Goal: Transaction & Acquisition: Purchase product/service

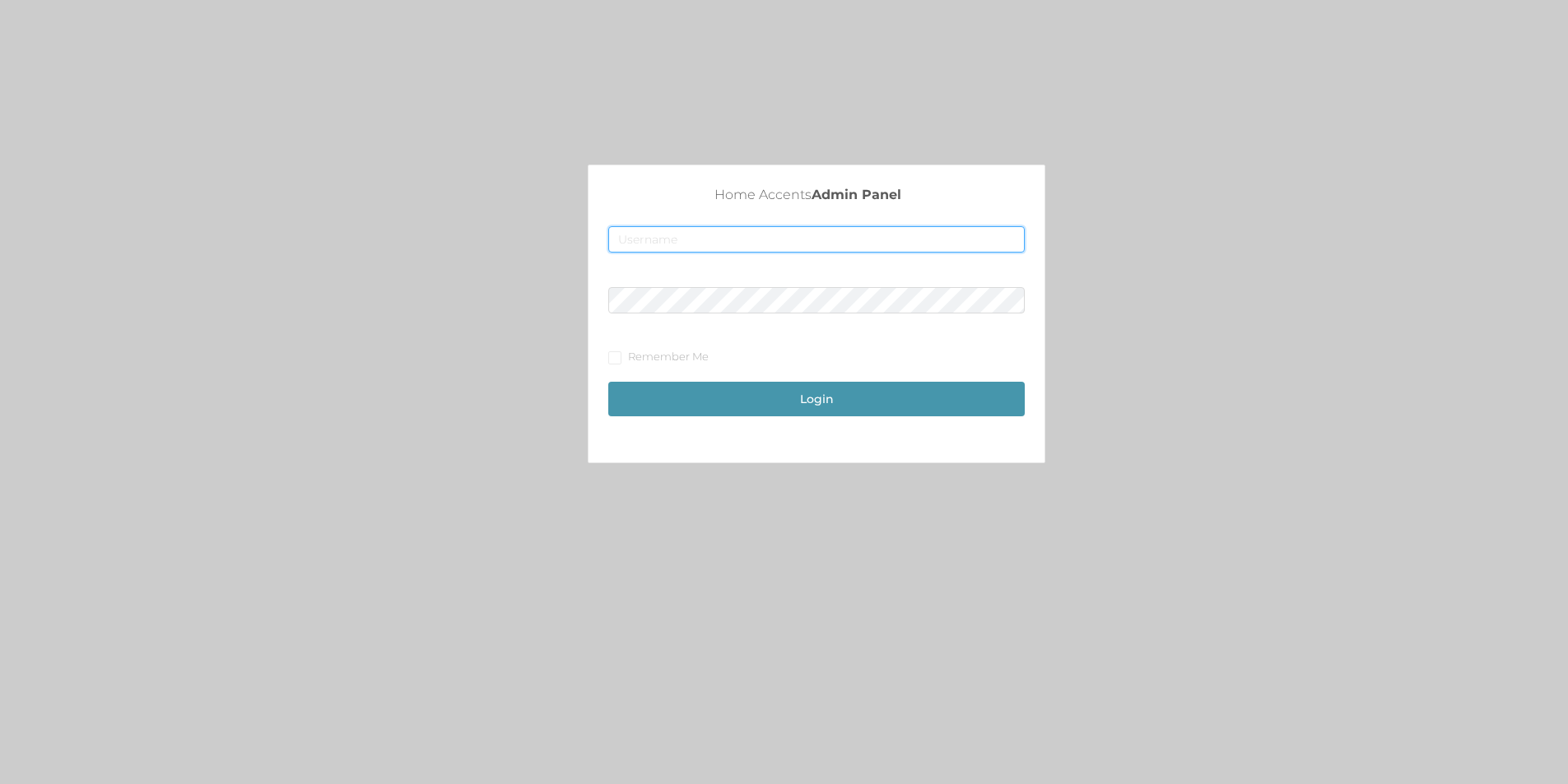
type input "merch2@accents.pw"
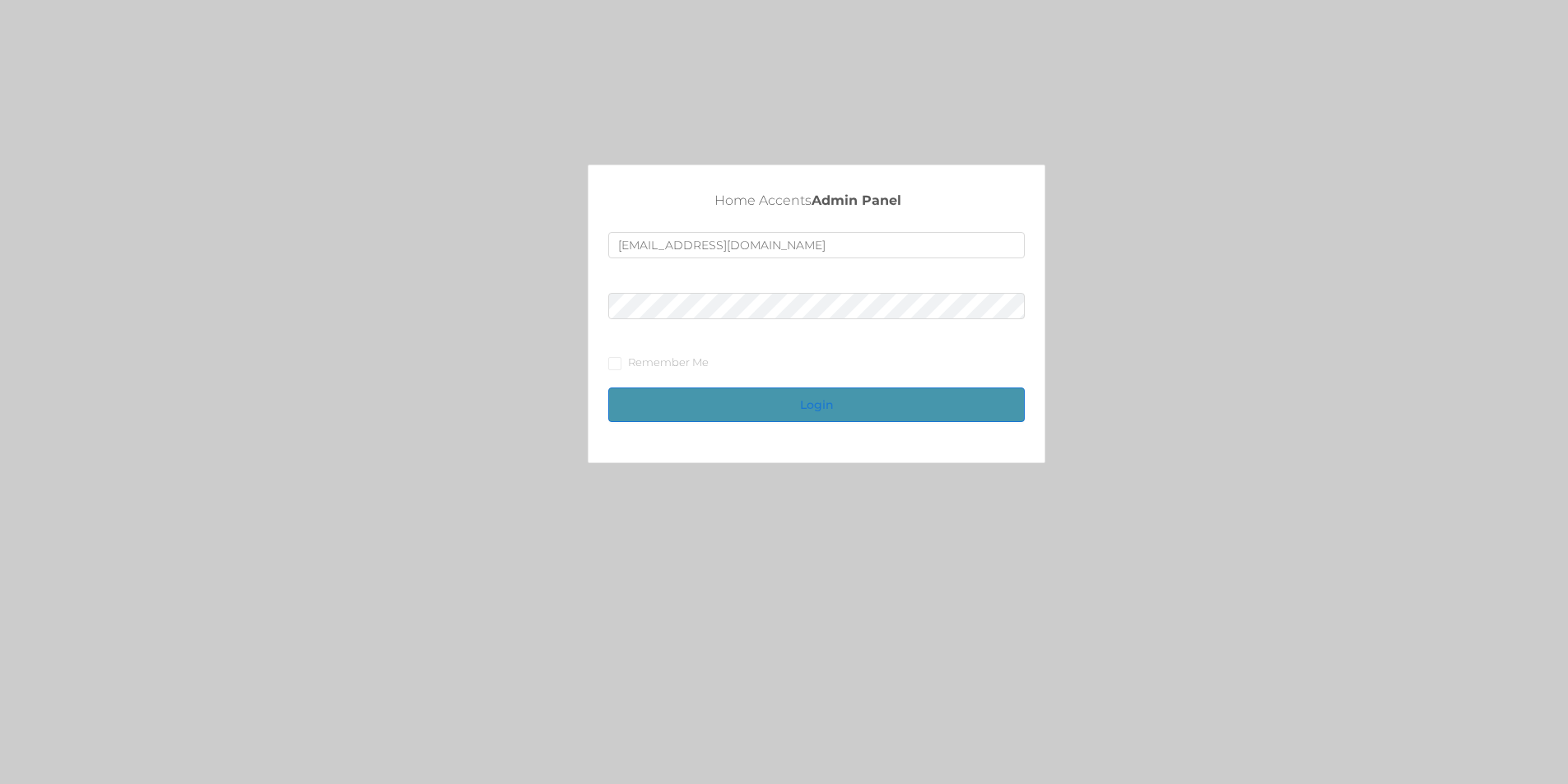
click at [792, 408] on button "Login" at bounding box center [816, 404] width 417 height 34
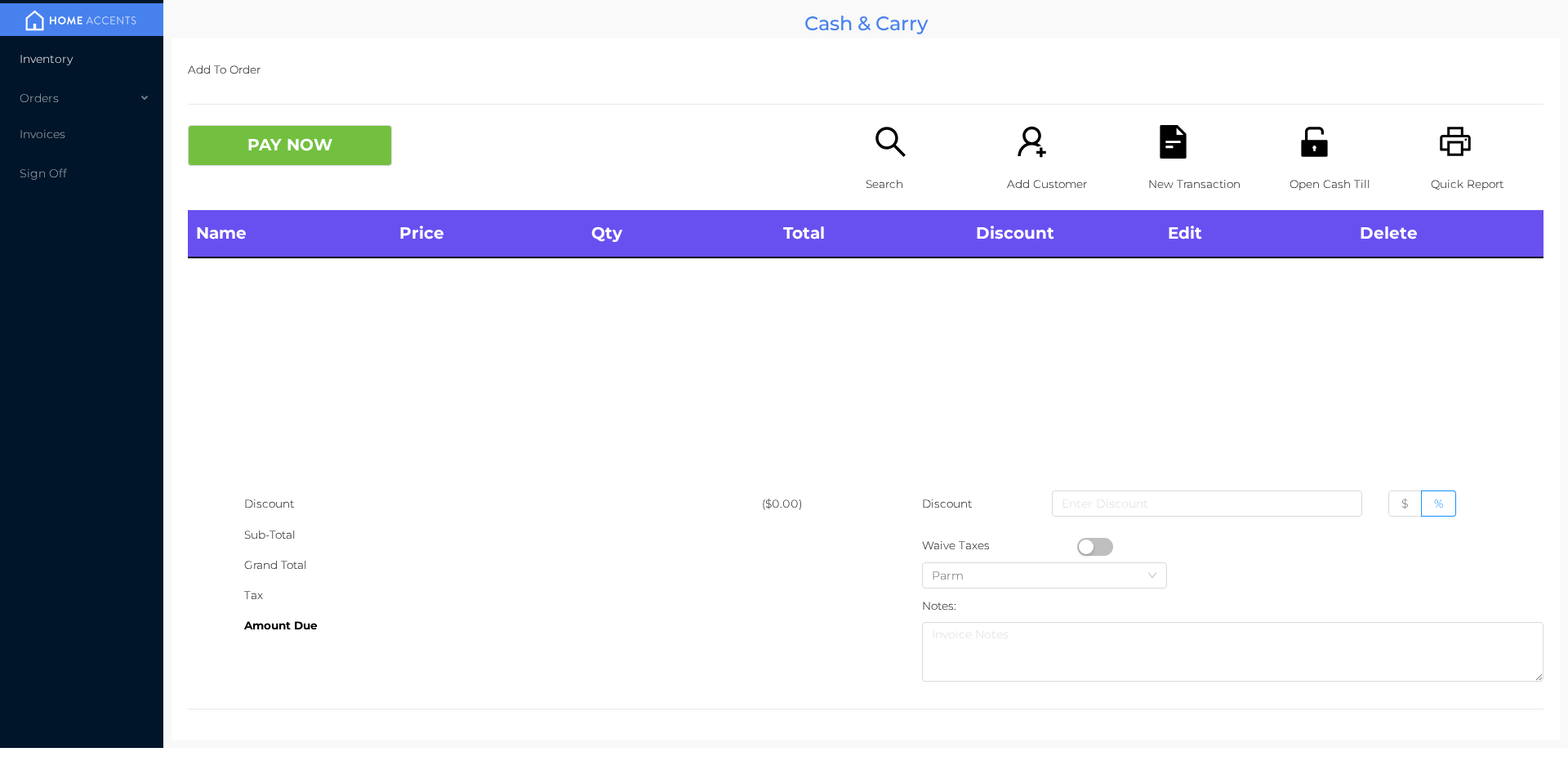
click at [39, 60] on span "Inventory" at bounding box center [46, 59] width 53 height 15
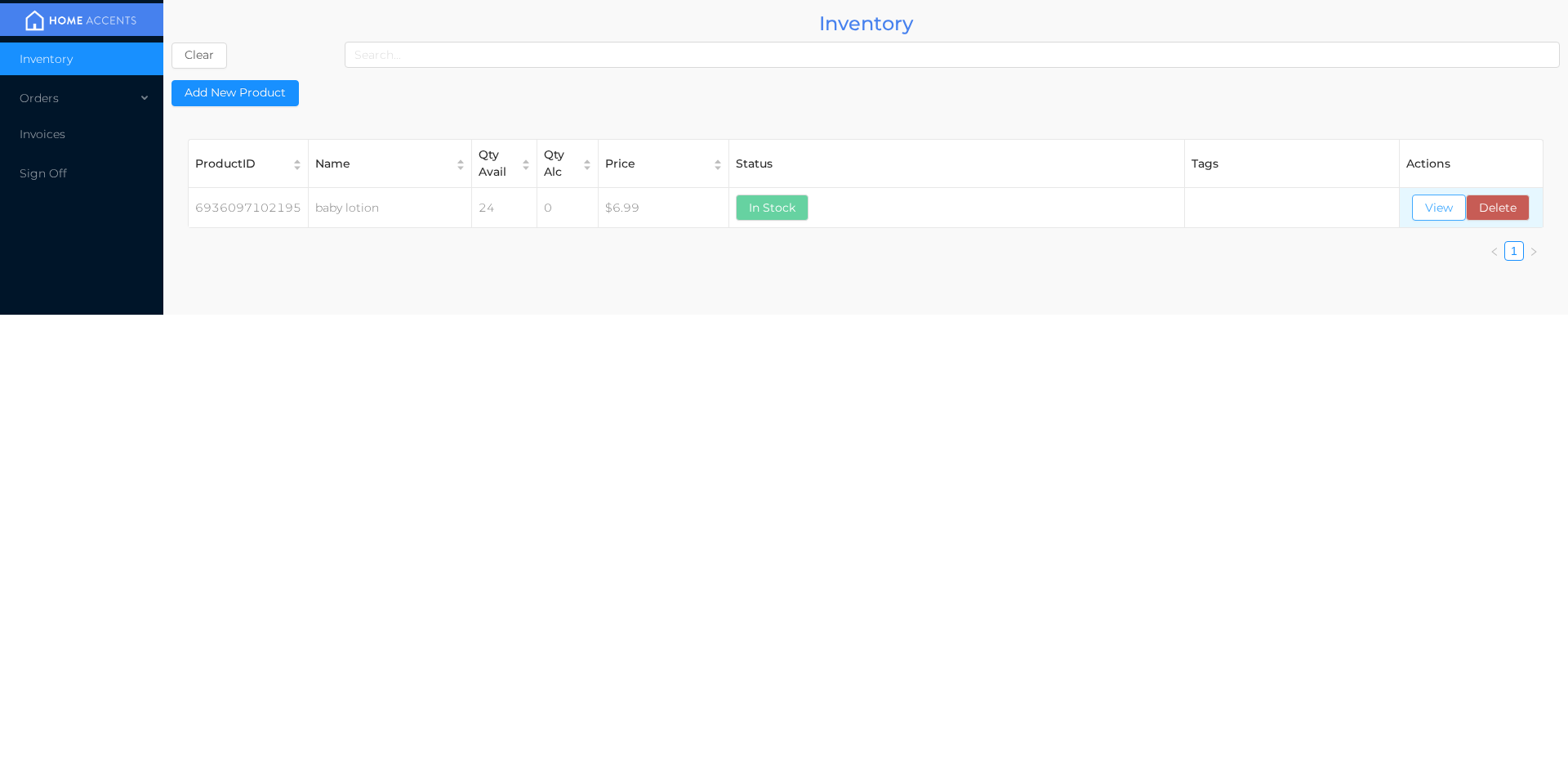
click at [1423, 208] on button "View" at bounding box center [1439, 207] width 54 height 26
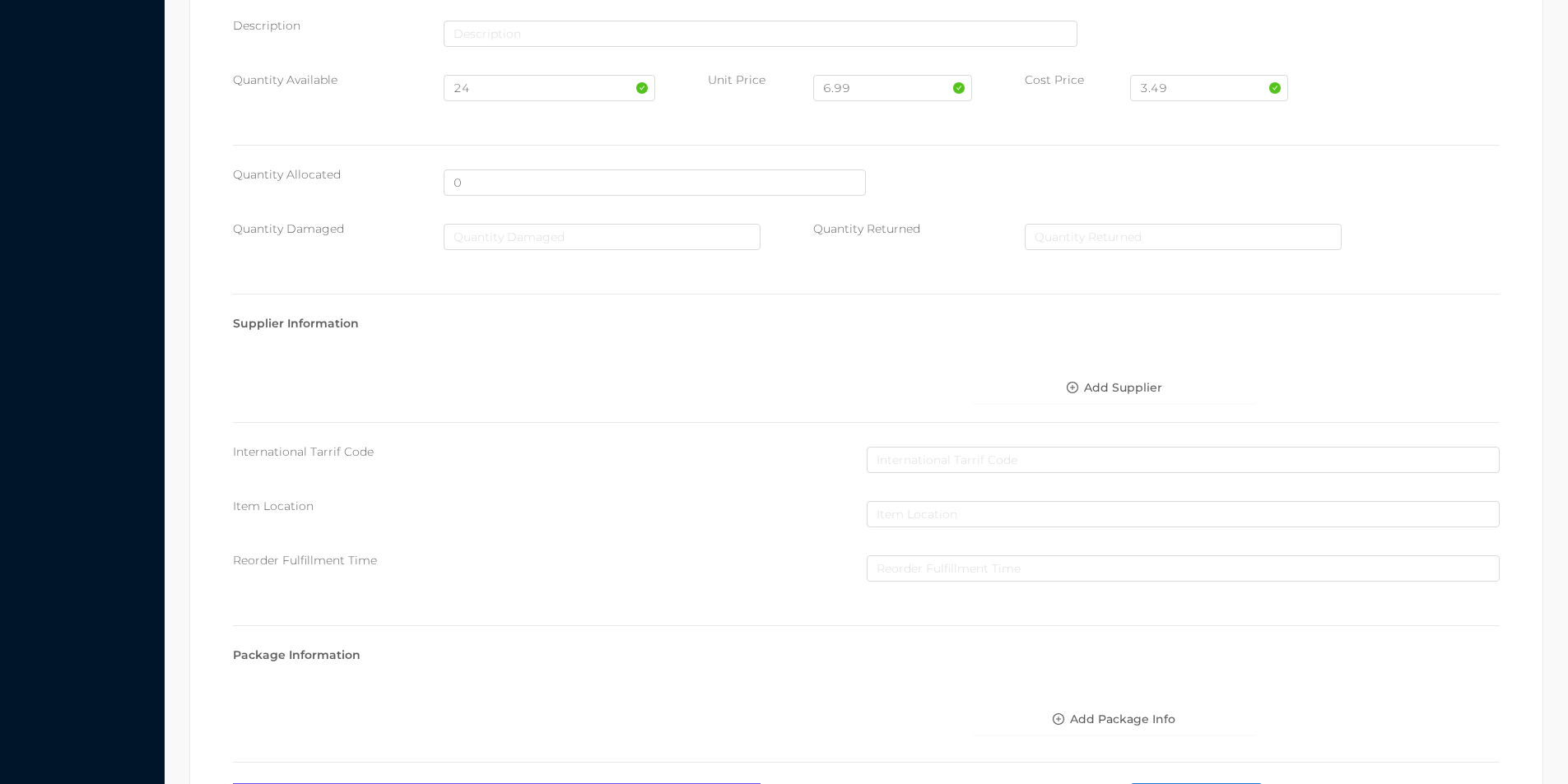
scroll to position [671, 0]
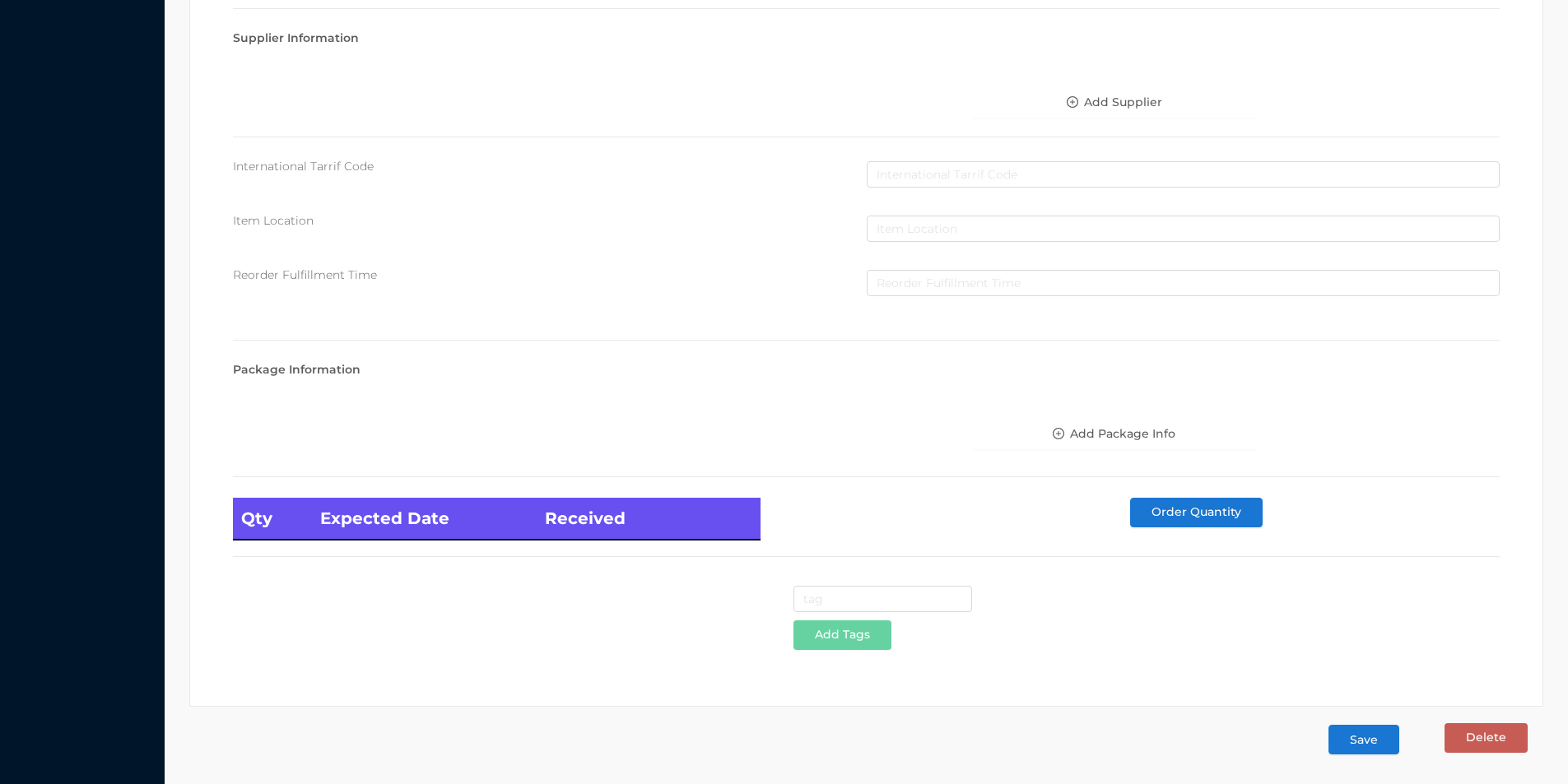
click at [1364, 734] on button "Save" at bounding box center [1364, 740] width 71 height 30
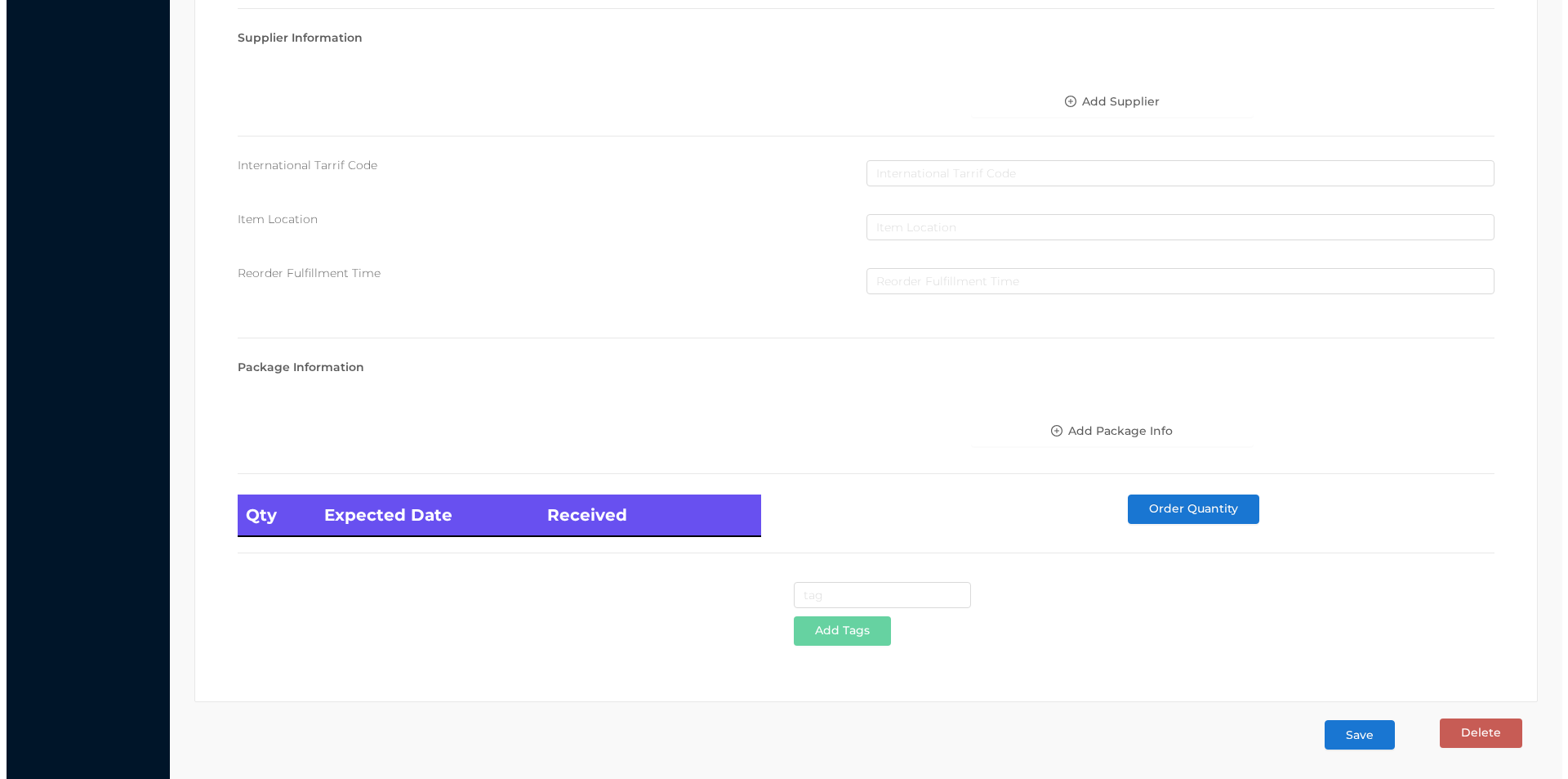
scroll to position [0, 0]
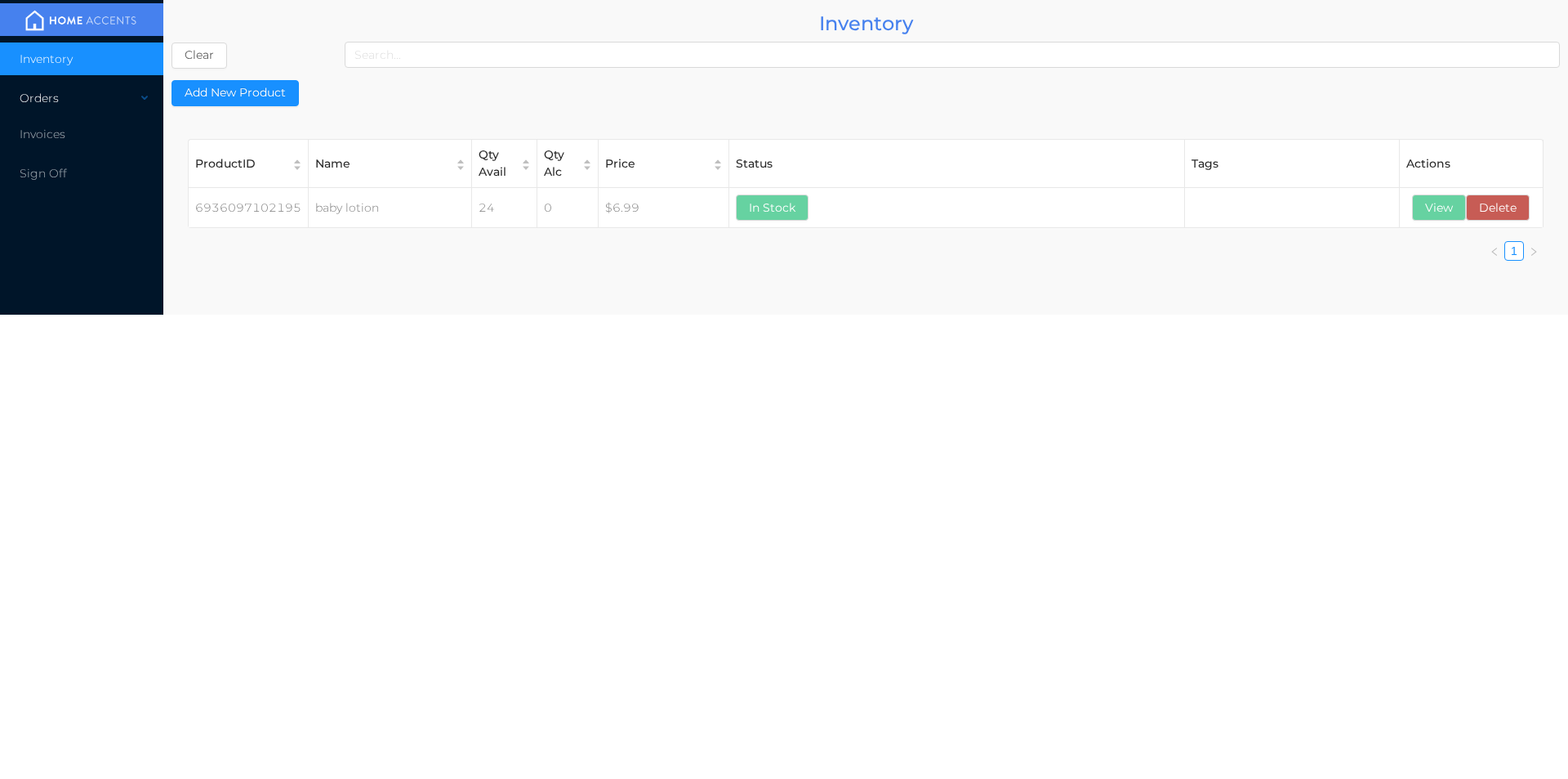
click at [98, 102] on div "Orders" at bounding box center [81, 98] width 163 height 32
click at [92, 133] on span "Cash & Carry" at bounding box center [74, 137] width 71 height 15
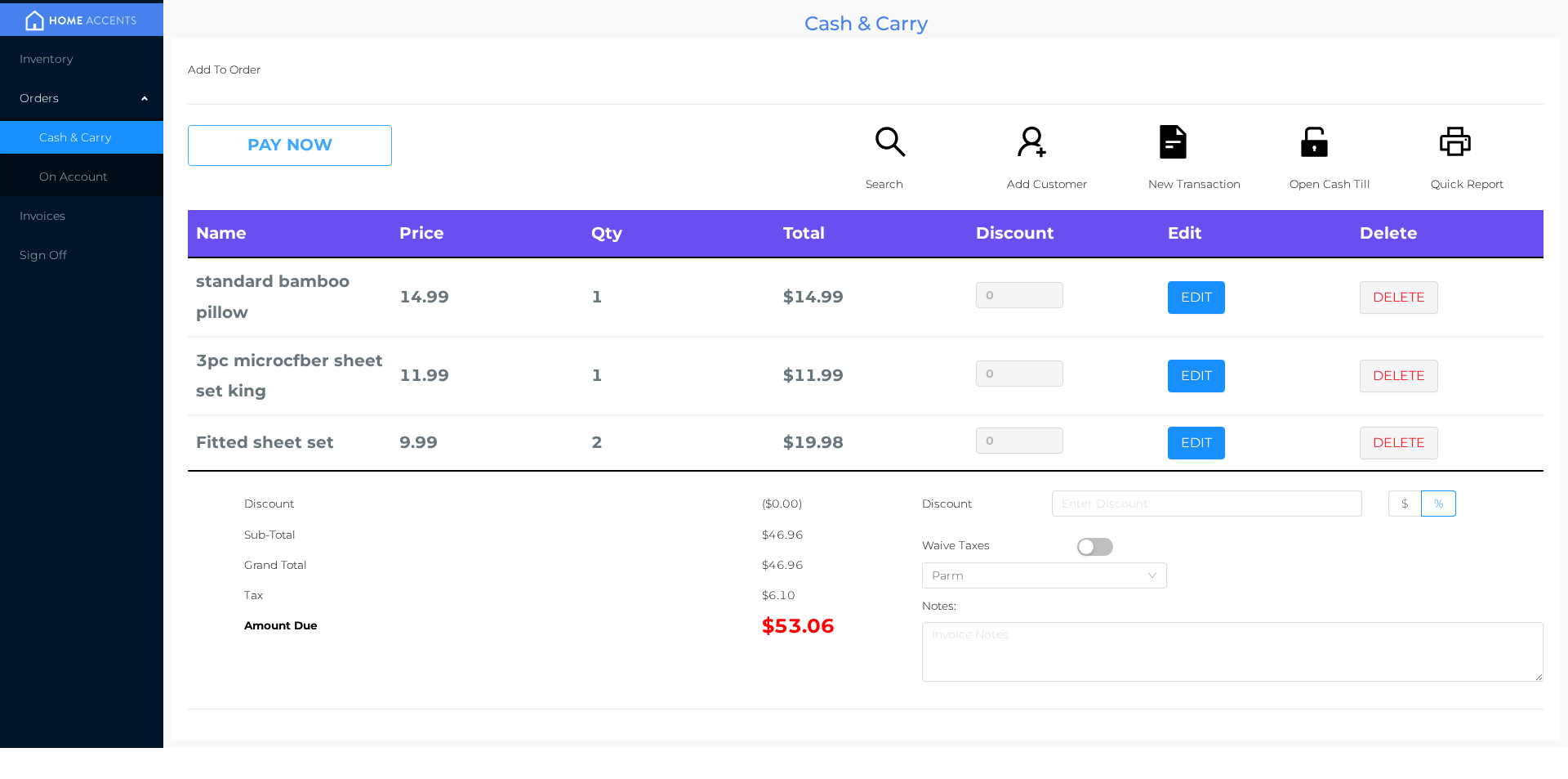
click at [296, 159] on button "PAY NOW" at bounding box center [290, 146] width 204 height 41
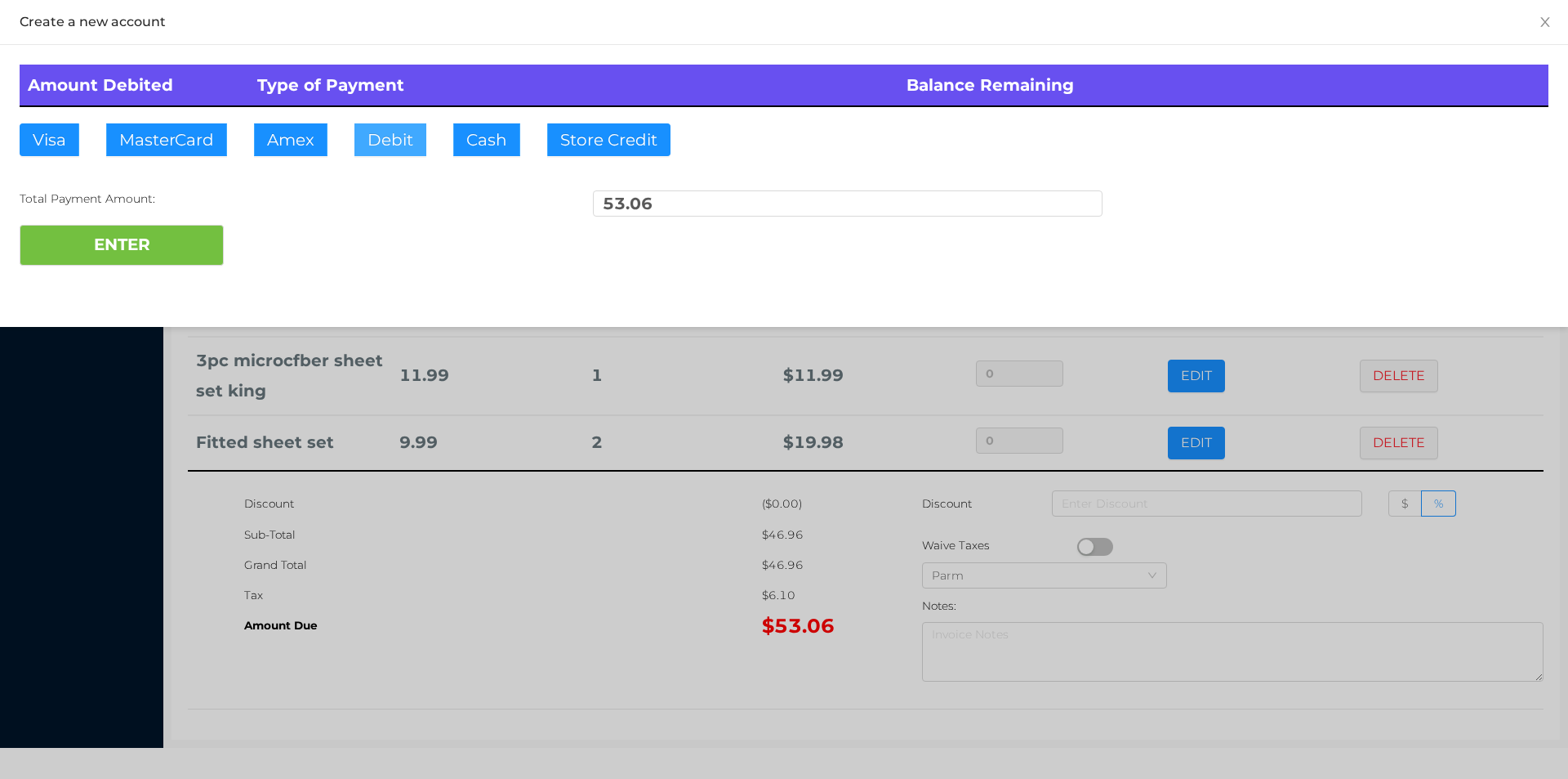
click at [412, 147] on button "Debit" at bounding box center [389, 139] width 71 height 32
click at [122, 251] on button "ENTER" at bounding box center [121, 246] width 204 height 41
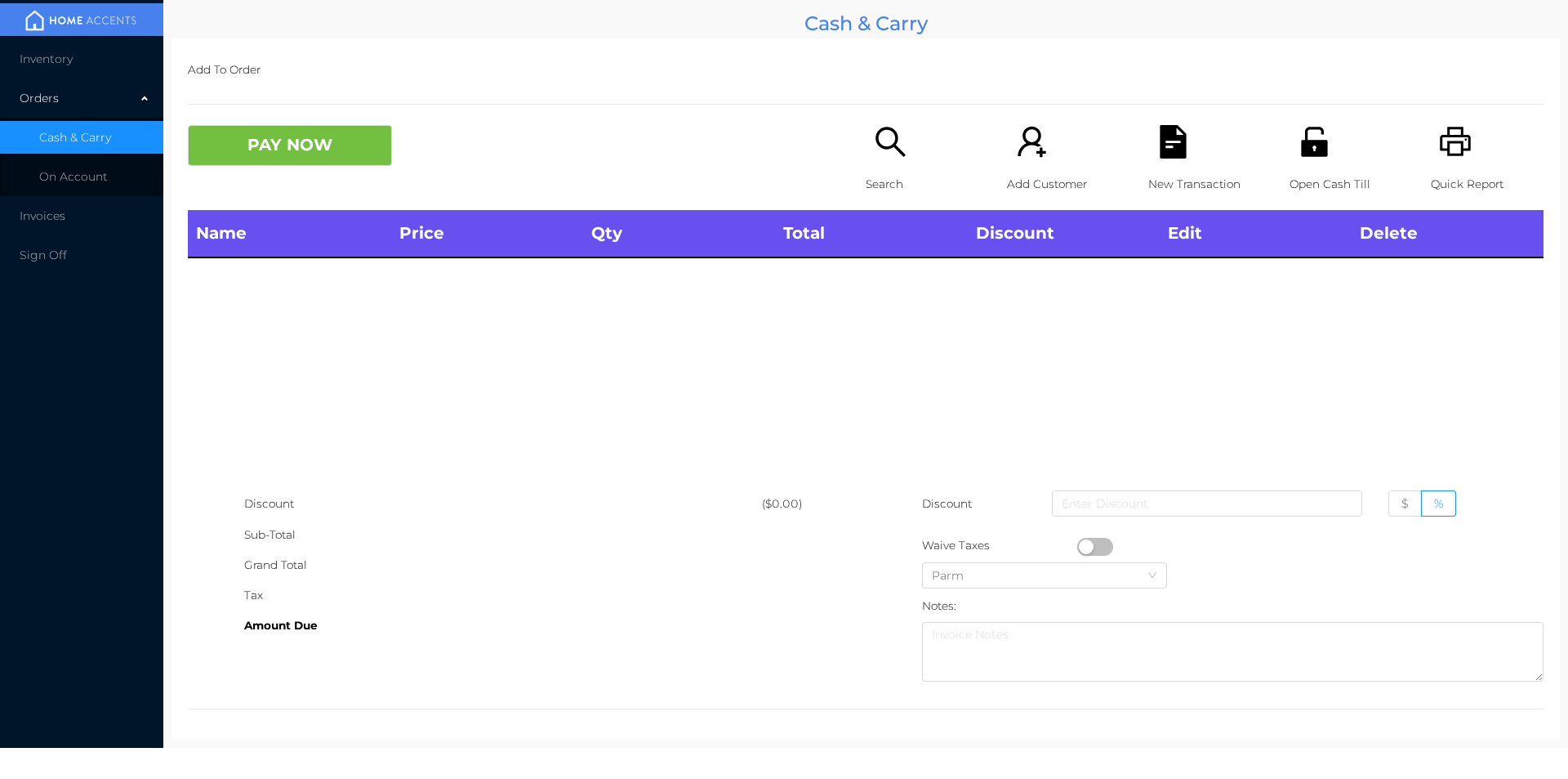
click at [612, 525] on div "Sub-Total" at bounding box center [503, 534] width 517 height 30
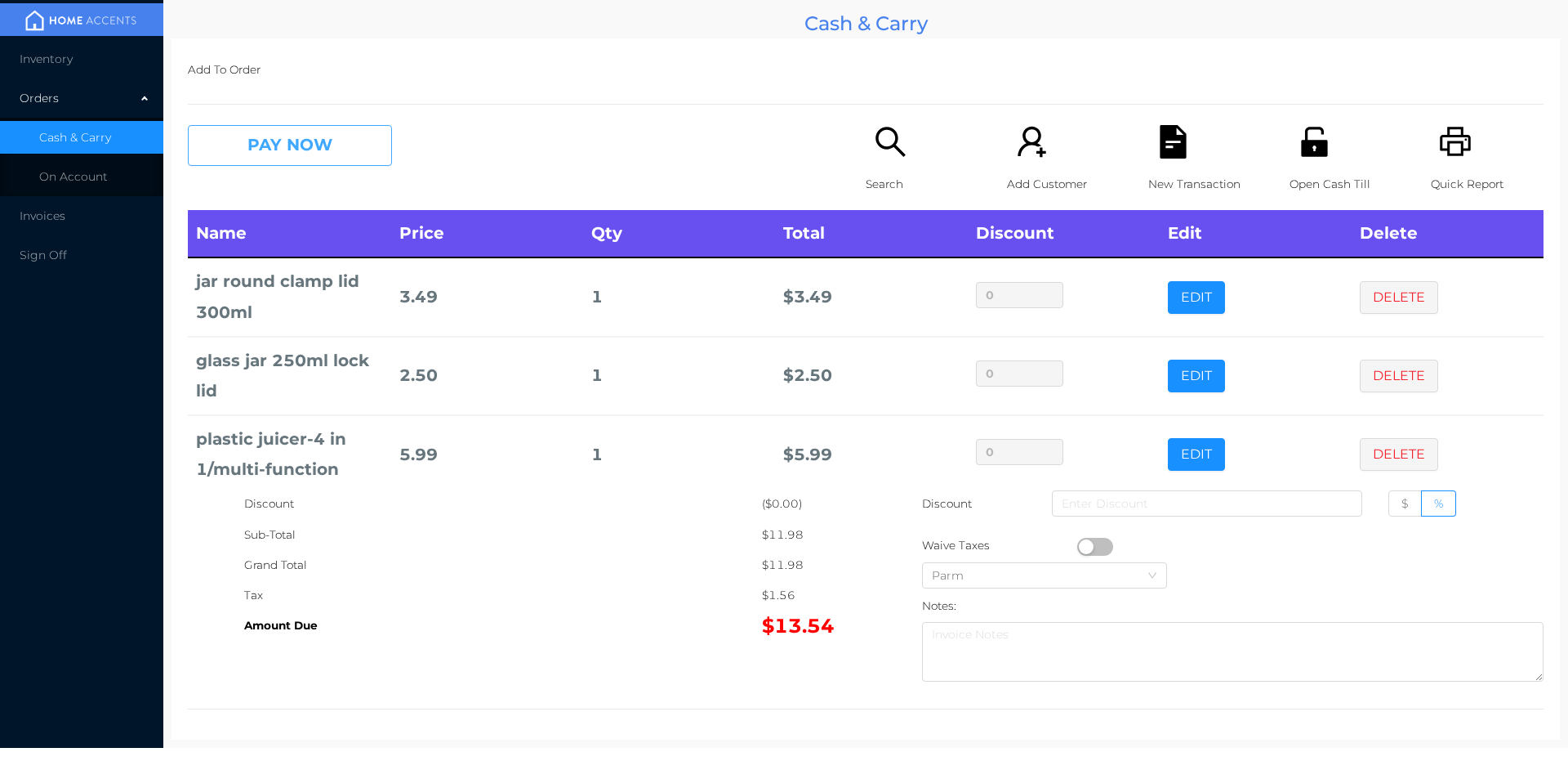
click at [315, 141] on button "PAY NOW" at bounding box center [290, 146] width 204 height 41
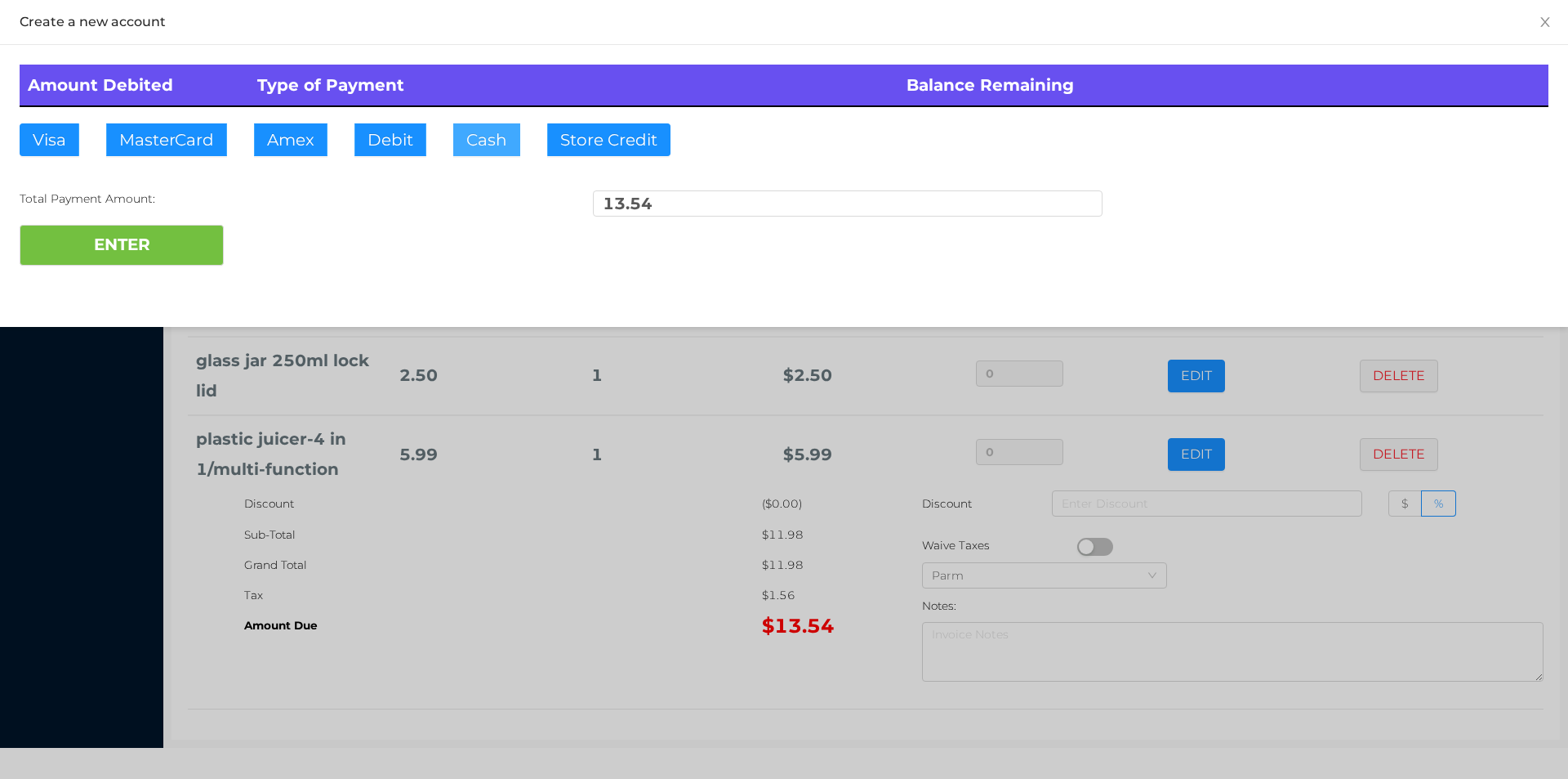
click at [472, 150] on button "Cash" at bounding box center [486, 139] width 67 height 32
type input "20"
click at [124, 234] on button "ENTER" at bounding box center [121, 246] width 204 height 41
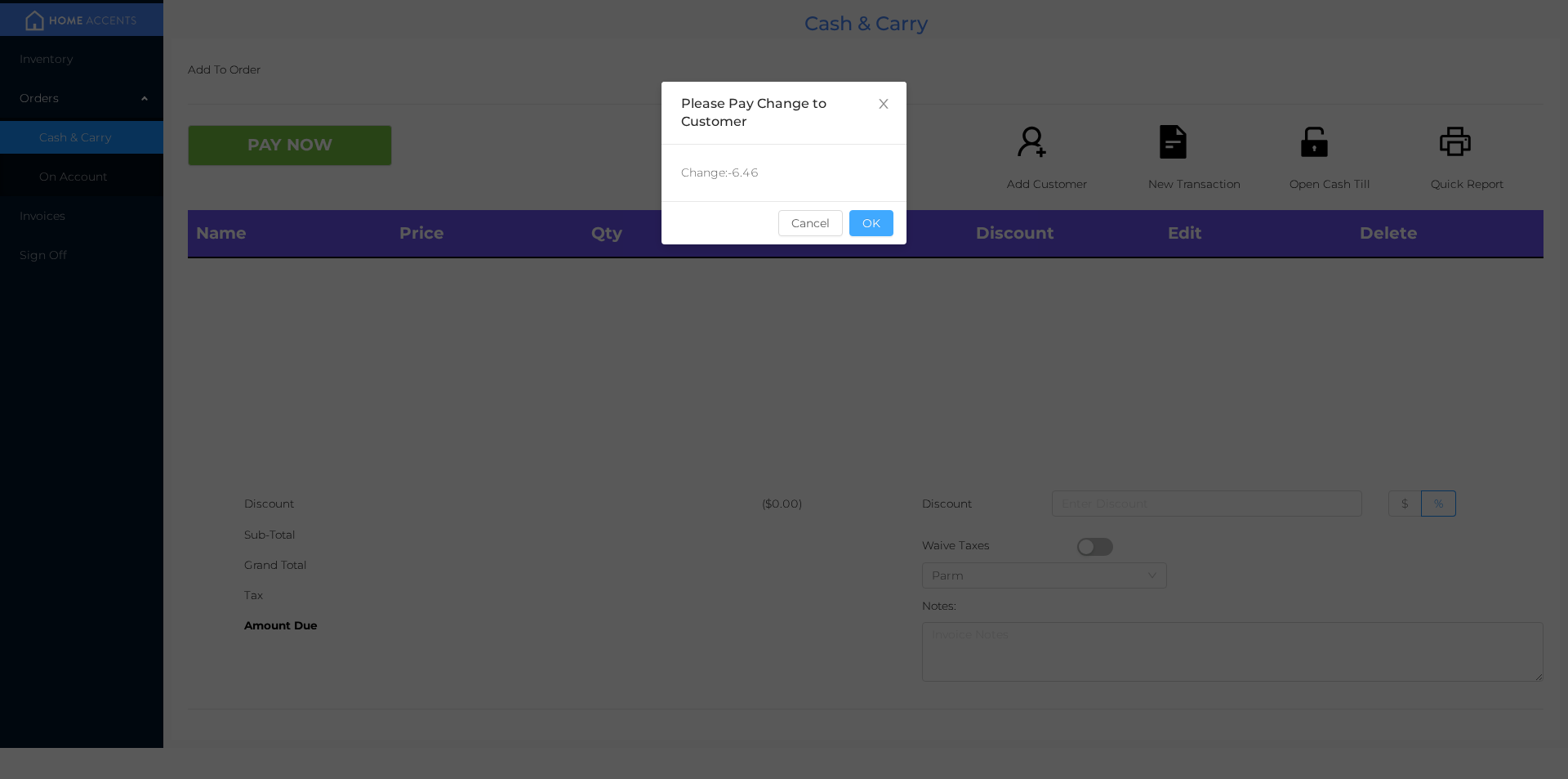
click at [884, 210] on button "OK" at bounding box center [872, 223] width 44 height 26
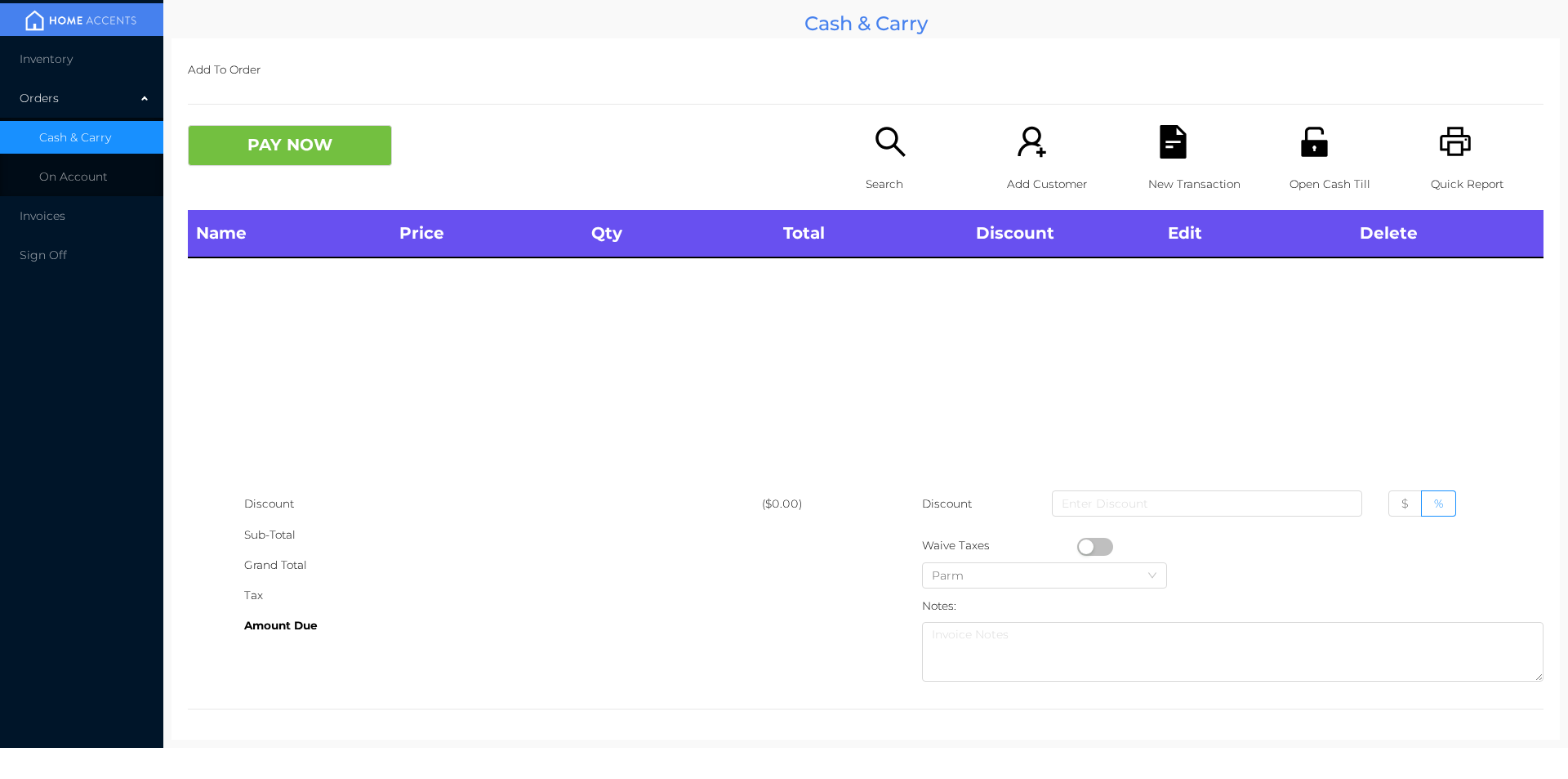
click at [879, 171] on p "Search" at bounding box center [921, 184] width 112 height 30
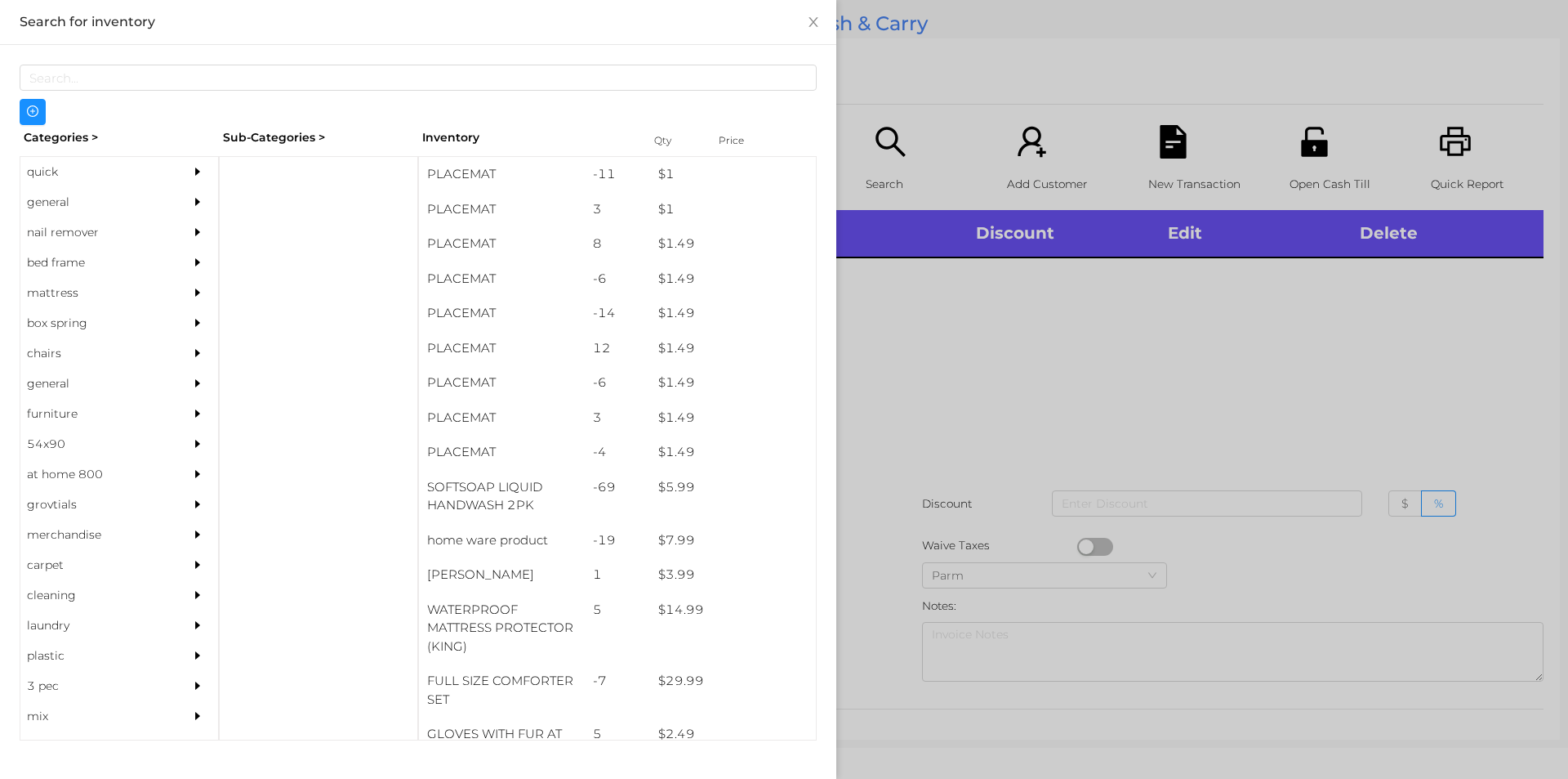
click at [80, 210] on div "general" at bounding box center [95, 202] width 149 height 30
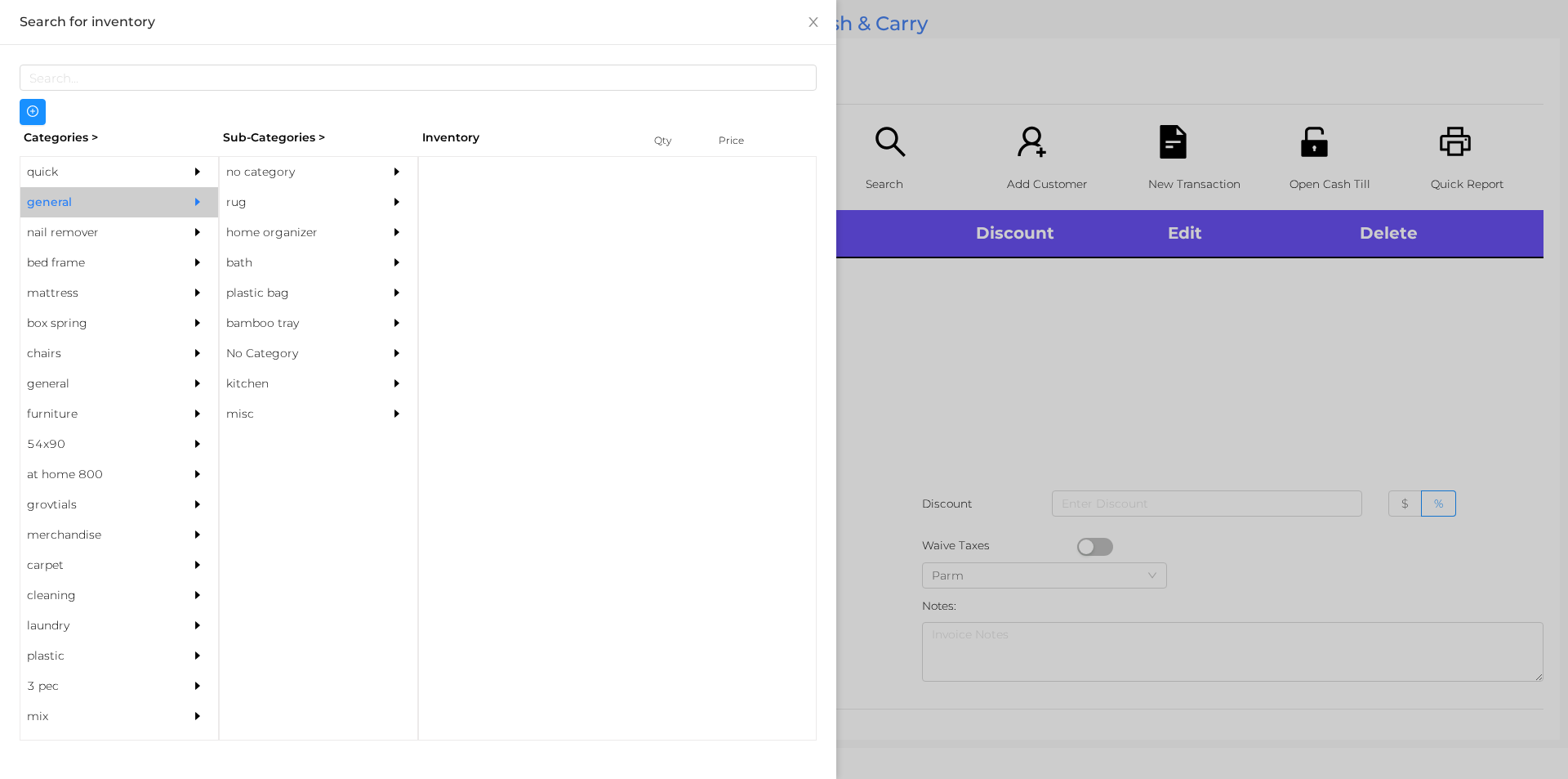
click at [298, 175] on div "no category" at bounding box center [294, 171] width 149 height 30
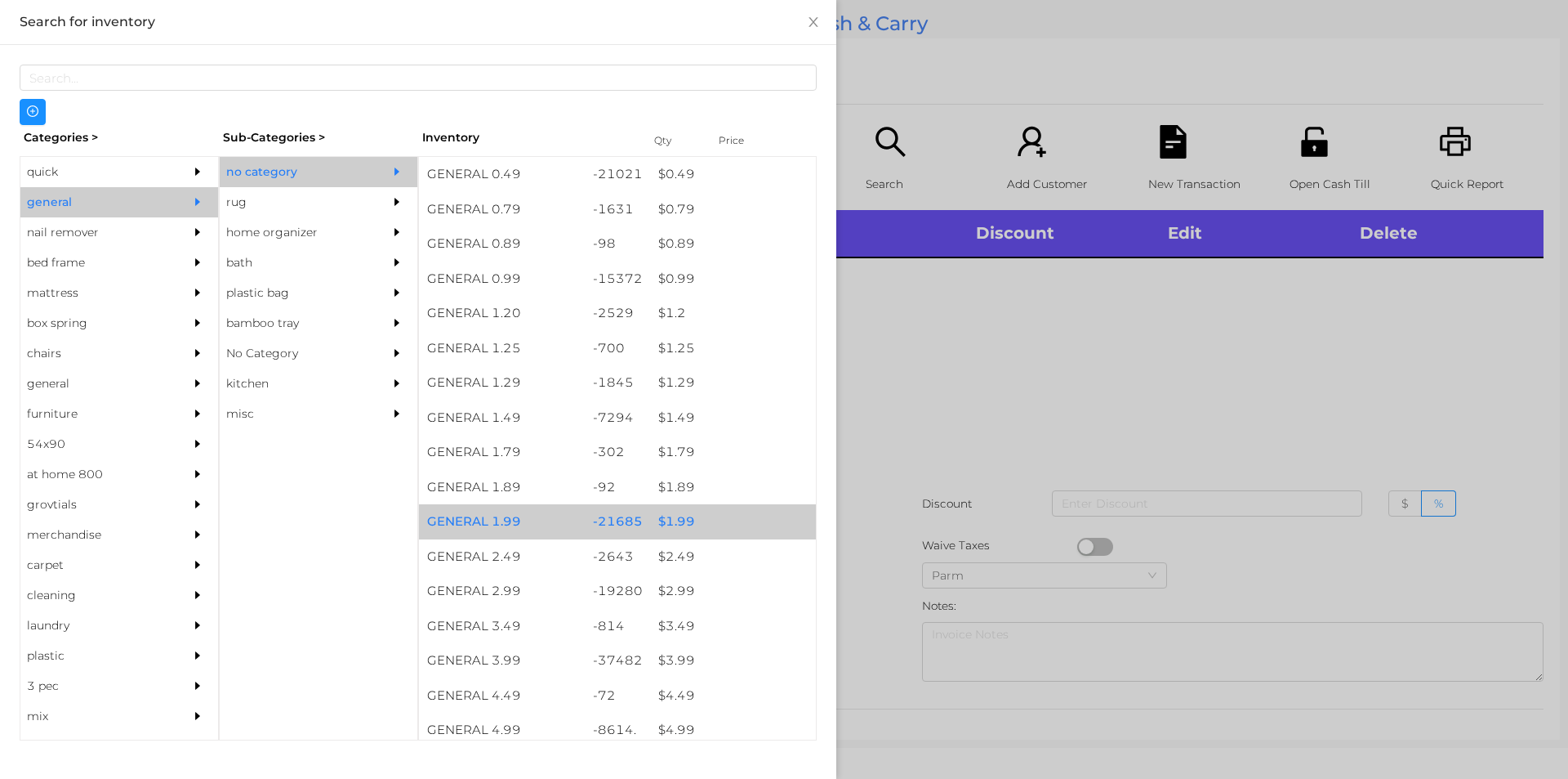
click at [693, 516] on div "$ 1.99" at bounding box center [734, 522] width 166 height 35
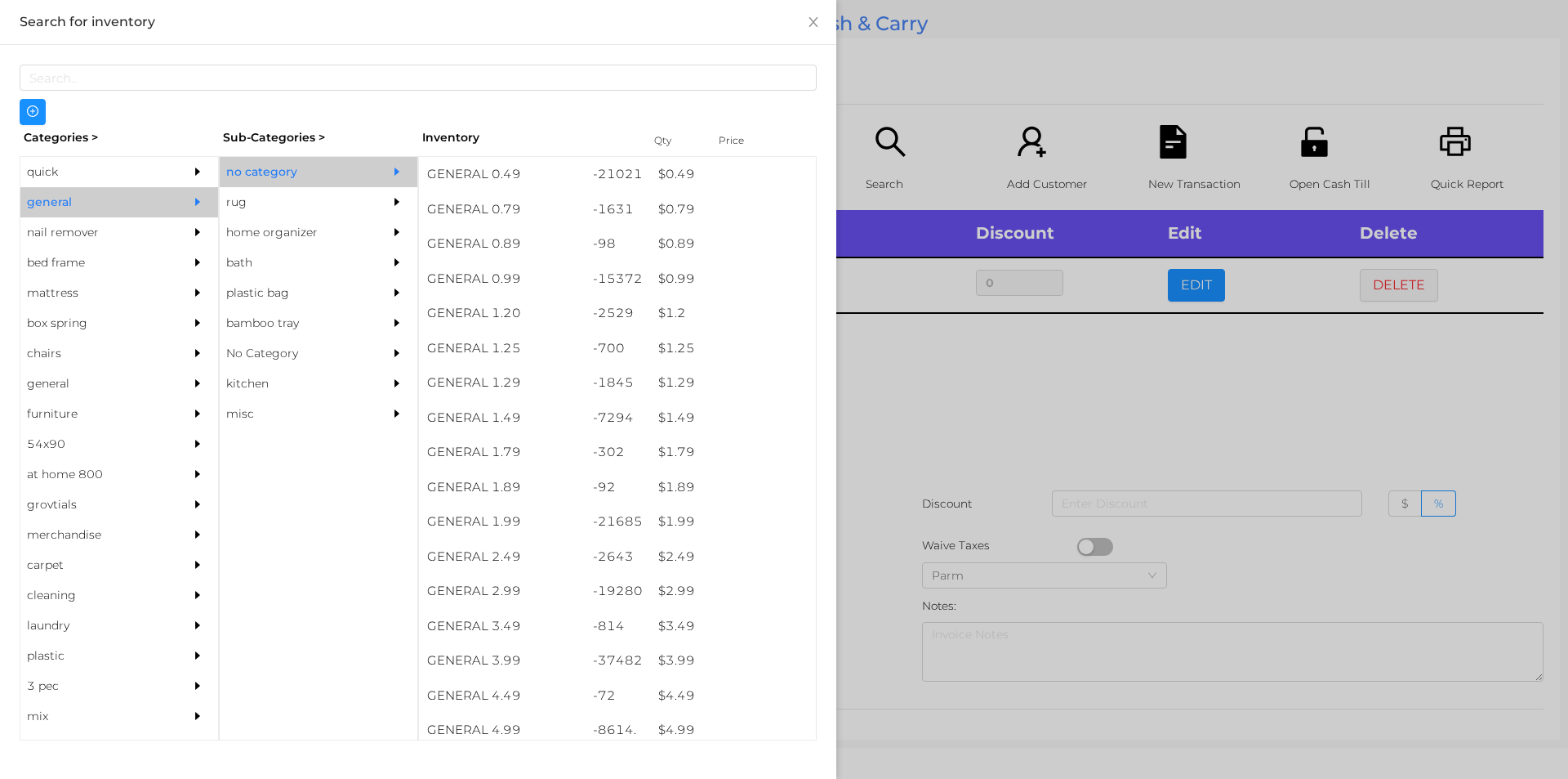
click at [902, 537] on div at bounding box center [784, 390] width 1568 height 779
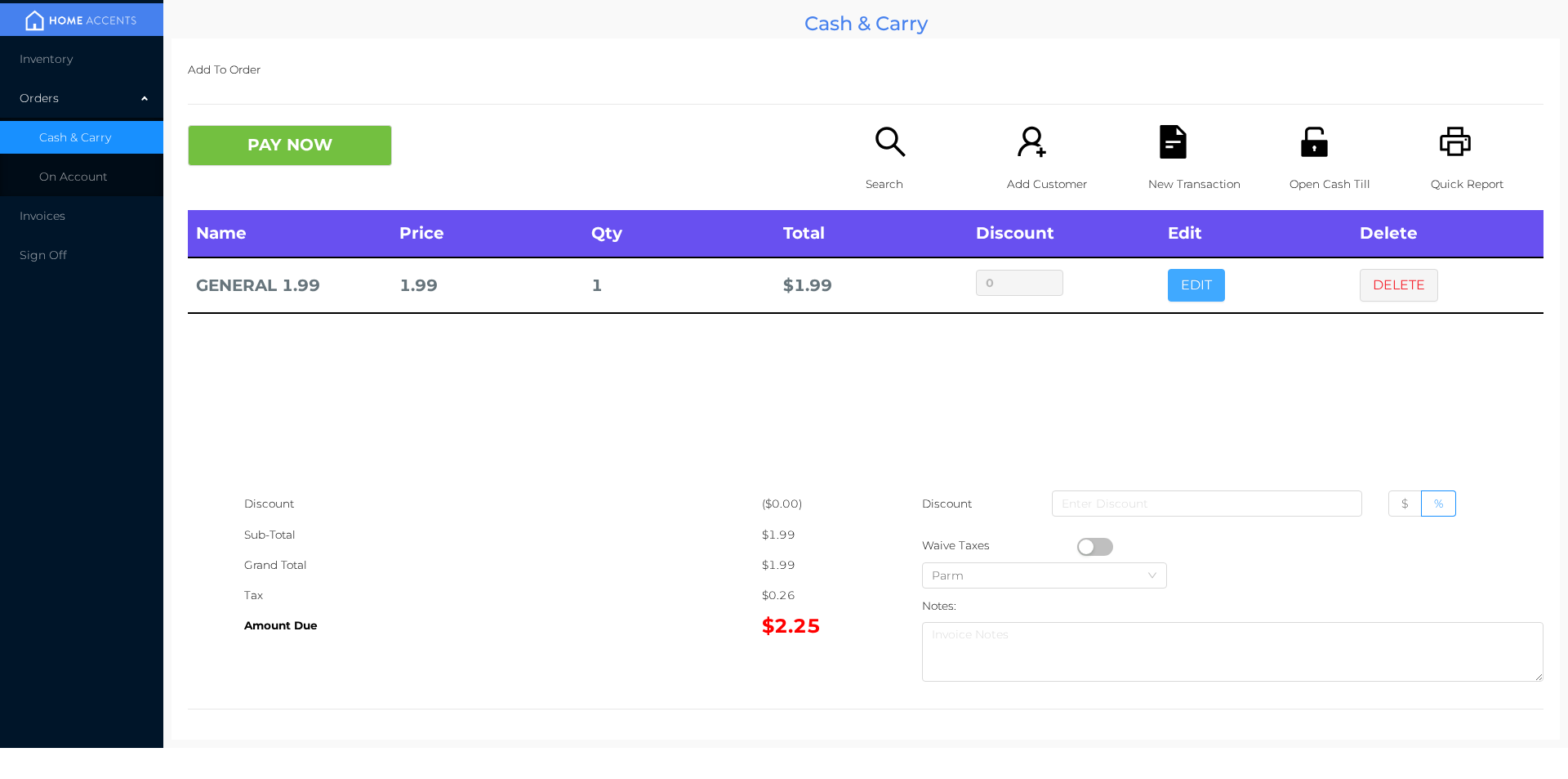
click at [1191, 279] on button "EDIT" at bounding box center [1196, 285] width 57 height 32
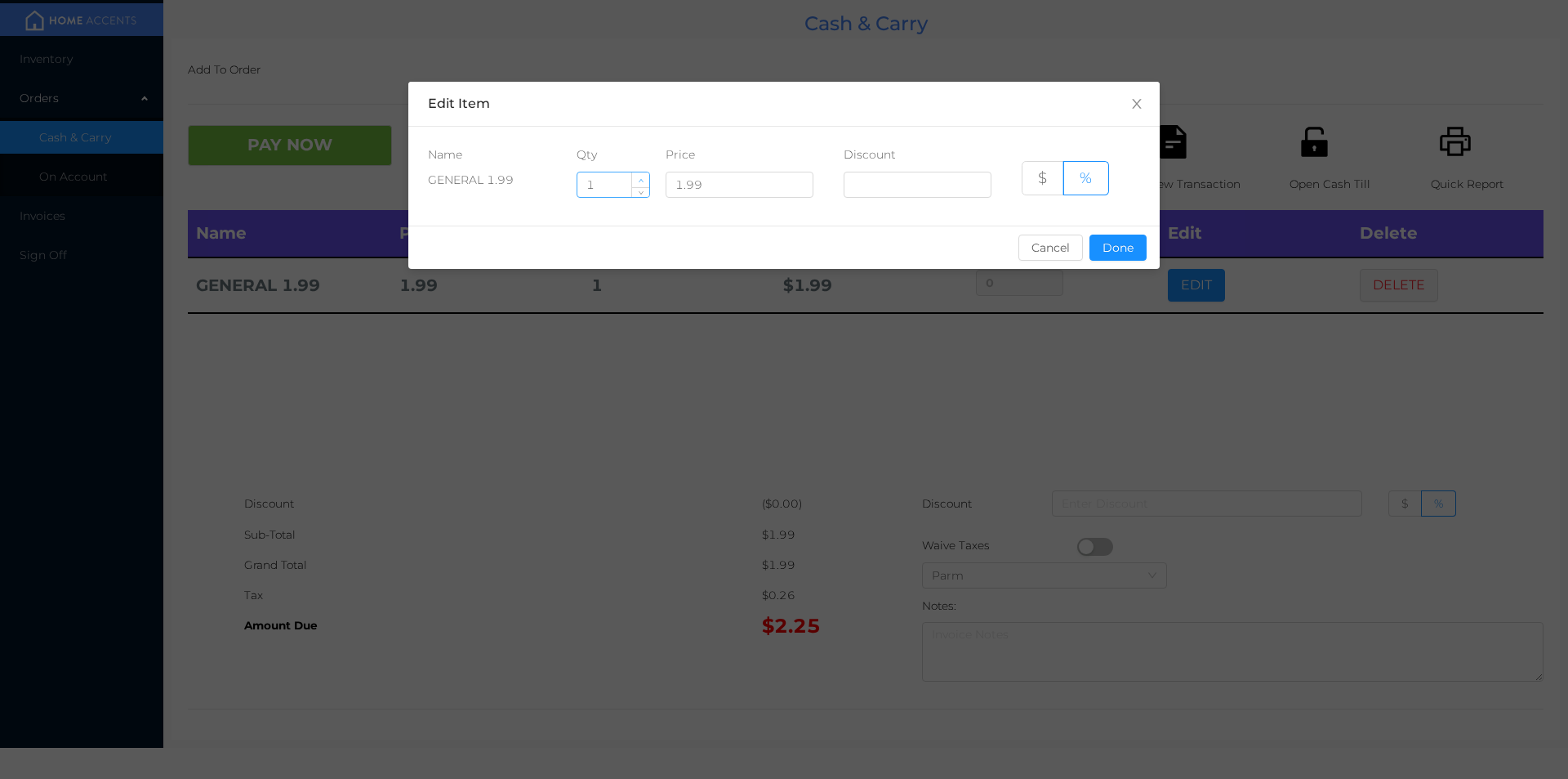
click at [642, 179] on icon "icon: up" at bounding box center [641, 181] width 6 height 6
type input "2"
type input "12"
click at [1118, 255] on button "Done" at bounding box center [1118, 248] width 57 height 26
type input "0%"
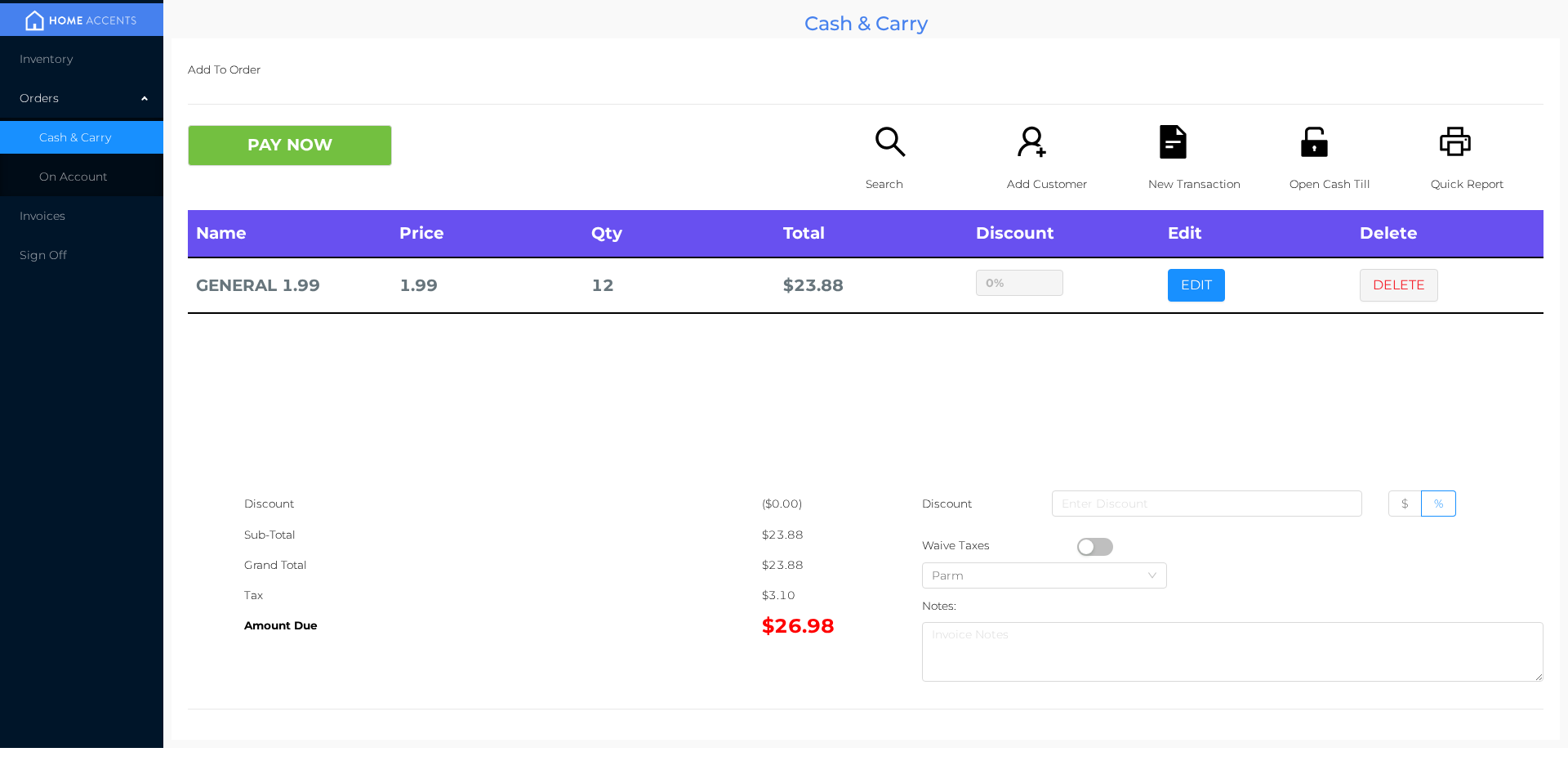
click at [876, 153] on icon "icon: search" at bounding box center [891, 142] width 33 height 33
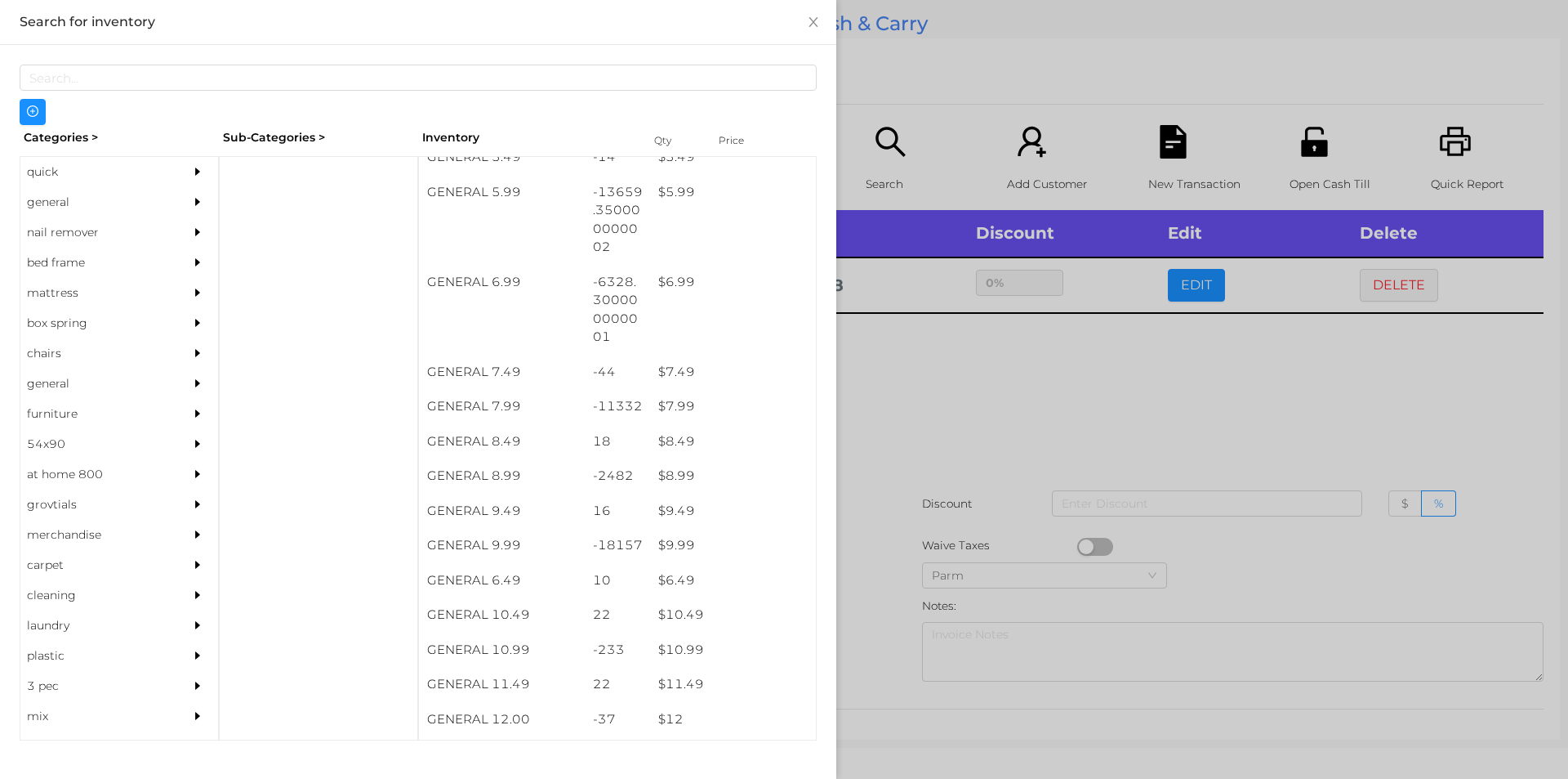
scroll to position [669, 0]
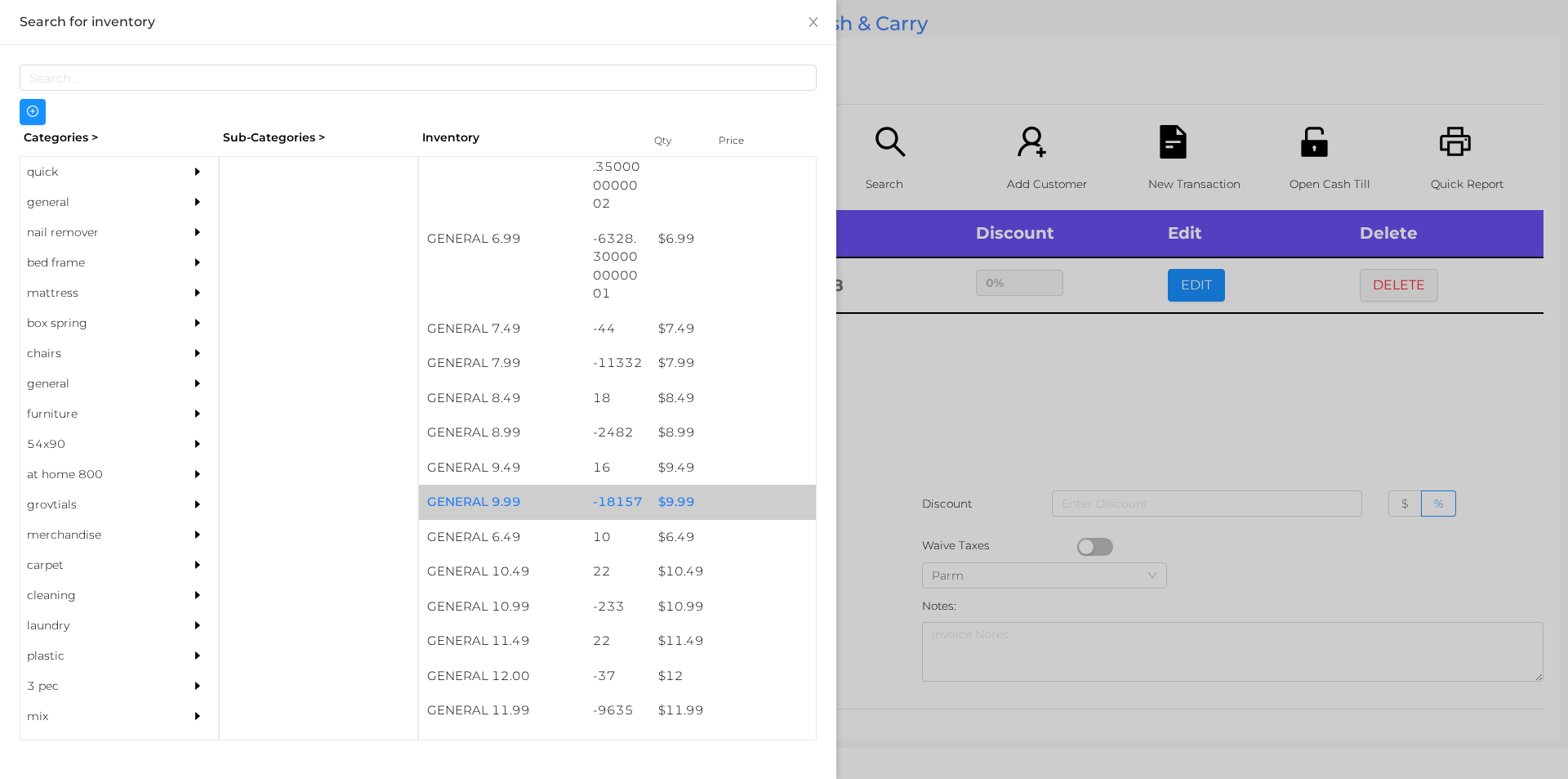
click at [659, 518] on div "$ 9.99" at bounding box center [734, 502] width 166 height 35
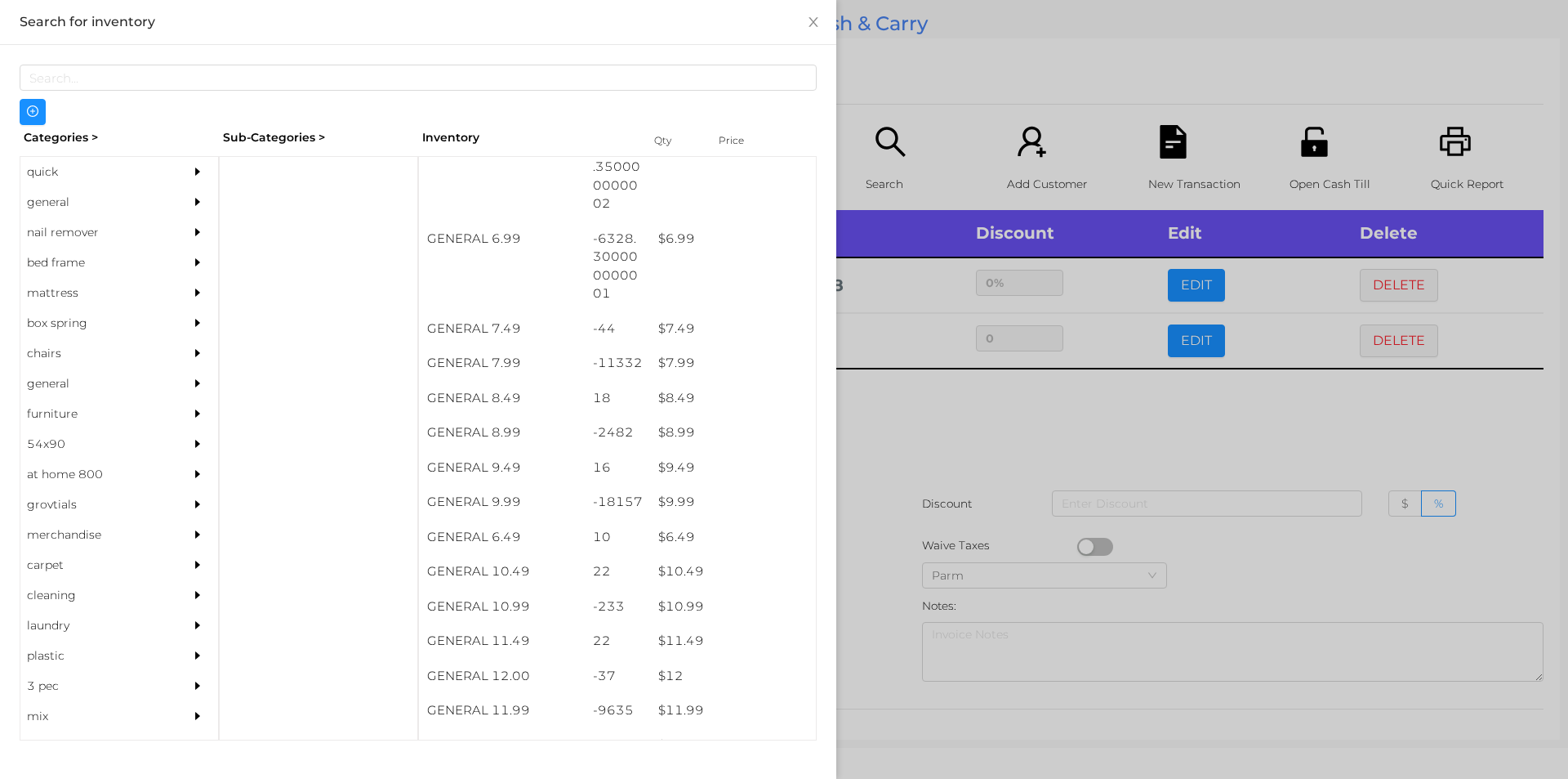
click at [907, 539] on div at bounding box center [784, 390] width 1568 height 779
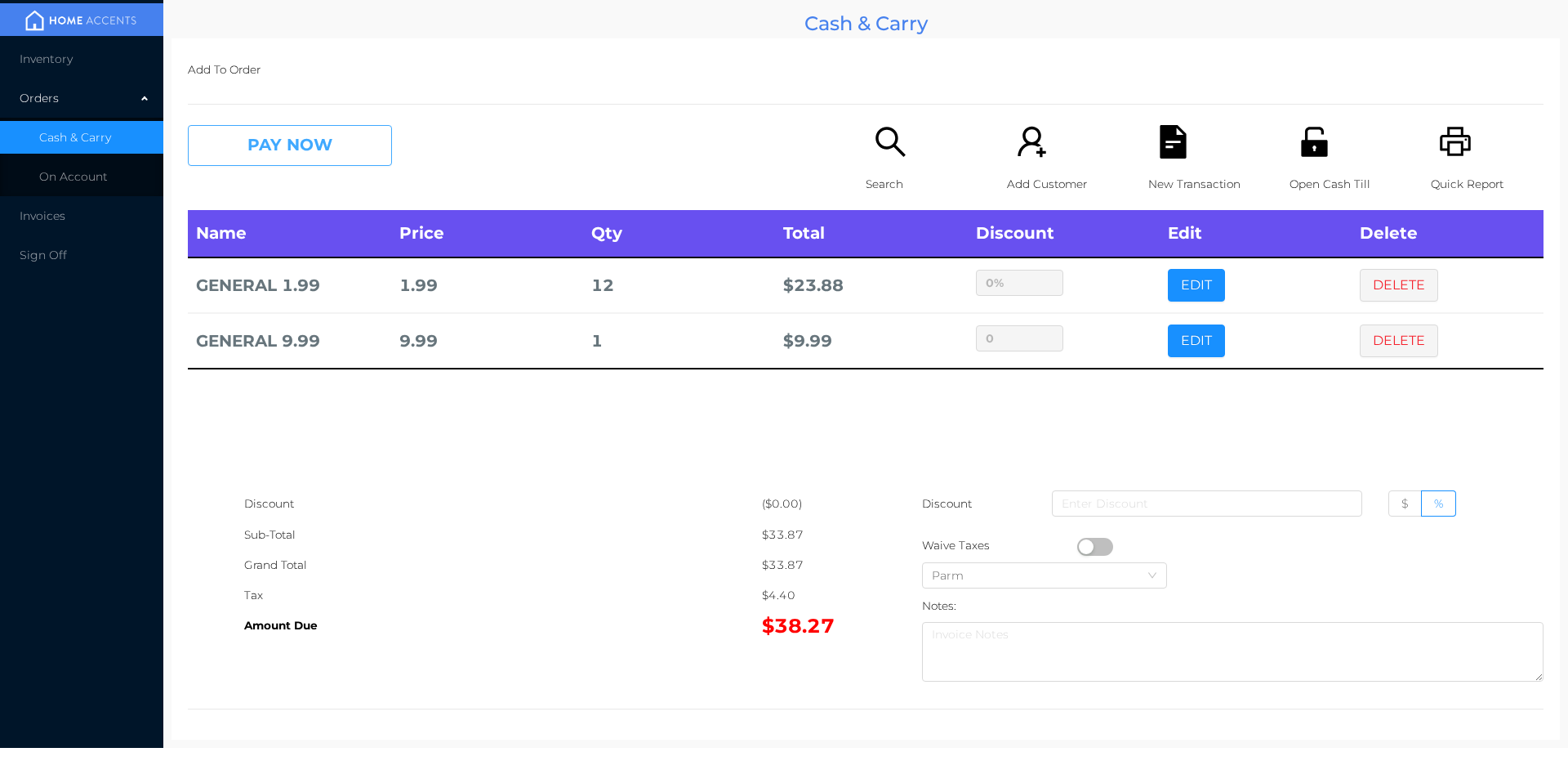
click at [250, 159] on button "PAY NOW" at bounding box center [290, 146] width 204 height 41
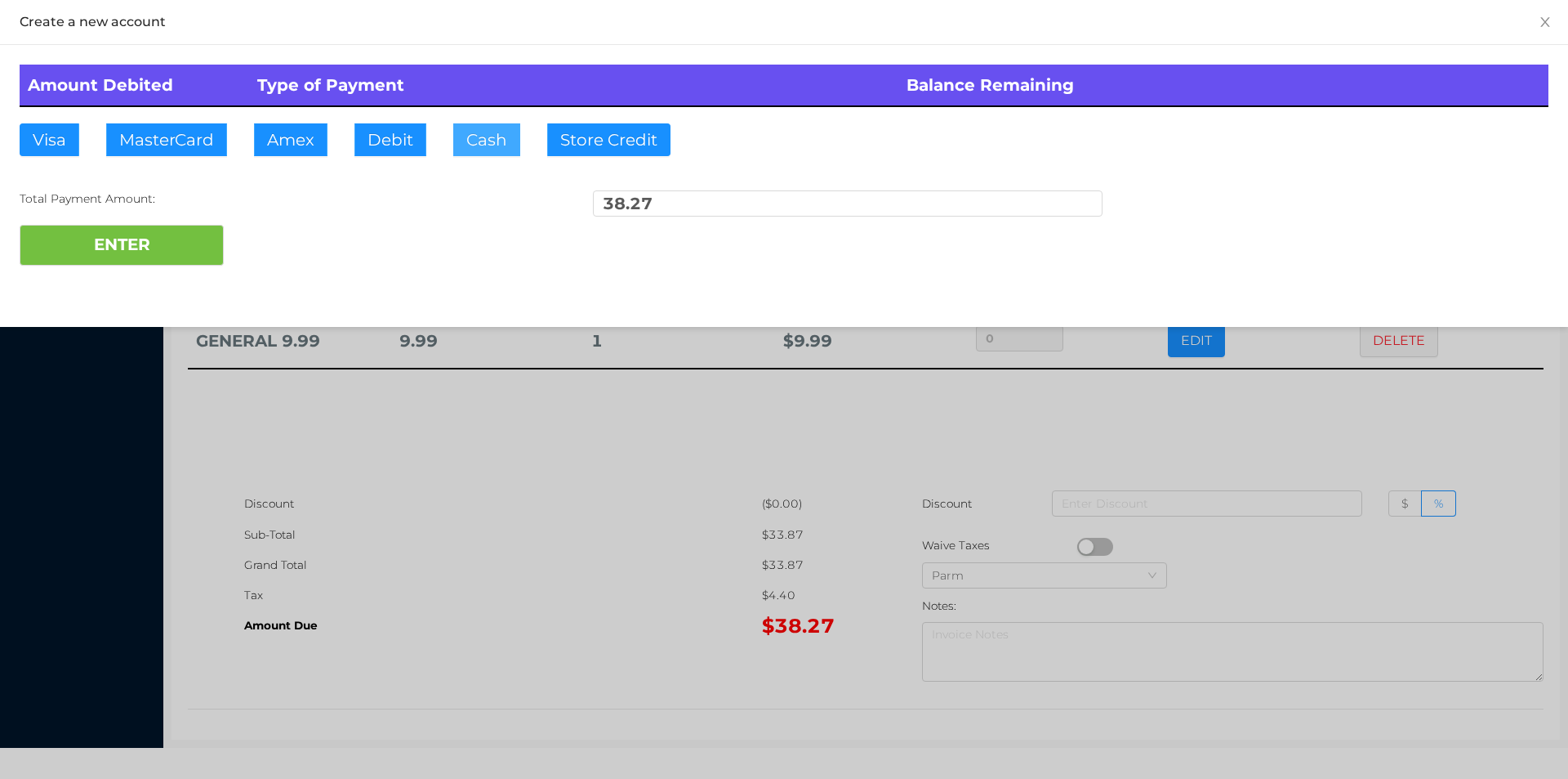
click at [471, 138] on button "Cash" at bounding box center [486, 139] width 67 height 32
click at [373, 567] on div at bounding box center [784, 390] width 1568 height 779
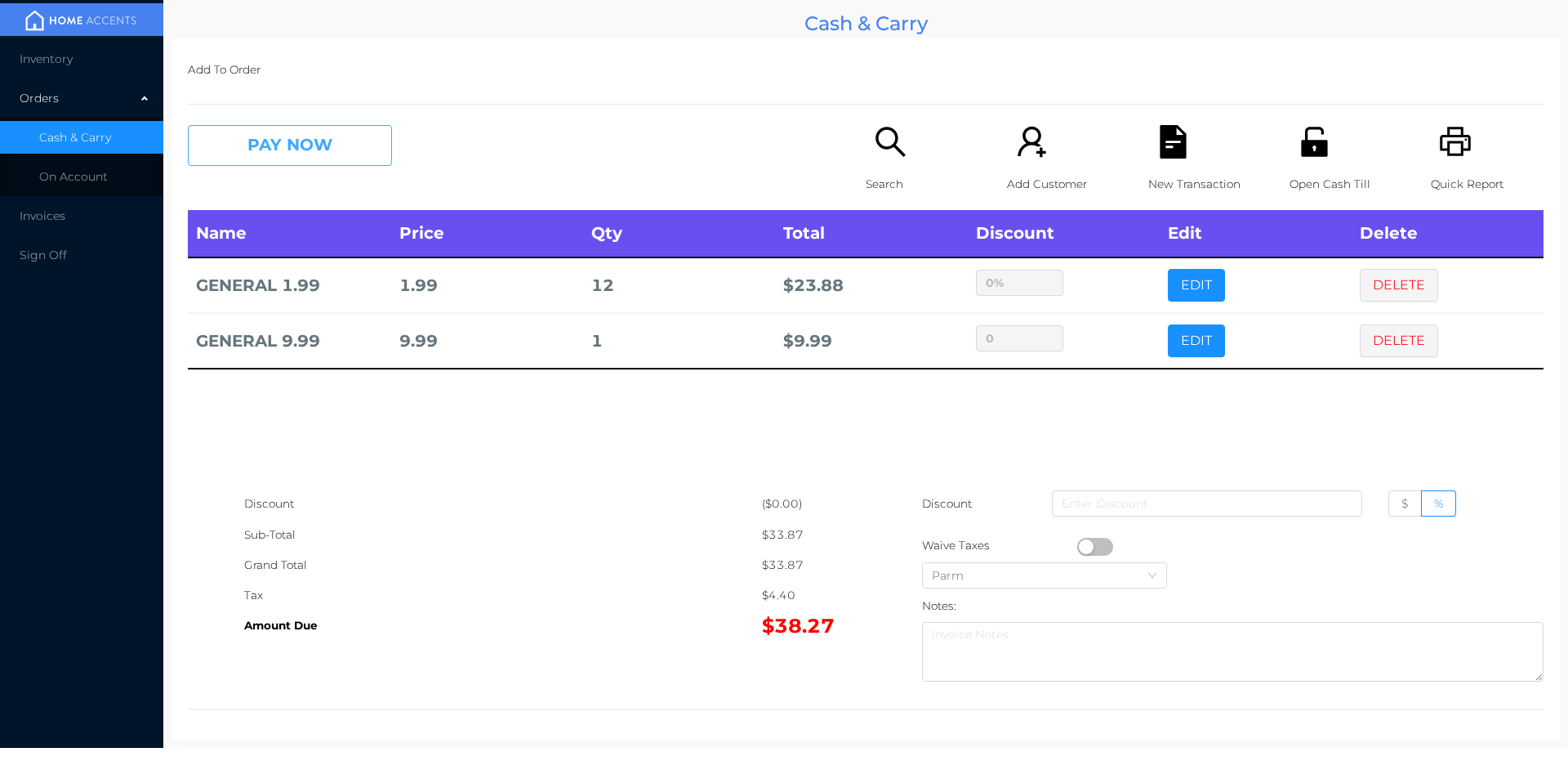
click at [250, 140] on button "PAY NOW" at bounding box center [290, 146] width 204 height 41
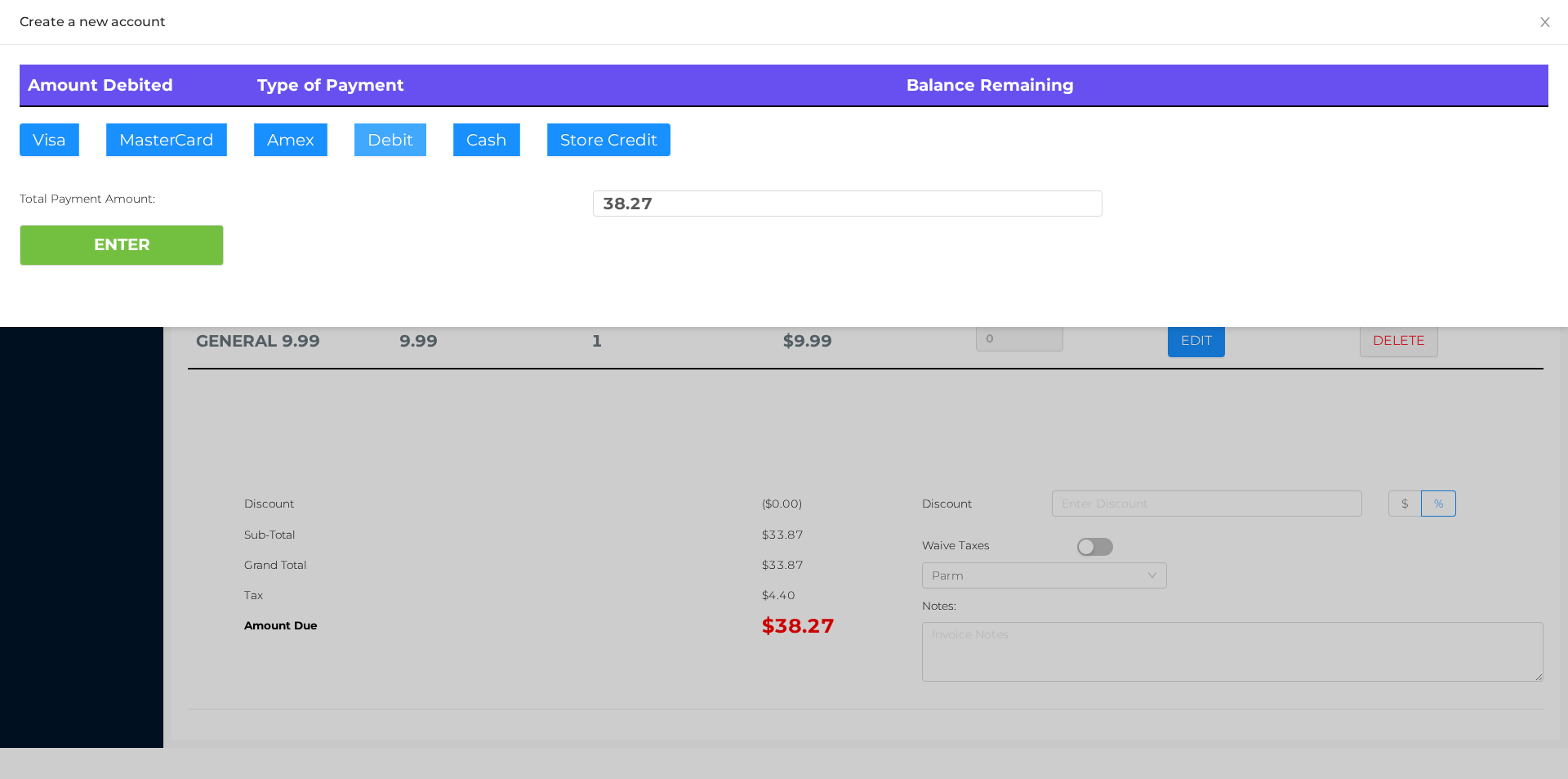
click at [394, 140] on button "Debit" at bounding box center [389, 139] width 71 height 32
type input "40"
click at [104, 198] on div "Total Payment Amount:" at bounding box center [274, 200] width 510 height 18
click at [81, 209] on div "Total Payment Amount: 40" at bounding box center [784, 207] width 1529 height 34
click at [136, 242] on button "ENTER" at bounding box center [121, 246] width 204 height 41
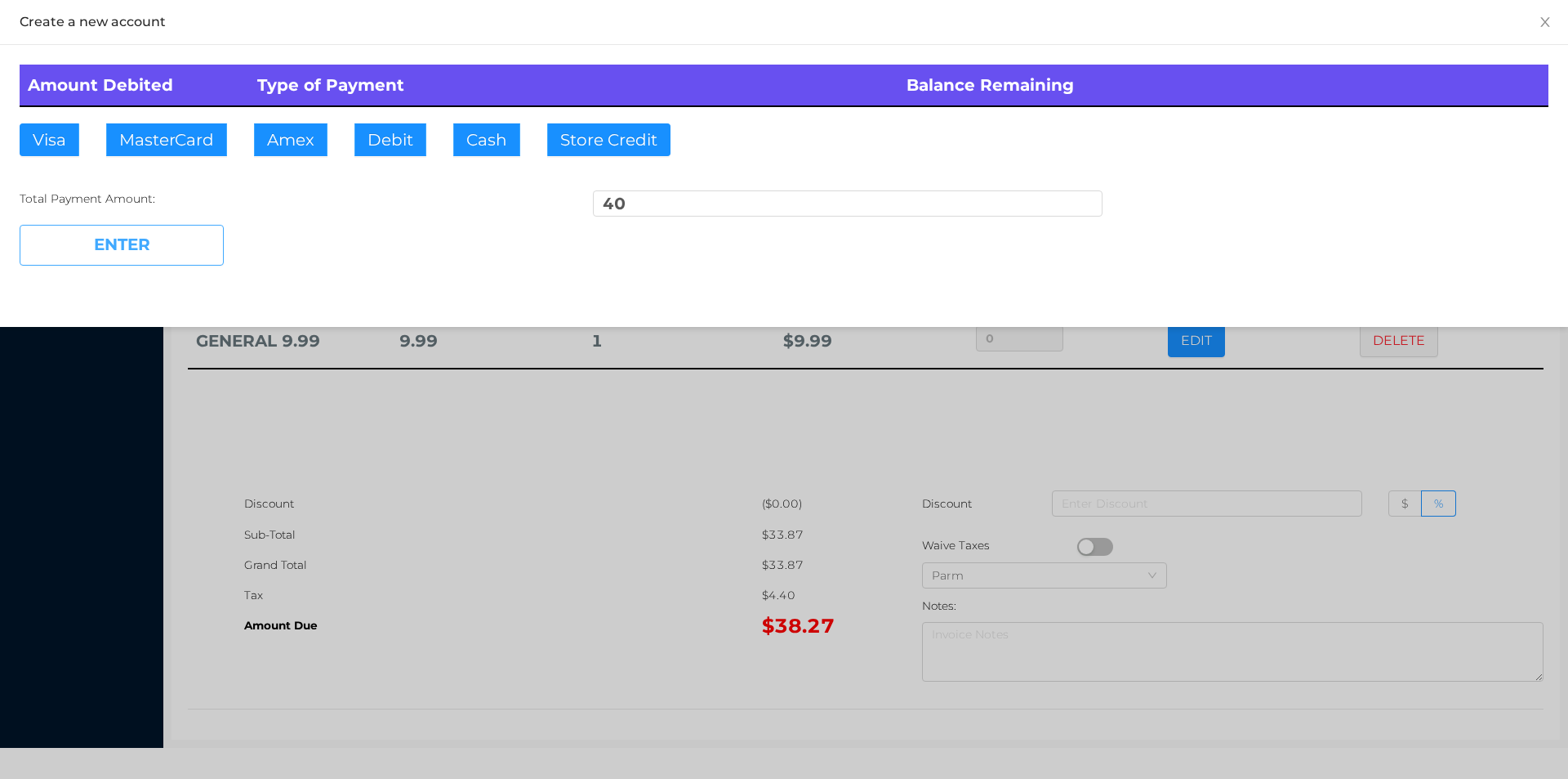
type input "0"
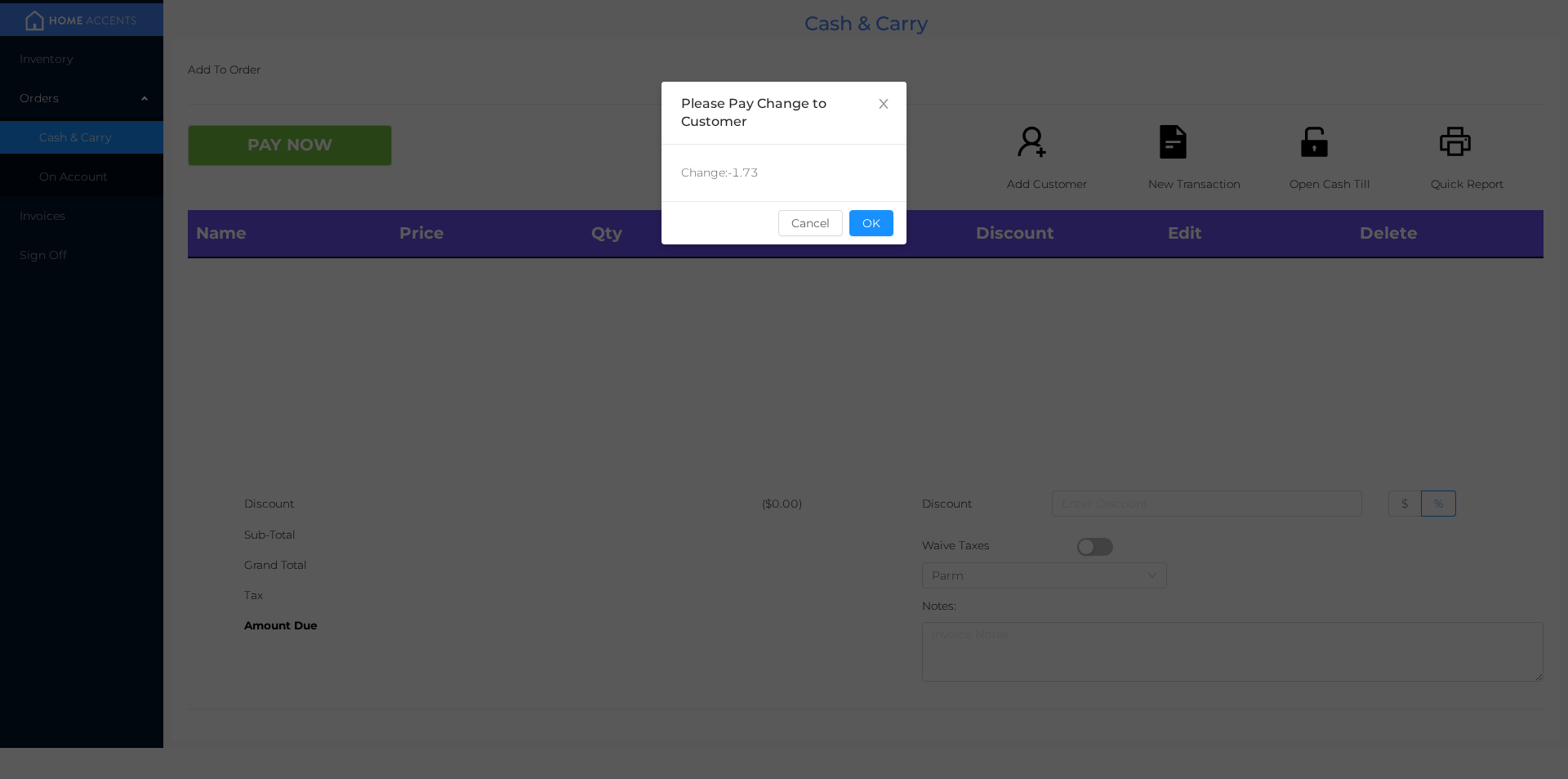
click at [874, 188] on div "Change: -1.73" at bounding box center [784, 173] width 246 height 57
click at [864, 224] on button "OK" at bounding box center [872, 223] width 44 height 26
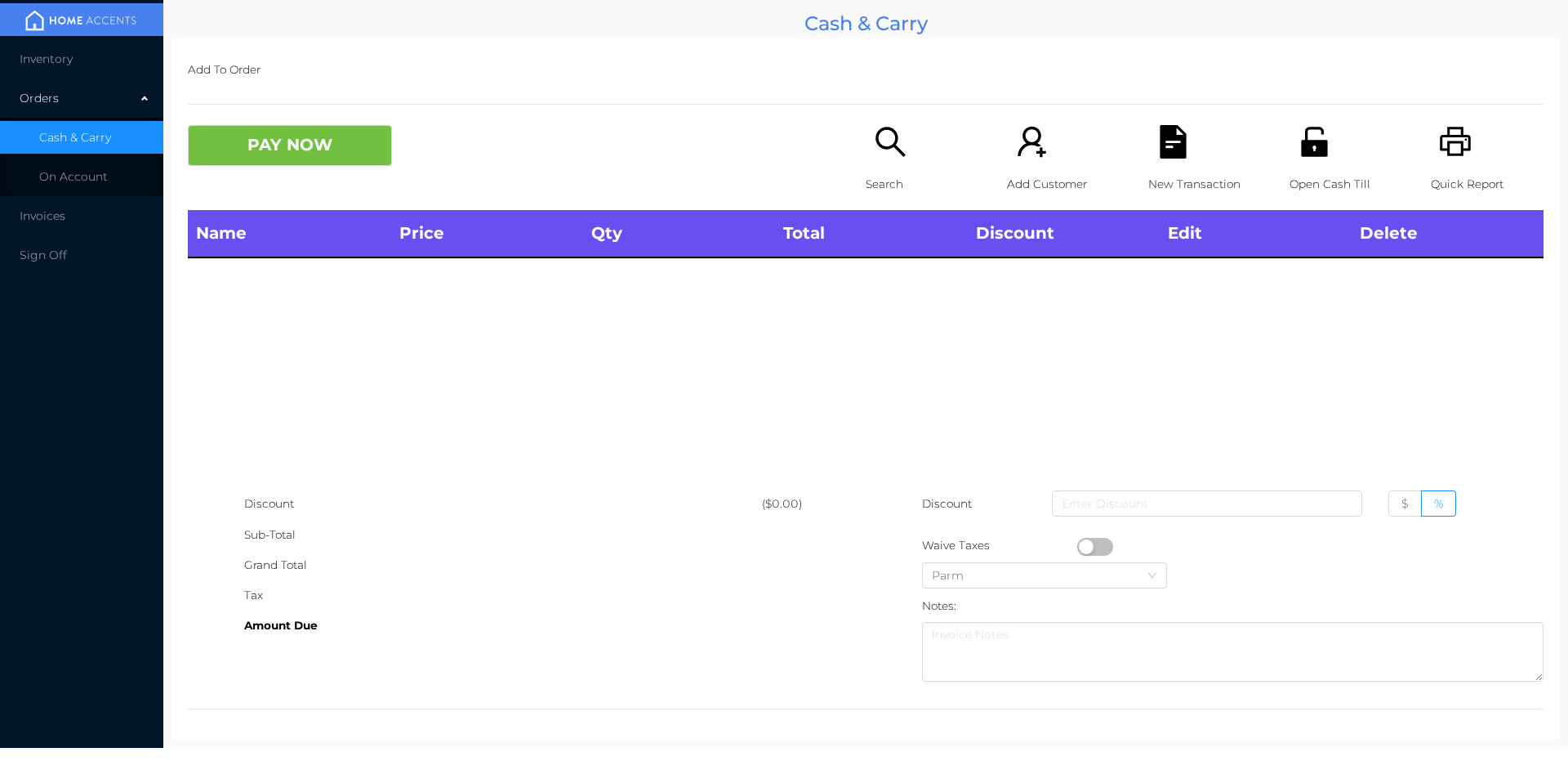
click at [1312, 159] on icon "icon: unlock" at bounding box center [1315, 142] width 33 height 33
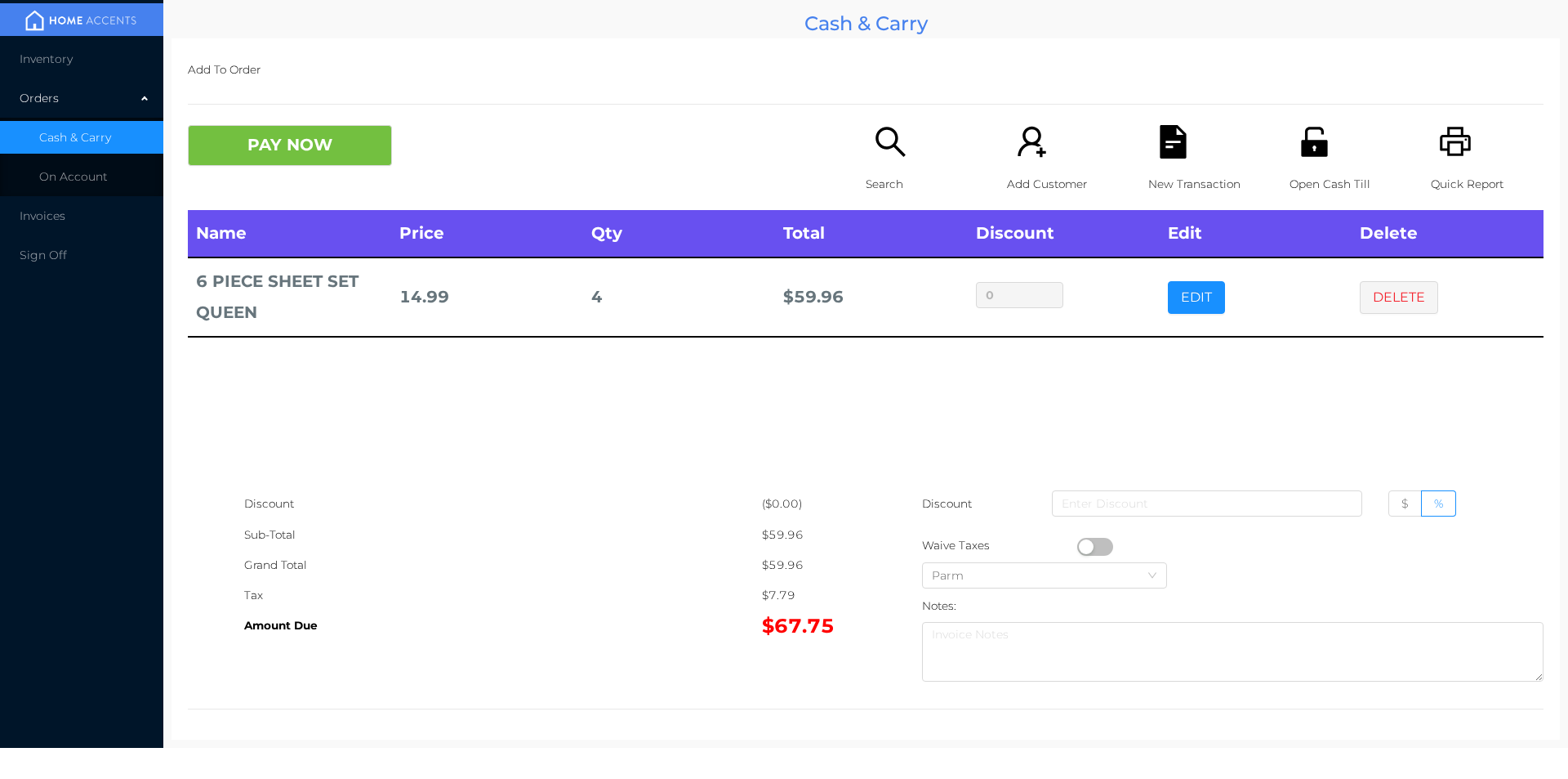
click at [1184, 298] on button "EDIT" at bounding box center [1196, 297] width 57 height 32
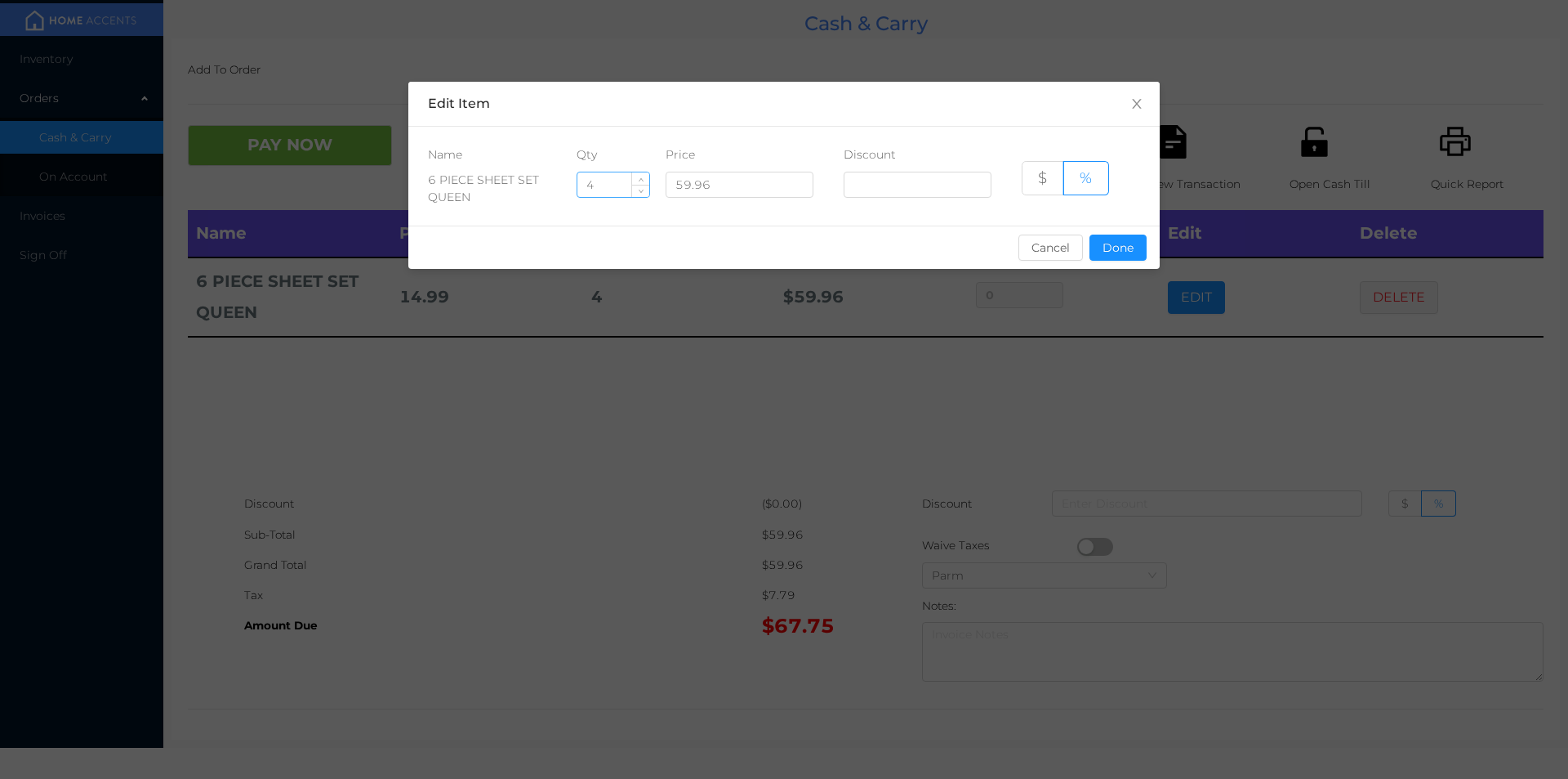
click at [587, 184] on input "4" at bounding box center [612, 184] width 71 height 24
click at [611, 183] on input "4" at bounding box center [612, 184] width 71 height 24
type input "3"
click at [1074, 255] on button "Cancel" at bounding box center [1051, 248] width 65 height 26
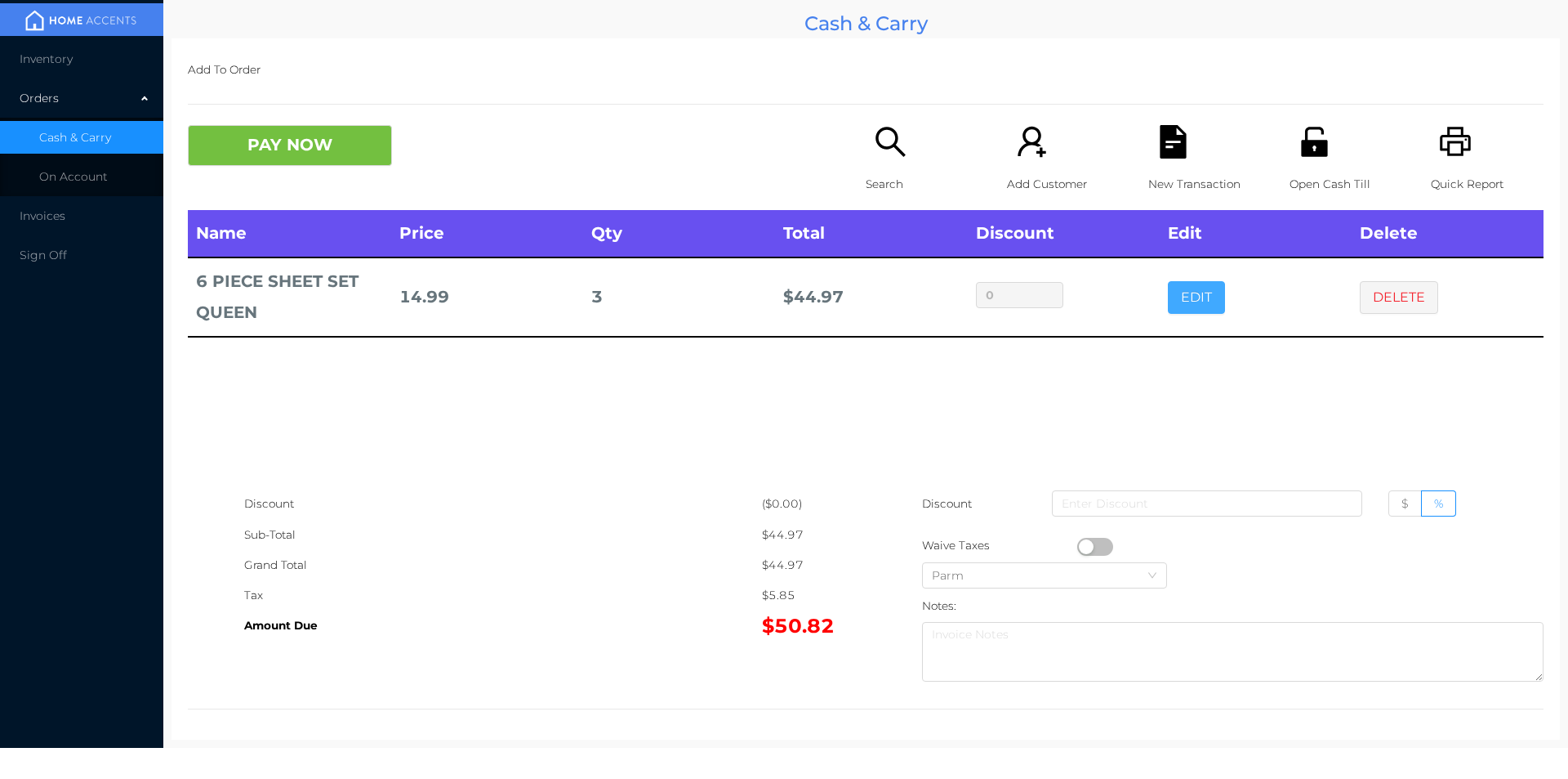
click at [1168, 281] on button "EDIT" at bounding box center [1196, 297] width 57 height 32
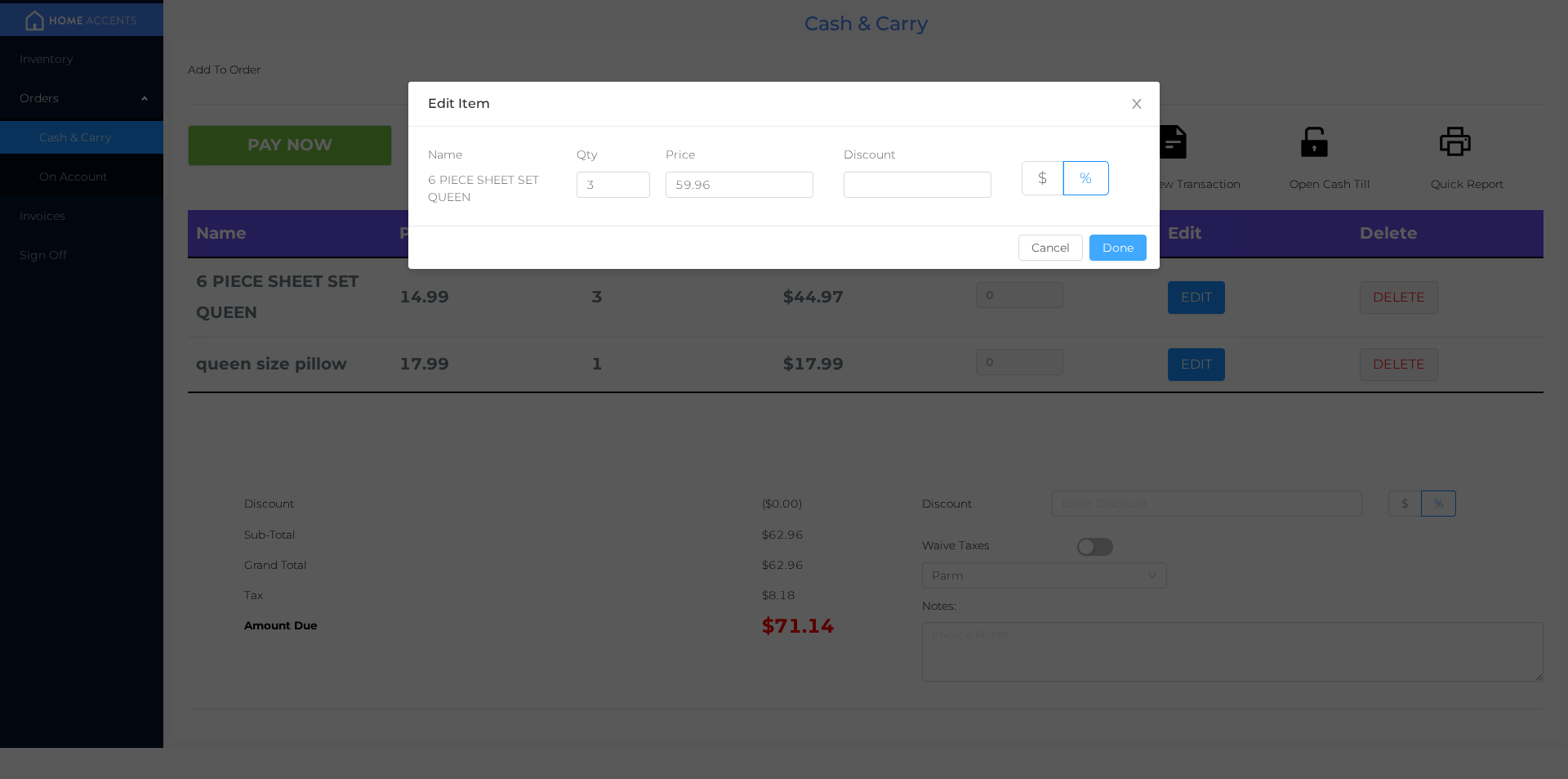
click at [1130, 241] on button "Done" at bounding box center [1118, 248] width 57 height 26
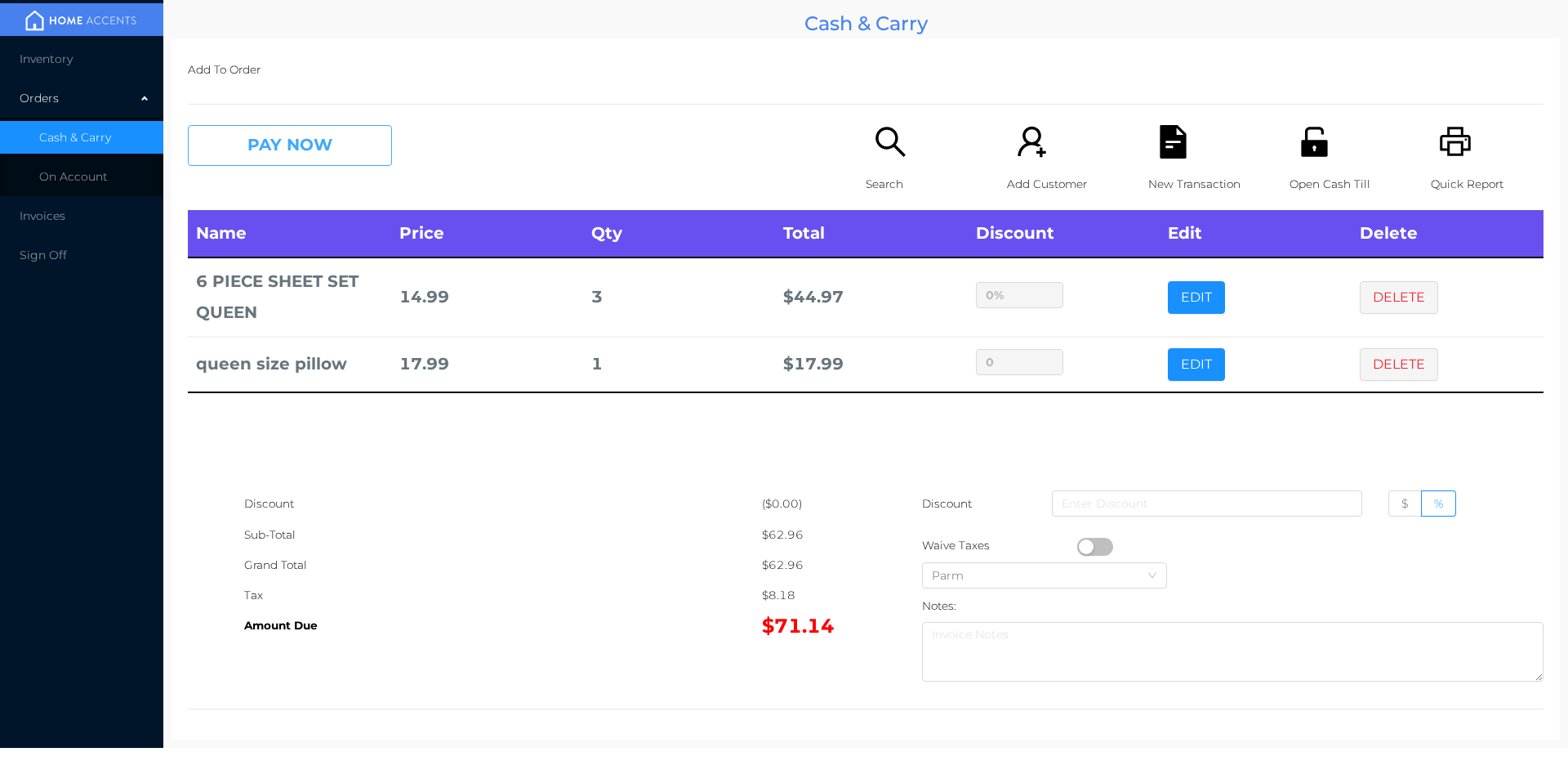
click at [309, 128] on button "PAY NOW" at bounding box center [290, 146] width 204 height 41
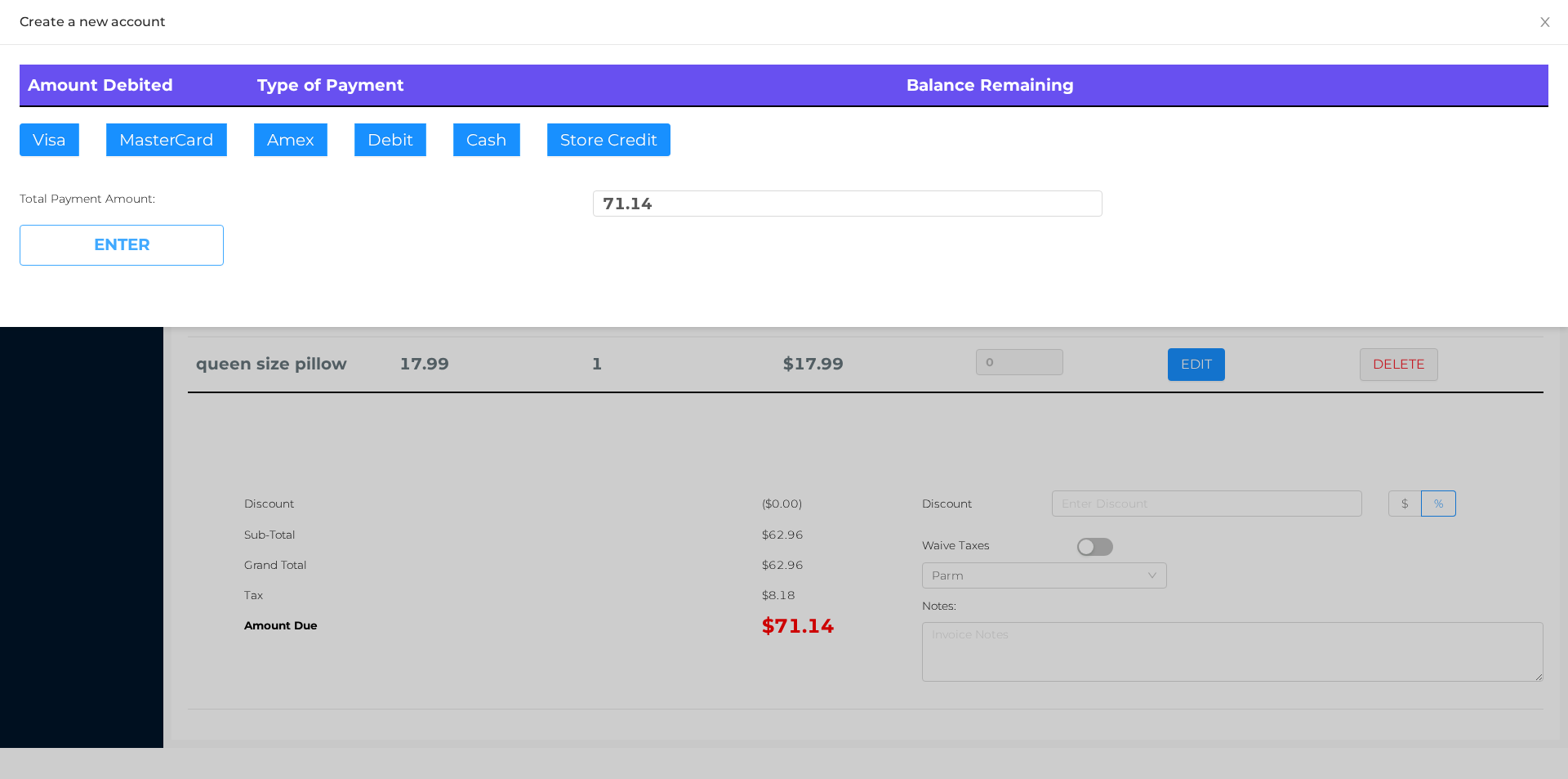
click at [179, 242] on button "ENTER" at bounding box center [121, 246] width 204 height 41
type input "0"
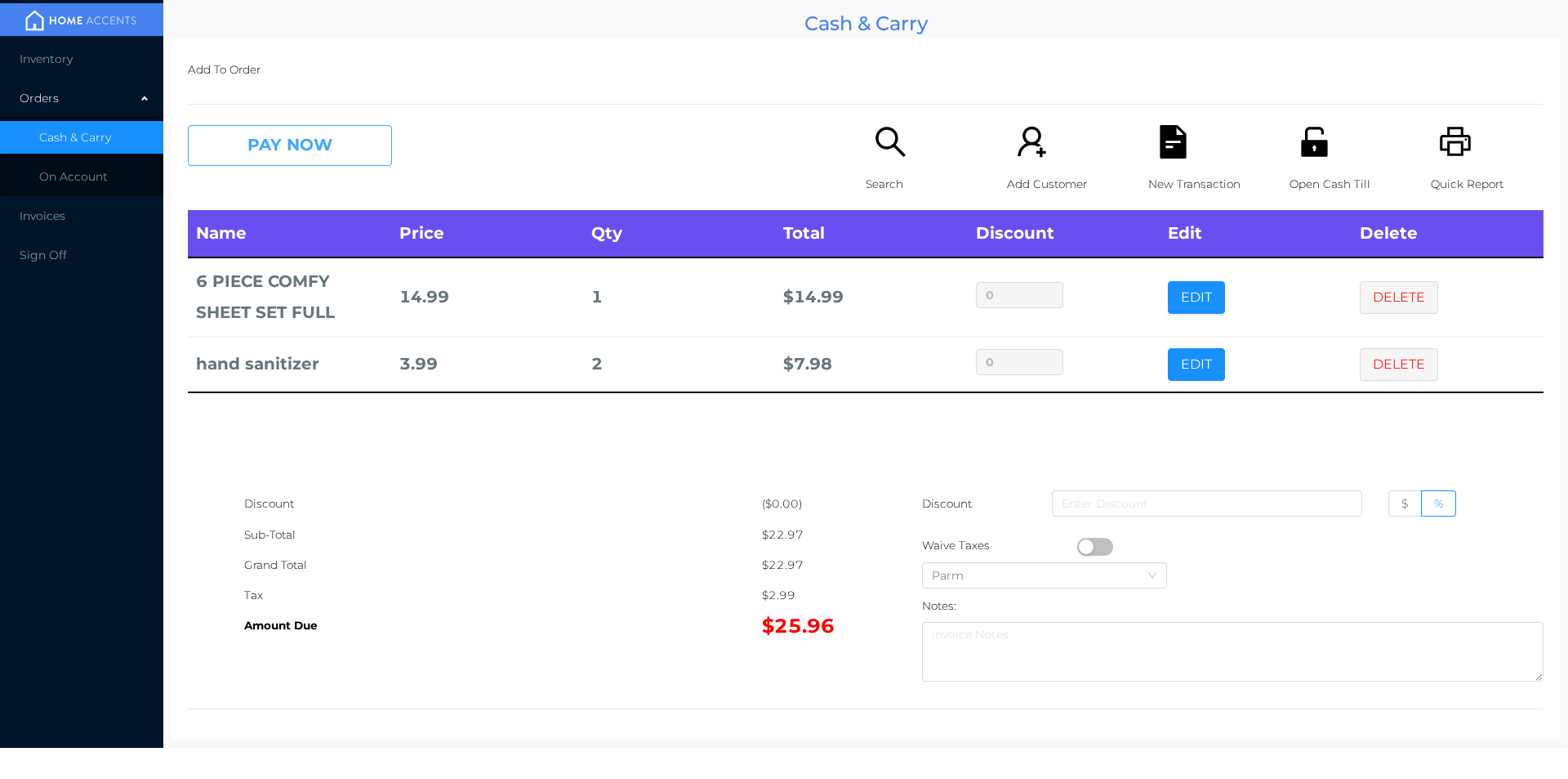
click at [315, 156] on button "PAY NOW" at bounding box center [290, 146] width 204 height 41
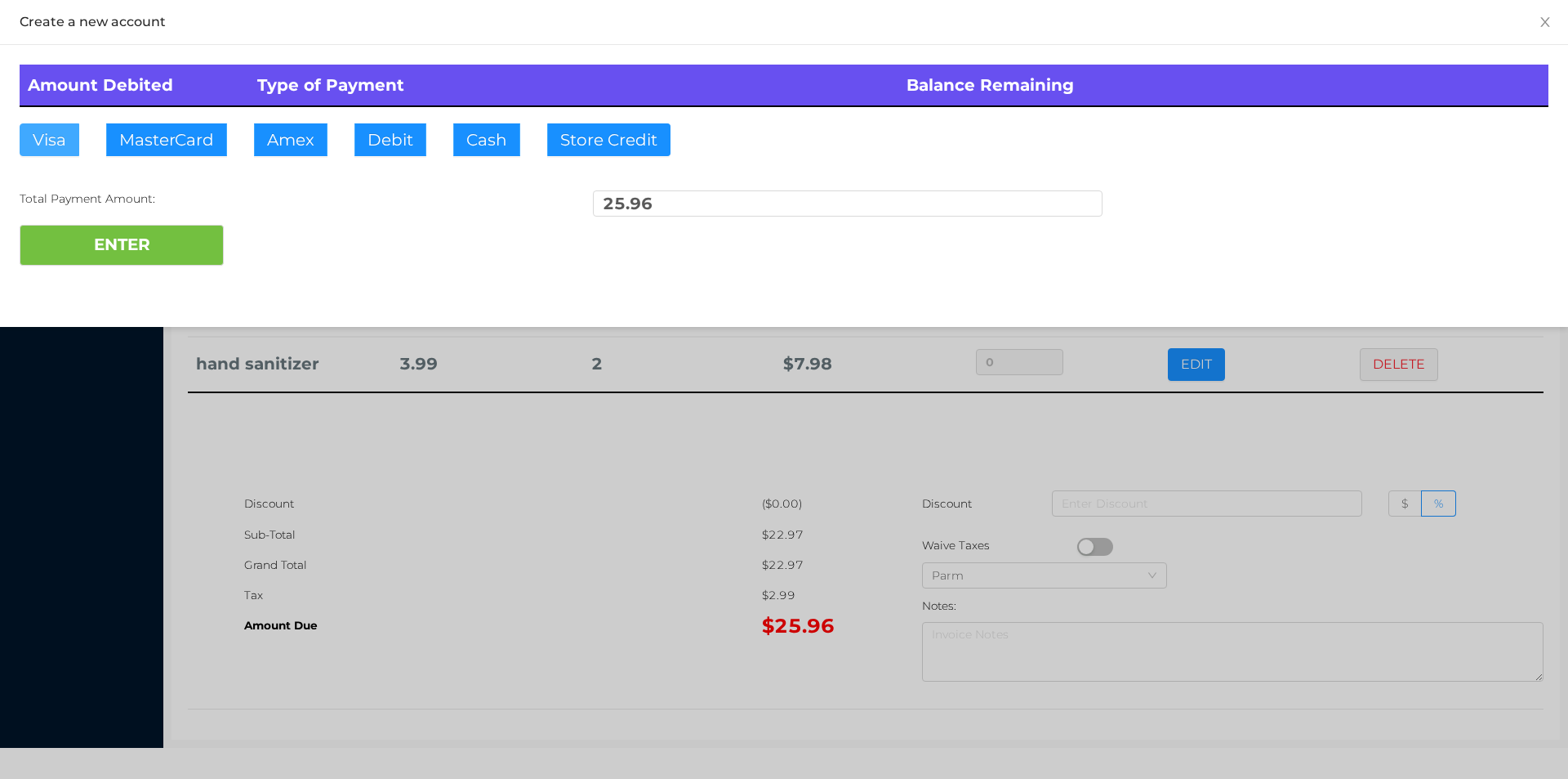
click at [49, 149] on button "Visa" at bounding box center [49, 139] width 60 height 32
click at [92, 246] on button "ENTER" at bounding box center [121, 246] width 204 height 41
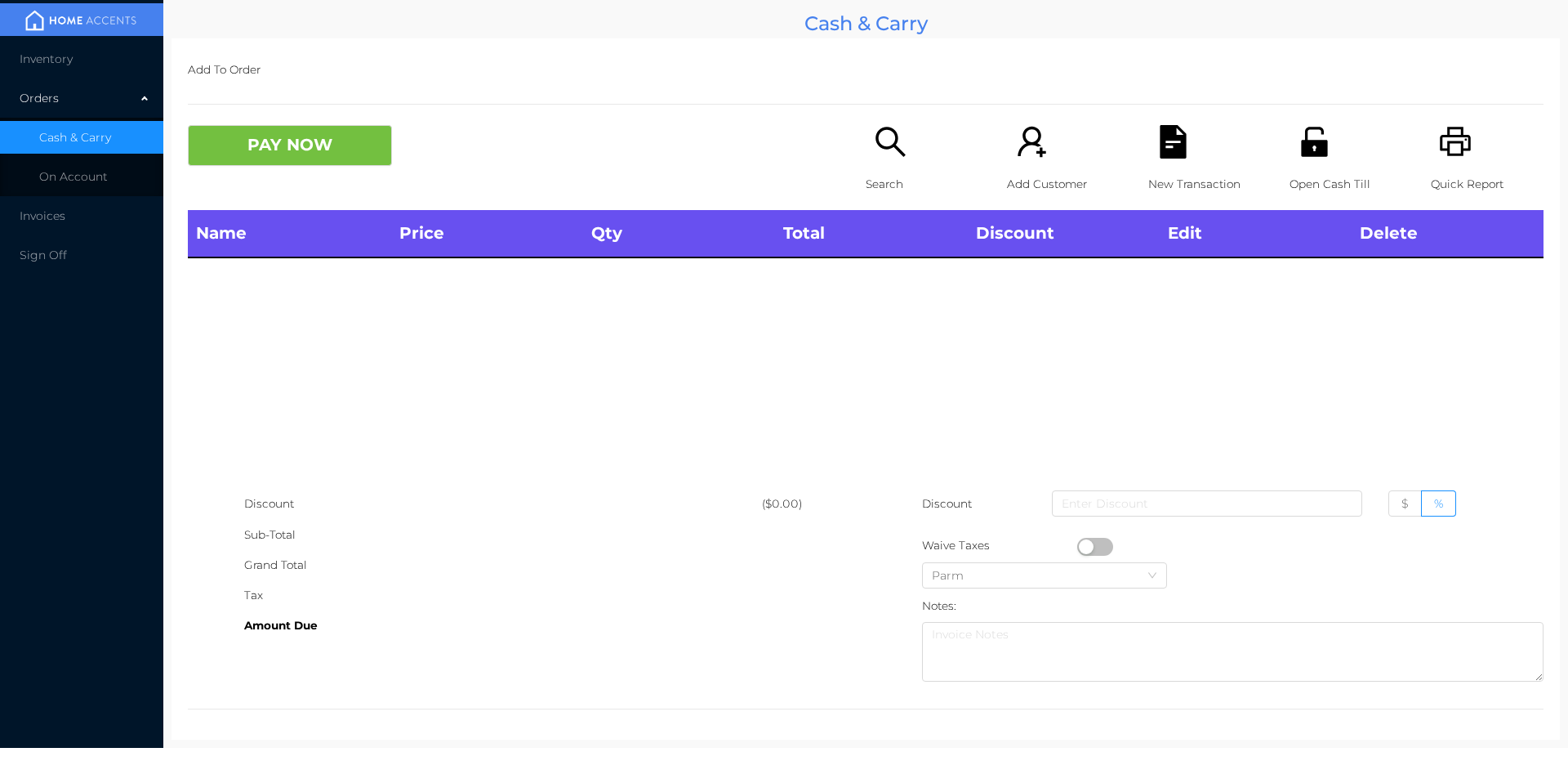
click at [907, 153] on div "Search" at bounding box center [921, 167] width 112 height 85
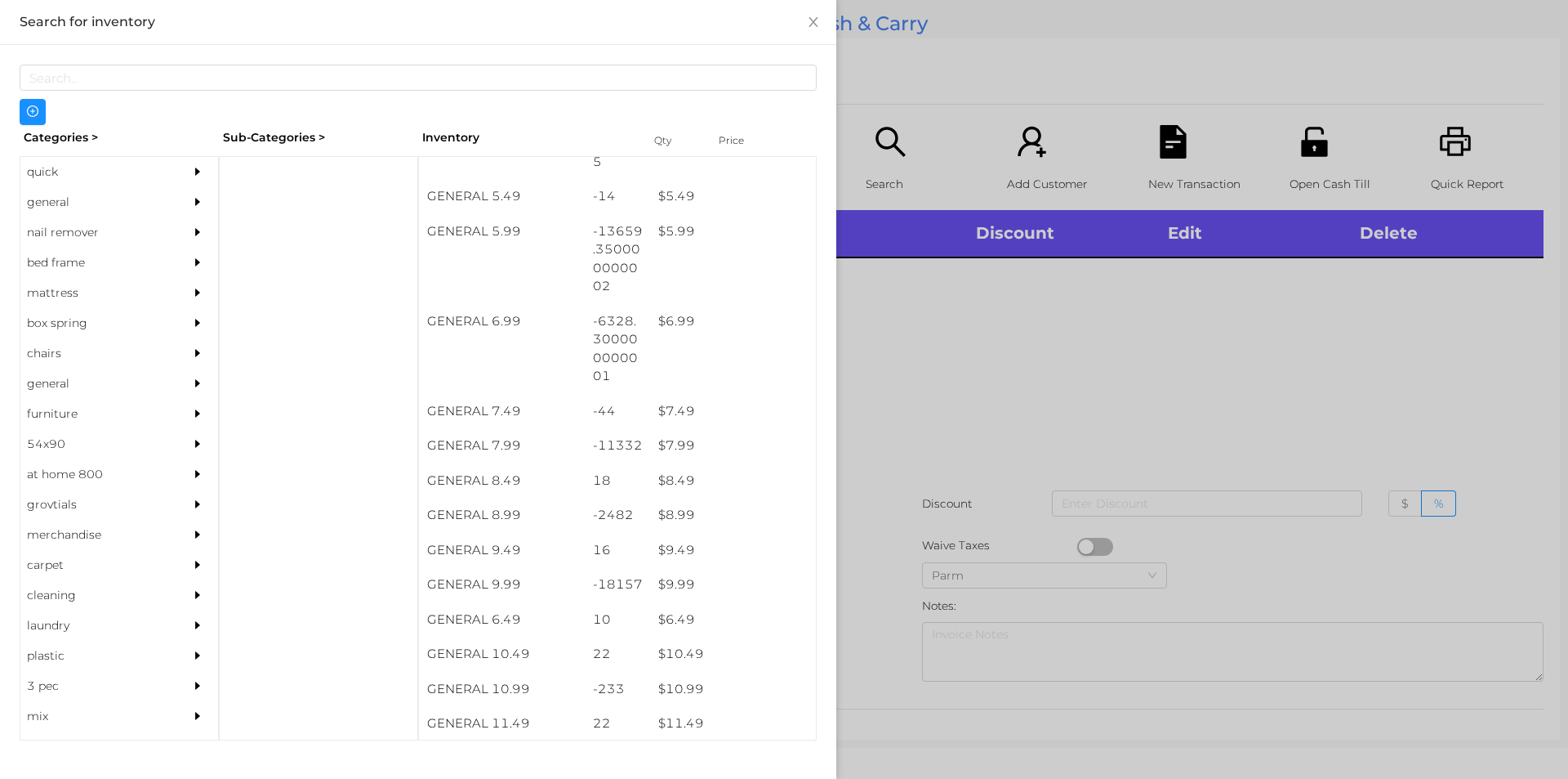
scroll to position [633, 0]
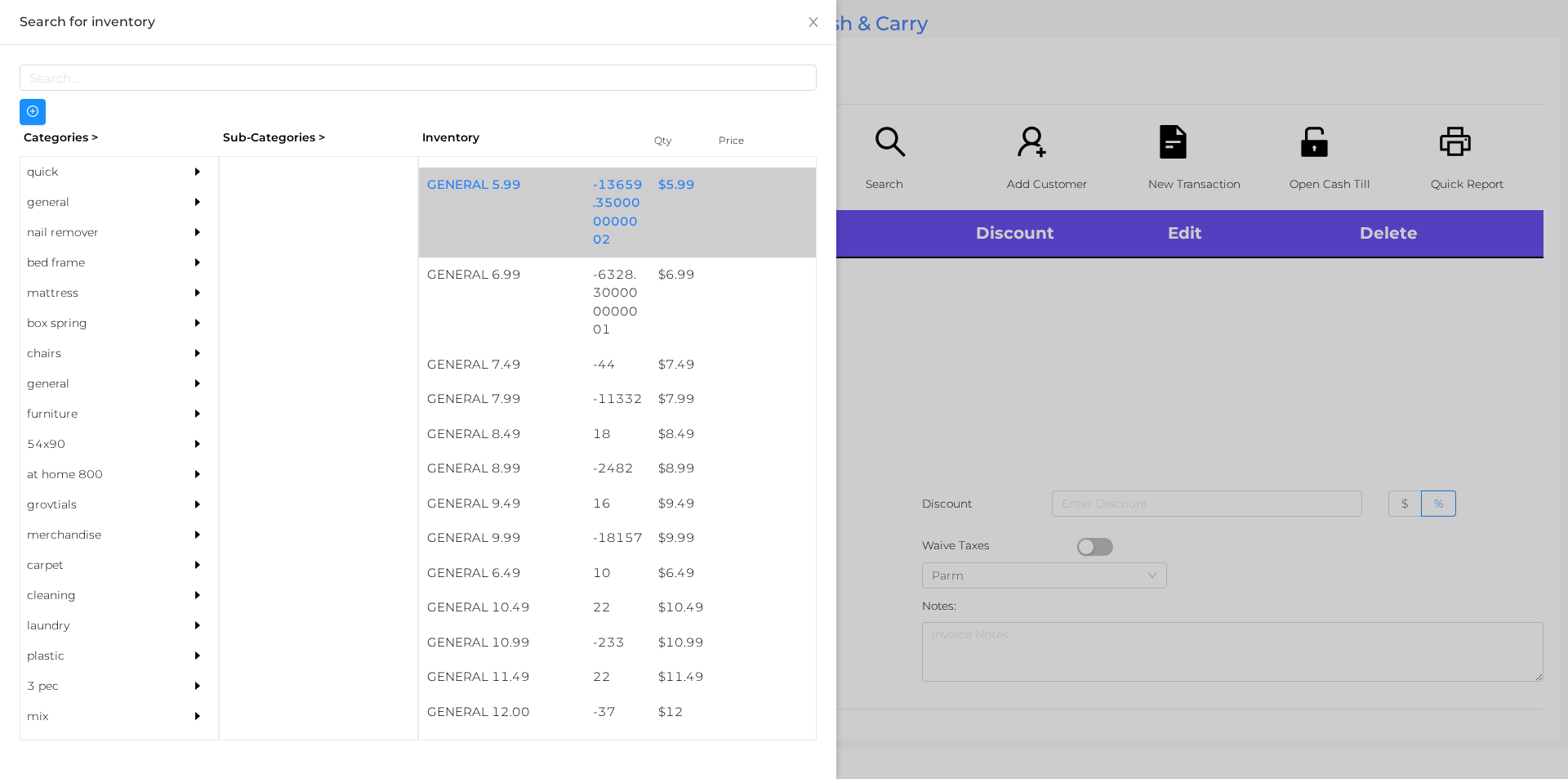
click at [624, 201] on div "-13659.350000000002" at bounding box center [618, 212] width 67 height 90
click at [624, 210] on div "-13659.350000000002" at bounding box center [618, 212] width 67 height 90
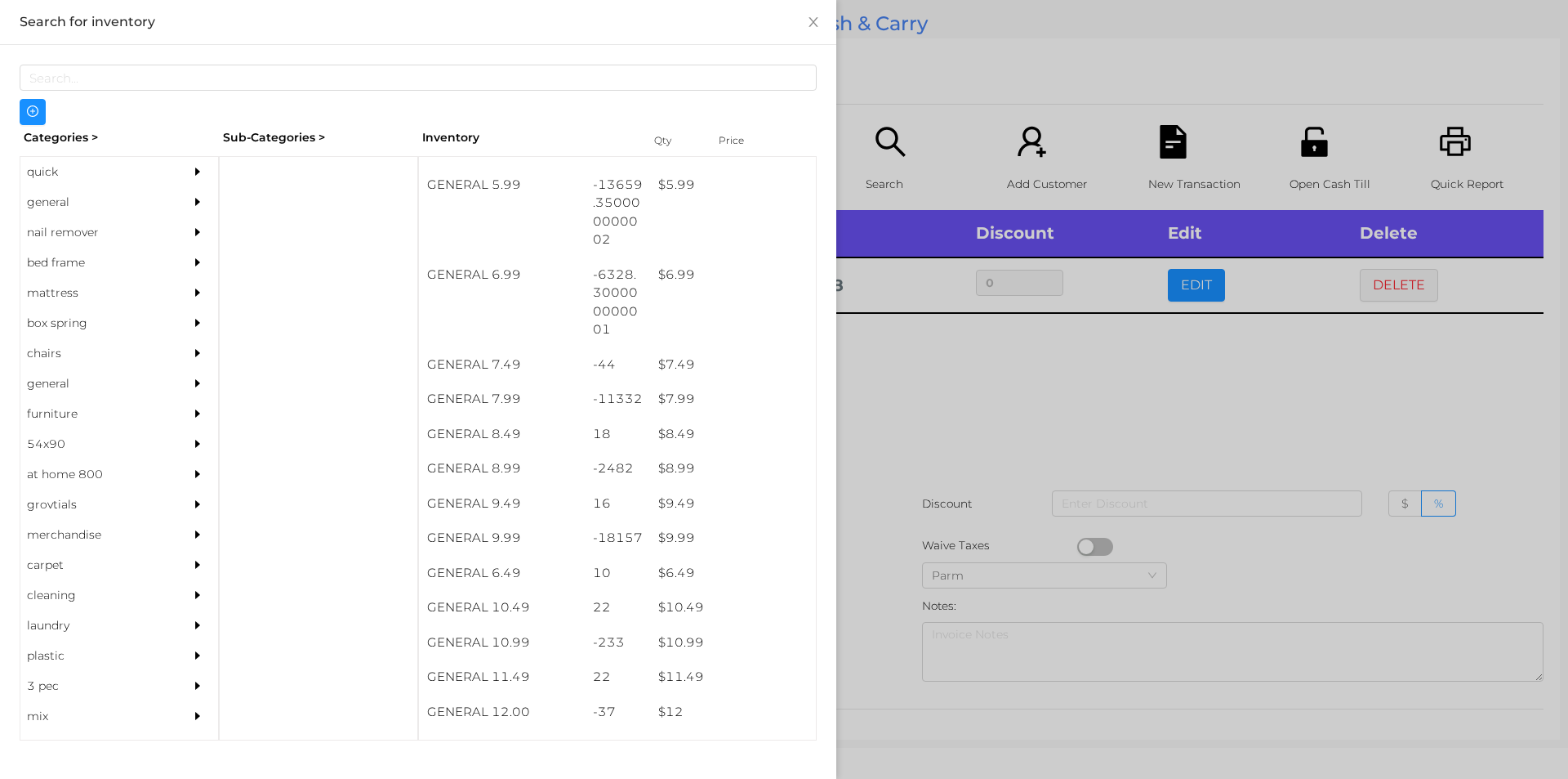
click at [884, 391] on div at bounding box center [784, 390] width 1568 height 779
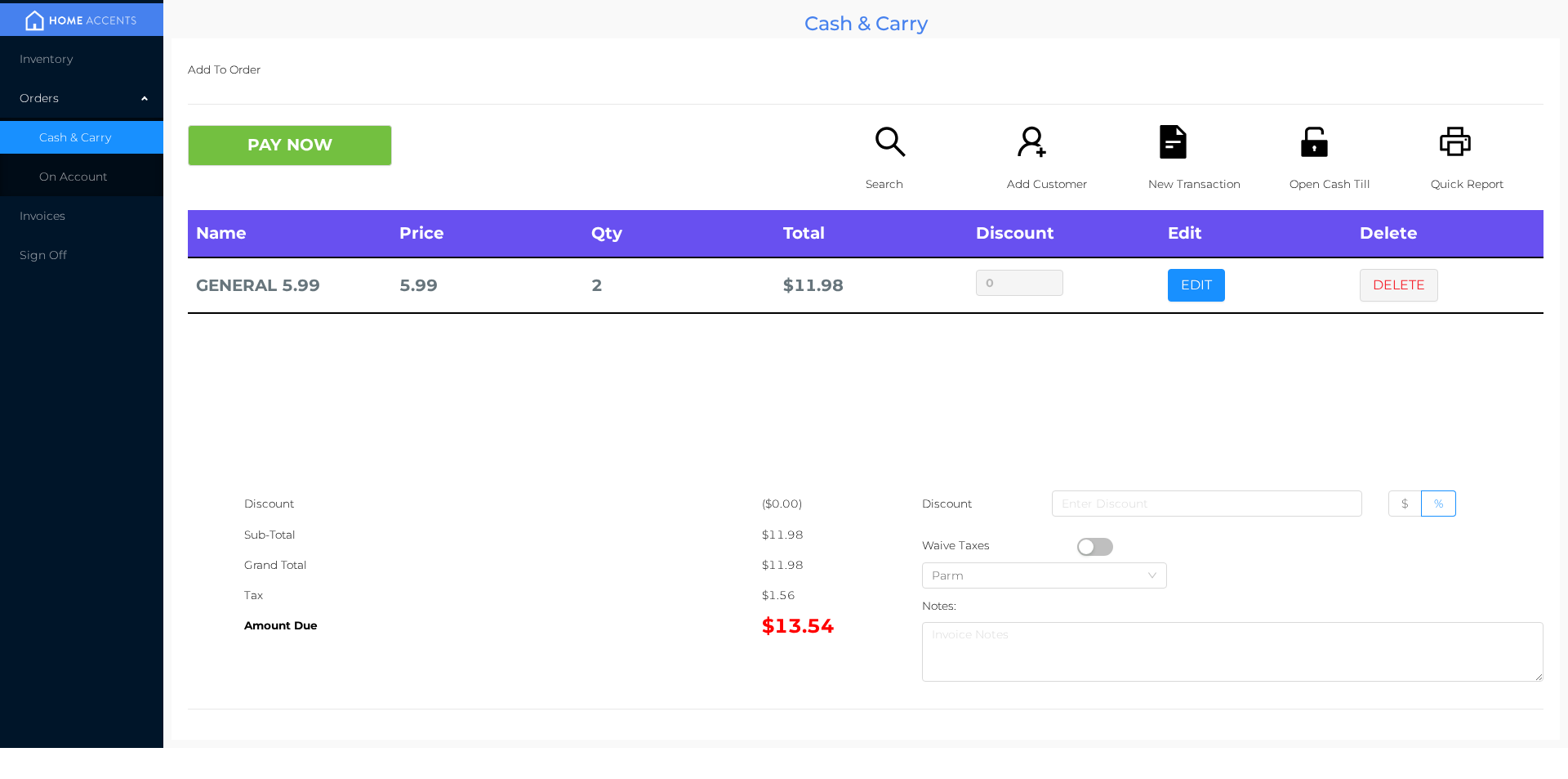
click at [1077, 546] on button "button" at bounding box center [1095, 546] width 36 height 18
click at [1160, 151] on icon "icon: file-text" at bounding box center [1173, 142] width 26 height 33
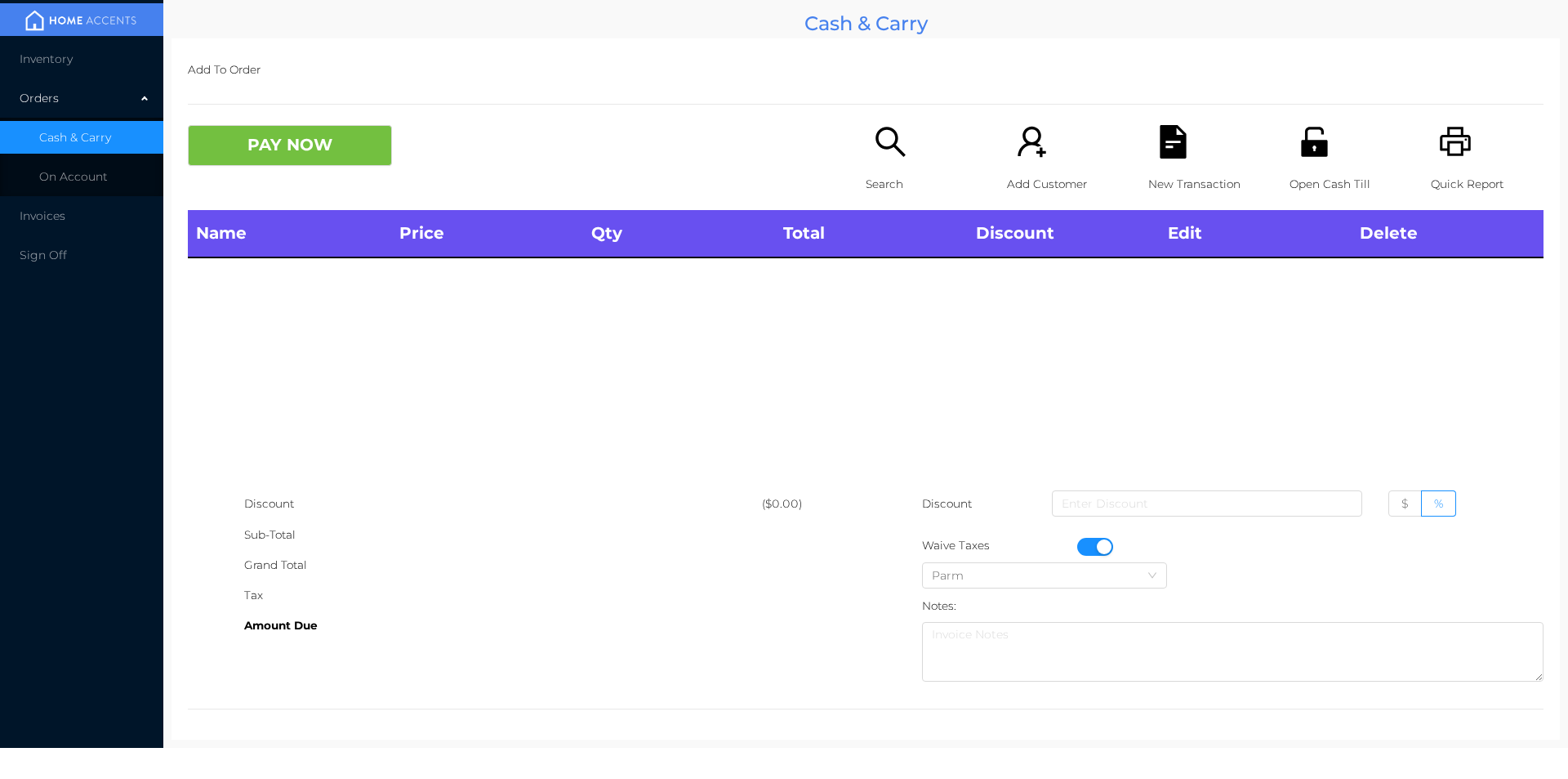
click at [1439, 160] on div "Quick Report" at bounding box center [1487, 167] width 112 height 85
click at [1097, 543] on button "button" at bounding box center [1095, 546] width 36 height 18
click at [875, 160] on div "Search" at bounding box center [921, 167] width 112 height 85
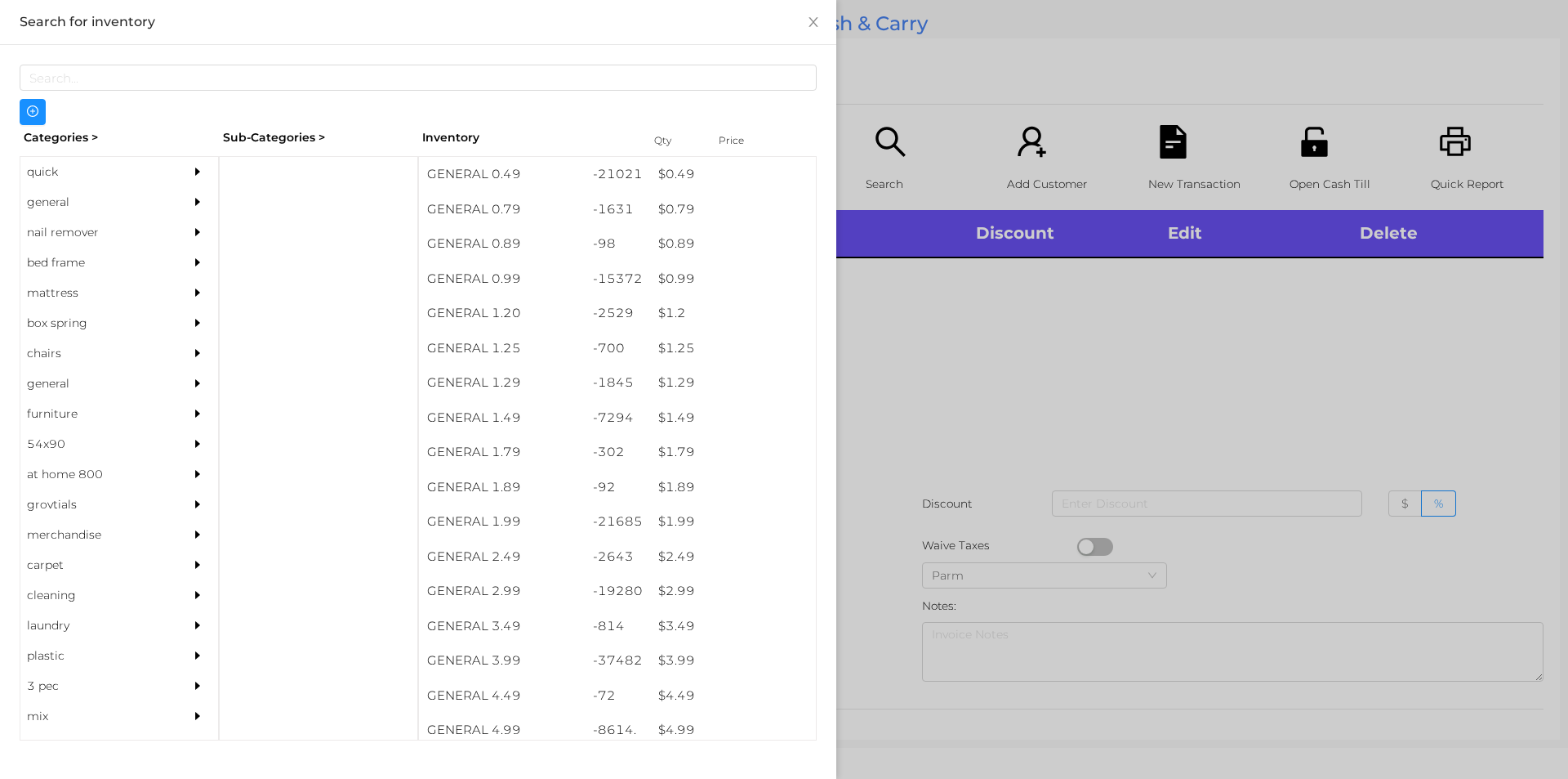
click at [684, 520] on div "$ 1.99" at bounding box center [734, 522] width 166 height 35
click at [1395, 282] on div at bounding box center [784, 390] width 1568 height 779
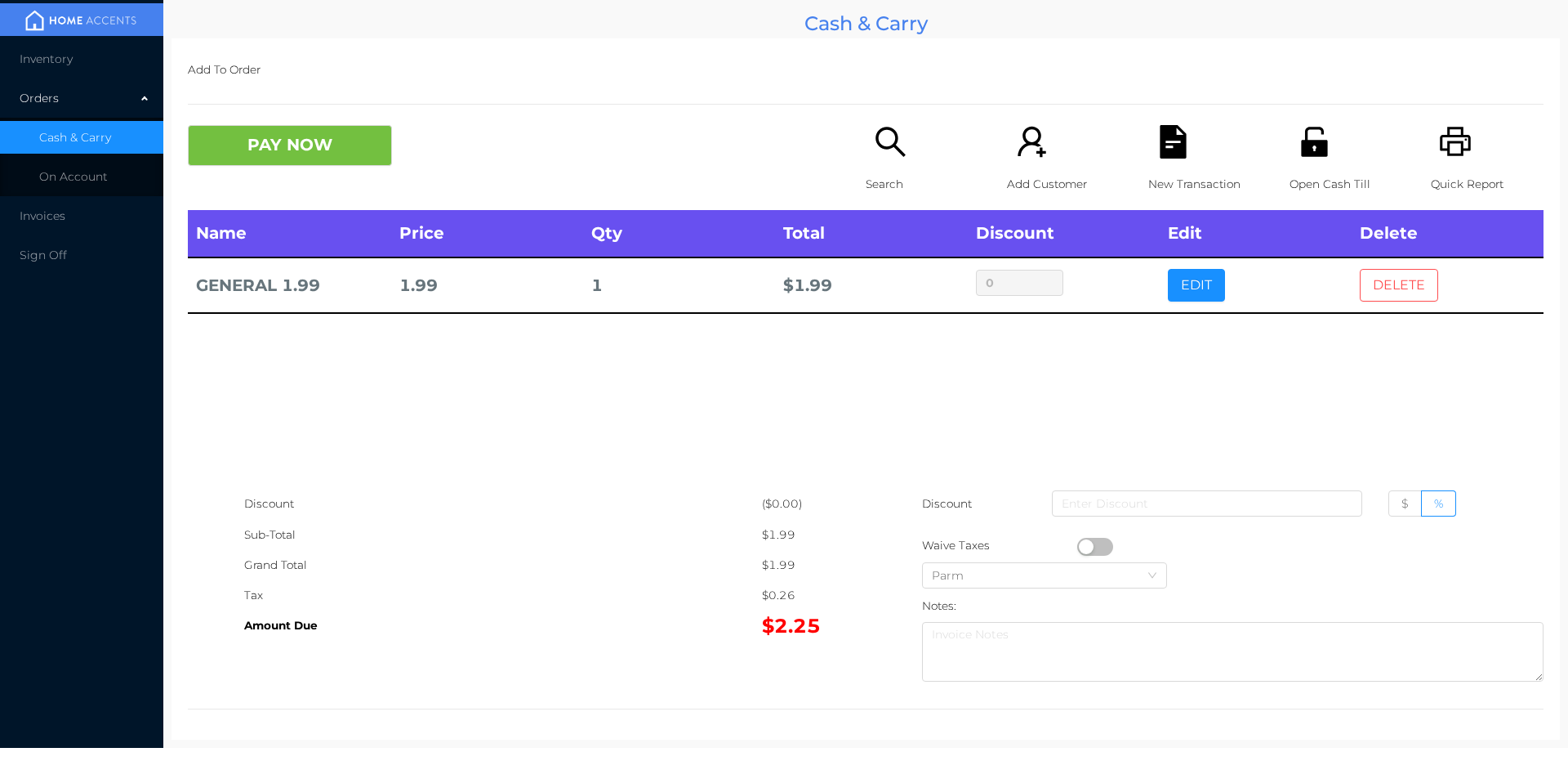
click at [1395, 300] on button "DELETE" at bounding box center [1399, 285] width 78 height 32
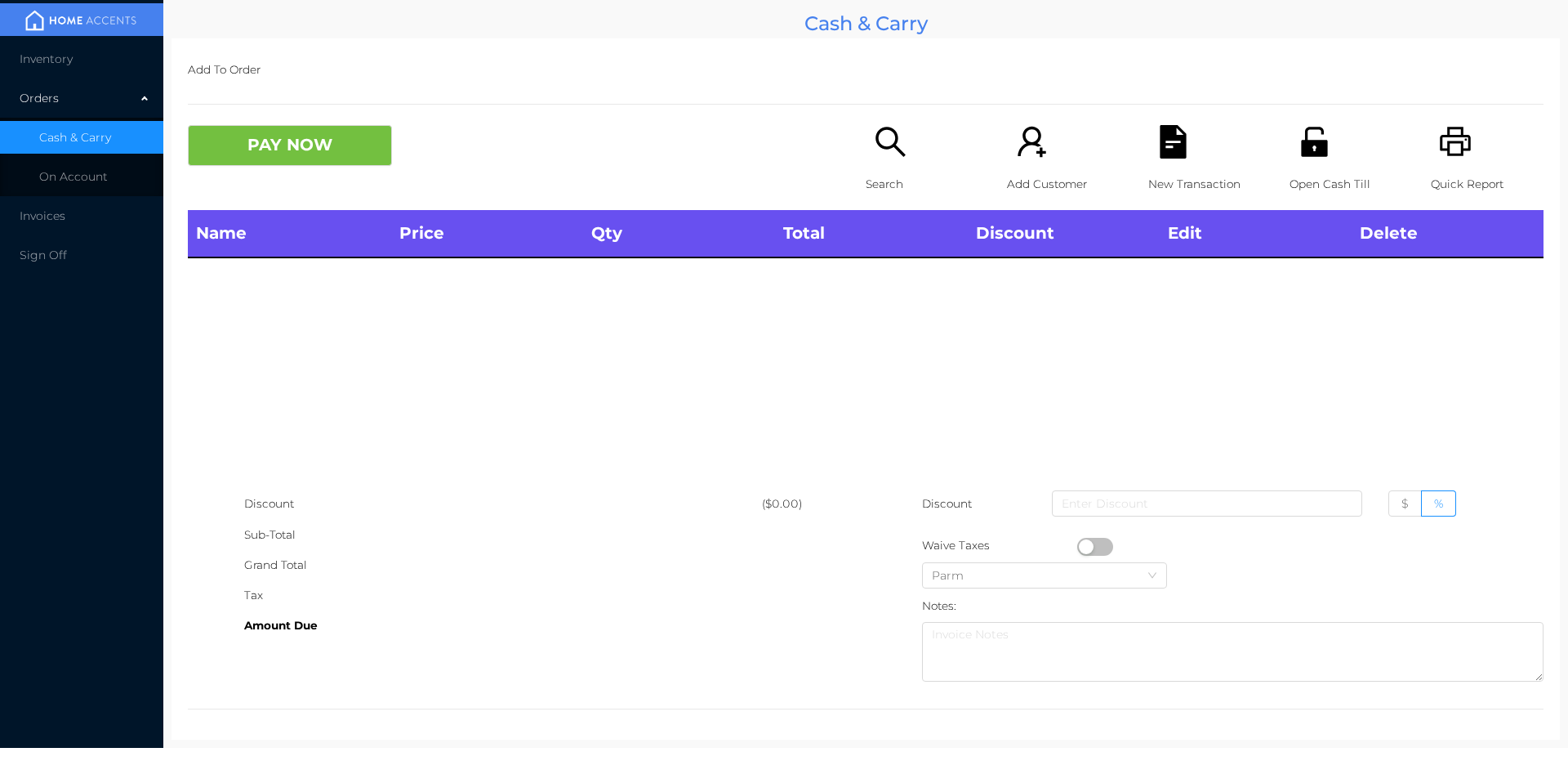
click at [1439, 126] on icon "icon: printer" at bounding box center [1456, 142] width 33 height 33
click at [261, 160] on button "PAY NOW" at bounding box center [290, 146] width 204 height 41
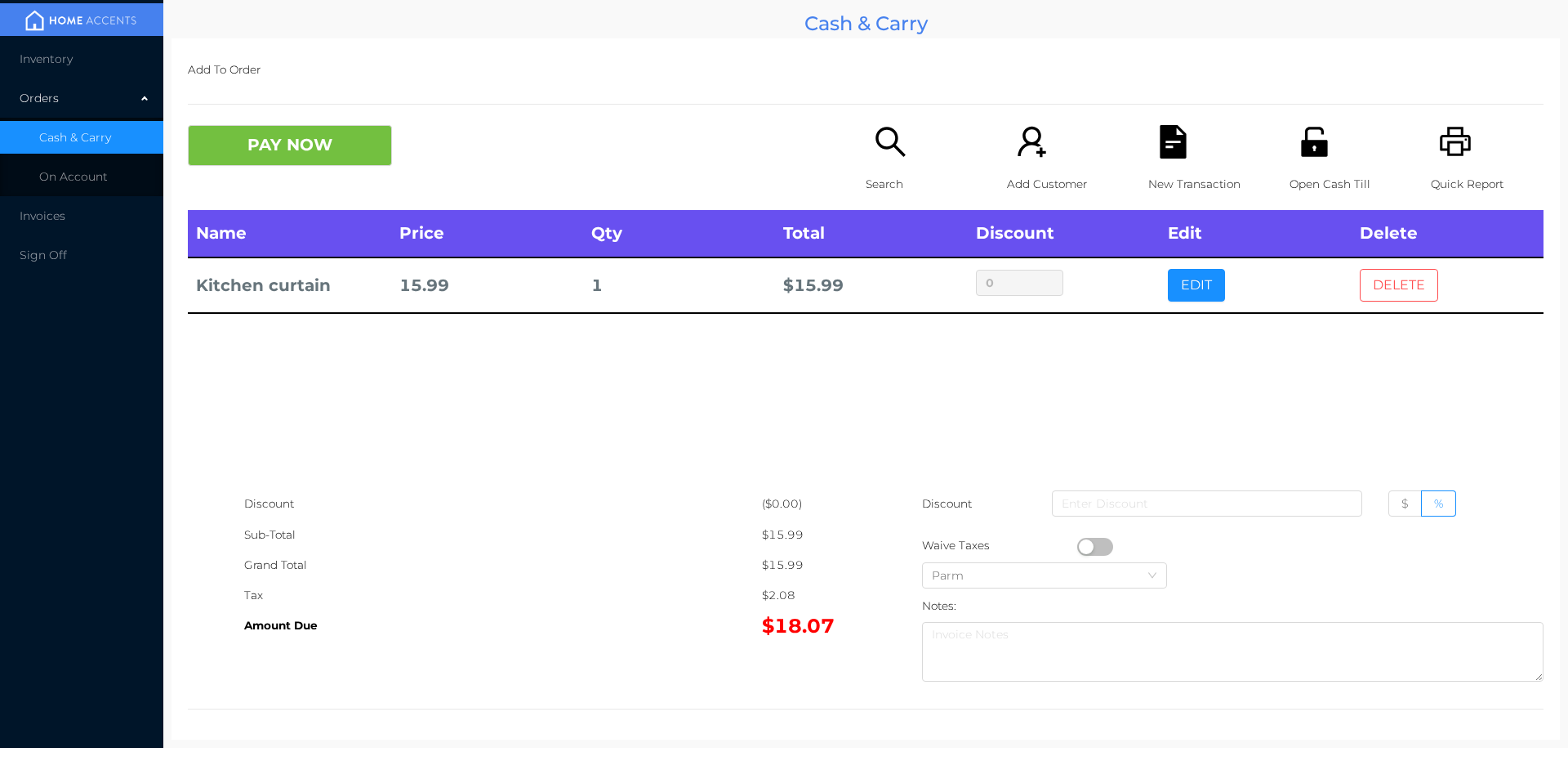
click at [1374, 301] on button "DELETE" at bounding box center [1399, 285] width 78 height 32
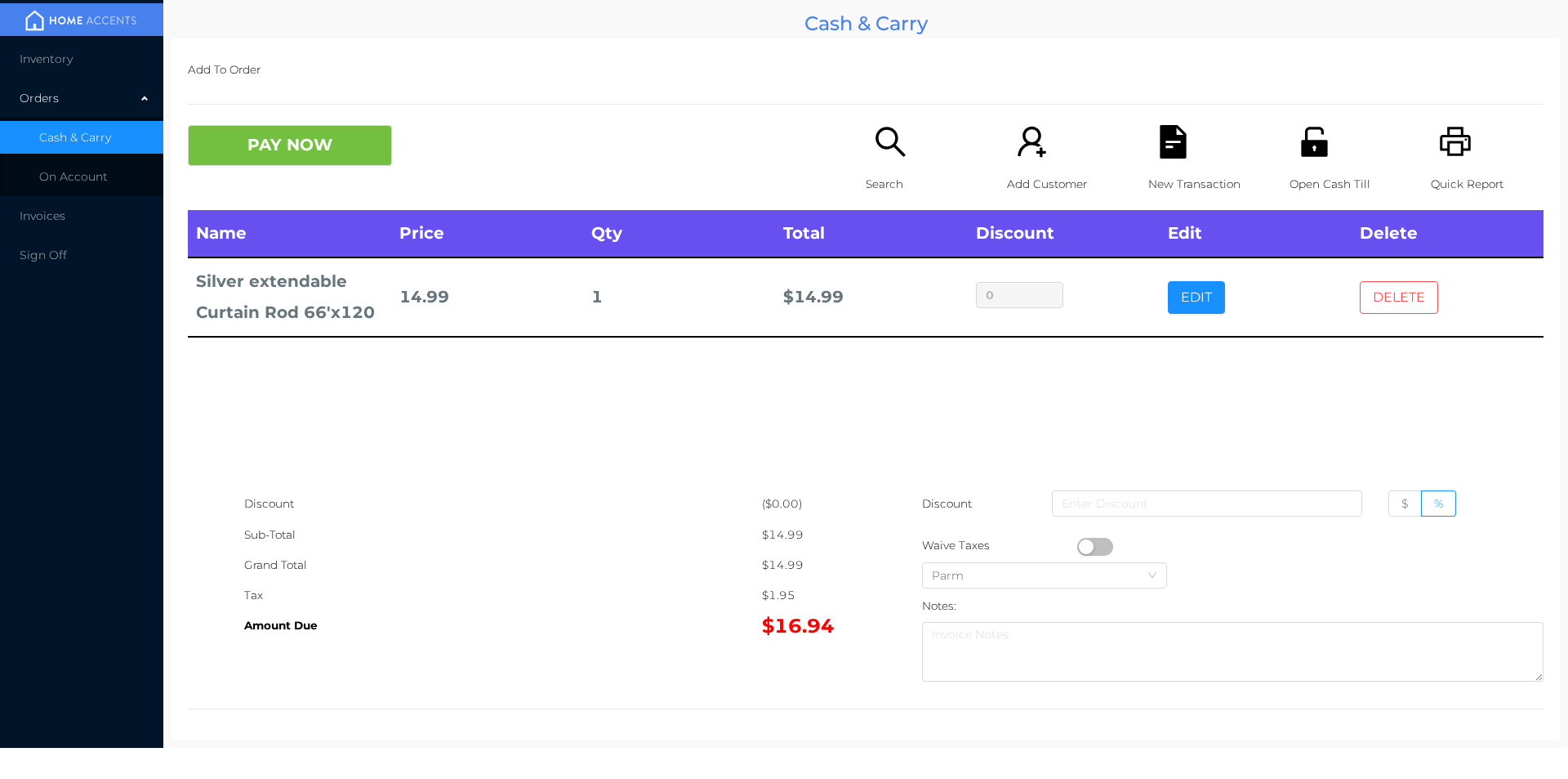
click at [1377, 310] on button "DELETE" at bounding box center [1399, 297] width 78 height 32
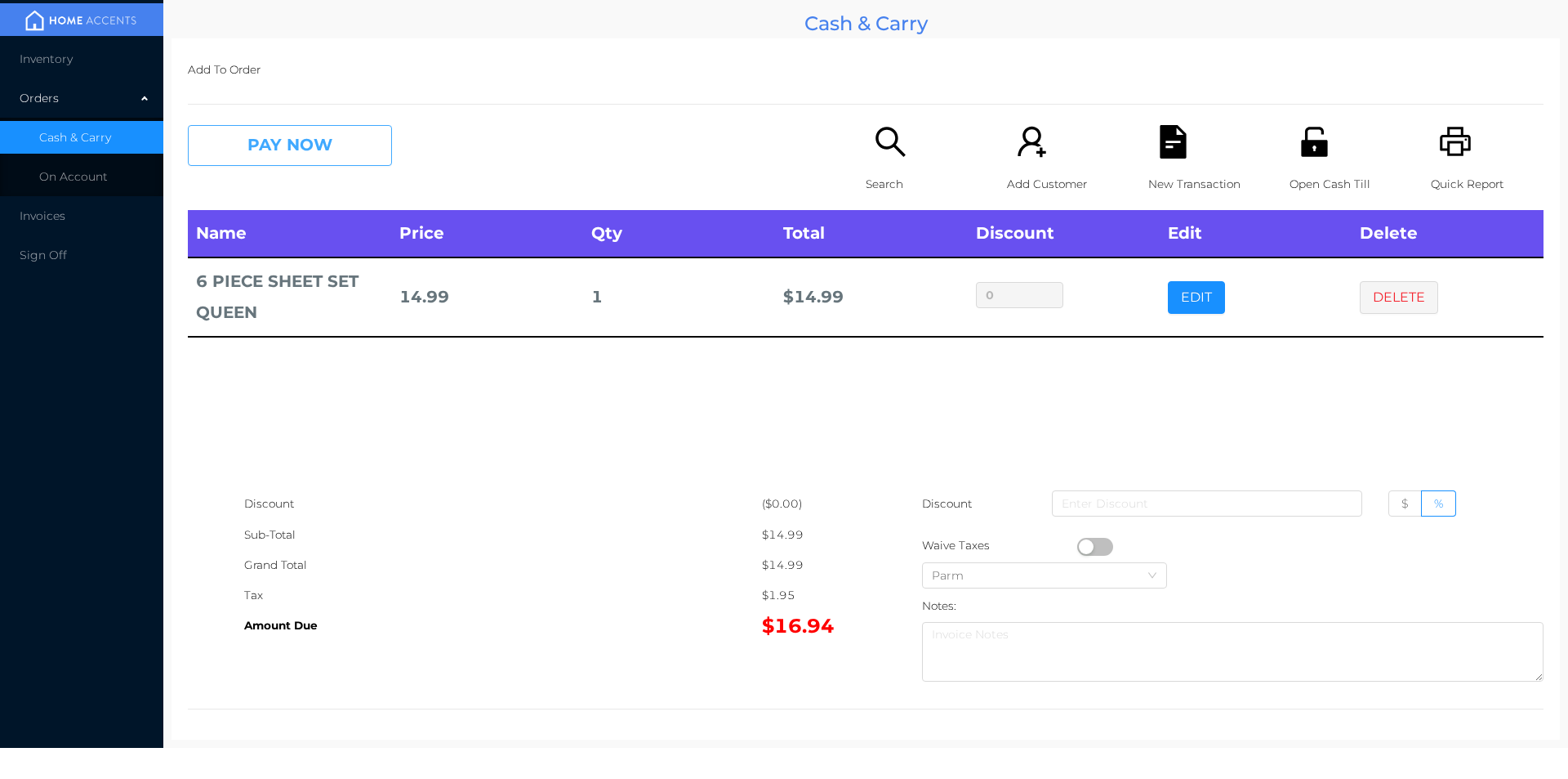
click at [333, 153] on button "PAY NOW" at bounding box center [290, 146] width 204 height 41
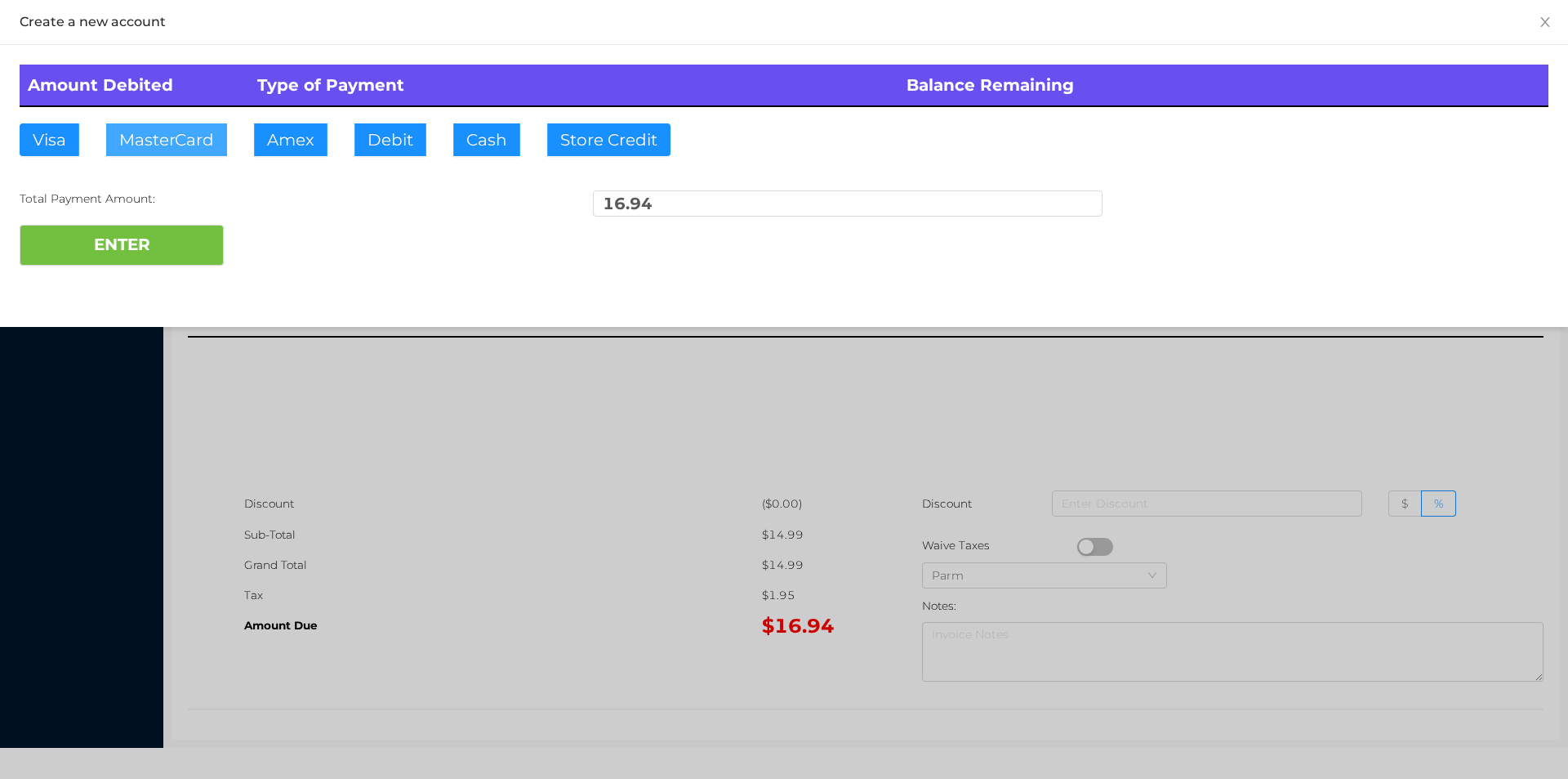
click at [165, 138] on button "MasterCard" at bounding box center [167, 139] width 121 height 32
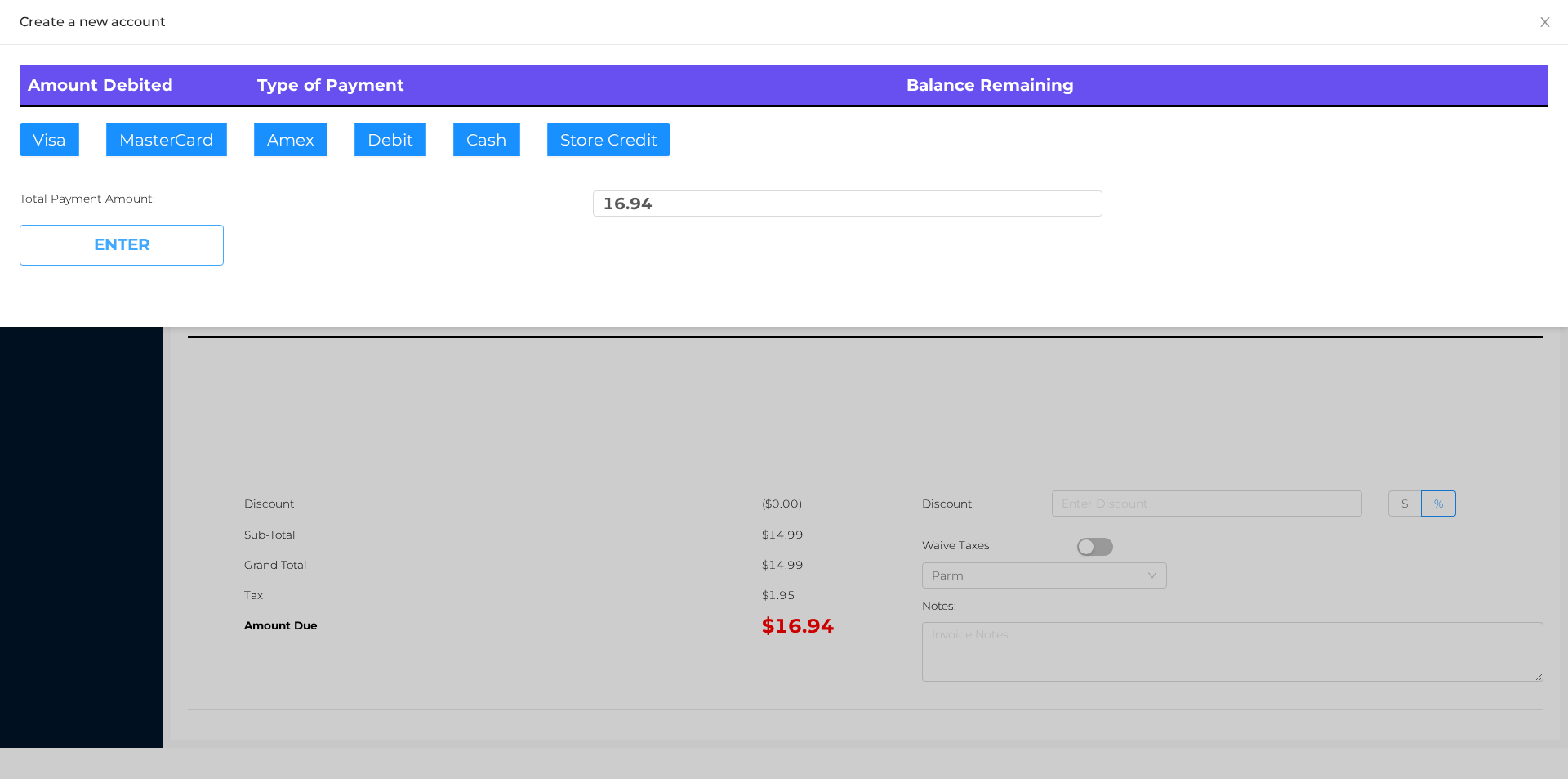
click at [199, 243] on button "ENTER" at bounding box center [121, 246] width 204 height 41
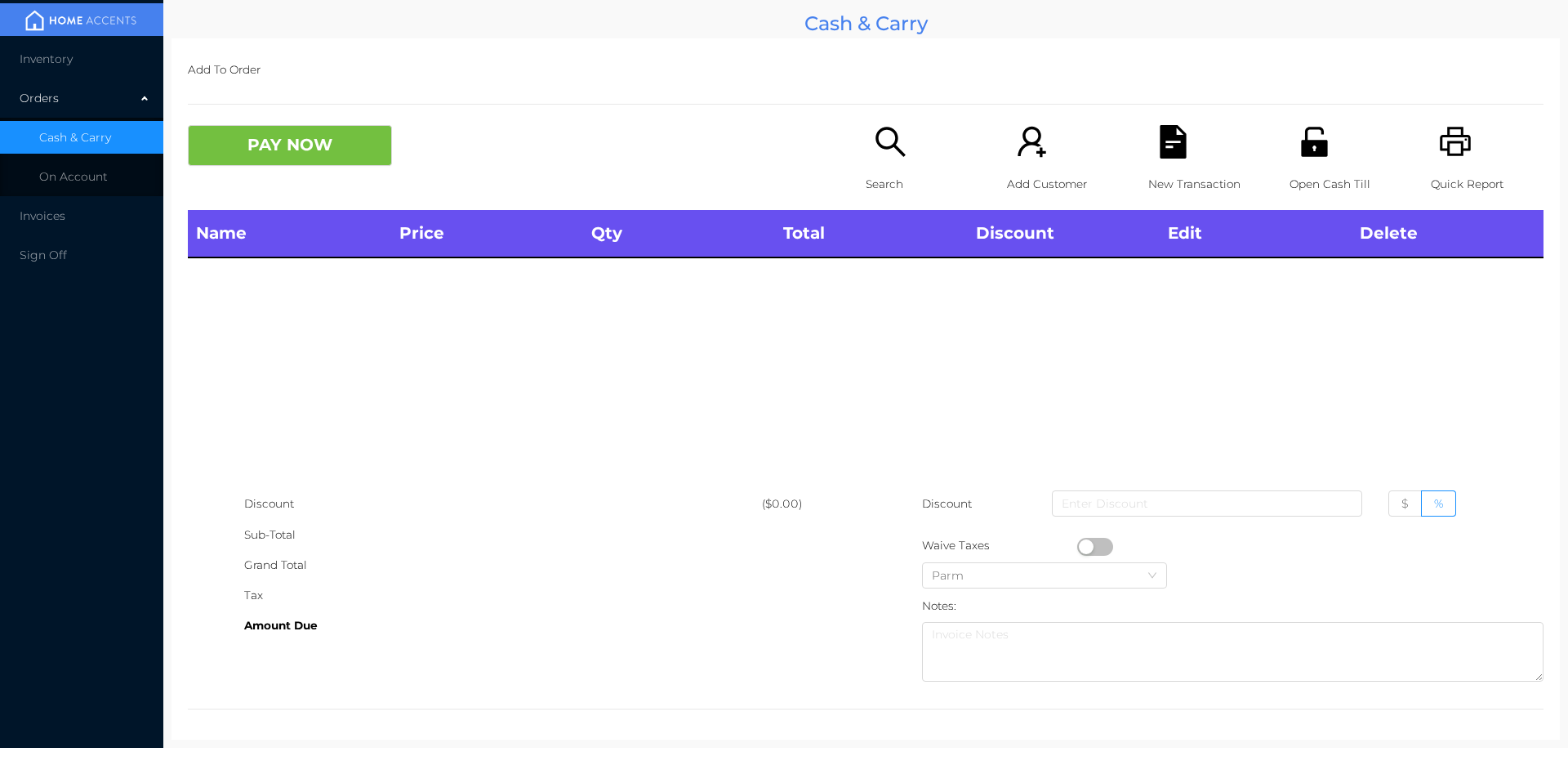
click at [1330, 169] on p "Open Cash Till" at bounding box center [1346, 184] width 112 height 30
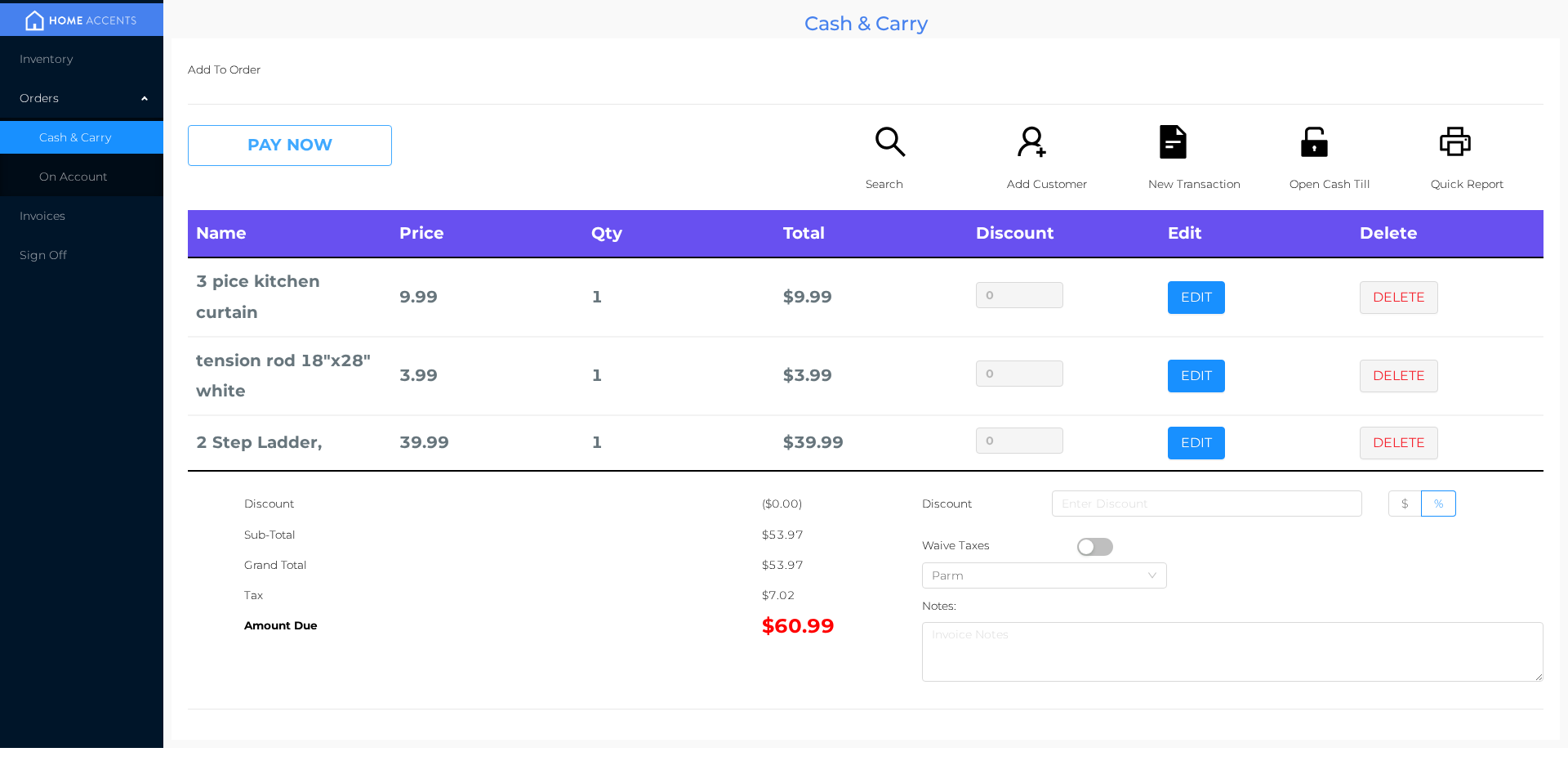
click at [255, 127] on button "PAY NOW" at bounding box center [290, 146] width 204 height 41
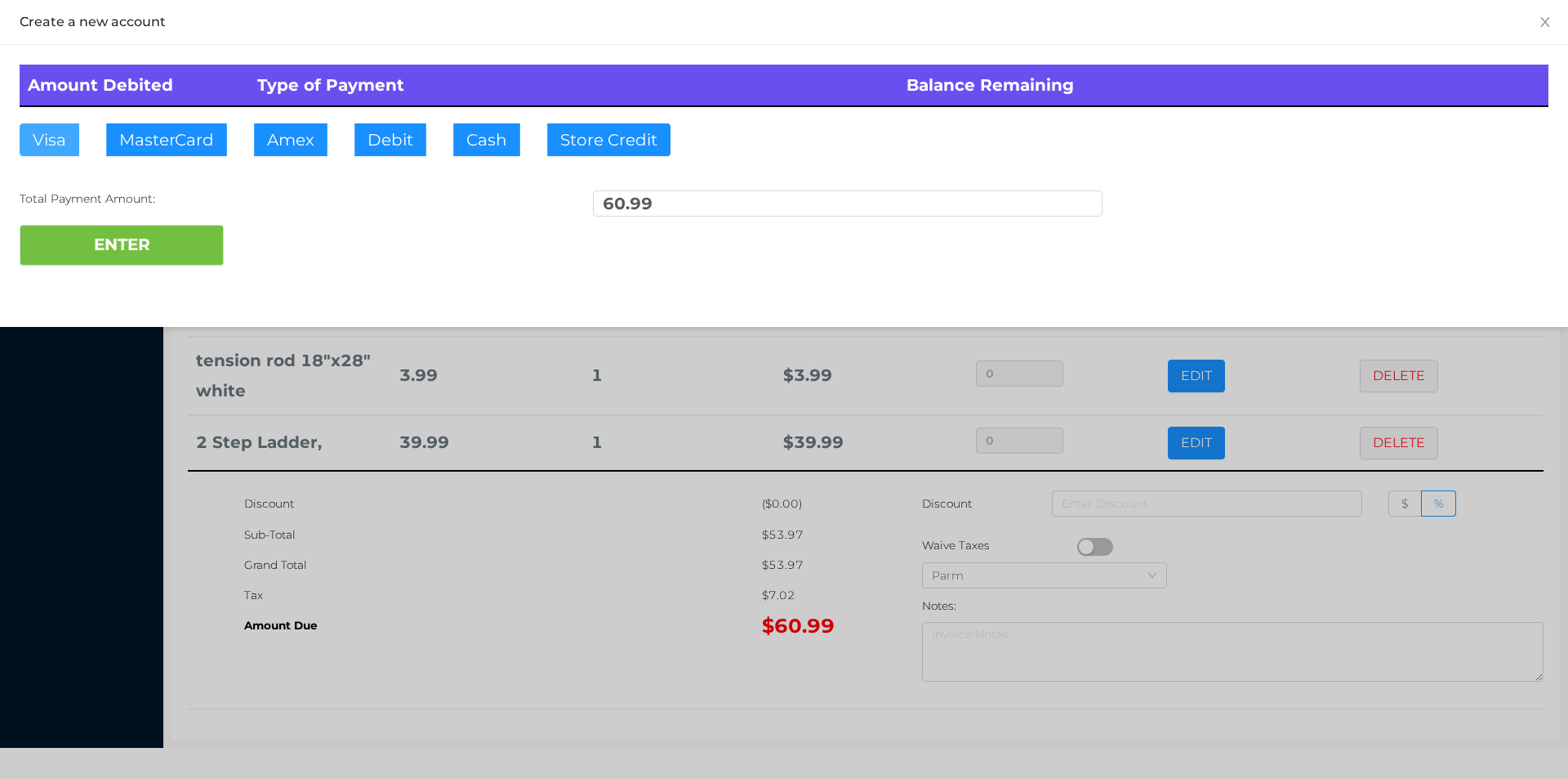
click at [35, 146] on button "Visa" at bounding box center [49, 139] width 60 height 32
click at [107, 244] on button "ENTER" at bounding box center [121, 246] width 204 height 41
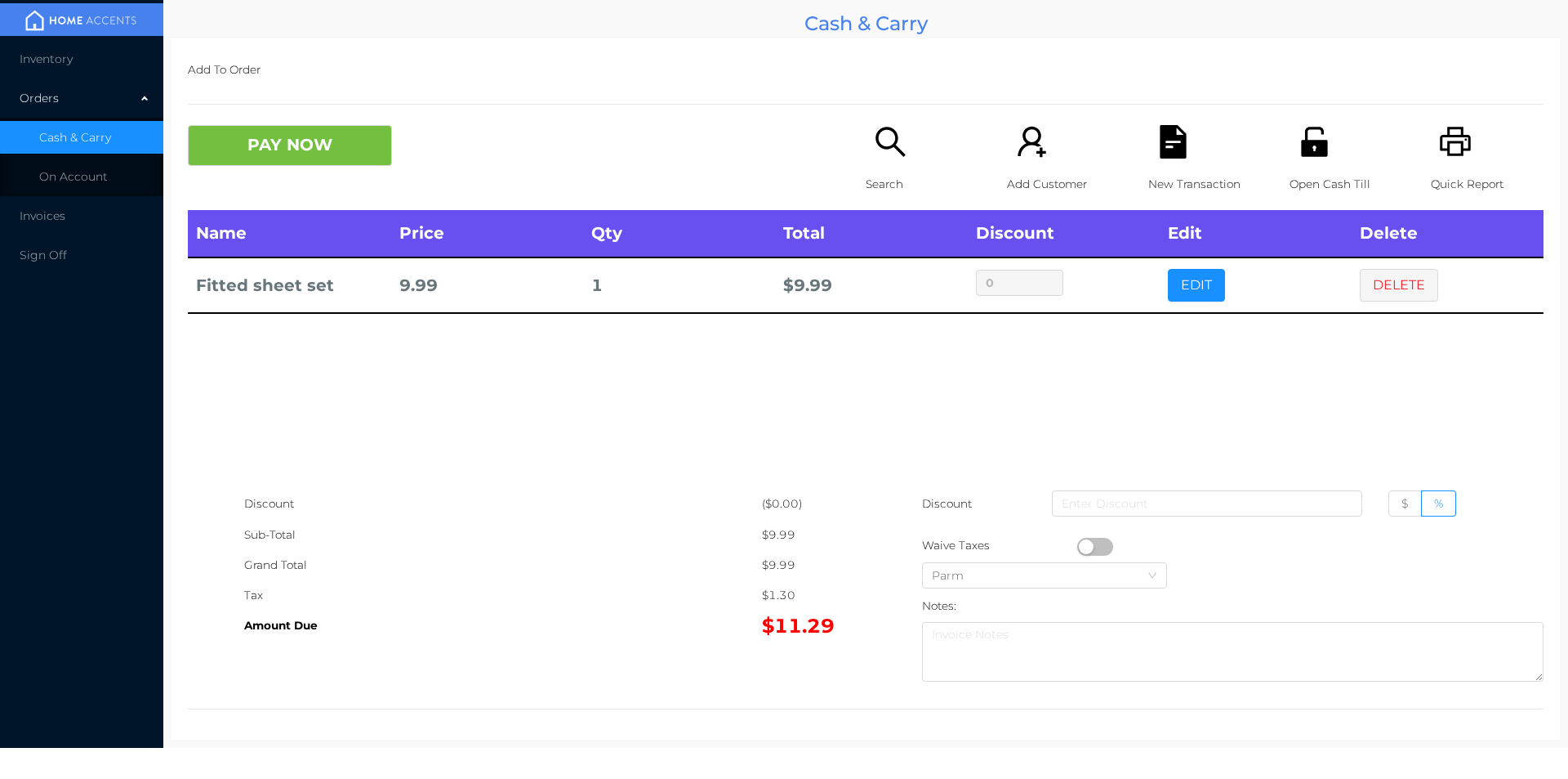
click at [1177, 146] on icon "icon: file-text" at bounding box center [1173, 142] width 26 height 33
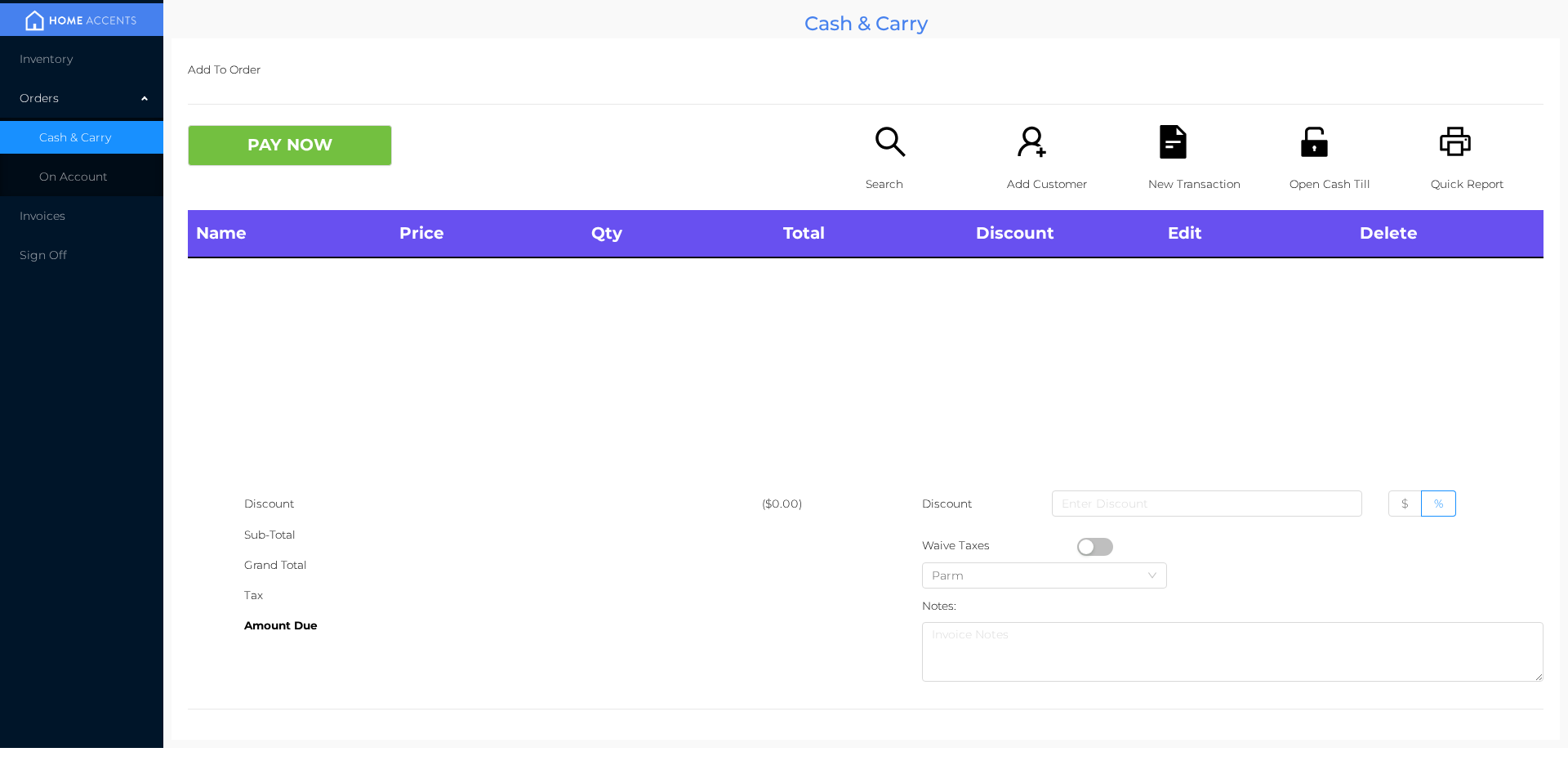
click at [1306, 148] on icon "icon: unlock" at bounding box center [1315, 142] width 33 height 33
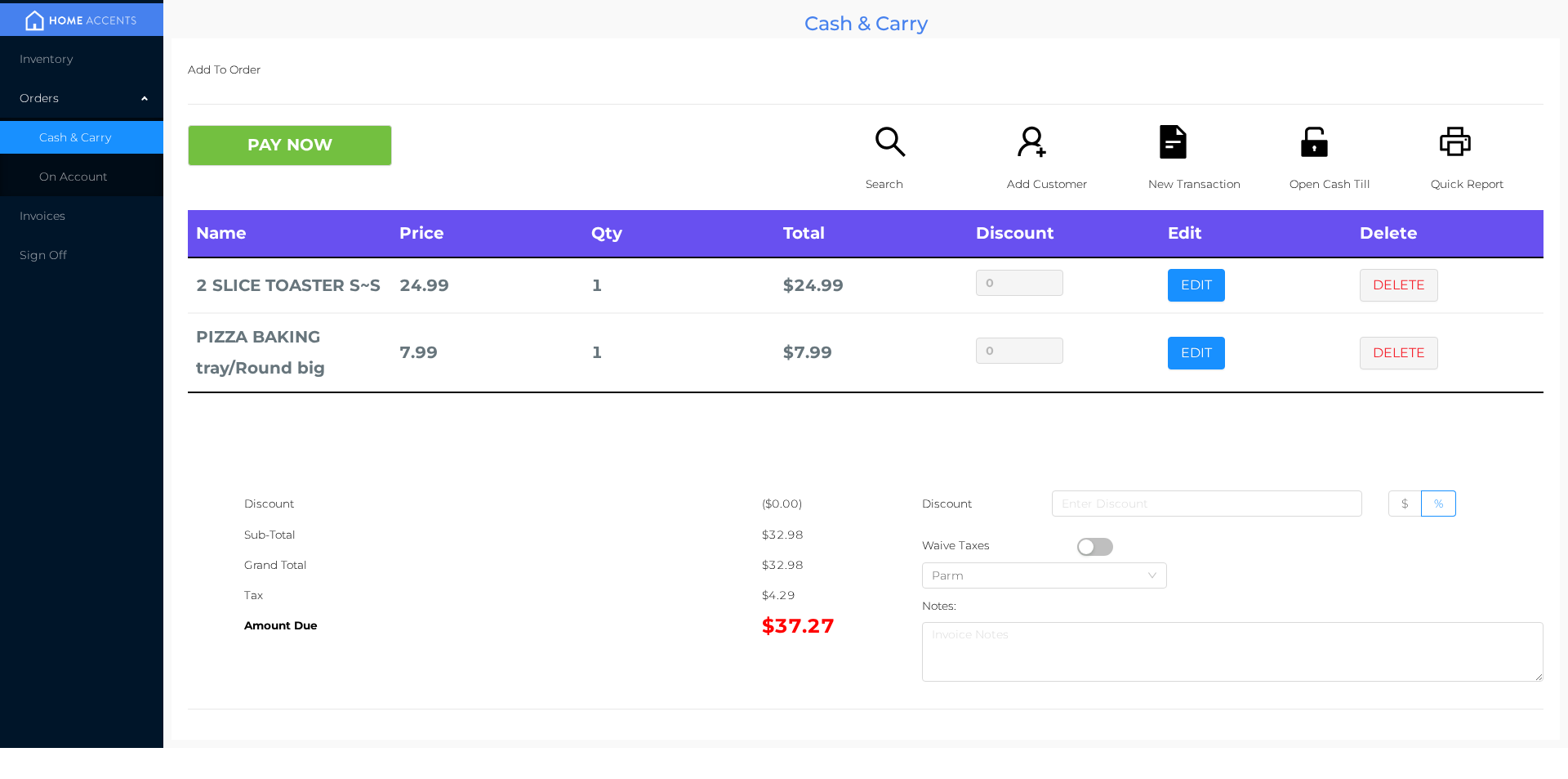
click at [779, 639] on div "$37.27" at bounding box center [814, 625] width 104 height 30
click at [1305, 131] on icon "icon: unlock" at bounding box center [1315, 142] width 33 height 33
click at [310, 126] on button "PAY NOW" at bounding box center [290, 146] width 204 height 41
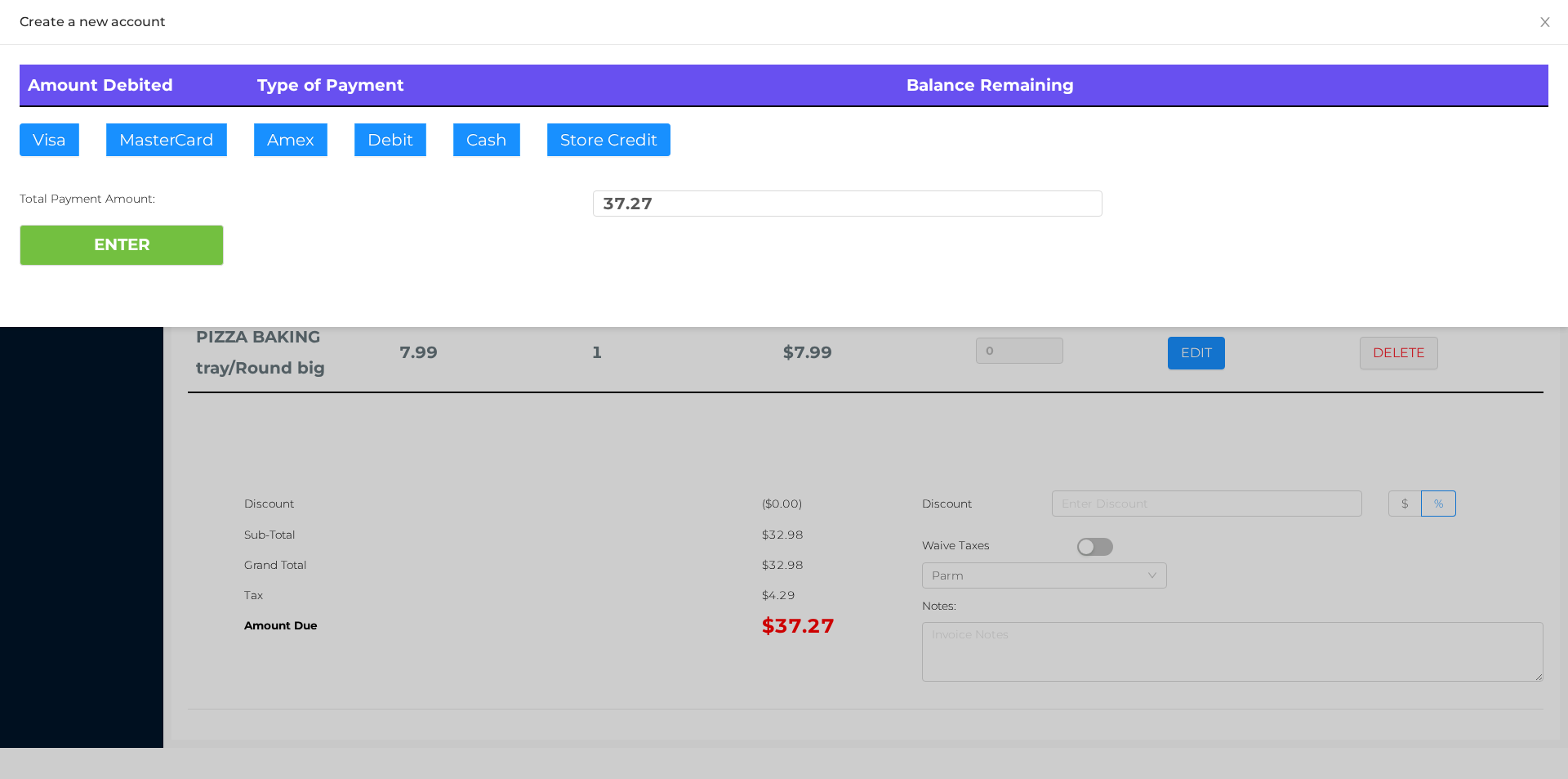
click at [519, 587] on div at bounding box center [784, 390] width 1568 height 779
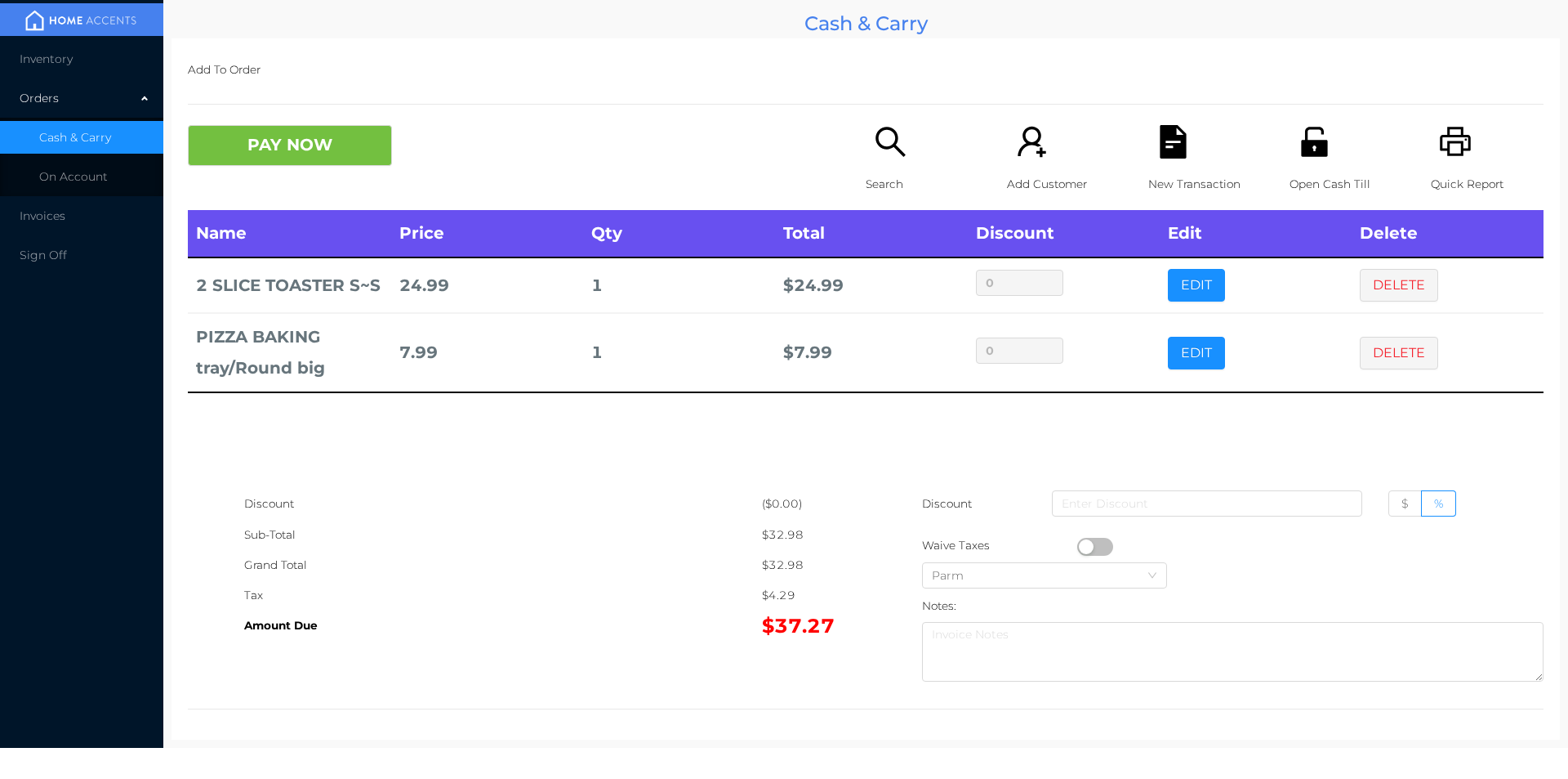
click at [1173, 151] on icon "icon: file-text" at bounding box center [1173, 142] width 26 height 33
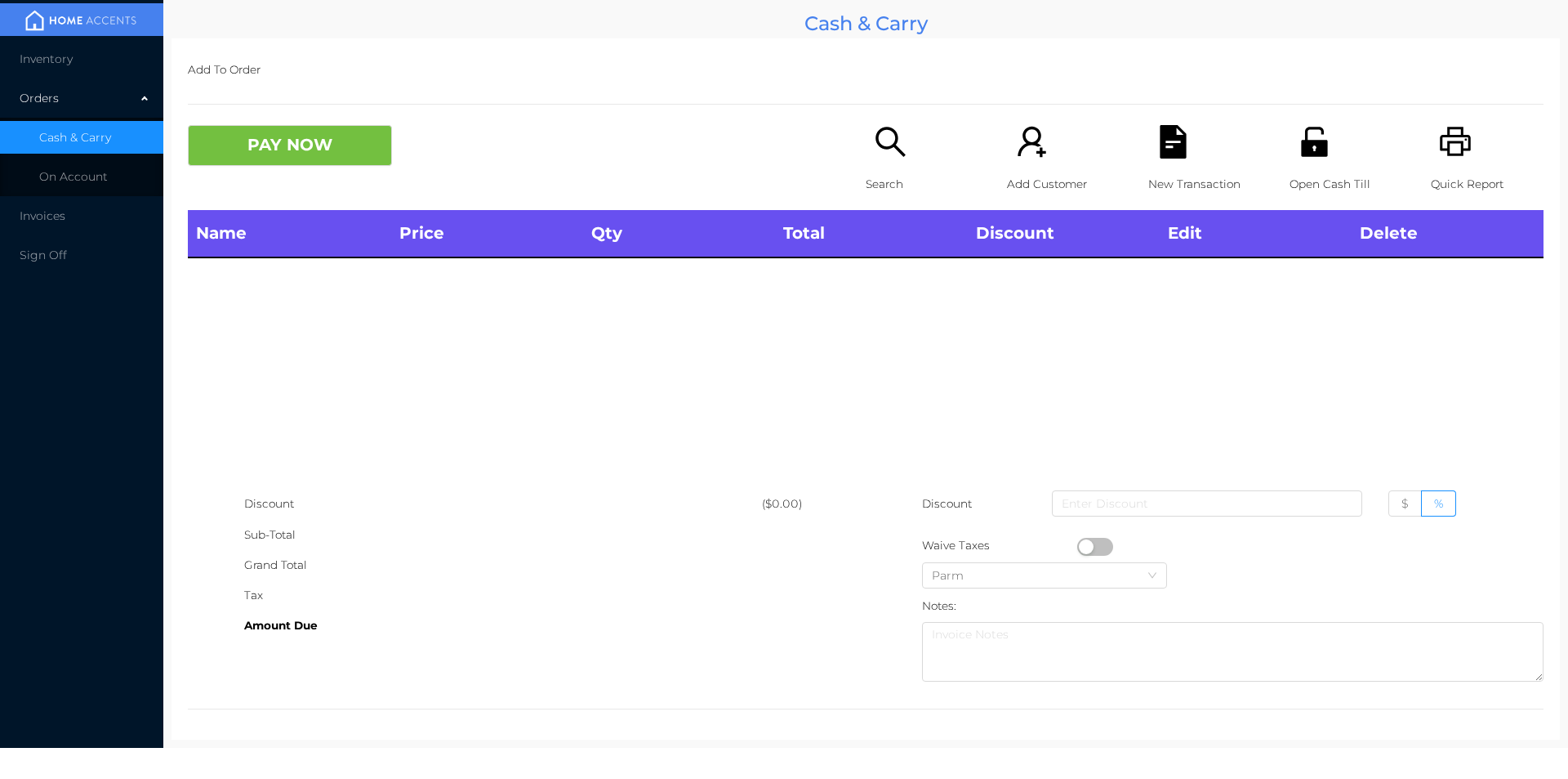
click at [1309, 129] on icon "icon: unlock" at bounding box center [1314, 141] width 26 height 29
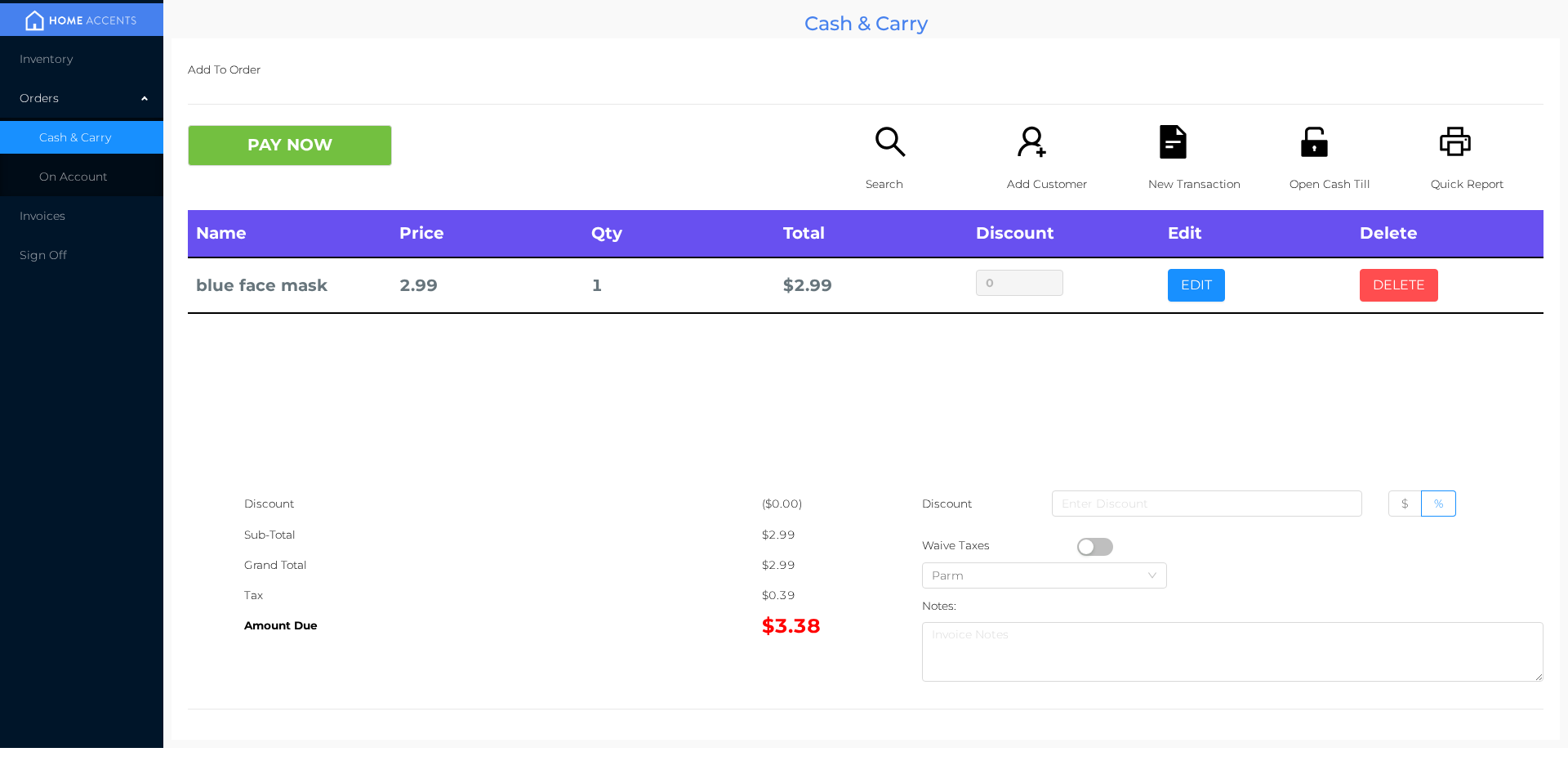
click at [1411, 280] on button "DELETE" at bounding box center [1399, 285] width 78 height 32
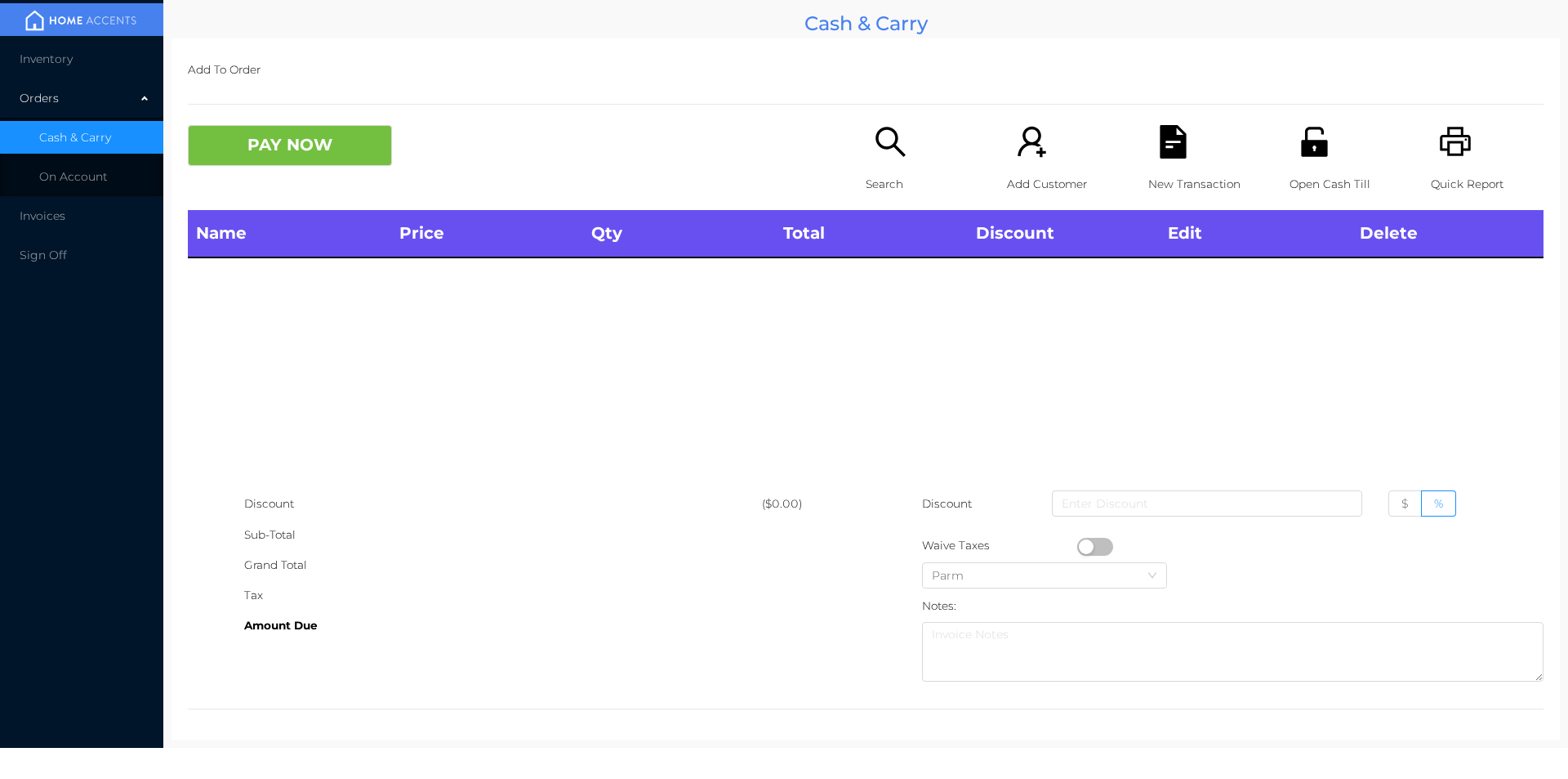
click at [1460, 156] on icon "icon: printer" at bounding box center [1456, 142] width 33 height 33
click at [300, 161] on button "PAY NOW" at bounding box center [290, 146] width 204 height 41
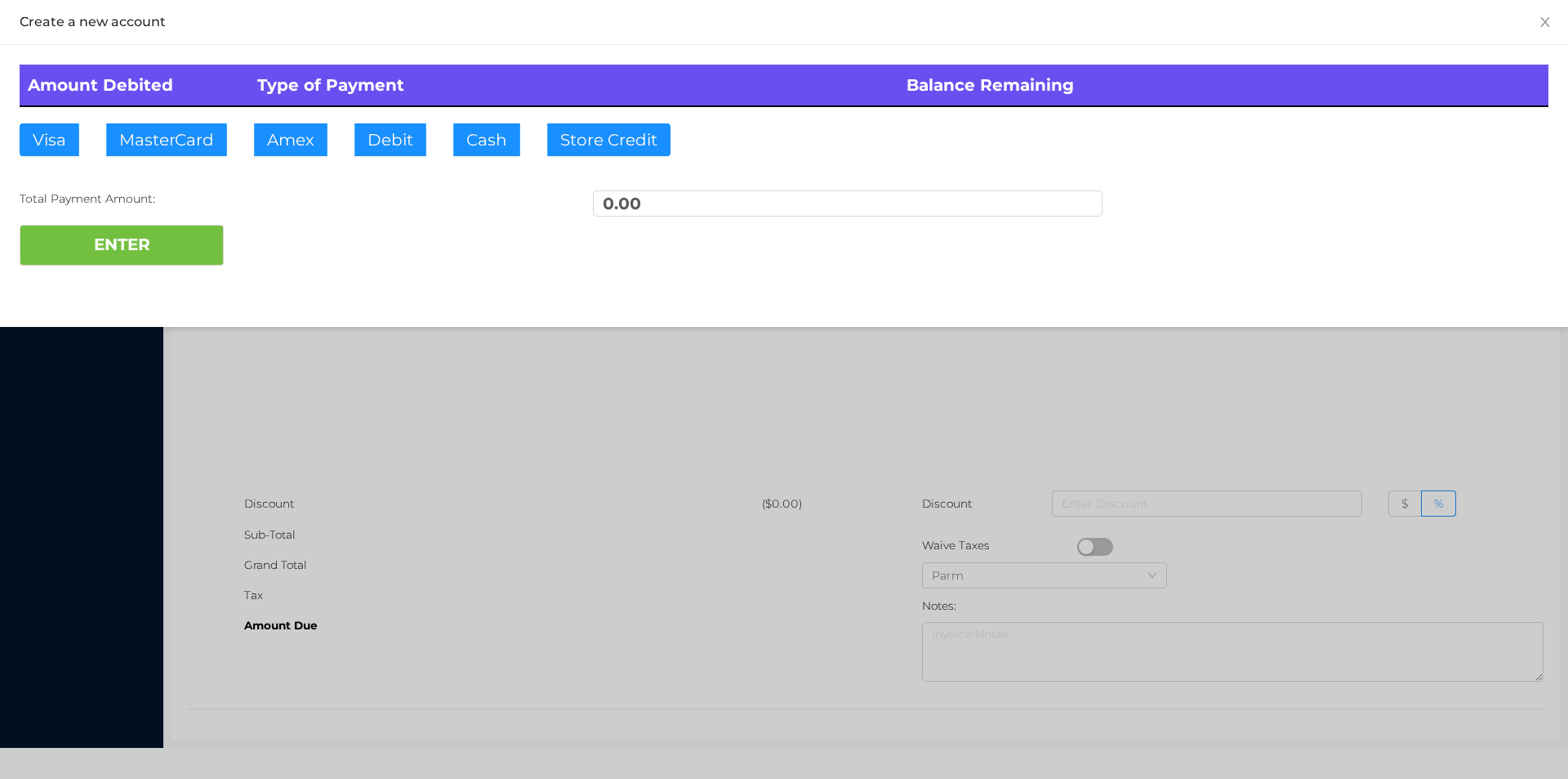
click at [781, 351] on div at bounding box center [784, 390] width 1568 height 779
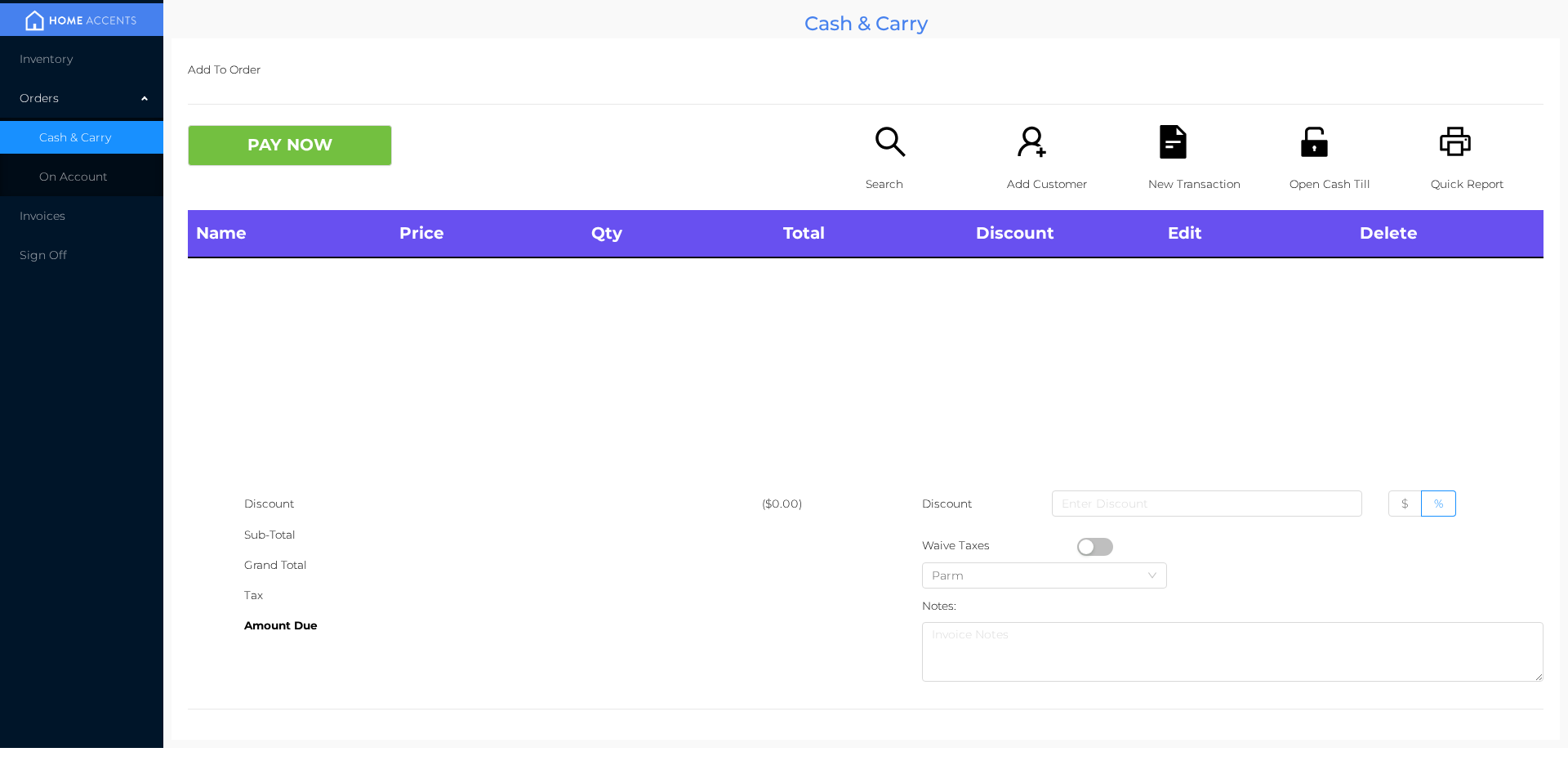
click at [884, 131] on icon "icon: search" at bounding box center [891, 142] width 33 height 33
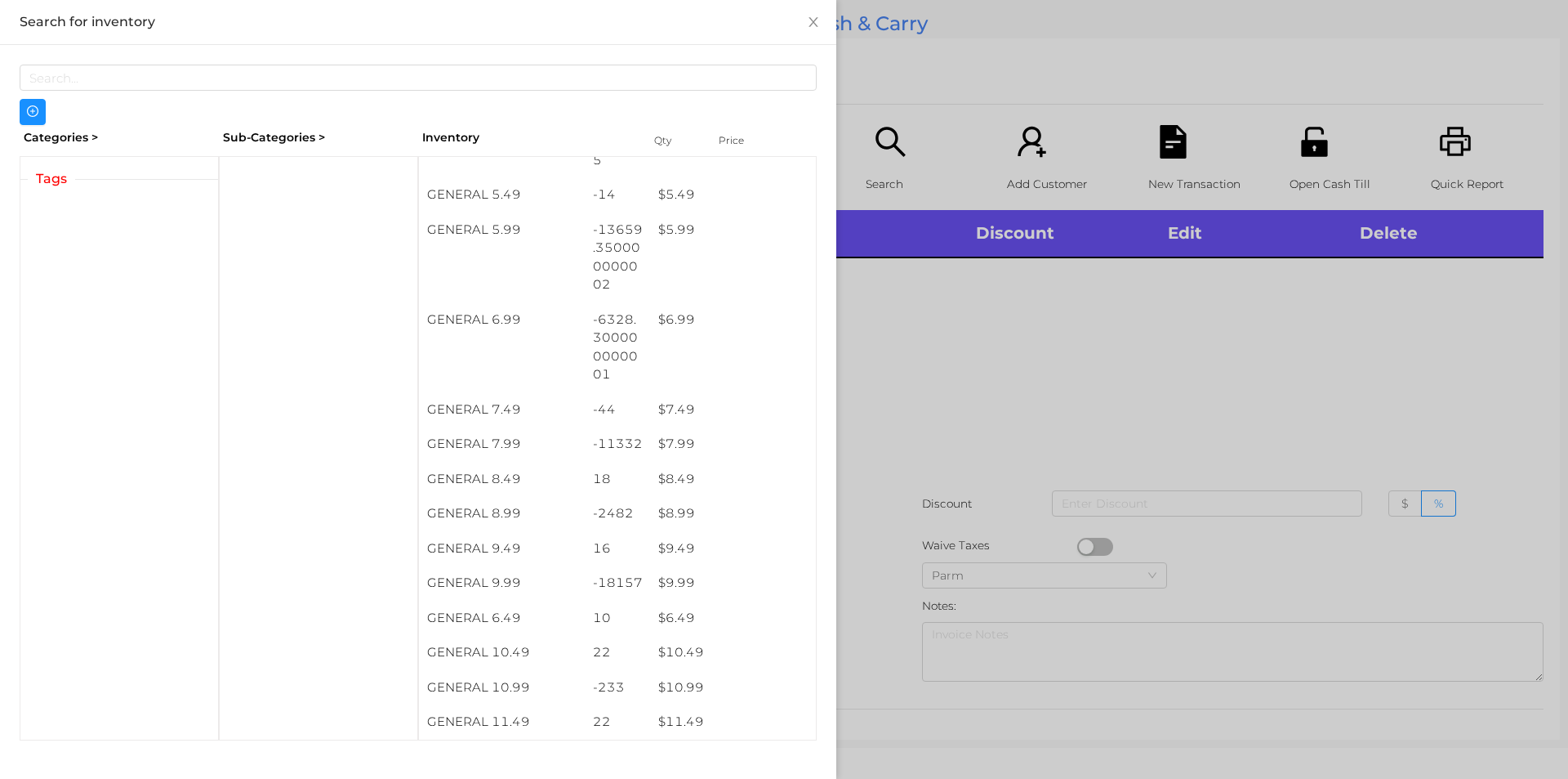
scroll to position [617, 0]
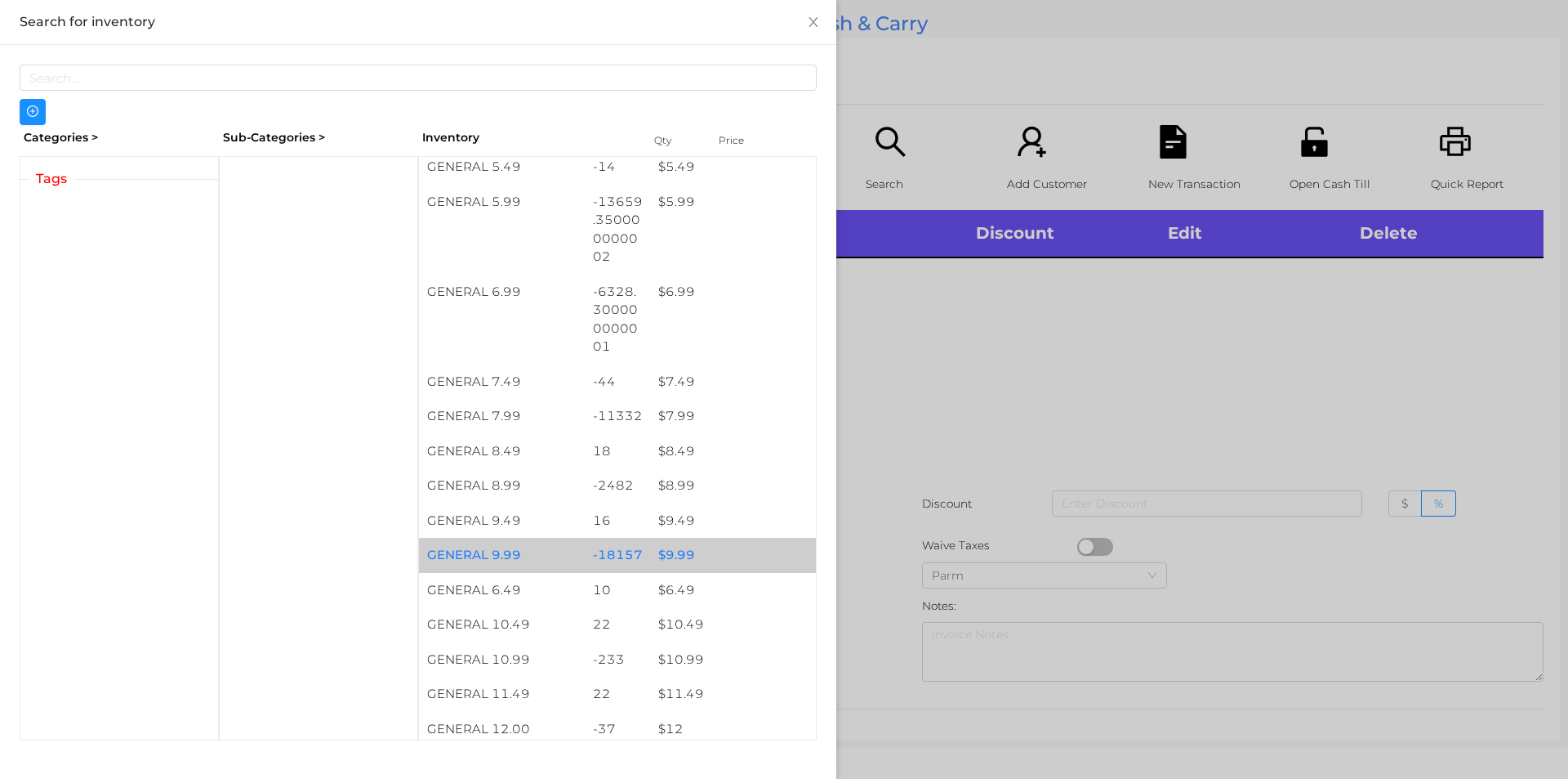
click at [680, 555] on div "$ 9.99" at bounding box center [734, 555] width 166 height 35
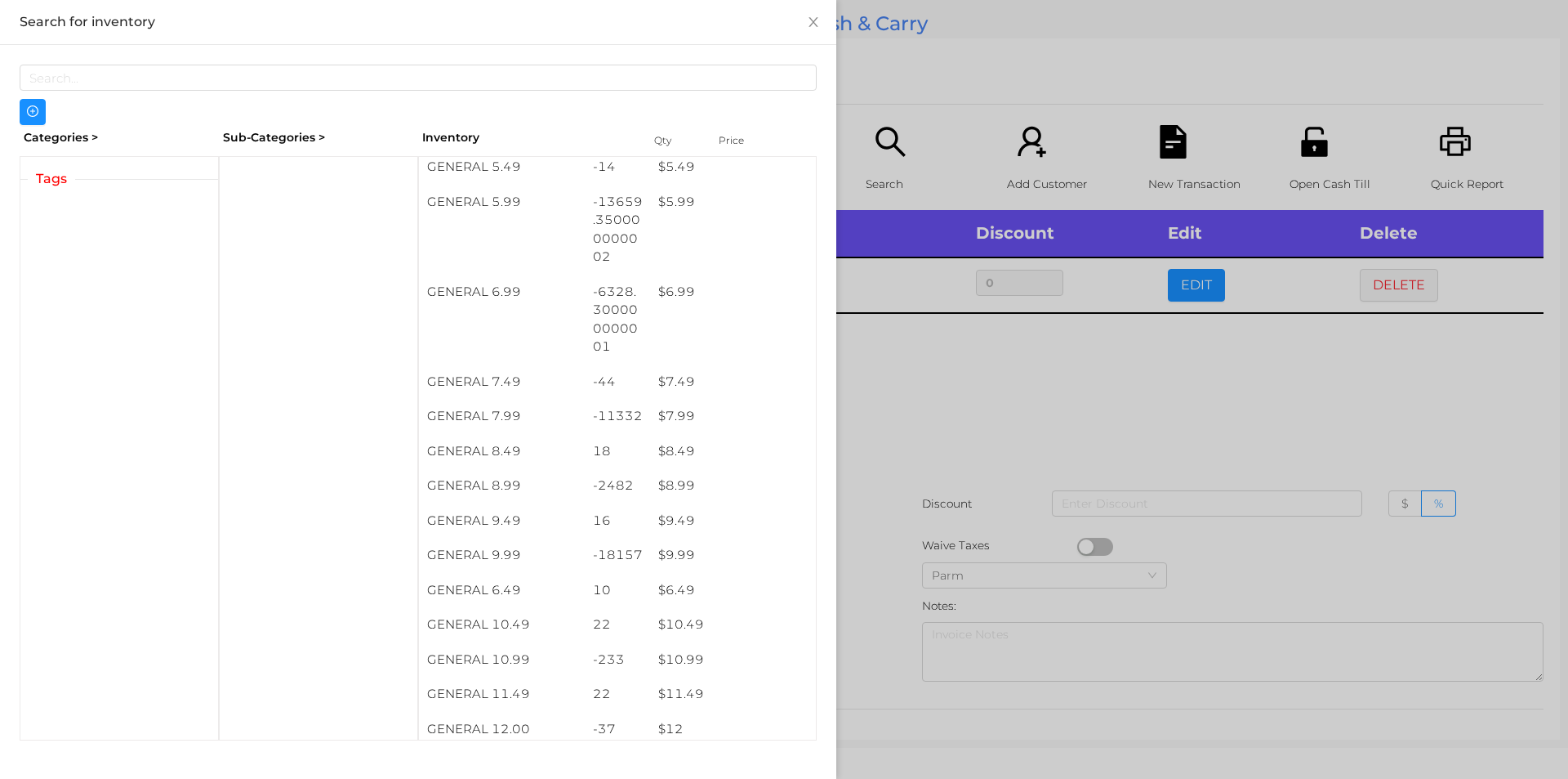
click at [941, 435] on div at bounding box center [784, 390] width 1568 height 779
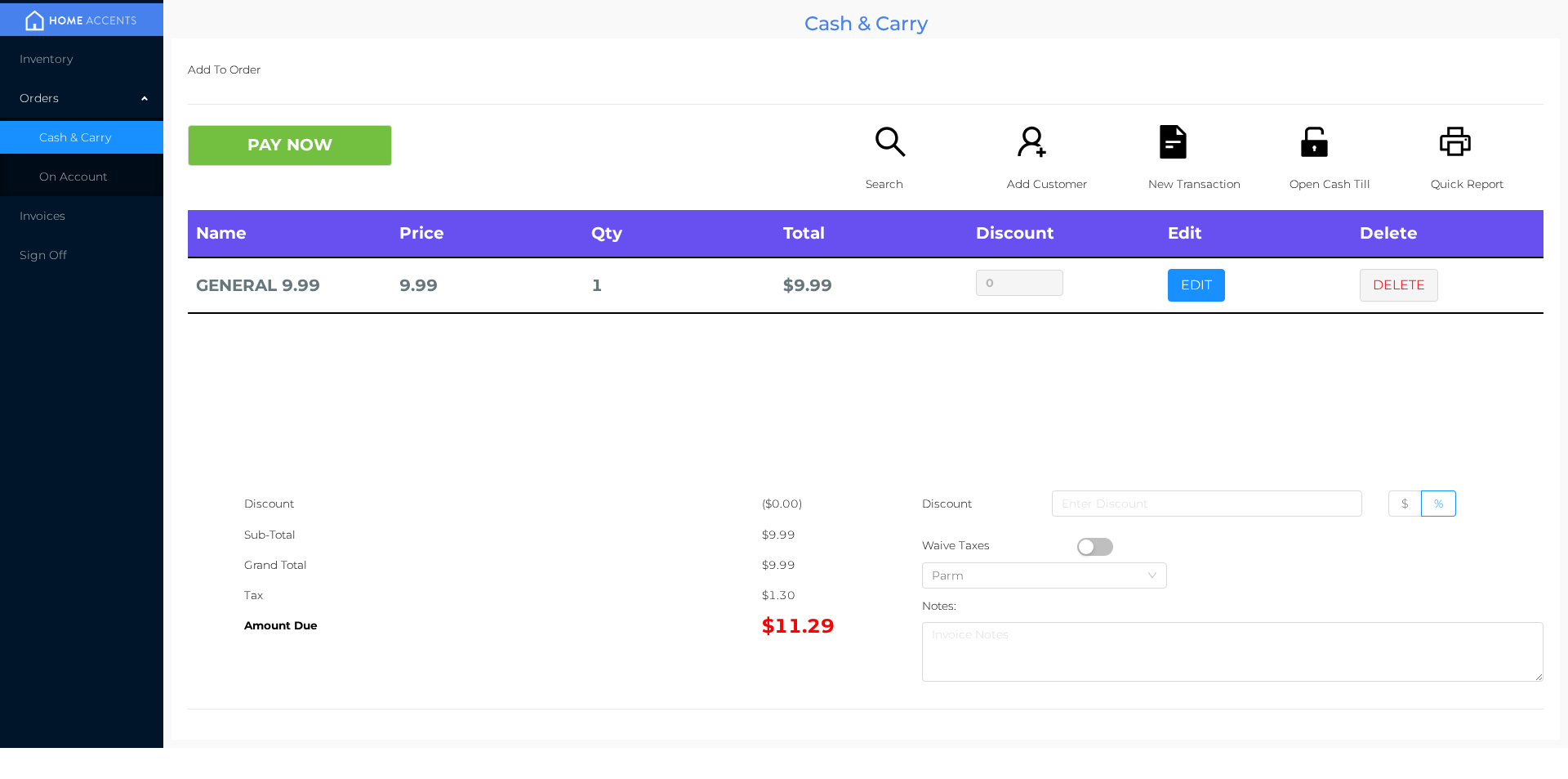
click at [879, 160] on div "Search" at bounding box center [921, 167] width 112 height 85
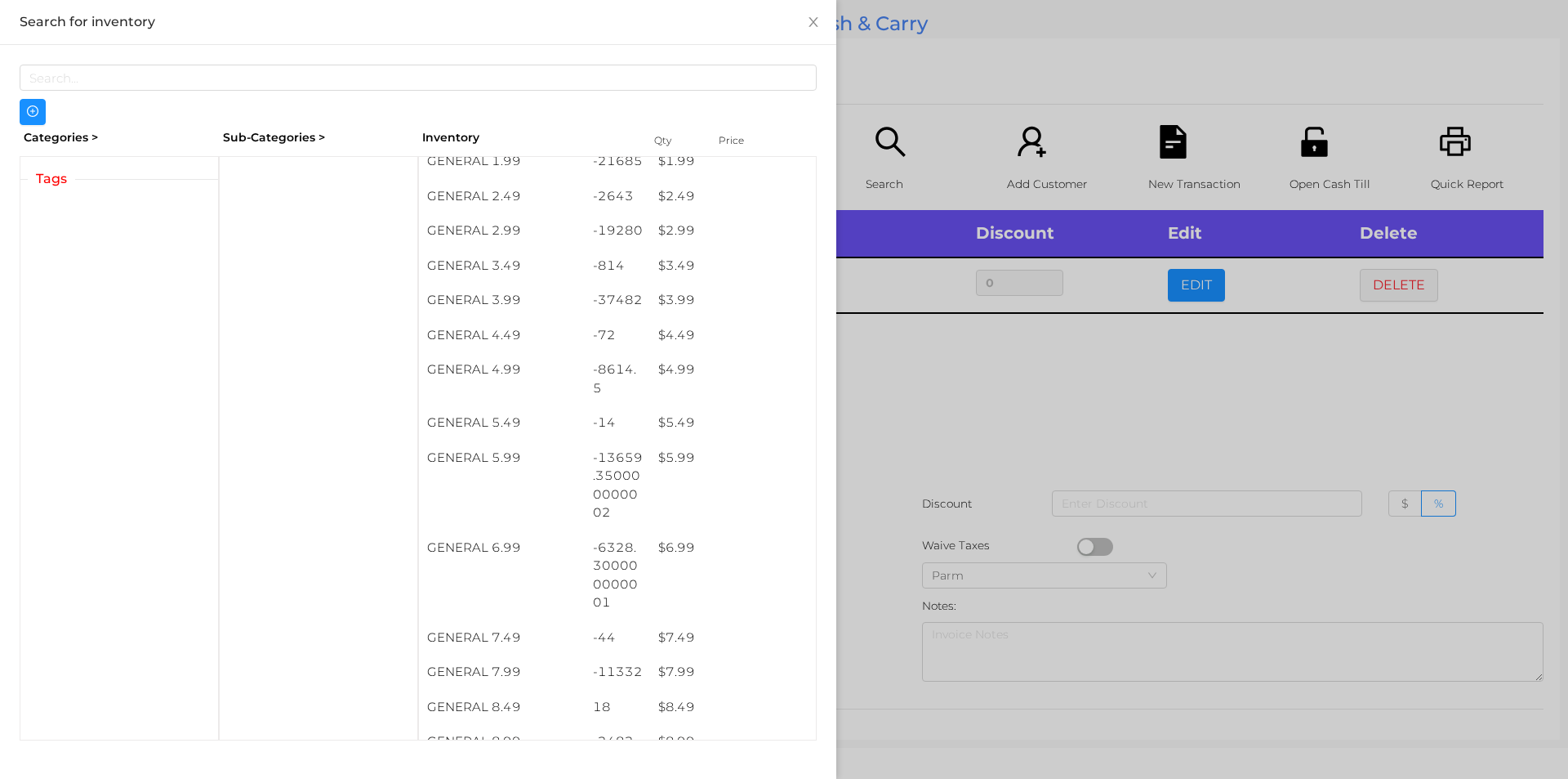
scroll to position [360, 0]
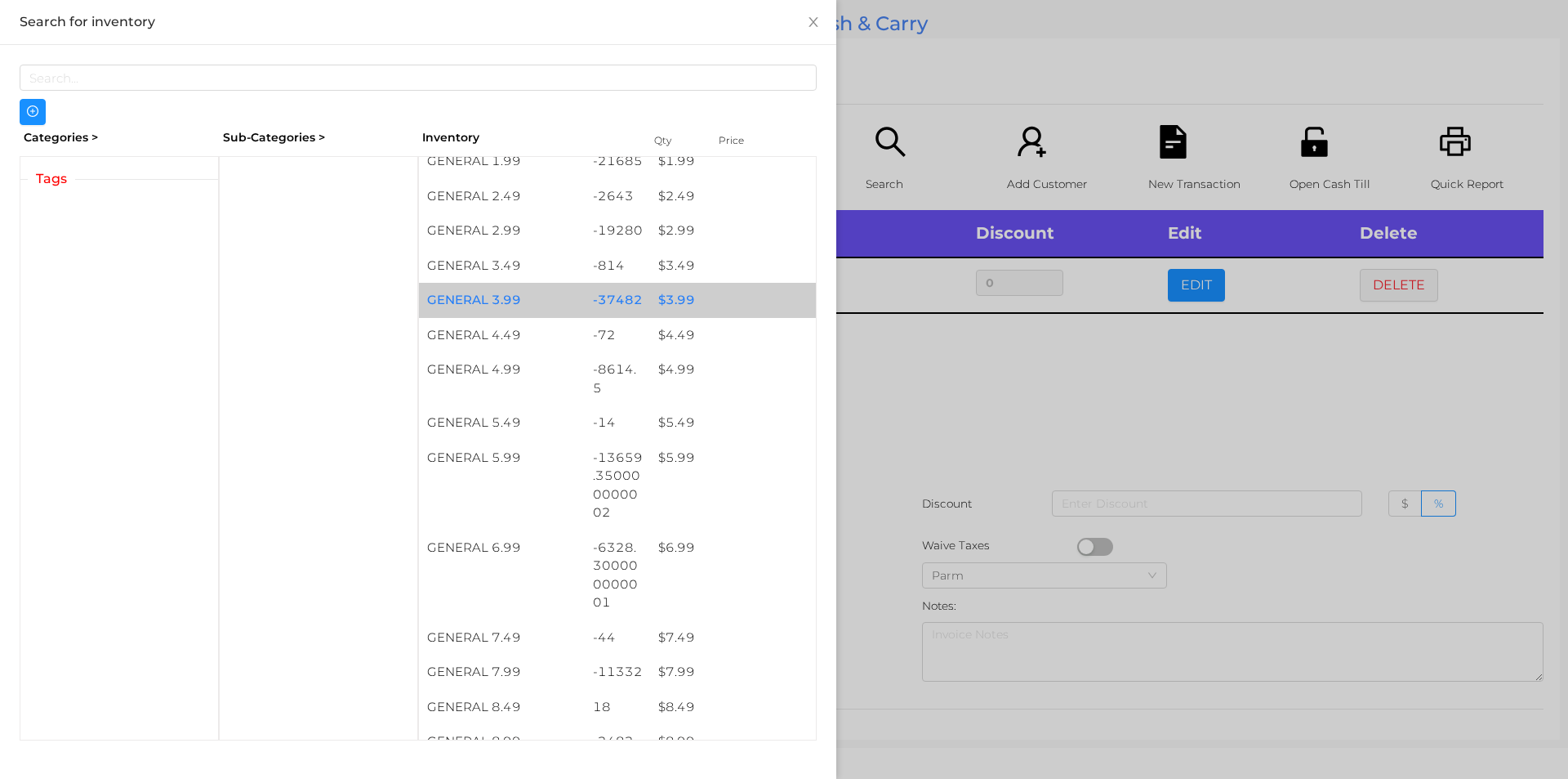
click at [666, 299] on div "$ 3.99" at bounding box center [734, 300] width 166 height 35
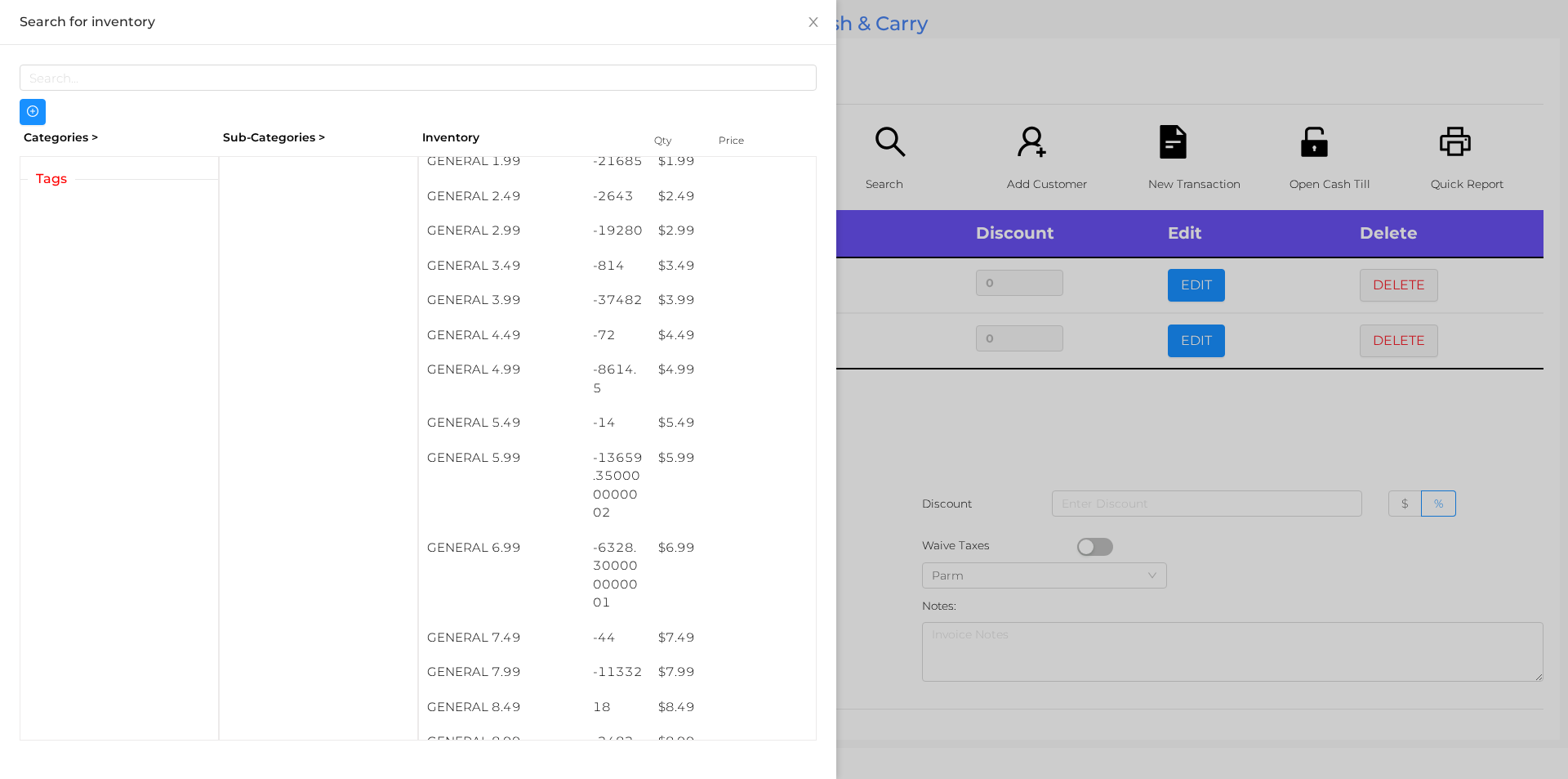
click at [923, 434] on div at bounding box center [784, 390] width 1568 height 779
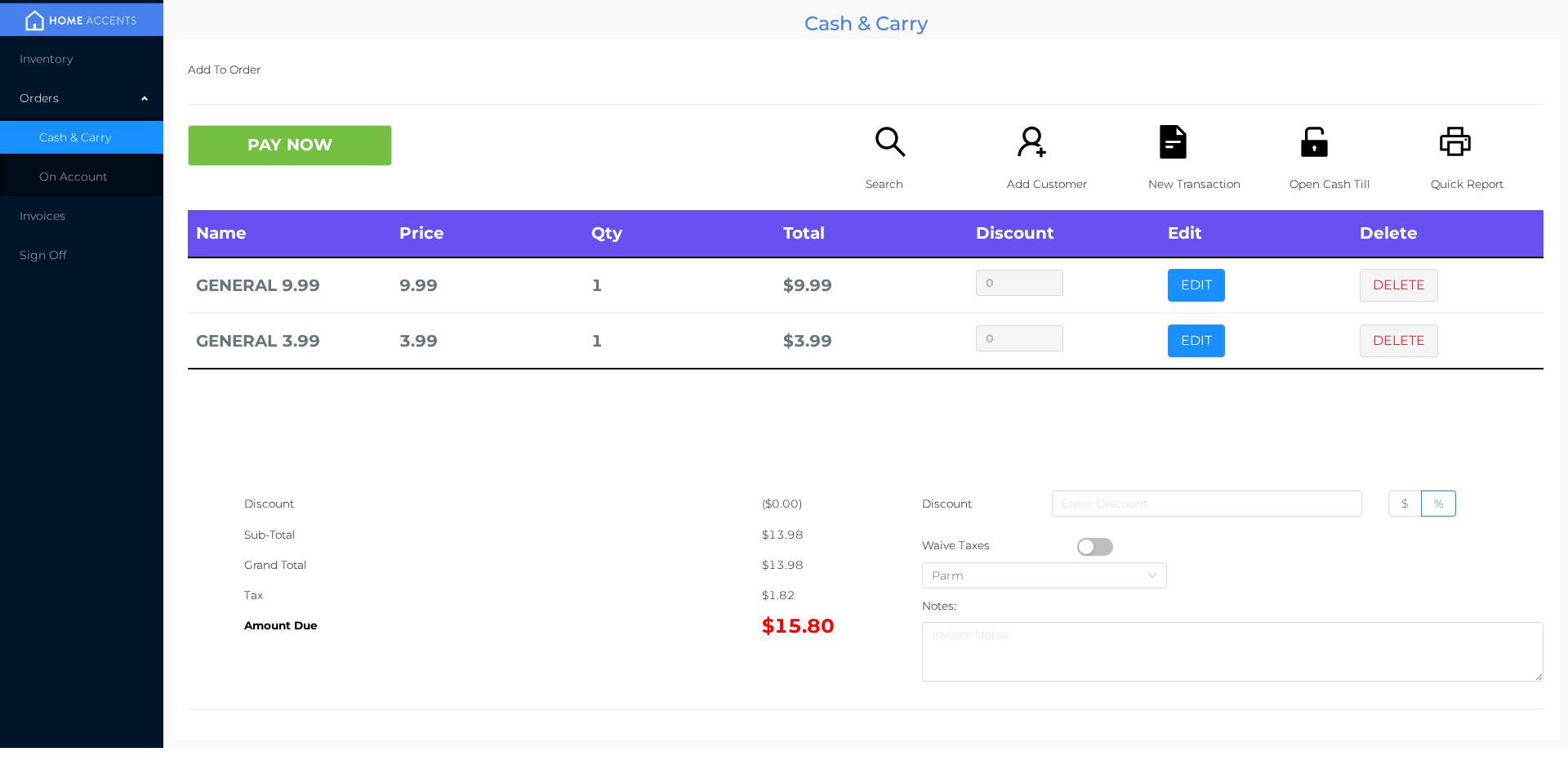
click at [879, 159] on icon "icon: search" at bounding box center [891, 142] width 33 height 33
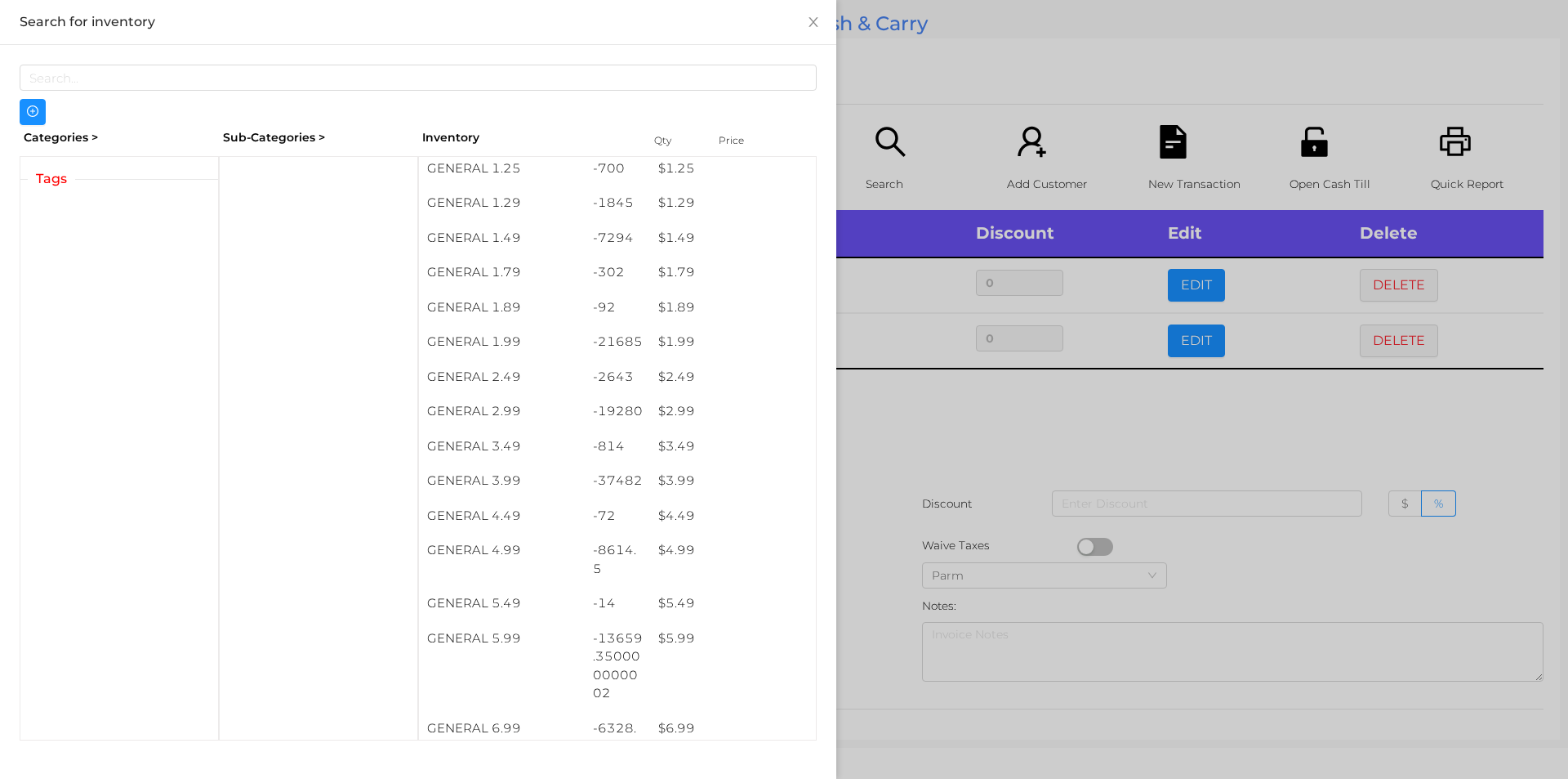
scroll to position [180, 0]
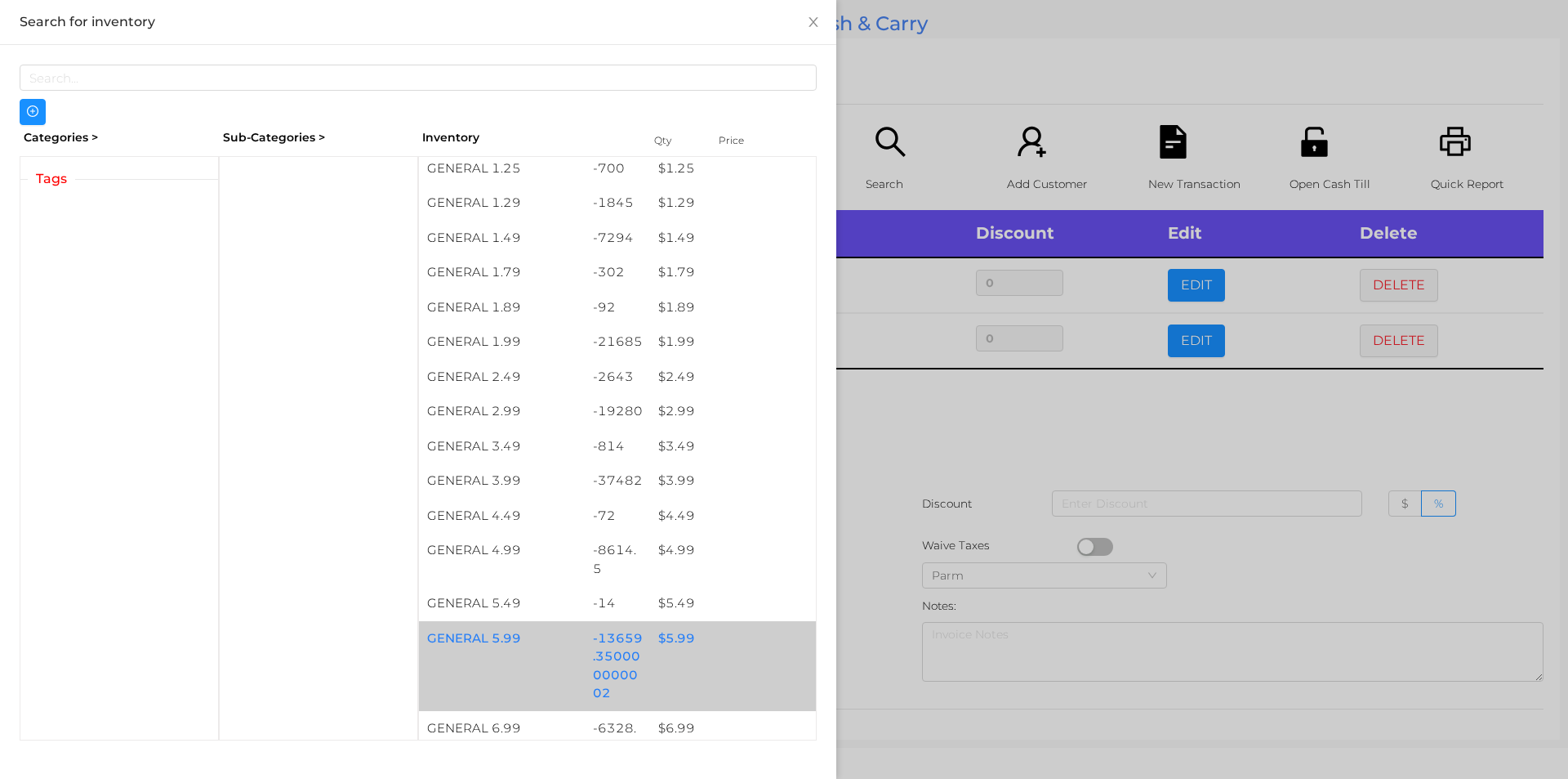
click at [671, 635] on div "$ 5.99" at bounding box center [734, 639] width 166 height 35
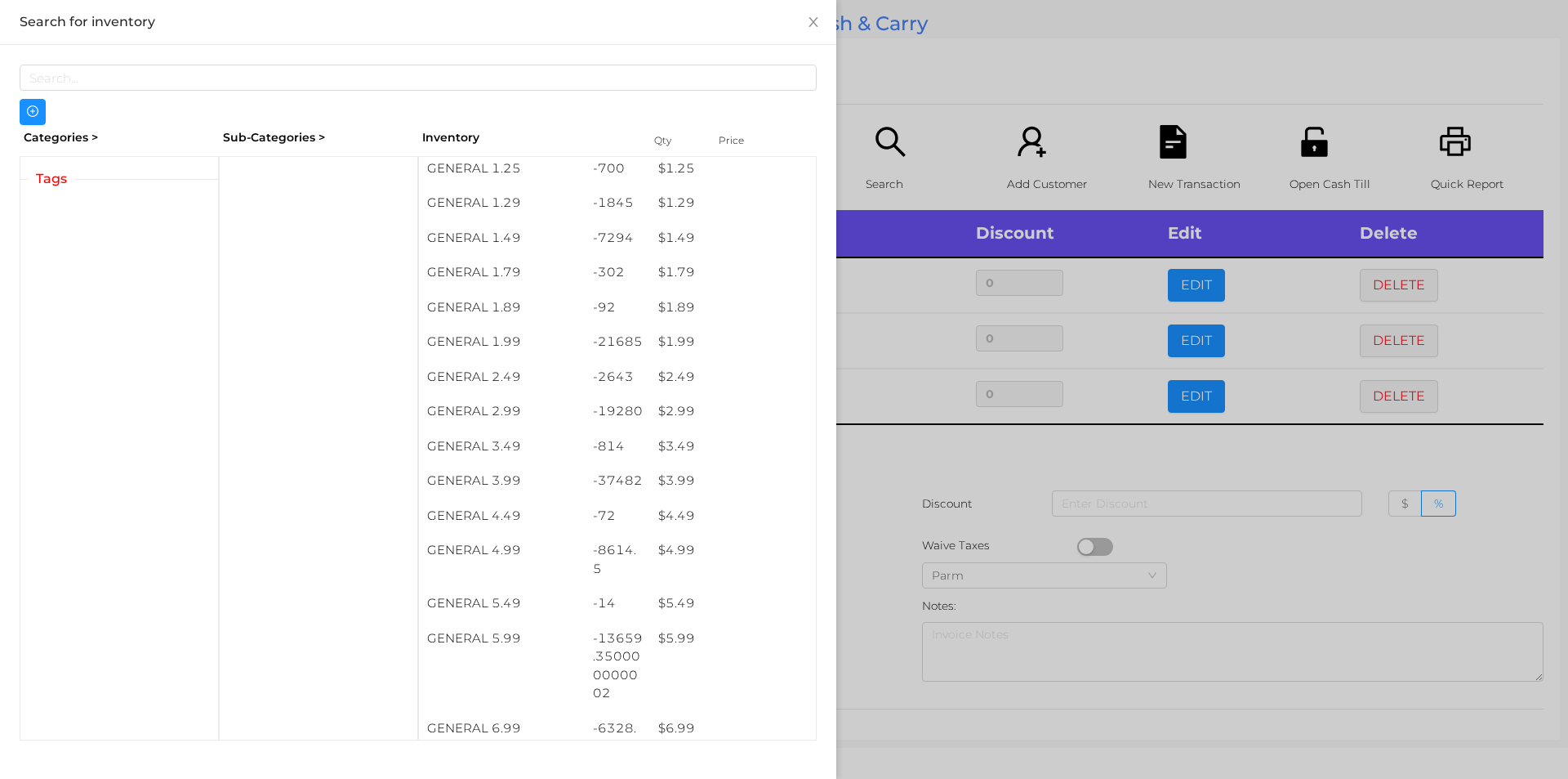
click at [879, 487] on div at bounding box center [784, 390] width 1568 height 779
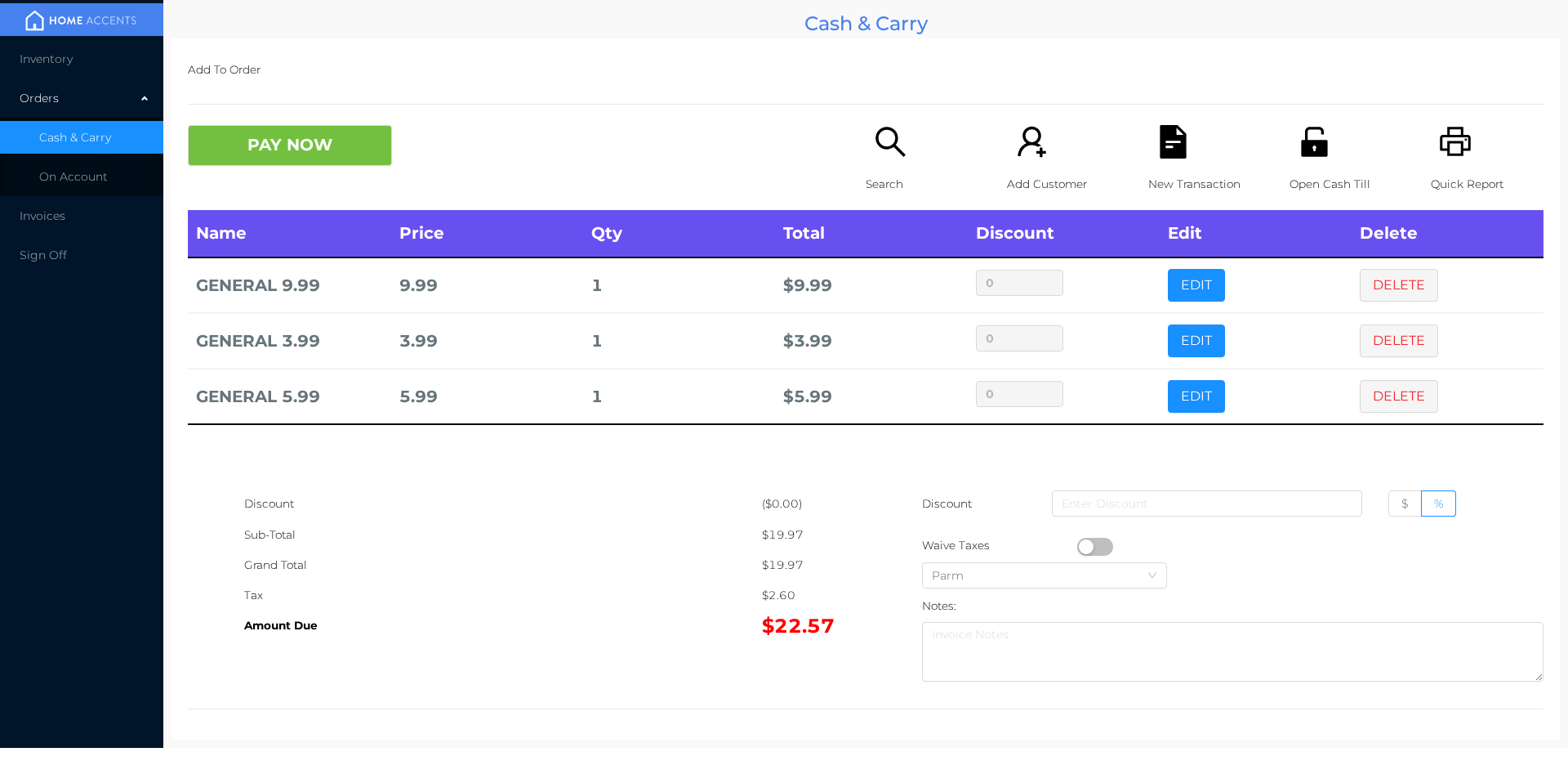
click at [884, 159] on icon "icon: search" at bounding box center [891, 142] width 33 height 33
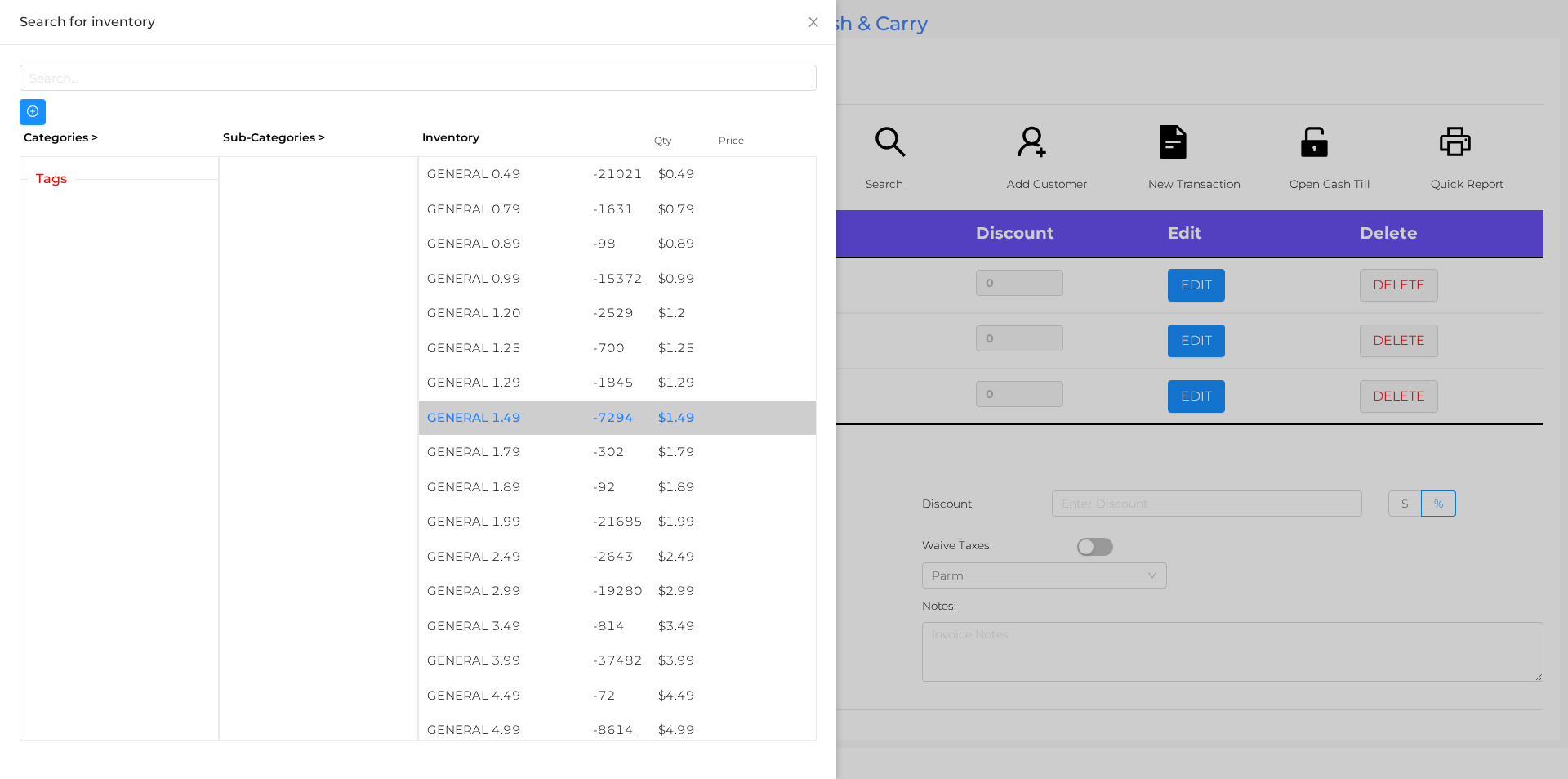
click at [676, 420] on div "$ 1.49" at bounding box center [734, 418] width 166 height 35
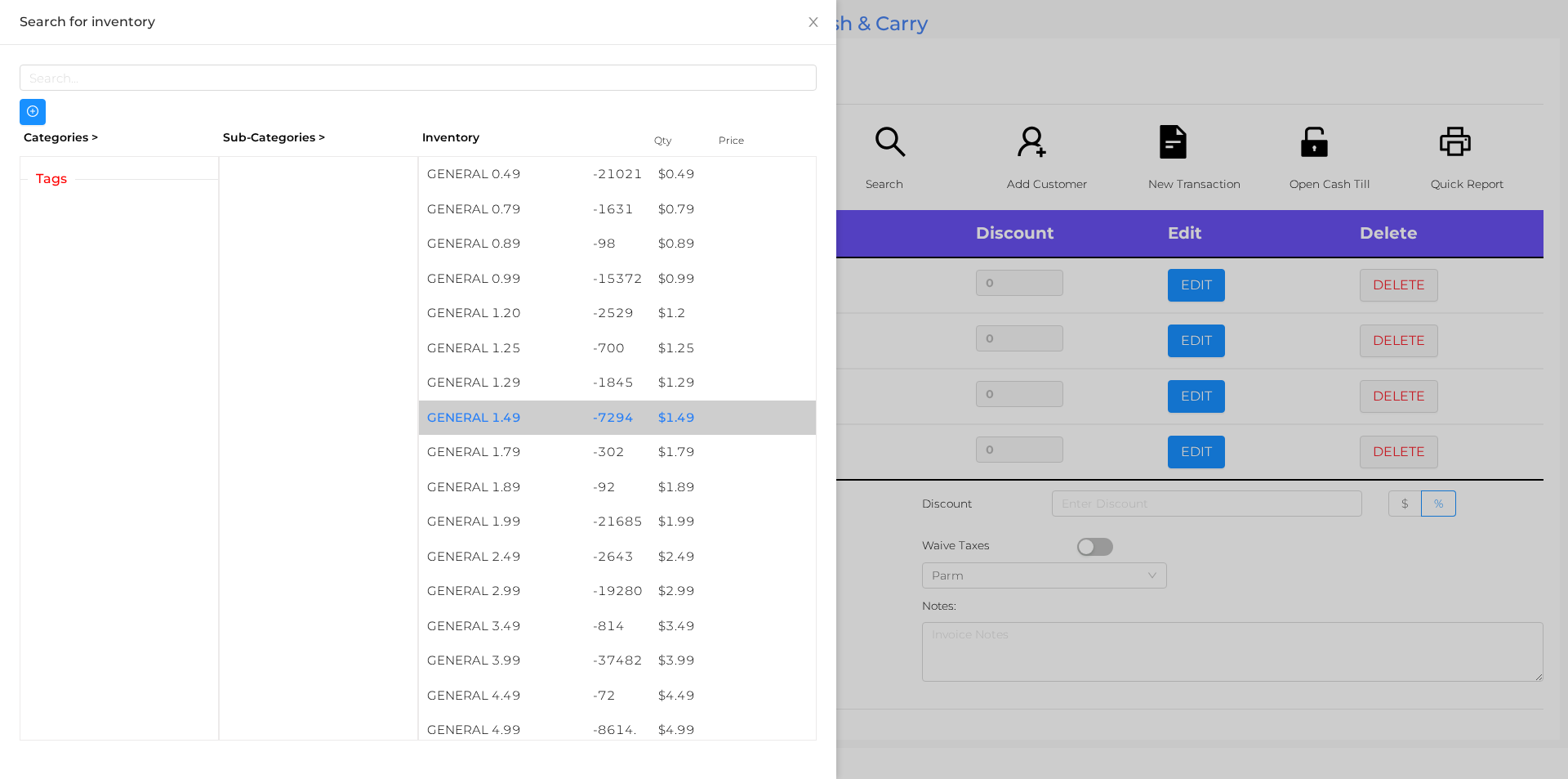
click at [670, 417] on div "$ 1.49" at bounding box center [734, 418] width 166 height 35
click at [688, 418] on div "$ 1.49" at bounding box center [734, 418] width 166 height 35
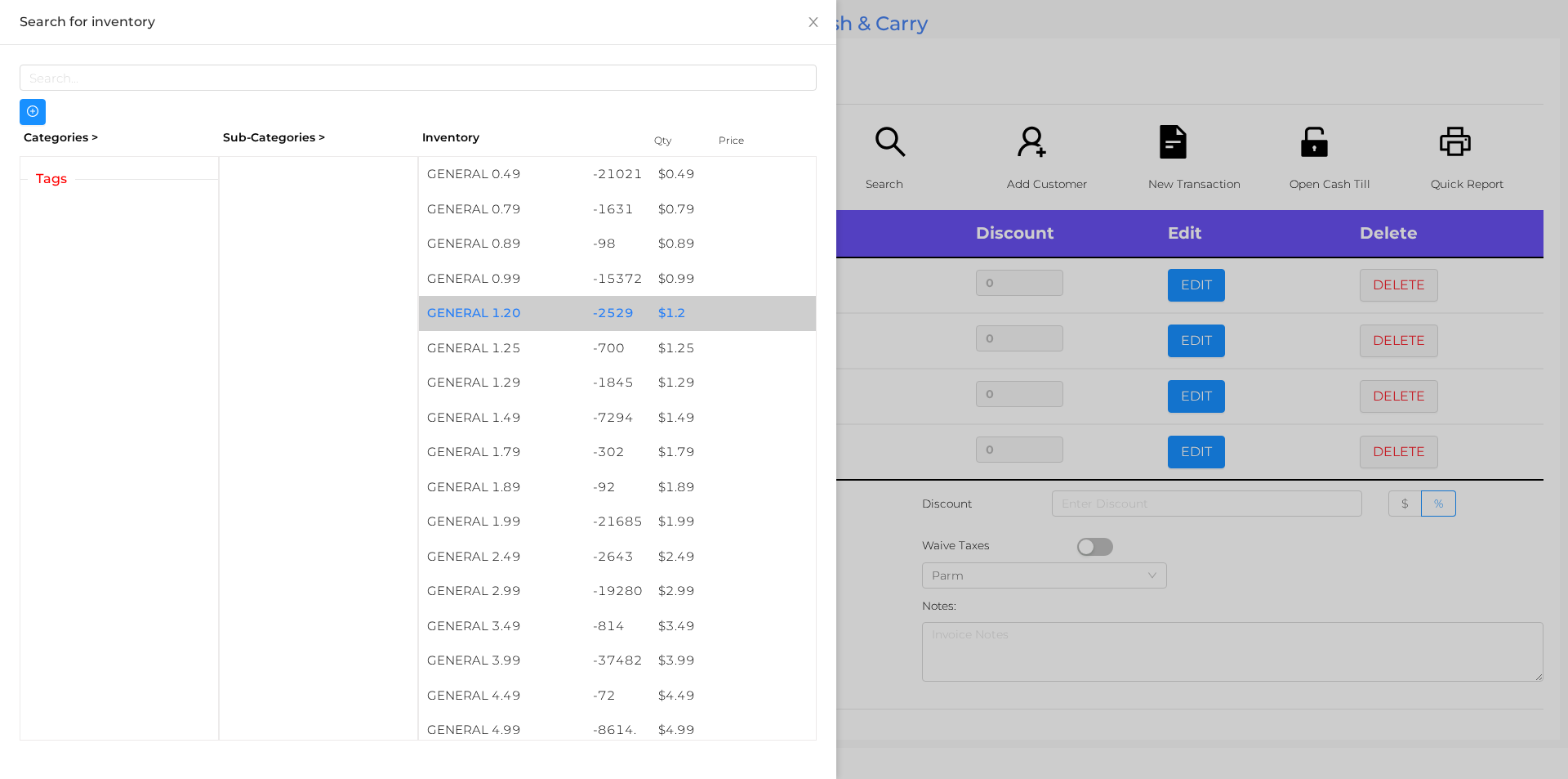
click at [677, 311] on div "$ 1.2" at bounding box center [734, 313] width 166 height 35
click at [670, 309] on div "$ 1.2" at bounding box center [734, 313] width 166 height 35
click at [669, 308] on div "$ 1.2" at bounding box center [734, 313] width 166 height 35
click at [669, 312] on div "$ 1.2" at bounding box center [734, 313] width 166 height 35
click at [667, 322] on div "$ 1.2" at bounding box center [734, 313] width 166 height 35
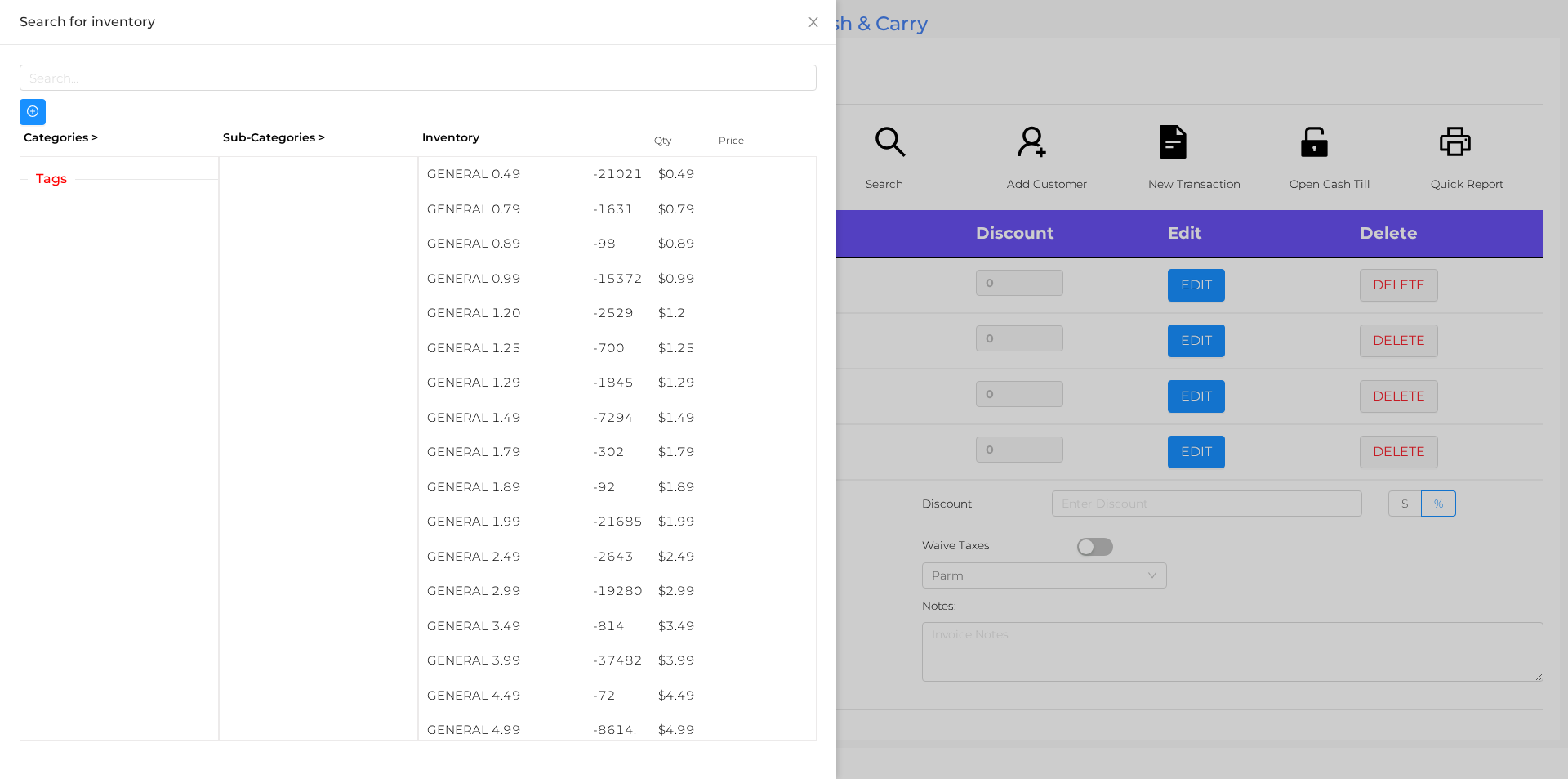
click at [885, 584] on div at bounding box center [784, 390] width 1568 height 779
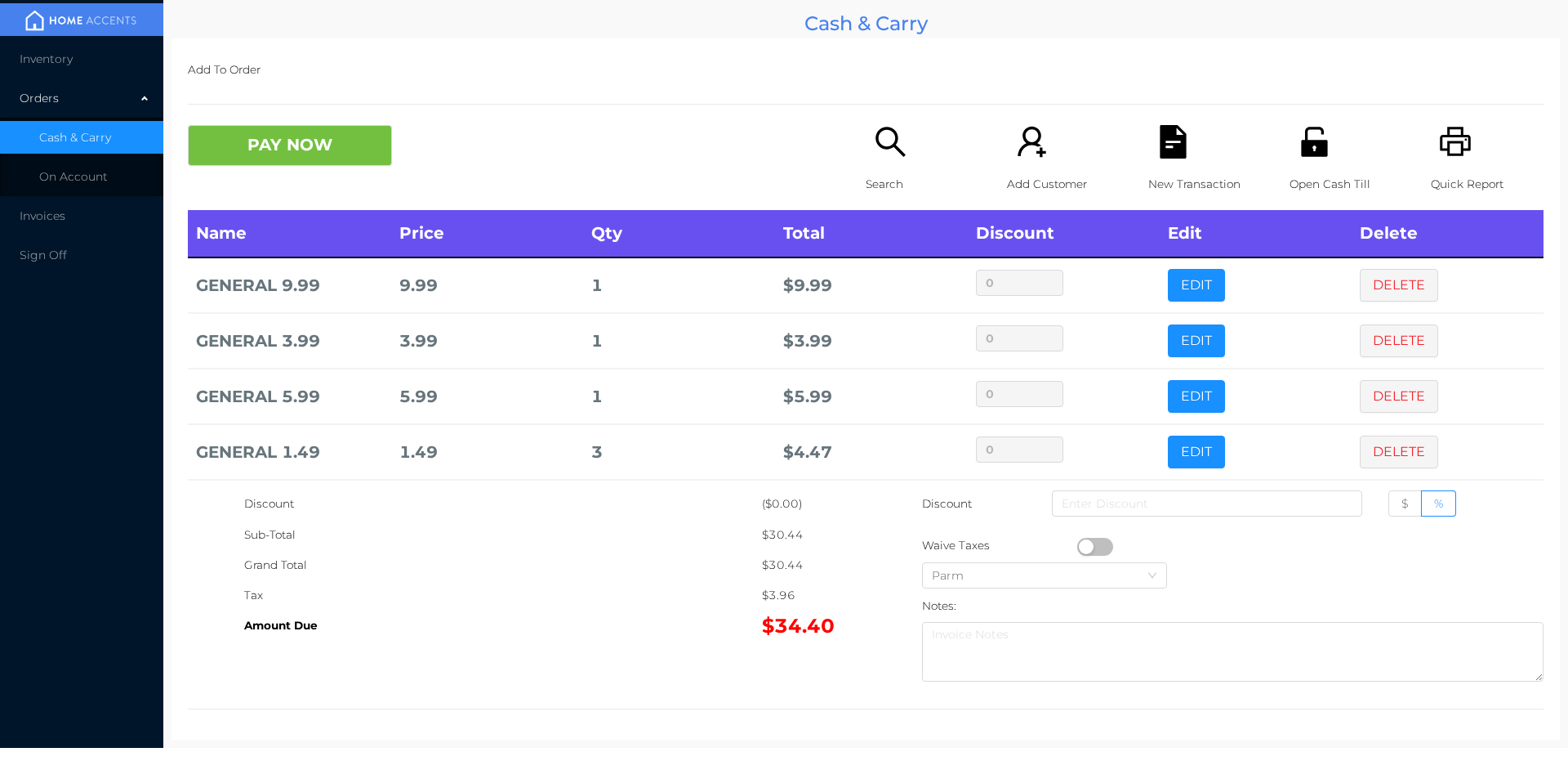
scroll to position [64, 0]
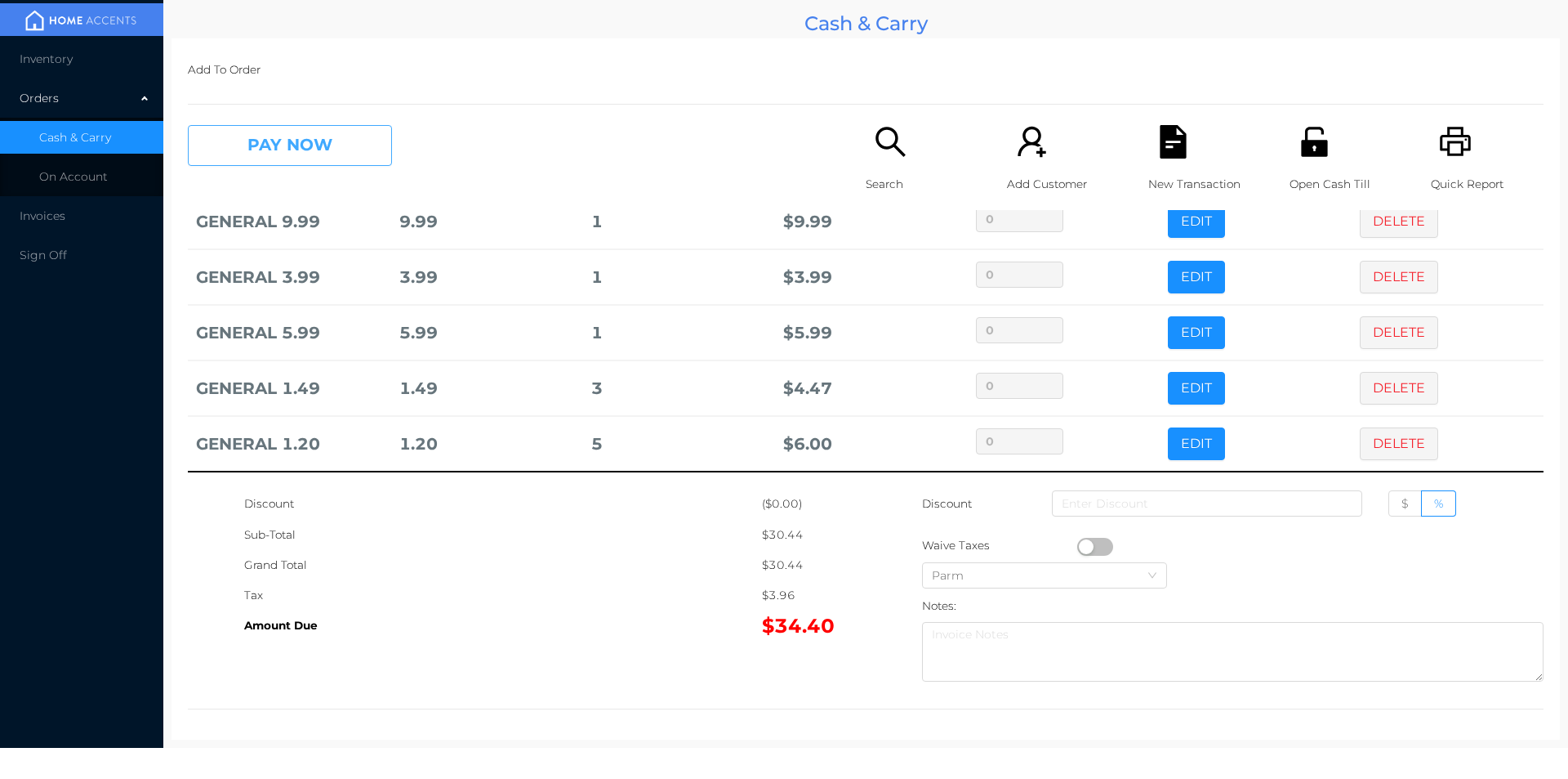
click at [309, 150] on button "PAY NOW" at bounding box center [290, 146] width 204 height 41
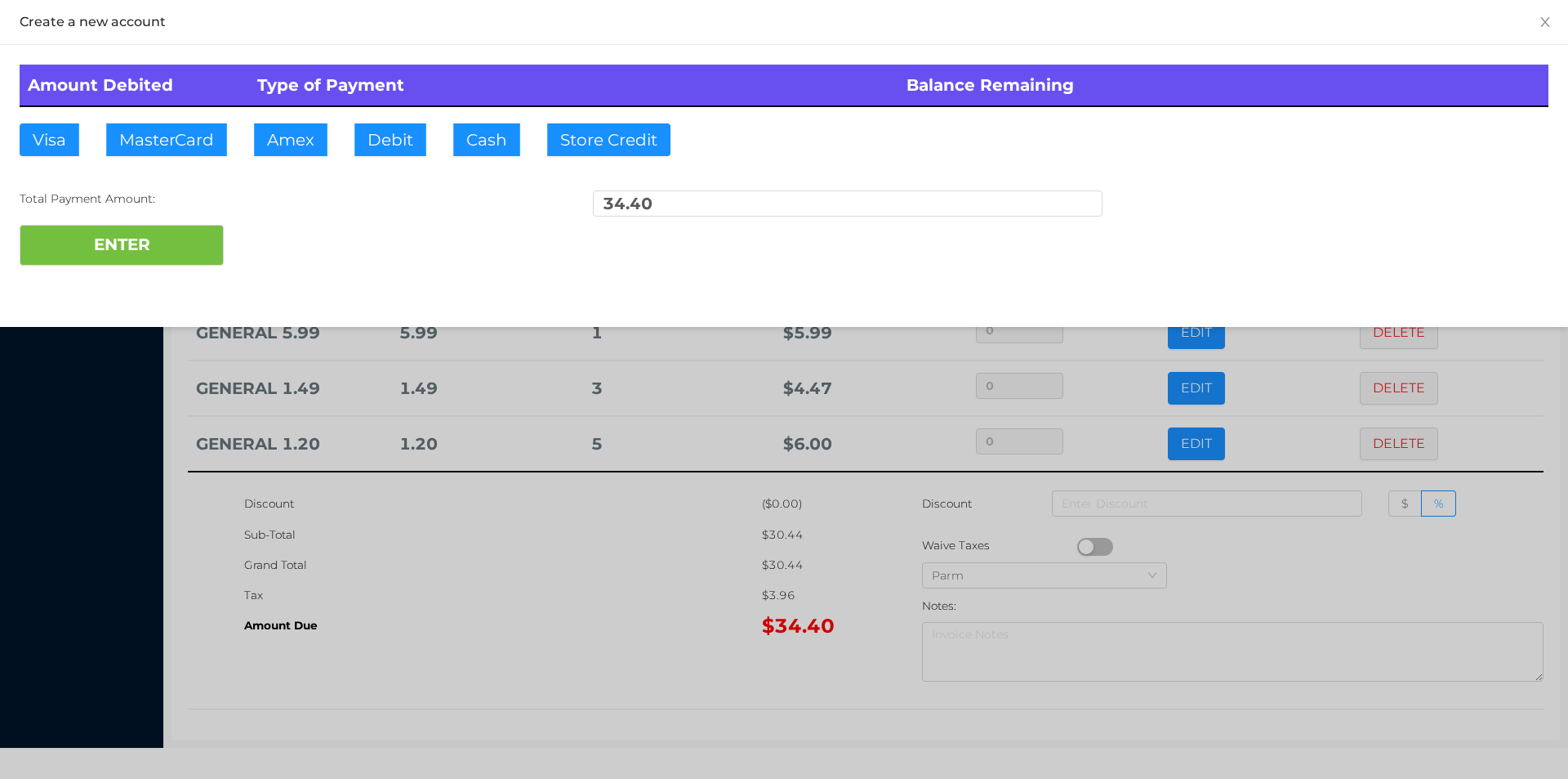
click at [273, 203] on div "Total Payment Amount:" at bounding box center [274, 200] width 510 height 18
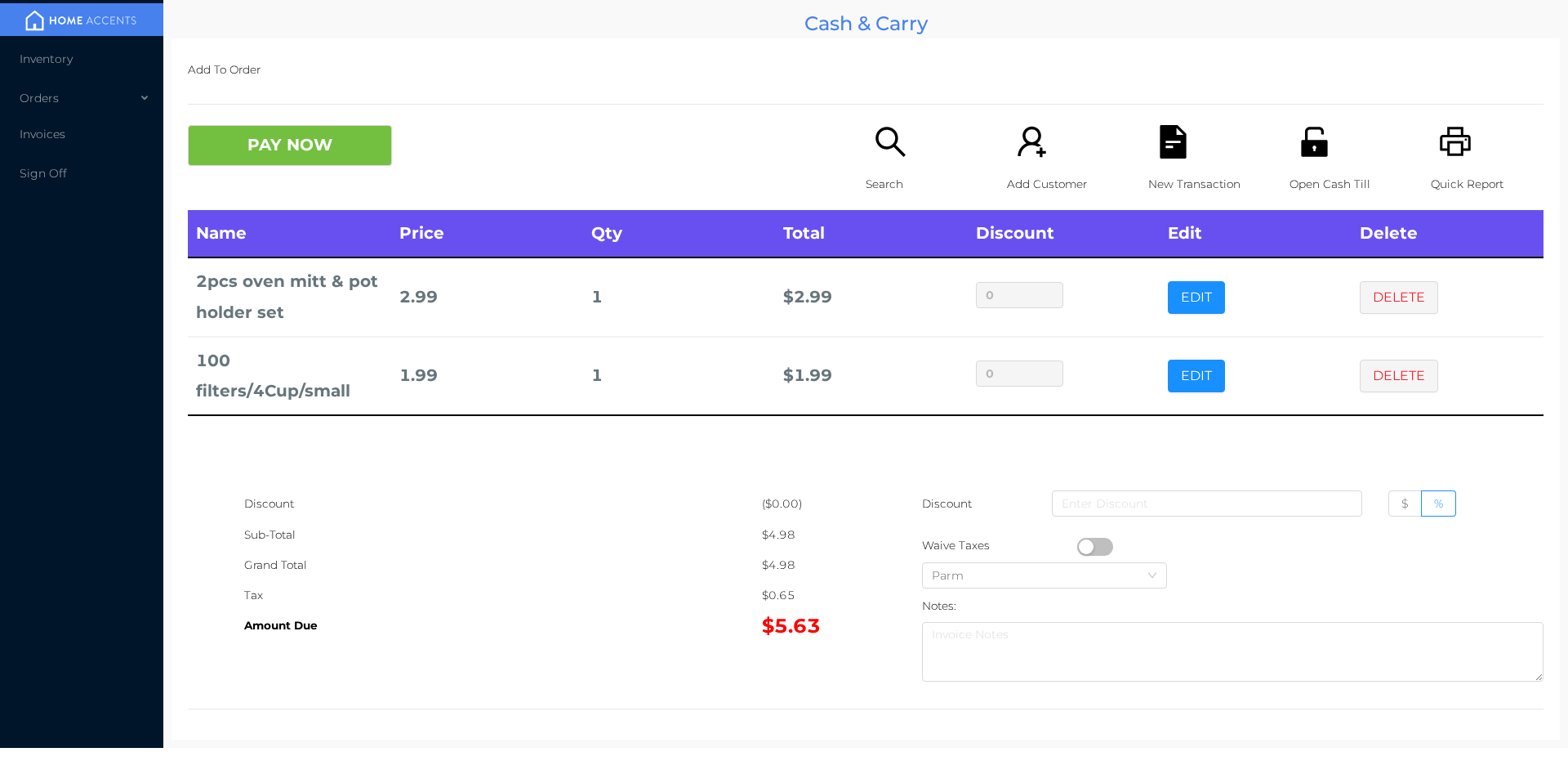
click at [878, 151] on icon "icon: search" at bounding box center [891, 142] width 33 height 33
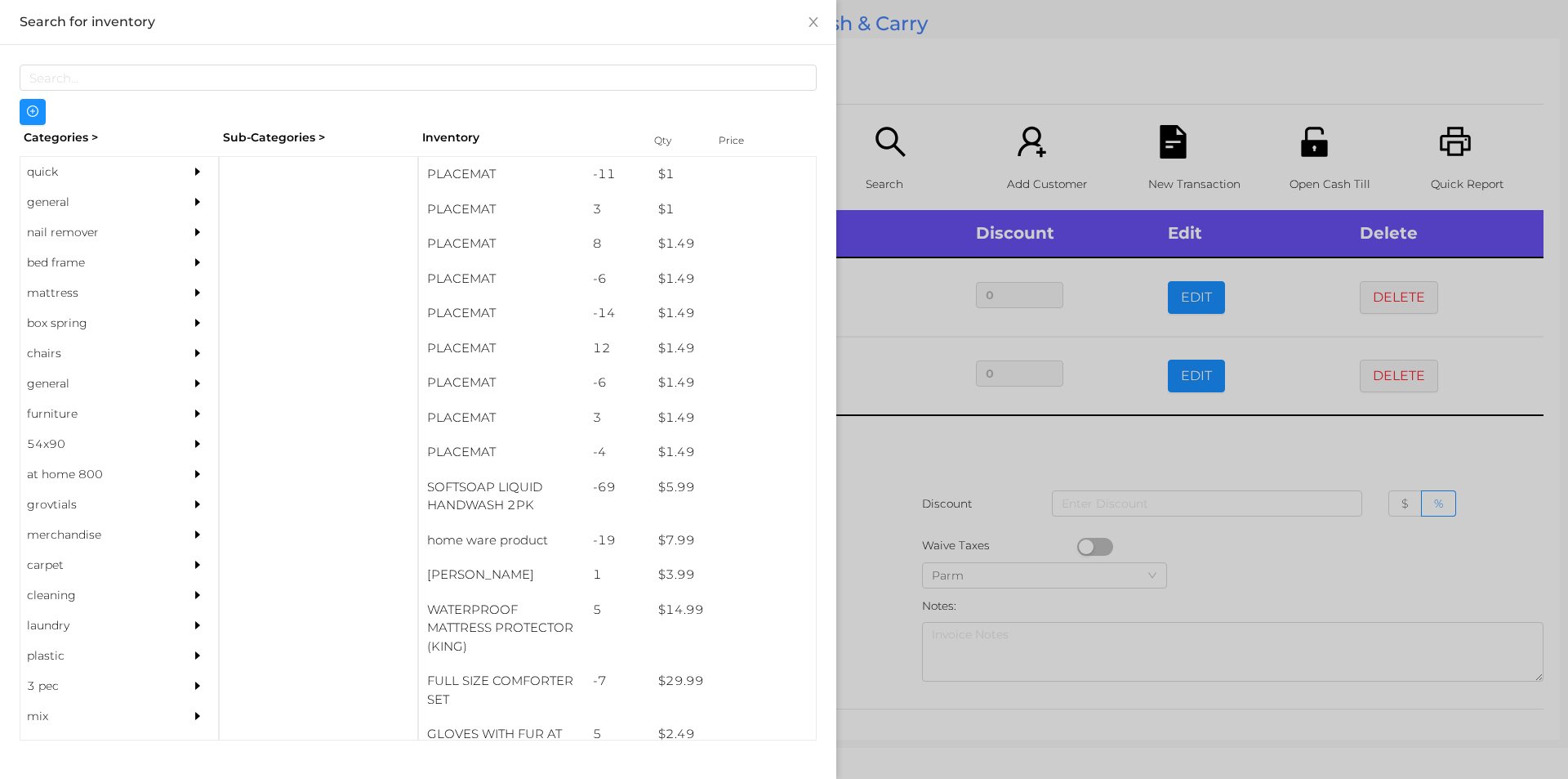
click at [64, 188] on div "general" at bounding box center [95, 202] width 149 height 30
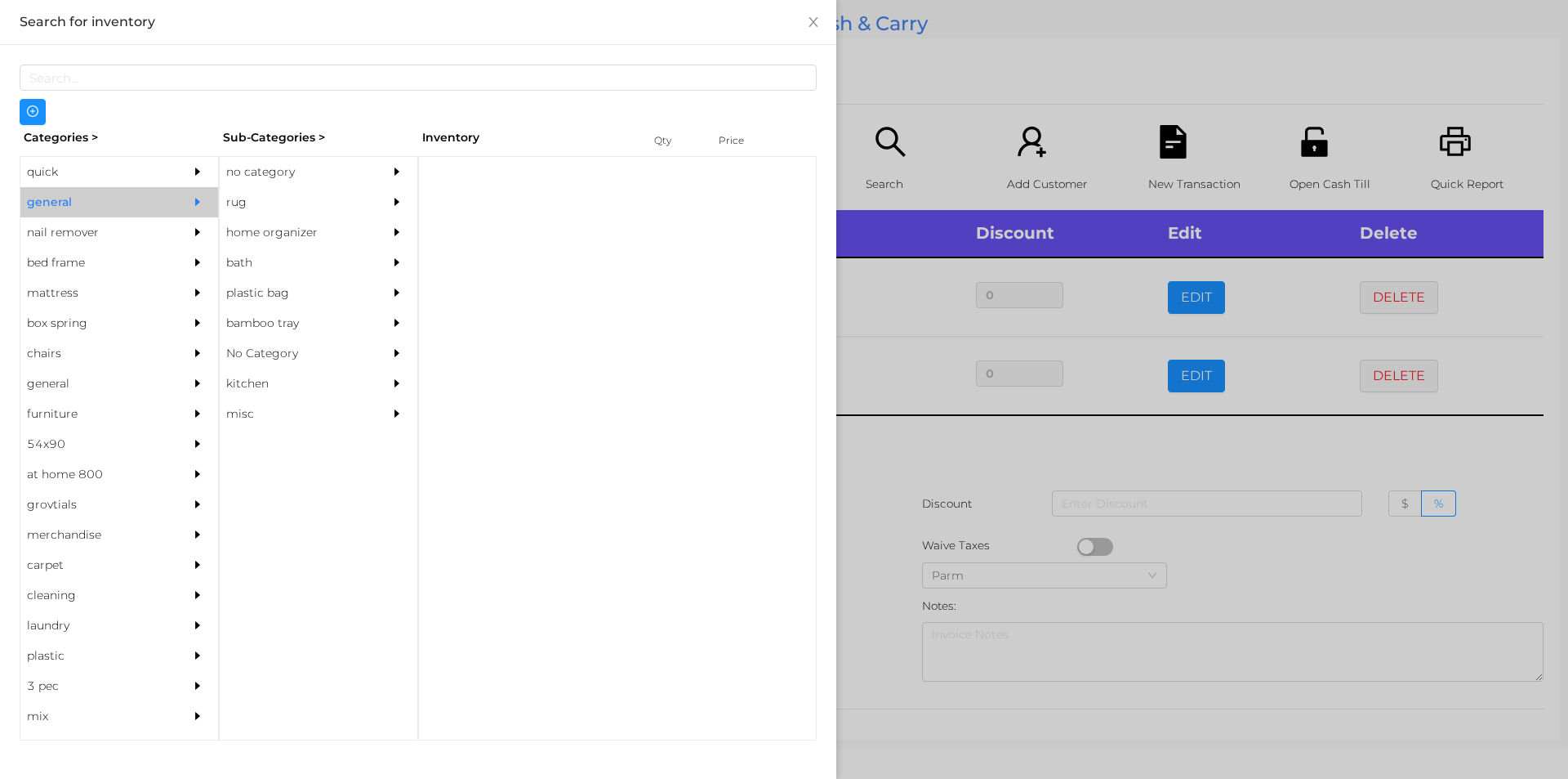
click at [343, 166] on div "no category" at bounding box center [294, 171] width 149 height 30
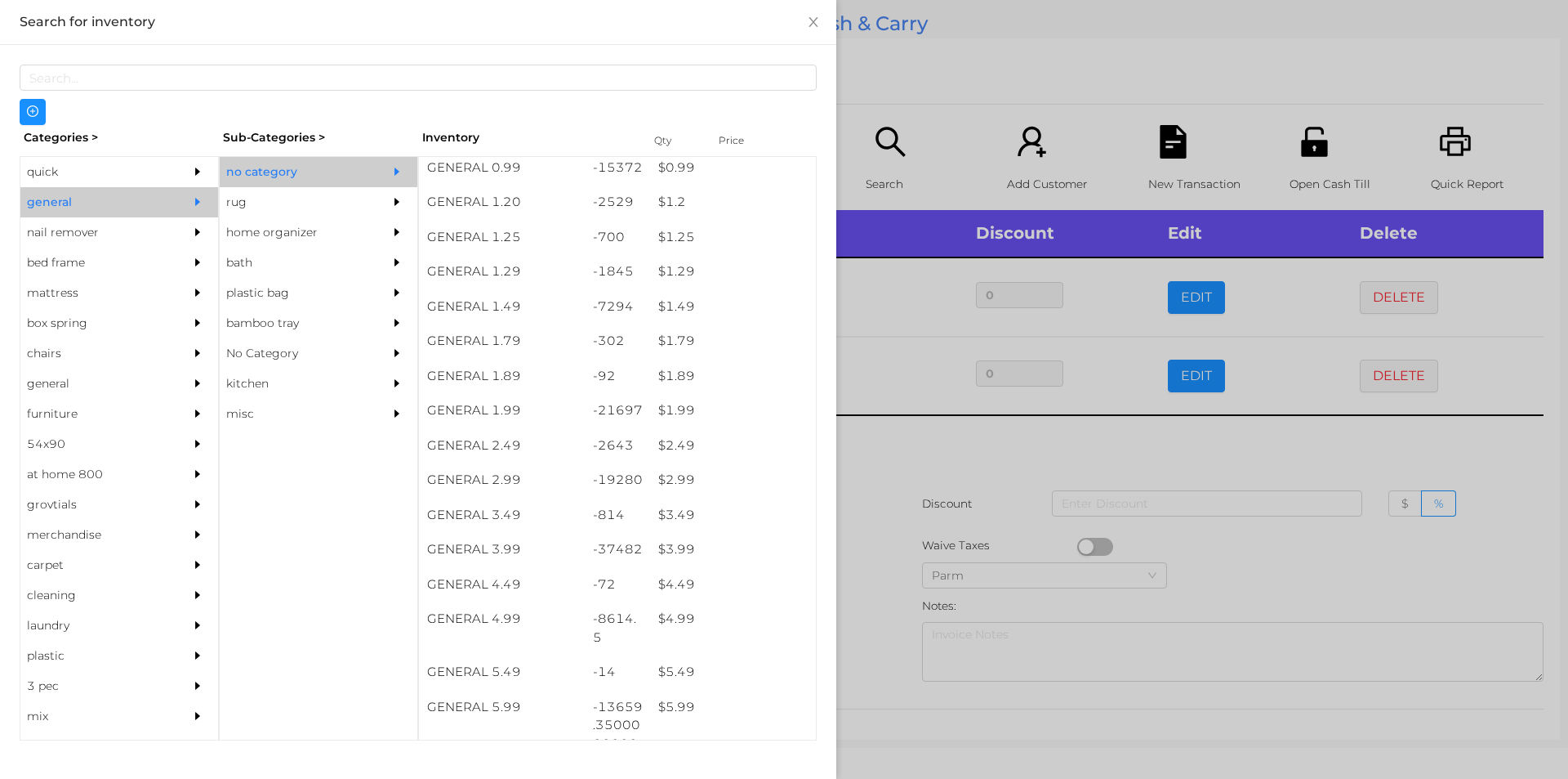
scroll to position [196, 0]
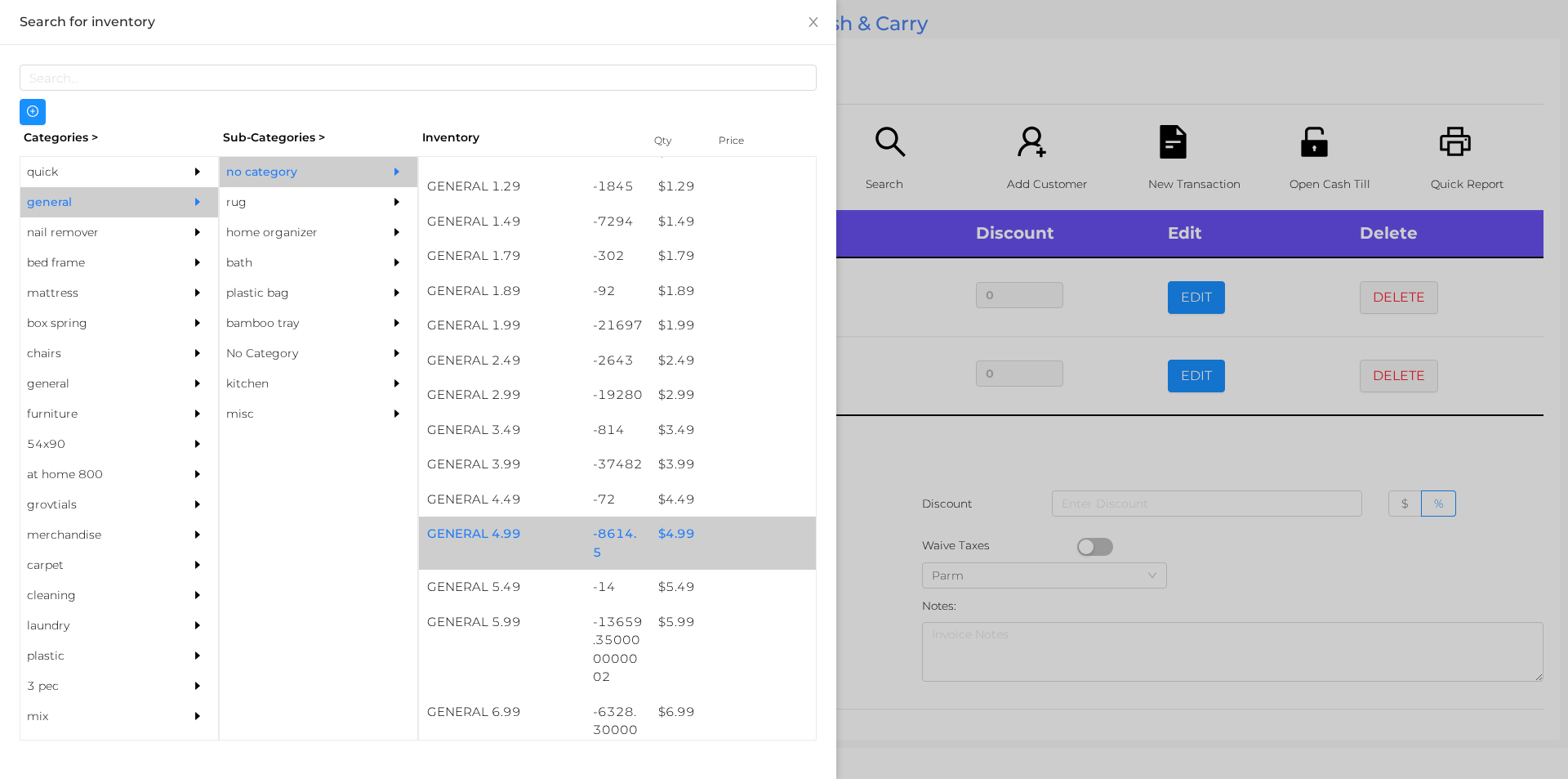
click at [657, 541] on div "$ 4.99" at bounding box center [734, 534] width 166 height 35
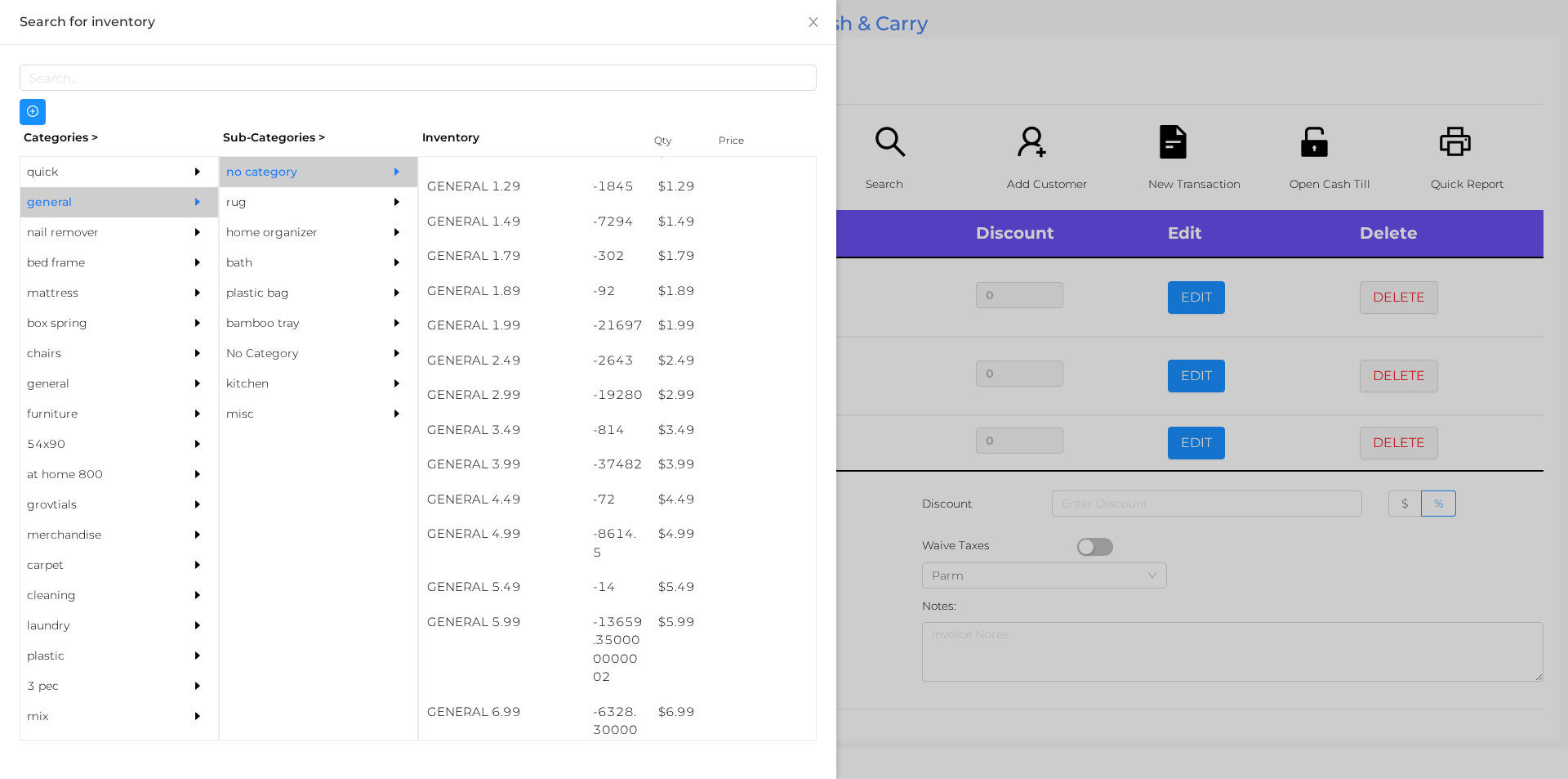
click at [904, 599] on div at bounding box center [784, 390] width 1568 height 779
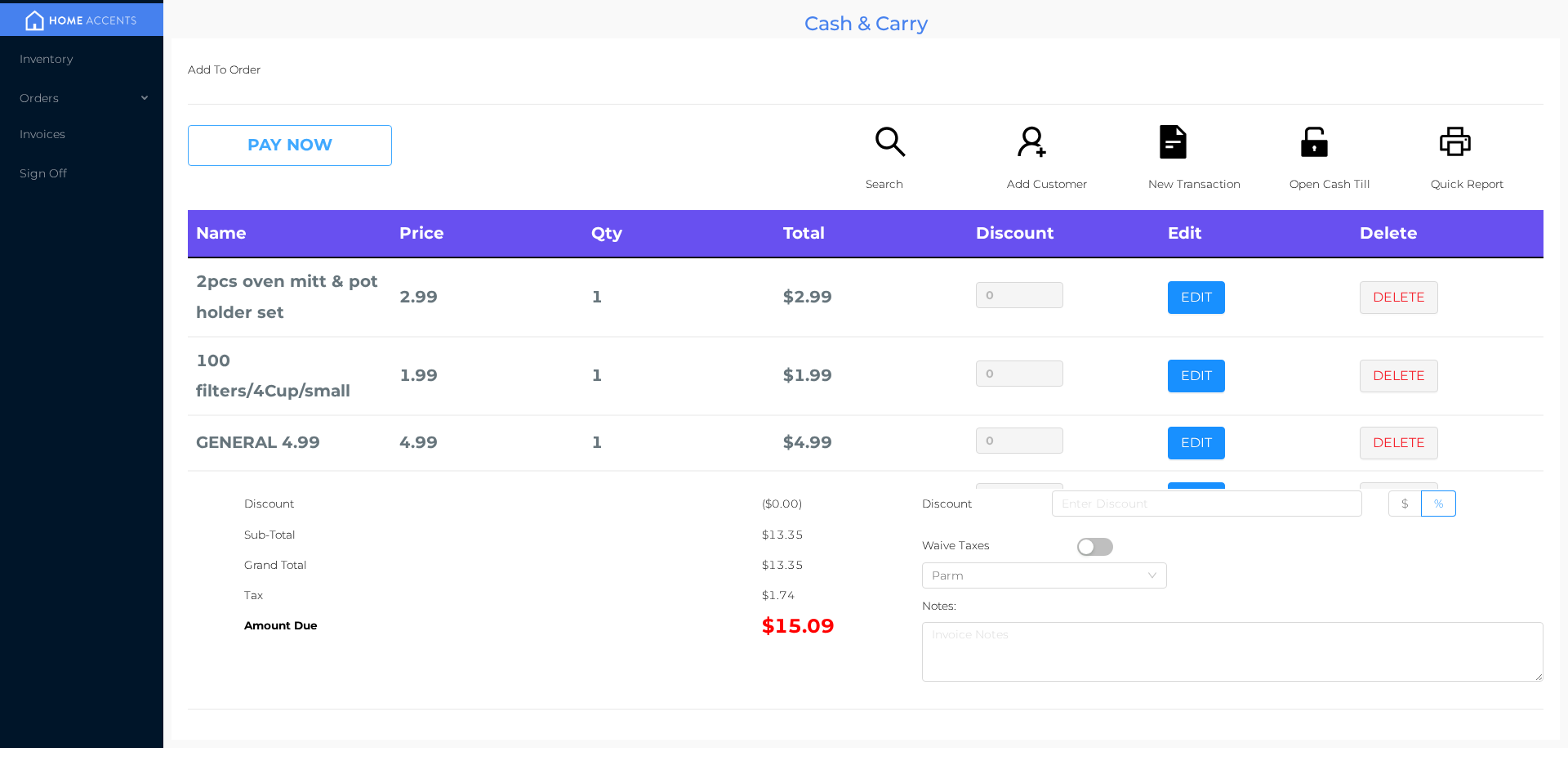
click at [314, 141] on button "PAY NOW" at bounding box center [290, 146] width 204 height 41
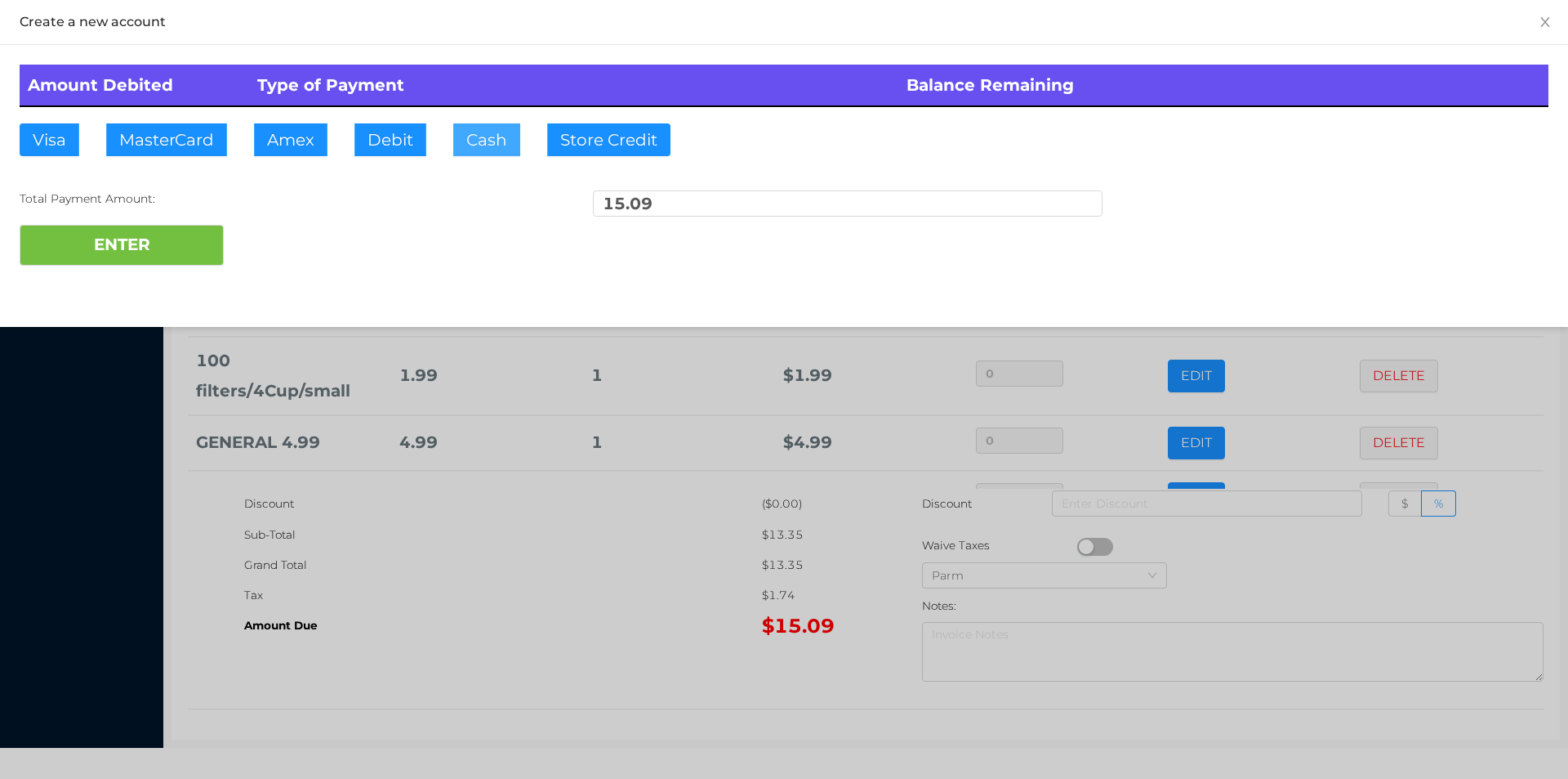
click at [496, 154] on button "Cash" at bounding box center [486, 139] width 67 height 32
click at [106, 252] on button "ENTER" at bounding box center [121, 246] width 204 height 41
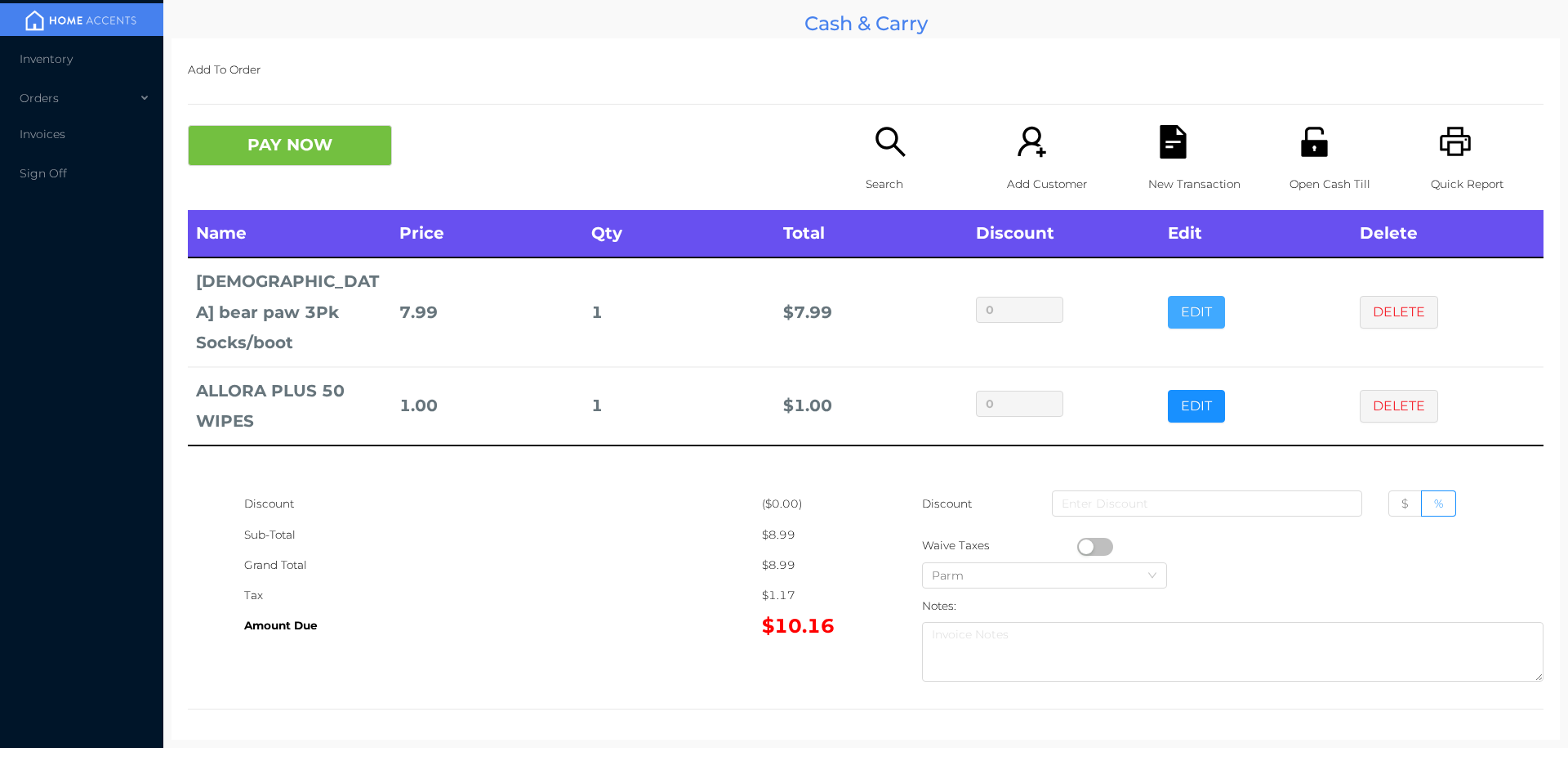
click at [1192, 296] on button "EDIT" at bounding box center [1196, 311] width 57 height 32
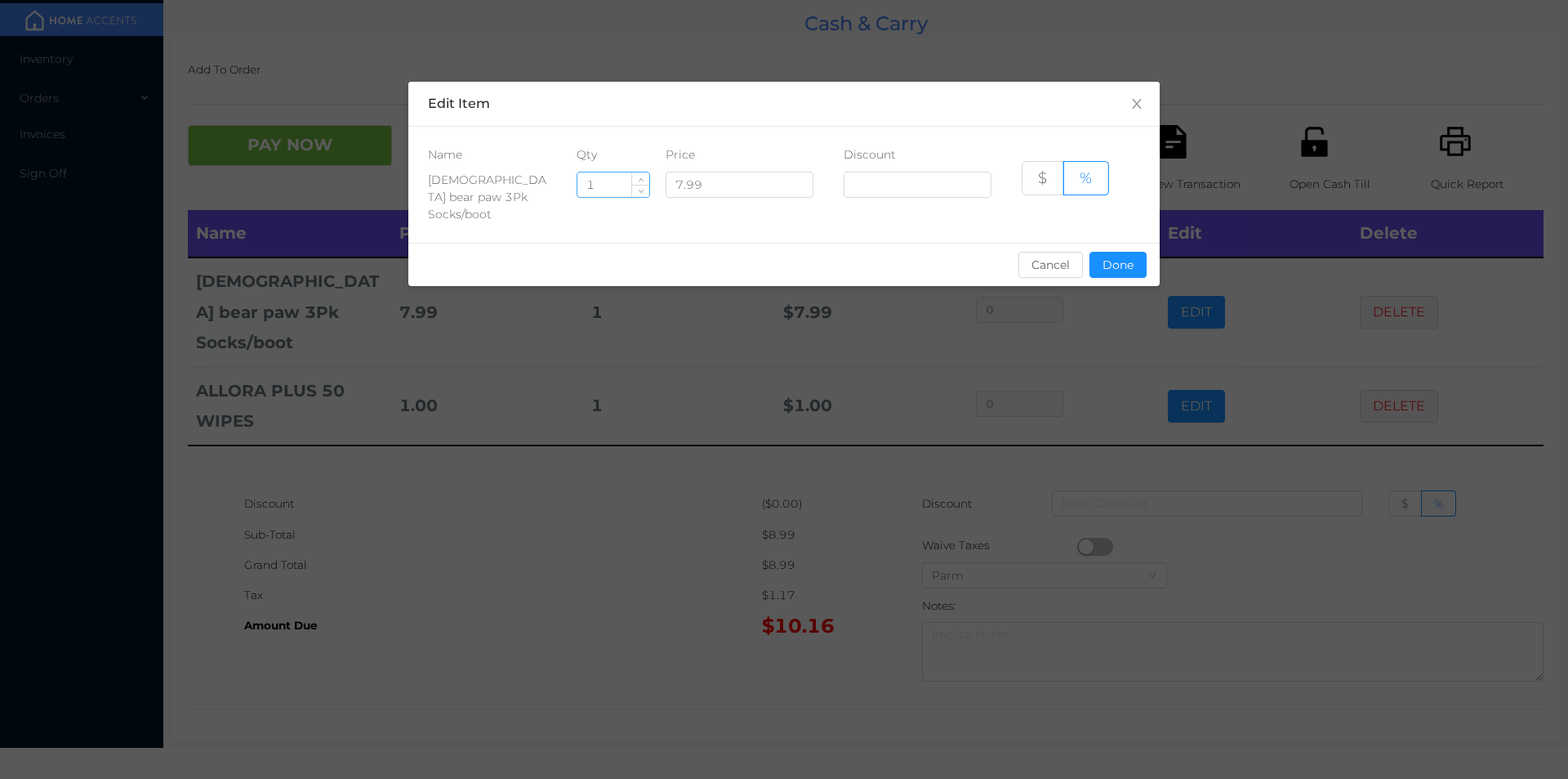
click at [621, 182] on input "1" at bounding box center [612, 184] width 71 height 24
type input "2"
click at [1108, 217] on div "Name Qty Price Discount Ladies bear paw 3Pk Socks/boot 2 7.99 $ %" at bounding box center [784, 184] width 751 height 116
click at [1118, 252] on button "Done" at bounding box center [1118, 264] width 57 height 26
type input "0%"
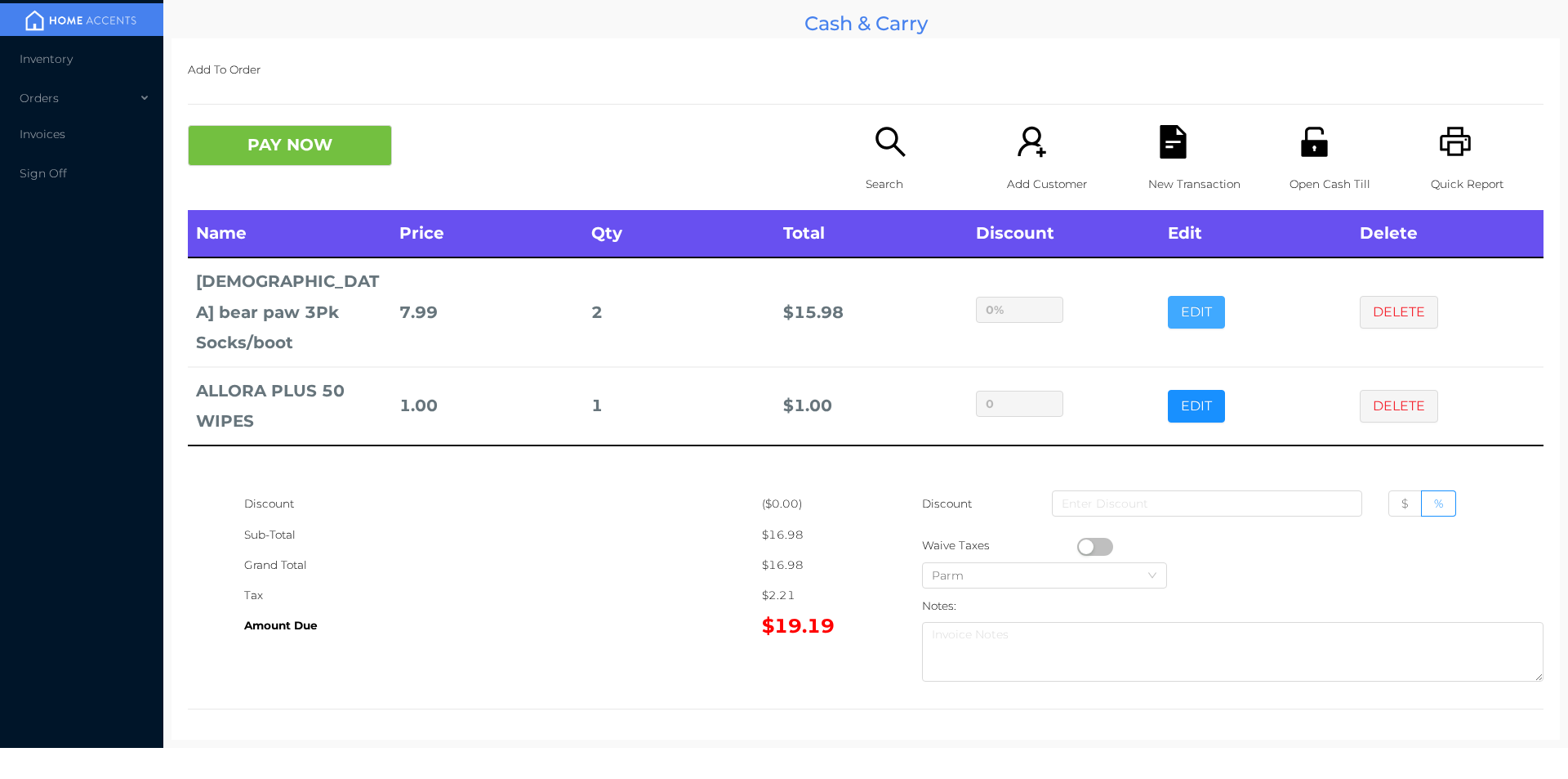
click at [1168, 296] on button "EDIT" at bounding box center [1196, 311] width 57 height 32
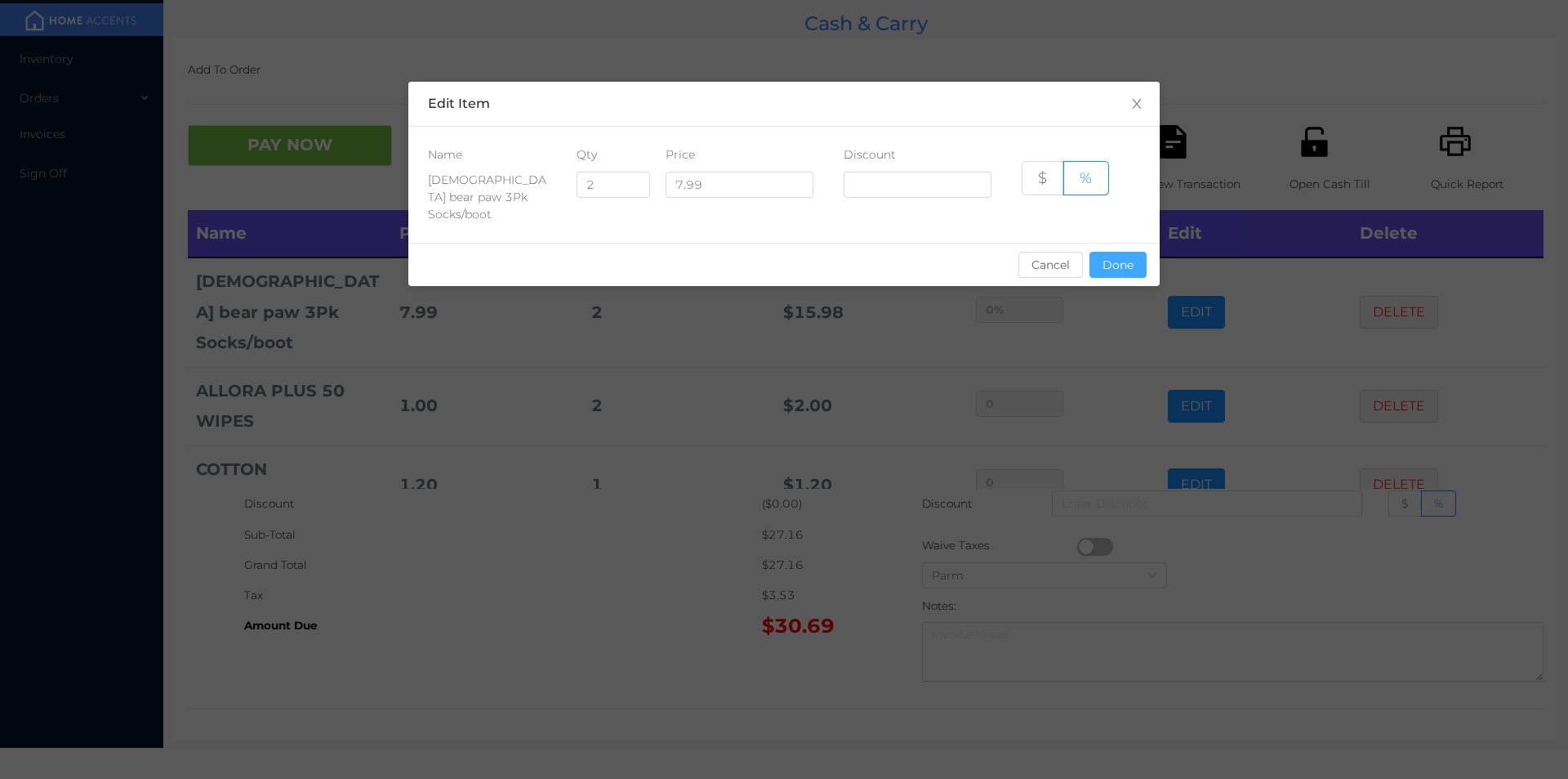
click at [1107, 254] on button "Done" at bounding box center [1118, 264] width 57 height 26
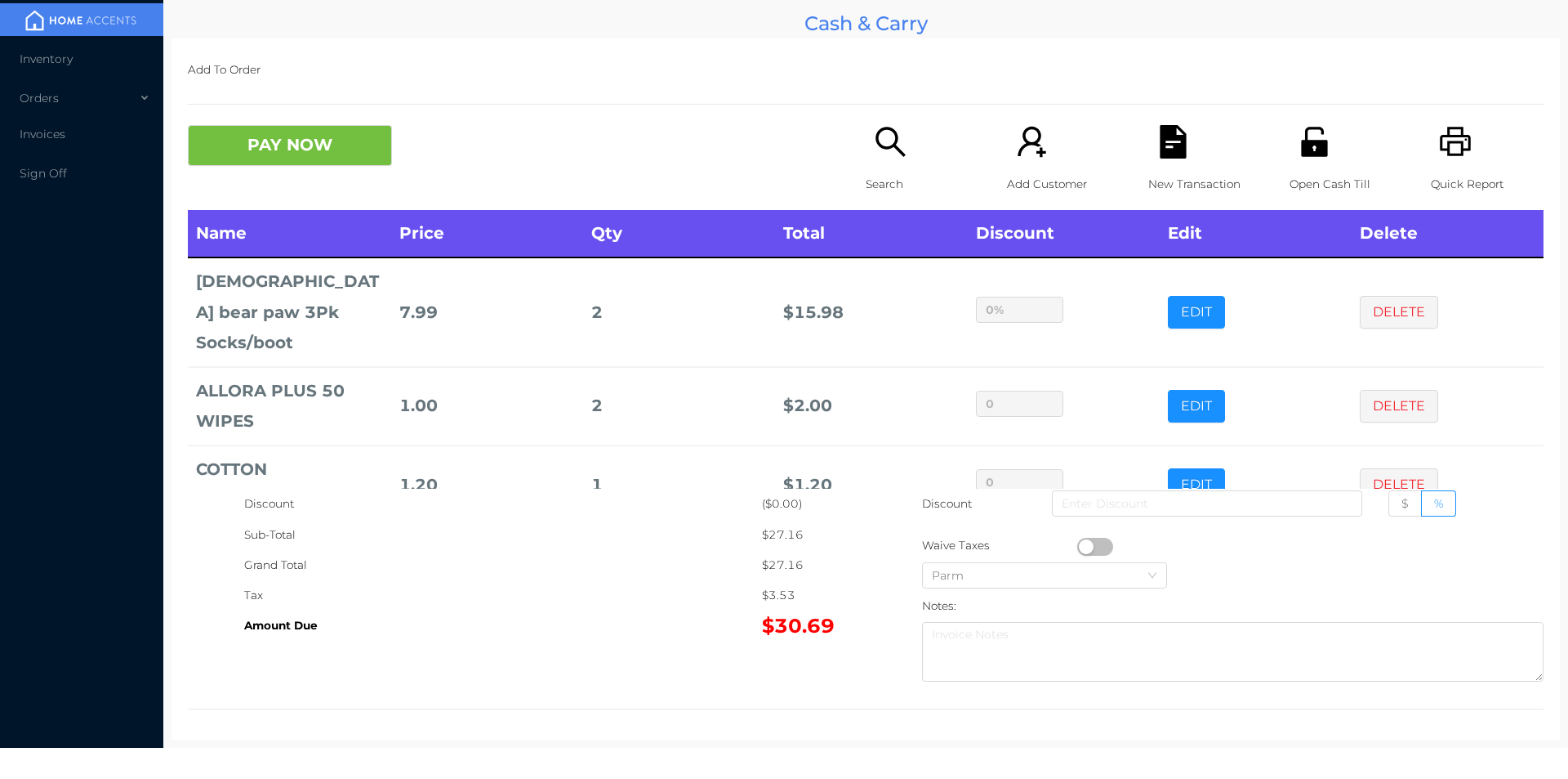
click at [1167, 153] on icon "icon: file-text" at bounding box center [1173, 142] width 26 height 33
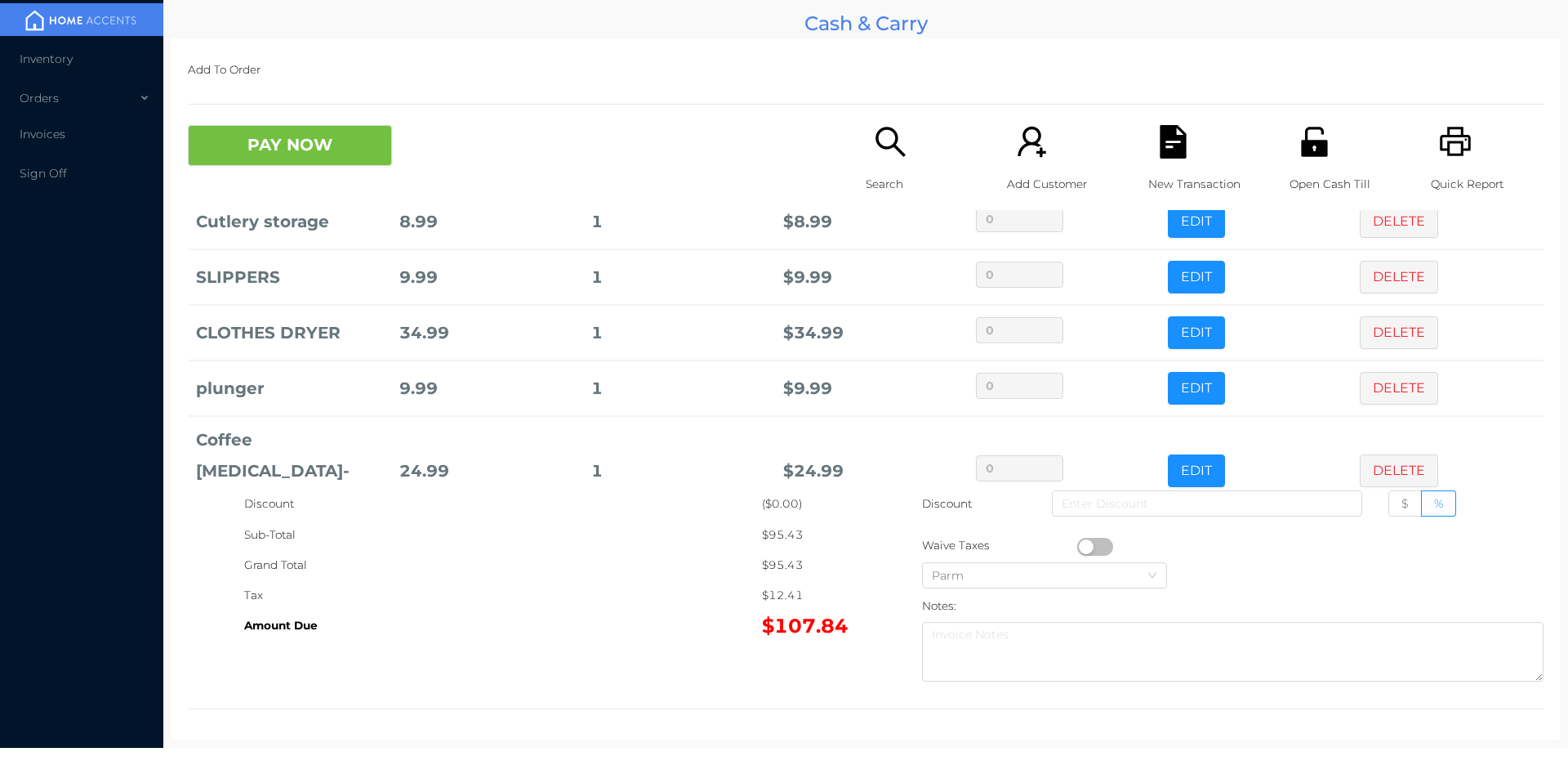
scroll to position [0, 0]
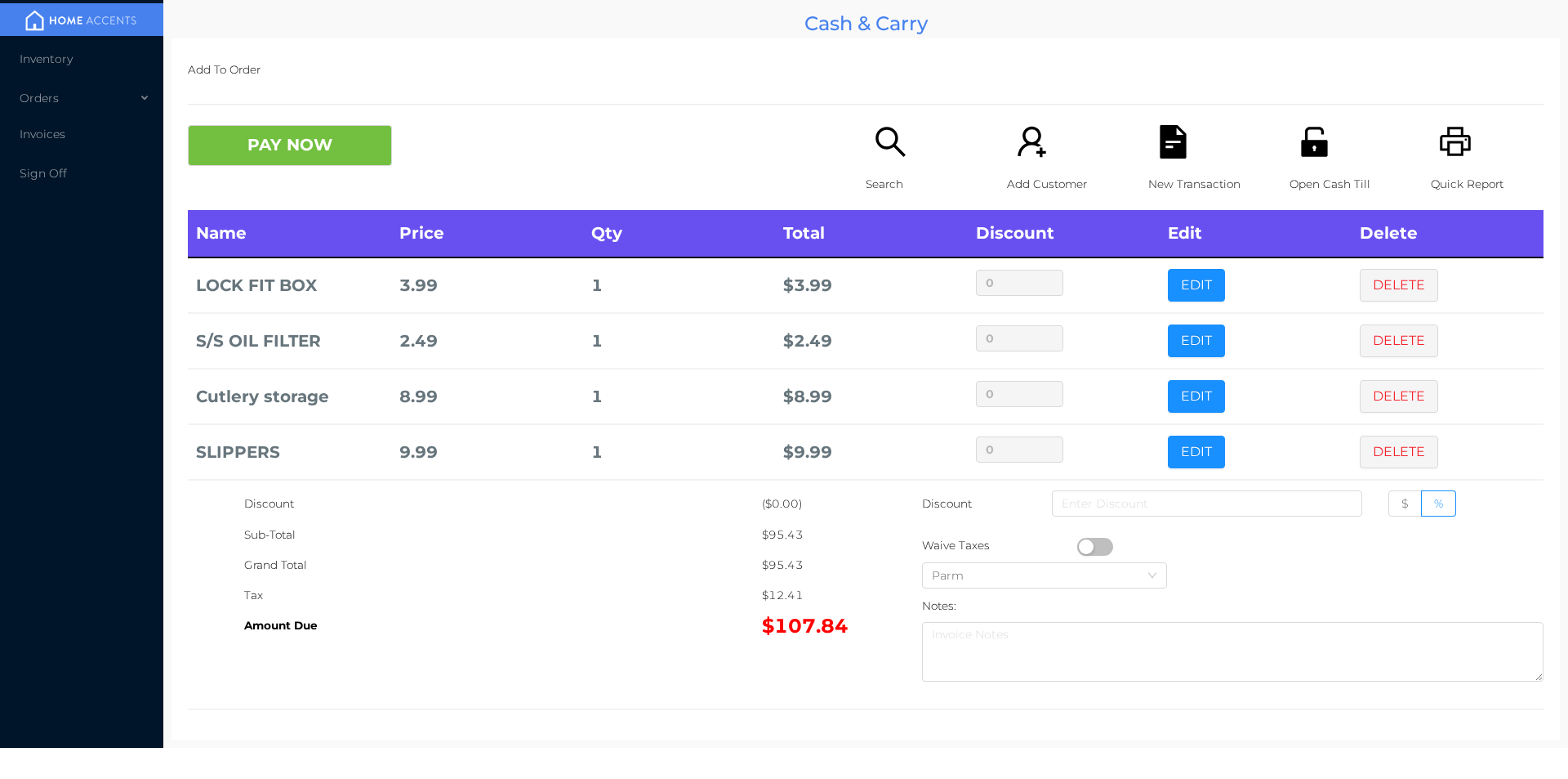
click at [1175, 162] on div "New Transaction" at bounding box center [1204, 167] width 112 height 85
click at [266, 110] on div "Add To Order PAY NOW Search Add Customer New Transaction Open Cash Till Quick R…" at bounding box center [866, 389] width 1389 height 702
click at [336, 152] on button "PAY NOW" at bounding box center [290, 146] width 204 height 41
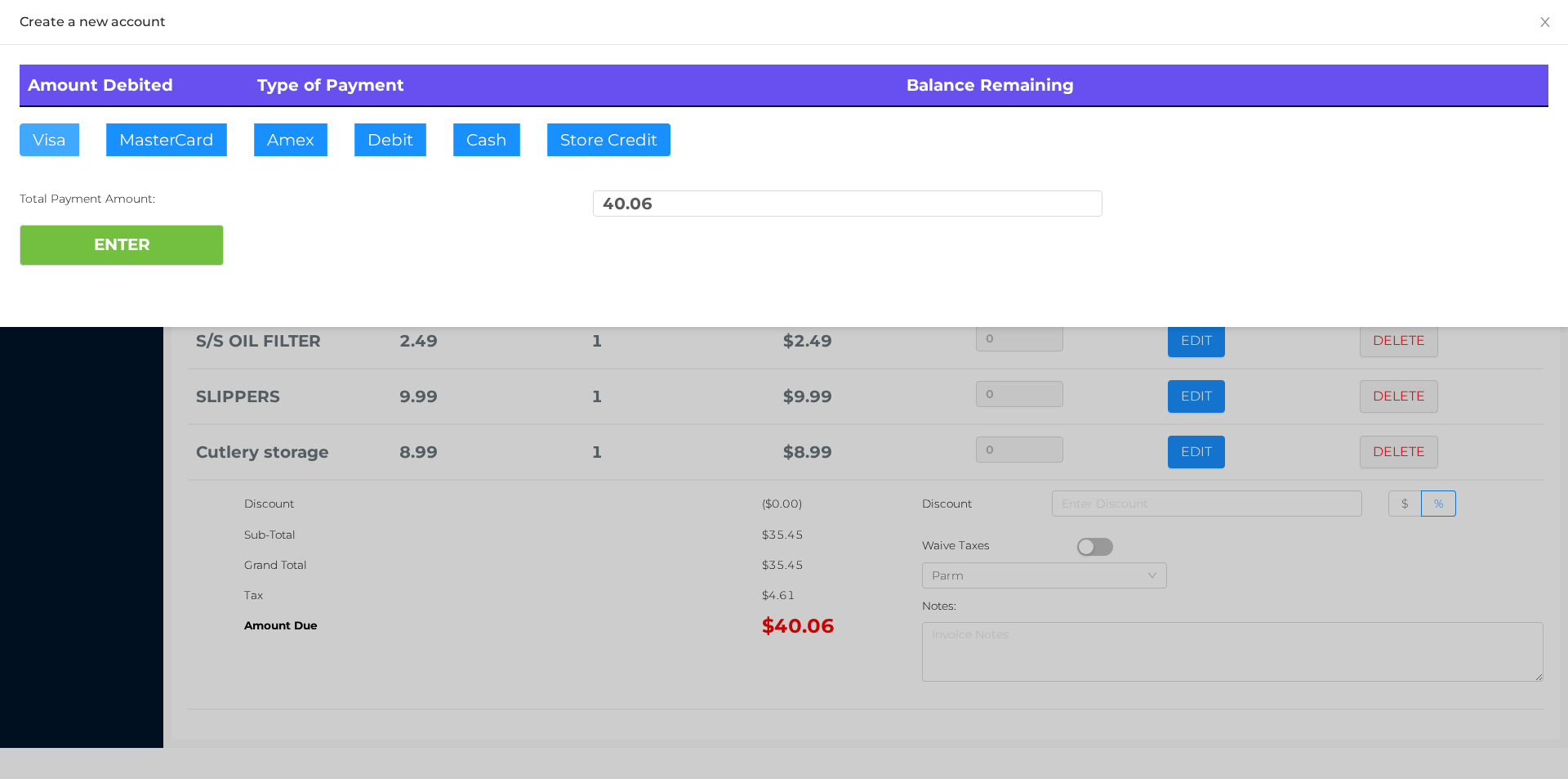
click at [52, 148] on button "Visa" at bounding box center [49, 139] width 60 height 32
click at [81, 233] on button "ENTER" at bounding box center [121, 246] width 204 height 41
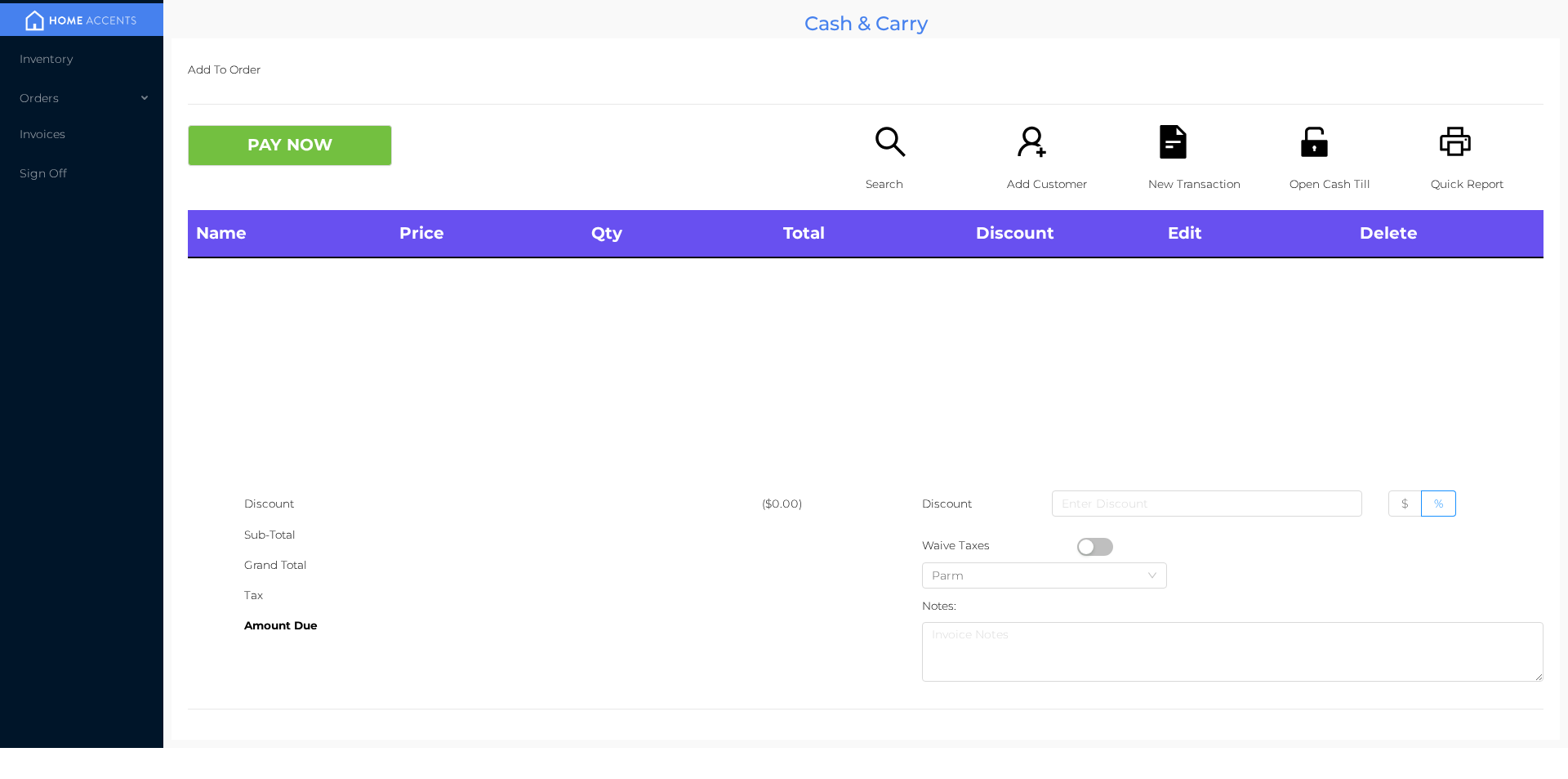
click at [1307, 135] on icon "icon: unlock" at bounding box center [1315, 142] width 33 height 33
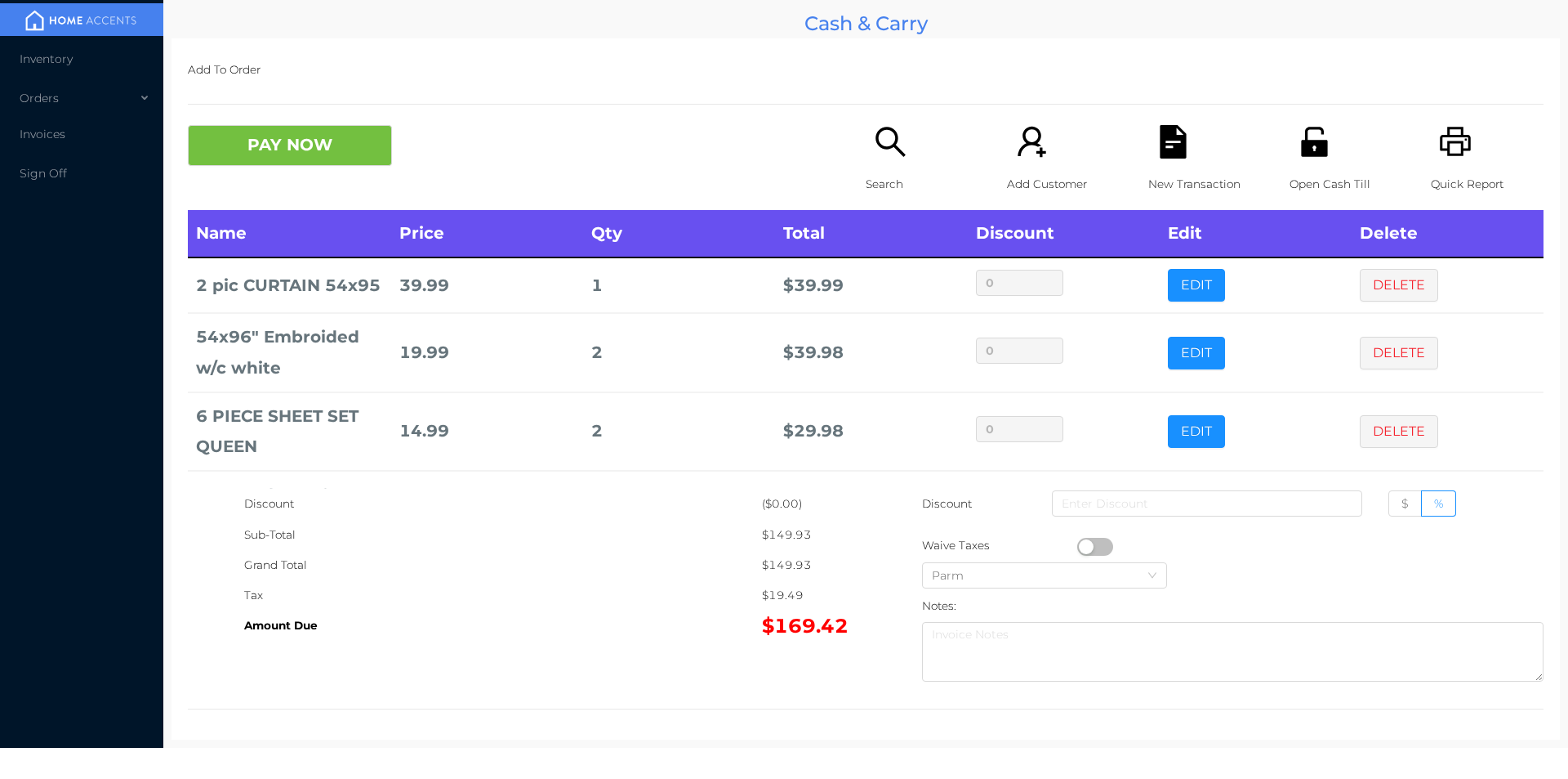
scroll to position [101, 0]
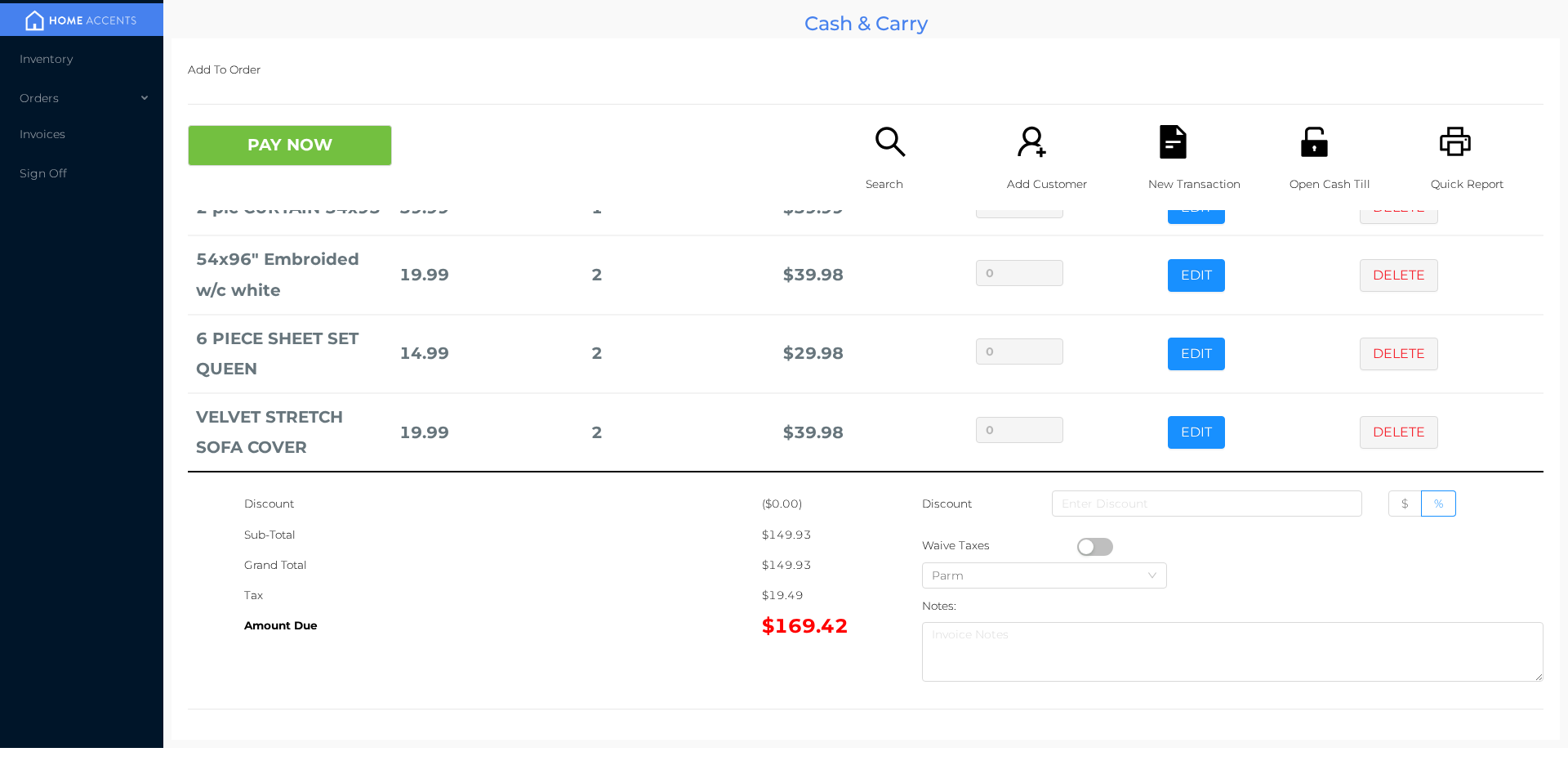
click at [887, 184] on p "Search" at bounding box center [921, 184] width 112 height 30
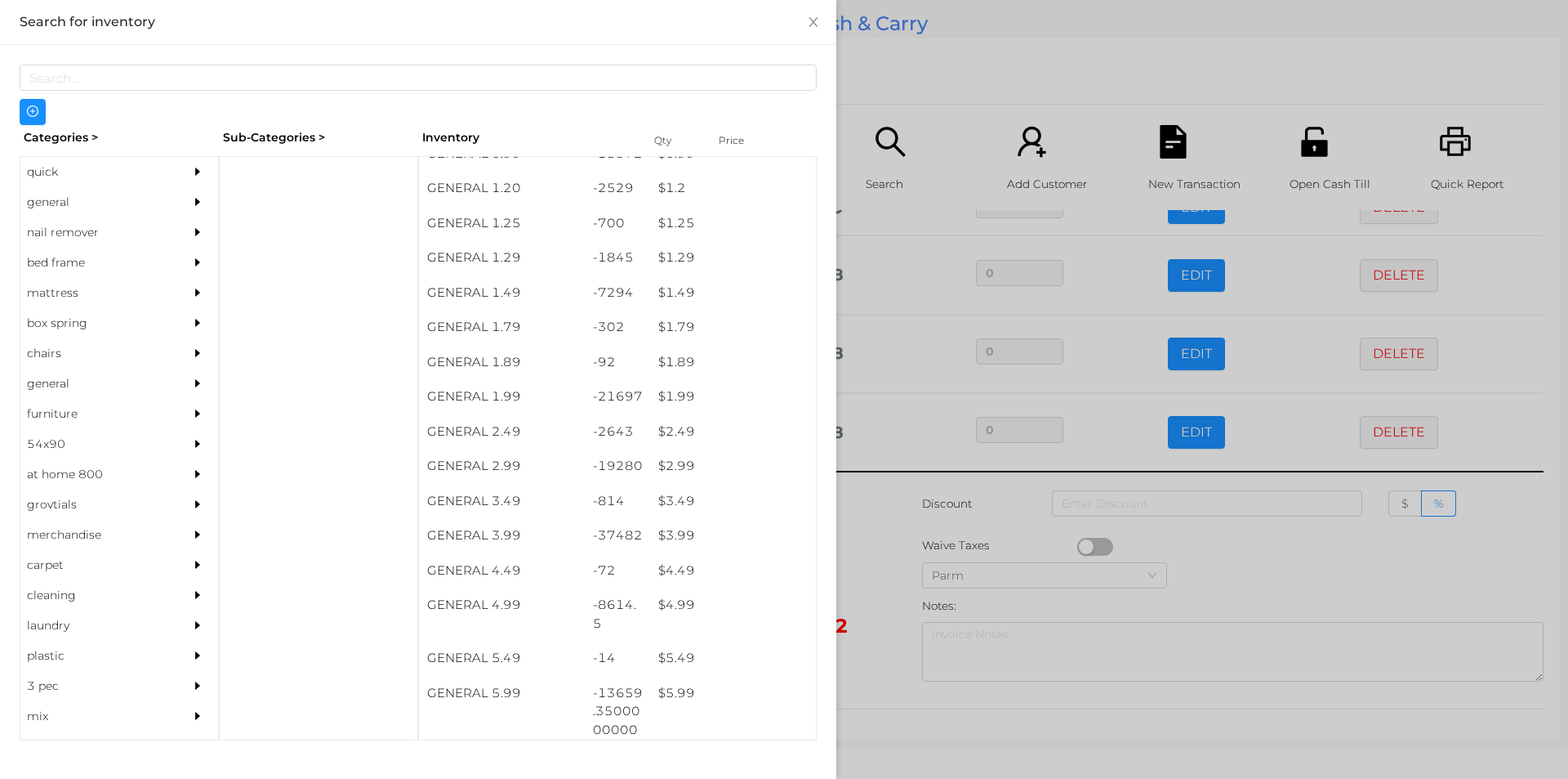
scroll to position [124, 0]
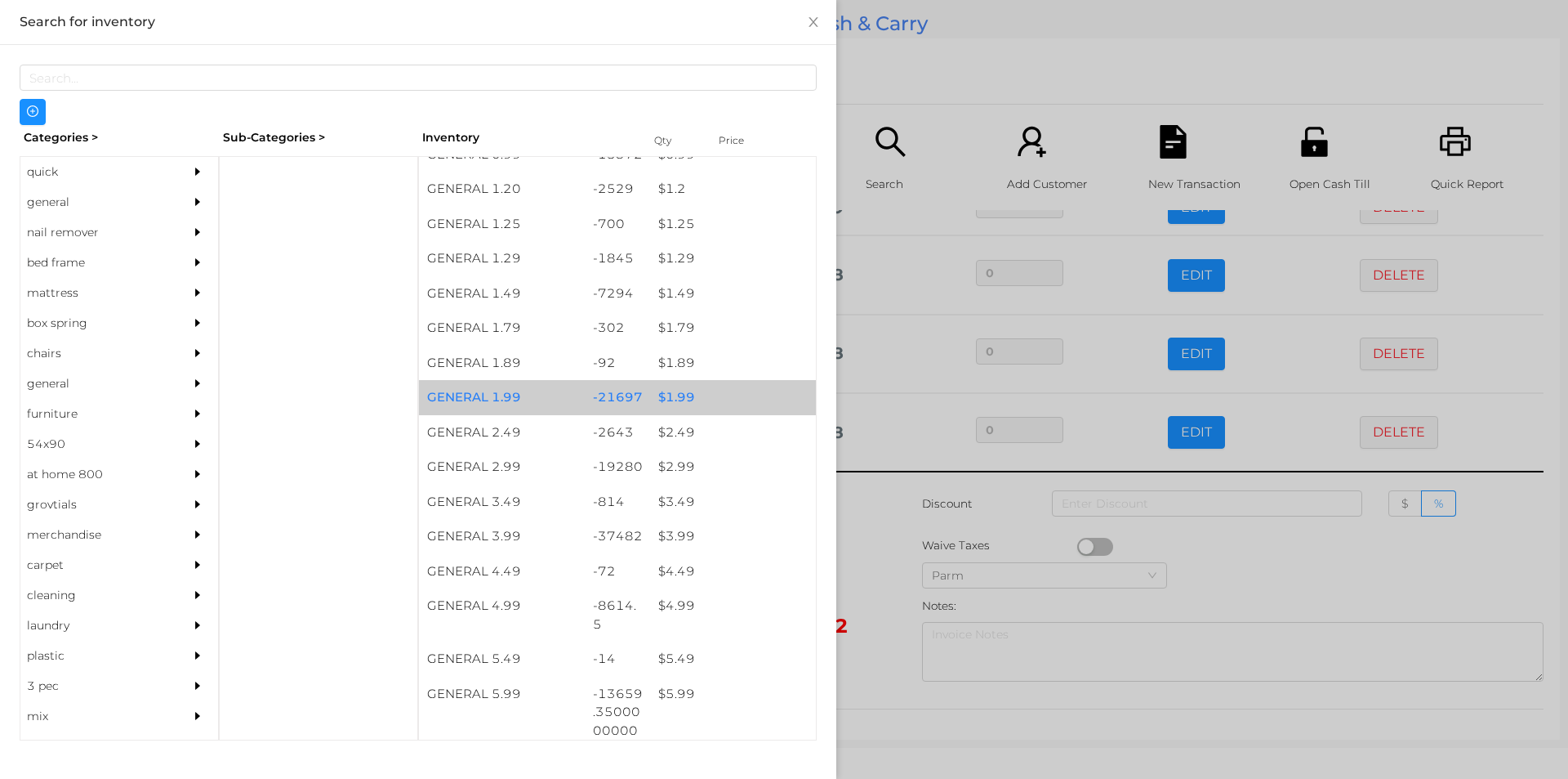
click at [681, 406] on div "$ 1.99" at bounding box center [734, 397] width 166 height 35
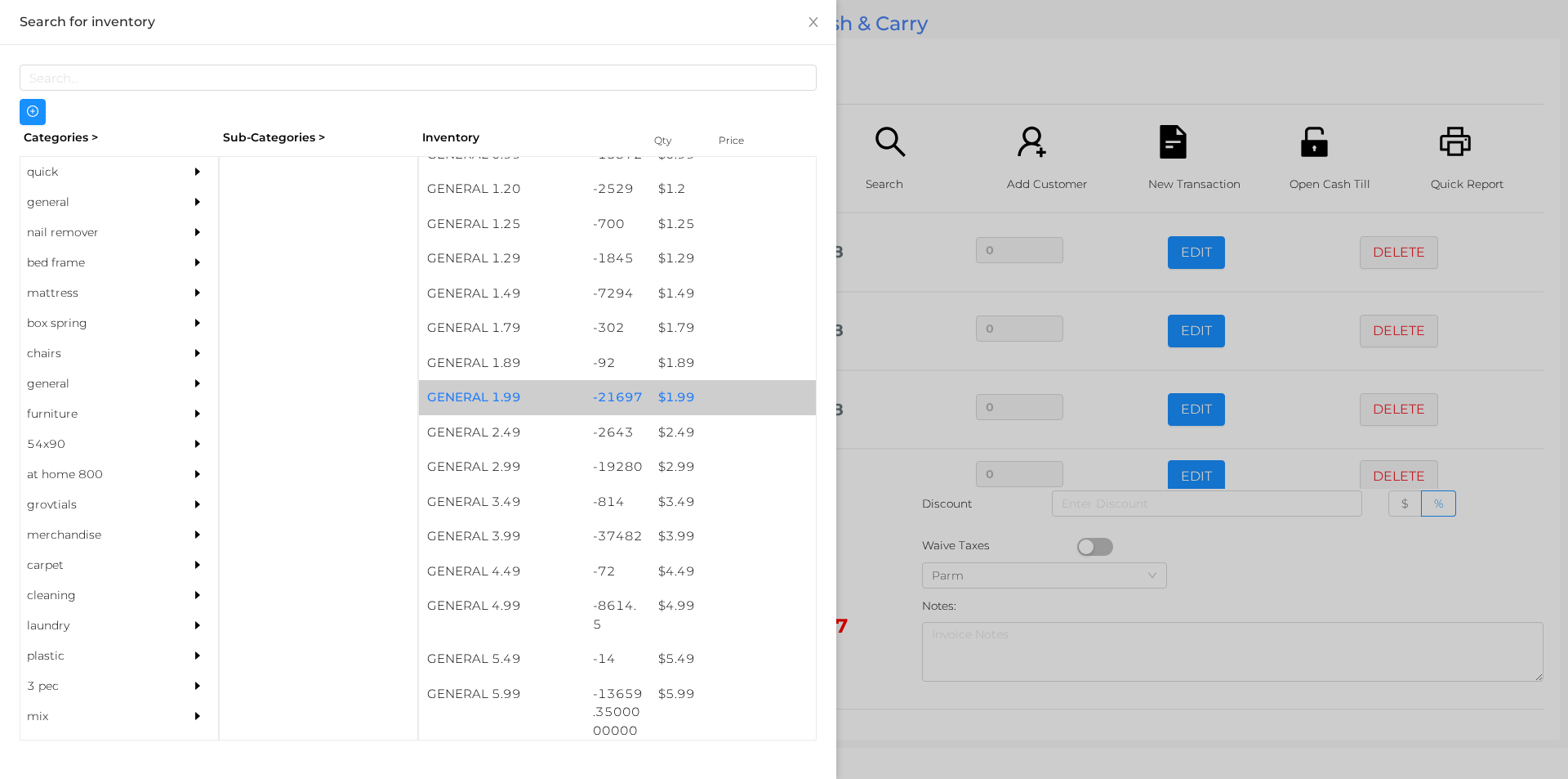
click at [691, 399] on div "$ 1.99" at bounding box center [734, 397] width 166 height 35
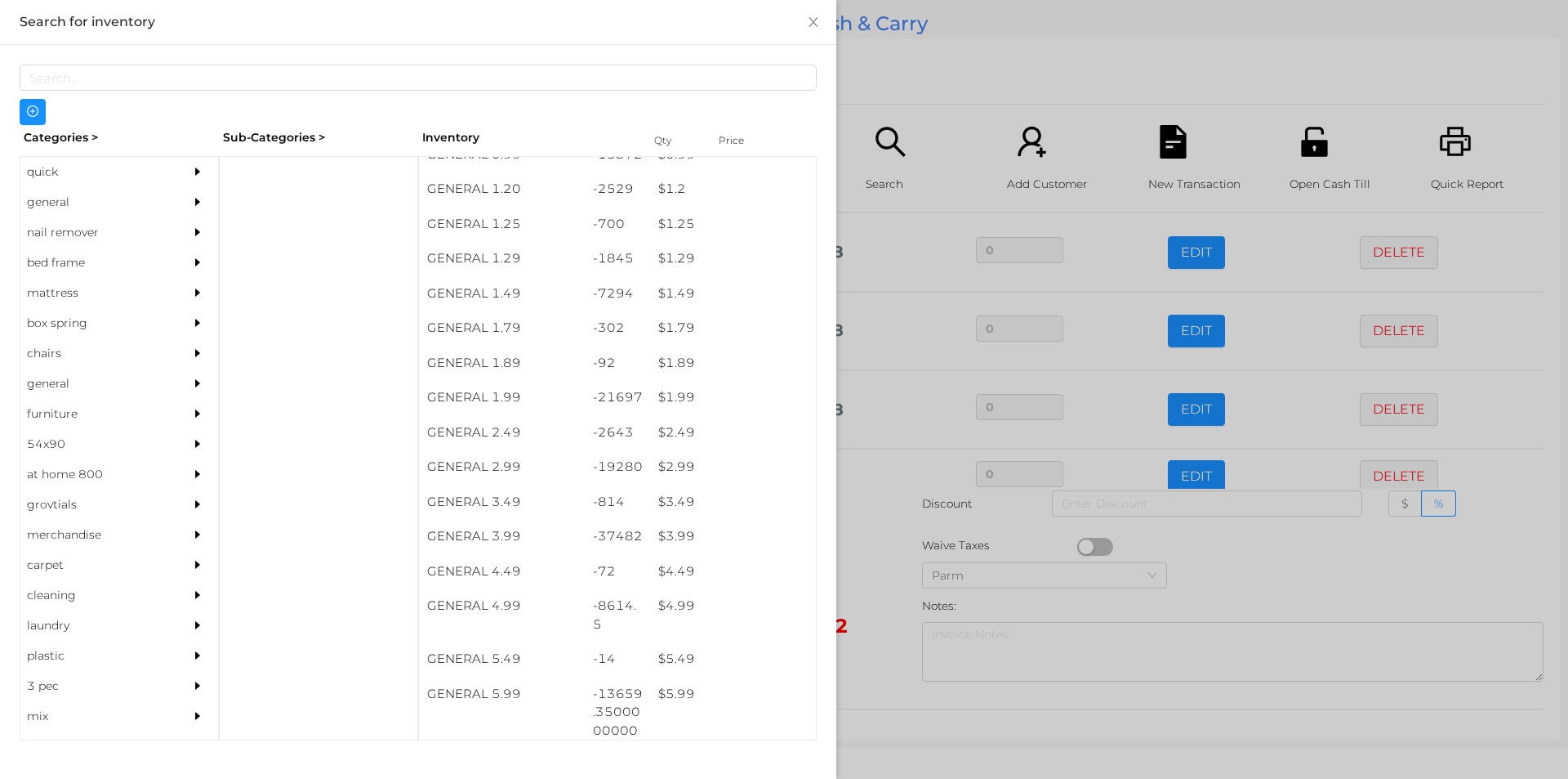
click at [952, 110] on div at bounding box center [784, 390] width 1568 height 779
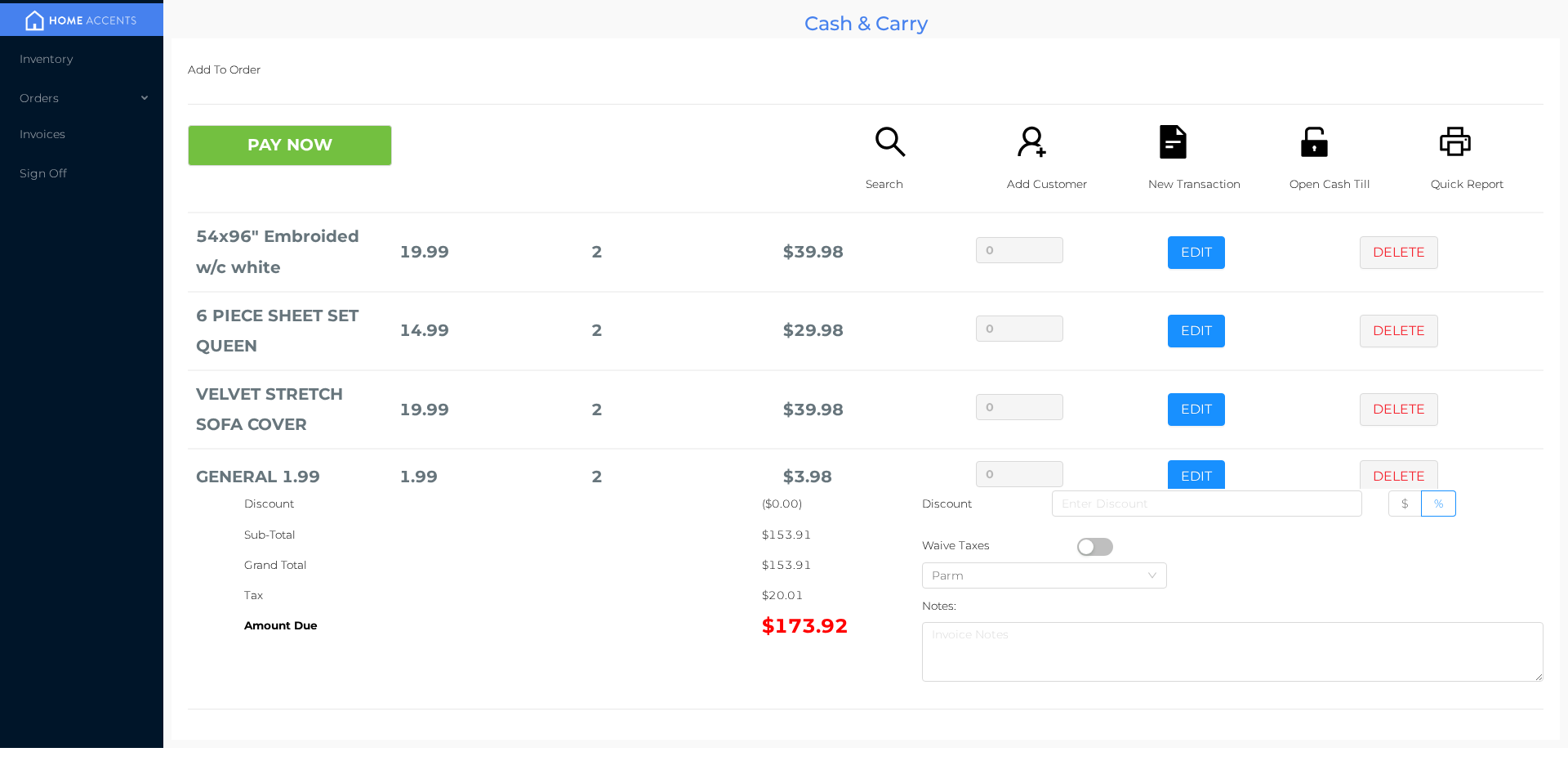
click at [1324, 144] on div "Open Cash Till" at bounding box center [1346, 167] width 112 height 85
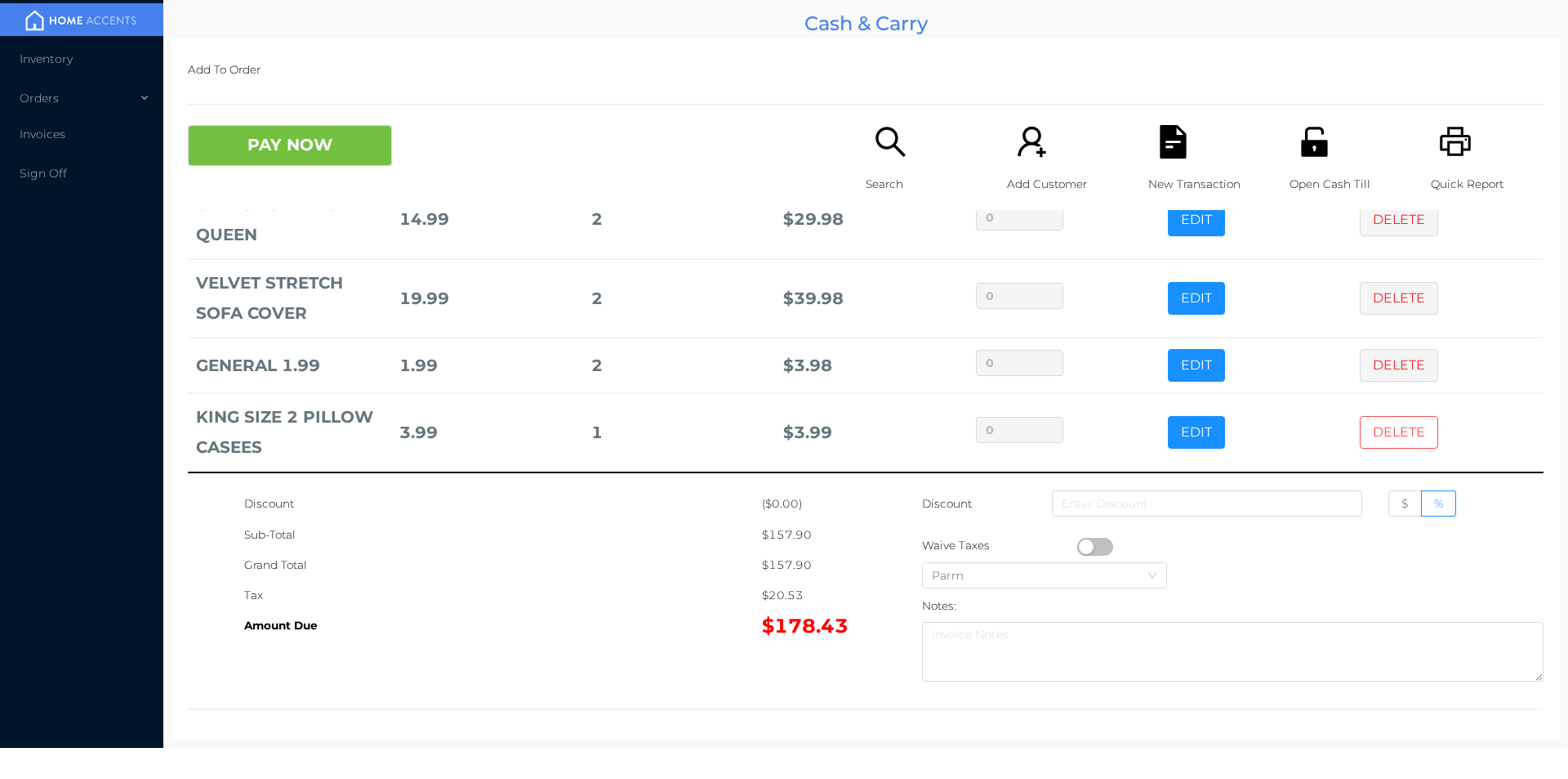
click at [1395, 442] on button "DELETE" at bounding box center [1399, 432] width 78 height 32
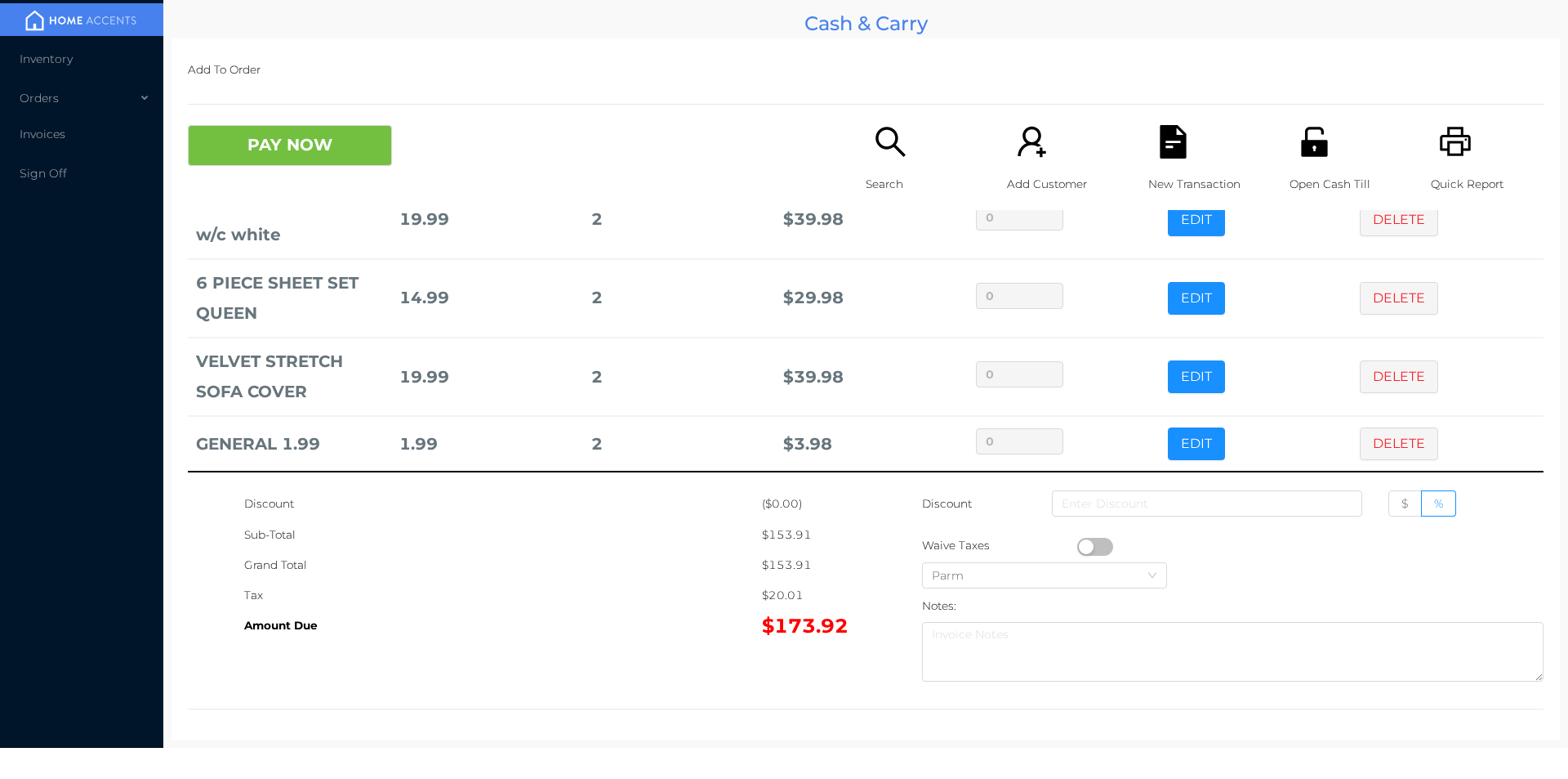
click at [1306, 157] on icon "icon: unlock" at bounding box center [1314, 141] width 26 height 29
click at [311, 146] on button "PAY NOW" at bounding box center [290, 146] width 204 height 41
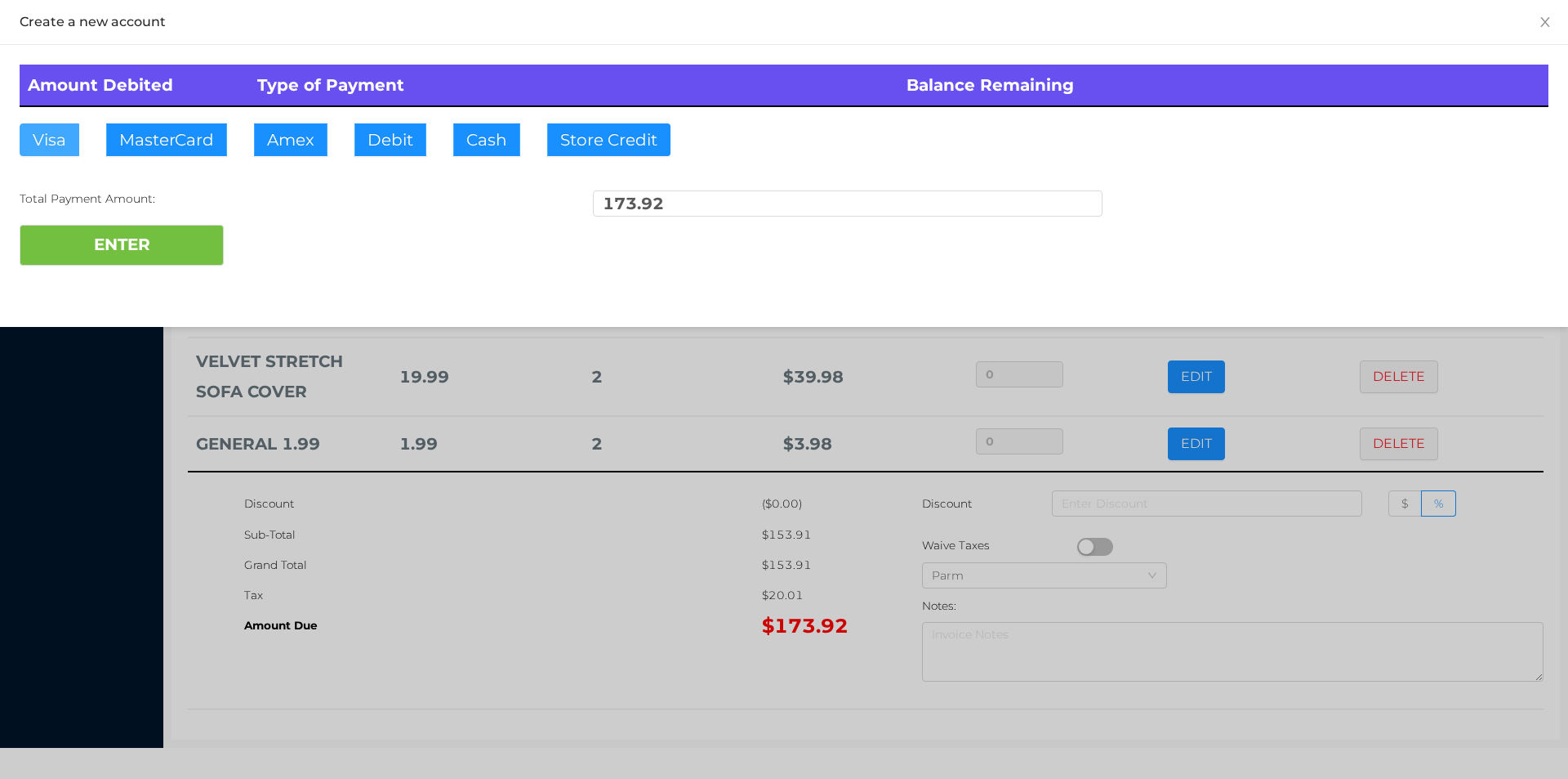
click at [42, 132] on button "Visa" at bounding box center [49, 139] width 60 height 32
click at [76, 235] on button "ENTER" at bounding box center [121, 246] width 204 height 41
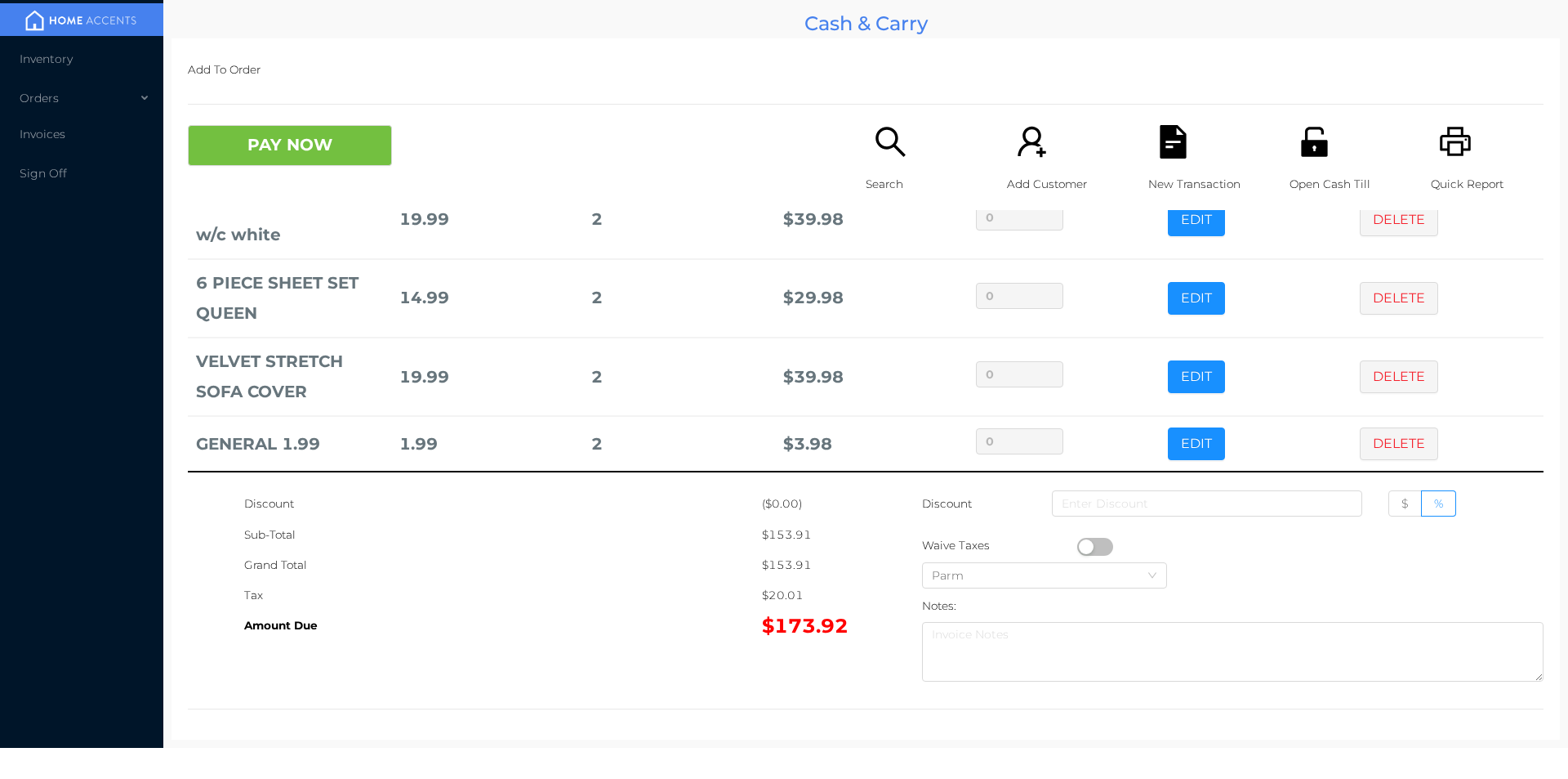
scroll to position [0, 0]
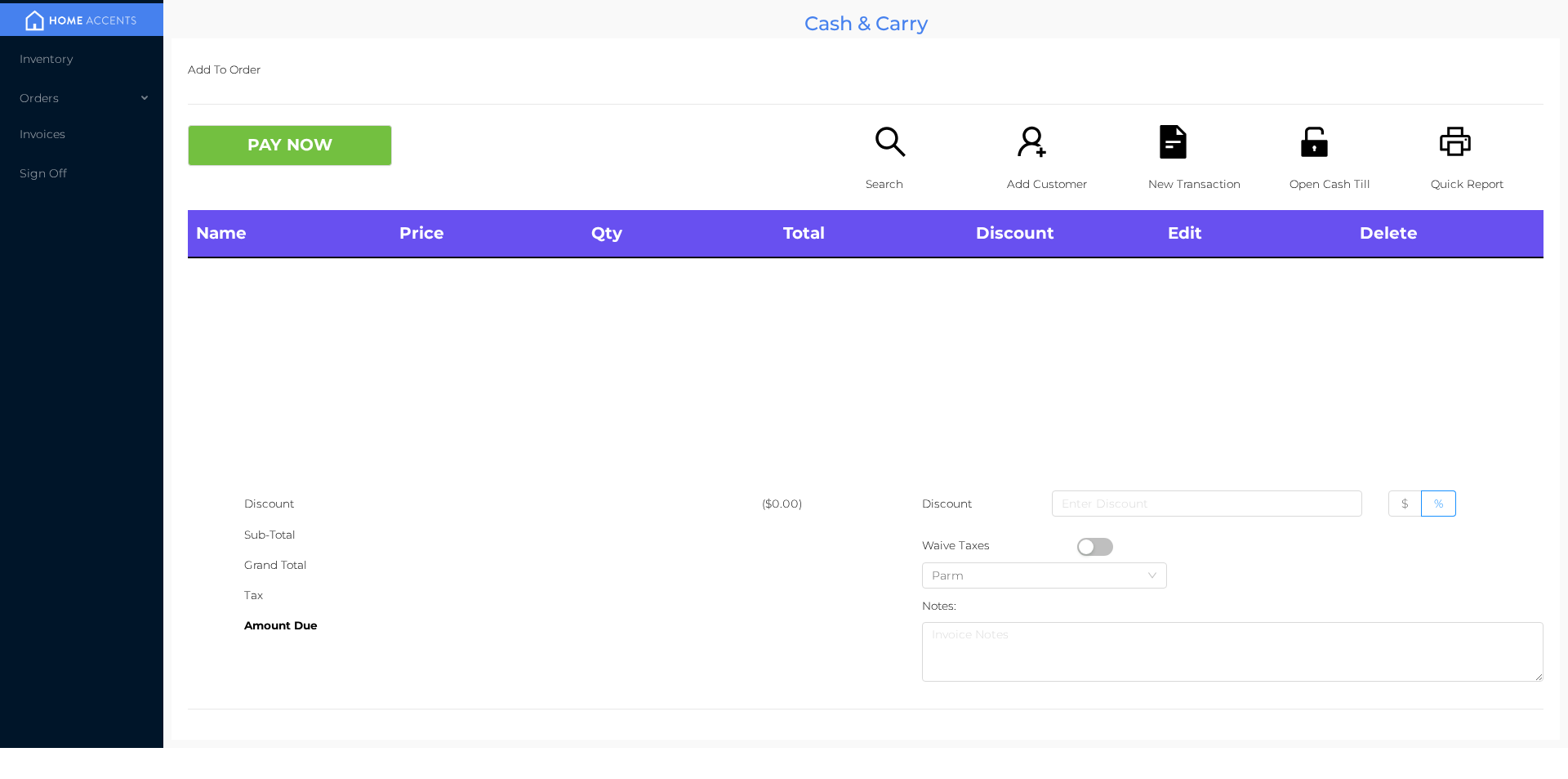
click at [907, 144] on div "Search" at bounding box center [921, 167] width 112 height 85
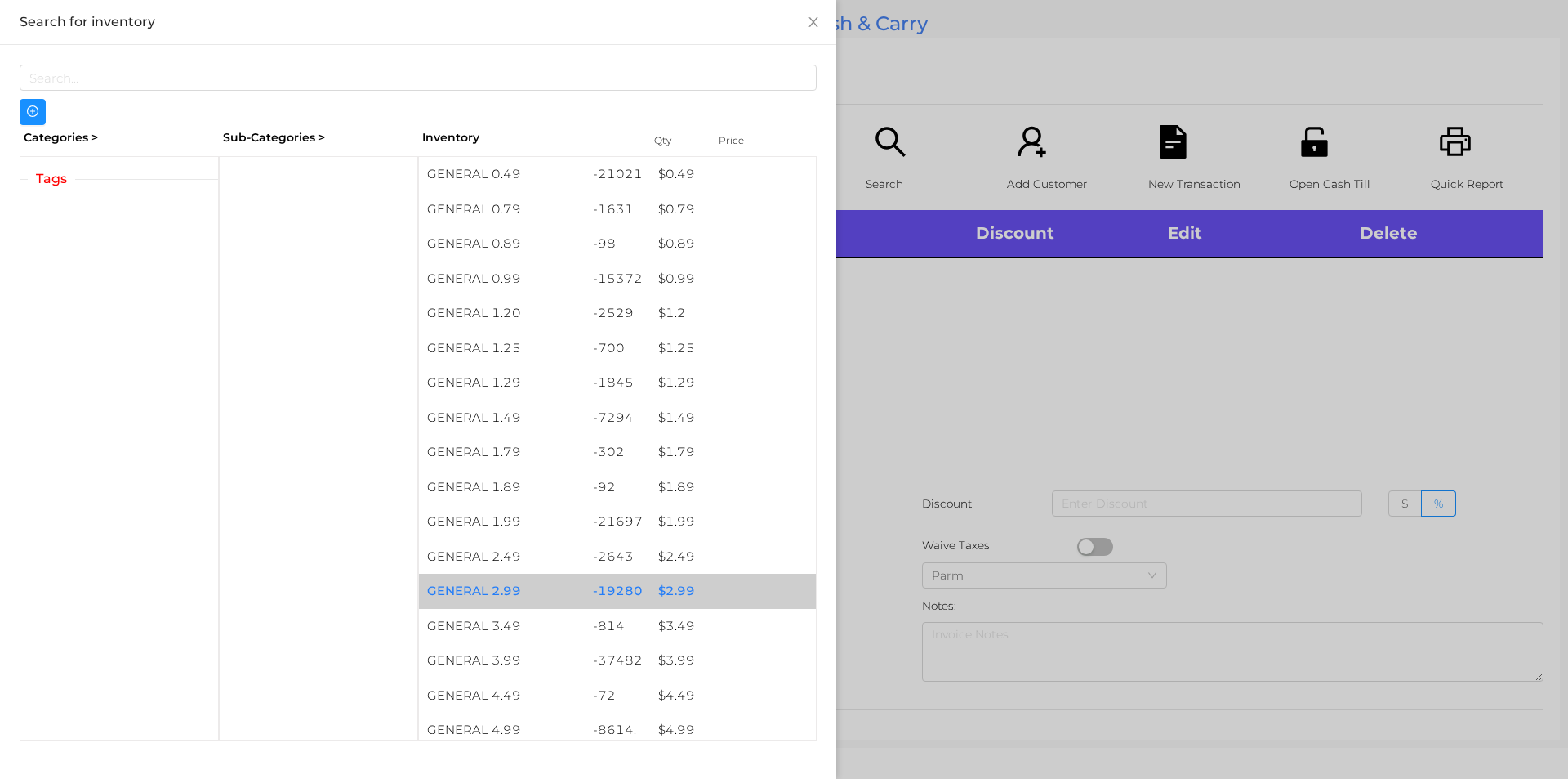
click at [745, 606] on div "$ 2.99" at bounding box center [734, 591] width 166 height 35
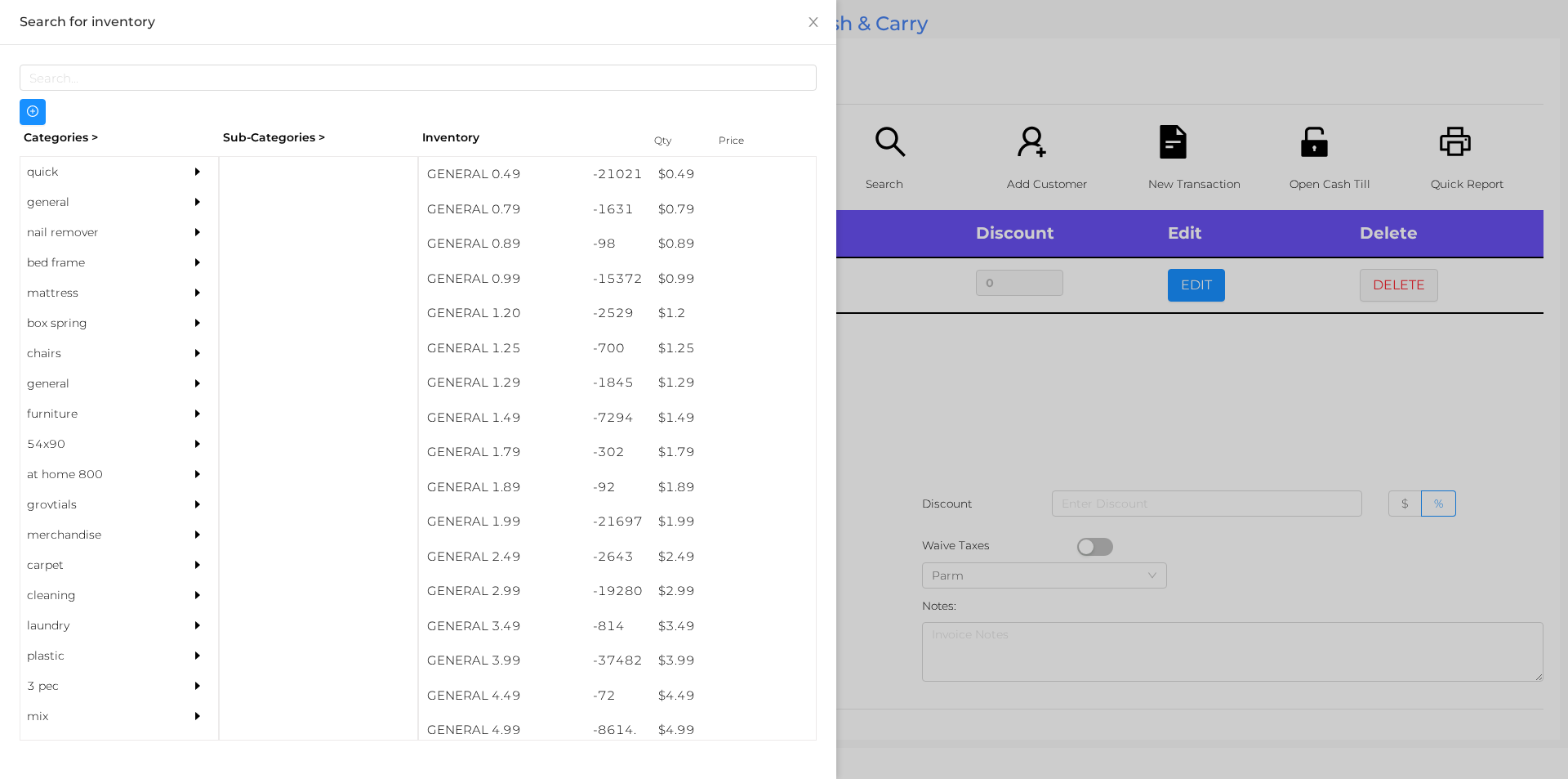
click at [1093, 397] on div at bounding box center [784, 390] width 1568 height 779
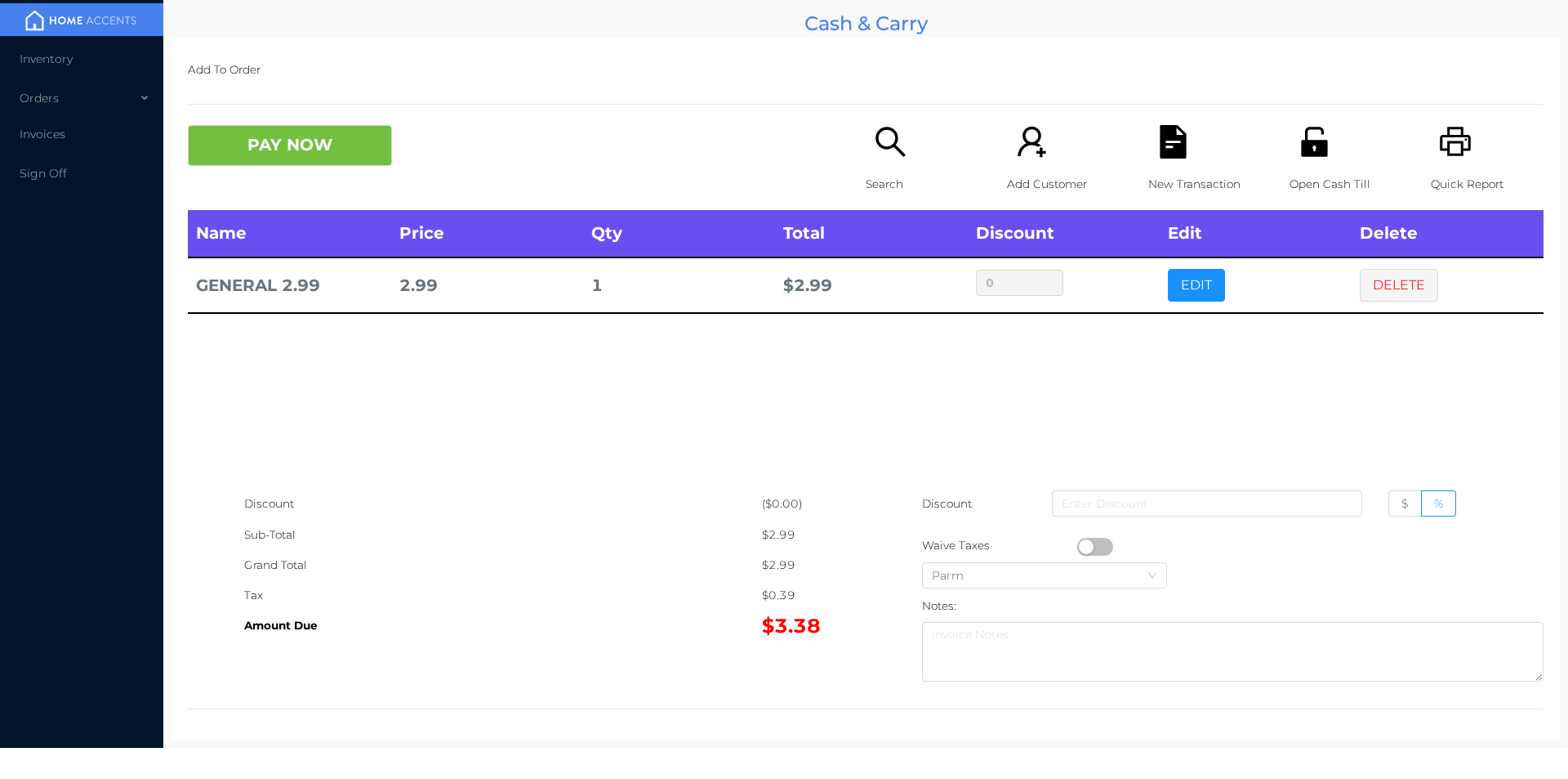
click at [1160, 154] on icon "icon: file-text" at bounding box center [1173, 142] width 26 height 33
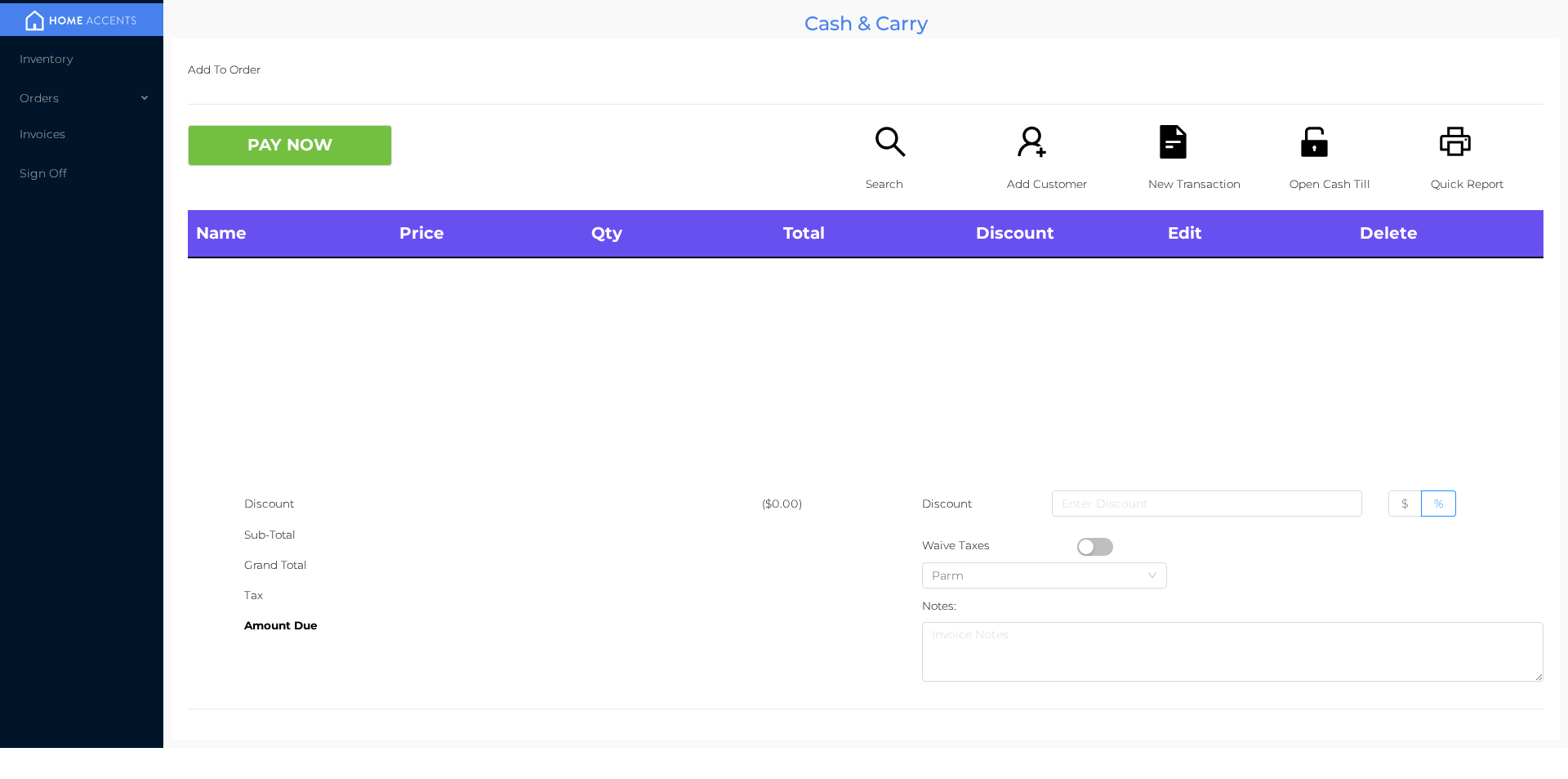
click at [1449, 131] on icon "icon: printer" at bounding box center [1456, 142] width 33 height 33
click at [539, 415] on div "Name Price Qty Total Discount Edit Delete" at bounding box center [866, 349] width 1356 height 279
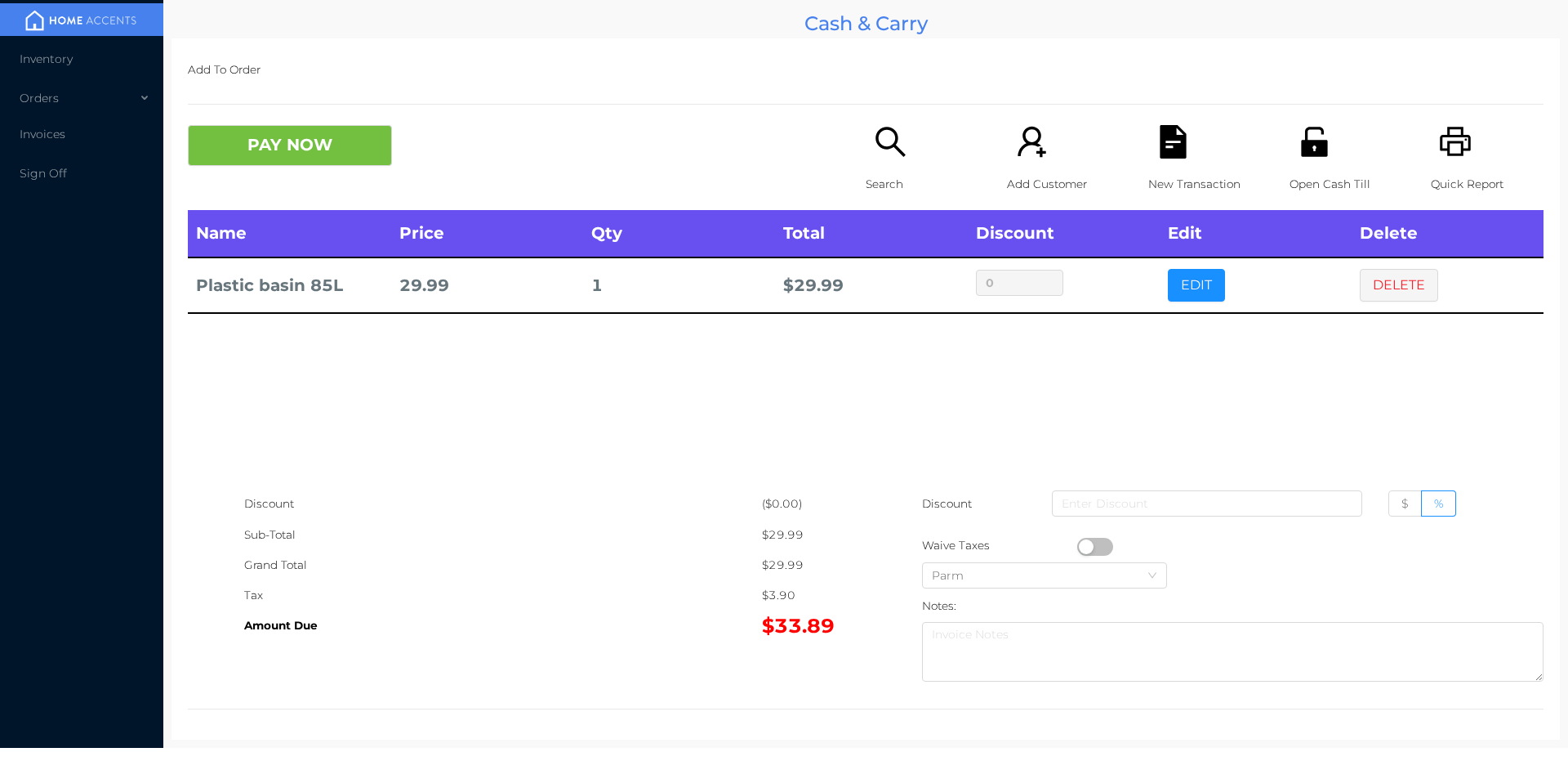
click at [310, 151] on button "PAY NOW" at bounding box center [290, 146] width 204 height 41
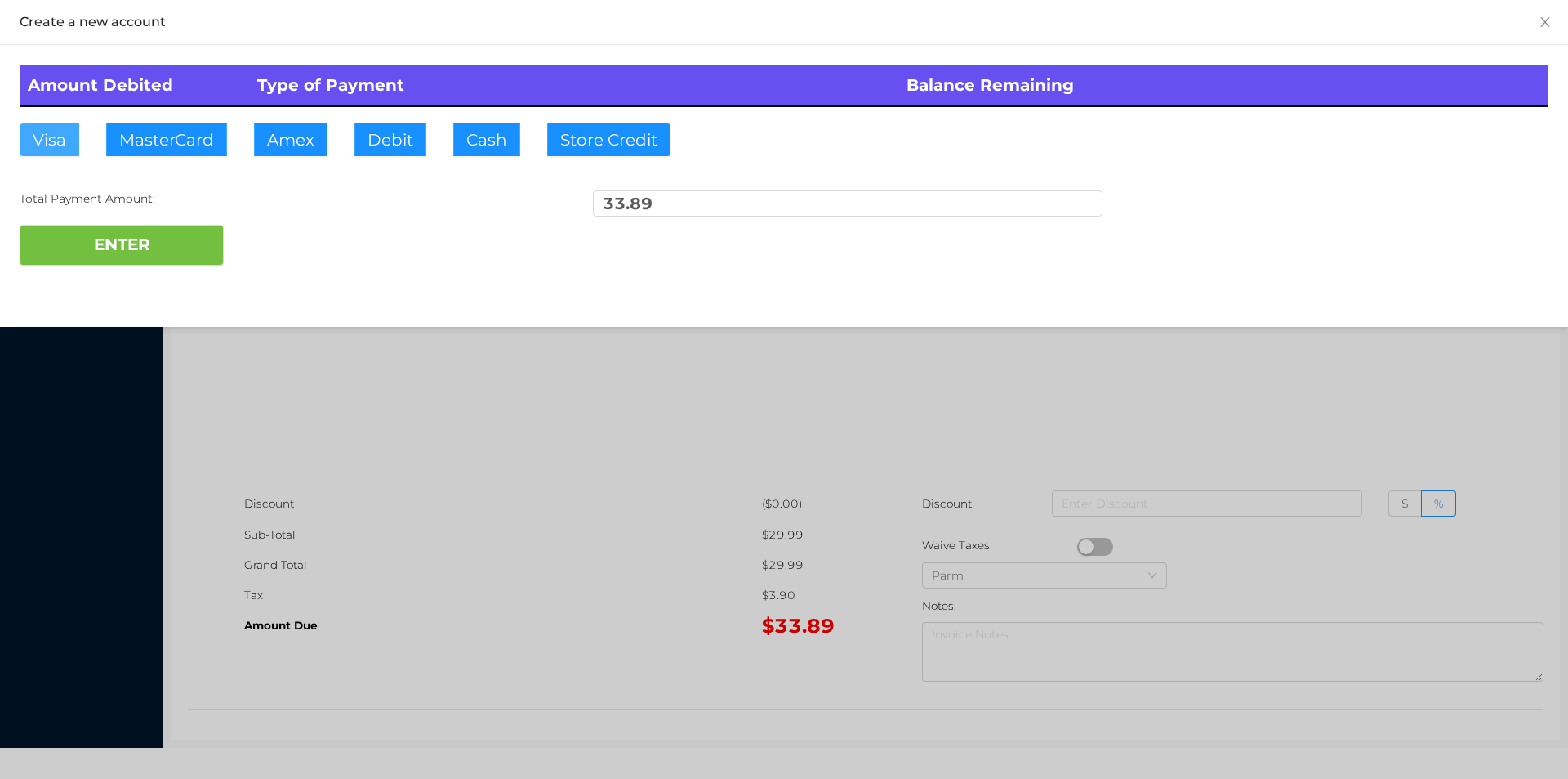
click at [64, 136] on button "Visa" at bounding box center [49, 139] width 60 height 32
click at [135, 252] on button "ENTER" at bounding box center [121, 246] width 204 height 41
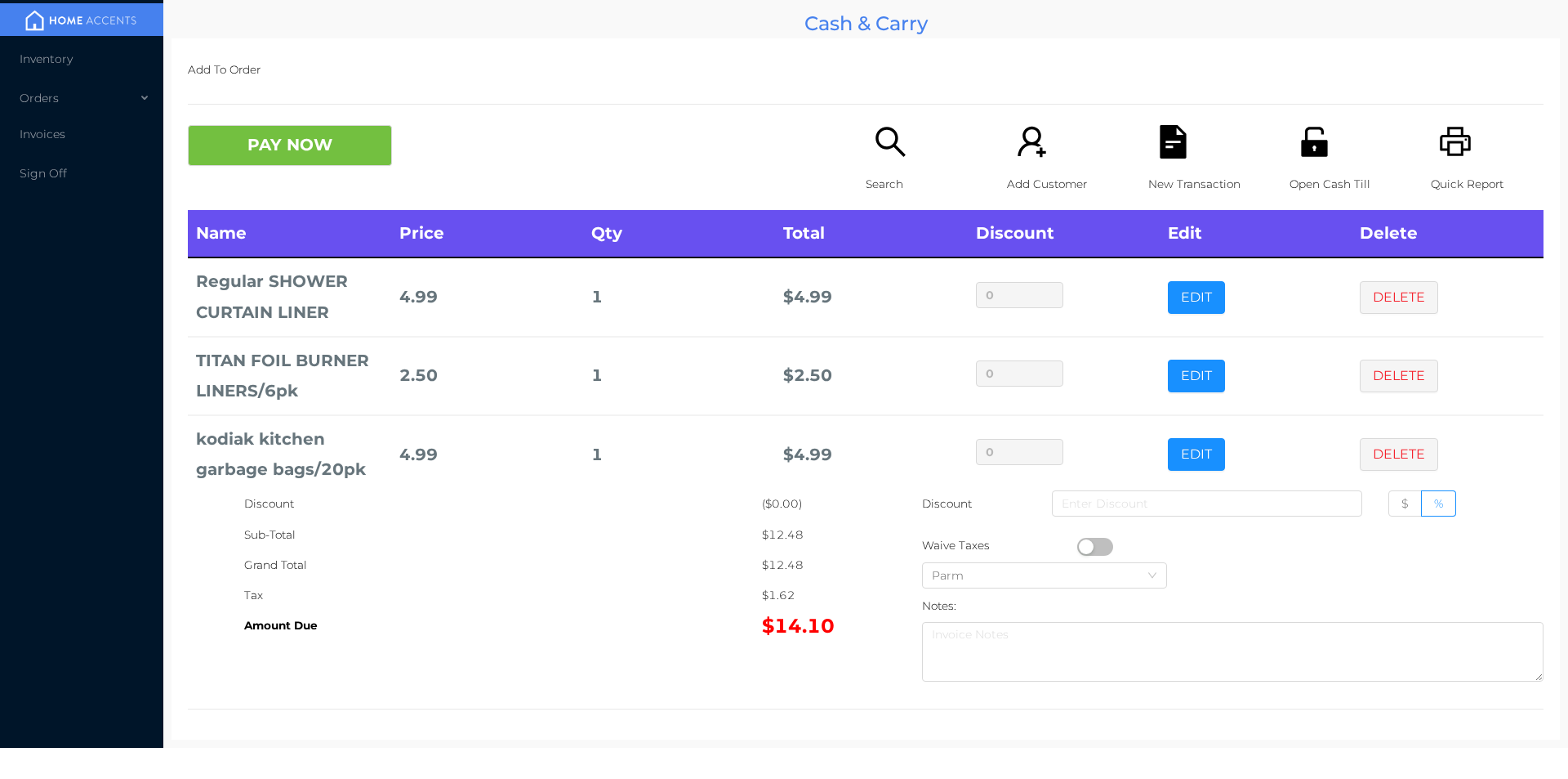
click at [1160, 127] on icon "icon: file-text" at bounding box center [1173, 142] width 26 height 33
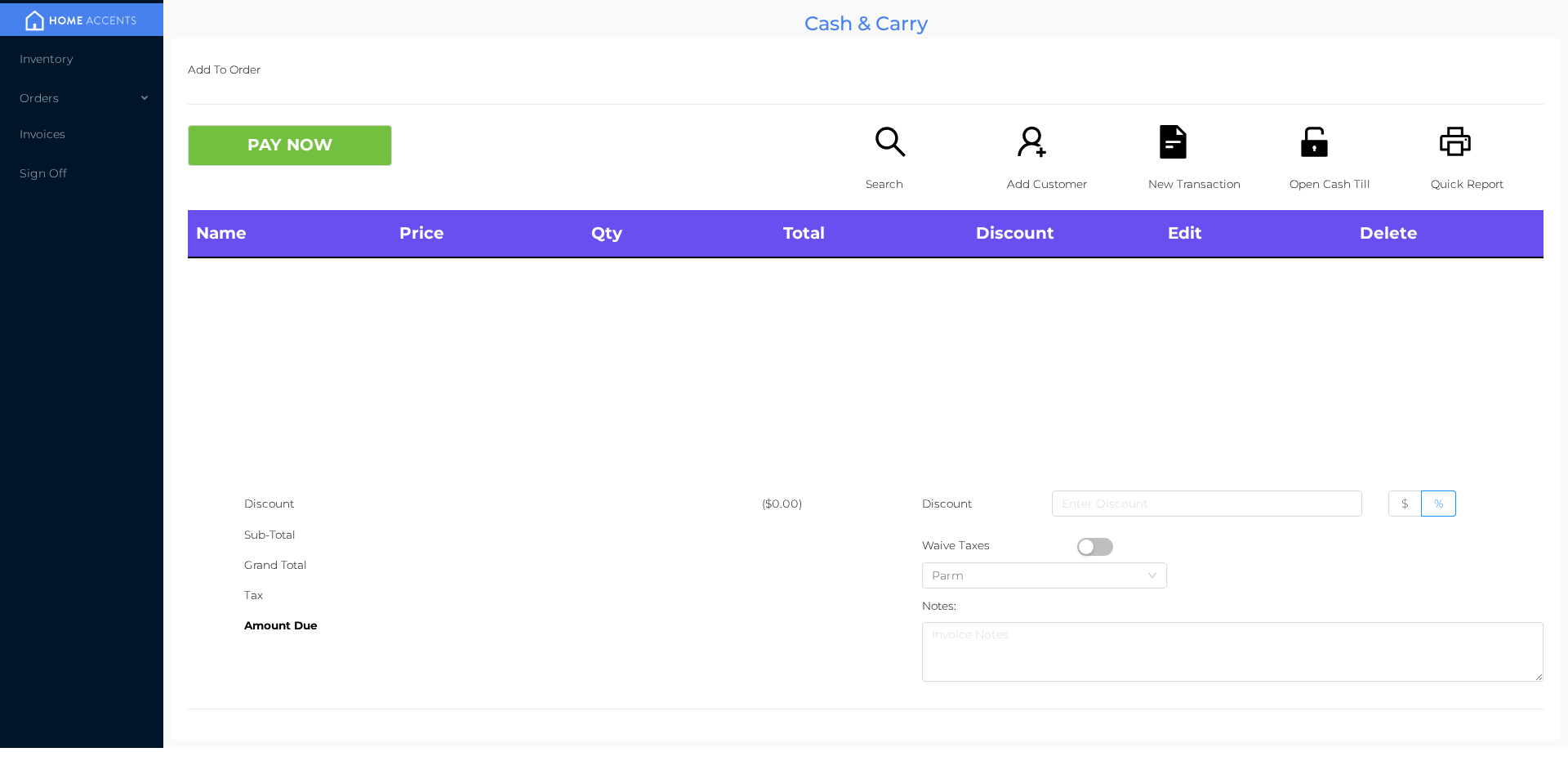
click at [1454, 140] on icon "icon: printer" at bounding box center [1456, 142] width 33 height 33
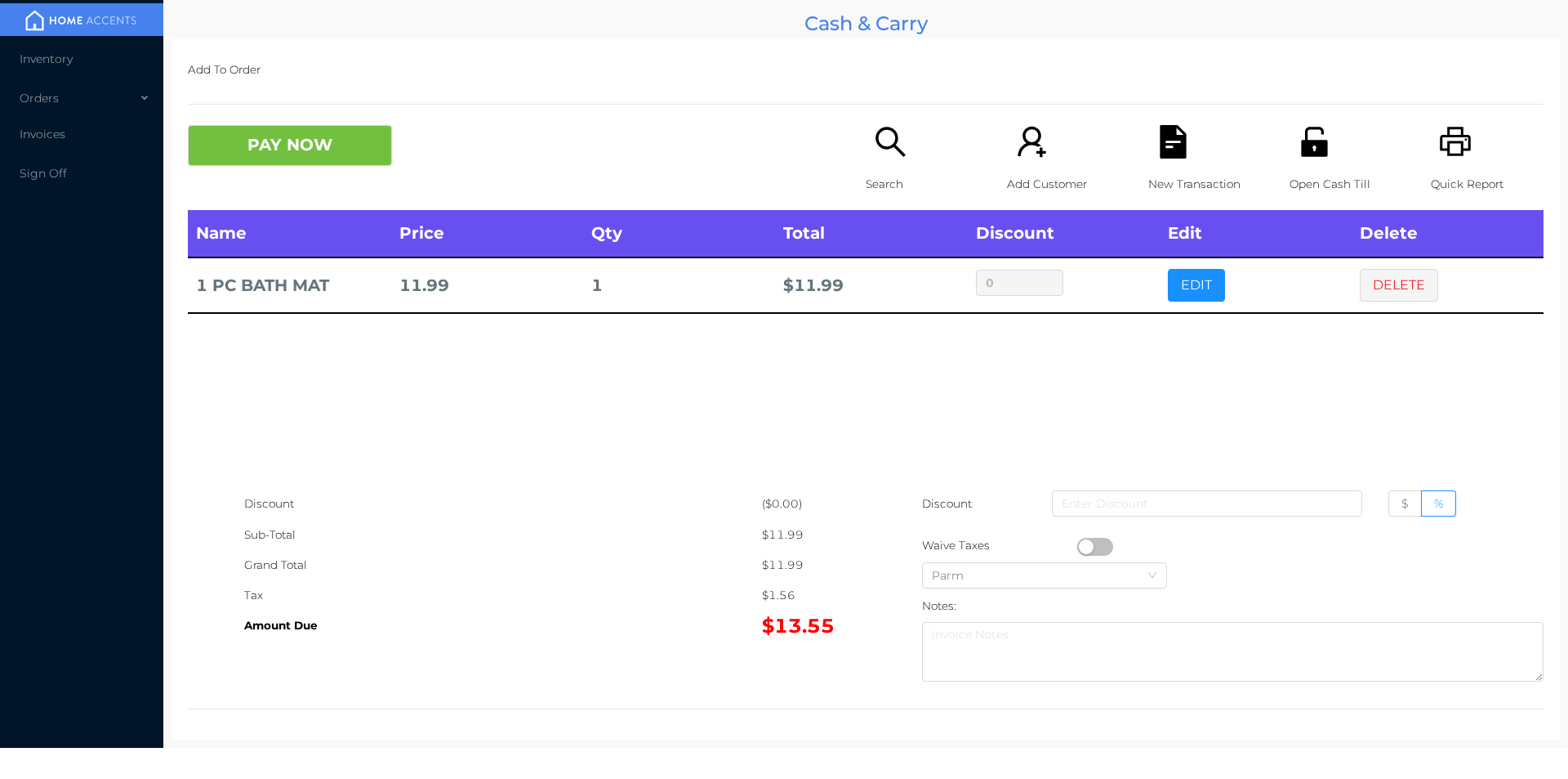
click at [1318, 129] on icon "icon: unlock" at bounding box center [1315, 142] width 33 height 33
click at [281, 160] on button "PAY NOW" at bounding box center [290, 146] width 204 height 41
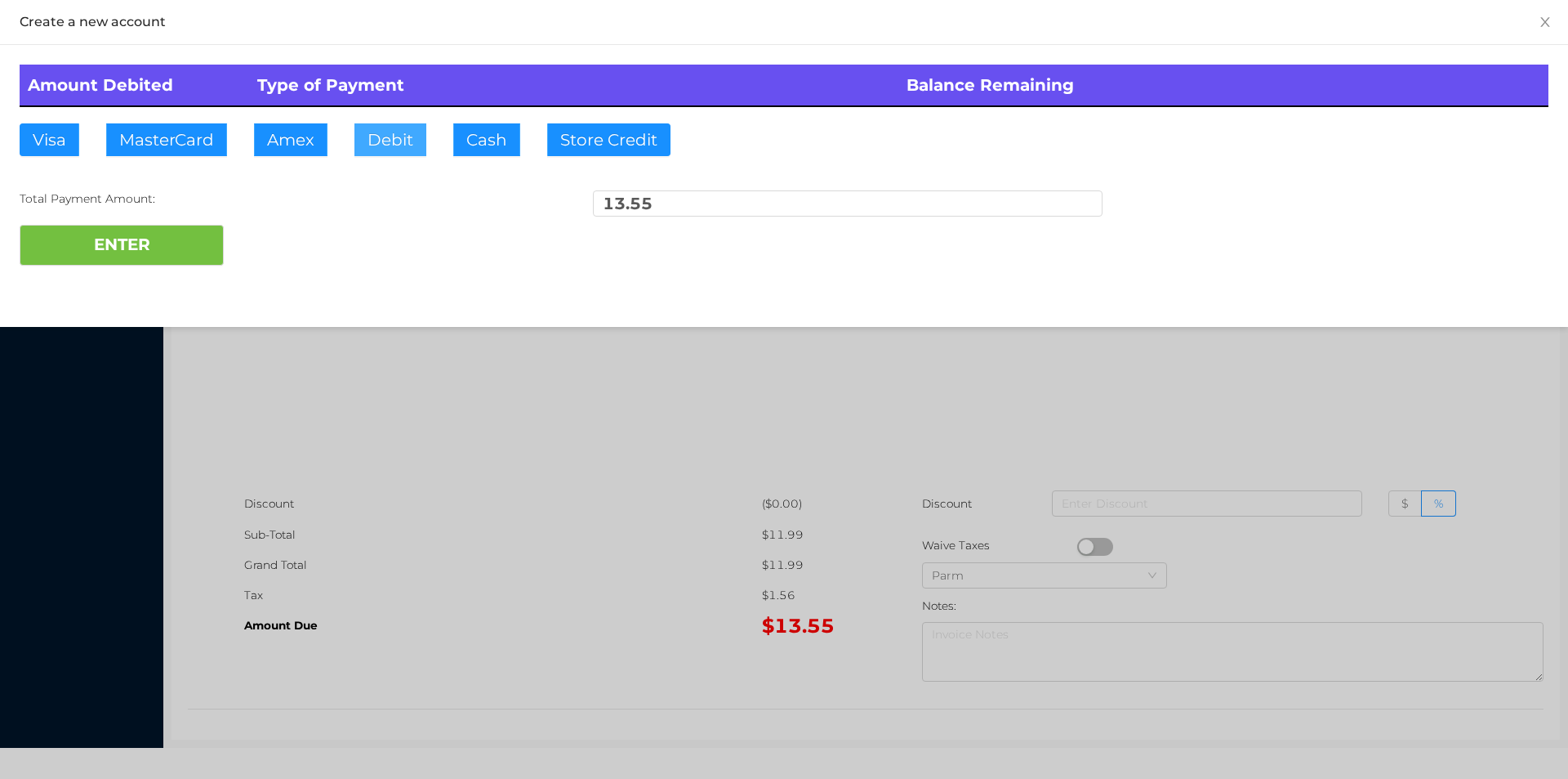
click at [378, 129] on button "Debit" at bounding box center [389, 139] width 71 height 32
click at [167, 261] on button "ENTER" at bounding box center [121, 246] width 204 height 41
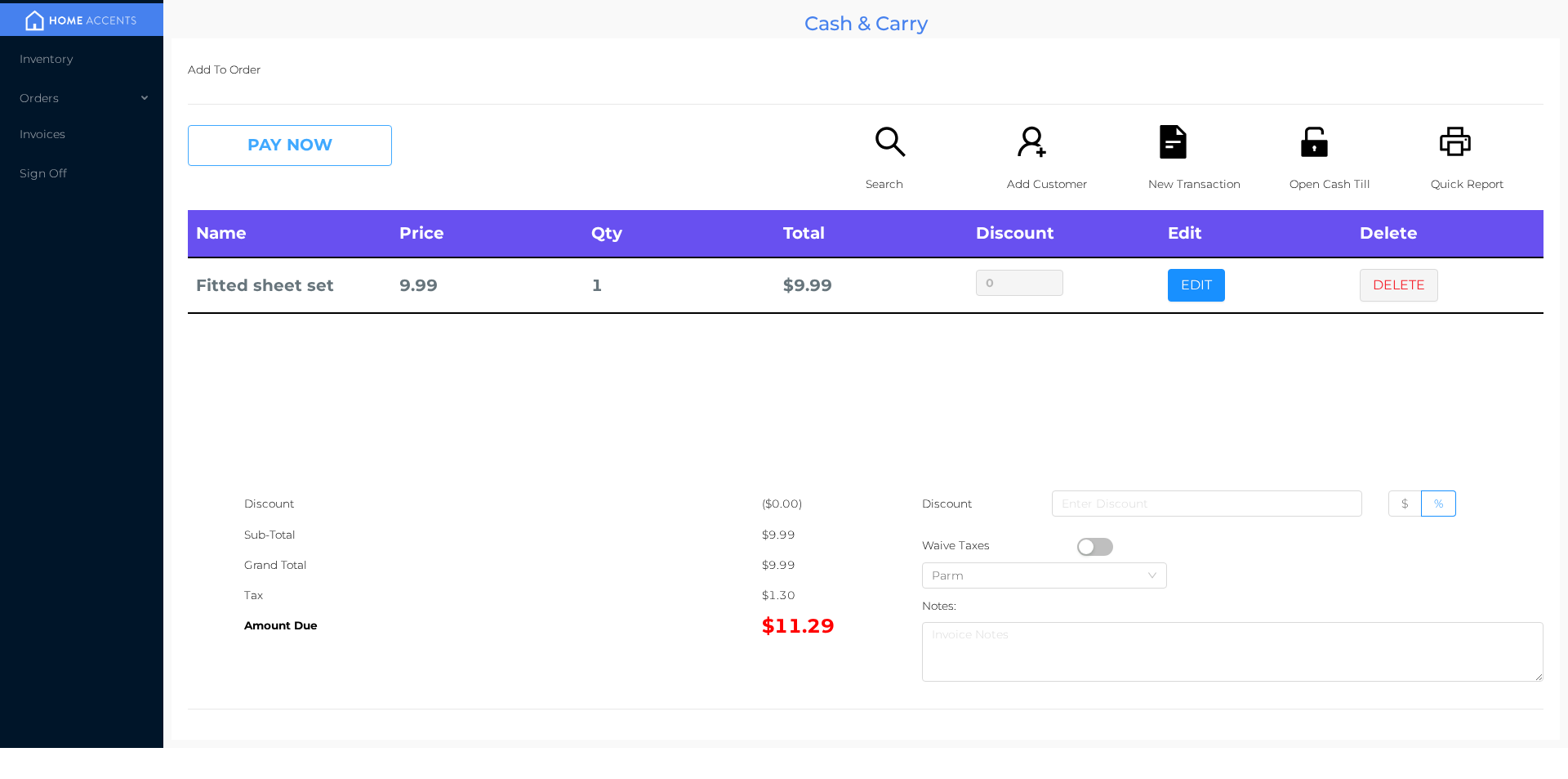
click at [272, 157] on button "PAY NOW" at bounding box center [290, 146] width 204 height 41
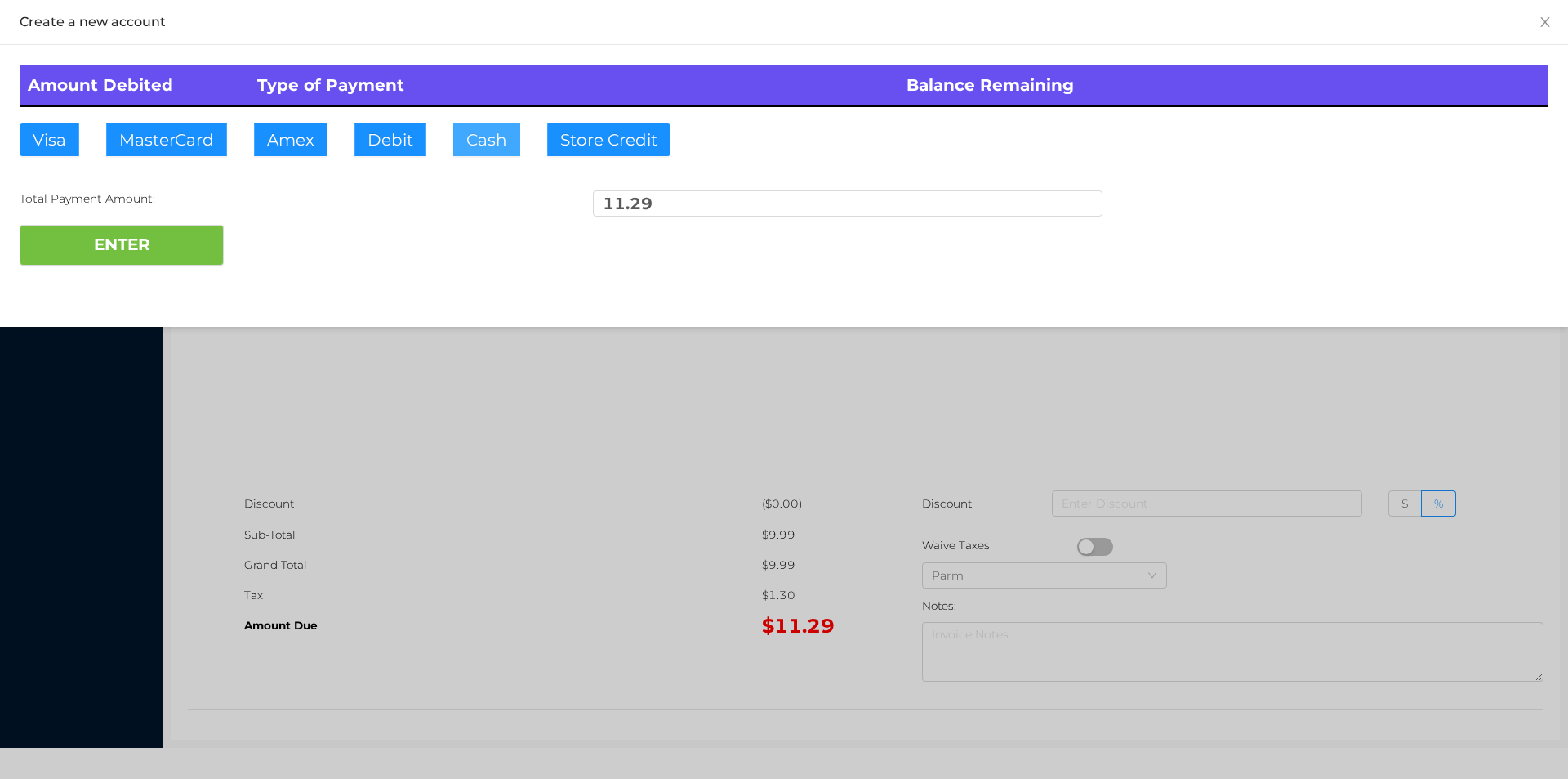
click at [487, 151] on button "Cash" at bounding box center [486, 139] width 67 height 32
click at [381, 151] on button "Debit" at bounding box center [389, 139] width 71 height 32
click at [190, 245] on button "ENTER" at bounding box center [121, 246] width 204 height 41
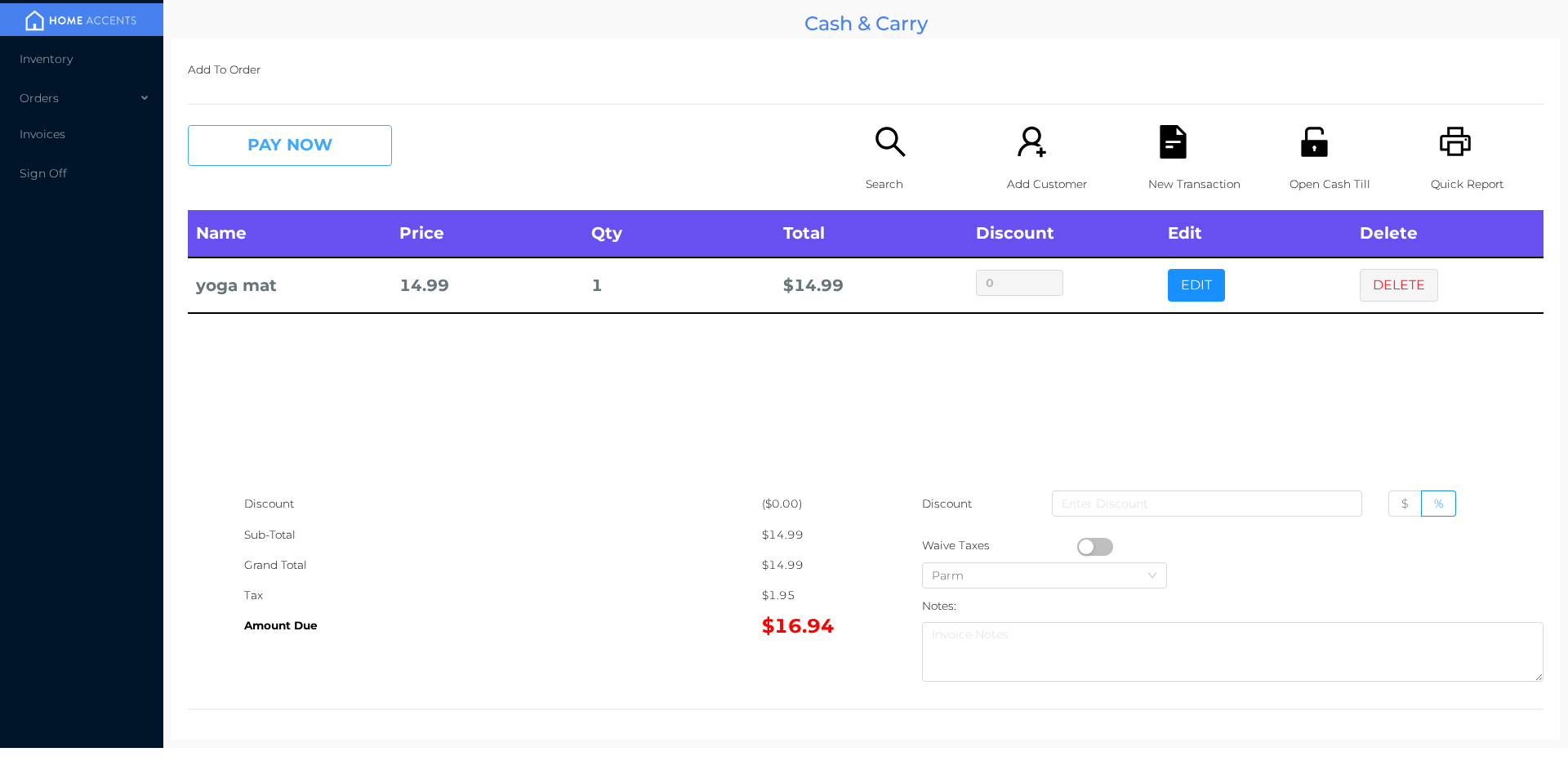
click at [253, 160] on button "PAY NOW" at bounding box center [290, 146] width 204 height 41
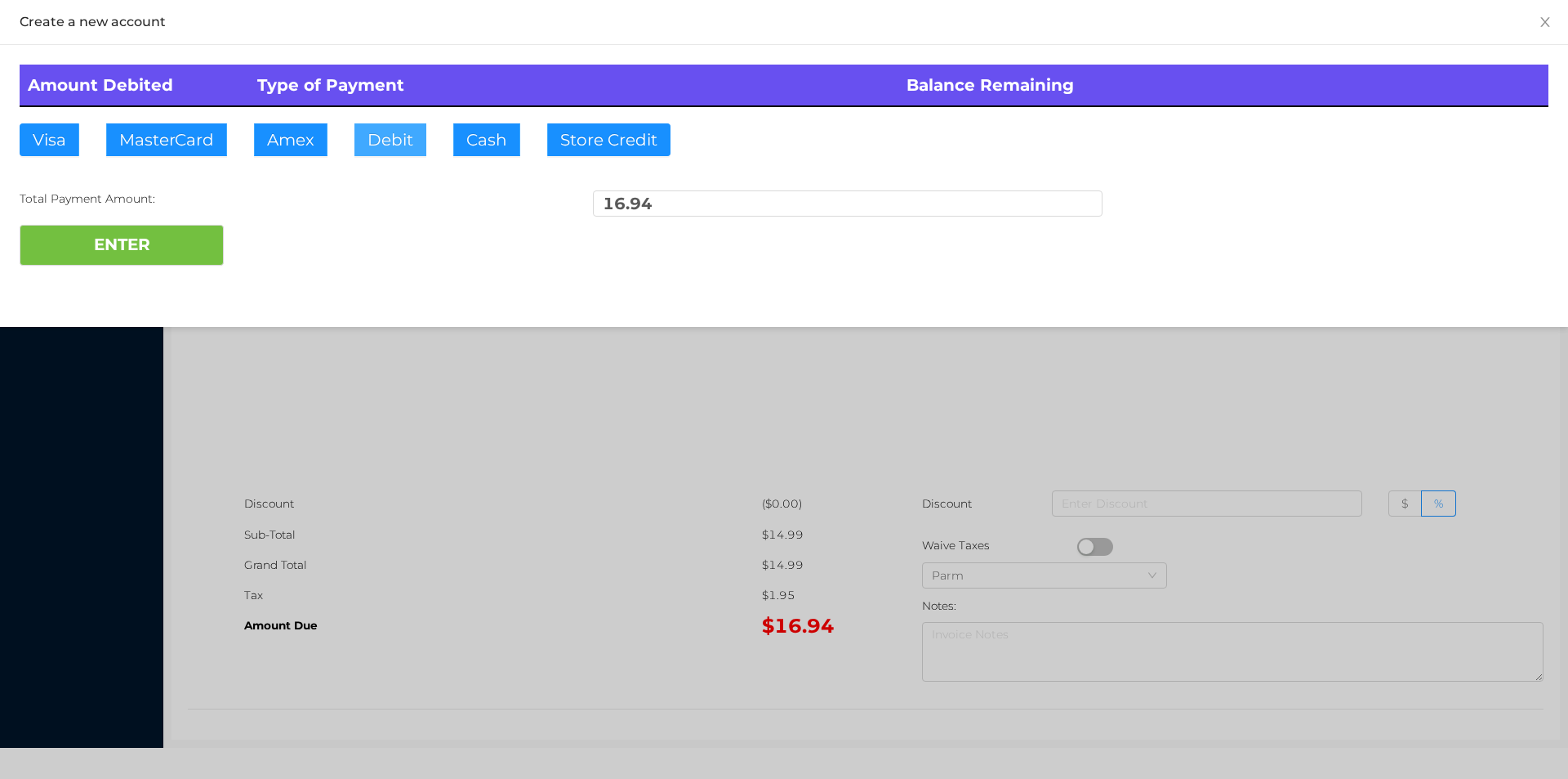
click at [398, 146] on button "Debit" at bounding box center [389, 139] width 71 height 32
click at [190, 239] on button "ENTER" at bounding box center [121, 246] width 204 height 41
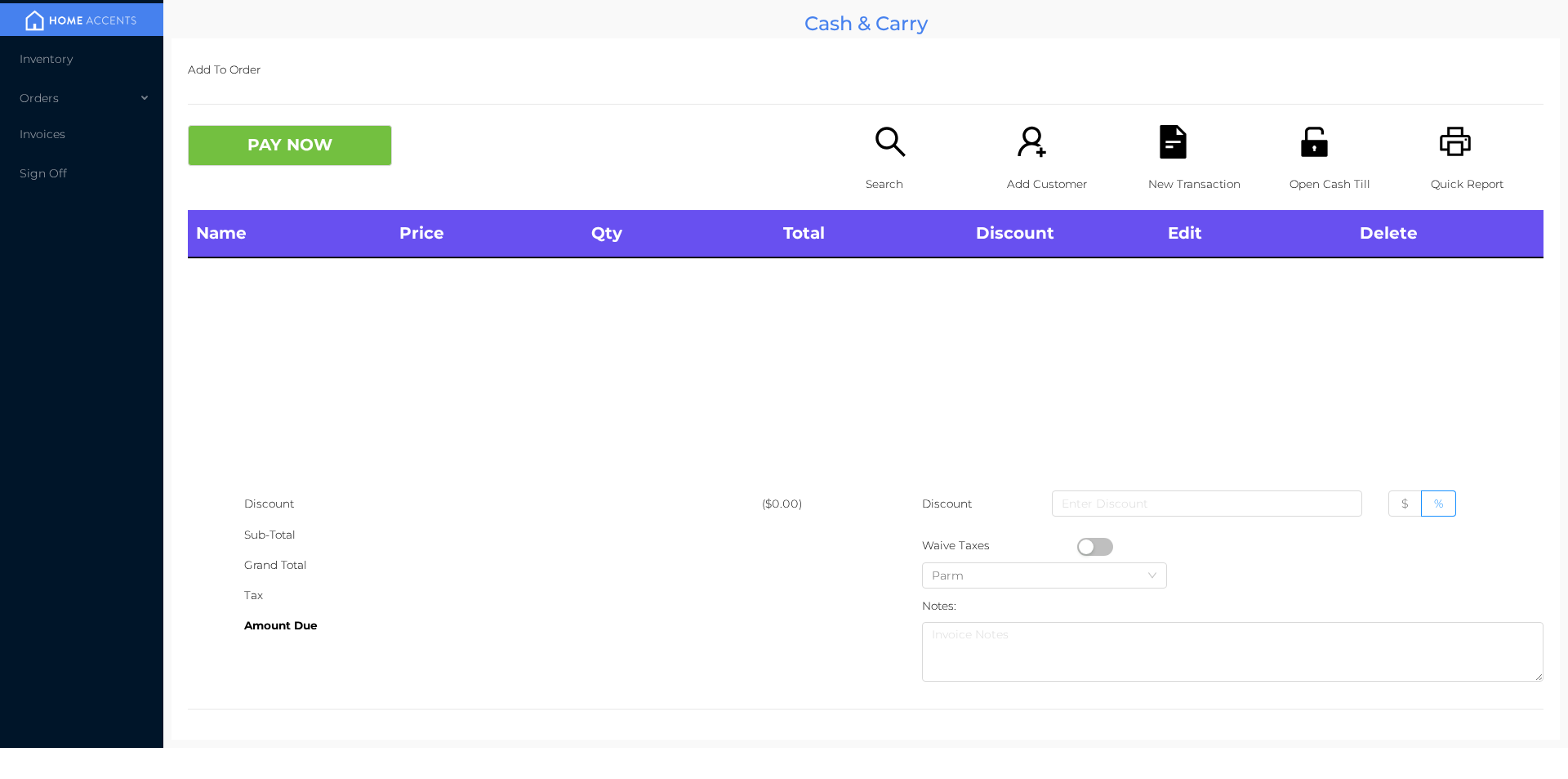
click at [866, 146] on div "Search" at bounding box center [921, 167] width 112 height 85
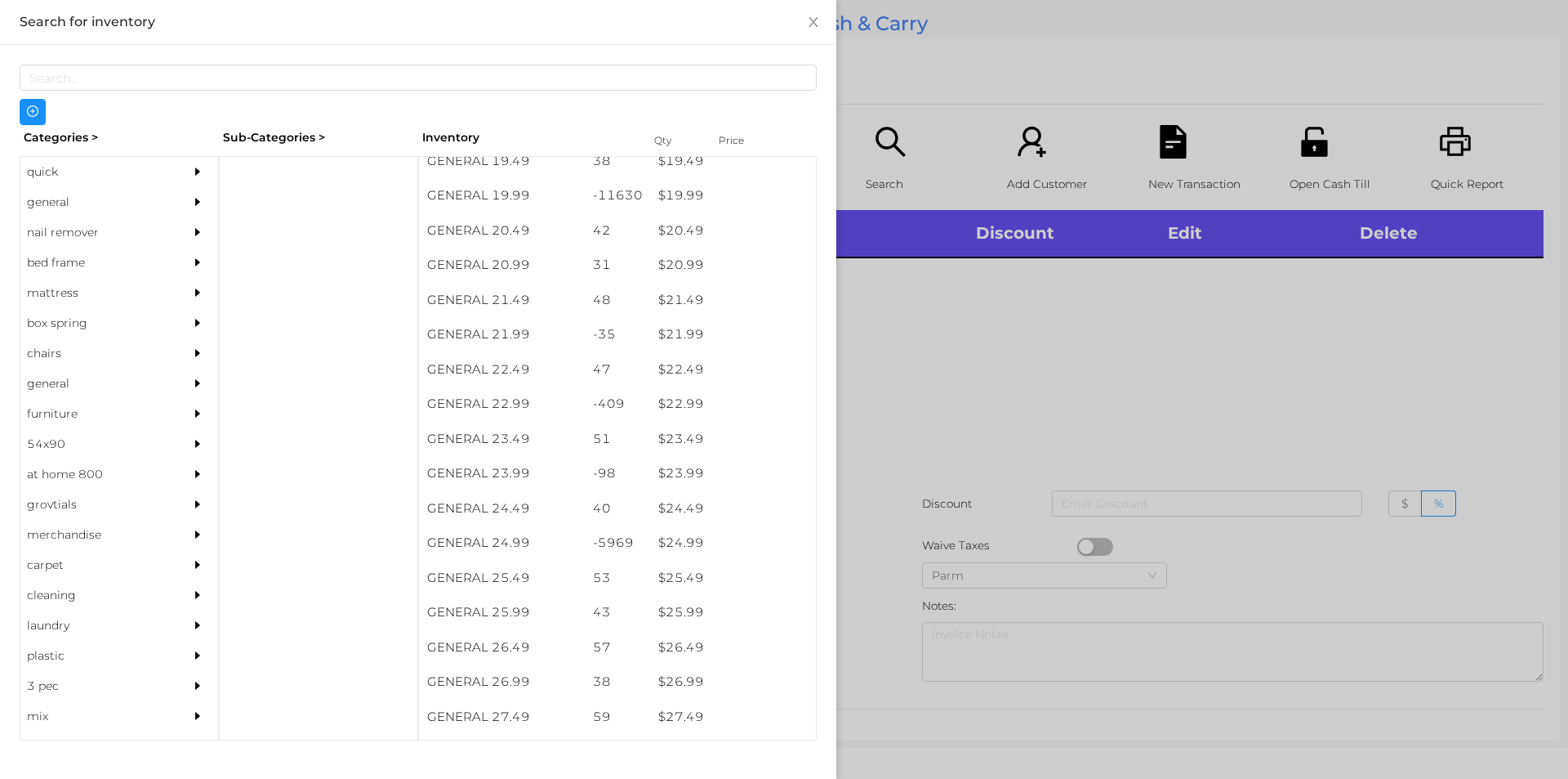
scroll to position [1847, 0]
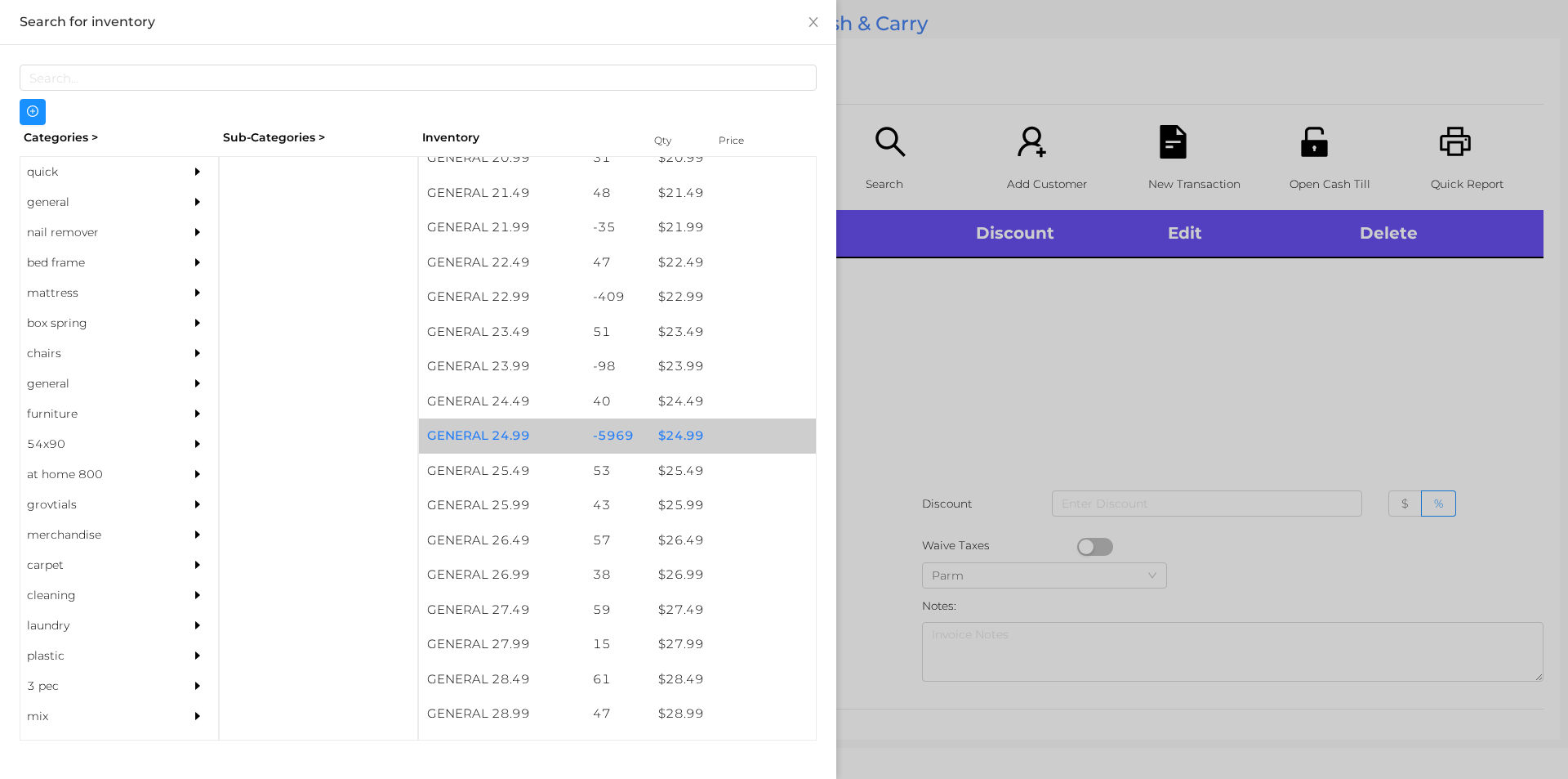
click at [691, 438] on div "$ 24.99" at bounding box center [734, 436] width 166 height 35
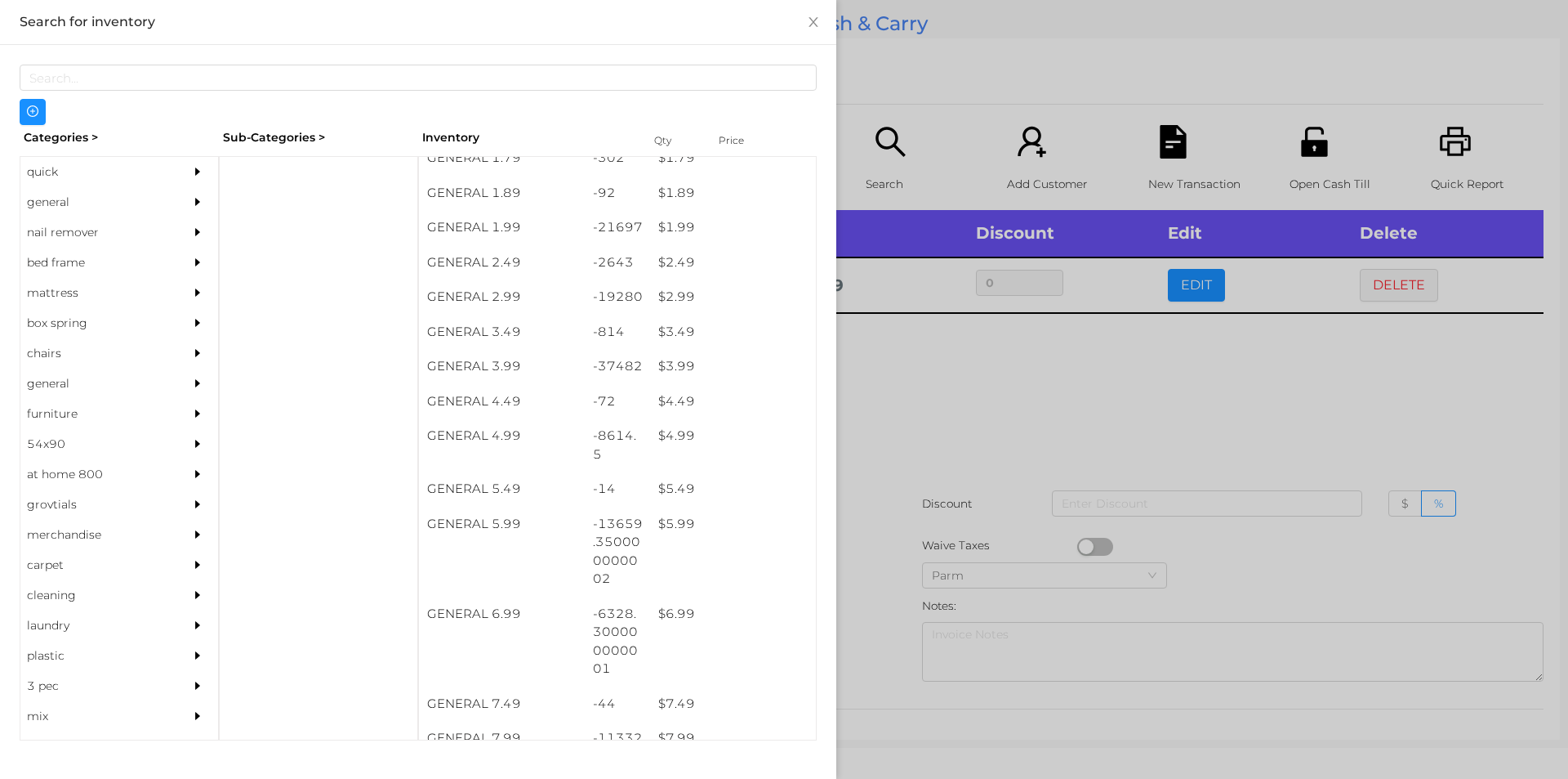
scroll to position [295, 0]
click at [633, 426] on div "-8614.5" at bounding box center [618, 445] width 67 height 53
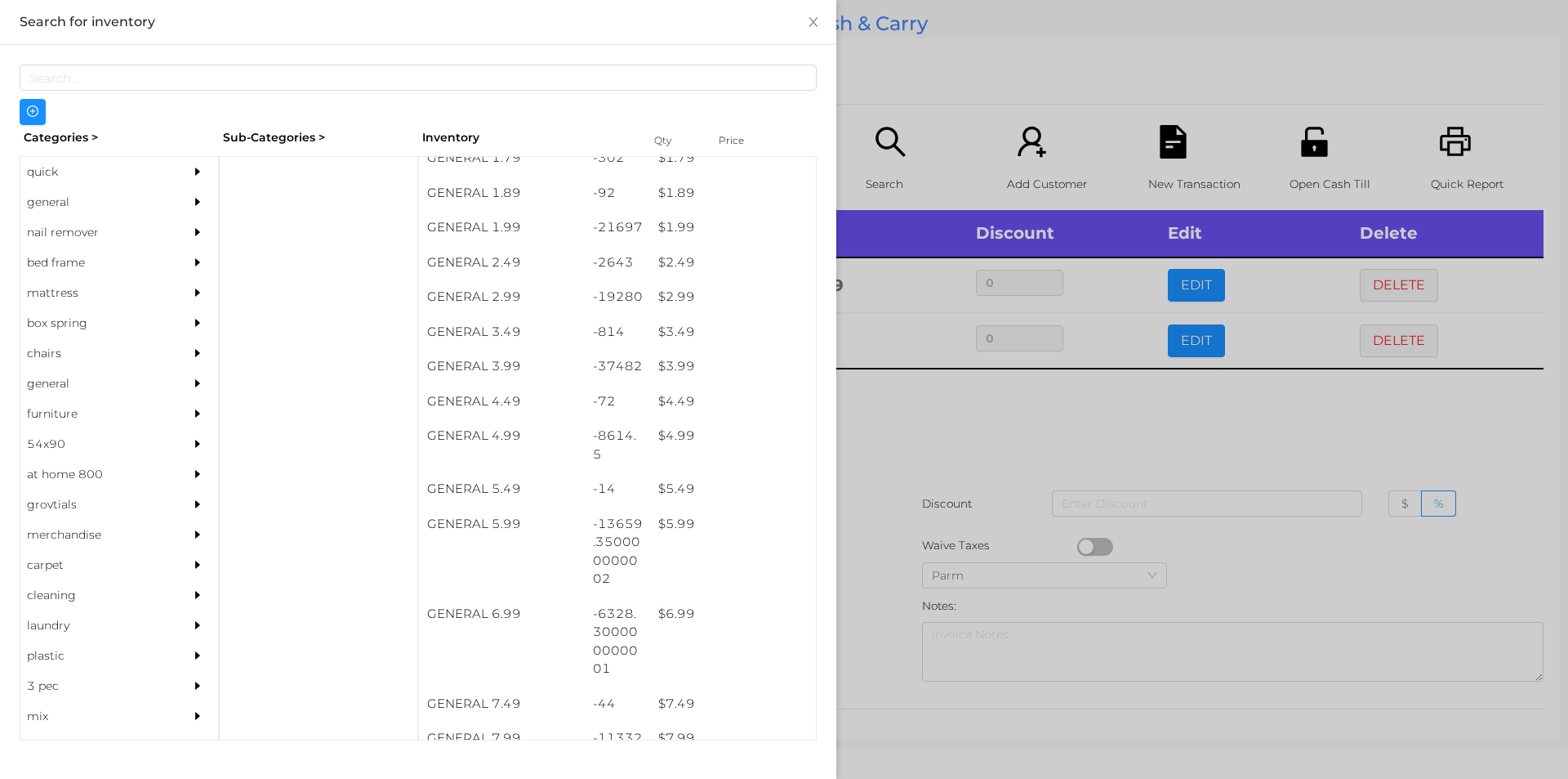
click at [934, 551] on div at bounding box center [784, 390] width 1568 height 779
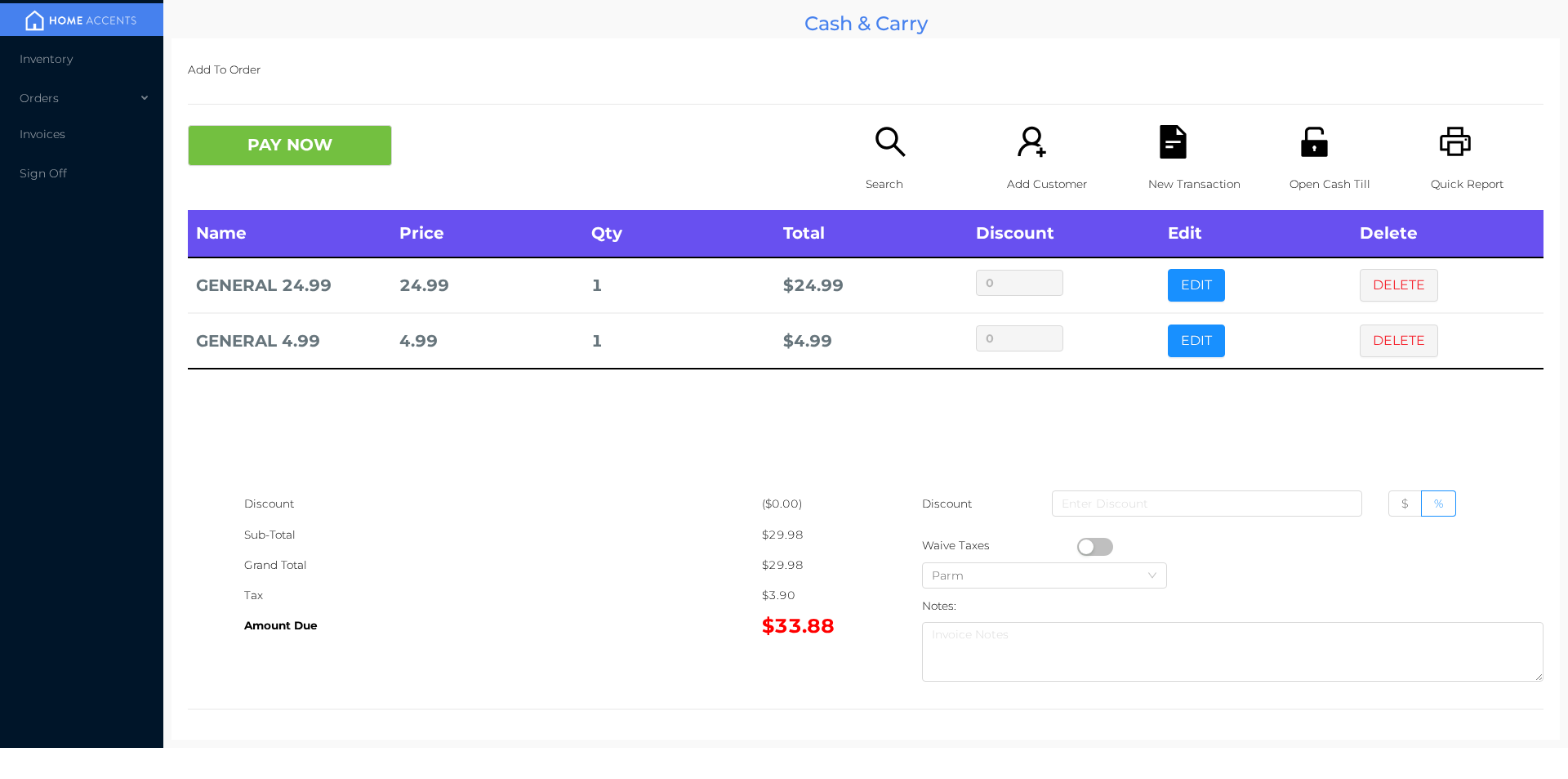
click at [1311, 156] on icon "icon: unlock" at bounding box center [1314, 141] width 26 height 29
click at [1157, 182] on p "New Transaction" at bounding box center [1204, 184] width 112 height 30
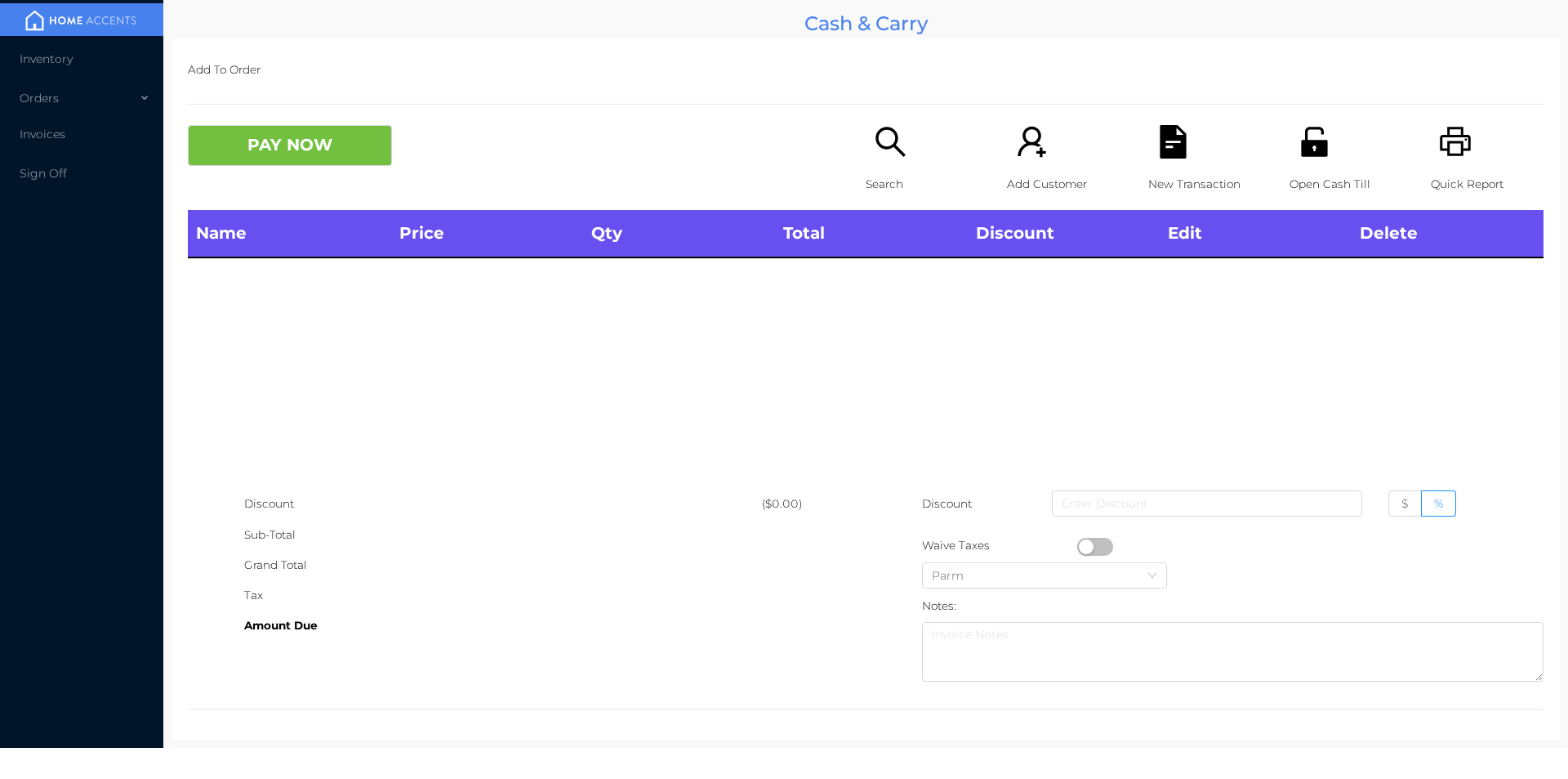
click at [1166, 144] on icon "icon: file-text" at bounding box center [1173, 142] width 26 height 33
click at [1290, 166] on div "Open Cash Till" at bounding box center [1346, 167] width 112 height 85
click at [1307, 158] on icon "icon: unlock" at bounding box center [1315, 142] width 33 height 33
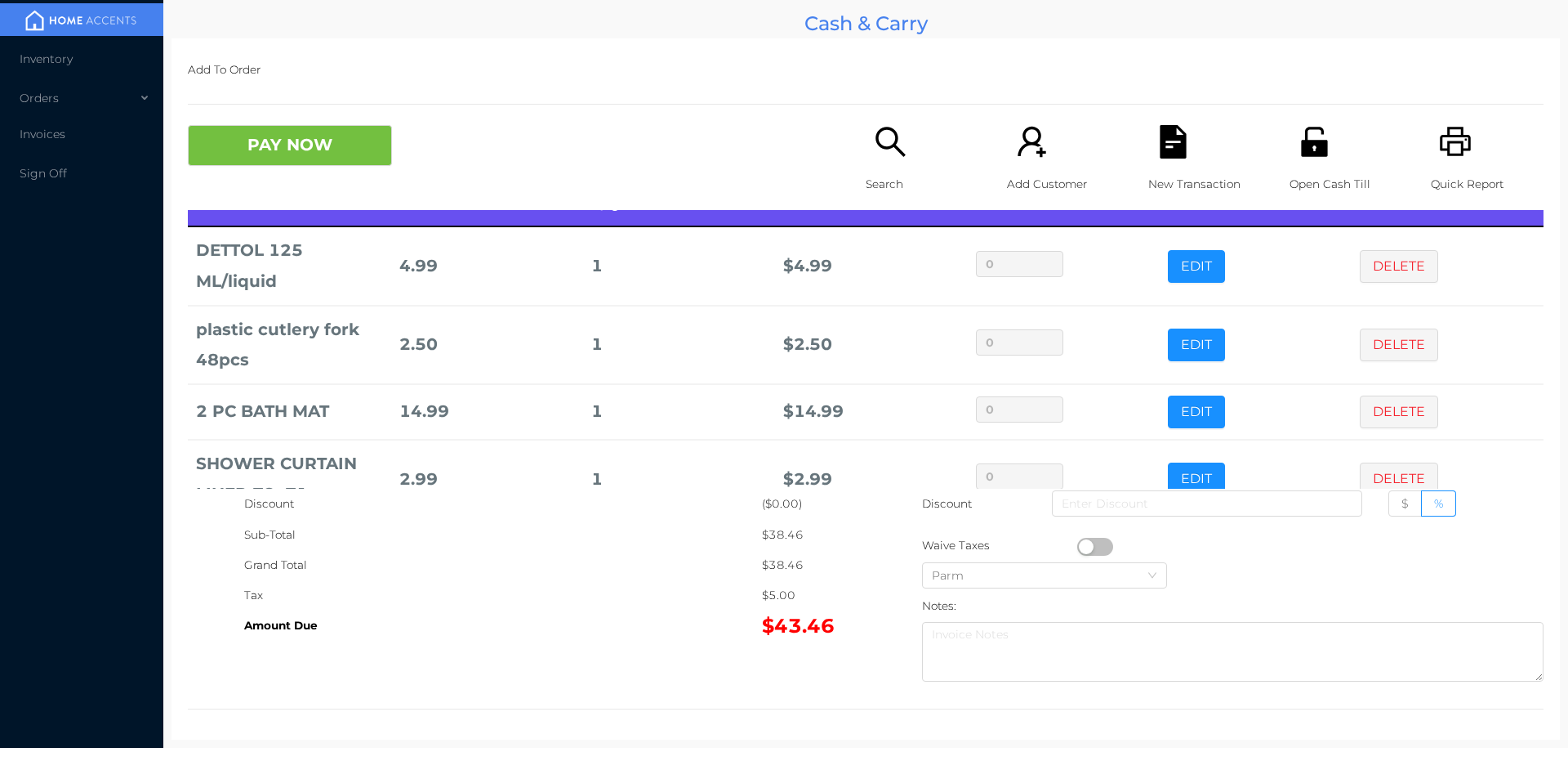
scroll to position [0, 0]
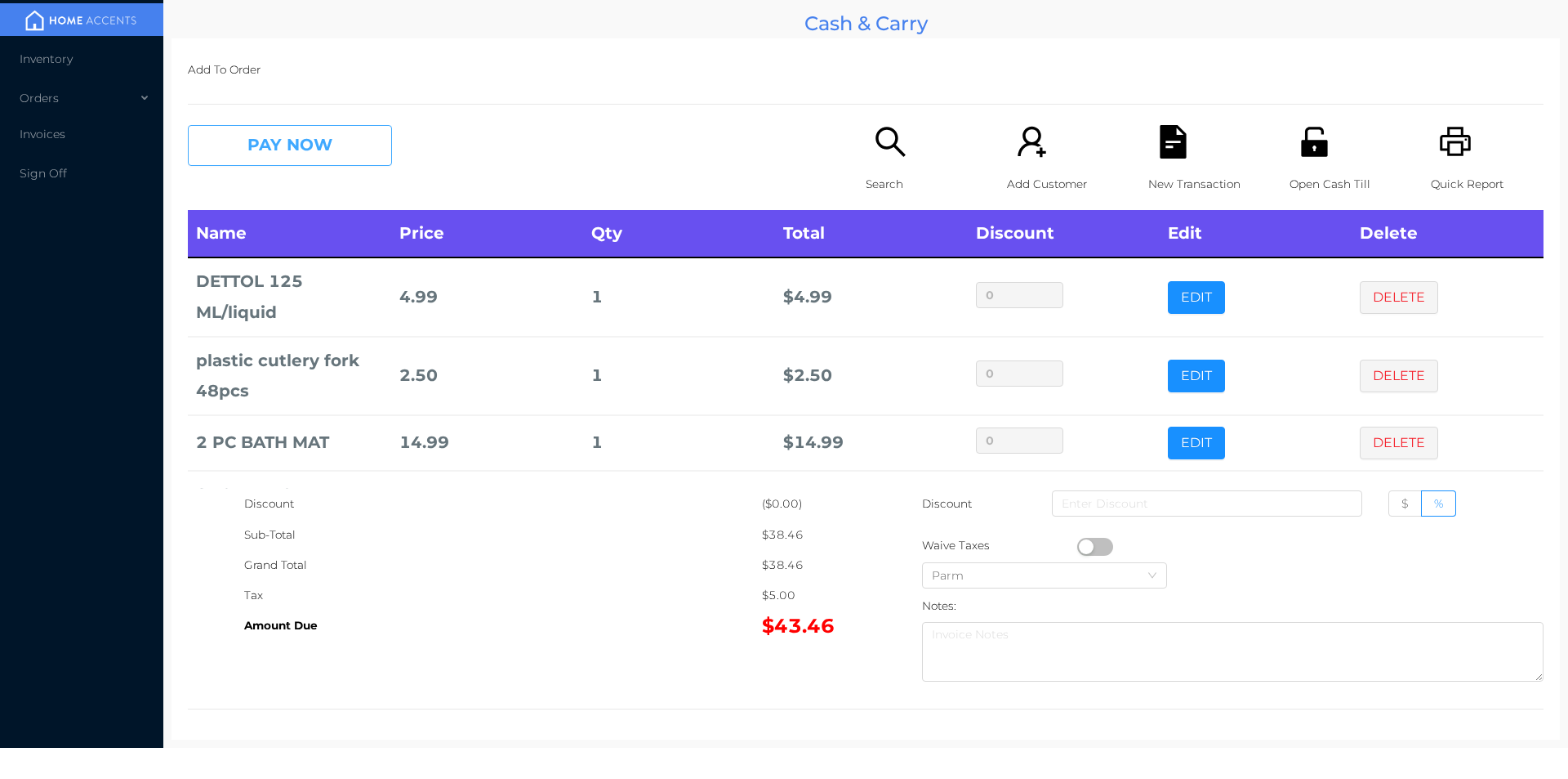
click at [297, 126] on button "PAY NOW" at bounding box center [290, 146] width 204 height 41
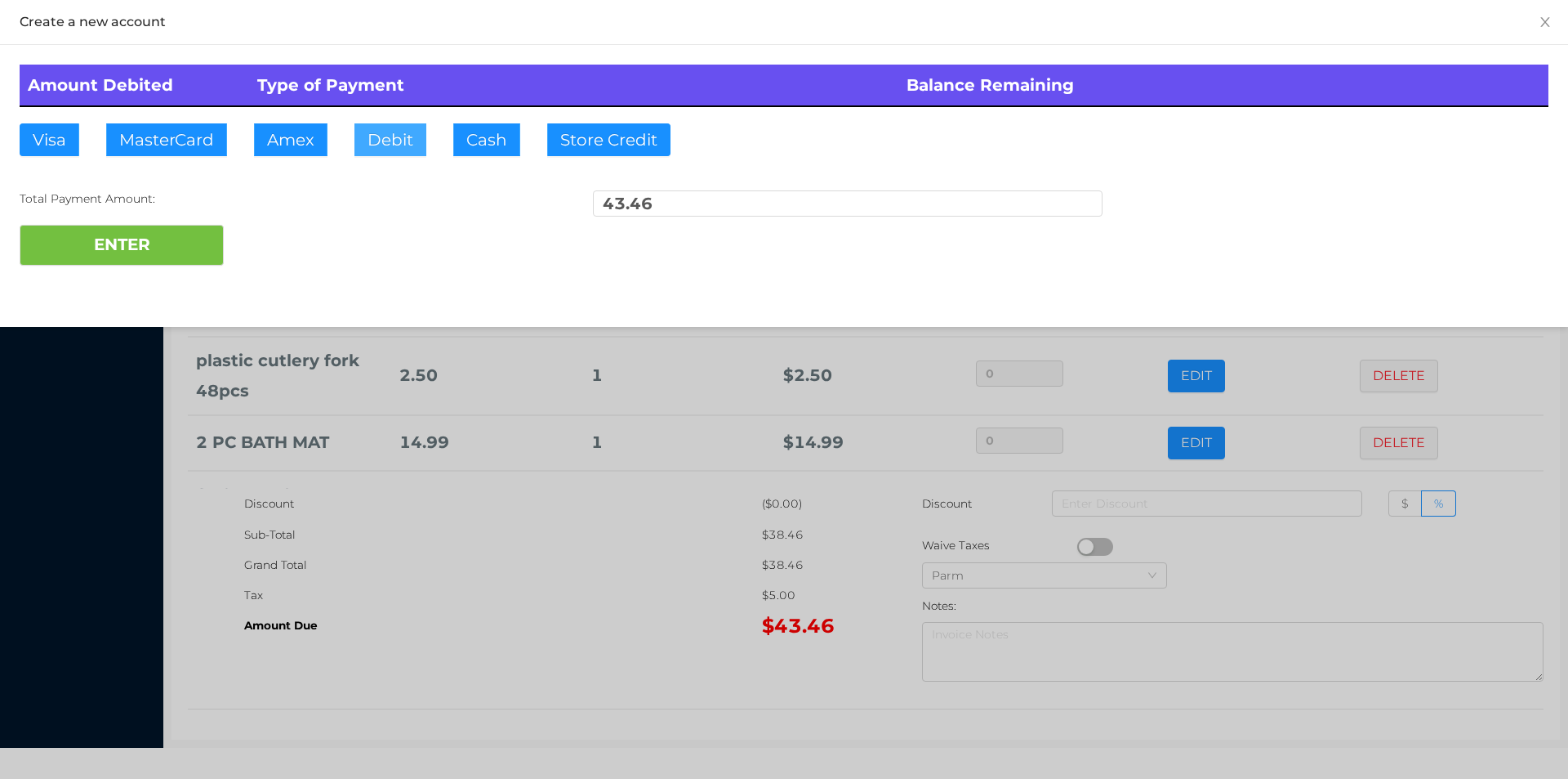
click at [399, 145] on button "Debit" at bounding box center [389, 139] width 71 height 32
click at [186, 236] on button "ENTER" at bounding box center [121, 246] width 204 height 41
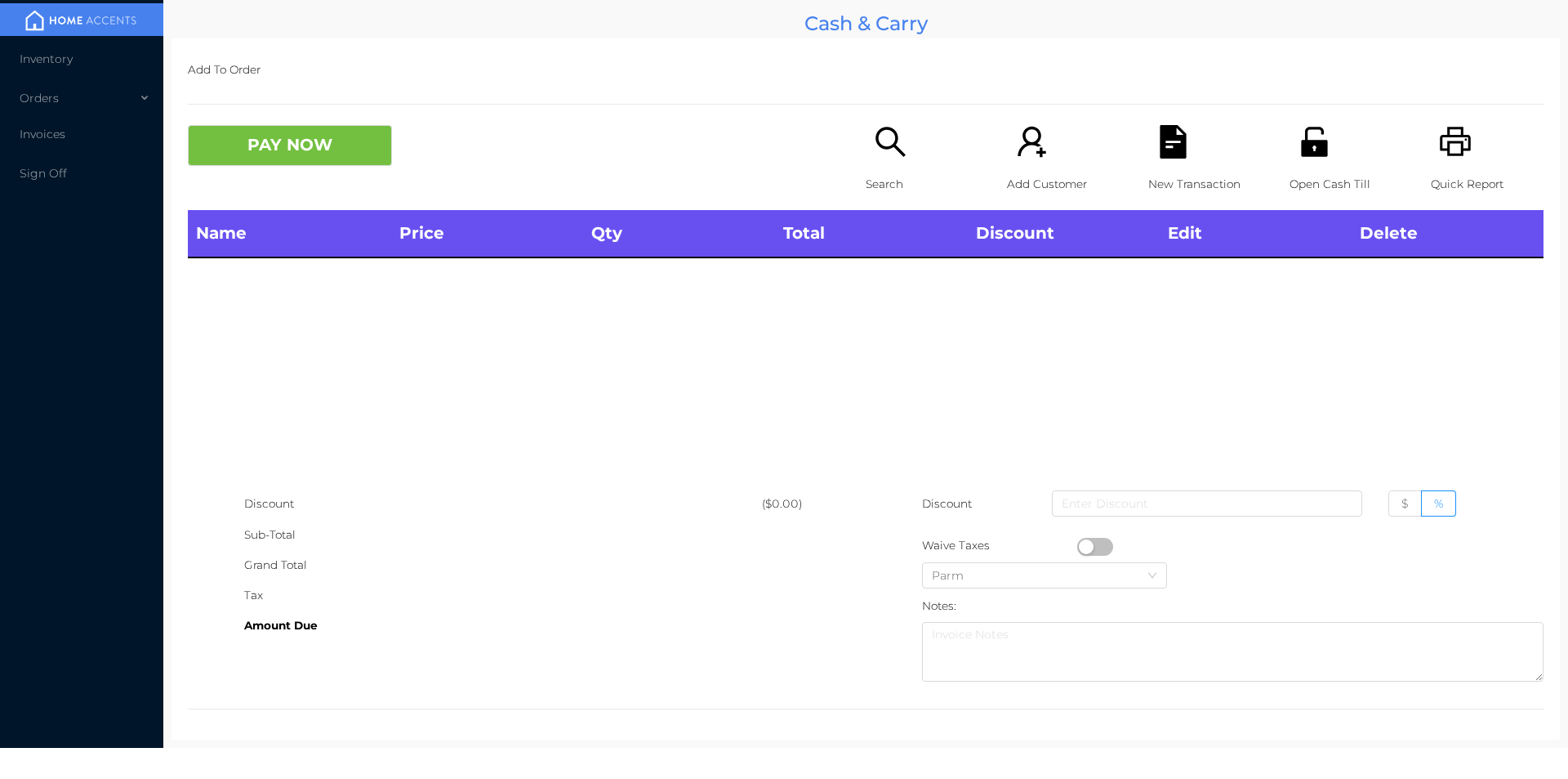
click at [876, 155] on icon "icon: search" at bounding box center [891, 142] width 33 height 33
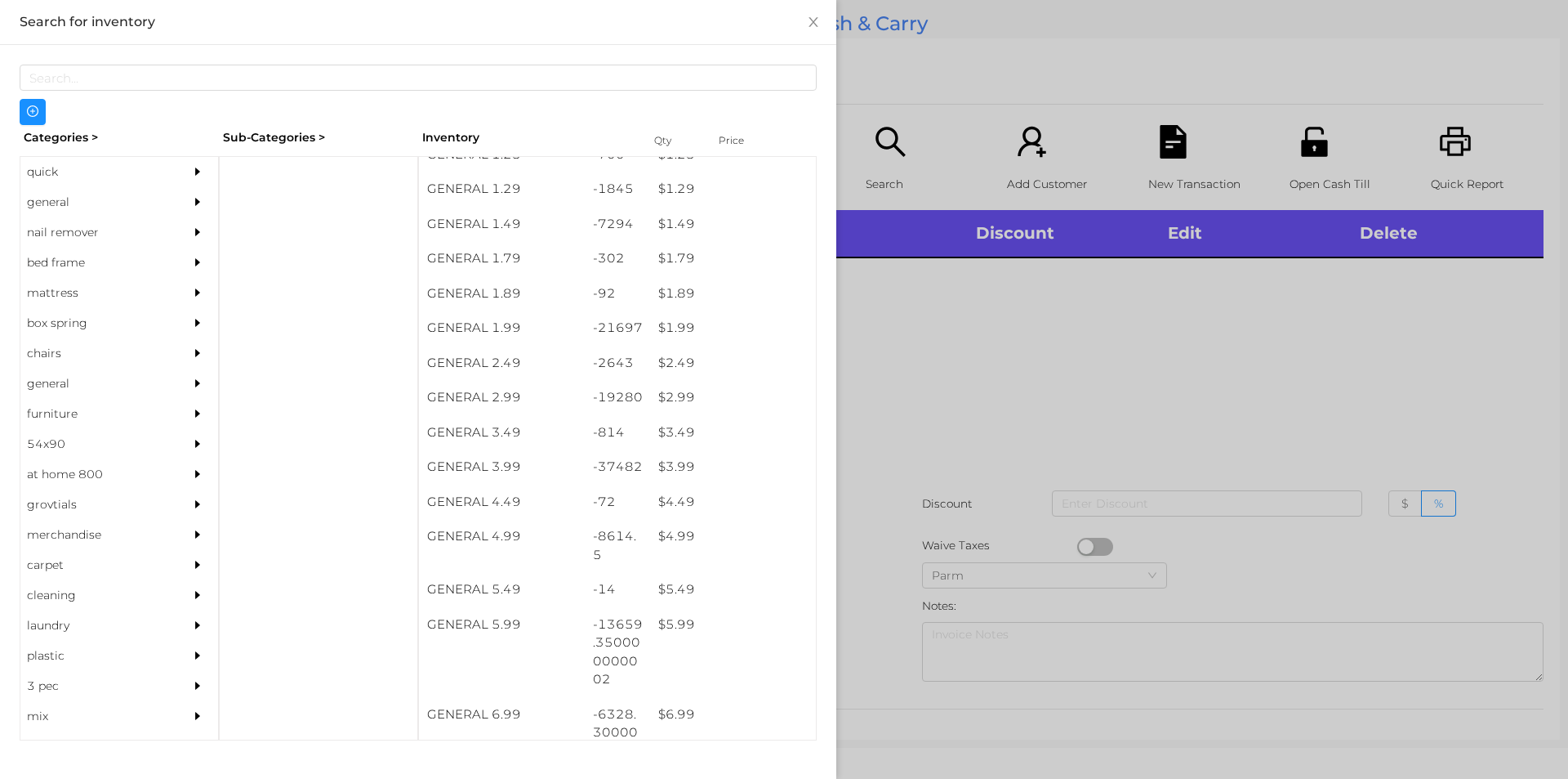
scroll to position [205, 0]
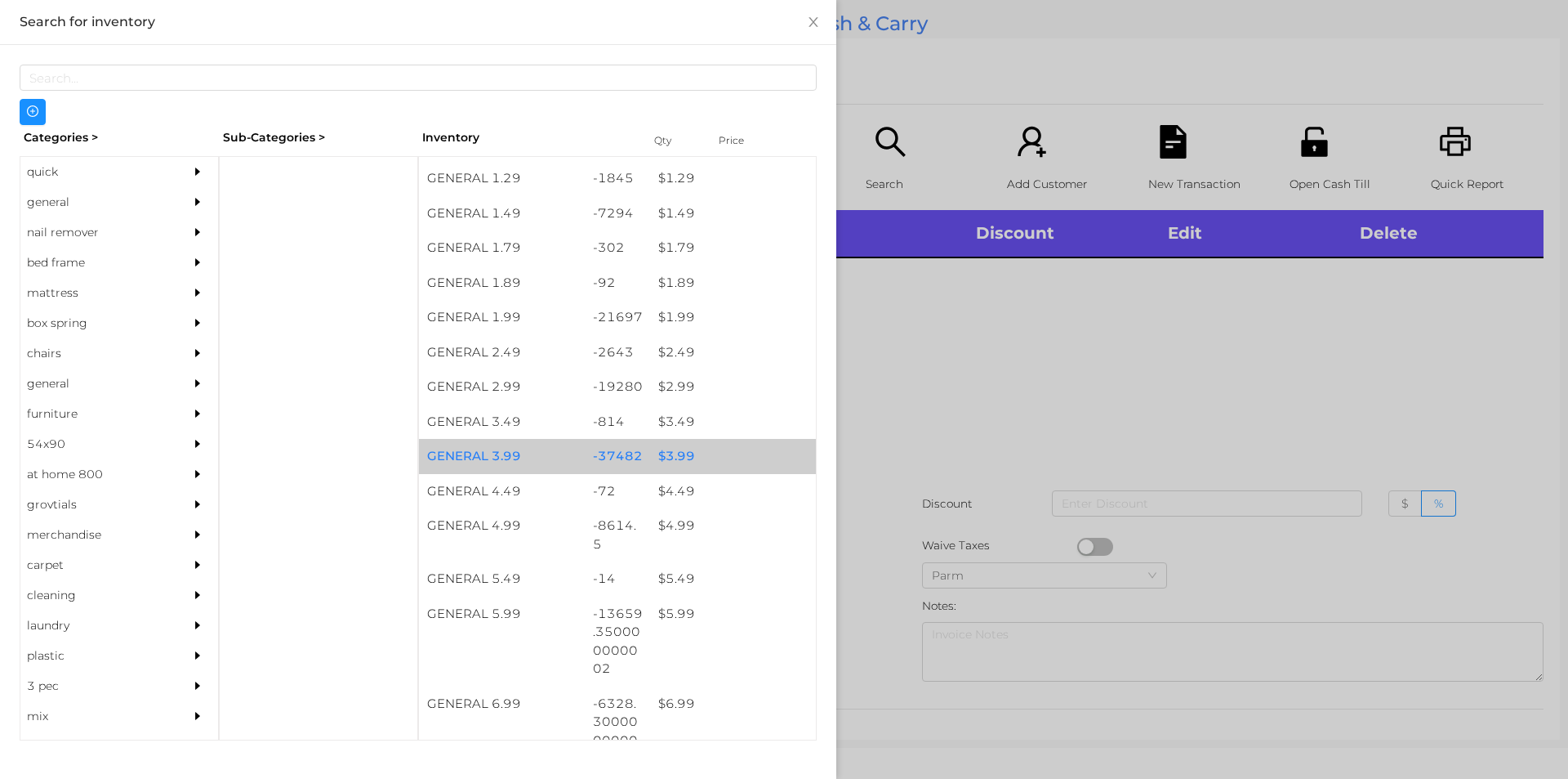
click at [718, 456] on div "$ 3.99" at bounding box center [734, 456] width 166 height 35
click at [704, 453] on div "$ 3.99" at bounding box center [734, 456] width 166 height 35
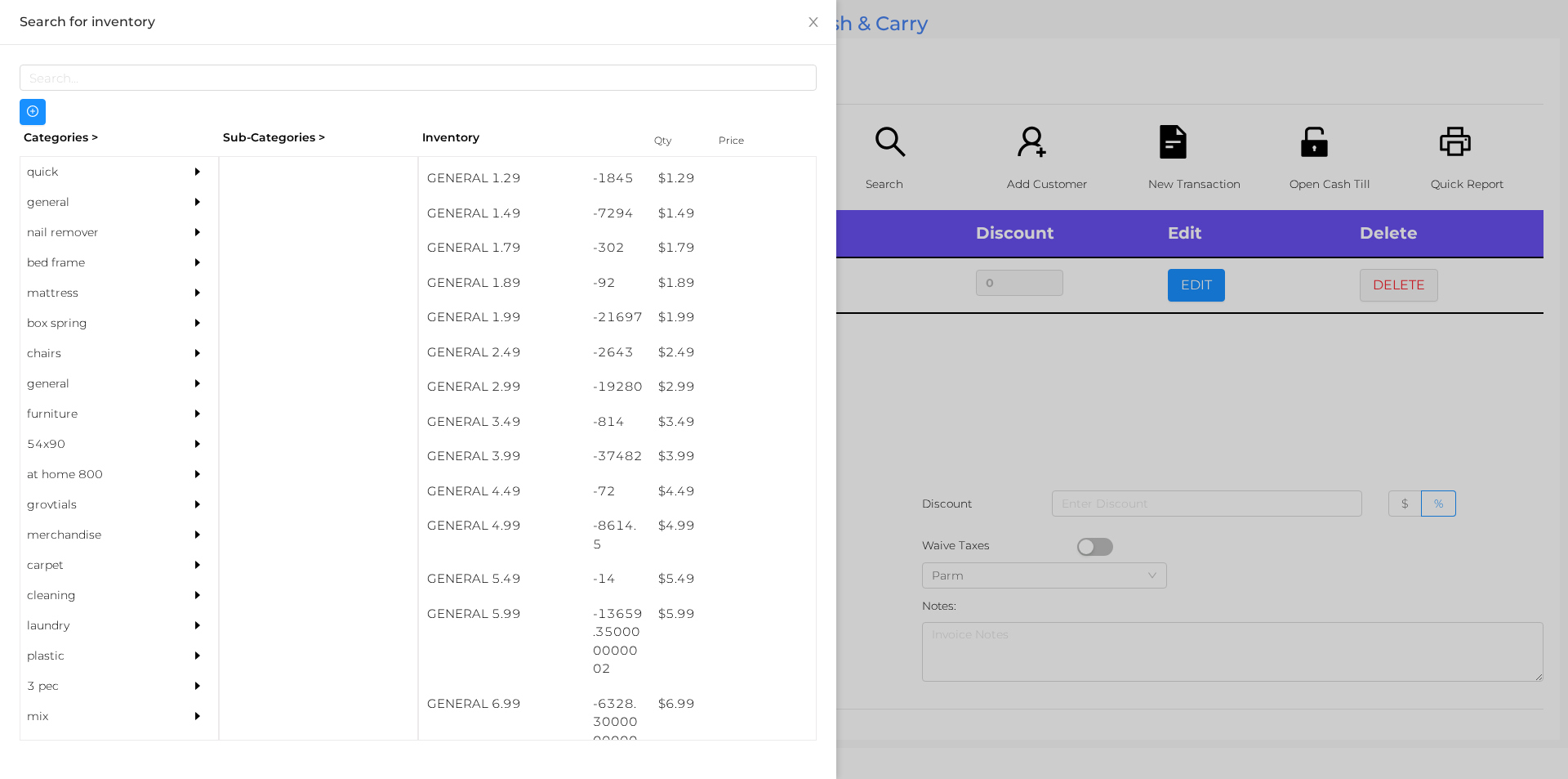
click at [853, 481] on div at bounding box center [784, 390] width 1568 height 779
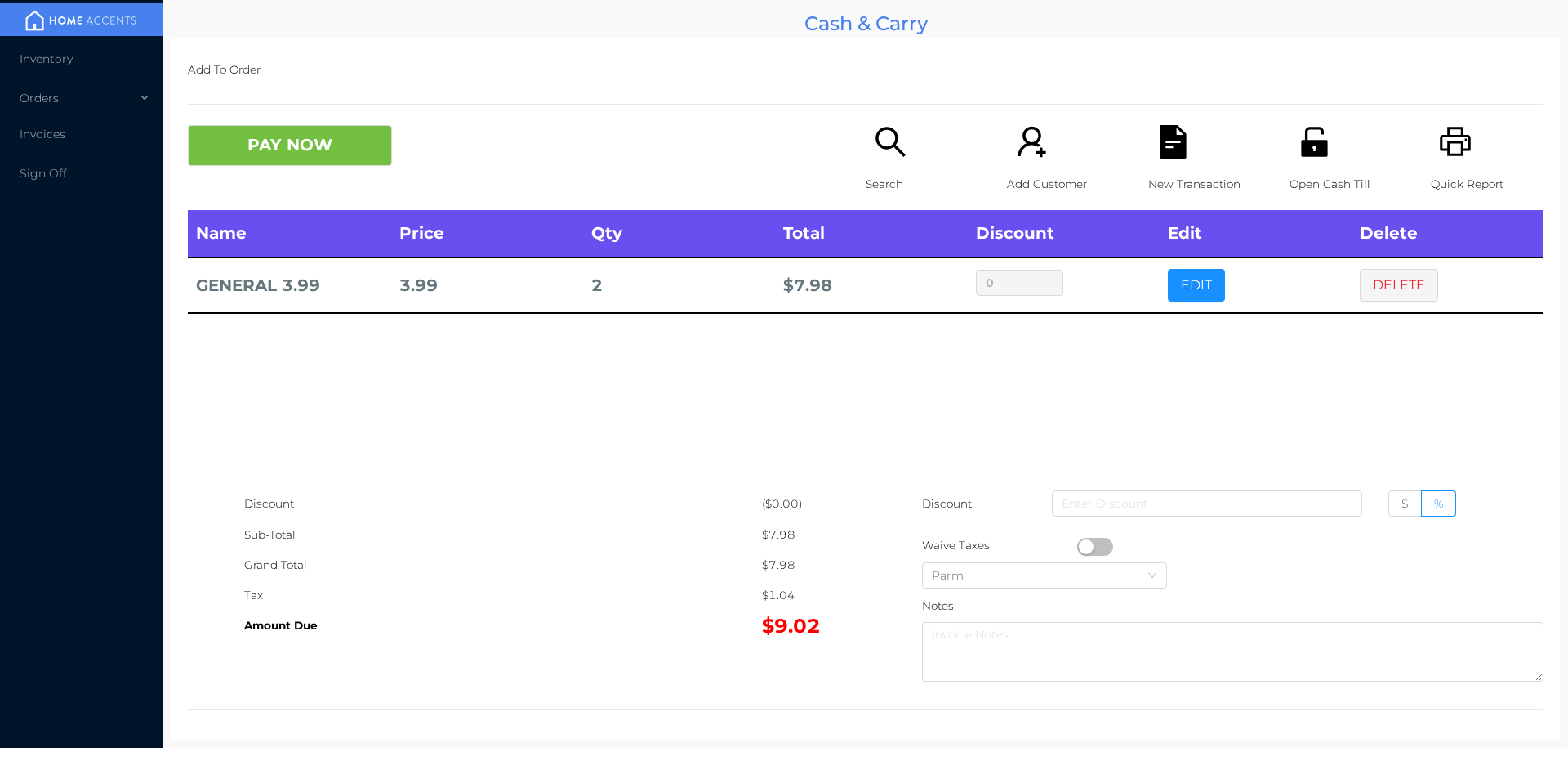
click at [1173, 162] on div "New Transaction" at bounding box center [1204, 167] width 112 height 85
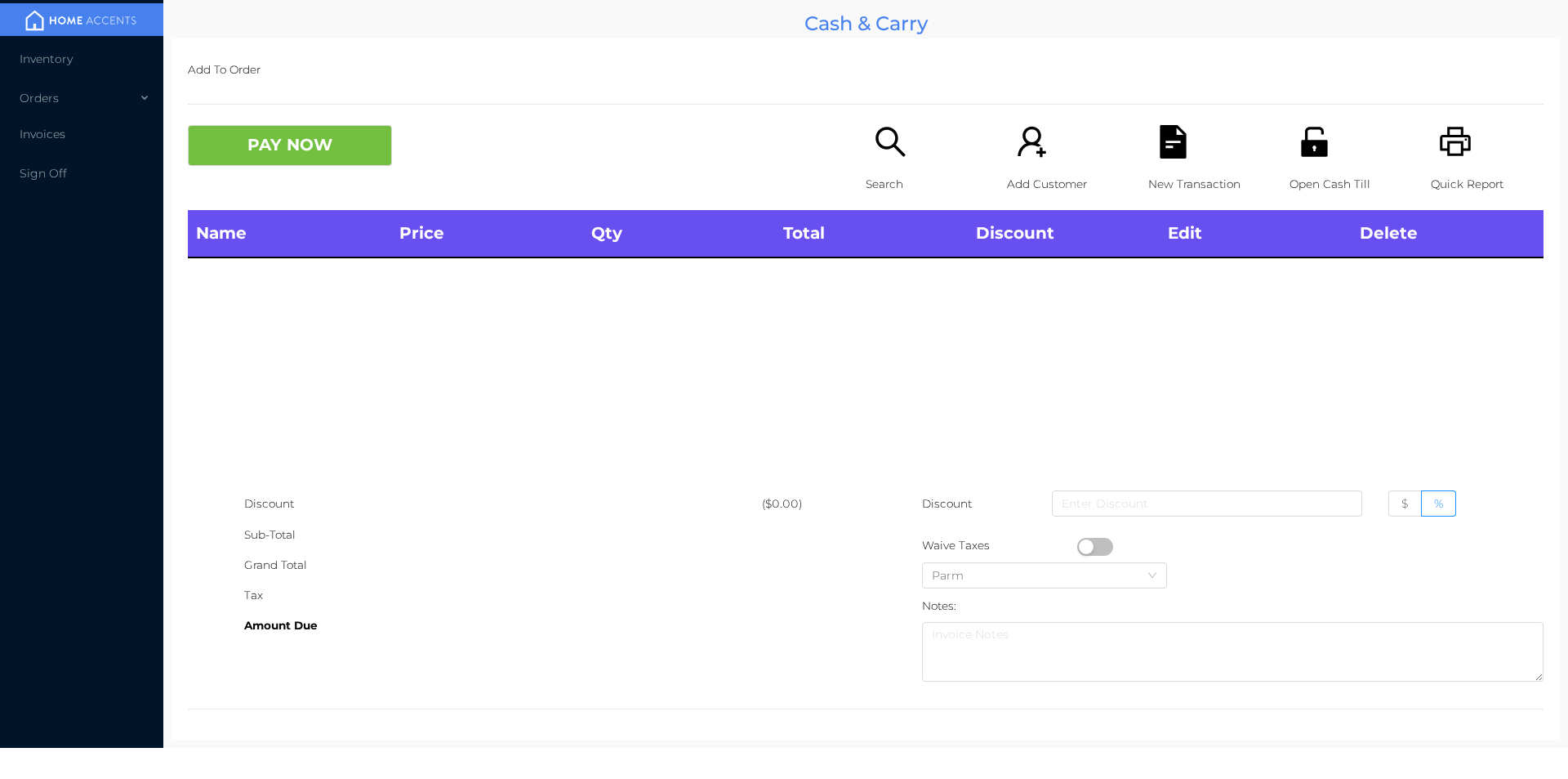
click at [1311, 138] on icon "icon: unlock" at bounding box center [1315, 142] width 33 height 33
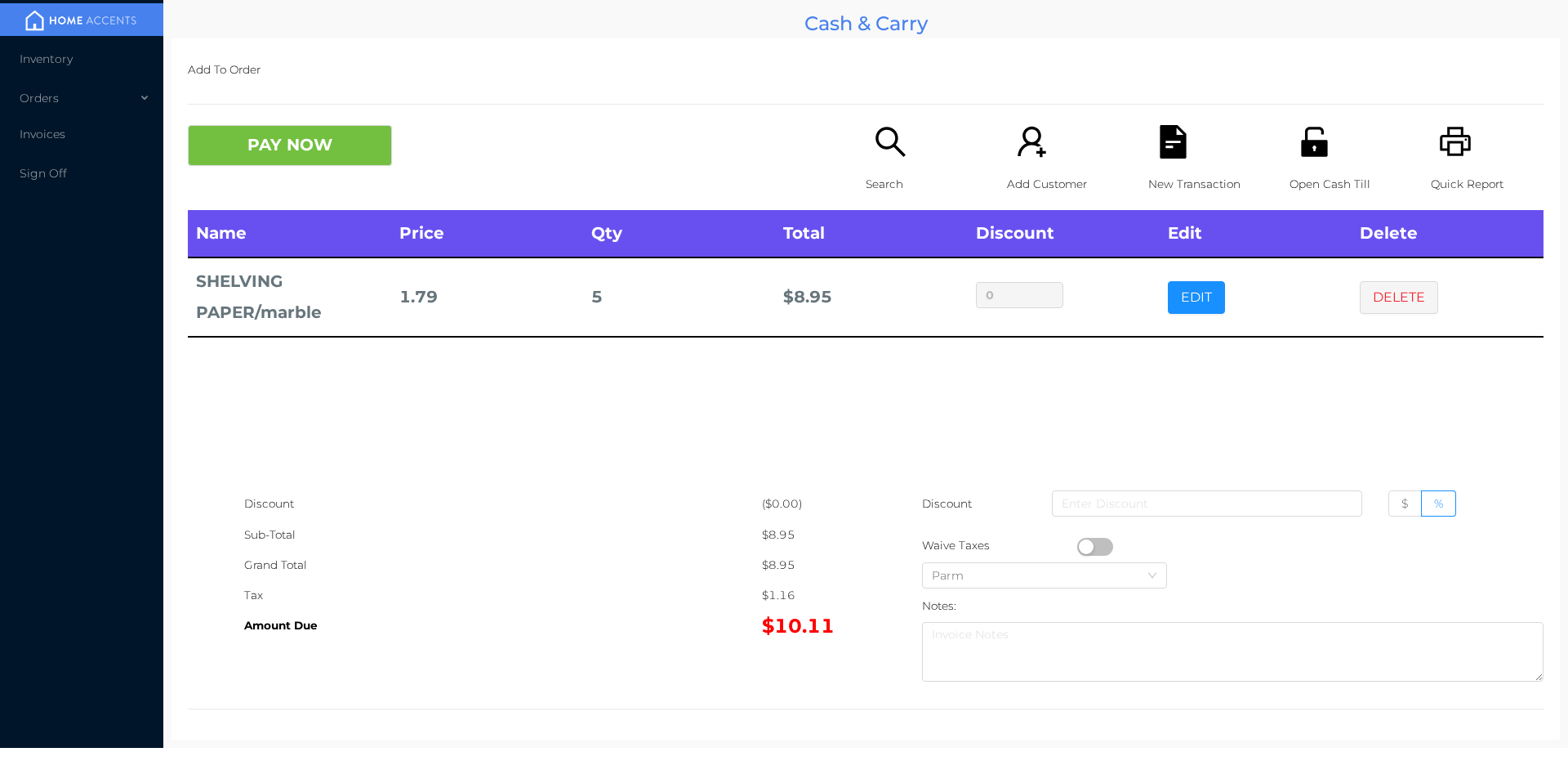
click at [1302, 158] on icon "icon: unlock" at bounding box center [1315, 142] width 33 height 33
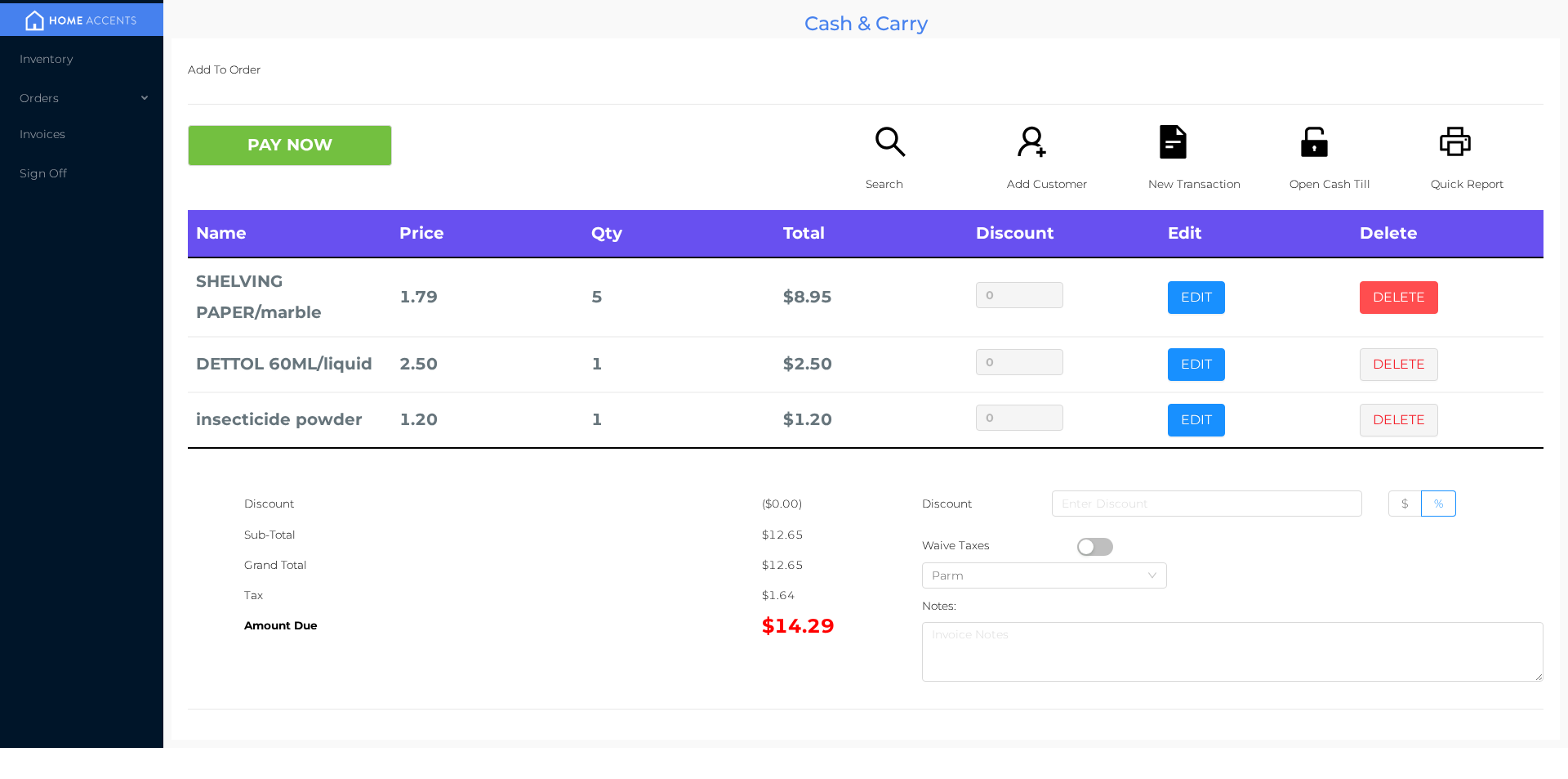
click at [1369, 299] on button "DELETE" at bounding box center [1399, 297] width 78 height 32
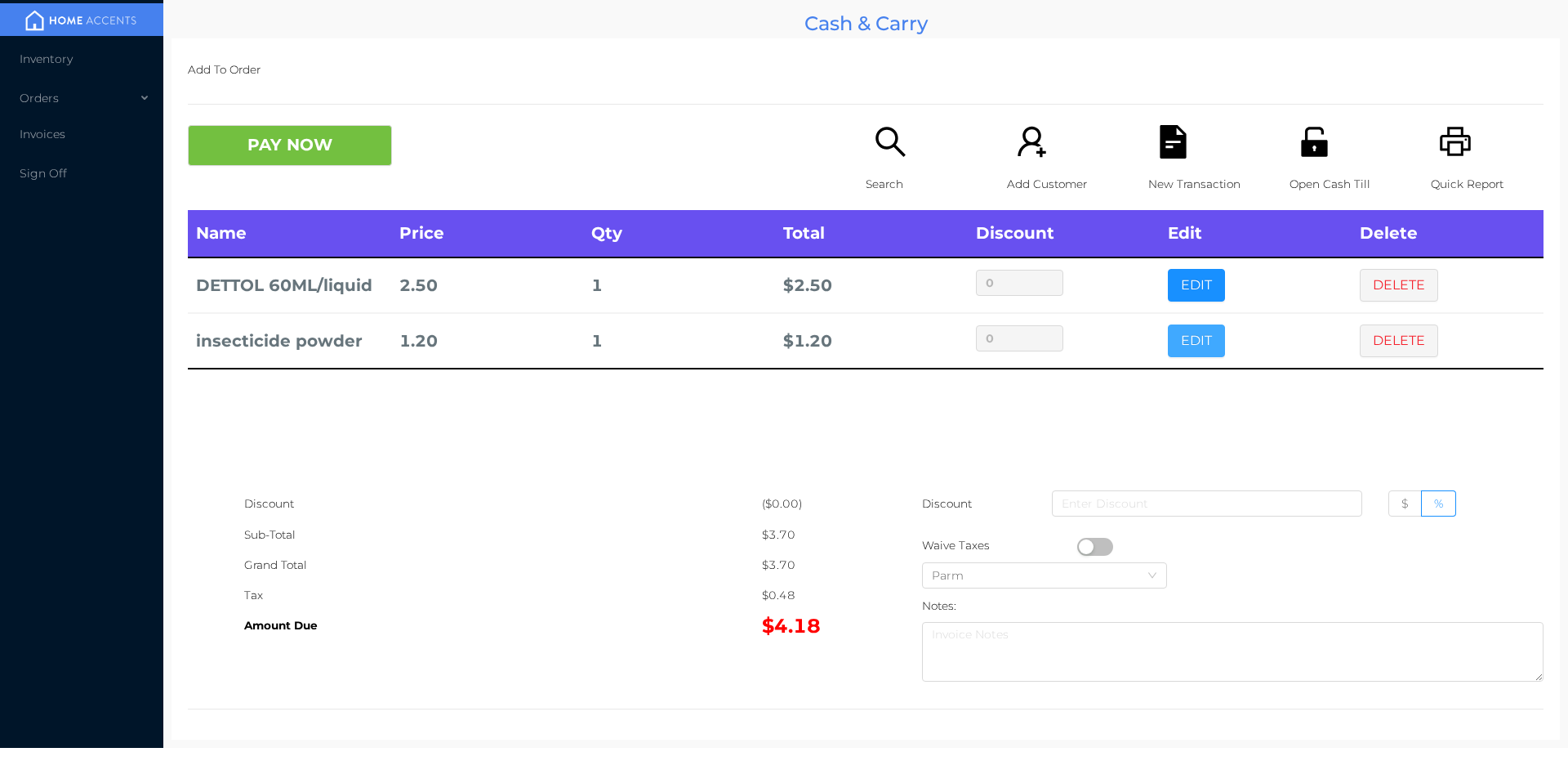
click at [1176, 336] on button "EDIT" at bounding box center [1196, 341] width 57 height 32
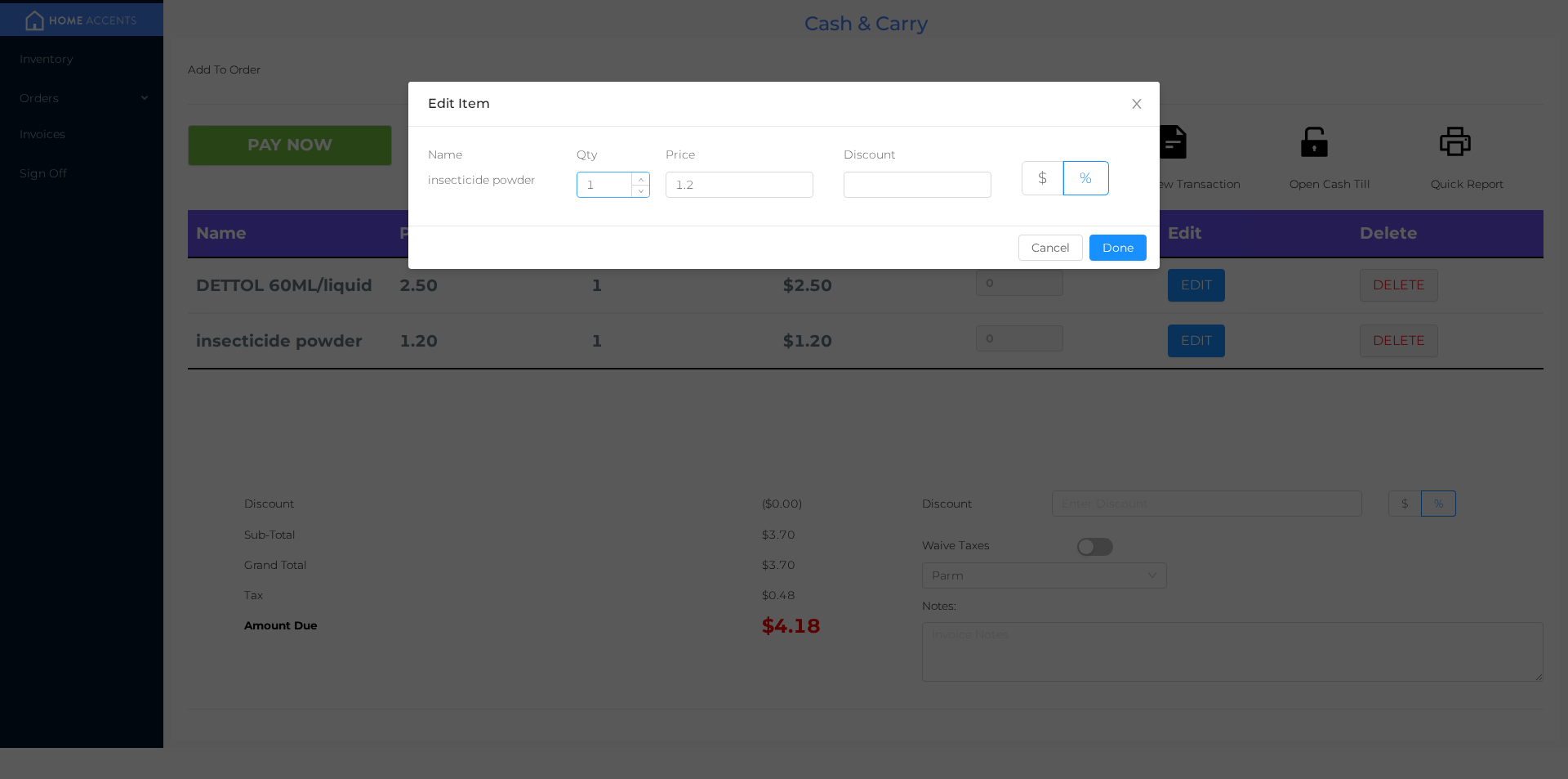
click at [622, 181] on input "1" at bounding box center [612, 184] width 71 height 24
type input "5"
click at [1122, 236] on button "Done" at bounding box center [1118, 248] width 57 height 26
type input "0%"
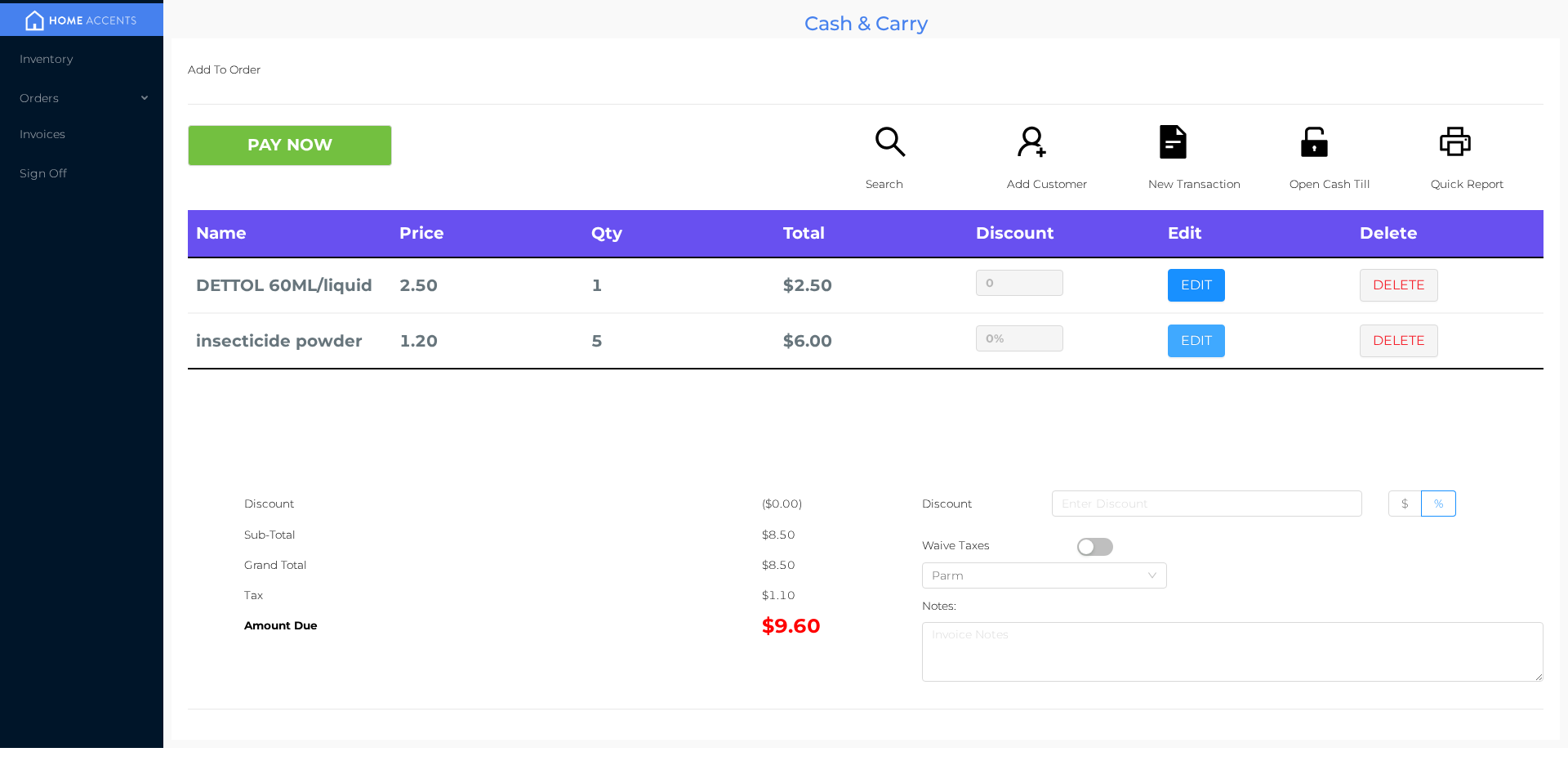
click at [1203, 349] on button "EDIT" at bounding box center [1196, 341] width 57 height 32
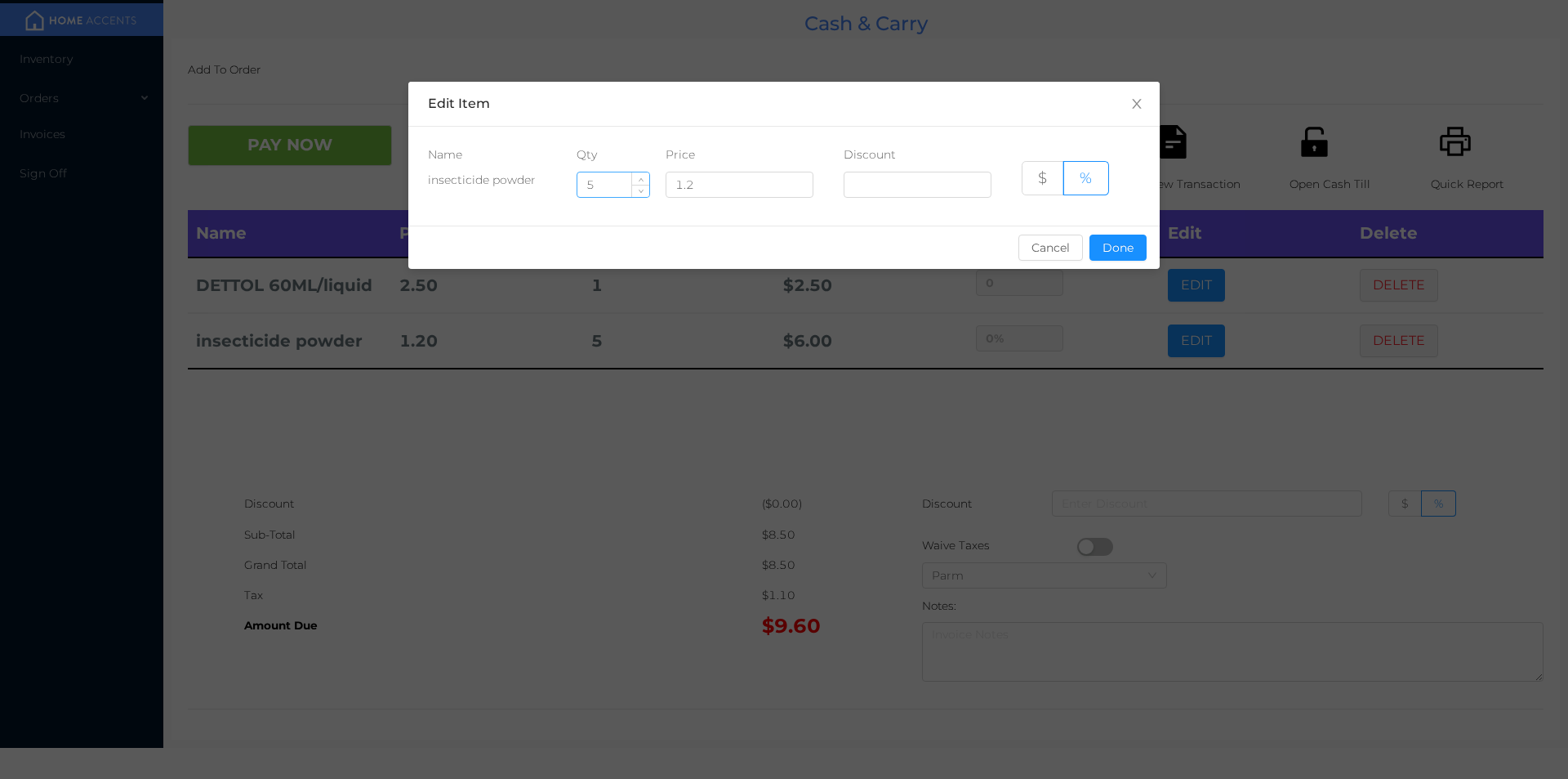
click at [593, 182] on input "5" at bounding box center [612, 184] width 71 height 24
type input "10"
click at [1110, 238] on button "Done" at bounding box center [1118, 248] width 57 height 26
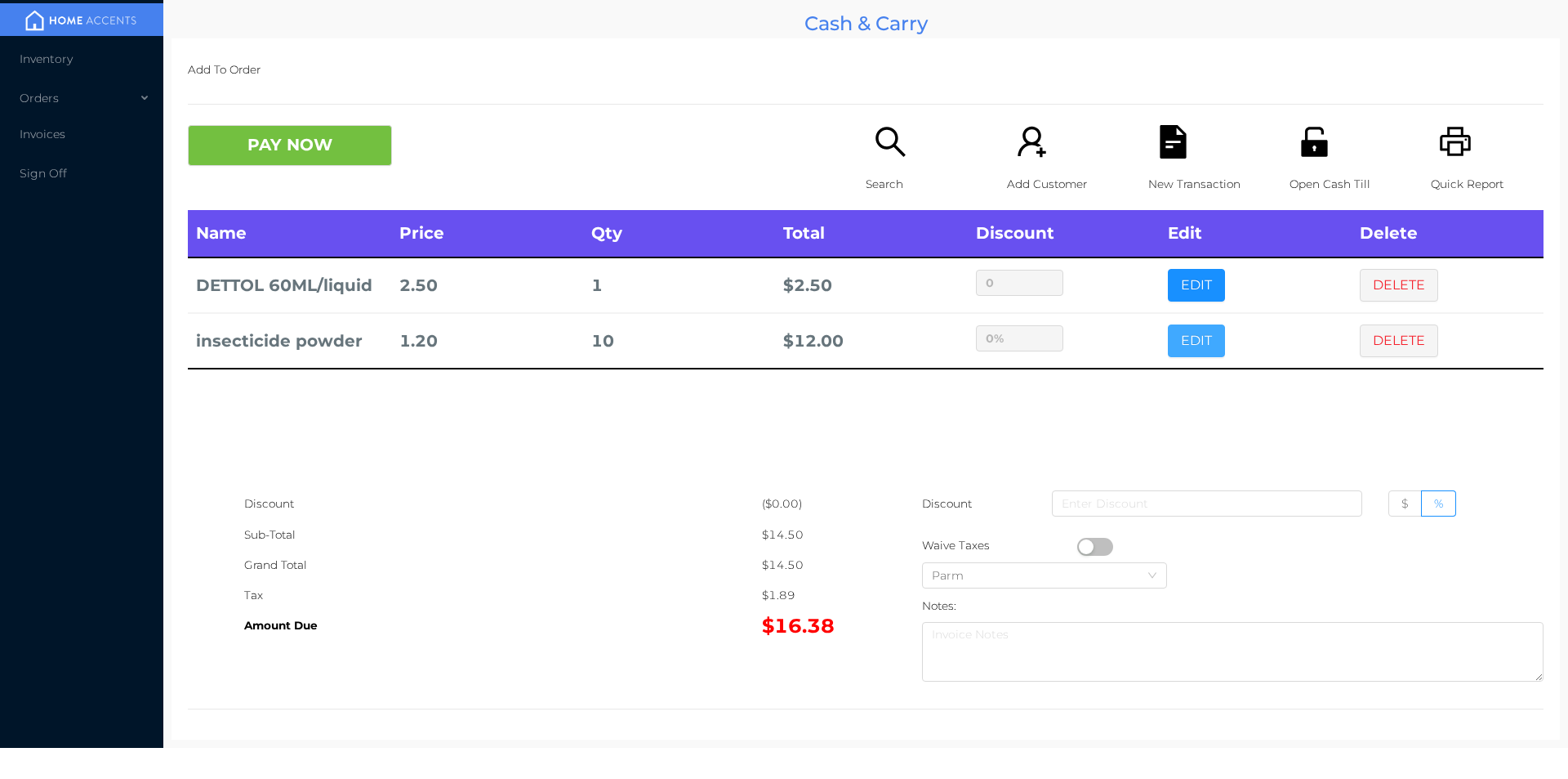
click at [1168, 325] on button "EDIT" at bounding box center [1196, 341] width 57 height 32
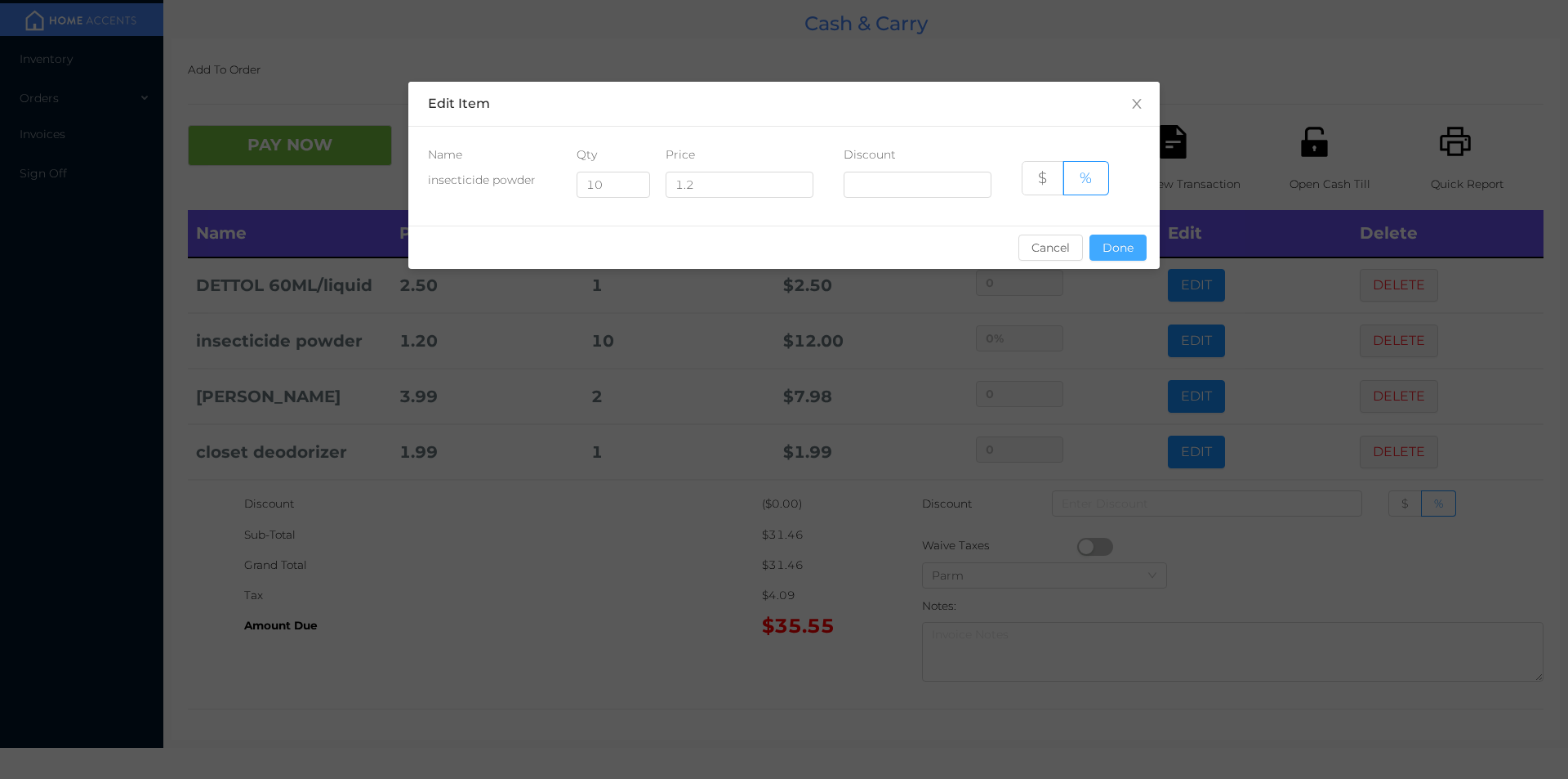
click at [1132, 249] on button "Done" at bounding box center [1118, 248] width 57 height 26
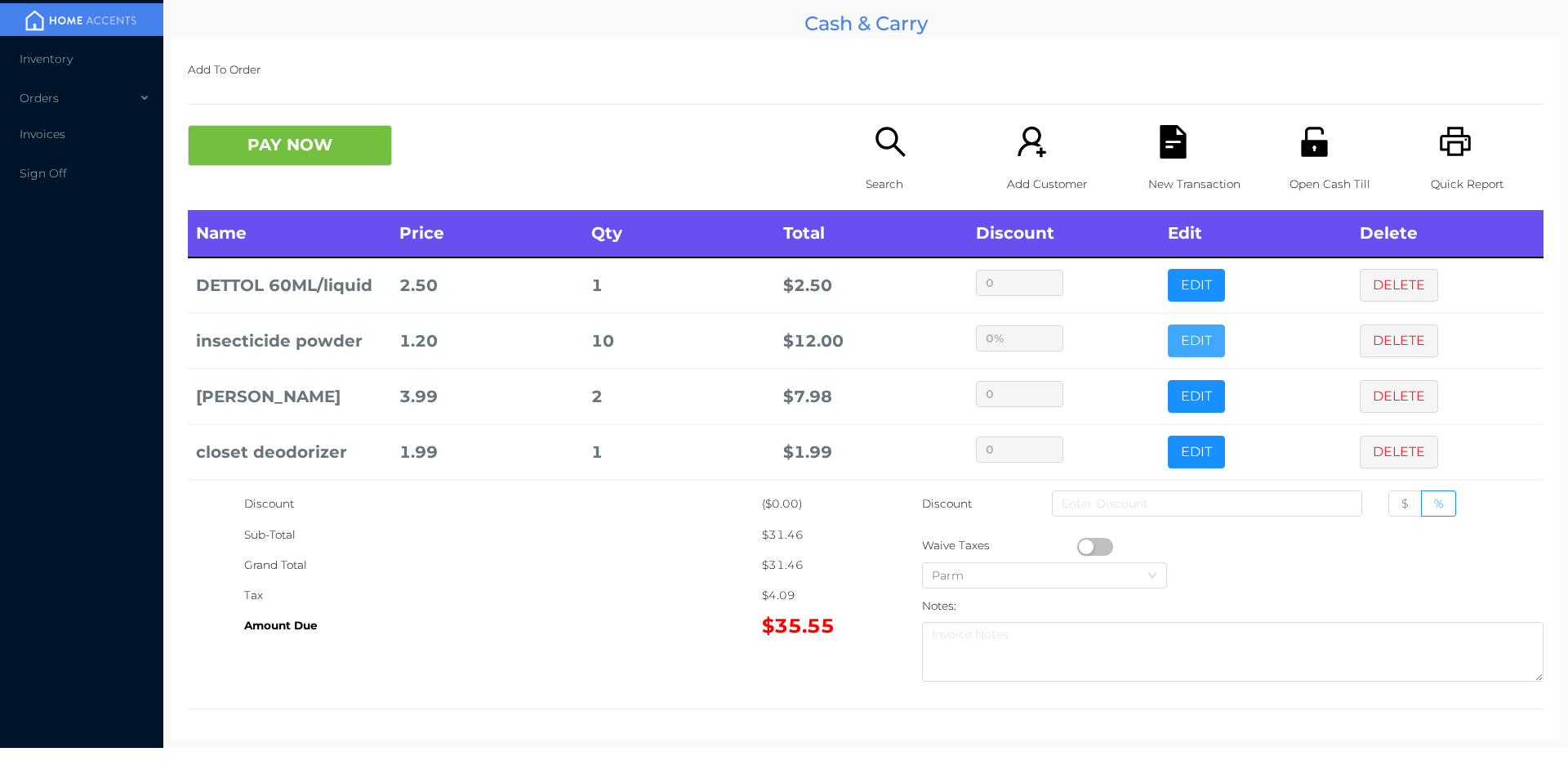
scroll to position [64, 0]
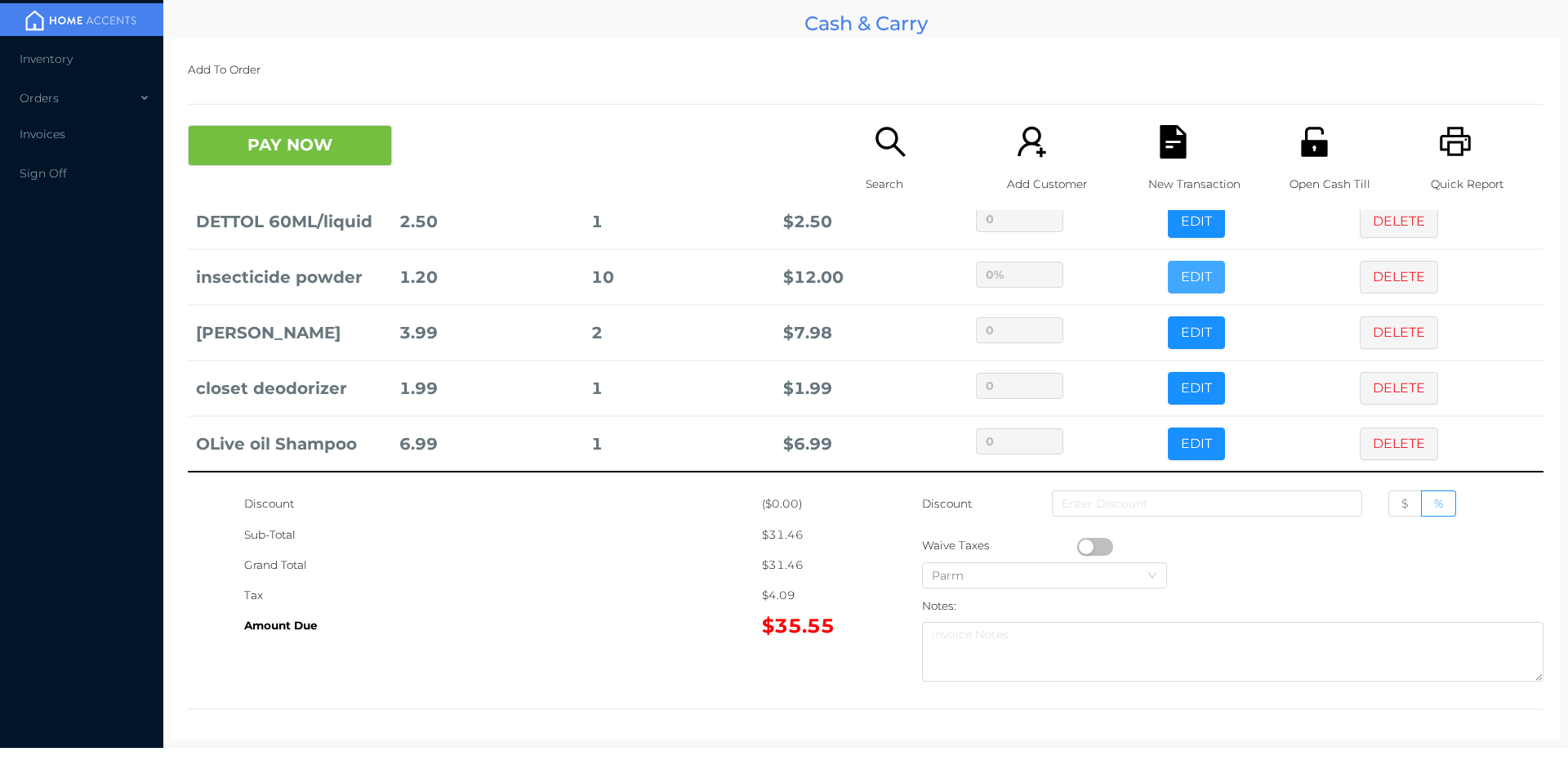
click at [1168, 260] on button "EDIT" at bounding box center [1196, 276] width 57 height 32
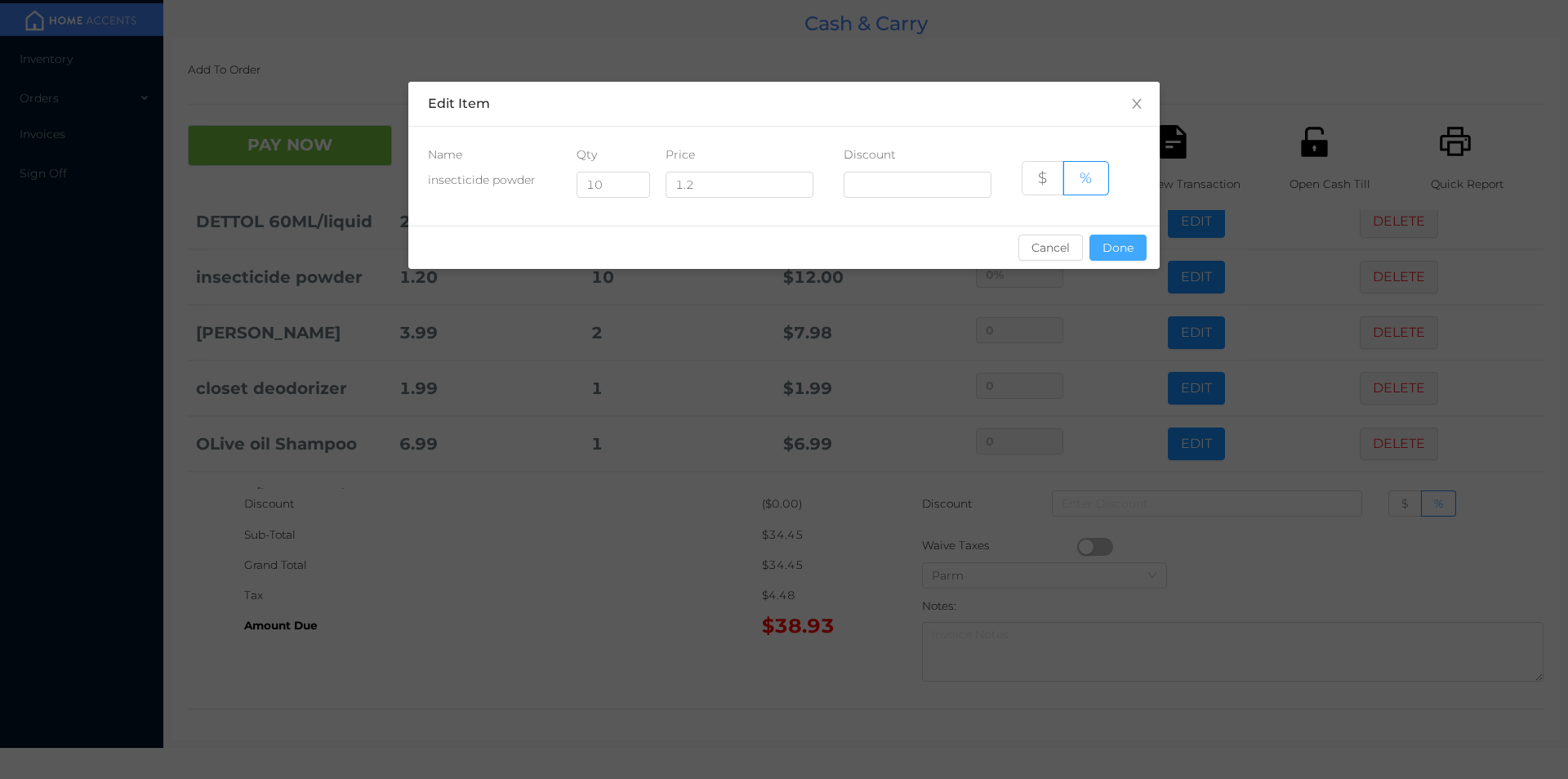
click at [1125, 254] on button "Done" at bounding box center [1118, 248] width 57 height 26
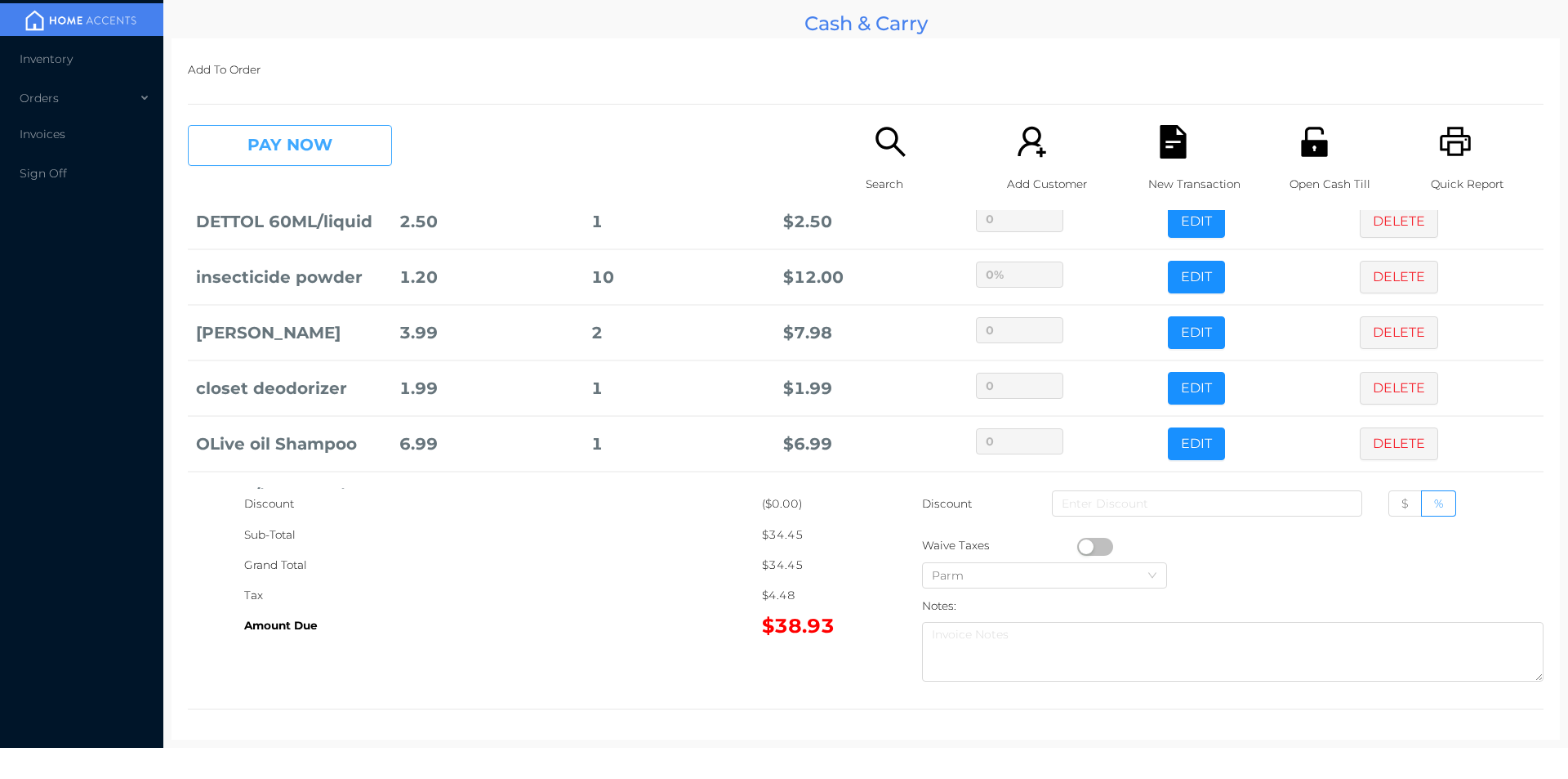
click at [258, 145] on button "PAY NOW" at bounding box center [290, 146] width 204 height 41
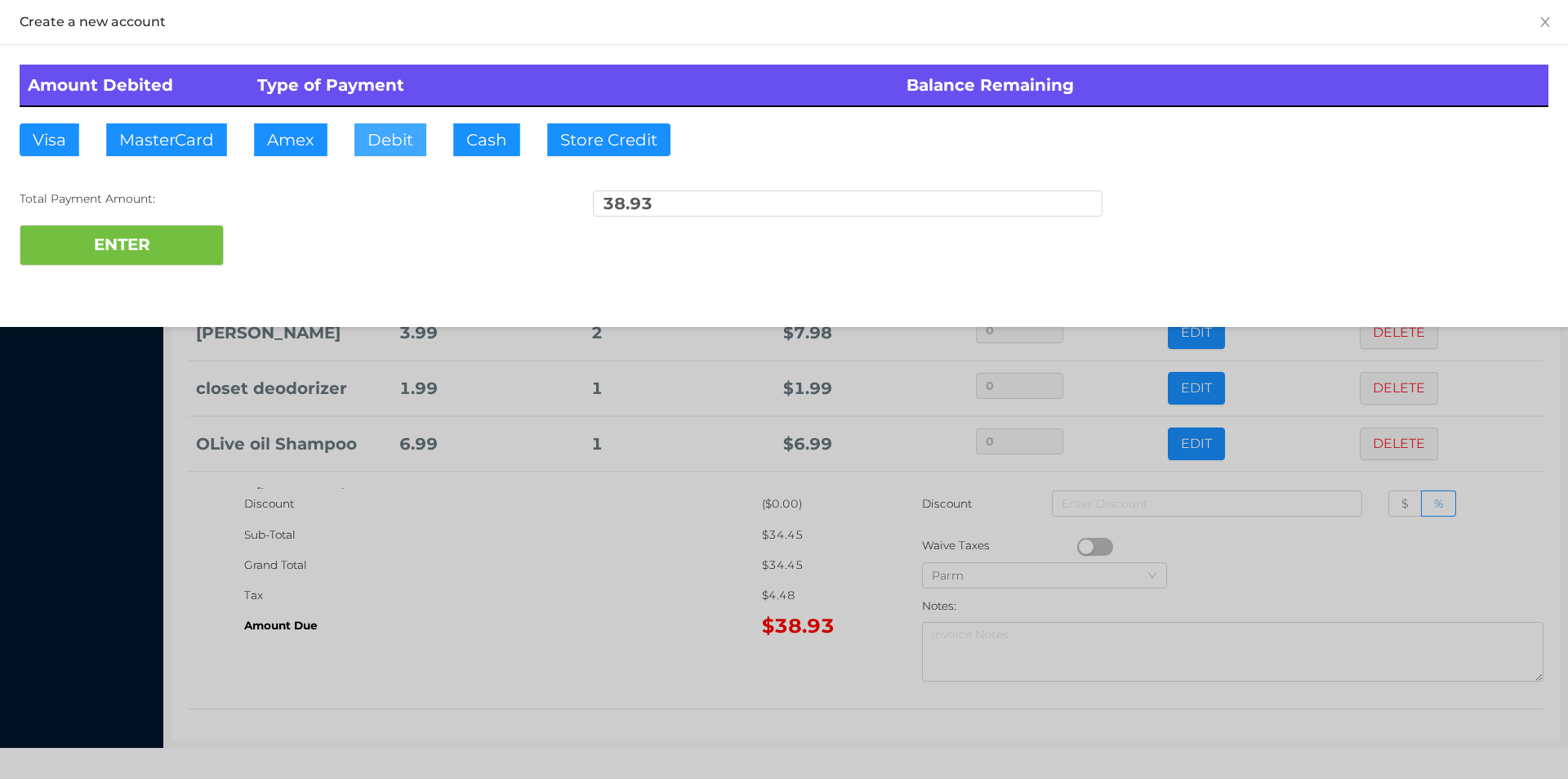
click at [400, 146] on button "Debit" at bounding box center [389, 139] width 71 height 32
click at [137, 248] on button "ENTER" at bounding box center [121, 246] width 204 height 41
type input "0"
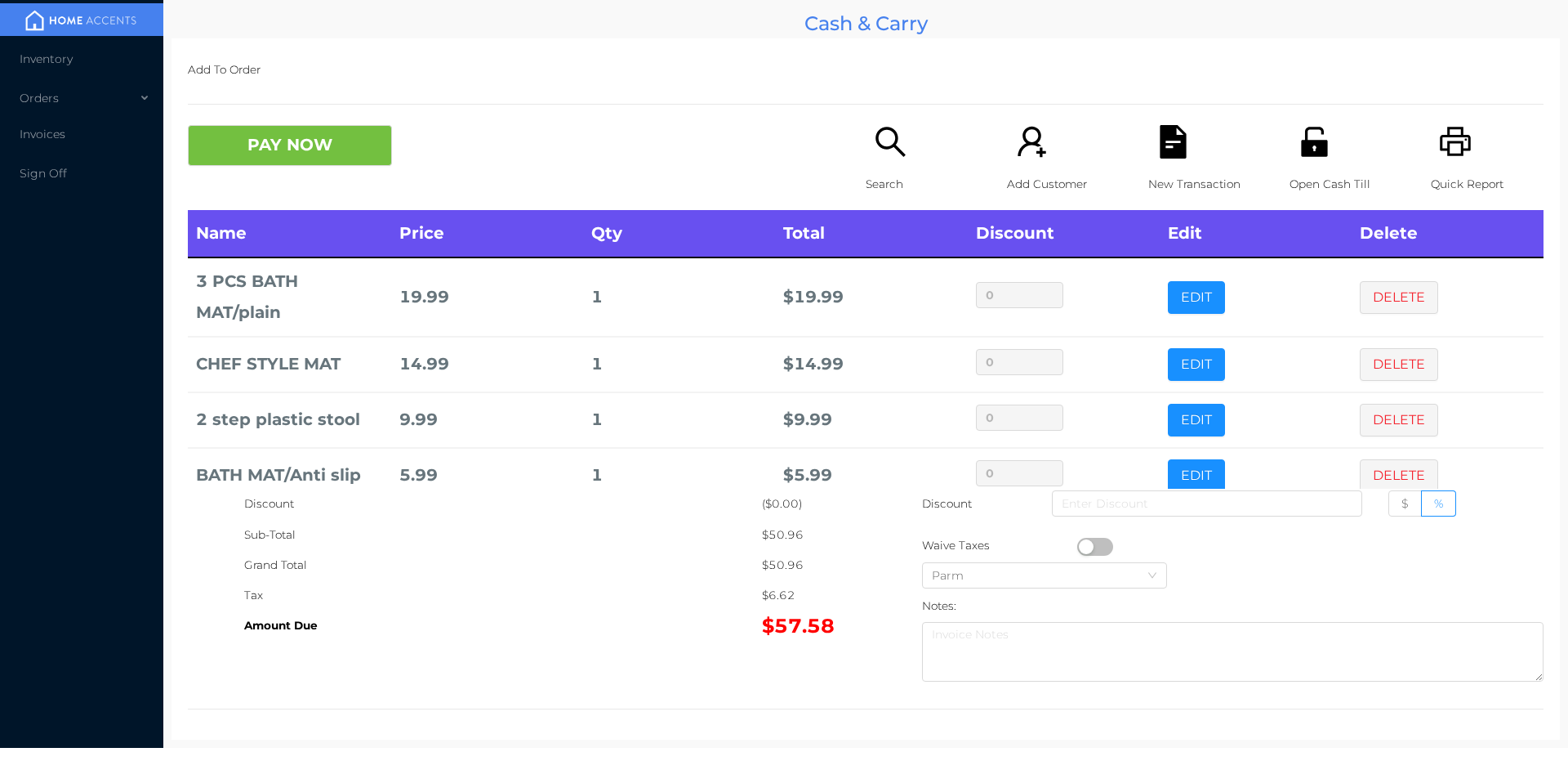
click at [1304, 155] on icon "icon: unlock" at bounding box center [1314, 141] width 26 height 29
click at [307, 142] on button "PAY NOW" at bounding box center [290, 146] width 204 height 41
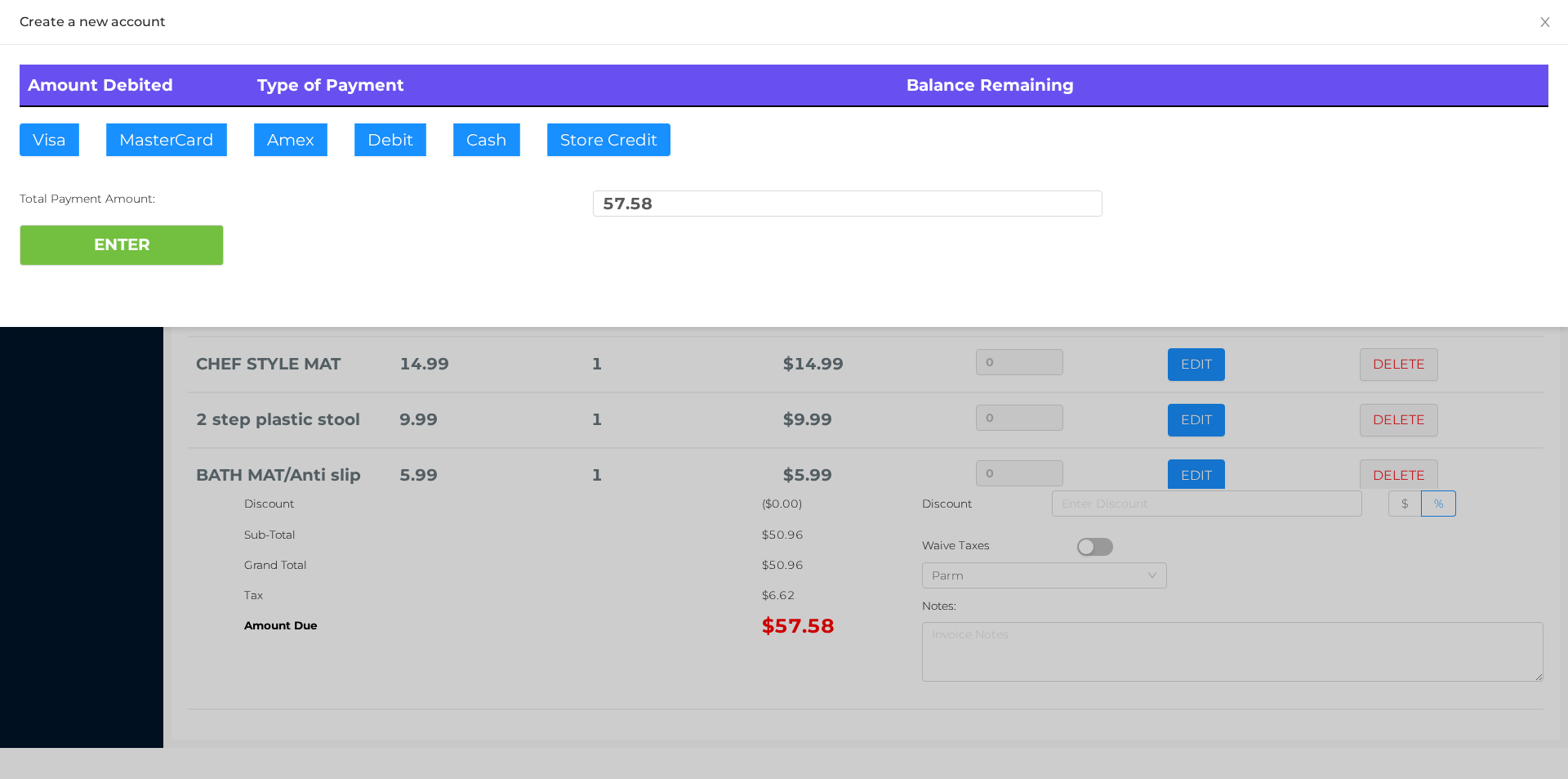
click at [532, 612] on div at bounding box center [784, 390] width 1568 height 779
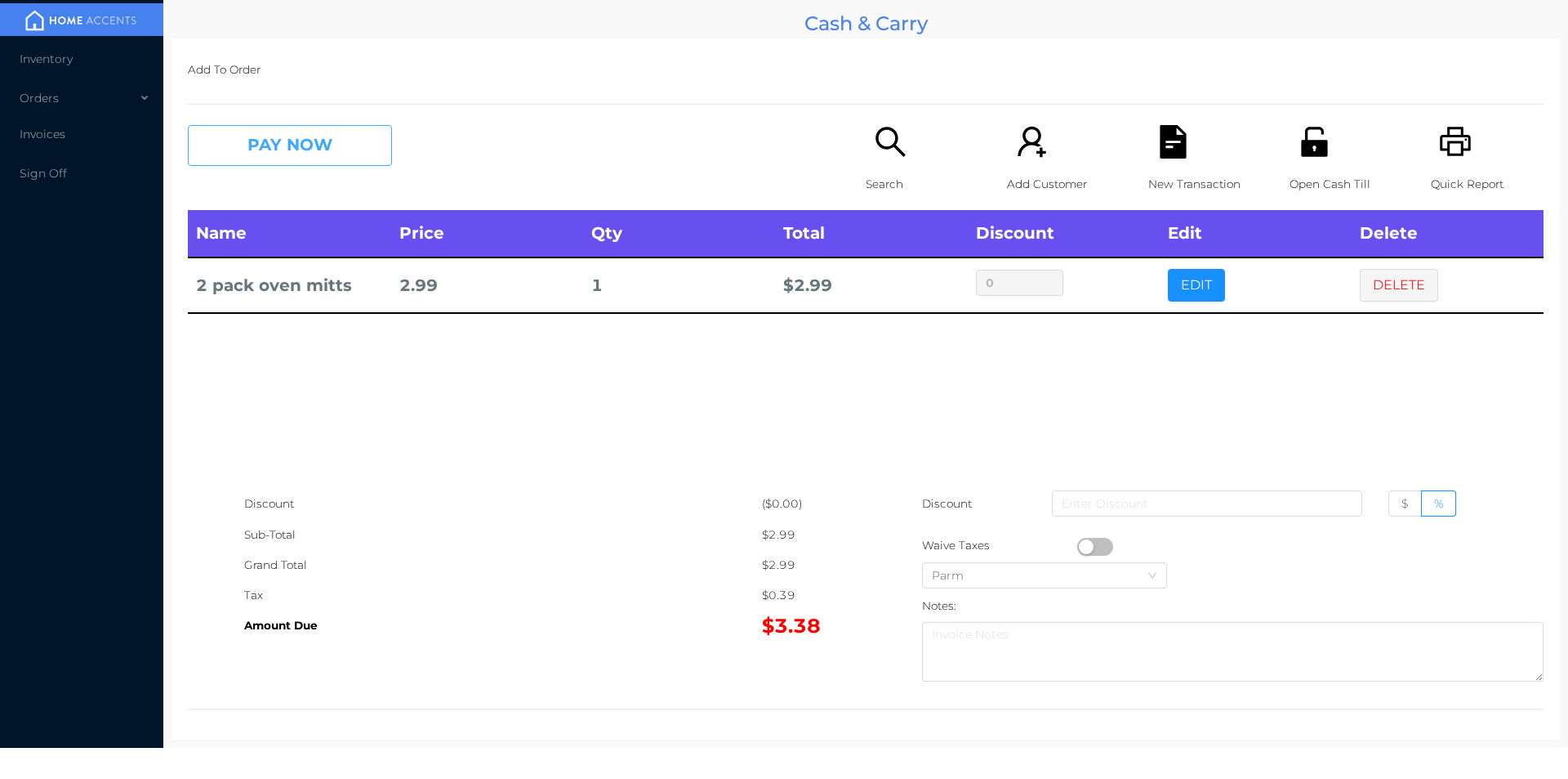
click at [308, 160] on button "PAY NOW" at bounding box center [290, 146] width 204 height 41
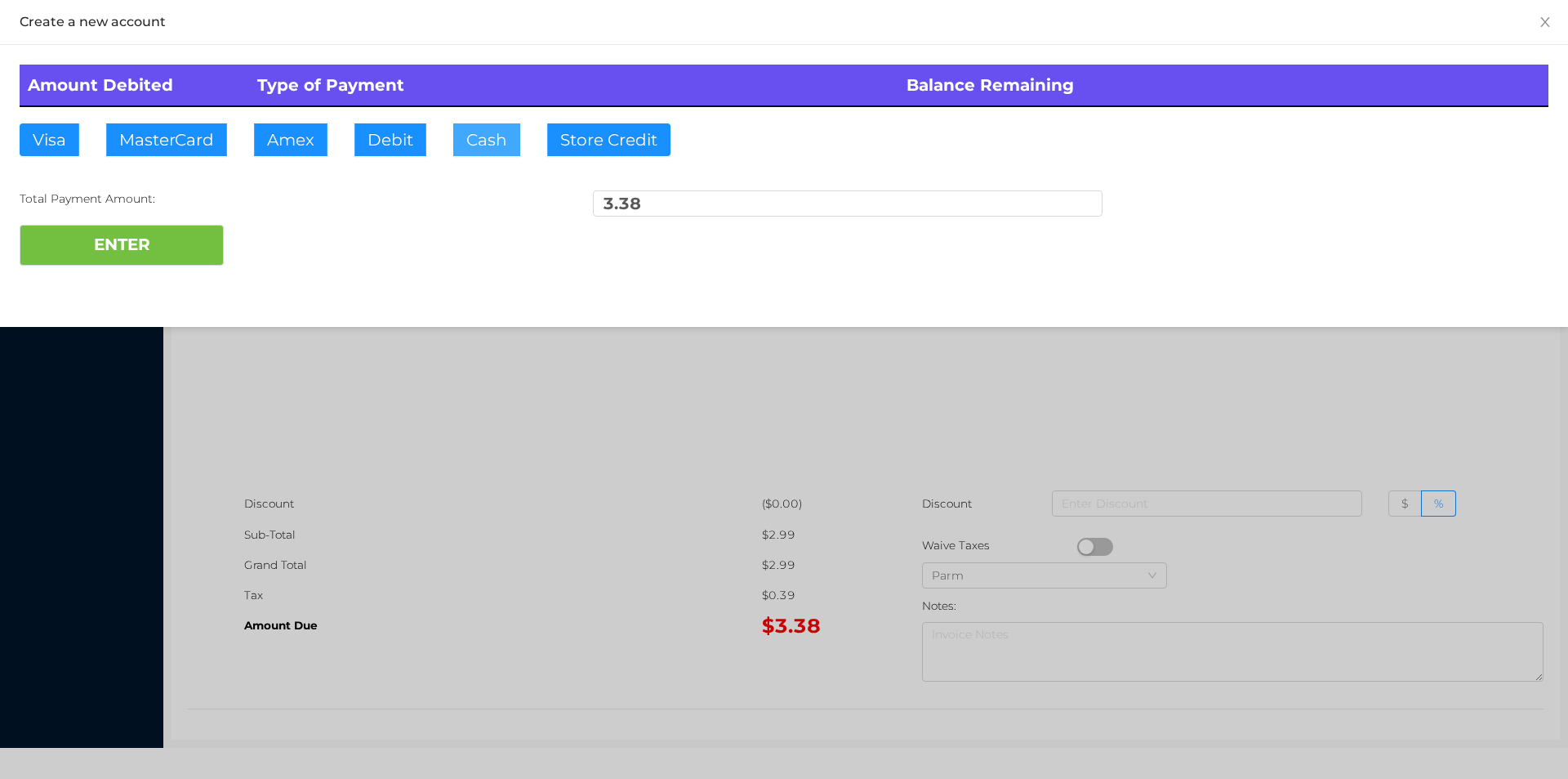
click at [462, 151] on button "Cash" at bounding box center [486, 139] width 67 height 32
click at [178, 255] on button "ENTER" at bounding box center [121, 246] width 204 height 41
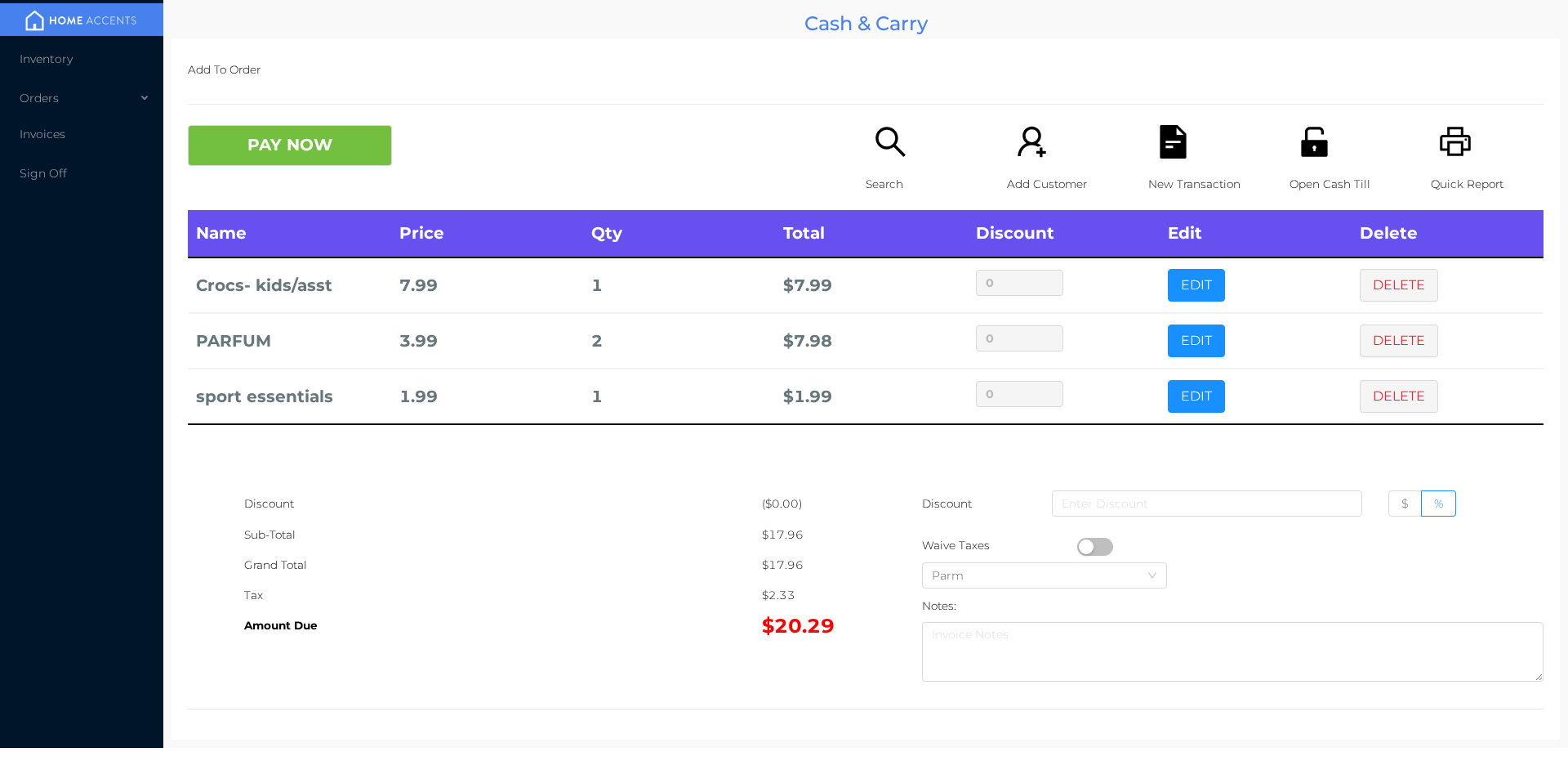
click at [1162, 141] on icon "icon: file-text" at bounding box center [1173, 142] width 26 height 33
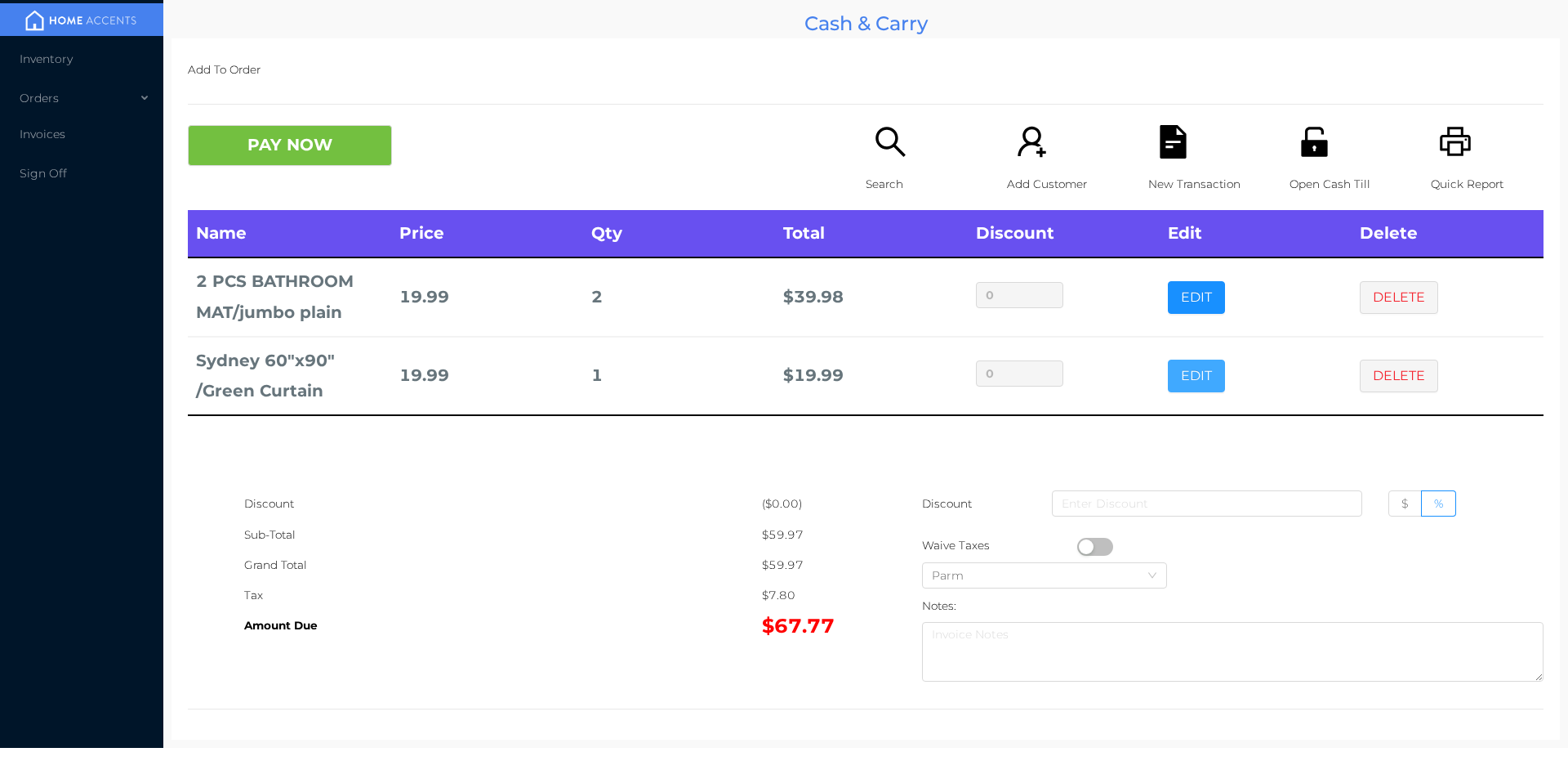
click at [1189, 391] on button "EDIT" at bounding box center [1196, 375] width 57 height 32
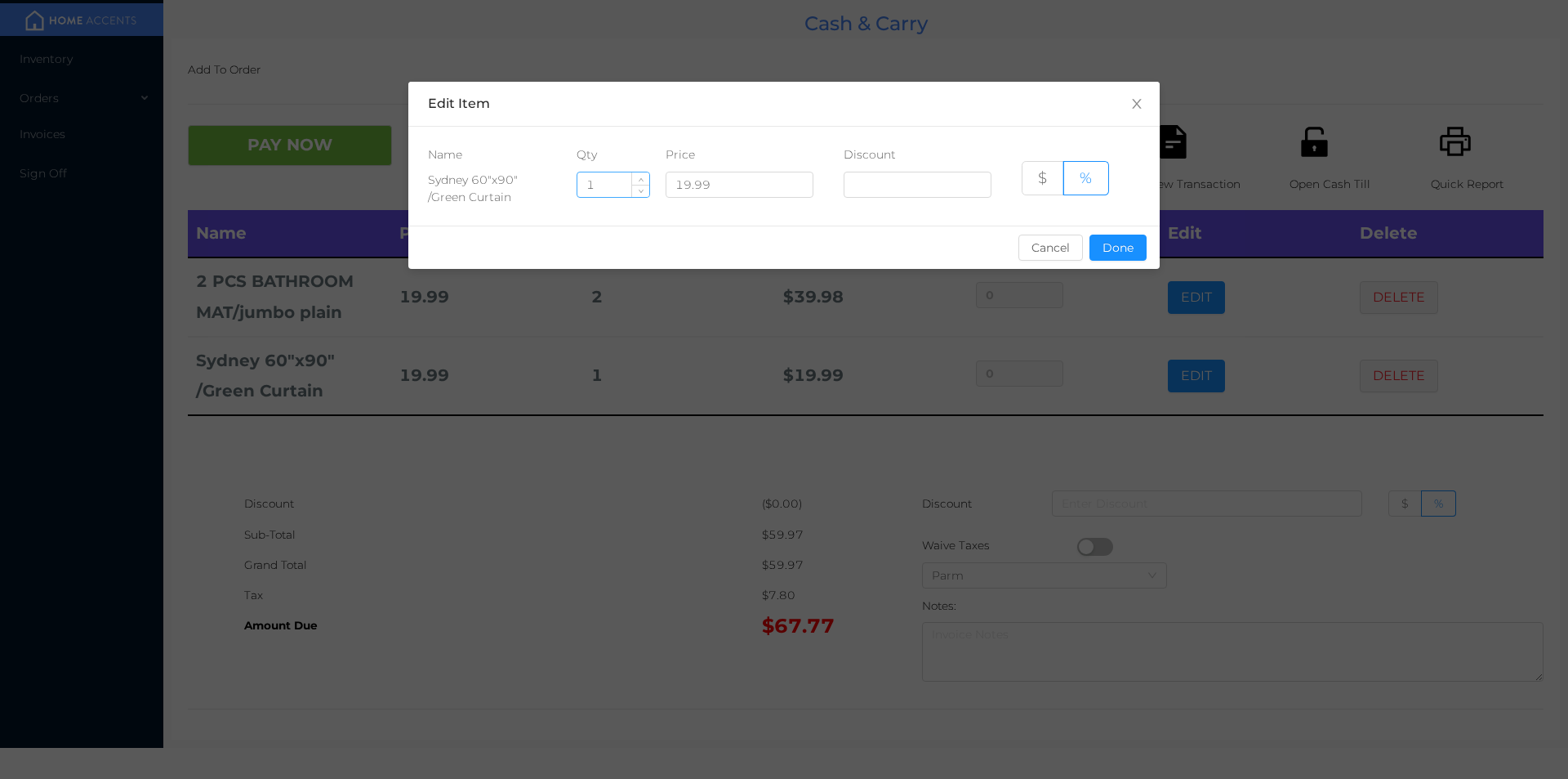
click at [605, 183] on input "1" at bounding box center [612, 184] width 71 height 24
type input "6"
click at [1115, 260] on button "Done" at bounding box center [1118, 248] width 57 height 26
type input "0%"
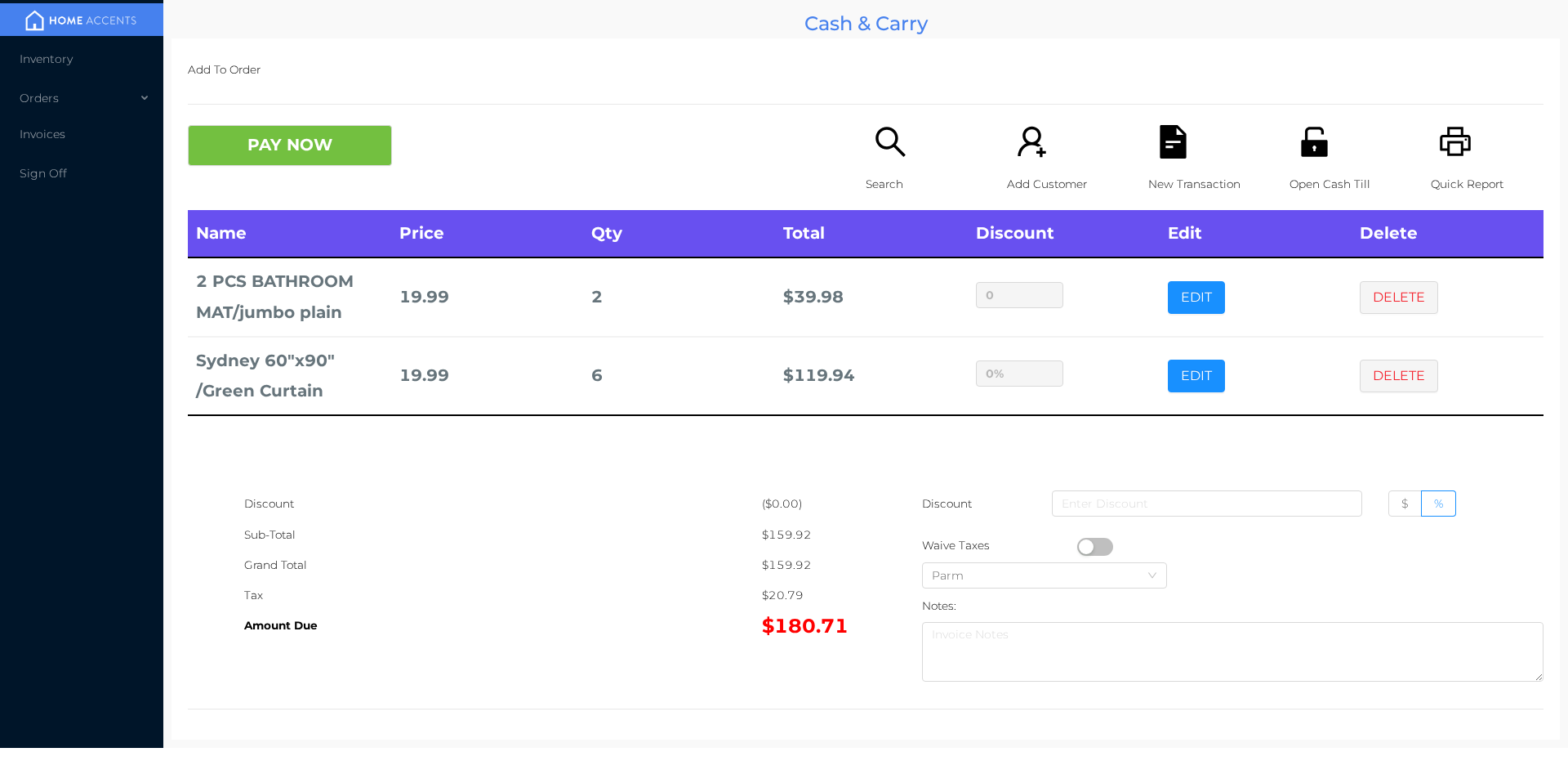
click at [676, 506] on div "Discount" at bounding box center [503, 503] width 517 height 30
click at [1327, 180] on p "Open Cash Till" at bounding box center [1346, 184] width 112 height 30
click at [312, 160] on button "PAY NOW" at bounding box center [290, 146] width 204 height 41
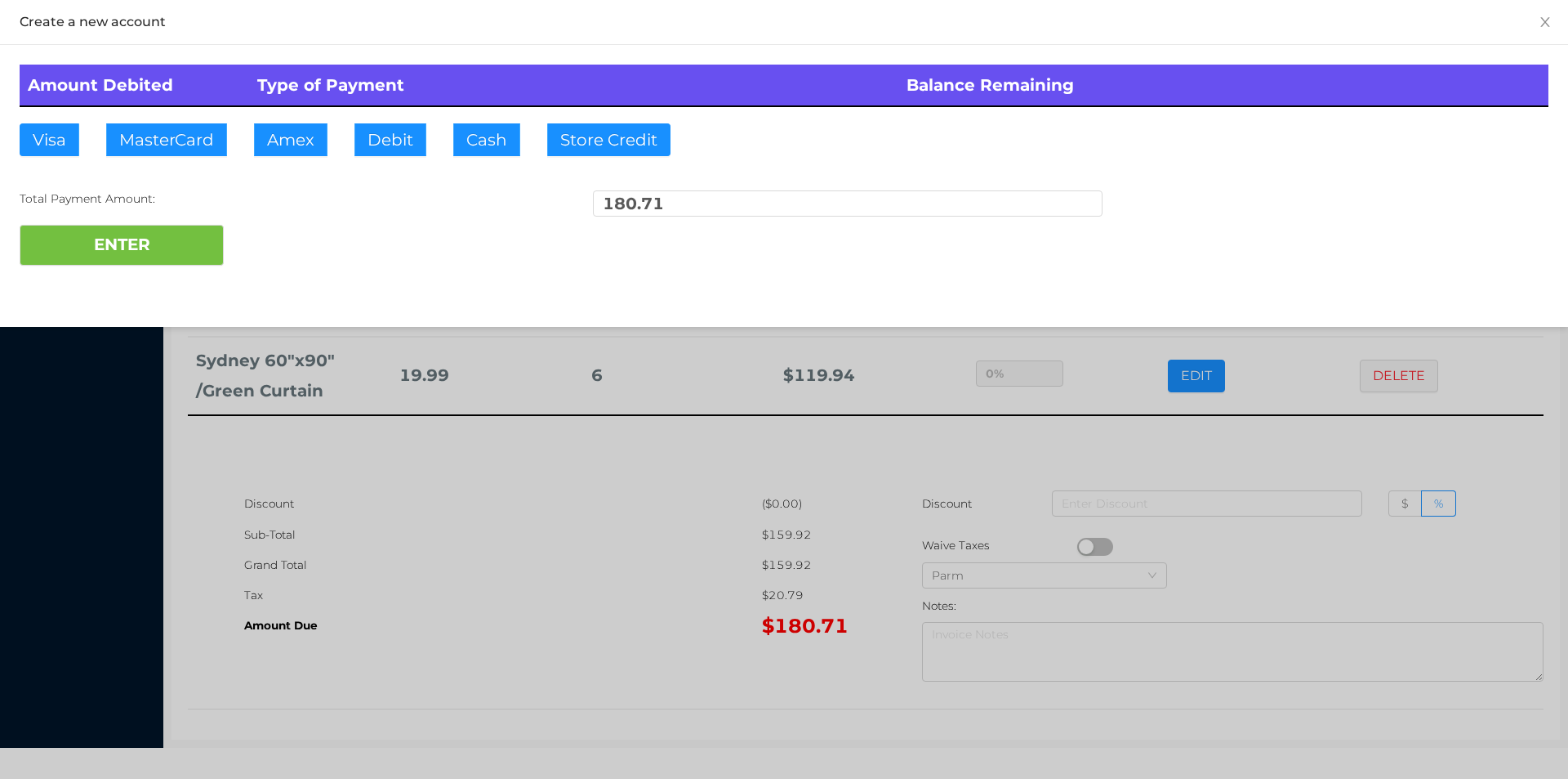
click at [650, 562] on div at bounding box center [784, 390] width 1568 height 779
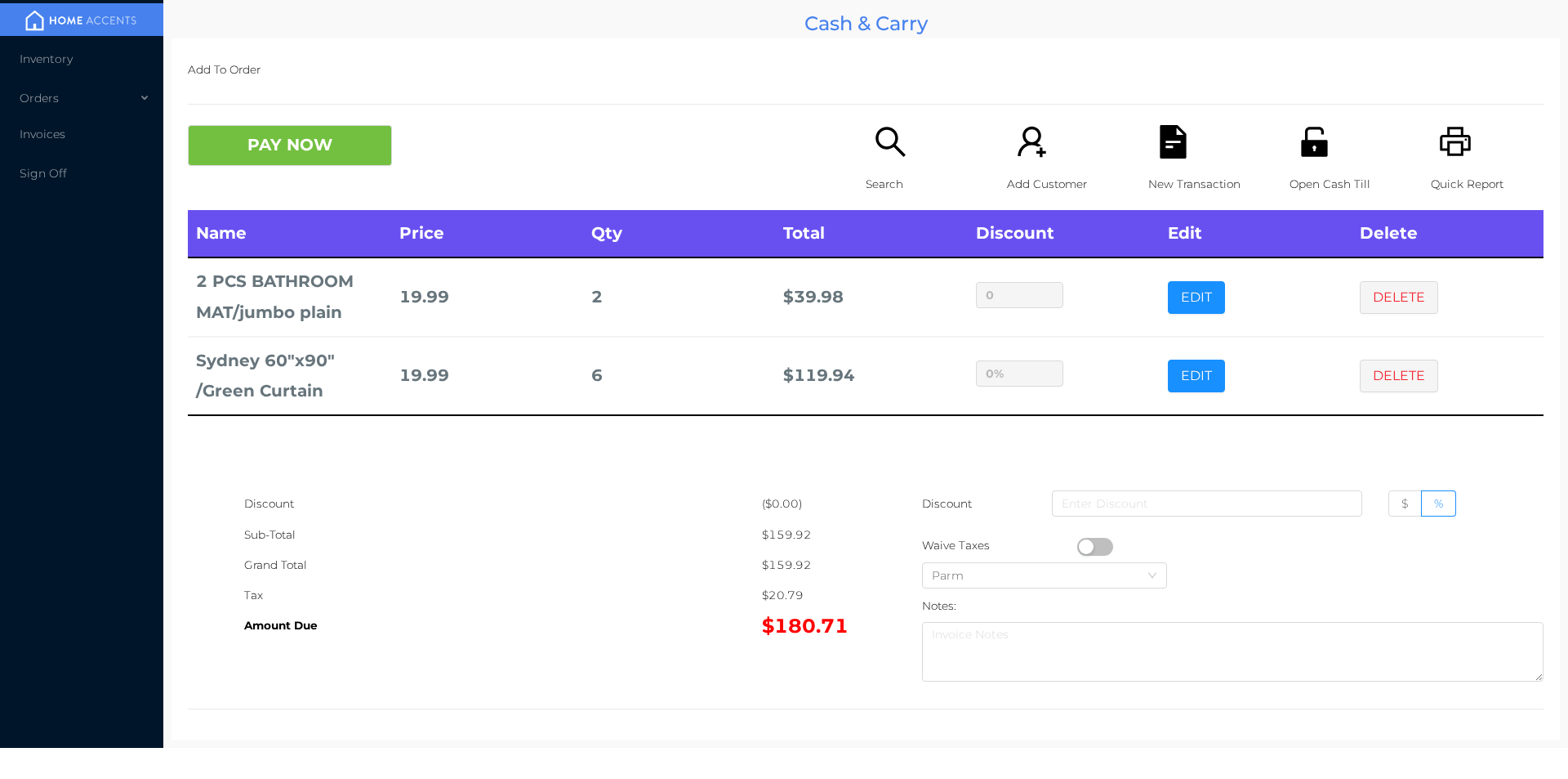
click at [1290, 162] on div "Open Cash Till" at bounding box center [1346, 167] width 112 height 85
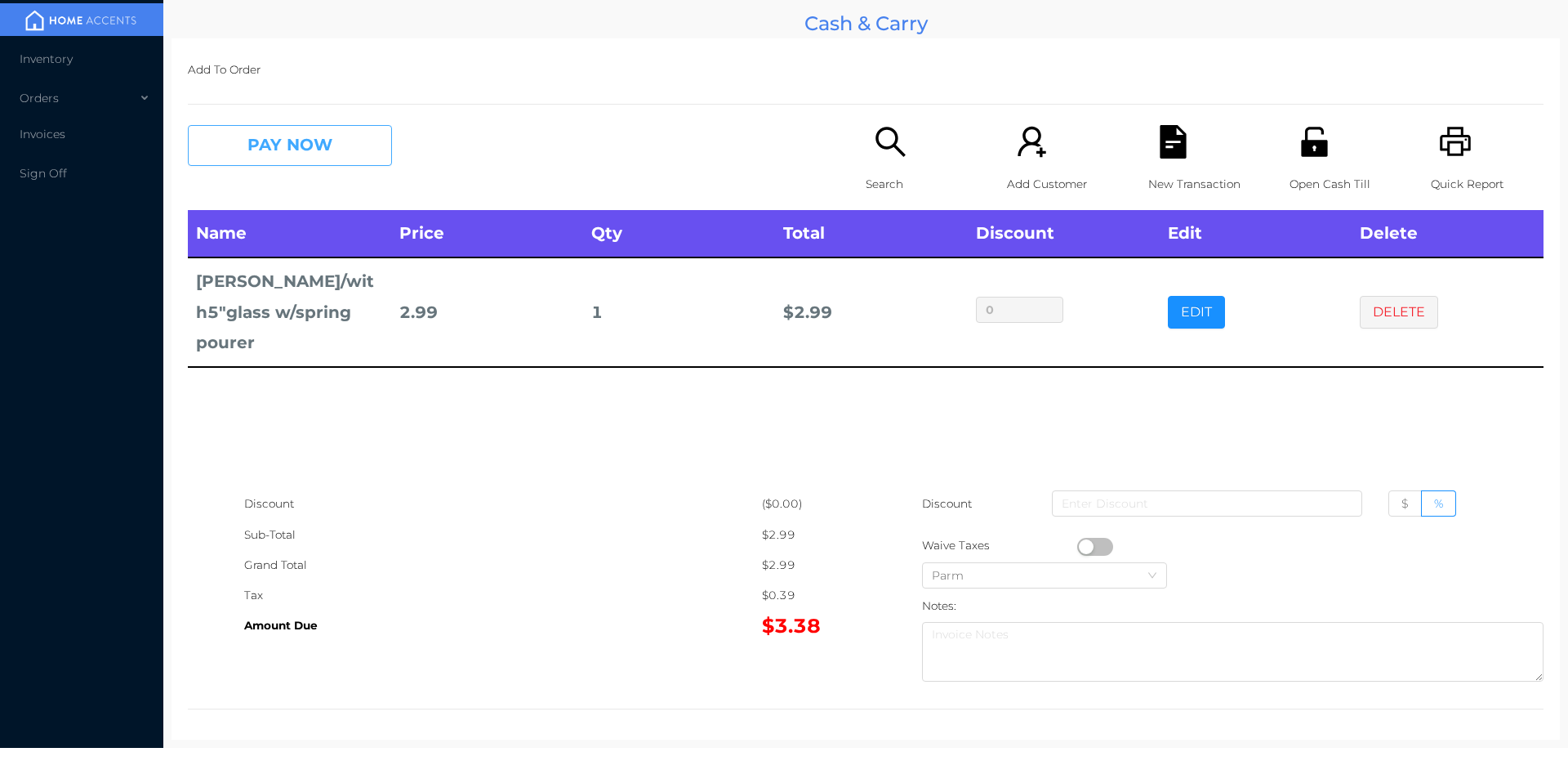
click at [283, 130] on button "PAY NOW" at bounding box center [290, 146] width 204 height 41
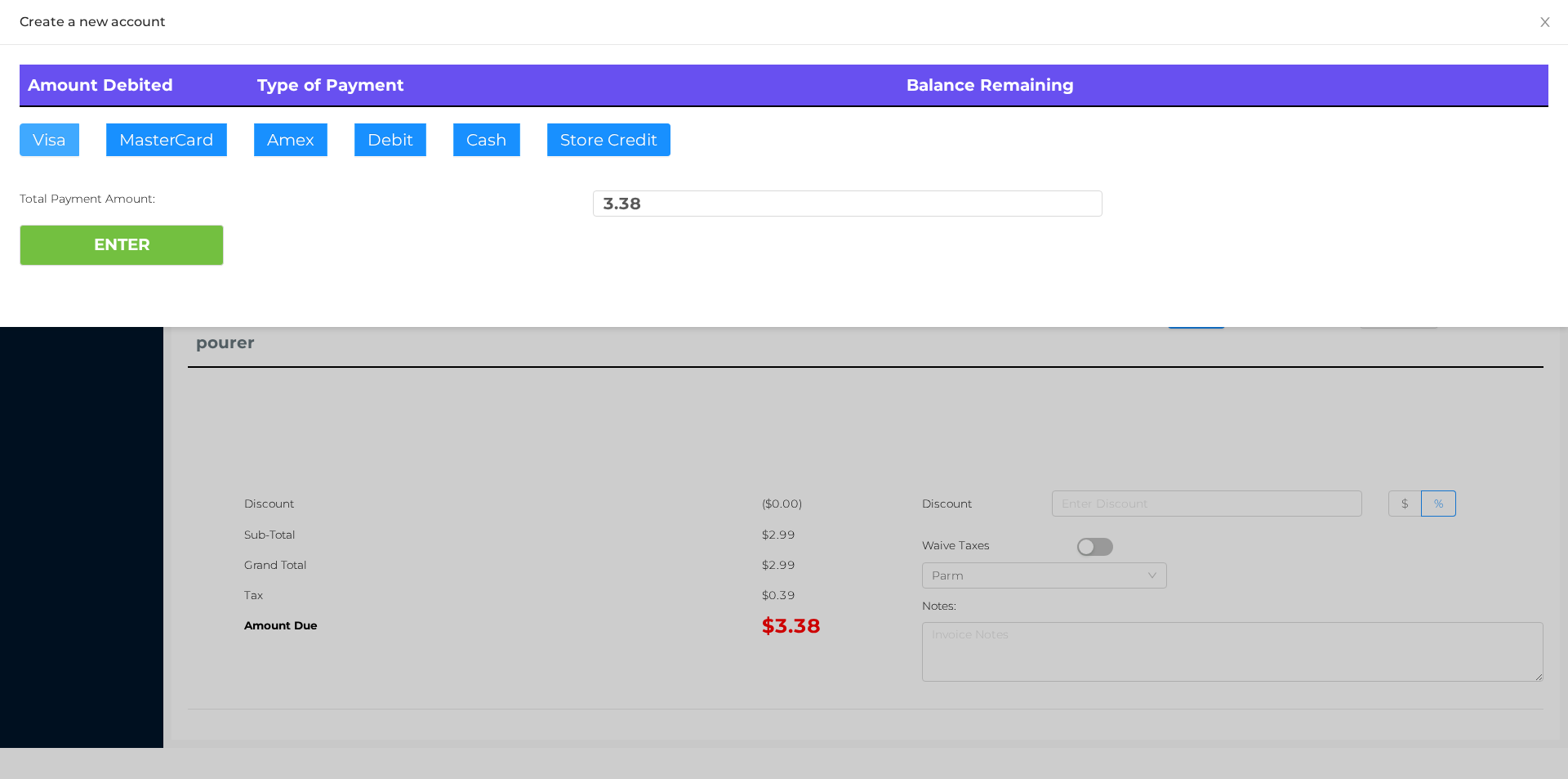
click at [62, 140] on button "Visa" at bounding box center [49, 139] width 60 height 32
click at [115, 227] on button "ENTER" at bounding box center [121, 246] width 204 height 41
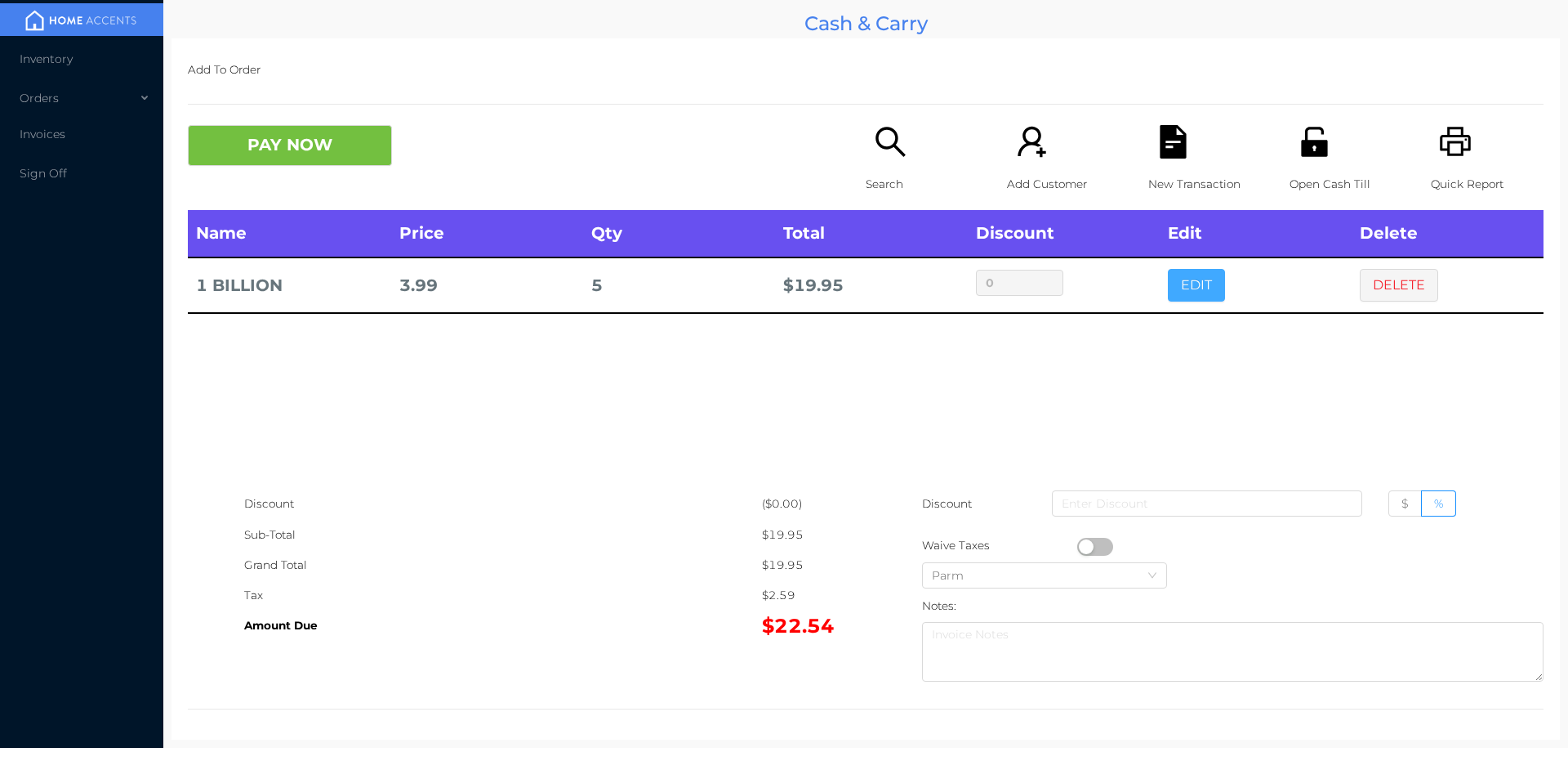
click at [1177, 290] on button "EDIT" at bounding box center [1196, 285] width 57 height 32
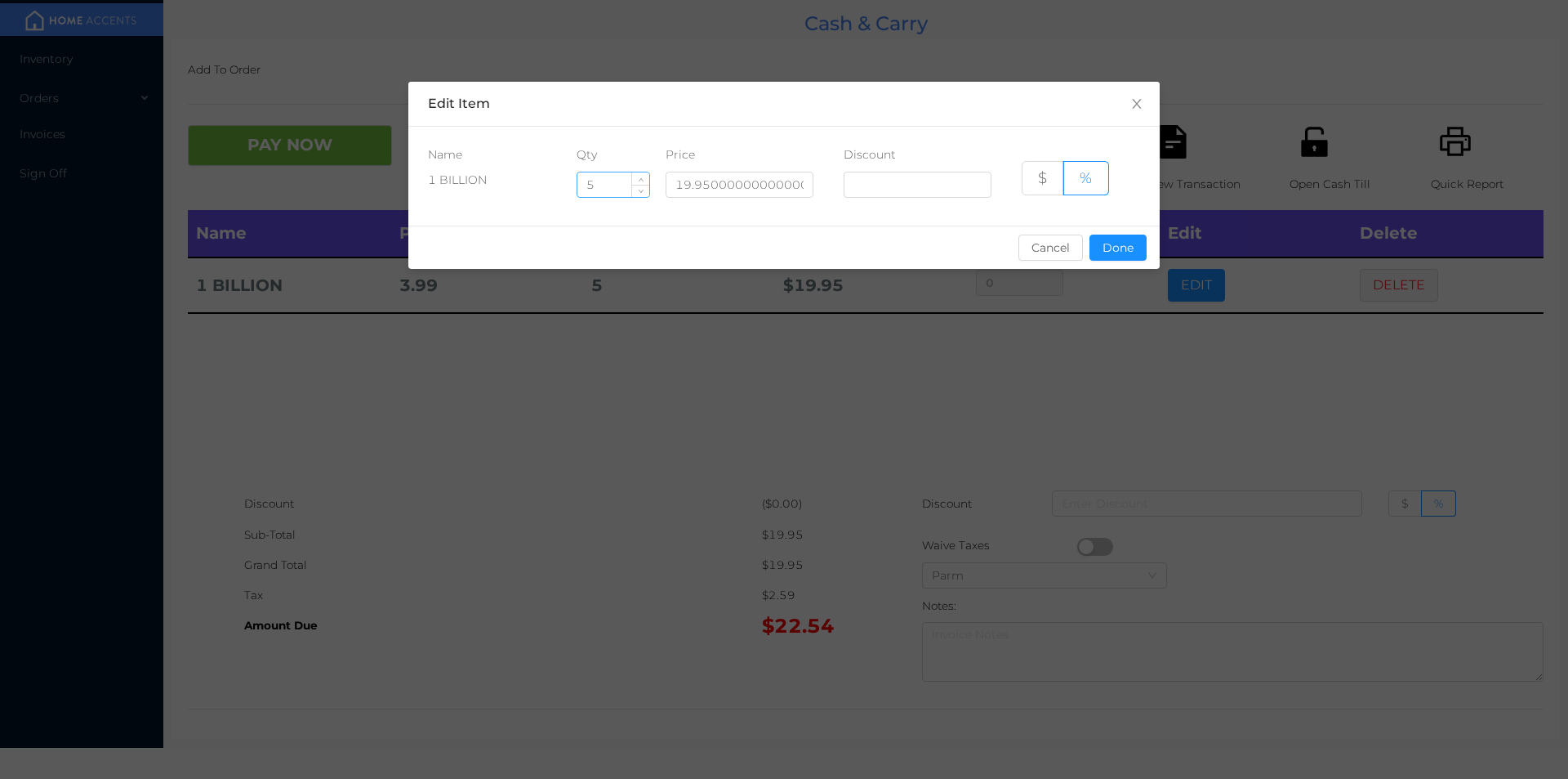
click at [606, 191] on input "5" at bounding box center [612, 184] width 71 height 24
type input "6"
click at [1122, 256] on button "Done" at bounding box center [1118, 248] width 57 height 26
type input "0%"
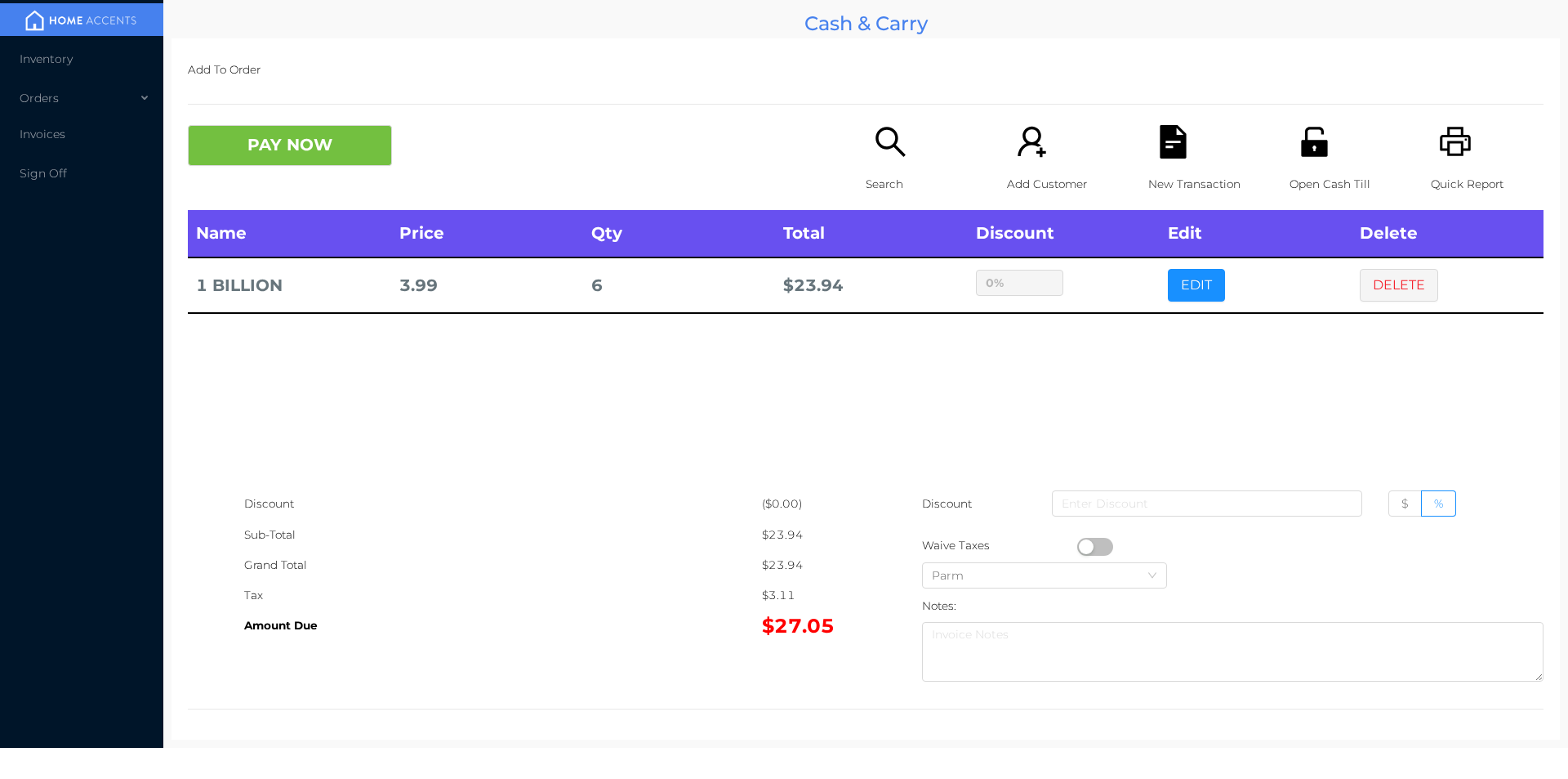
click at [1174, 166] on div "New Transaction" at bounding box center [1204, 167] width 112 height 85
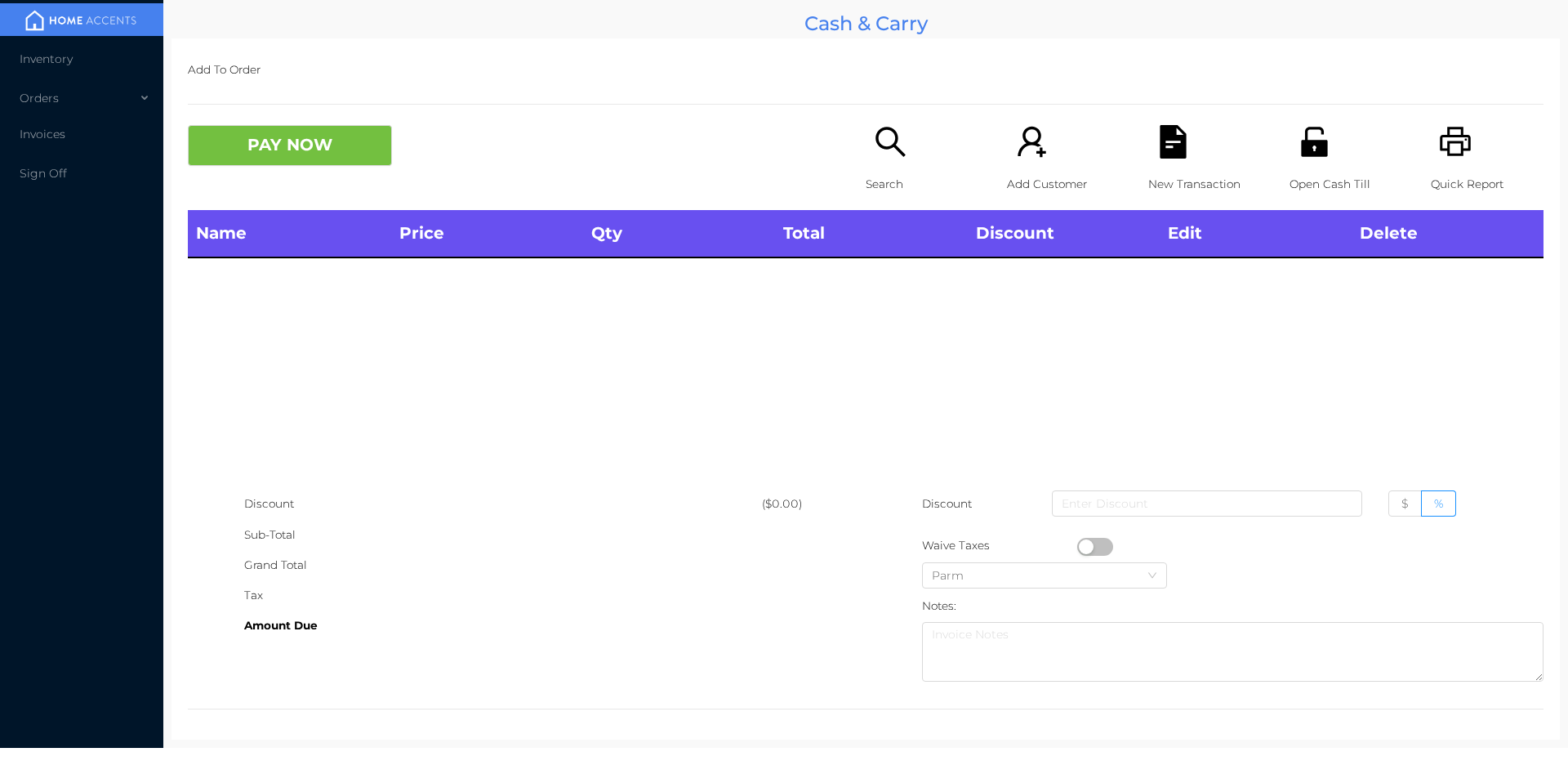
click at [1301, 157] on icon "icon: unlock" at bounding box center [1315, 142] width 33 height 33
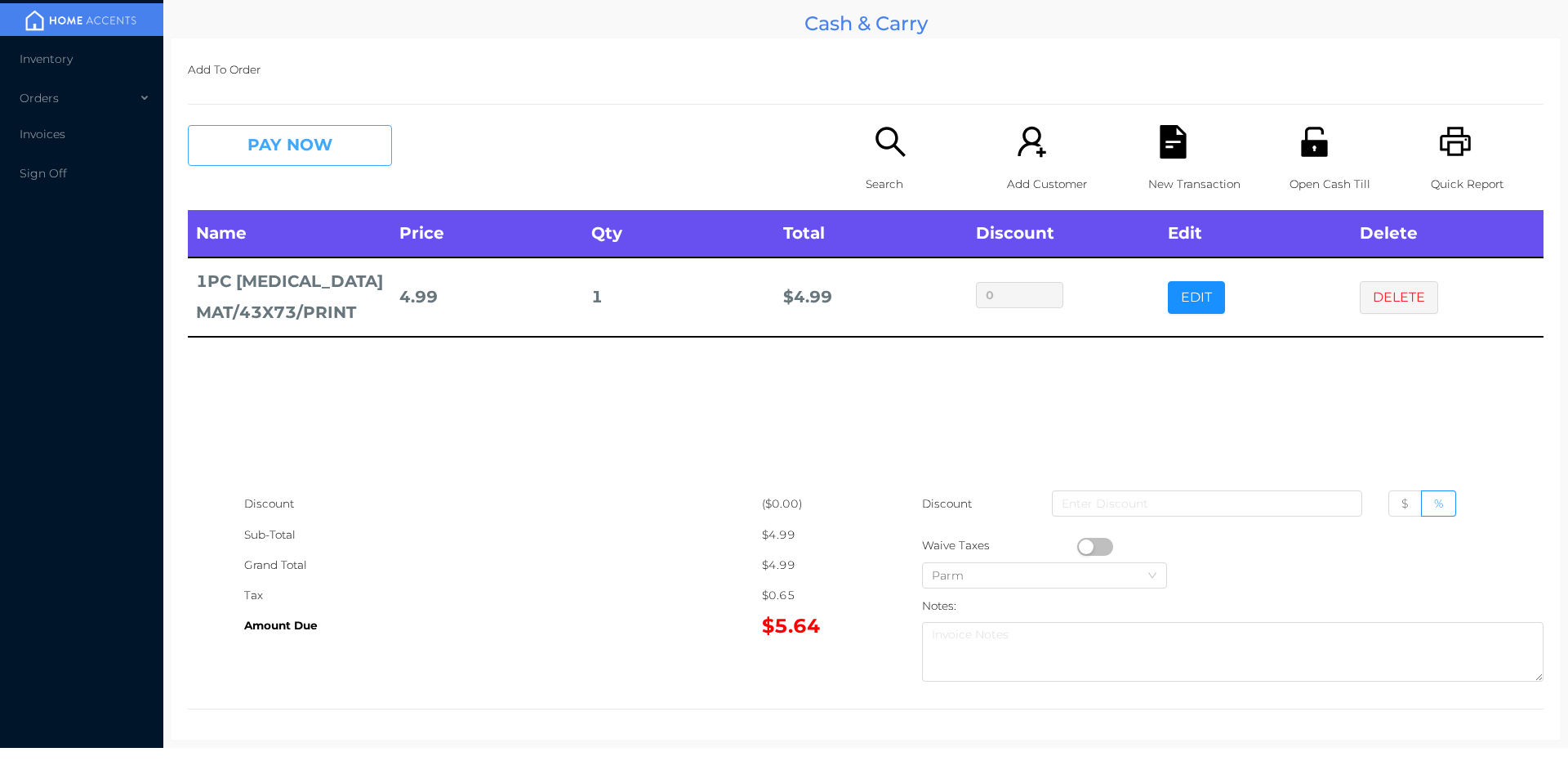
click at [276, 128] on button "PAY NOW" at bounding box center [290, 146] width 204 height 41
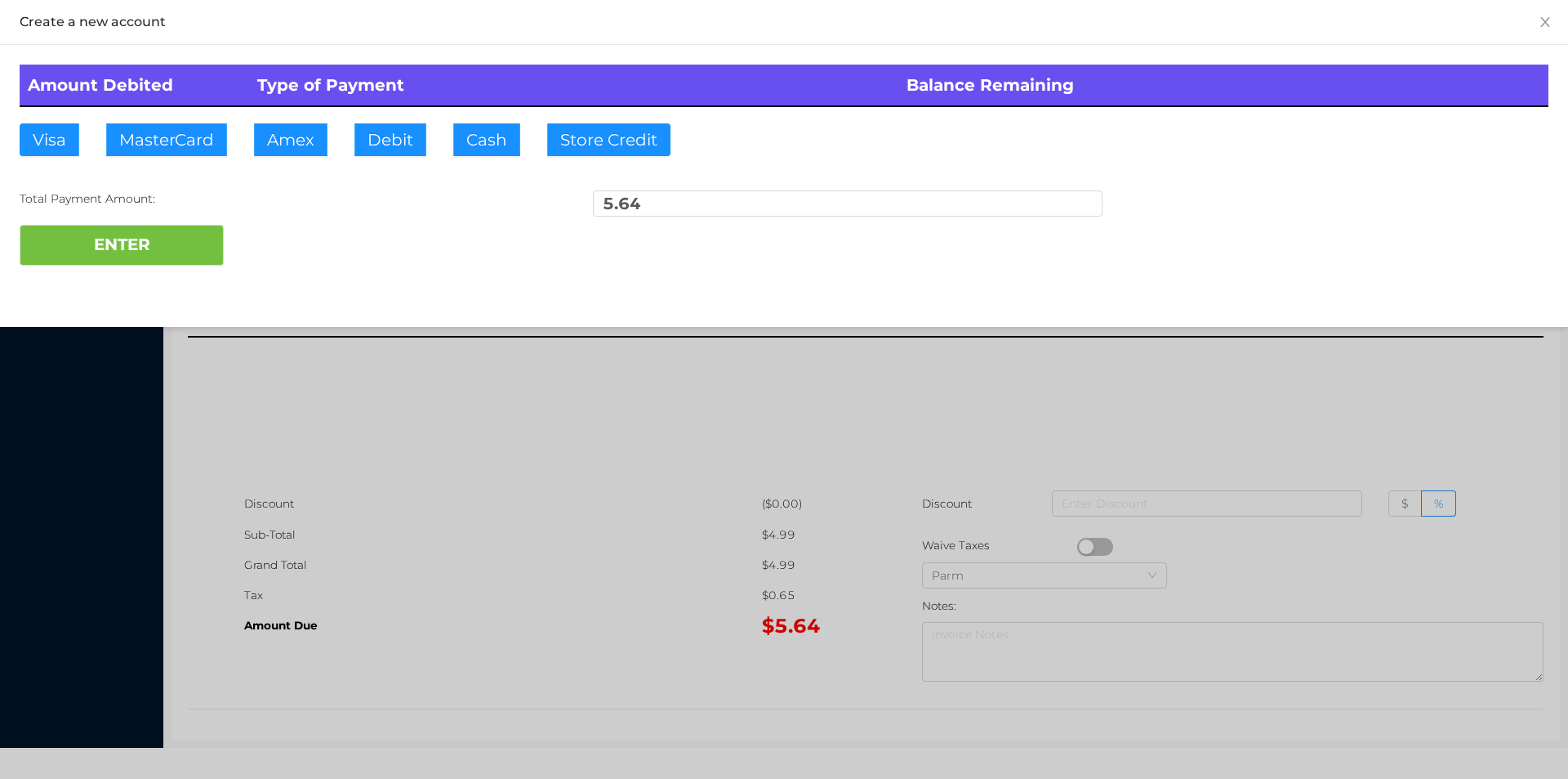
click at [642, 628] on div at bounding box center [784, 390] width 1568 height 779
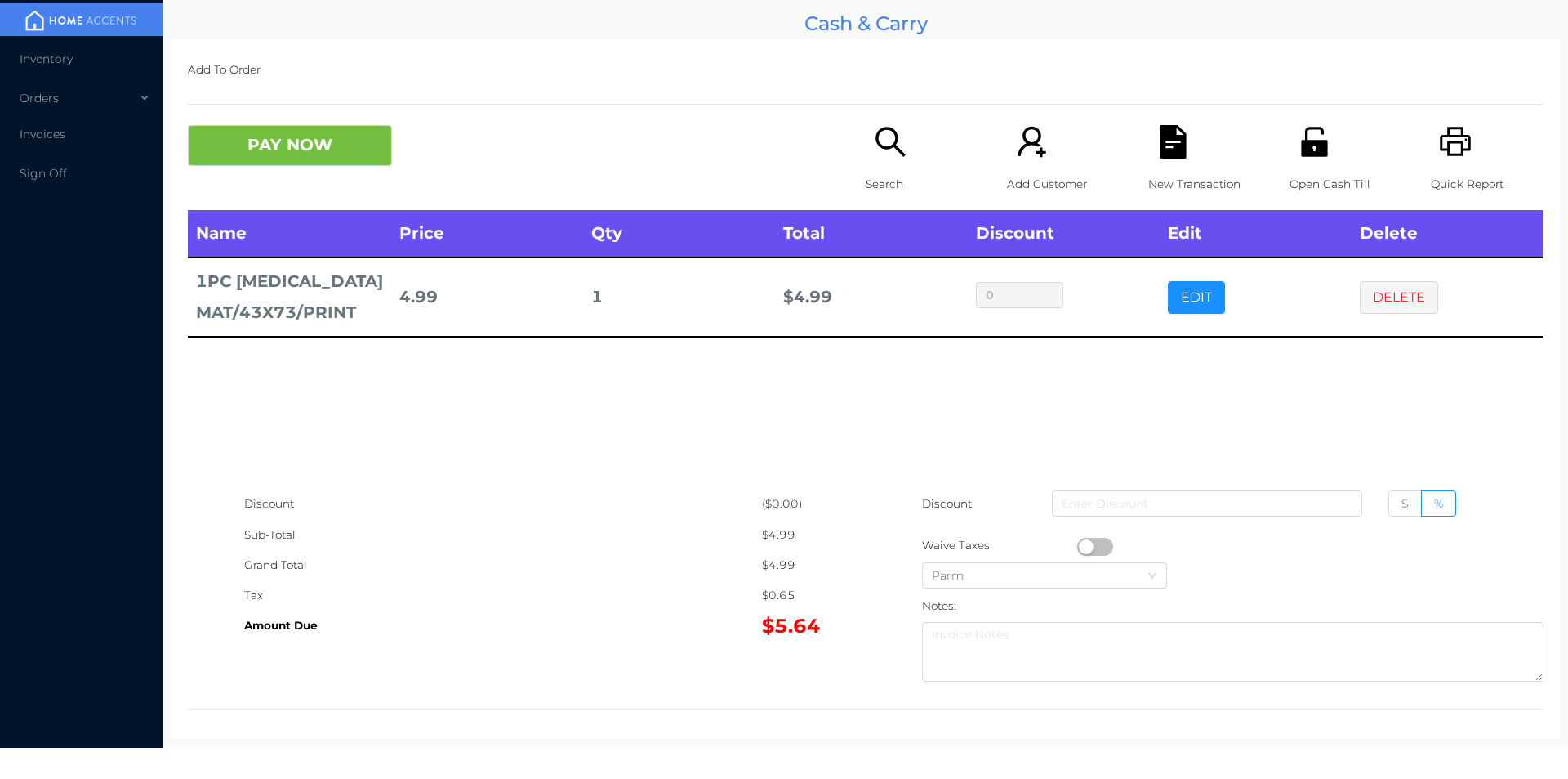
click at [1176, 149] on icon "icon: file-text" at bounding box center [1173, 142] width 26 height 33
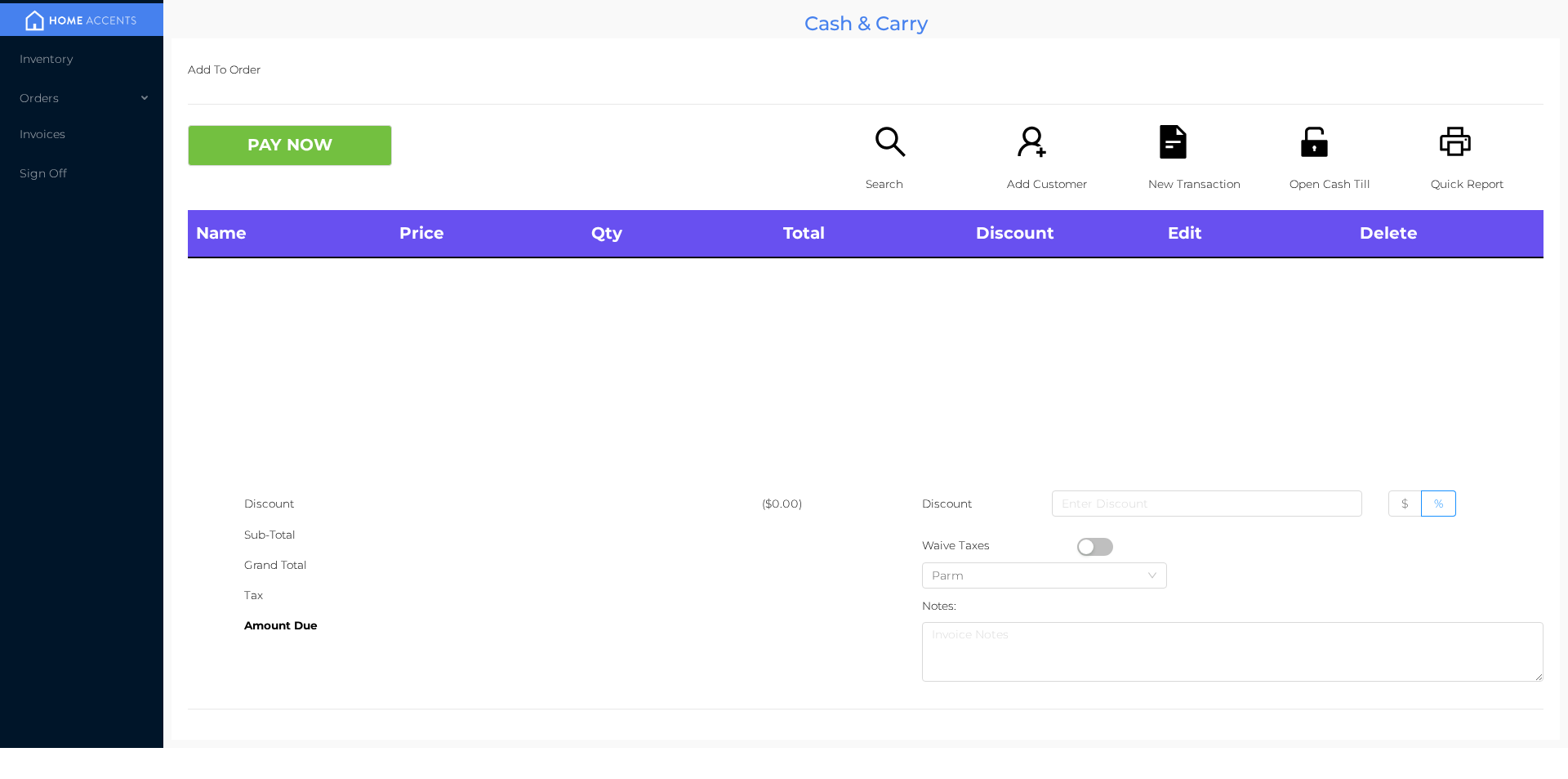
click at [899, 146] on icon "icon: search" at bounding box center [891, 142] width 33 height 33
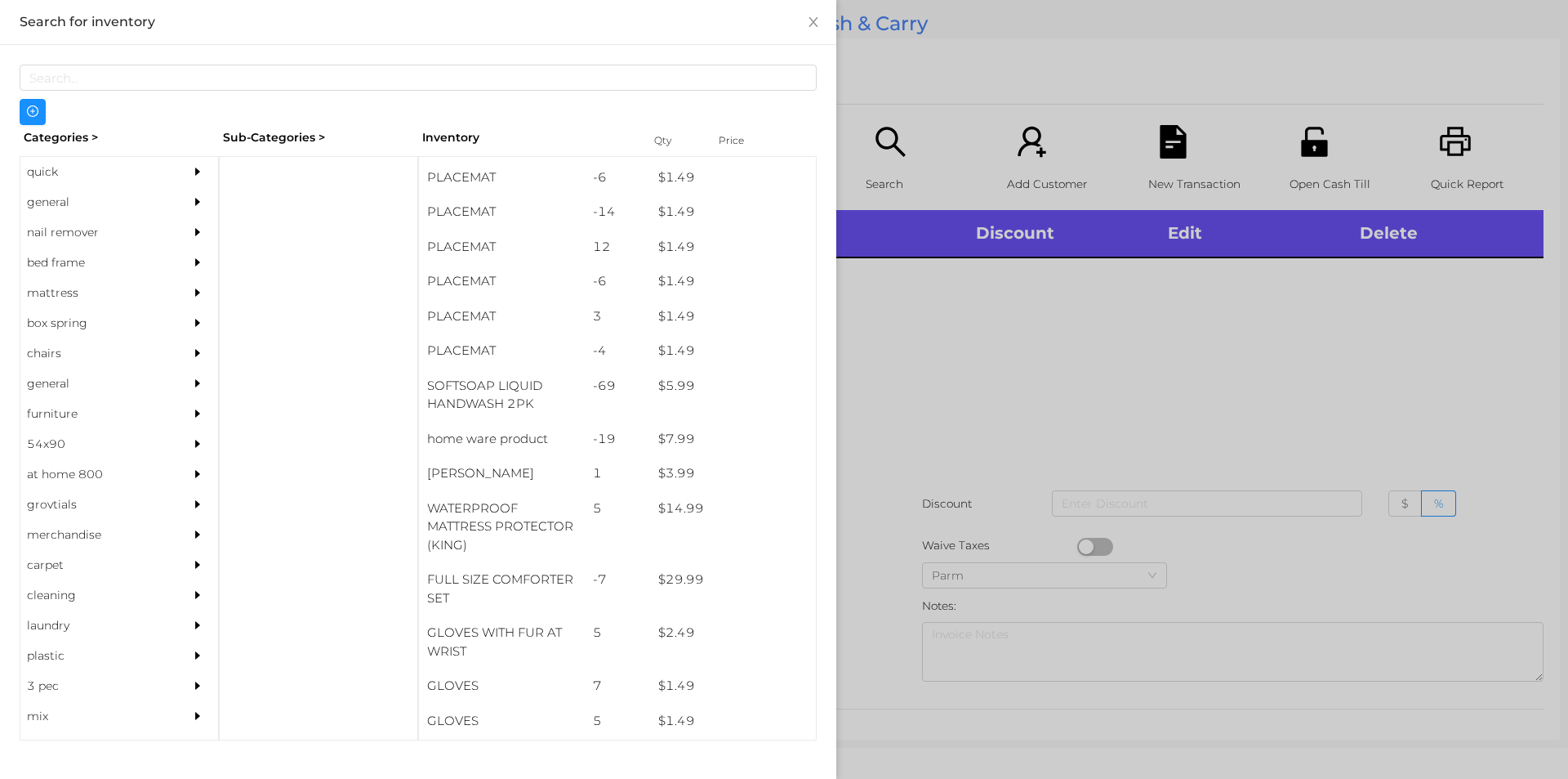
scroll to position [111, 0]
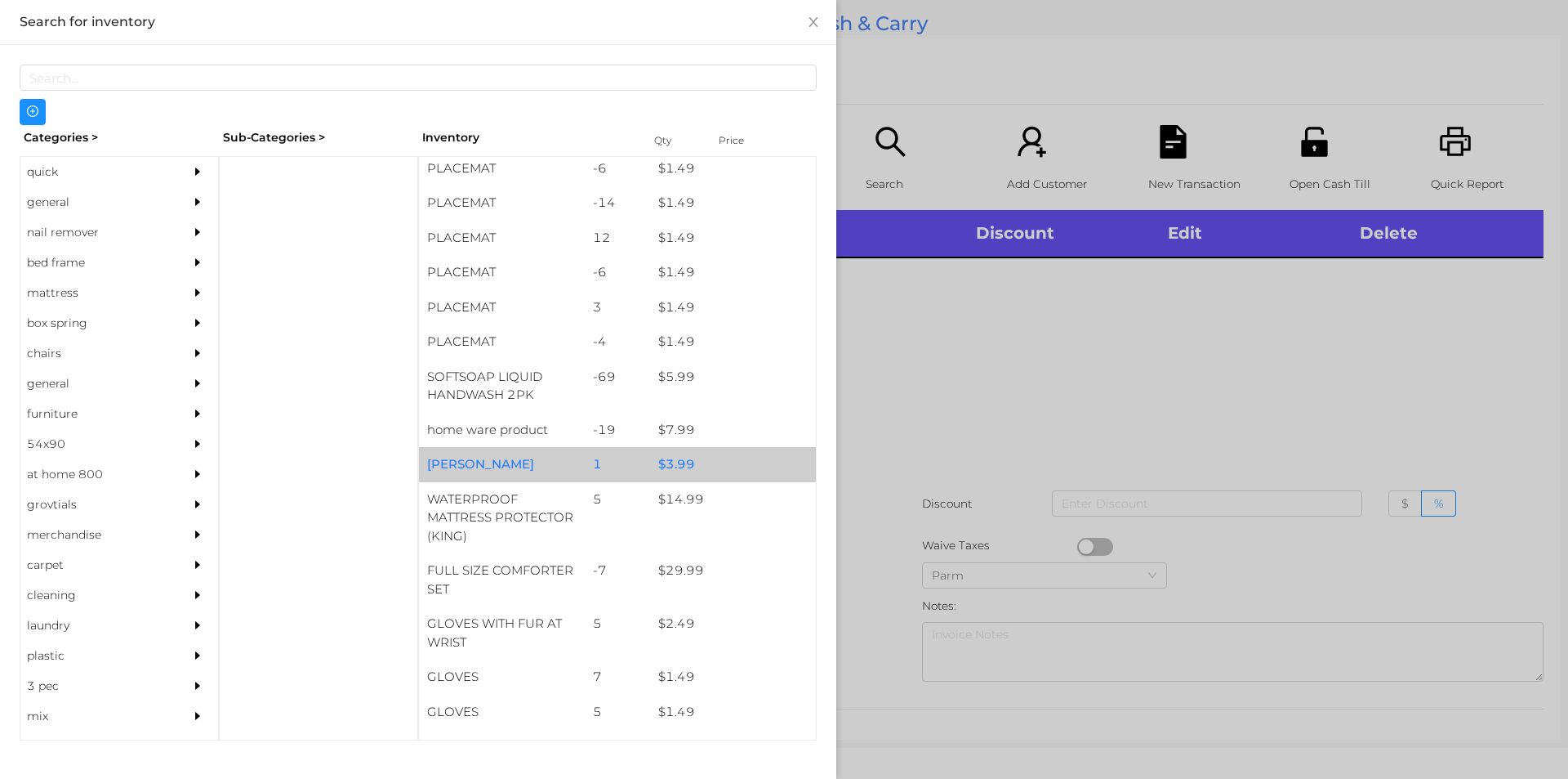
click at [686, 464] on div "$ 3.99" at bounding box center [734, 465] width 166 height 35
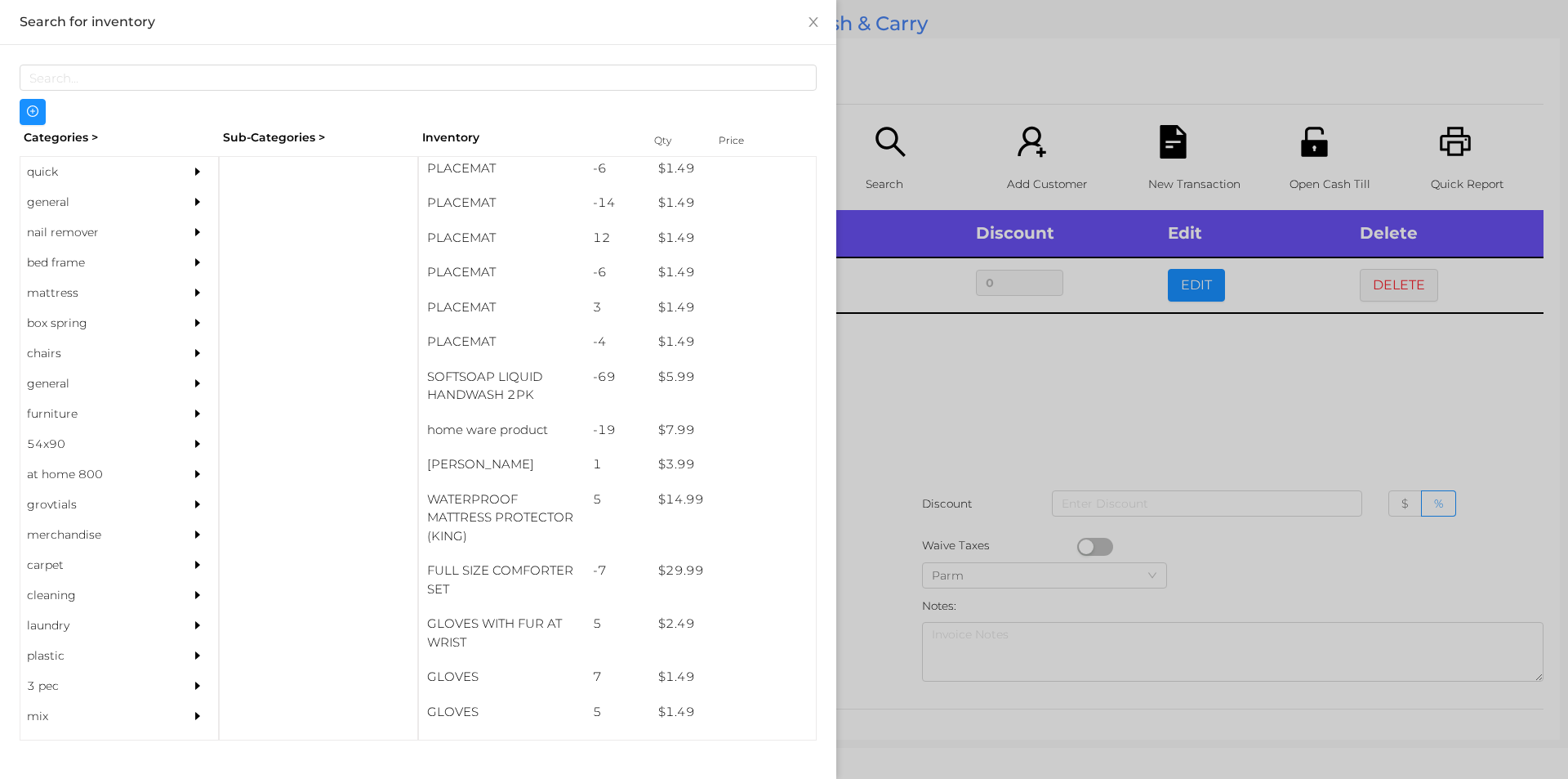
click at [953, 435] on div at bounding box center [784, 390] width 1568 height 779
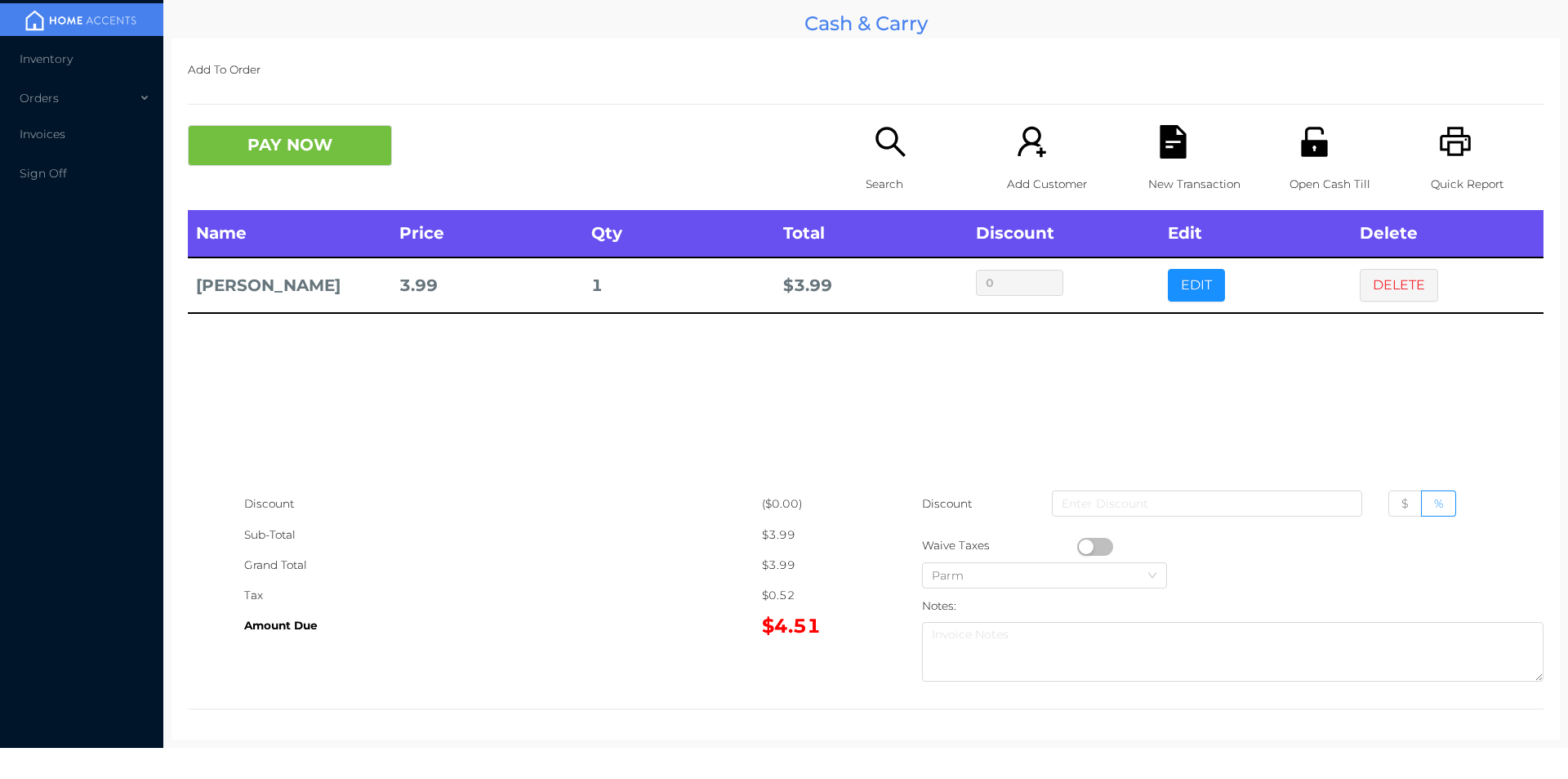
click at [1311, 159] on icon "icon: unlock" at bounding box center [1315, 142] width 33 height 33
click at [1298, 159] on icon "icon: unlock" at bounding box center [1315, 142] width 33 height 33
click at [1398, 272] on button "DELETE" at bounding box center [1399, 285] width 78 height 32
click at [1187, 281] on button "EDIT" at bounding box center [1196, 285] width 57 height 32
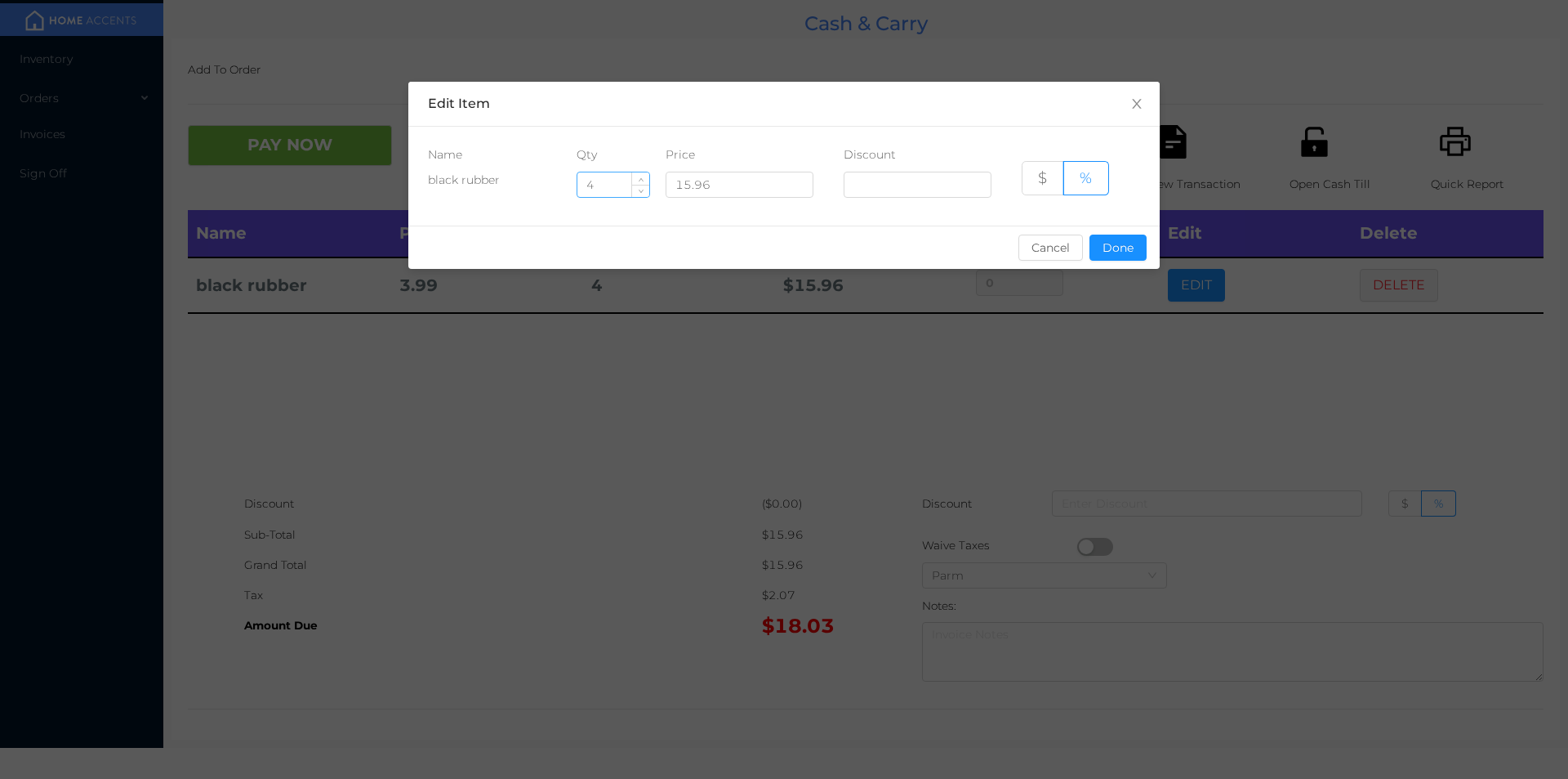
click at [625, 190] on input "4" at bounding box center [612, 184] width 71 height 24
type input "2"
click at [1108, 252] on button "Done" at bounding box center [1118, 248] width 57 height 26
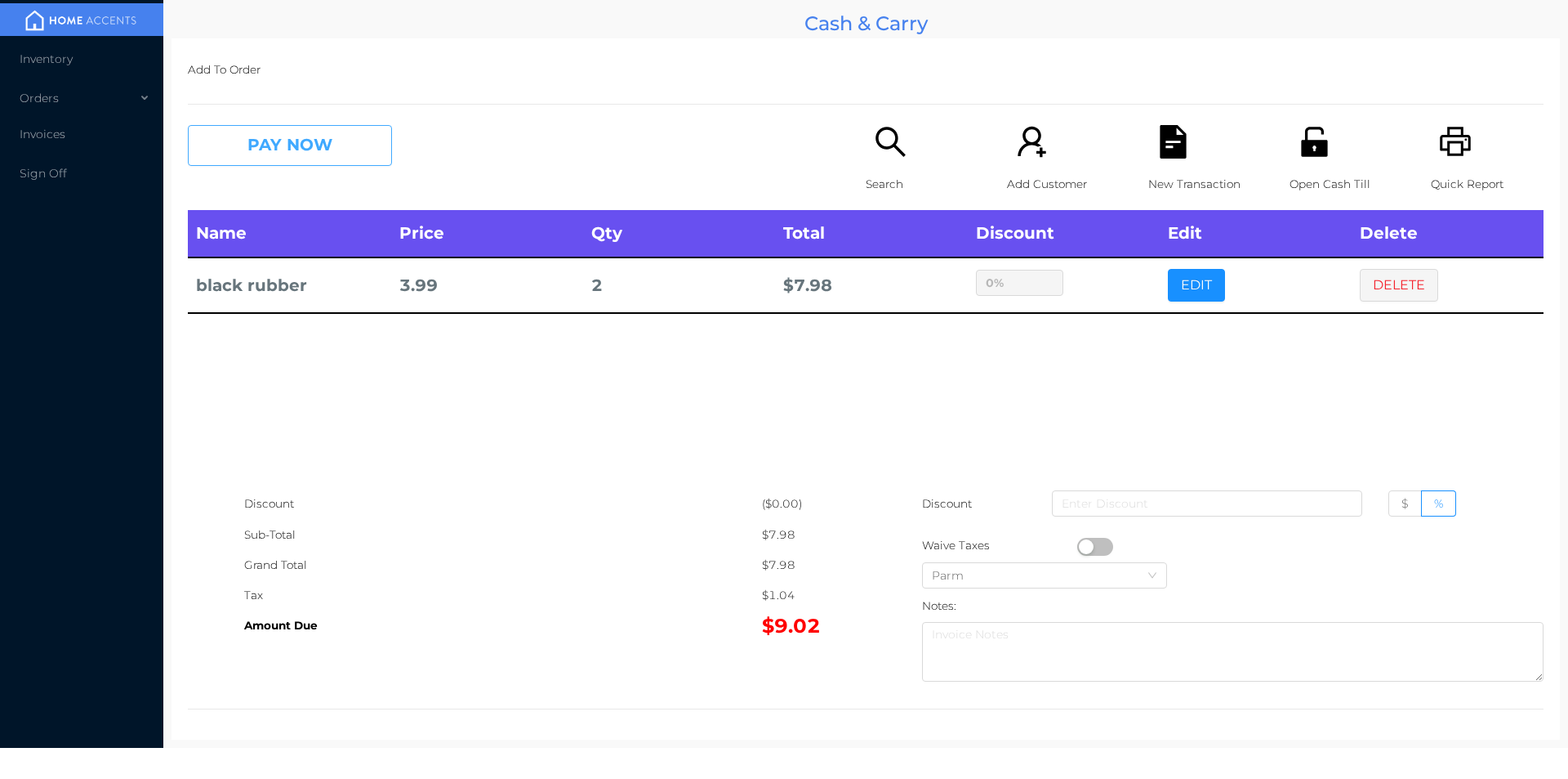
click at [257, 133] on button "PAY NOW" at bounding box center [290, 146] width 204 height 41
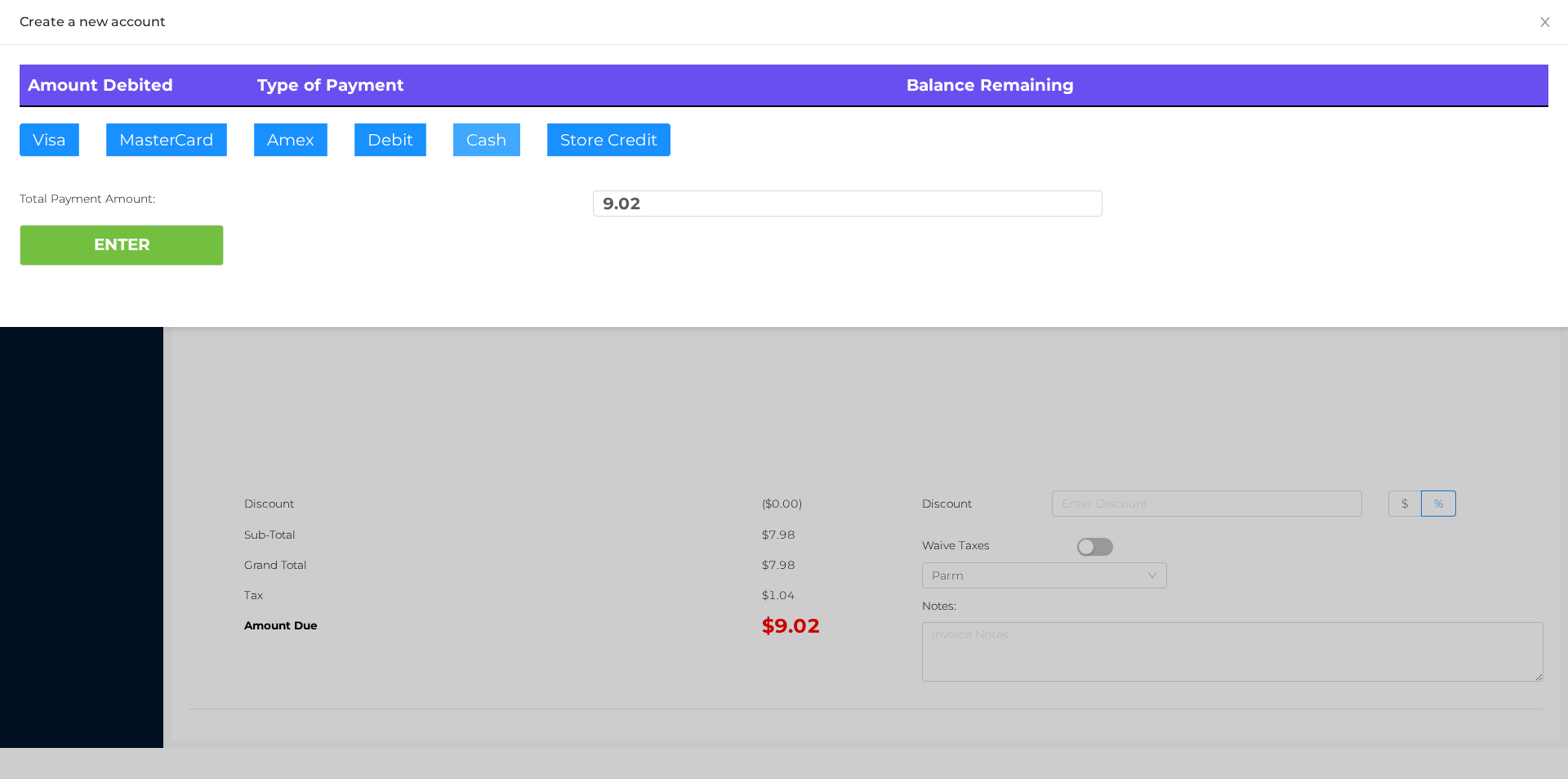
click at [485, 139] on button "Cash" at bounding box center [486, 139] width 67 height 32
click at [166, 251] on button "ENTER" at bounding box center [121, 246] width 204 height 41
type input "0"
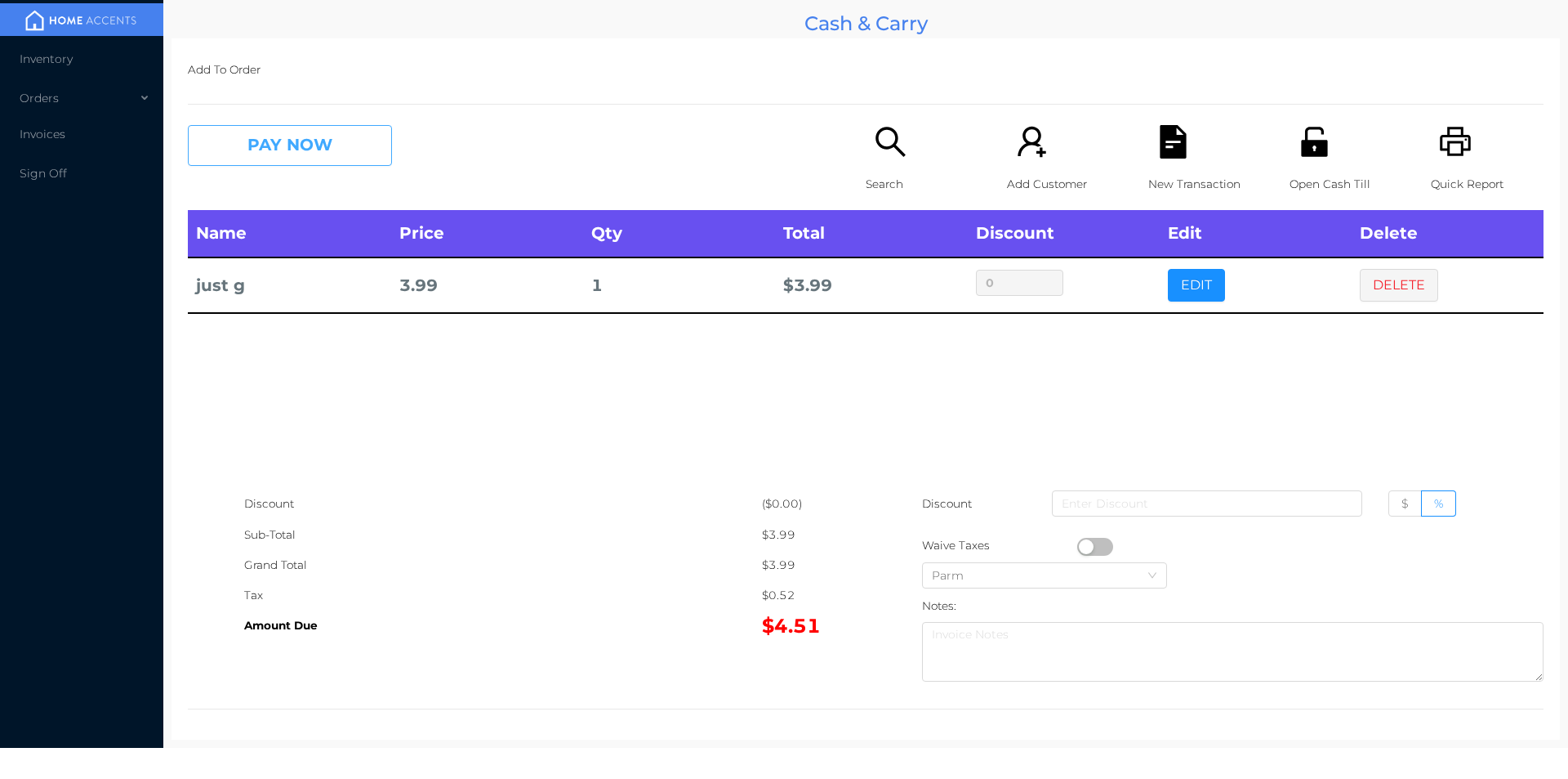
click at [270, 141] on button "PAY NOW" at bounding box center [290, 146] width 204 height 41
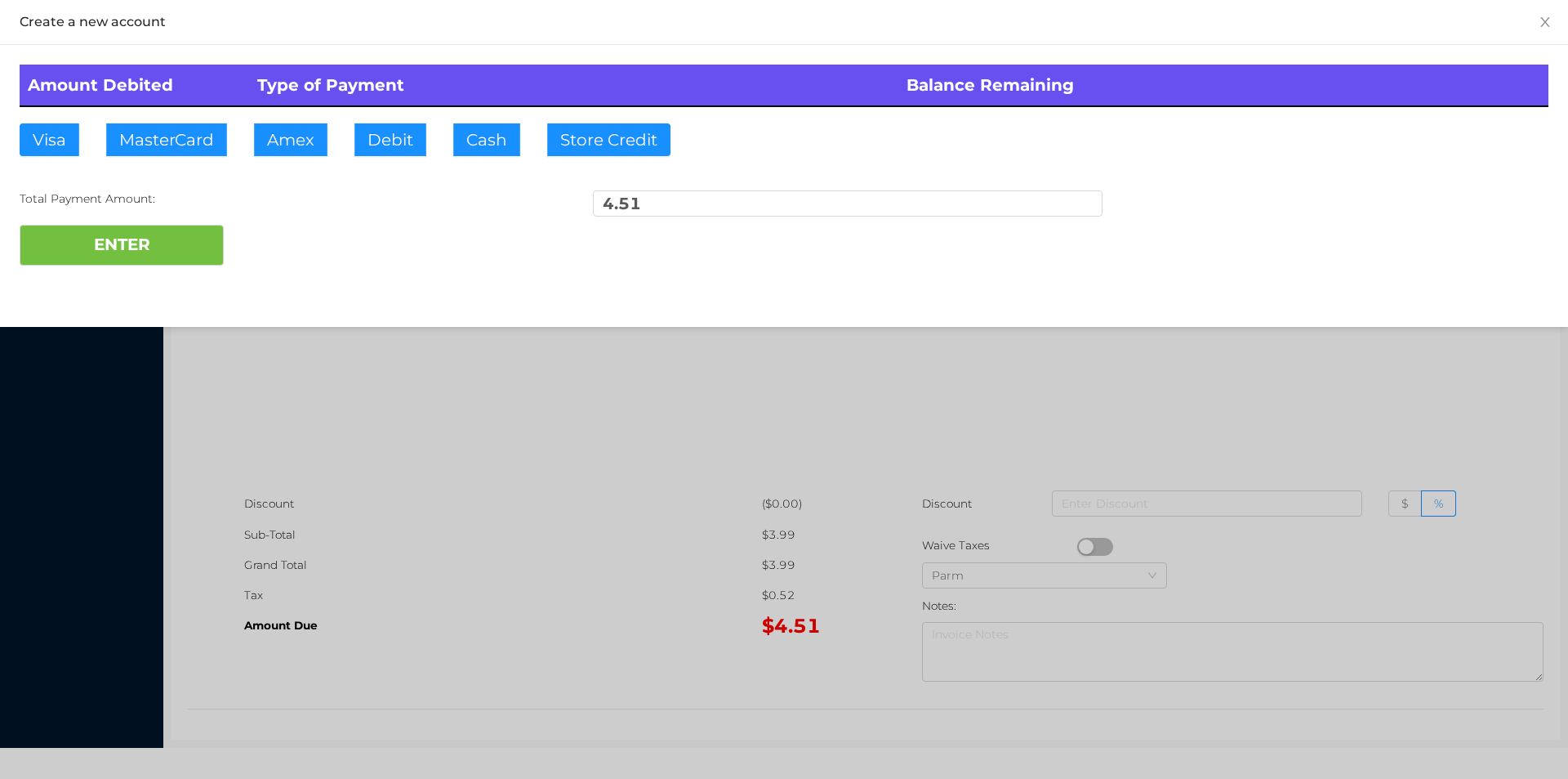
click at [551, 642] on div at bounding box center [784, 390] width 1568 height 779
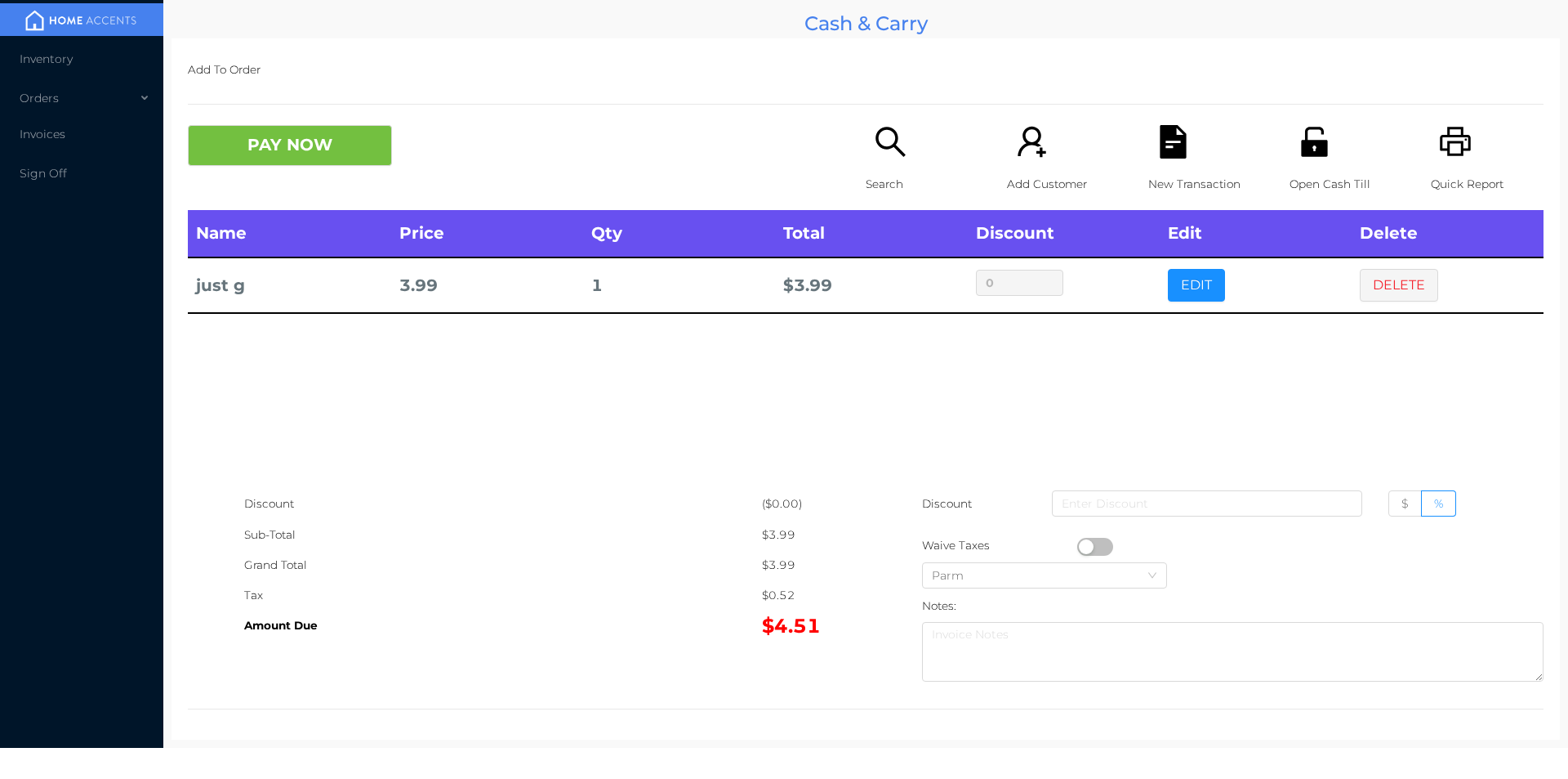
click at [1157, 148] on icon "icon: file-text" at bounding box center [1174, 142] width 33 height 33
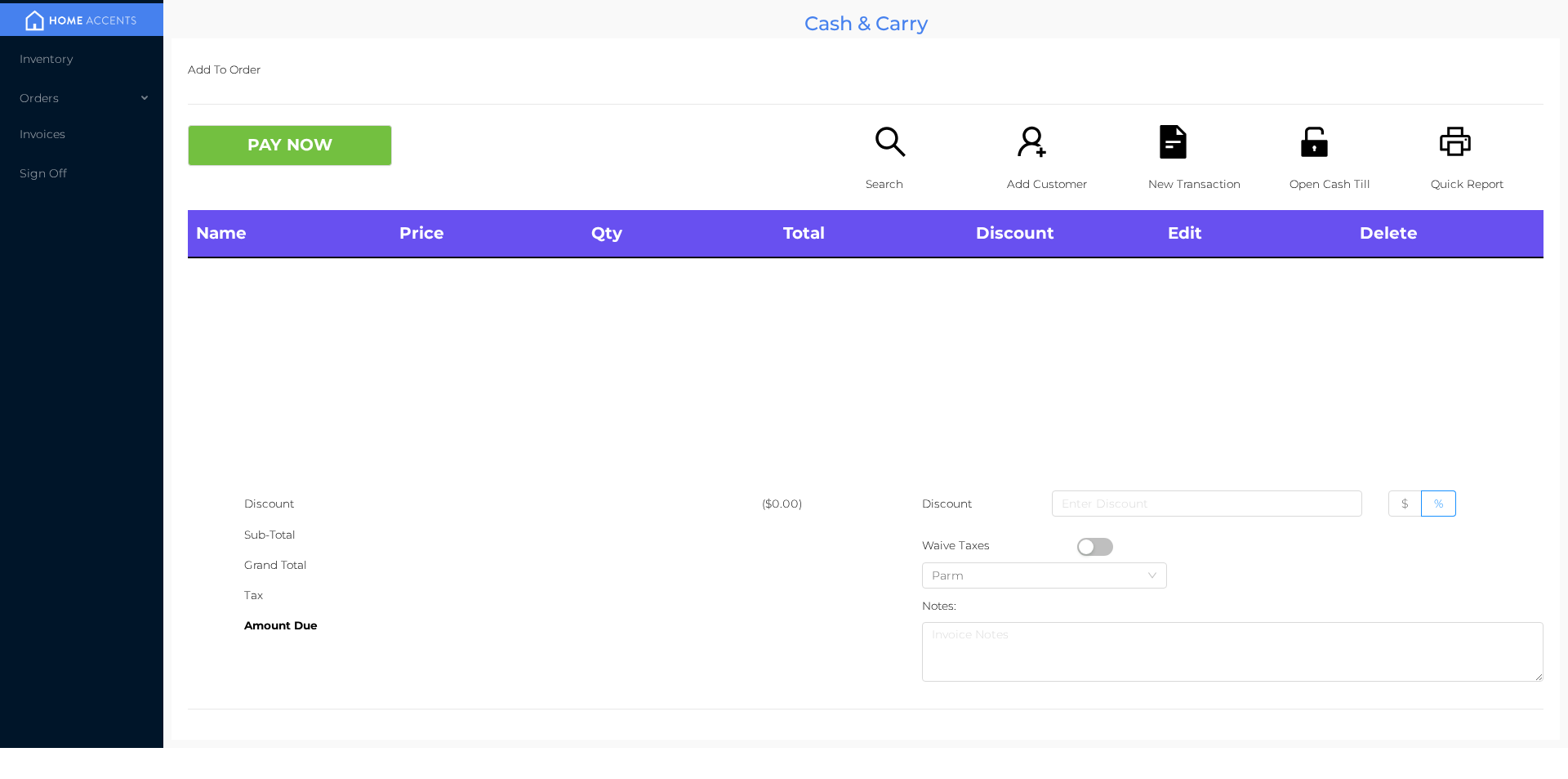
click at [1306, 161] on div "Open Cash Till" at bounding box center [1346, 167] width 112 height 85
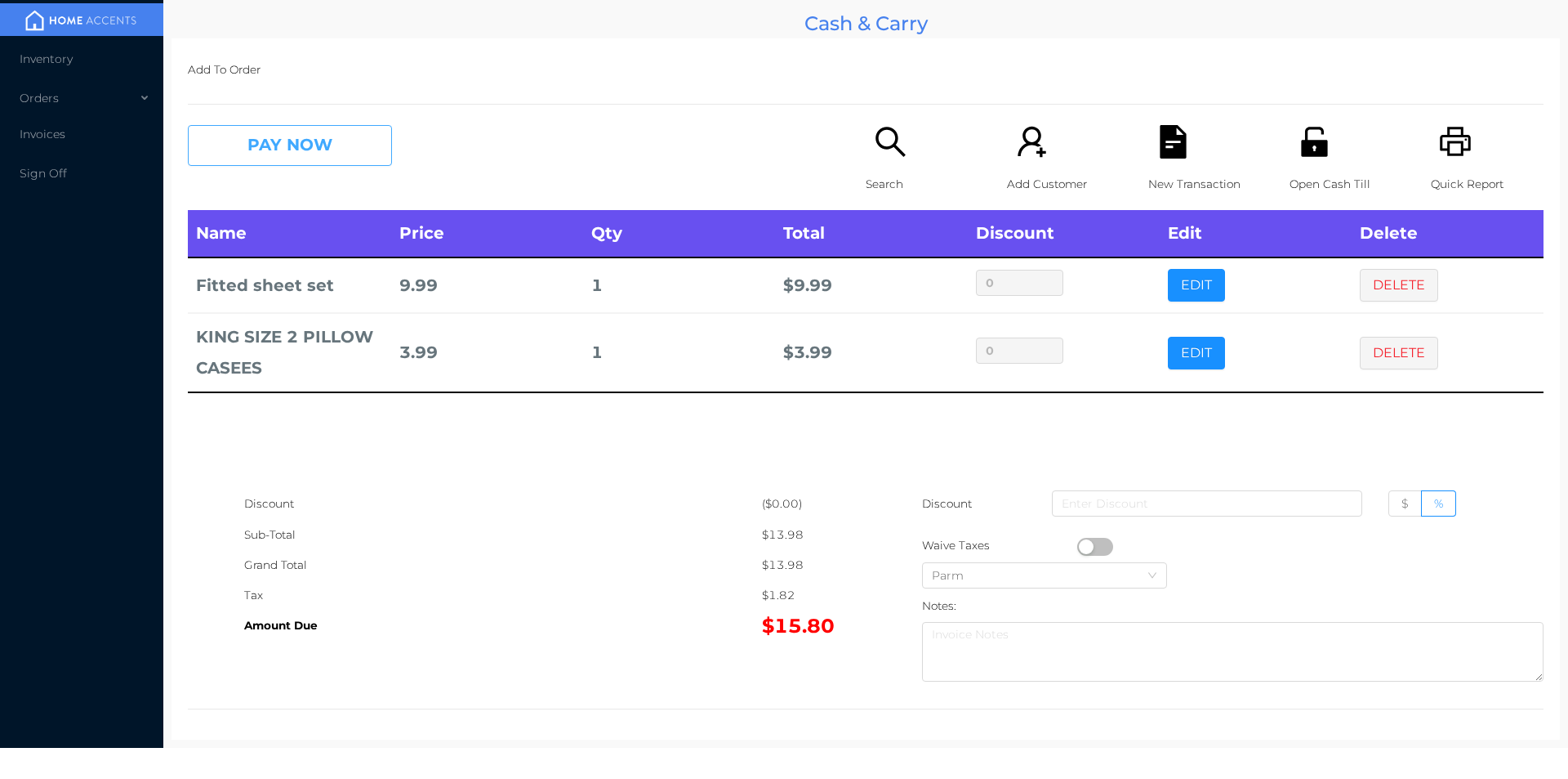
click at [273, 129] on button "PAY NOW" at bounding box center [290, 146] width 204 height 41
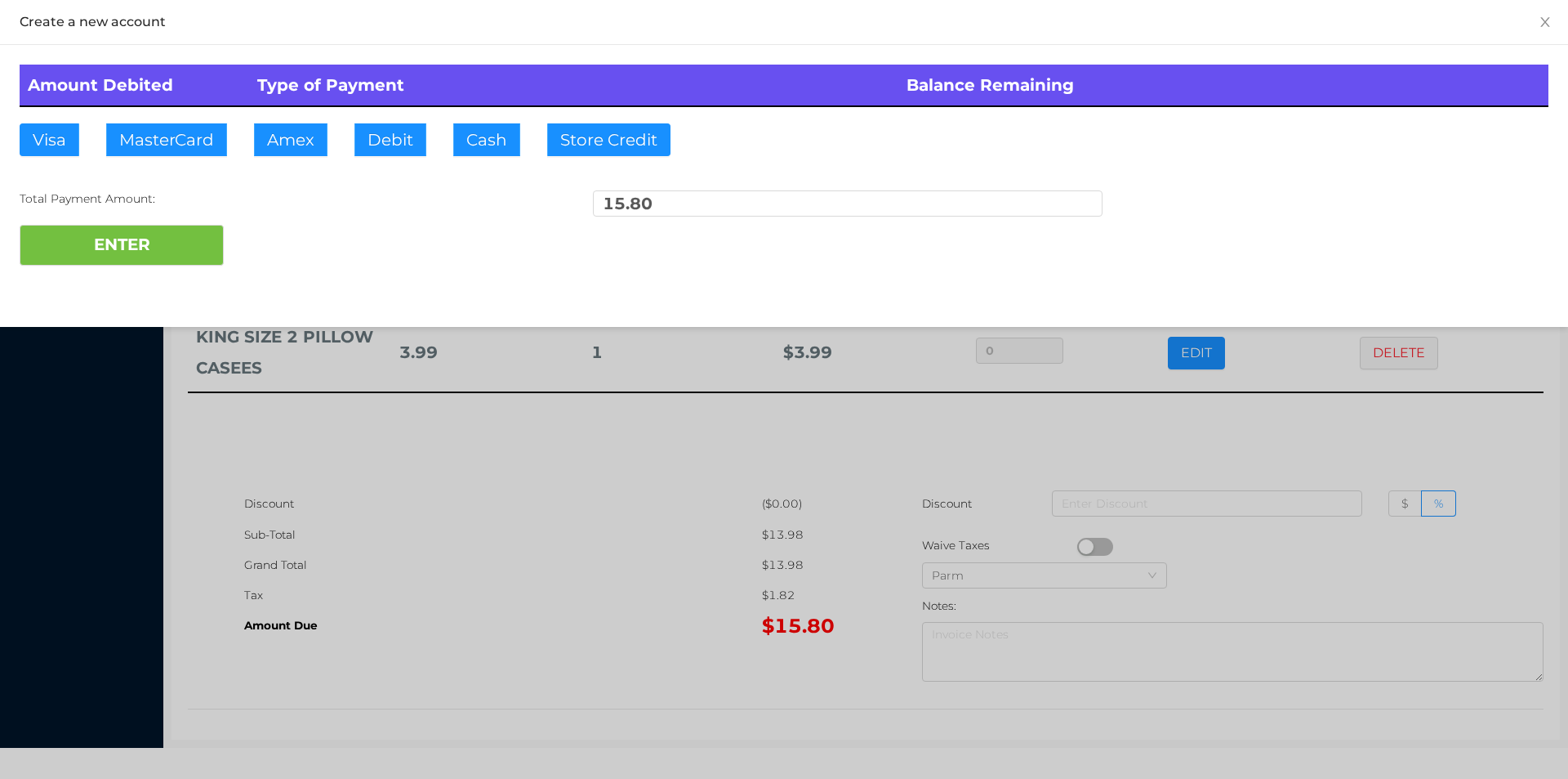
click at [460, 631] on div at bounding box center [784, 390] width 1568 height 779
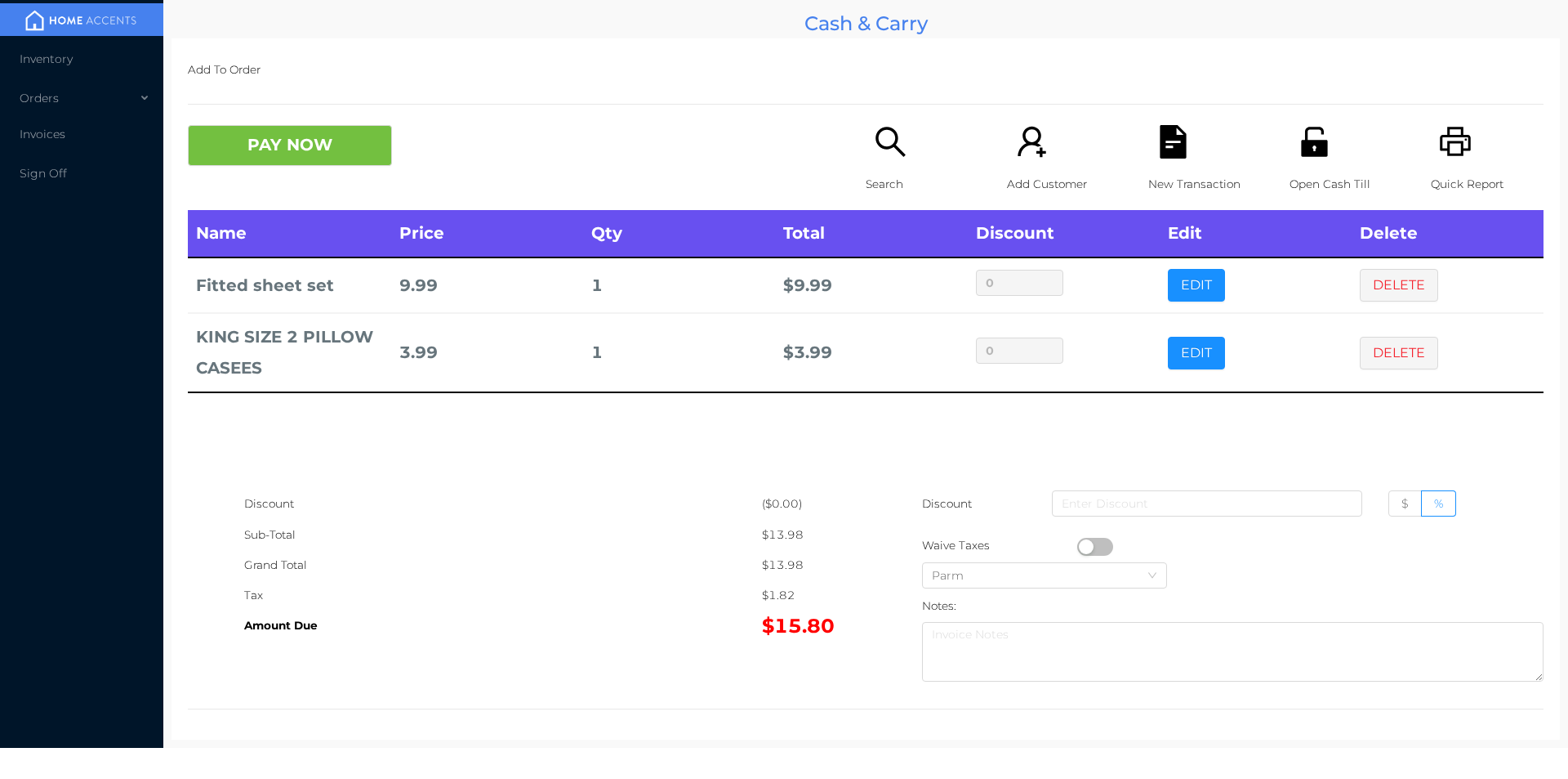
click at [1301, 151] on icon "icon: unlock" at bounding box center [1314, 141] width 26 height 29
click at [1167, 151] on icon "icon: file-text" at bounding box center [1173, 142] width 26 height 33
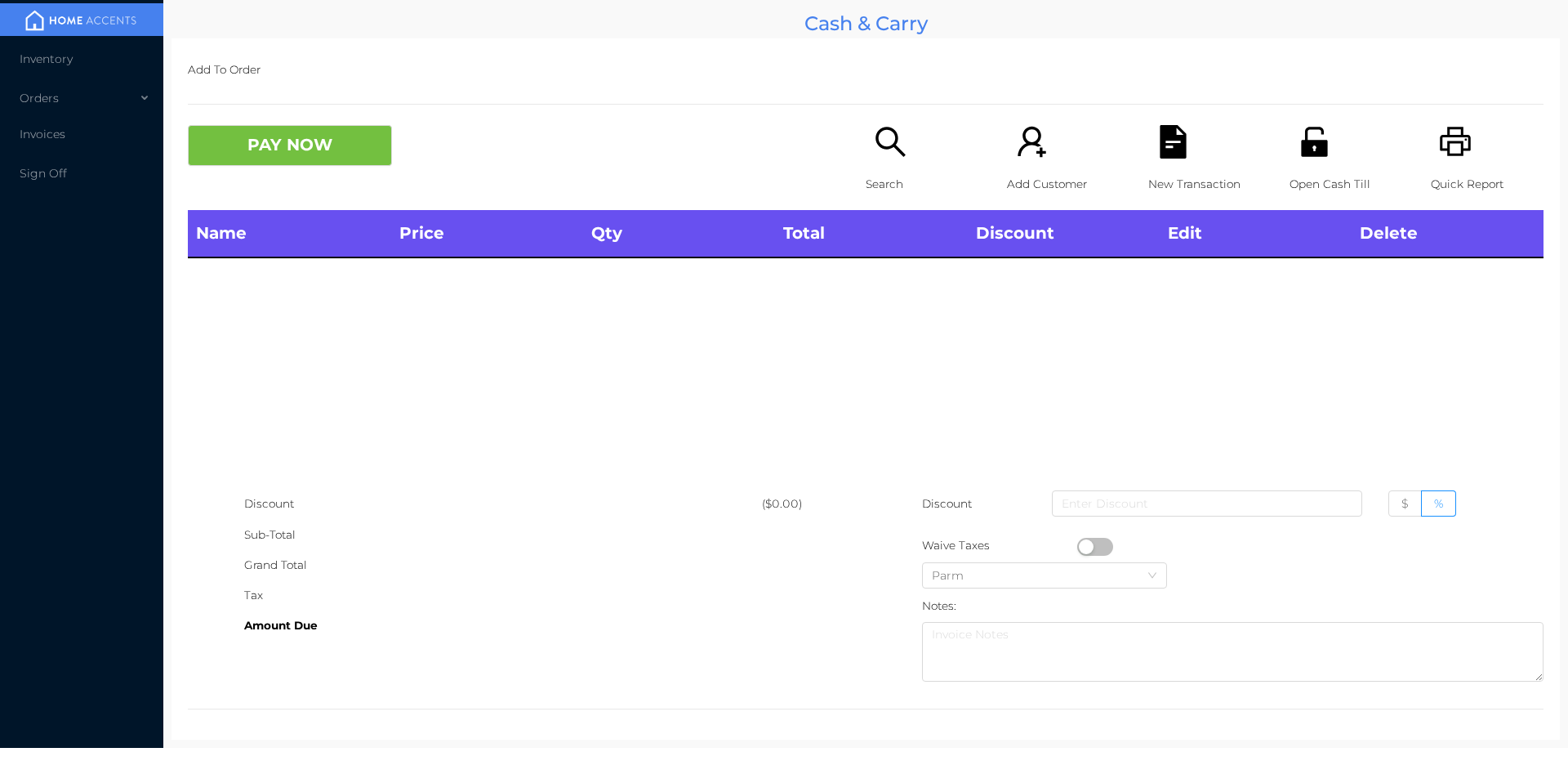
click at [866, 163] on div "Search" at bounding box center [921, 167] width 112 height 85
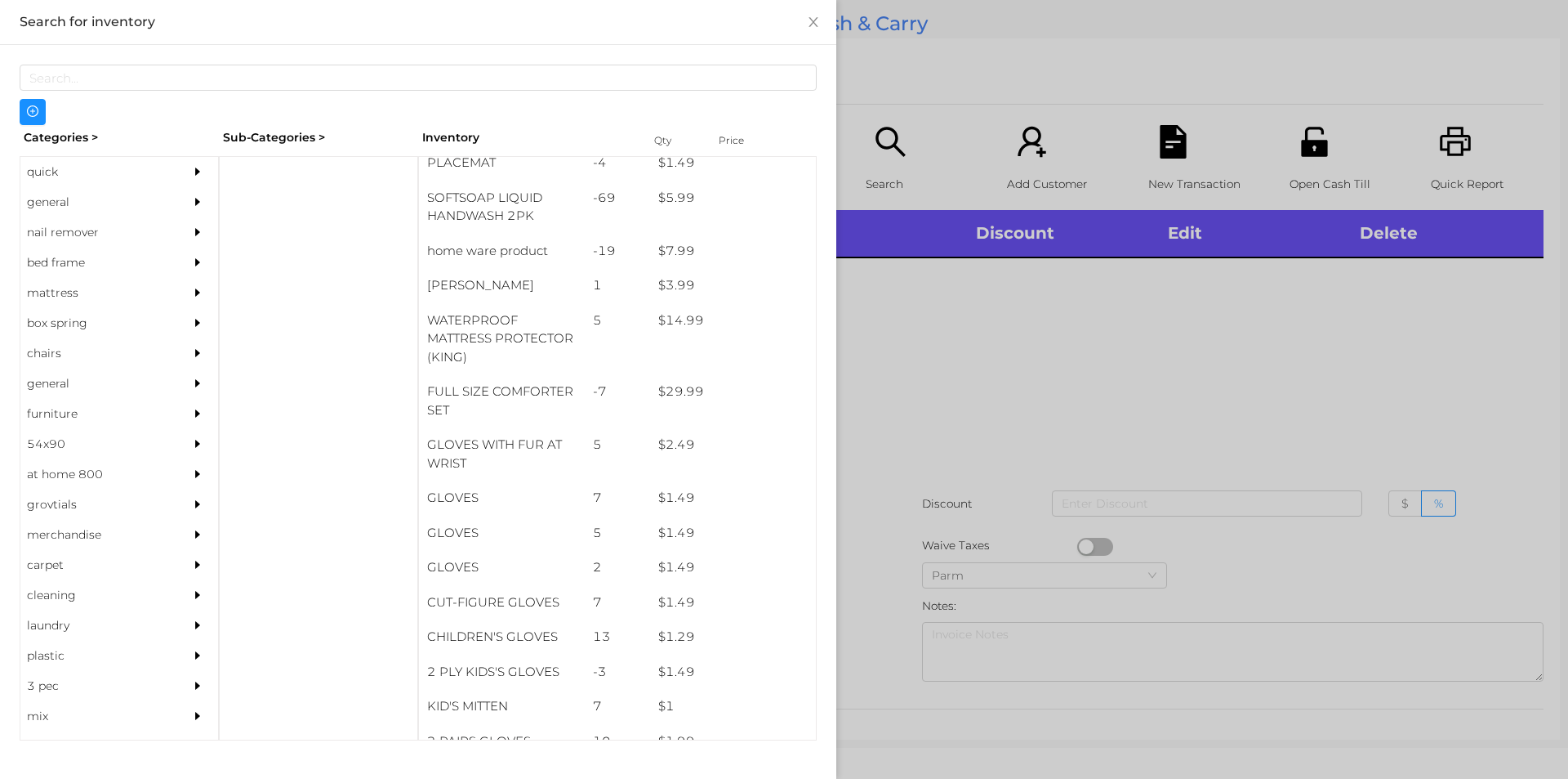
scroll to position [290, 0]
click at [109, 206] on div "general" at bounding box center [95, 202] width 149 height 30
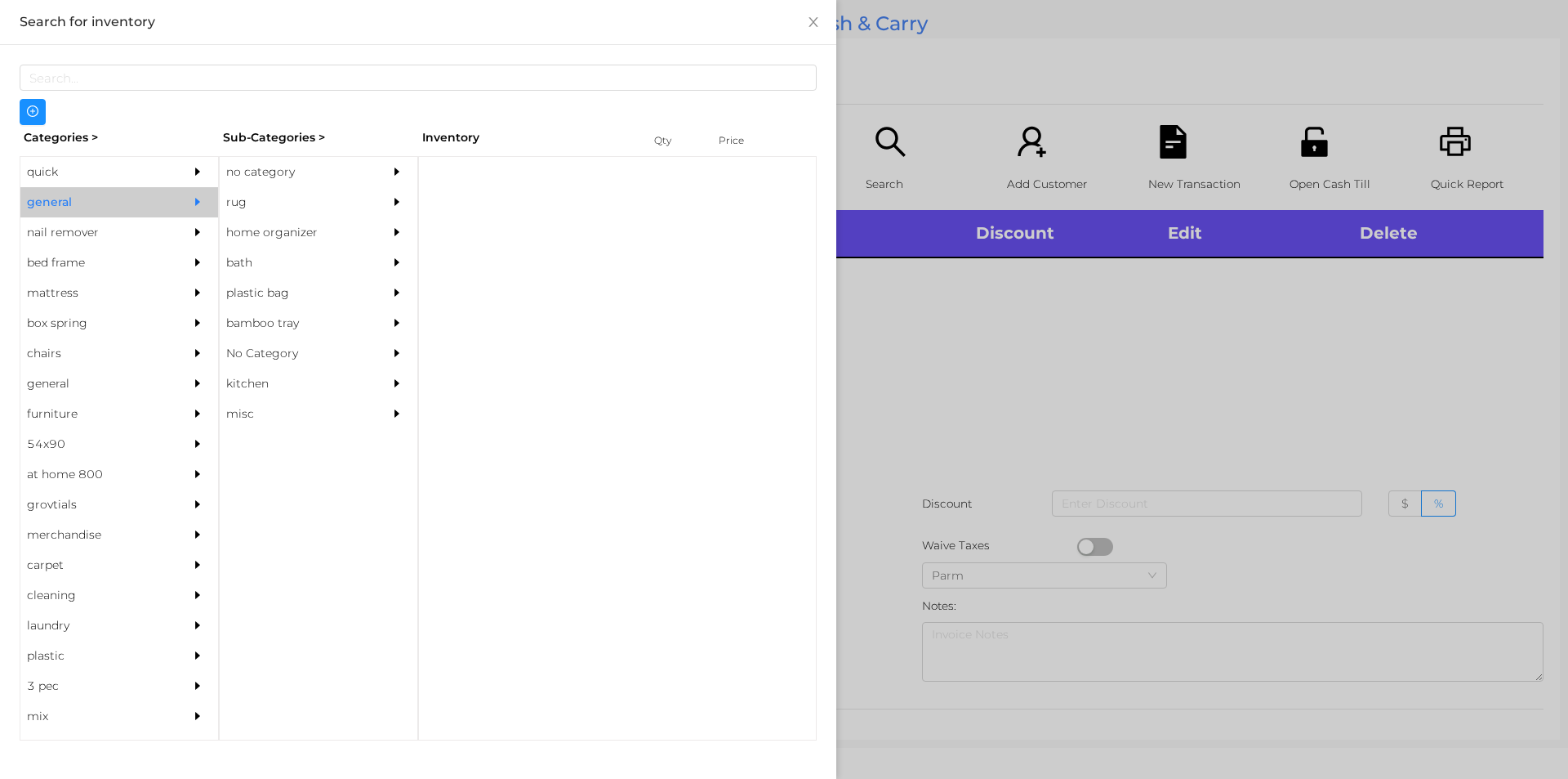
click at [271, 161] on div "no category" at bounding box center [294, 171] width 149 height 30
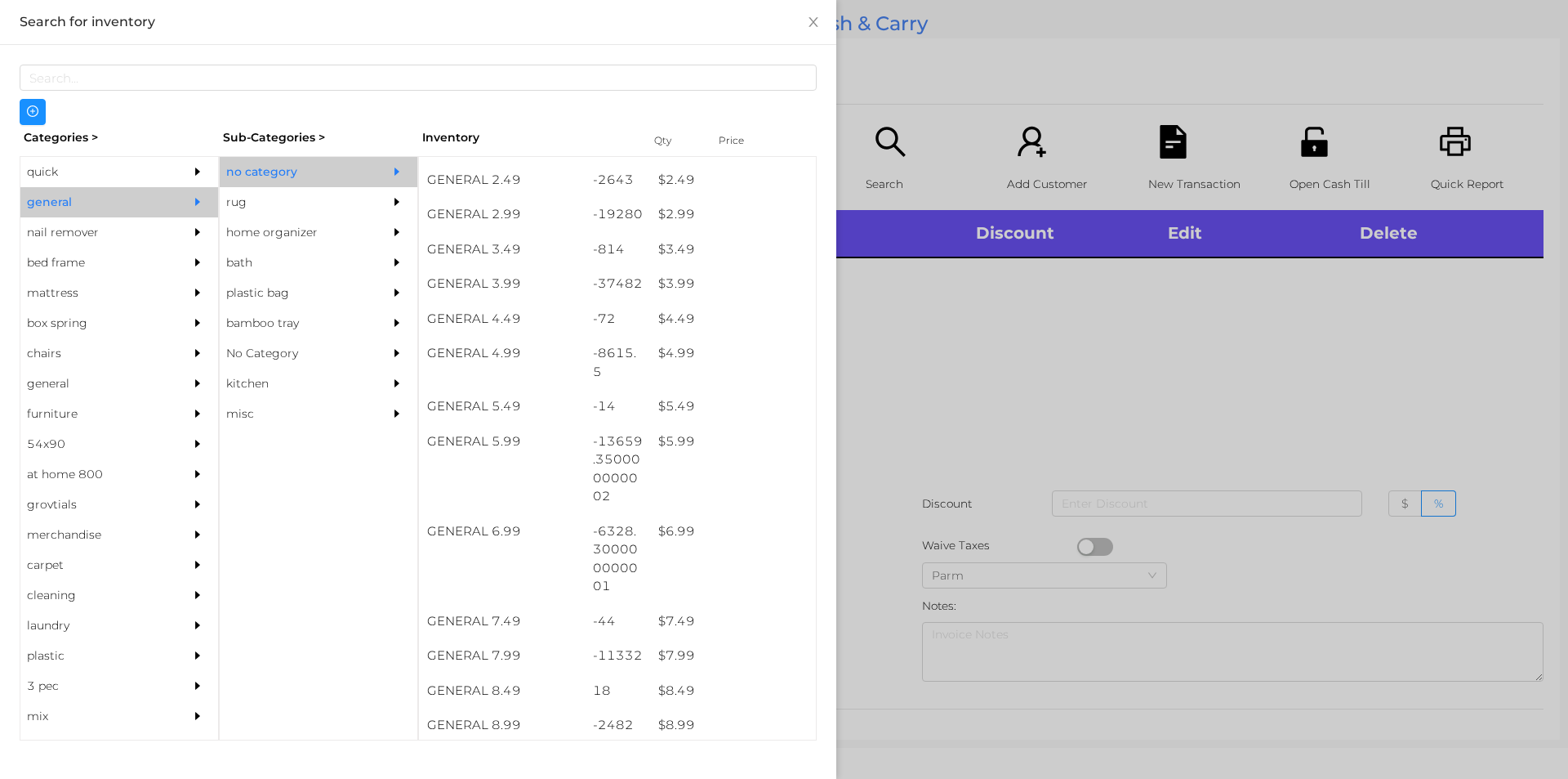
scroll to position [378, 0]
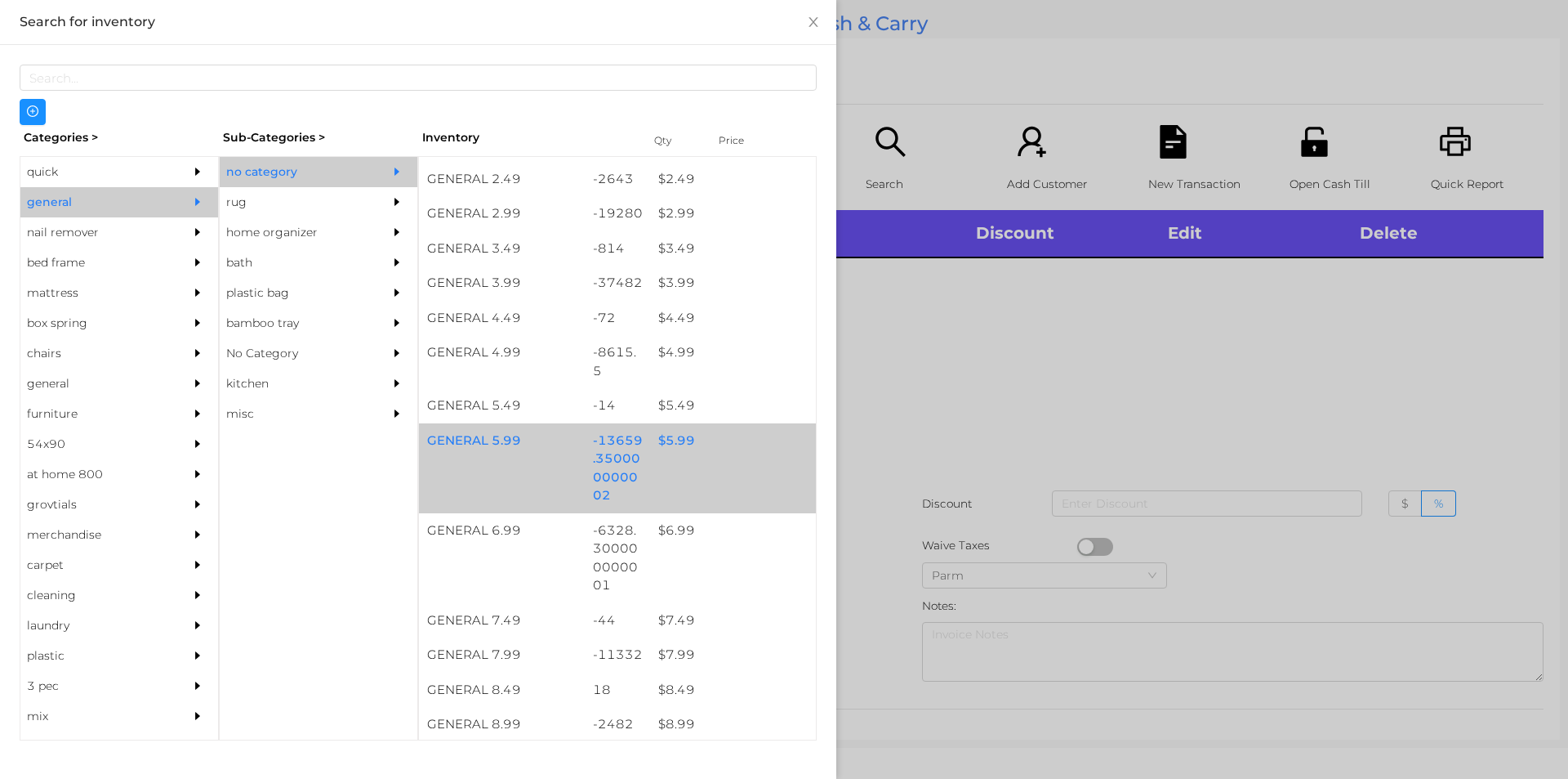
click at [652, 444] on div "$ 5.99" at bounding box center [734, 441] width 166 height 35
click at [661, 453] on div "$ 5.99" at bounding box center [734, 441] width 166 height 35
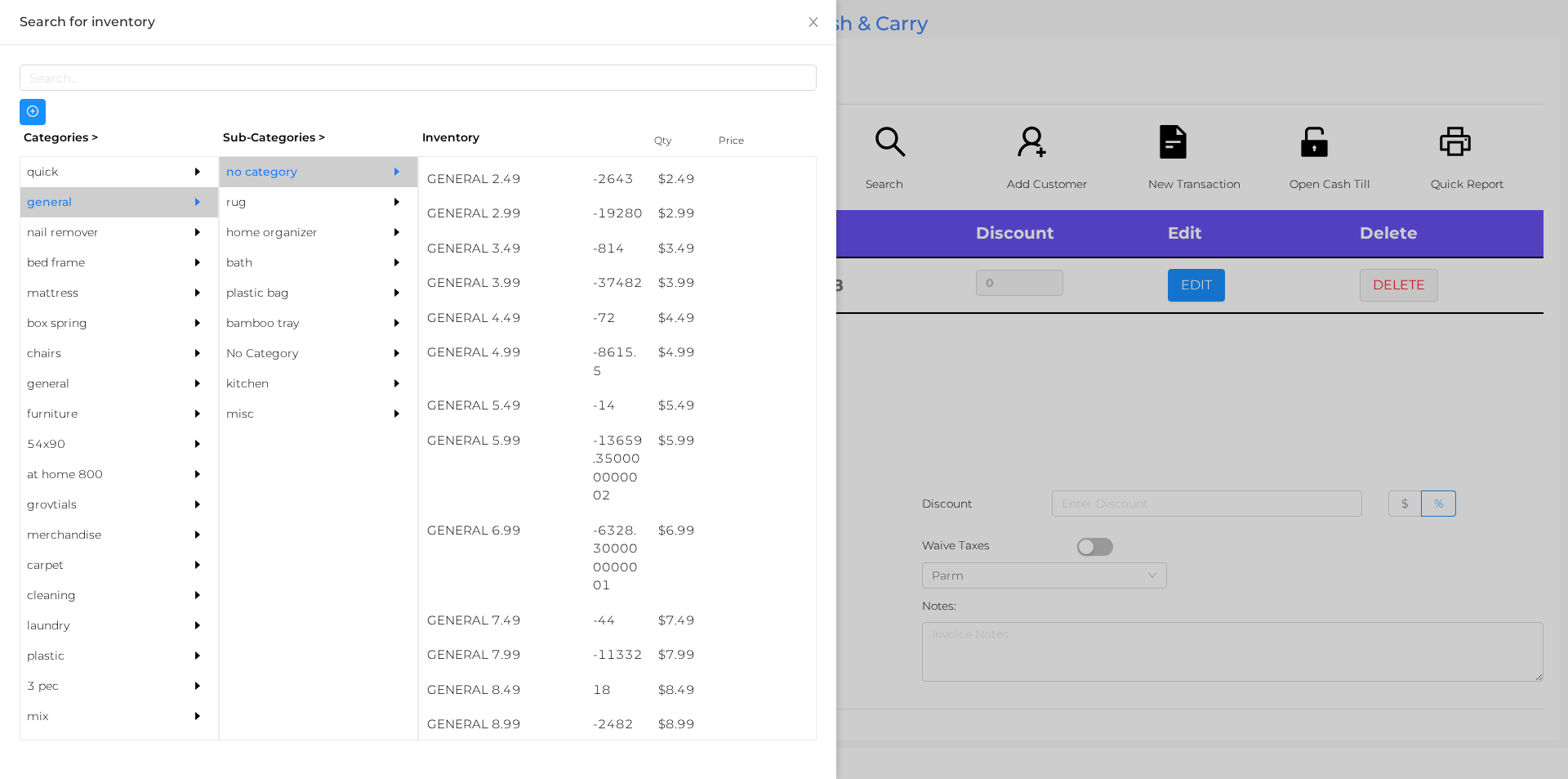
click at [944, 558] on div at bounding box center [784, 390] width 1568 height 779
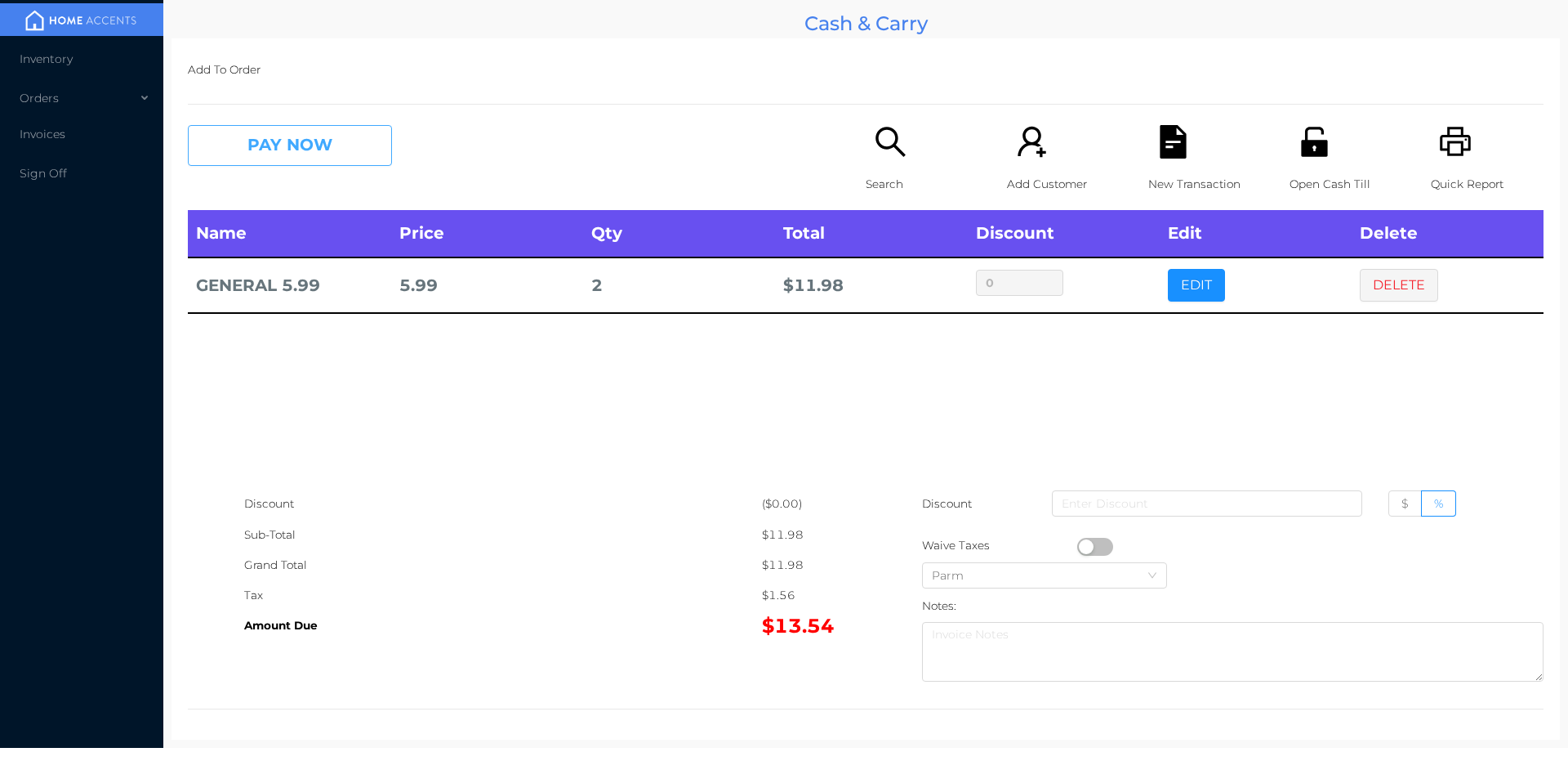
click at [288, 141] on button "PAY NOW" at bounding box center [290, 146] width 204 height 41
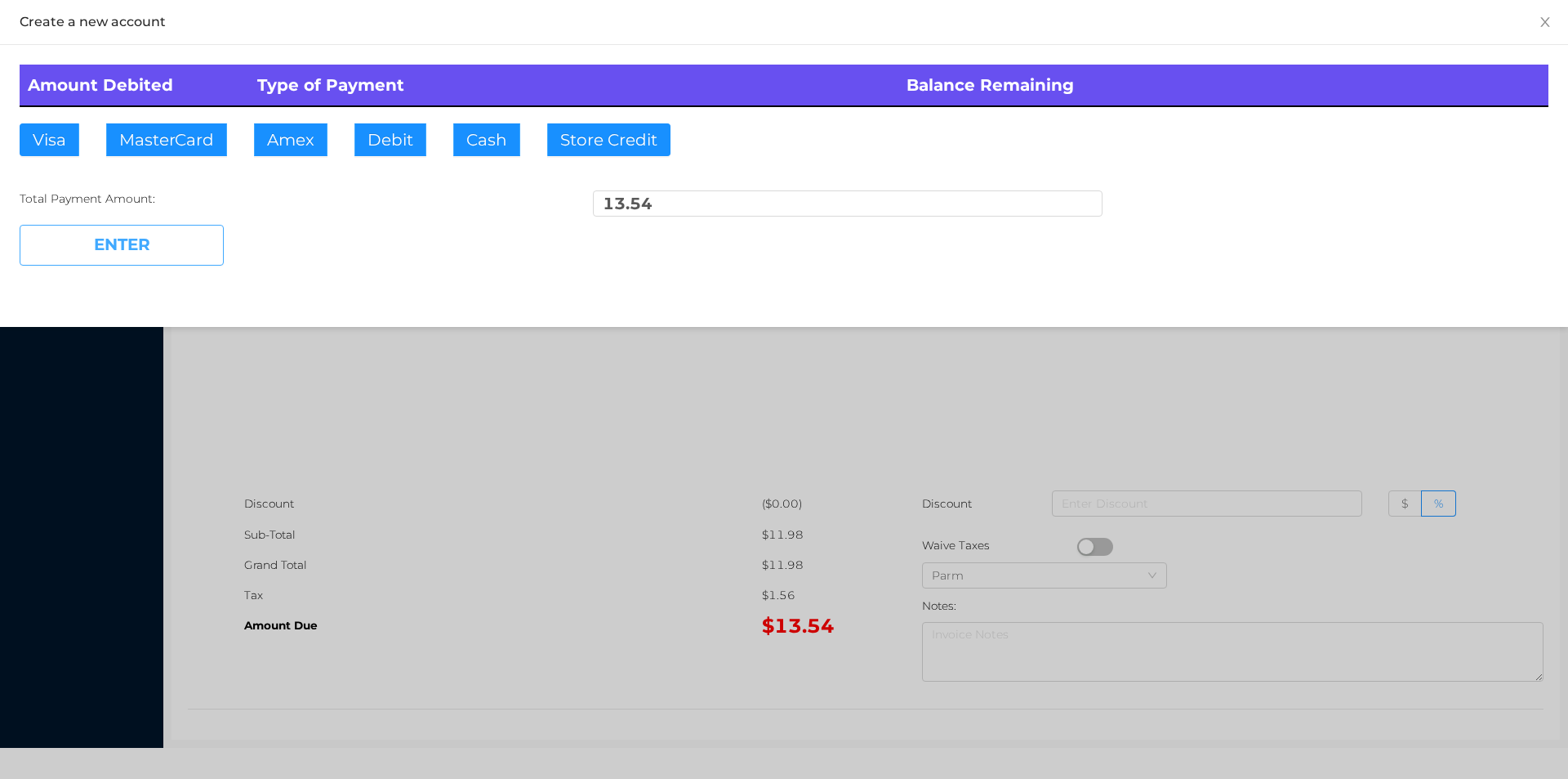
click at [141, 225] on button "ENTER" at bounding box center [121, 246] width 204 height 41
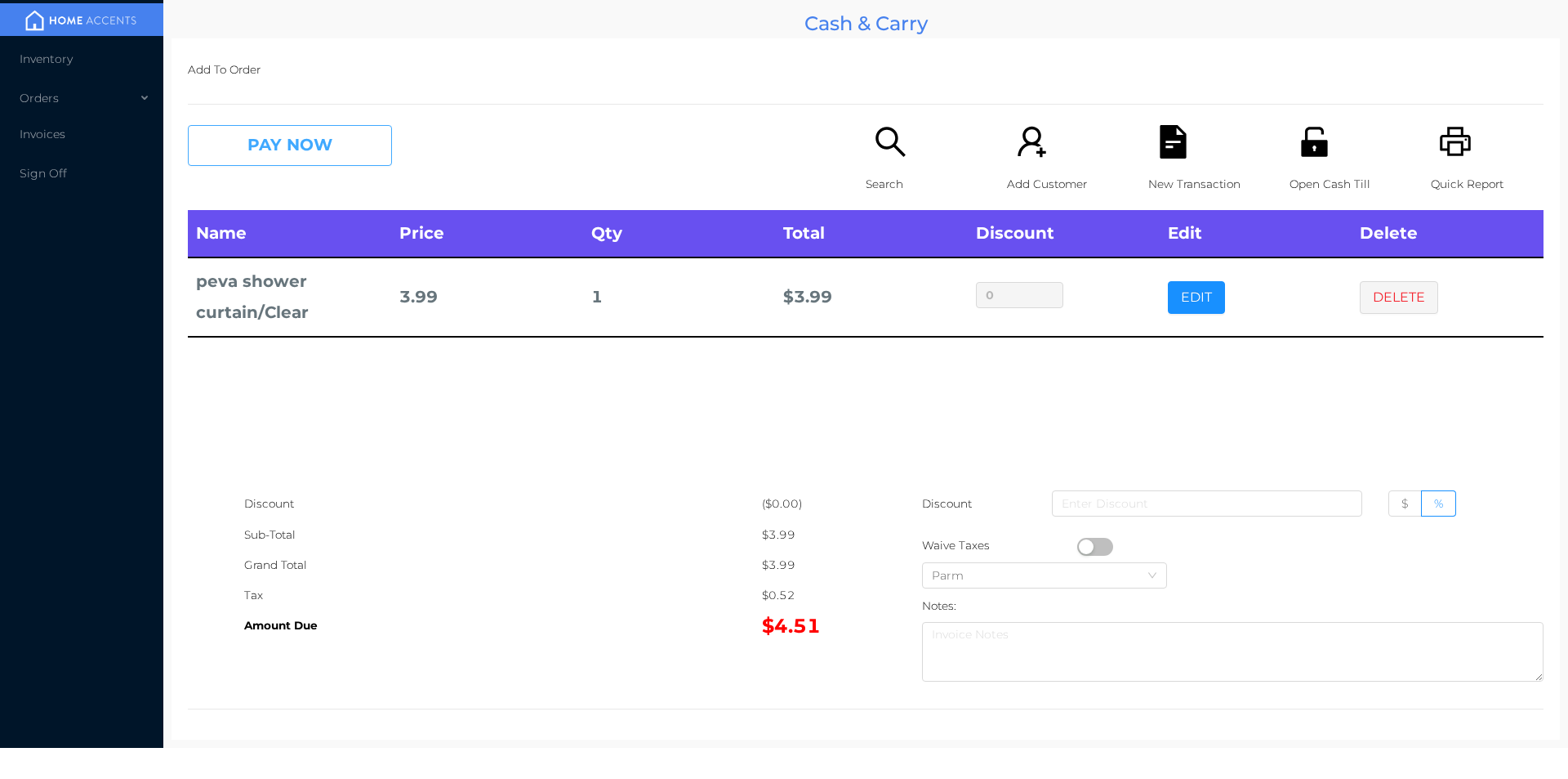
click at [277, 128] on button "PAY NOW" at bounding box center [290, 146] width 204 height 41
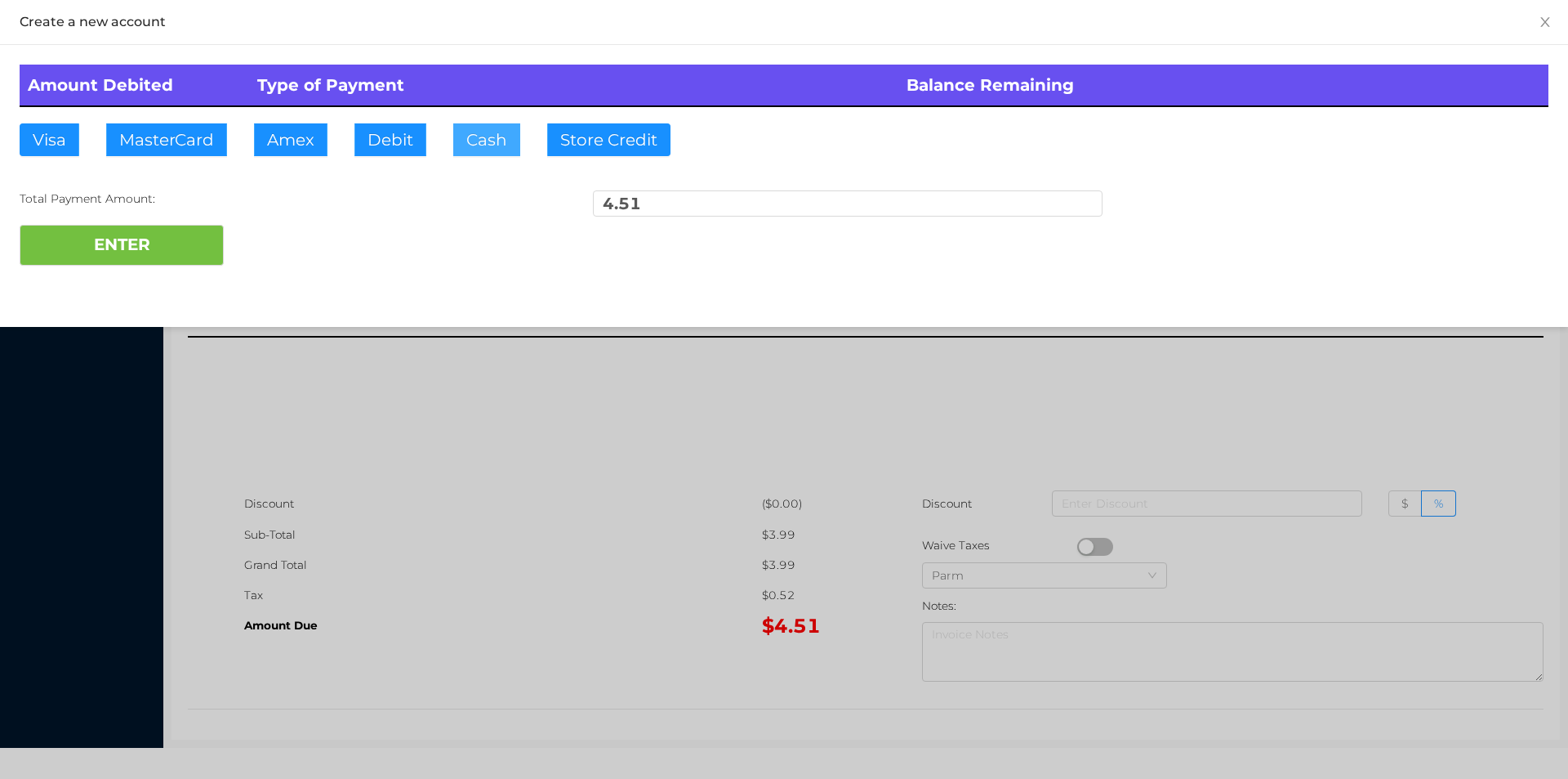
click at [481, 149] on button "Cash" at bounding box center [486, 139] width 67 height 32
type input "20"
click at [121, 256] on button "ENTER" at bounding box center [121, 246] width 204 height 41
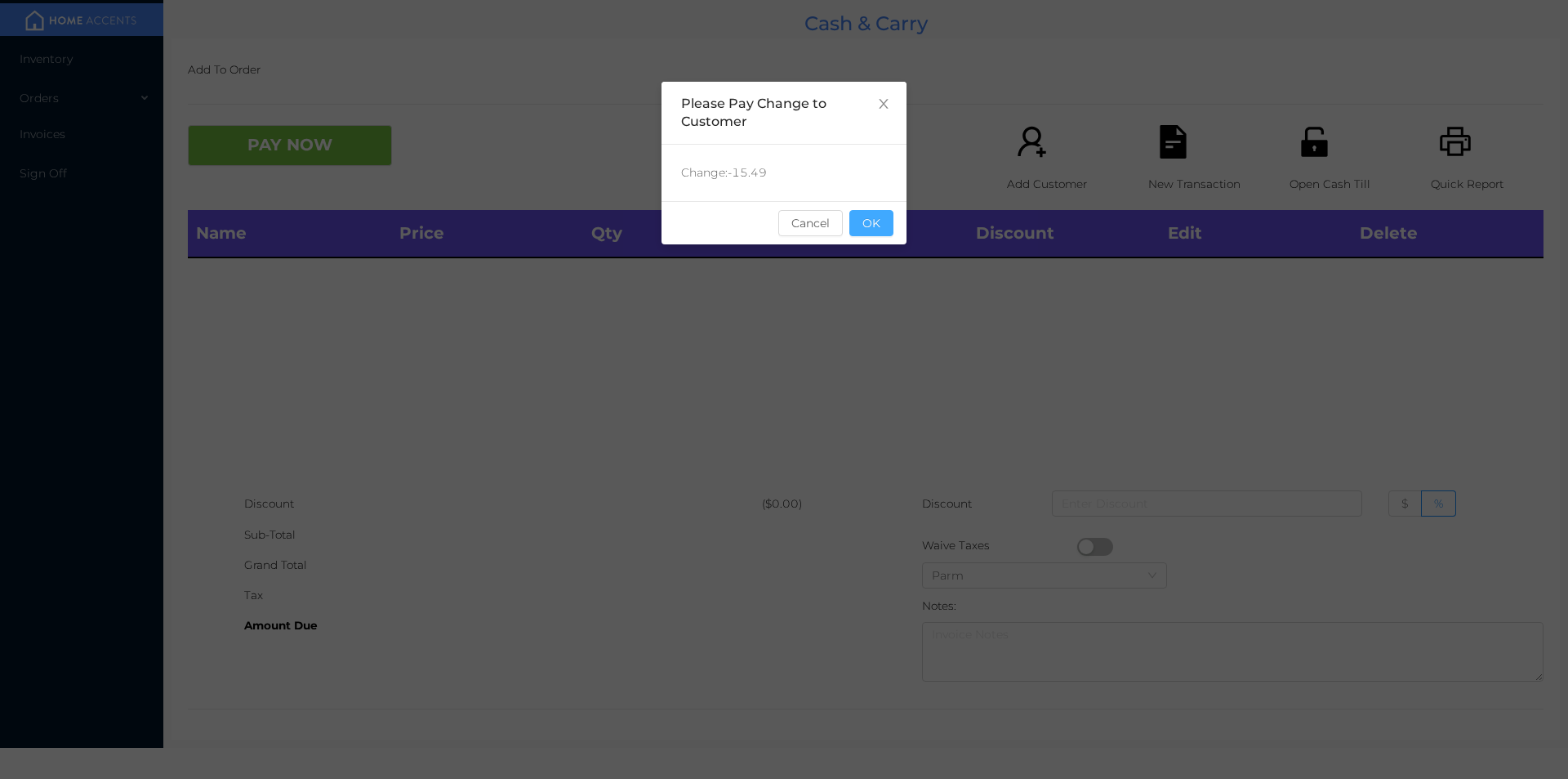
click at [884, 231] on button "OK" at bounding box center [872, 223] width 44 height 26
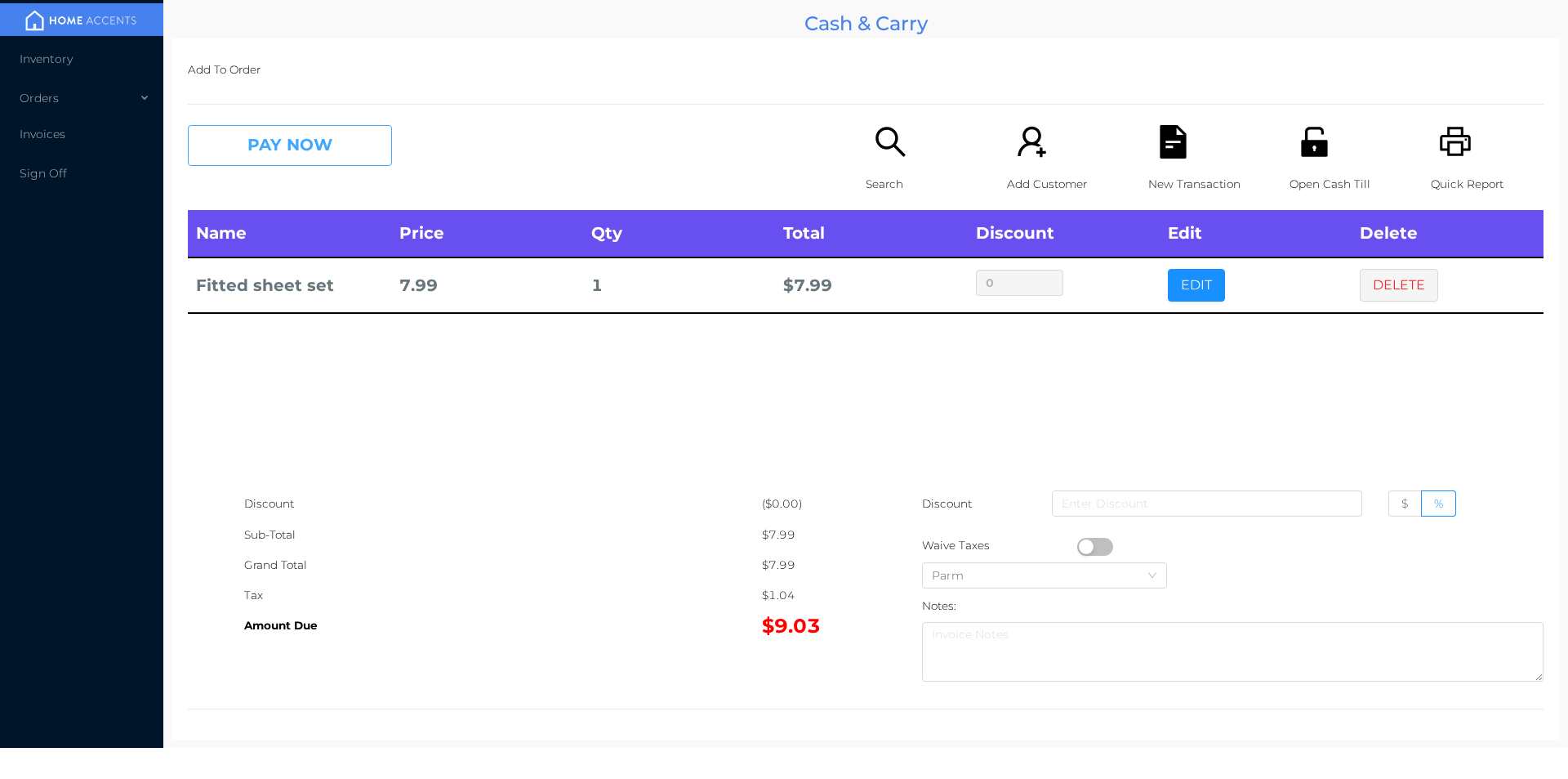
click at [290, 155] on button "PAY NOW" at bounding box center [290, 146] width 204 height 41
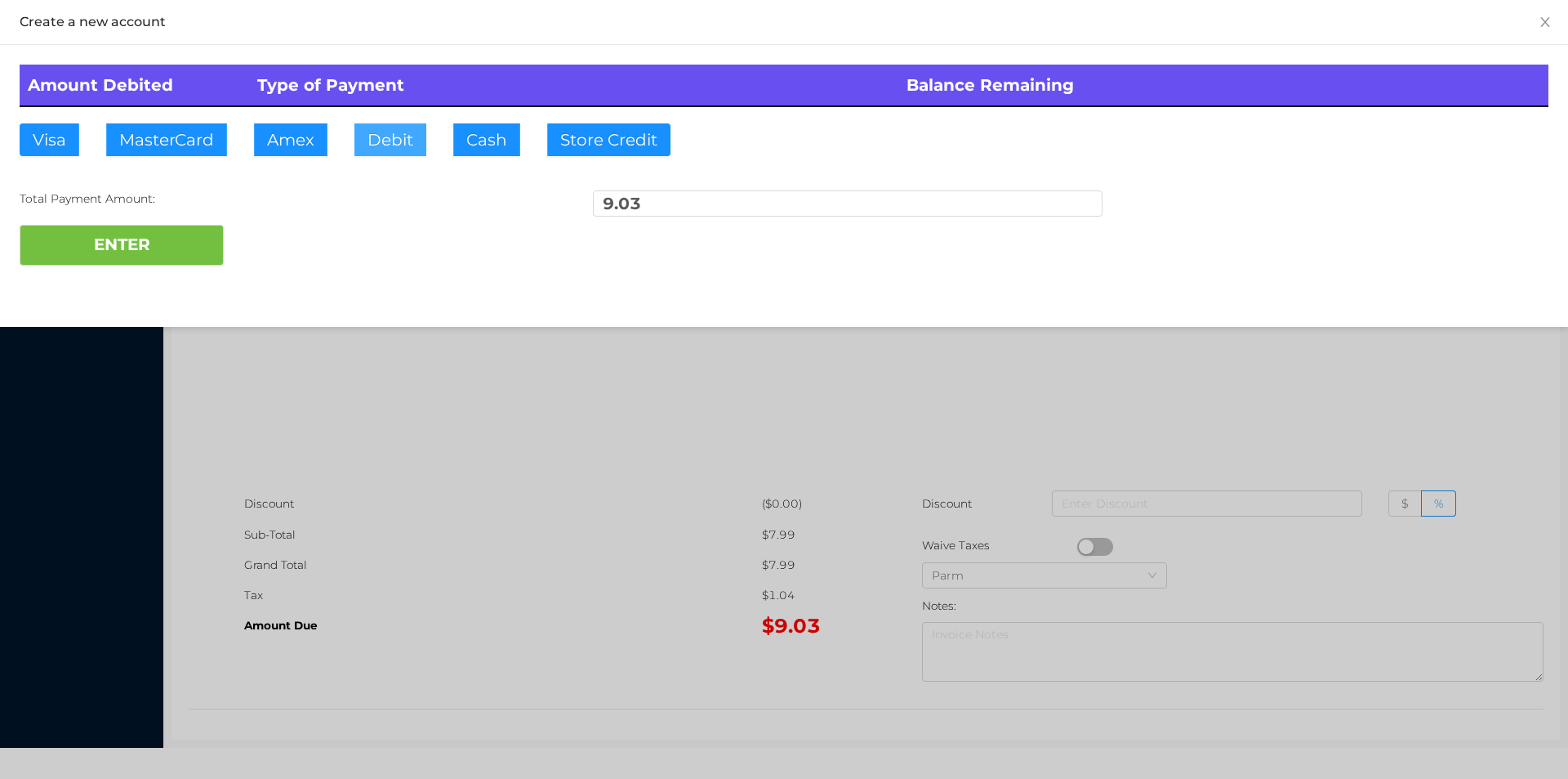
click at [398, 140] on button "Debit" at bounding box center [389, 139] width 71 height 32
click at [157, 257] on button "ENTER" at bounding box center [121, 246] width 204 height 41
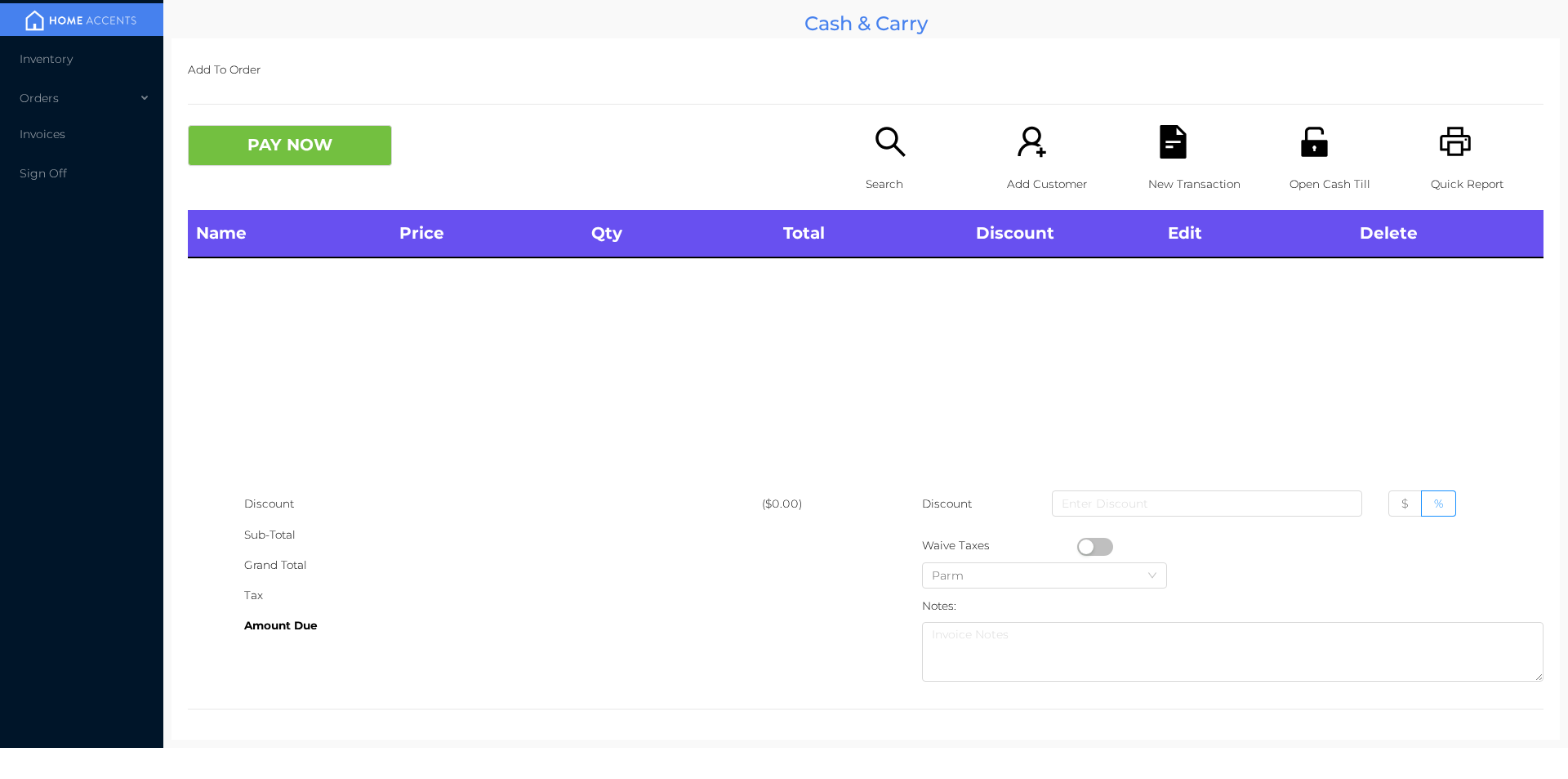
click at [891, 165] on div "Search" at bounding box center [921, 167] width 112 height 85
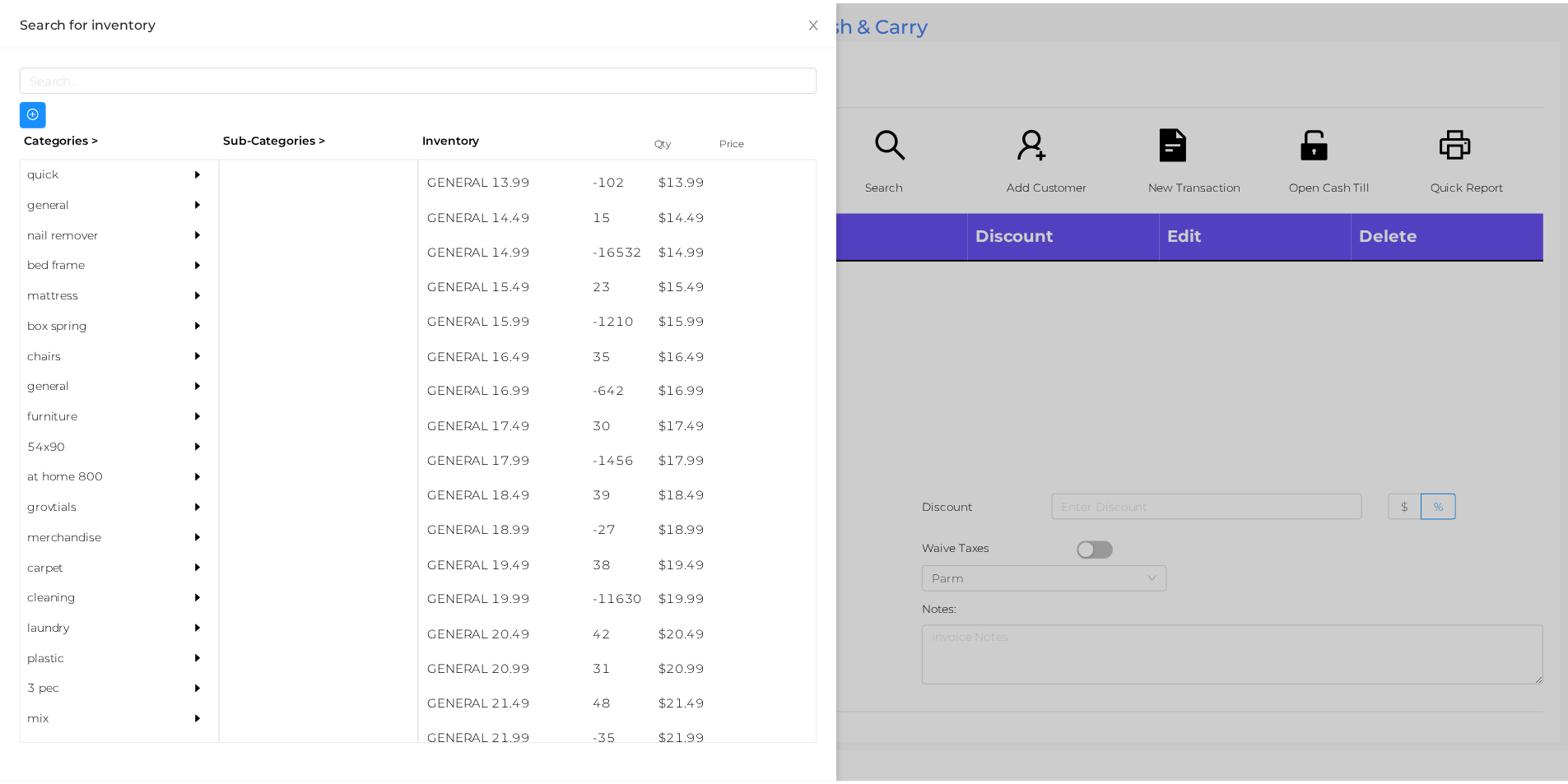
scroll to position [1348, 0]
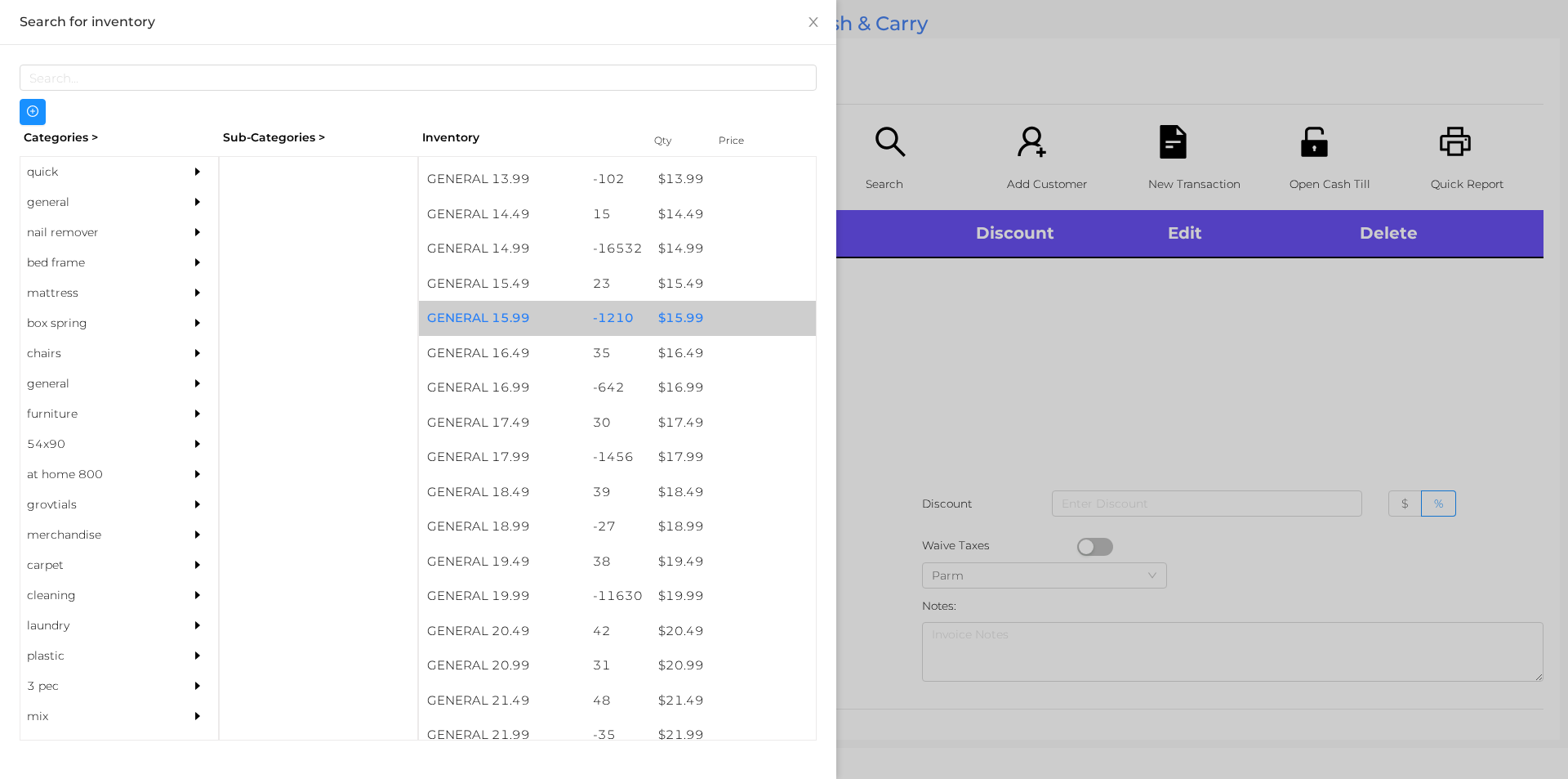
click at [714, 318] on div "$ 15.99" at bounding box center [734, 318] width 166 height 35
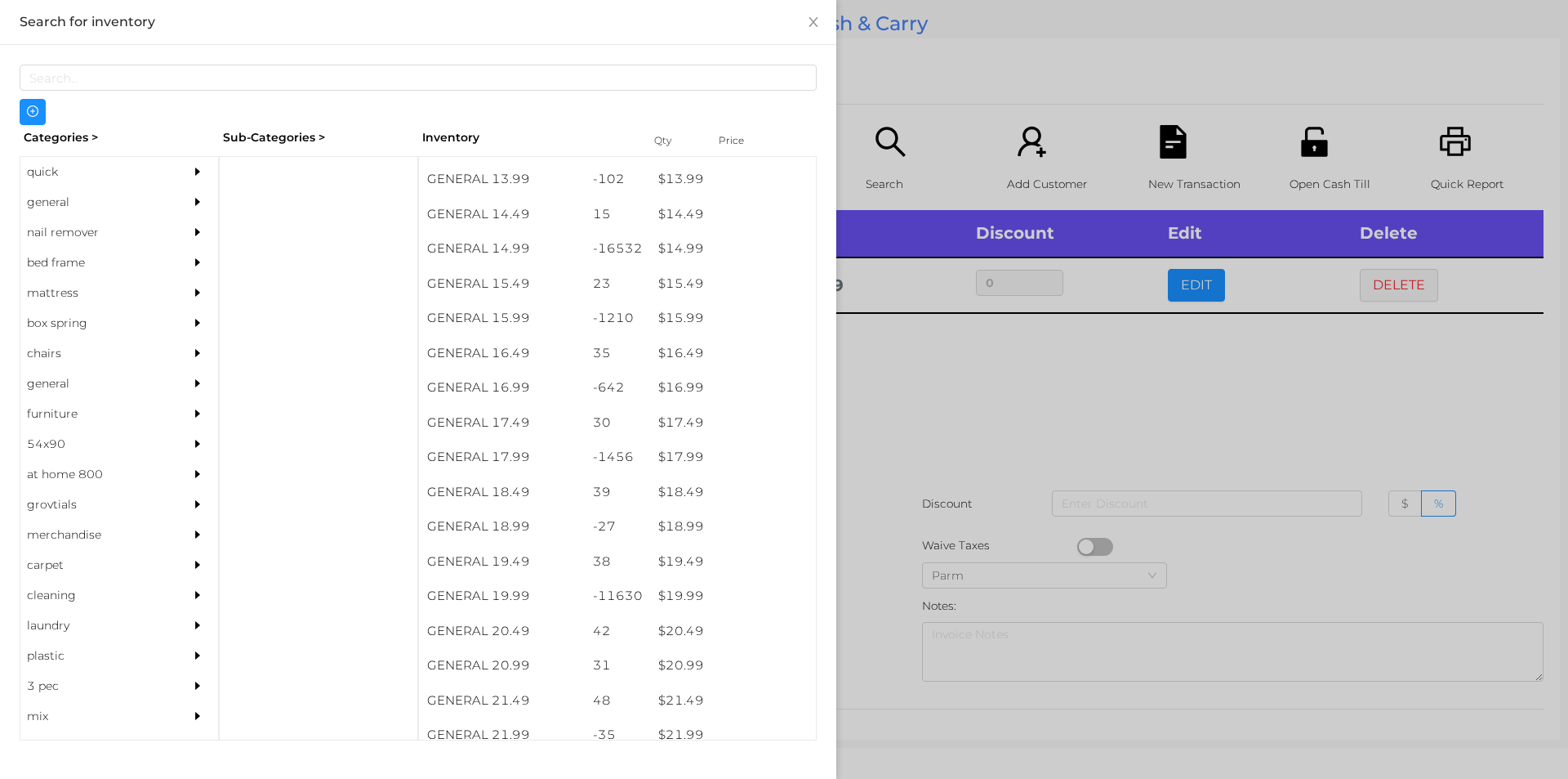
click at [964, 355] on div at bounding box center [784, 390] width 1568 height 779
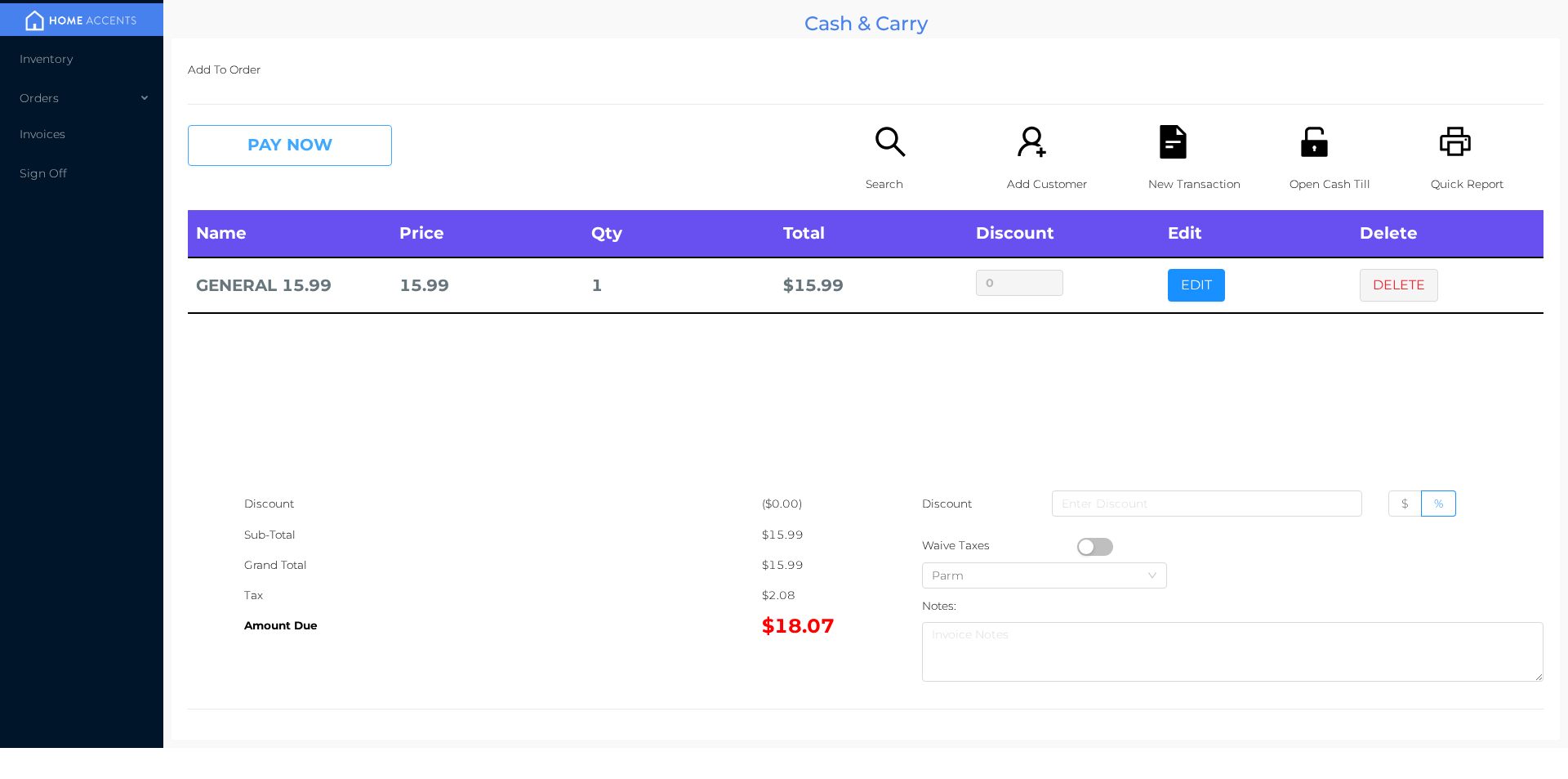
click at [354, 161] on button "PAY NOW" at bounding box center [290, 146] width 204 height 41
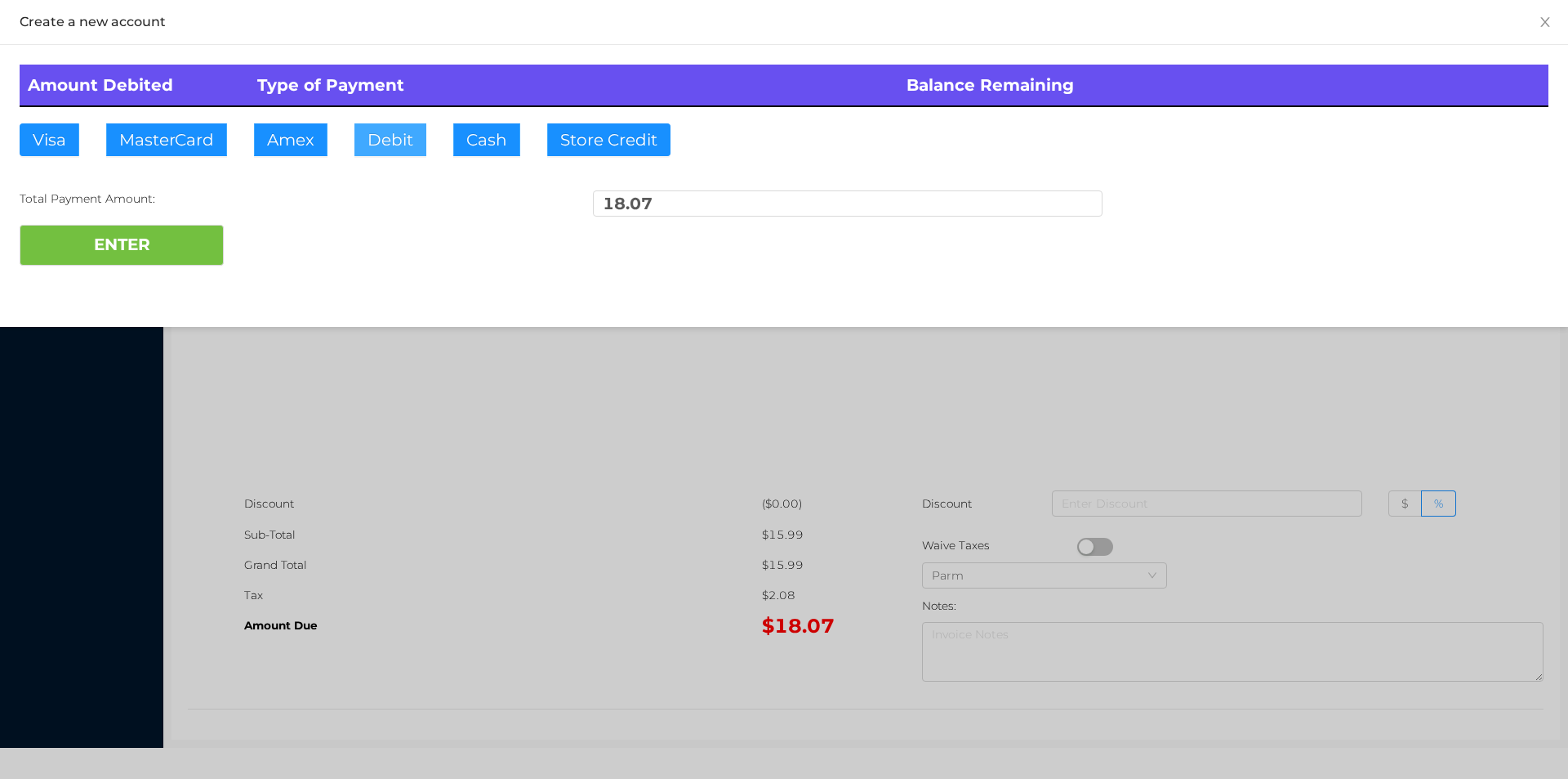
click at [392, 138] on button "Debit" at bounding box center [389, 139] width 71 height 32
click at [173, 236] on button "ENTER" at bounding box center [121, 246] width 204 height 41
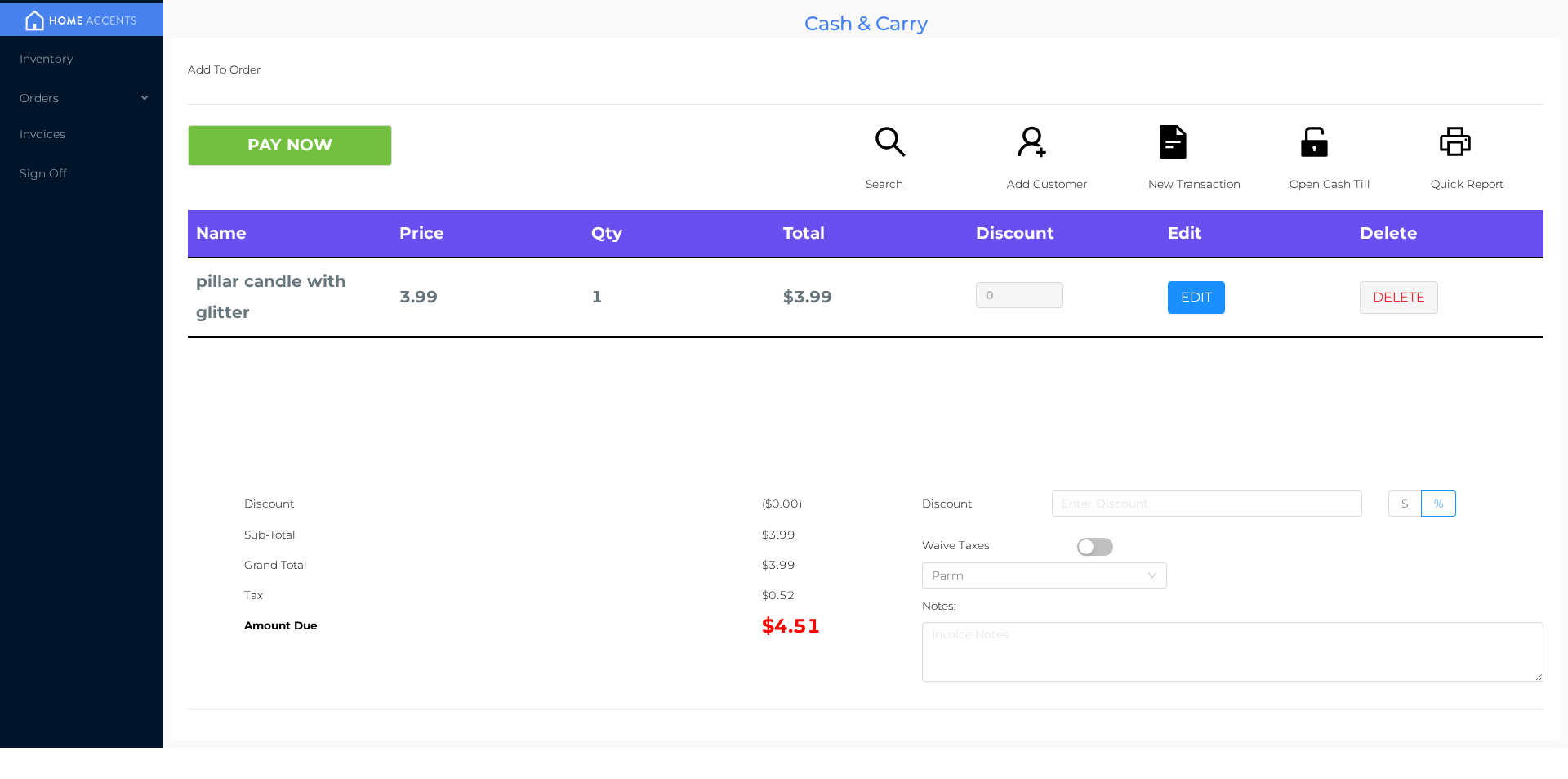
click at [874, 144] on icon "icon: search" at bounding box center [891, 142] width 33 height 33
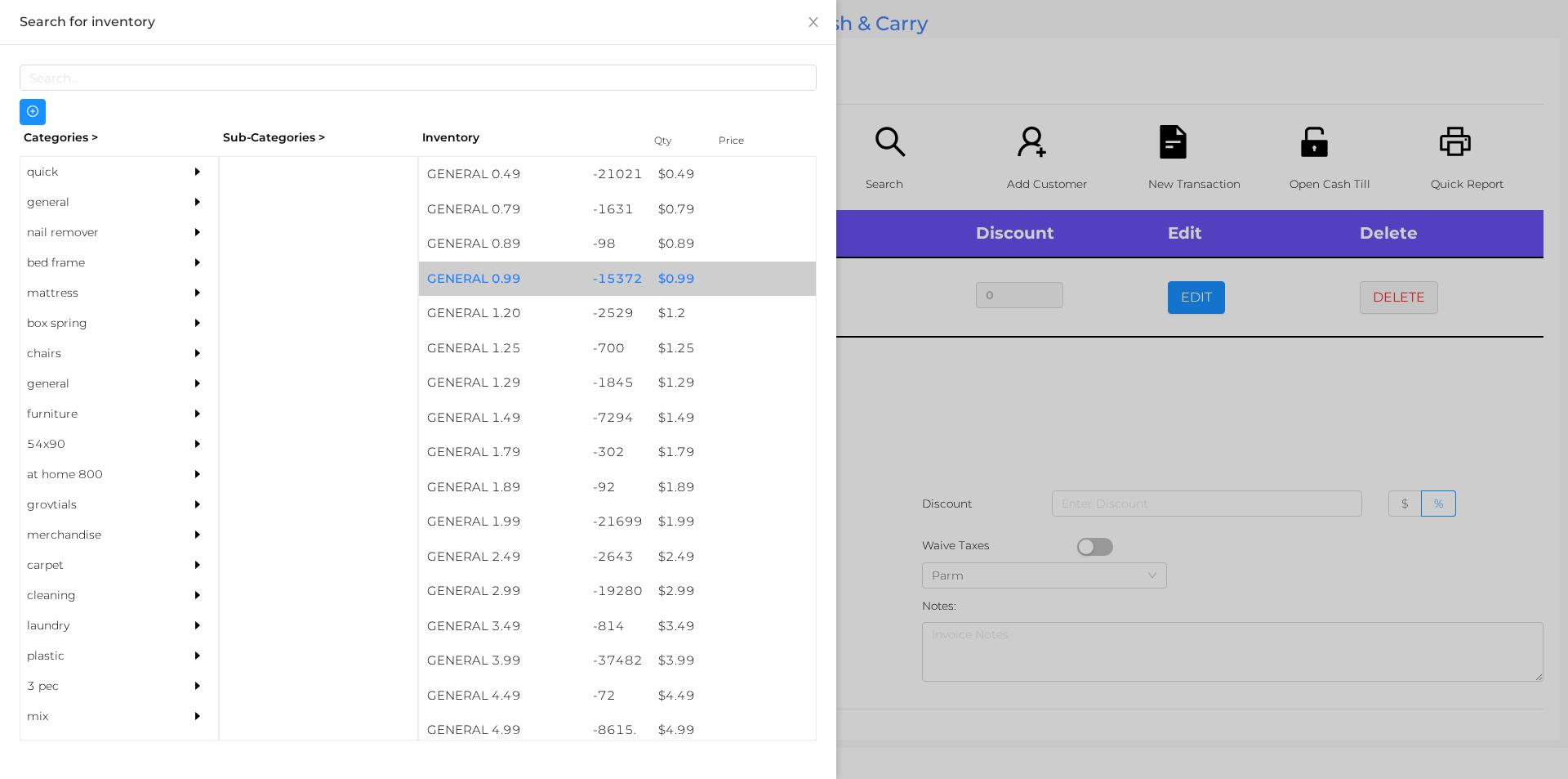
click at [652, 281] on div "$ 0.99" at bounding box center [734, 279] width 166 height 35
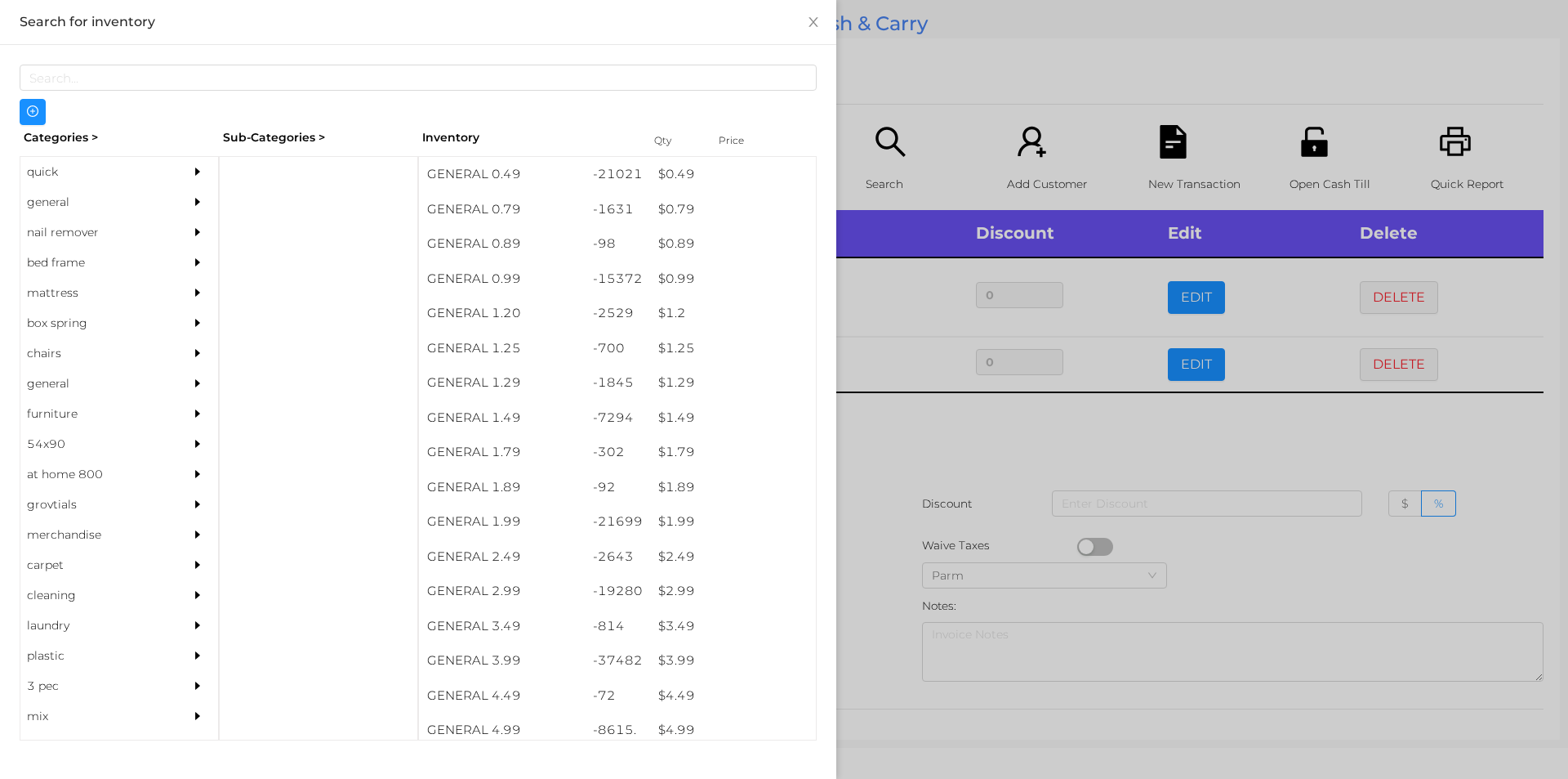
click at [929, 499] on div at bounding box center [784, 390] width 1568 height 779
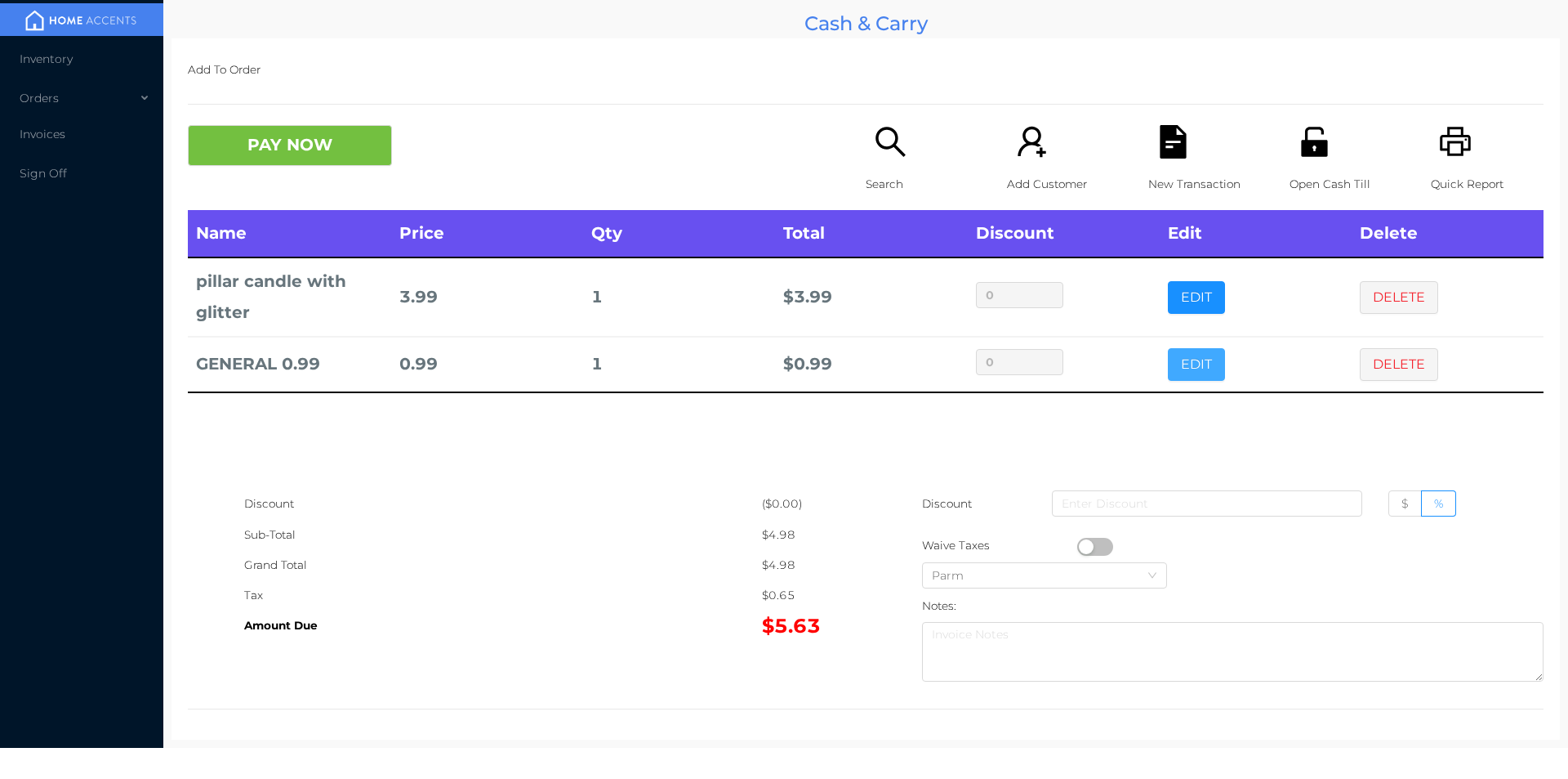
click at [1176, 367] on button "EDIT" at bounding box center [1196, 364] width 57 height 32
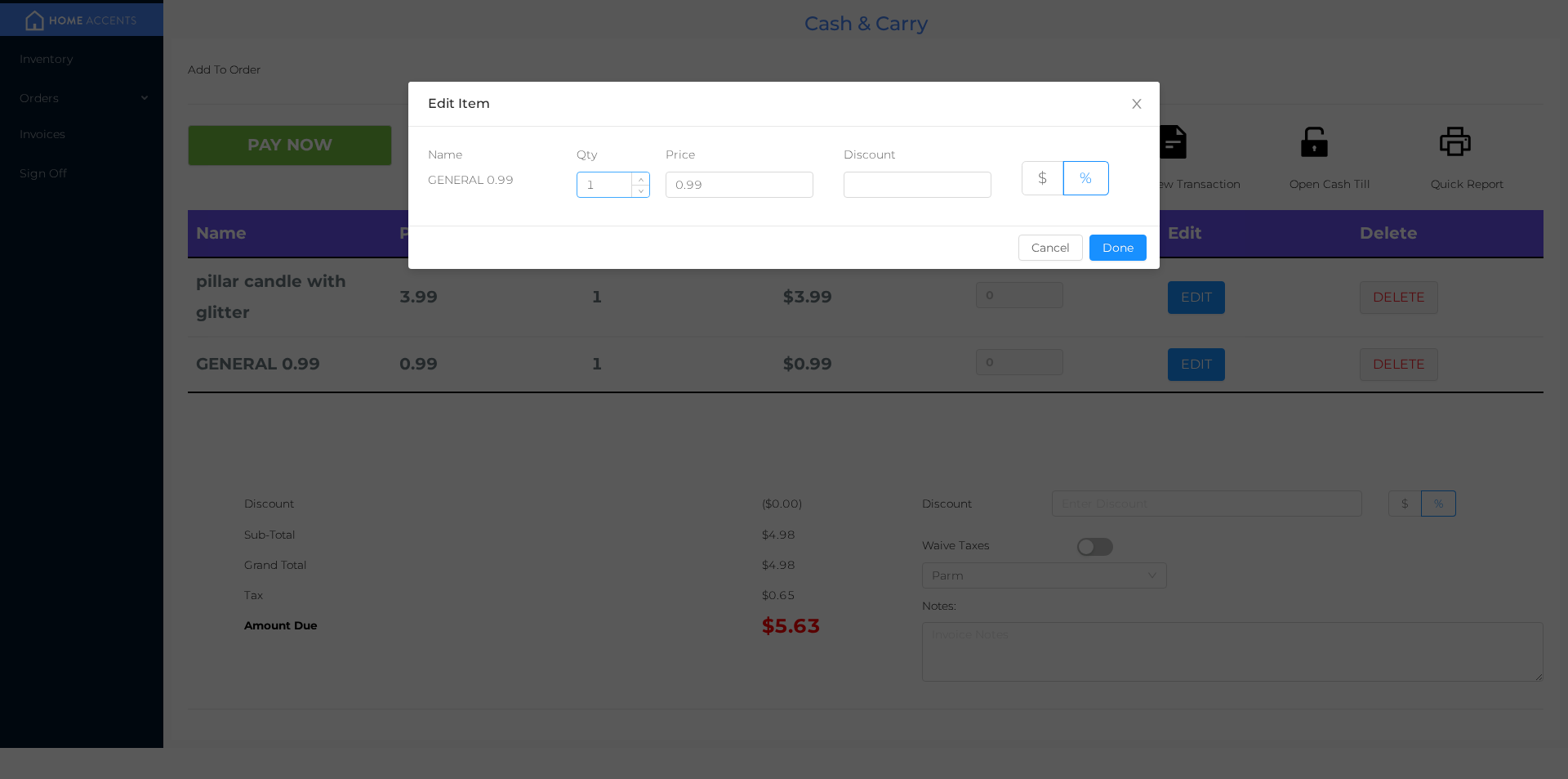
click at [590, 175] on input "1" at bounding box center [612, 184] width 71 height 24
click at [601, 189] on input "1" at bounding box center [612, 184] width 71 height 24
type input "6"
click at [1130, 254] on button "Done" at bounding box center [1118, 248] width 57 height 26
type input "0%"
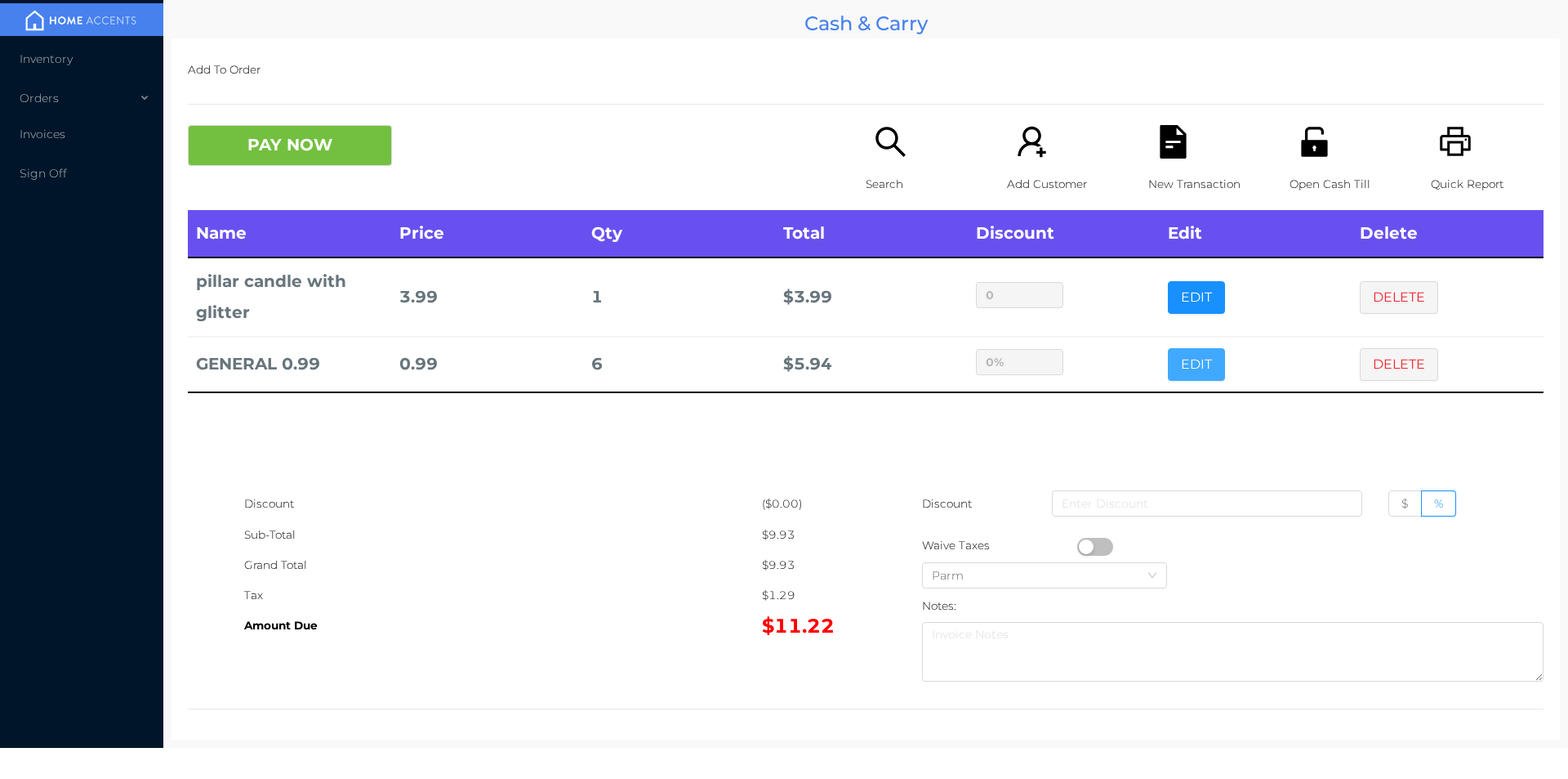
click at [1168, 348] on button "EDIT" at bounding box center [1196, 364] width 57 height 32
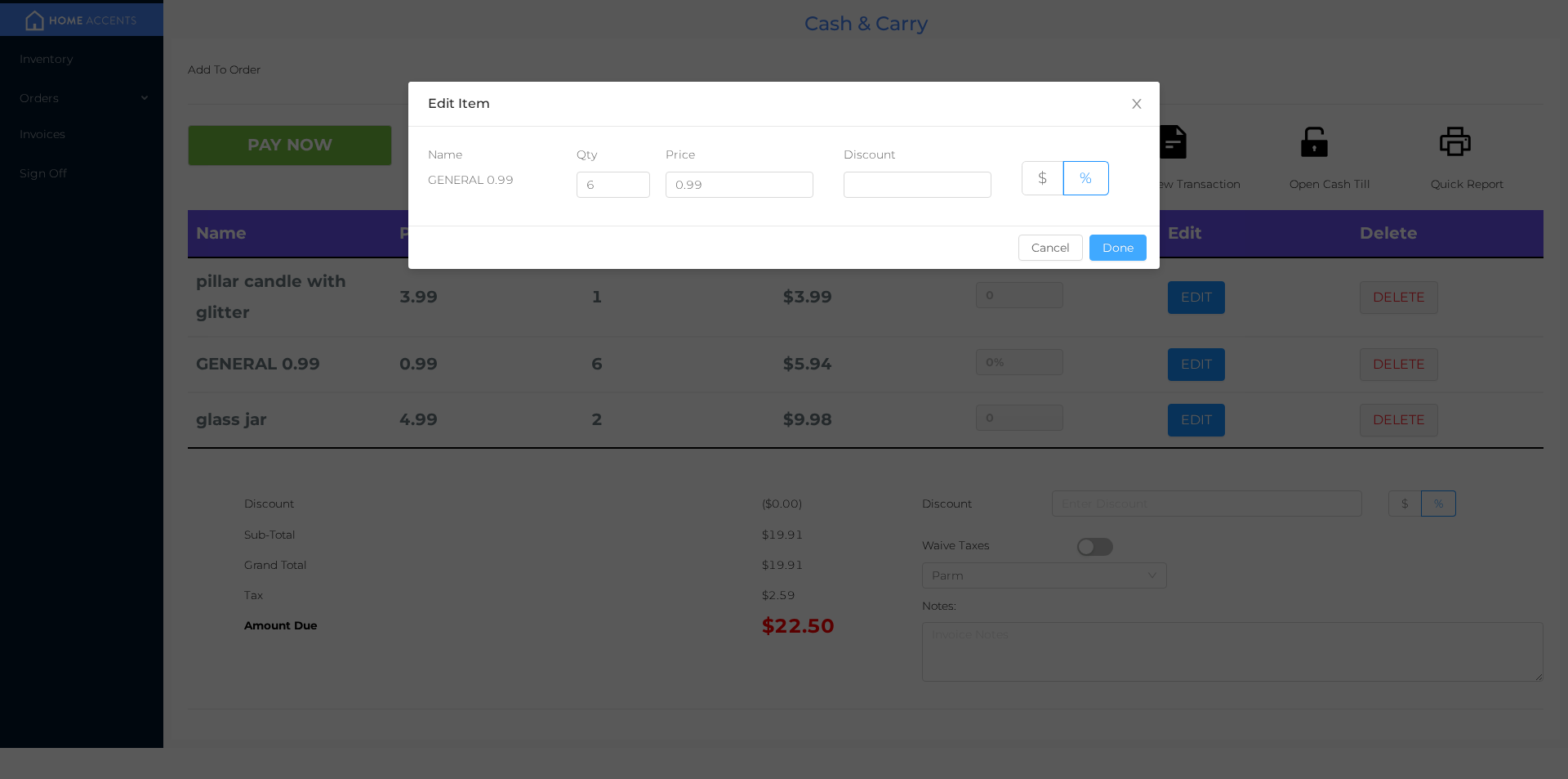
click at [1136, 240] on button "Done" at bounding box center [1118, 248] width 57 height 26
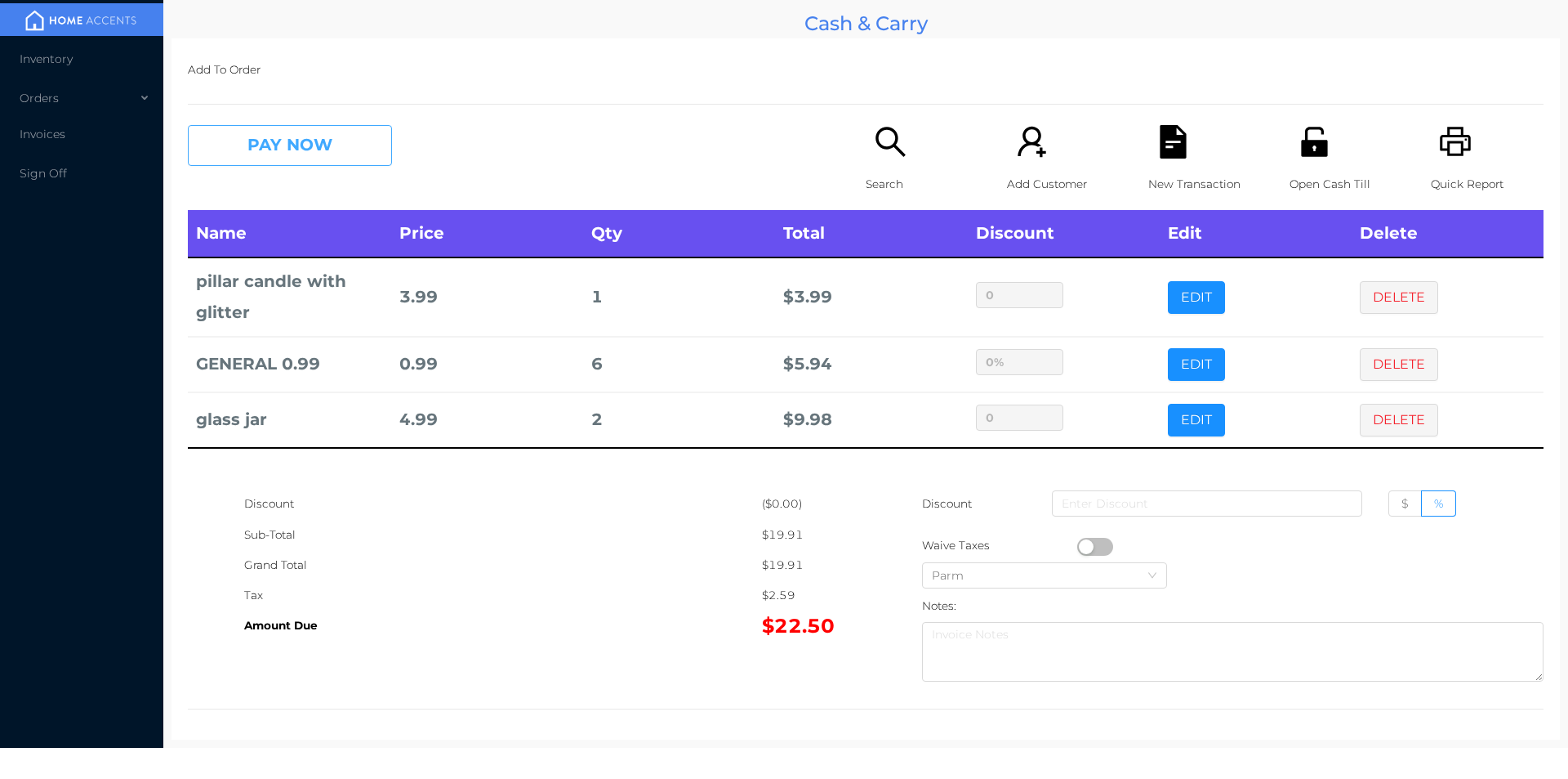
click at [269, 136] on button "PAY NOW" at bounding box center [290, 146] width 204 height 41
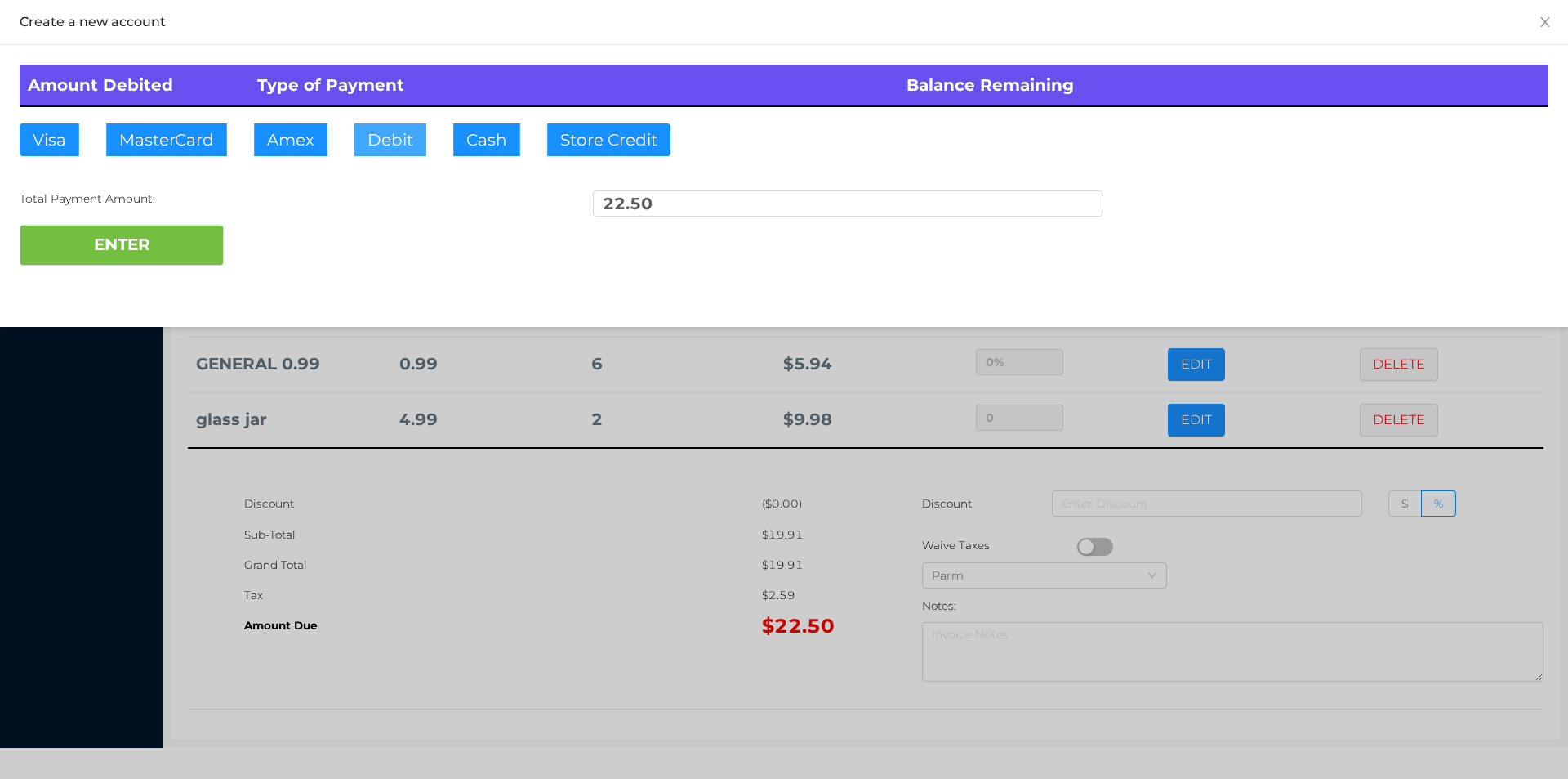
click at [403, 154] on button "Debit" at bounding box center [389, 139] width 71 height 32
click at [147, 242] on button "ENTER" at bounding box center [121, 246] width 204 height 41
type input "0"
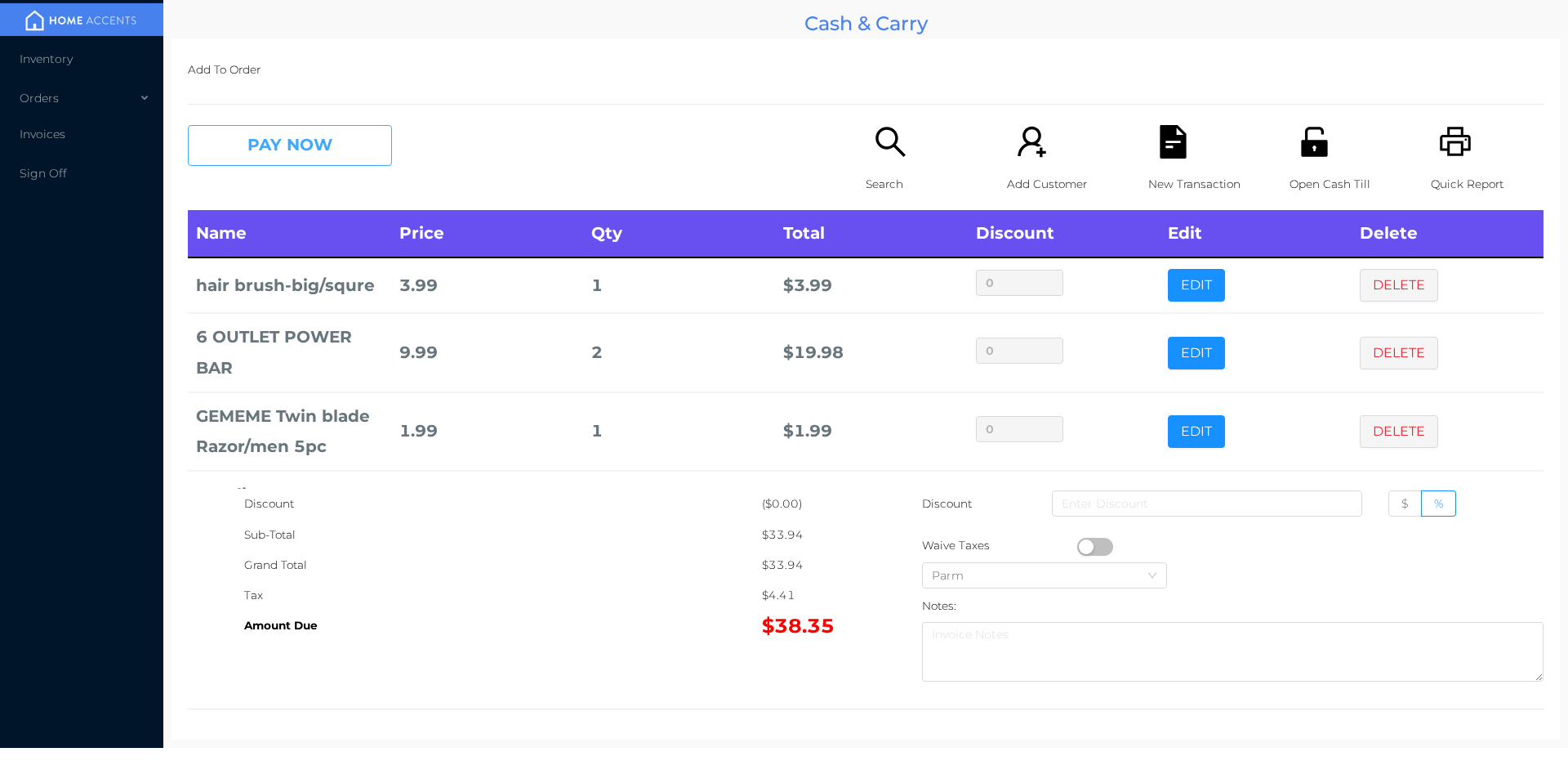
click at [298, 156] on button "PAY NOW" at bounding box center [290, 146] width 204 height 41
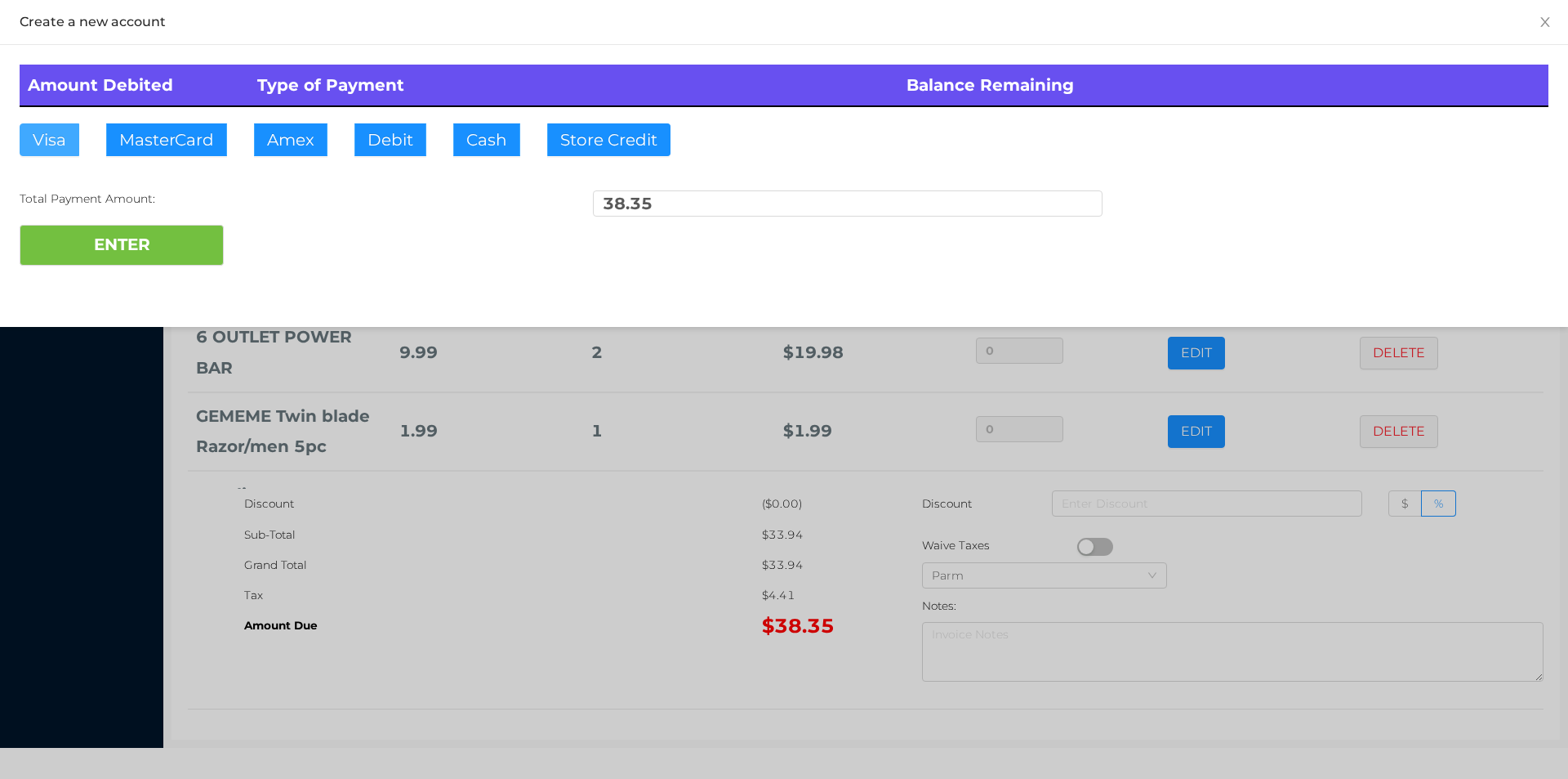
click at [62, 147] on button "Visa" at bounding box center [49, 139] width 60 height 32
click at [71, 230] on button "ENTER" at bounding box center [121, 246] width 204 height 41
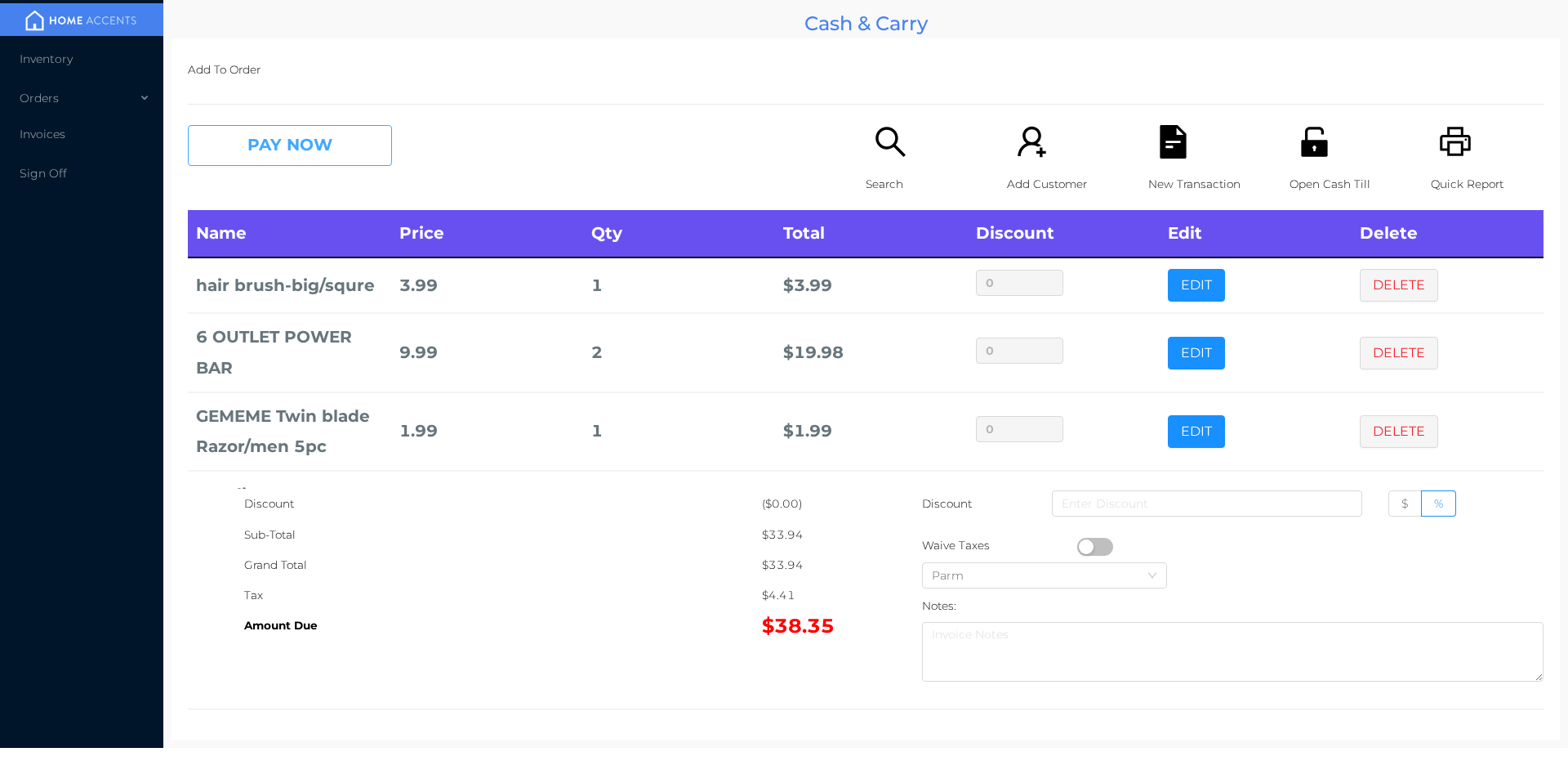
click at [311, 140] on button "PAY NOW" at bounding box center [290, 146] width 204 height 41
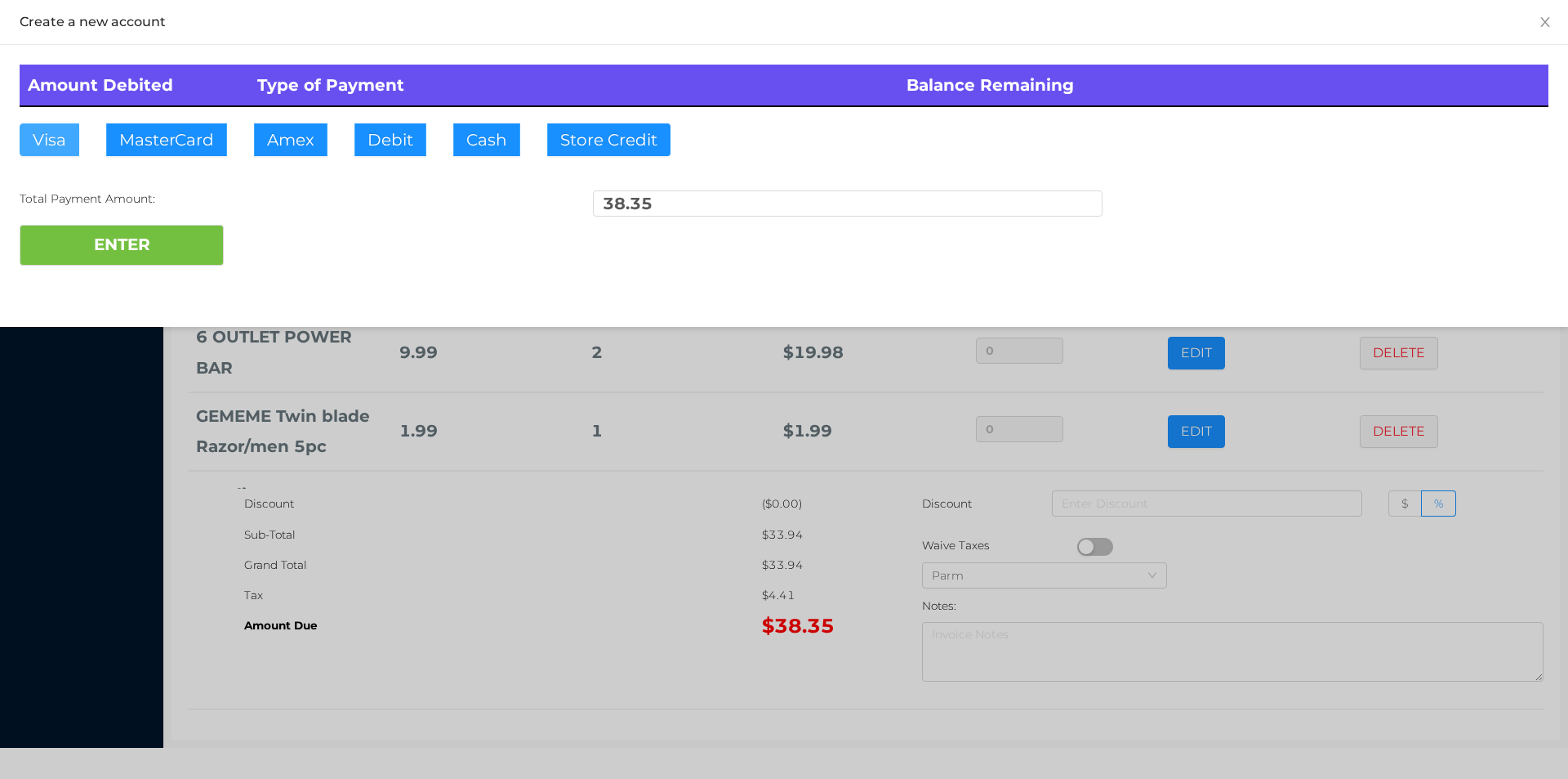
click at [62, 140] on button "Visa" at bounding box center [49, 139] width 60 height 32
click at [97, 246] on button "ENTER" at bounding box center [121, 246] width 204 height 41
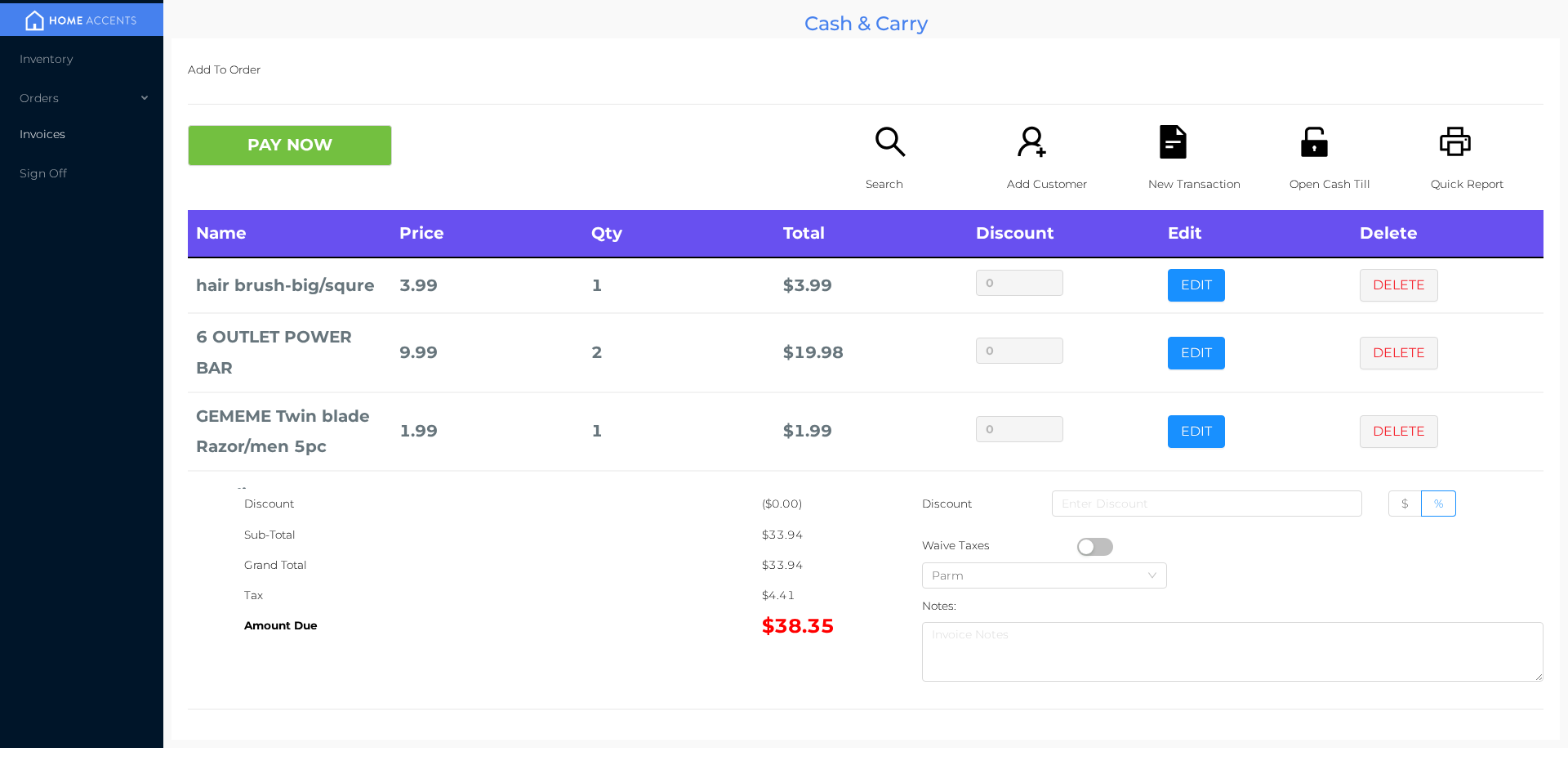
click at [76, 128] on li "Invoices" at bounding box center [81, 133] width 163 height 32
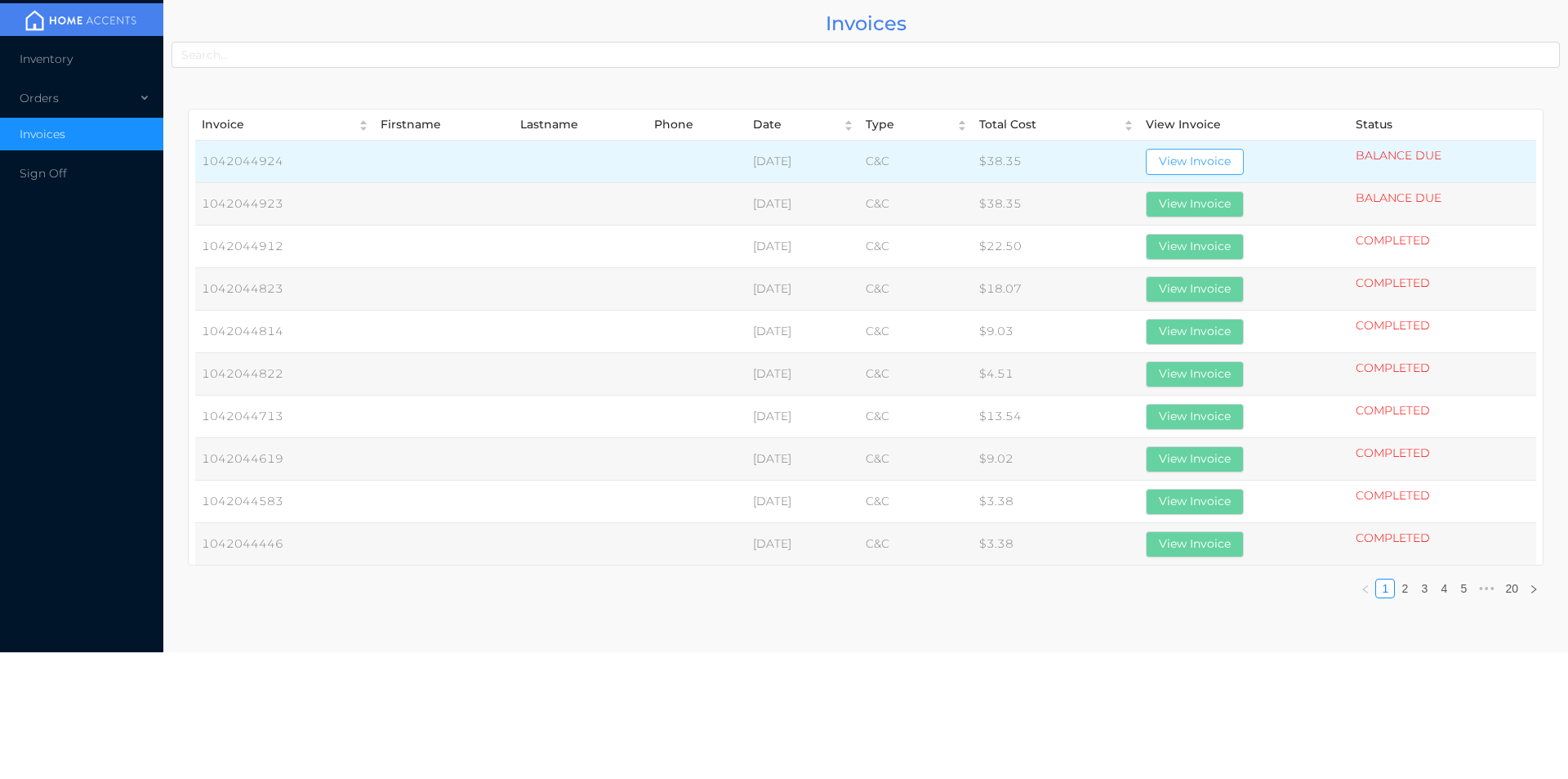
click at [1233, 156] on button "View Invoice" at bounding box center [1195, 161] width 98 height 26
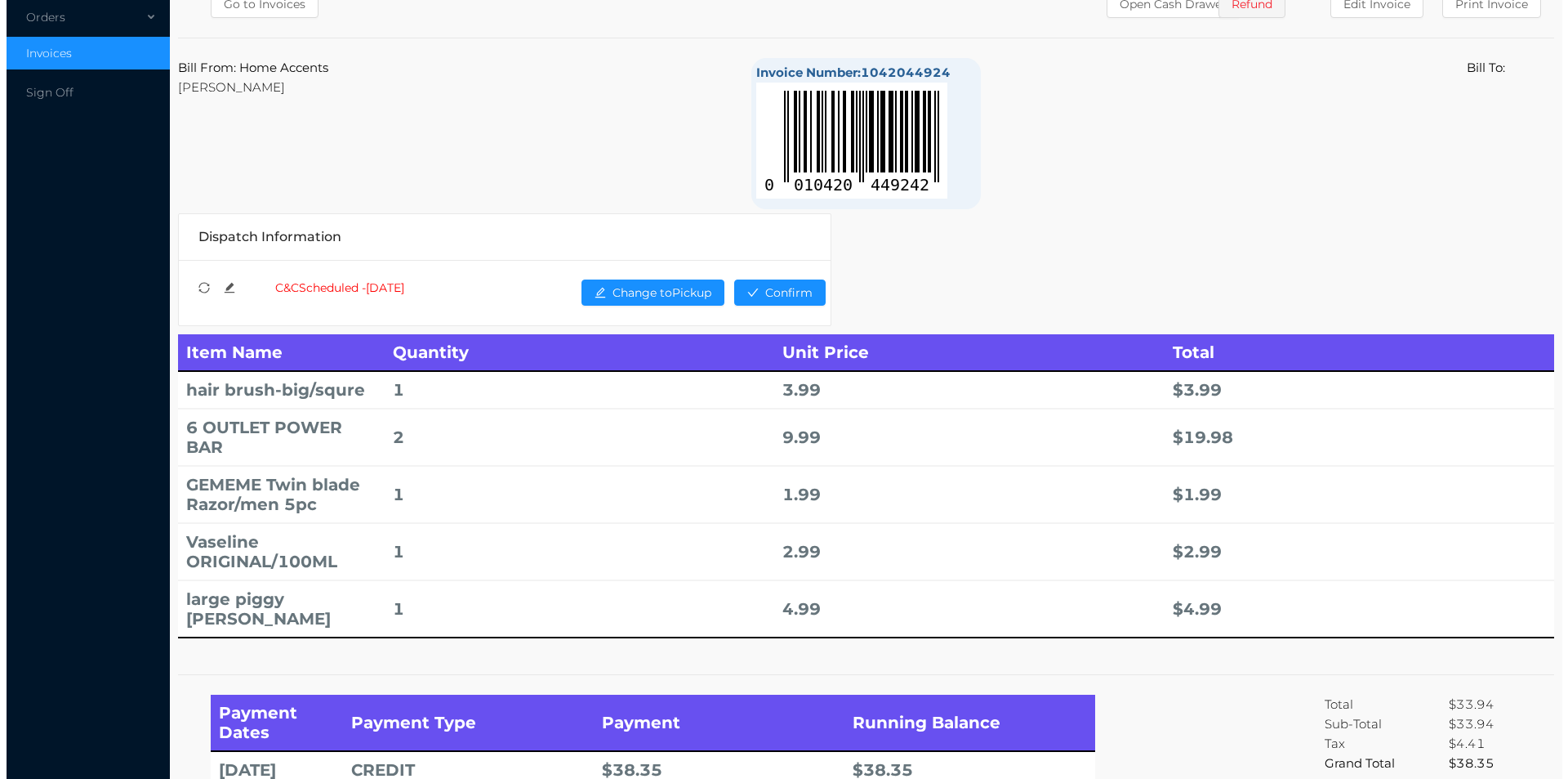
scroll to position [0, 0]
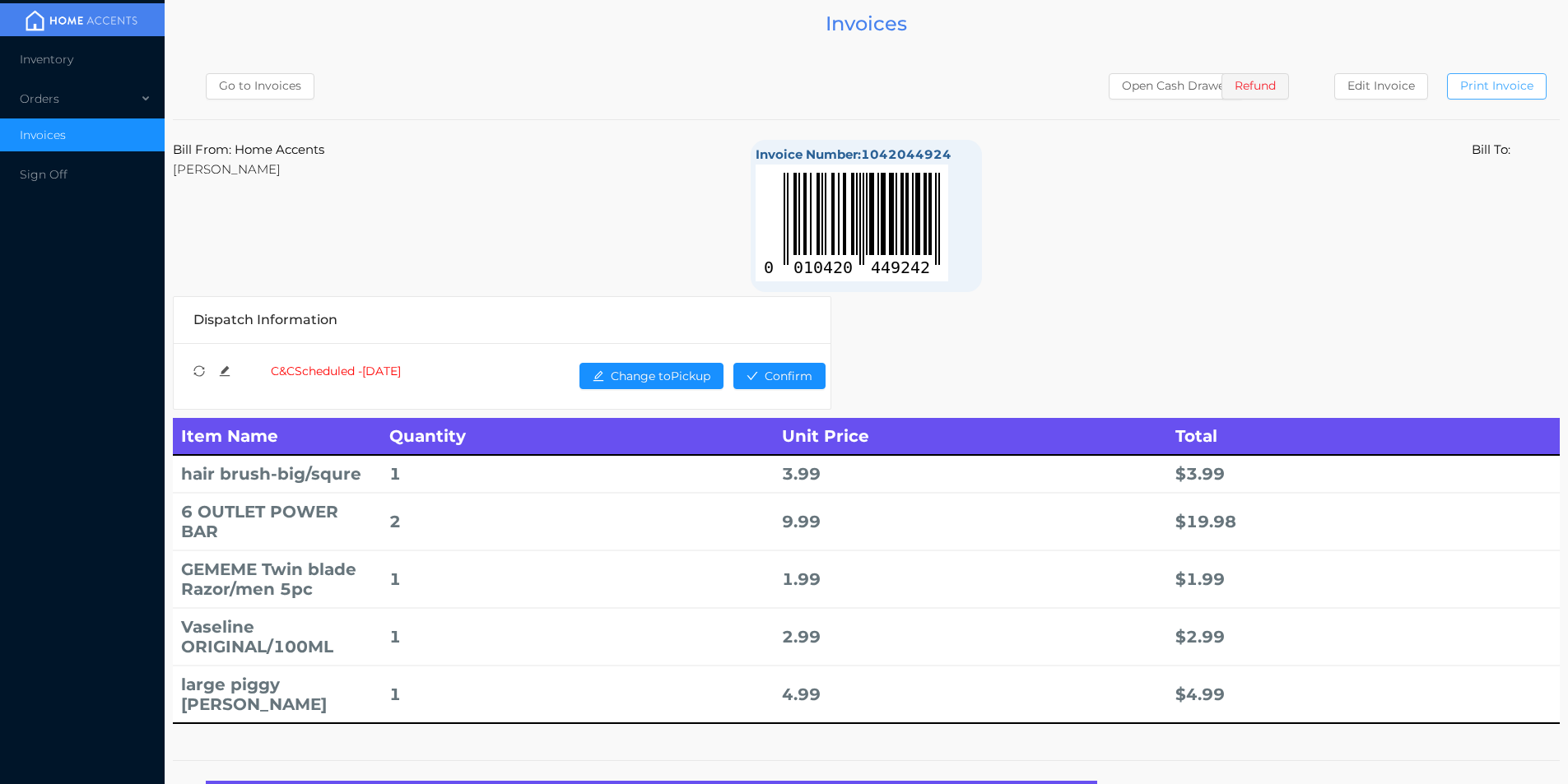
click at [1506, 88] on button "Print Invoice" at bounding box center [1496, 86] width 100 height 27
click at [64, 103] on div "Orders" at bounding box center [82, 98] width 165 height 33
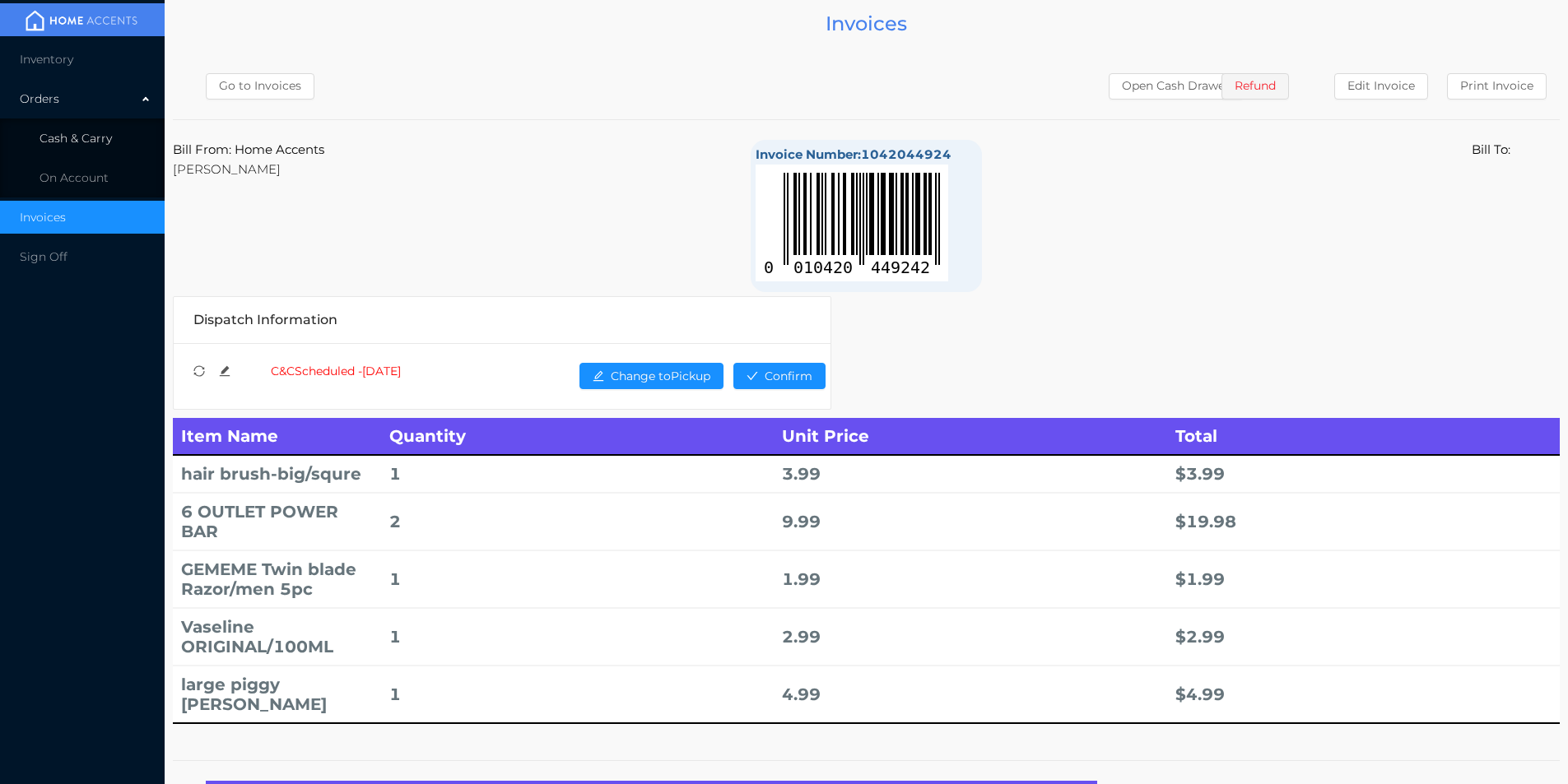
click at [102, 137] on span "Cash & Carry" at bounding box center [75, 138] width 72 height 15
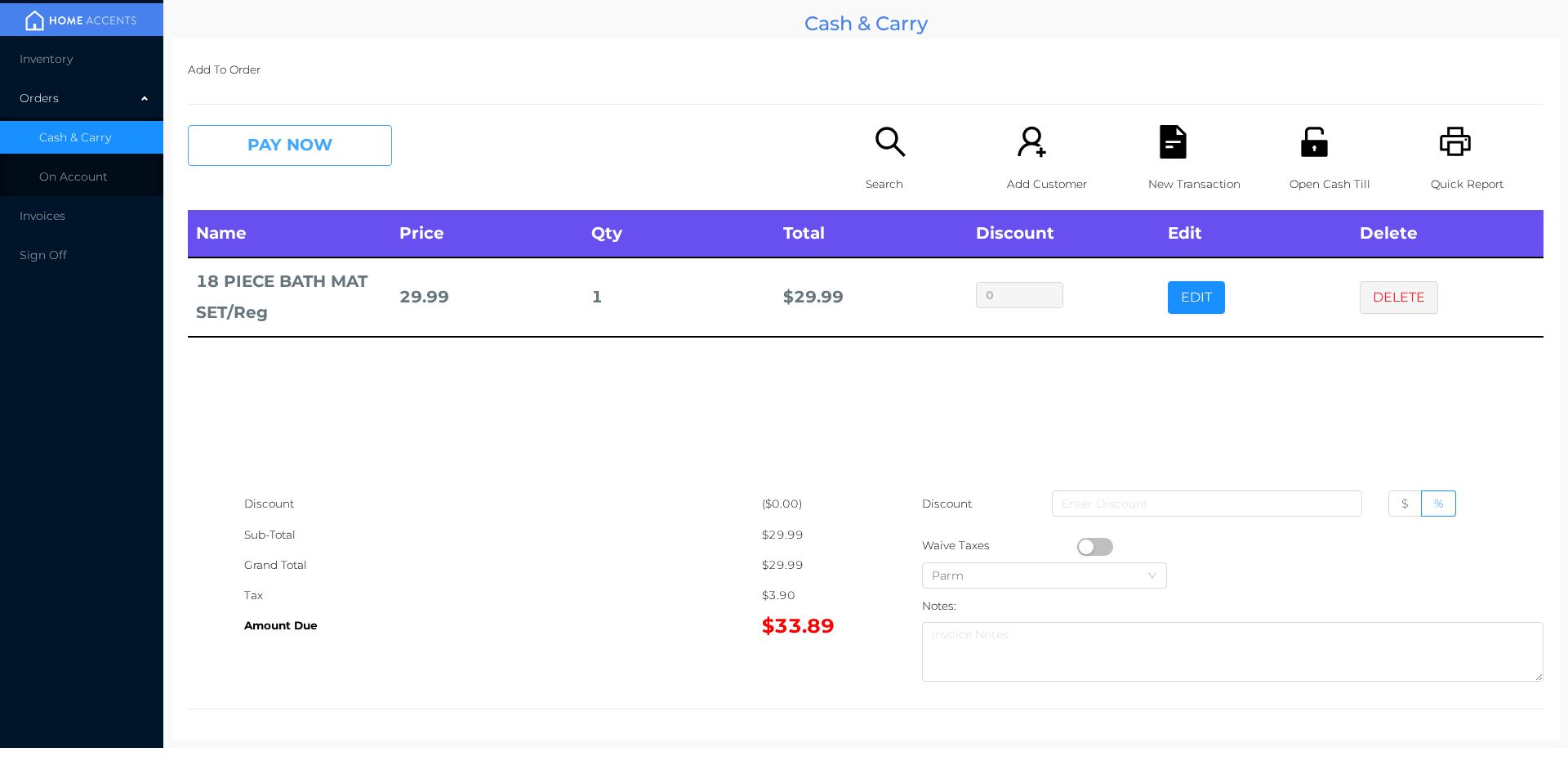
click at [253, 141] on button "PAY NOW" at bounding box center [290, 146] width 204 height 41
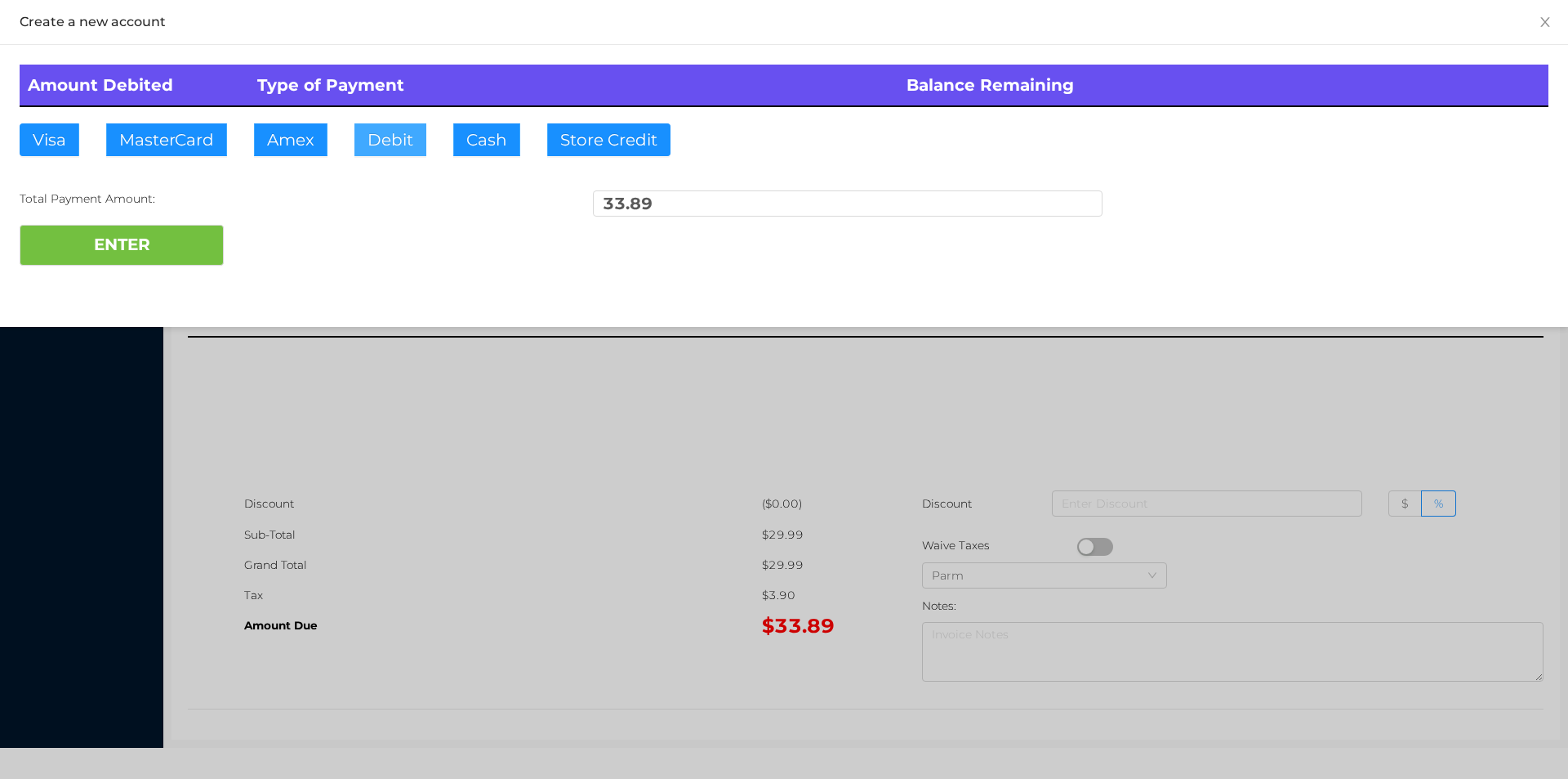
click at [380, 148] on button "Debit" at bounding box center [389, 139] width 71 height 32
type input "100"
click at [130, 261] on button "ENTER" at bounding box center [121, 246] width 204 height 41
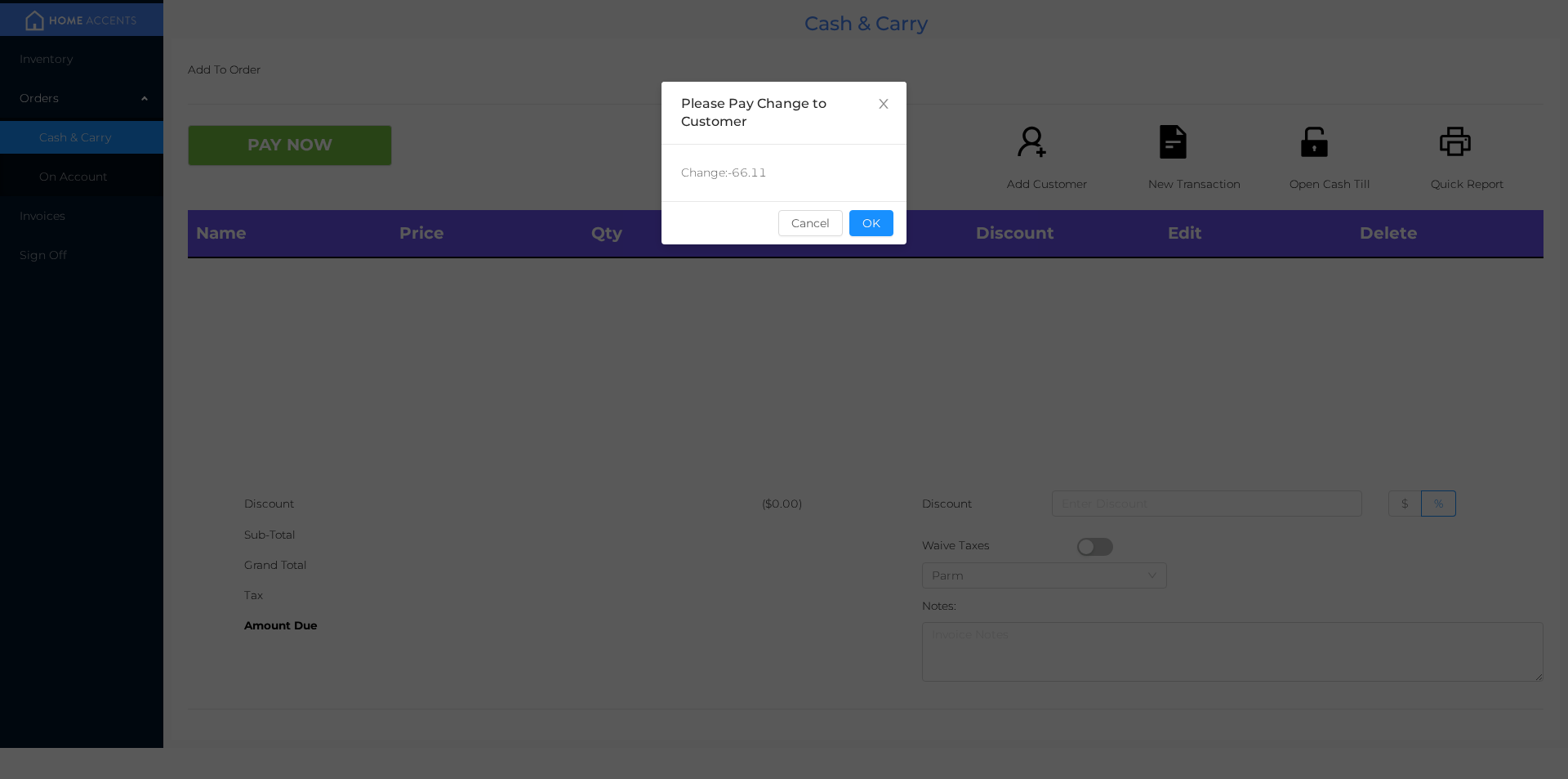
click at [884, 250] on div "sentinelStart Please Pay Change to Customer Change: -66.11 Cancel OK sentinelEnd" at bounding box center [784, 246] width 246 height 327
click at [892, 225] on button "OK" at bounding box center [872, 223] width 44 height 26
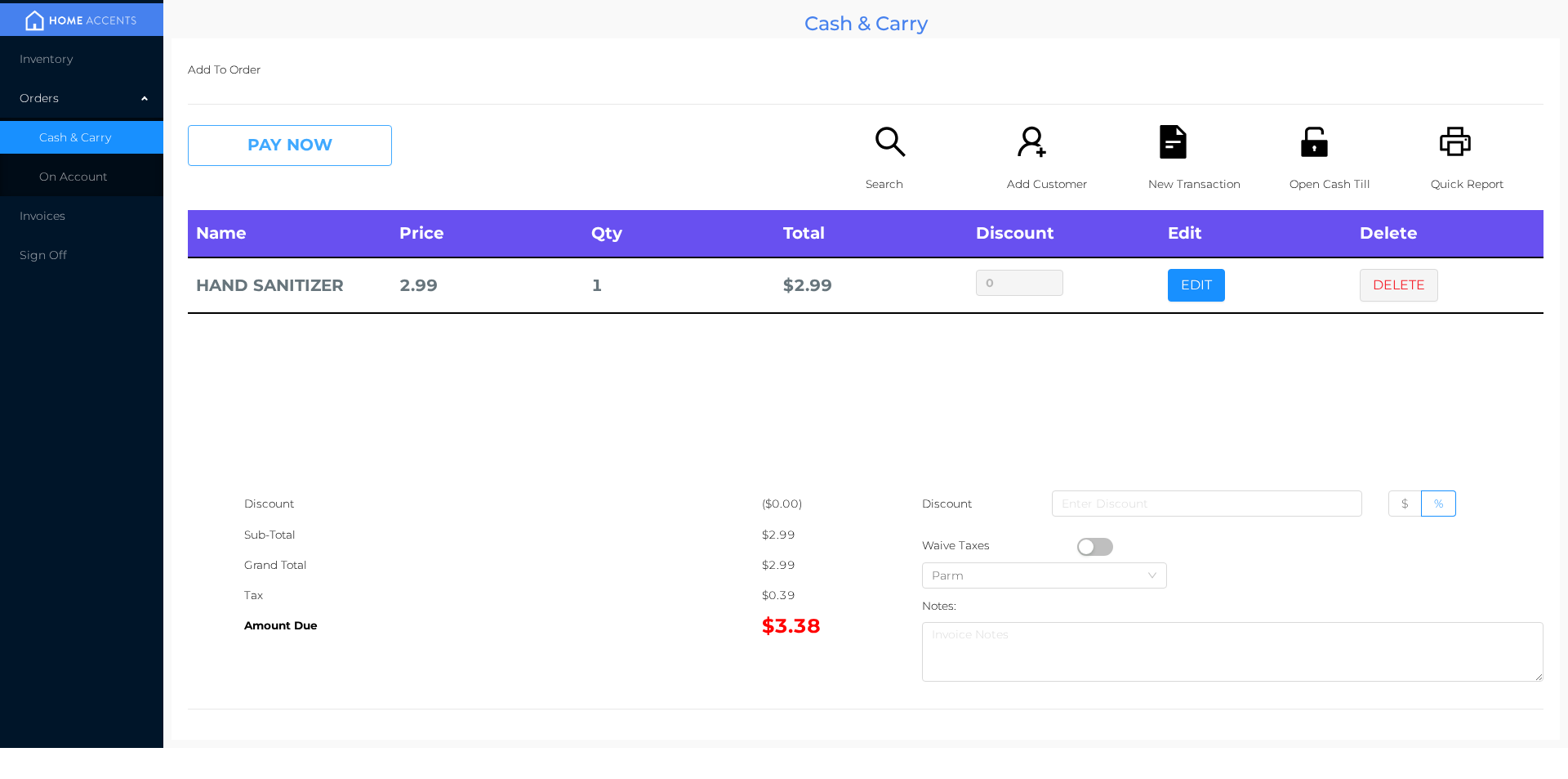
click at [279, 149] on button "PAY NOW" at bounding box center [290, 146] width 204 height 41
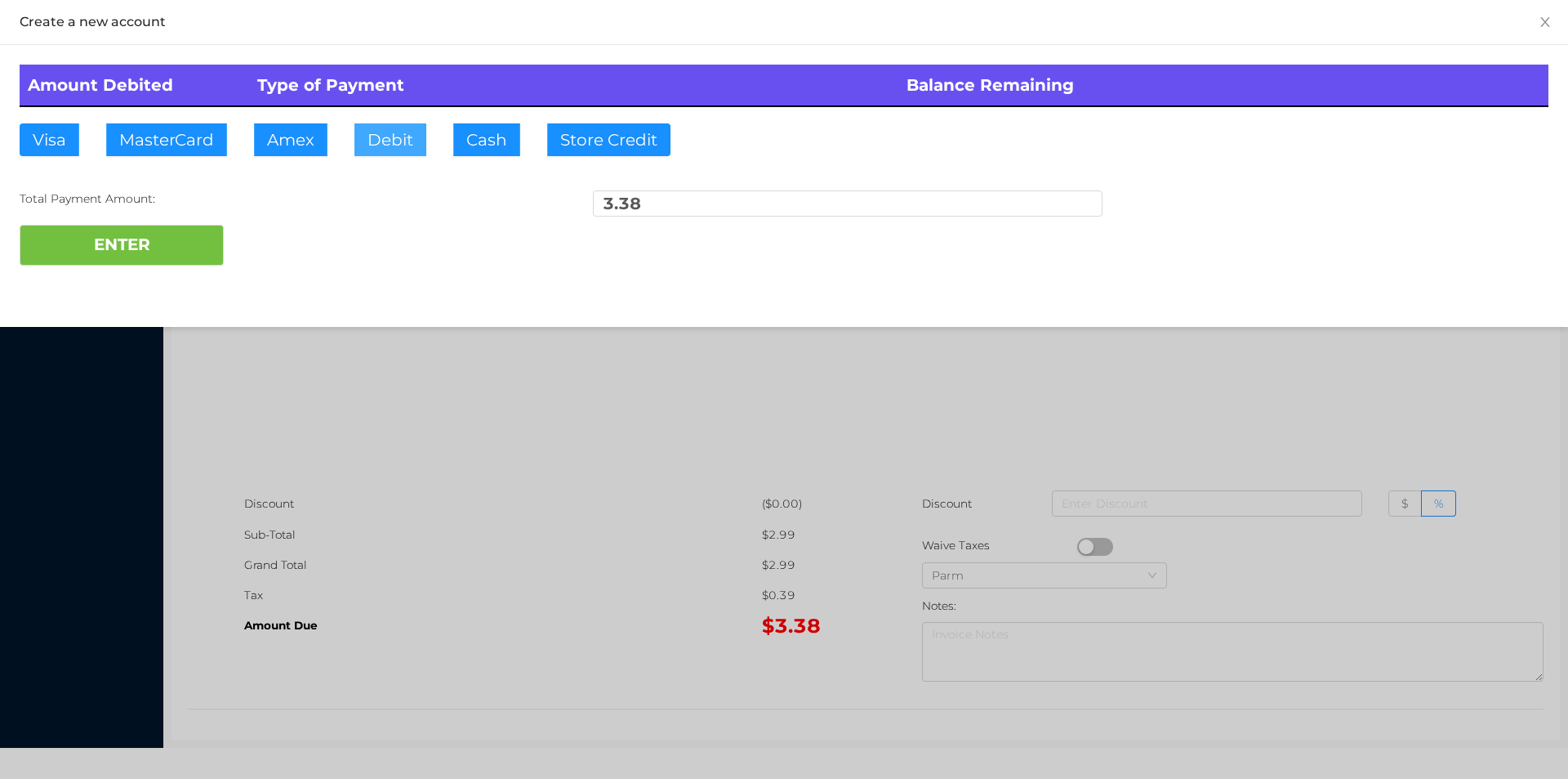
click at [386, 151] on button "Debit" at bounding box center [389, 139] width 71 height 32
click at [112, 260] on button "ENTER" at bounding box center [121, 246] width 204 height 41
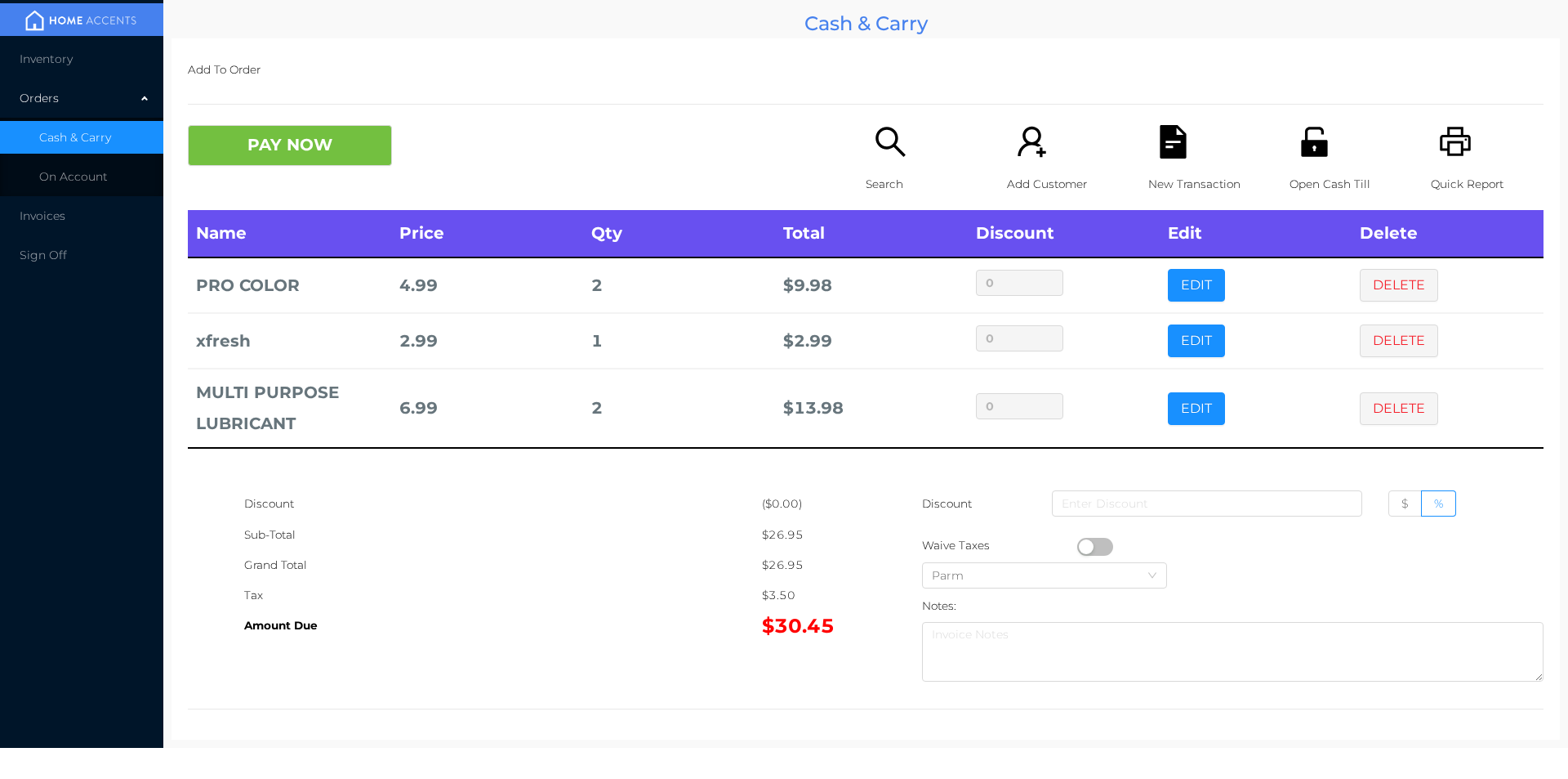
click at [1141, 396] on td "0" at bounding box center [1064, 408] width 192 height 78
click at [1185, 397] on button "EDIT" at bounding box center [1196, 408] width 57 height 32
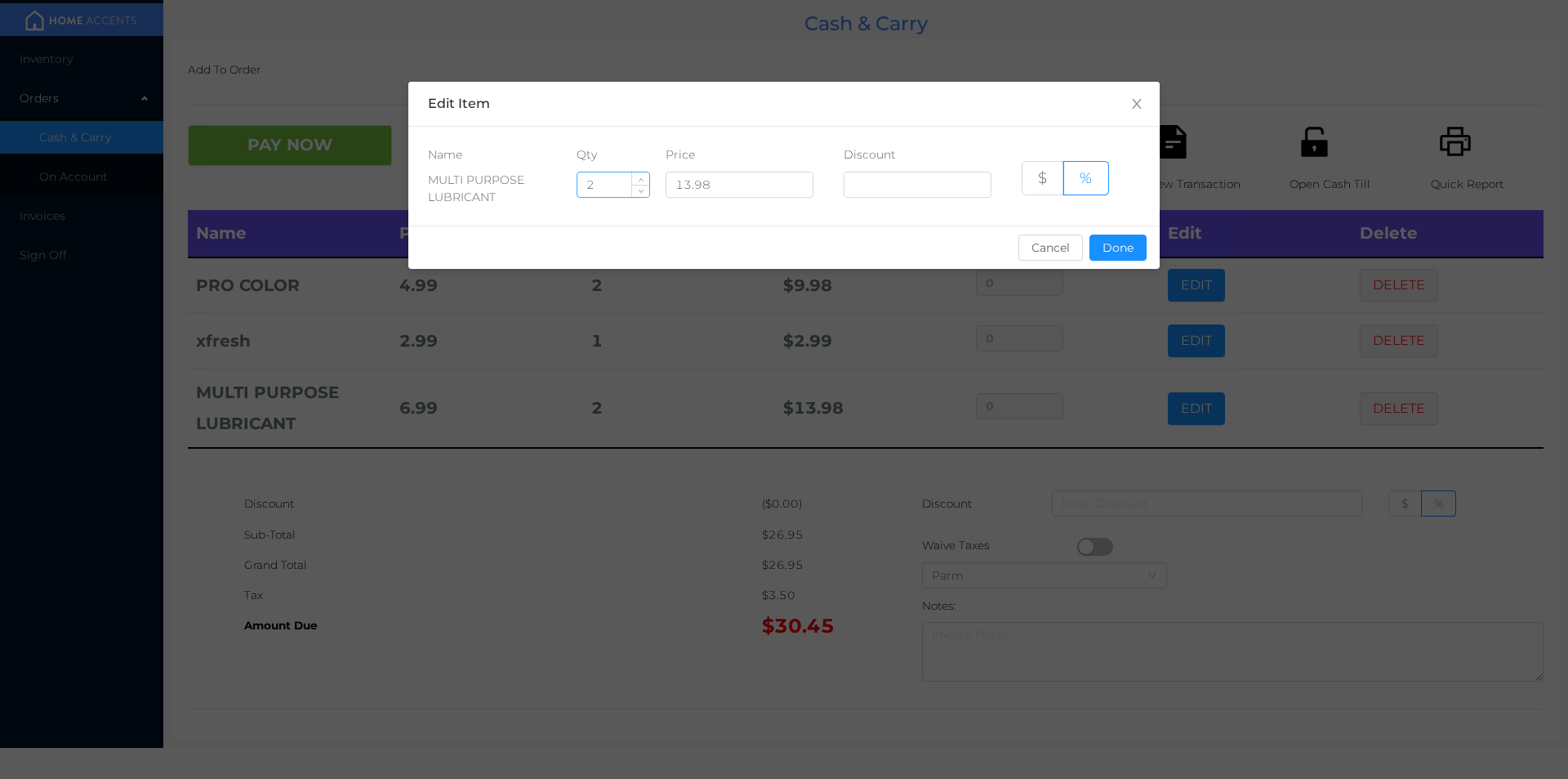
click at [604, 180] on input "2" at bounding box center [612, 184] width 71 height 24
type input "1"
click at [1122, 255] on button "Done" at bounding box center [1118, 248] width 57 height 26
type input "0%"
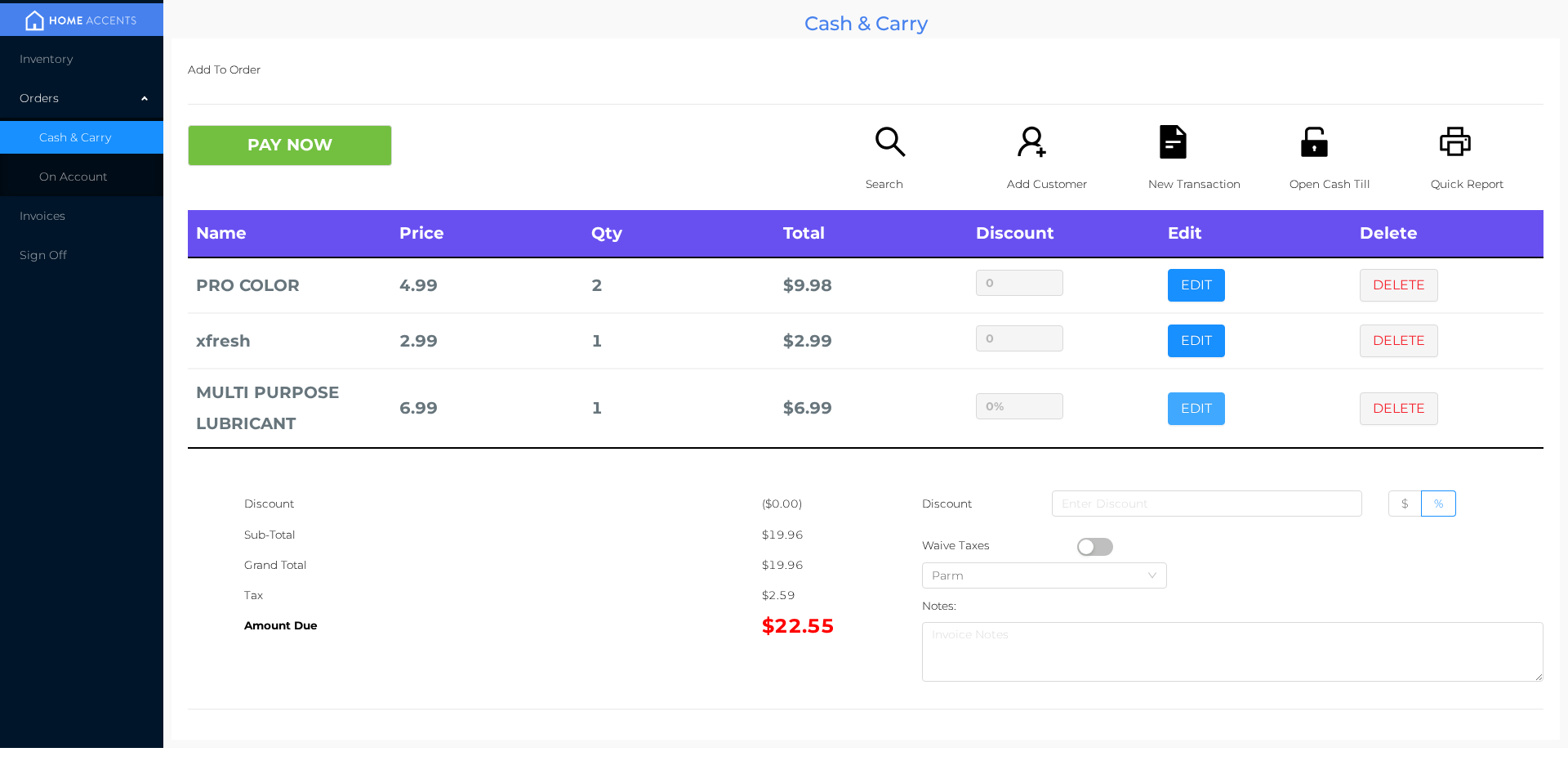
click at [1168, 392] on button "EDIT" at bounding box center [1196, 408] width 57 height 32
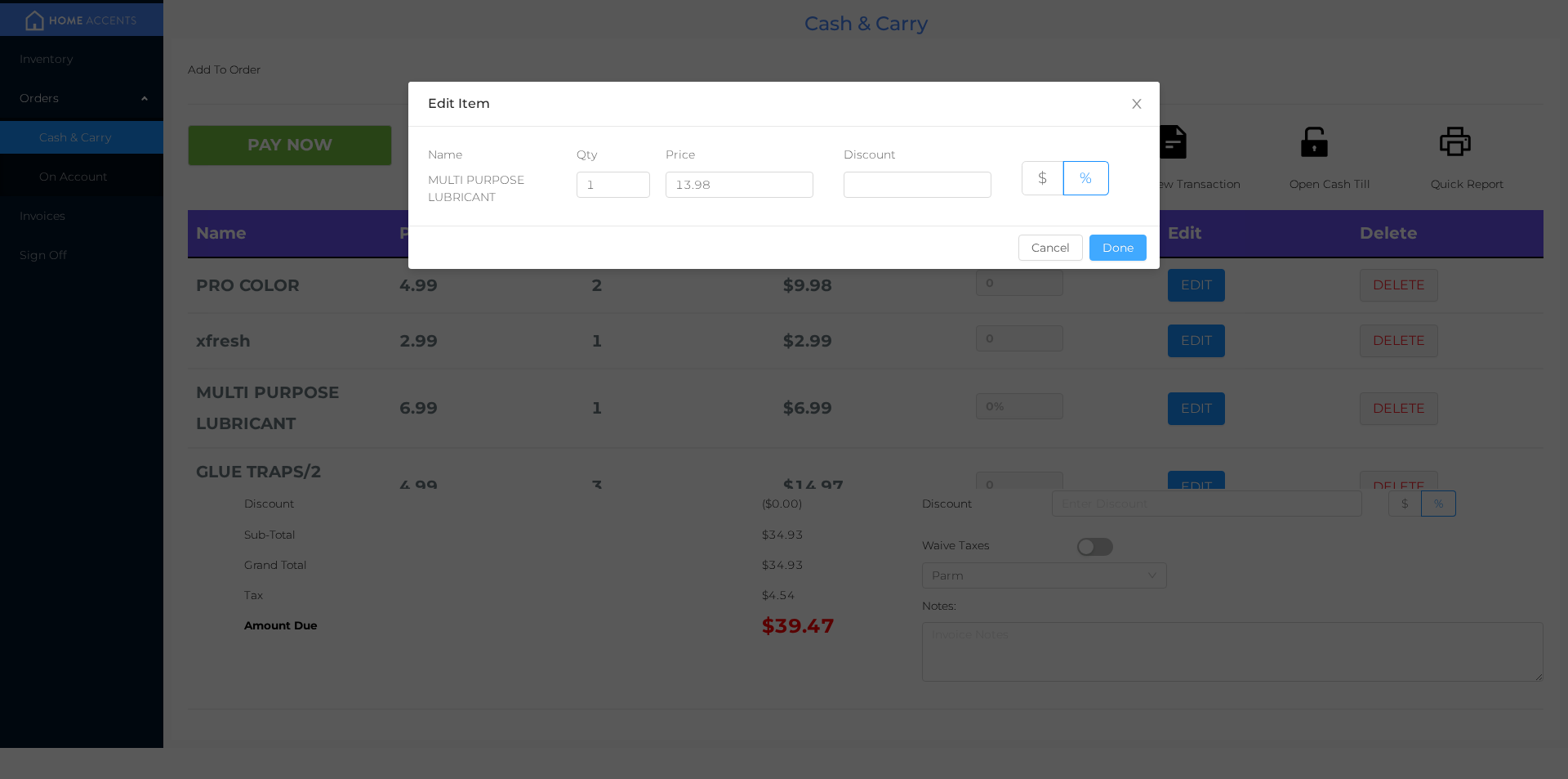
click at [1122, 248] on button "Done" at bounding box center [1118, 248] width 57 height 26
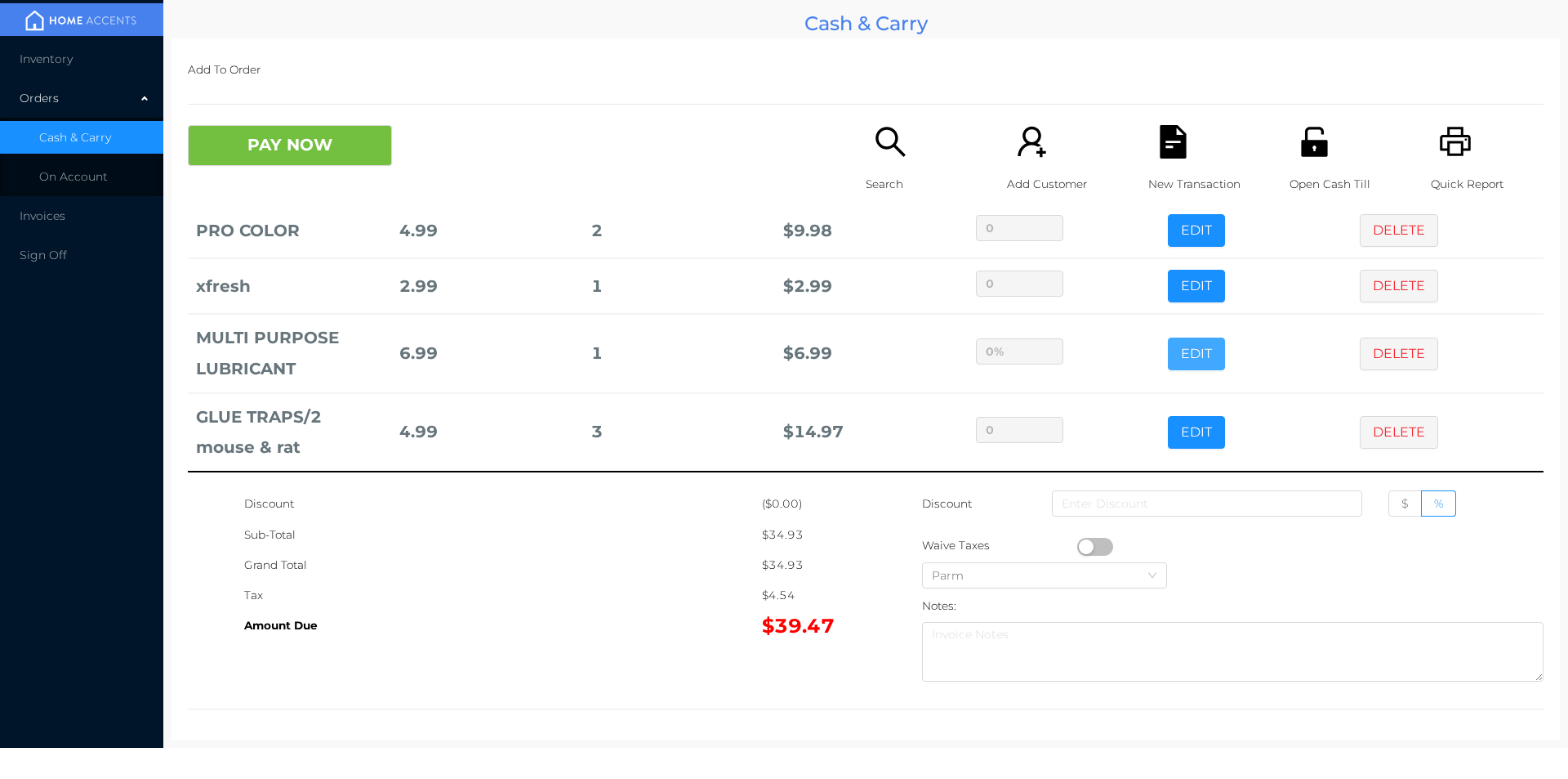
scroll to position [54, 0]
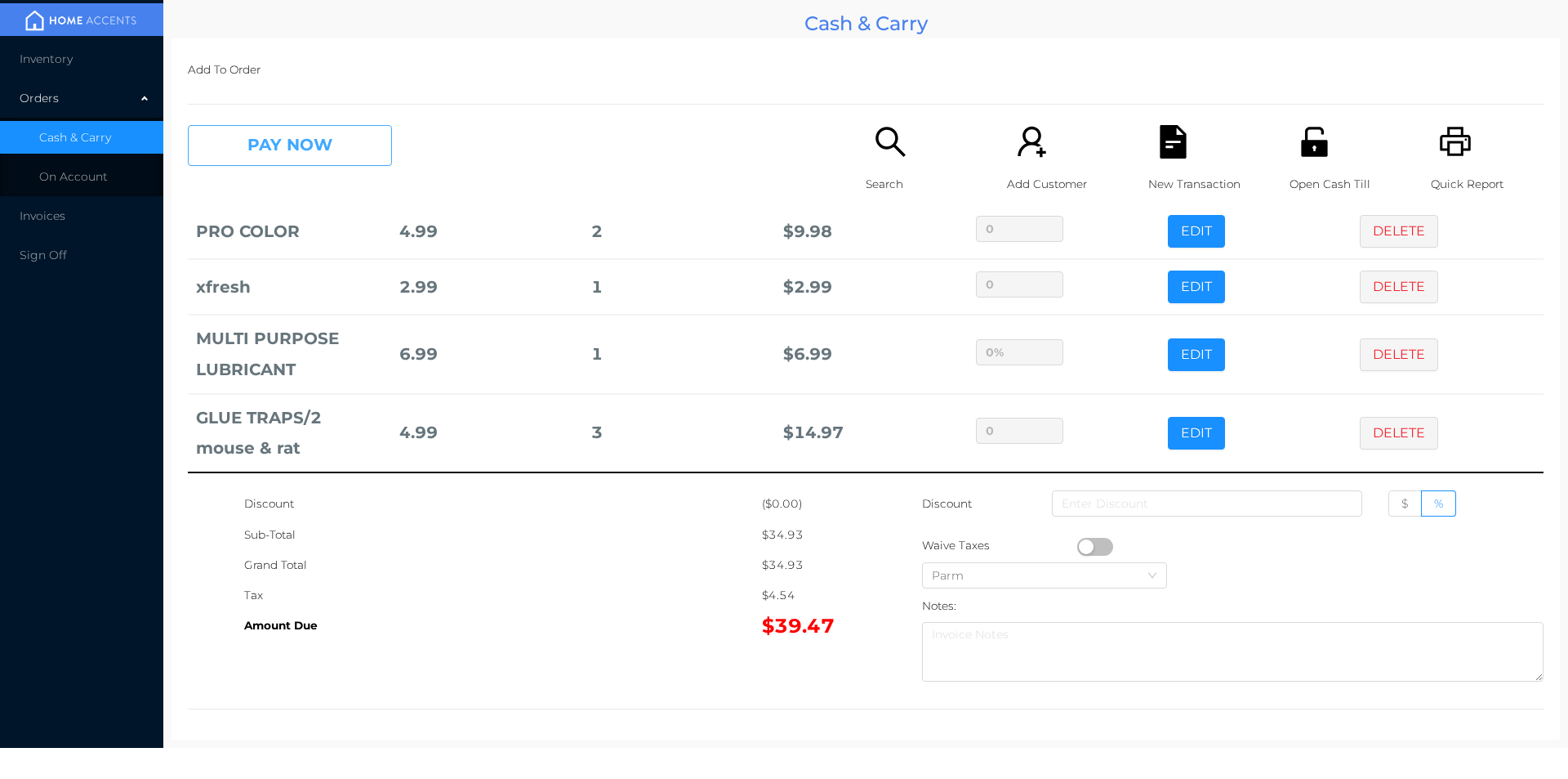
click at [270, 148] on button "PAY NOW" at bounding box center [290, 146] width 204 height 41
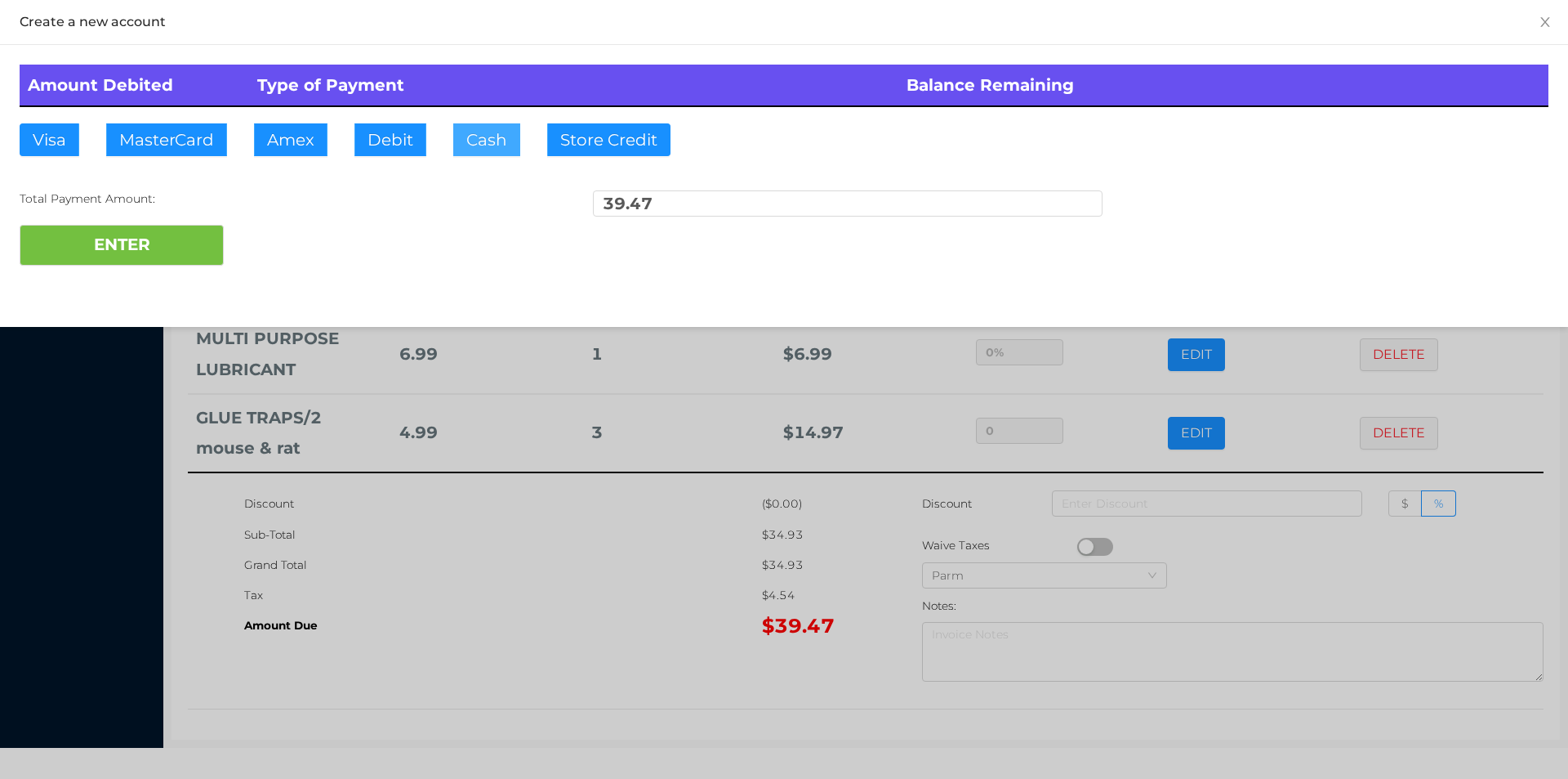
click at [484, 141] on button "Cash" at bounding box center [486, 139] width 67 height 32
type input "40.47"
click at [115, 243] on button "ENTER" at bounding box center [121, 246] width 204 height 41
type input "0"
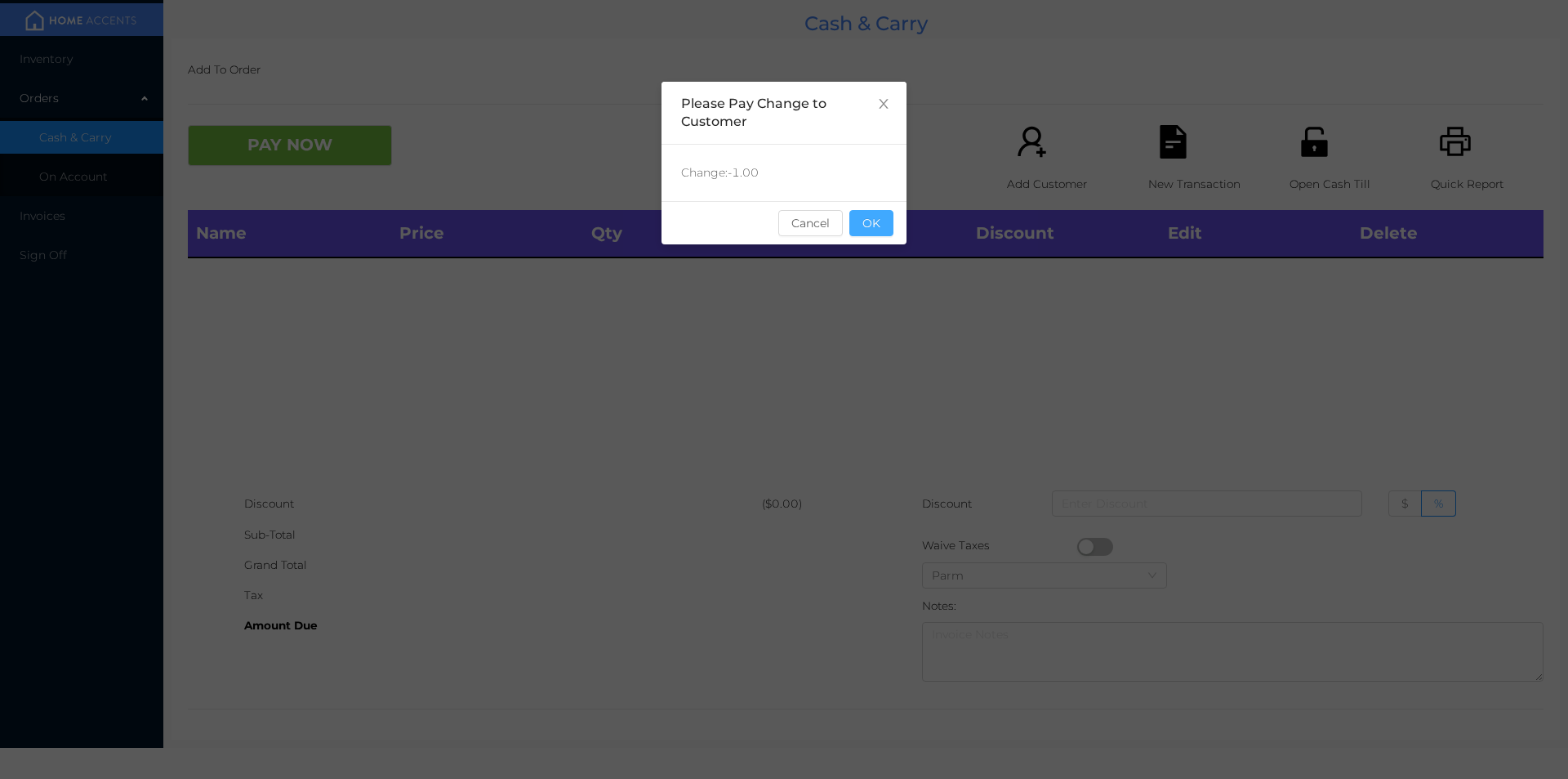
click at [865, 225] on button "OK" at bounding box center [872, 223] width 44 height 26
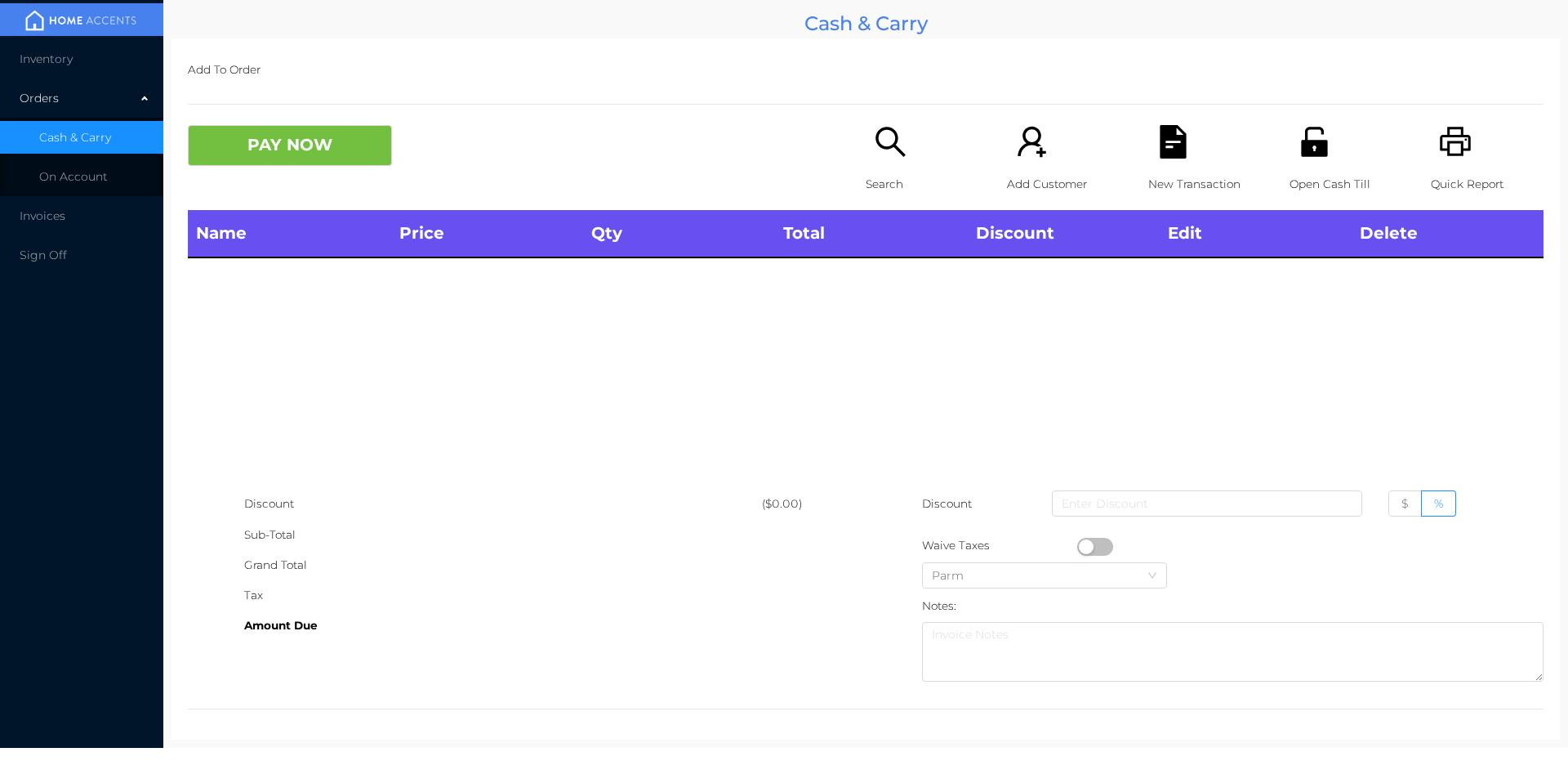
click at [883, 172] on p "Search" at bounding box center [921, 184] width 112 height 30
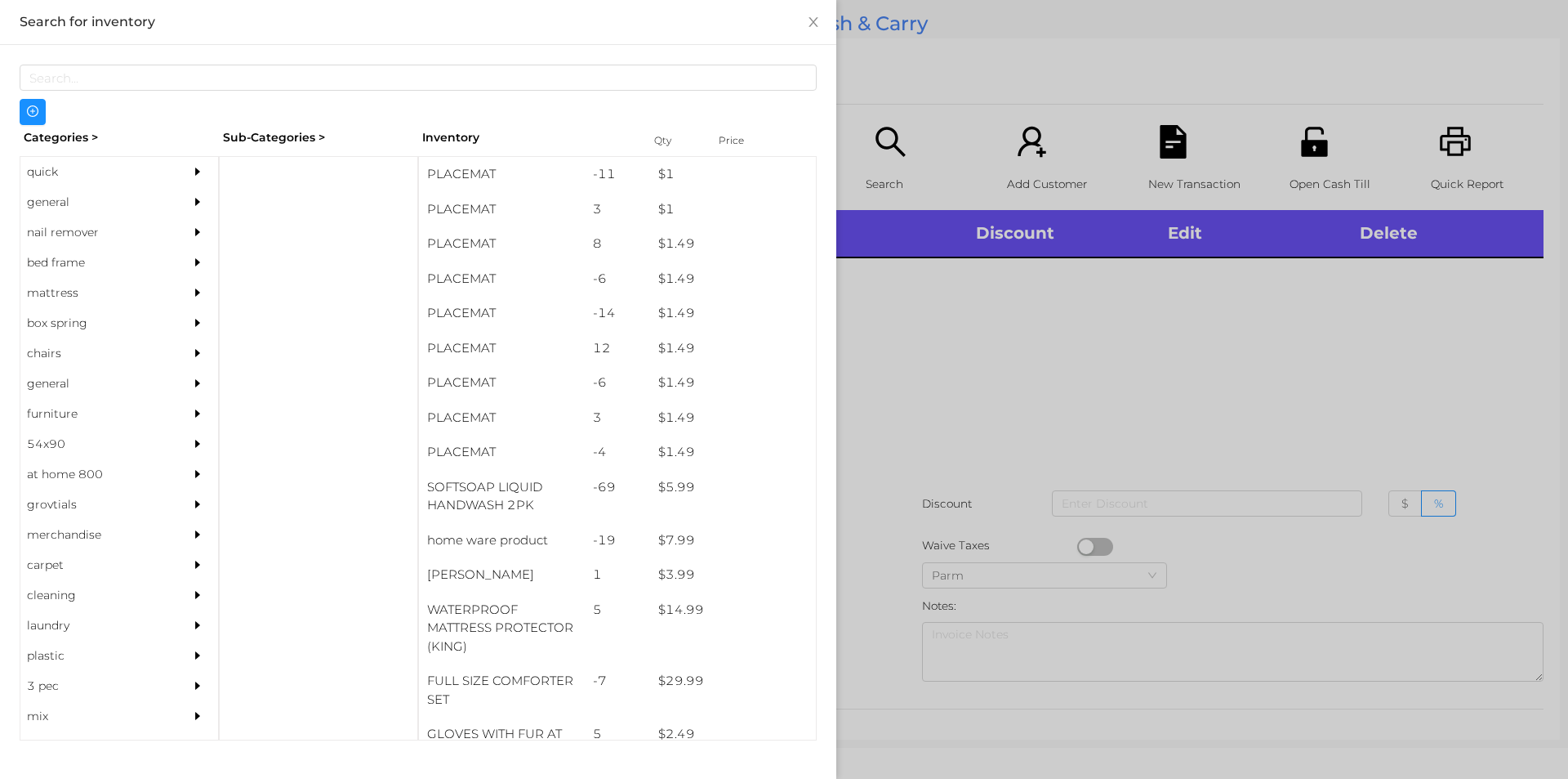
click at [71, 186] on div "quick" at bounding box center [95, 171] width 149 height 30
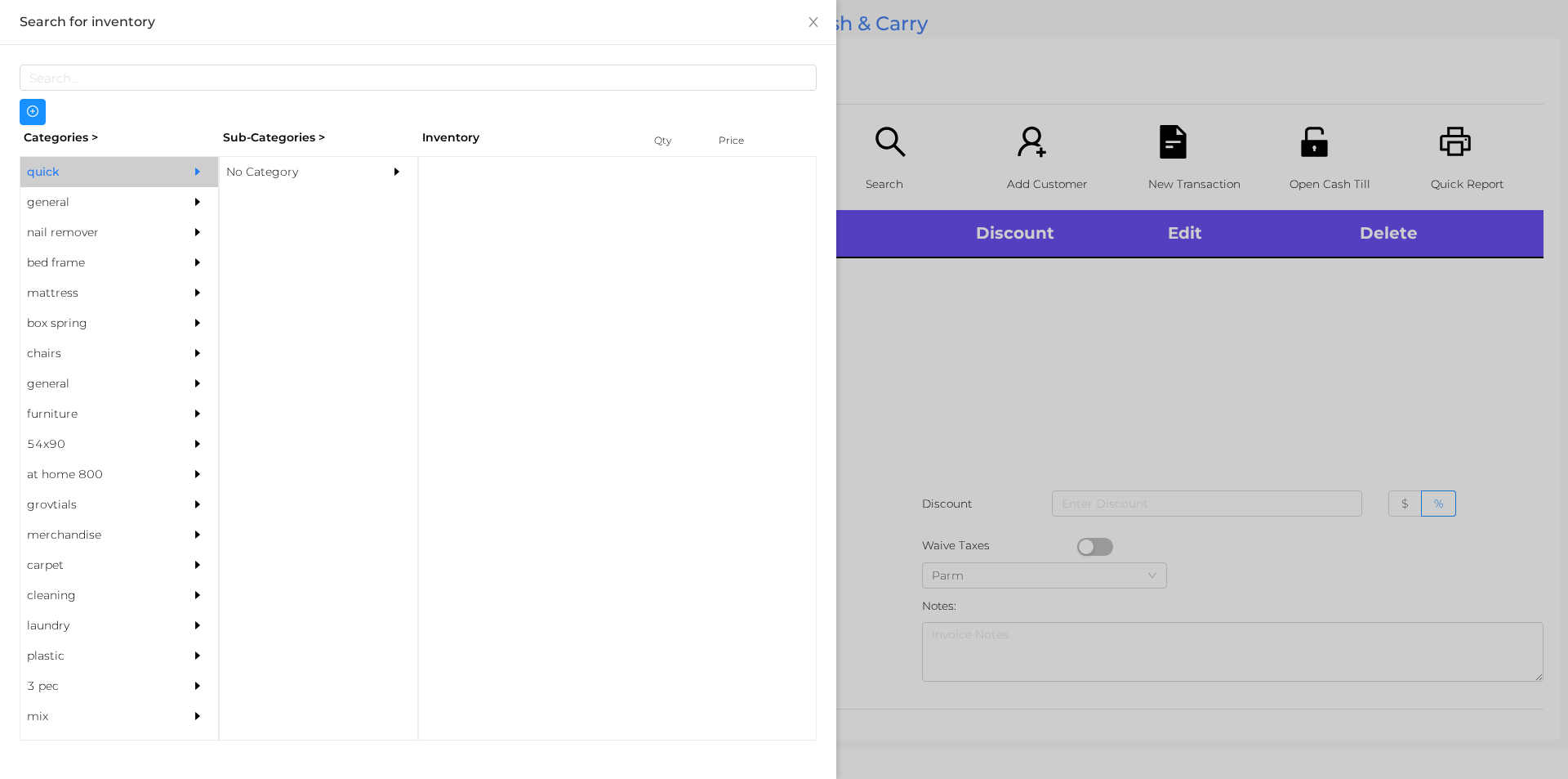
click at [317, 158] on div "No Category" at bounding box center [294, 171] width 149 height 30
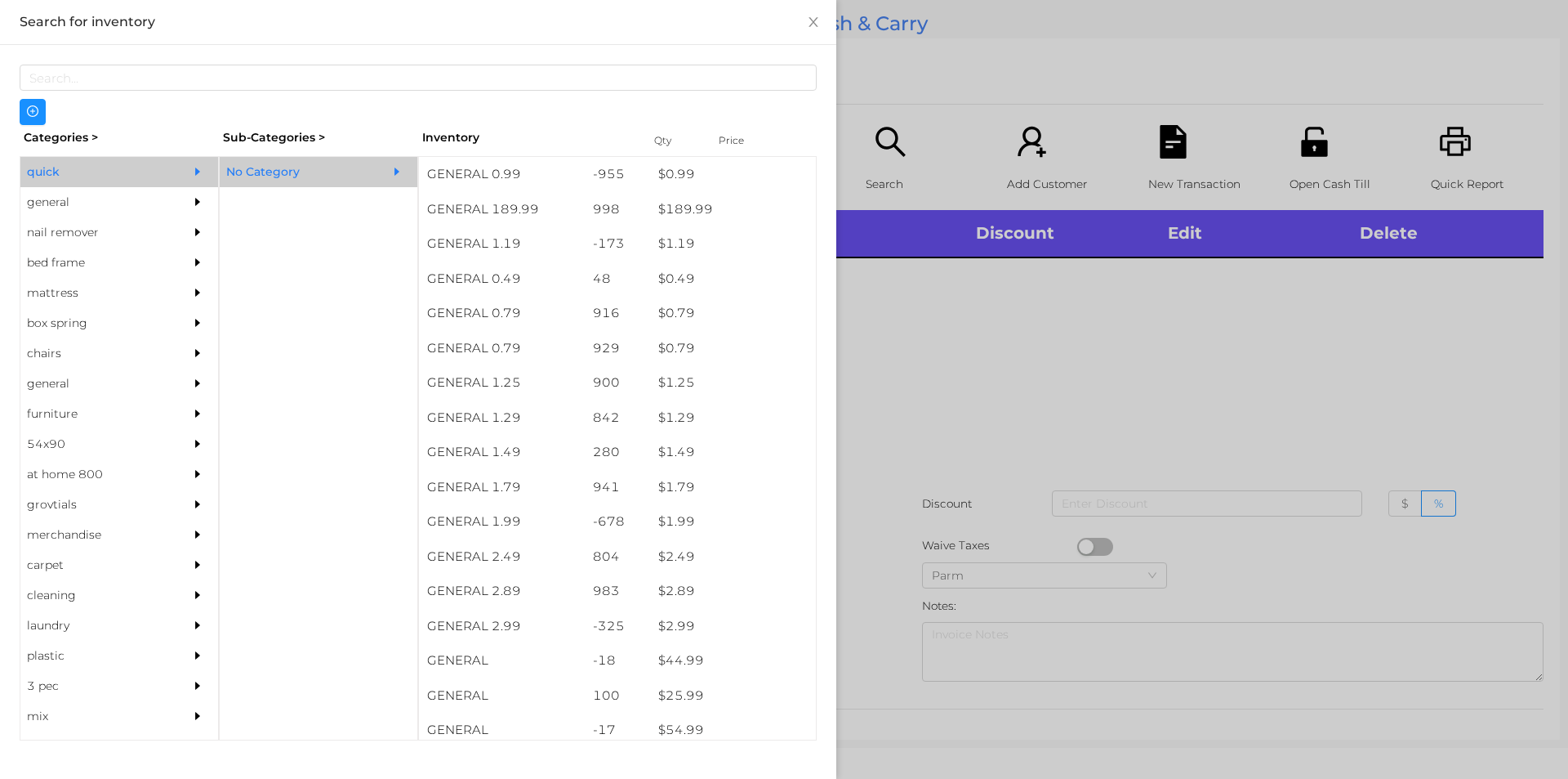
click at [85, 199] on div "general" at bounding box center [95, 202] width 149 height 30
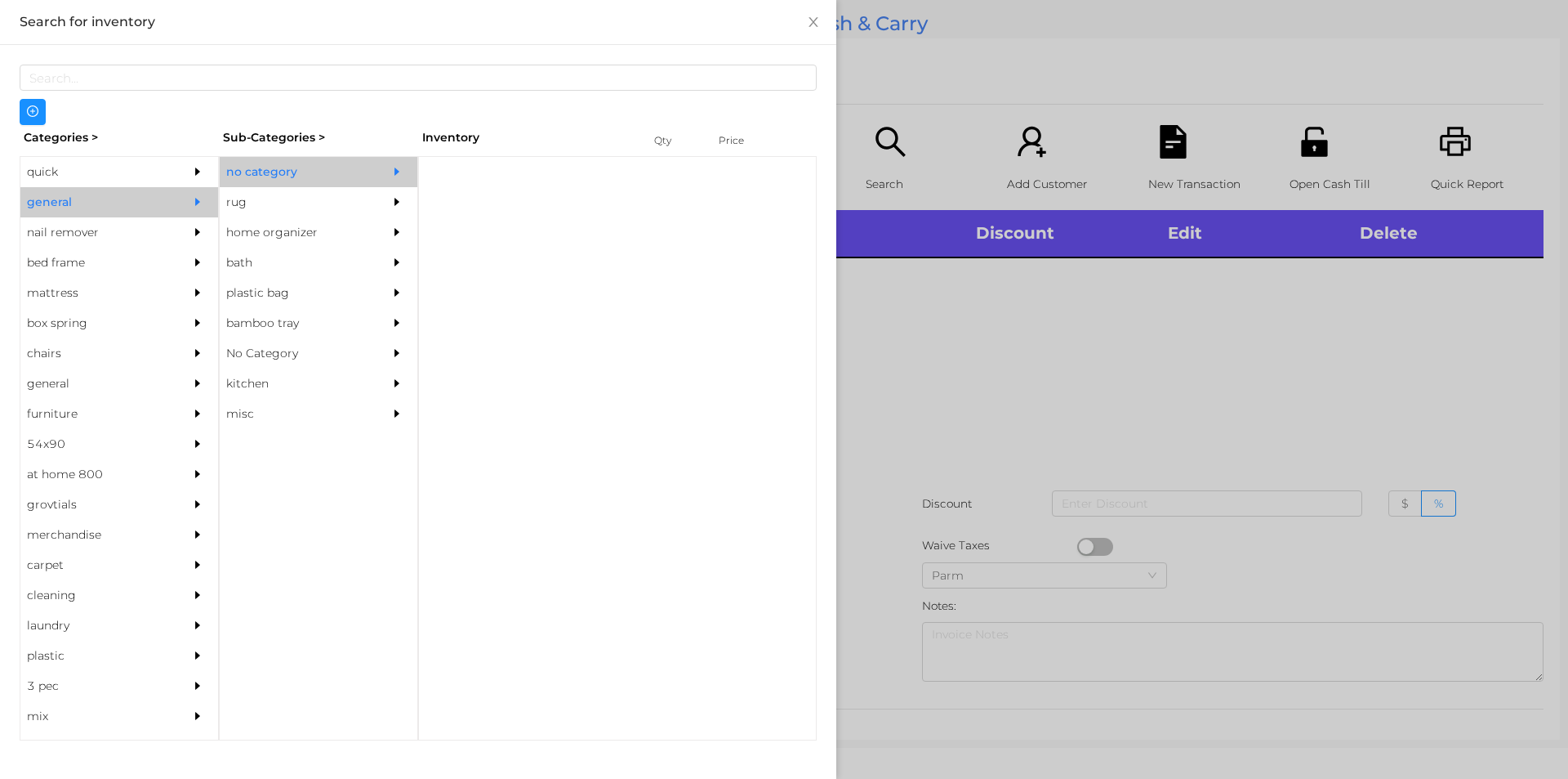
click at [314, 189] on div "rug" at bounding box center [294, 202] width 149 height 30
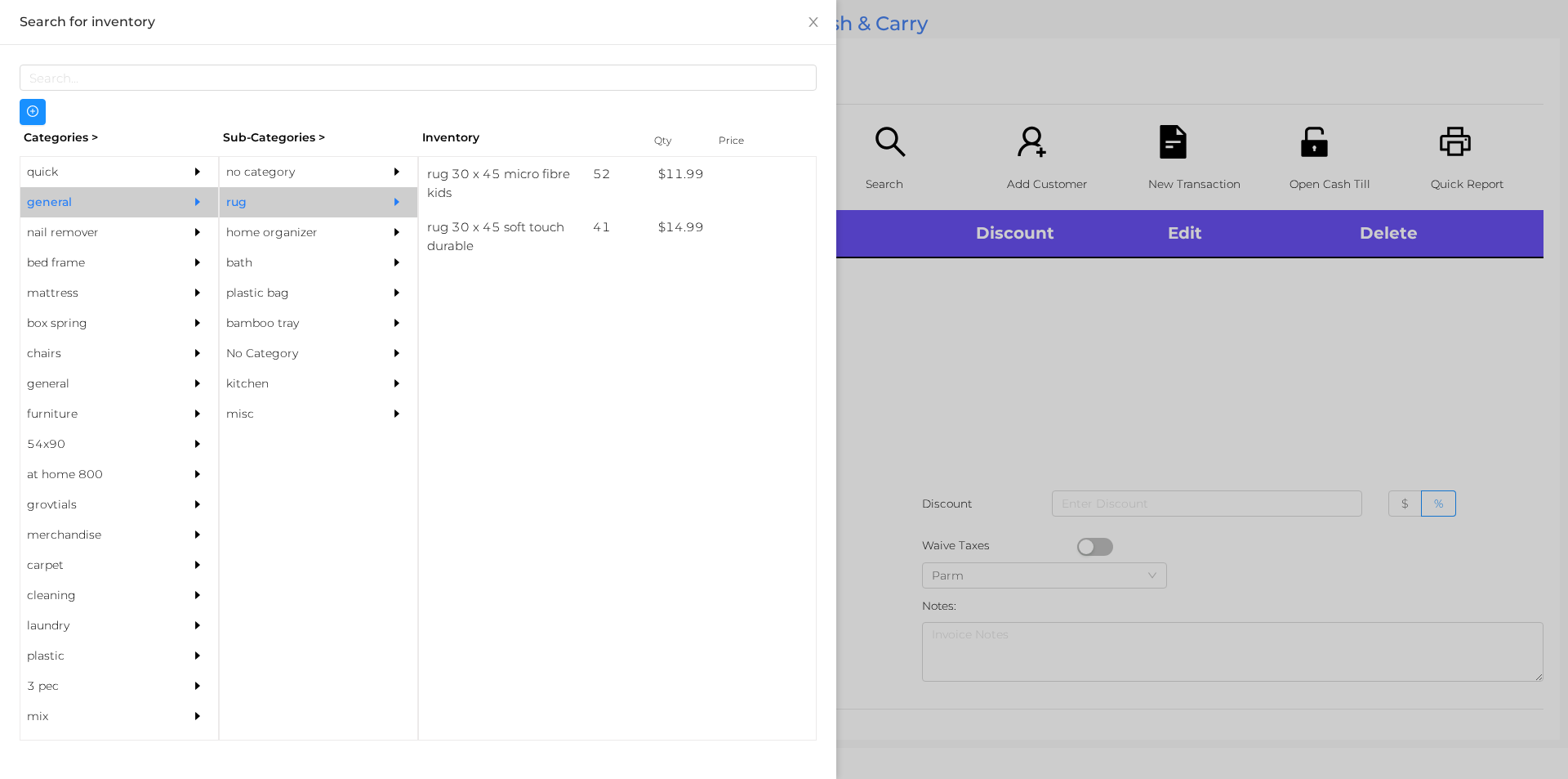
click at [317, 160] on div "no category" at bounding box center [294, 171] width 149 height 30
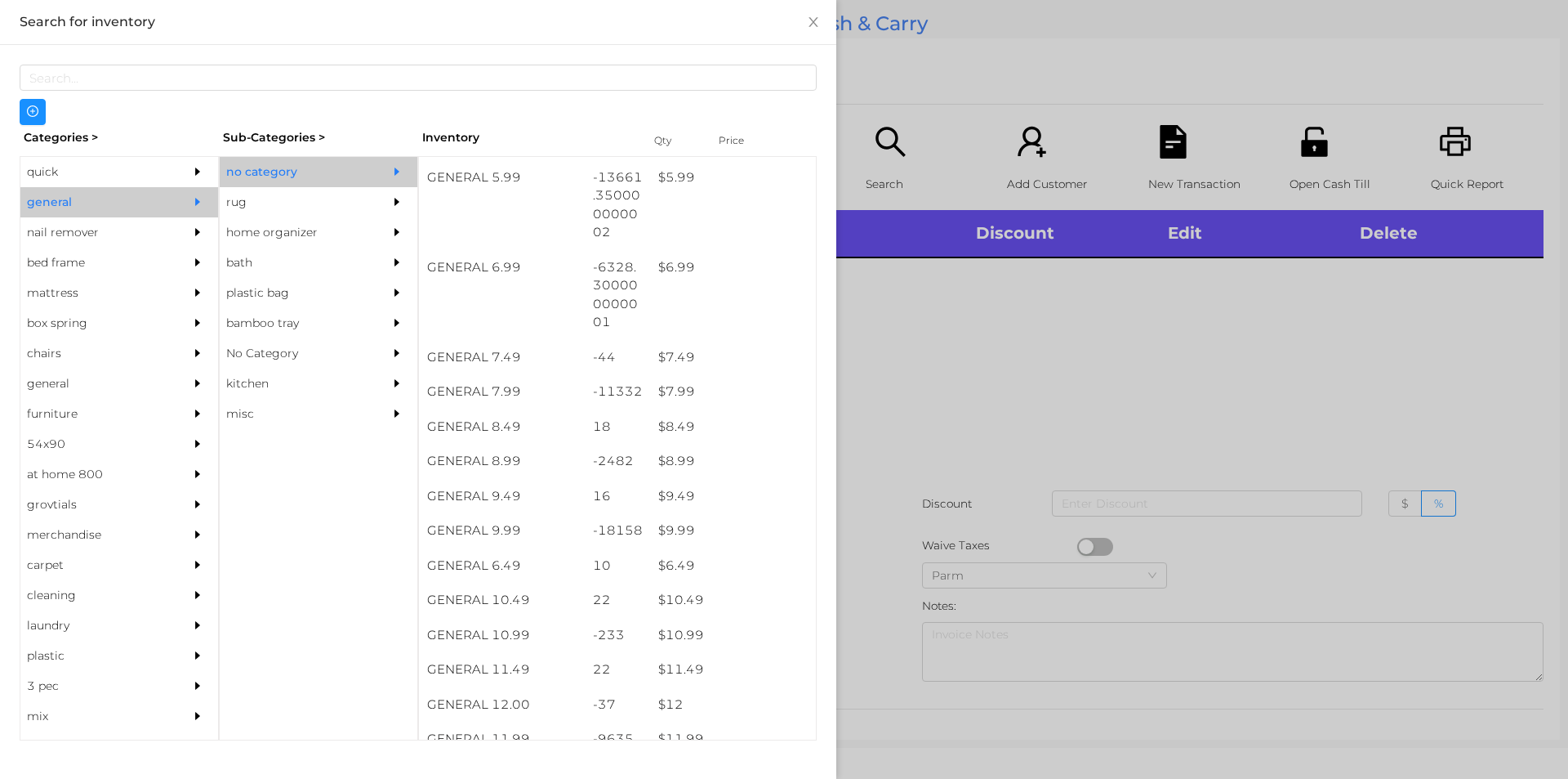
scroll to position [642, 0]
click at [720, 729] on div "$ 11.99" at bounding box center [734, 739] width 166 height 35
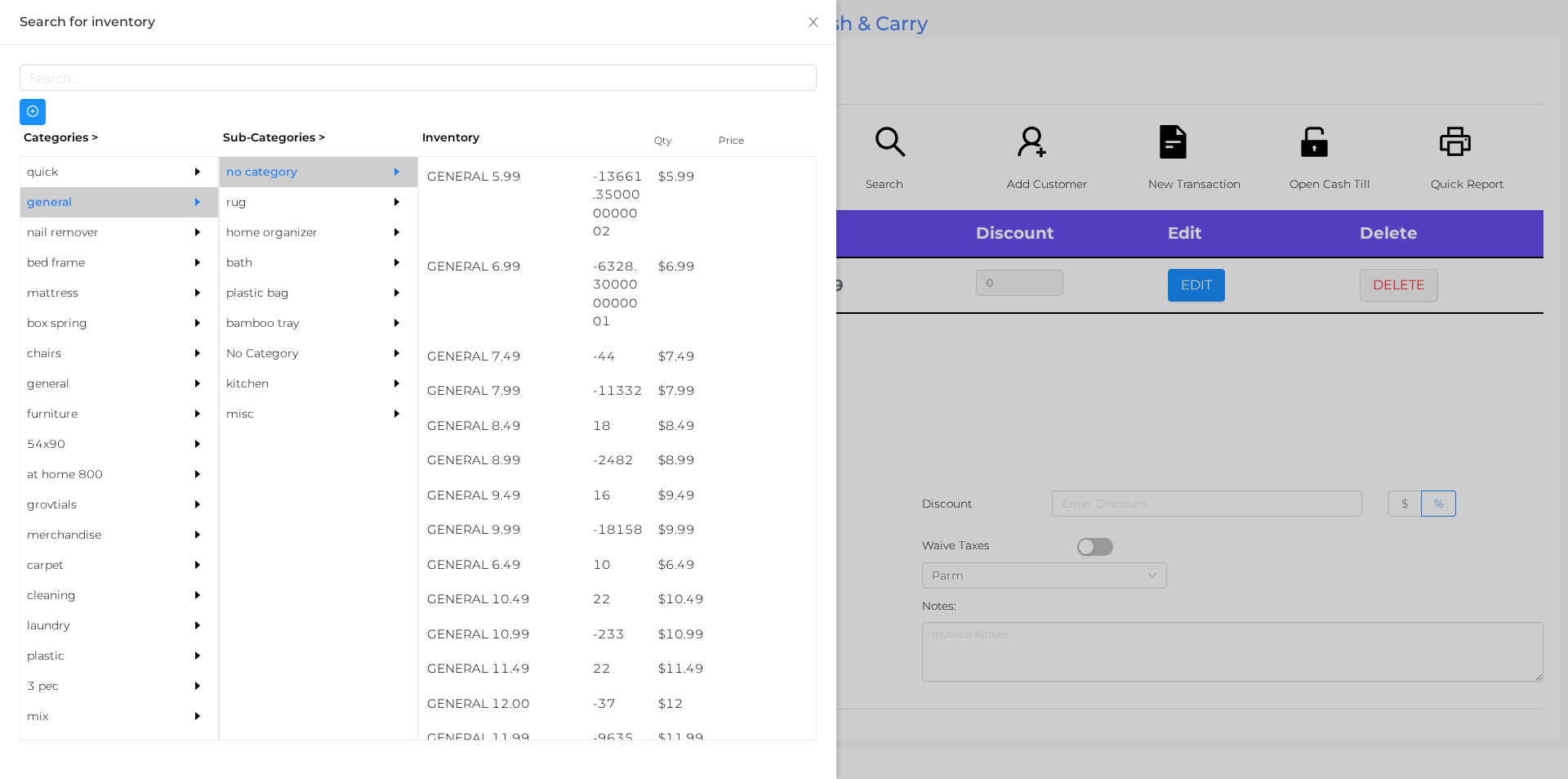
click at [1013, 476] on div at bounding box center [784, 390] width 1568 height 779
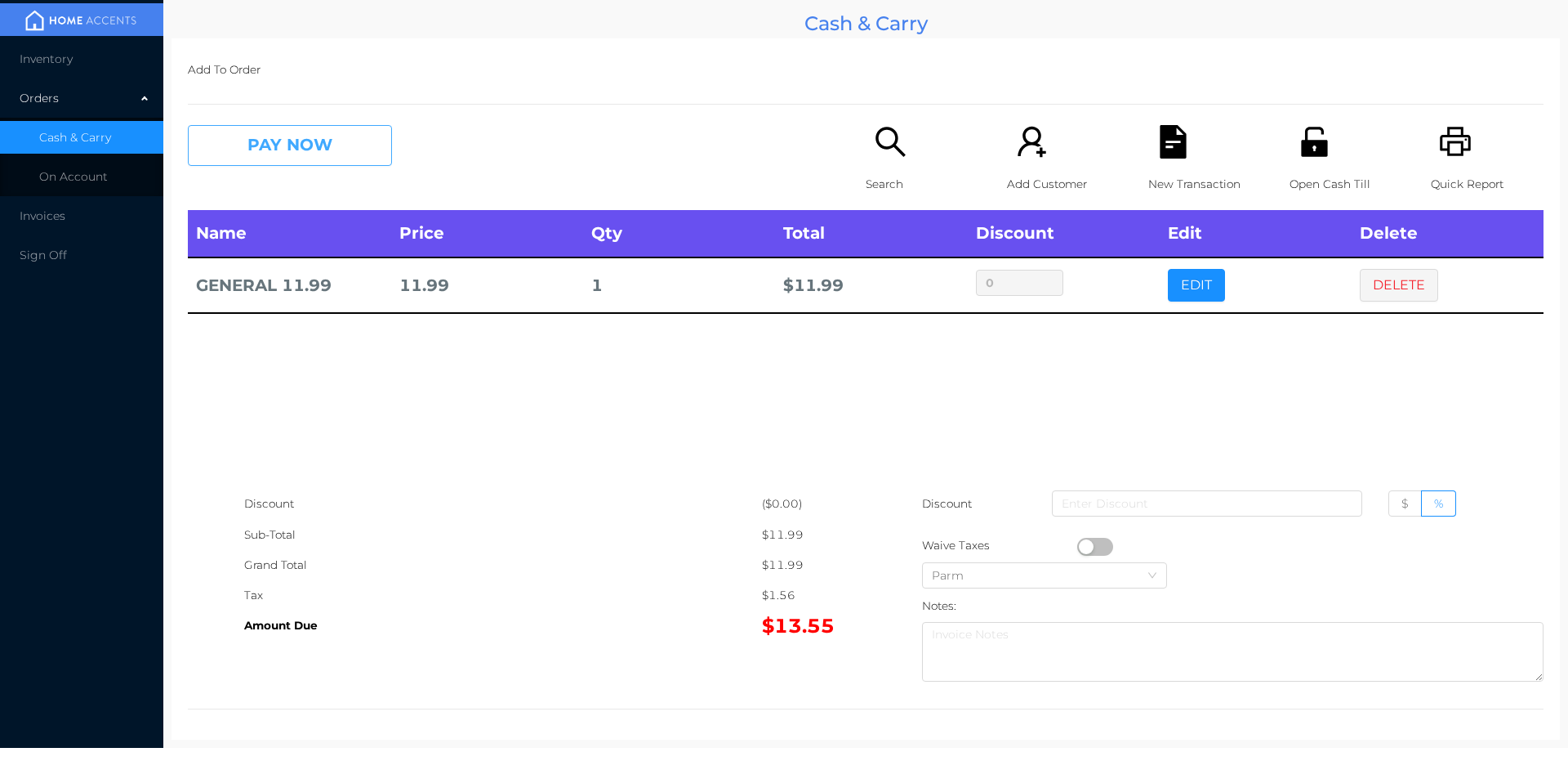
click at [276, 157] on button "PAY NOW" at bounding box center [290, 146] width 204 height 41
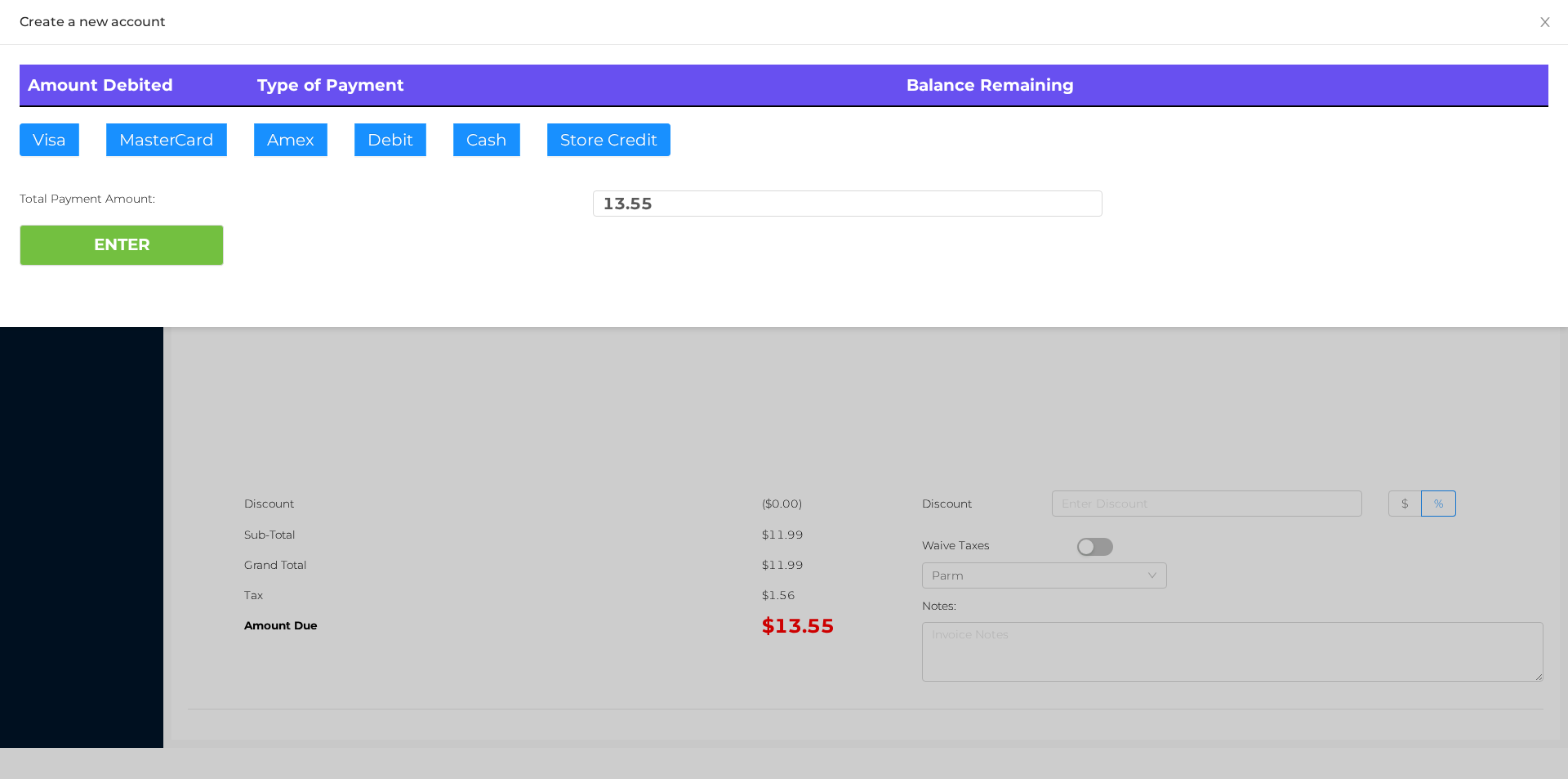
click at [543, 513] on div at bounding box center [784, 390] width 1568 height 779
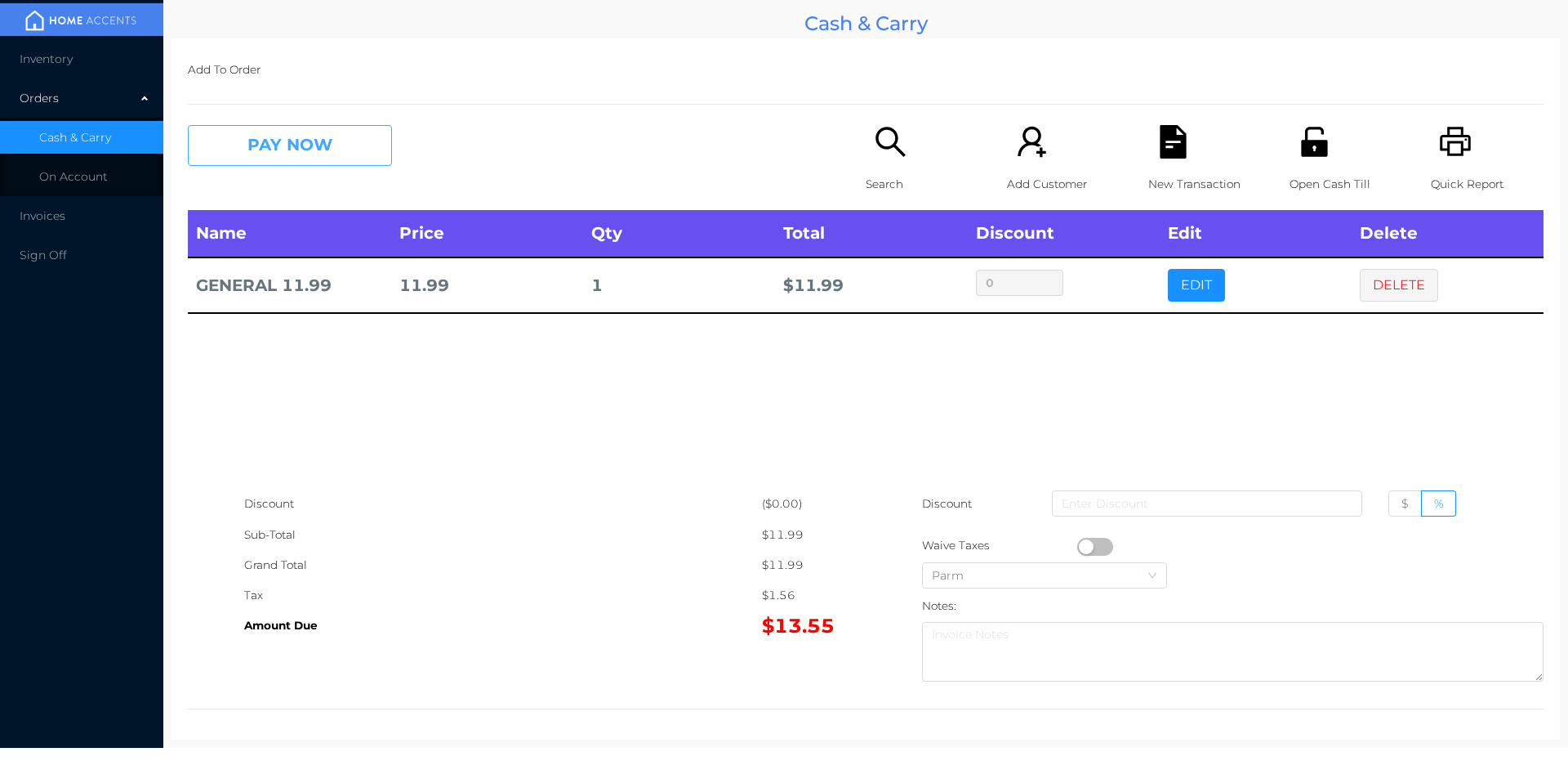
click at [218, 142] on button "PAY NOW" at bounding box center [290, 146] width 204 height 41
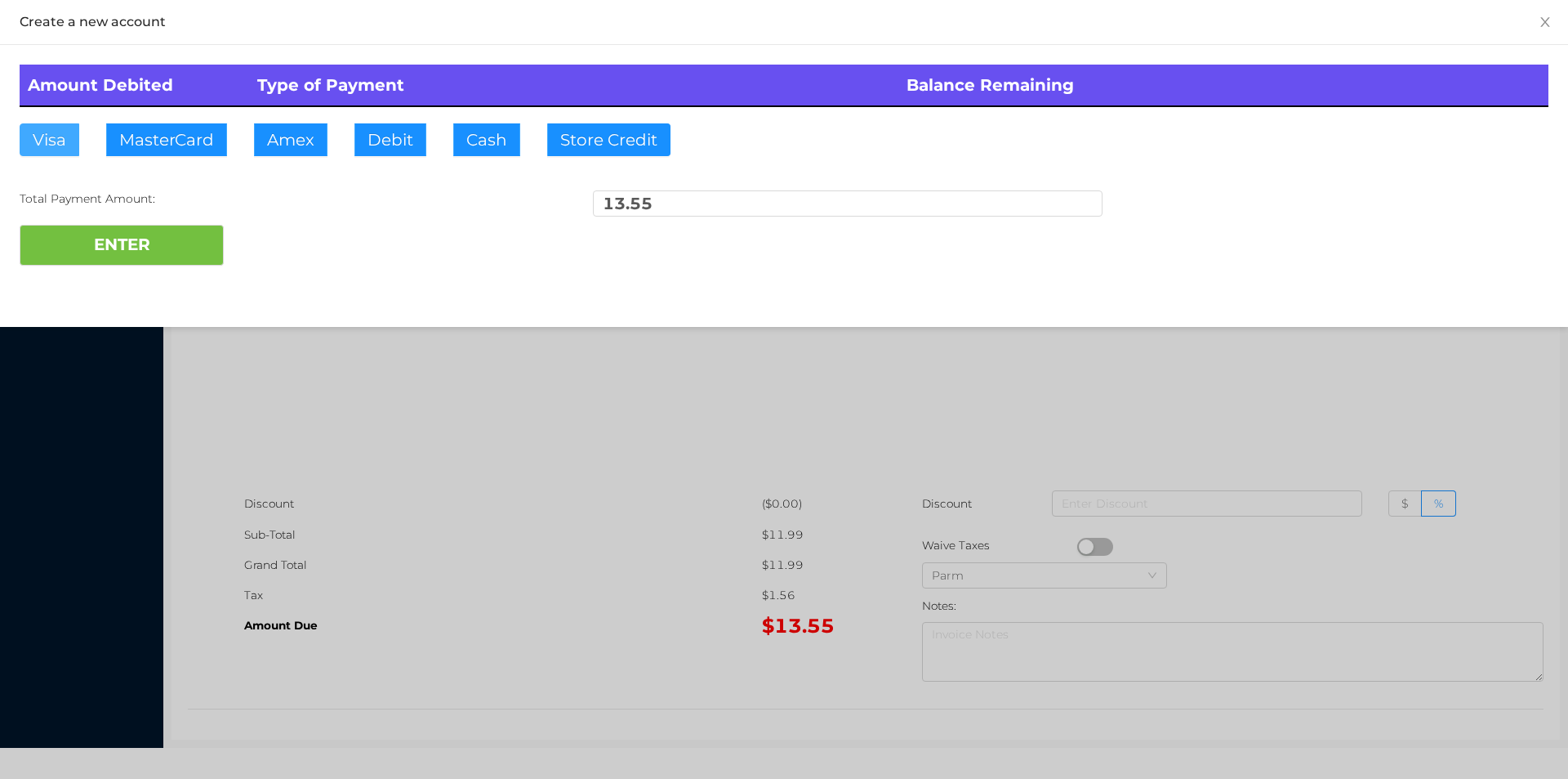
click at [47, 142] on button "Visa" at bounding box center [49, 139] width 60 height 32
click at [108, 241] on button "ENTER" at bounding box center [121, 246] width 204 height 41
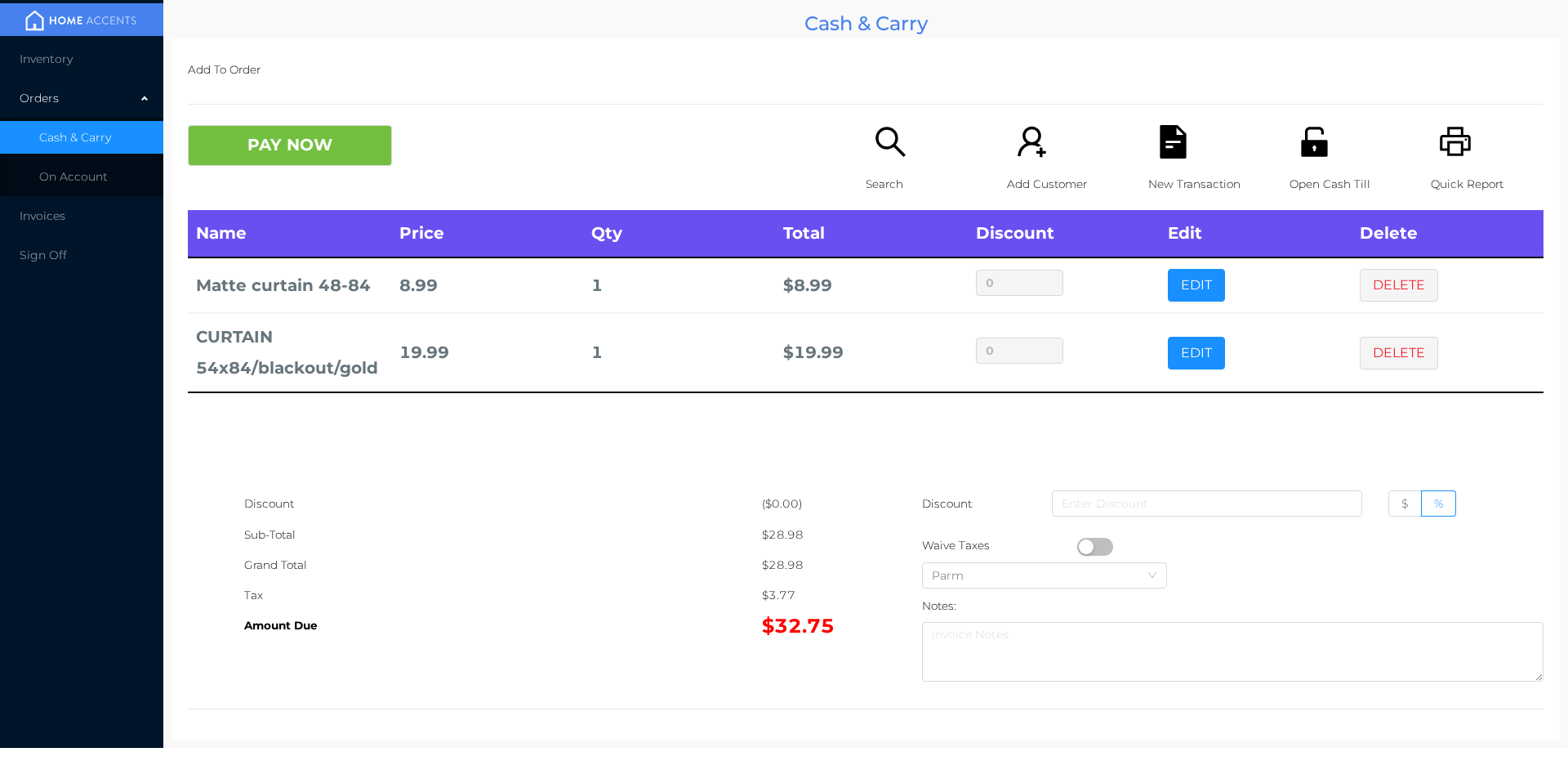
click at [1175, 159] on icon "icon: file-text" at bounding box center [1173, 142] width 26 height 33
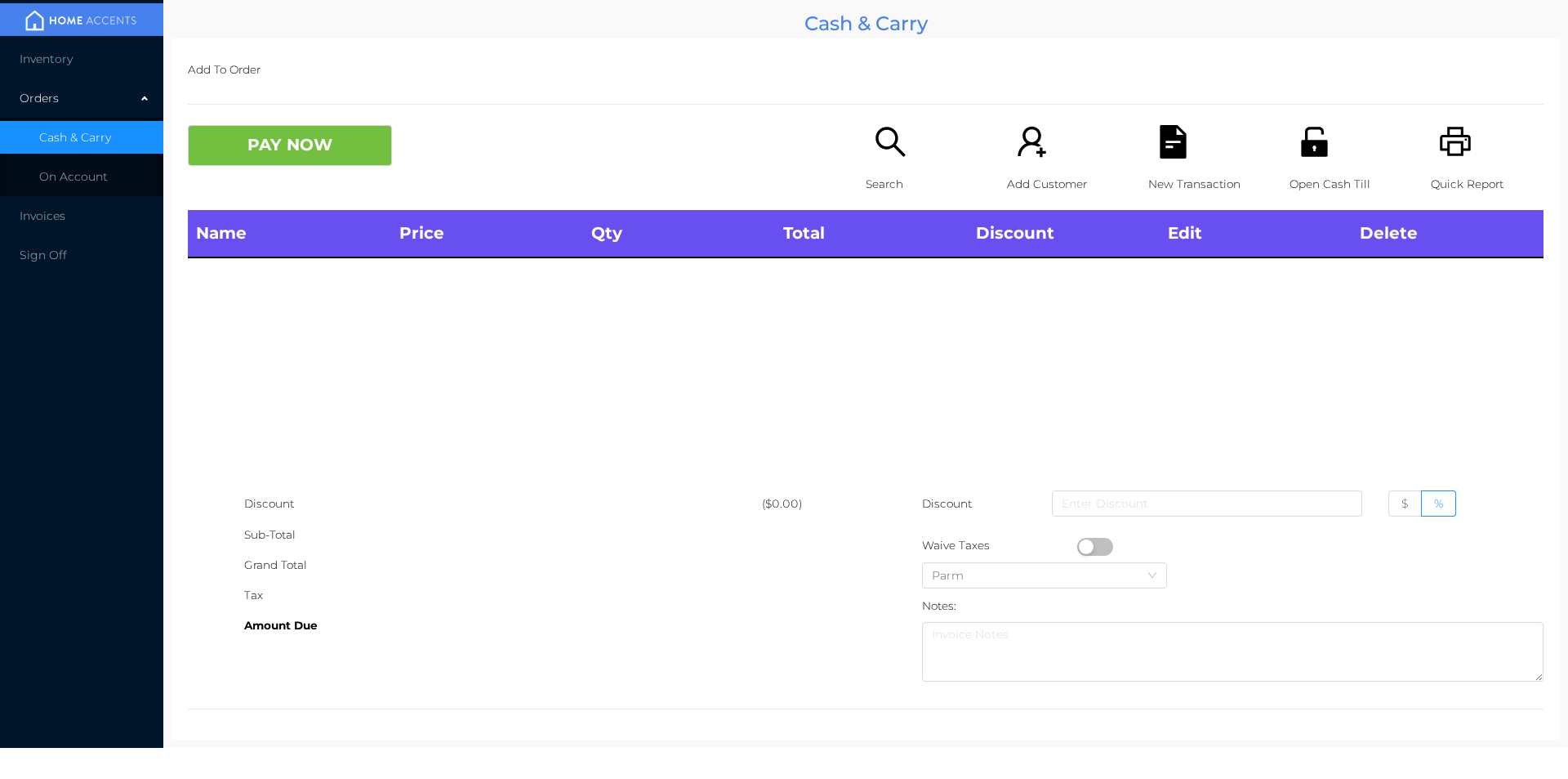
click at [1475, 130] on div "Quick Report" at bounding box center [1487, 167] width 112 height 85
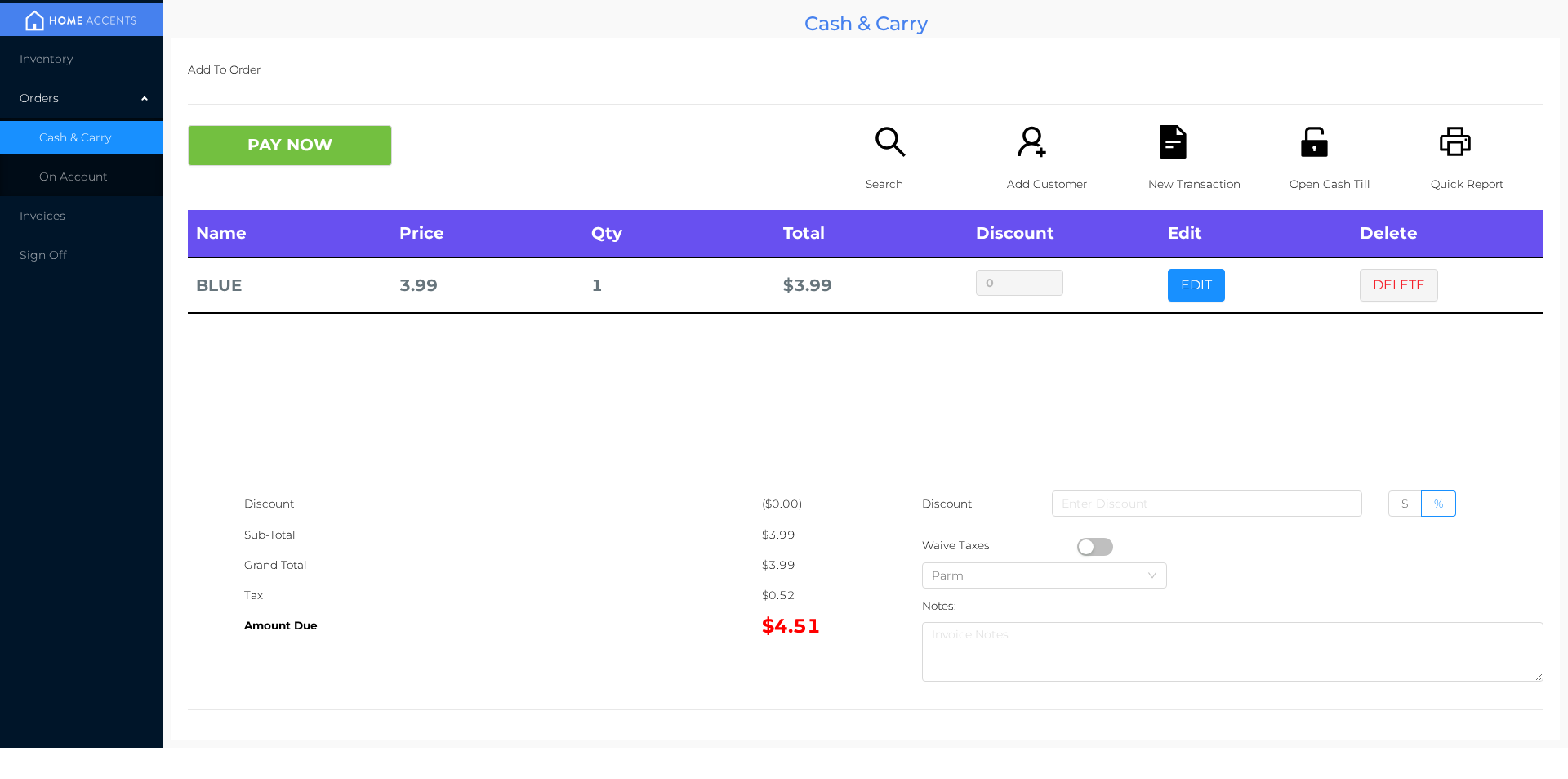
click at [2, 696] on div "Inventory Orders Cash & Carry On Account Invoices Sign Off" at bounding box center [81, 374] width 163 height 748
click at [1, 697] on div "Inventory Orders Cash & Carry On Account Invoices Sign Off" at bounding box center [81, 374] width 163 height 748
click at [1173, 300] on button "EDIT" at bounding box center [1196, 285] width 57 height 32
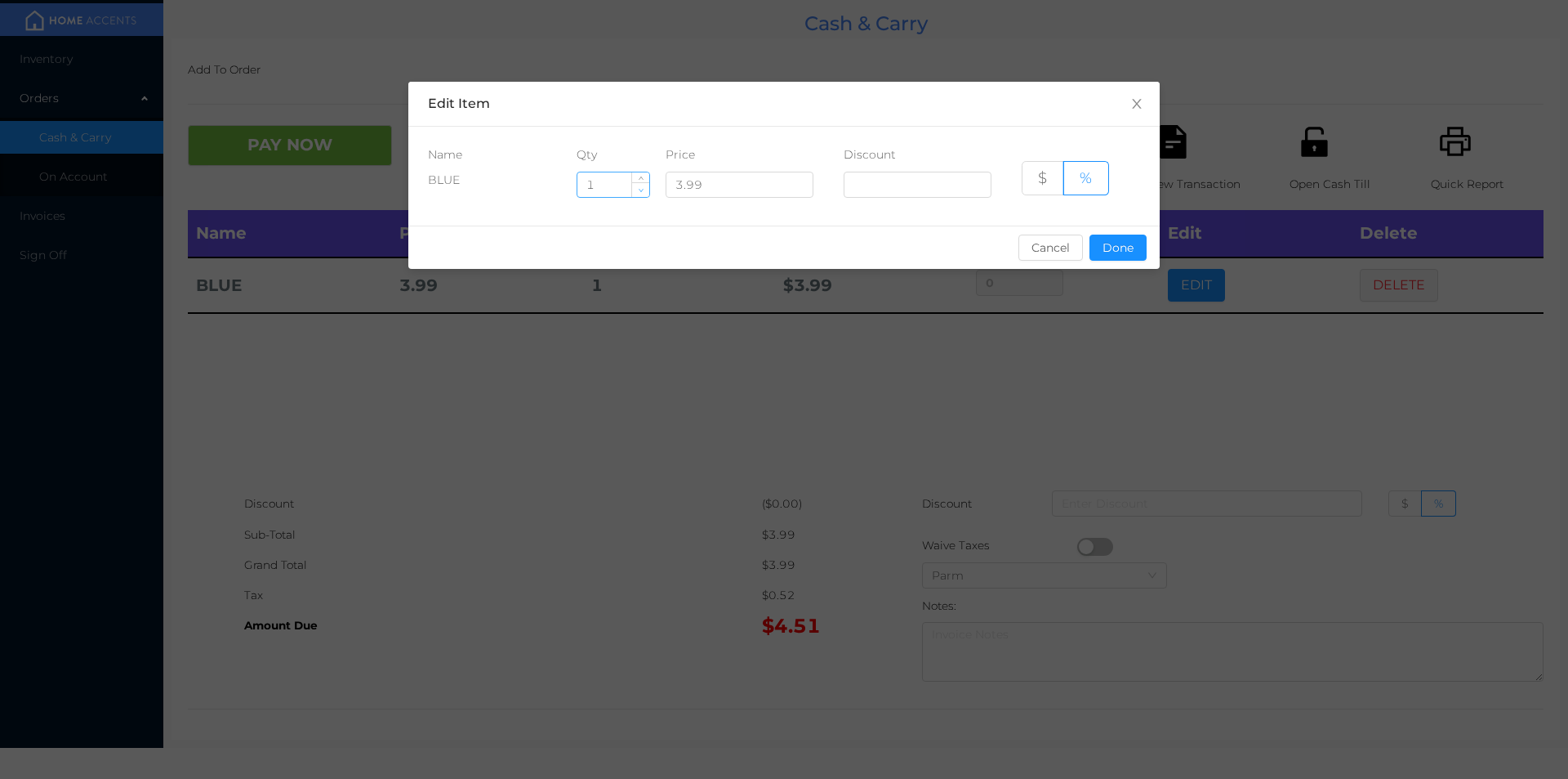
click at [642, 191] on icon "icon: down" at bounding box center [641, 190] width 6 height 6
type input "0"
type input "3"
click at [1120, 259] on button "Done" at bounding box center [1118, 248] width 57 height 26
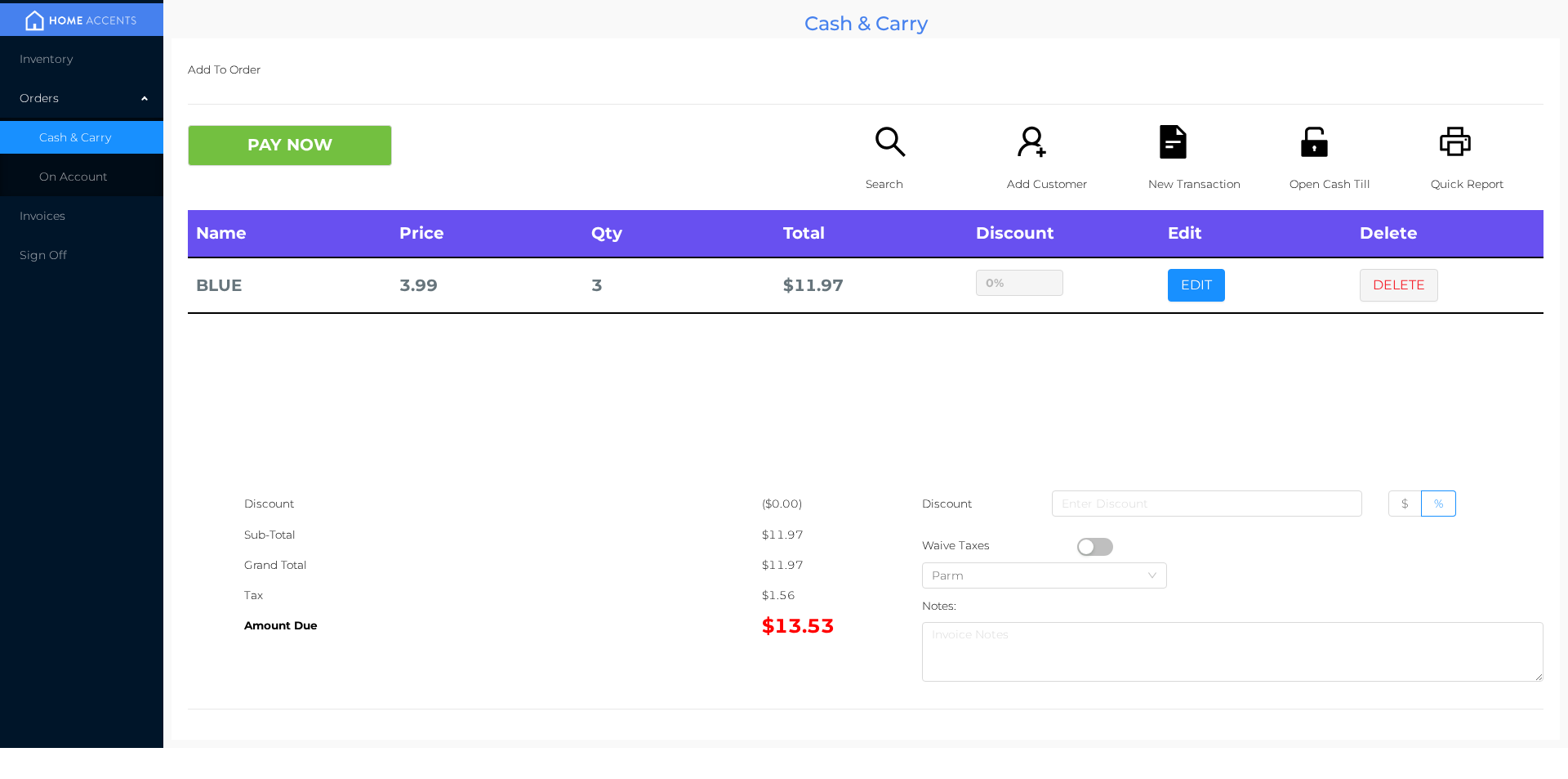
click at [290, 110] on div "Add To Order PAY NOW Search Add Customer New Transaction Open Cash Till Quick R…" at bounding box center [866, 389] width 1389 height 702
click at [282, 151] on button "PAY NOW" at bounding box center [290, 146] width 204 height 41
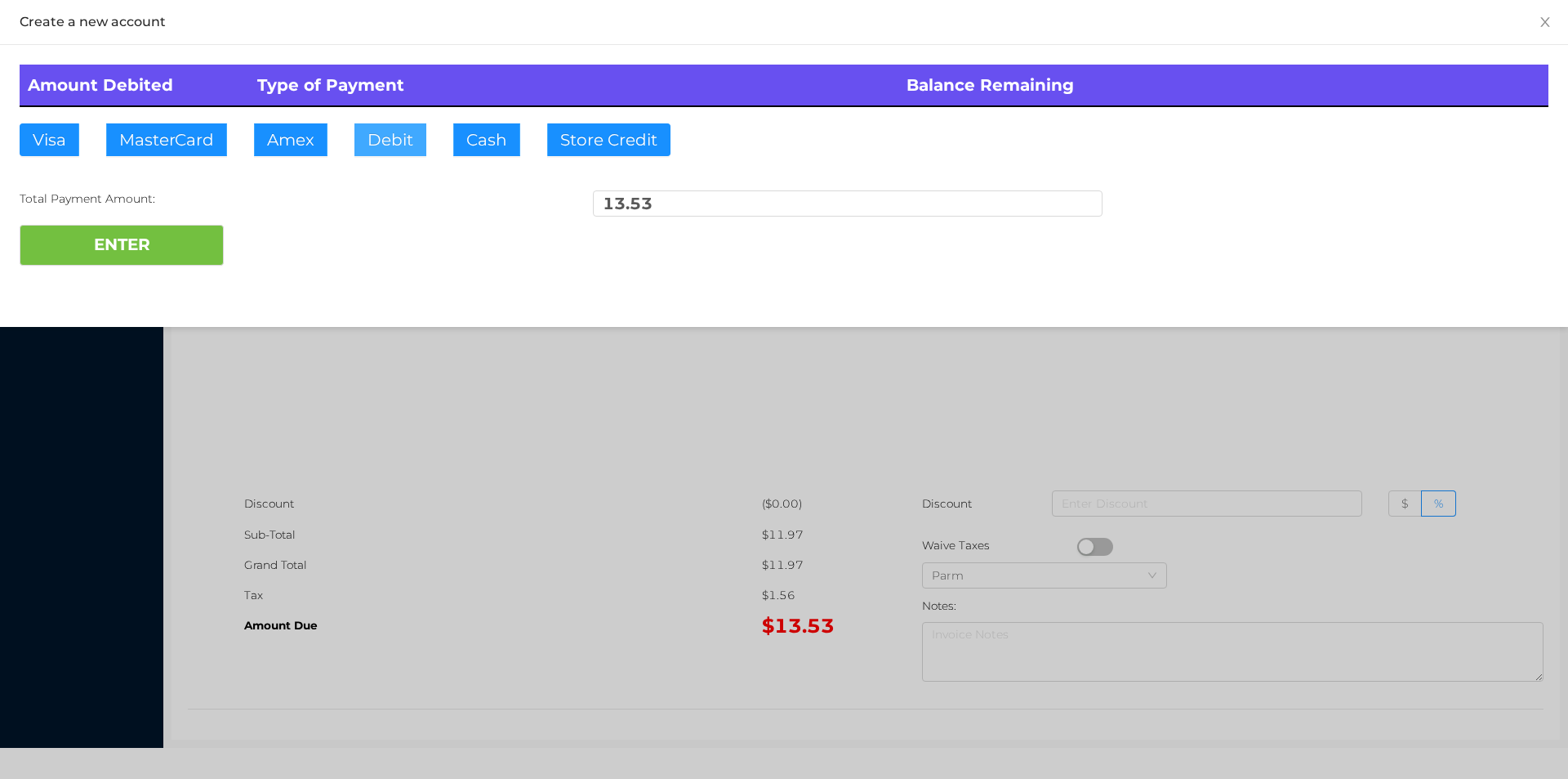
click at [387, 154] on button "Debit" at bounding box center [389, 139] width 71 height 32
click at [198, 260] on button "ENTER" at bounding box center [121, 246] width 204 height 41
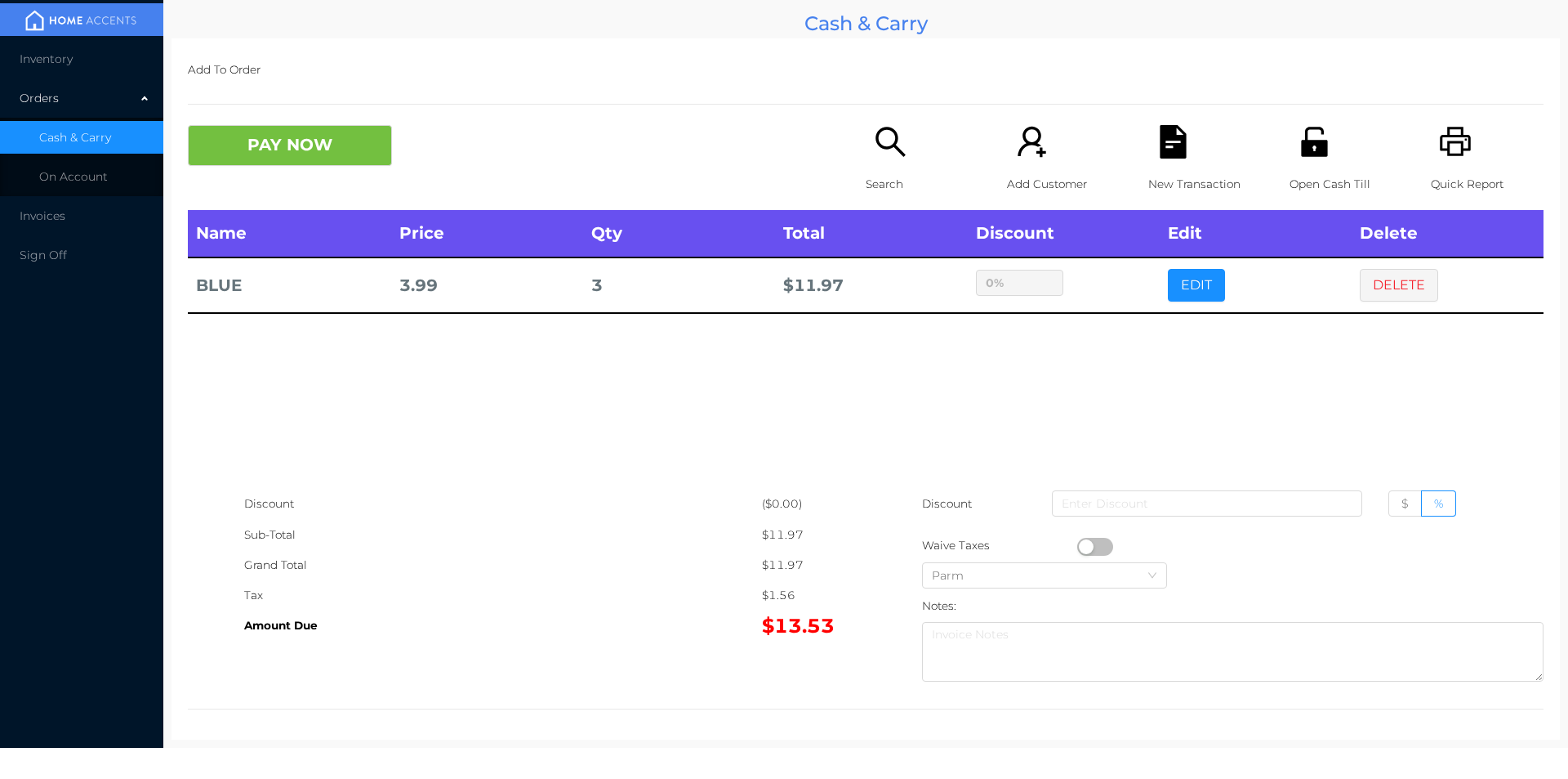
type input "0"
click at [1179, 290] on button "EDIT" at bounding box center [1196, 285] width 57 height 32
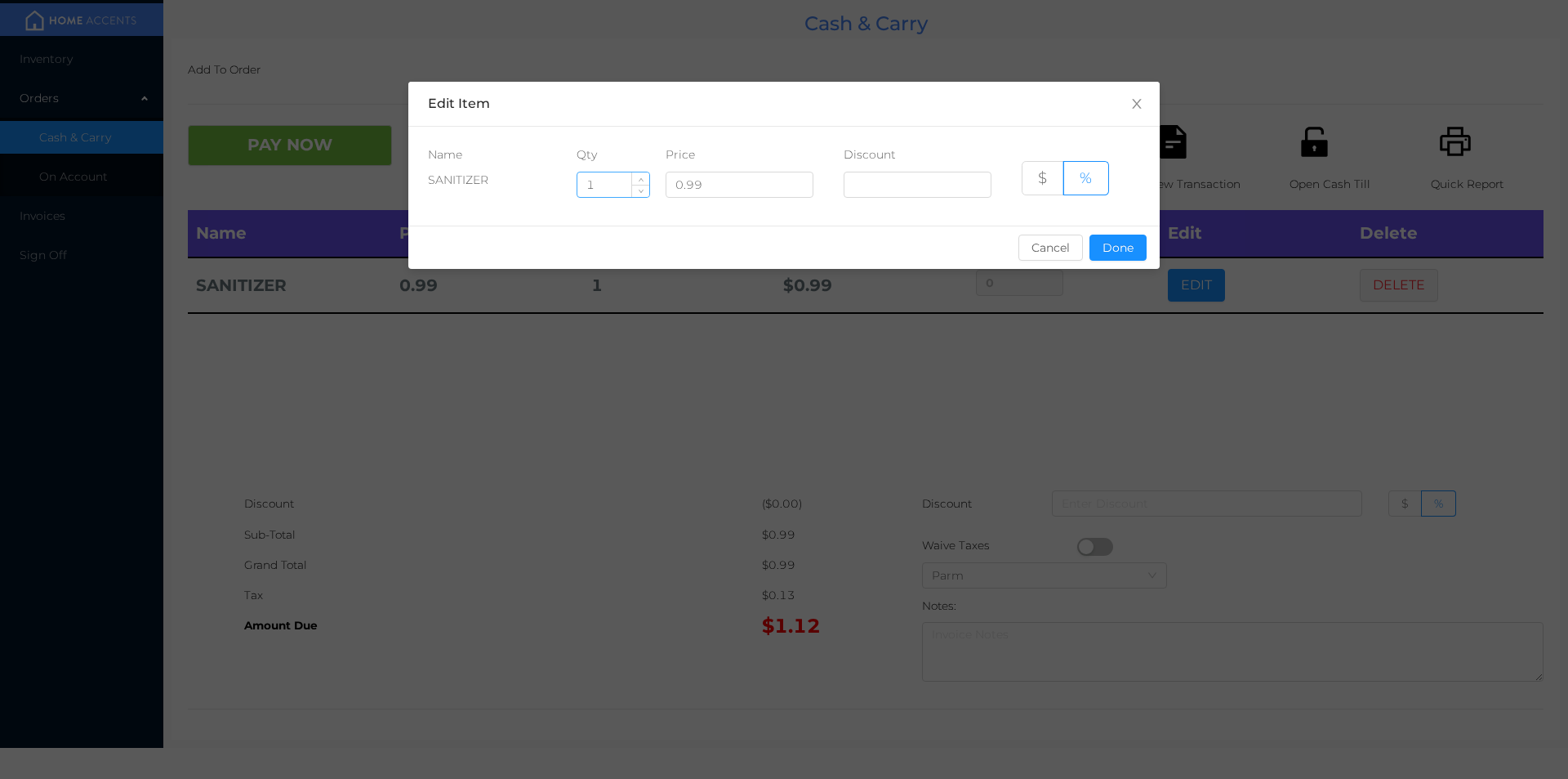
click at [624, 197] on div "1" at bounding box center [613, 184] width 73 height 26
click at [600, 180] on input "1" at bounding box center [612, 184] width 71 height 24
type input "5"
click at [1102, 257] on button "Done" at bounding box center [1118, 248] width 57 height 26
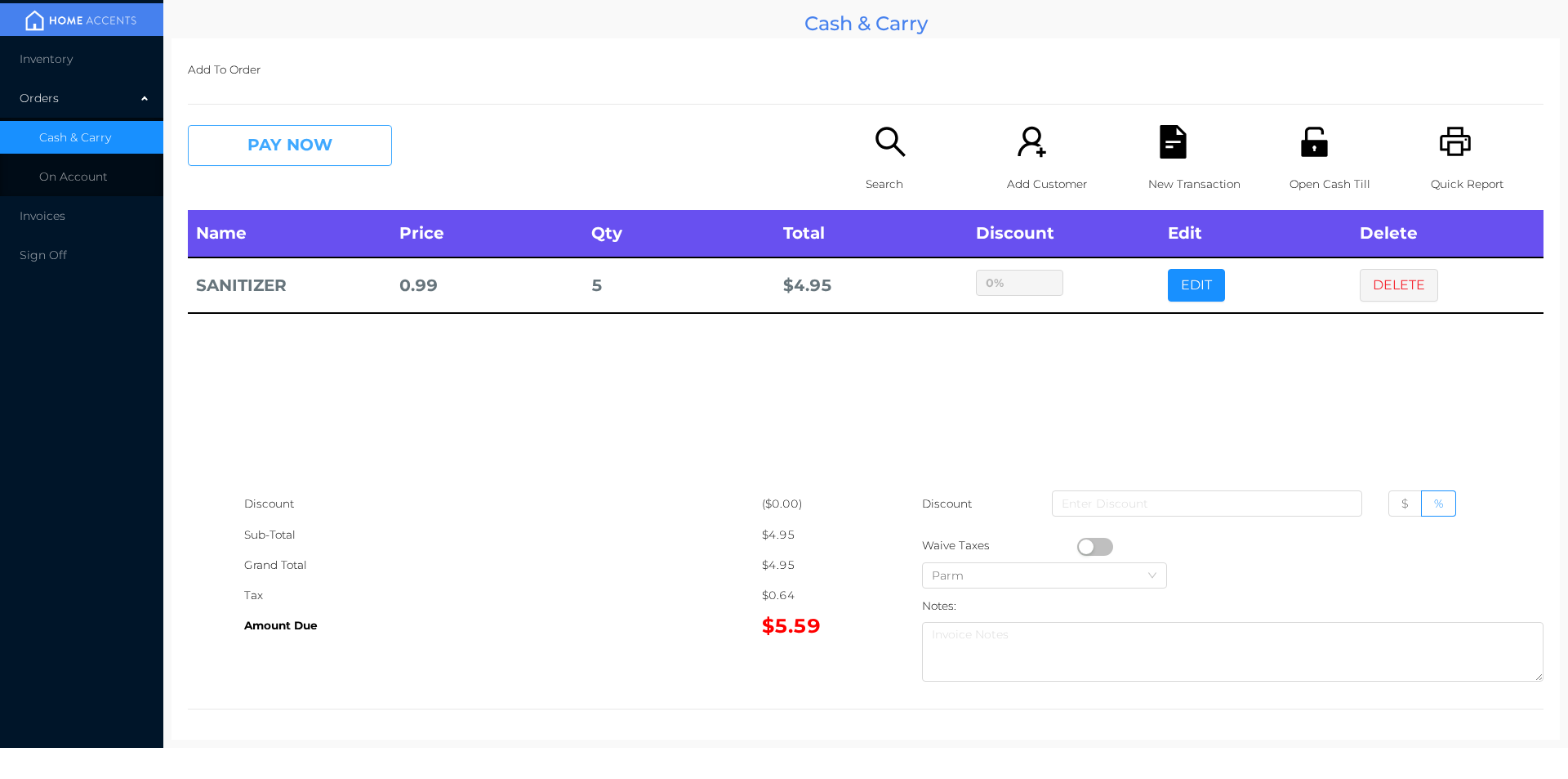
click at [312, 162] on button "PAY NOW" at bounding box center [290, 146] width 204 height 41
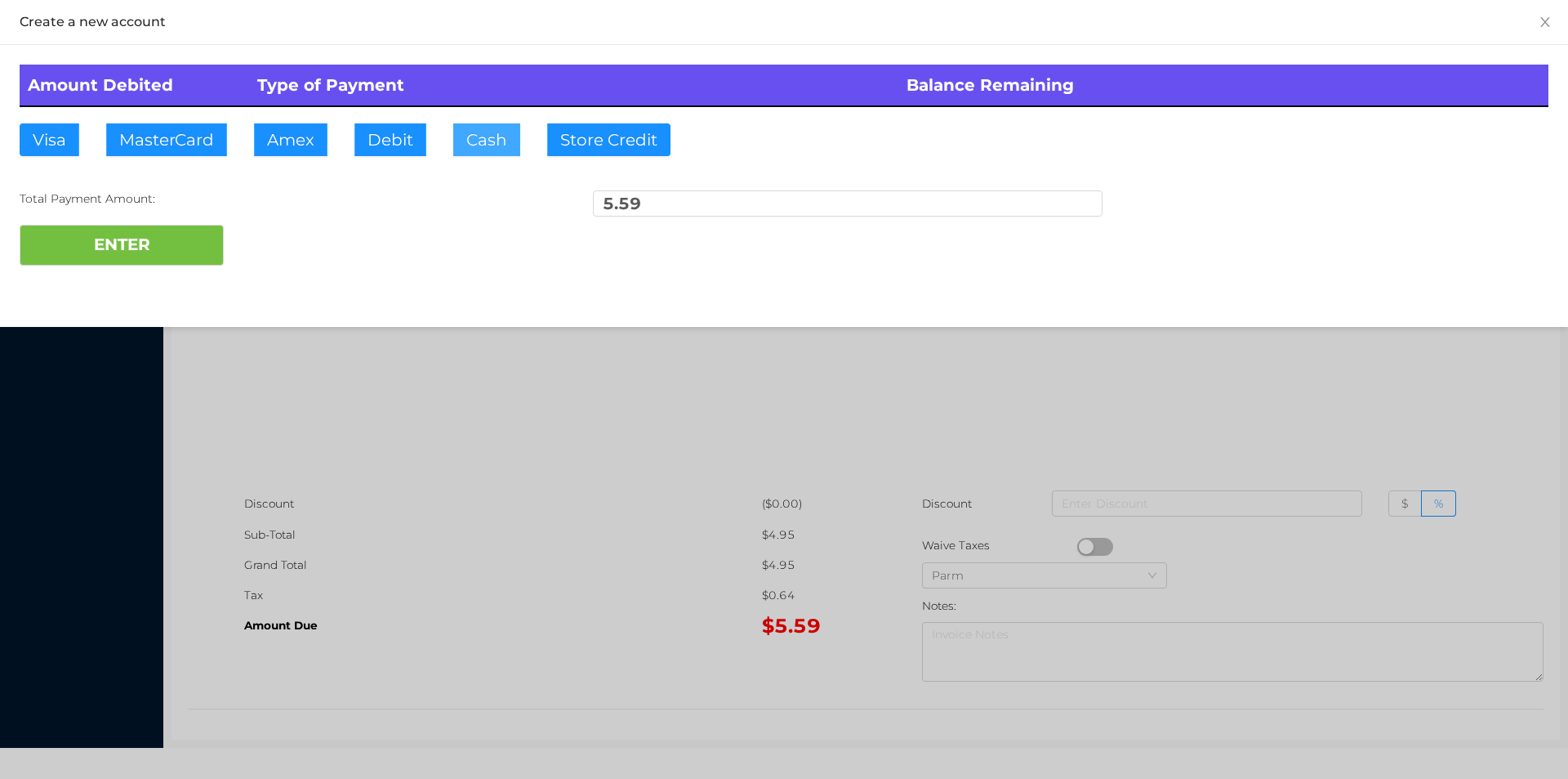
click at [470, 138] on button "Cash" at bounding box center [486, 139] width 67 height 32
click at [169, 247] on button "ENTER" at bounding box center [121, 246] width 204 height 41
type input "0"
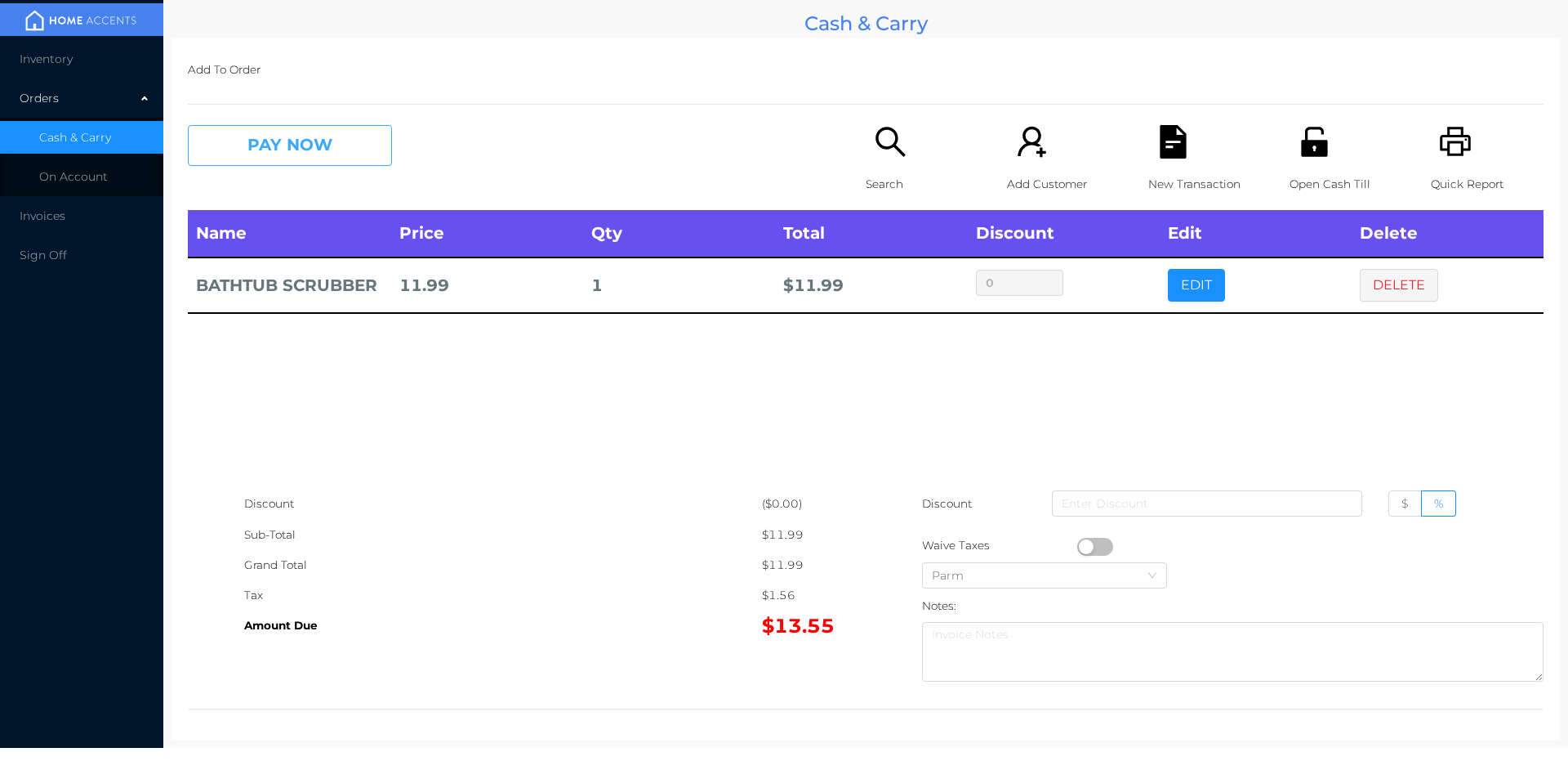
click at [276, 148] on button "PAY NOW" at bounding box center [290, 146] width 204 height 41
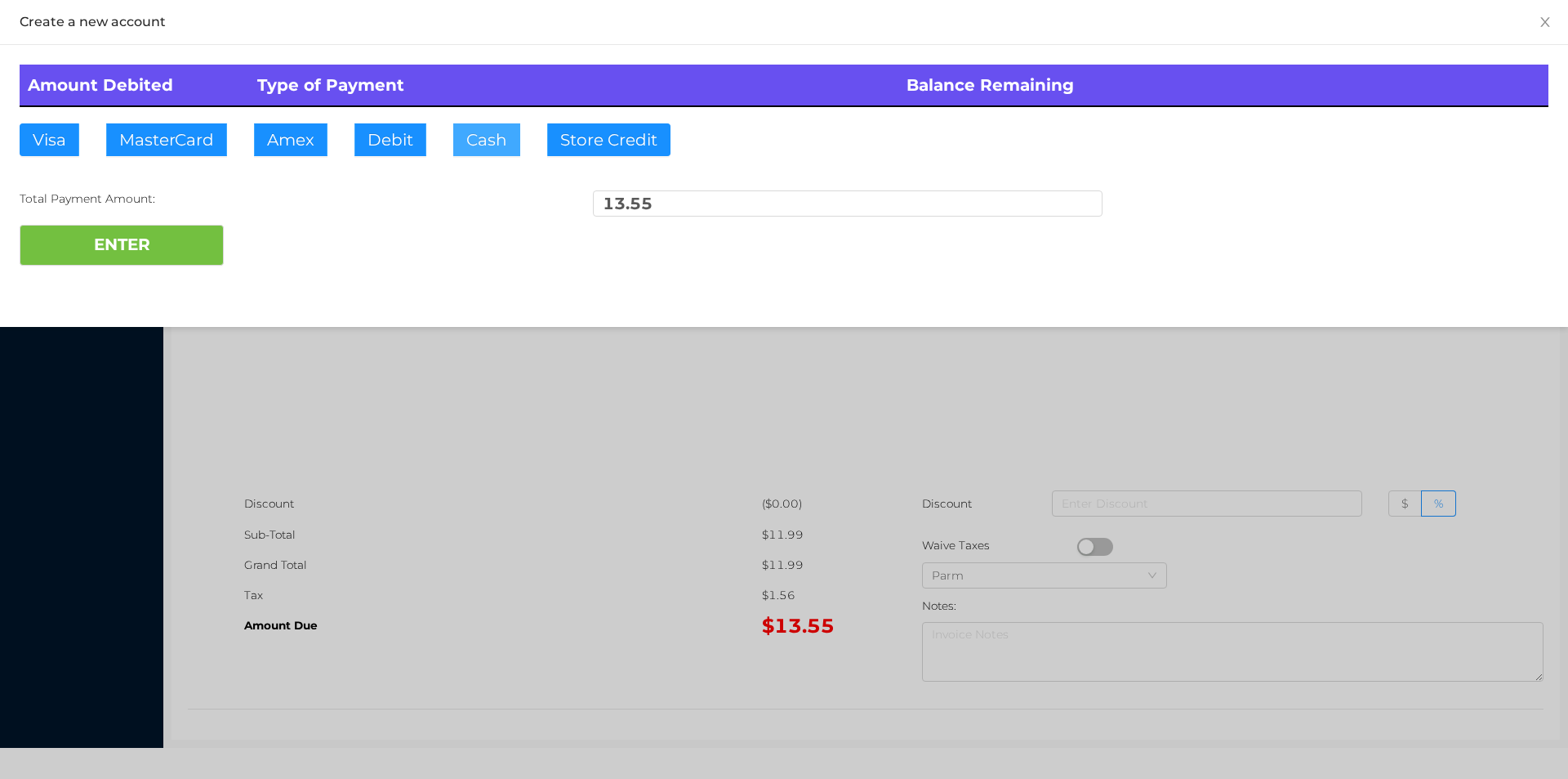
click at [509, 139] on button "Cash" at bounding box center [486, 139] width 67 height 32
click at [162, 225] on button "ENTER" at bounding box center [121, 246] width 204 height 41
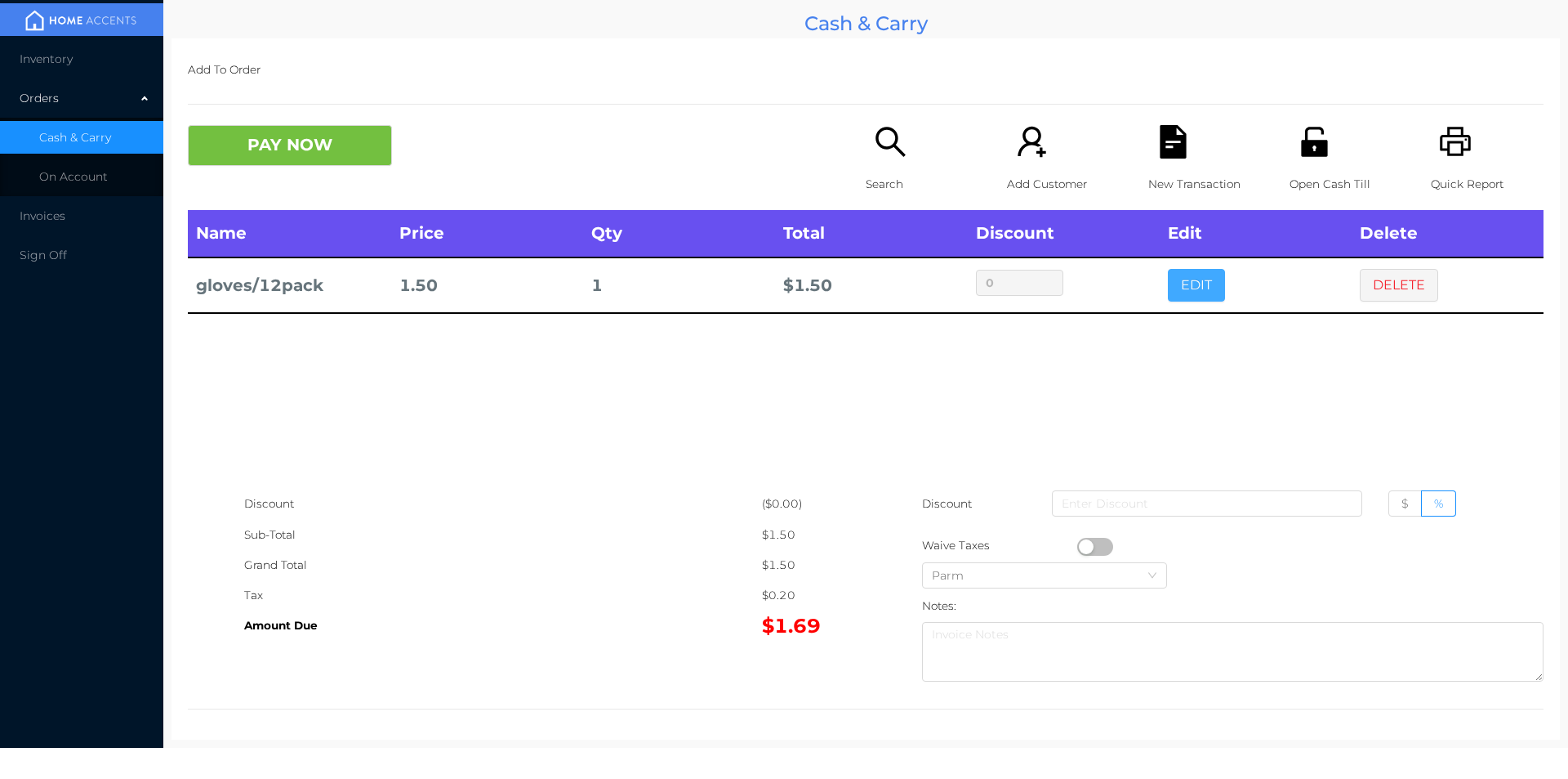
click at [1186, 270] on button "EDIT" at bounding box center [1196, 285] width 57 height 32
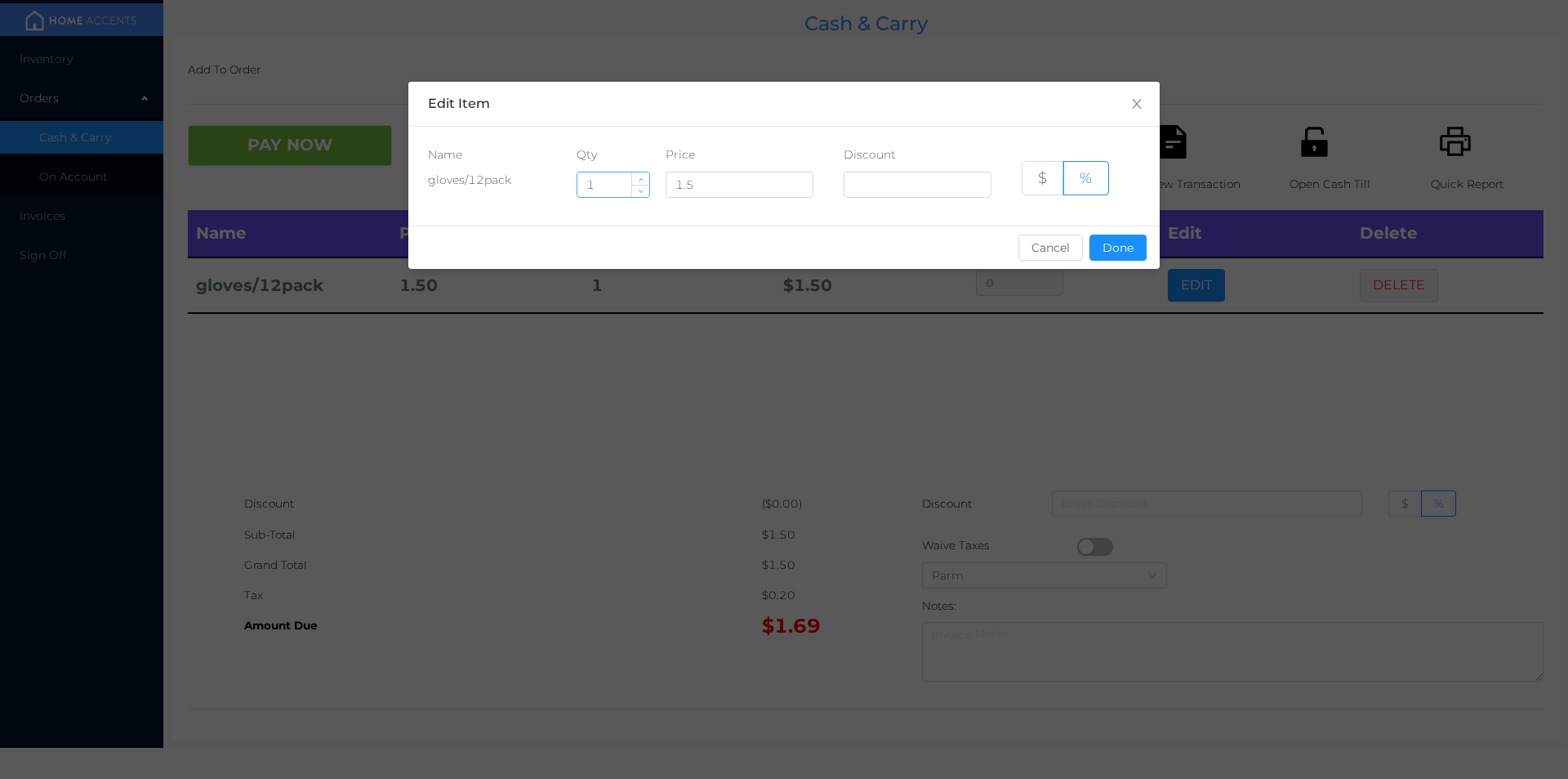
click at [609, 179] on input "1" at bounding box center [612, 184] width 71 height 24
type input "4"
click at [1117, 253] on button "Done" at bounding box center [1118, 248] width 57 height 26
type input "0%"
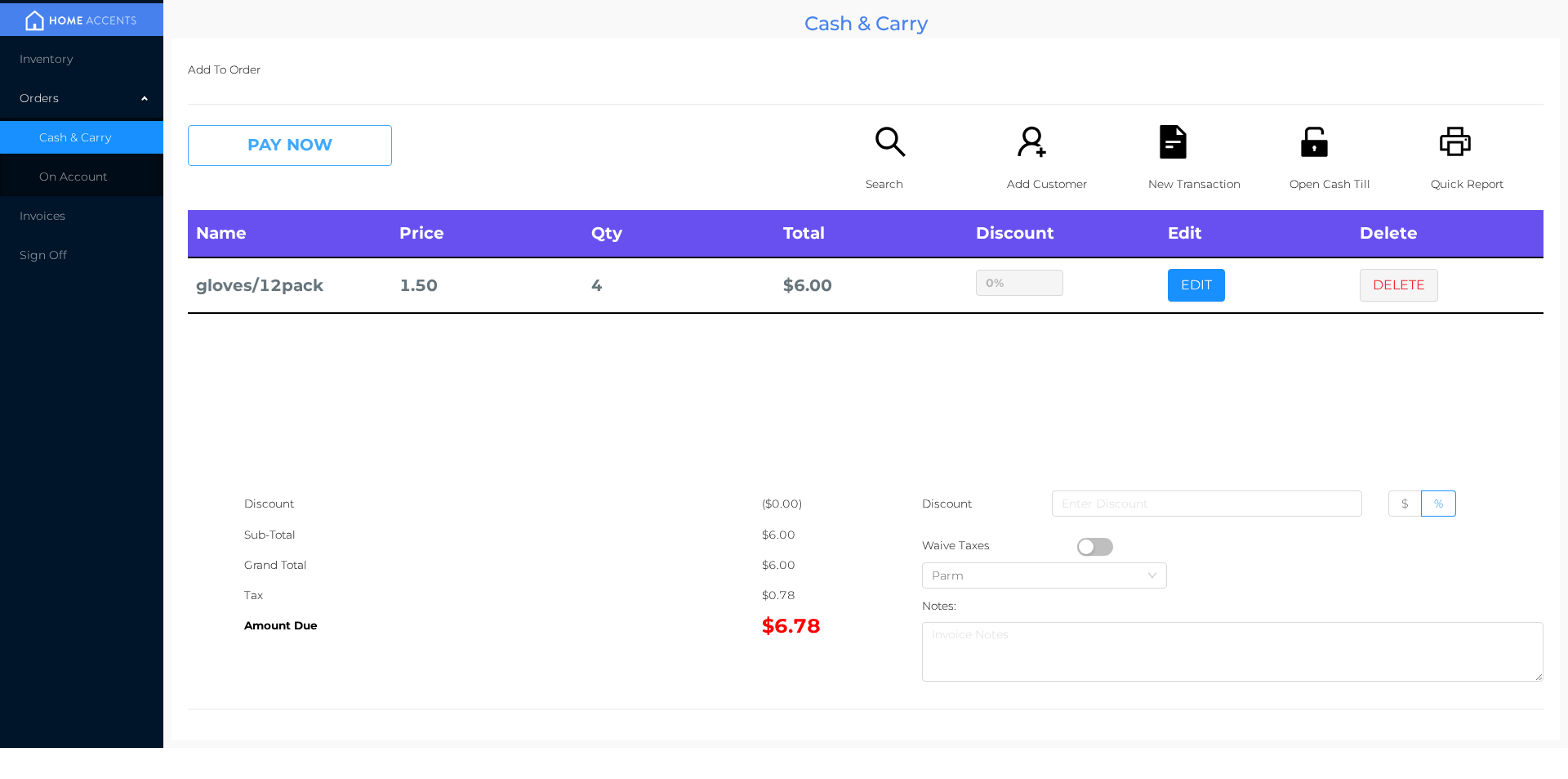
click at [289, 163] on button "PAY NOW" at bounding box center [290, 146] width 204 height 41
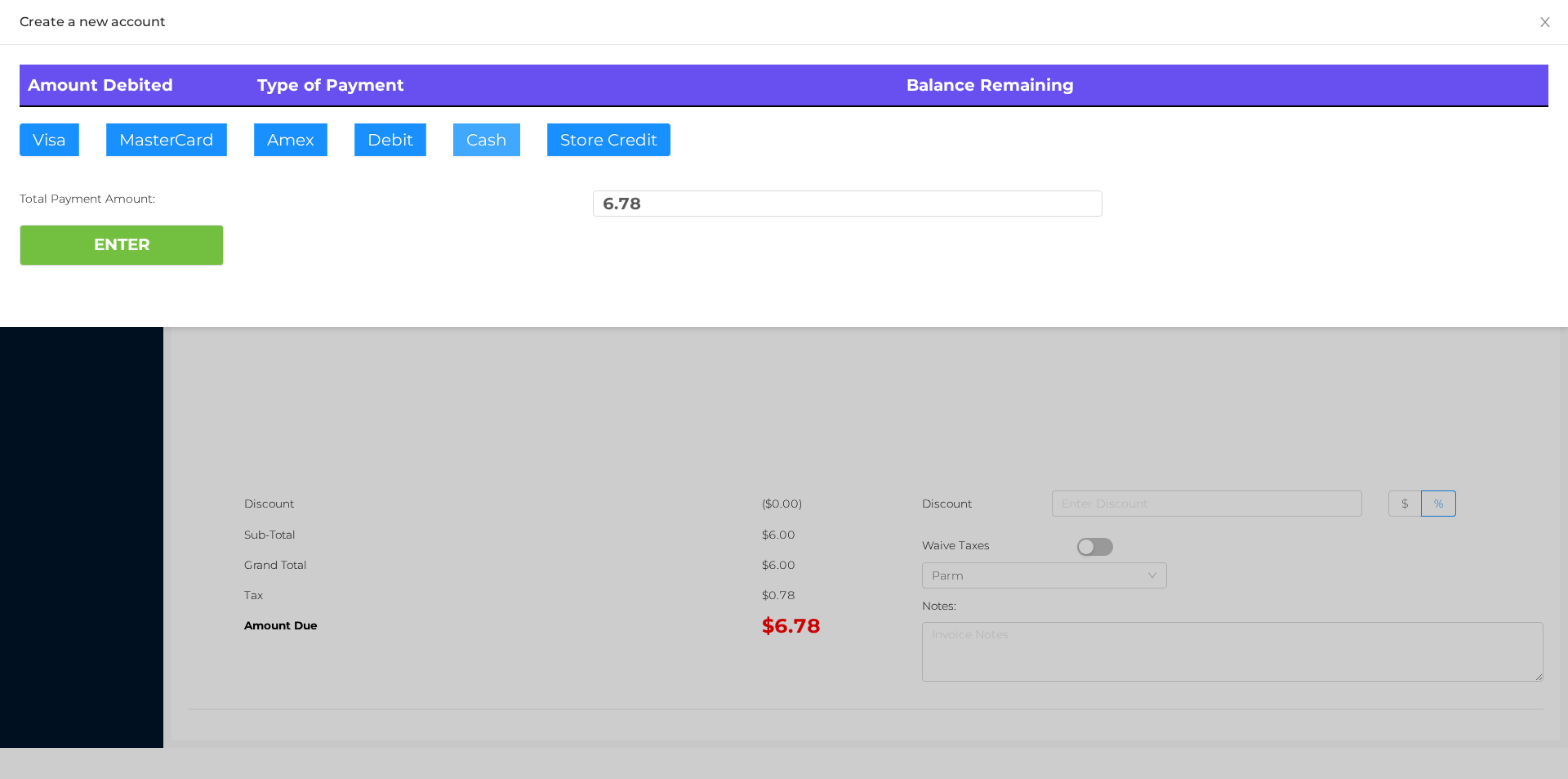
click at [494, 152] on button "Cash" at bounding box center [486, 139] width 67 height 32
type input "10"
click at [88, 259] on button "ENTER" at bounding box center [121, 246] width 204 height 41
type input "0"
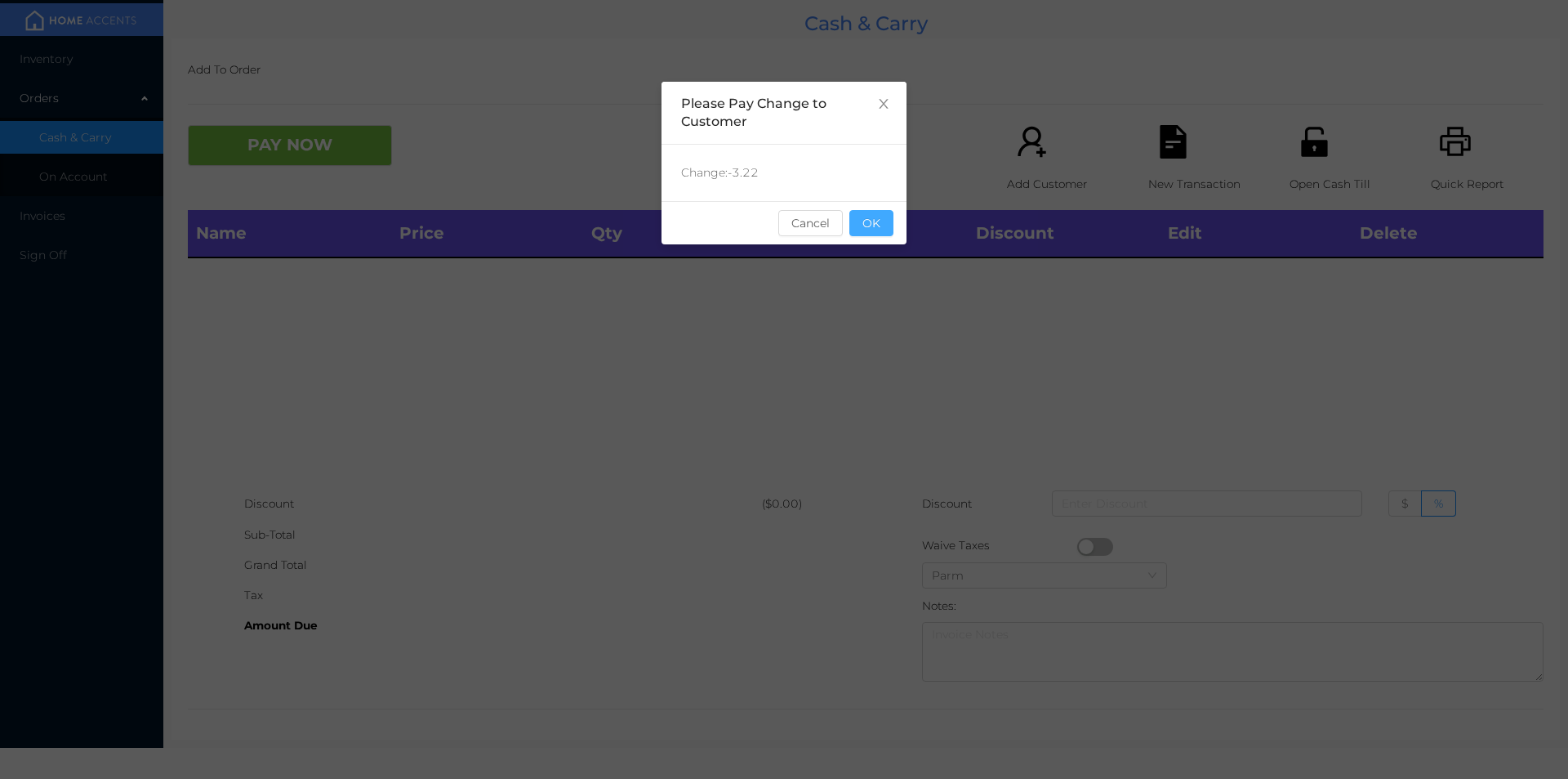
click at [882, 213] on button "OK" at bounding box center [872, 223] width 44 height 26
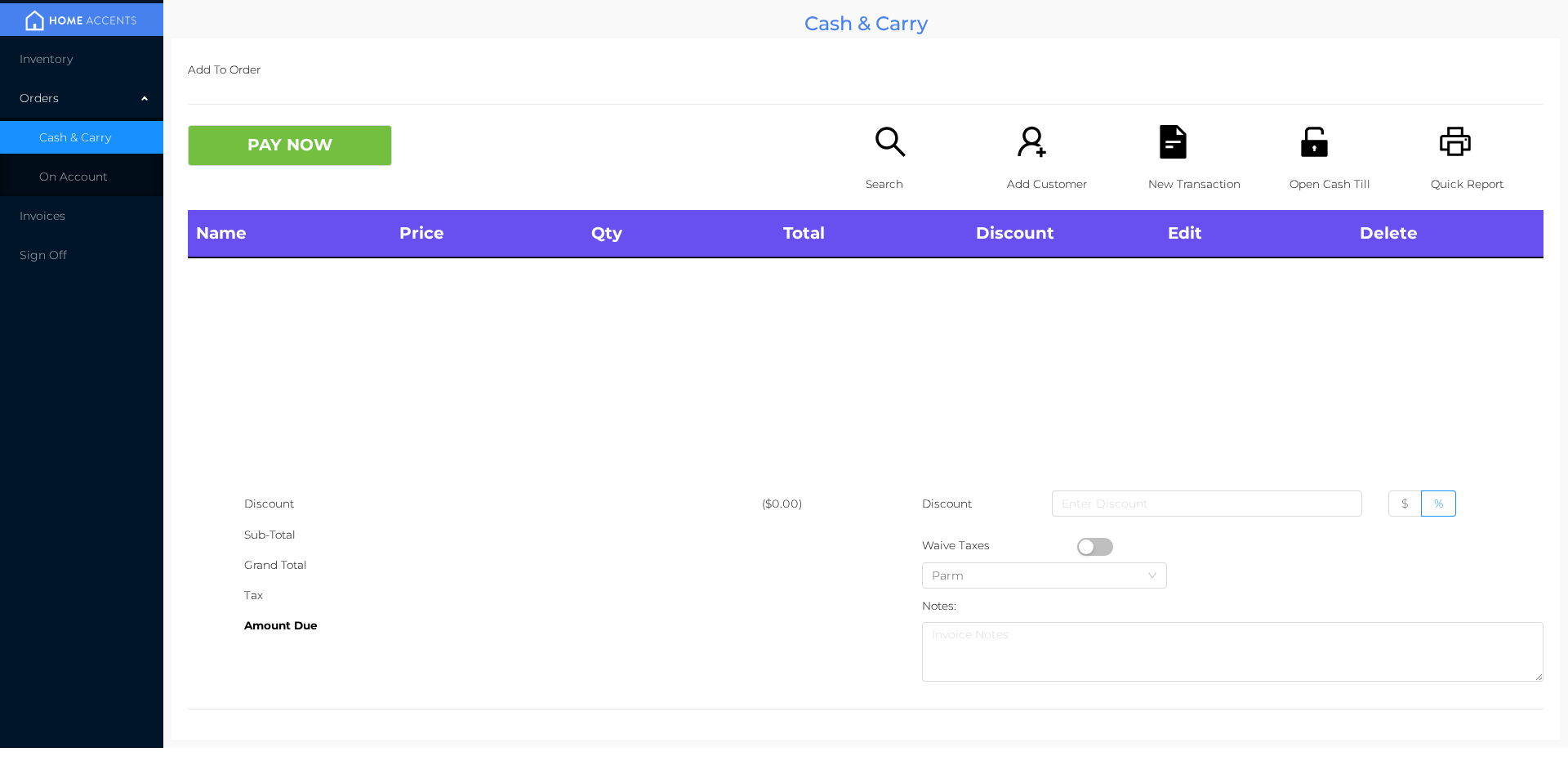
click at [912, 203] on div "Search" at bounding box center [921, 167] width 112 height 85
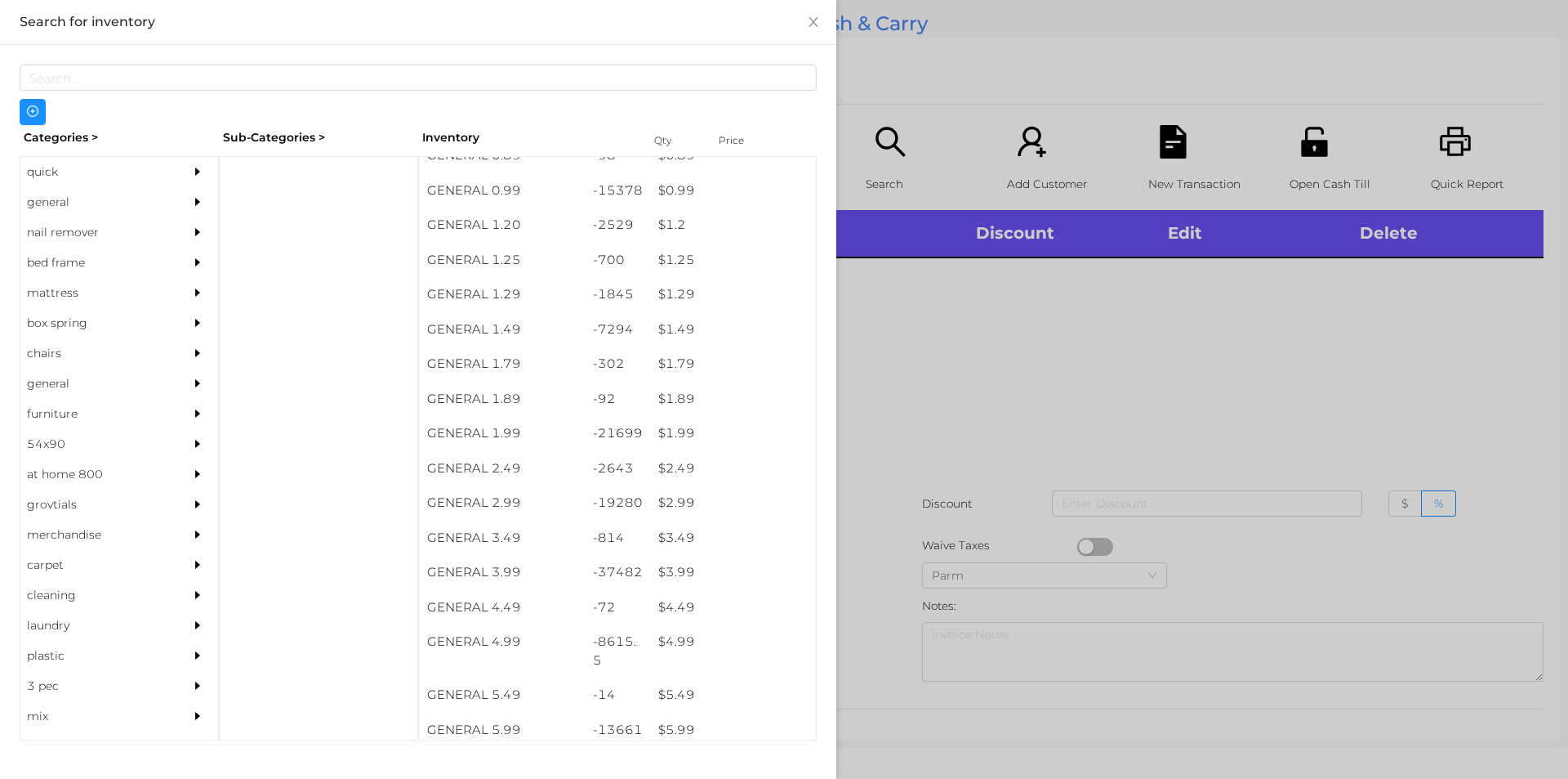
scroll to position [107, 0]
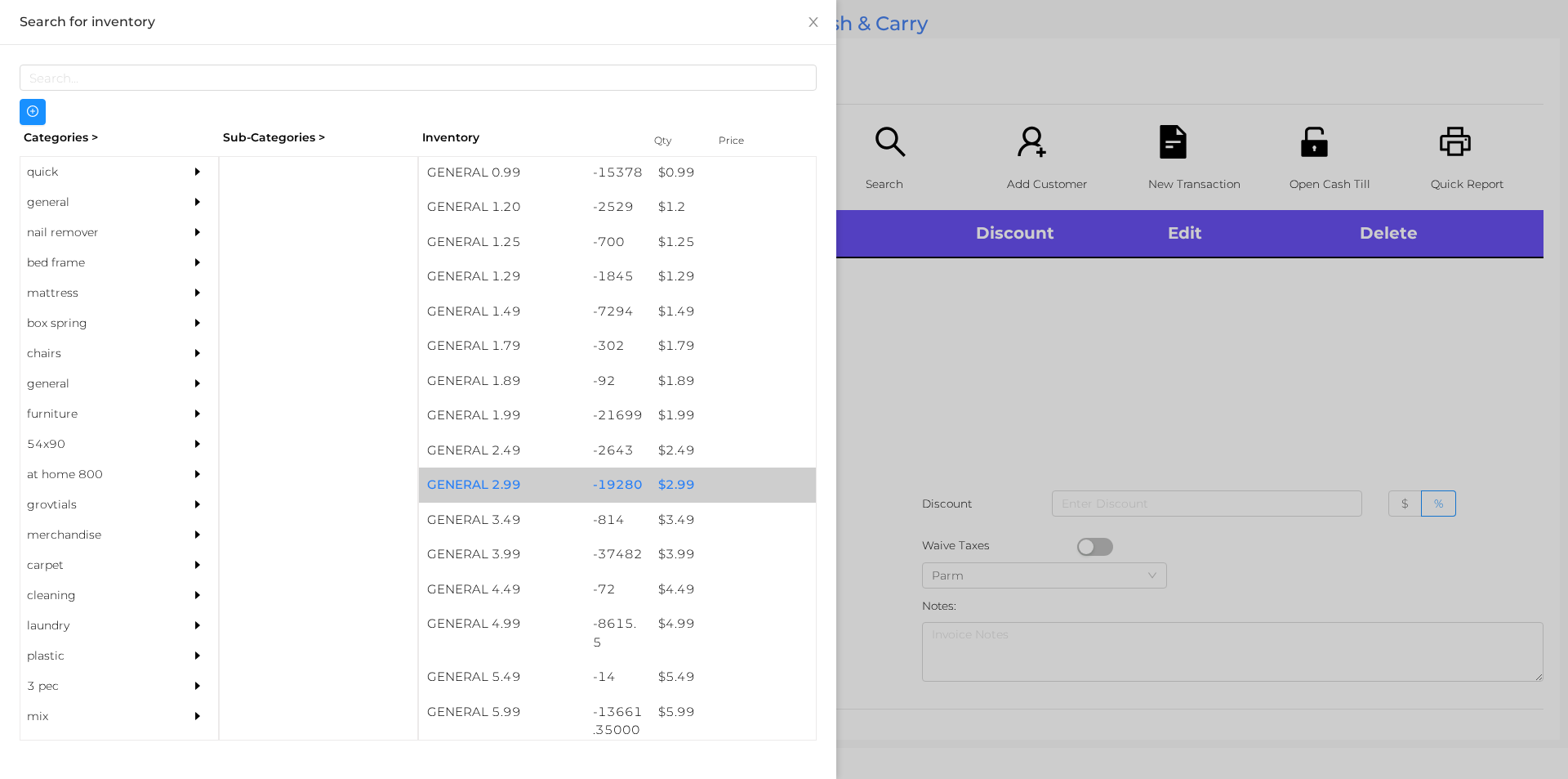
click at [723, 487] on div "$ 2.99" at bounding box center [734, 485] width 166 height 35
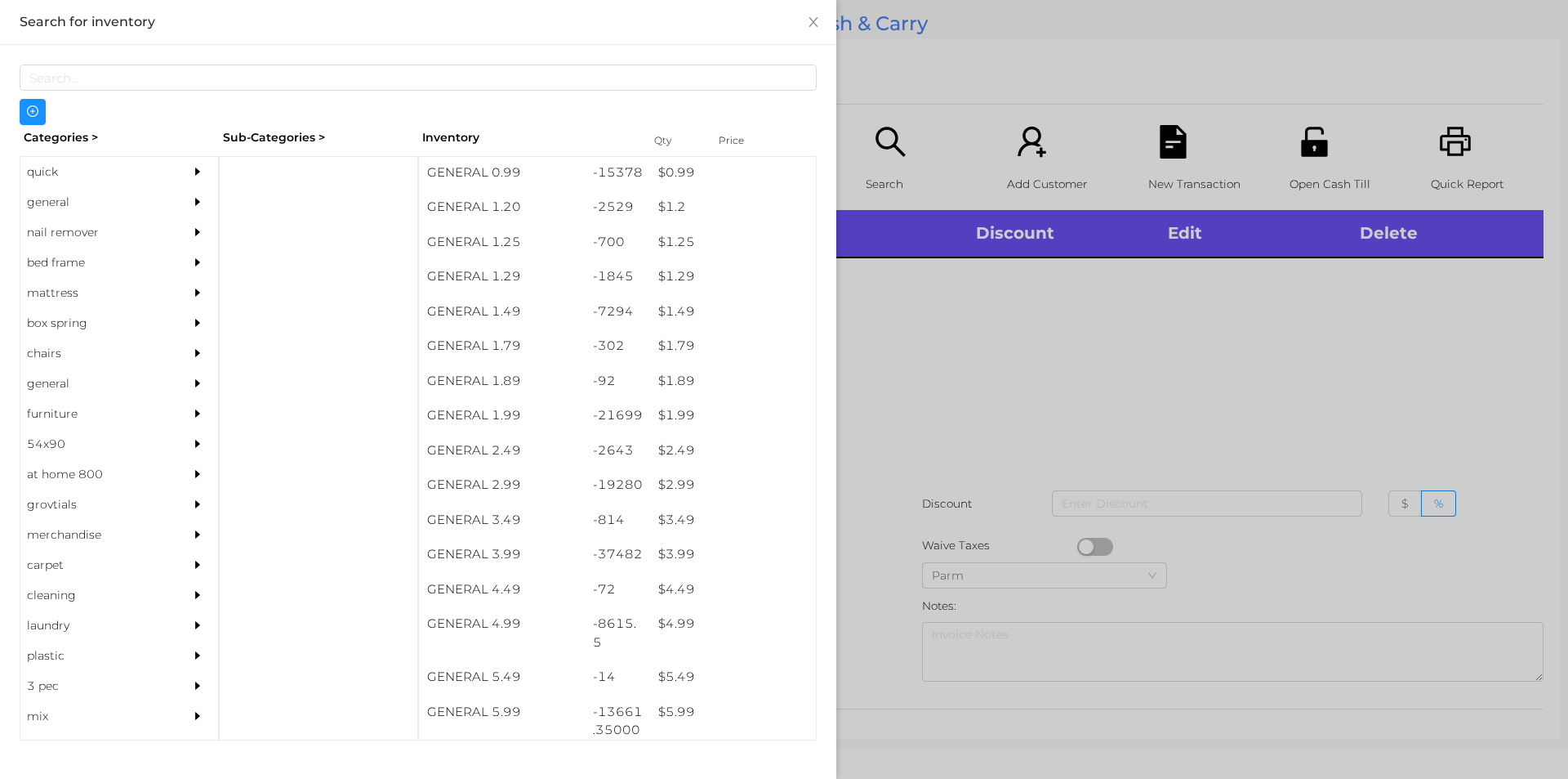
click at [895, 476] on div at bounding box center [784, 390] width 1568 height 779
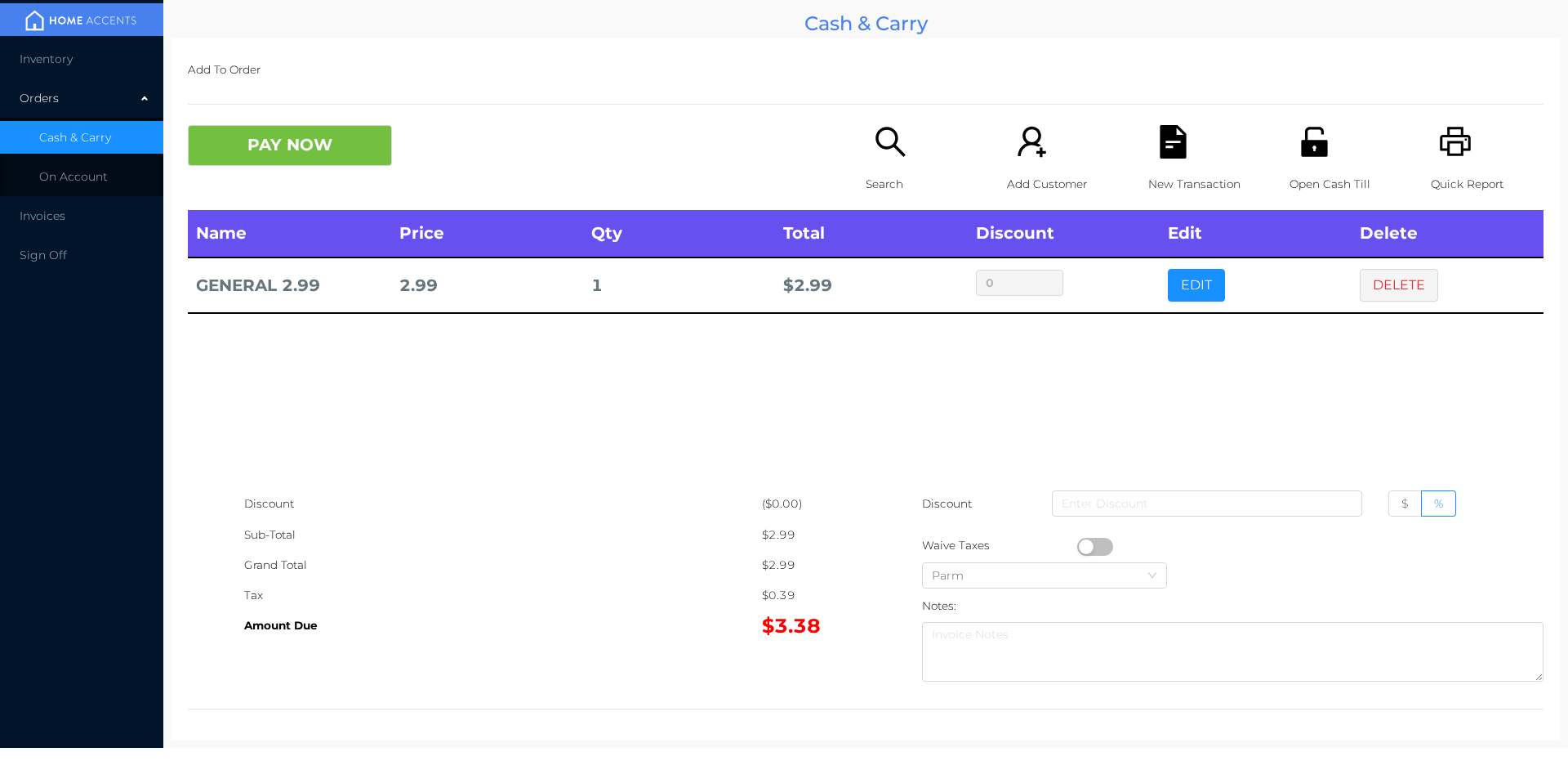
click at [1079, 542] on button "button" at bounding box center [1095, 546] width 36 height 18
click at [271, 131] on button "PAY NOW" at bounding box center [290, 146] width 204 height 41
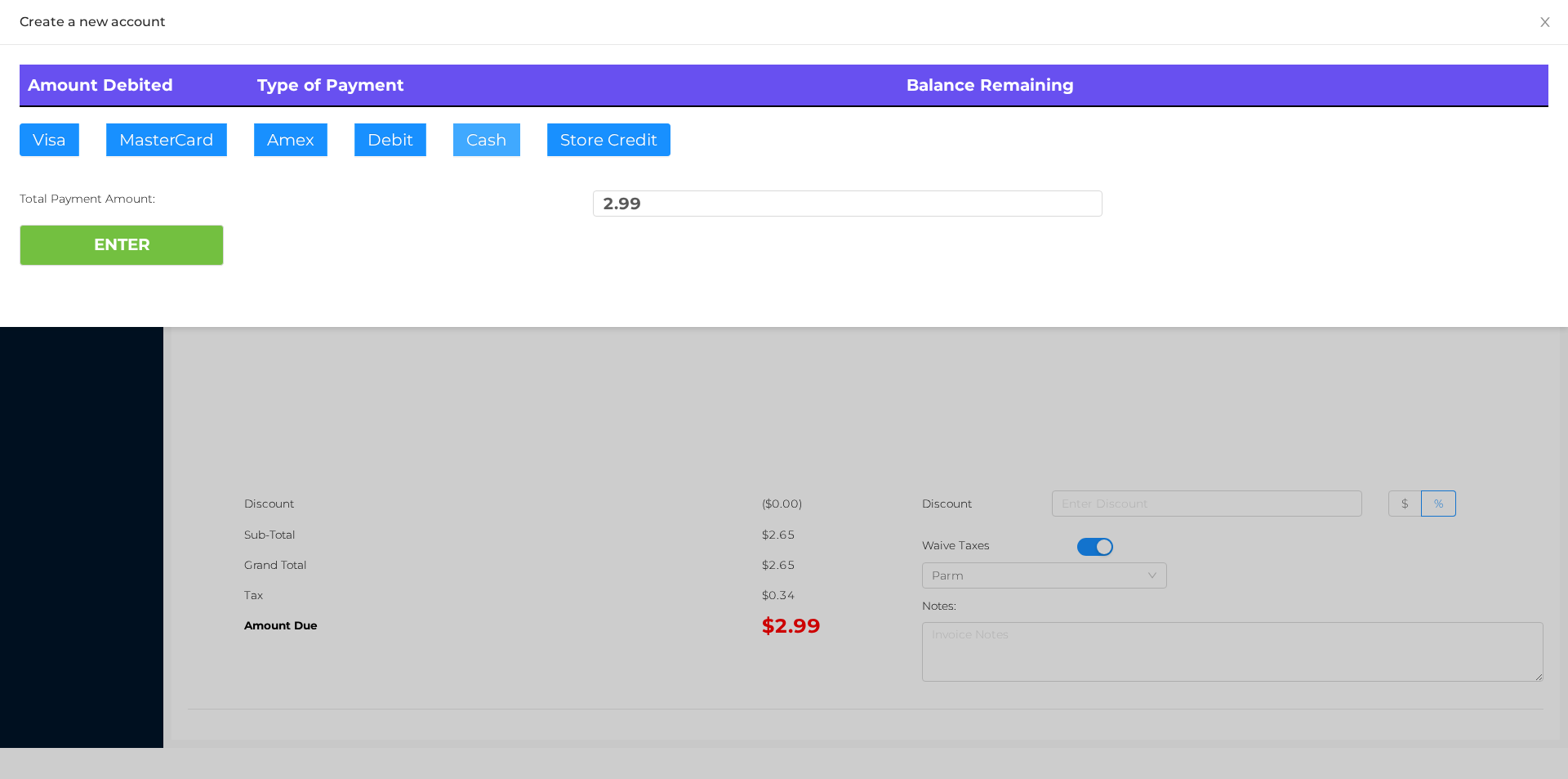
click at [507, 125] on button "Cash" at bounding box center [486, 139] width 67 height 32
click at [183, 244] on button "ENTER" at bounding box center [121, 246] width 204 height 41
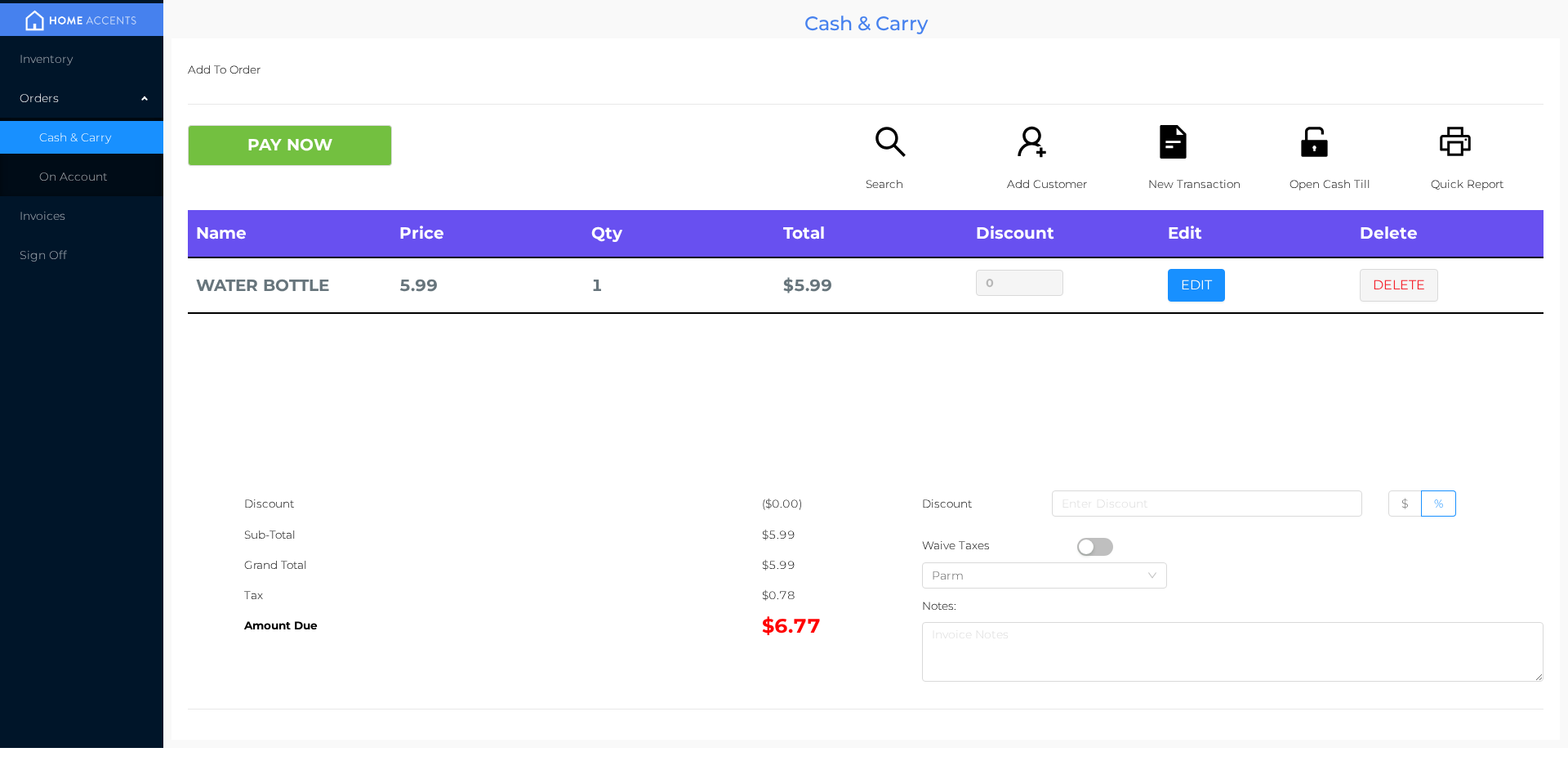
click at [894, 145] on icon "icon: search" at bounding box center [891, 142] width 33 height 33
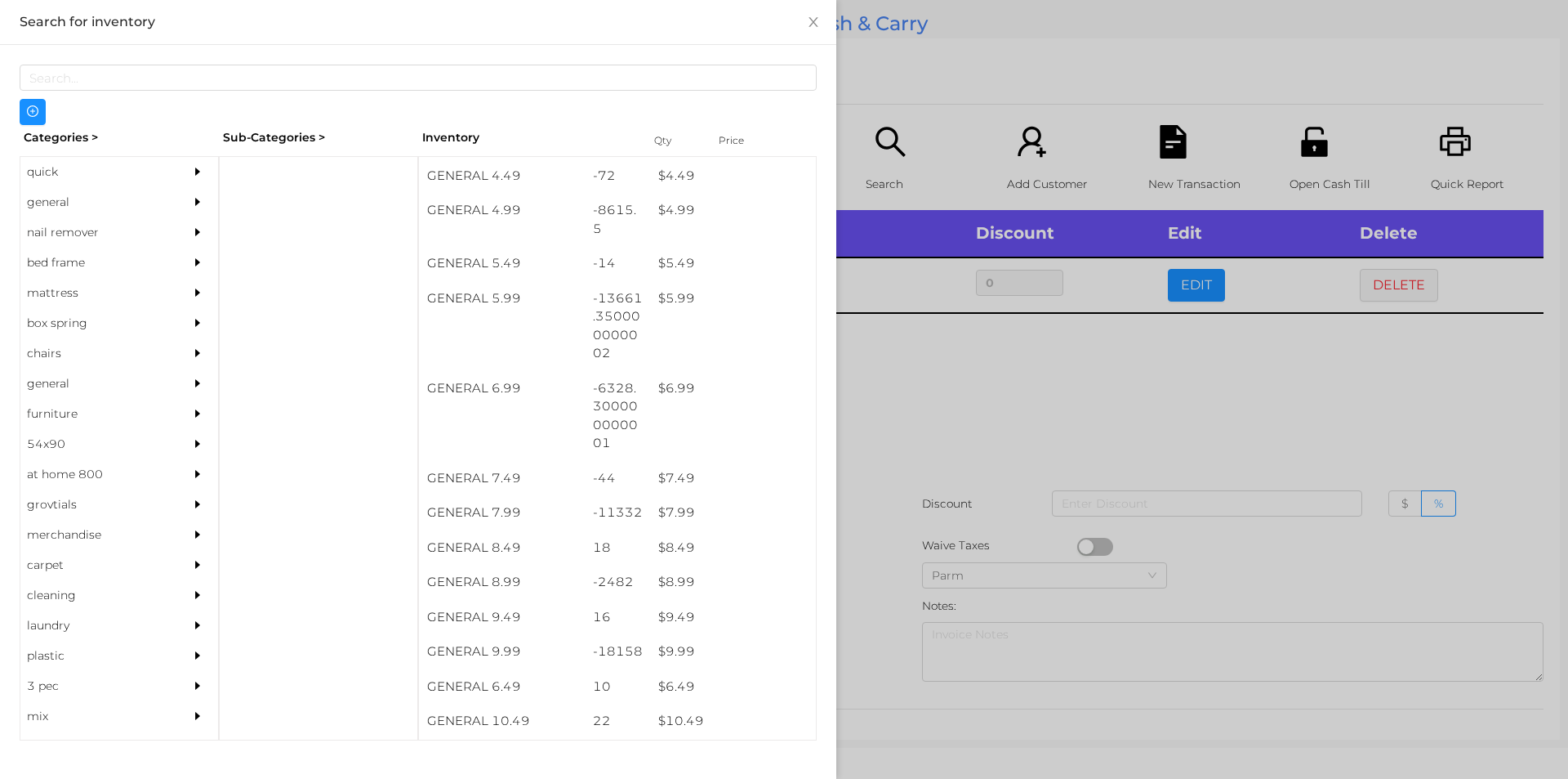
scroll to position [523, 0]
click at [952, 482] on div at bounding box center [784, 390] width 1568 height 779
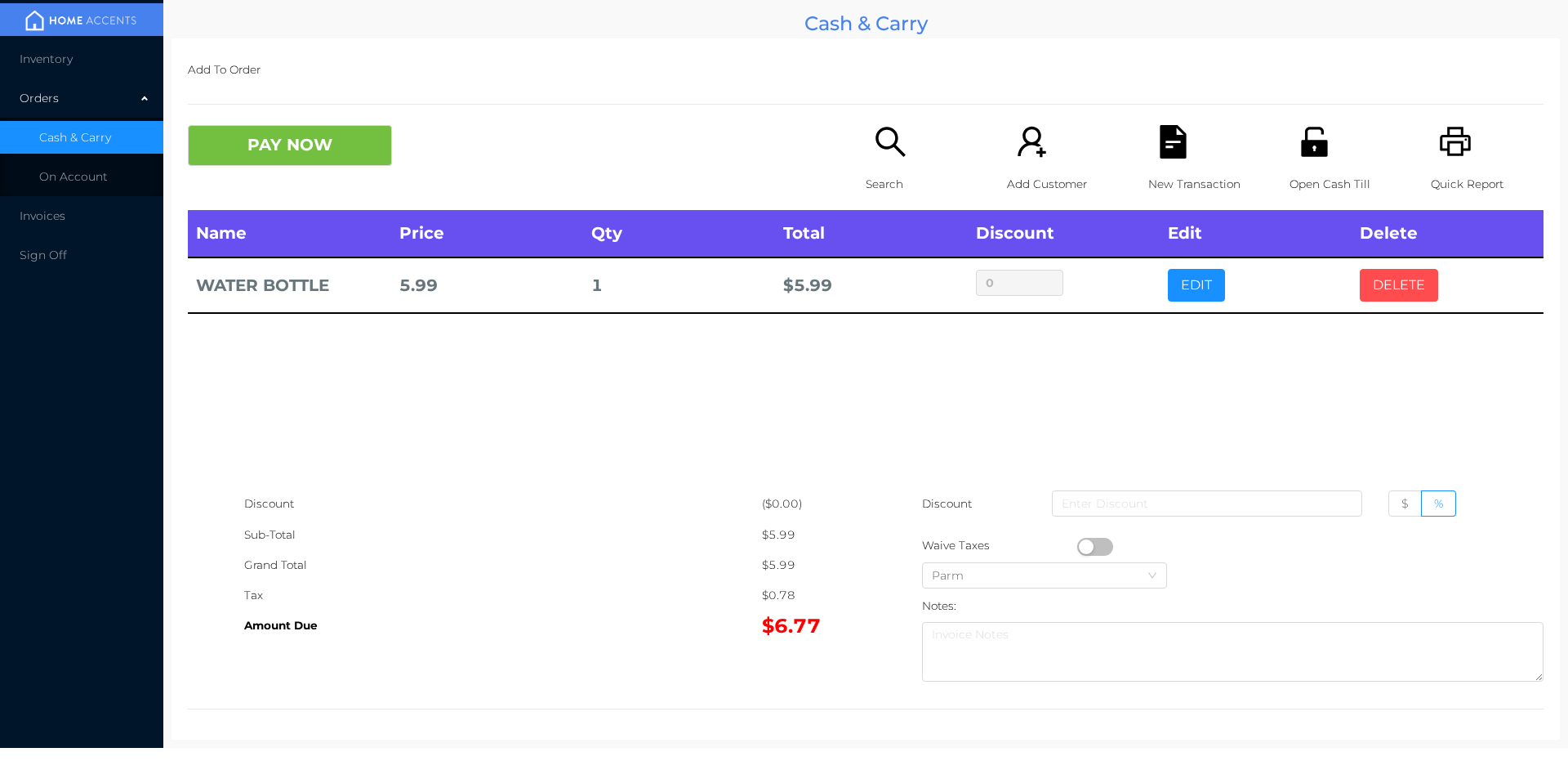
click at [1390, 296] on button "DELETE" at bounding box center [1399, 285] width 78 height 32
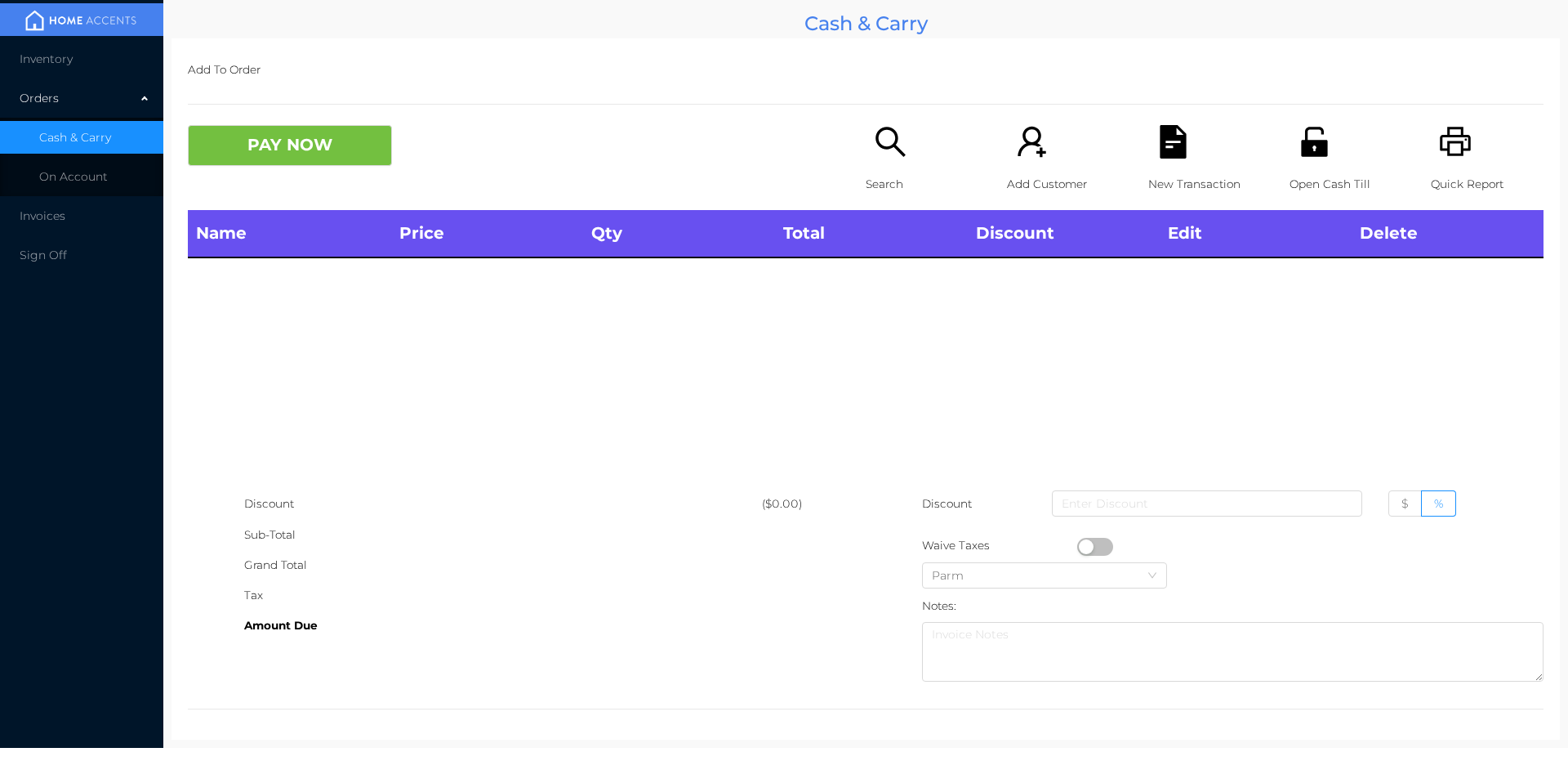
click at [879, 176] on p "Search" at bounding box center [921, 184] width 112 height 30
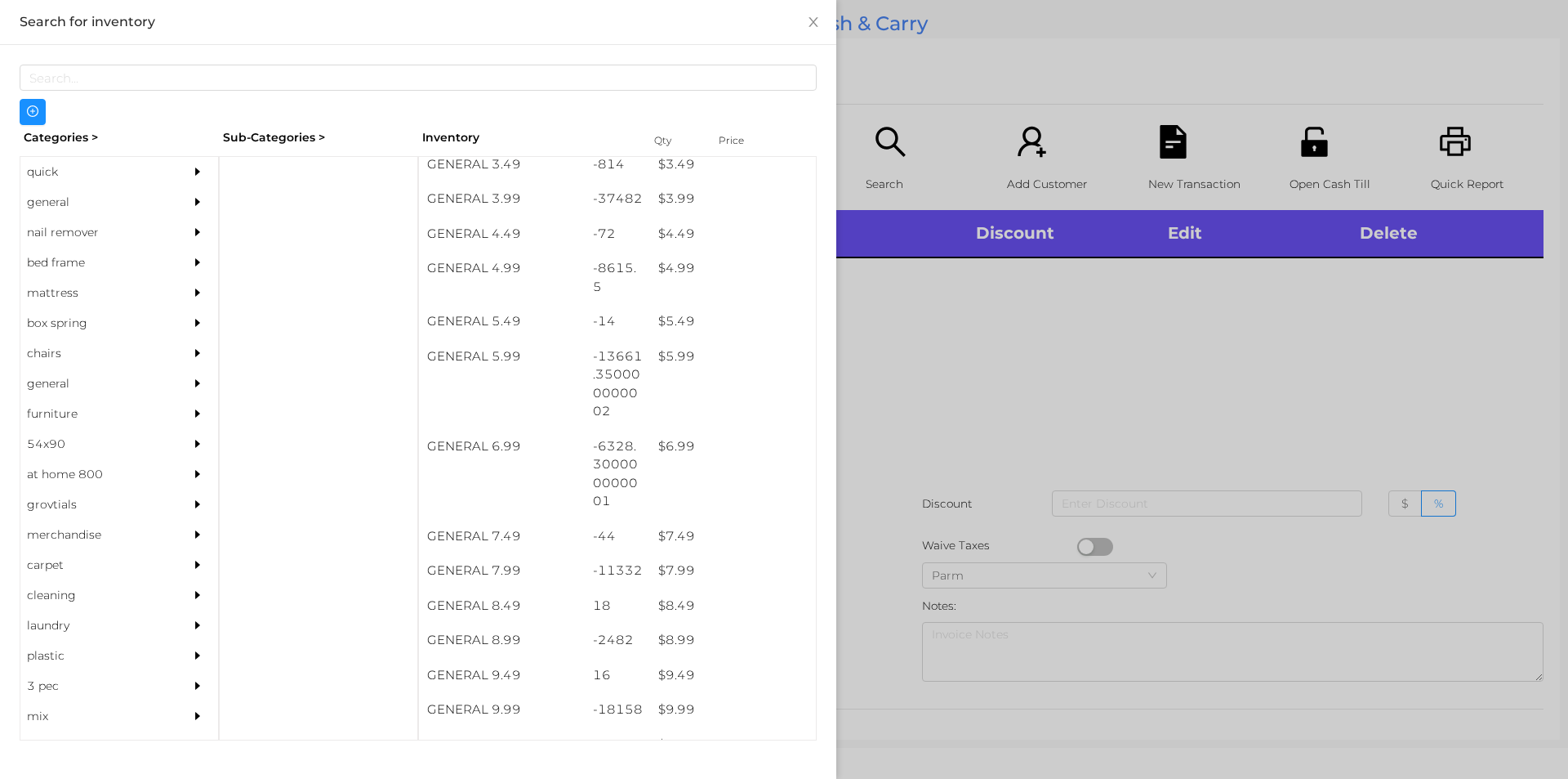
scroll to position [464, 0]
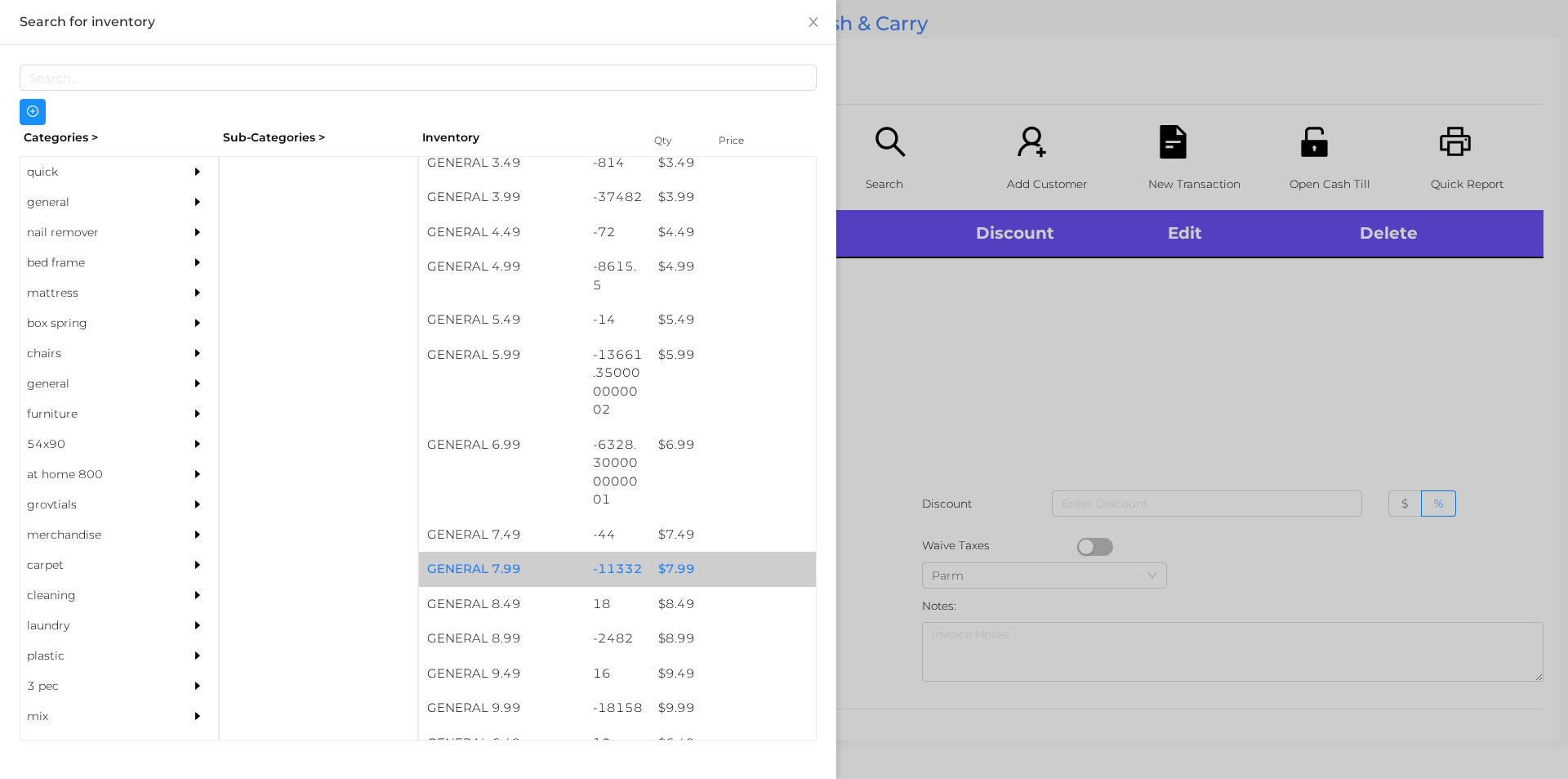
click at [721, 579] on div "$ 7.99" at bounding box center [734, 570] width 166 height 35
click at [727, 561] on div "$ 7.99" at bounding box center [734, 570] width 166 height 35
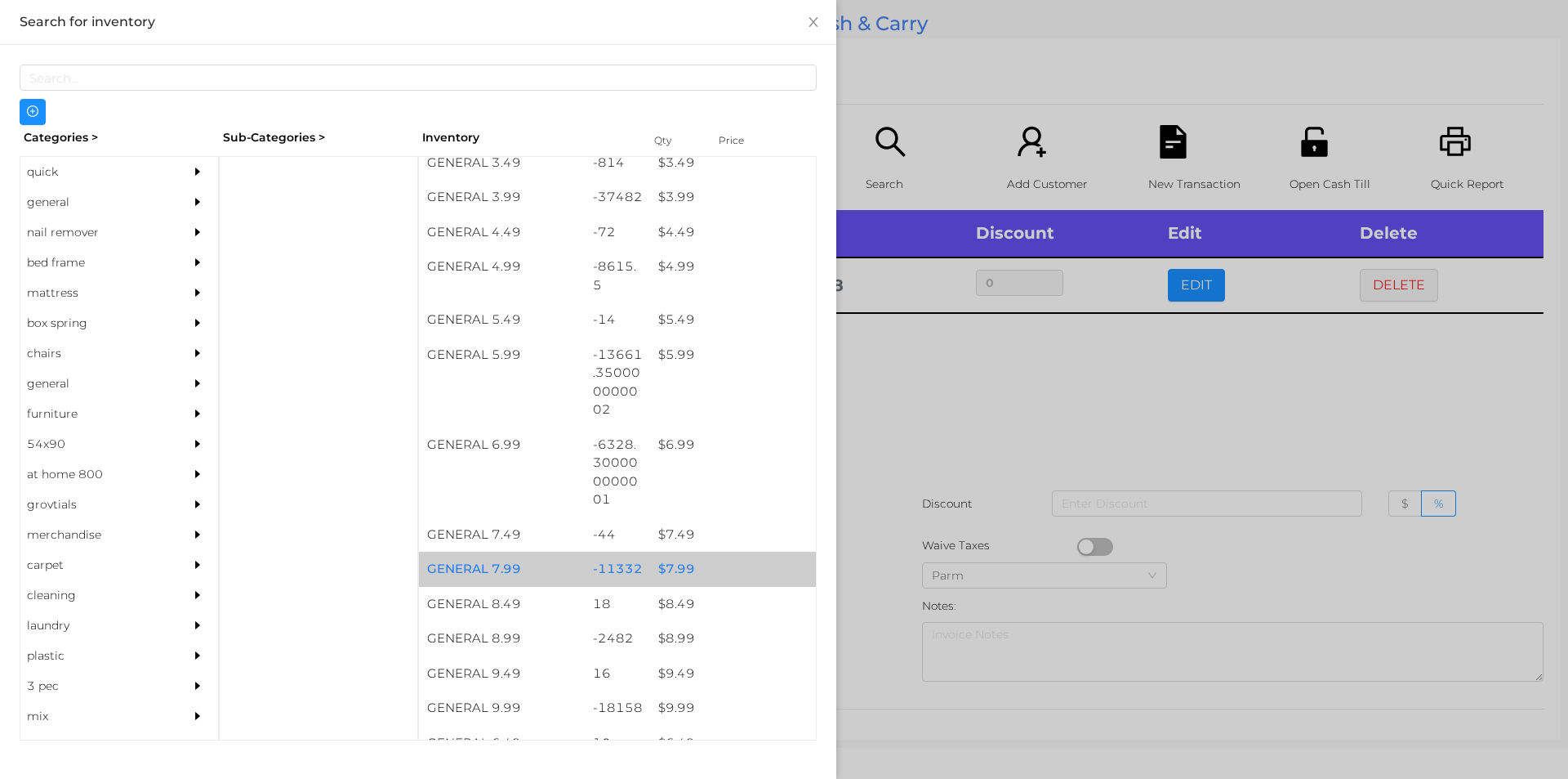
click at [910, 518] on div at bounding box center [784, 390] width 1568 height 779
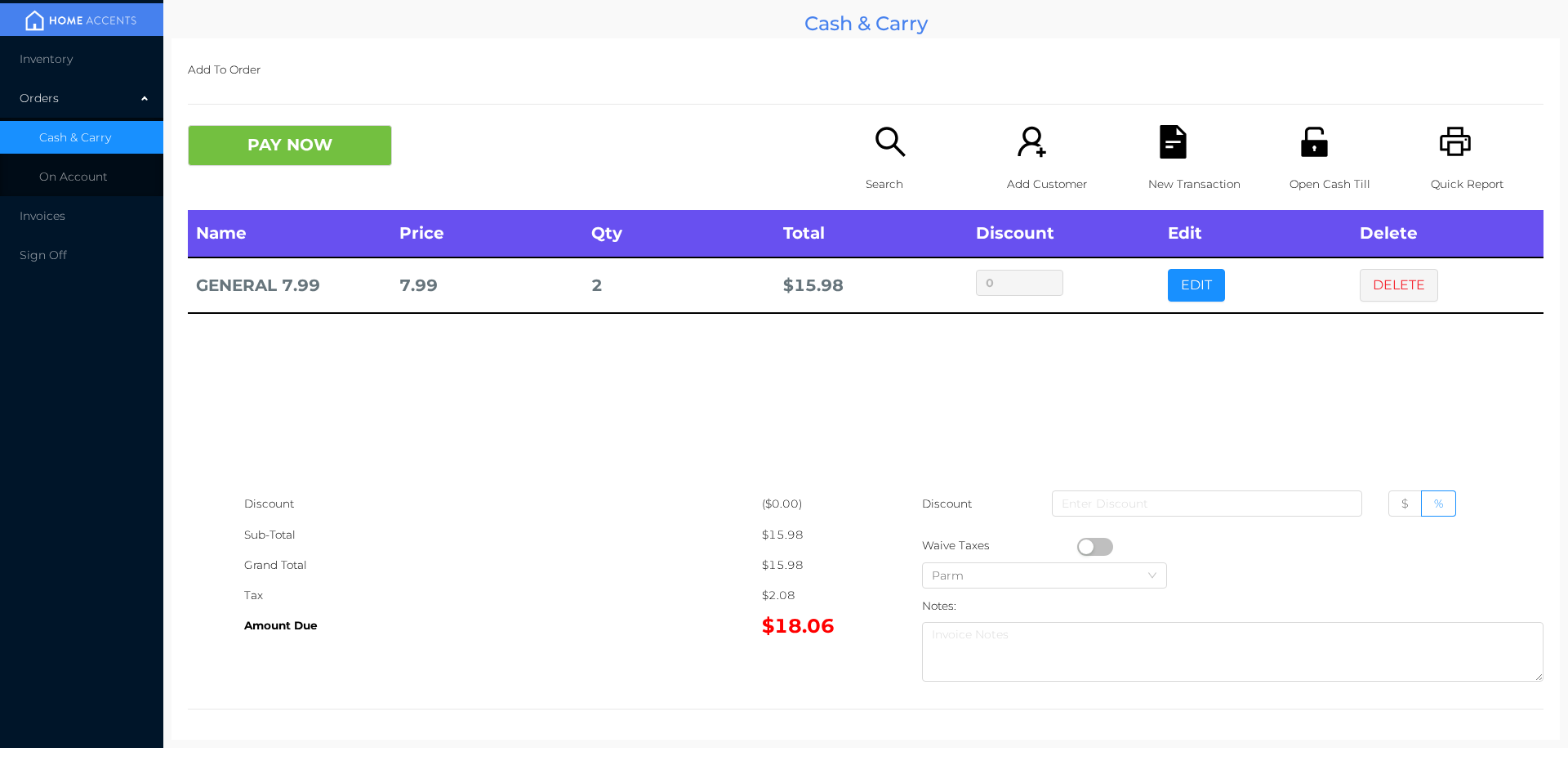
click at [901, 169] on p "Search" at bounding box center [921, 184] width 112 height 30
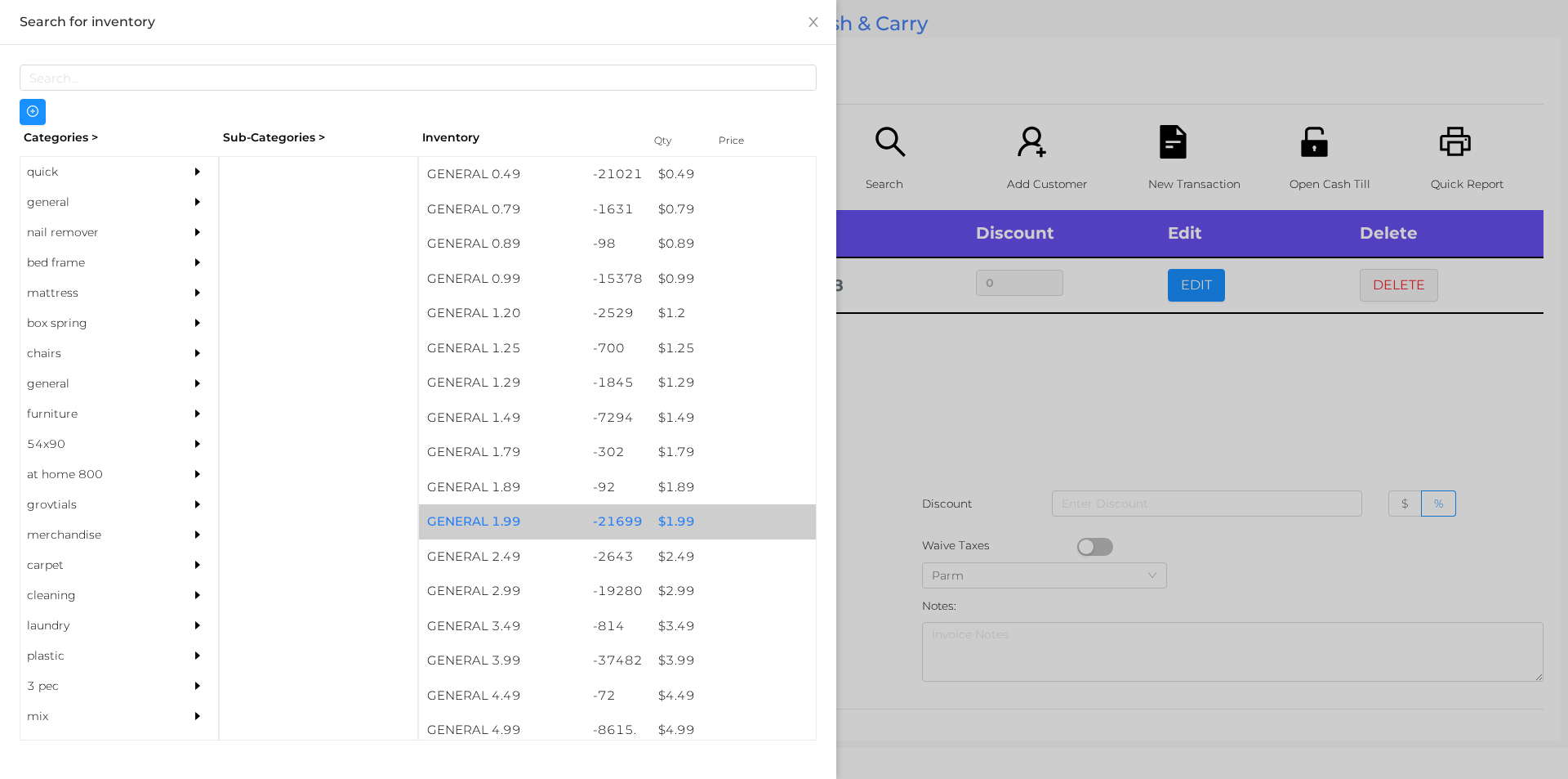
click at [703, 506] on div "$ 1.99" at bounding box center [734, 522] width 166 height 35
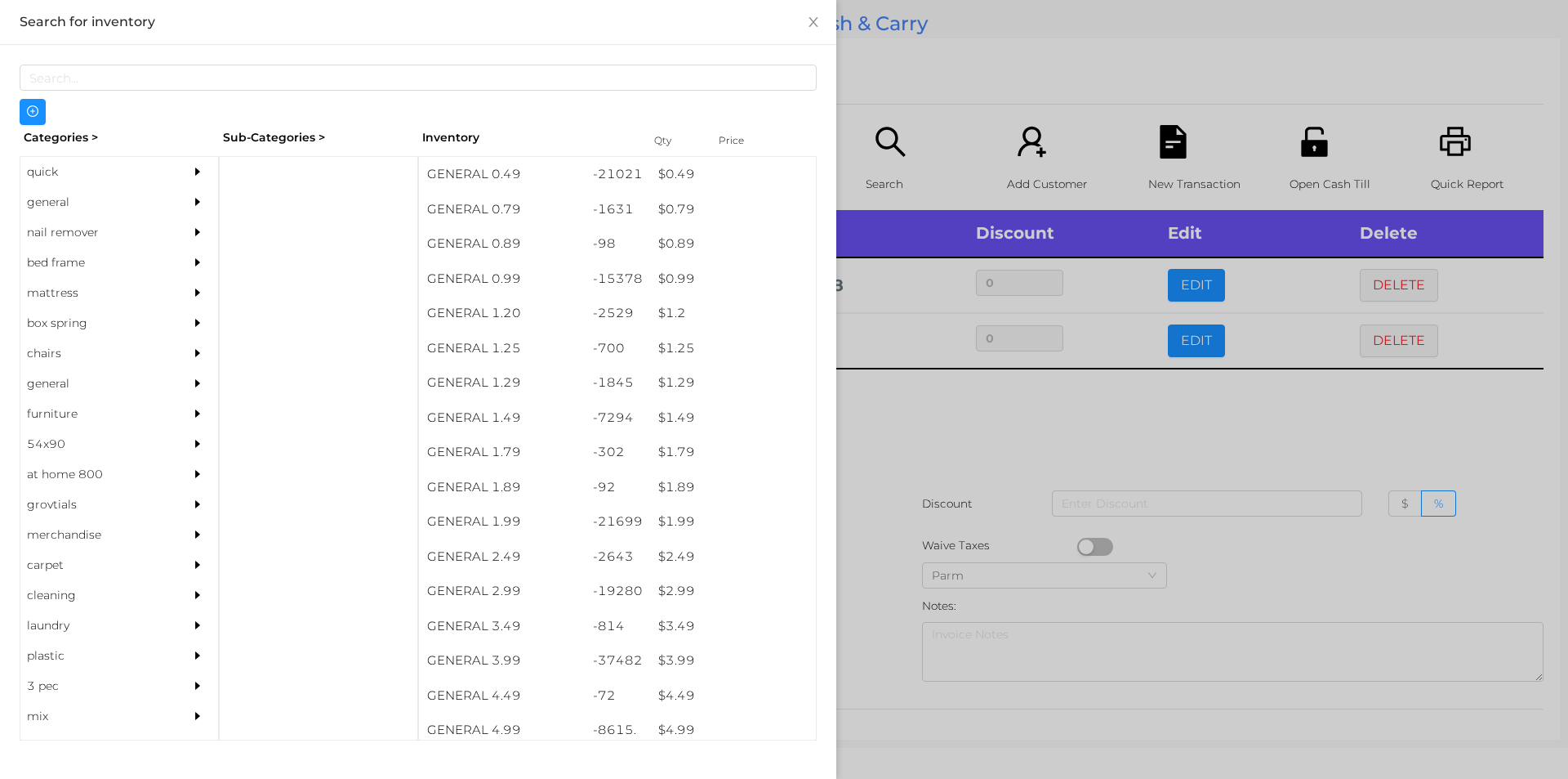
click at [1004, 482] on div at bounding box center [784, 390] width 1568 height 779
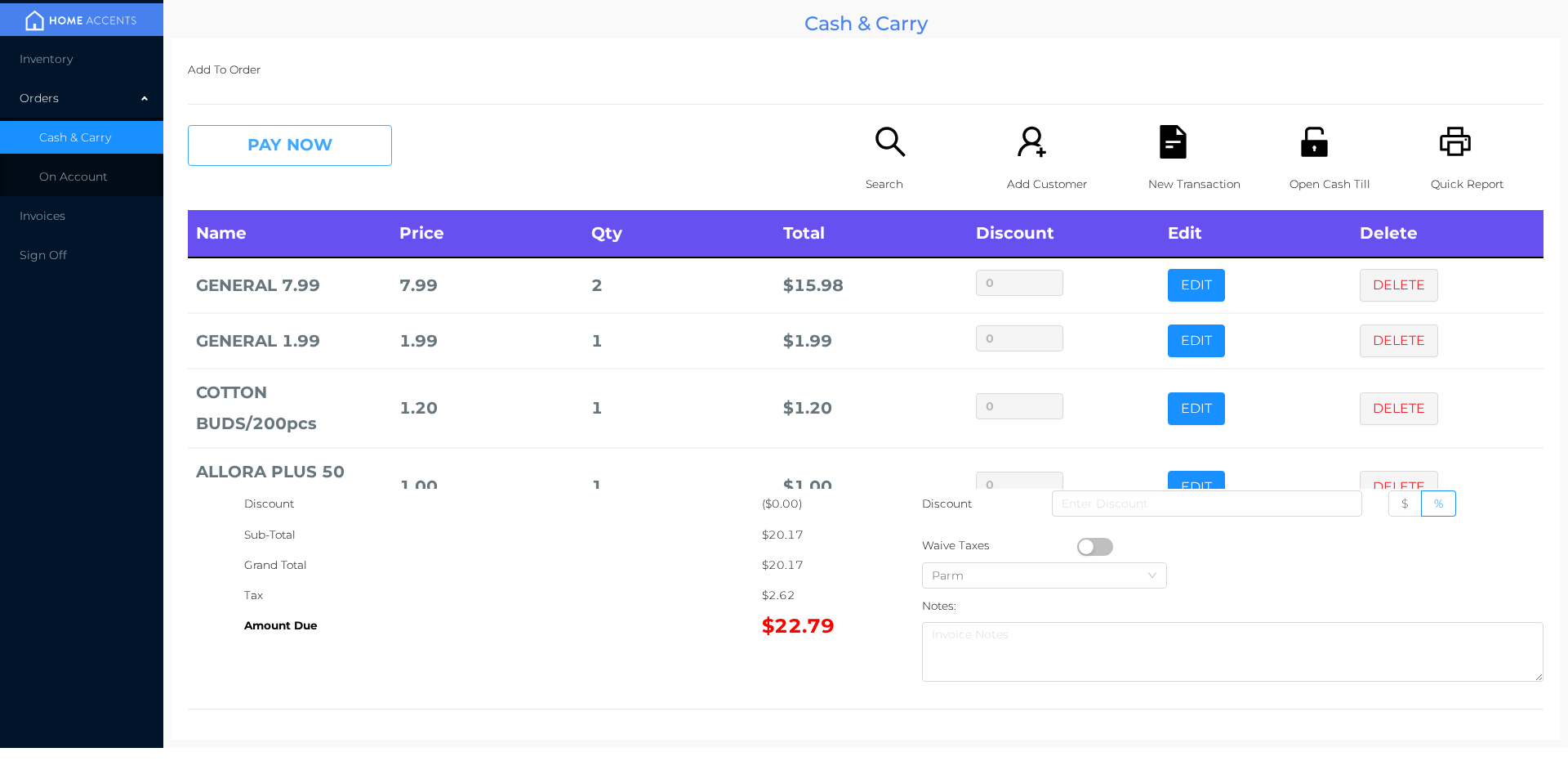
click at [304, 164] on button "PAY NOW" at bounding box center [290, 146] width 204 height 41
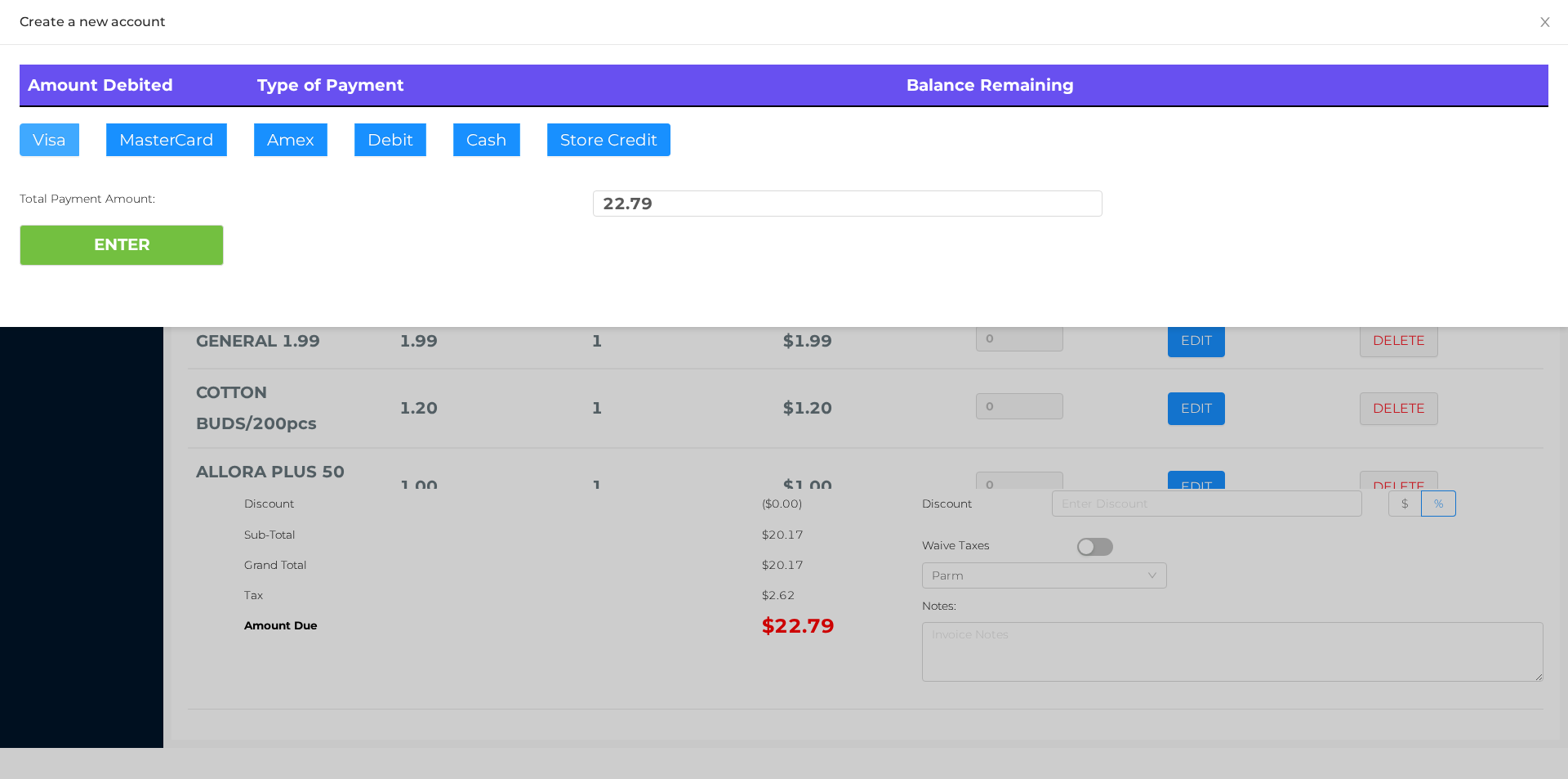
click at [49, 129] on button "Visa" at bounding box center [49, 139] width 60 height 32
click at [141, 246] on button "ENTER" at bounding box center [121, 246] width 204 height 41
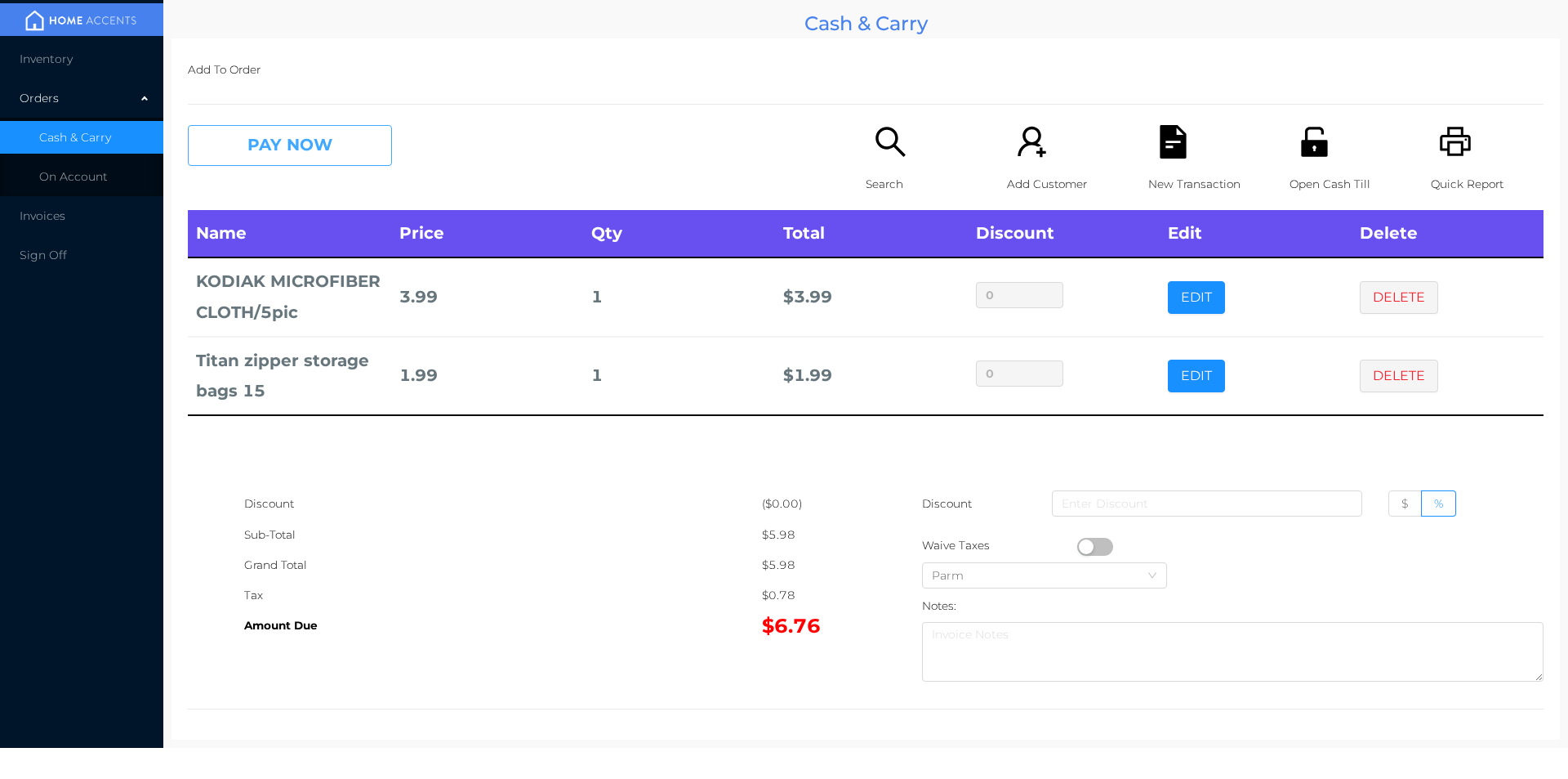
click at [284, 136] on button "PAY NOW" at bounding box center [290, 146] width 204 height 41
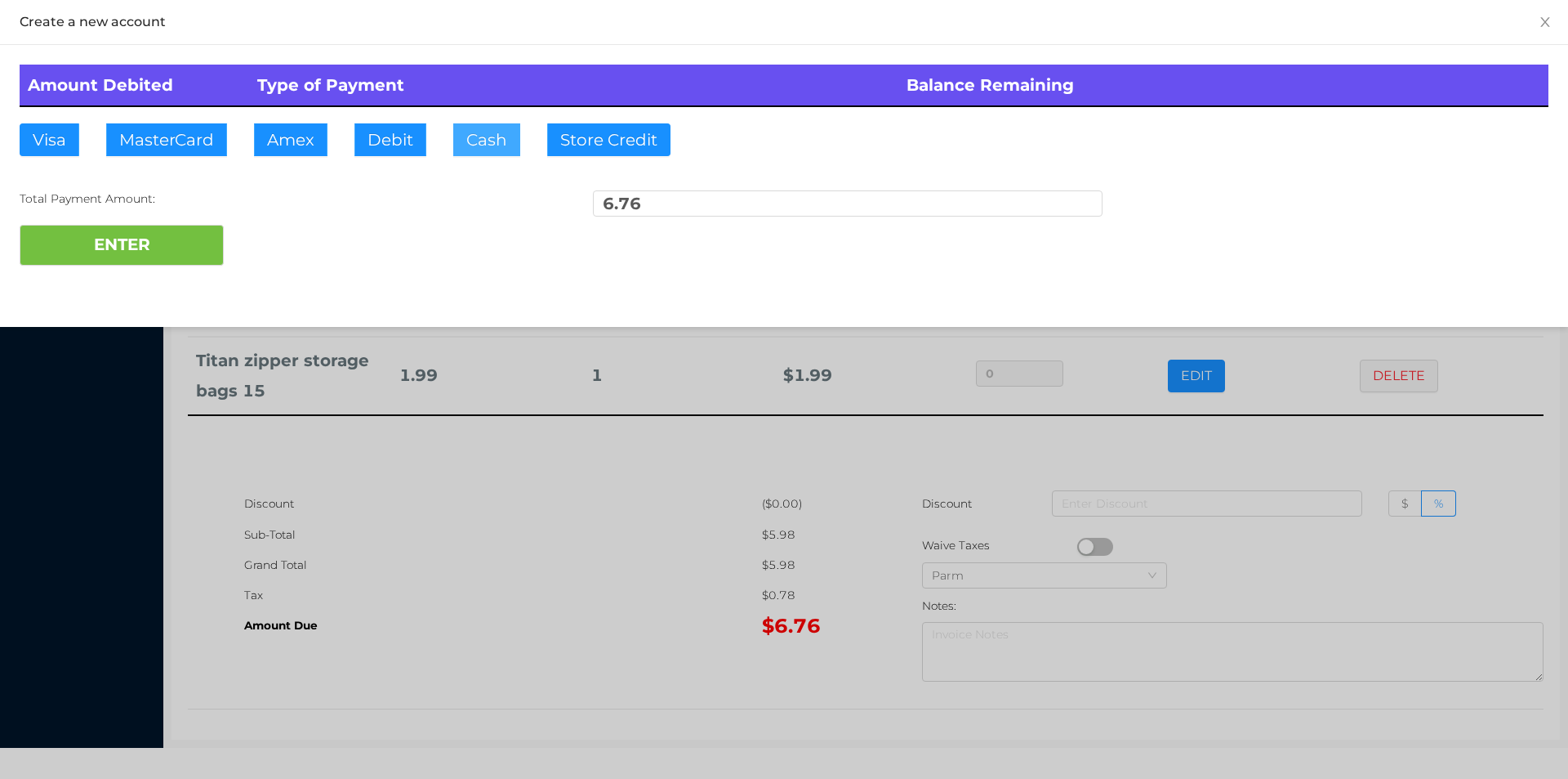
click at [473, 151] on button "Cash" at bounding box center [486, 139] width 67 height 32
type input "10"
click at [141, 225] on button "ENTER" at bounding box center [121, 246] width 204 height 41
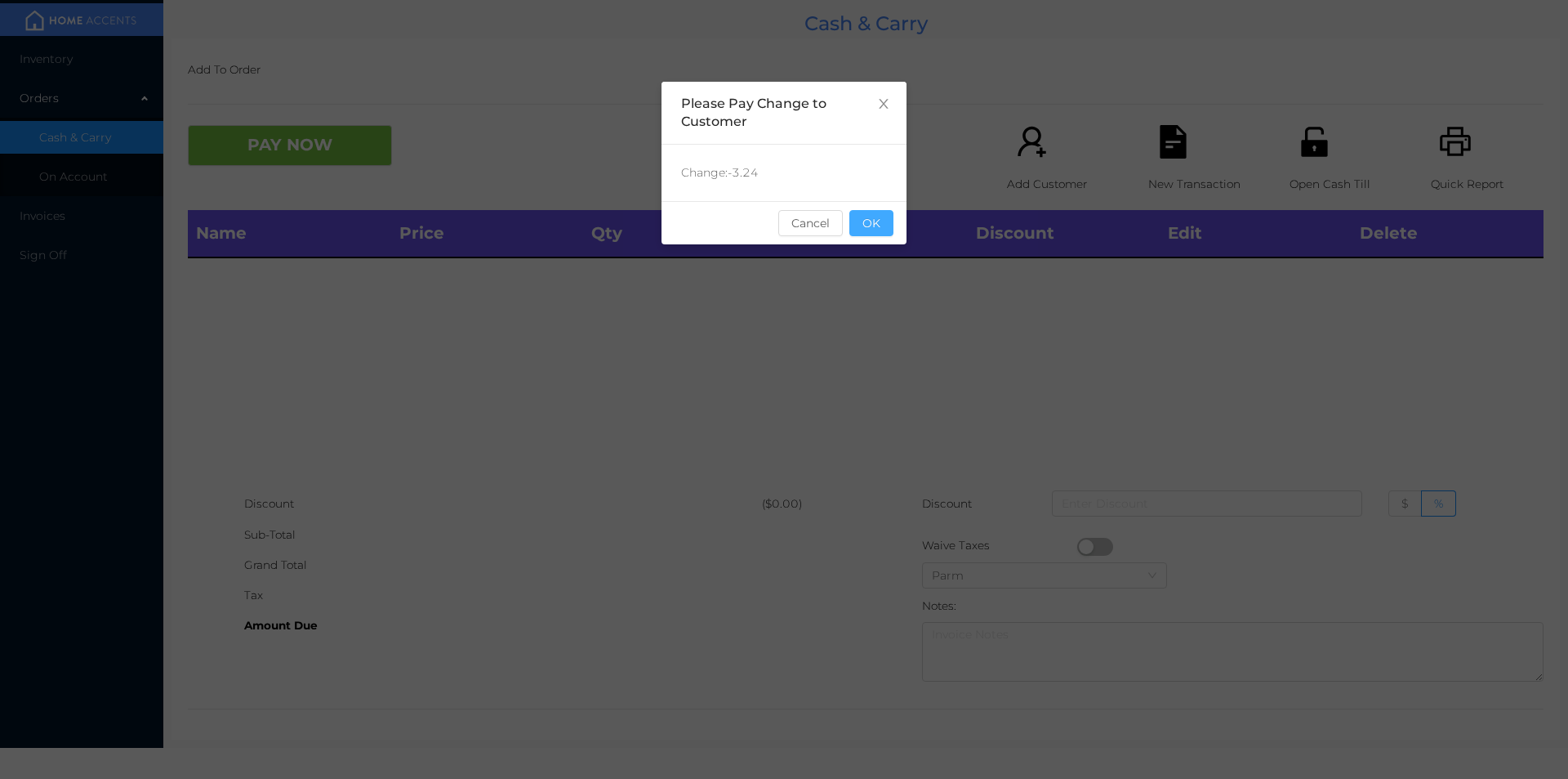
click at [871, 228] on button "OK" at bounding box center [872, 223] width 44 height 26
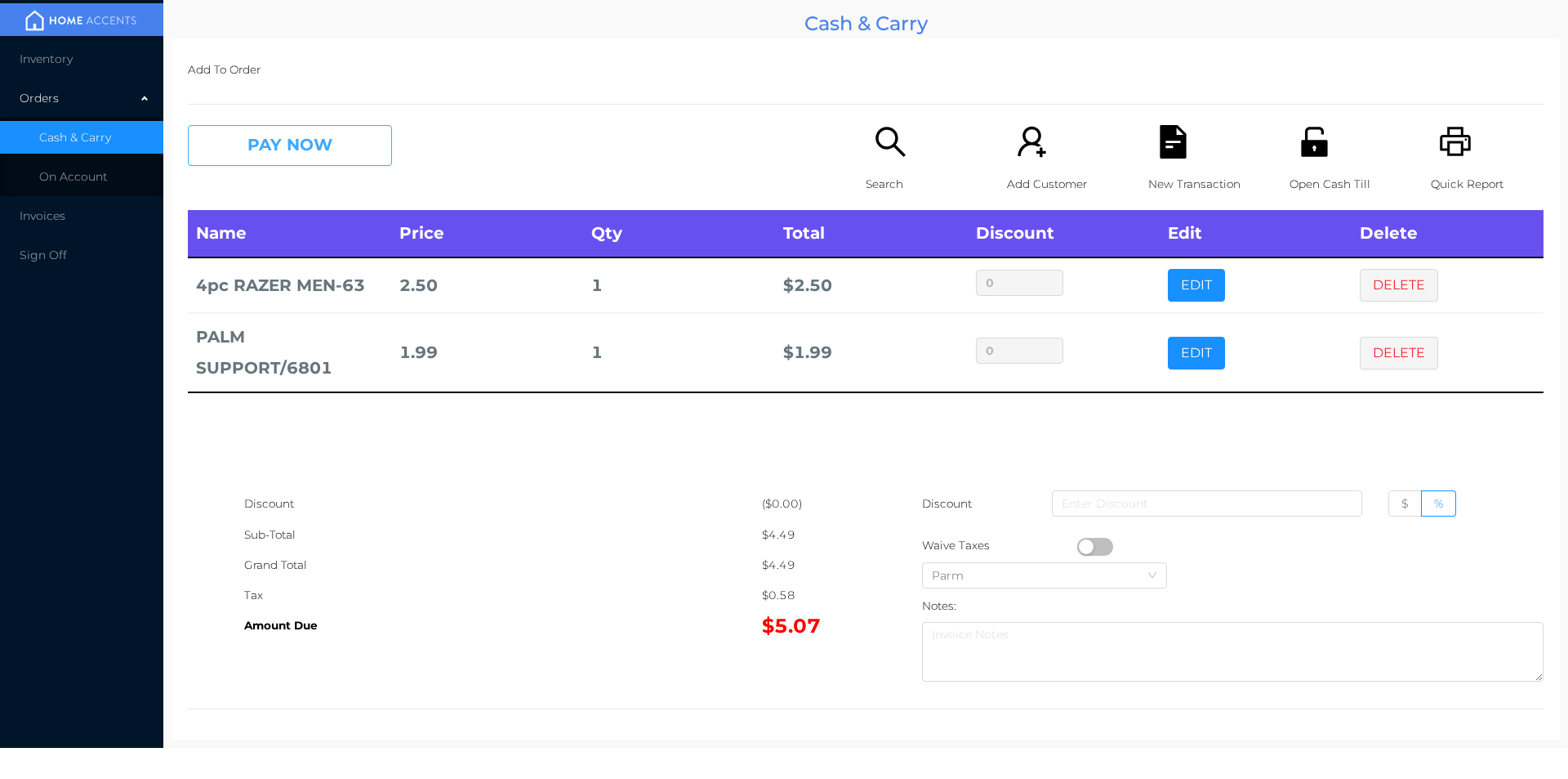
click at [295, 139] on button "PAY NOW" at bounding box center [290, 146] width 204 height 41
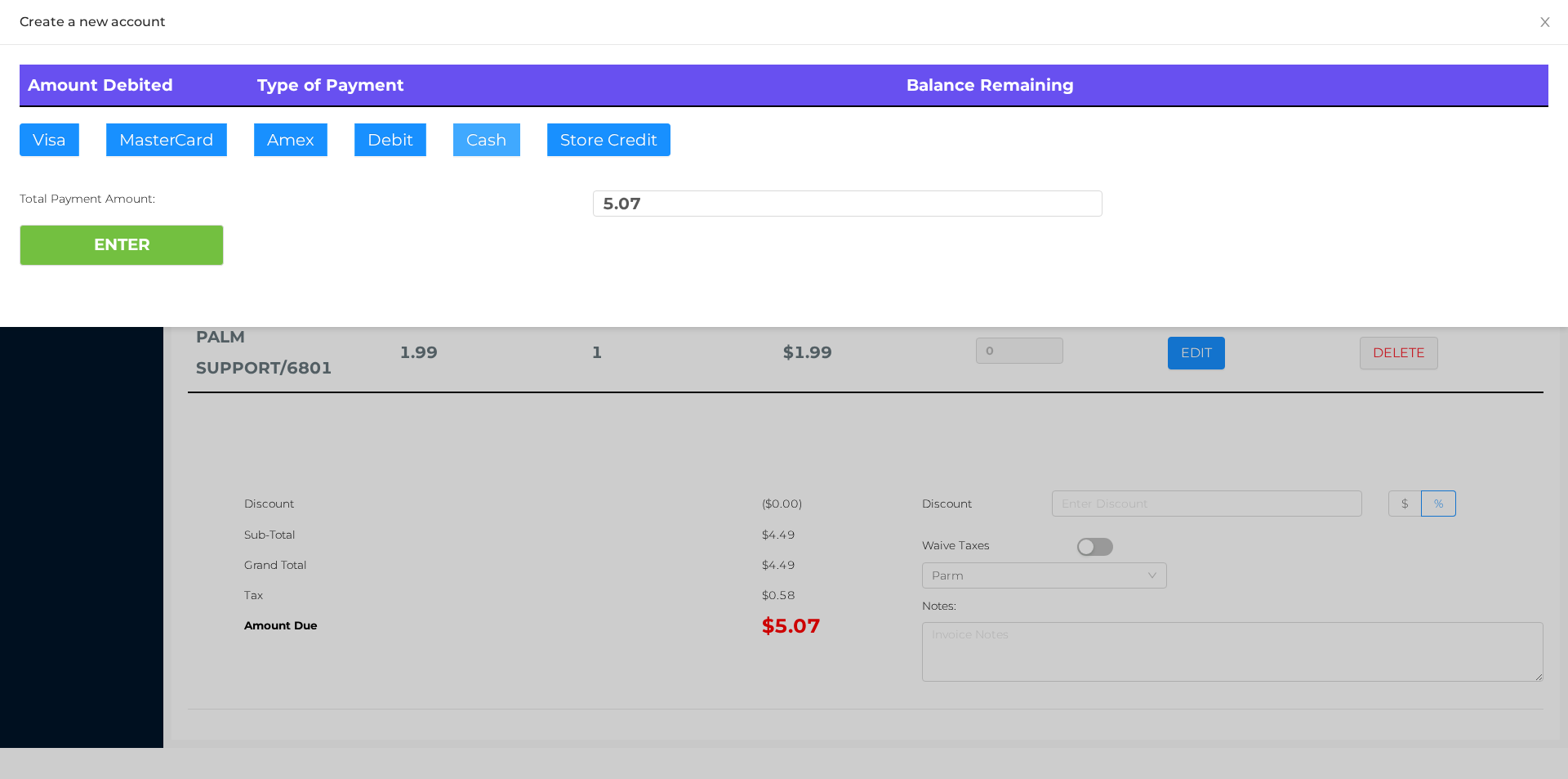
click at [488, 153] on button "Cash" at bounding box center [486, 139] width 67 height 32
click at [155, 263] on button "ENTER" at bounding box center [121, 246] width 204 height 41
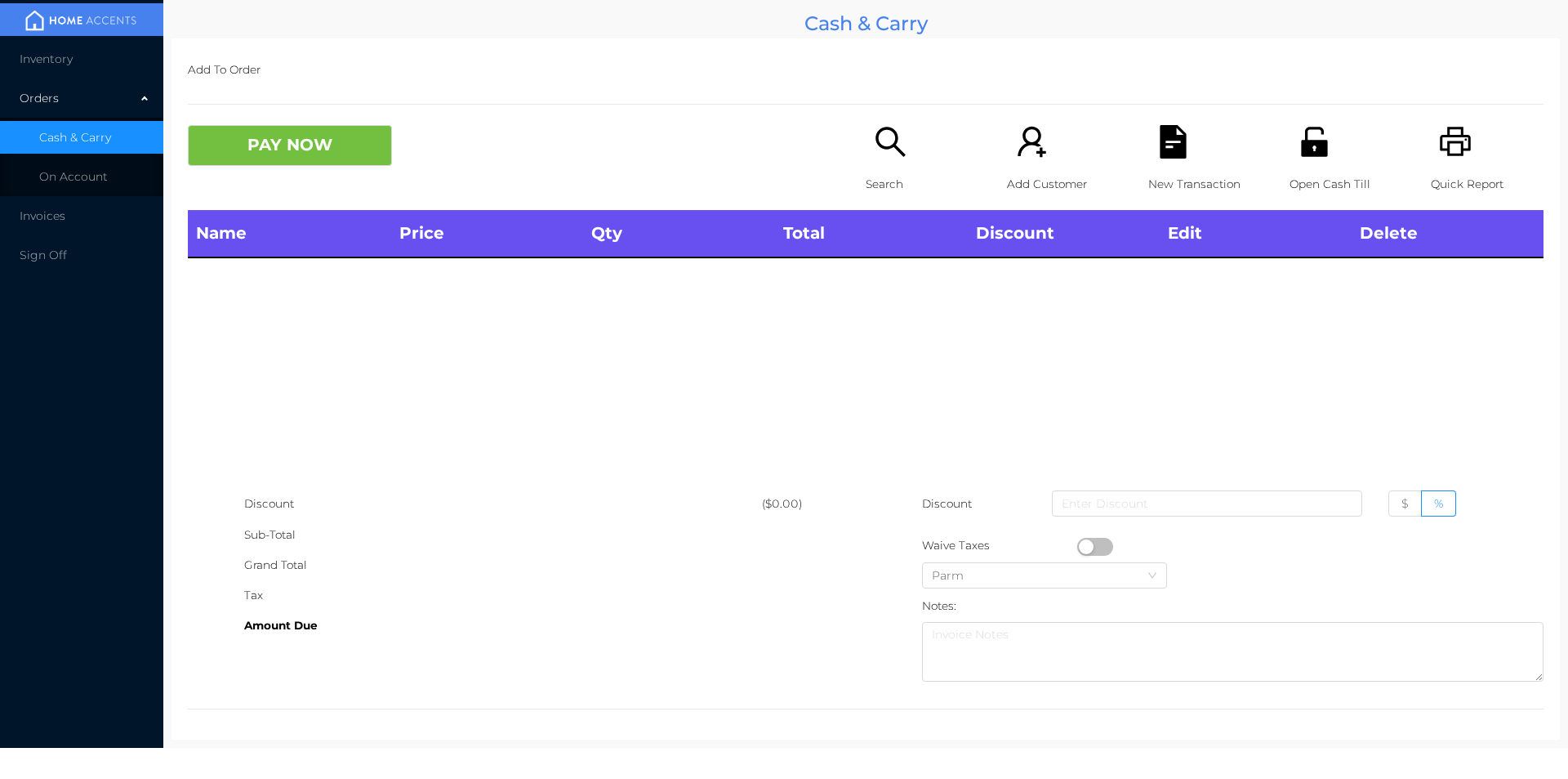
click at [867, 157] on div "Search" at bounding box center [921, 167] width 112 height 85
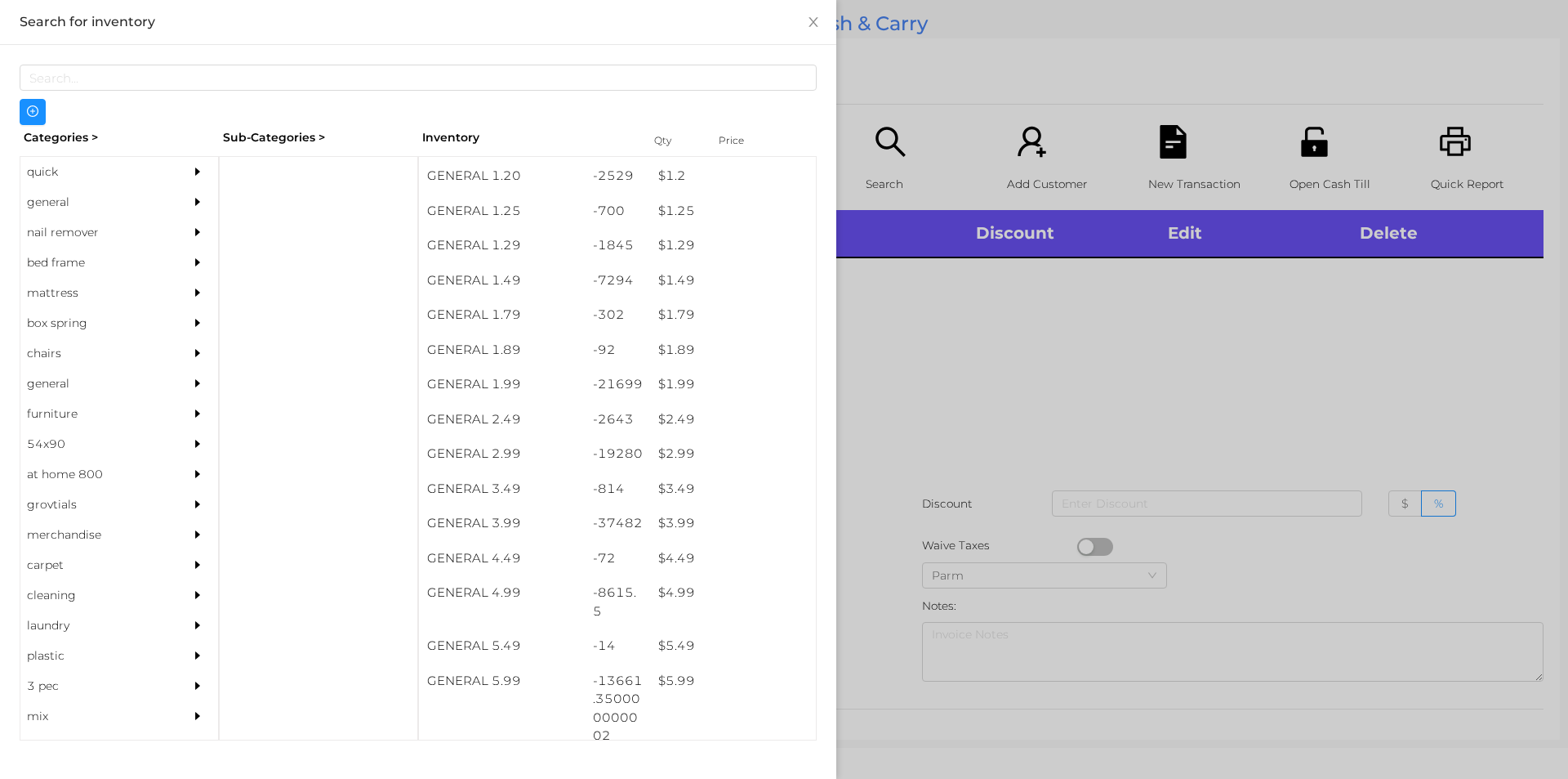
scroll to position [160, 0]
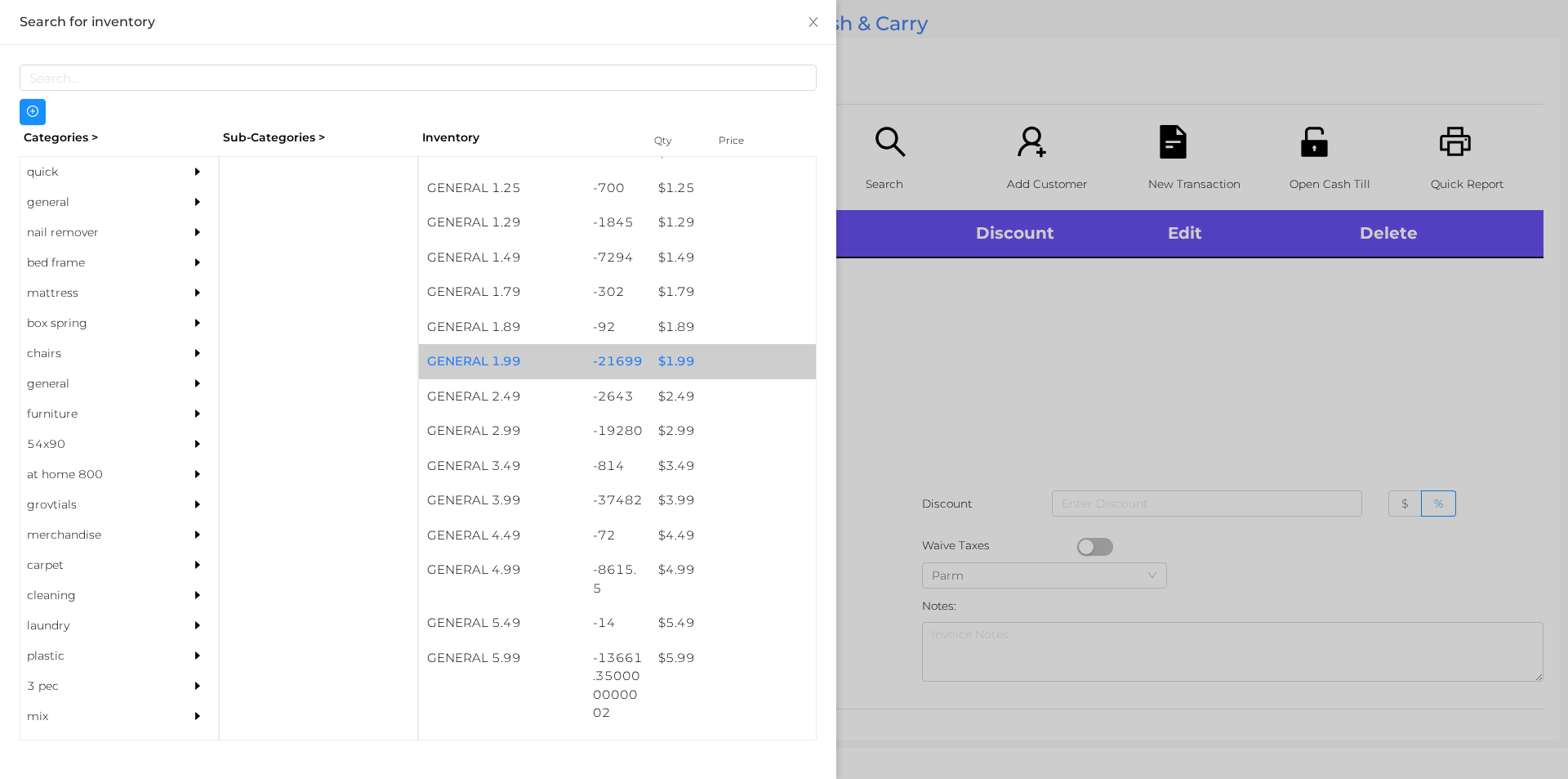
click at [672, 352] on div "$ 1.99" at bounding box center [734, 362] width 166 height 35
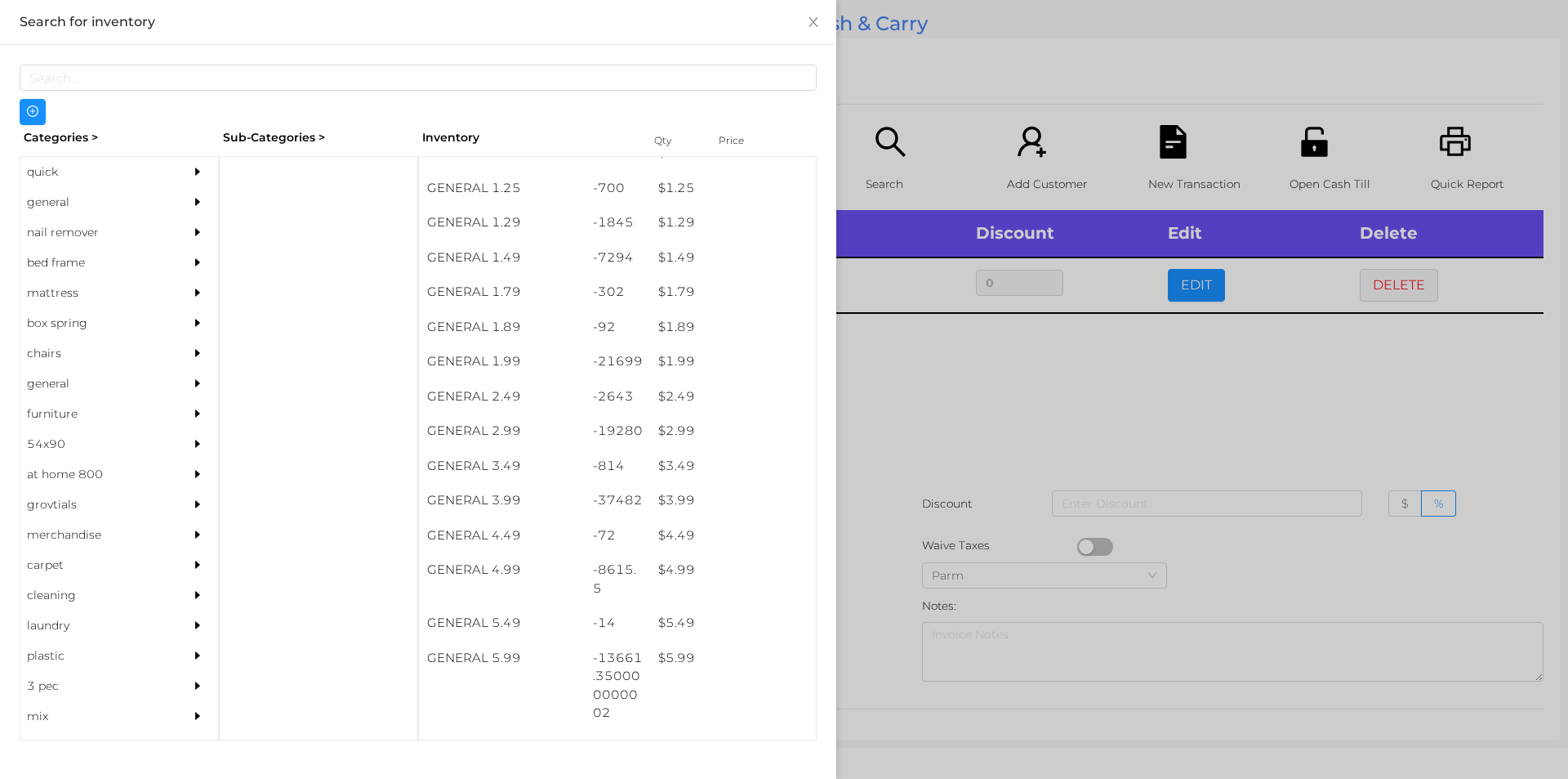
click at [1013, 445] on div at bounding box center [784, 390] width 1568 height 779
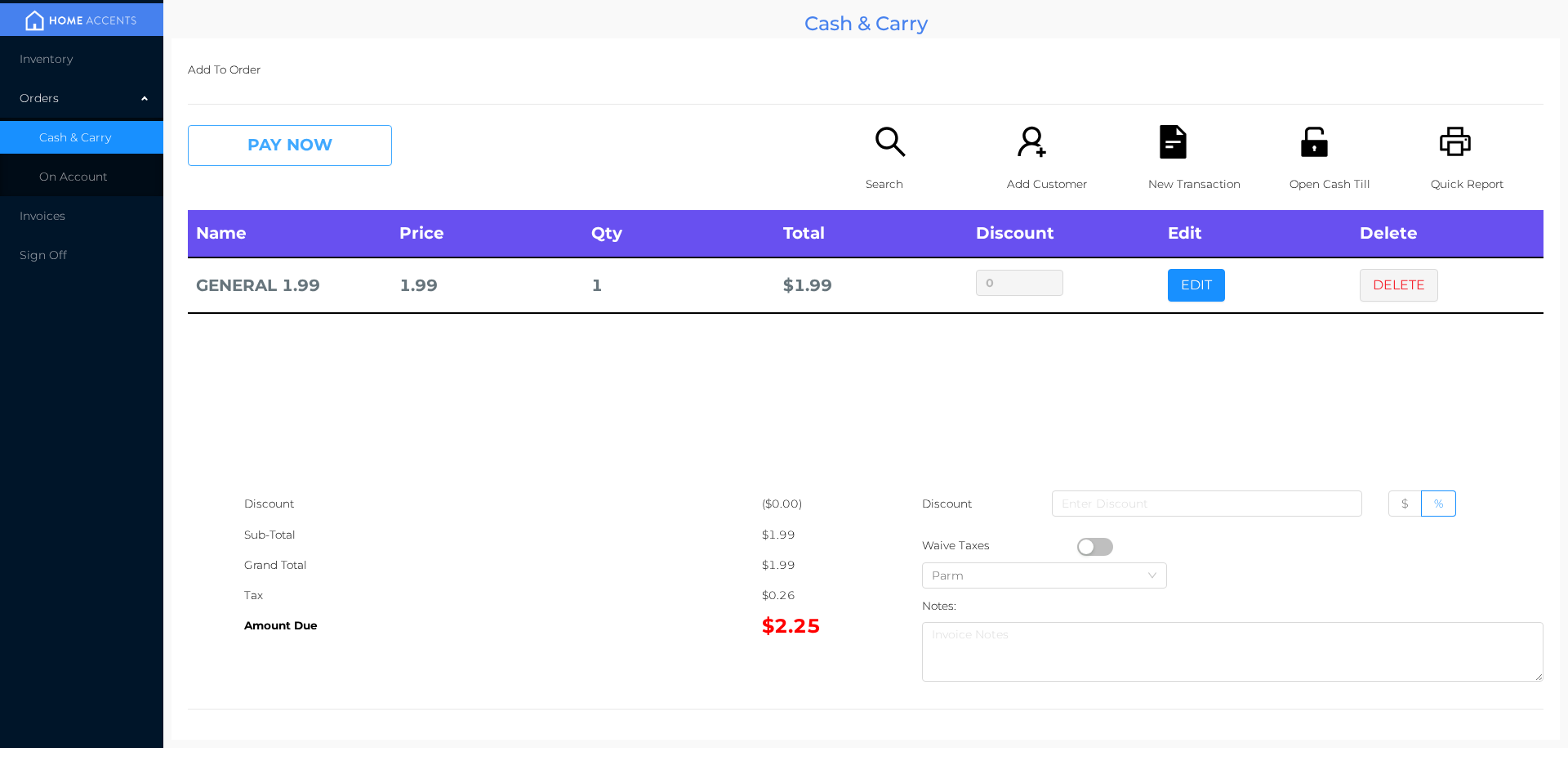
click at [335, 138] on button "PAY NOW" at bounding box center [290, 146] width 204 height 41
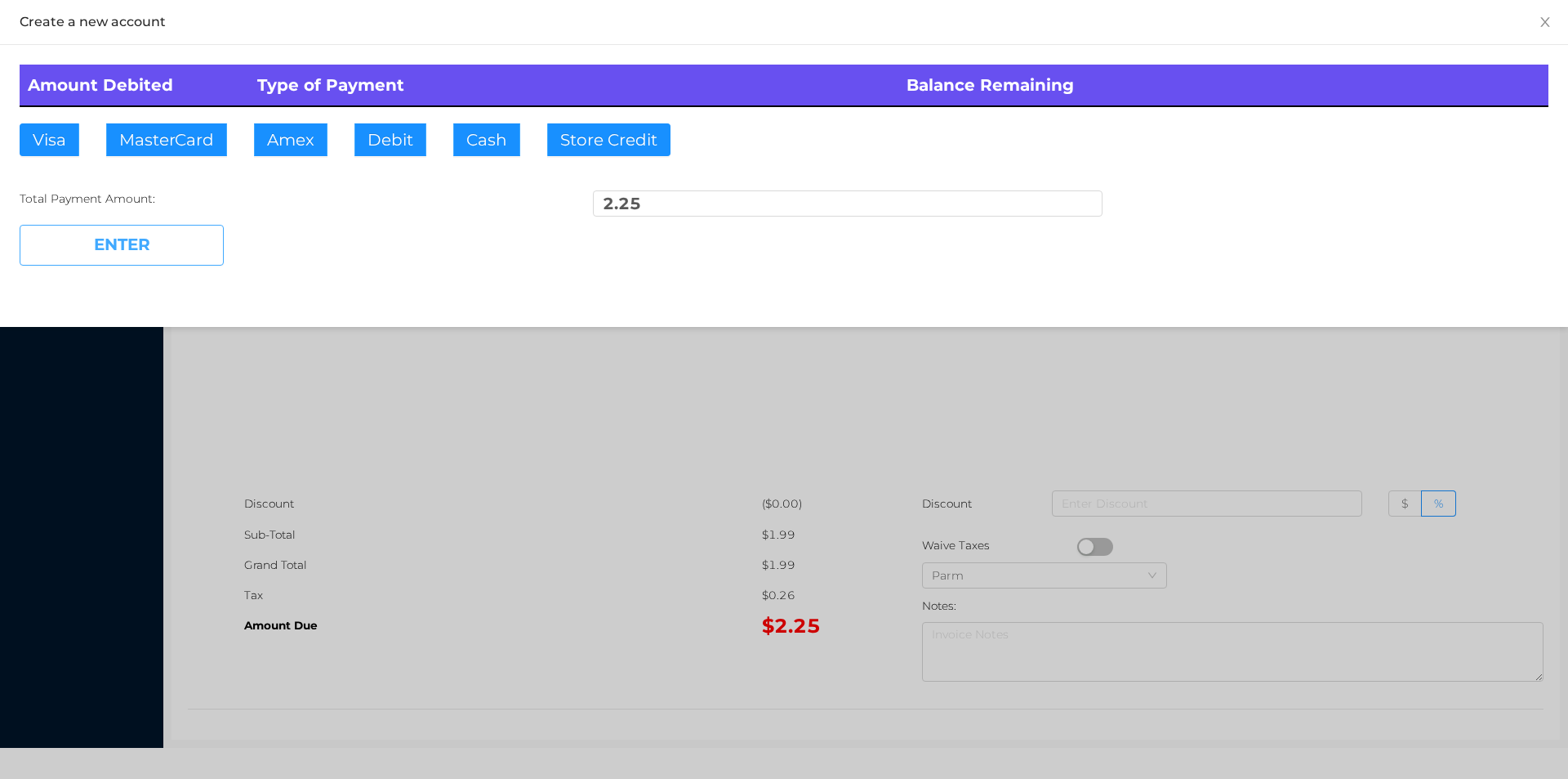
click at [82, 231] on button "ENTER" at bounding box center [121, 246] width 204 height 41
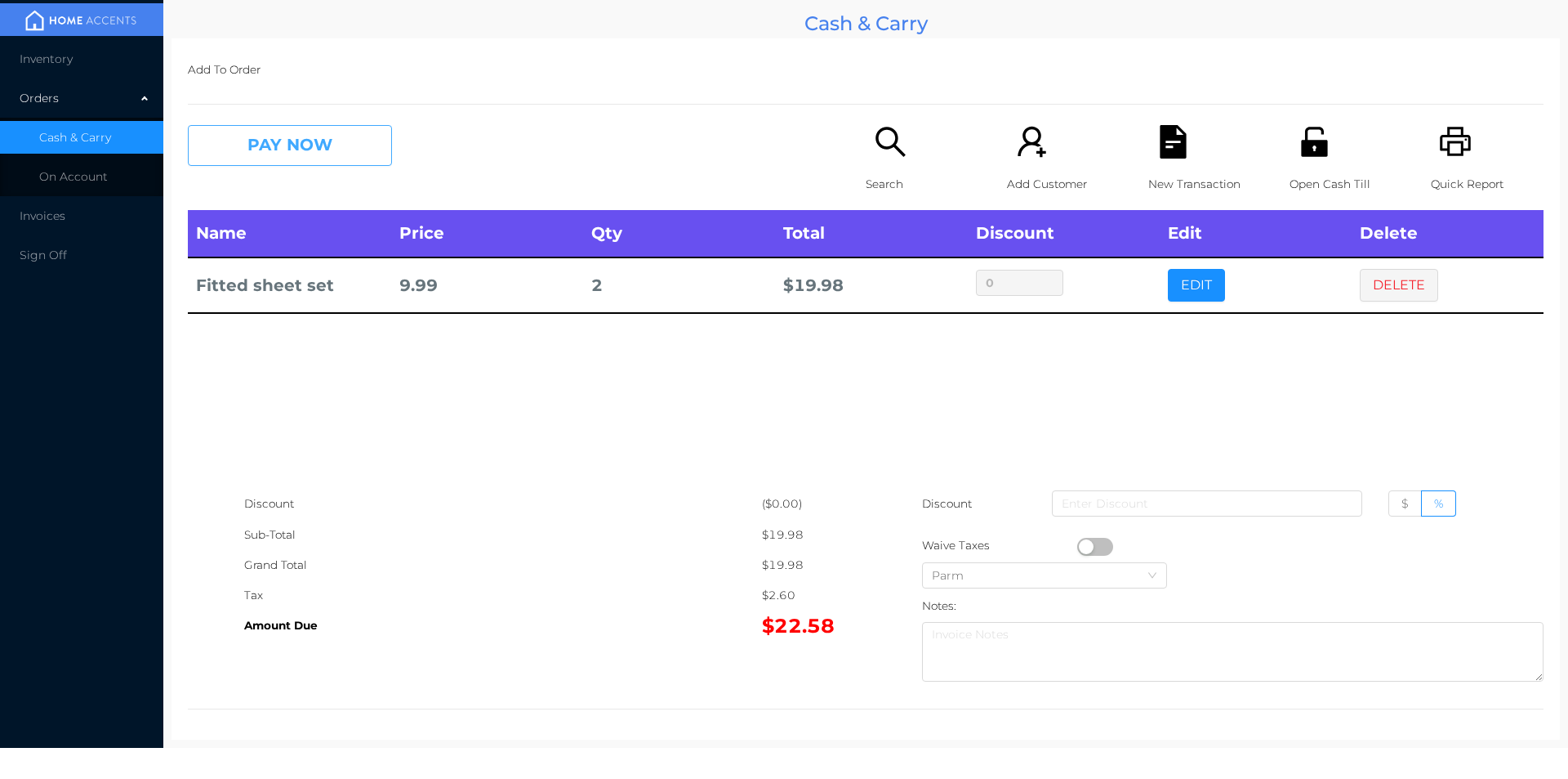
click at [289, 141] on button "PAY NOW" at bounding box center [290, 146] width 204 height 41
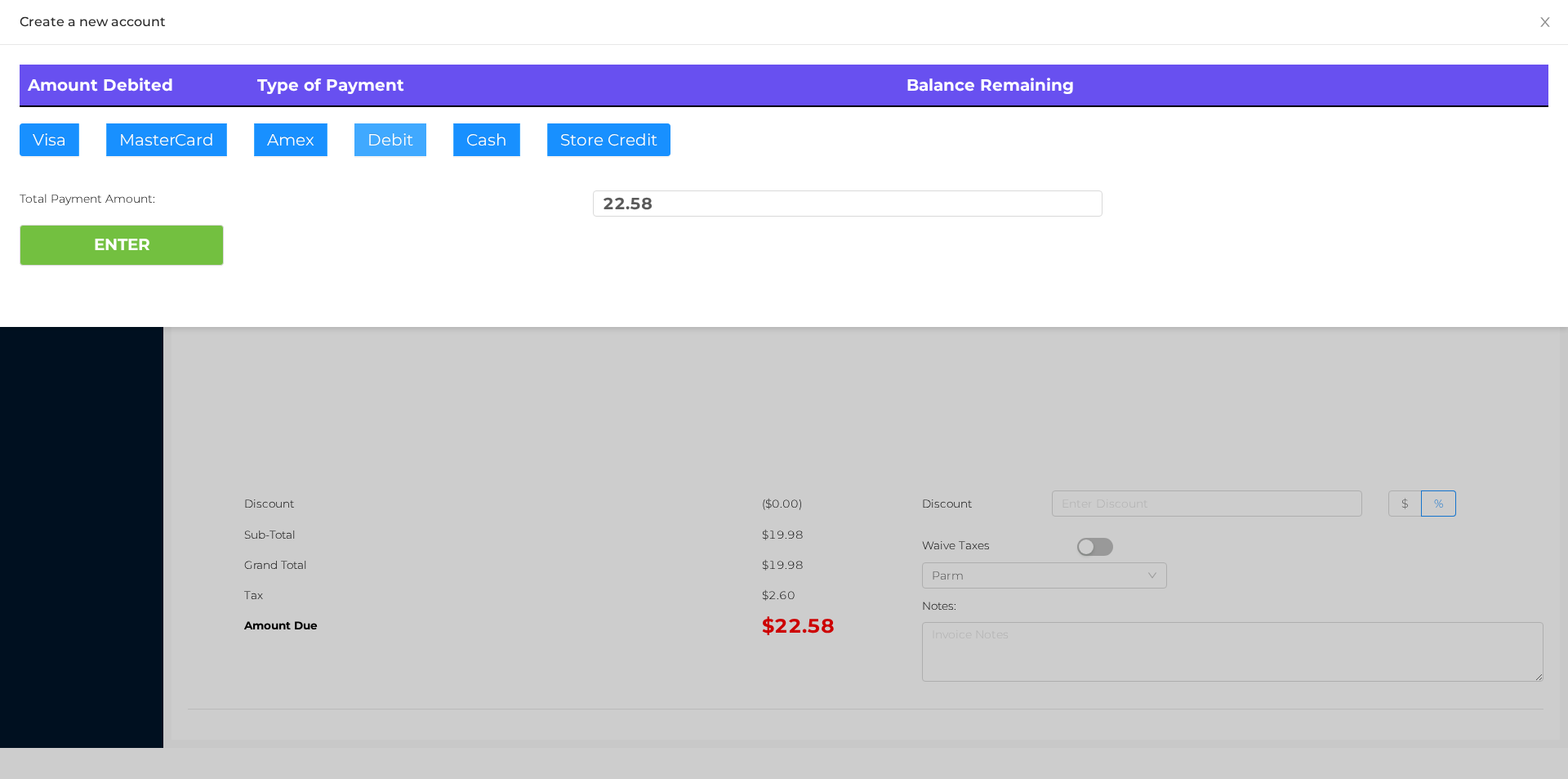
click at [408, 147] on button "Debit" at bounding box center [389, 139] width 71 height 32
click at [157, 234] on button "ENTER" at bounding box center [121, 246] width 204 height 41
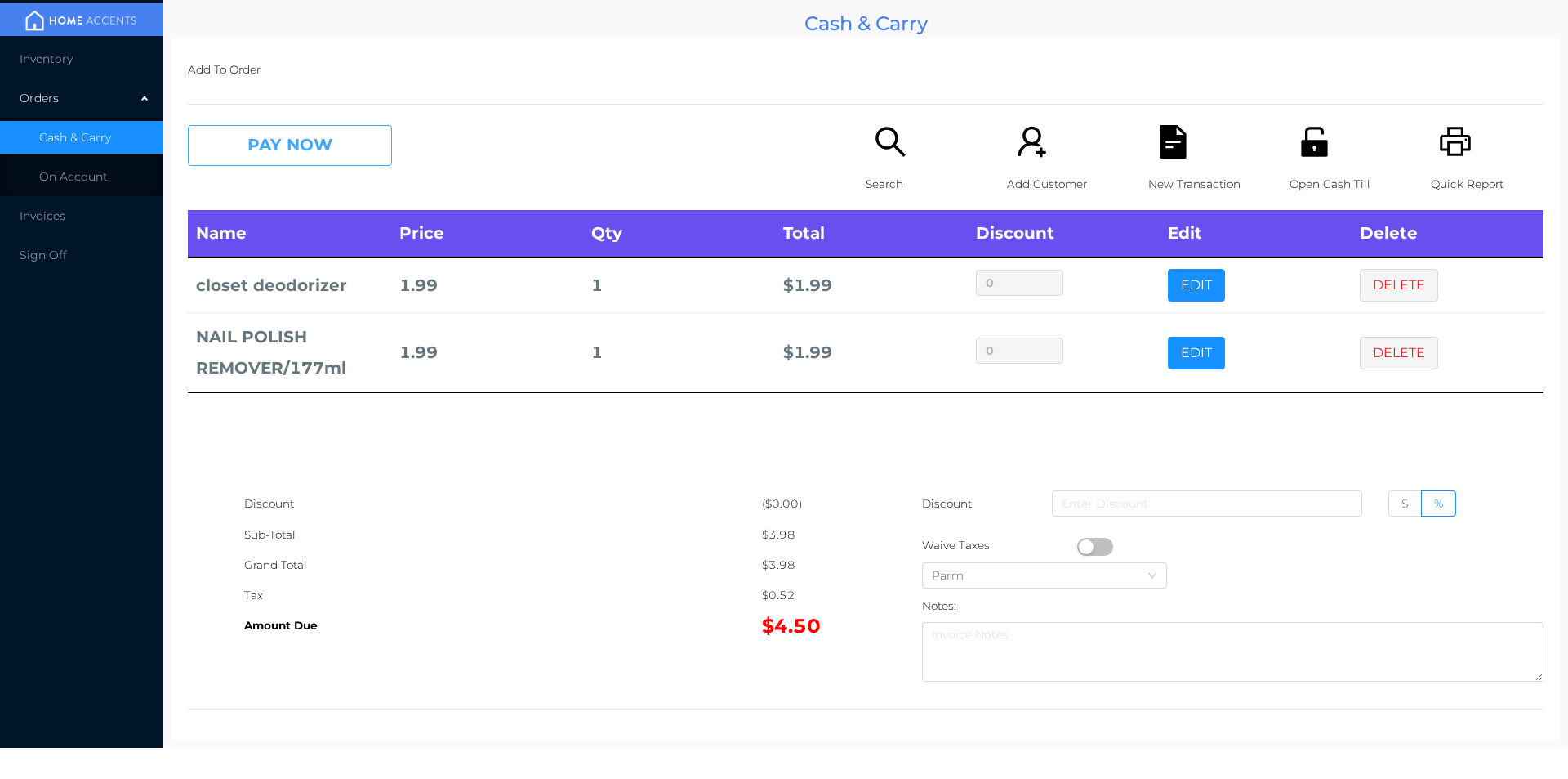
click at [260, 146] on button "PAY NOW" at bounding box center [290, 146] width 204 height 41
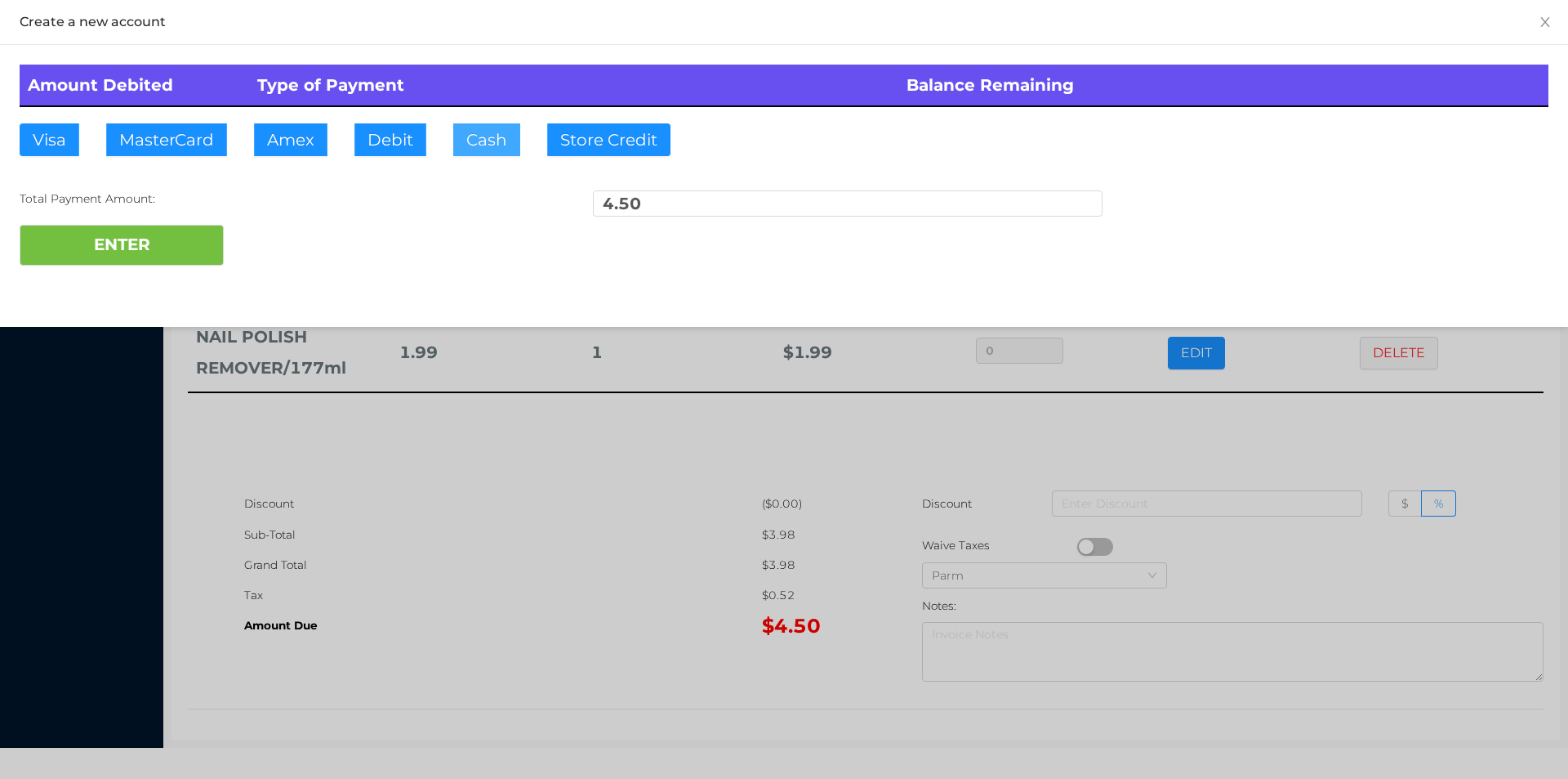
click at [478, 150] on button "Cash" at bounding box center [486, 139] width 67 height 32
type input "10"
click at [141, 246] on button "ENTER" at bounding box center [121, 246] width 204 height 41
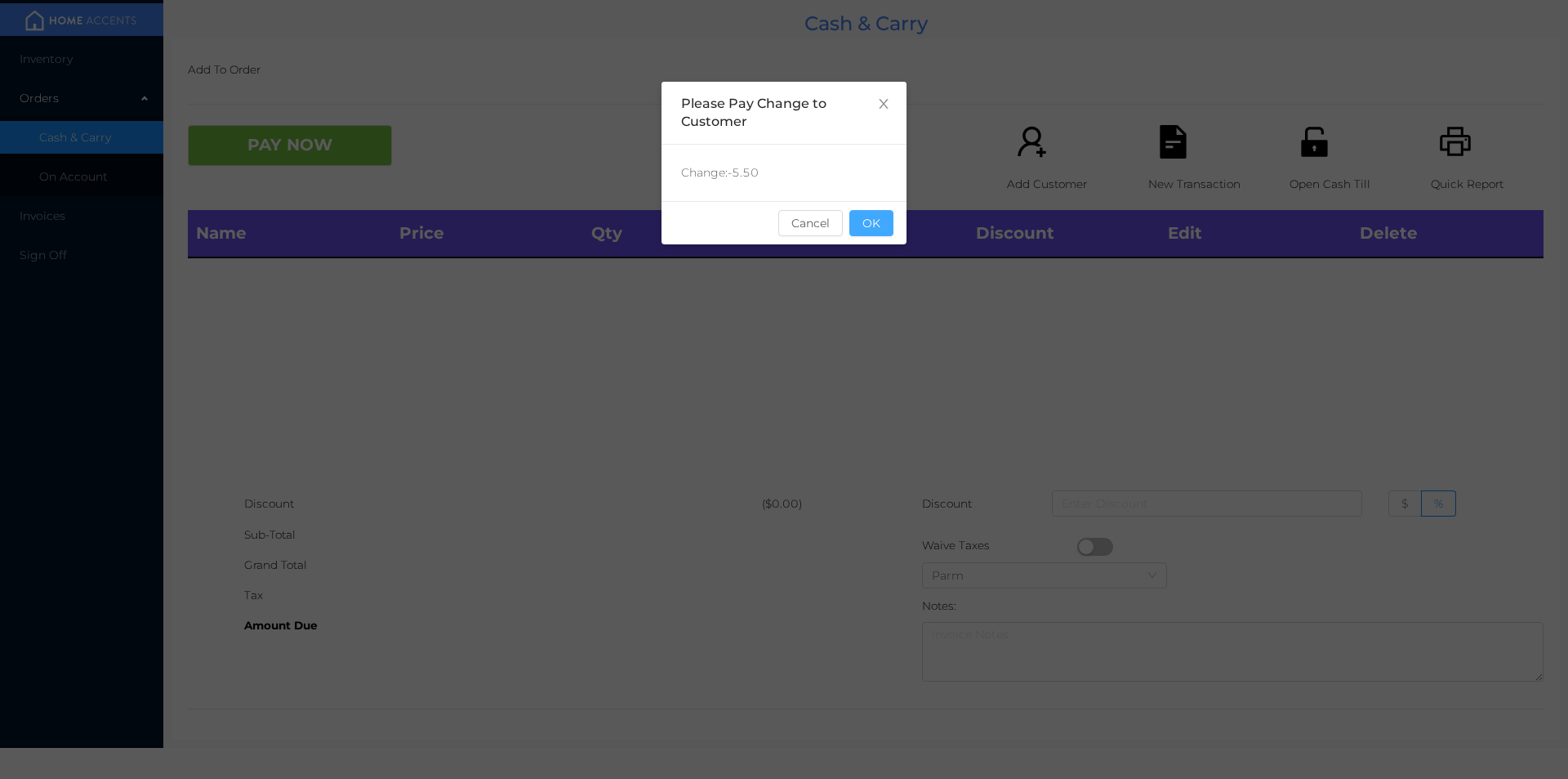
click at [873, 230] on button "OK" at bounding box center [872, 223] width 44 height 26
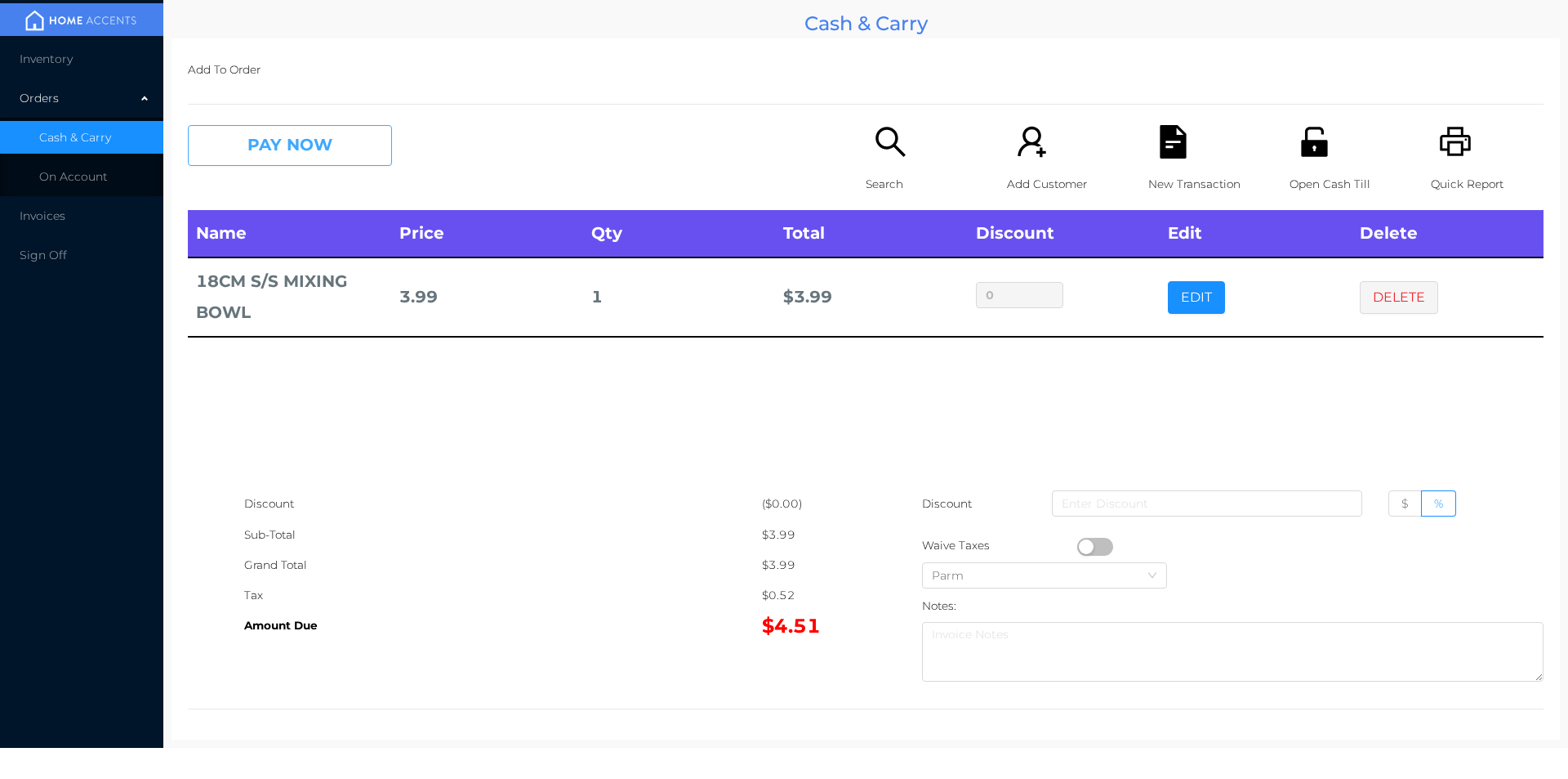
click at [321, 126] on button "PAY NOW" at bounding box center [290, 146] width 204 height 41
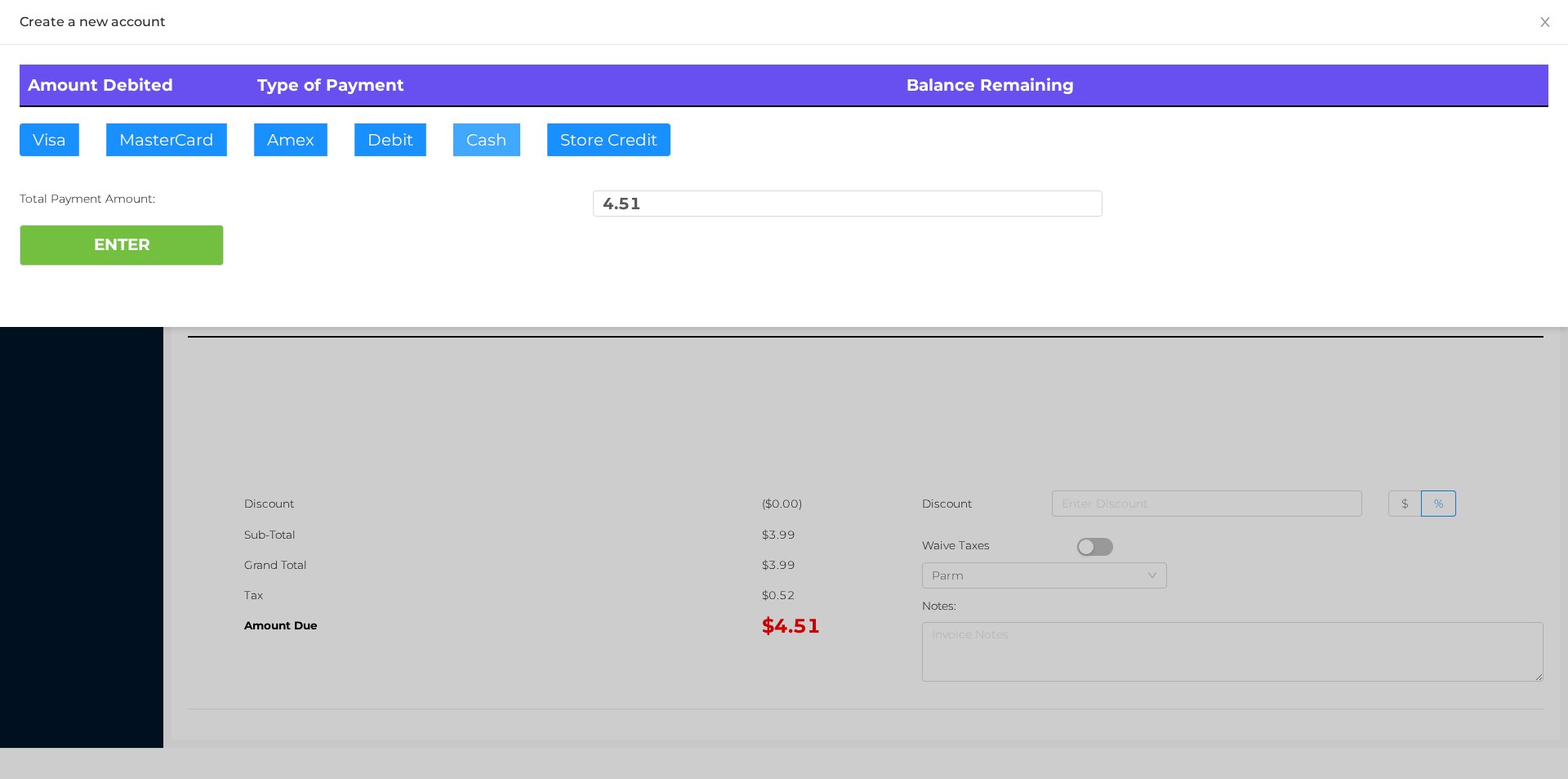
click at [484, 137] on button "Cash" at bounding box center [486, 139] width 67 height 32
click at [205, 226] on button "ENTER" at bounding box center [121, 246] width 204 height 41
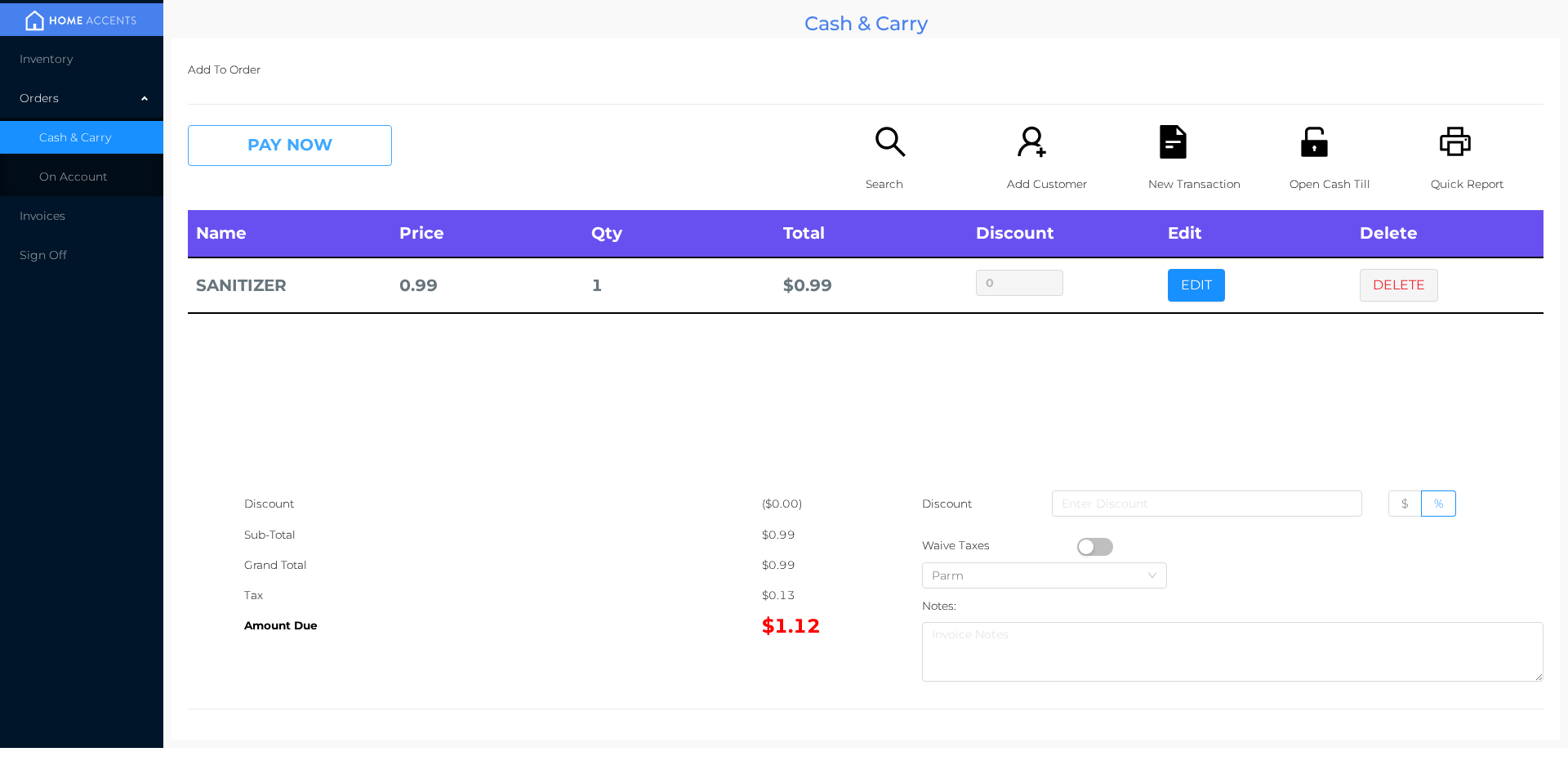
click at [281, 127] on button "PAY NOW" at bounding box center [290, 146] width 204 height 41
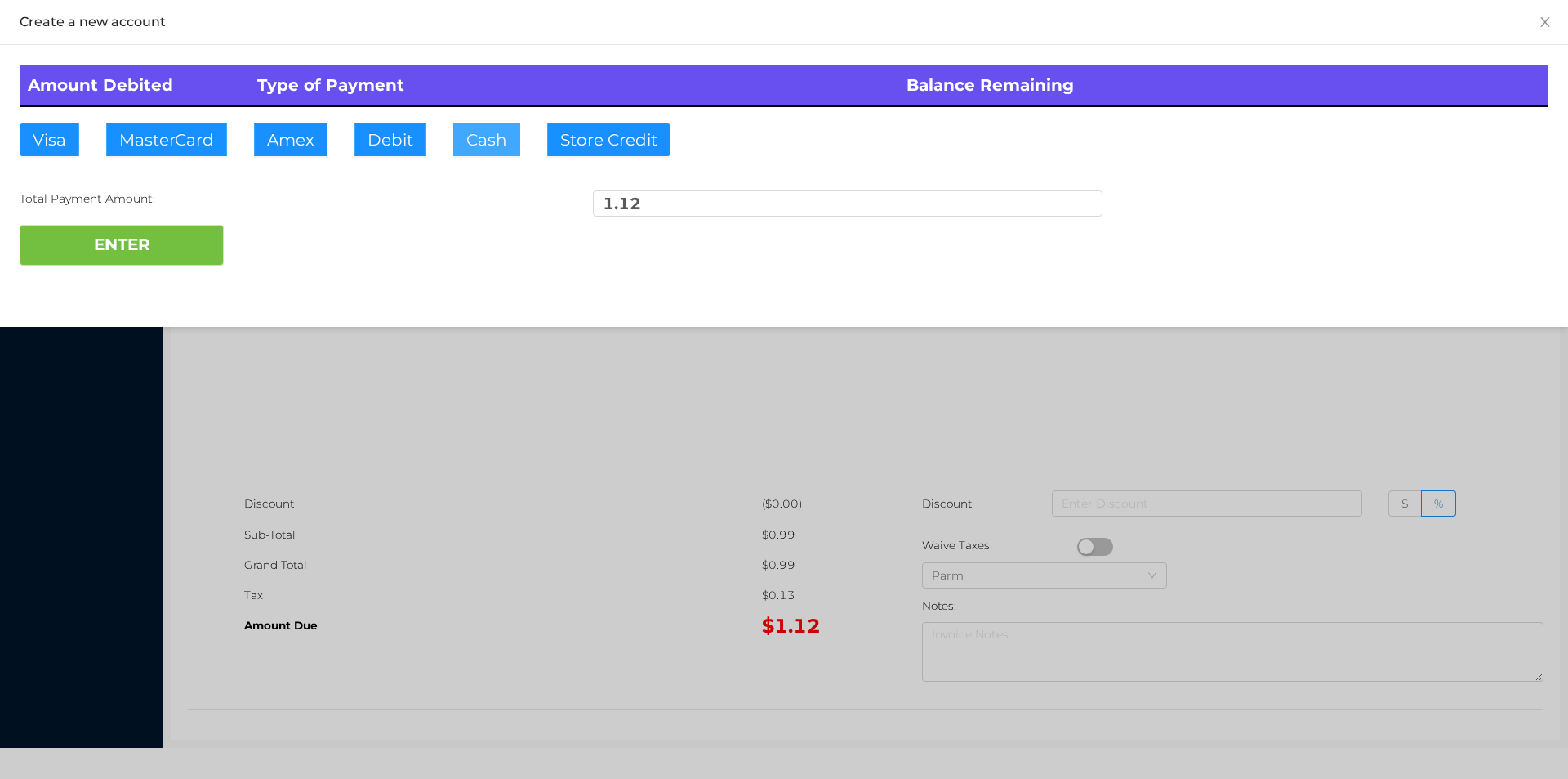
click at [465, 155] on button "Cash" at bounding box center [486, 139] width 67 height 32
click at [134, 263] on button "ENTER" at bounding box center [121, 246] width 204 height 41
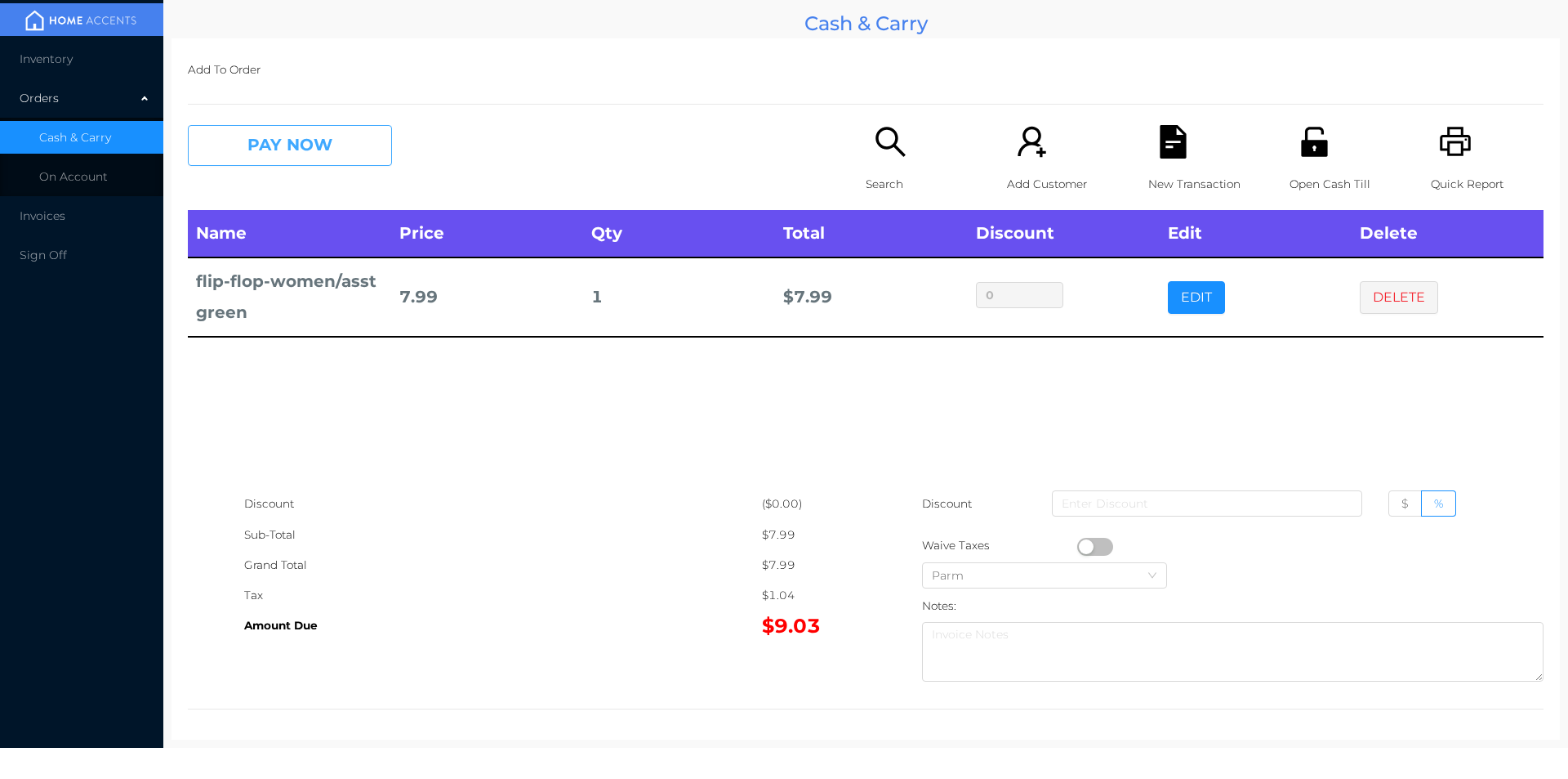
click at [318, 161] on button "PAY NOW" at bounding box center [290, 146] width 204 height 41
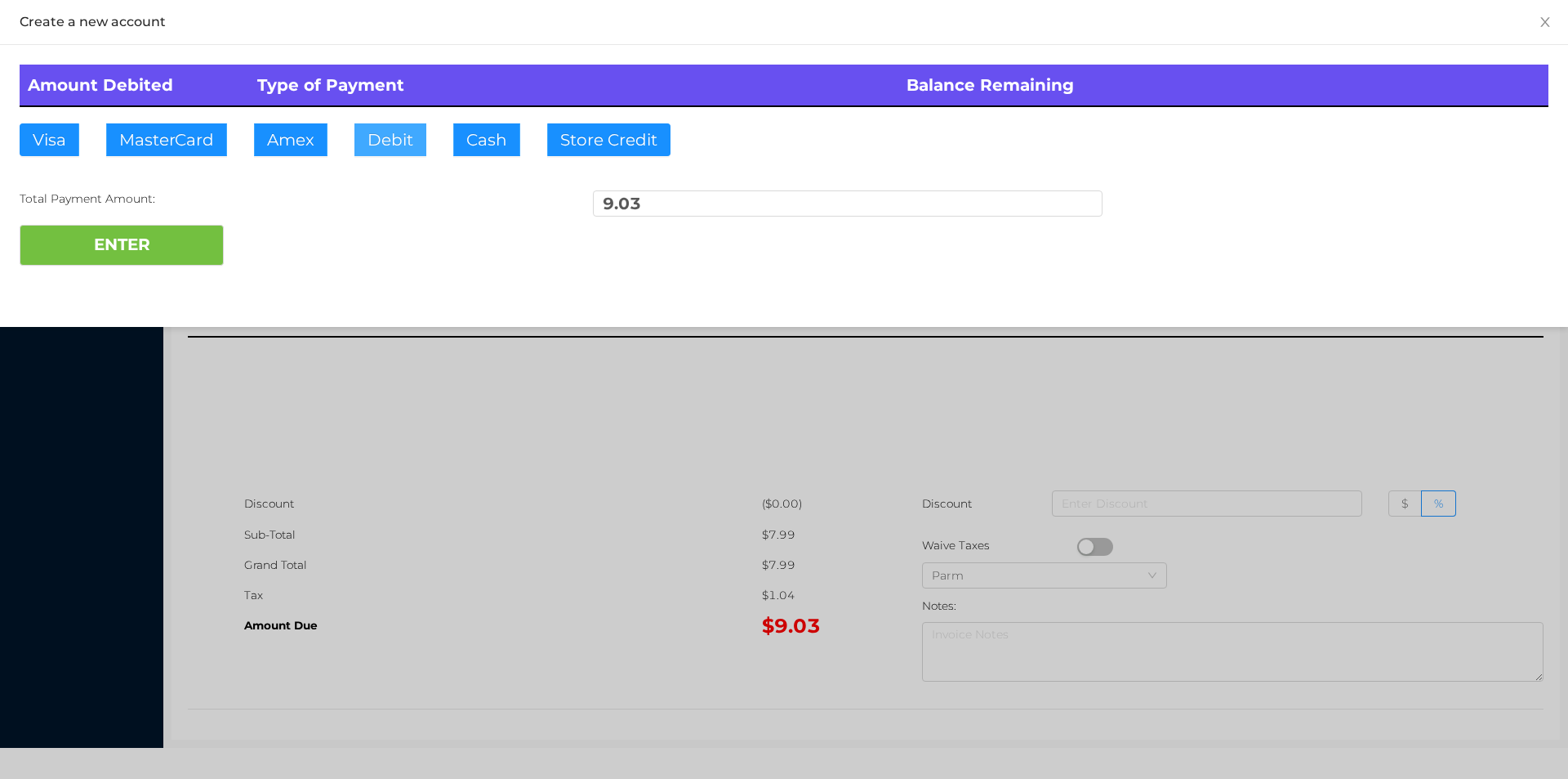
click at [394, 145] on button "Debit" at bounding box center [389, 139] width 71 height 32
click at [165, 250] on button "ENTER" at bounding box center [121, 246] width 204 height 41
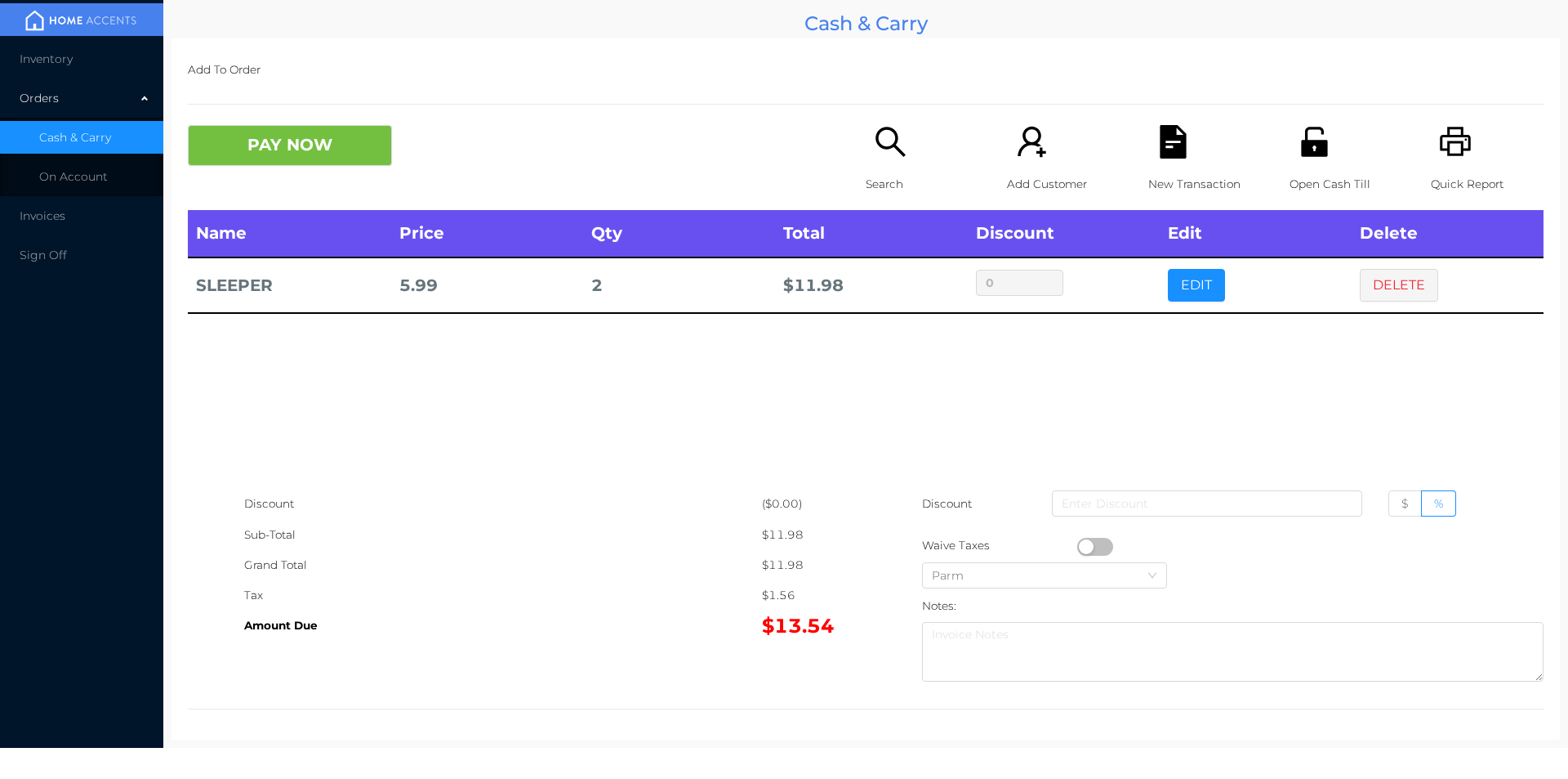
click at [889, 152] on icon "icon: search" at bounding box center [891, 142] width 33 height 33
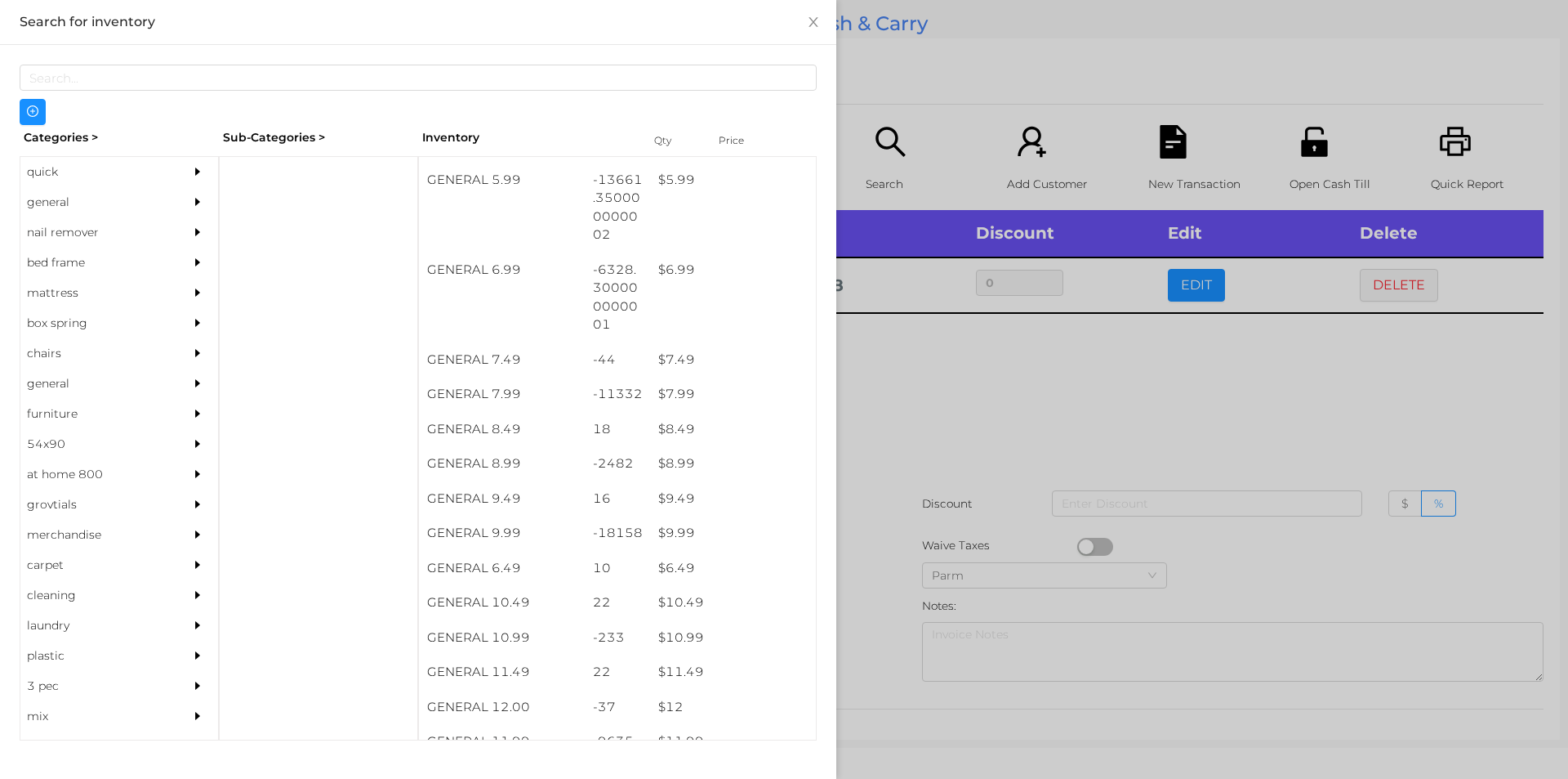
scroll to position [644, 0]
click at [679, 531] on div "$ 9.99" at bounding box center [734, 527] width 166 height 35
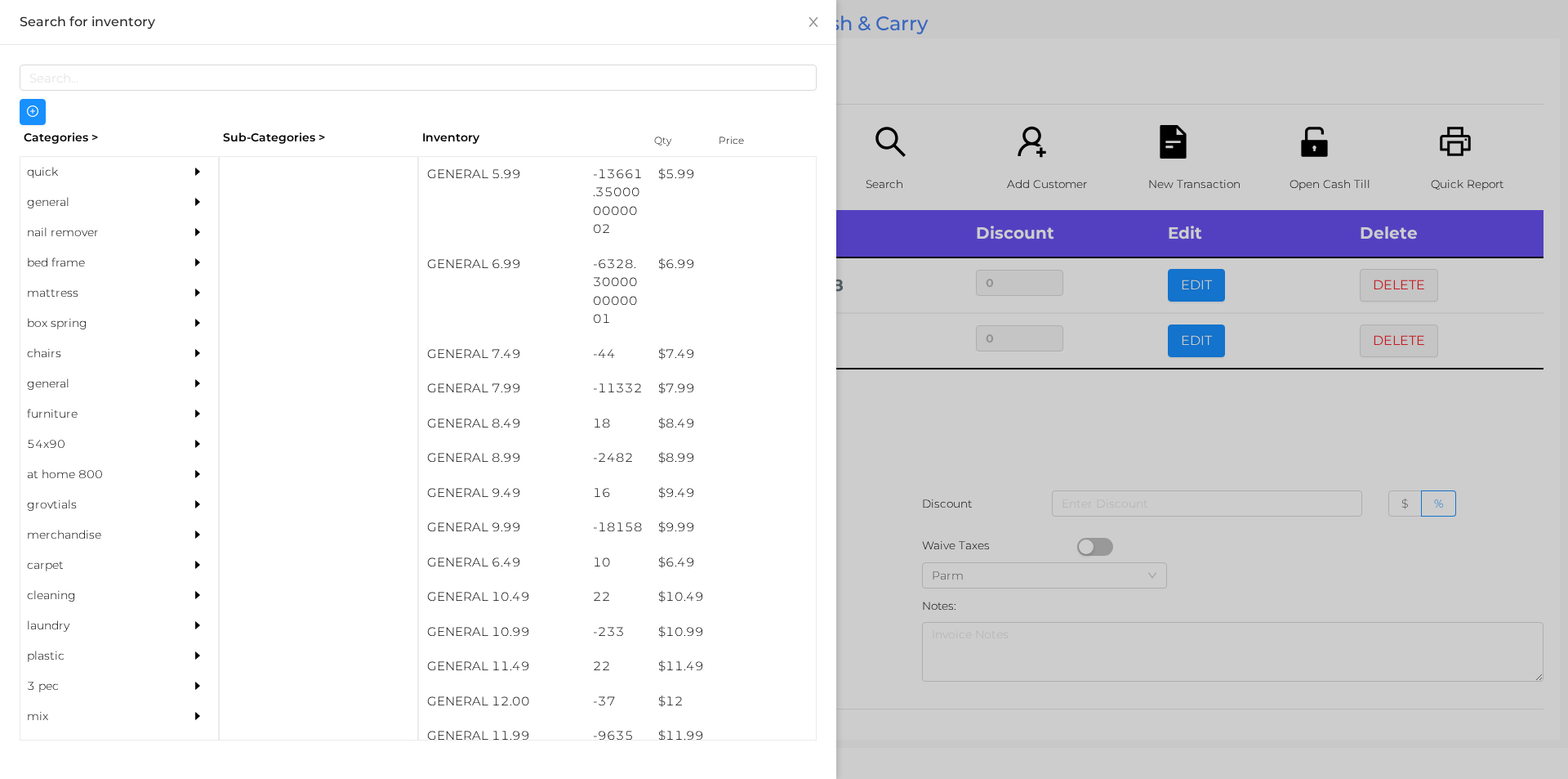
click at [944, 444] on div at bounding box center [784, 390] width 1568 height 779
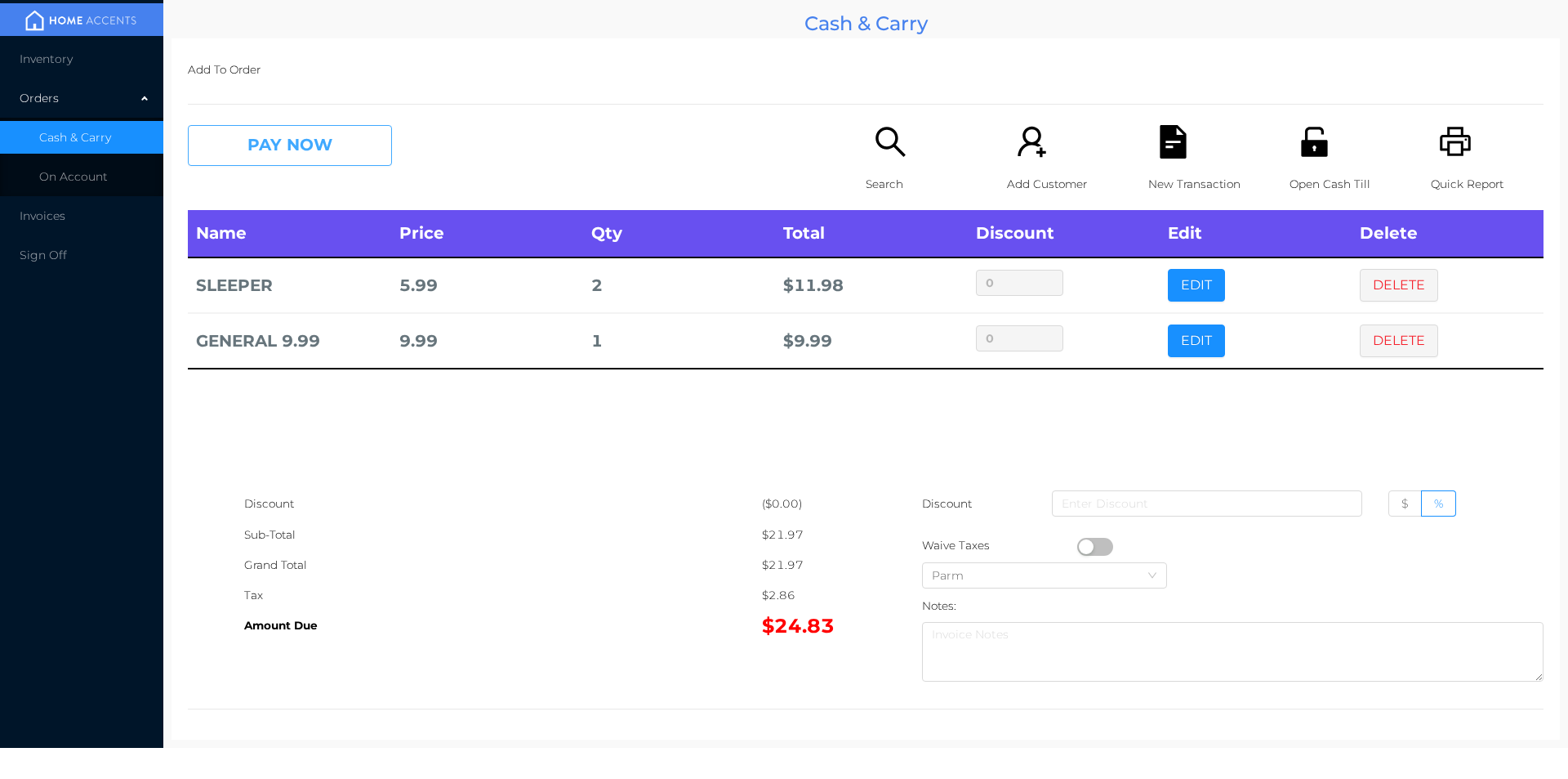
click at [264, 136] on button "PAY NOW" at bounding box center [290, 146] width 204 height 41
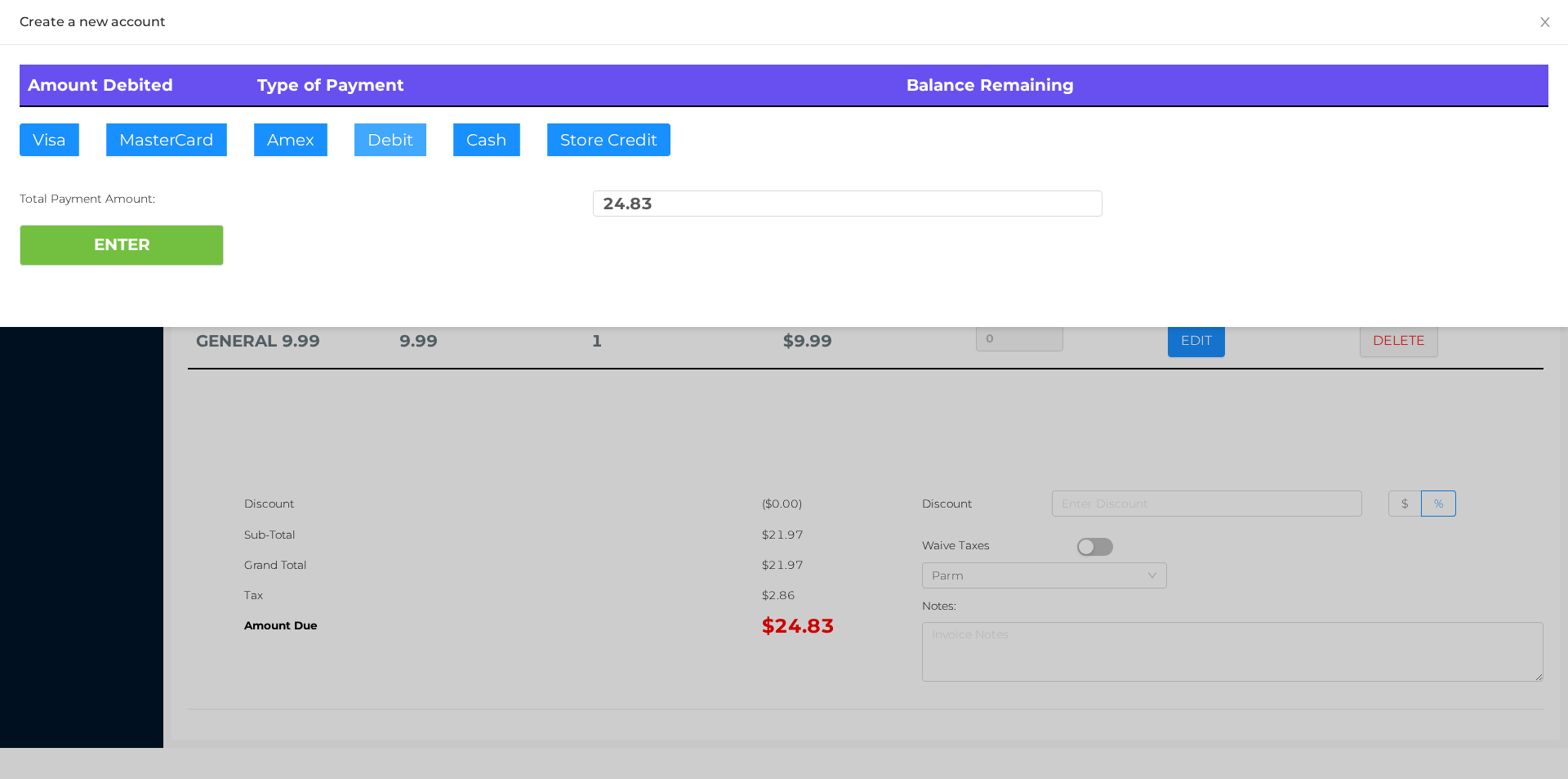
click at [387, 126] on button "Debit" at bounding box center [389, 139] width 71 height 32
type input "100"
click at [151, 227] on button "ENTER" at bounding box center [121, 246] width 204 height 41
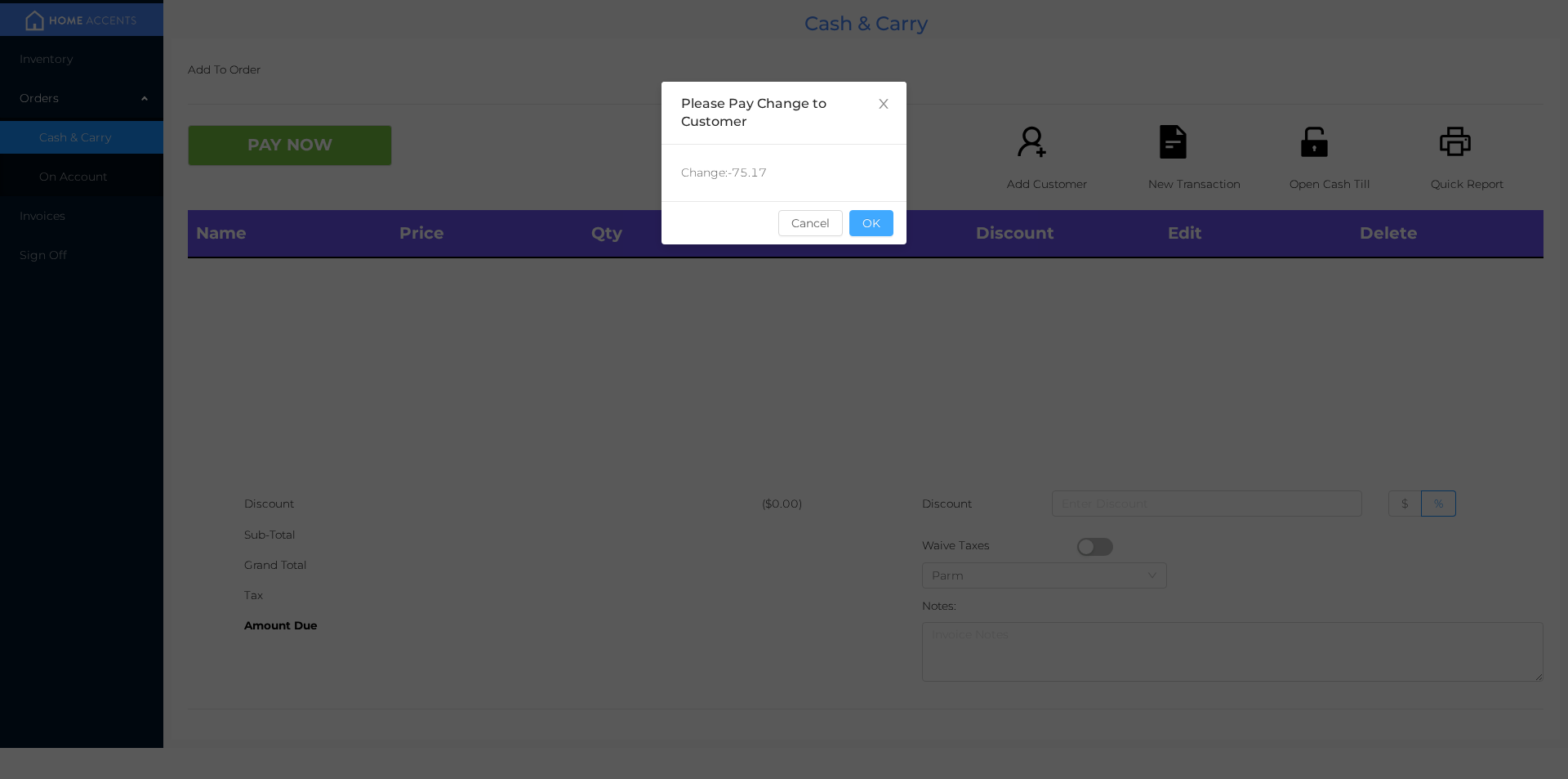
click at [871, 221] on button "OK" at bounding box center [872, 223] width 44 height 26
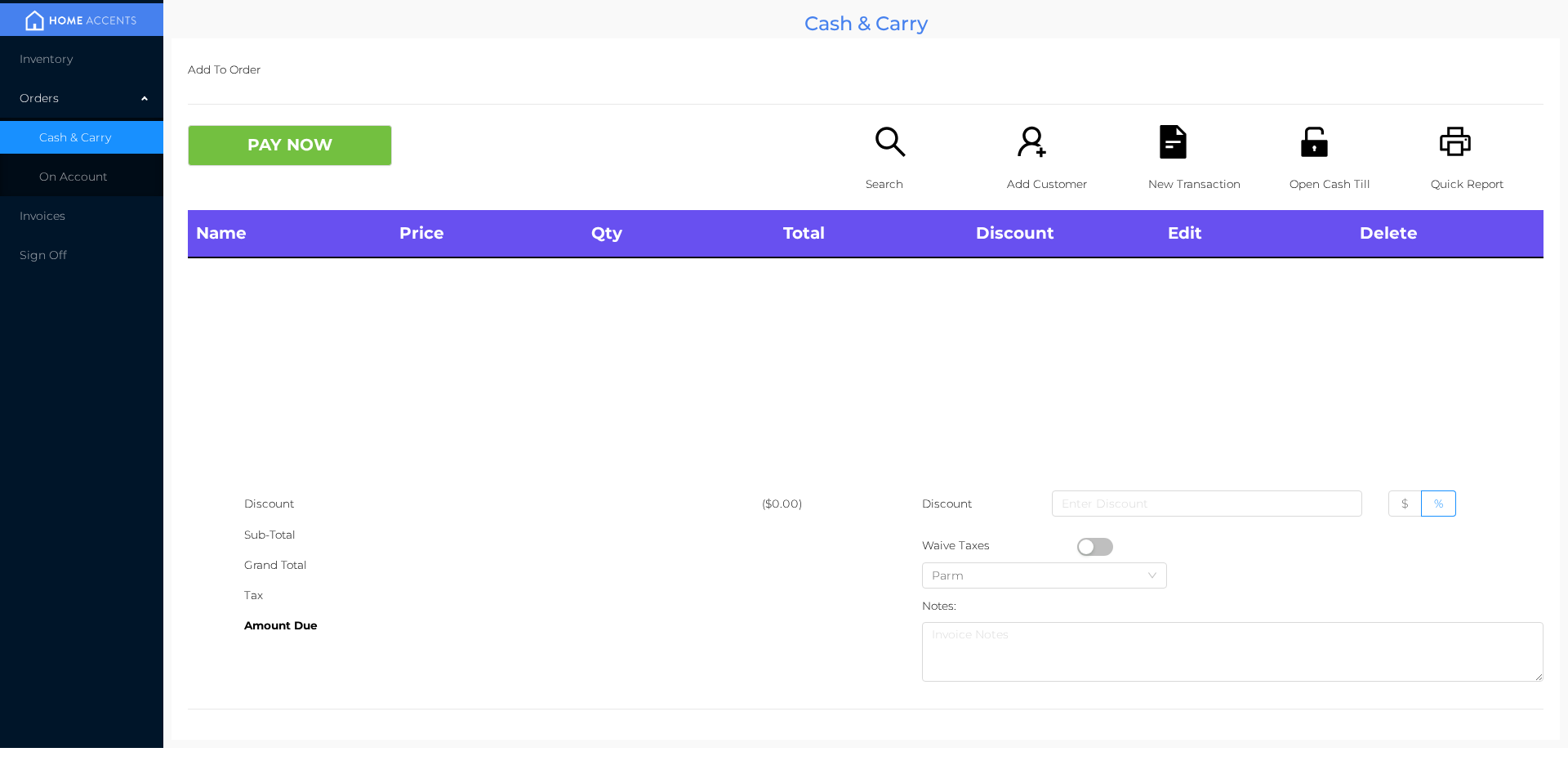
click at [889, 139] on icon "icon: search" at bounding box center [891, 142] width 33 height 33
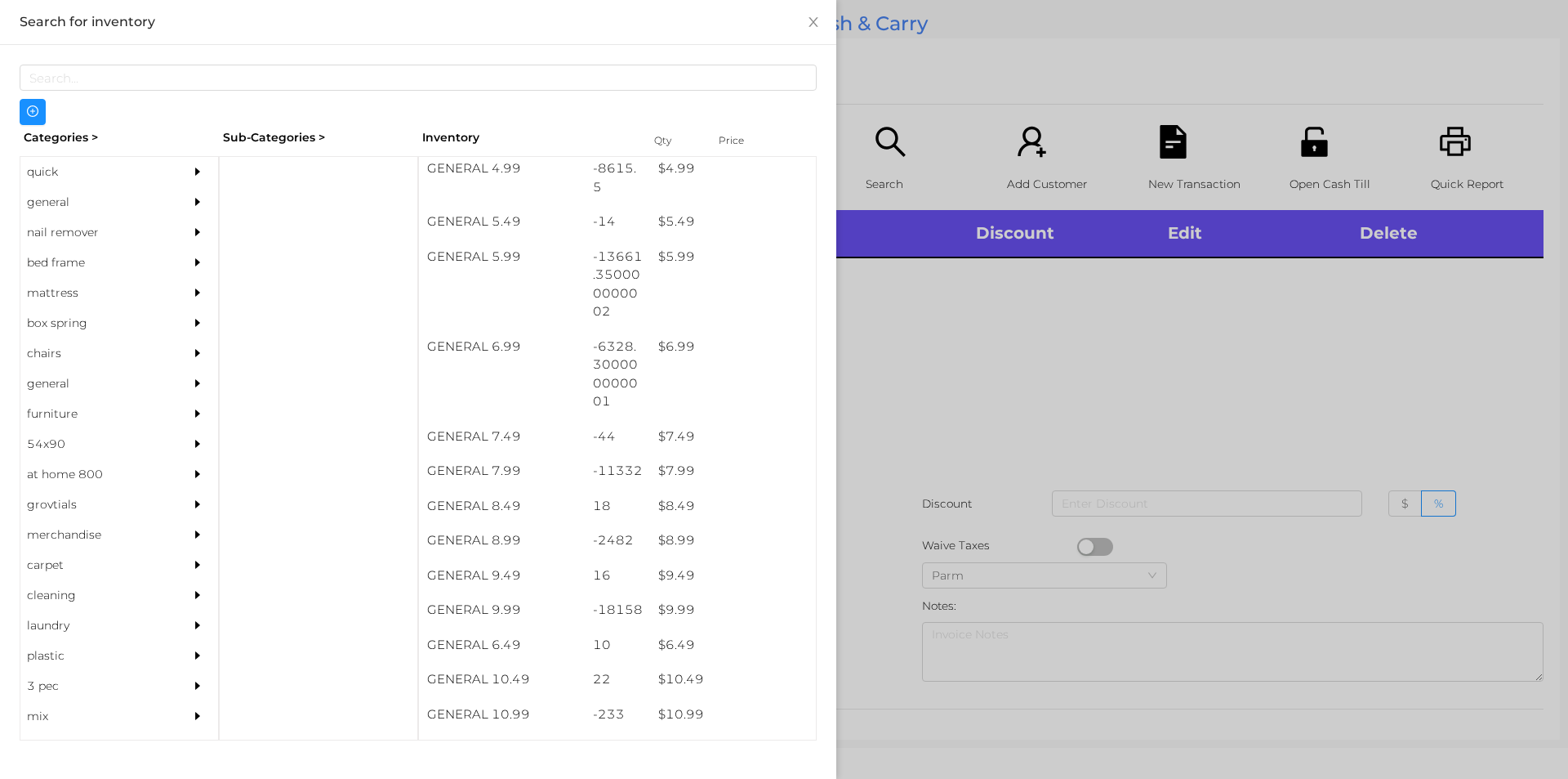
scroll to position [673, 0]
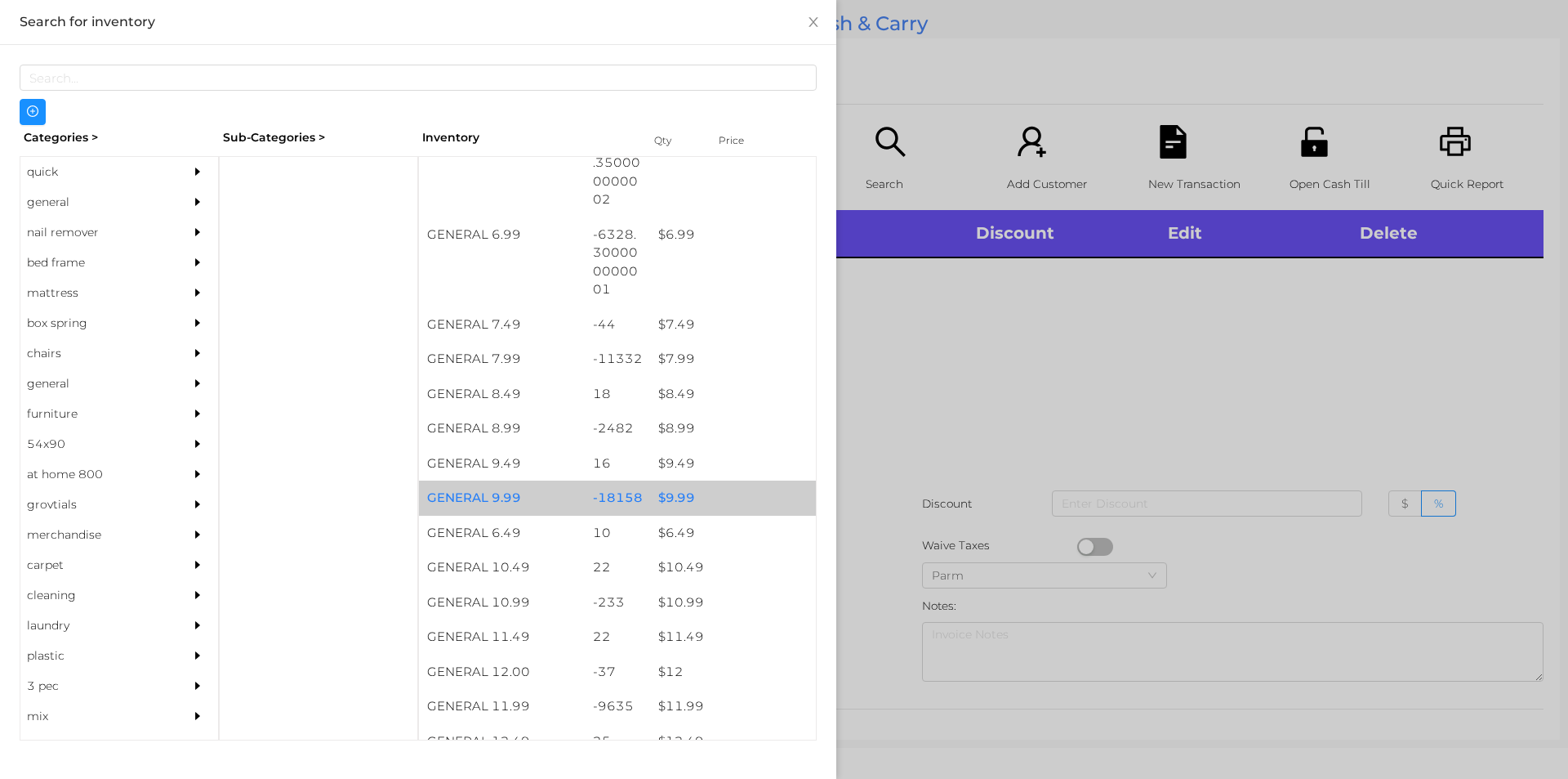
click at [720, 497] on div "$ 9.99" at bounding box center [734, 498] width 166 height 35
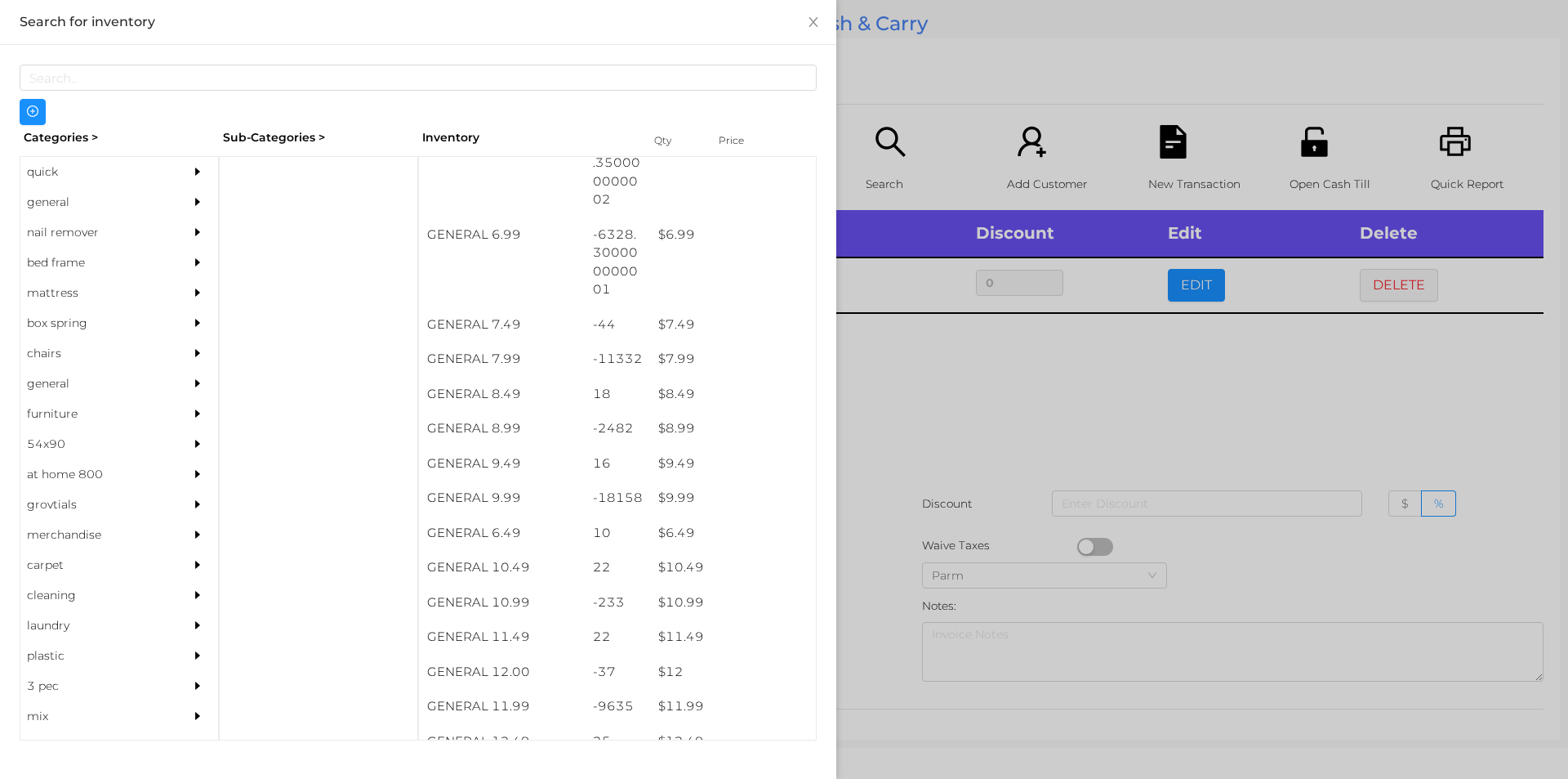
click at [980, 526] on div at bounding box center [784, 390] width 1568 height 779
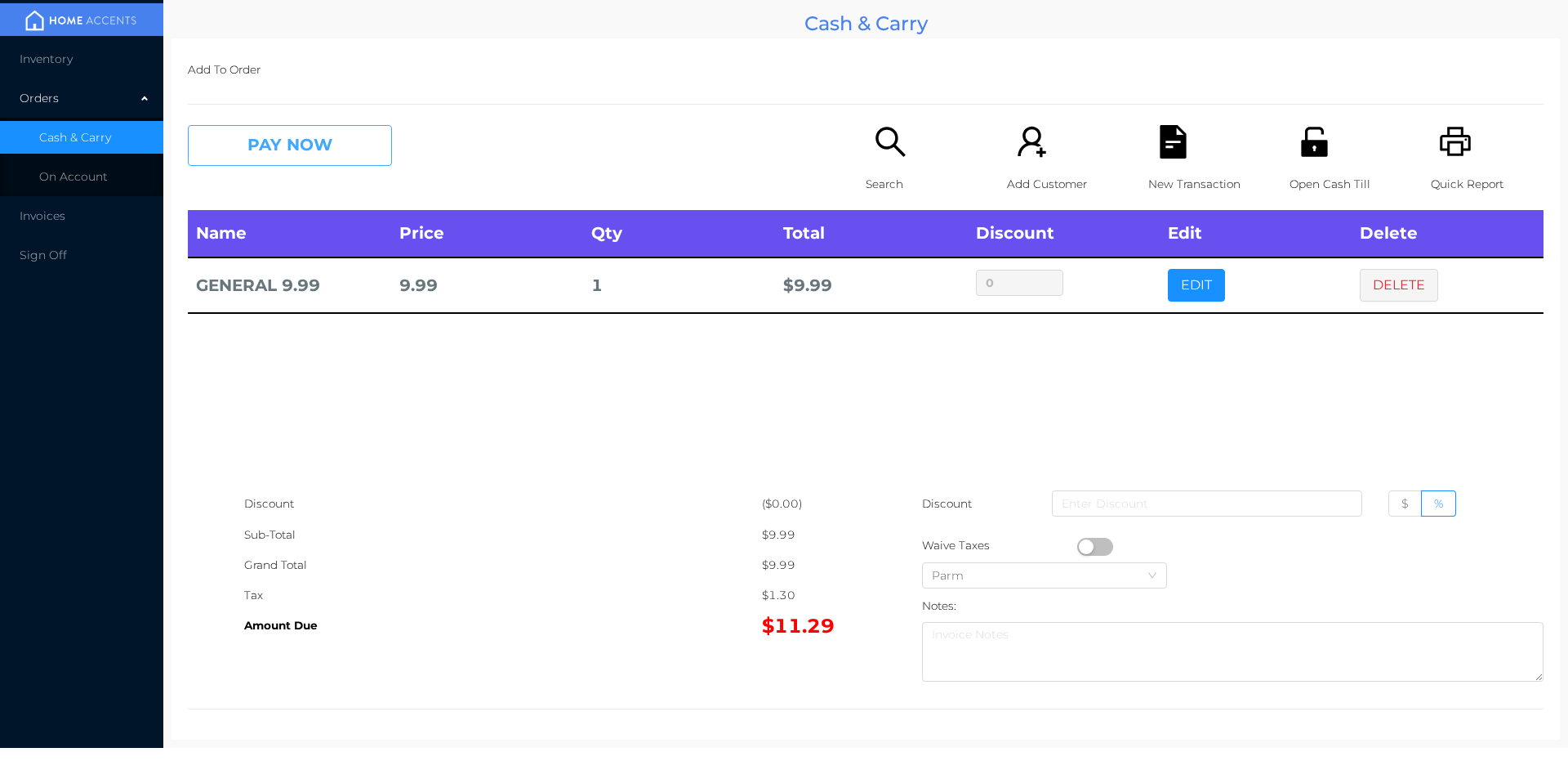
click at [306, 143] on button "PAY NOW" at bounding box center [290, 146] width 204 height 41
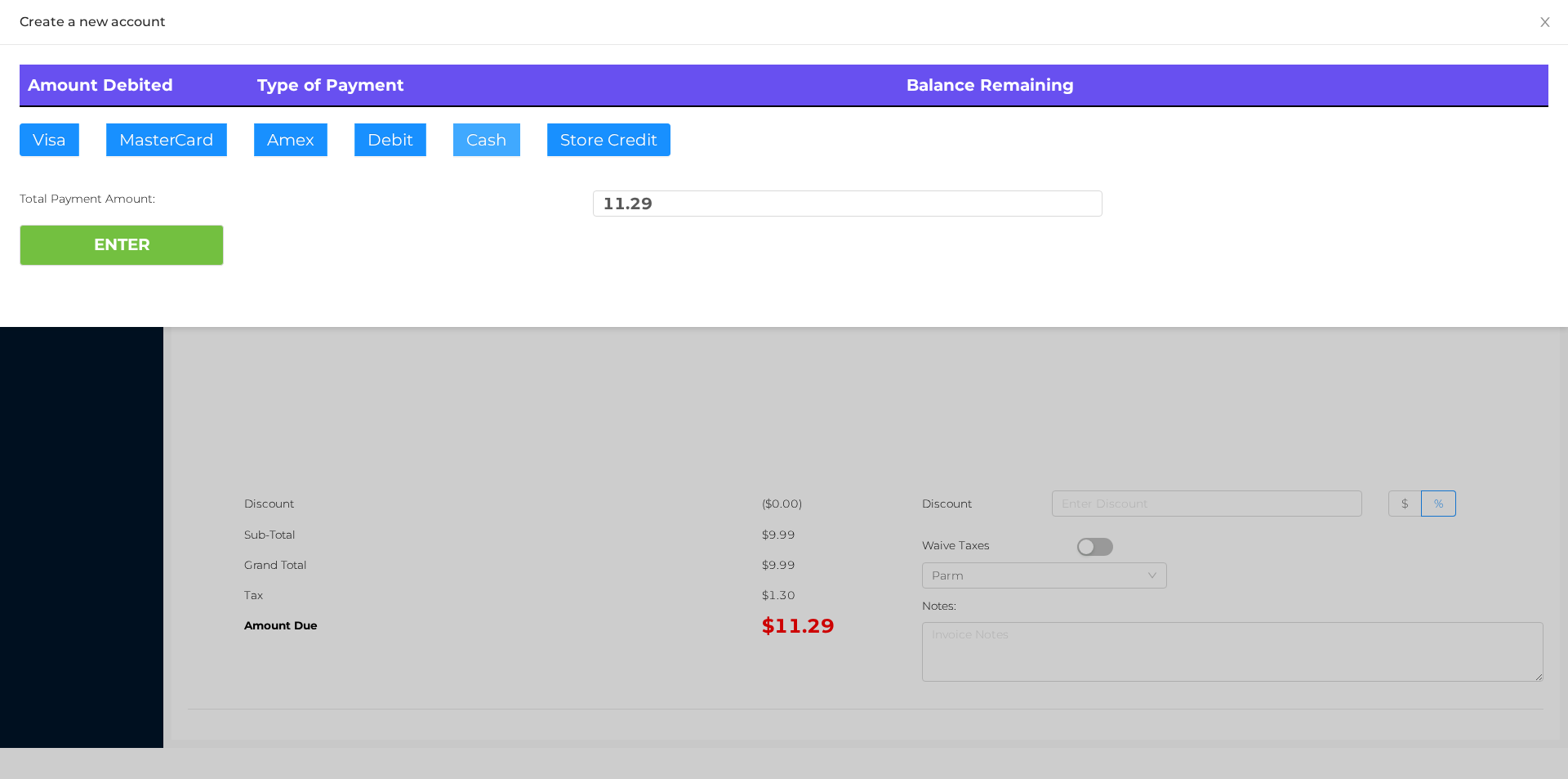
click at [477, 156] on button "Cash" at bounding box center [486, 139] width 67 height 32
type input "20"
click at [160, 262] on button "ENTER" at bounding box center [121, 246] width 204 height 41
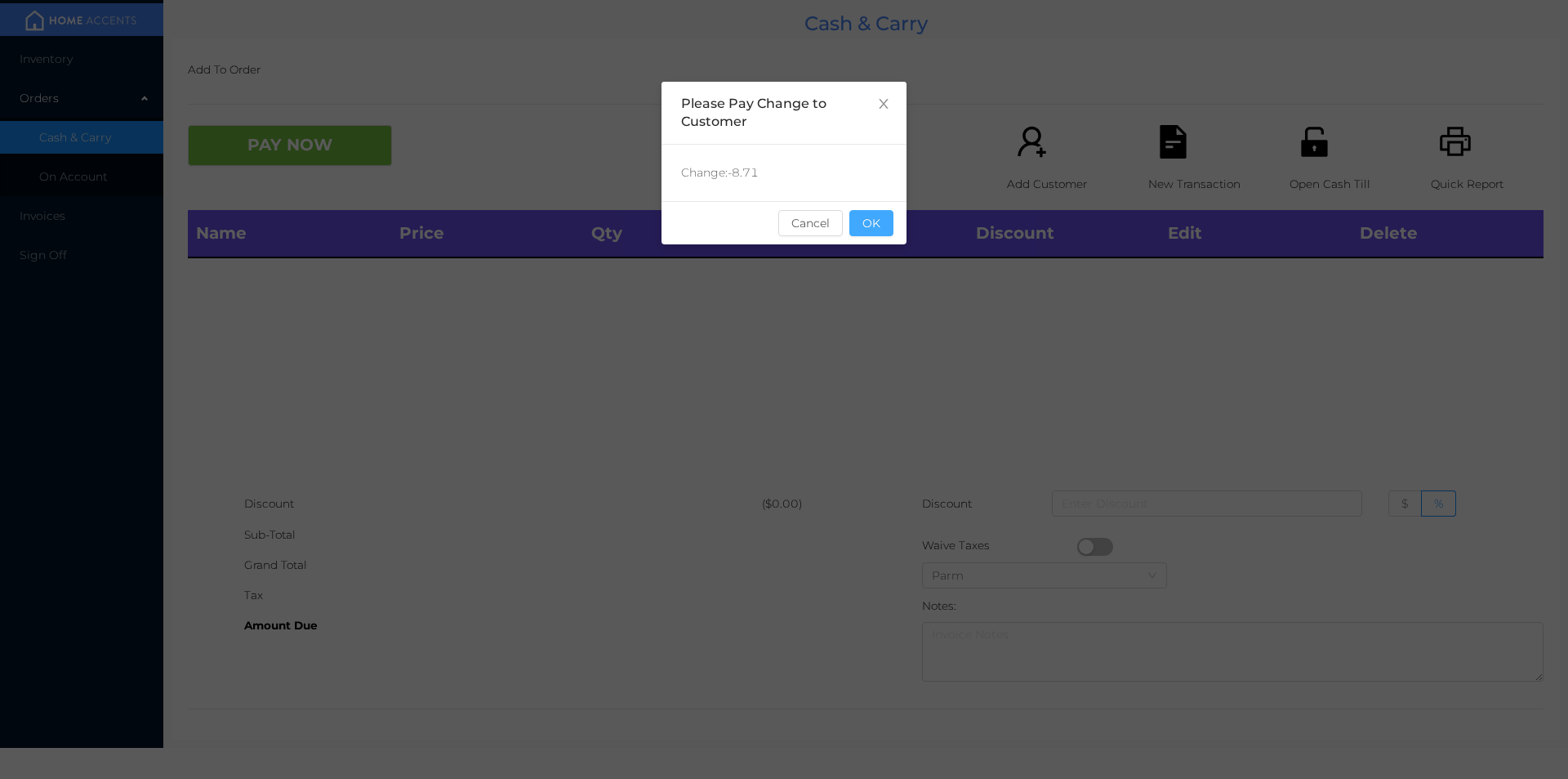
click at [885, 232] on button "OK" at bounding box center [872, 223] width 44 height 26
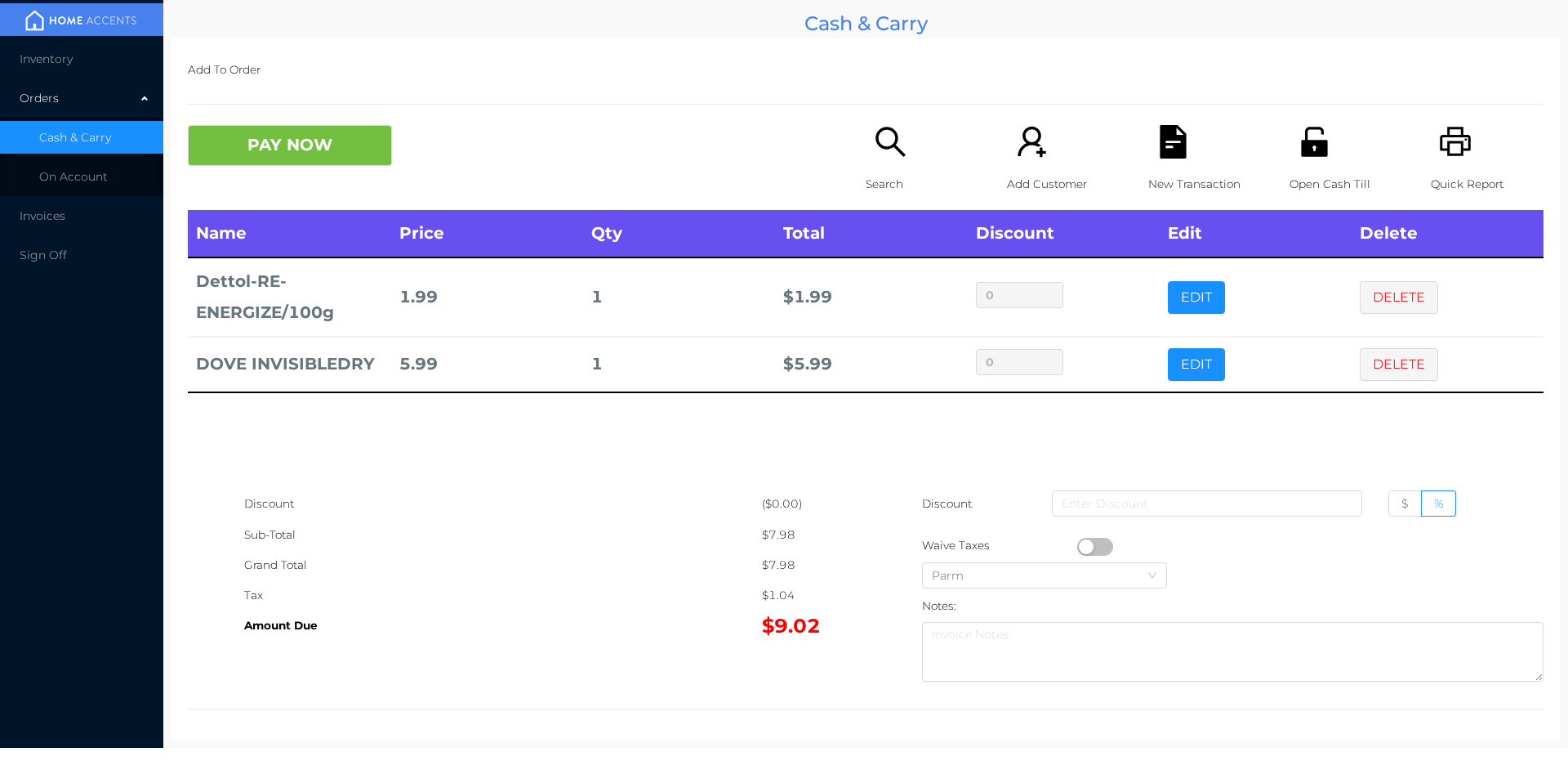
click at [1444, 128] on icon "icon: printer" at bounding box center [1456, 141] width 31 height 29
click at [1182, 134] on div "New Transaction" at bounding box center [1204, 167] width 112 height 85
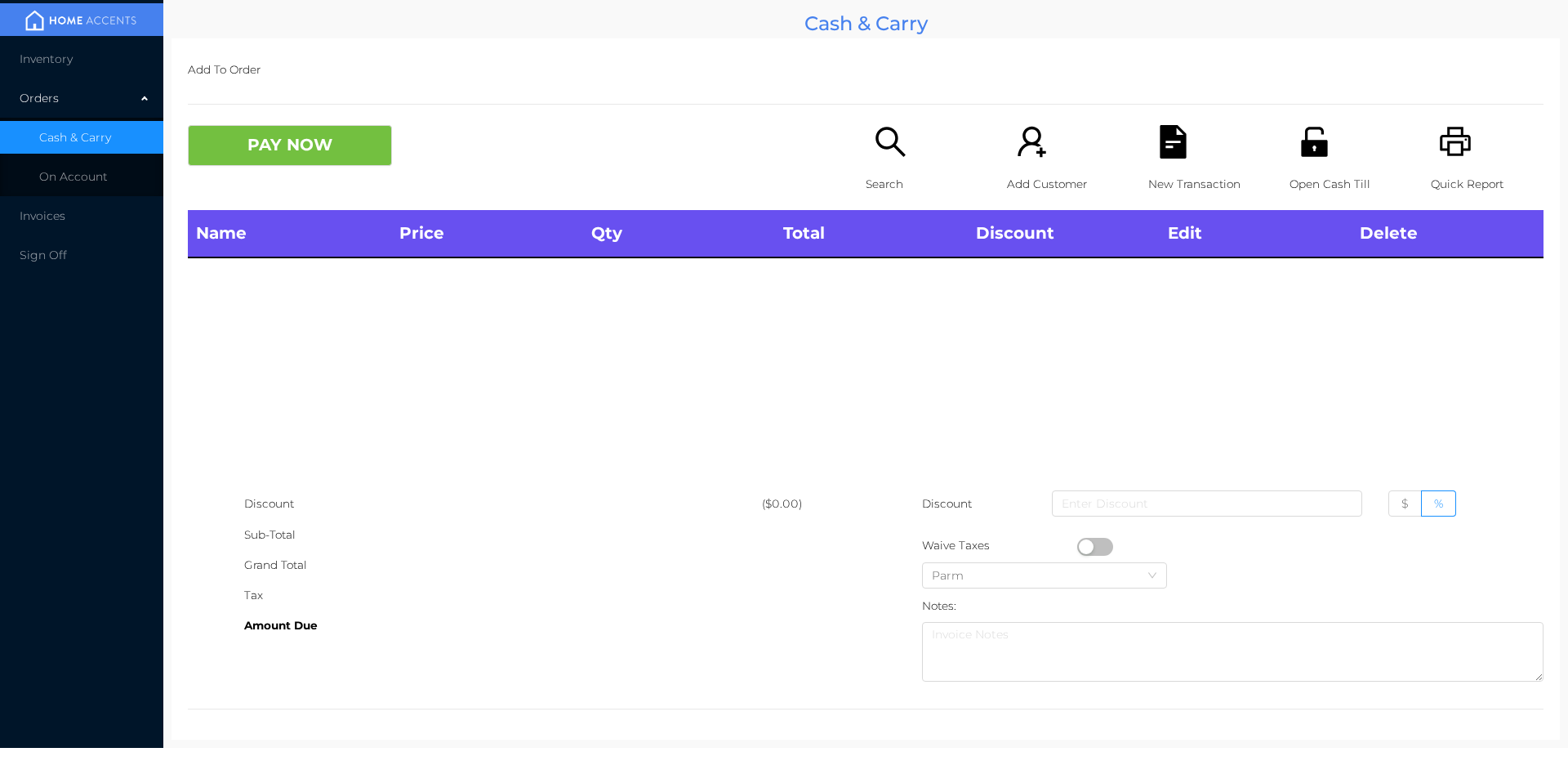
click at [866, 183] on p "Search" at bounding box center [921, 184] width 112 height 30
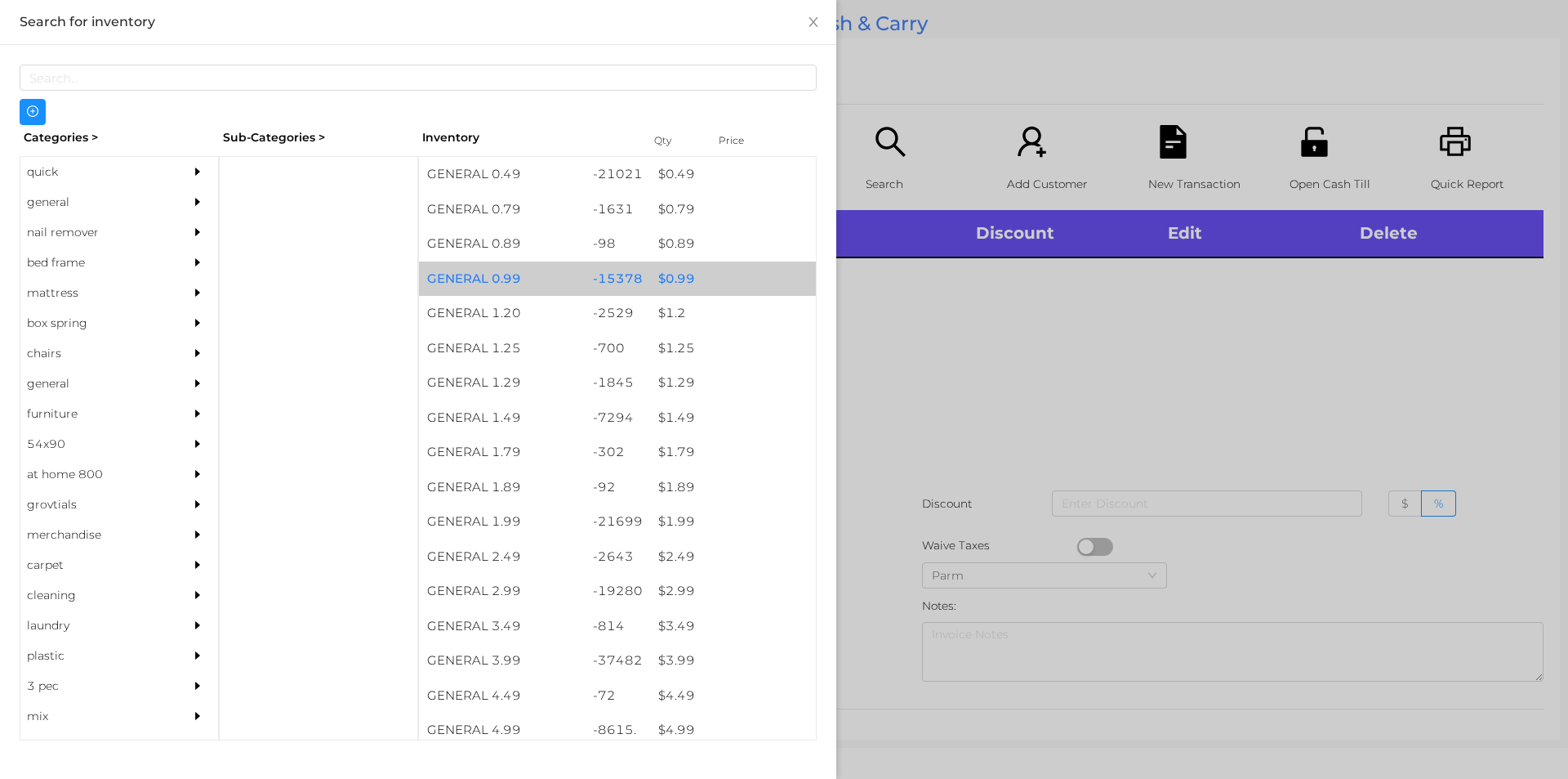
click at [674, 283] on div "$ 0.99" at bounding box center [734, 279] width 166 height 35
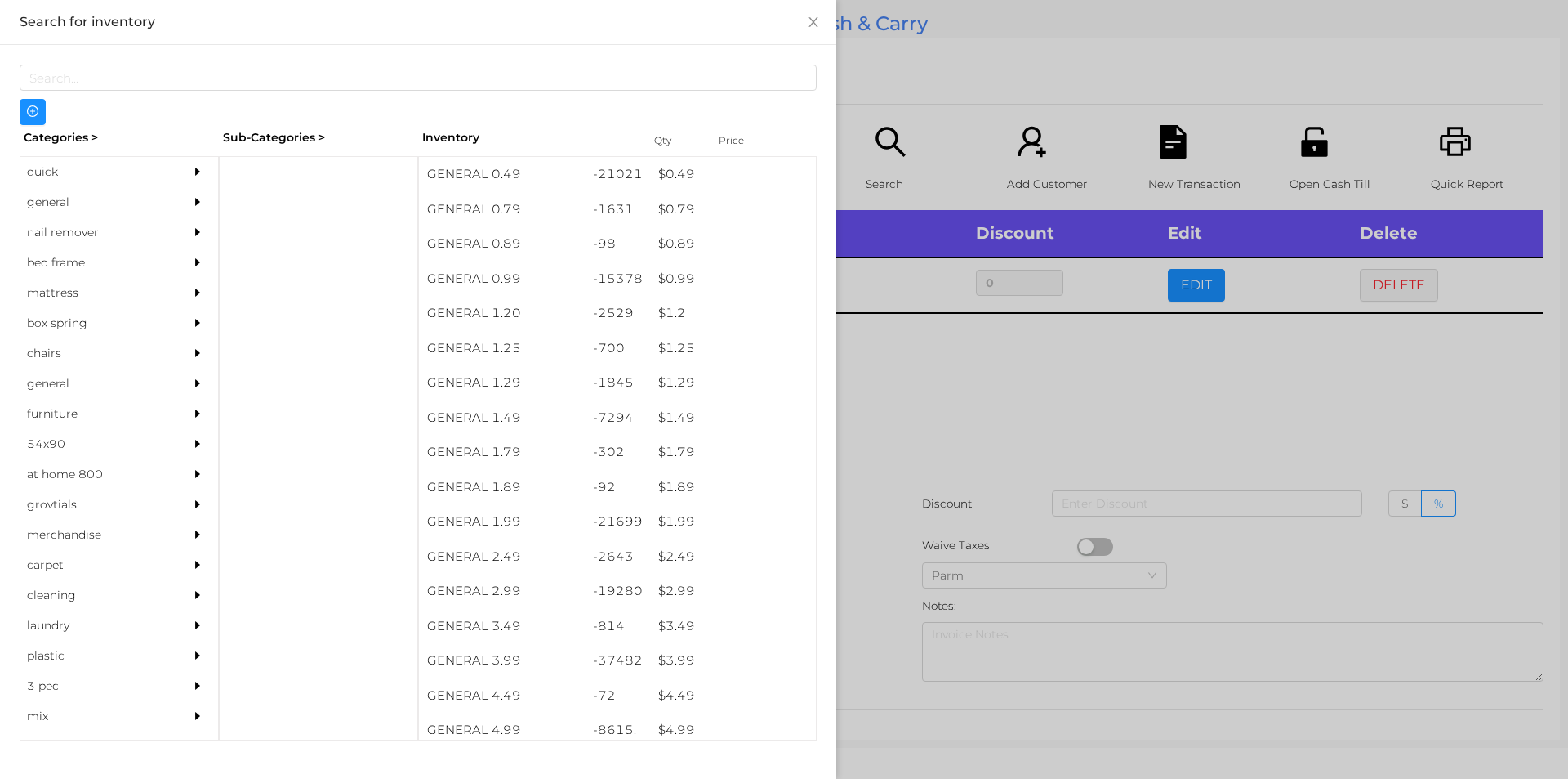
click at [968, 380] on div at bounding box center [784, 390] width 1568 height 779
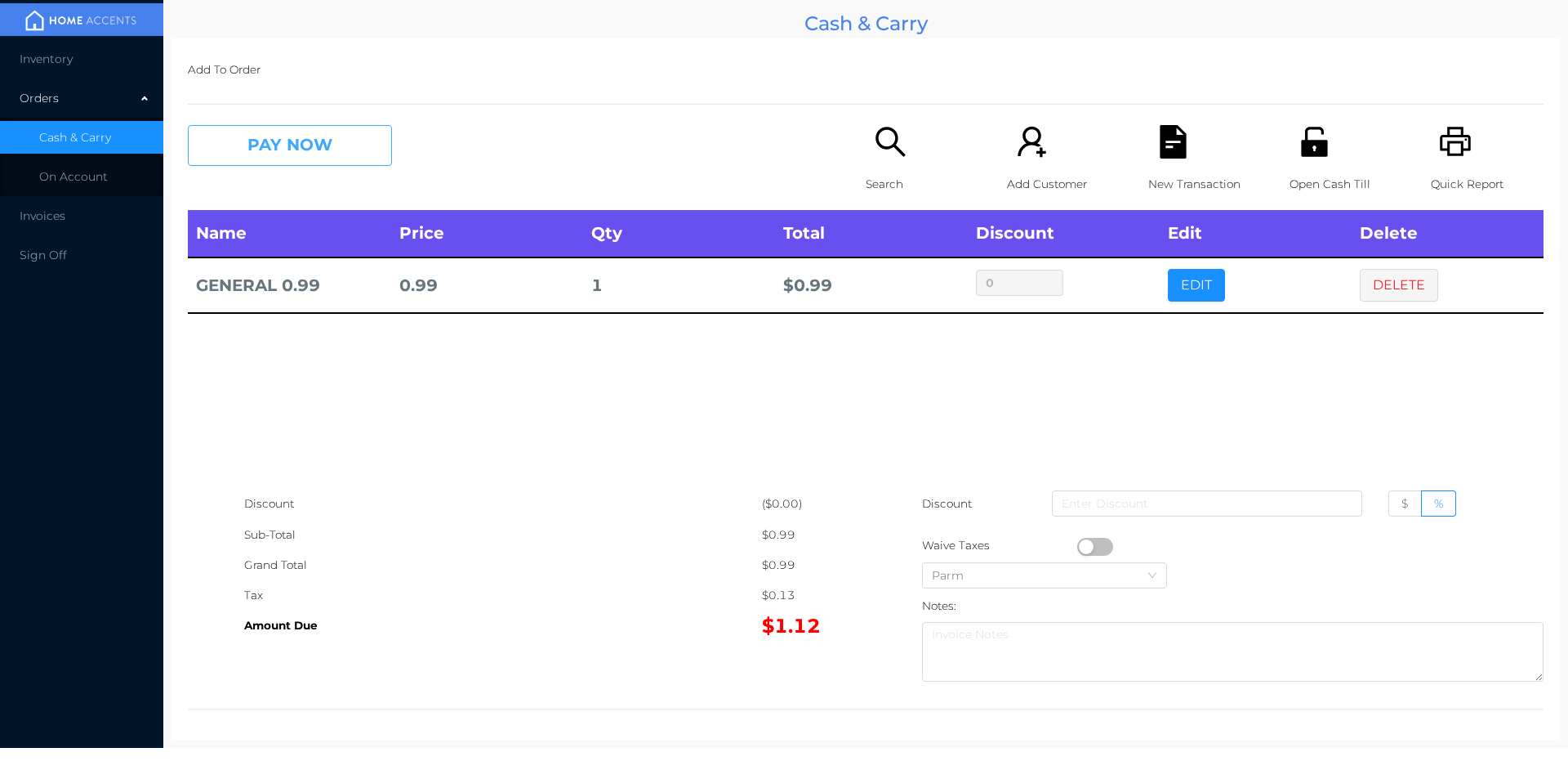
click at [308, 155] on button "PAY NOW" at bounding box center [290, 146] width 204 height 41
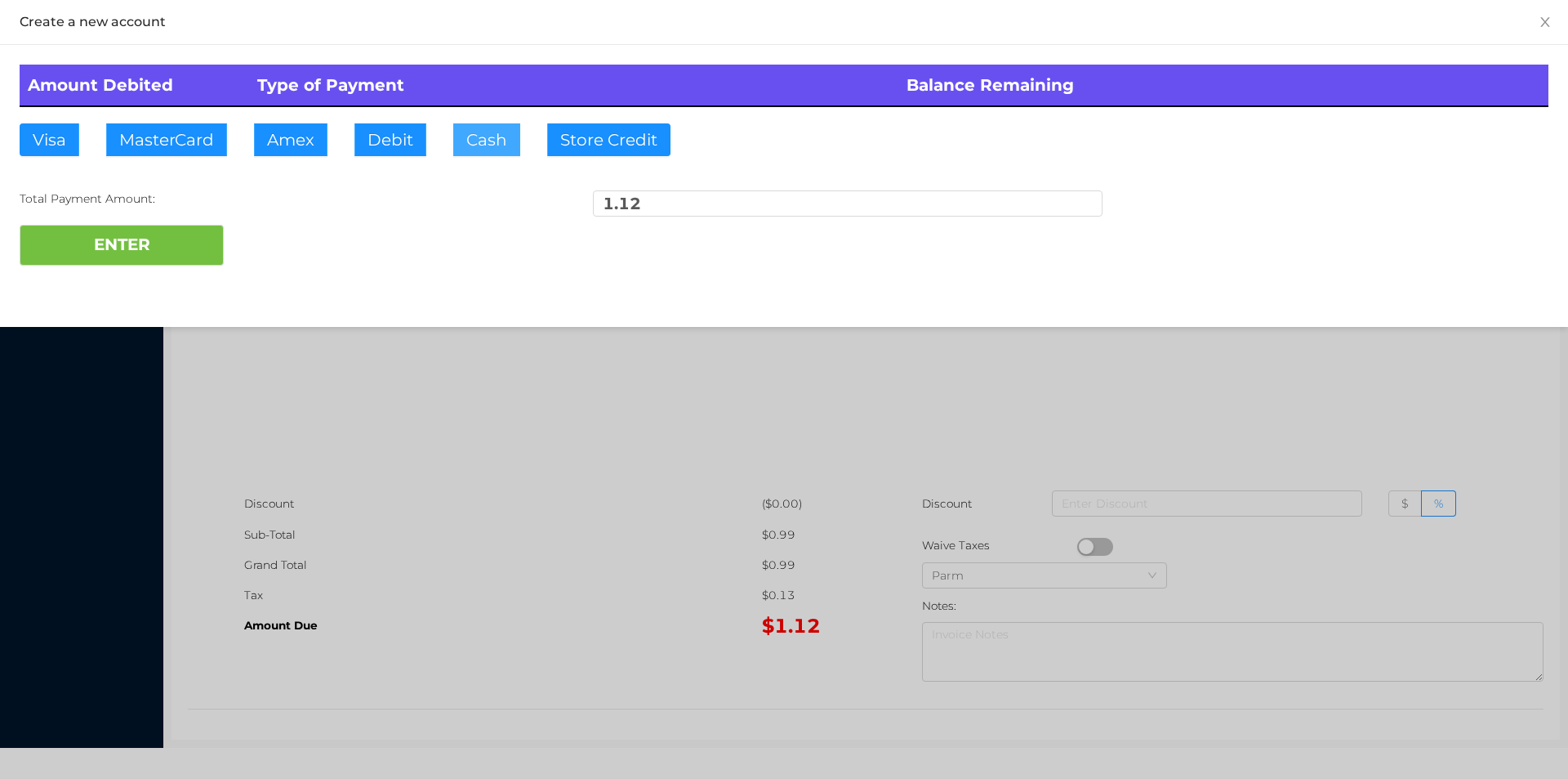
click at [476, 136] on button "Cash" at bounding box center [486, 139] width 67 height 32
click at [174, 254] on button "ENTER" at bounding box center [121, 246] width 204 height 41
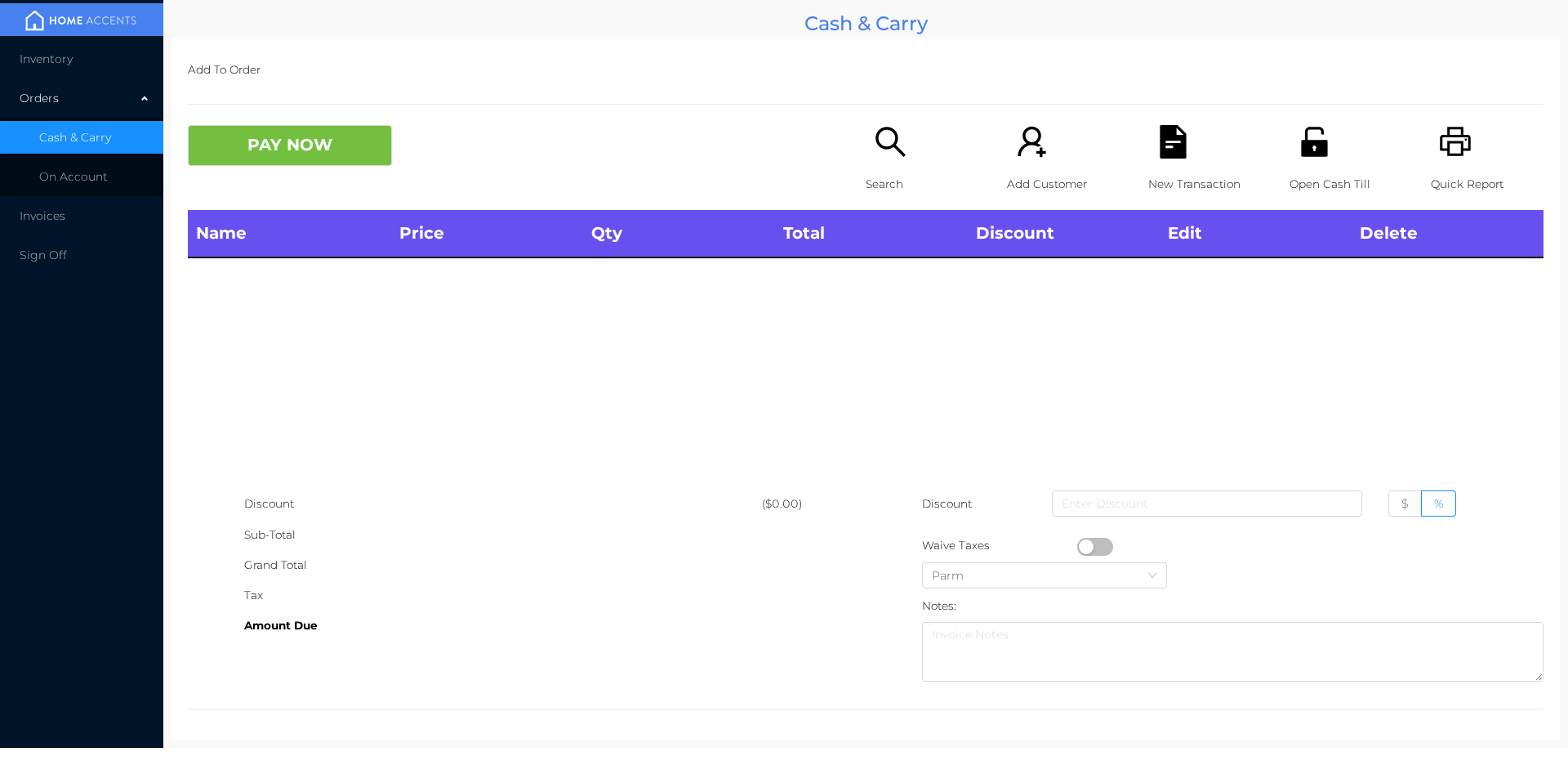
click at [874, 157] on icon "icon: search" at bounding box center [891, 142] width 33 height 33
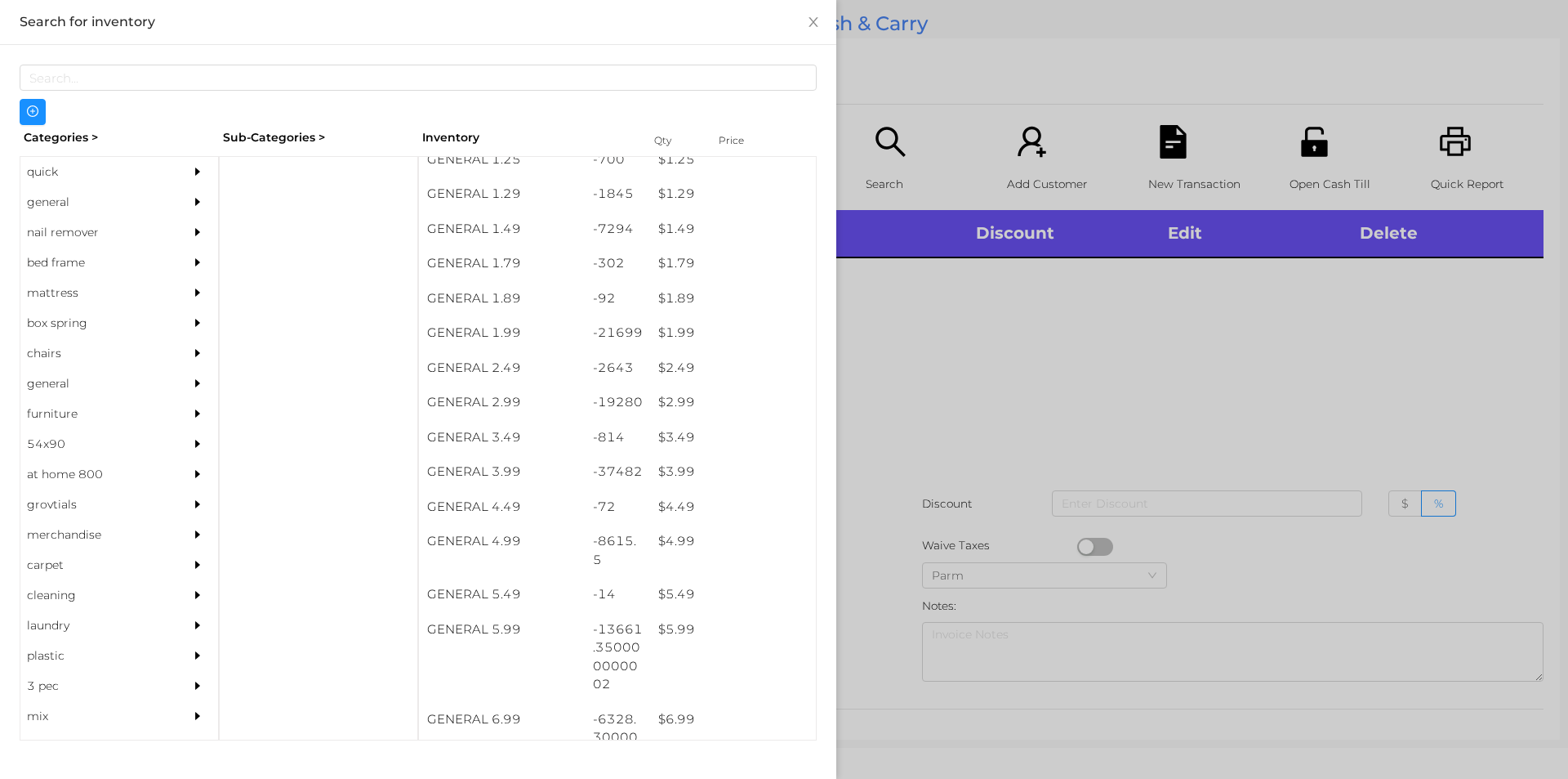
scroll to position [200, 0]
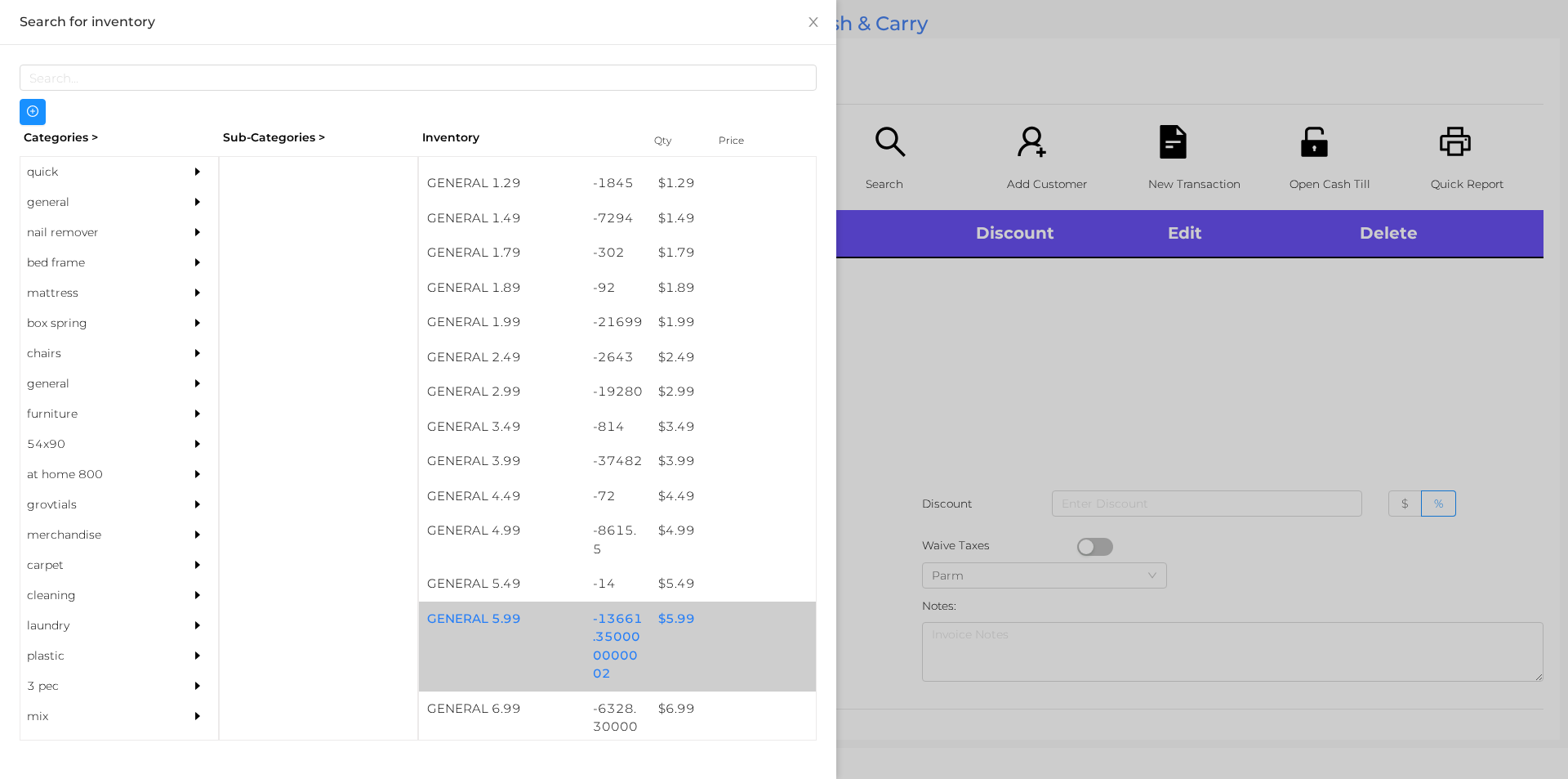
click at [667, 617] on div "$ 5.99" at bounding box center [734, 619] width 166 height 35
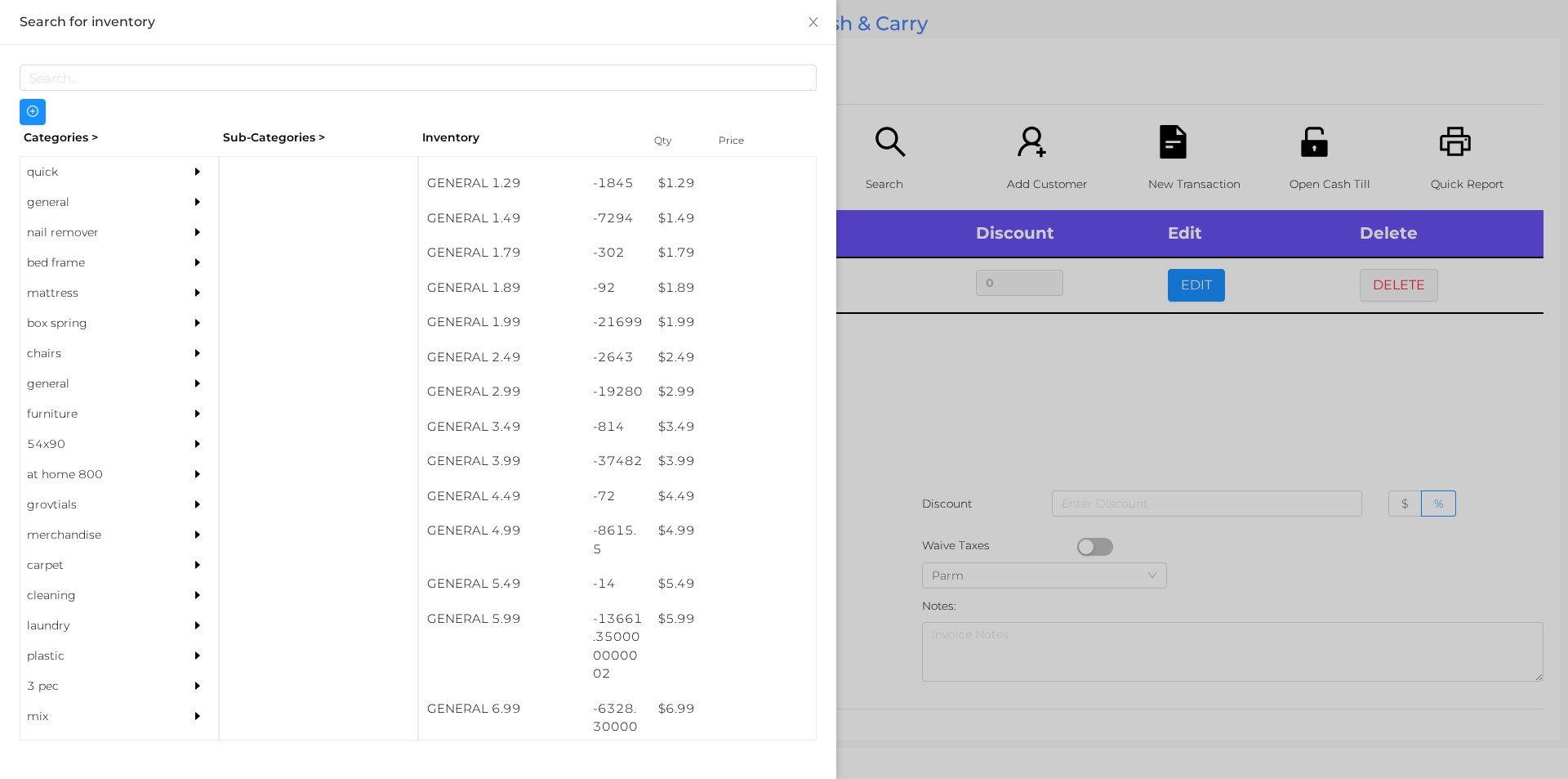
click at [894, 618] on div at bounding box center [784, 390] width 1568 height 779
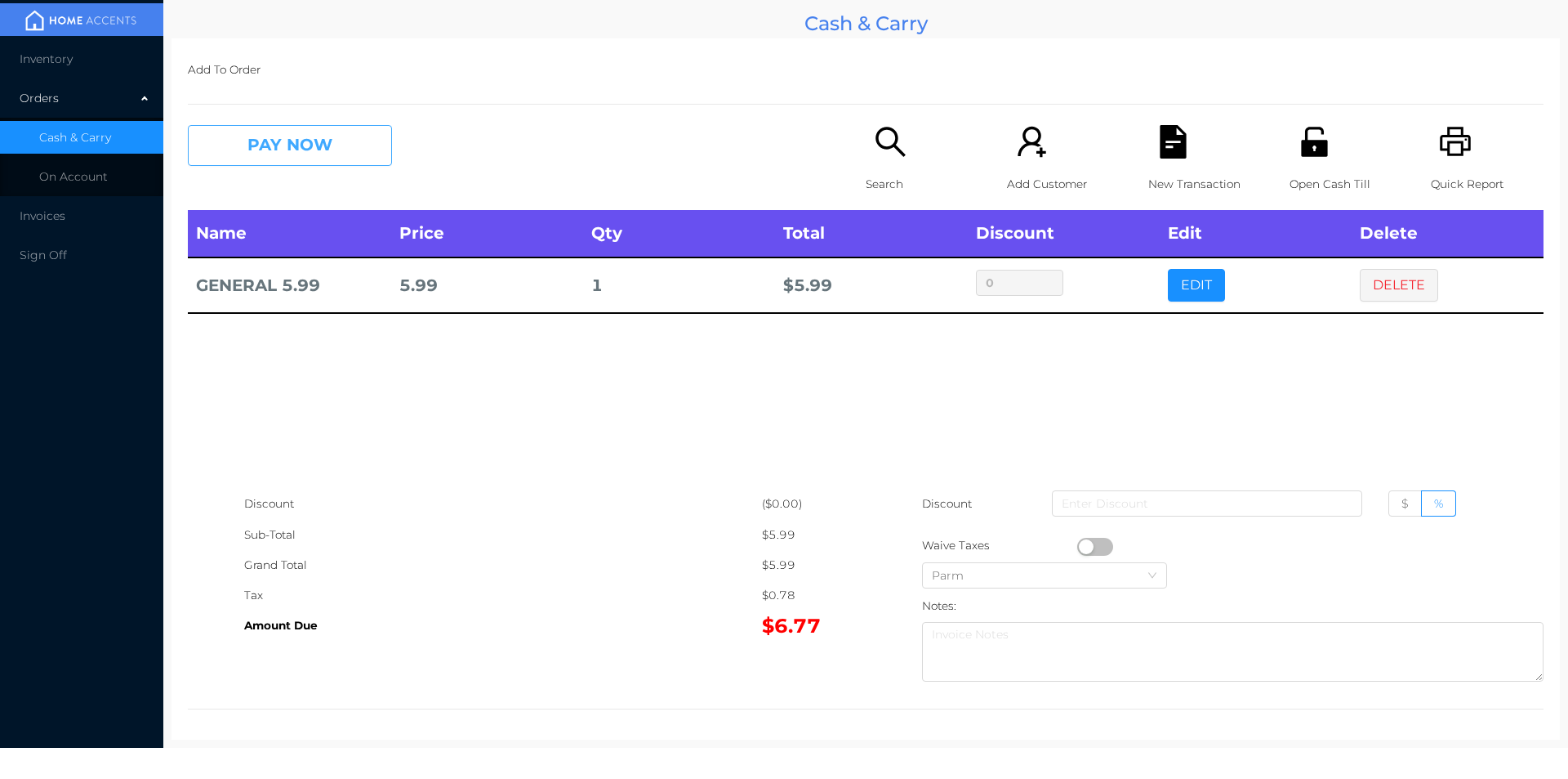
click at [276, 161] on button "PAY NOW" at bounding box center [290, 146] width 204 height 41
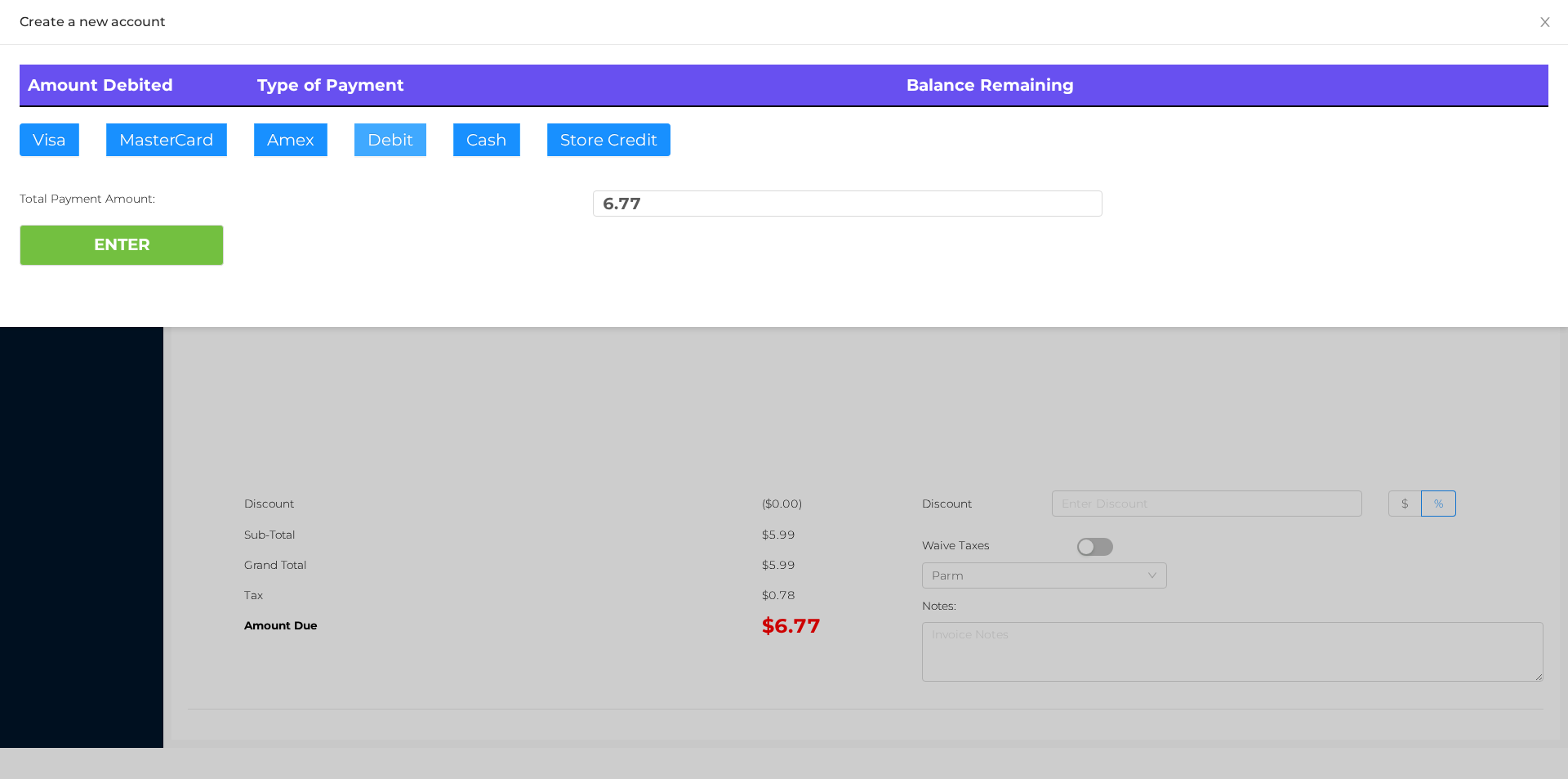
click at [381, 139] on button "Debit" at bounding box center [389, 139] width 71 height 32
click at [1155, 411] on div at bounding box center [784, 390] width 1568 height 779
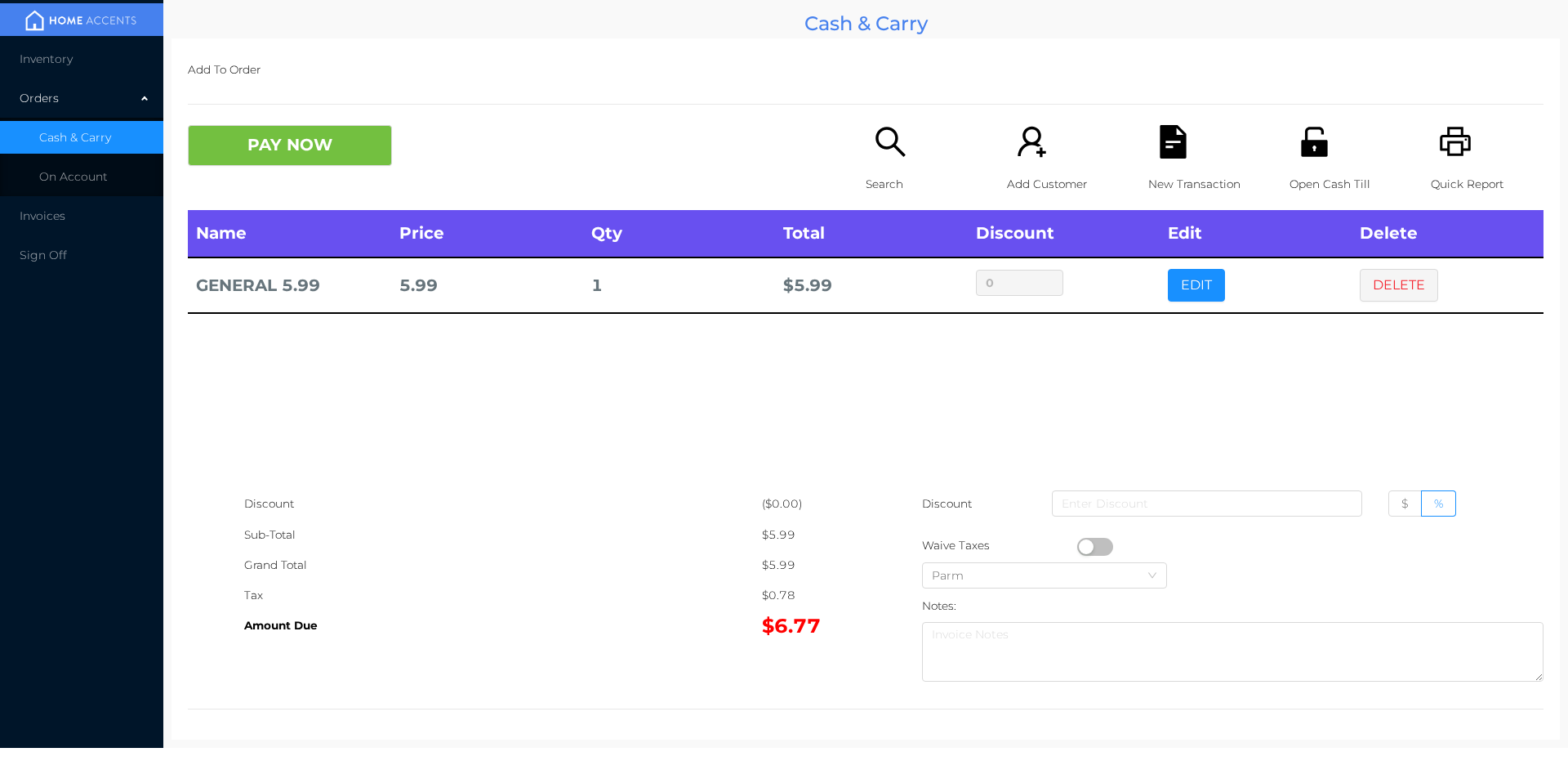
click at [1314, 152] on icon "icon: unlock" at bounding box center [1314, 141] width 26 height 29
click at [1423, 290] on button "DELETE" at bounding box center [1399, 285] width 78 height 32
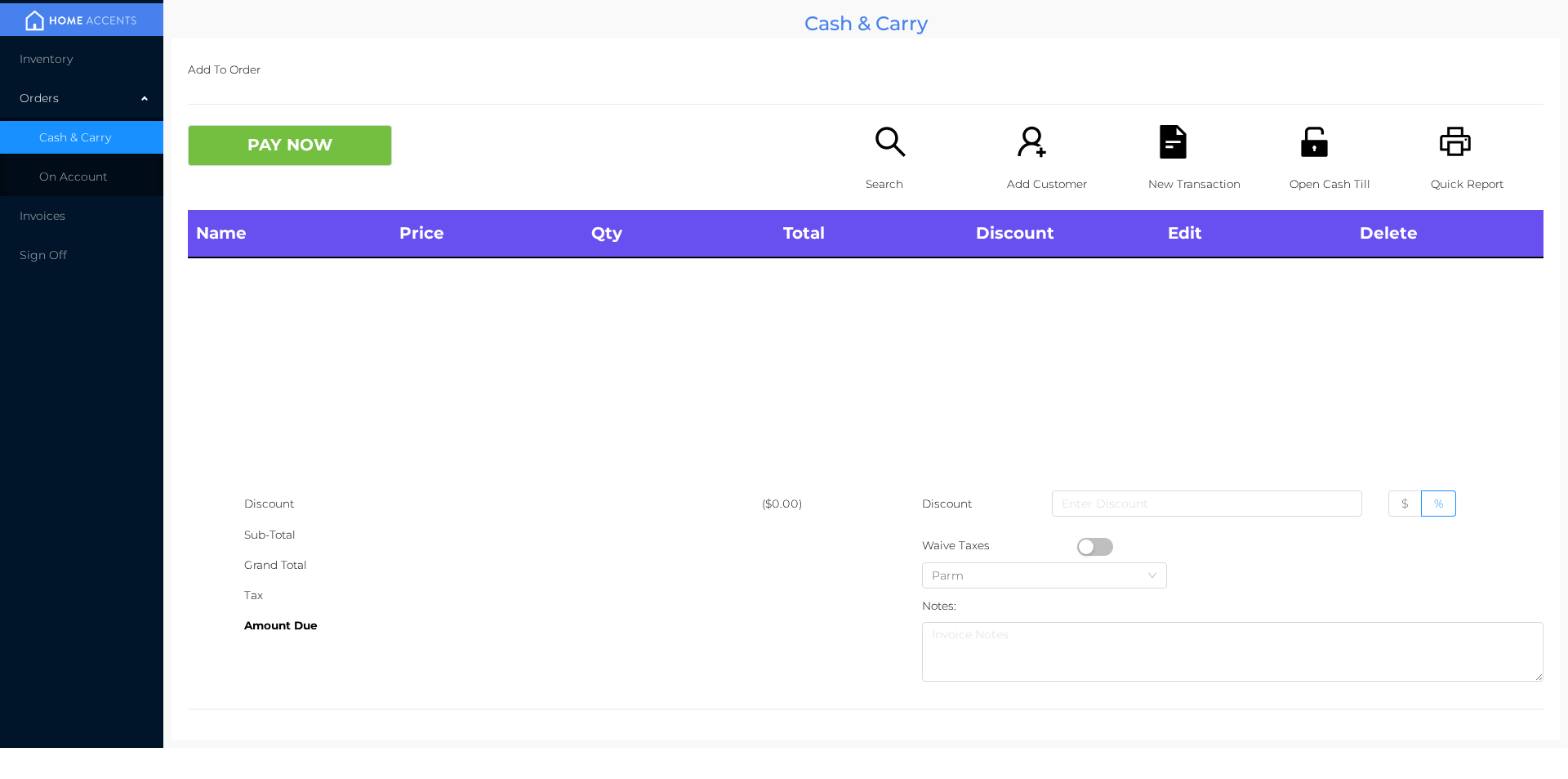
click at [881, 175] on p "Search" at bounding box center [921, 184] width 112 height 30
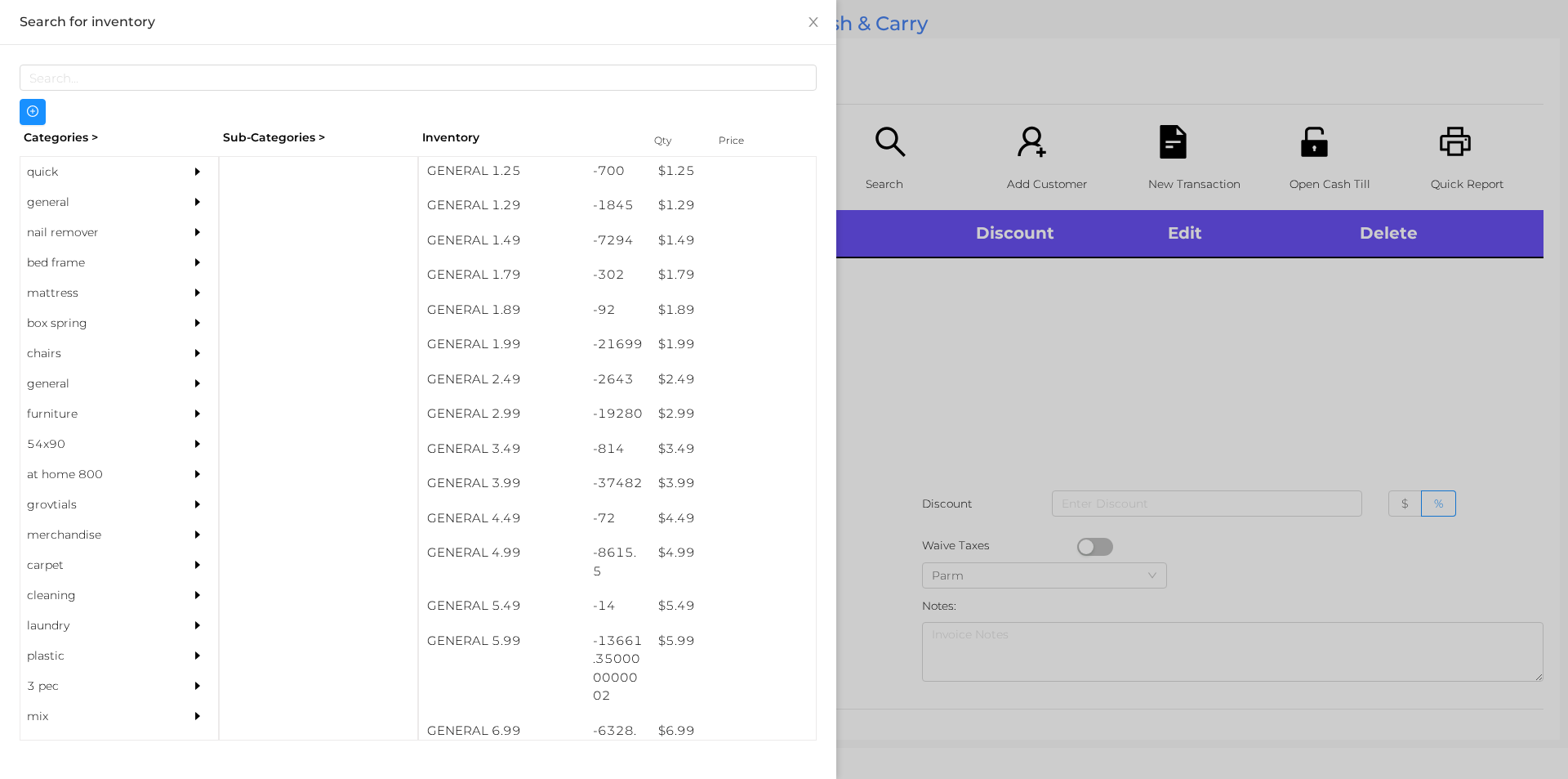
scroll to position [186, 0]
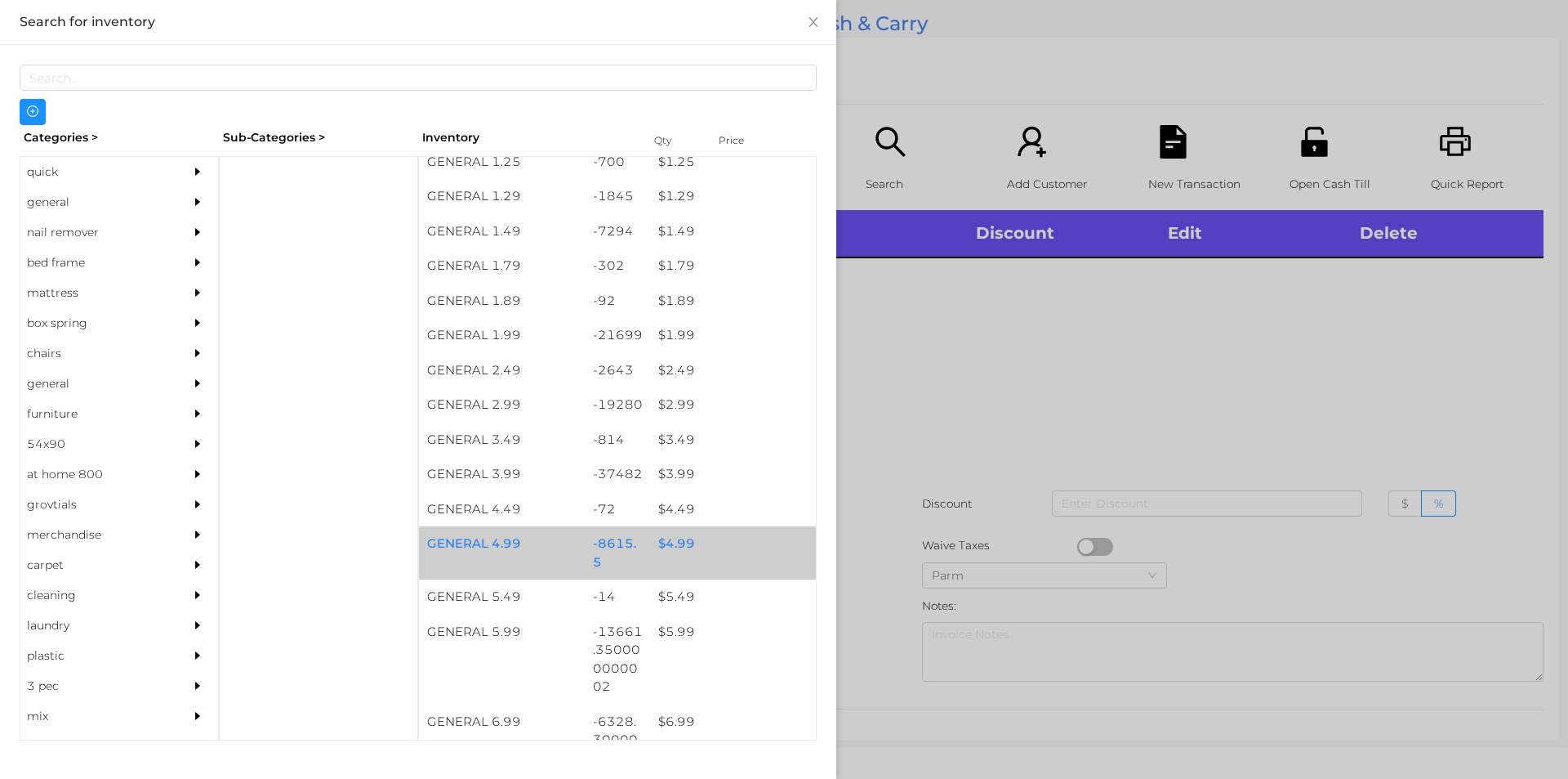
click at [663, 547] on div "$ 4.99" at bounding box center [734, 544] width 166 height 35
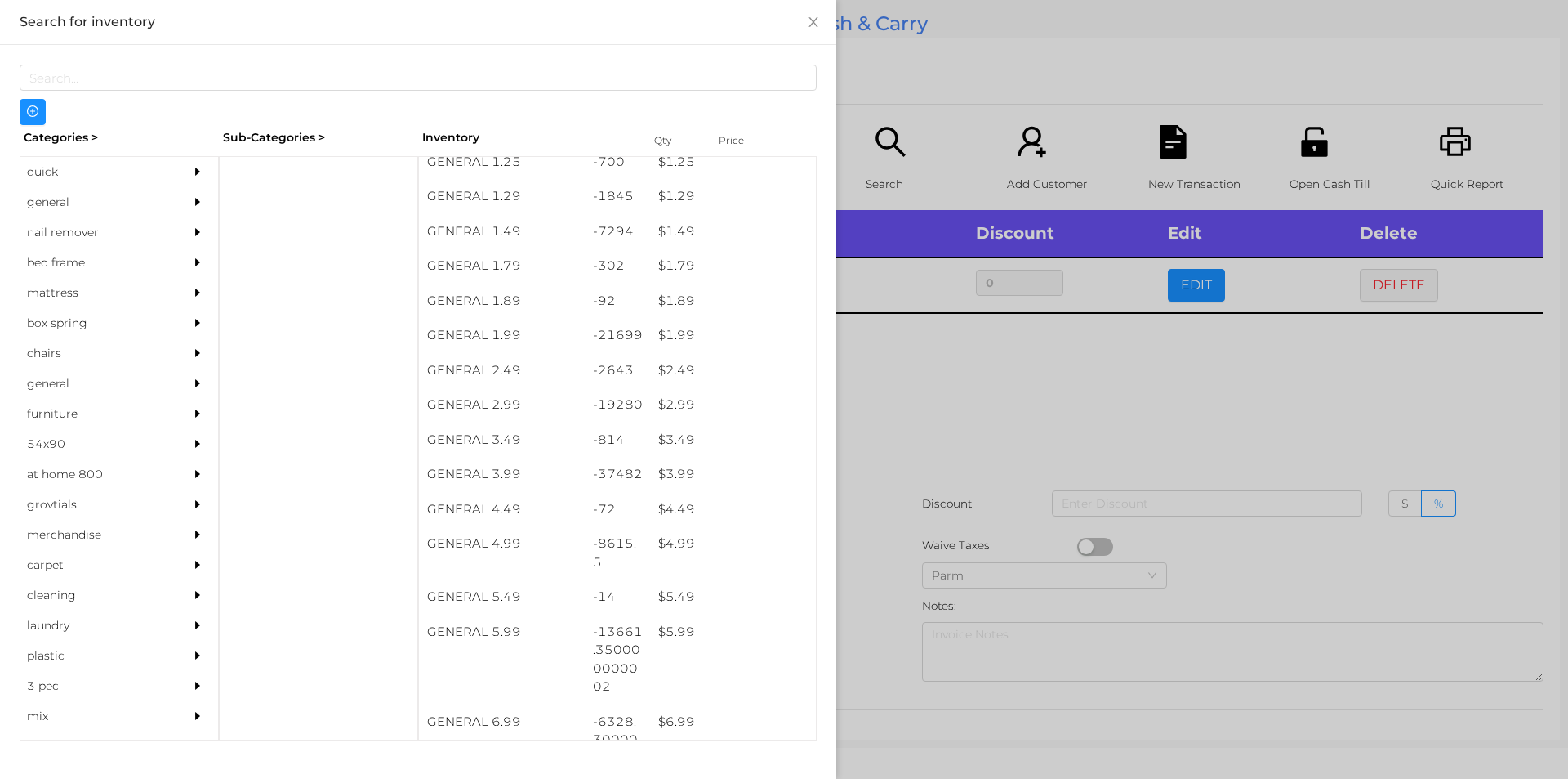
click at [879, 577] on div at bounding box center [784, 390] width 1568 height 779
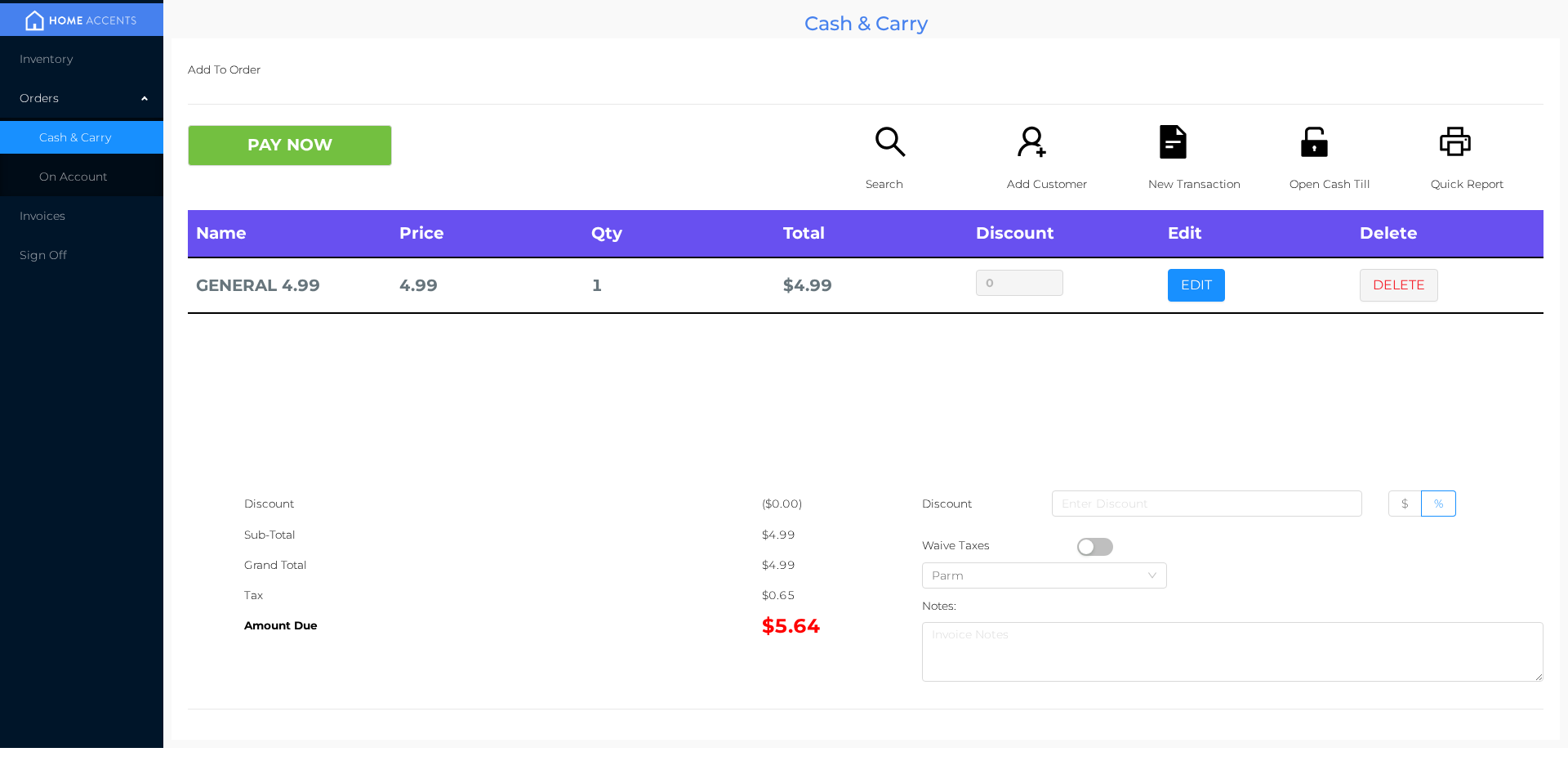
scroll to position [6, 0]
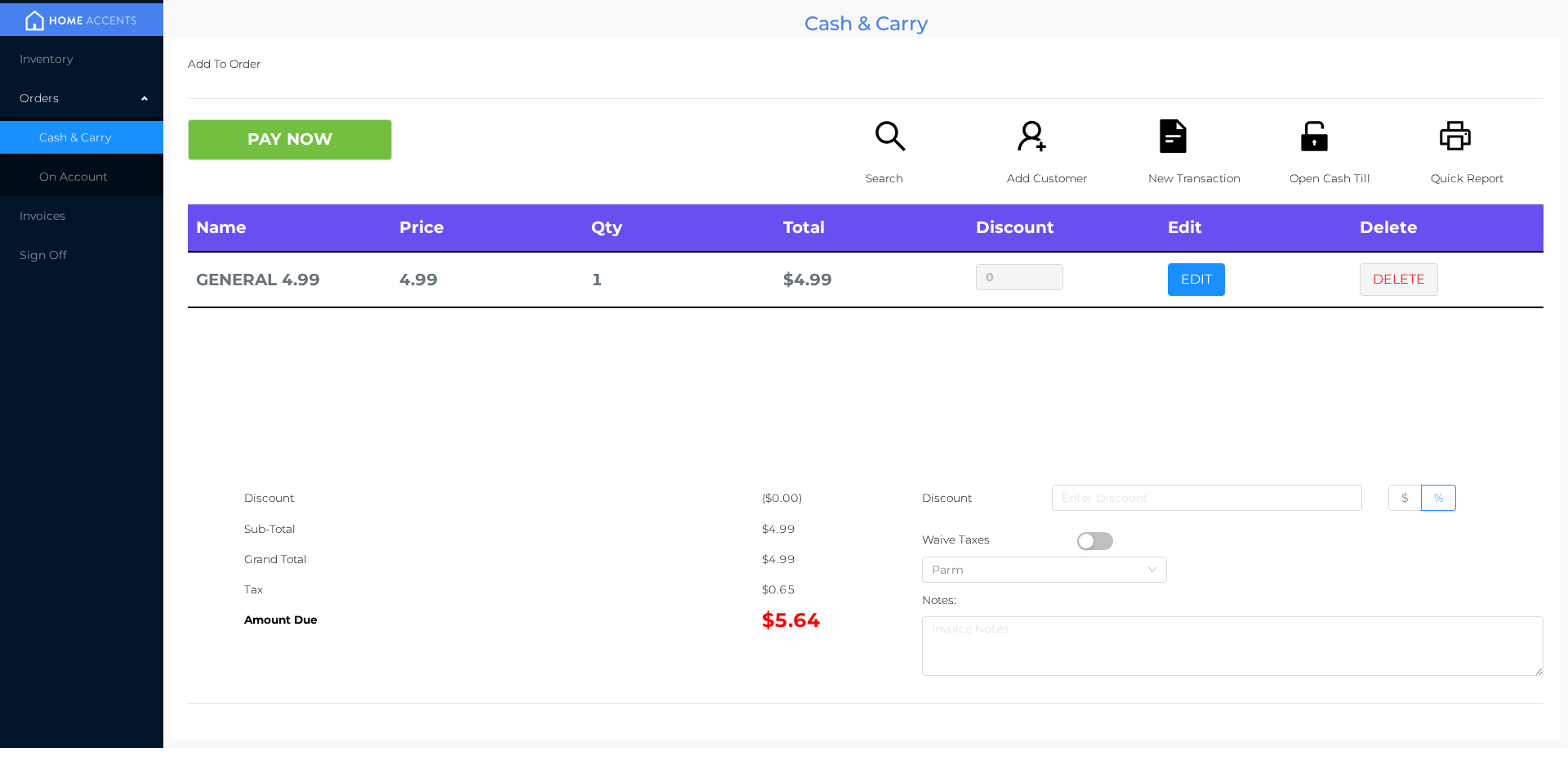
click at [1469, 129] on div "Quick Report" at bounding box center [1487, 161] width 112 height 85
click at [1419, 288] on button "DELETE" at bounding box center [1399, 279] width 78 height 32
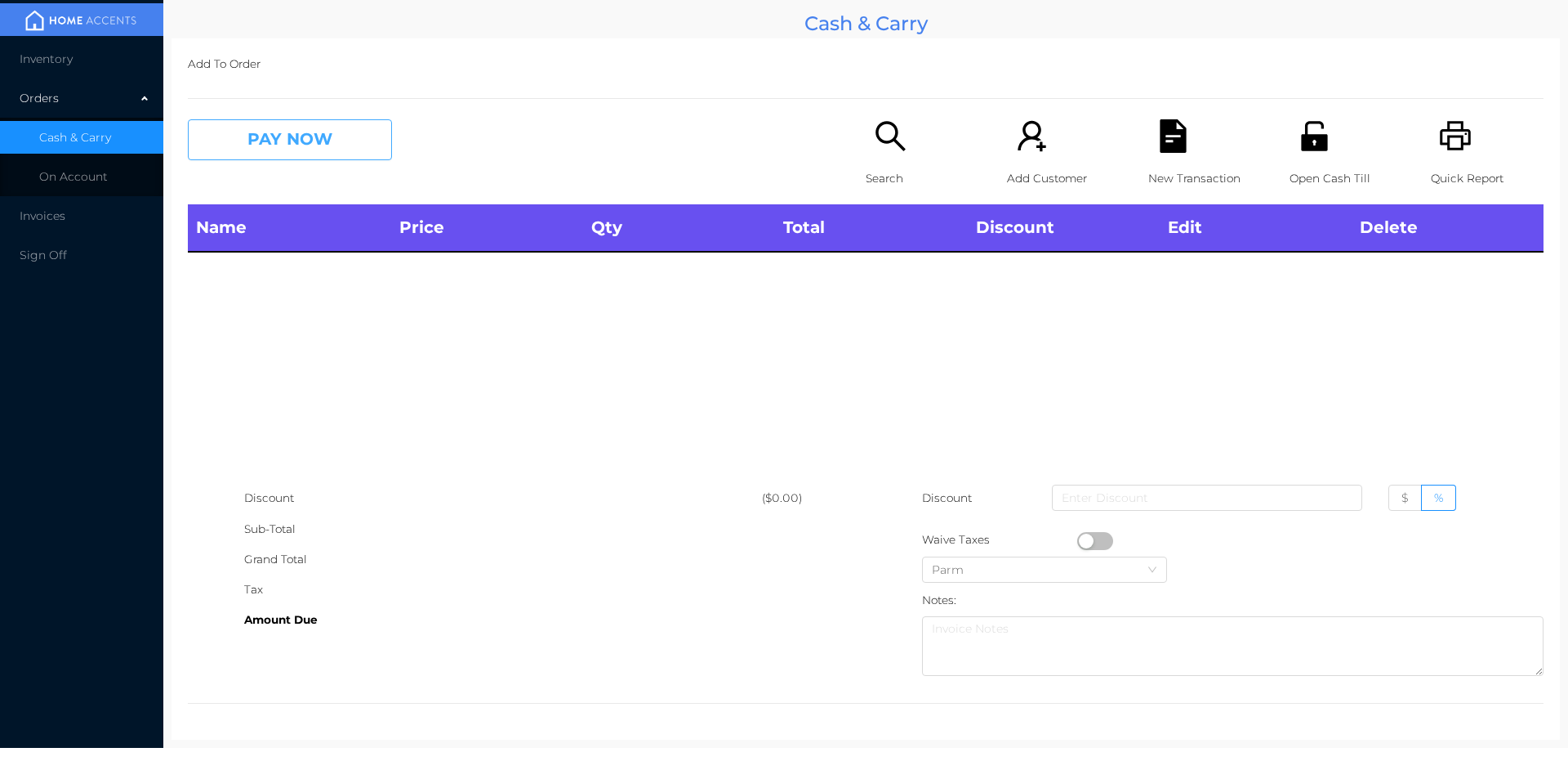
click at [299, 151] on button "PAY NOW" at bounding box center [290, 140] width 204 height 41
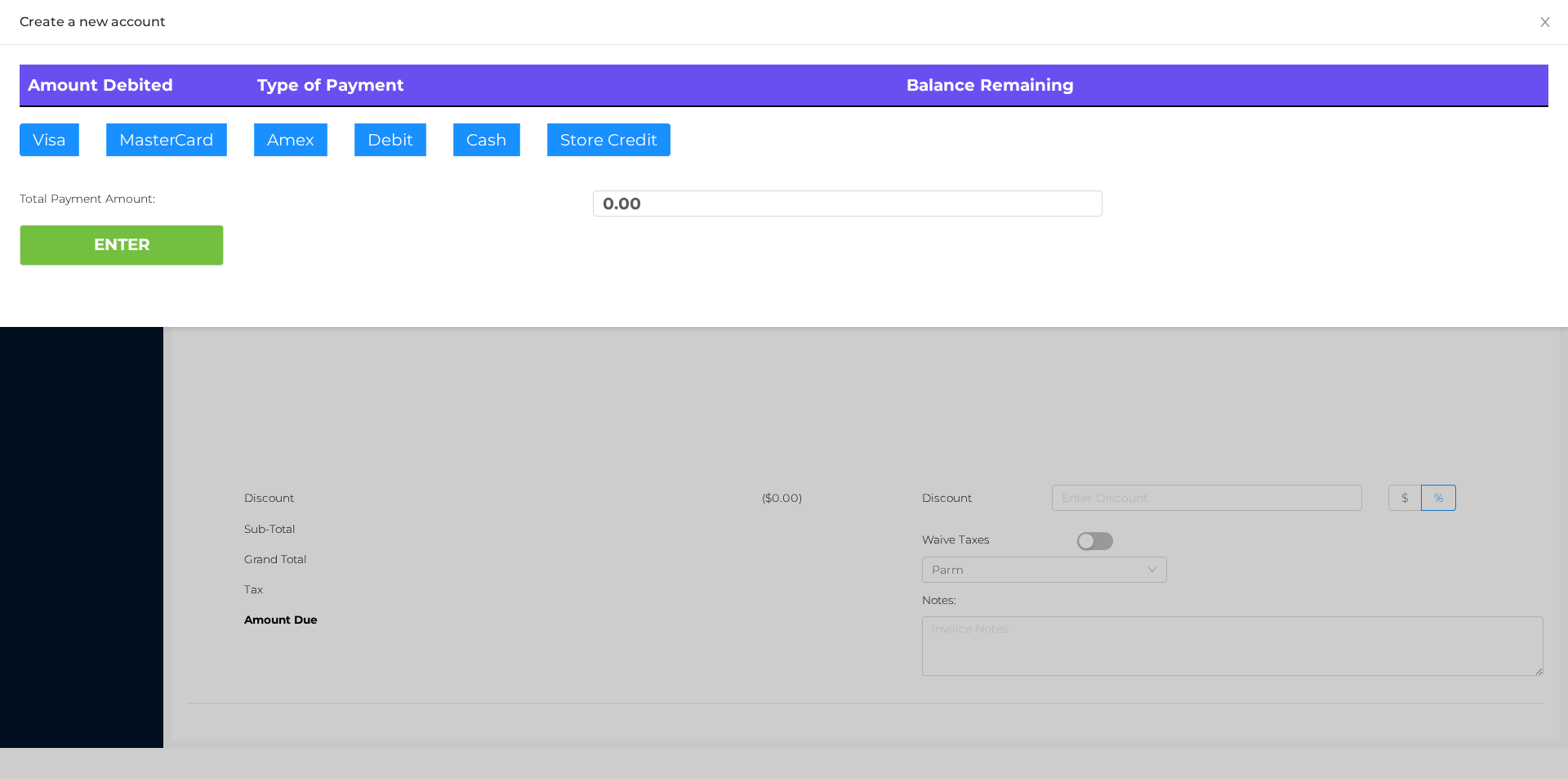
click at [597, 475] on div at bounding box center [784, 390] width 1568 height 779
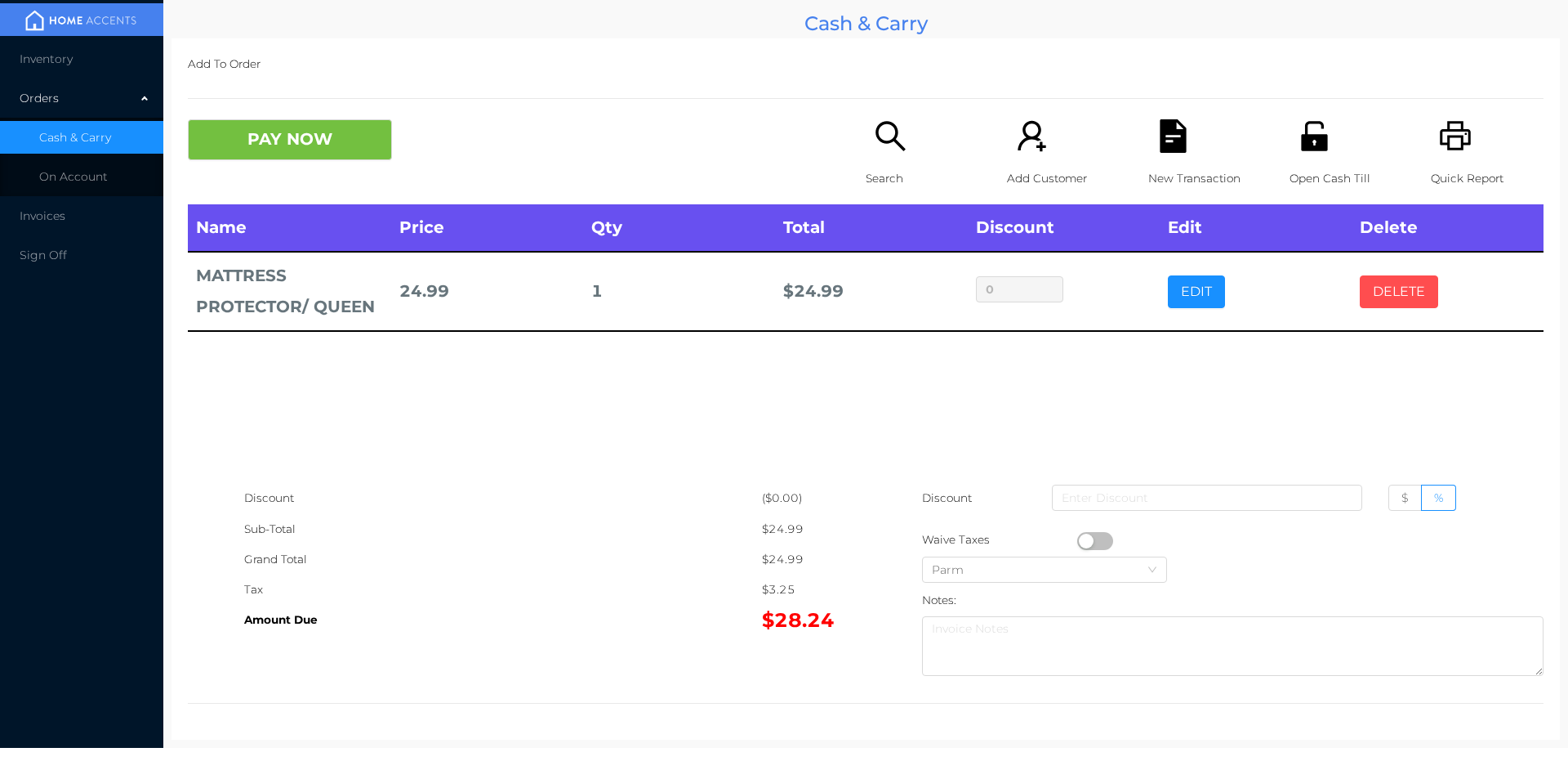
click at [1421, 301] on button "DELETE" at bounding box center [1399, 291] width 78 height 32
click at [1410, 280] on button "DELETE" at bounding box center [1399, 291] width 78 height 32
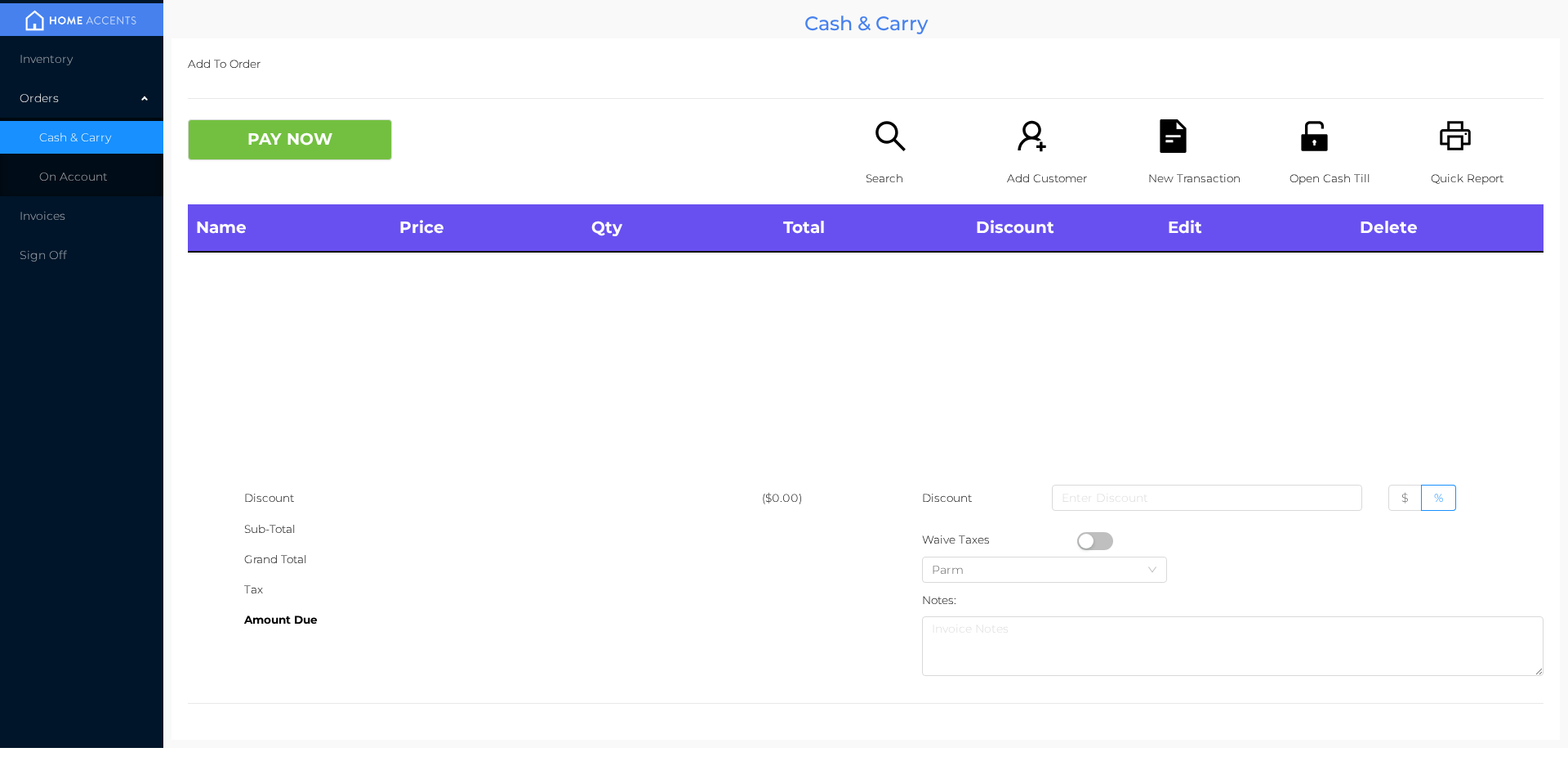
click at [866, 146] on div "Search" at bounding box center [921, 161] width 112 height 85
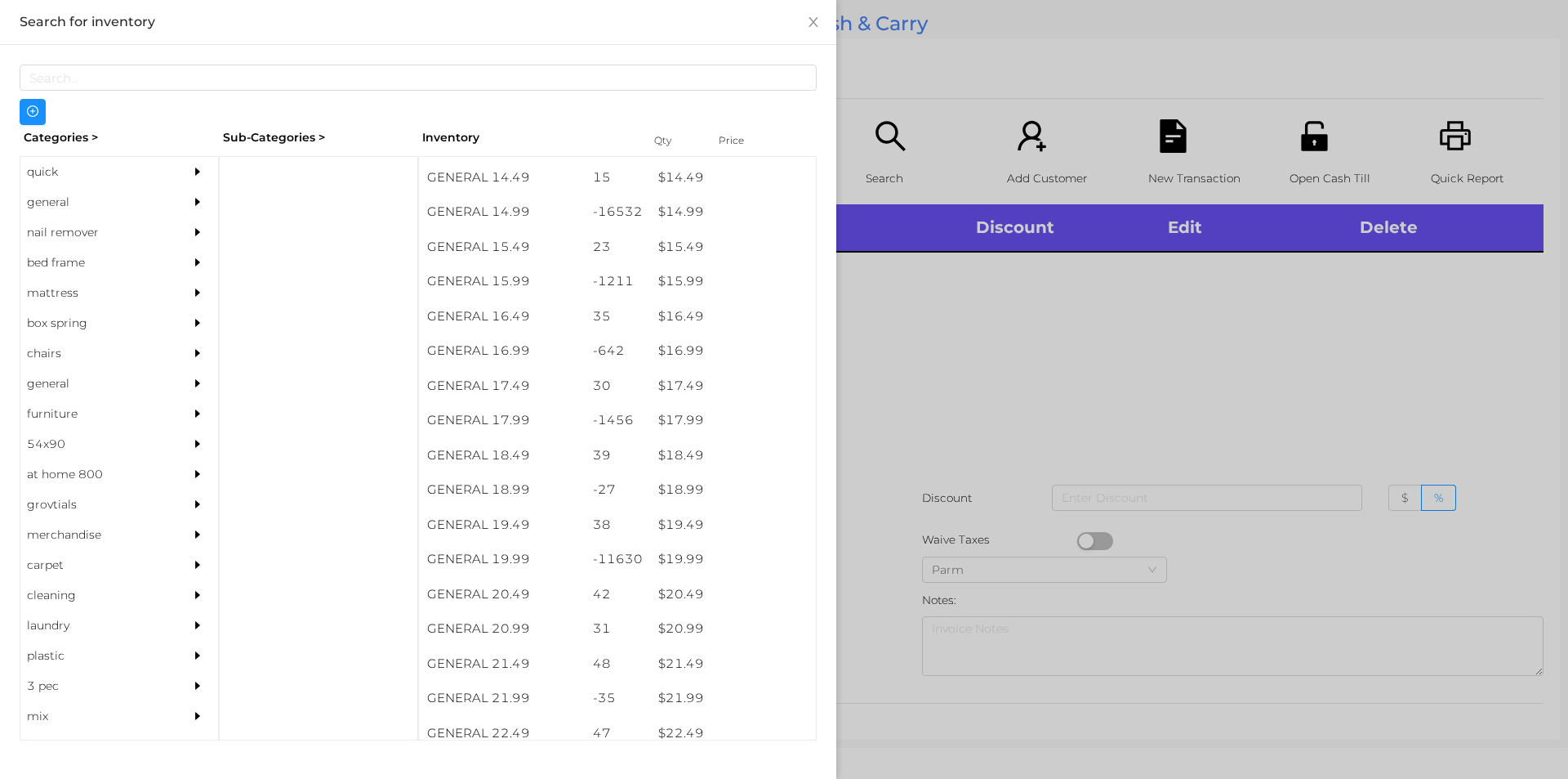
scroll to position [1376, 0]
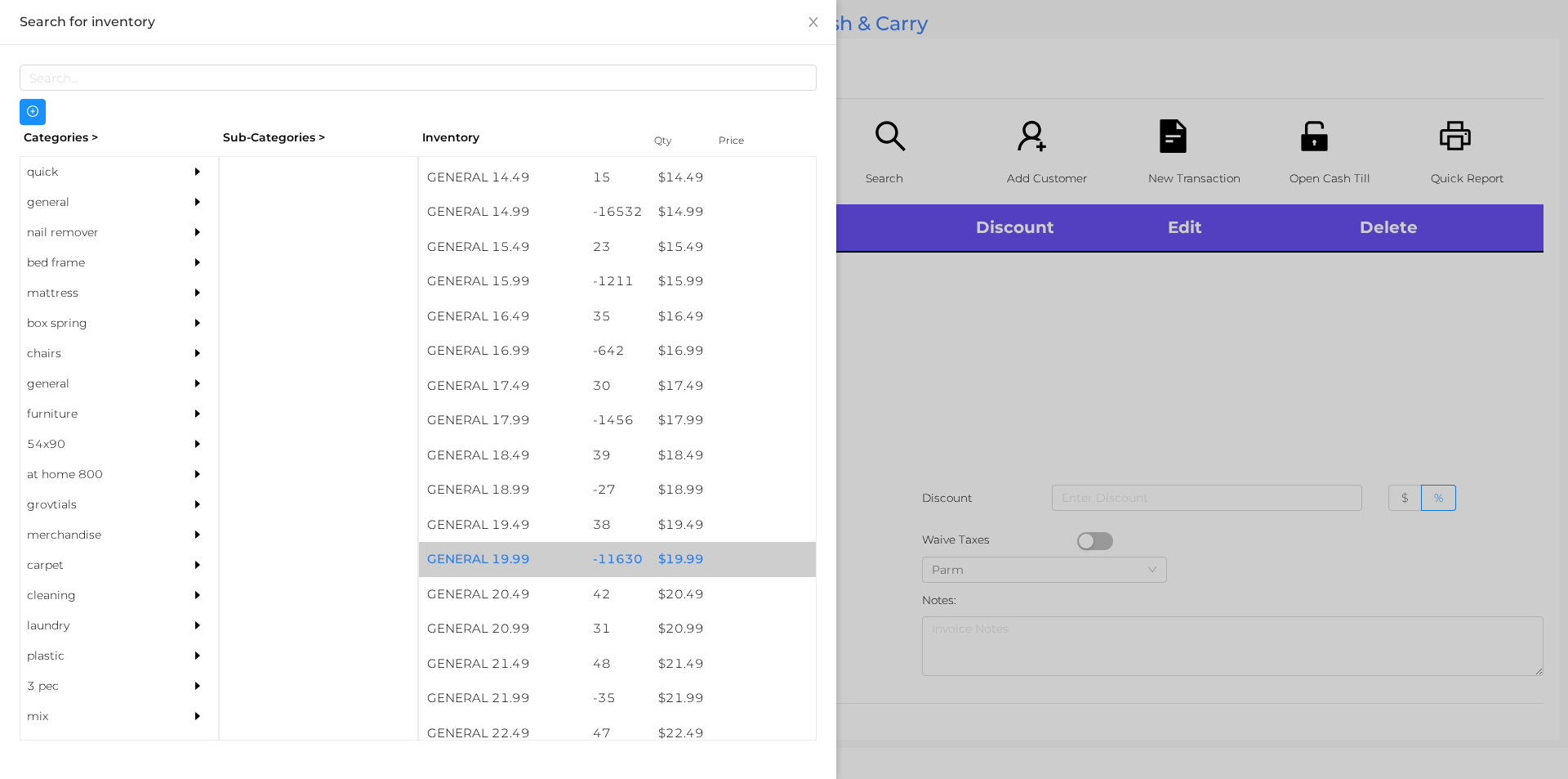
click at [671, 558] on div "$ 19.99" at bounding box center [734, 560] width 166 height 35
click at [879, 565] on div at bounding box center [784, 390] width 1568 height 779
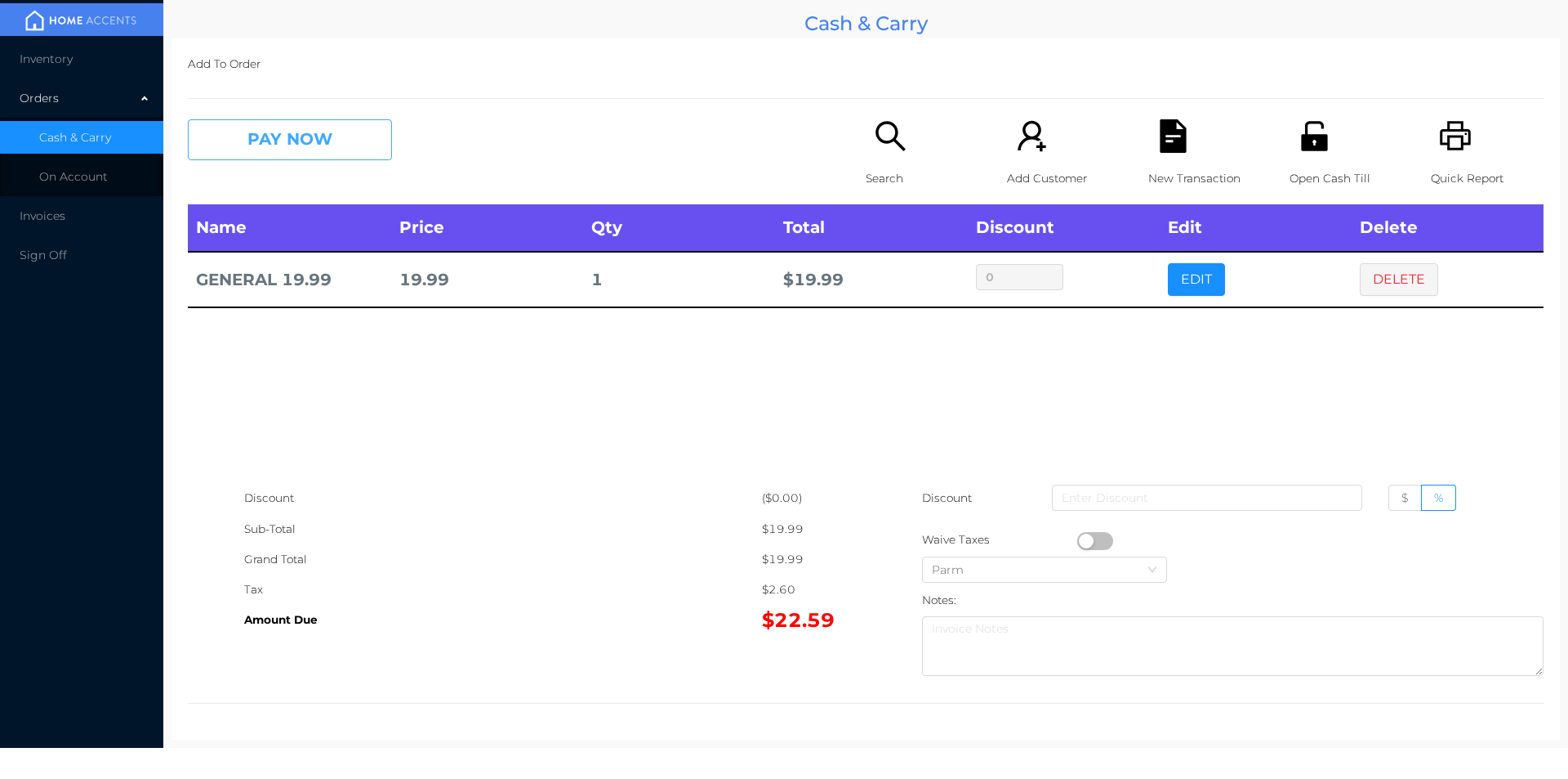
click at [271, 151] on button "PAY NOW" at bounding box center [290, 140] width 204 height 41
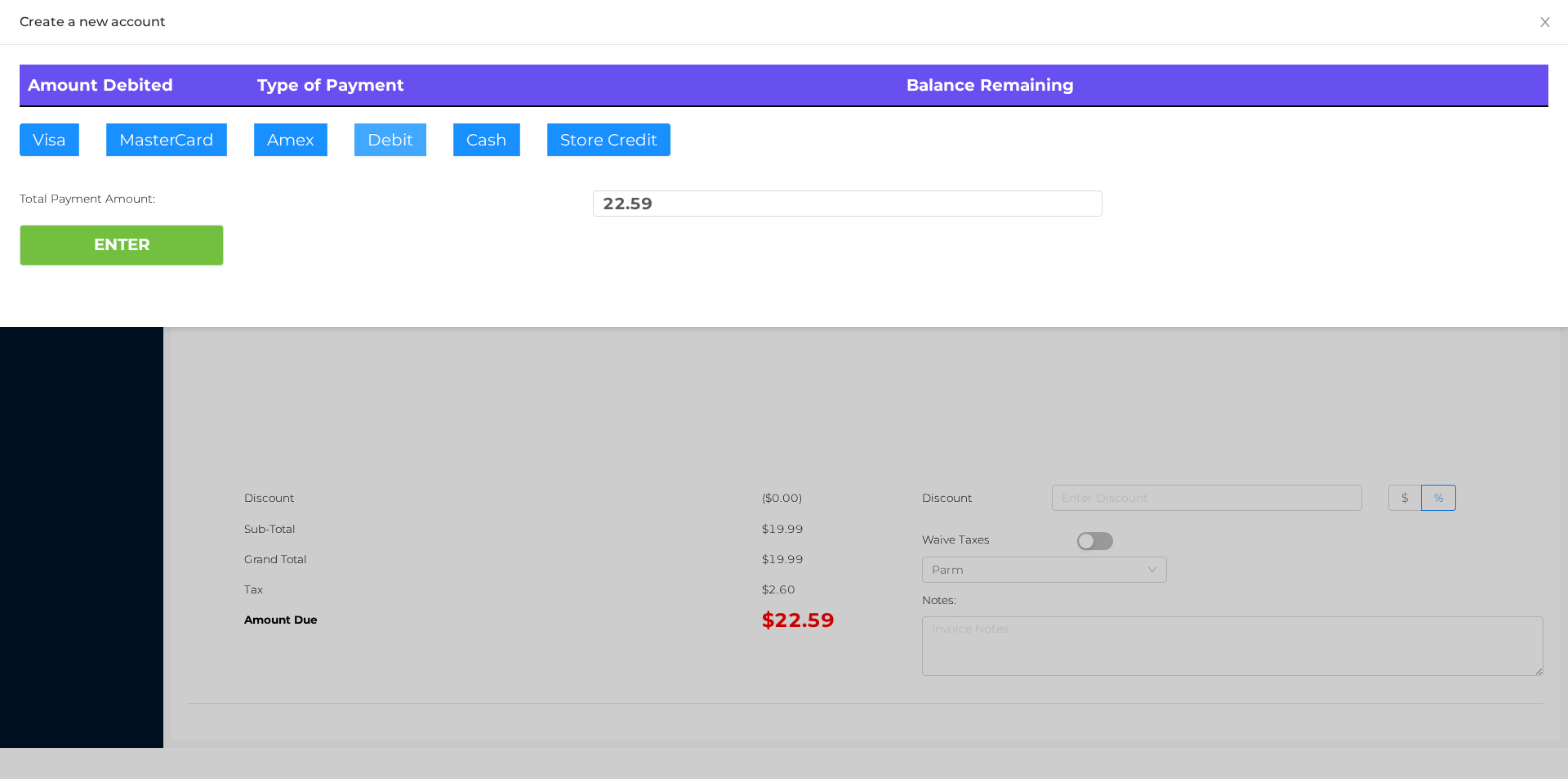
click at [381, 145] on button "Debit" at bounding box center [389, 139] width 71 height 32
click at [136, 244] on button "ENTER" at bounding box center [121, 246] width 204 height 41
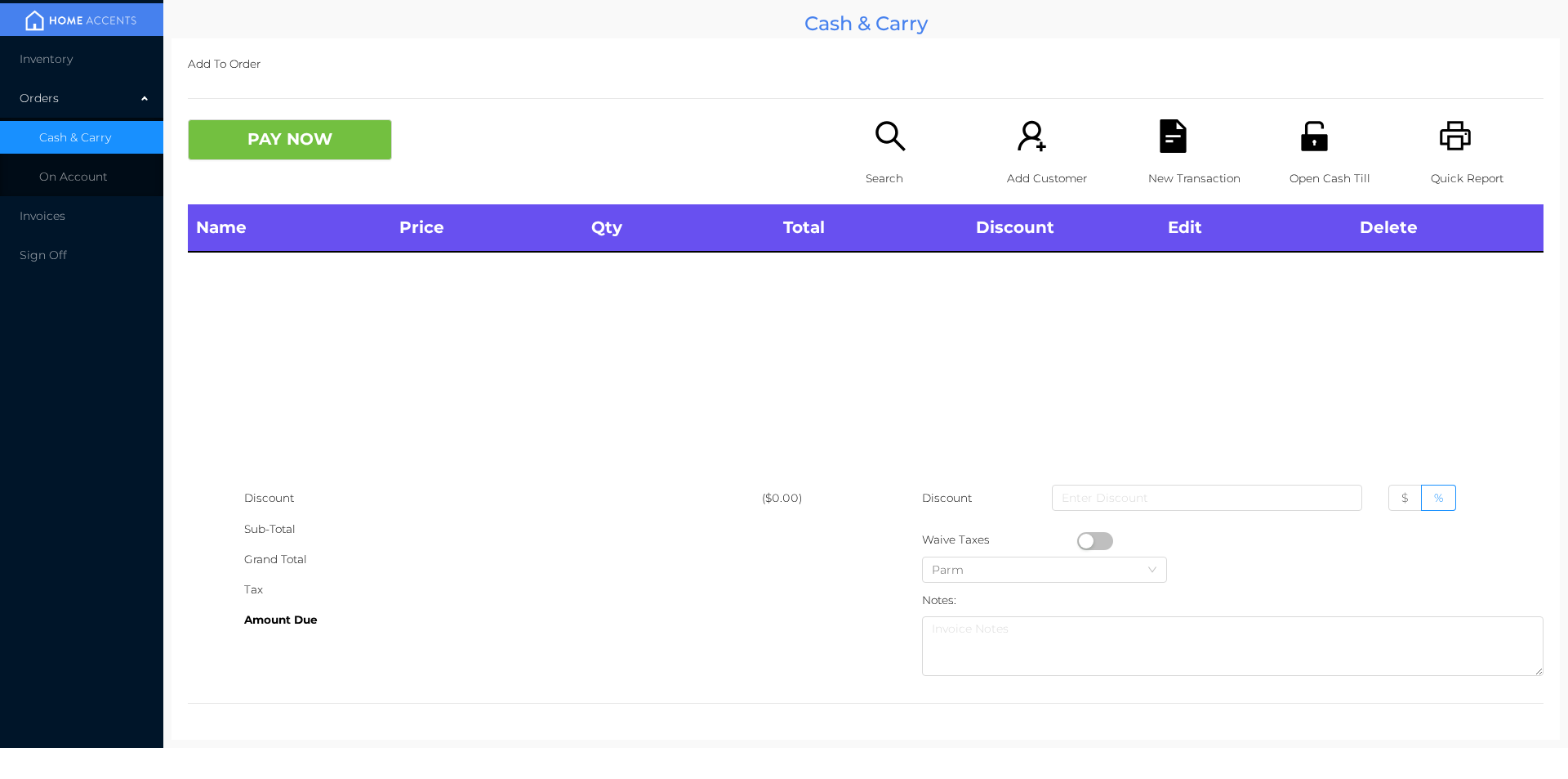
click at [877, 158] on div "Search" at bounding box center [921, 161] width 112 height 85
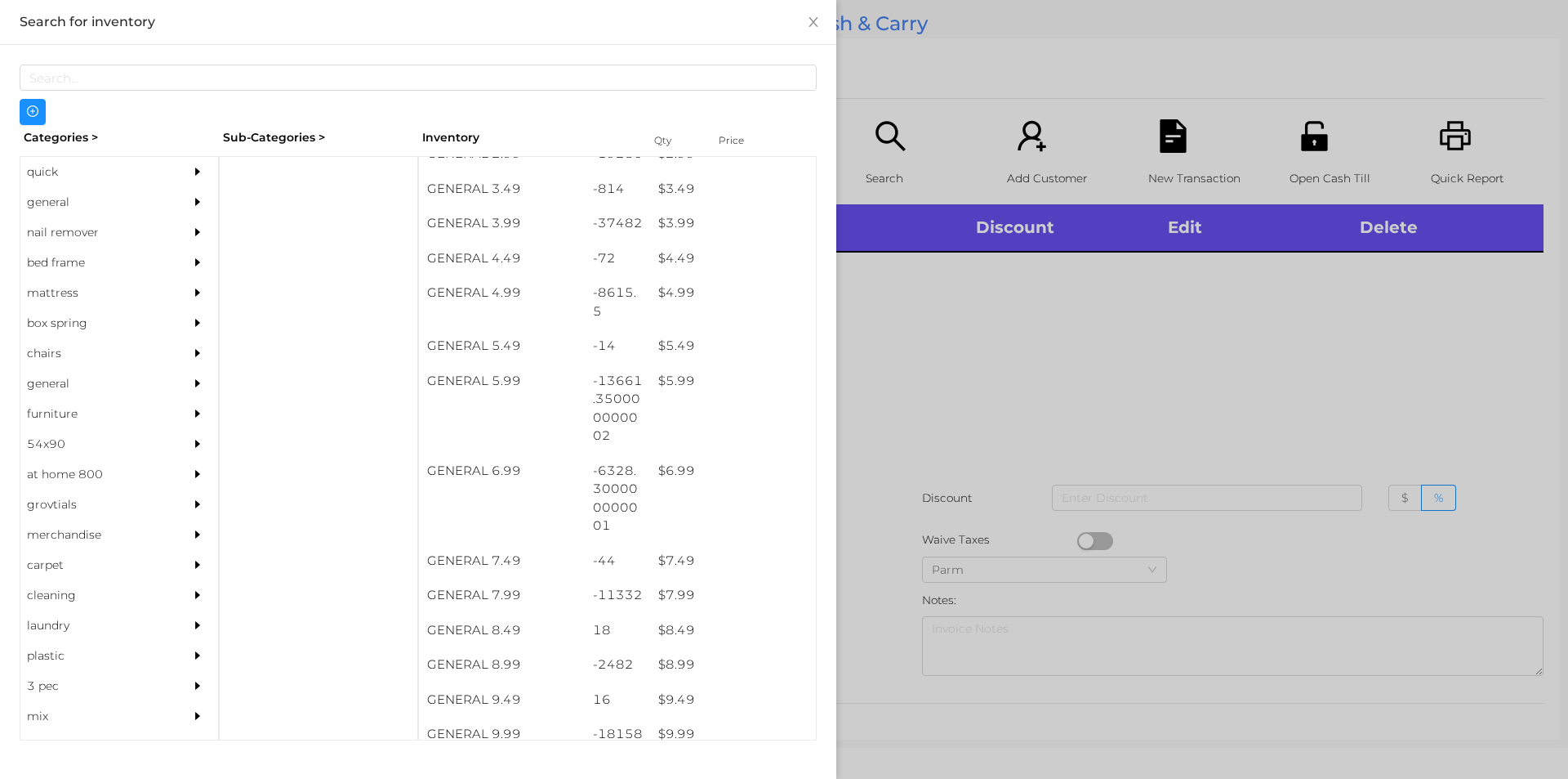
scroll to position [459, 0]
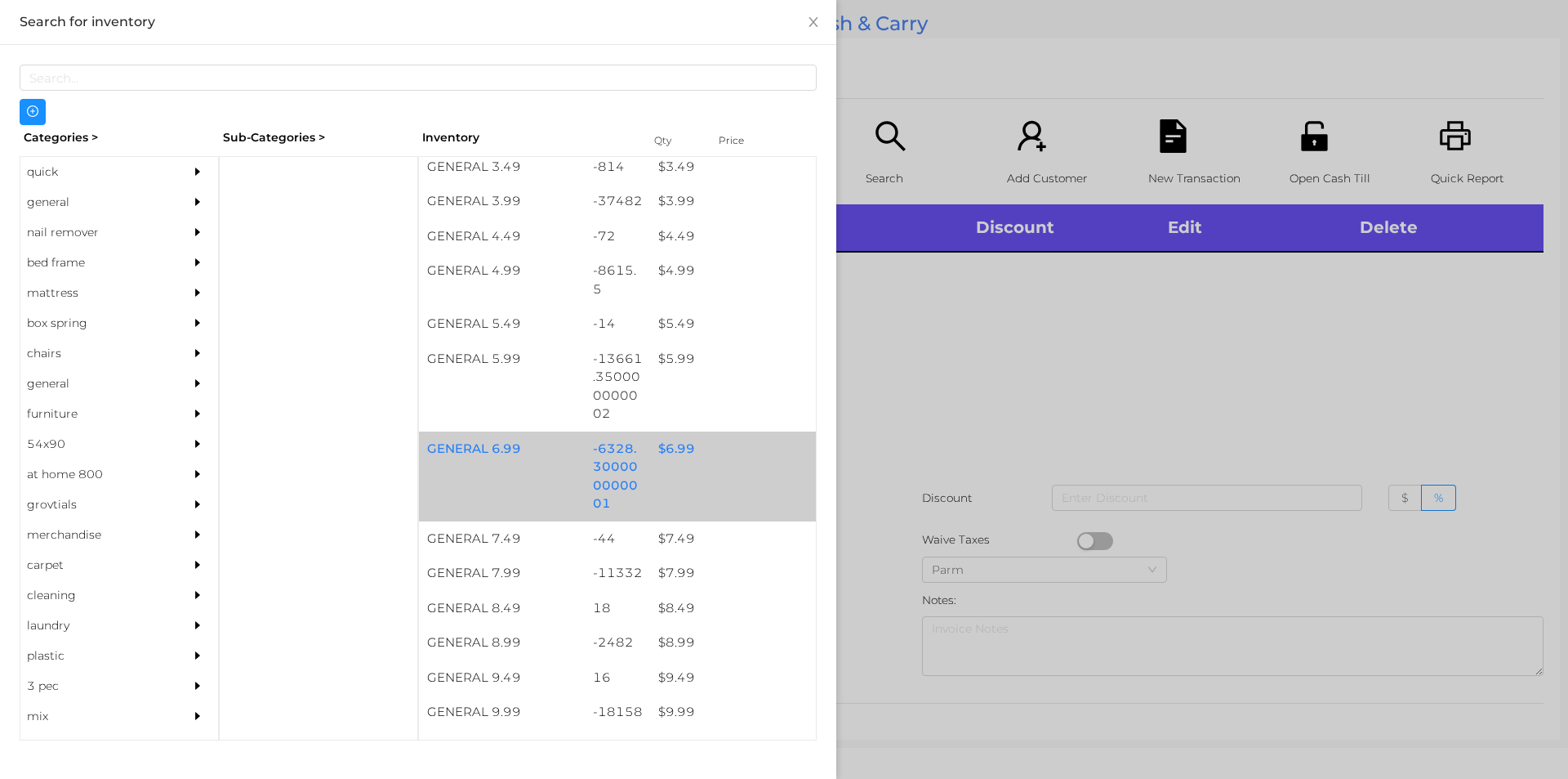
click at [671, 456] on div "$ 6.99" at bounding box center [734, 449] width 166 height 35
click at [664, 458] on div "$ 6.99" at bounding box center [734, 449] width 166 height 35
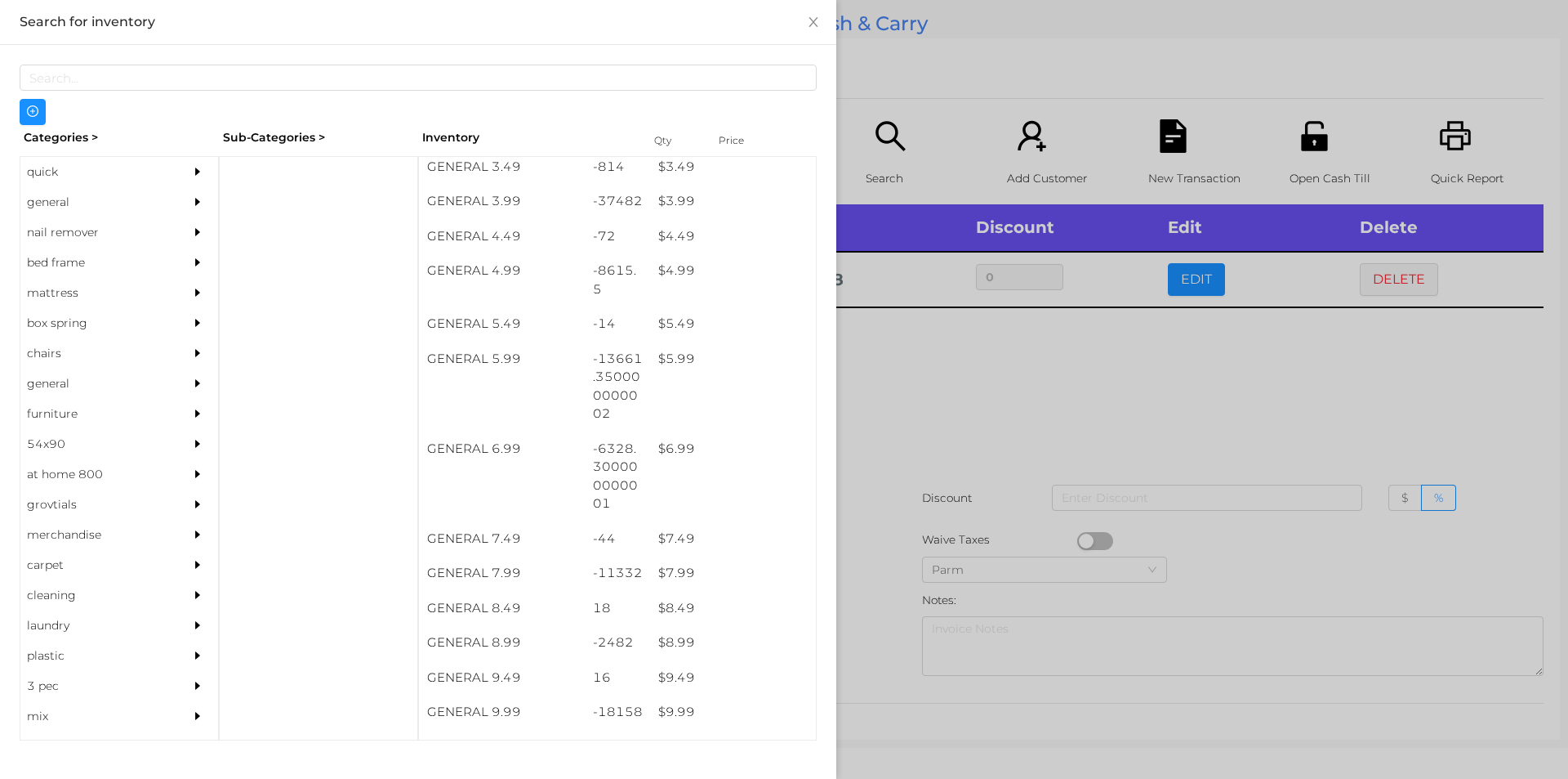
click at [918, 404] on div at bounding box center [784, 390] width 1568 height 779
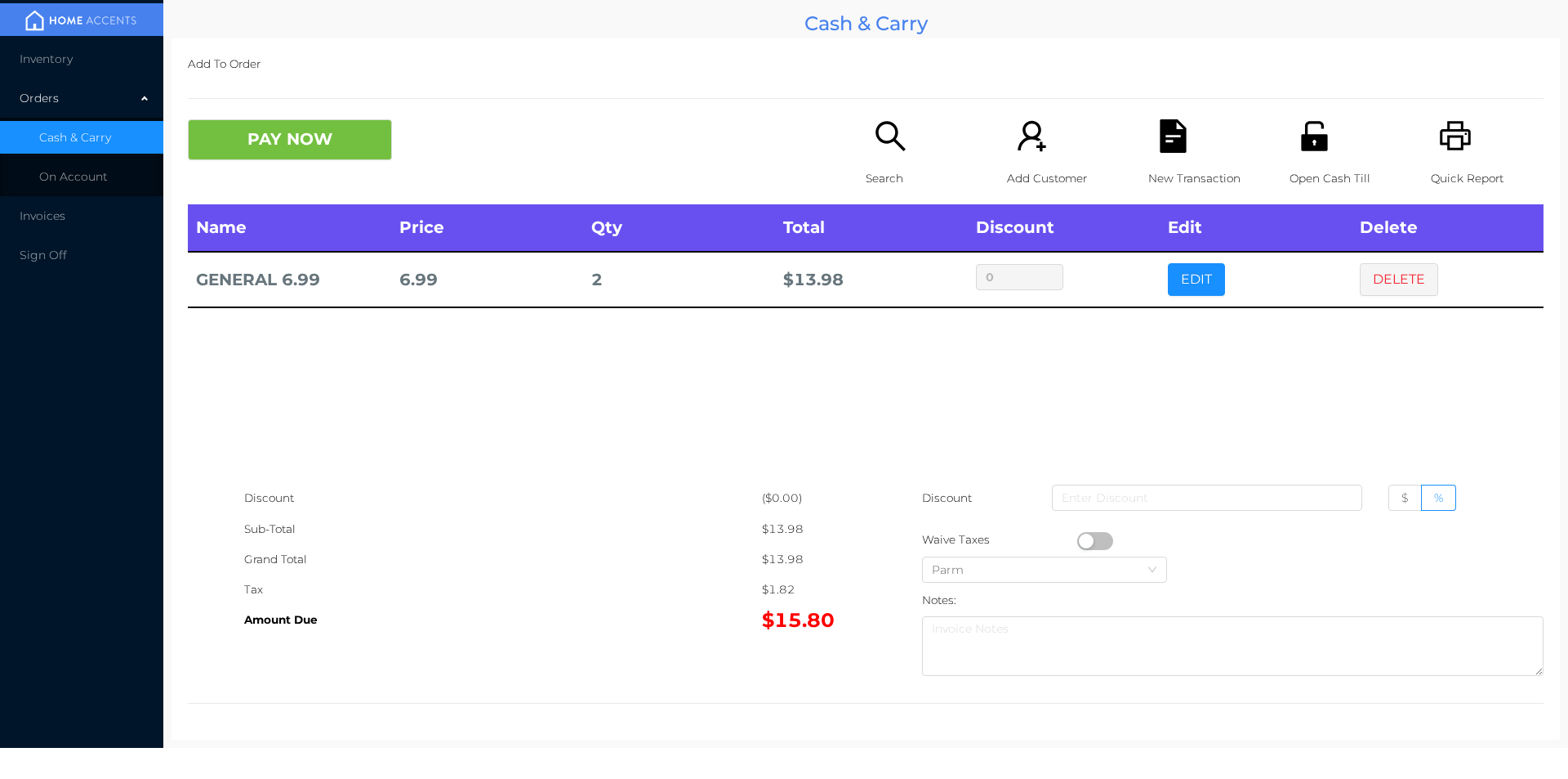
click at [874, 153] on icon "icon: search" at bounding box center [891, 136] width 33 height 33
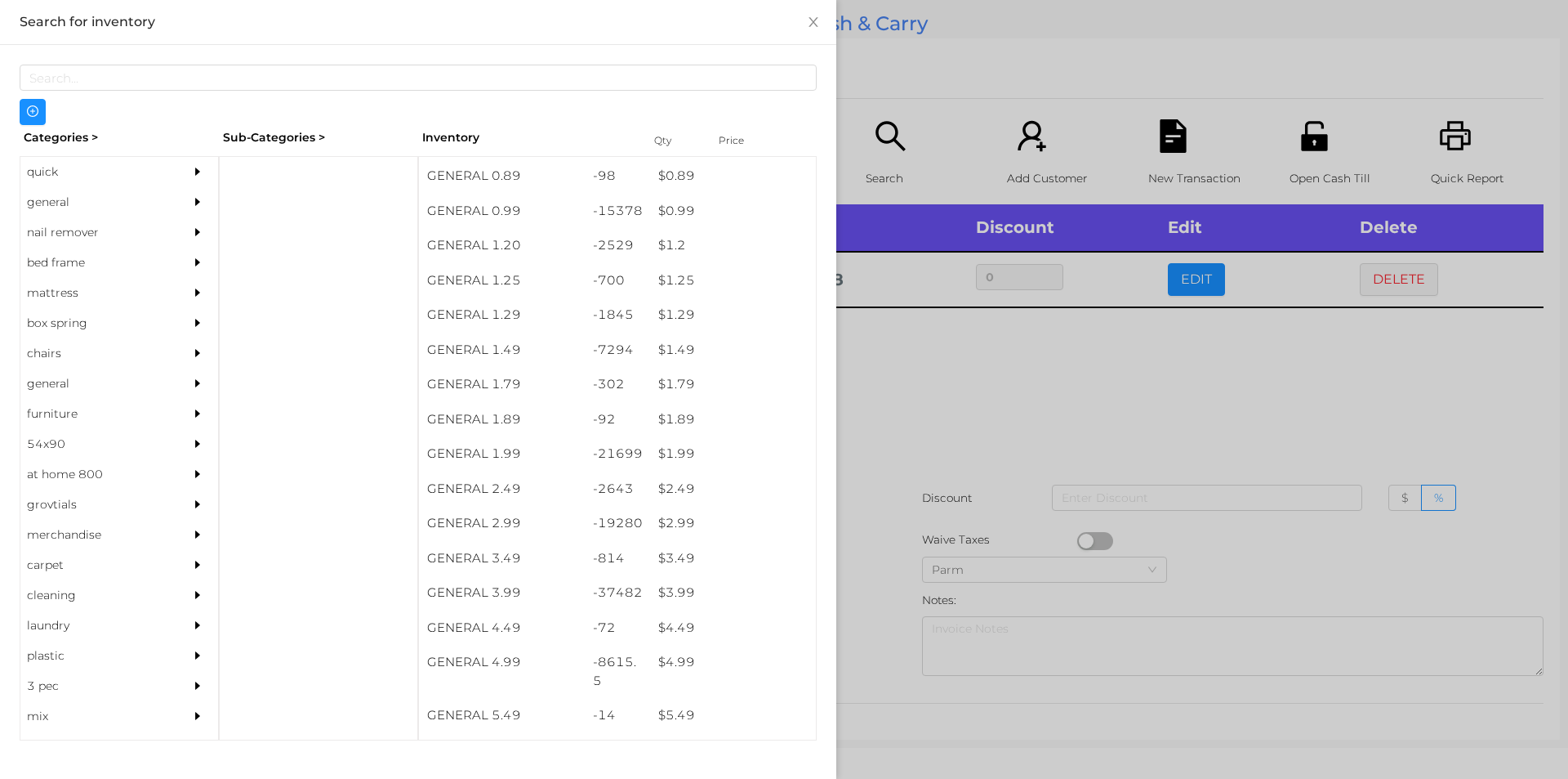
scroll to position [67, 0]
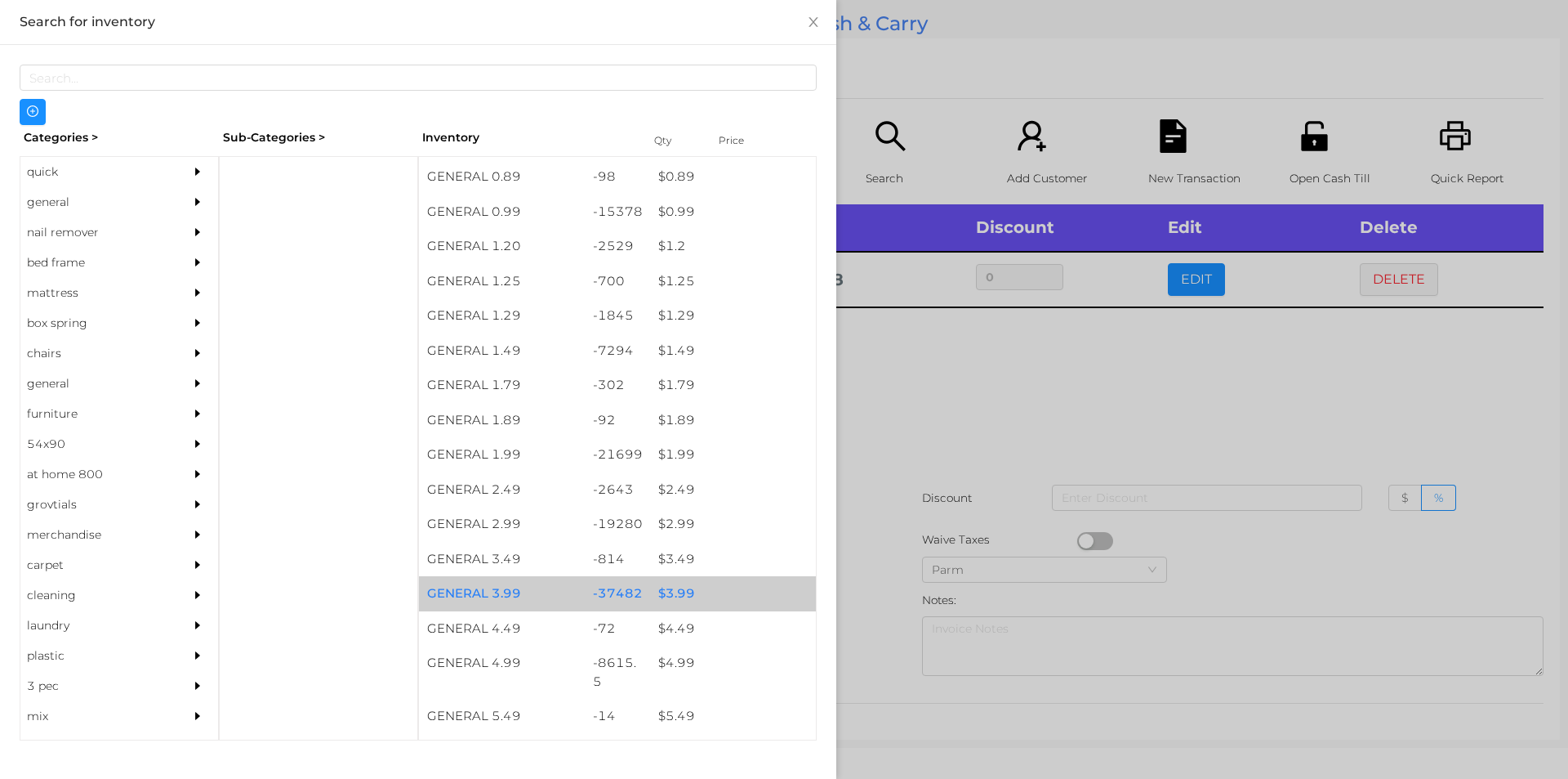
click at [672, 584] on div "$ 3.99" at bounding box center [734, 594] width 166 height 35
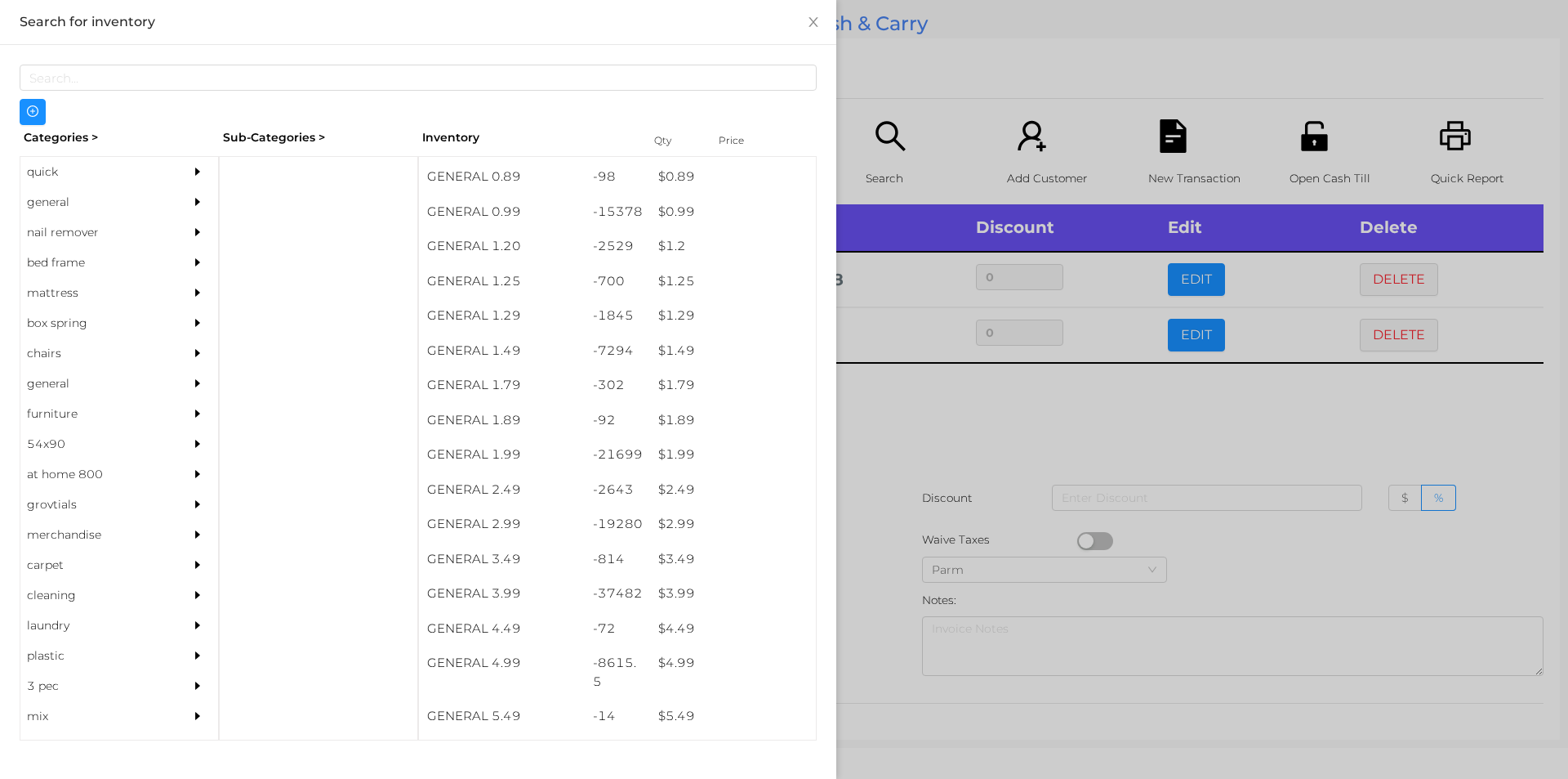
click at [879, 551] on div at bounding box center [784, 390] width 1568 height 779
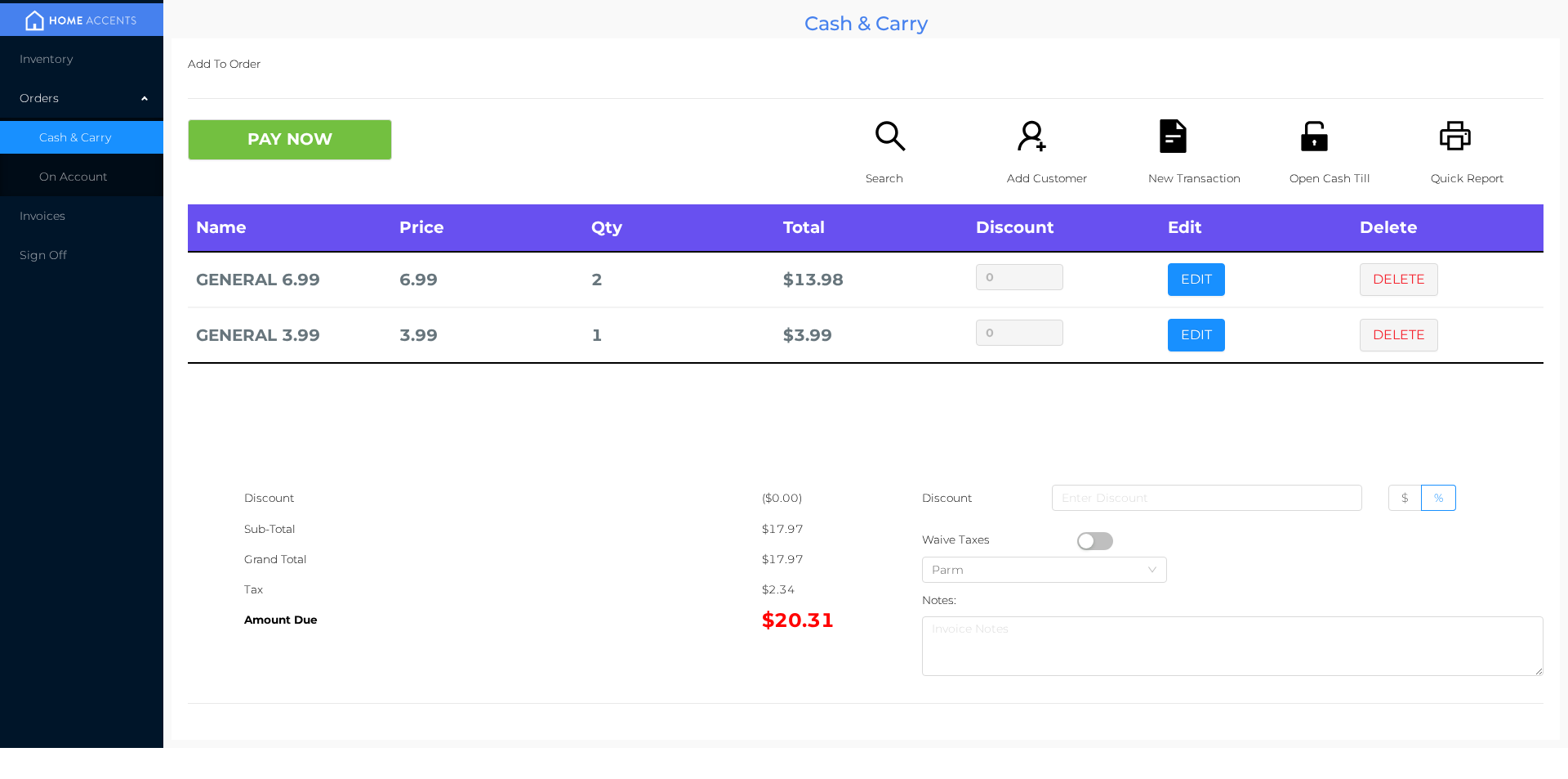
click at [1300, 171] on p "Open Cash Till" at bounding box center [1346, 178] width 112 height 30
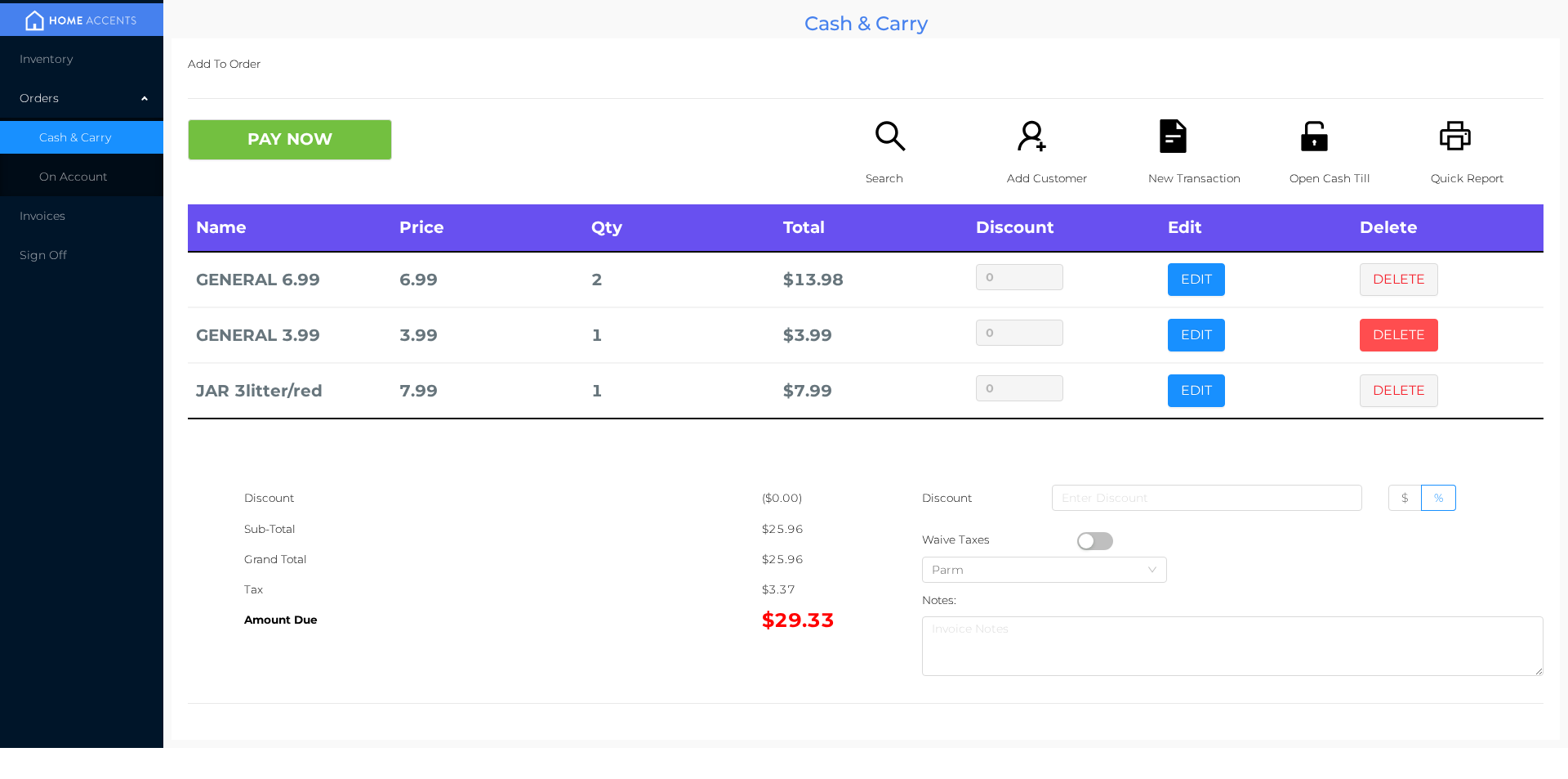
click at [1400, 344] on button "DELETE" at bounding box center [1399, 335] width 78 height 32
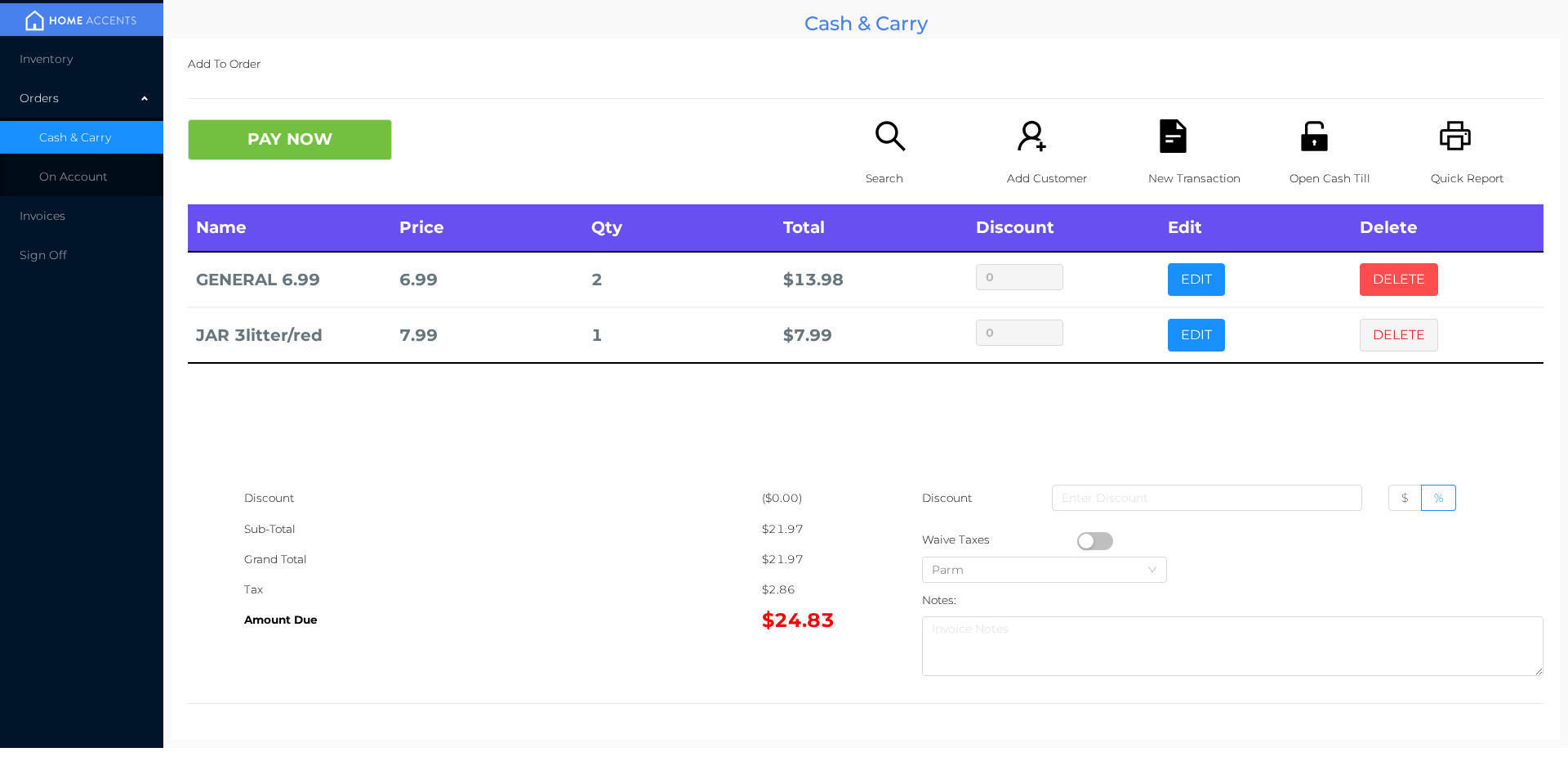
click at [1385, 284] on button "DELETE" at bounding box center [1399, 279] width 78 height 32
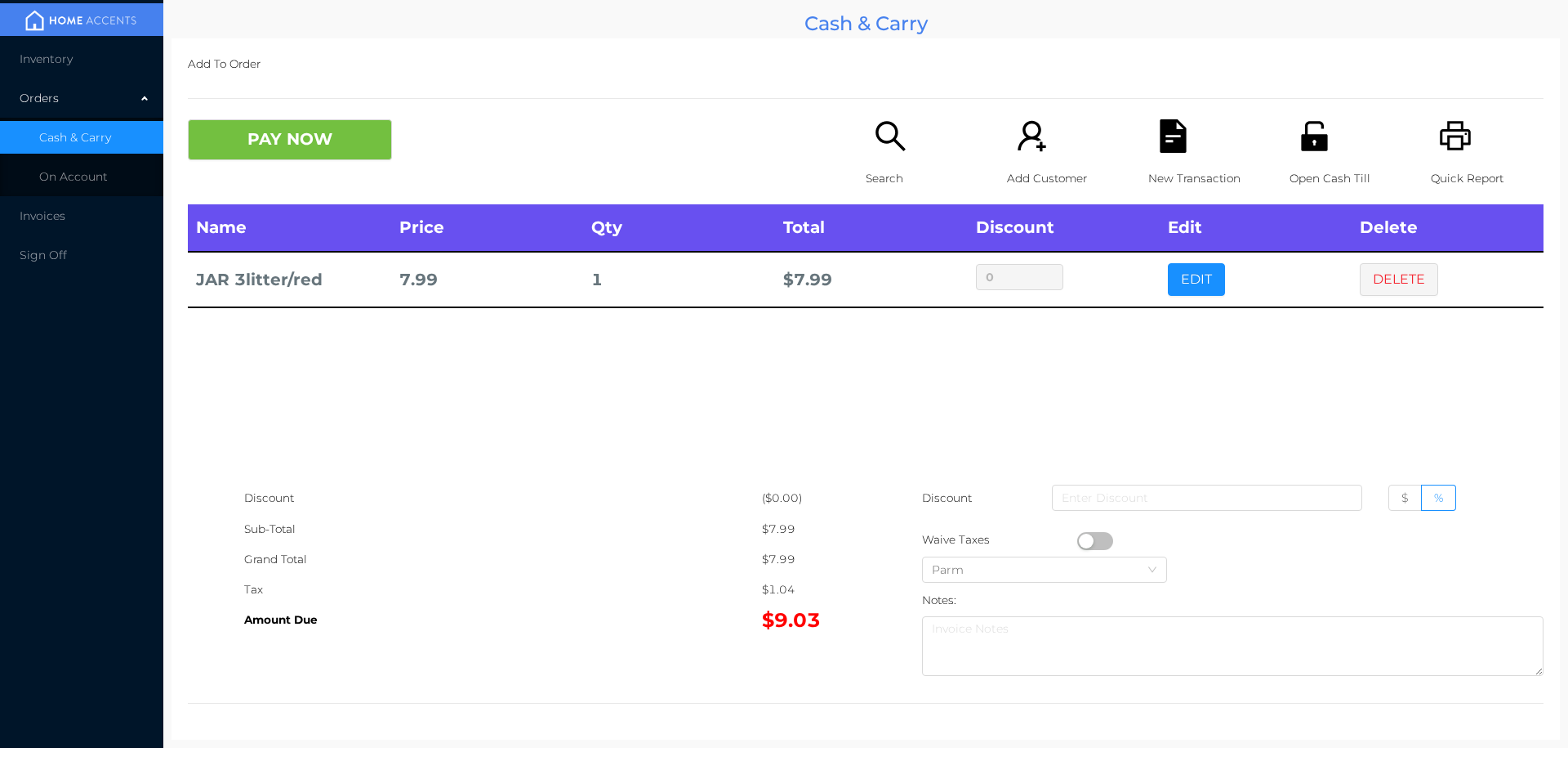
click at [1440, 142] on icon "icon: printer" at bounding box center [1456, 136] width 33 height 33
click at [298, 141] on button "PAY NOW" at bounding box center [290, 140] width 204 height 41
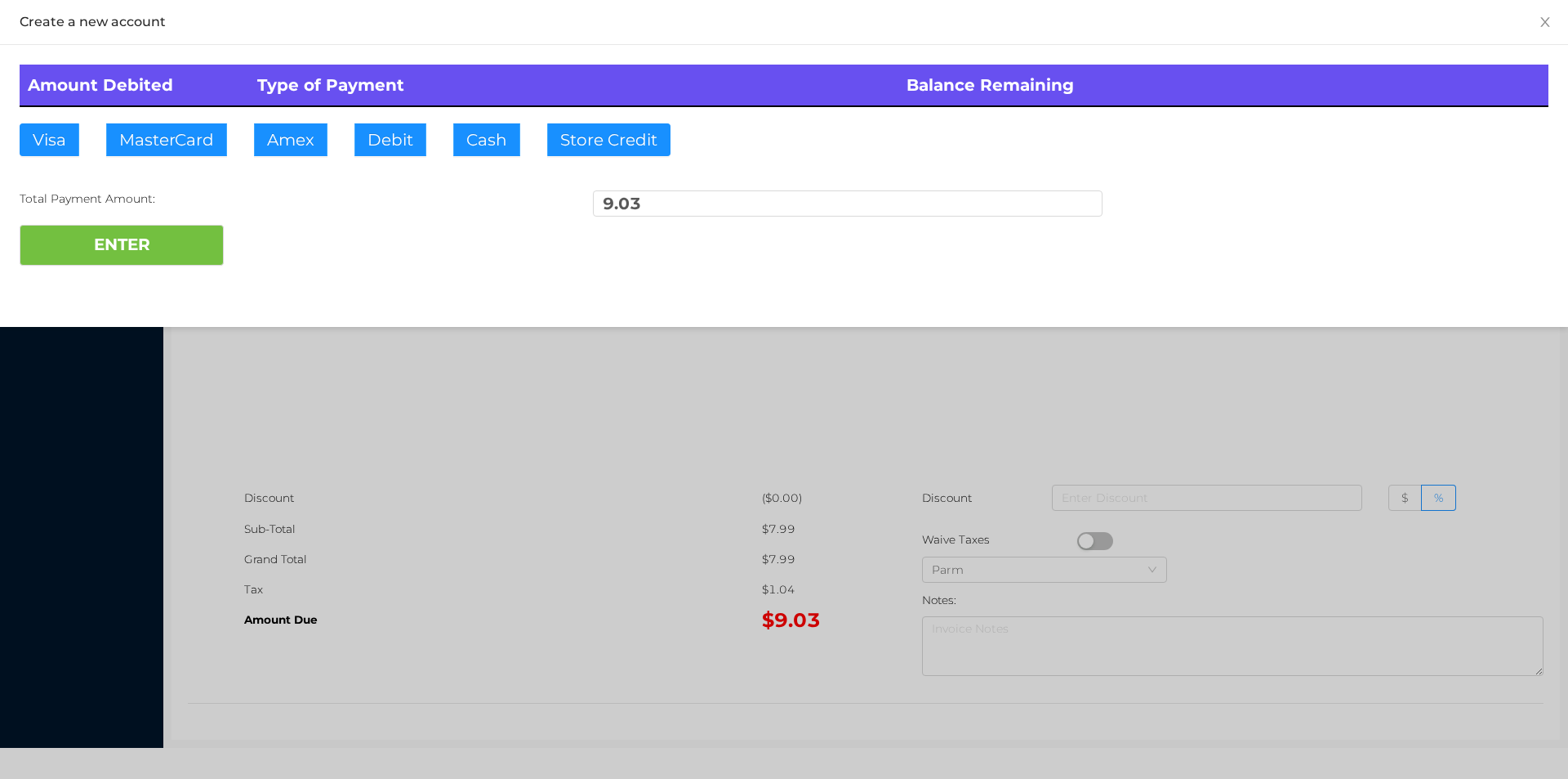
click at [453, 479] on div at bounding box center [784, 390] width 1568 height 779
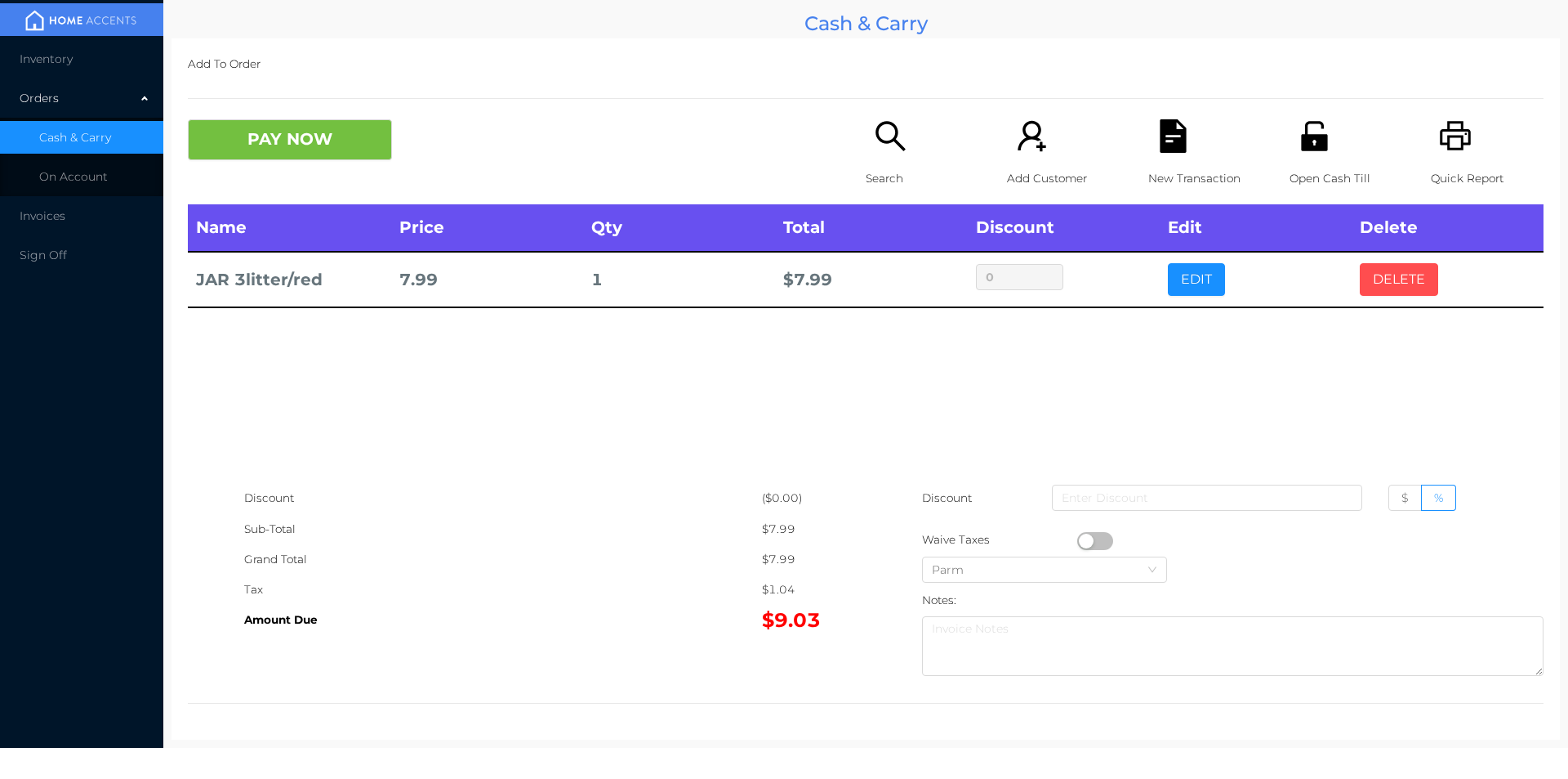
click at [1380, 294] on button "DELETE" at bounding box center [1399, 279] width 78 height 32
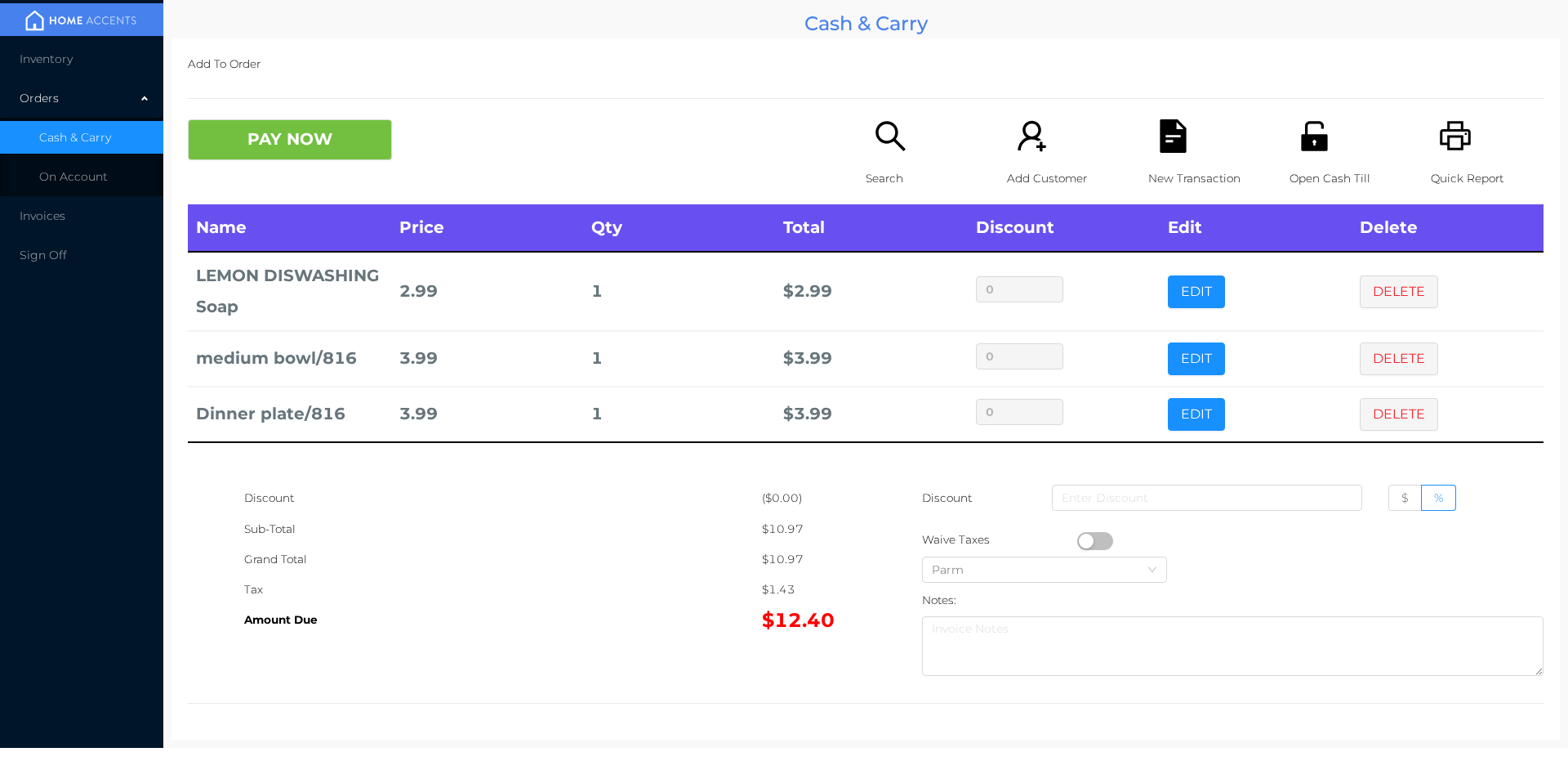
click at [898, 163] on p "Search" at bounding box center [921, 178] width 112 height 30
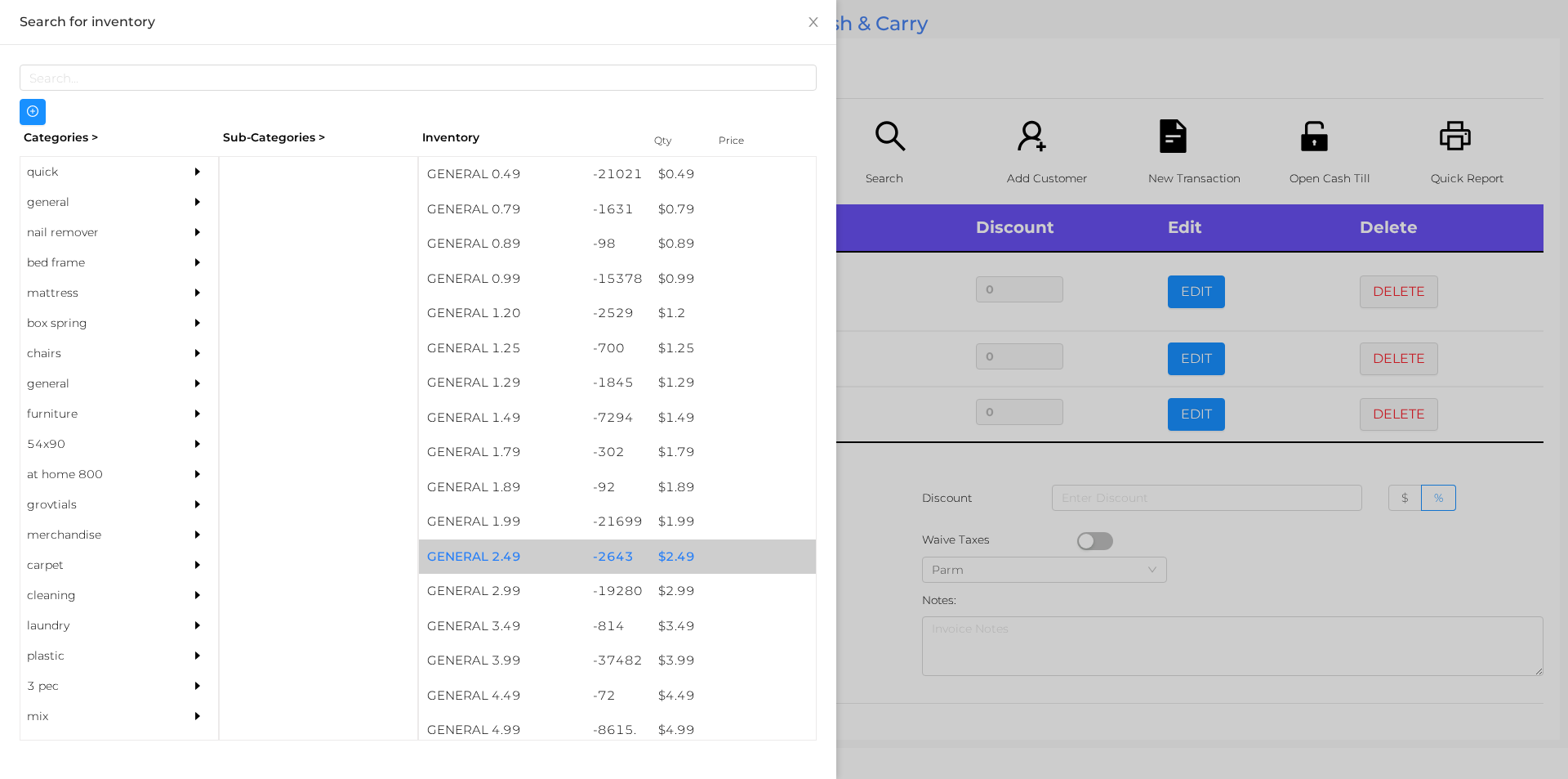
click at [683, 553] on div "$ 2.49" at bounding box center [734, 557] width 166 height 35
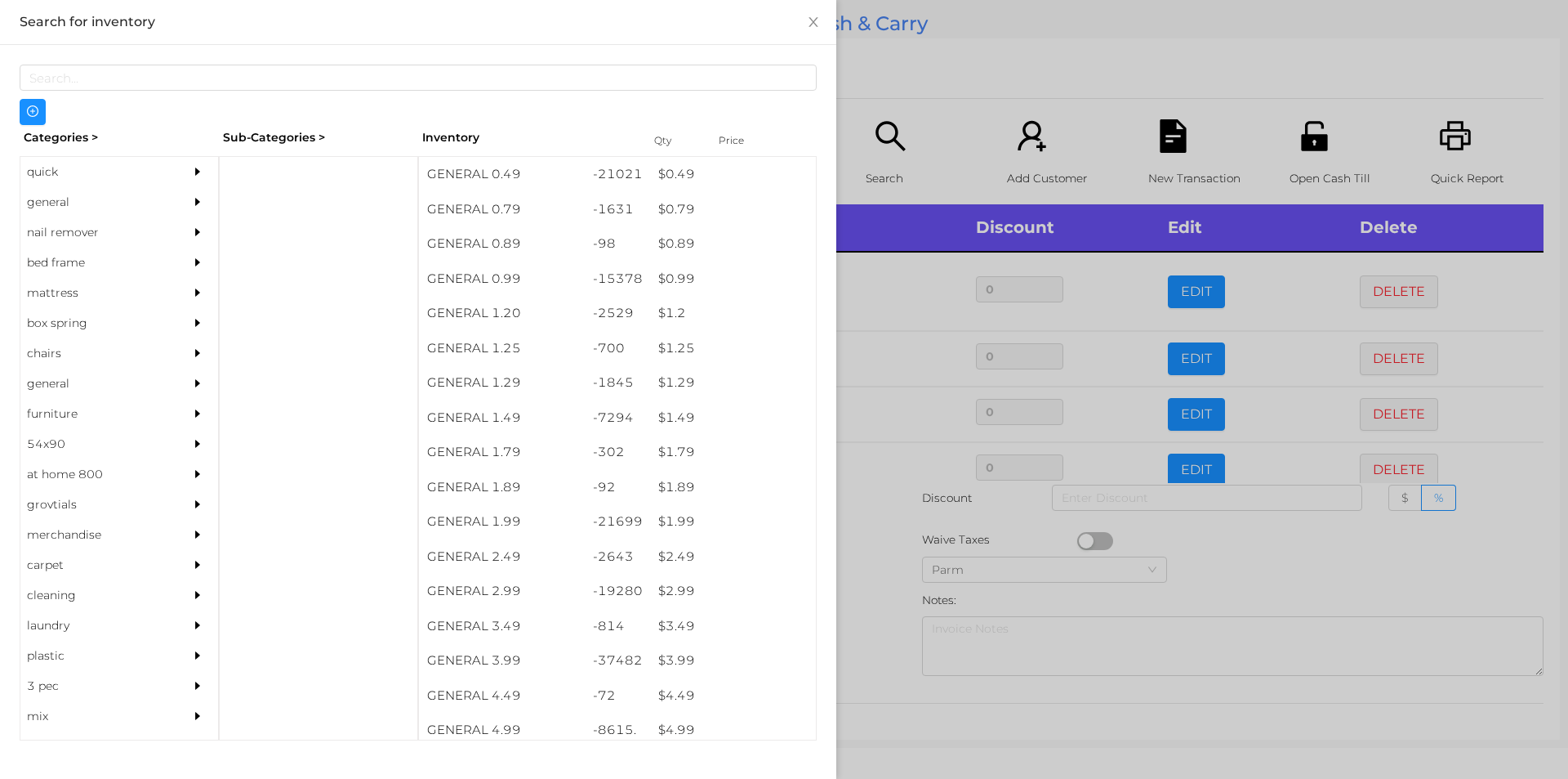
click at [875, 563] on div at bounding box center [784, 390] width 1568 height 779
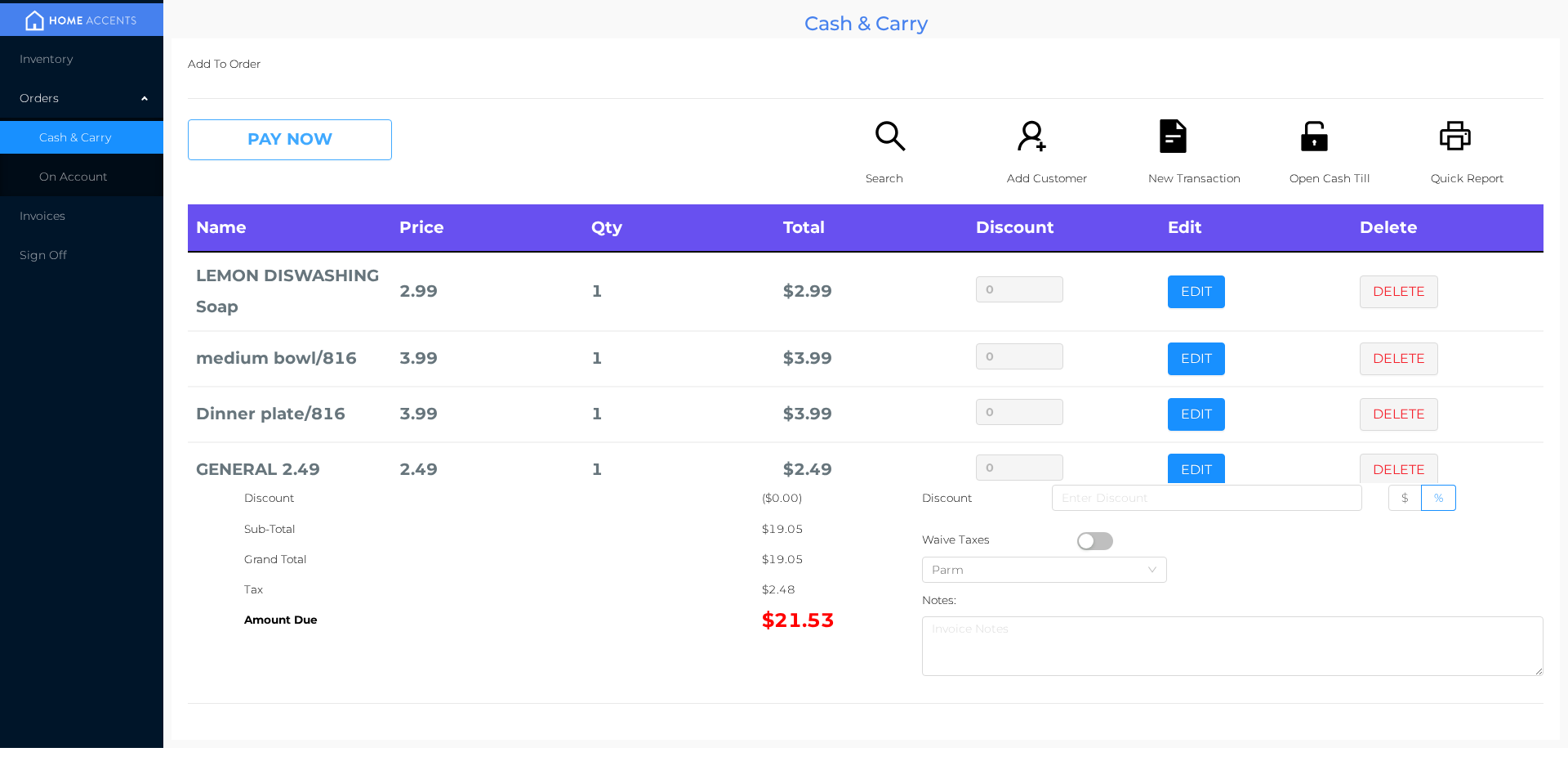
click at [364, 146] on button "PAY NOW" at bounding box center [290, 140] width 204 height 41
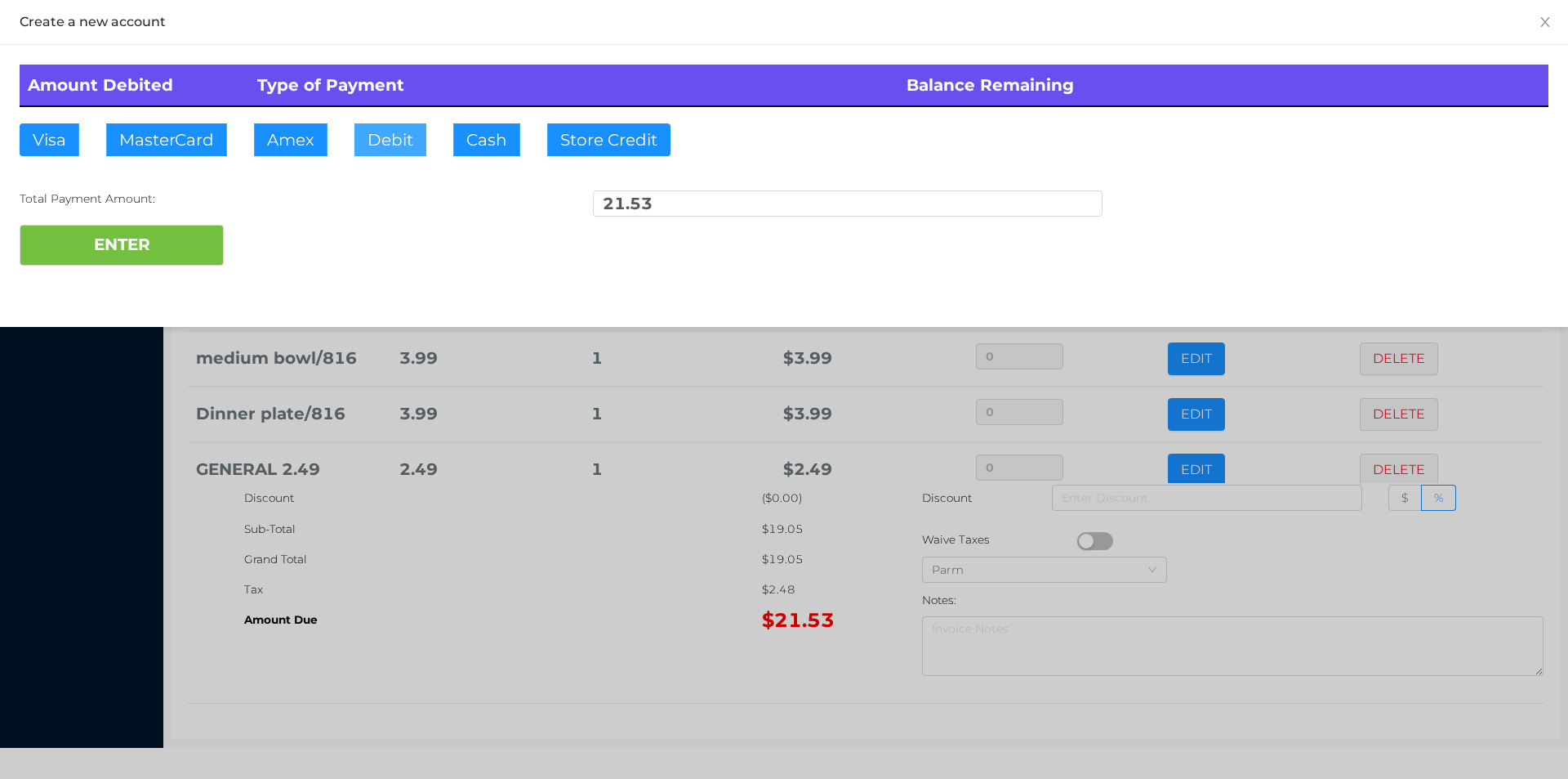
click at [399, 137] on button "Debit" at bounding box center [389, 139] width 71 height 32
click at [191, 230] on button "ENTER" at bounding box center [121, 246] width 204 height 41
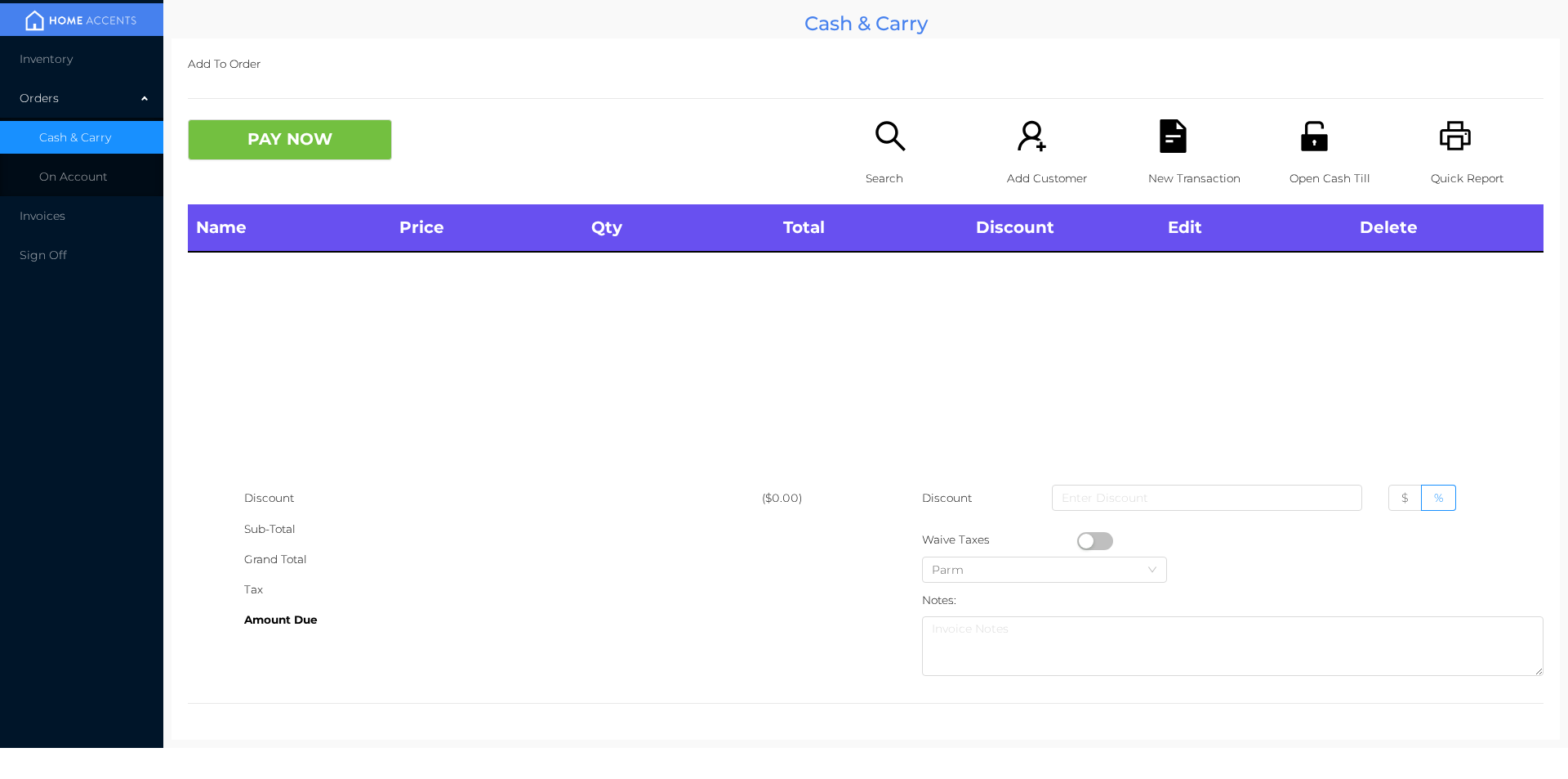
click at [1297, 161] on div "Open Cash Till" at bounding box center [1346, 161] width 112 height 85
click at [1314, 174] on p "Open Cash Till" at bounding box center [1346, 178] width 112 height 30
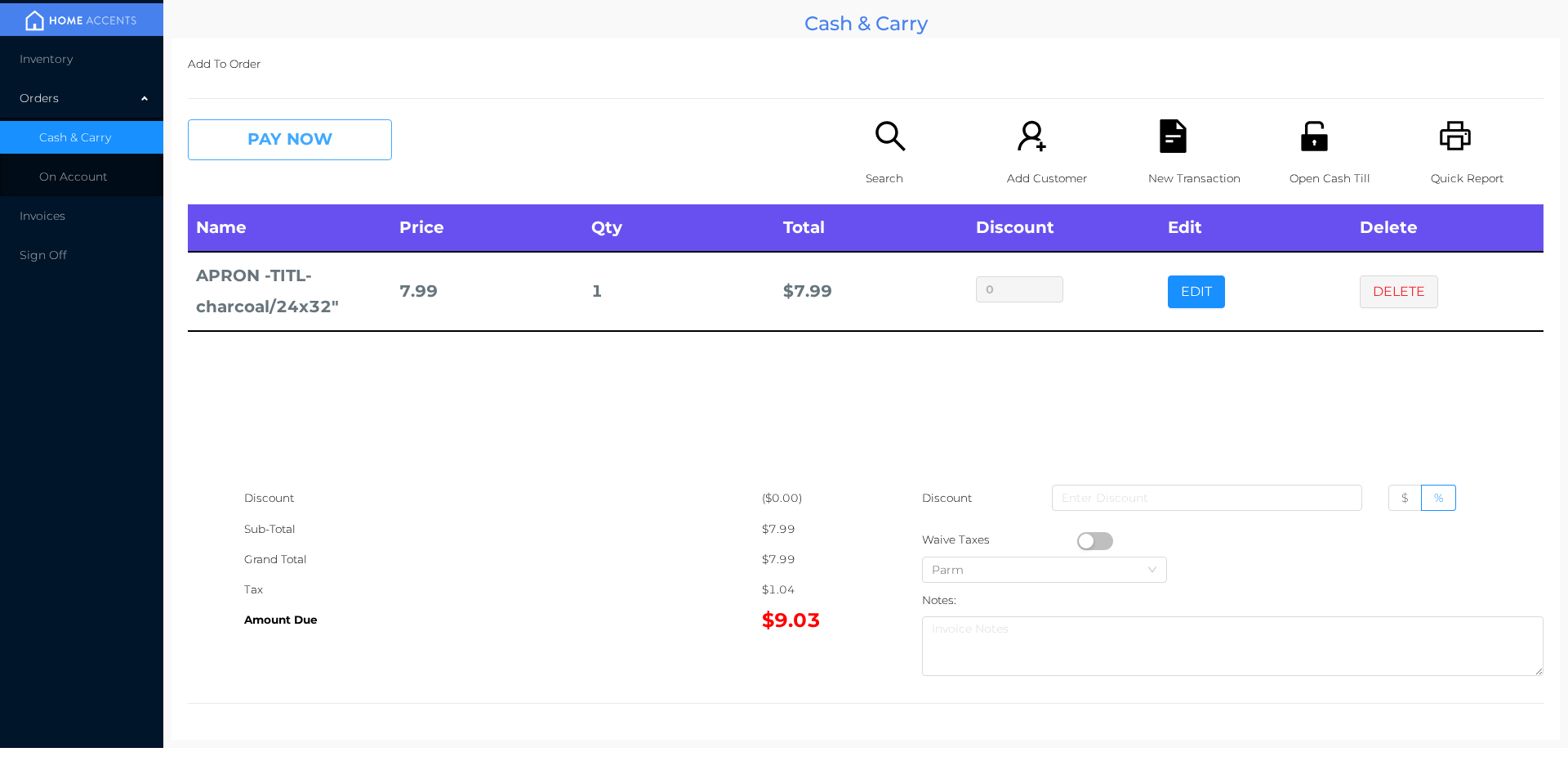
click at [295, 130] on button "PAY NOW" at bounding box center [290, 140] width 204 height 41
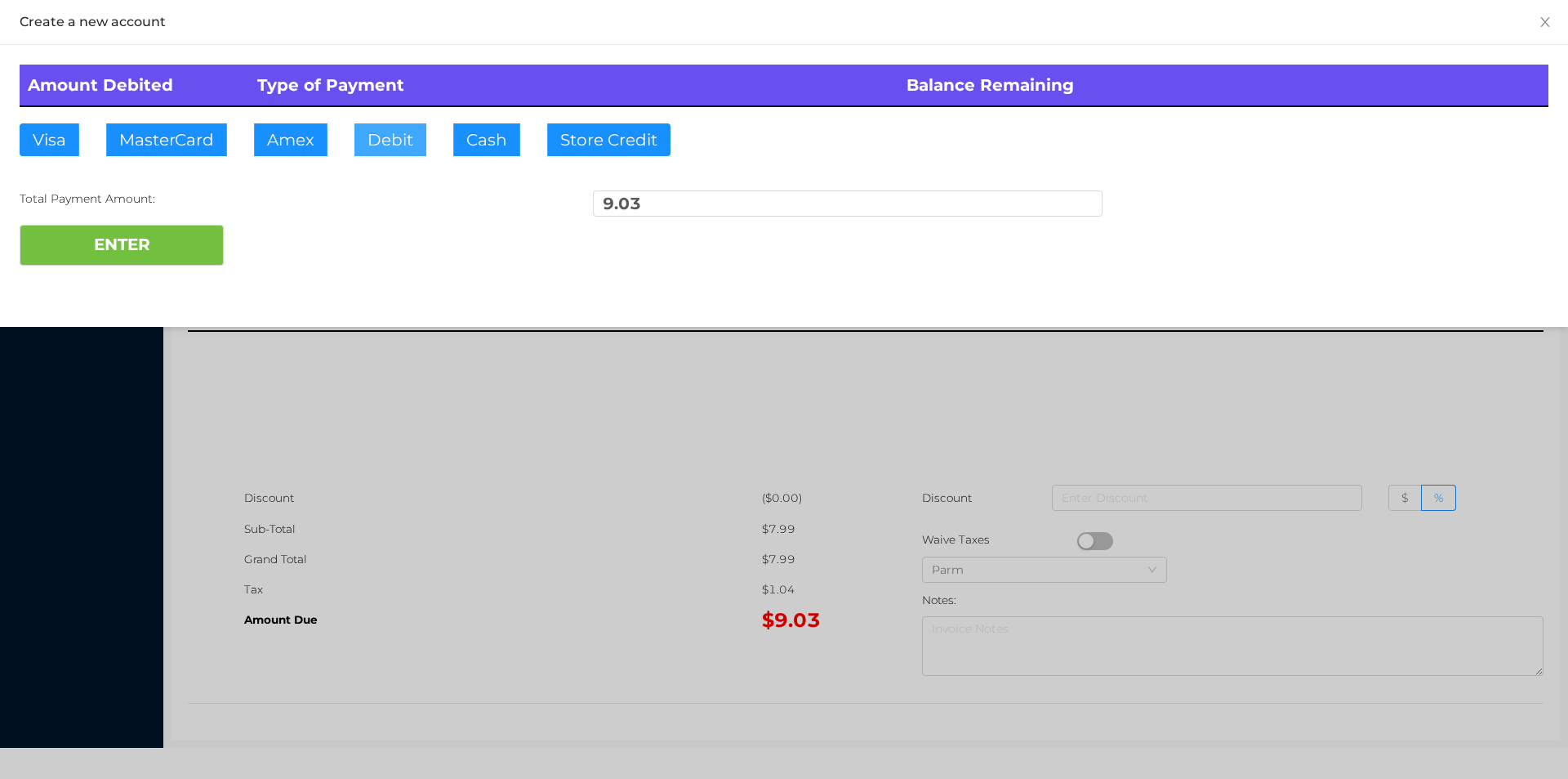
click at [372, 124] on button "Debit" at bounding box center [389, 139] width 71 height 32
click at [142, 261] on button "ENTER" at bounding box center [121, 246] width 204 height 41
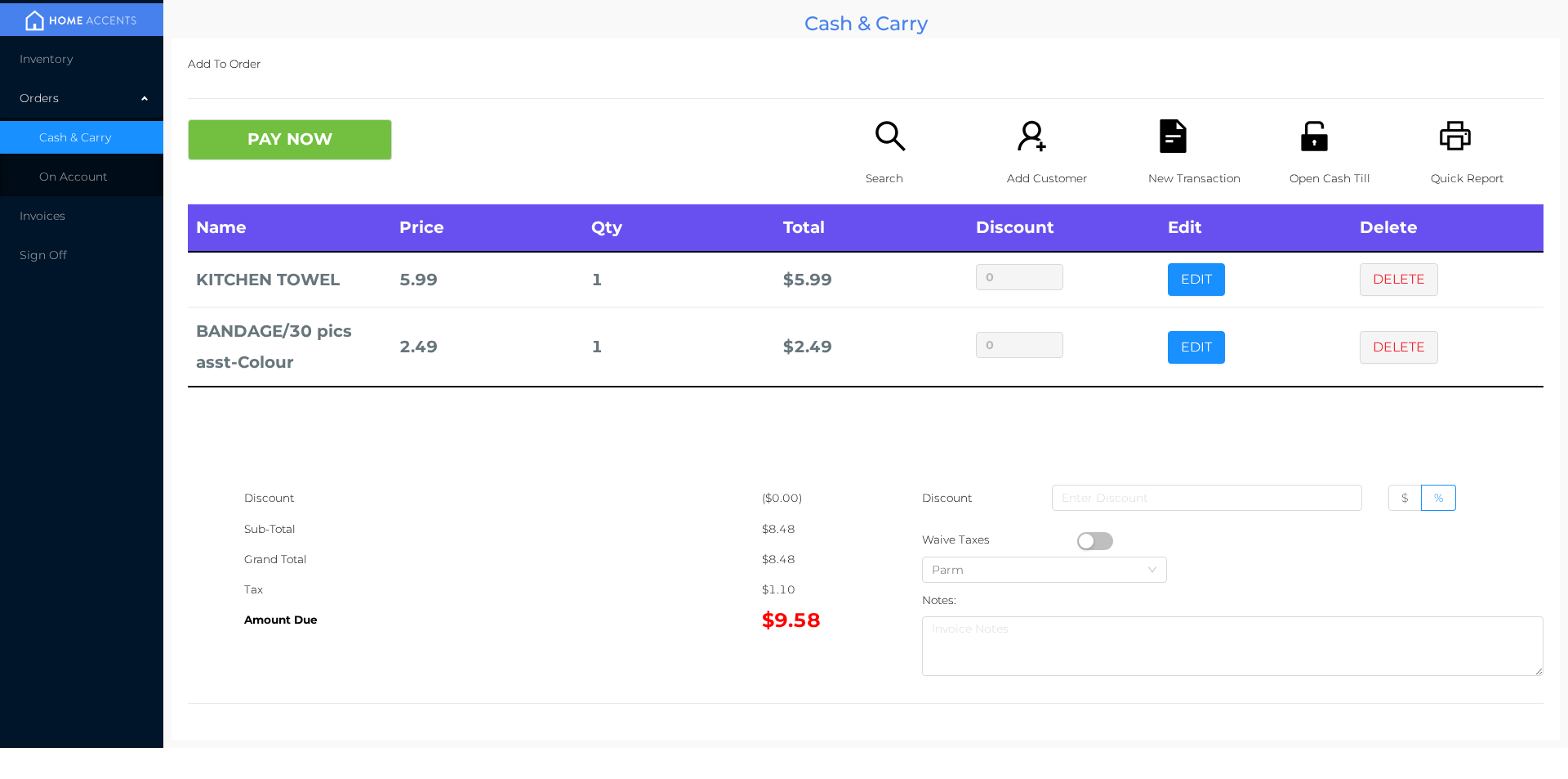
click at [901, 176] on p "Search" at bounding box center [921, 178] width 112 height 30
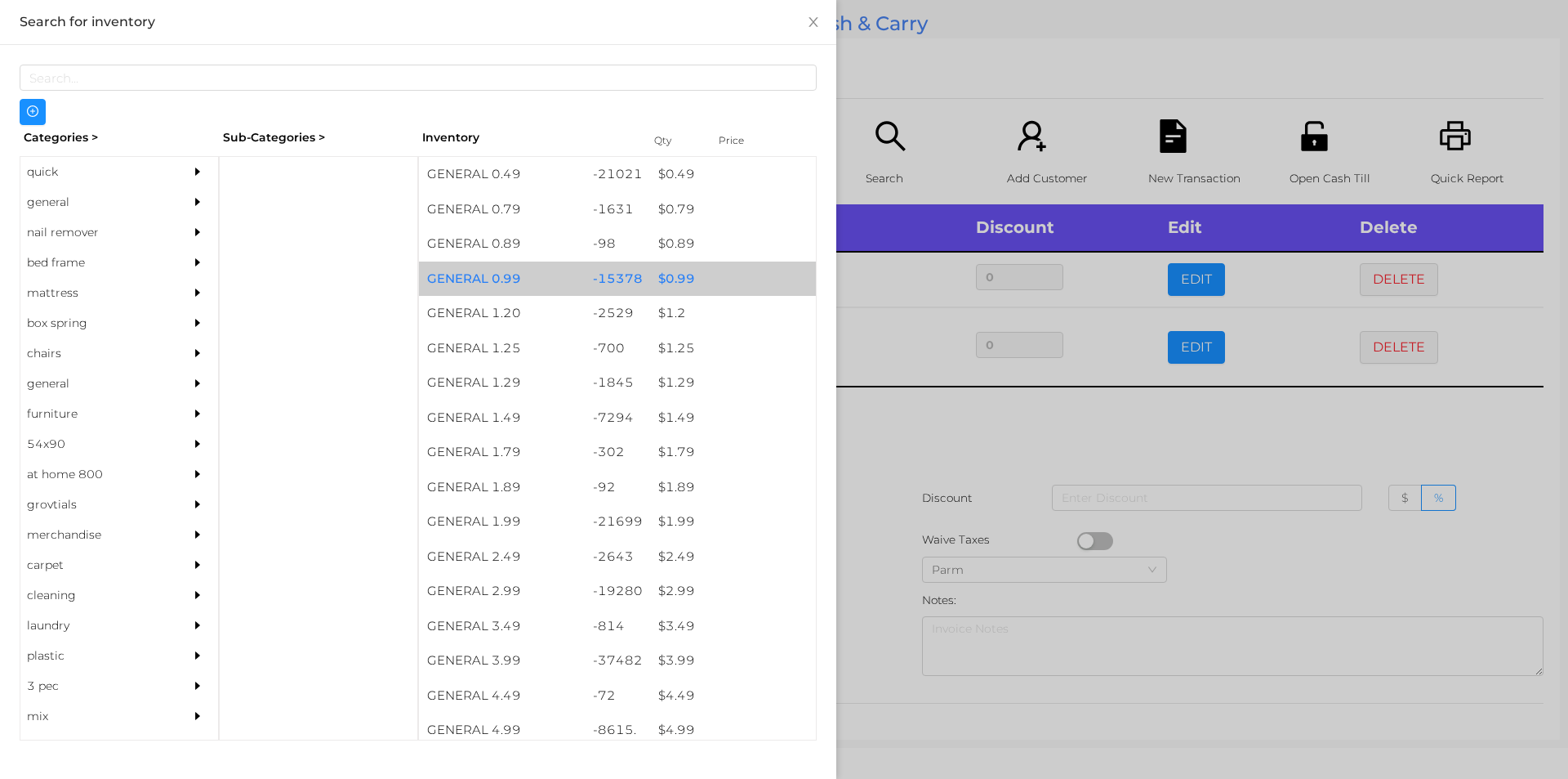
click at [715, 287] on div "$ 0.99" at bounding box center [734, 279] width 166 height 35
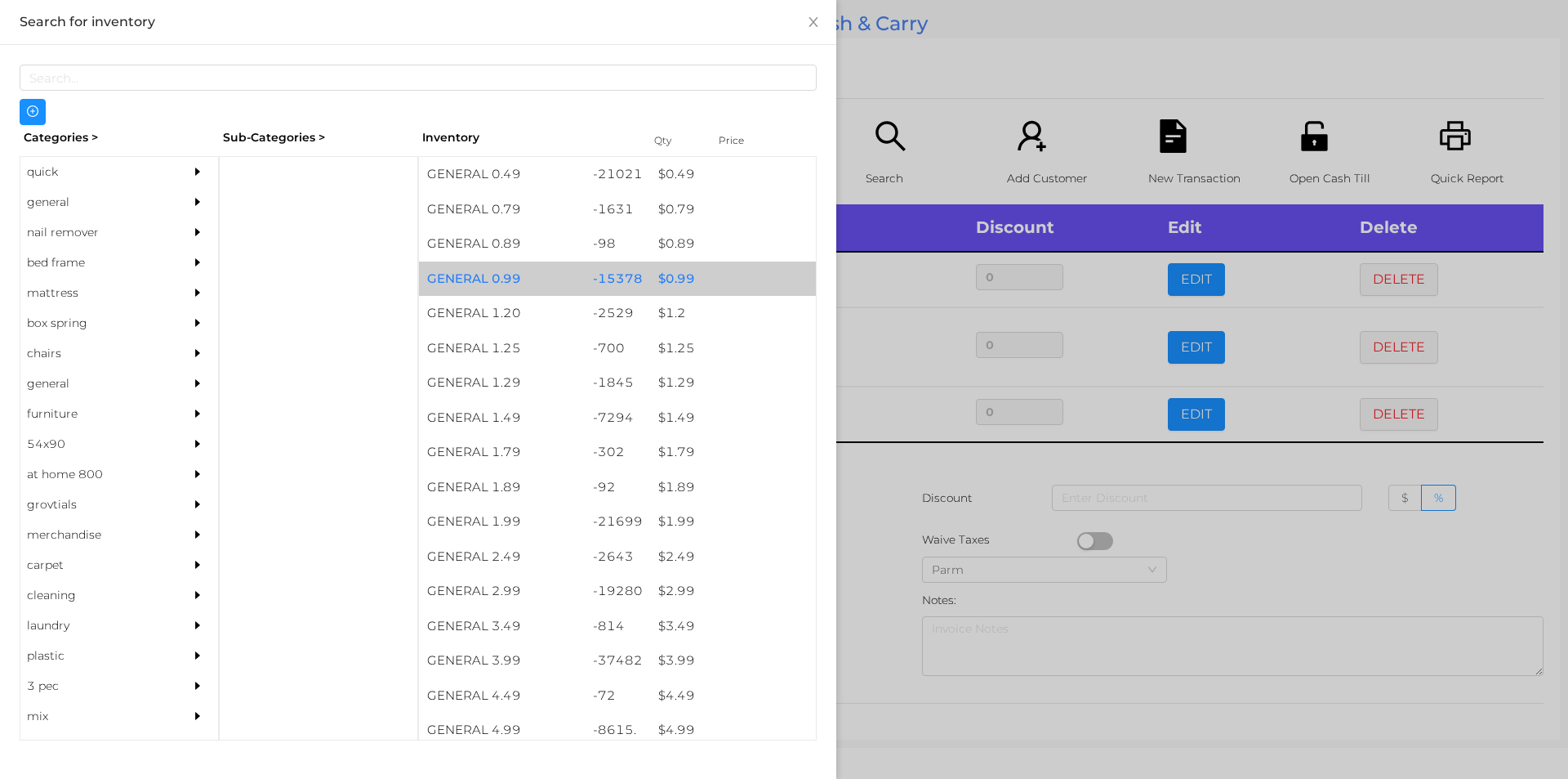
click at [726, 268] on div "$ 0.99" at bounding box center [734, 279] width 166 height 35
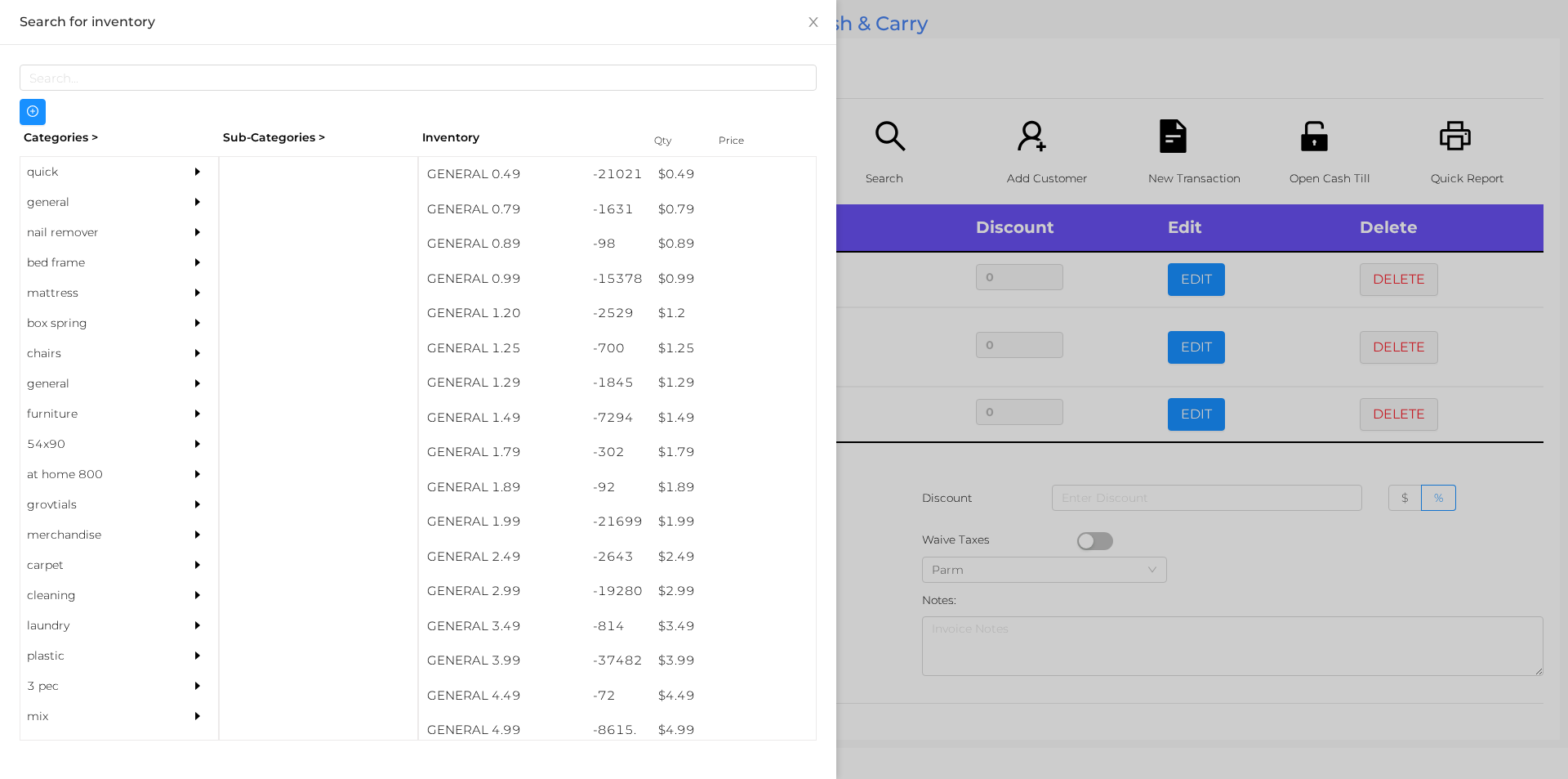
click at [921, 453] on div at bounding box center [784, 390] width 1568 height 779
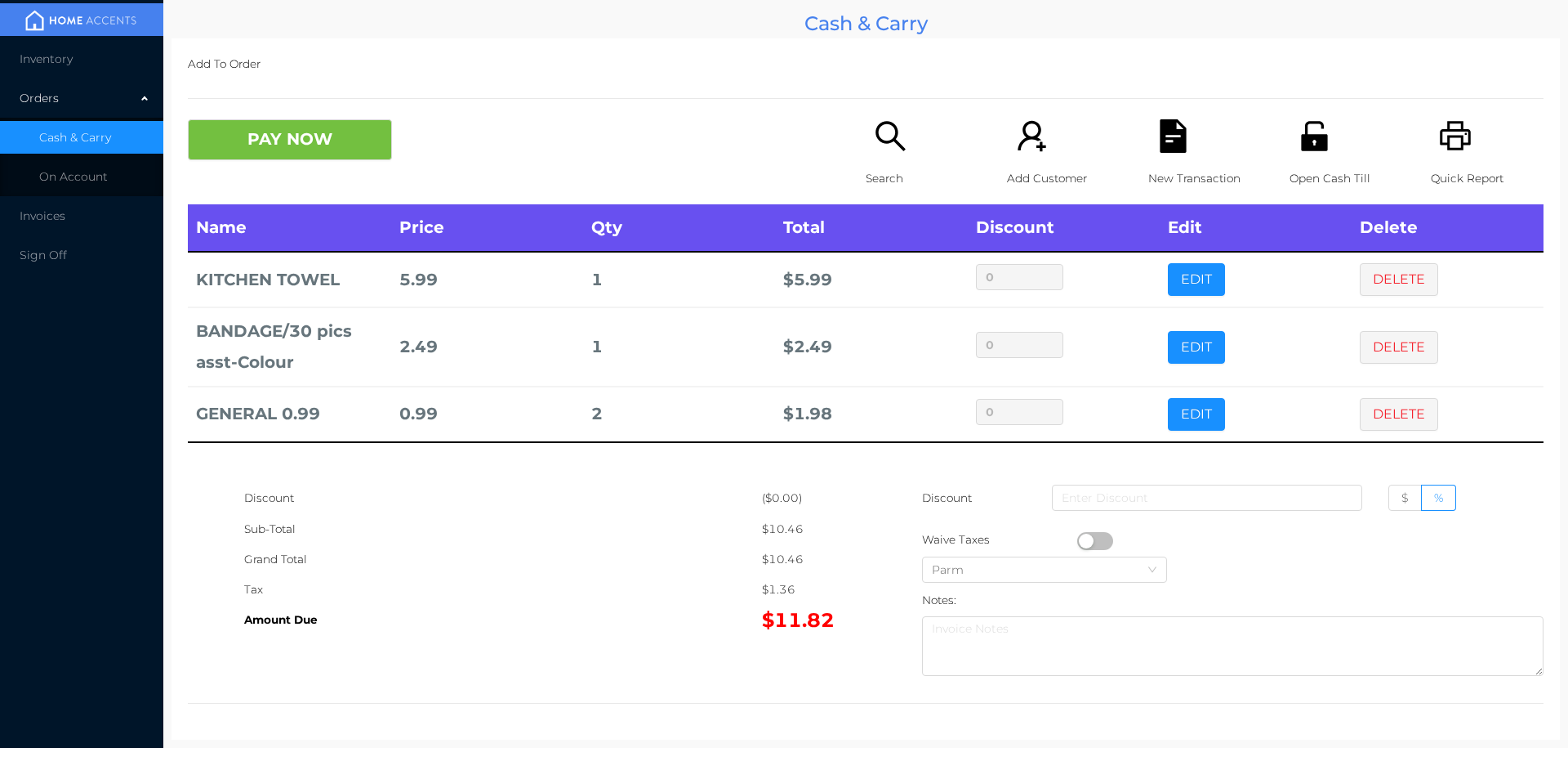
click at [1160, 143] on icon "icon: file-text" at bounding box center [1173, 136] width 26 height 33
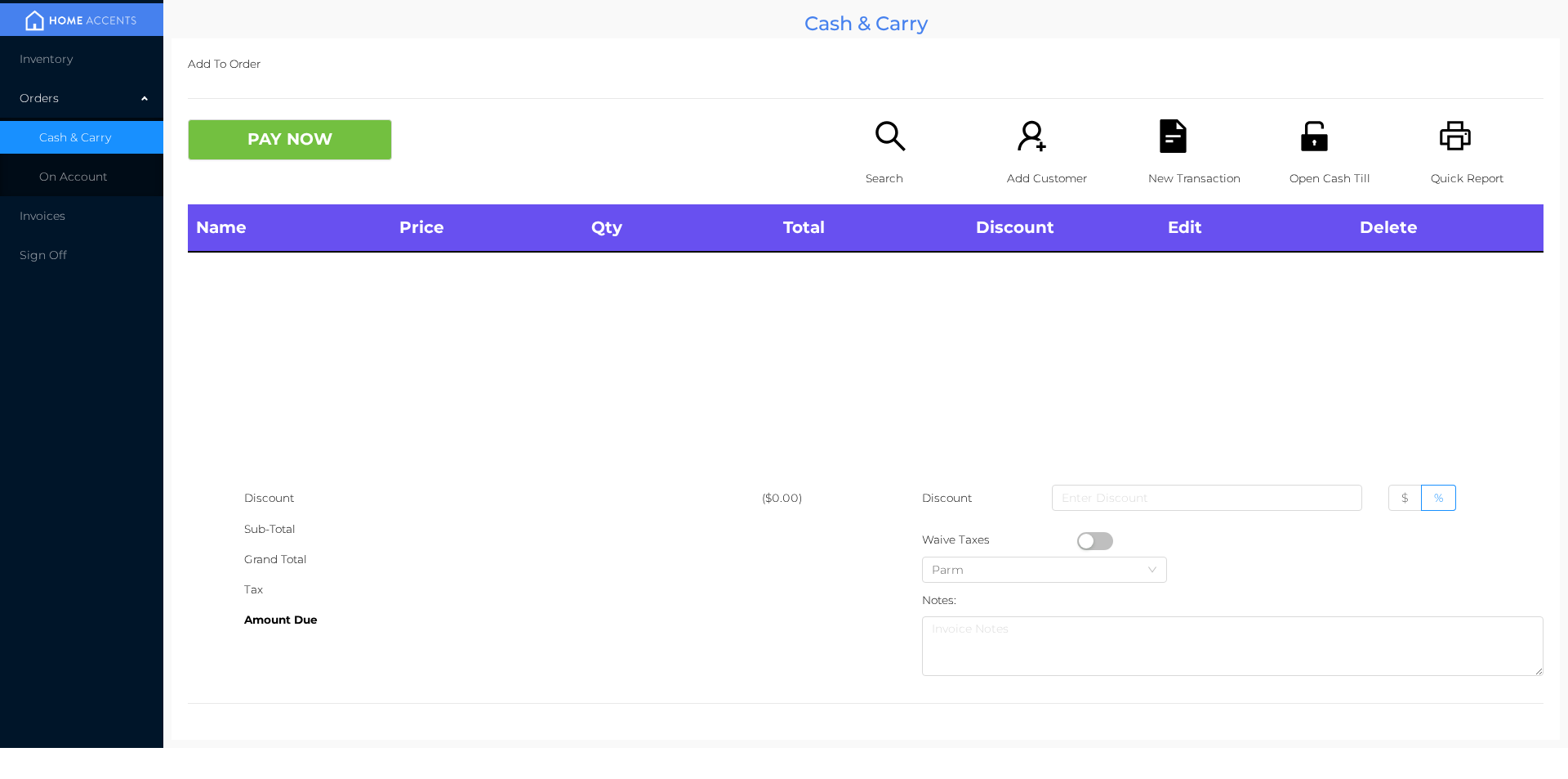
click at [1298, 123] on icon "icon: unlock" at bounding box center [1315, 136] width 33 height 33
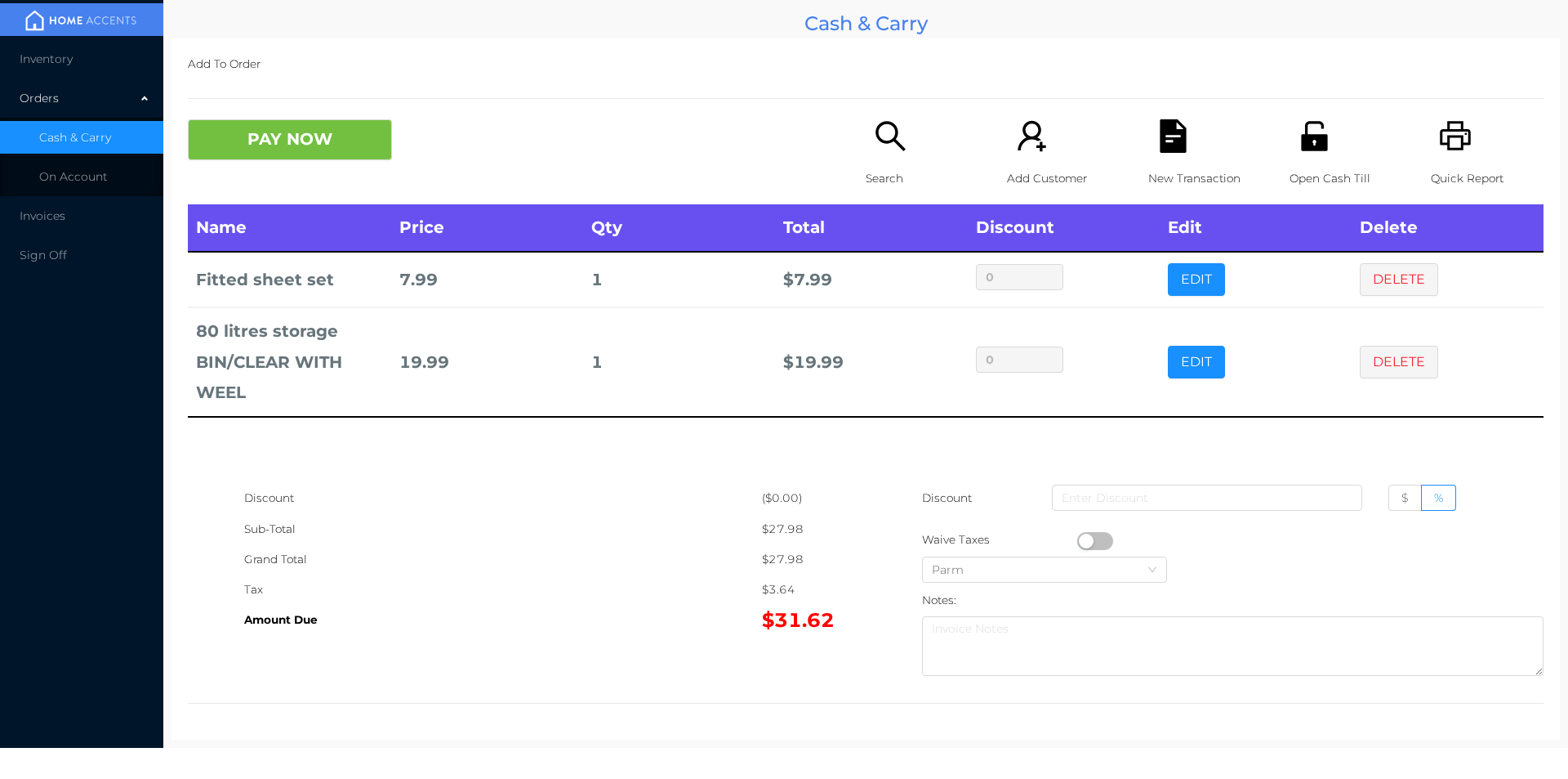
click at [325, 127] on button "PAY NOW" at bounding box center [290, 140] width 204 height 41
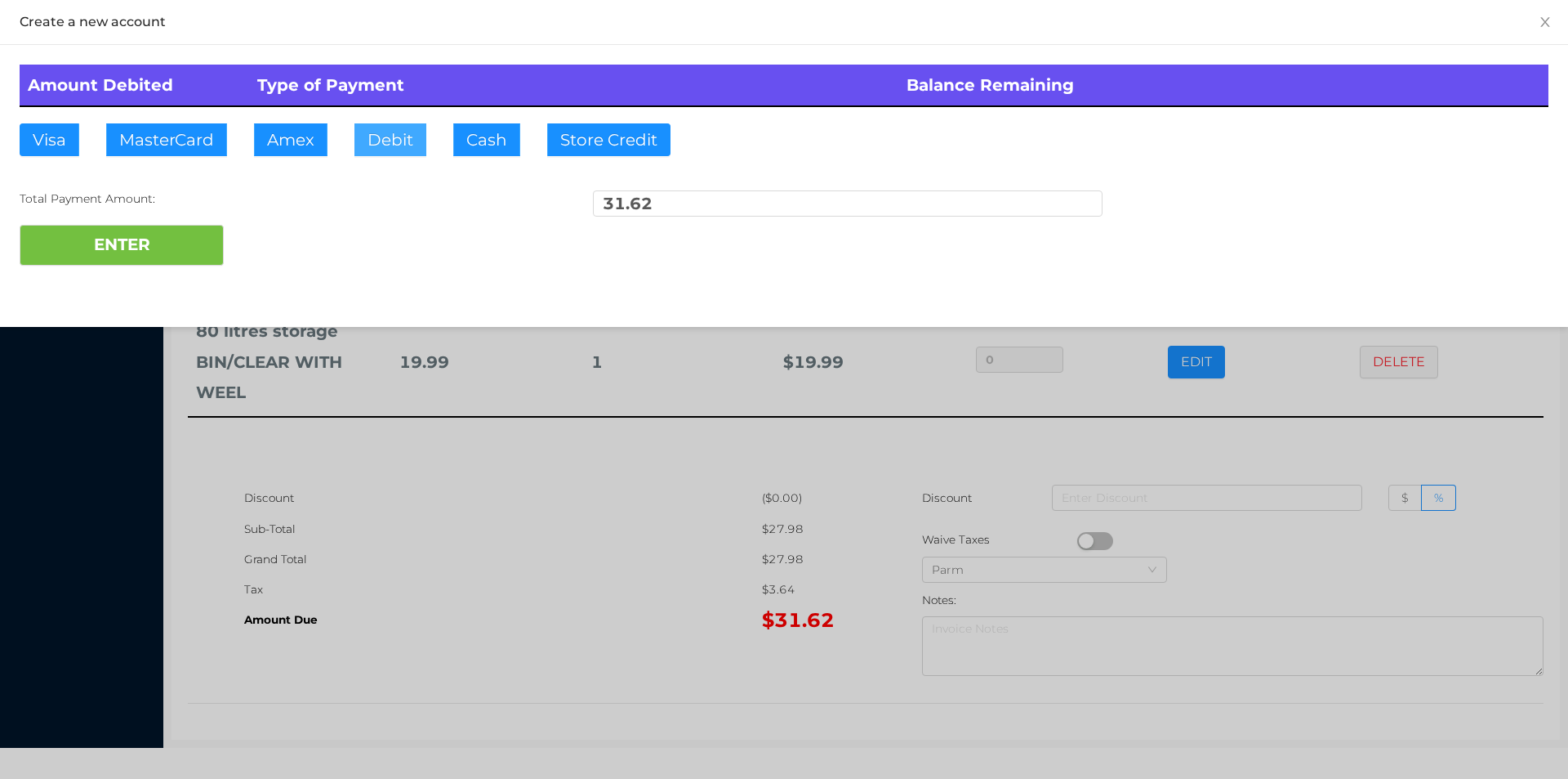
click at [395, 150] on button "Debit" at bounding box center [389, 139] width 71 height 32
click at [155, 245] on button "ENTER" at bounding box center [121, 246] width 204 height 41
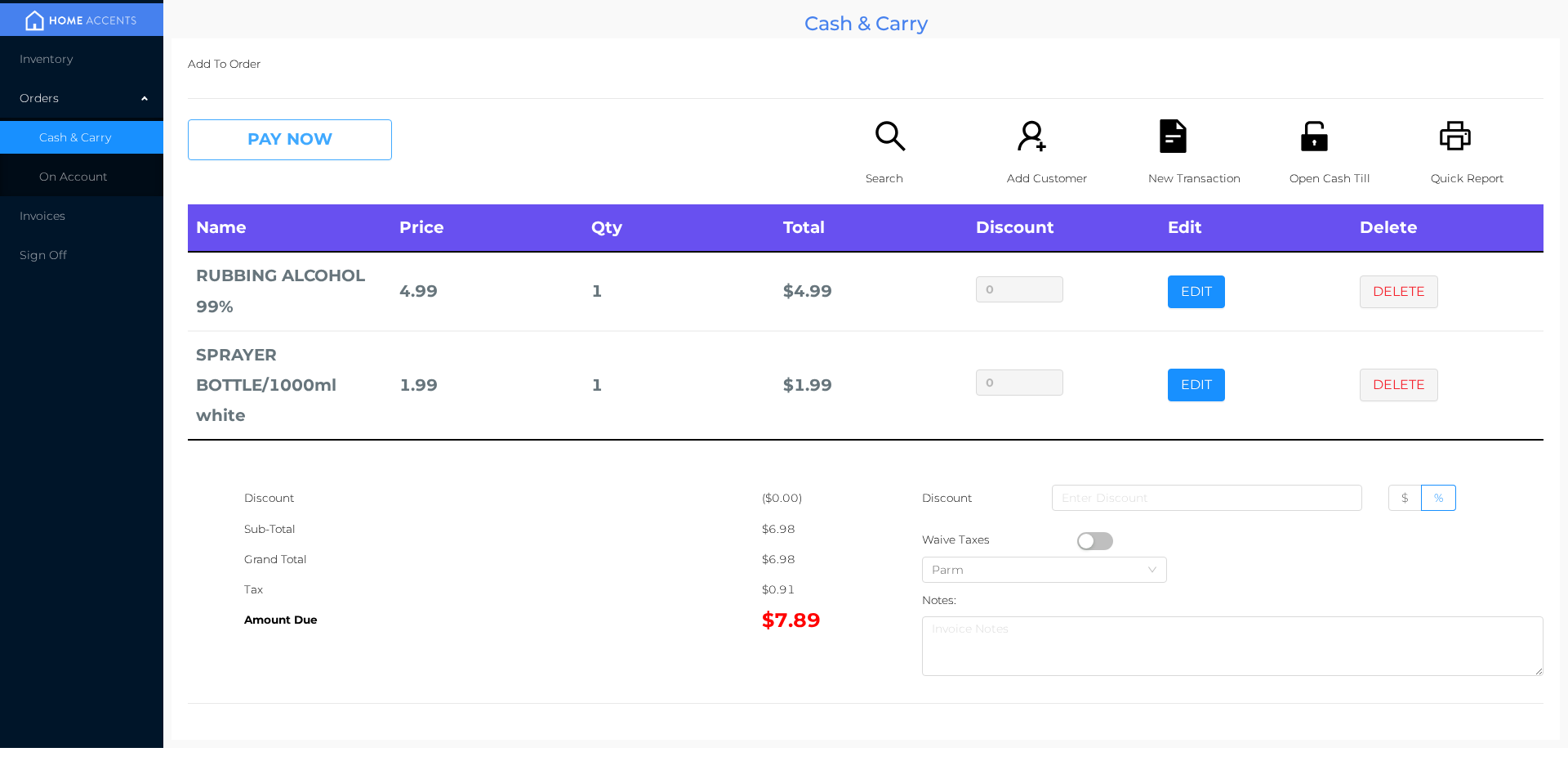
click at [215, 144] on button "PAY NOW" at bounding box center [290, 140] width 204 height 41
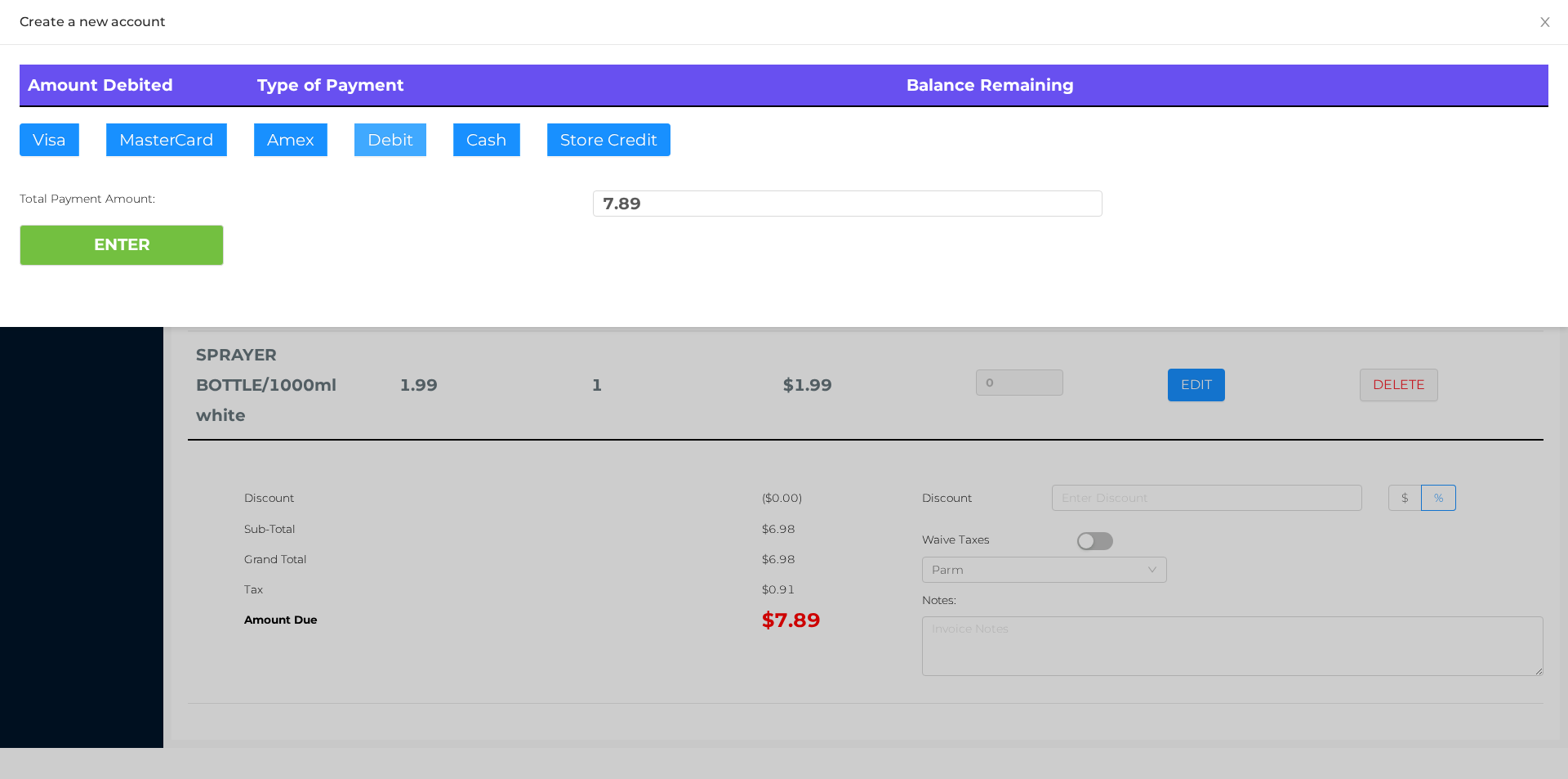
click at [386, 139] on button "Debit" at bounding box center [389, 139] width 71 height 32
type input "8"
click at [91, 238] on button "ENTER" at bounding box center [121, 246] width 204 height 41
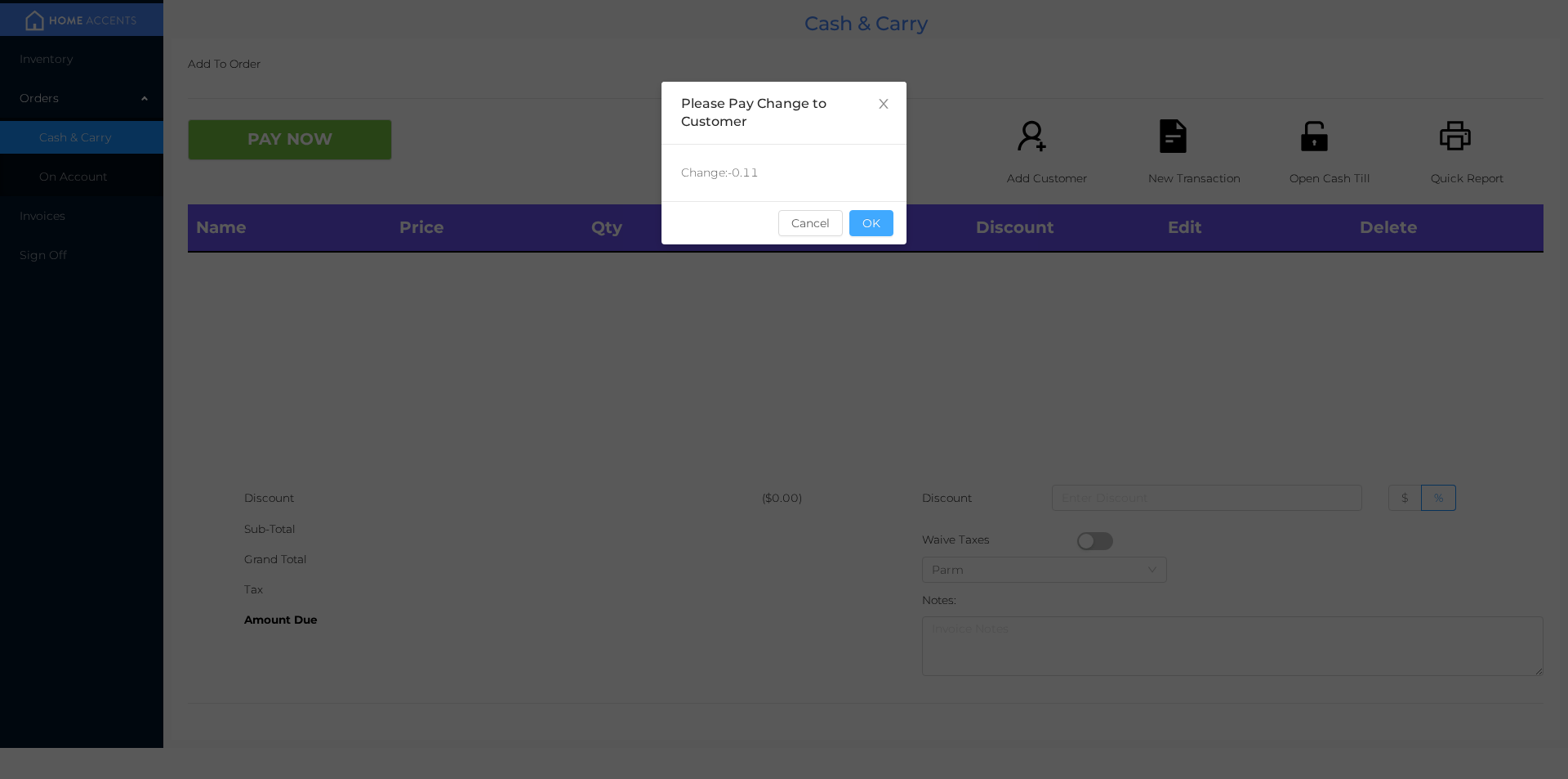
click at [885, 230] on button "OK" at bounding box center [872, 223] width 44 height 26
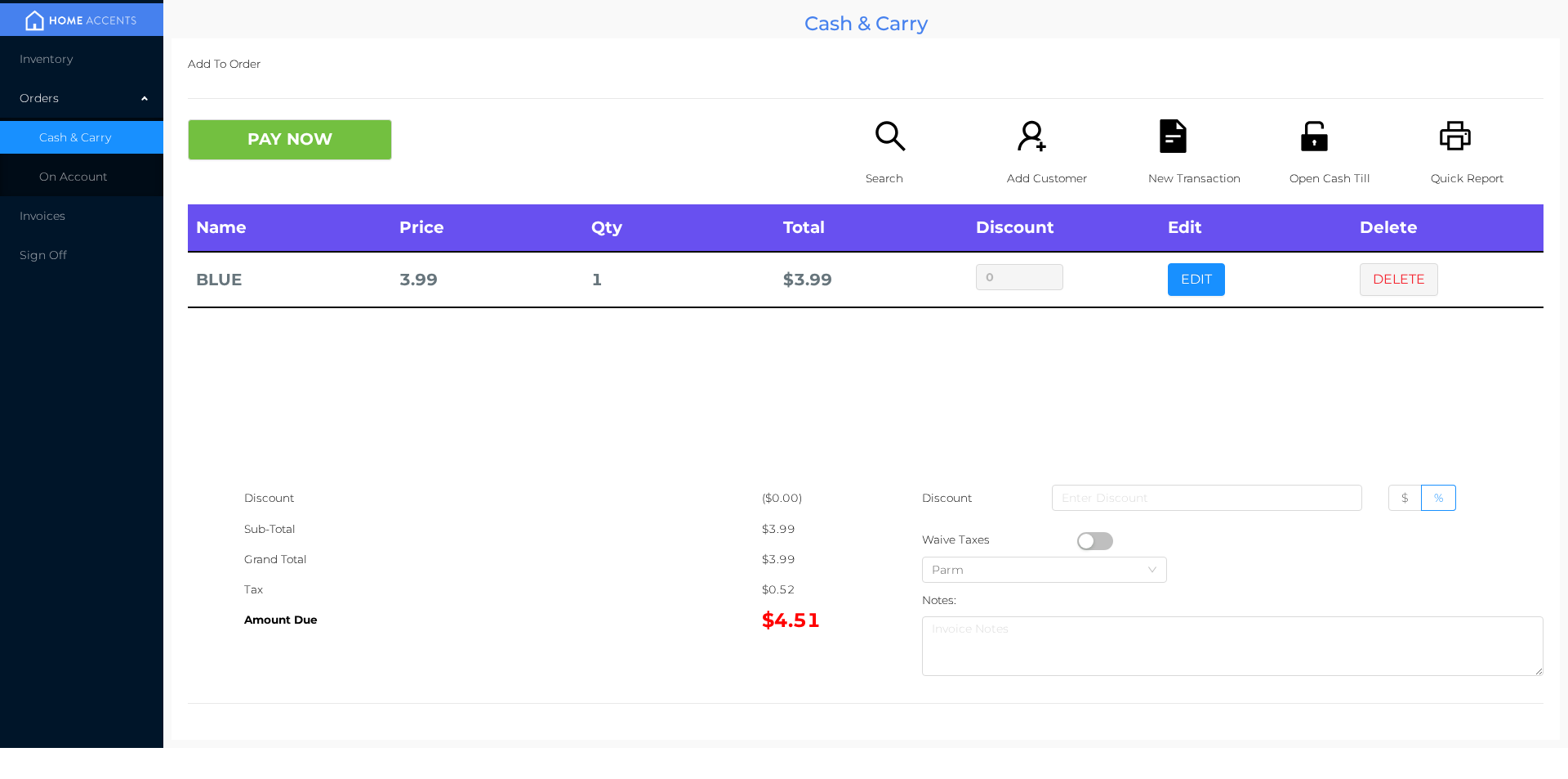
click at [1321, 136] on icon "icon: unlock" at bounding box center [1315, 136] width 33 height 33
click at [1127, 161] on div "Search Add Customer New Transaction Open Cash Till Quick Report" at bounding box center [1204, 161] width 678 height 85
click at [1157, 150] on icon "icon: file-text" at bounding box center [1174, 136] width 33 height 33
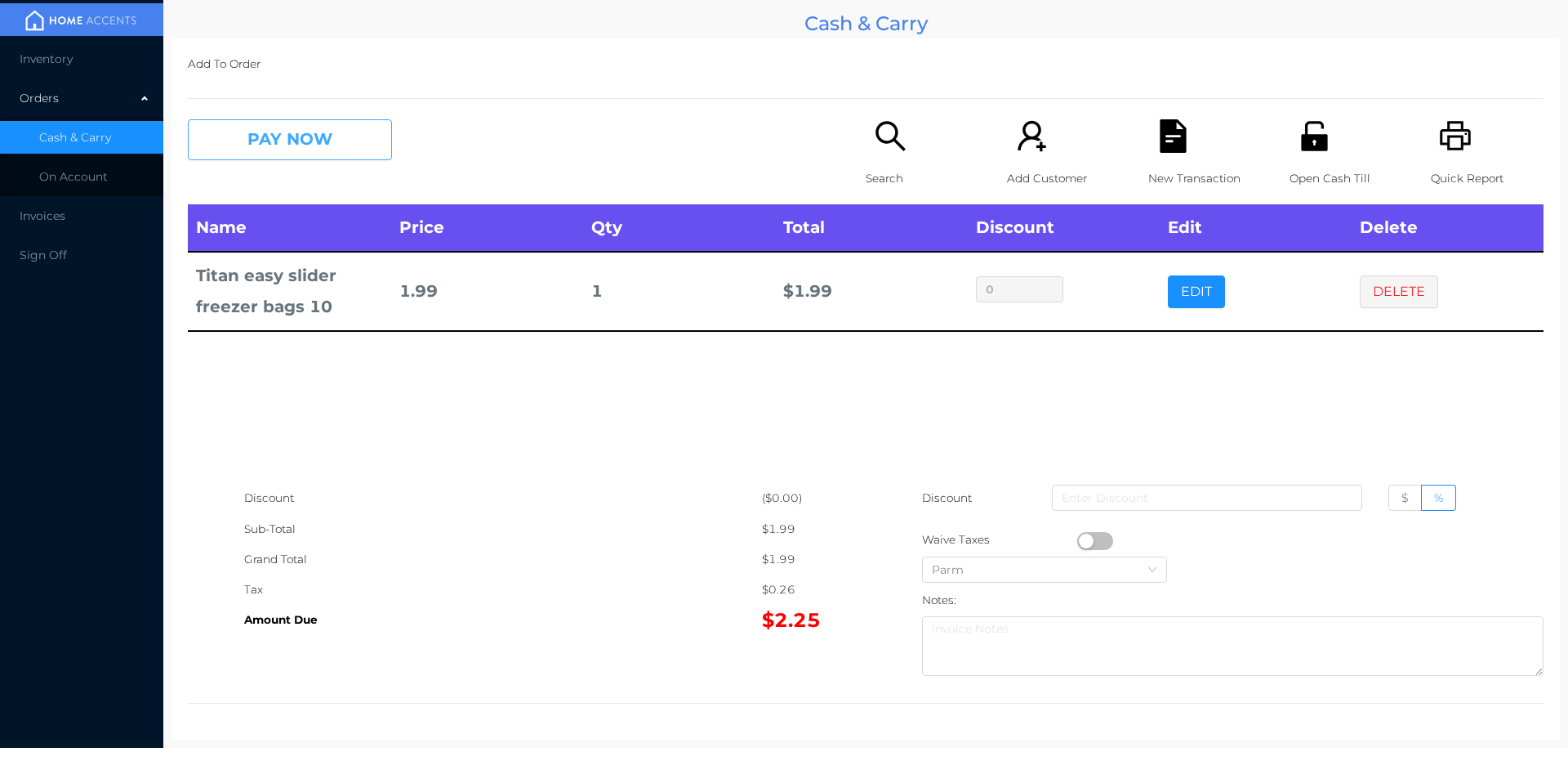
click at [288, 124] on button "PAY NOW" at bounding box center [290, 140] width 204 height 41
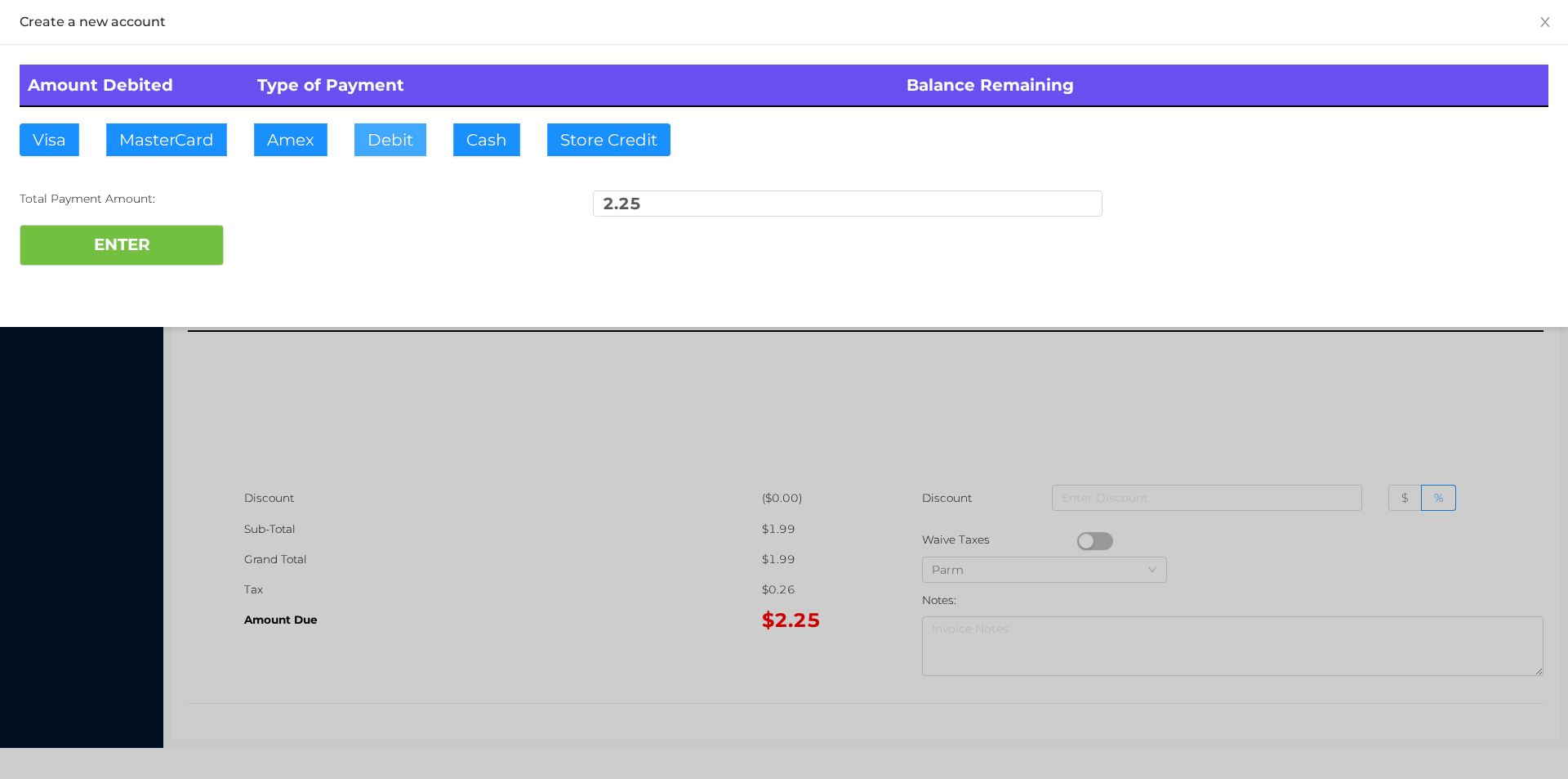
click at [404, 152] on button "Debit" at bounding box center [389, 139] width 71 height 32
click at [188, 233] on button "ENTER" at bounding box center [121, 246] width 204 height 41
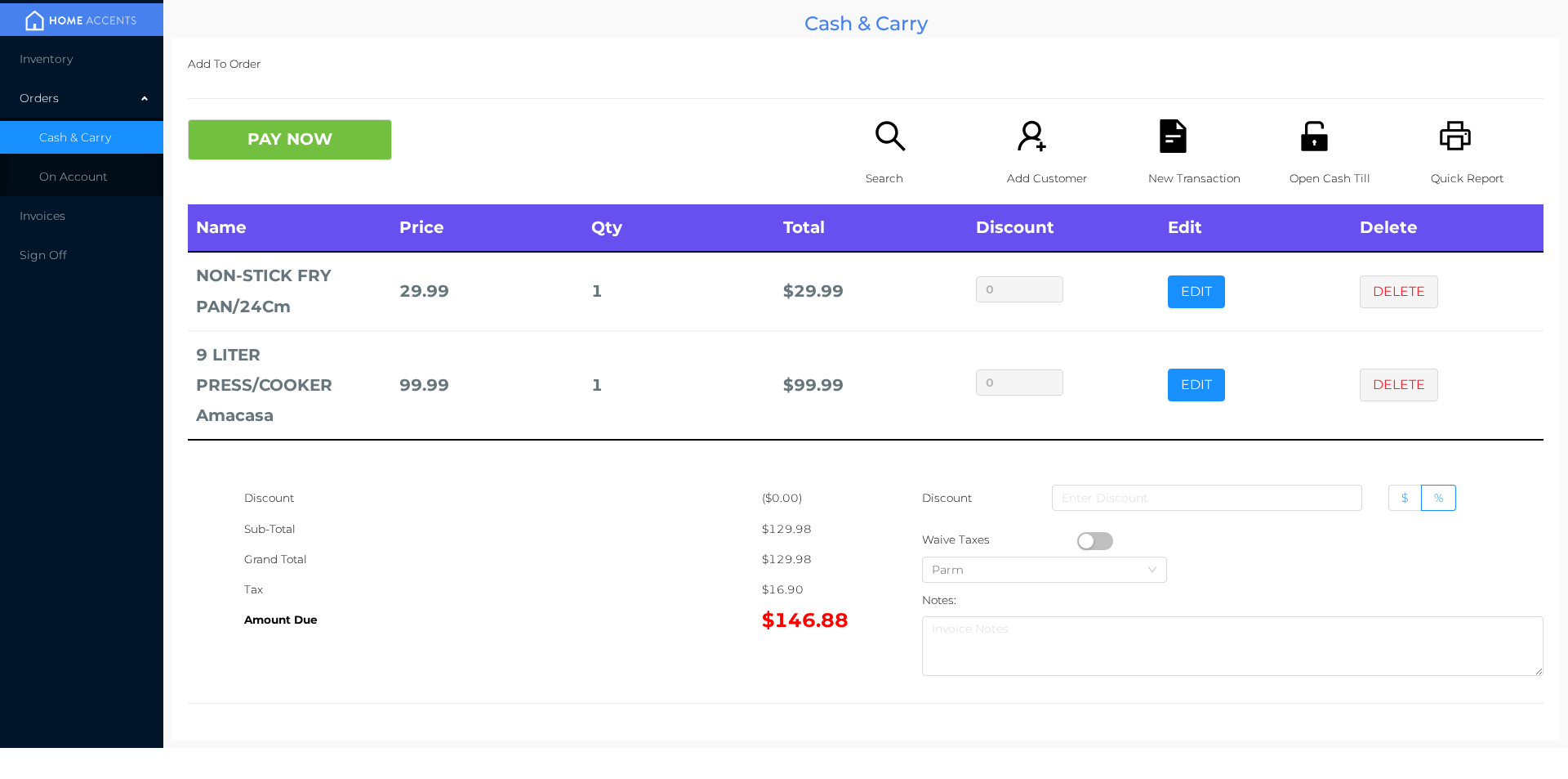
click at [1402, 502] on span "$" at bounding box center [1406, 497] width 8 height 15
click at [1402, 502] on input "$" at bounding box center [1402, 502] width 0 height 0
click at [1279, 491] on input at bounding box center [1207, 497] width 310 height 26
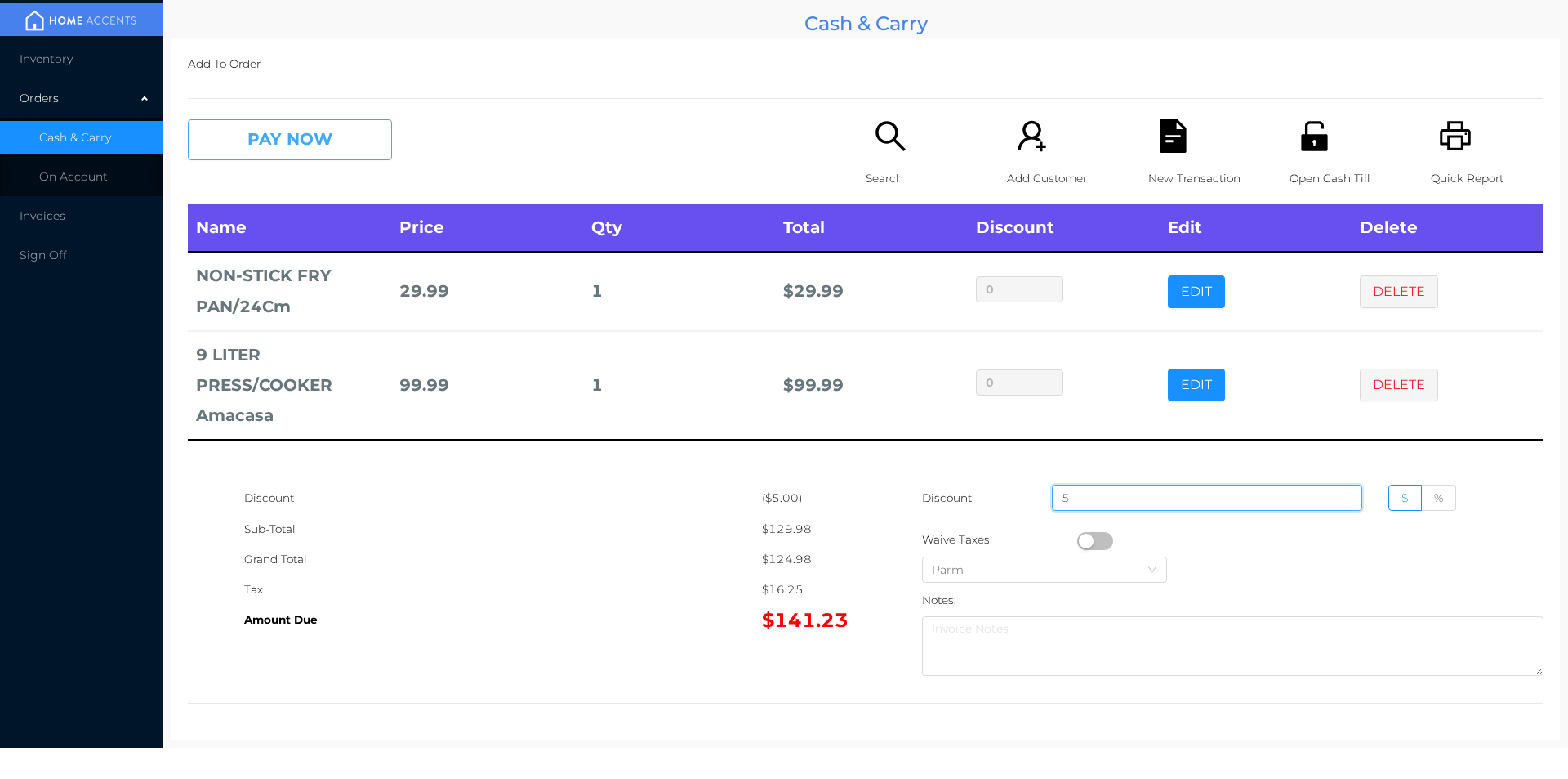
type input "5"
click at [266, 135] on button "PAY NOW" at bounding box center [290, 140] width 204 height 41
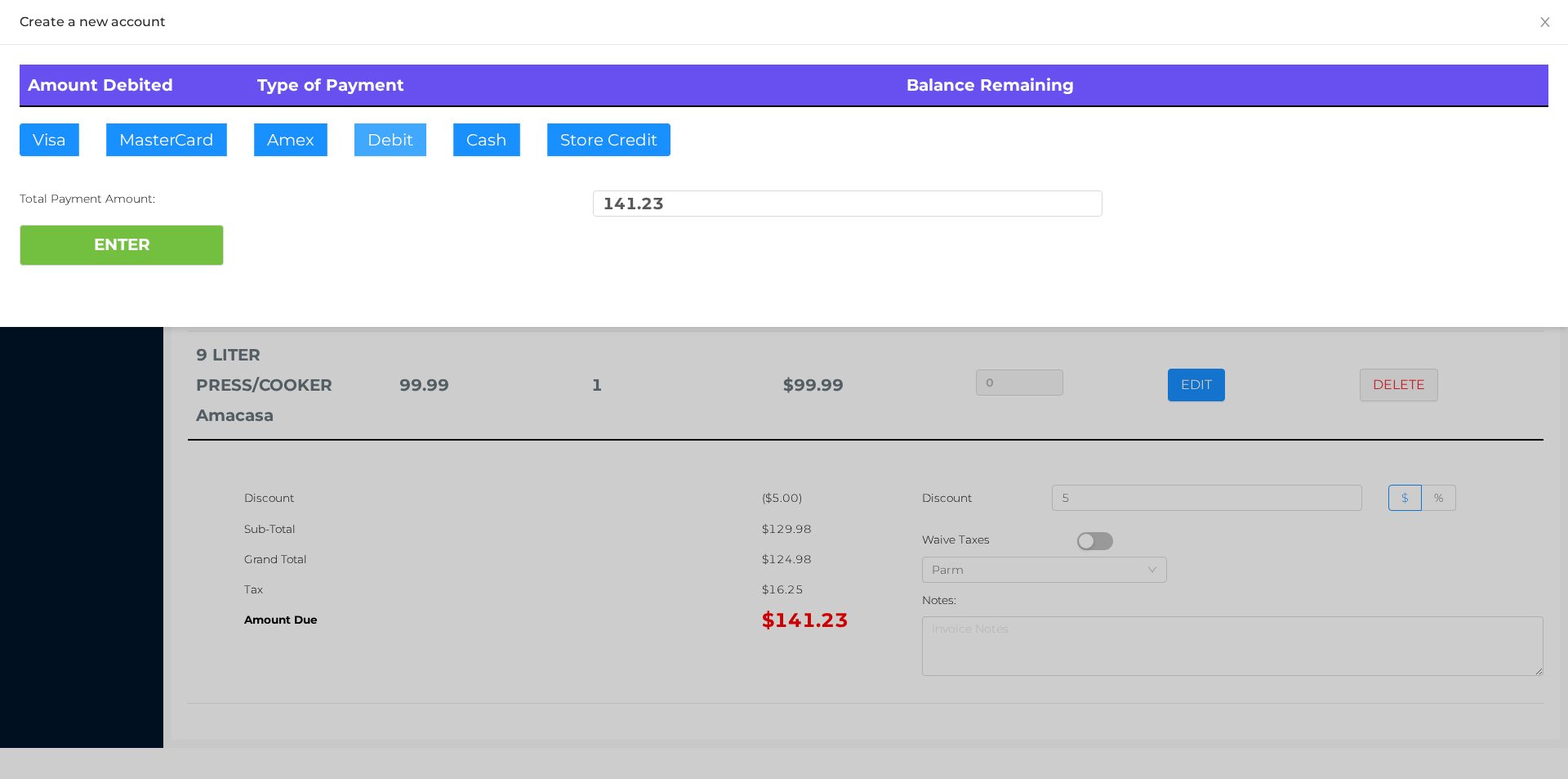
click at [375, 147] on button "Debit" at bounding box center [389, 139] width 71 height 32
click at [572, 595] on div at bounding box center [784, 390] width 1568 height 779
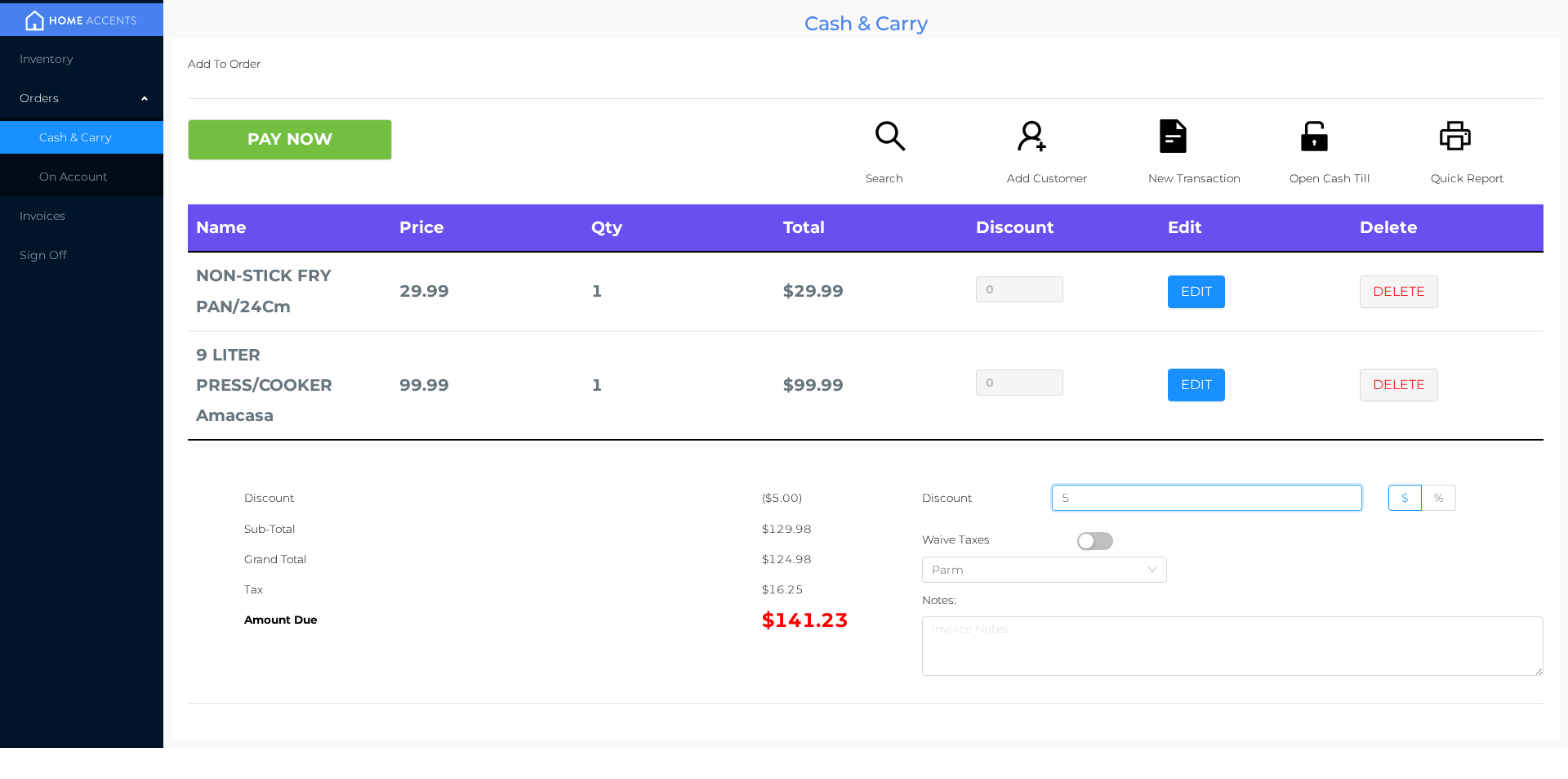
click at [1113, 493] on input "5" at bounding box center [1207, 497] width 310 height 26
type input "6"
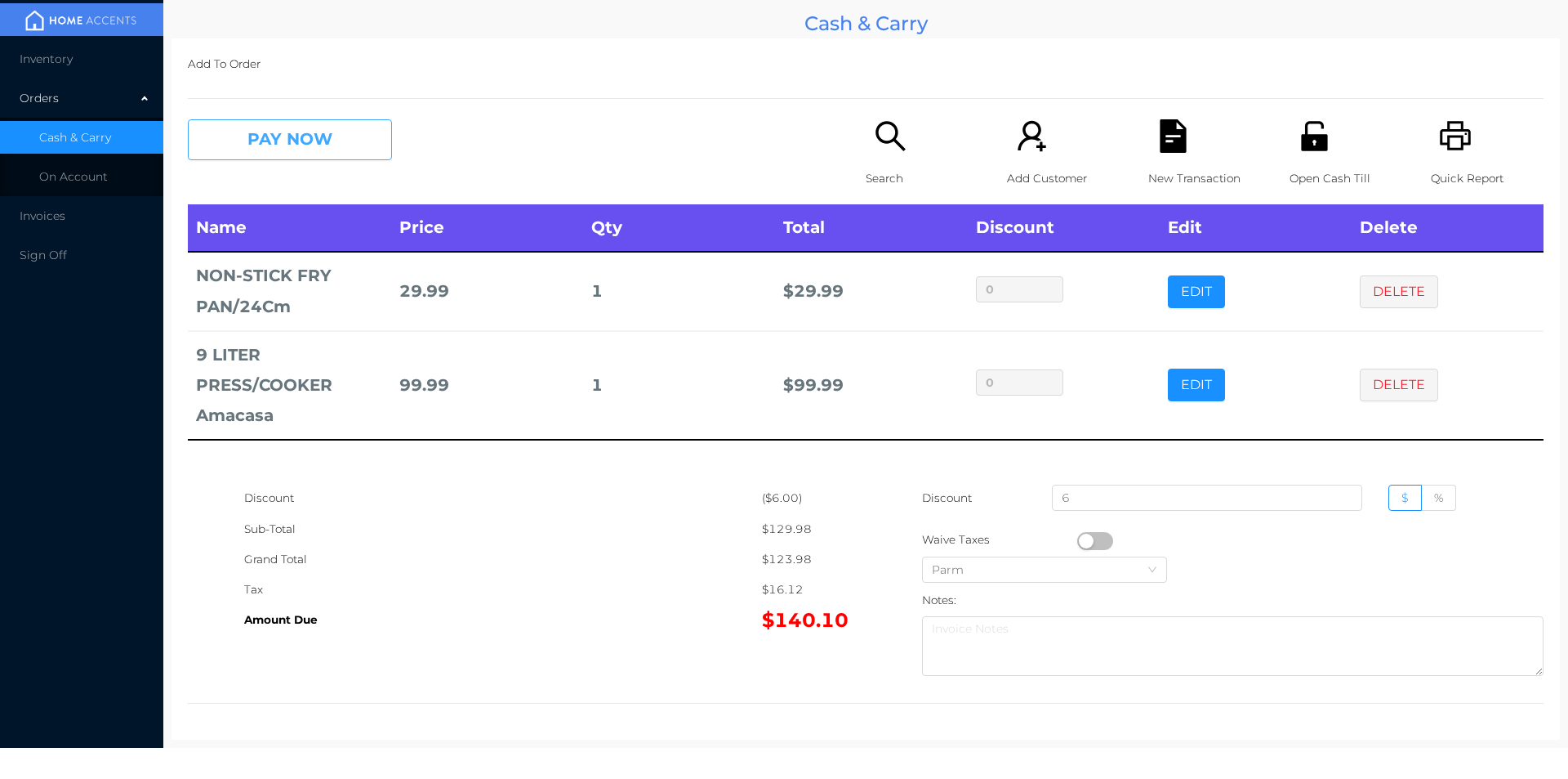
click at [320, 159] on button "PAY NOW" at bounding box center [290, 140] width 204 height 41
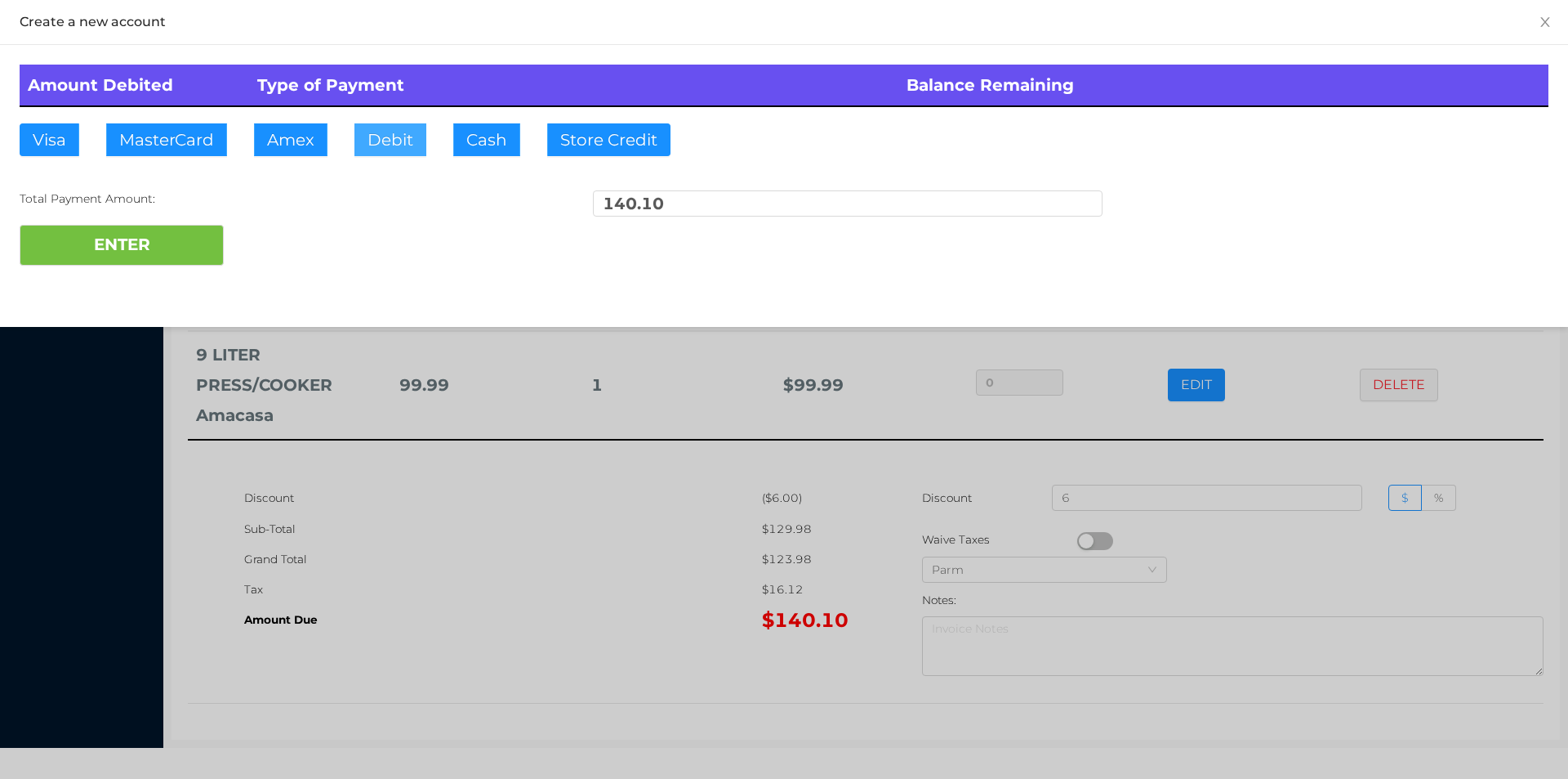
click at [371, 138] on button "Debit" at bounding box center [389, 139] width 71 height 32
click at [149, 259] on button "ENTER" at bounding box center [121, 246] width 204 height 41
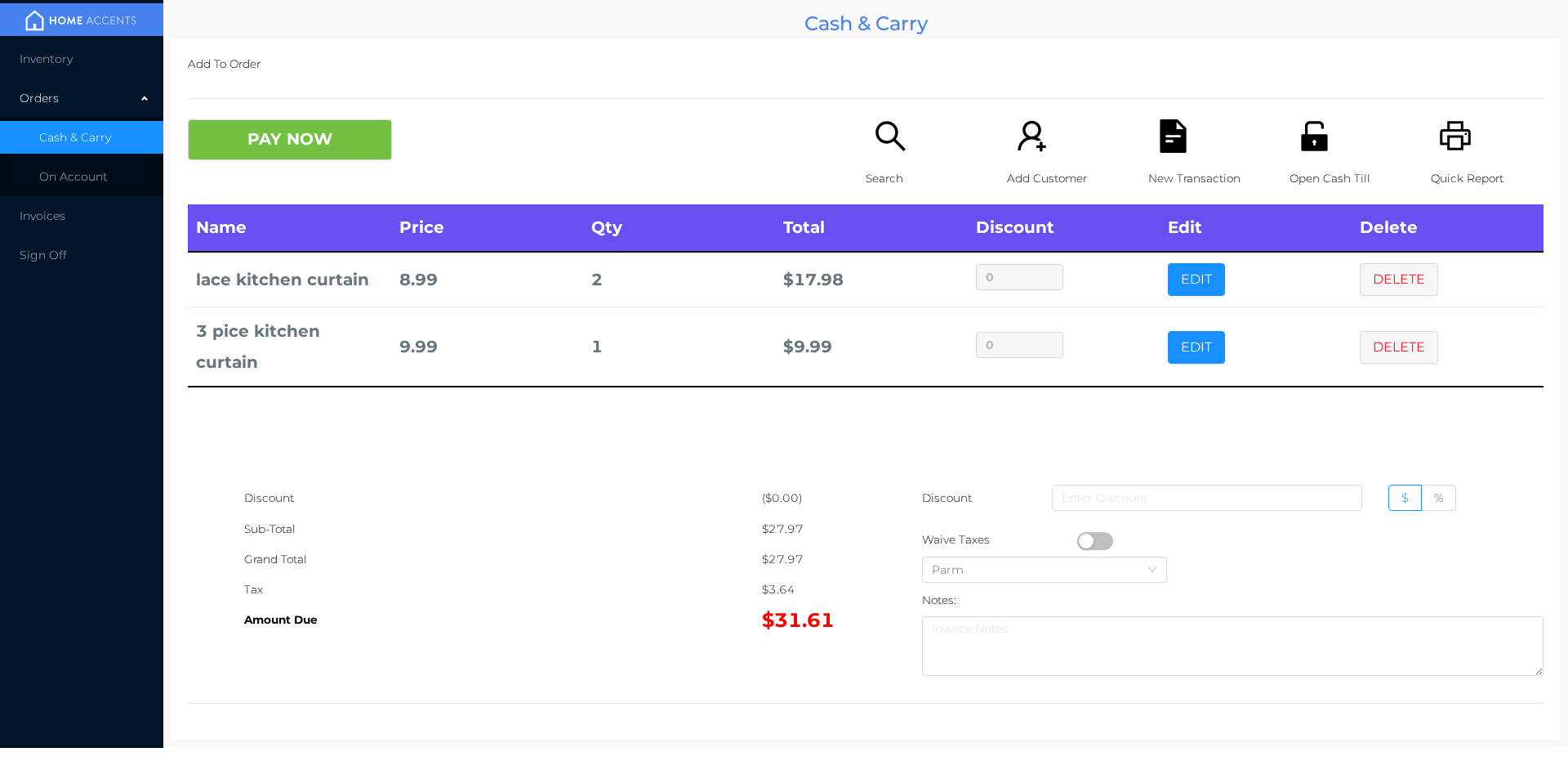
click at [878, 127] on icon "icon: search" at bounding box center [891, 136] width 33 height 33
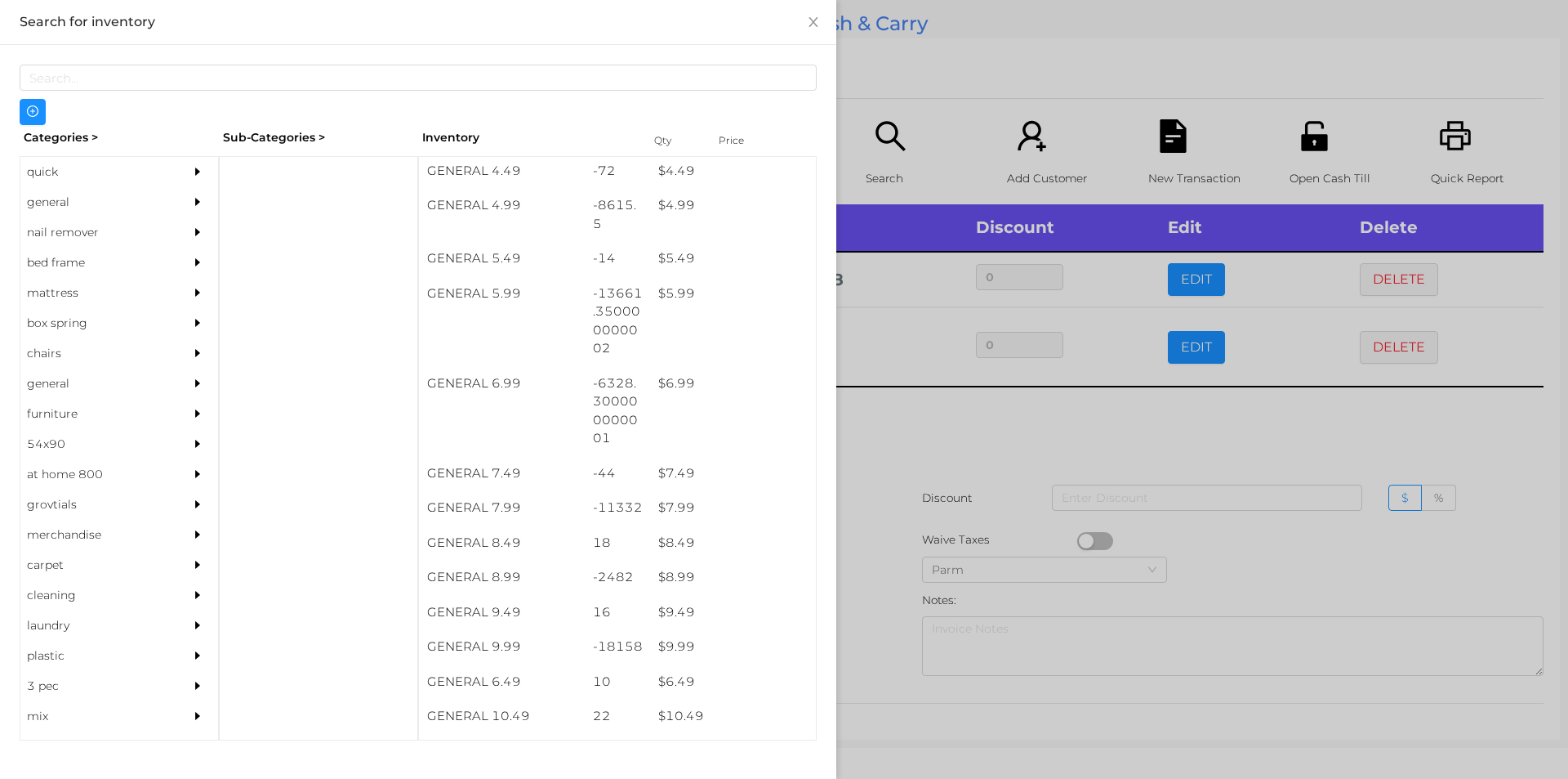
scroll to position [542, 0]
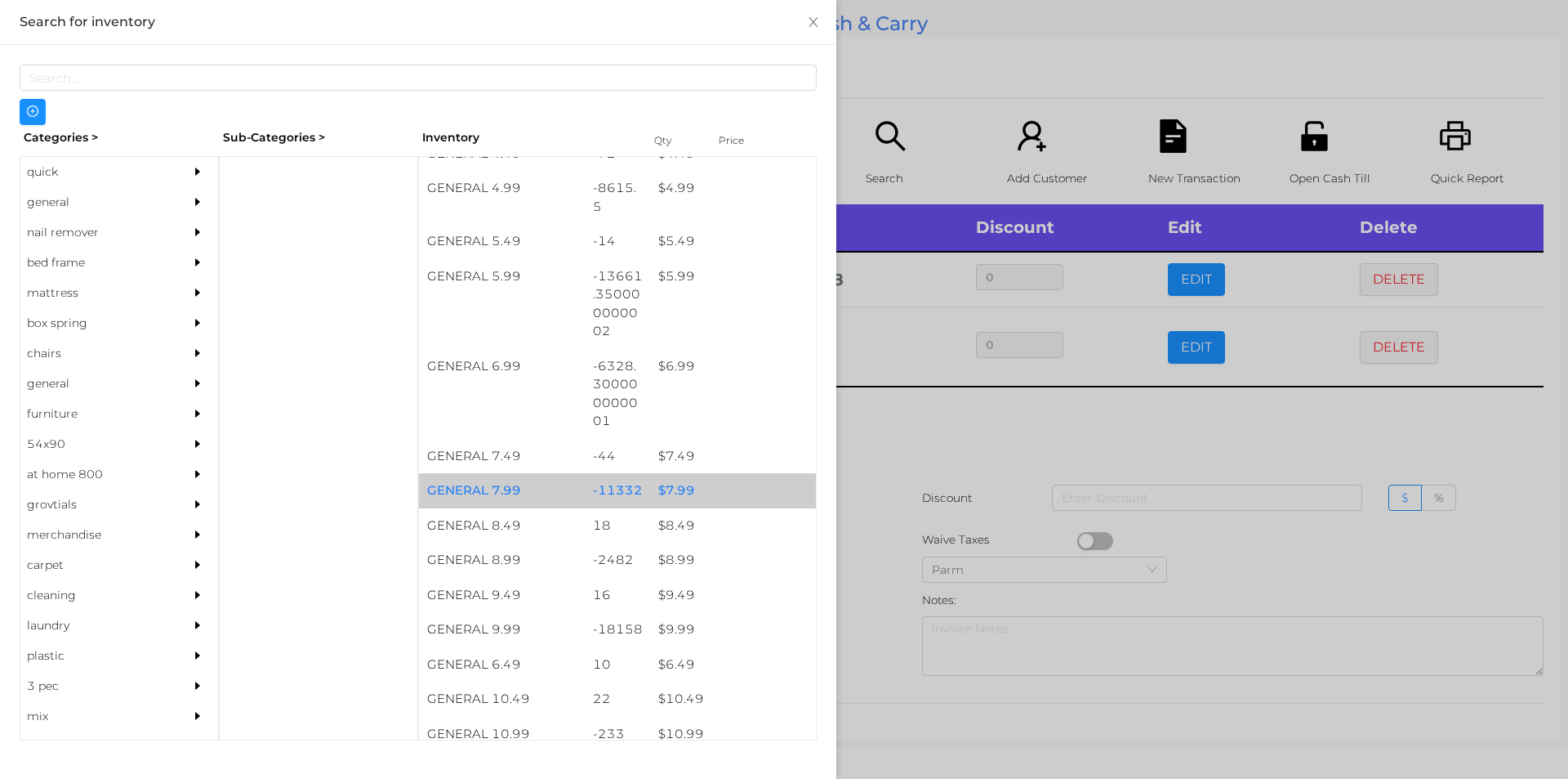
click at [676, 501] on div "$ 7.99" at bounding box center [734, 491] width 166 height 35
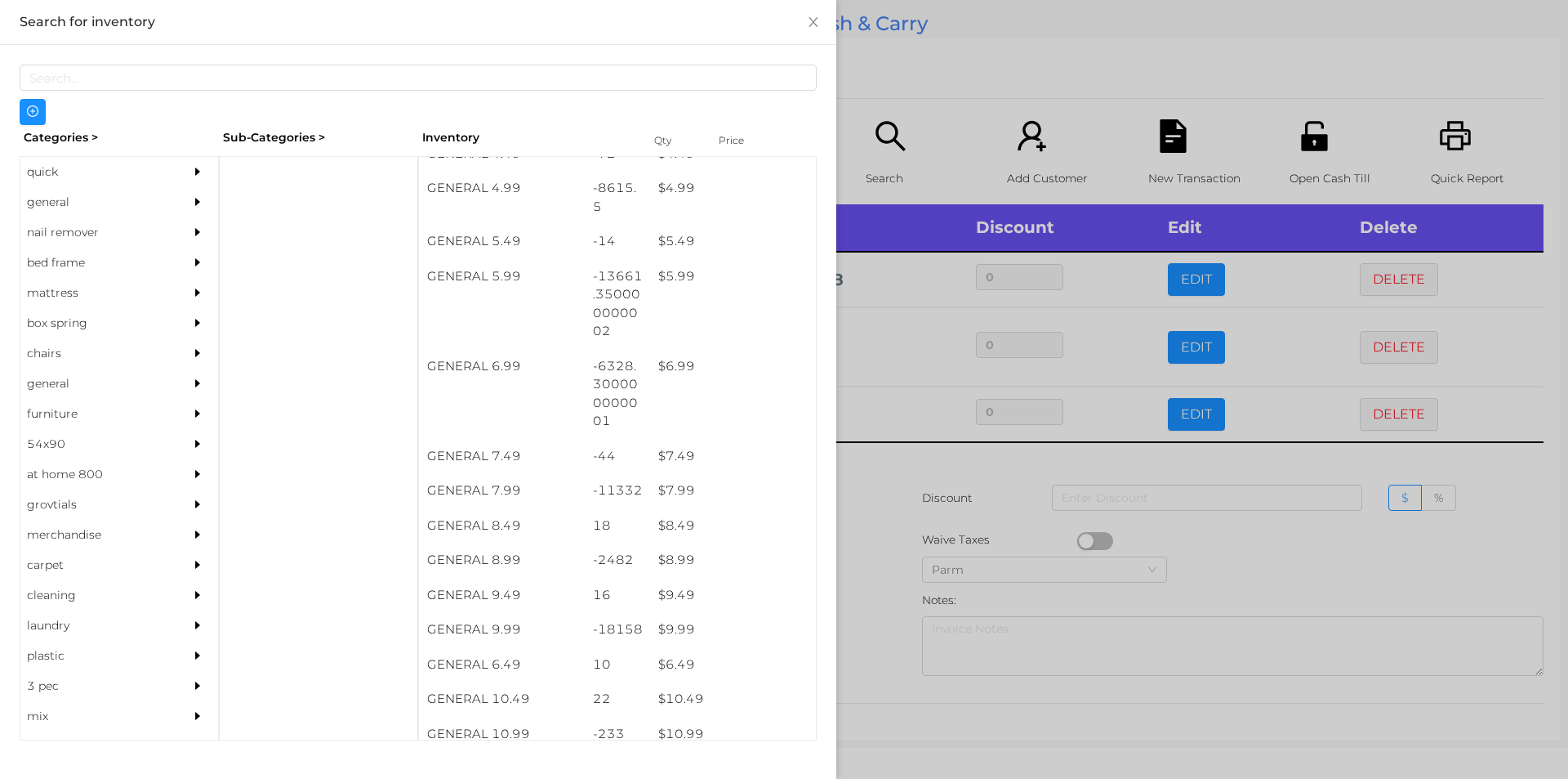
click at [905, 538] on div at bounding box center [784, 390] width 1568 height 779
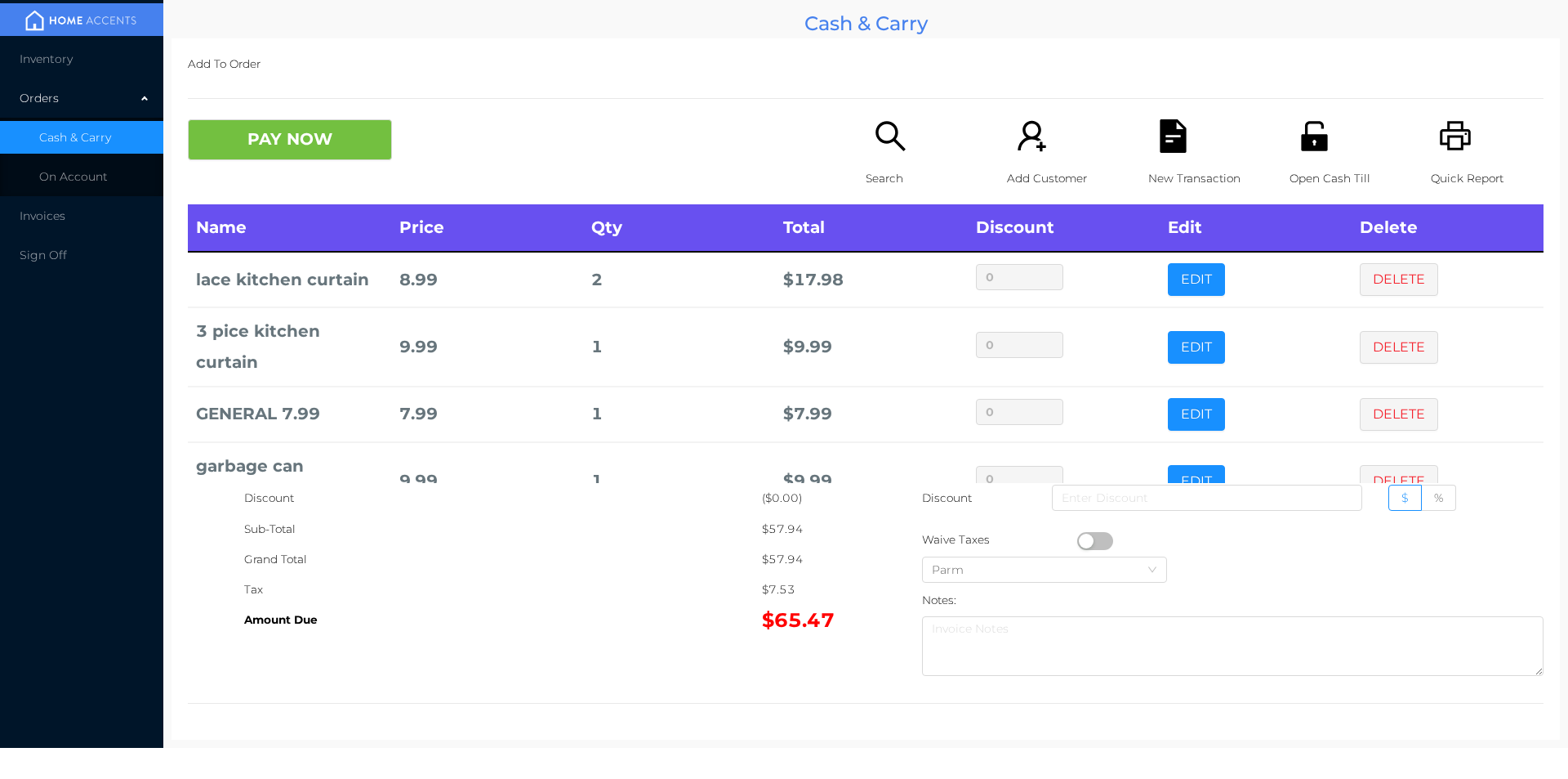
click at [875, 166] on p "Search" at bounding box center [921, 178] width 112 height 30
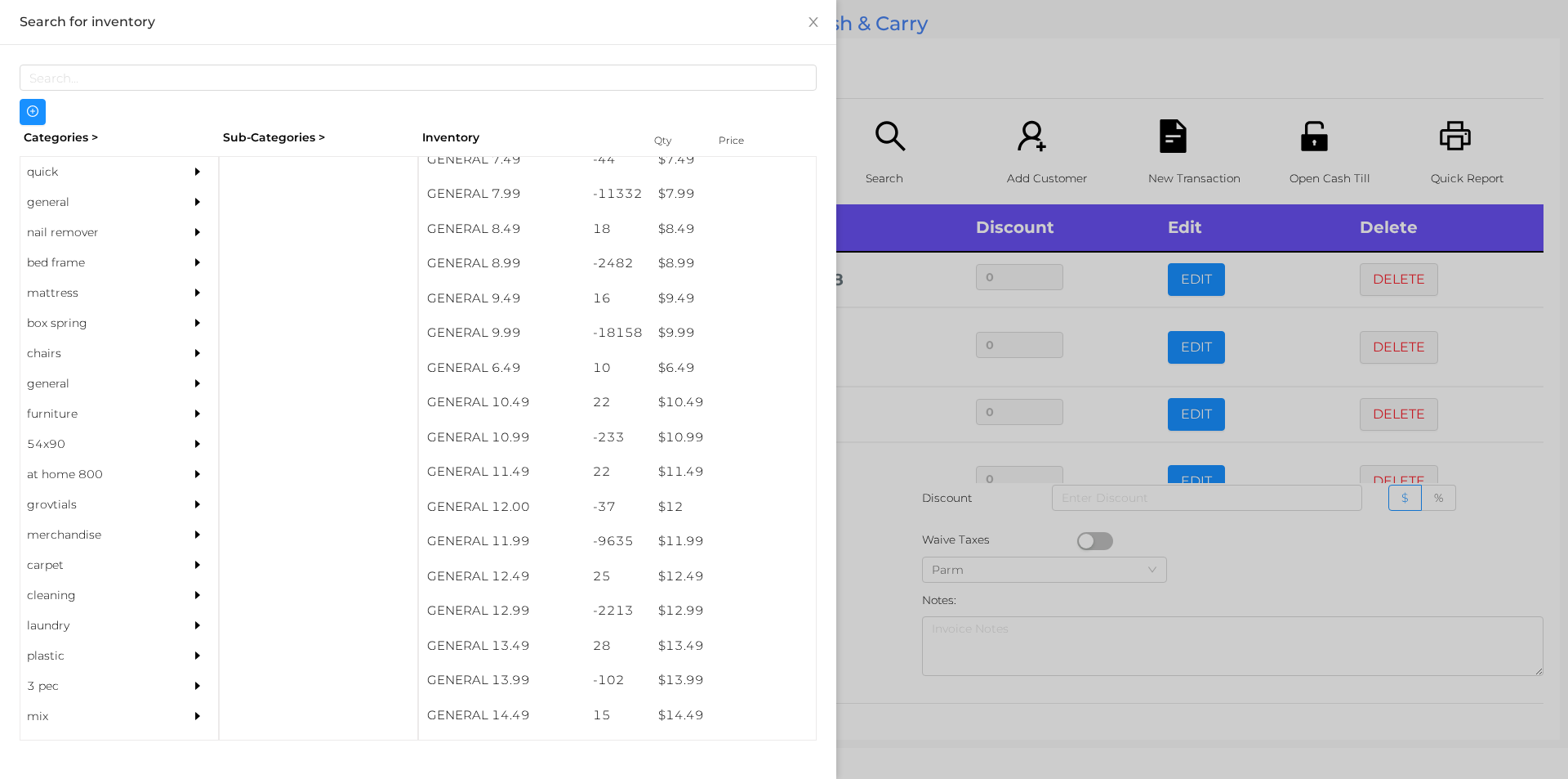
scroll to position [837, 0]
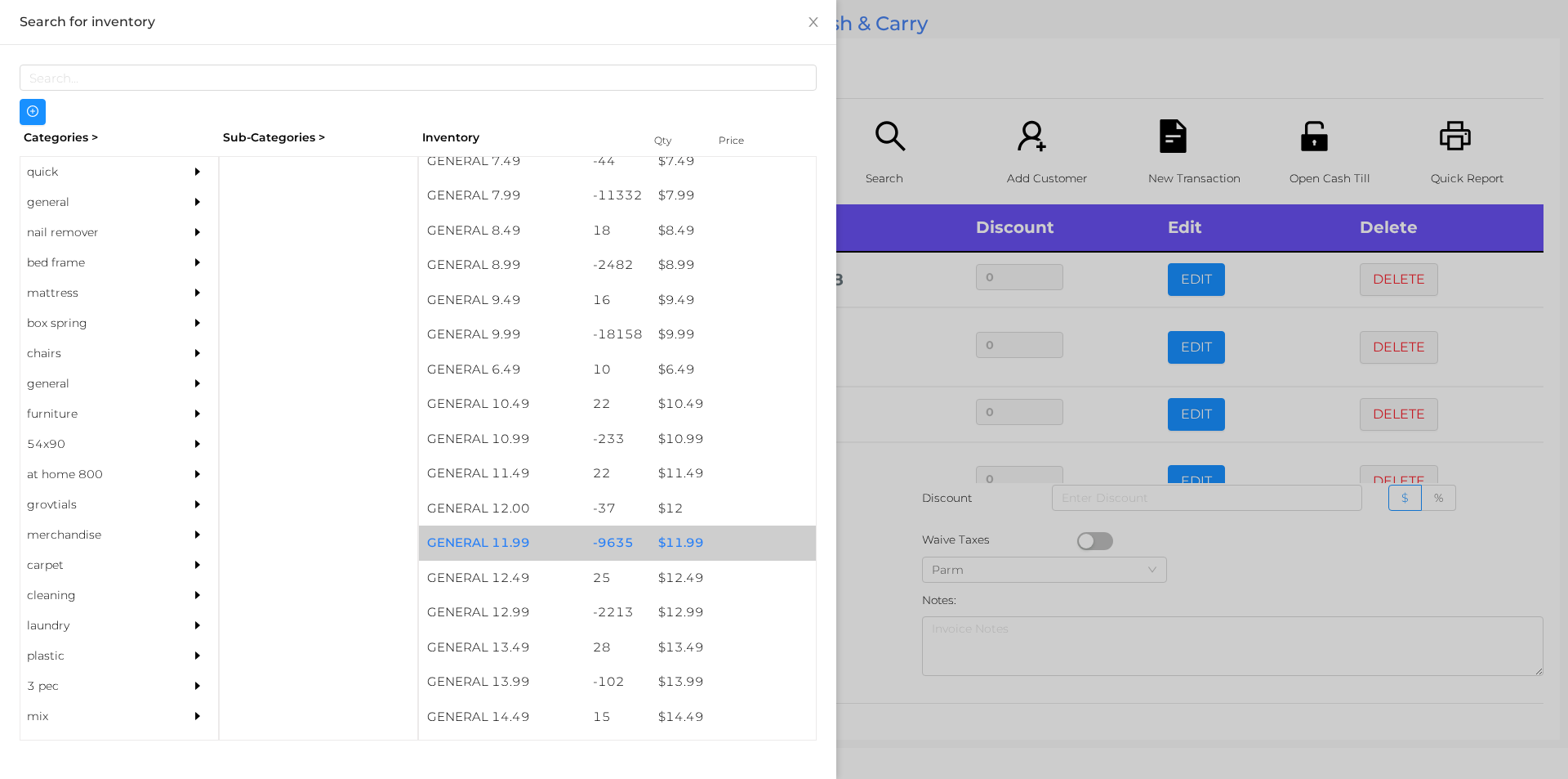
click at [696, 537] on div "$ 11.99" at bounding box center [734, 543] width 166 height 35
click at [713, 537] on div "$ 11.99" at bounding box center [734, 543] width 166 height 35
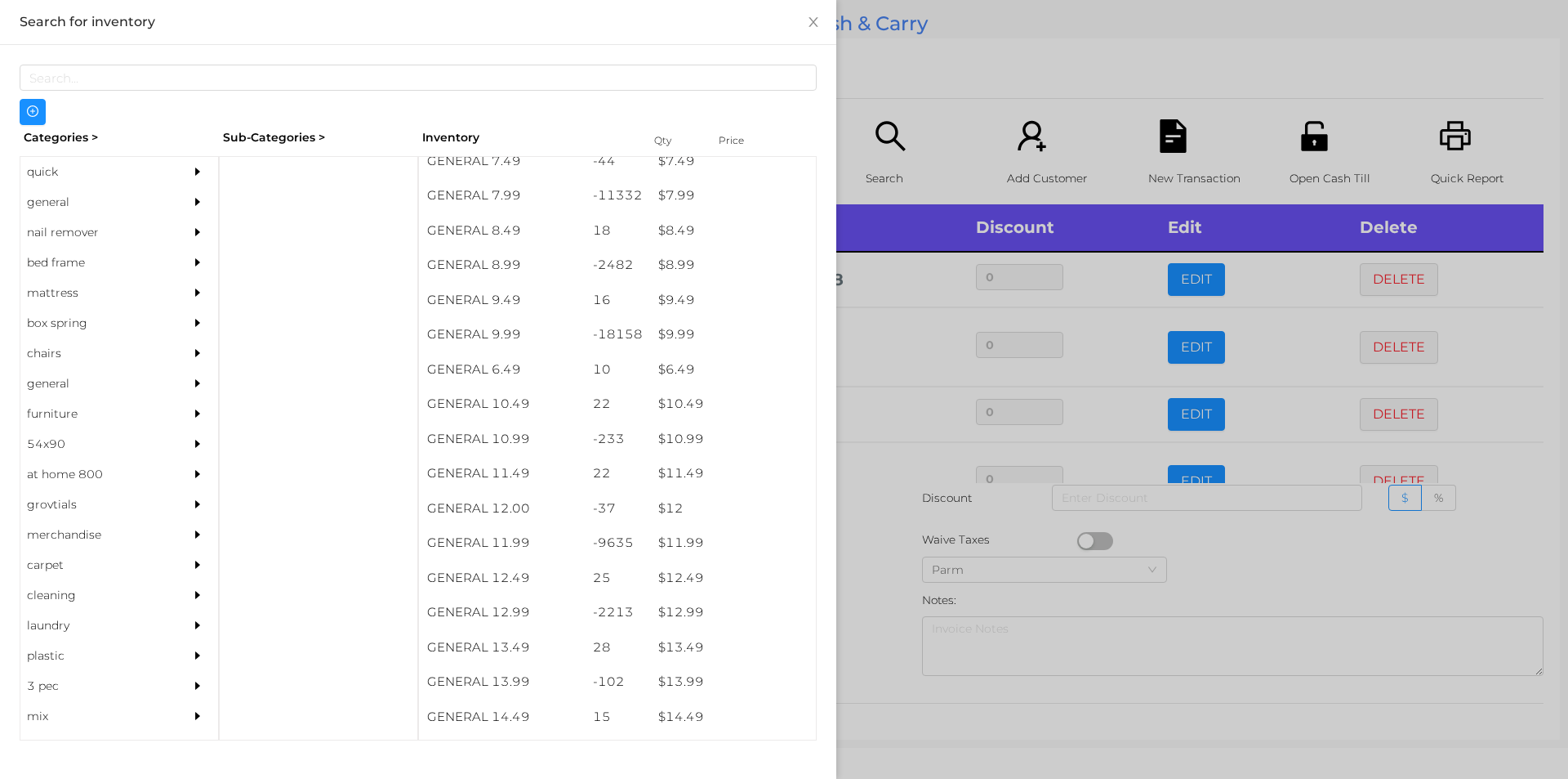
click at [943, 81] on div at bounding box center [784, 390] width 1568 height 779
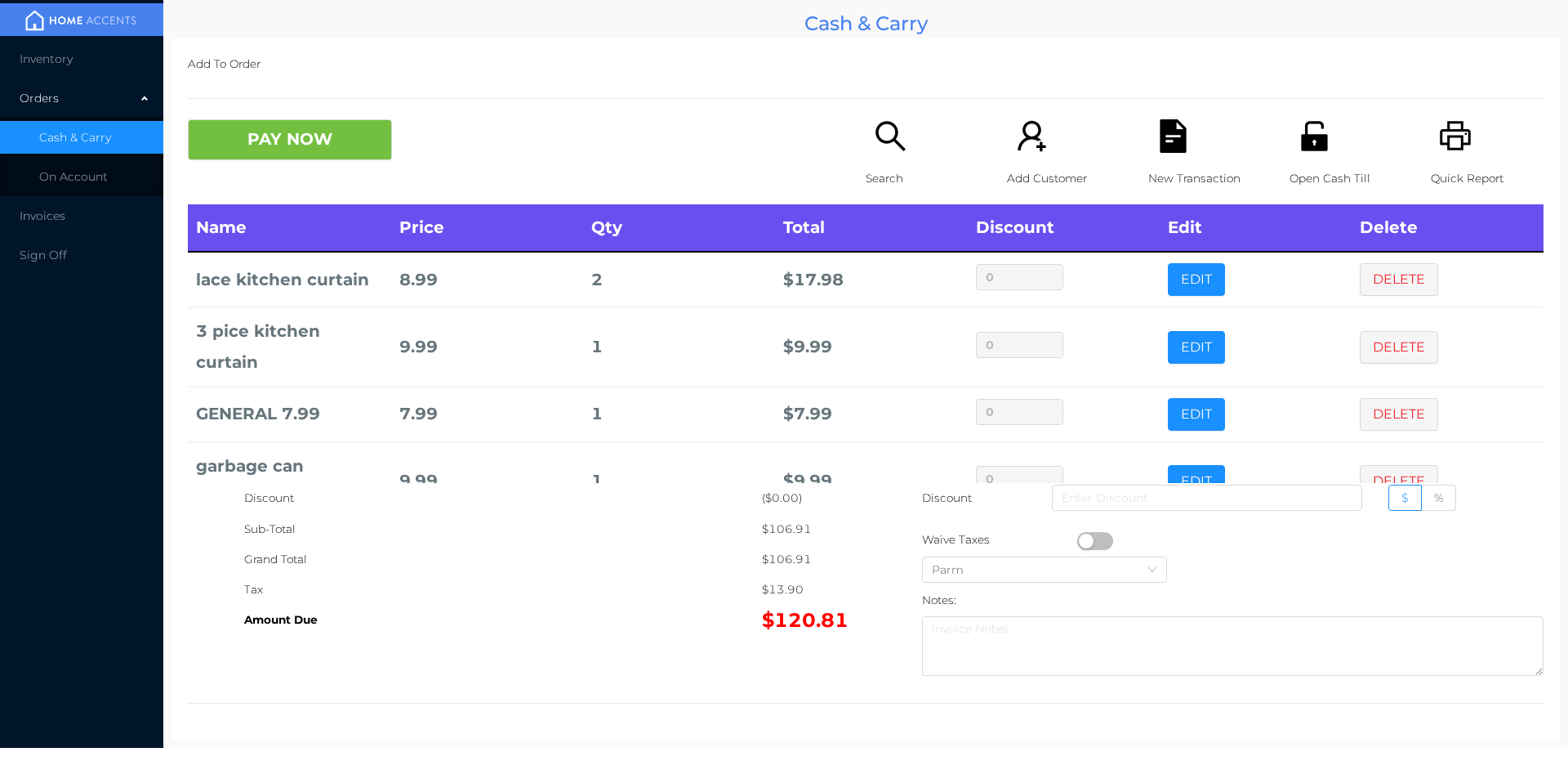
scroll to position [221, 0]
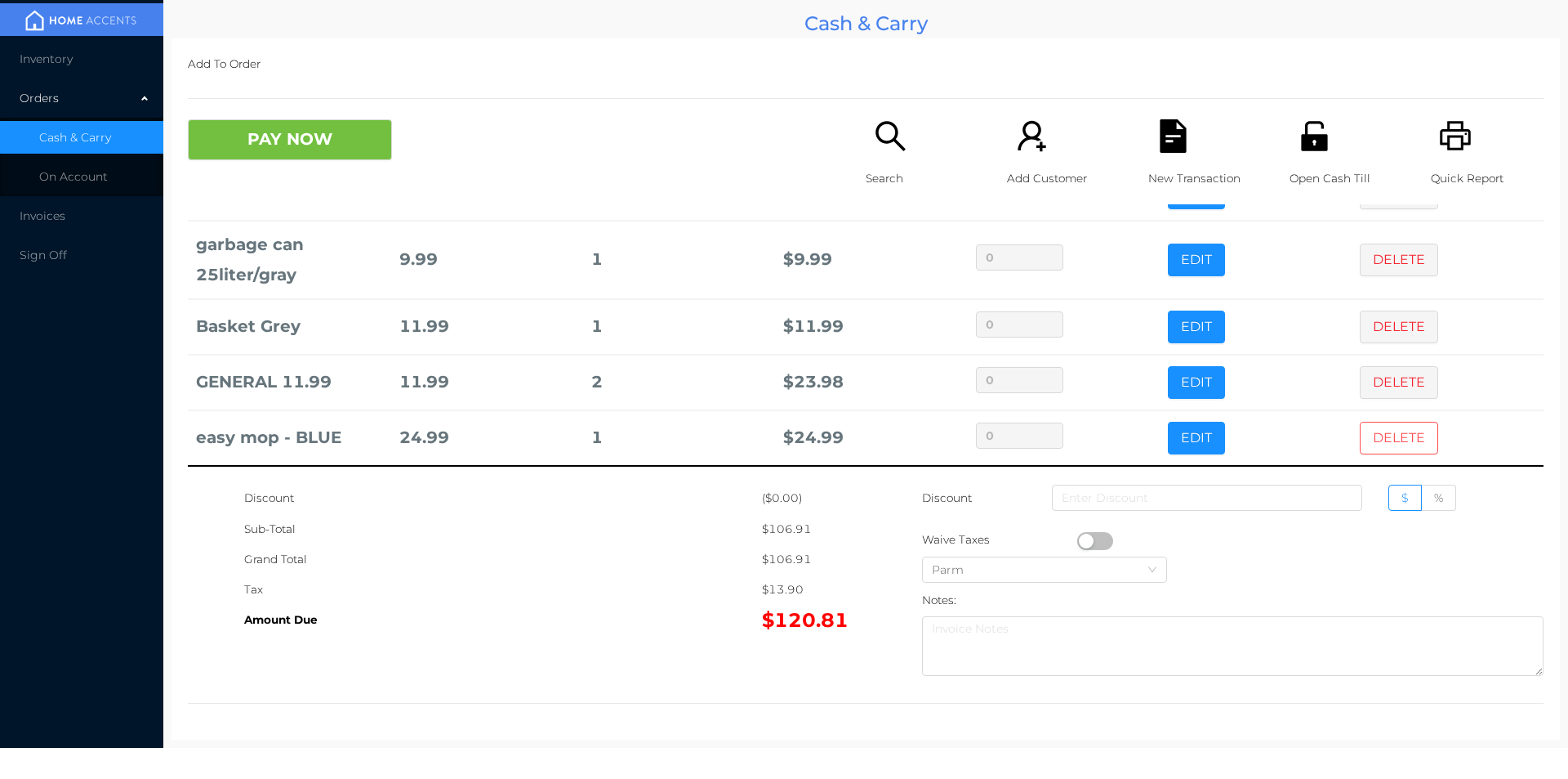
click at [1387, 439] on button "DELETE" at bounding box center [1399, 437] width 78 height 32
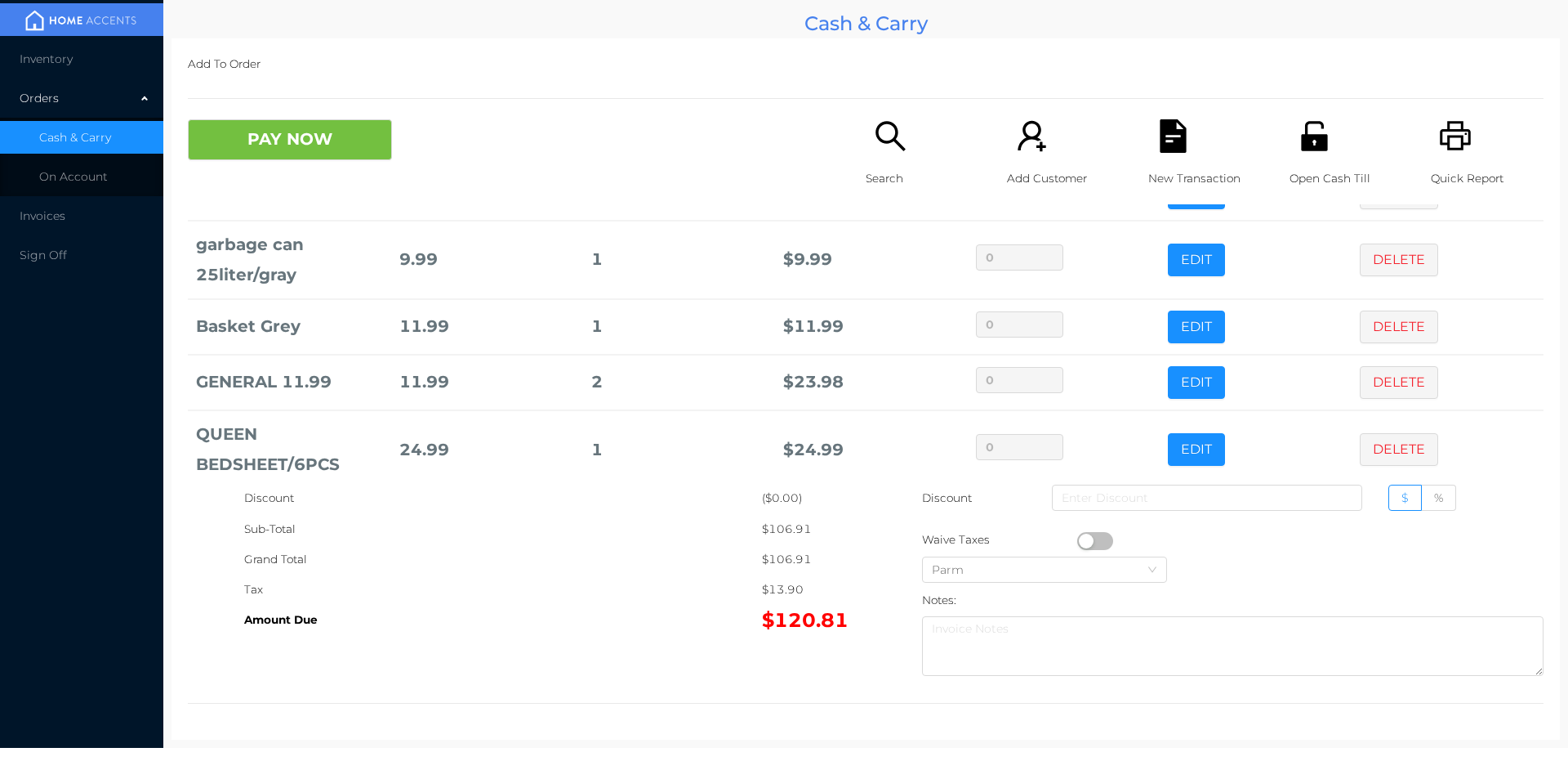
scroll to position [245, 0]
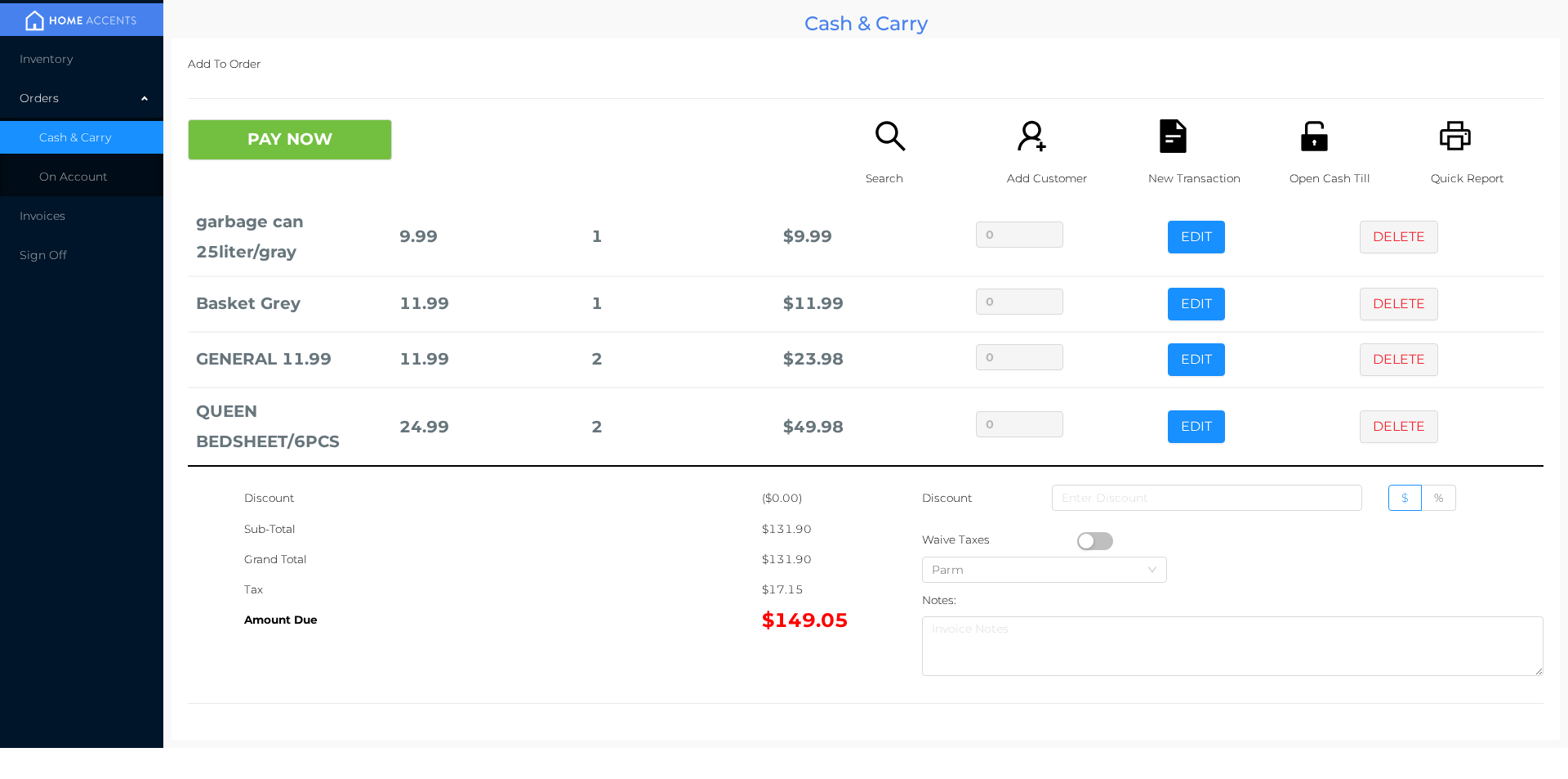
click at [888, 148] on icon "icon: search" at bounding box center [891, 136] width 33 height 33
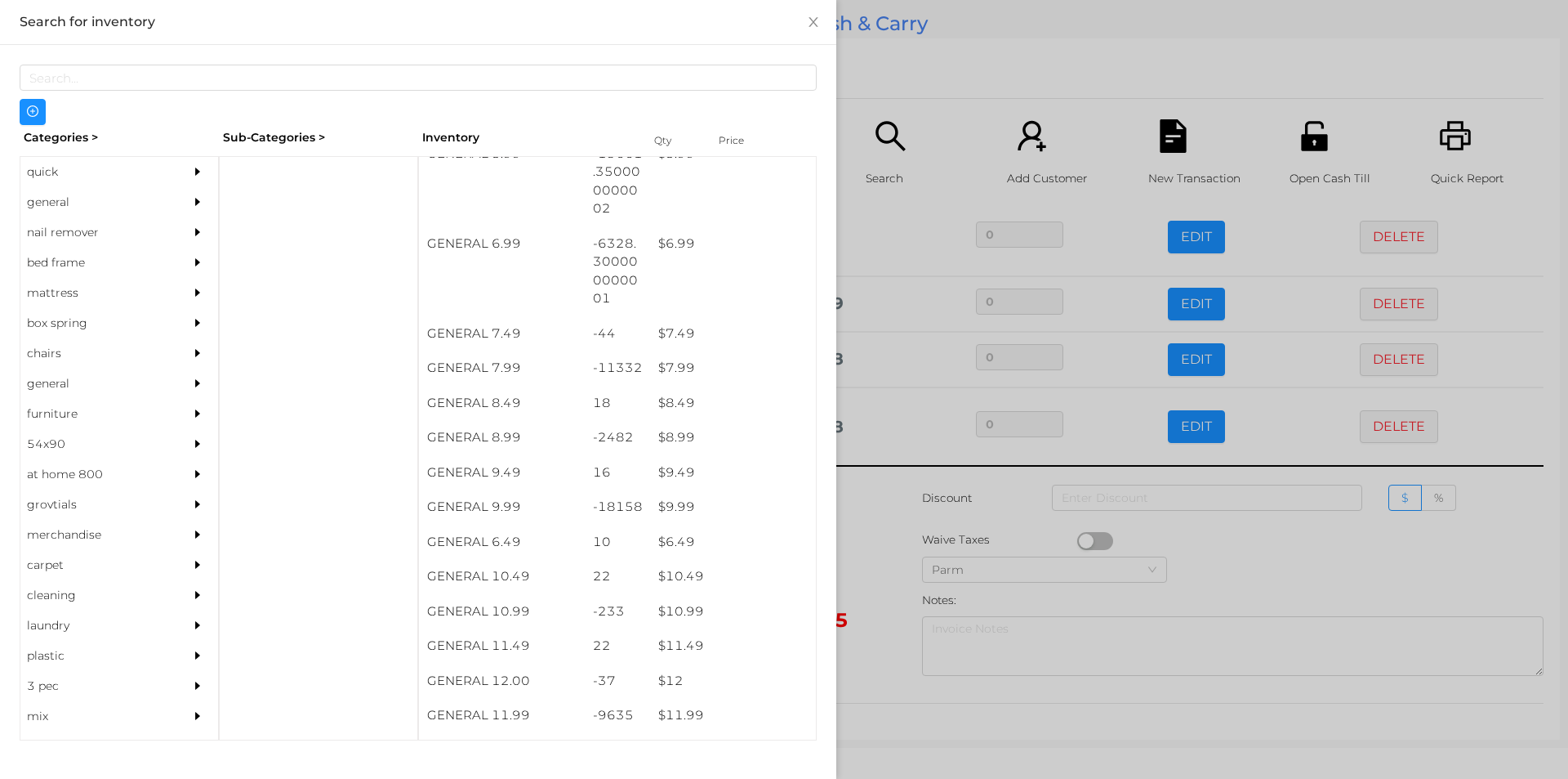
scroll to position [664, 0]
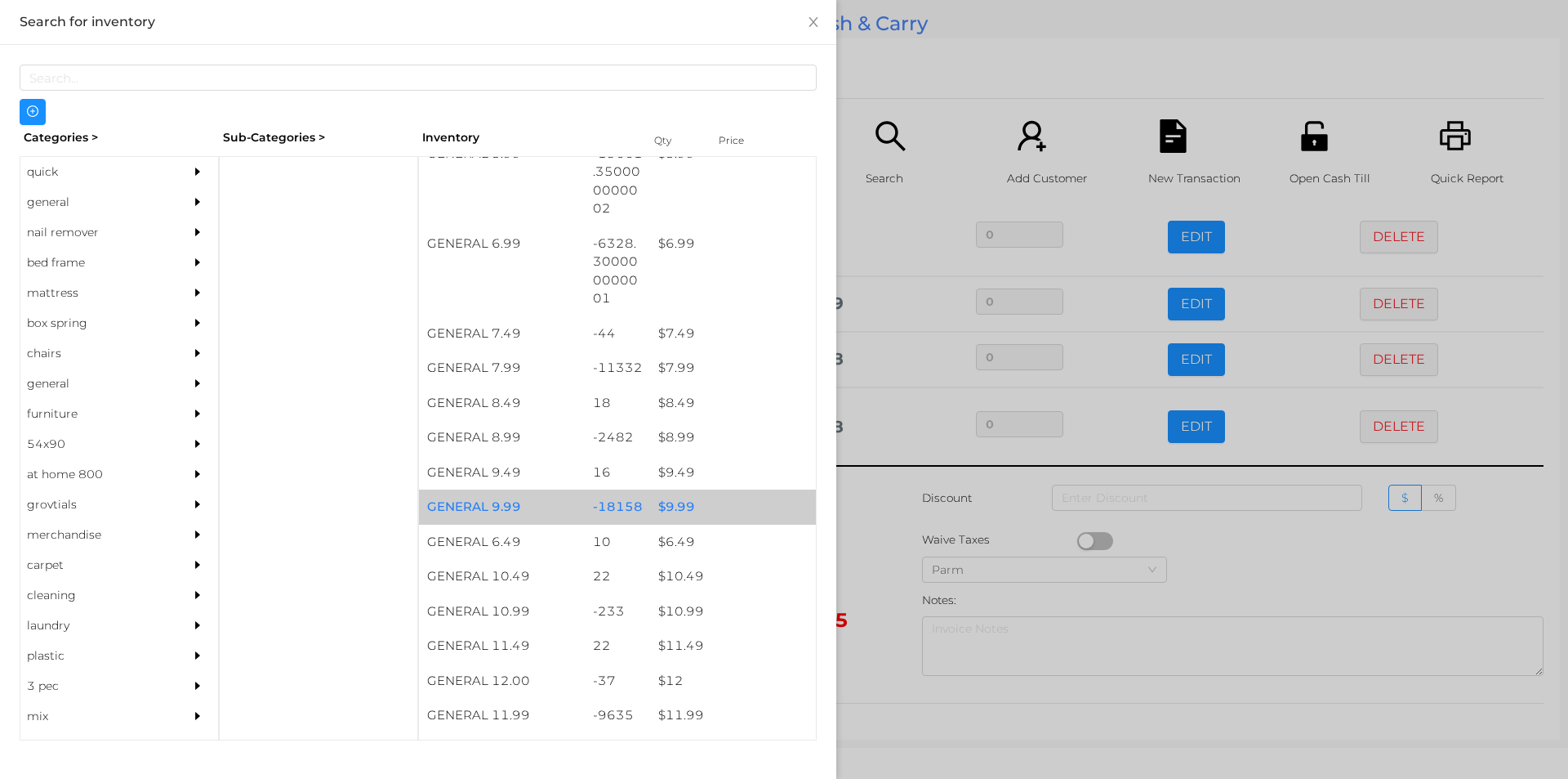
click at [707, 501] on div "$ 9.99" at bounding box center [734, 507] width 166 height 35
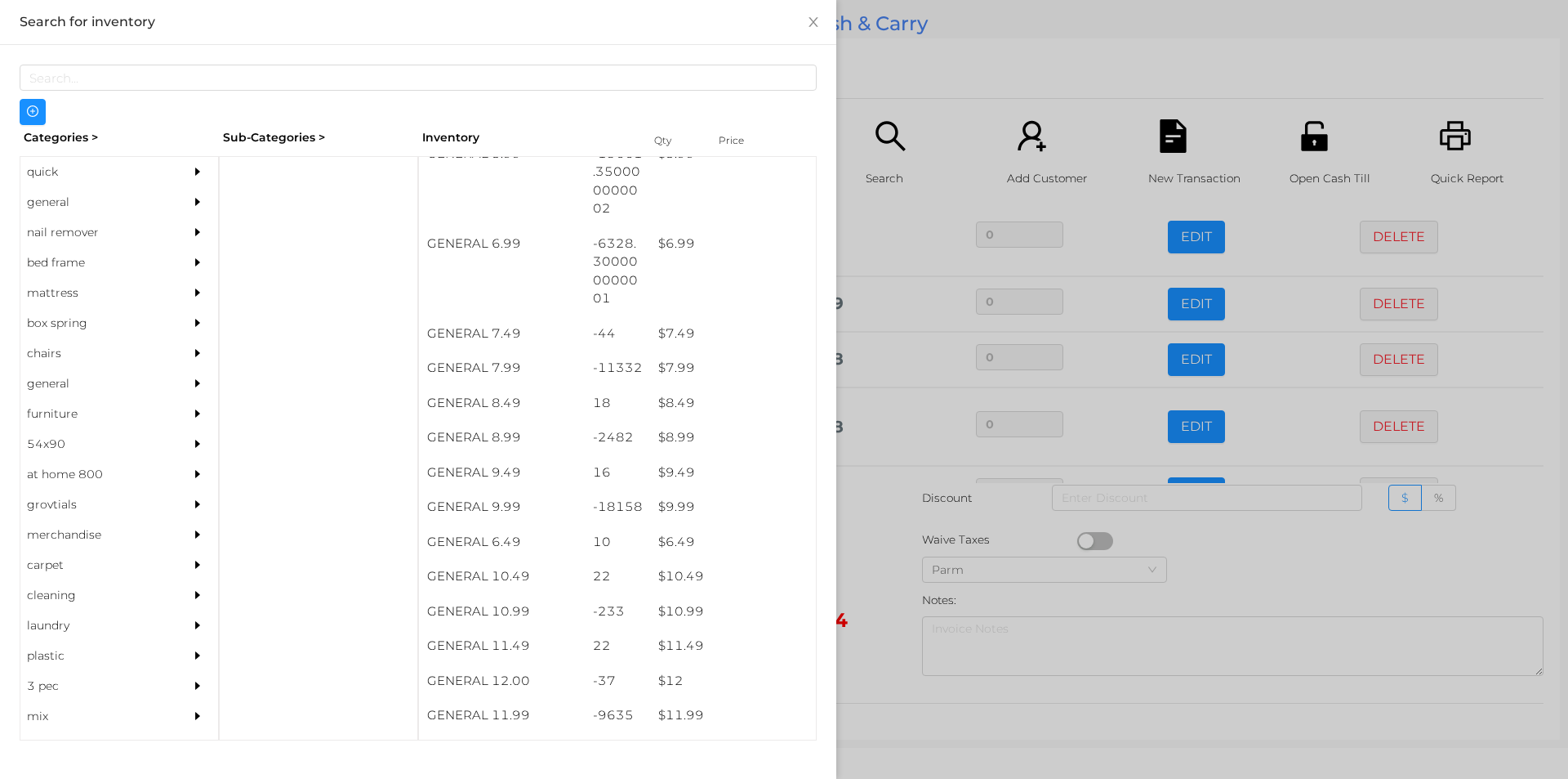
click at [922, 577] on div at bounding box center [784, 390] width 1568 height 779
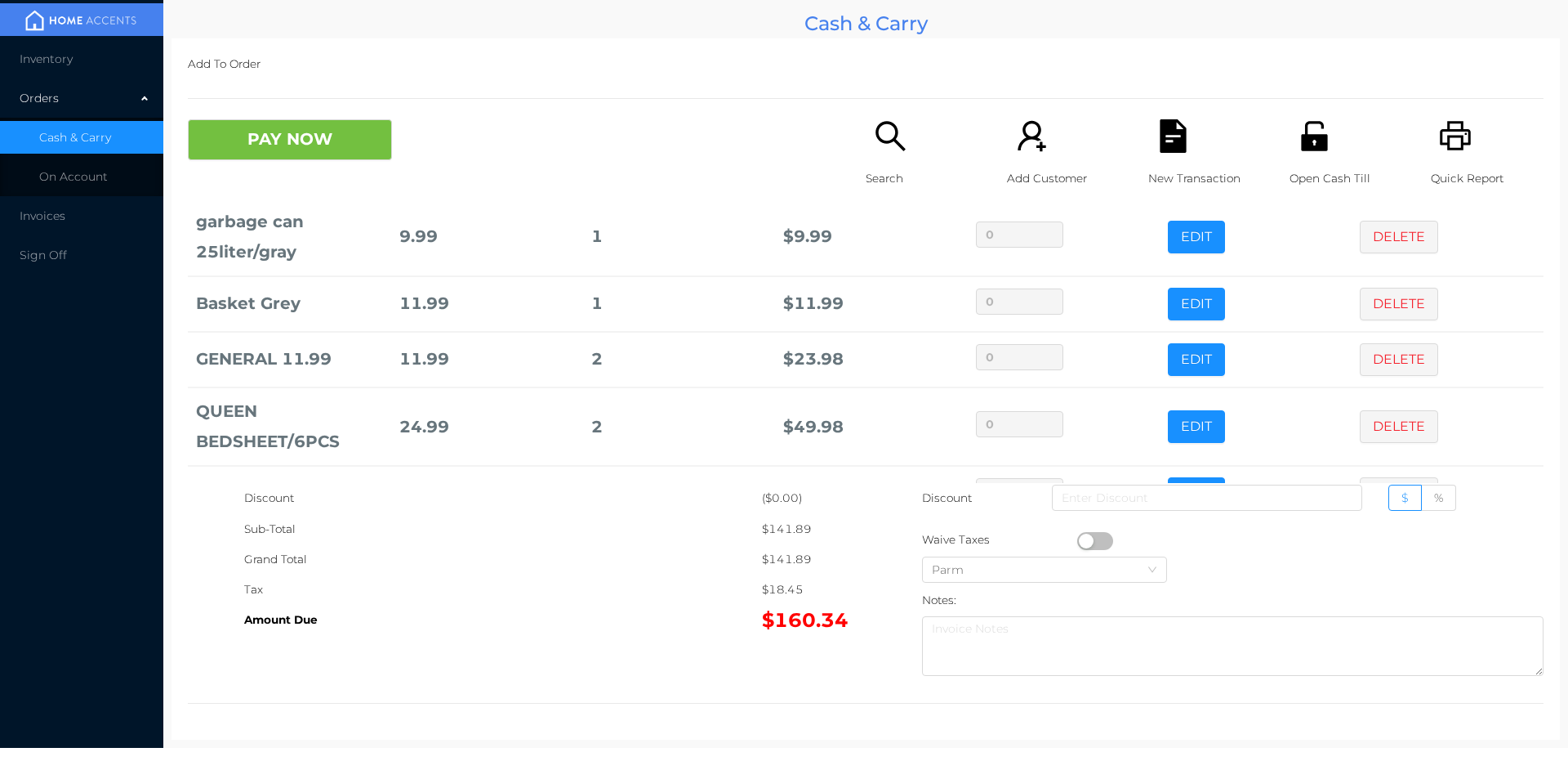
scroll to position [299, 0]
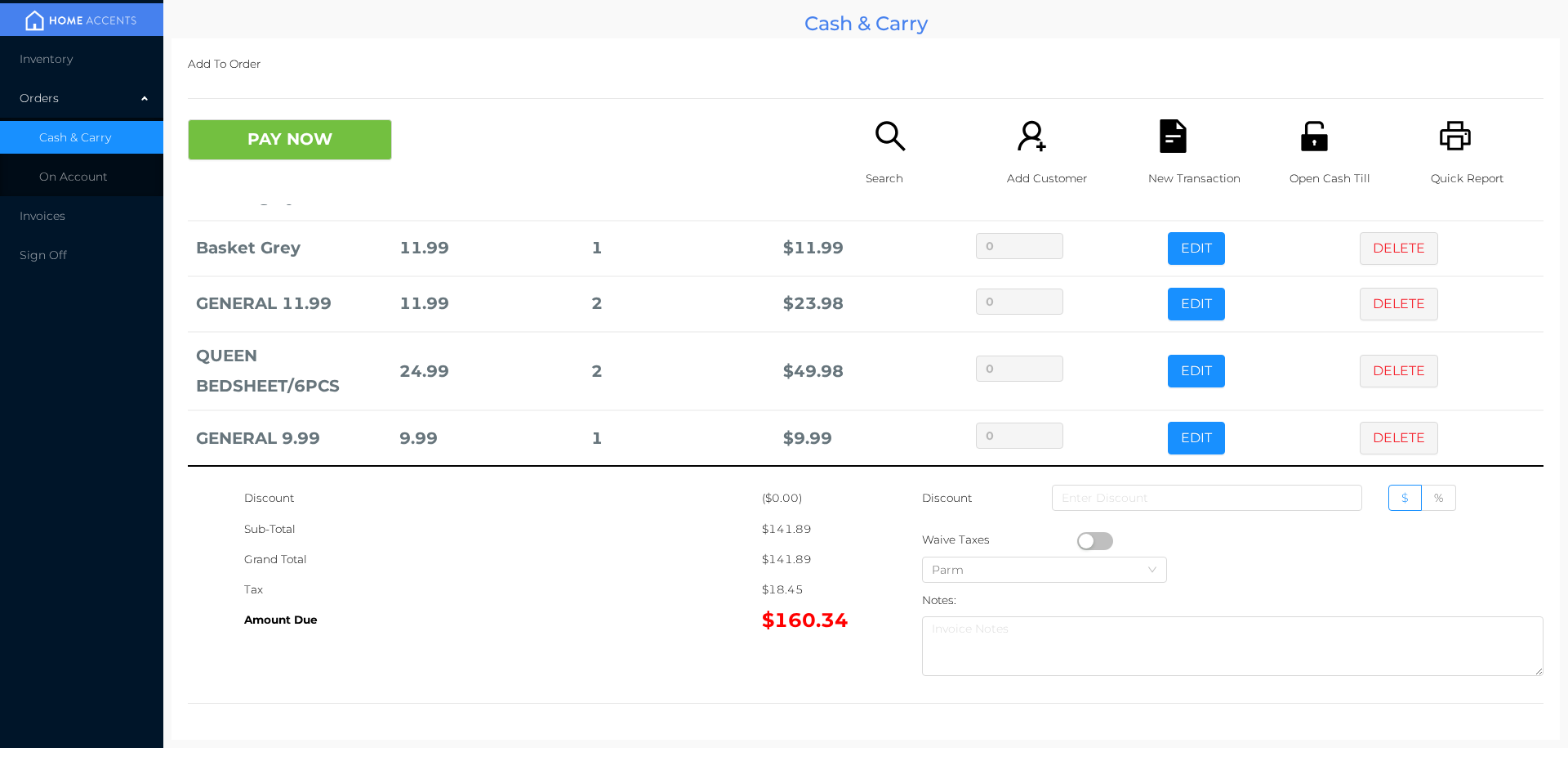
click at [885, 123] on icon "icon: search" at bounding box center [890, 136] width 29 height 29
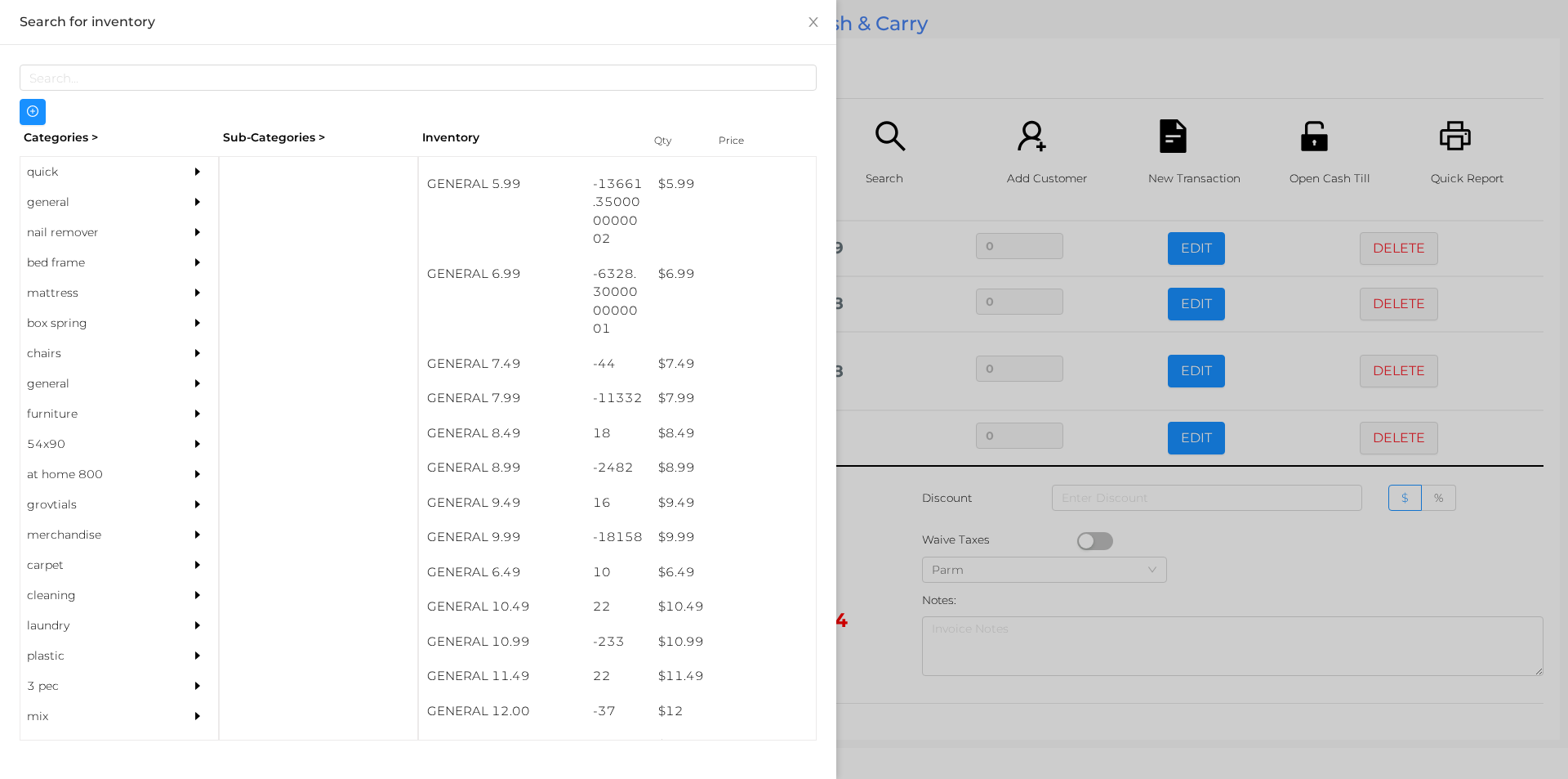
scroll to position [634, 0]
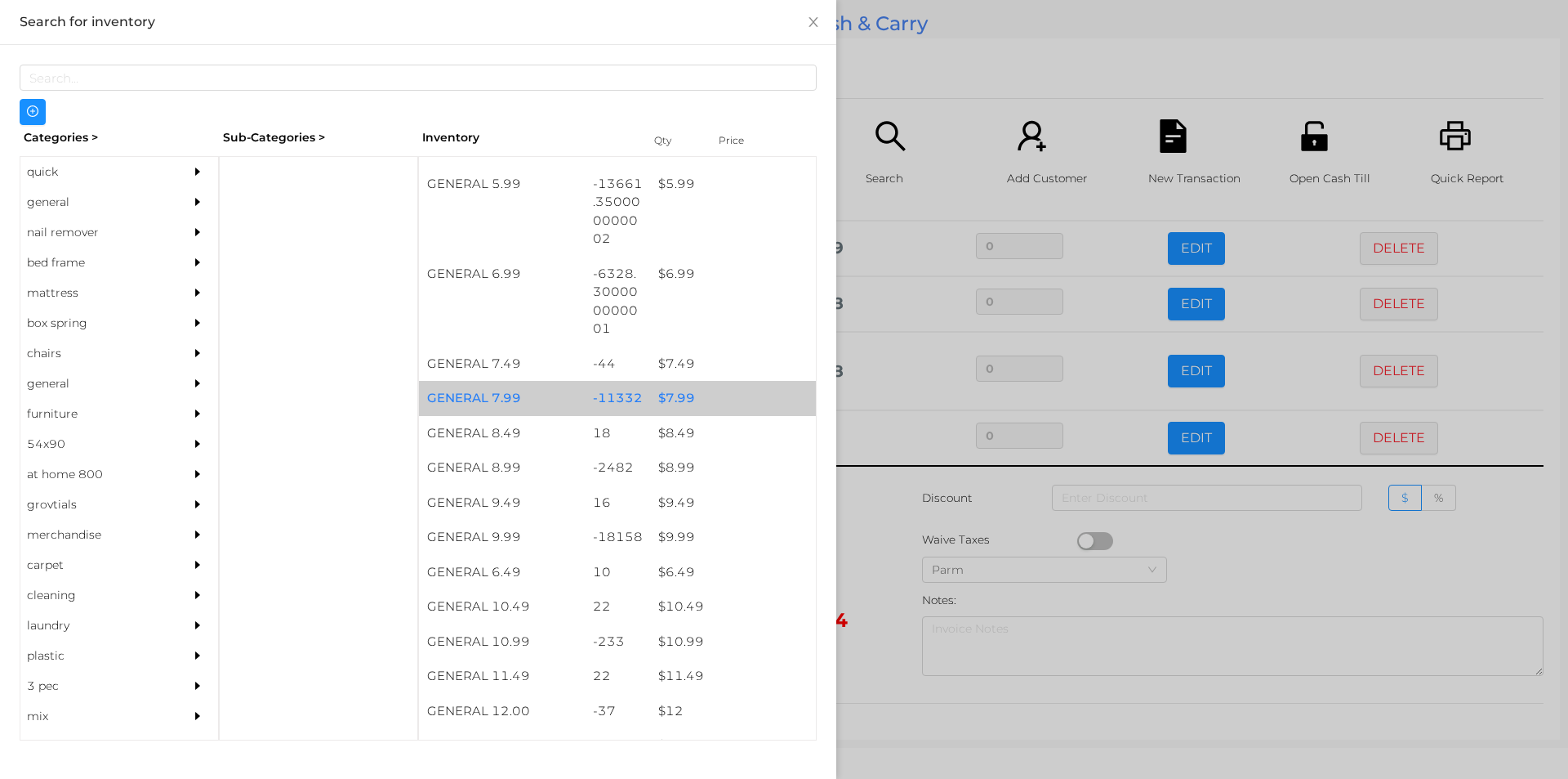
click at [694, 399] on div "$ 7.99" at bounding box center [734, 398] width 166 height 35
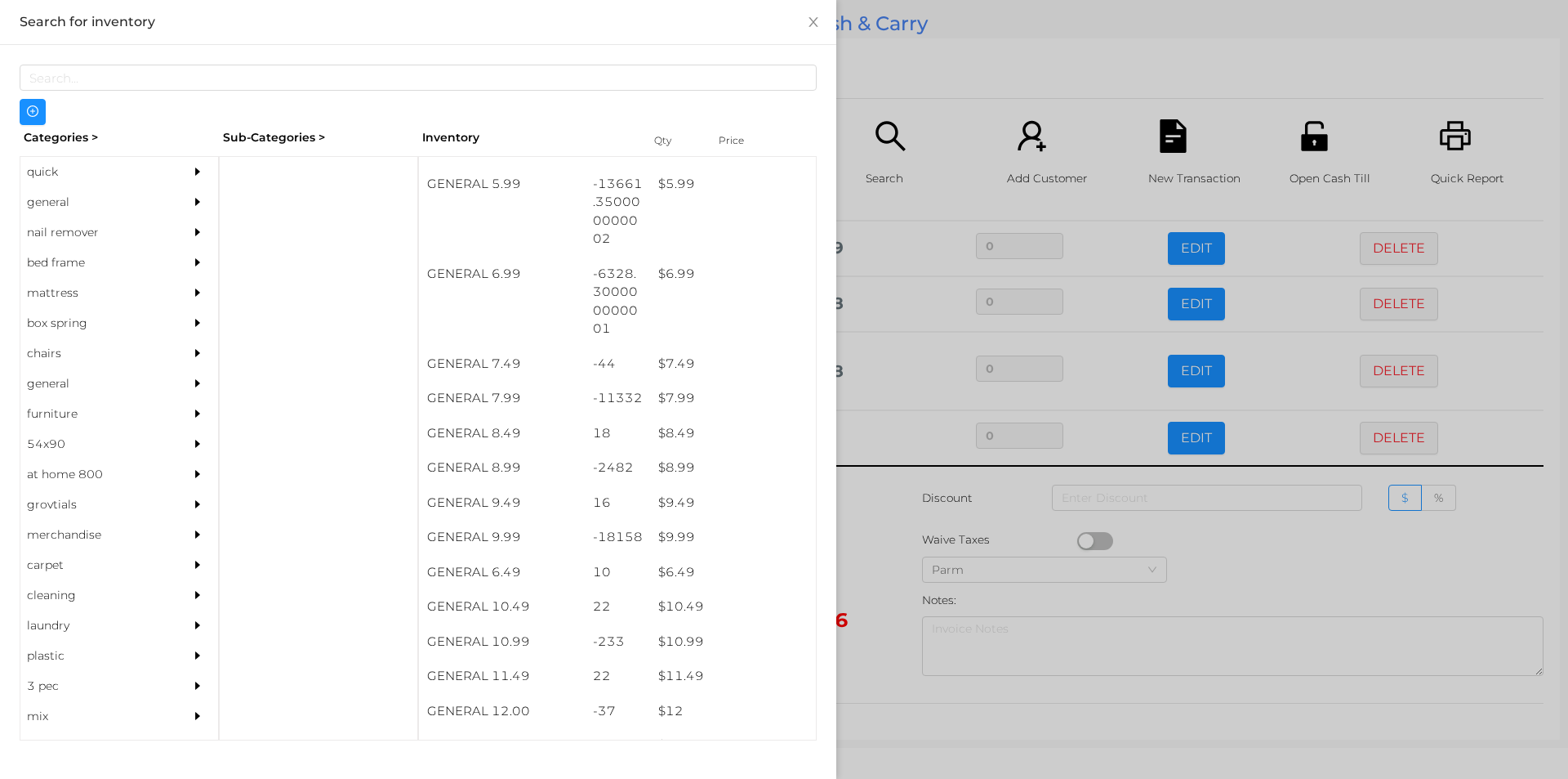
click at [960, 62] on div at bounding box center [784, 390] width 1568 height 779
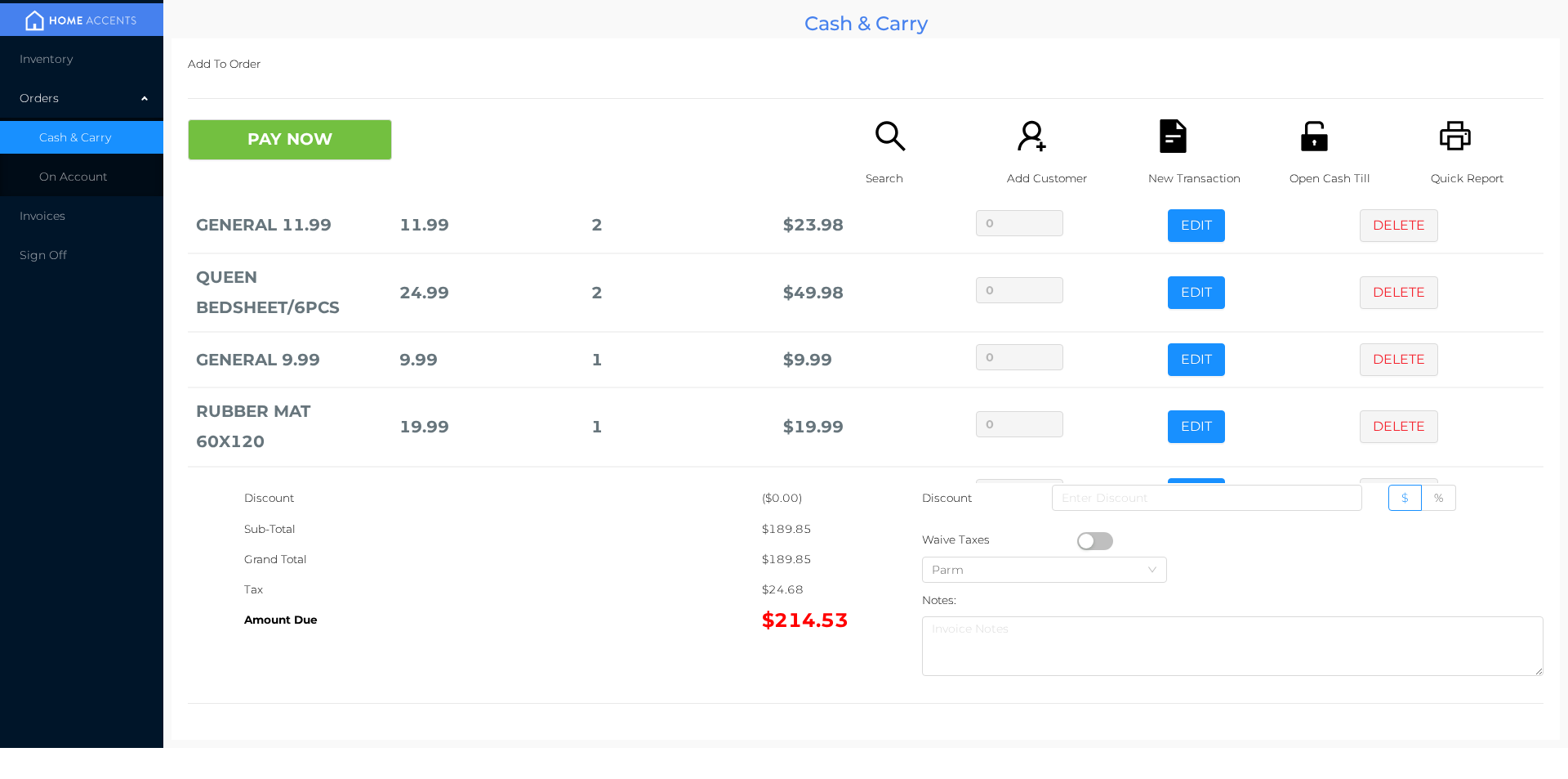
scroll to position [434, 0]
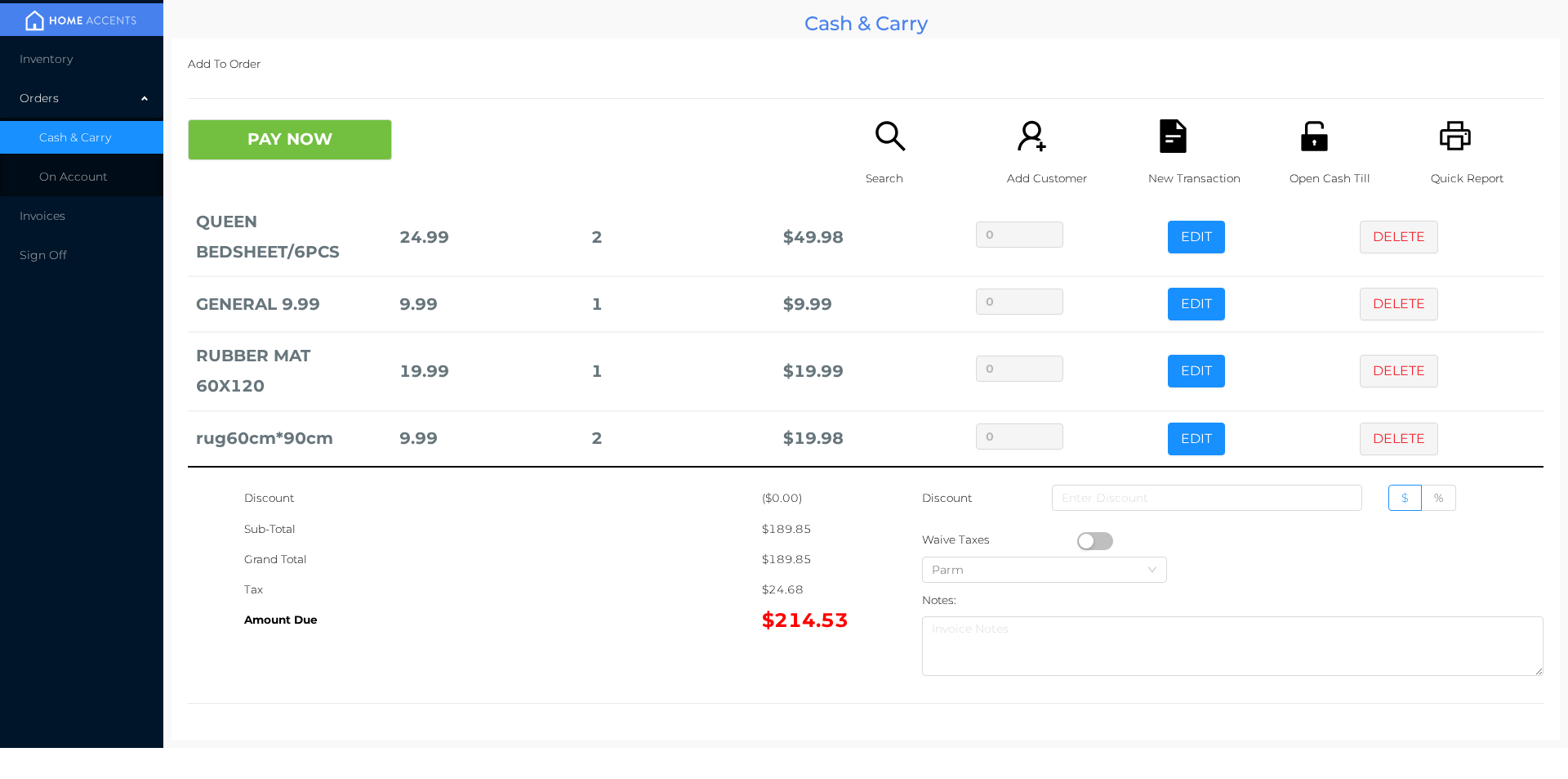
click at [1318, 155] on div "Open Cash Till" at bounding box center [1346, 161] width 112 height 85
click at [874, 150] on icon "icon: search" at bounding box center [891, 136] width 33 height 33
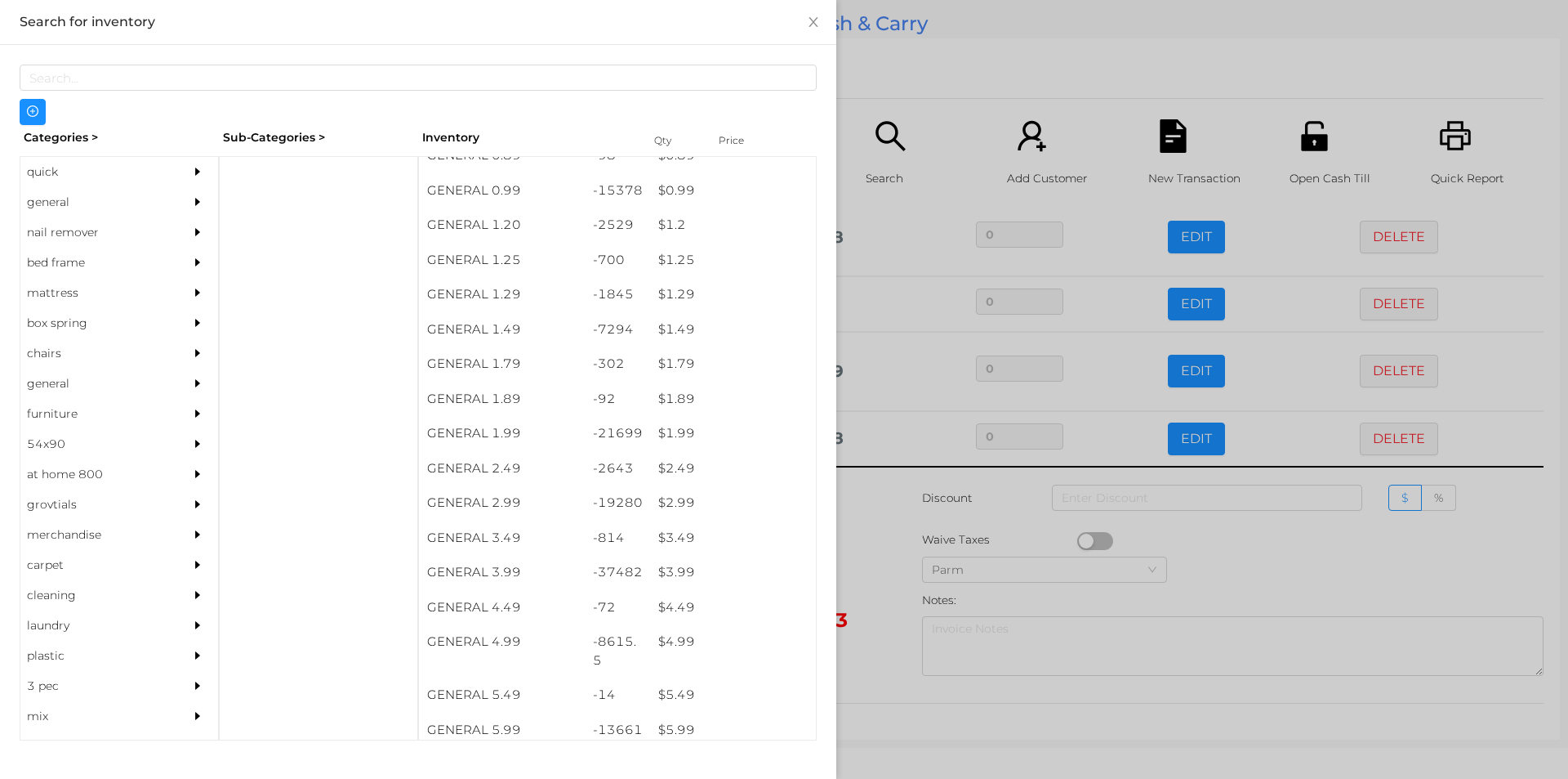
scroll to position [100, 0]
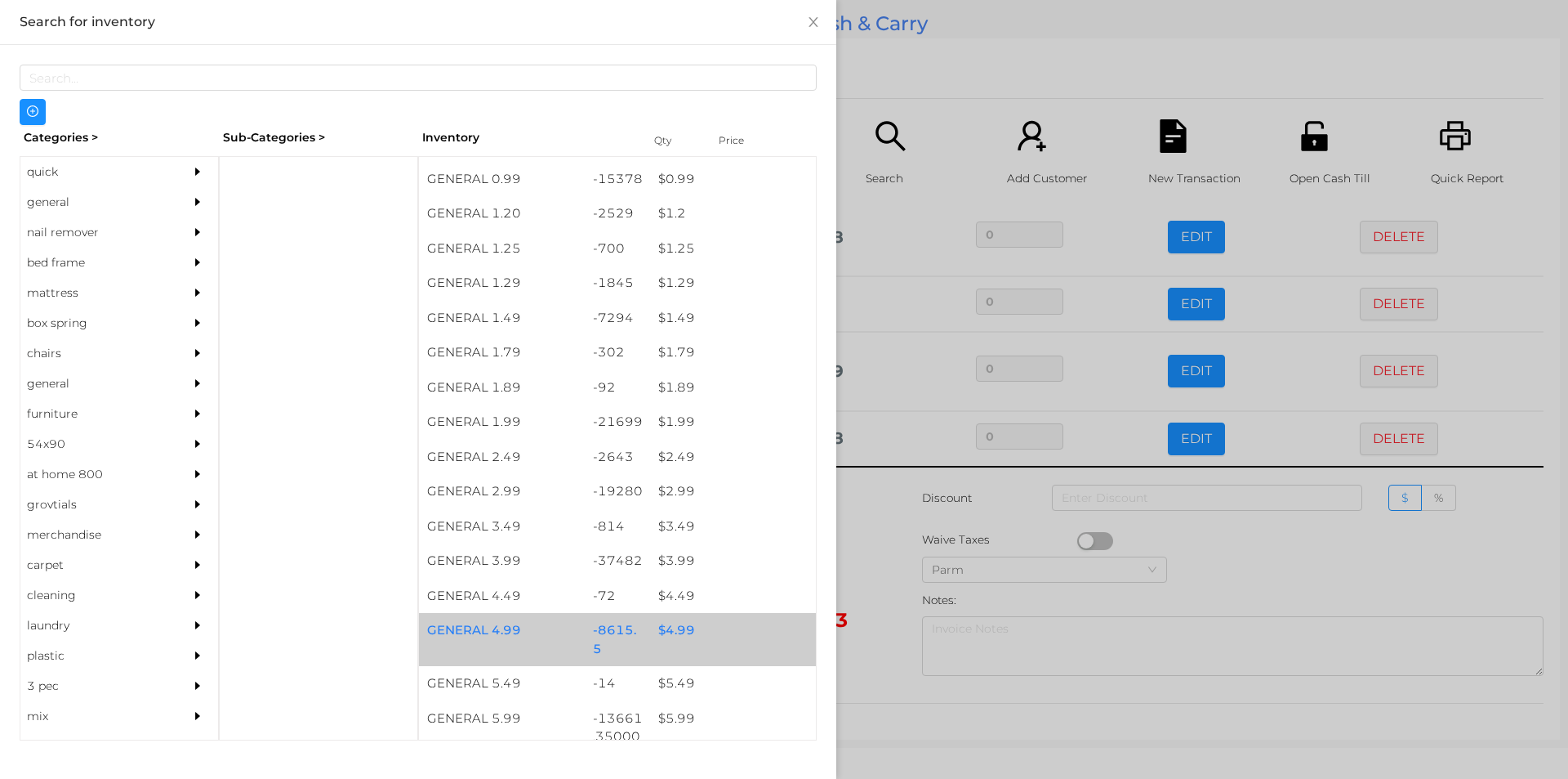
click at [678, 629] on div "$ 4.99" at bounding box center [734, 630] width 166 height 35
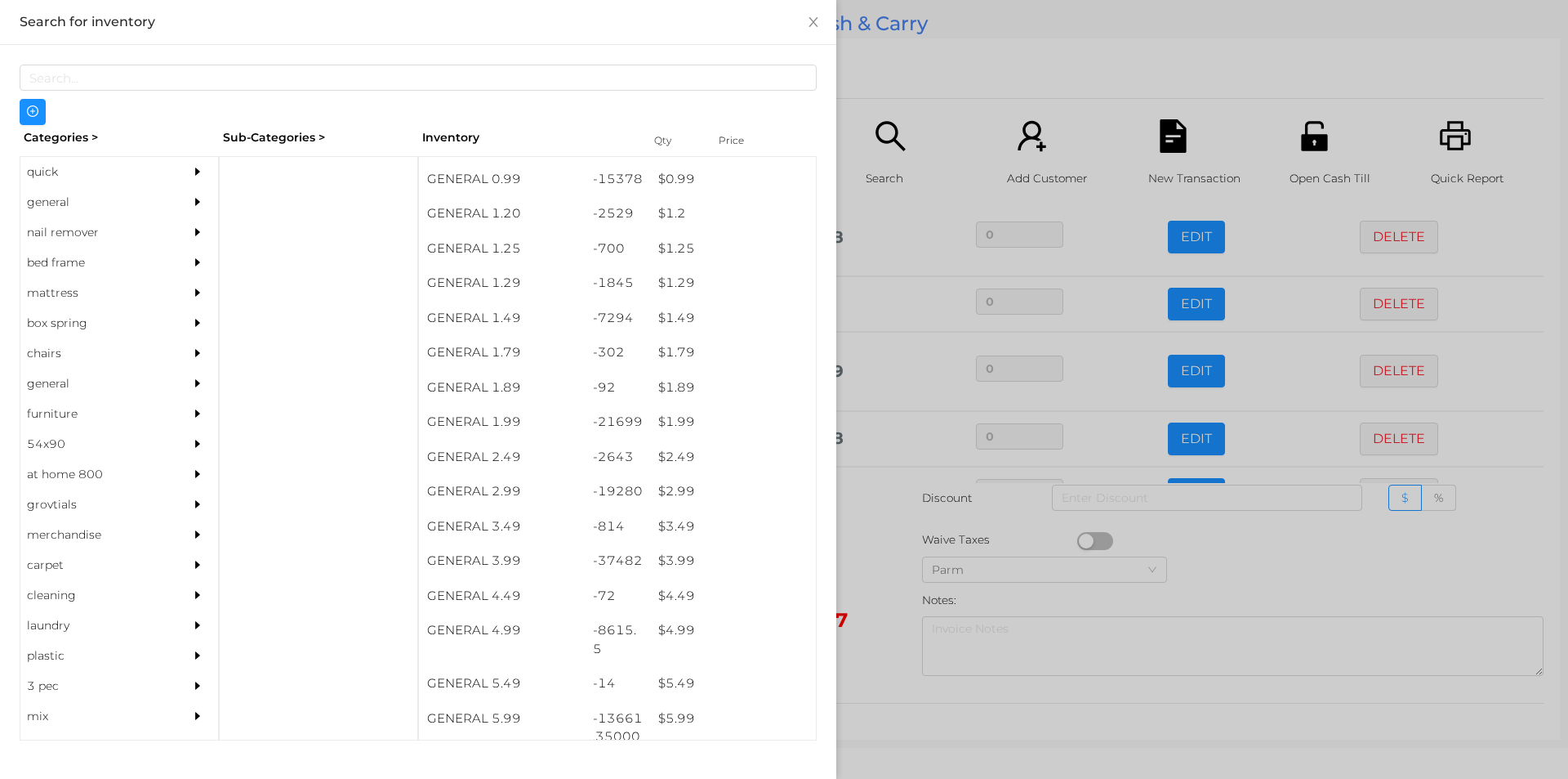
click at [943, 50] on div at bounding box center [784, 390] width 1568 height 779
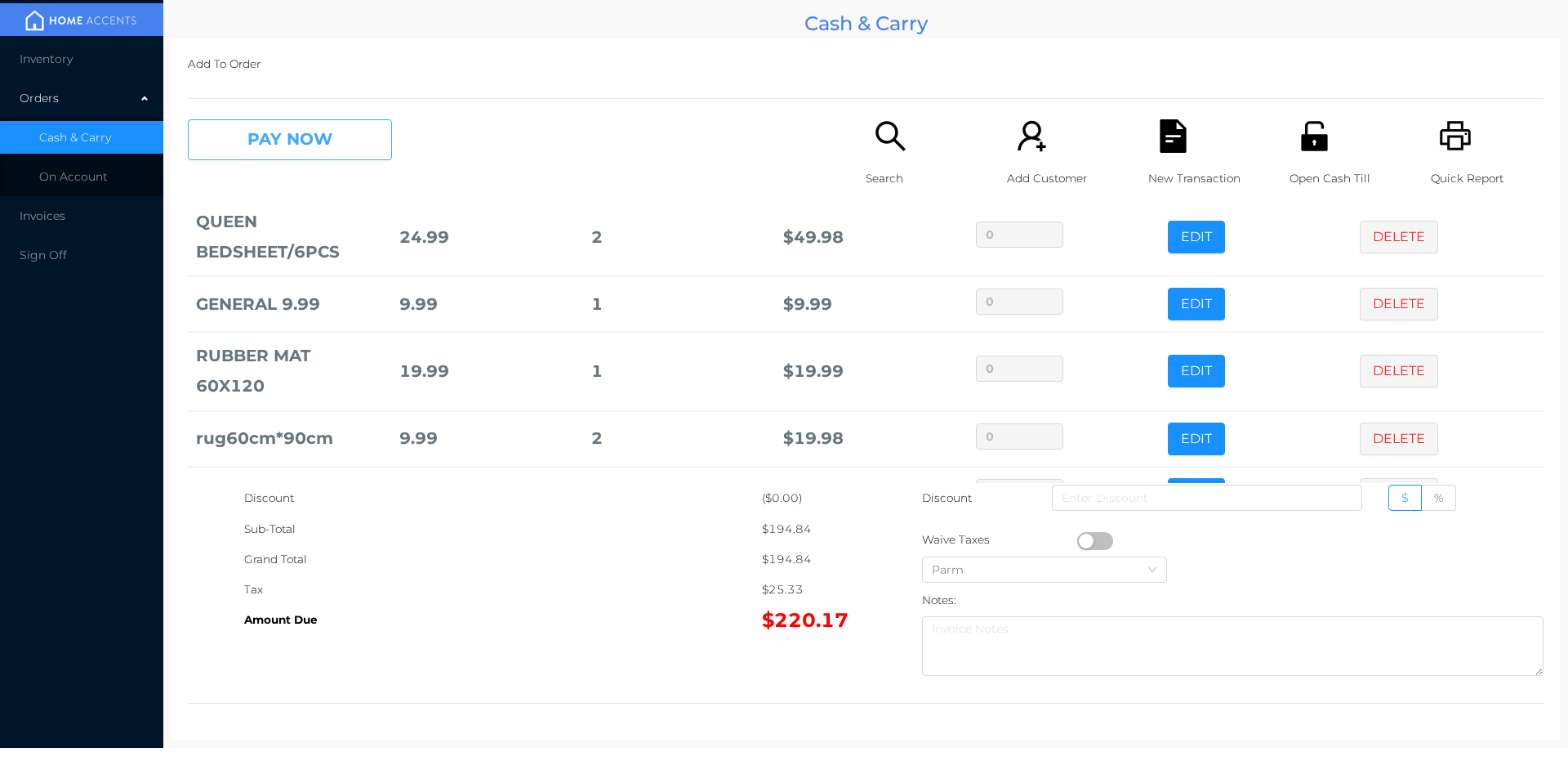
click at [260, 135] on button "PAY NOW" at bounding box center [290, 140] width 204 height 41
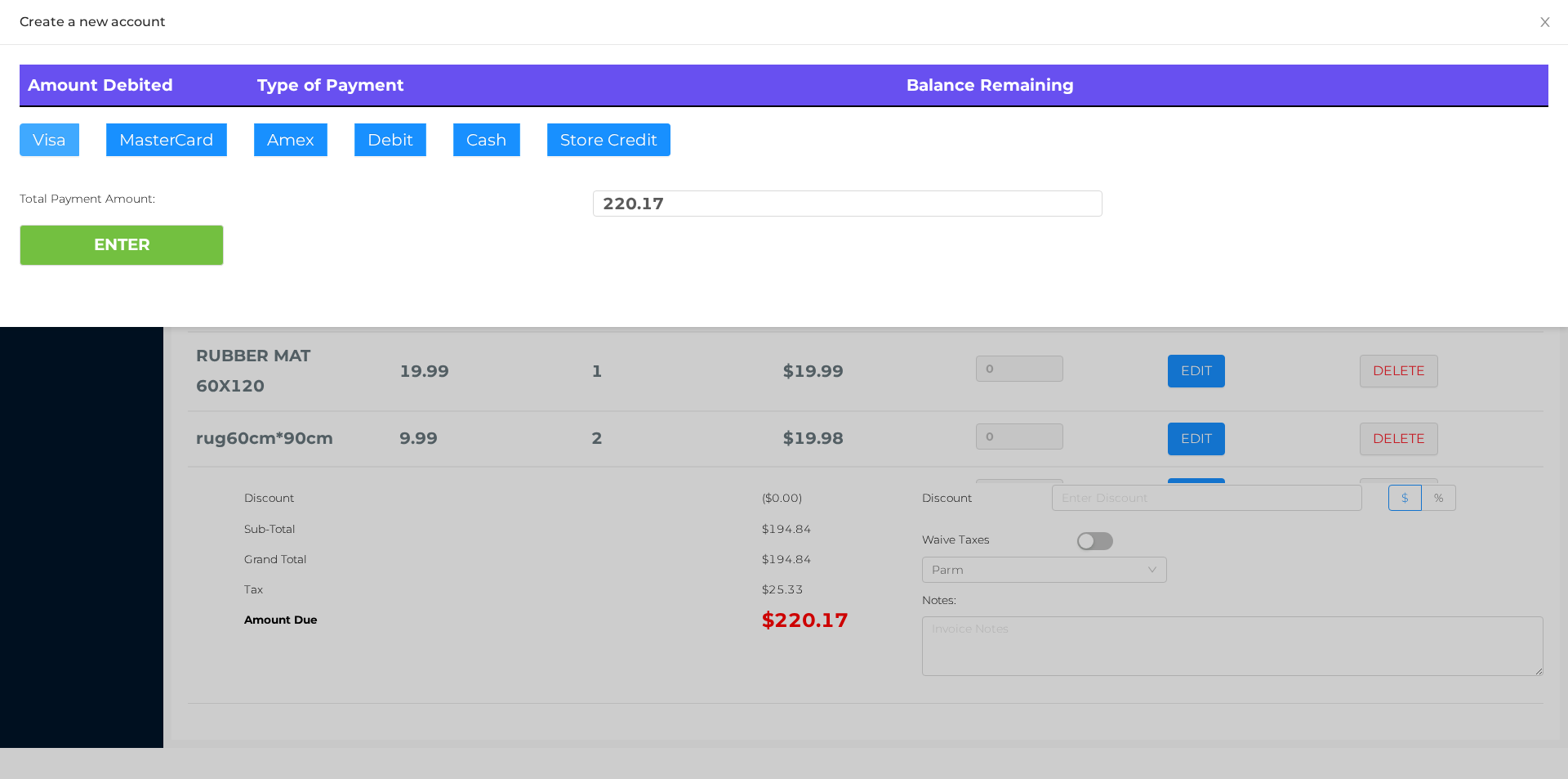
click at [52, 146] on button "Visa" at bounding box center [49, 139] width 60 height 32
click at [96, 247] on button "ENTER" at bounding box center [121, 246] width 204 height 41
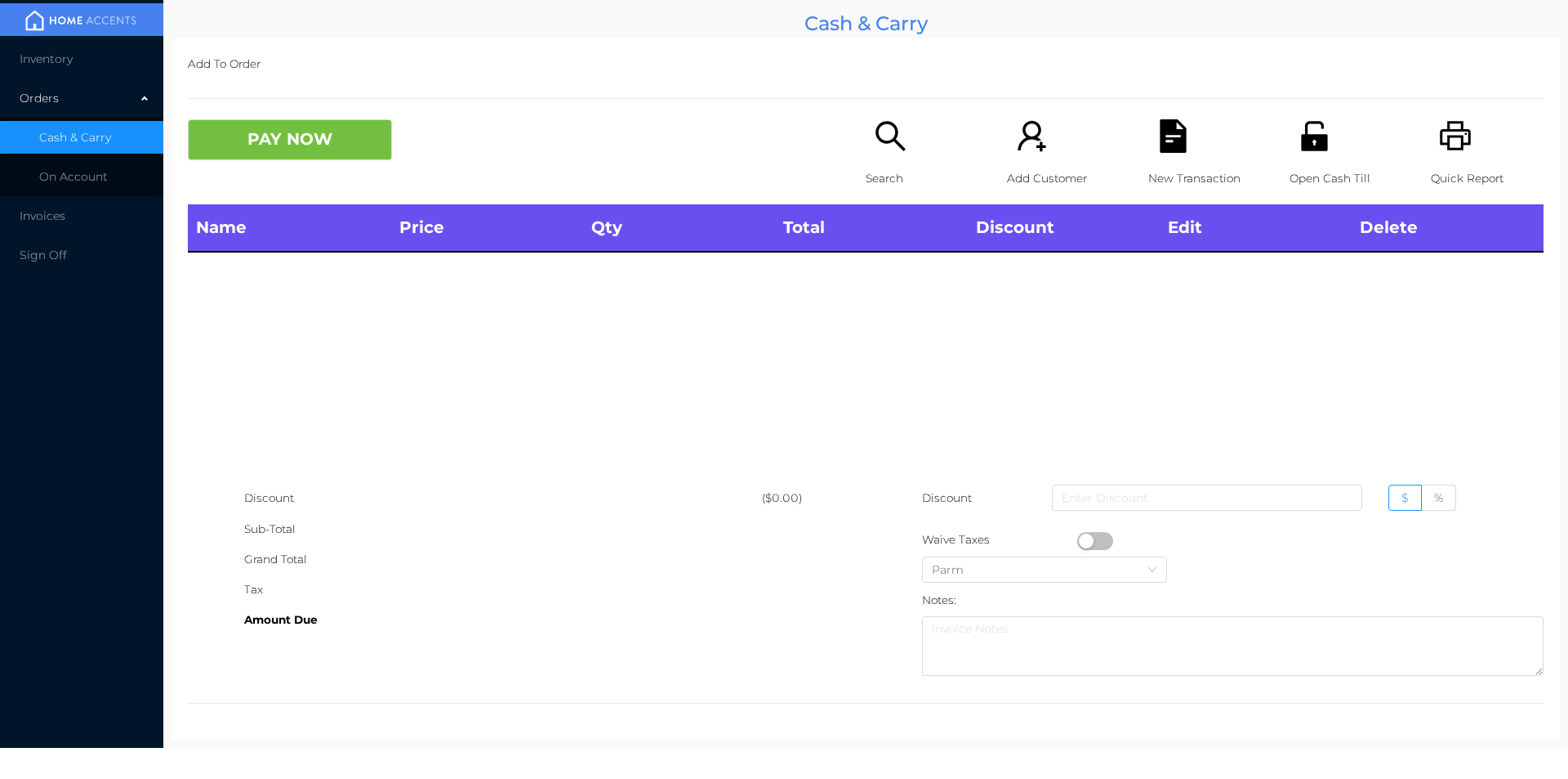
scroll to position [0, 0]
click at [1305, 159] on div "Open Cash Till" at bounding box center [1346, 161] width 112 height 85
click at [893, 129] on icon "icon: search" at bounding box center [891, 136] width 33 height 33
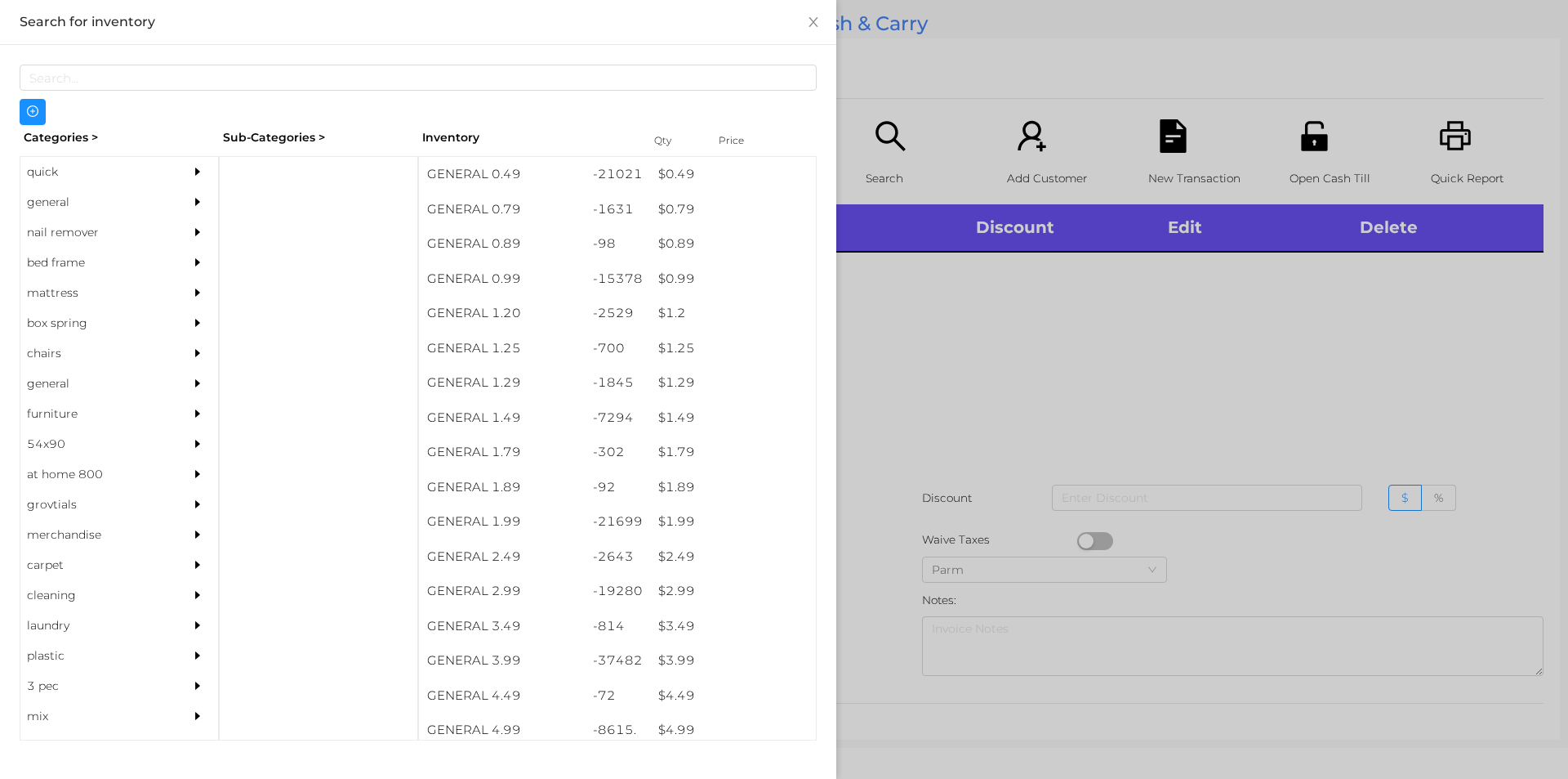
click at [83, 164] on div "quick" at bounding box center [95, 171] width 149 height 30
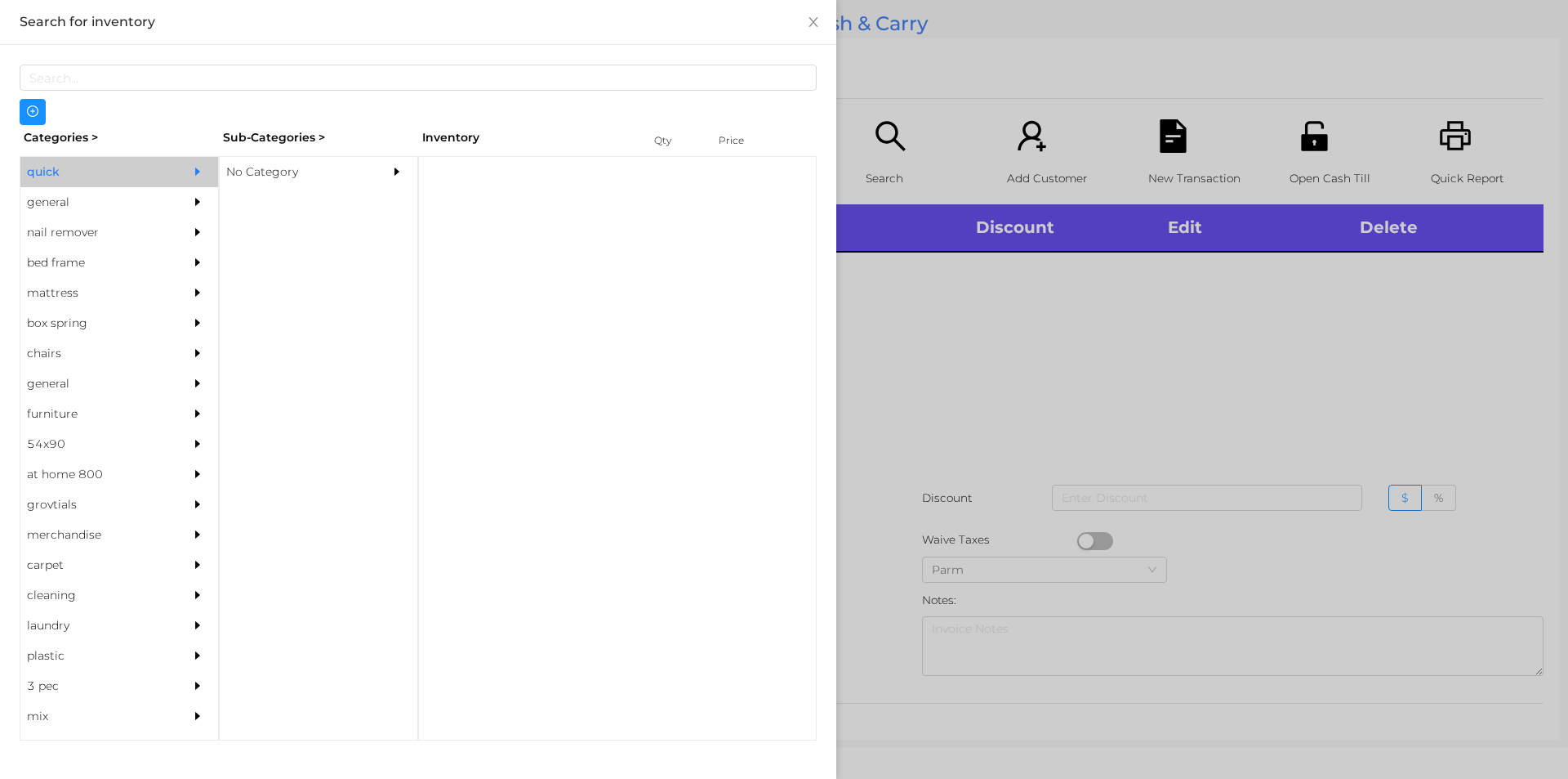
click at [404, 140] on div "Sub-Categories >" at bounding box center [319, 138] width 200 height 25
click at [335, 176] on div "No Category" at bounding box center [294, 171] width 149 height 30
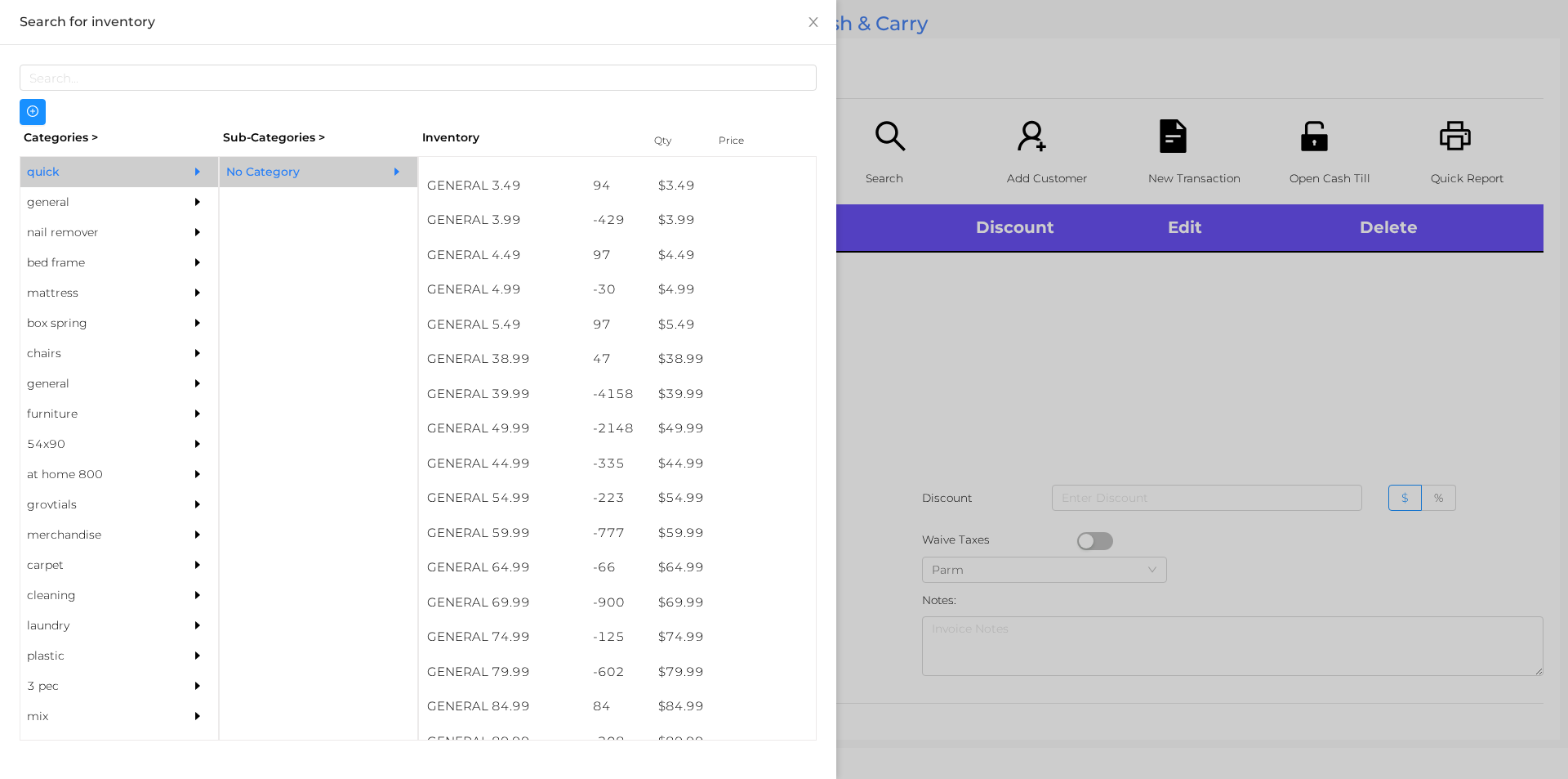
scroll to position [717, 0]
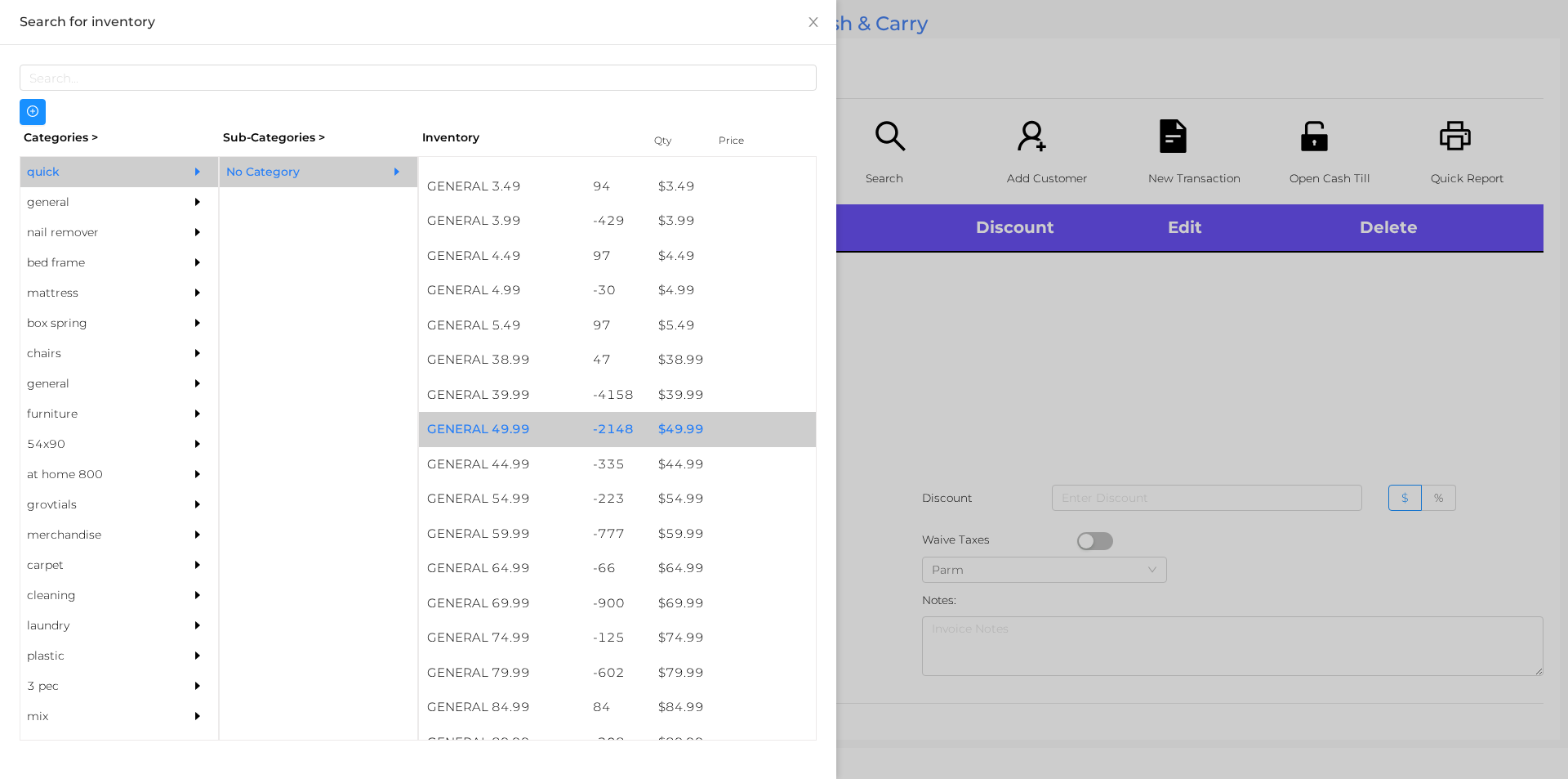
click at [668, 422] on div "$ 49.99" at bounding box center [734, 430] width 166 height 35
click at [745, 422] on div "$ 49.99" at bounding box center [734, 430] width 166 height 35
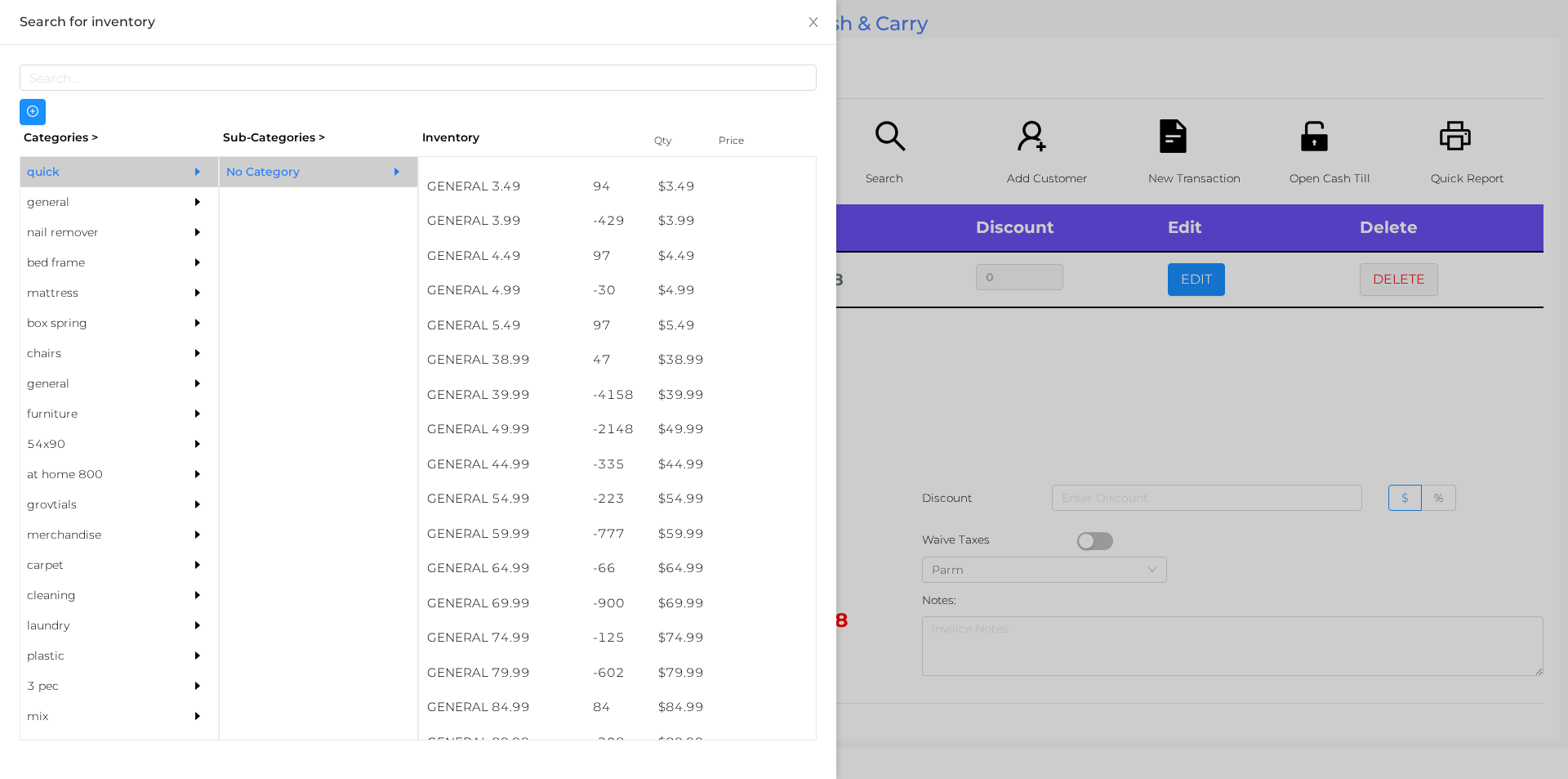
click at [944, 481] on div at bounding box center [784, 390] width 1568 height 779
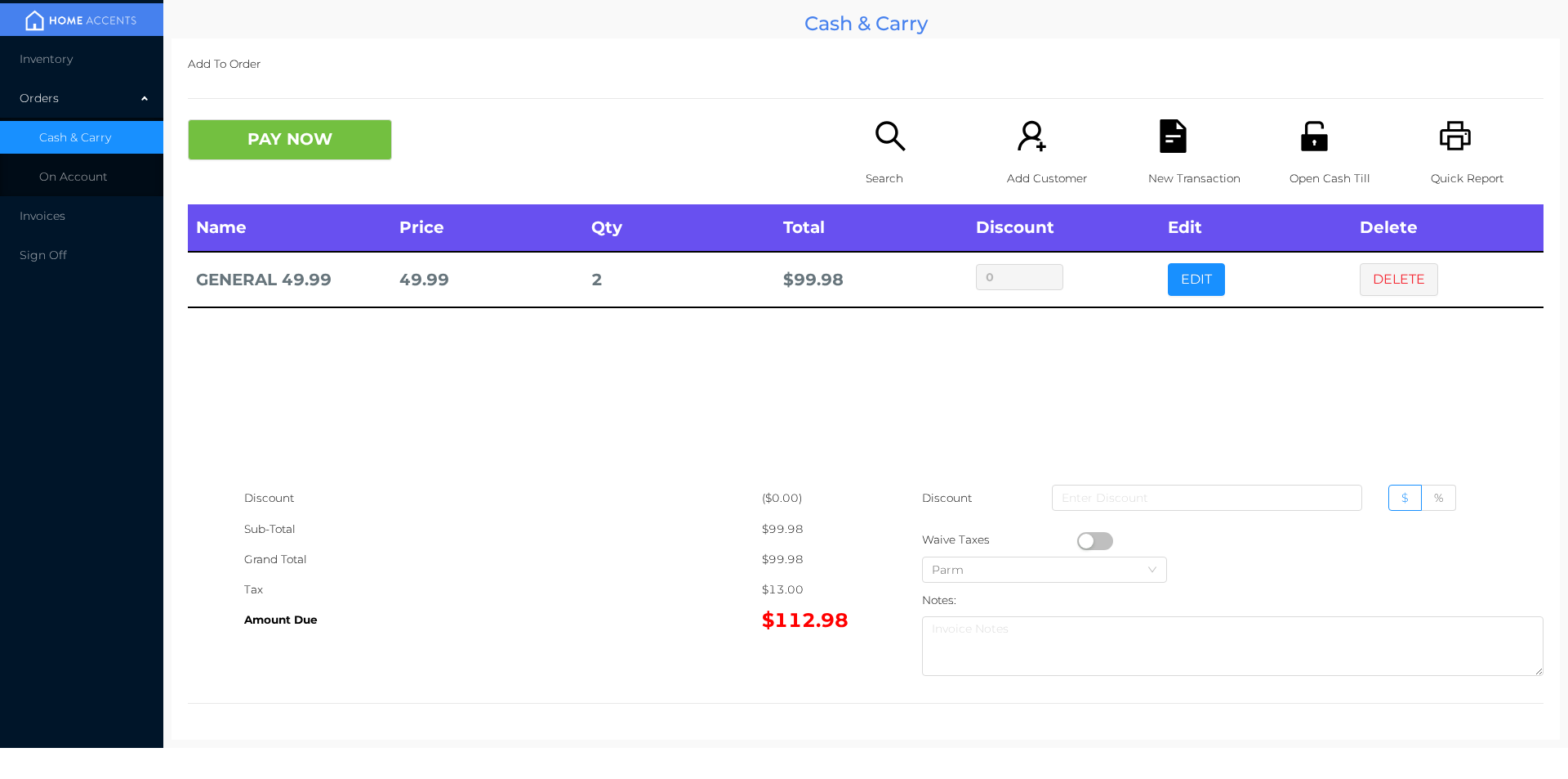
click at [1078, 538] on button "button" at bounding box center [1095, 541] width 36 height 18
click at [1283, 404] on div "Name Price Qty Total Discount Edit Delete GENERAL 49.99 49.99 2 $ 88.48 0 EDIT …" at bounding box center [866, 344] width 1356 height 279
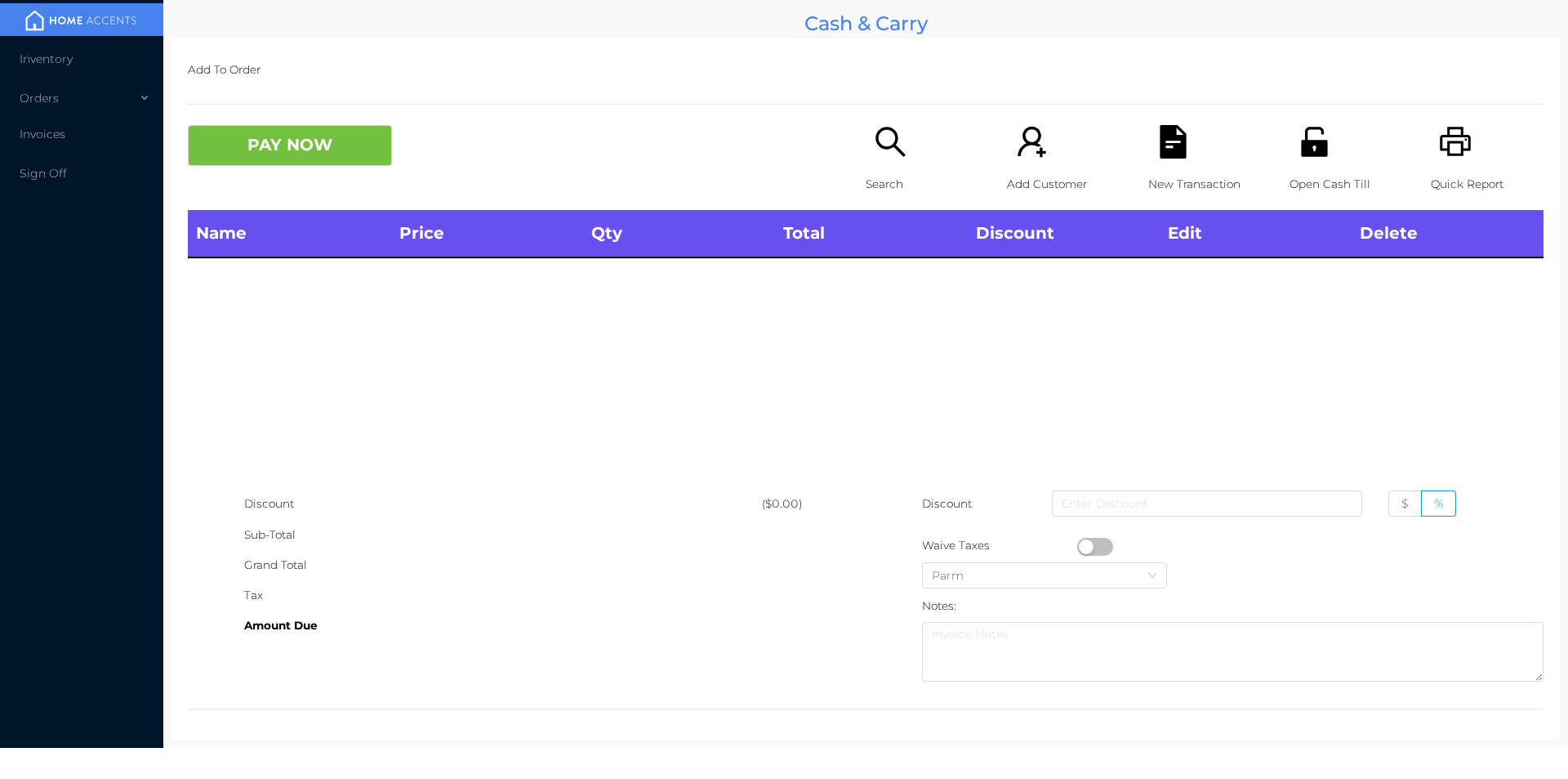
click at [1298, 157] on icon "icon: unlock" at bounding box center [1315, 142] width 33 height 33
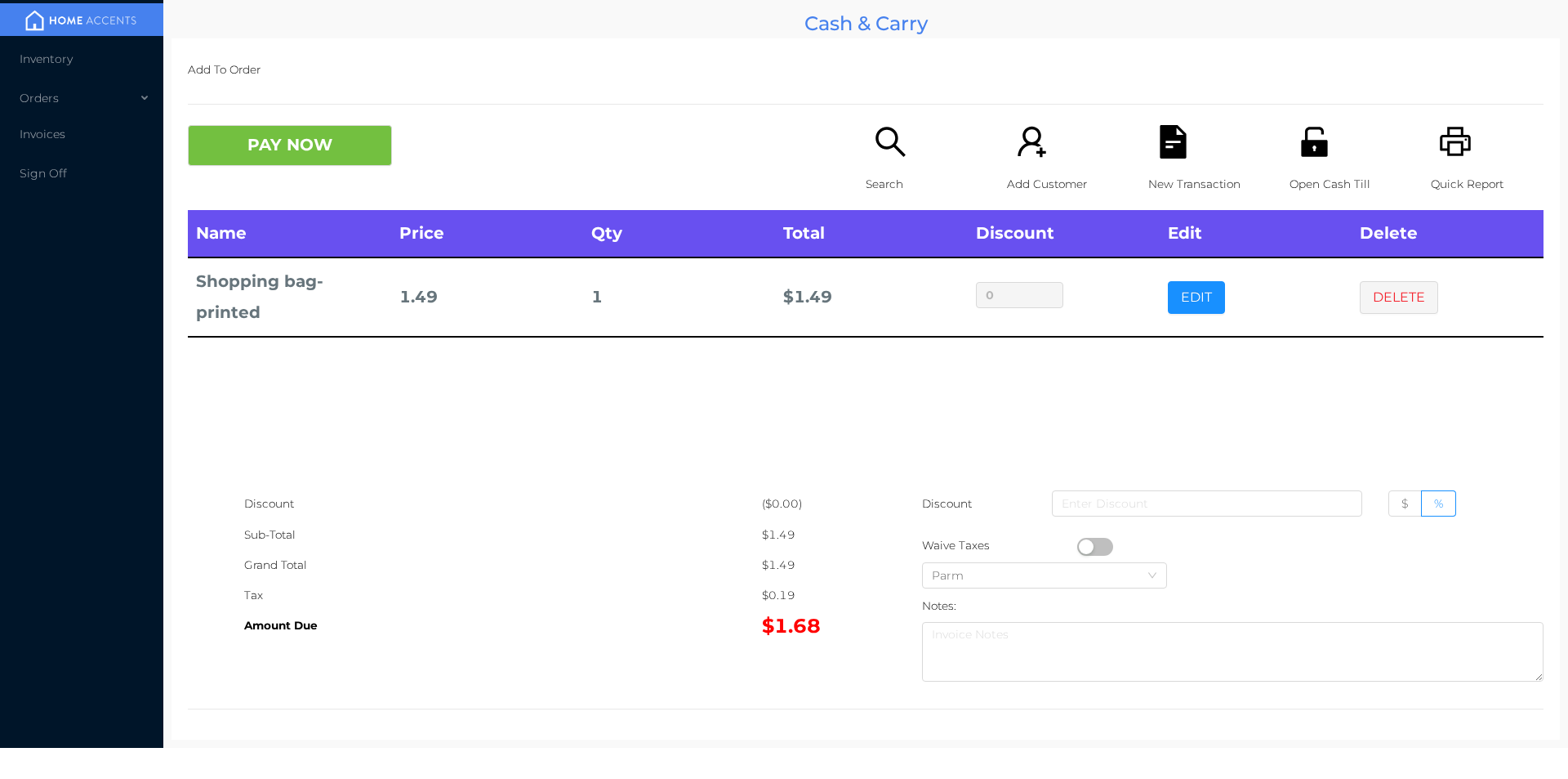
click at [1204, 180] on p "New Transaction" at bounding box center [1204, 184] width 112 height 30
click at [1302, 155] on icon "icon: unlock" at bounding box center [1314, 141] width 26 height 29
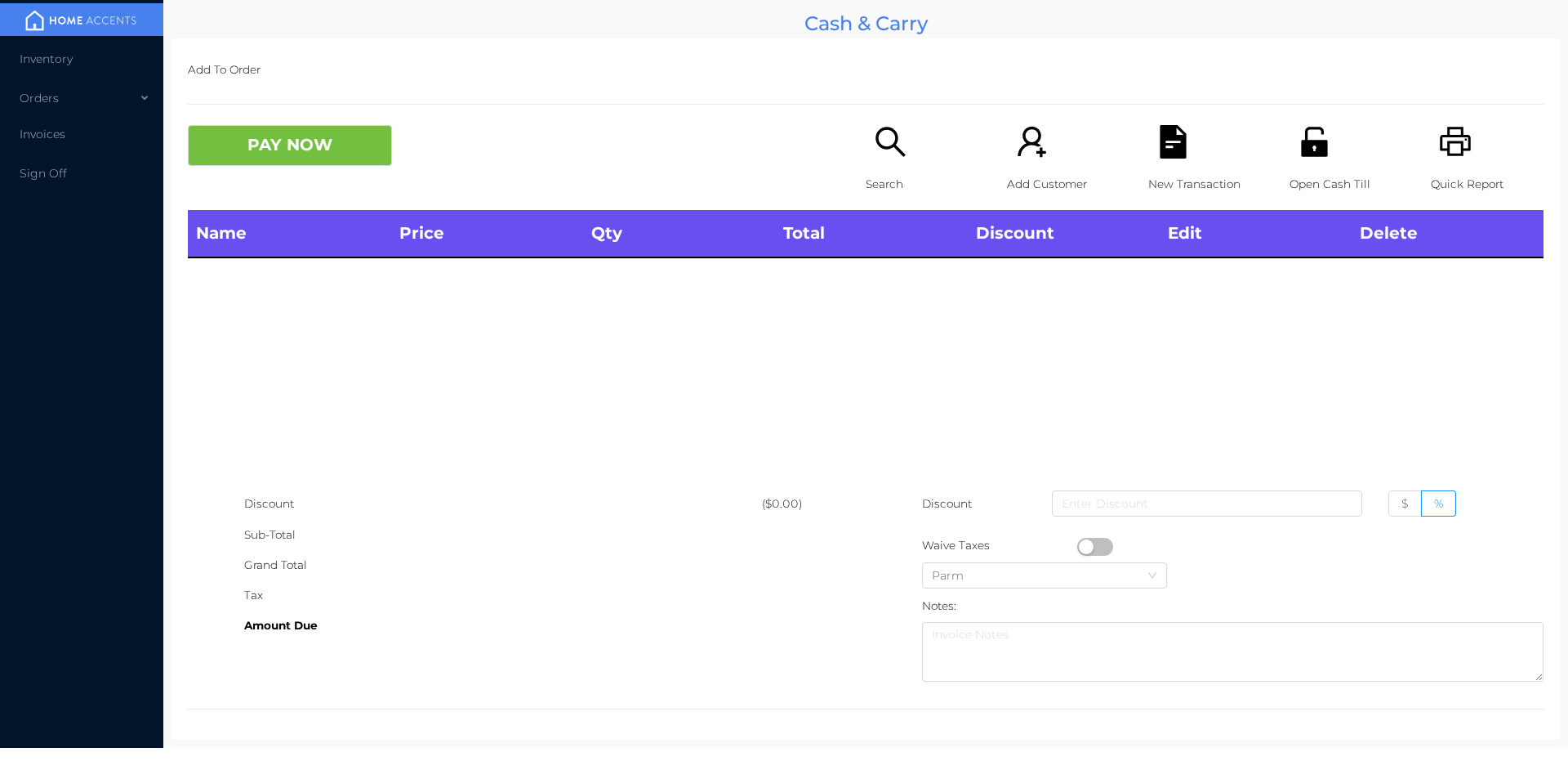
click at [1178, 148] on icon "icon: file-text" at bounding box center [1174, 142] width 33 height 33
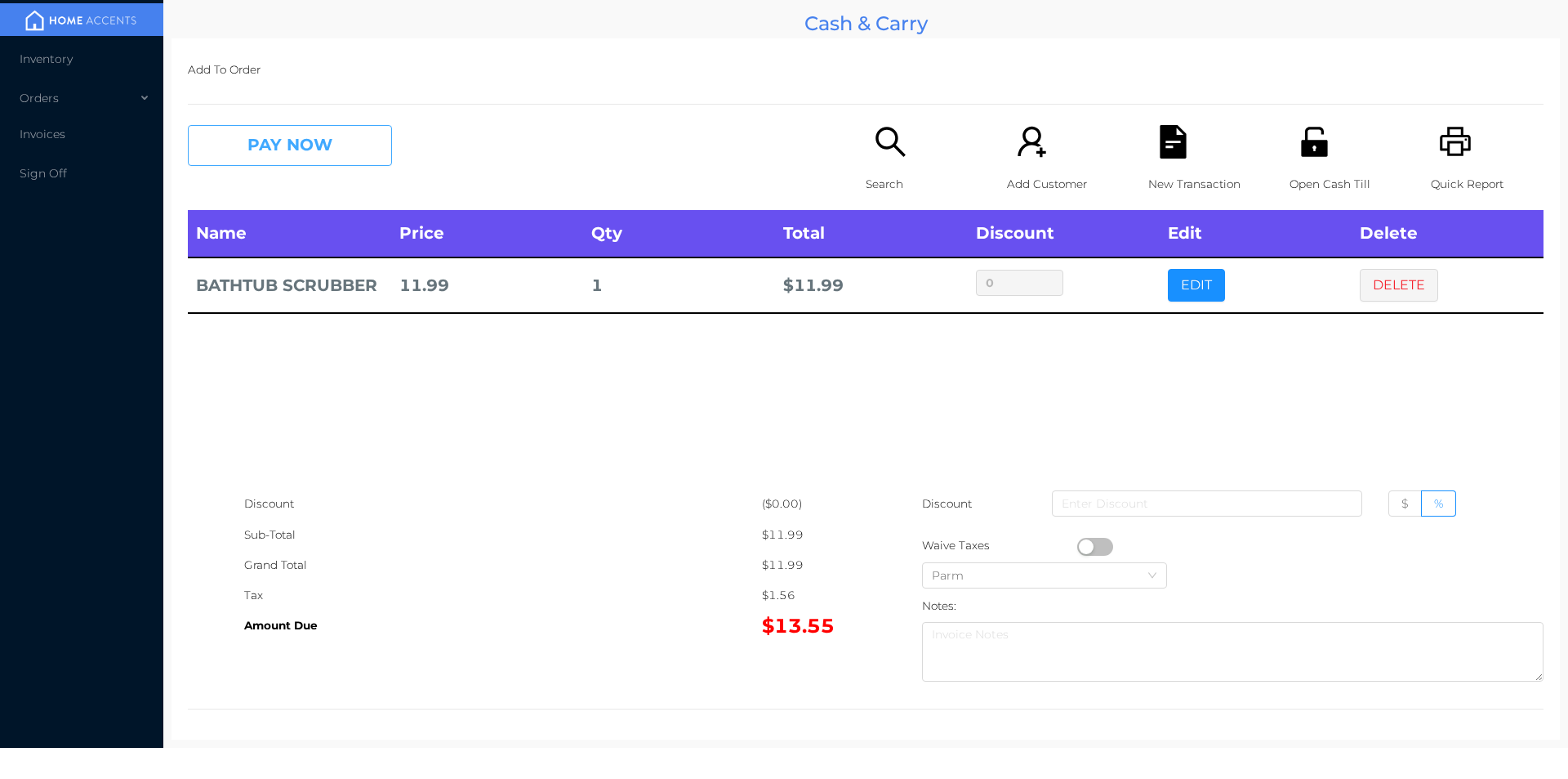
click at [274, 132] on button "PAY NOW" at bounding box center [290, 146] width 204 height 41
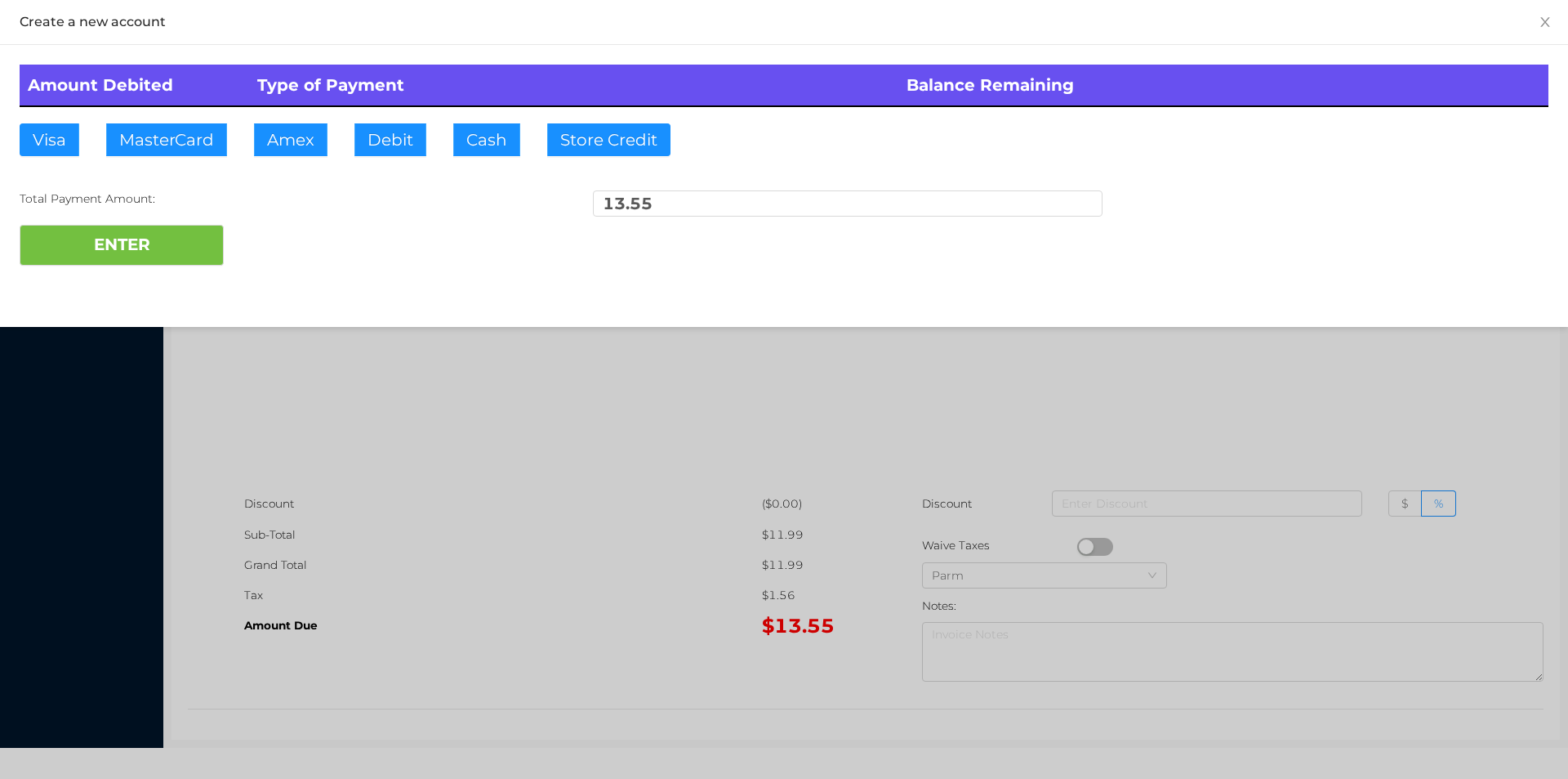
click at [409, 173] on div "Amount Debited Type of Payment Balance Remaining Visa MasterCard Amex Debit Cas…" at bounding box center [784, 165] width 1568 height 241
click at [389, 134] on button "Debit" at bounding box center [389, 139] width 71 height 32
type input "50"
click at [132, 279] on div "Amount Debited Type of Payment Balance Remaining Visa MasterCard Amex Debit Cas…" at bounding box center [784, 165] width 1568 height 241
click at [141, 246] on button "ENTER" at bounding box center [121, 246] width 204 height 41
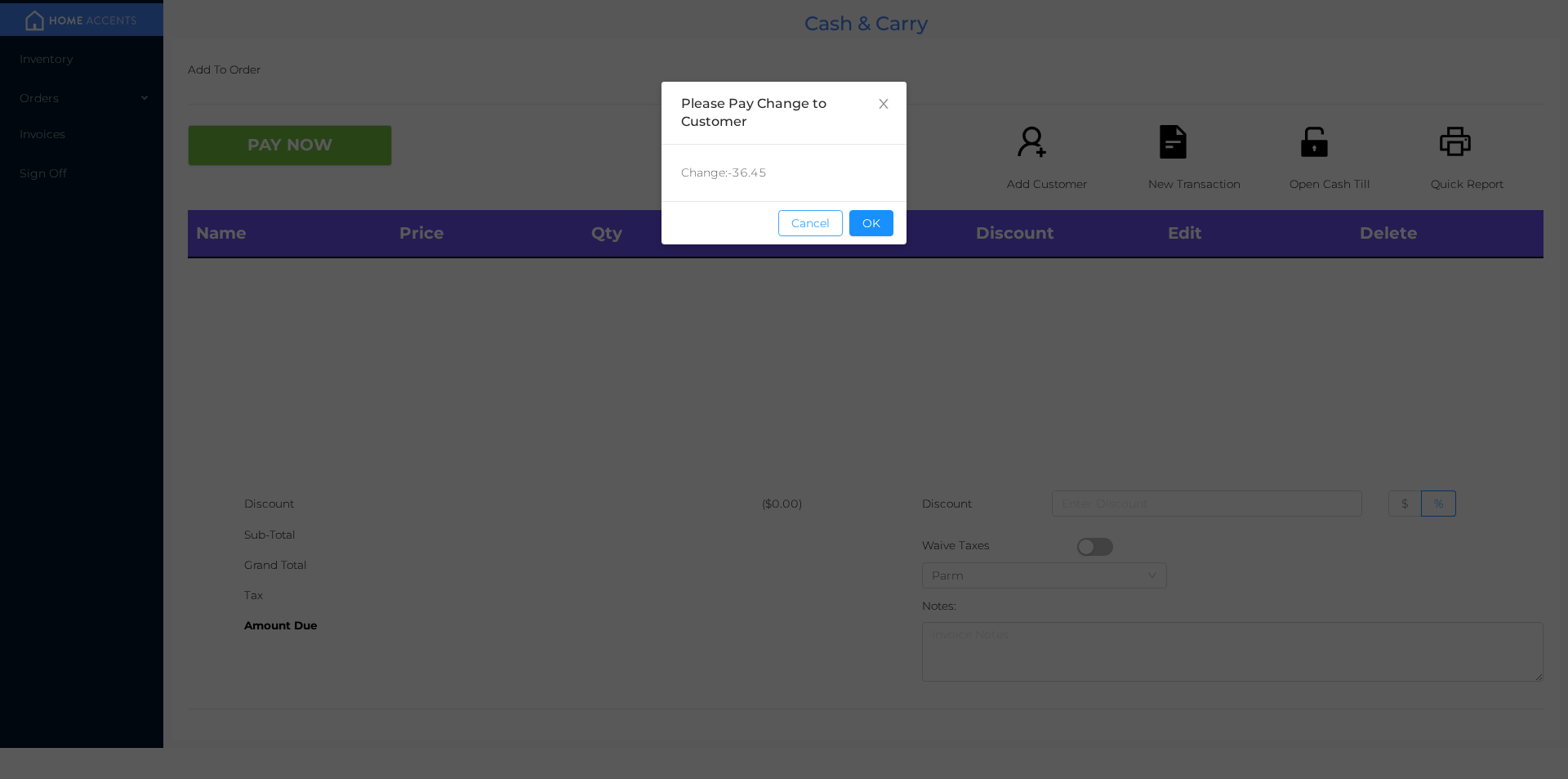
click at [838, 224] on button "Cancel" at bounding box center [811, 223] width 65 height 26
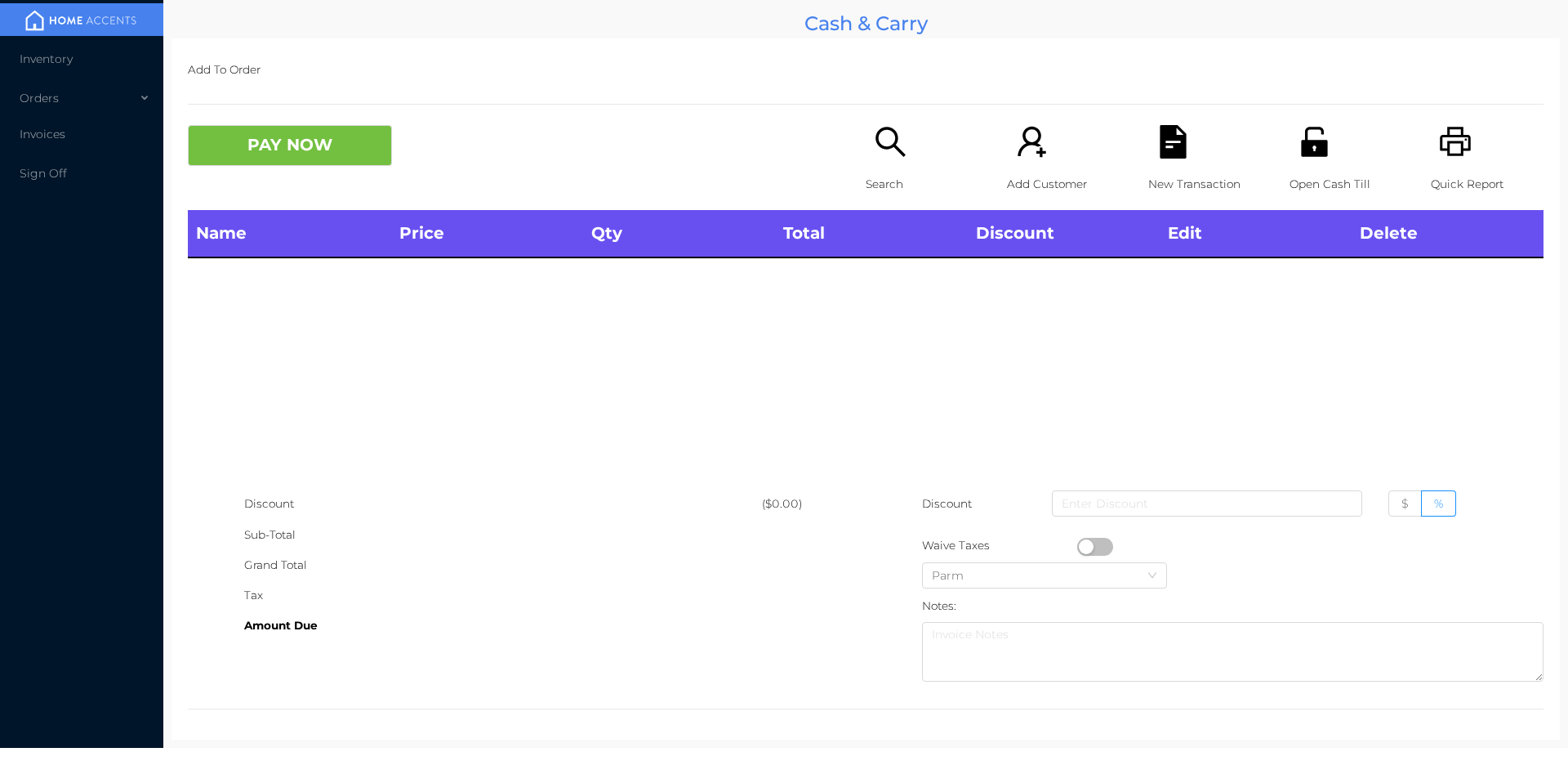
click at [1311, 150] on icon "icon: unlock" at bounding box center [1314, 141] width 26 height 29
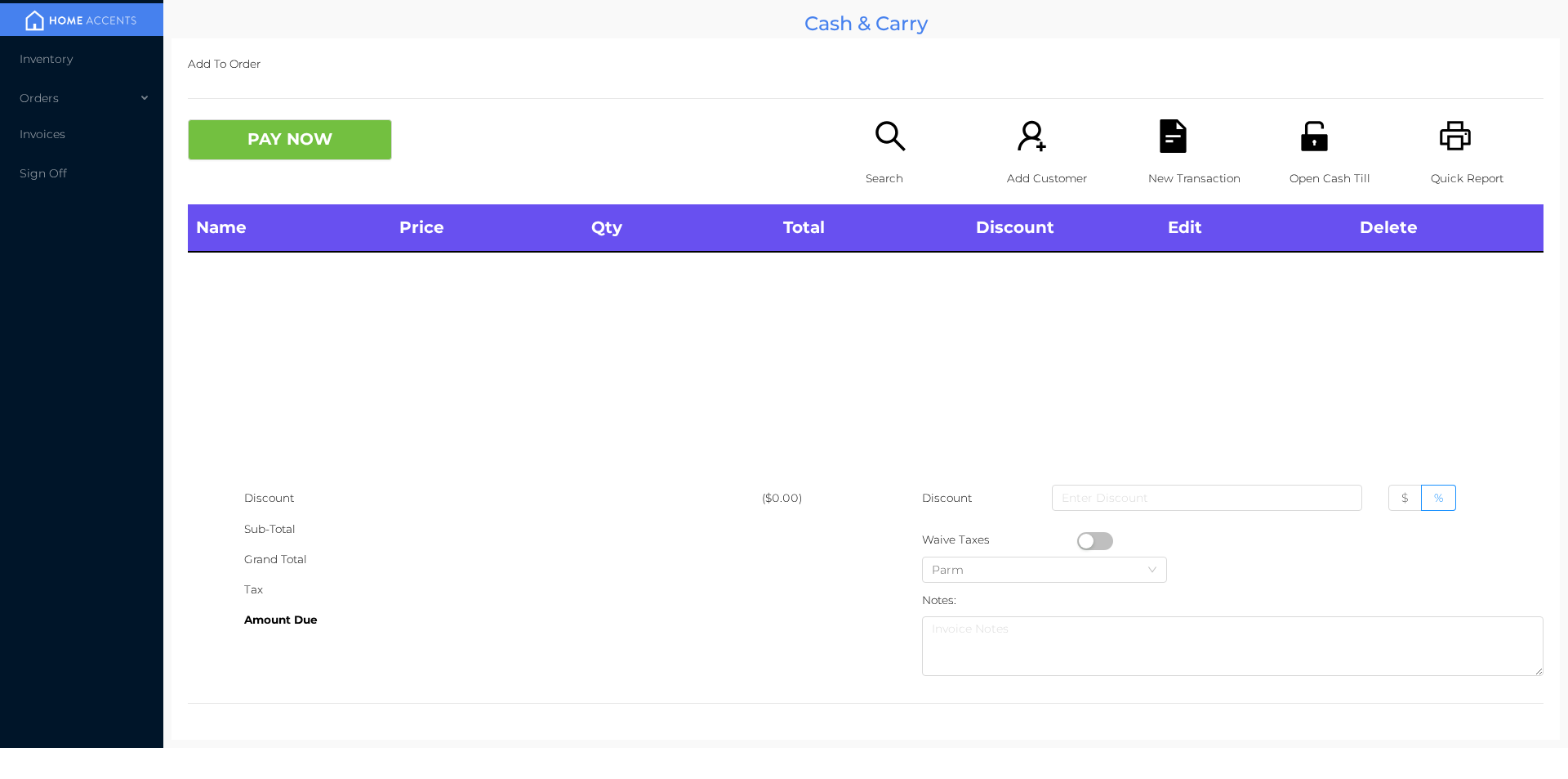
click at [905, 171] on p "Search" at bounding box center [921, 178] width 112 height 30
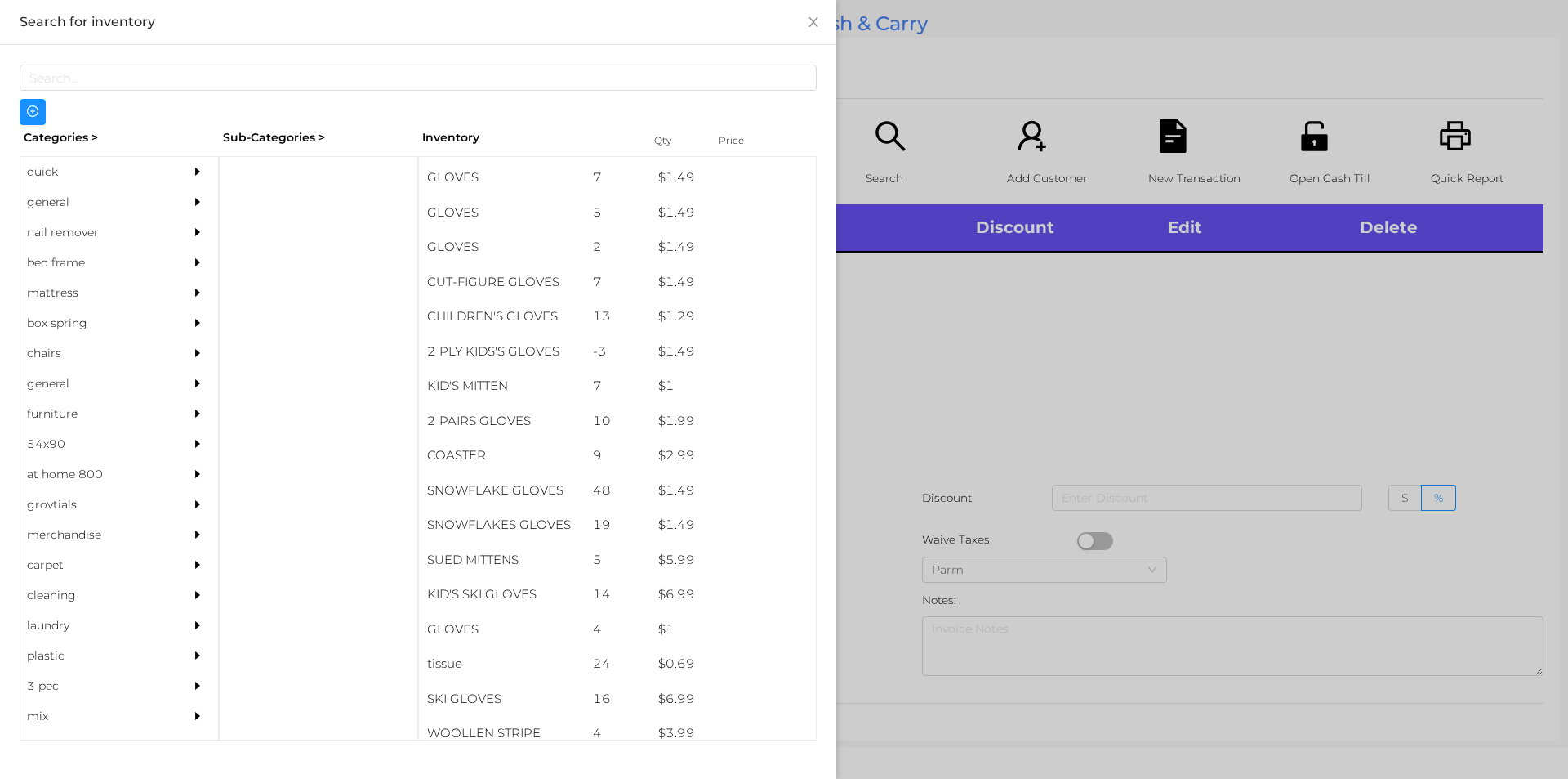
scroll to position [628, 0]
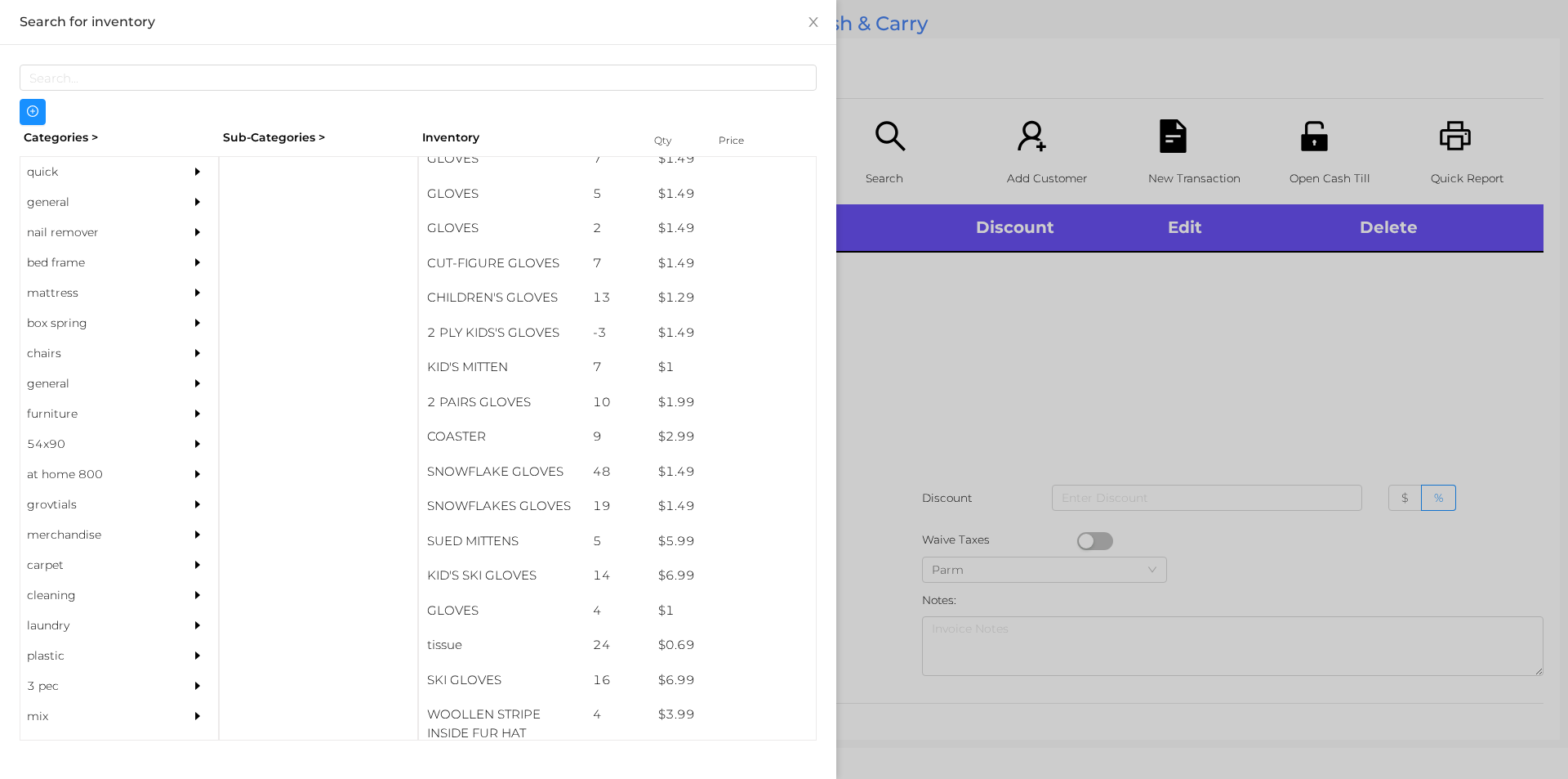
click at [86, 210] on div "general" at bounding box center [95, 202] width 149 height 30
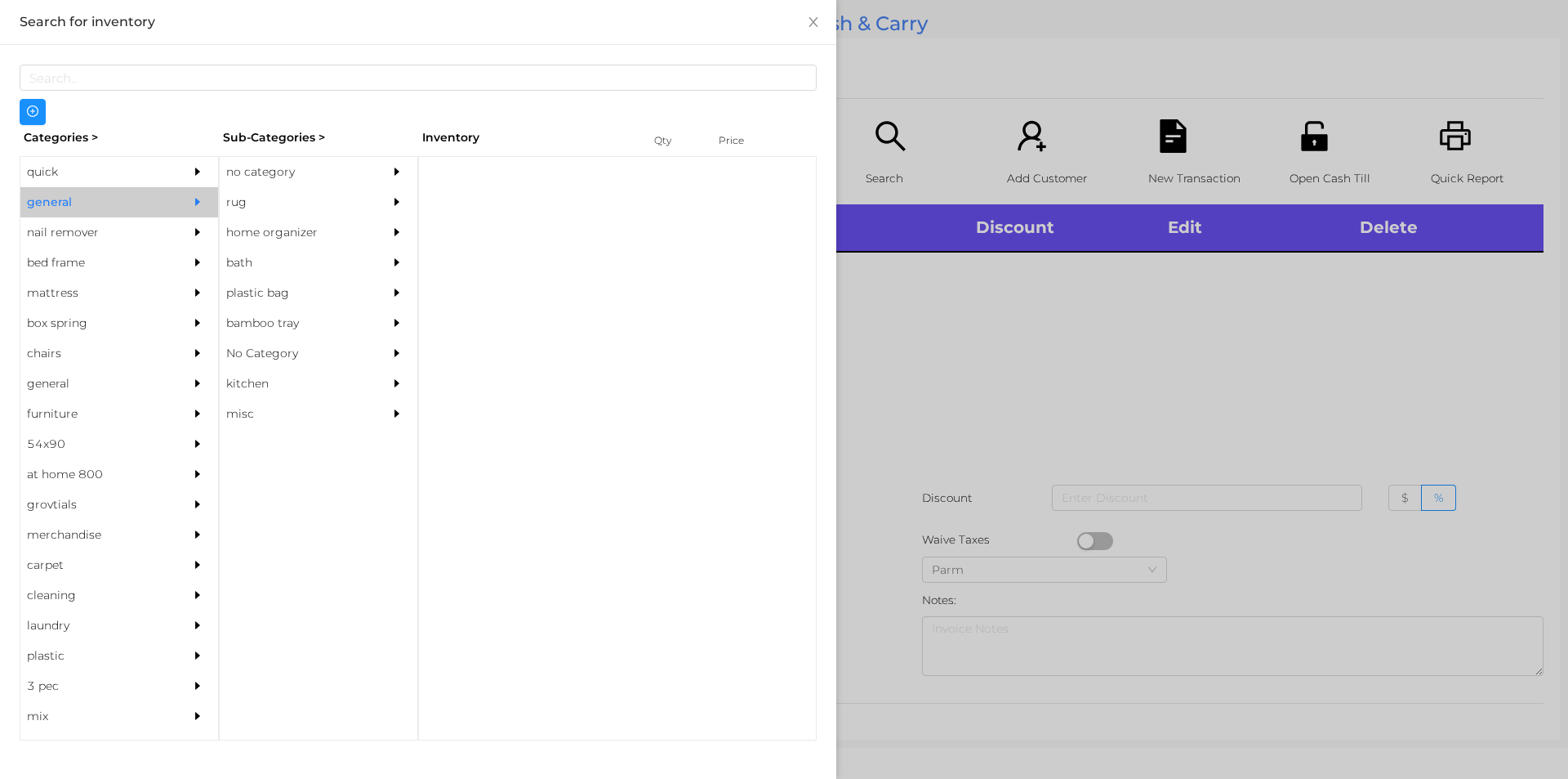
click at [281, 167] on div "no category" at bounding box center [294, 171] width 149 height 30
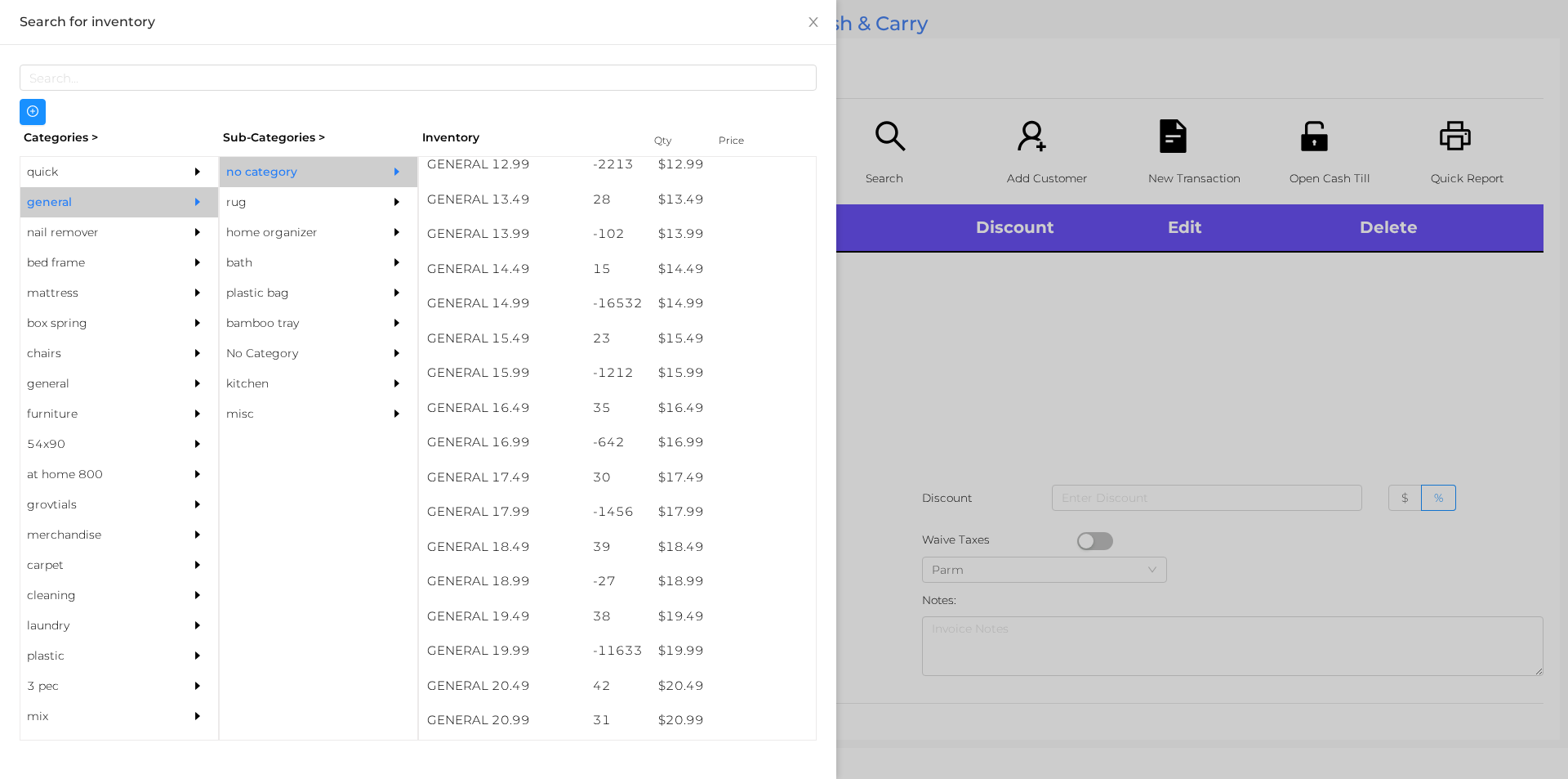
scroll to position [1285, 0]
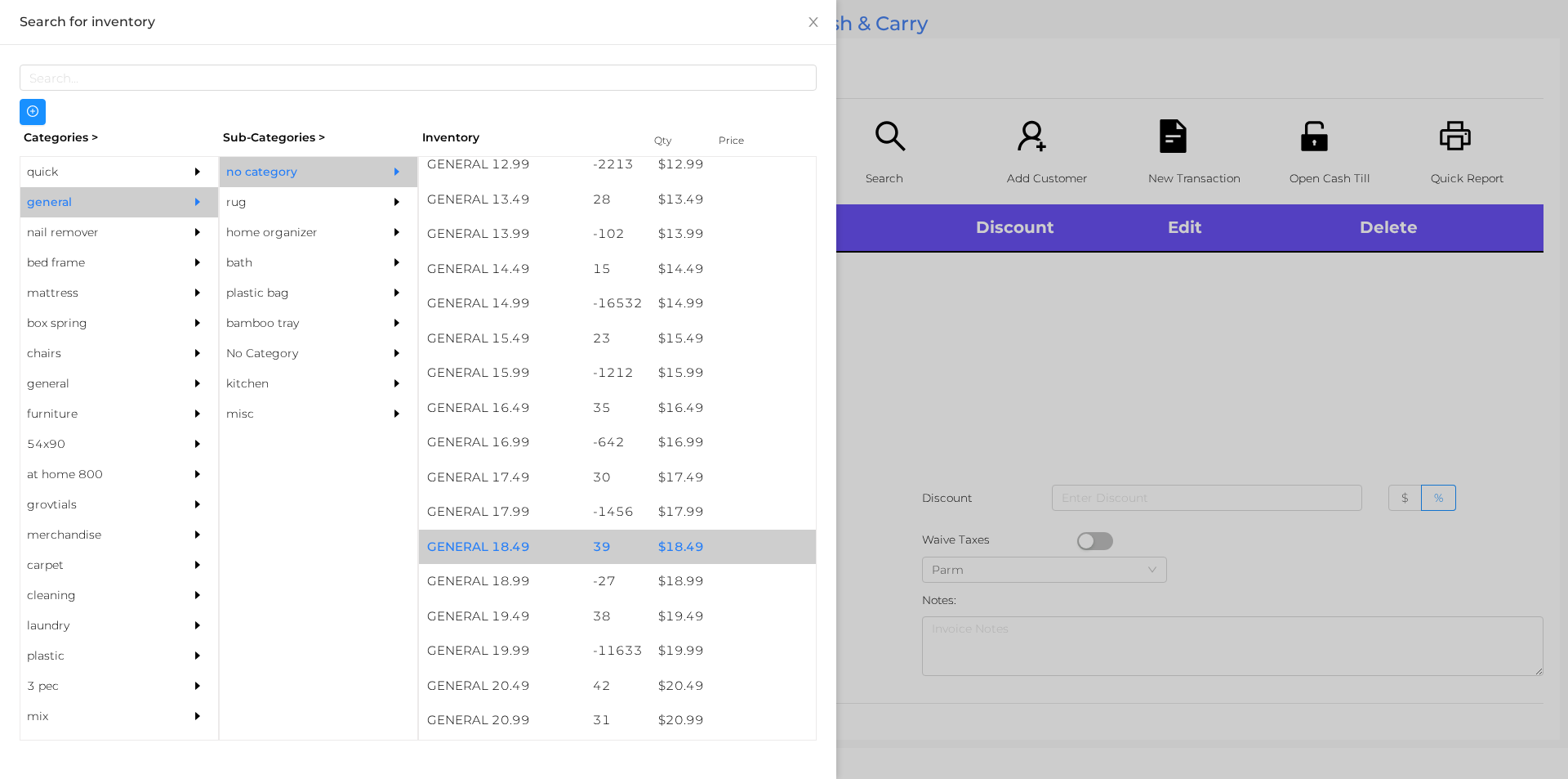
click at [685, 531] on div "$ 18.49" at bounding box center [734, 547] width 166 height 35
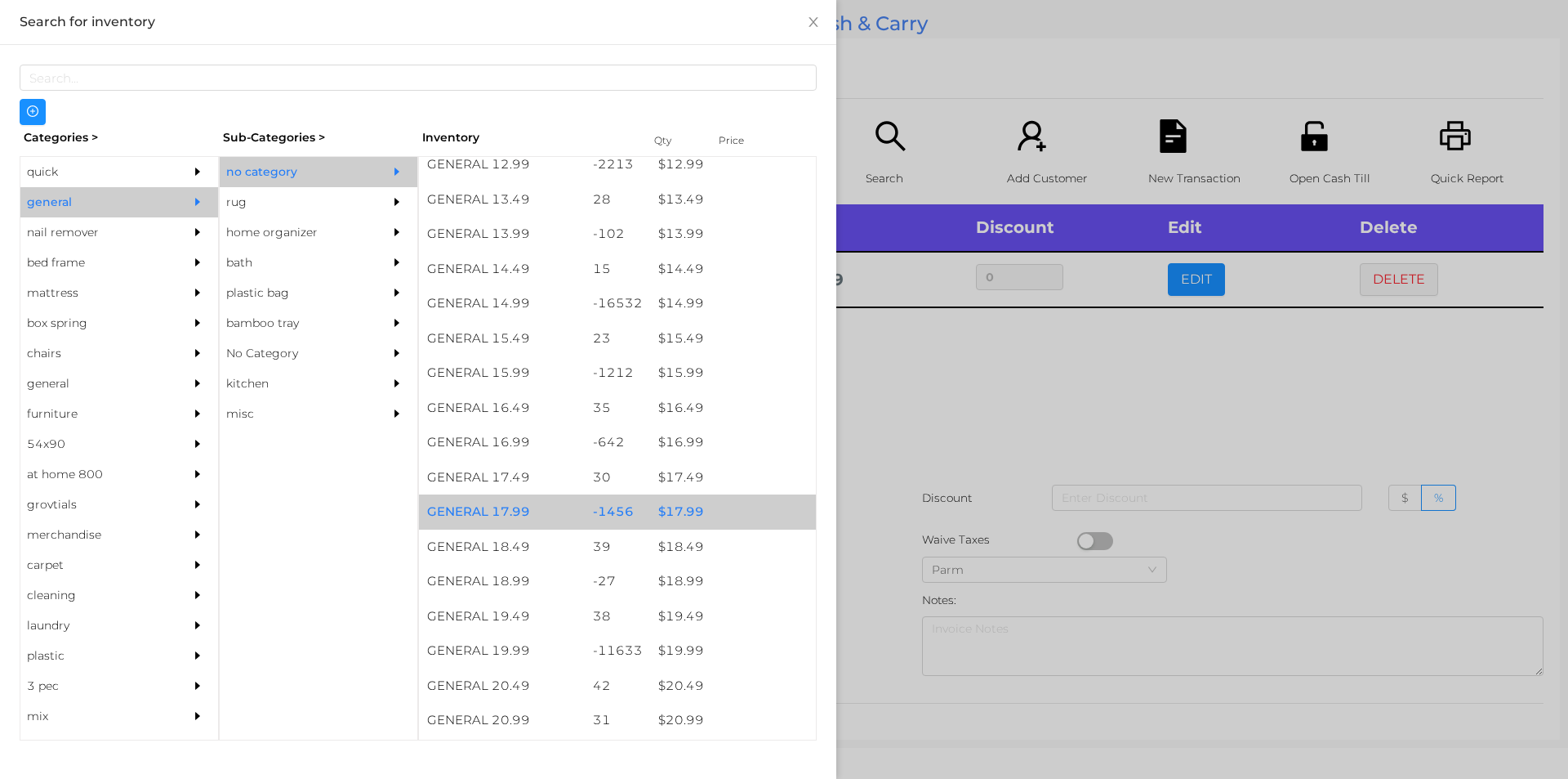
click at [718, 510] on div "$ 17.99" at bounding box center [734, 512] width 166 height 35
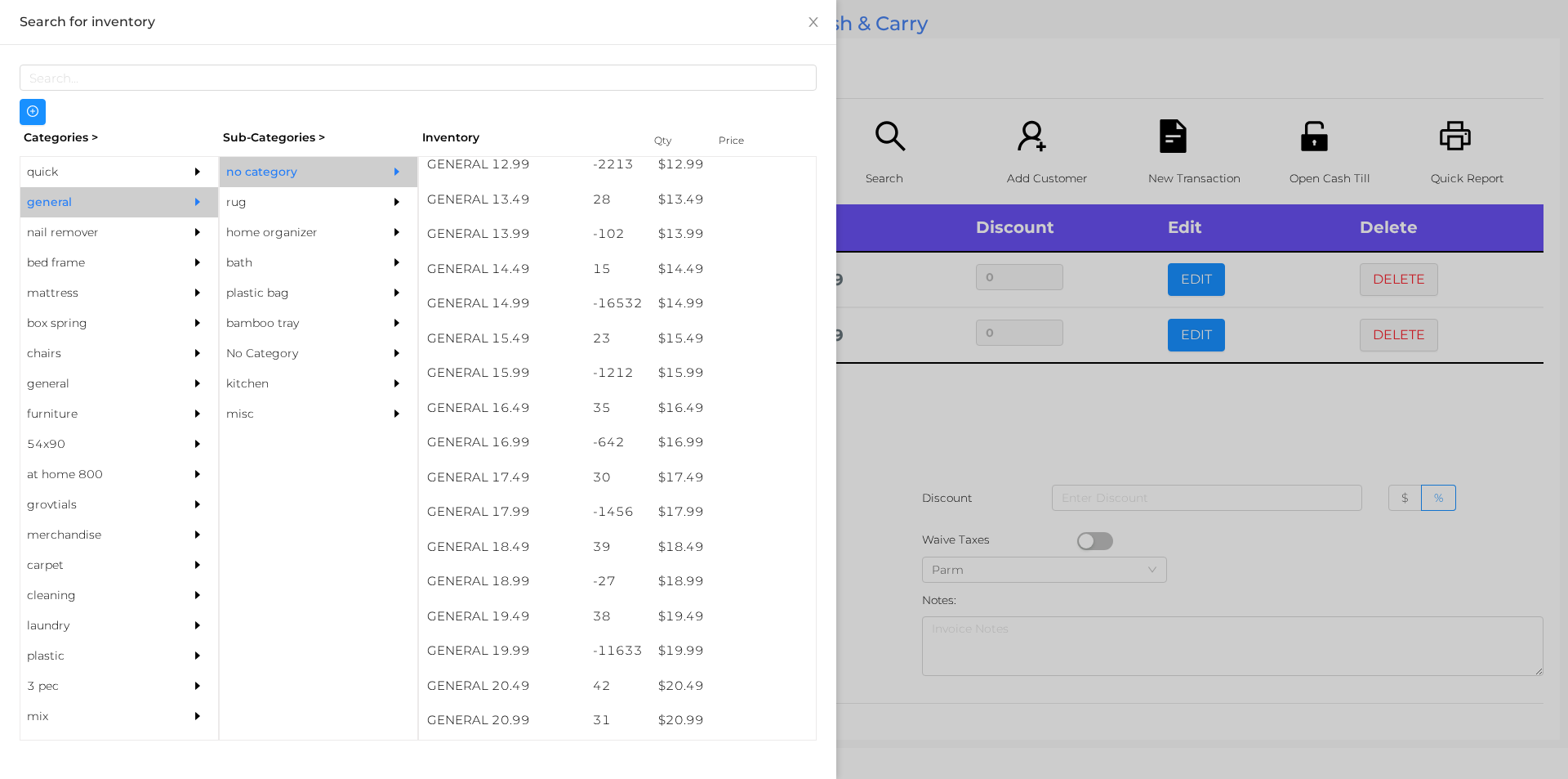
click at [874, 559] on div at bounding box center [784, 390] width 1568 height 779
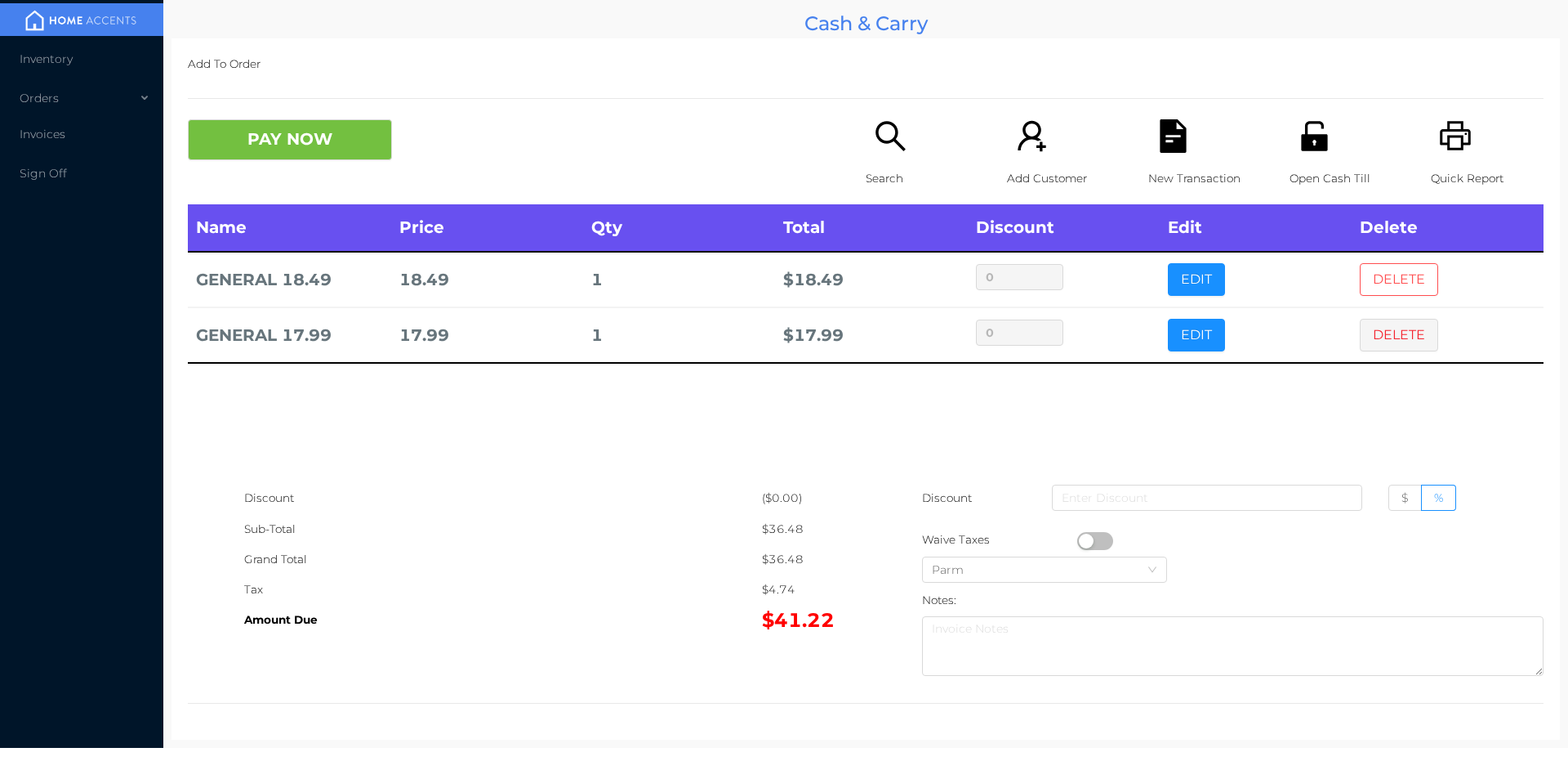
click at [1366, 294] on button "DELETE" at bounding box center [1399, 279] width 78 height 32
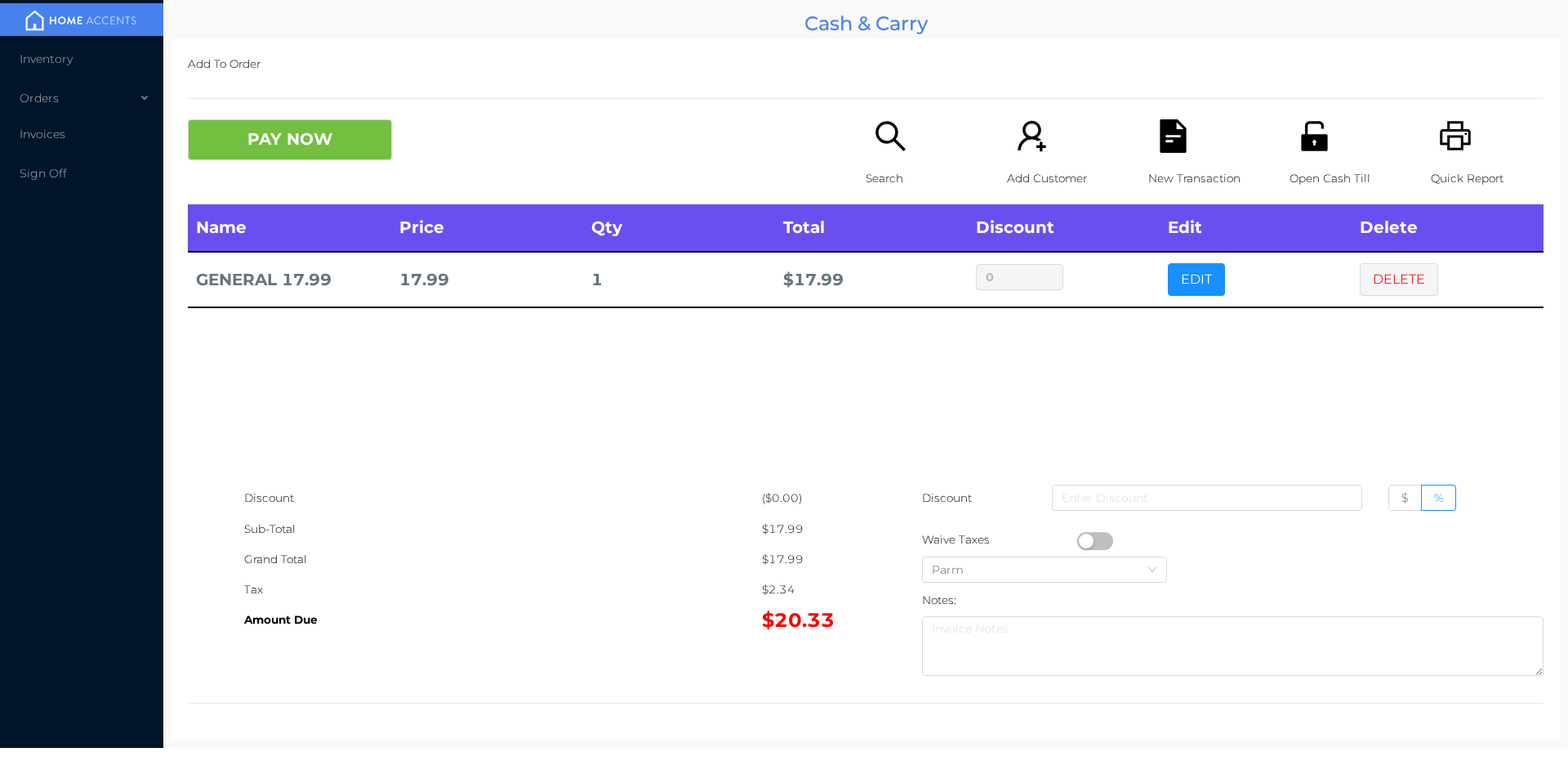
click at [1252, 361] on div "Name Price Qty Total Discount Edit Delete GENERAL 17.99 17.99 1 $ 17.99 0 EDIT …" at bounding box center [866, 344] width 1356 height 279
click at [1167, 160] on div "New Transaction" at bounding box center [1204, 161] width 112 height 85
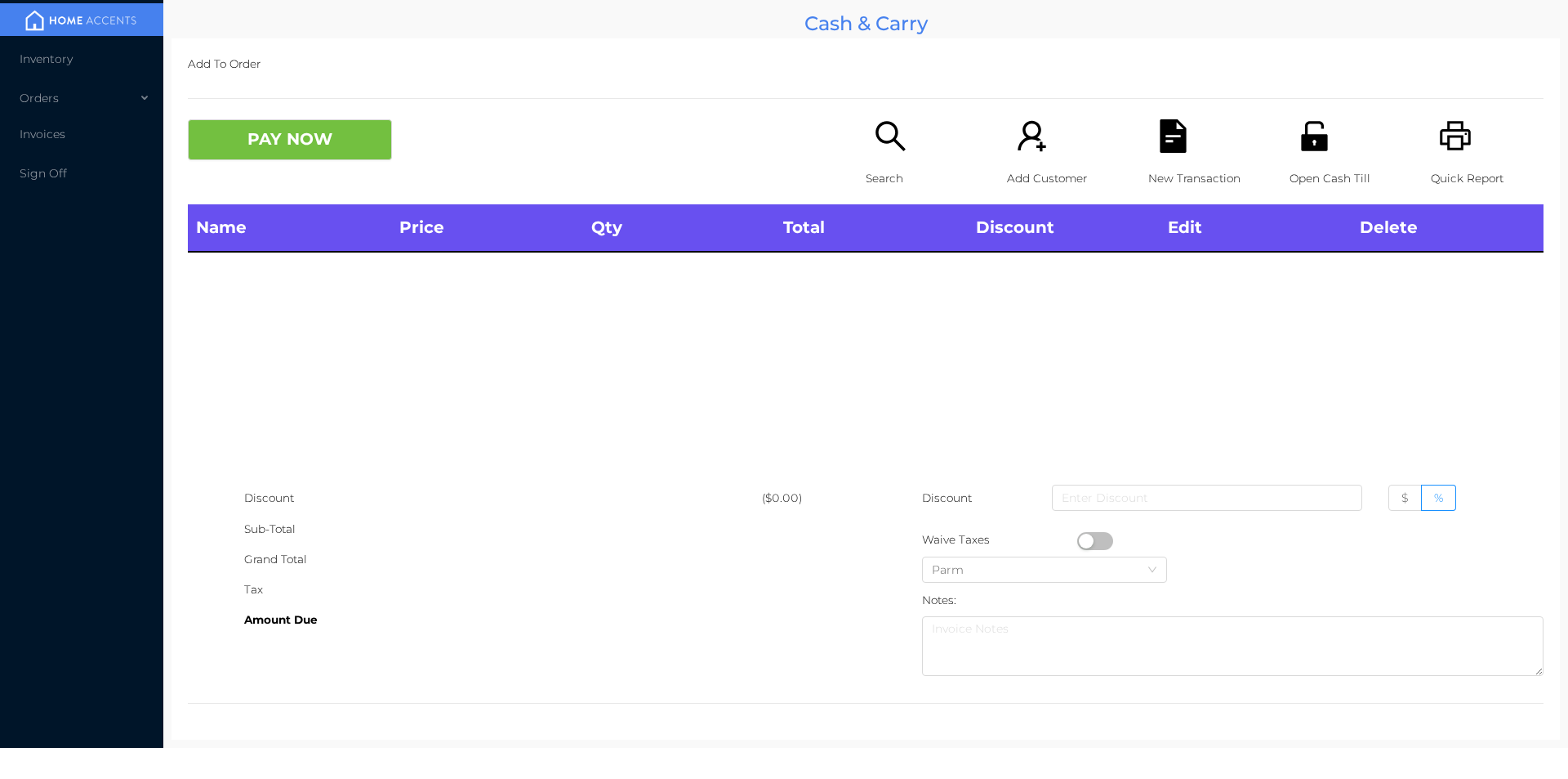
click at [1302, 127] on icon "icon: unlock" at bounding box center [1315, 136] width 33 height 33
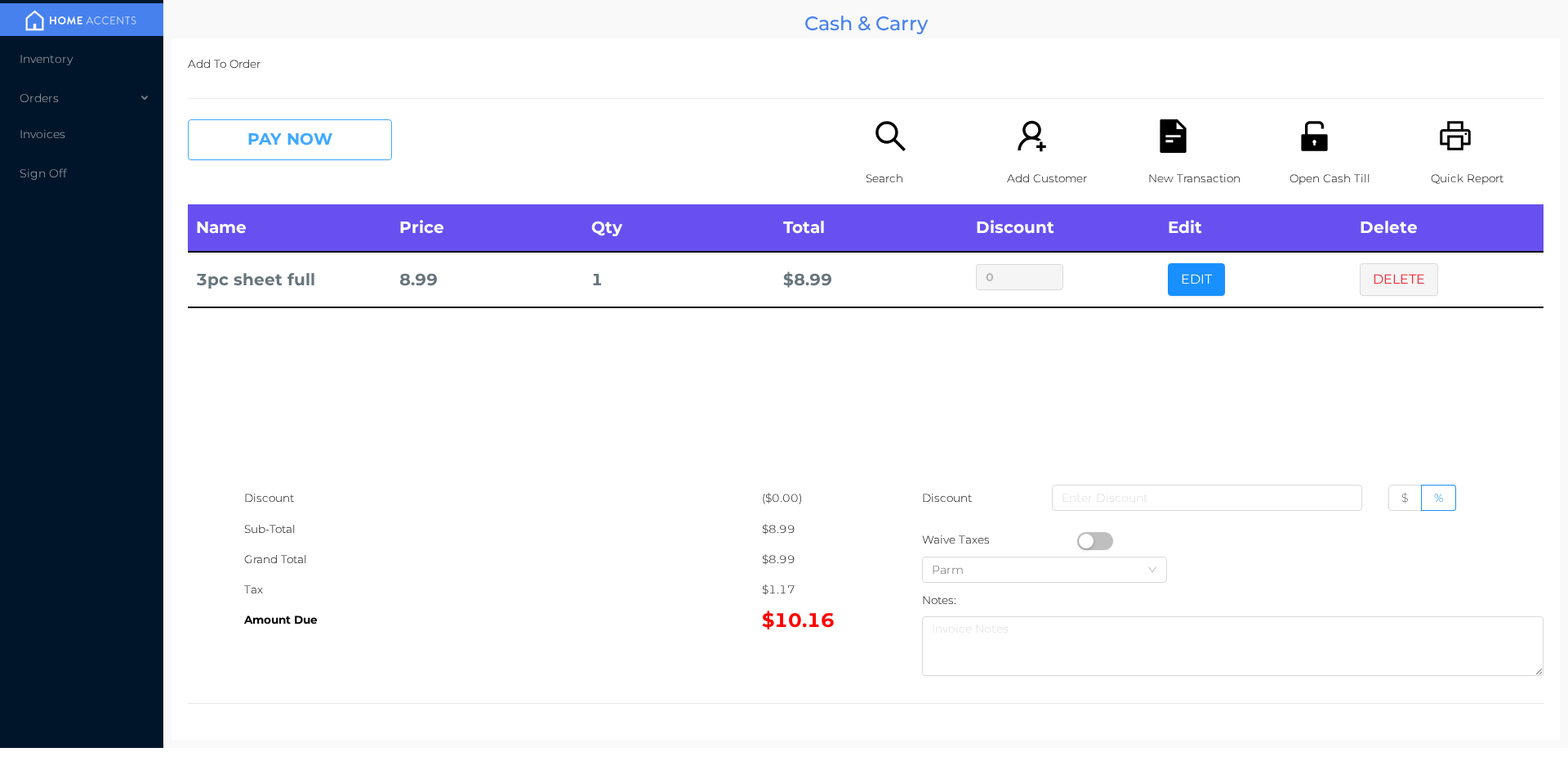
click at [239, 134] on button "PAY NOW" at bounding box center [290, 140] width 204 height 41
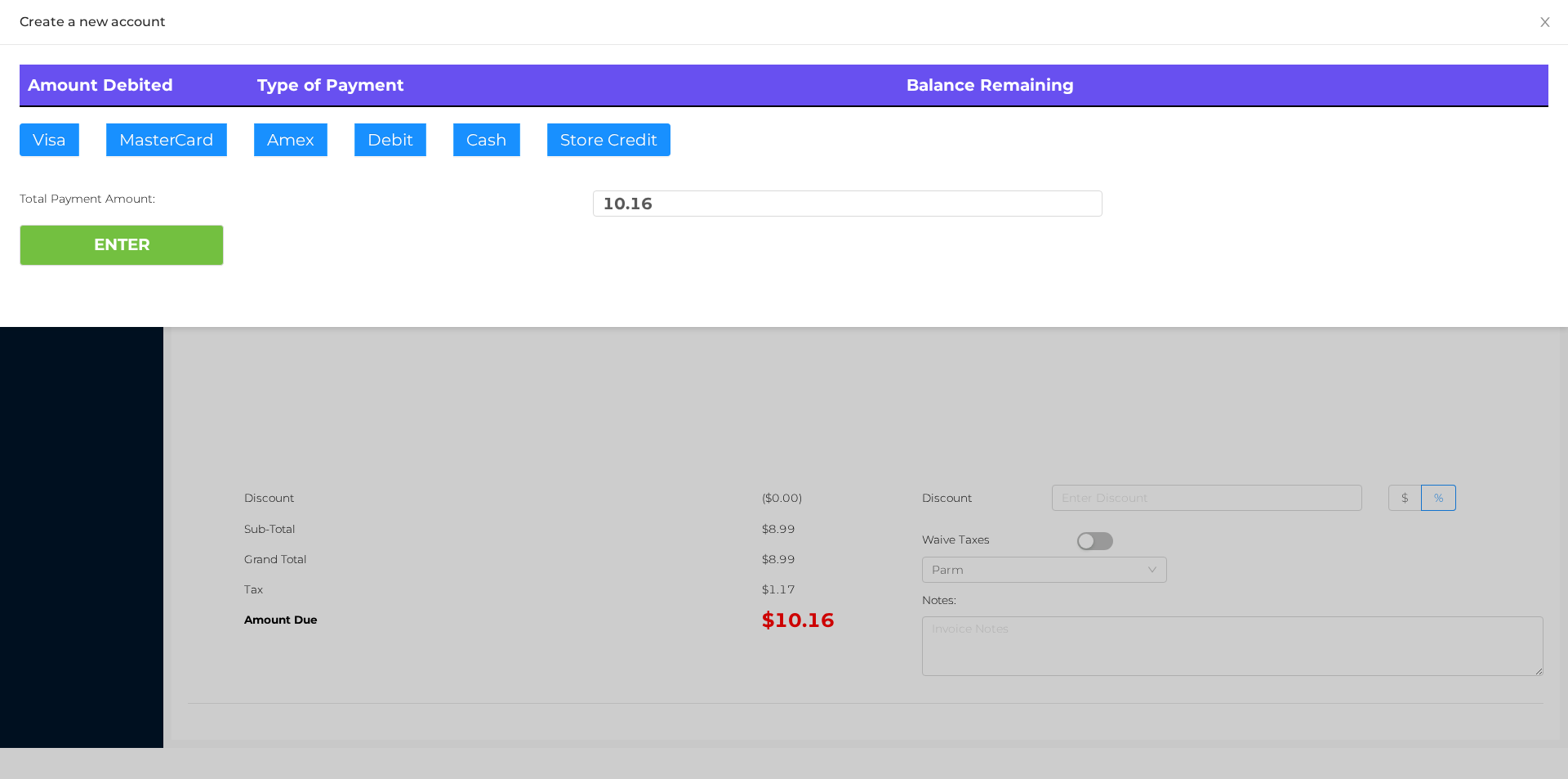
click at [494, 583] on div at bounding box center [784, 390] width 1568 height 779
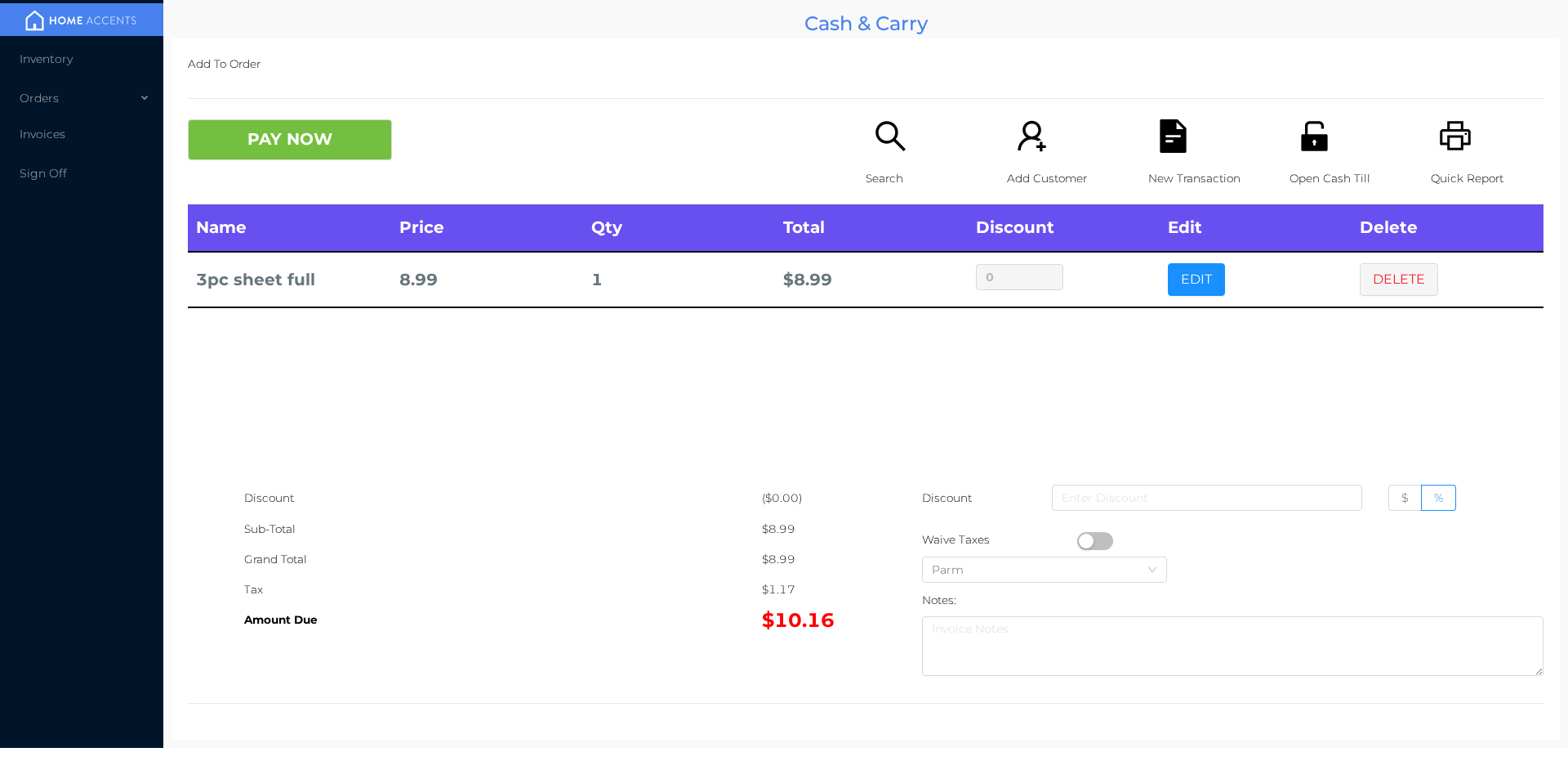
click at [1313, 167] on p "Open Cash Till" at bounding box center [1346, 178] width 112 height 30
click at [287, 125] on button "PAY NOW" at bounding box center [290, 140] width 204 height 41
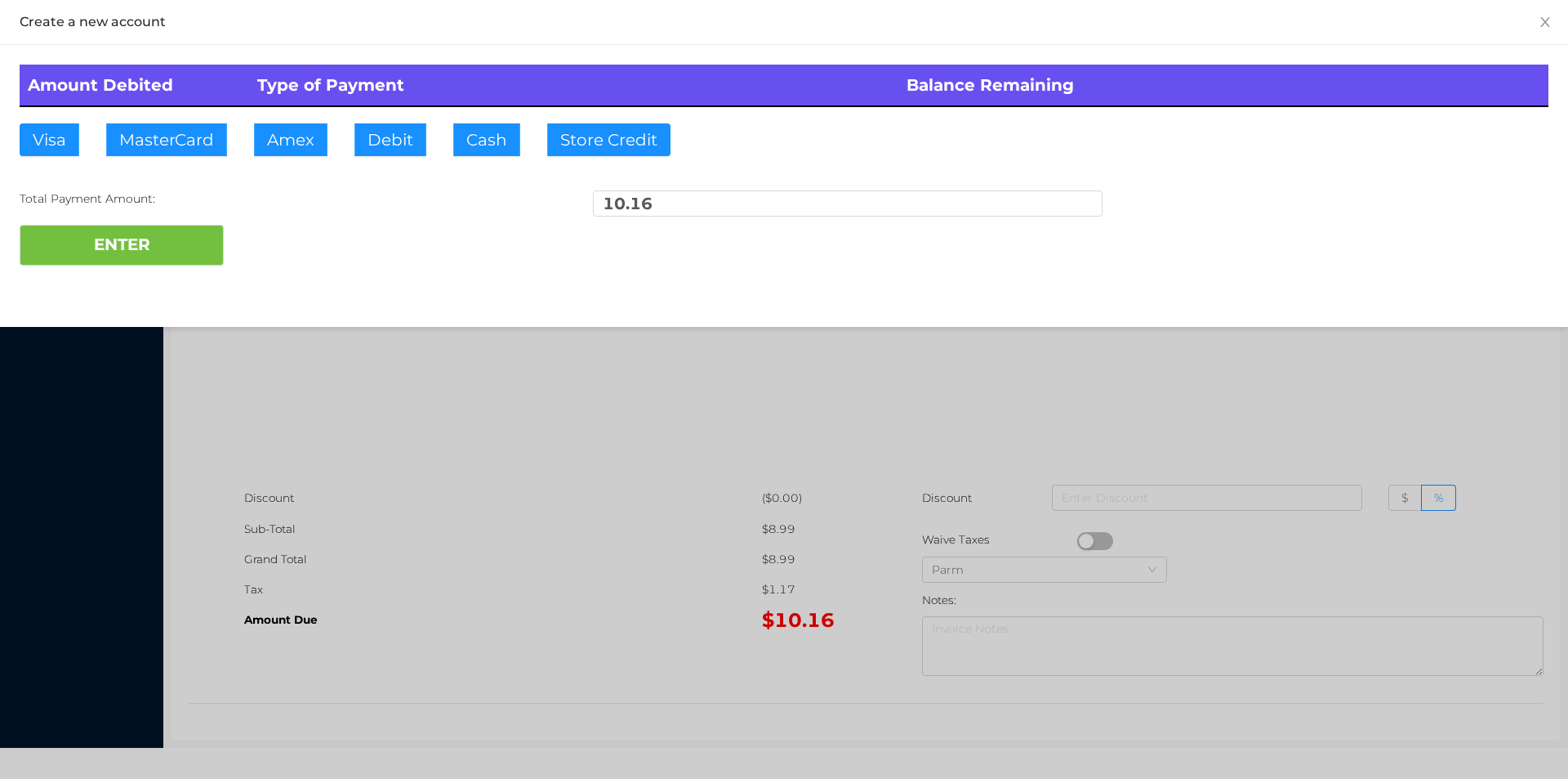
click at [1202, 425] on div at bounding box center [784, 390] width 1568 height 779
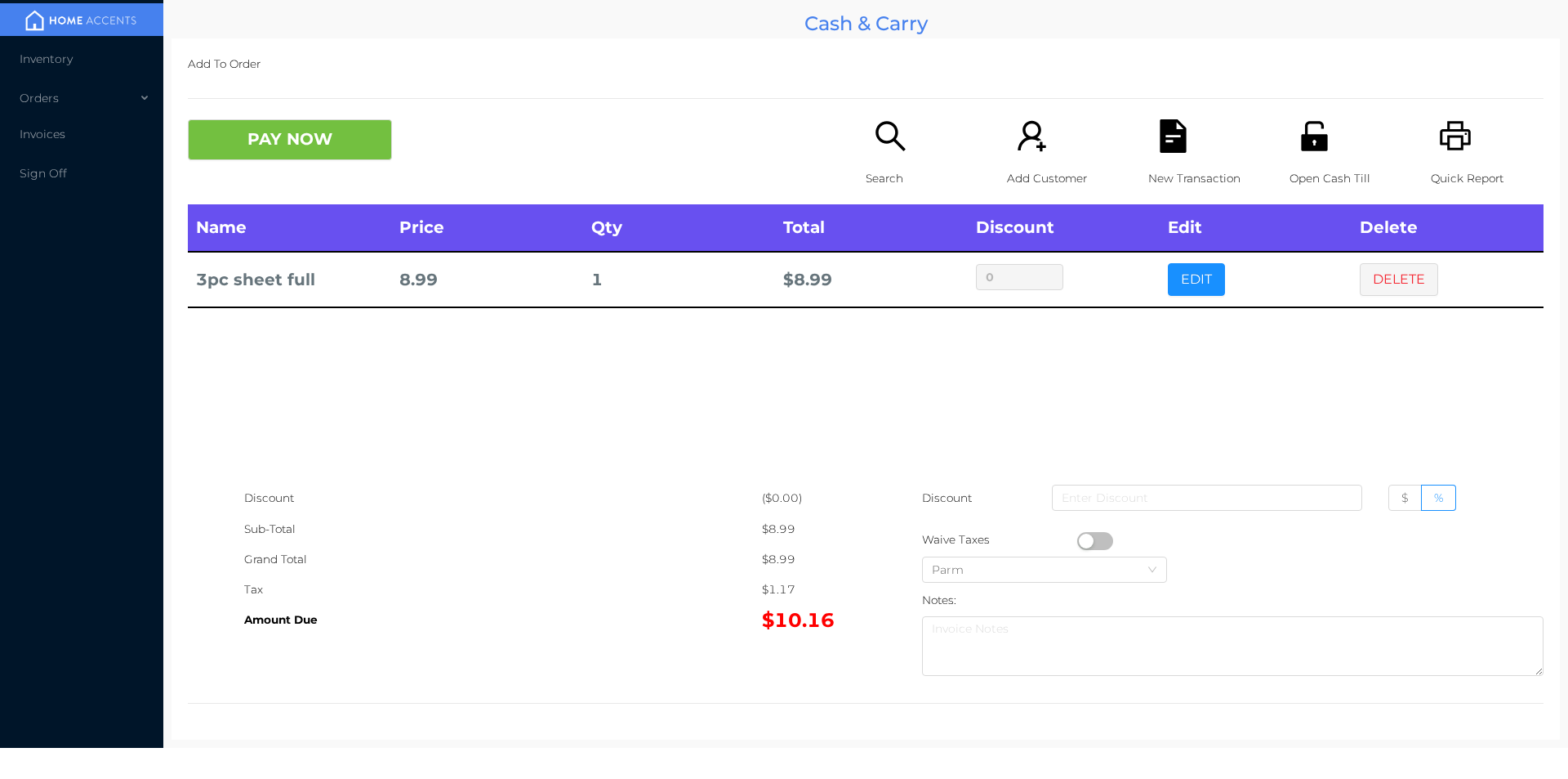
click at [1163, 143] on icon "icon: file-text" at bounding box center [1173, 136] width 26 height 33
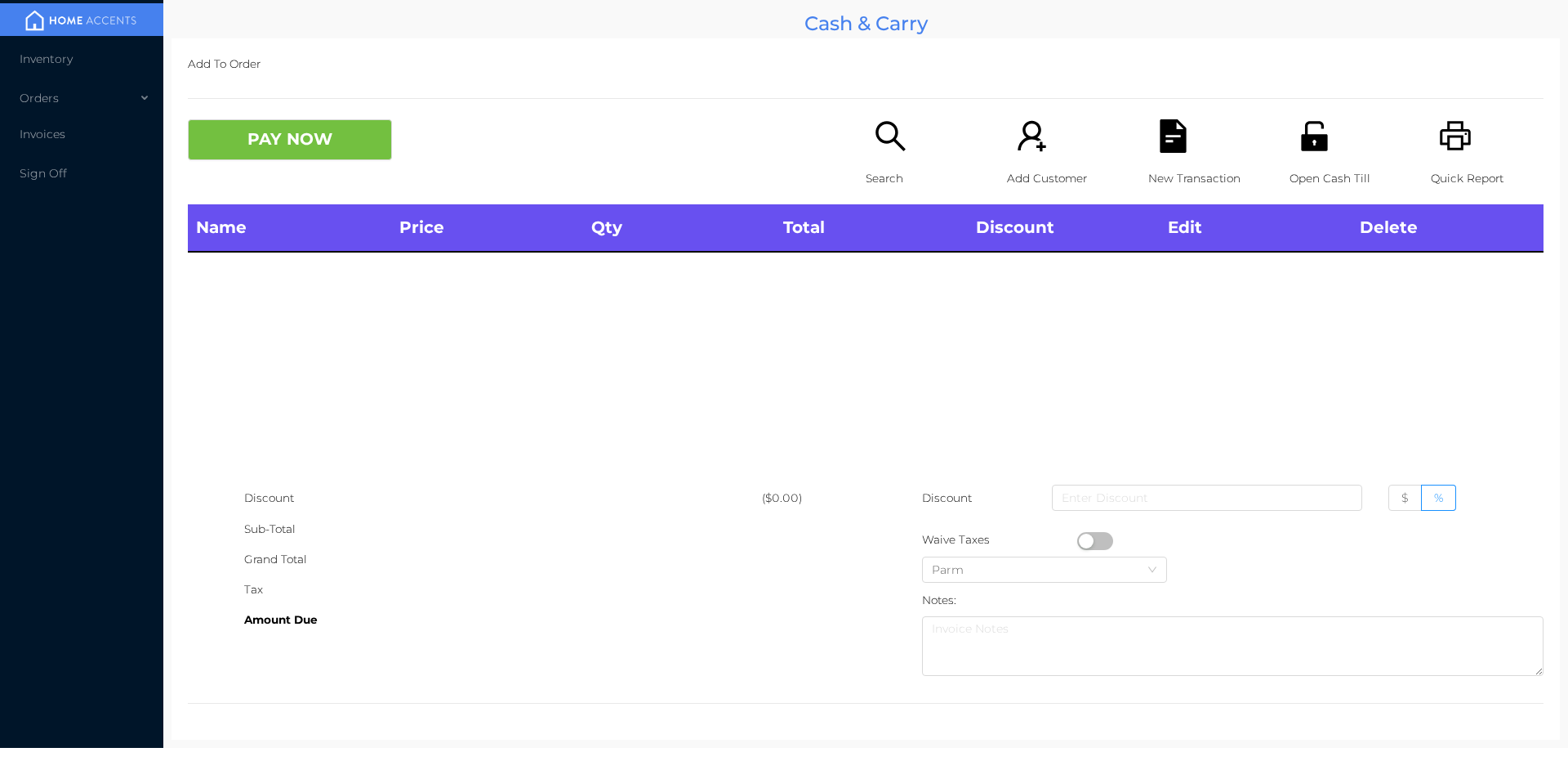
click at [1444, 146] on icon "icon: printer" at bounding box center [1456, 136] width 33 height 33
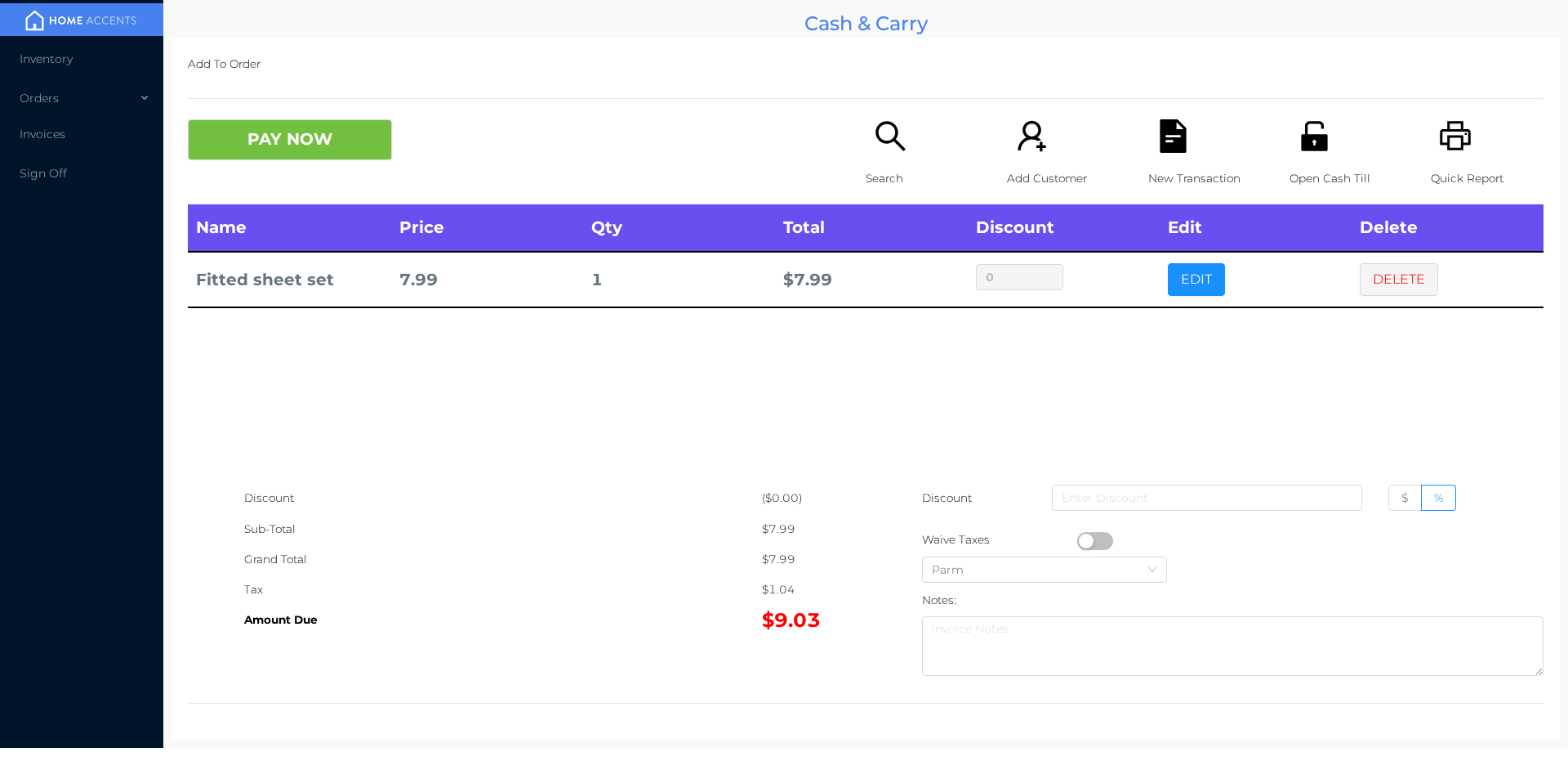
click at [1160, 140] on icon "icon: file-text" at bounding box center [1173, 136] width 26 height 33
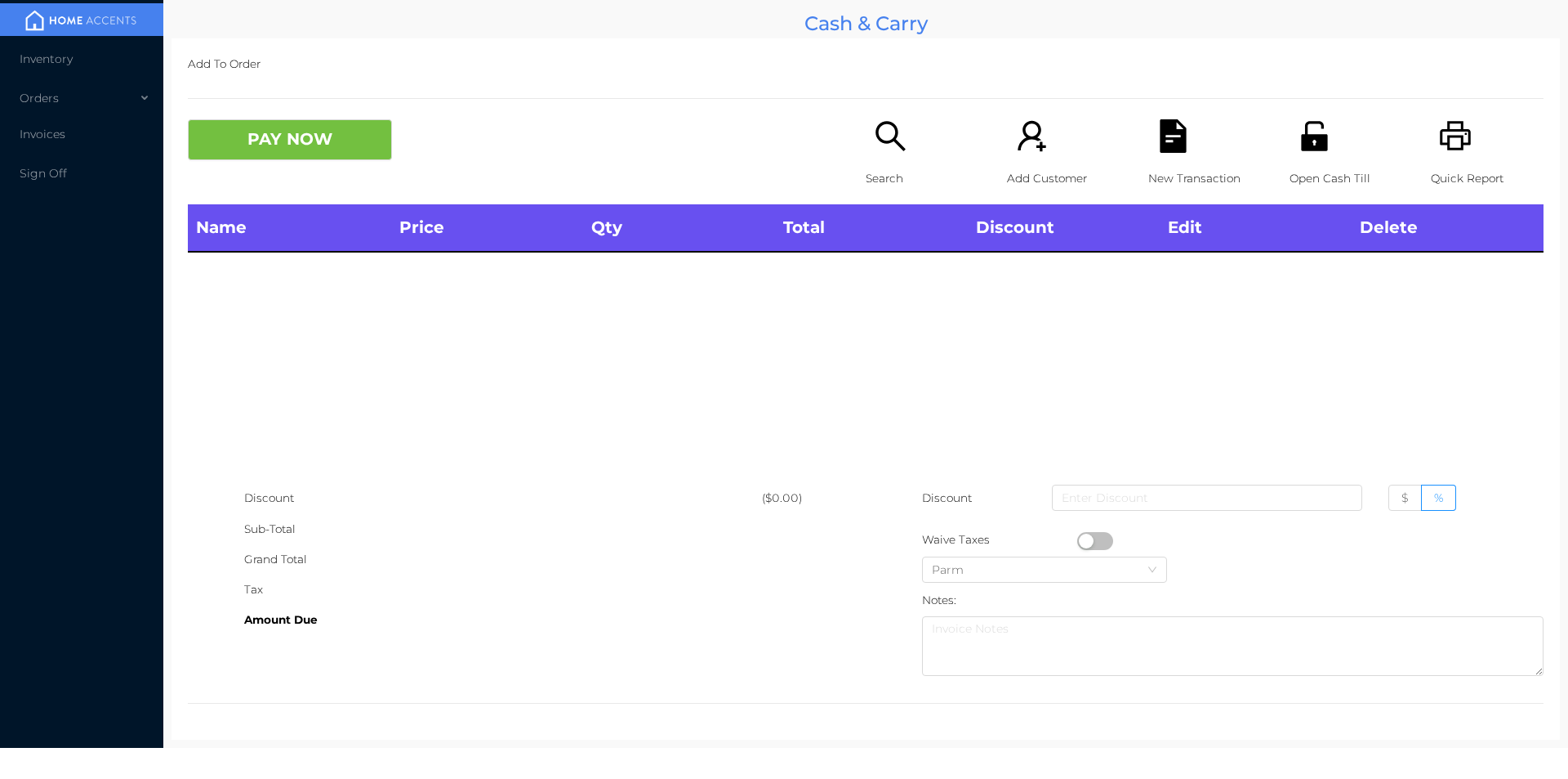
click at [1453, 135] on icon "icon: printer" at bounding box center [1456, 136] width 33 height 33
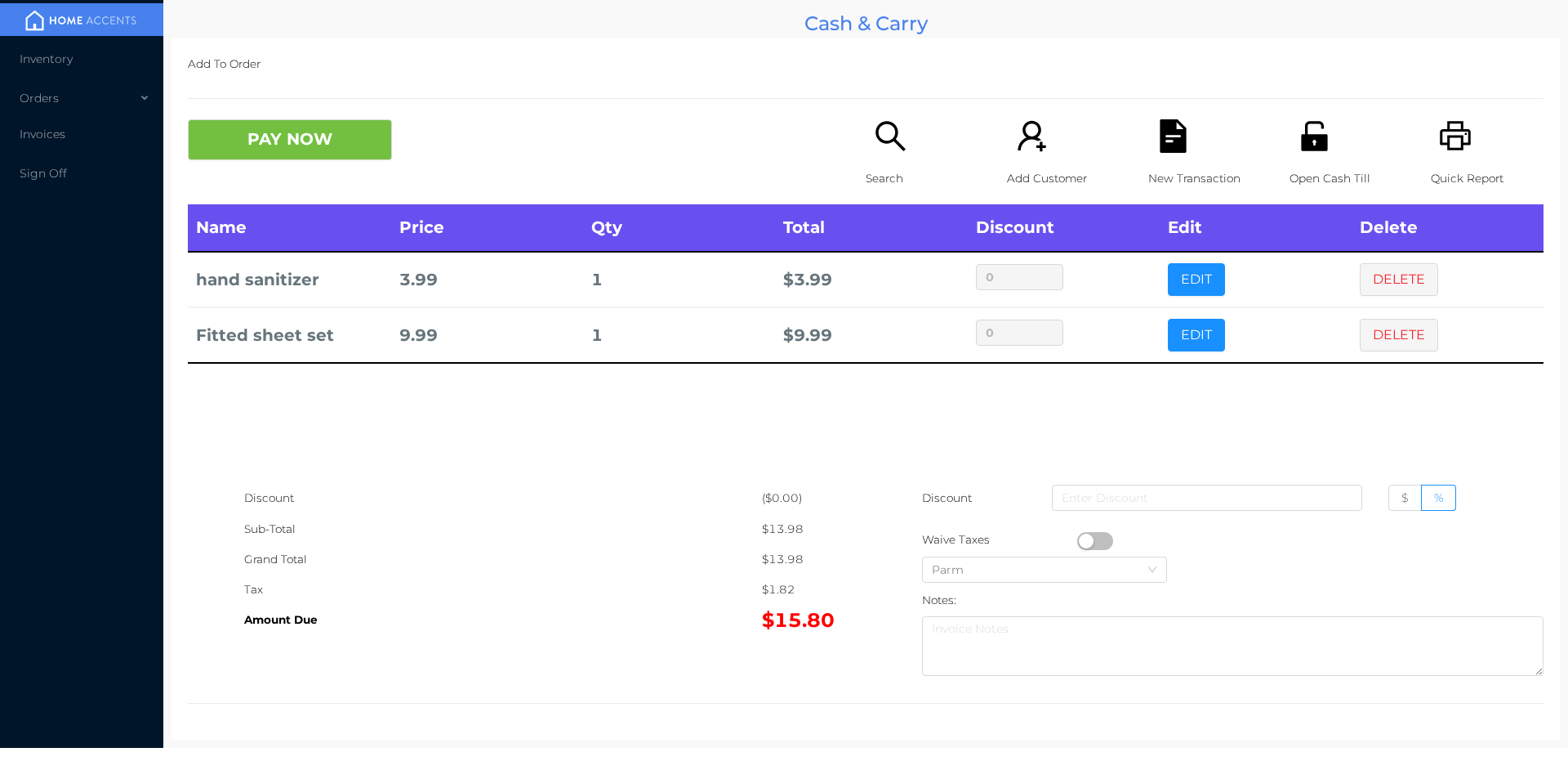
click at [1320, 157] on div "Open Cash Till" at bounding box center [1346, 161] width 112 height 85
click at [335, 157] on button "PAY NOW" at bounding box center [290, 140] width 204 height 41
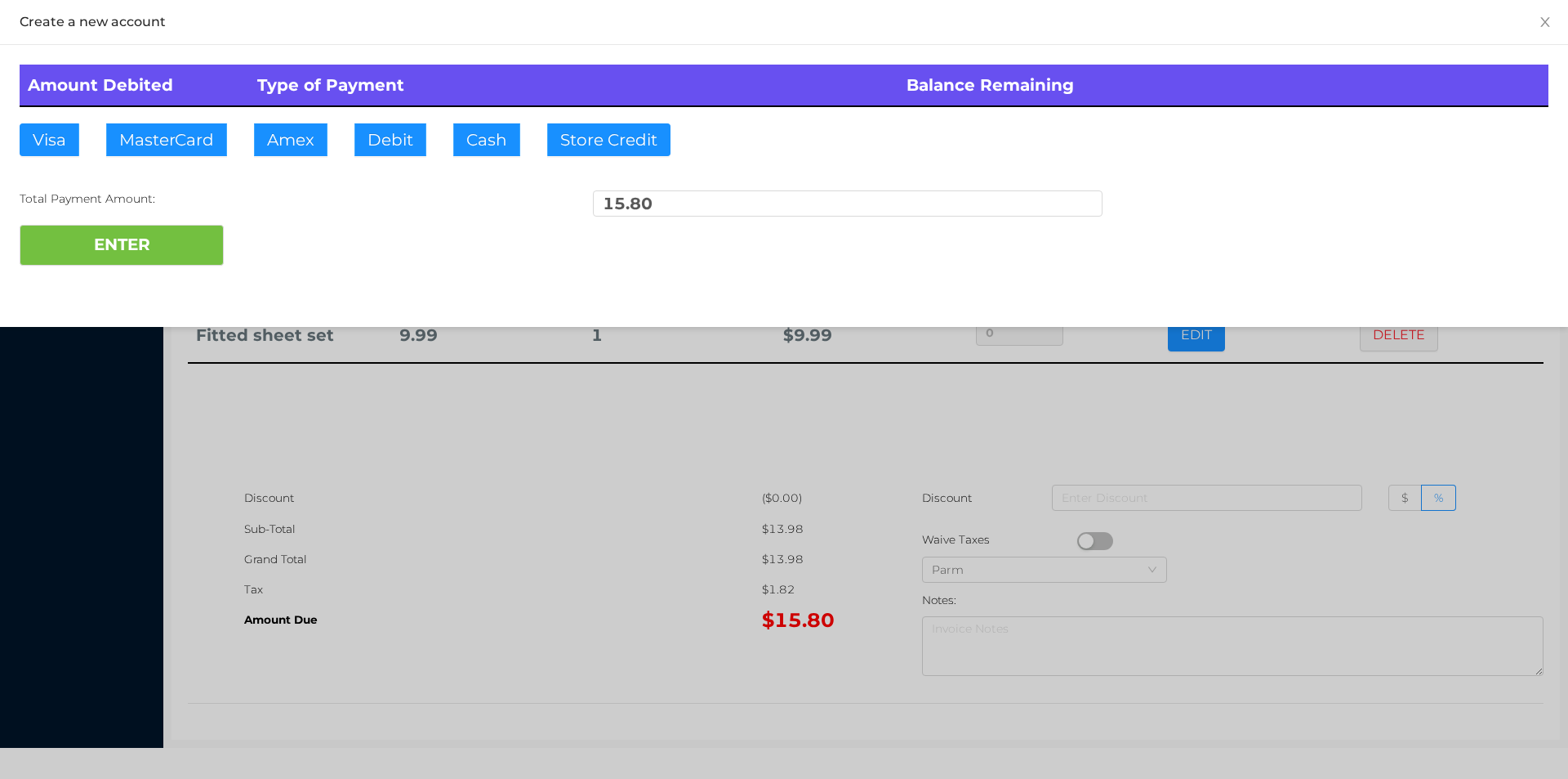
click at [1232, 390] on div at bounding box center [784, 390] width 1568 height 779
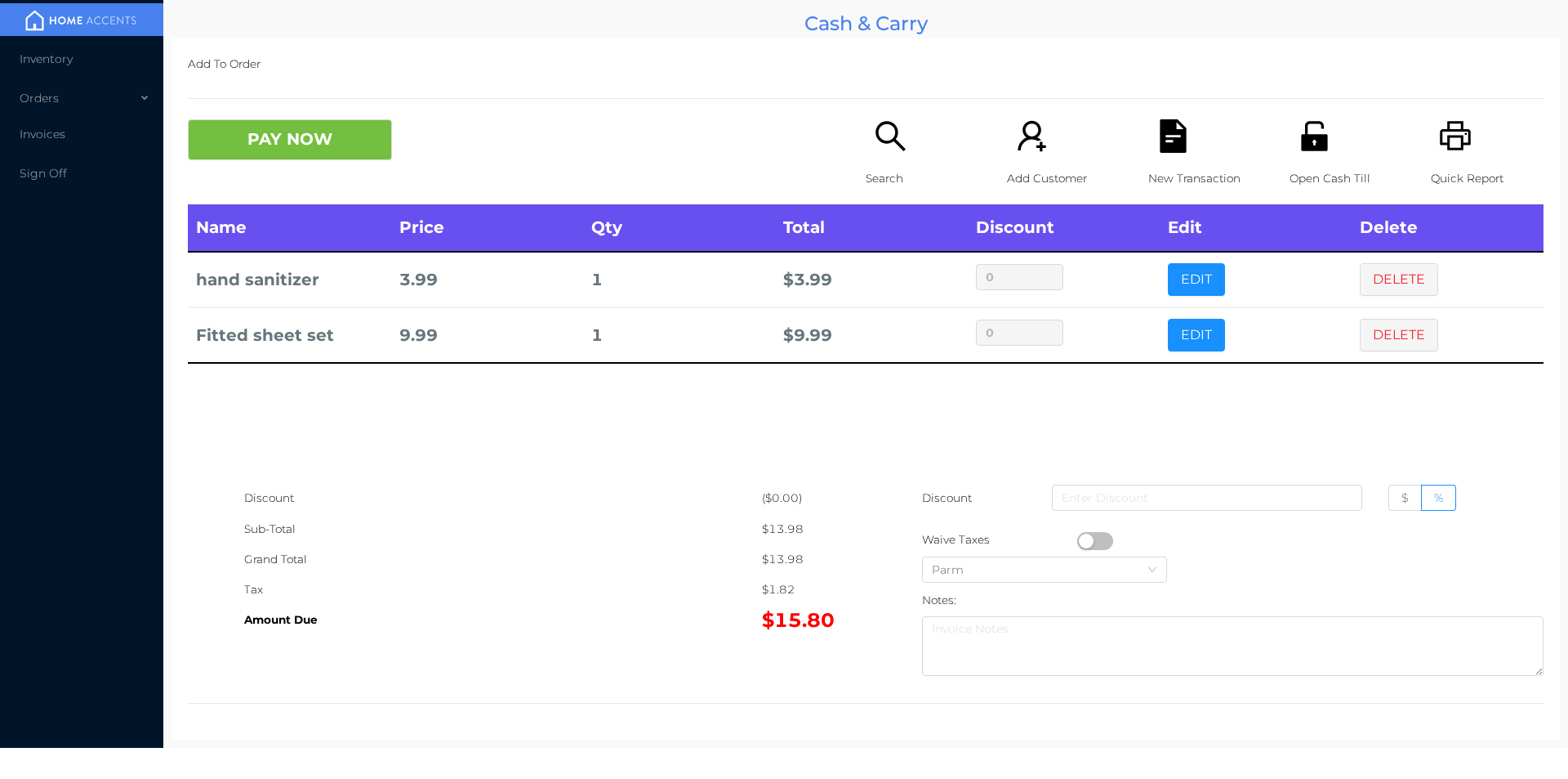
click at [1196, 141] on div "New Transaction" at bounding box center [1204, 161] width 112 height 85
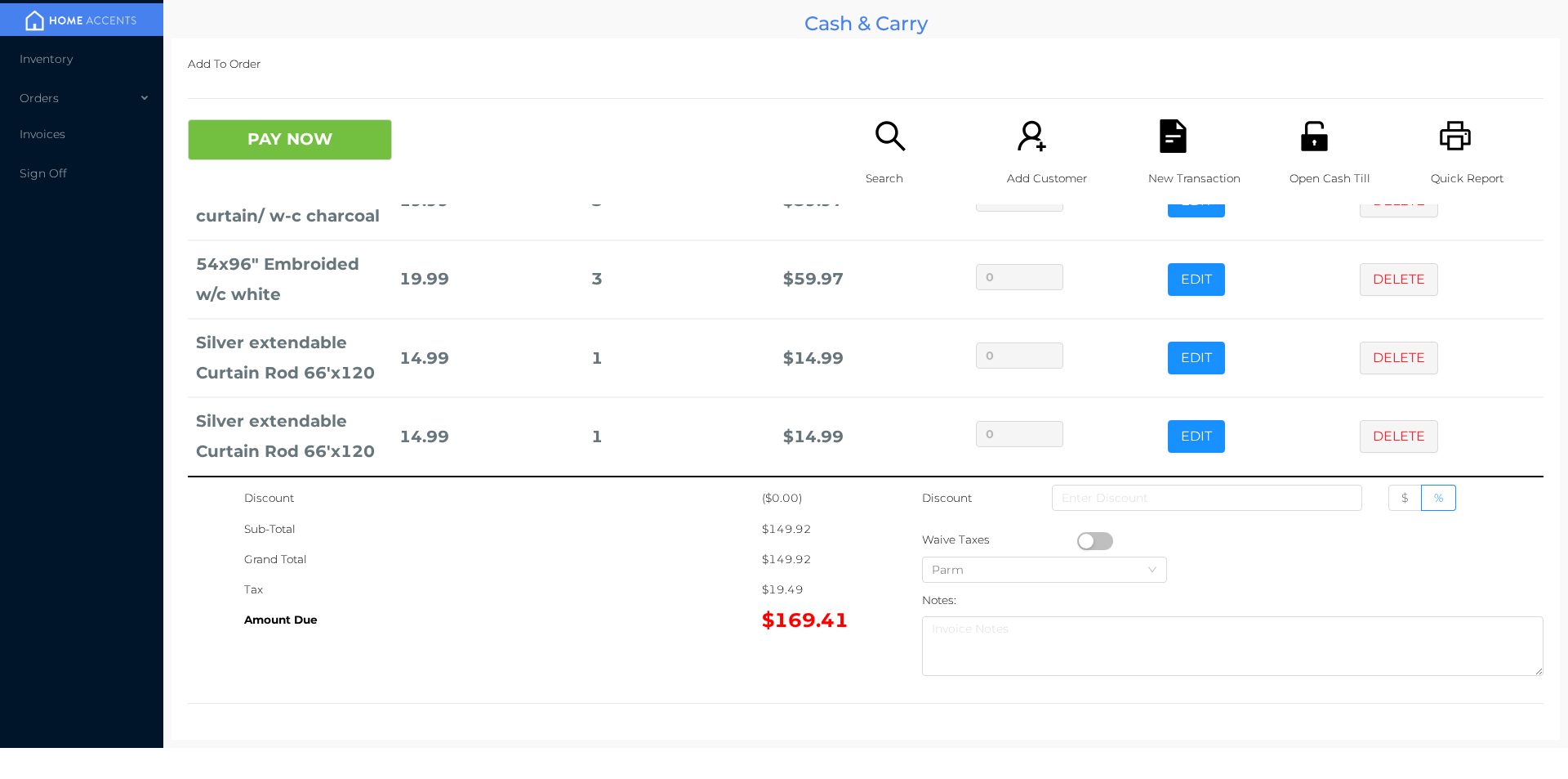
scroll to position [101, 0]
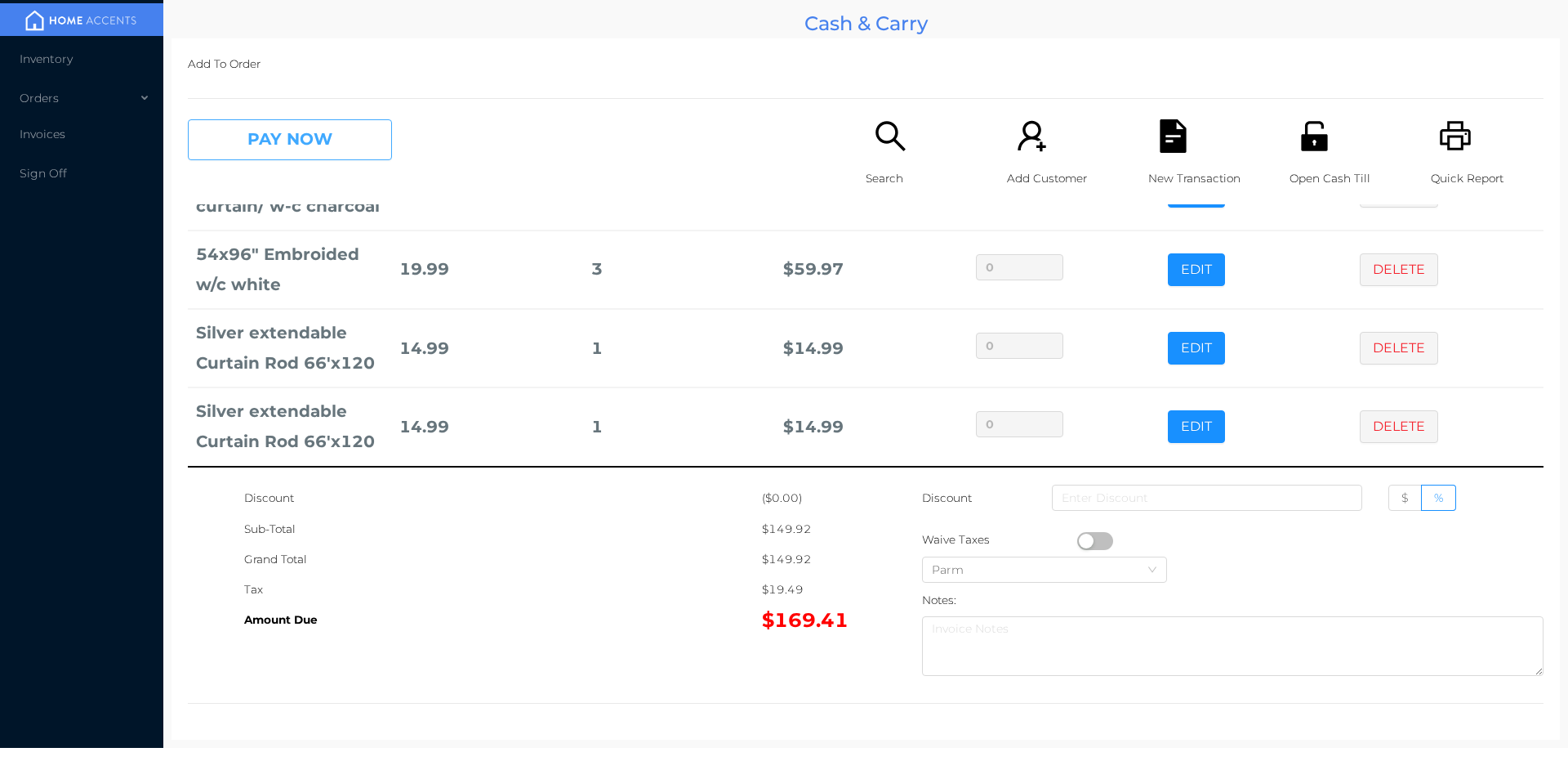
click at [275, 125] on button "PAY NOW" at bounding box center [290, 140] width 204 height 41
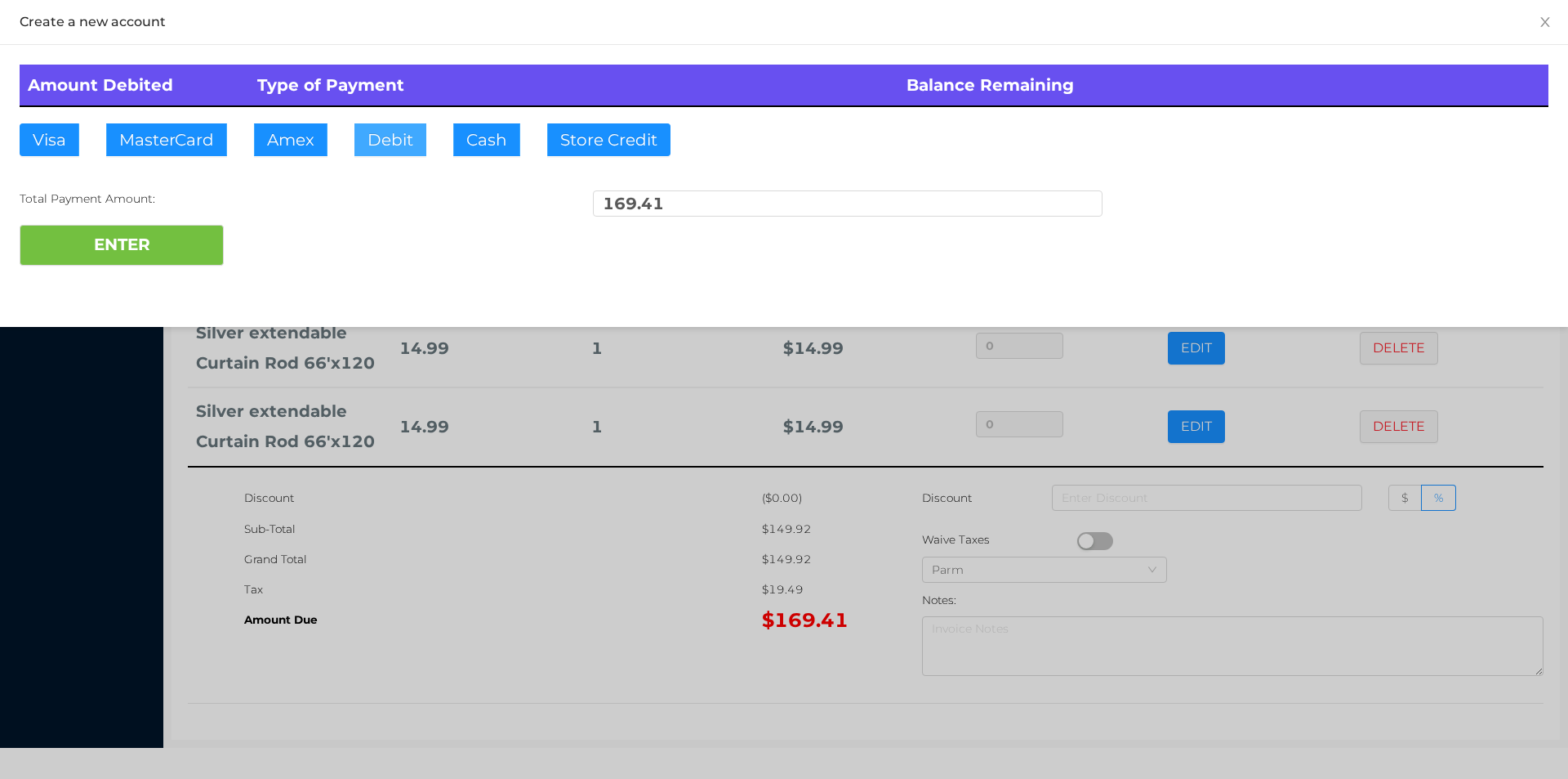
click at [381, 131] on button "Debit" at bounding box center [389, 139] width 71 height 32
click at [116, 238] on button "ENTER" at bounding box center [121, 246] width 204 height 41
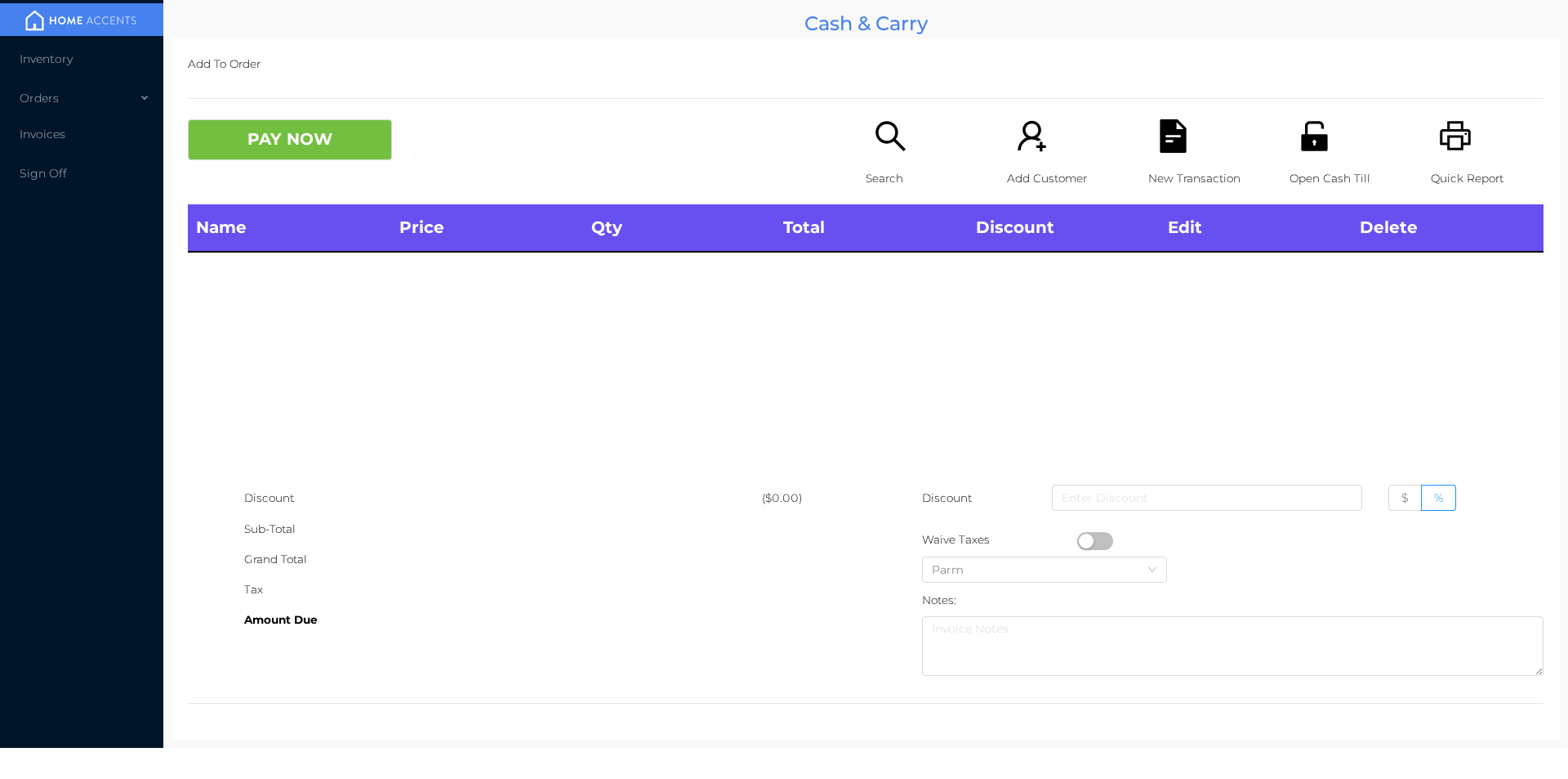
scroll to position [0, 0]
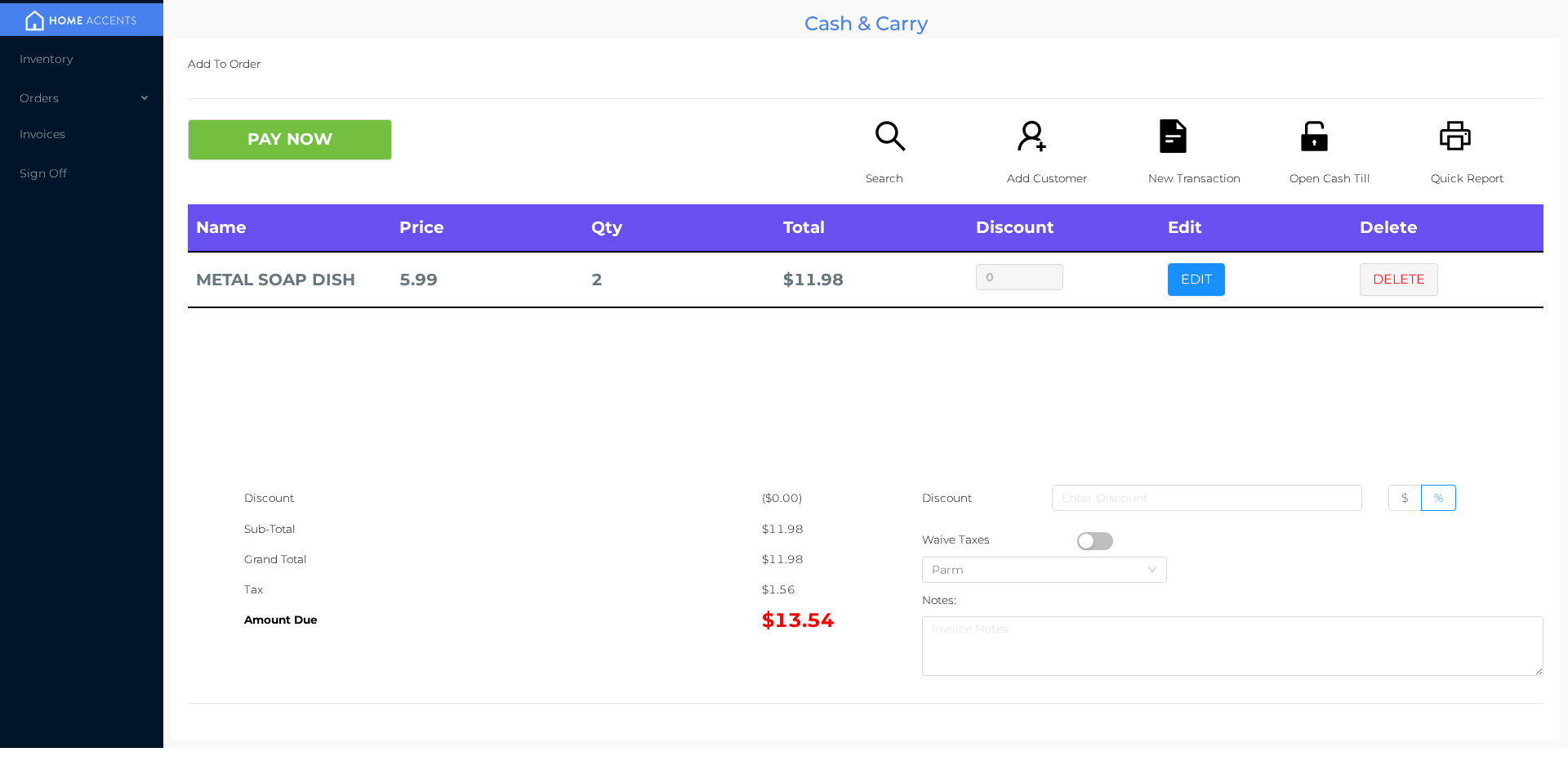
click at [1454, 164] on p "Quick Report" at bounding box center [1487, 178] width 112 height 30
click at [294, 157] on button "PAY NOW" at bounding box center [290, 140] width 204 height 41
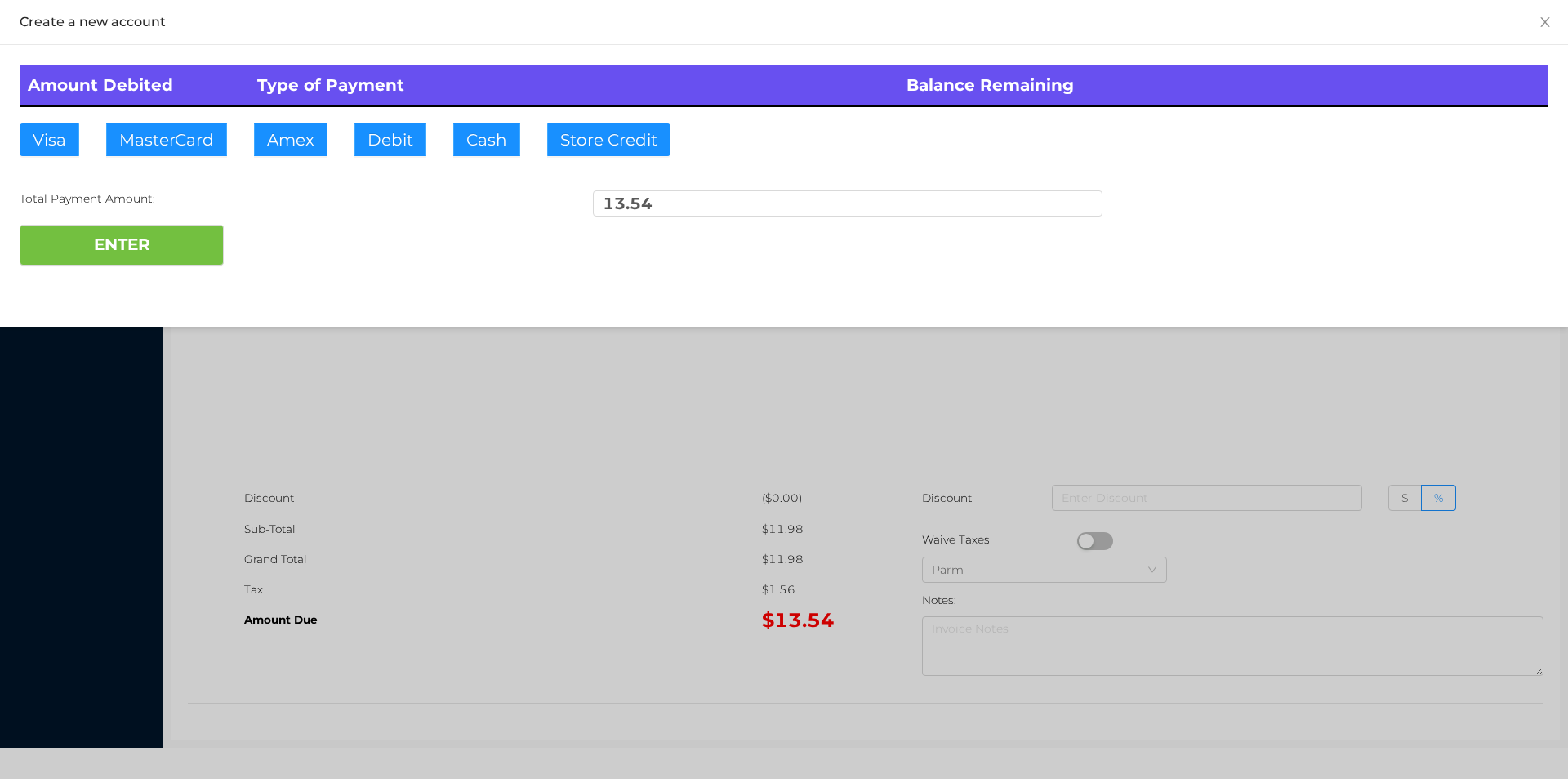
click at [644, 471] on div at bounding box center [784, 390] width 1568 height 779
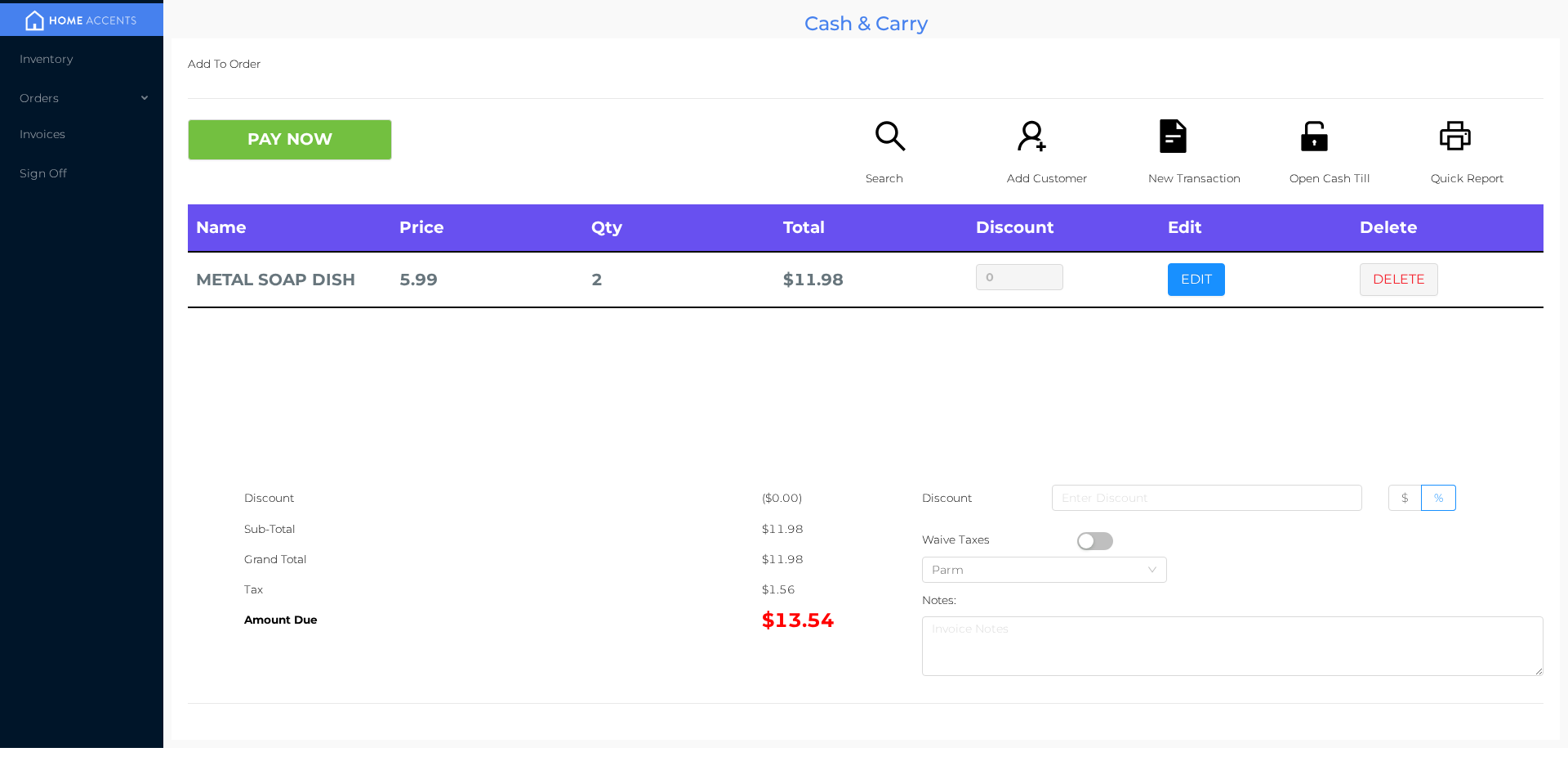
click at [1444, 144] on icon "icon: printer" at bounding box center [1456, 136] width 33 height 33
click at [1162, 179] on p "New Transaction" at bounding box center [1204, 178] width 112 height 30
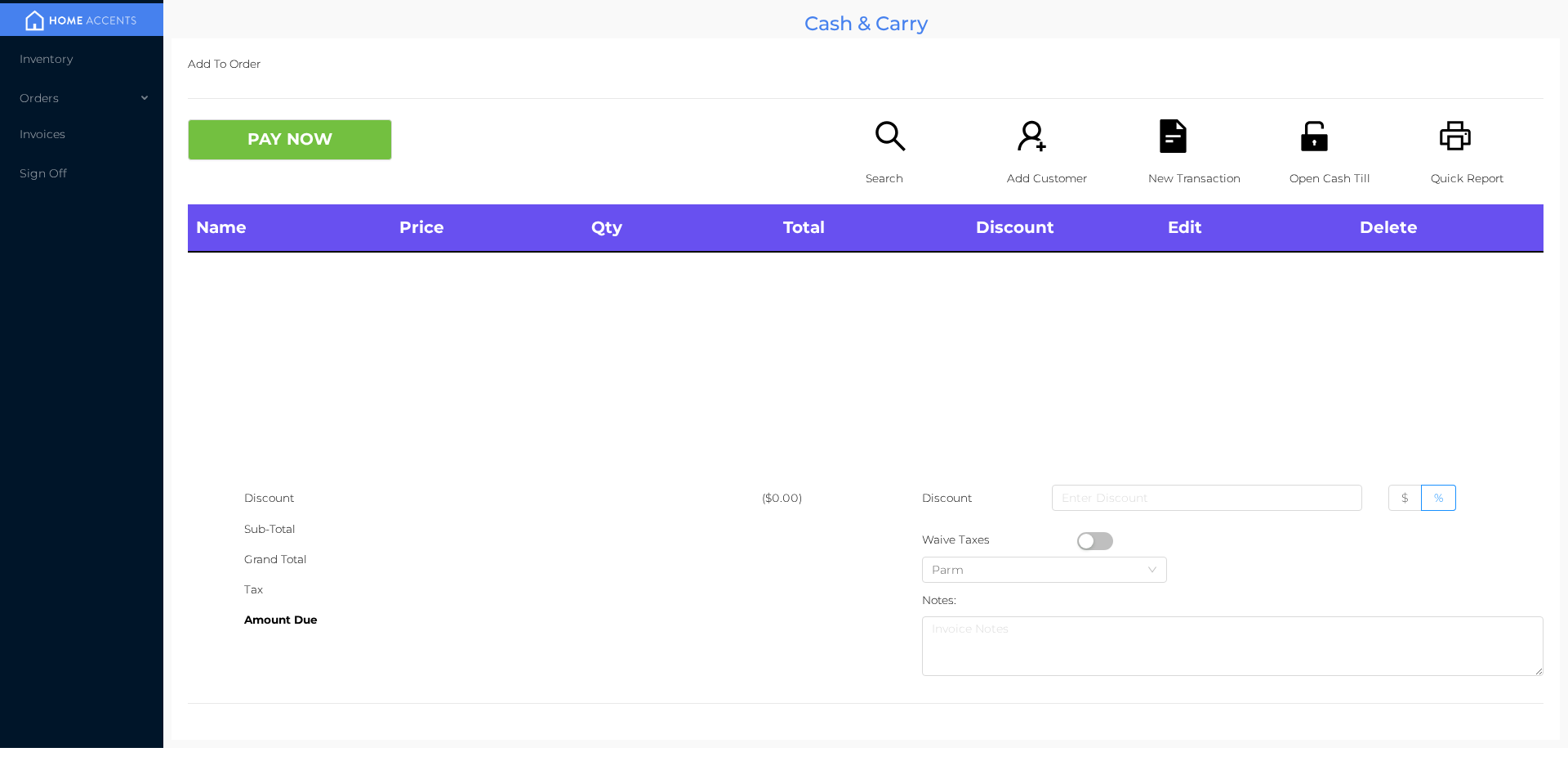
click at [914, 149] on div "Search" at bounding box center [921, 161] width 112 height 85
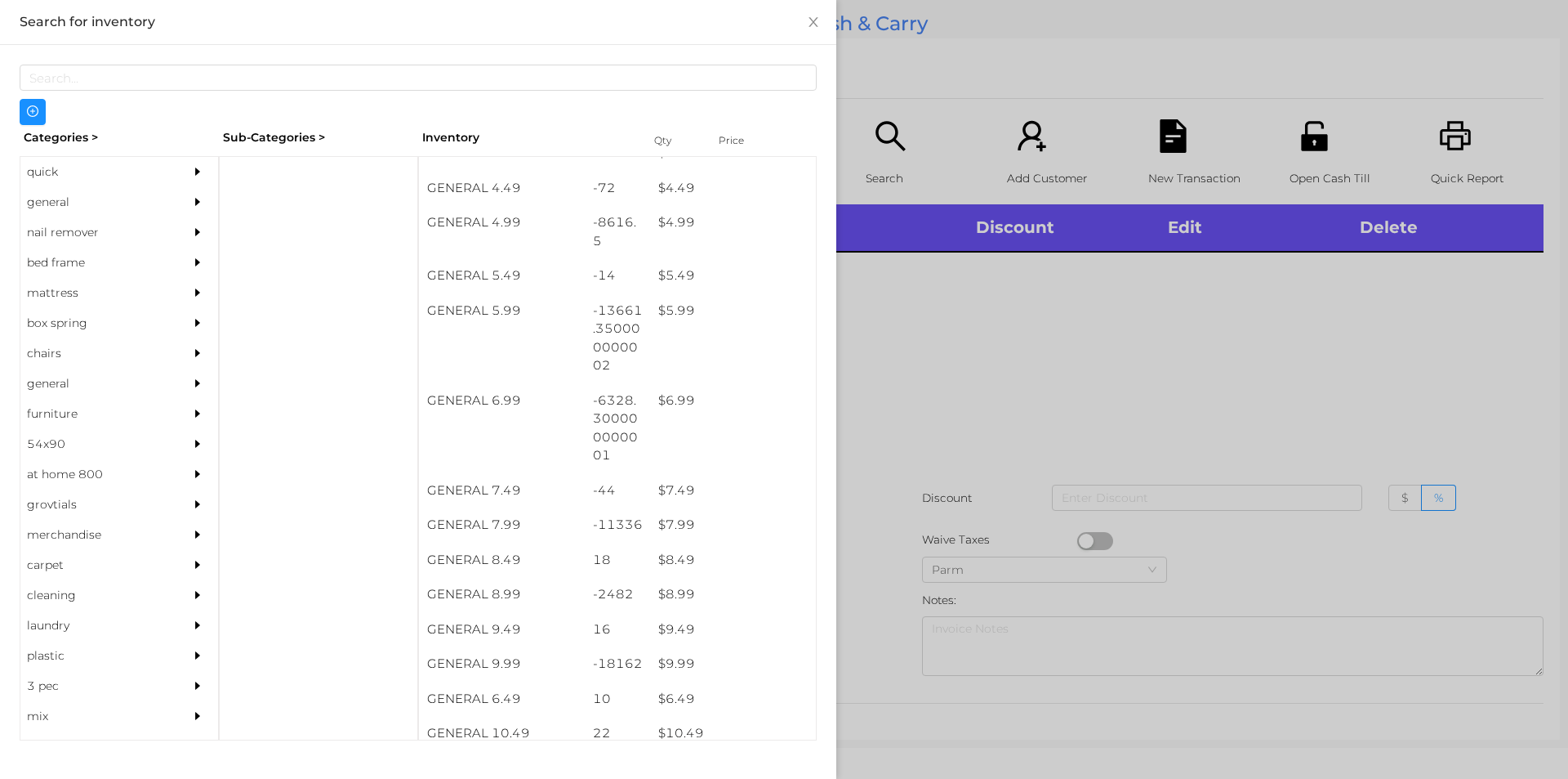
scroll to position [548, 0]
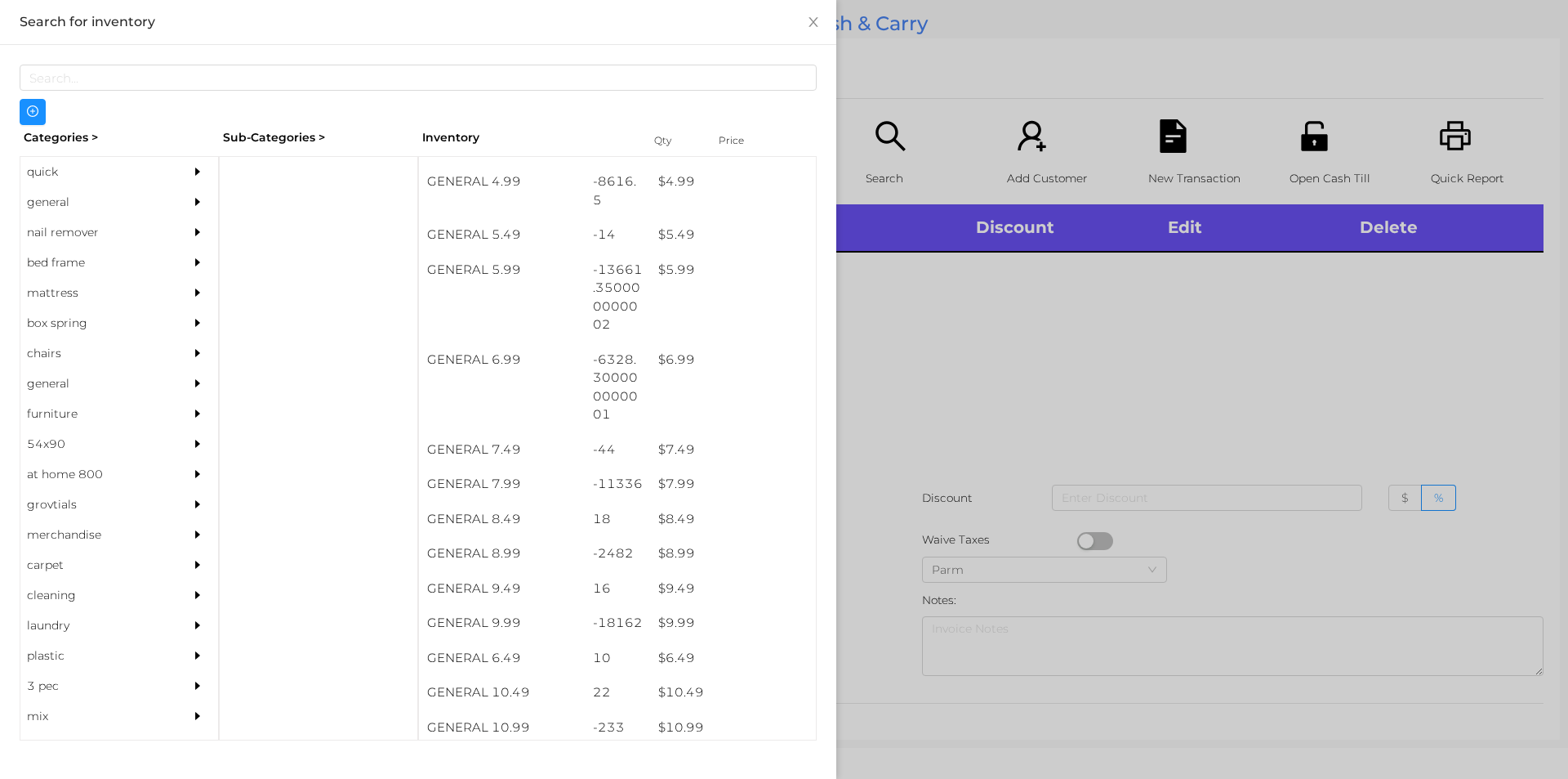
click at [716, 616] on div "$ 9.99" at bounding box center [734, 623] width 166 height 35
click at [884, 514] on div at bounding box center [784, 390] width 1568 height 779
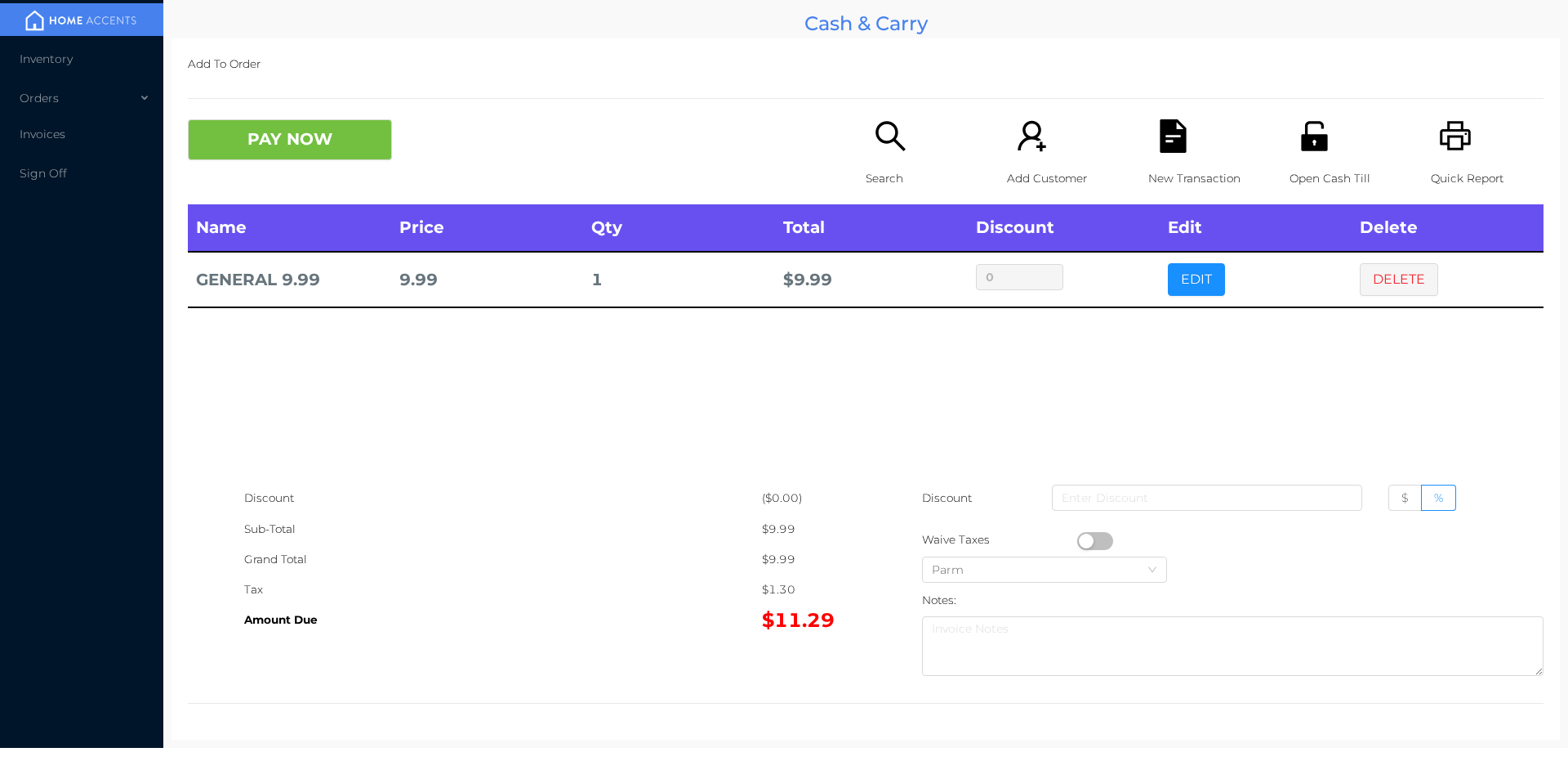
click at [891, 167] on p "Search" at bounding box center [921, 178] width 112 height 30
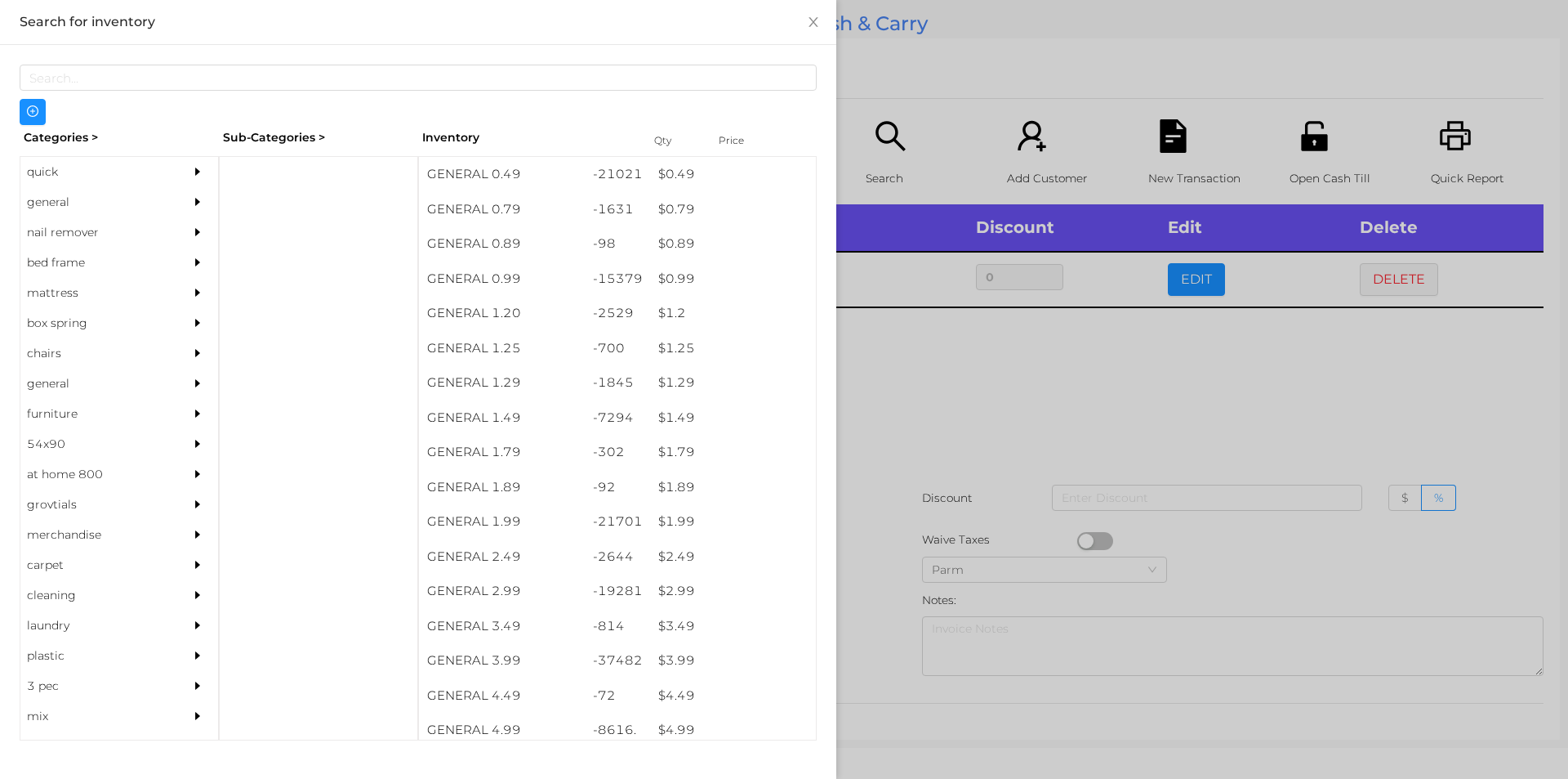
click at [1105, 458] on div at bounding box center [784, 390] width 1568 height 779
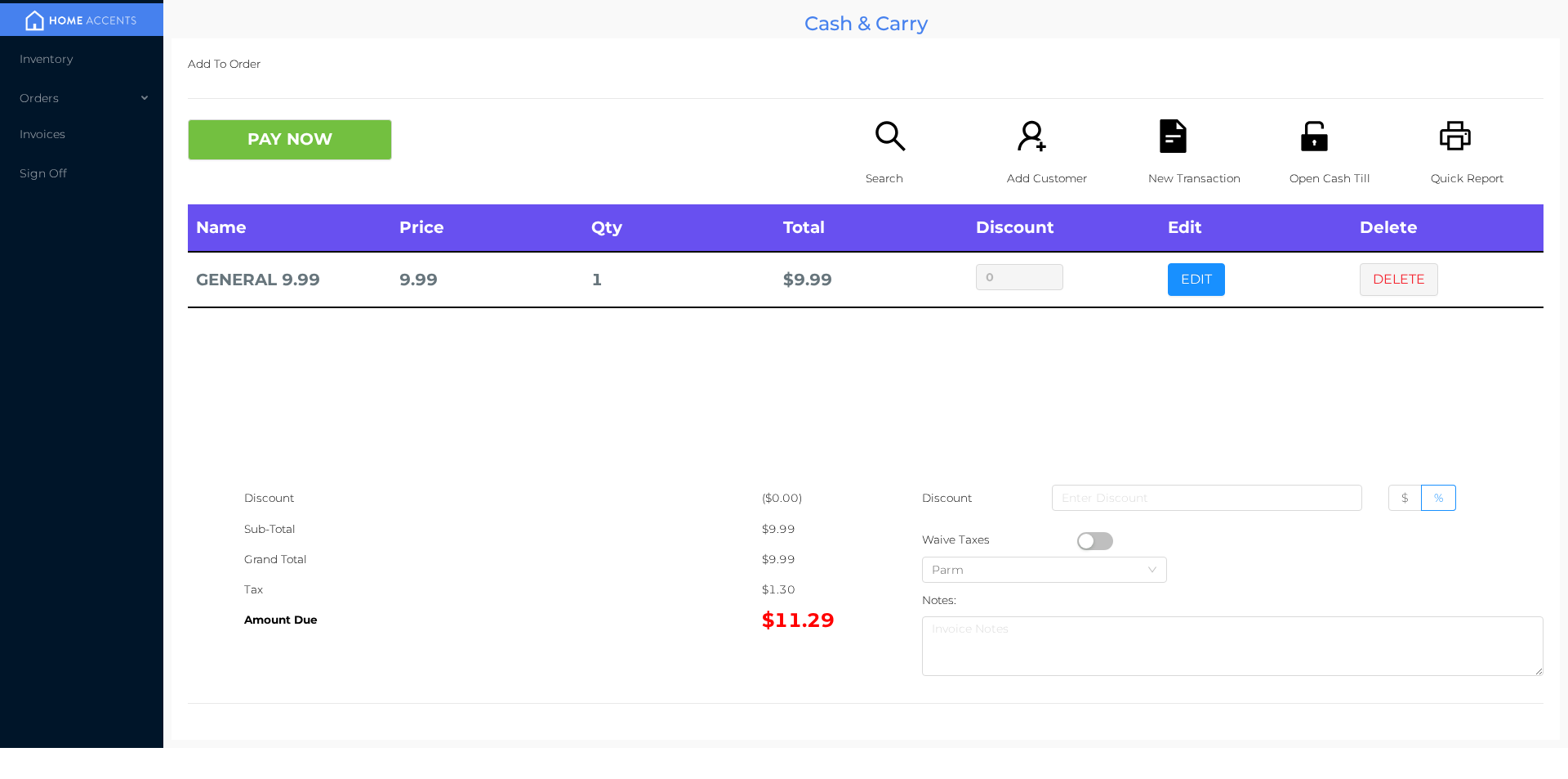
click at [1151, 171] on p "New Transaction" at bounding box center [1204, 178] width 112 height 30
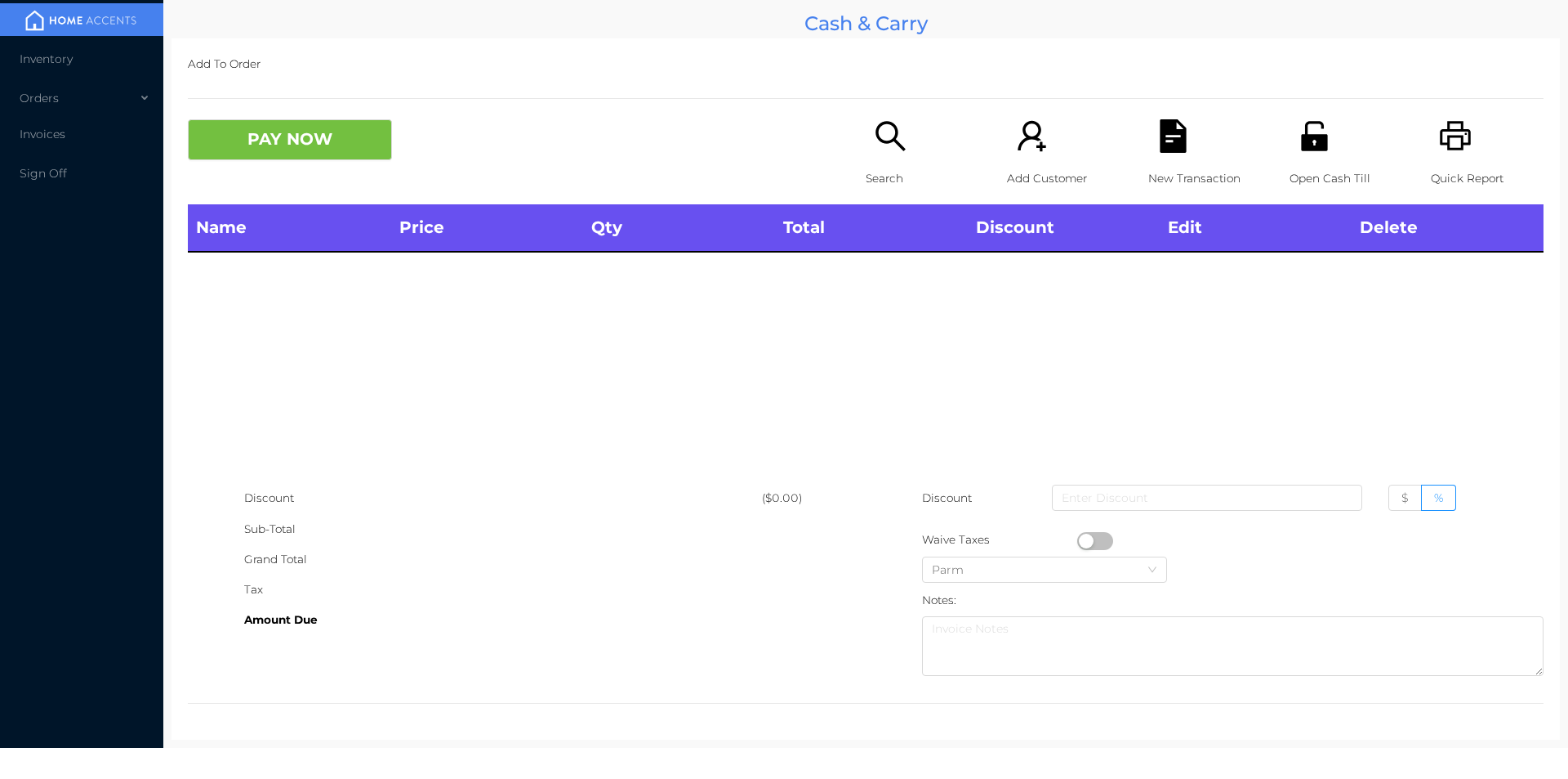
click at [881, 159] on div "Search" at bounding box center [921, 161] width 112 height 85
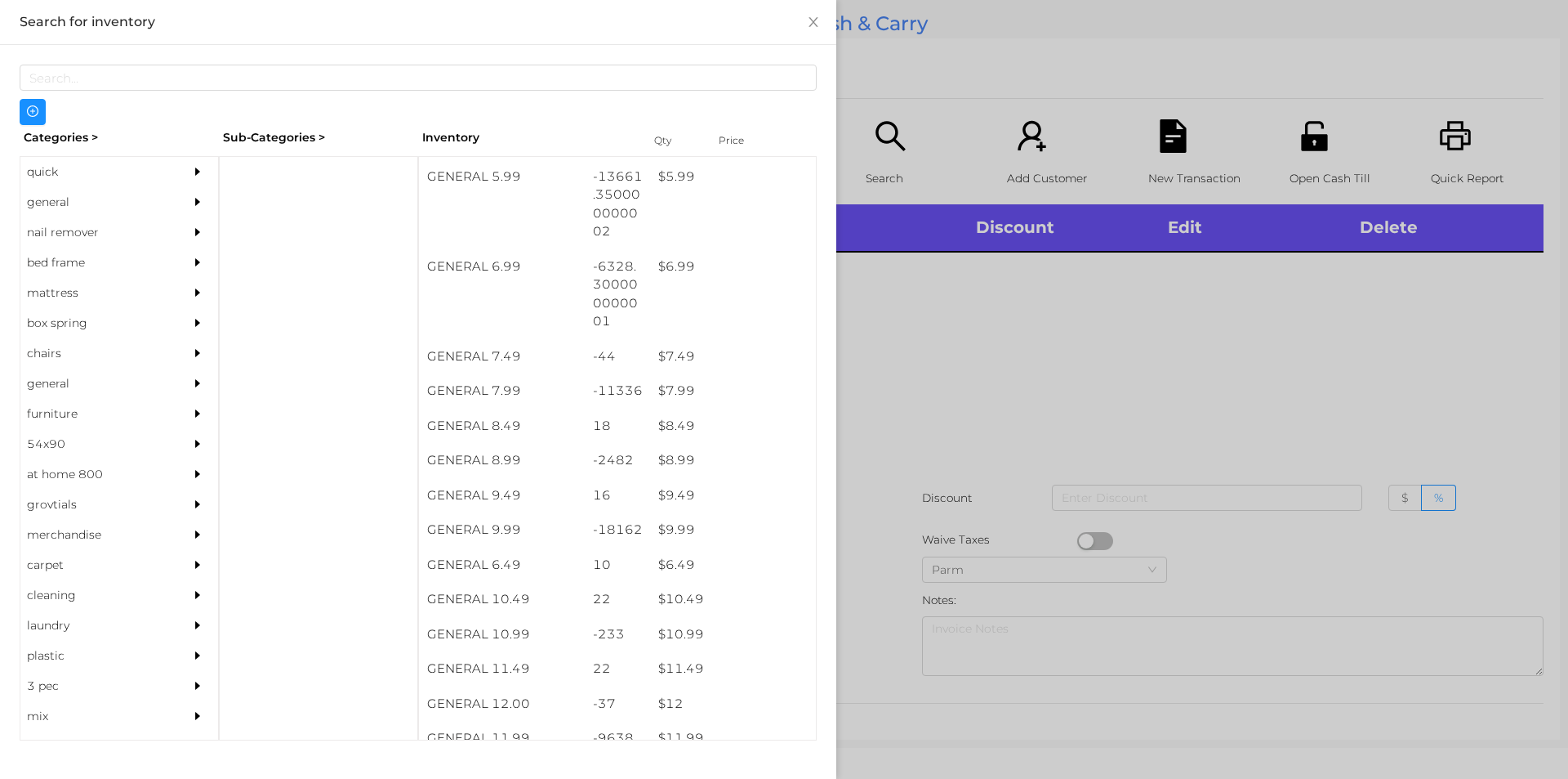
scroll to position [691, 0]
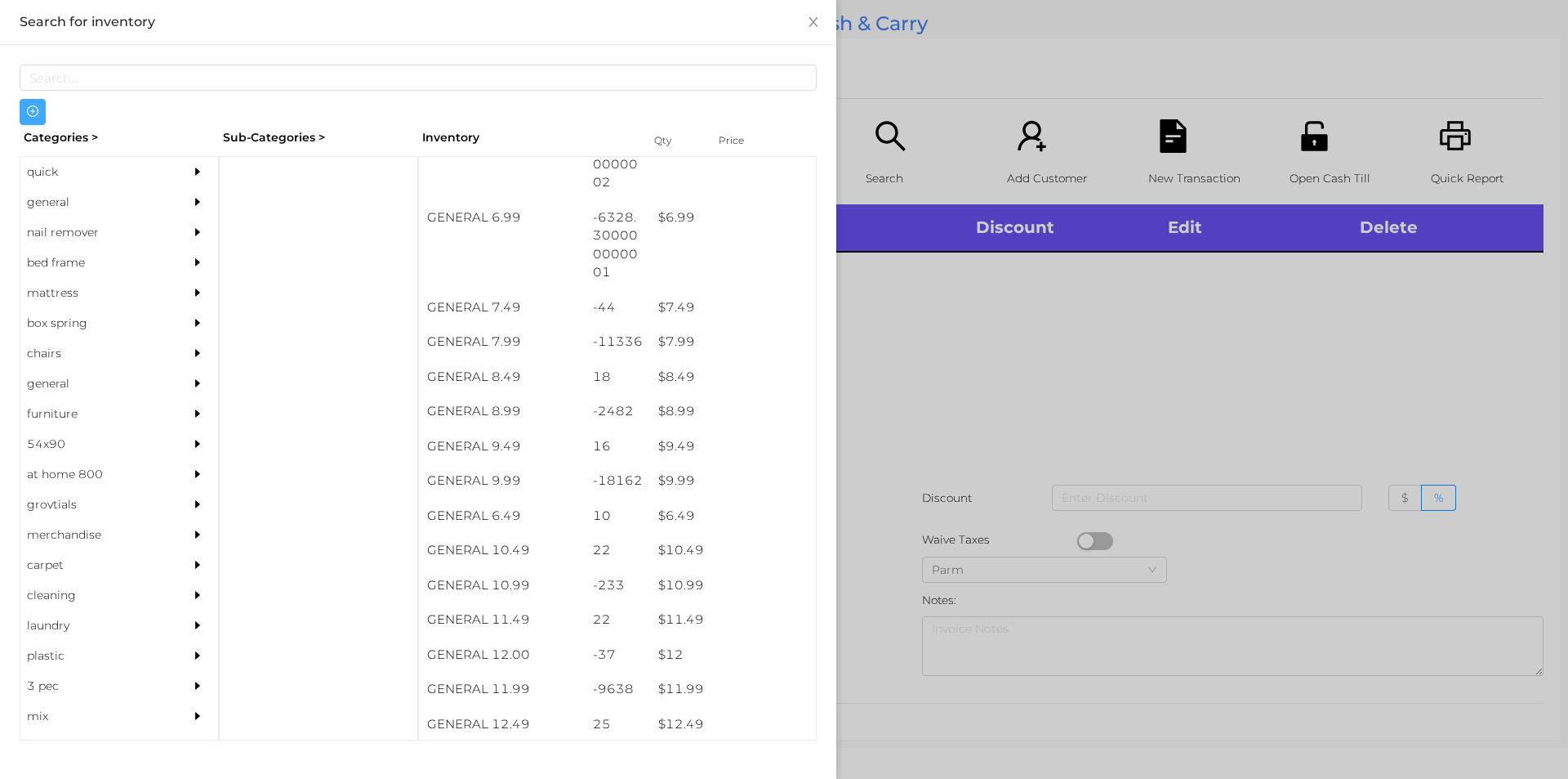
click at [37, 124] on button "button" at bounding box center [32, 112] width 26 height 26
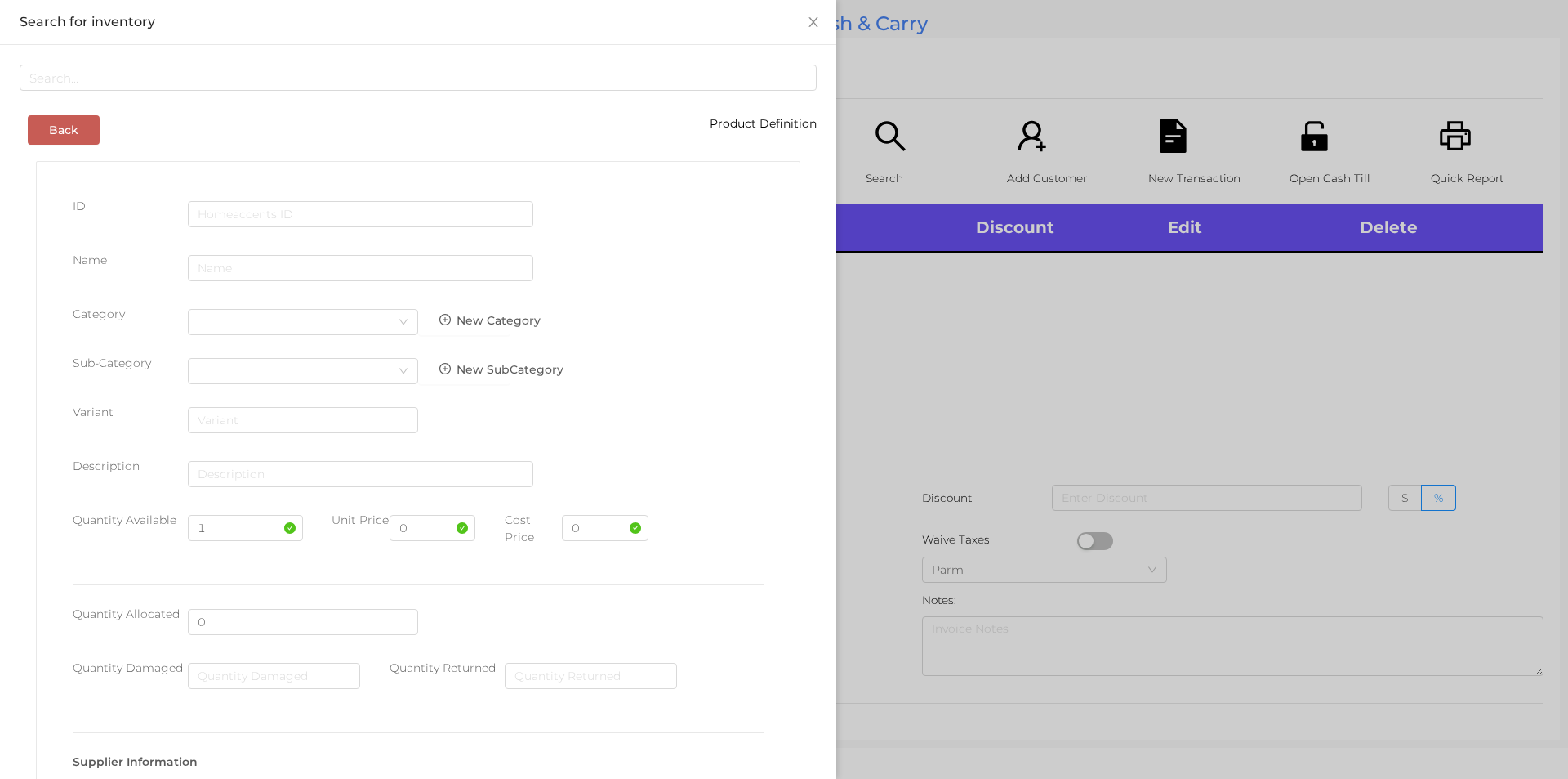
click at [58, 163] on div "ID Name Category Select Category New Category Sub-Category Select Category New …" at bounding box center [419, 750] width 765 height 1177
click at [809, 23] on icon "icon: close" at bounding box center [813, 23] width 9 height 10
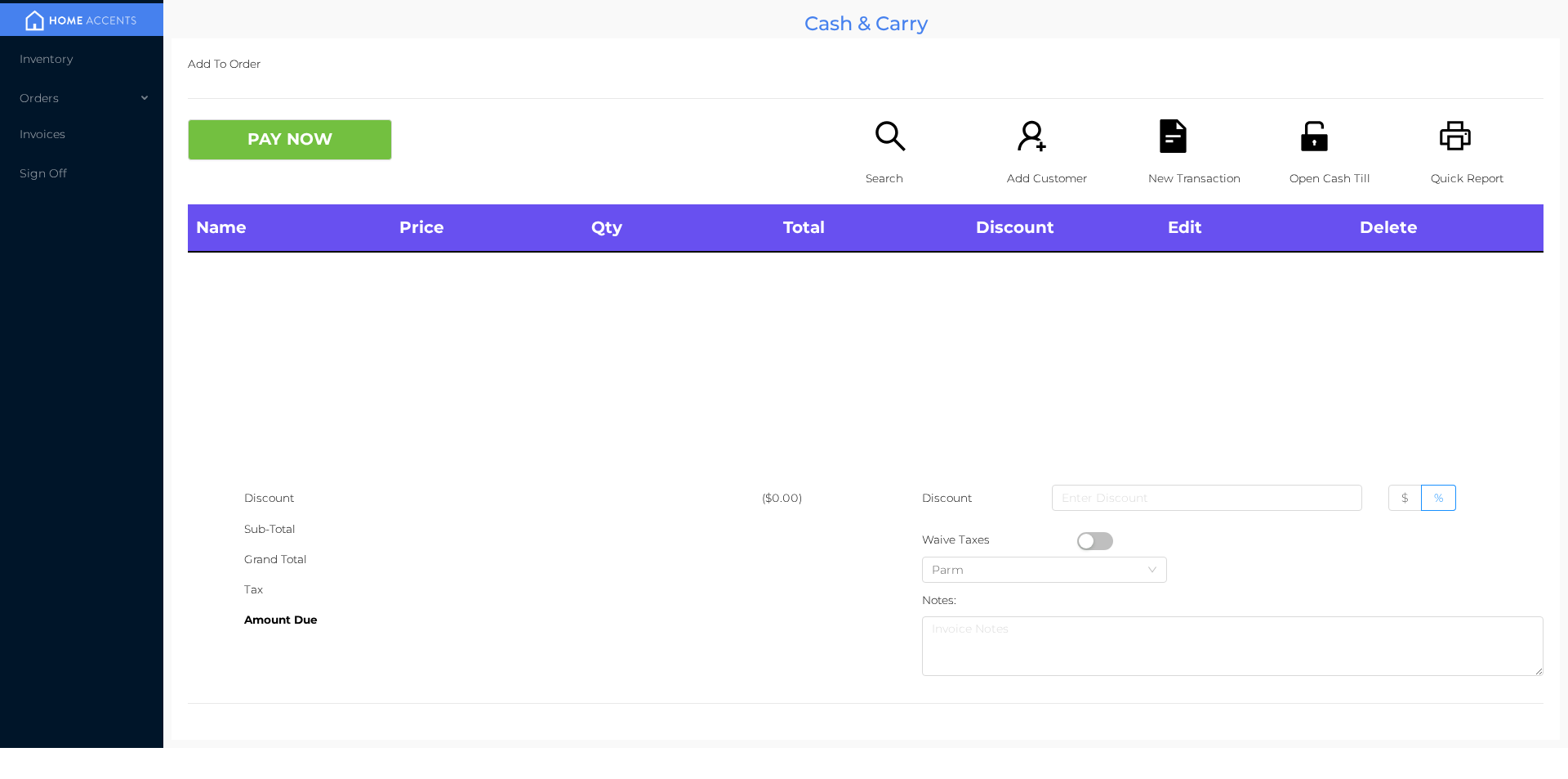
click at [880, 125] on icon "icon: search" at bounding box center [891, 136] width 33 height 33
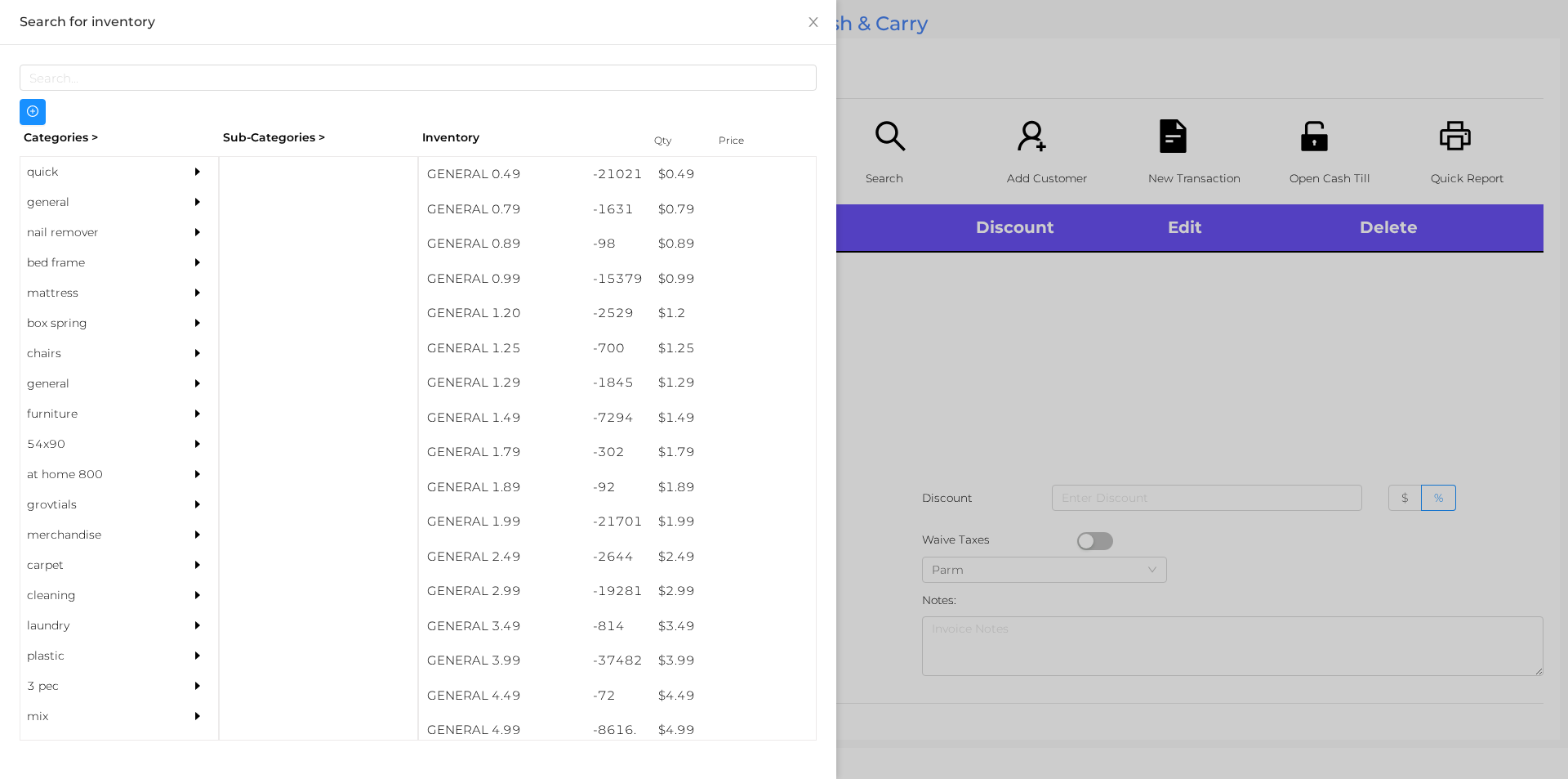
click at [70, 160] on div "quick" at bounding box center [95, 171] width 149 height 30
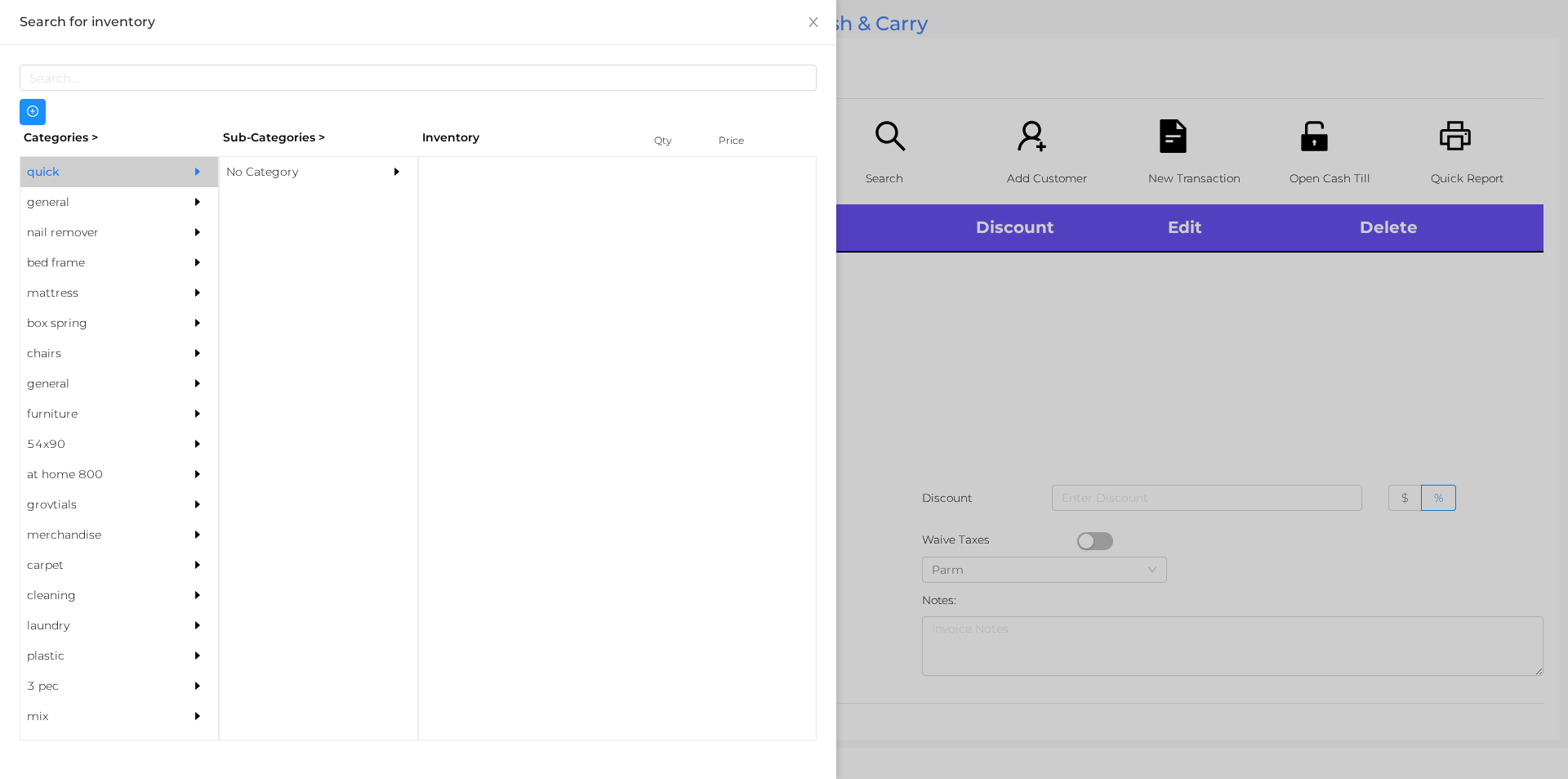
click at [300, 185] on div "No Category" at bounding box center [294, 171] width 149 height 30
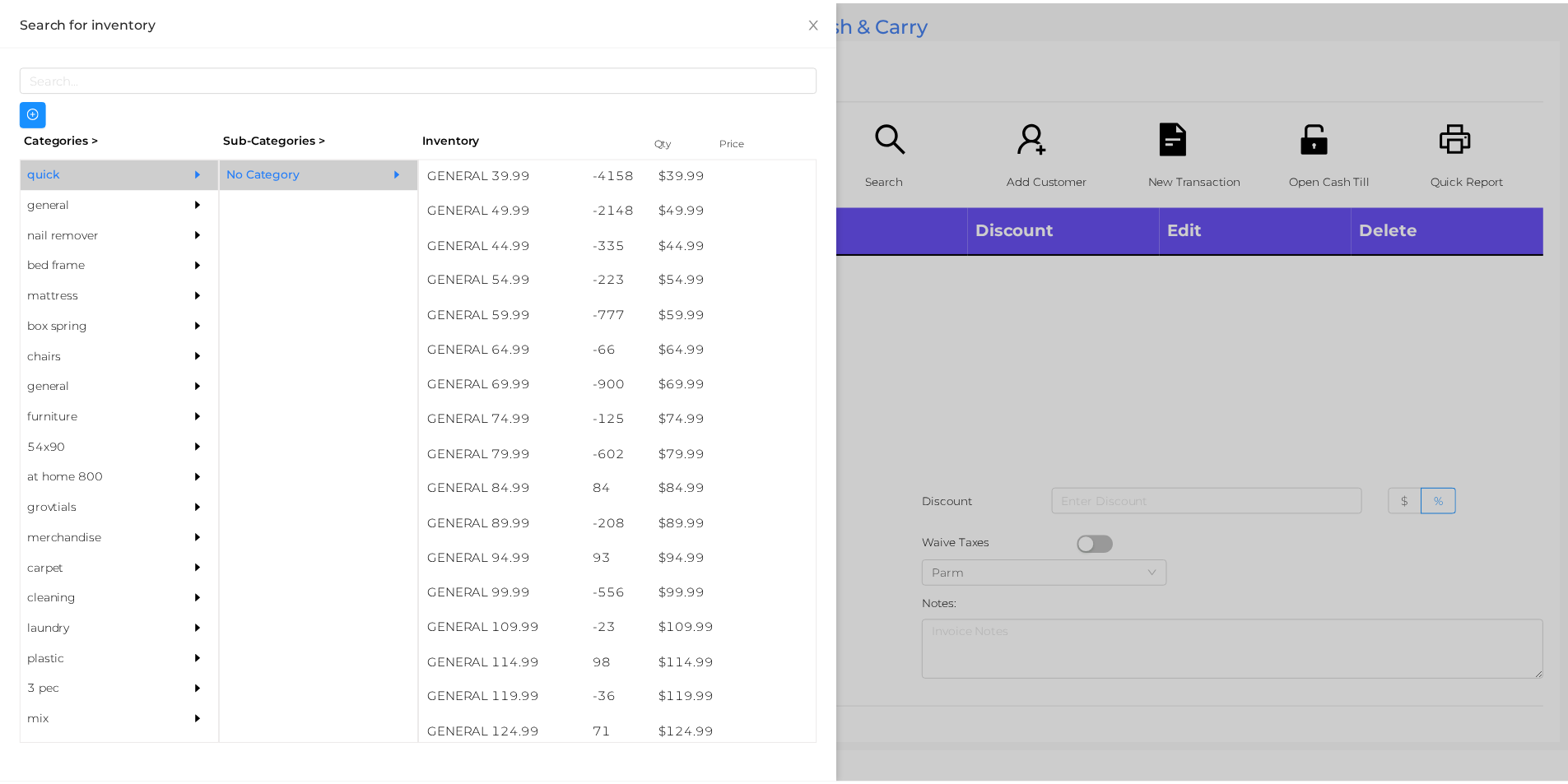
scroll to position [943, 0]
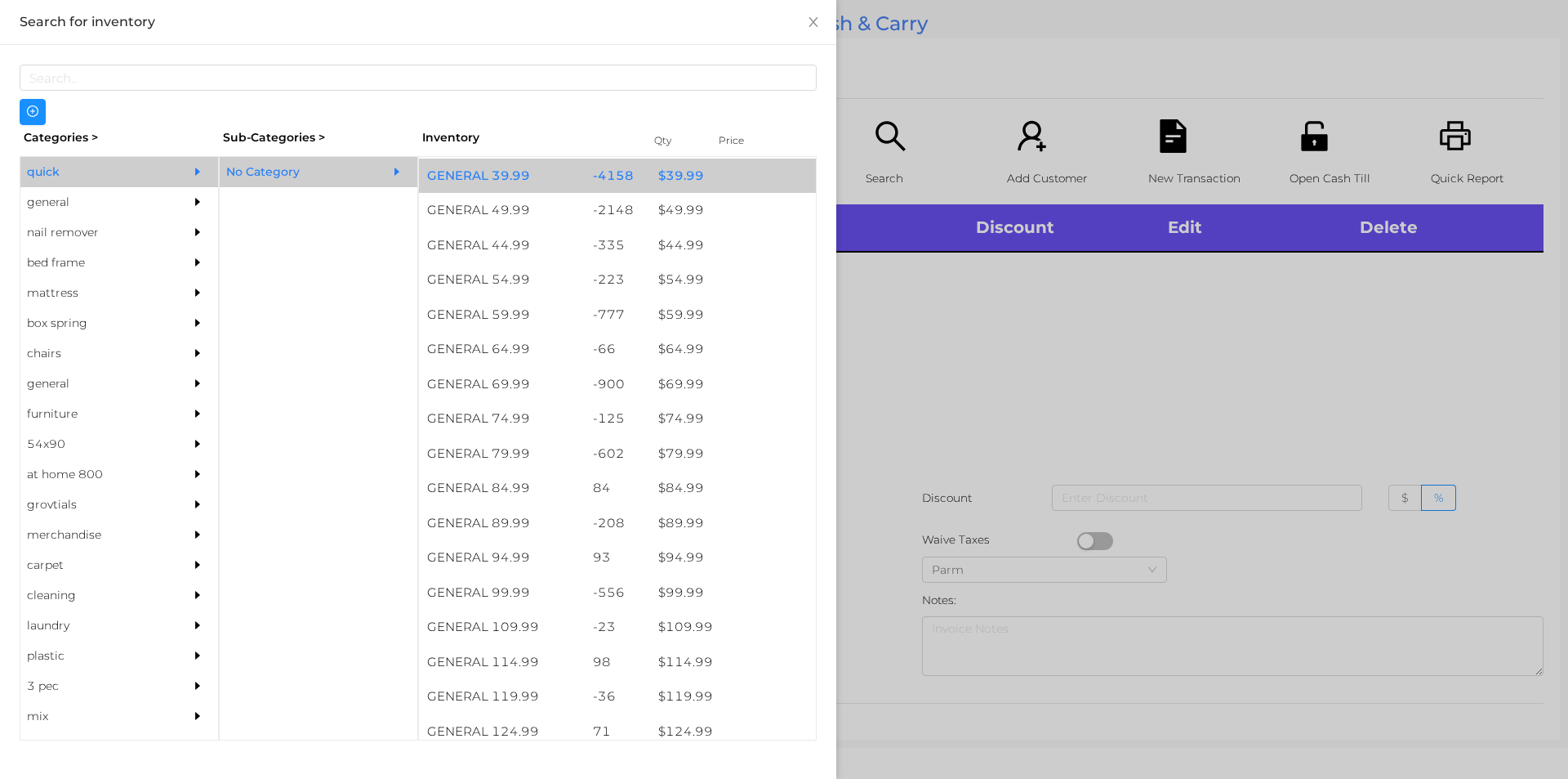
click at [709, 178] on div "$ 39.99" at bounding box center [734, 176] width 166 height 35
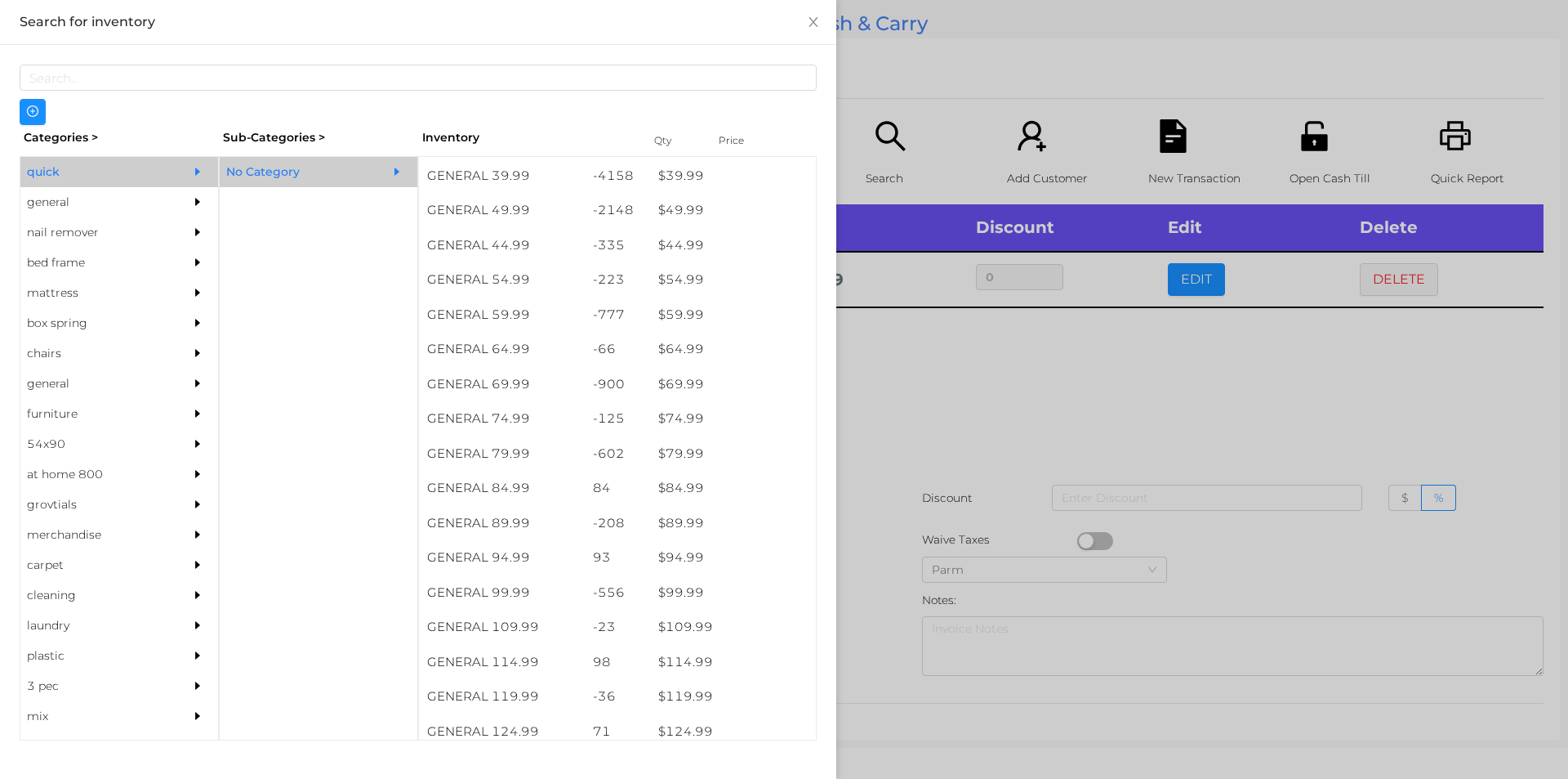
click at [982, 464] on div at bounding box center [784, 390] width 1568 height 779
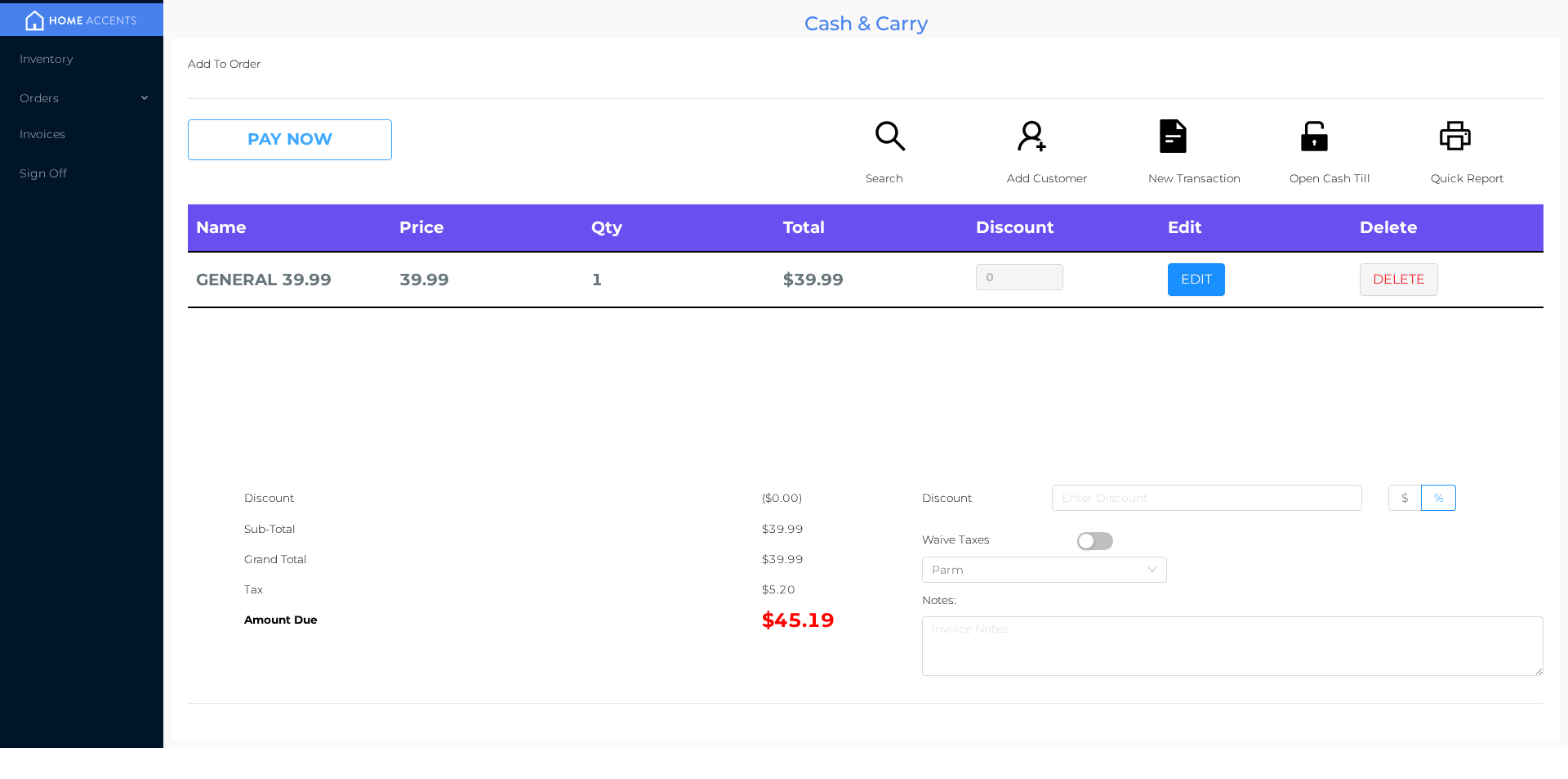
click at [293, 146] on button "PAY NOW" at bounding box center [290, 140] width 204 height 41
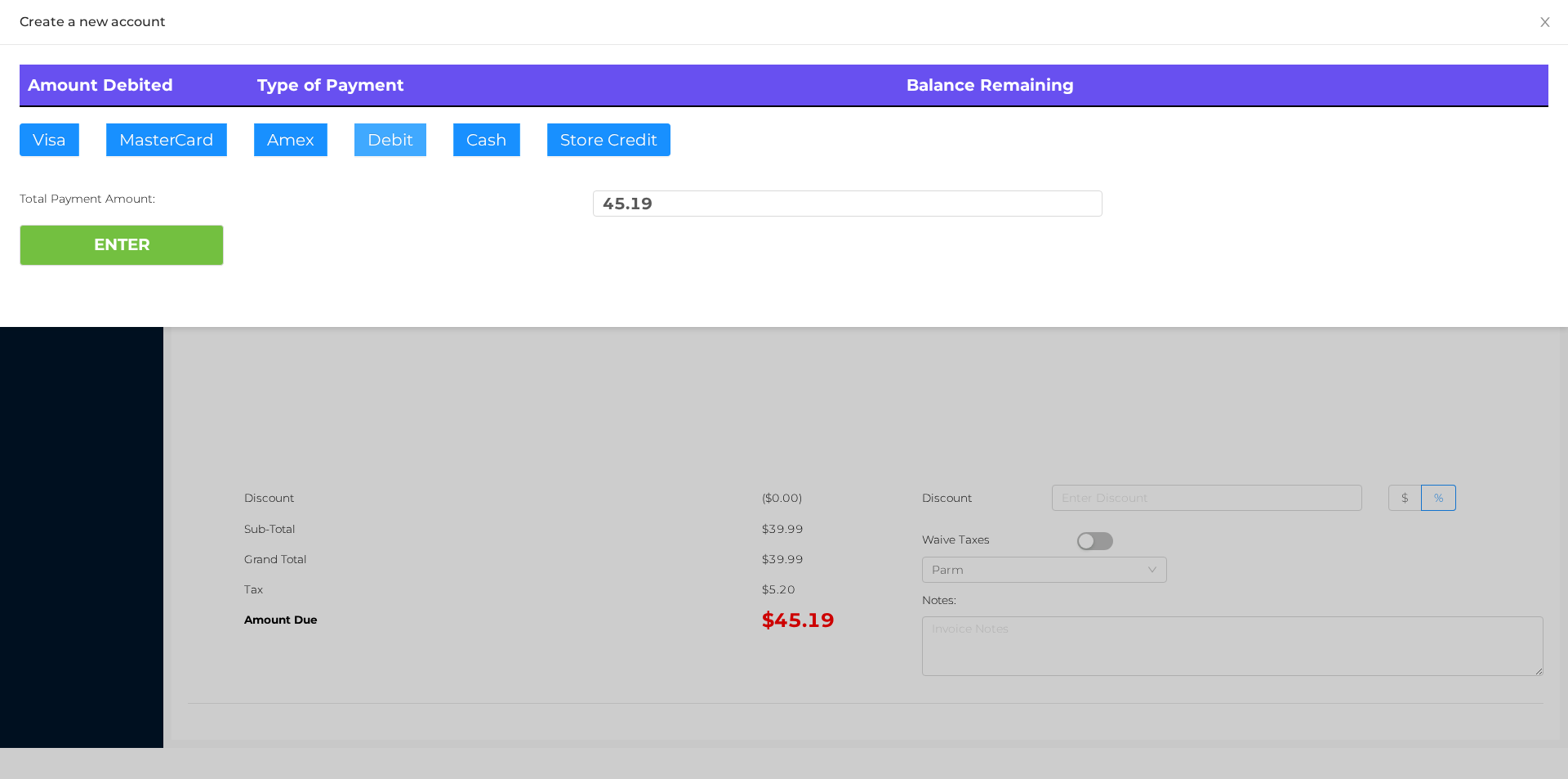
click at [384, 131] on button "Debit" at bounding box center [389, 139] width 71 height 32
type input "100"
click at [550, 561] on div at bounding box center [784, 390] width 1568 height 779
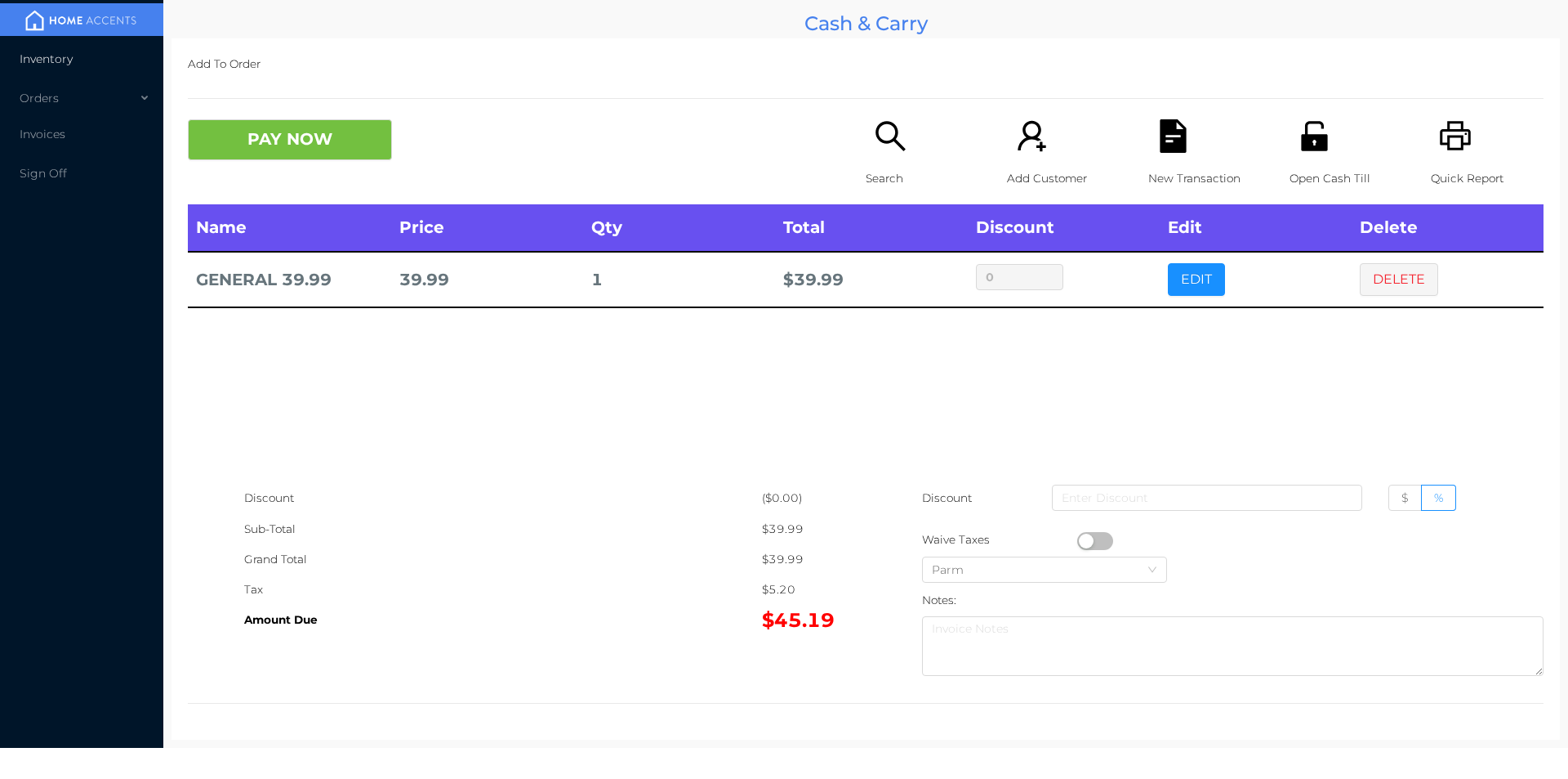
click at [69, 55] on span "Inventory" at bounding box center [46, 59] width 53 height 15
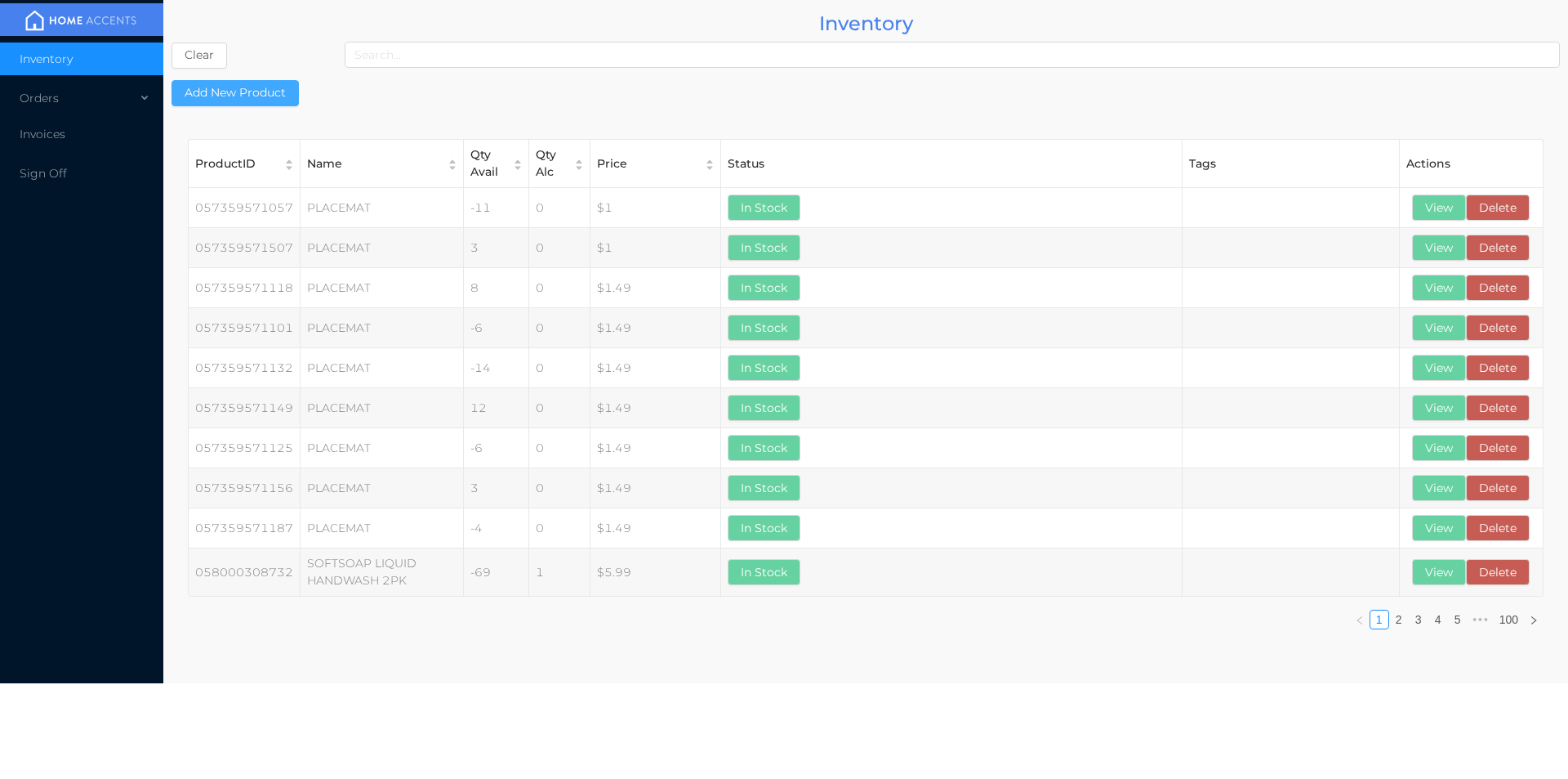
click at [230, 91] on button "Add New Product" at bounding box center [235, 93] width 127 height 26
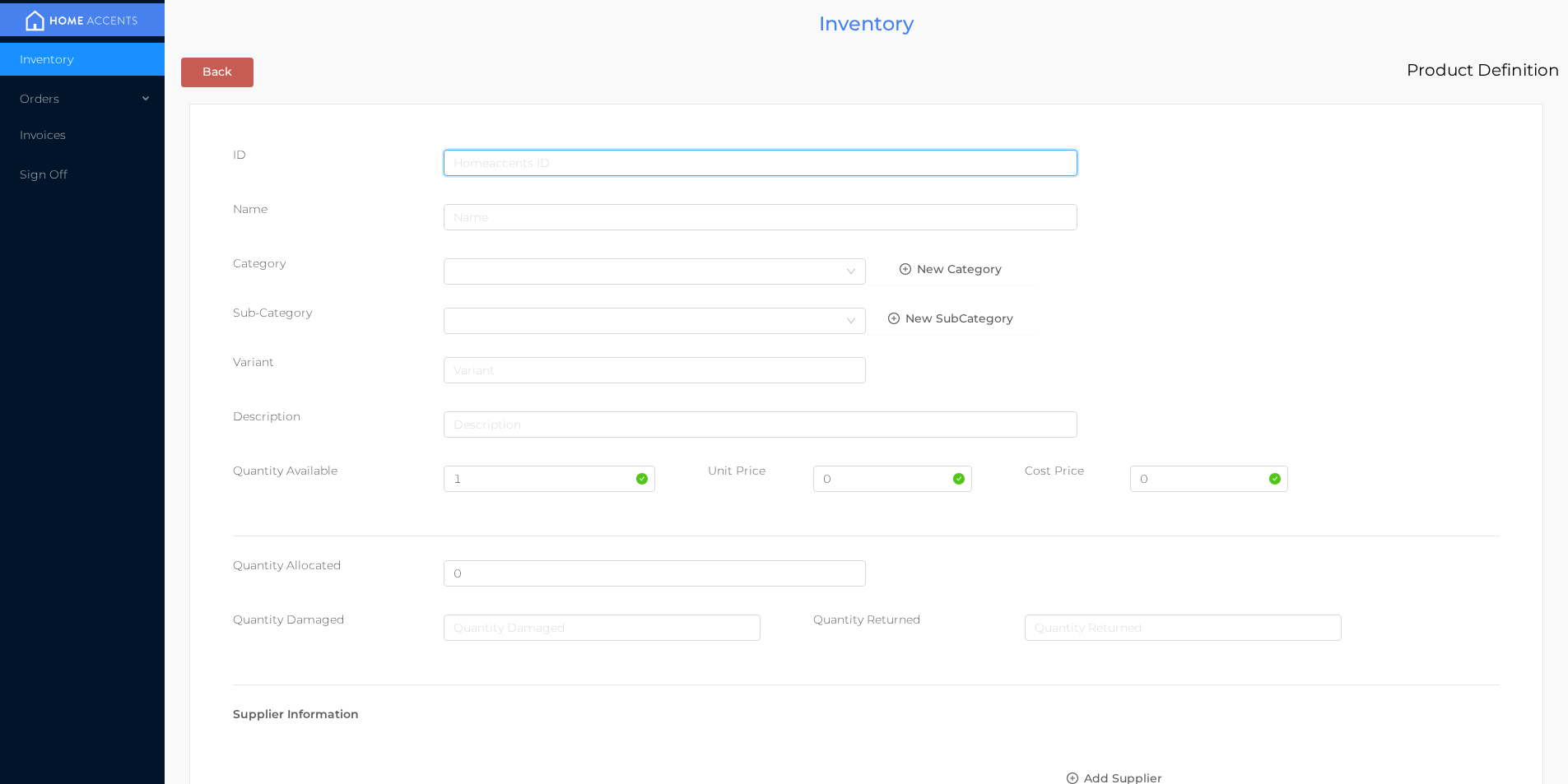
click at [503, 161] on input "text" at bounding box center [760, 163] width 634 height 27
type input "6"
type input "6801983517559"
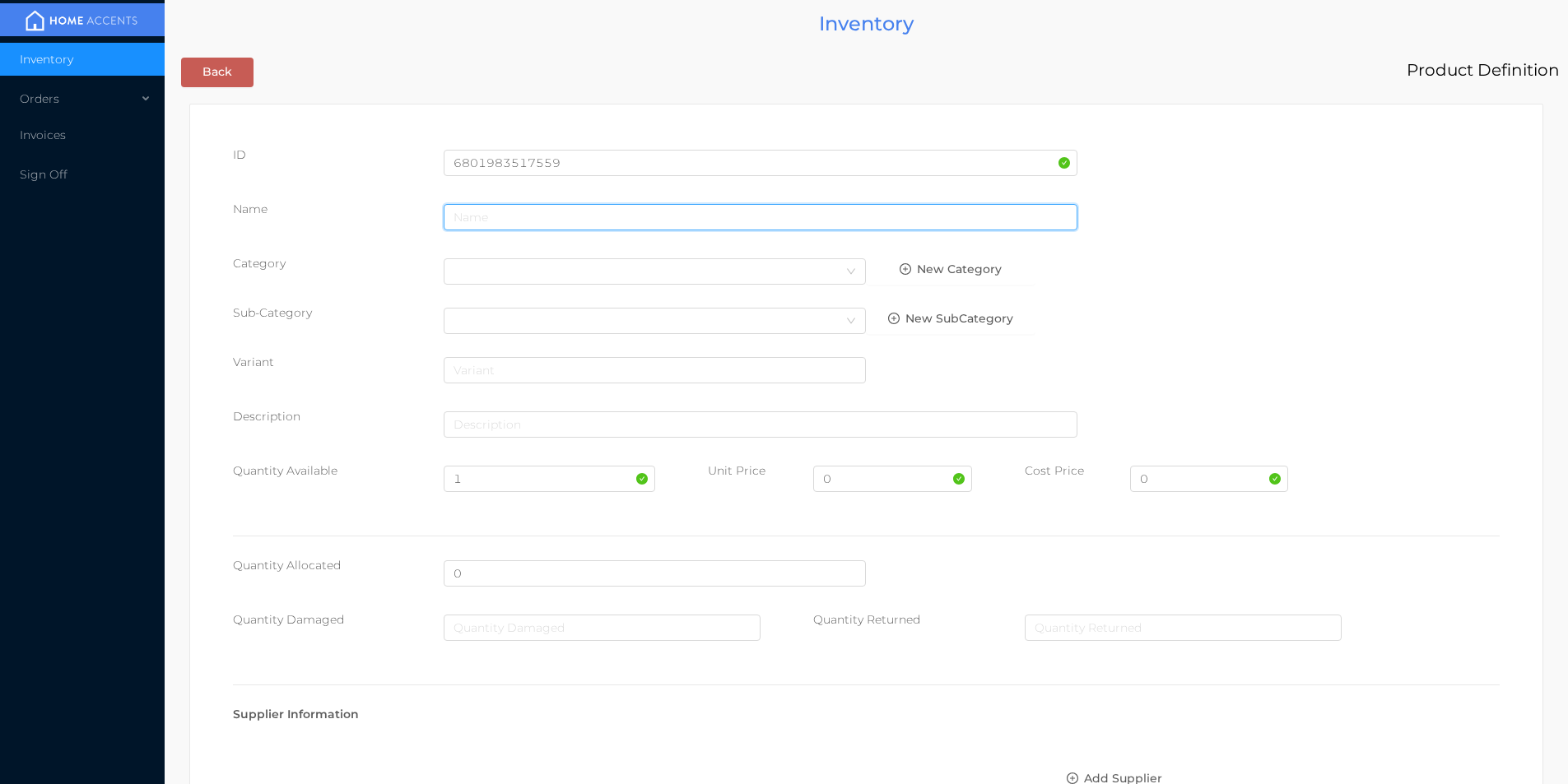
click at [517, 219] on input "text" at bounding box center [760, 217] width 634 height 27
type input "carry on luggage"
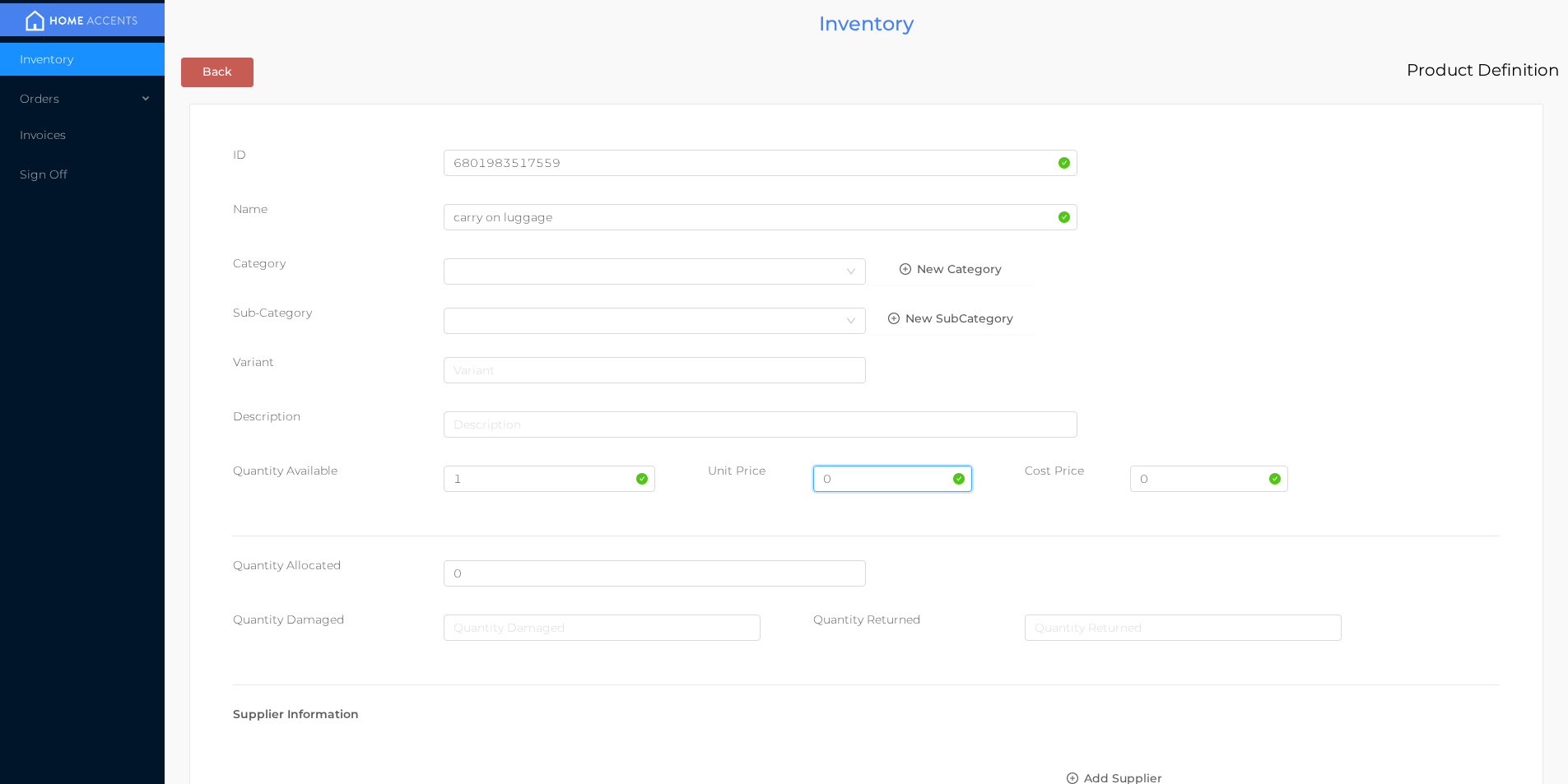
click at [863, 472] on input "0" at bounding box center [892, 479] width 158 height 27
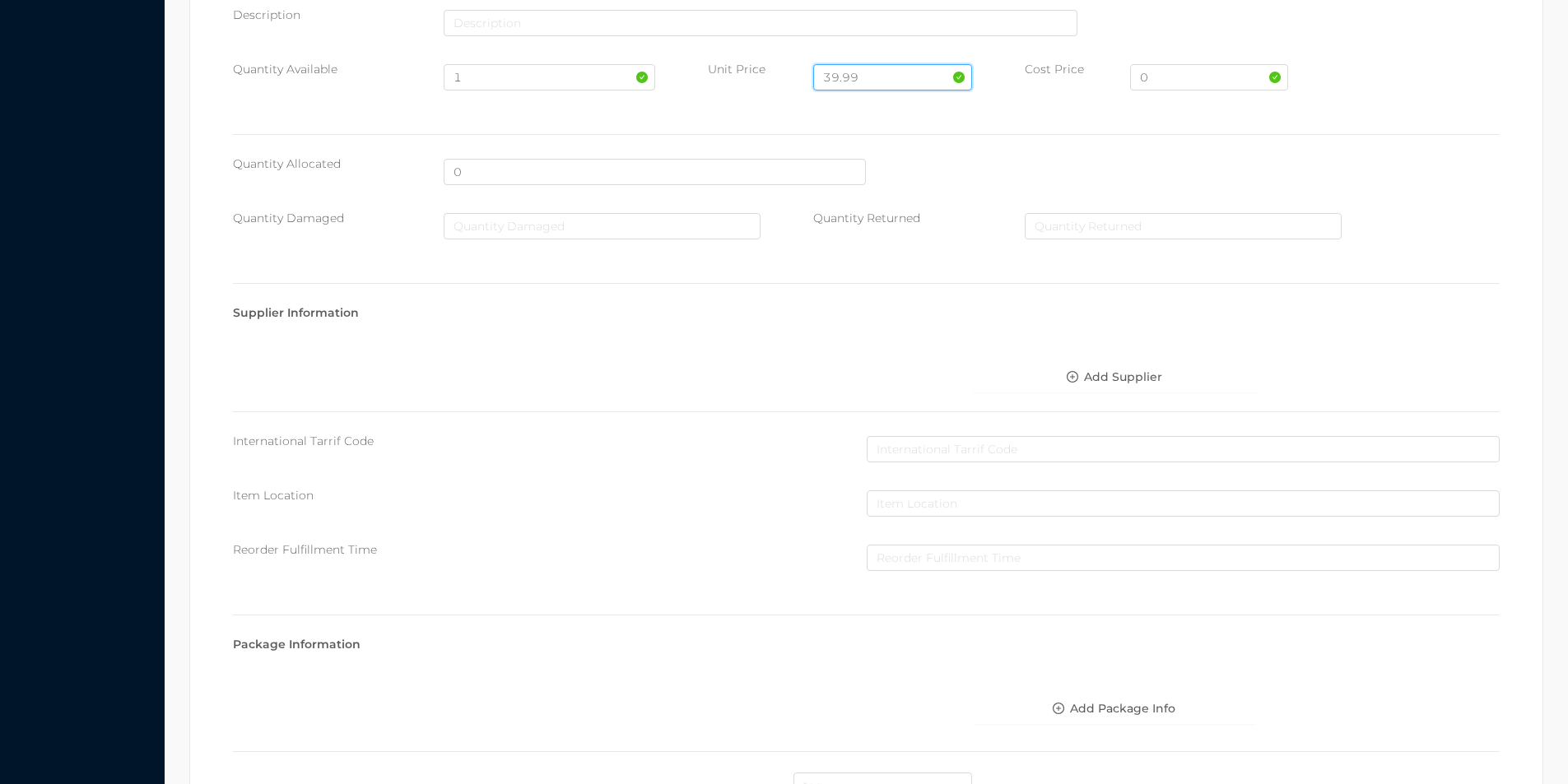
scroll to position [582, 0]
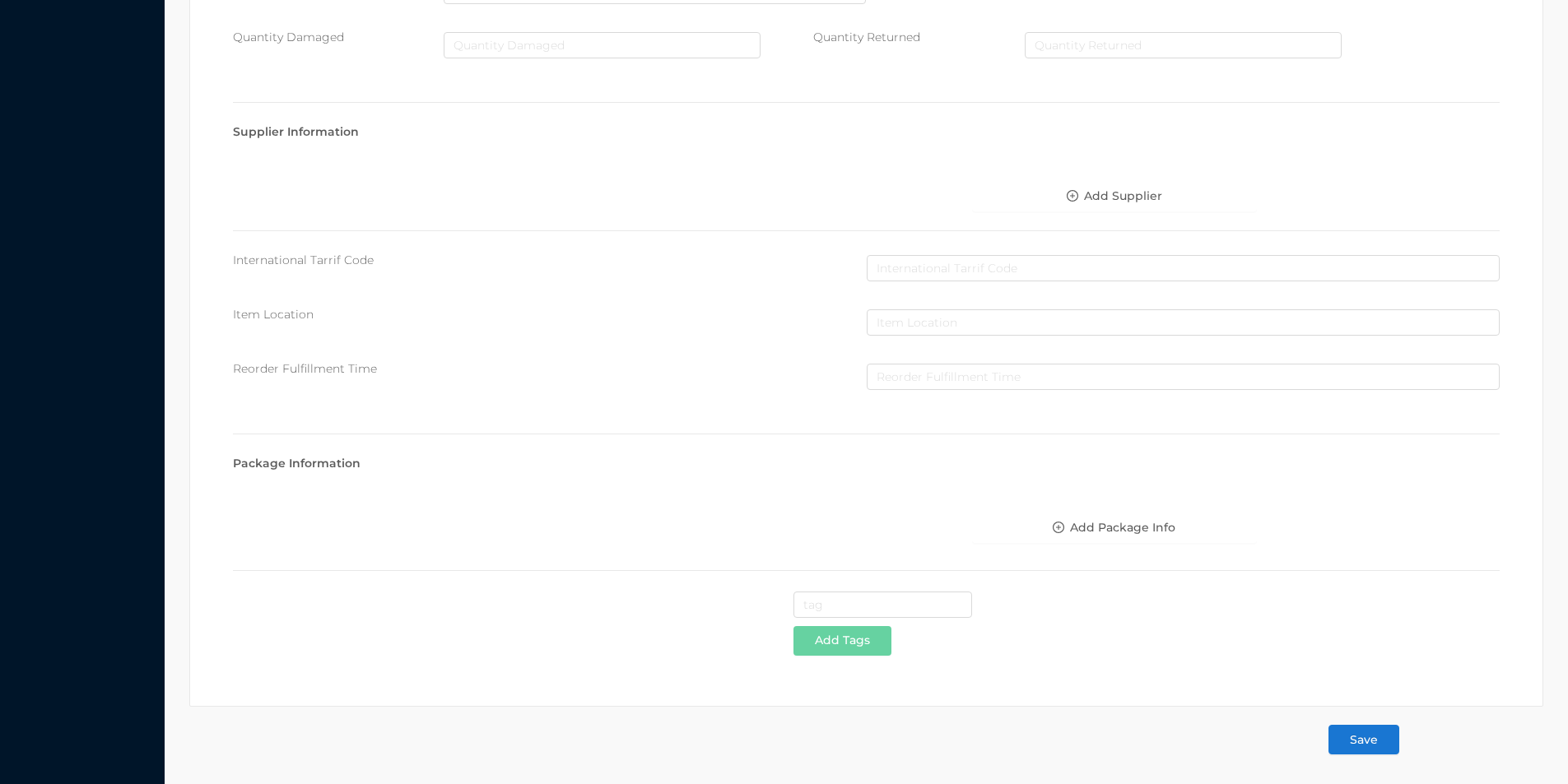
type input "39.99"
click at [1371, 730] on button "Save" at bounding box center [1364, 740] width 71 height 30
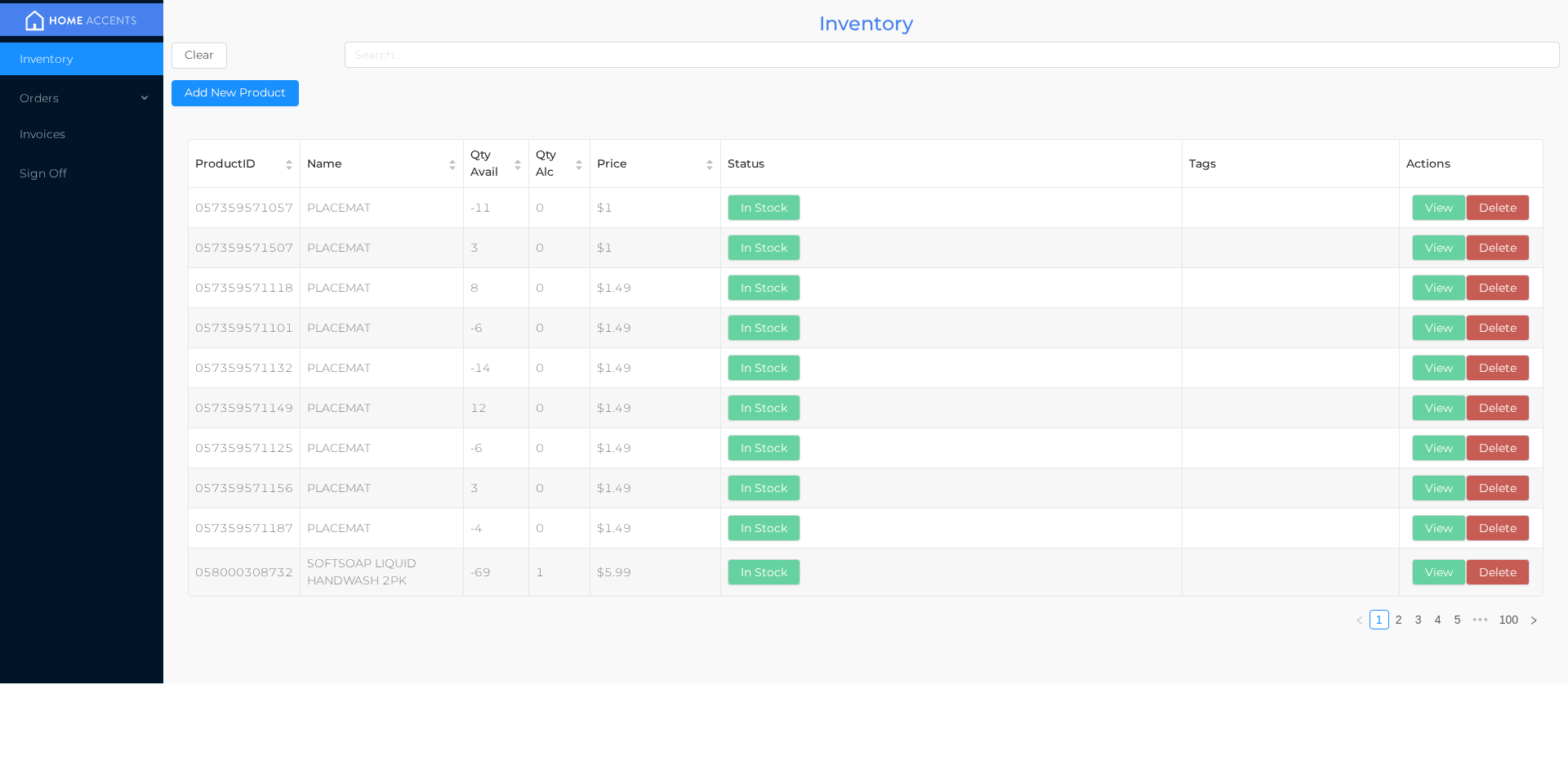
click at [69, 101] on div "Orders" at bounding box center [81, 98] width 163 height 32
click at [99, 128] on li "Cash & Carry" at bounding box center [81, 137] width 163 height 32
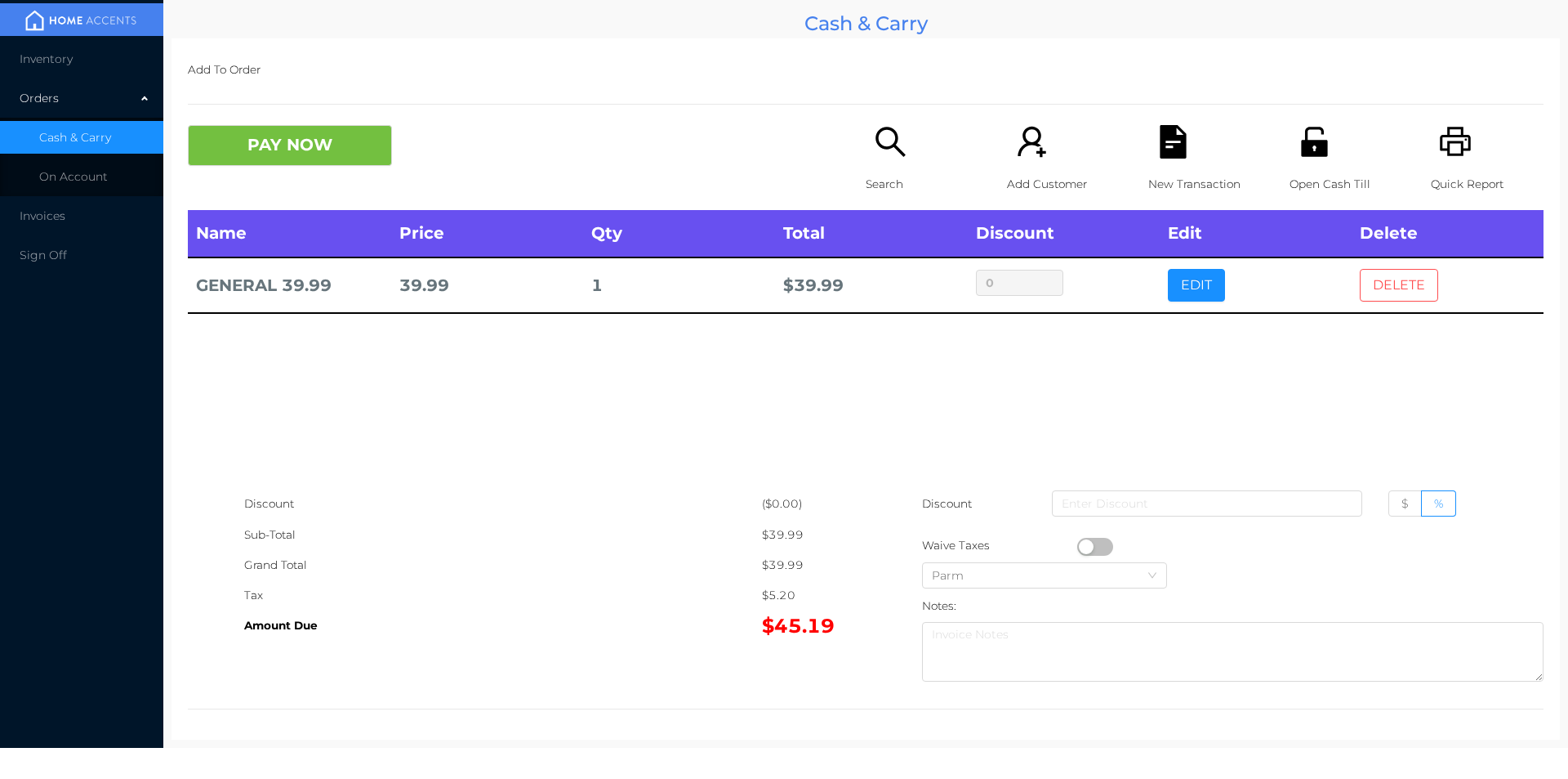
click at [1384, 289] on button "DELETE" at bounding box center [1399, 285] width 78 height 32
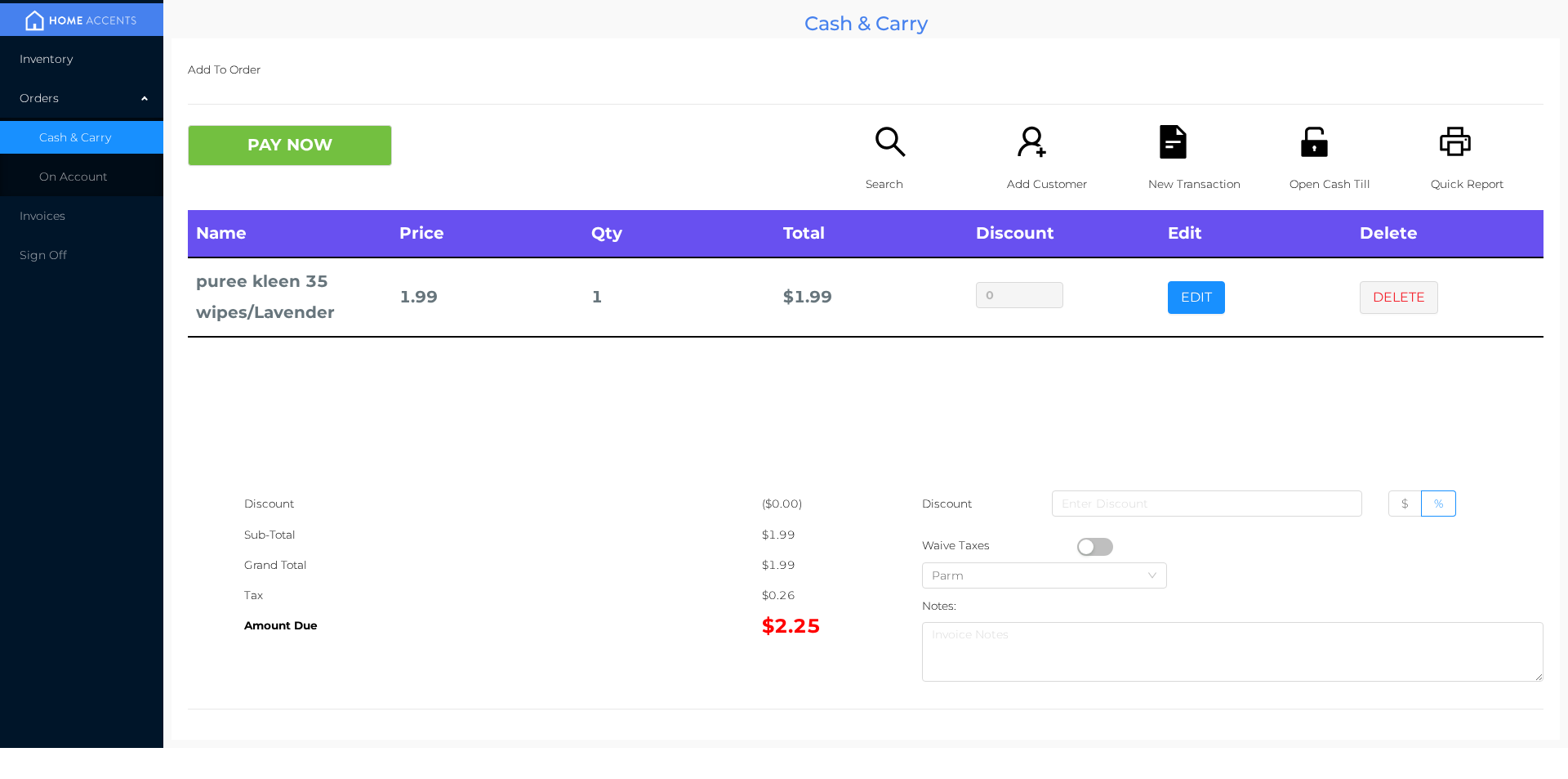
click at [67, 68] on li "Inventory" at bounding box center [81, 58] width 163 height 32
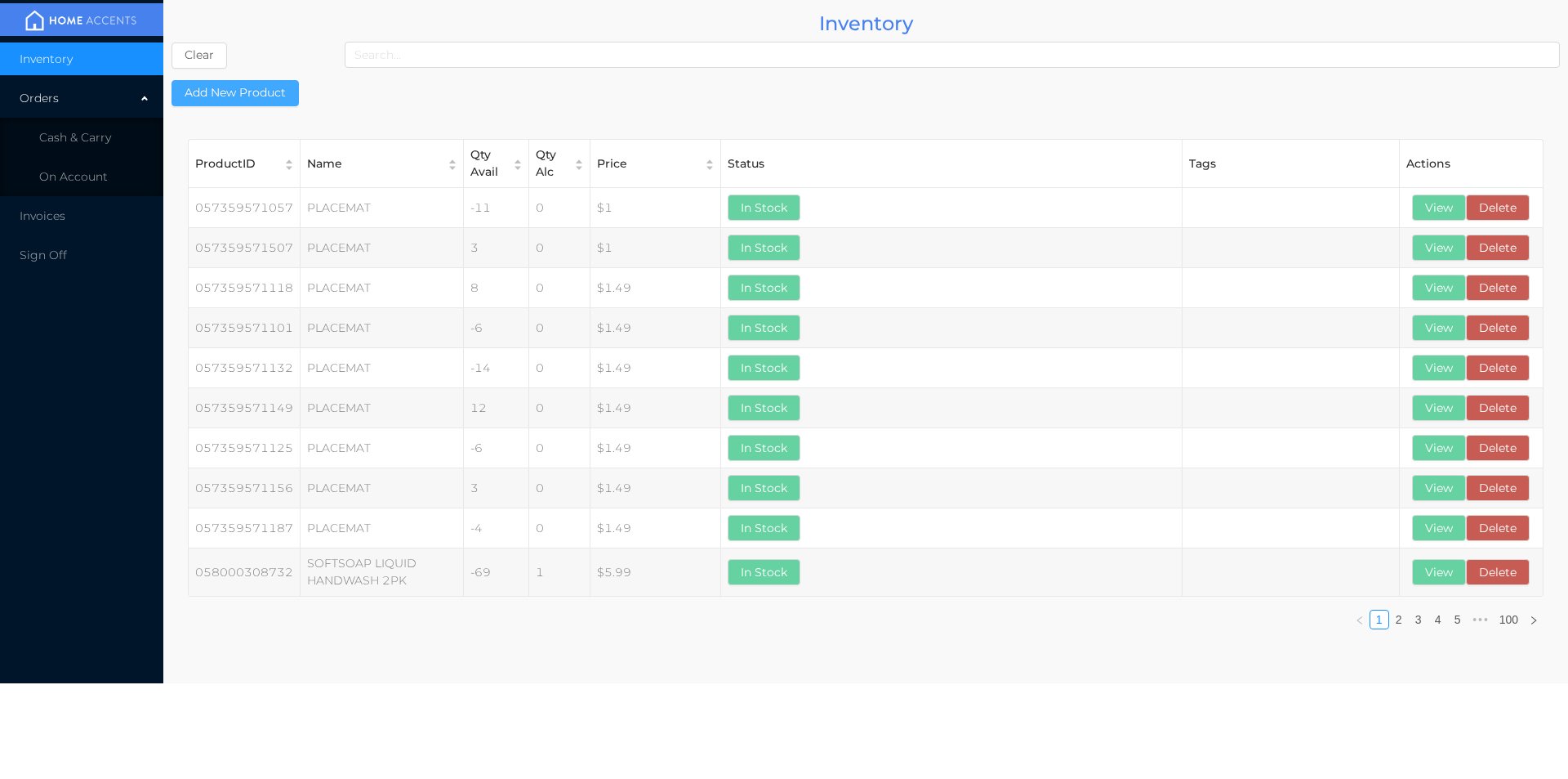
click at [255, 93] on button "Add New Product" at bounding box center [235, 93] width 127 height 26
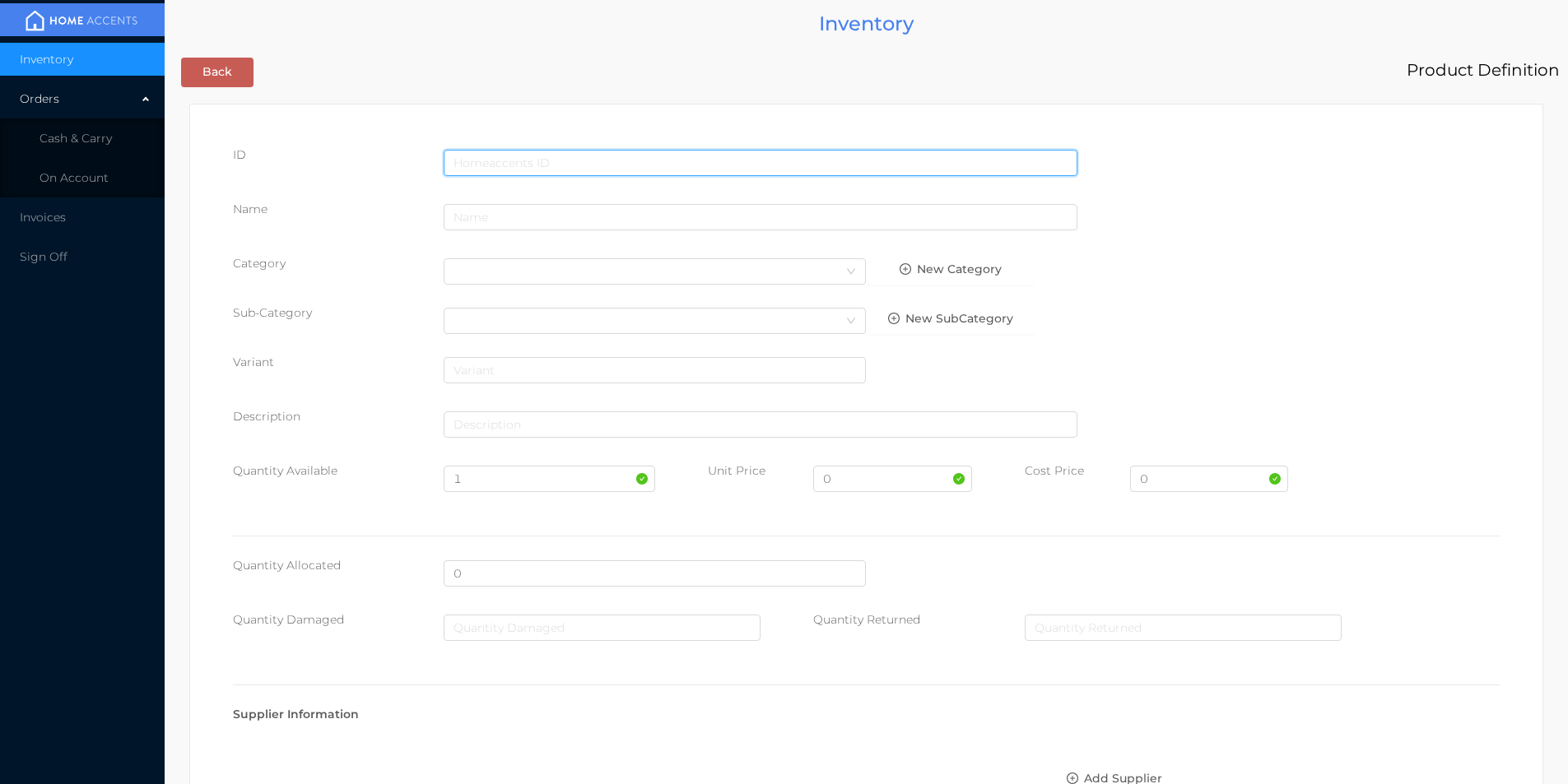
click at [550, 155] on input "text" at bounding box center [760, 163] width 634 height 27
type input "3045050090509"
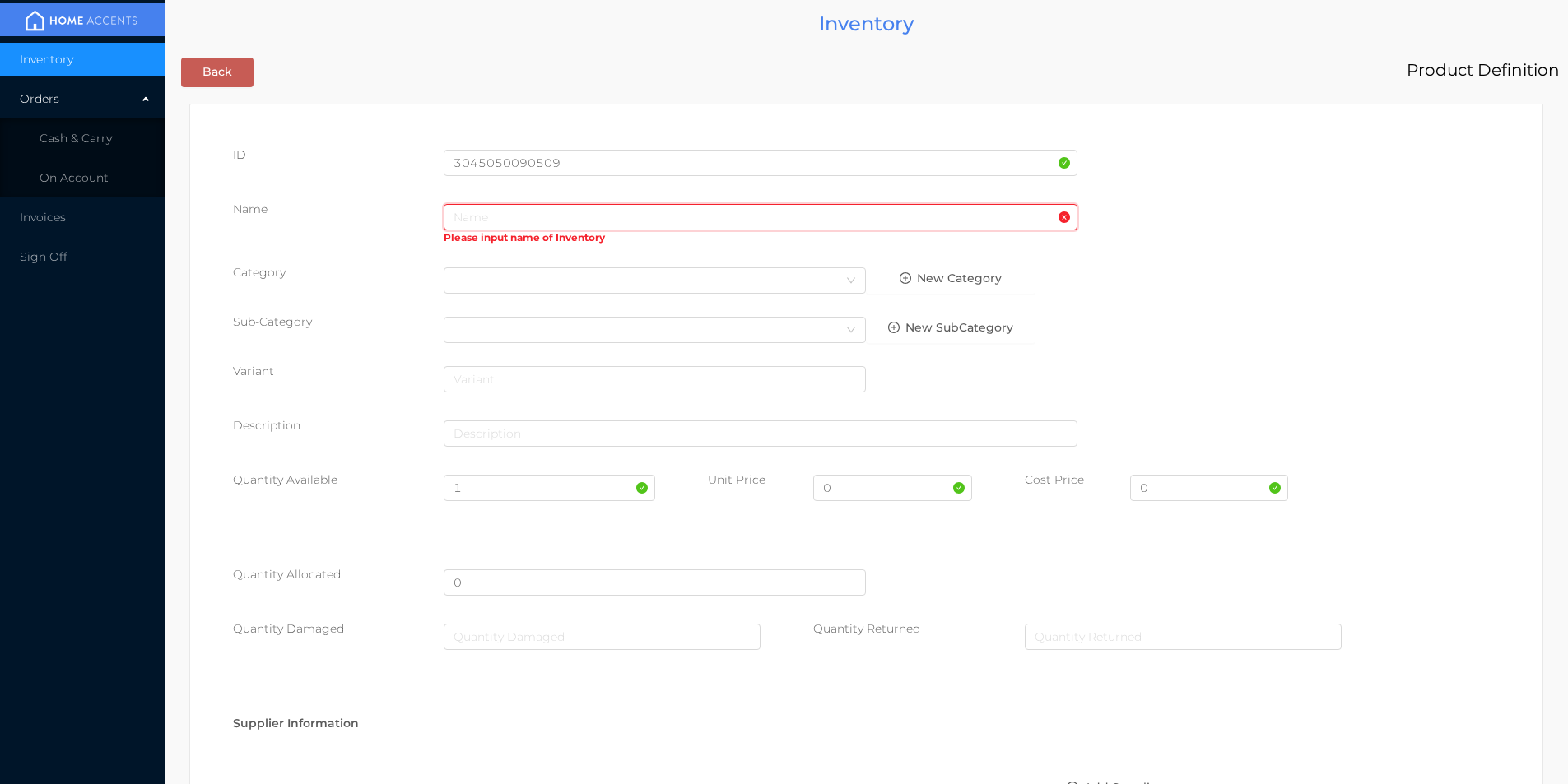
click at [511, 219] on input "text" at bounding box center [760, 217] width 634 height 27
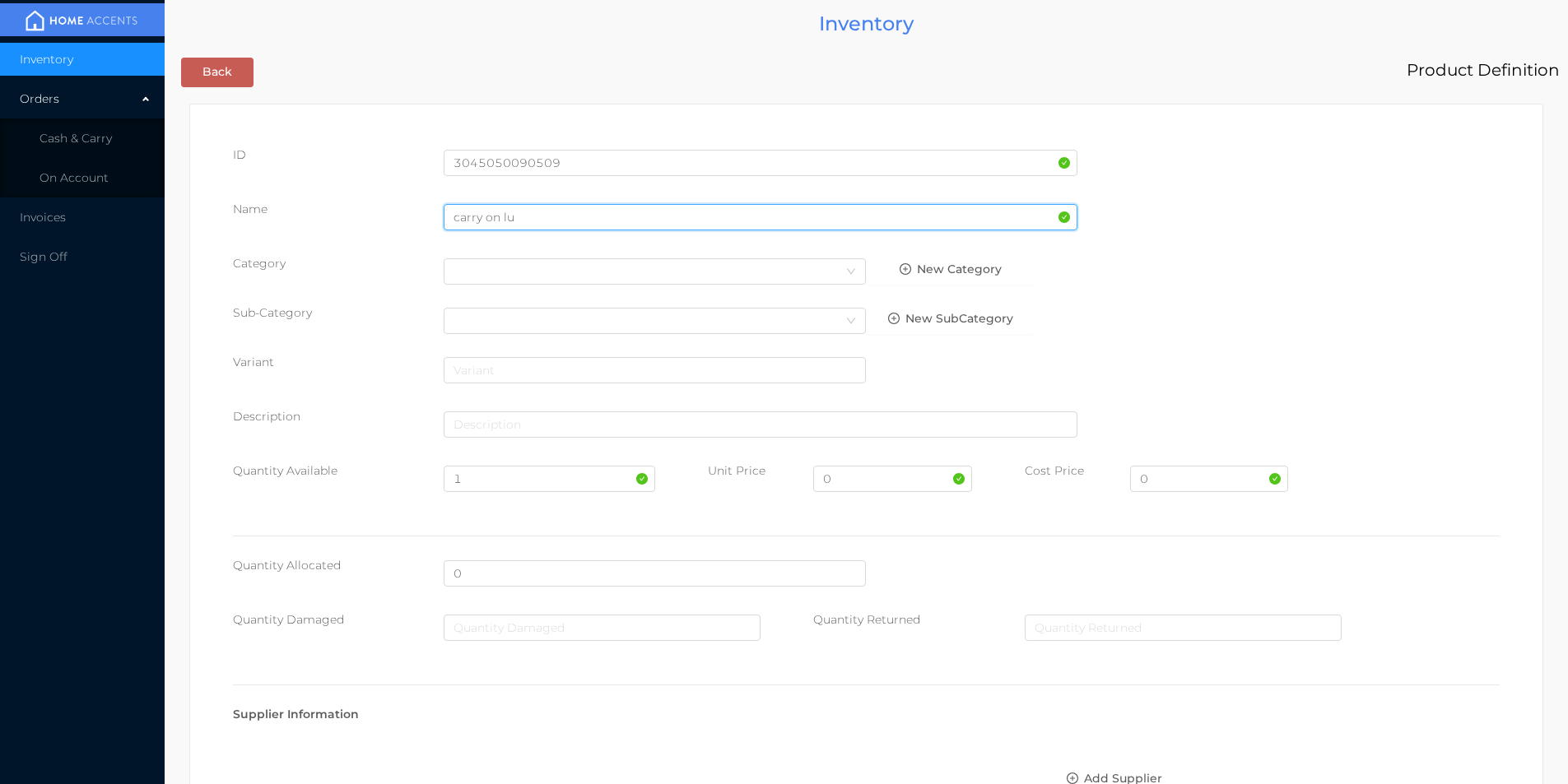
type input "carry on luggage"
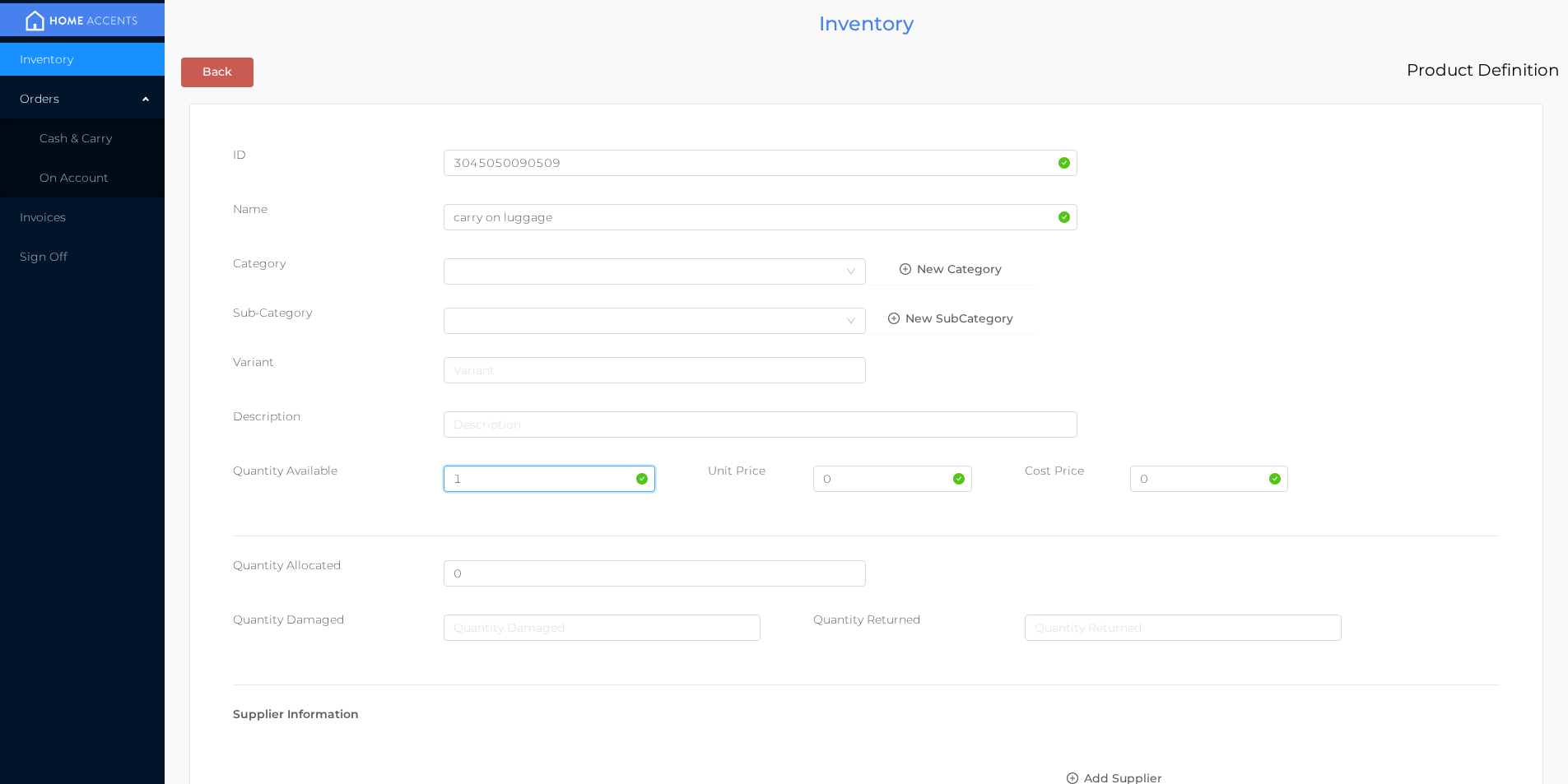
click at [477, 482] on input "1" at bounding box center [549, 479] width 211 height 27
type input "10"
click at [847, 486] on input "0" at bounding box center [892, 479] width 158 height 27
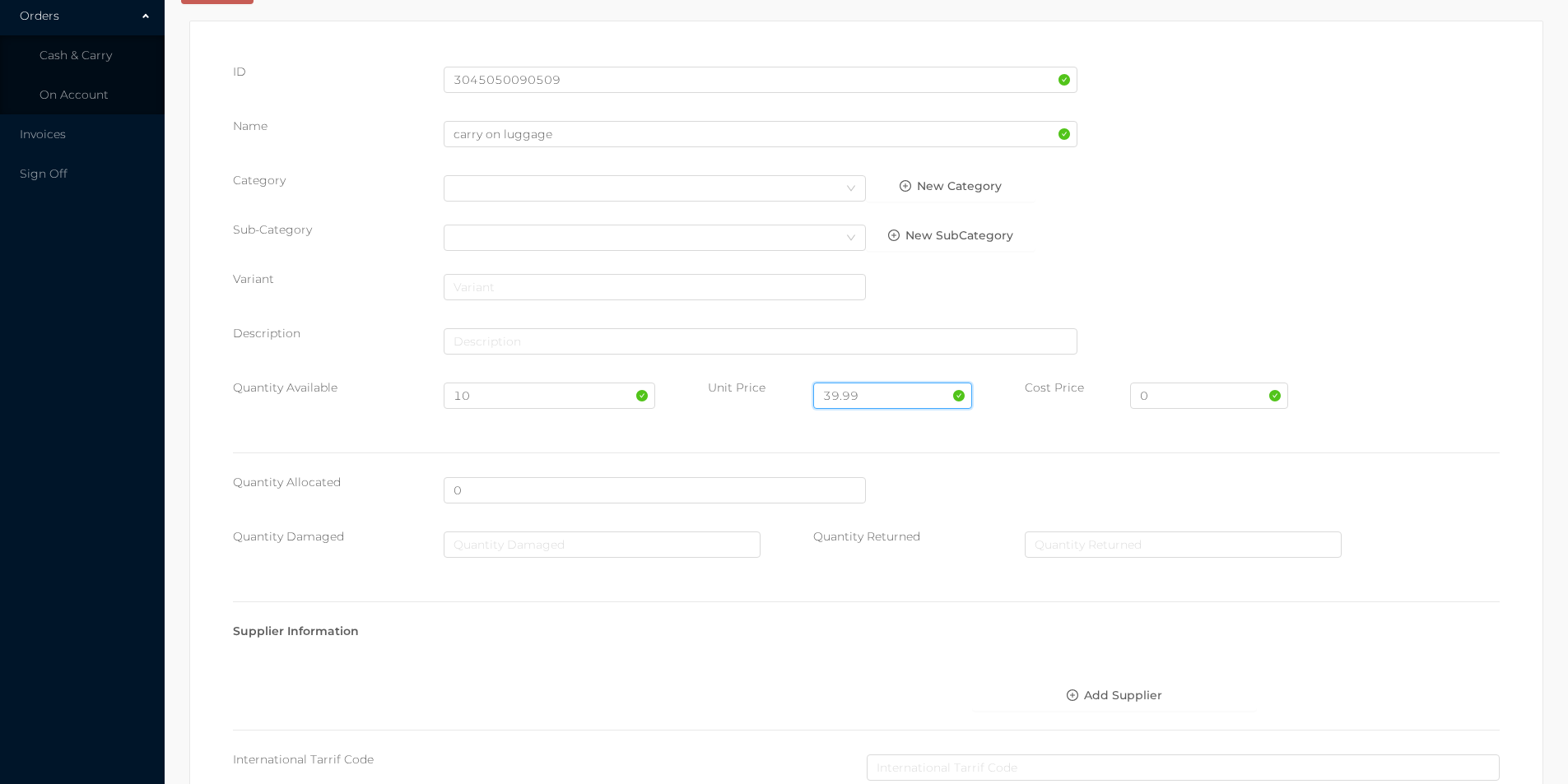
scroll to position [582, 0]
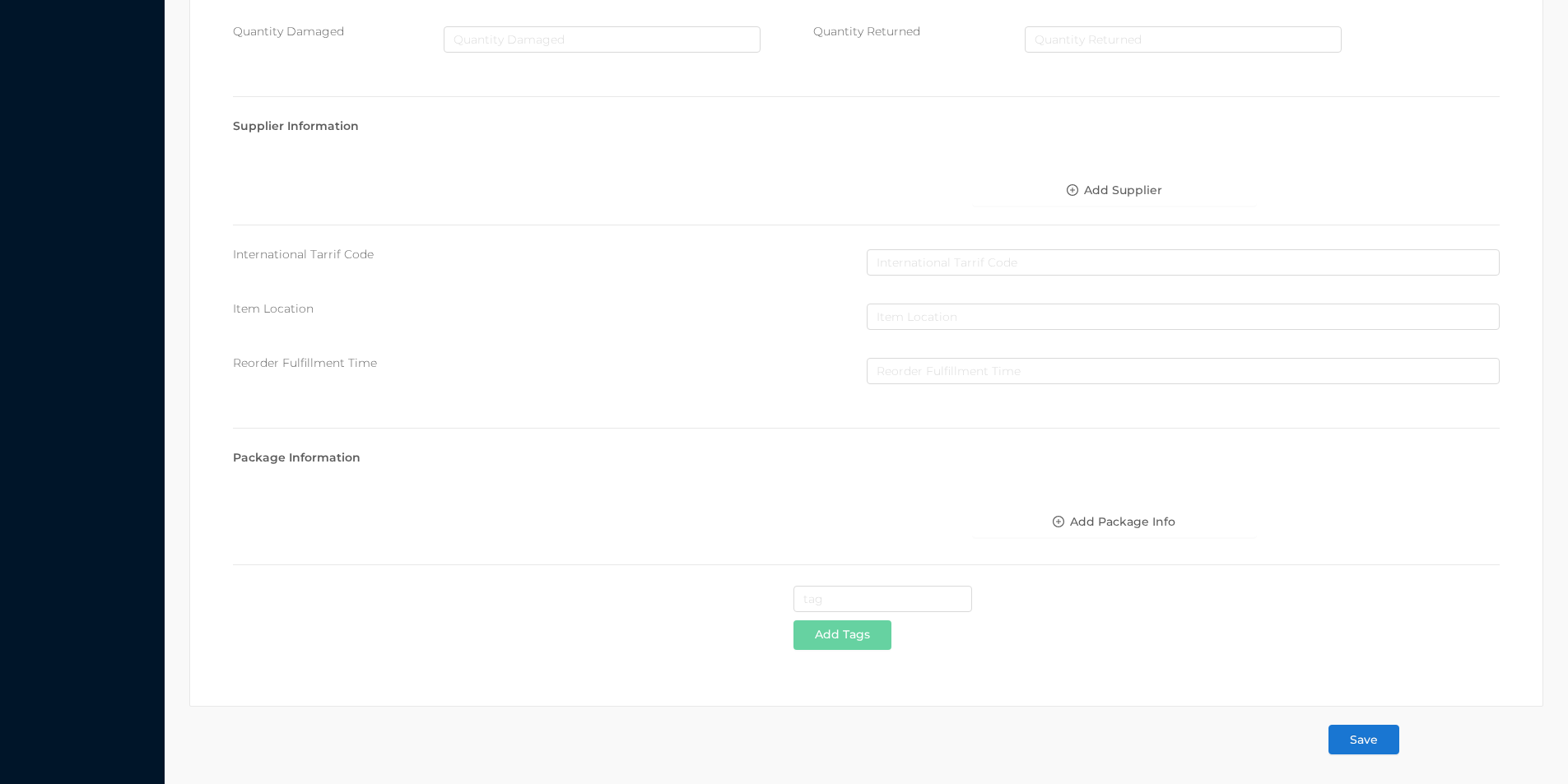
type input "39.99"
click at [1377, 739] on button "Save" at bounding box center [1364, 740] width 71 height 30
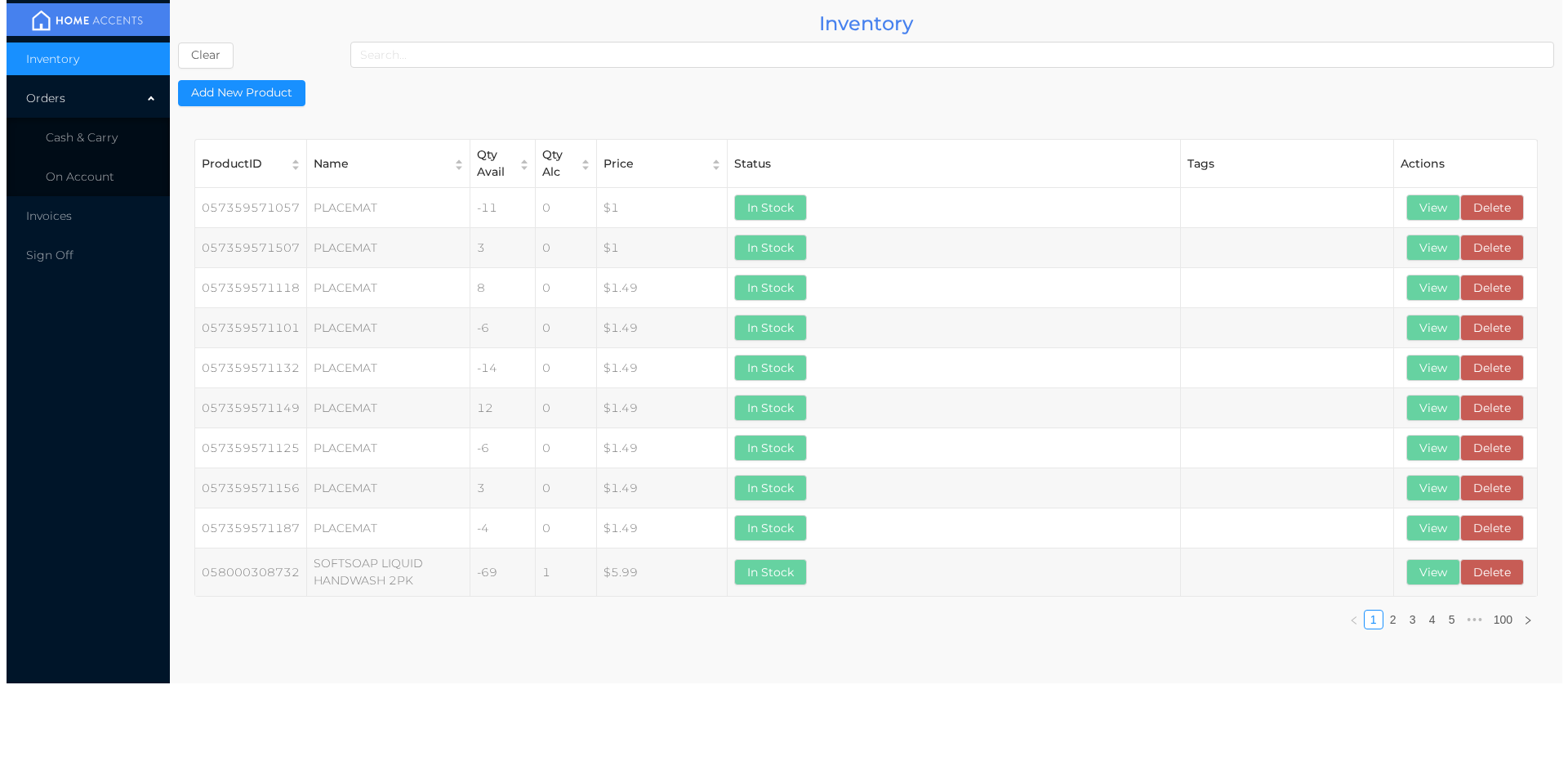
scroll to position [0, 0]
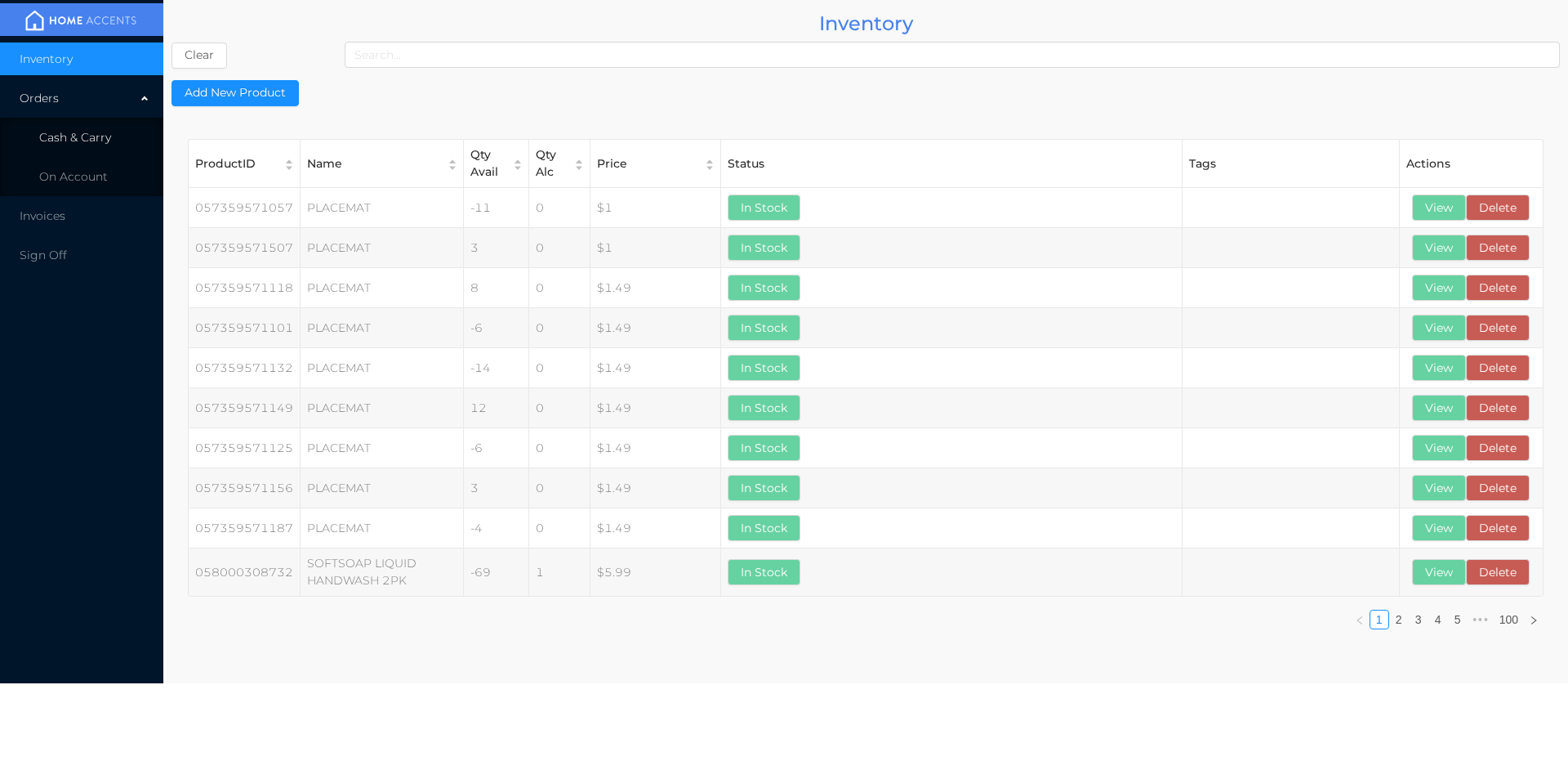
click at [85, 127] on li "Cash & Carry" at bounding box center [81, 137] width 163 height 32
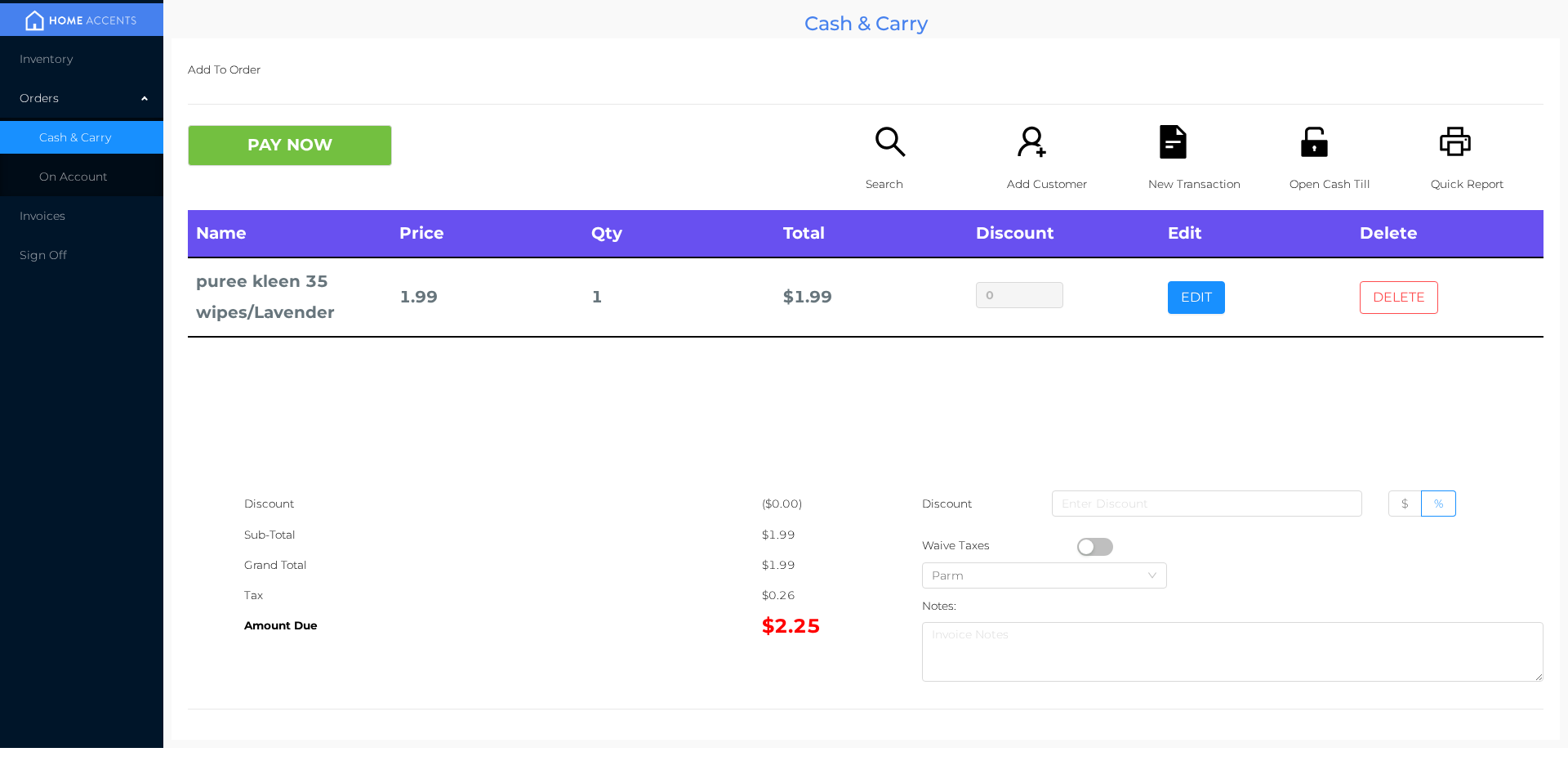
click at [1388, 299] on button "DELETE" at bounding box center [1399, 297] width 78 height 32
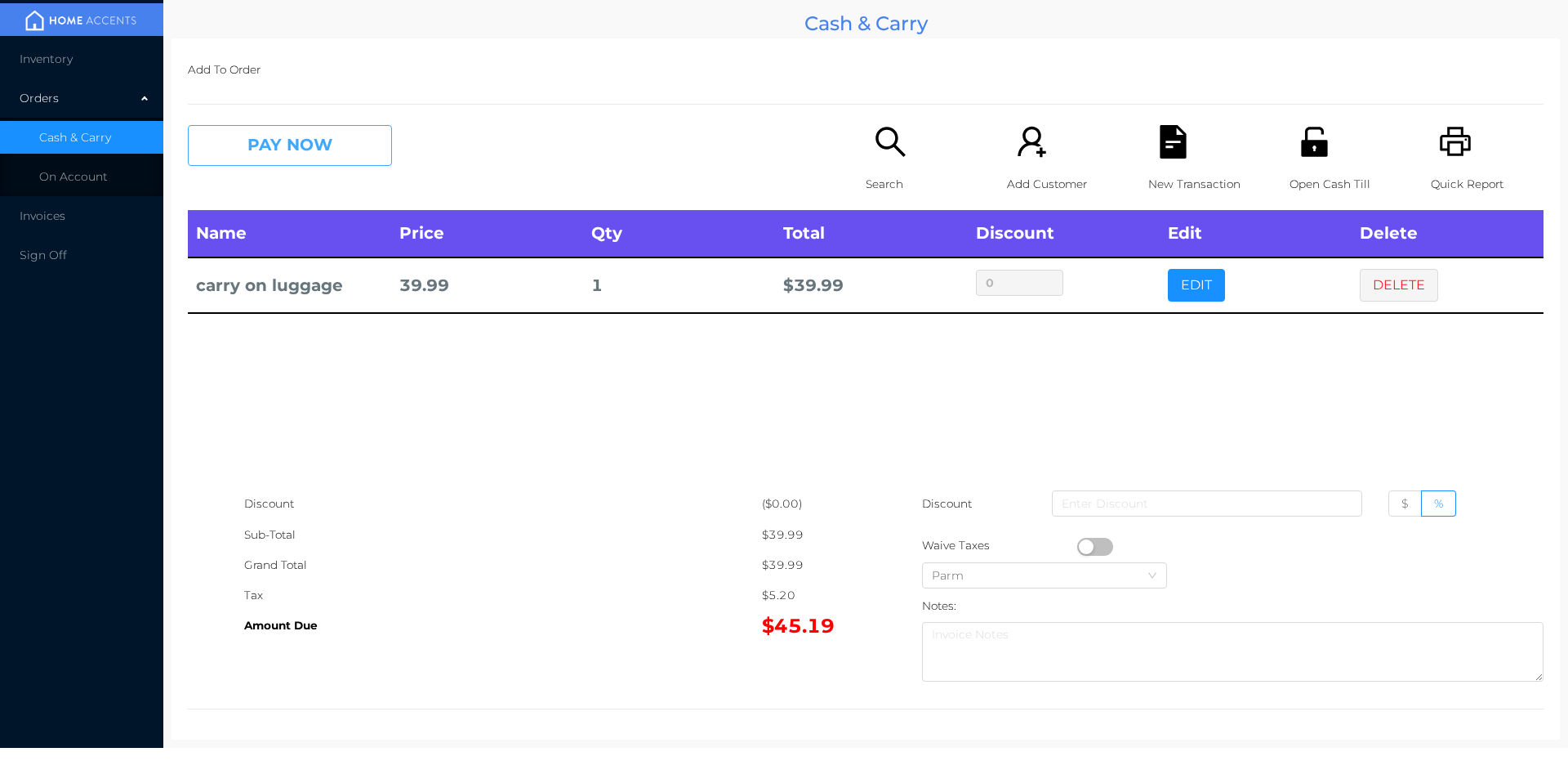
click at [311, 154] on button "PAY NOW" at bounding box center [290, 146] width 204 height 41
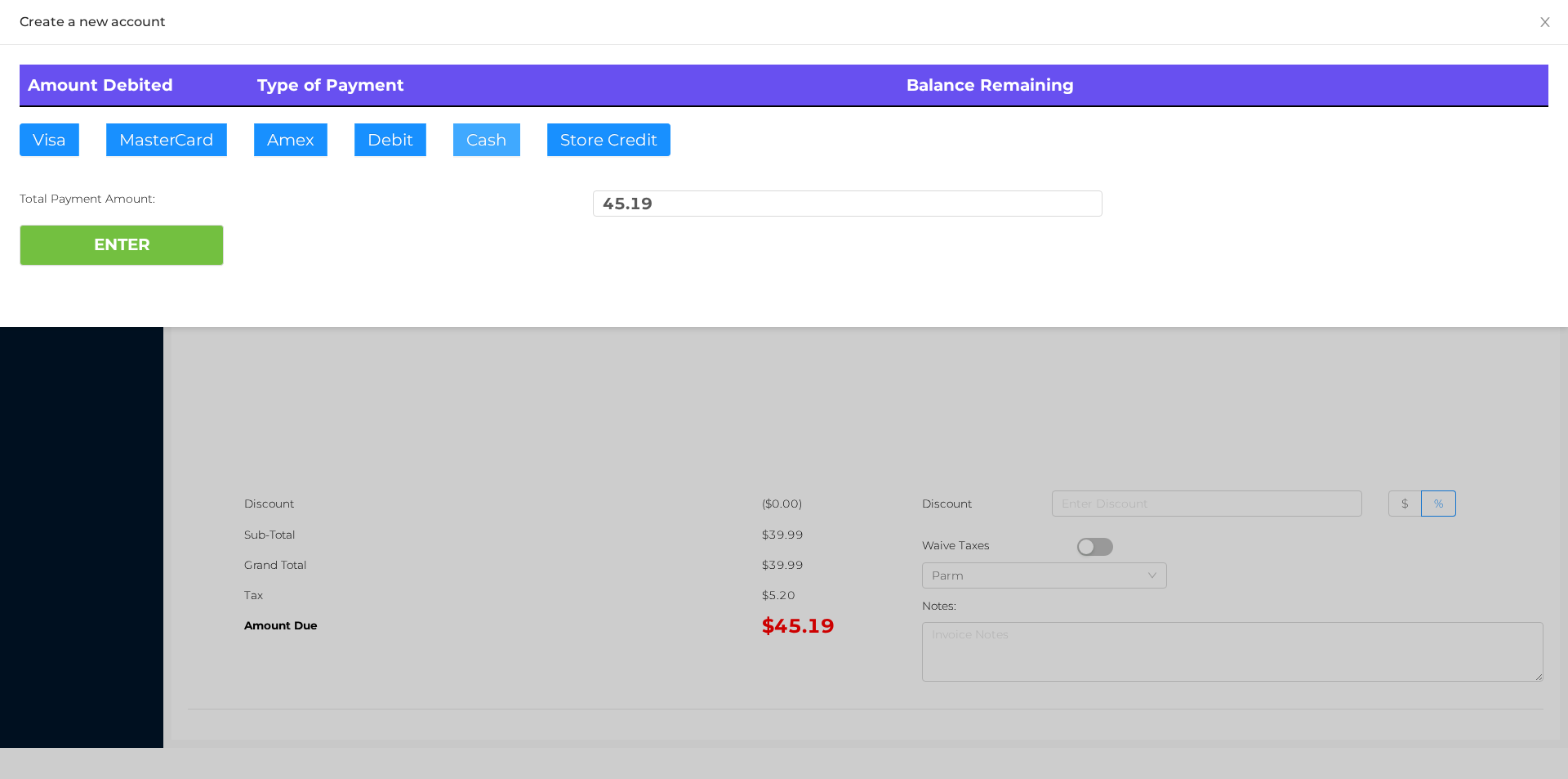
click at [488, 148] on button "Cash" at bounding box center [486, 139] width 67 height 32
type input "100"
click at [120, 253] on button "ENTER" at bounding box center [121, 246] width 204 height 41
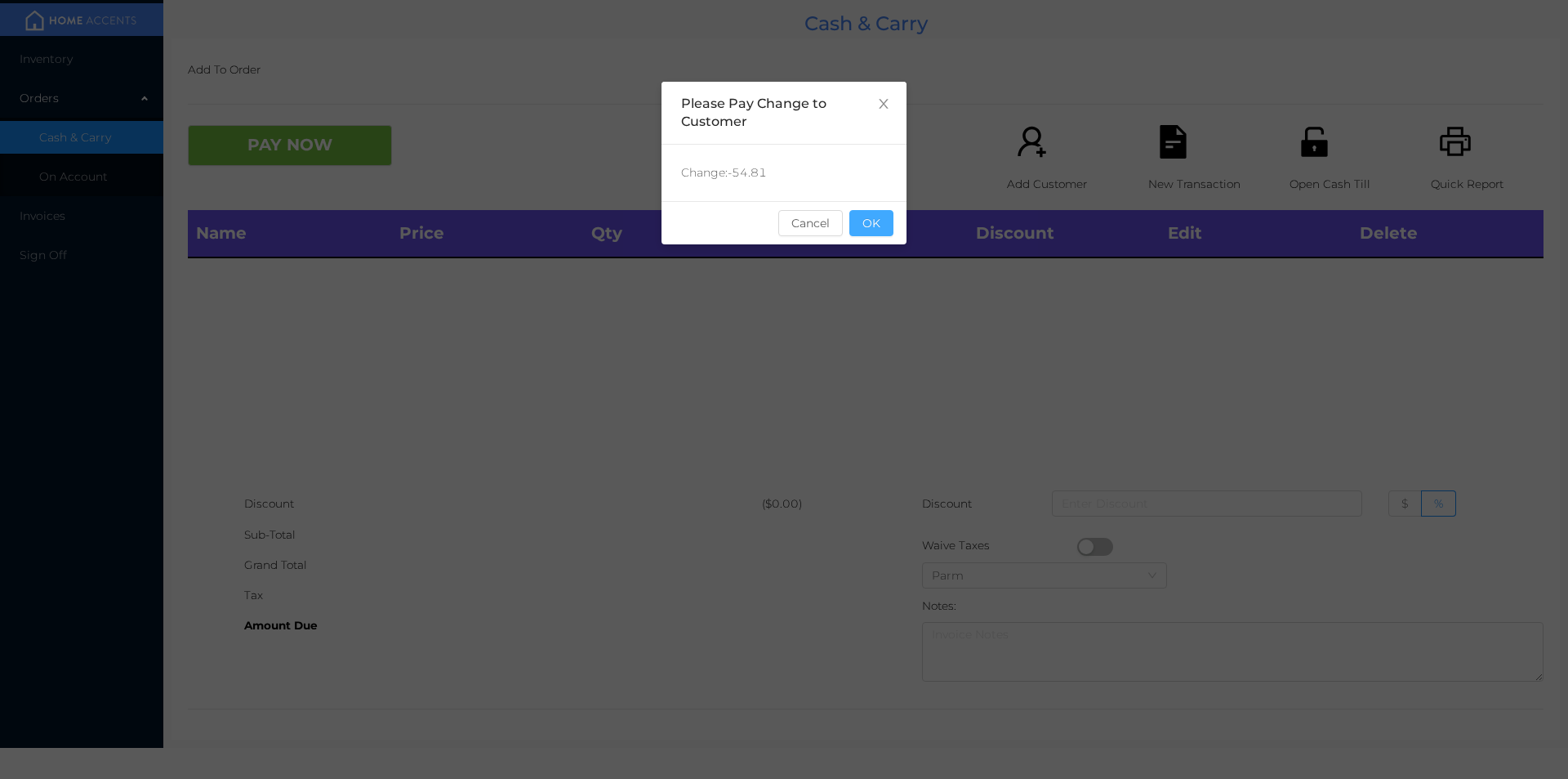
click at [871, 220] on button "OK" at bounding box center [872, 223] width 44 height 26
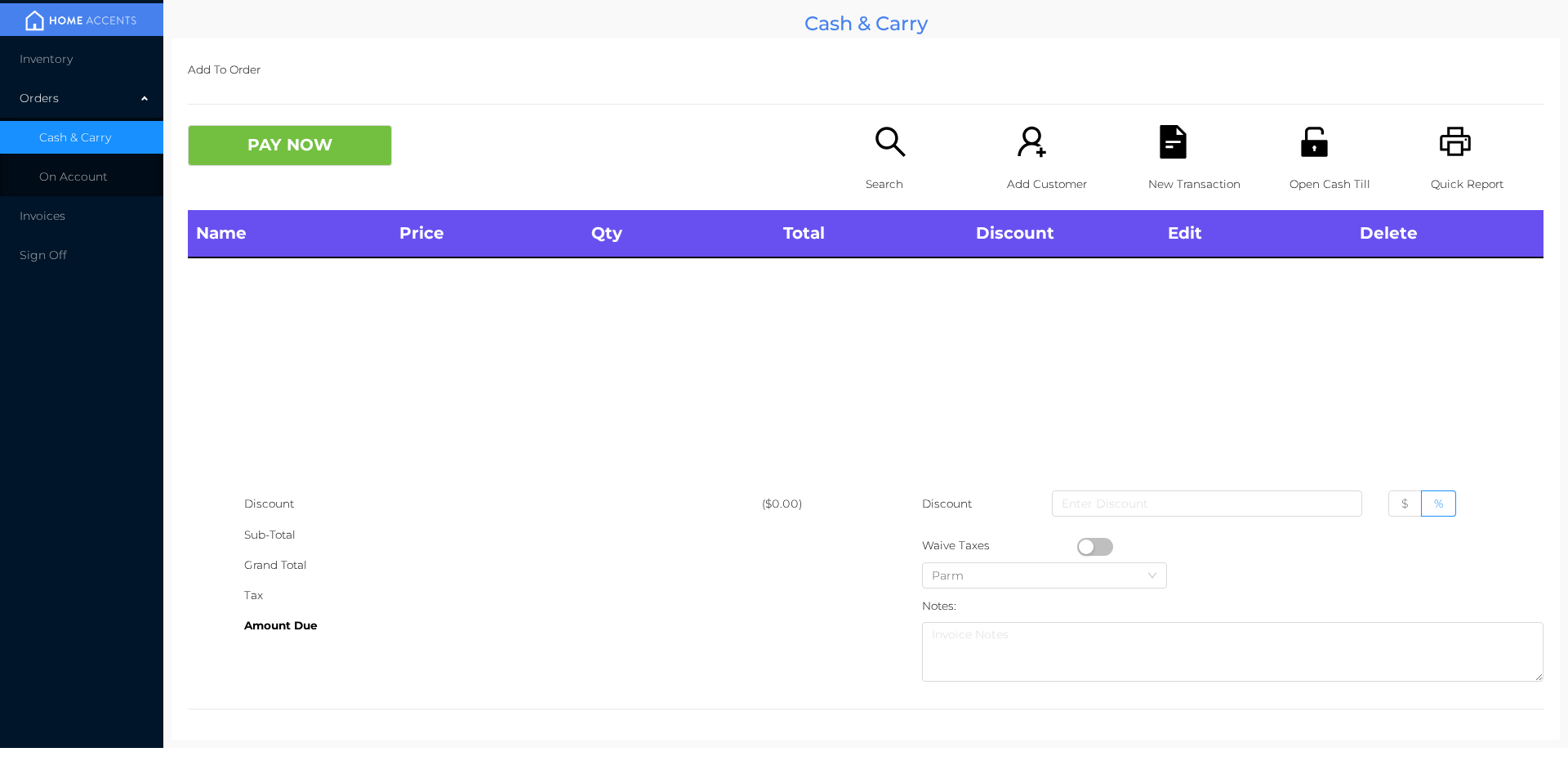
click at [1311, 137] on icon "icon: unlock" at bounding box center [1315, 142] width 33 height 33
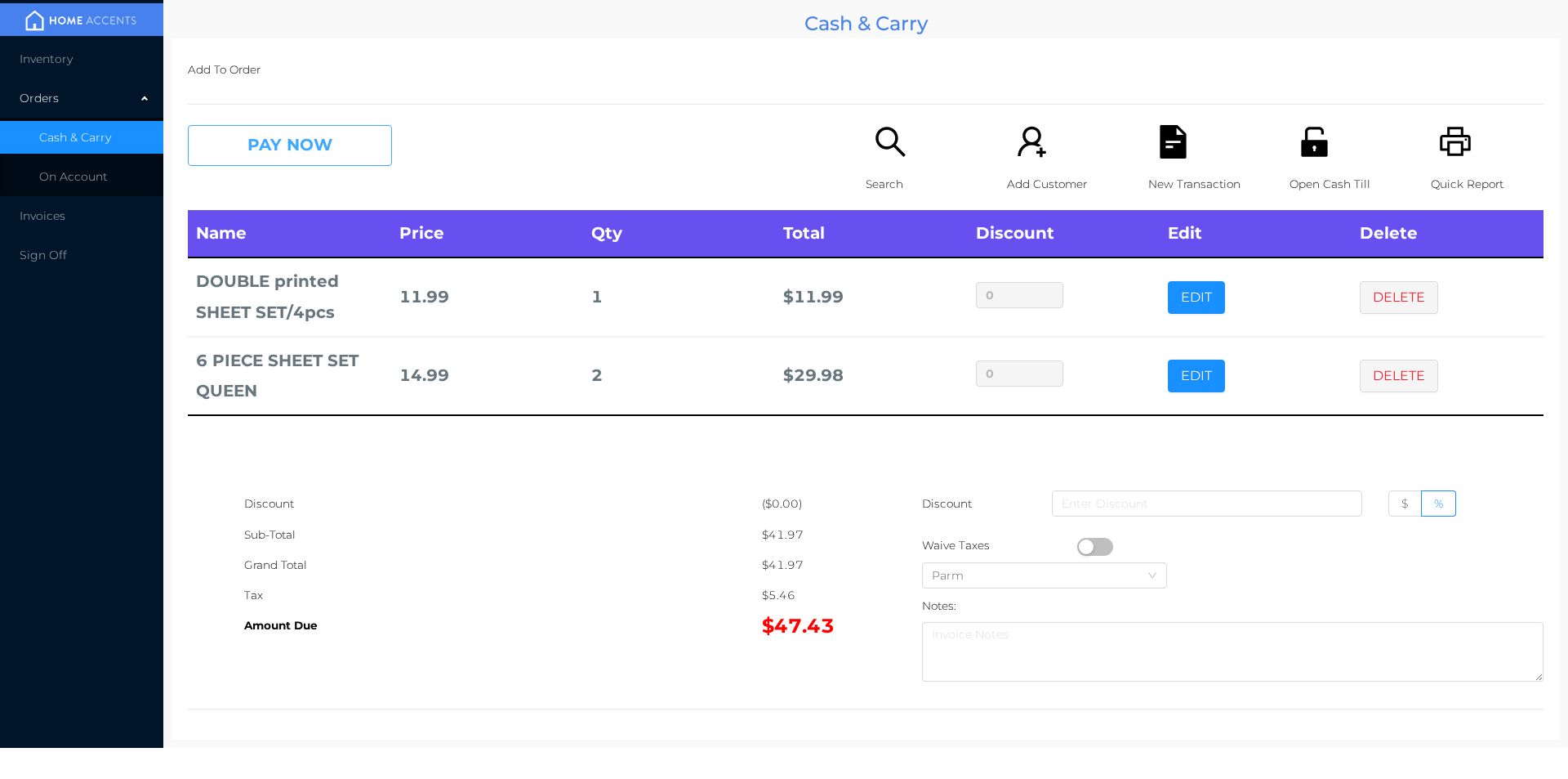
click at [278, 129] on button "PAY NOW" at bounding box center [290, 146] width 204 height 41
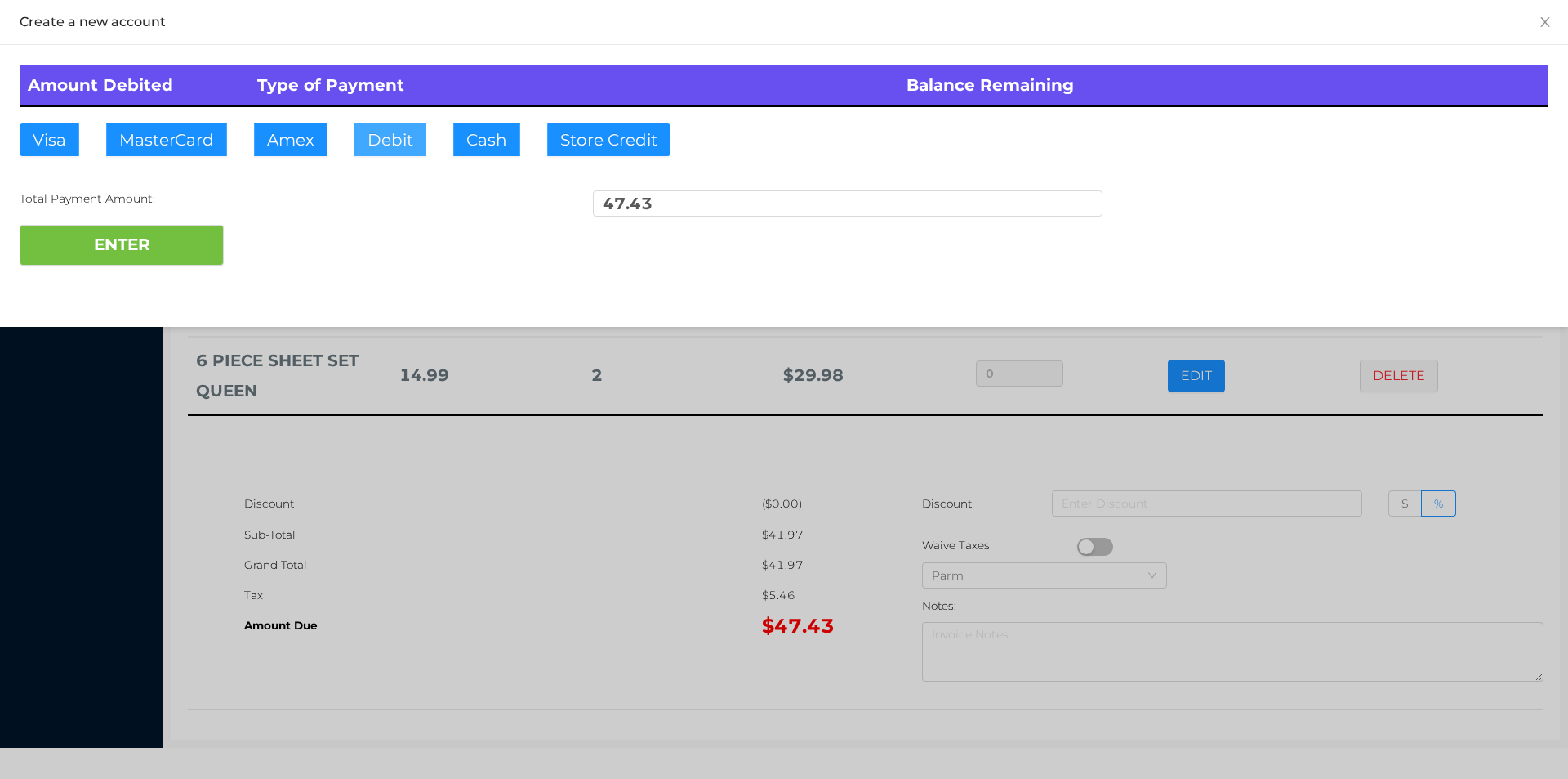
click at [393, 141] on button "Debit" at bounding box center [389, 139] width 71 height 32
click at [109, 252] on button "ENTER" at bounding box center [121, 246] width 204 height 41
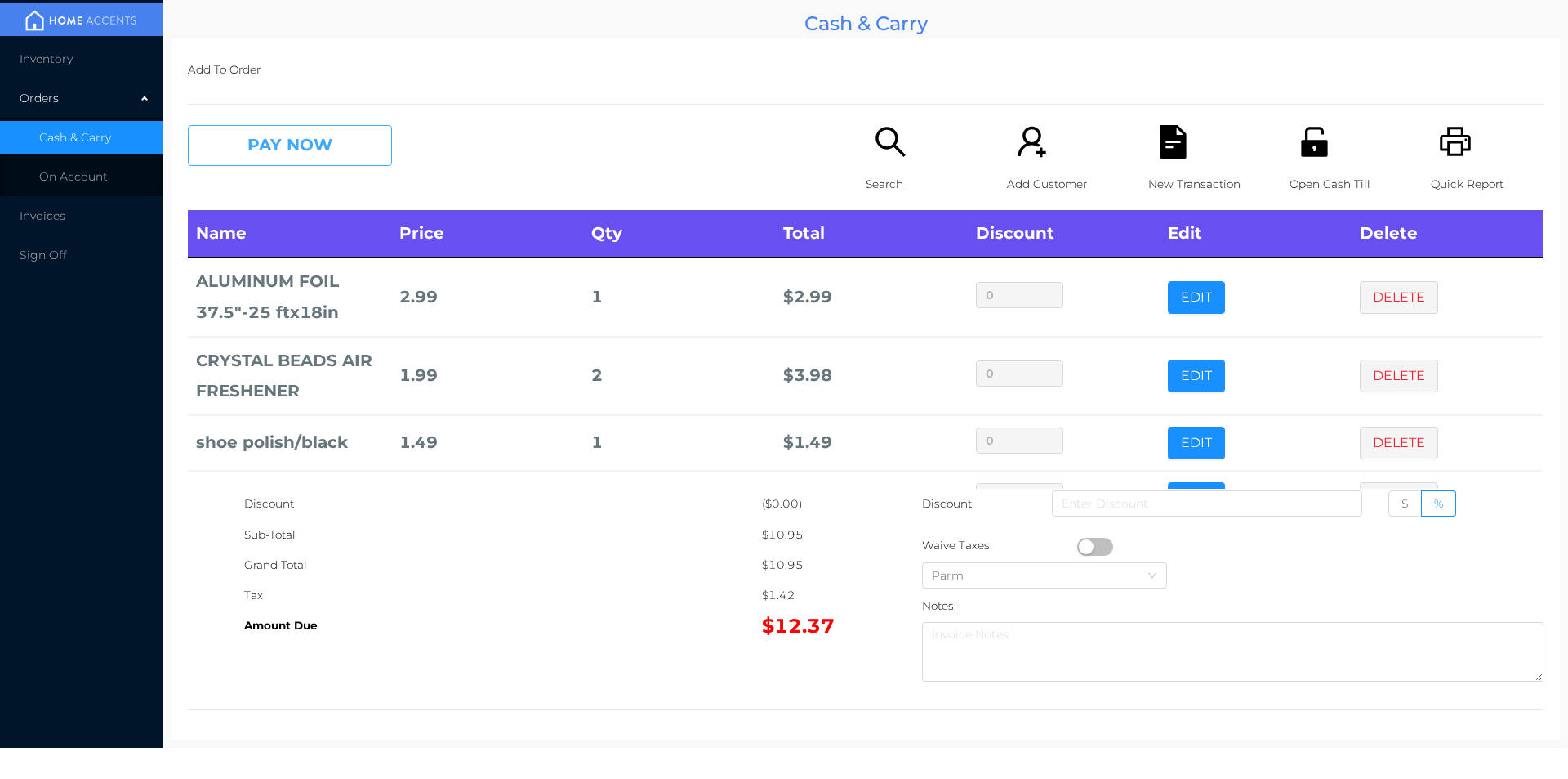
click at [261, 140] on button "PAY NOW" at bounding box center [290, 146] width 204 height 41
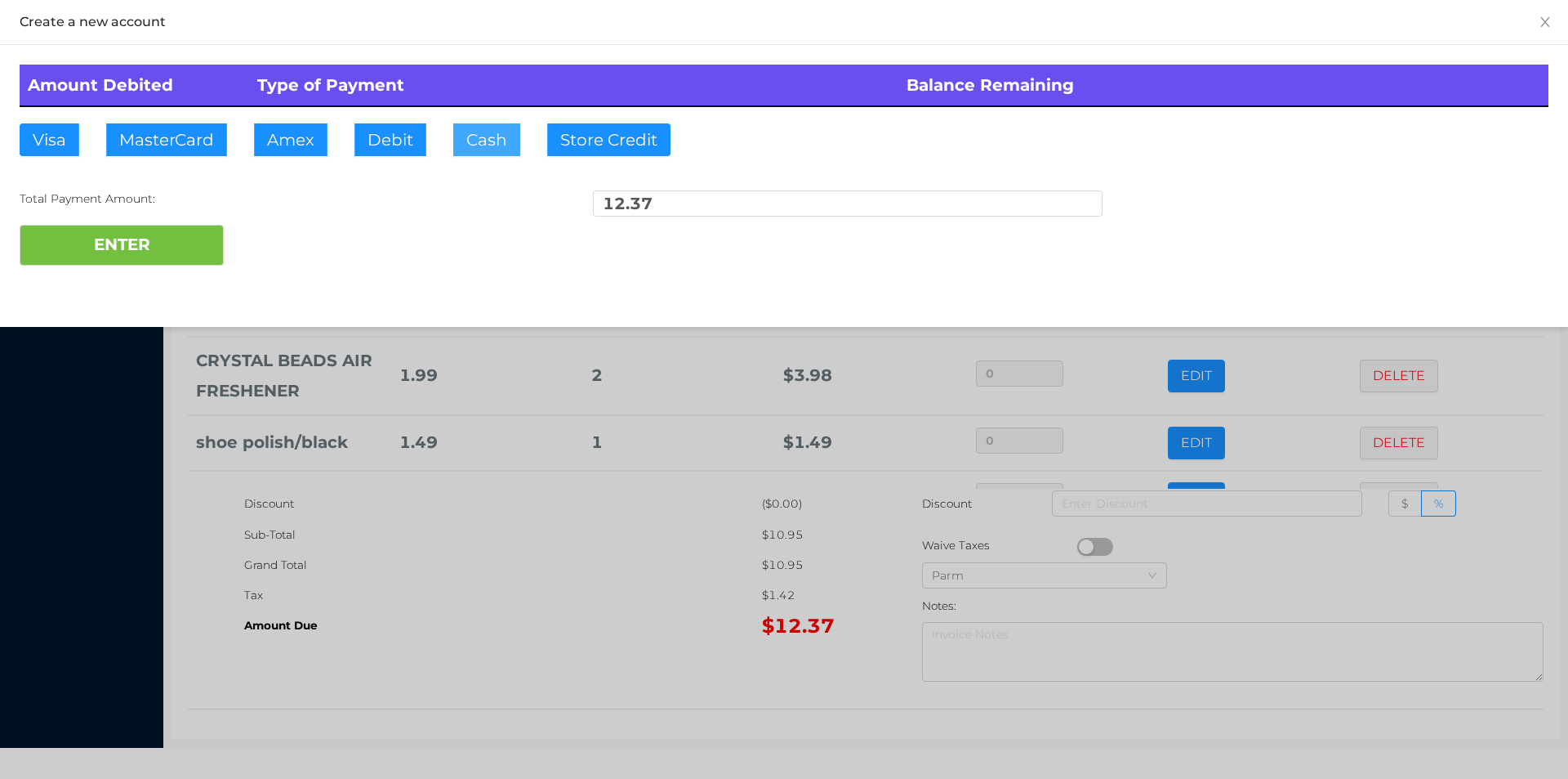
click at [483, 131] on button "Cash" at bounding box center [486, 139] width 67 height 32
type input "100"
click at [102, 229] on button "ENTER" at bounding box center [121, 246] width 204 height 41
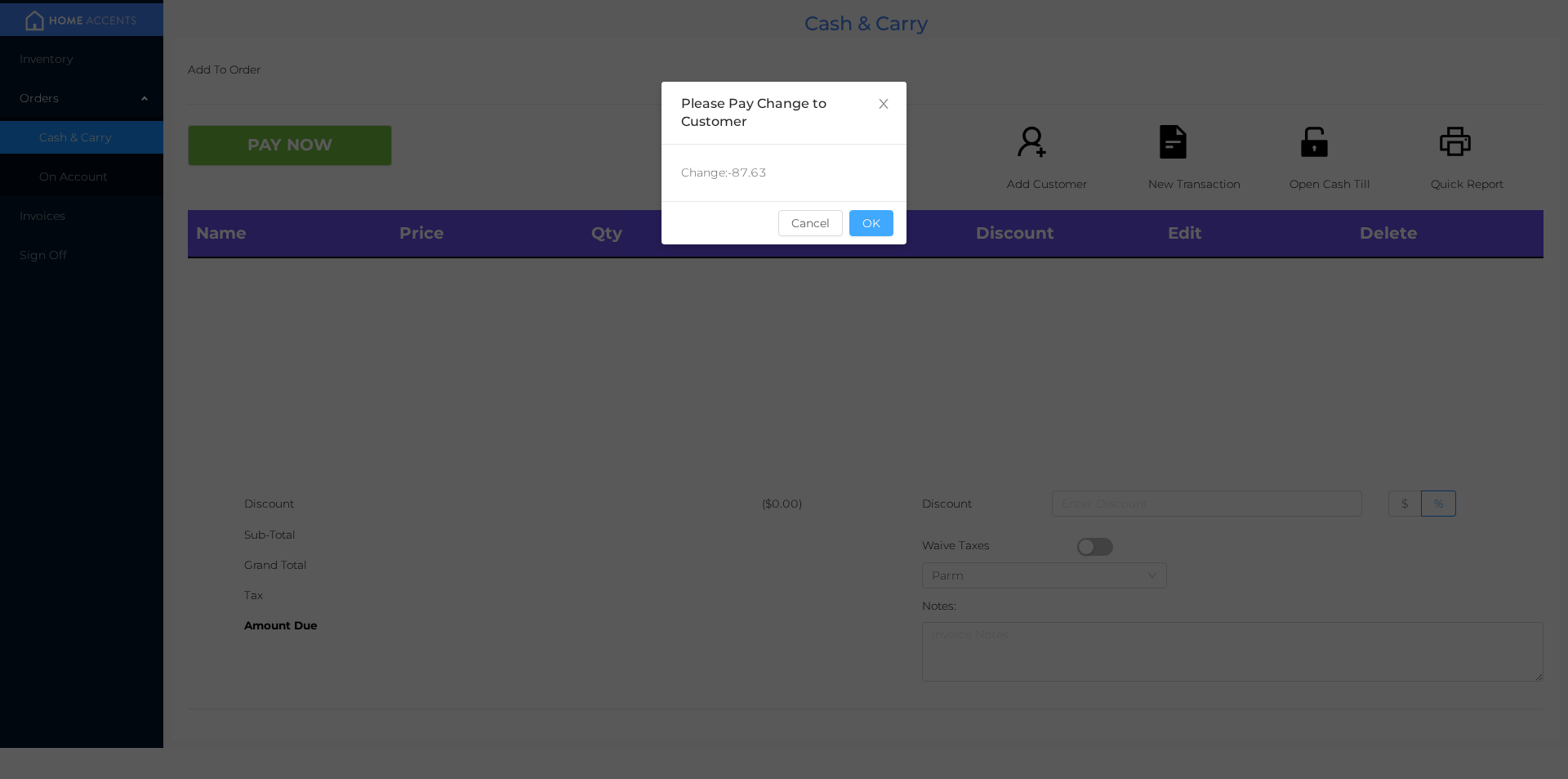
click at [884, 220] on button "OK" at bounding box center [872, 223] width 44 height 26
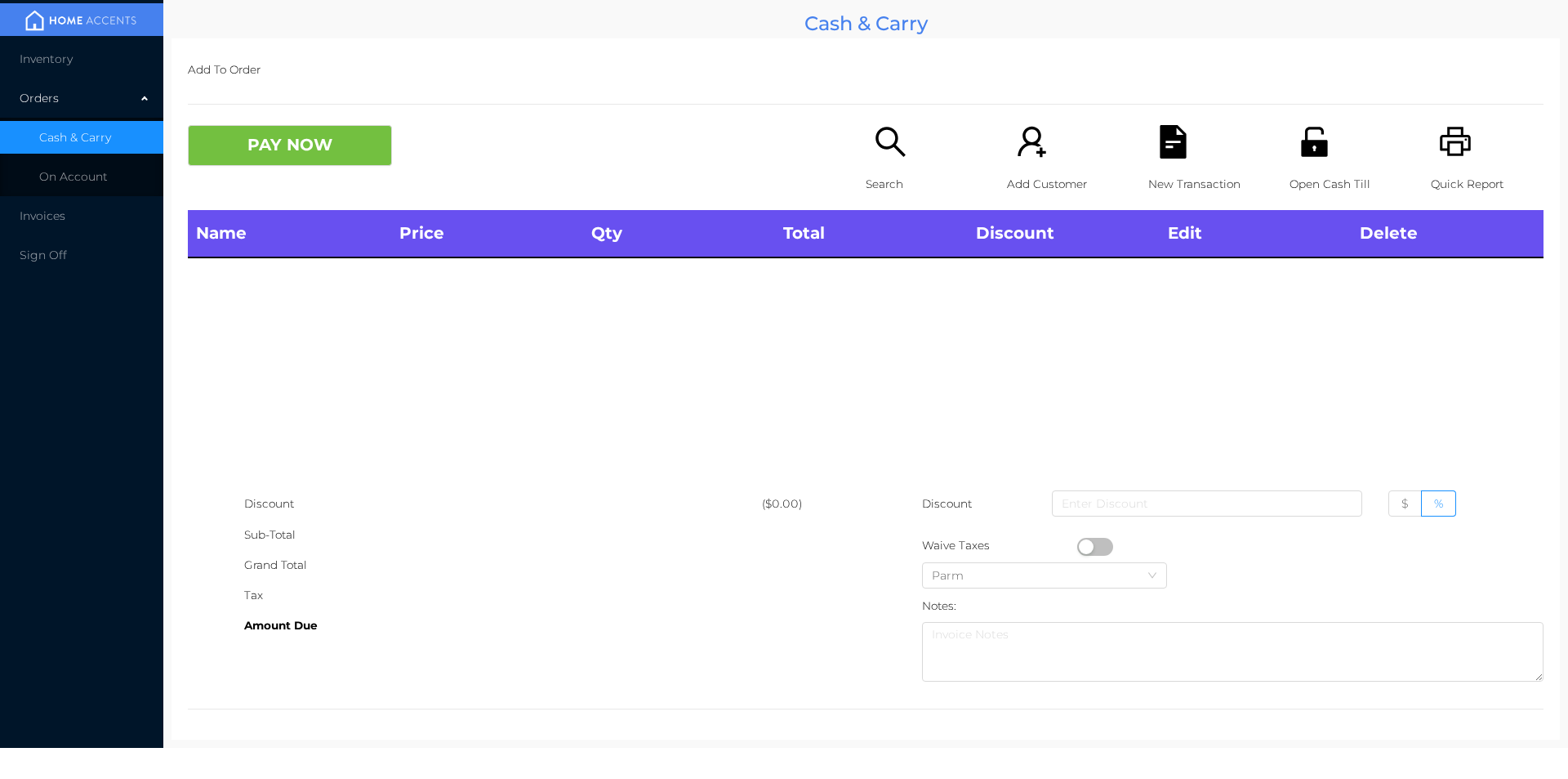
click at [1254, 359] on div "Name Price Qty Total Discount Edit Delete" at bounding box center [866, 349] width 1356 height 279
click at [1298, 130] on icon "icon: unlock" at bounding box center [1315, 142] width 33 height 33
click at [428, 652] on div "Discount ($0.00) Sub-Total Grand Total Tax Amount Due Discount $ % Waive Taxes …" at bounding box center [866, 588] width 1356 height 201
click at [1305, 157] on icon "icon: unlock" at bounding box center [1315, 142] width 33 height 33
click at [1319, 154] on icon "icon: unlock" at bounding box center [1315, 142] width 33 height 33
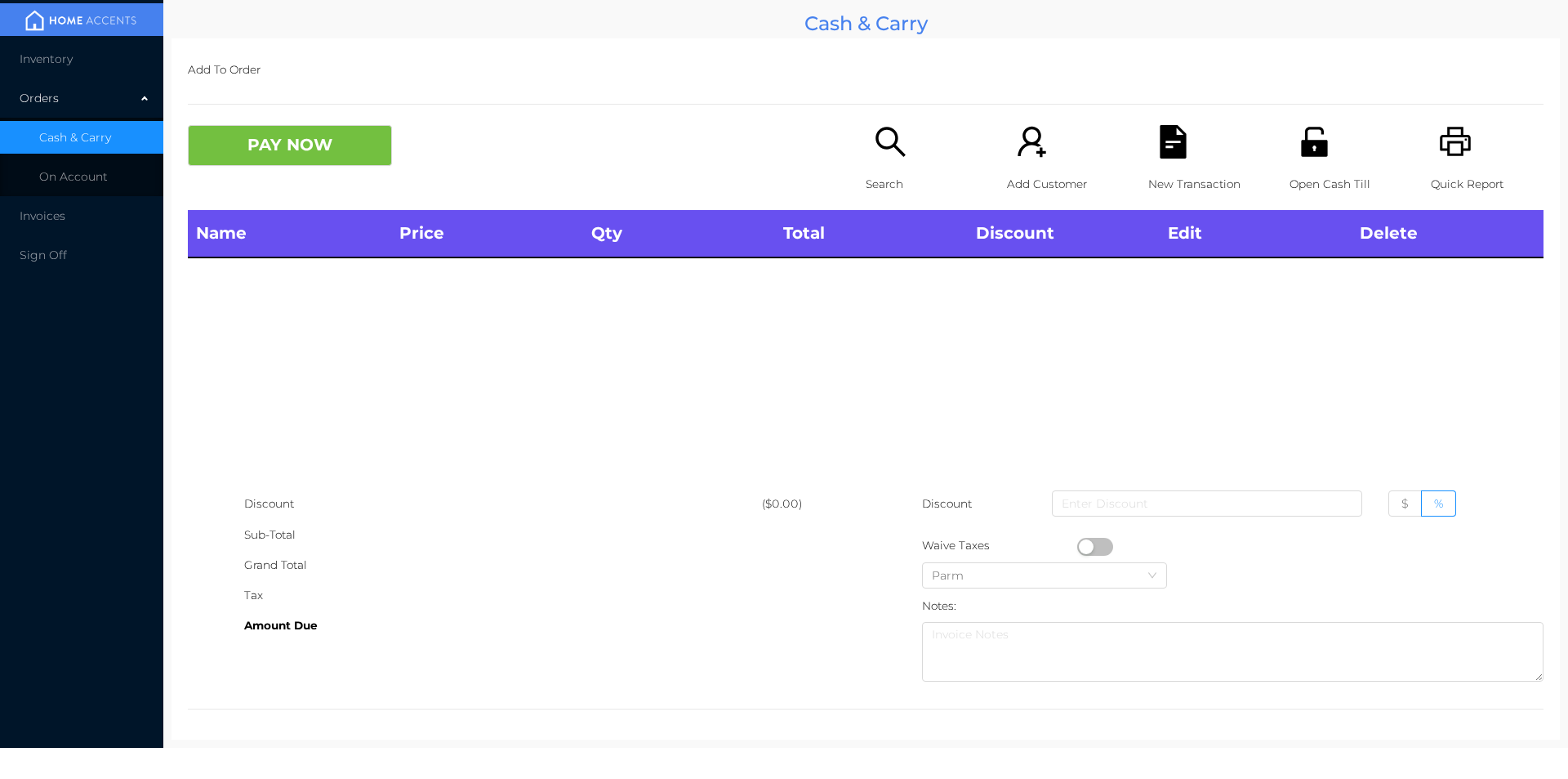
click at [1328, 148] on div "Open Cash Till" at bounding box center [1346, 167] width 112 height 85
click at [1308, 154] on icon "icon: unlock" at bounding box center [1314, 141] width 26 height 29
click at [879, 158] on icon "icon: search" at bounding box center [891, 142] width 33 height 33
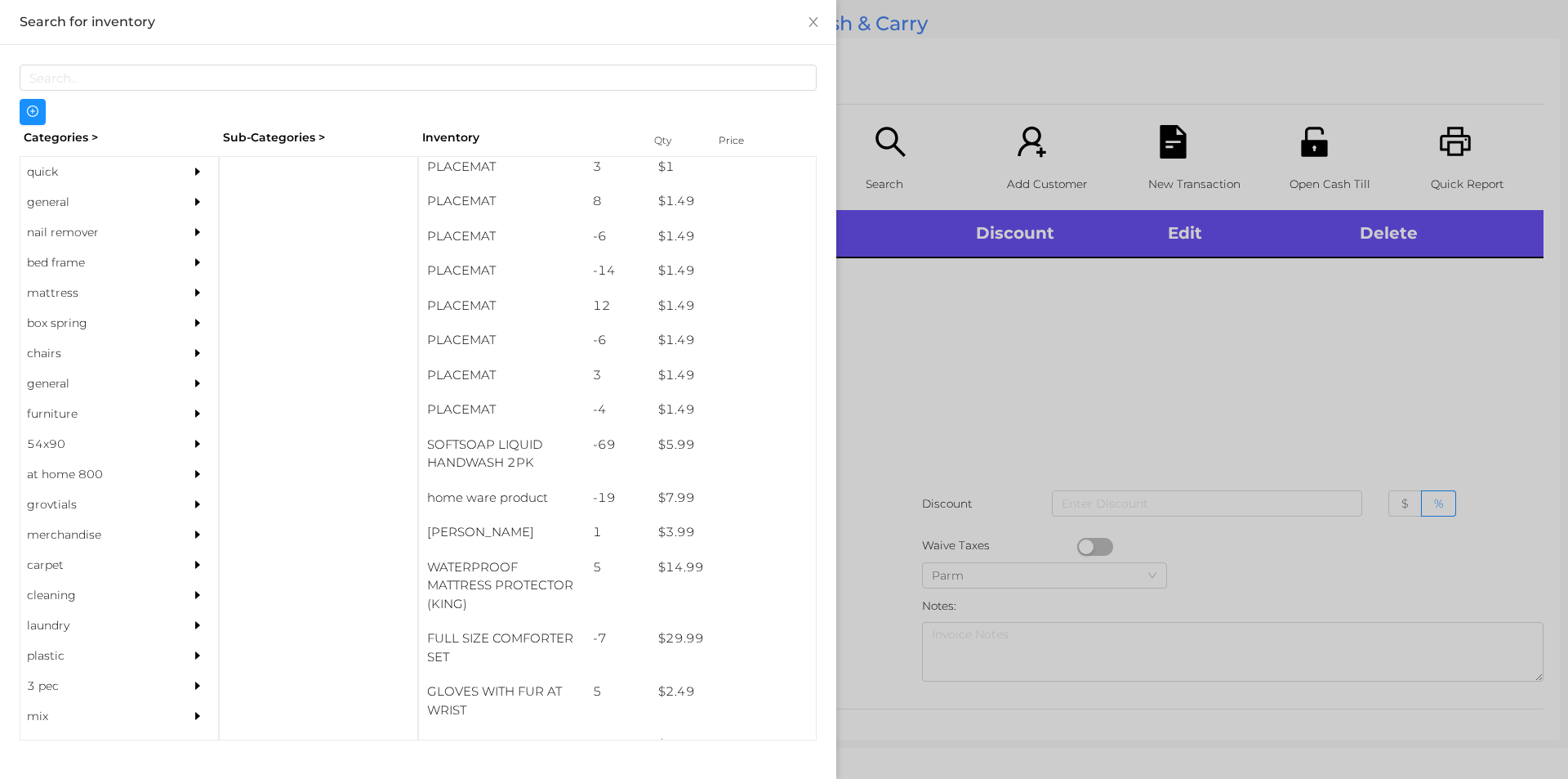
scroll to position [51, 0]
click at [49, 207] on div "general" at bounding box center [95, 202] width 149 height 30
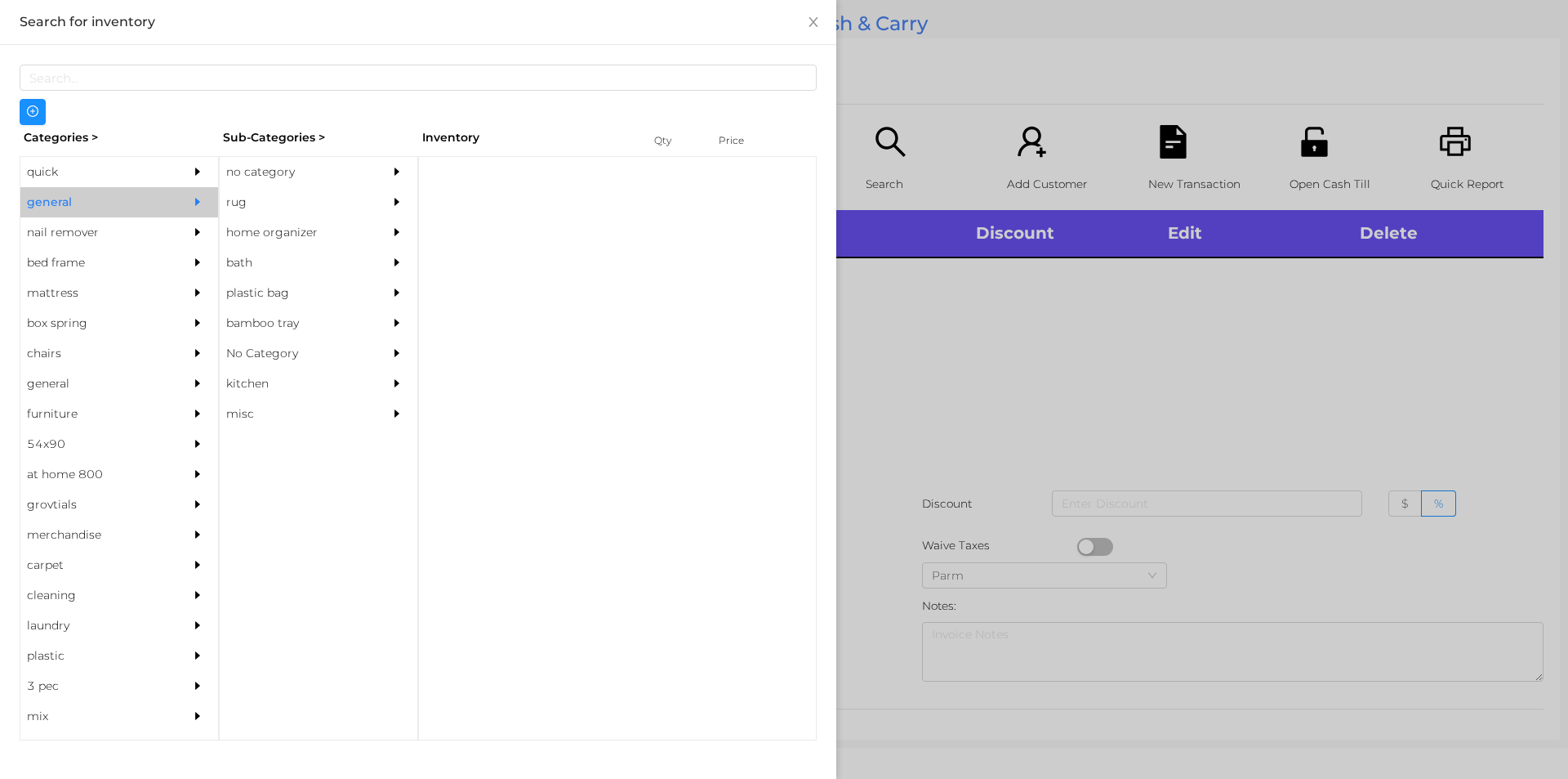
click at [270, 165] on div "no category" at bounding box center [294, 171] width 149 height 30
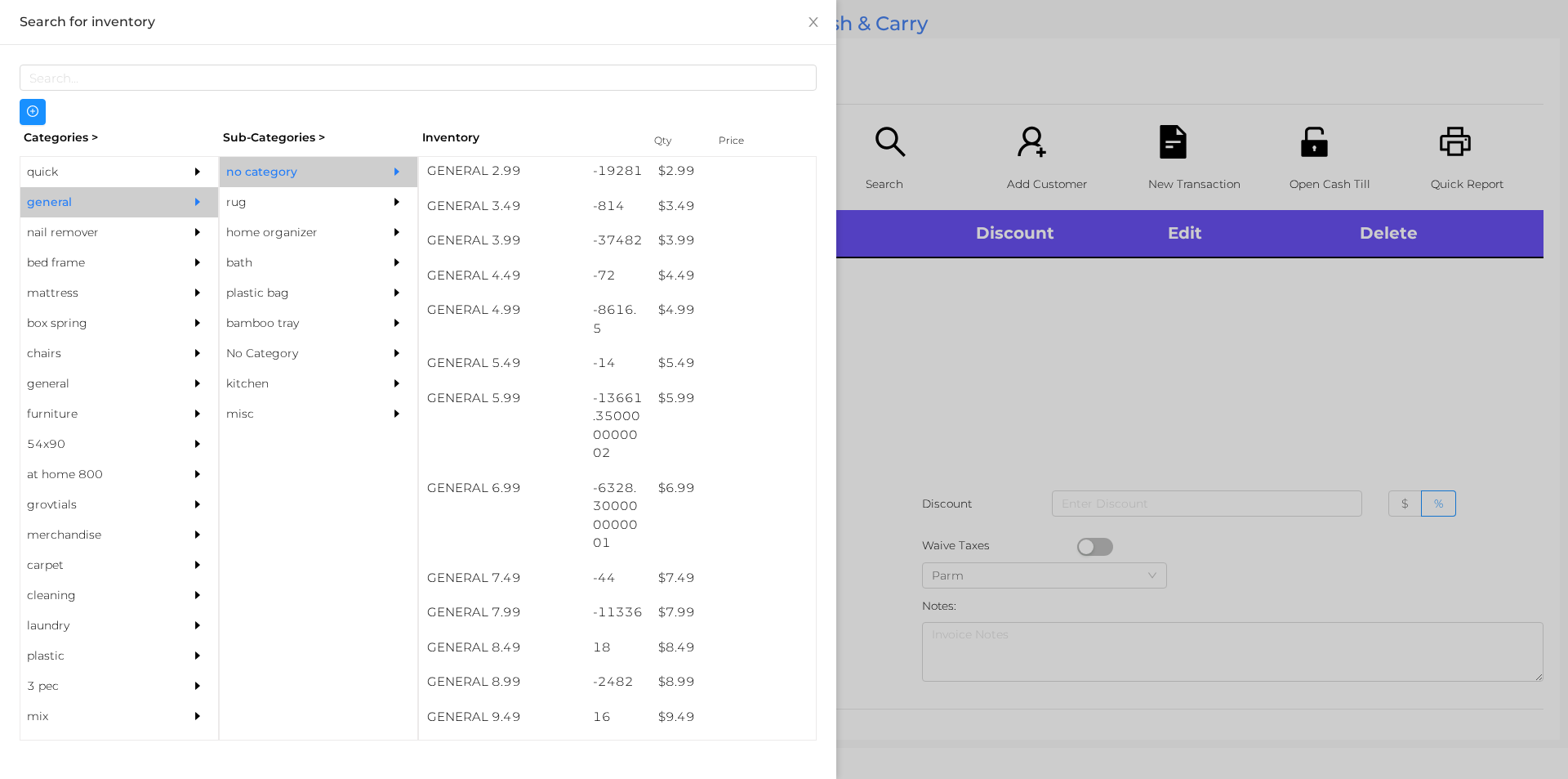
scroll to position [395, 0]
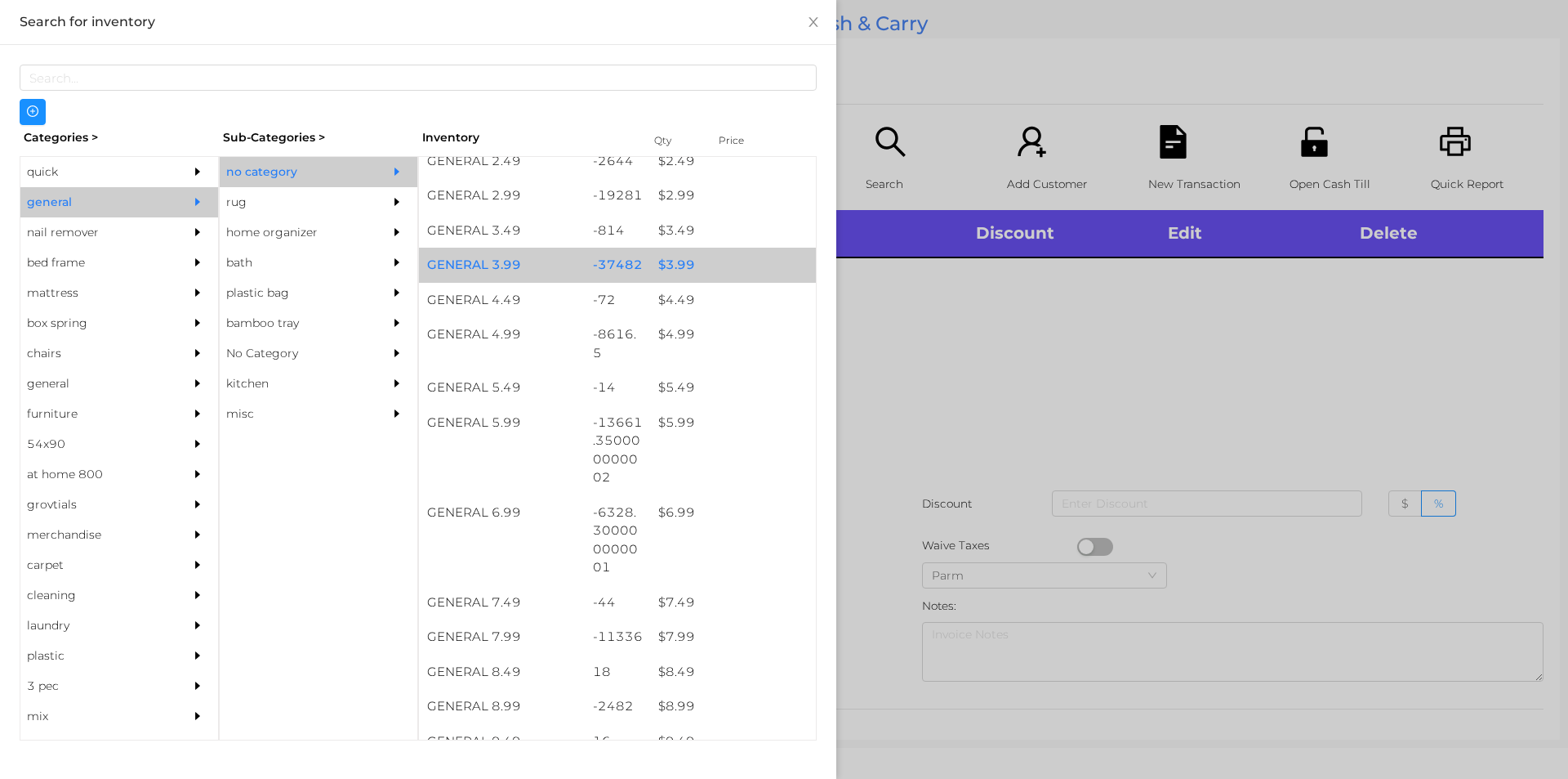
click at [603, 279] on div "-37482" at bounding box center [618, 265] width 67 height 35
click at [620, 274] on div "-37482" at bounding box center [618, 265] width 67 height 35
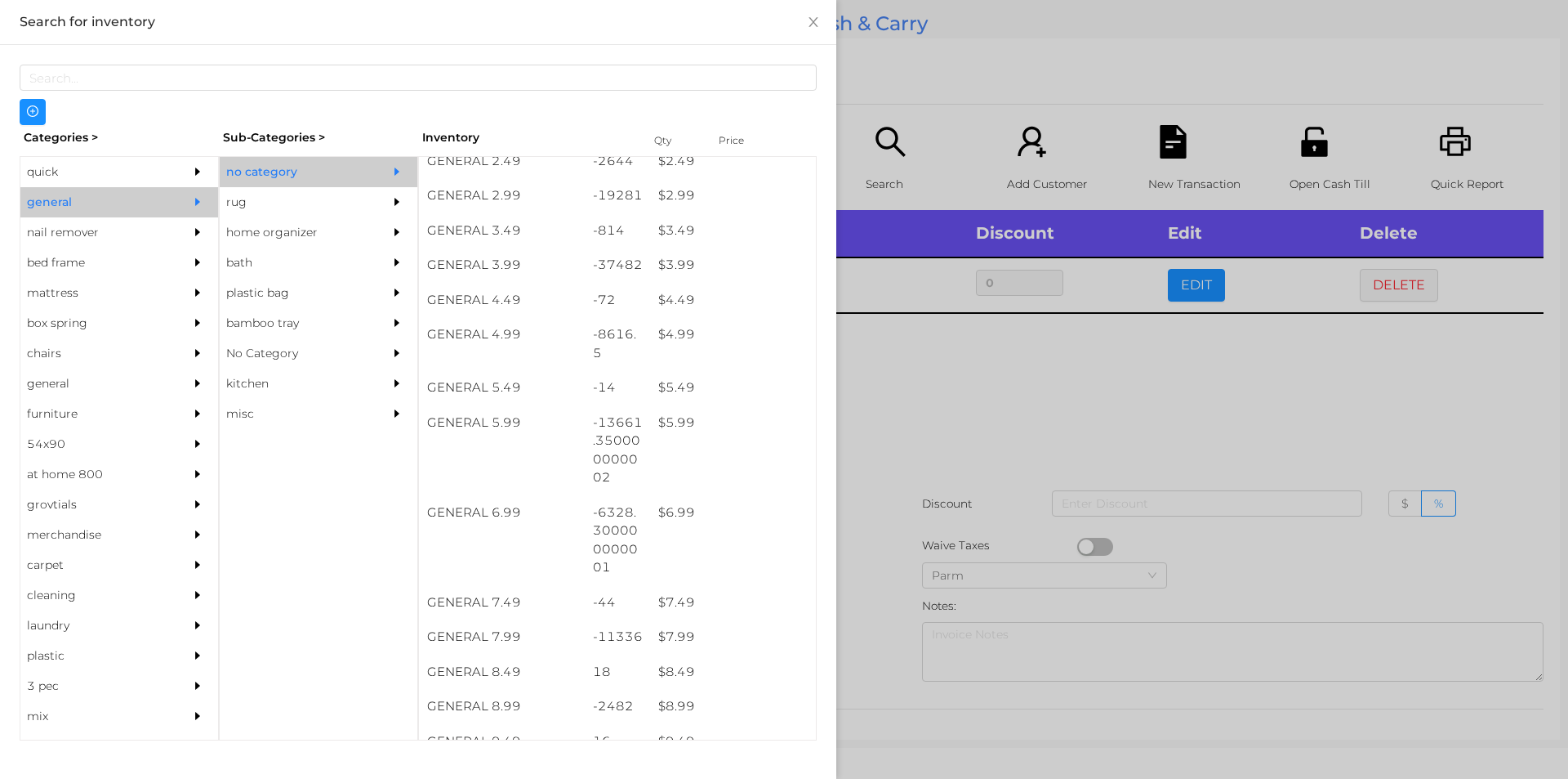
click at [918, 438] on div at bounding box center [784, 390] width 1568 height 779
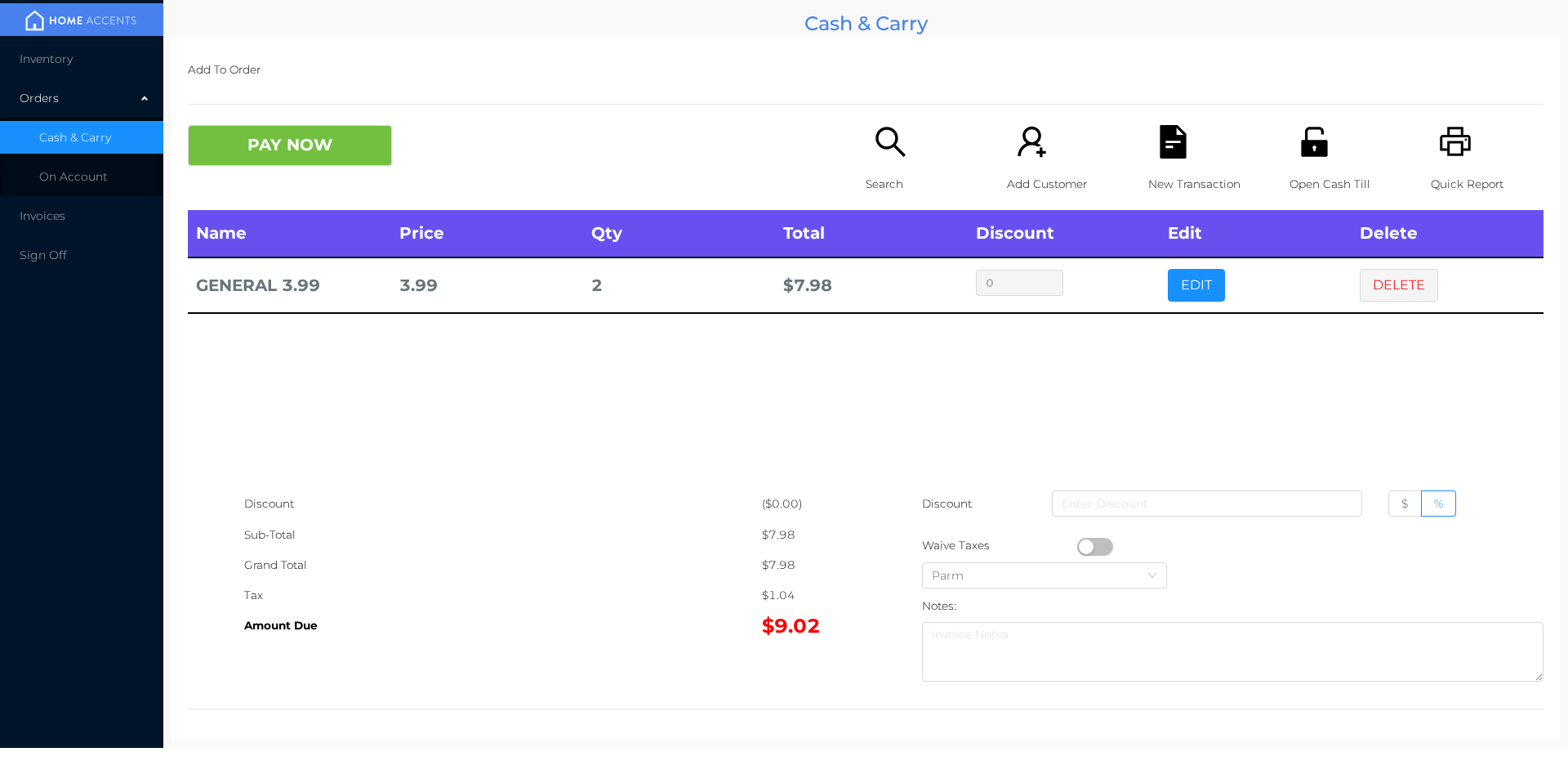
click at [1078, 542] on button "button" at bounding box center [1095, 546] width 36 height 18
click at [1163, 147] on icon "icon: file-text" at bounding box center [1174, 142] width 33 height 33
click at [1317, 137] on icon "icon: unlock" at bounding box center [1315, 142] width 33 height 33
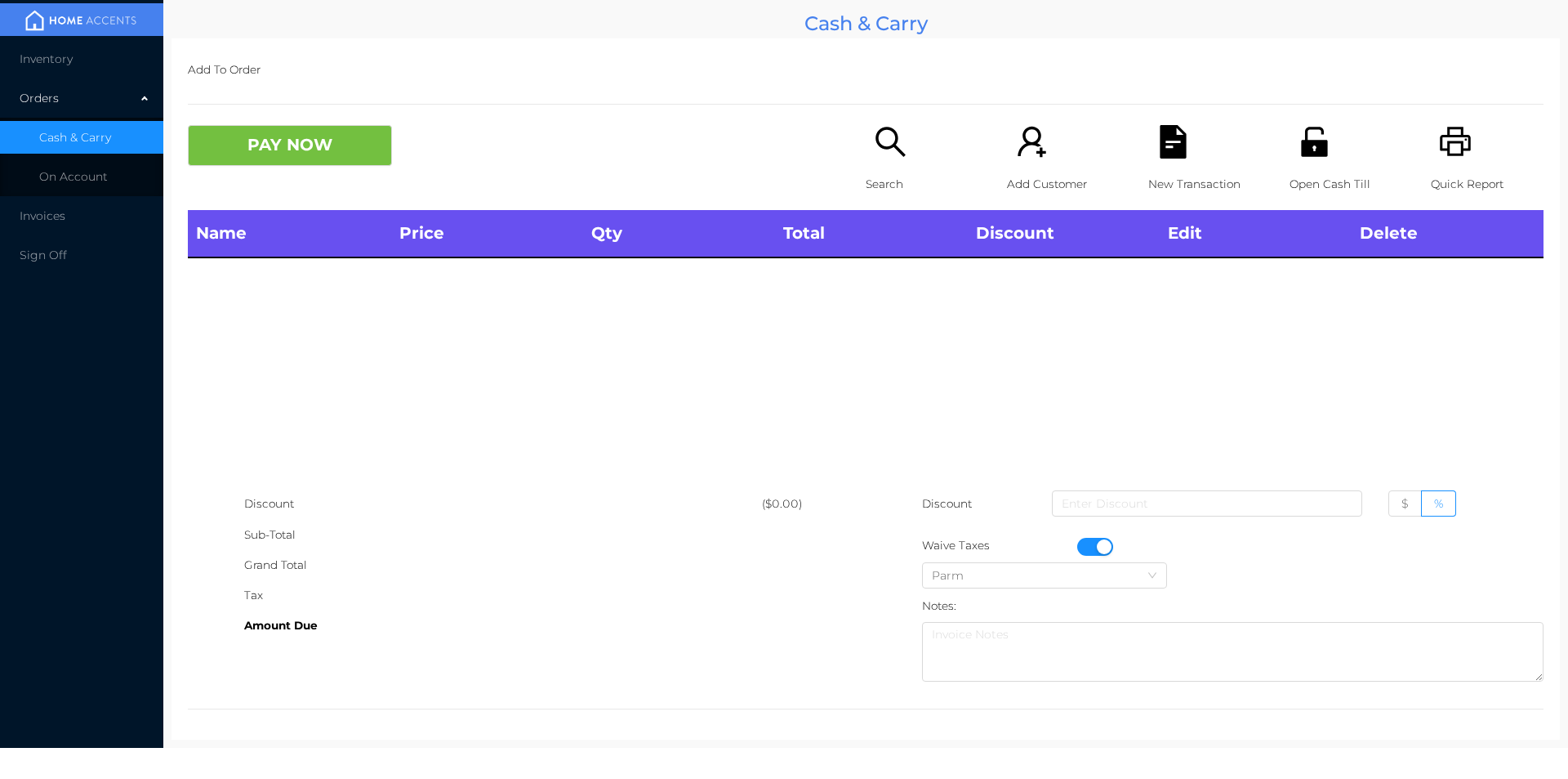
click at [1097, 543] on button "button" at bounding box center [1095, 546] width 36 height 18
click at [899, 131] on icon "icon: search" at bounding box center [891, 142] width 33 height 33
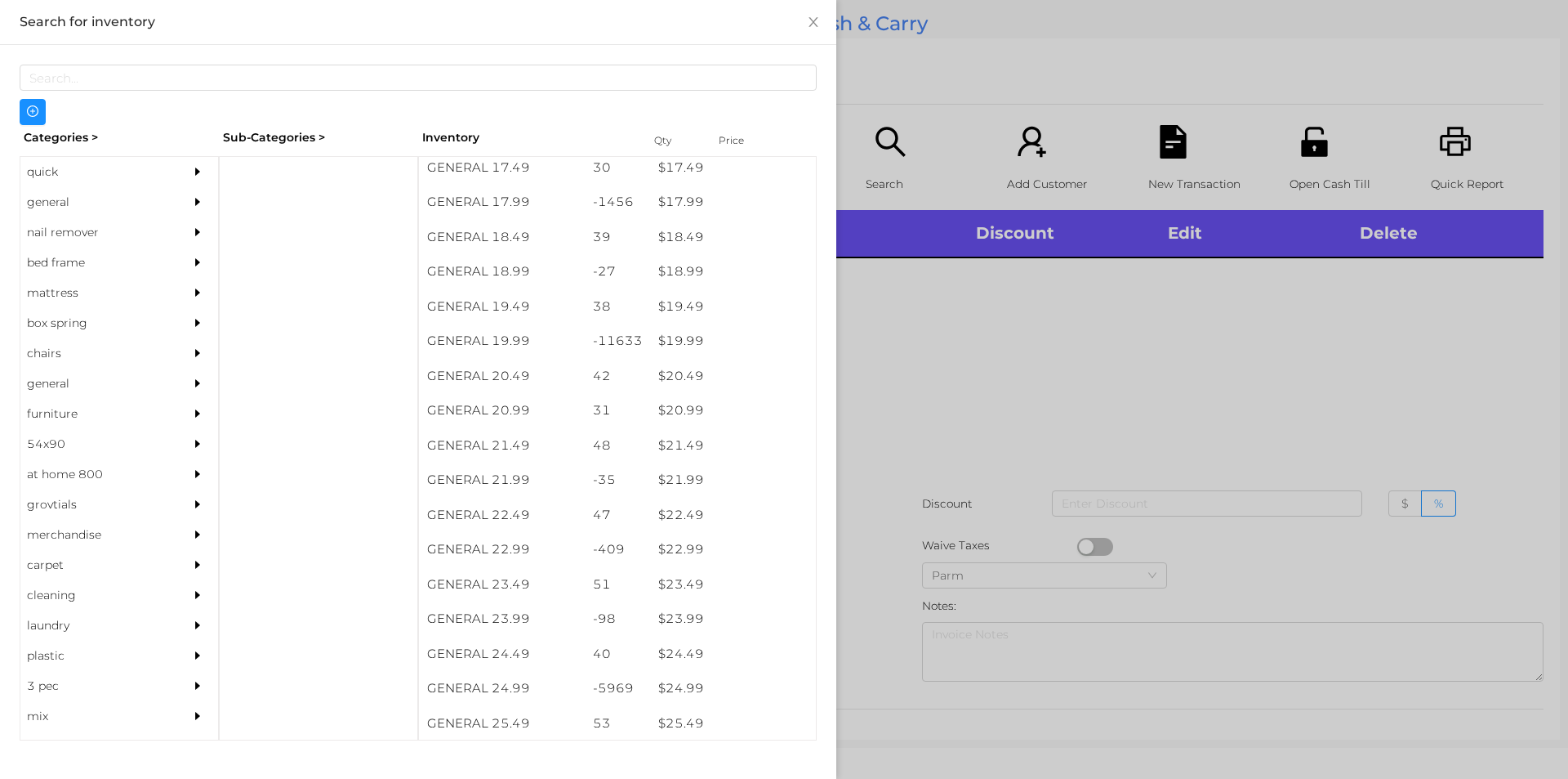
scroll to position [1775, 0]
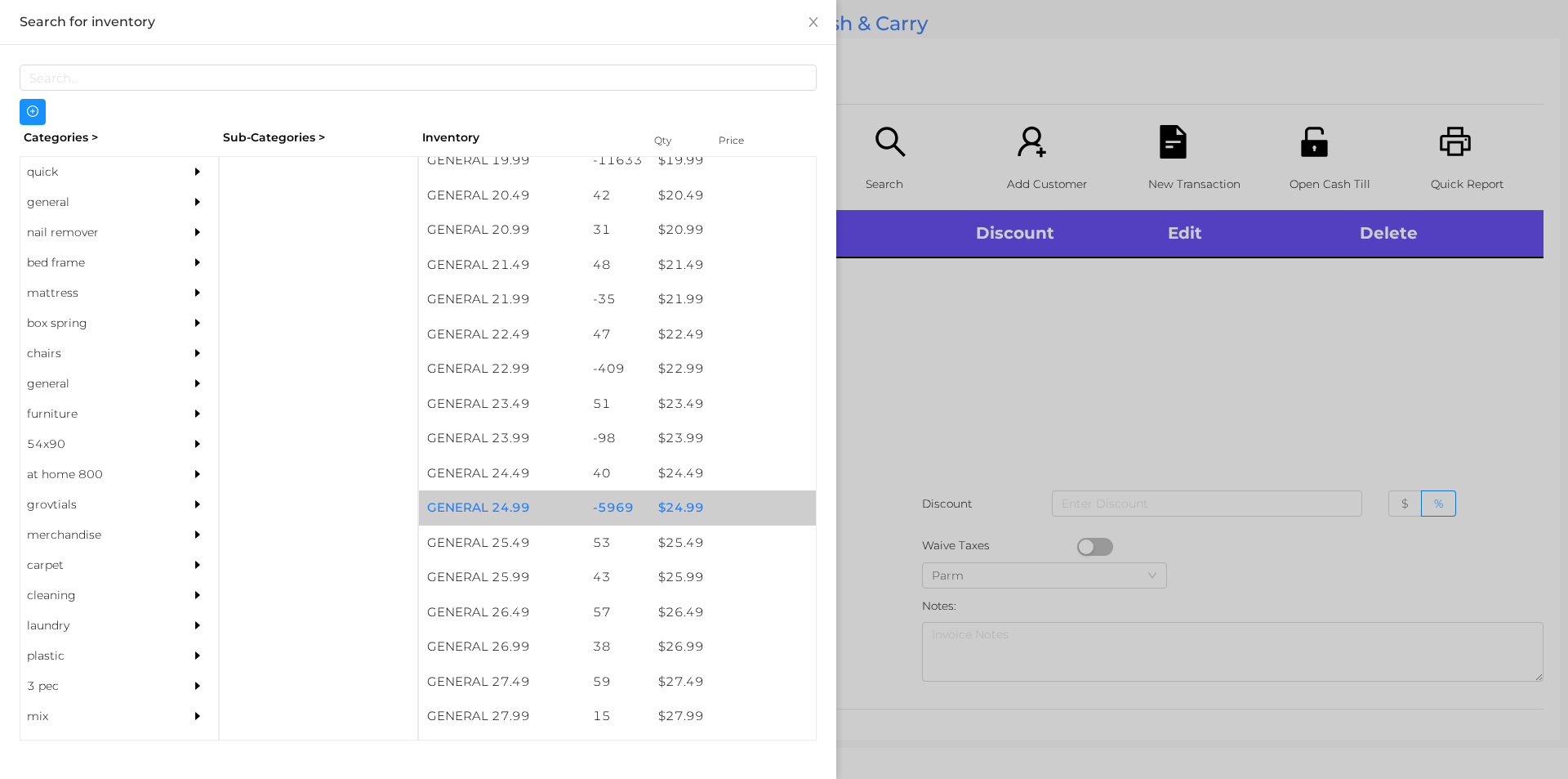
click at [743, 509] on div "$ 24.99" at bounding box center [734, 508] width 166 height 35
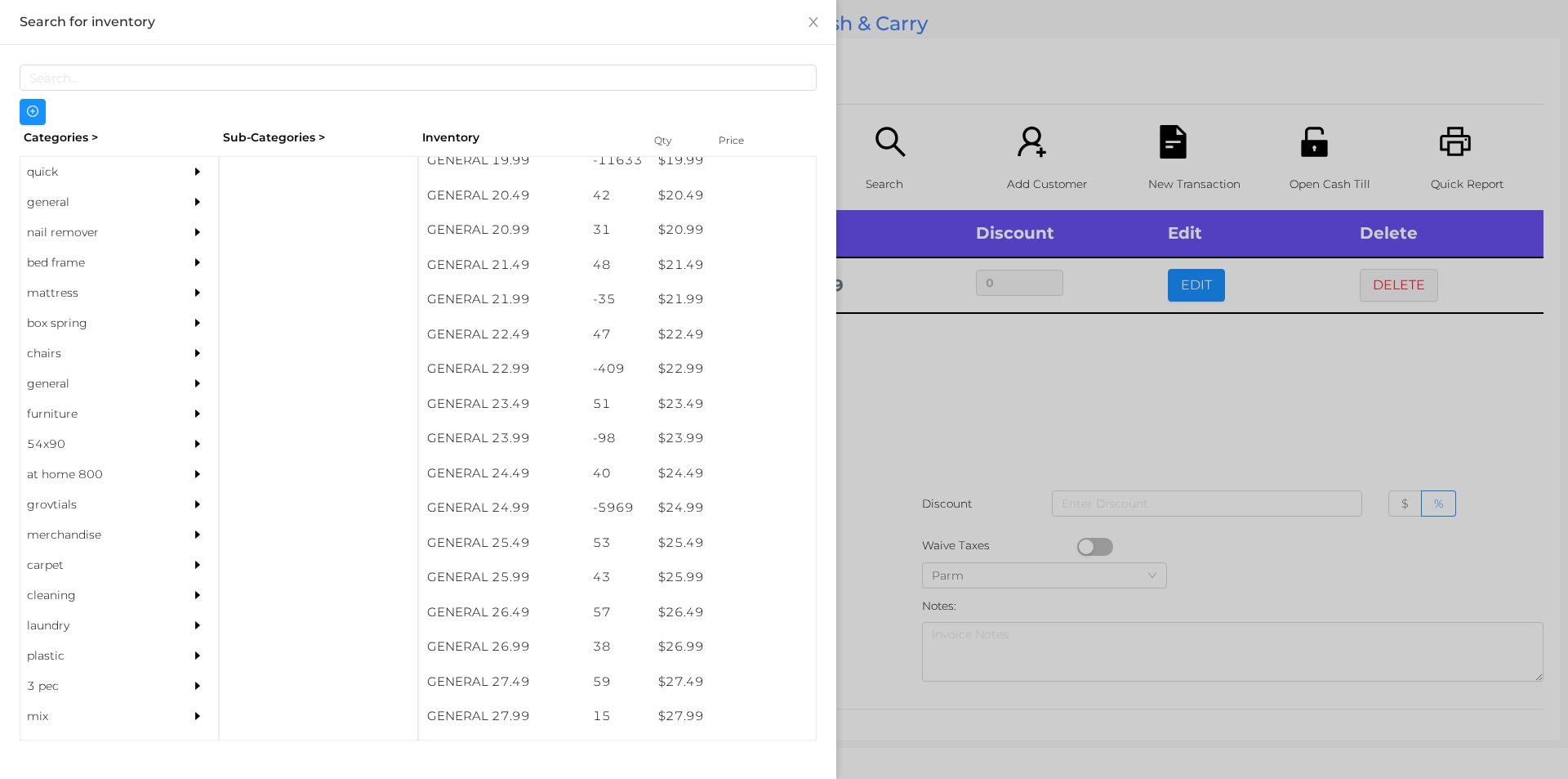
click at [944, 383] on div at bounding box center [784, 390] width 1568 height 779
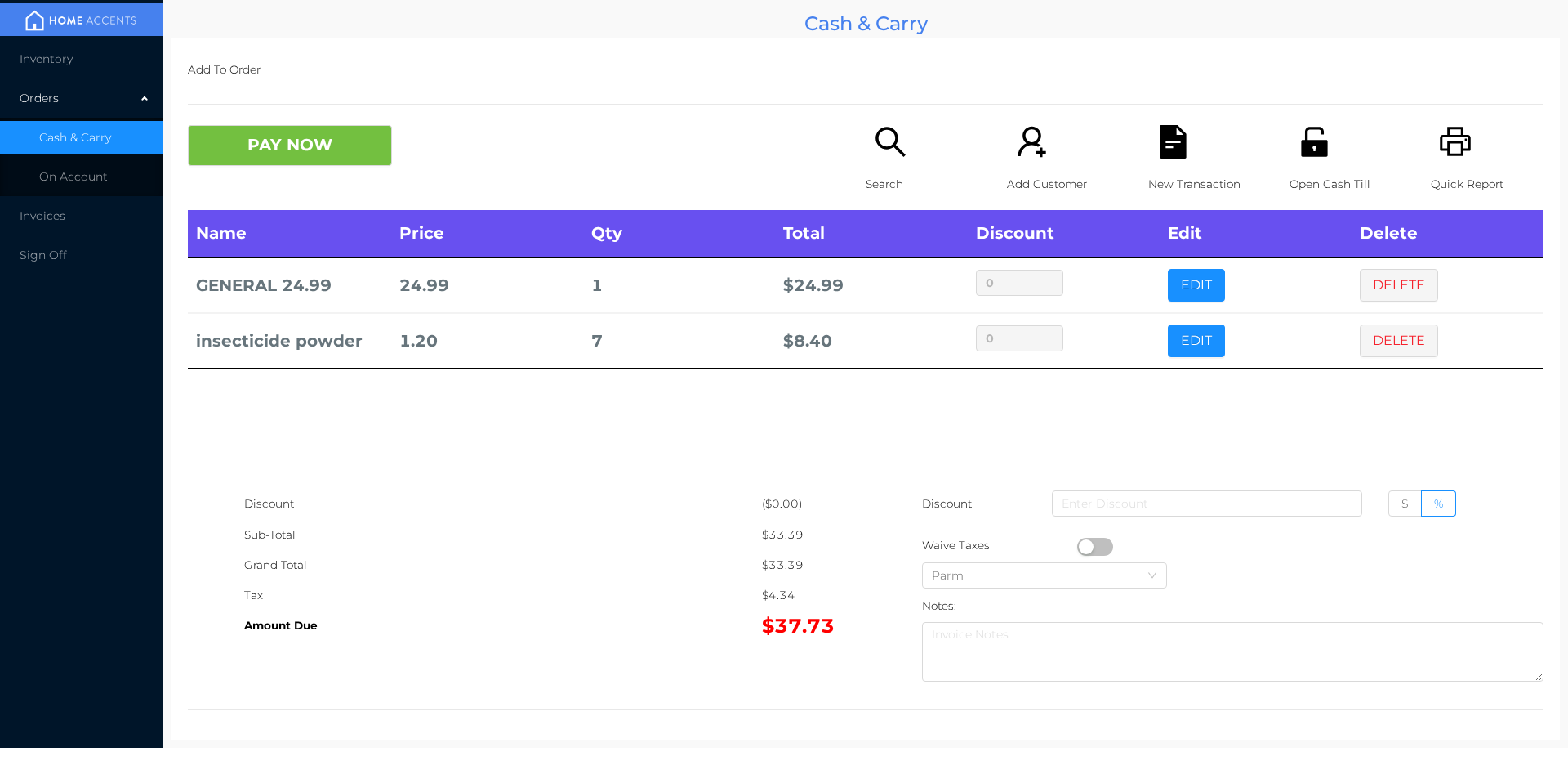
click at [1169, 153] on icon "icon: file-text" at bounding box center [1173, 142] width 26 height 33
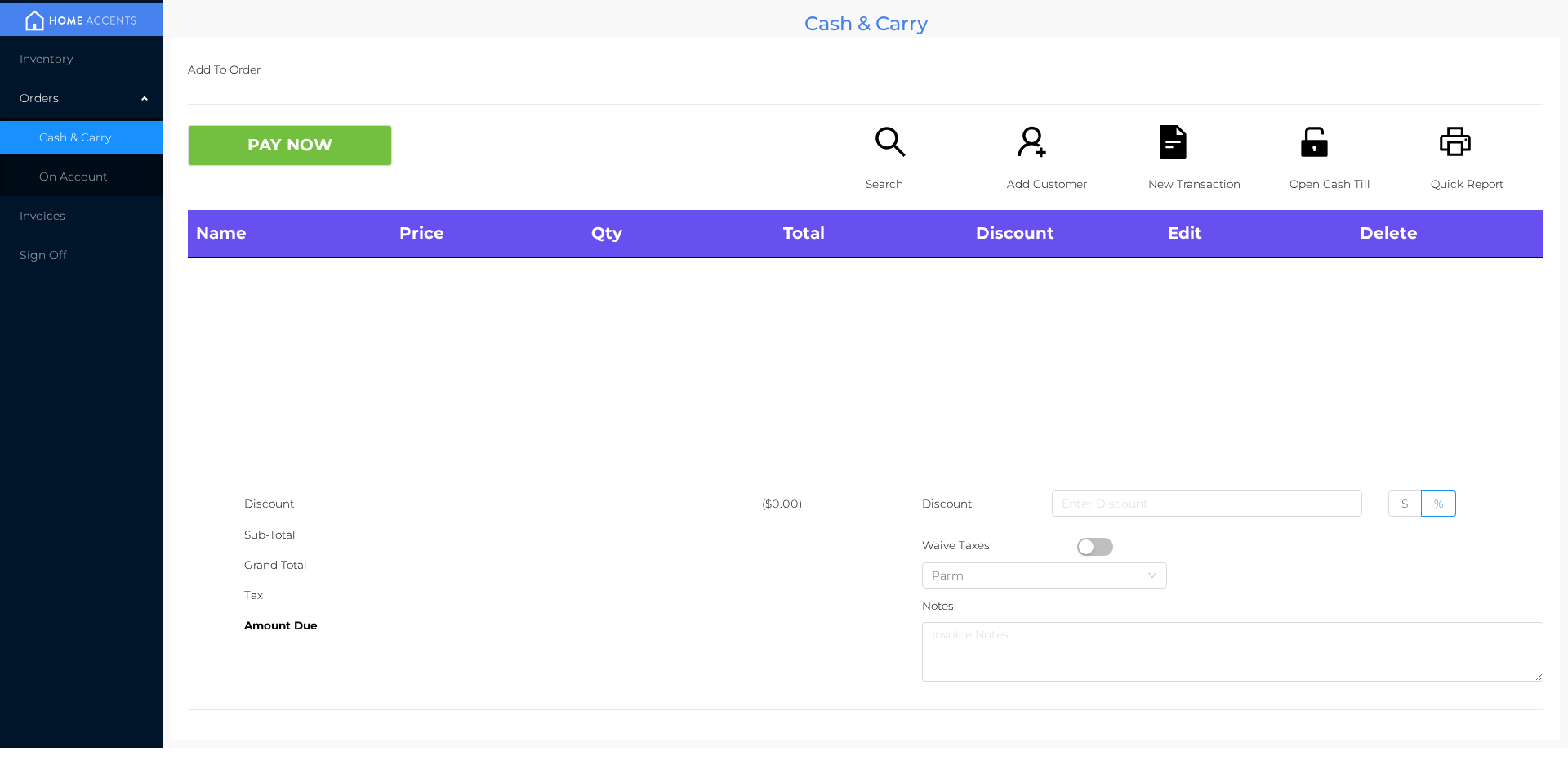
click at [1455, 145] on icon "icon: printer" at bounding box center [1456, 142] width 33 height 33
click at [874, 160] on div "Search" at bounding box center [921, 167] width 112 height 85
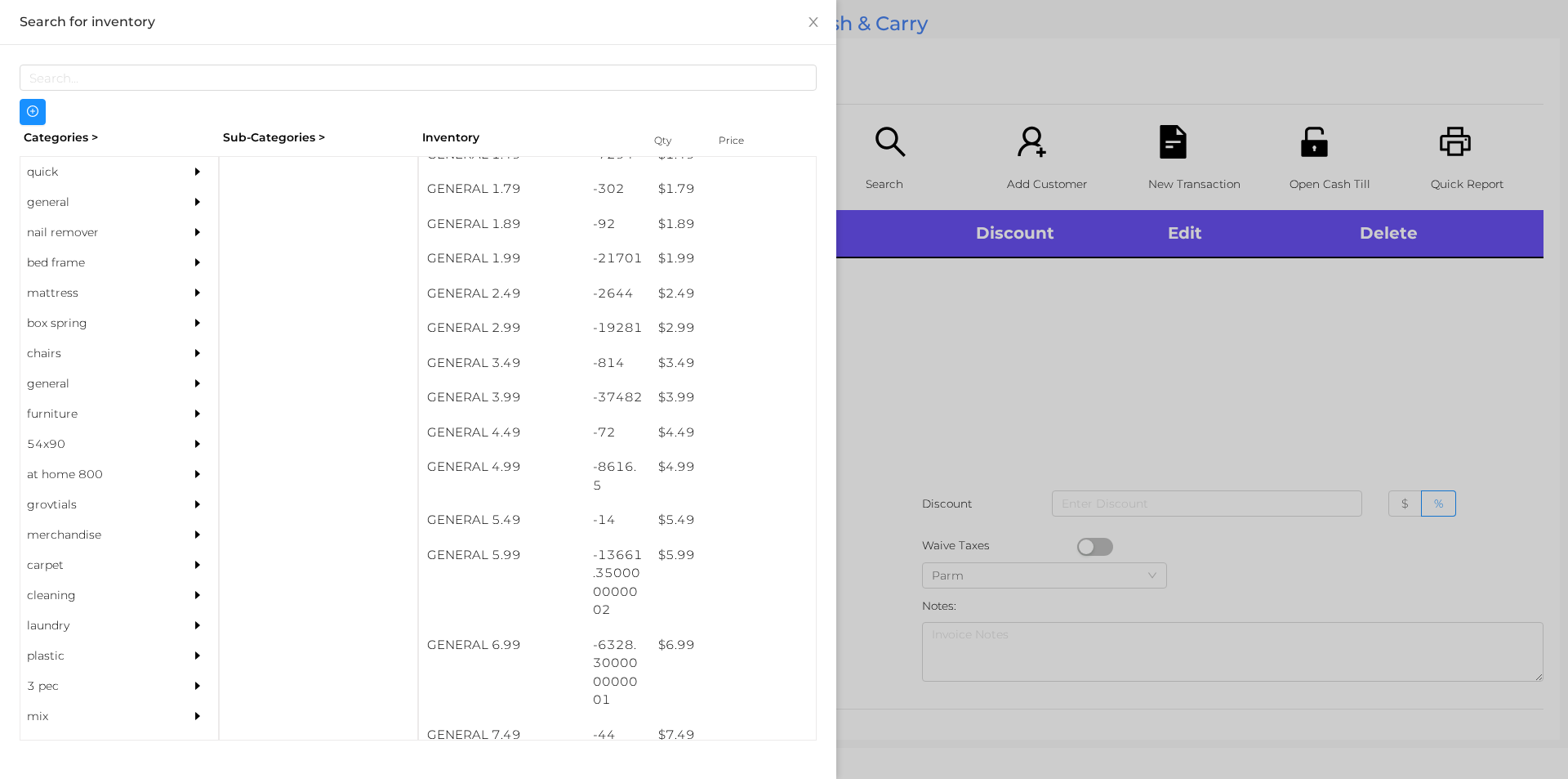
scroll to position [268, 0]
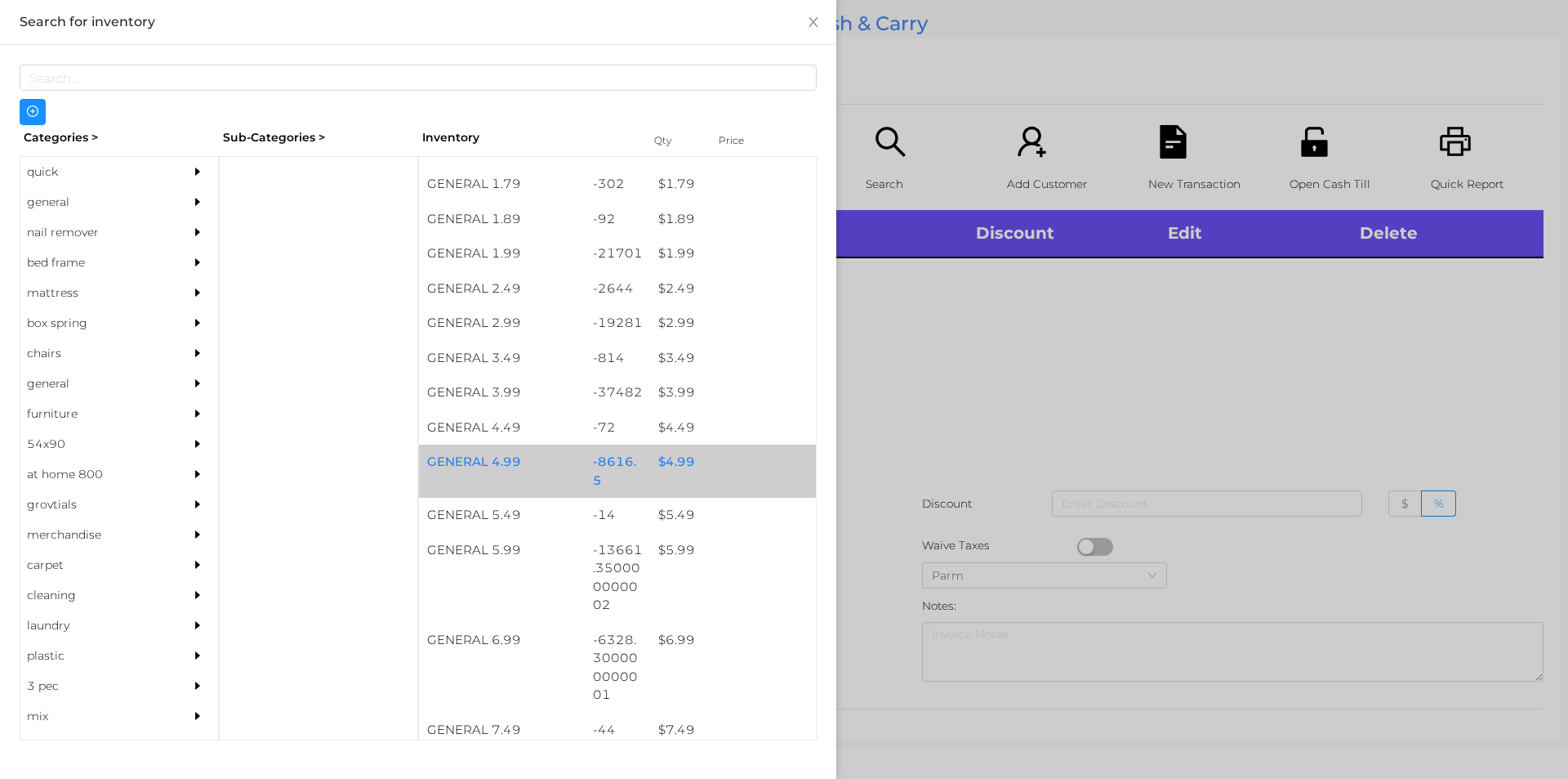
click at [658, 464] on div "$ 4.99" at bounding box center [734, 462] width 166 height 35
click at [695, 473] on div "$ 4.99" at bounding box center [734, 462] width 166 height 35
click at [731, 463] on div "$ 4.99" at bounding box center [734, 462] width 166 height 35
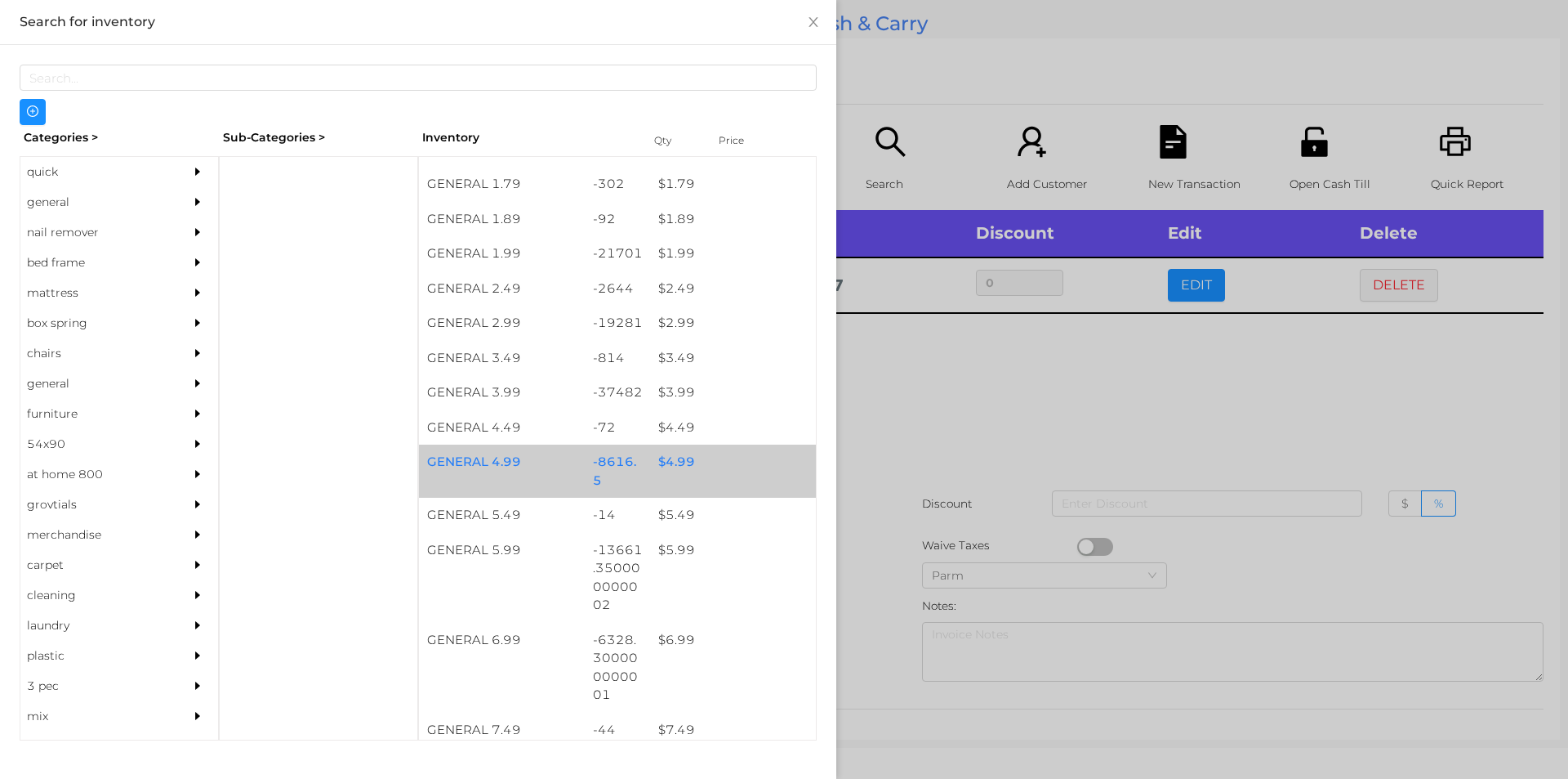
click at [702, 487] on div "GENERAL 4.99 -8616.5 $ 4.99" at bounding box center [617, 471] width 397 height 53
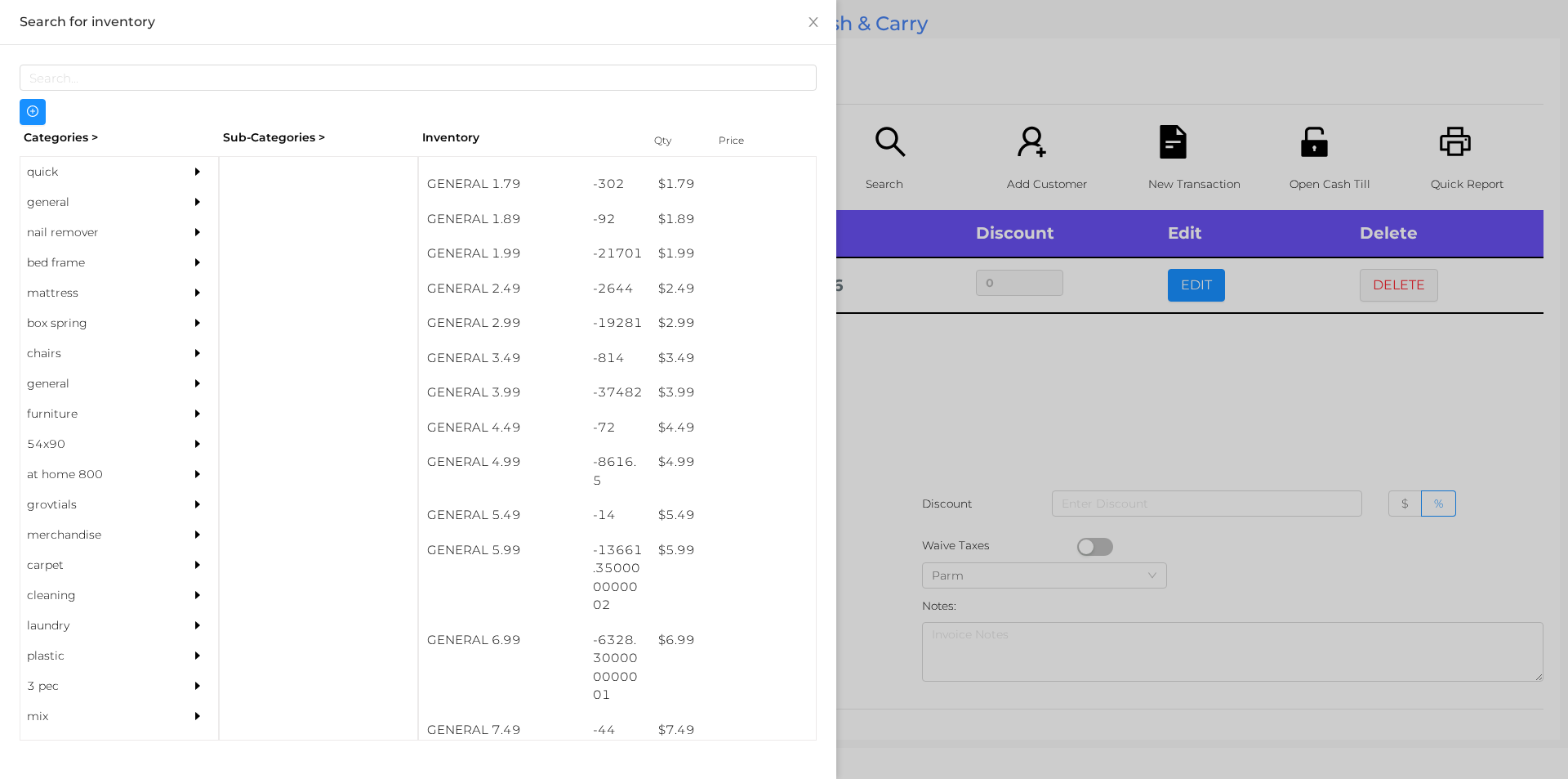
click at [937, 516] on div at bounding box center [784, 390] width 1568 height 779
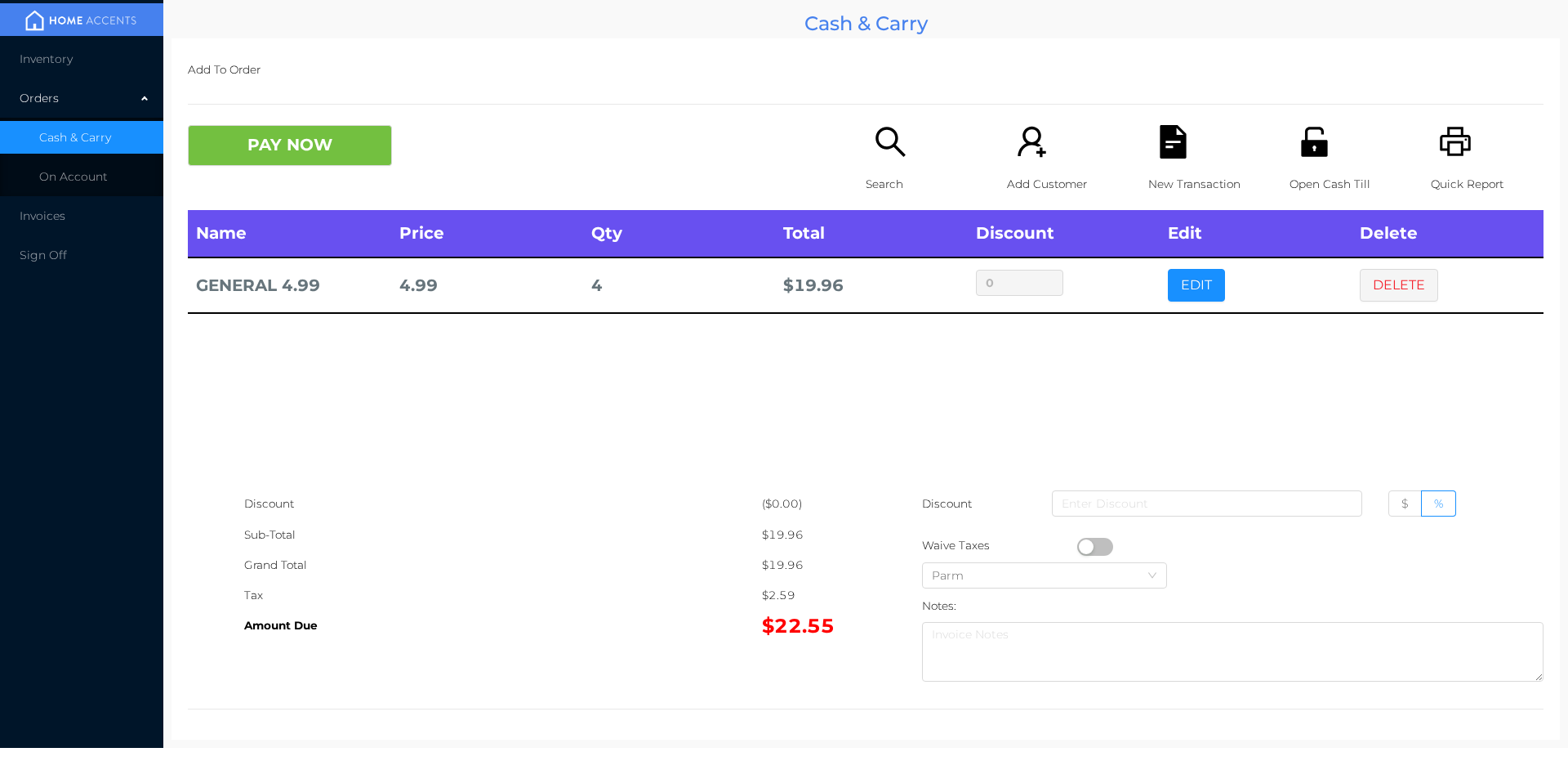
click at [1150, 160] on div "New Transaction" at bounding box center [1204, 167] width 112 height 85
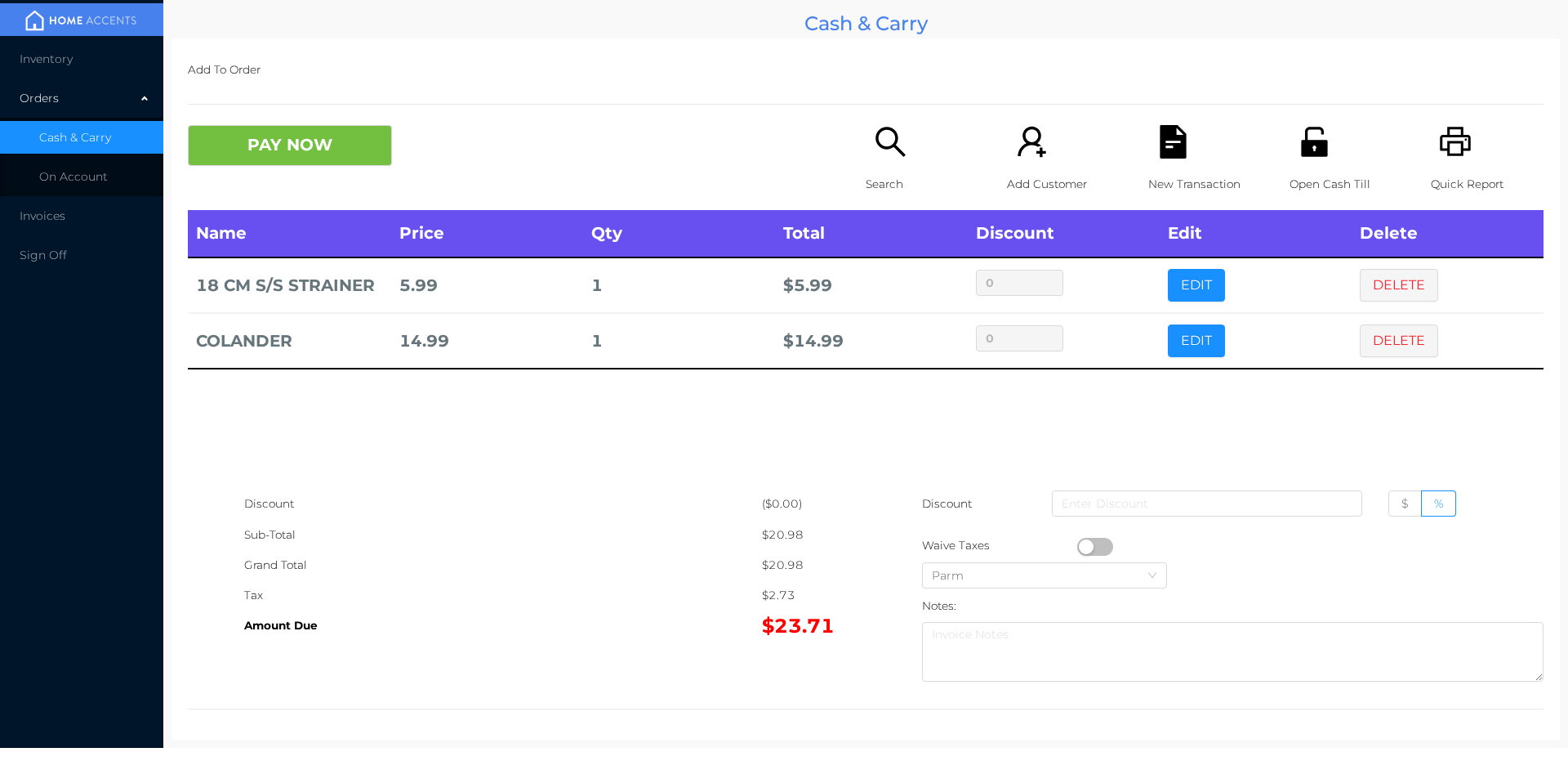
click at [294, 146] on button "PAY NOW" at bounding box center [290, 146] width 204 height 41
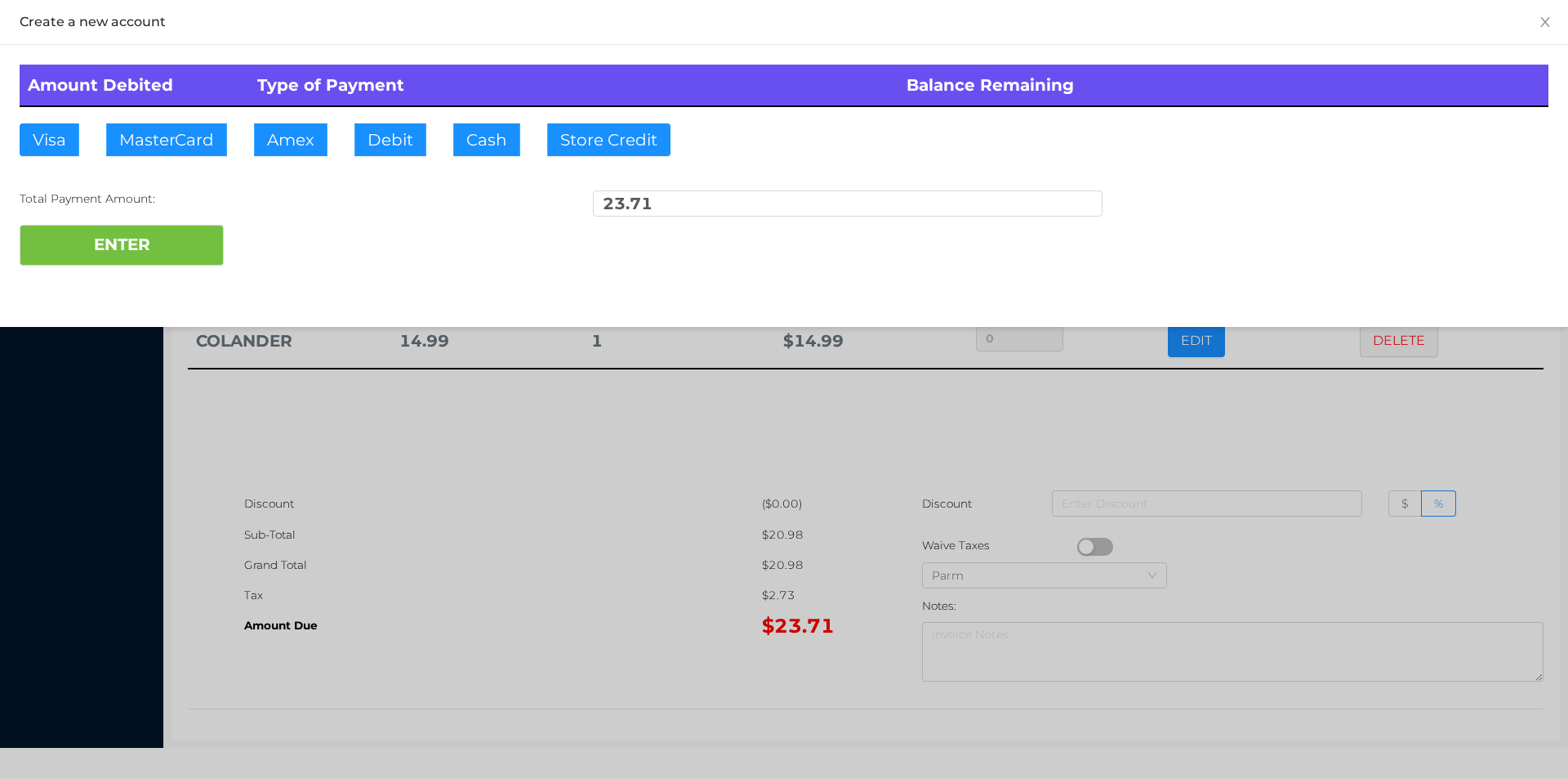
click at [402, 122] on div "Amount Debited Type of Payment Balance Remaining Visa MasterCard Amex Debit Cas…" at bounding box center [784, 165] width 1568 height 241
click at [177, 239] on button "ENTER" at bounding box center [121, 246] width 204 height 41
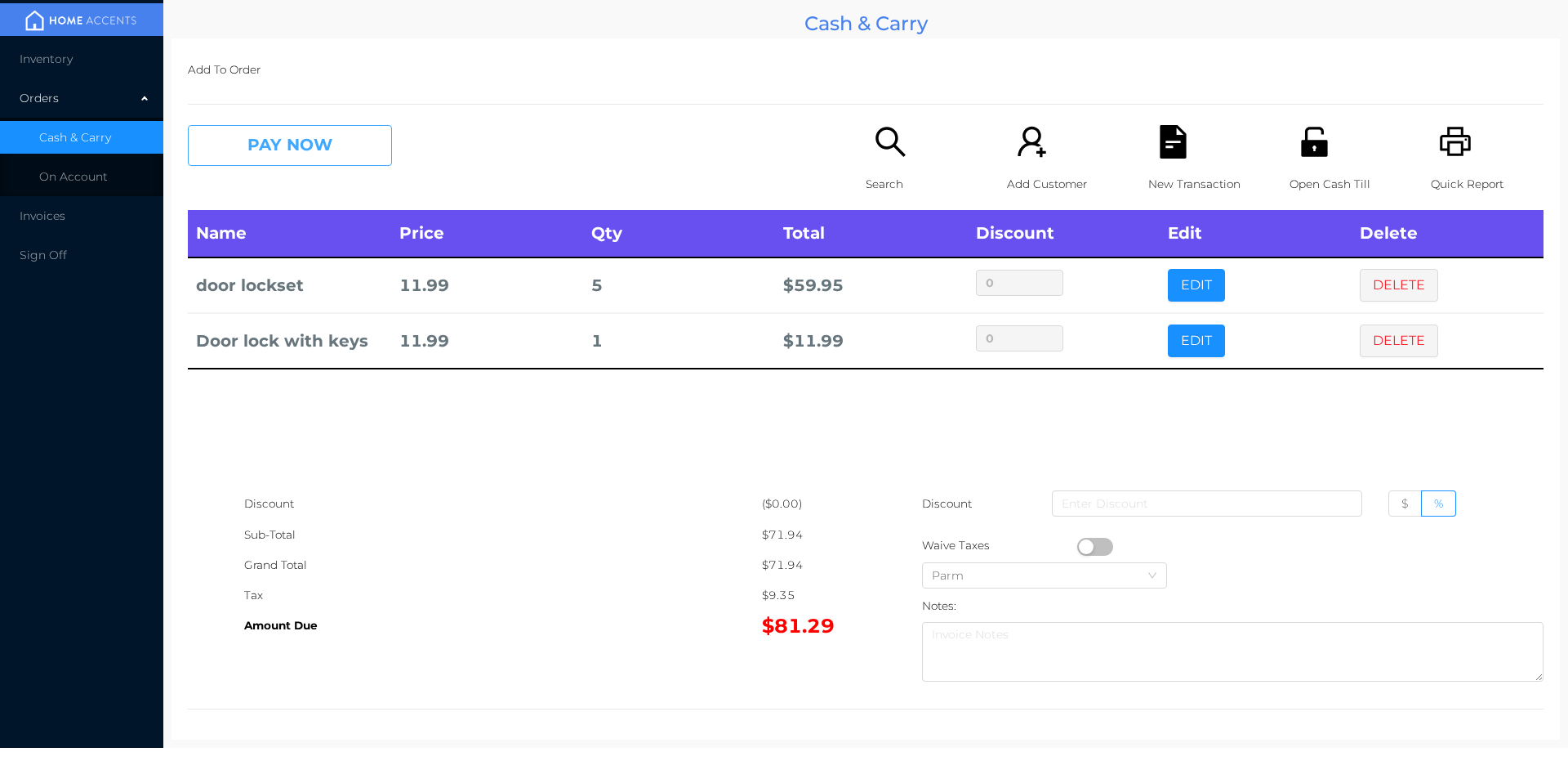
click at [314, 134] on button "PAY NOW" at bounding box center [290, 146] width 204 height 41
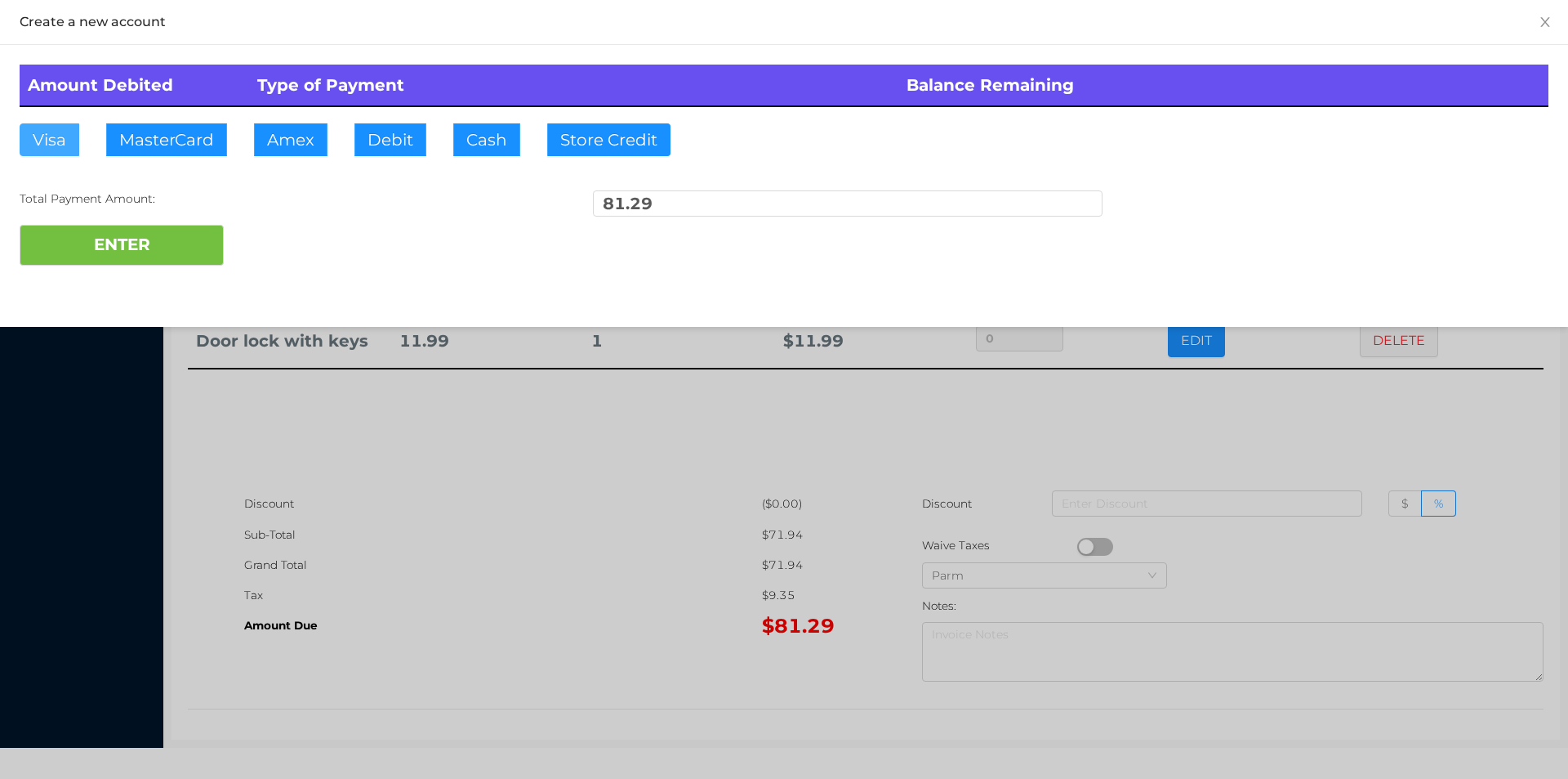
click at [63, 143] on button "Visa" at bounding box center [49, 139] width 60 height 32
click at [84, 236] on button "ENTER" at bounding box center [121, 246] width 204 height 41
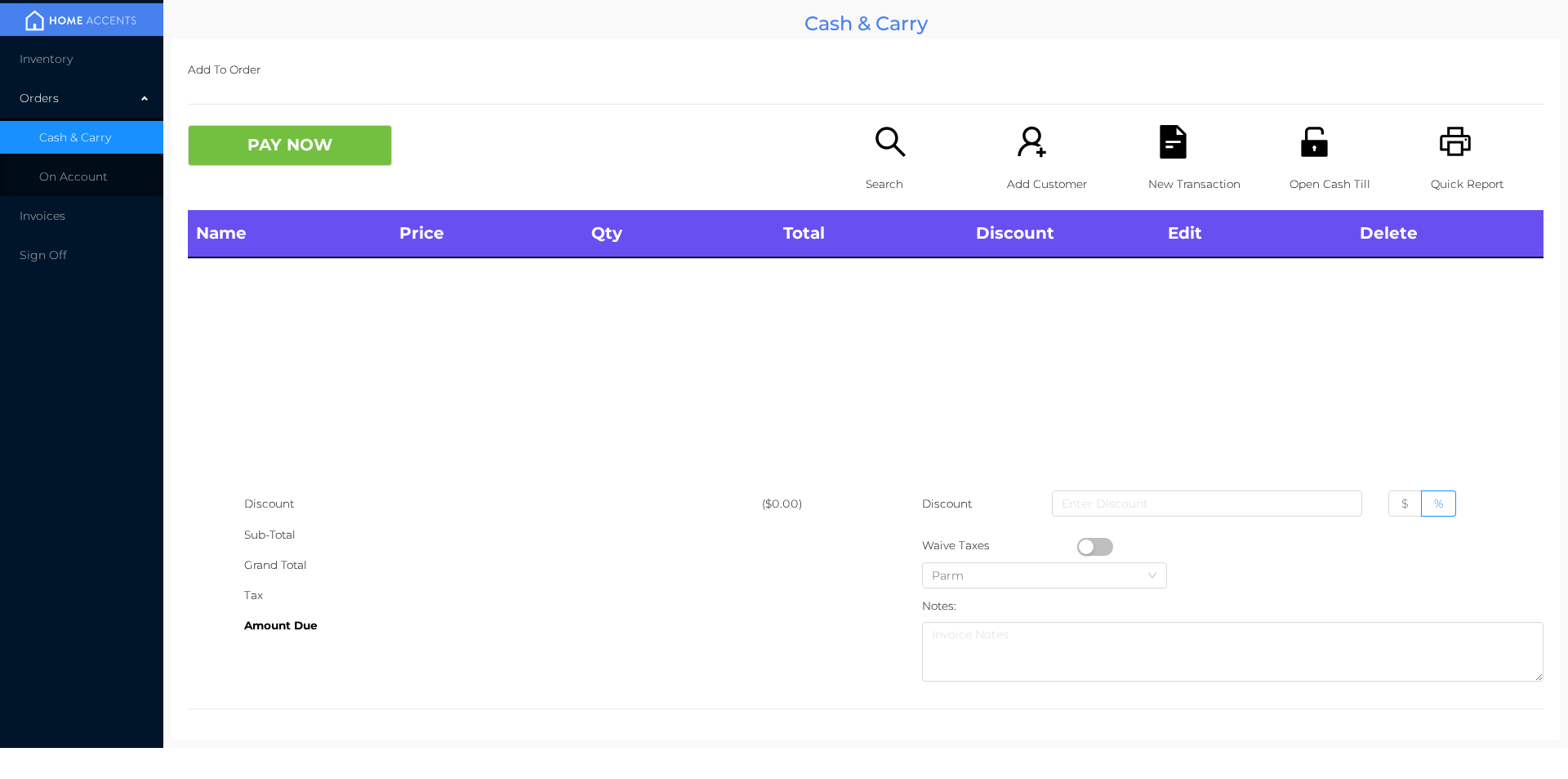
click at [1298, 151] on icon "icon: unlock" at bounding box center [1315, 142] width 33 height 33
click at [887, 165] on div "Search" at bounding box center [921, 167] width 112 height 85
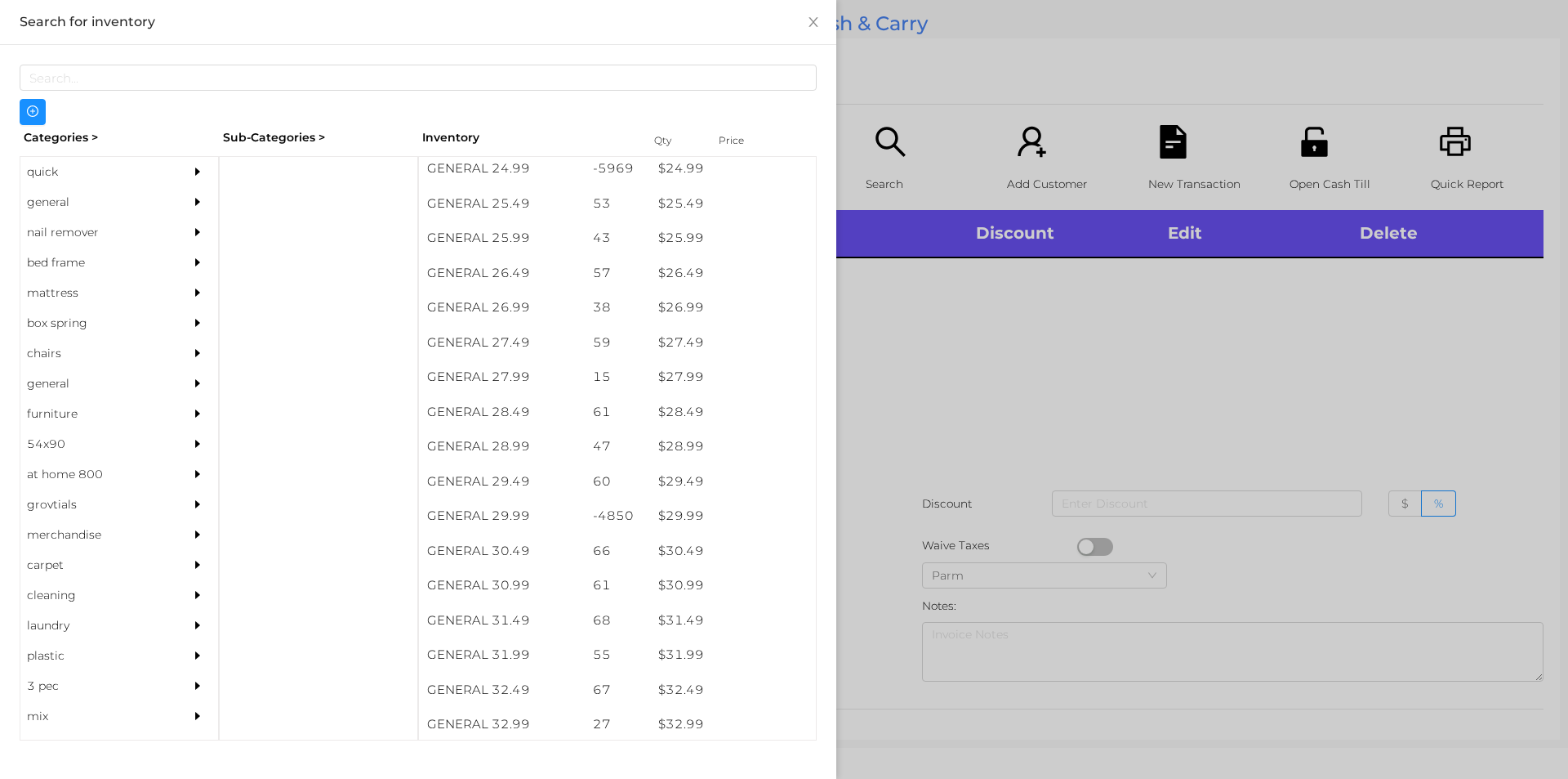
scroll to position [2126, 0]
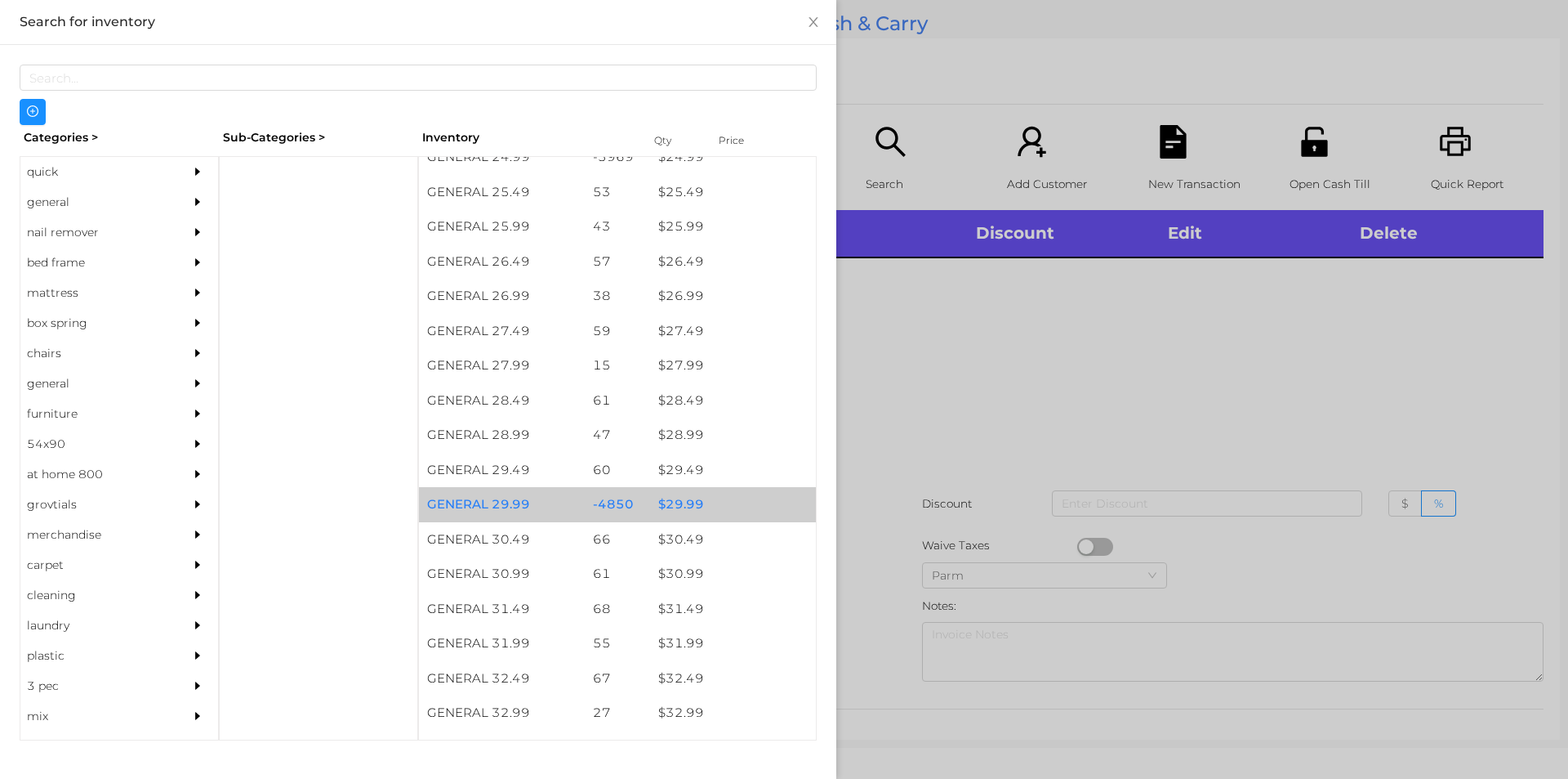
click at [678, 505] on div "$ 29.99" at bounding box center [734, 505] width 166 height 35
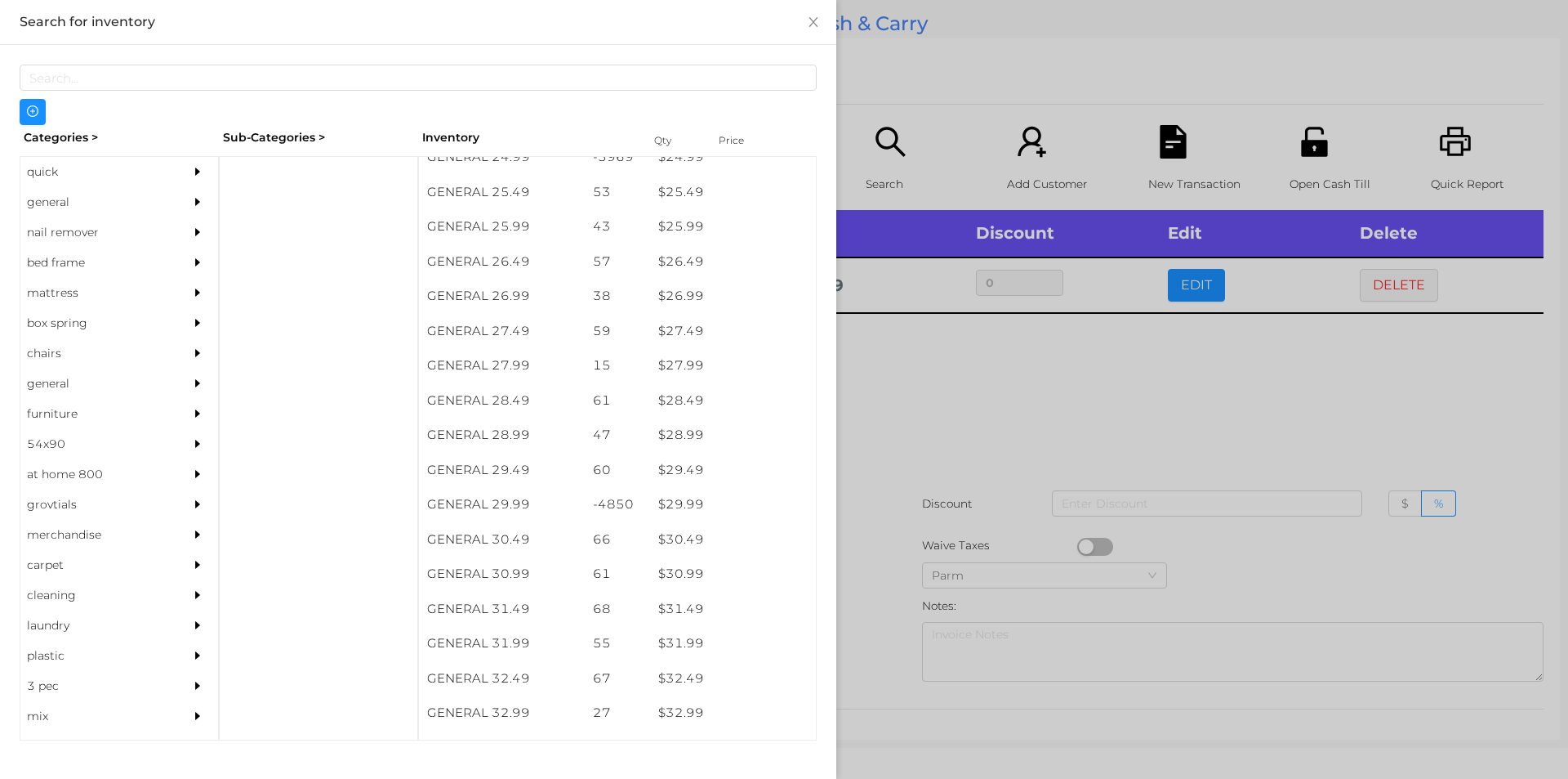
click at [939, 402] on div at bounding box center [784, 390] width 1568 height 779
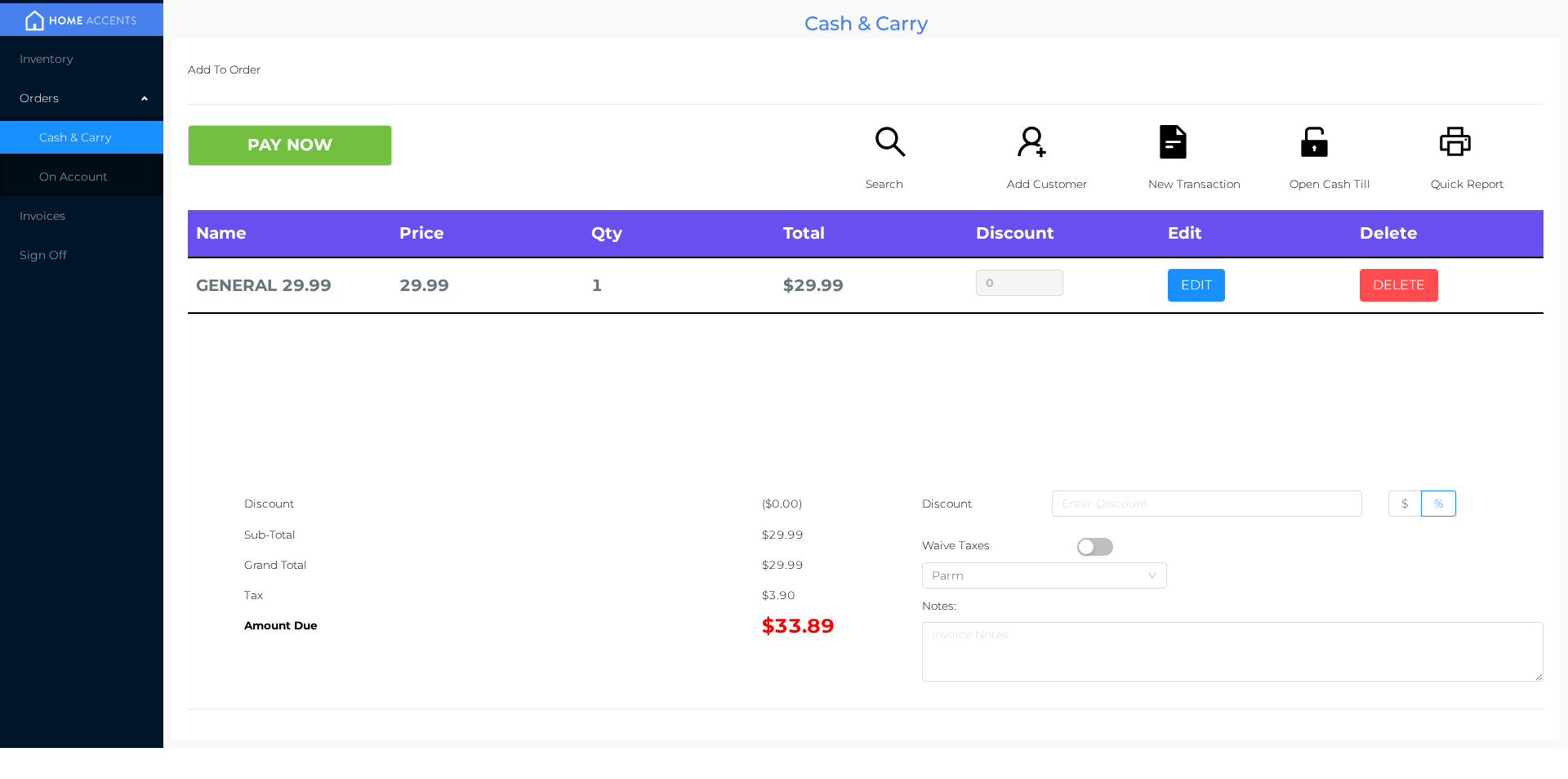
click at [1401, 298] on button "DELETE" at bounding box center [1399, 285] width 78 height 32
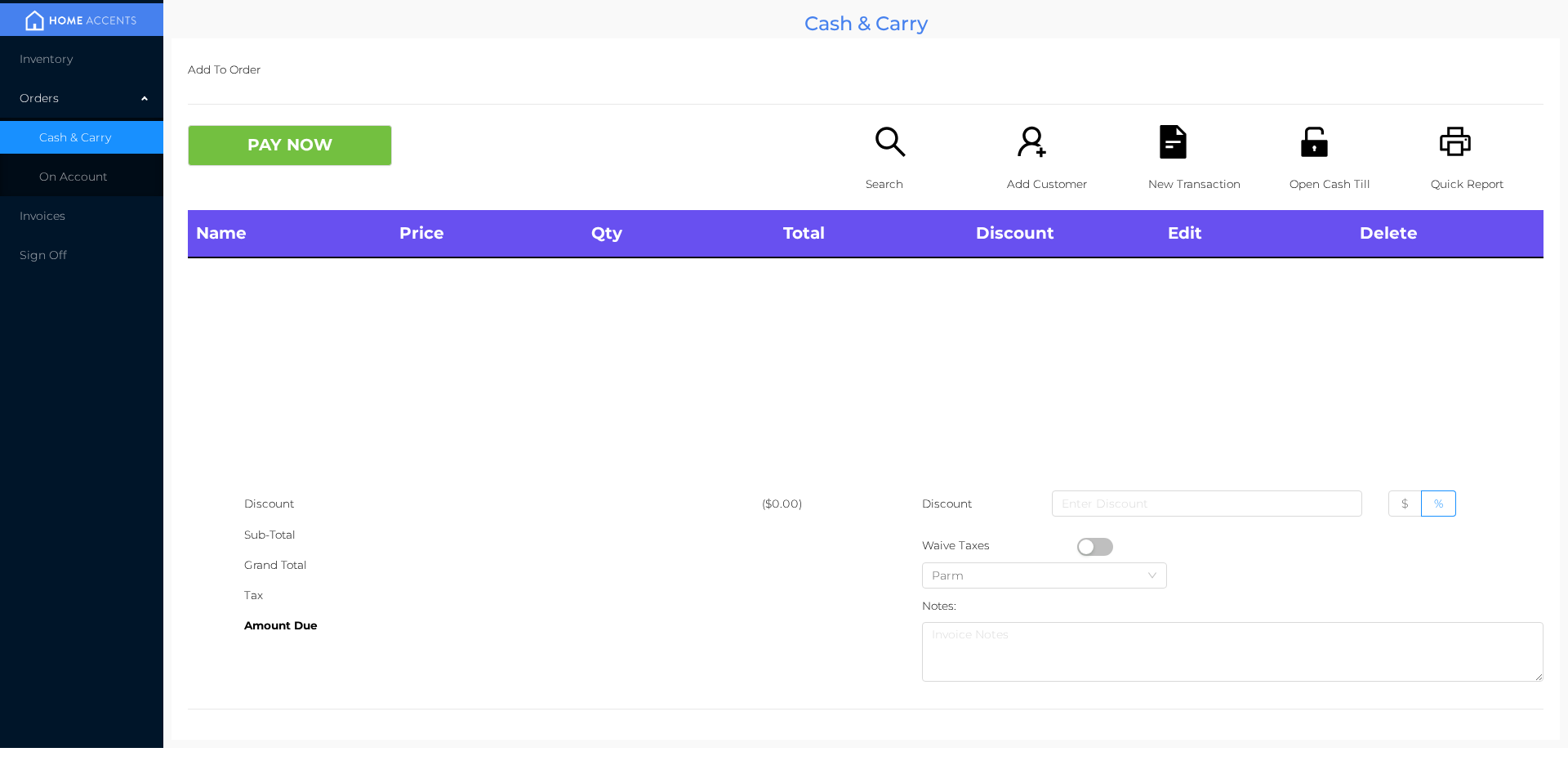
click at [1462, 149] on div "Quick Report" at bounding box center [1487, 167] width 112 height 85
click at [329, 388] on div "Name Price Qty Total Discount Edit Delete" at bounding box center [866, 349] width 1356 height 279
click at [878, 153] on icon "icon: search" at bounding box center [891, 142] width 33 height 33
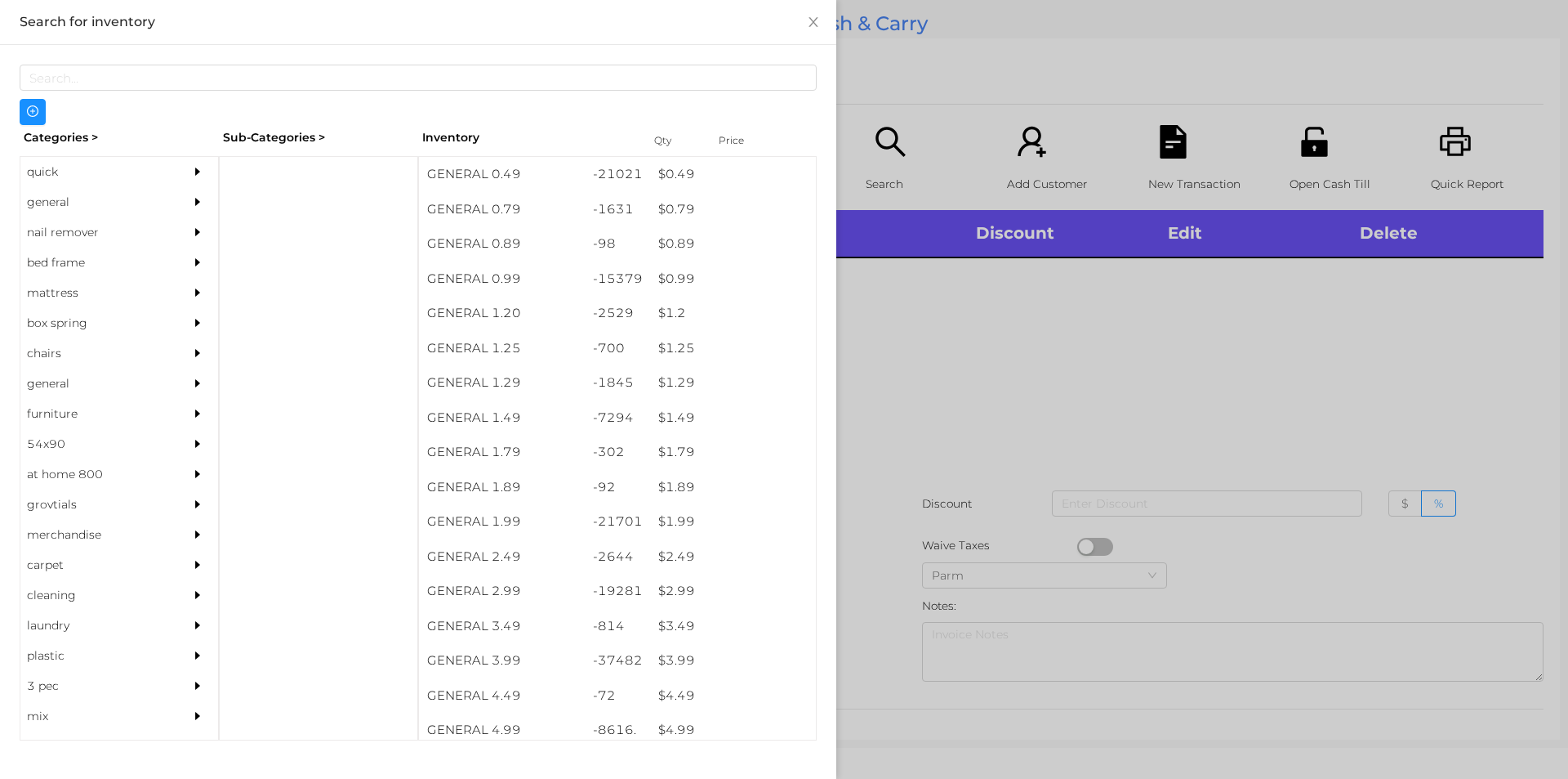
click at [68, 191] on div "general" at bounding box center [95, 202] width 149 height 30
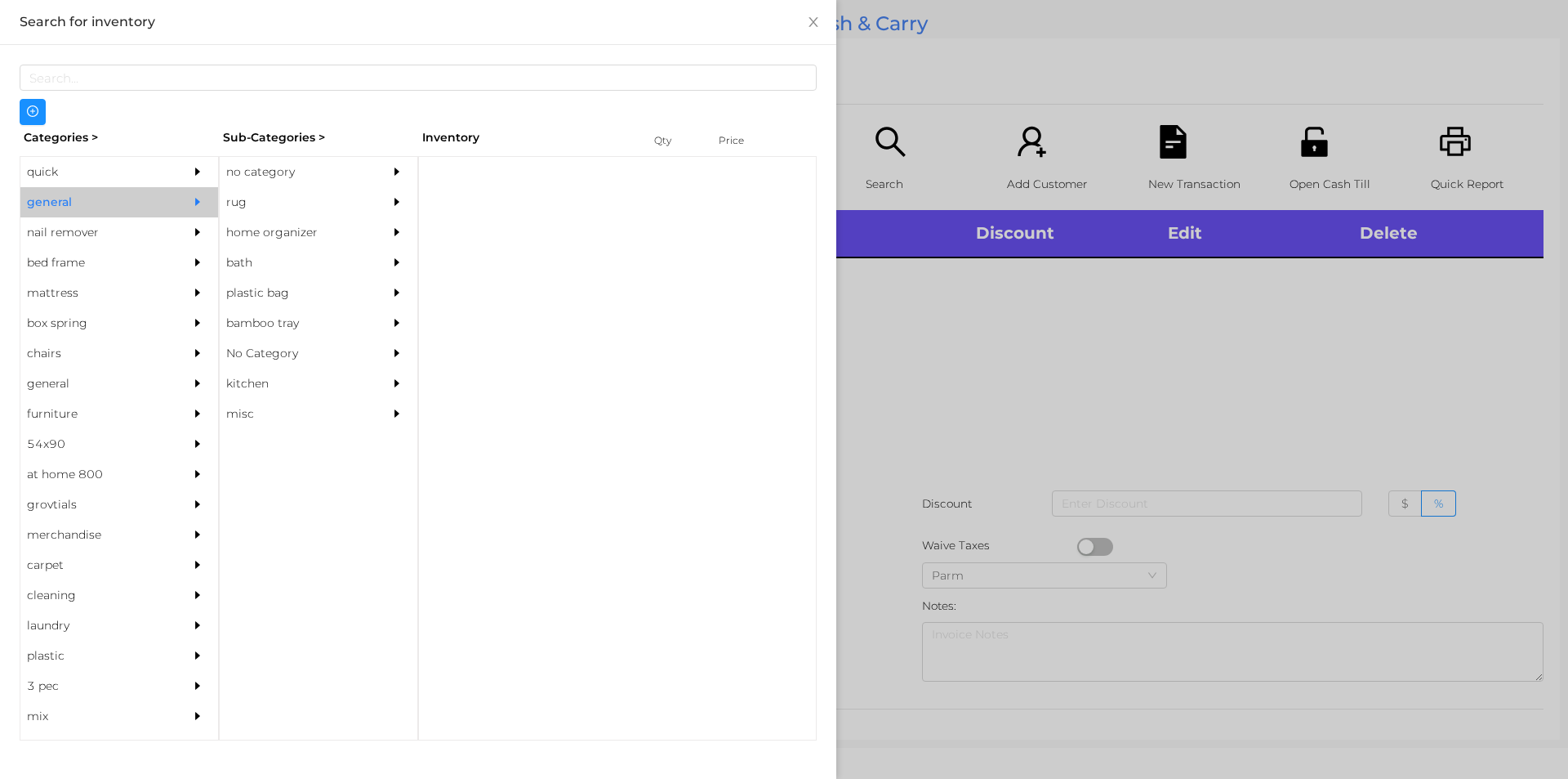
click at [252, 173] on div "no category" at bounding box center [294, 171] width 149 height 30
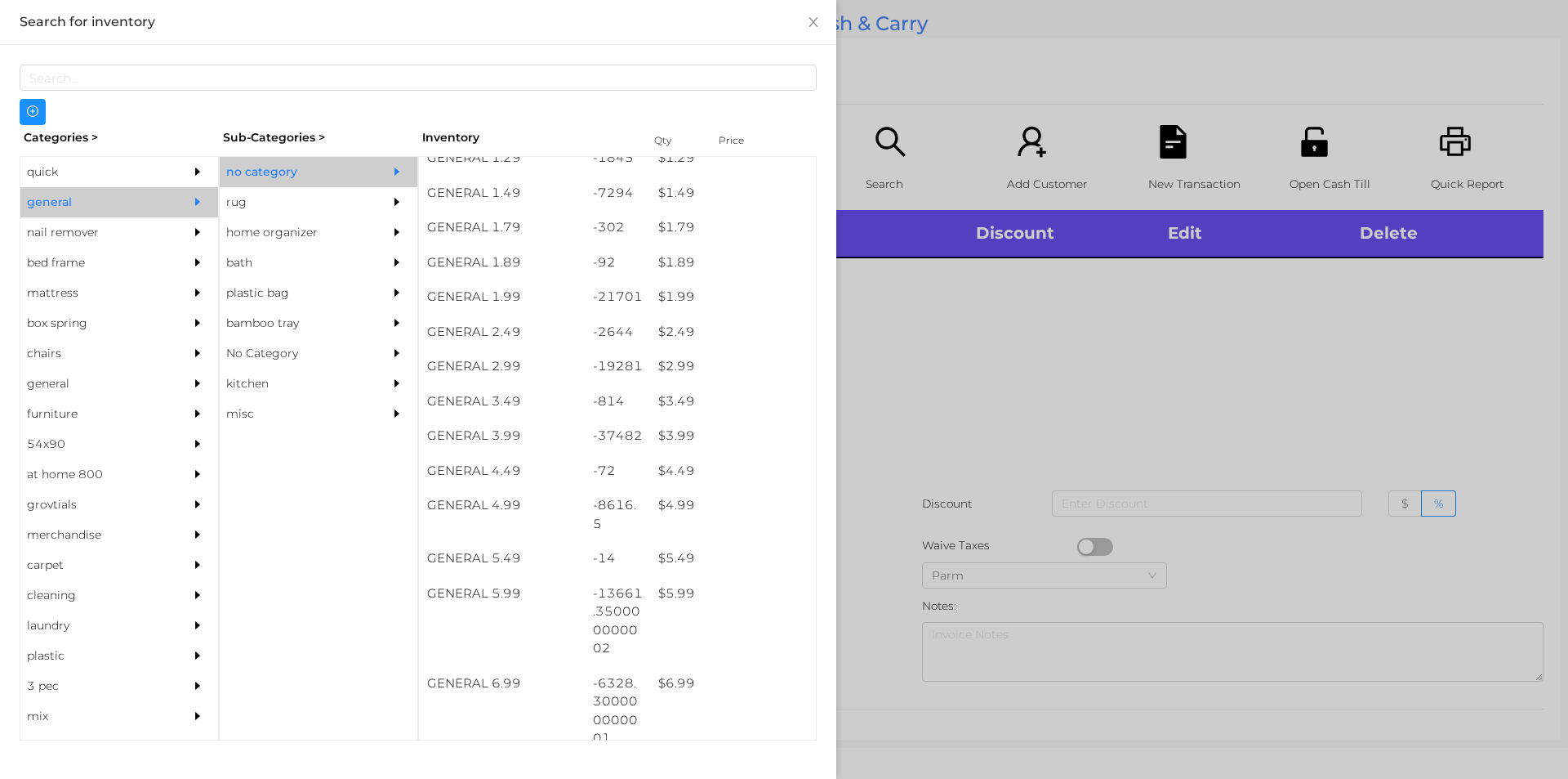
scroll to position [120, 0]
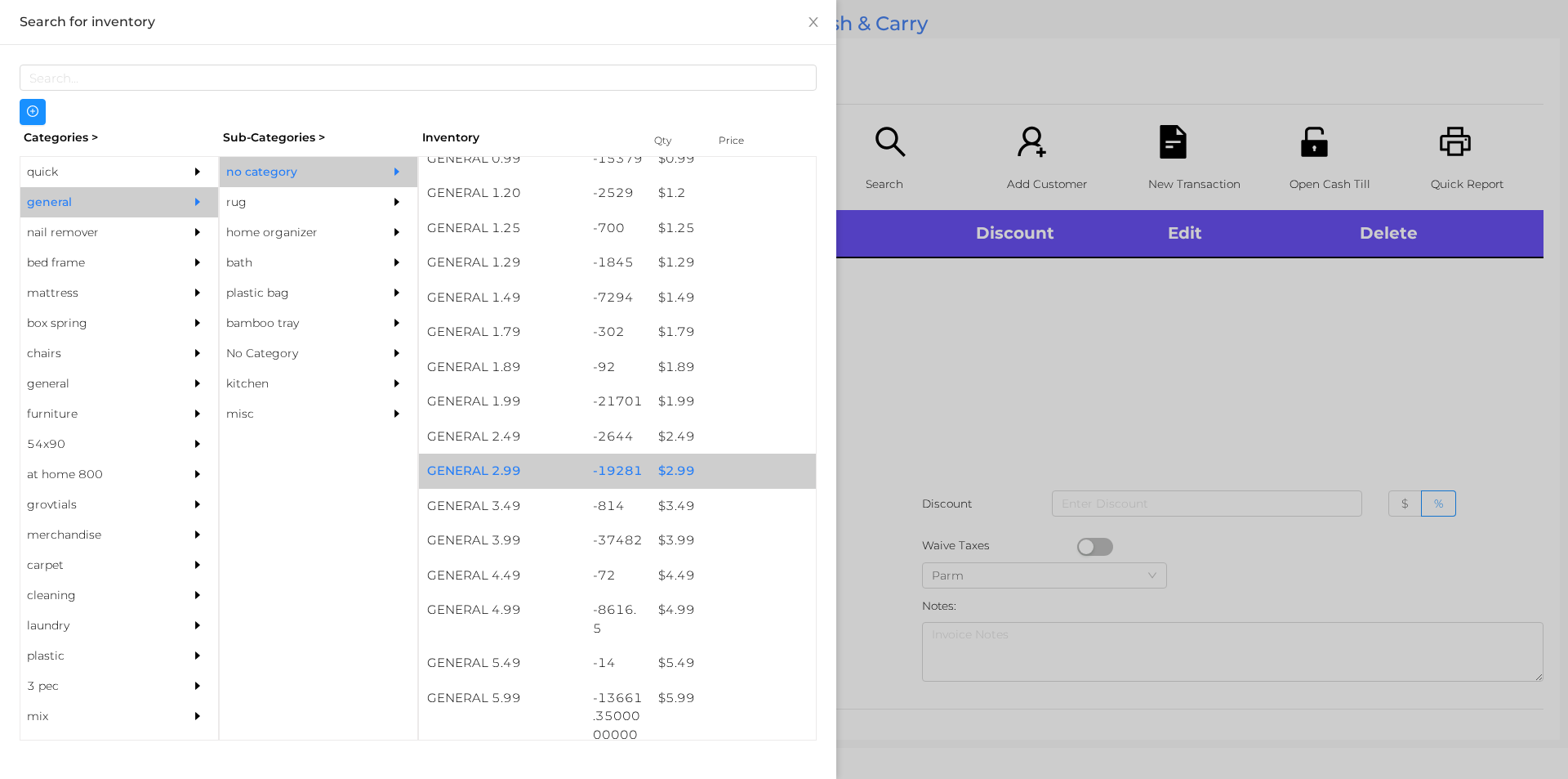
click at [691, 472] on div "$ 2.99" at bounding box center [734, 471] width 166 height 35
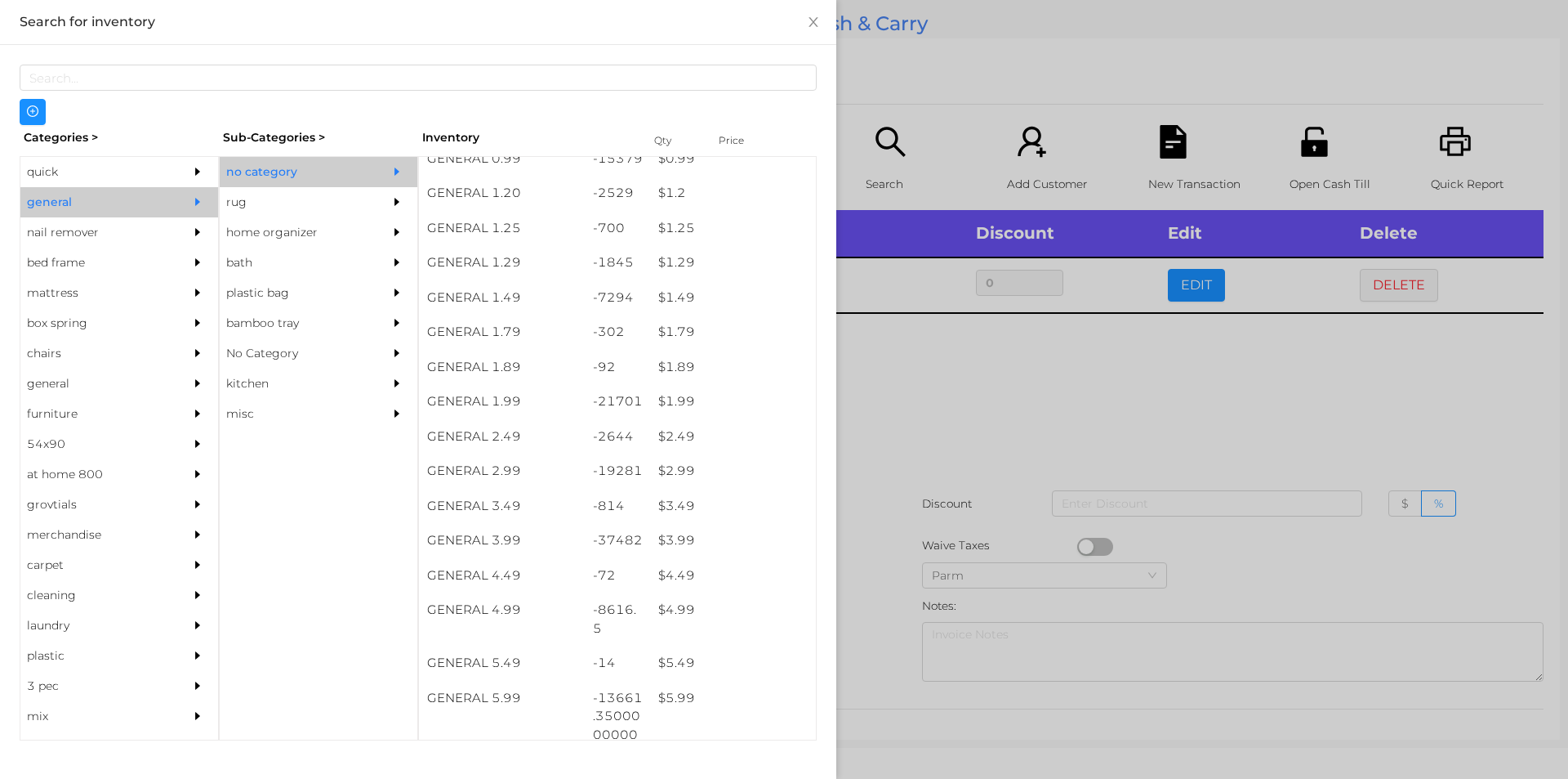
click at [885, 464] on div at bounding box center [784, 390] width 1568 height 779
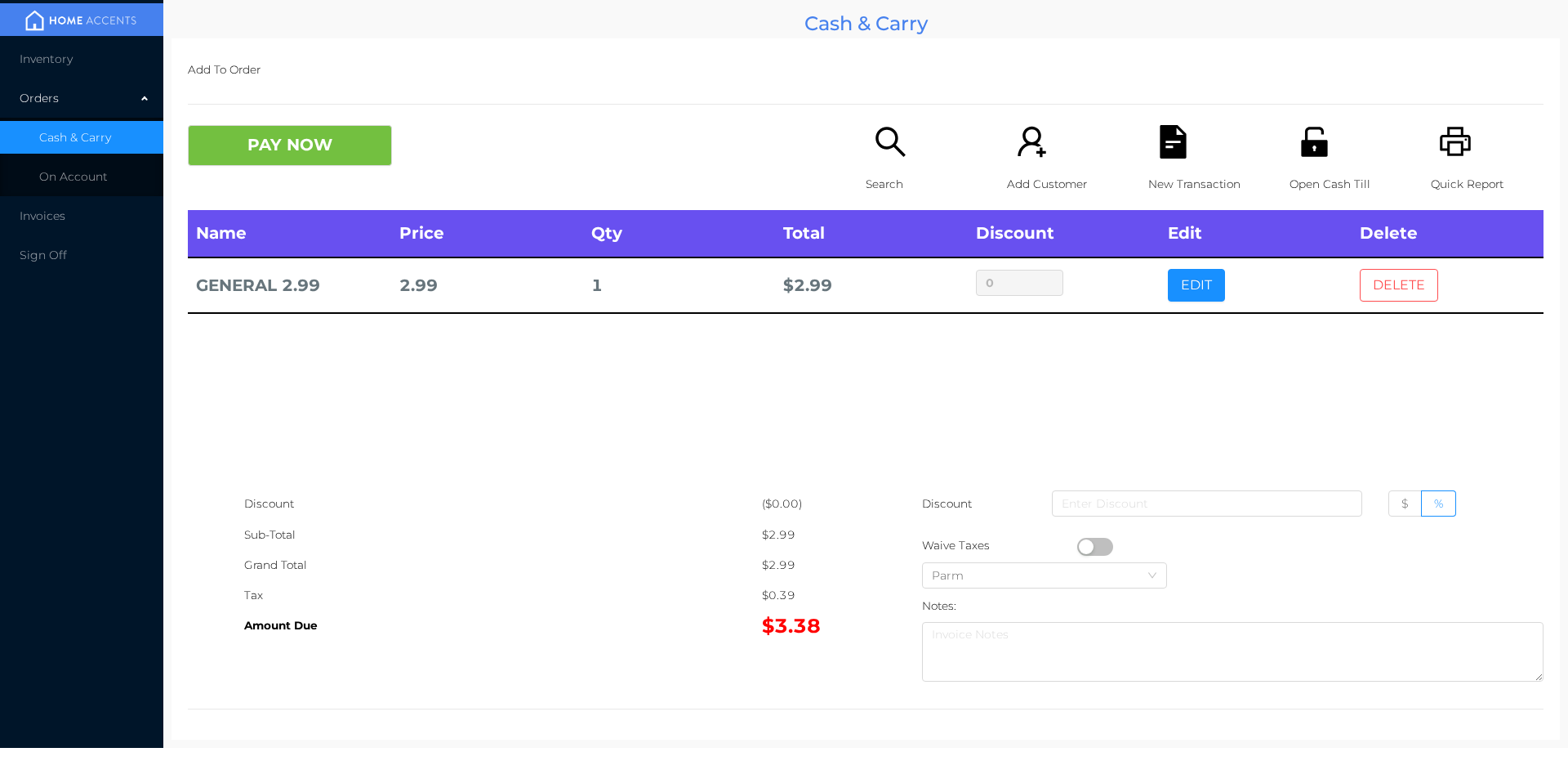
click at [1381, 289] on button "DELETE" at bounding box center [1399, 285] width 78 height 32
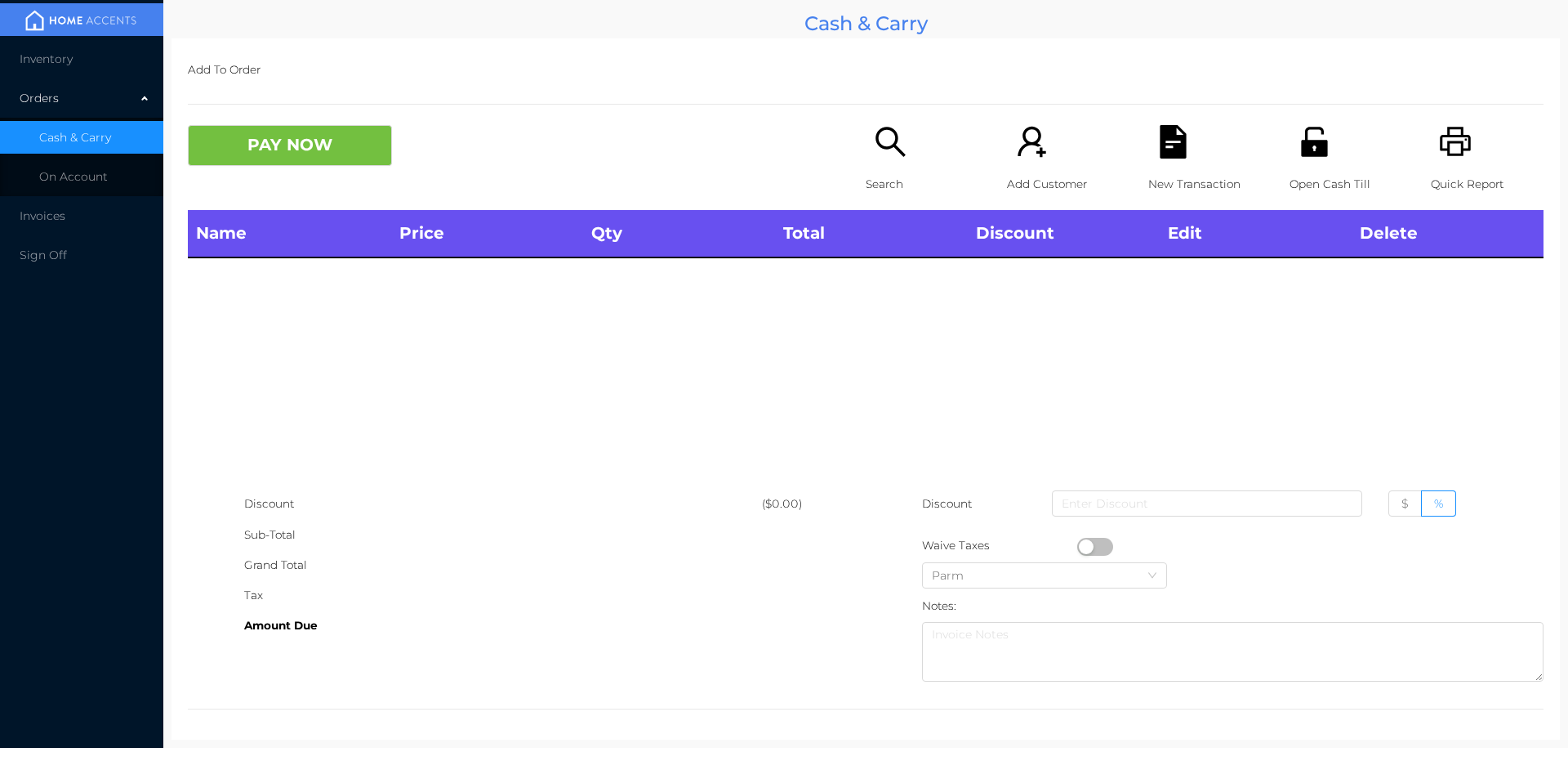
click at [1448, 169] on p "Quick Report" at bounding box center [1487, 184] width 112 height 30
click at [291, 161] on button "PAY NOW" at bounding box center [290, 146] width 204 height 41
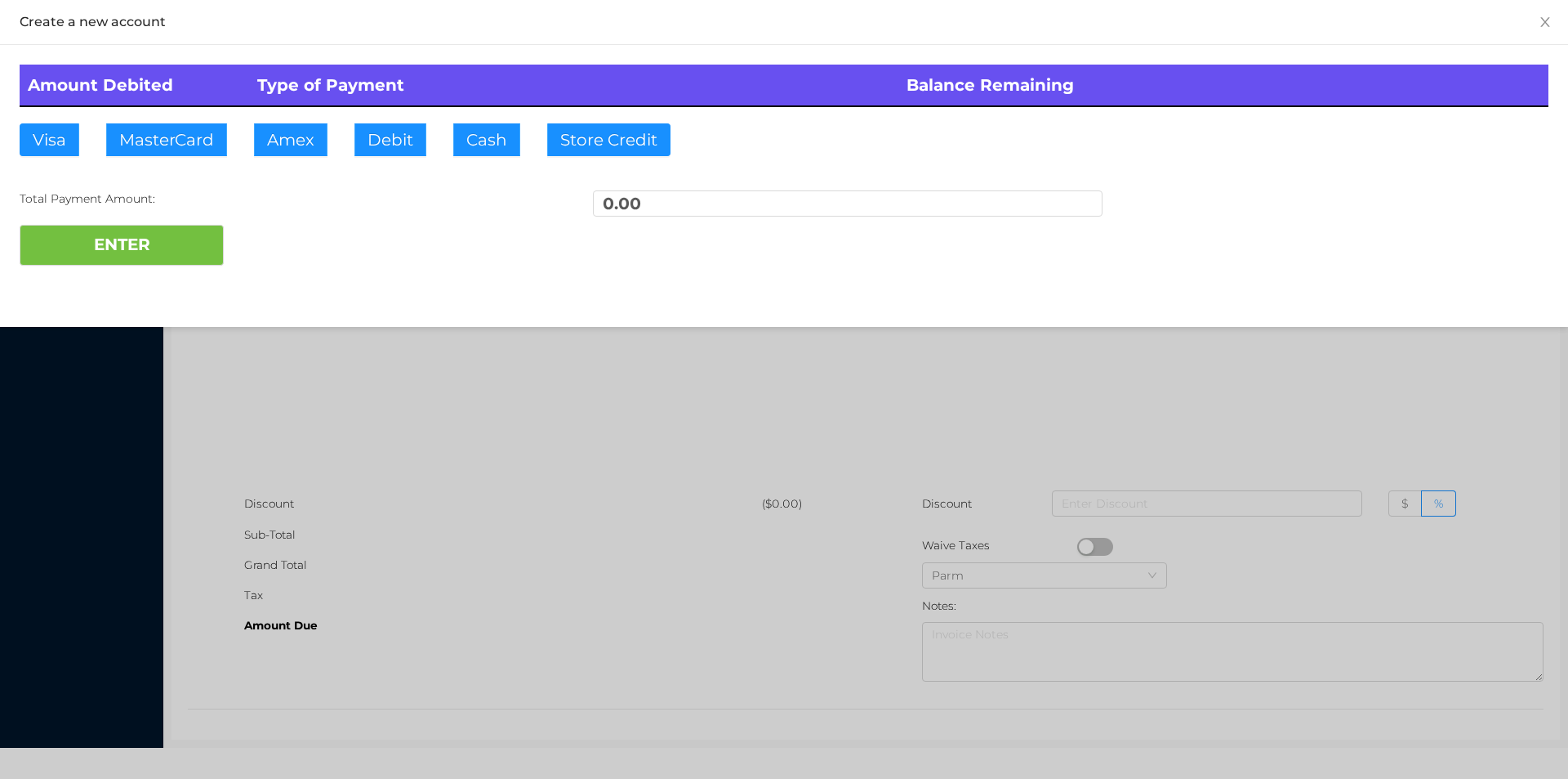
click at [1101, 373] on div at bounding box center [784, 390] width 1568 height 779
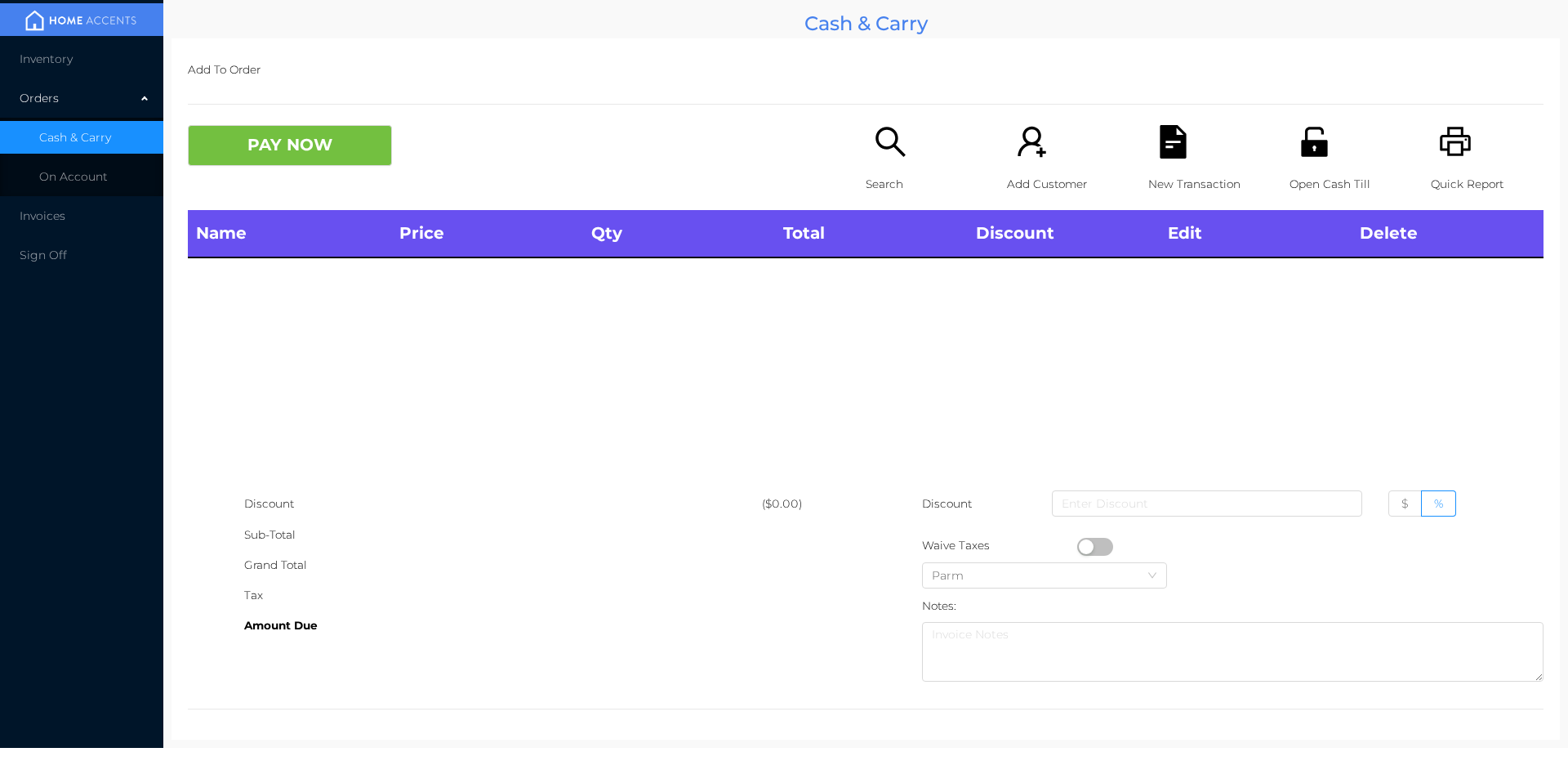
click at [1304, 170] on p "Open Cash Till" at bounding box center [1346, 184] width 112 height 30
click at [1308, 146] on icon "icon: unlock" at bounding box center [1314, 141] width 26 height 29
click at [1311, 153] on icon "icon: unlock" at bounding box center [1314, 141] width 26 height 29
click at [1317, 151] on icon "icon: unlock" at bounding box center [1314, 141] width 26 height 29
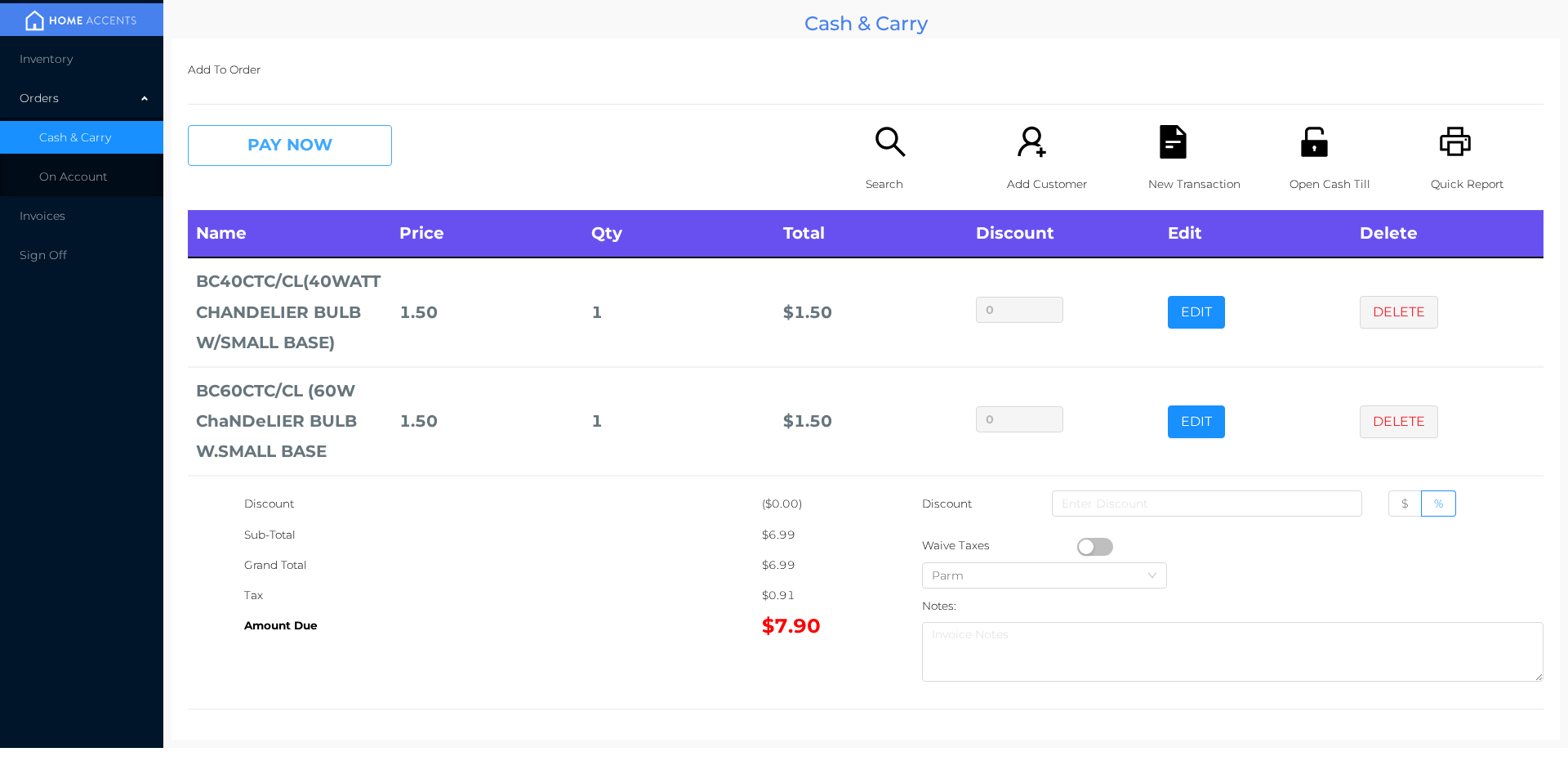
click at [290, 164] on button "PAY NOW" at bounding box center [290, 146] width 204 height 41
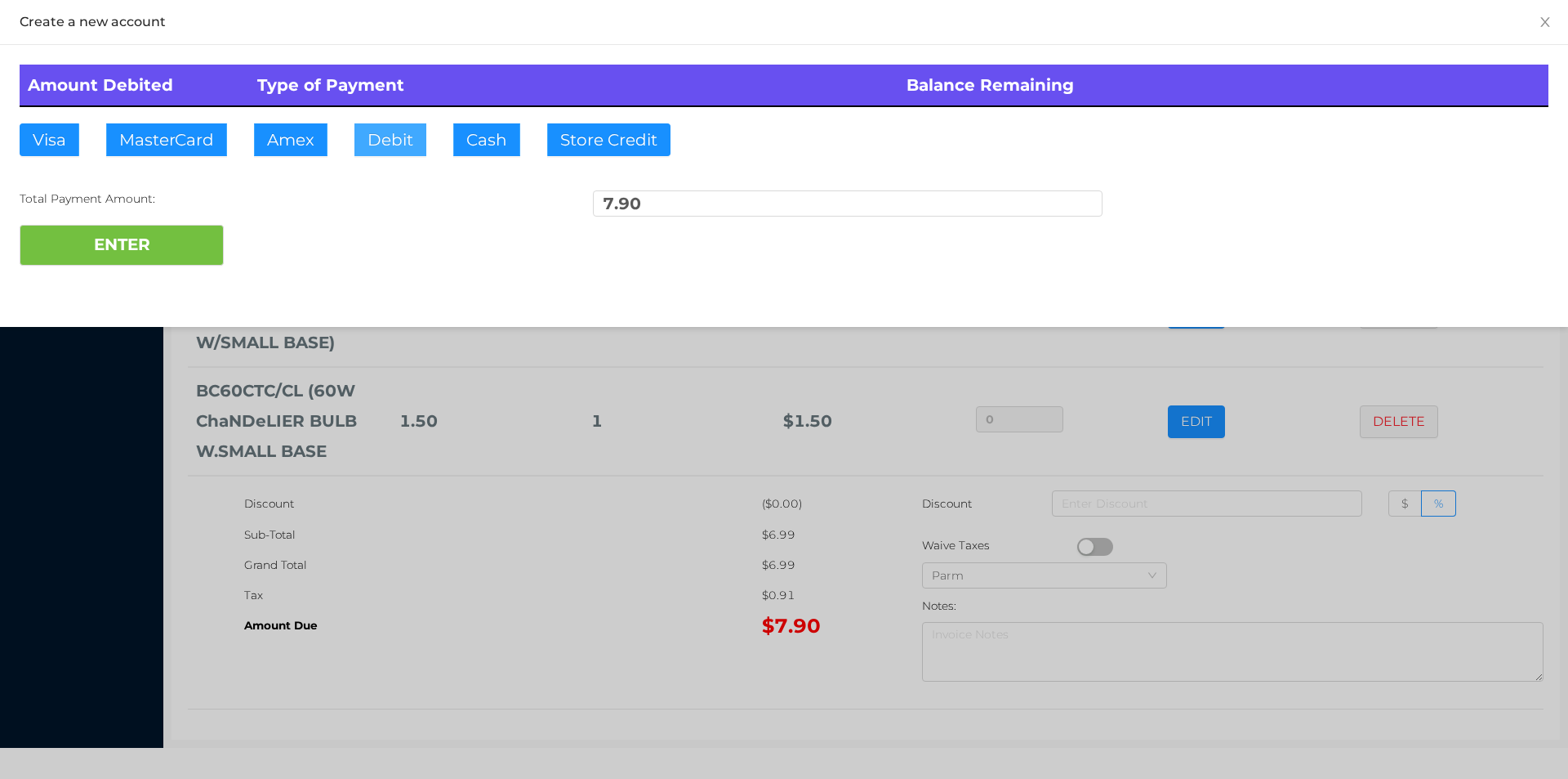
click at [401, 142] on button "Debit" at bounding box center [389, 139] width 71 height 32
type input "10"
click at [140, 246] on button "ENTER" at bounding box center [121, 246] width 204 height 41
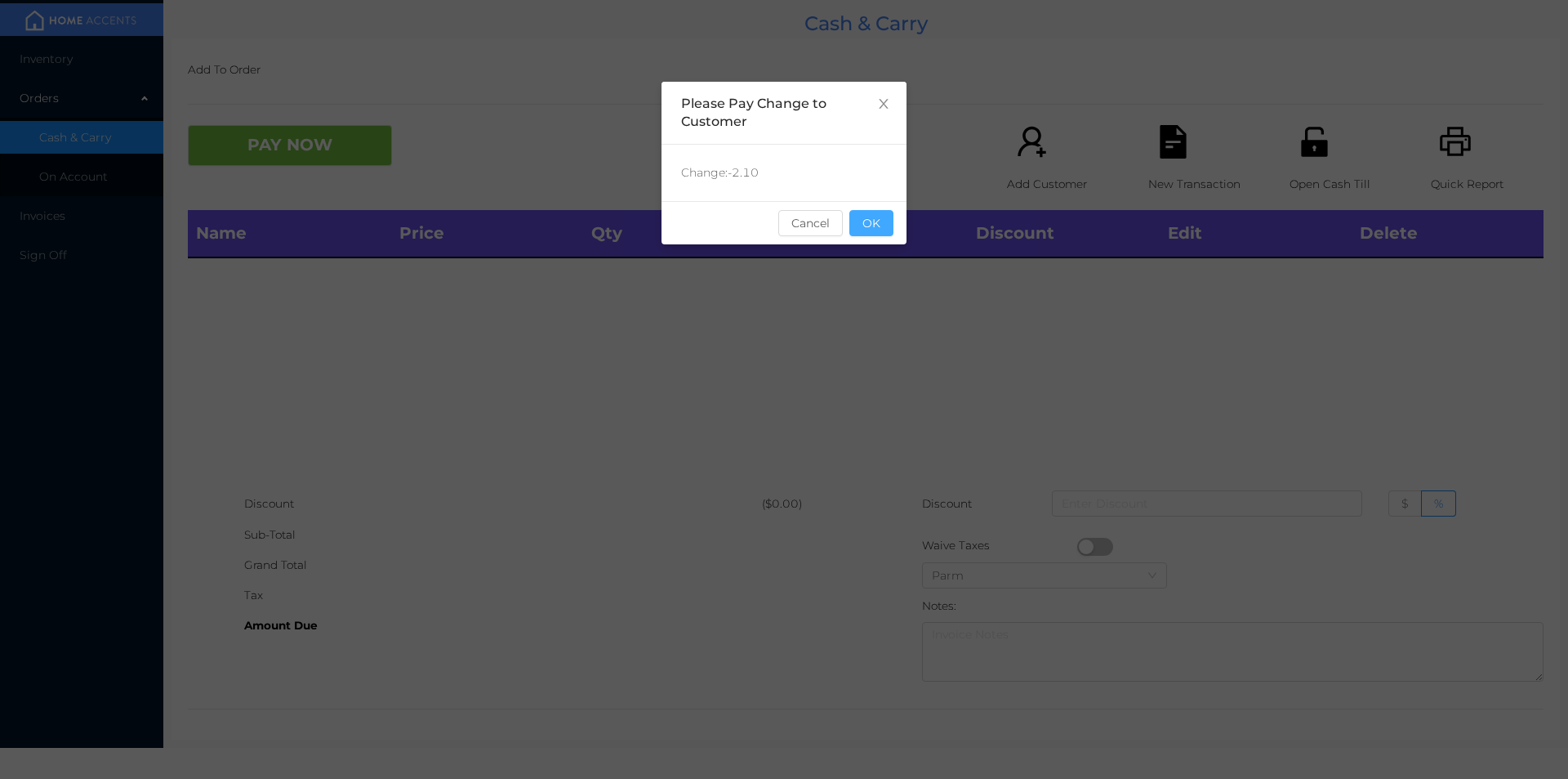
click at [870, 223] on button "OK" at bounding box center [872, 223] width 44 height 26
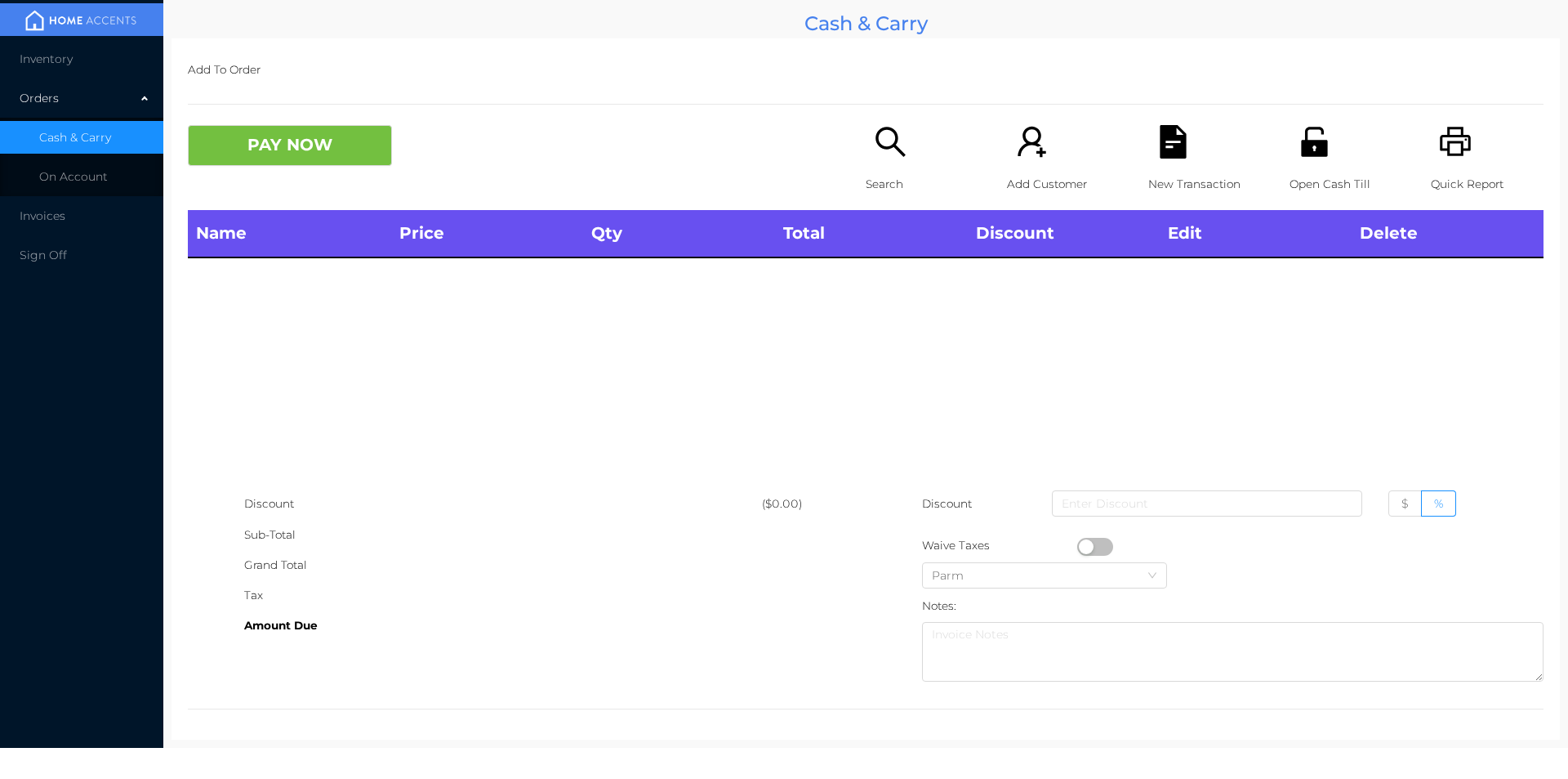
click at [1266, 183] on div "Search Add Customer New Transaction Open Cash Till Quick Report" at bounding box center [1204, 167] width 678 height 85
click at [1290, 194] on p "Open Cash Till" at bounding box center [1346, 184] width 112 height 30
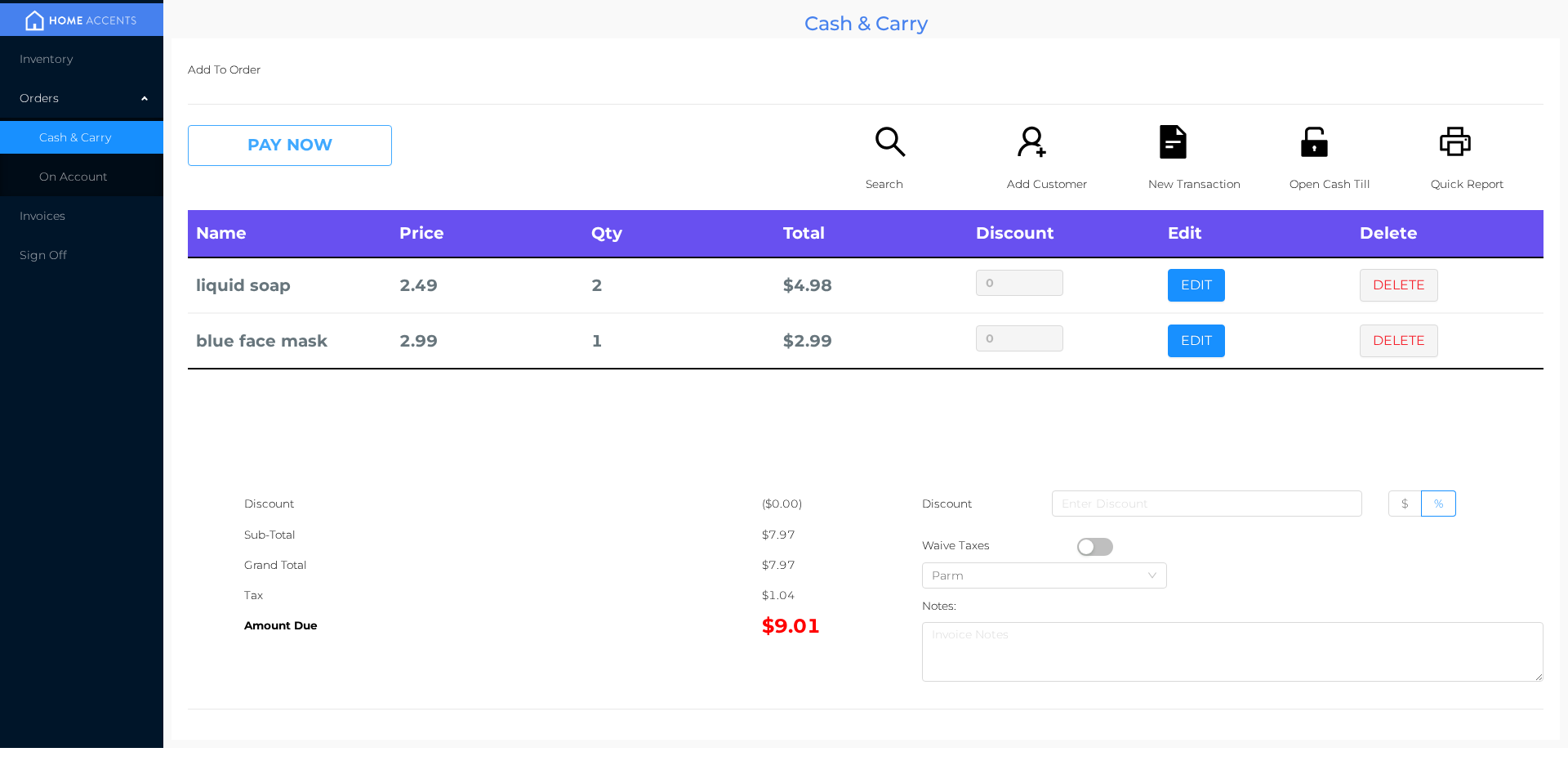
click at [306, 156] on button "PAY NOW" at bounding box center [290, 146] width 204 height 41
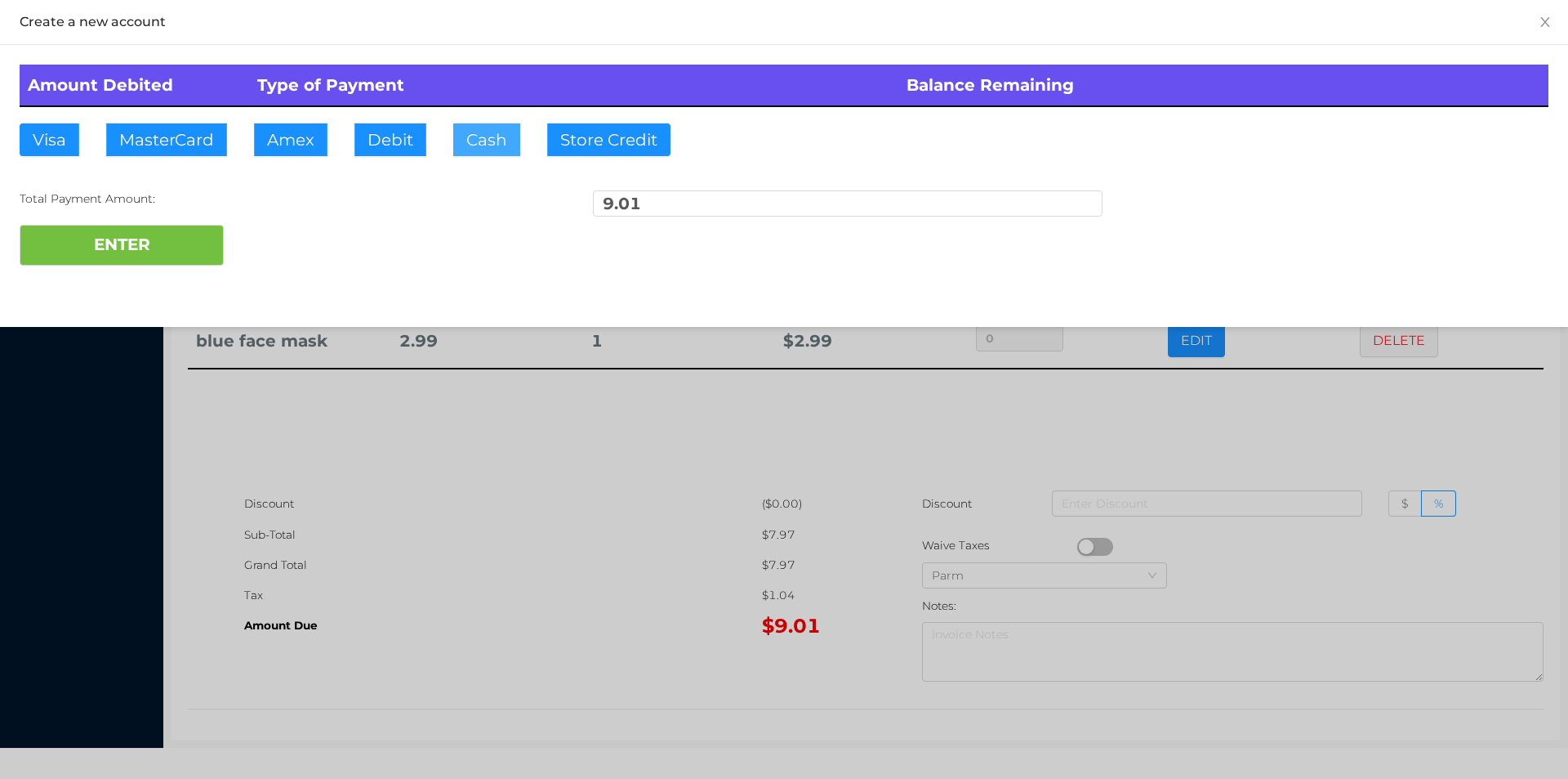
click at [483, 138] on button "Cash" at bounding box center [486, 139] width 67 height 32
click at [137, 210] on div "Total Payment Amount: 9.01" at bounding box center [784, 207] width 1529 height 34
click at [113, 230] on button "ENTER" at bounding box center [121, 246] width 204 height 41
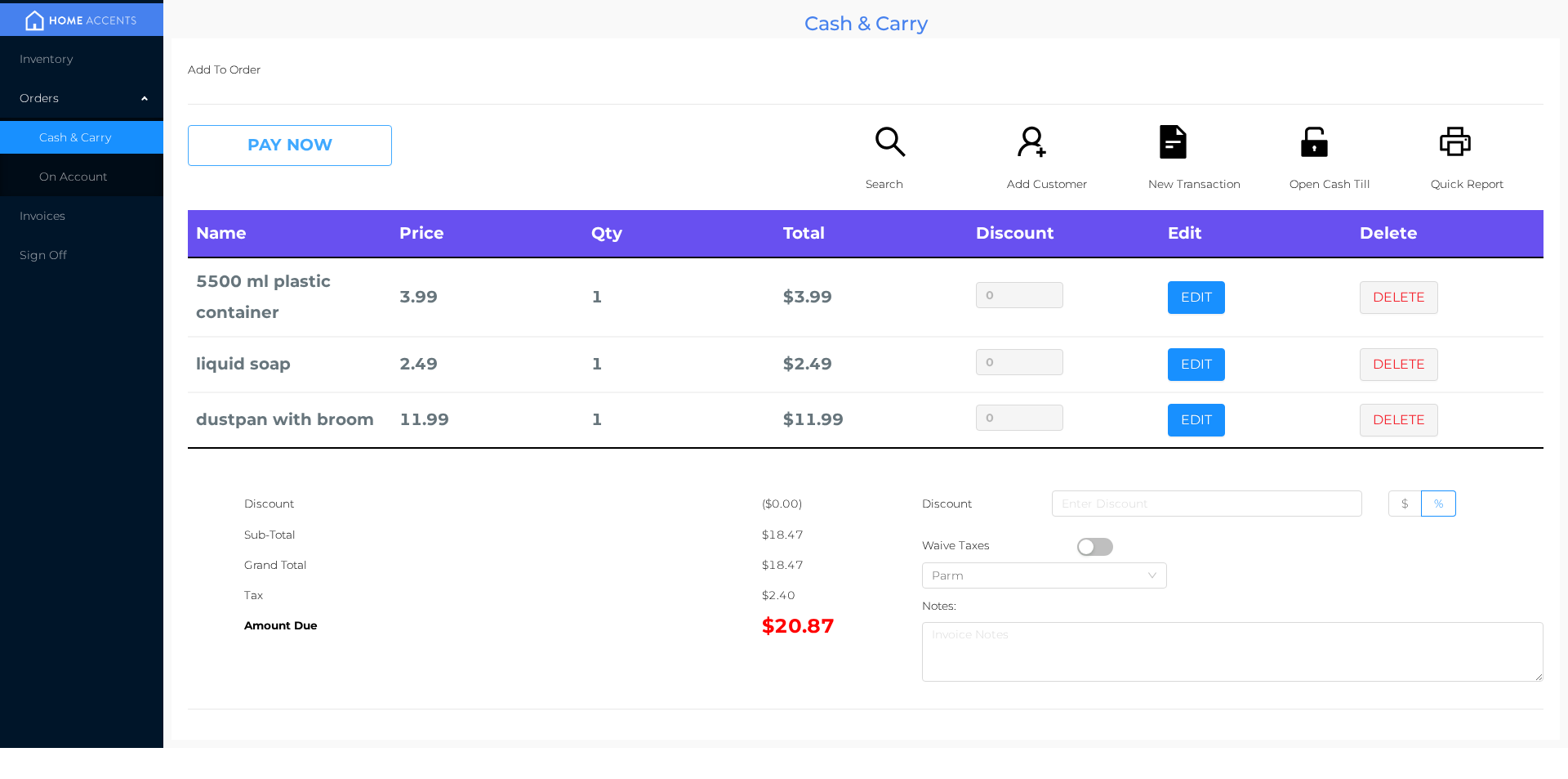
click at [291, 161] on button "PAY NOW" at bounding box center [290, 146] width 204 height 41
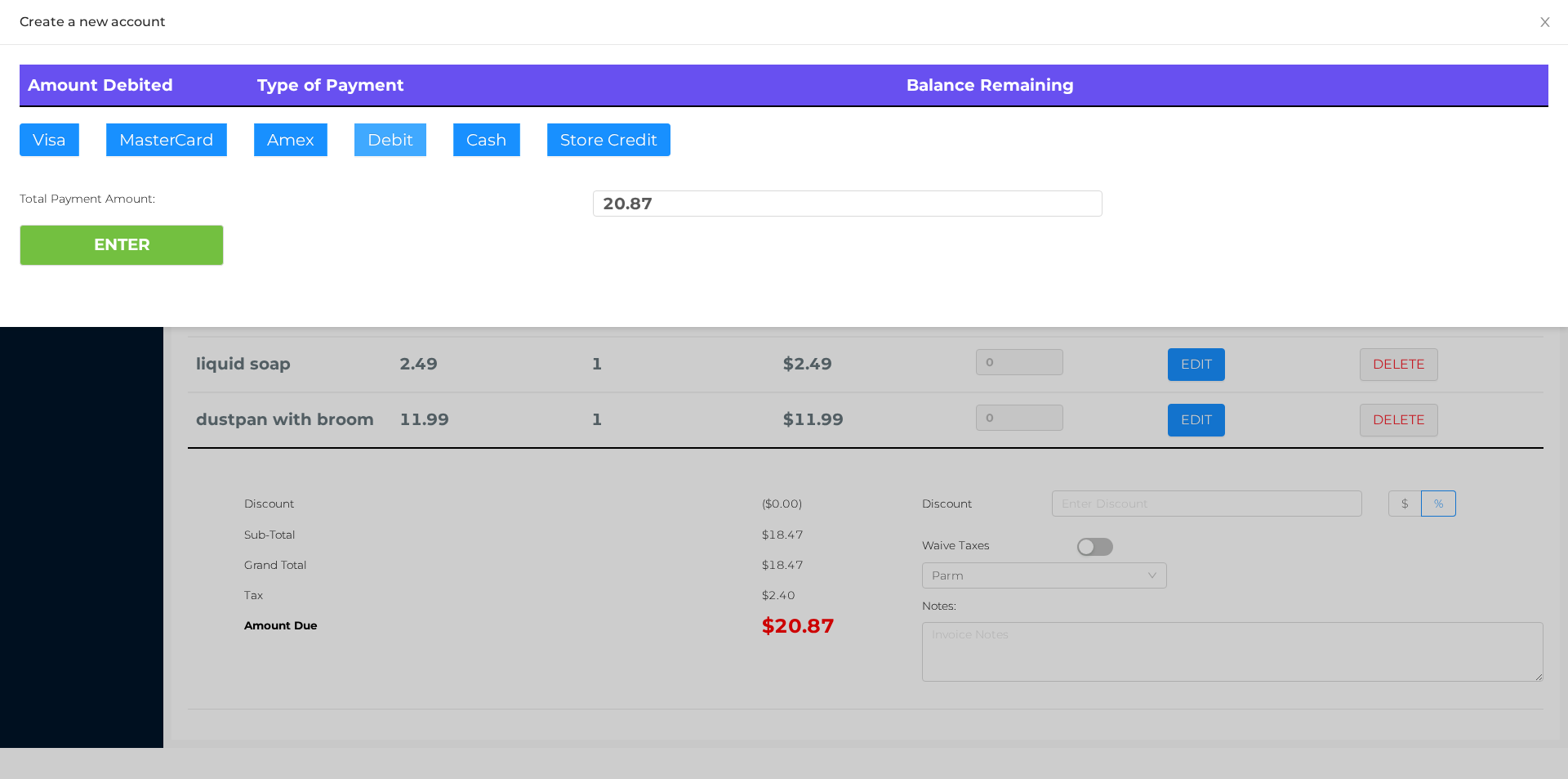
click at [385, 155] on button "Debit" at bounding box center [389, 139] width 71 height 32
click at [161, 242] on button "ENTER" at bounding box center [121, 246] width 204 height 41
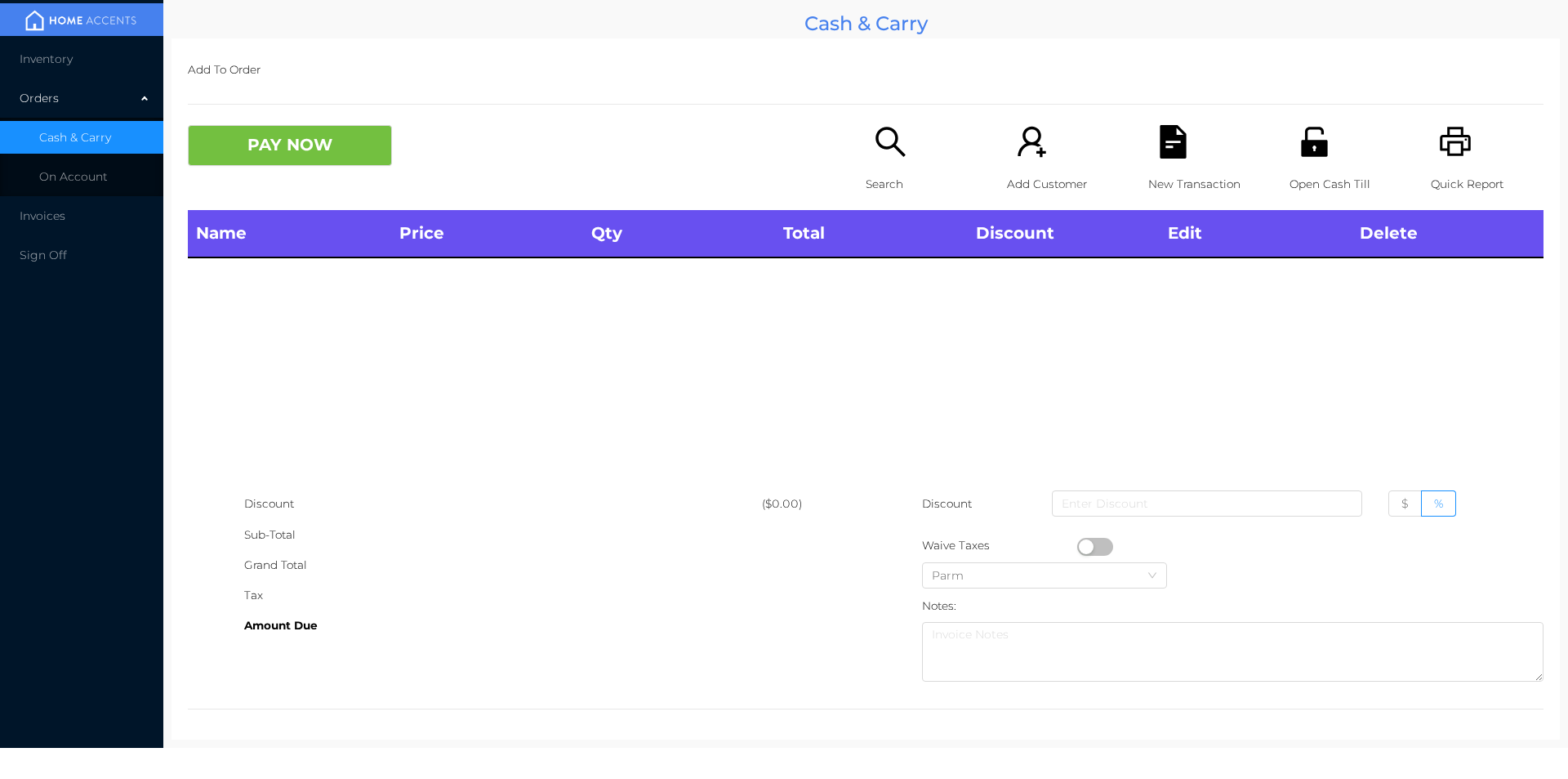
click at [888, 187] on p "Search" at bounding box center [921, 184] width 112 height 30
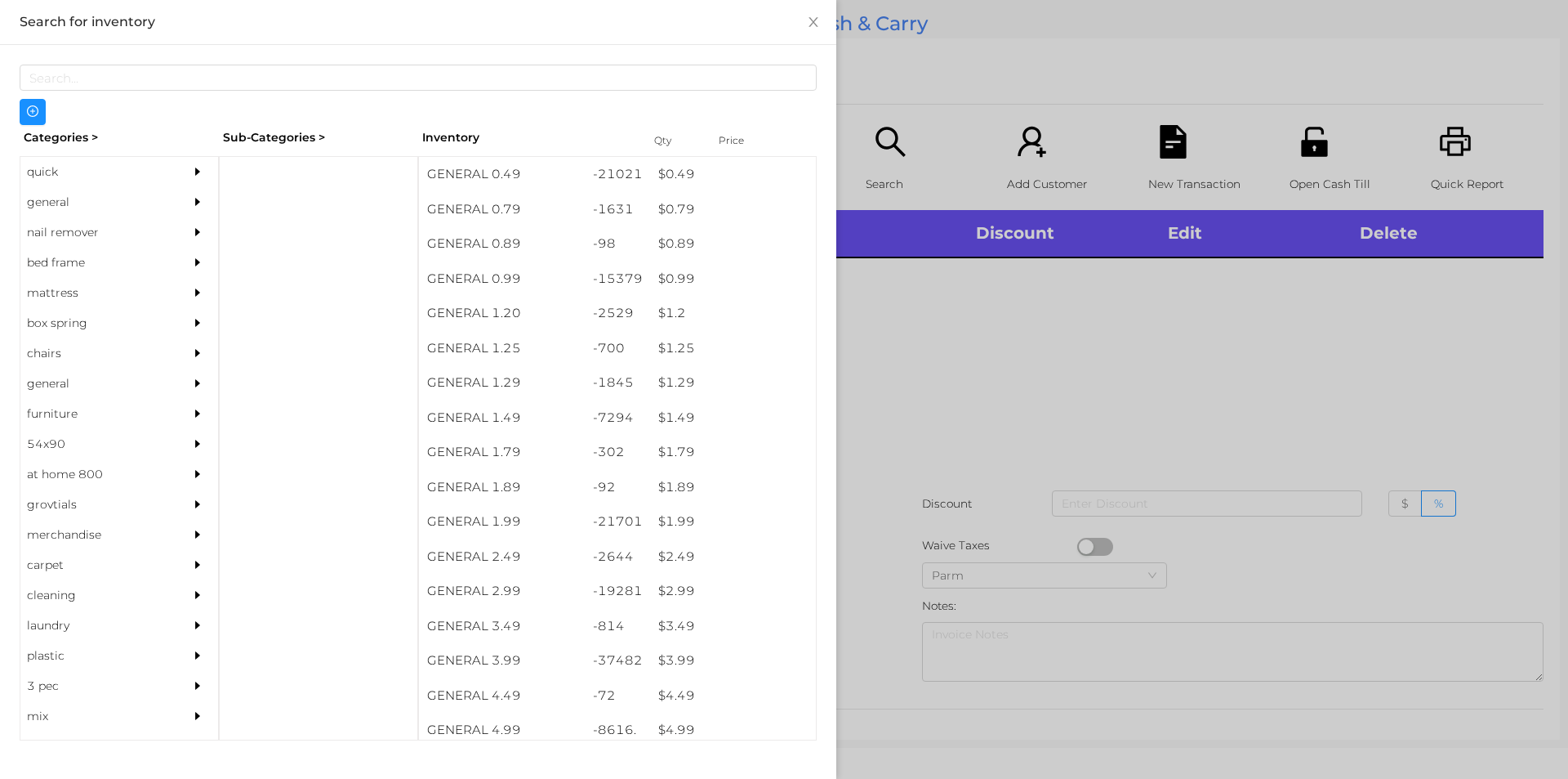
click at [671, 657] on div "$ 3.99" at bounding box center [734, 661] width 166 height 35
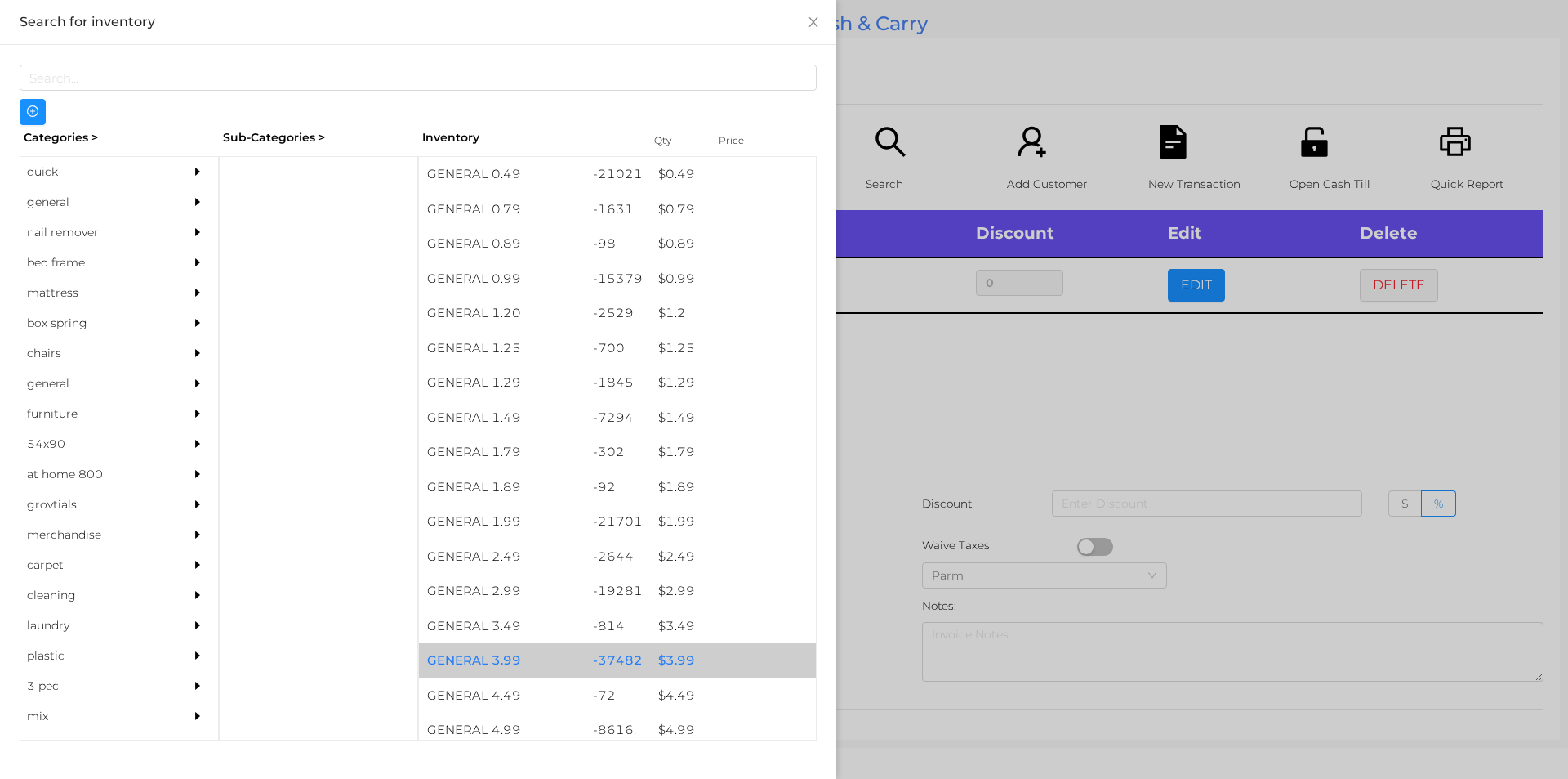
click at [675, 669] on div "$ 3.99" at bounding box center [734, 661] width 166 height 35
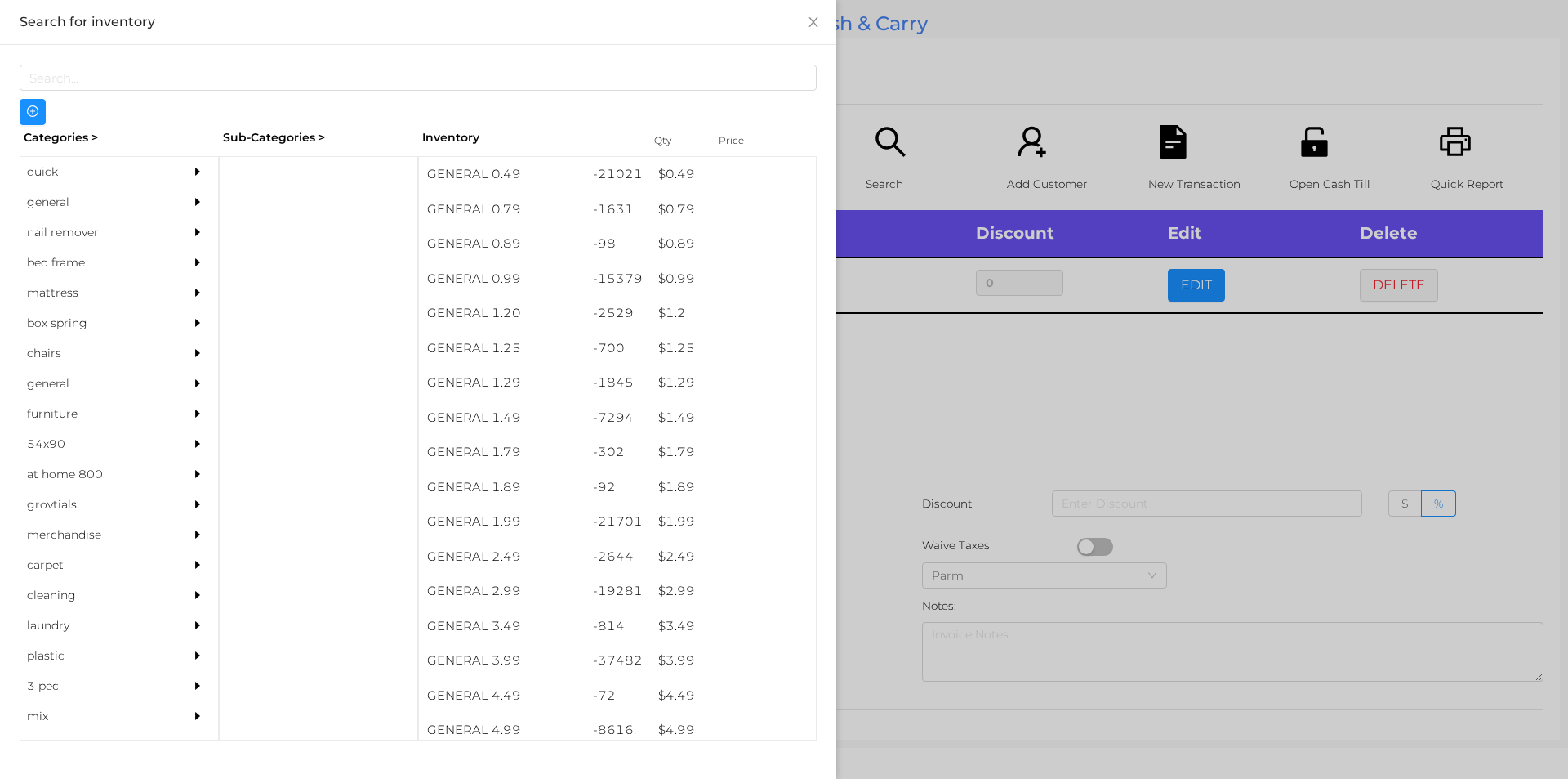
click at [1079, 374] on div at bounding box center [784, 390] width 1568 height 779
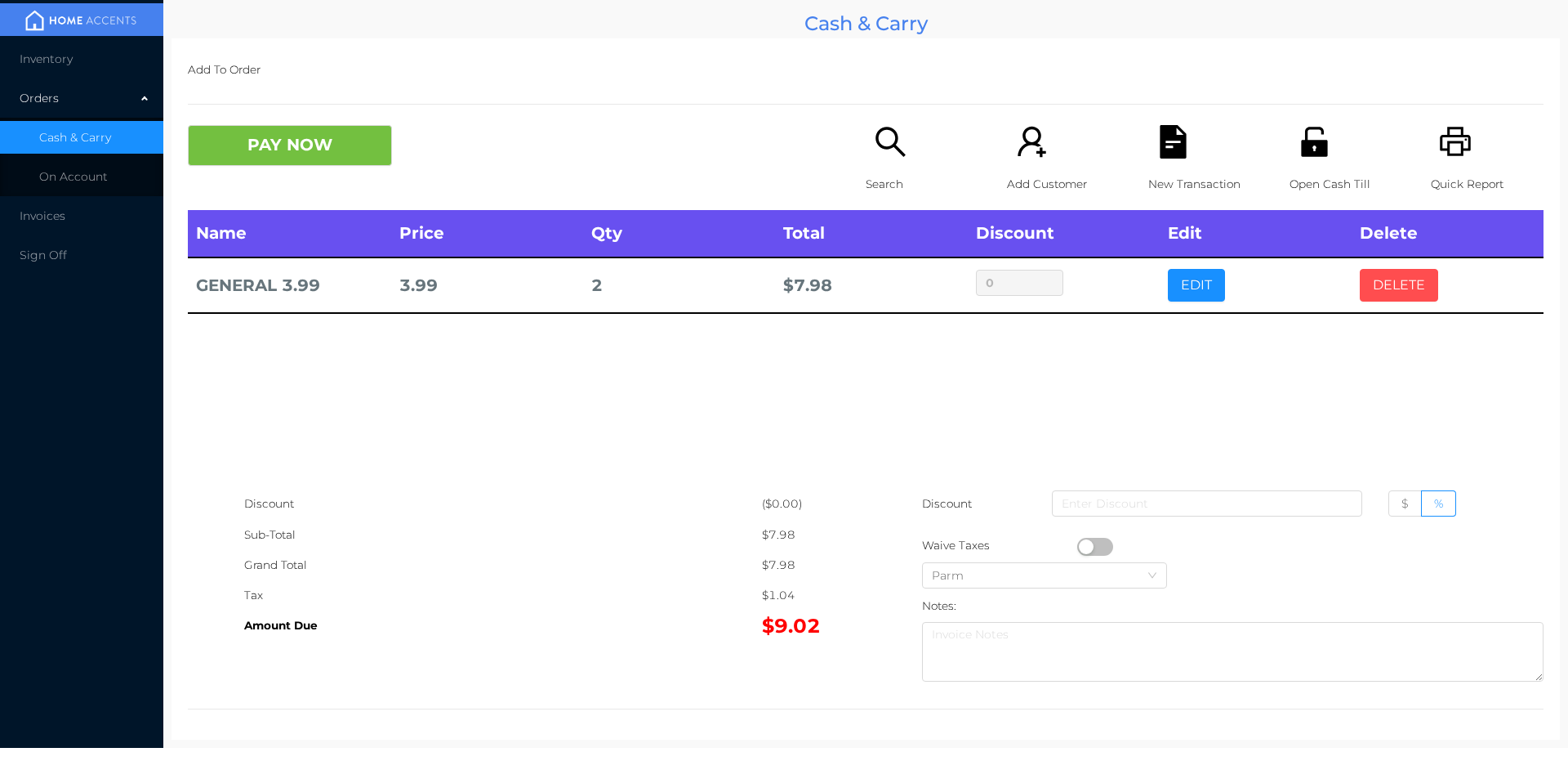
click at [1393, 296] on button "DELETE" at bounding box center [1399, 285] width 78 height 32
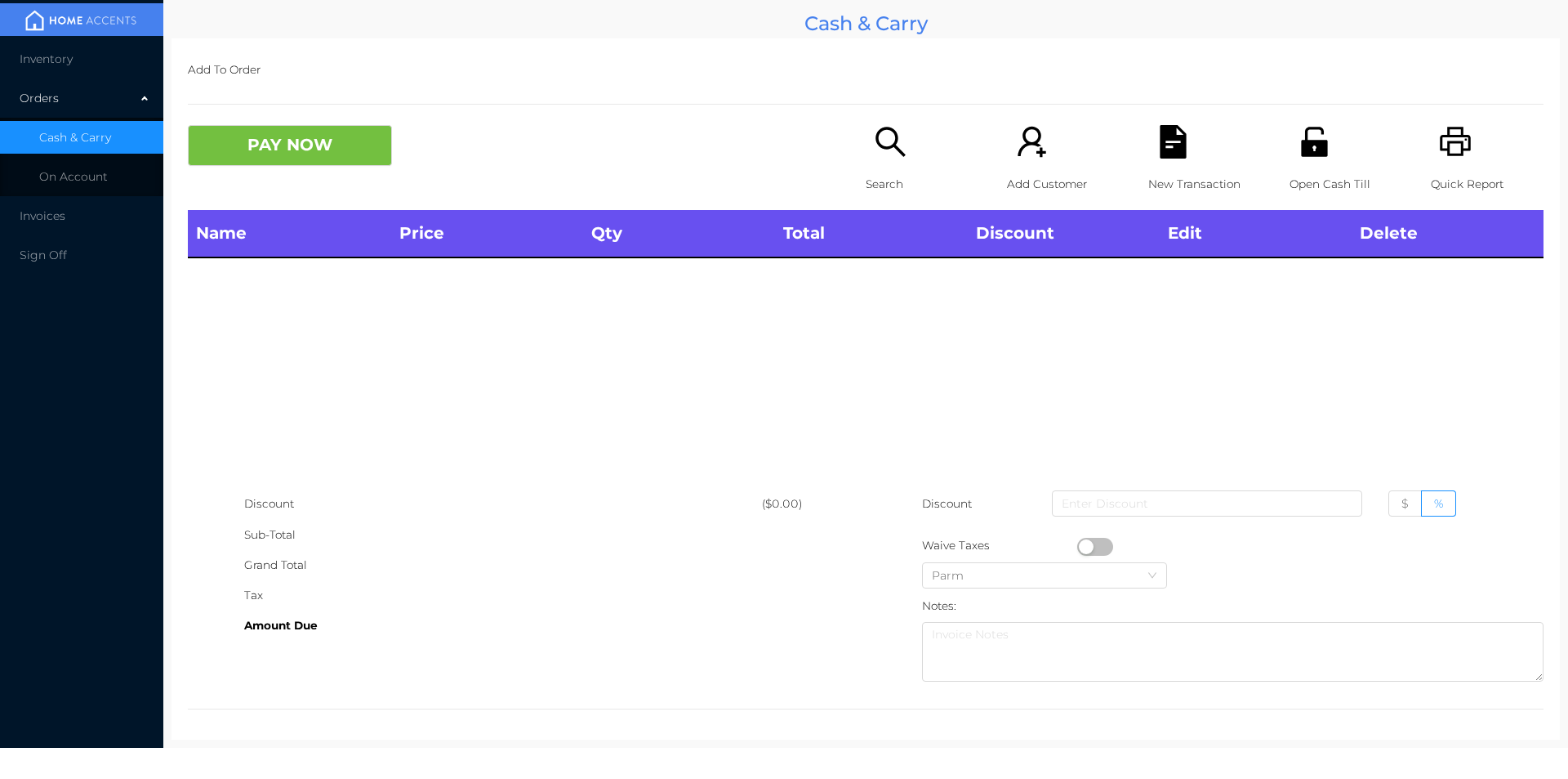
click at [1453, 155] on icon "icon: printer" at bounding box center [1456, 141] width 31 height 29
click at [325, 188] on div "PAY NOW Search Add Customer New Transaction Open Cash Till Quick Report" at bounding box center [866, 167] width 1356 height 85
click at [454, 383] on div "Name Price Qty Total Discount Edit Delete" at bounding box center [866, 349] width 1356 height 279
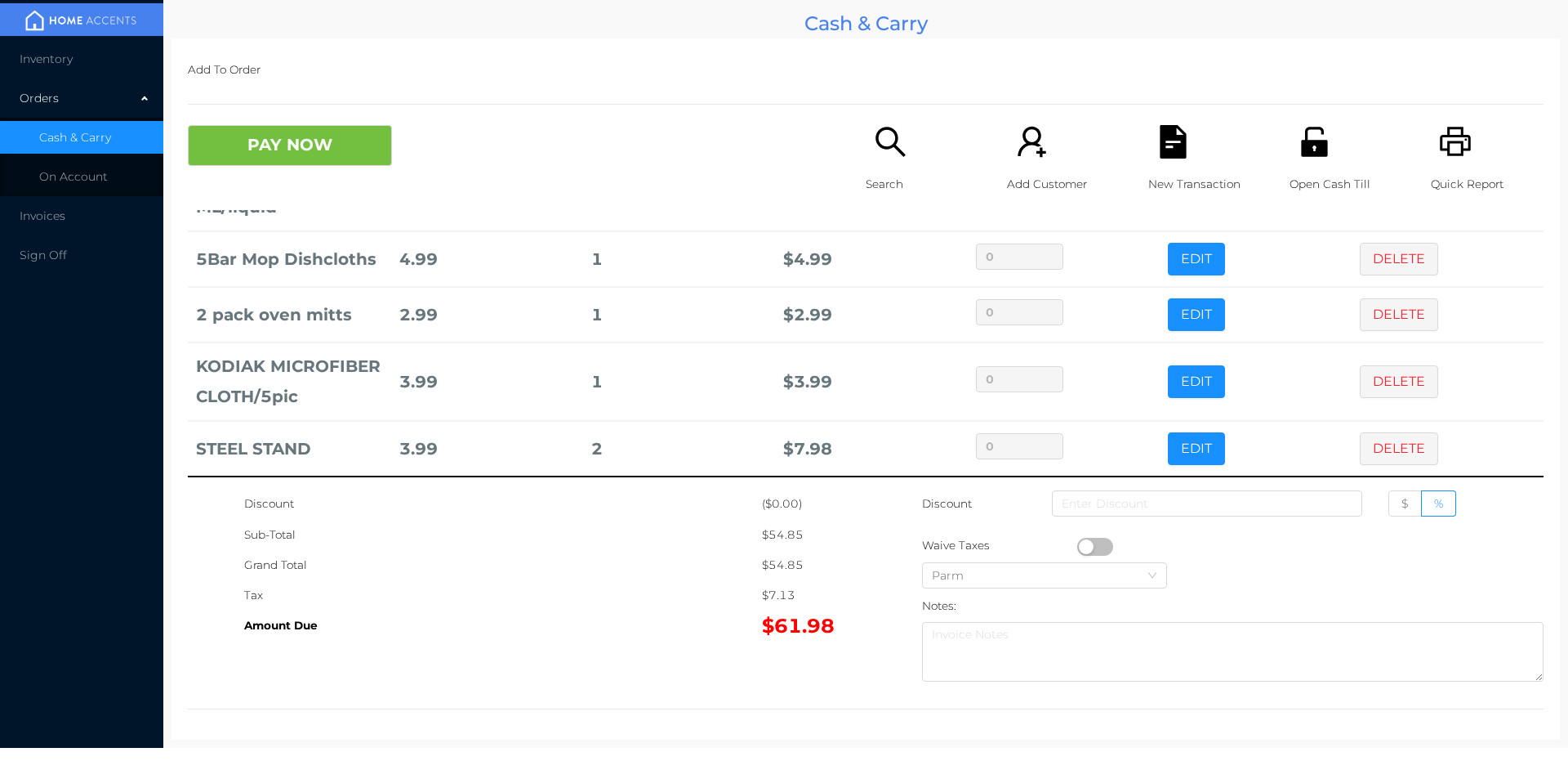
scroll to position [497, 0]
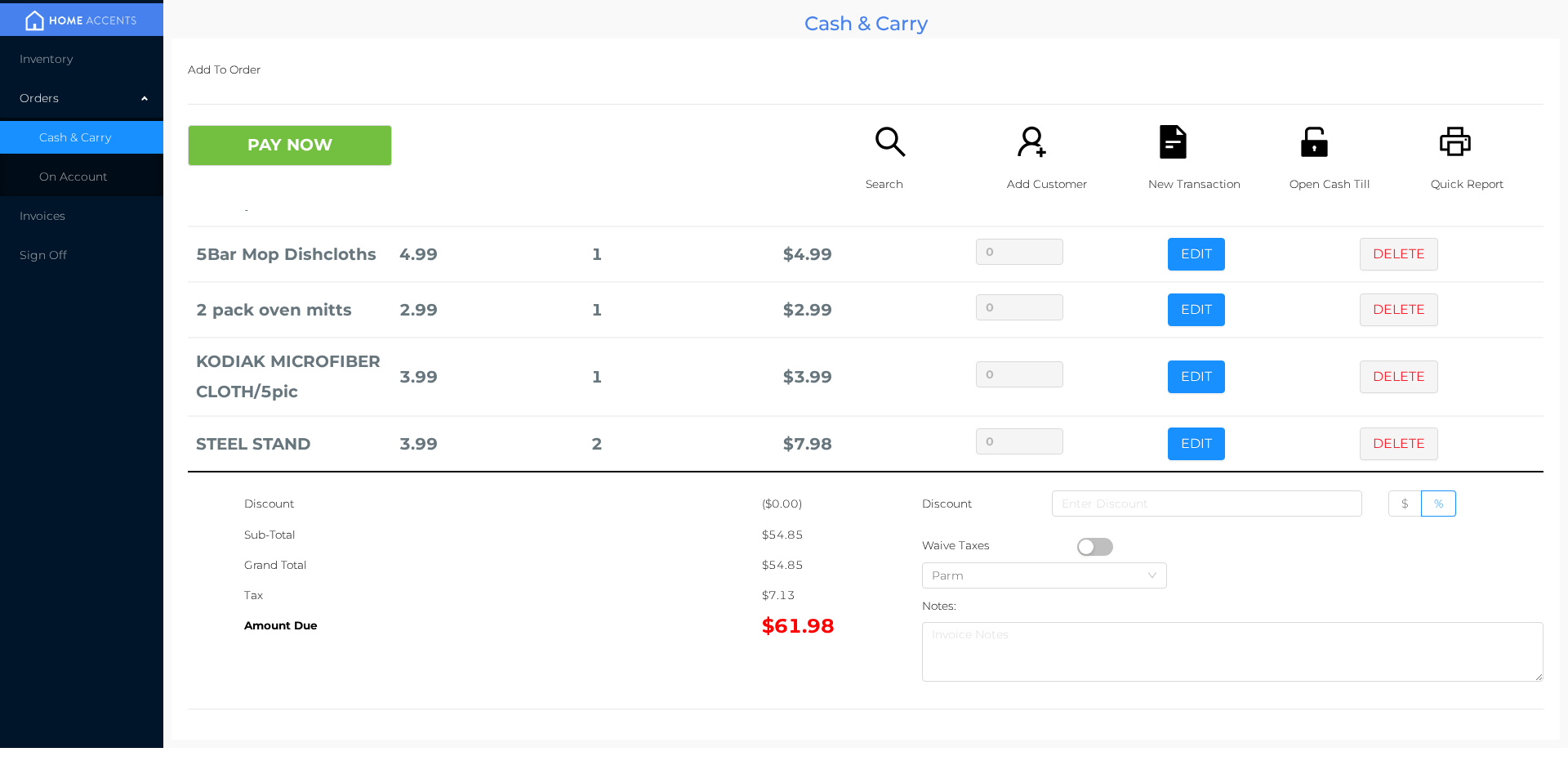
click at [1185, 429] on button "EDIT" at bounding box center [1196, 443] width 57 height 32
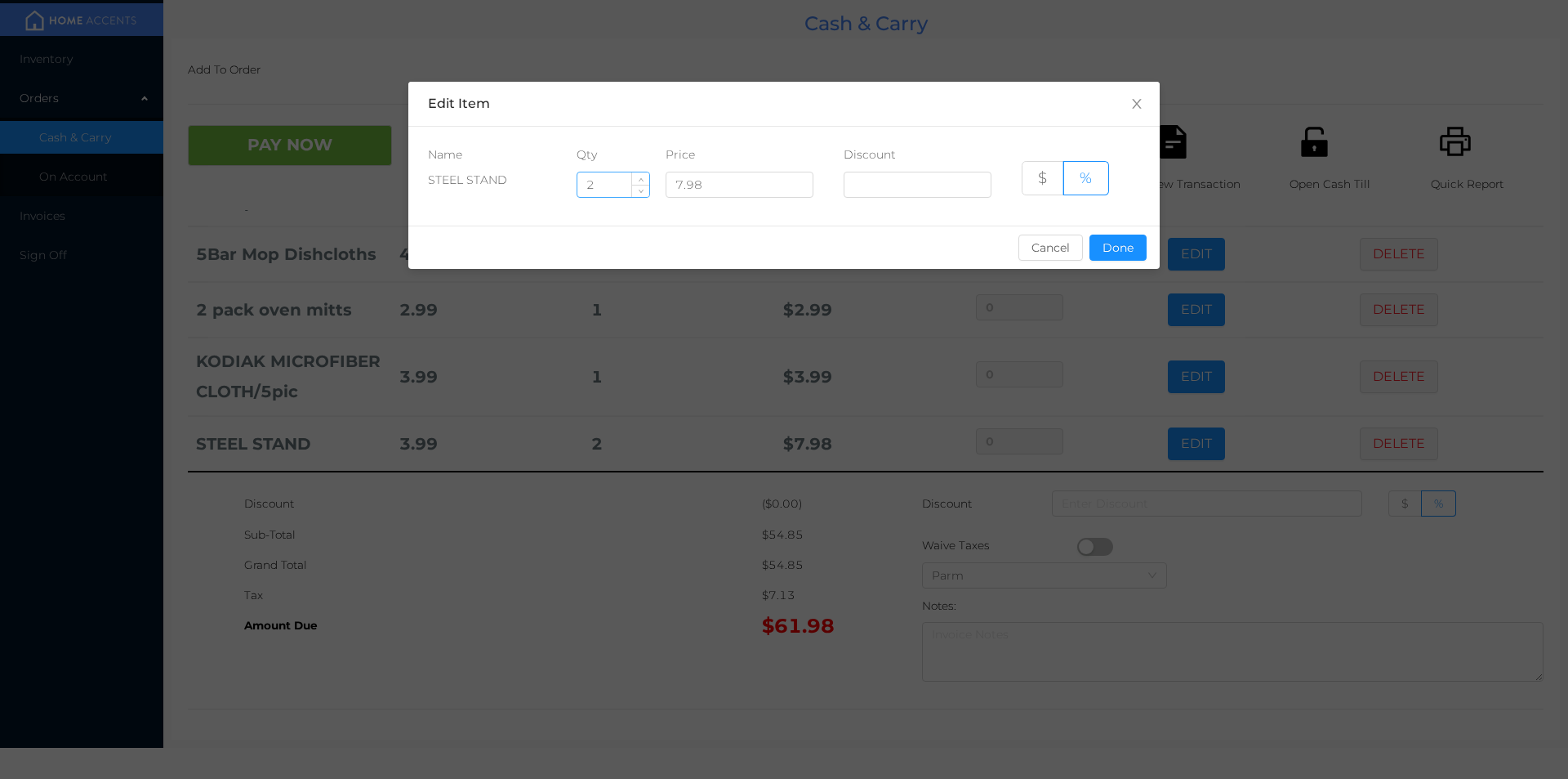
click at [610, 186] on input "2" at bounding box center [612, 184] width 71 height 24
type input "1"
click at [1129, 255] on button "Done" at bounding box center [1118, 248] width 57 height 26
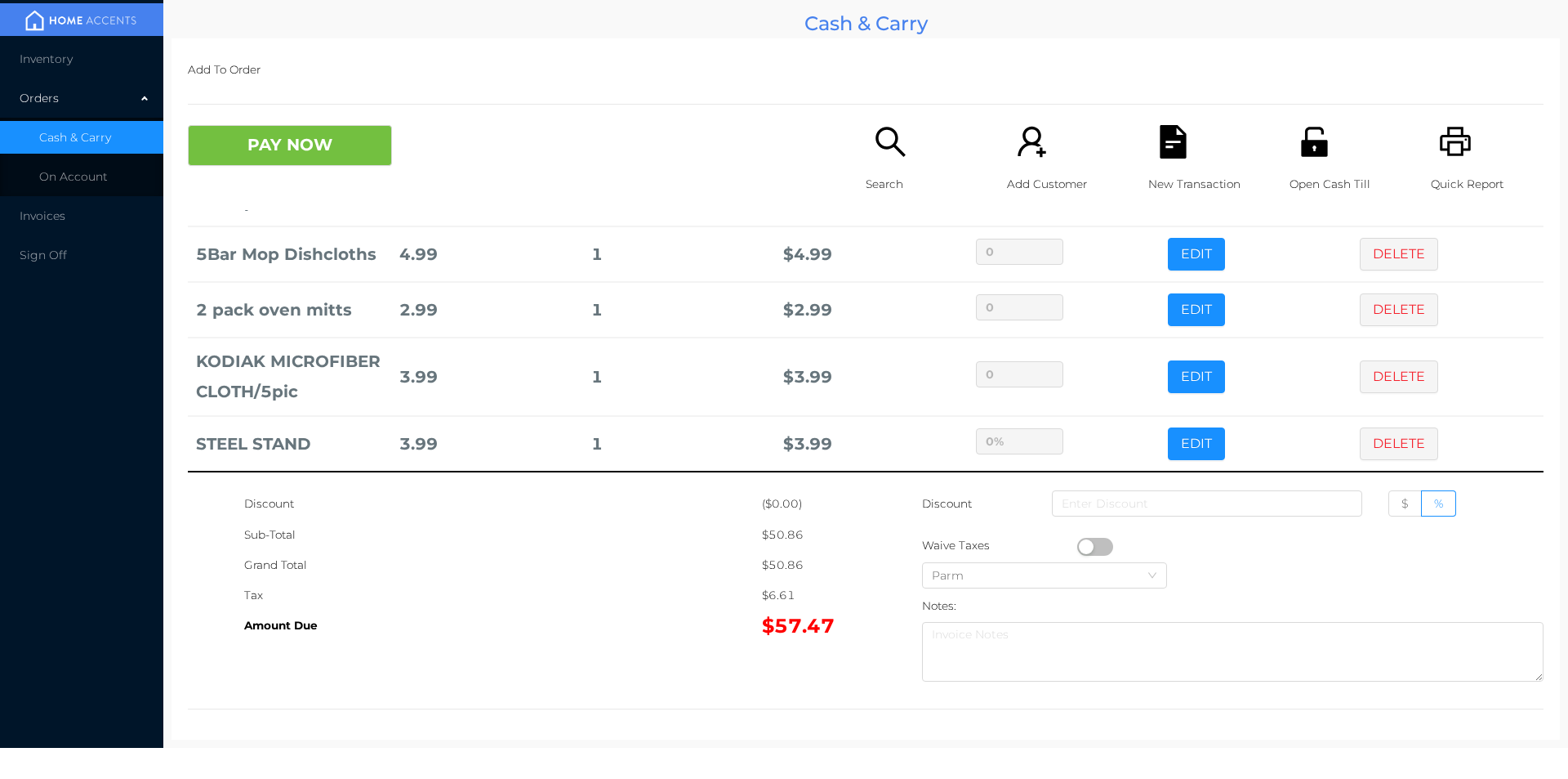
click at [893, 149] on icon "icon: search" at bounding box center [890, 141] width 29 height 29
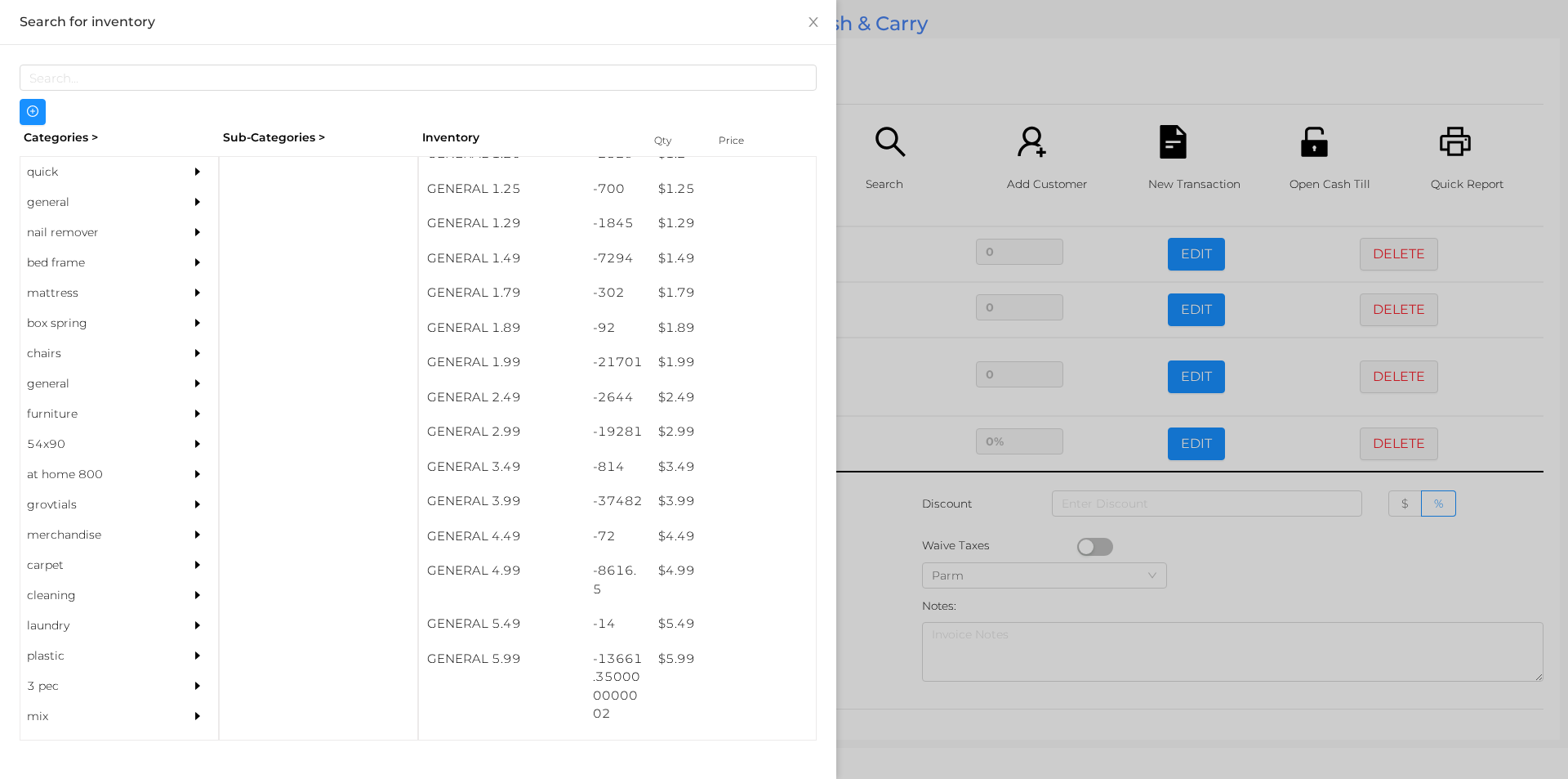
scroll to position [160, 0]
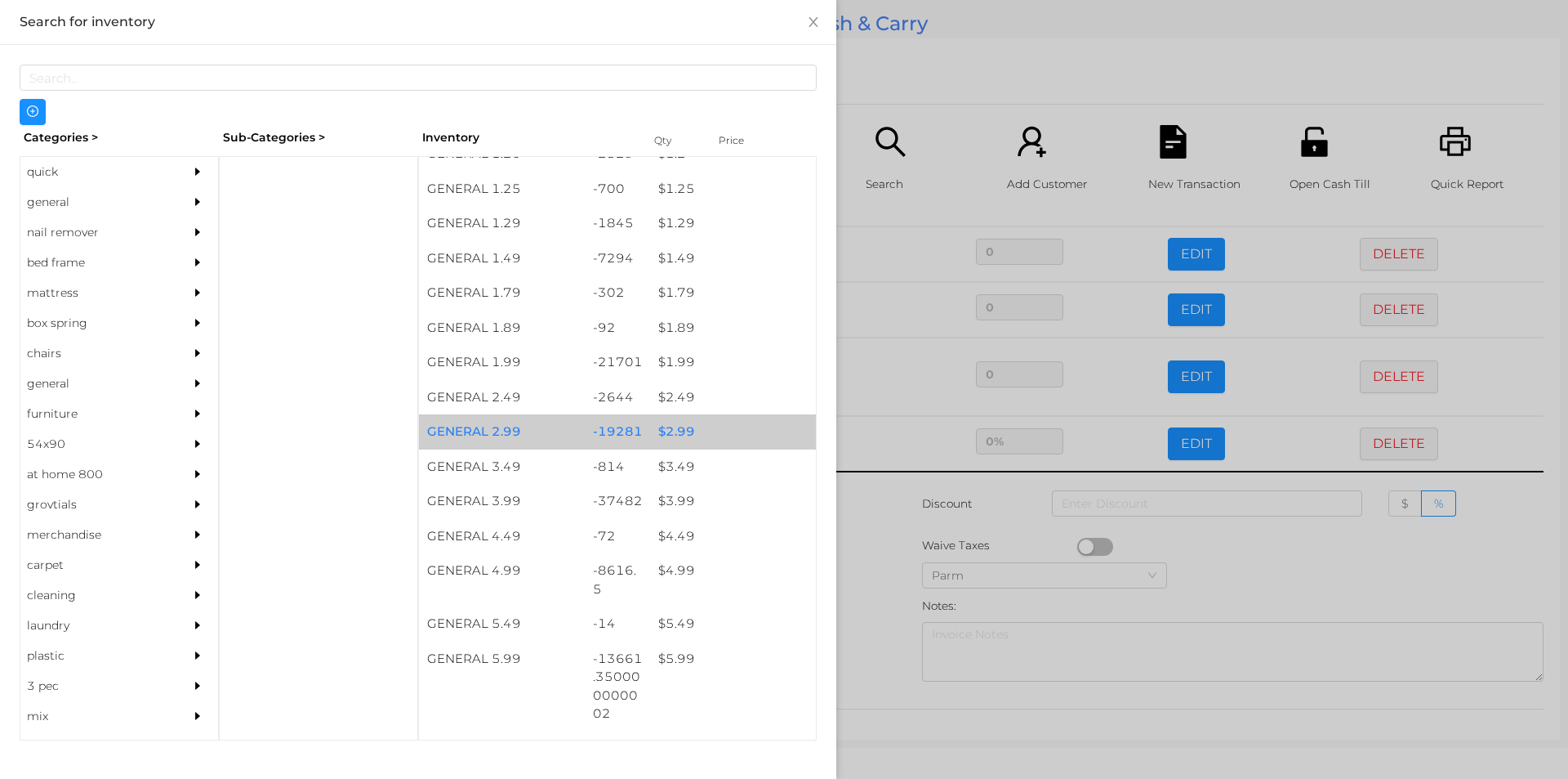
click at [685, 440] on div "$ 2.99" at bounding box center [734, 432] width 166 height 35
click at [681, 433] on div "$ 2.99" at bounding box center [734, 432] width 166 height 35
click at [676, 439] on div "$ 2.99" at bounding box center [734, 432] width 166 height 35
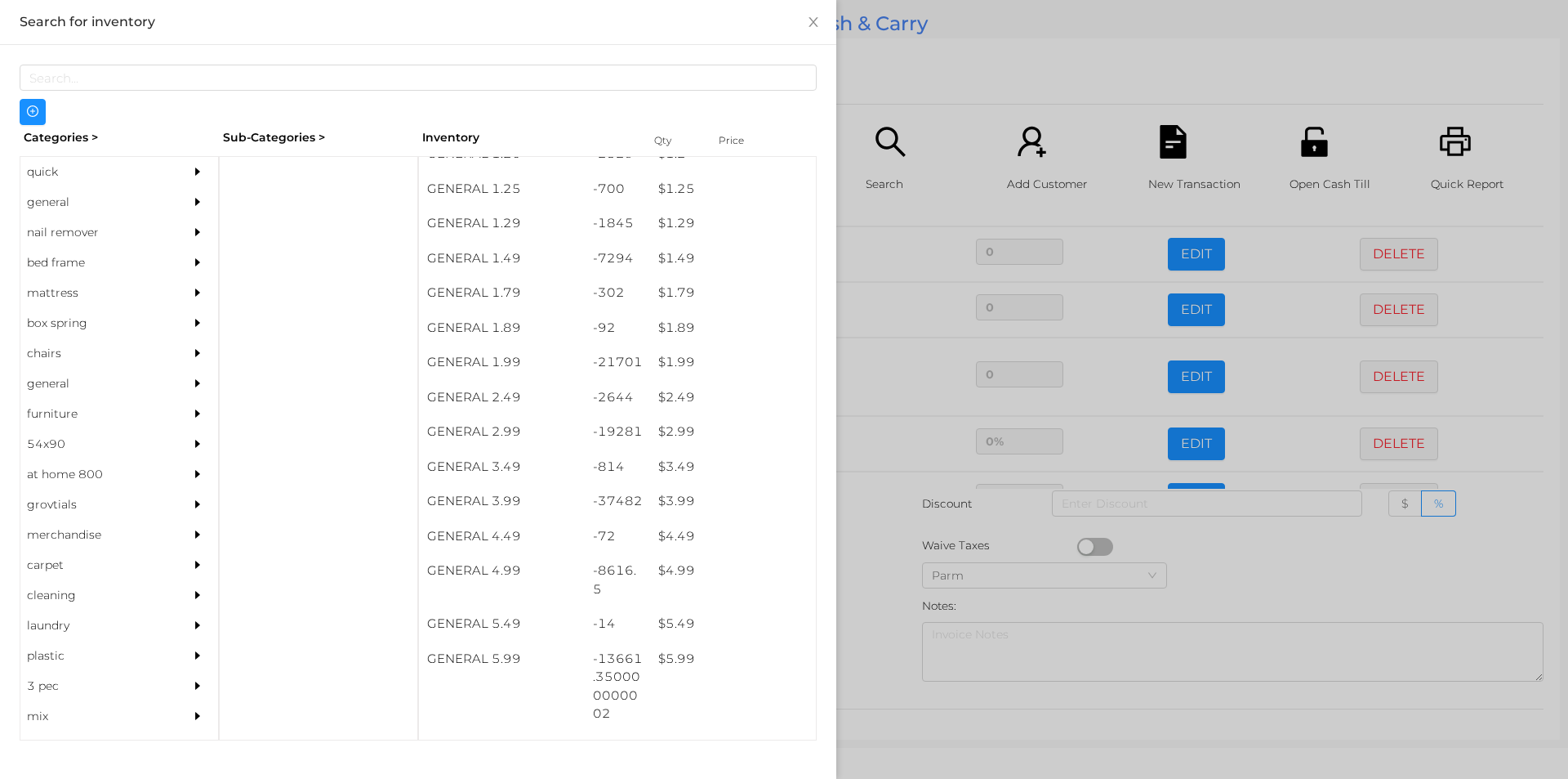
click at [871, 555] on div at bounding box center [784, 390] width 1568 height 779
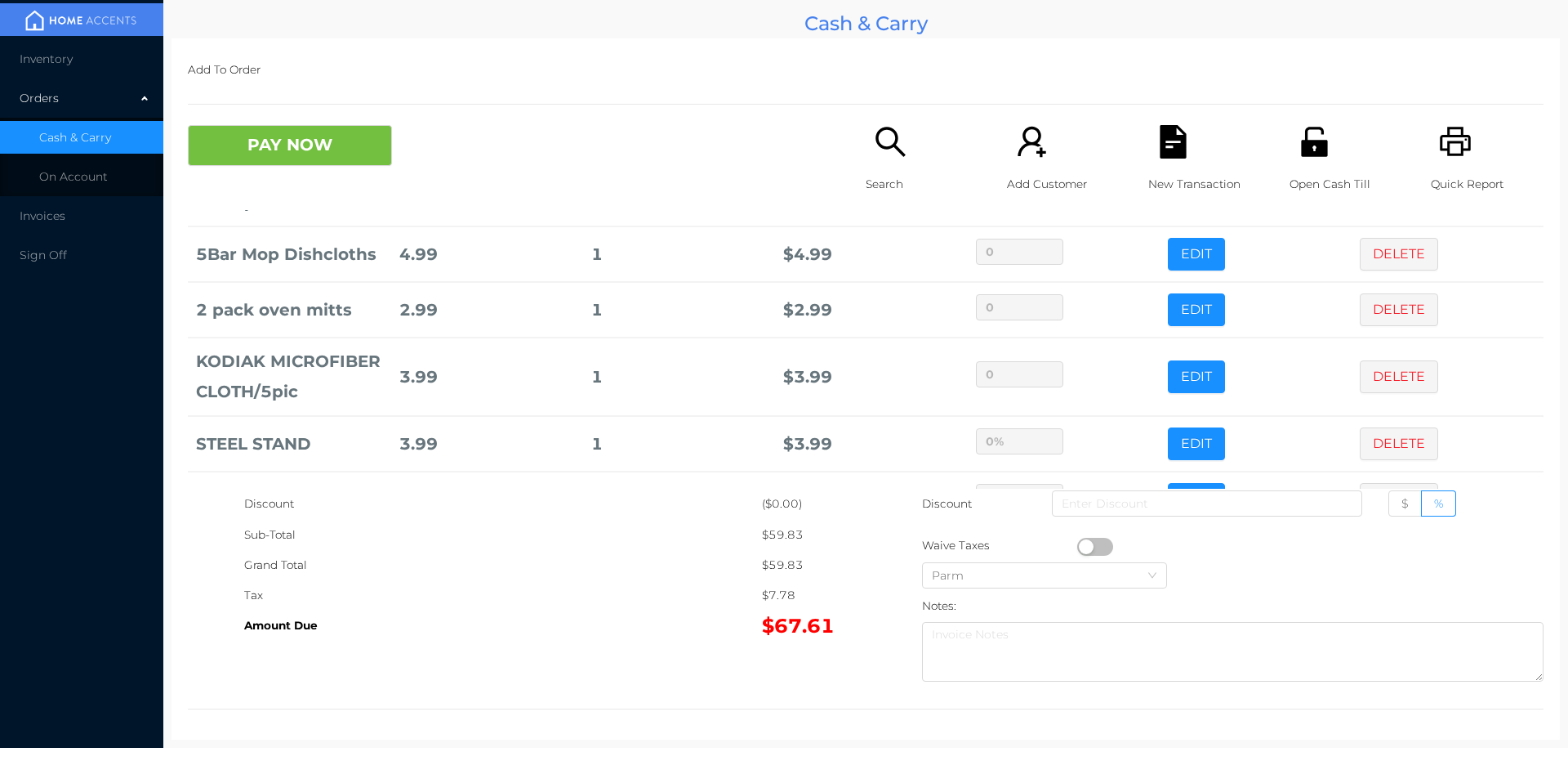
scroll to position [553, 0]
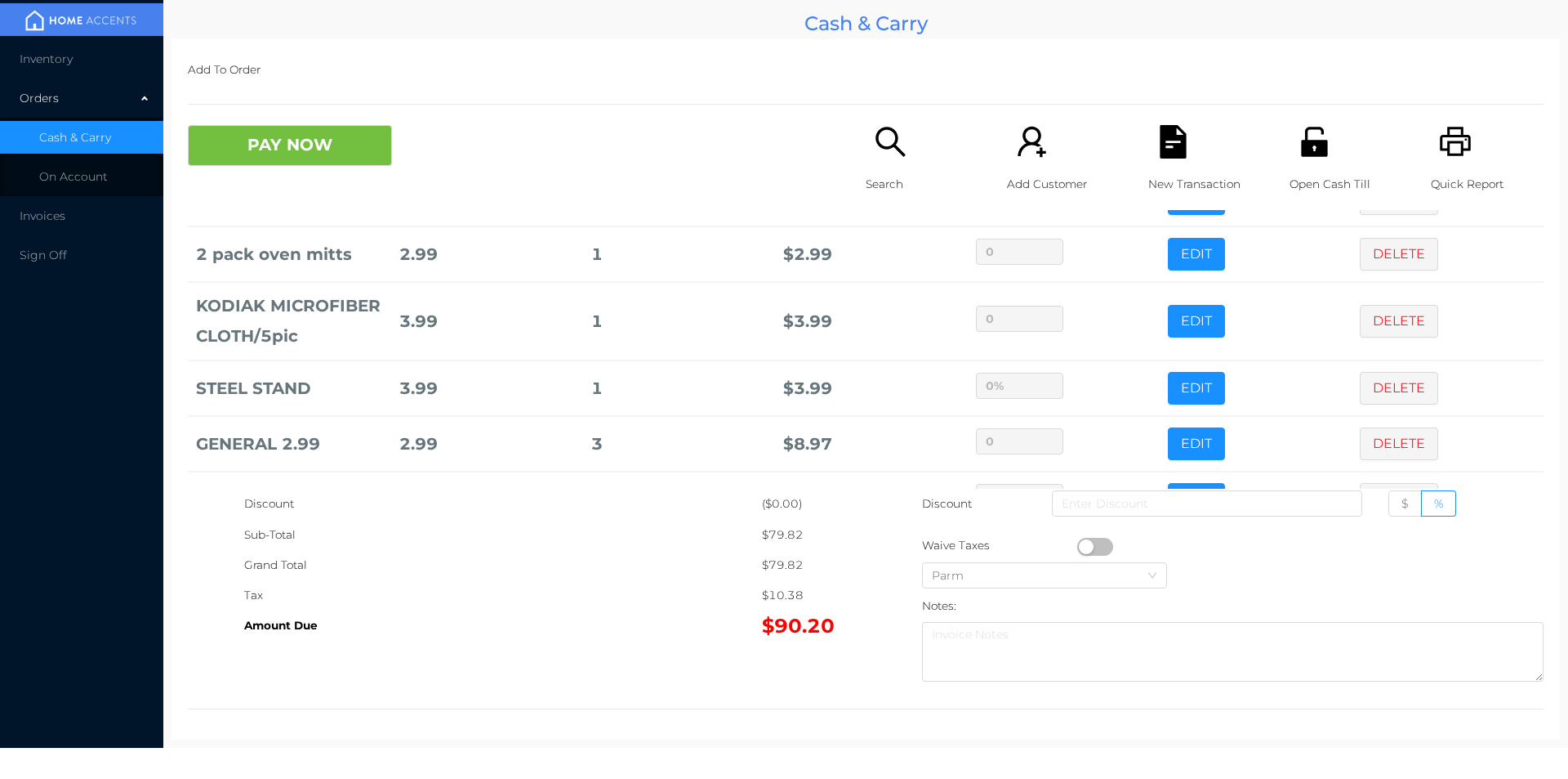
click at [866, 166] on div "Search" at bounding box center [921, 167] width 112 height 85
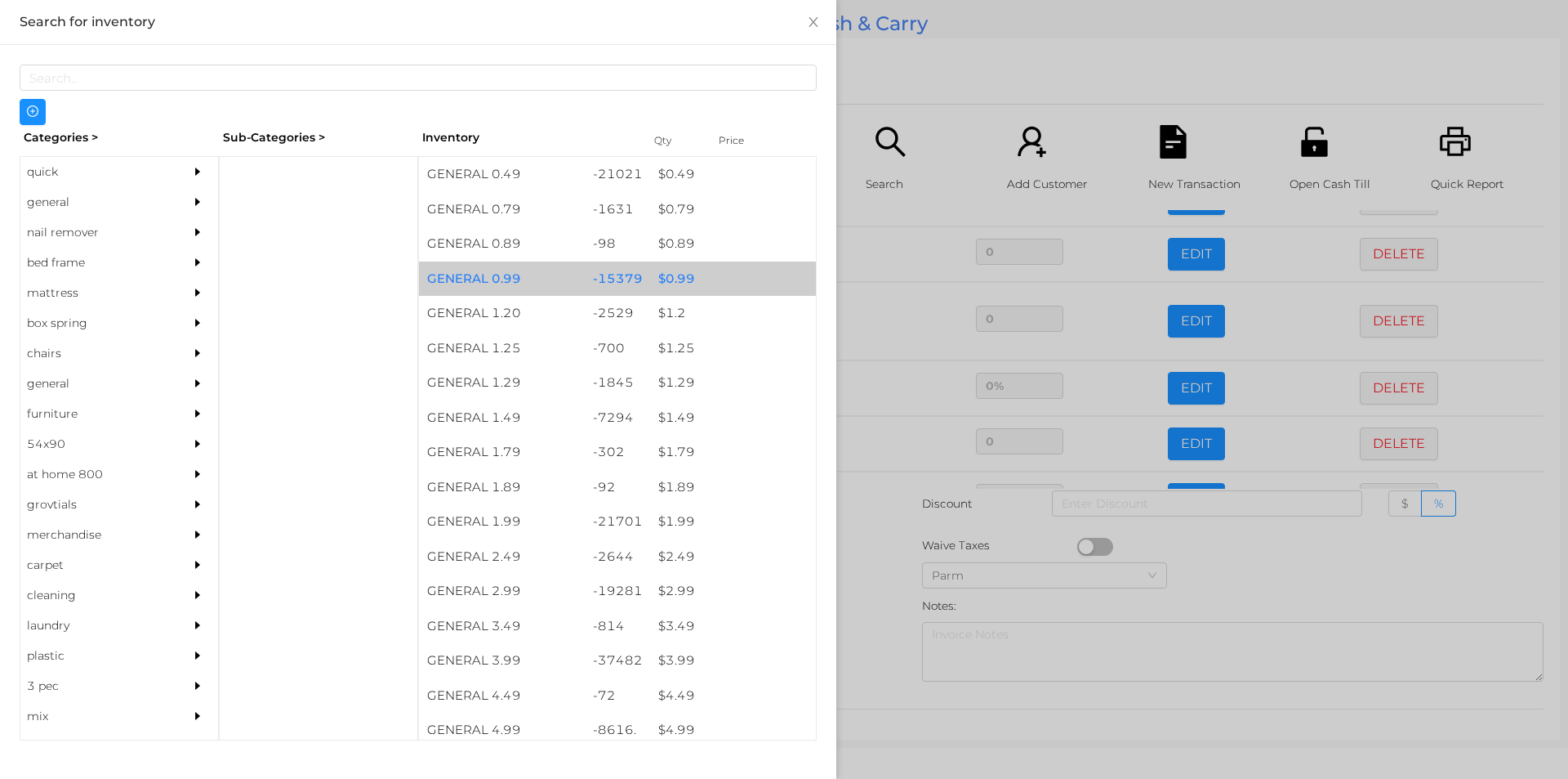
click at [665, 278] on div "$ 0.99" at bounding box center [734, 279] width 166 height 35
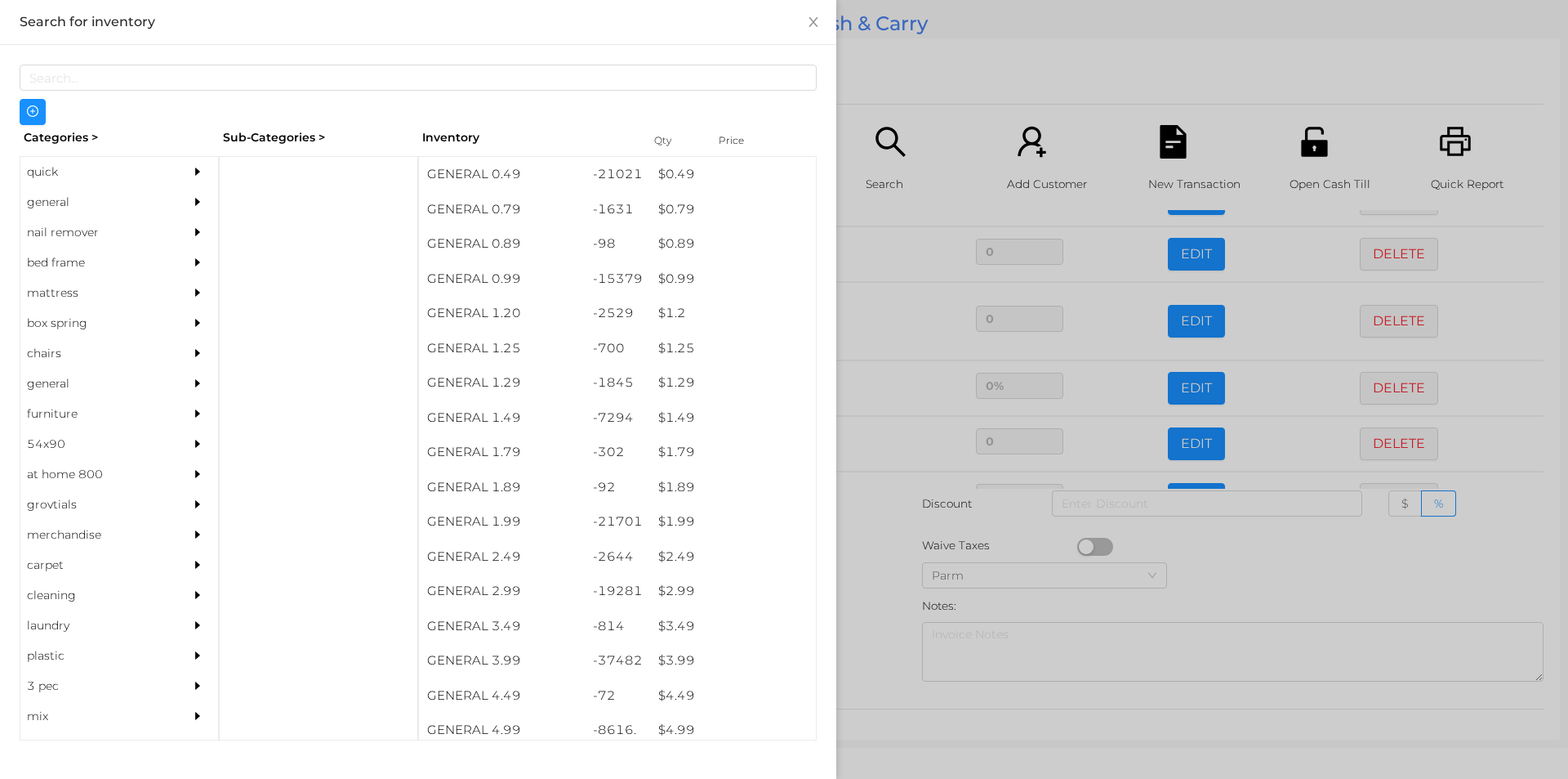
click at [868, 344] on div at bounding box center [784, 390] width 1568 height 779
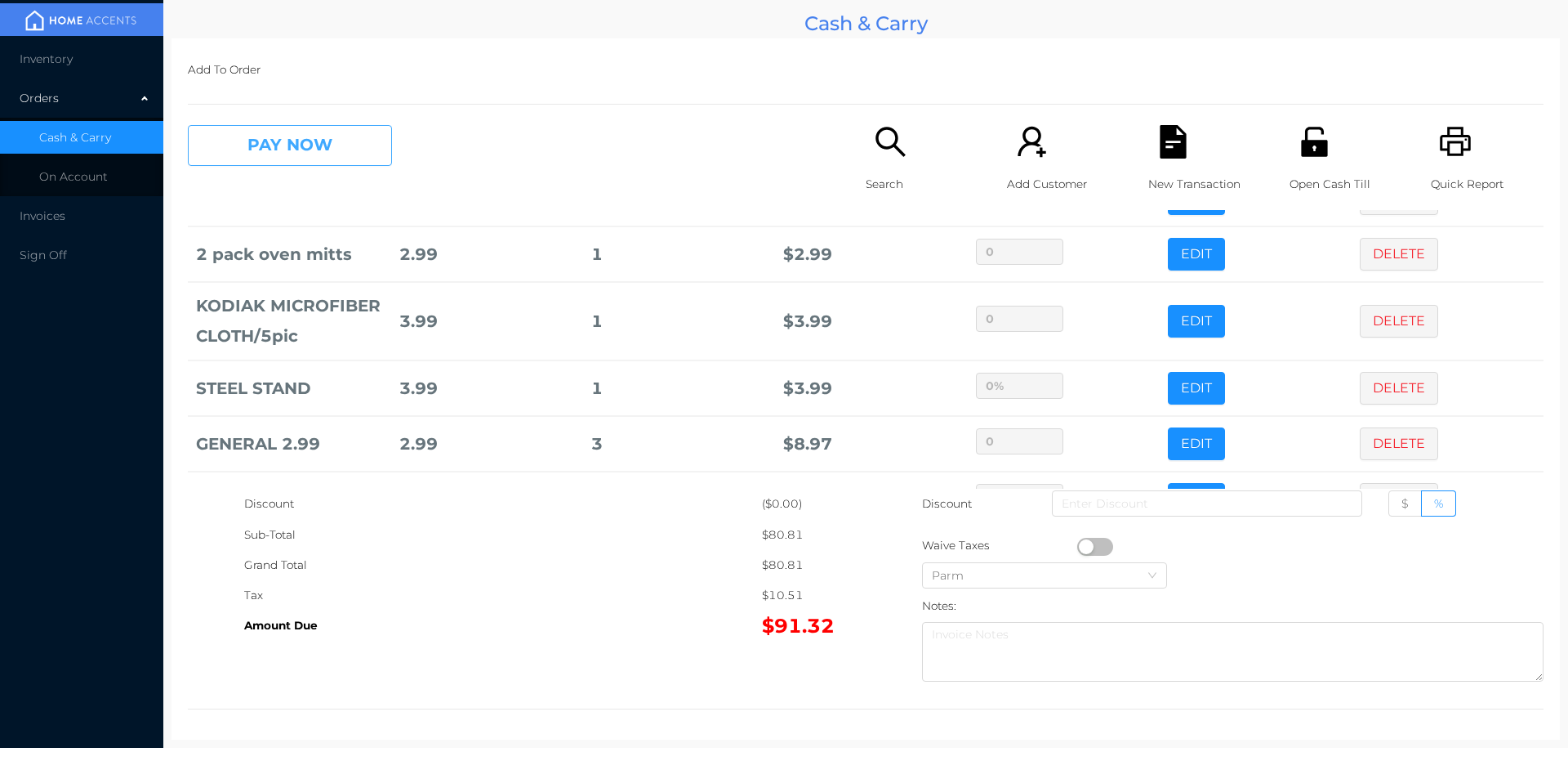
click at [261, 163] on button "PAY NOW" at bounding box center [290, 146] width 204 height 41
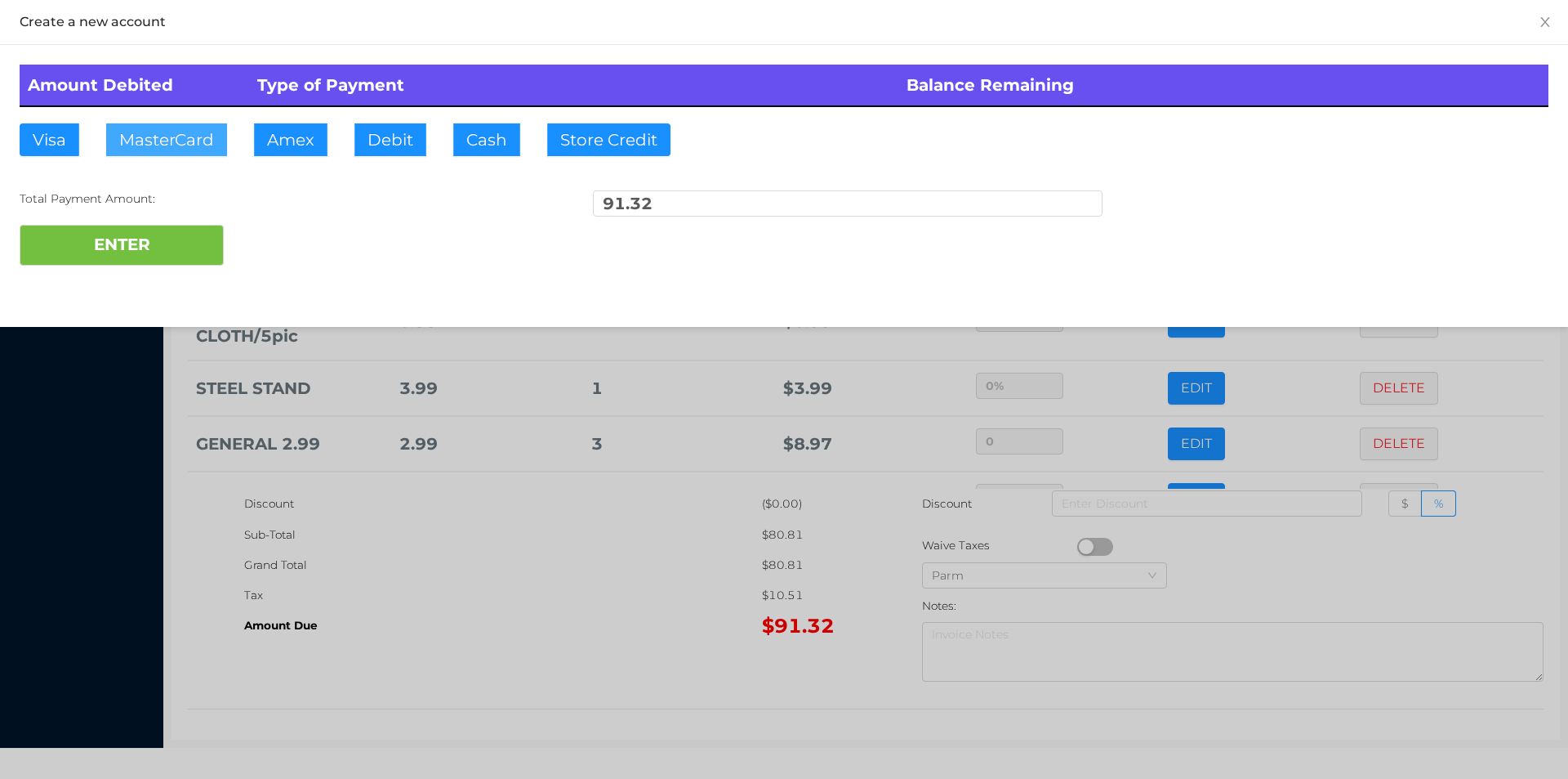
click at [157, 137] on button "MasterCard" at bounding box center [167, 139] width 121 height 32
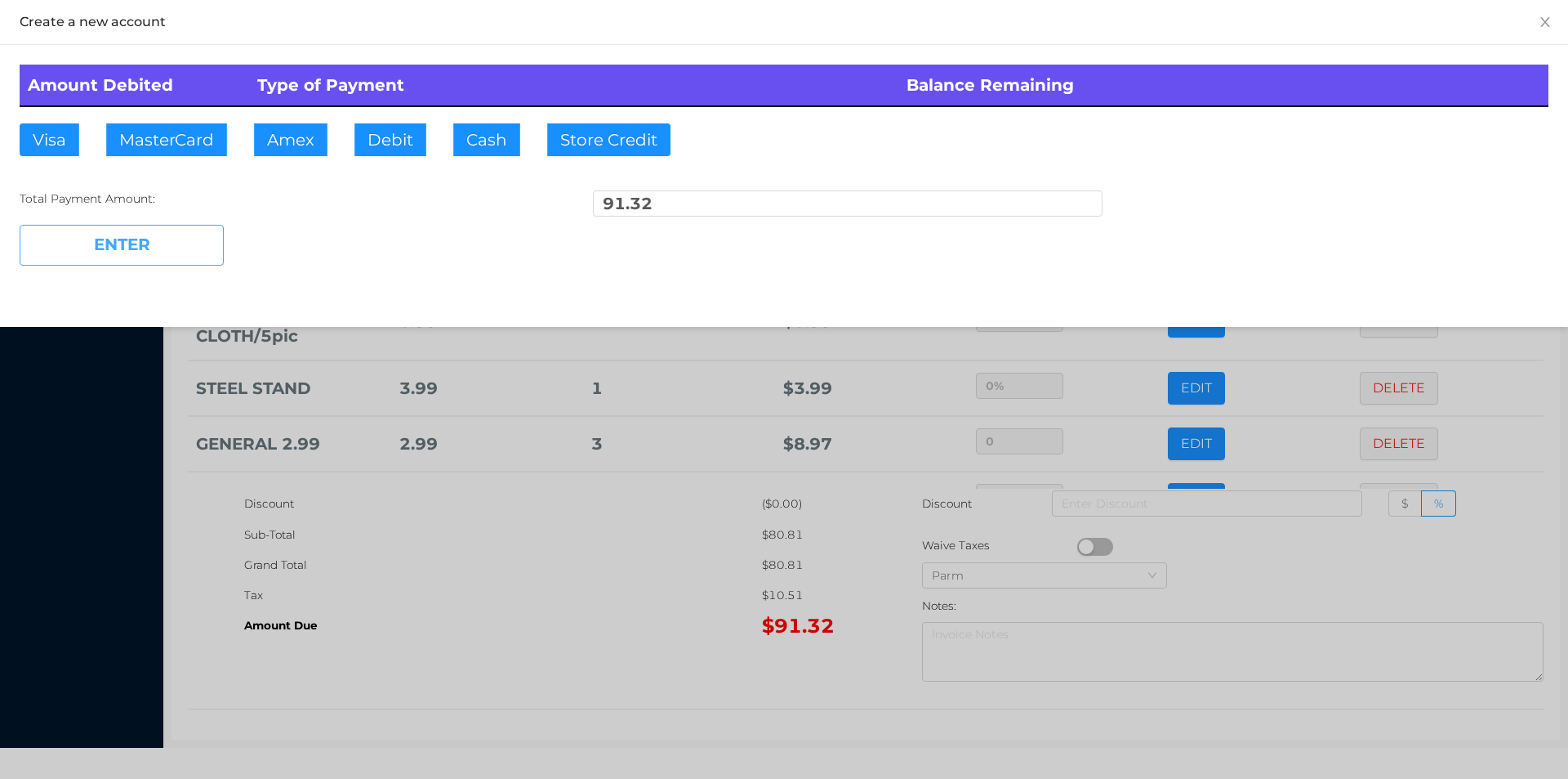
click at [119, 251] on button "ENTER" at bounding box center [121, 246] width 204 height 41
type input "0"
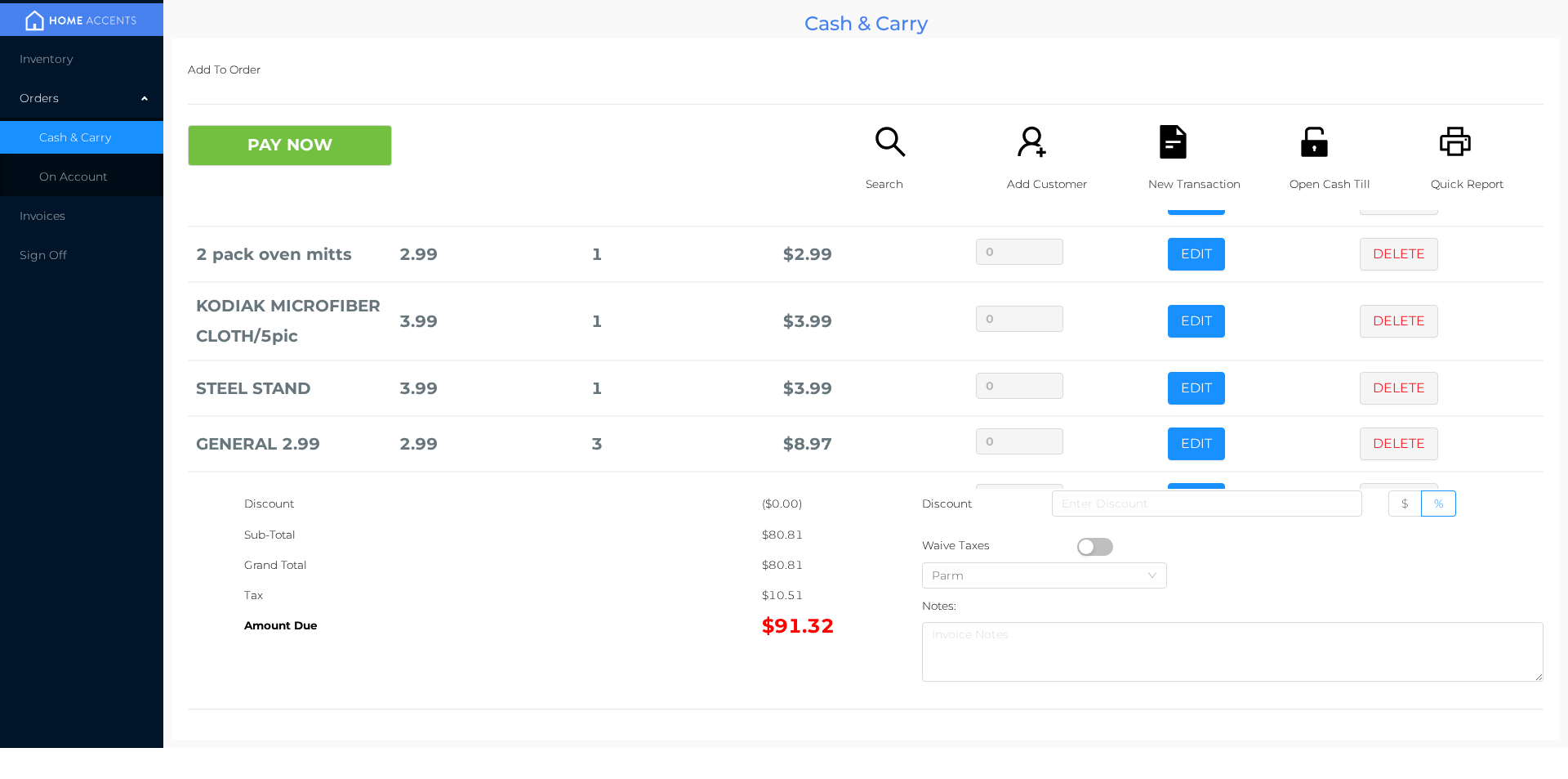
scroll to position [0, 0]
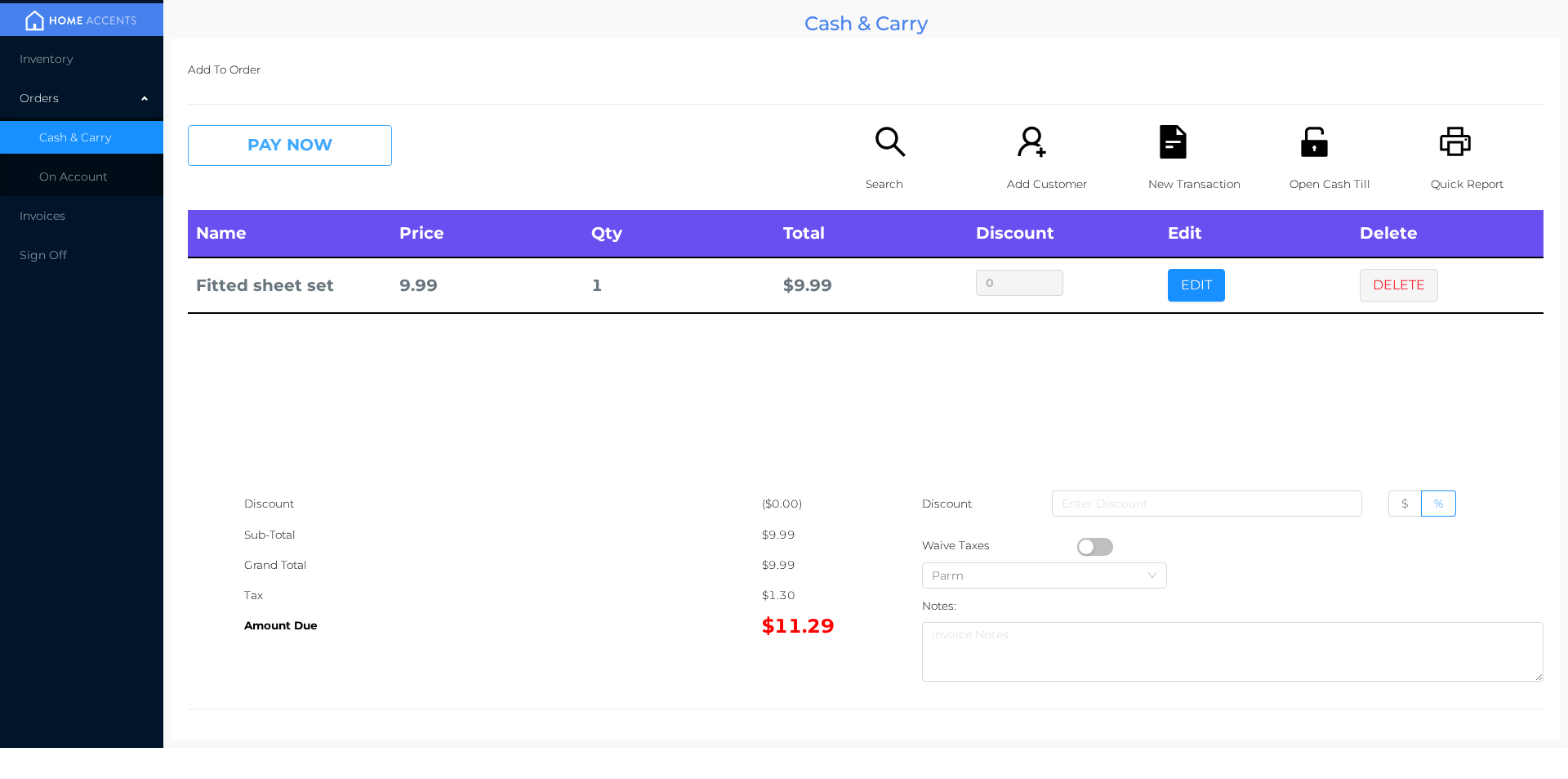
click at [246, 144] on button "PAY NOW" at bounding box center [290, 146] width 204 height 41
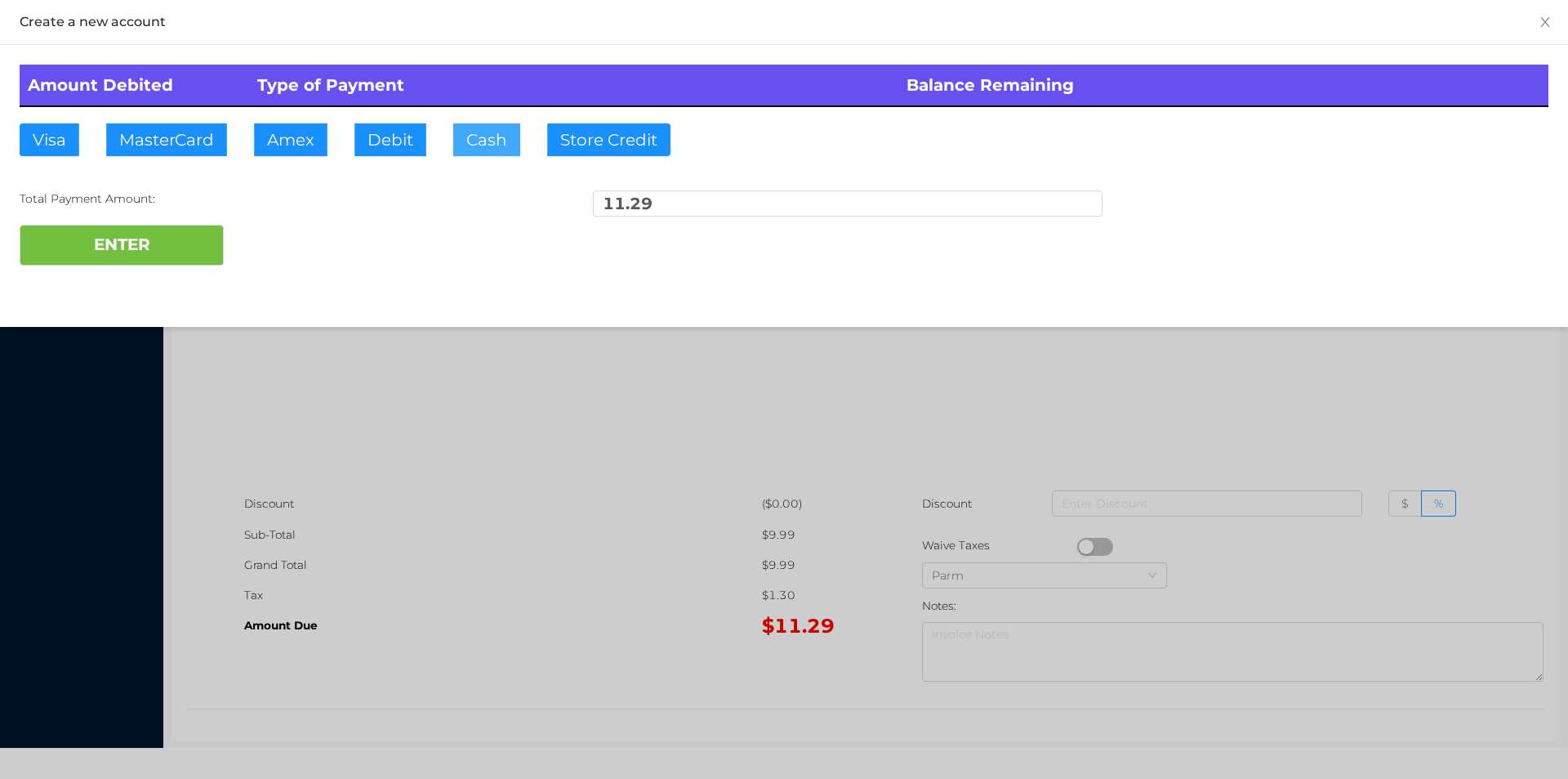
click at [488, 143] on button "Cash" at bounding box center [486, 139] width 67 height 32
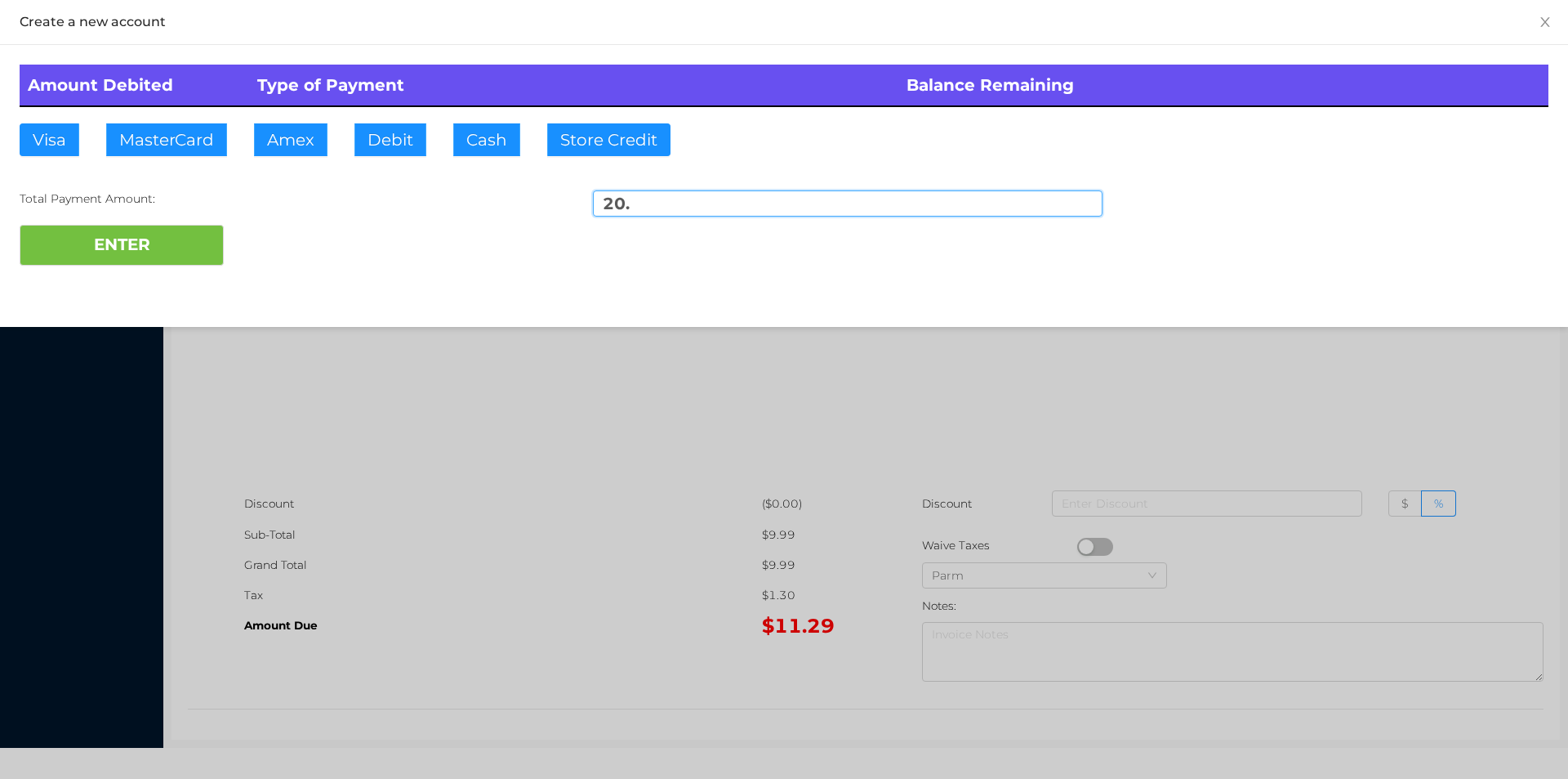
type input "20."
click at [287, 237] on div "ENTER" at bounding box center [784, 246] width 1529 height 41
click at [369, 484] on div at bounding box center [784, 390] width 1568 height 779
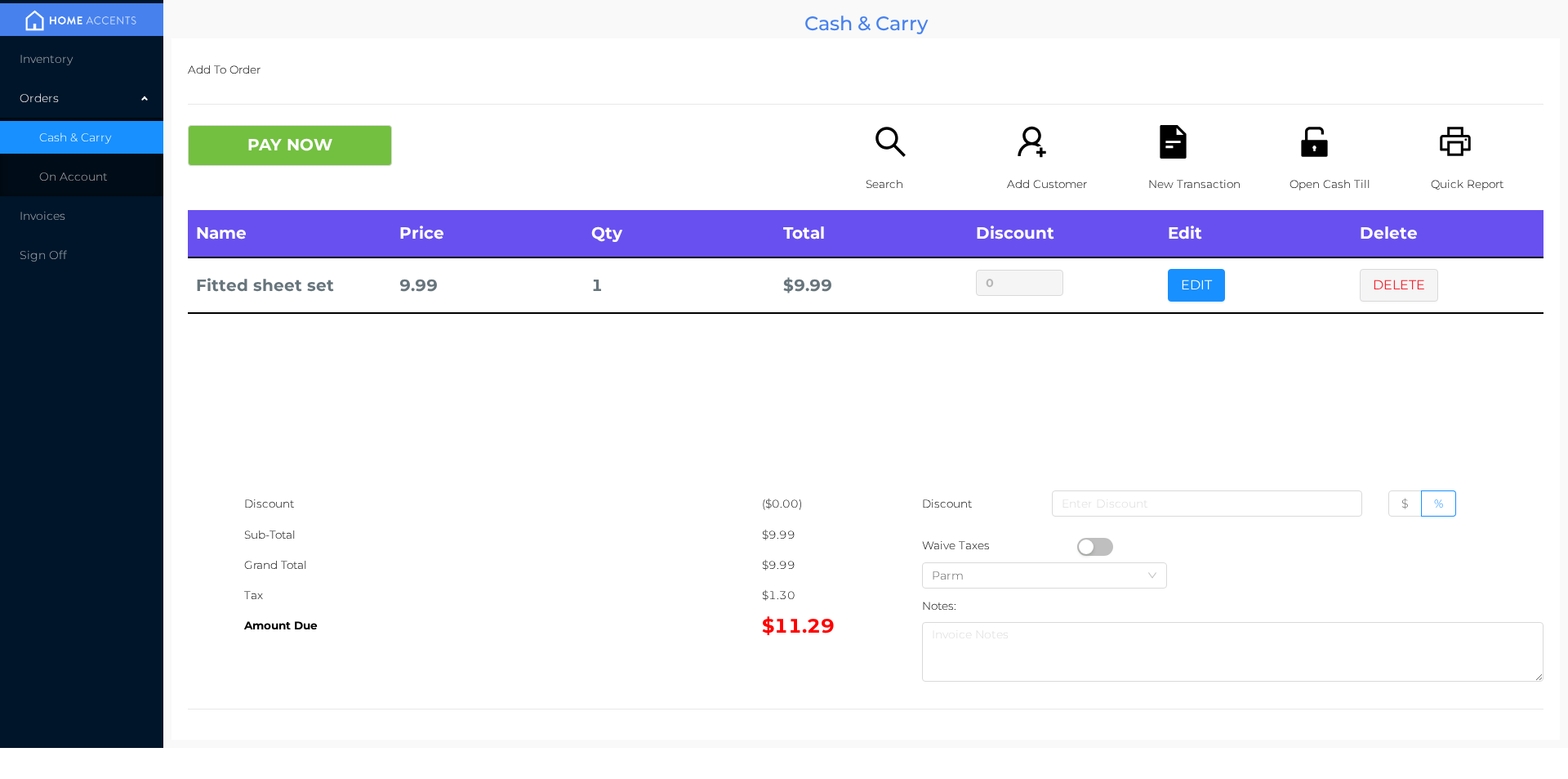
scroll to position [6, 0]
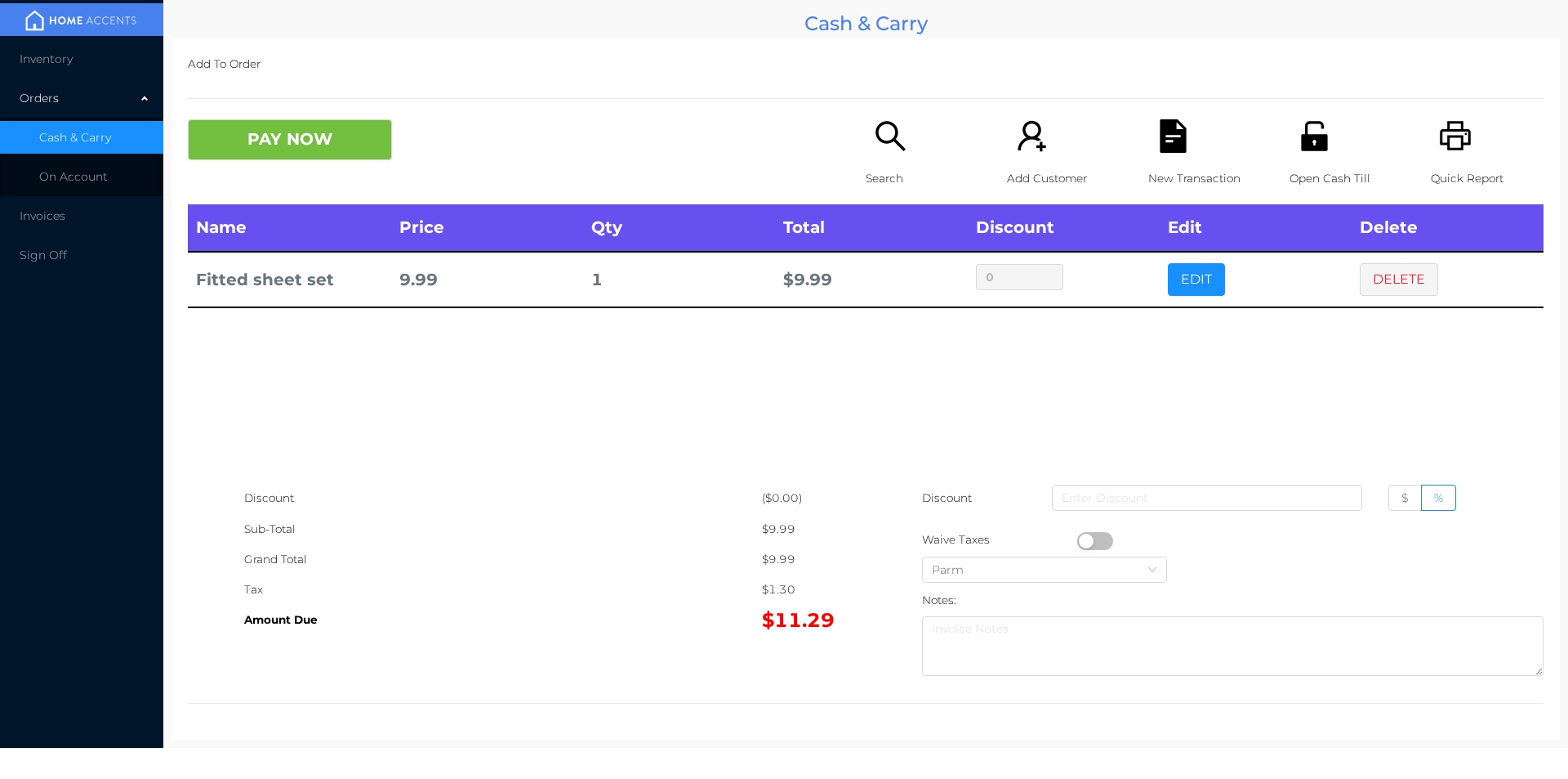
click at [1446, 170] on p "Quick Report" at bounding box center [1487, 178] width 112 height 30
click at [1386, 280] on button "DELETE" at bounding box center [1399, 279] width 78 height 32
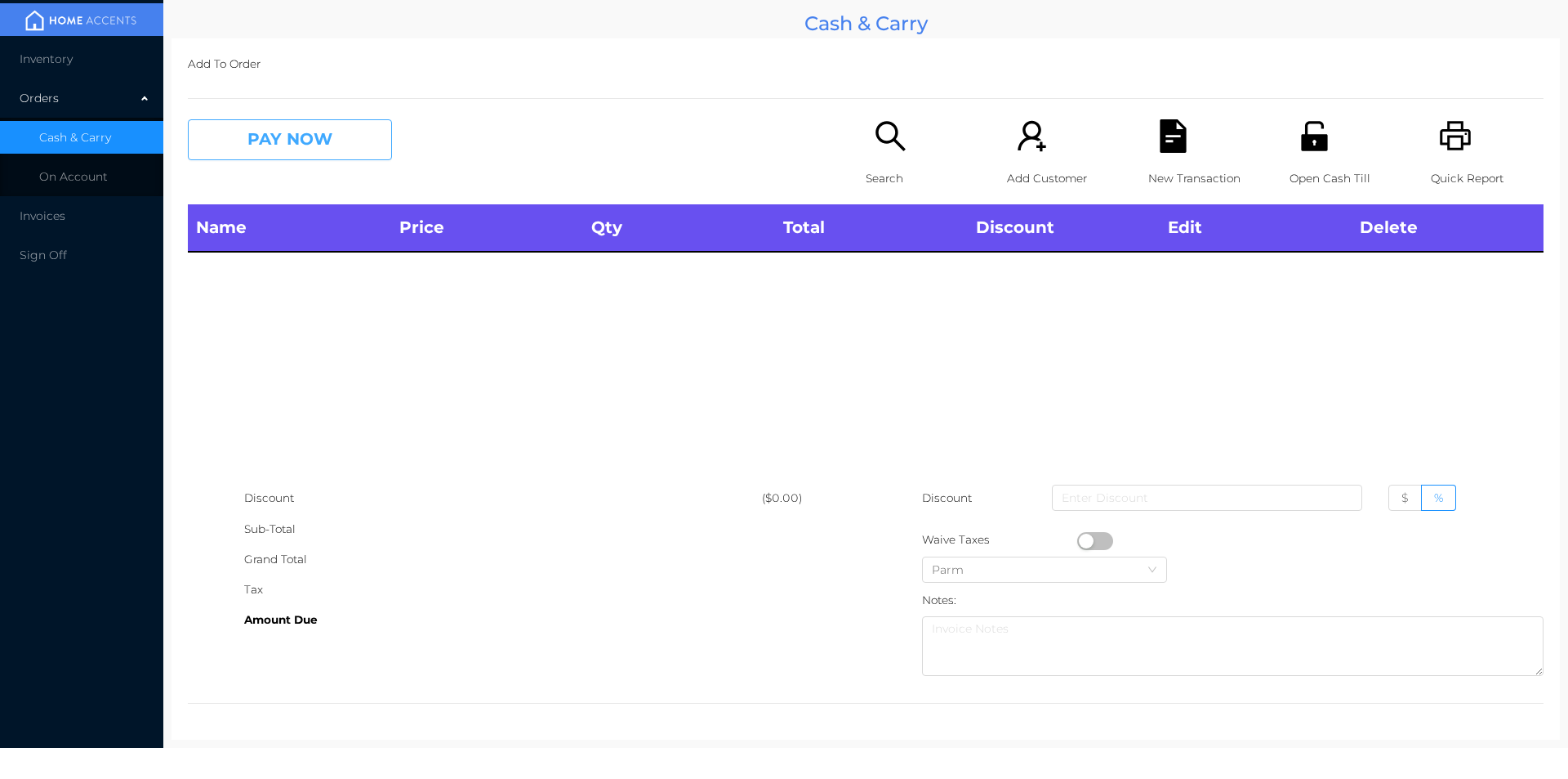
click at [355, 133] on button "PAY NOW" at bounding box center [290, 140] width 204 height 41
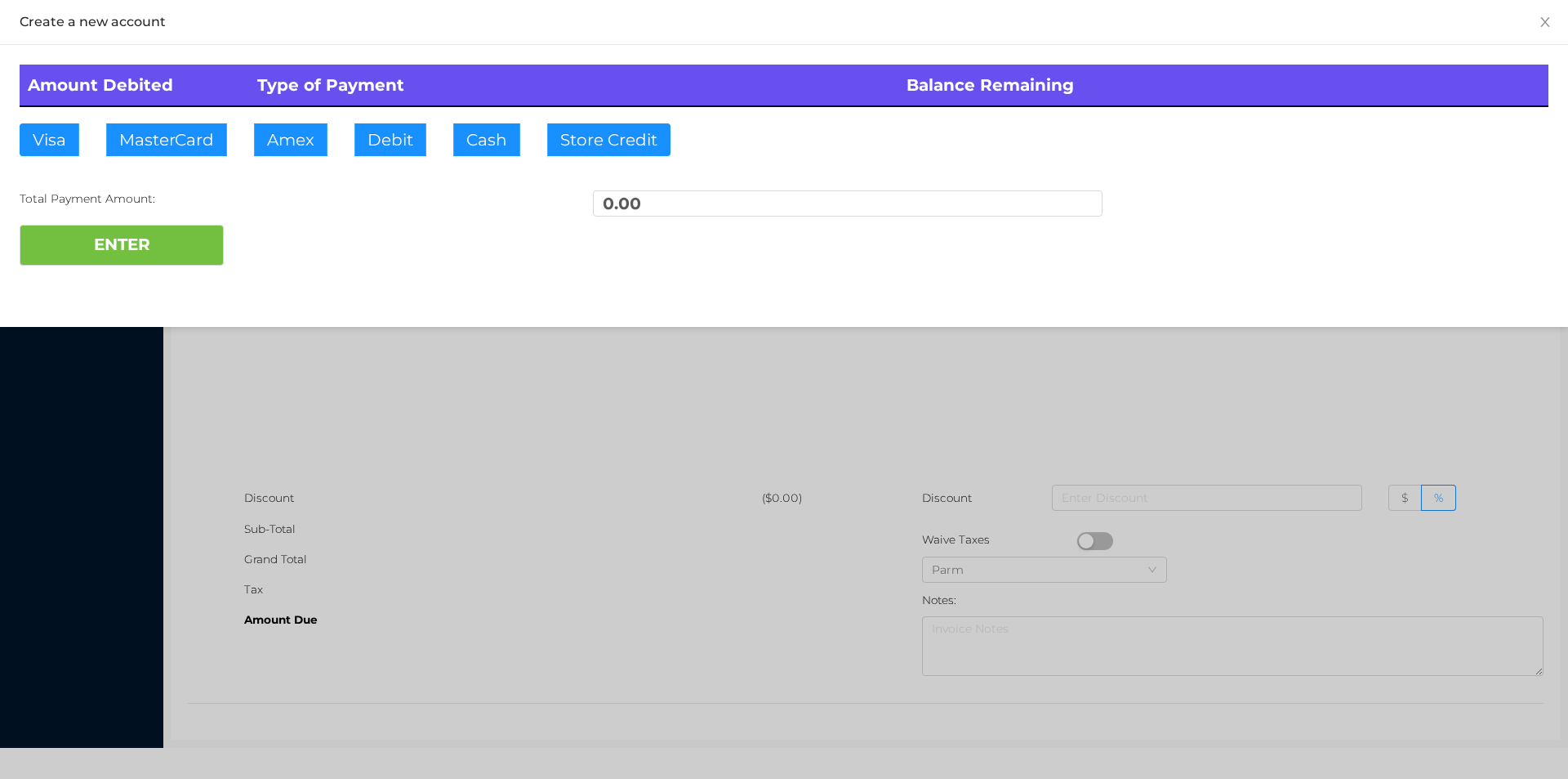
click at [366, 313] on div at bounding box center [784, 390] width 1568 height 779
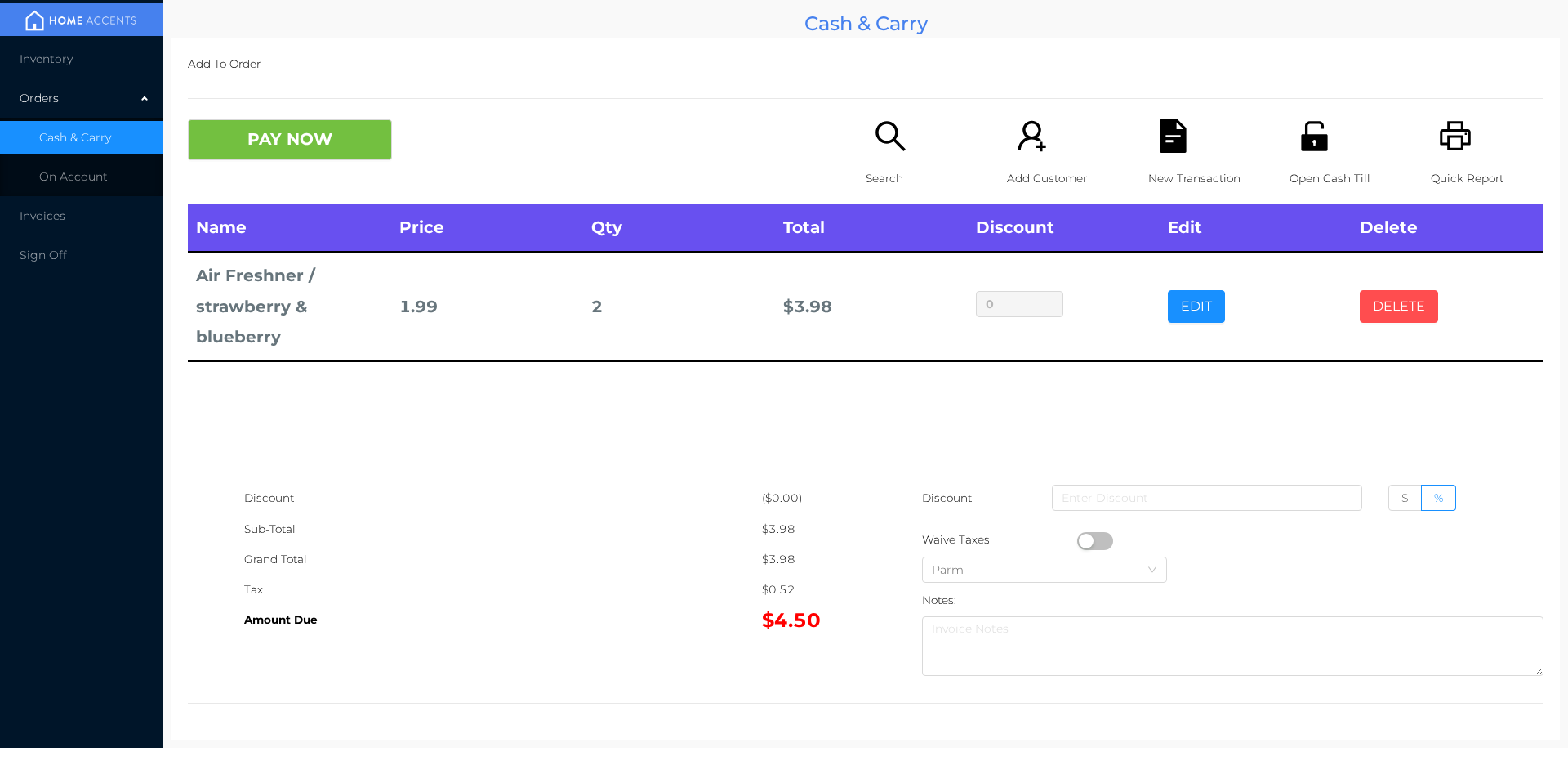
click at [1378, 306] on button "DELETE" at bounding box center [1399, 305] width 78 height 32
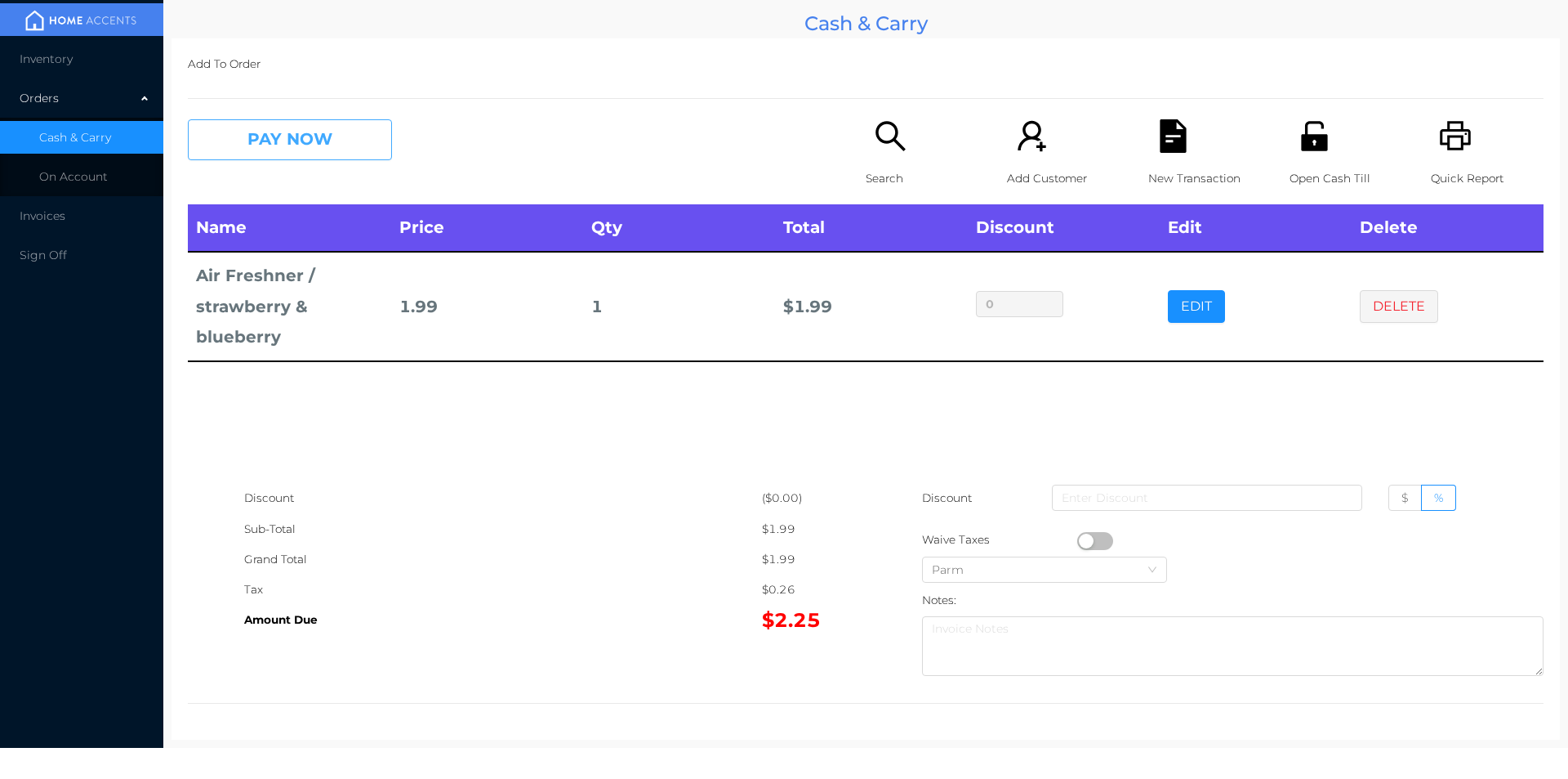
click at [262, 159] on button "PAY NOW" at bounding box center [290, 140] width 204 height 41
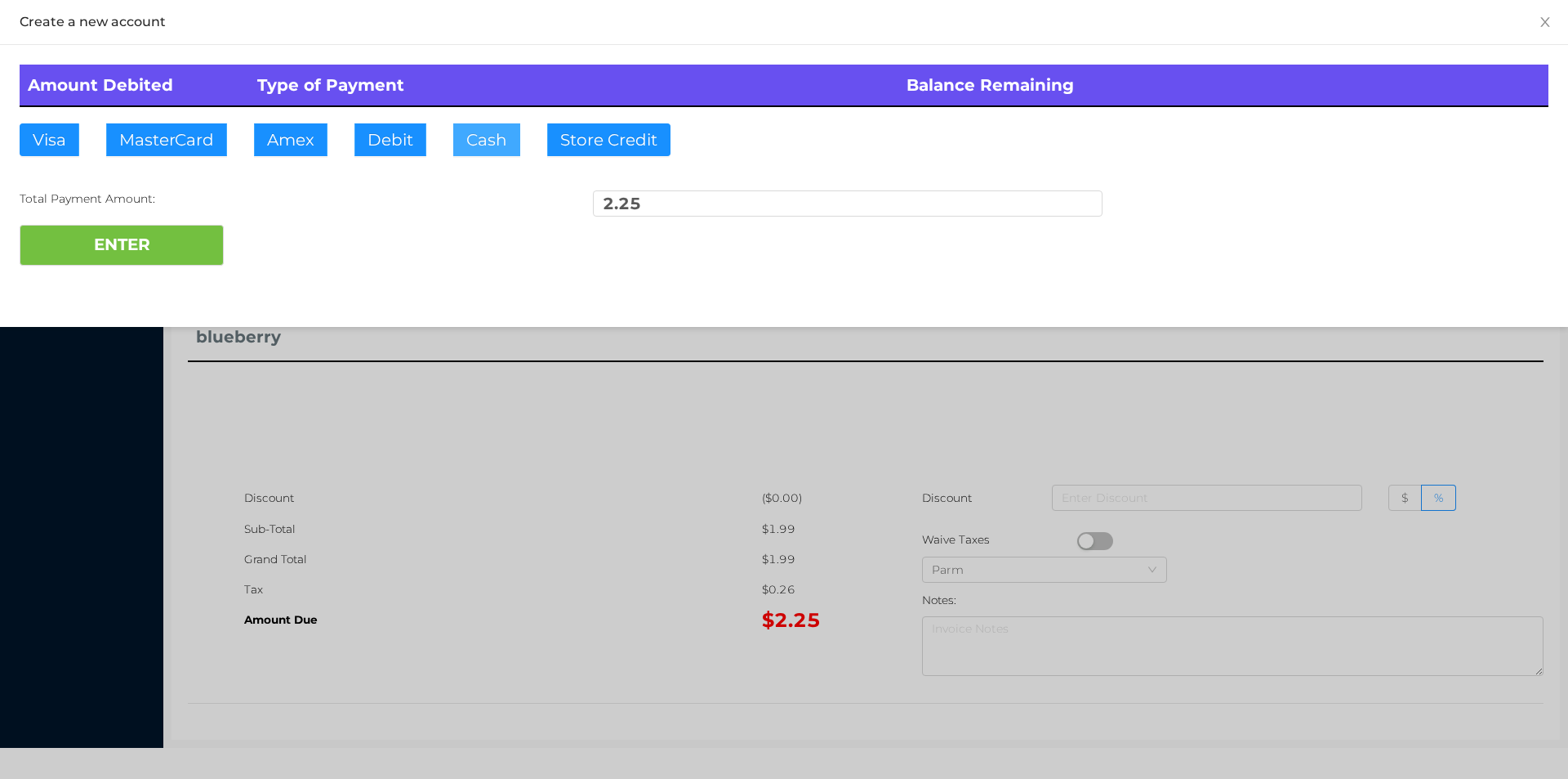
click at [477, 133] on button "Cash" at bounding box center [486, 139] width 67 height 32
type input "10.25"
click at [181, 254] on button "ENTER" at bounding box center [121, 246] width 204 height 41
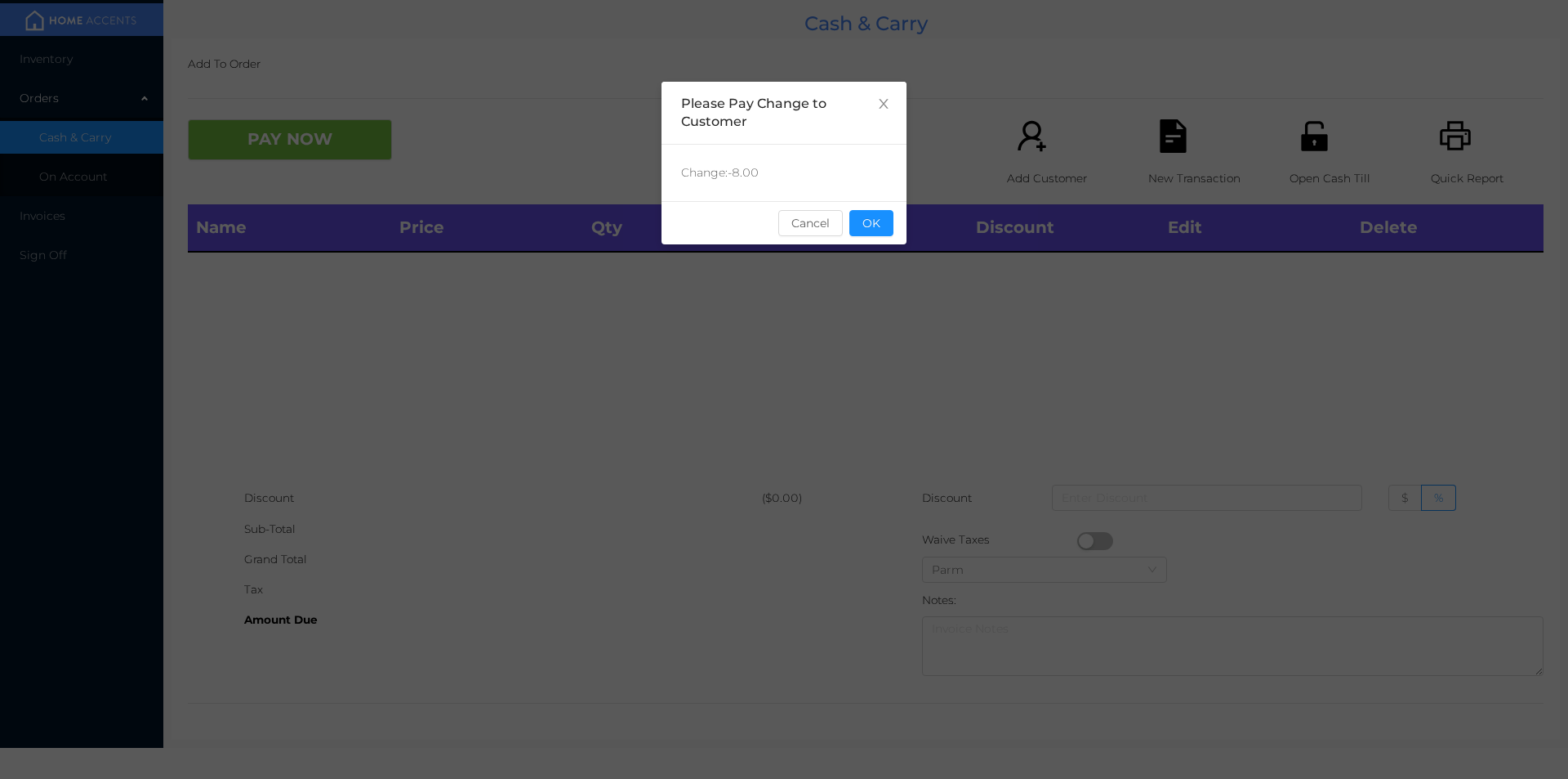
click at [914, 336] on div "sentinelStart Please Pay Change to Customer Change: -8.00 Cancel OK sentinelEnd" at bounding box center [784, 390] width 1568 height 779
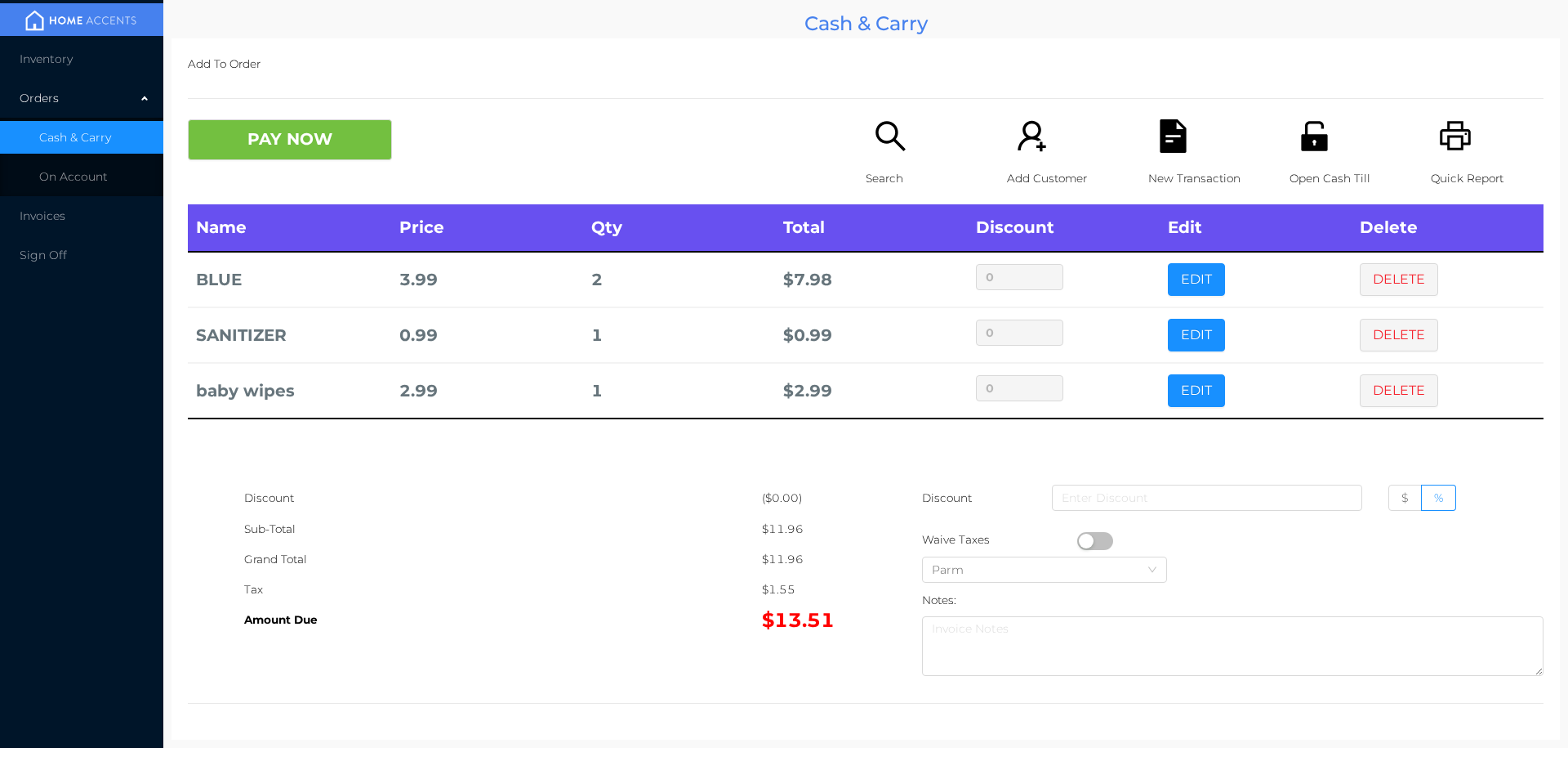
click at [1452, 146] on icon "icon: printer" at bounding box center [1456, 136] width 31 height 29
click at [1217, 136] on div "New Transaction" at bounding box center [1204, 161] width 112 height 85
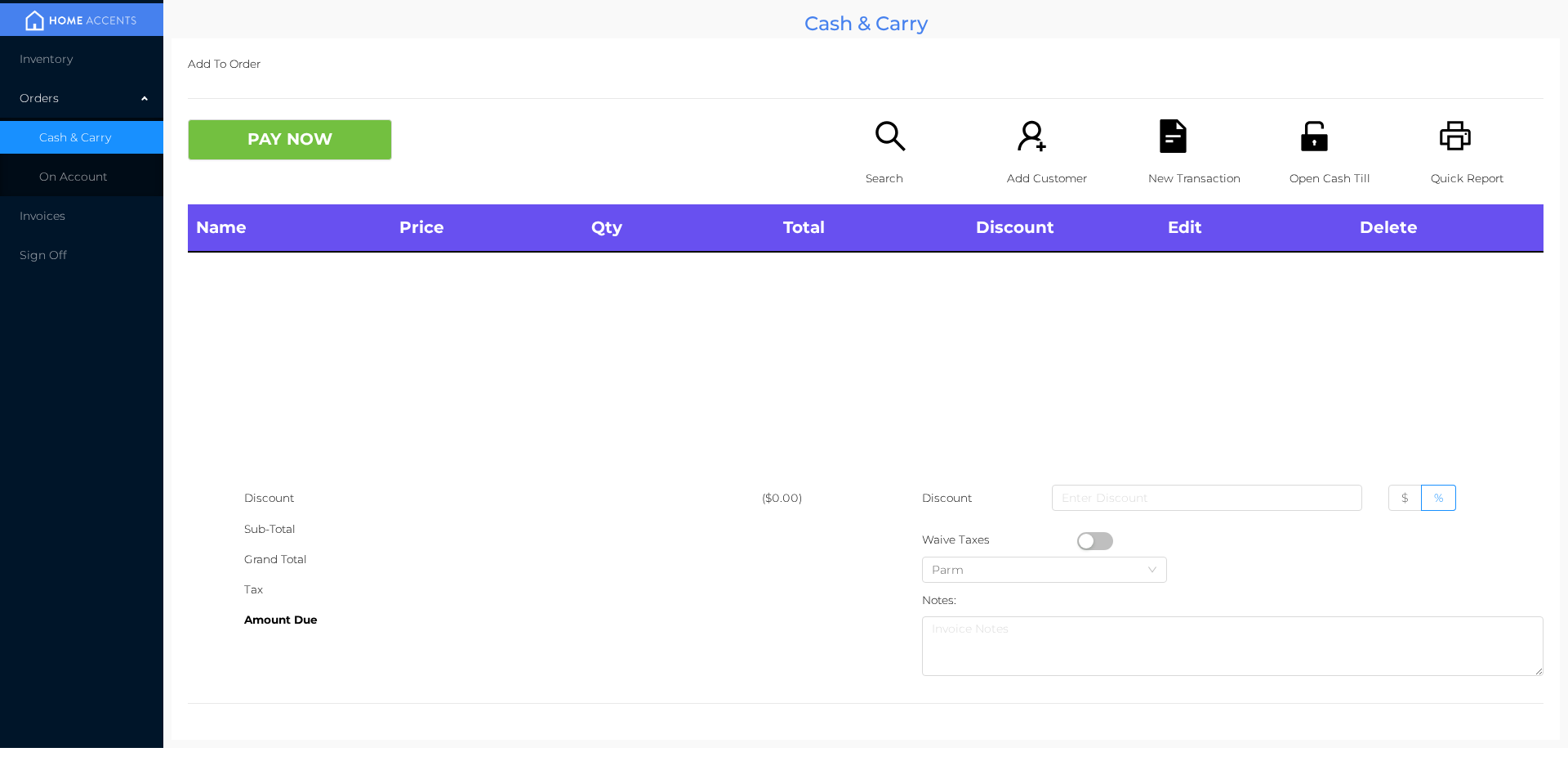
click at [884, 149] on icon "icon: search" at bounding box center [891, 136] width 33 height 33
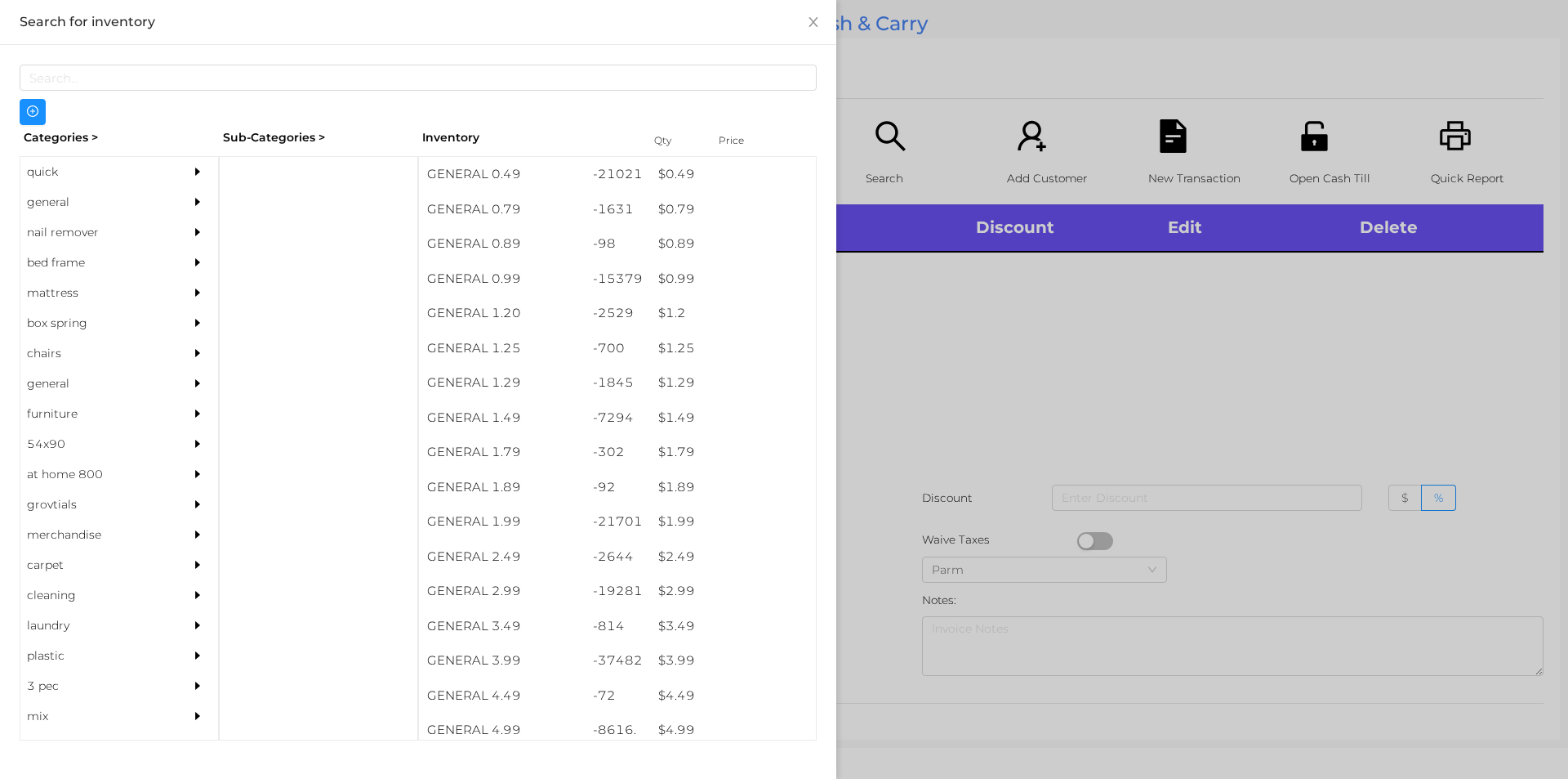
click at [62, 207] on div "general" at bounding box center [95, 202] width 149 height 30
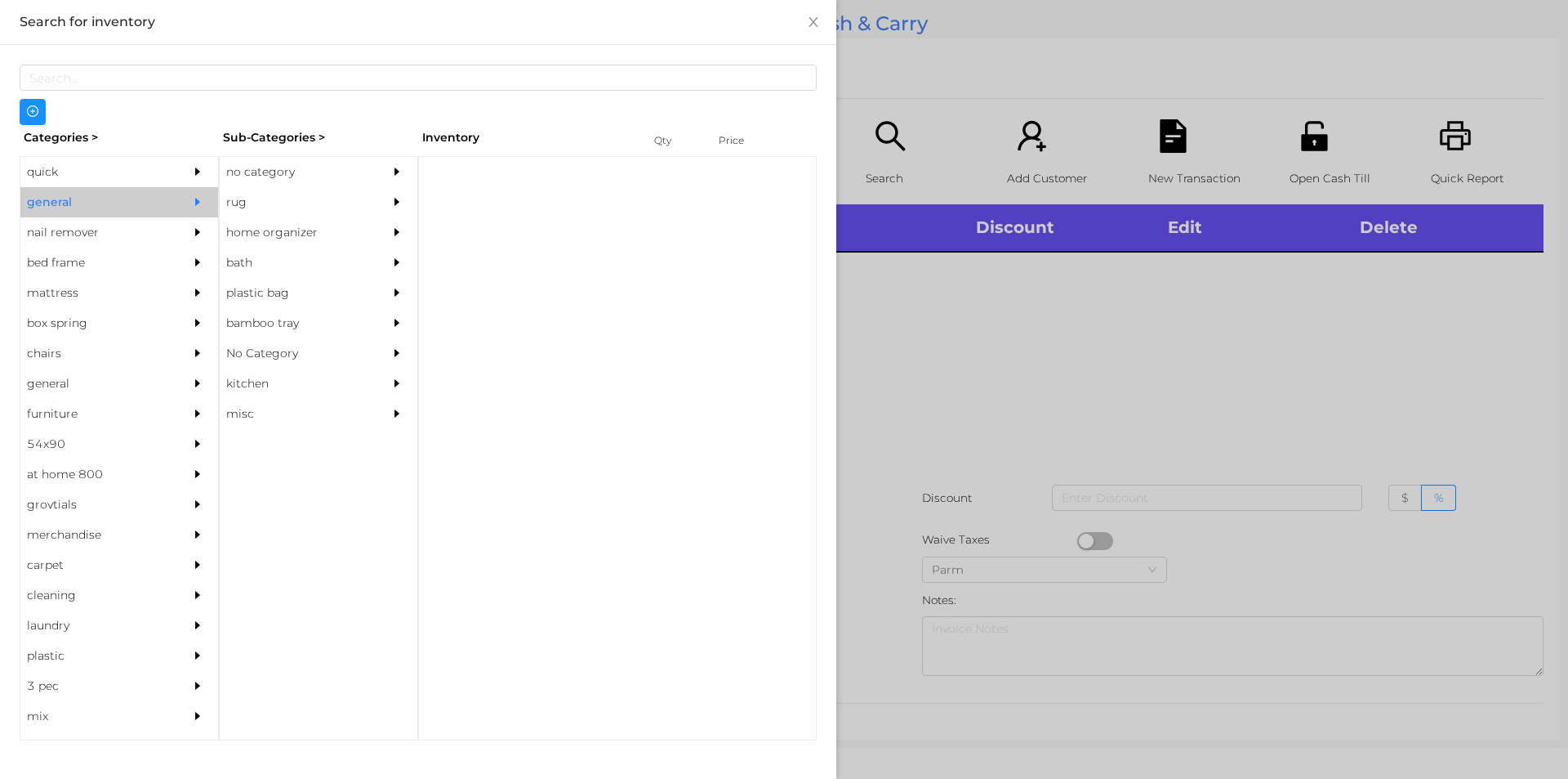
click at [246, 174] on div "no category" at bounding box center [294, 171] width 149 height 30
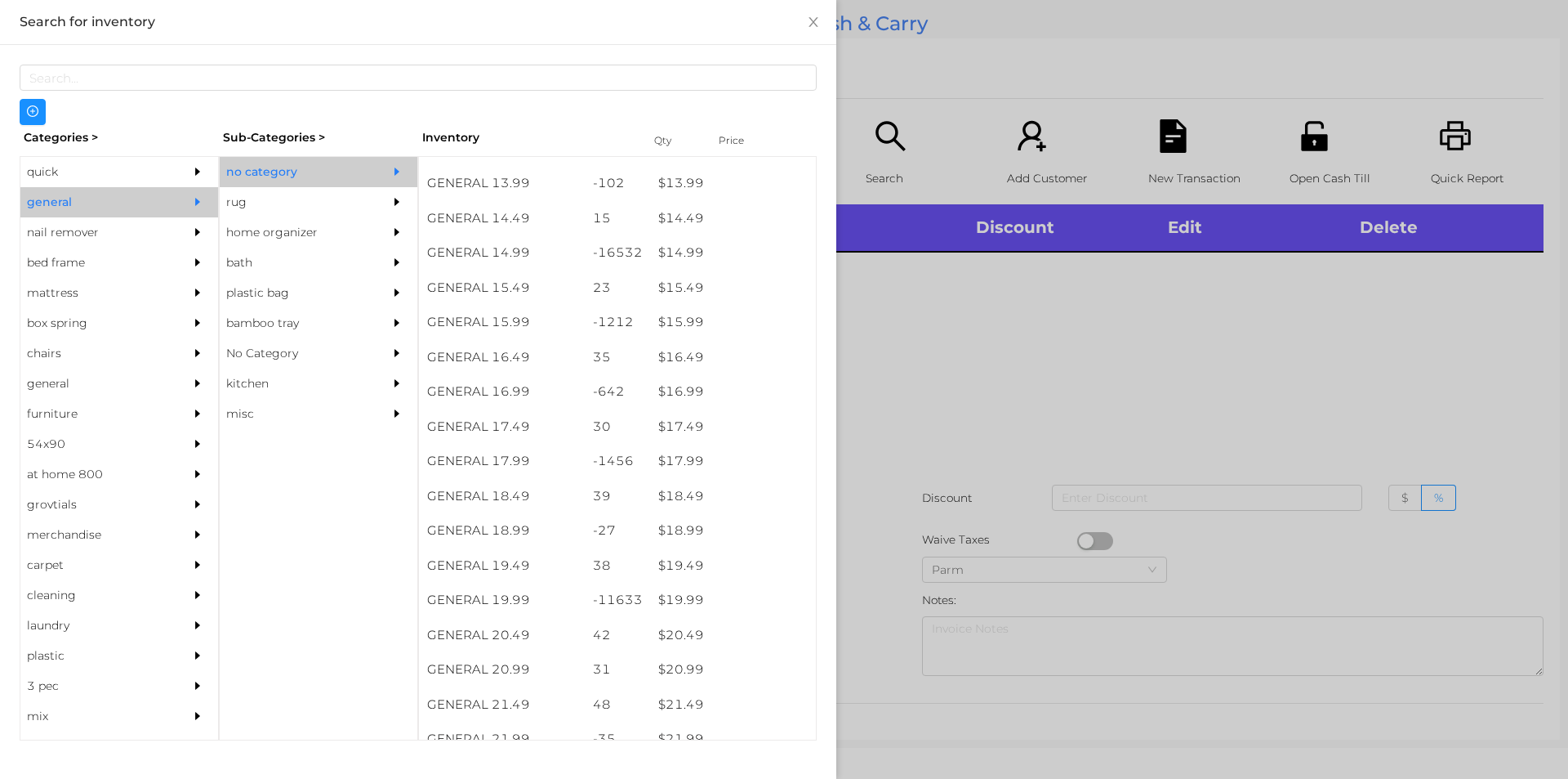
scroll to position [1336, 0]
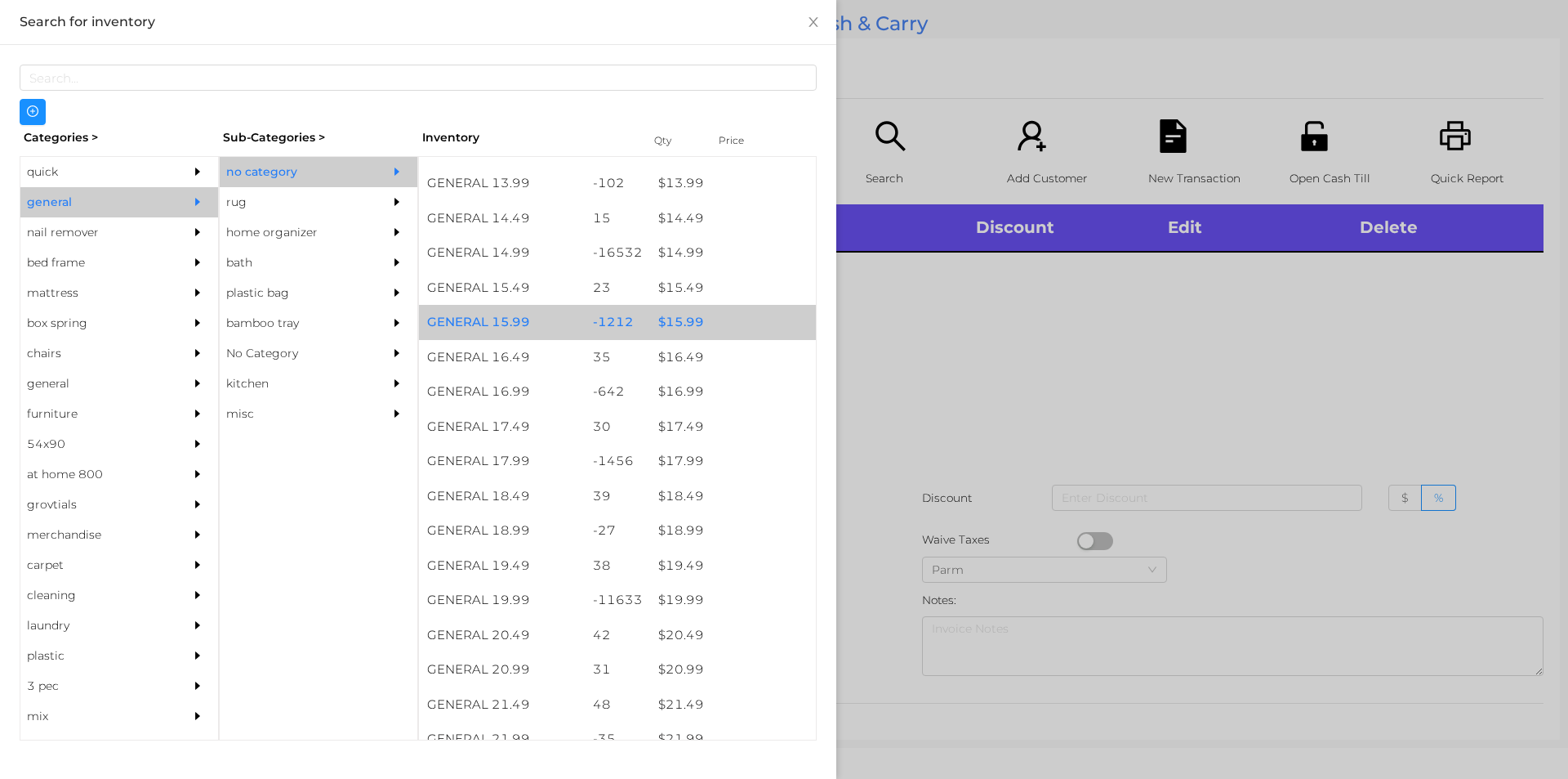
click at [672, 338] on div "$ 15.99" at bounding box center [734, 322] width 166 height 35
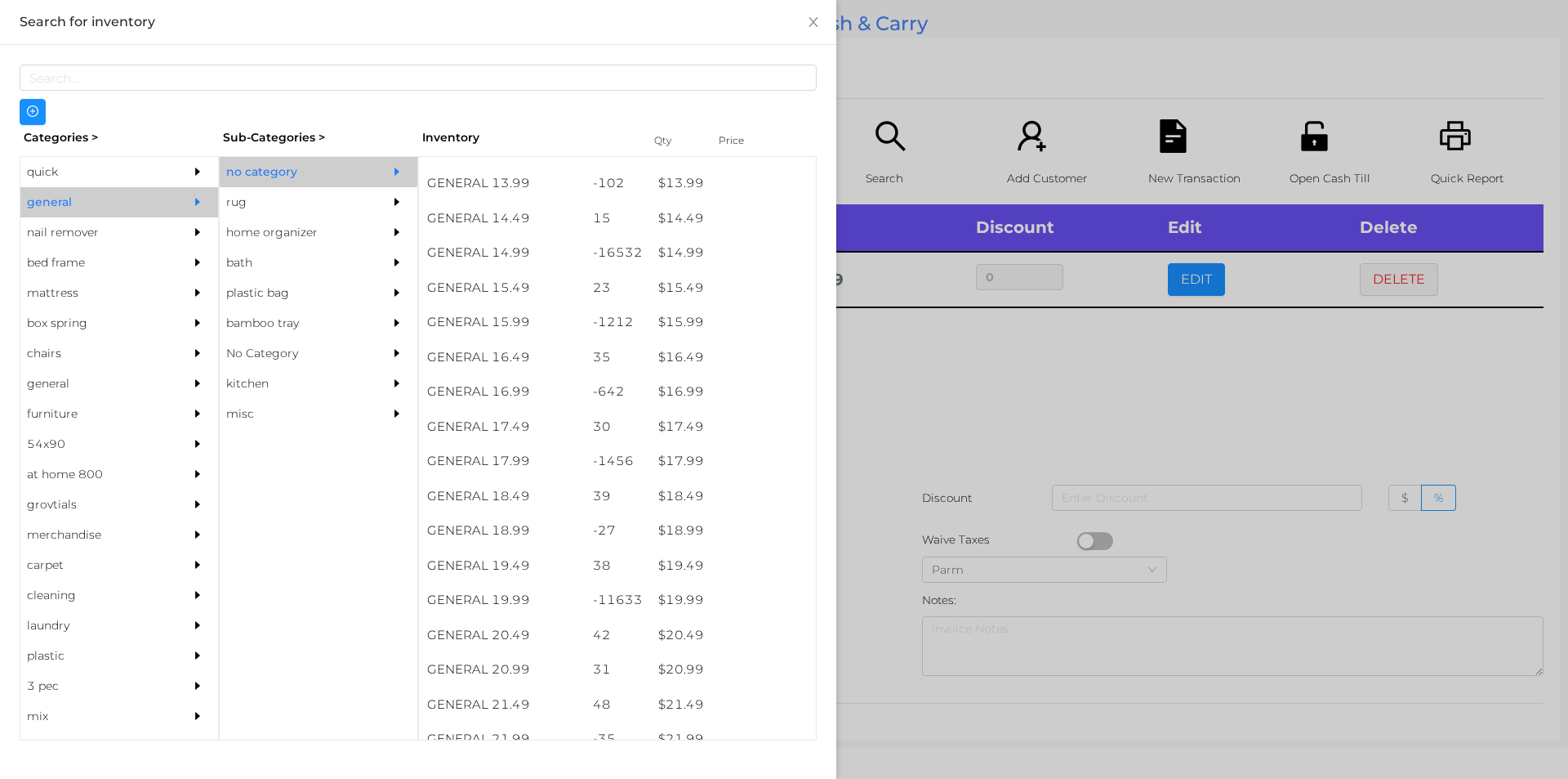
click at [925, 398] on div at bounding box center [784, 390] width 1568 height 779
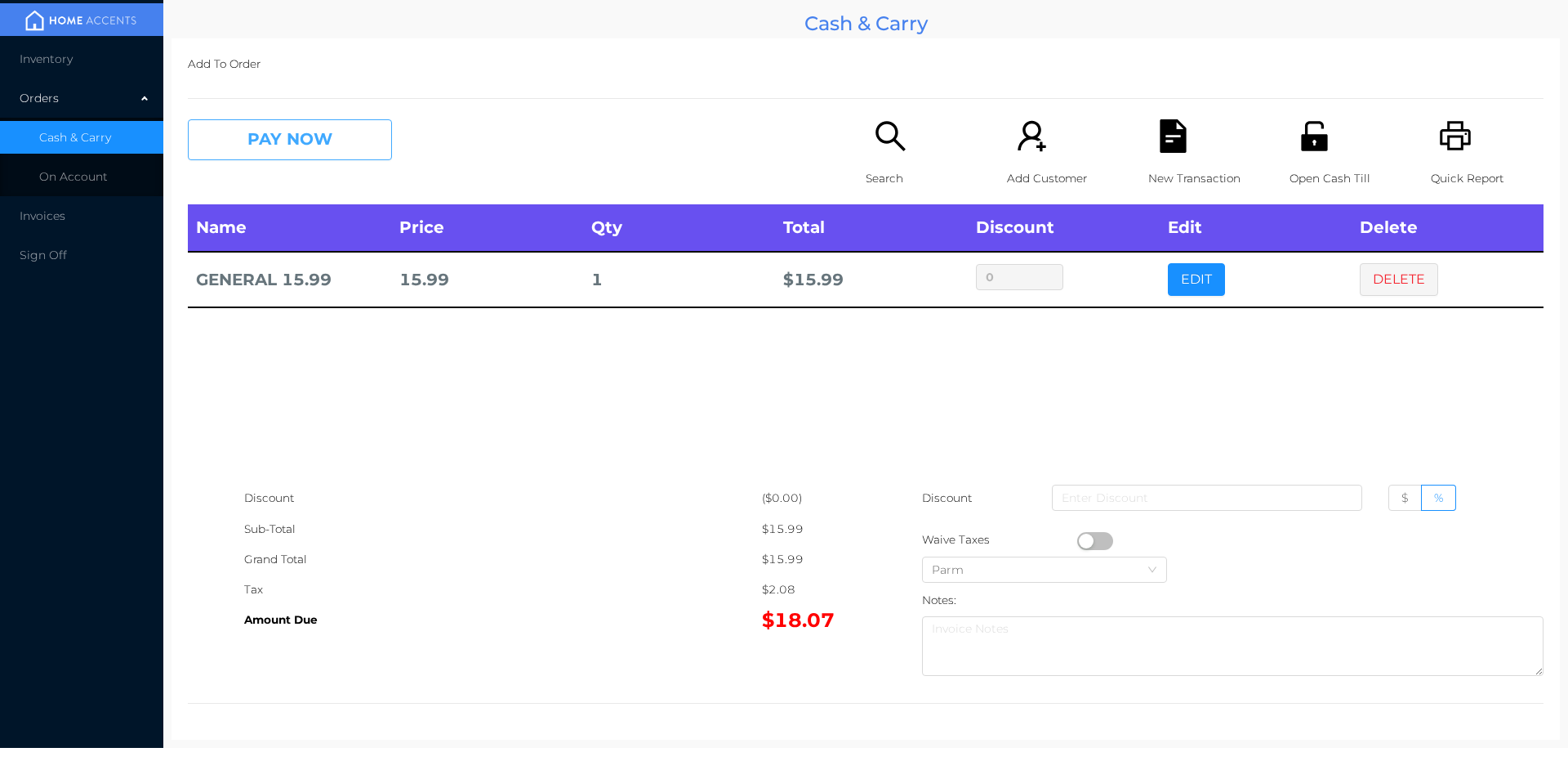
click at [299, 141] on button "PAY NOW" at bounding box center [290, 140] width 204 height 41
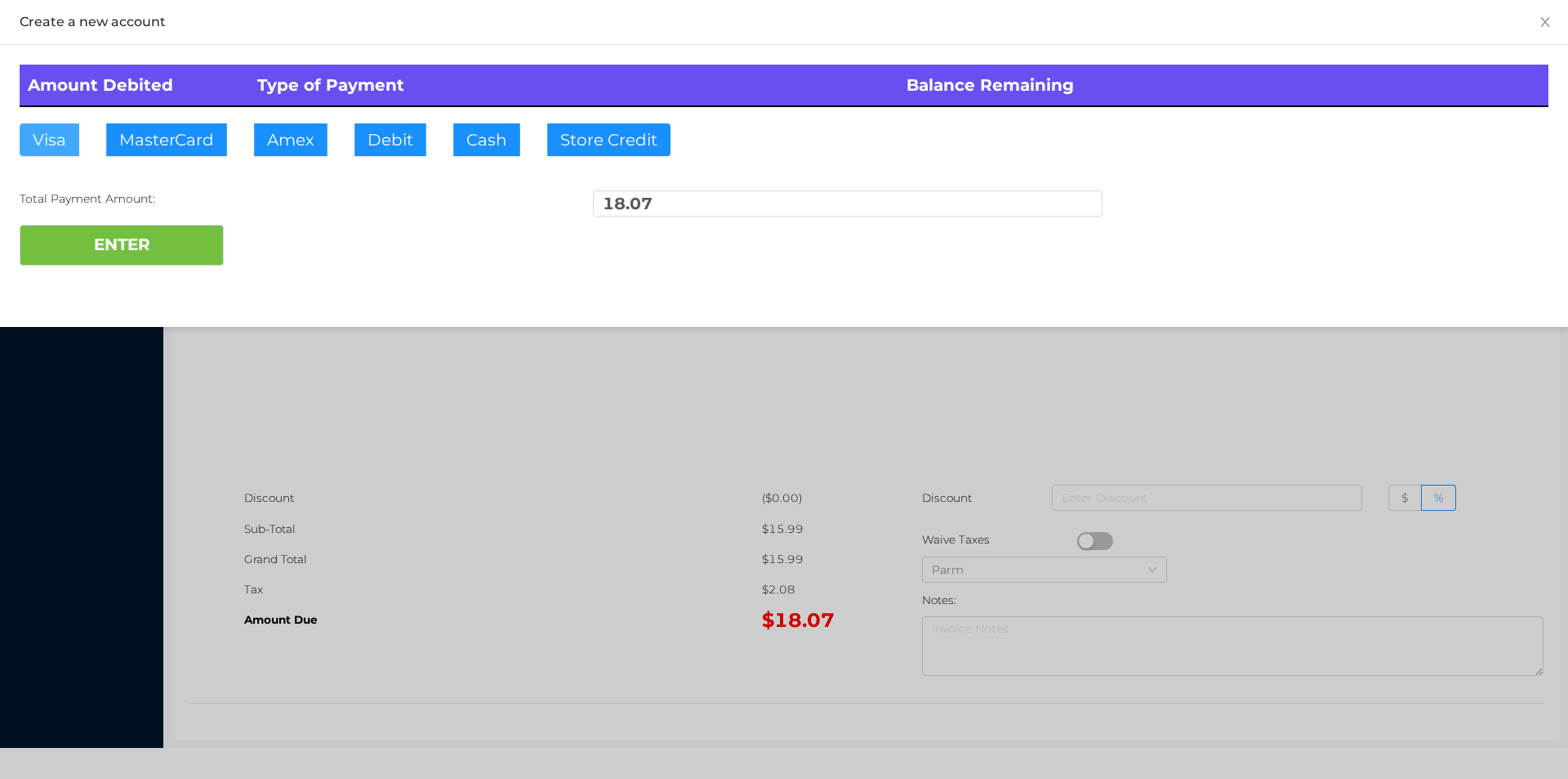
click at [69, 139] on button "Visa" at bounding box center [49, 139] width 60 height 32
click at [184, 241] on button "ENTER" at bounding box center [121, 246] width 204 height 41
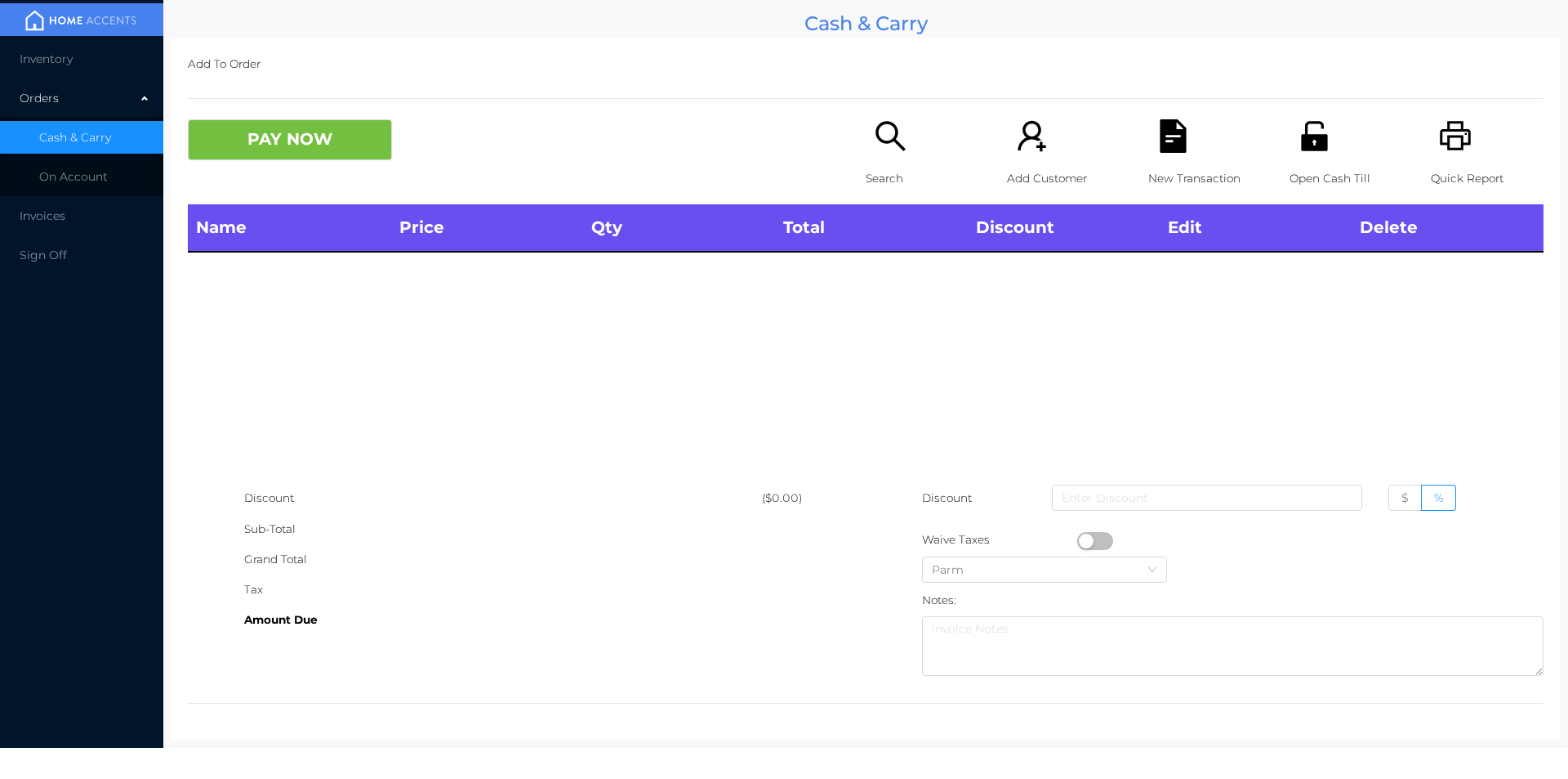
click at [894, 151] on icon "icon: search" at bounding box center [891, 136] width 33 height 33
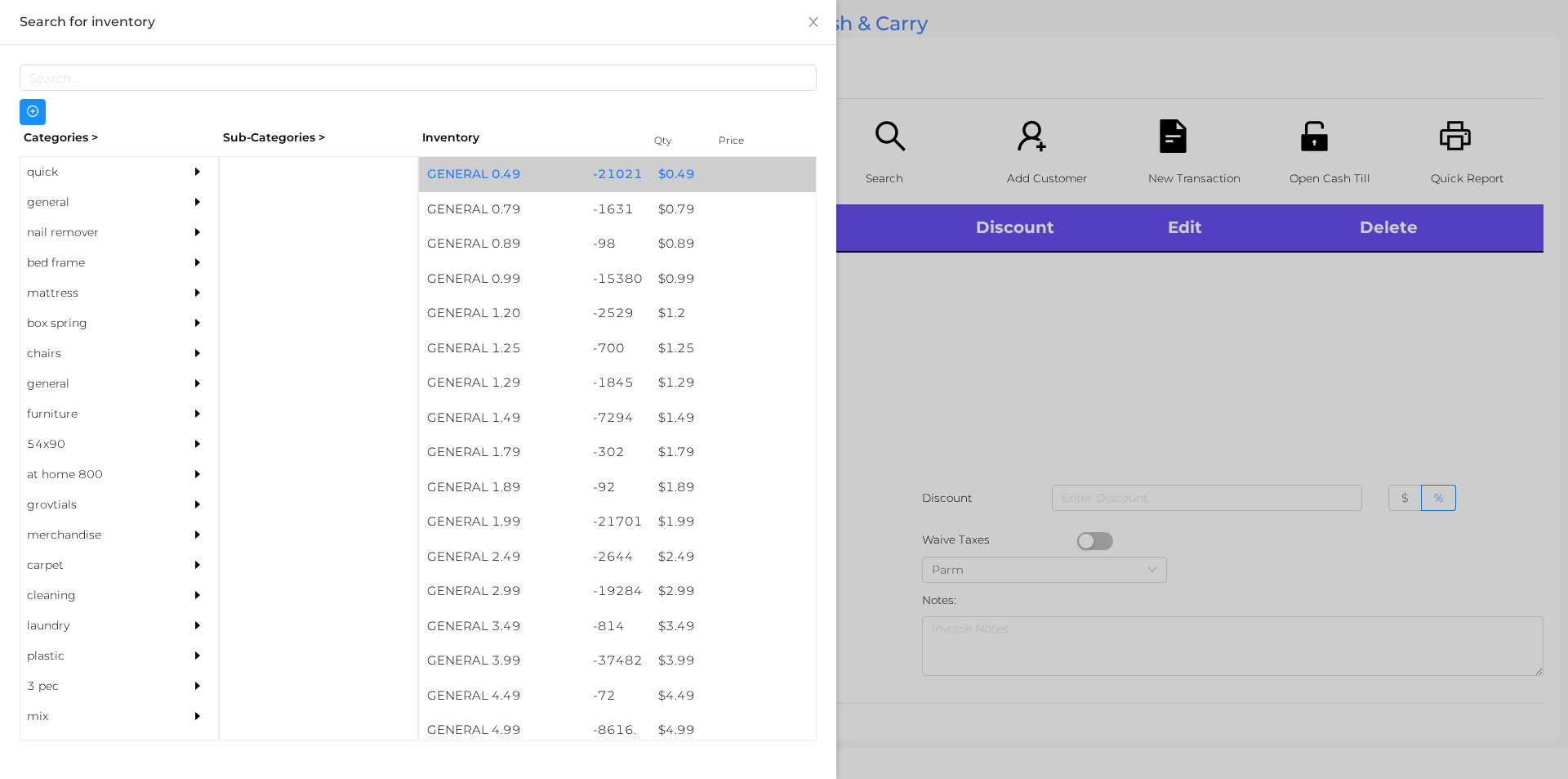
click at [653, 181] on div "$ 0.49" at bounding box center [734, 174] width 166 height 35
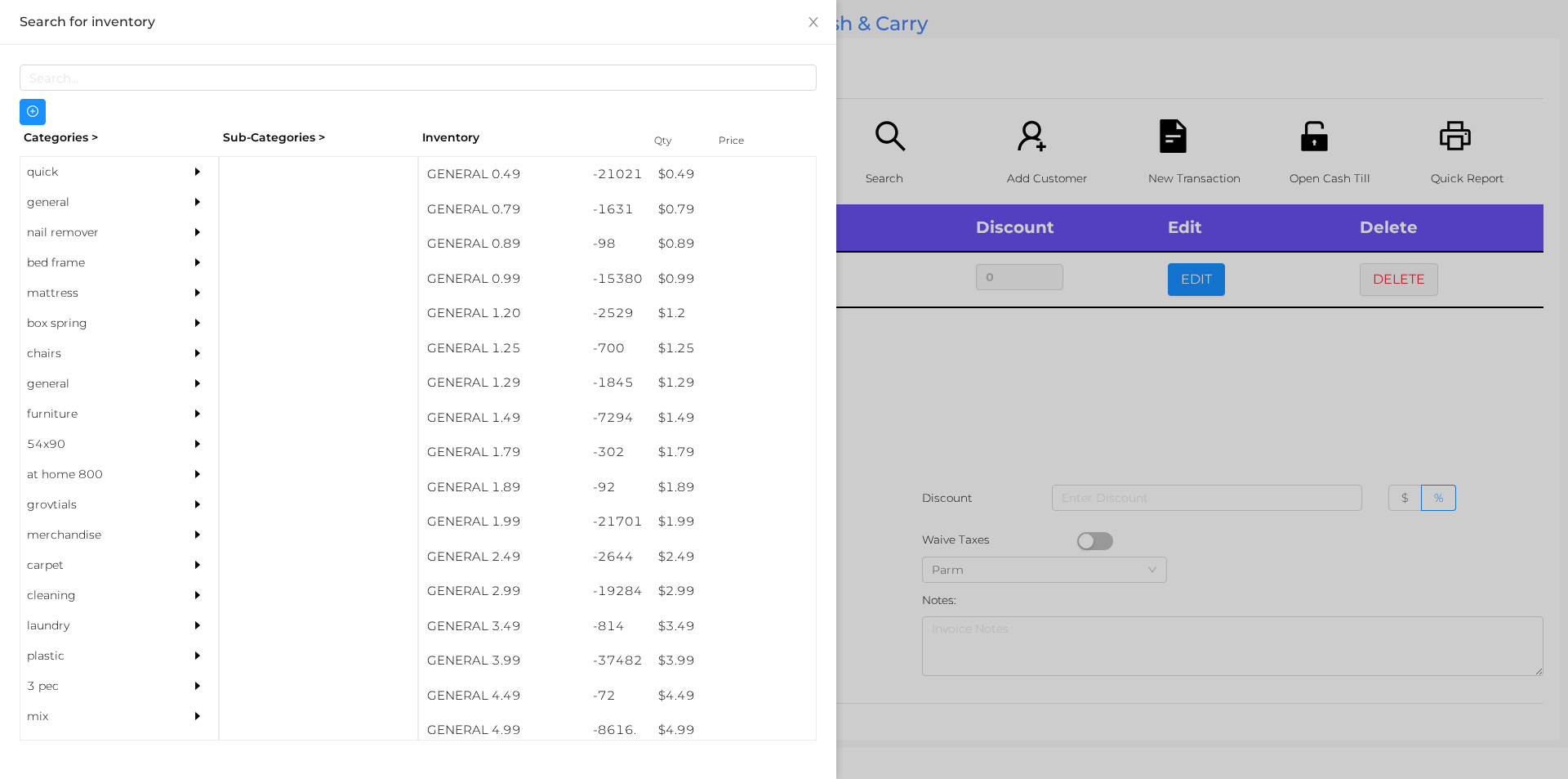
click at [1192, 280] on div at bounding box center [784, 390] width 1568 height 779
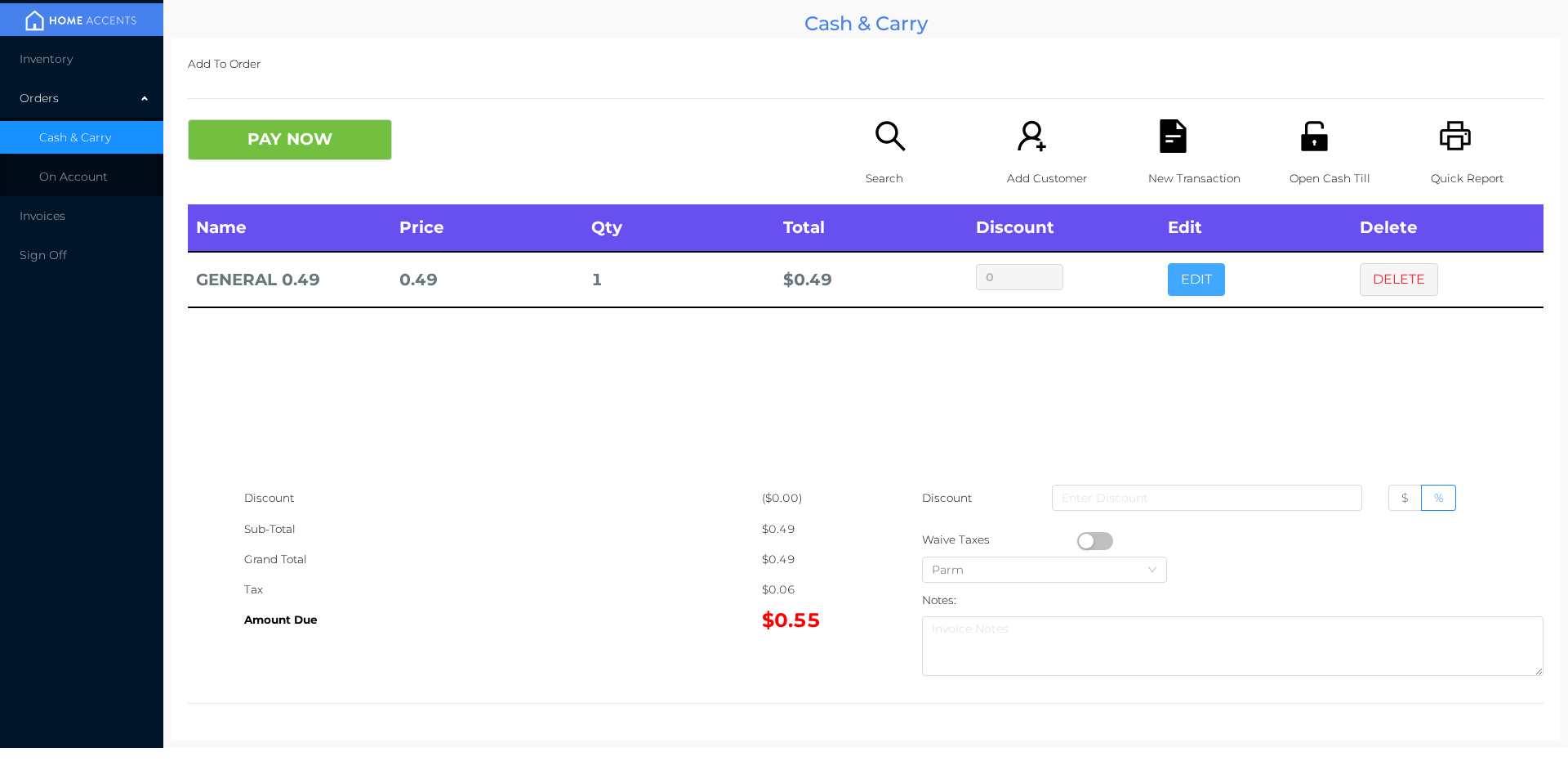
click at [1168, 271] on button "EDIT" at bounding box center [1196, 279] width 57 height 32
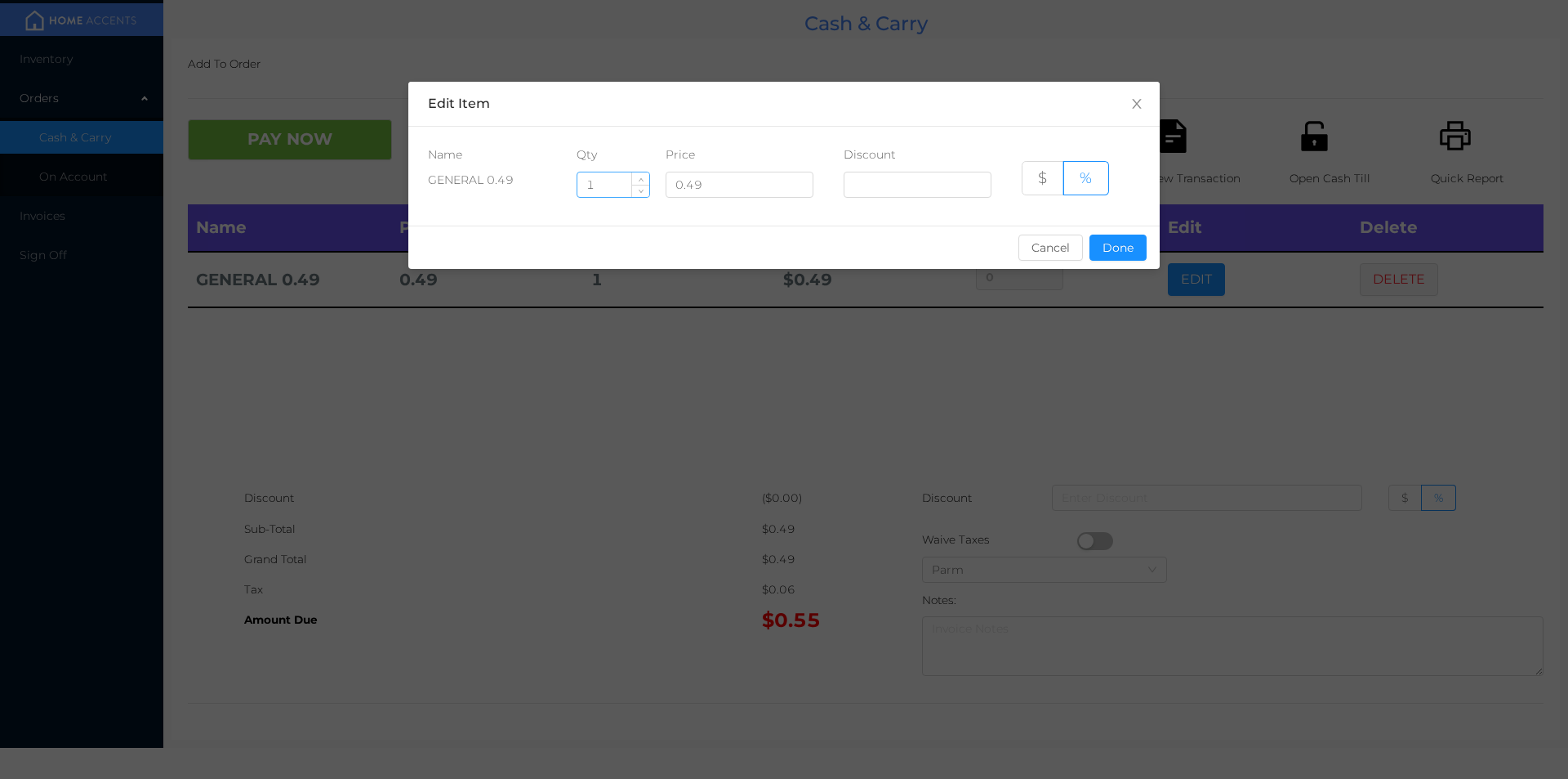
click at [604, 186] on input "1" at bounding box center [612, 184] width 71 height 24
type input "100"
click at [1117, 256] on button "Done" at bounding box center [1118, 248] width 57 height 26
type input "0%"
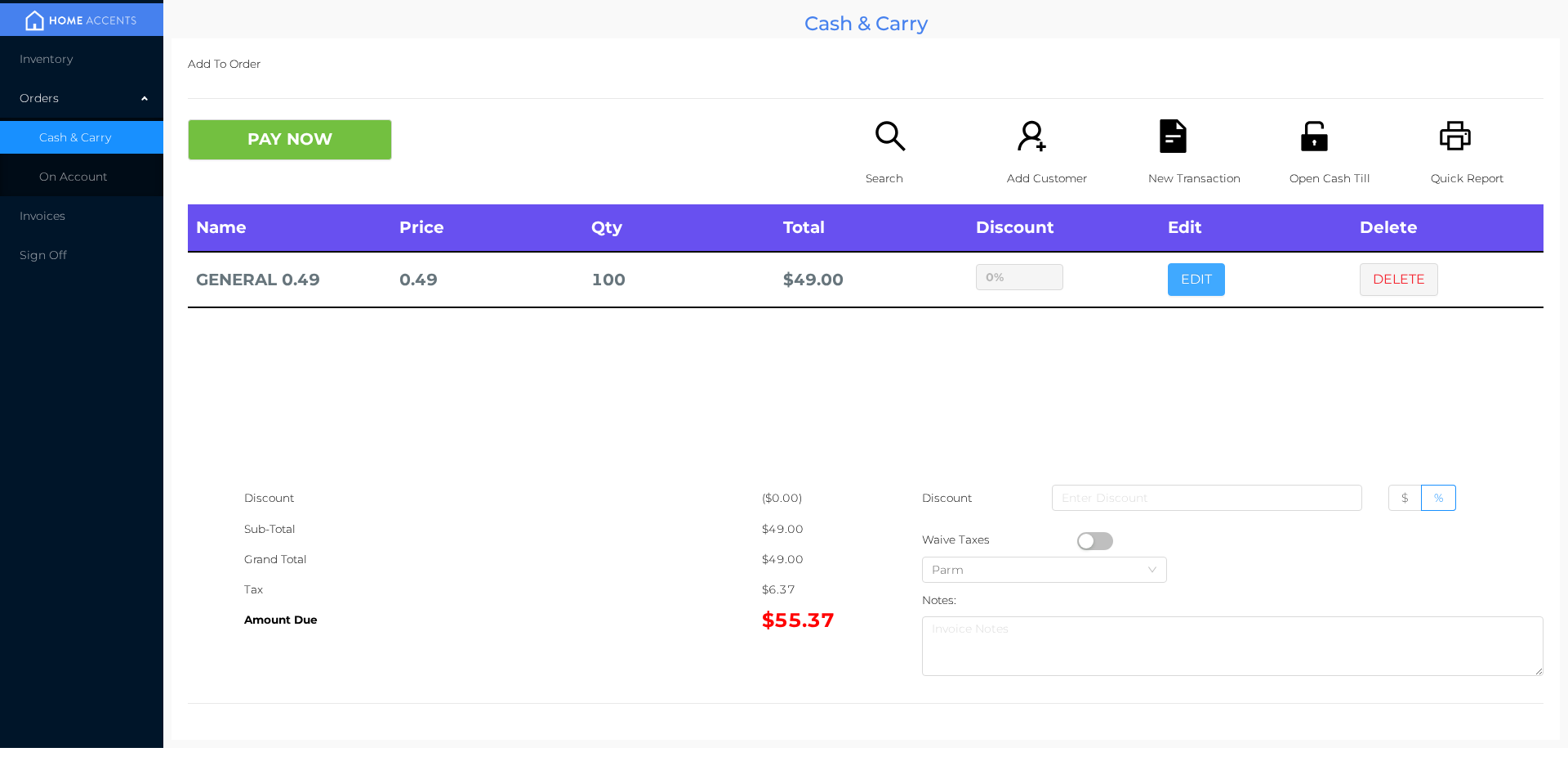
click at [1183, 291] on button "EDIT" at bounding box center [1196, 279] width 57 height 32
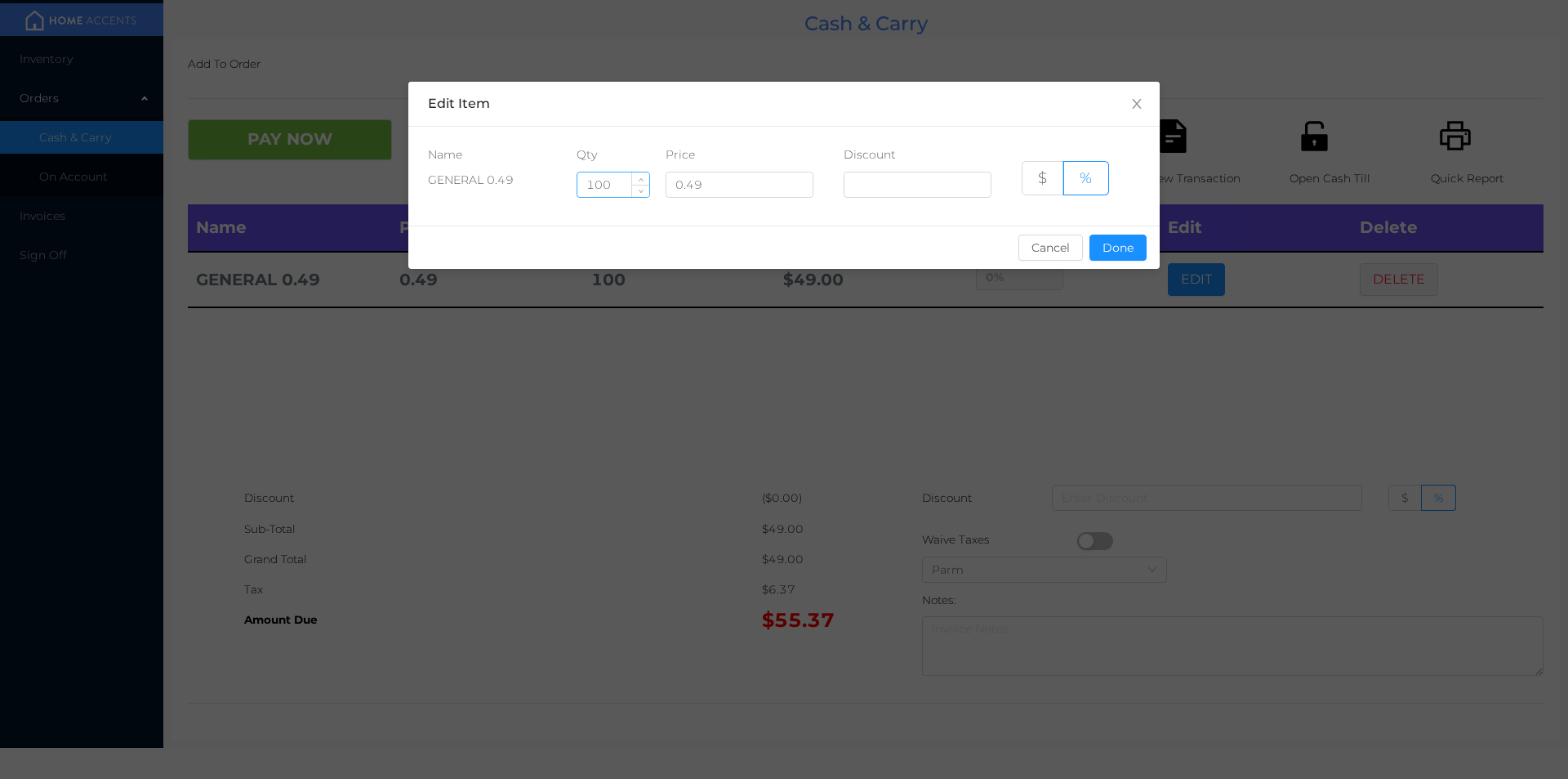
click at [618, 180] on input "100" at bounding box center [612, 184] width 71 height 24
type input "1"
type input "50"
click at [1120, 251] on button "Done" at bounding box center [1118, 248] width 57 height 26
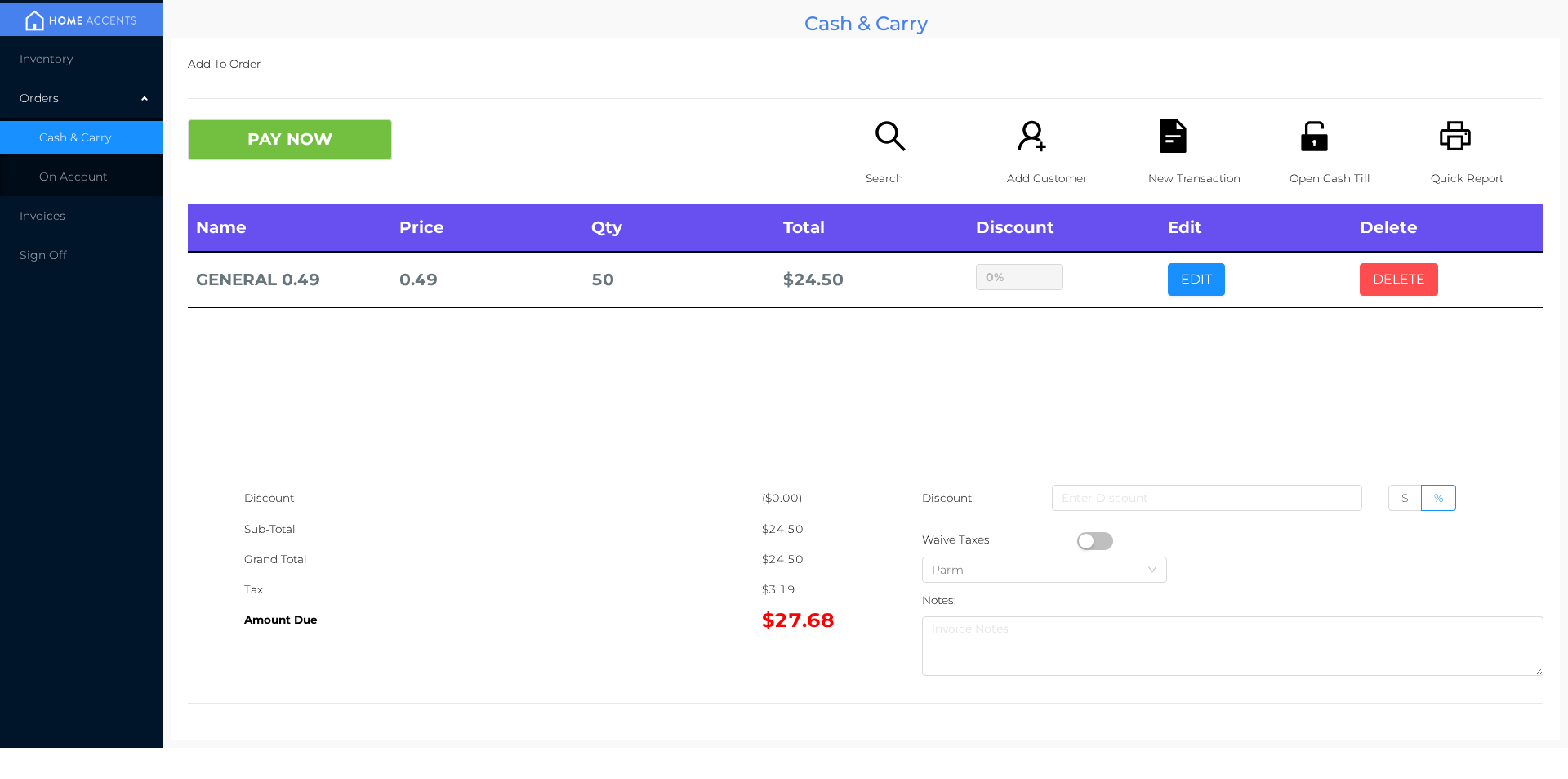
click at [1377, 291] on button "DELETE" at bounding box center [1399, 279] width 78 height 32
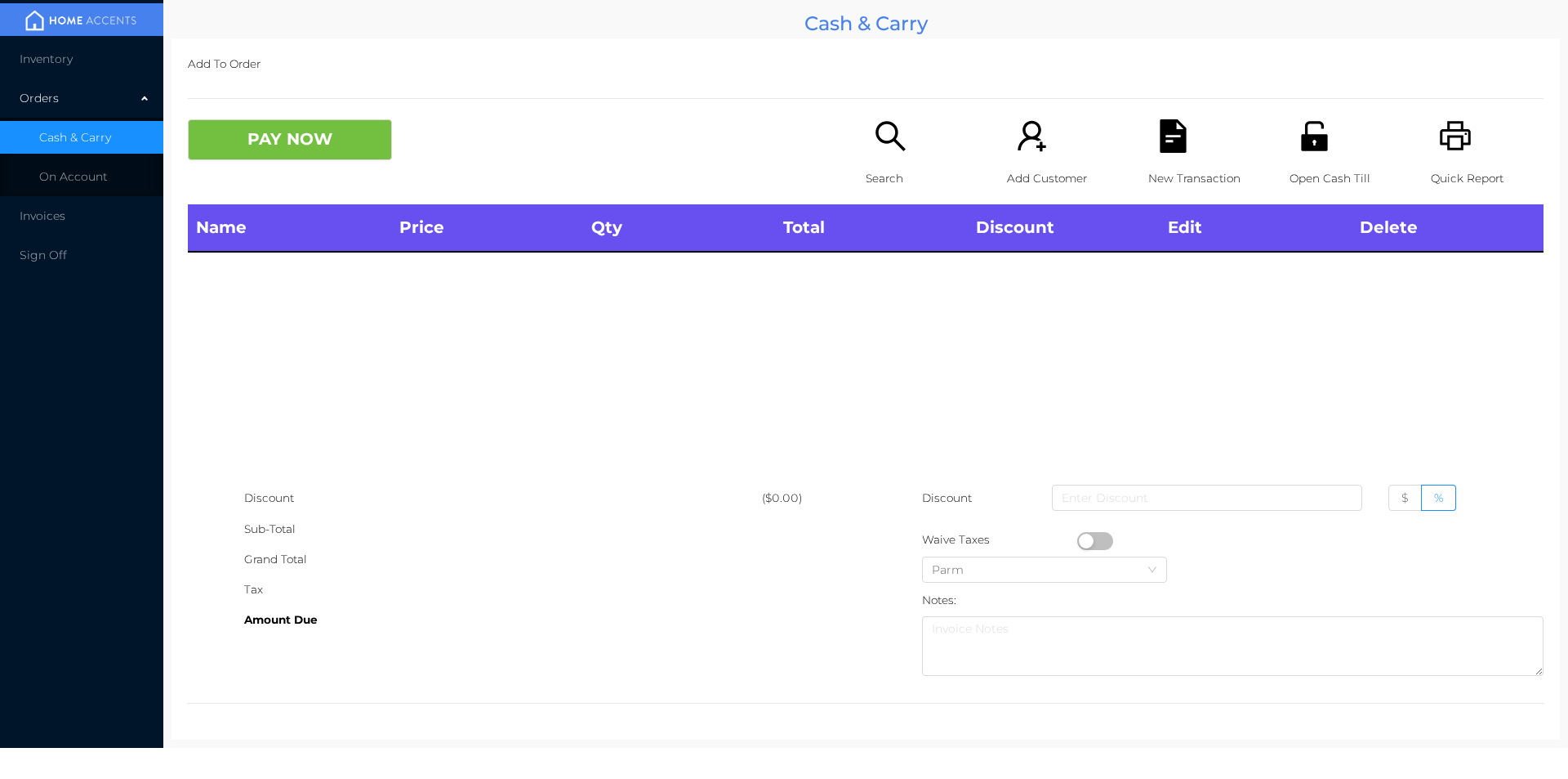
click at [894, 158] on div "Search" at bounding box center [921, 161] width 112 height 85
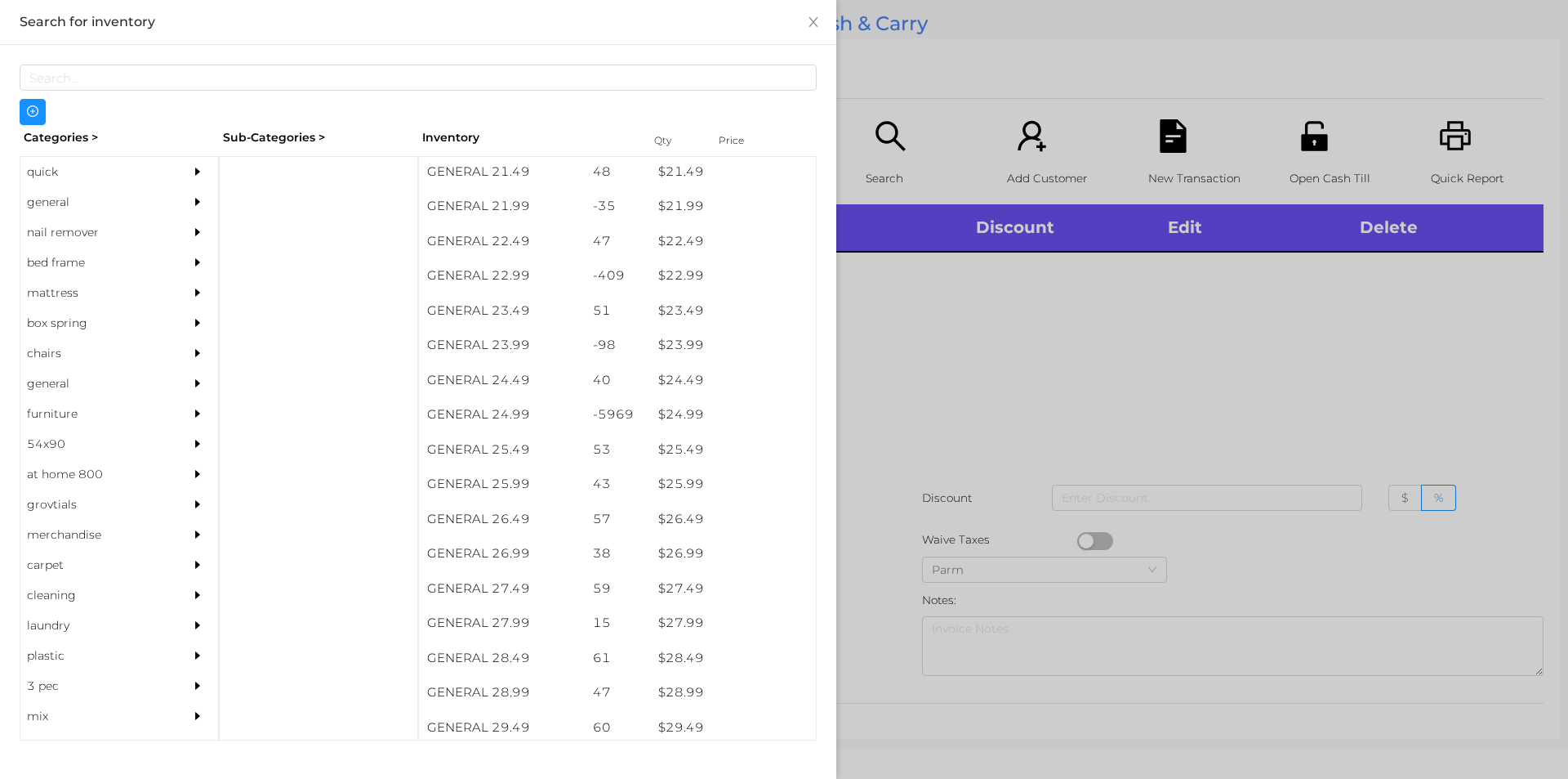
scroll to position [1868, 0]
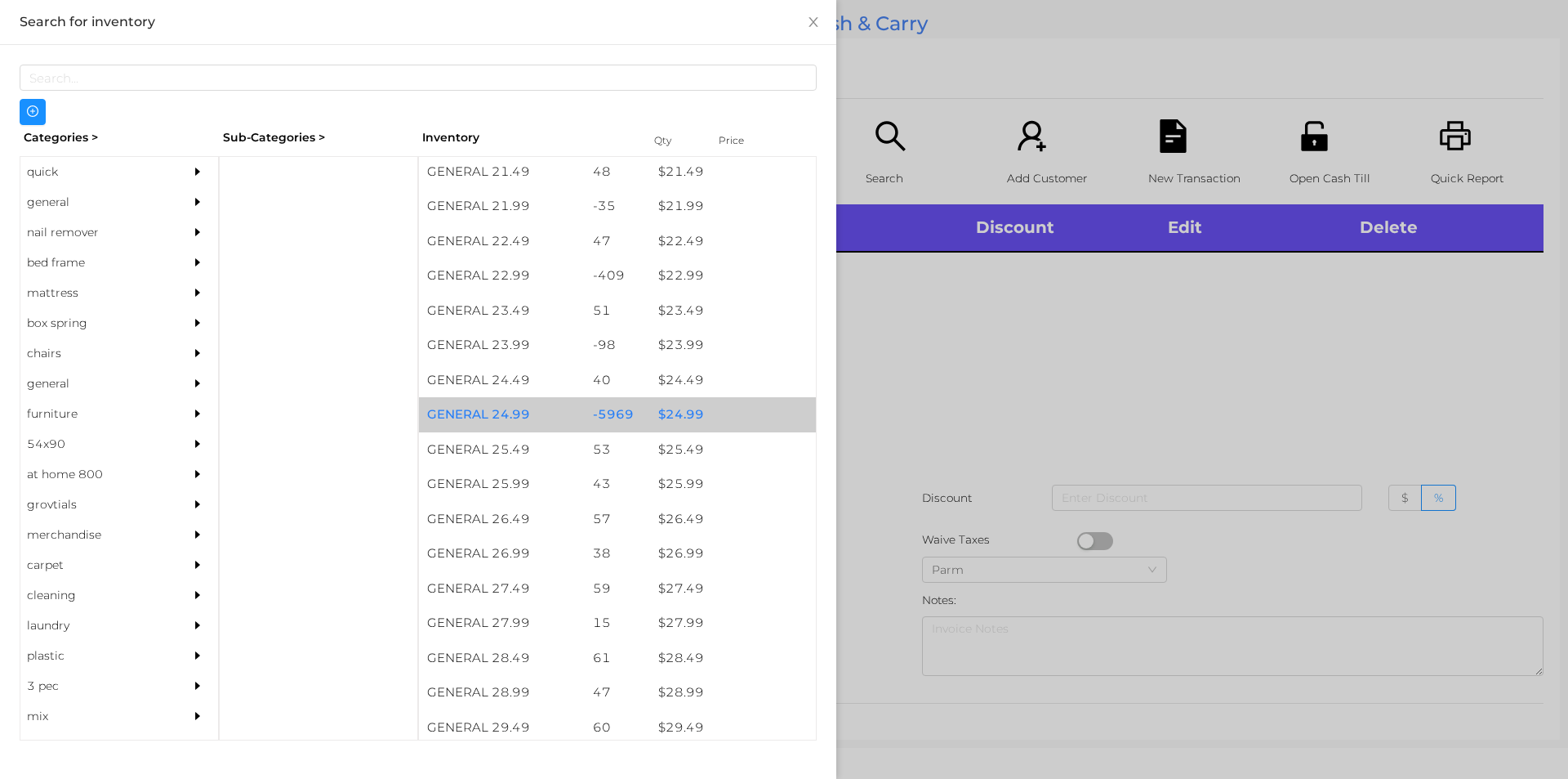
click at [684, 418] on div "$ 24.99" at bounding box center [734, 415] width 166 height 35
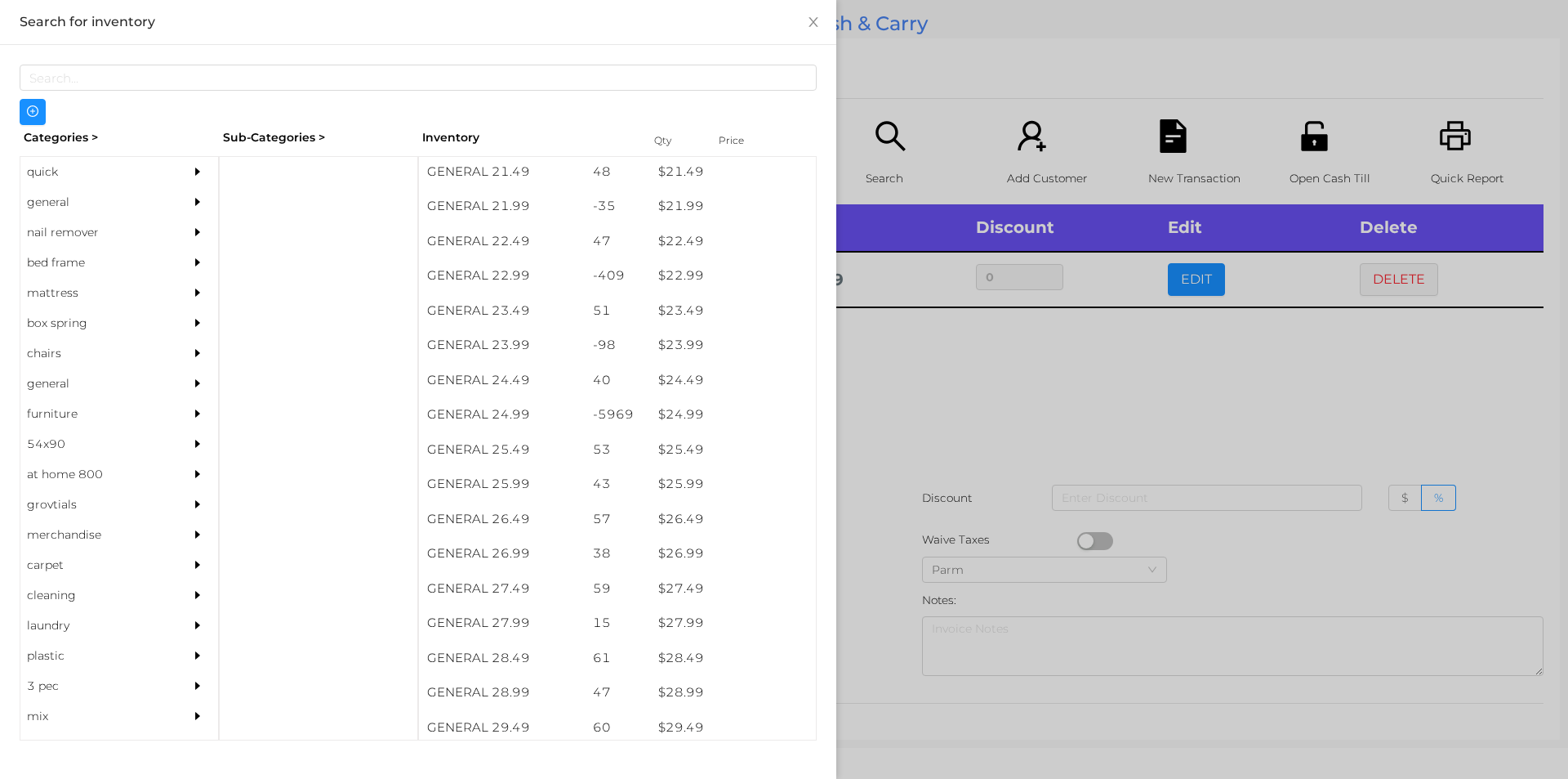
click at [1009, 378] on div at bounding box center [784, 390] width 1568 height 779
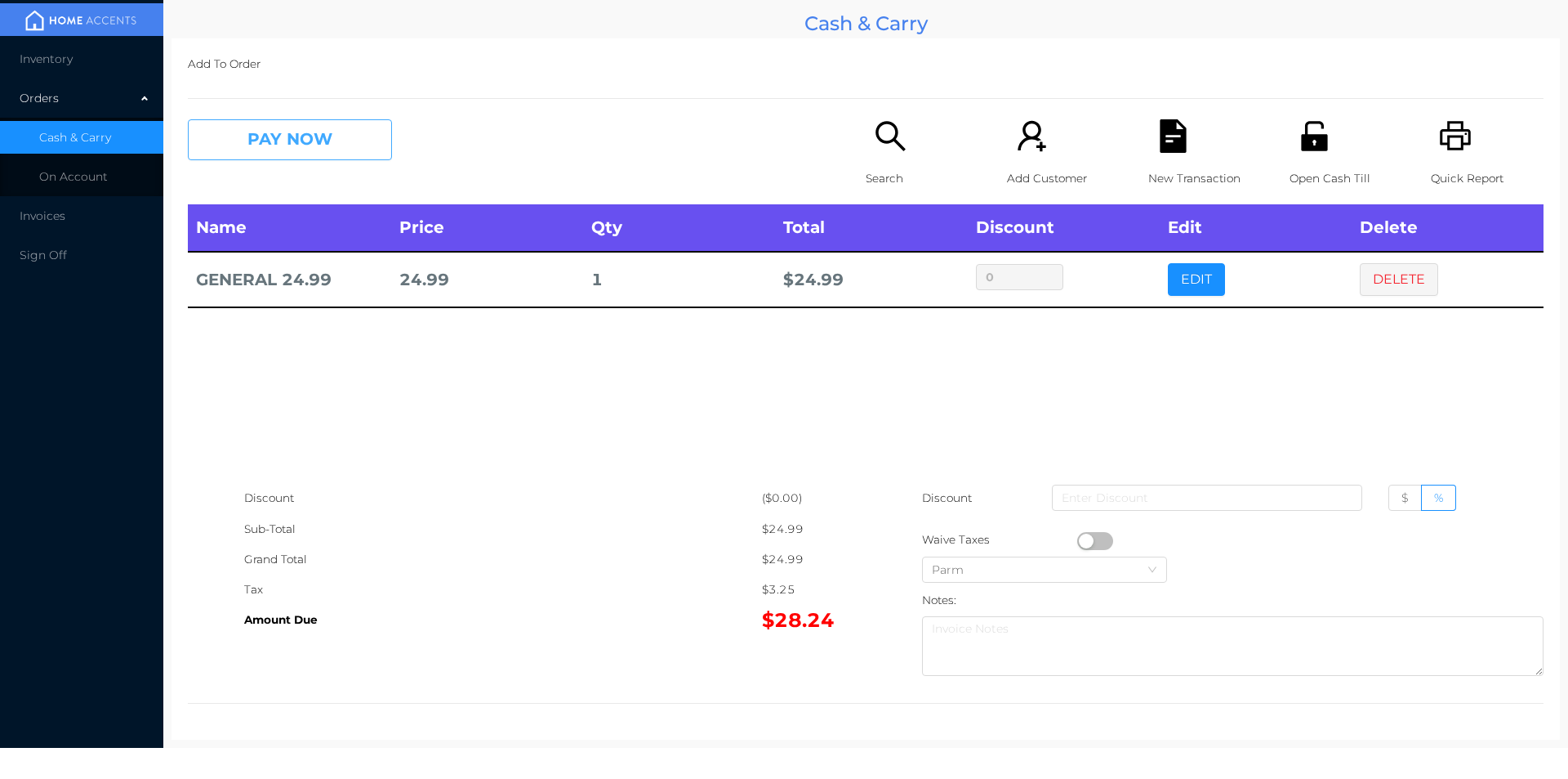
click at [276, 153] on button "PAY NOW" at bounding box center [290, 140] width 204 height 41
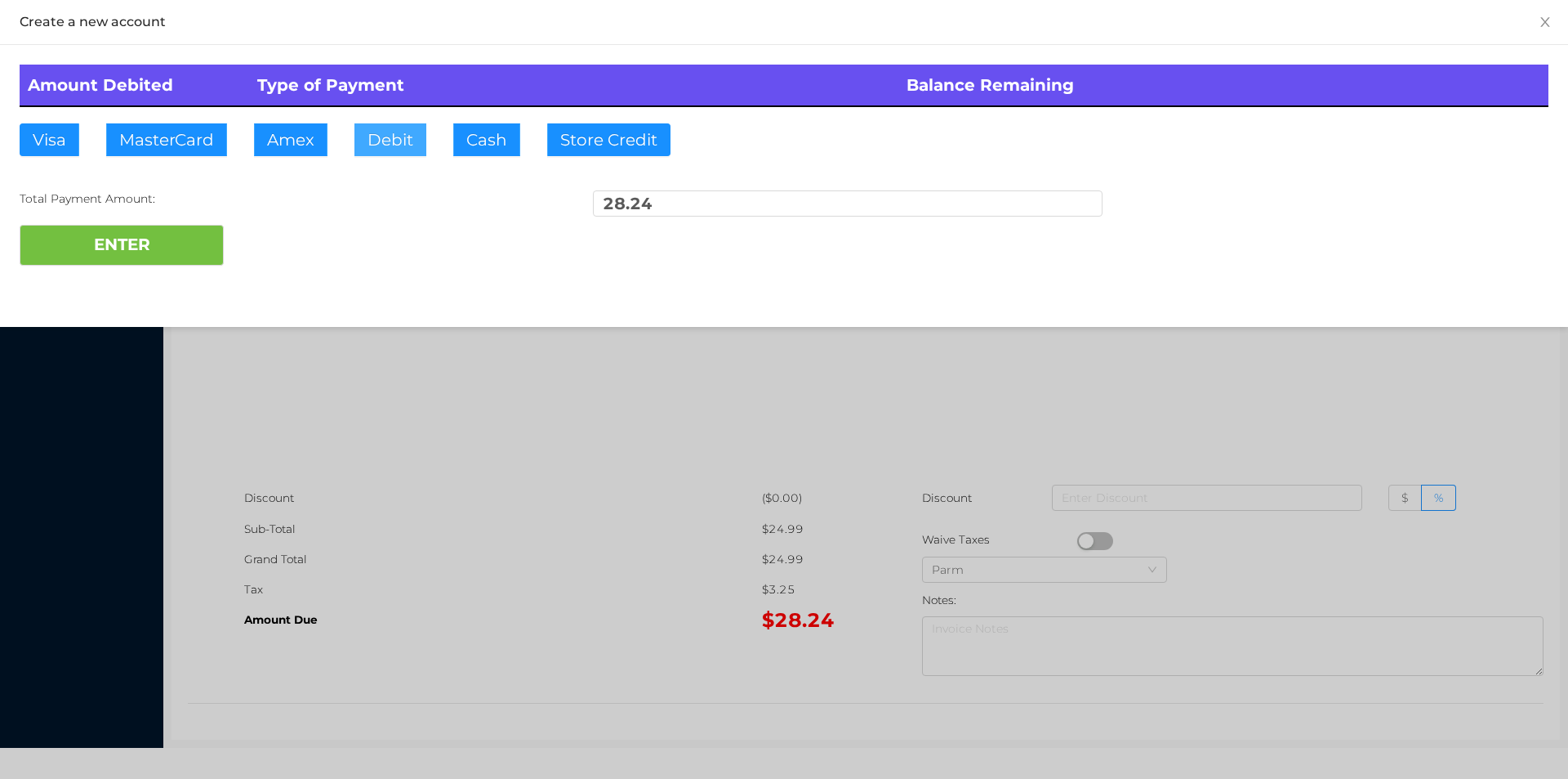
click at [394, 134] on button "Debit" at bounding box center [389, 139] width 71 height 32
click at [437, 458] on div at bounding box center [784, 390] width 1568 height 779
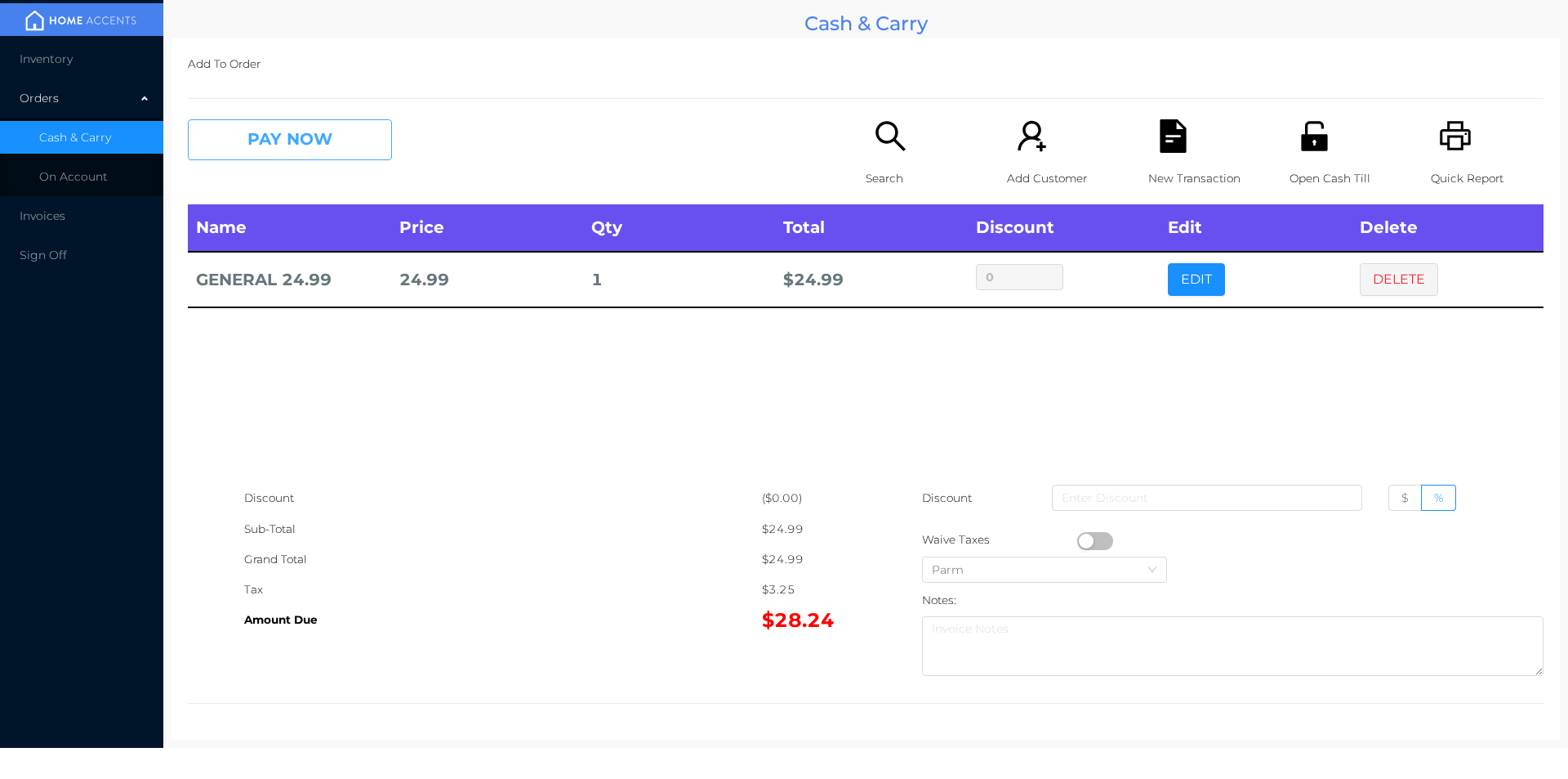
click at [276, 156] on button "PAY NOW" at bounding box center [290, 140] width 204 height 41
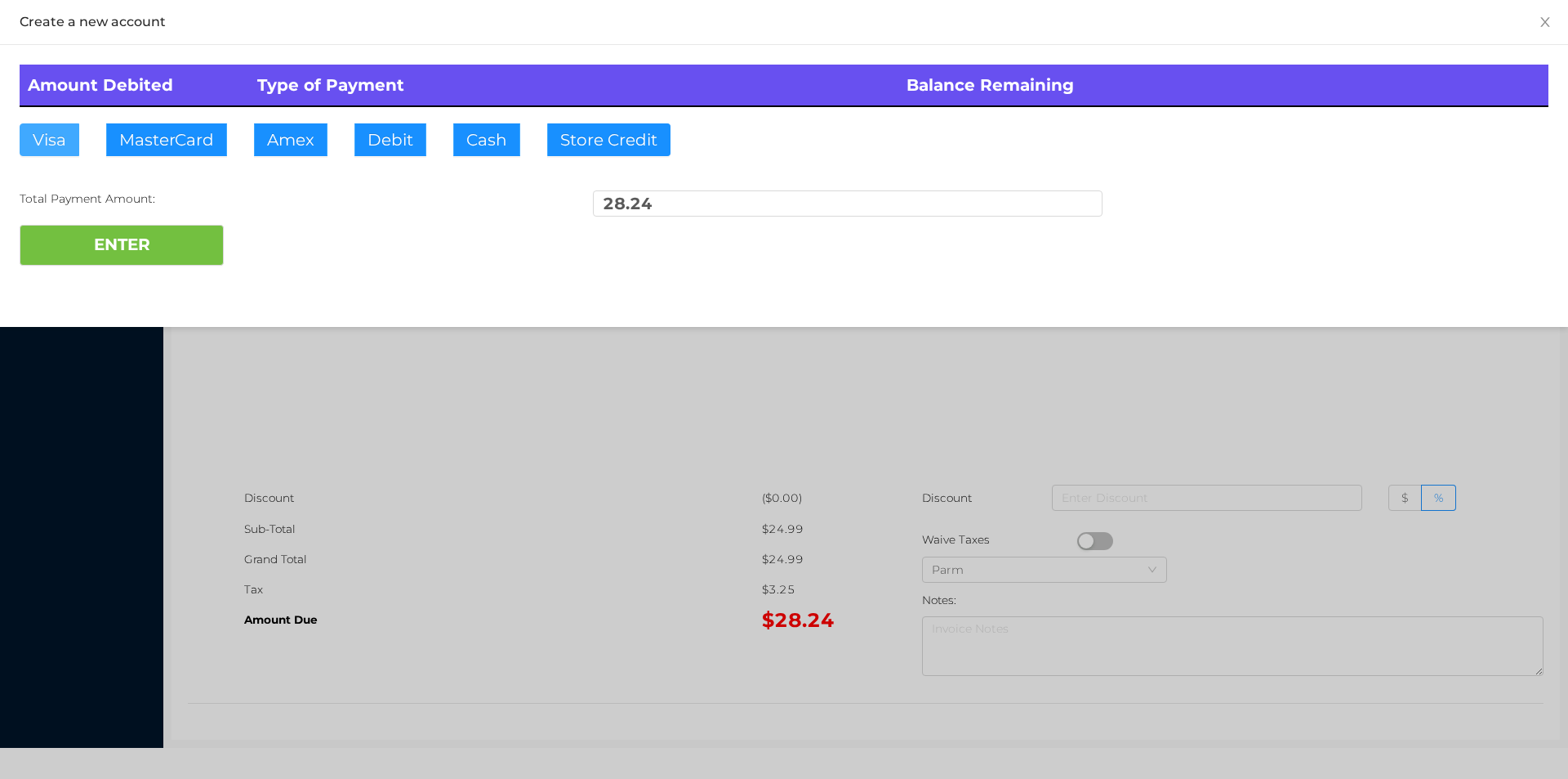
click at [49, 131] on button "Visa" at bounding box center [49, 139] width 60 height 32
click at [79, 232] on button "ENTER" at bounding box center [121, 246] width 204 height 41
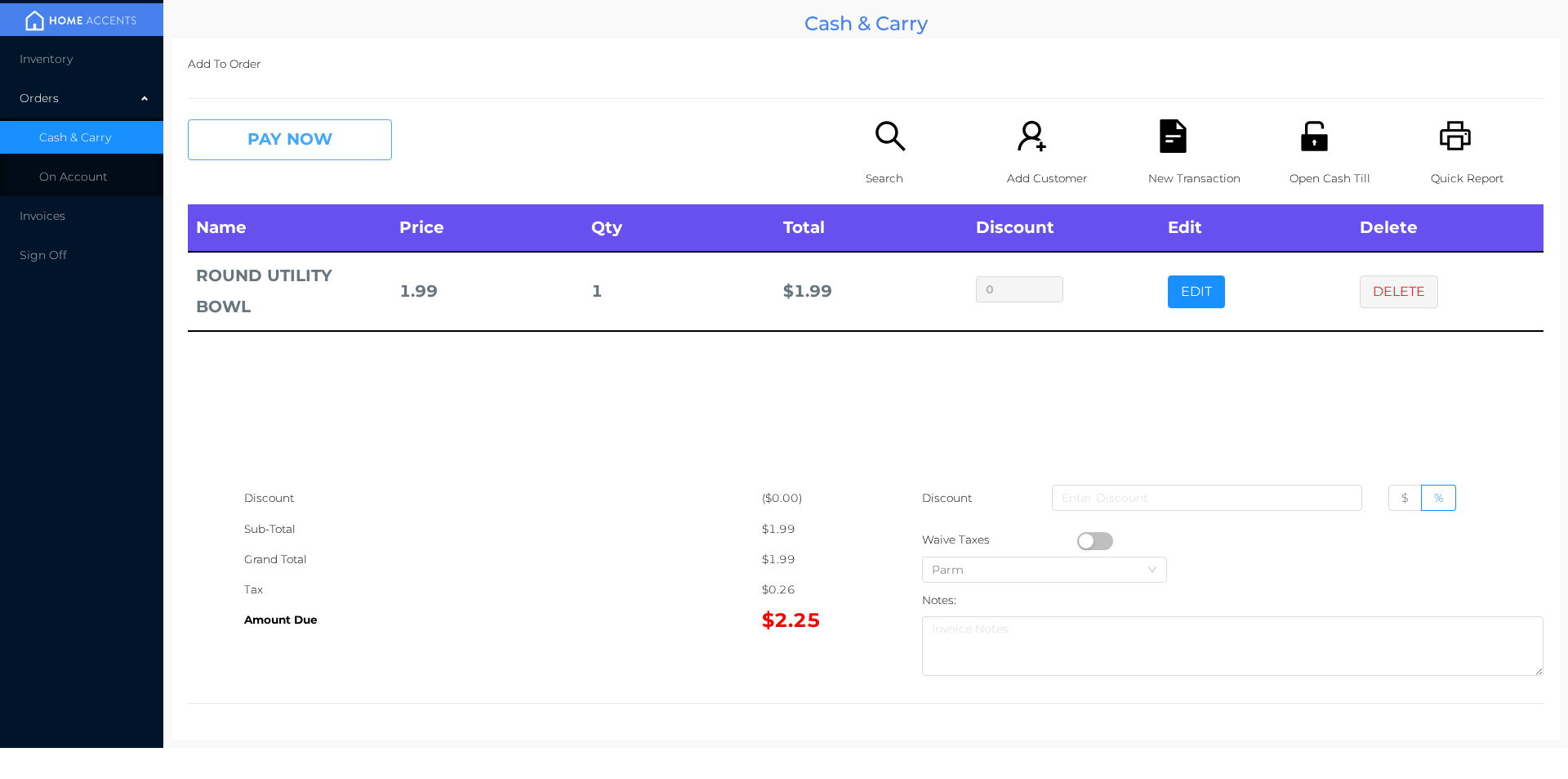
click at [331, 145] on button "PAY NOW" at bounding box center [290, 140] width 204 height 41
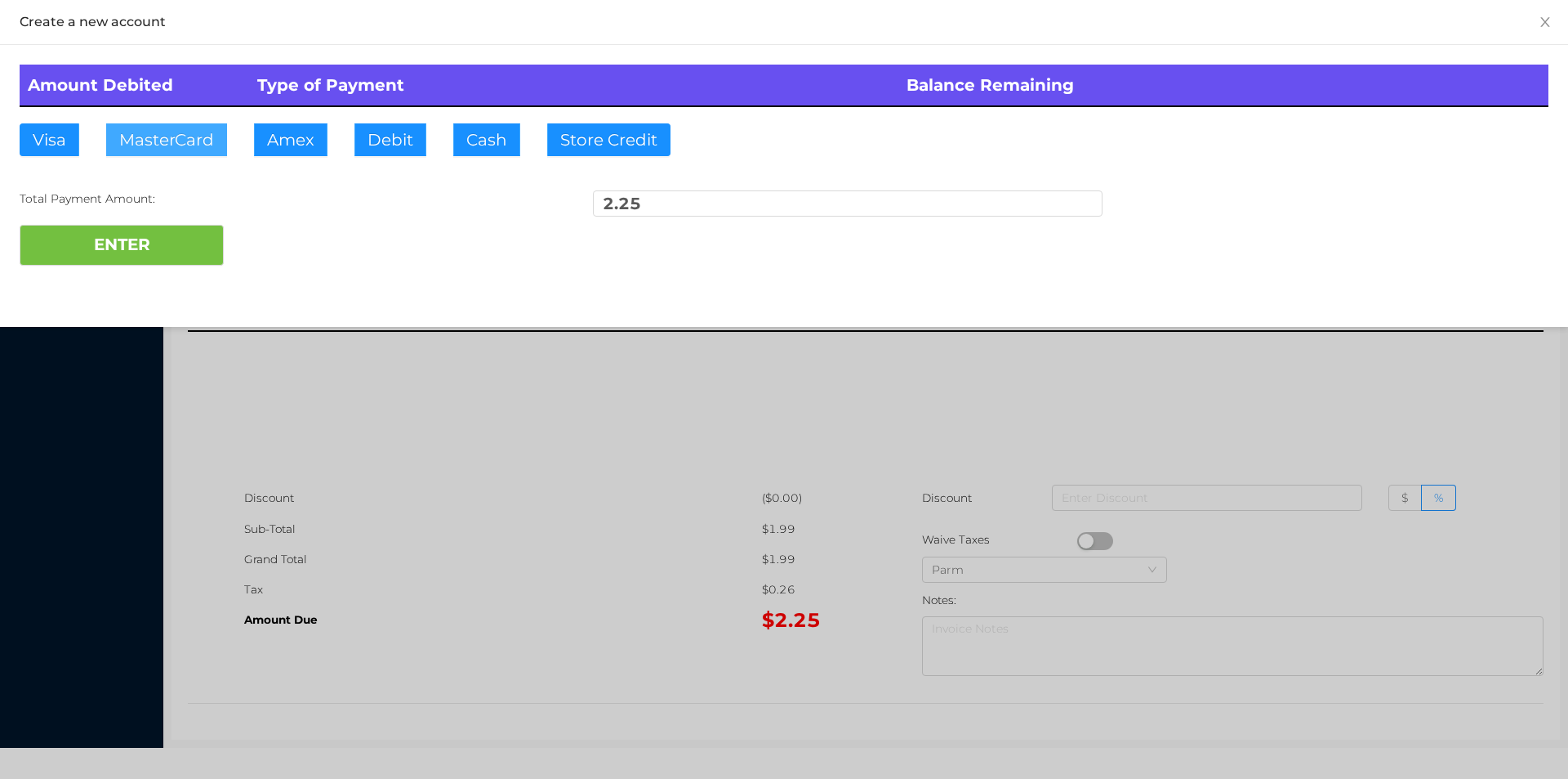
click at [150, 136] on button "MasterCard" at bounding box center [167, 139] width 121 height 32
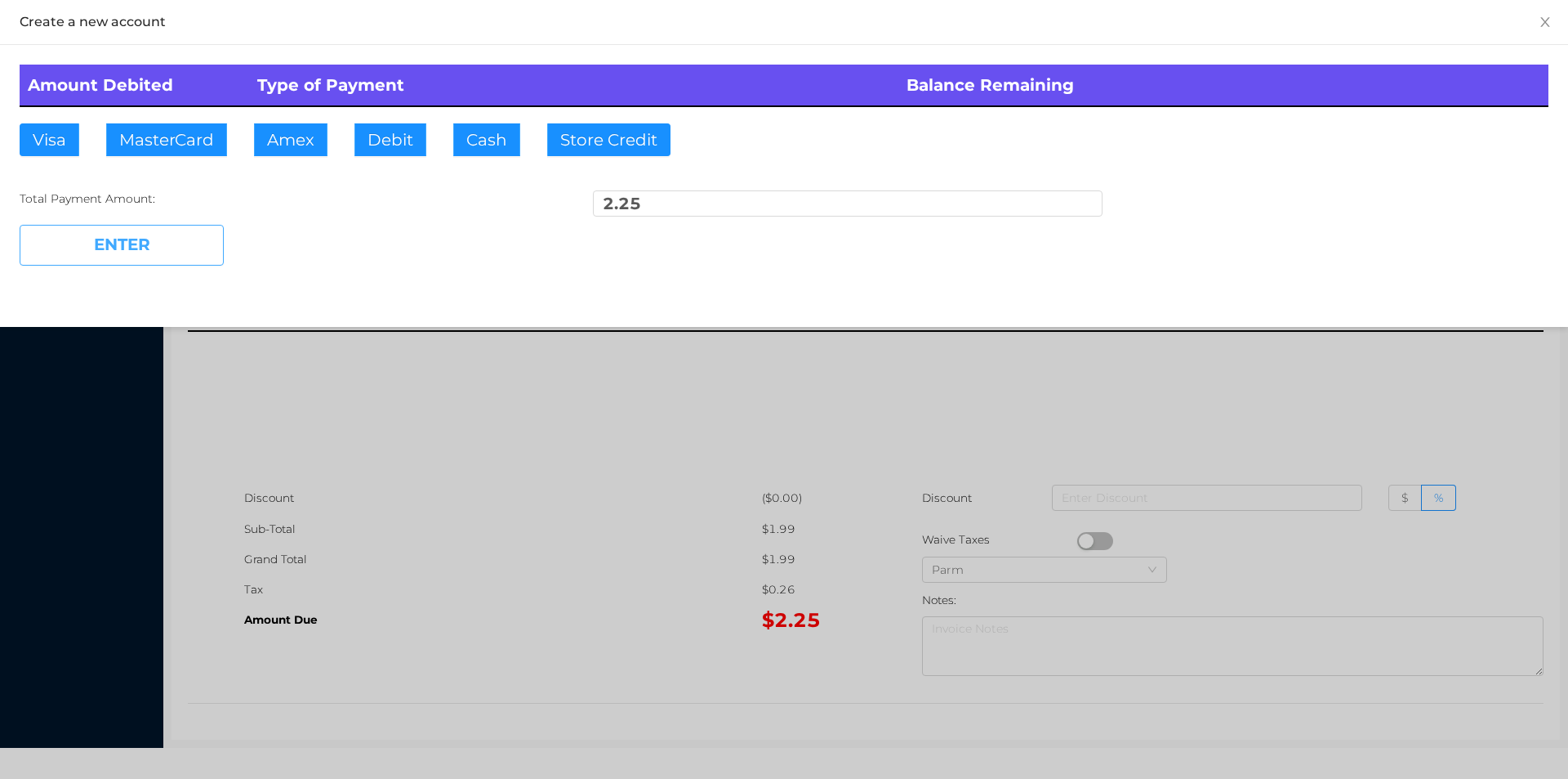
click at [131, 261] on button "ENTER" at bounding box center [121, 246] width 204 height 41
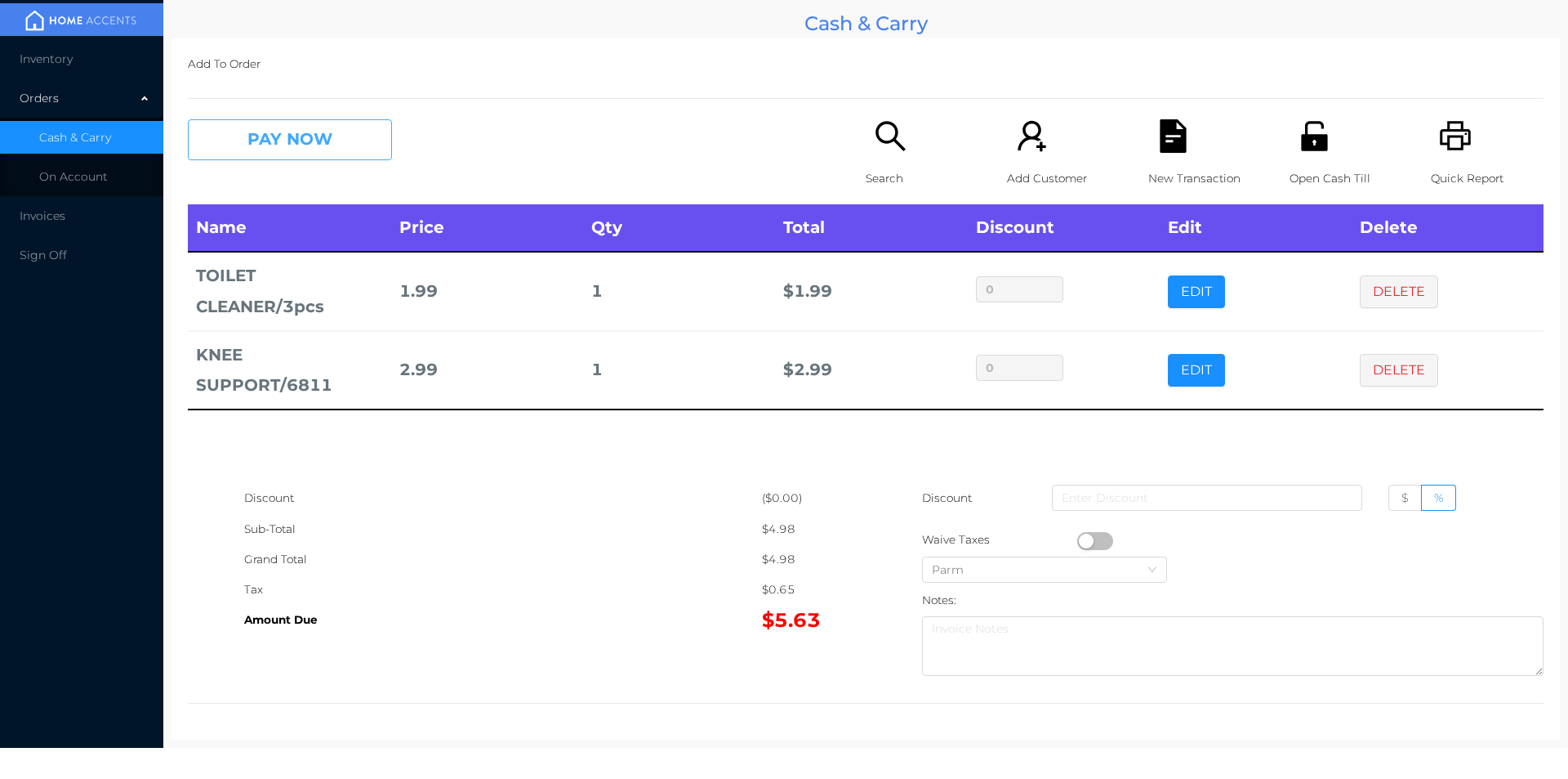
click at [268, 148] on button "PAY NOW" at bounding box center [290, 140] width 204 height 41
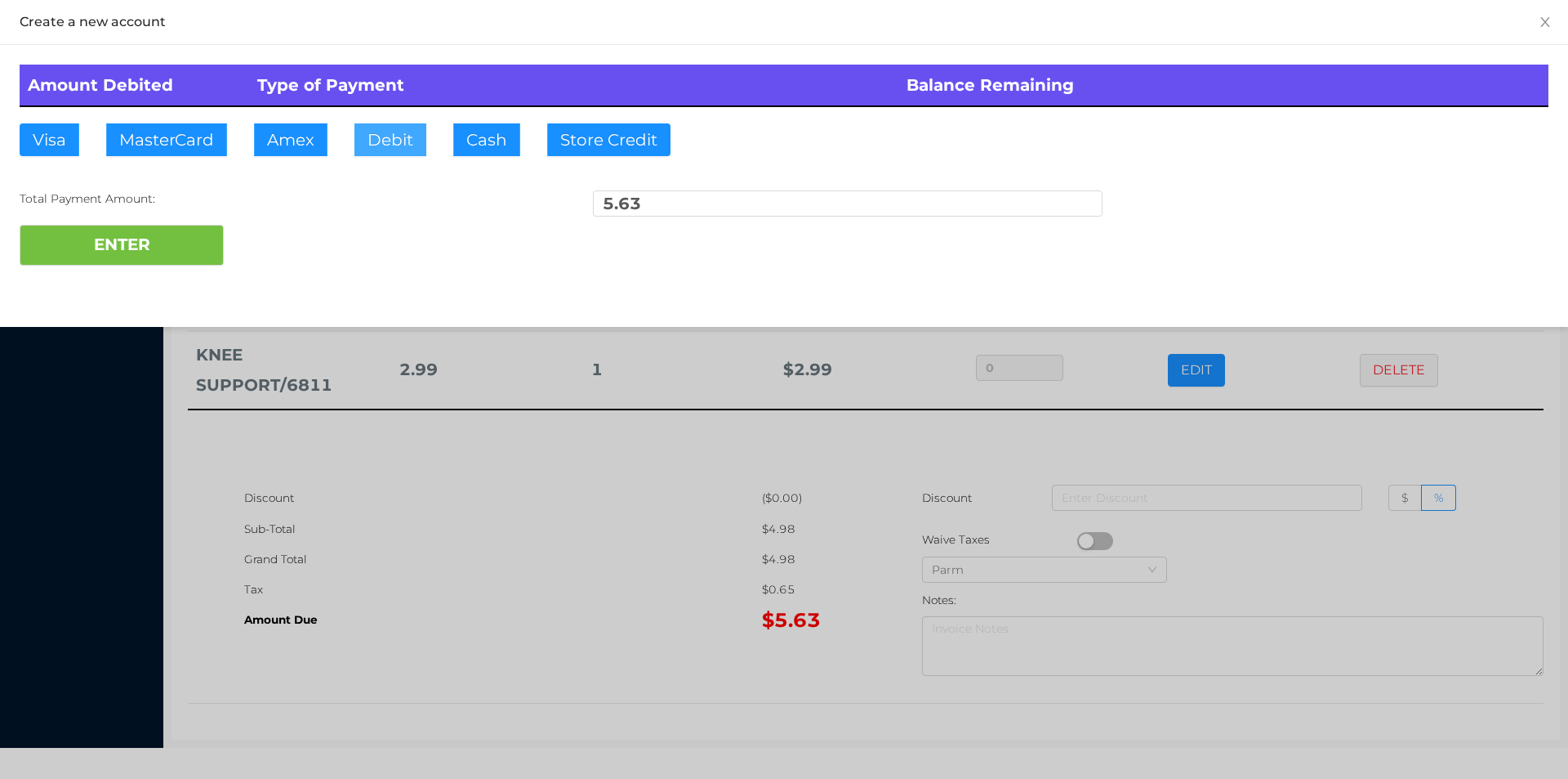
click at [387, 145] on button "Debit" at bounding box center [389, 139] width 71 height 32
type input "5"
type input "10."
click at [157, 245] on button "ENTER" at bounding box center [121, 246] width 204 height 41
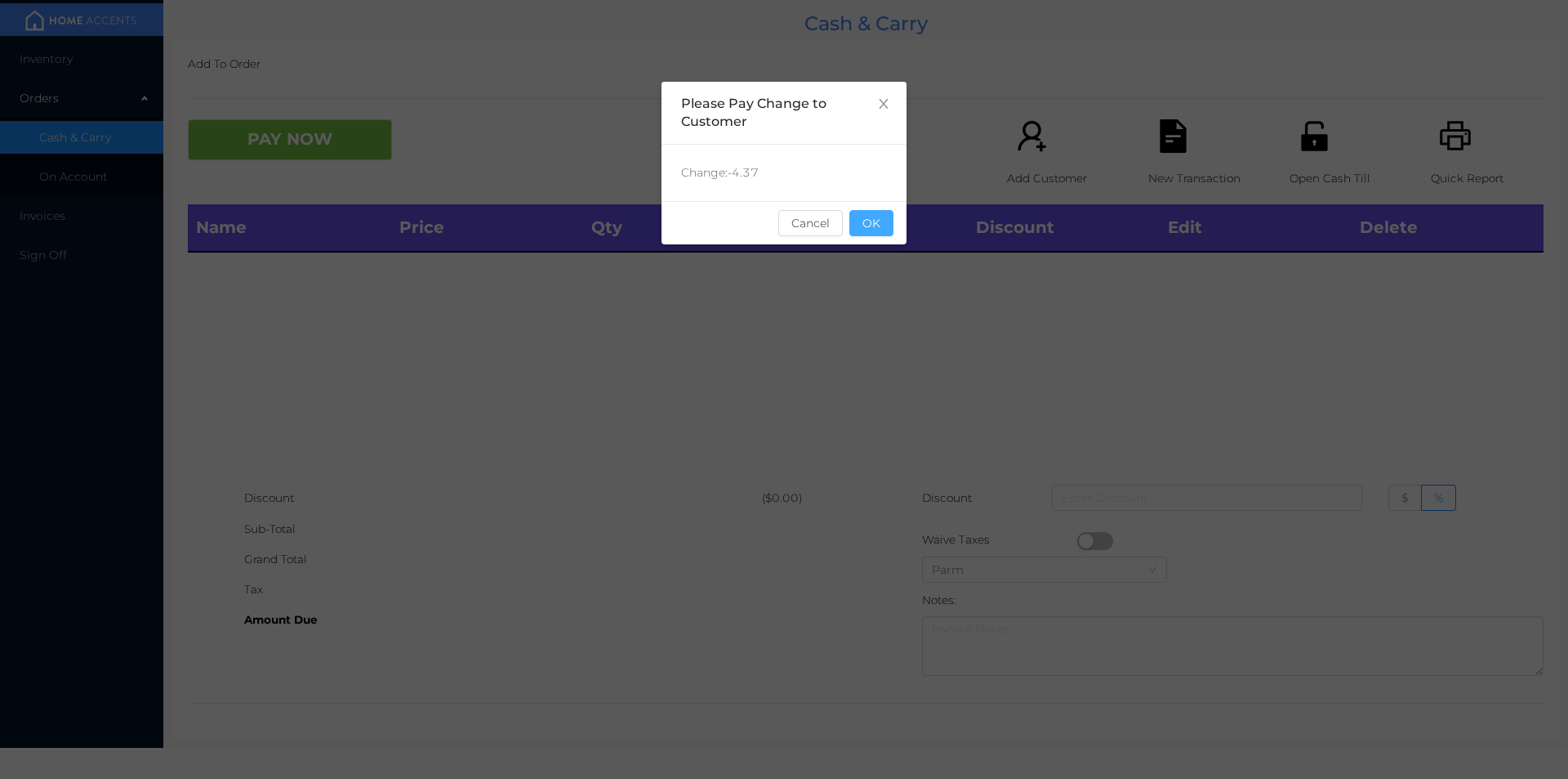
click at [889, 219] on button "OK" at bounding box center [872, 223] width 44 height 26
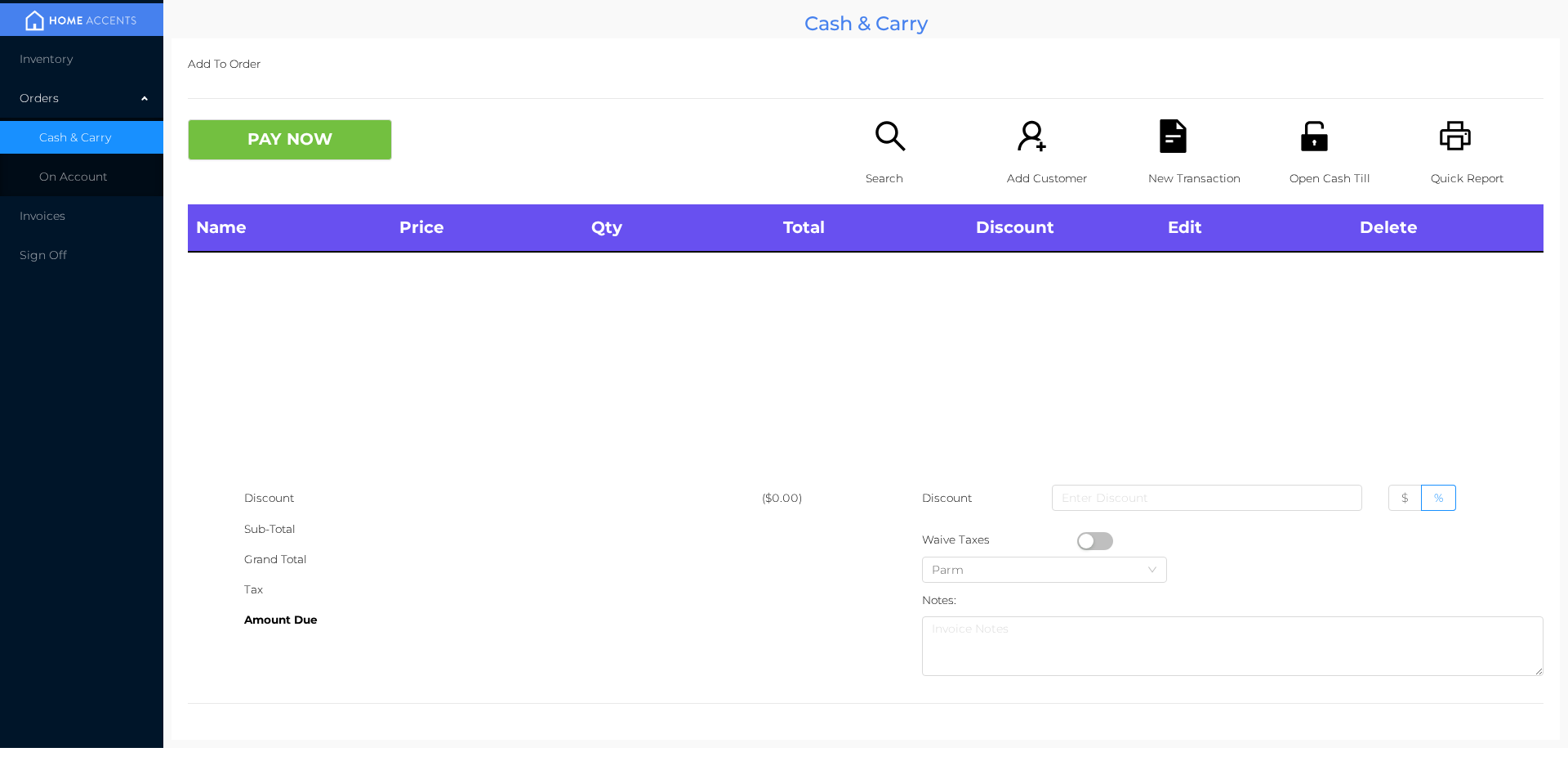
click at [869, 317] on div "Name Price Qty Total Discount Edit Delete" at bounding box center [866, 344] width 1356 height 279
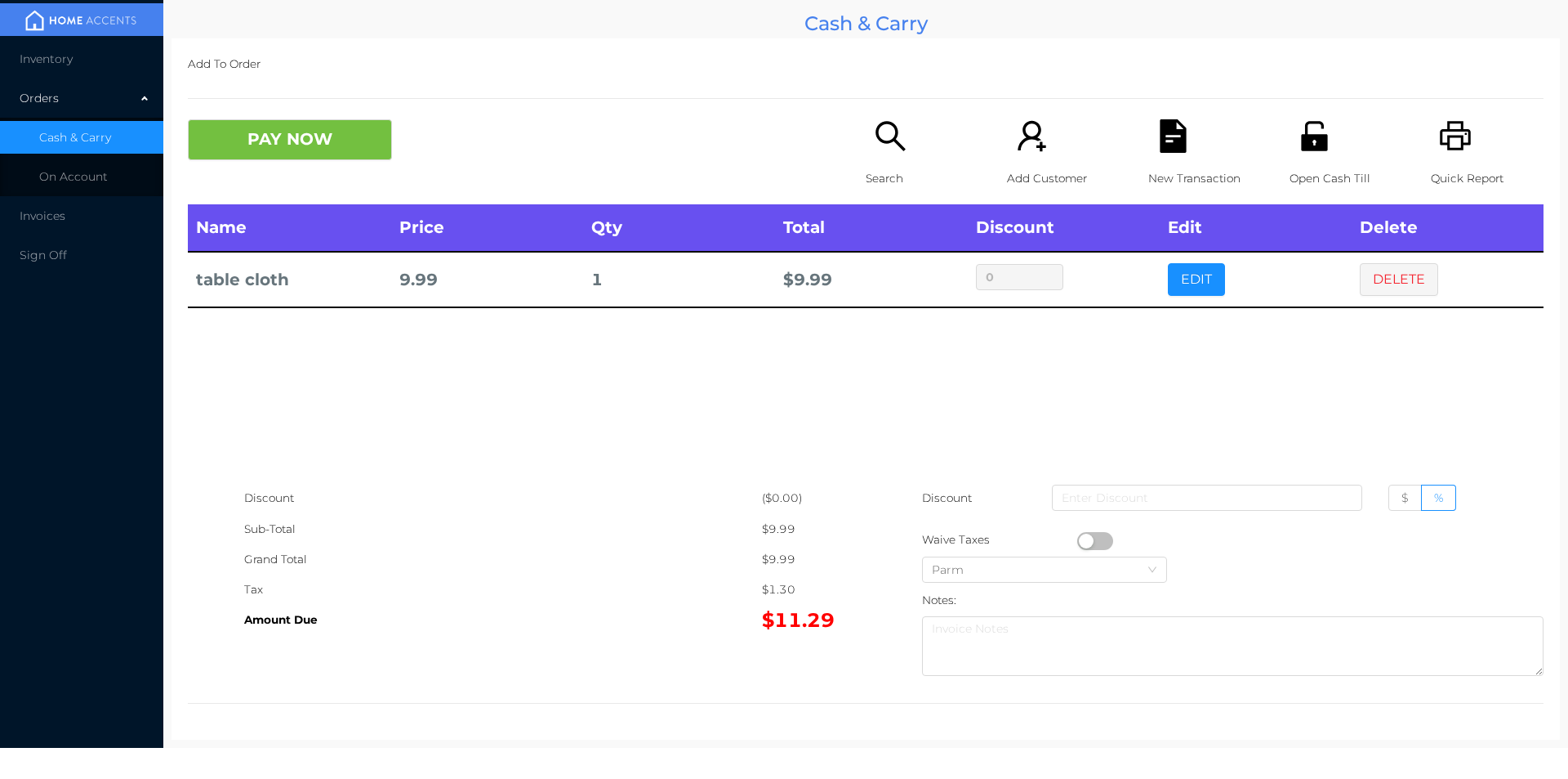
click at [875, 132] on icon "icon: search" at bounding box center [890, 136] width 29 height 29
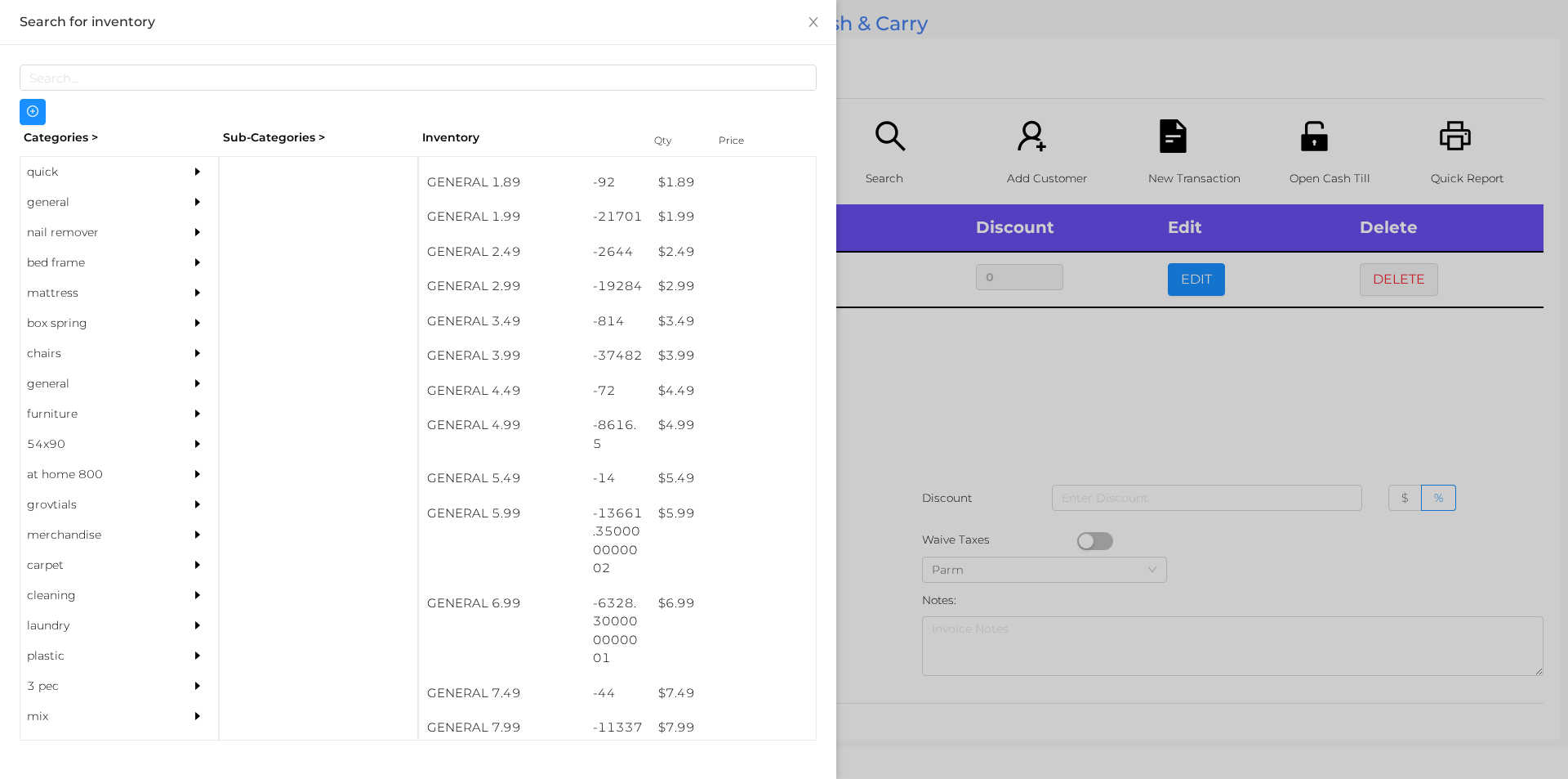
scroll to position [304, 0]
click at [900, 429] on div at bounding box center [784, 390] width 1568 height 779
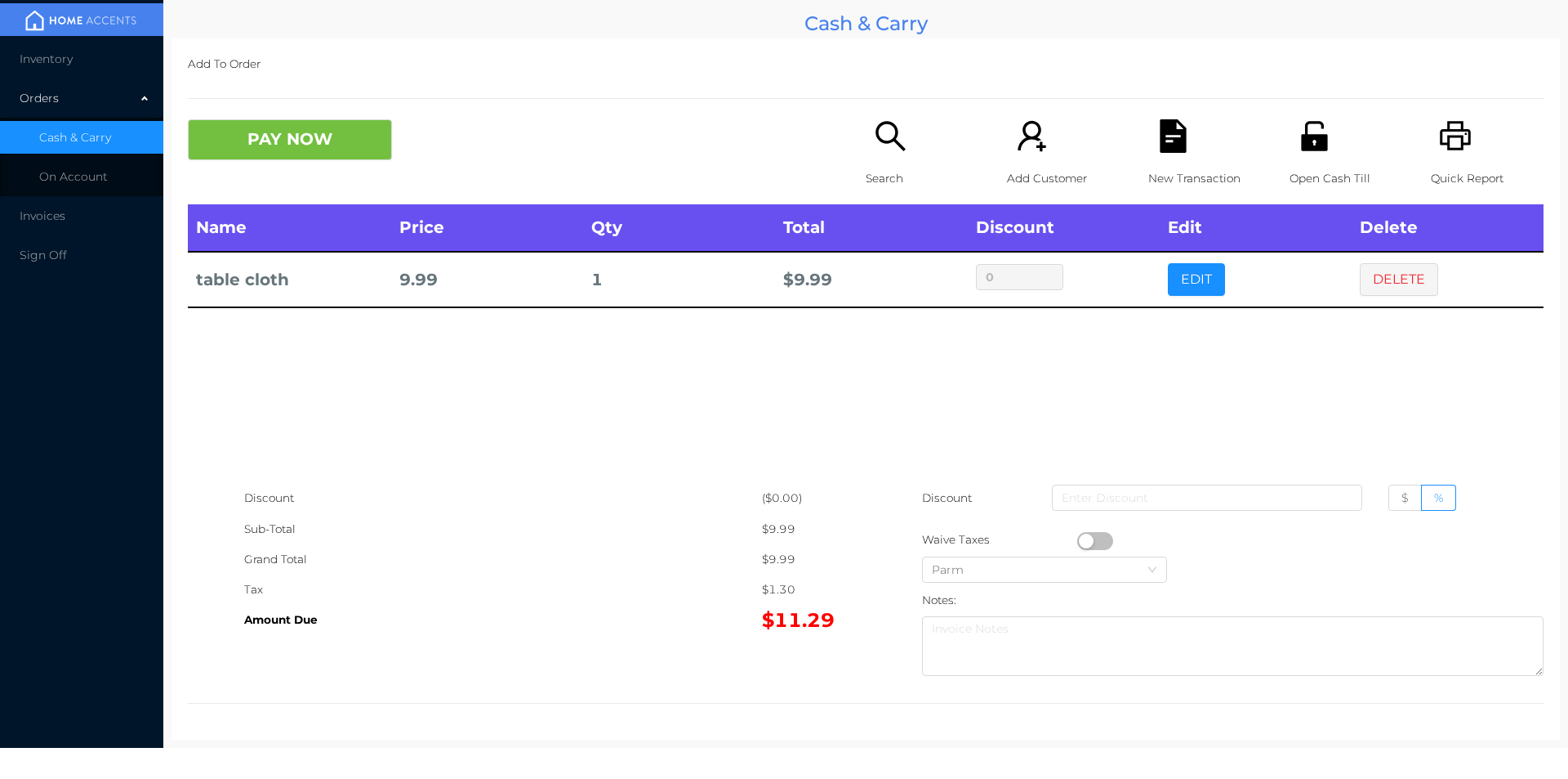
click at [866, 155] on div "Search" at bounding box center [921, 161] width 112 height 85
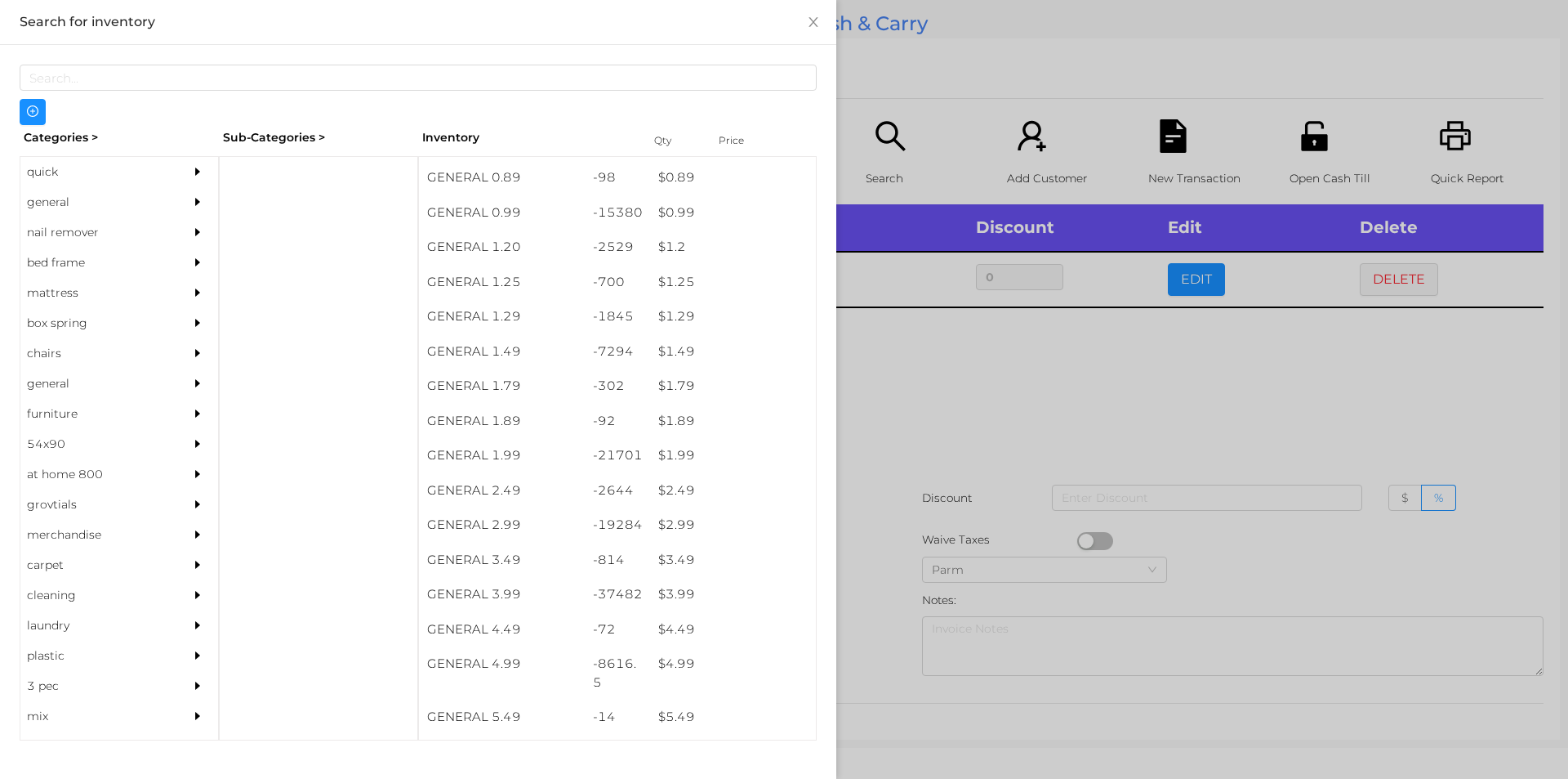
scroll to position [111, 0]
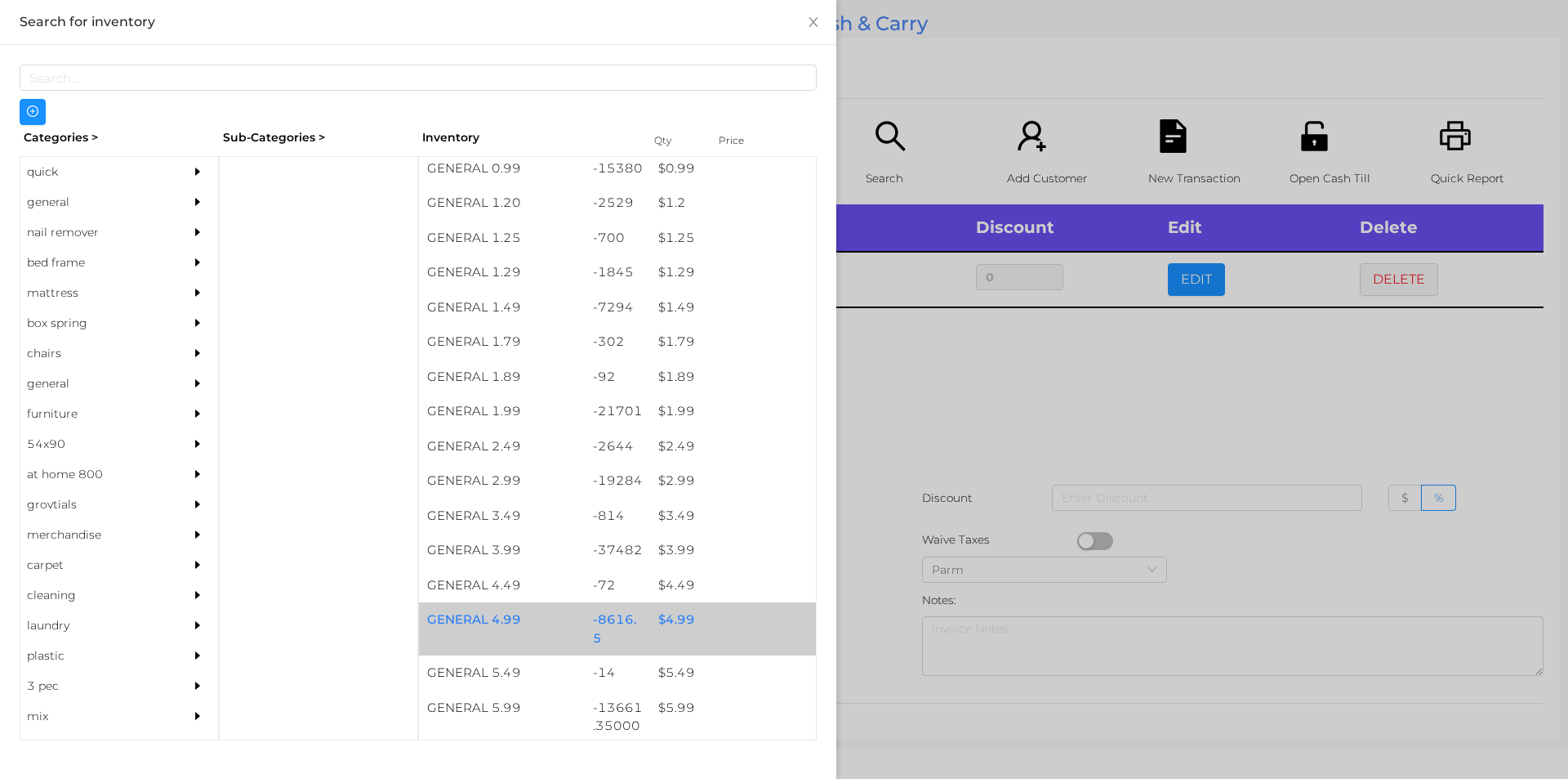
click at [670, 622] on div "$ 4.99" at bounding box center [734, 619] width 166 height 35
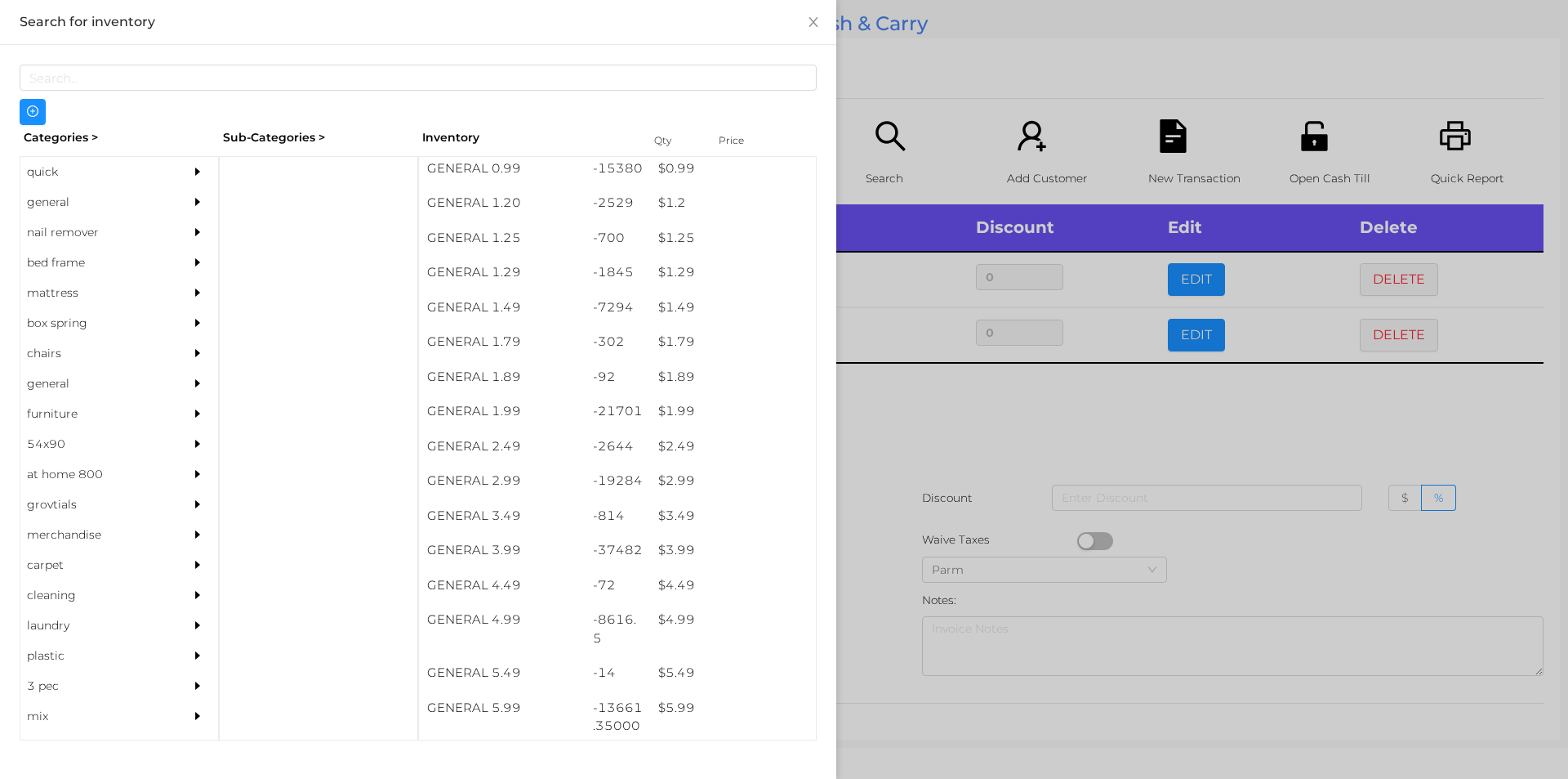
click at [882, 612] on div at bounding box center [784, 390] width 1568 height 779
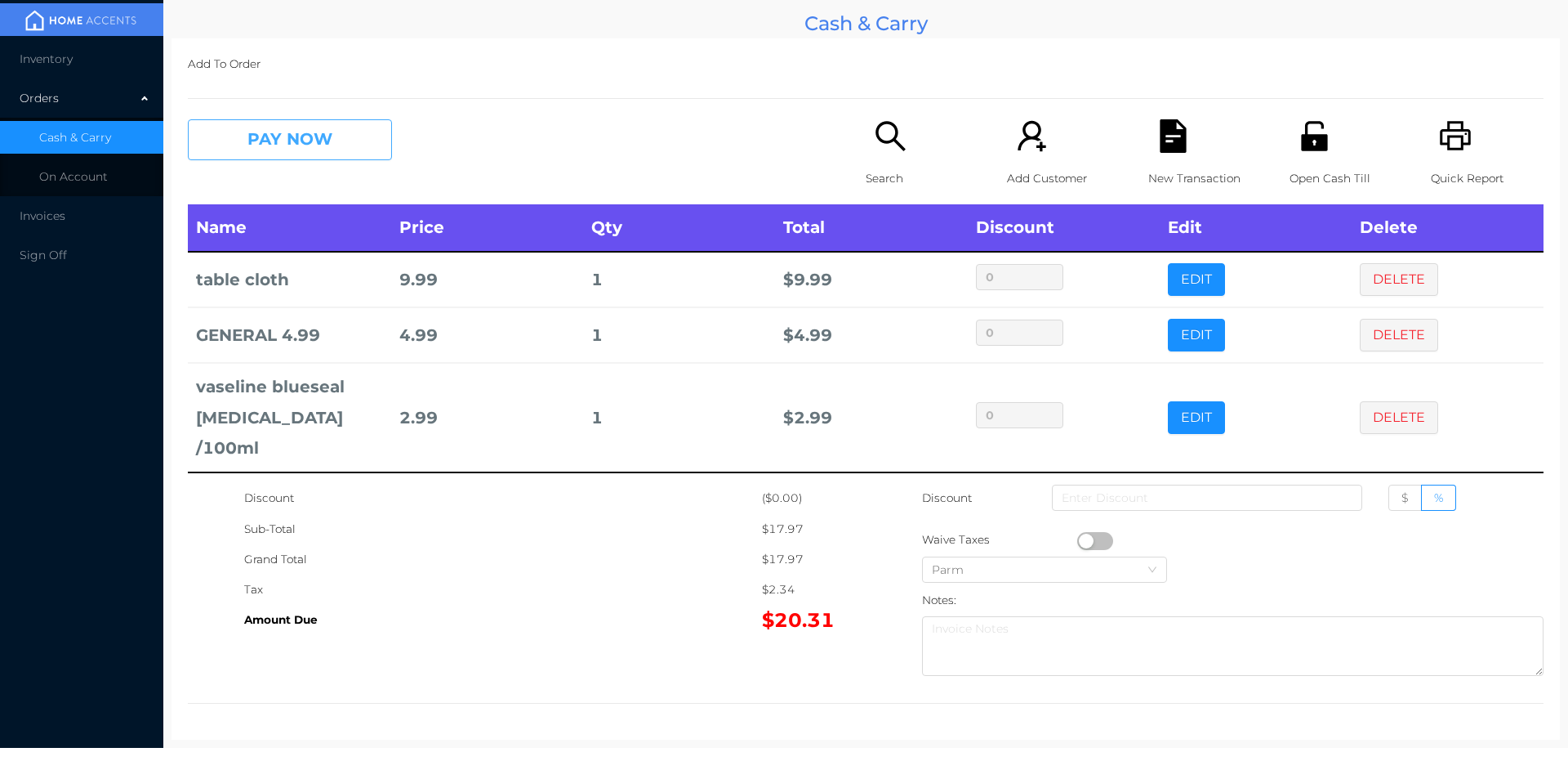
click at [318, 149] on button "PAY NOW" at bounding box center [290, 140] width 204 height 41
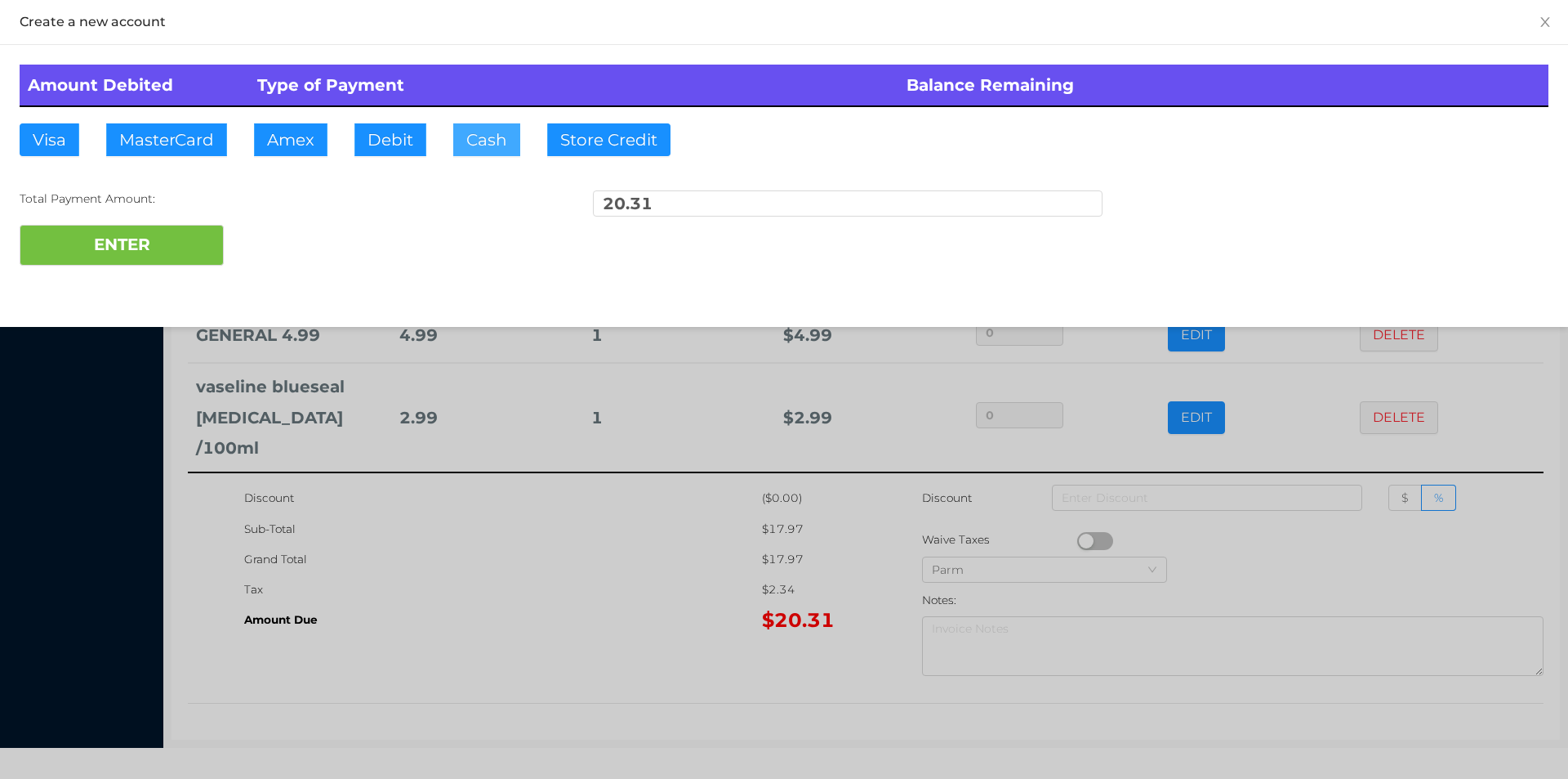
click at [476, 148] on button "Cash" at bounding box center [486, 139] width 67 height 32
click at [195, 244] on button "ENTER" at bounding box center [121, 246] width 204 height 41
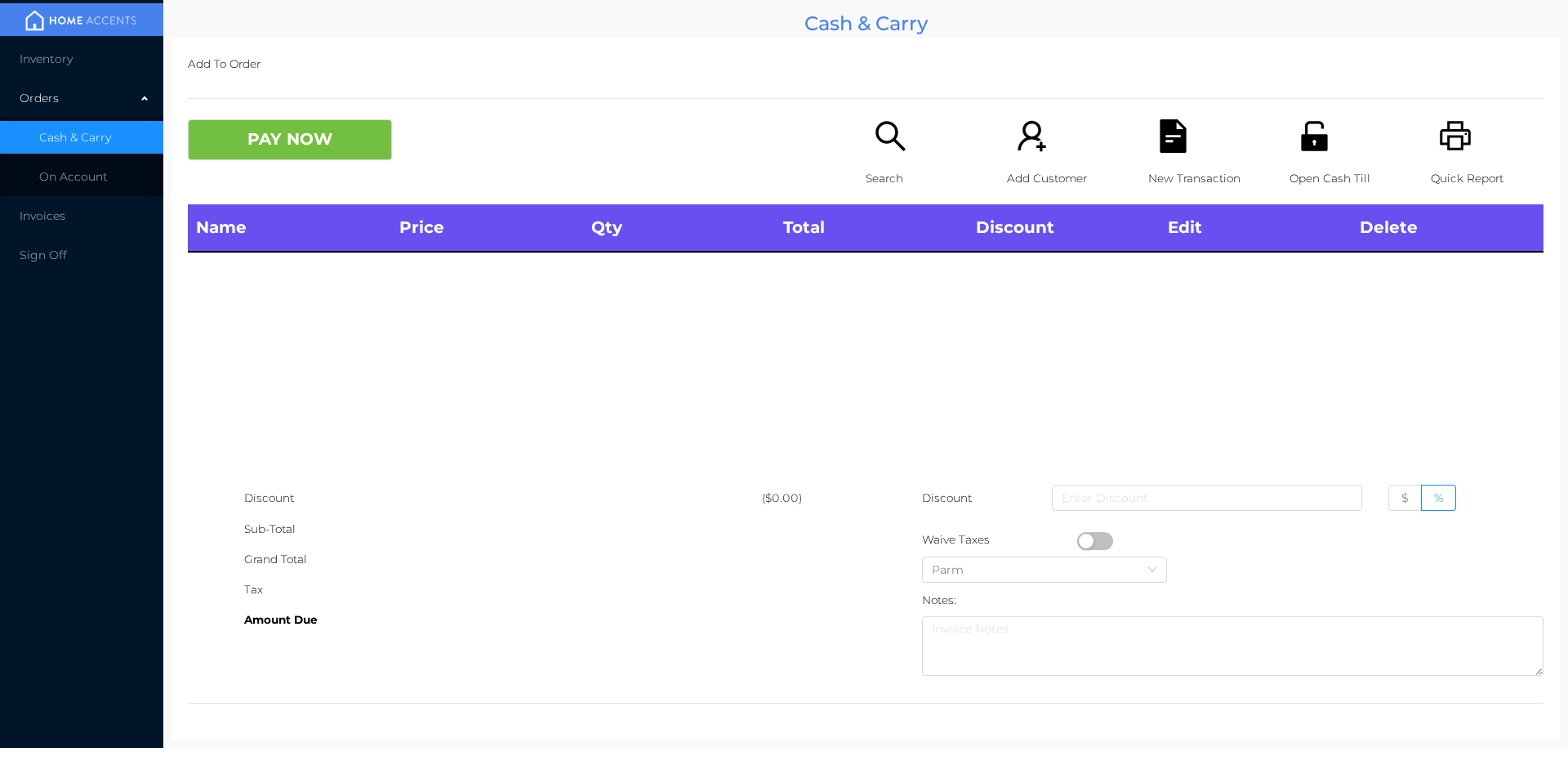
click at [883, 128] on icon "icon: search" at bounding box center [891, 136] width 33 height 33
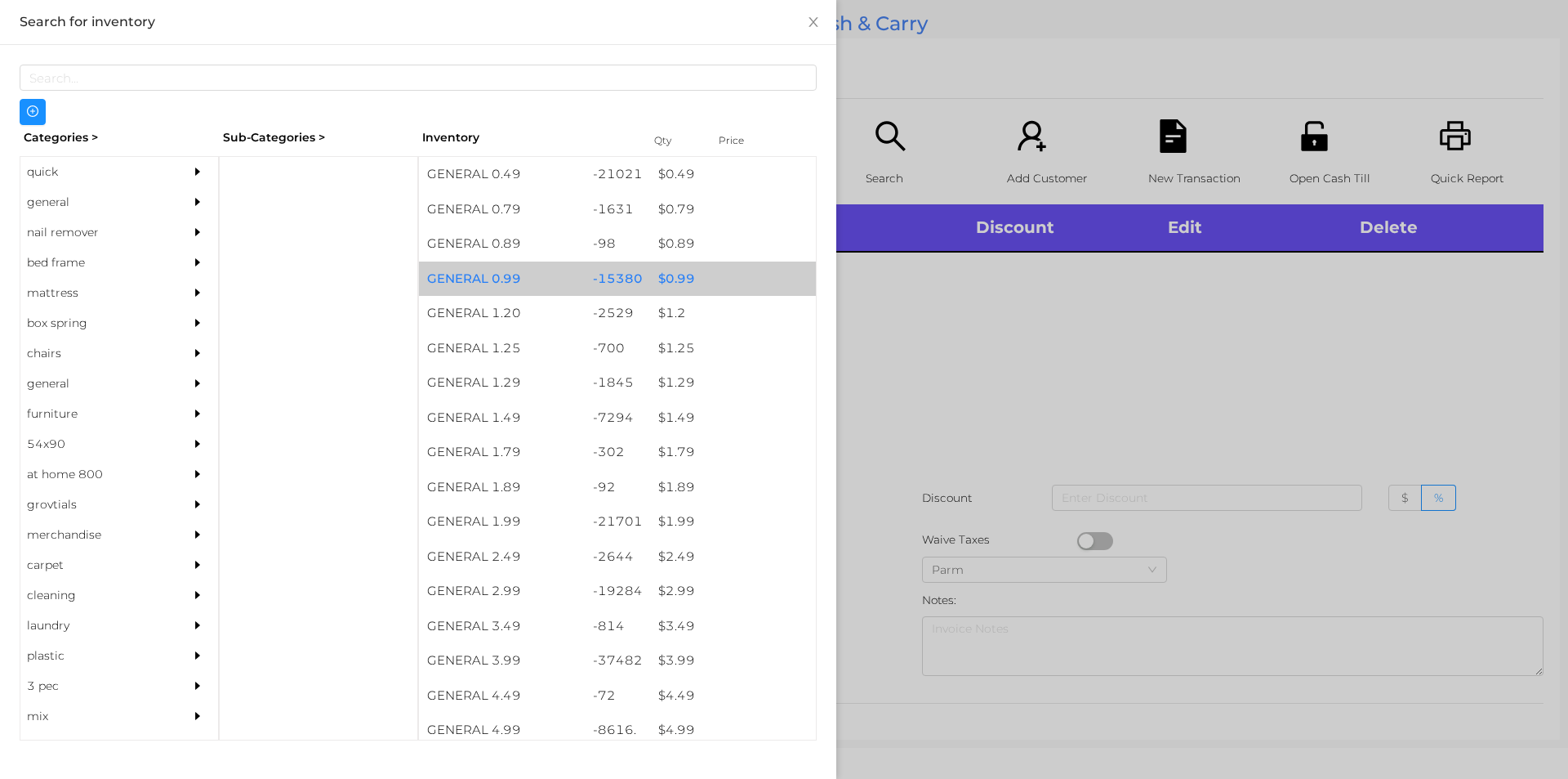
click at [672, 273] on div "$ 0.99" at bounding box center [734, 279] width 166 height 35
click at [679, 272] on div "$ 0.99" at bounding box center [734, 279] width 166 height 35
click at [686, 274] on div "$ 0.99" at bounding box center [734, 279] width 166 height 35
click at [682, 276] on div "$ 0.99" at bounding box center [734, 279] width 166 height 35
click at [671, 273] on div "$ 0.99" at bounding box center [734, 279] width 166 height 35
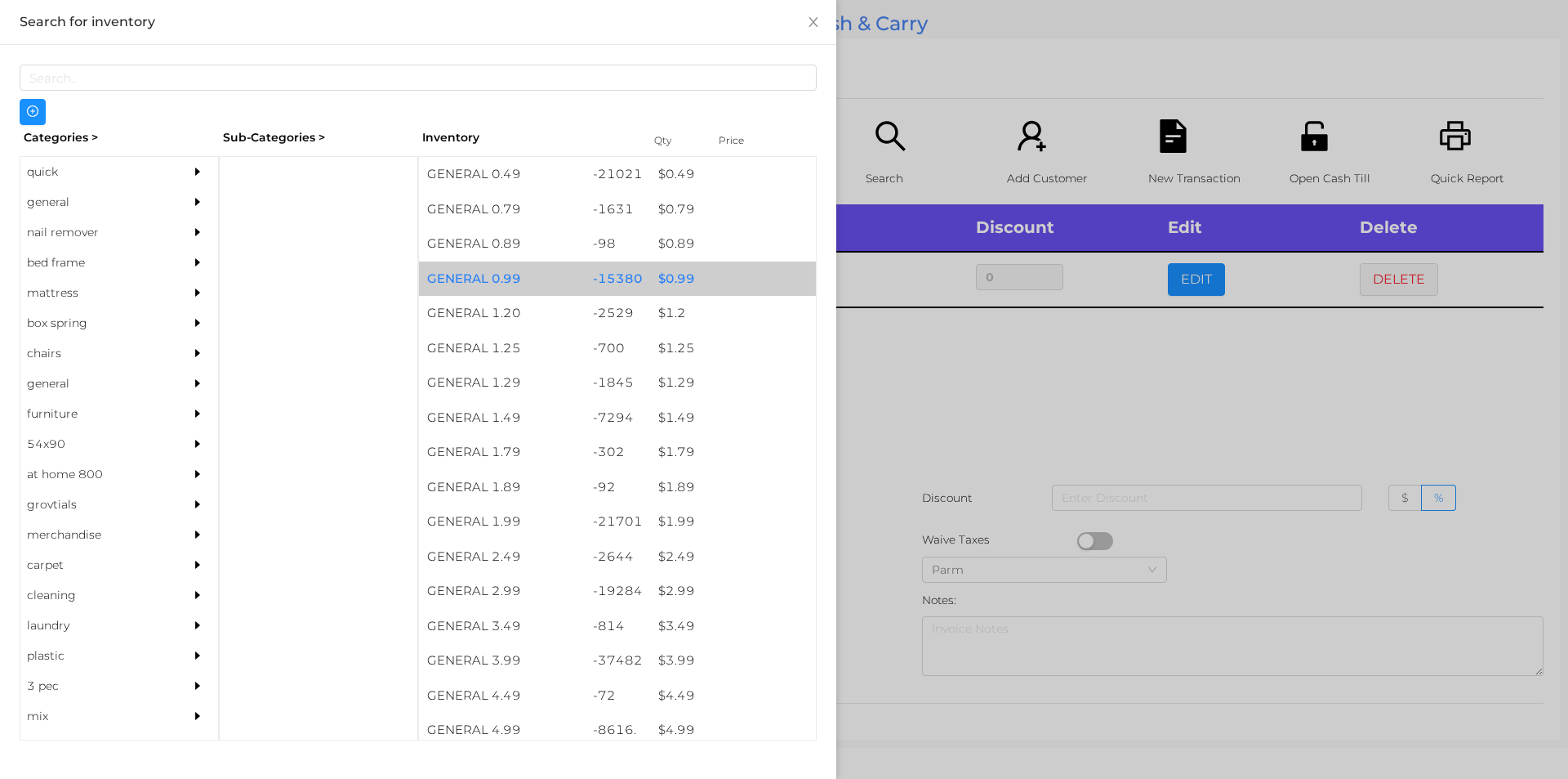
click at [675, 274] on div "$ 0.99" at bounding box center [734, 279] width 166 height 35
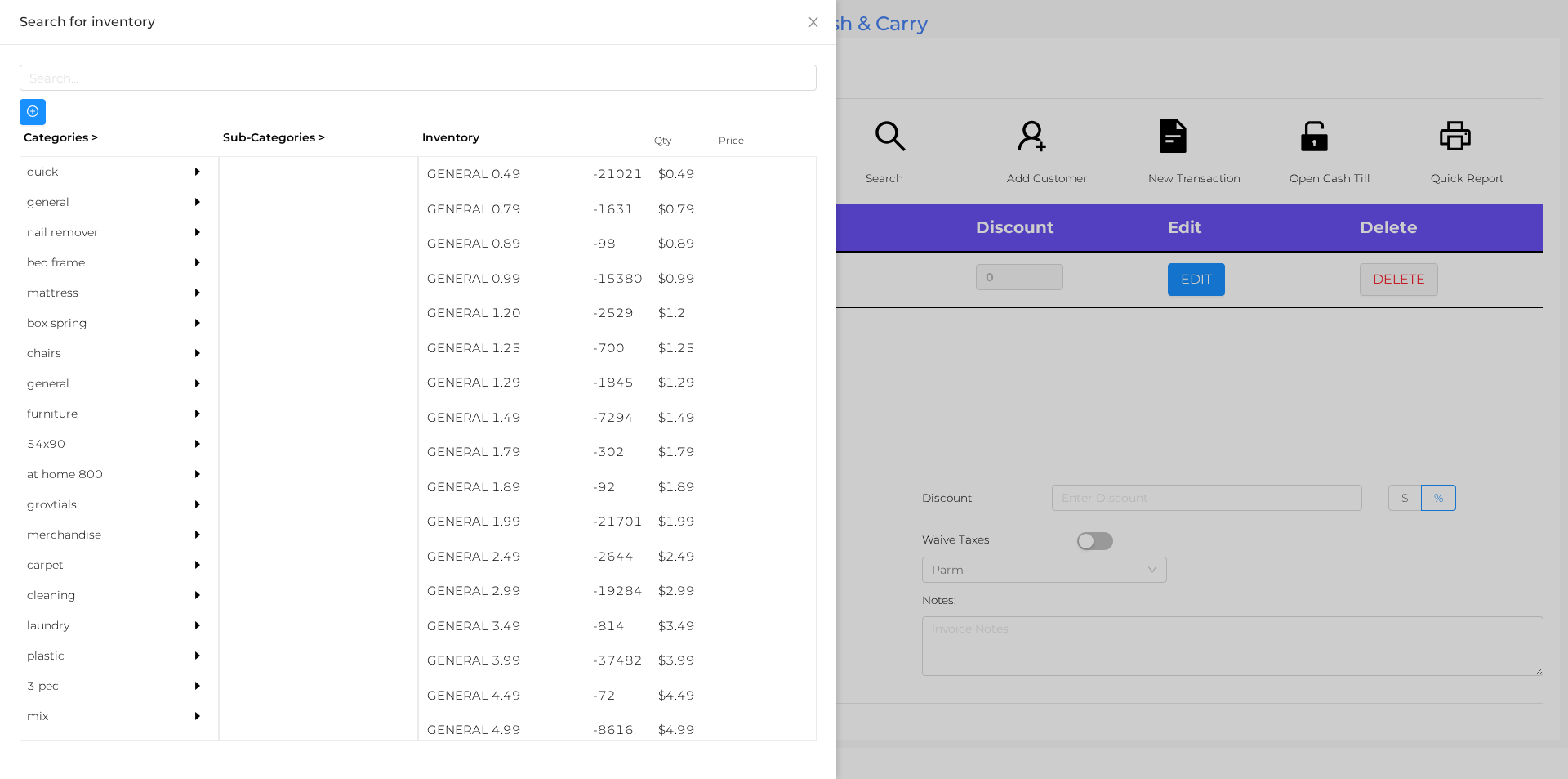
click at [938, 385] on div at bounding box center [784, 390] width 1568 height 779
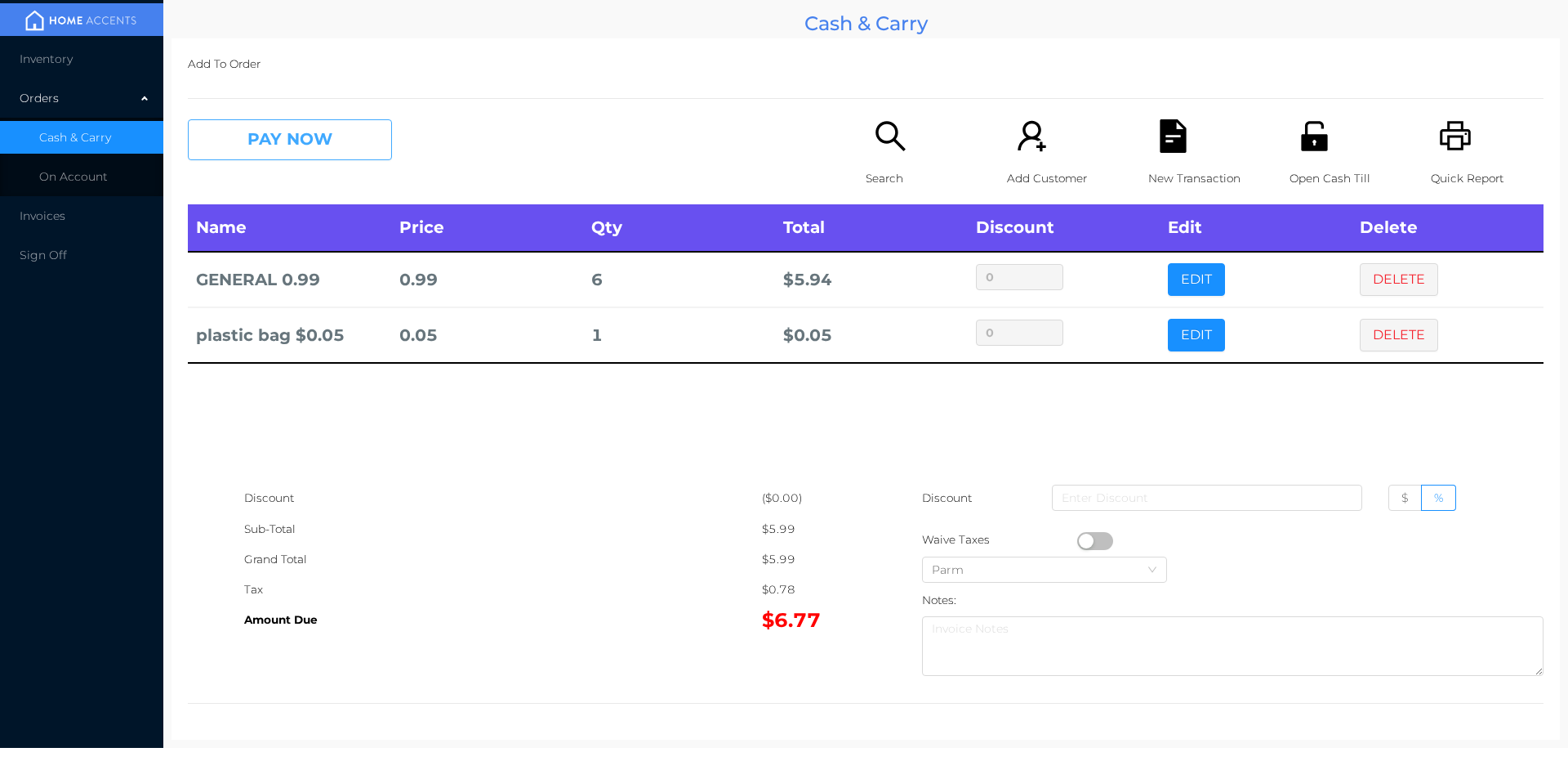
click at [275, 136] on button "PAY NOW" at bounding box center [290, 140] width 204 height 41
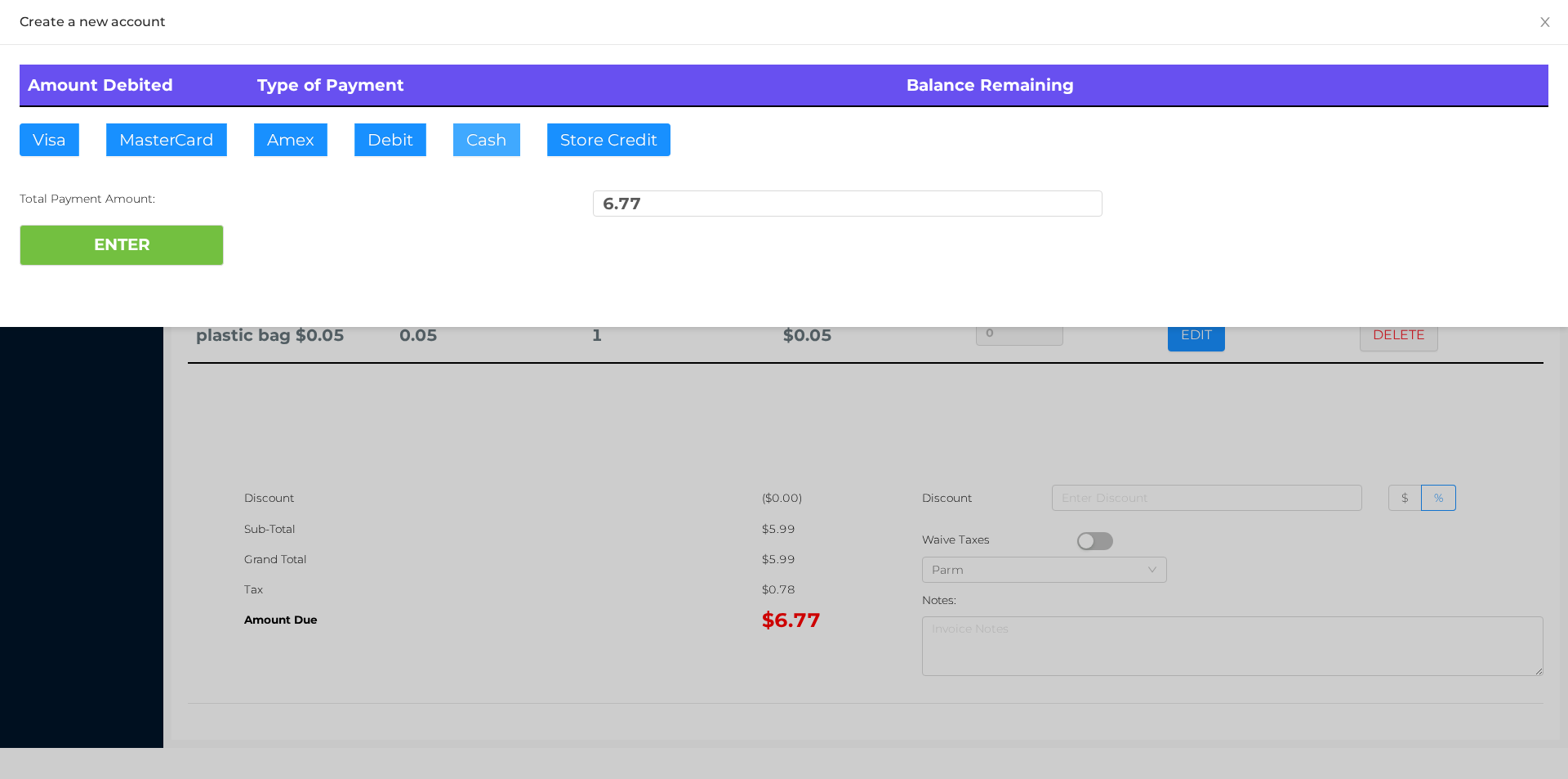
click at [471, 131] on button "Cash" at bounding box center [486, 139] width 67 height 32
type input "20."
click at [141, 264] on button "ENTER" at bounding box center [121, 246] width 204 height 41
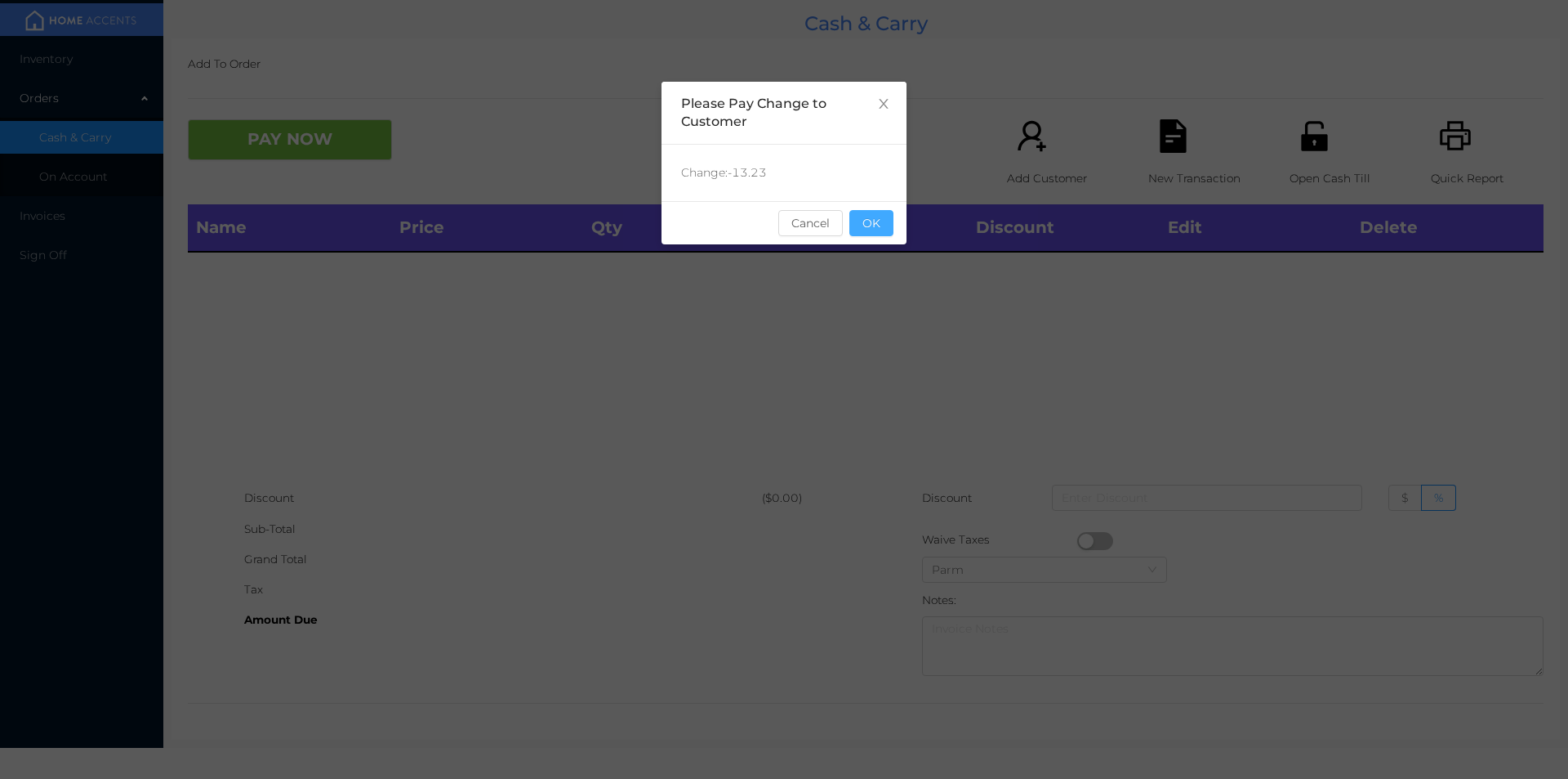
click at [879, 213] on button "OK" at bounding box center [872, 223] width 44 height 26
click at [874, 255] on div "Name Price Qty Total Discount Edit Delete" at bounding box center [866, 344] width 1356 height 279
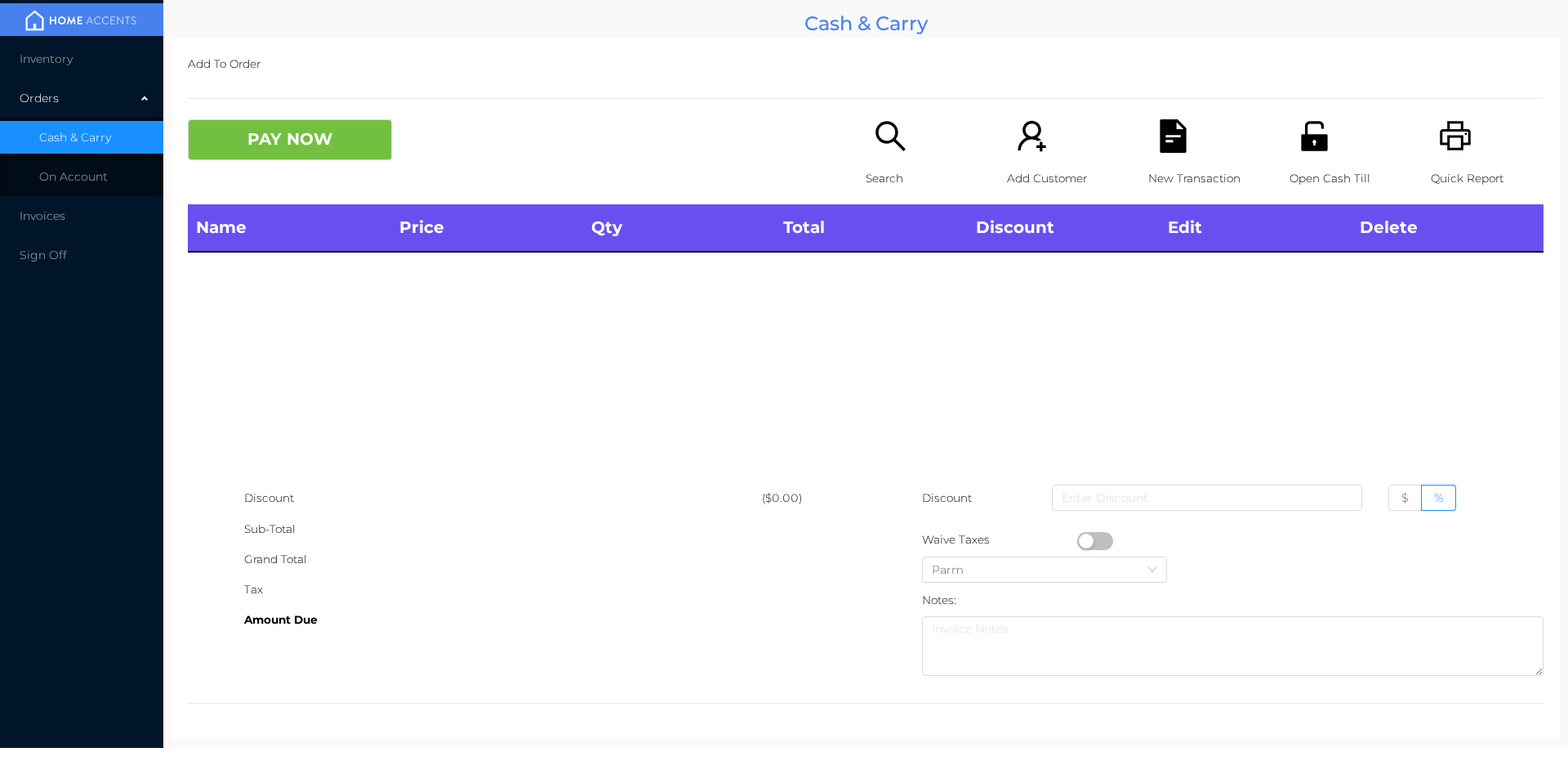
click at [936, 407] on div "Name Price Qty Total Discount Edit Delete" at bounding box center [866, 344] width 1356 height 279
click at [884, 166] on p "Search" at bounding box center [921, 178] width 112 height 30
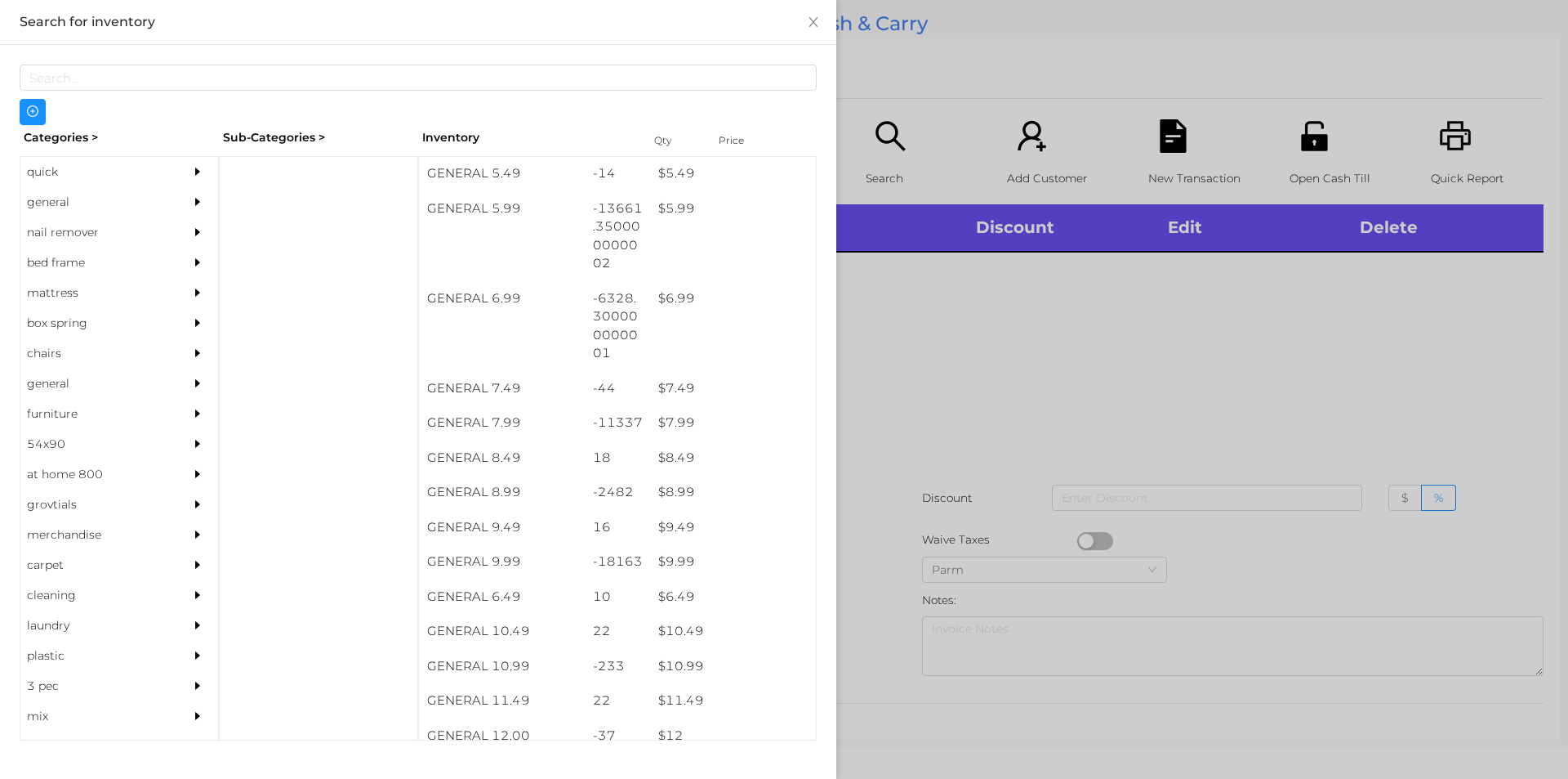
scroll to position [734, 0]
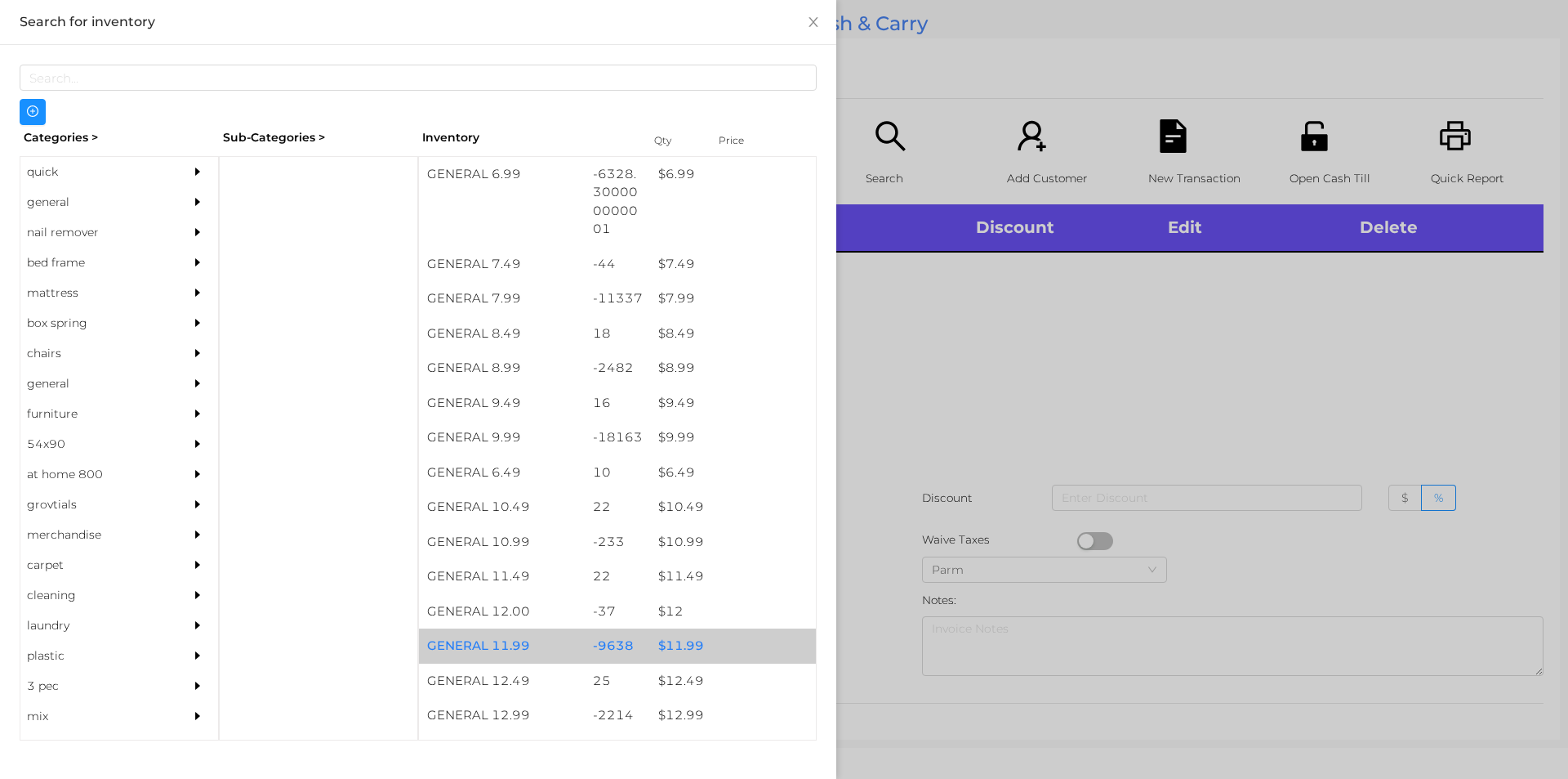
click at [675, 644] on div "$ 11.99" at bounding box center [734, 646] width 166 height 35
click at [674, 643] on div "$ 11.99" at bounding box center [734, 646] width 166 height 35
click at [670, 635] on div "$ 11.99" at bounding box center [734, 646] width 166 height 35
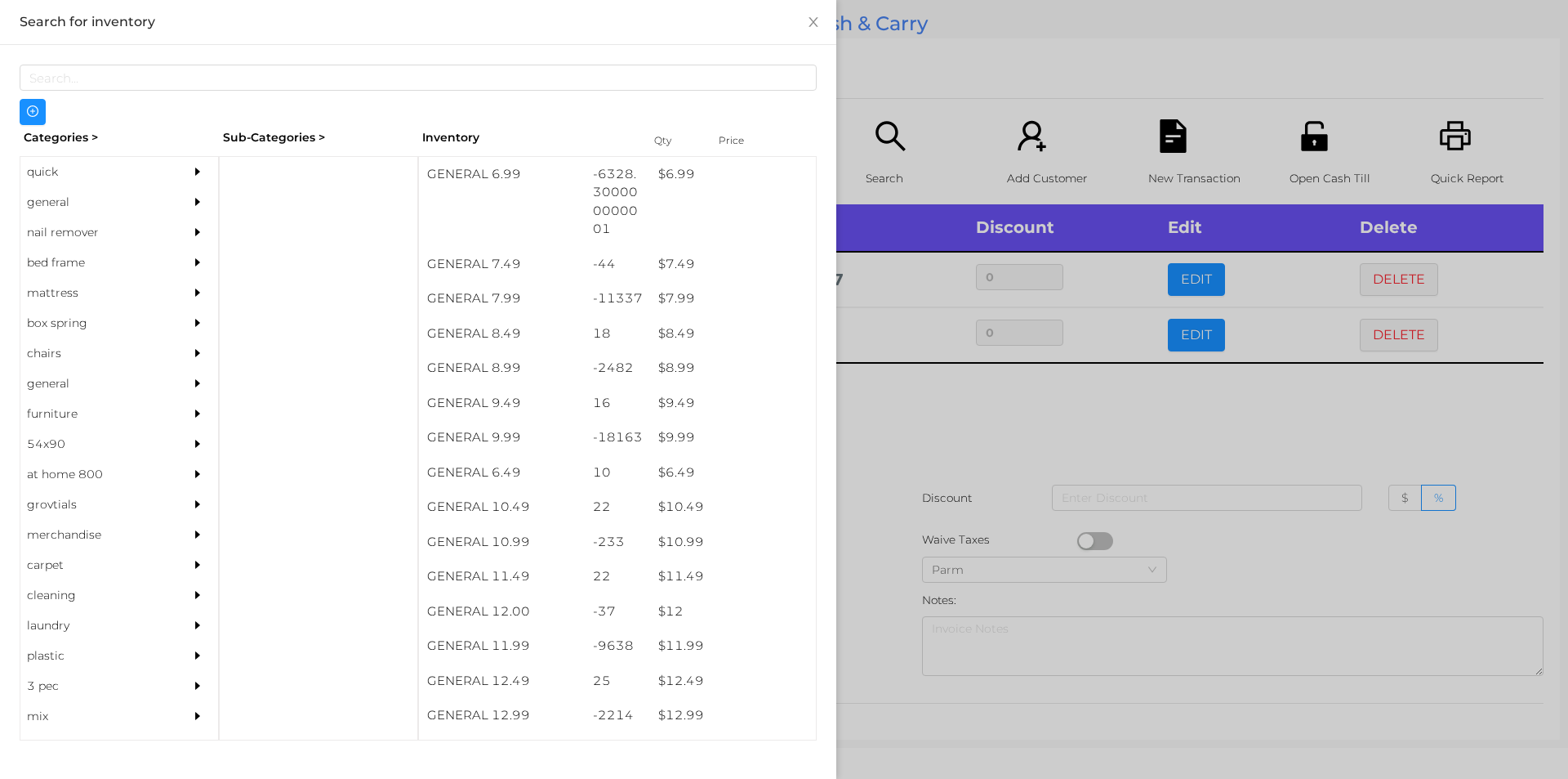
click at [1088, 435] on div at bounding box center [784, 390] width 1568 height 779
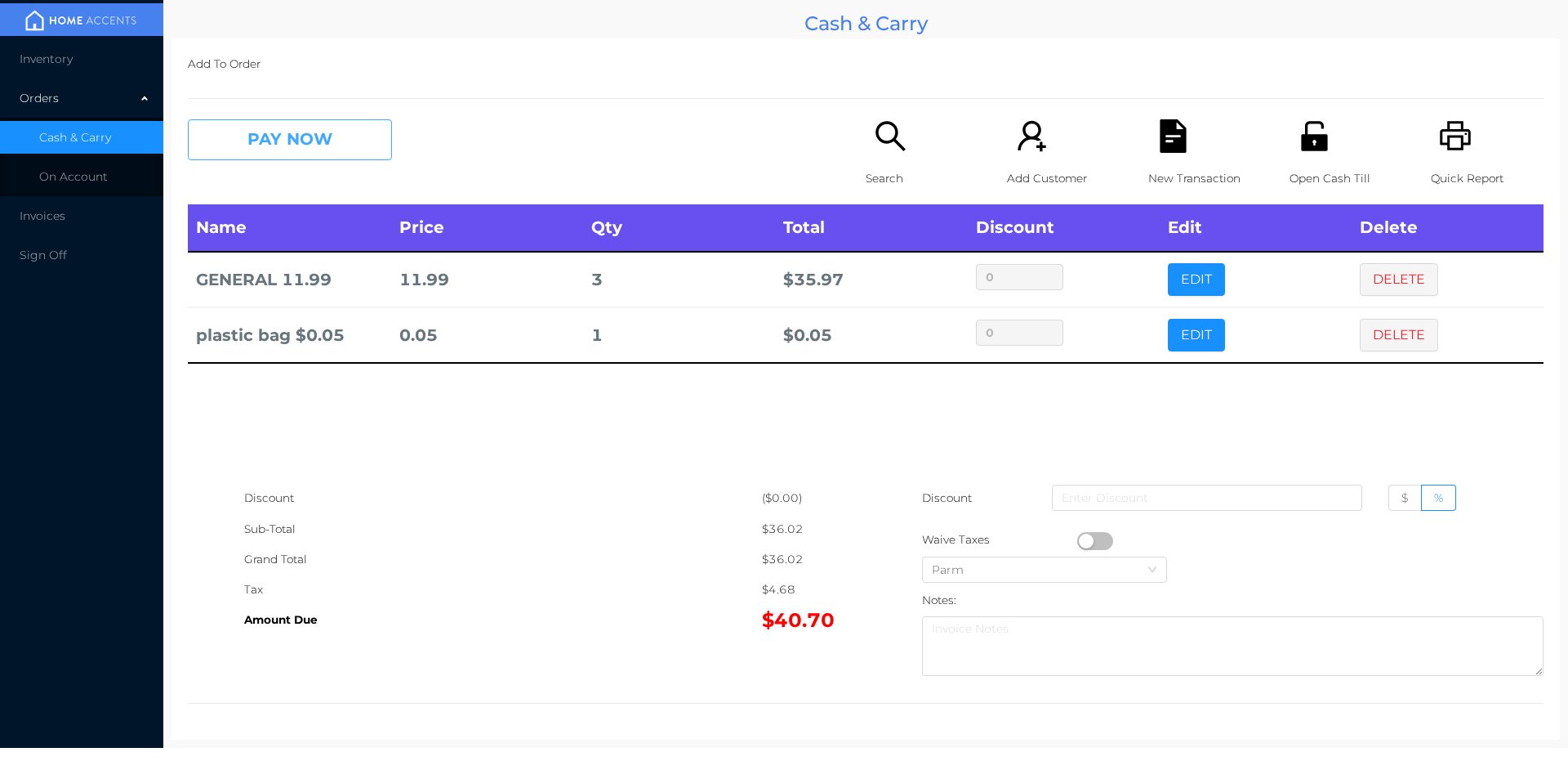
click at [343, 129] on button "PAY NOW" at bounding box center [290, 140] width 204 height 41
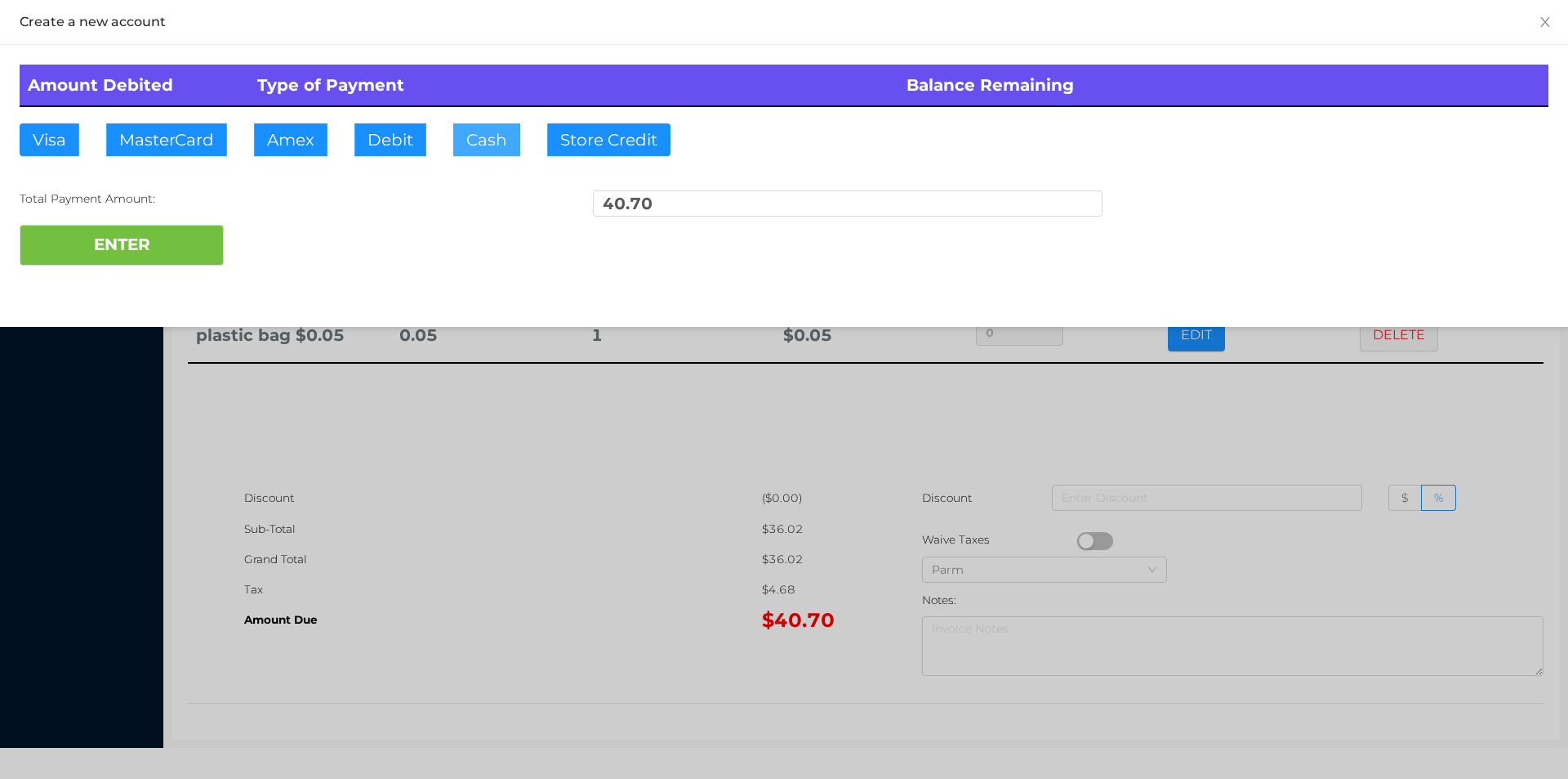
click at [480, 146] on button "Cash" at bounding box center [486, 139] width 67 height 32
click at [196, 247] on button "ENTER" at bounding box center [121, 246] width 204 height 41
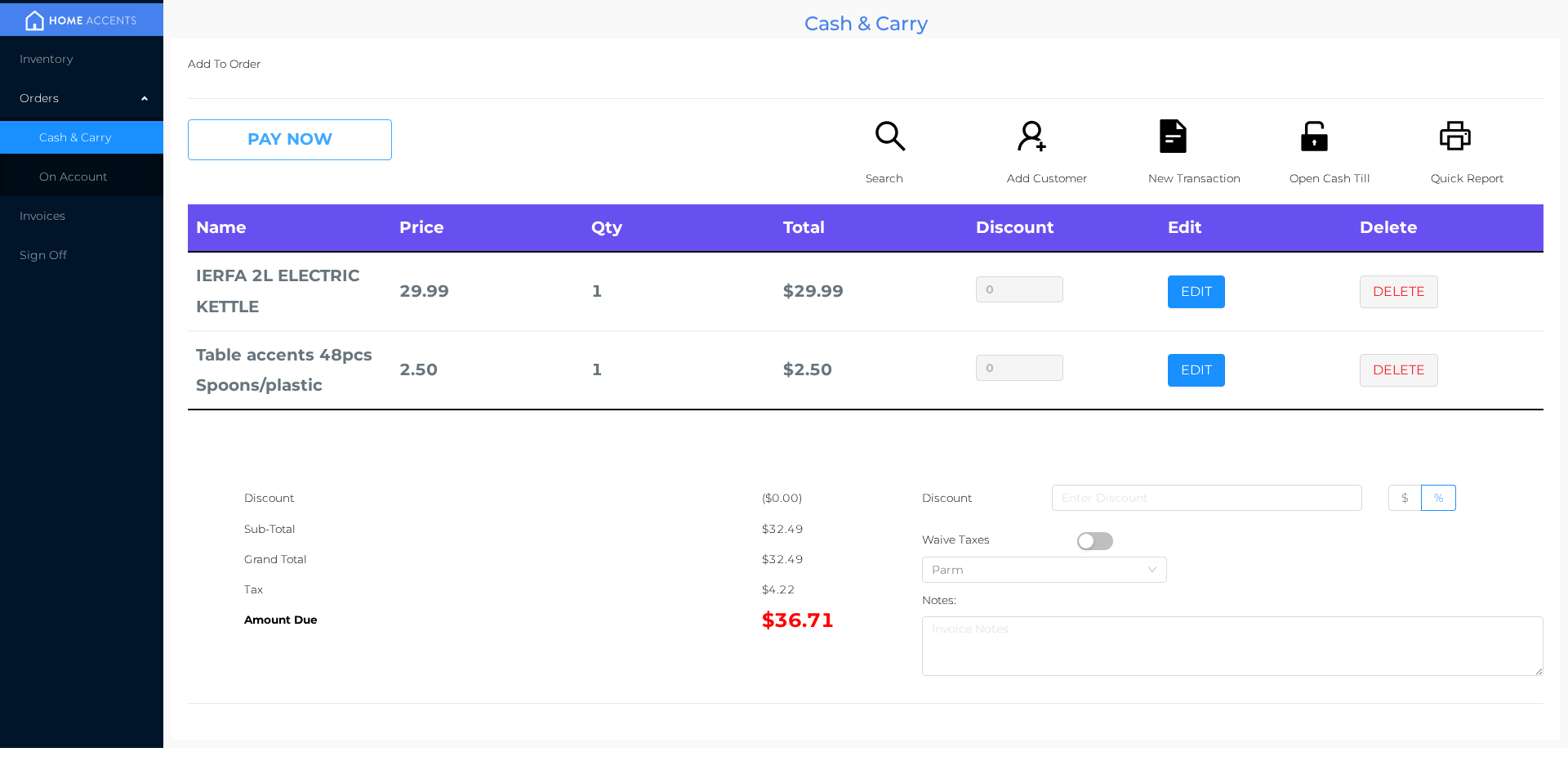
click at [251, 119] on button "PAY NOW" at bounding box center [290, 140] width 204 height 41
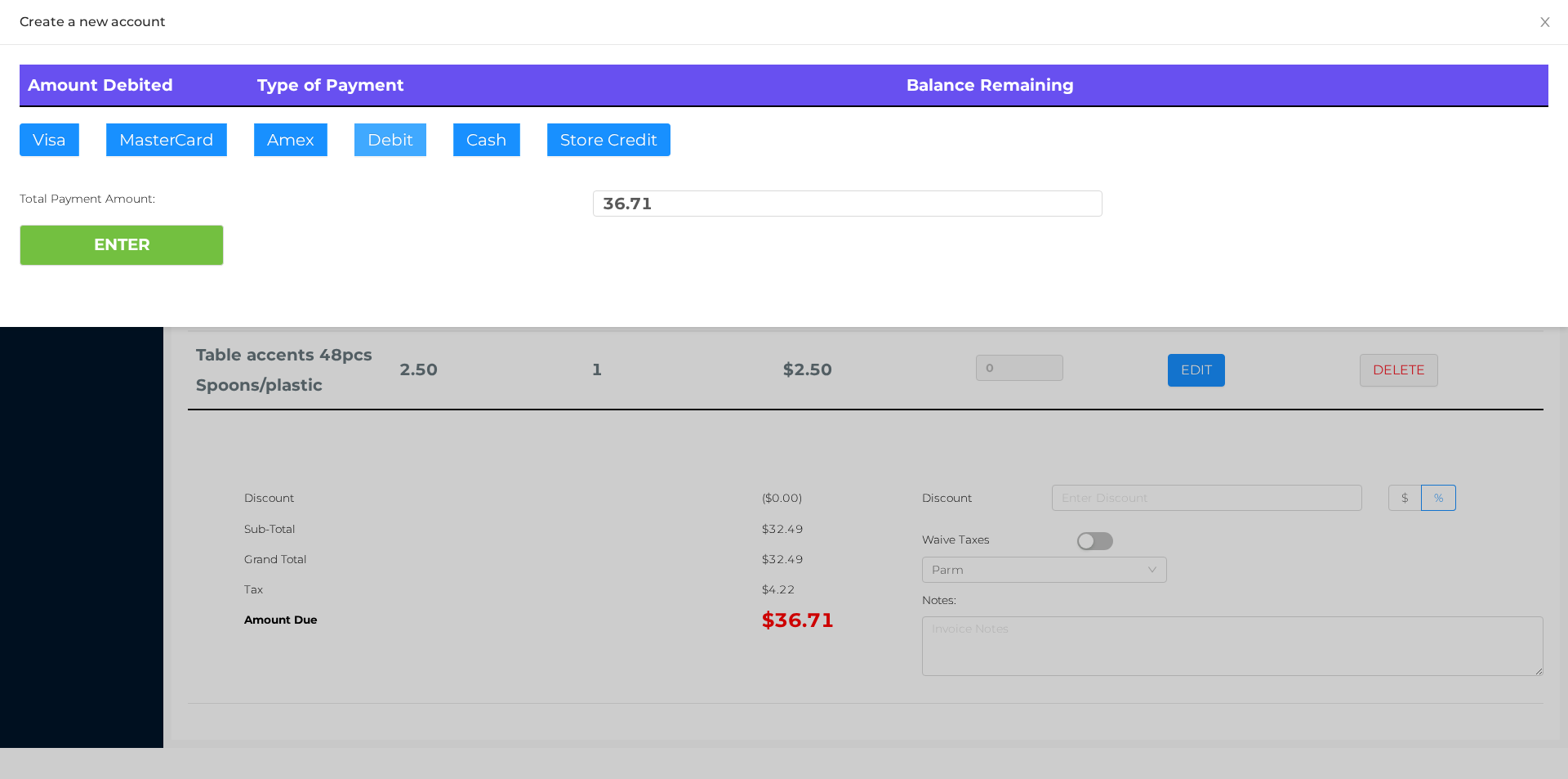
click at [379, 147] on button "Debit" at bounding box center [389, 139] width 71 height 32
click at [490, 546] on div at bounding box center [784, 390] width 1568 height 779
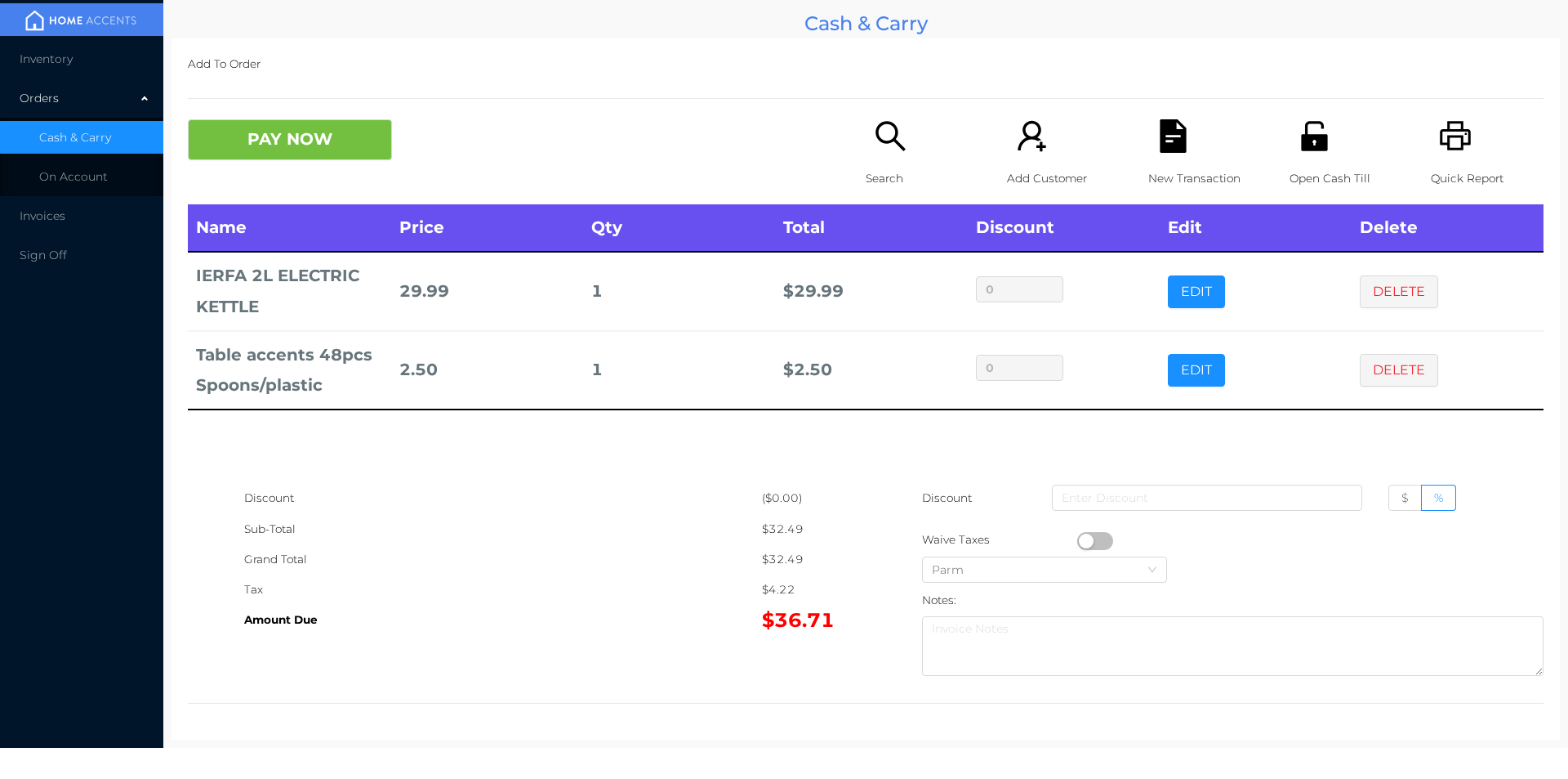
click at [1305, 135] on icon "icon: unlock" at bounding box center [1314, 136] width 26 height 29
click at [335, 141] on button "PAY NOW" at bounding box center [290, 140] width 204 height 41
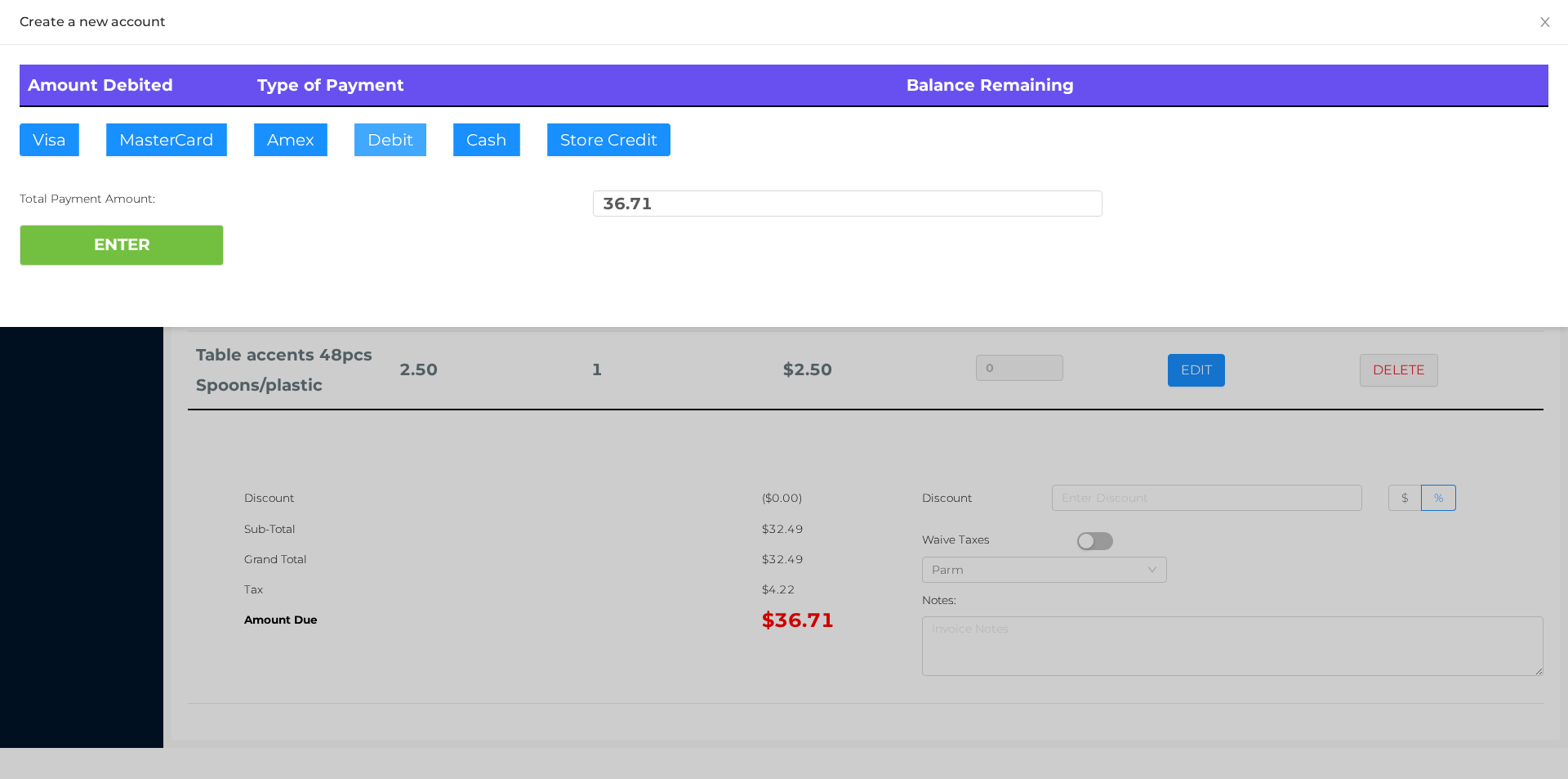
click at [389, 135] on button "Debit" at bounding box center [389, 139] width 71 height 32
click at [140, 240] on button "ENTER" at bounding box center [121, 246] width 204 height 41
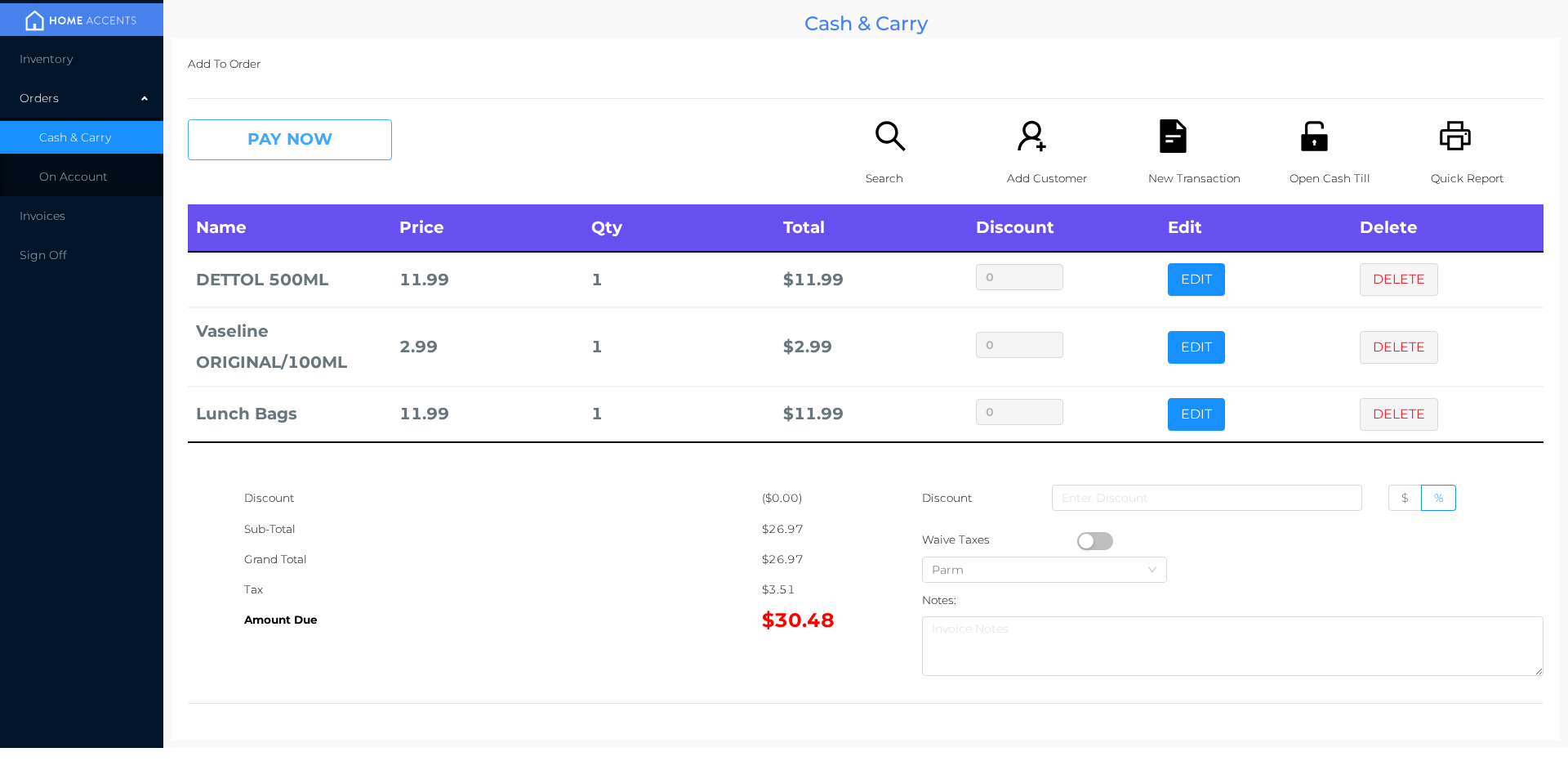
click at [344, 154] on button "PAY NOW" at bounding box center [290, 140] width 204 height 41
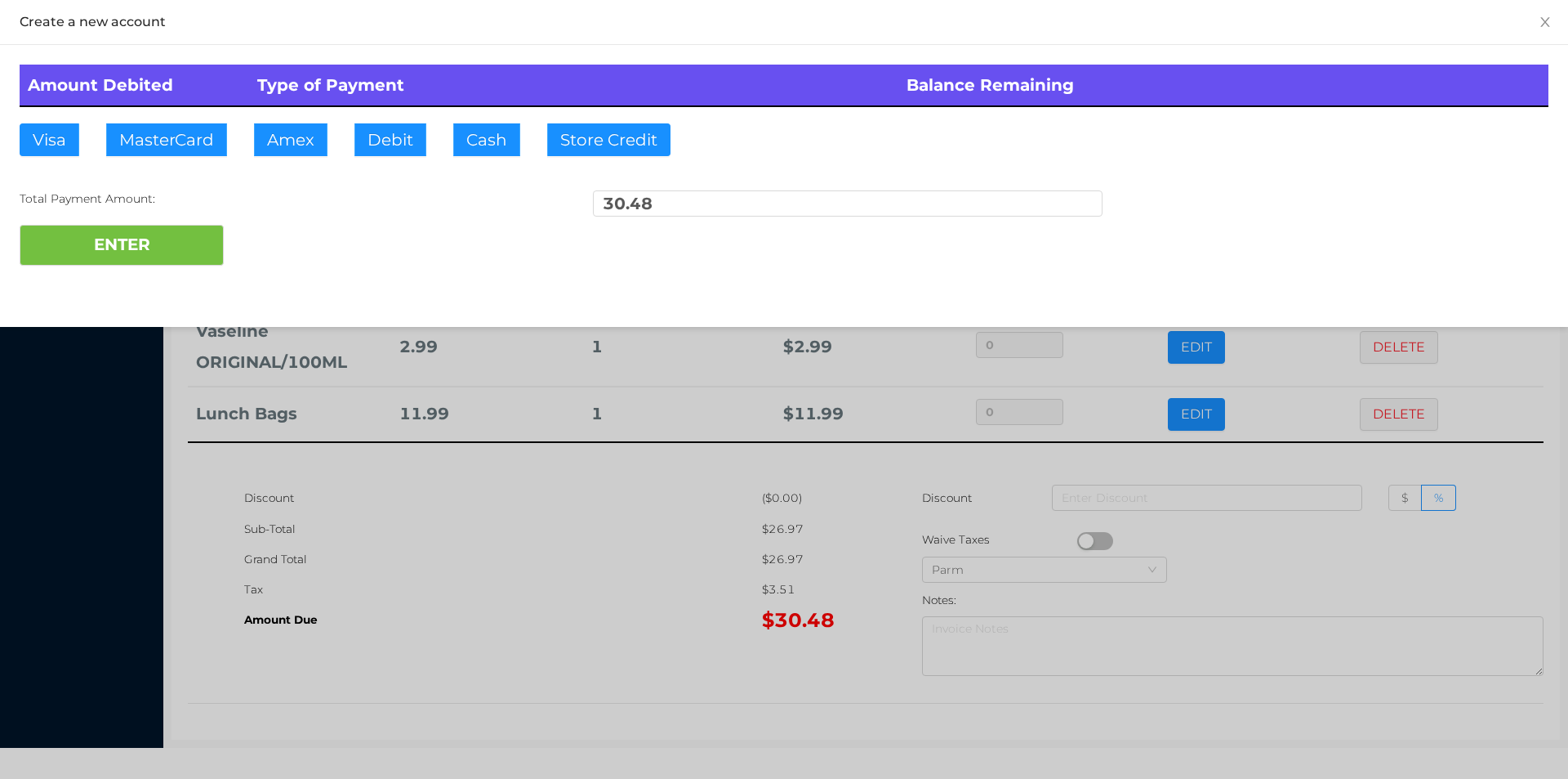
click at [275, 237] on div "ENTER" at bounding box center [784, 246] width 1529 height 41
click at [1182, 460] on div at bounding box center [784, 390] width 1568 height 779
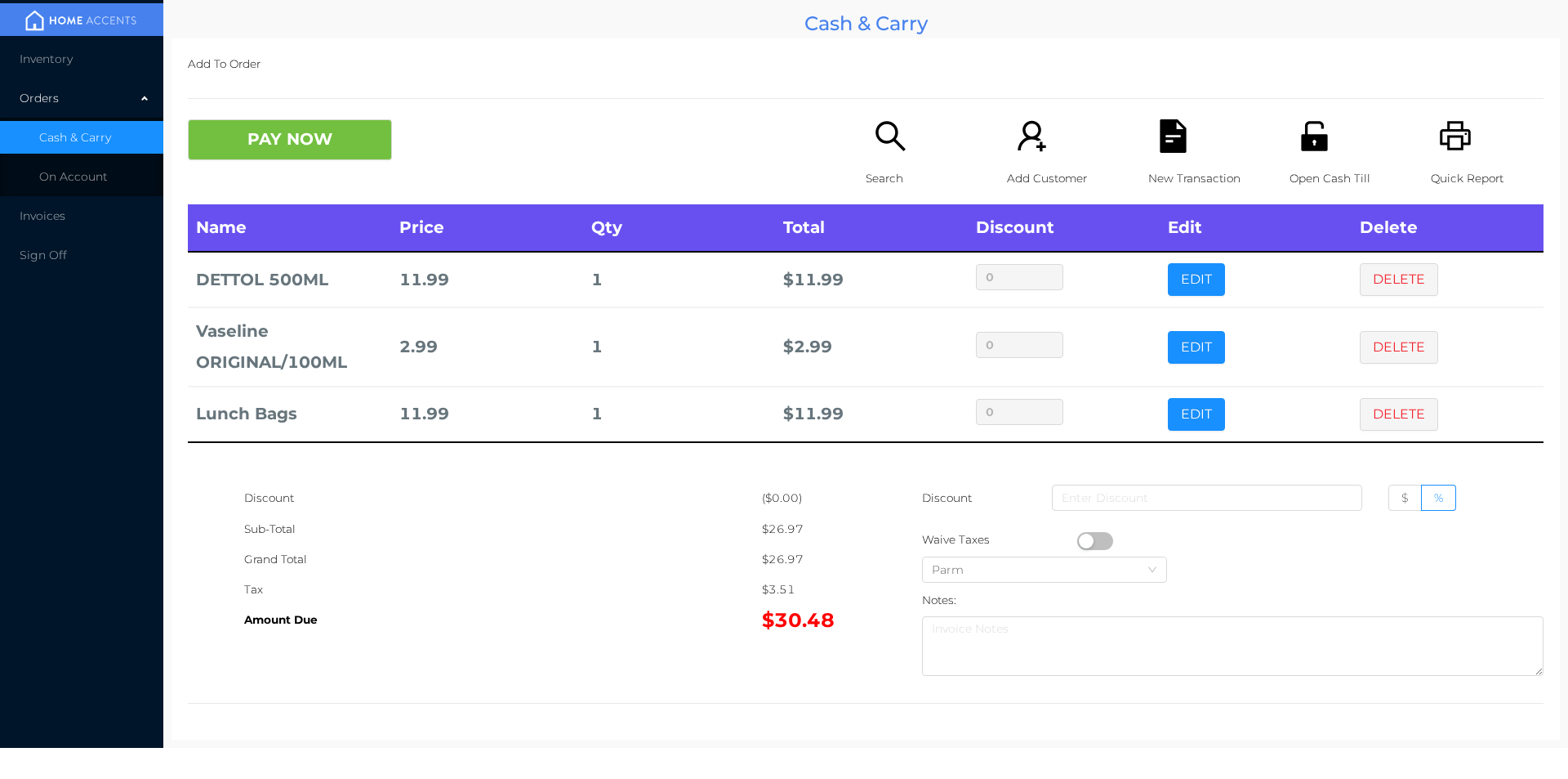
click at [1160, 130] on icon "icon: file-text" at bounding box center [1173, 136] width 26 height 33
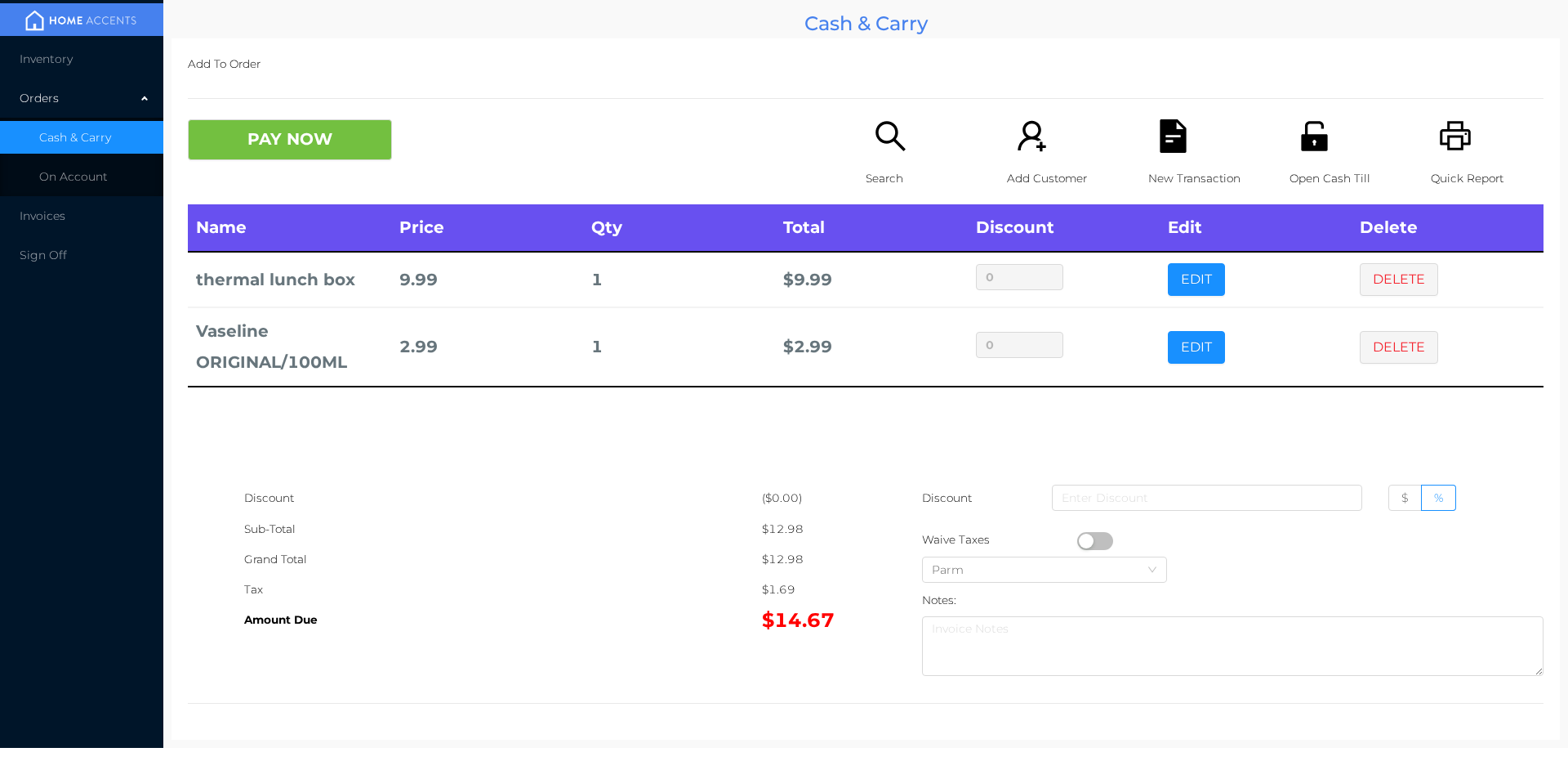
click at [882, 131] on icon "icon: search" at bounding box center [891, 136] width 33 height 33
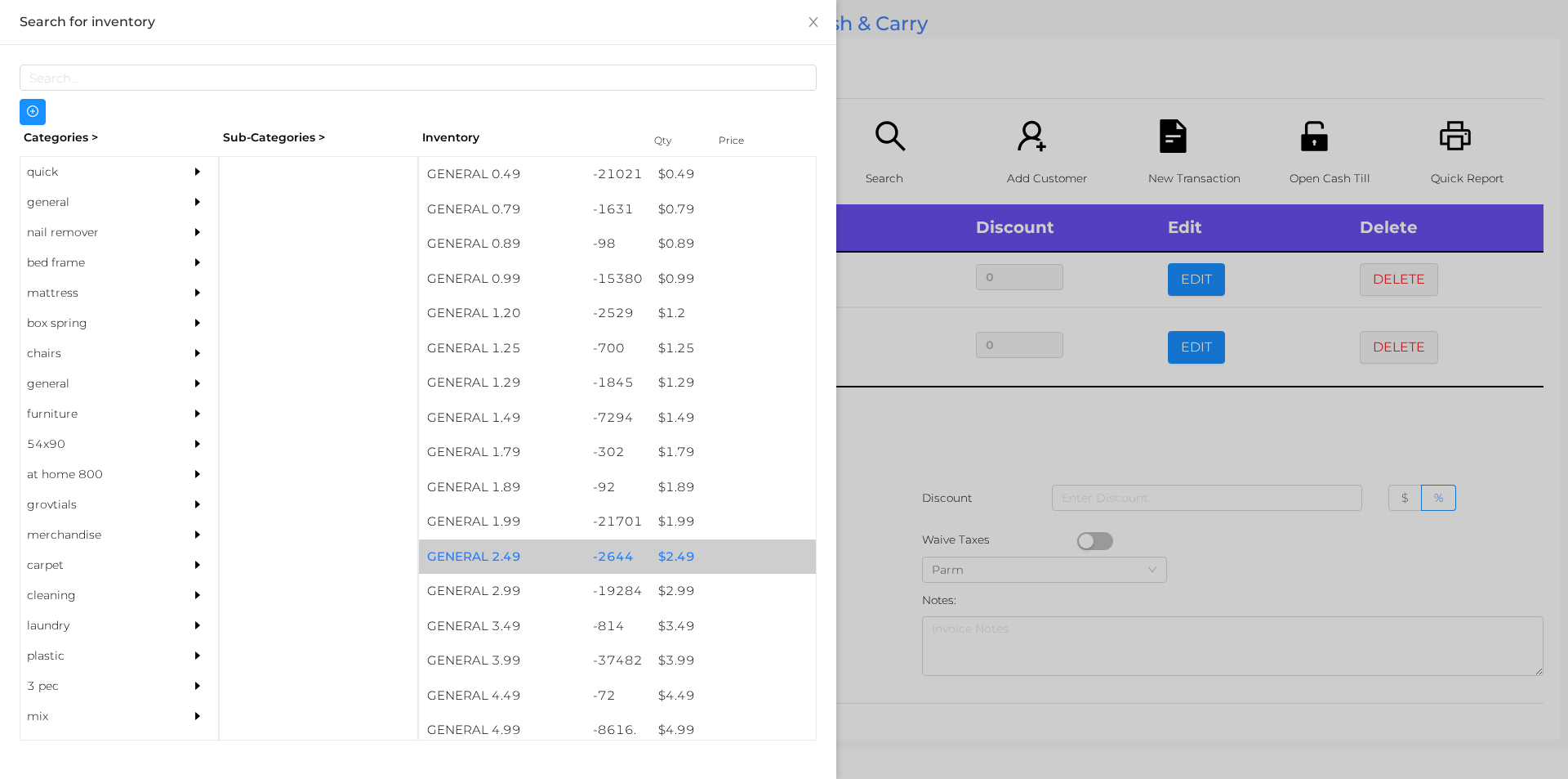
click at [676, 550] on div "$ 2.49" at bounding box center [734, 557] width 166 height 35
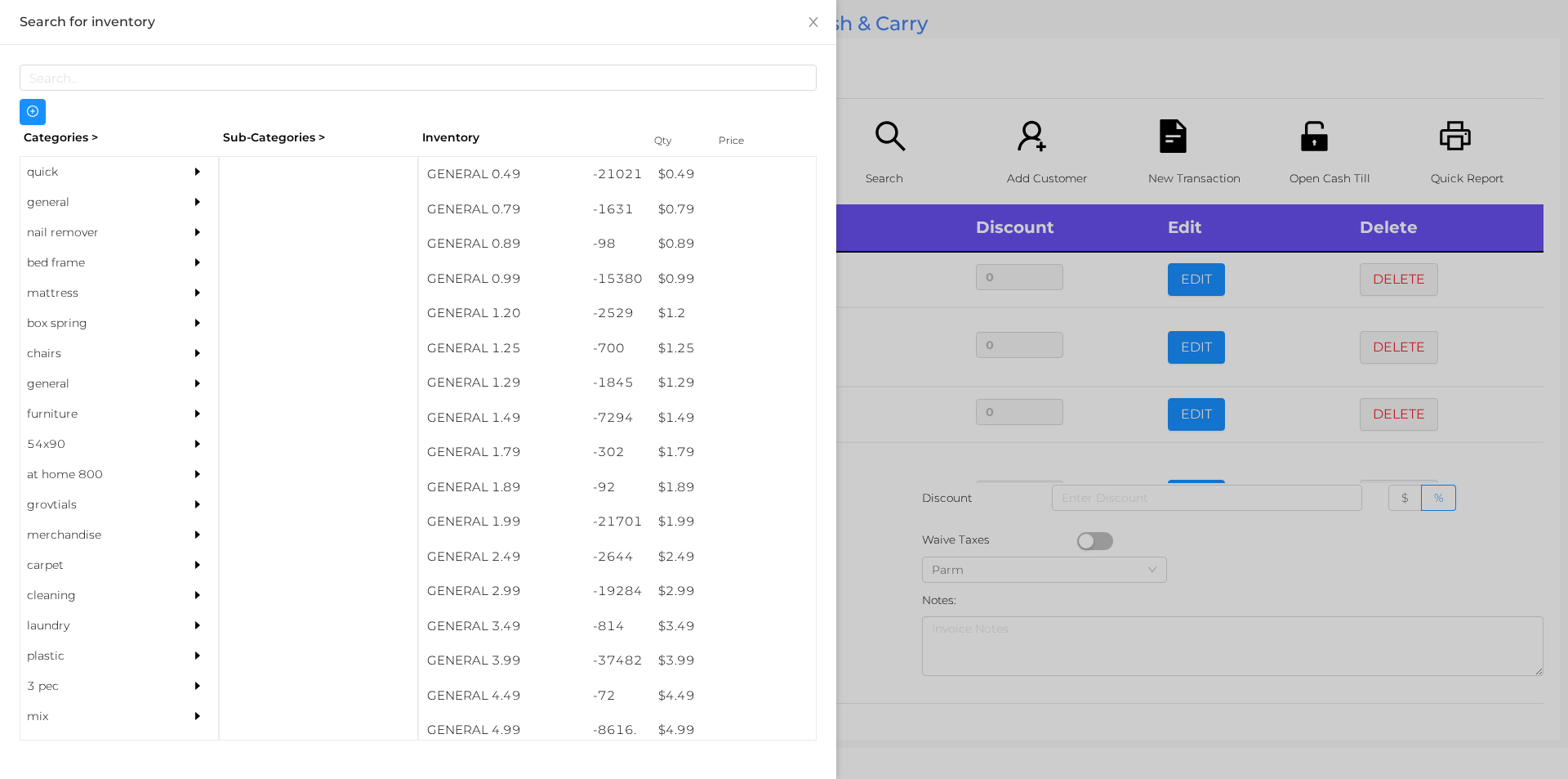
click at [1235, 573] on div at bounding box center [784, 390] width 1568 height 779
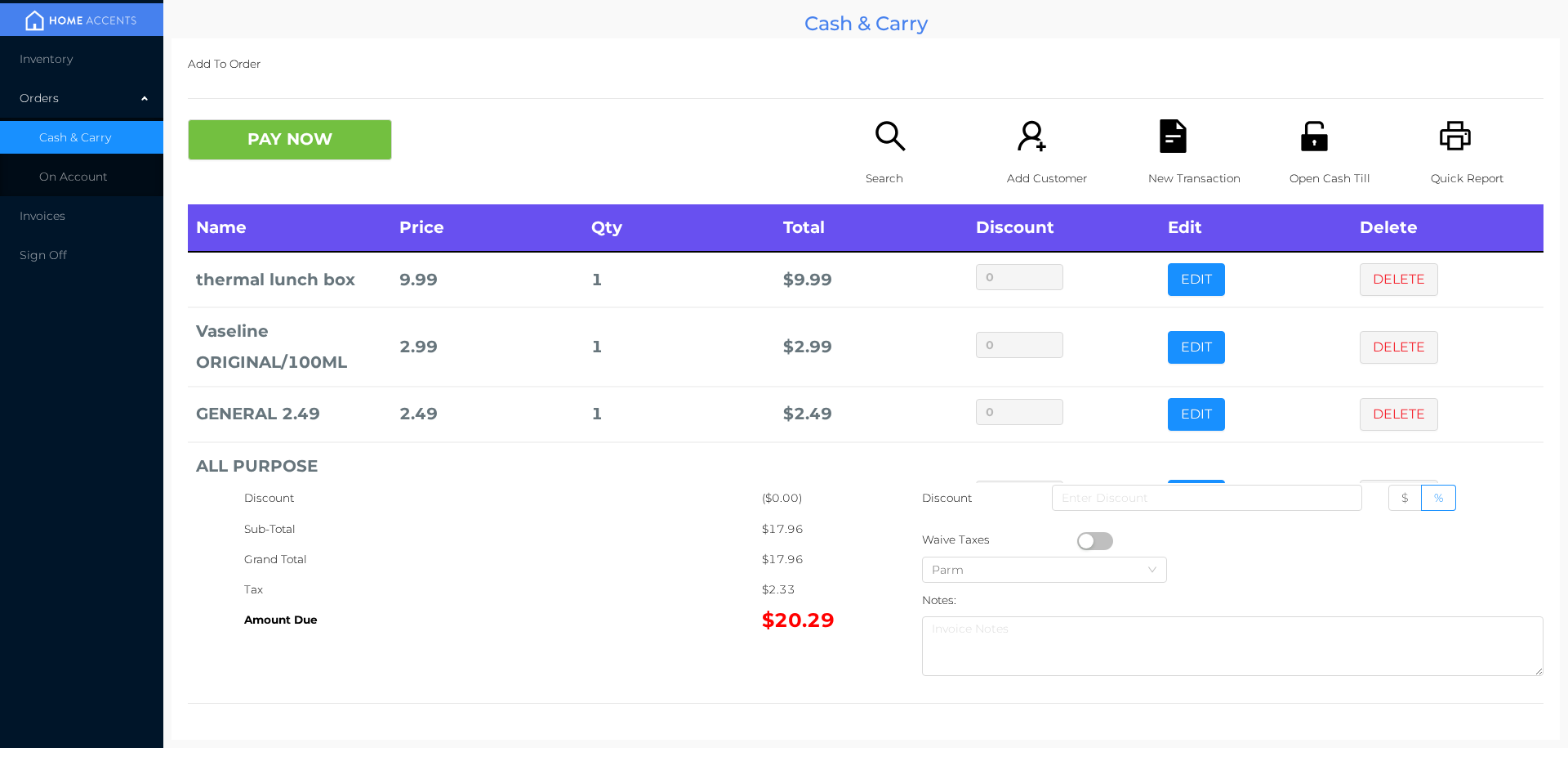
scroll to position [85, 0]
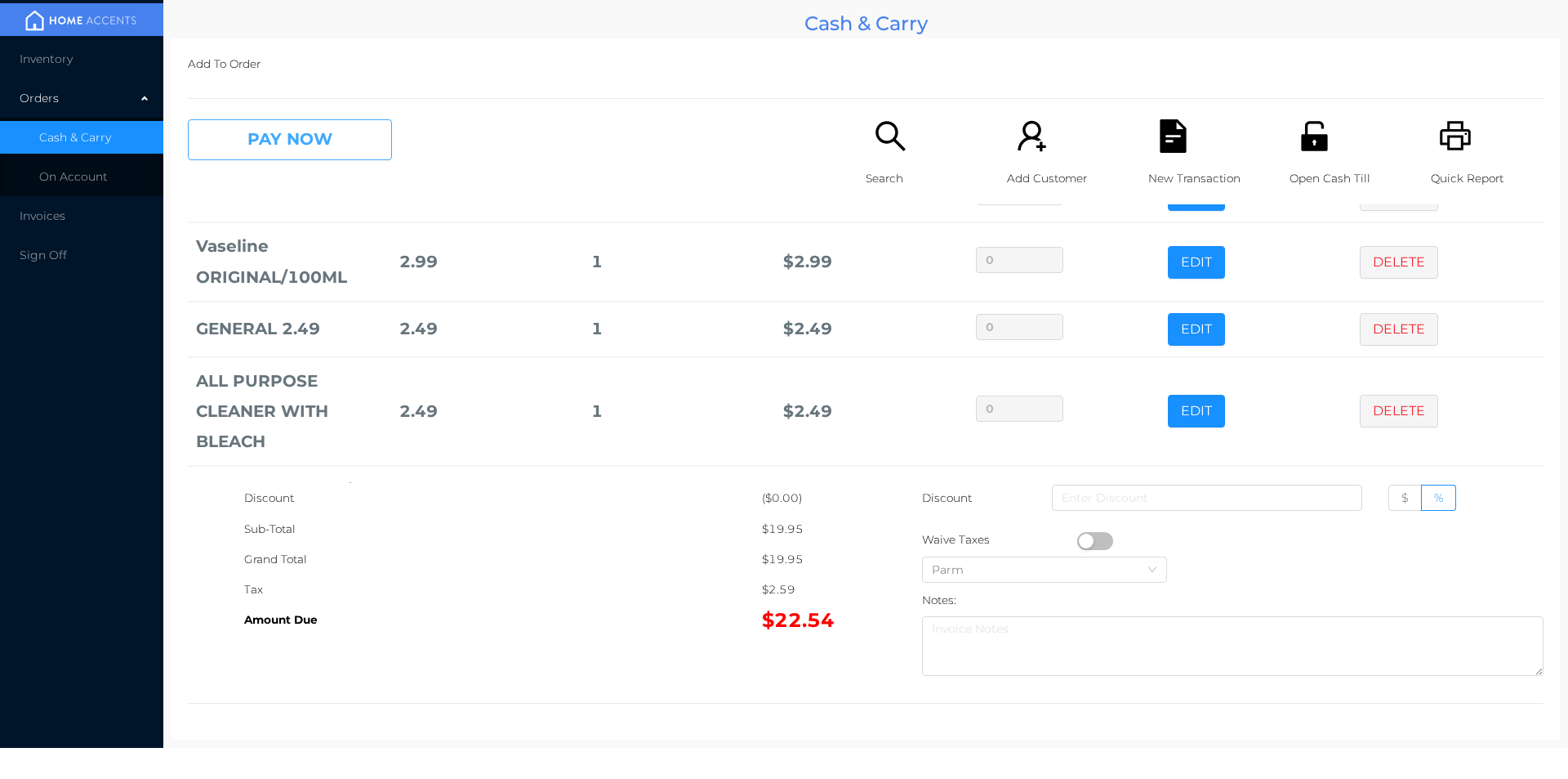
click at [340, 140] on button "PAY NOW" at bounding box center [290, 140] width 204 height 41
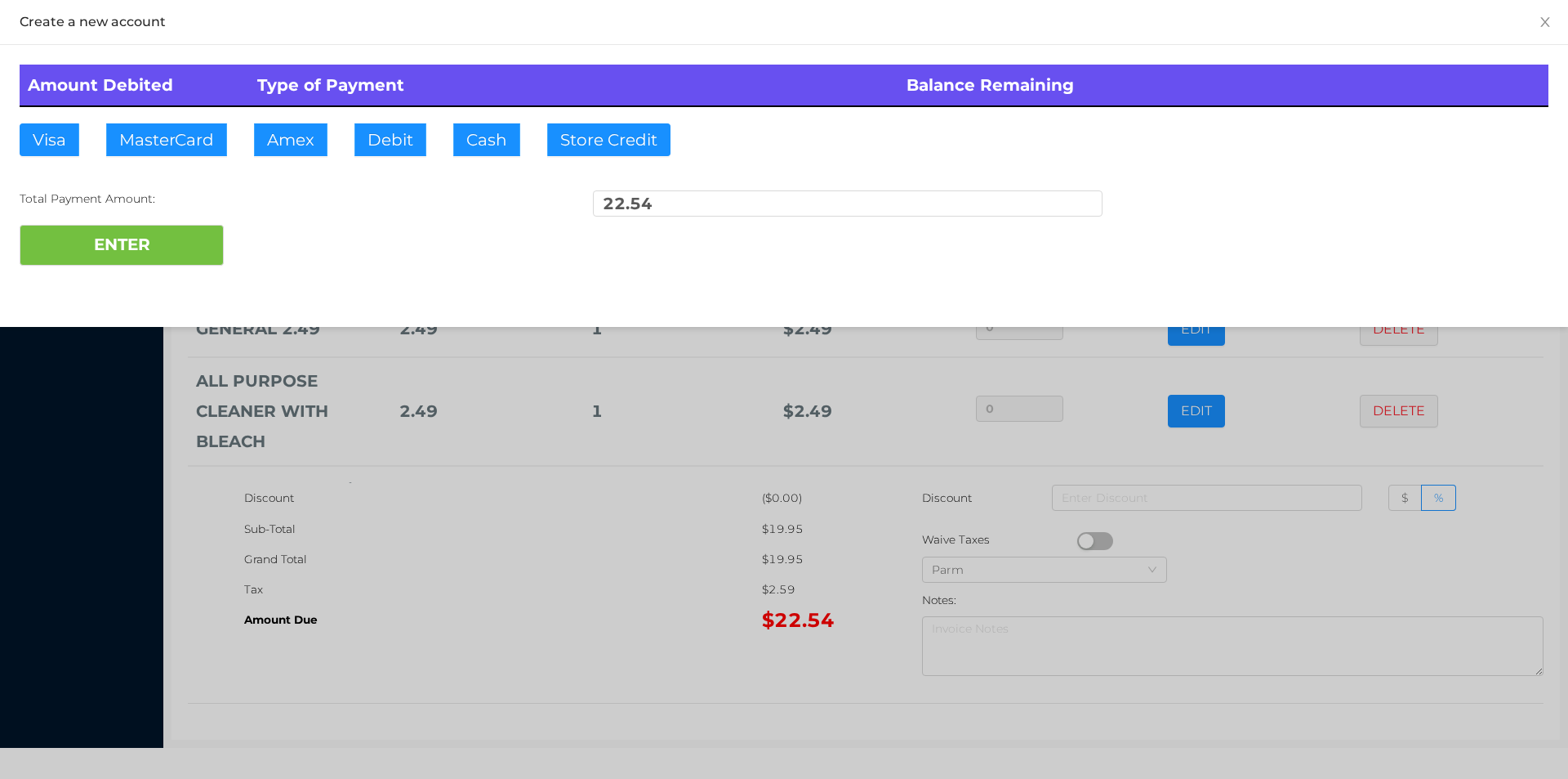
click at [278, 256] on div "ENTER" at bounding box center [784, 246] width 1529 height 41
click at [468, 623] on div at bounding box center [784, 390] width 1568 height 779
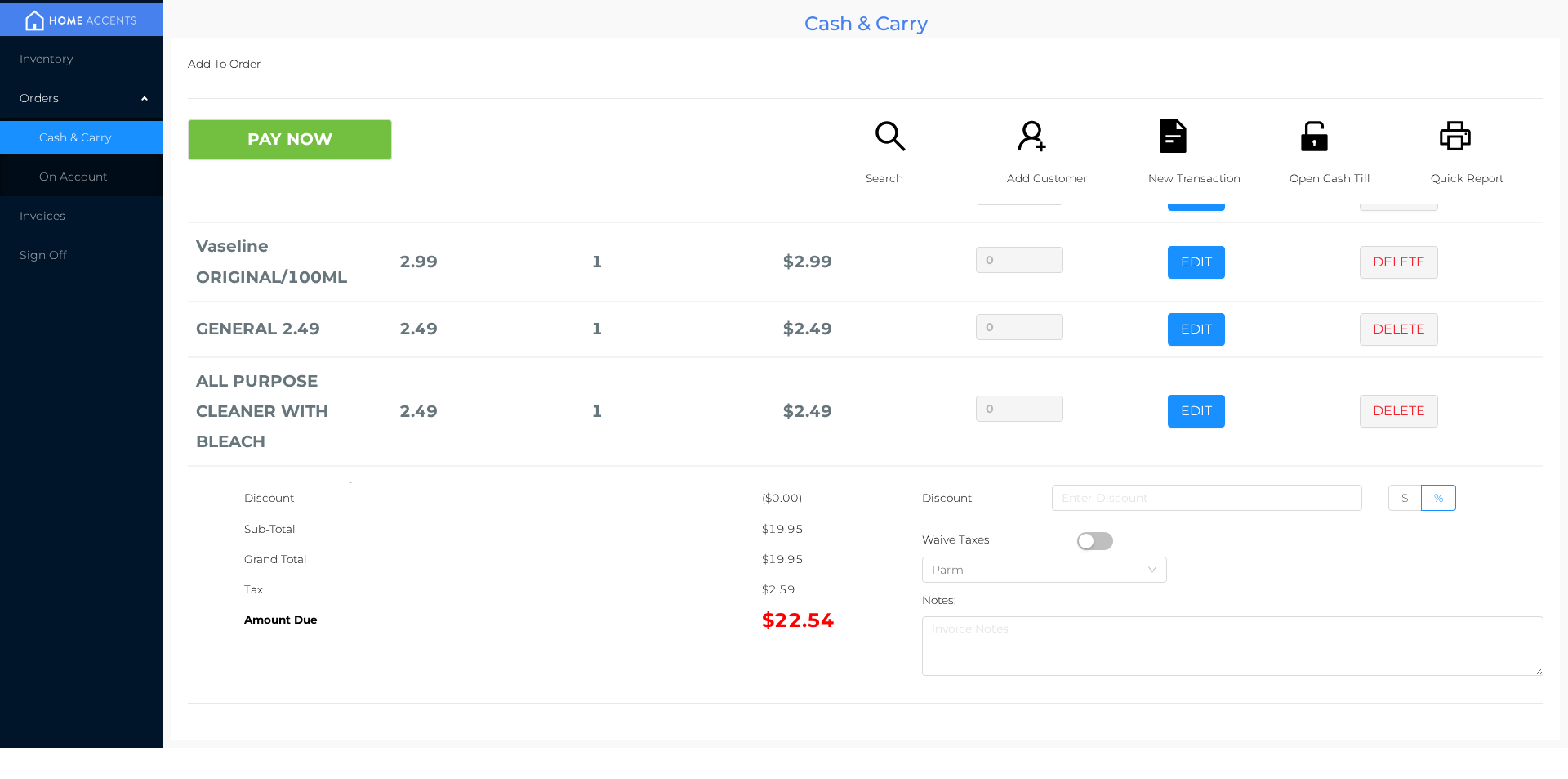
click at [1171, 133] on icon "icon: file-text" at bounding box center [1173, 136] width 26 height 33
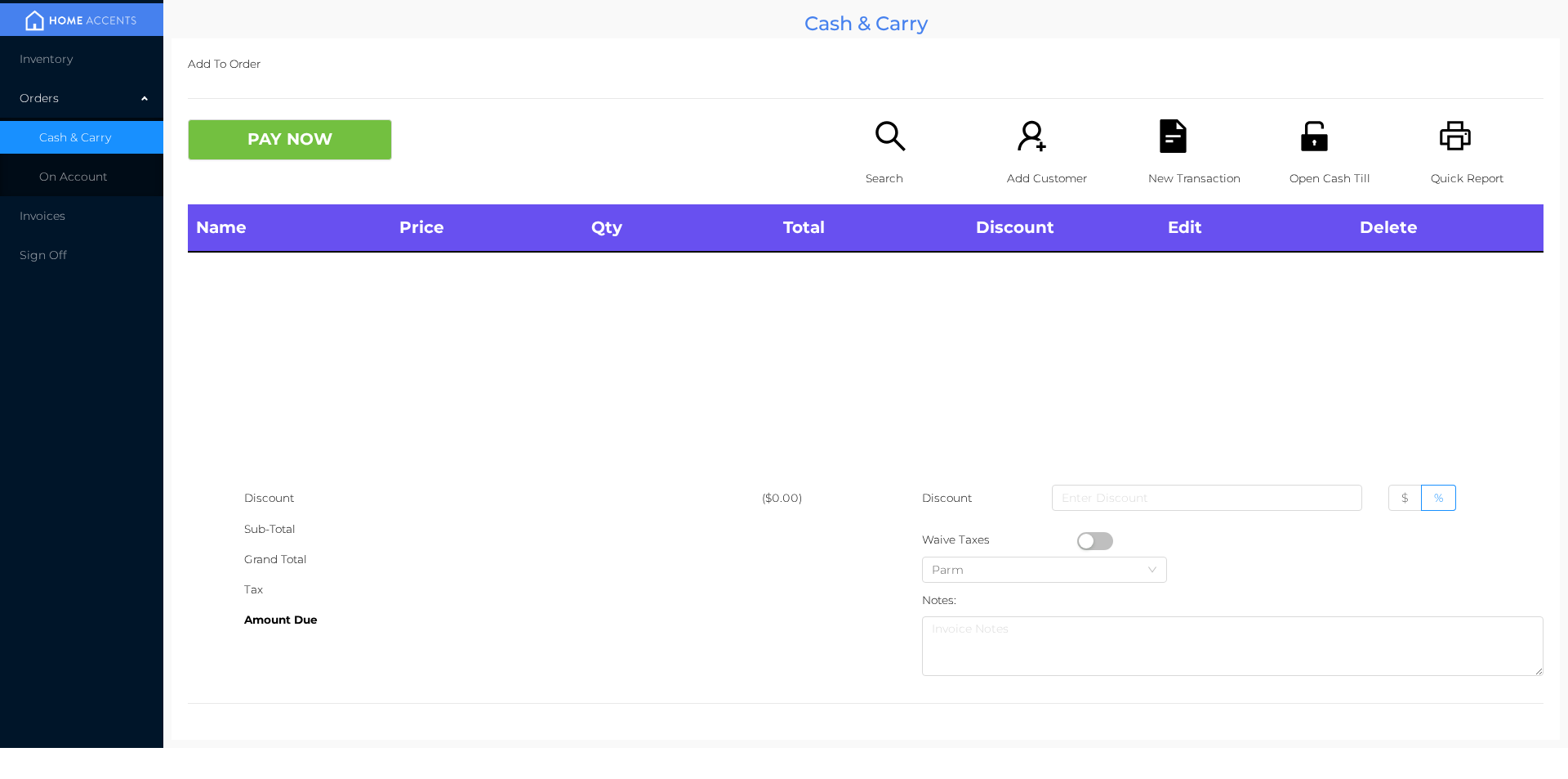
scroll to position [0, 0]
click at [1471, 147] on div "Quick Report" at bounding box center [1487, 161] width 112 height 85
click at [339, 147] on button "PAY NOW" at bounding box center [290, 140] width 204 height 41
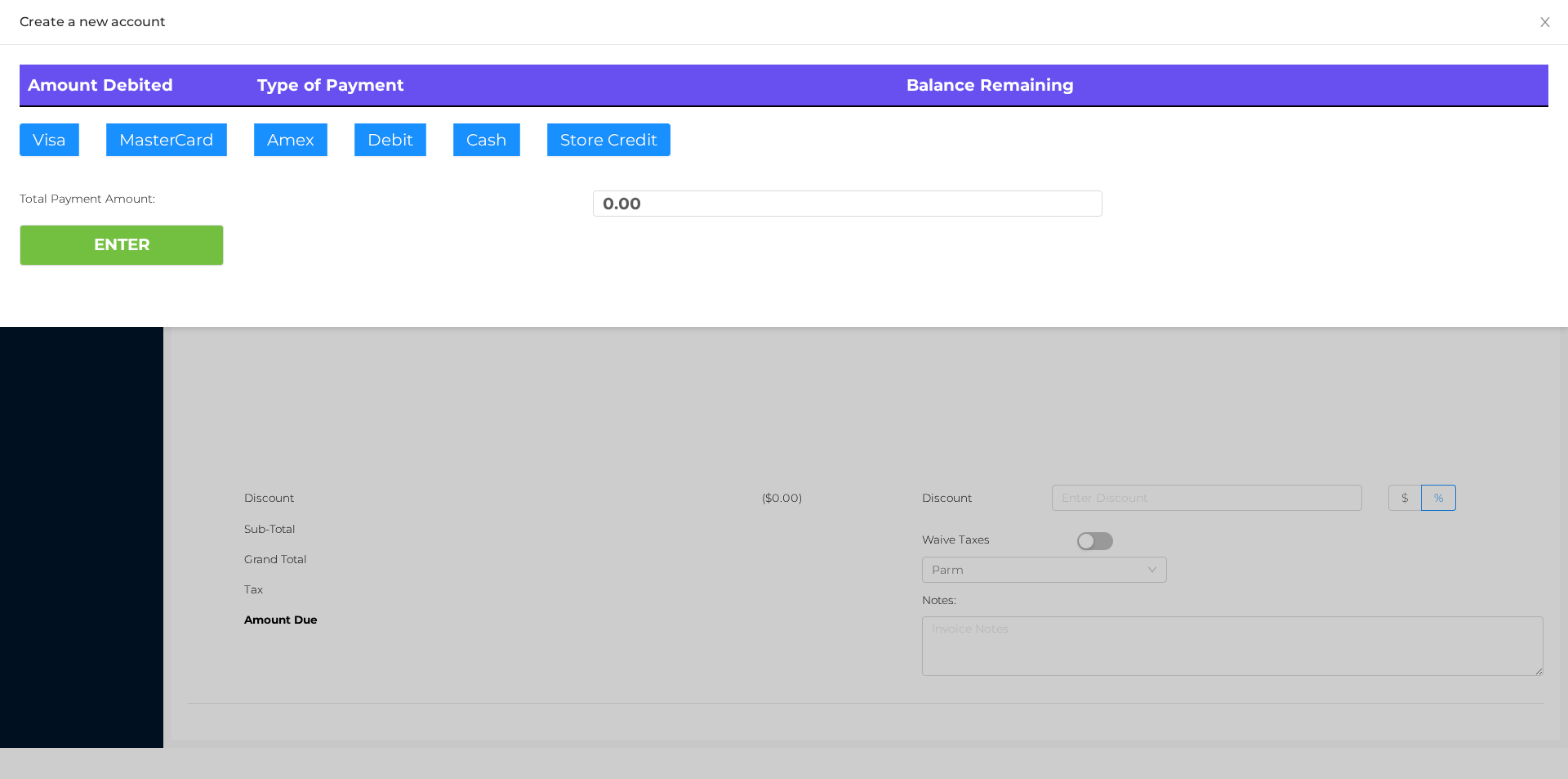
click at [349, 451] on div at bounding box center [784, 390] width 1568 height 779
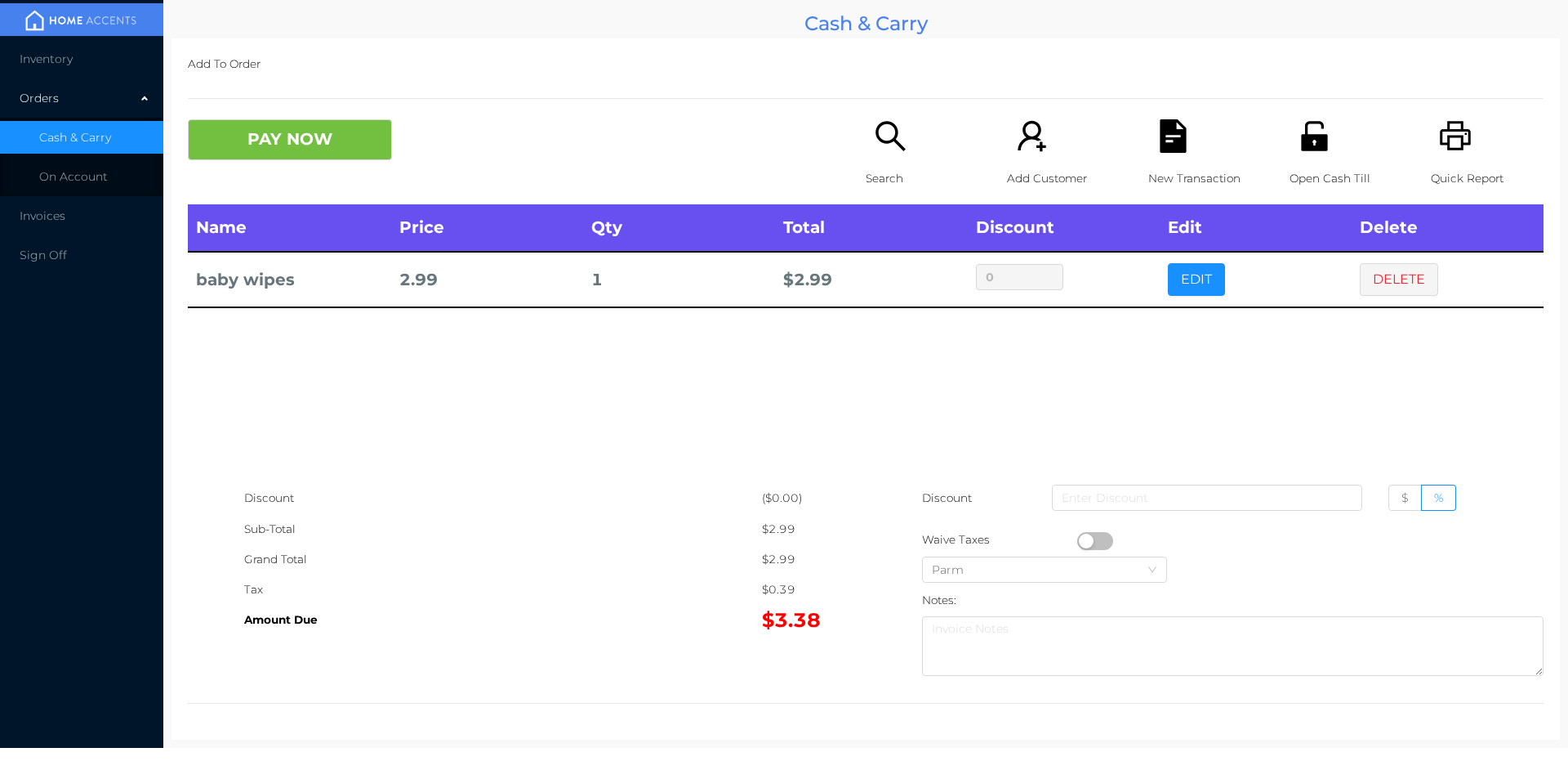
click at [1084, 540] on button "button" at bounding box center [1095, 541] width 36 height 18
click at [318, 157] on button "PAY NOW" at bounding box center [290, 140] width 204 height 41
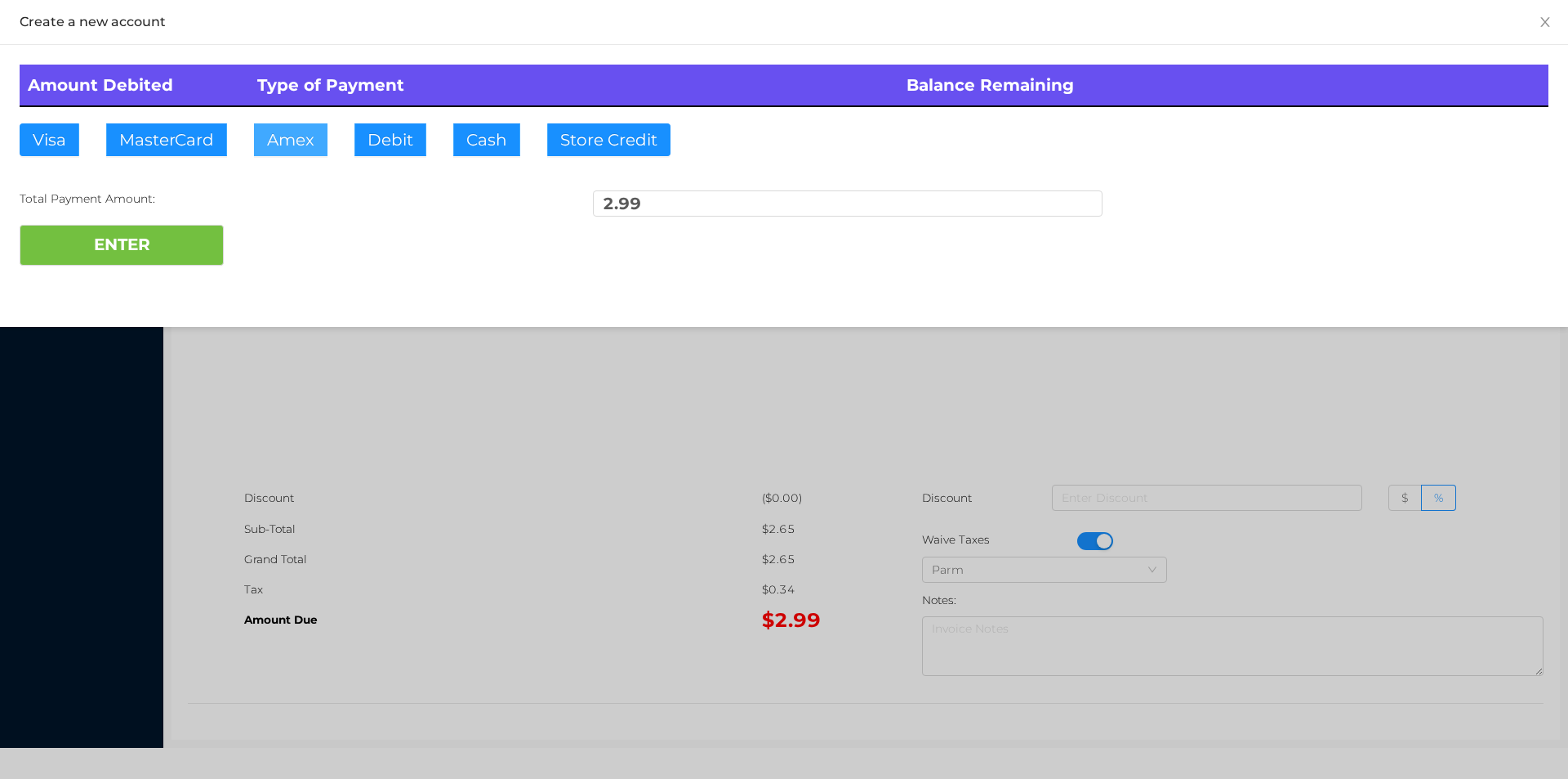
click at [319, 151] on button "Amex" at bounding box center [291, 139] width 73 height 32
click at [409, 151] on button "Debit" at bounding box center [389, 139] width 71 height 32
click at [434, 439] on div at bounding box center [784, 390] width 1568 height 779
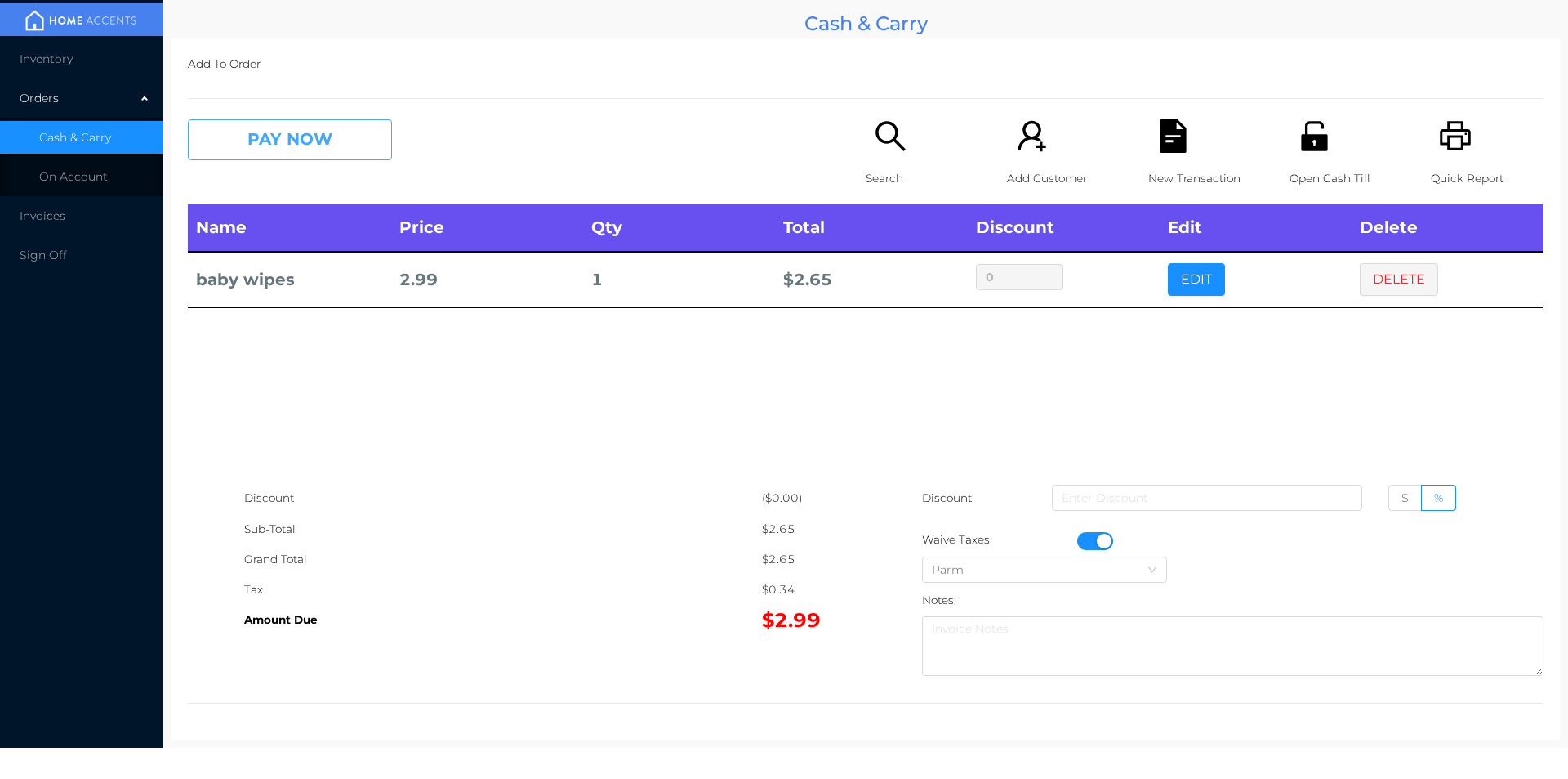
click at [276, 148] on button "PAY NOW" at bounding box center [290, 140] width 204 height 41
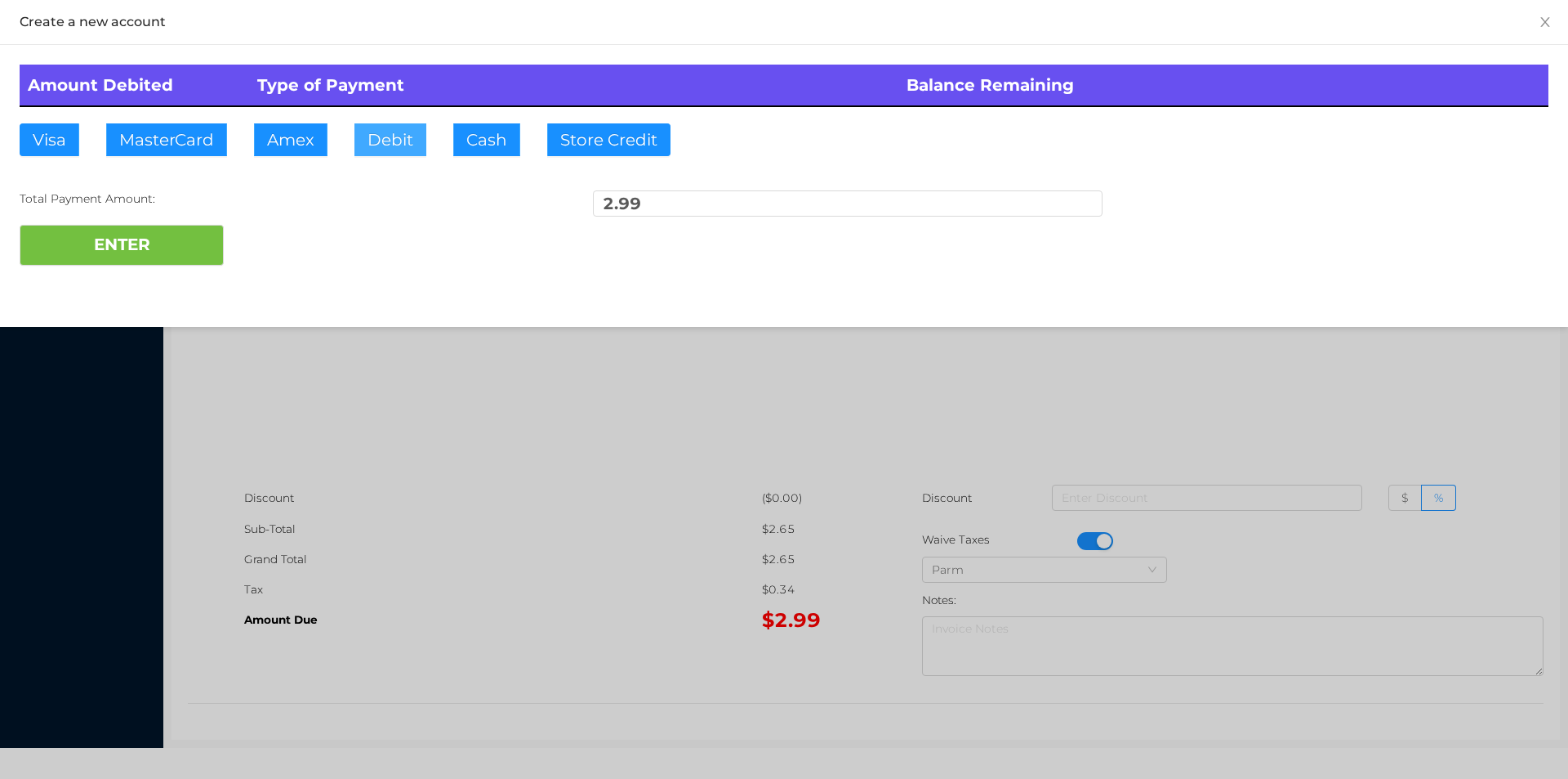
click at [389, 143] on button "Debit" at bounding box center [389, 139] width 71 height 32
click at [127, 244] on button "ENTER" at bounding box center [121, 246] width 204 height 41
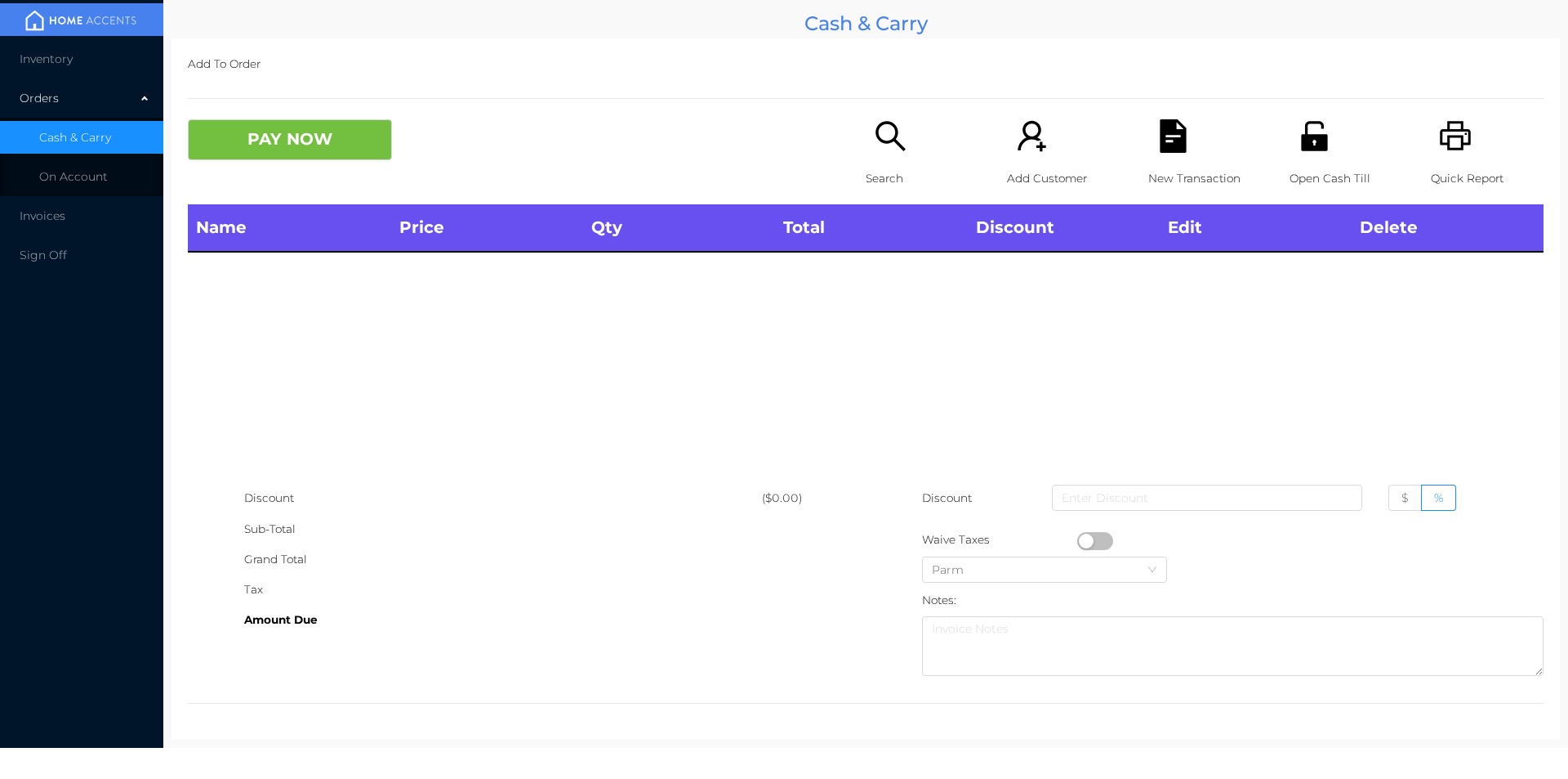
click at [875, 159] on div "Search" at bounding box center [921, 161] width 112 height 85
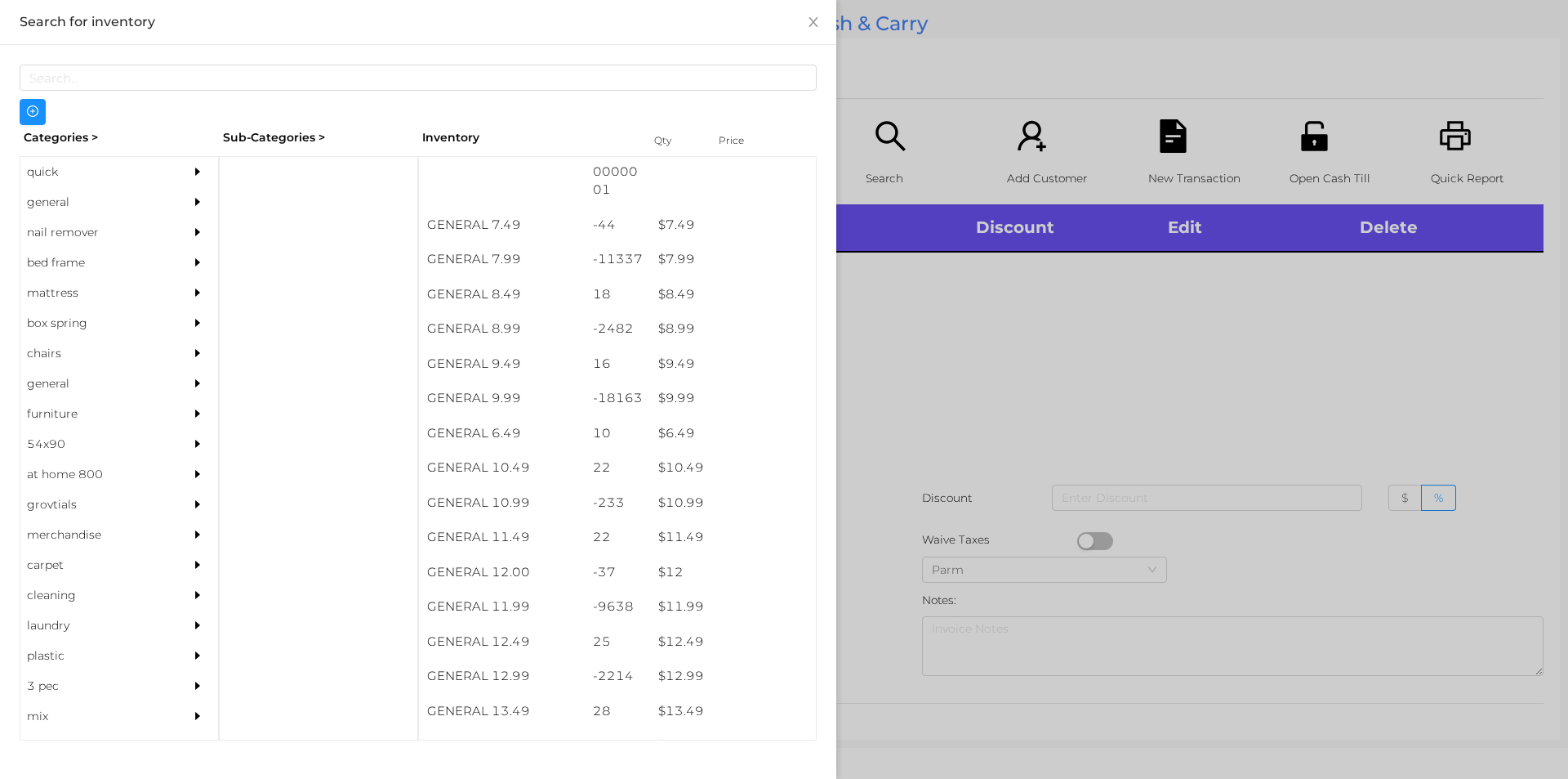
scroll to position [778, 0]
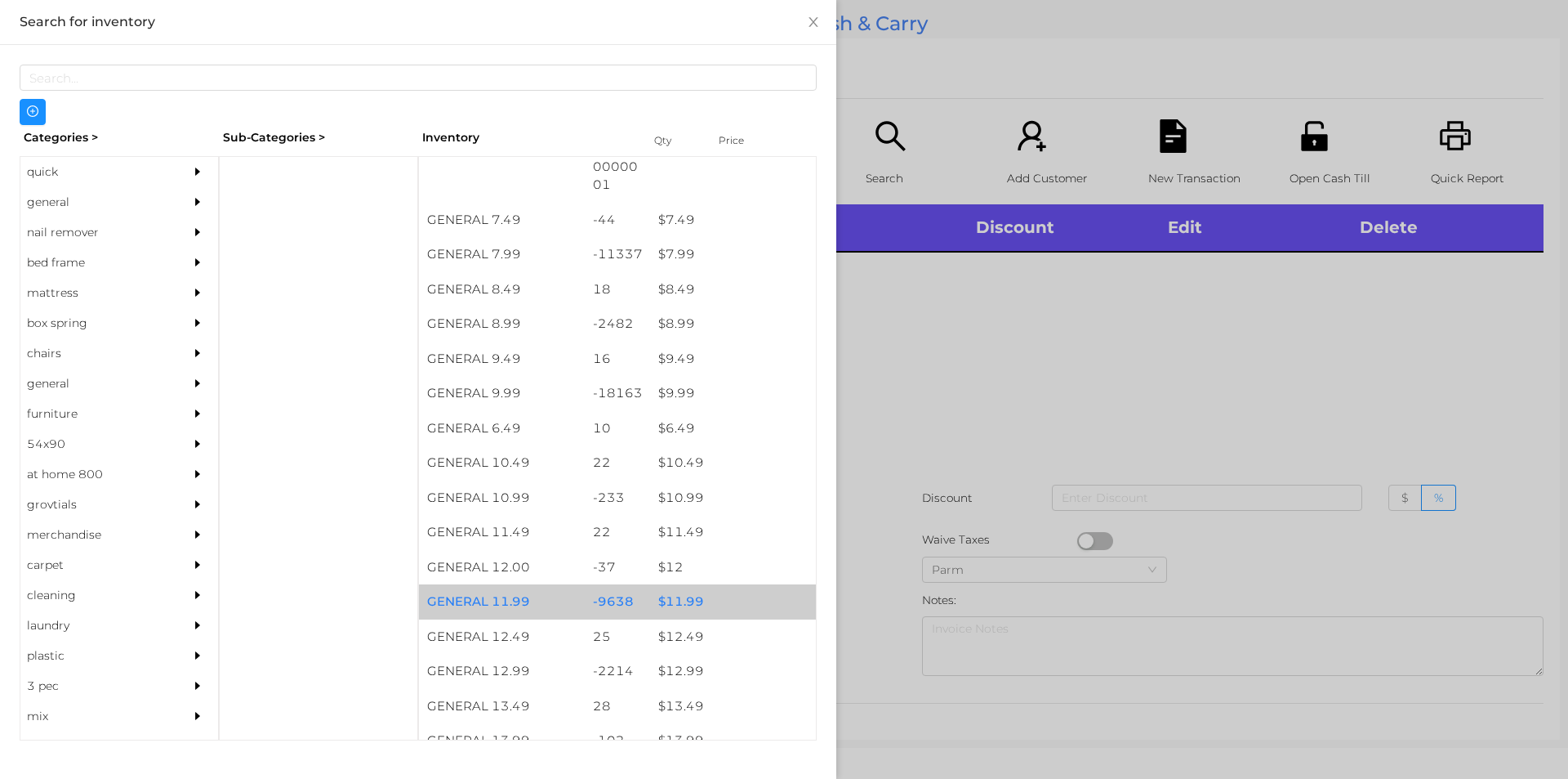
click at [687, 609] on div "$ 11.99" at bounding box center [734, 602] width 166 height 35
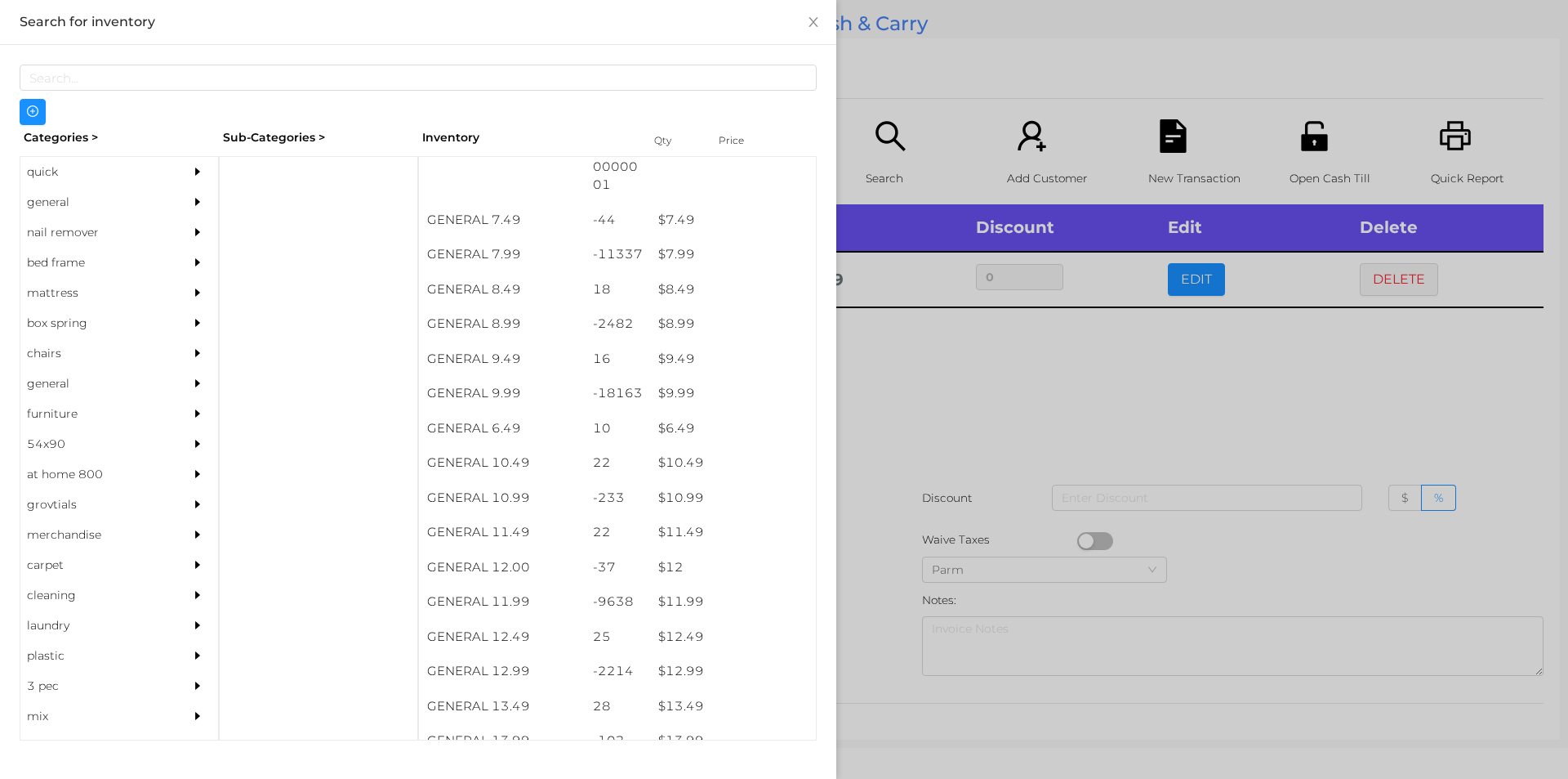
click at [874, 592] on div at bounding box center [784, 390] width 1568 height 779
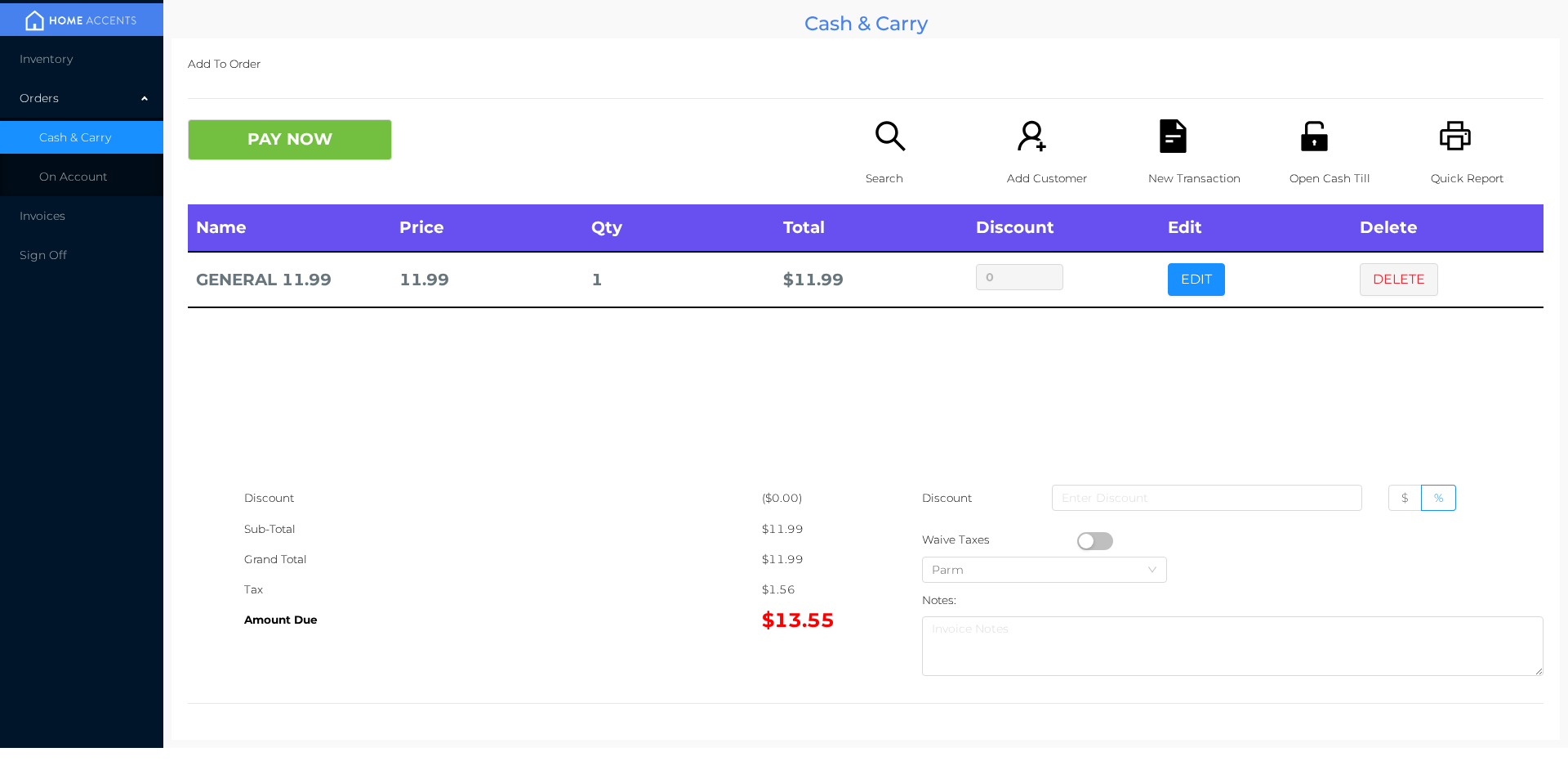
click at [1397, 295] on button "DELETE" at bounding box center [1399, 279] width 78 height 32
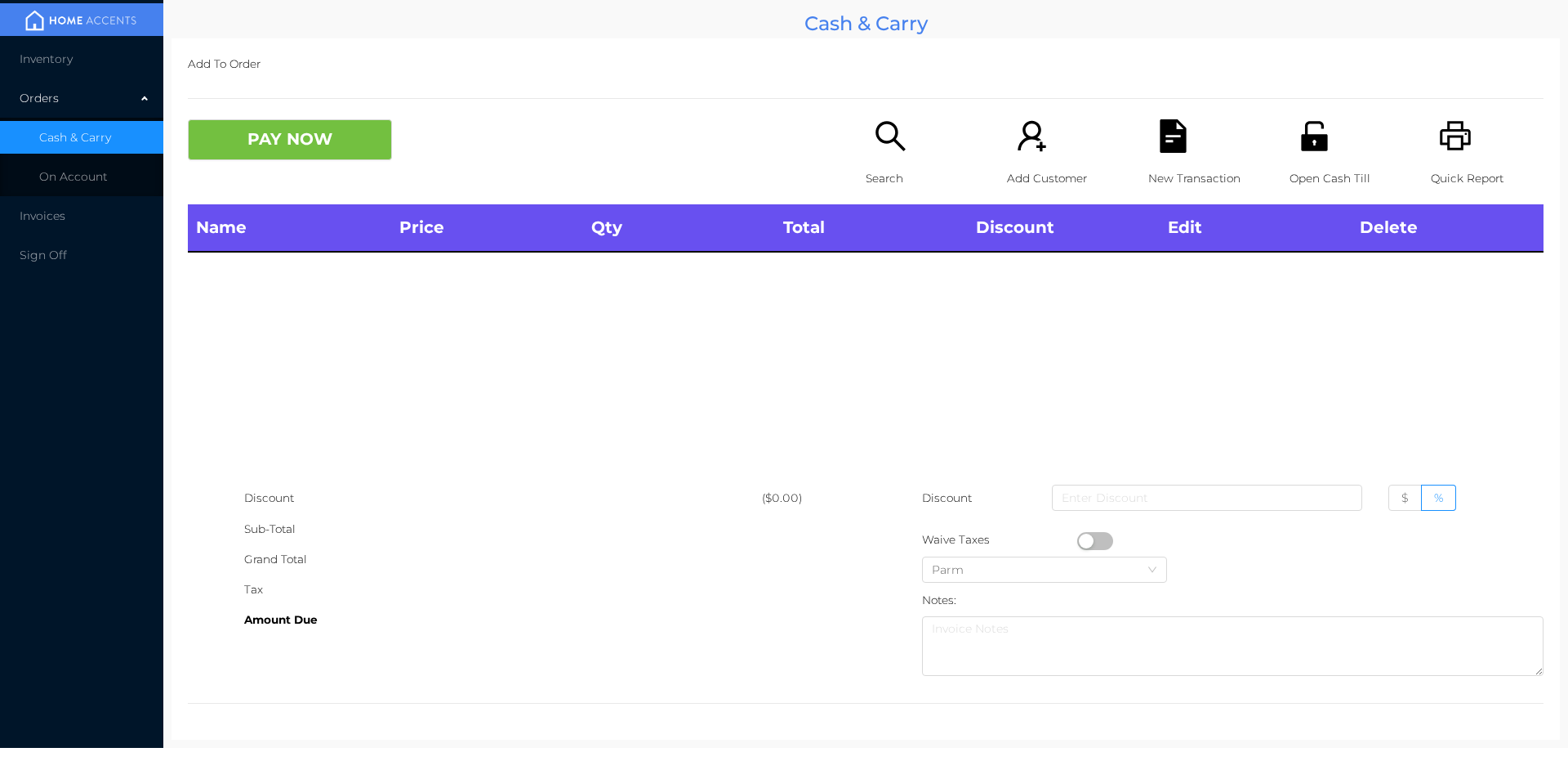
click at [1448, 133] on icon "icon: printer" at bounding box center [1456, 136] width 33 height 33
click at [285, 160] on button "PAY NOW" at bounding box center [290, 140] width 204 height 41
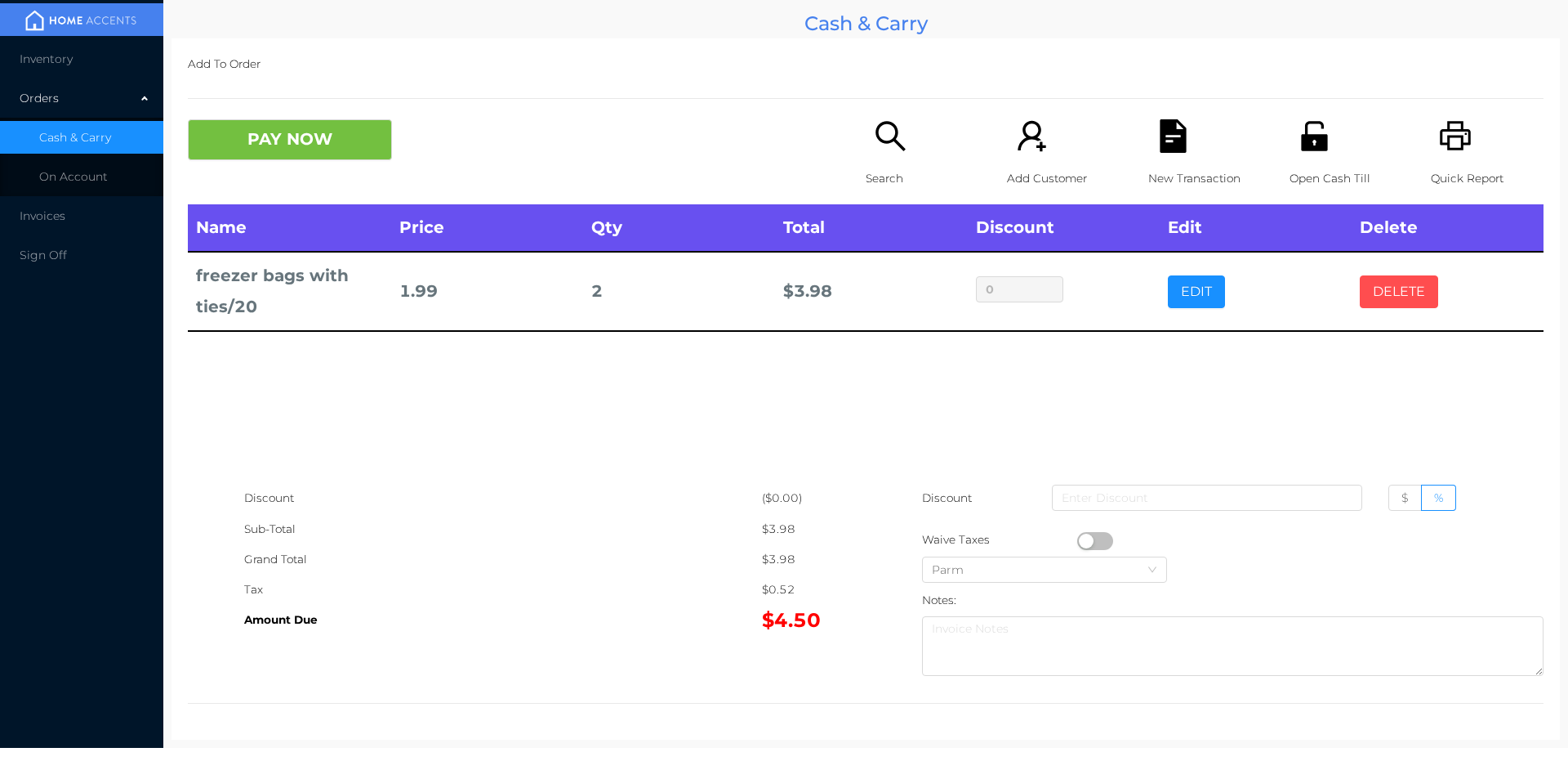
click at [1404, 285] on button "DELETE" at bounding box center [1399, 291] width 78 height 32
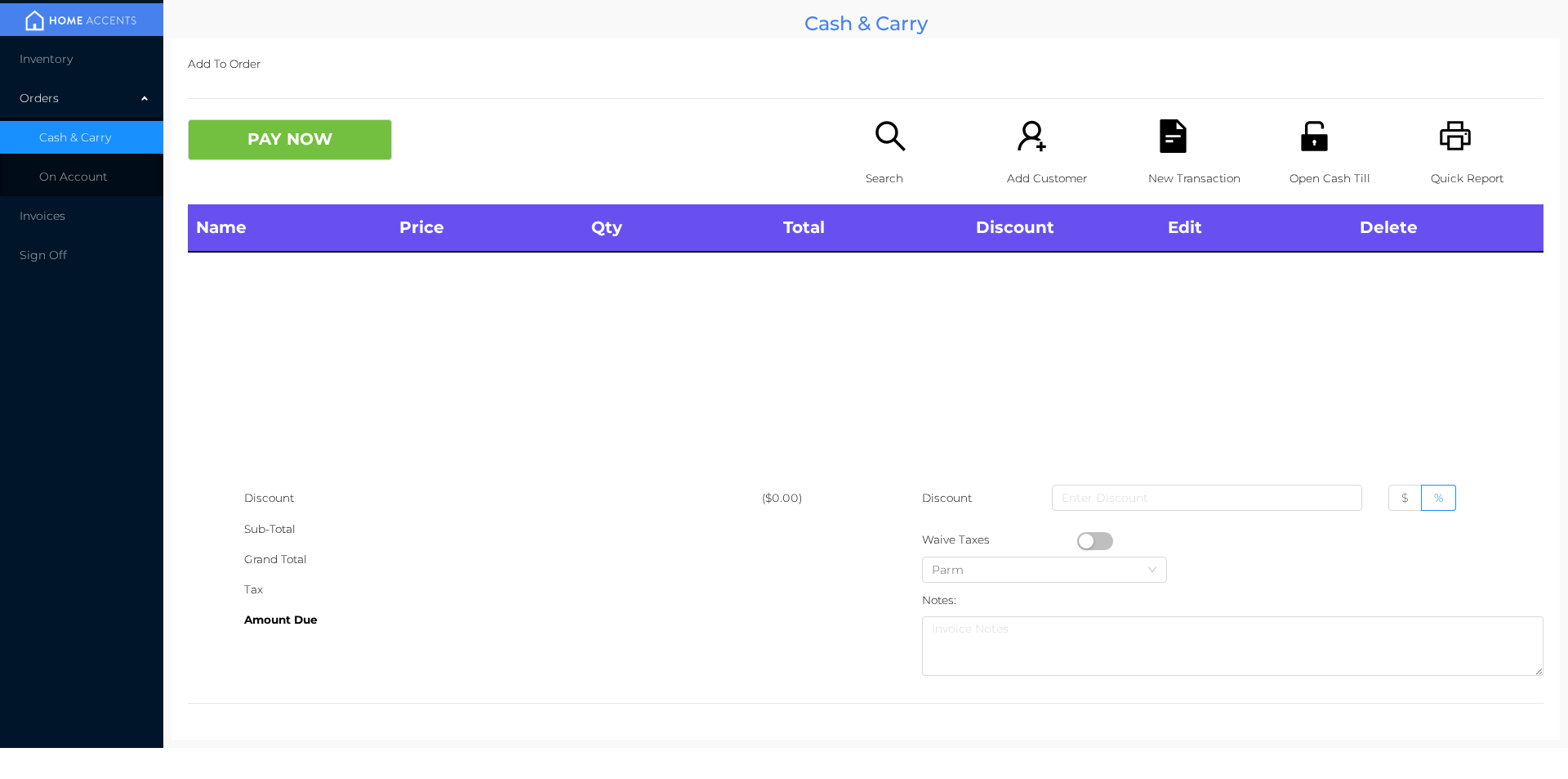
click at [1464, 148] on div "Quick Report" at bounding box center [1487, 161] width 112 height 85
click at [280, 139] on button "PAY NOW" at bounding box center [290, 140] width 204 height 41
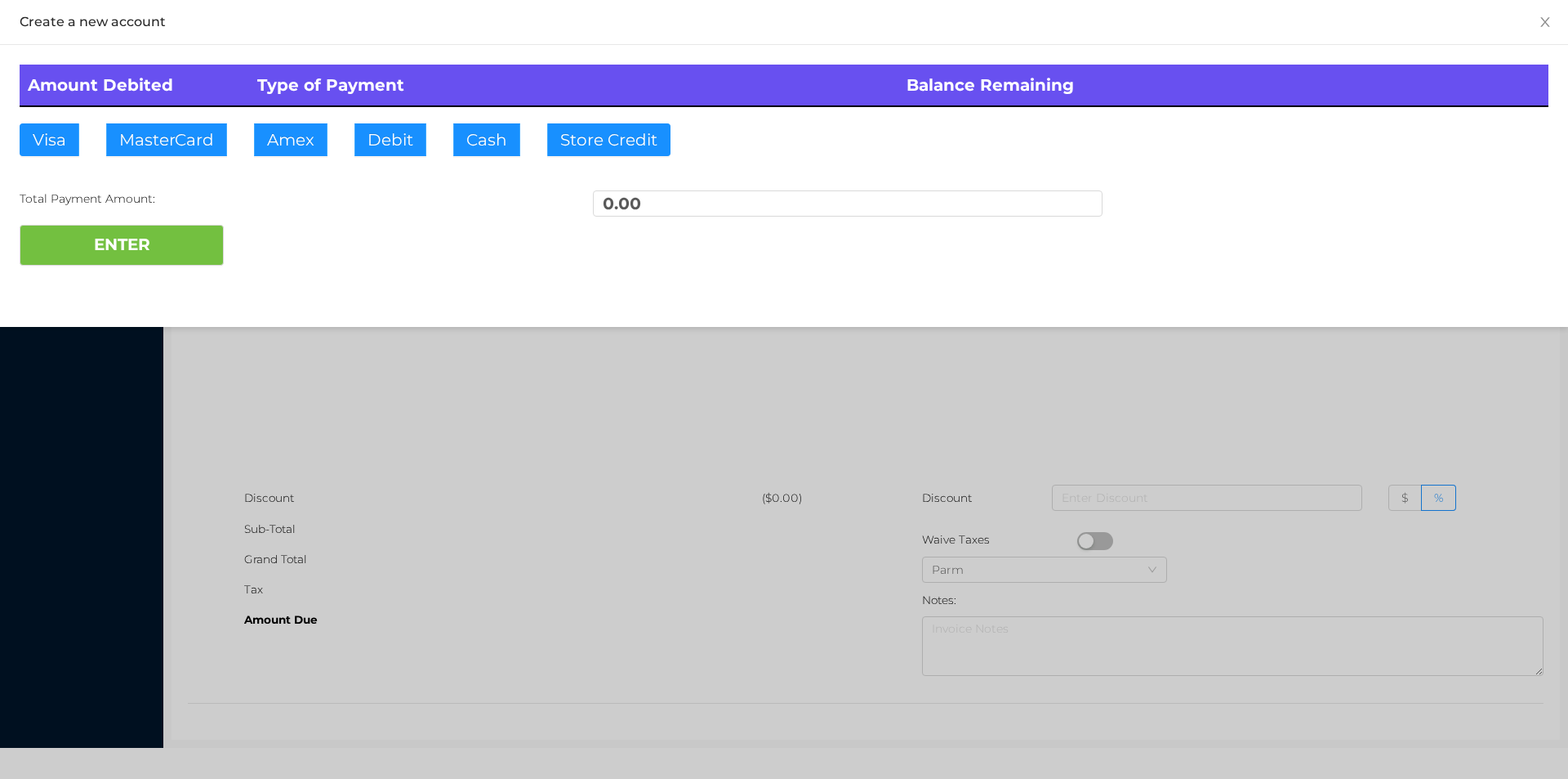
click at [343, 333] on div at bounding box center [784, 390] width 1568 height 779
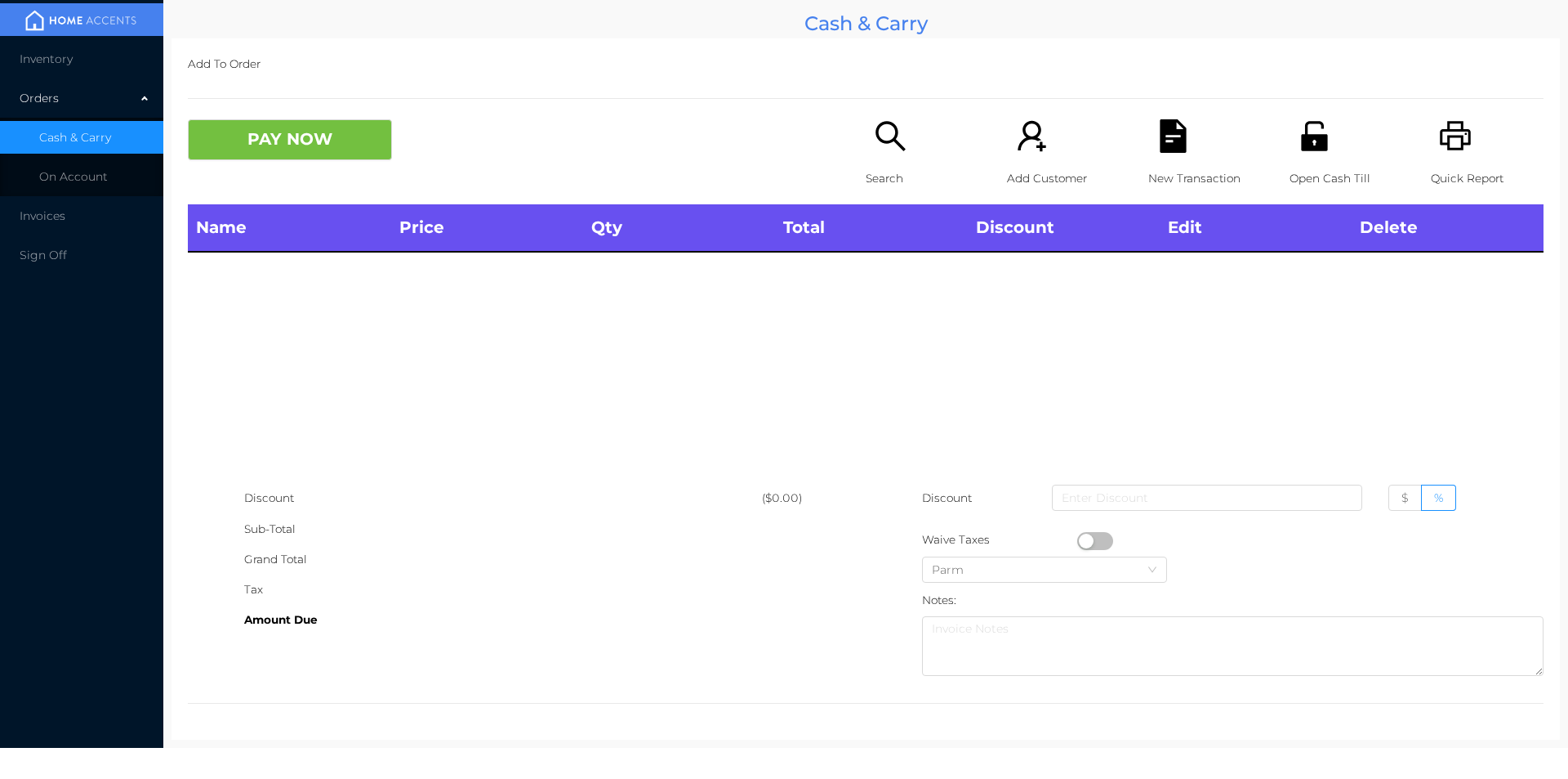
click at [880, 151] on icon "icon: search" at bounding box center [891, 136] width 33 height 33
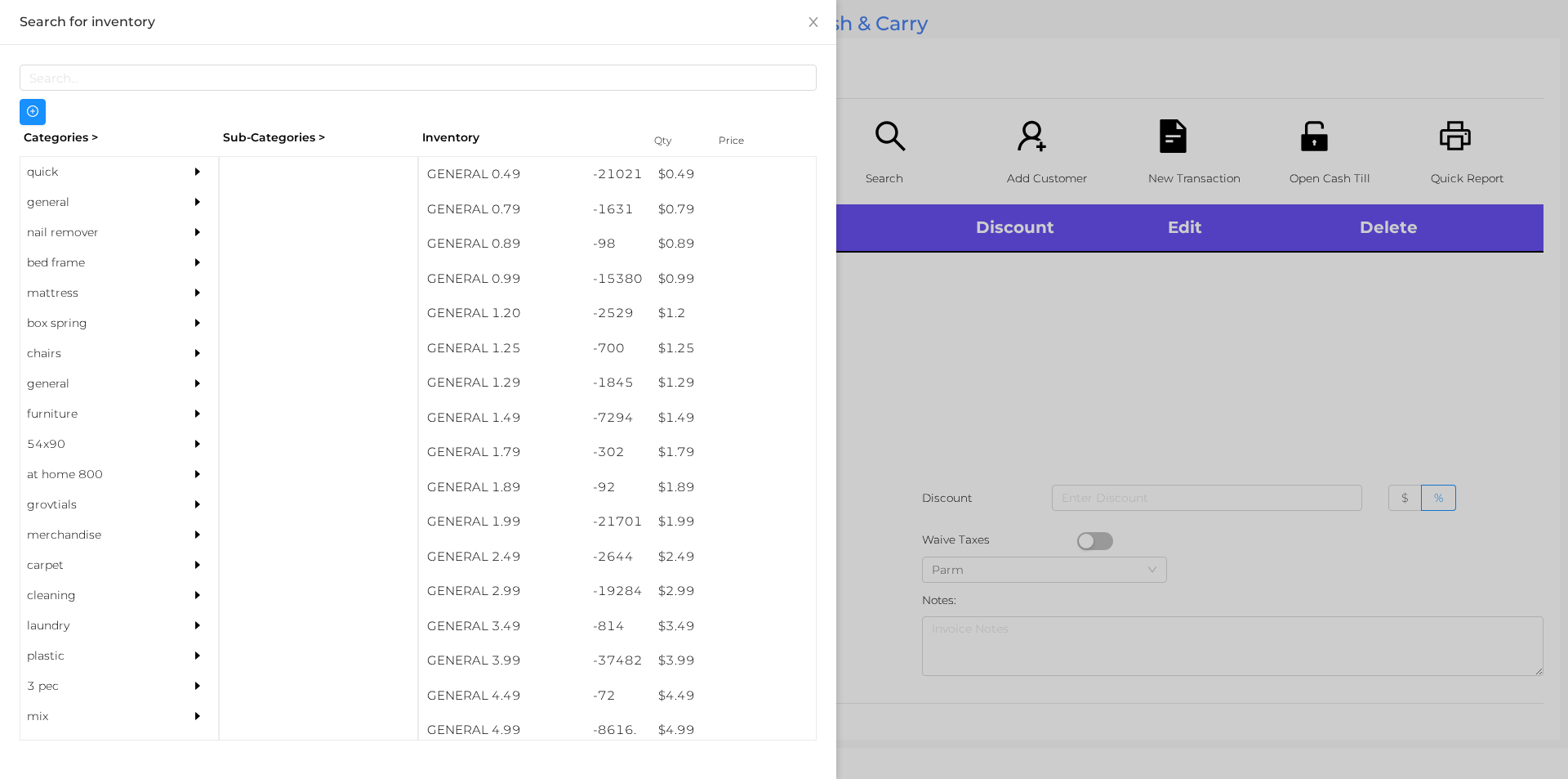
click at [54, 171] on div "quick" at bounding box center [95, 171] width 149 height 30
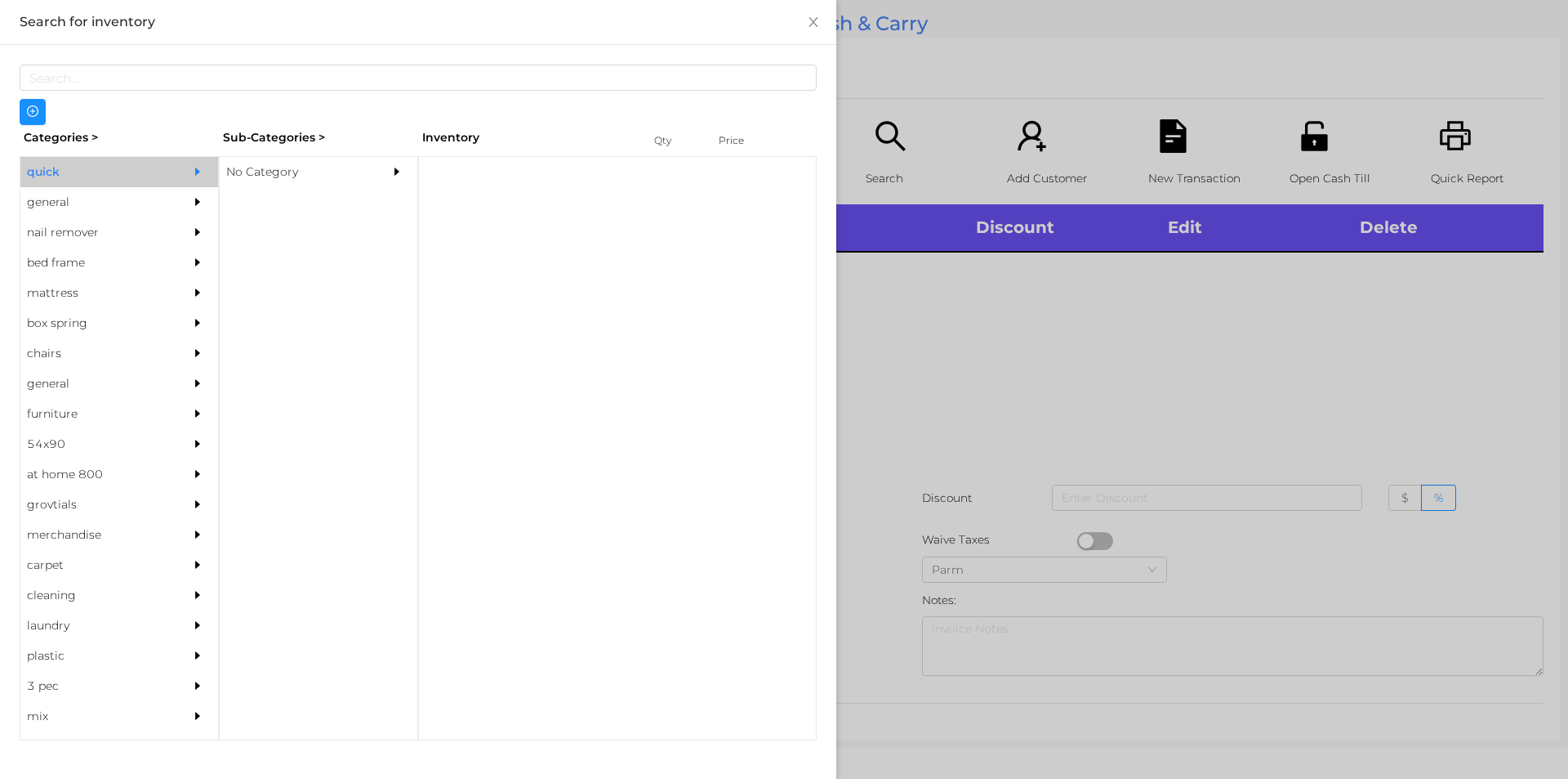
click at [270, 171] on div "No Category" at bounding box center [294, 171] width 149 height 30
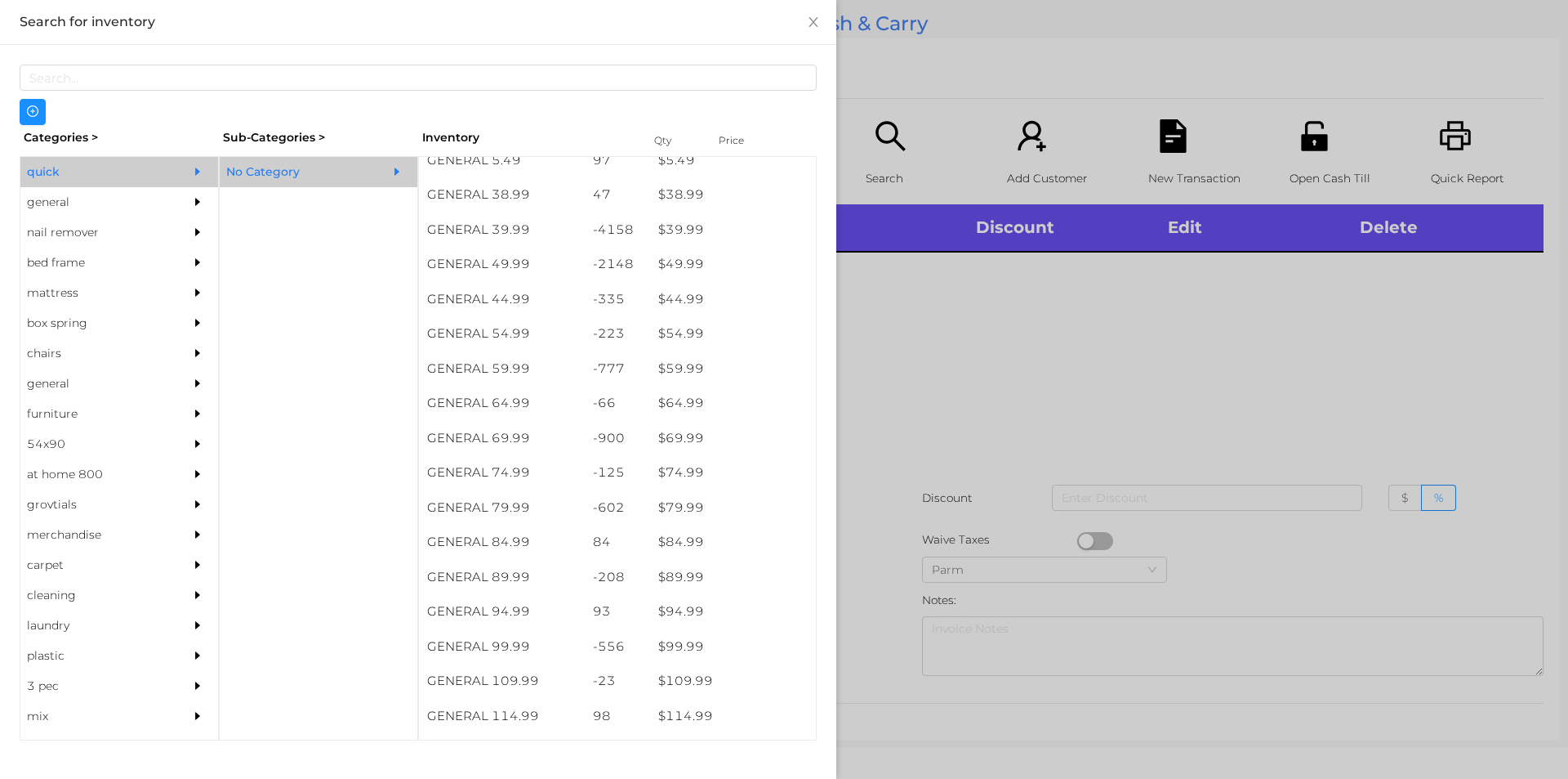
scroll to position [874, 0]
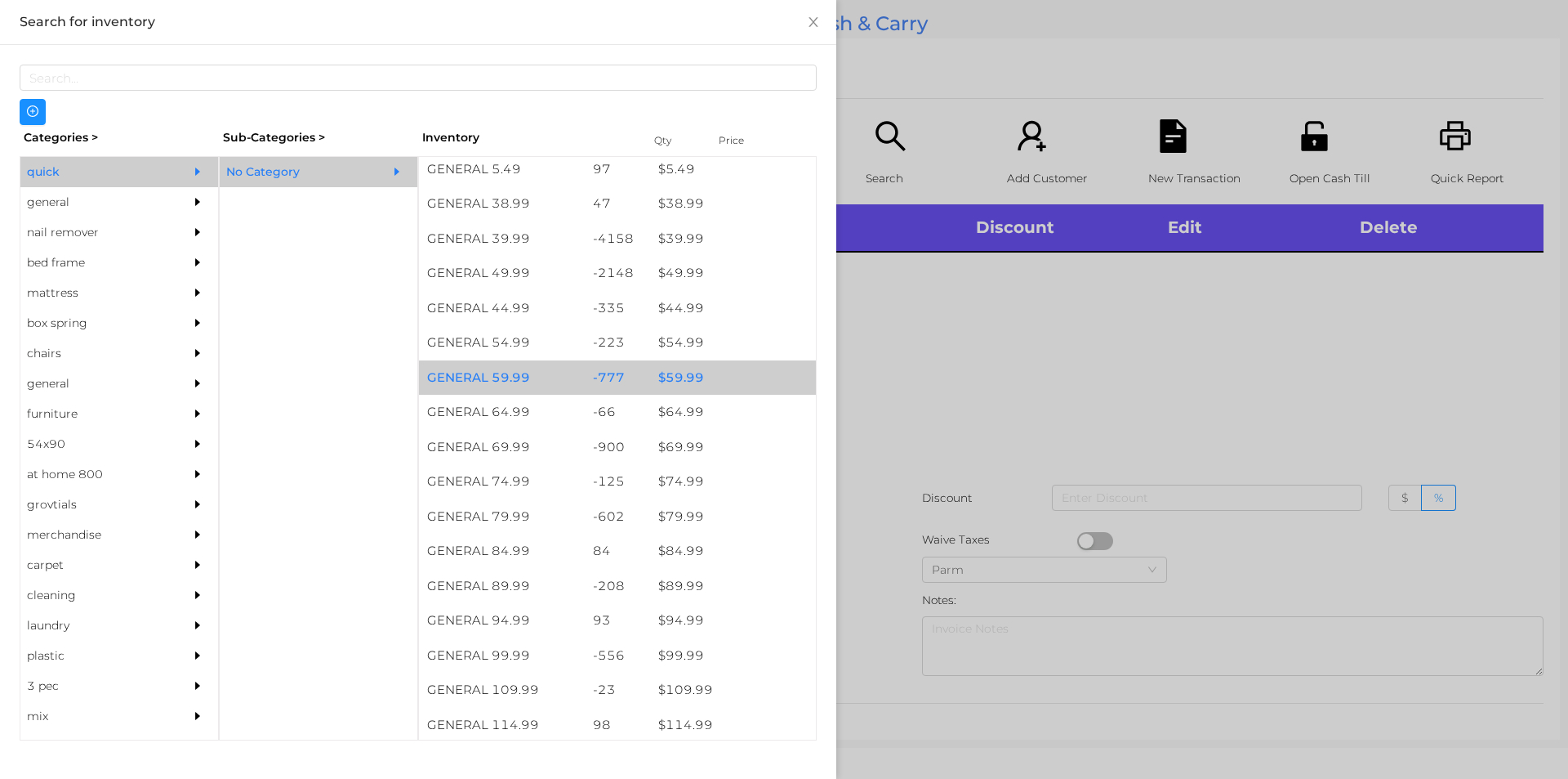
click at [670, 379] on div "$ 59.99" at bounding box center [734, 378] width 166 height 35
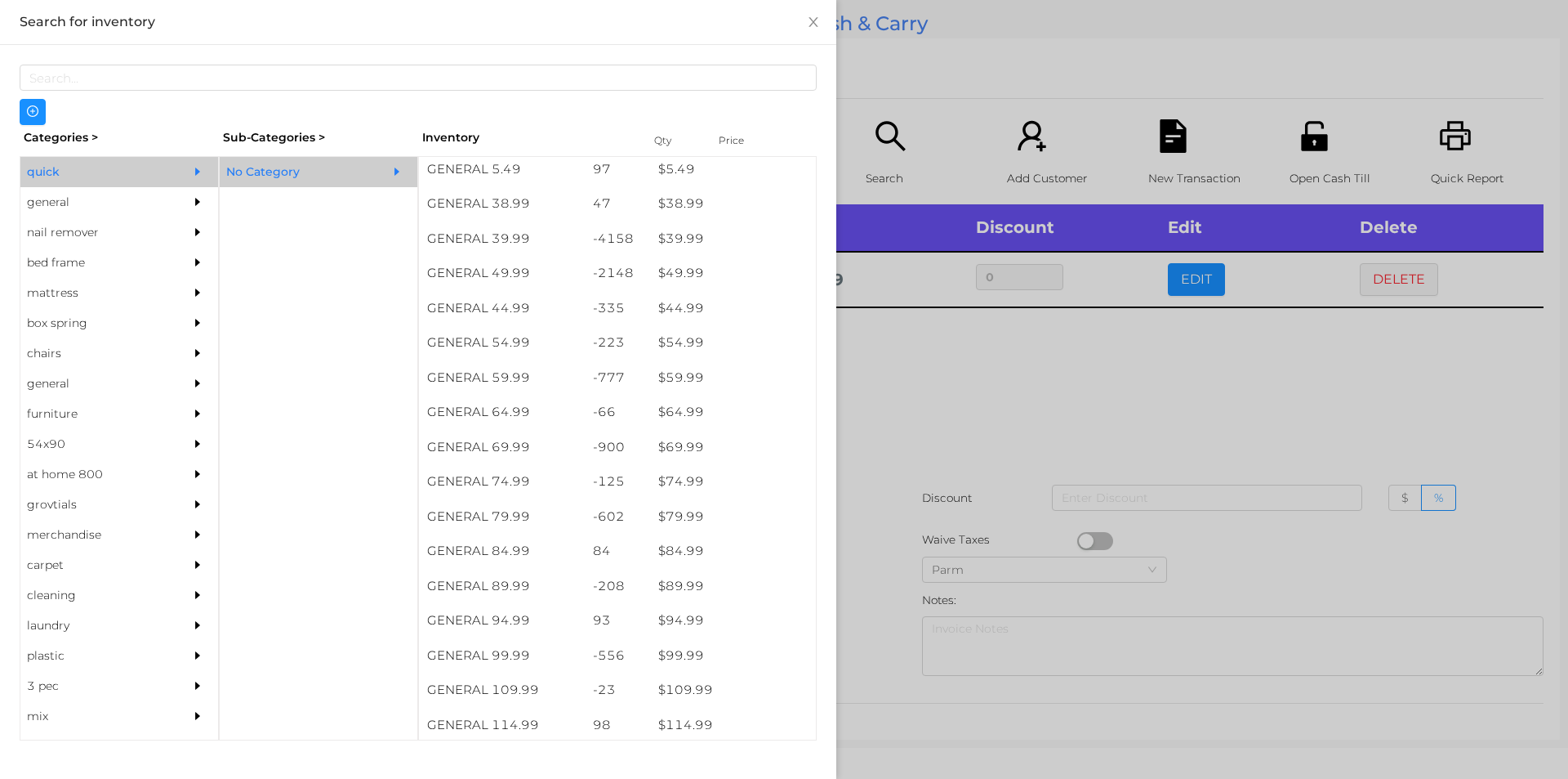
click at [901, 382] on div at bounding box center [784, 390] width 1568 height 779
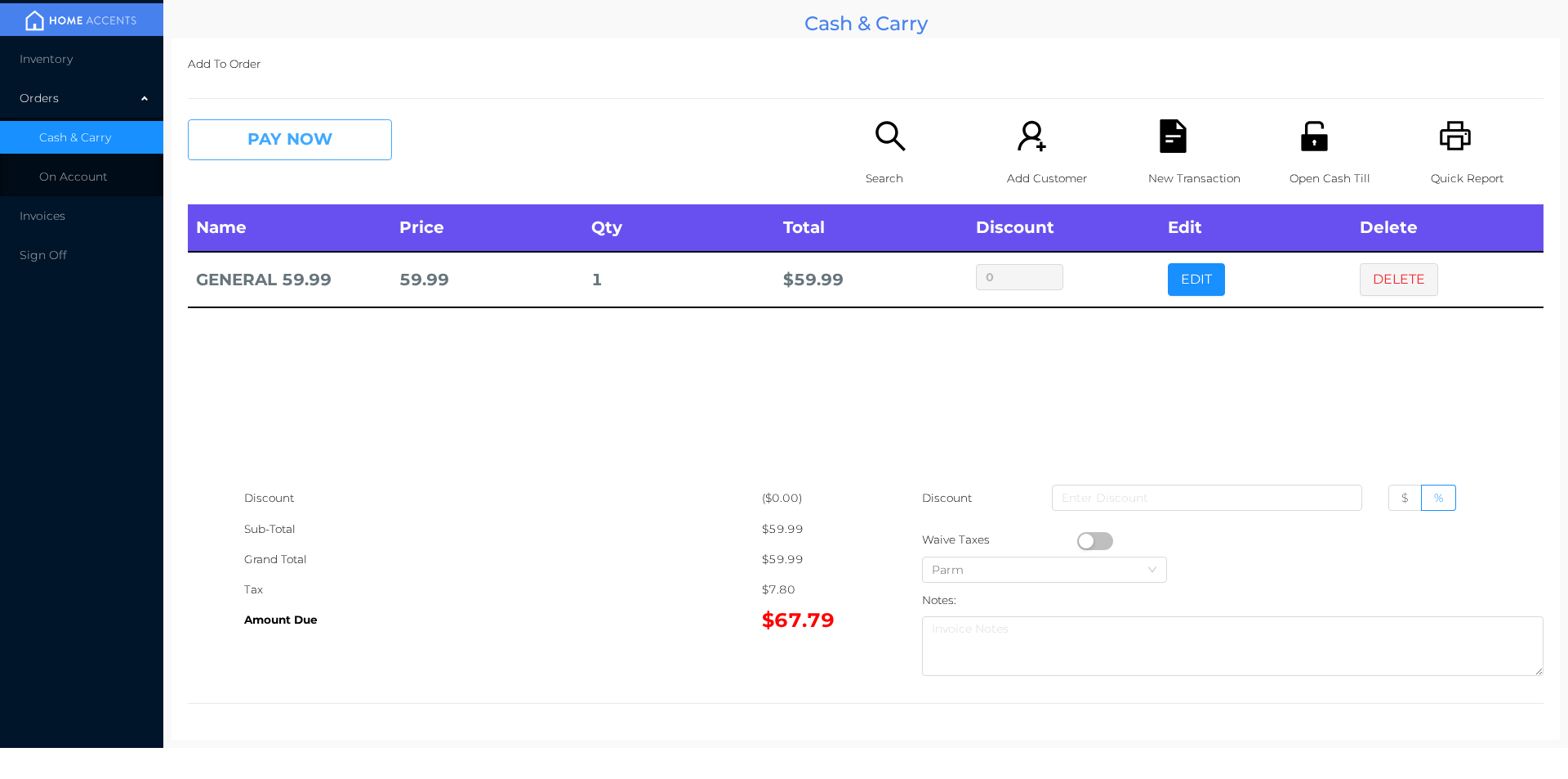
click at [330, 148] on button "PAY NOW" at bounding box center [290, 140] width 204 height 41
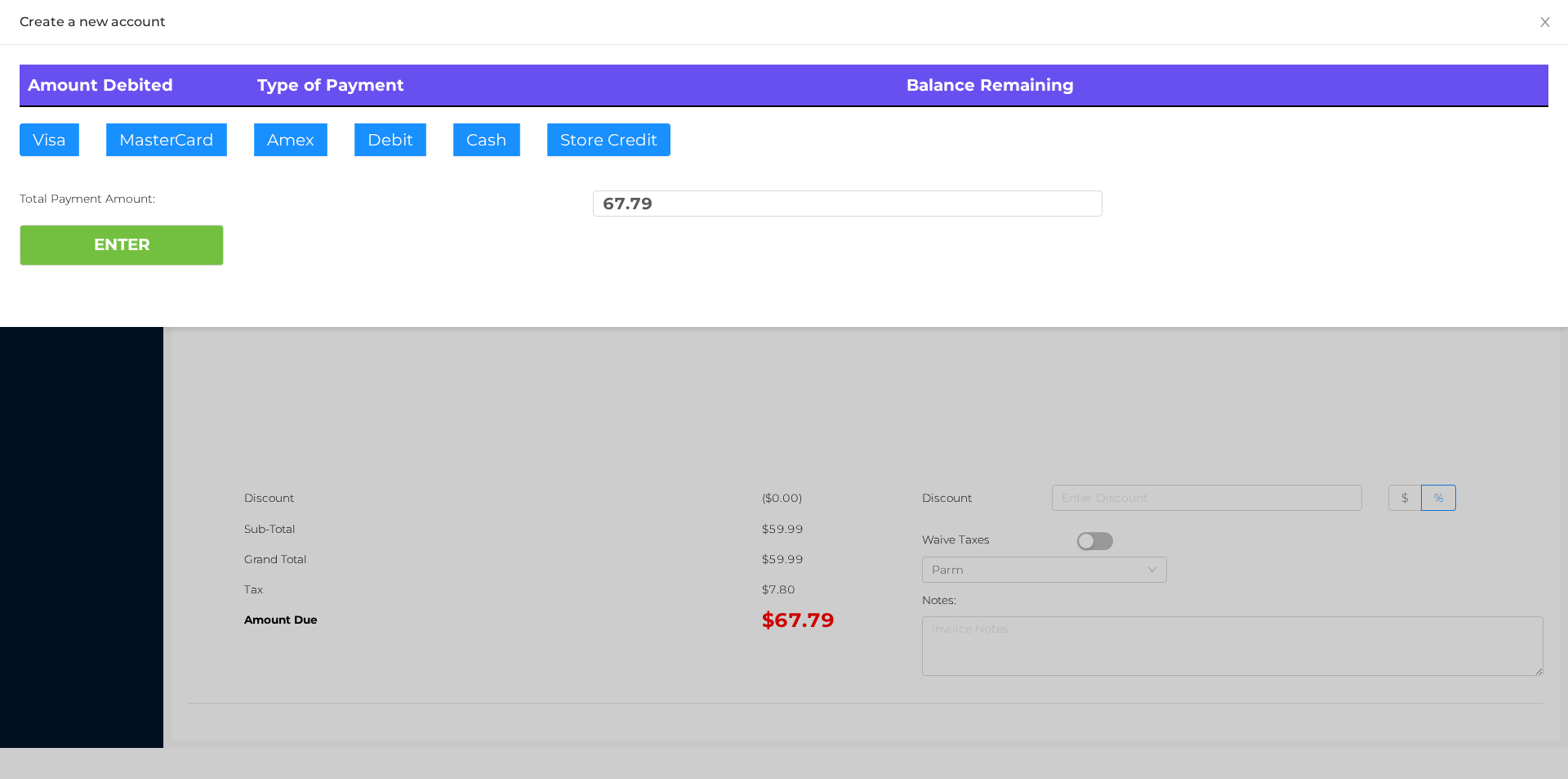
click at [290, 236] on div "ENTER" at bounding box center [784, 246] width 1529 height 41
click at [399, 495] on div at bounding box center [784, 390] width 1568 height 779
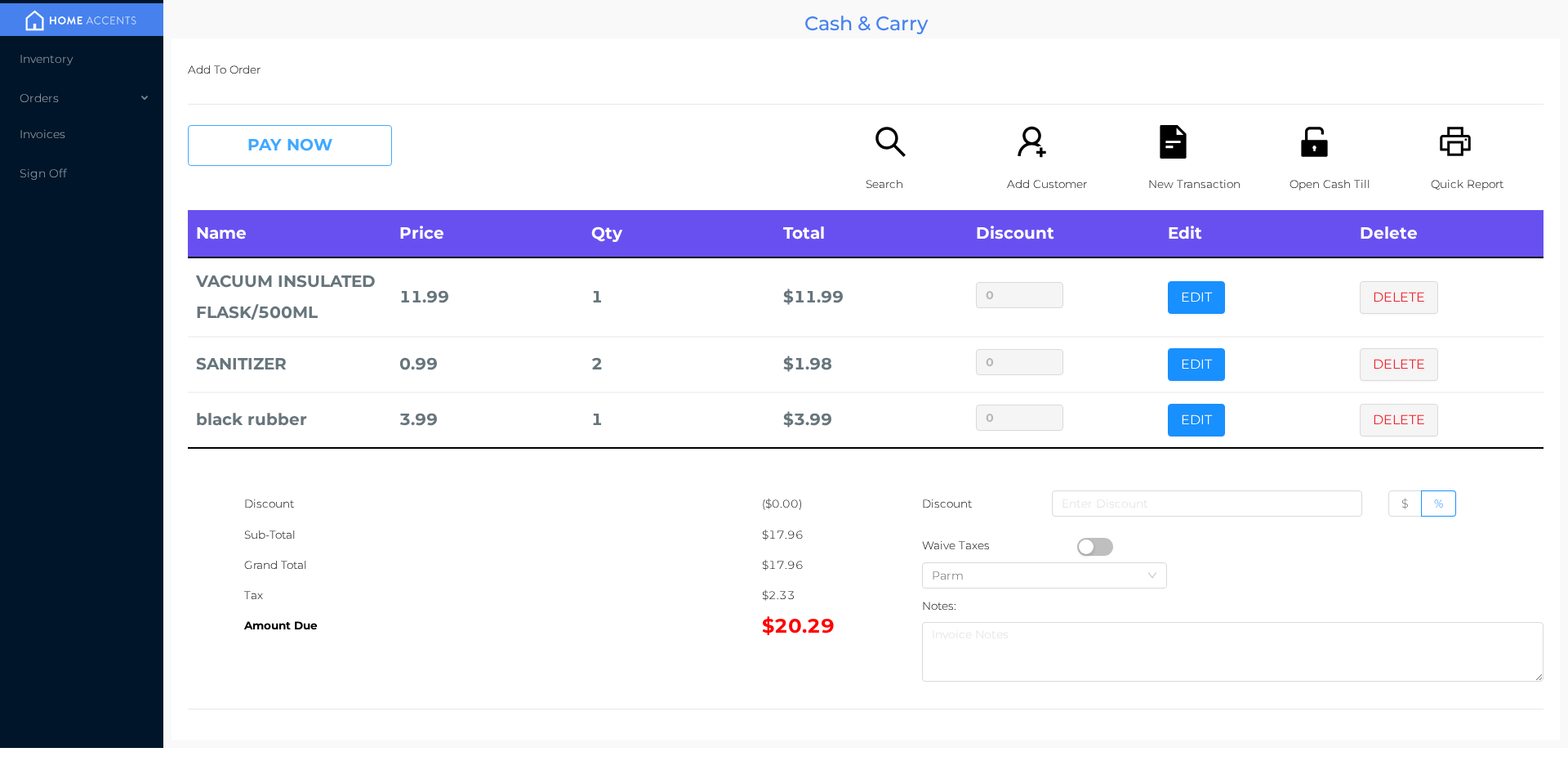
click at [293, 141] on button "PAY NOW" at bounding box center [290, 146] width 204 height 41
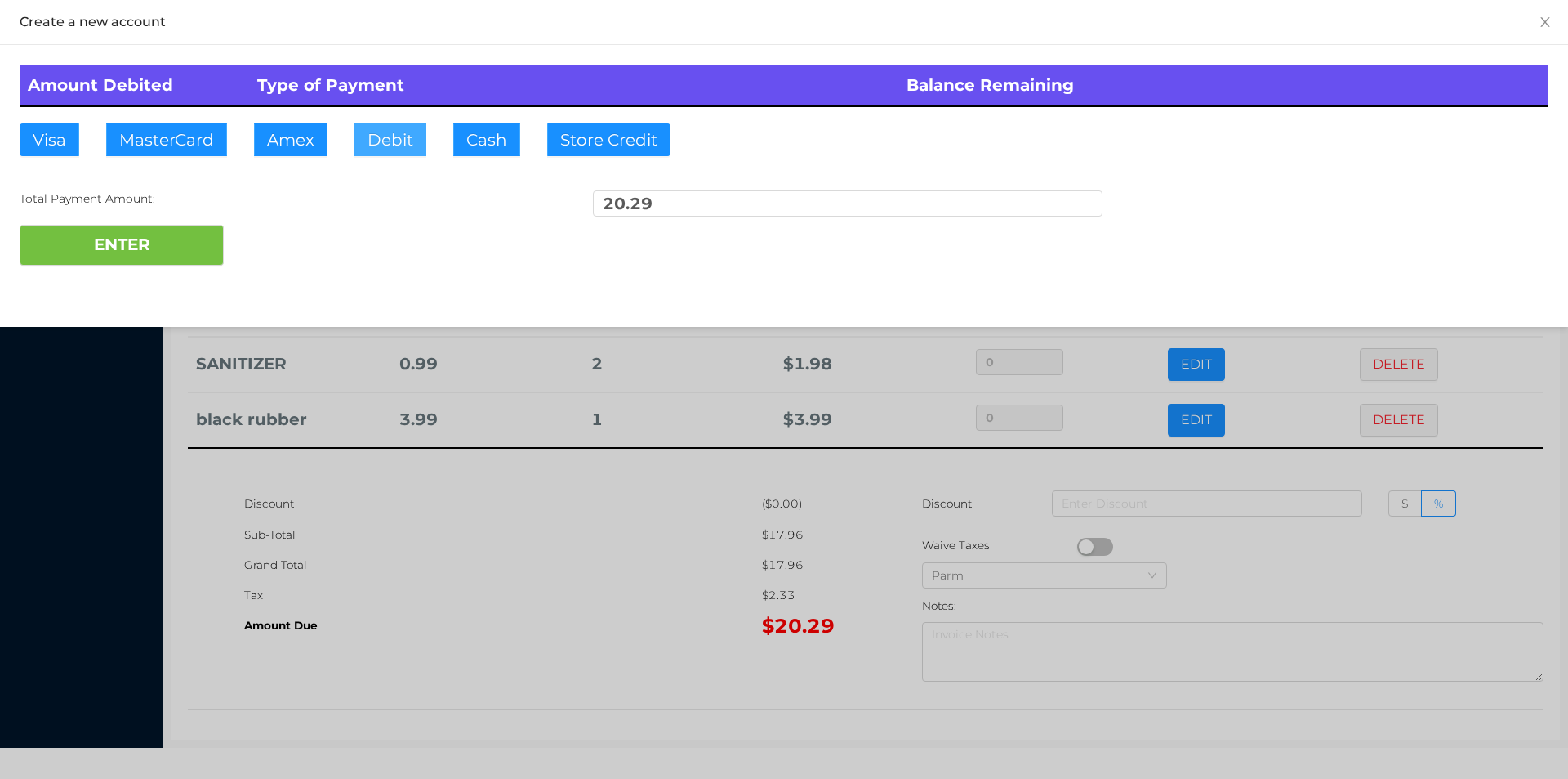
click at [370, 137] on button "Debit" at bounding box center [389, 139] width 71 height 32
click at [131, 233] on button "ENTER" at bounding box center [121, 246] width 204 height 41
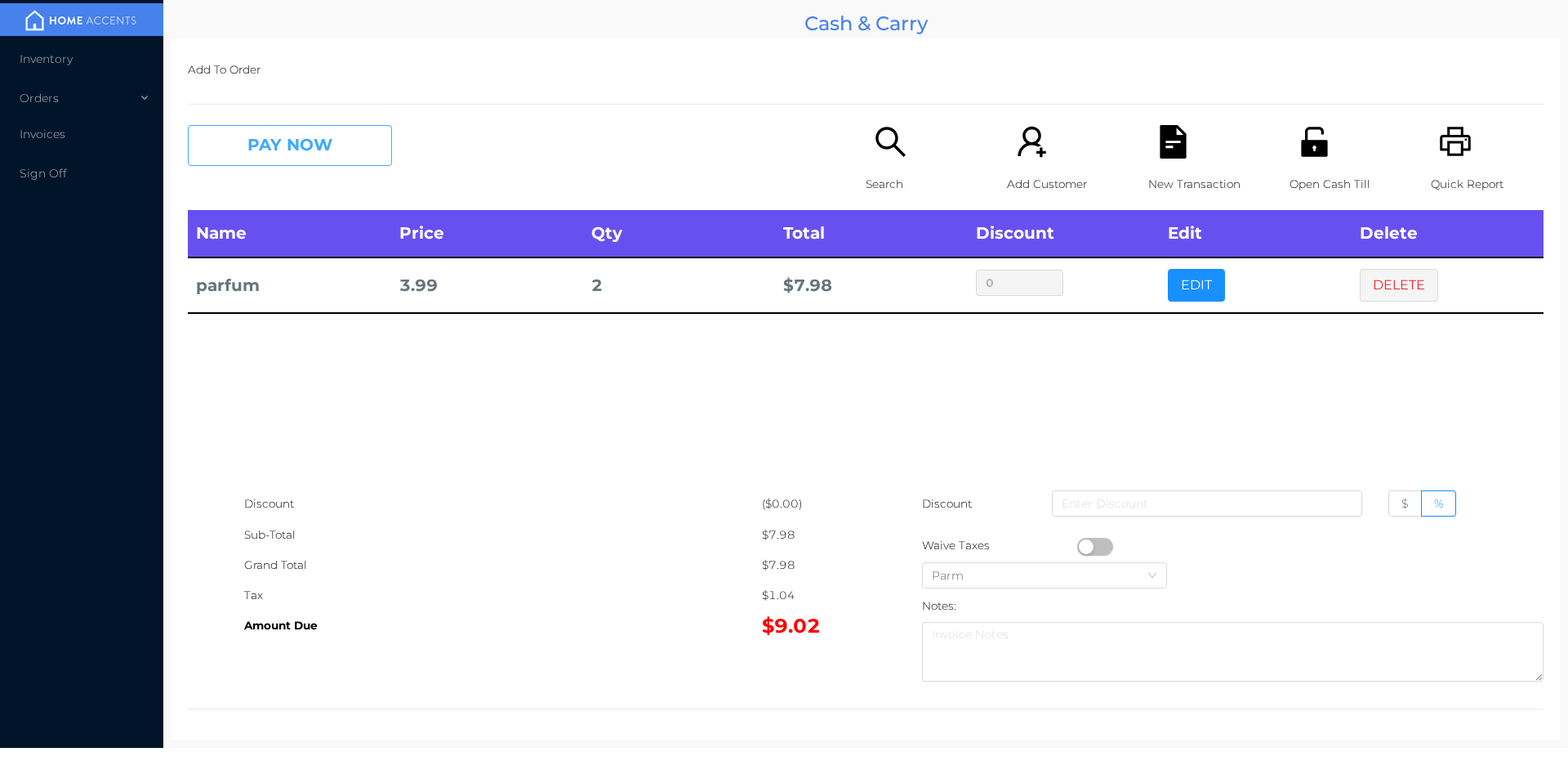
click at [270, 136] on button "PAY NOW" at bounding box center [290, 146] width 204 height 41
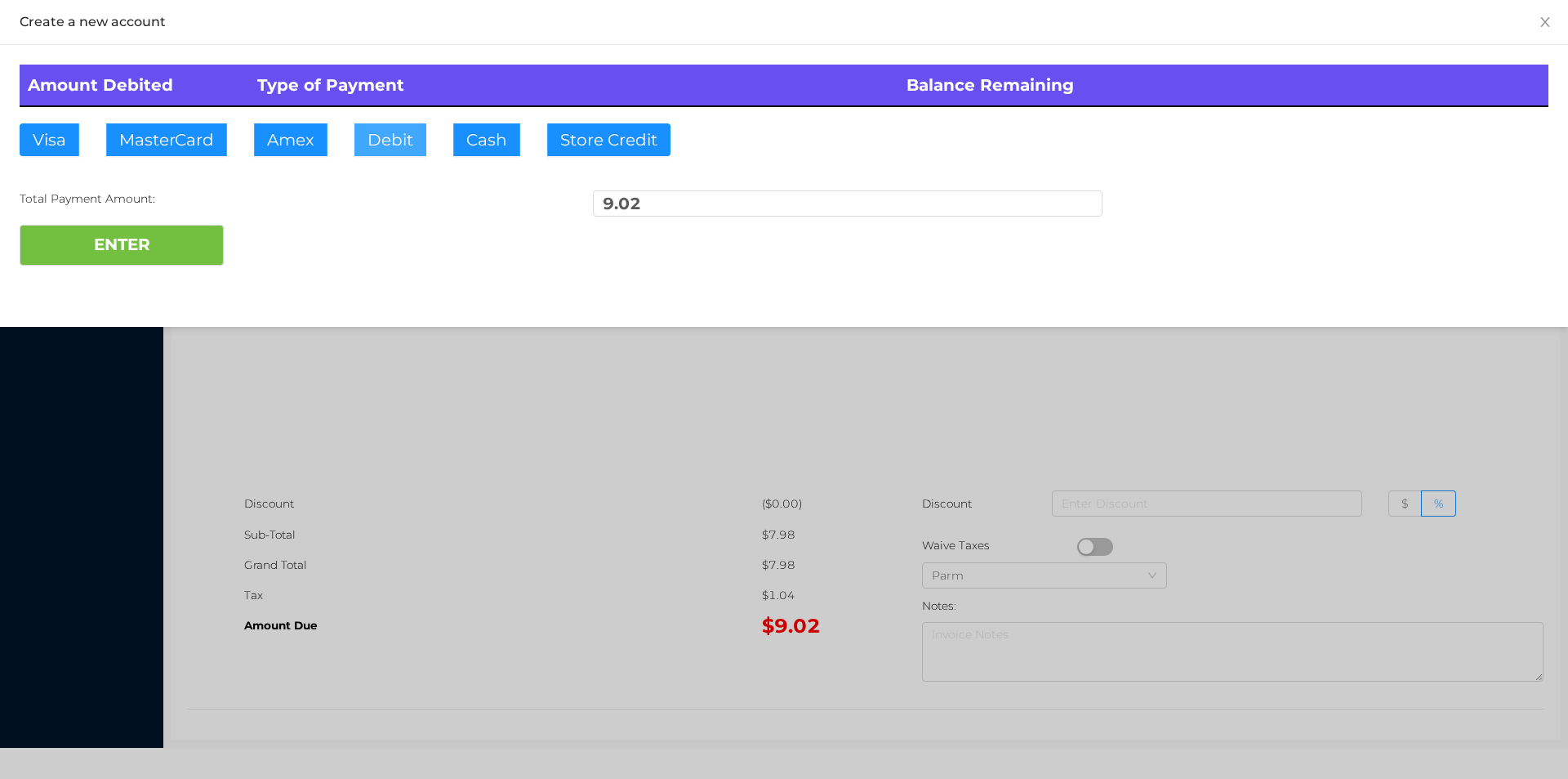
click at [381, 149] on button "Debit" at bounding box center [389, 139] width 71 height 32
type input "20."
click at [126, 256] on button "ENTER" at bounding box center [121, 246] width 204 height 41
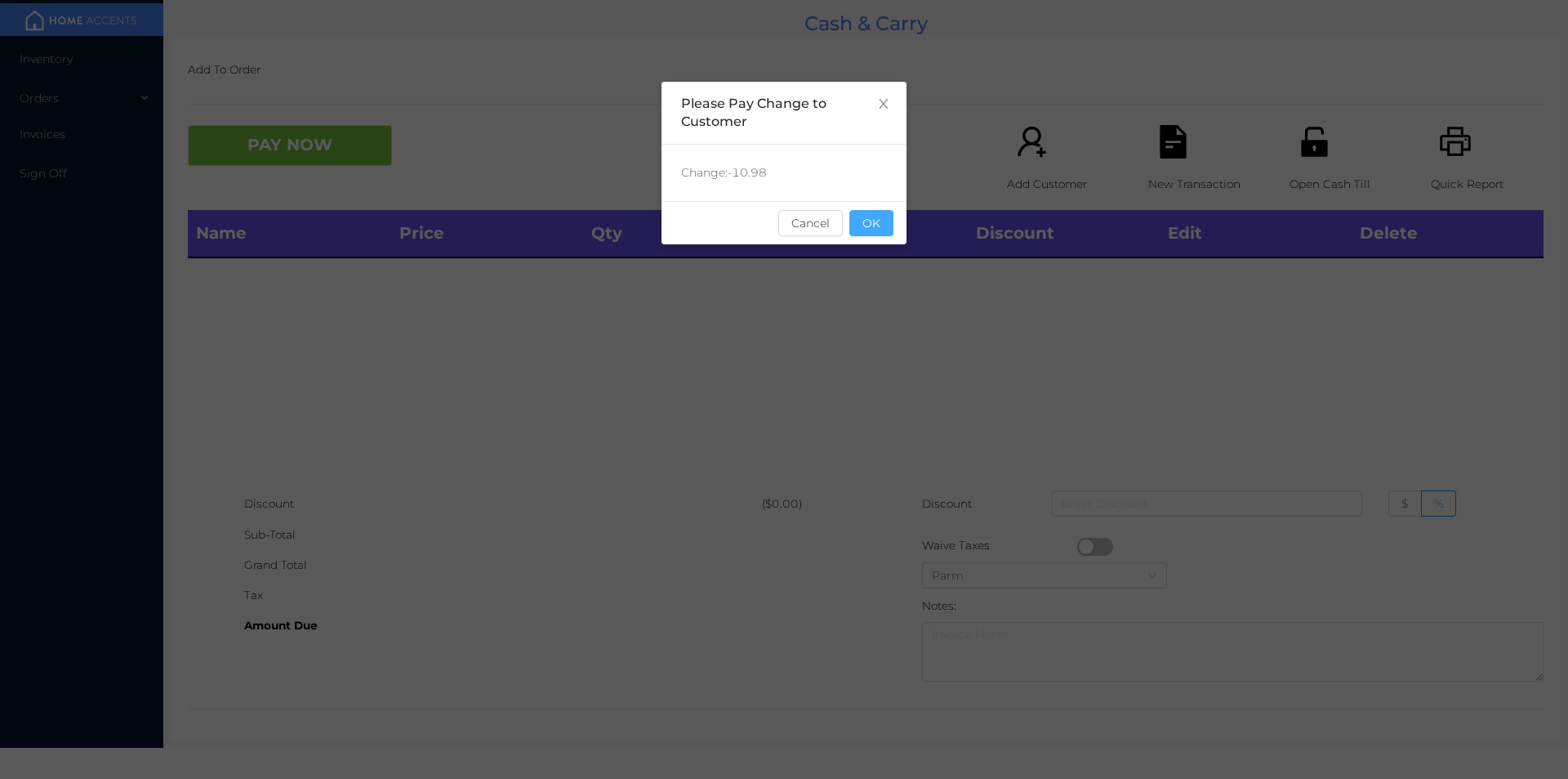
click at [869, 230] on button "OK" at bounding box center [872, 223] width 44 height 26
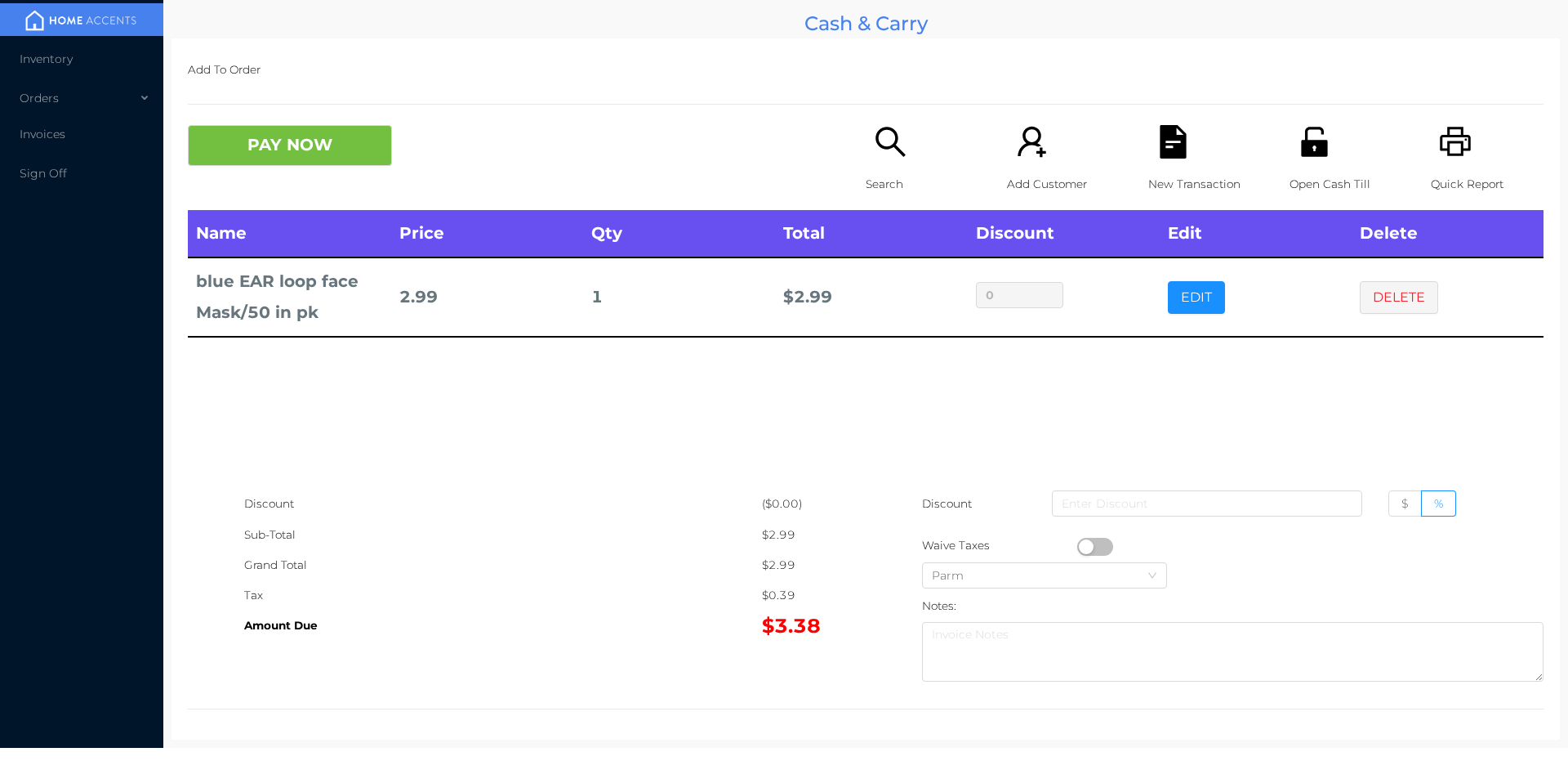
click at [888, 159] on icon "icon: search" at bounding box center [891, 142] width 33 height 33
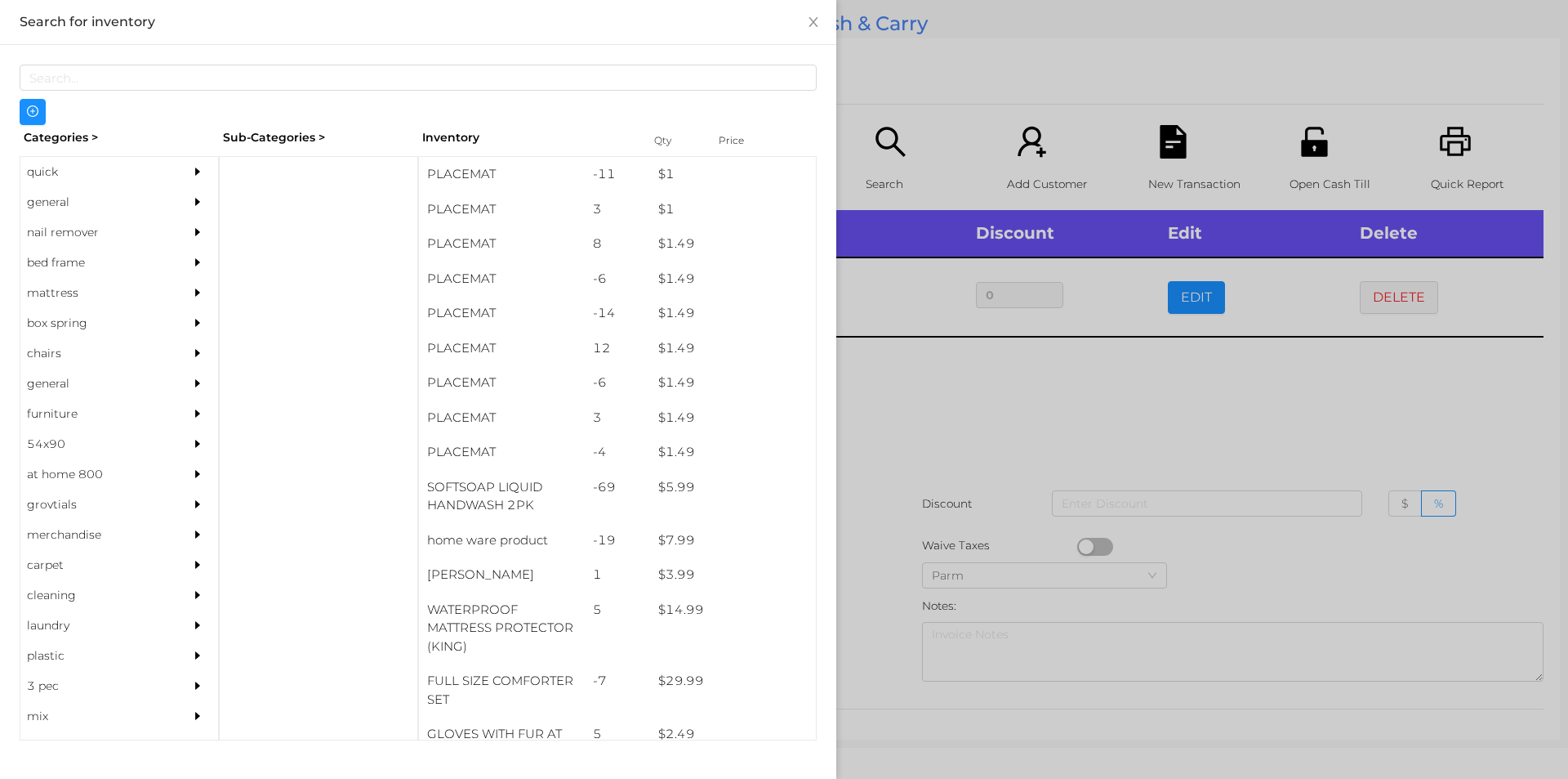
click at [945, 434] on div at bounding box center [784, 390] width 1568 height 779
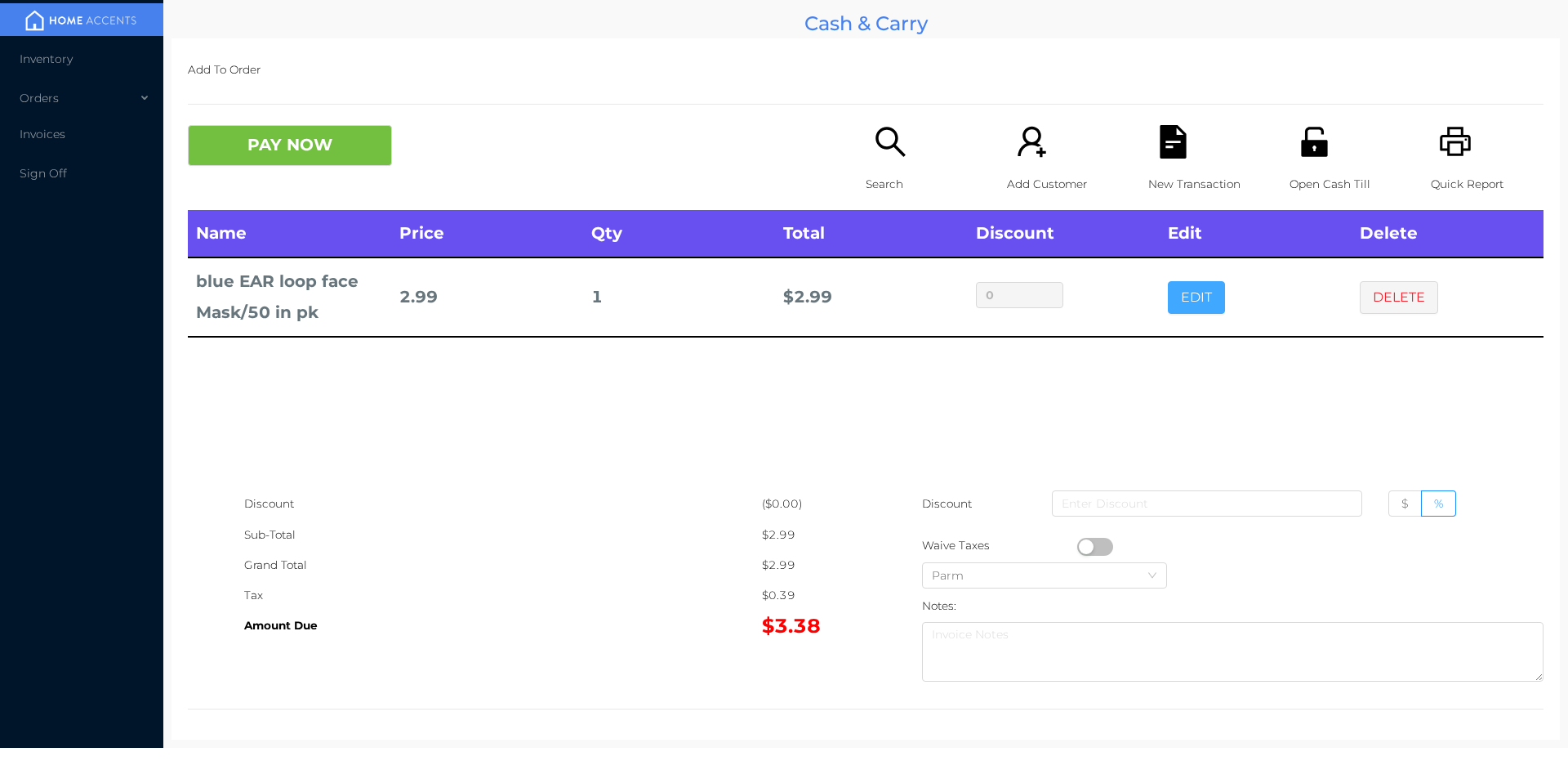
click at [1188, 307] on button "EDIT" at bounding box center [1196, 297] width 57 height 32
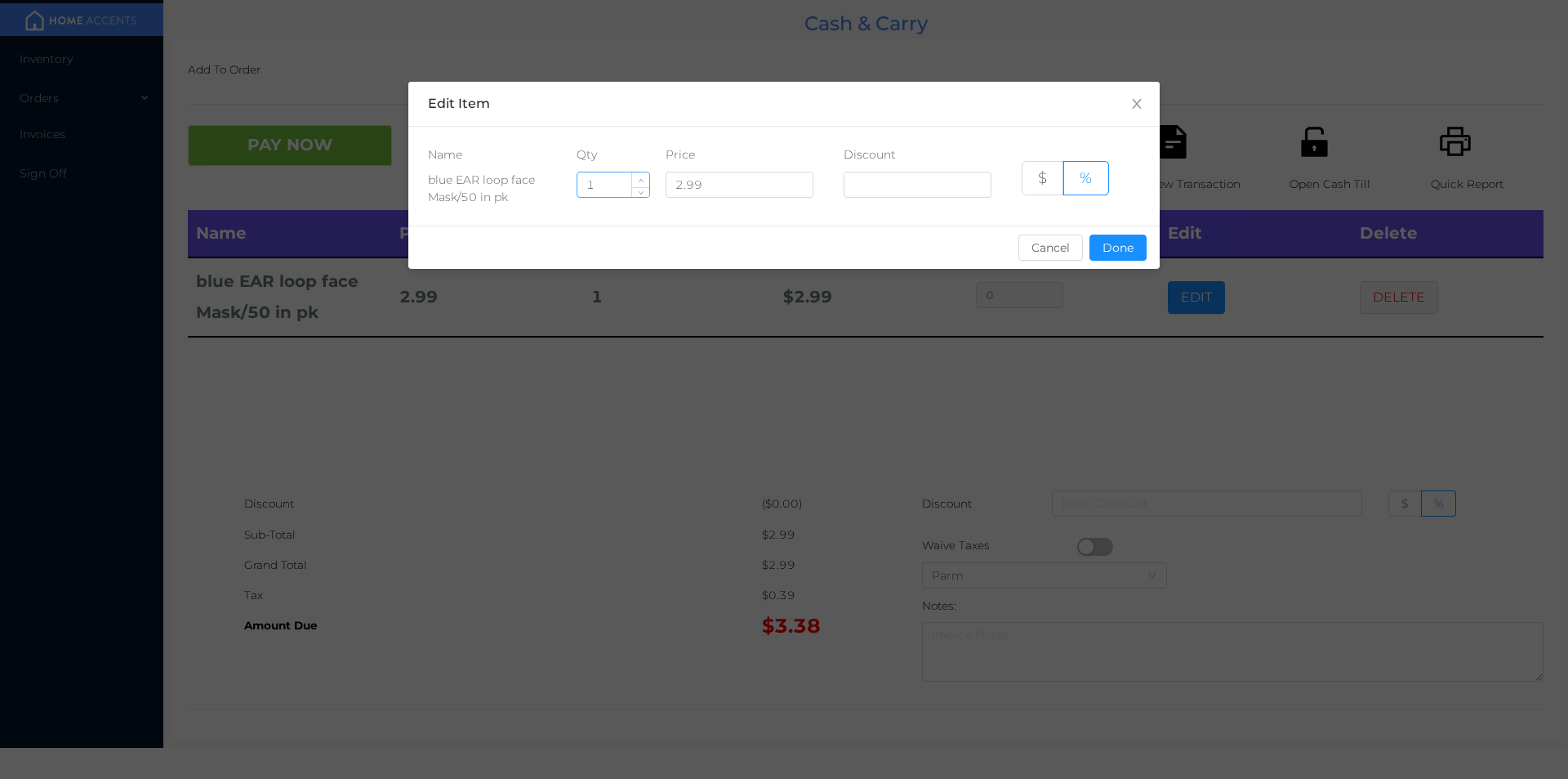
click at [641, 179] on icon "icon: up" at bounding box center [641, 181] width 6 height 6
type input "2"
type input "5"
click at [1119, 252] on button "Done" at bounding box center [1118, 248] width 57 height 26
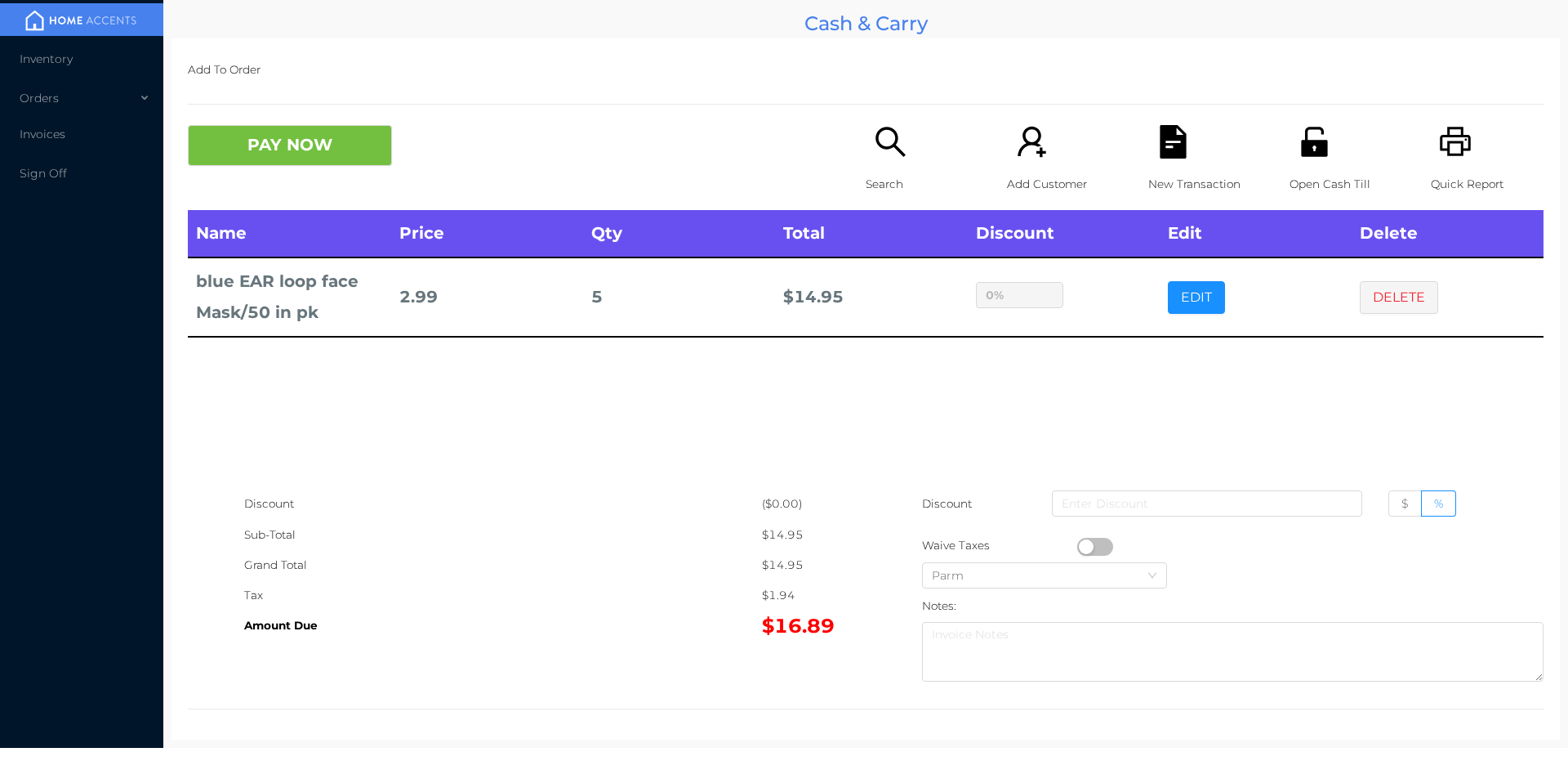
click at [1097, 424] on div "Name Price Qty Total Discount Edit Delete blue EAR loop face Mask/50 in pk 2.99…" at bounding box center [866, 349] width 1356 height 279
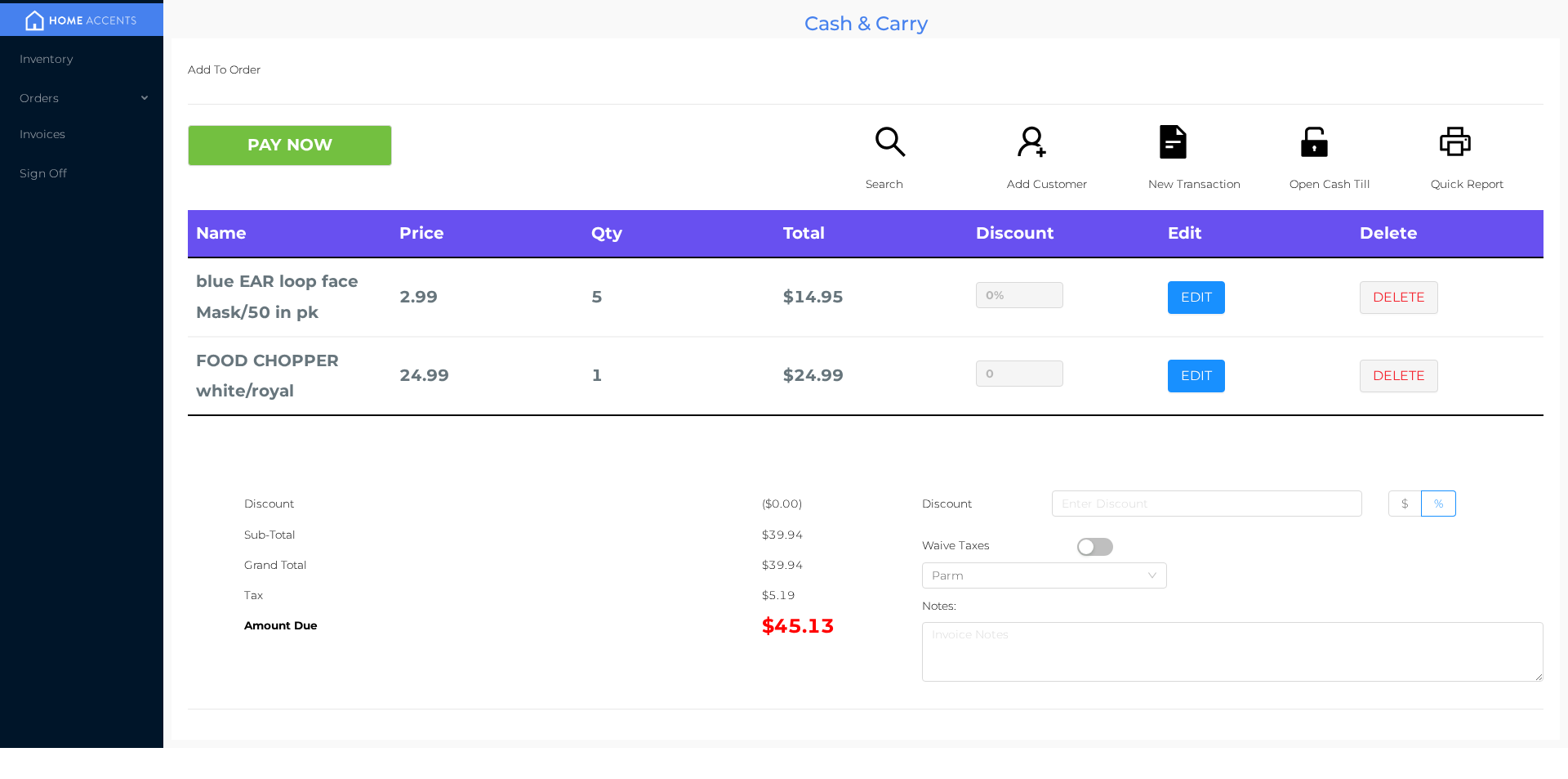
scroll to position [6, 0]
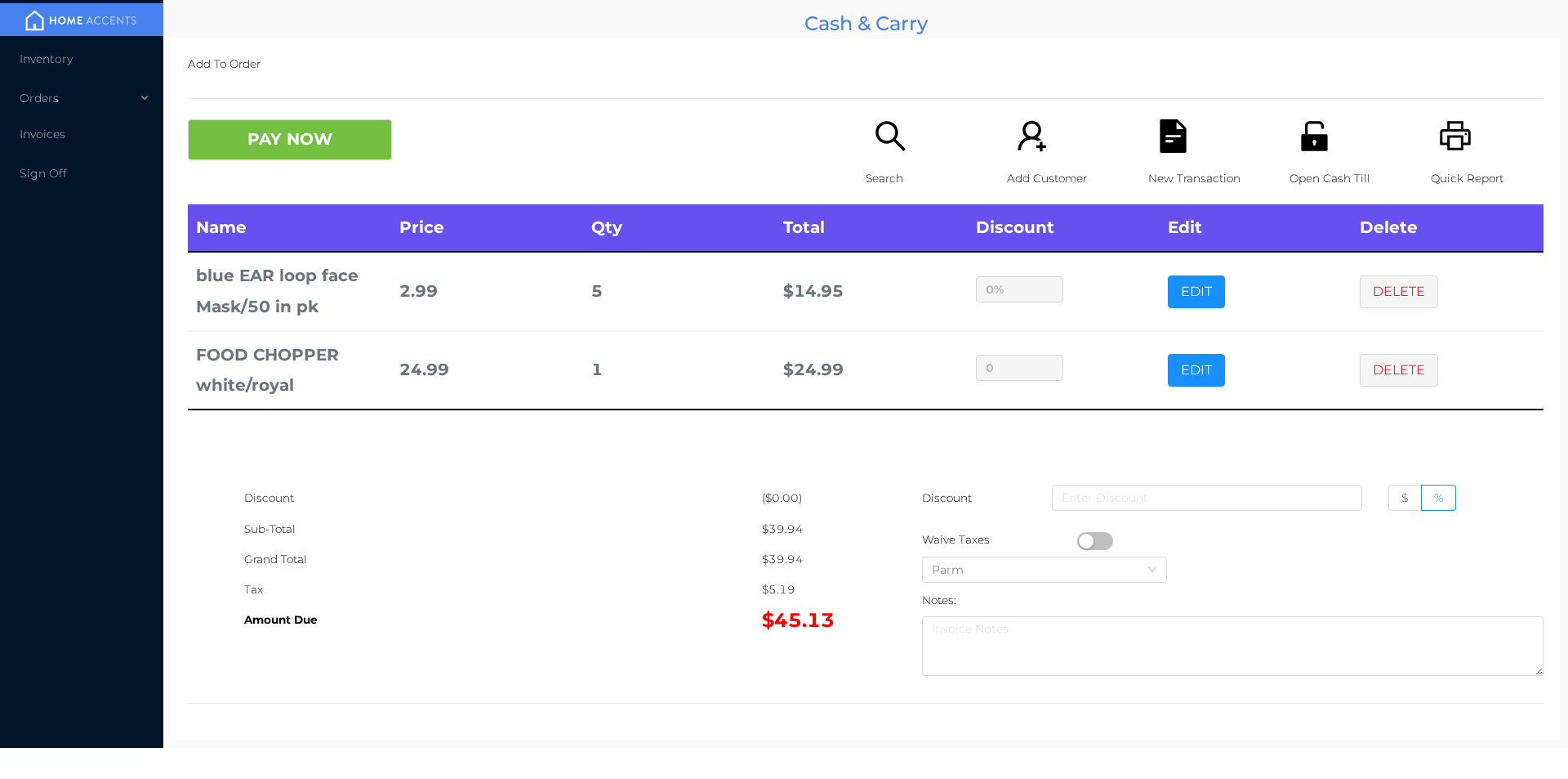
click at [1322, 151] on div "Open Cash Till" at bounding box center [1346, 161] width 112 height 85
click at [257, 187] on div "PAY NOW Search Add Customer New Transaction Open Cash Till Quick Report" at bounding box center [866, 161] width 1356 height 85
click at [325, 139] on button "PAY NOW" at bounding box center [290, 140] width 204 height 41
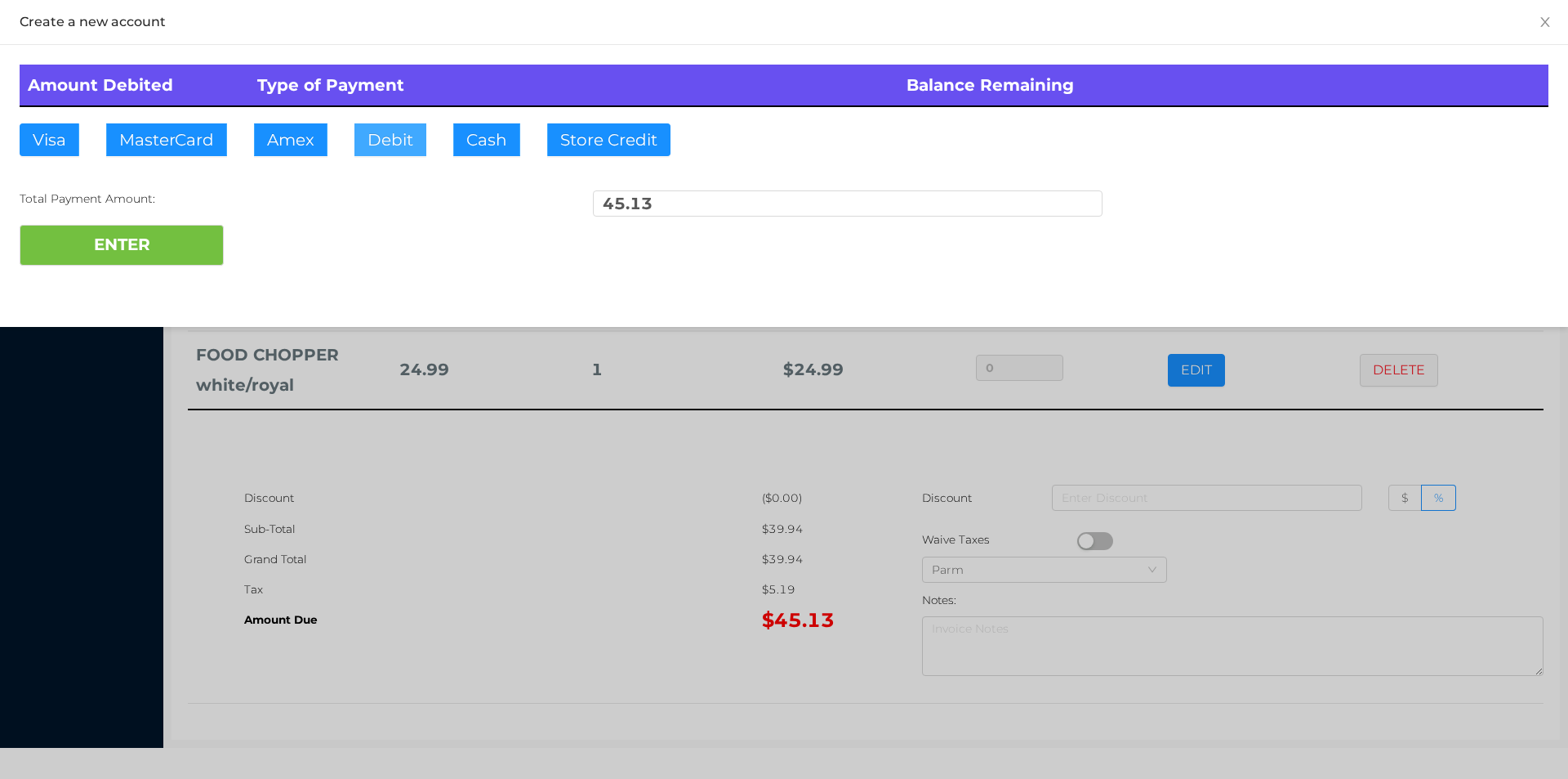
click at [394, 135] on button "Debit" at bounding box center [389, 139] width 71 height 32
click at [114, 240] on button "ENTER" at bounding box center [121, 246] width 204 height 41
type input "0"
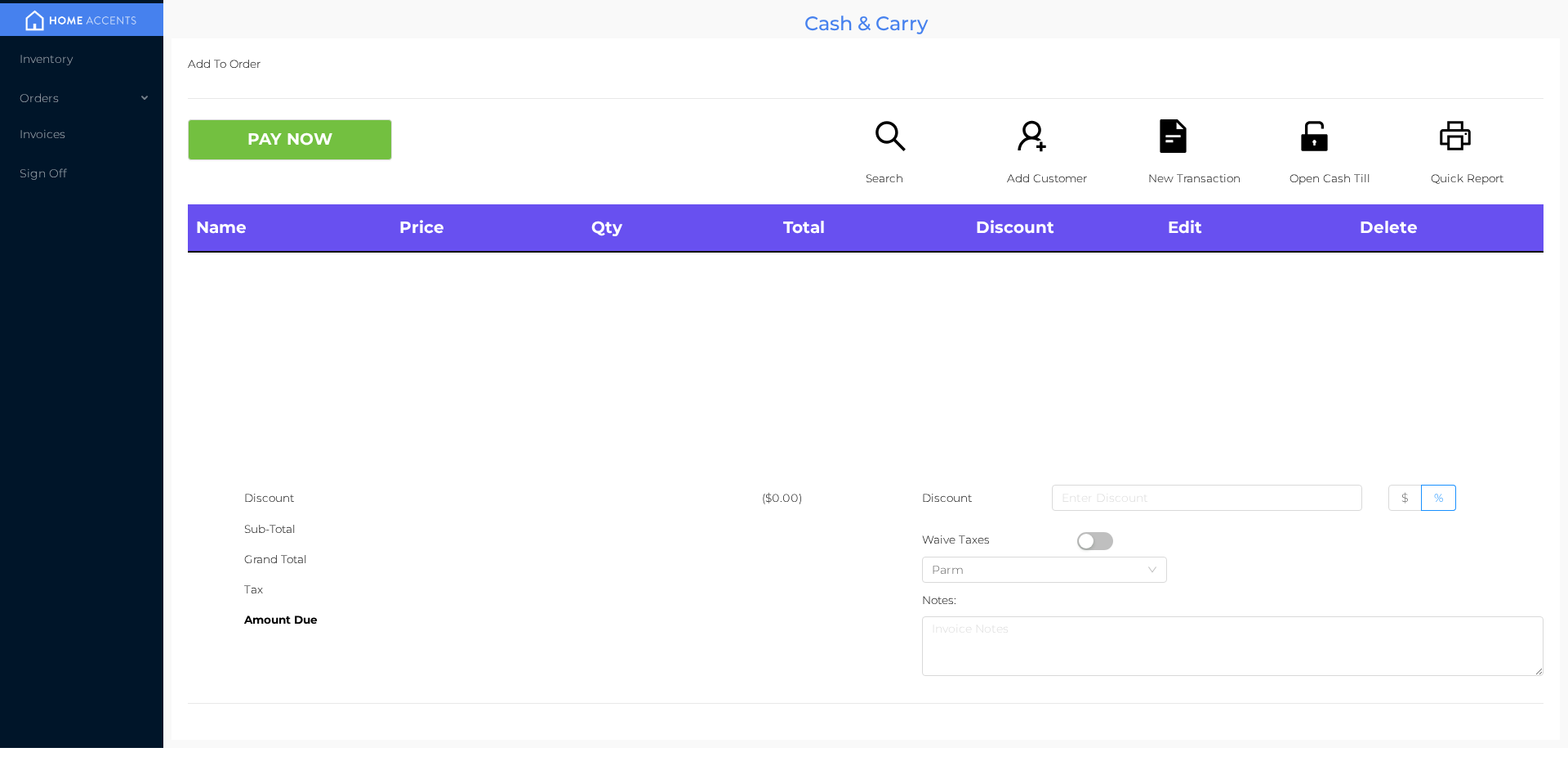
click at [879, 161] on div "Search" at bounding box center [921, 161] width 112 height 85
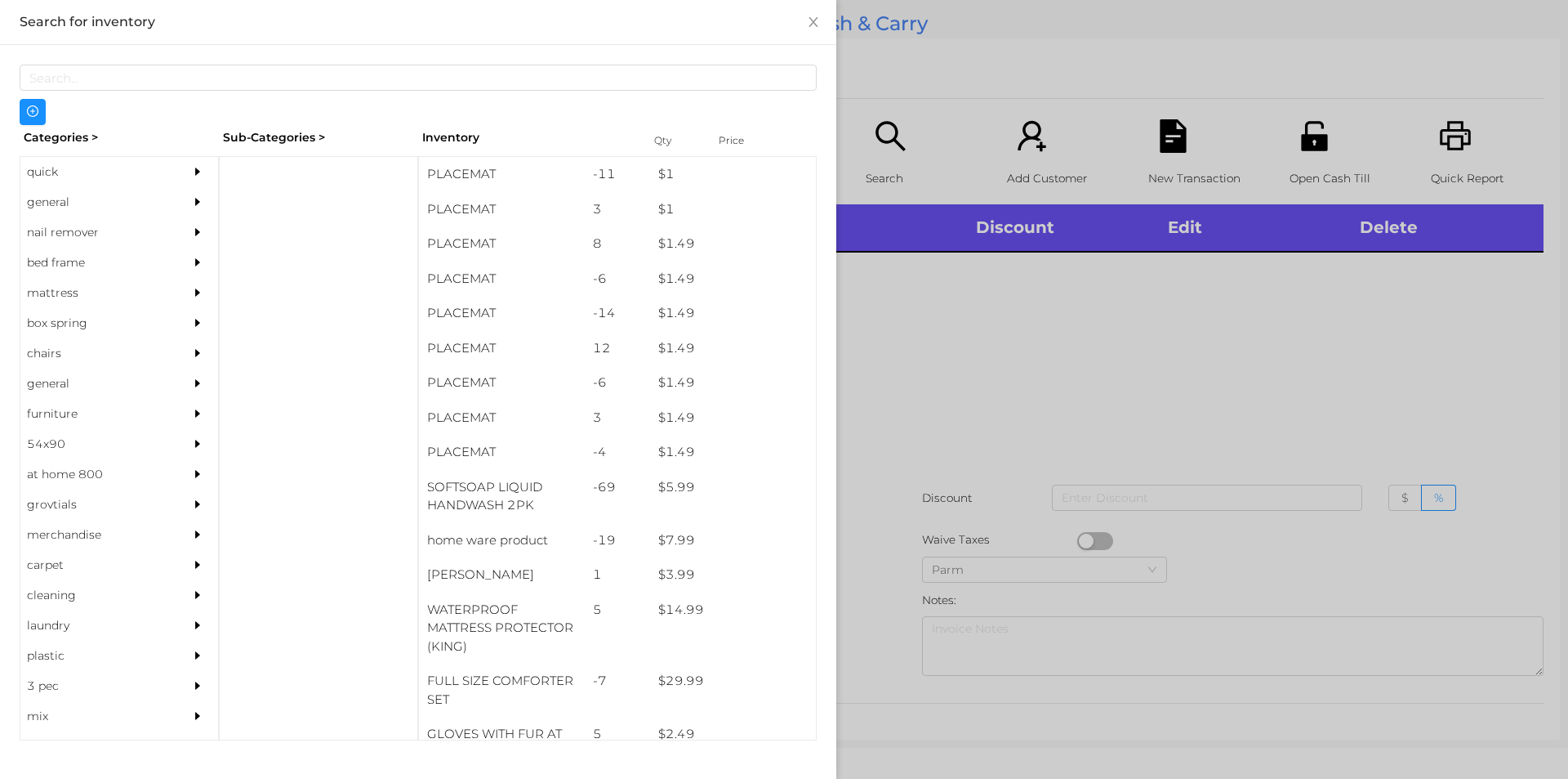
click at [54, 204] on div "general" at bounding box center [95, 202] width 149 height 30
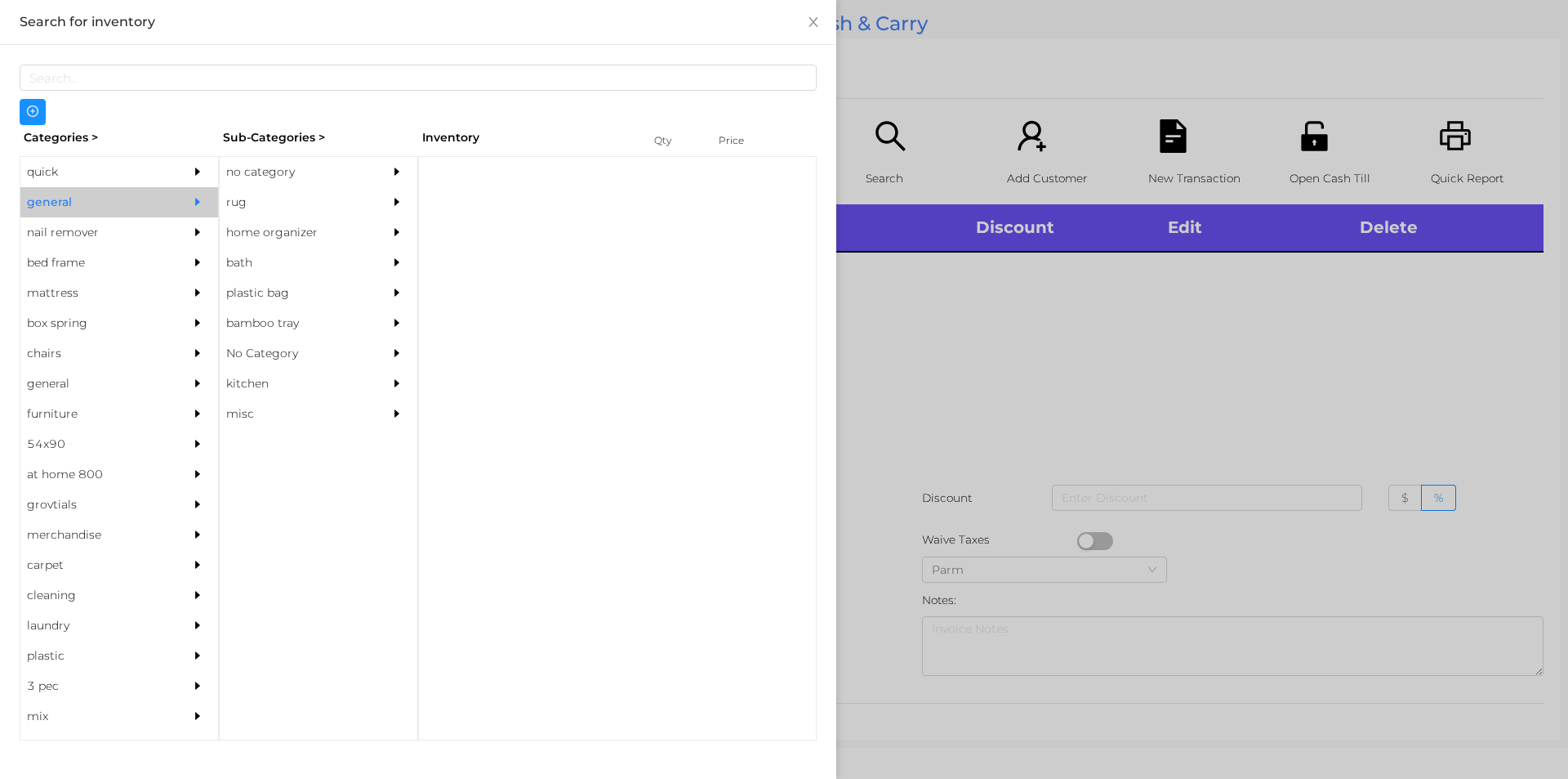
click at [248, 166] on div "no category" at bounding box center [294, 171] width 149 height 30
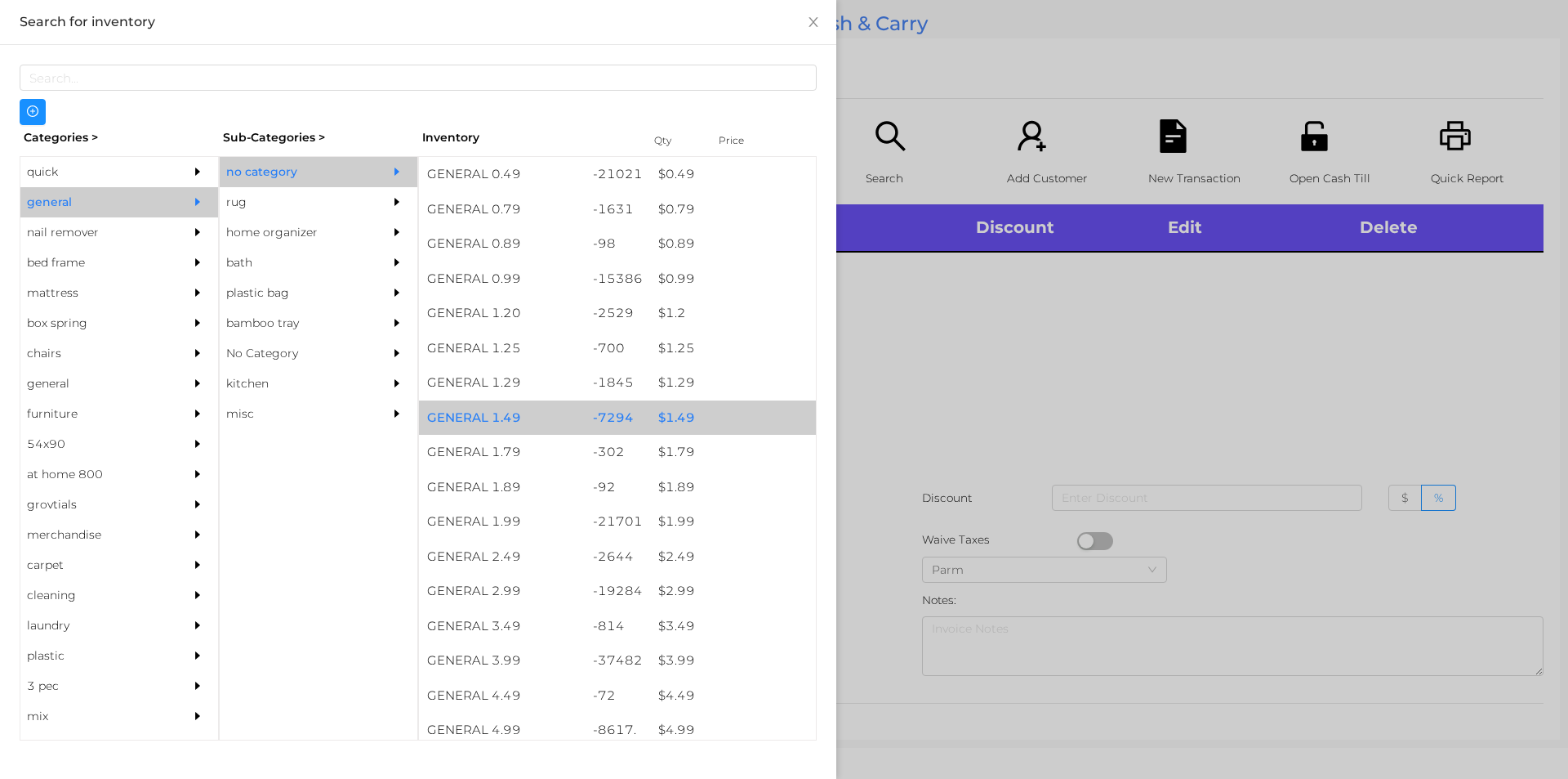
click at [678, 414] on div "$ 1.49" at bounding box center [734, 418] width 166 height 35
click at [679, 413] on div "$ 1.49" at bounding box center [734, 418] width 166 height 35
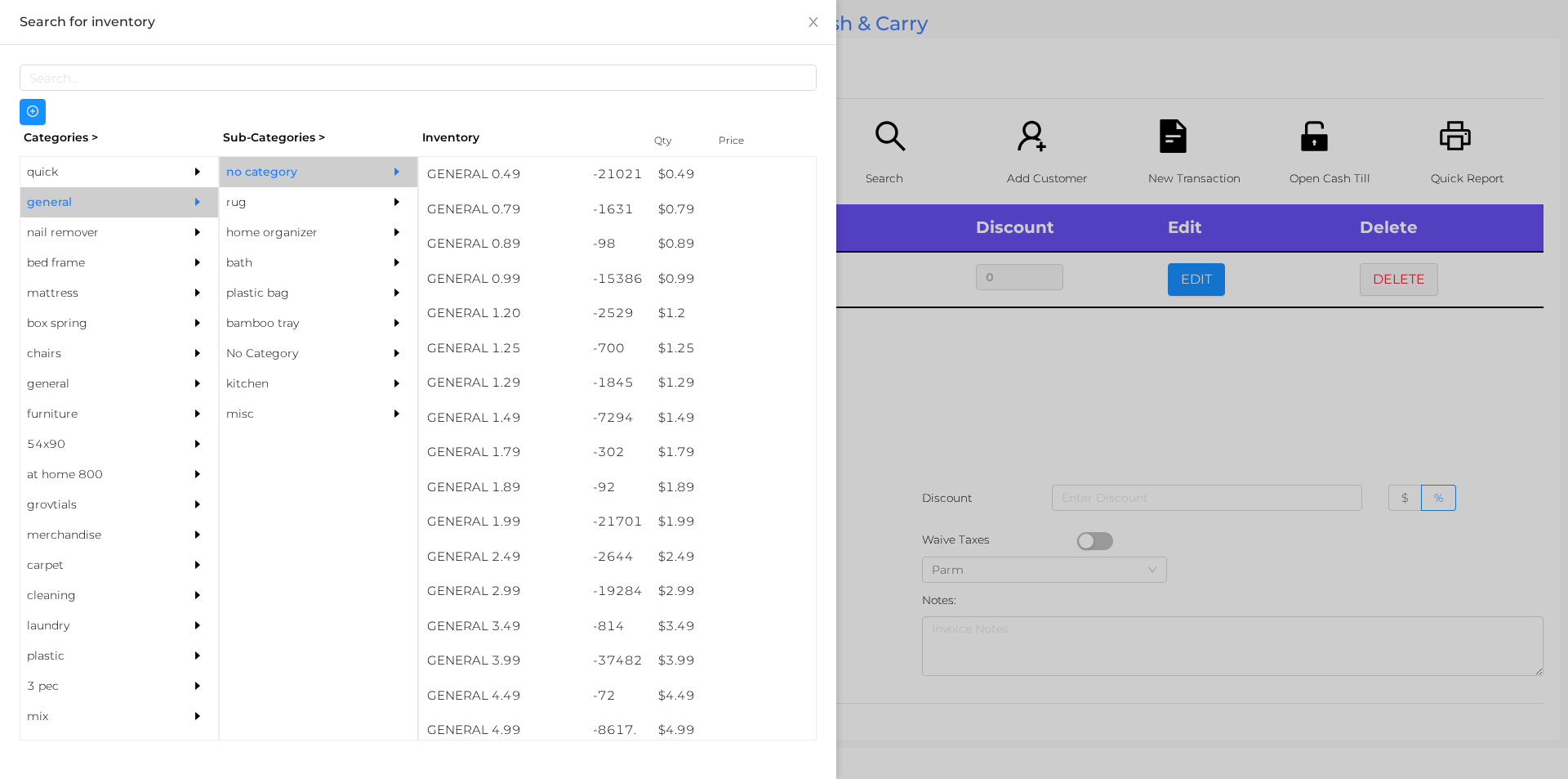
click at [1271, 383] on div at bounding box center [784, 390] width 1568 height 779
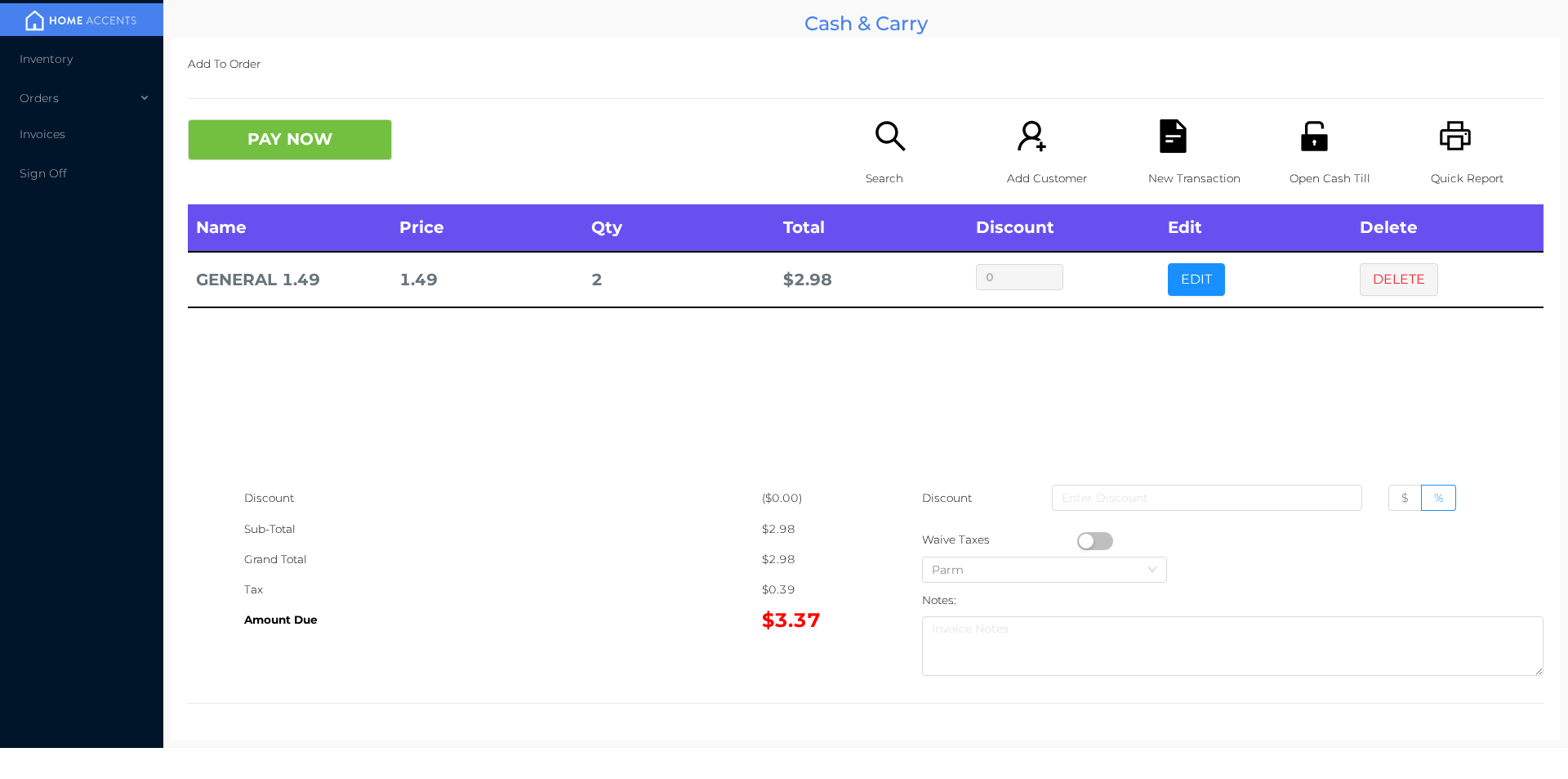
click at [1324, 133] on div "Open Cash Till" at bounding box center [1346, 161] width 112 height 85
click at [319, 142] on button "PAY NOW" at bounding box center [290, 140] width 204 height 41
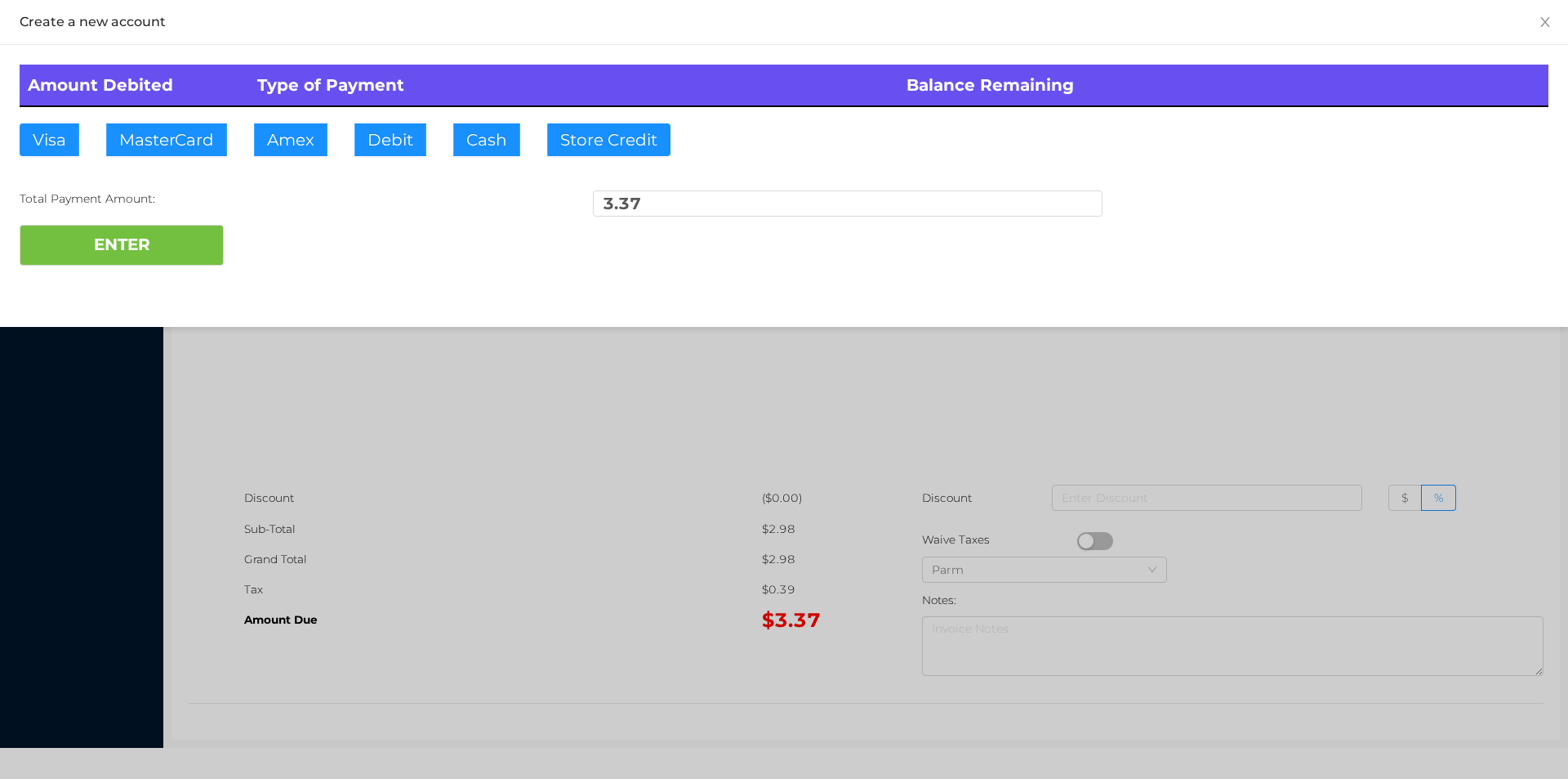
click at [1272, 359] on div at bounding box center [784, 390] width 1568 height 779
click at [1327, 380] on div "Name Price Qty Total Discount Edit Delete GENERAL 1.49 1.49 2 $ 2.98 0 EDIT DEL…" at bounding box center [866, 344] width 1356 height 279
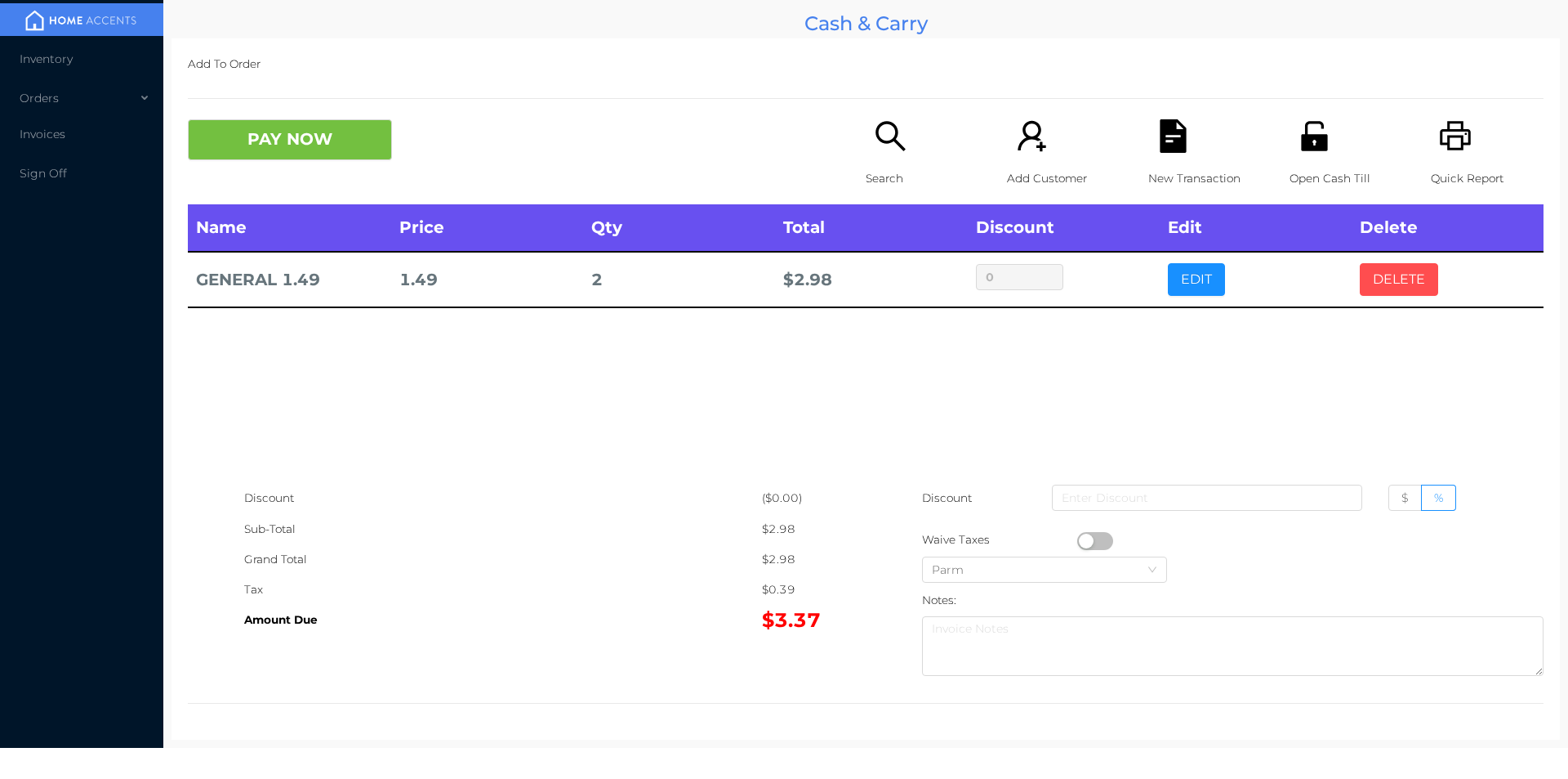
click at [1378, 285] on button "DELETE" at bounding box center [1399, 279] width 78 height 32
click at [1454, 150] on icon "icon: printer" at bounding box center [1456, 136] width 33 height 33
click at [1407, 293] on button "DELETE" at bounding box center [1399, 279] width 78 height 32
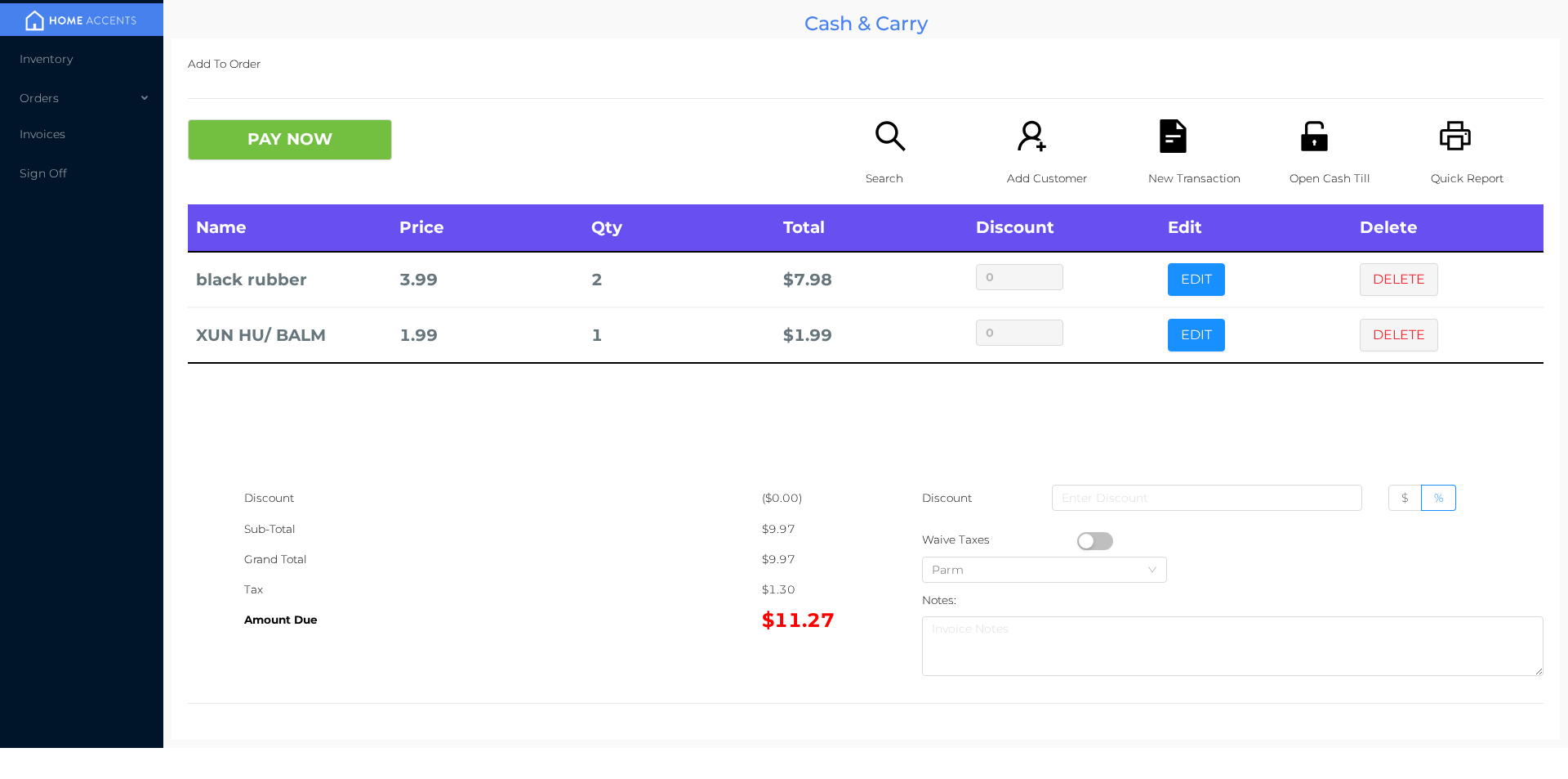
click at [1431, 131] on div "Quick Report" at bounding box center [1487, 161] width 112 height 85
click at [1157, 122] on icon "icon: file-text" at bounding box center [1174, 136] width 33 height 33
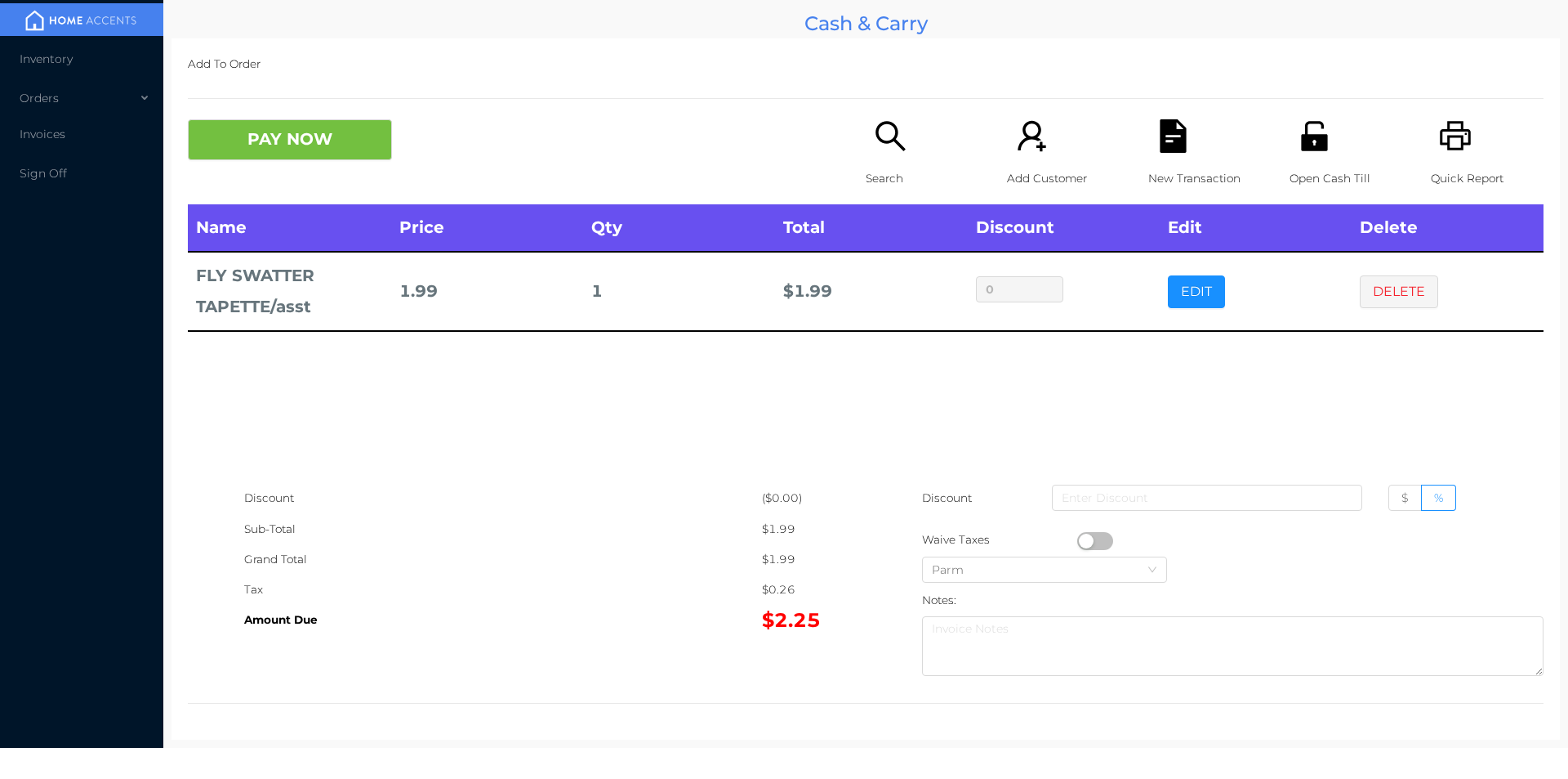
click at [882, 145] on icon "icon: search" at bounding box center [891, 136] width 33 height 33
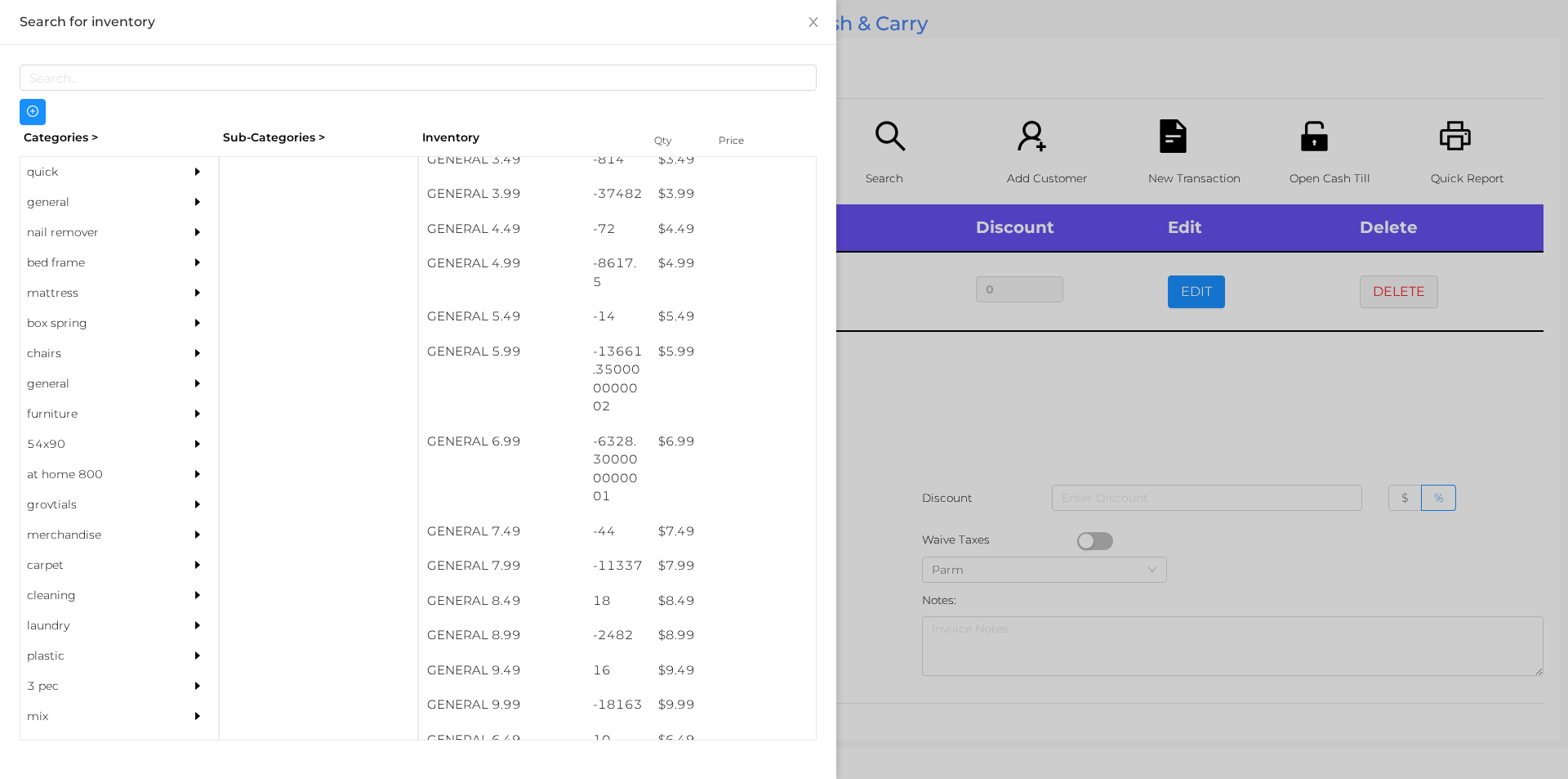
scroll to position [475, 0]
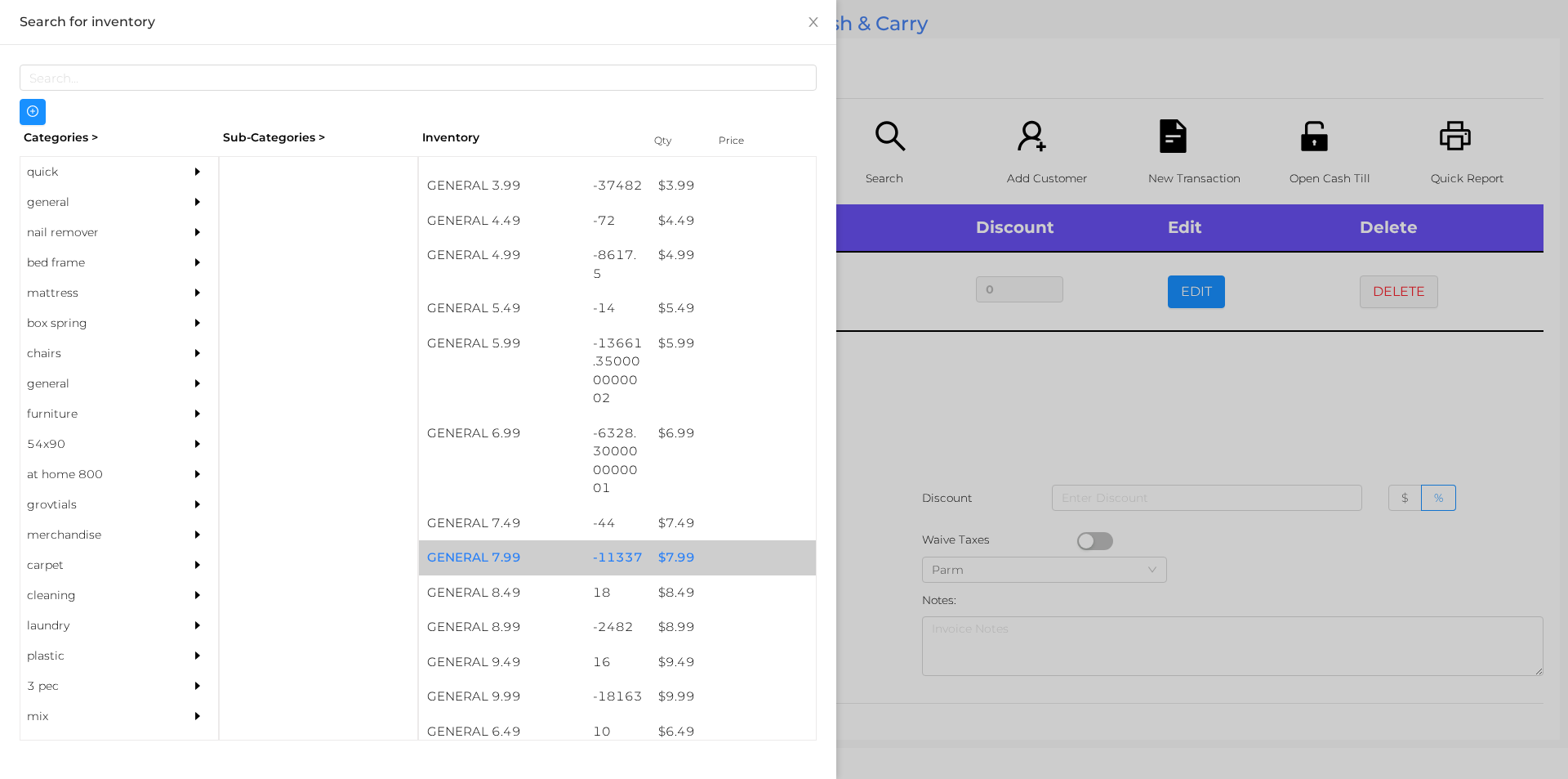
click at [680, 558] on div "$ 7.99" at bounding box center [734, 558] width 166 height 35
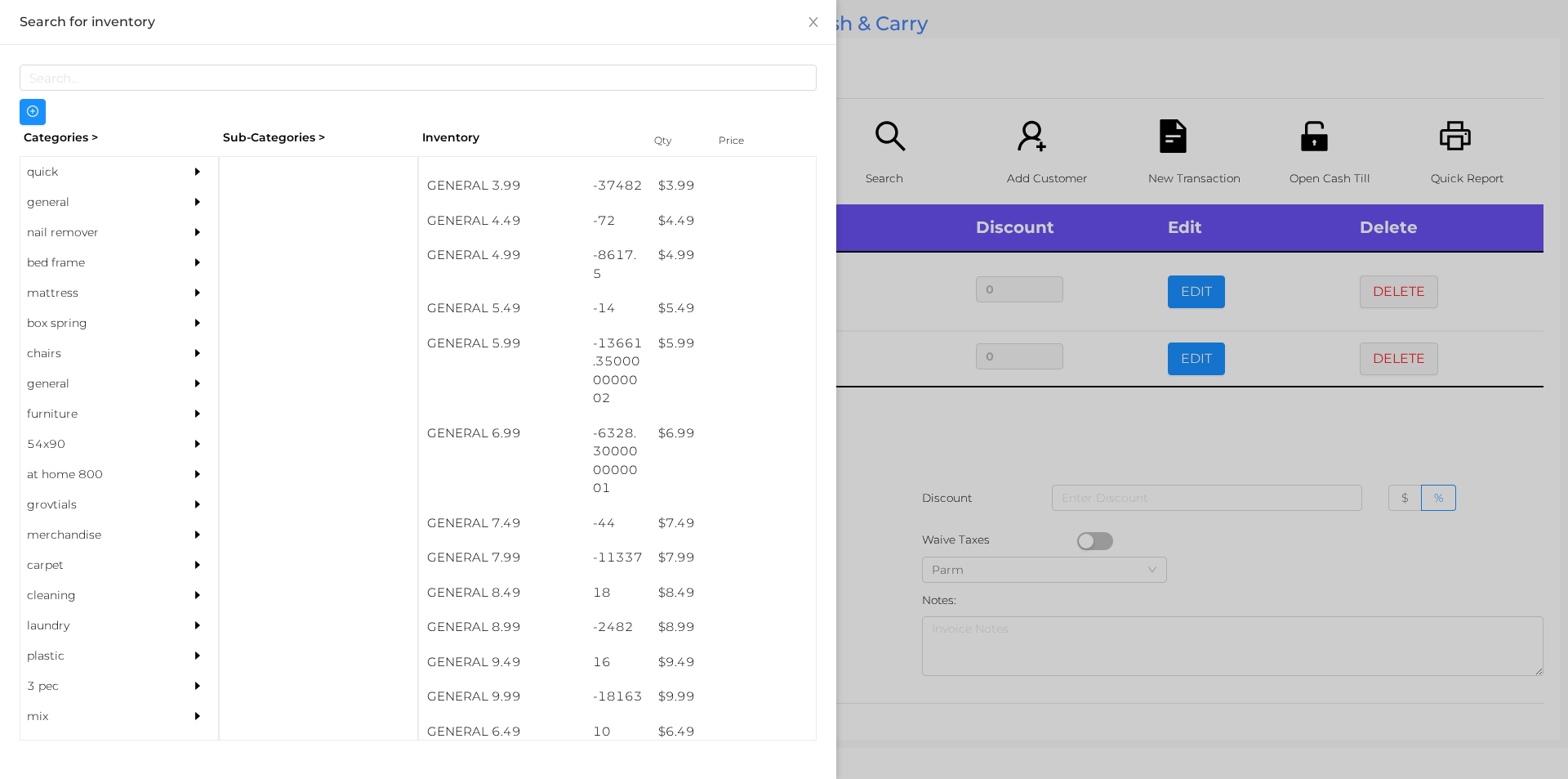
click at [909, 436] on div at bounding box center [784, 390] width 1568 height 779
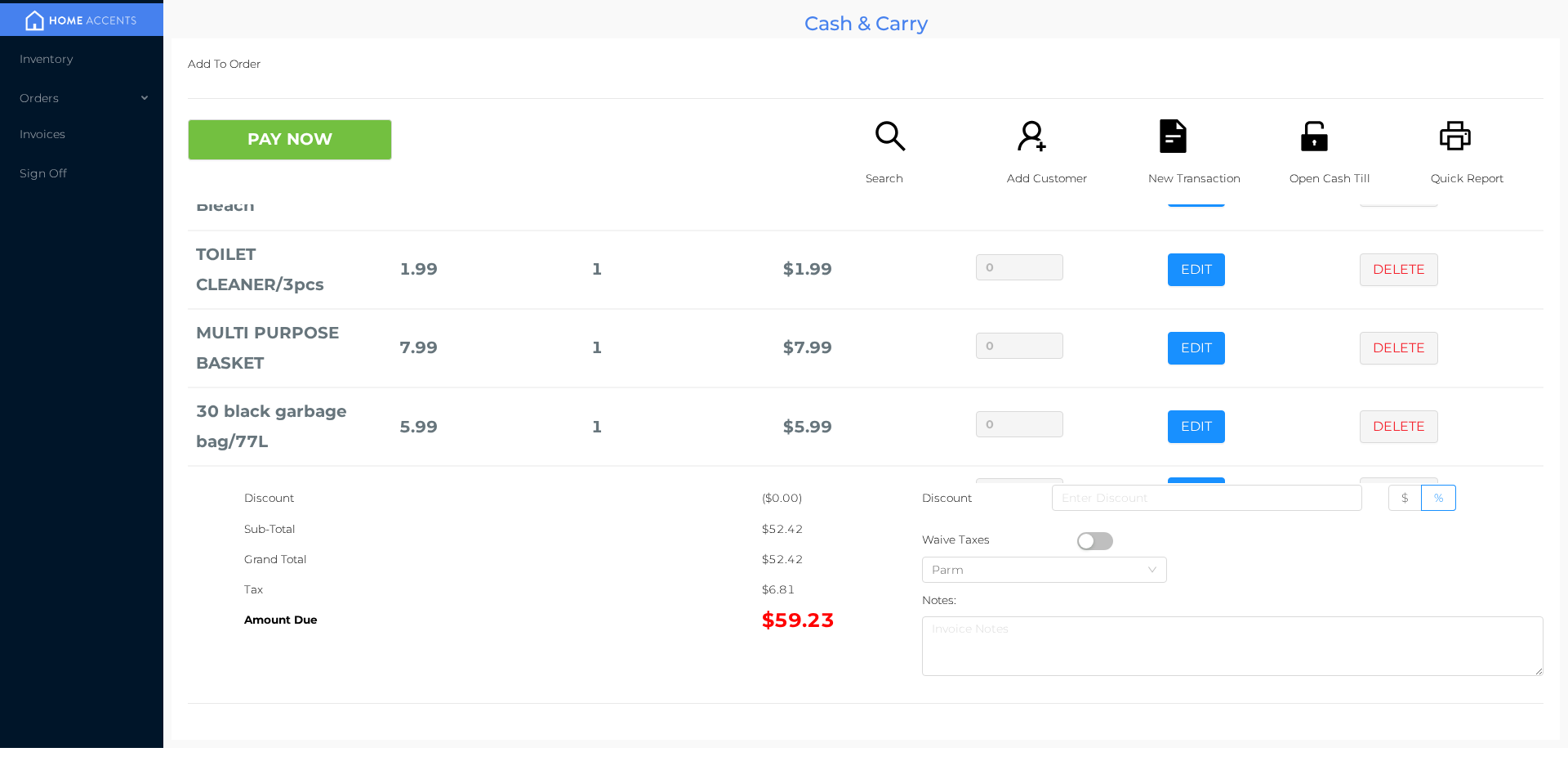
scroll to position [448, 0]
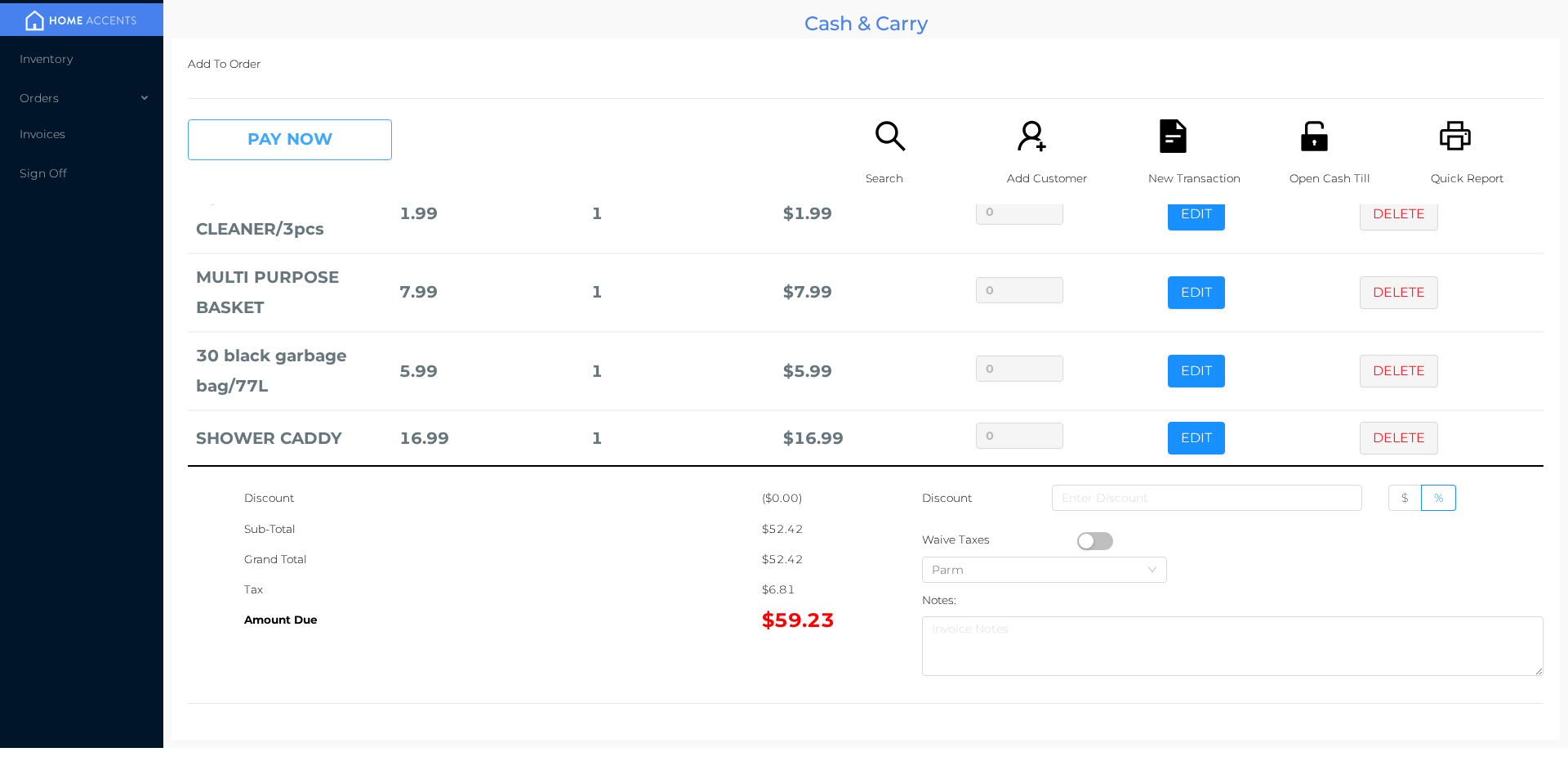
click at [254, 143] on button "PAY NOW" at bounding box center [290, 140] width 204 height 41
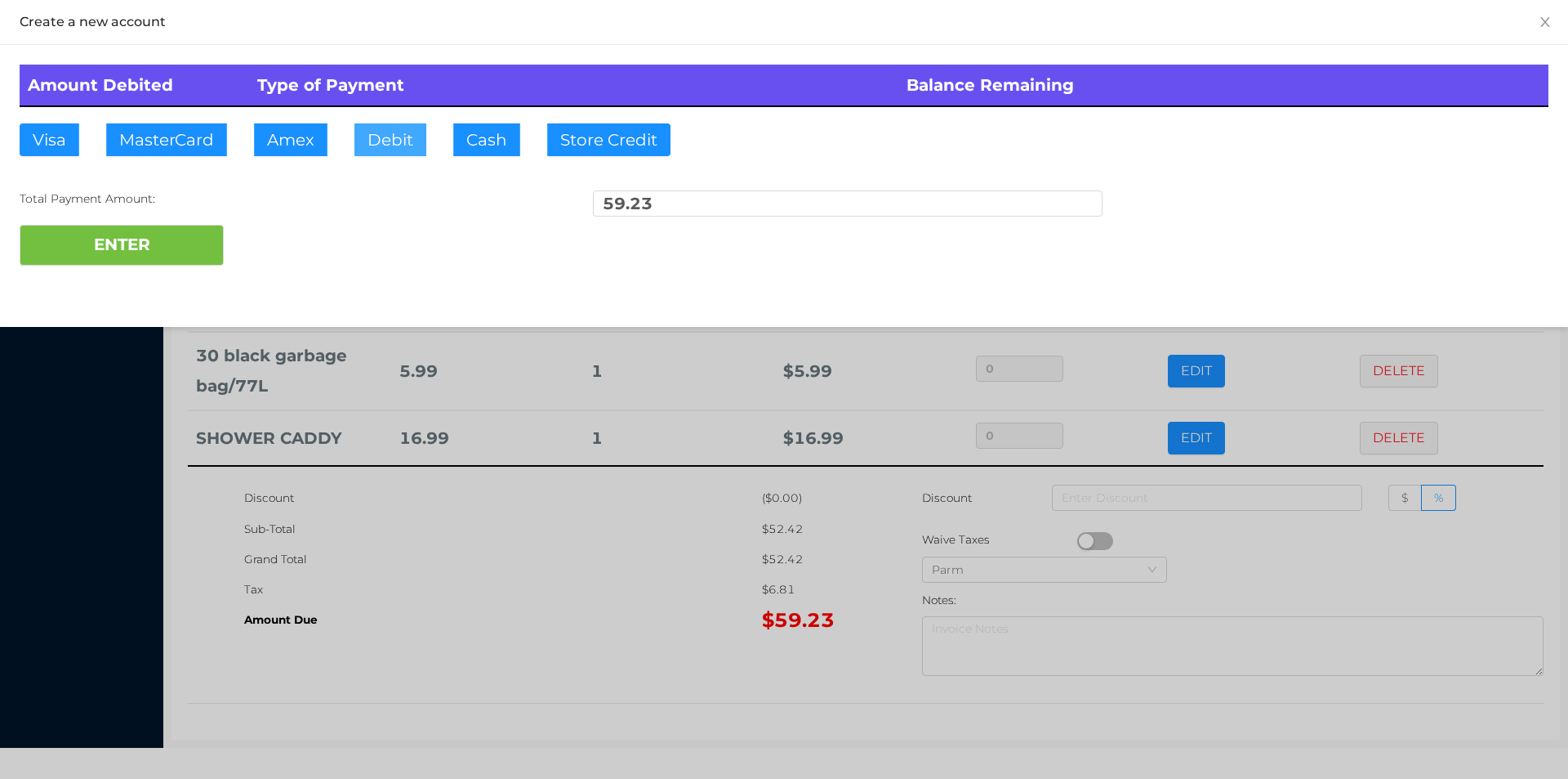
click at [383, 143] on button "Debit" at bounding box center [389, 139] width 71 height 32
type input "100."
click at [179, 242] on button "ENTER" at bounding box center [121, 246] width 204 height 41
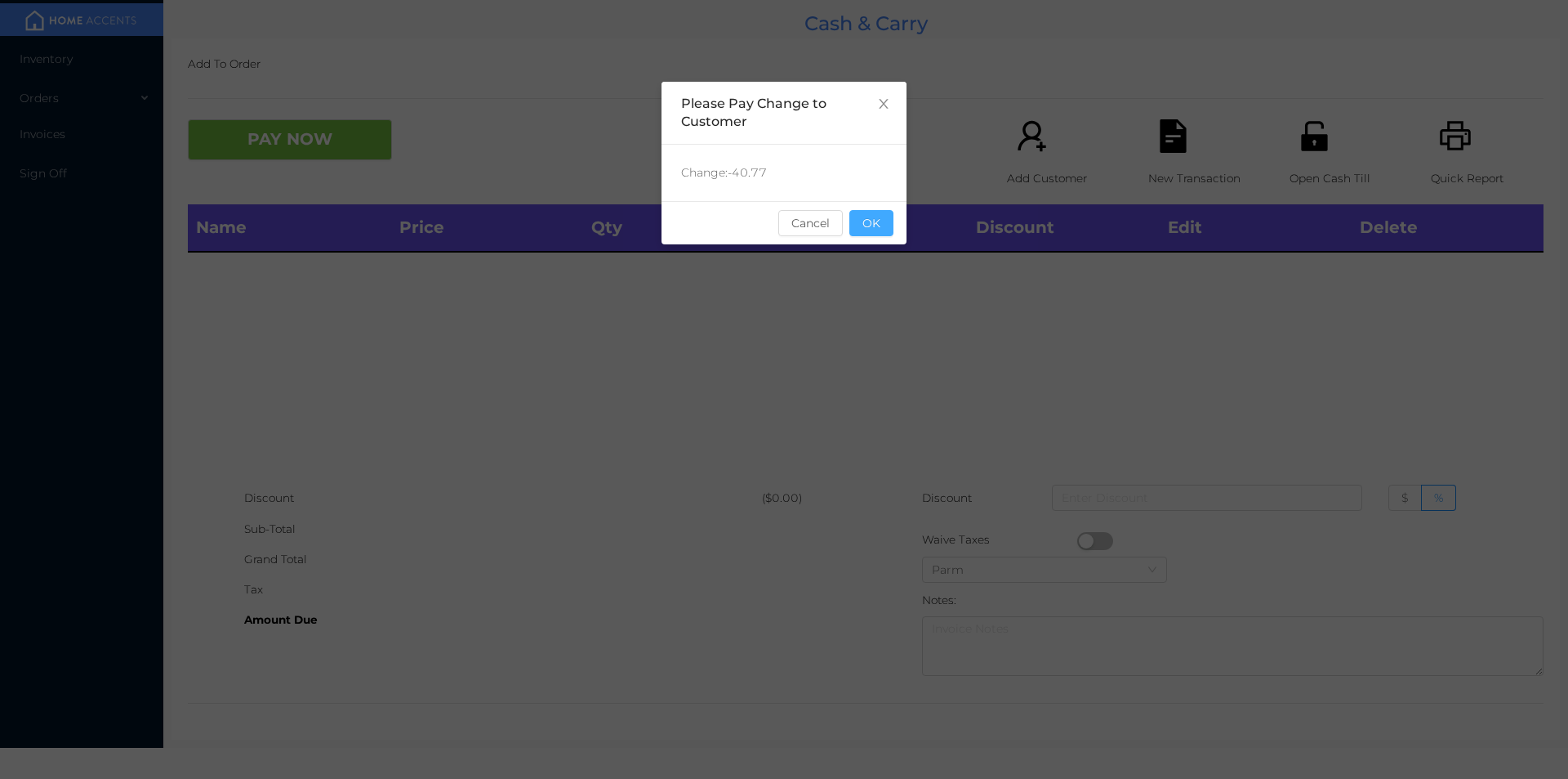
click at [874, 236] on button "OK" at bounding box center [872, 223] width 44 height 26
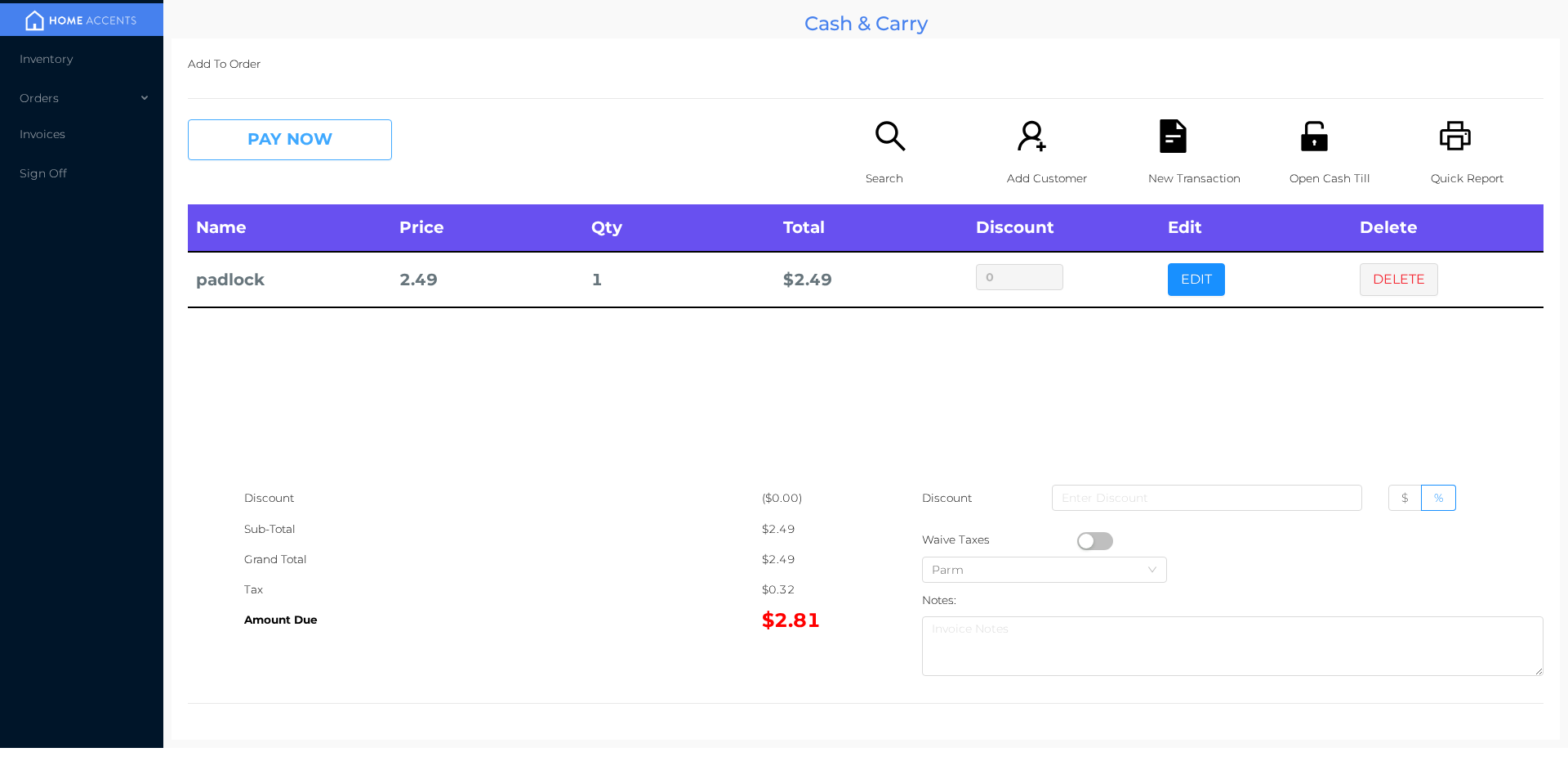
click at [287, 141] on button "PAY NOW" at bounding box center [290, 140] width 204 height 41
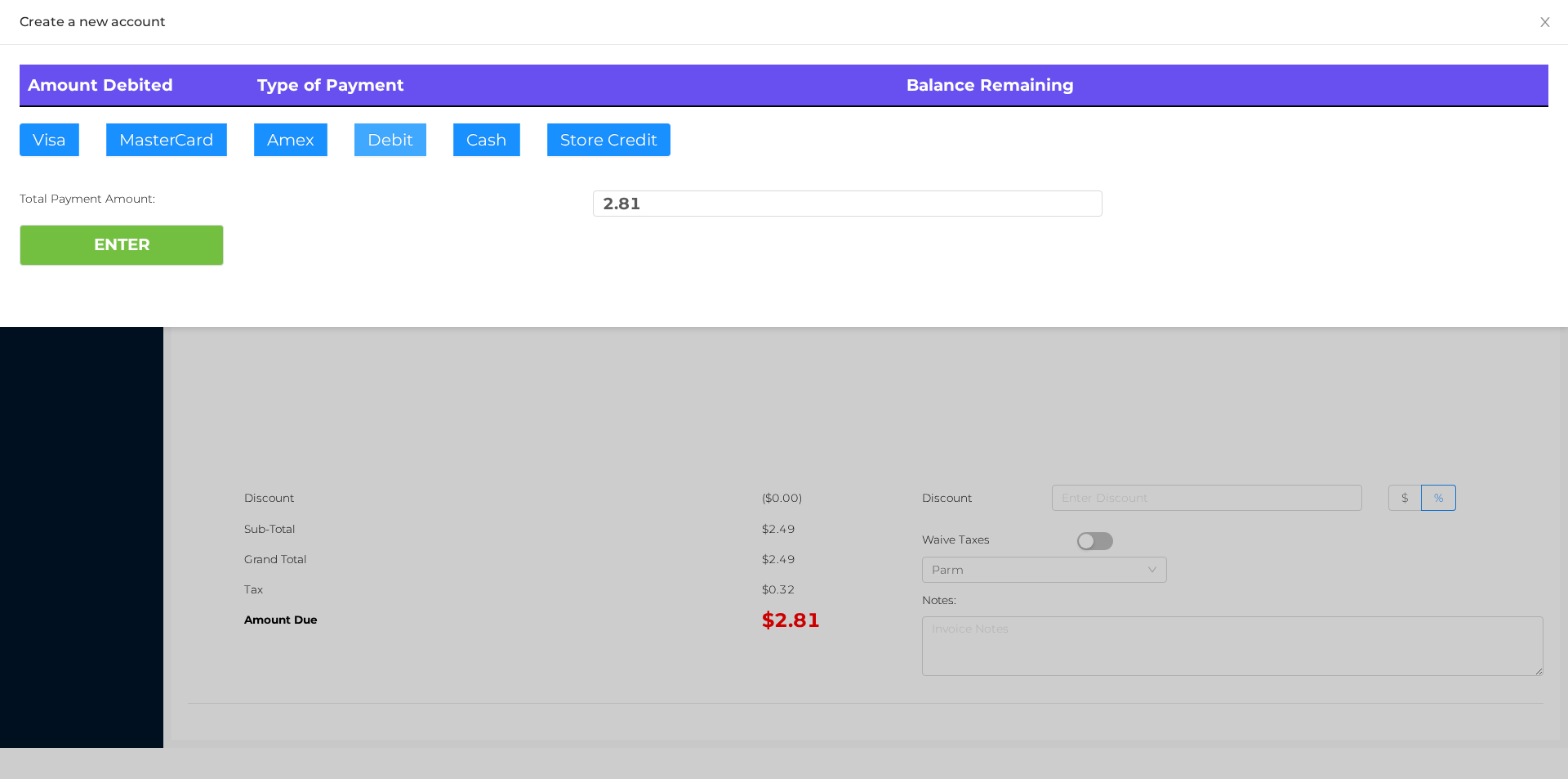
click at [382, 137] on button "Debit" at bounding box center [389, 139] width 71 height 32
click at [138, 245] on button "ENTER" at bounding box center [121, 246] width 204 height 41
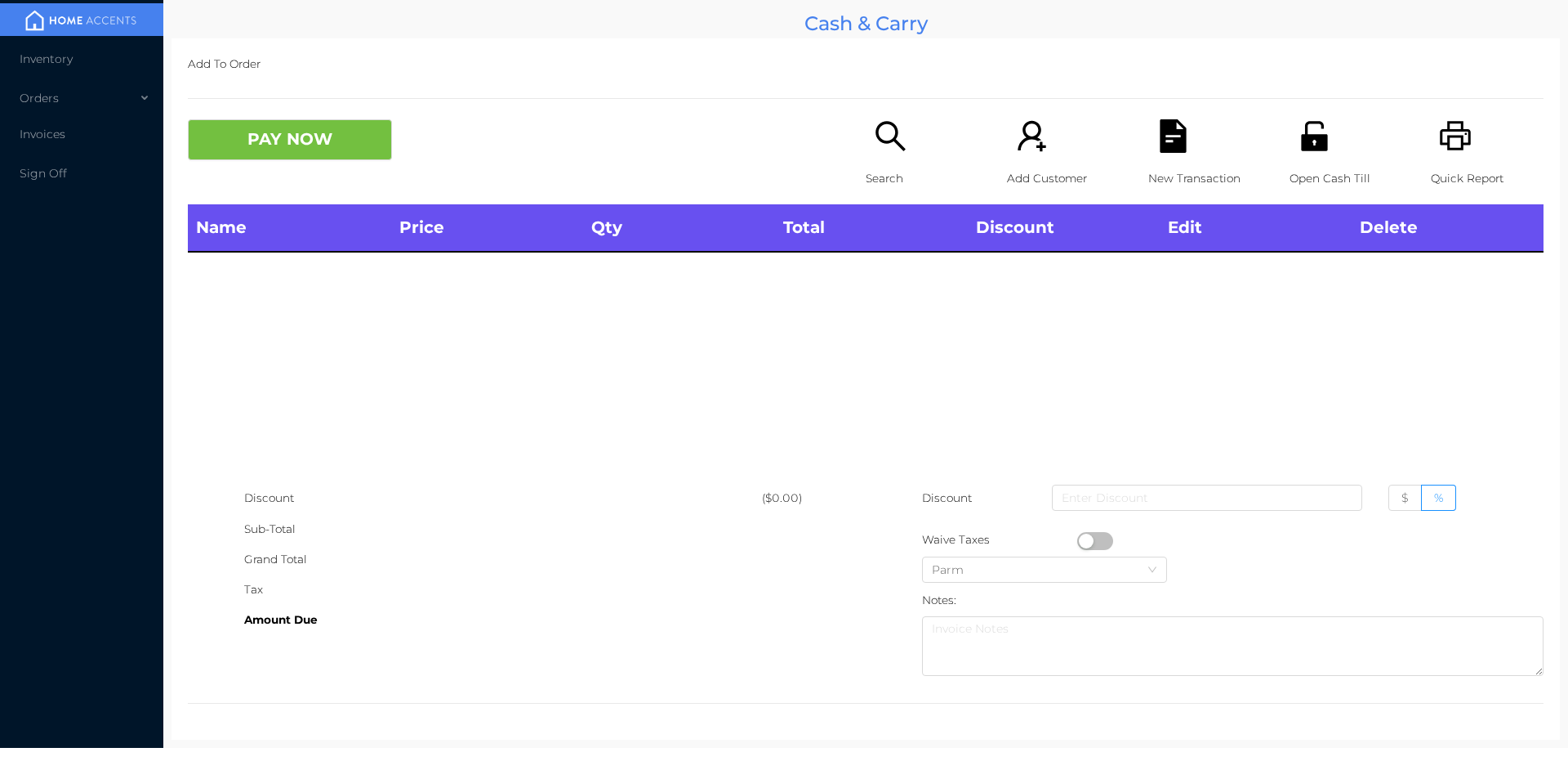
click at [885, 168] on p "Search" at bounding box center [921, 178] width 112 height 30
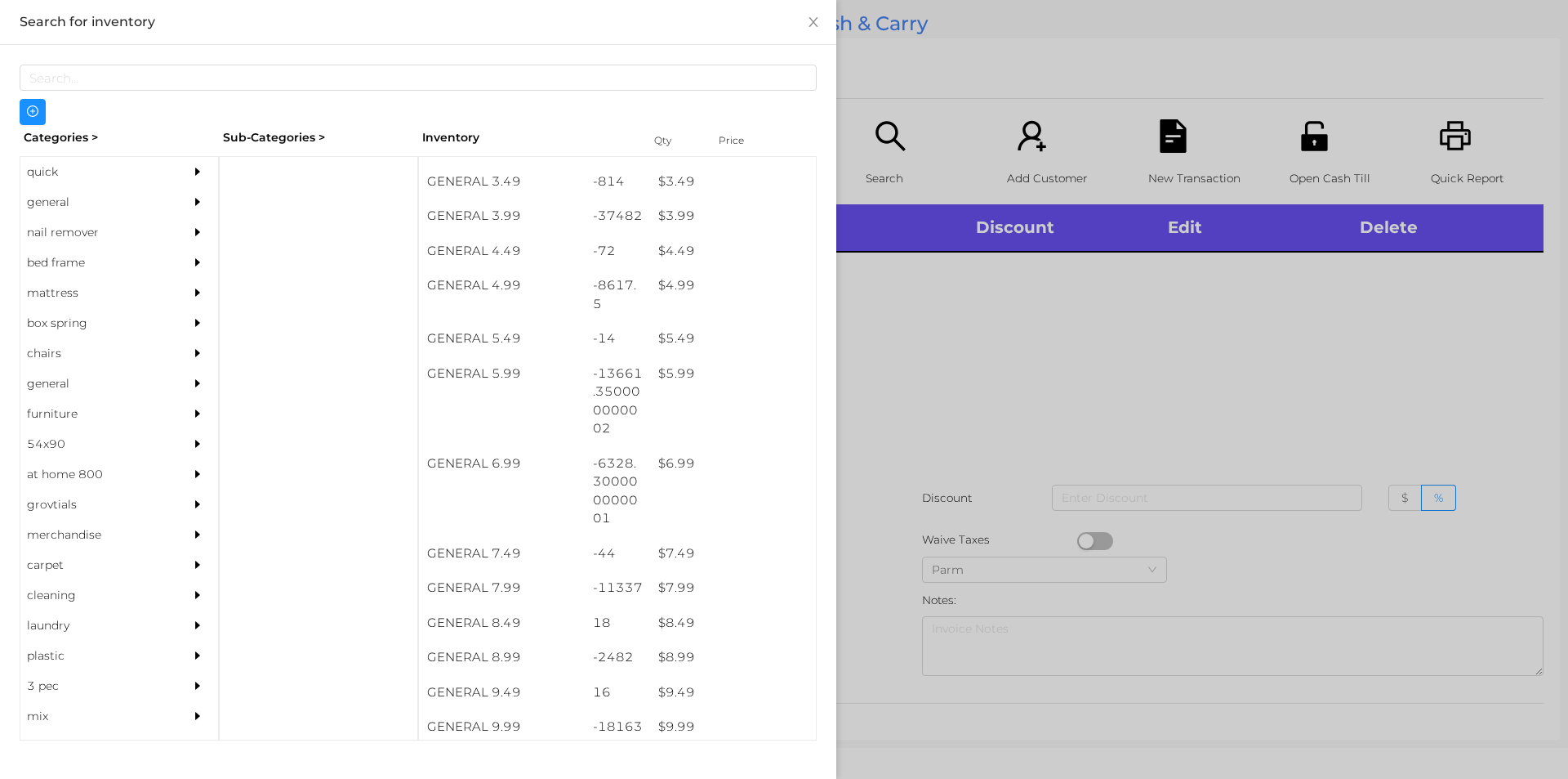
scroll to position [449, 0]
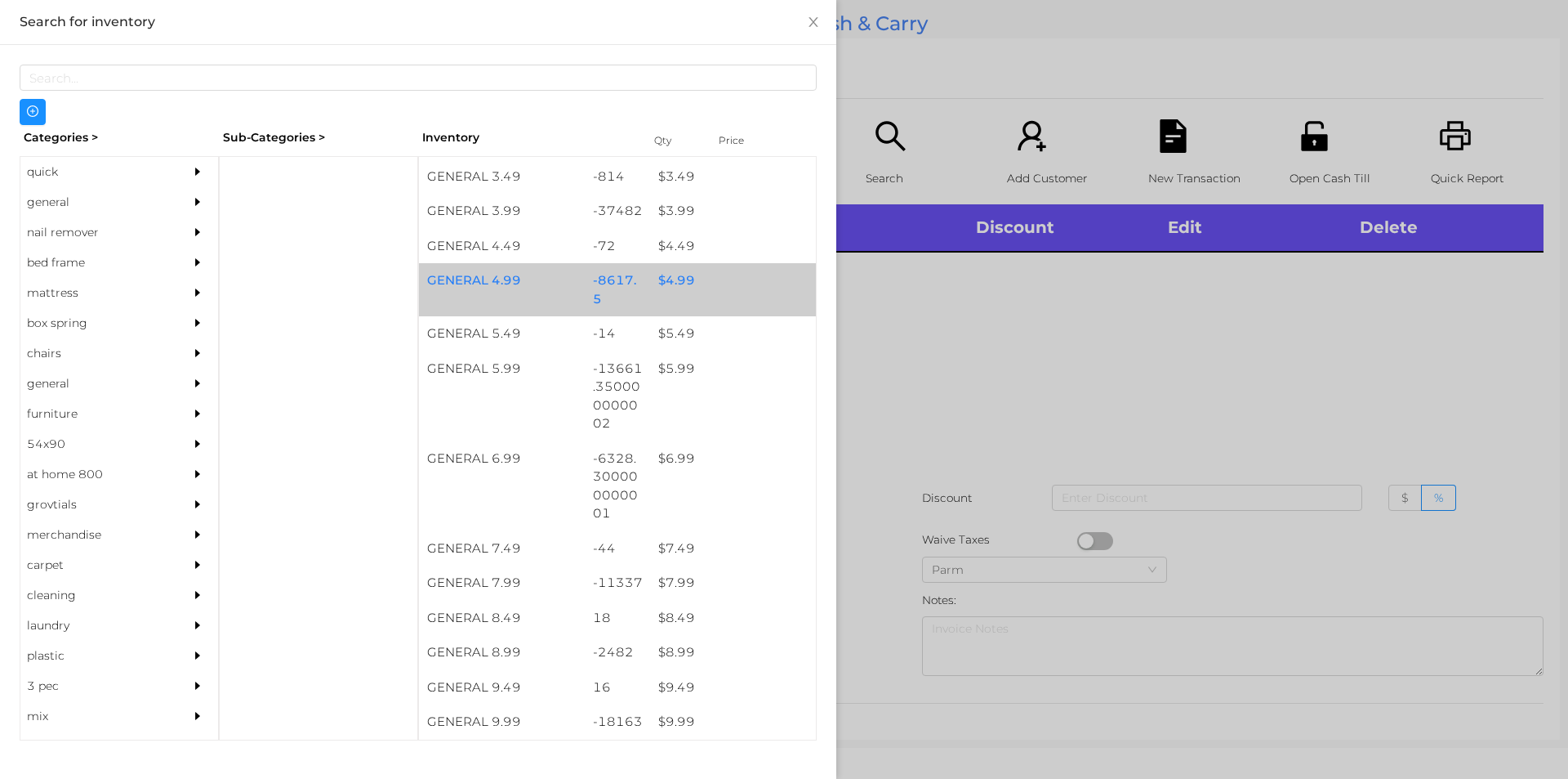
click at [669, 288] on div "$ 4.99" at bounding box center [734, 281] width 166 height 35
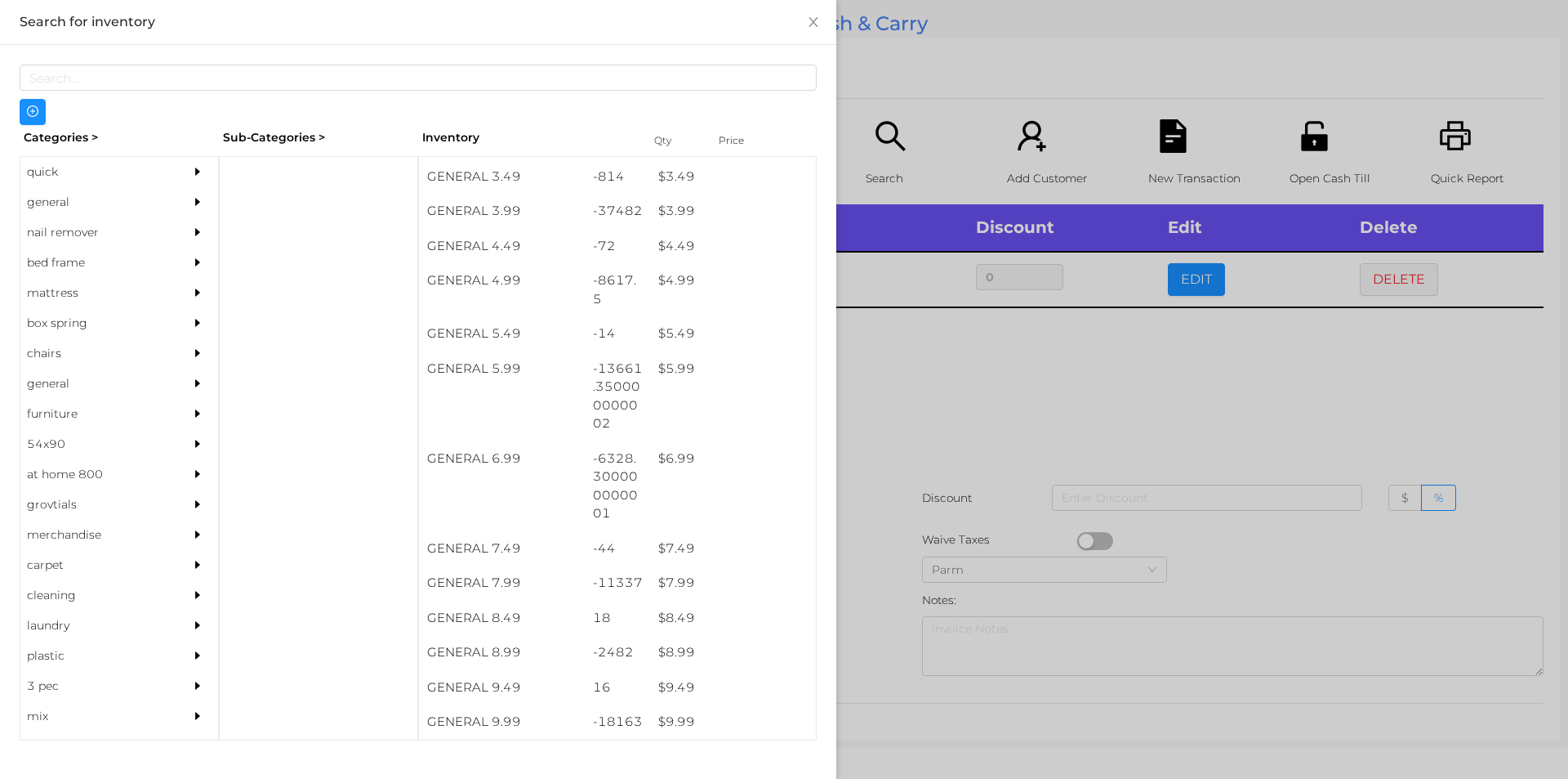
click at [962, 386] on div at bounding box center [784, 390] width 1568 height 779
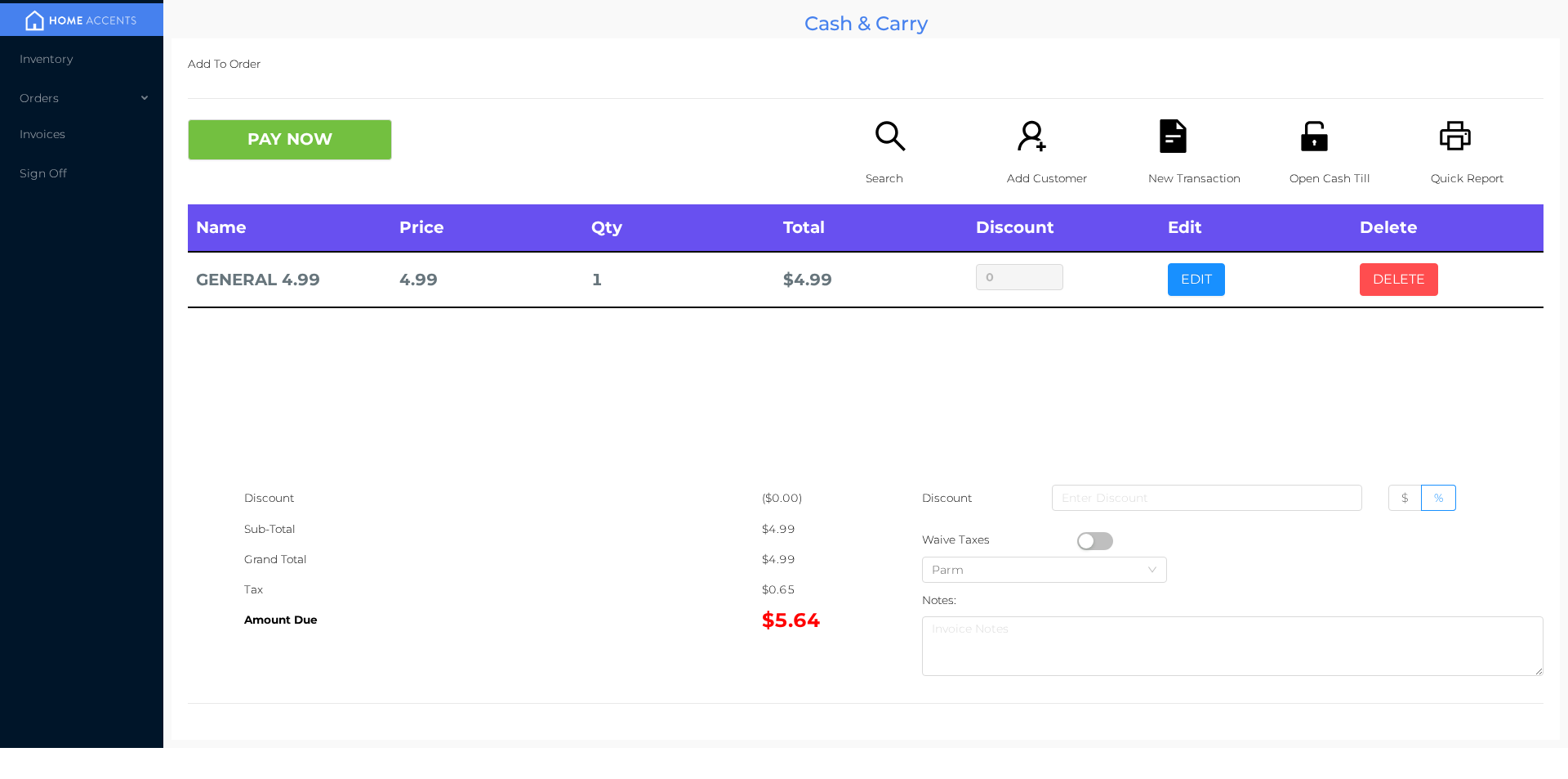
click at [1379, 277] on button "DELETE" at bounding box center [1399, 279] width 78 height 32
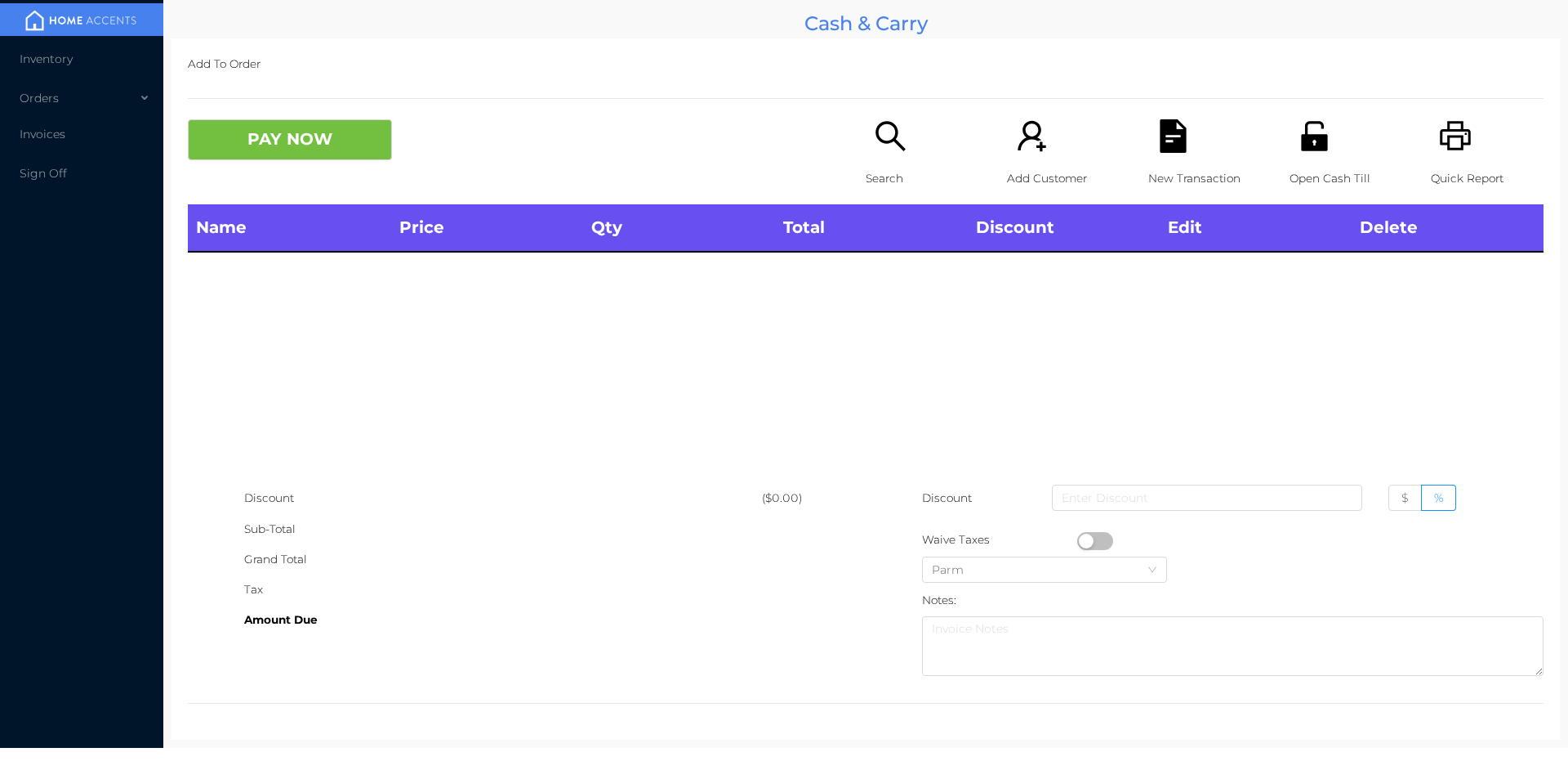
click at [1465, 142] on div "Quick Report" at bounding box center [1487, 161] width 112 height 85
click at [258, 152] on button "PAY NOW" at bounding box center [290, 140] width 204 height 41
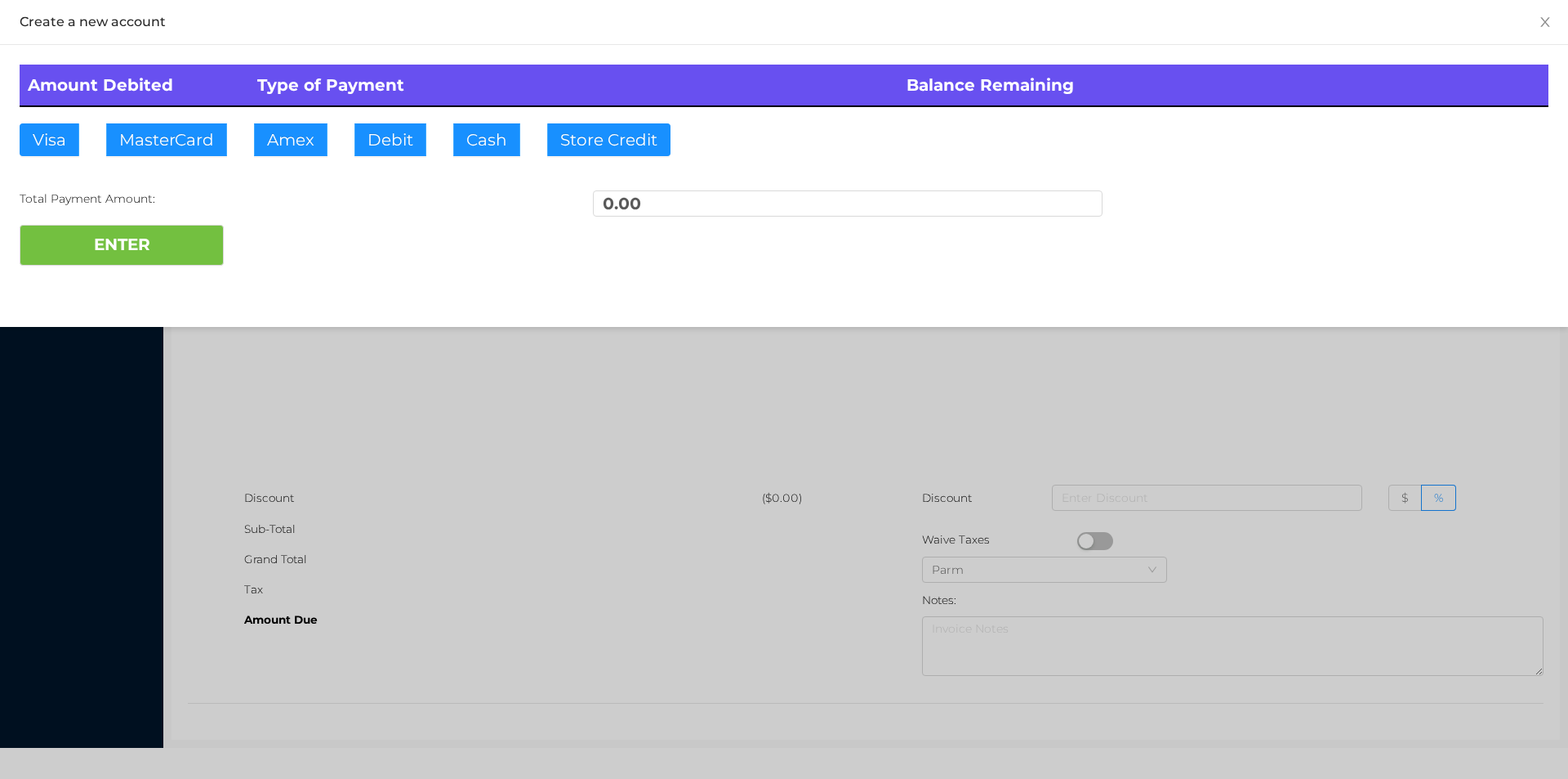
click at [389, 400] on div at bounding box center [784, 390] width 1568 height 779
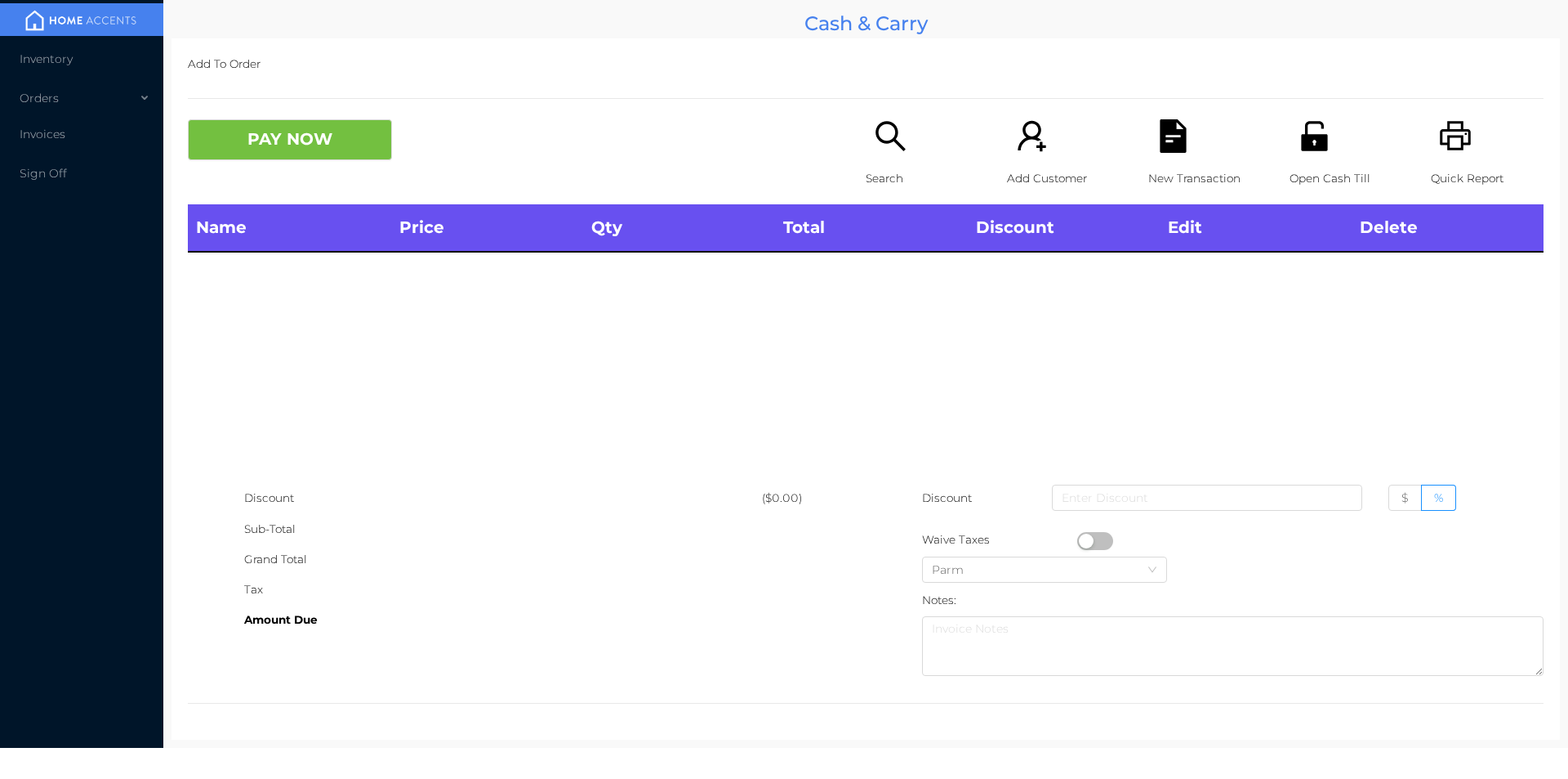
click at [886, 142] on icon "icon: search" at bounding box center [890, 136] width 29 height 29
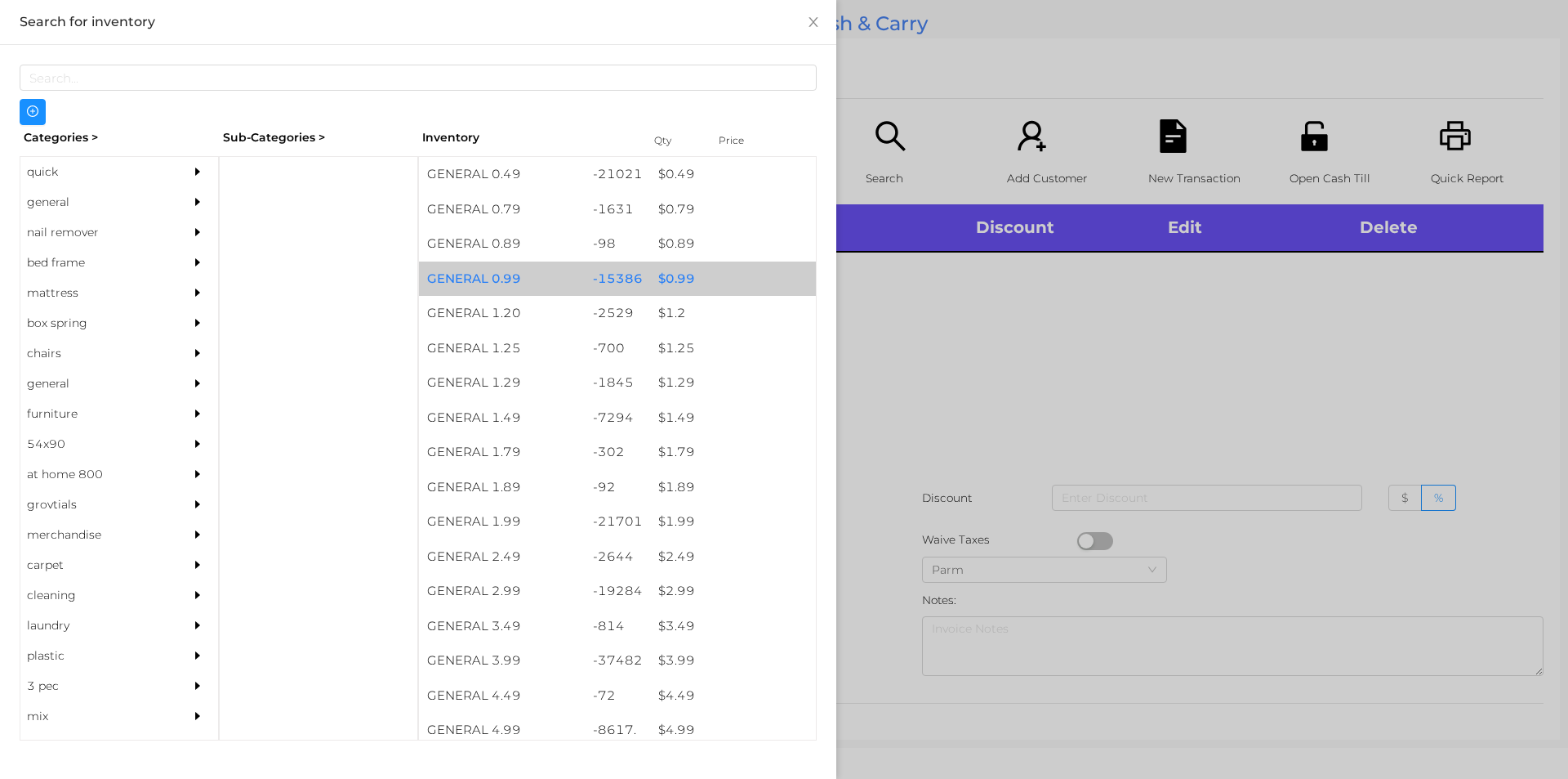
click at [670, 280] on div "$ 0.99" at bounding box center [734, 279] width 166 height 35
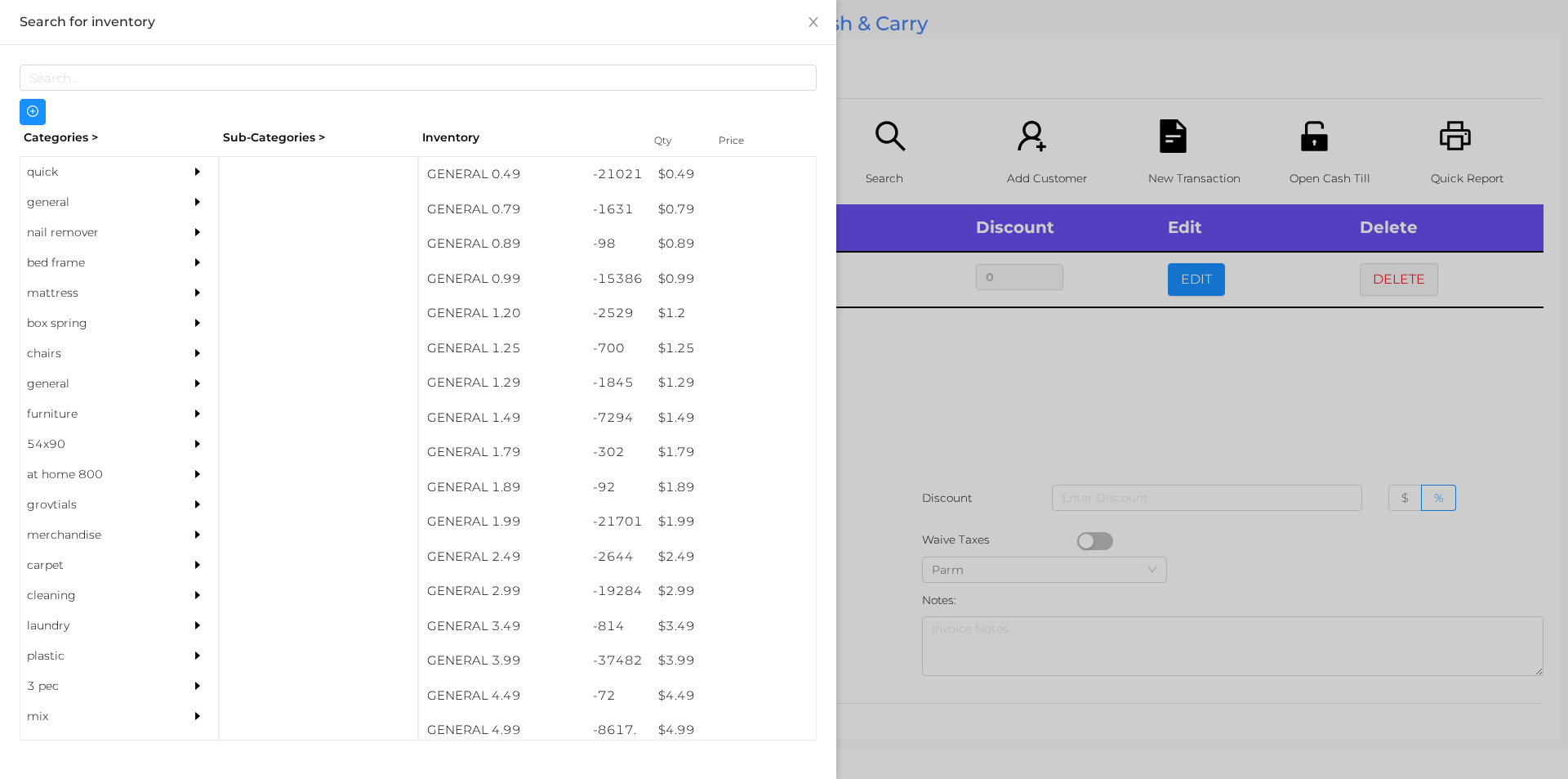
click at [946, 404] on div at bounding box center [784, 390] width 1568 height 779
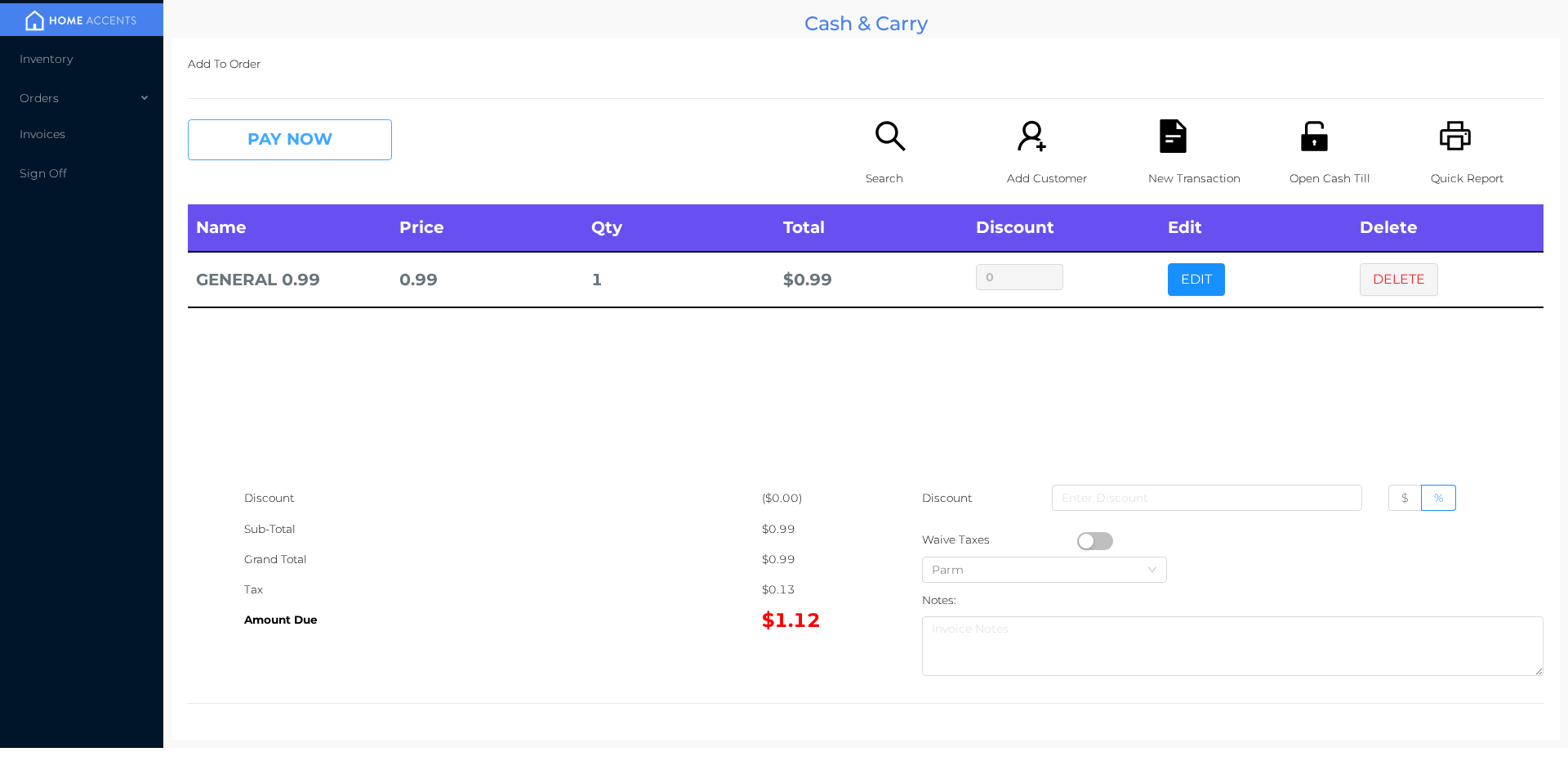
click at [310, 125] on button "PAY NOW" at bounding box center [290, 140] width 204 height 41
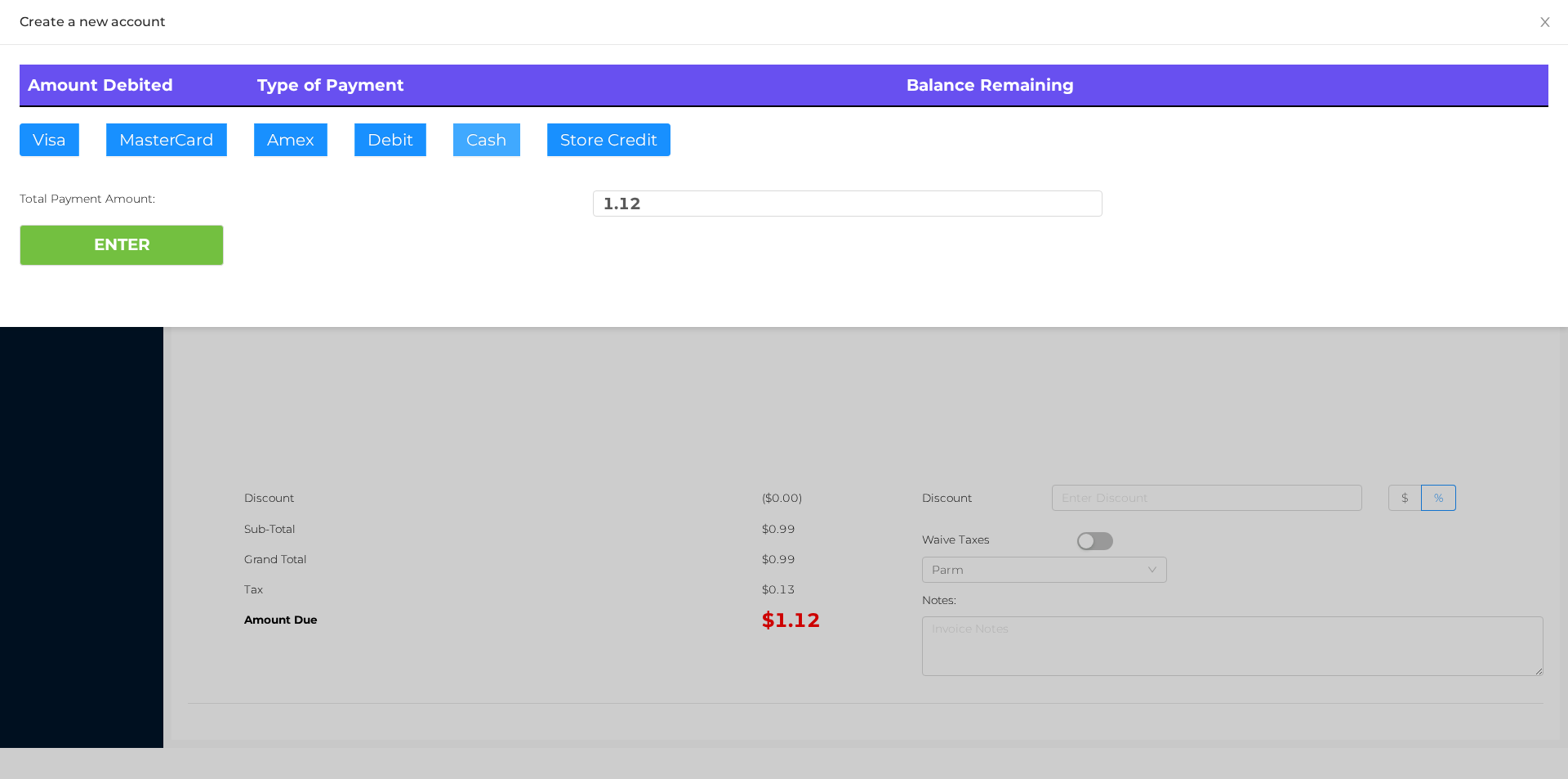
click at [480, 143] on button "Cash" at bounding box center [486, 139] width 67 height 32
click at [166, 241] on button "ENTER" at bounding box center [121, 246] width 204 height 41
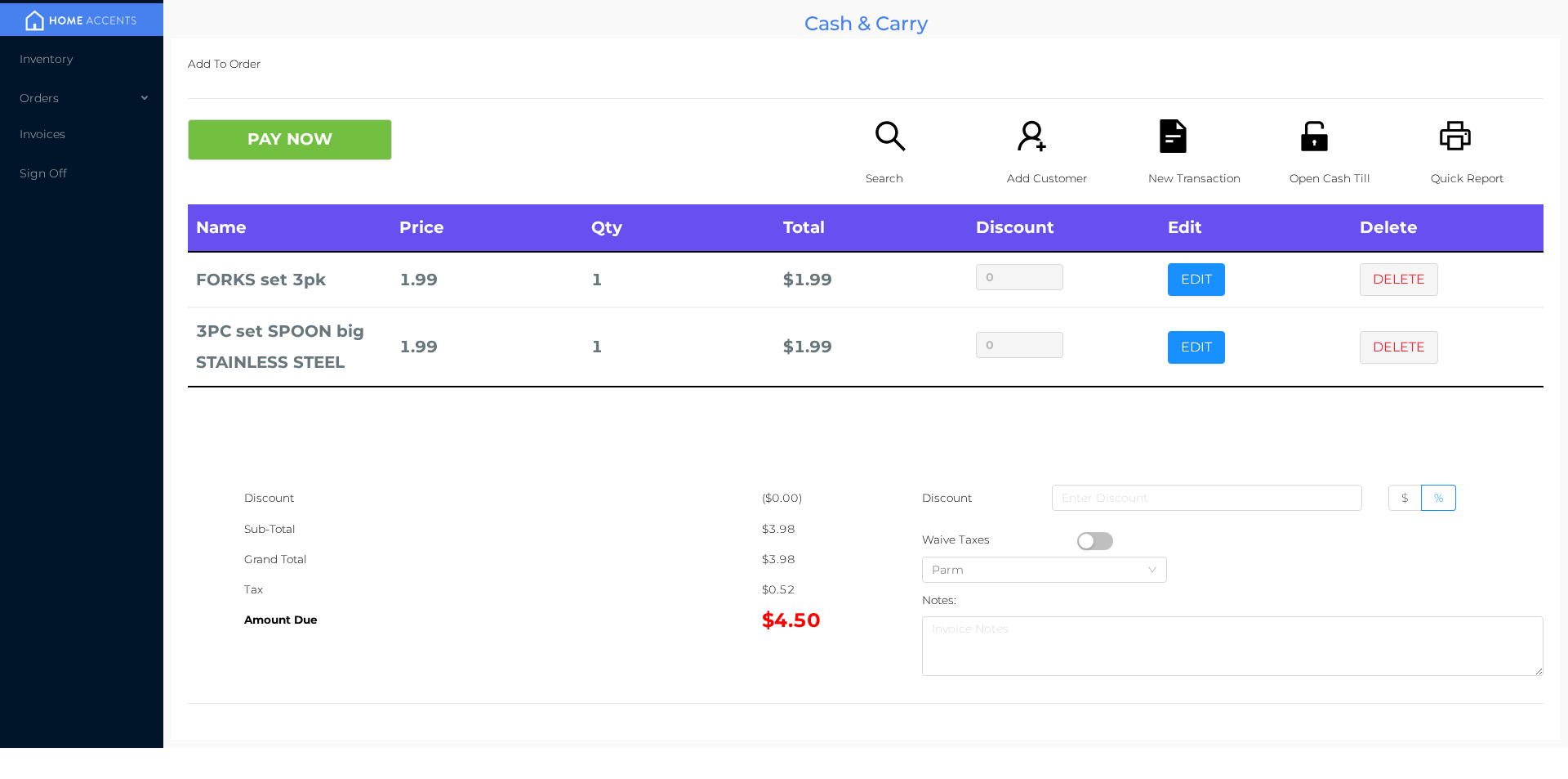
click at [880, 164] on p "Search" at bounding box center [921, 178] width 112 height 30
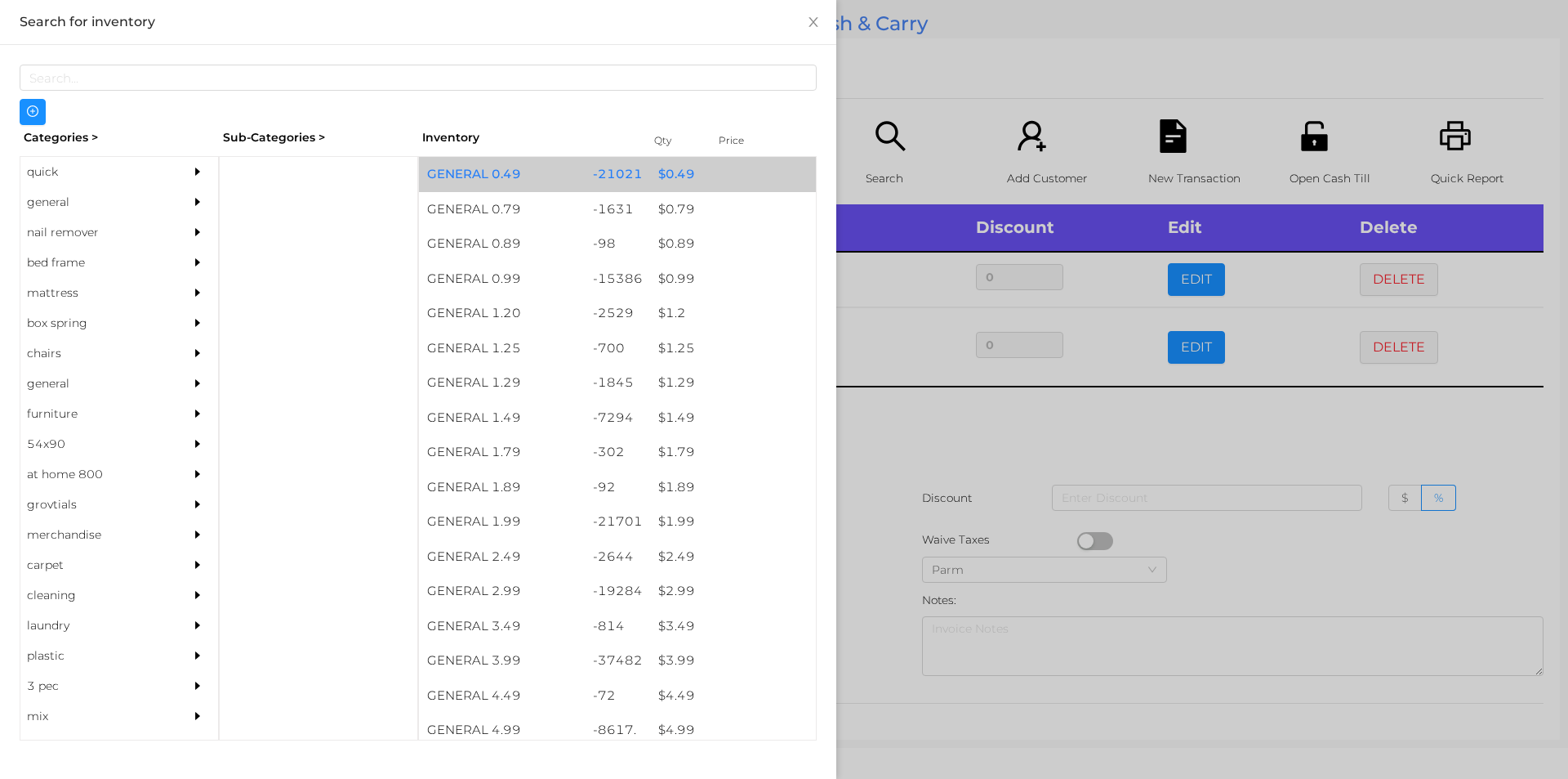
click at [670, 179] on div "$ 0.49" at bounding box center [734, 174] width 166 height 35
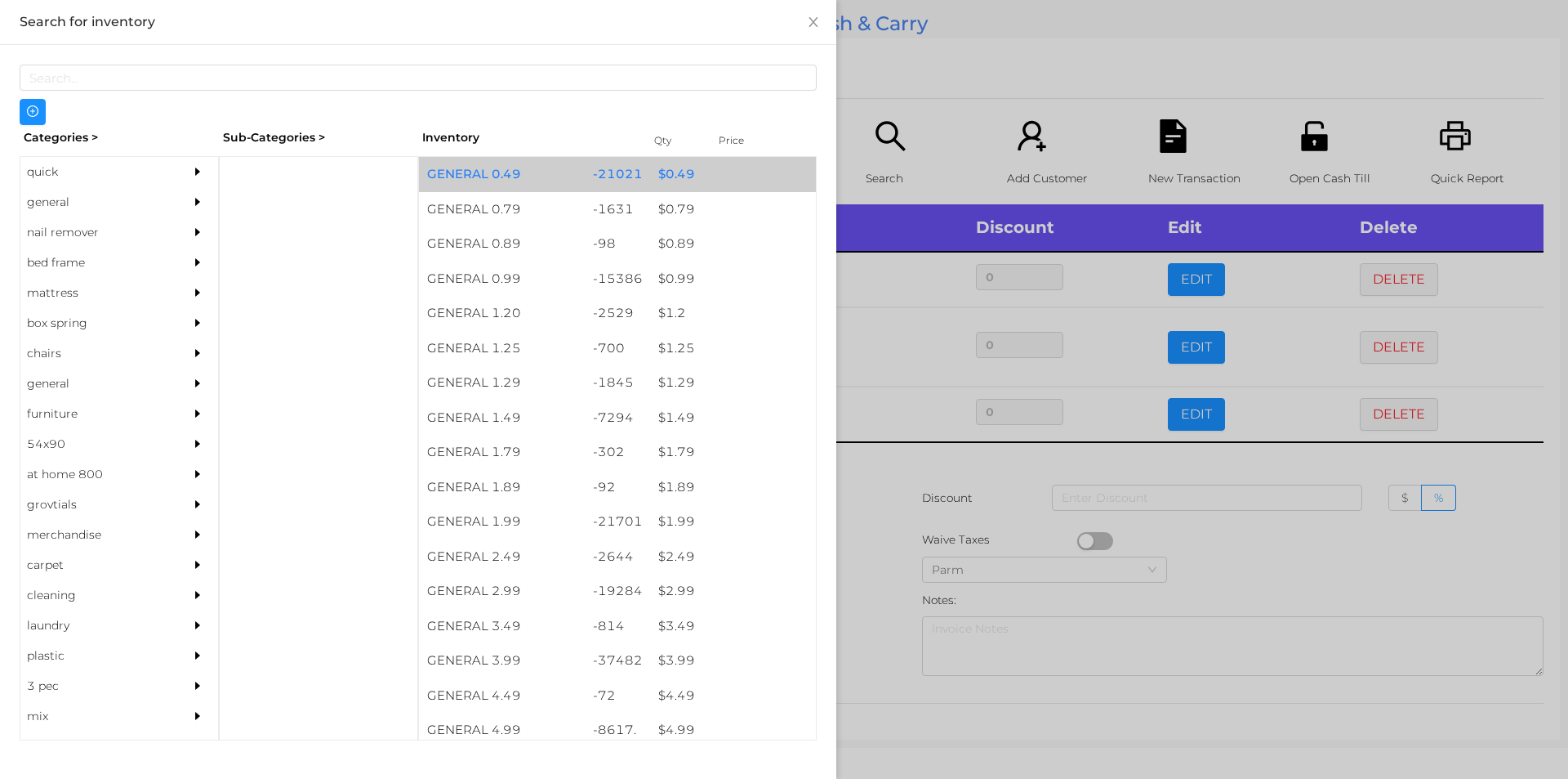
click at [676, 181] on div "$ 0.49" at bounding box center [734, 174] width 166 height 35
click at [671, 175] on div "$ 0.49" at bounding box center [734, 174] width 166 height 35
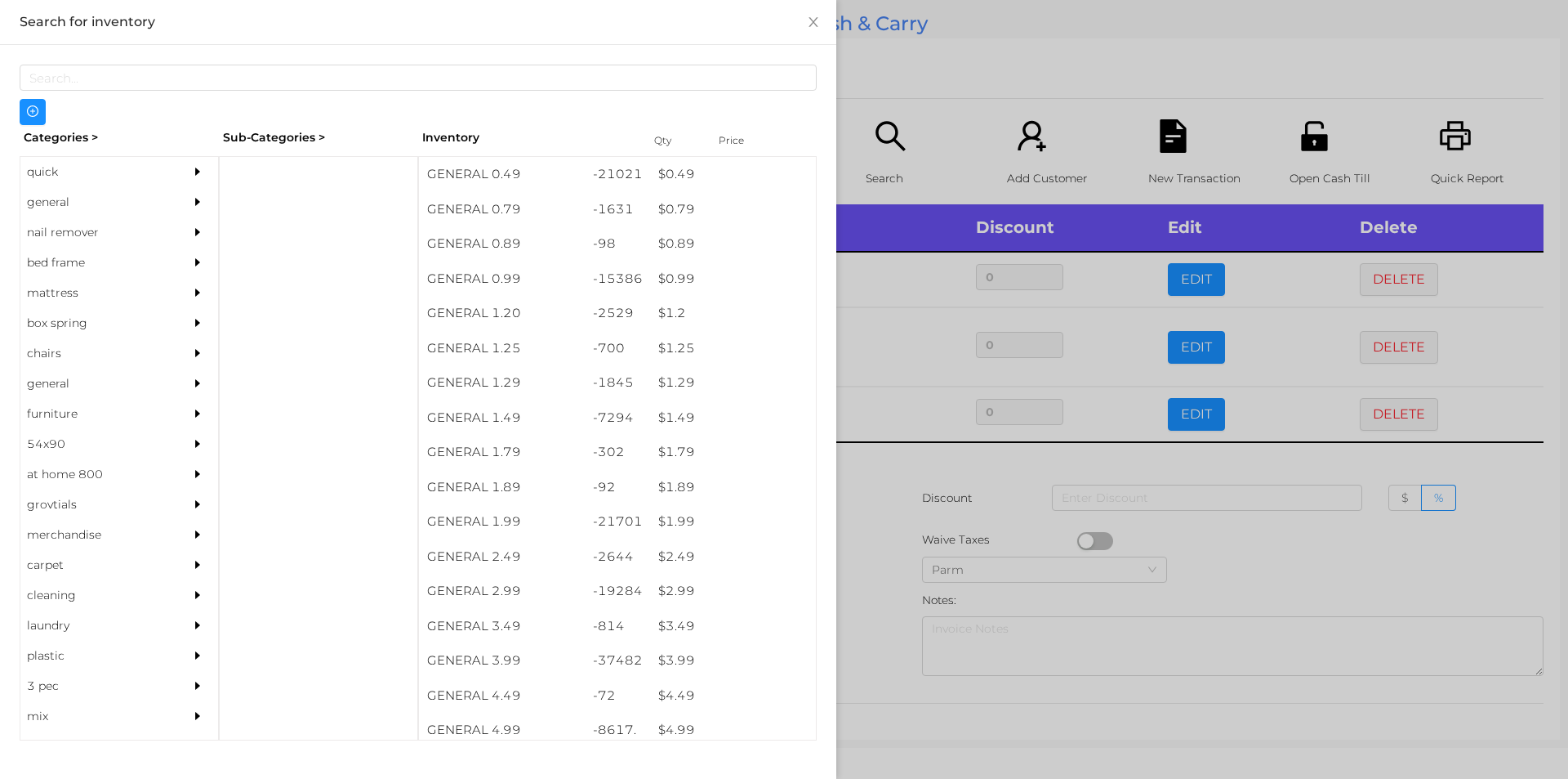
click at [865, 511] on div at bounding box center [784, 390] width 1568 height 779
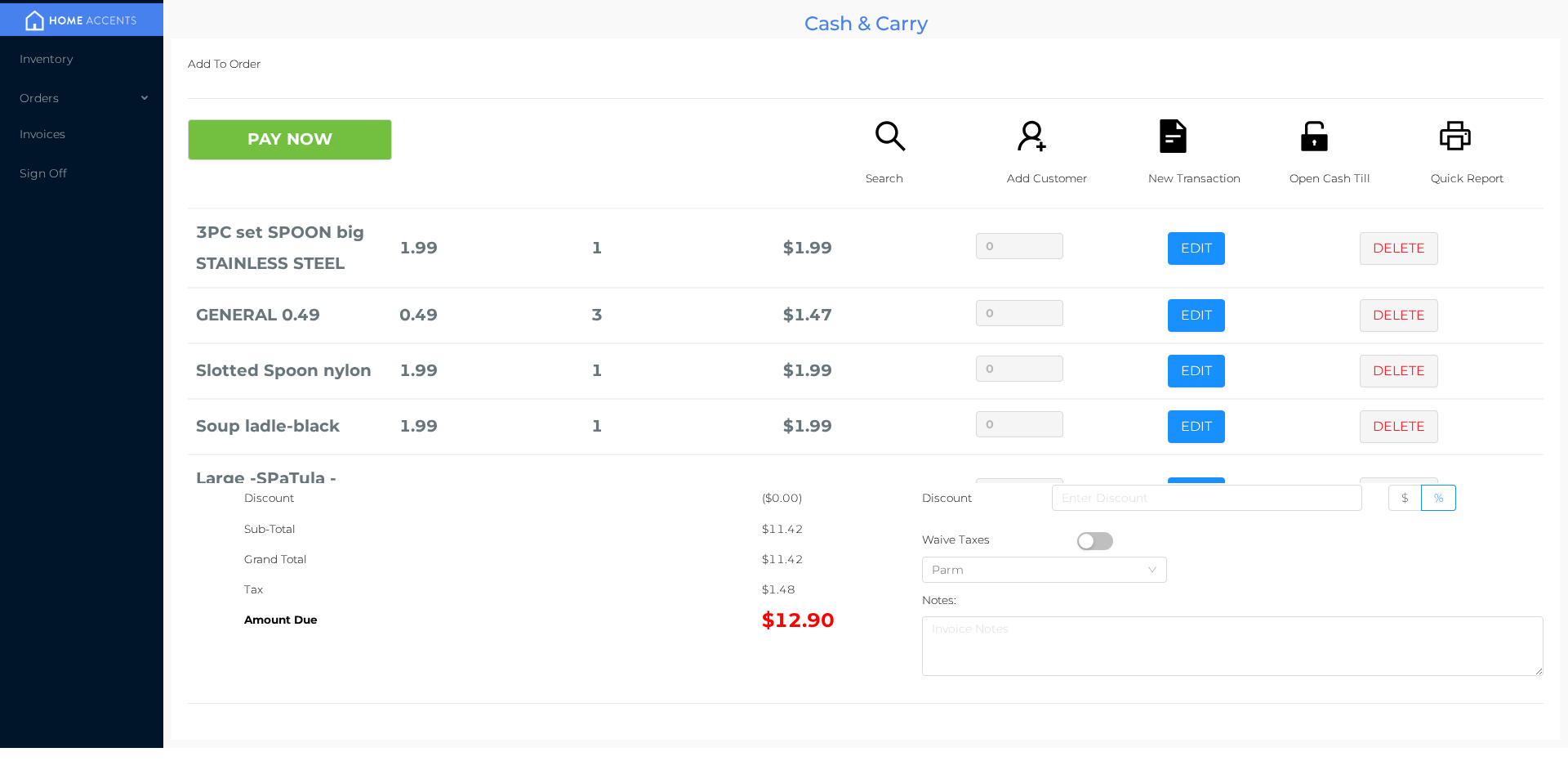
scroll to position [166, 0]
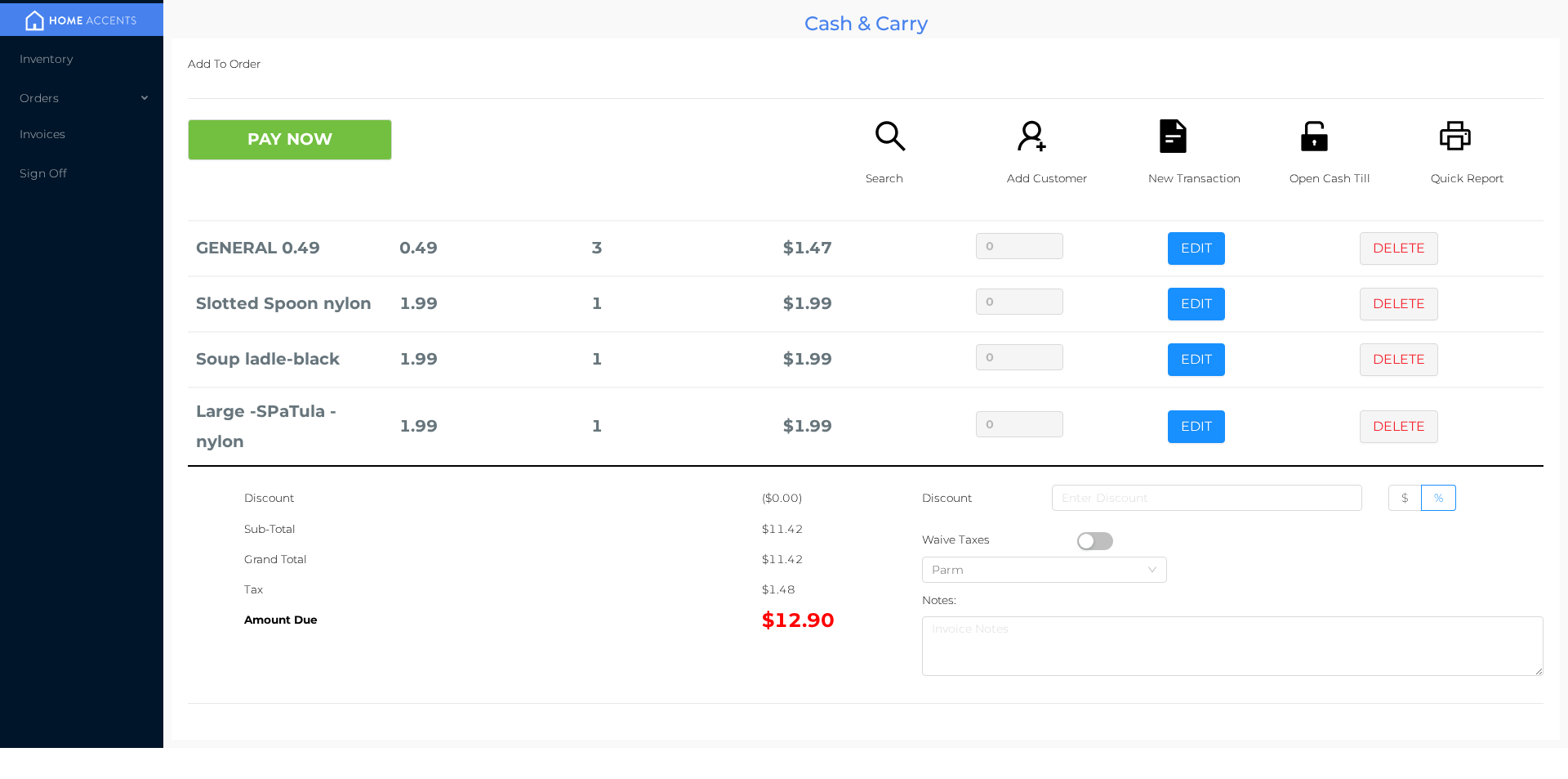
click at [1173, 146] on icon "icon: file-text" at bounding box center [1173, 136] width 26 height 33
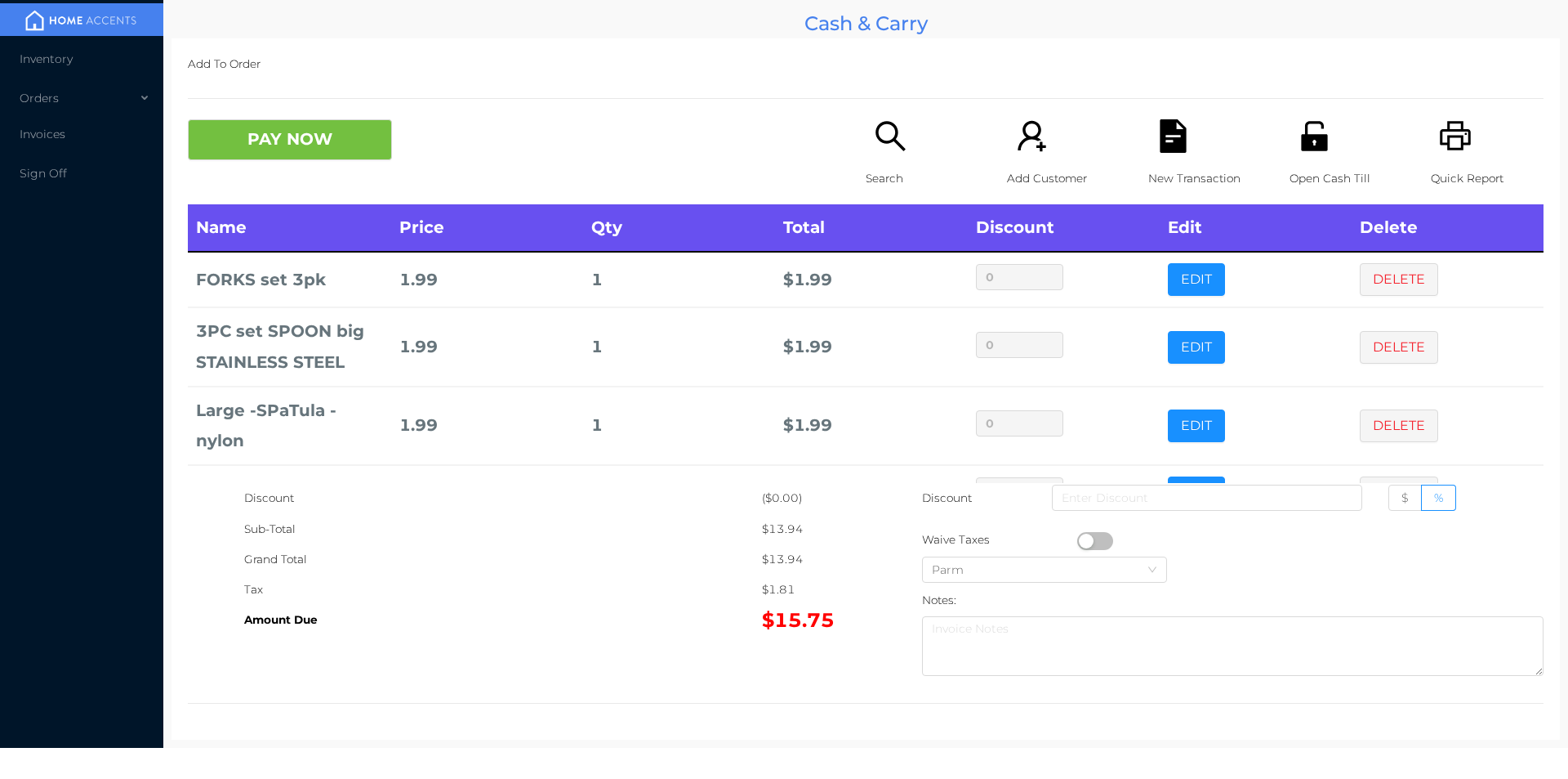
click at [872, 160] on div "Search" at bounding box center [921, 161] width 112 height 85
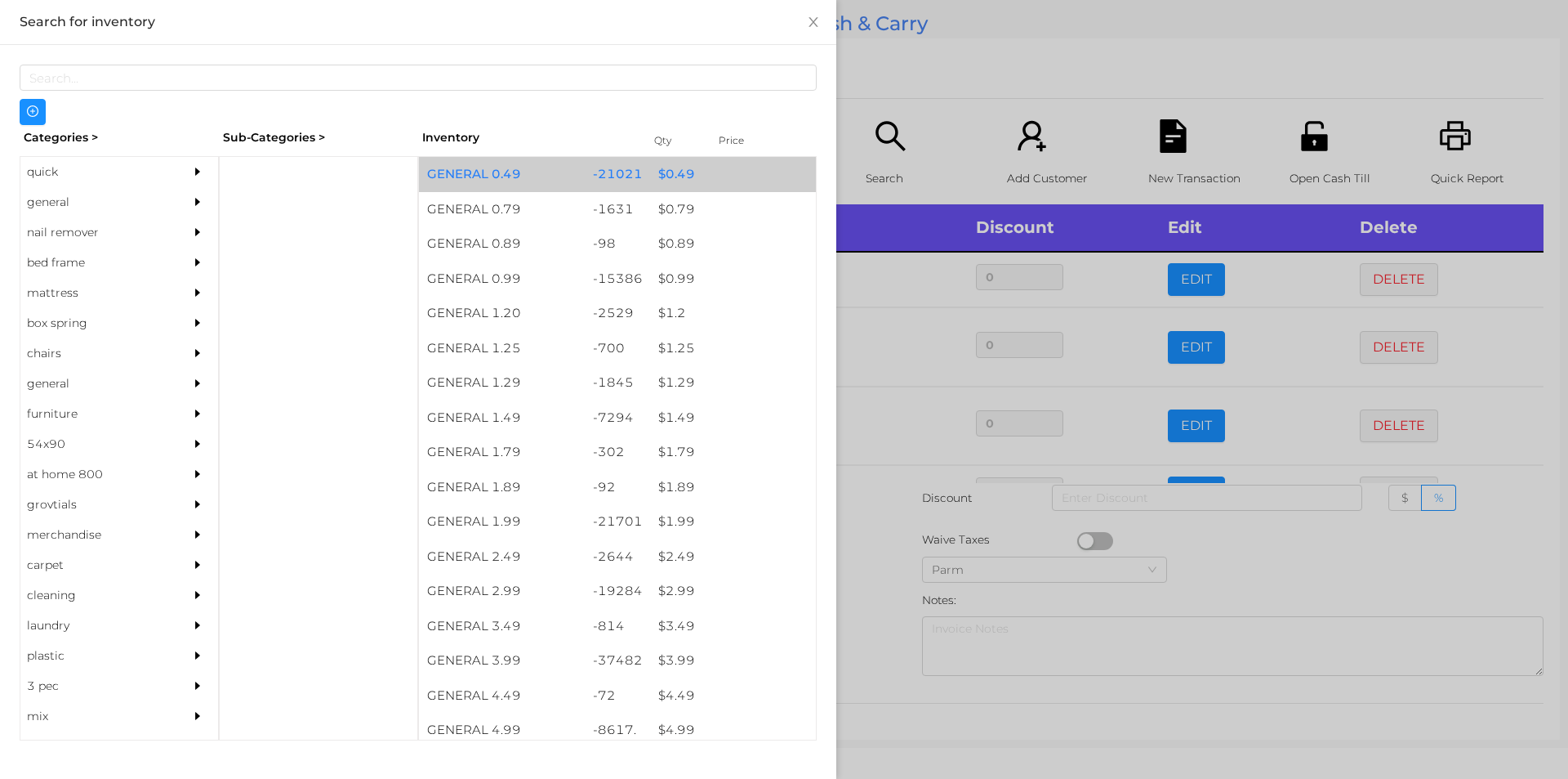
click at [660, 181] on div "$ 0.49" at bounding box center [734, 174] width 166 height 35
click at [661, 182] on div "$ 0.49" at bounding box center [734, 174] width 166 height 35
click at [668, 180] on div "$ 0.49" at bounding box center [734, 174] width 166 height 35
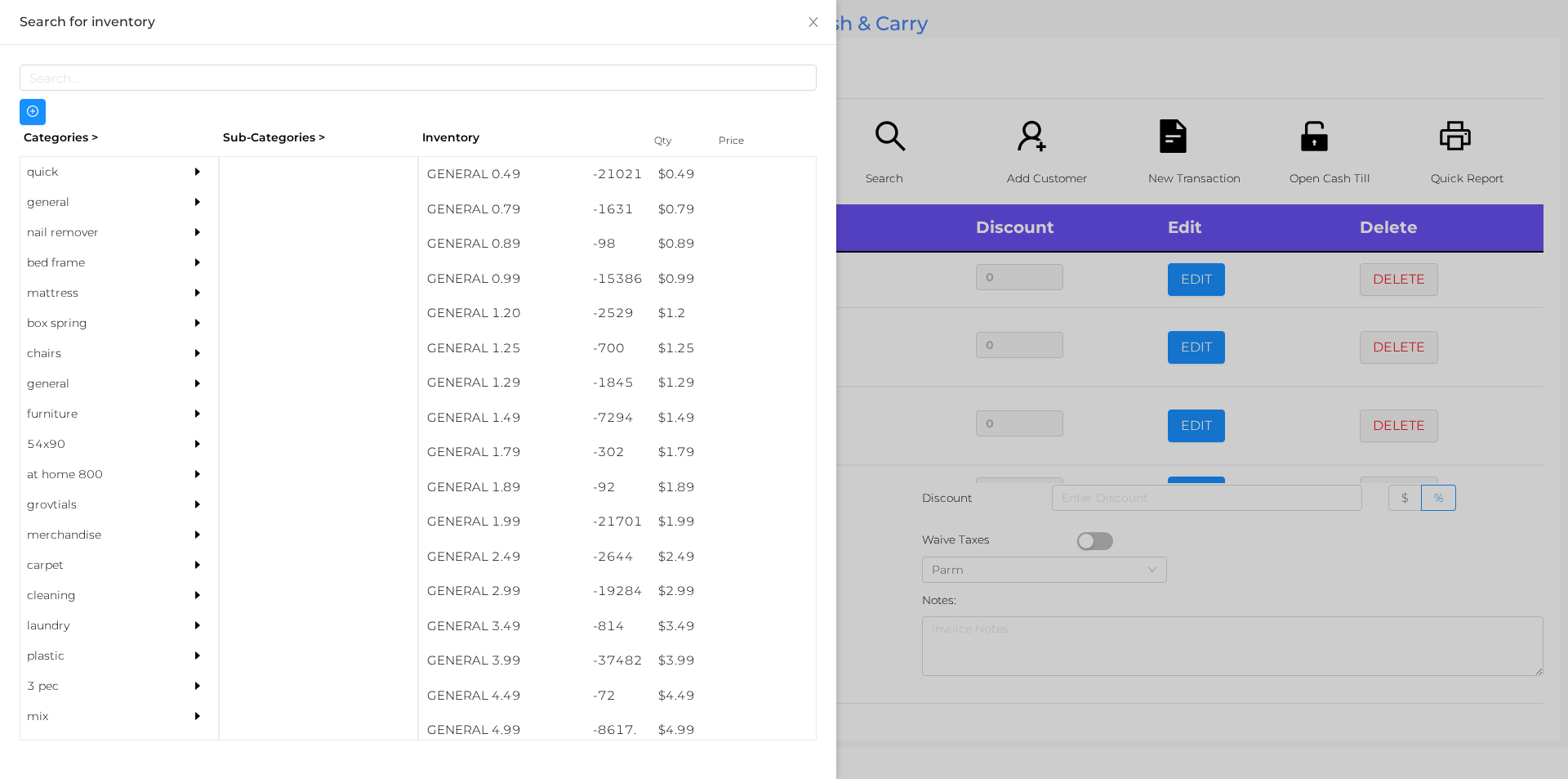
click at [888, 535] on div at bounding box center [784, 390] width 1568 height 779
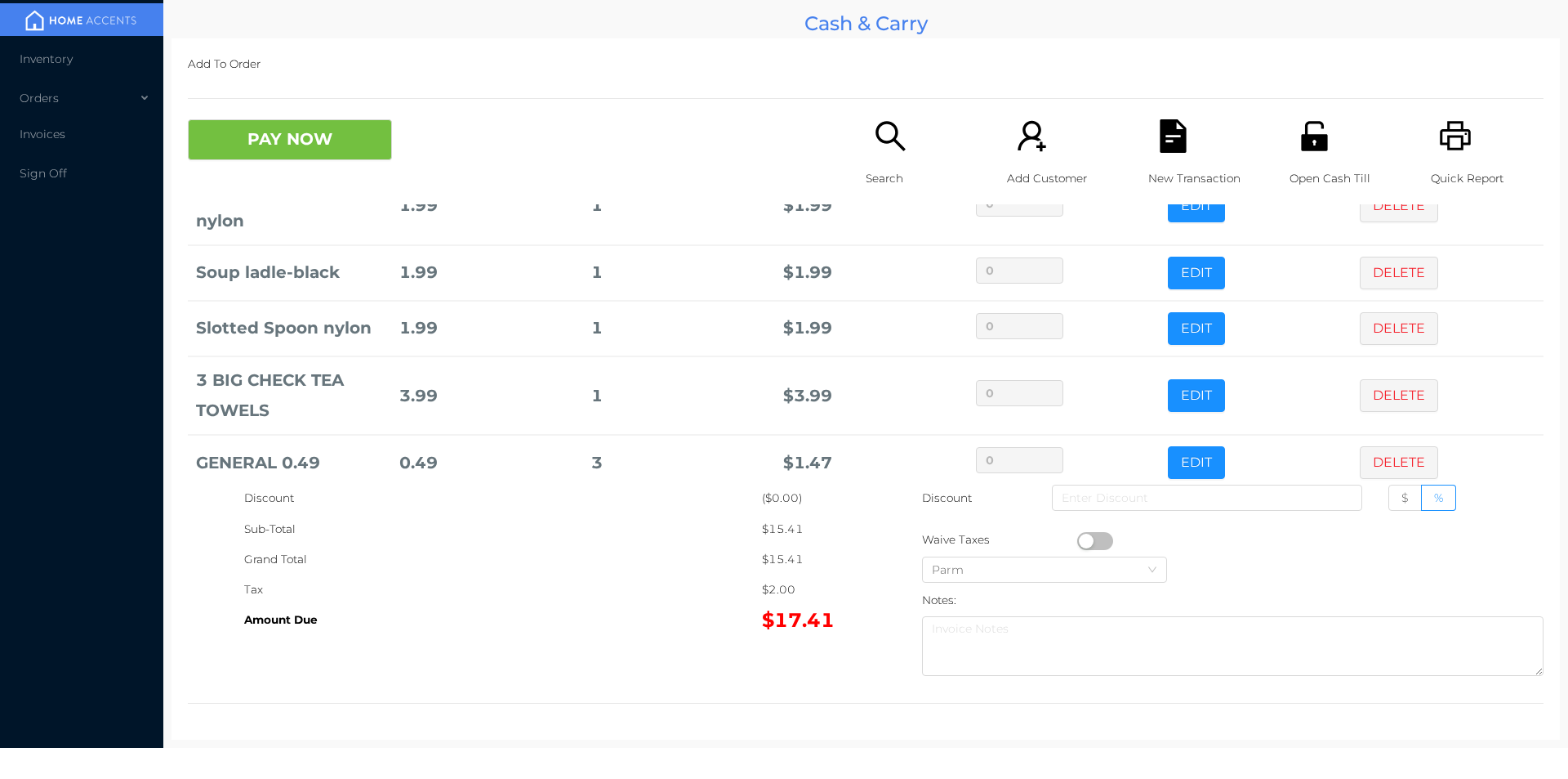
scroll to position [245, 0]
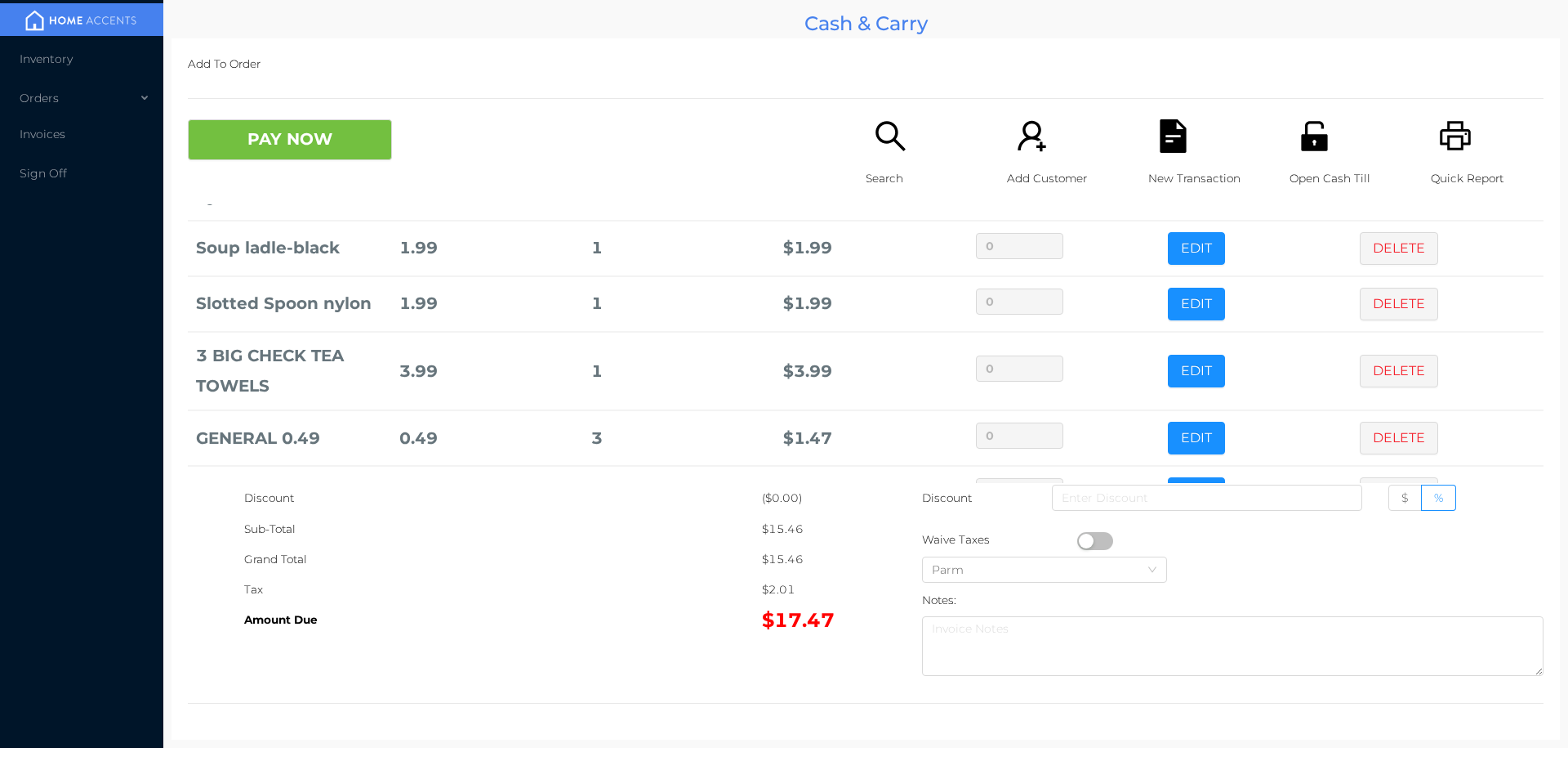
click at [255, 141] on button "PAY NOW" at bounding box center [290, 140] width 204 height 41
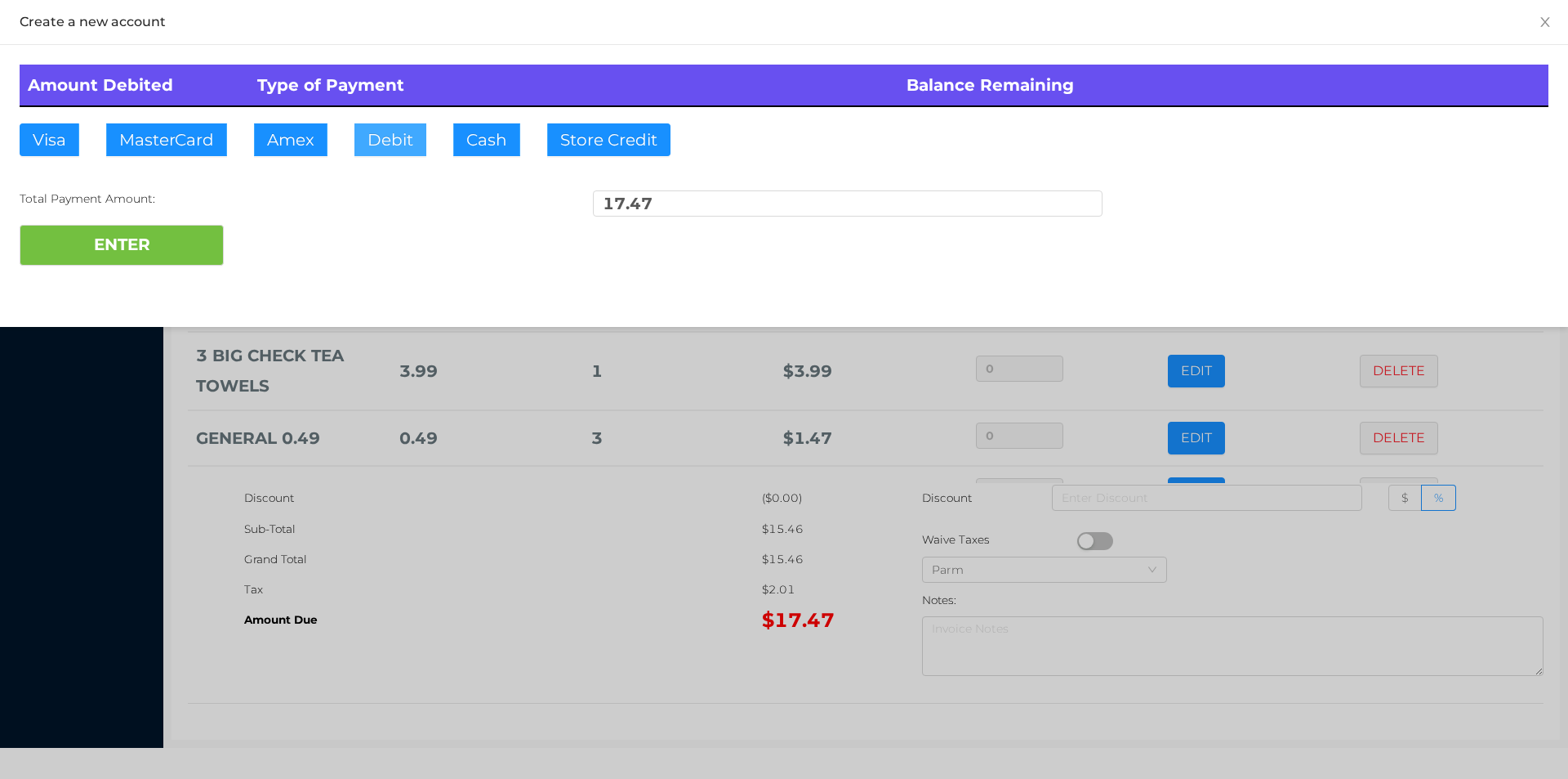
click at [385, 142] on button "Debit" at bounding box center [389, 139] width 71 height 32
type input "20."
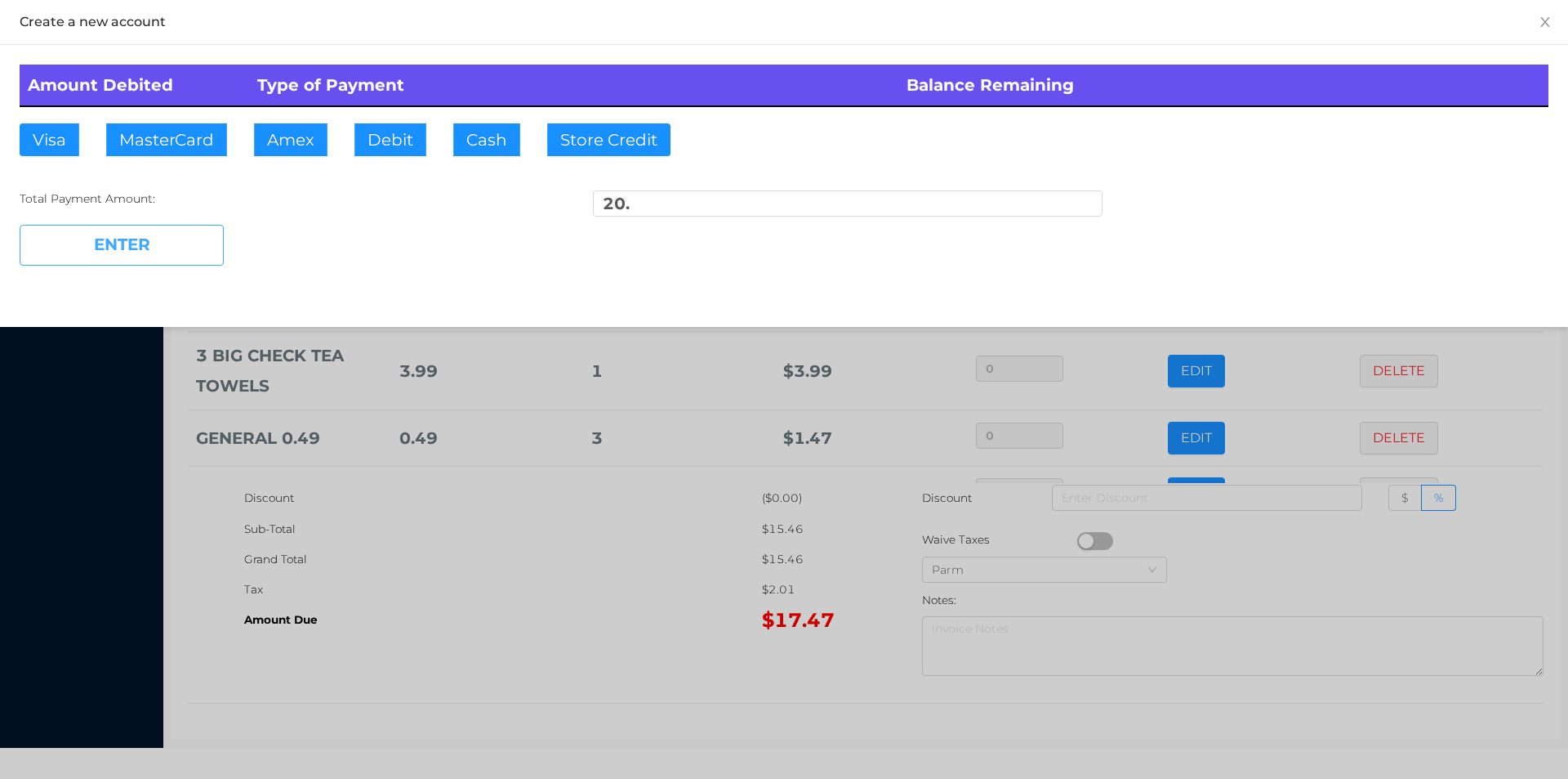
click at [120, 261] on button "ENTER" at bounding box center [121, 246] width 204 height 41
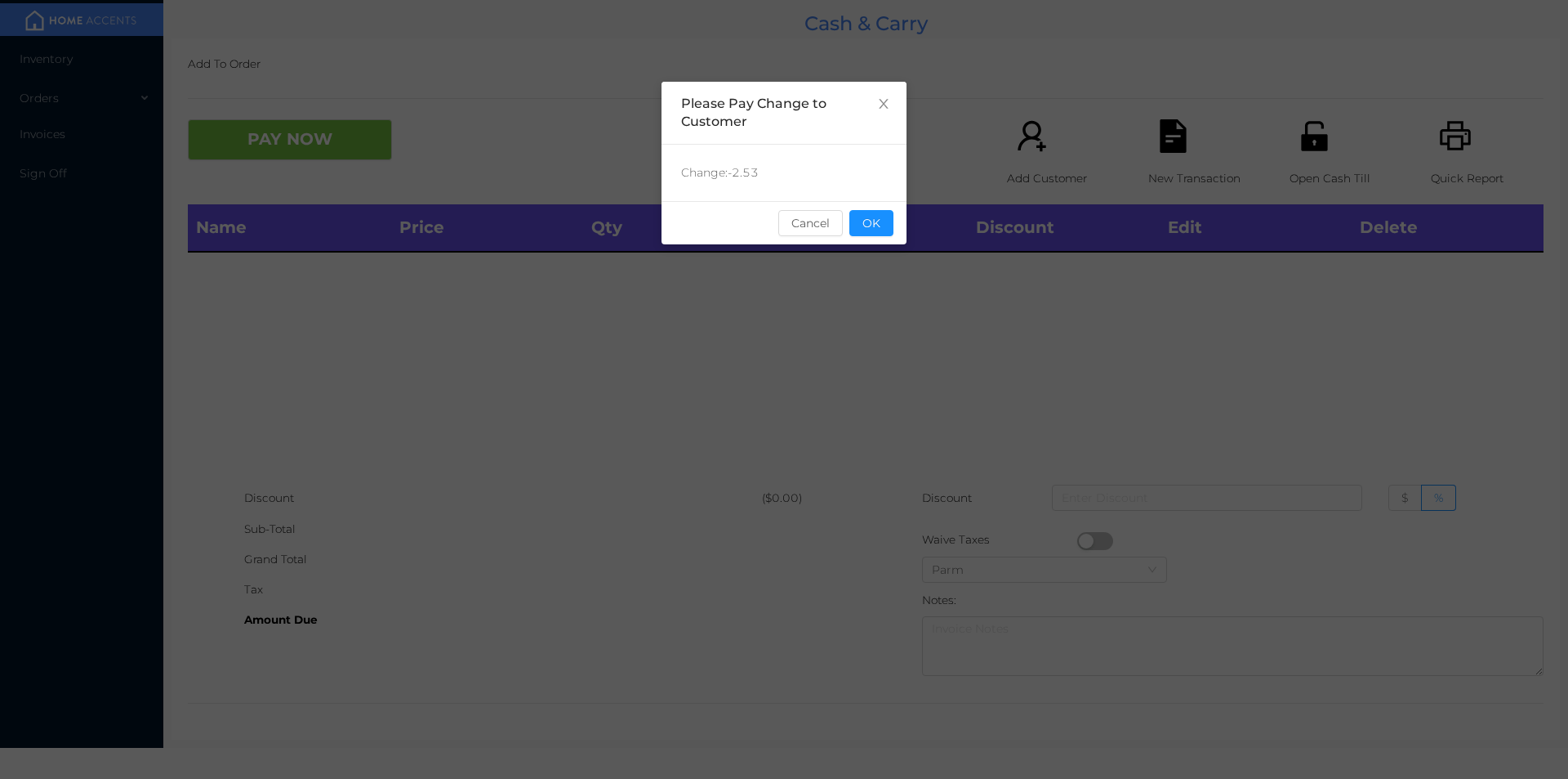
scroll to position [0, 0]
click at [880, 230] on button "OK" at bounding box center [872, 223] width 44 height 26
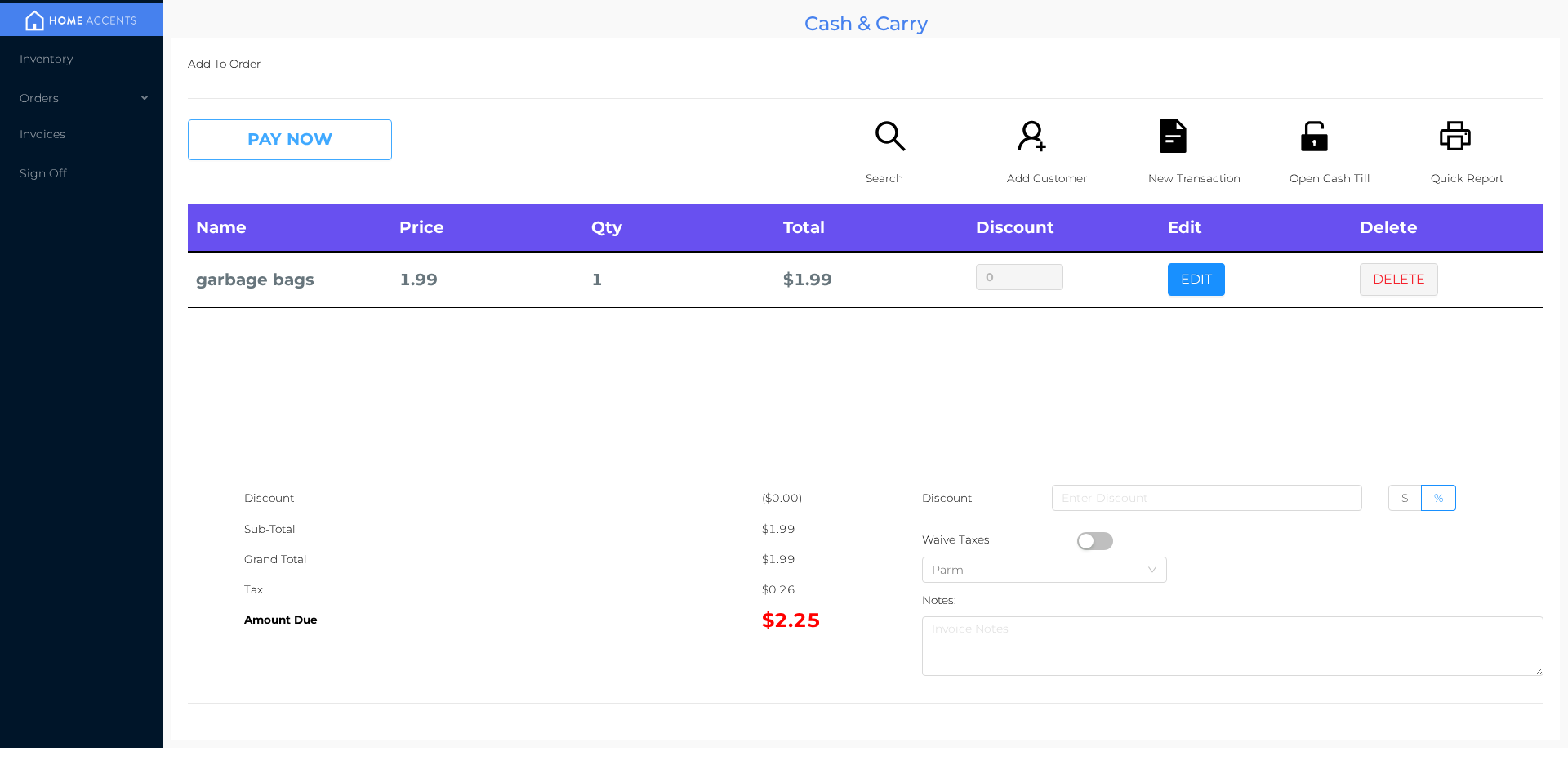
click at [270, 157] on button "PAY NOW" at bounding box center [290, 140] width 204 height 41
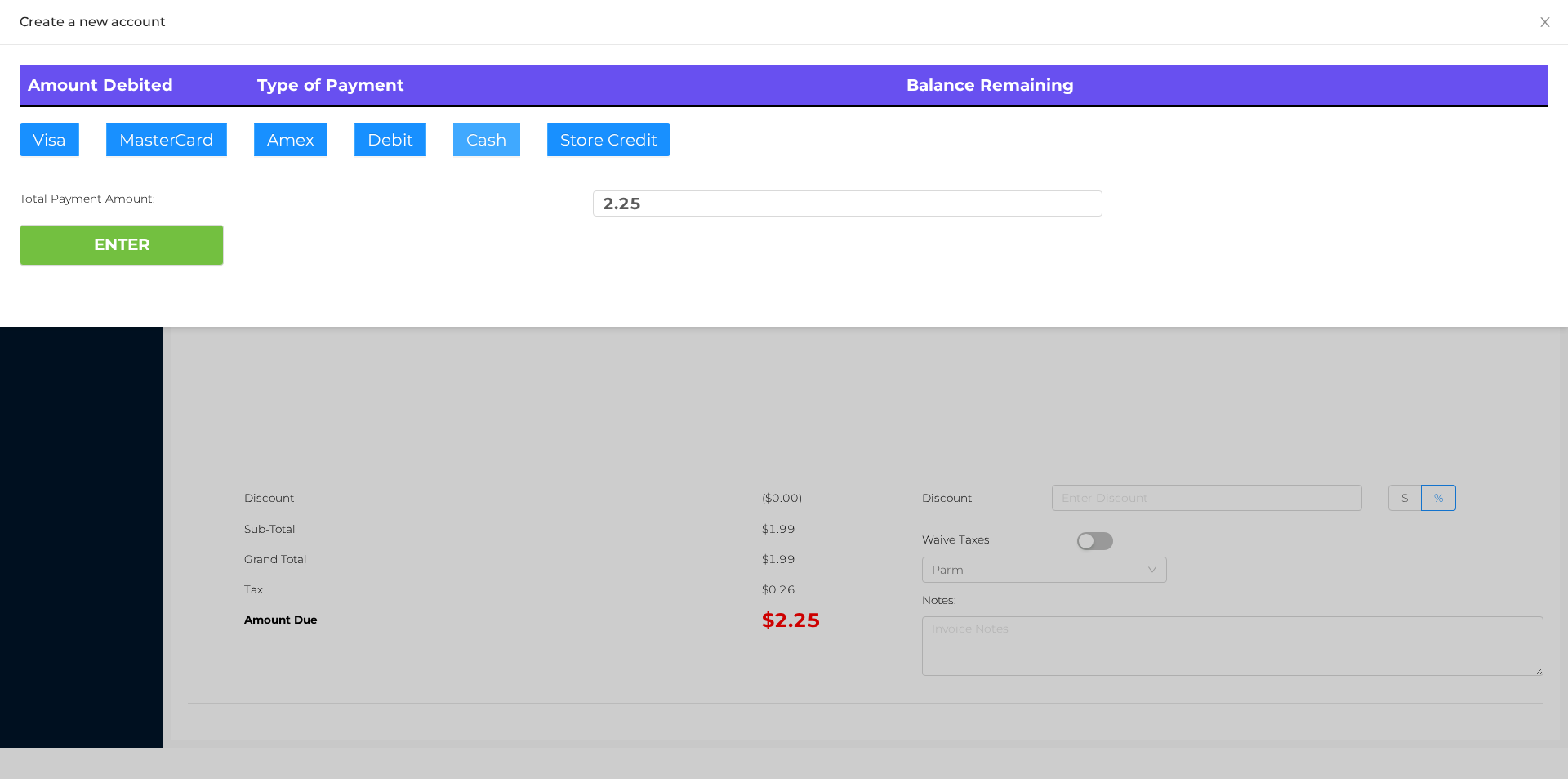
click at [483, 145] on button "Cash" at bounding box center [486, 139] width 67 height 32
click at [126, 249] on button "ENTER" at bounding box center [121, 246] width 204 height 41
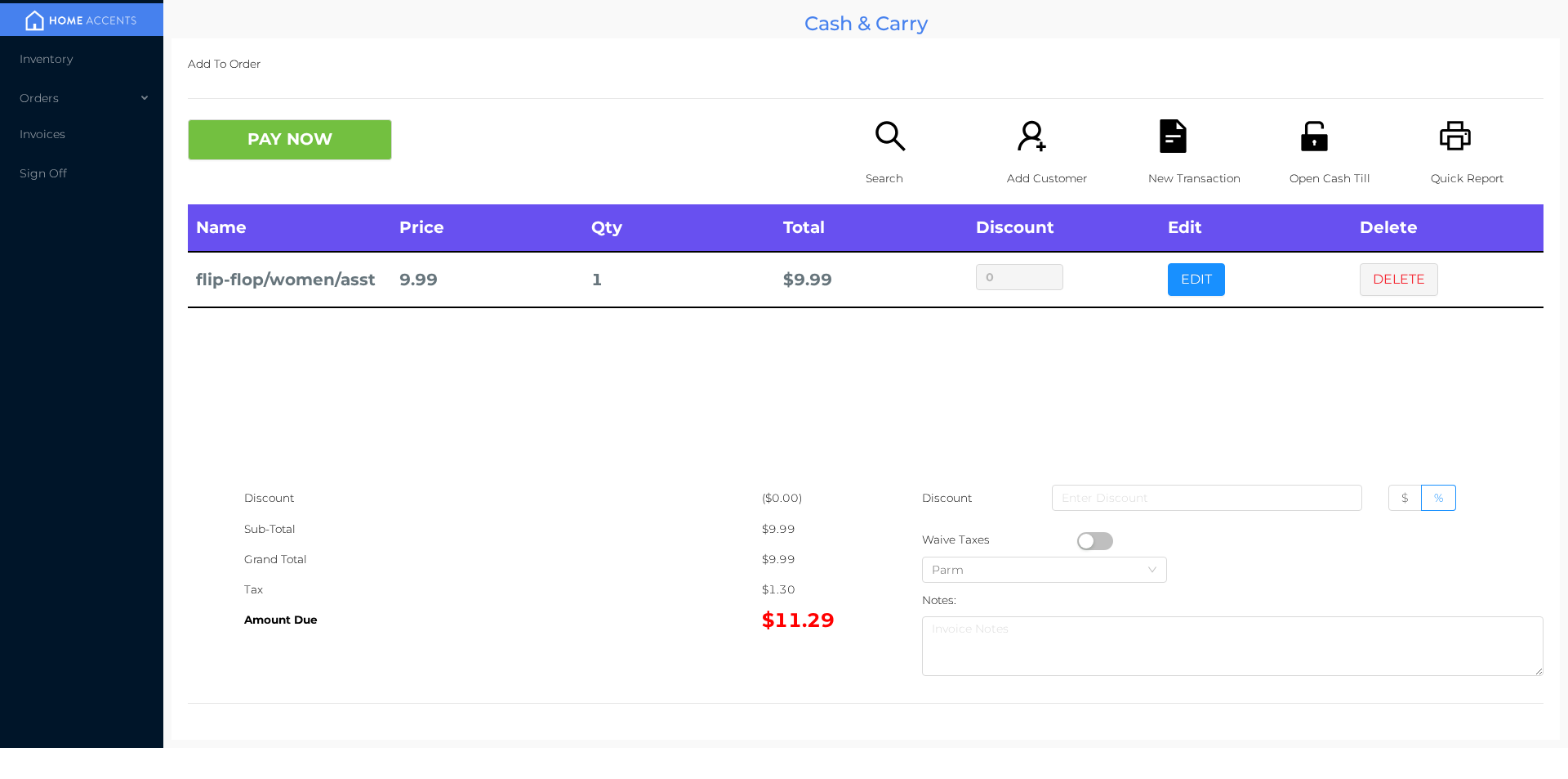
click at [1411, 280] on button "DELETE" at bounding box center [1399, 279] width 78 height 32
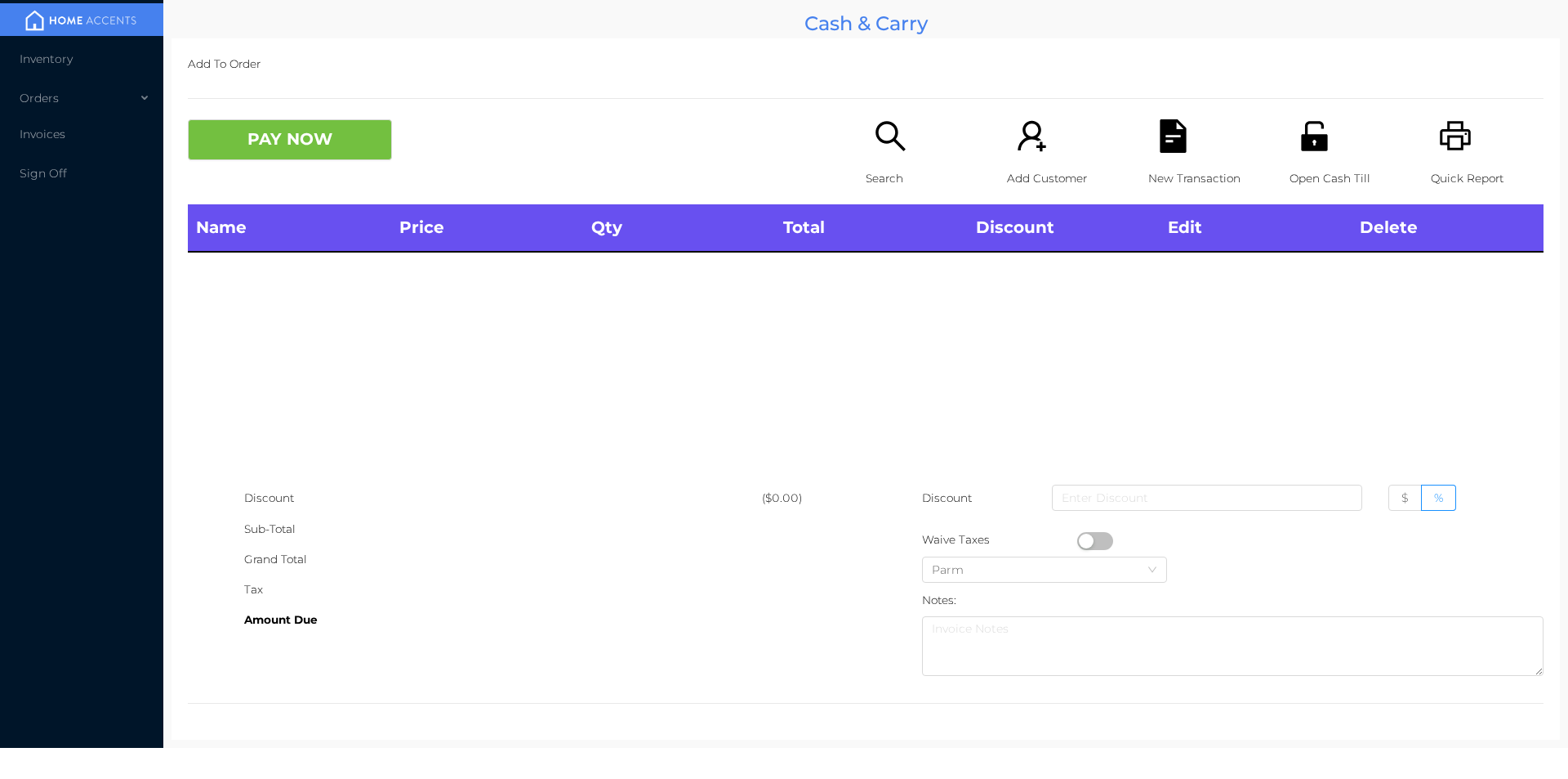
click at [1439, 119] on icon "icon: printer" at bounding box center [1456, 136] width 33 height 33
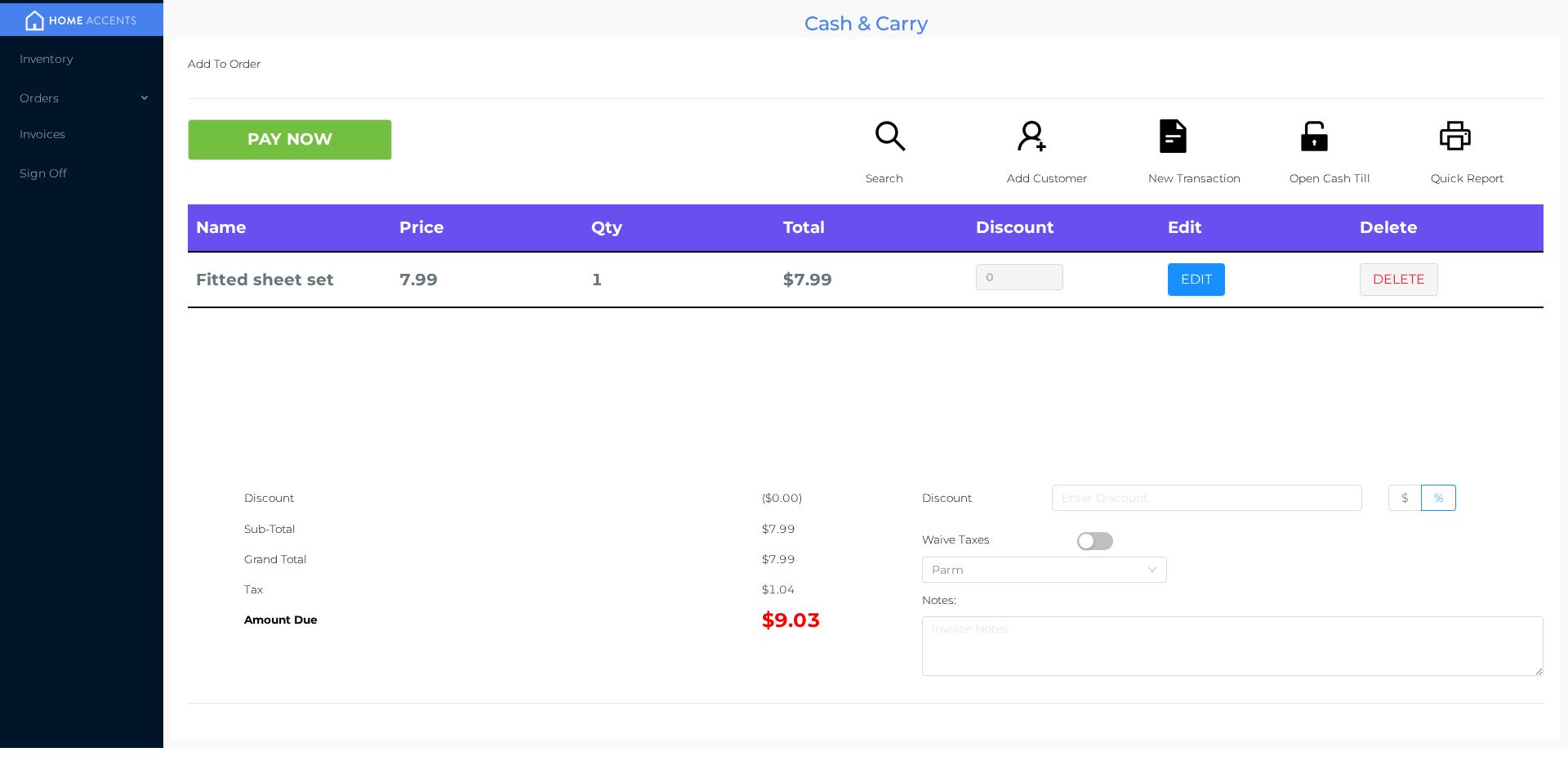
click at [889, 147] on icon "icon: search" at bounding box center [891, 136] width 33 height 33
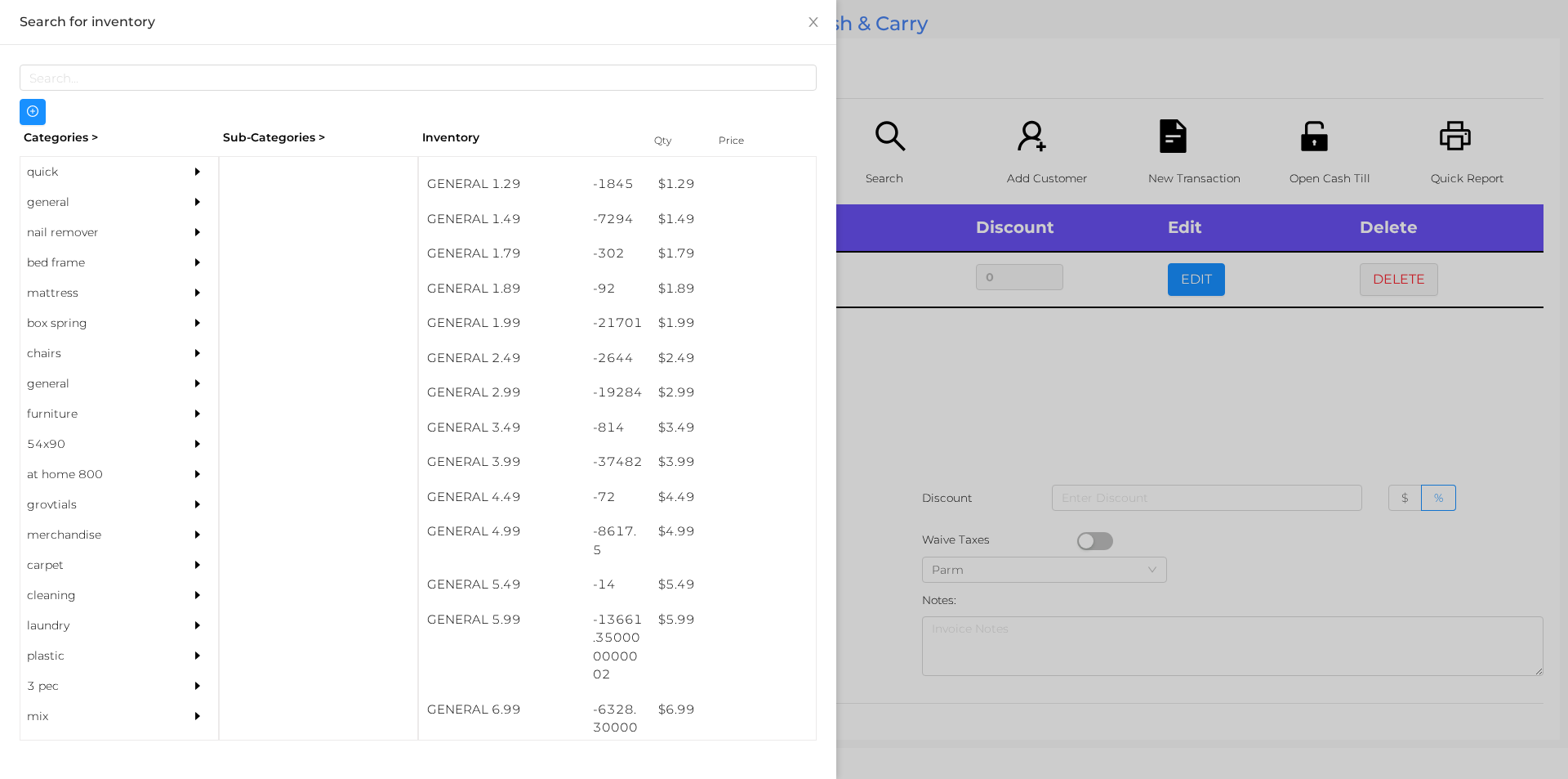
scroll to position [199, 0]
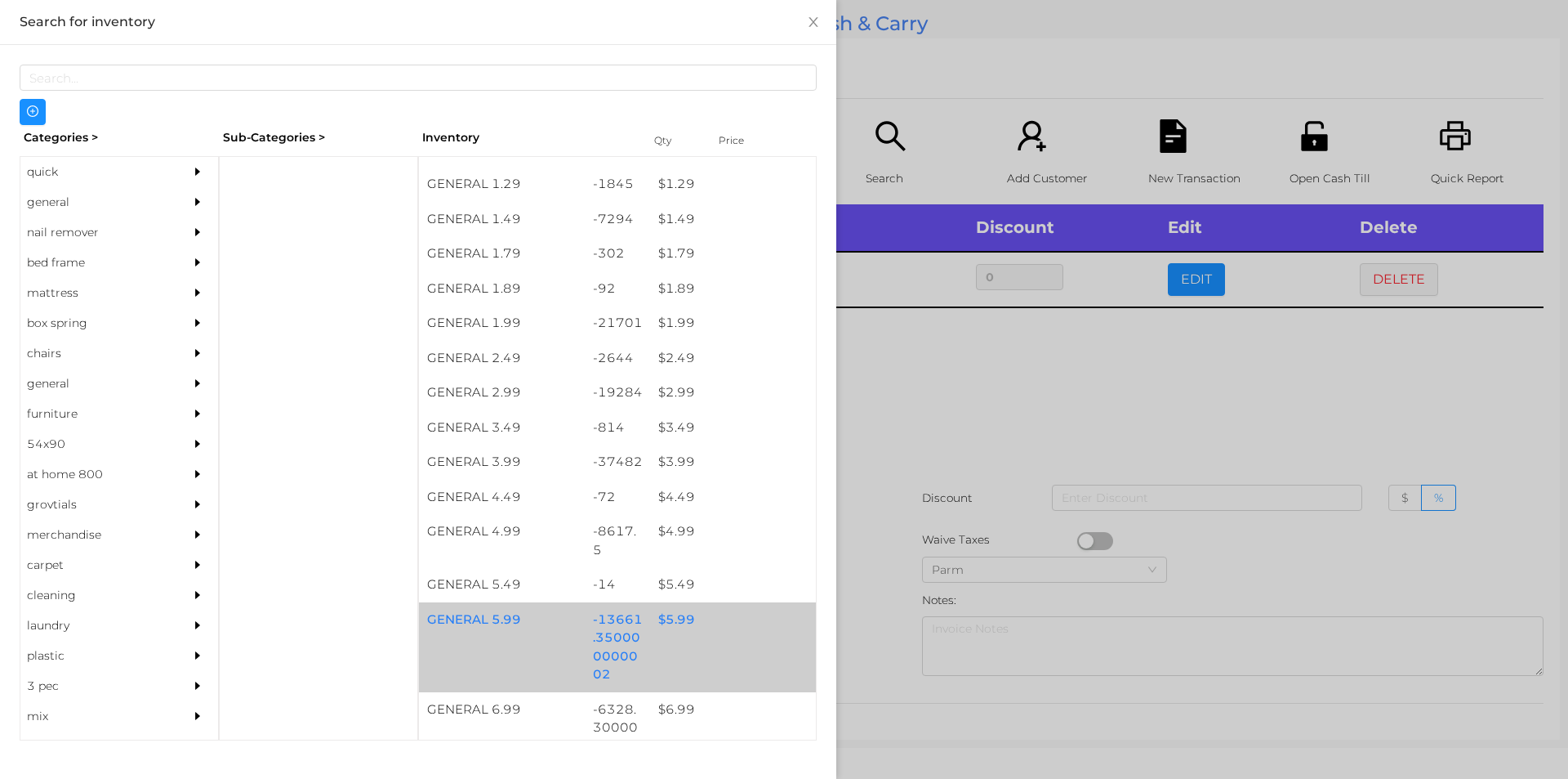
click at [666, 622] on div "$ 5.99" at bounding box center [734, 619] width 166 height 35
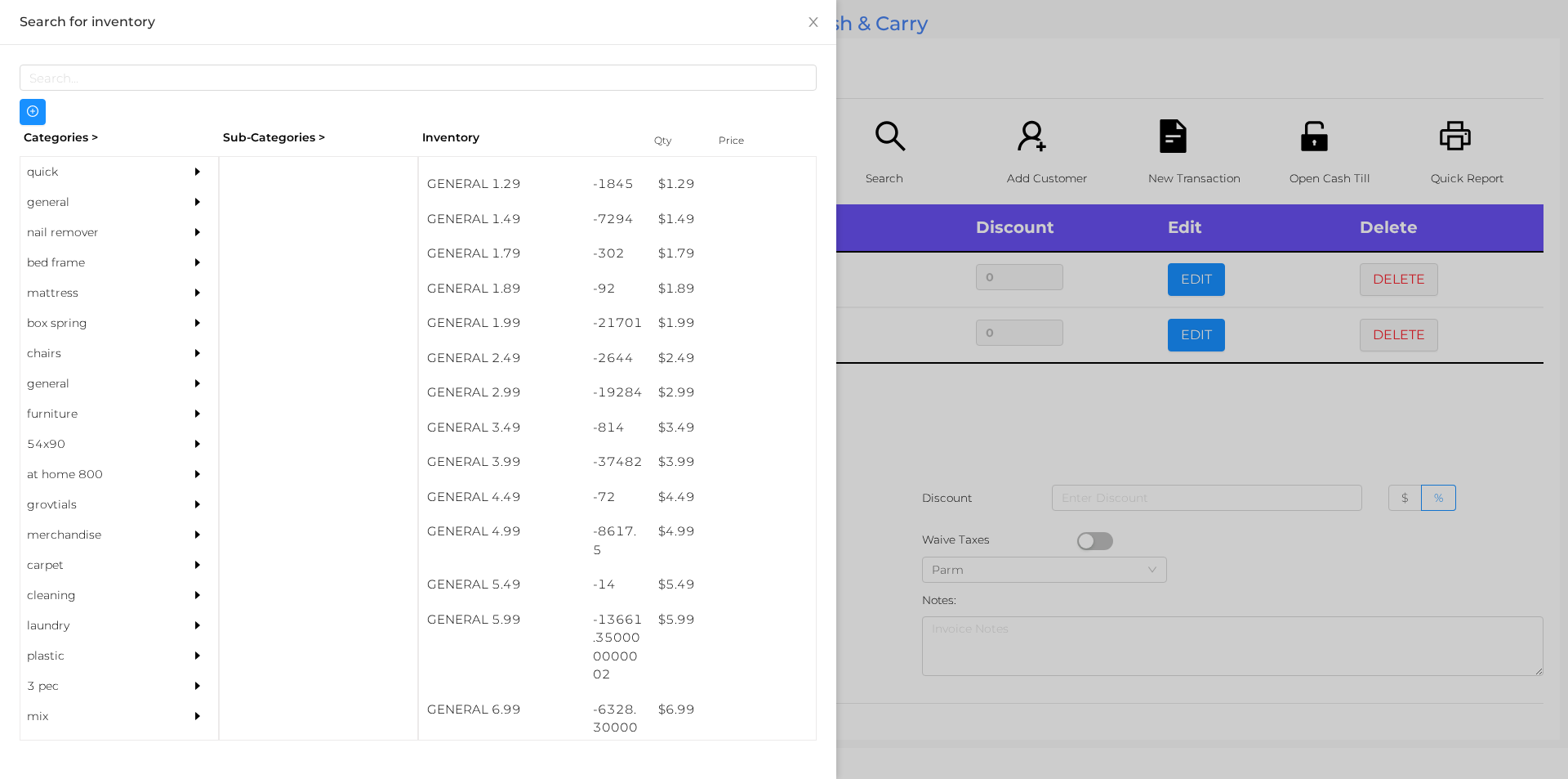
click at [884, 606] on div at bounding box center [784, 390] width 1568 height 779
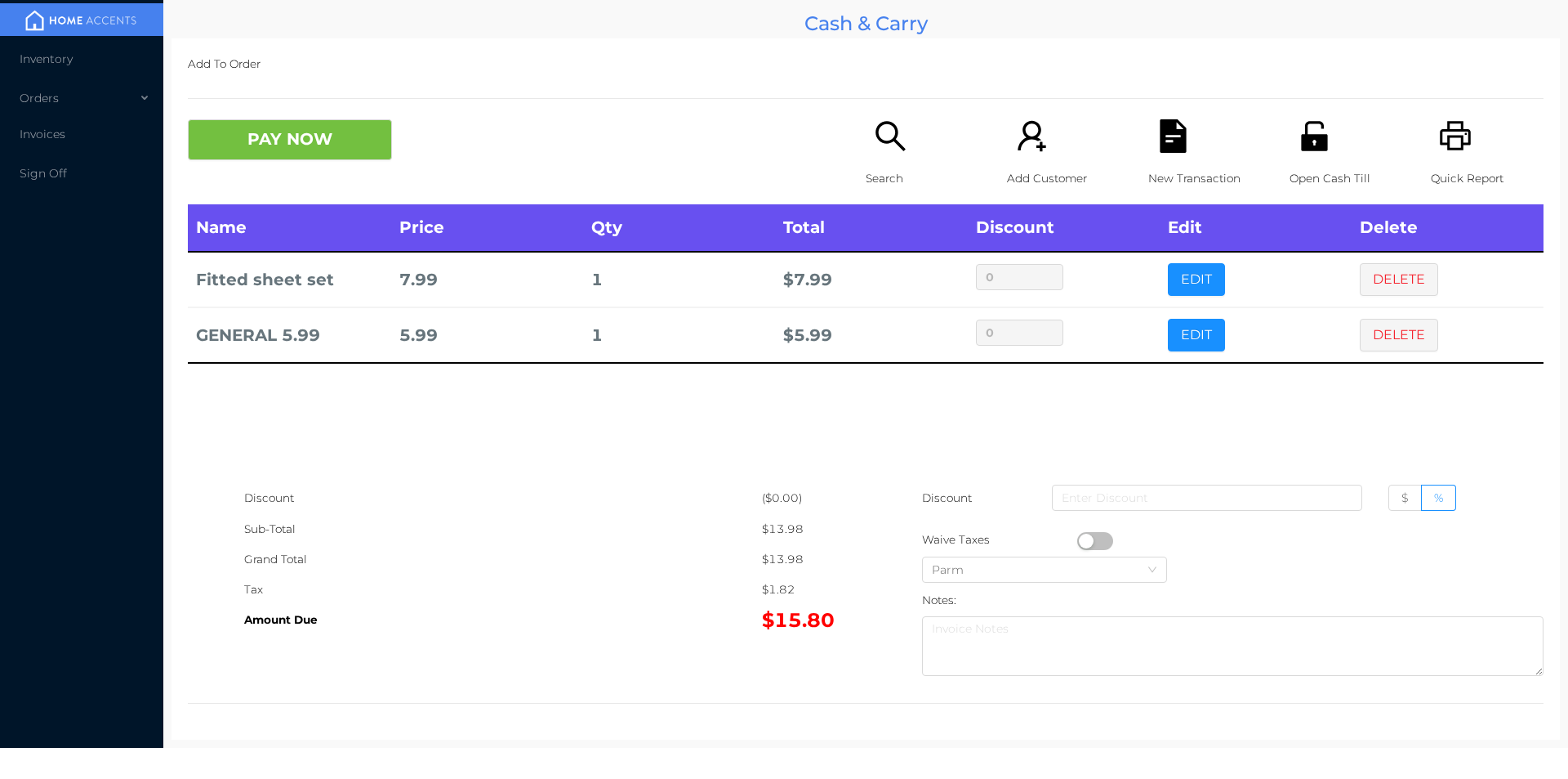
click at [1301, 139] on icon "icon: unlock" at bounding box center [1314, 136] width 26 height 29
click at [1167, 143] on icon "icon: file-text" at bounding box center [1173, 136] width 26 height 33
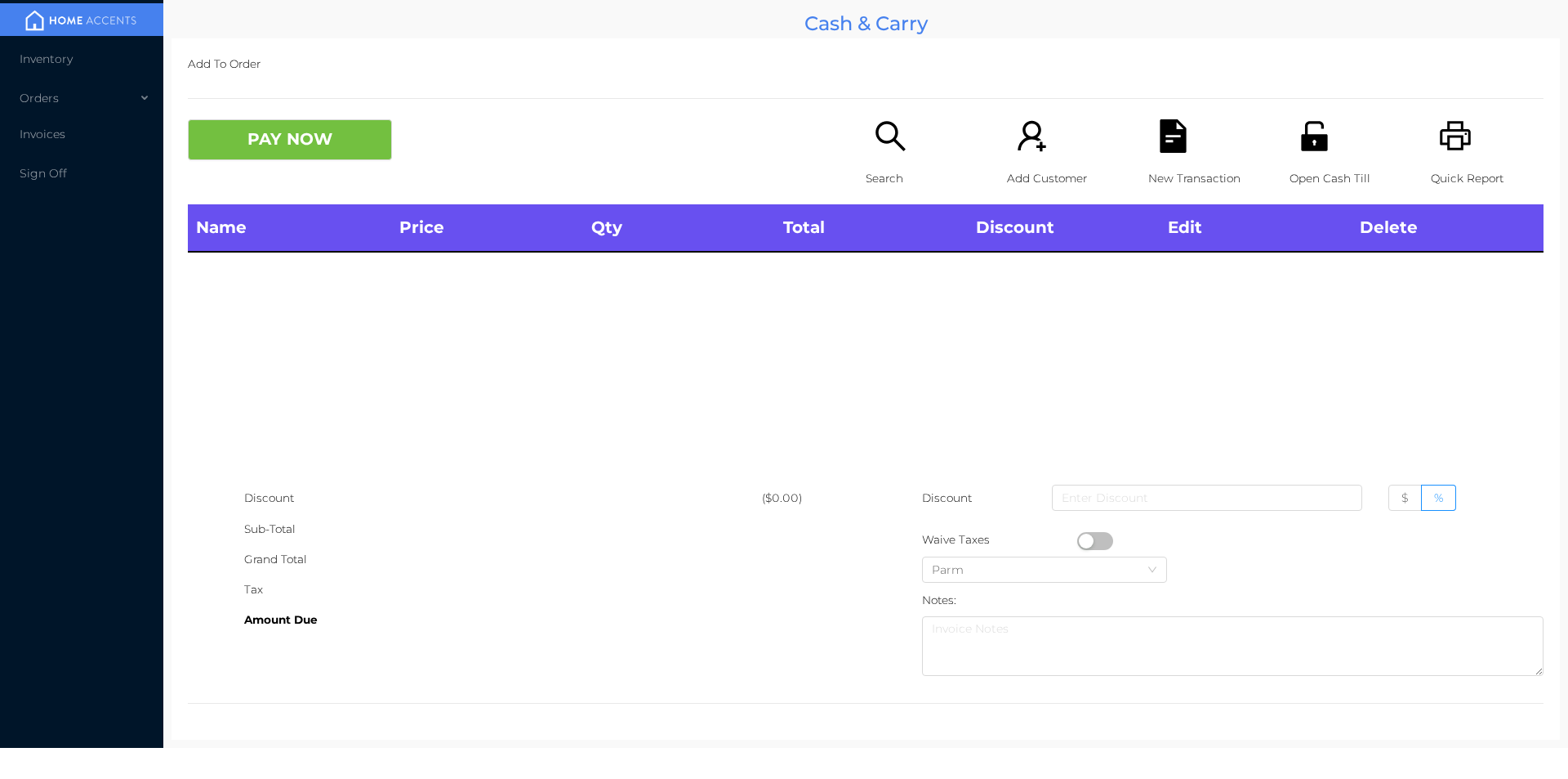
click at [884, 152] on icon "icon: search" at bounding box center [891, 136] width 33 height 33
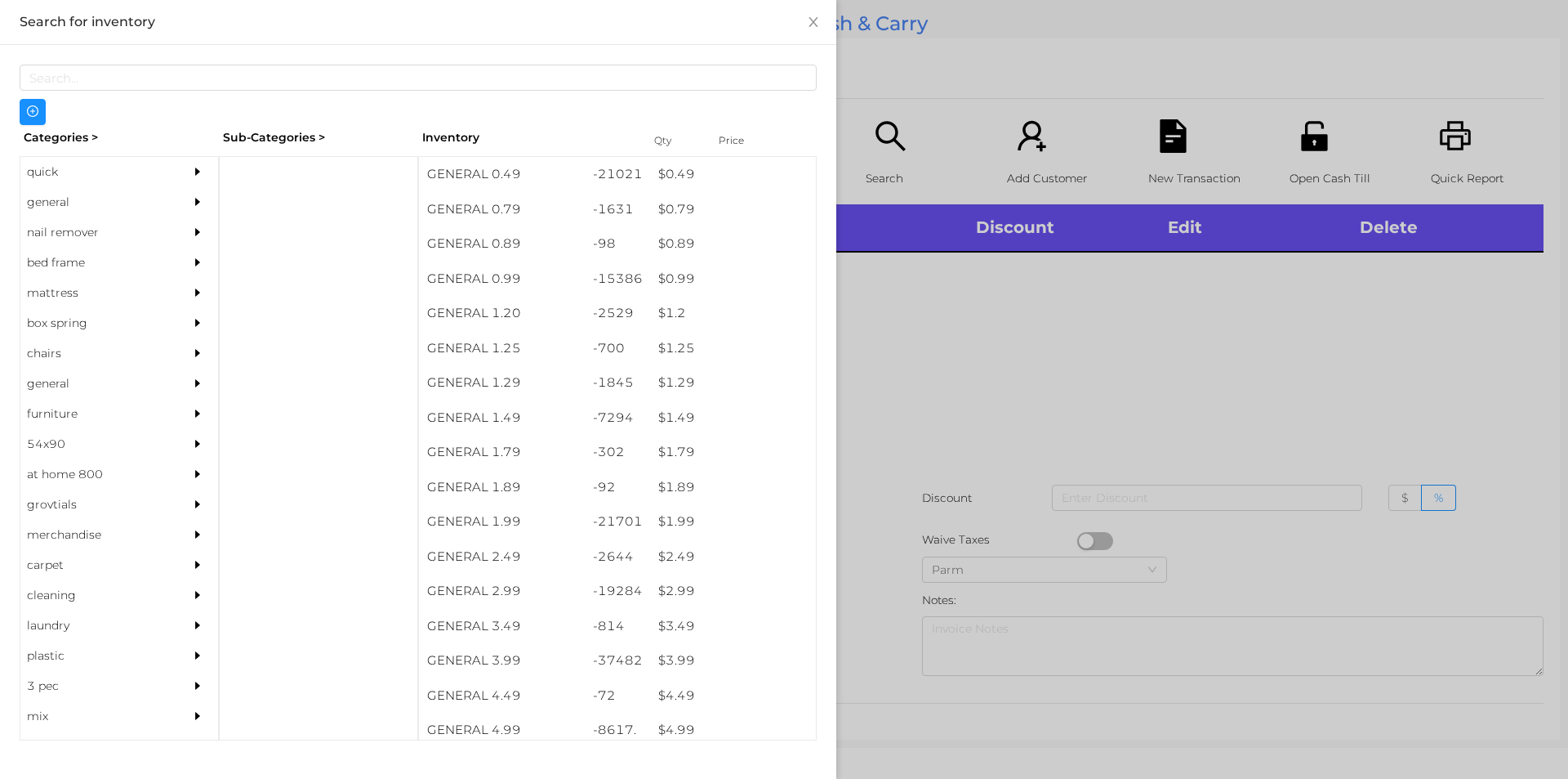
scroll to position [0, 0]
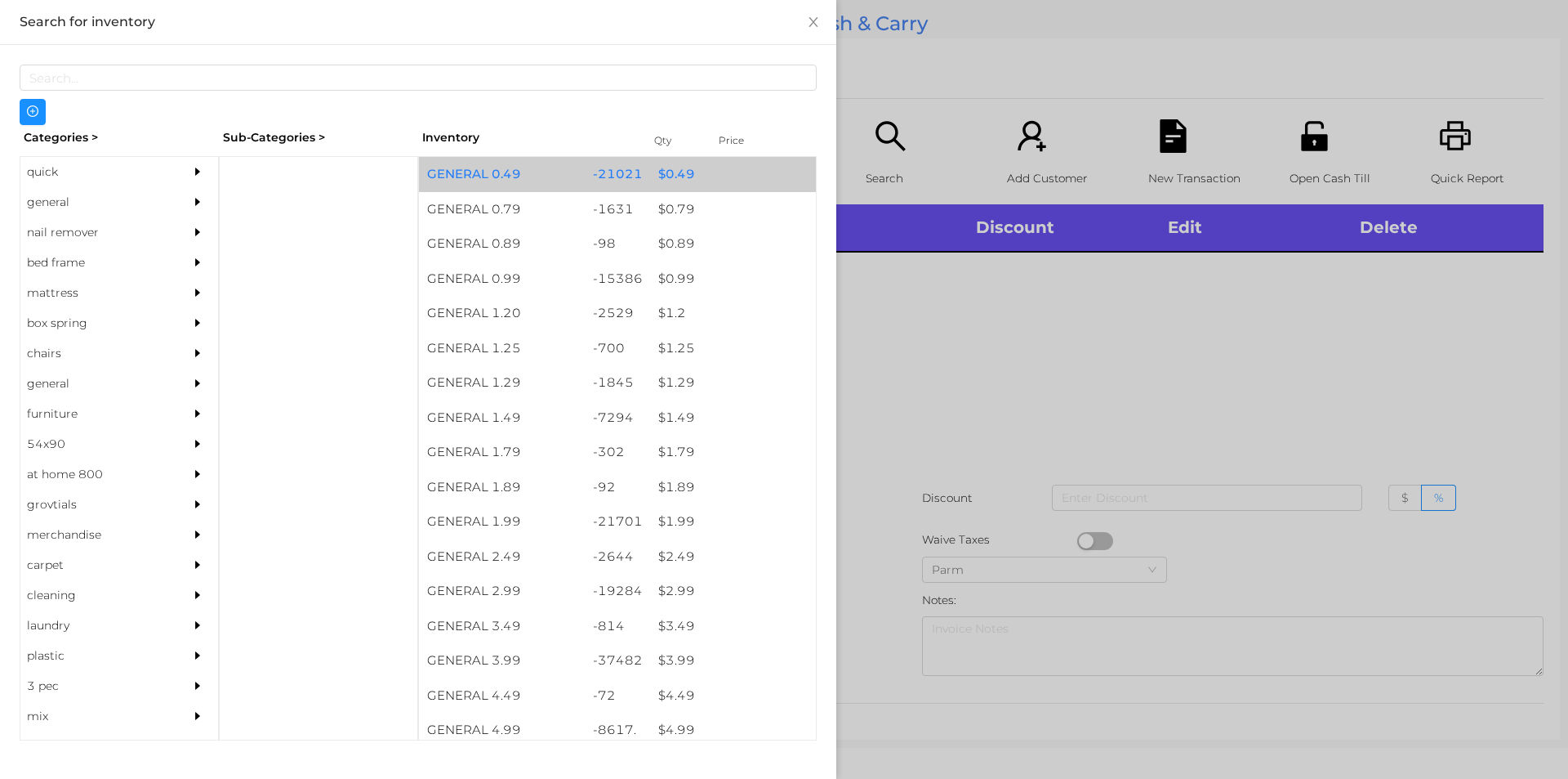
click at [678, 180] on div "$ 0.49" at bounding box center [734, 174] width 166 height 35
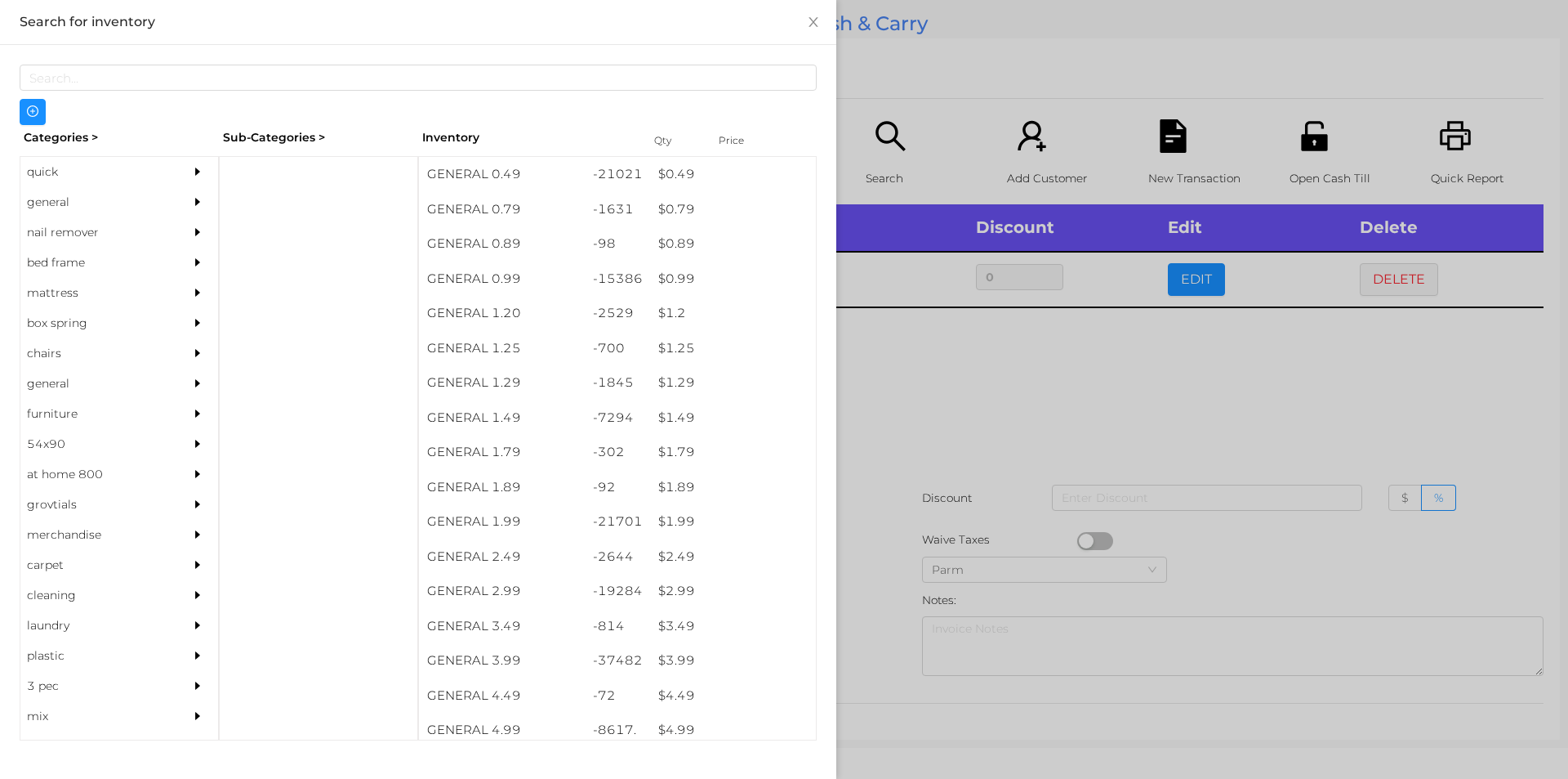
click at [1412, 283] on div at bounding box center [784, 390] width 1568 height 779
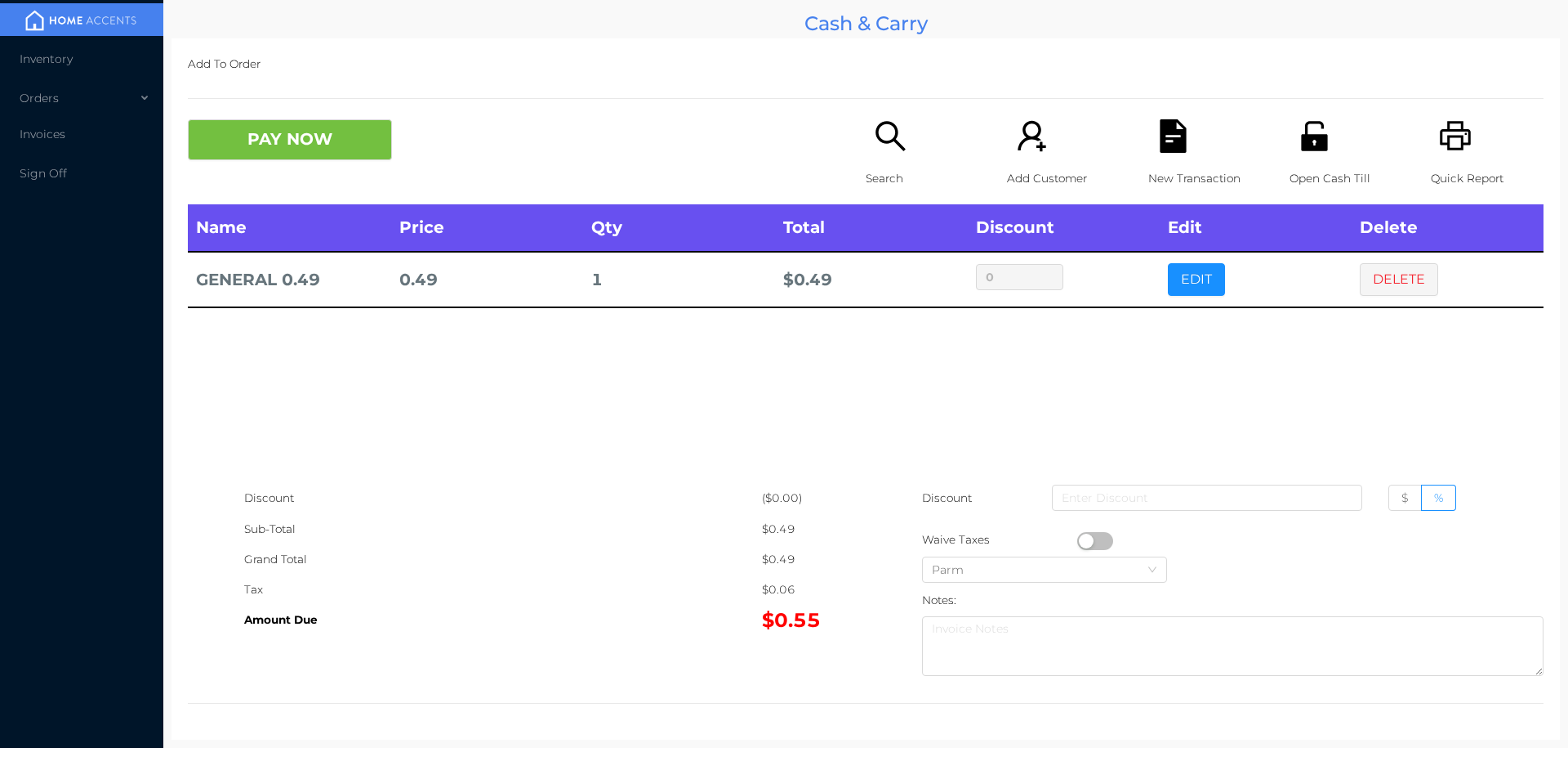
click at [866, 143] on div "Search" at bounding box center [921, 161] width 112 height 85
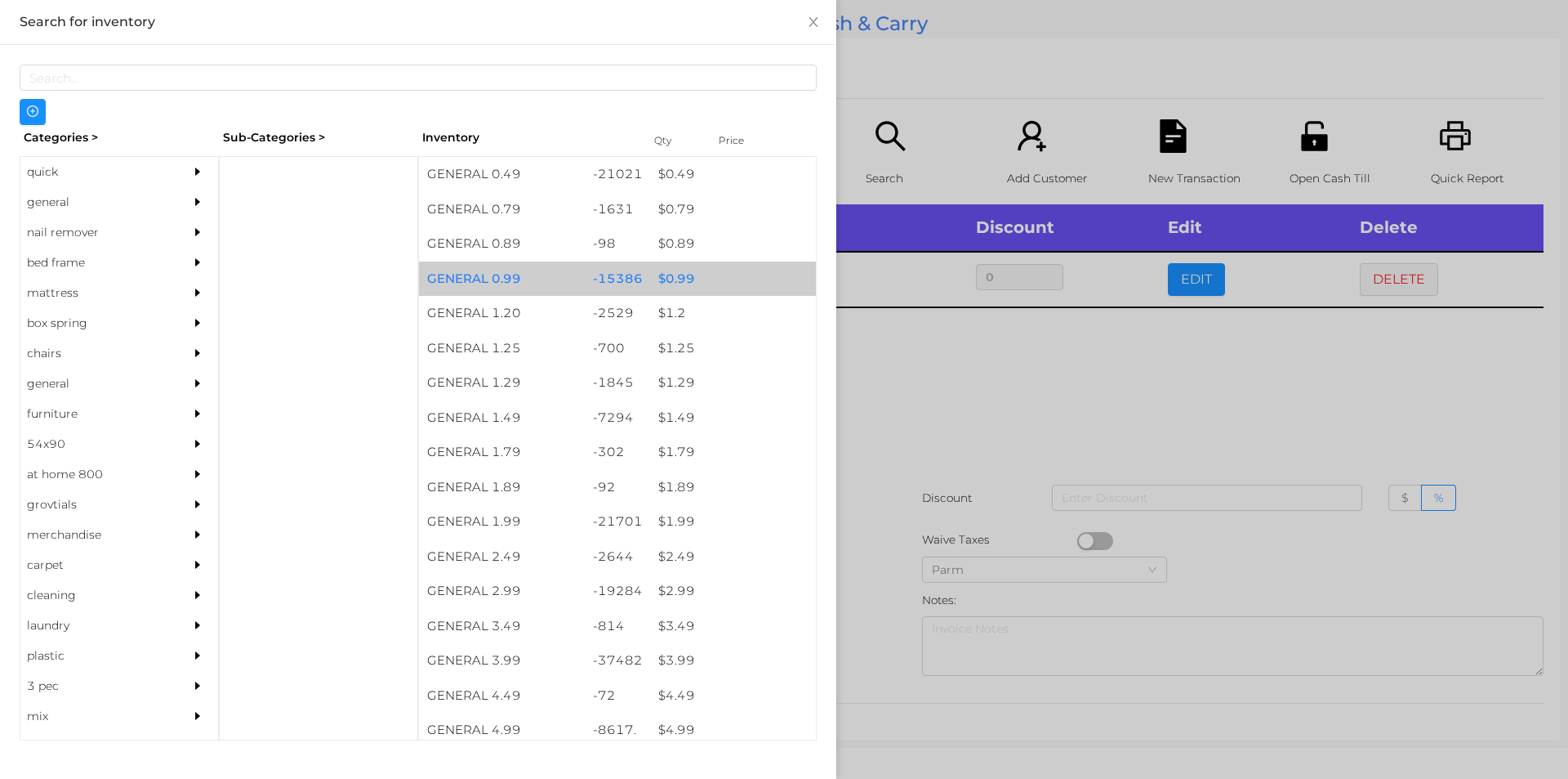
click at [673, 275] on div "$ 0.99" at bounding box center [734, 279] width 166 height 35
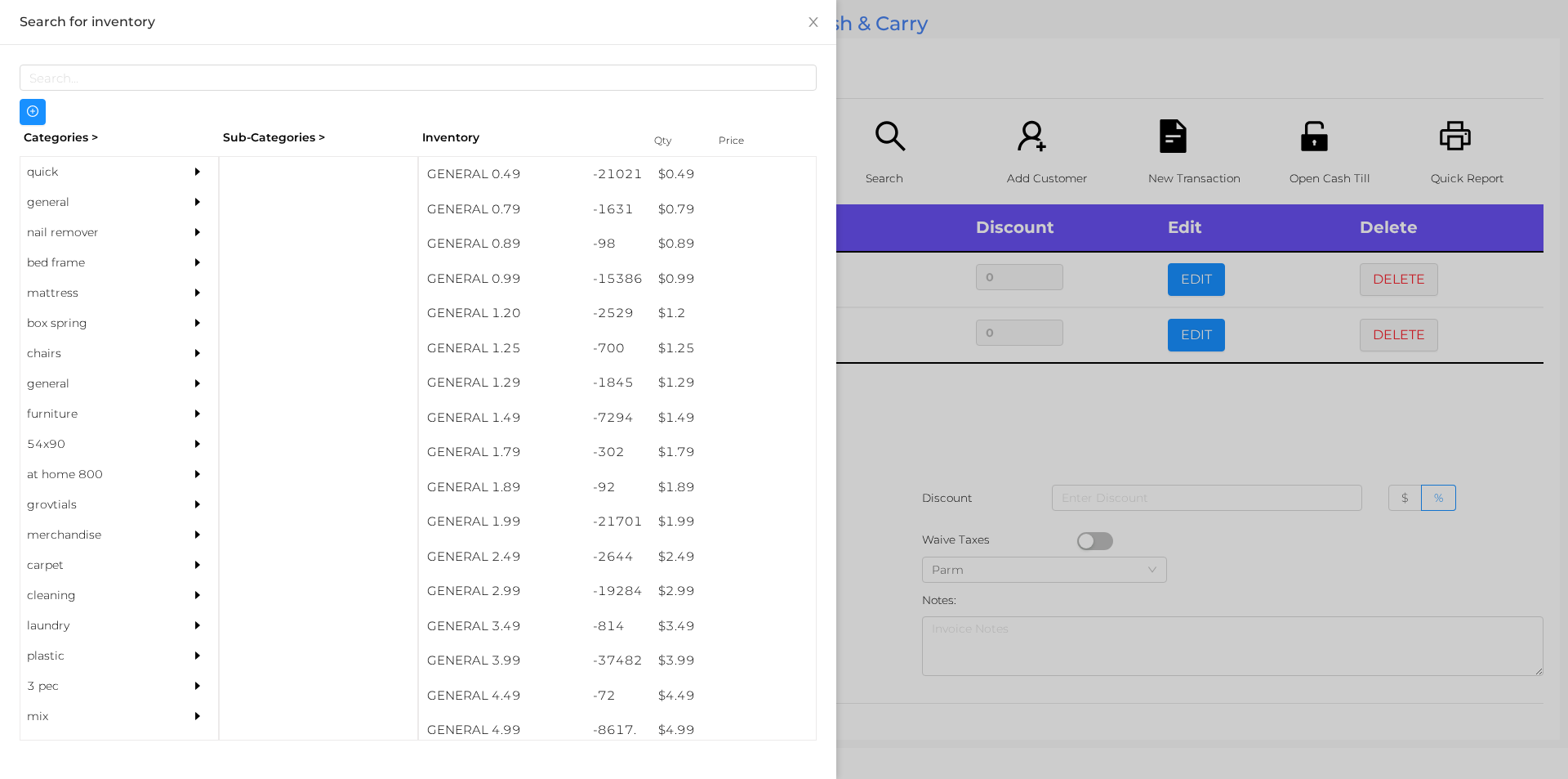
click at [957, 410] on div at bounding box center [784, 390] width 1568 height 779
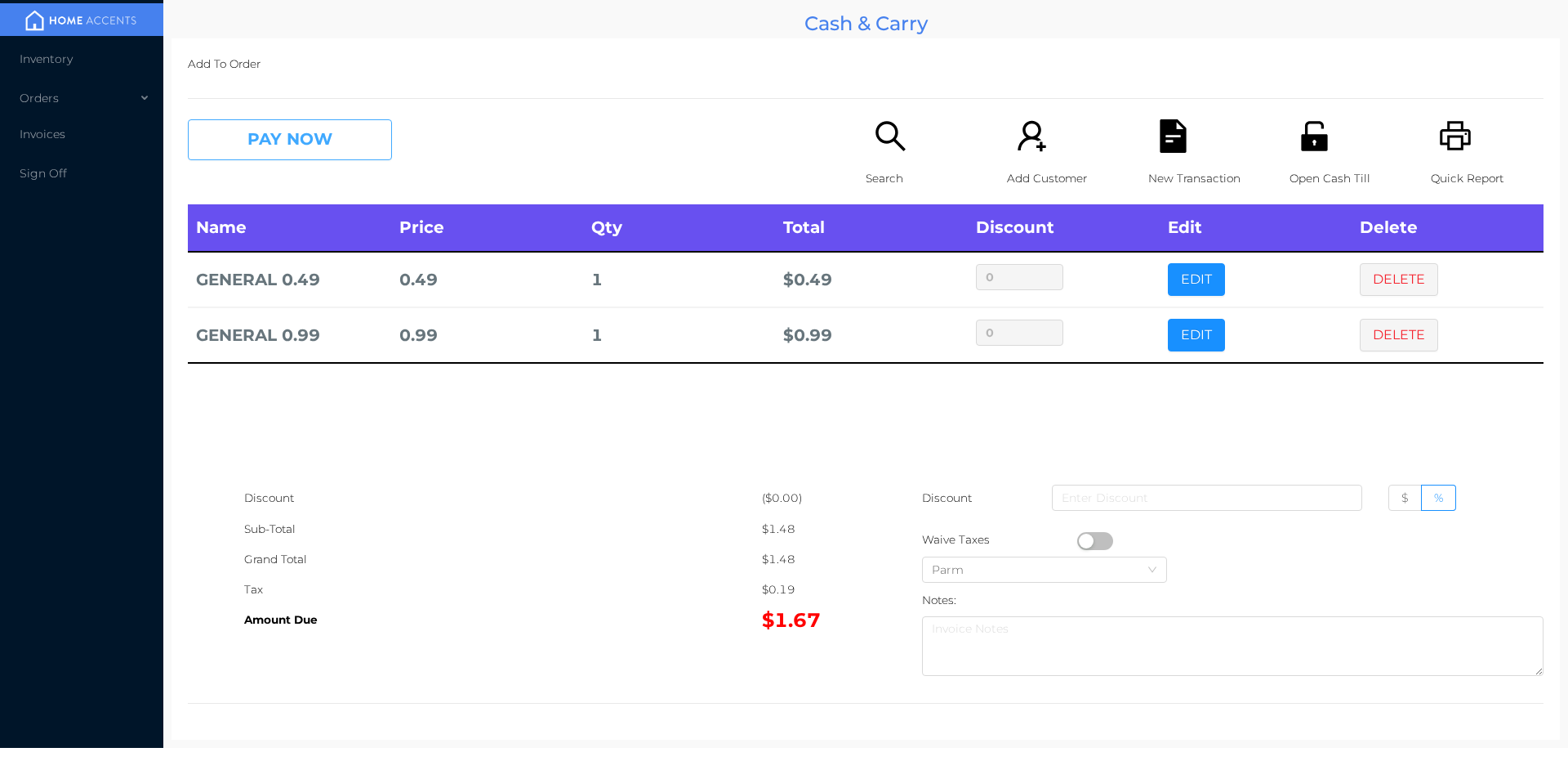
click at [336, 147] on button "PAY NOW" at bounding box center [290, 140] width 204 height 41
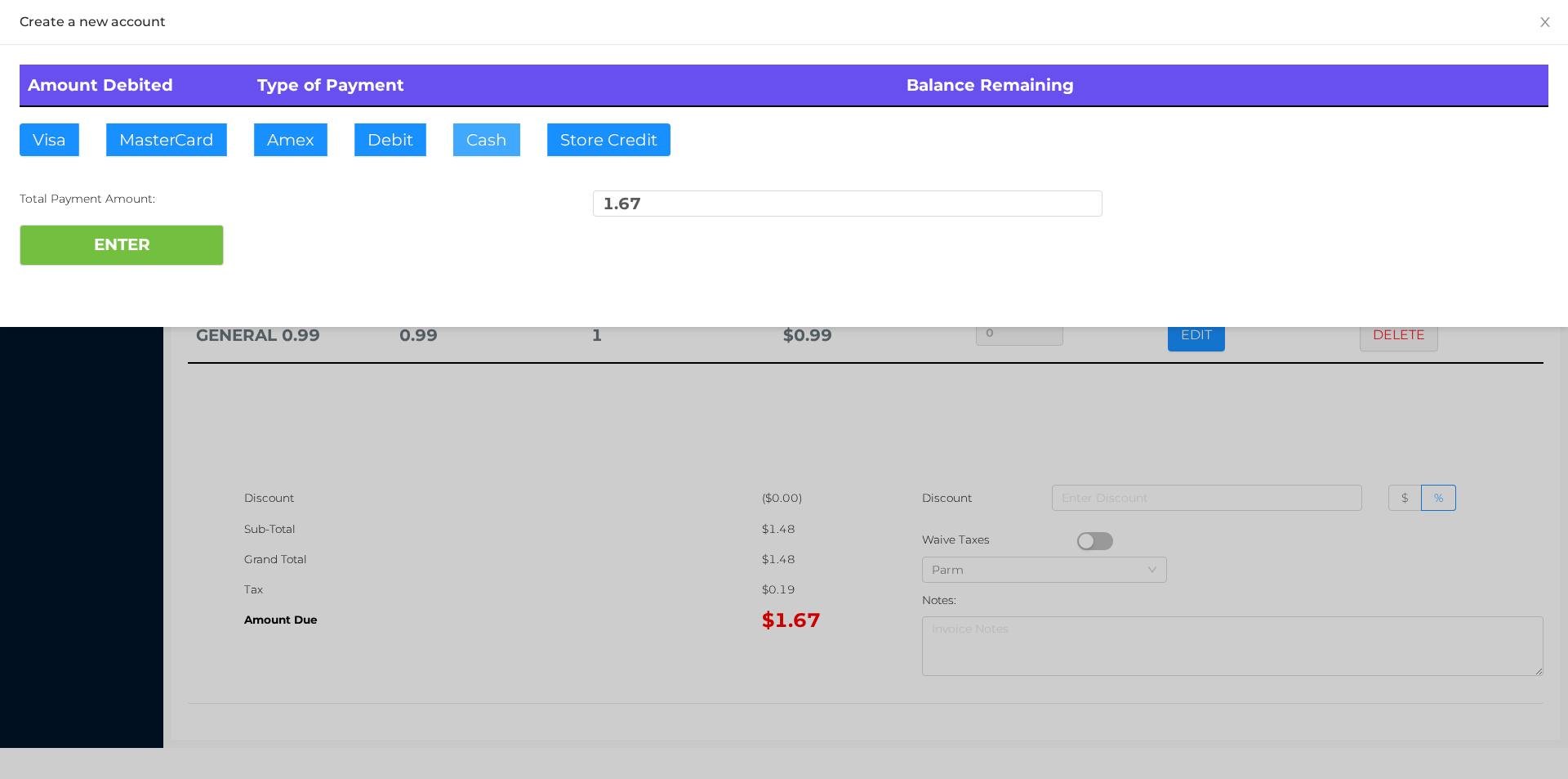
click at [478, 146] on button "Cash" at bounding box center [486, 139] width 67 height 32
click at [166, 236] on button "ENTER" at bounding box center [121, 246] width 204 height 41
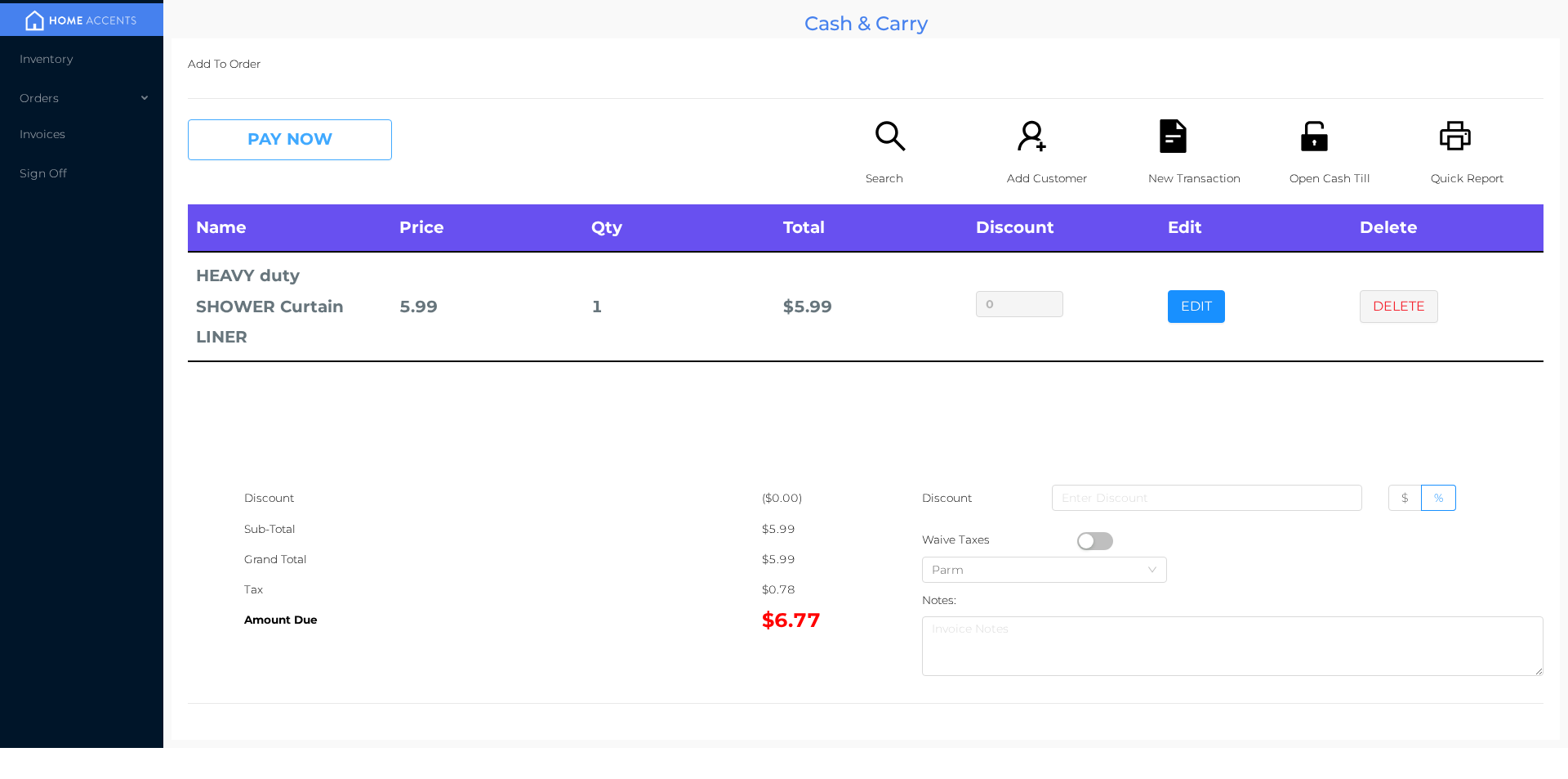
click at [270, 133] on button "PAY NOW" at bounding box center [290, 140] width 204 height 41
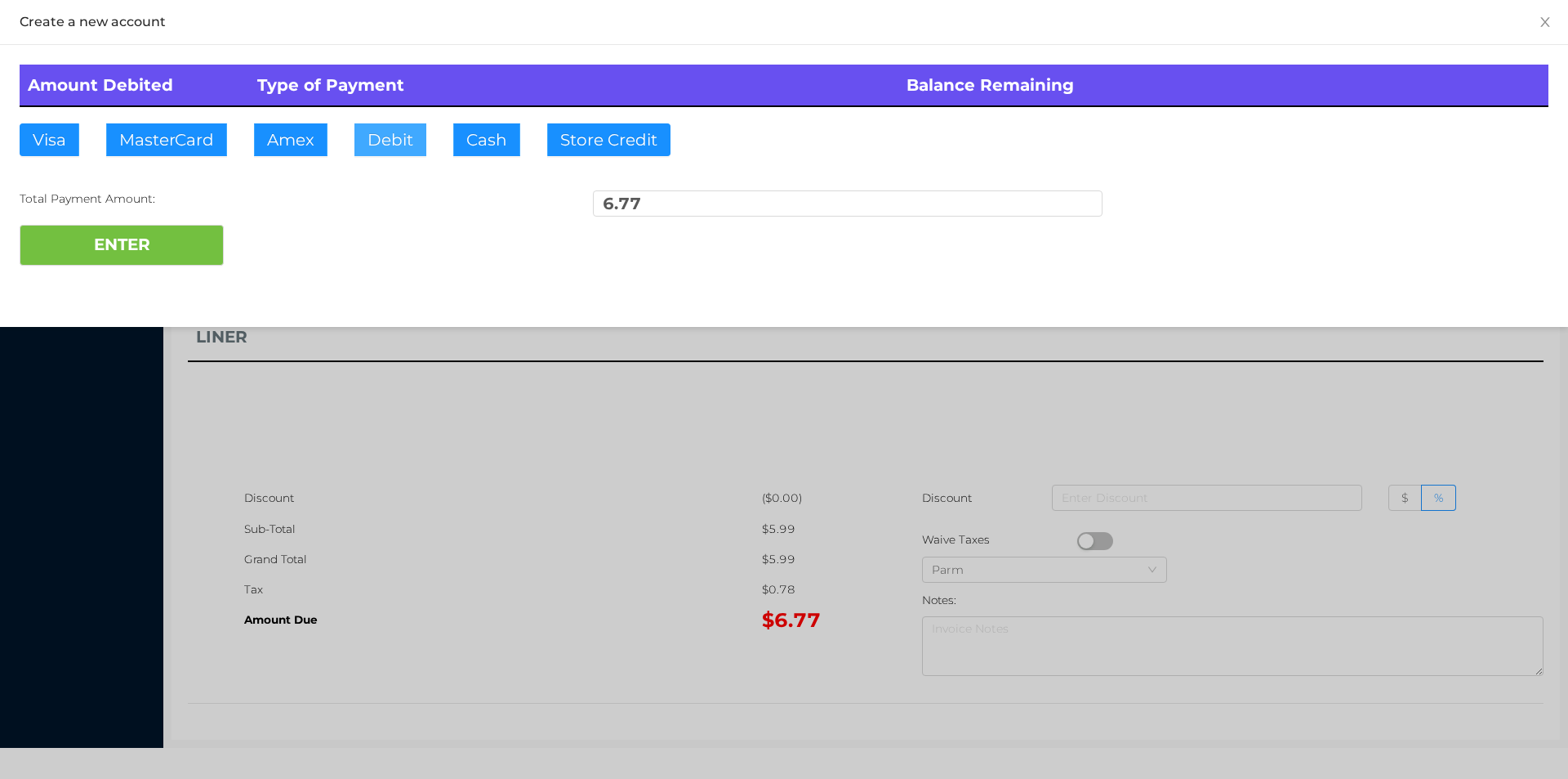
click at [381, 147] on button "Debit" at bounding box center [389, 139] width 71 height 32
click at [133, 259] on button "ENTER" at bounding box center [121, 246] width 204 height 41
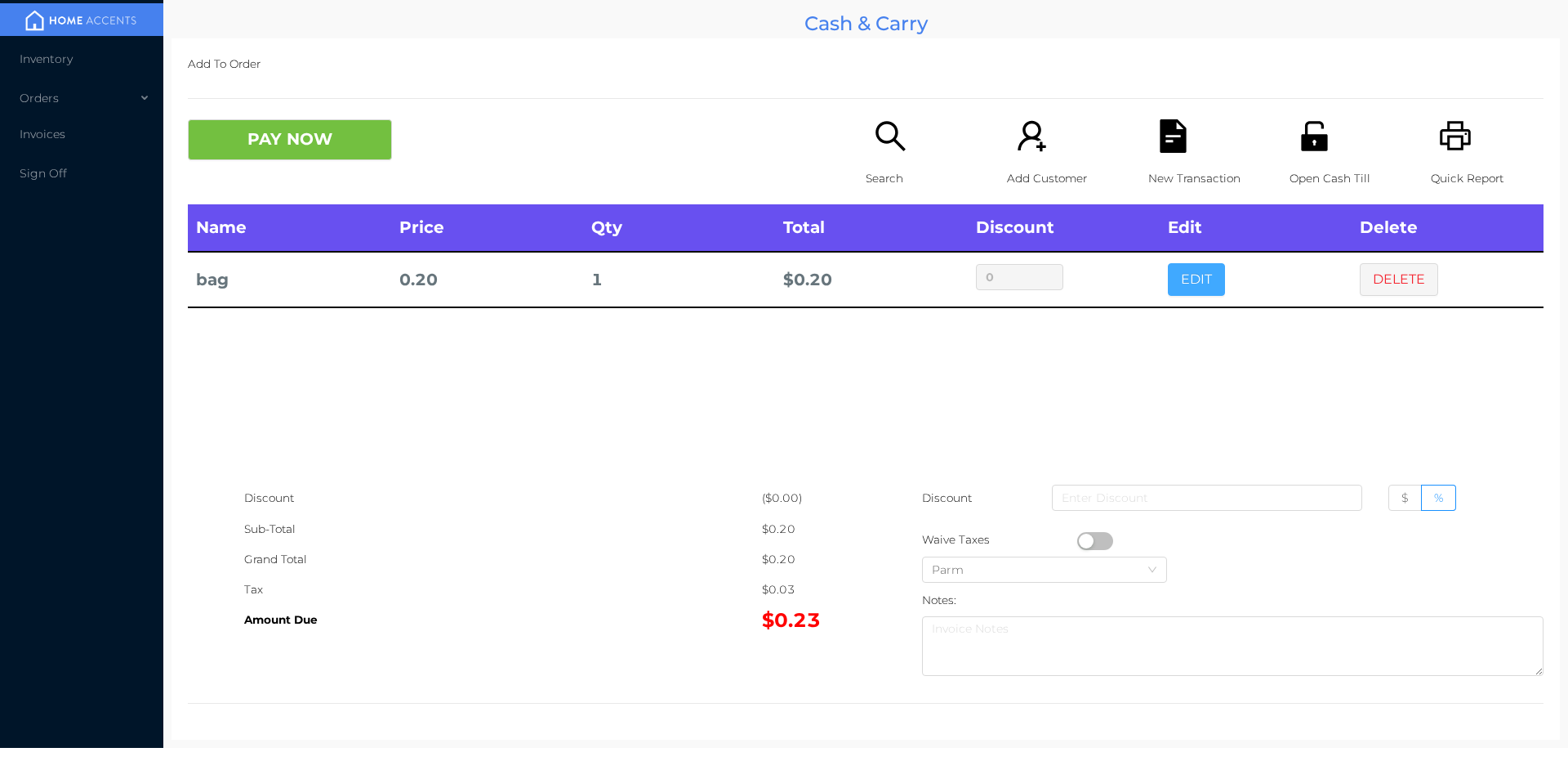
click at [1184, 286] on button "EDIT" at bounding box center [1196, 279] width 57 height 32
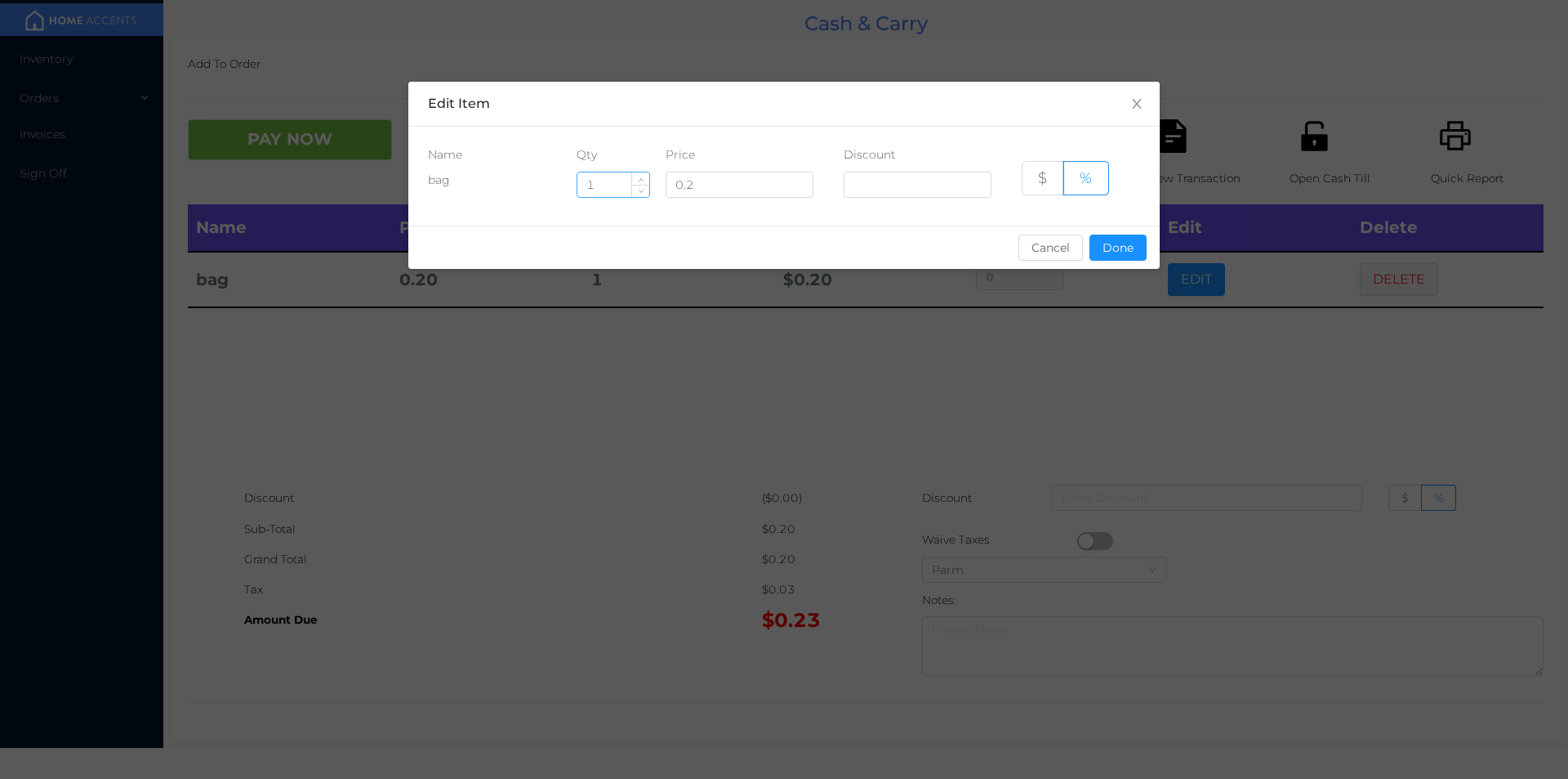
click at [610, 188] on input "1" at bounding box center [612, 184] width 71 height 24
type input "5"
click at [1116, 255] on button "Done" at bounding box center [1118, 248] width 57 height 26
click at [1091, 355] on div "sentinelStart Edit Item Name Qty Price Discount bag 5 0.2 $ % Cancel Done senti…" at bounding box center [784, 390] width 1568 height 779
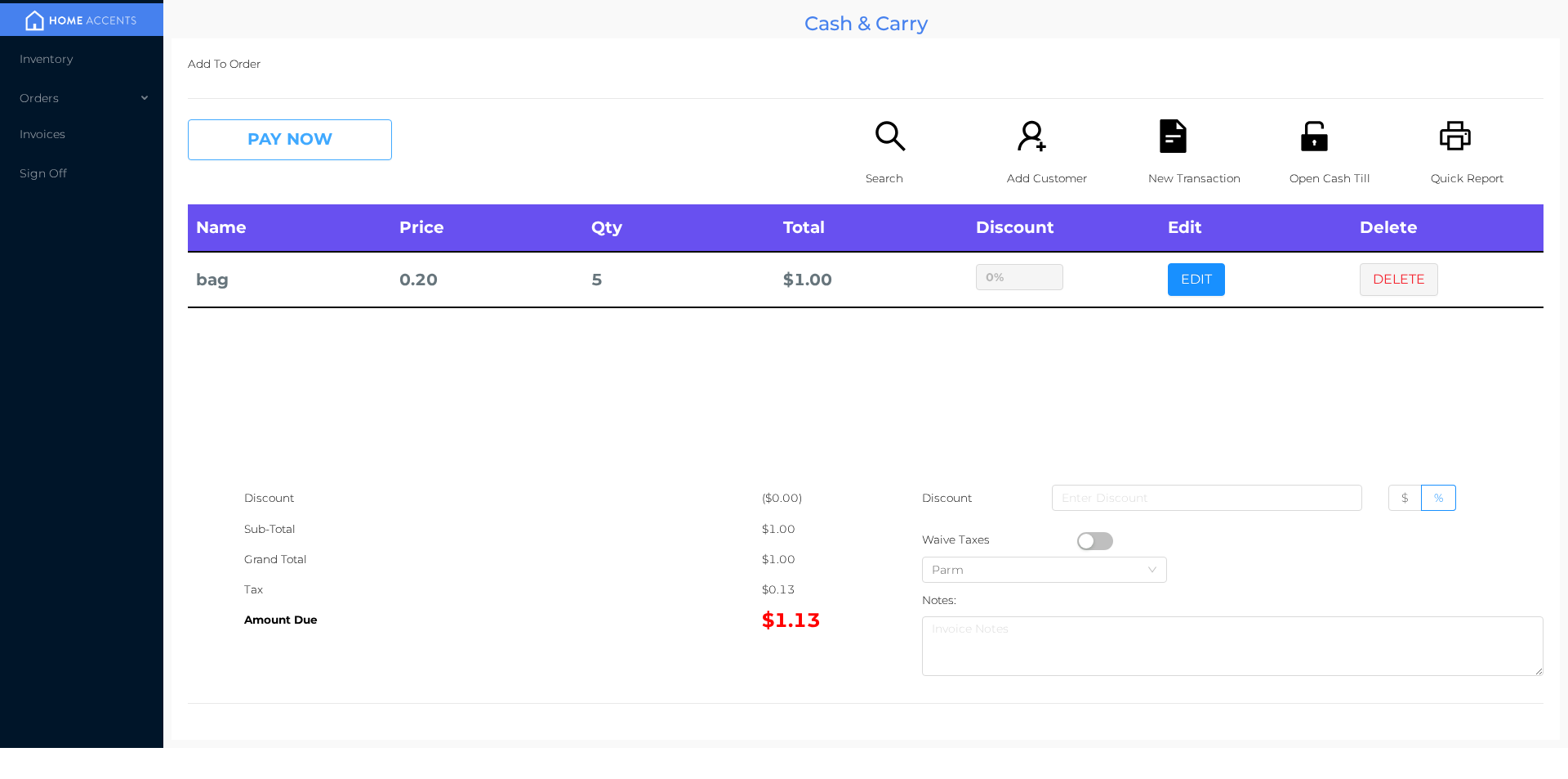
click at [260, 135] on button "PAY NOW" at bounding box center [290, 140] width 204 height 41
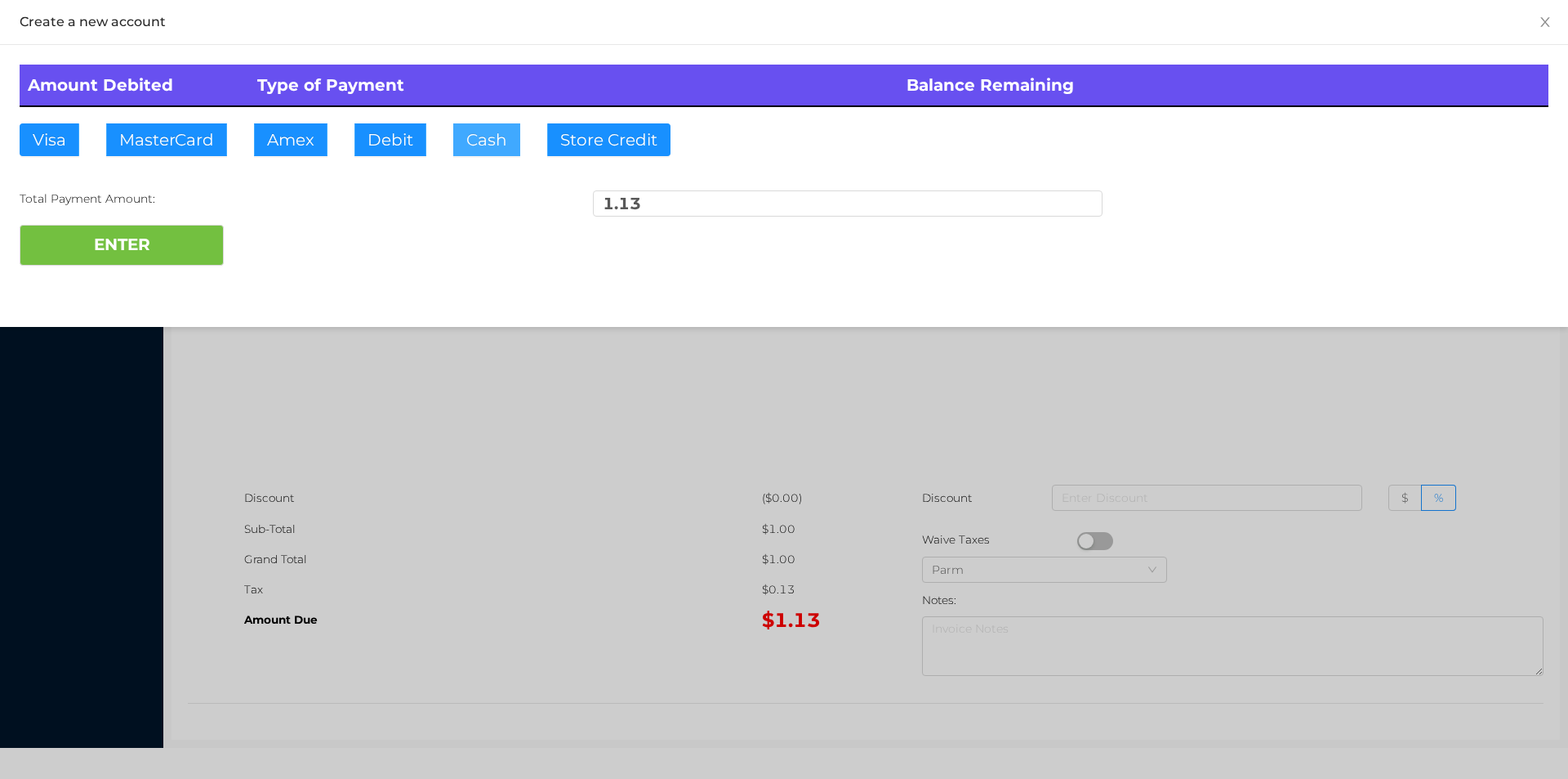
click at [477, 133] on button "Cash" at bounding box center [486, 139] width 67 height 32
click at [136, 245] on button "ENTER" at bounding box center [121, 246] width 204 height 41
type input "0"
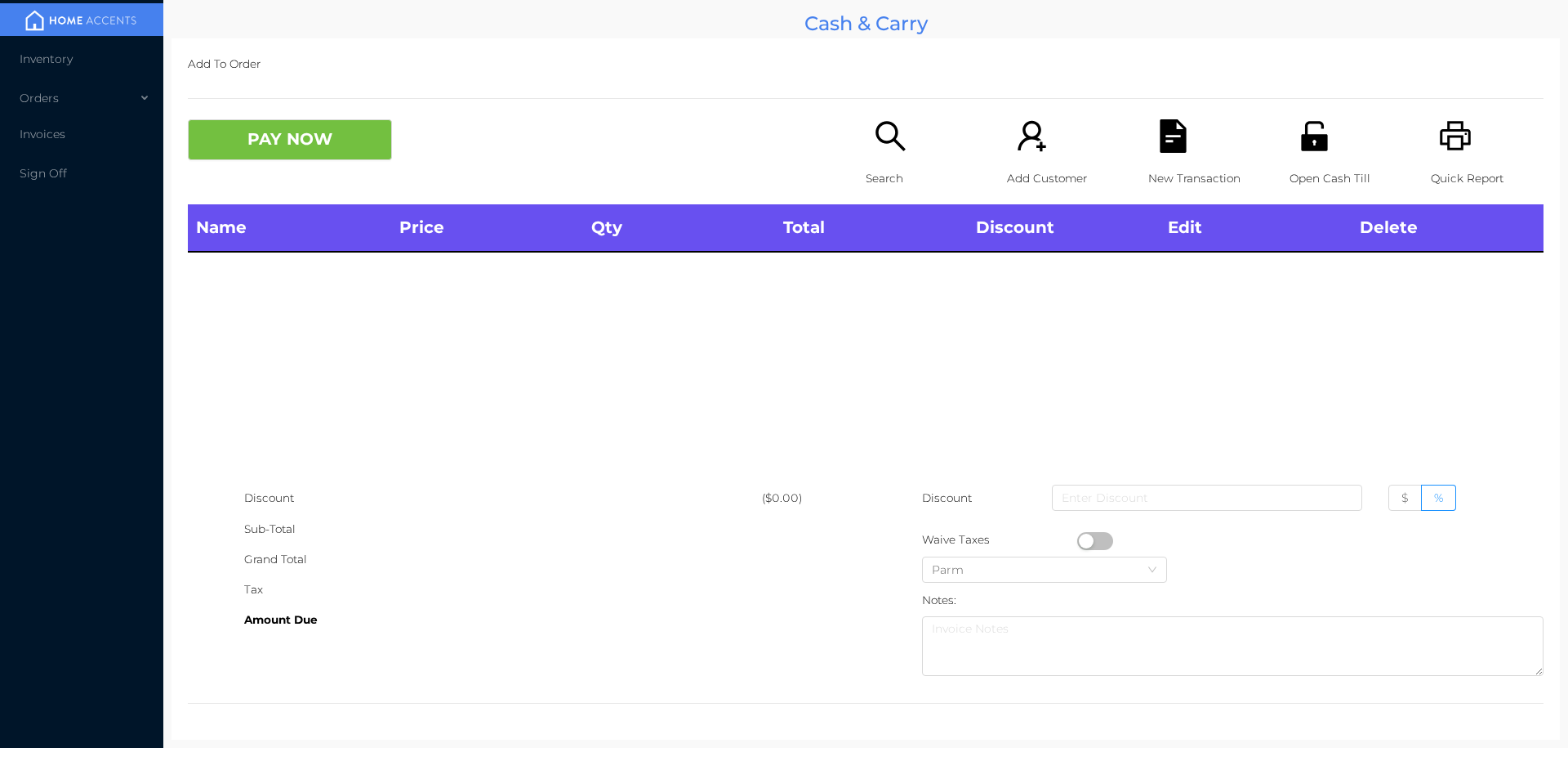
click at [1301, 136] on icon "icon: unlock" at bounding box center [1314, 136] width 26 height 29
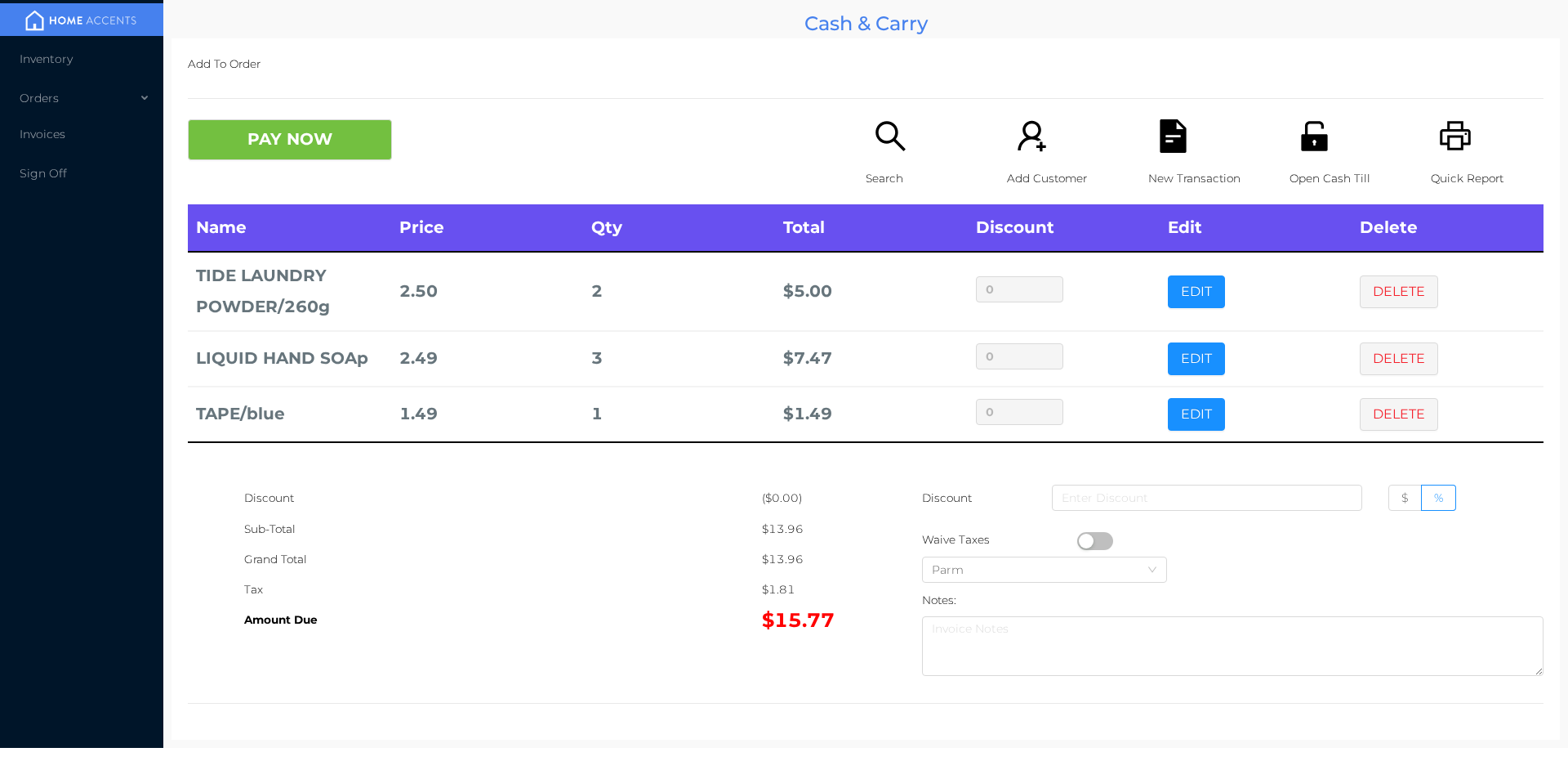
click at [878, 154] on div "Search" at bounding box center [921, 161] width 112 height 85
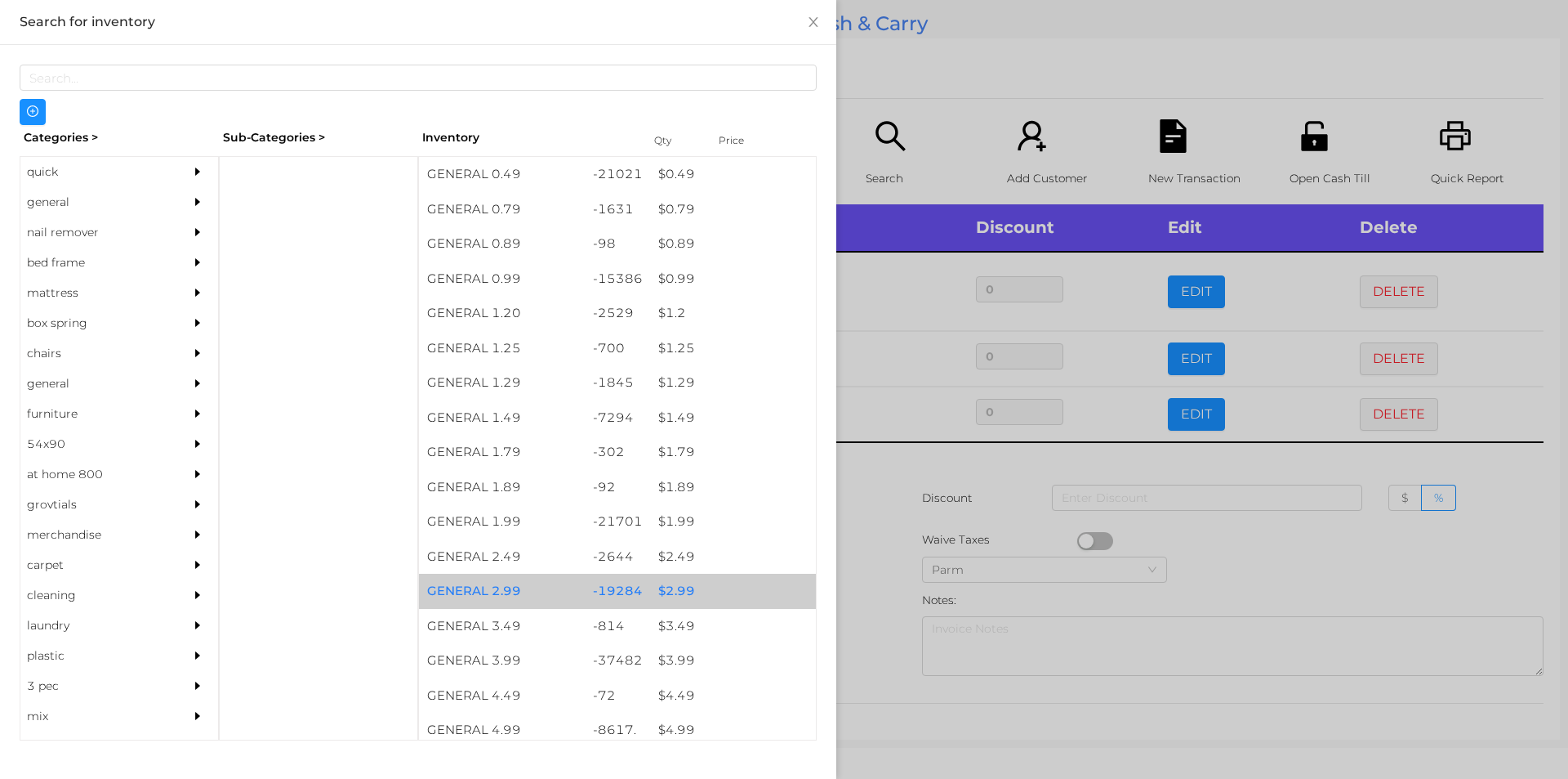
click at [673, 590] on div "$ 2.99" at bounding box center [734, 591] width 166 height 35
click at [673, 582] on div "$ 2.99" at bounding box center [734, 591] width 166 height 35
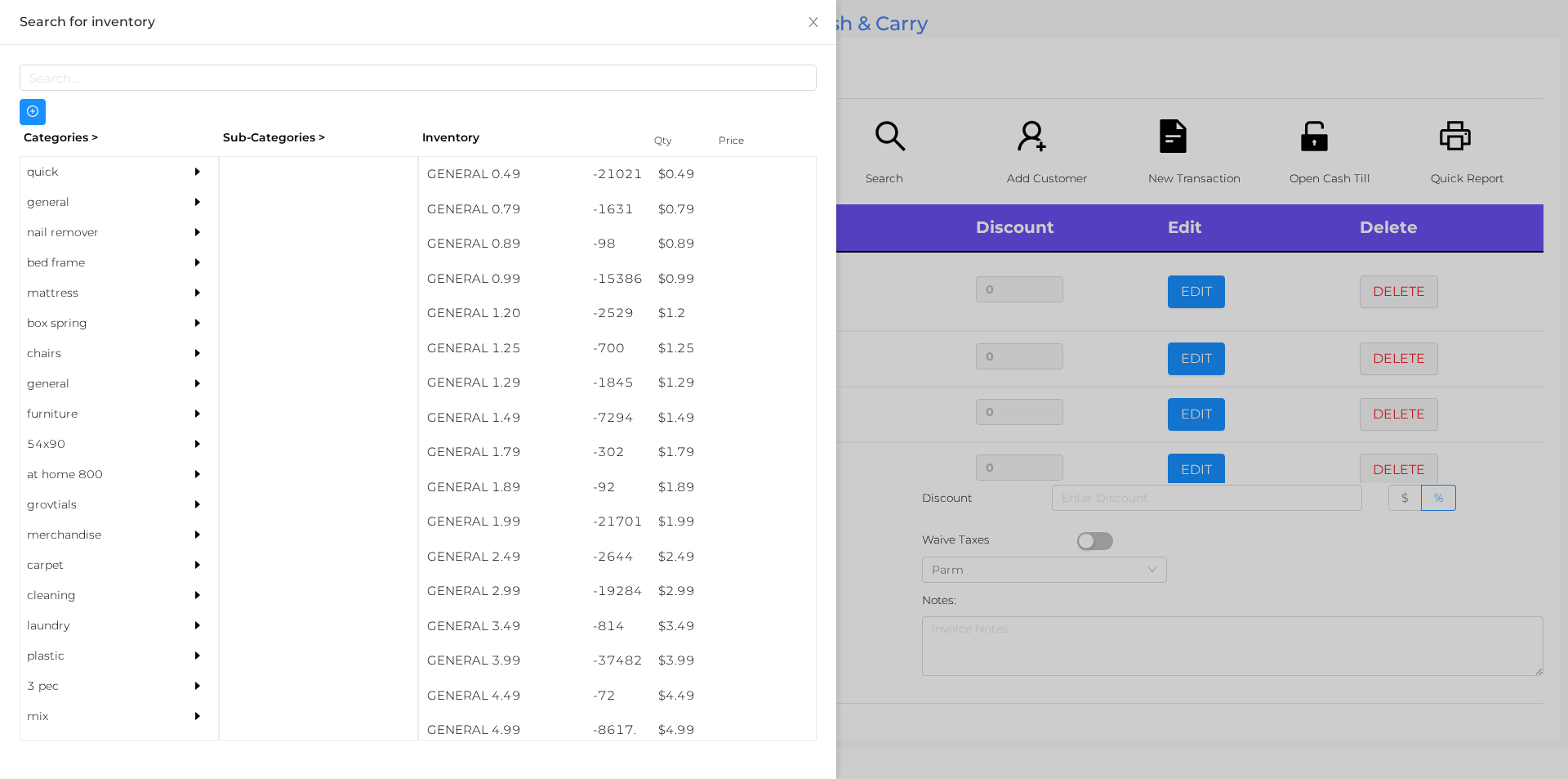
click at [870, 598] on div at bounding box center [784, 390] width 1568 height 779
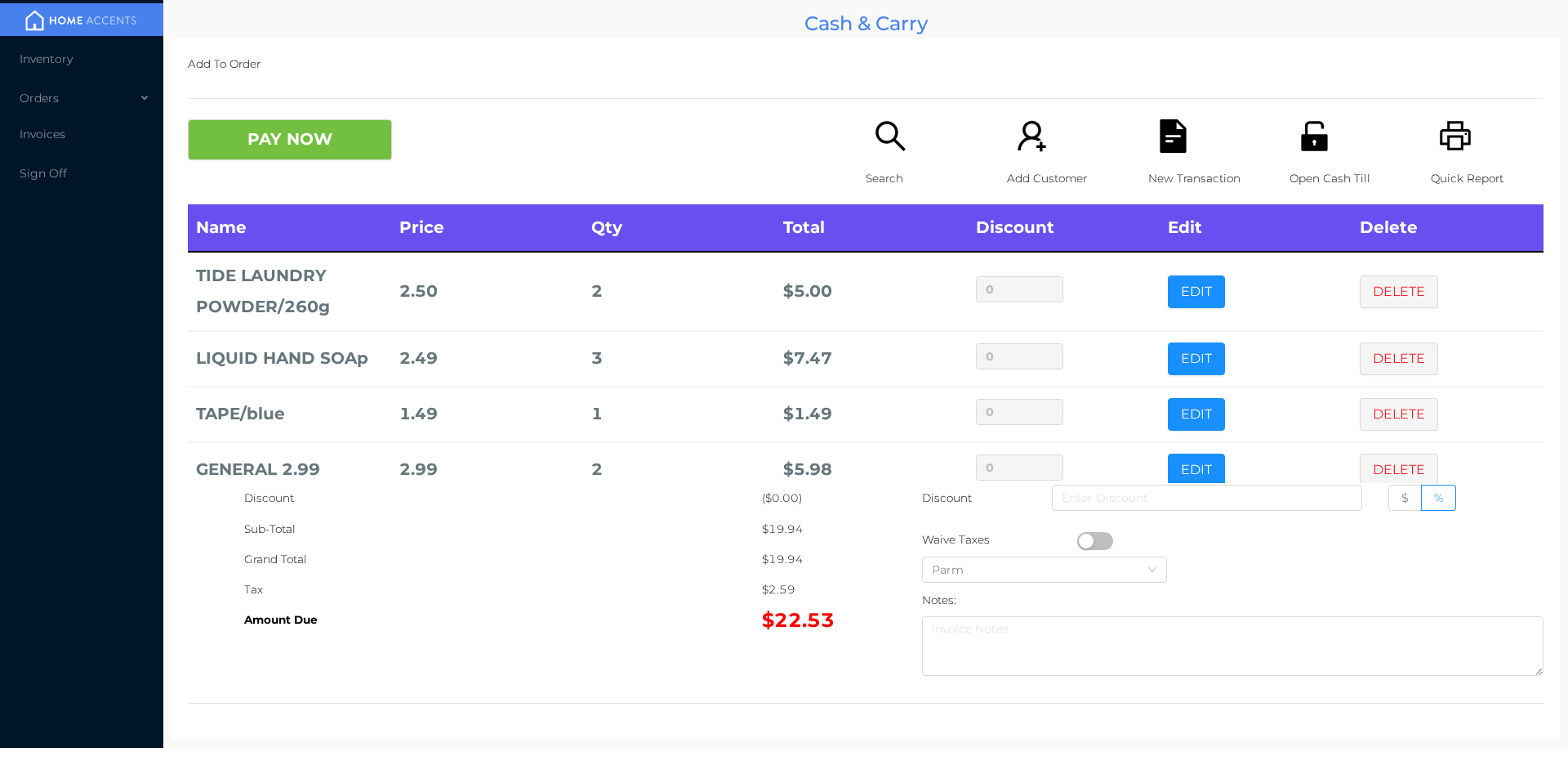
click at [1307, 151] on icon "icon: unlock" at bounding box center [1315, 136] width 33 height 33
click at [882, 131] on icon "icon: search" at bounding box center [891, 136] width 33 height 33
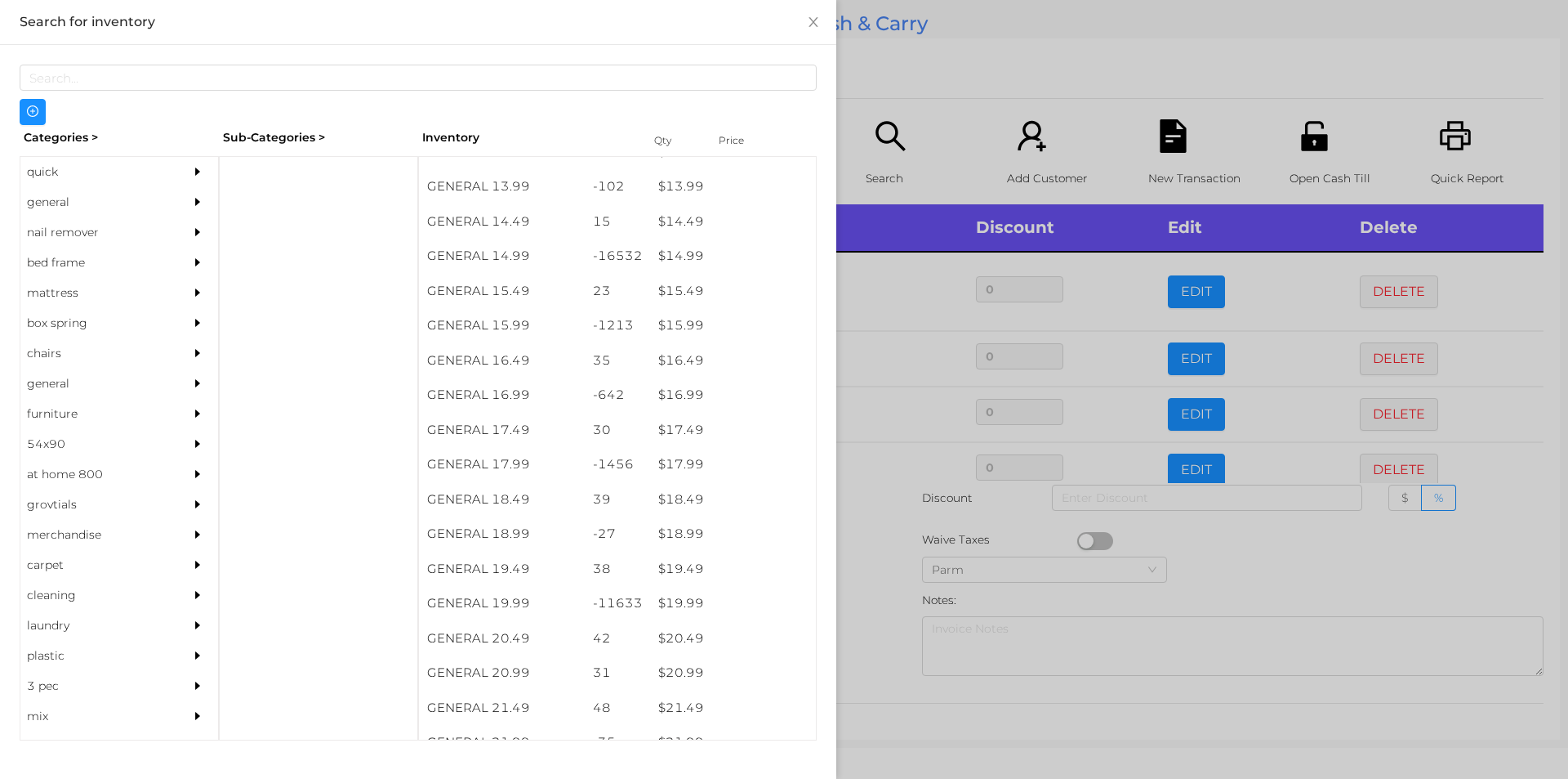
scroll to position [1332, 0]
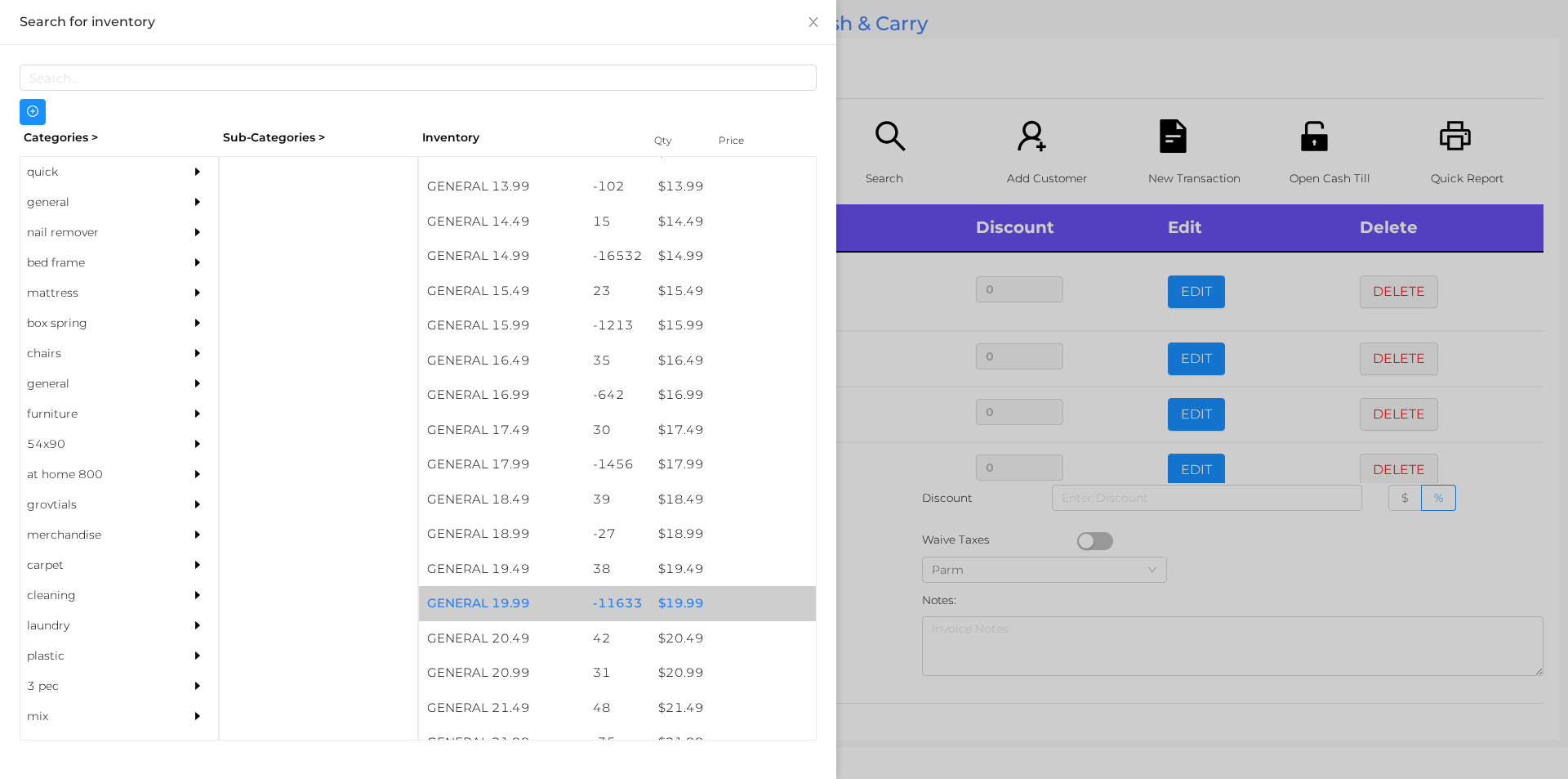
click at [691, 597] on div "$ 19.99" at bounding box center [734, 604] width 166 height 35
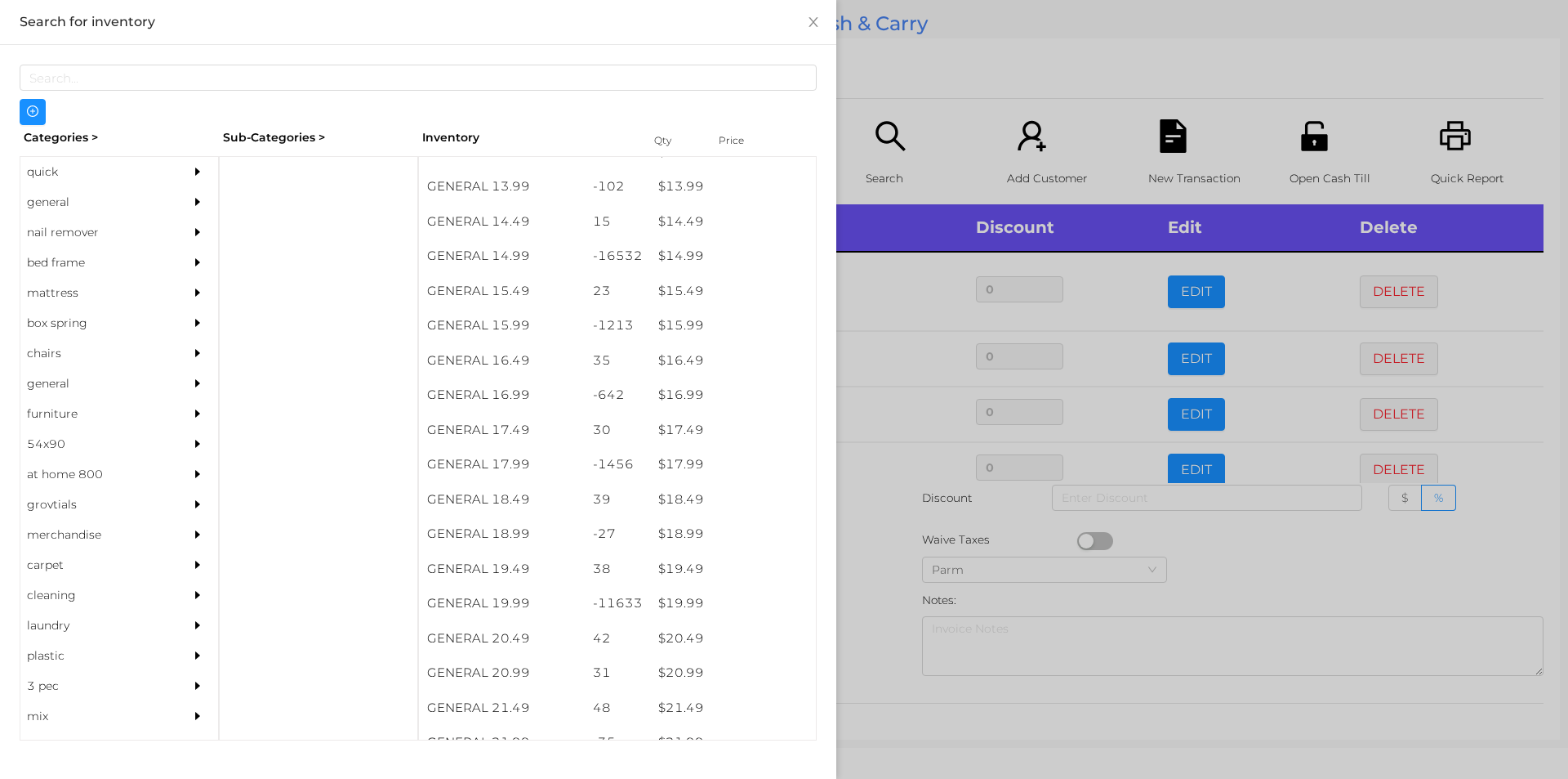
click at [878, 545] on div at bounding box center [784, 390] width 1568 height 779
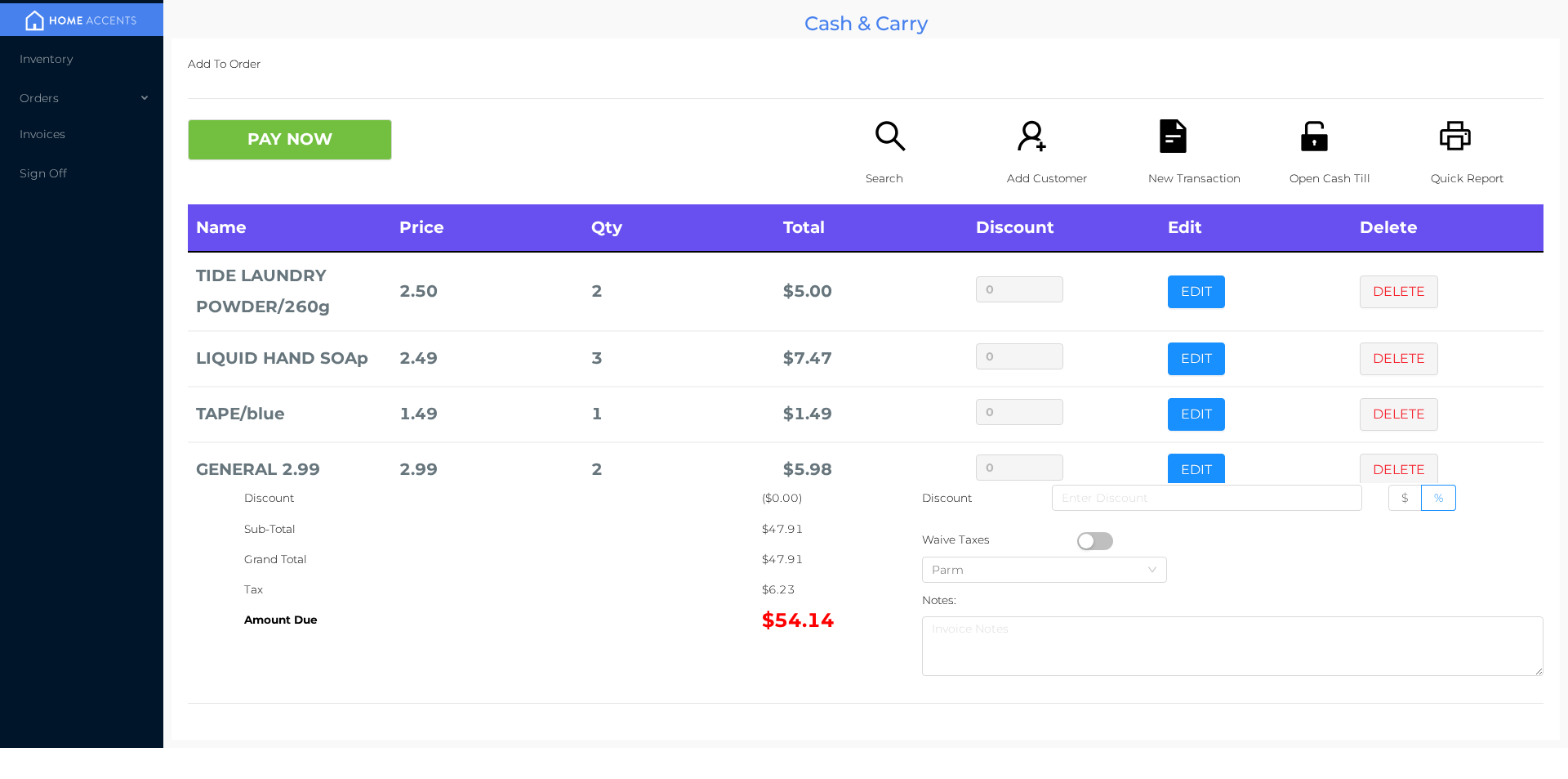
scroll to position [166, 0]
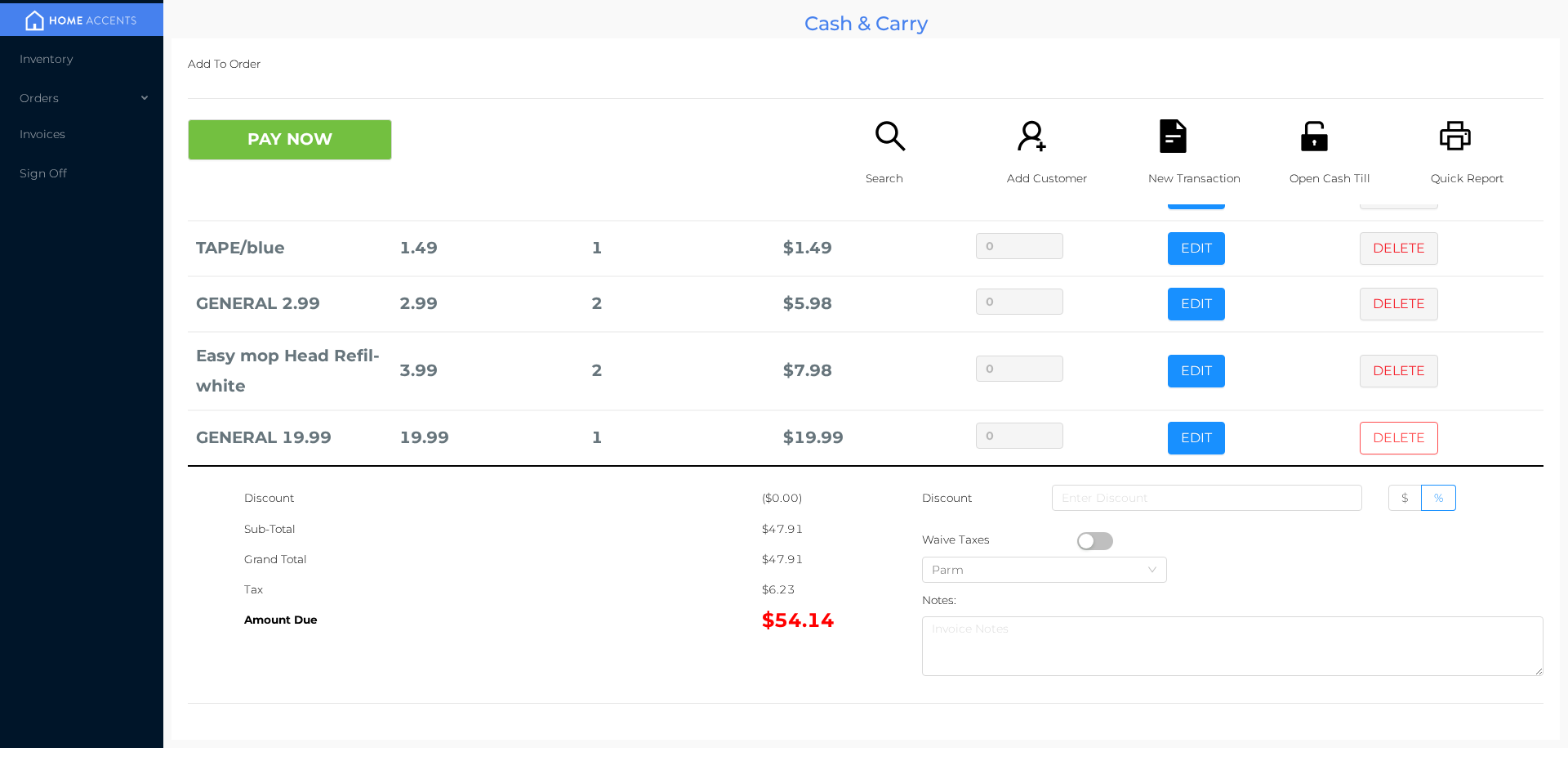
click at [1379, 440] on button "DELETE" at bounding box center [1399, 437] width 78 height 32
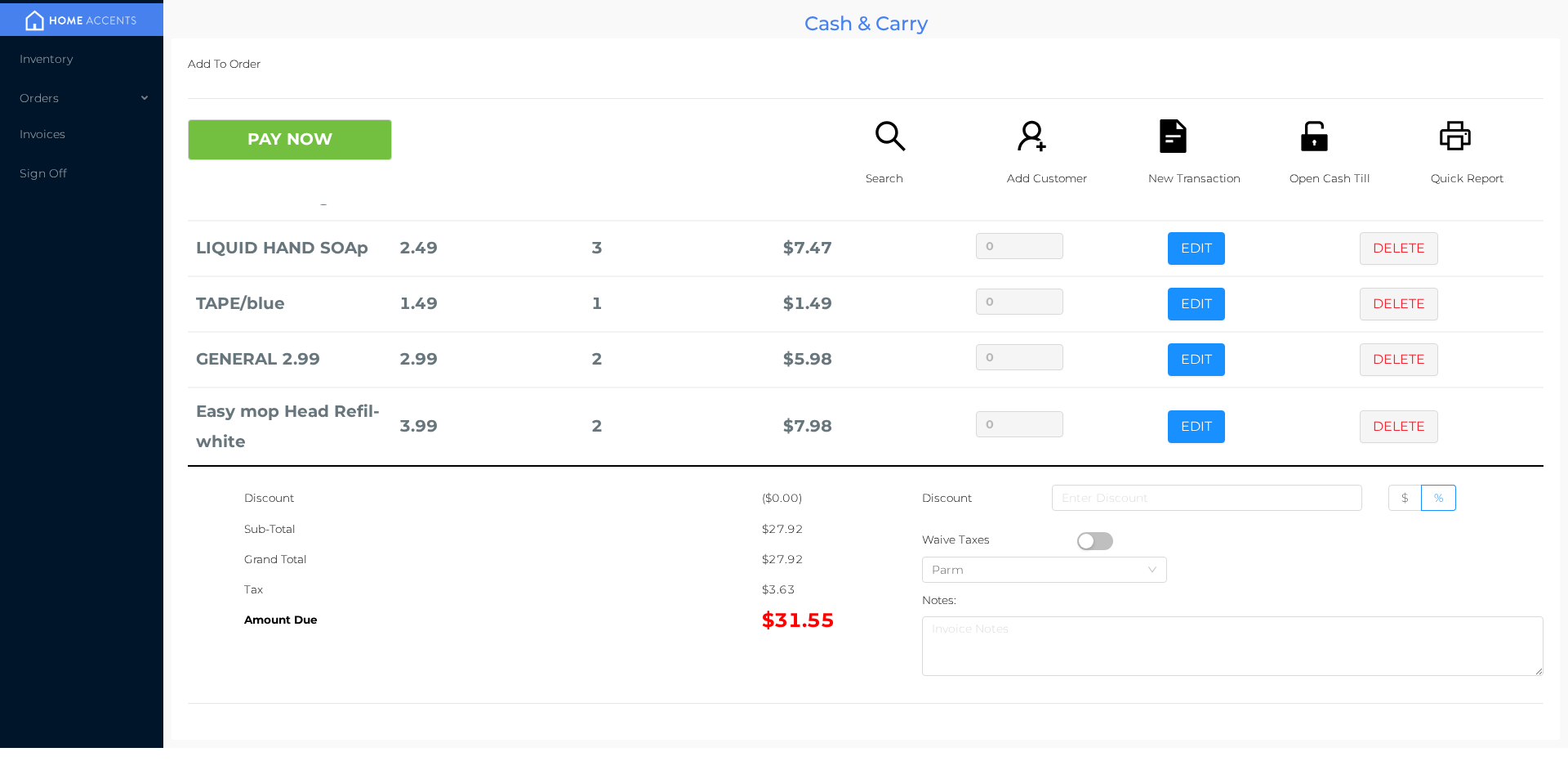
scroll to position [111, 0]
click at [357, 121] on button "PAY NOW" at bounding box center [290, 140] width 204 height 41
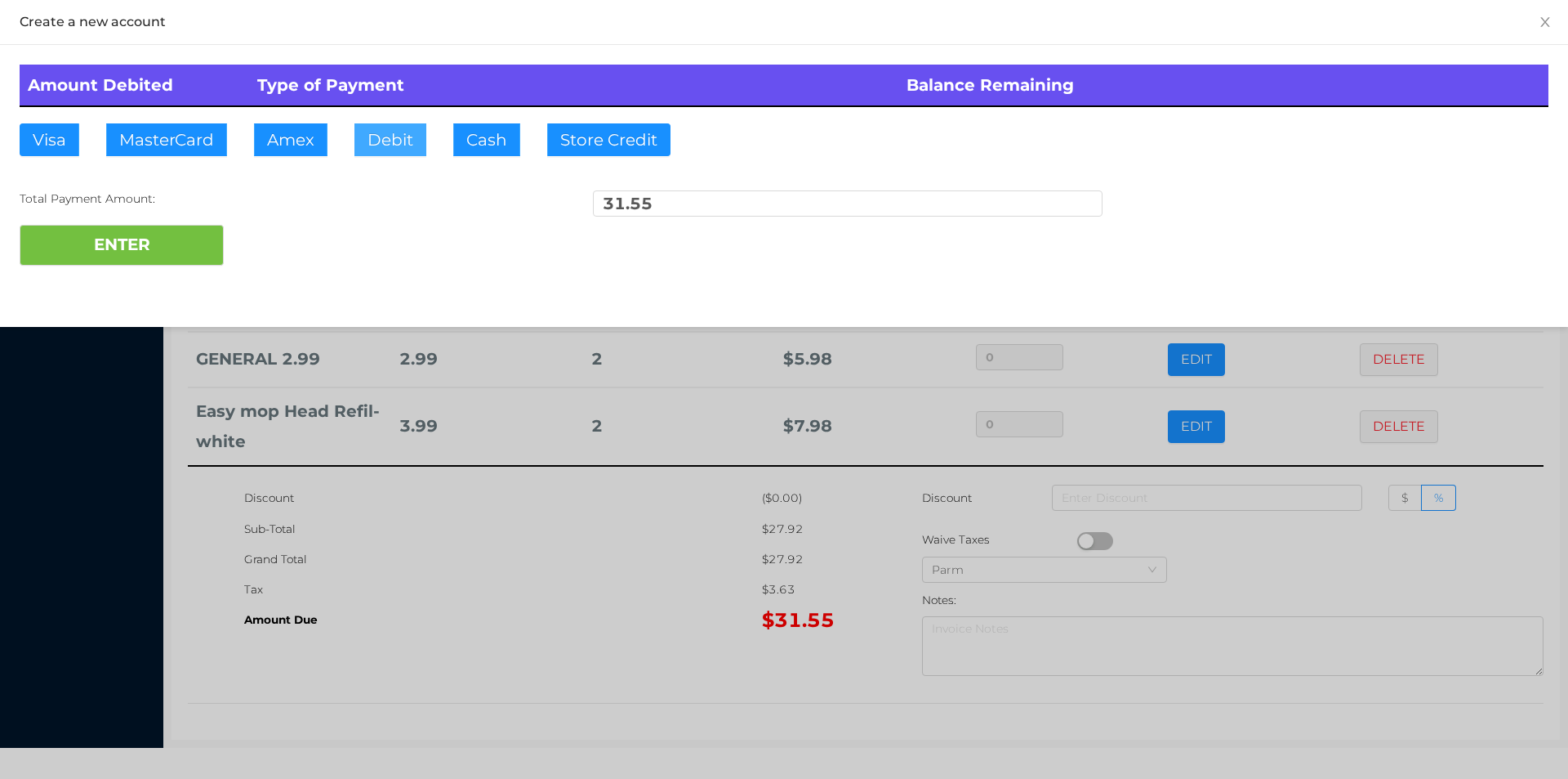
click at [380, 142] on button "Debit" at bounding box center [389, 139] width 71 height 32
click at [186, 262] on button "ENTER" at bounding box center [121, 246] width 204 height 41
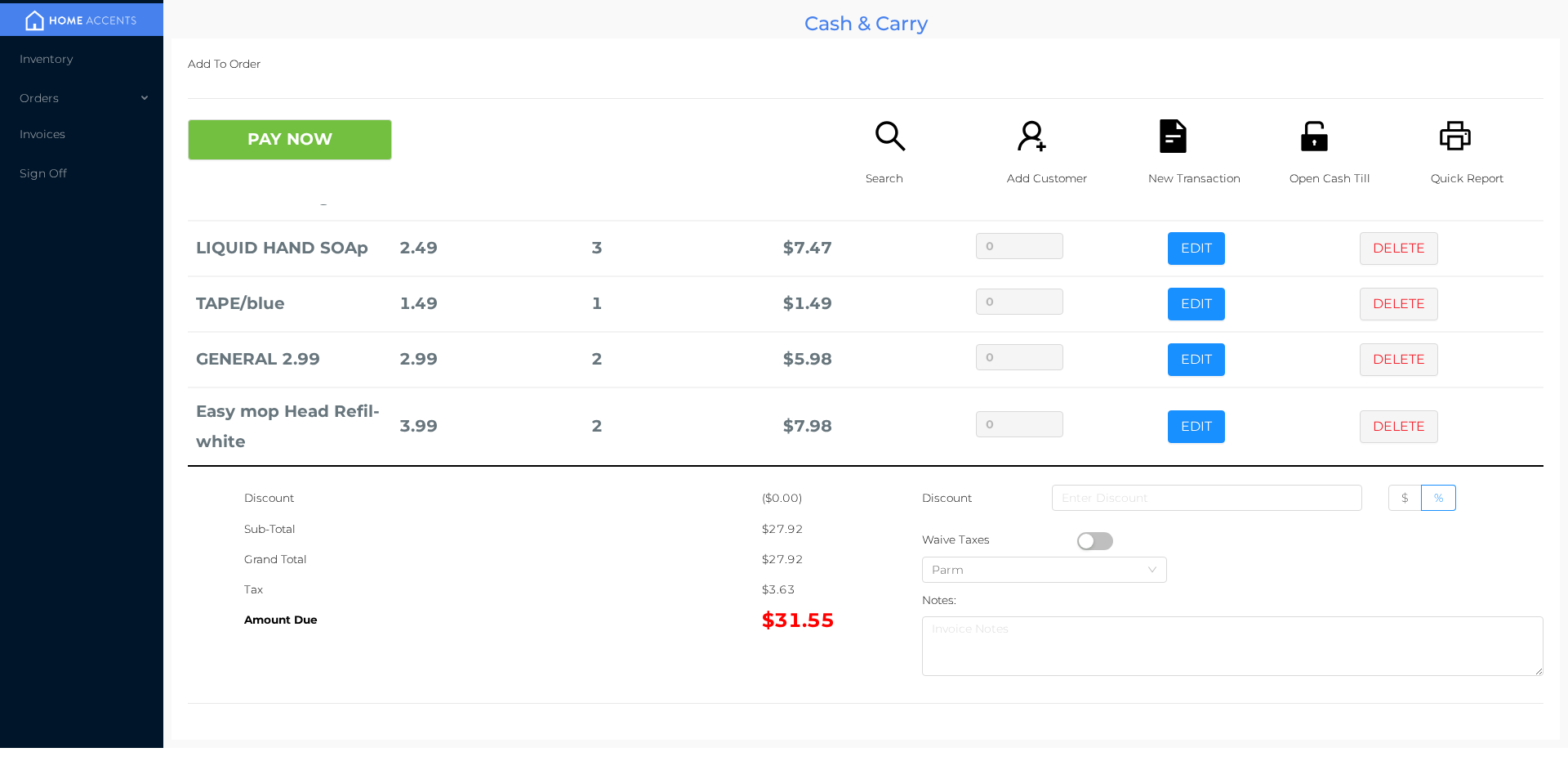
scroll to position [0, 0]
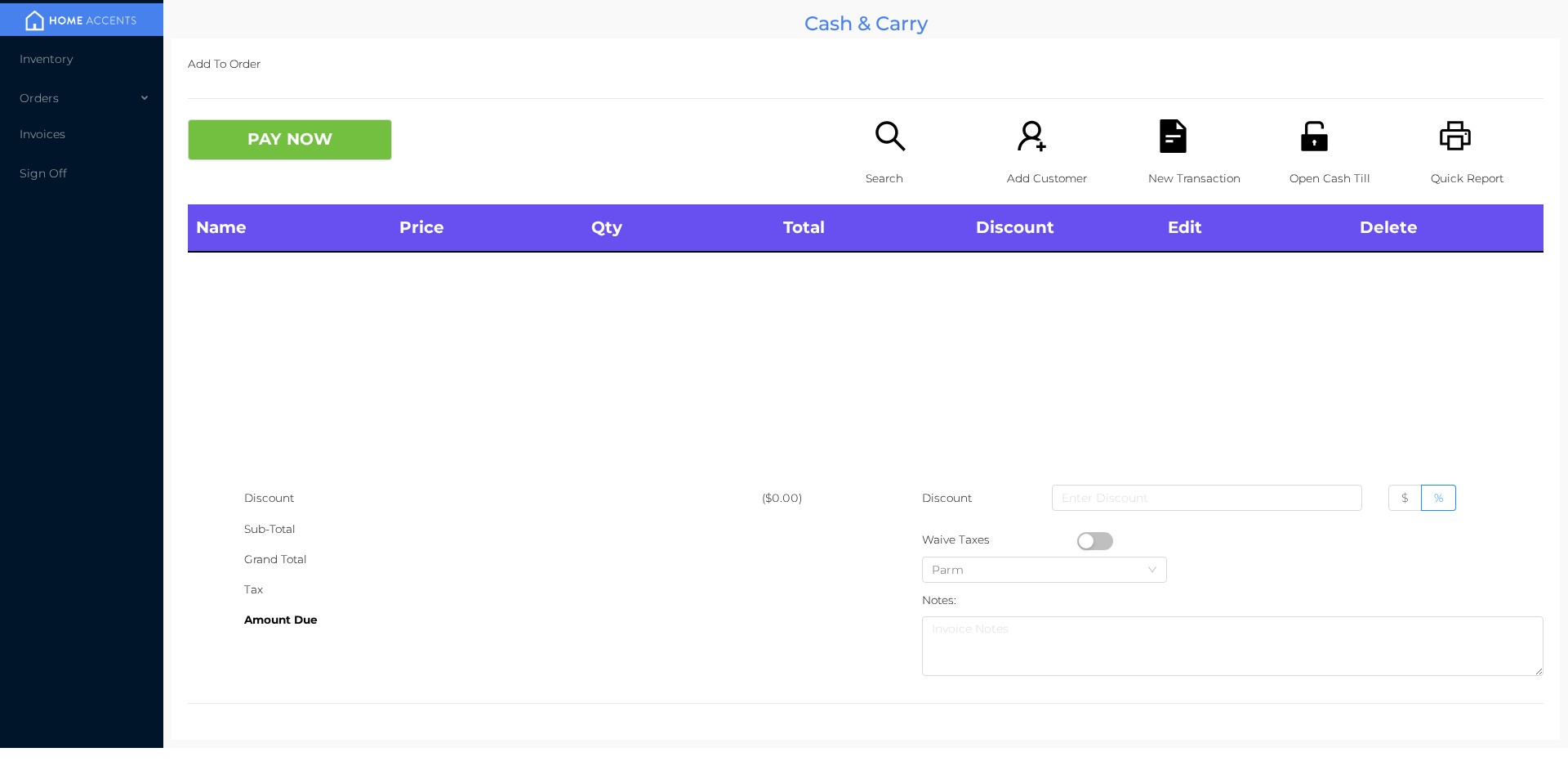
click at [886, 153] on icon "icon: search" at bounding box center [891, 136] width 33 height 33
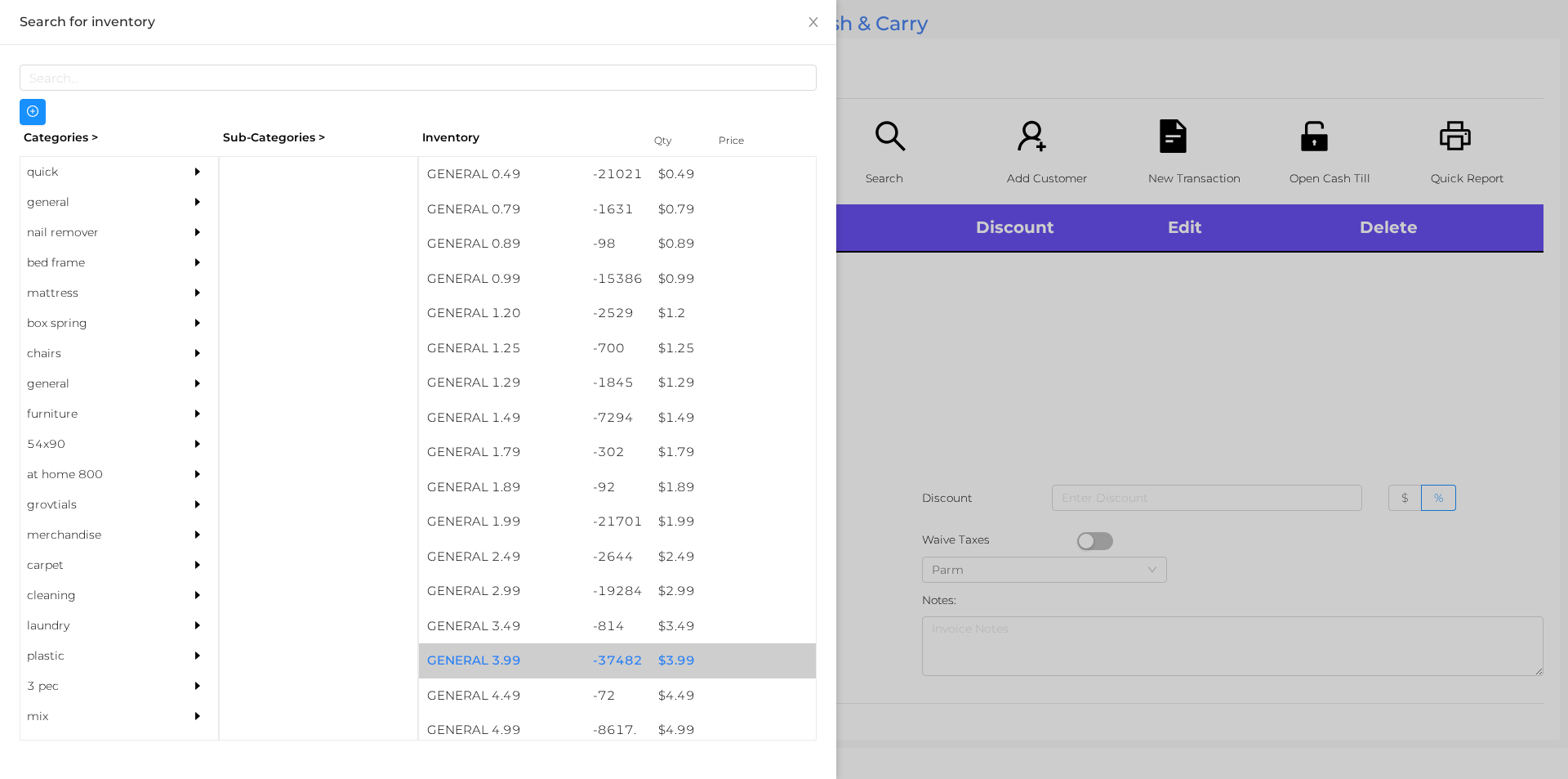
click at [656, 662] on div "$ 3.99" at bounding box center [734, 661] width 166 height 35
click at [668, 660] on div "$ 3.99" at bounding box center [734, 661] width 166 height 35
click at [677, 649] on div "$ 3.99" at bounding box center [734, 661] width 166 height 35
click at [676, 655] on div "$ 3.99" at bounding box center [734, 661] width 166 height 35
click at [668, 660] on div "$ 3.99" at bounding box center [734, 661] width 166 height 35
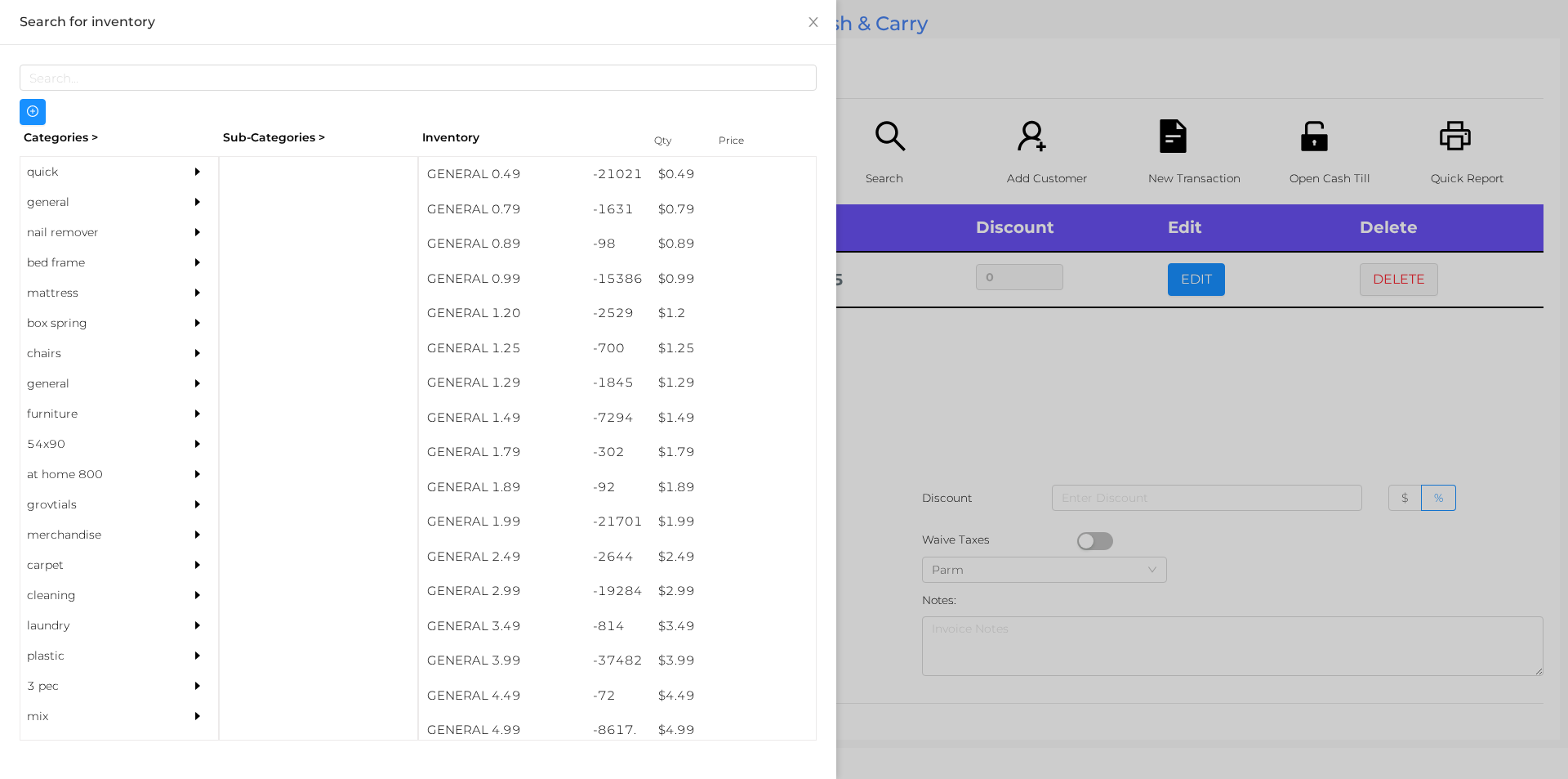
click at [939, 379] on div at bounding box center [784, 390] width 1568 height 779
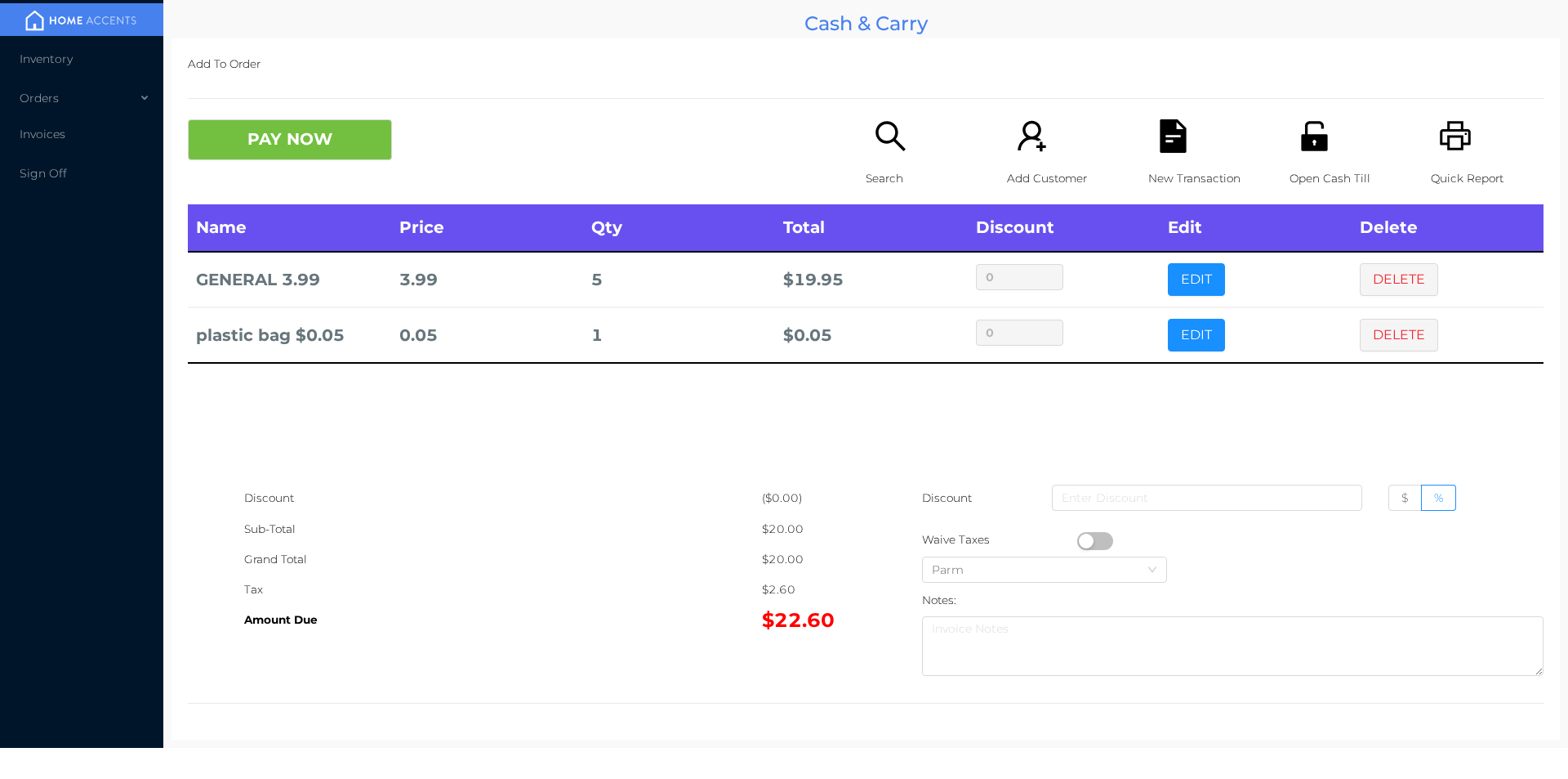
click at [253, 145] on button "PAY NOW" at bounding box center [290, 140] width 204 height 41
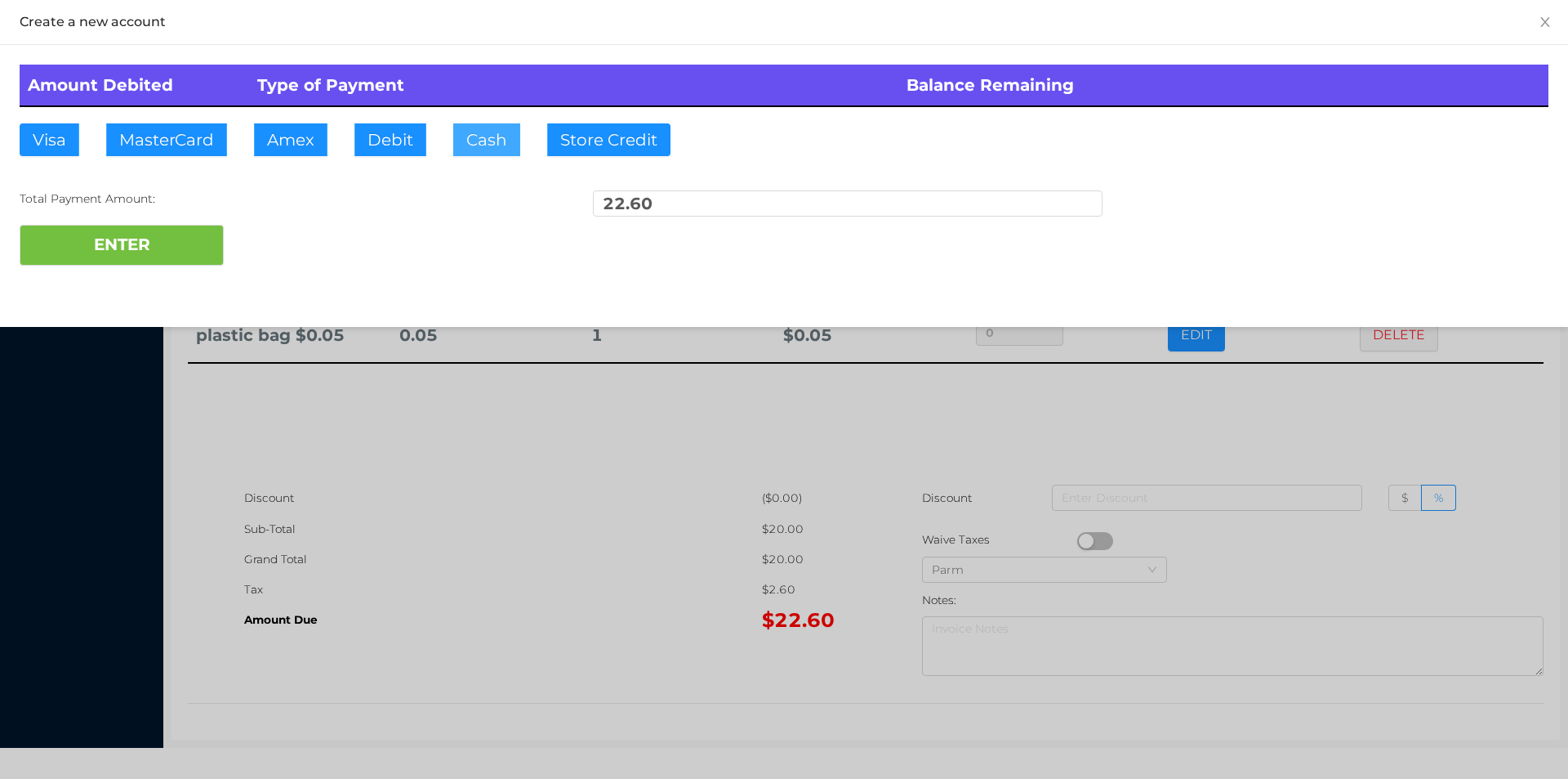
click at [460, 136] on button "Cash" at bounding box center [486, 139] width 67 height 32
type input "40."
click at [145, 247] on button "ENTER" at bounding box center [121, 246] width 204 height 41
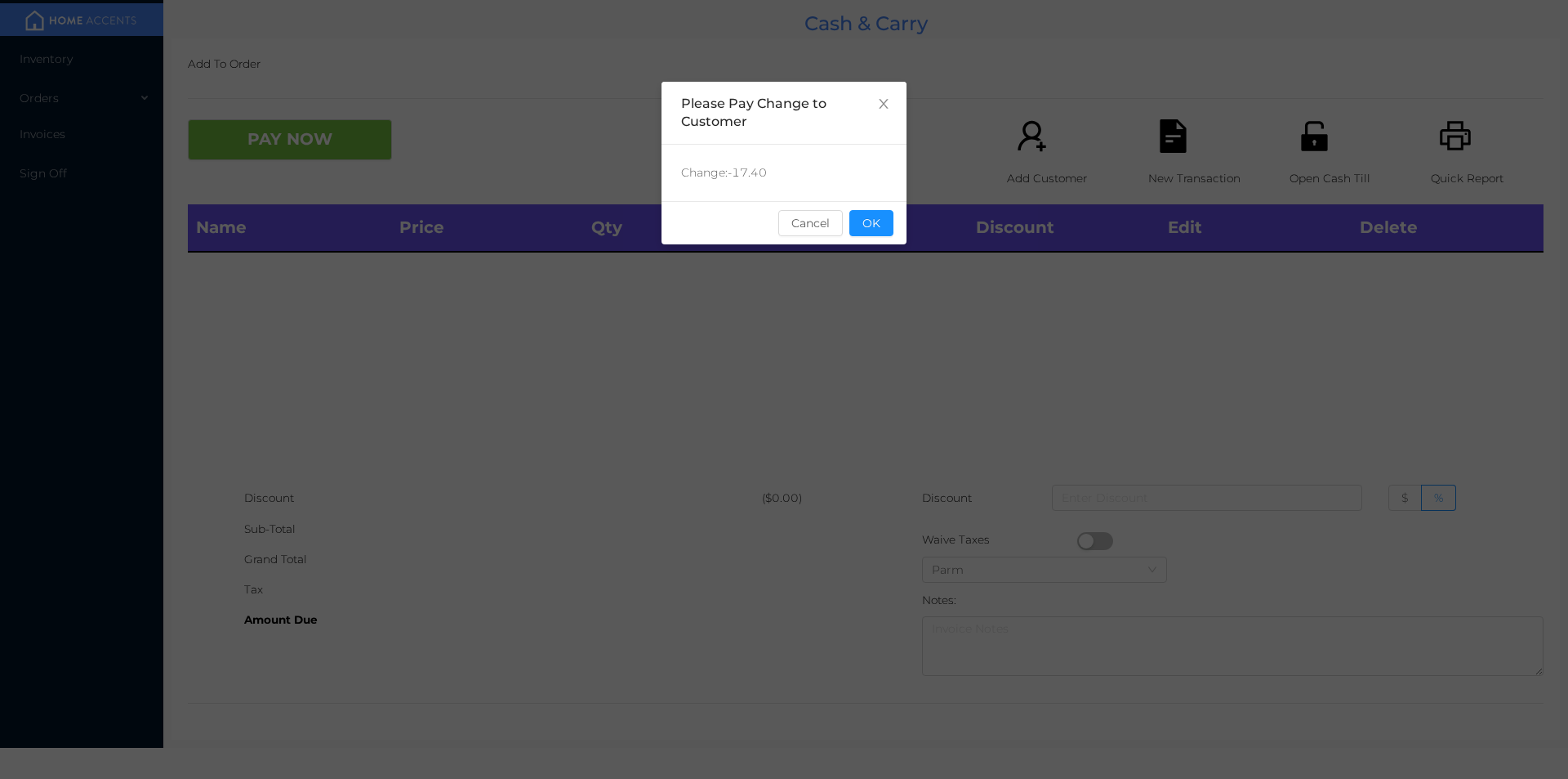
click at [880, 214] on button "OK" at bounding box center [872, 223] width 44 height 26
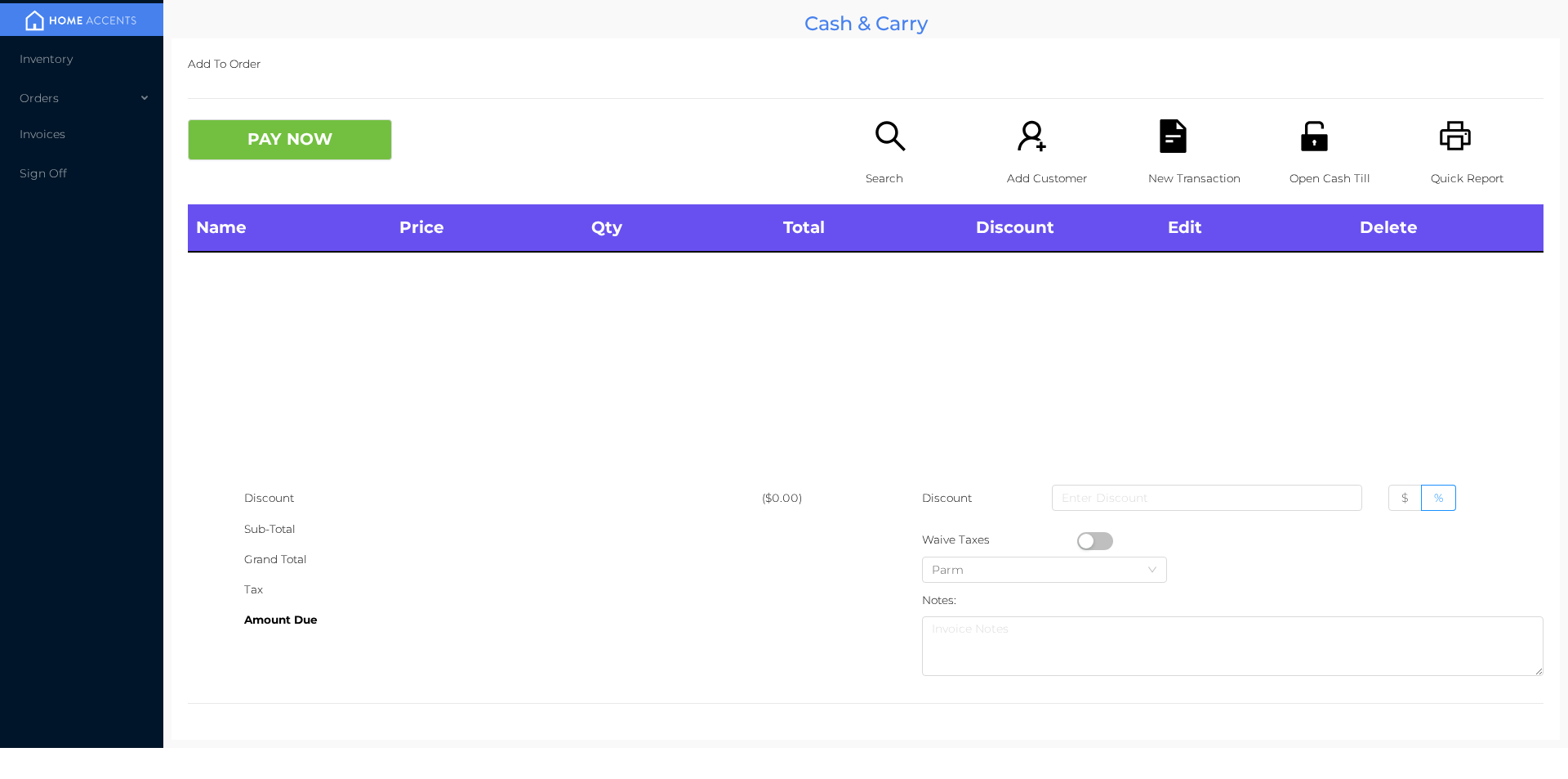
click at [895, 296] on div "Name Price Qty Total Discount Edit Delete" at bounding box center [866, 344] width 1356 height 279
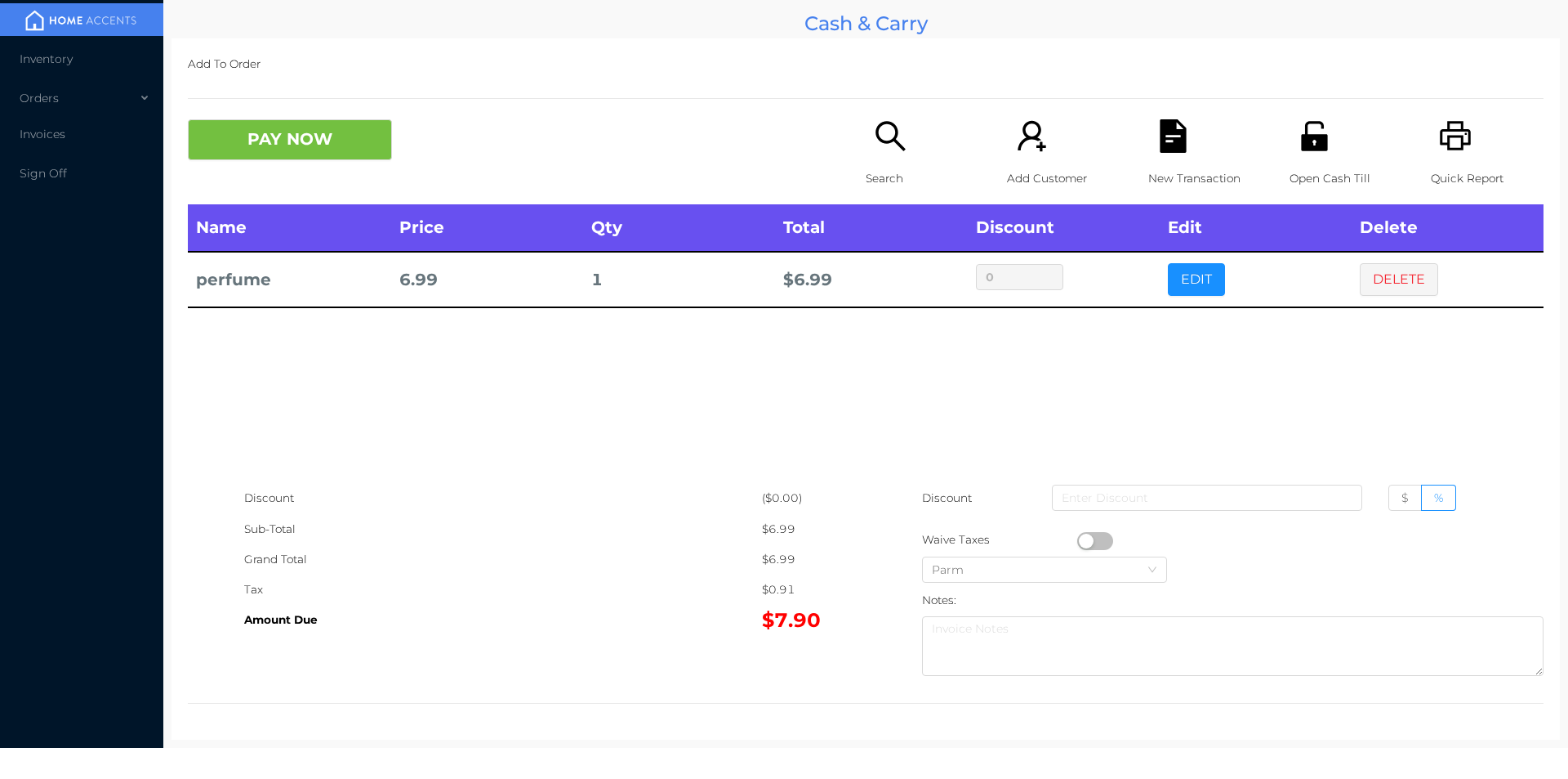
click at [903, 170] on p "Search" at bounding box center [921, 178] width 112 height 30
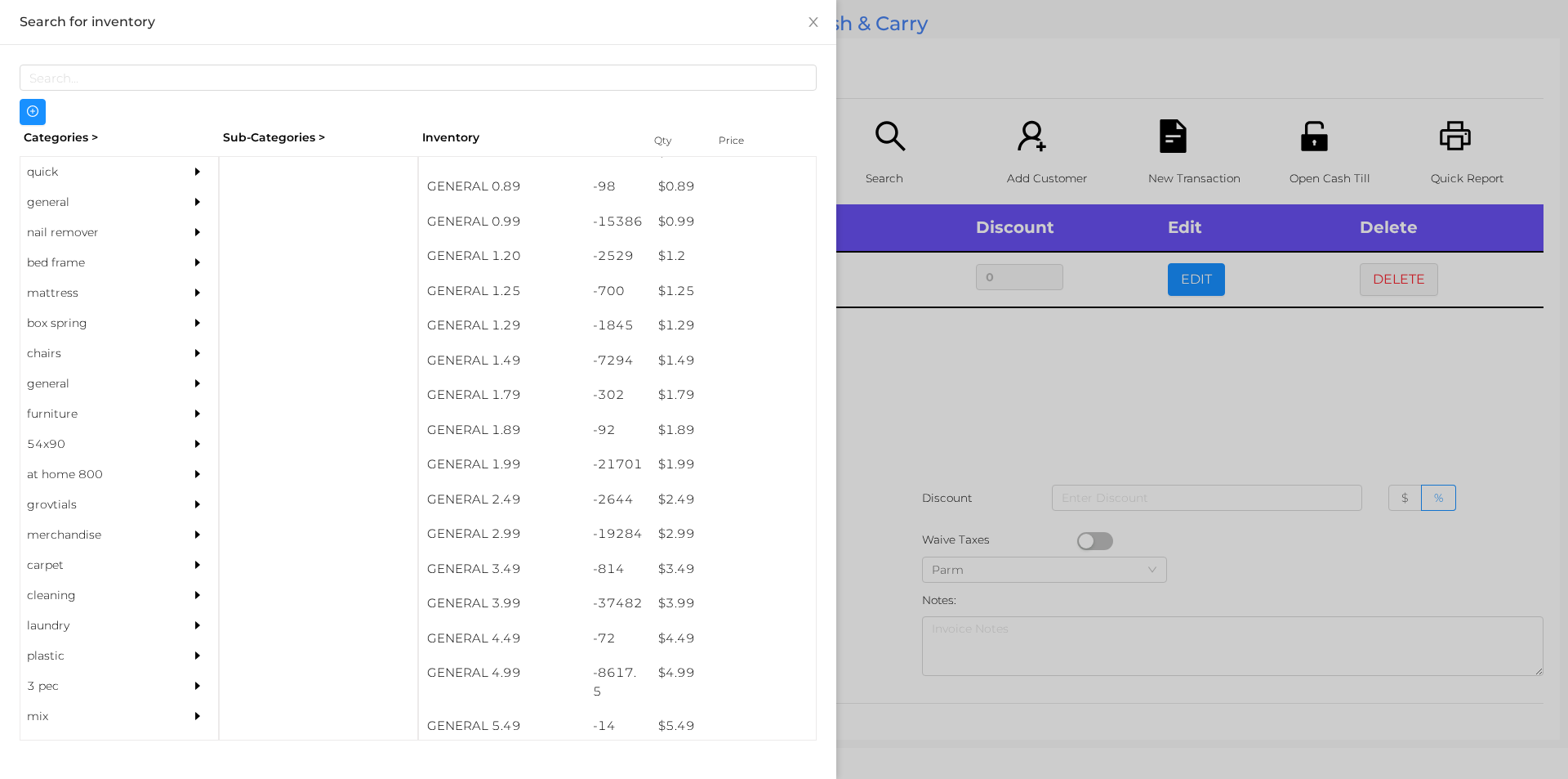
scroll to position [57, 0]
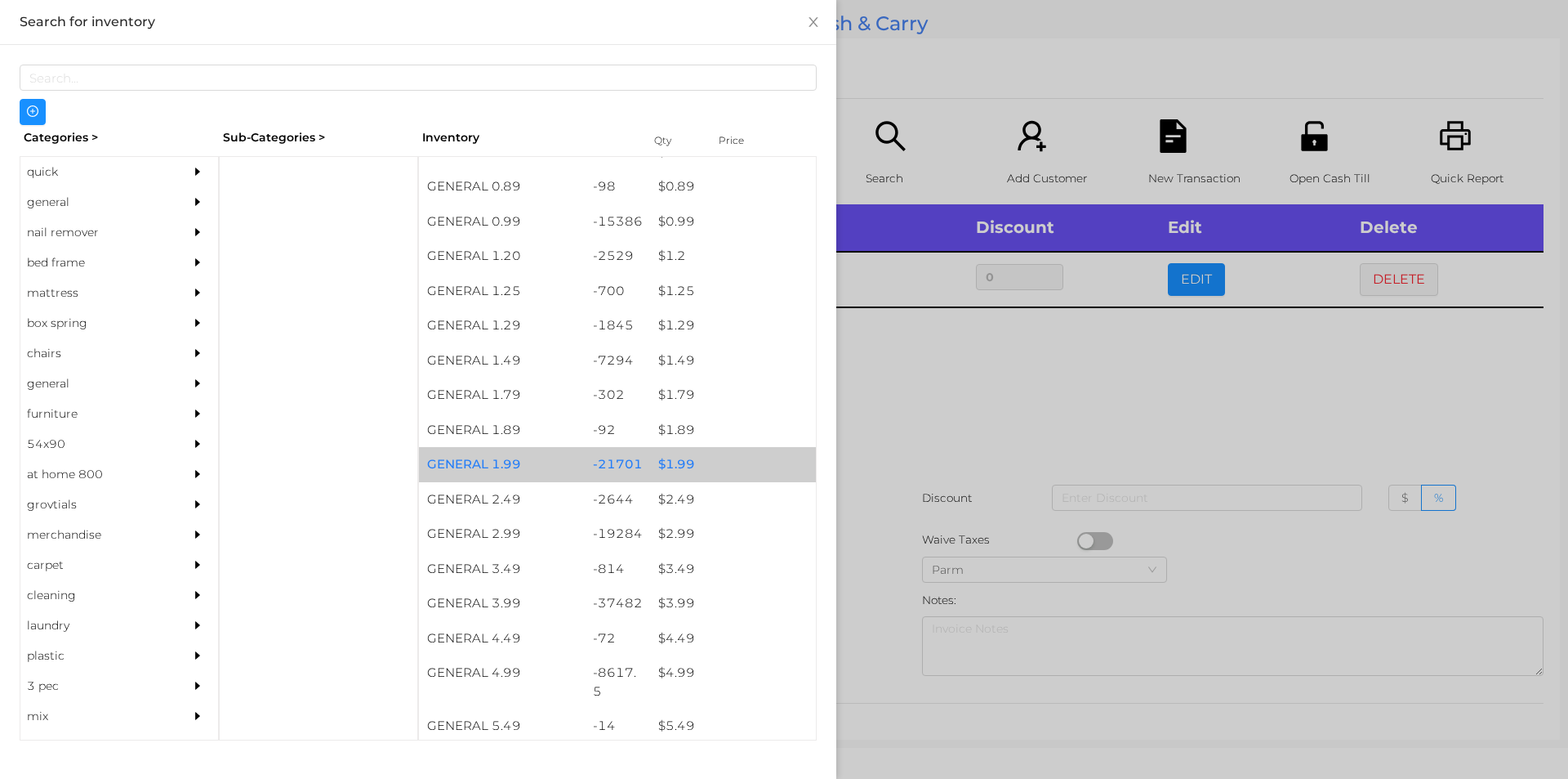
click at [680, 473] on div "$ 1.99" at bounding box center [734, 465] width 166 height 35
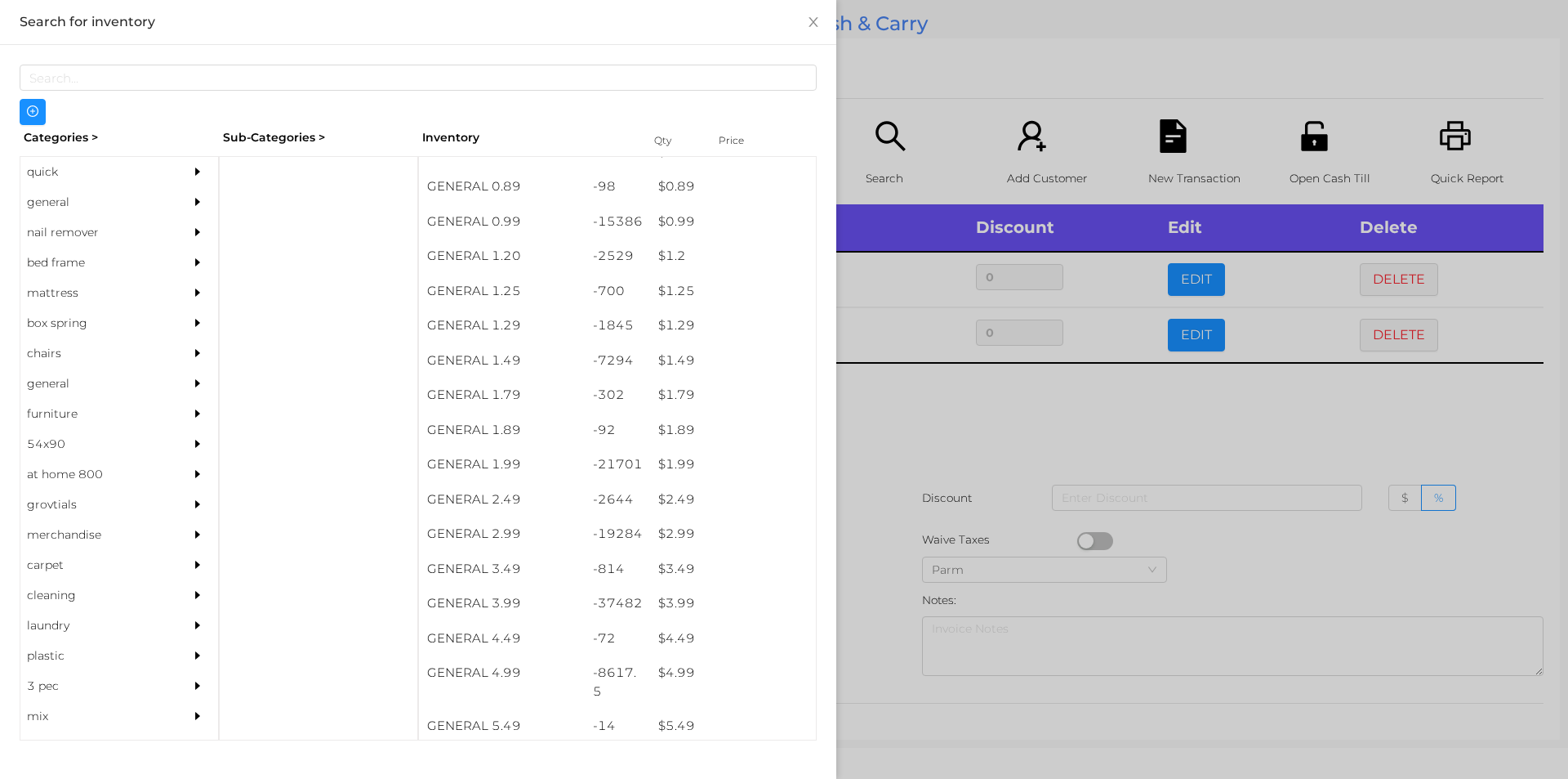
click at [902, 441] on div at bounding box center [784, 390] width 1568 height 779
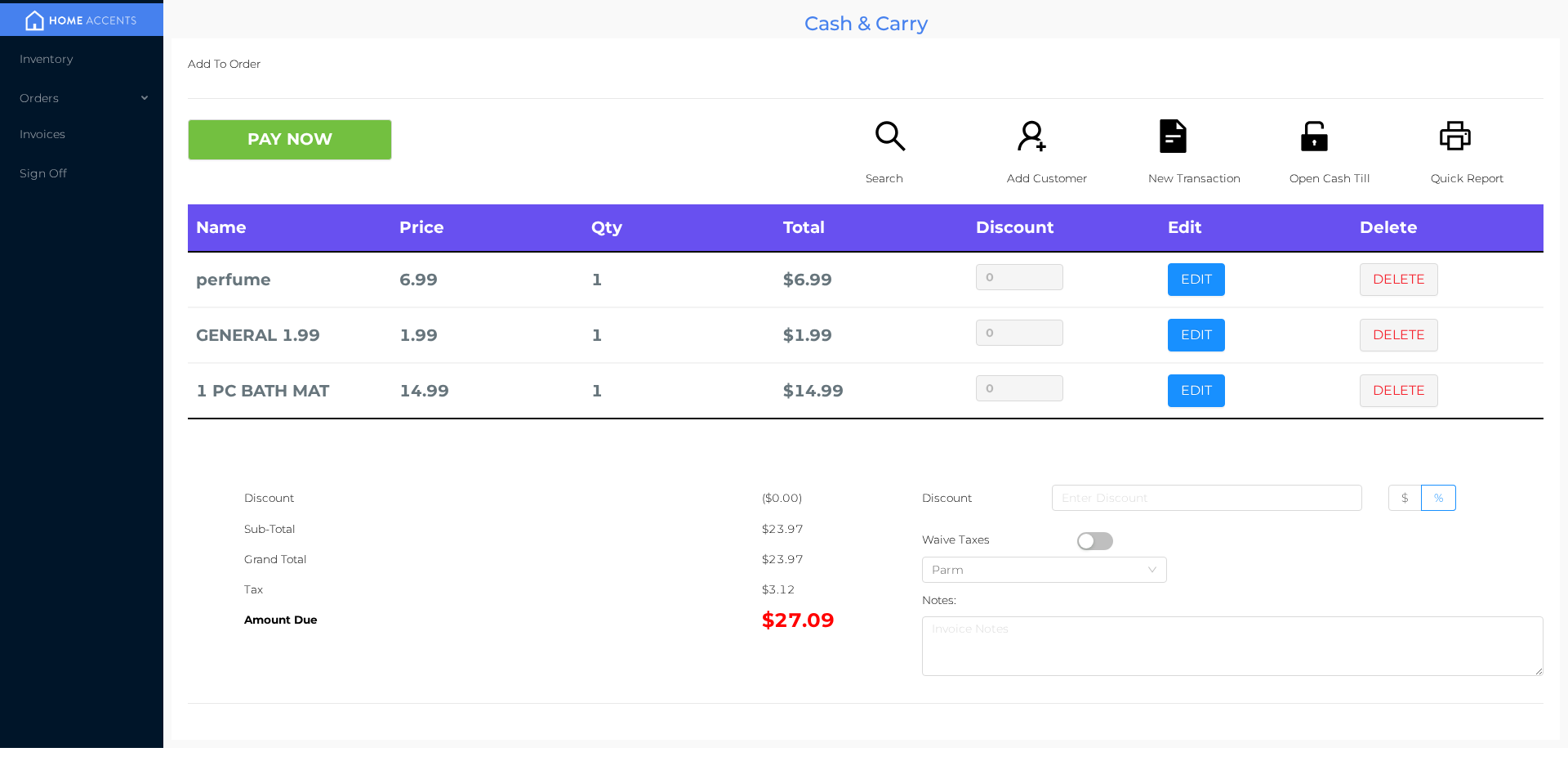
click at [872, 156] on div "Search" at bounding box center [921, 161] width 112 height 85
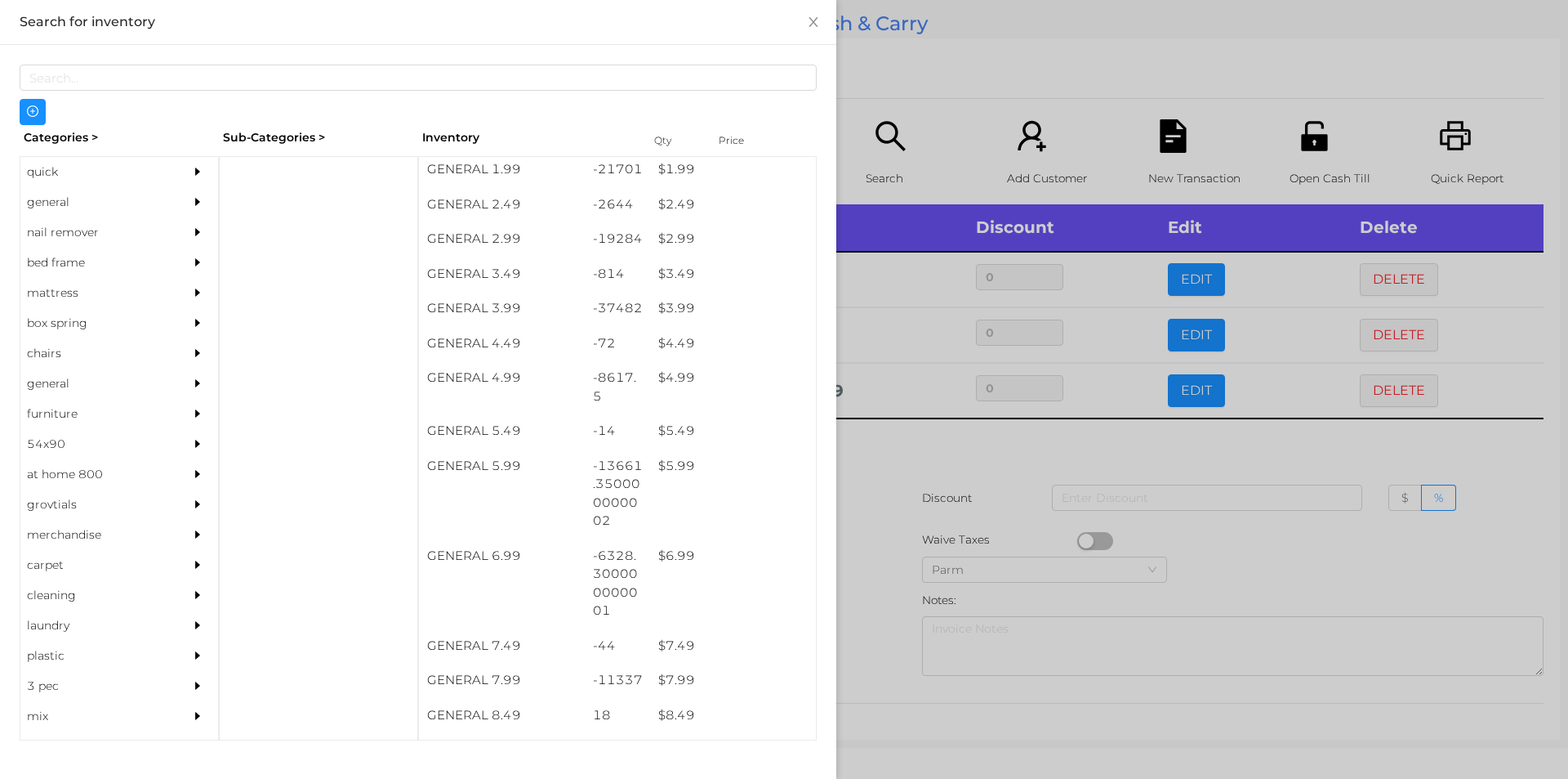
scroll to position [354, 0]
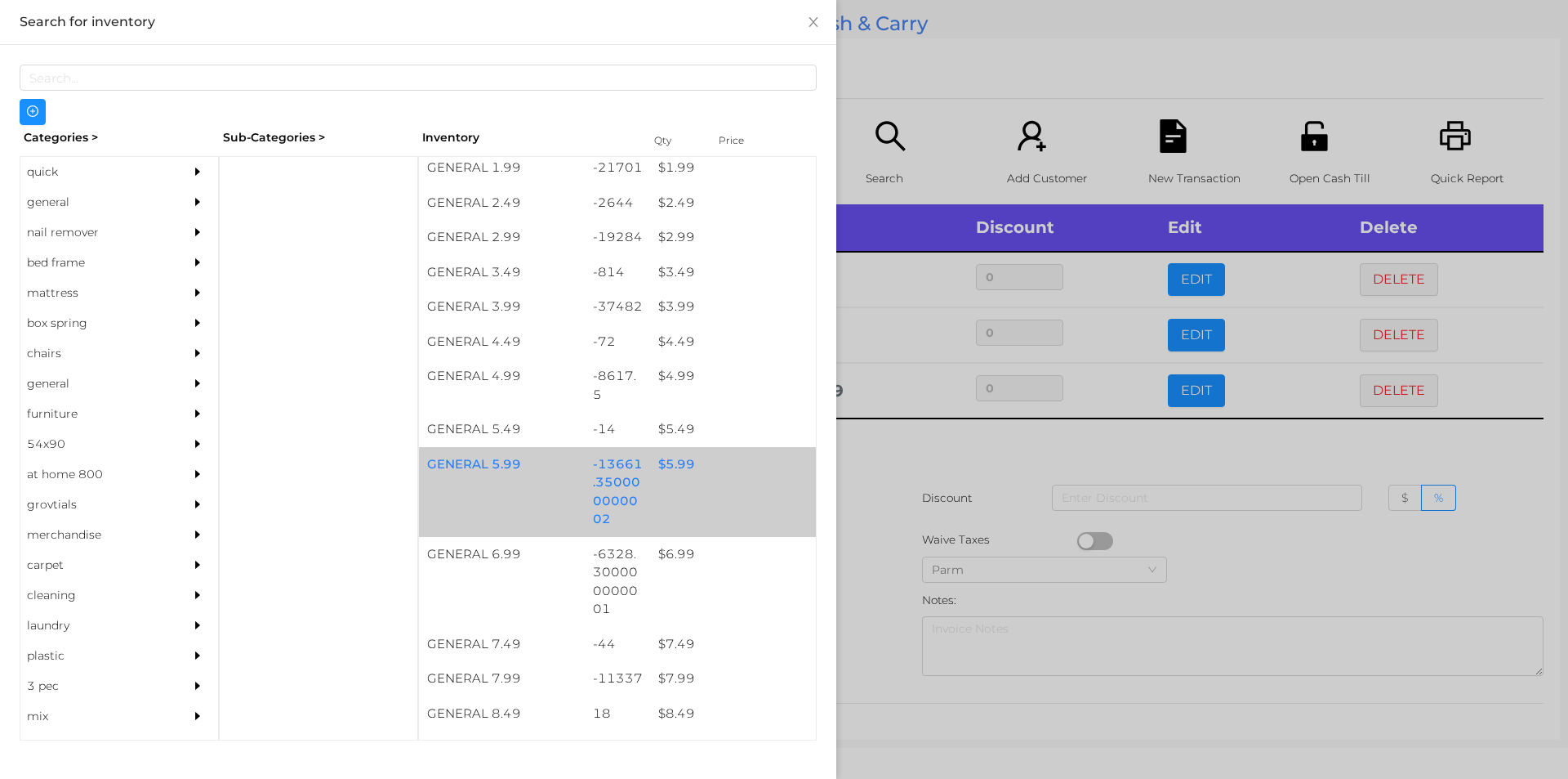
click at [667, 461] on div "$ 5.99" at bounding box center [734, 465] width 166 height 35
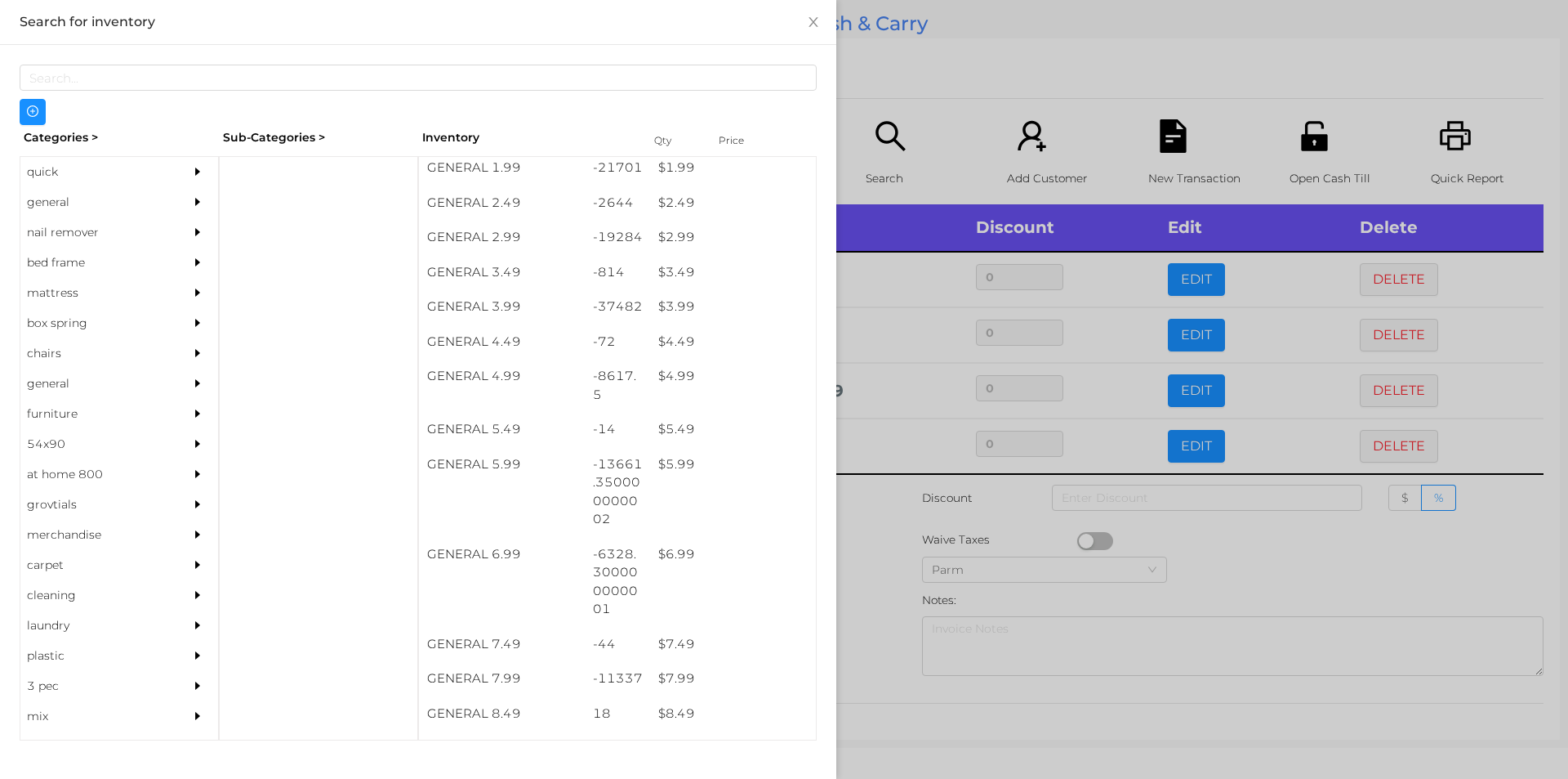
click at [899, 513] on div at bounding box center [784, 390] width 1568 height 779
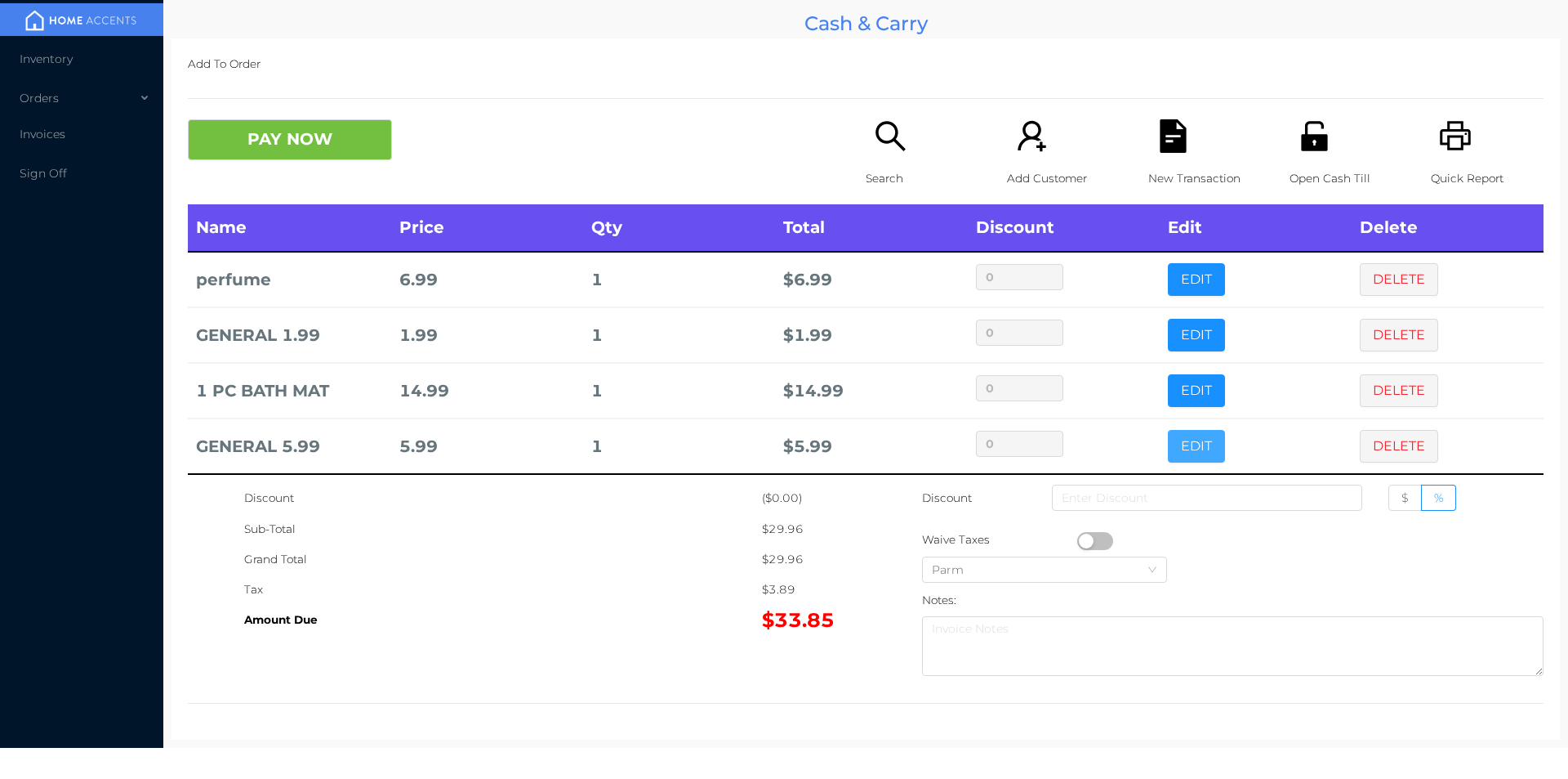
click at [1187, 450] on button "EDIT" at bounding box center [1196, 445] width 57 height 32
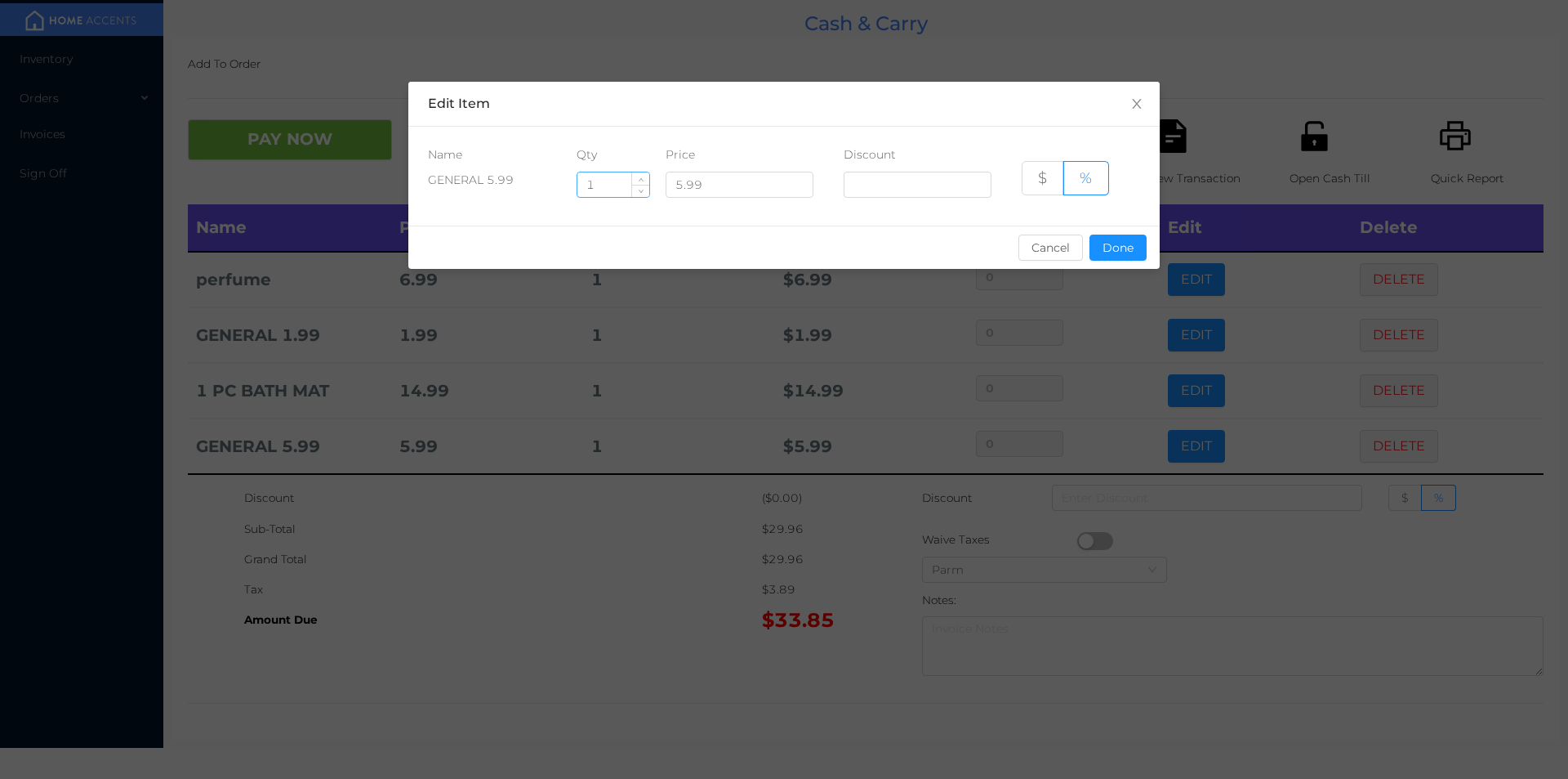
click at [622, 181] on input "1" at bounding box center [612, 184] width 71 height 24
click at [1120, 256] on button "Done" at bounding box center [1118, 248] width 57 height 26
type input "0%"
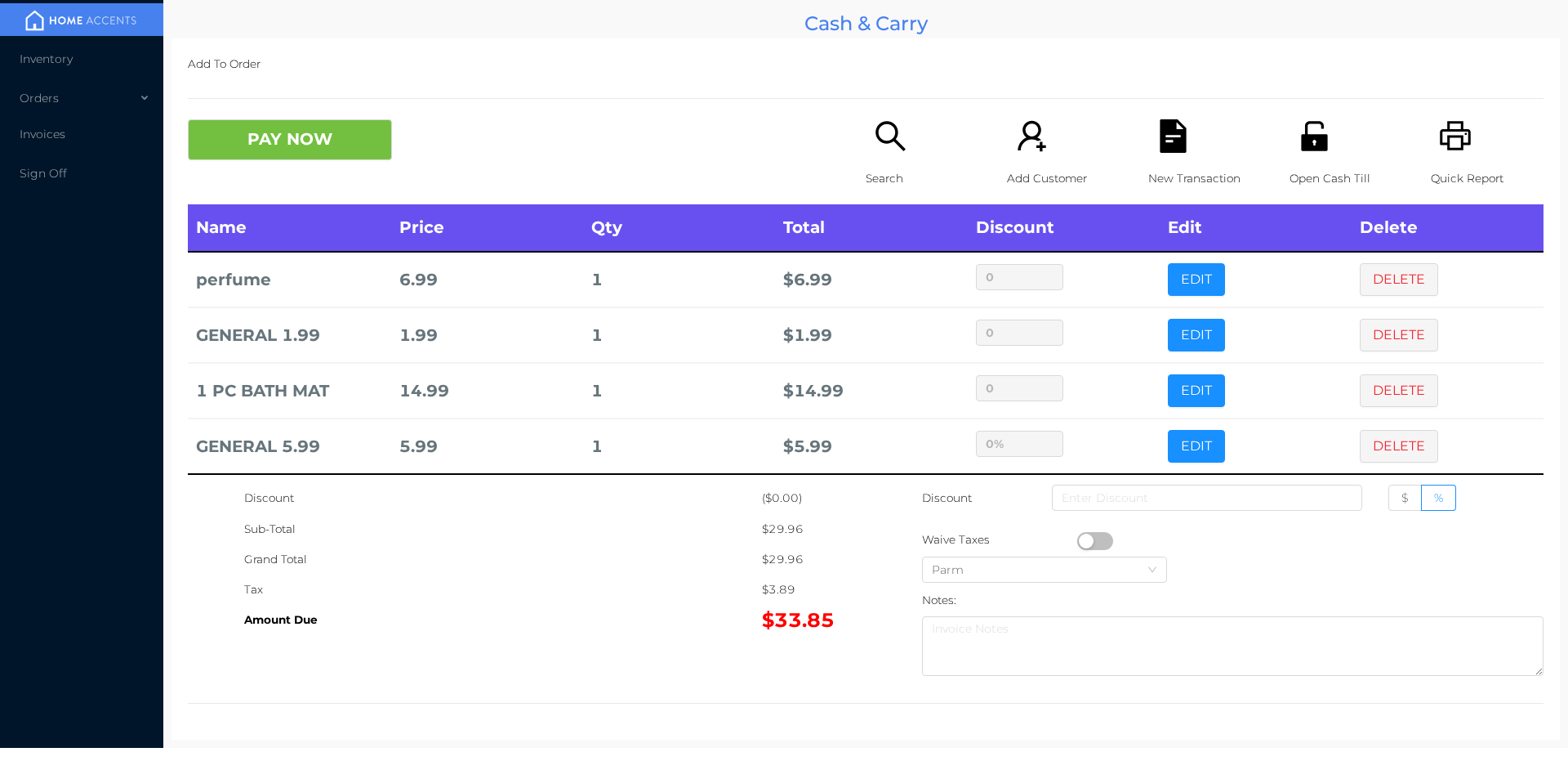
click at [647, 531] on div "Sub-Total" at bounding box center [503, 528] width 517 height 30
click at [1172, 457] on button "EDIT" at bounding box center [1196, 445] width 57 height 32
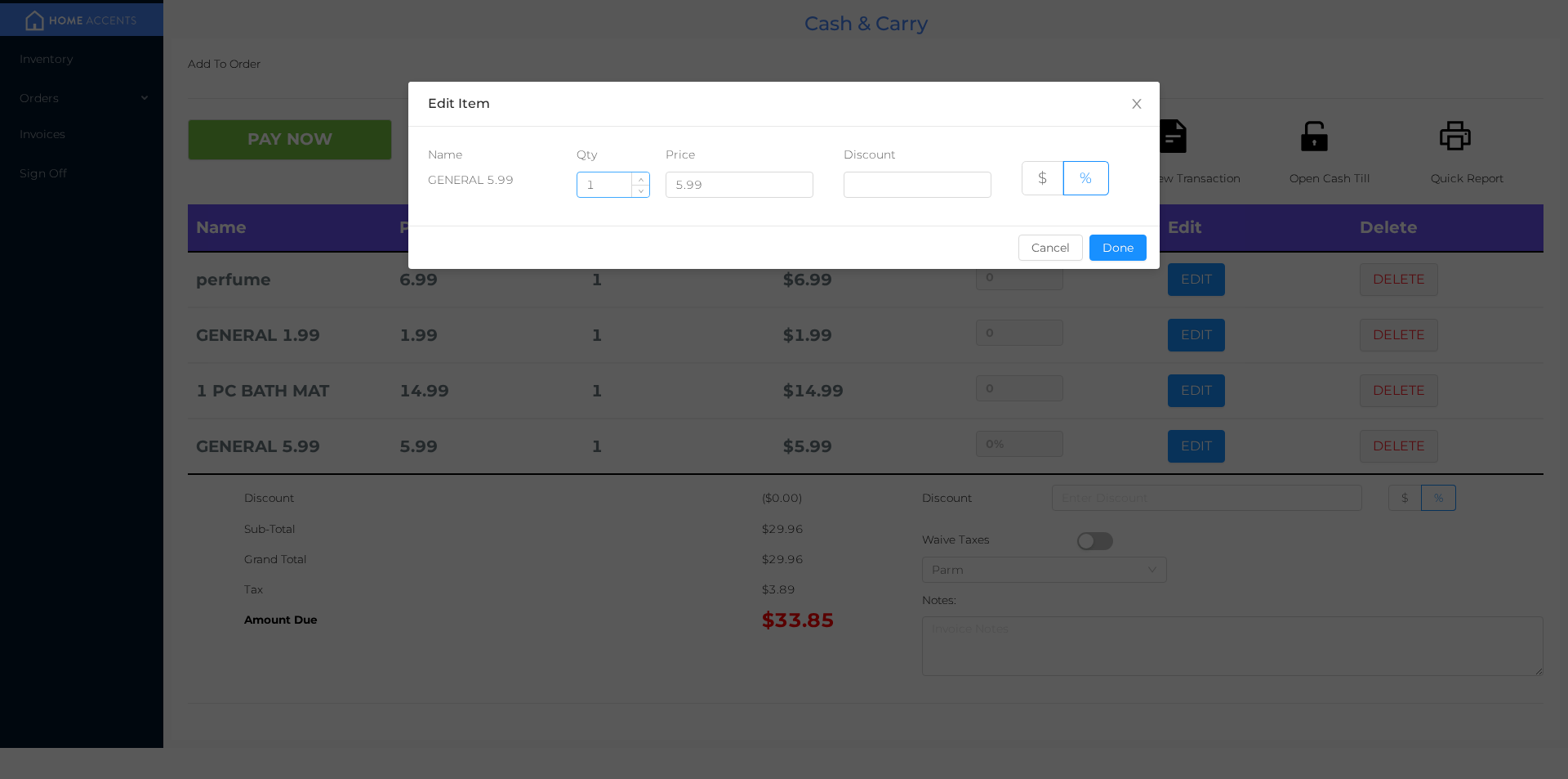
click at [594, 195] on input "1" at bounding box center [612, 184] width 71 height 24
type input "1.5"
click at [1127, 247] on button "Done" at bounding box center [1118, 248] width 57 height 26
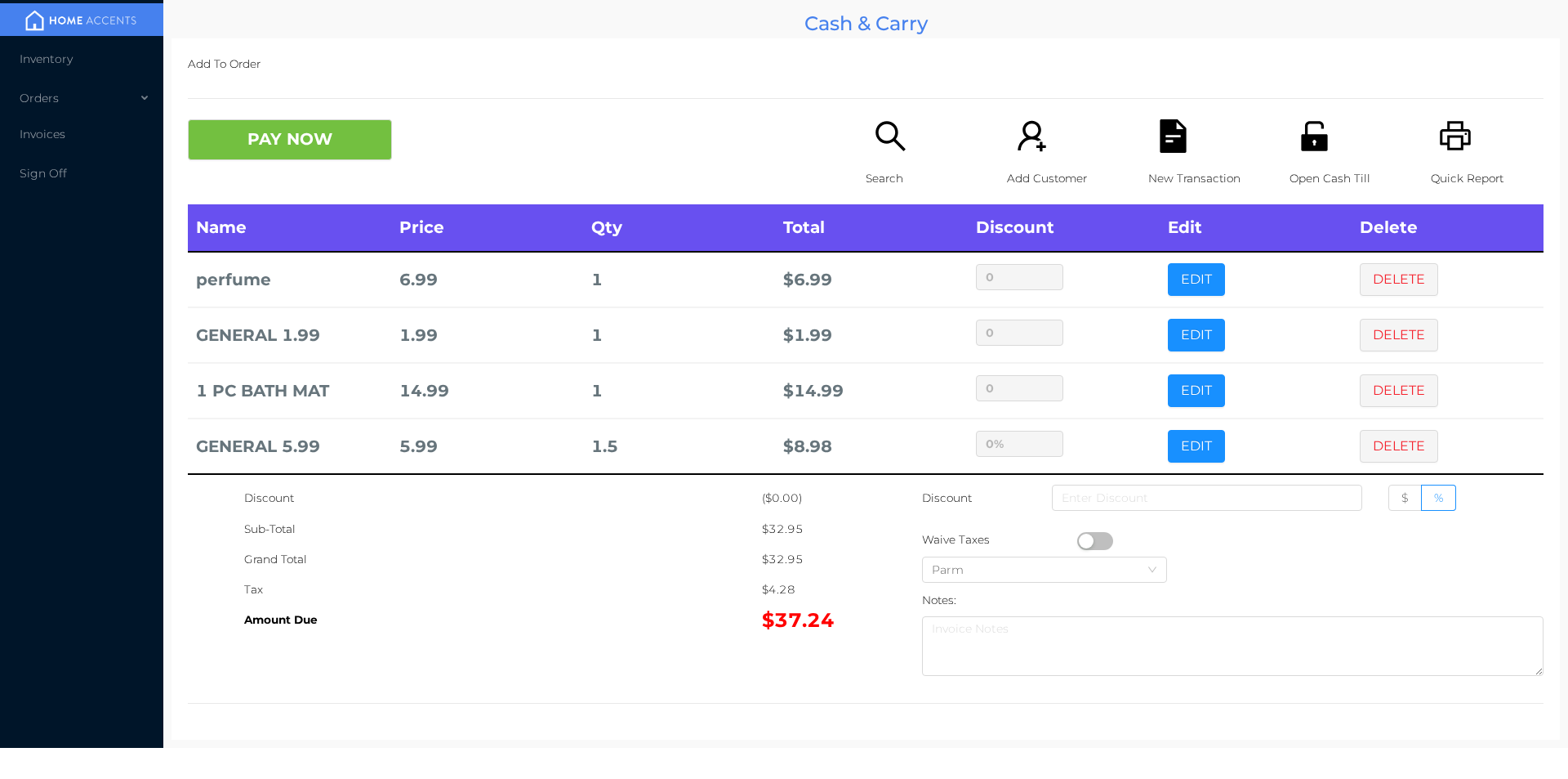
click at [651, 552] on div "Grand Total" at bounding box center [503, 559] width 517 height 30
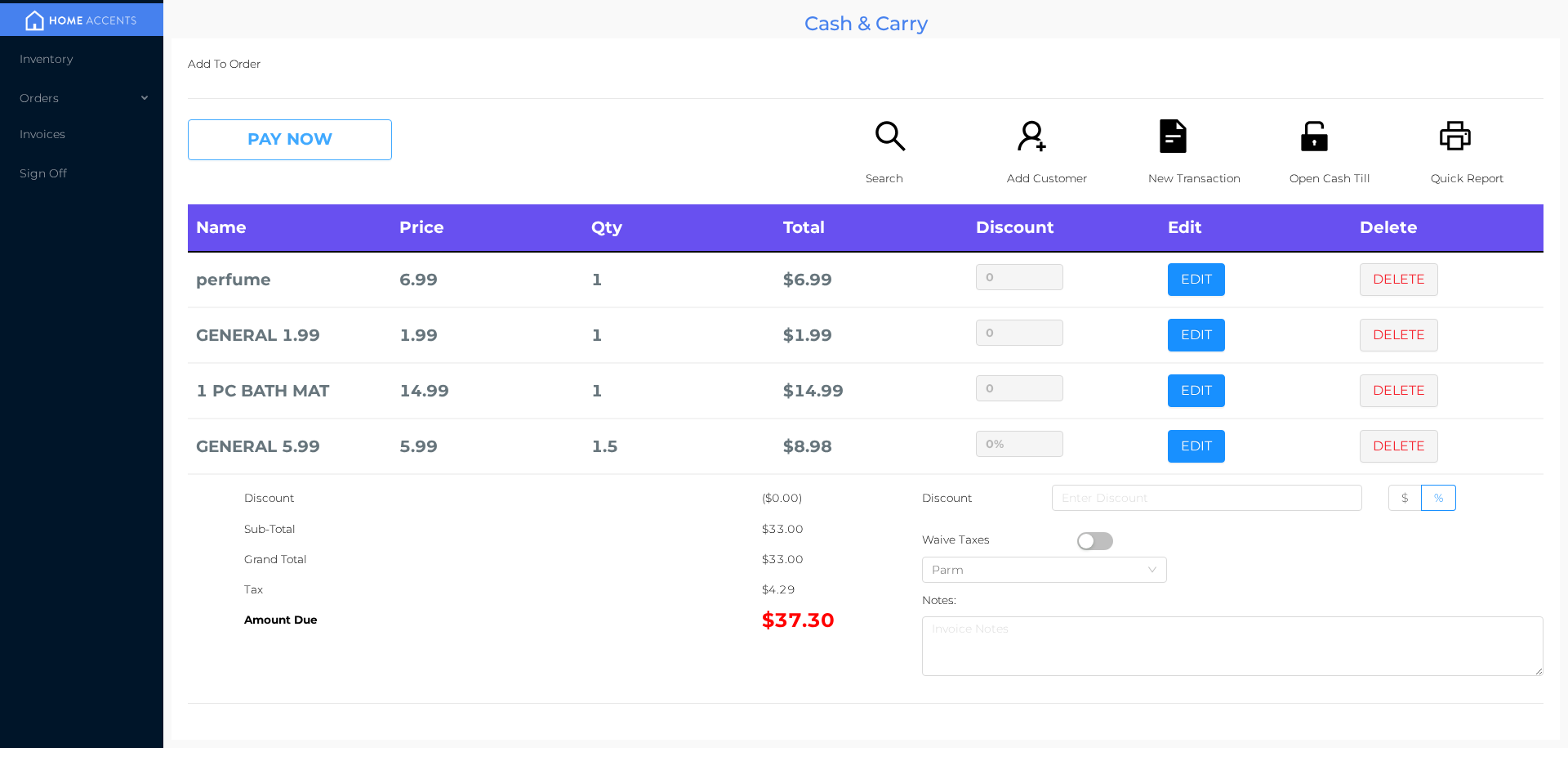
click at [325, 138] on button "PAY NOW" at bounding box center [290, 140] width 204 height 41
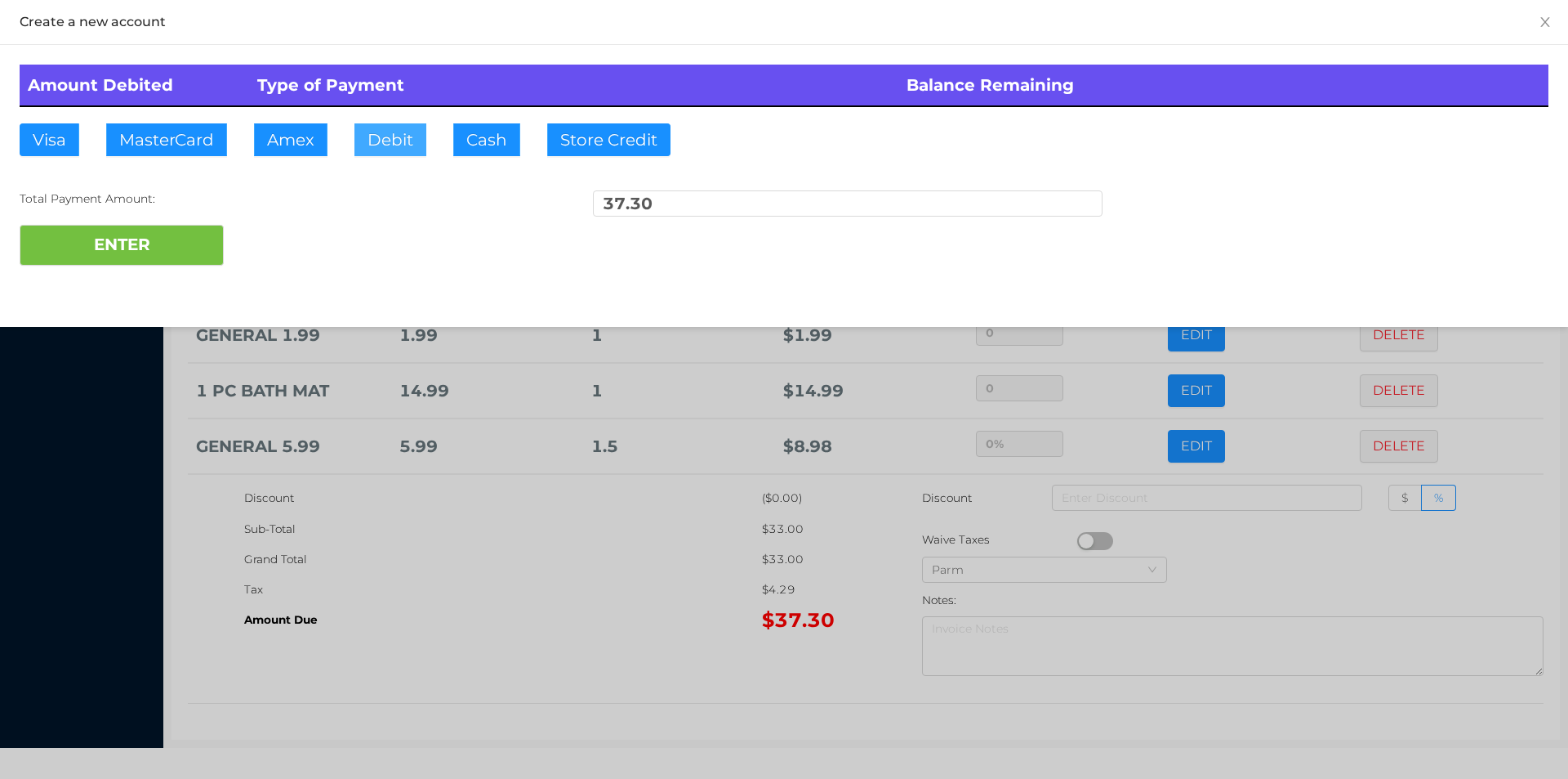
click at [389, 144] on button "Debit" at bounding box center [389, 139] width 71 height 32
click at [147, 244] on button "ENTER" at bounding box center [121, 246] width 204 height 41
type input "0"
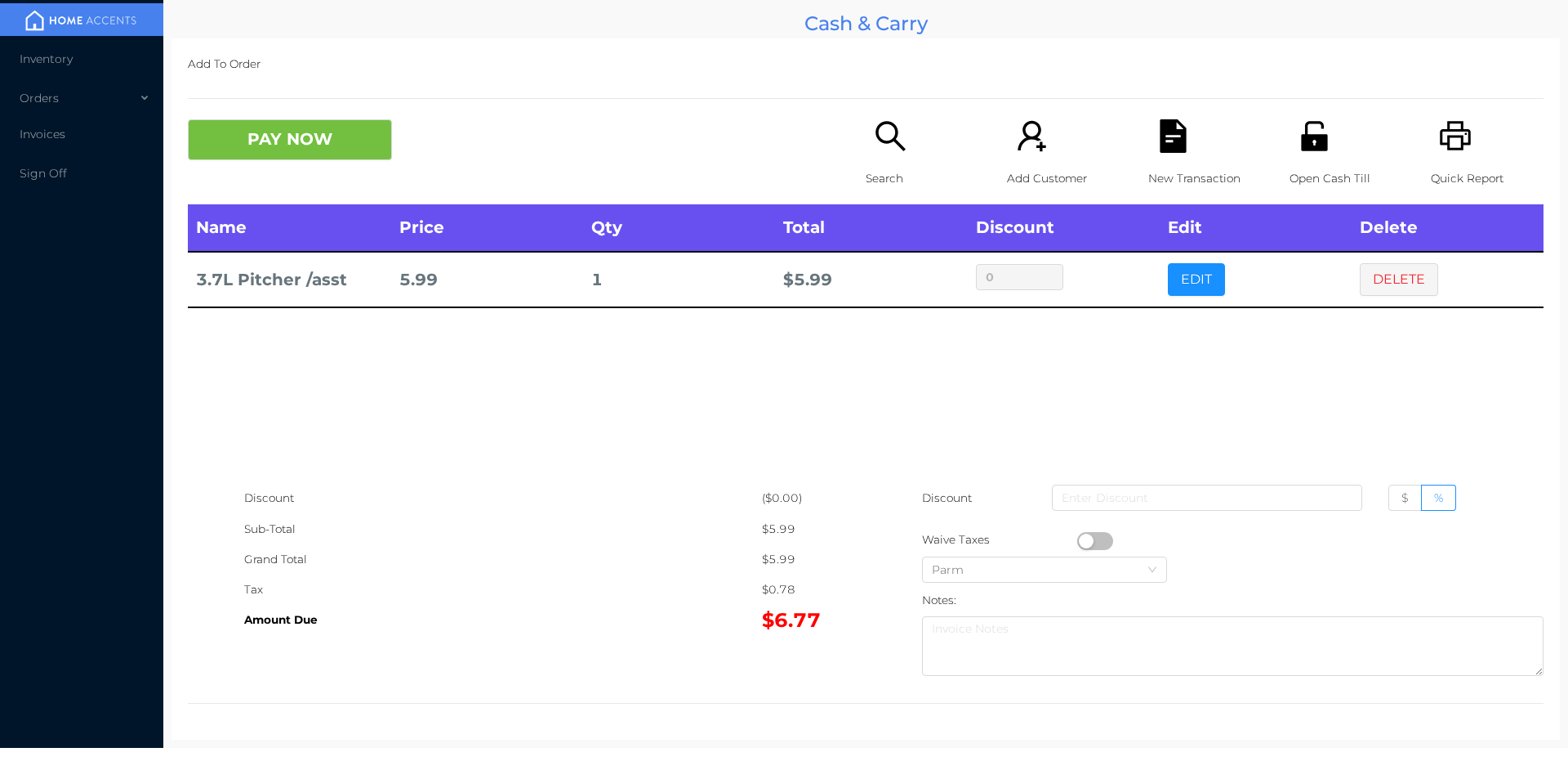
click at [890, 144] on icon "icon: search" at bounding box center [890, 136] width 29 height 29
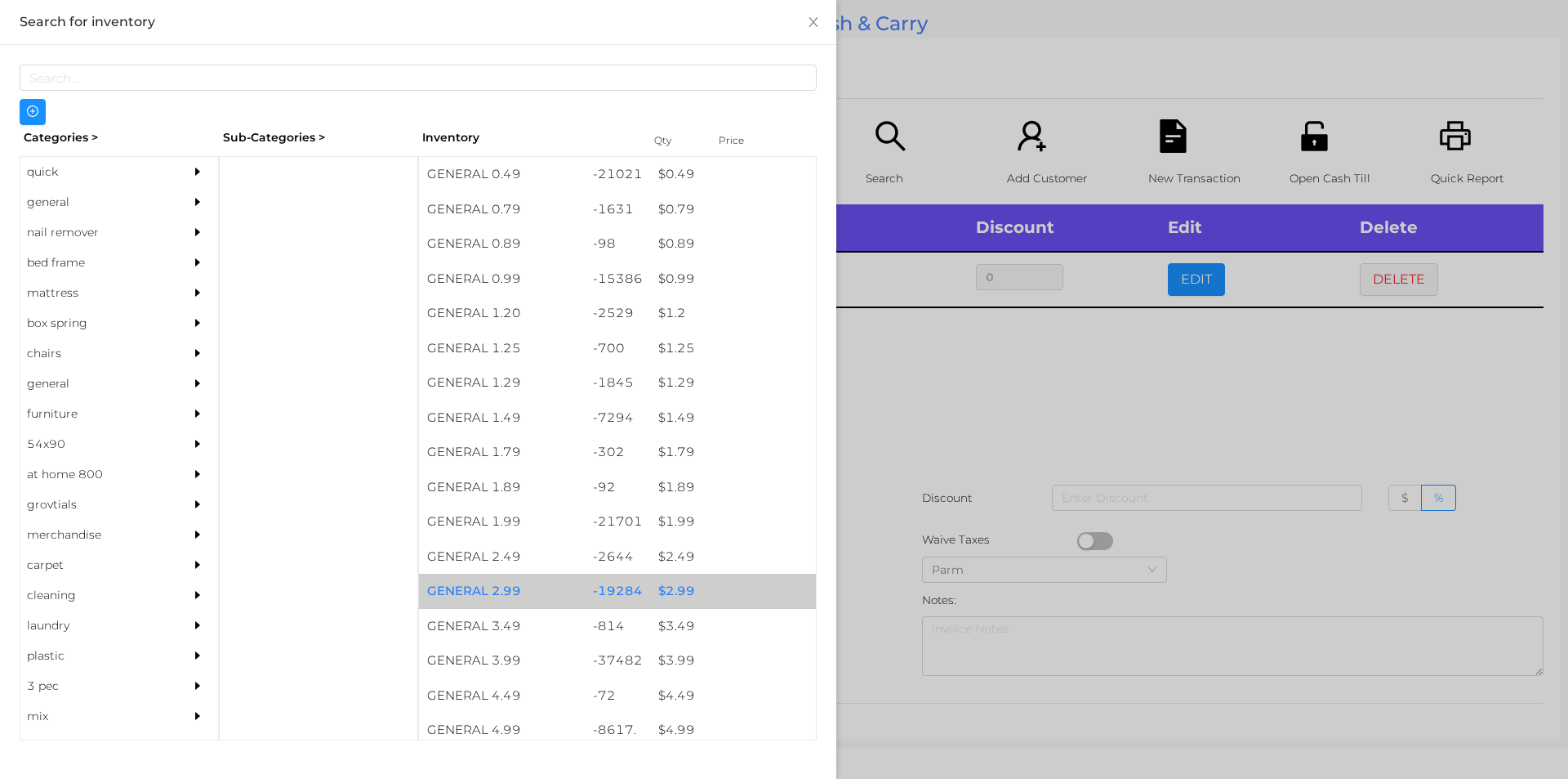
click at [673, 586] on div "$ 2.99" at bounding box center [734, 591] width 166 height 35
click at [671, 582] on div "$ 2.99" at bounding box center [734, 591] width 166 height 35
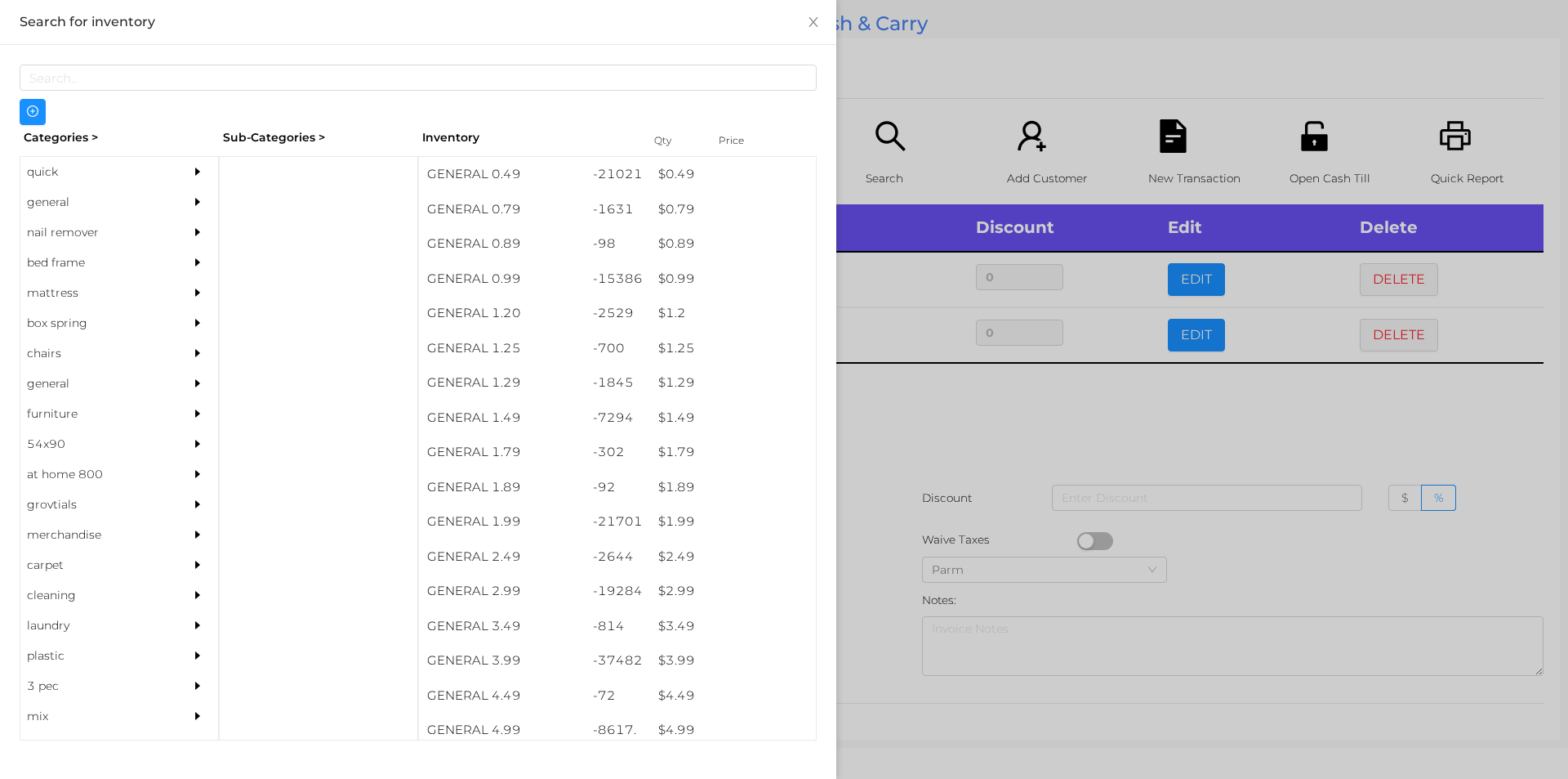
click at [874, 604] on div at bounding box center [784, 390] width 1568 height 779
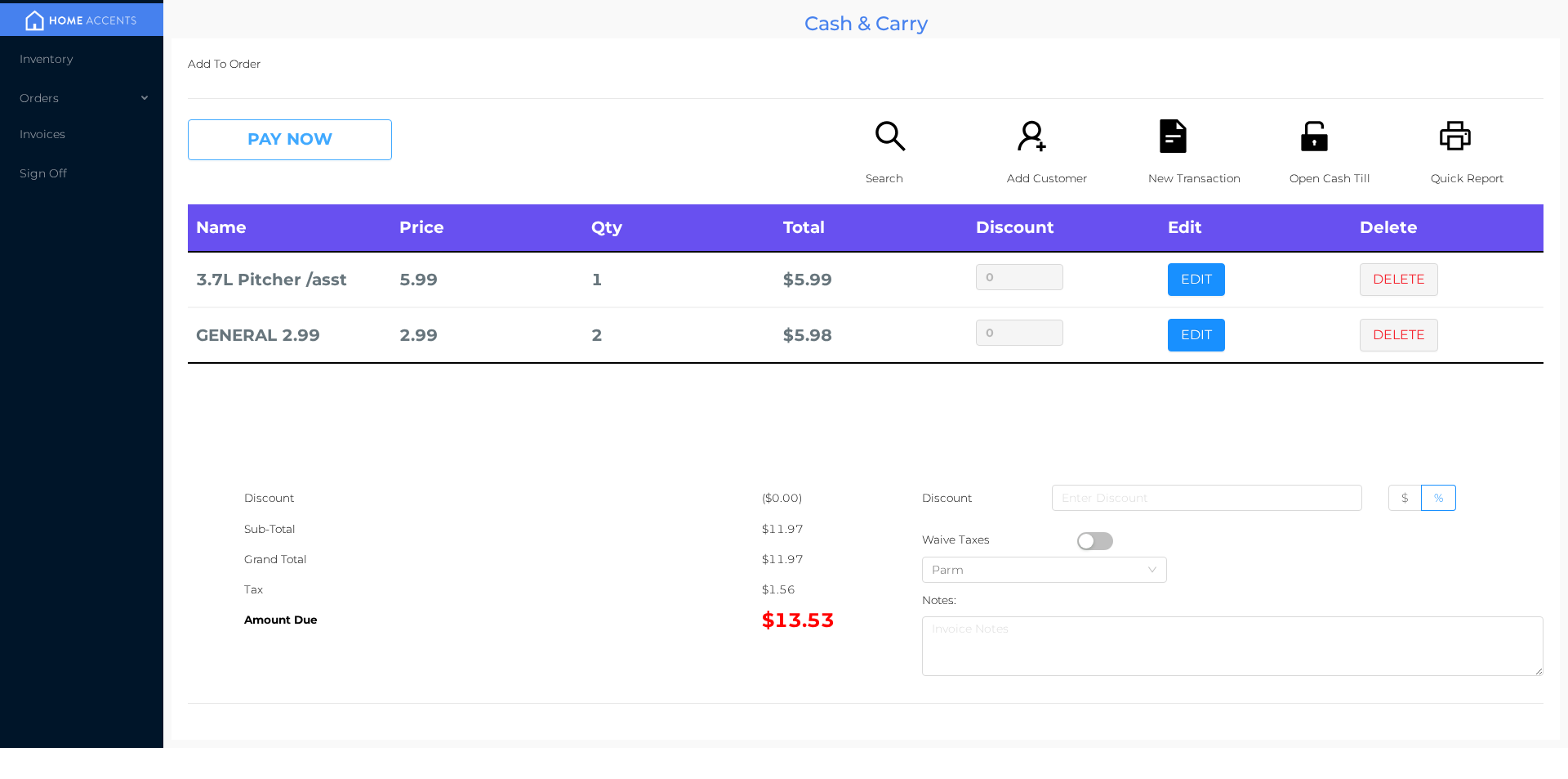
click at [272, 132] on button "PAY NOW" at bounding box center [290, 140] width 204 height 41
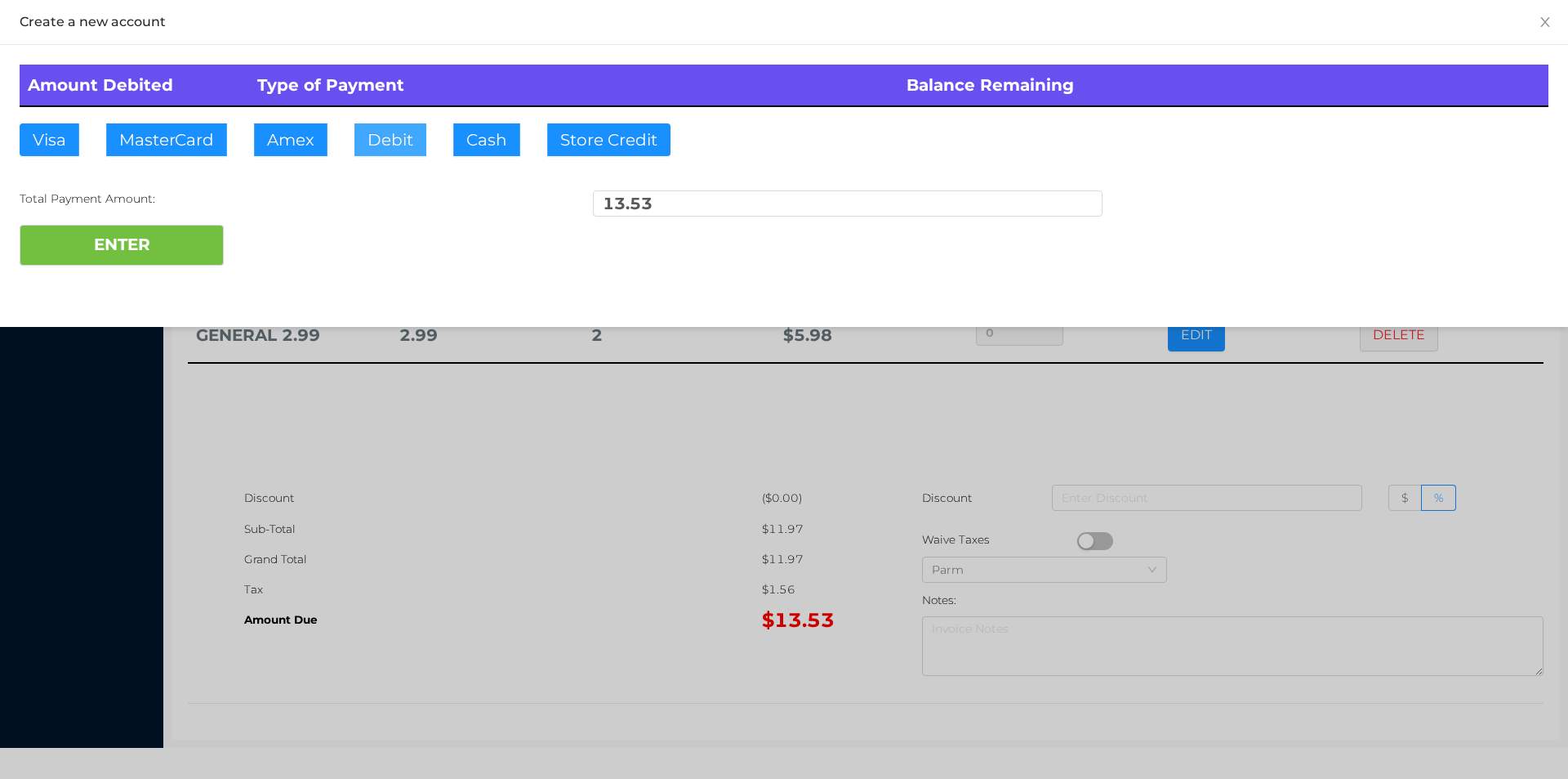
click at [389, 143] on button "Debit" at bounding box center [389, 139] width 71 height 32
click at [130, 259] on button "ENTER" at bounding box center [121, 246] width 204 height 41
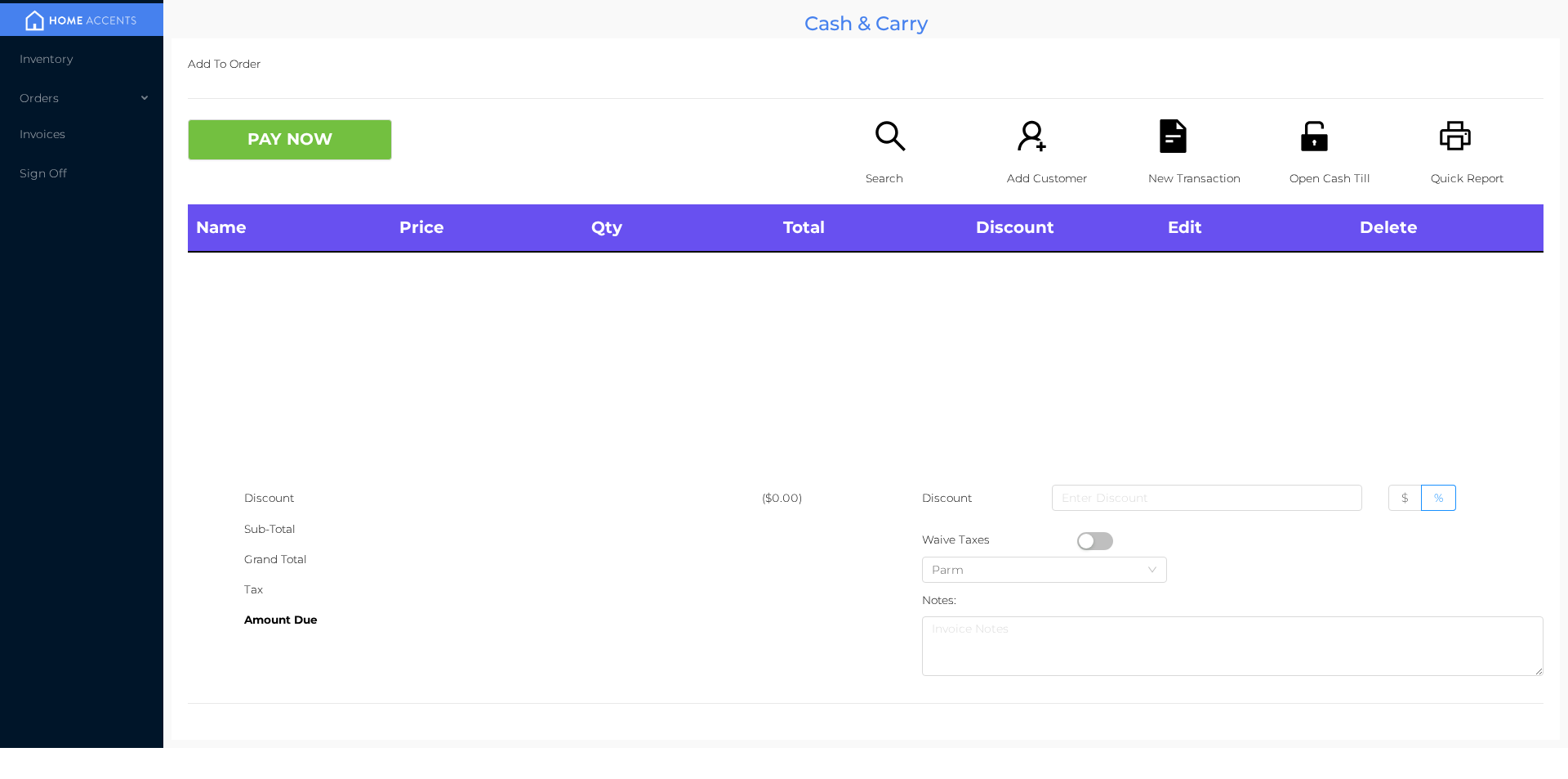
click at [874, 146] on icon "icon: search" at bounding box center [891, 136] width 33 height 33
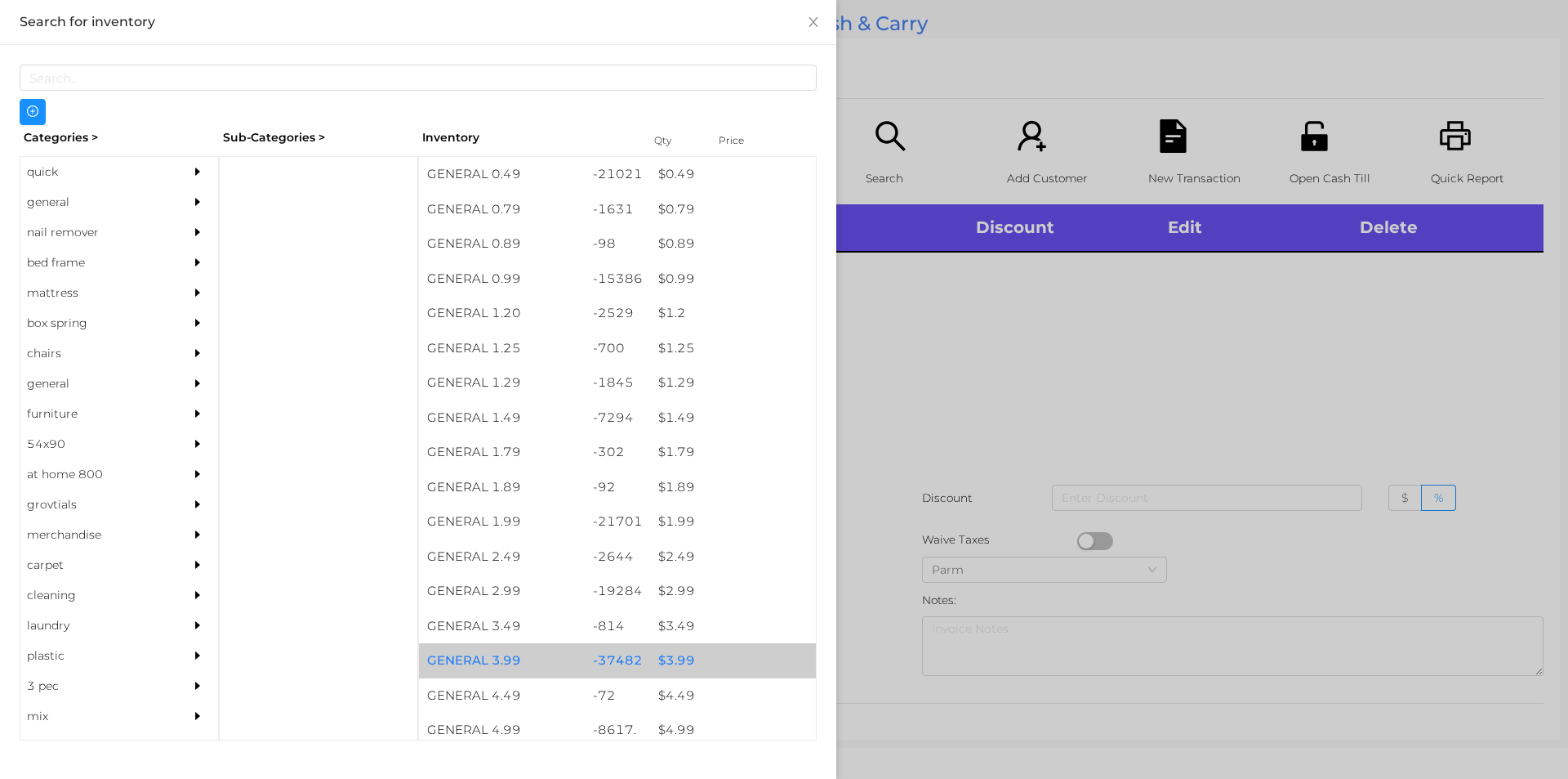
click at [669, 664] on div "$ 3.99" at bounding box center [734, 661] width 166 height 35
click at [671, 662] on div "$ 3.99" at bounding box center [734, 661] width 166 height 35
click at [870, 647] on div at bounding box center [784, 390] width 1568 height 779
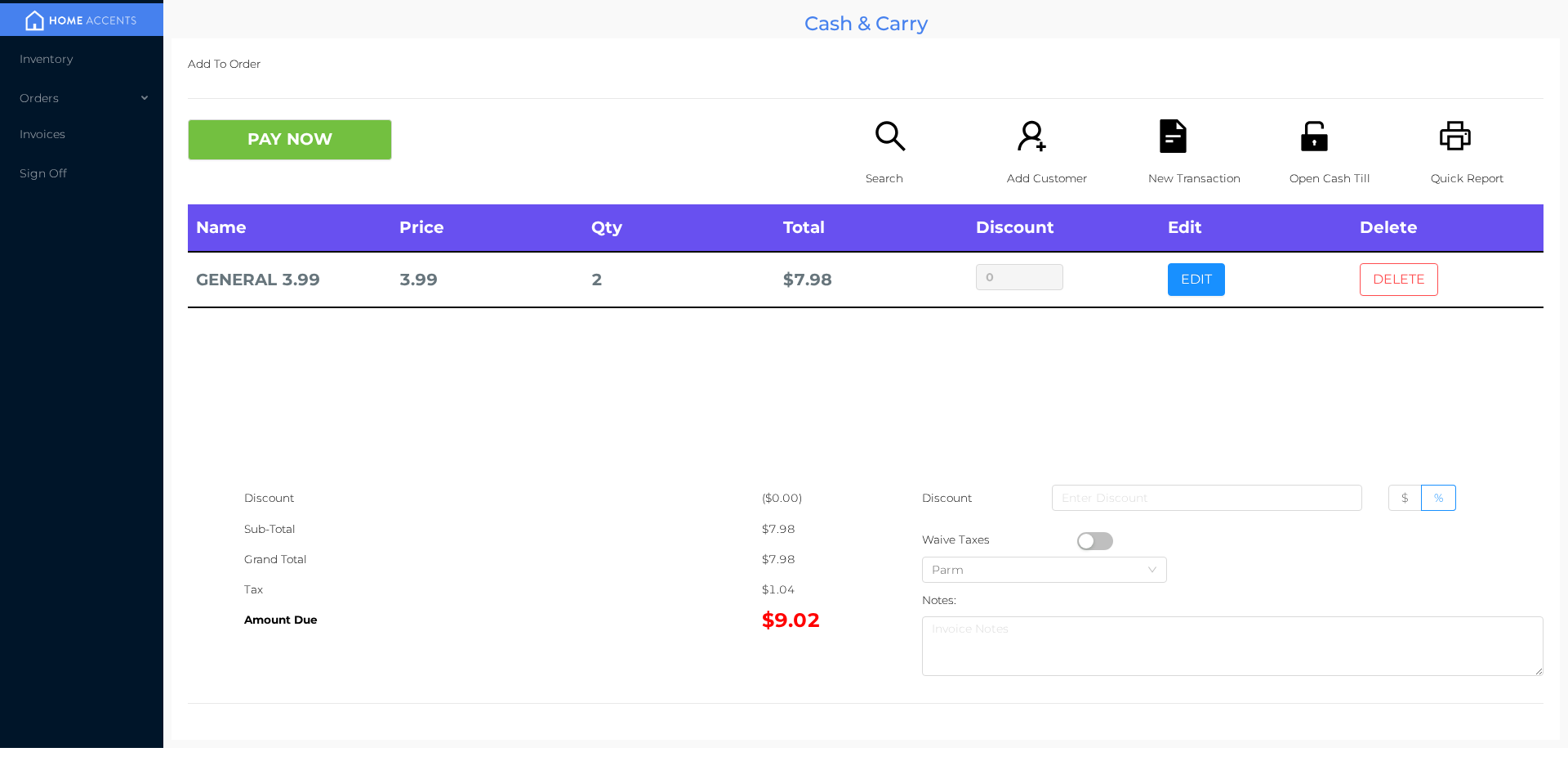
click at [1391, 295] on button "DELETE" at bounding box center [1399, 279] width 78 height 32
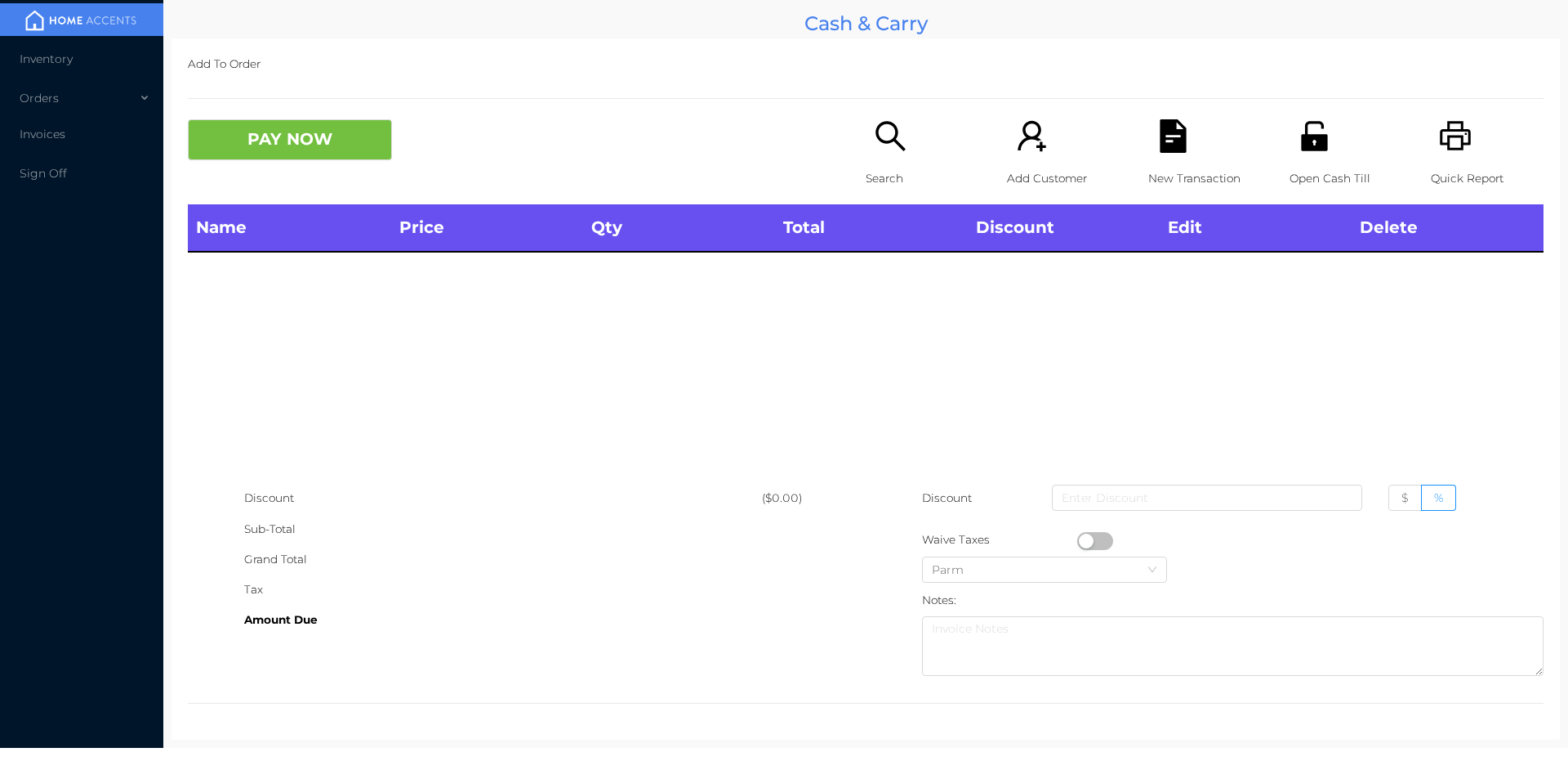
click at [885, 151] on icon "icon: search" at bounding box center [891, 136] width 33 height 33
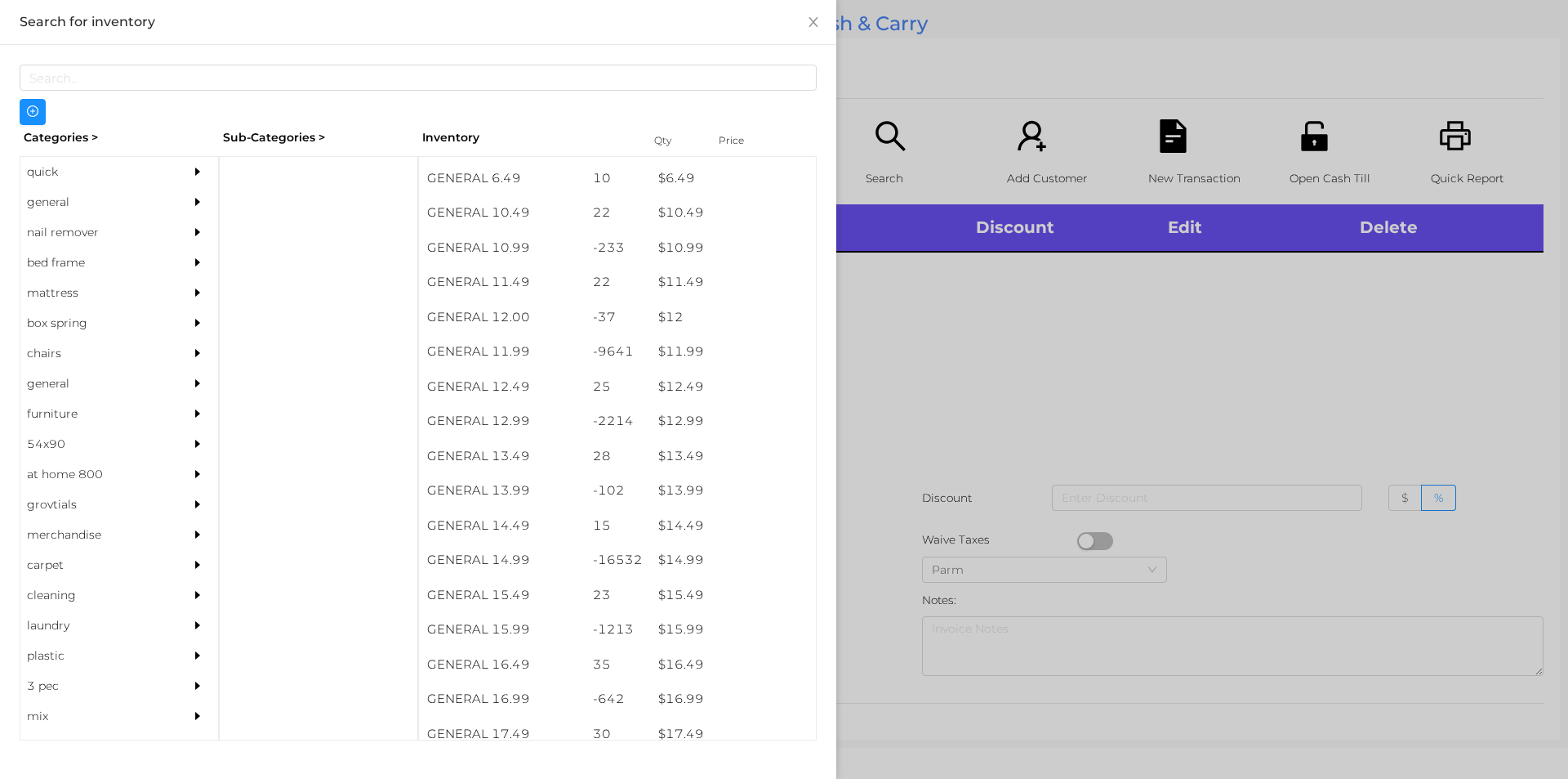
scroll to position [1038, 0]
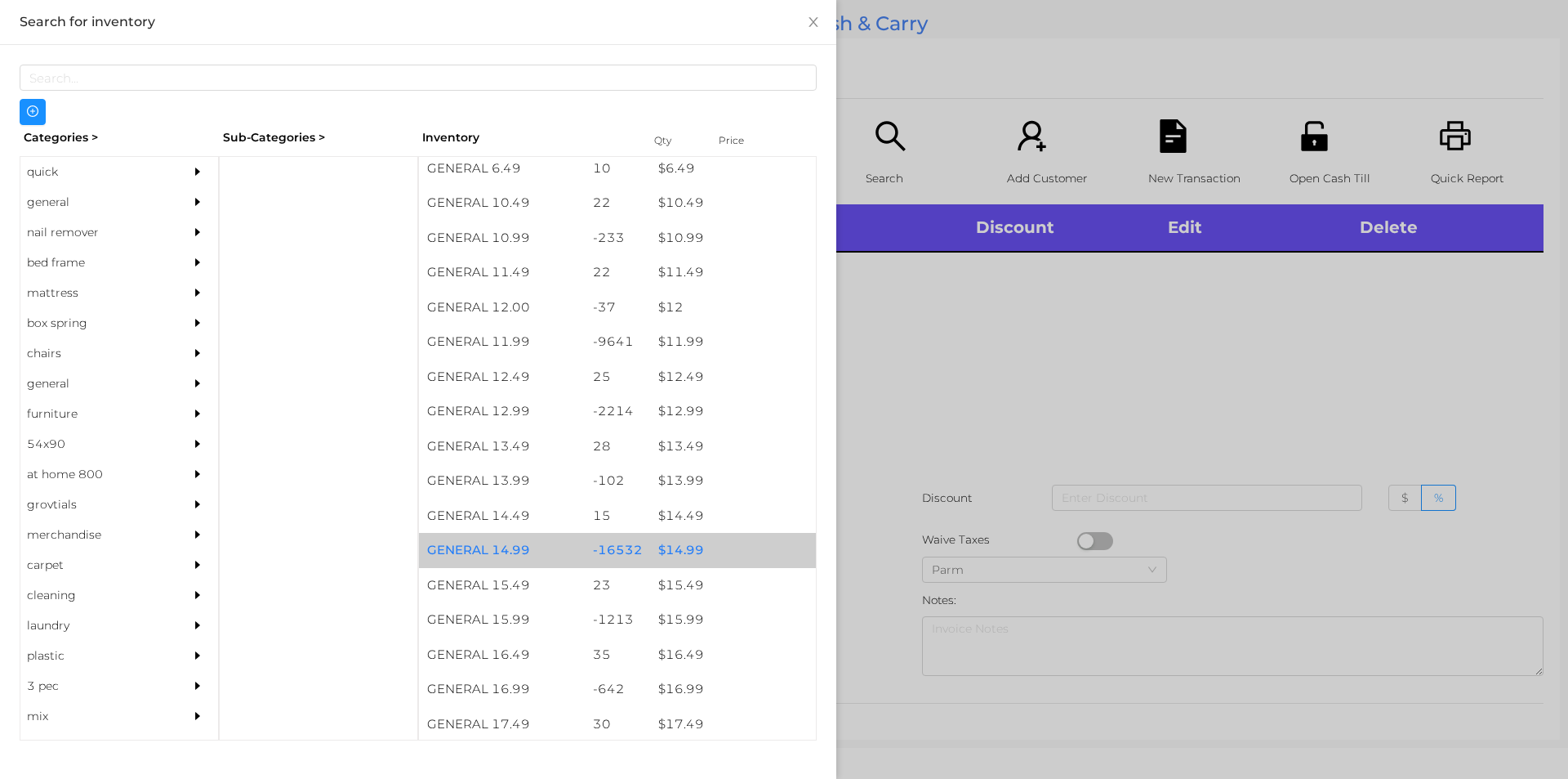
click at [672, 544] on div "$ 14.99" at bounding box center [734, 550] width 166 height 35
click at [661, 553] on div "$ 14.99" at bounding box center [734, 550] width 166 height 35
click at [674, 546] on div "$ 14.99" at bounding box center [734, 550] width 166 height 35
click at [681, 544] on div "$ 14.99" at bounding box center [734, 550] width 166 height 35
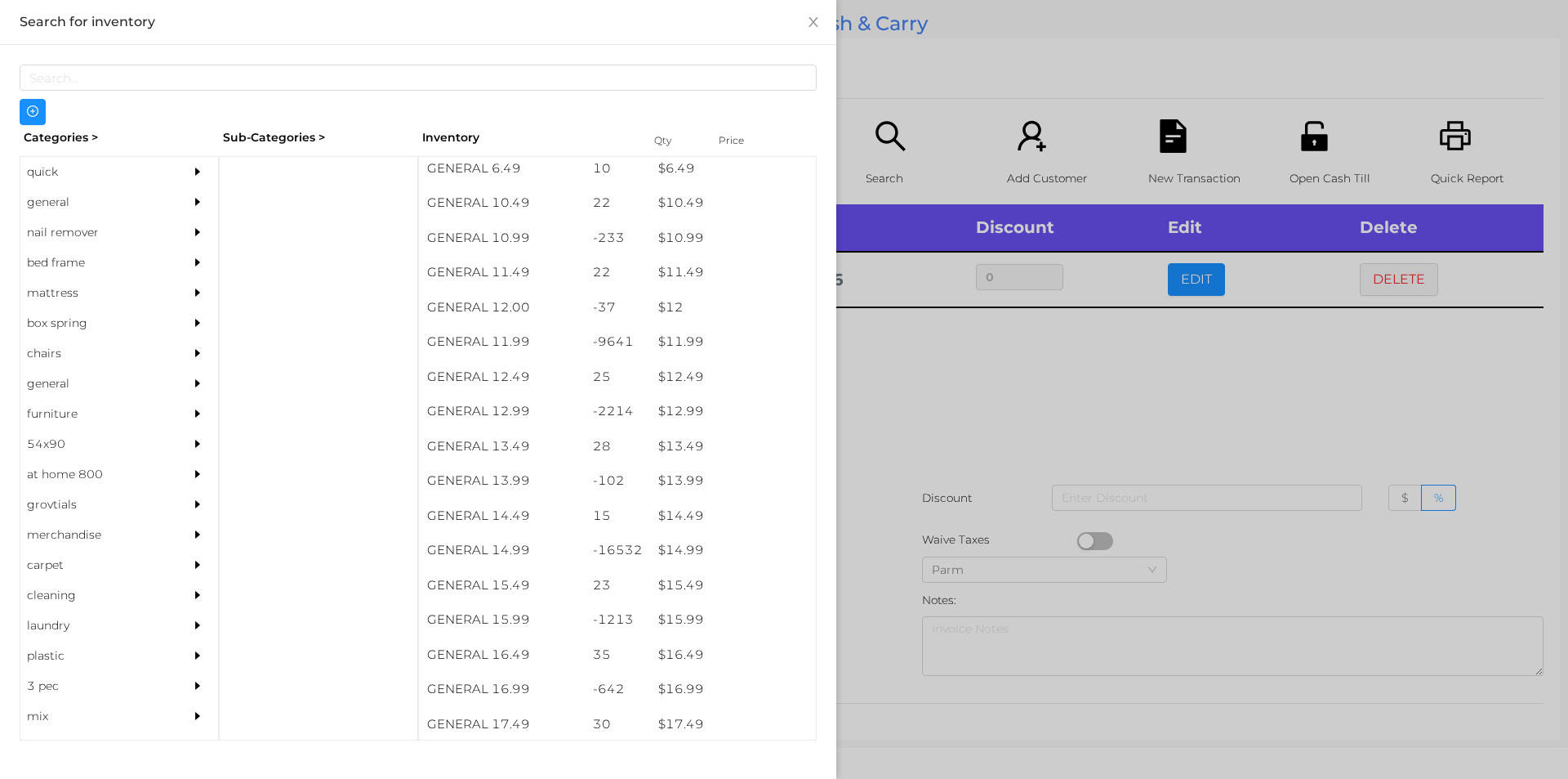
click at [893, 384] on div at bounding box center [784, 390] width 1568 height 779
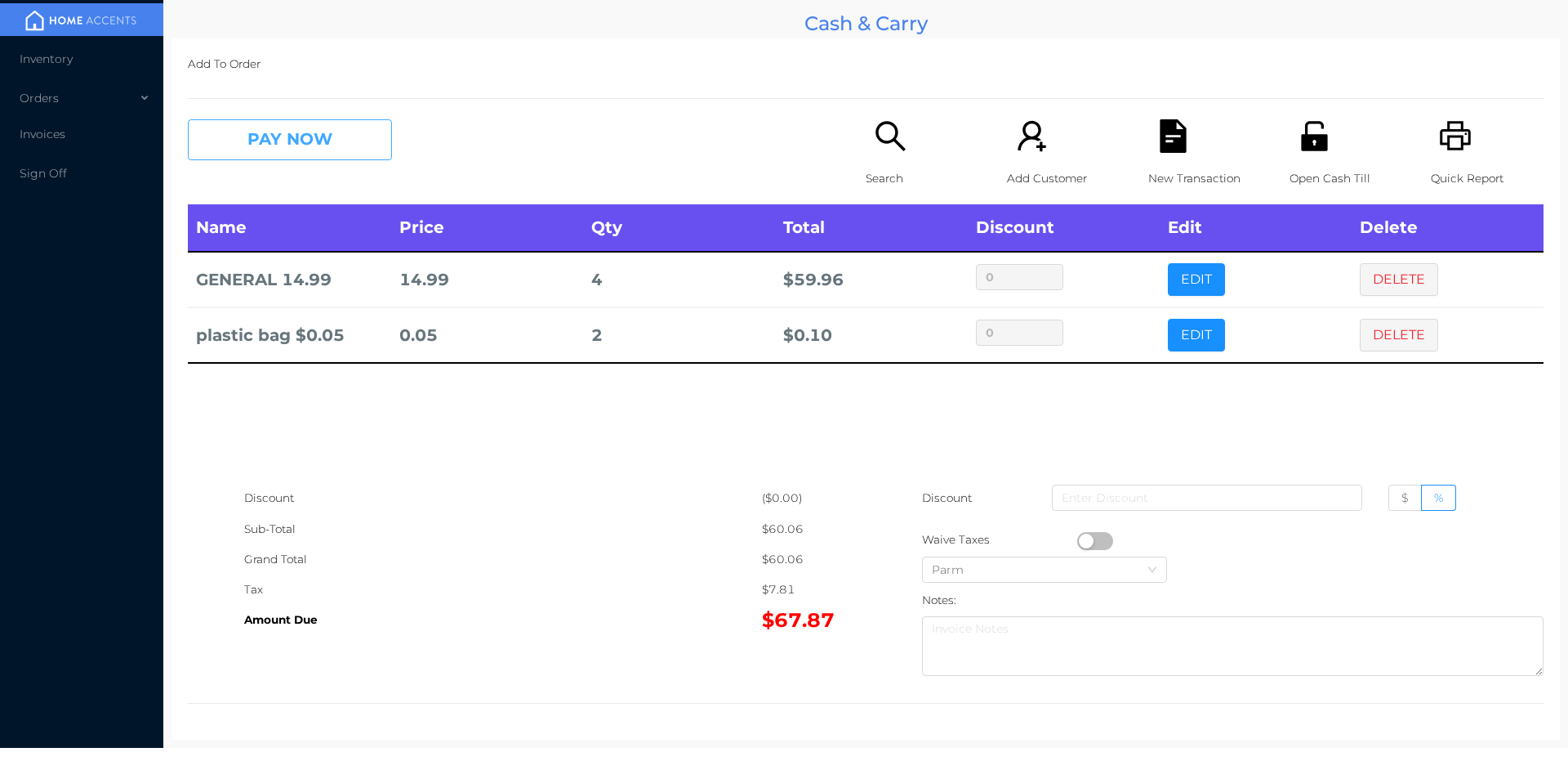
click at [253, 136] on button "PAY NOW" at bounding box center [290, 140] width 204 height 41
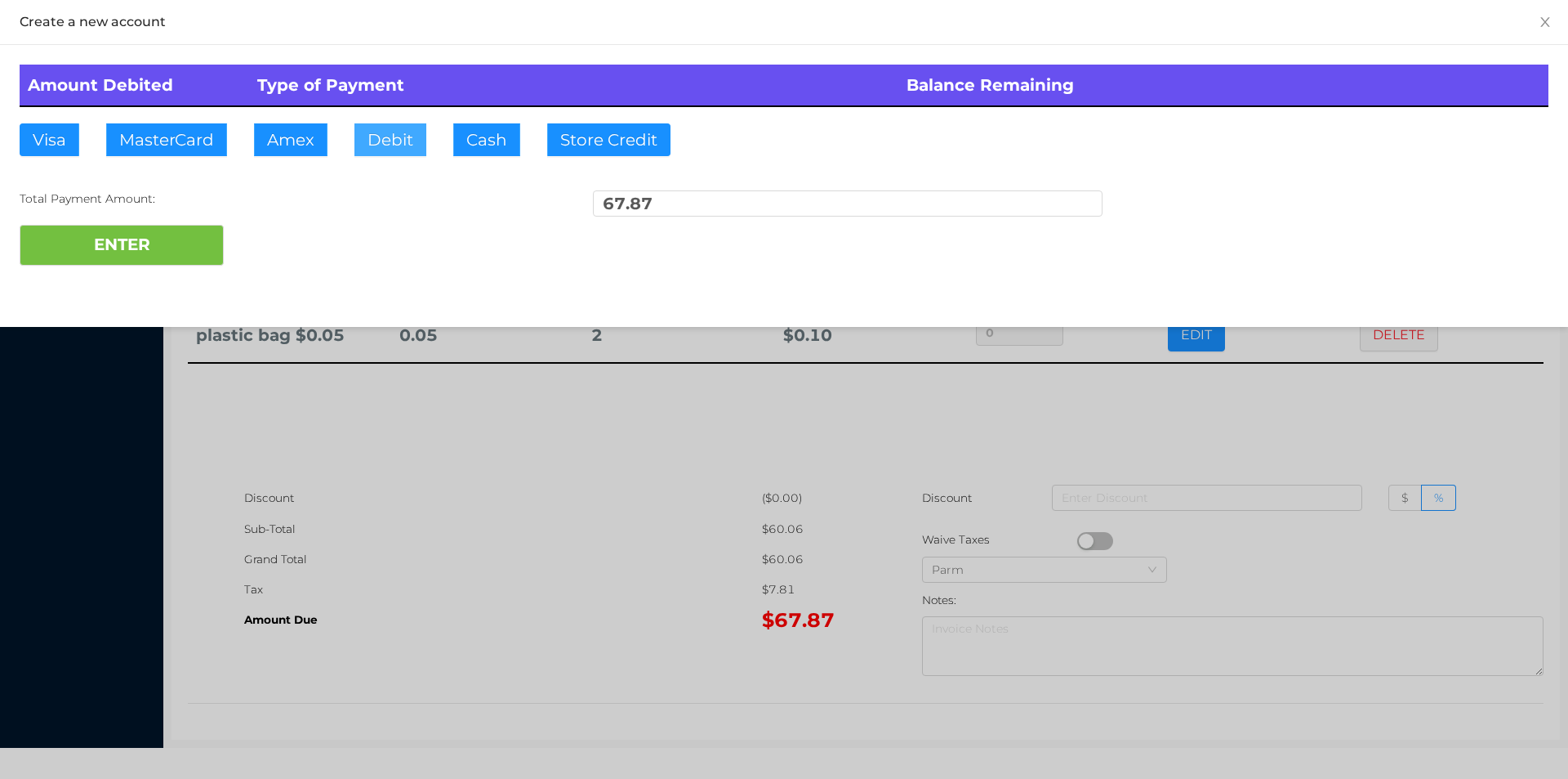
click at [392, 126] on button "Debit" at bounding box center [389, 139] width 71 height 32
type input "100."
click at [138, 260] on button "ENTER" at bounding box center [121, 246] width 204 height 41
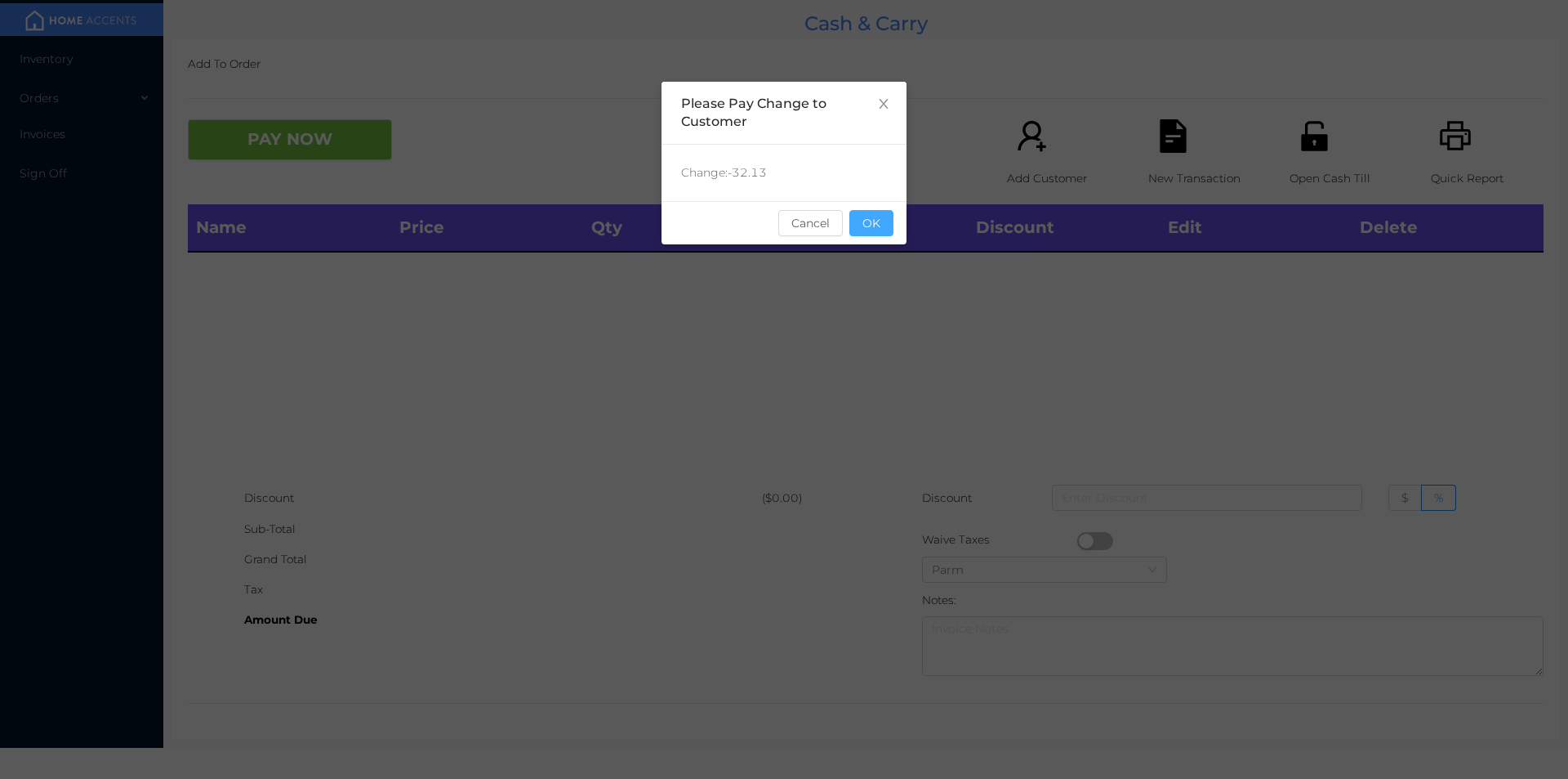
click at [874, 223] on button "OK" at bounding box center [872, 223] width 44 height 26
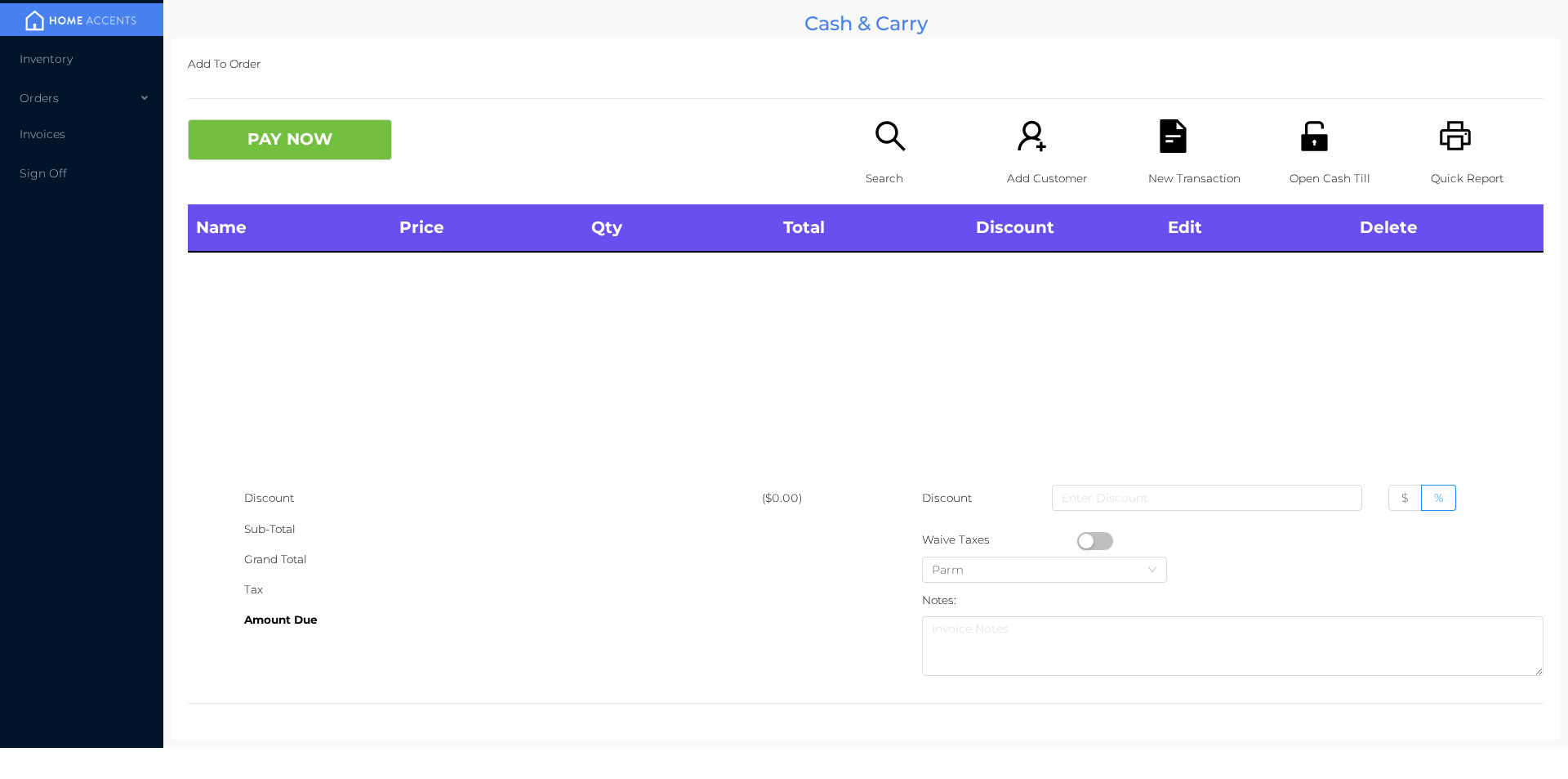
scroll to position [0, 0]
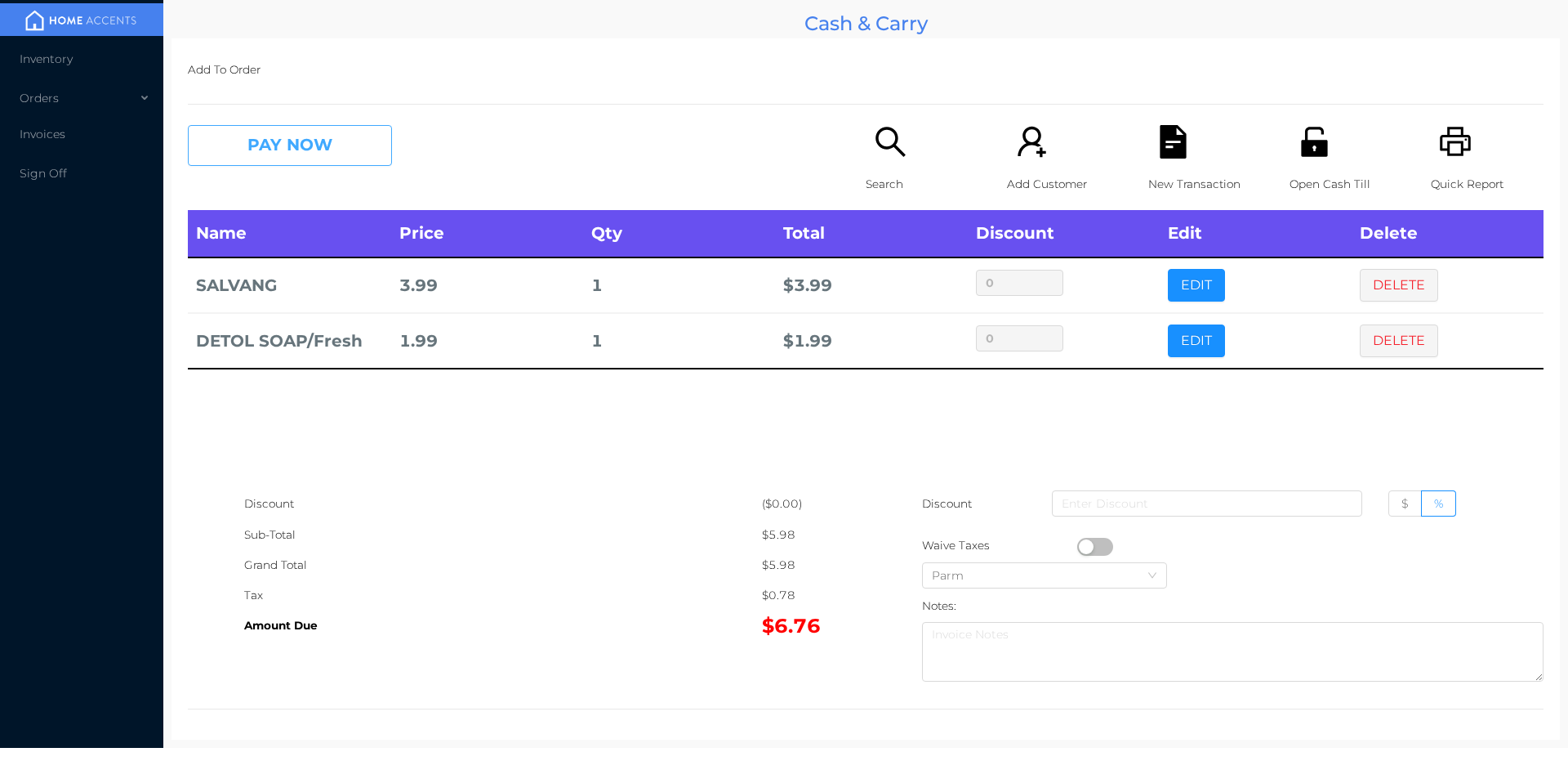
click at [307, 135] on button "PAY NOW" at bounding box center [290, 146] width 204 height 41
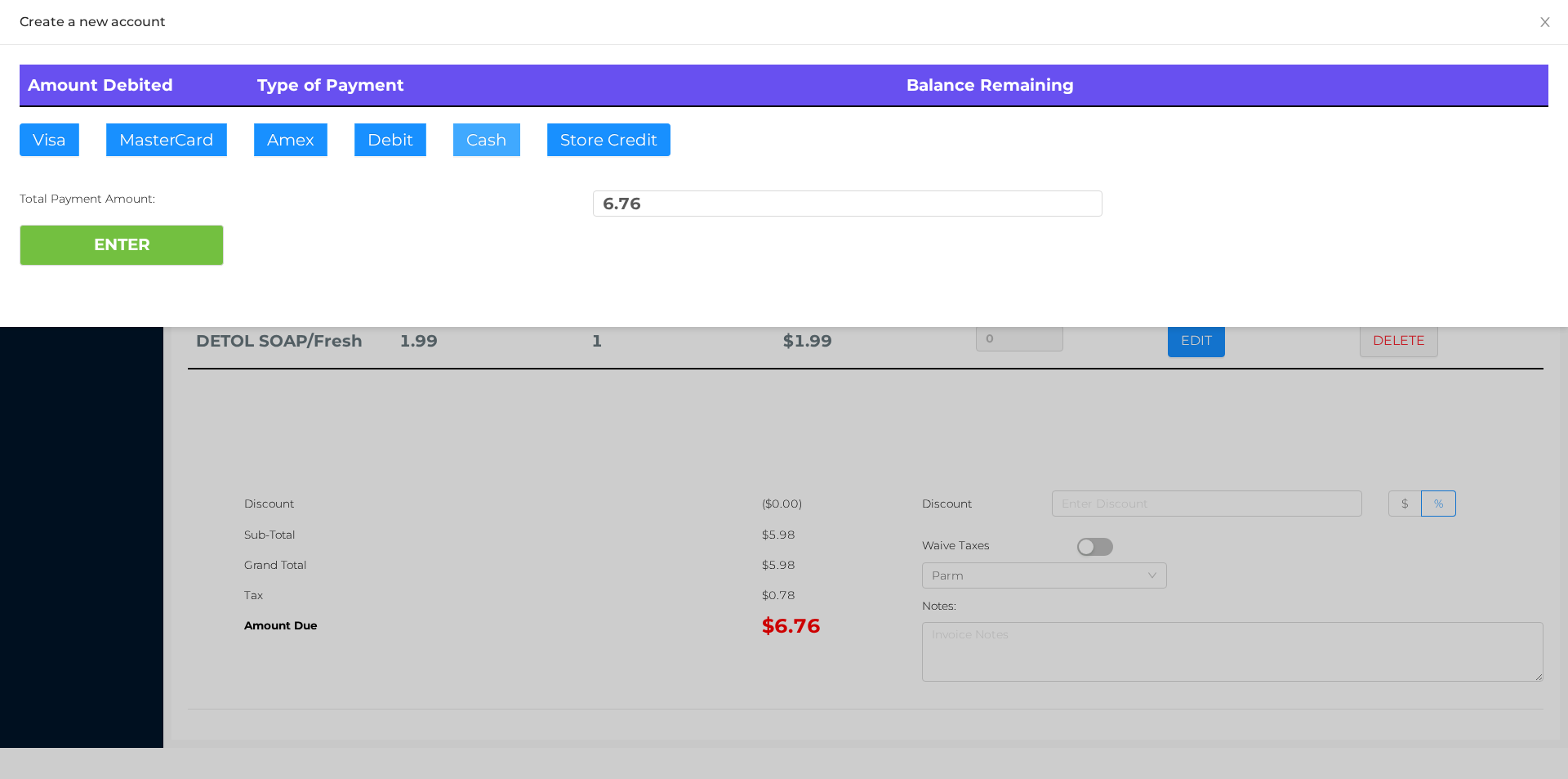
click at [479, 144] on button "Cash" at bounding box center [486, 139] width 67 height 32
click at [446, 532] on div at bounding box center [784, 390] width 1568 height 779
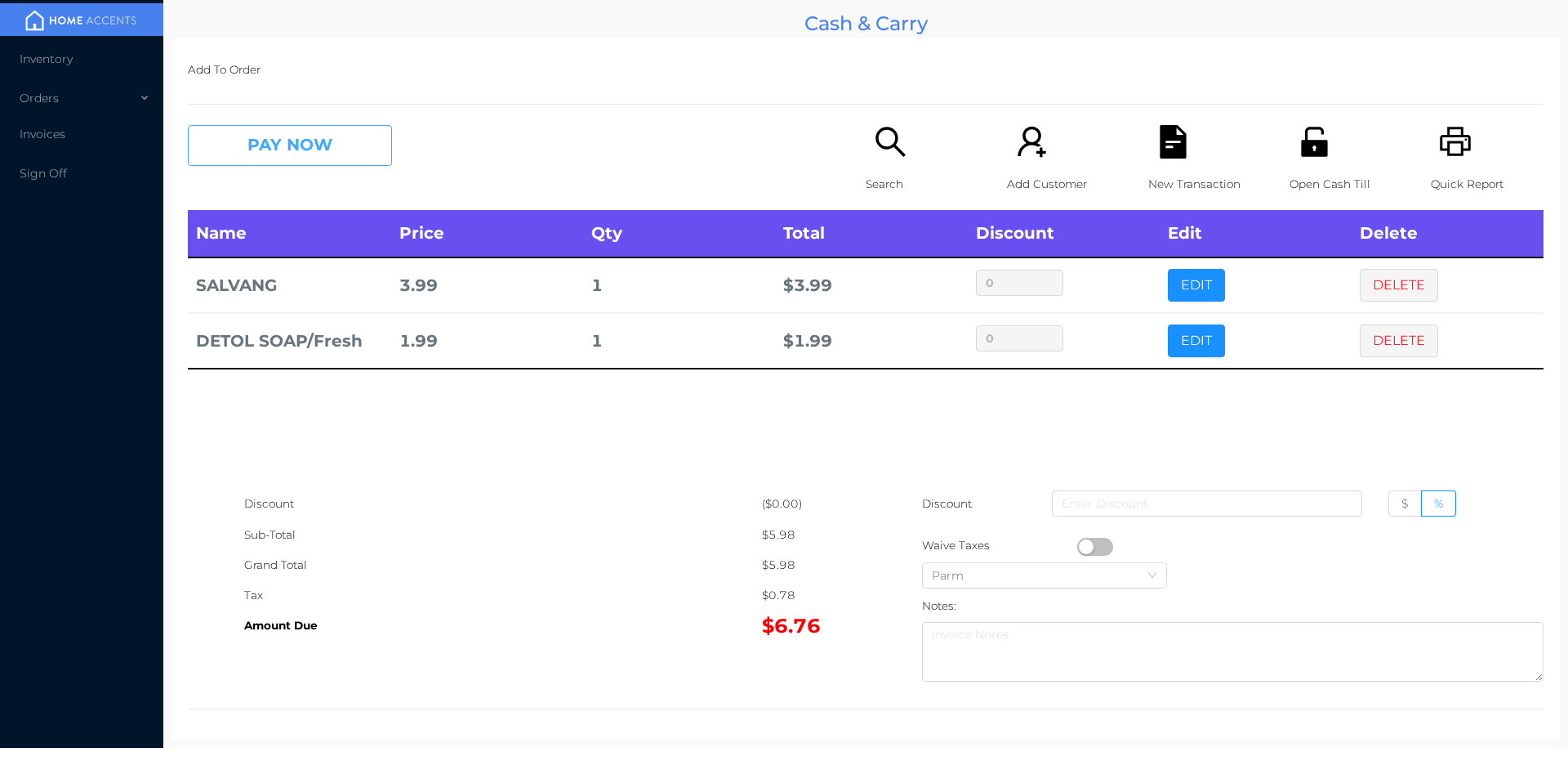
click at [287, 161] on button "PAY NOW" at bounding box center [290, 146] width 204 height 41
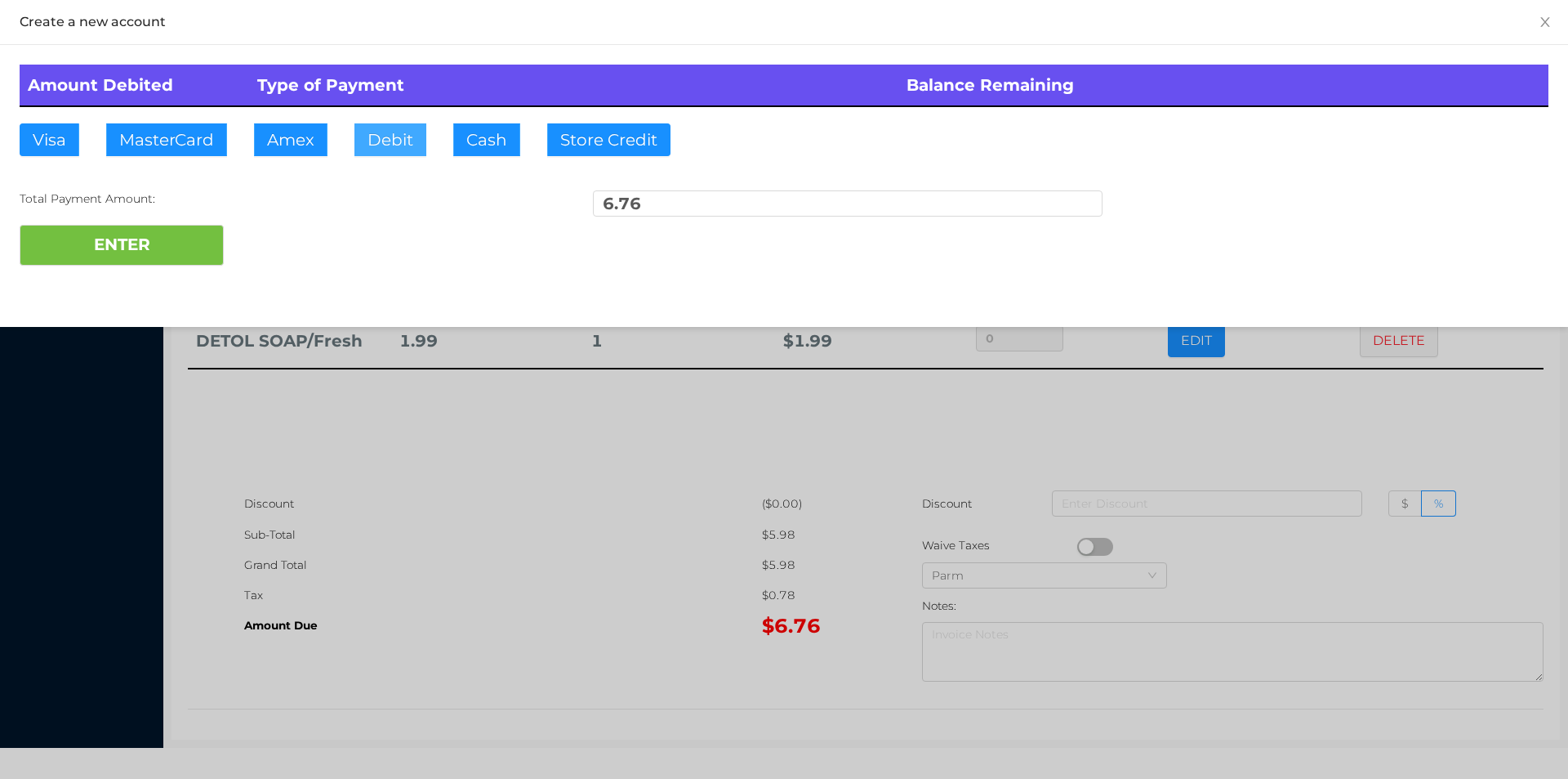
click at [390, 147] on button "Debit" at bounding box center [389, 139] width 71 height 32
click at [144, 241] on button "ENTER" at bounding box center [121, 246] width 204 height 41
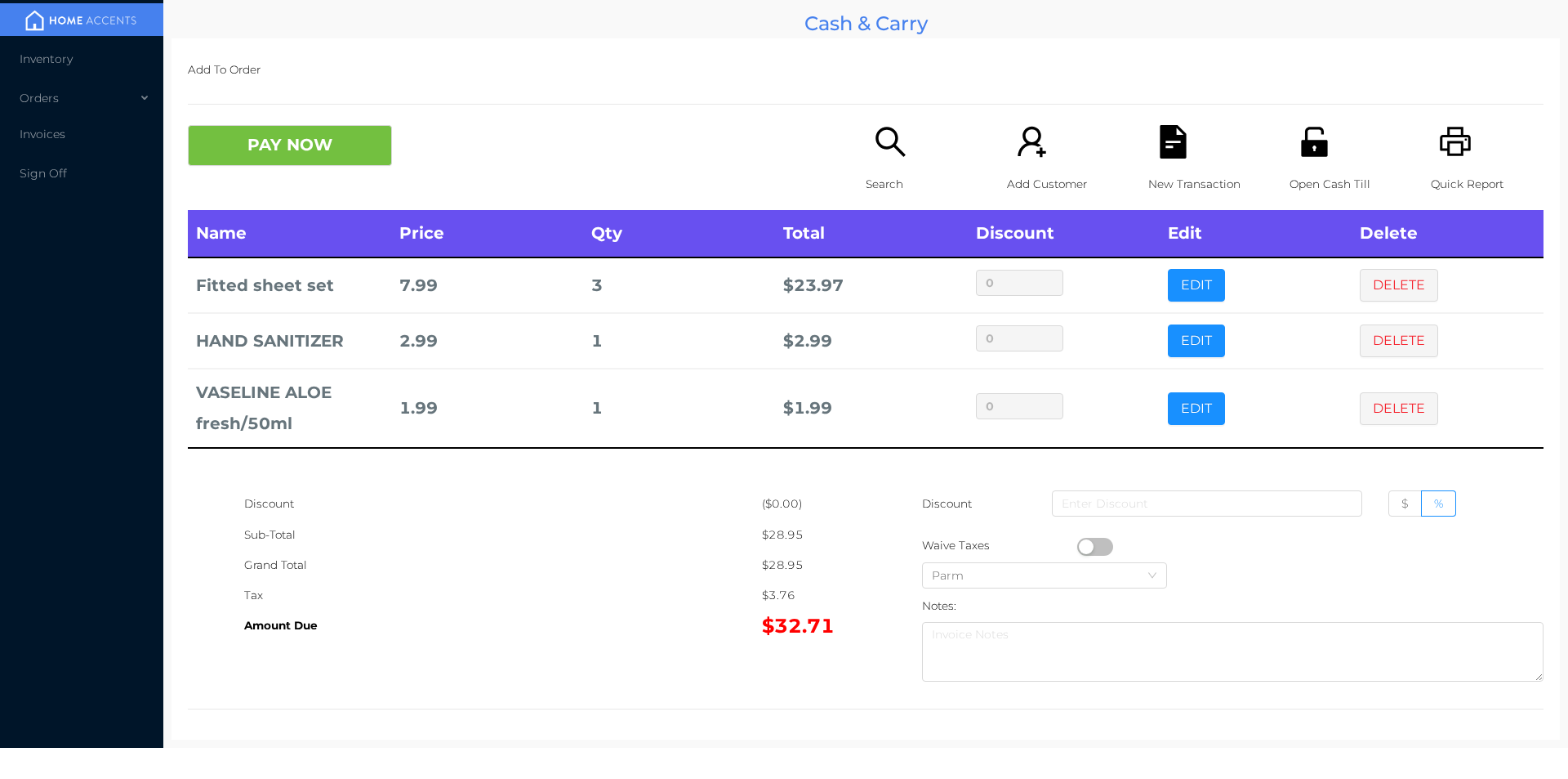
click at [886, 183] on p "Search" at bounding box center [921, 184] width 112 height 30
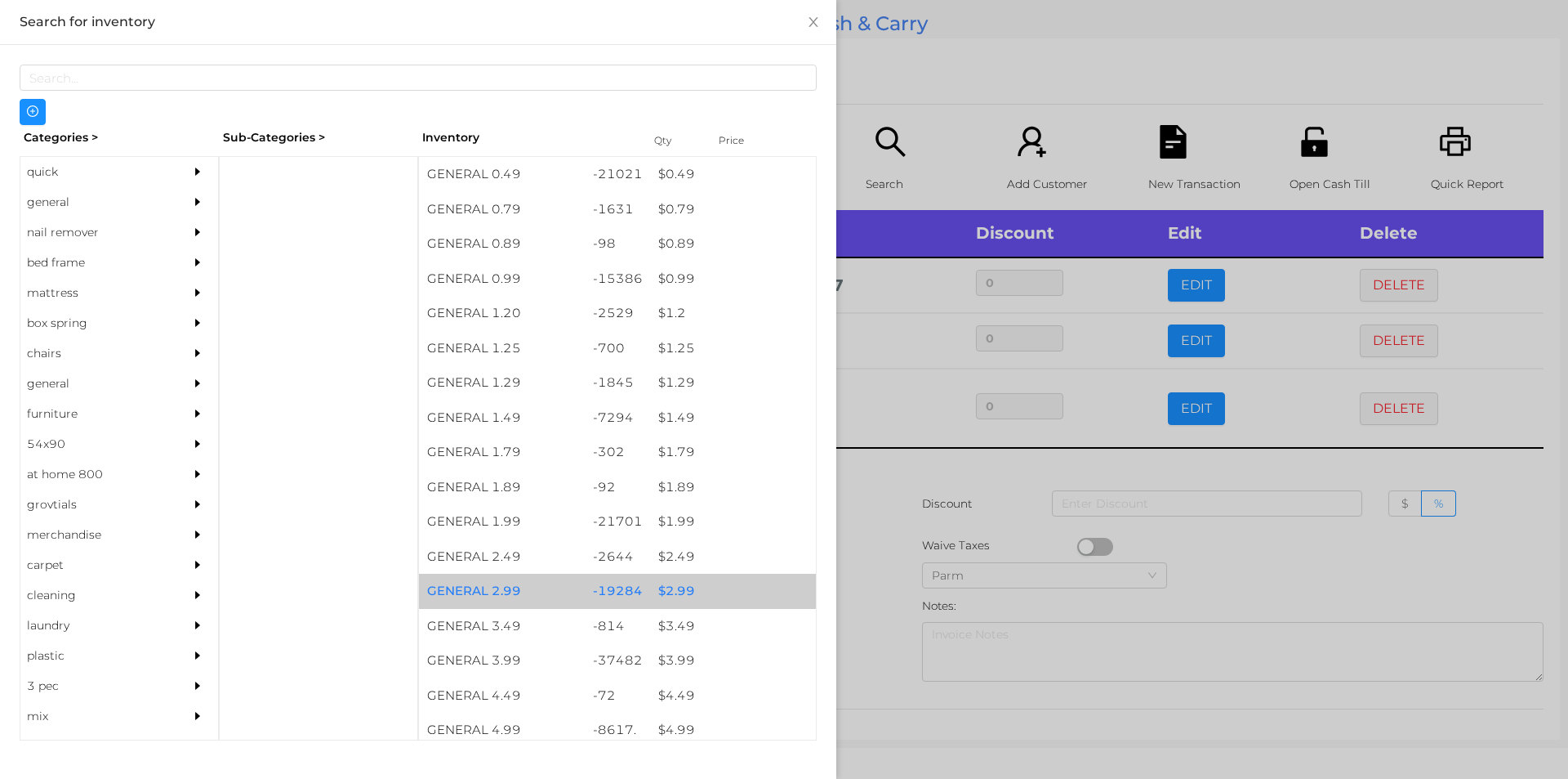
click at [680, 587] on div "$ 2.99" at bounding box center [734, 591] width 166 height 35
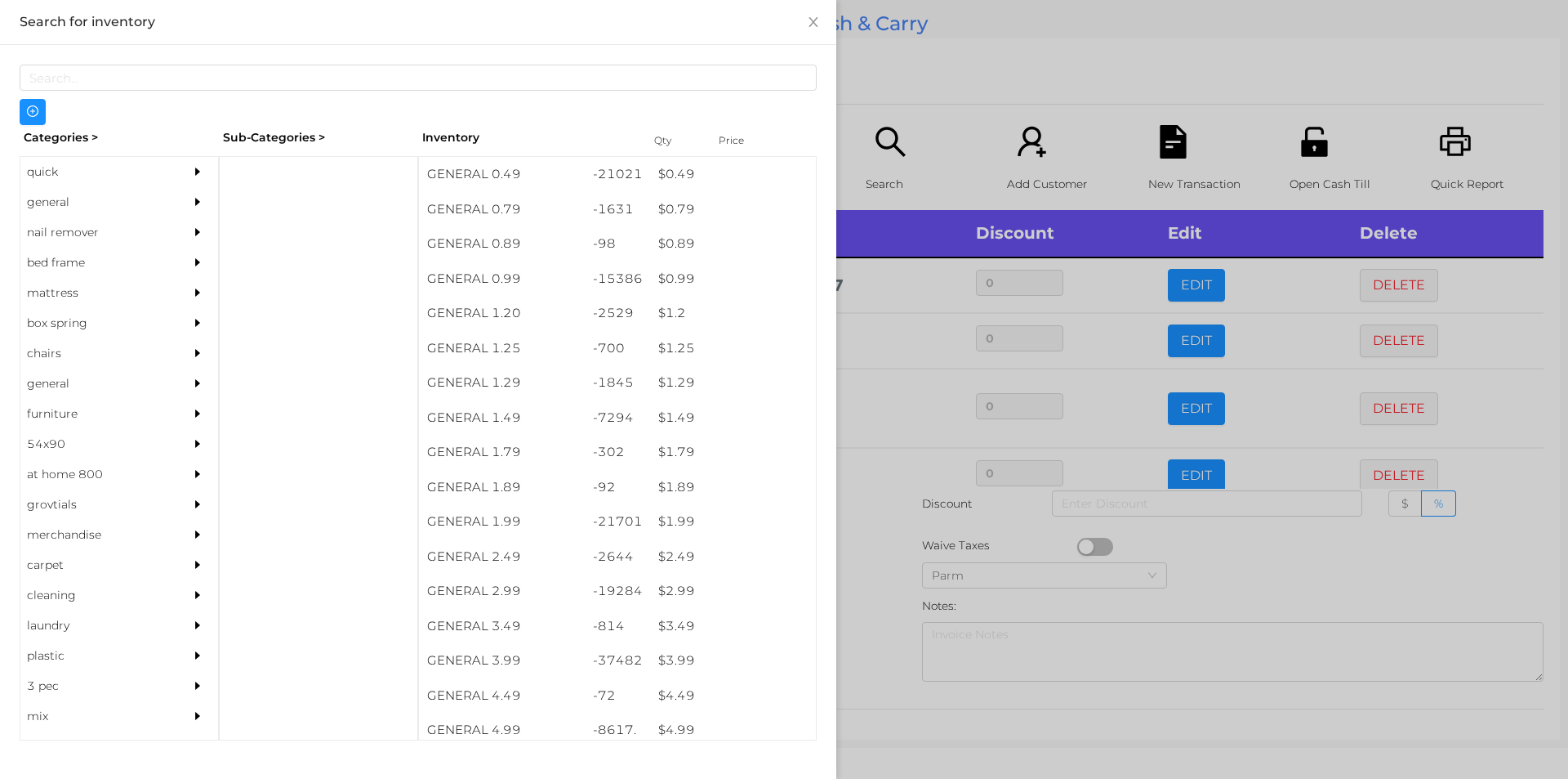
click at [879, 568] on div at bounding box center [784, 390] width 1568 height 779
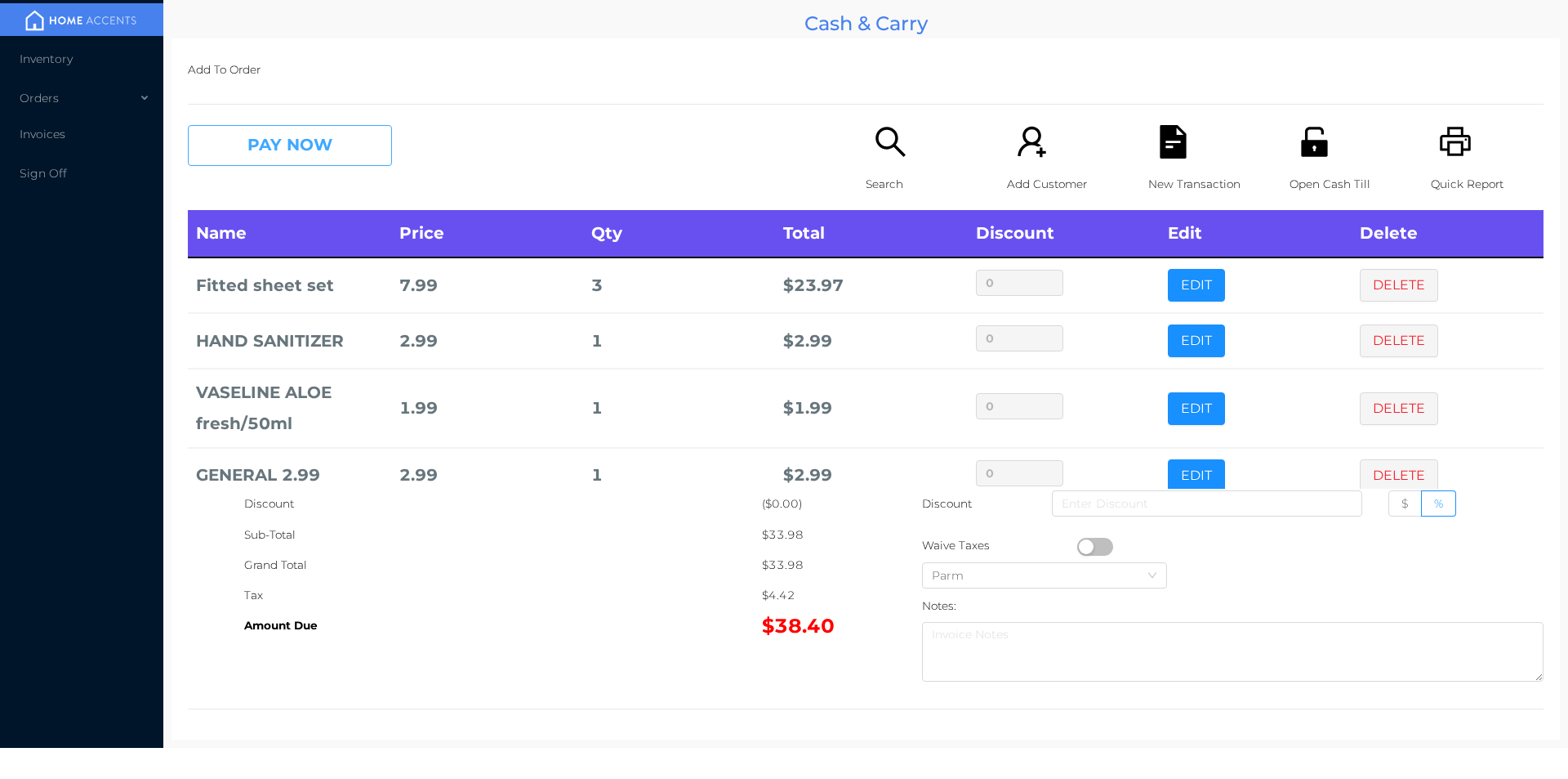
click at [335, 151] on button "PAY NOW" at bounding box center [290, 146] width 204 height 41
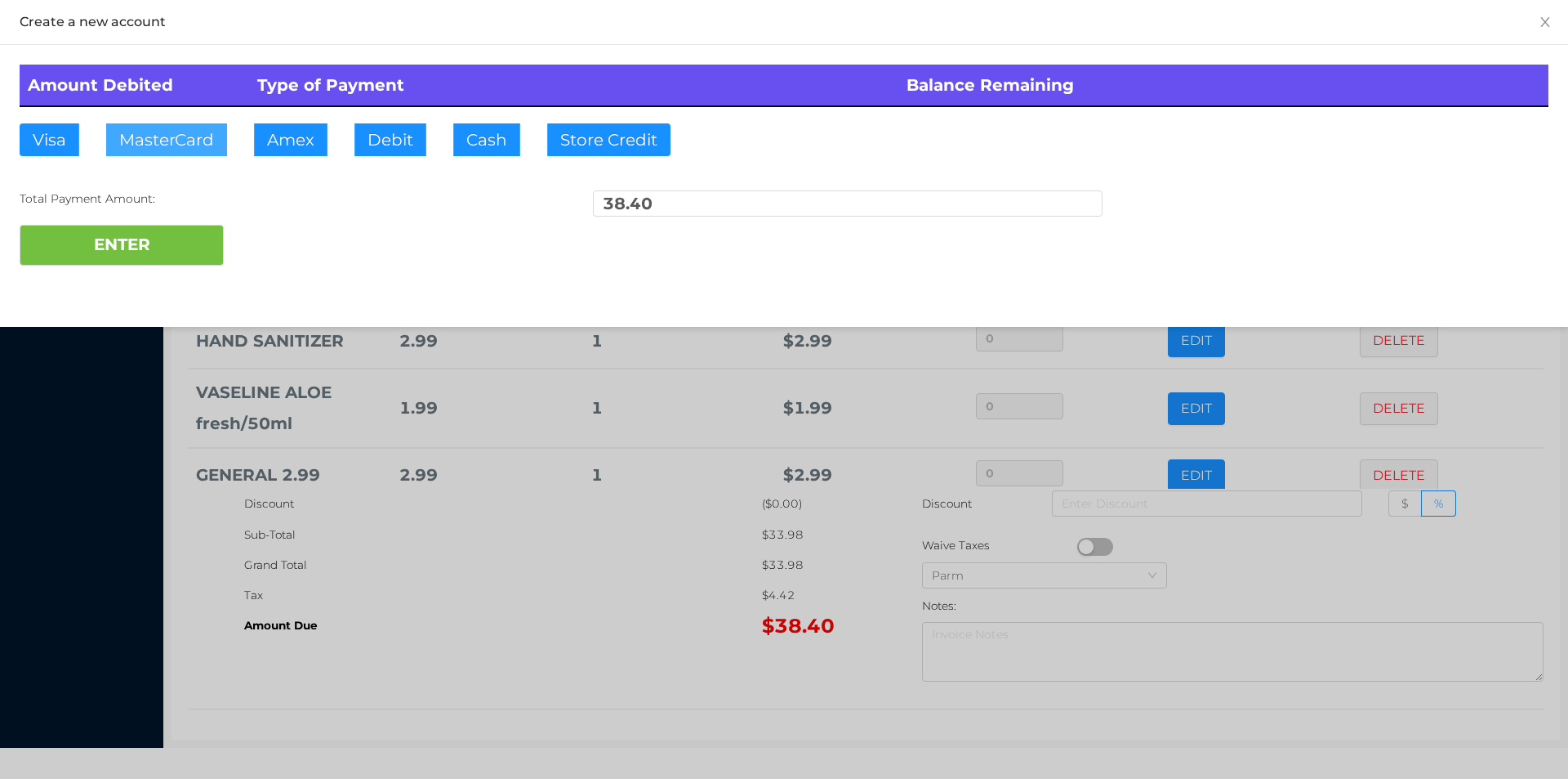
click at [171, 136] on button "MasterCard" at bounding box center [167, 139] width 121 height 32
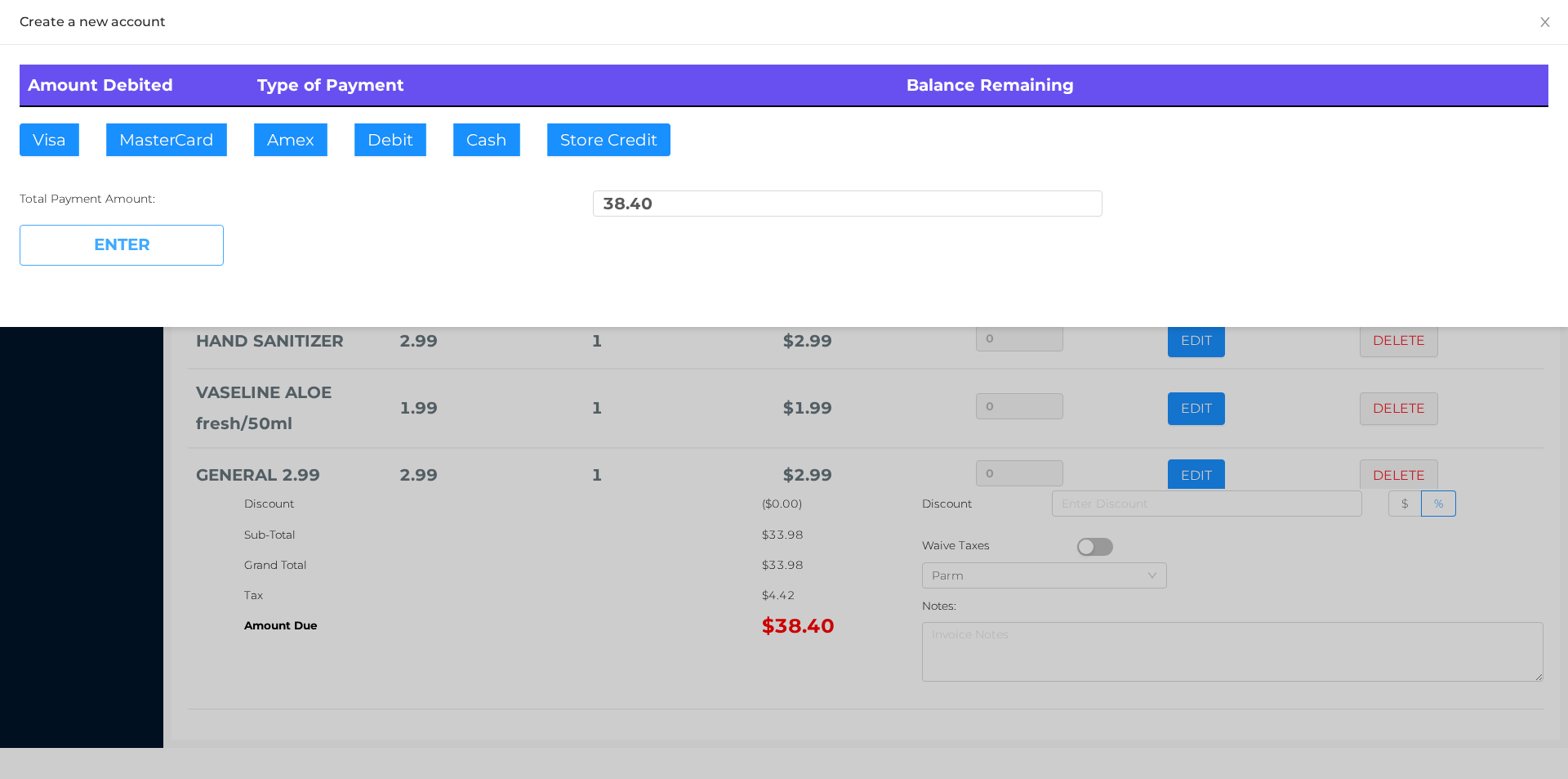
click at [143, 233] on button "ENTER" at bounding box center [121, 246] width 204 height 41
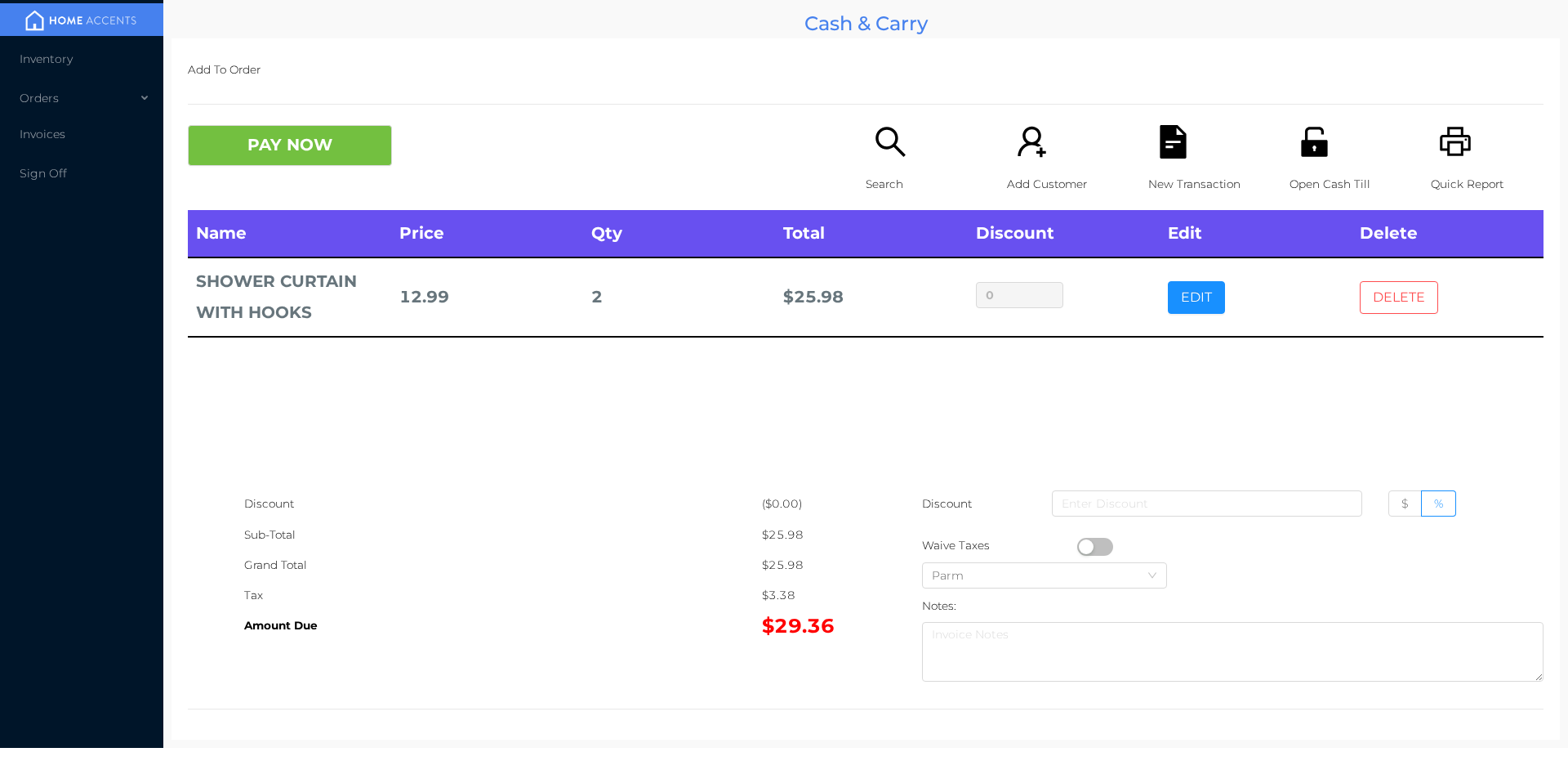
click at [1386, 281] on button "DELETE" at bounding box center [1399, 297] width 78 height 32
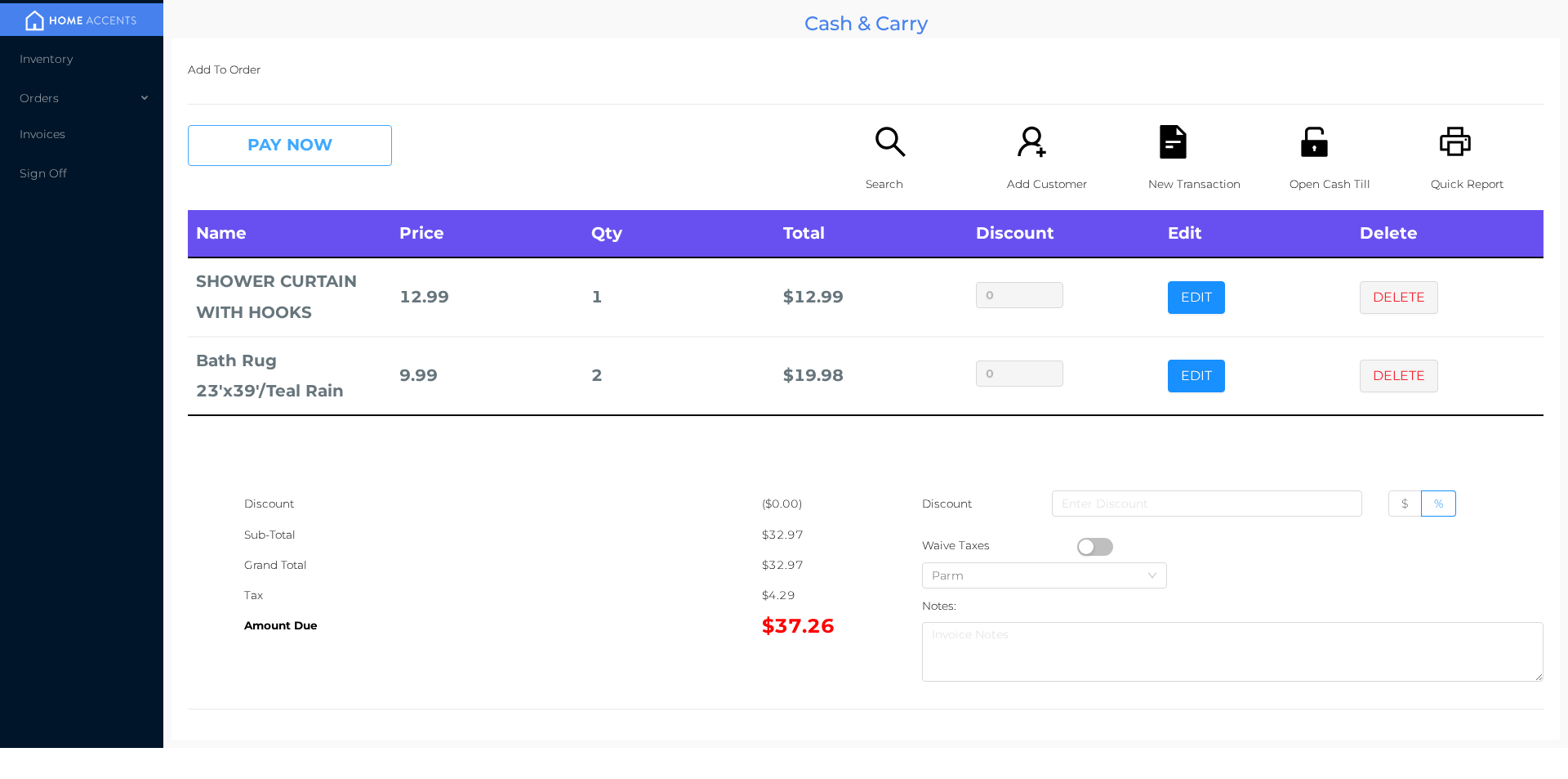
click at [339, 143] on button "PAY NOW" at bounding box center [290, 146] width 204 height 41
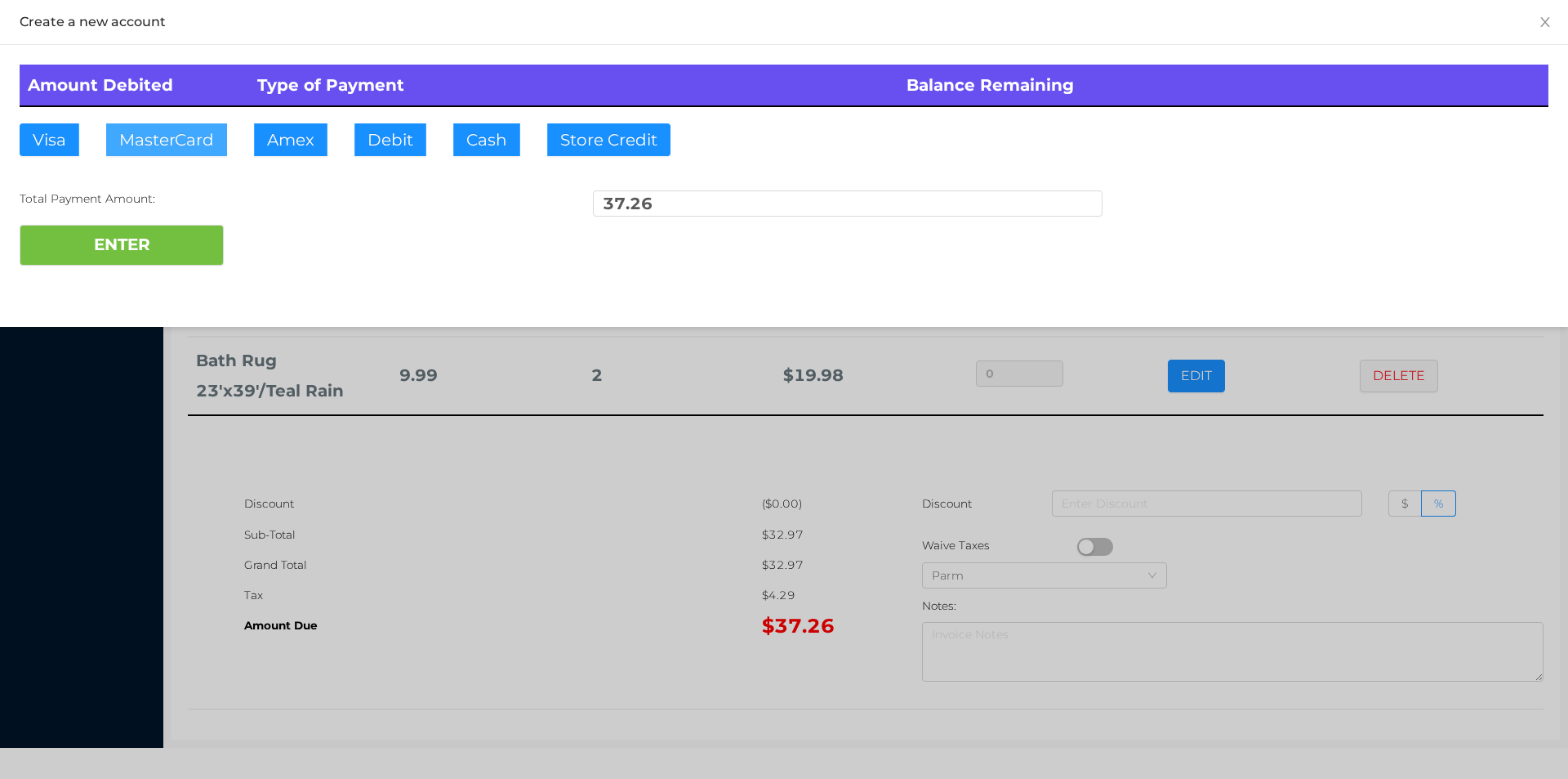
click at [171, 135] on button "MasterCard" at bounding box center [167, 139] width 121 height 32
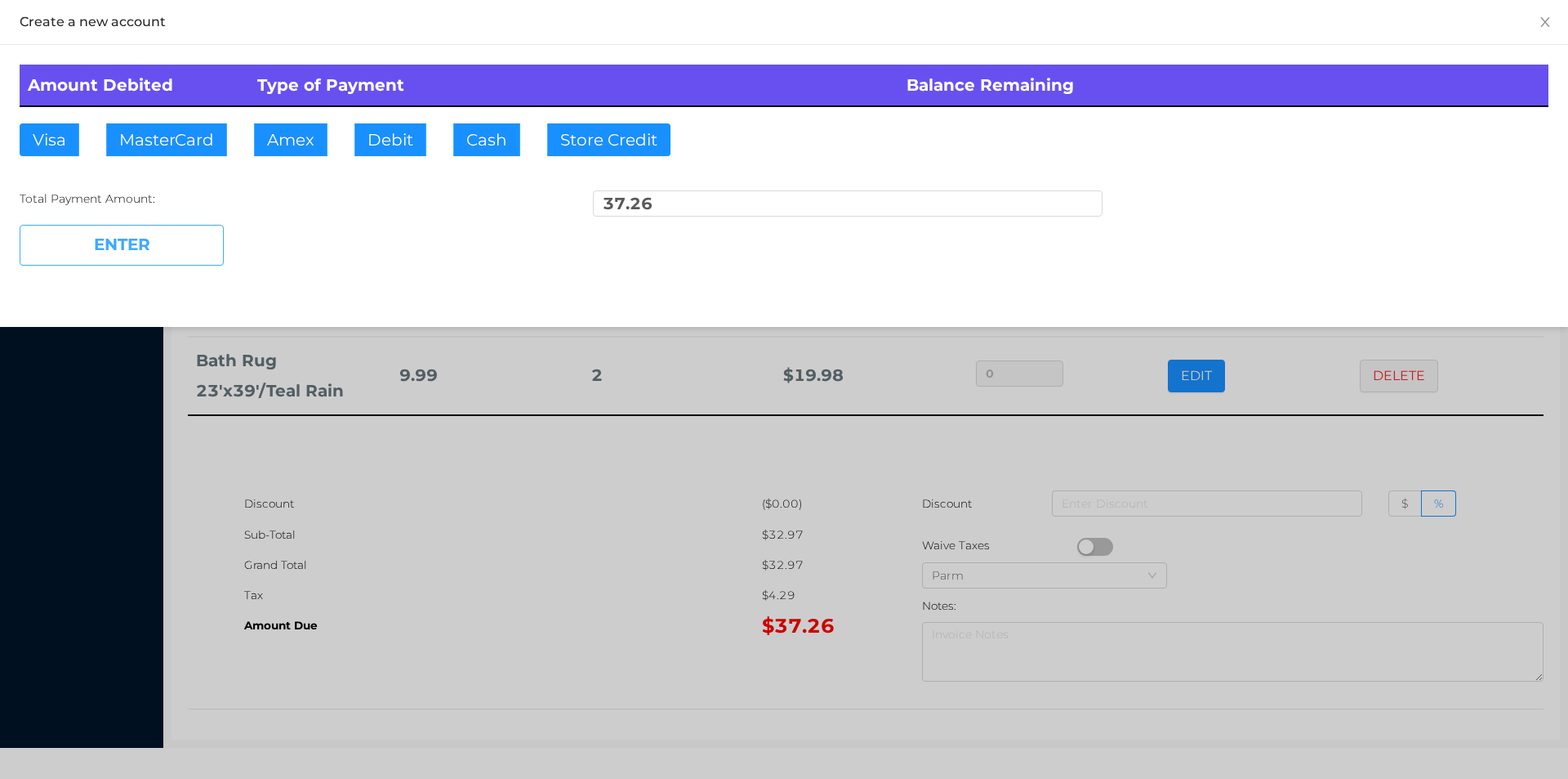
click at [153, 252] on button "ENTER" at bounding box center [121, 246] width 204 height 41
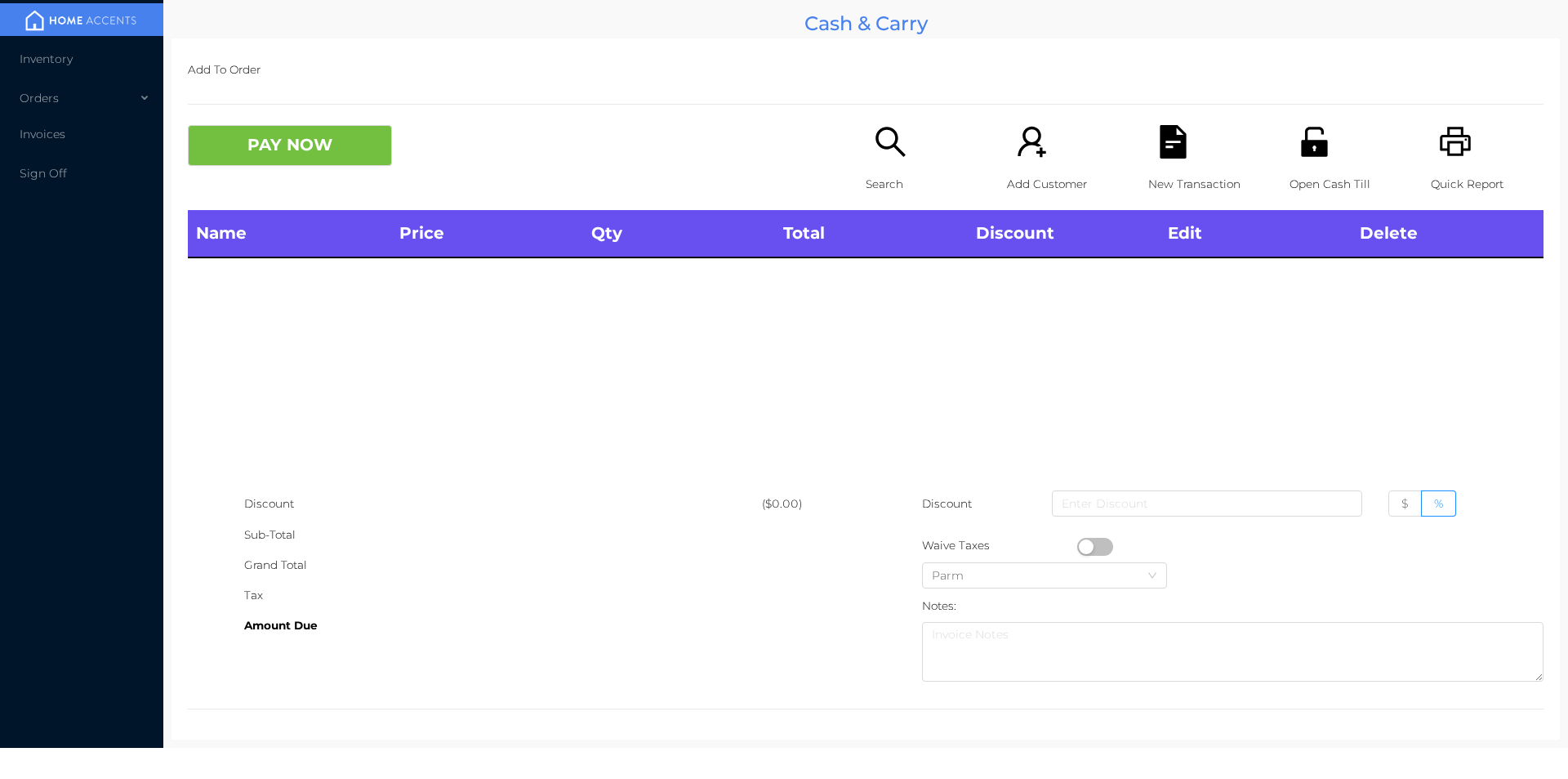
click at [867, 160] on div "Search" at bounding box center [921, 167] width 112 height 85
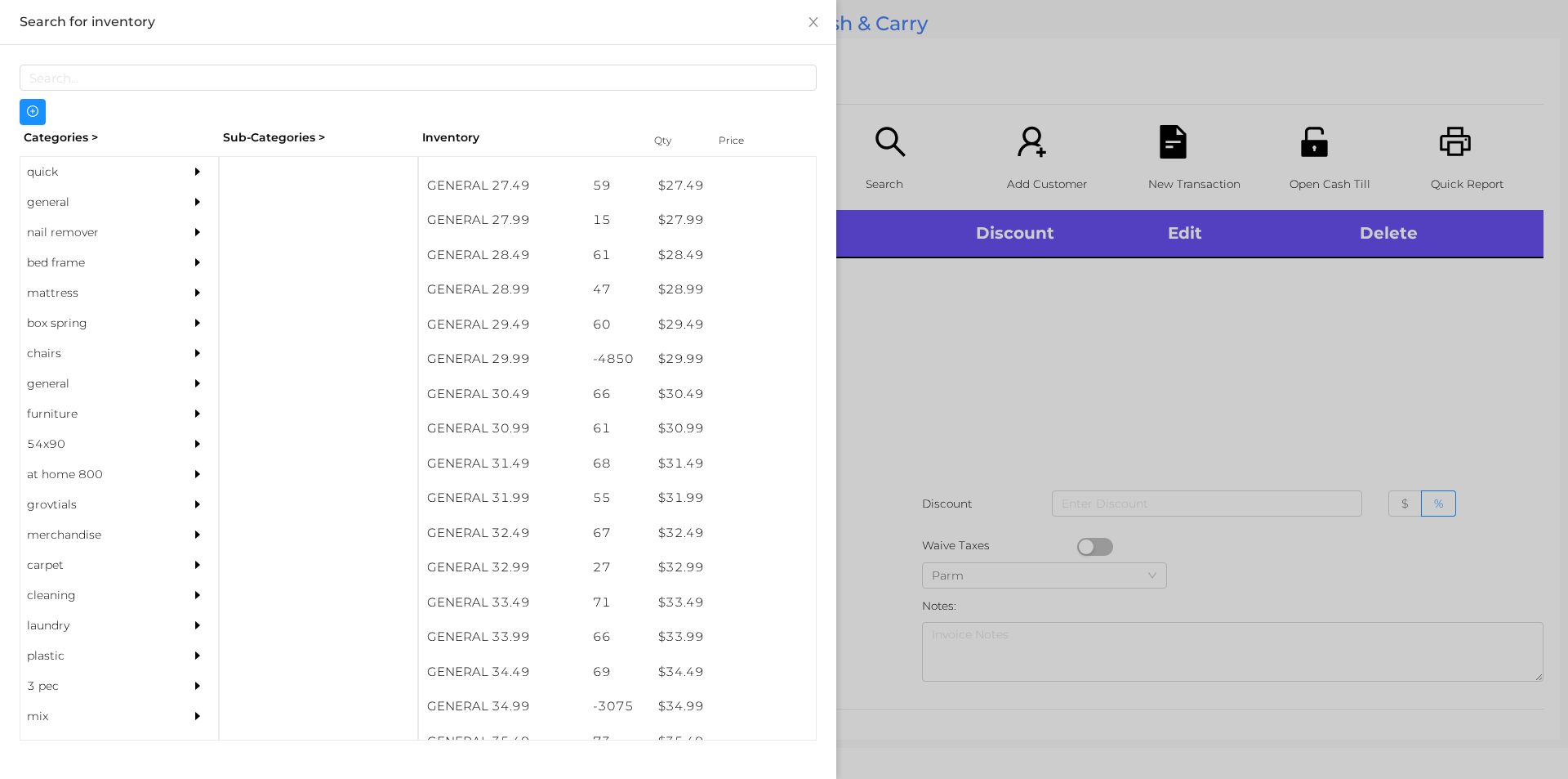
scroll to position [2279, 0]
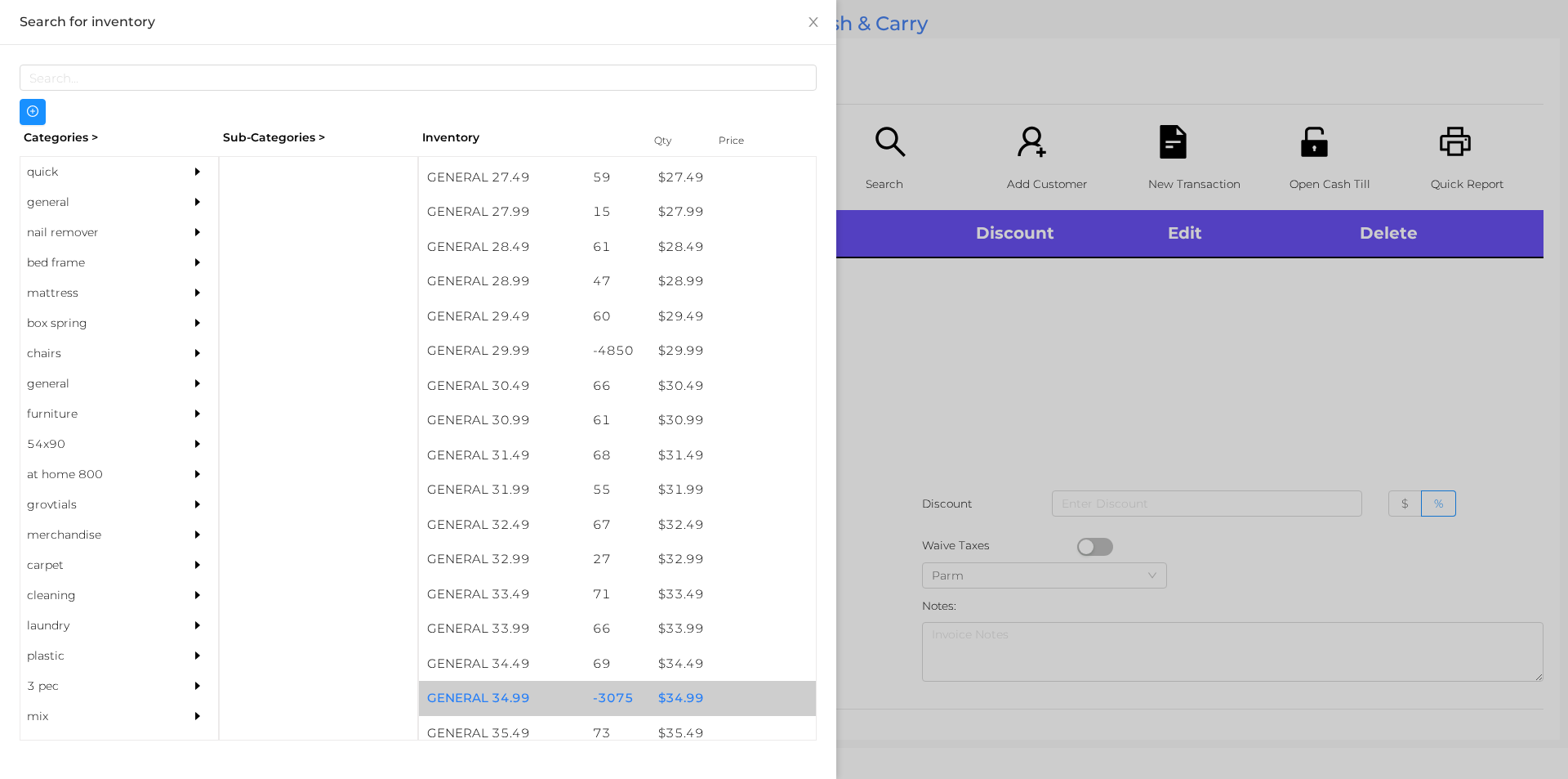
click at [674, 696] on div "$ 34.99" at bounding box center [734, 699] width 166 height 35
click at [677, 698] on div "$ 34.99" at bounding box center [734, 699] width 166 height 35
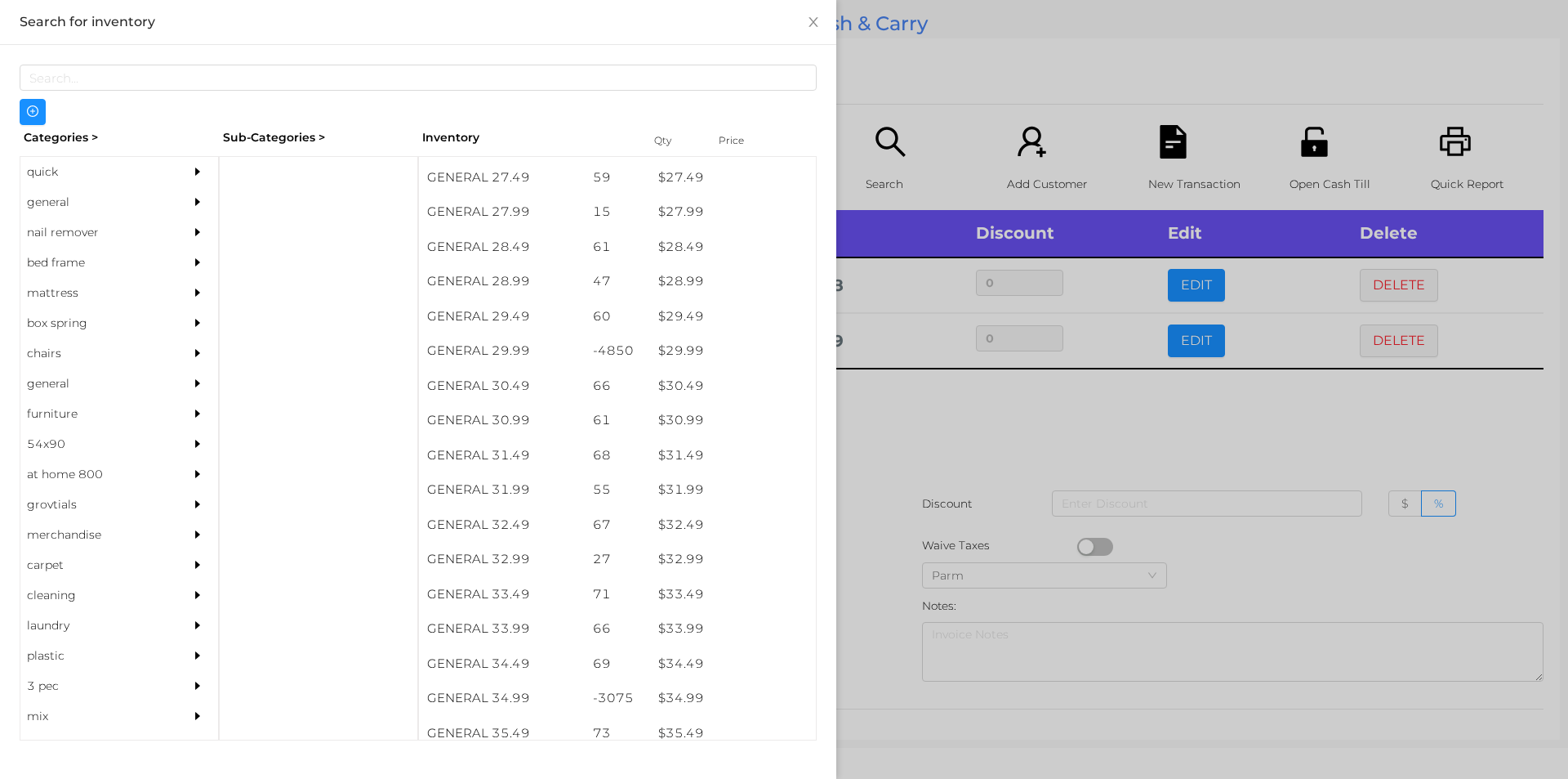
click at [937, 434] on div at bounding box center [784, 390] width 1568 height 779
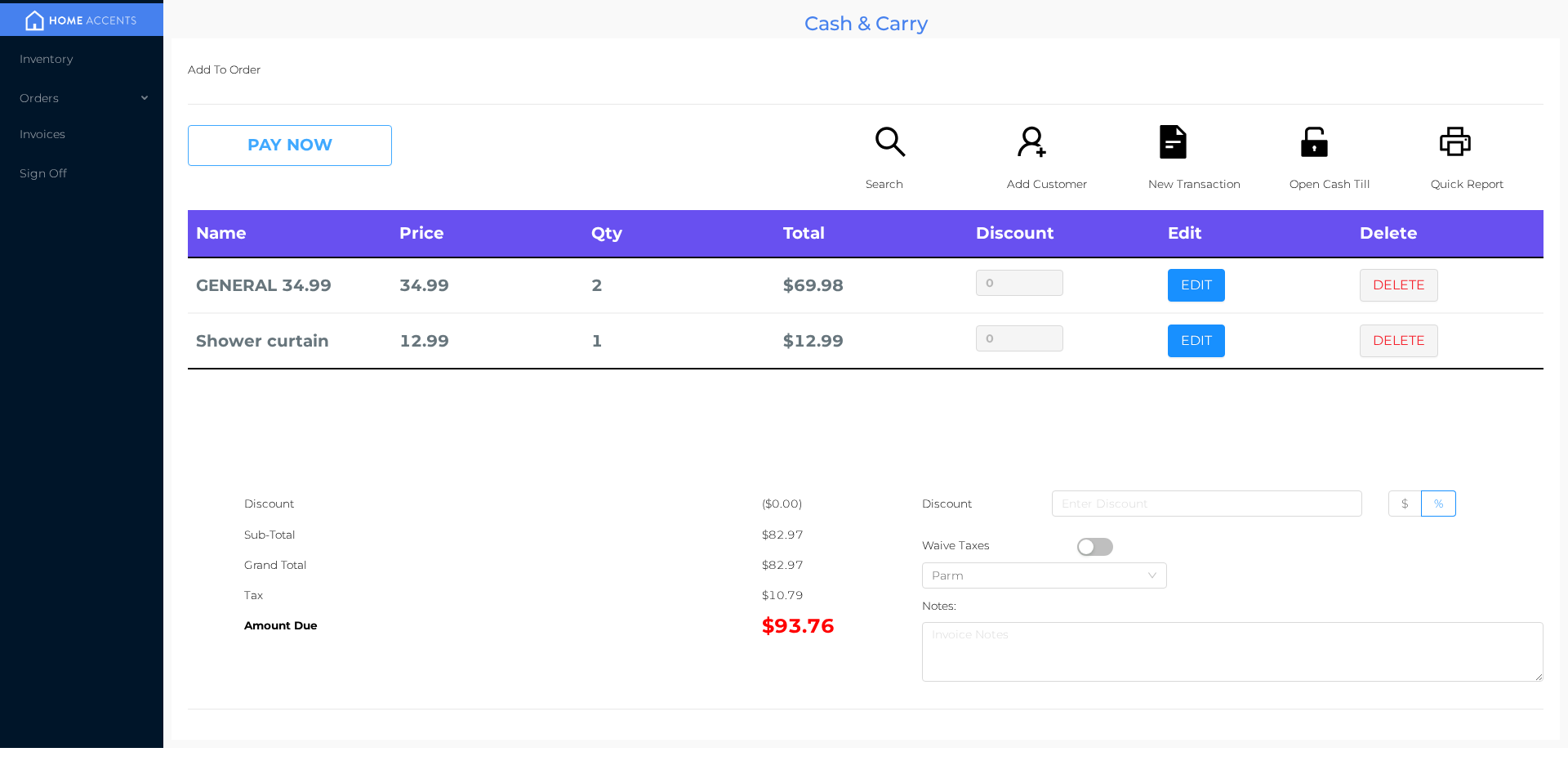
click at [230, 144] on button "PAY NOW" at bounding box center [290, 146] width 204 height 41
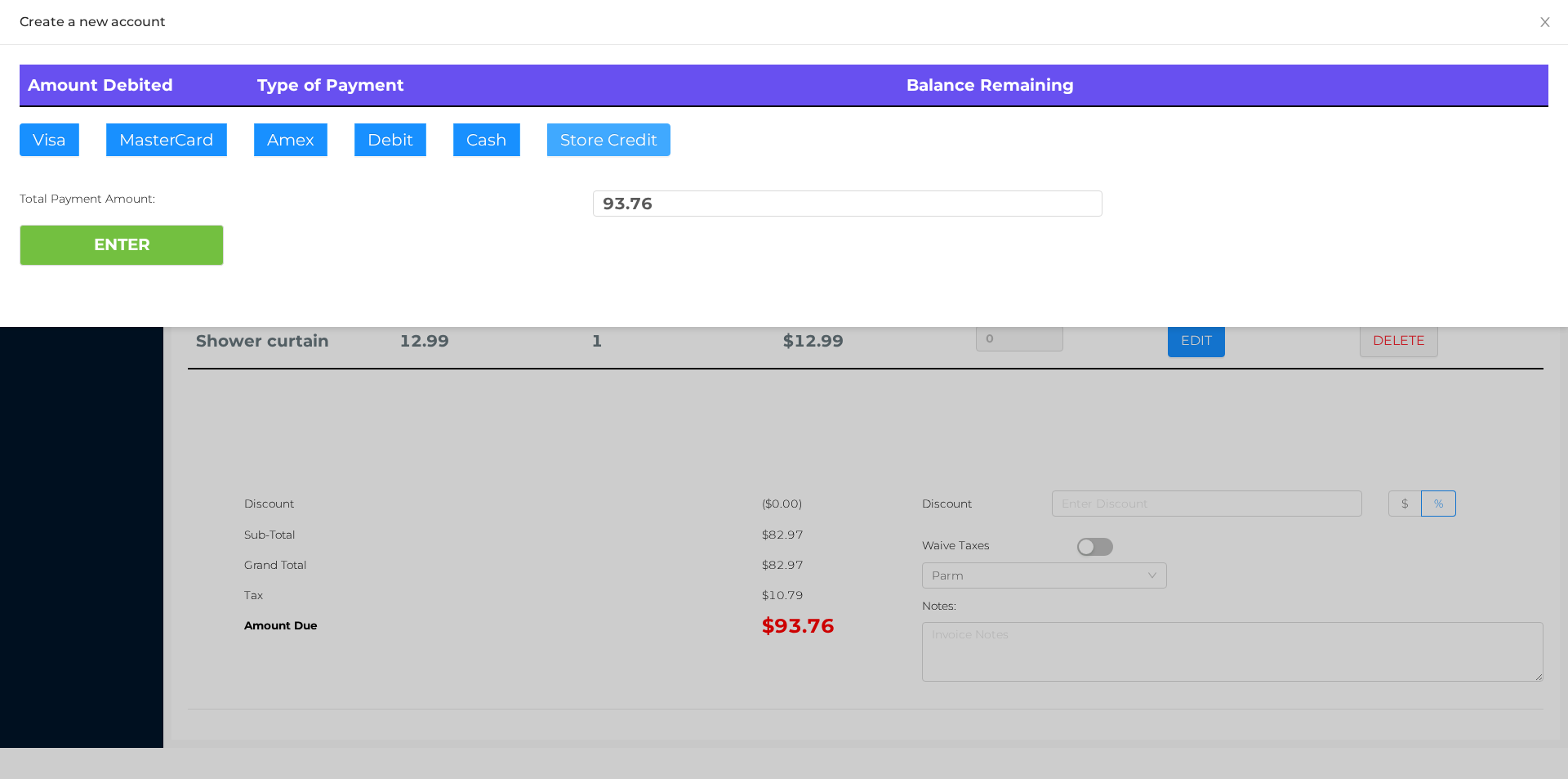
click at [601, 142] on button "Store Credit" at bounding box center [609, 139] width 123 height 32
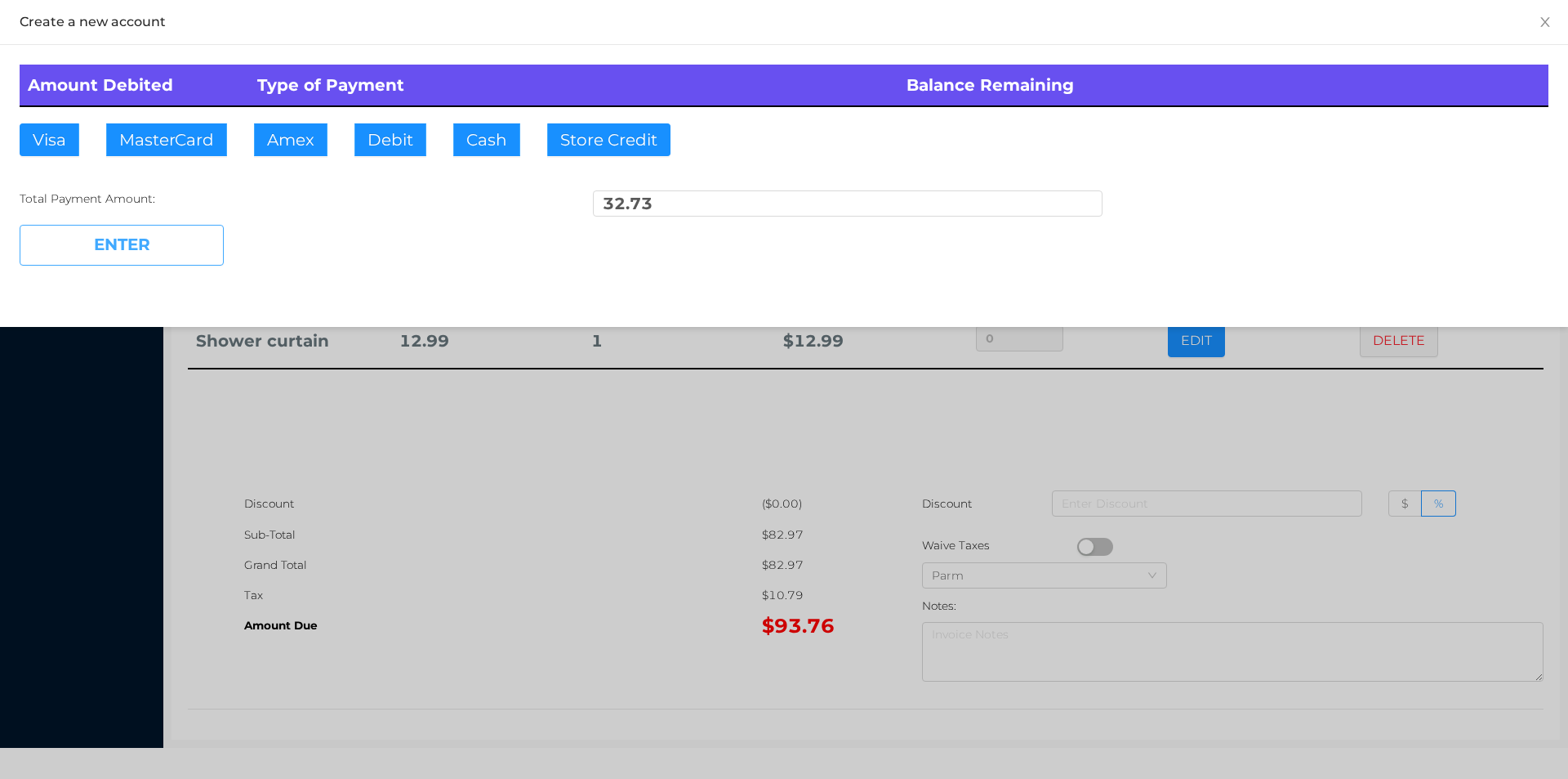
click at [157, 251] on button "ENTER" at bounding box center [121, 246] width 204 height 41
type input "61.03"
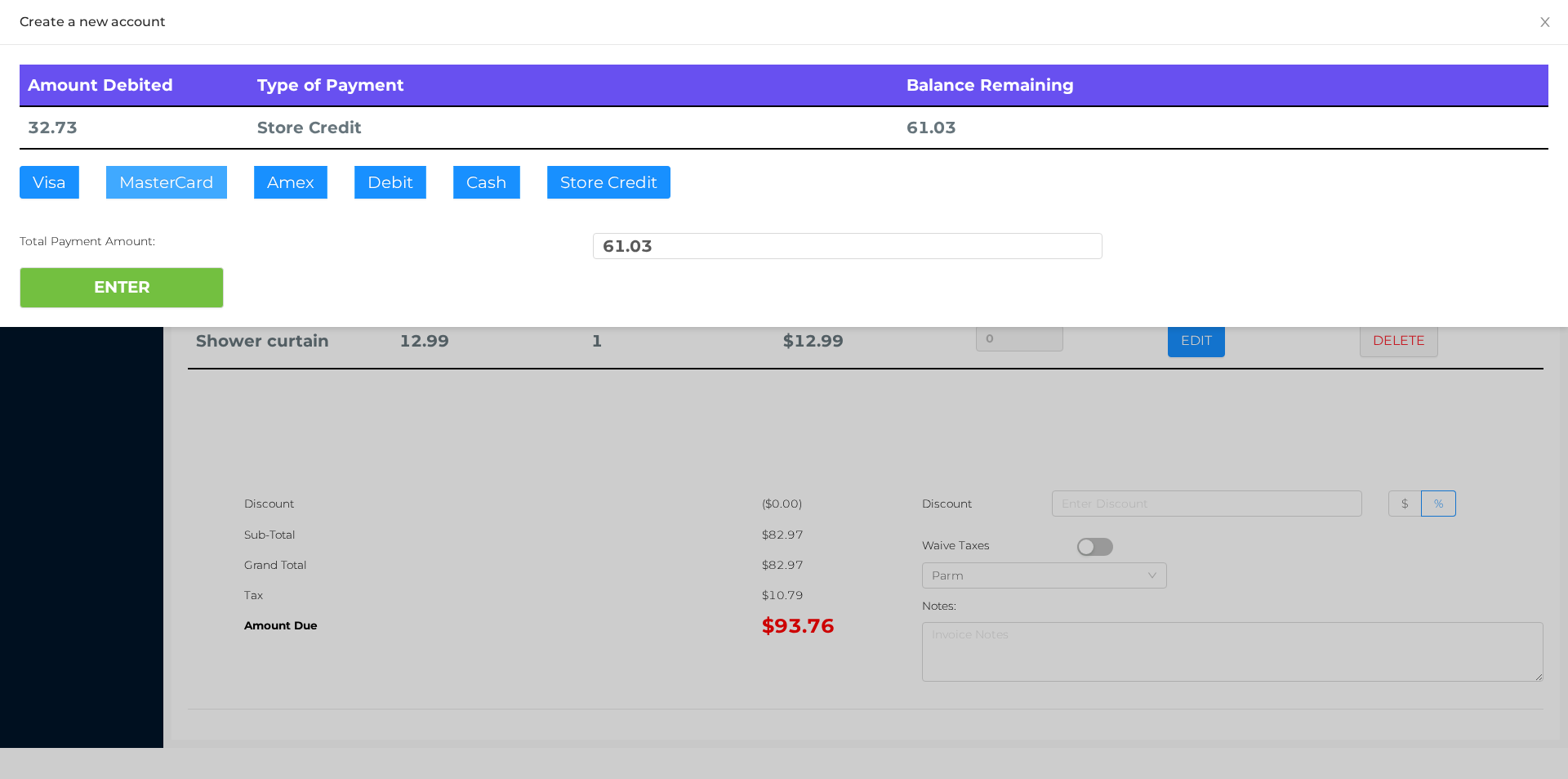
click at [145, 182] on button "MasterCard" at bounding box center [167, 182] width 121 height 32
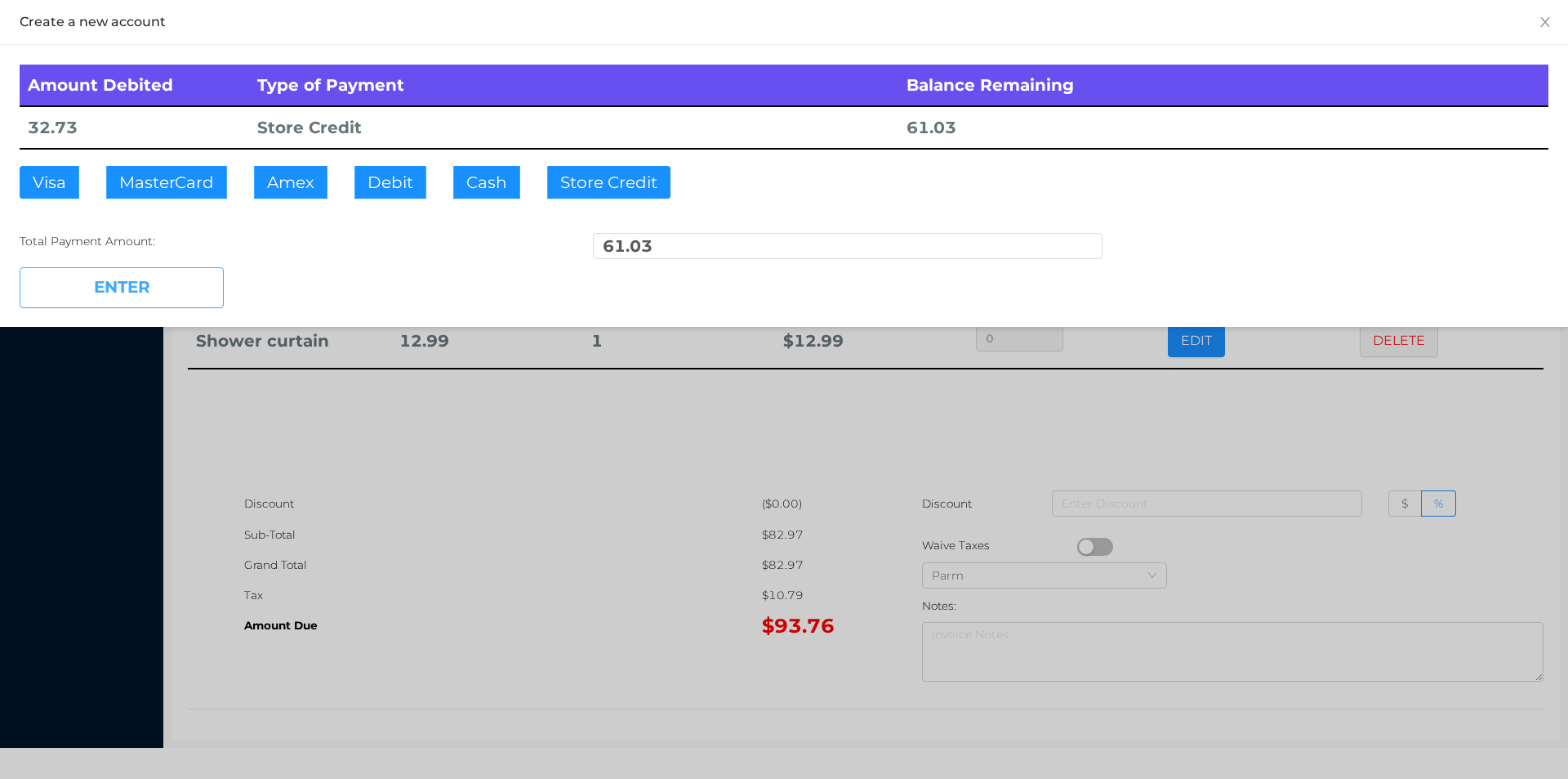
click at [118, 280] on button "ENTER" at bounding box center [121, 288] width 204 height 41
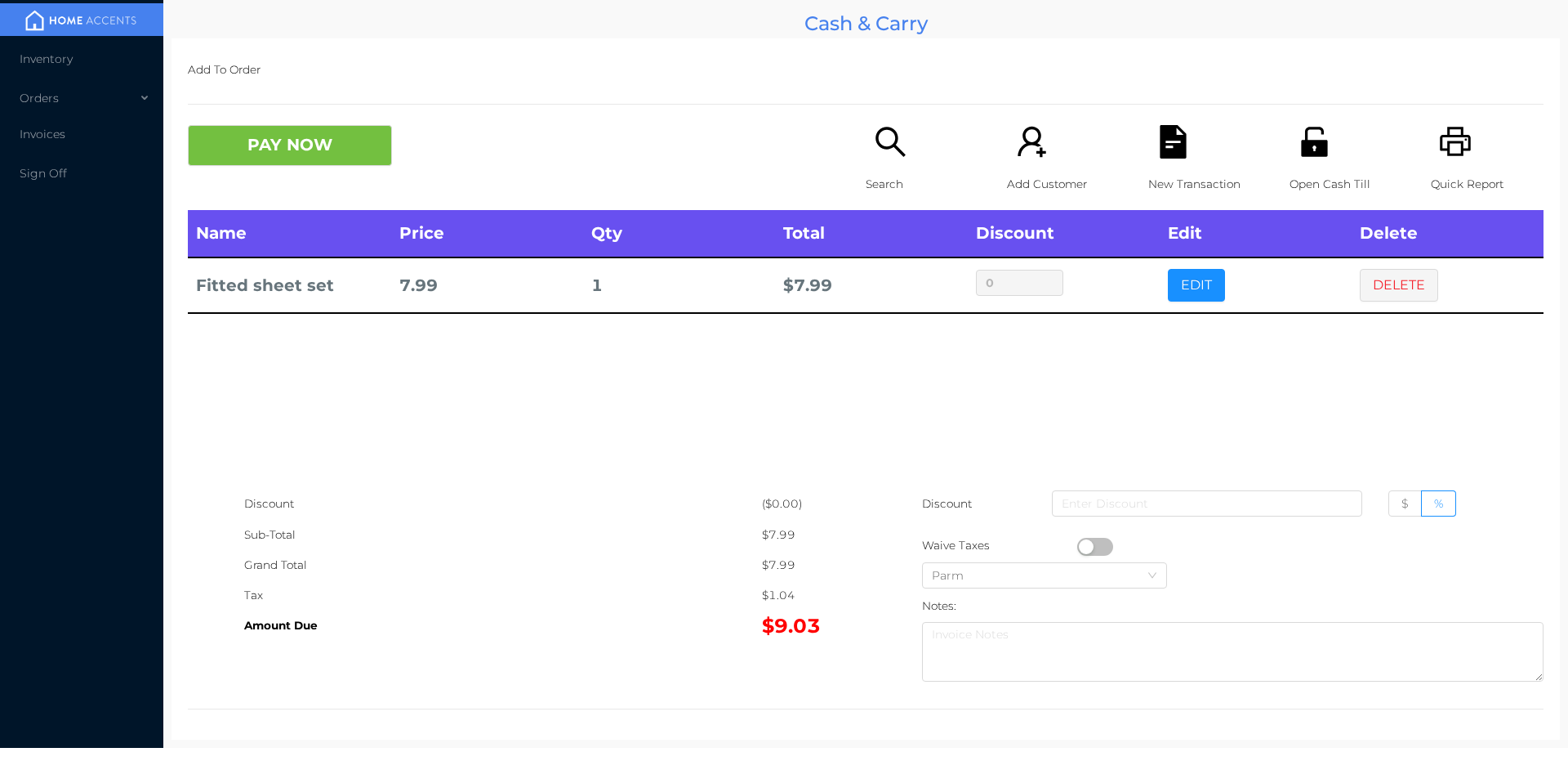
click at [1455, 141] on icon "icon: printer" at bounding box center [1456, 141] width 31 height 29
click at [1392, 410] on div "Name Price Qty Total Discount Edit Delete Fitted sheet set 7.99 1 $ 7.99 0 EDIT…" at bounding box center [866, 349] width 1356 height 279
click at [1366, 284] on button "DELETE" at bounding box center [1399, 285] width 78 height 32
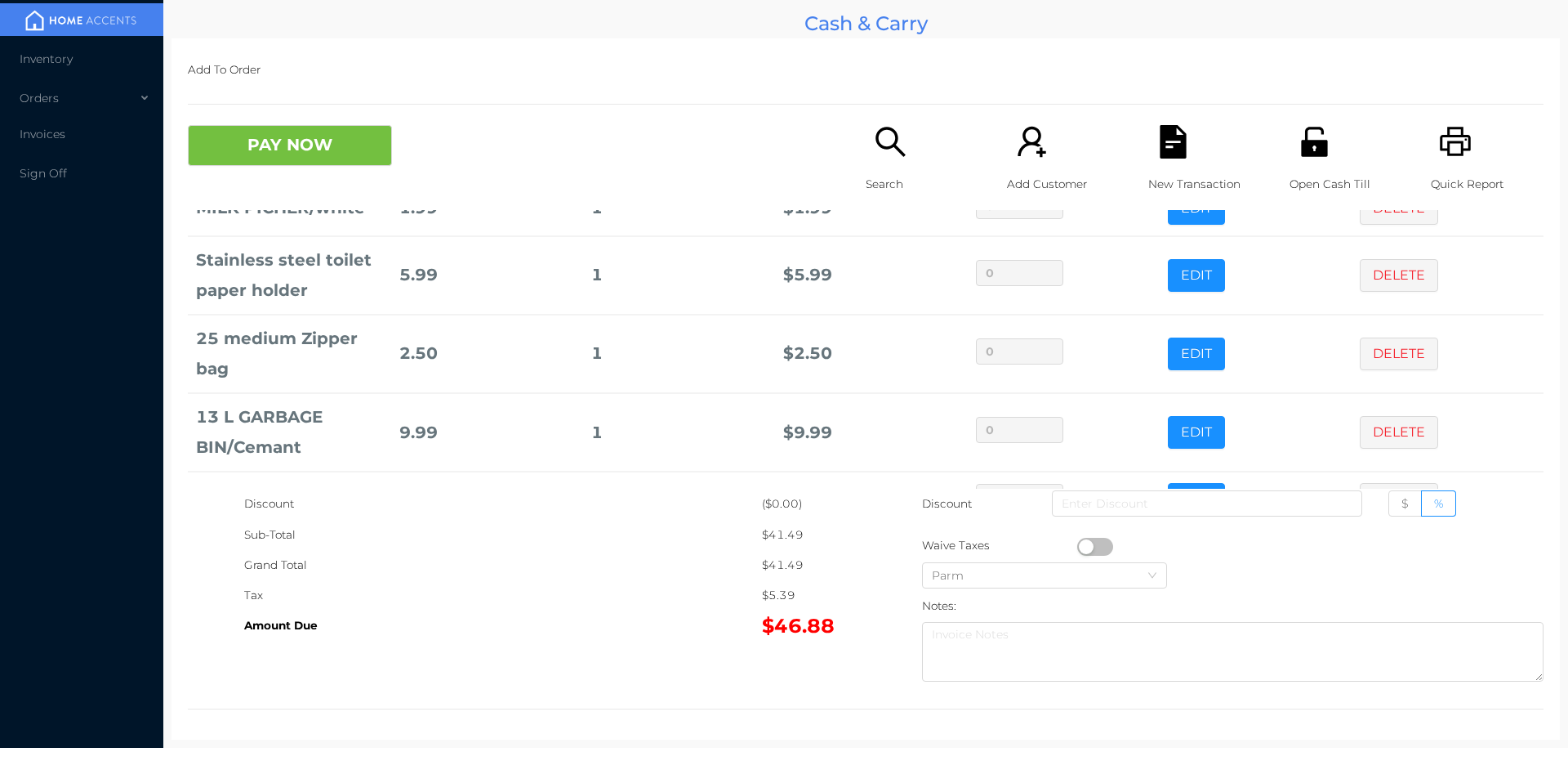
scroll to position [448, 0]
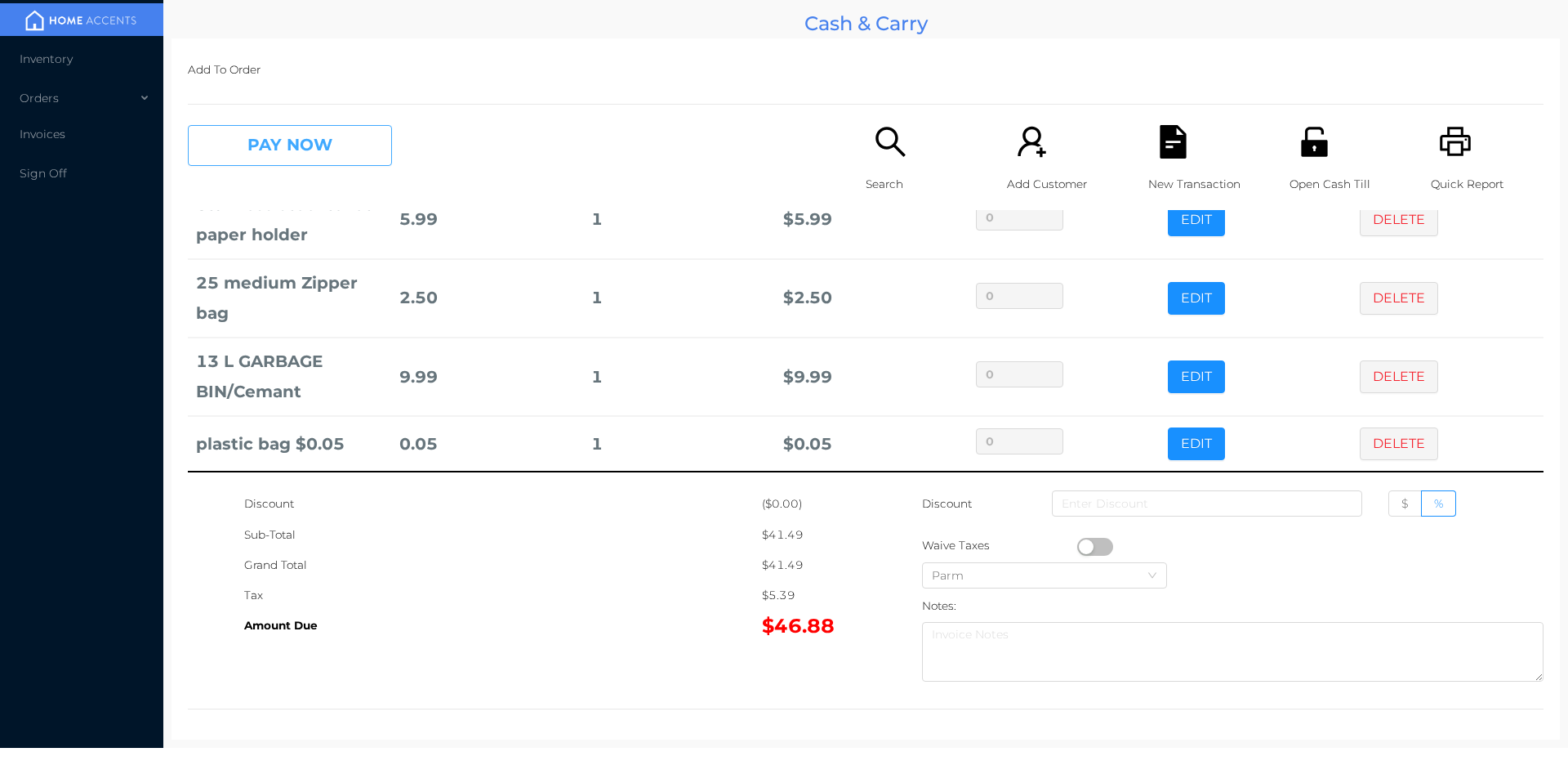
click at [267, 142] on button "PAY NOW" at bounding box center [290, 146] width 204 height 41
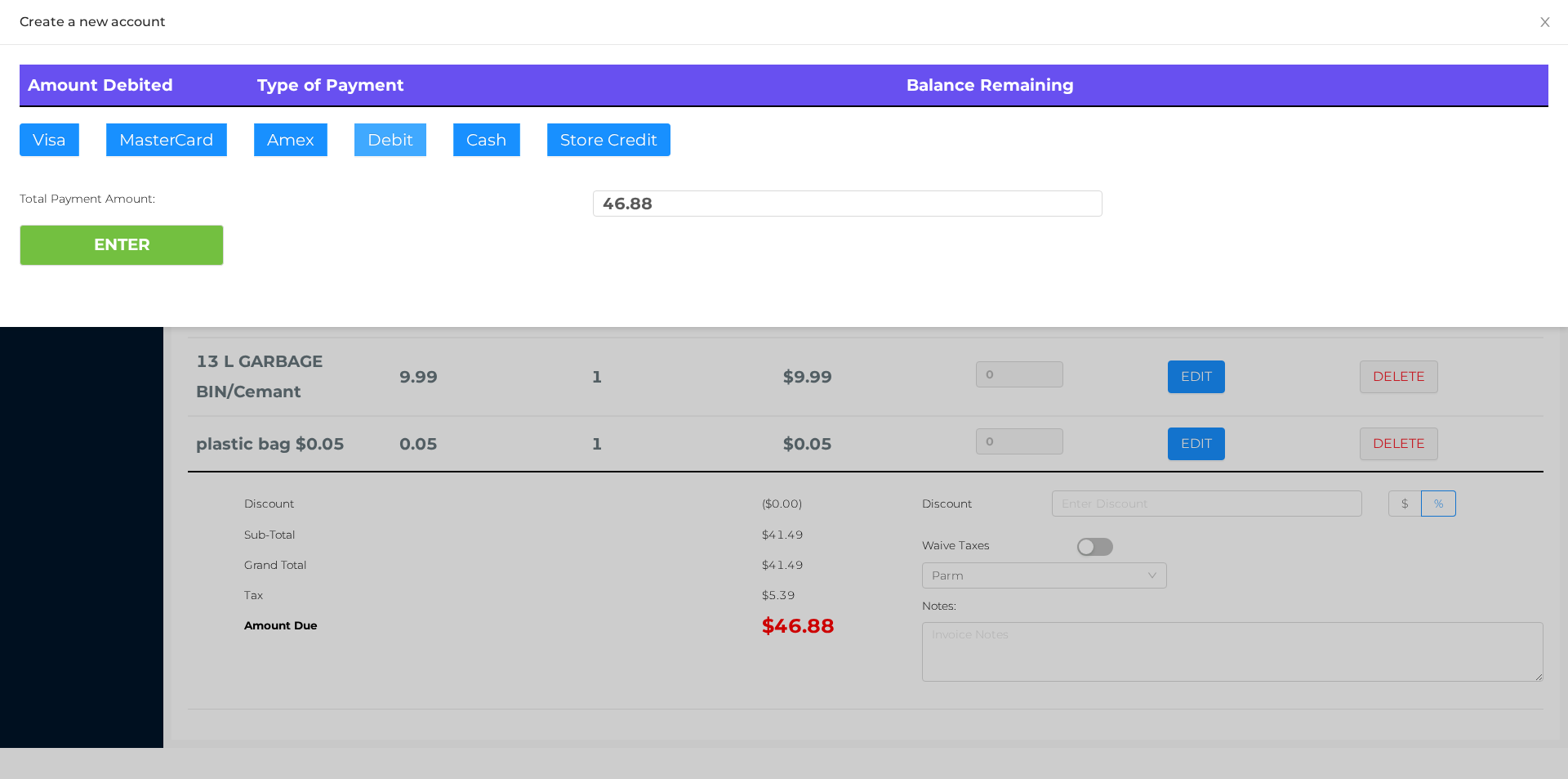
click at [385, 147] on button "Debit" at bounding box center [389, 139] width 71 height 32
type input "50."
click at [134, 246] on button "ENTER" at bounding box center [121, 246] width 204 height 41
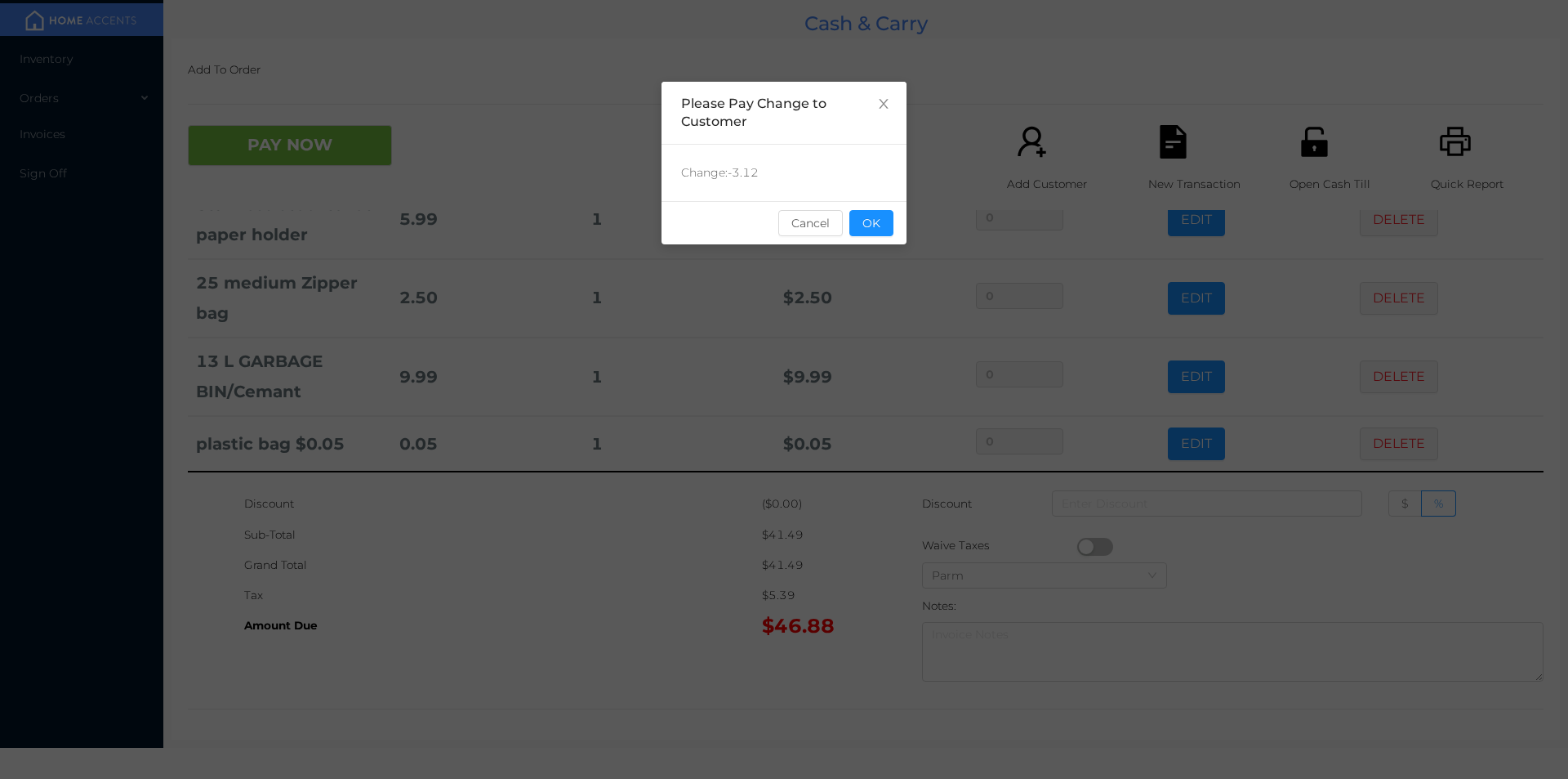
scroll to position [0, 0]
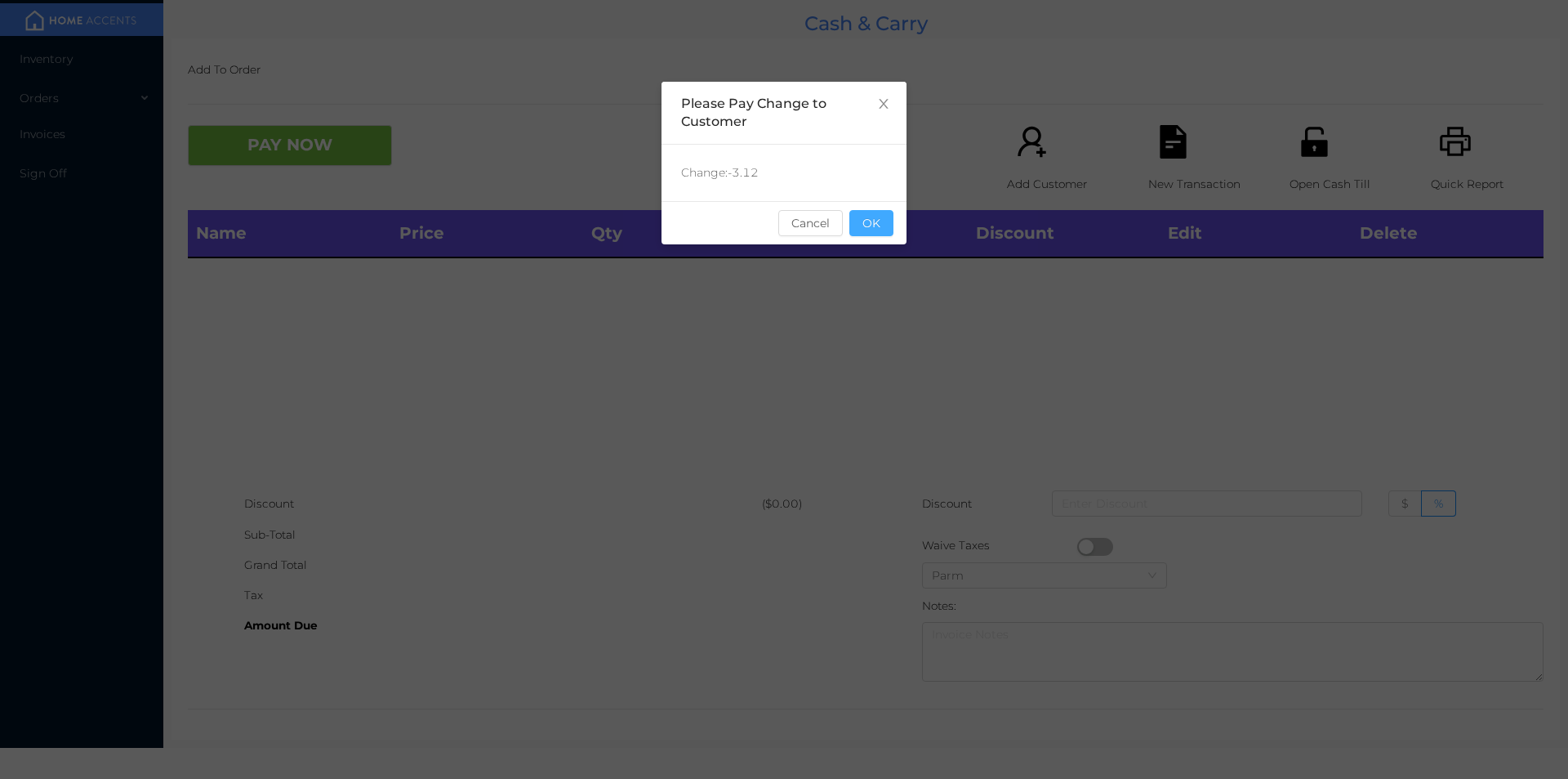
click at [881, 213] on button "OK" at bounding box center [872, 223] width 44 height 26
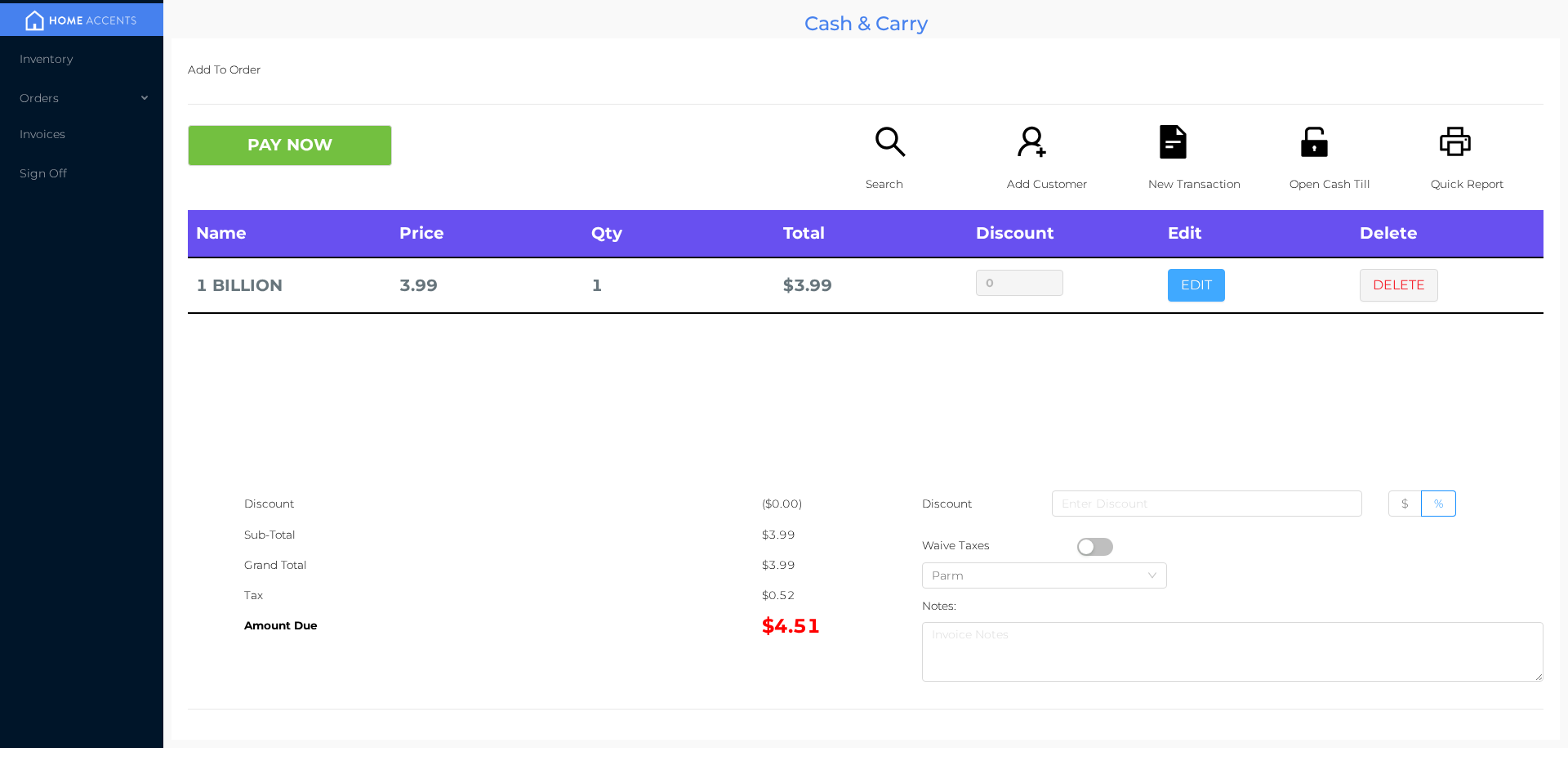
click at [1183, 300] on button "EDIT" at bounding box center [1196, 285] width 57 height 32
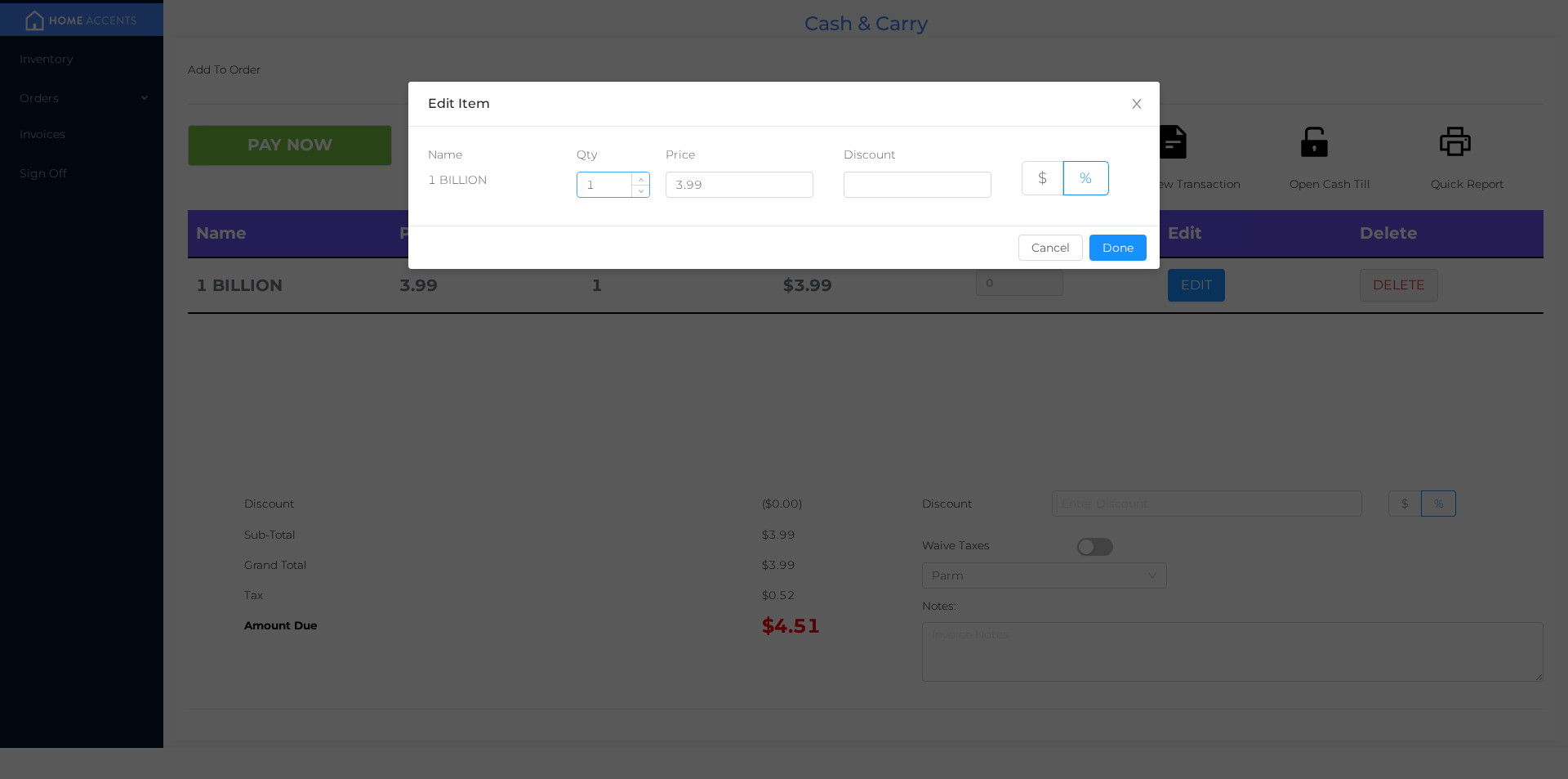
click at [606, 186] on input "1" at bounding box center [612, 184] width 71 height 24
type input "10"
click at [1122, 241] on button "Done" at bounding box center [1118, 248] width 57 height 26
type input "0%"
click at [1117, 363] on div "sentinelStart Edit Item Name Qty Price Discount 1 BILLION 10 3.99 $ % Cancel Do…" at bounding box center [784, 390] width 1568 height 779
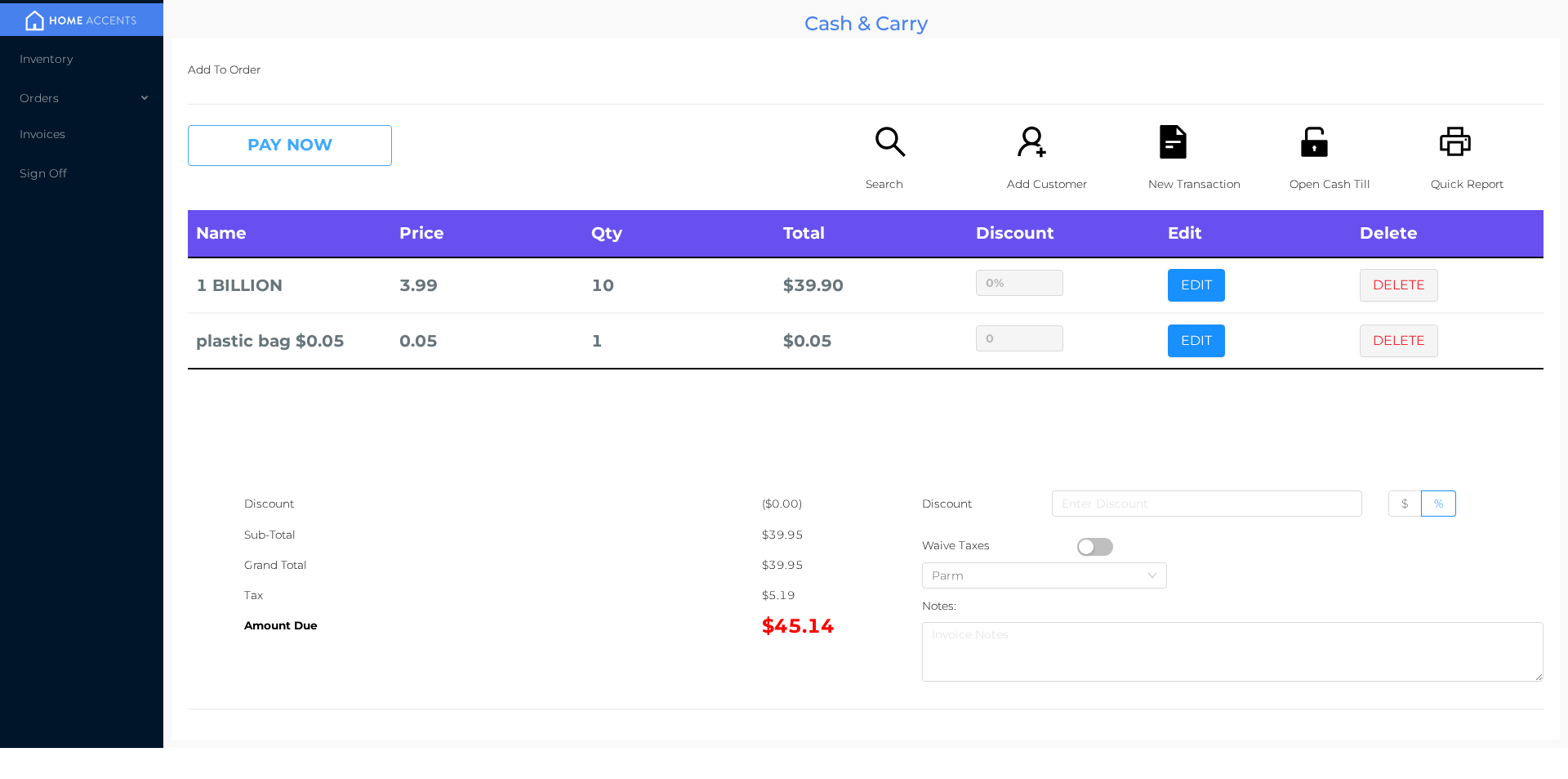
click at [290, 157] on button "PAY NOW" at bounding box center [290, 146] width 204 height 41
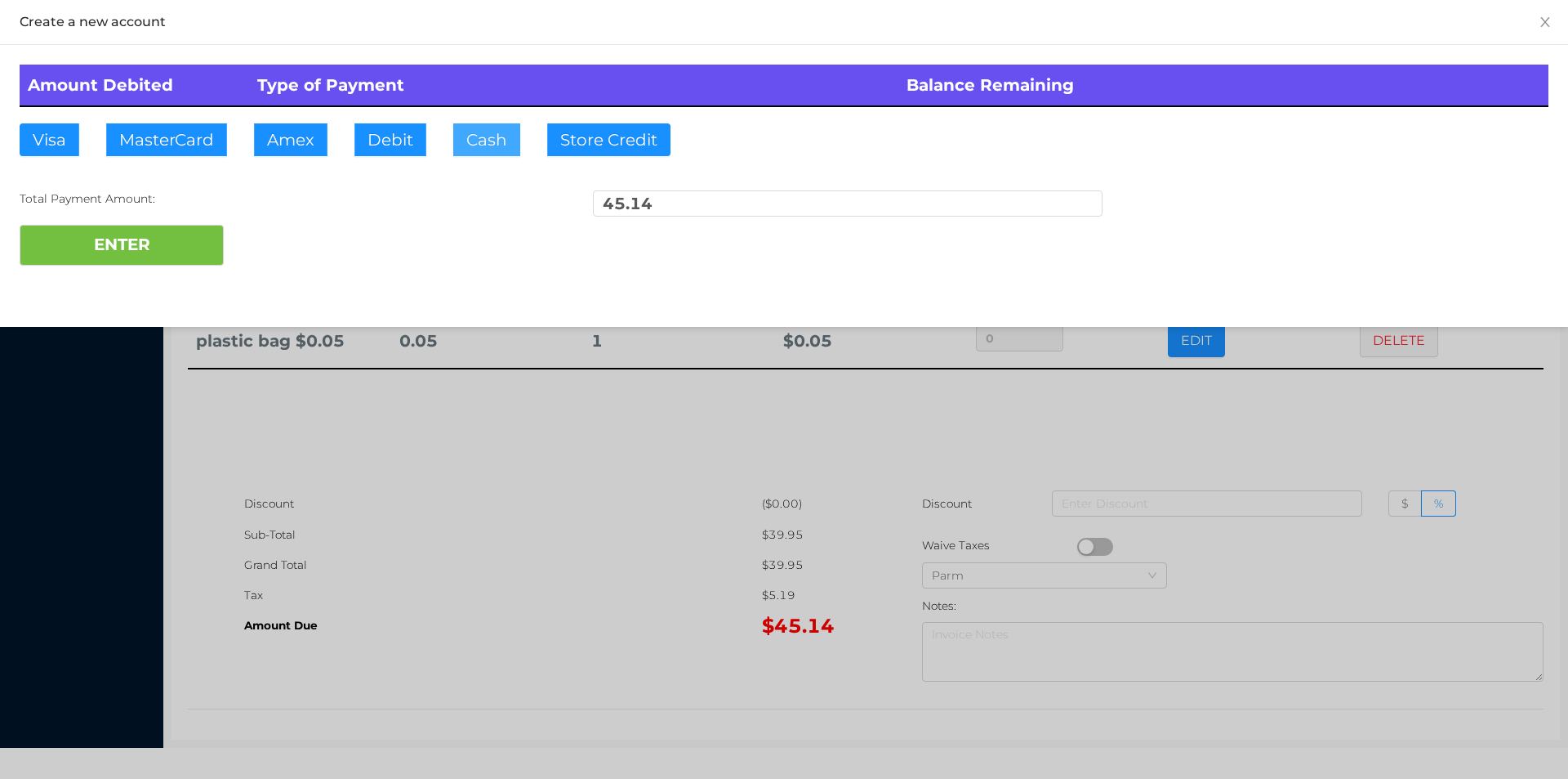
click at [460, 139] on button "Cash" at bounding box center [486, 139] width 67 height 32
click at [173, 252] on button "ENTER" at bounding box center [121, 246] width 204 height 41
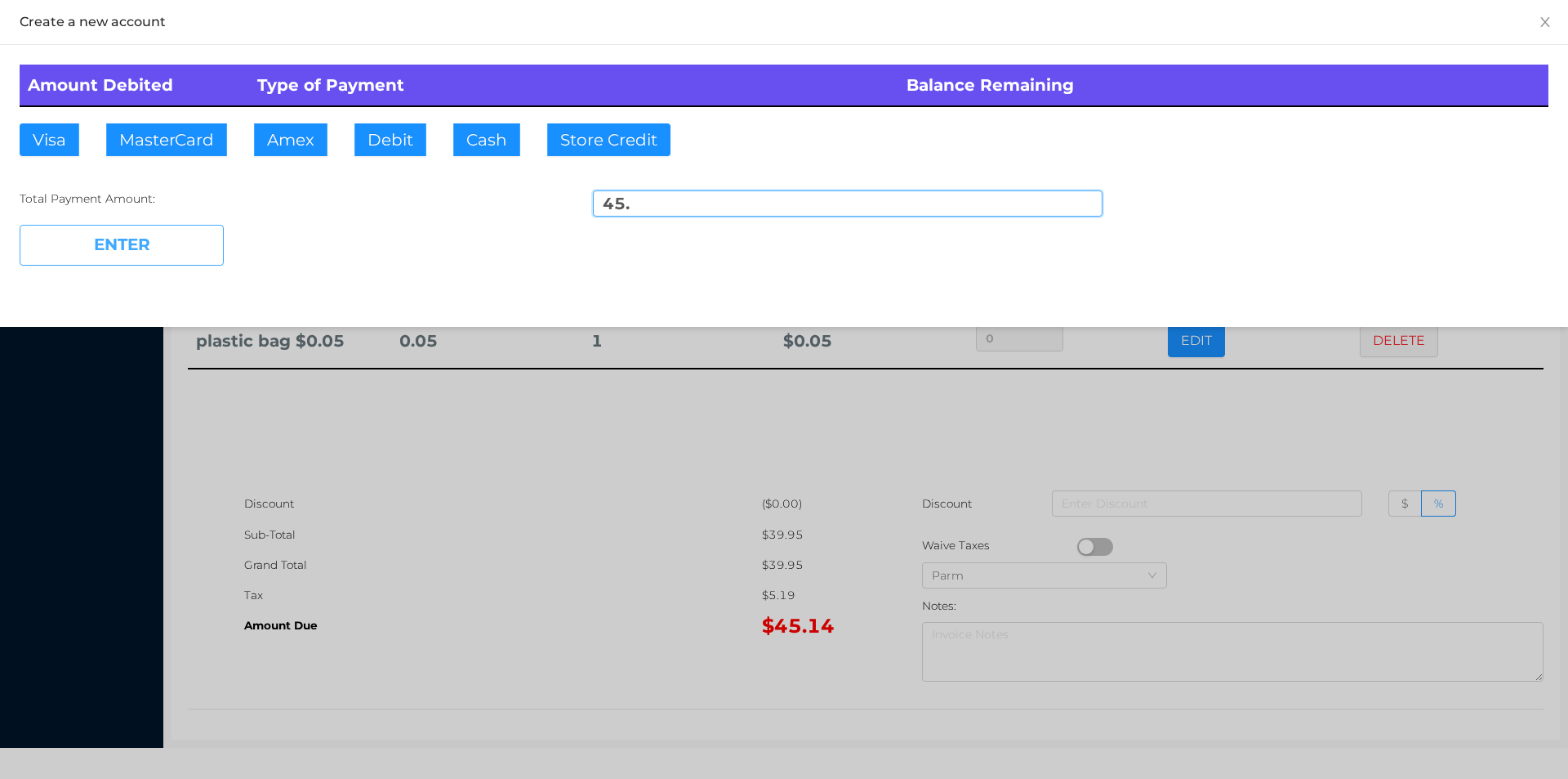
type input "0.14"
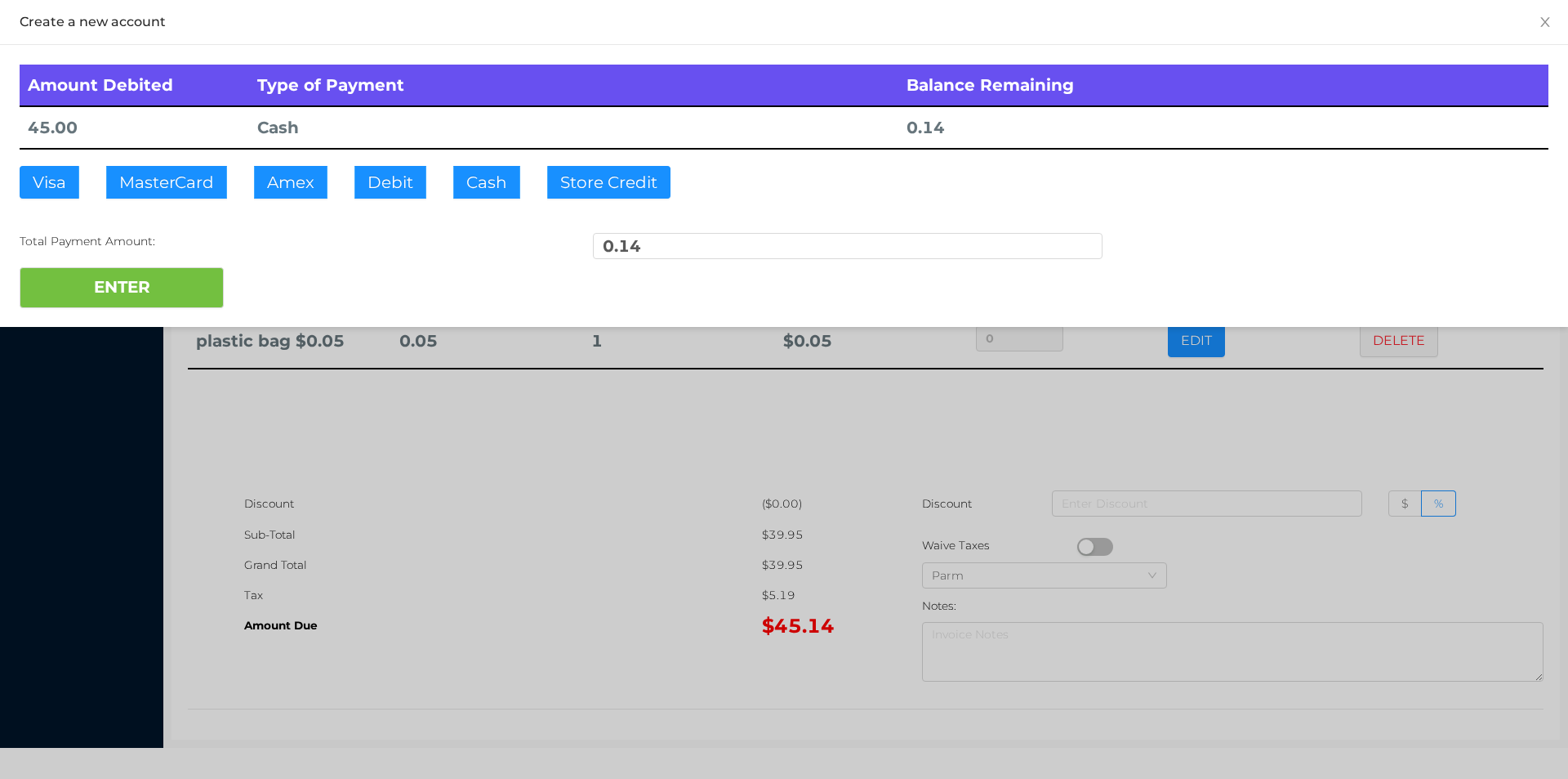
click at [470, 608] on div at bounding box center [784, 390] width 1568 height 779
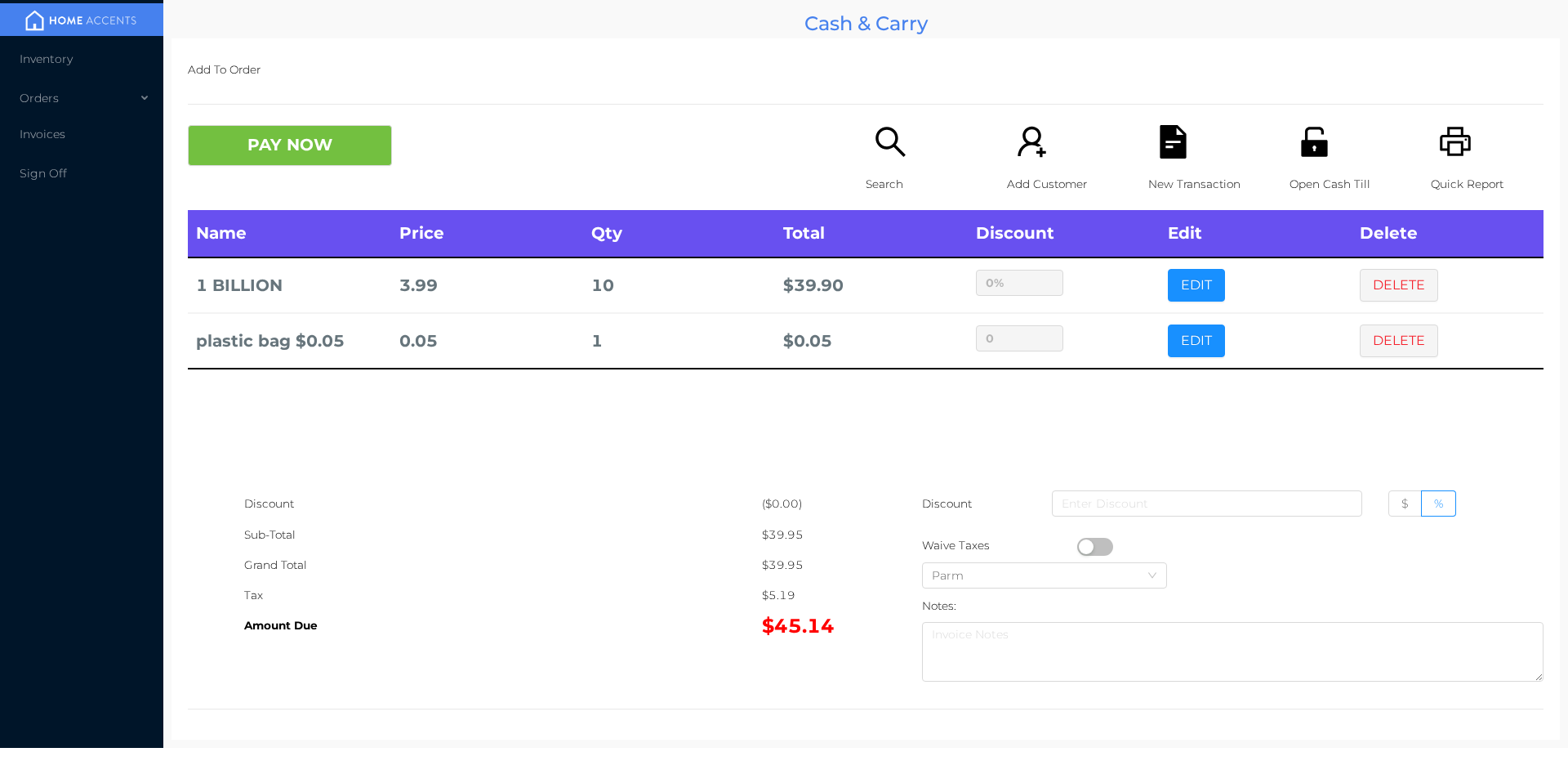
click at [305, 131] on button "PAY NOW" at bounding box center [290, 146] width 204 height 41
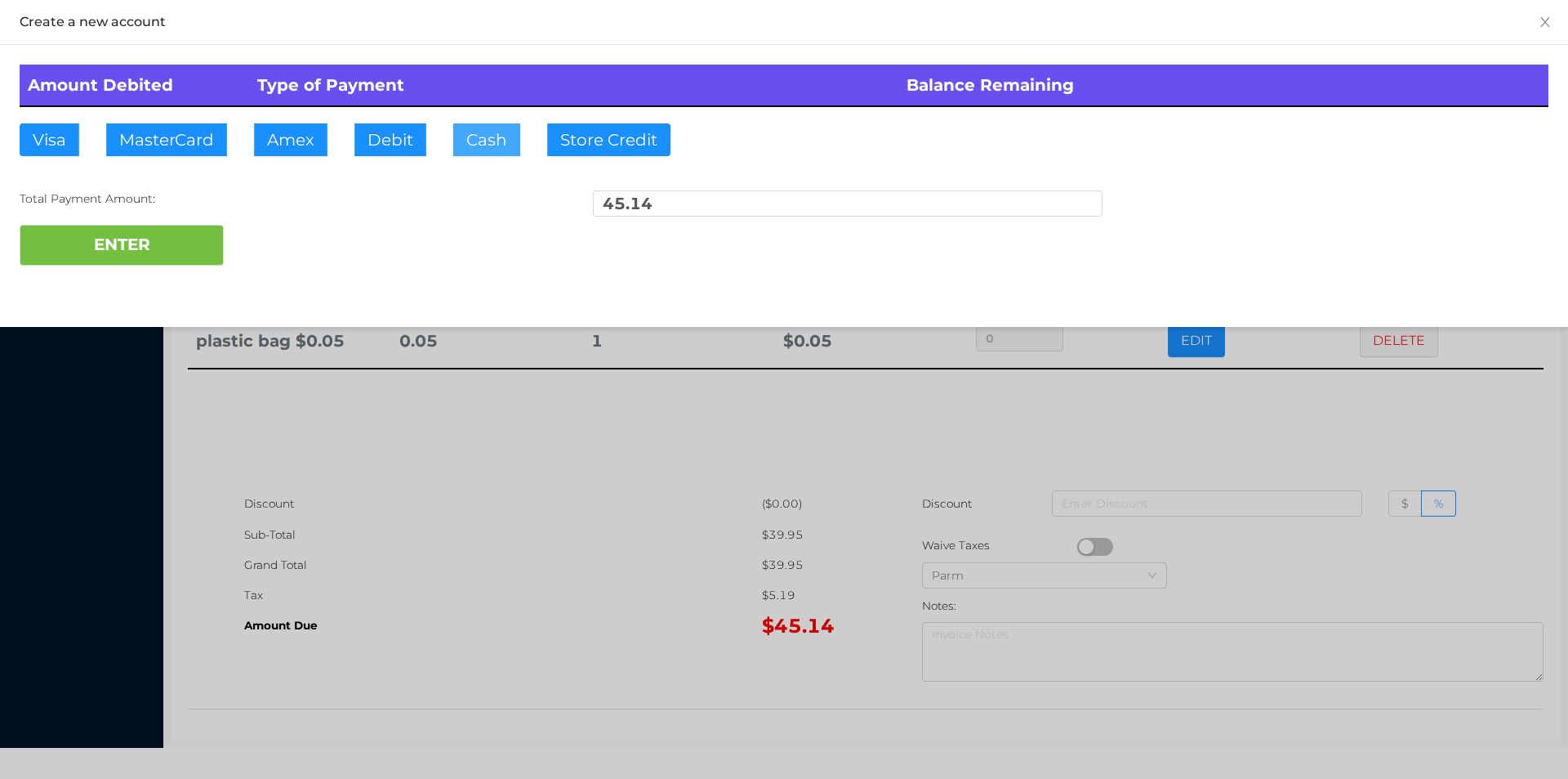
click at [472, 145] on button "Cash" at bounding box center [486, 139] width 67 height 32
click at [548, 521] on div at bounding box center [784, 390] width 1568 height 779
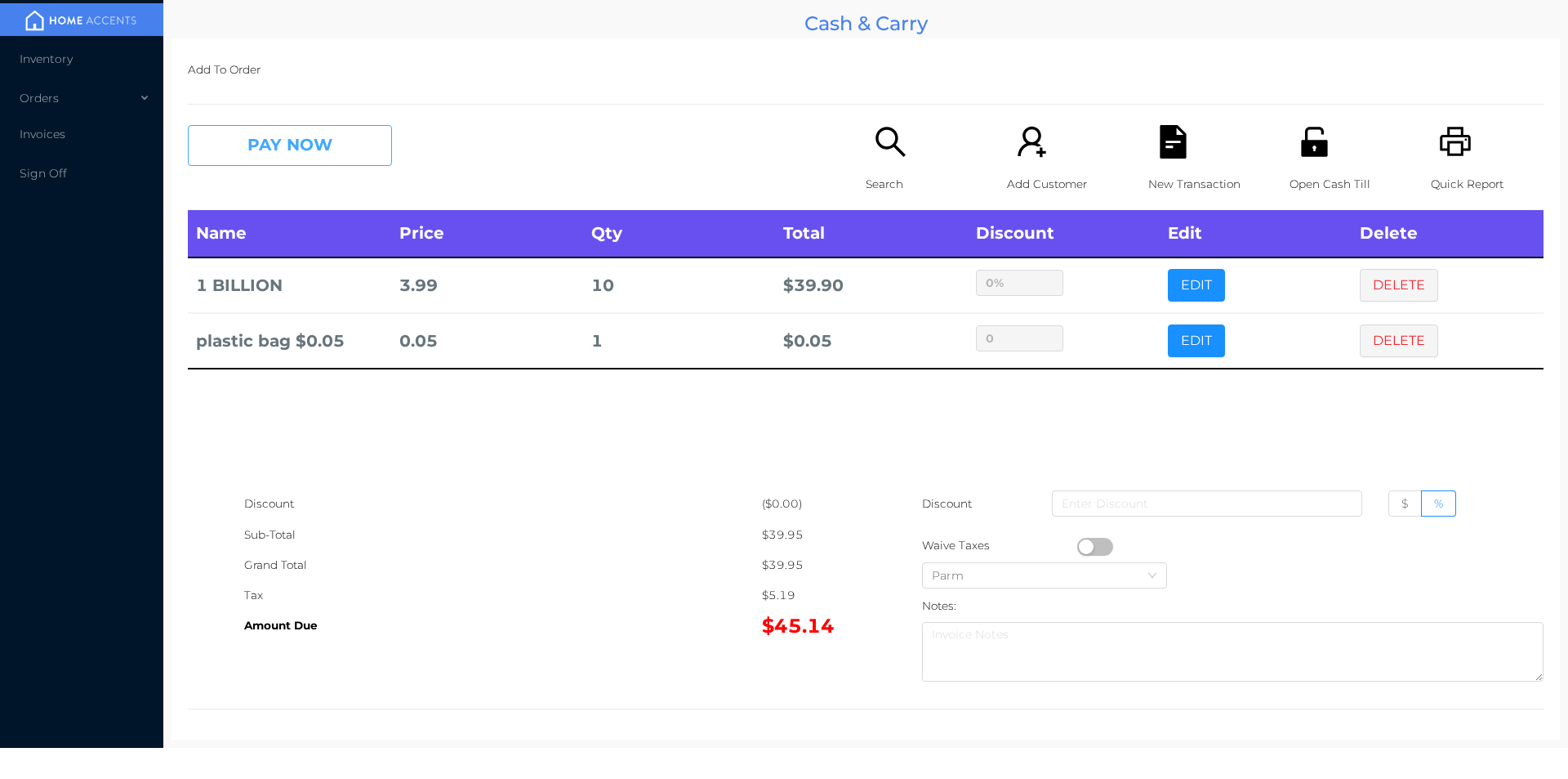
click at [344, 145] on button "PAY NOW" at bounding box center [290, 146] width 204 height 41
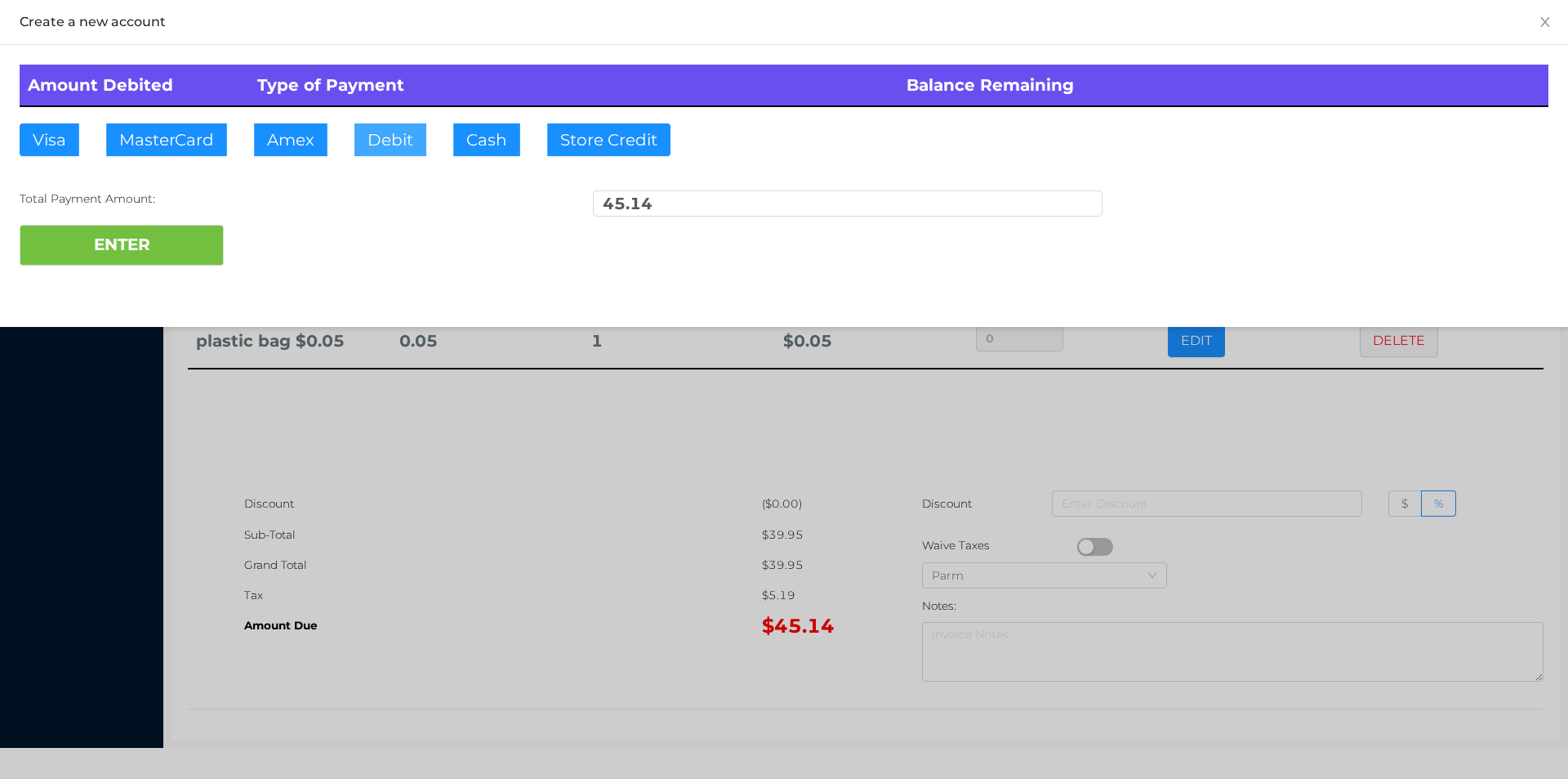
click at [377, 137] on button "Debit" at bounding box center [389, 139] width 71 height 32
click at [182, 259] on button "ENTER" at bounding box center [121, 246] width 204 height 41
type input "0"
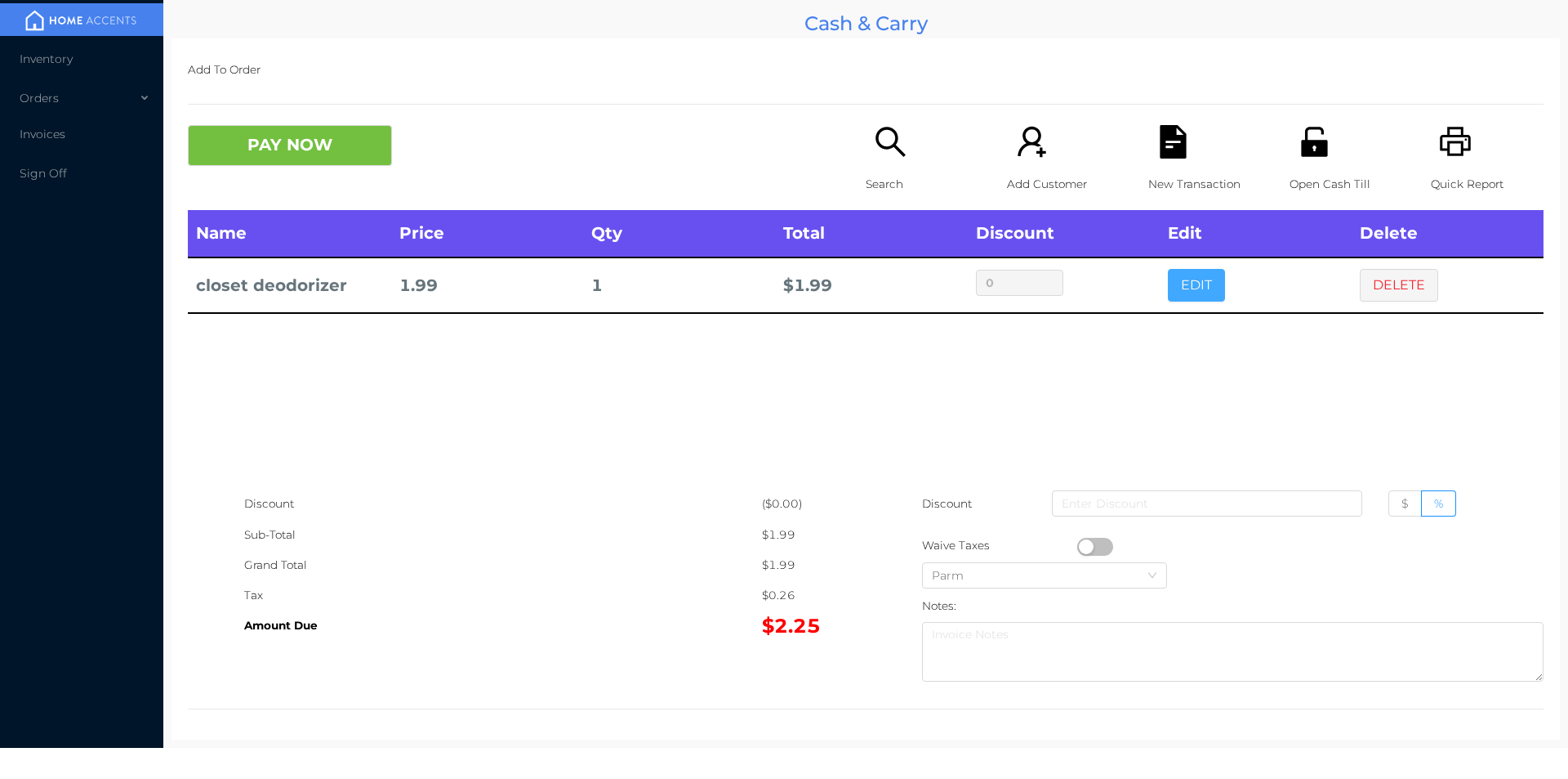
click at [1179, 301] on button "EDIT" at bounding box center [1196, 285] width 57 height 32
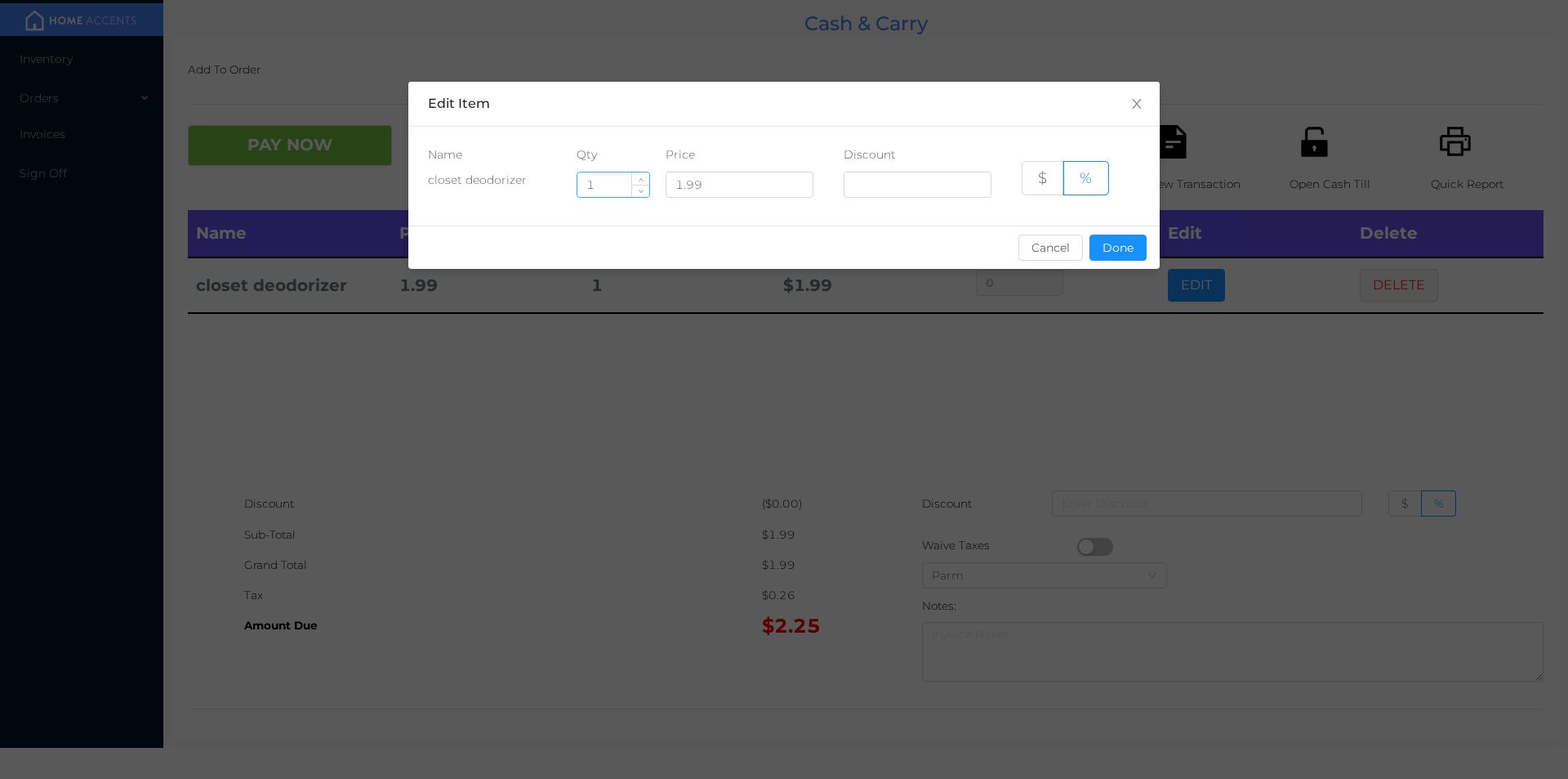
click at [605, 191] on input "1" at bounding box center [612, 184] width 71 height 24
type input "4"
click at [1112, 255] on button "Done" at bounding box center [1118, 248] width 57 height 26
click at [1083, 354] on div "sentinelStart Edit Item Name Qty Price Discount closet deodorizer 4 1.99 $ % Ca…" at bounding box center [784, 390] width 1568 height 779
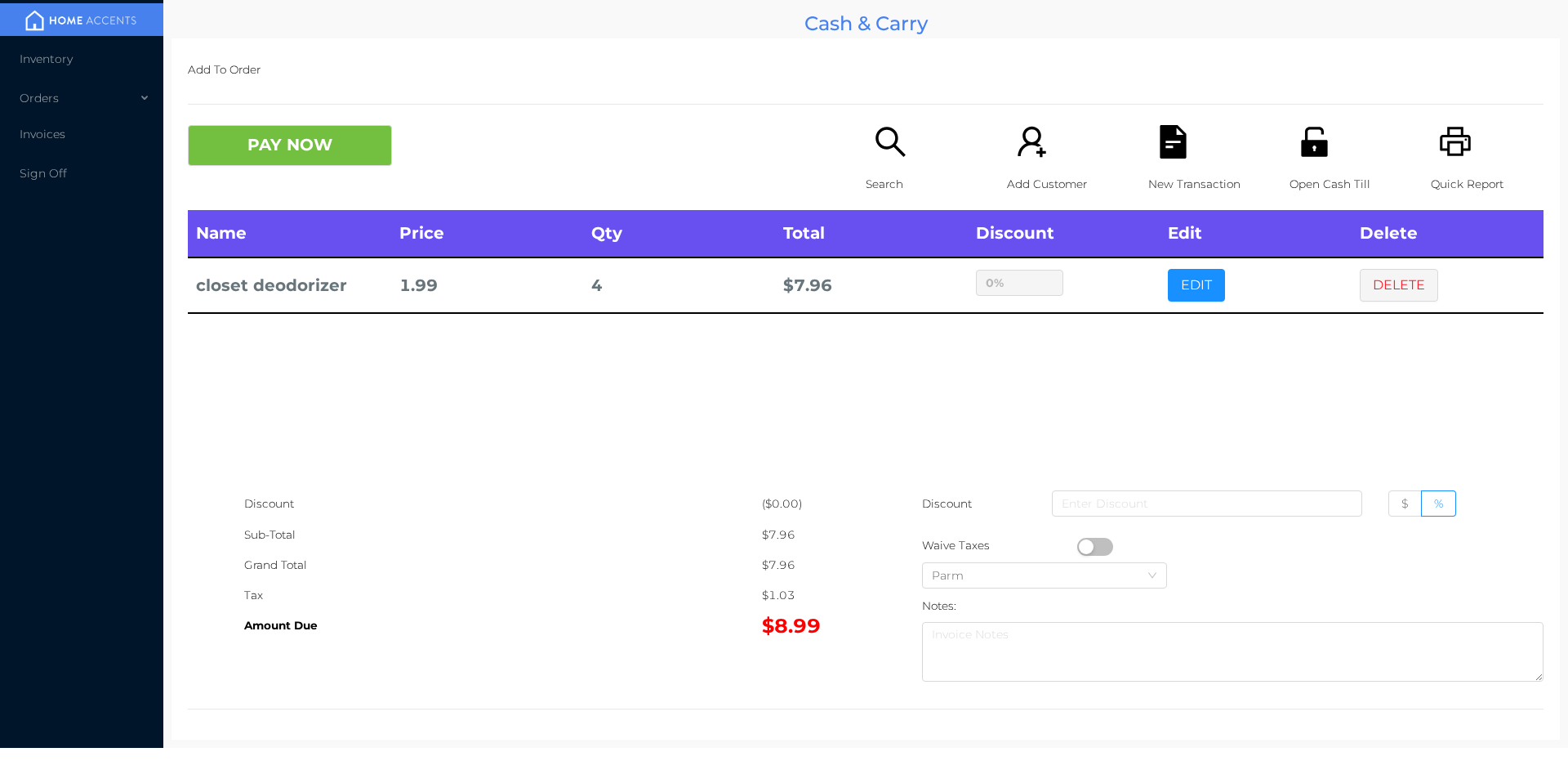
click at [884, 142] on icon "icon: search" at bounding box center [891, 142] width 33 height 33
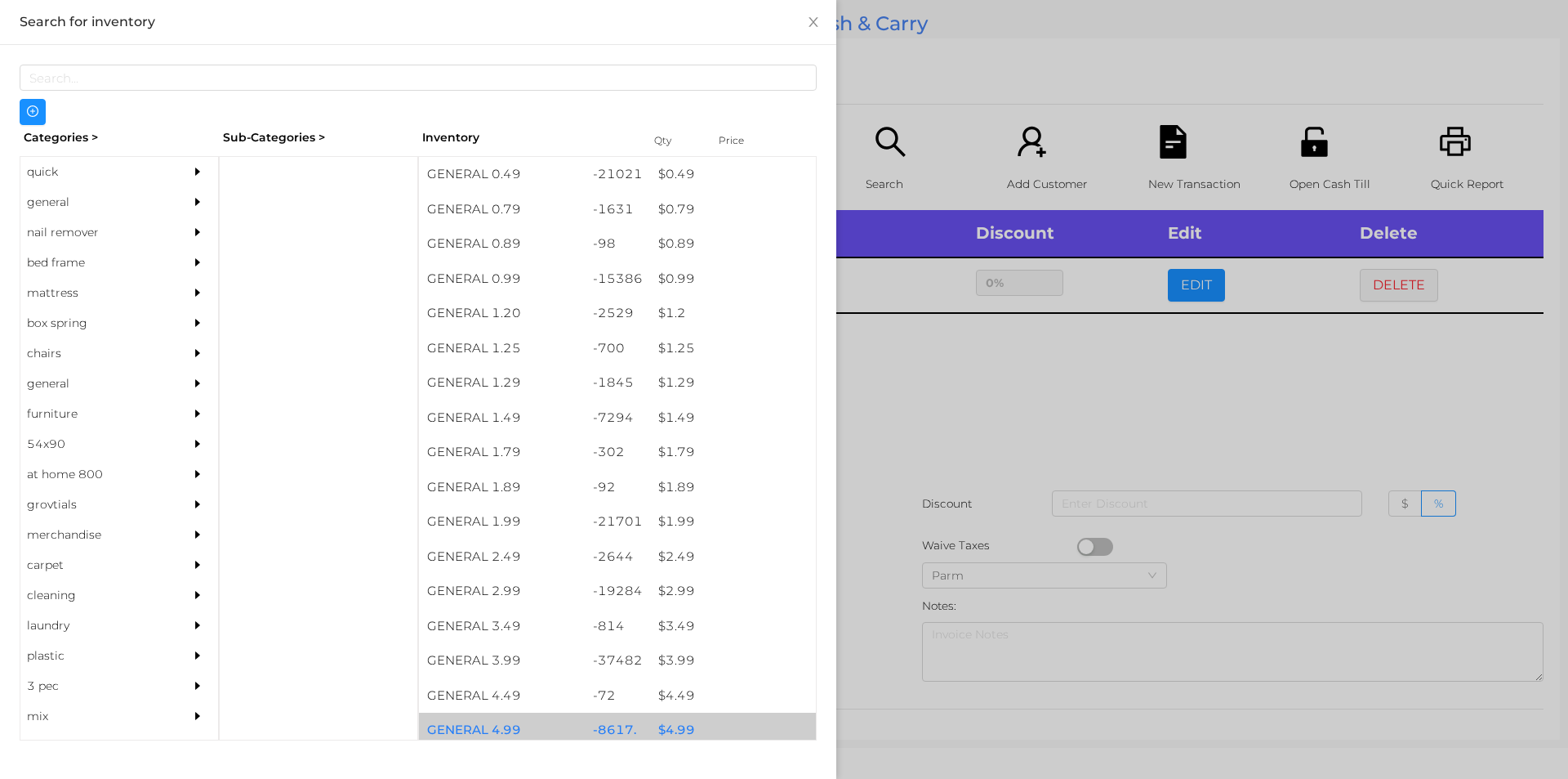
click at [674, 731] on div "$ 4.99" at bounding box center [734, 730] width 166 height 35
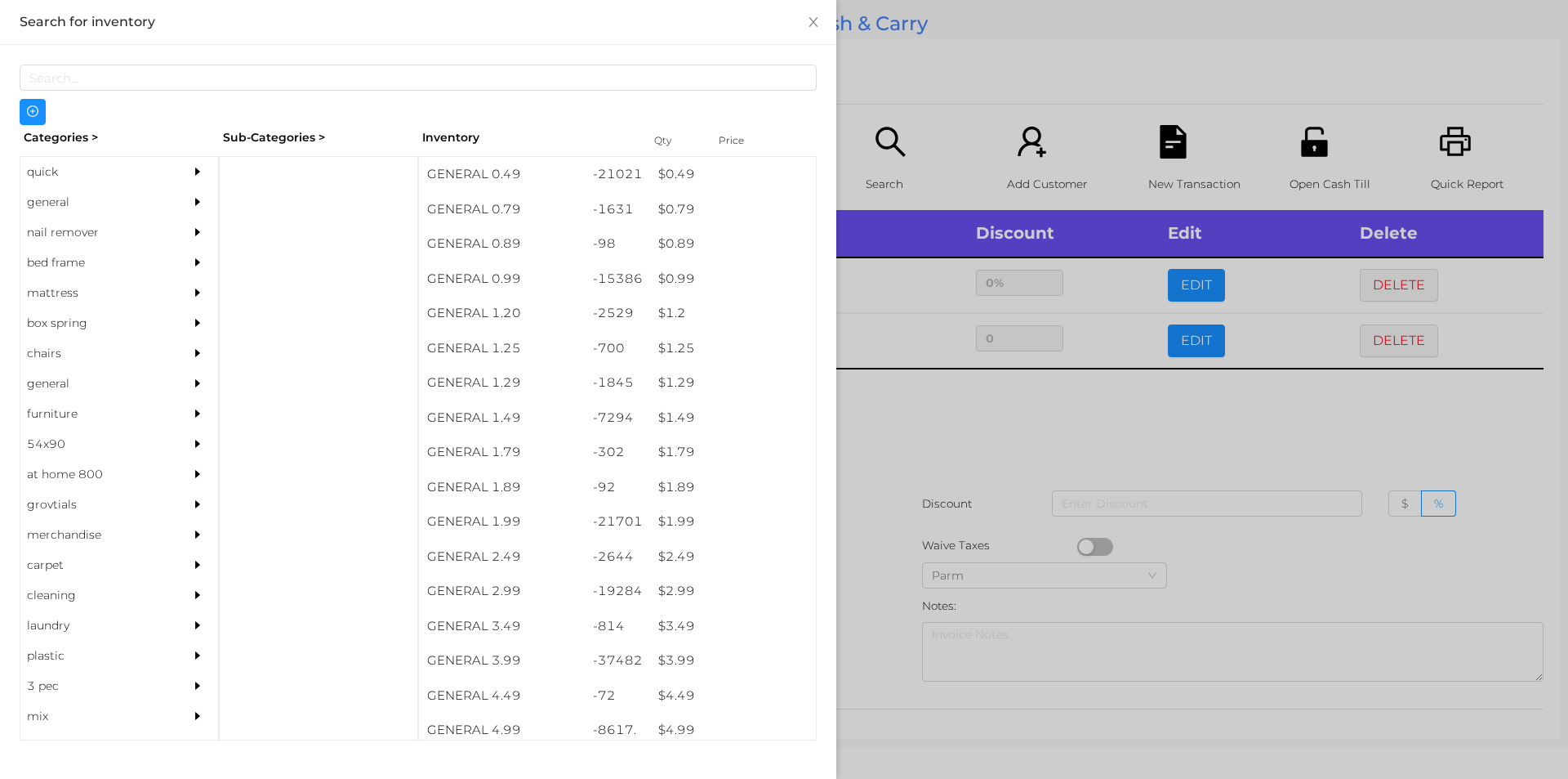
click at [869, 658] on div at bounding box center [784, 390] width 1568 height 779
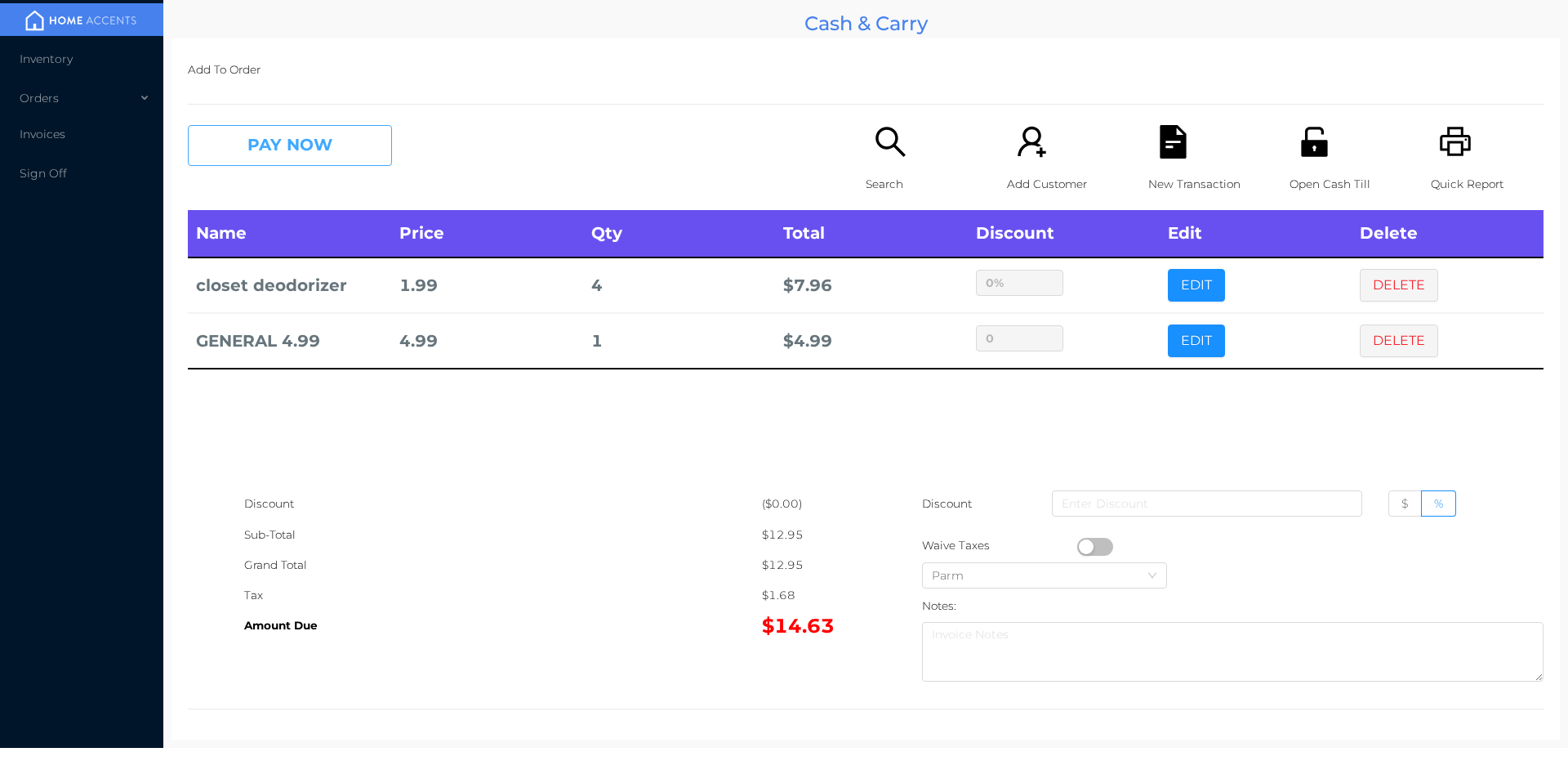
click at [321, 152] on button "PAY NOW" at bounding box center [290, 146] width 204 height 41
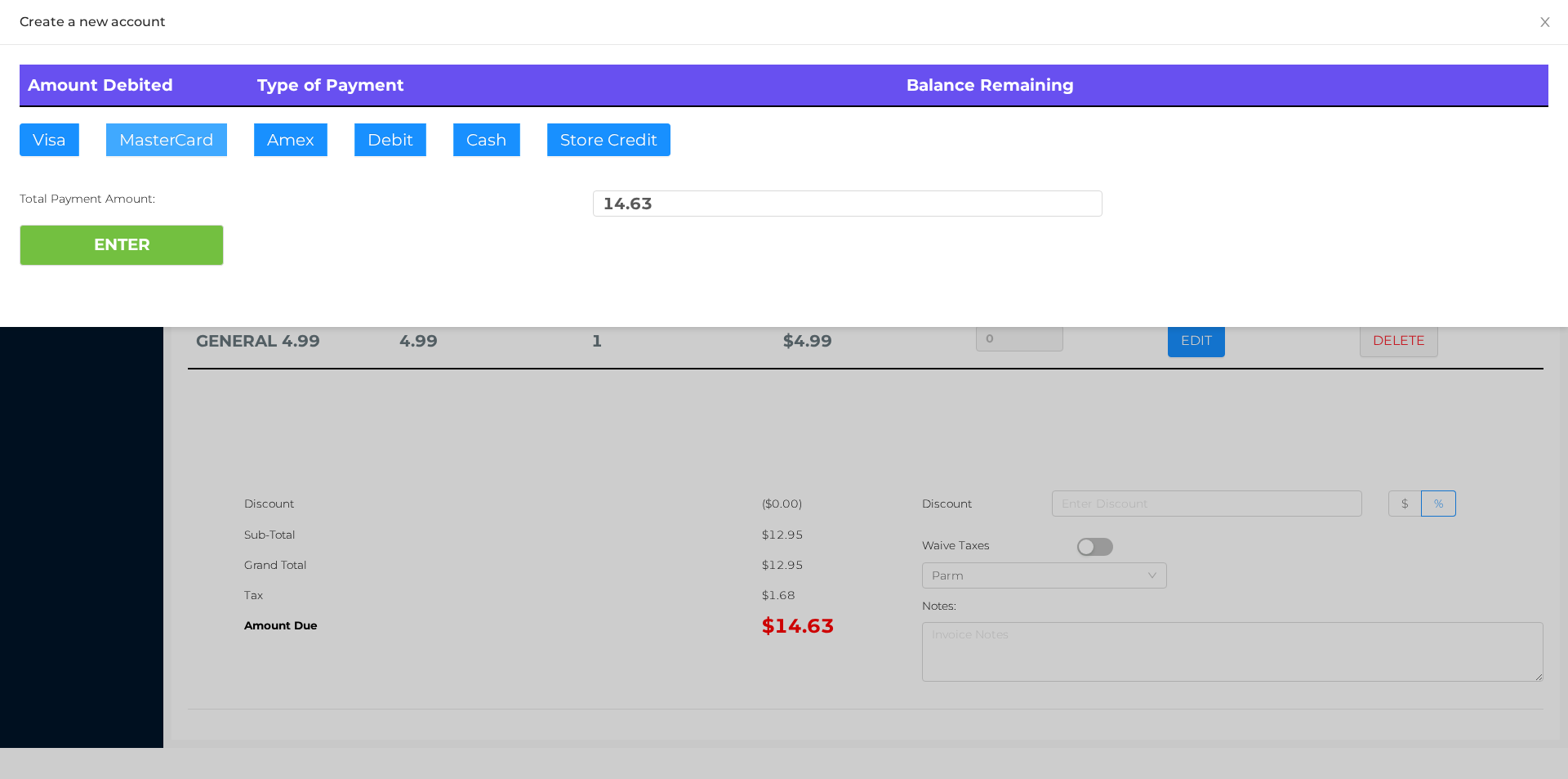
click at [174, 149] on button "MasterCard" at bounding box center [167, 139] width 121 height 32
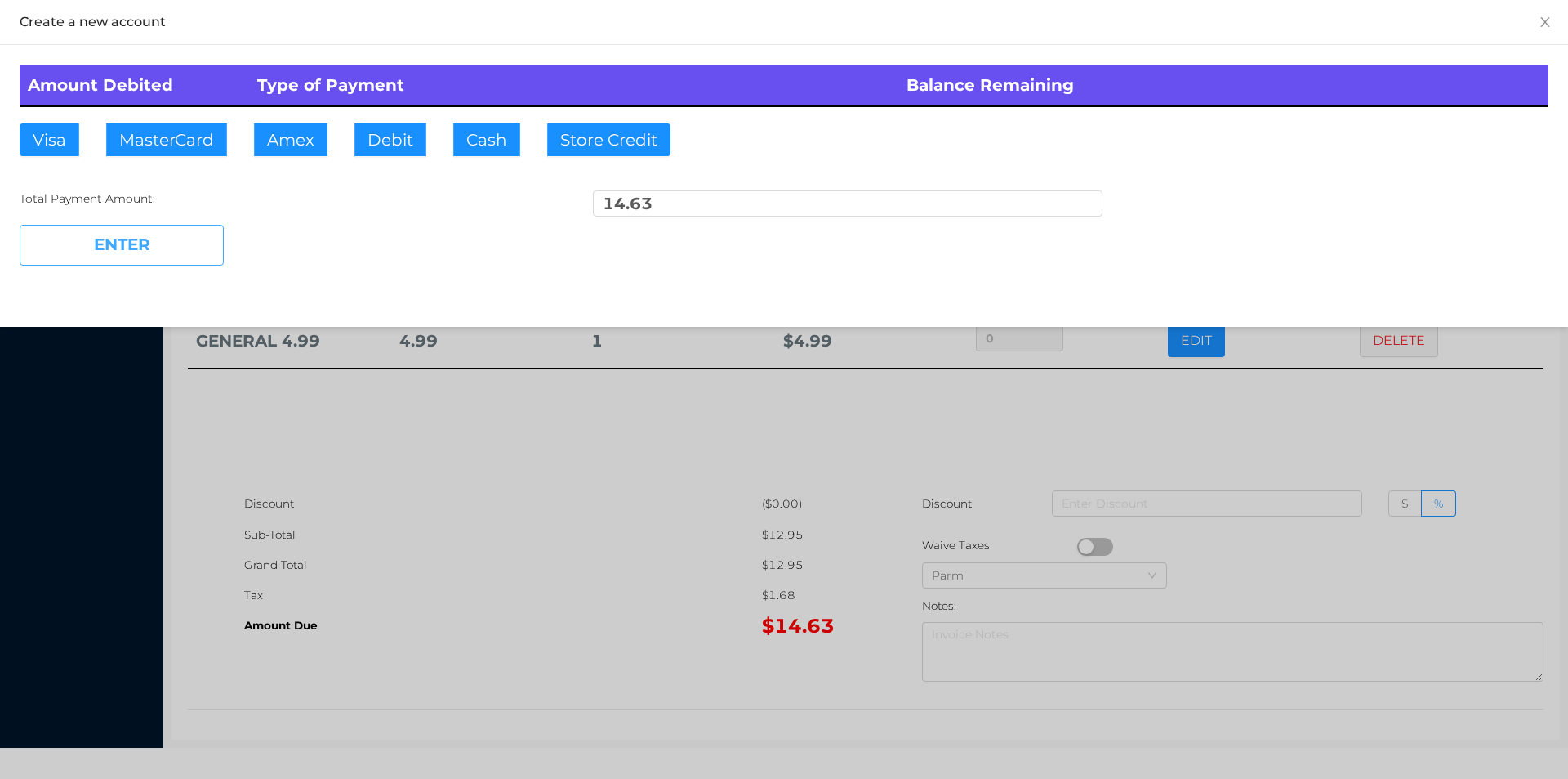
click at [146, 250] on button "ENTER" at bounding box center [121, 246] width 204 height 41
type input "0"
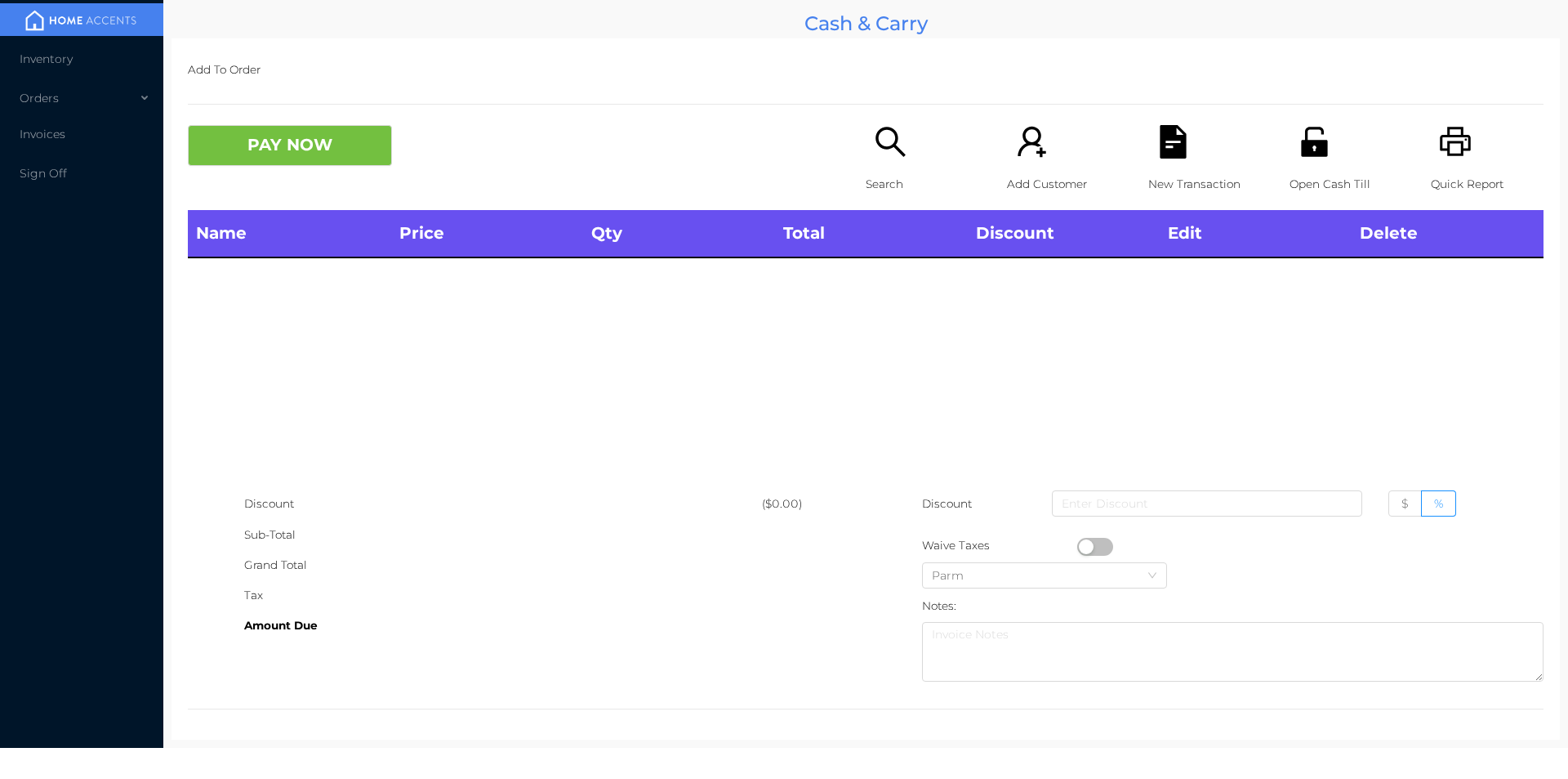
click at [1460, 160] on div "Quick Report" at bounding box center [1487, 167] width 112 height 85
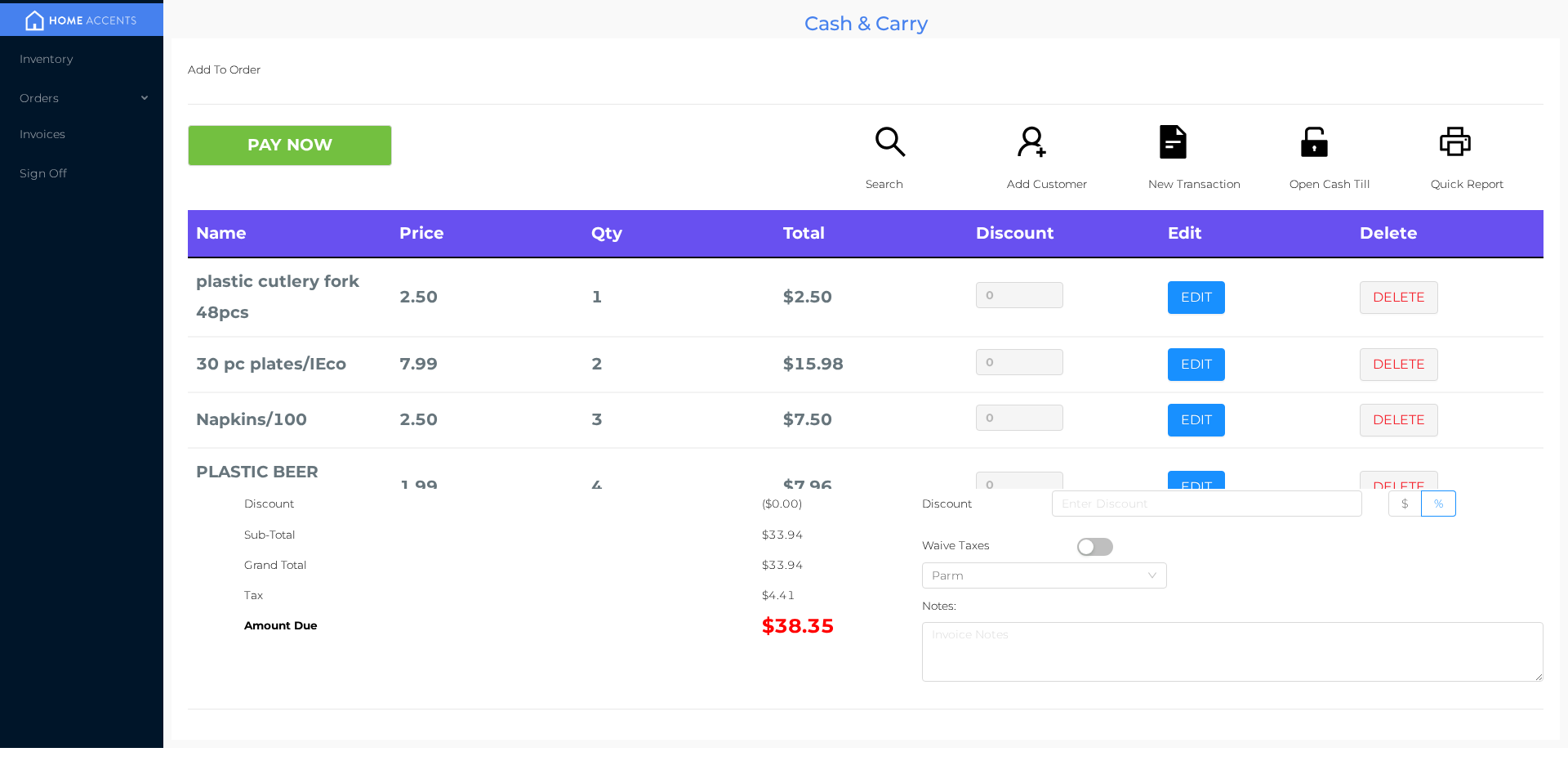
click at [875, 155] on icon "icon: search" at bounding box center [891, 142] width 33 height 33
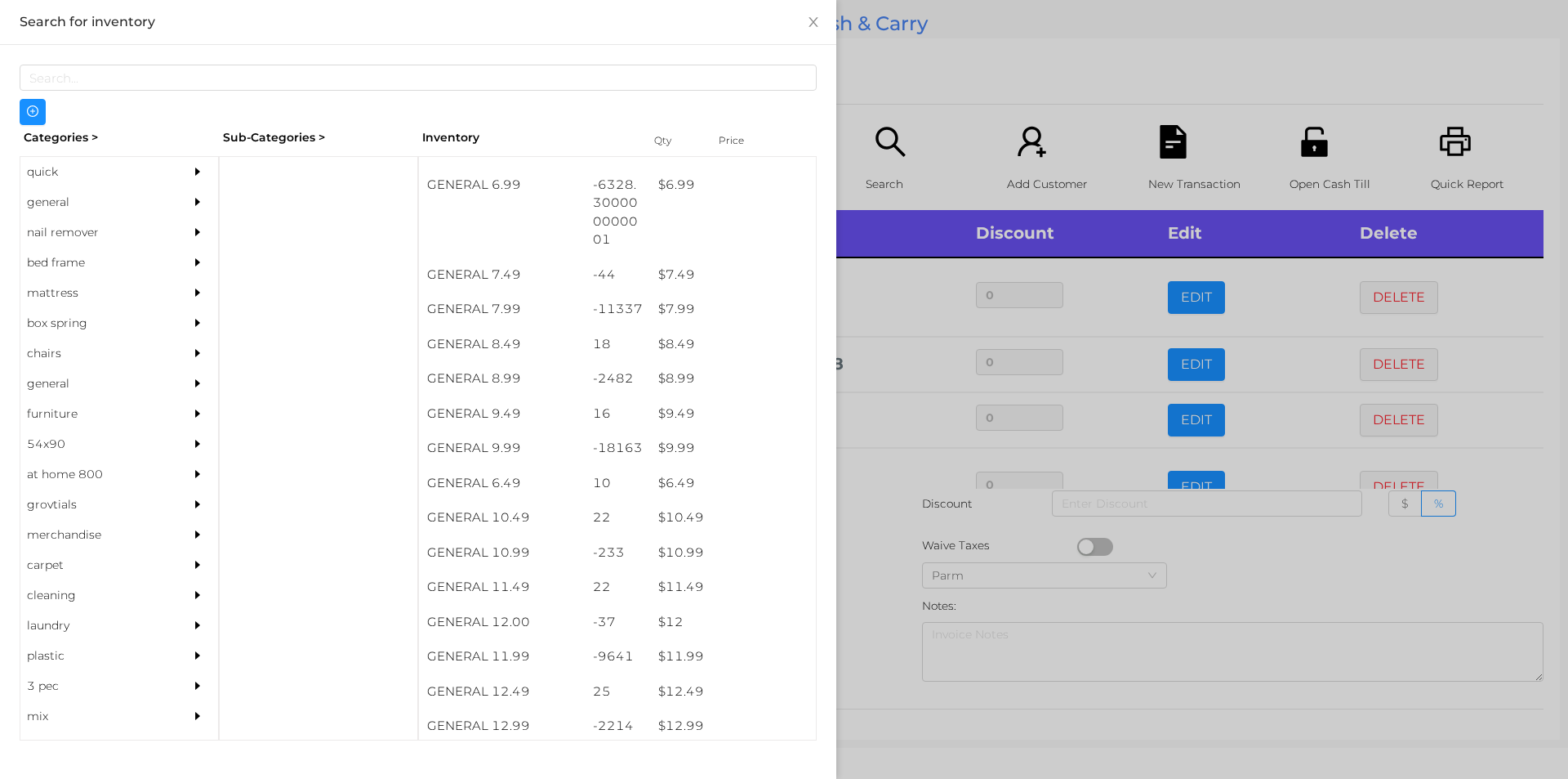
scroll to position [731, 0]
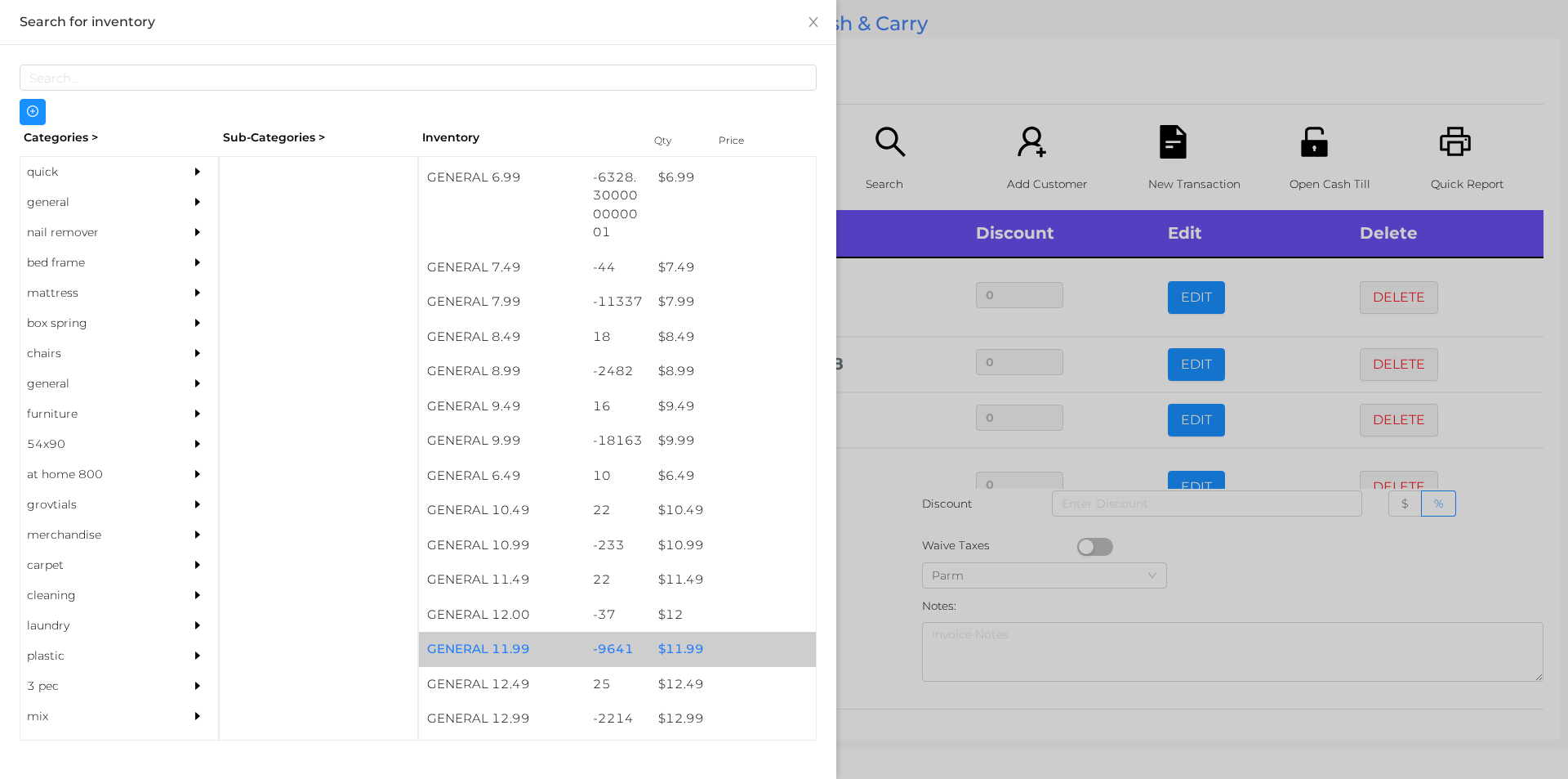
click at [660, 646] on div "$ 11.99" at bounding box center [734, 650] width 166 height 35
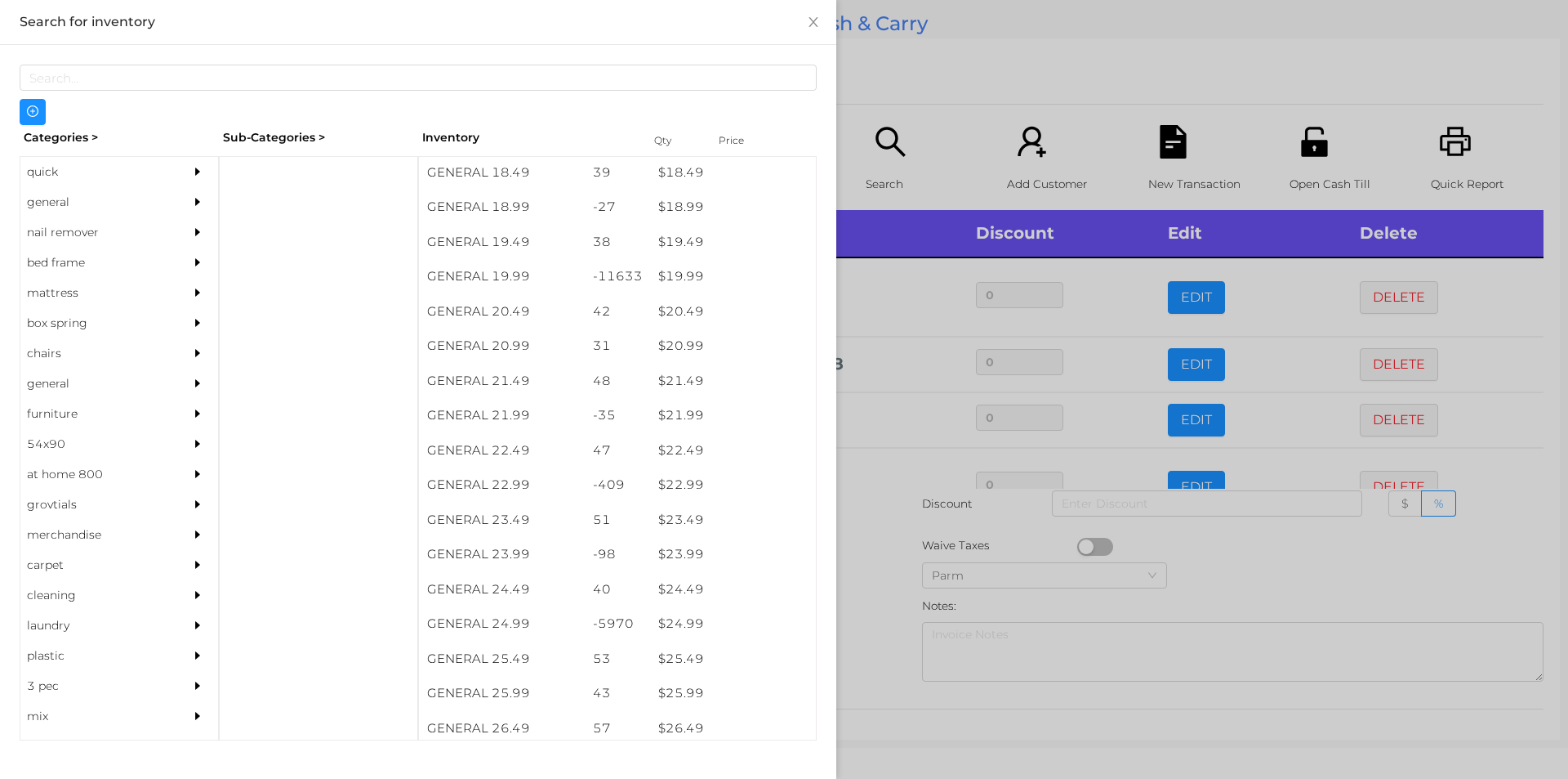
scroll to position [1658, 0]
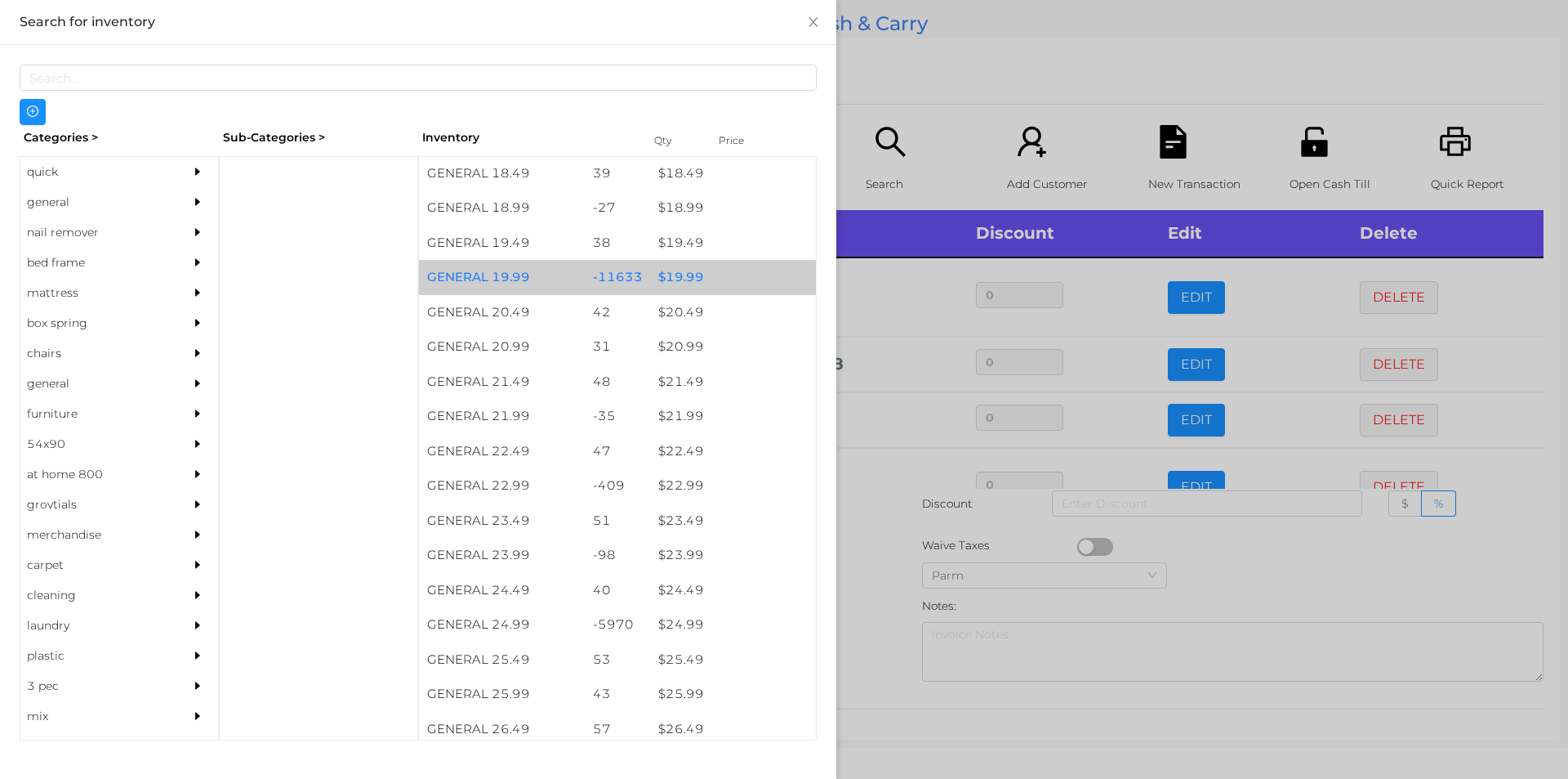
click at [676, 273] on div "$ 19.99" at bounding box center [734, 278] width 166 height 35
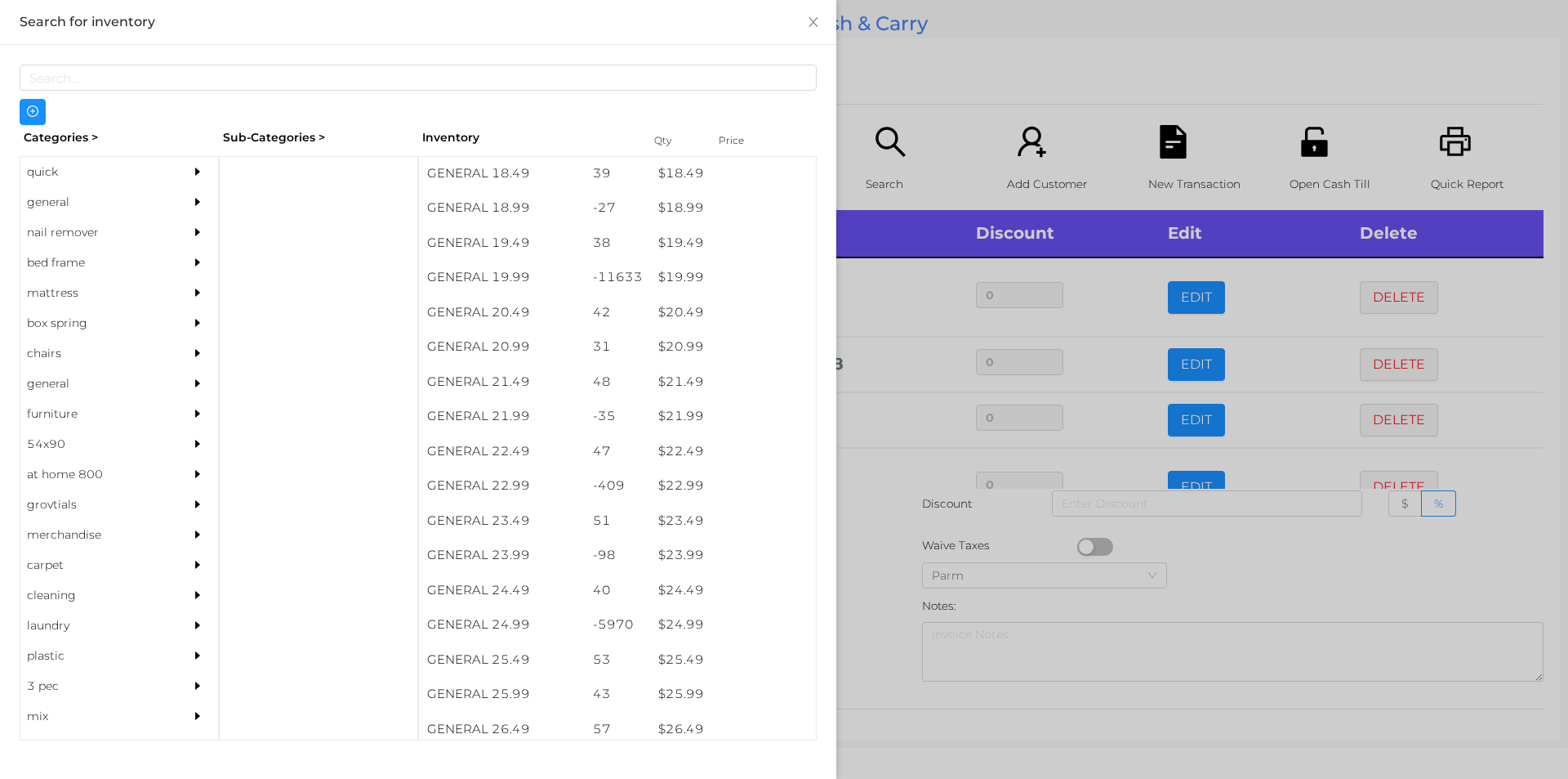
click at [900, 607] on div at bounding box center [784, 390] width 1568 height 779
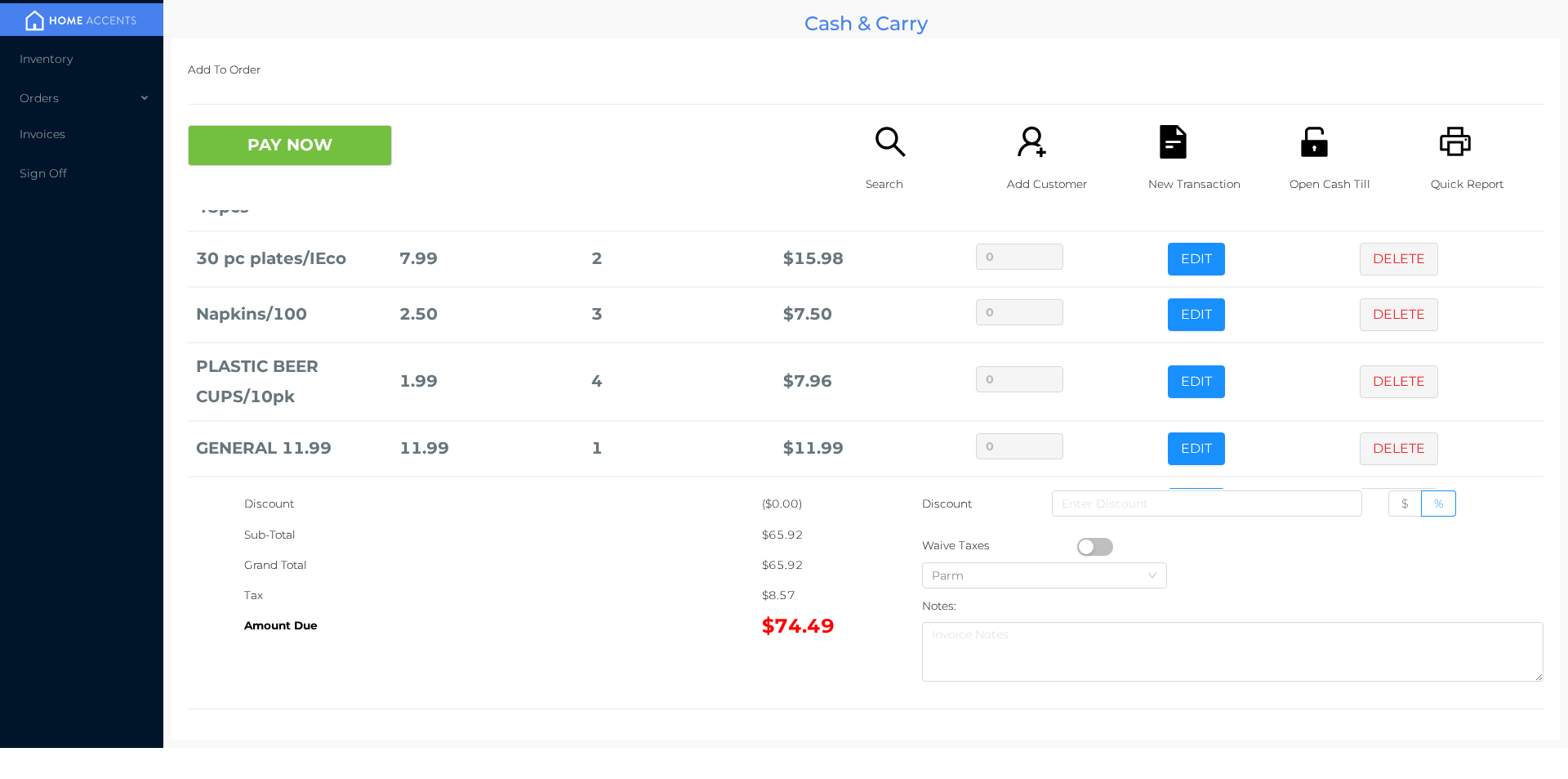
scroll to position [166, 0]
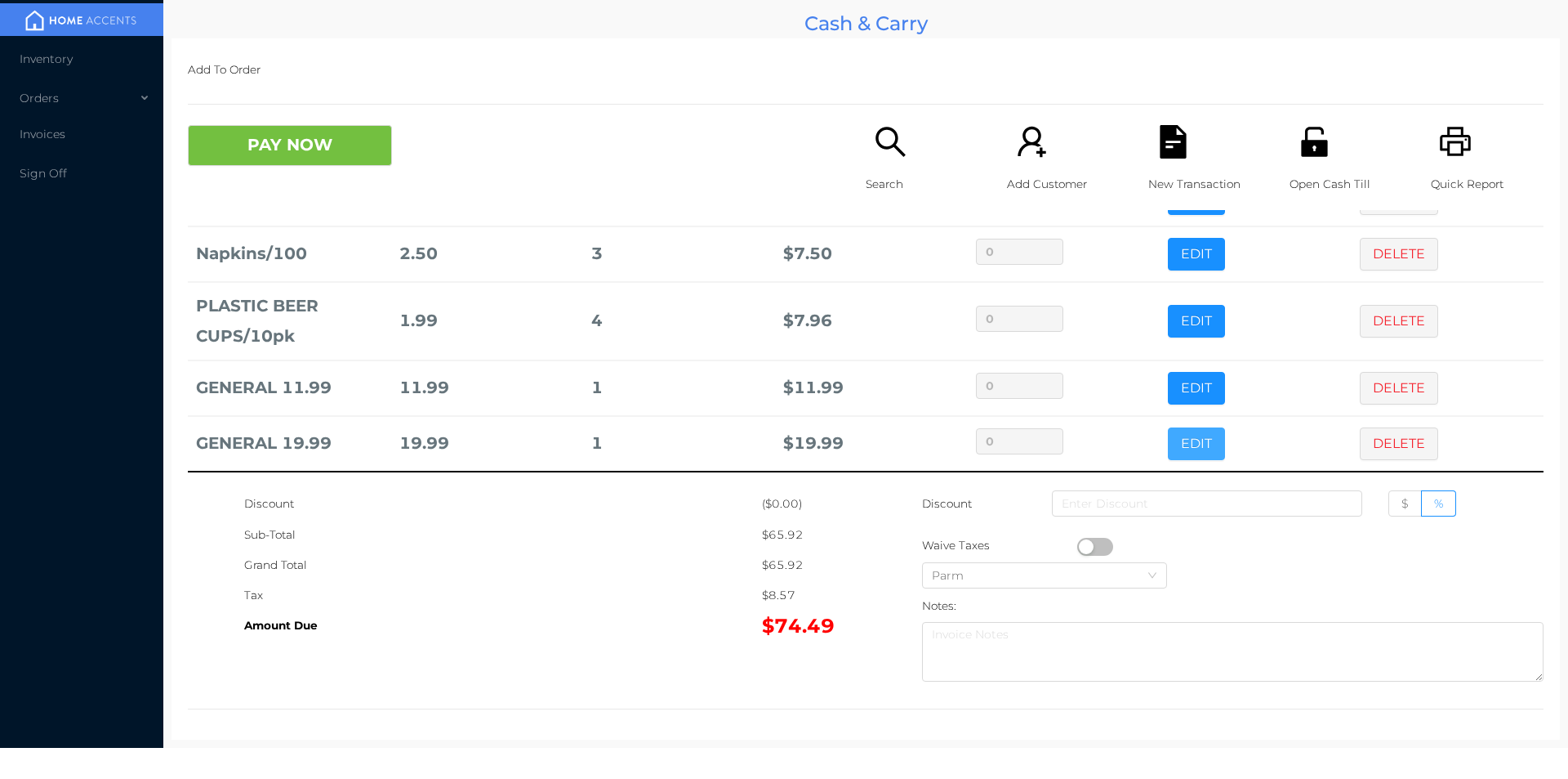
click at [1187, 443] on button "EDIT" at bounding box center [1196, 443] width 57 height 32
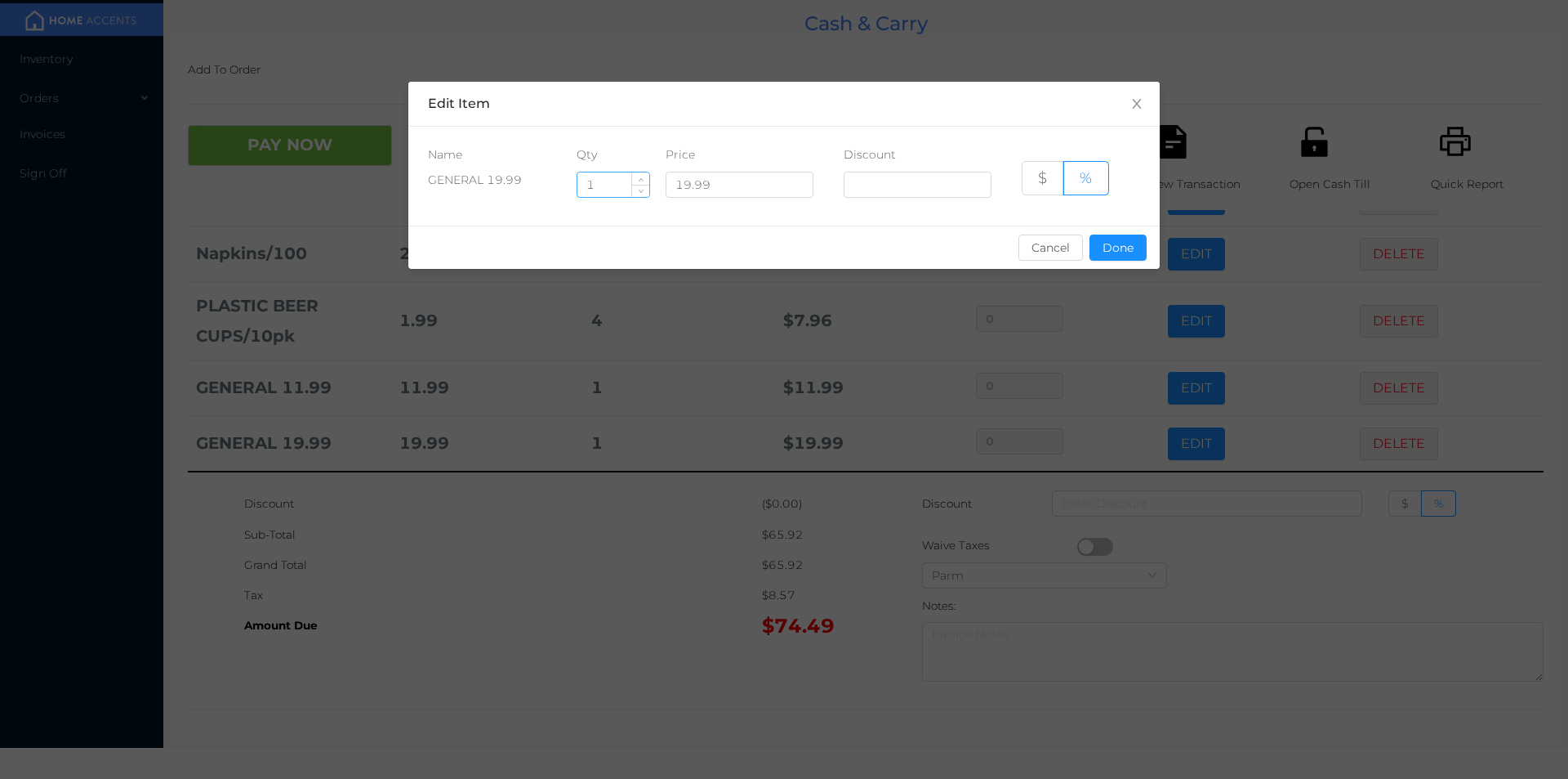
click at [612, 181] on input "1" at bounding box center [612, 184] width 71 height 24
type input "10"
click at [1119, 255] on button "Done" at bounding box center [1118, 248] width 57 height 26
type input "0%"
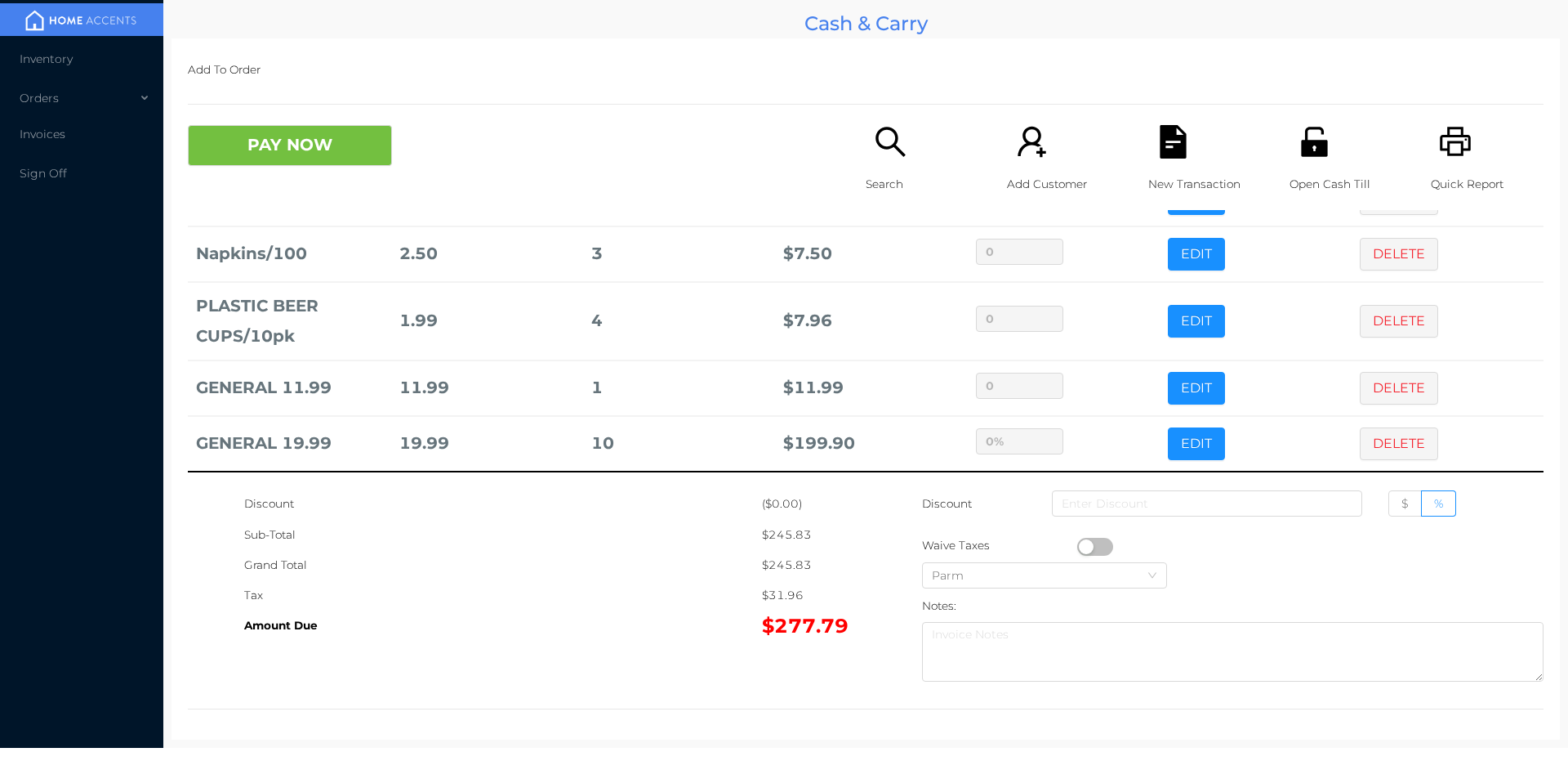
click at [628, 566] on div "Grand Total" at bounding box center [503, 565] width 517 height 30
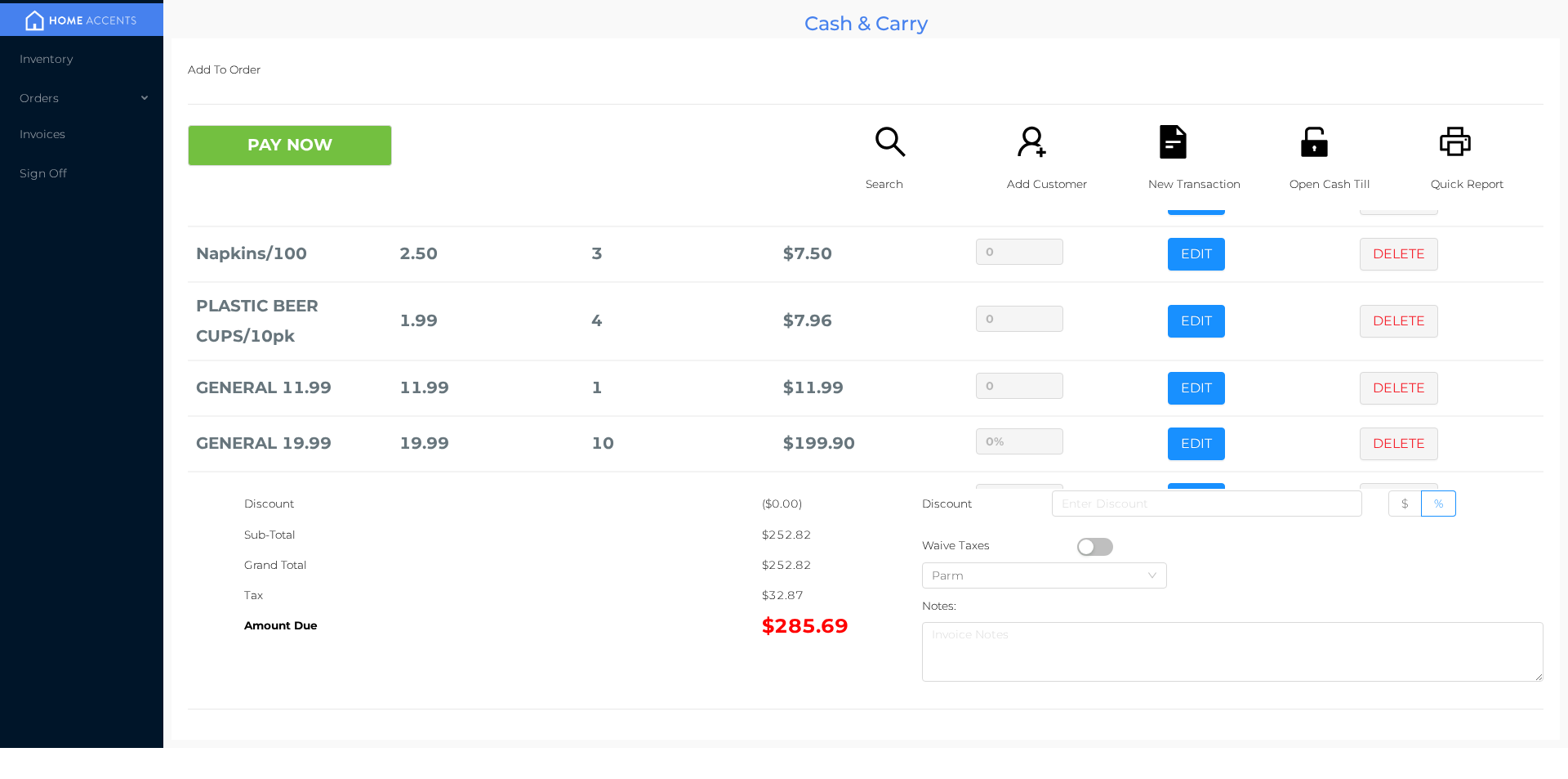
scroll to position [221, 0]
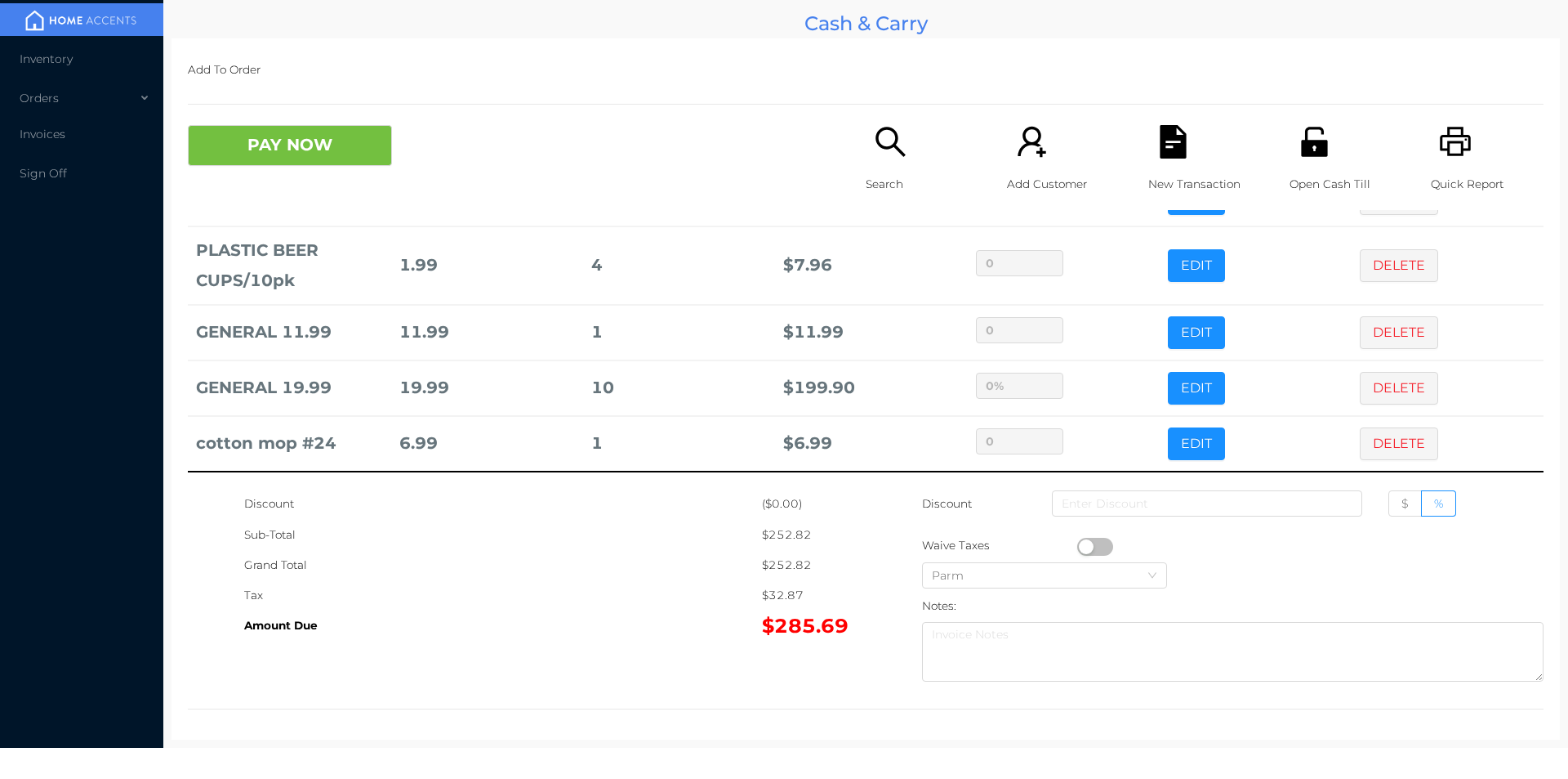
click at [1374, 325] on button "DELETE" at bounding box center [1399, 332] width 78 height 32
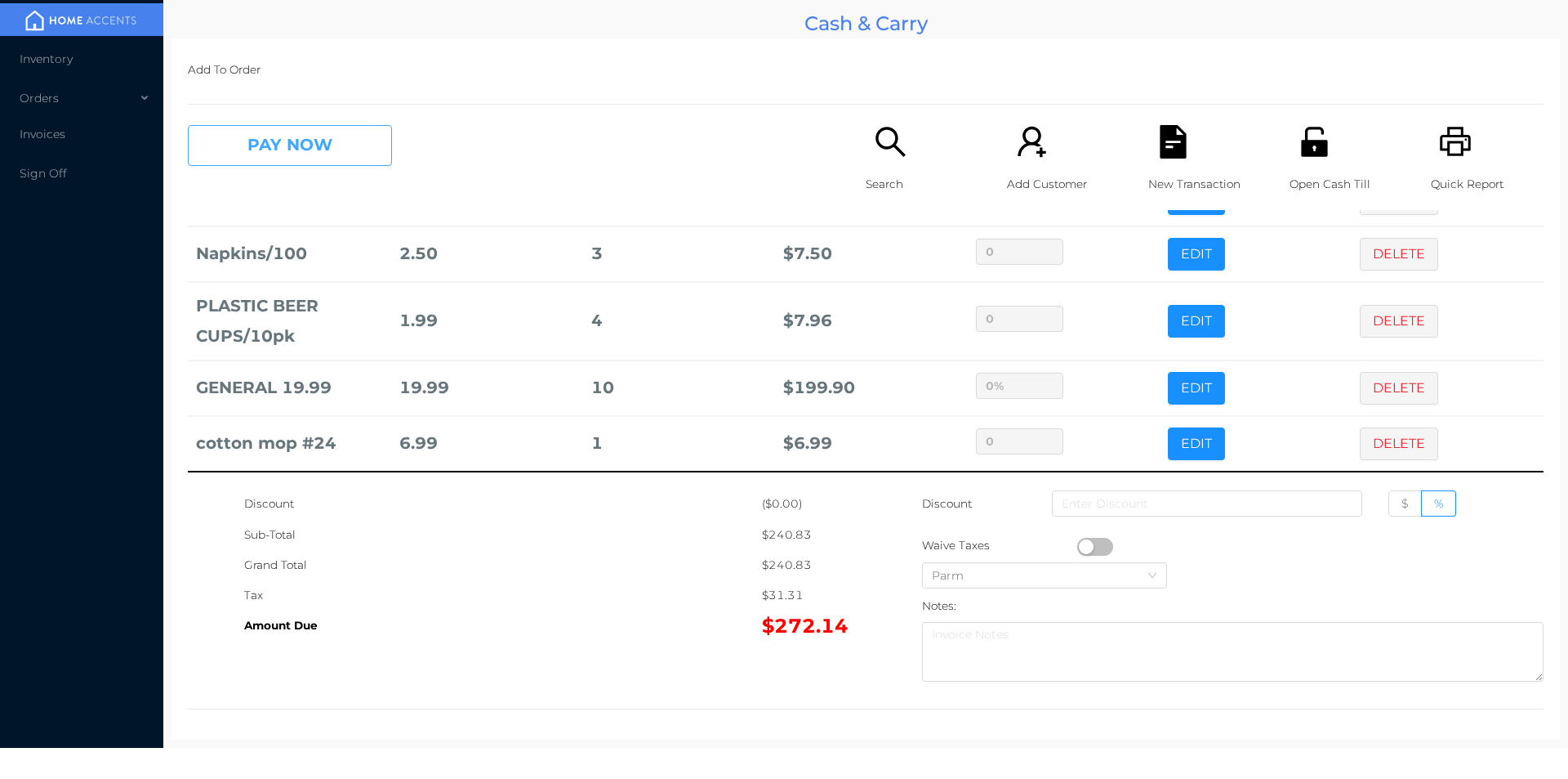
click at [258, 137] on button "PAY NOW" at bounding box center [290, 146] width 204 height 41
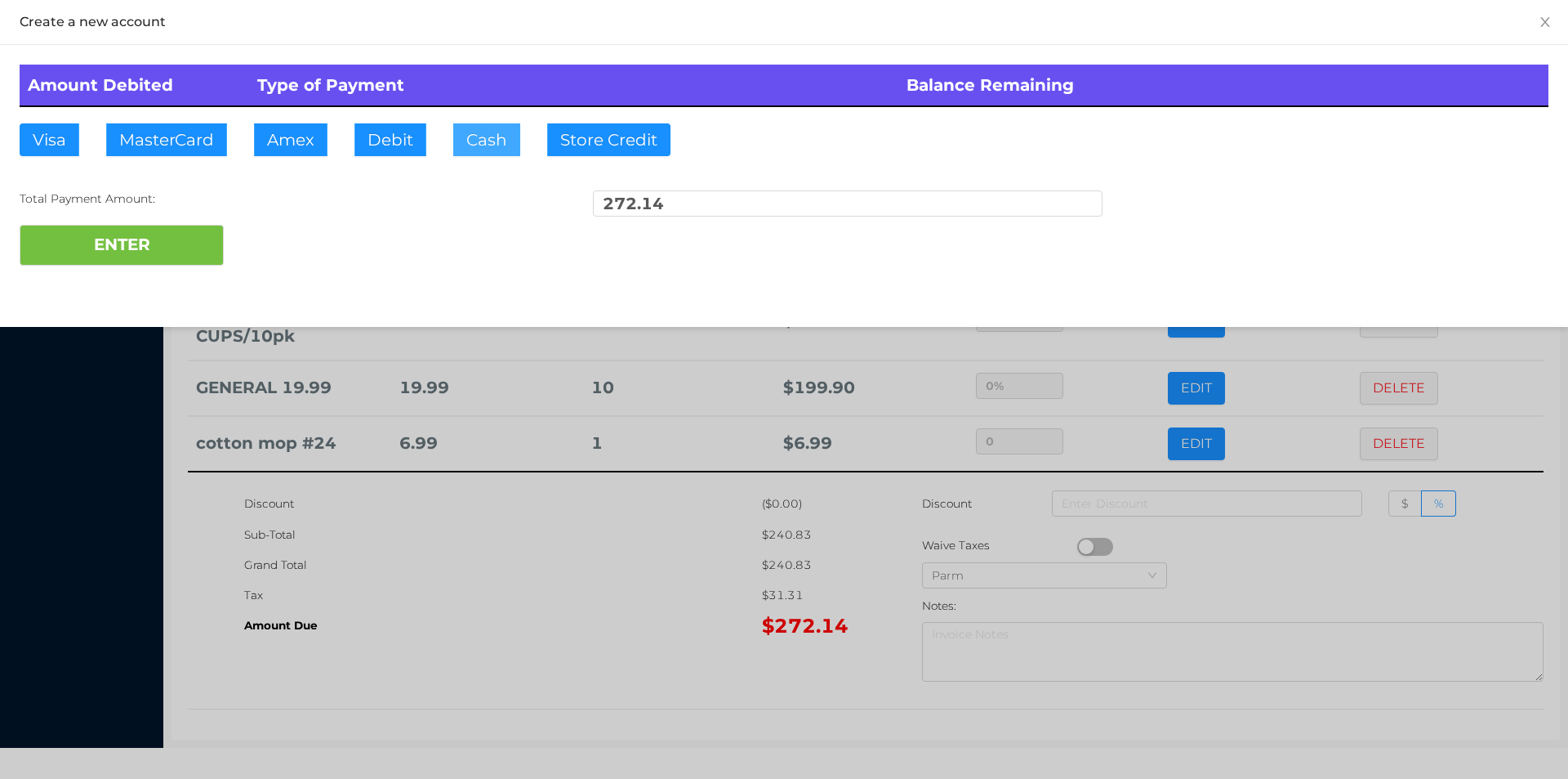
click at [474, 138] on button "Cash" at bounding box center [486, 139] width 67 height 32
type input "280."
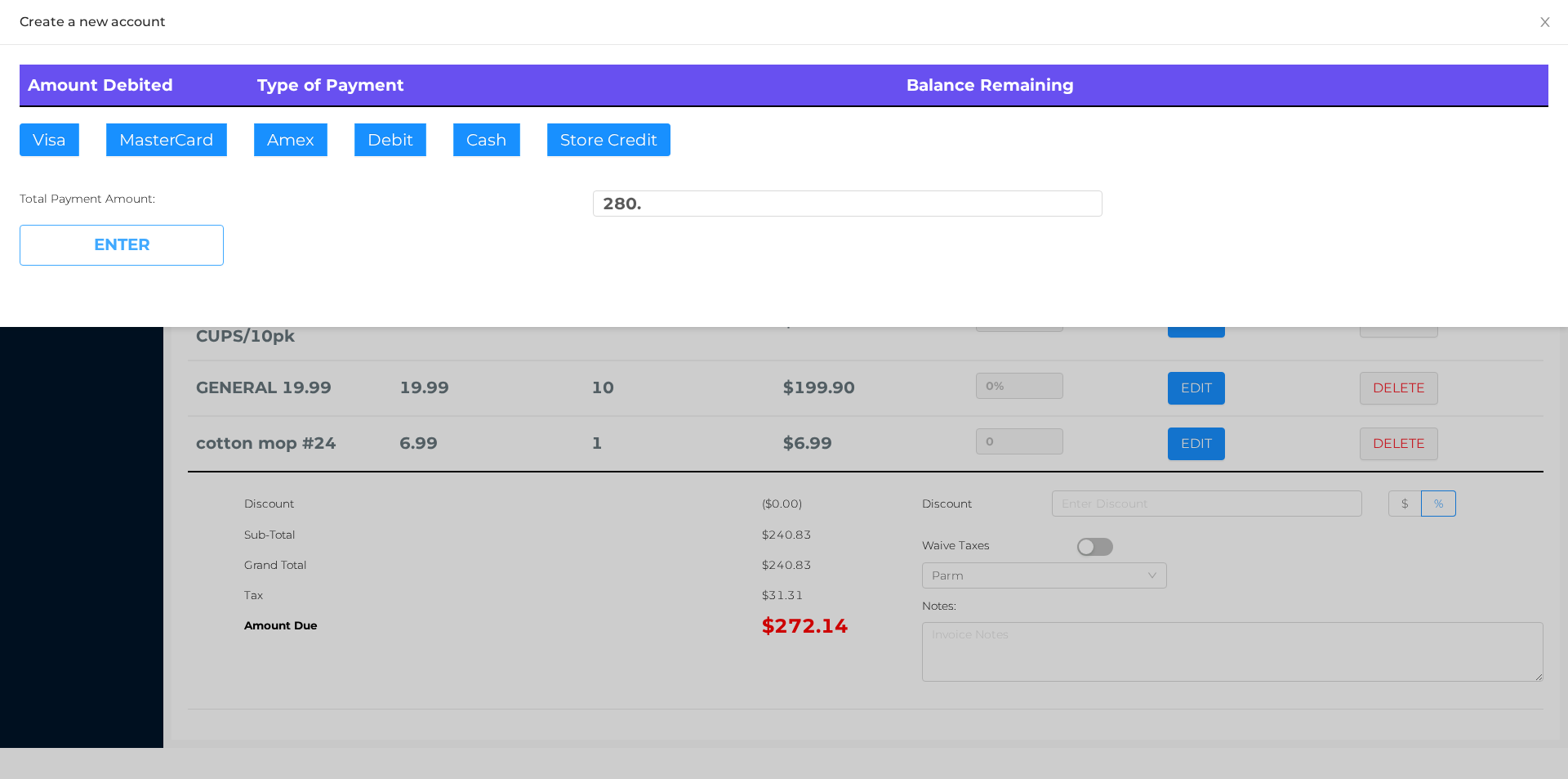
click at [170, 247] on button "ENTER" at bounding box center [121, 246] width 204 height 41
type input "0"
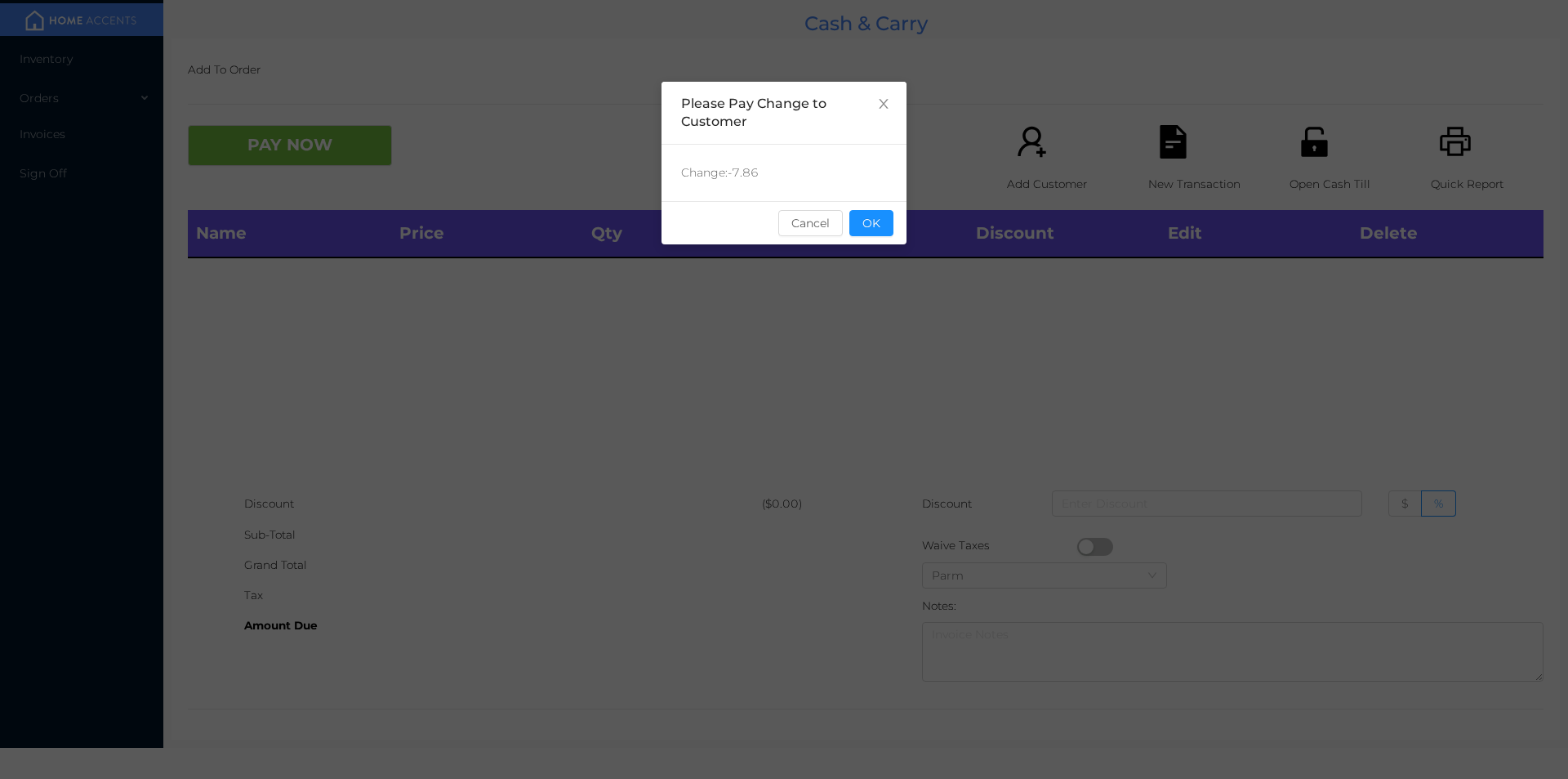
scroll to position [0, 0]
click at [879, 219] on button "OK" at bounding box center [872, 223] width 44 height 26
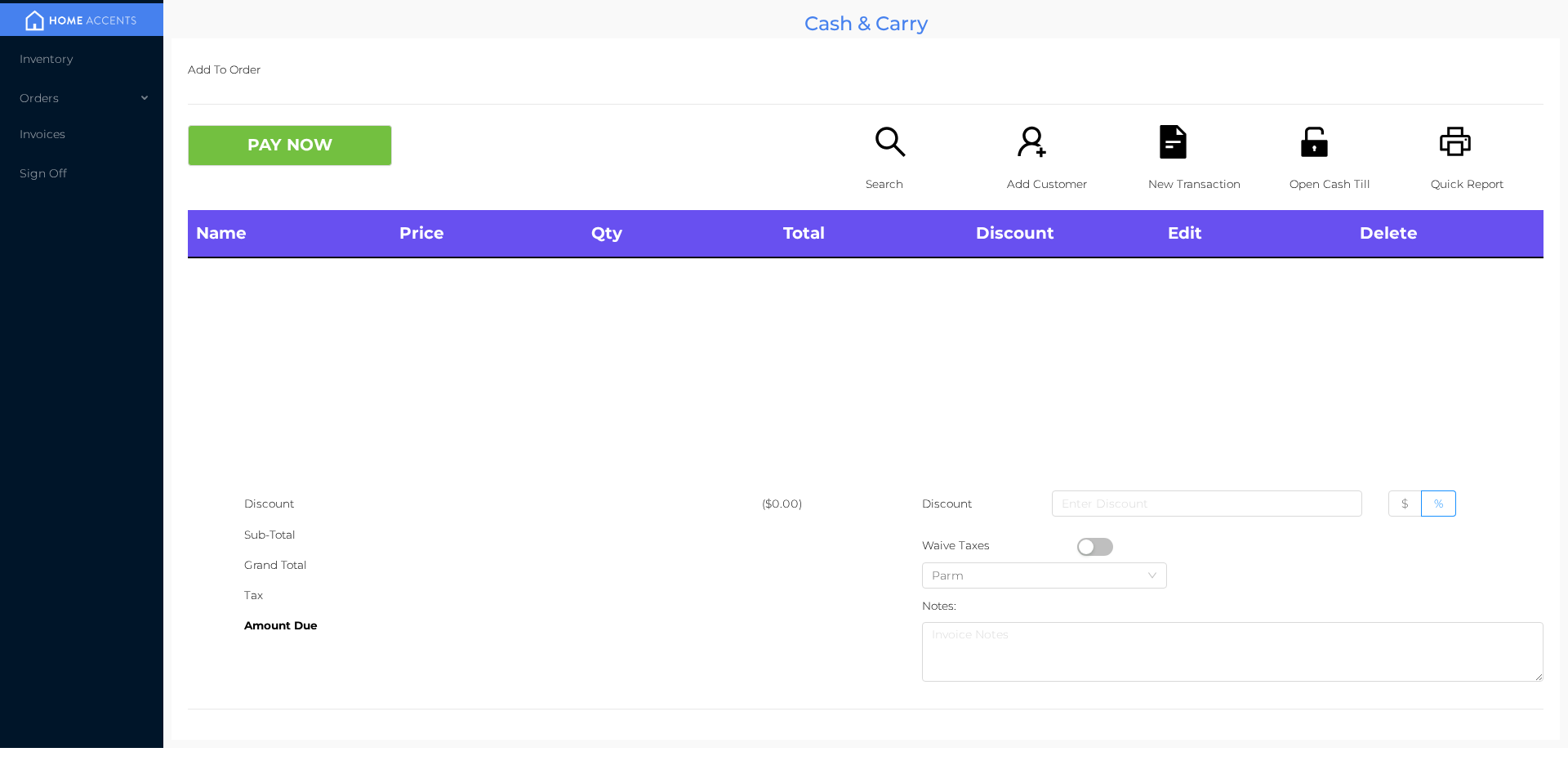
click at [886, 275] on div "Name Price Qty Total Discount Edit Delete" at bounding box center [866, 349] width 1356 height 279
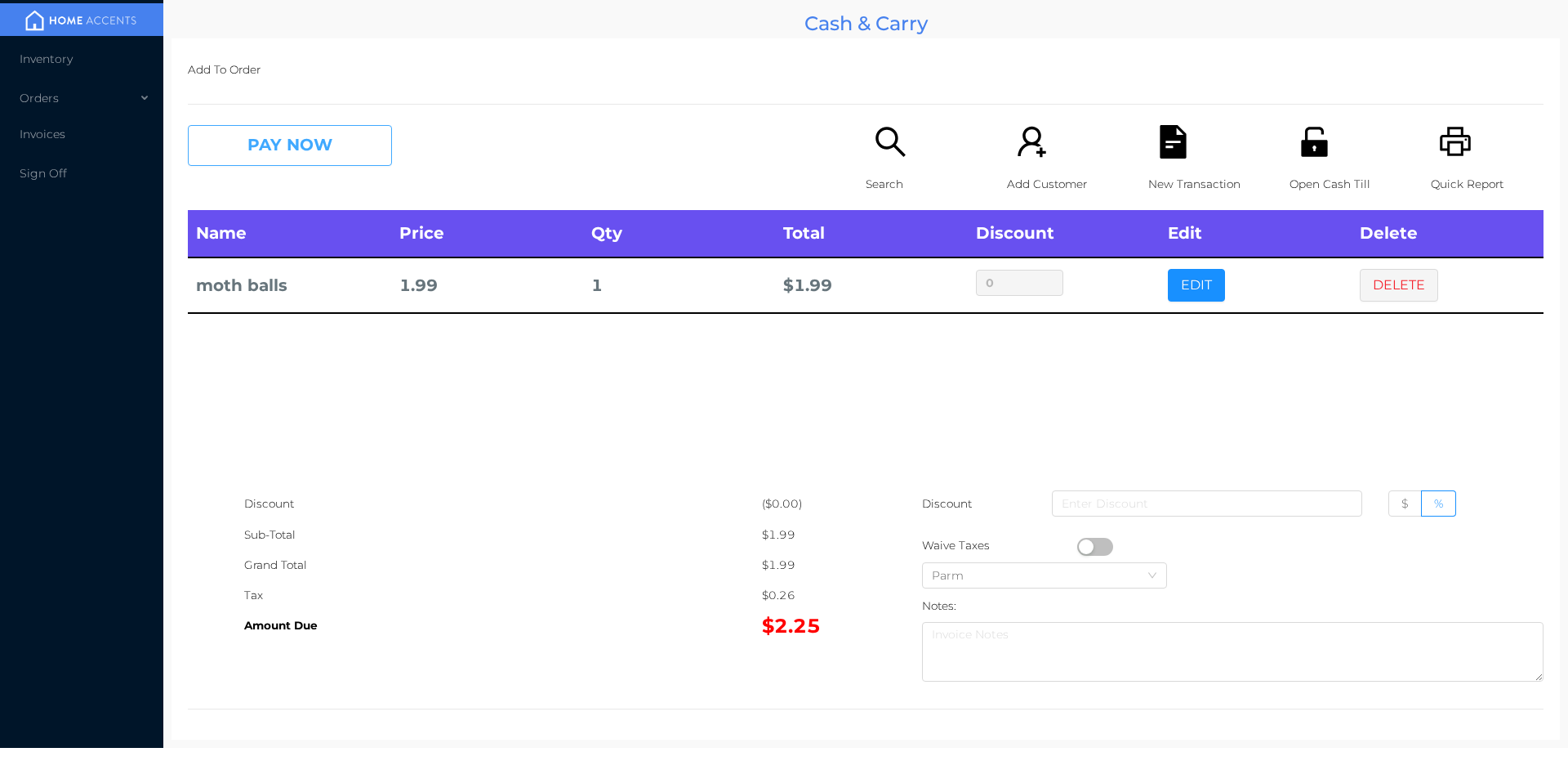
click at [349, 131] on button "PAY NOW" at bounding box center [290, 146] width 204 height 41
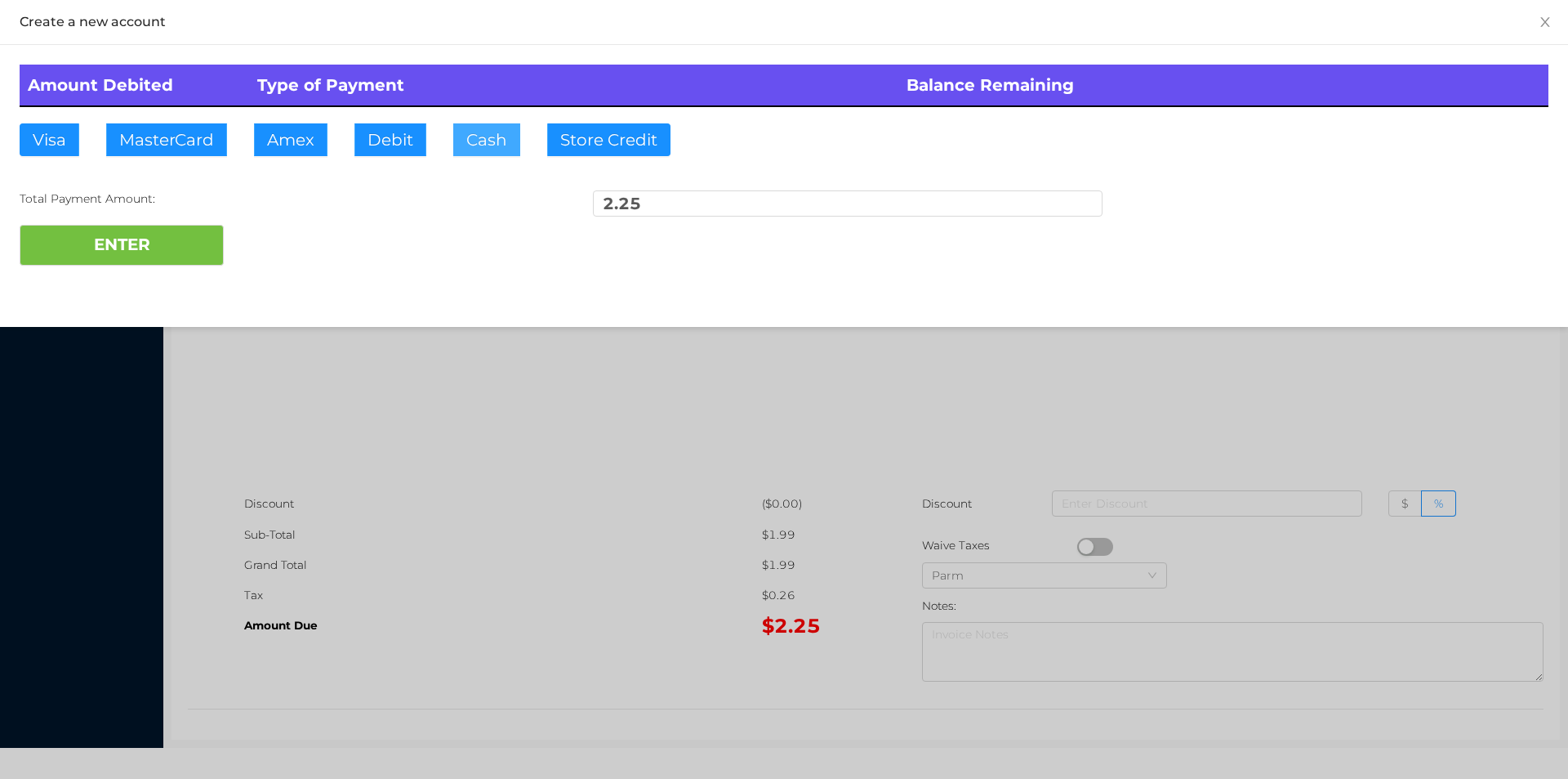
click at [497, 139] on button "Cash" at bounding box center [486, 139] width 67 height 32
click at [175, 239] on button "ENTER" at bounding box center [121, 246] width 204 height 41
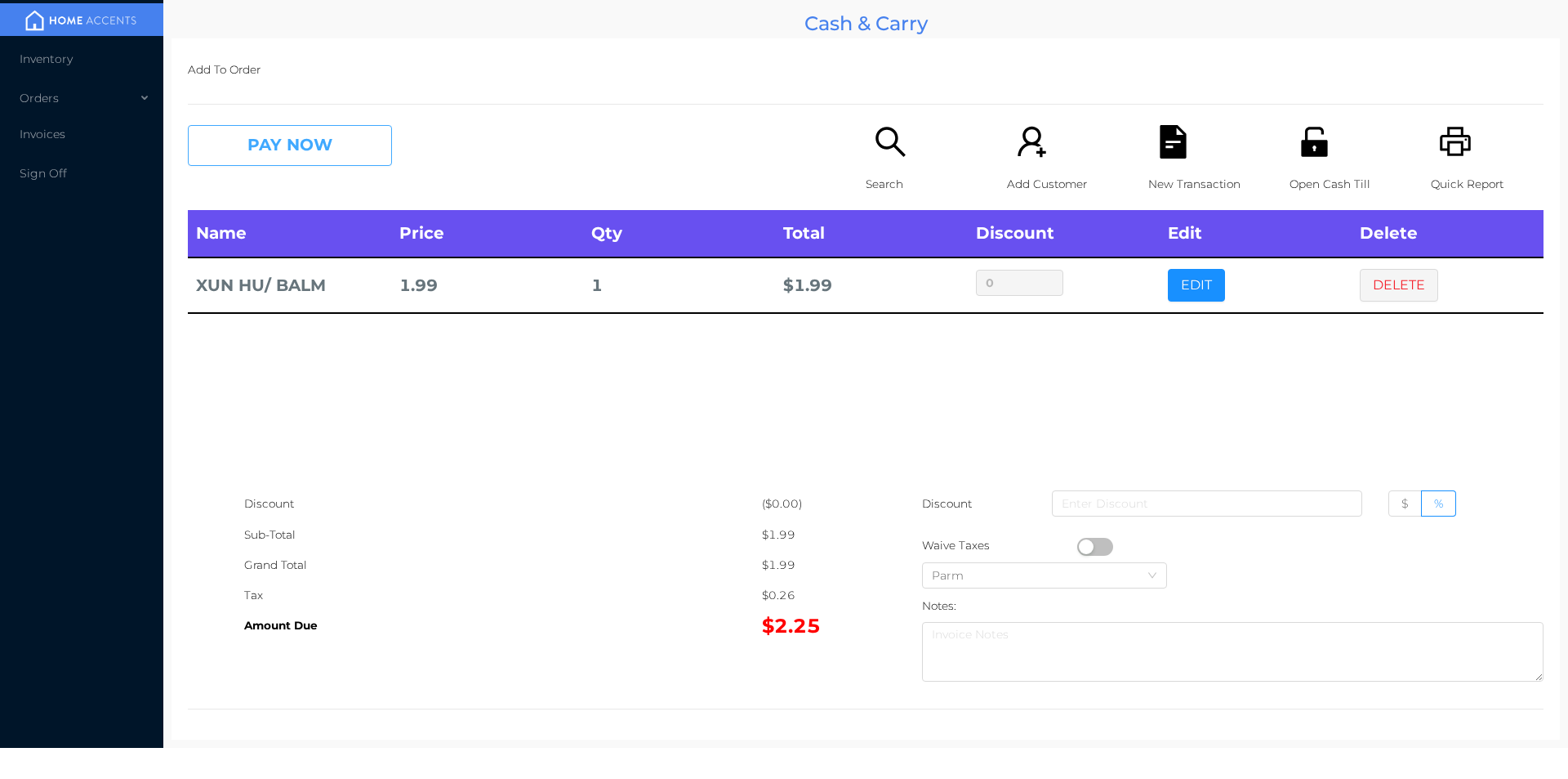
click at [248, 157] on button "PAY NOW" at bounding box center [290, 146] width 204 height 41
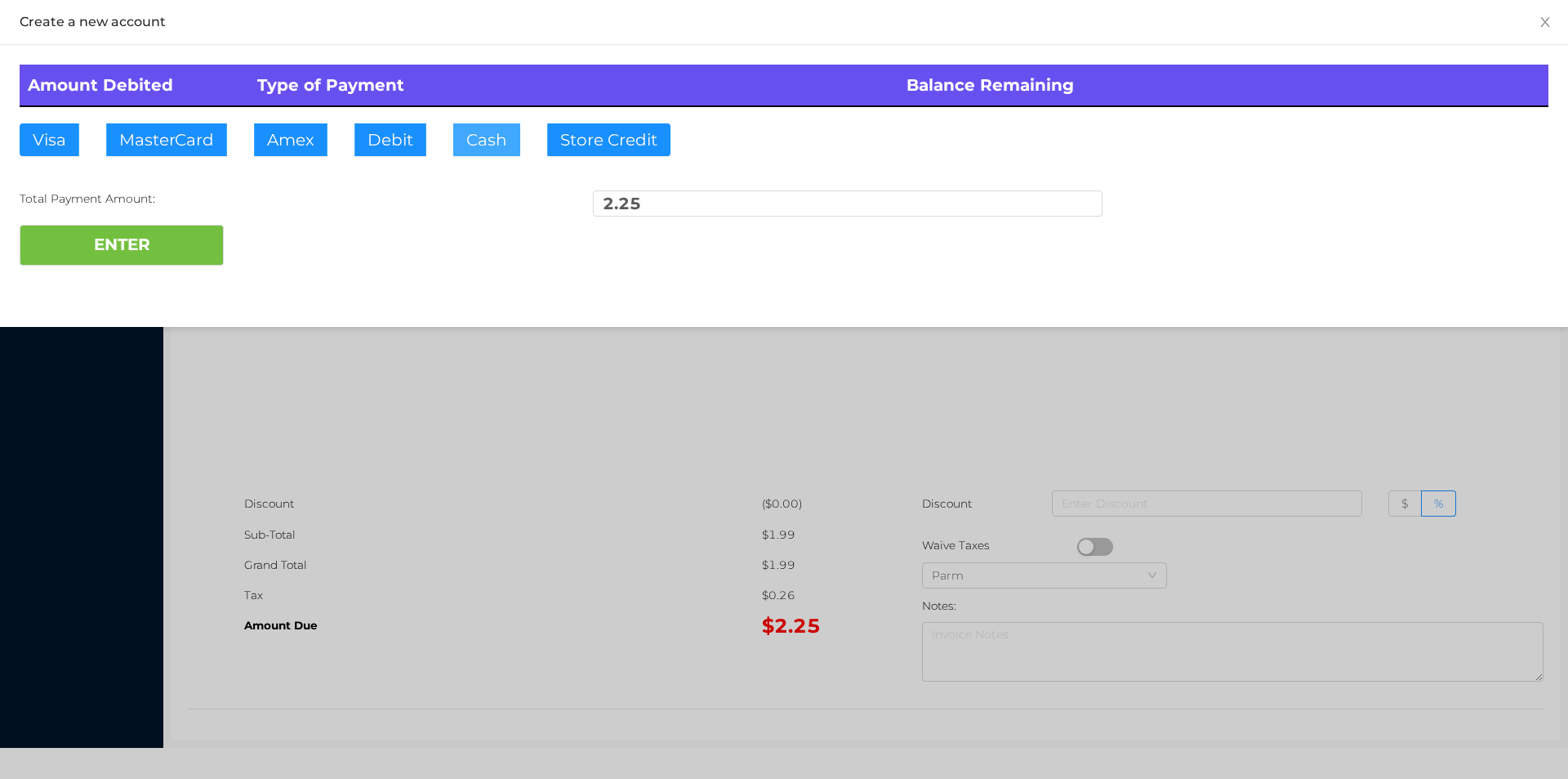
click at [486, 142] on button "Cash" at bounding box center [486, 139] width 67 height 32
click at [113, 253] on button "ENTER" at bounding box center [121, 246] width 204 height 41
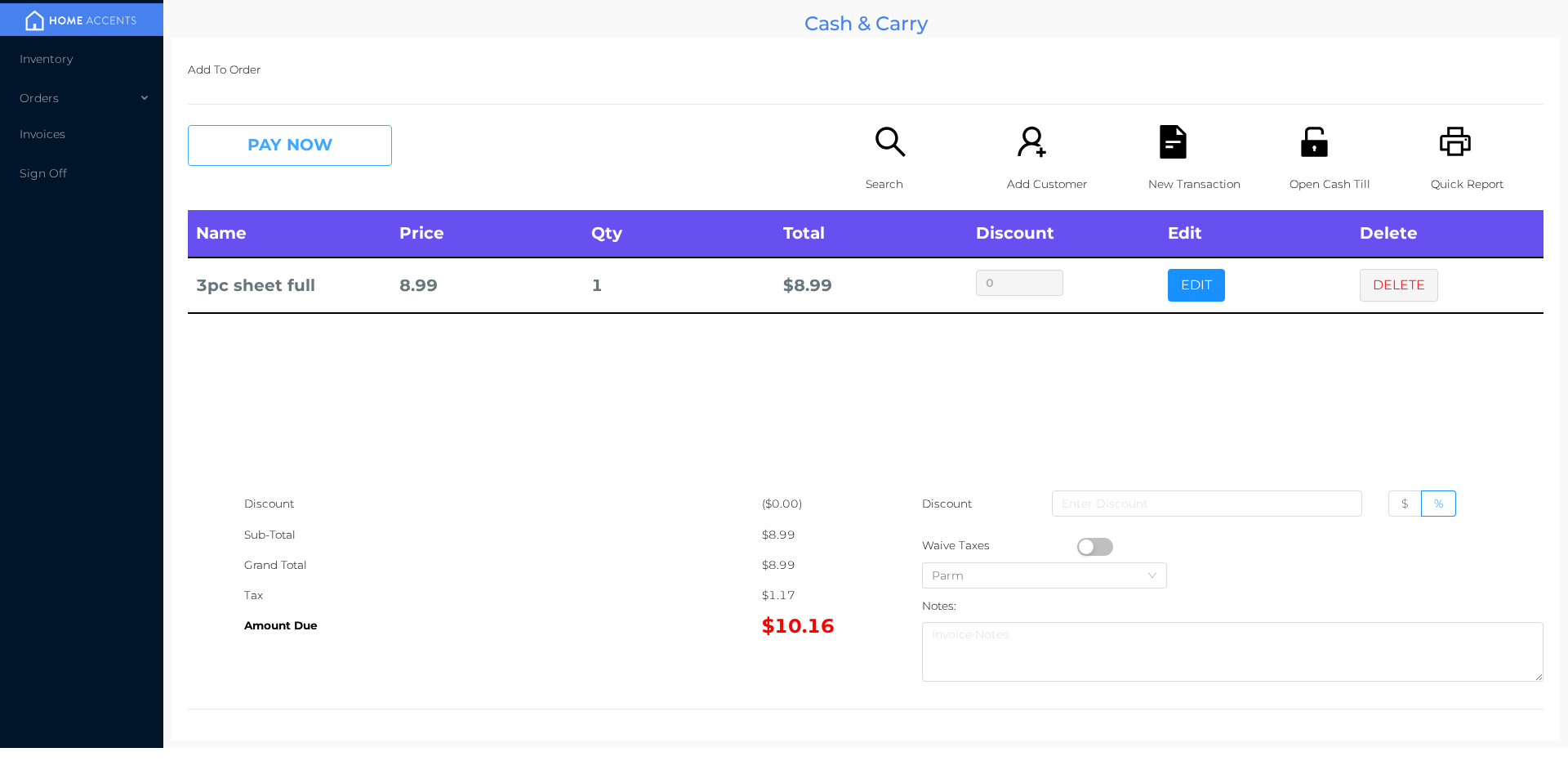
click at [324, 160] on button "PAY NOW" at bounding box center [290, 146] width 204 height 41
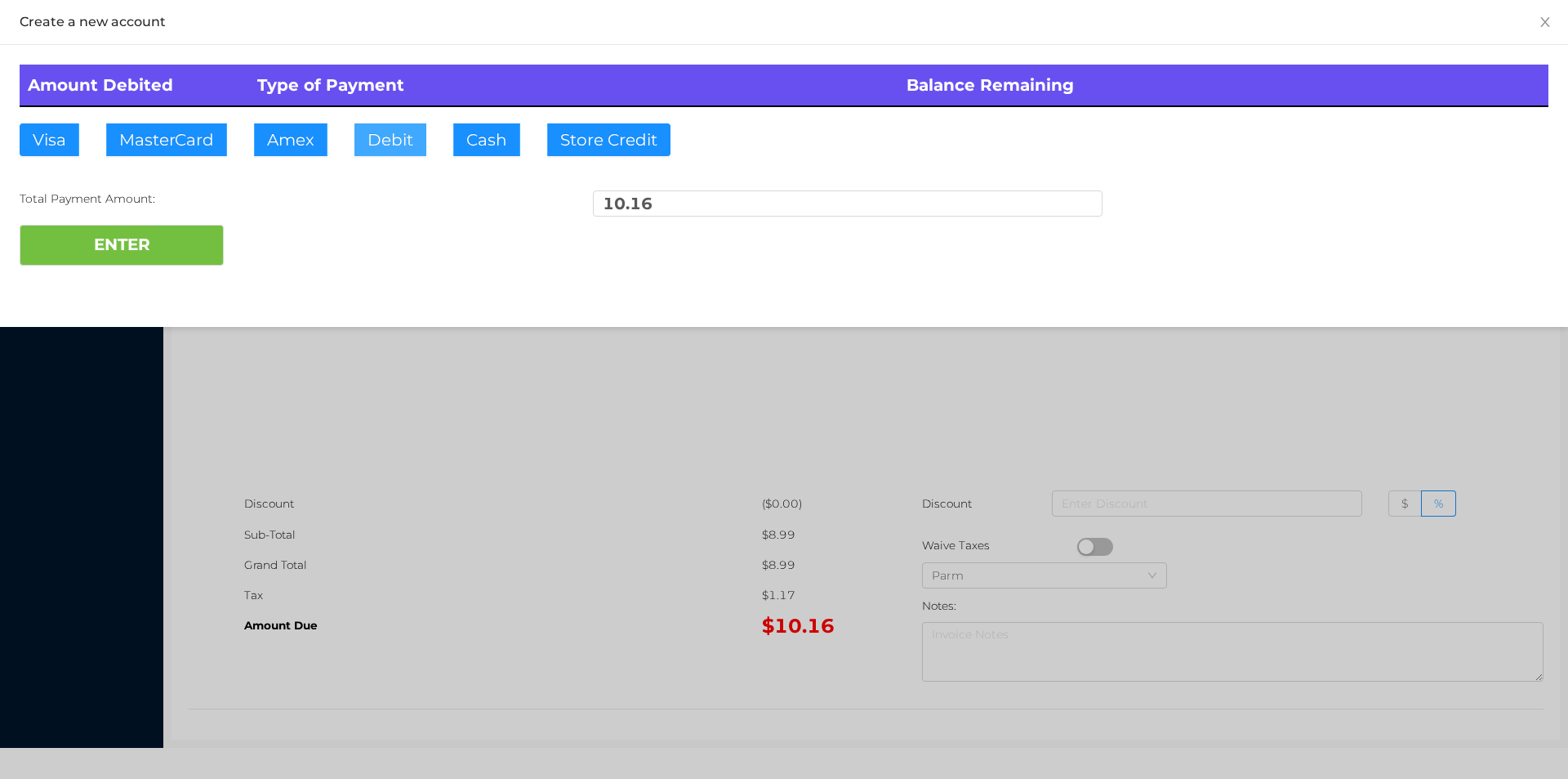
click at [389, 134] on button "Debit" at bounding box center [389, 139] width 71 height 32
click at [192, 236] on button "ENTER" at bounding box center [121, 246] width 204 height 41
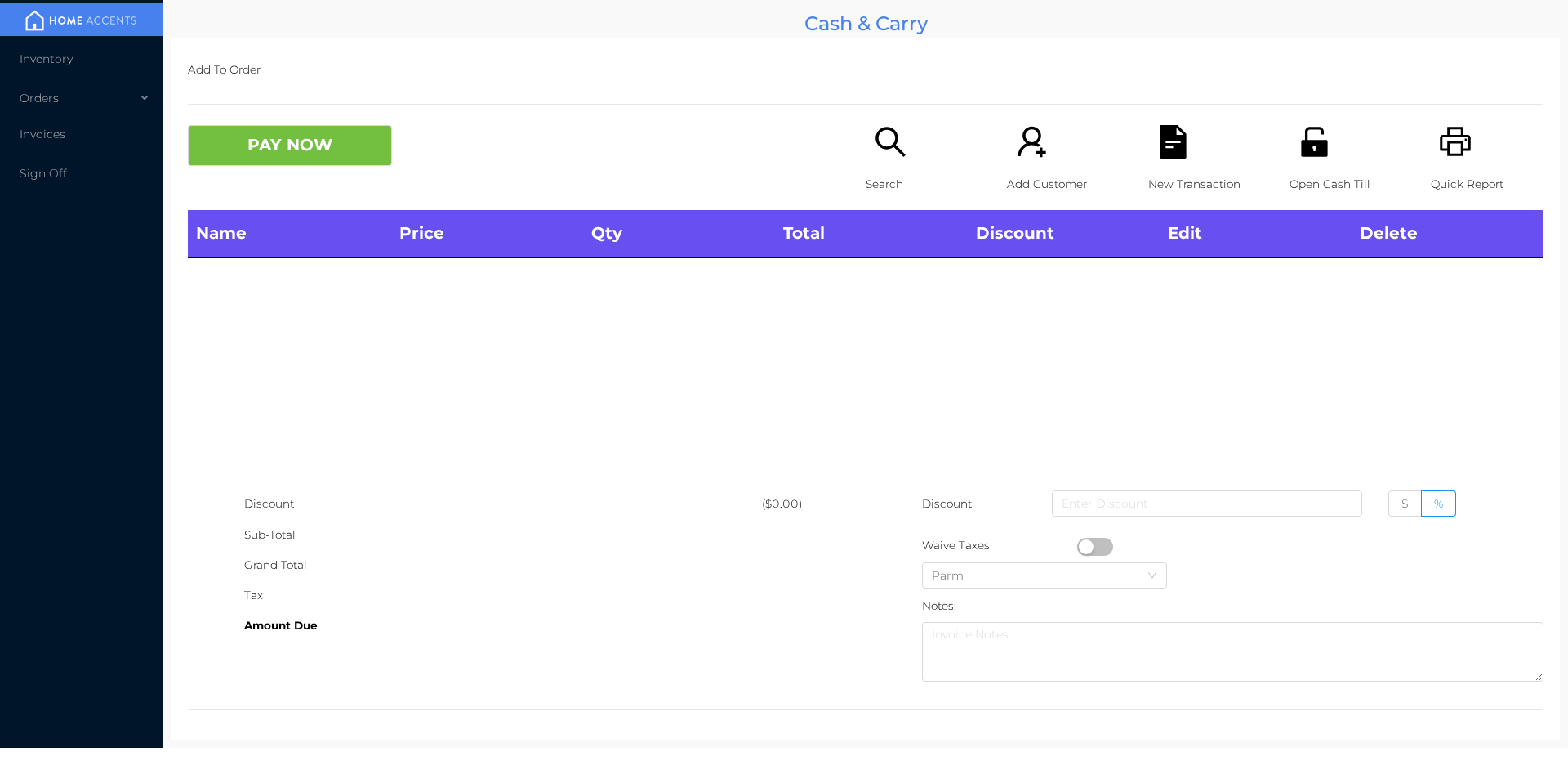
click at [870, 191] on p "Search" at bounding box center [921, 184] width 112 height 30
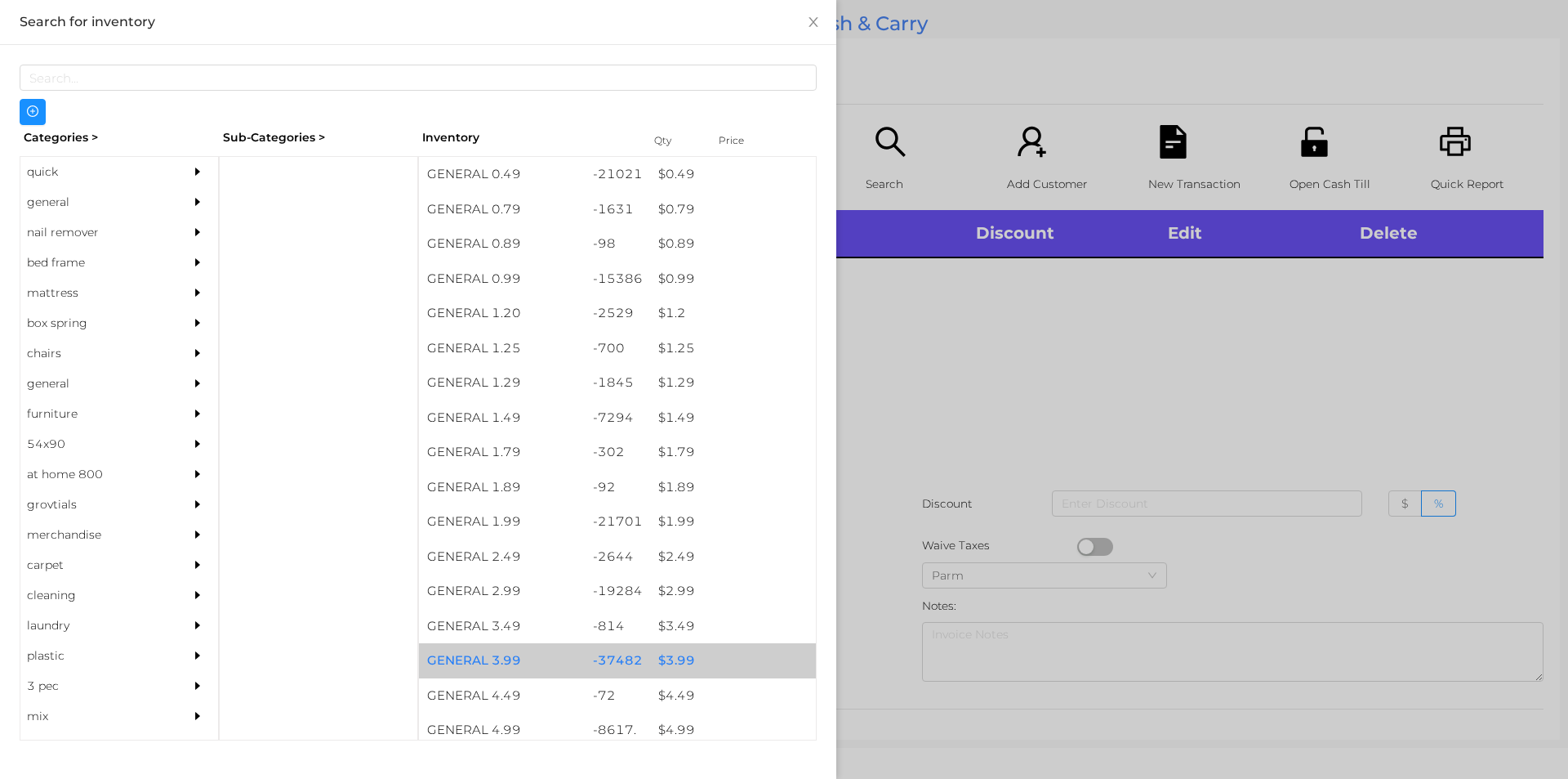
click at [667, 663] on div "$ 3.99" at bounding box center [734, 661] width 166 height 35
click at [665, 659] on div "$ 3.99" at bounding box center [734, 661] width 166 height 35
click at [670, 664] on div "$ 3.99" at bounding box center [734, 661] width 166 height 35
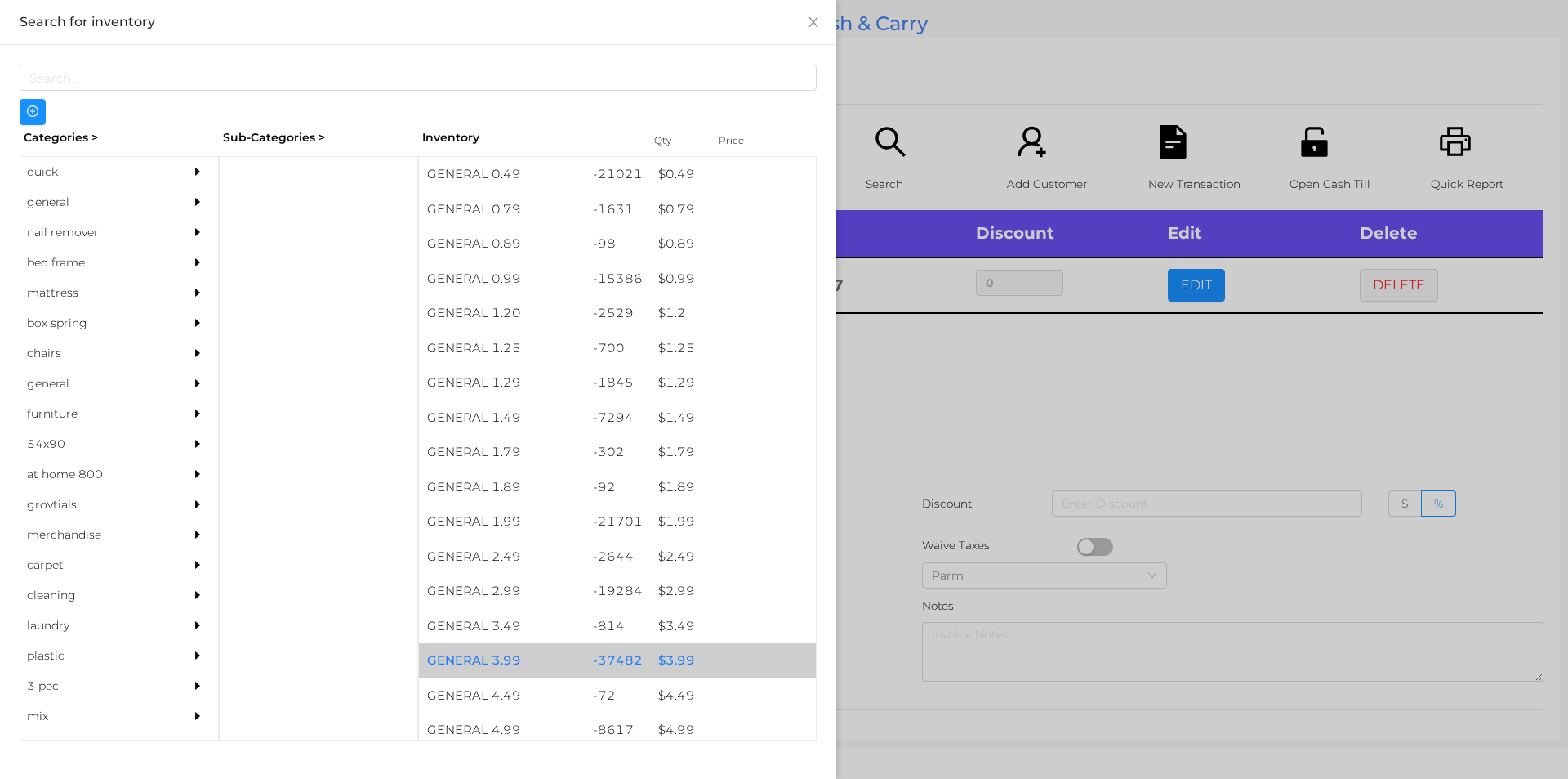
click at [667, 660] on div "$ 3.99" at bounding box center [734, 661] width 166 height 35
click at [661, 657] on div "$ 3.99" at bounding box center [734, 661] width 166 height 35
click at [651, 661] on div "$ 3.99" at bounding box center [734, 661] width 166 height 35
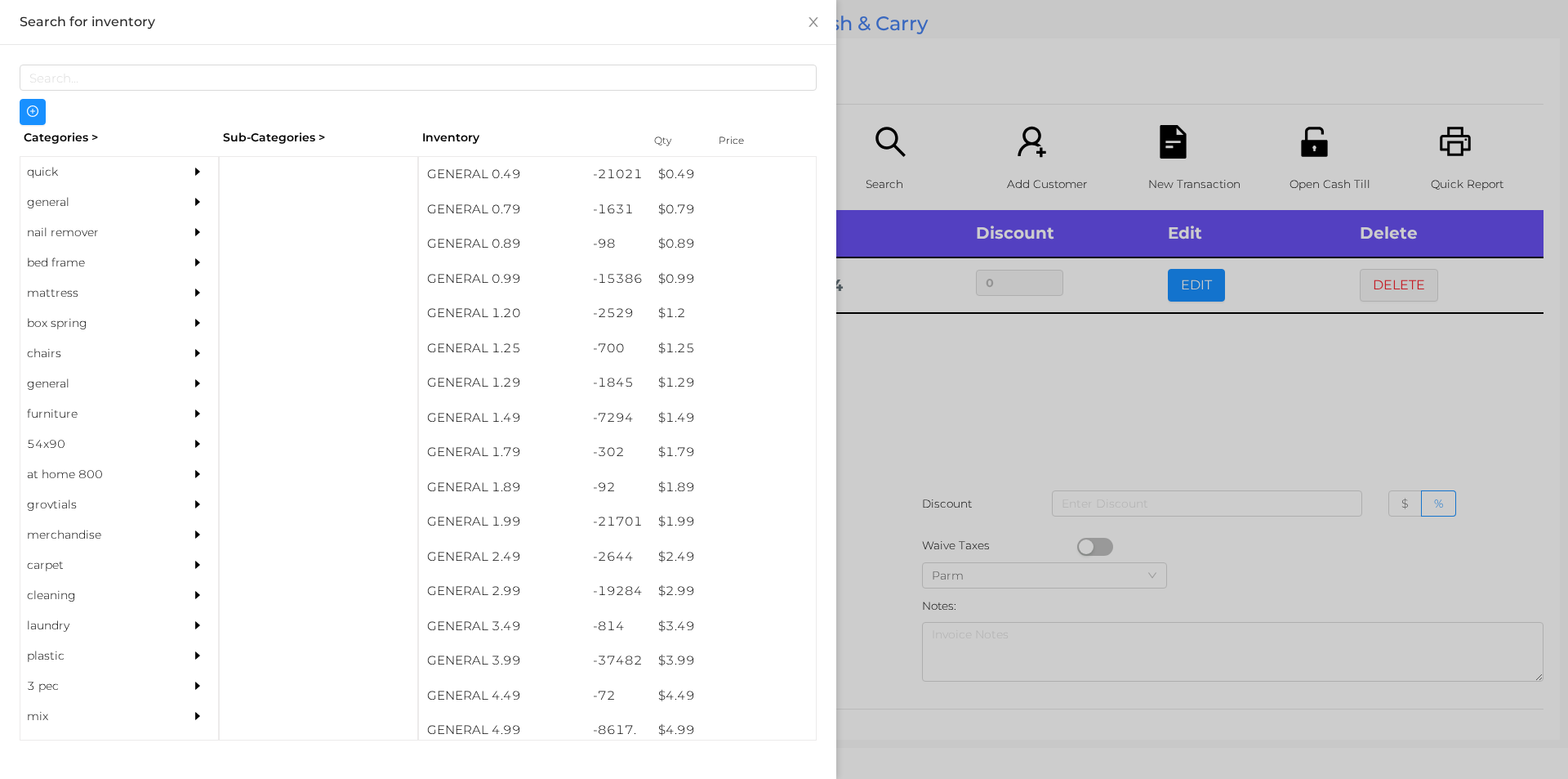
click at [970, 390] on div at bounding box center [784, 390] width 1568 height 779
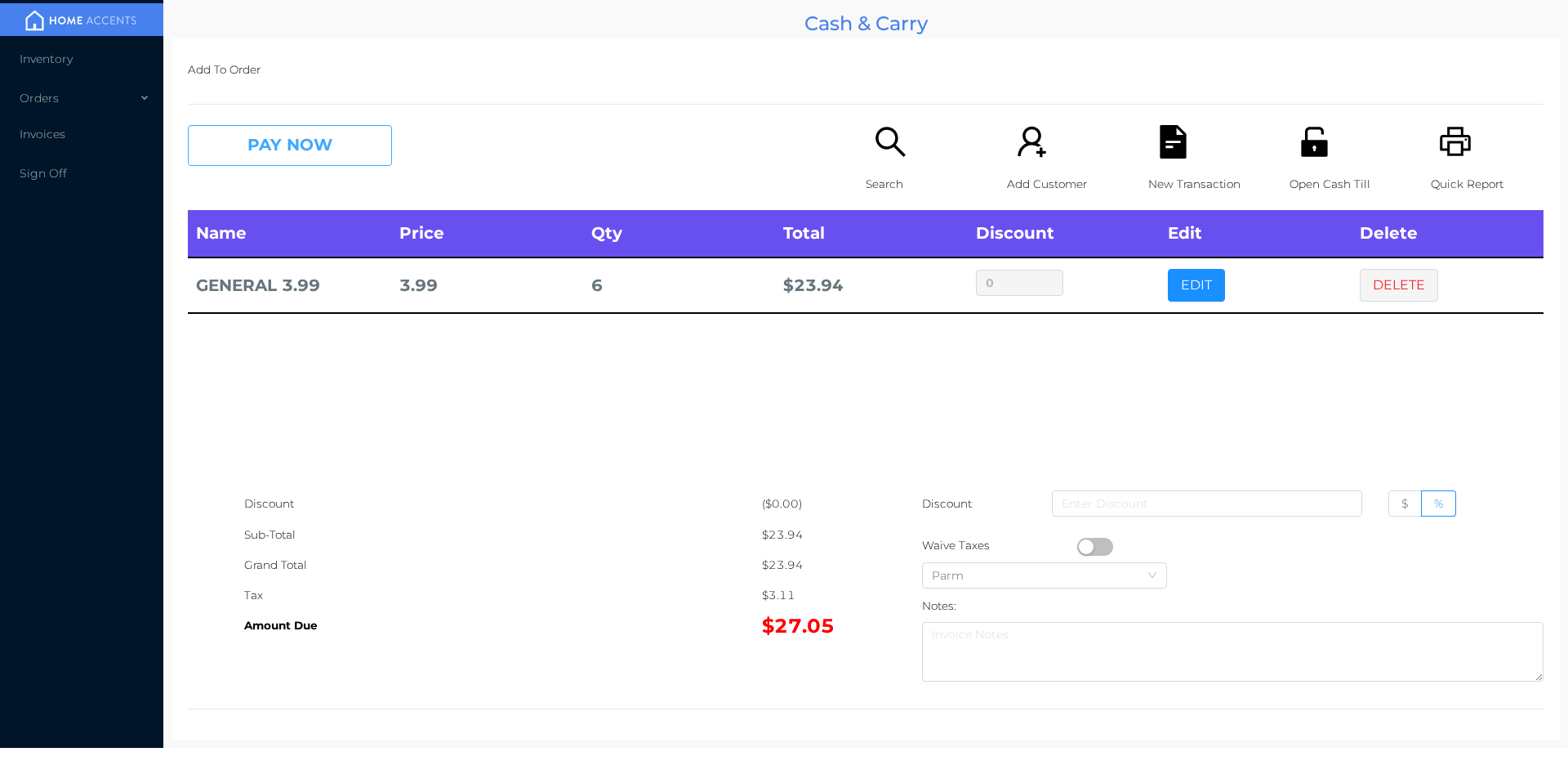
click at [262, 147] on button "PAY NOW" at bounding box center [290, 146] width 204 height 41
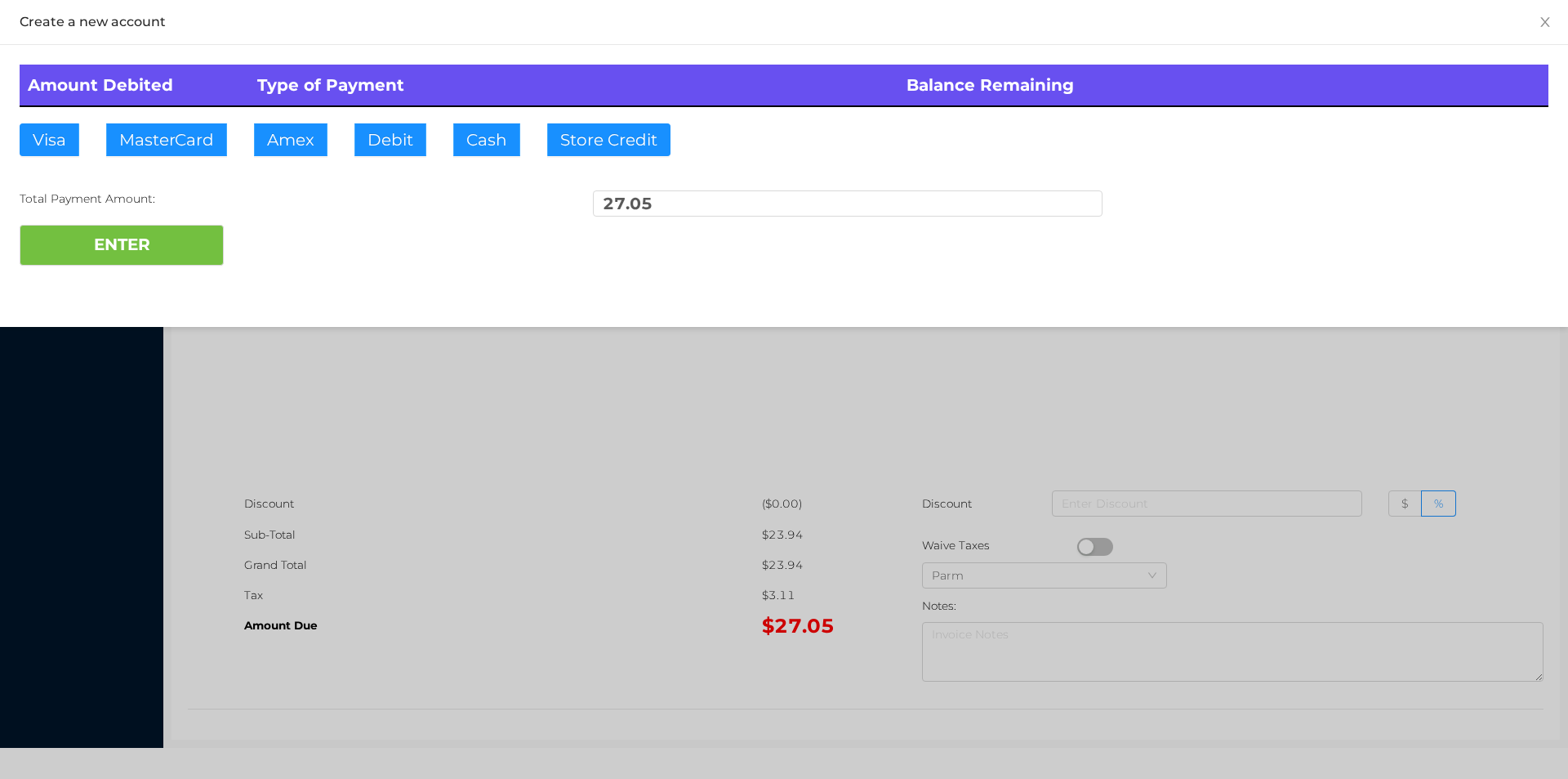
click at [582, 453] on div at bounding box center [784, 390] width 1568 height 779
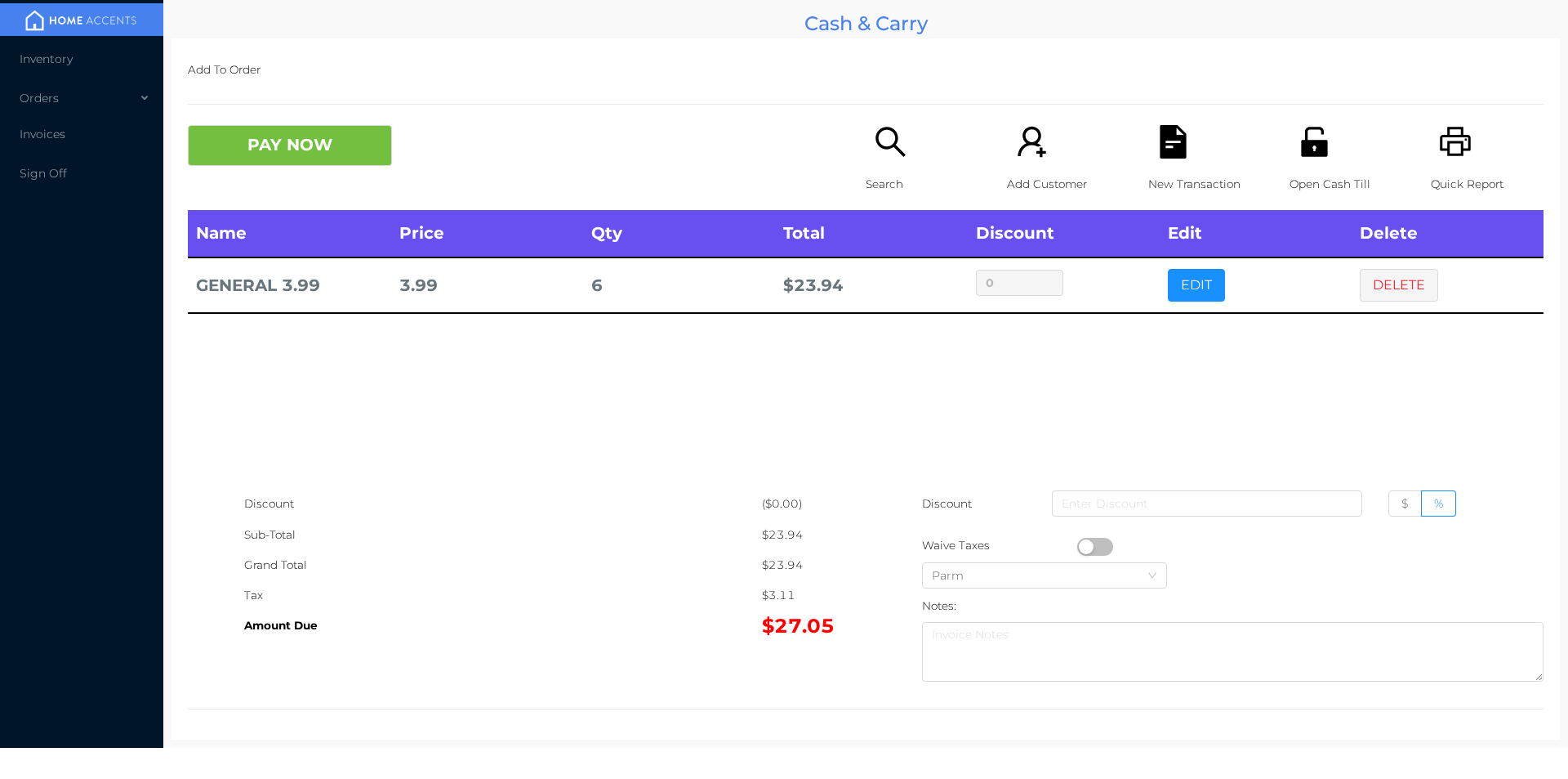
click at [1298, 135] on icon "icon: unlock" at bounding box center [1315, 142] width 33 height 33
click at [330, 148] on button "PAY NOW" at bounding box center [290, 146] width 204 height 41
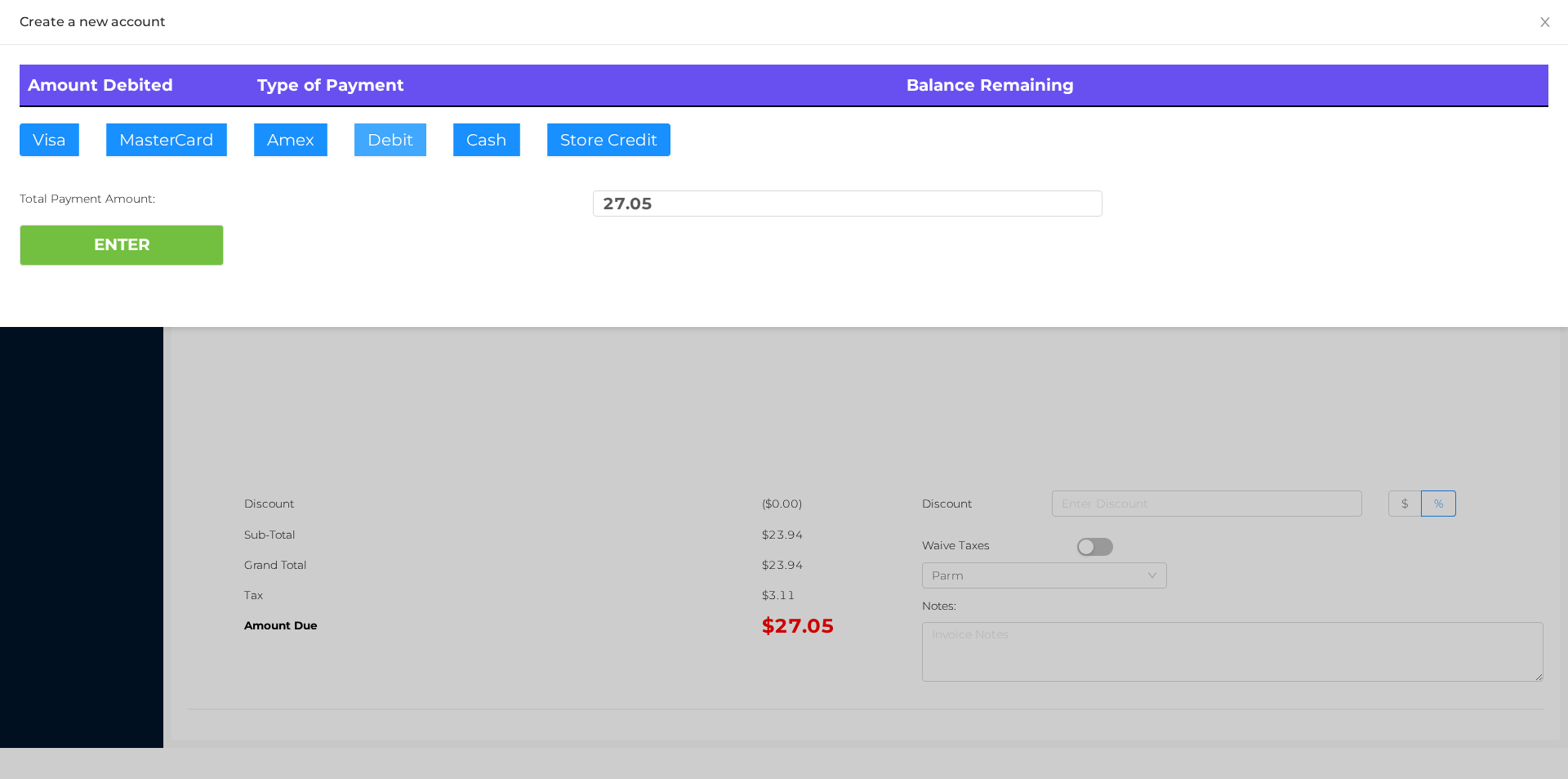
click at [385, 149] on button "Debit" at bounding box center [389, 139] width 71 height 32
click at [180, 241] on button "ENTER" at bounding box center [121, 246] width 204 height 41
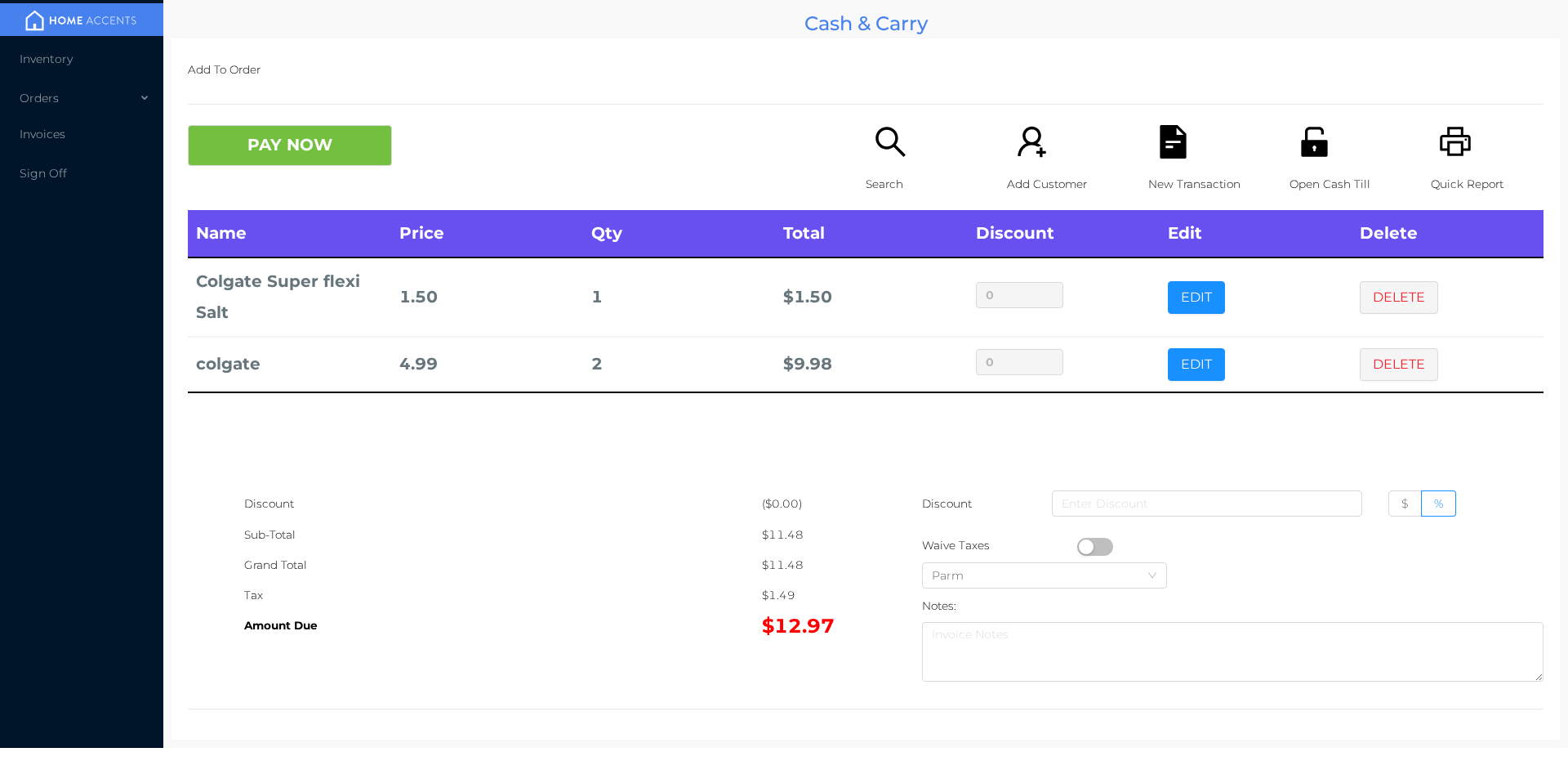
click at [1402, 353] on button "DELETE" at bounding box center [1399, 364] width 78 height 32
click at [281, 156] on button "PAY NOW" at bounding box center [290, 146] width 204 height 41
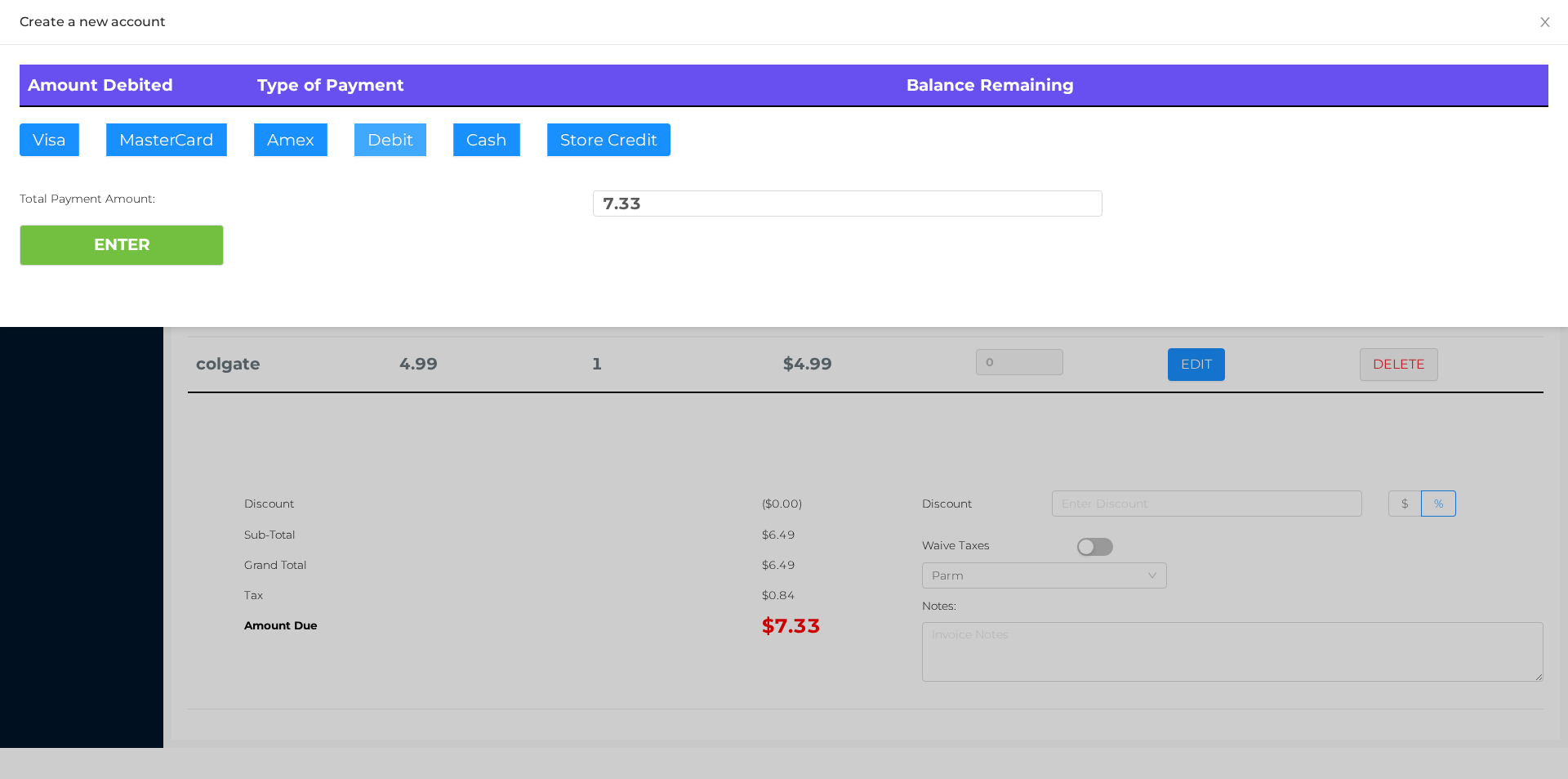
click at [385, 139] on button "Debit" at bounding box center [389, 139] width 71 height 32
click at [110, 247] on button "ENTER" at bounding box center [121, 246] width 204 height 41
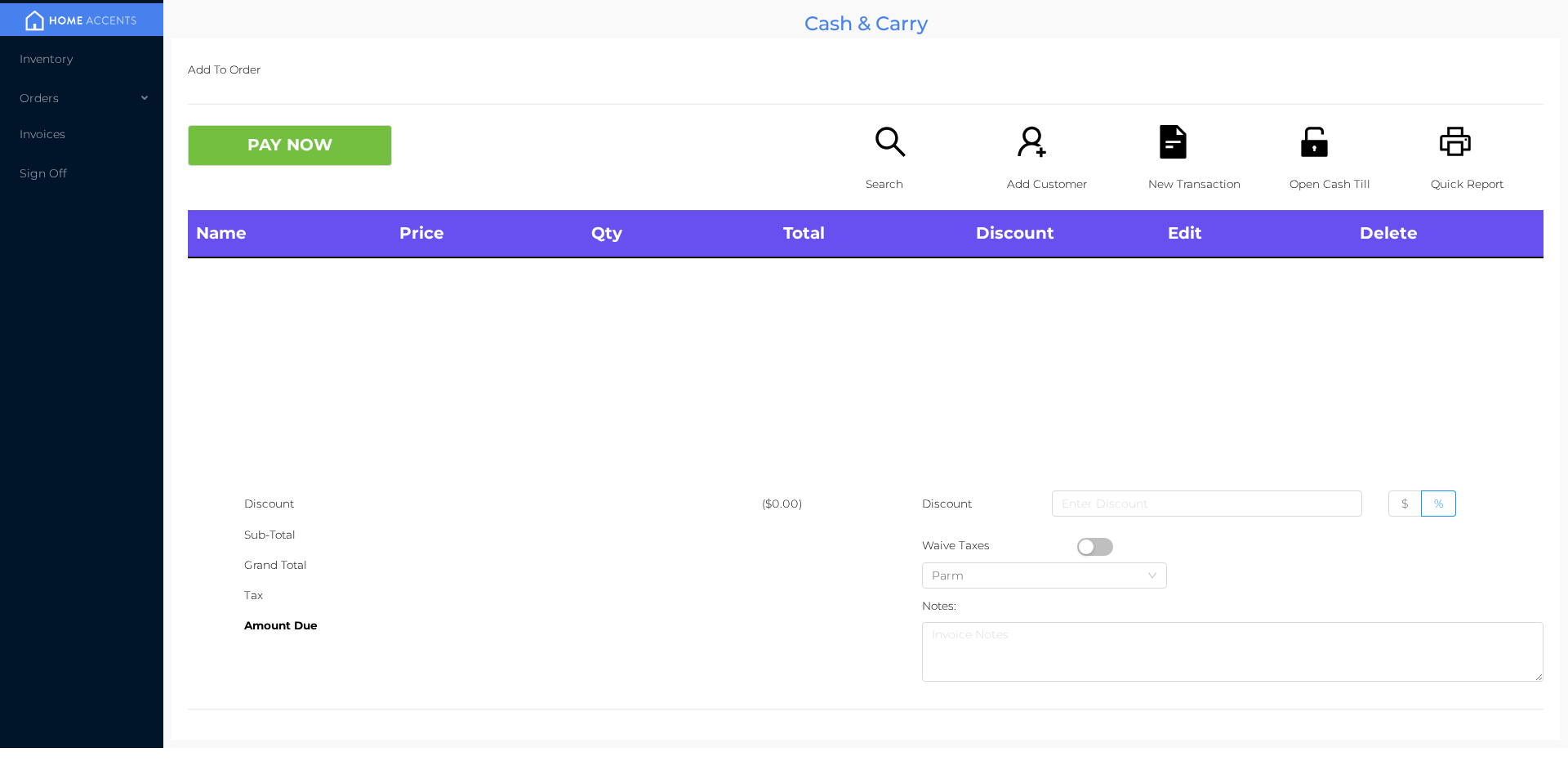
click at [1451, 156] on icon "icon: printer" at bounding box center [1456, 141] width 31 height 29
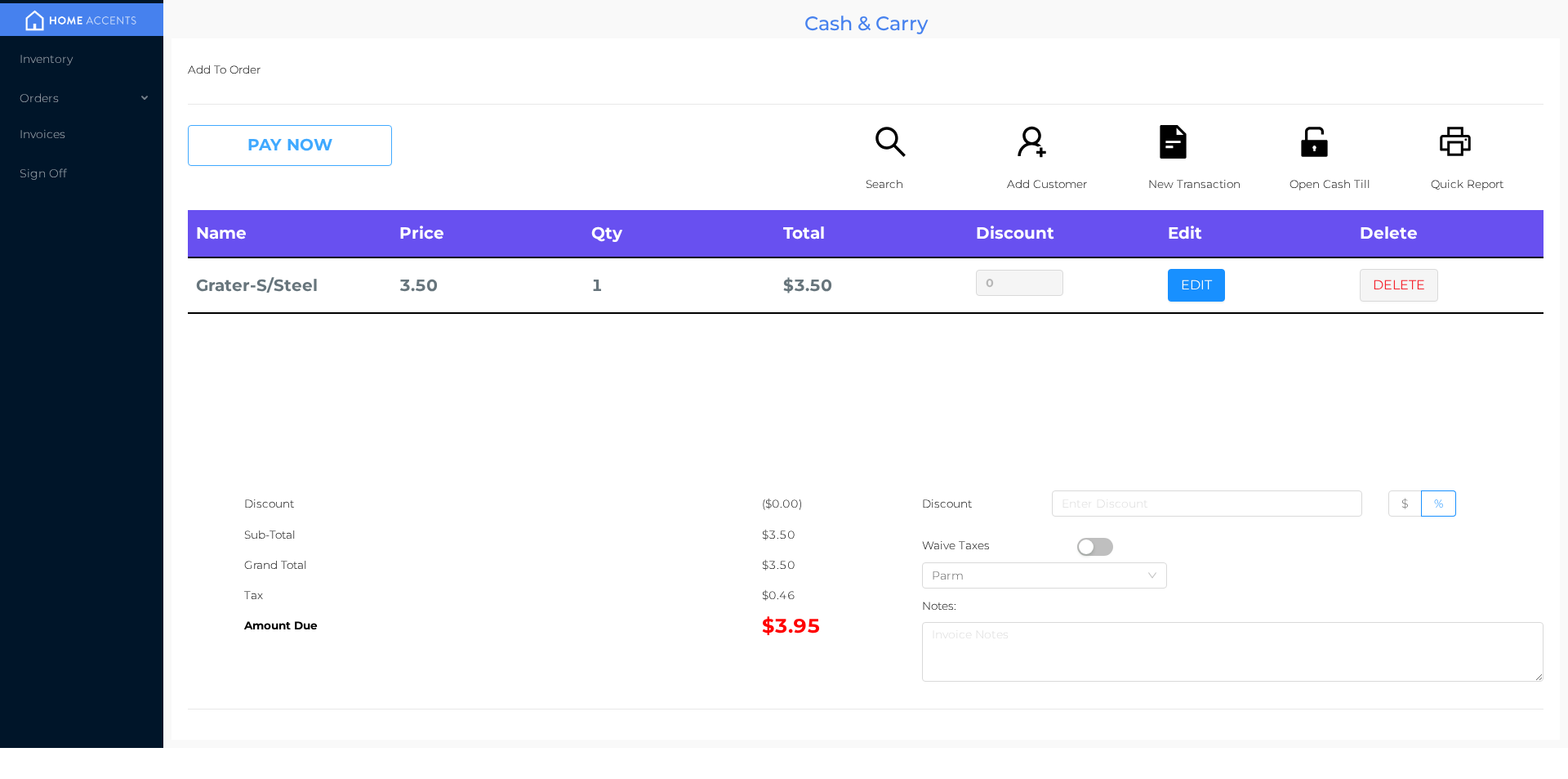
click at [267, 147] on button "PAY NOW" at bounding box center [290, 146] width 204 height 41
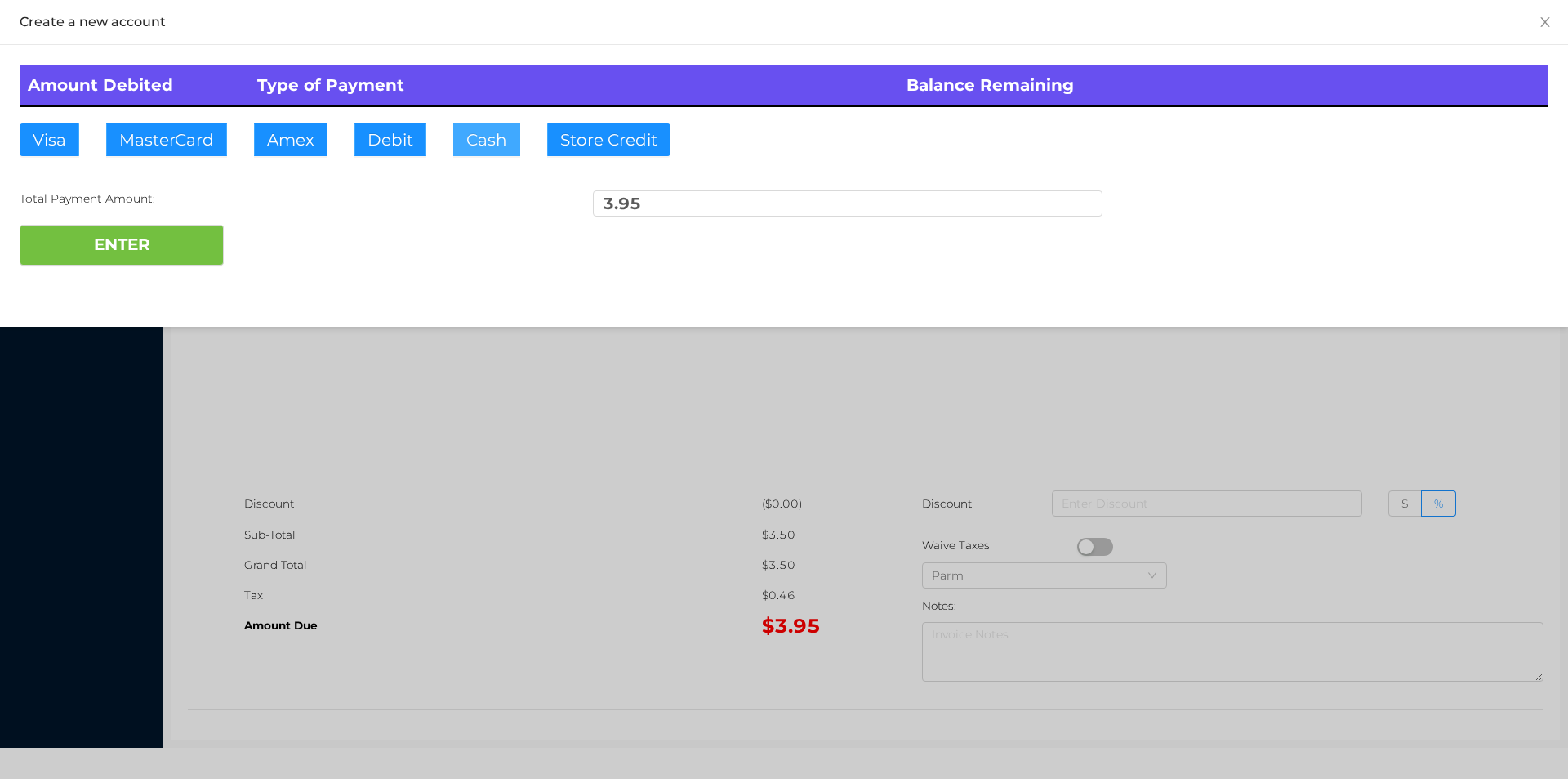
click at [483, 147] on button "Cash" at bounding box center [486, 139] width 67 height 32
type input "50."
click at [136, 238] on button "ENTER" at bounding box center [121, 246] width 204 height 41
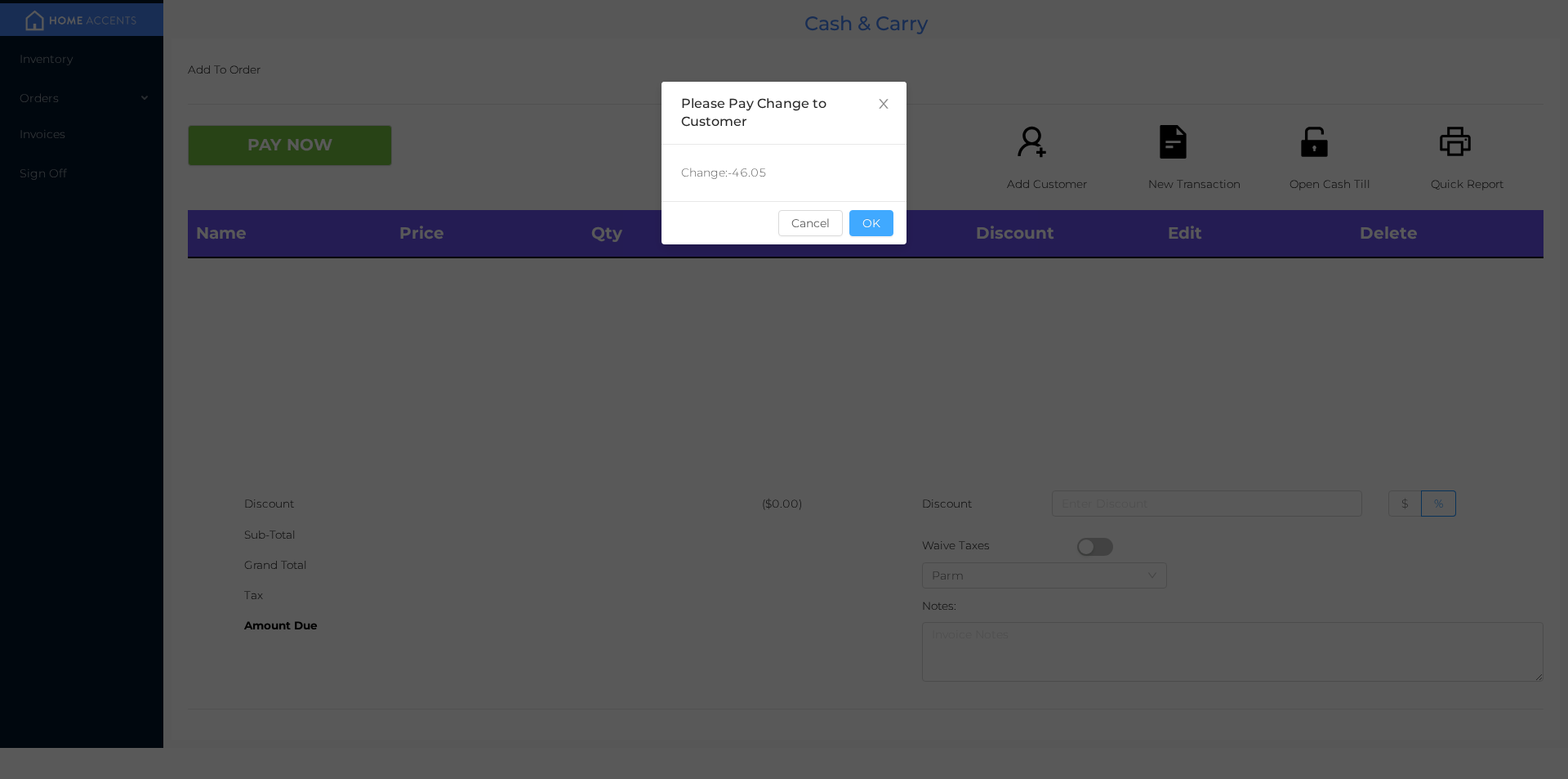
click at [875, 215] on button "OK" at bounding box center [872, 223] width 44 height 26
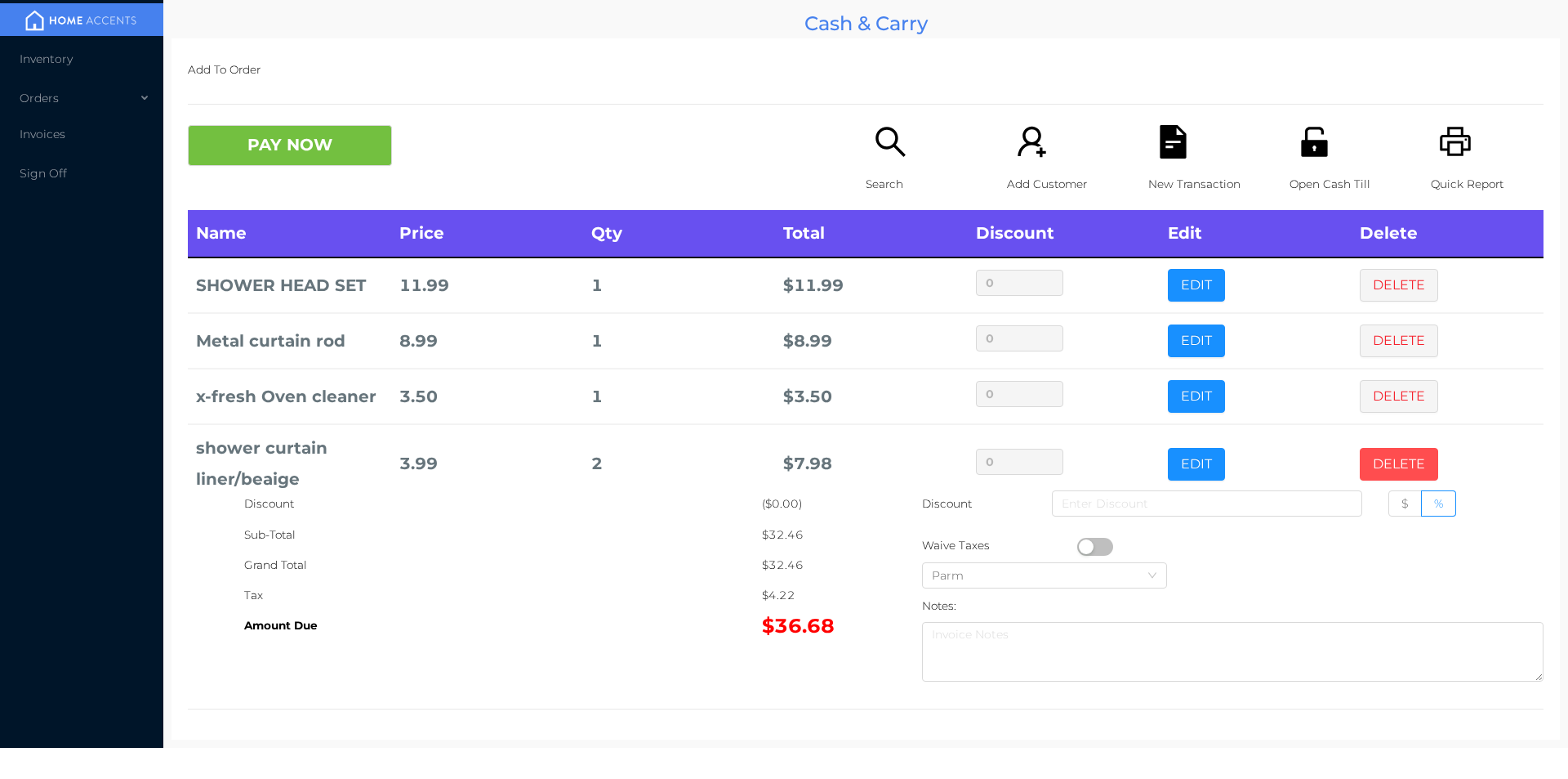
click at [1364, 460] on button "DELETE" at bounding box center [1399, 464] width 78 height 32
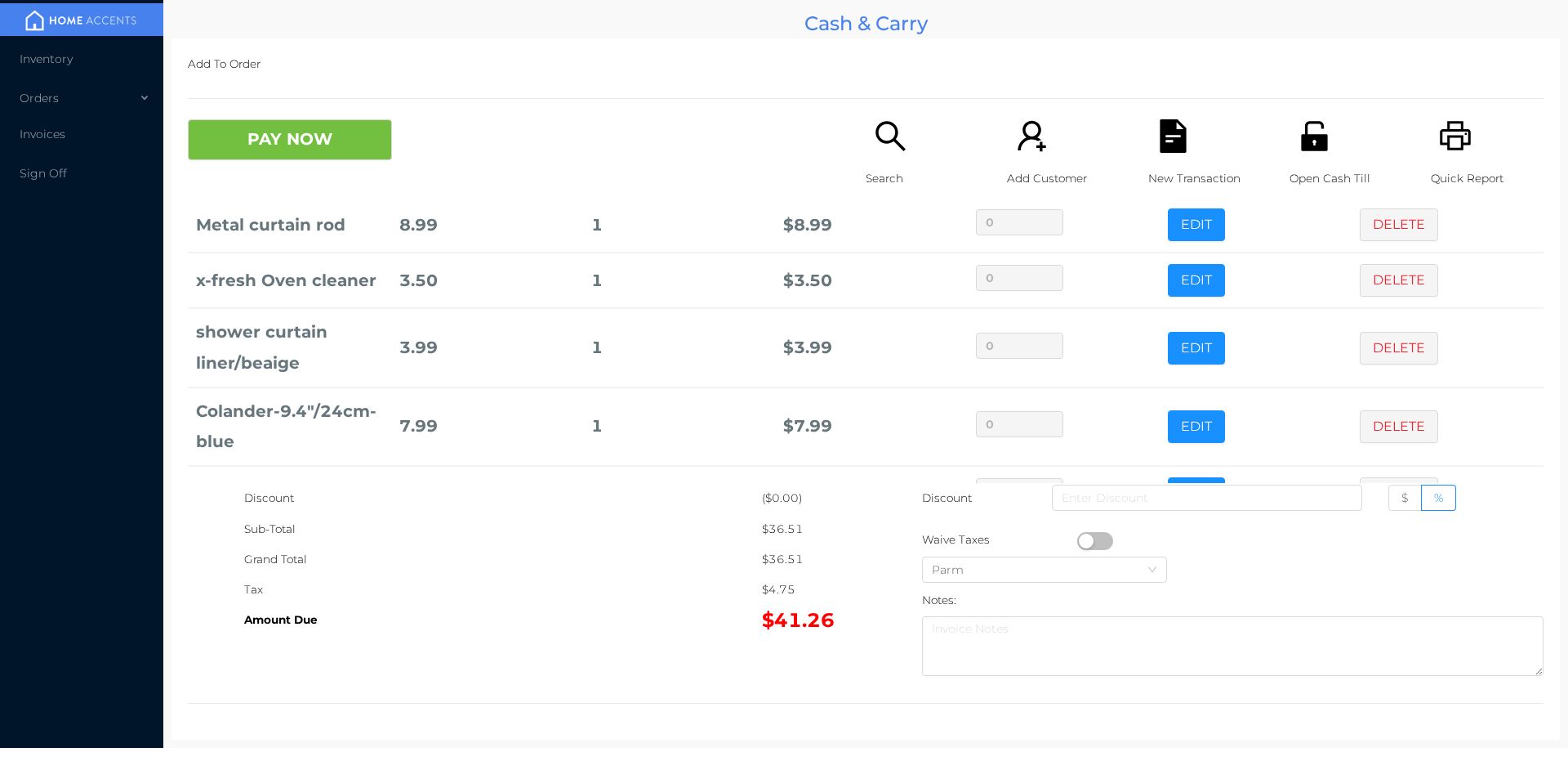
scroll to position [166, 0]
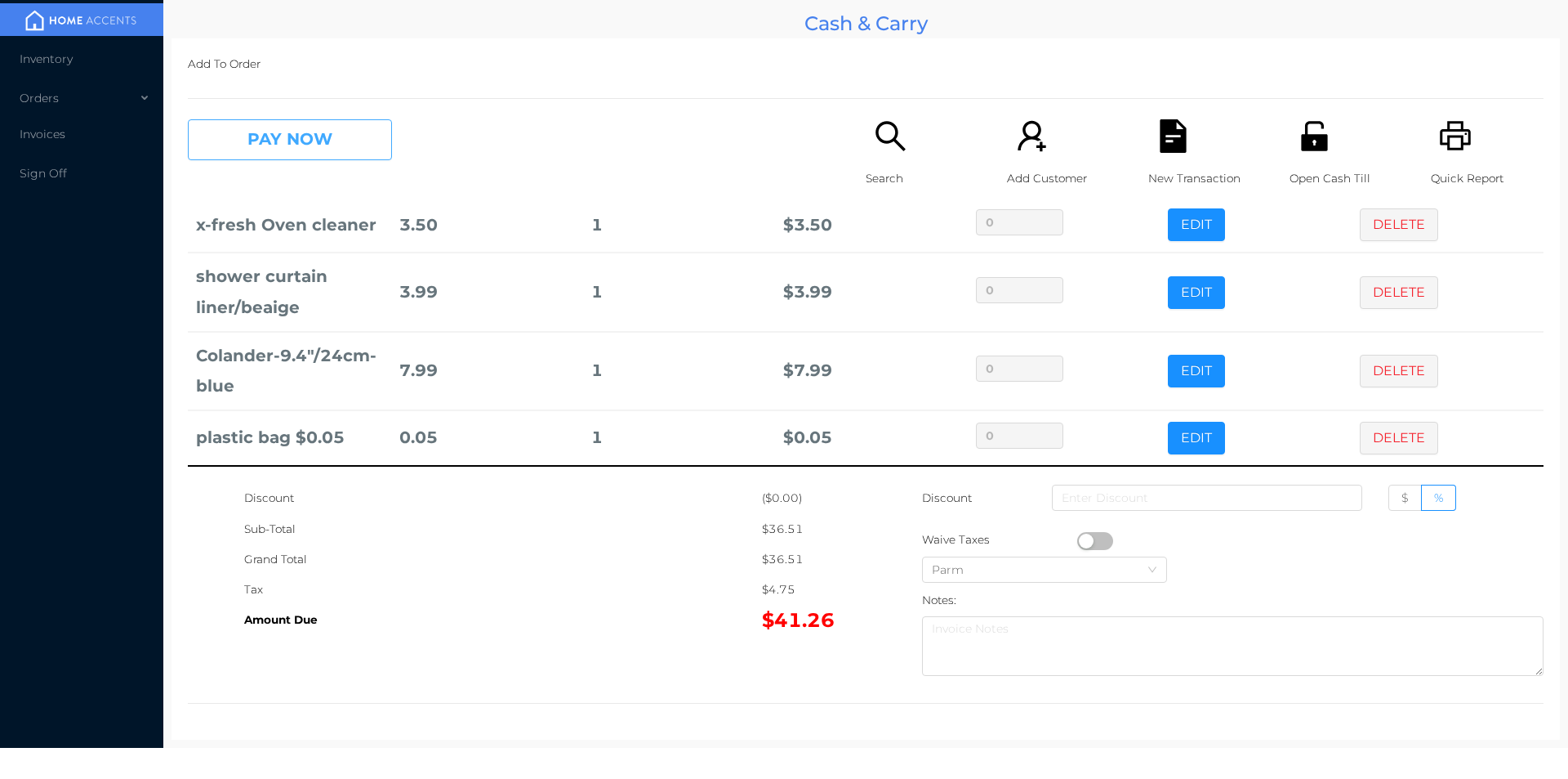
click at [286, 151] on button "PAY NOW" at bounding box center [290, 140] width 204 height 41
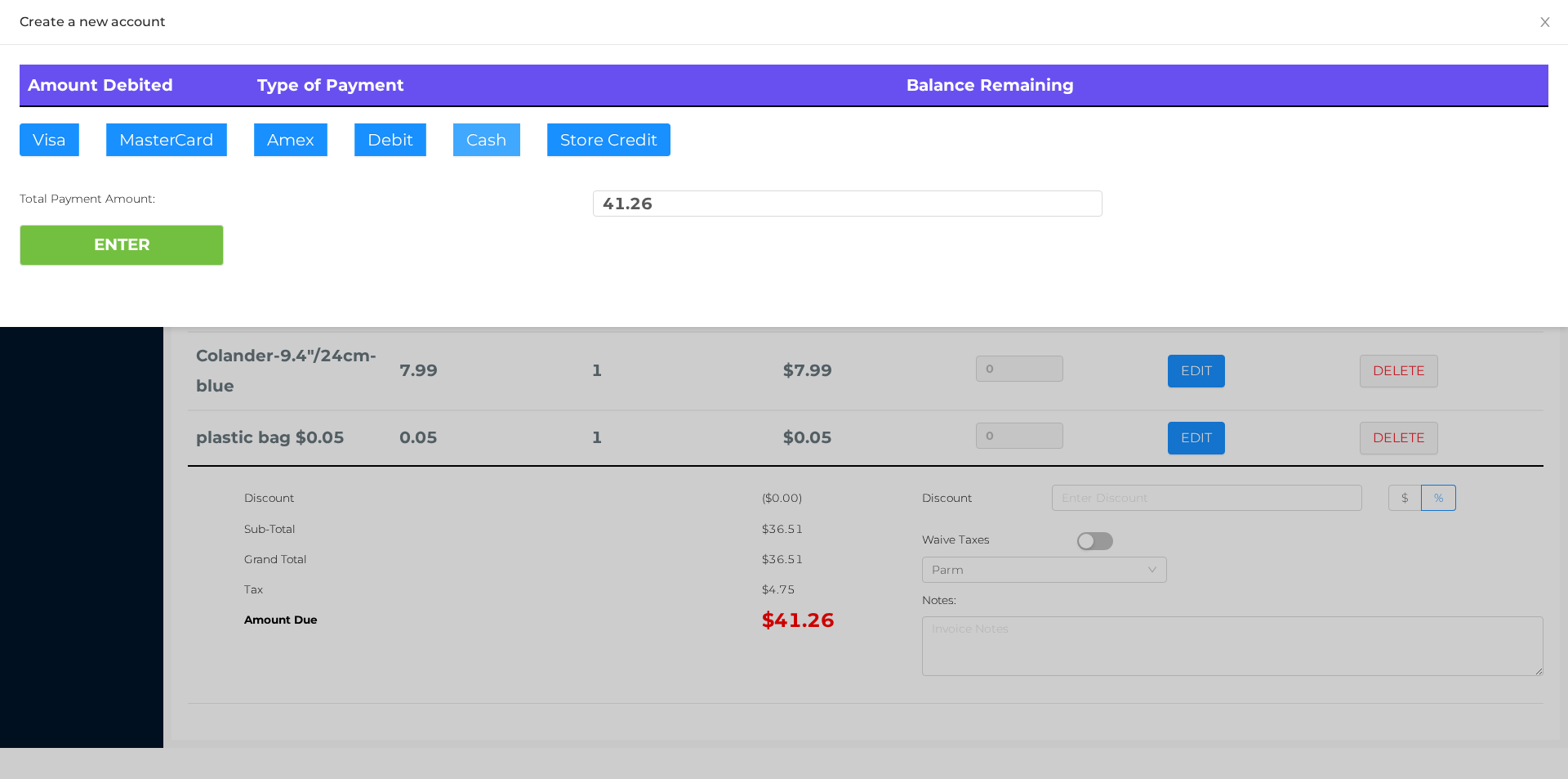
click at [469, 143] on button "Cash" at bounding box center [486, 139] width 67 height 32
type input "100."
click at [121, 259] on button "ENTER" at bounding box center [121, 246] width 204 height 41
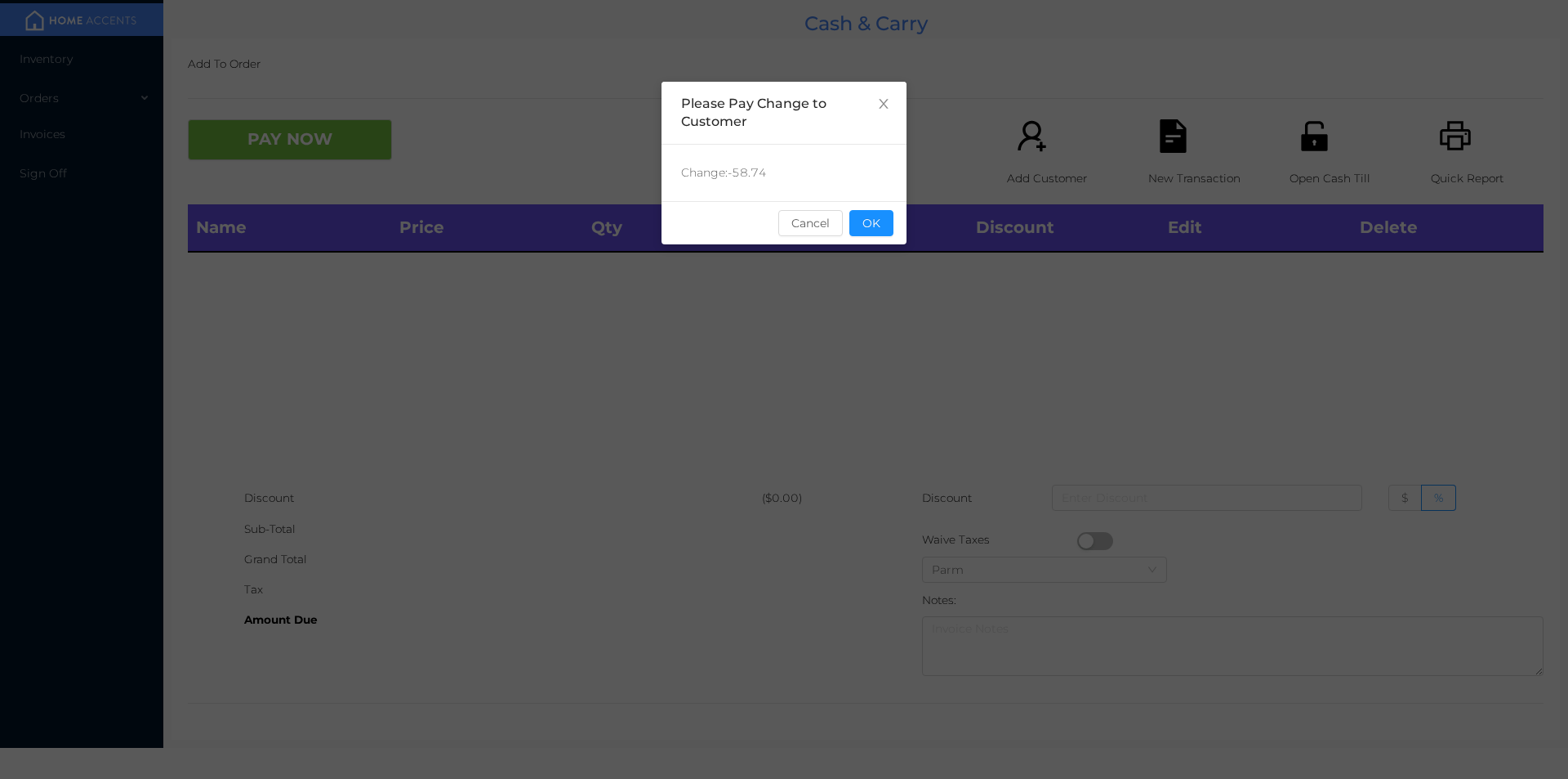
scroll to position [0, 0]
click at [873, 217] on button "OK" at bounding box center [872, 223] width 44 height 26
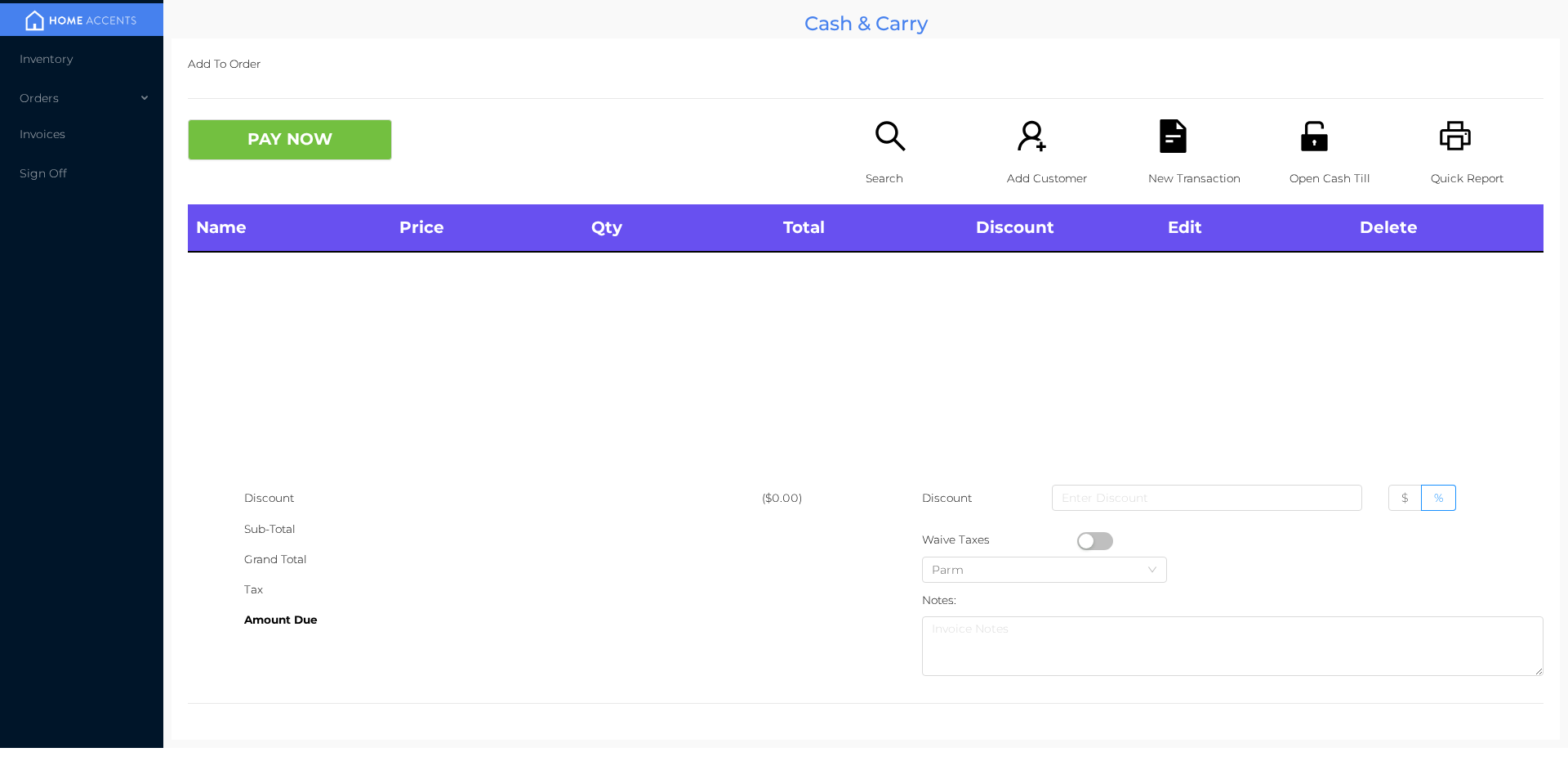
click at [822, 345] on div "Name Price Qty Total Discount Edit Delete" at bounding box center [866, 344] width 1356 height 279
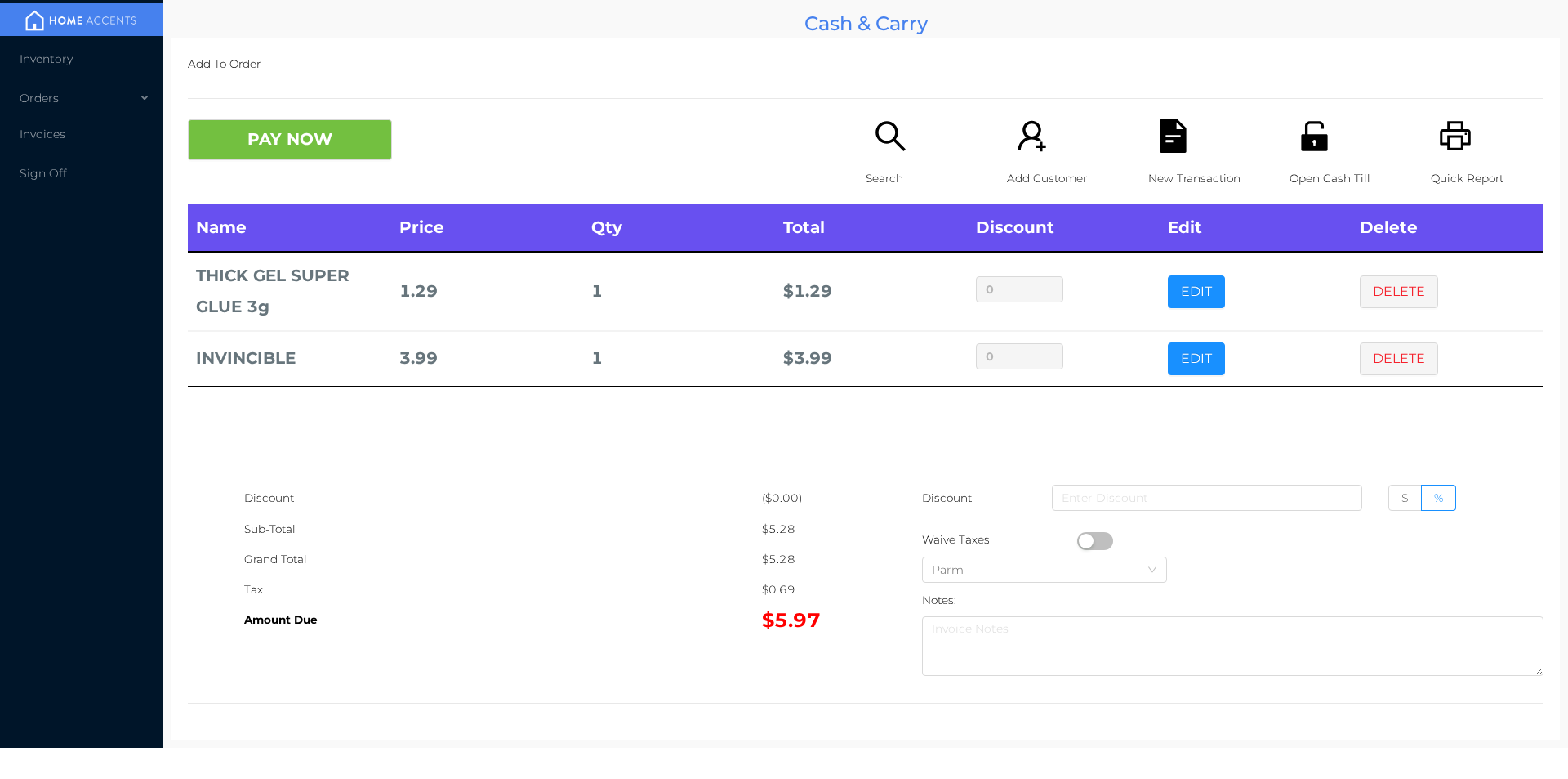
click at [225, 150] on button "PAY NOW" at bounding box center [290, 140] width 204 height 41
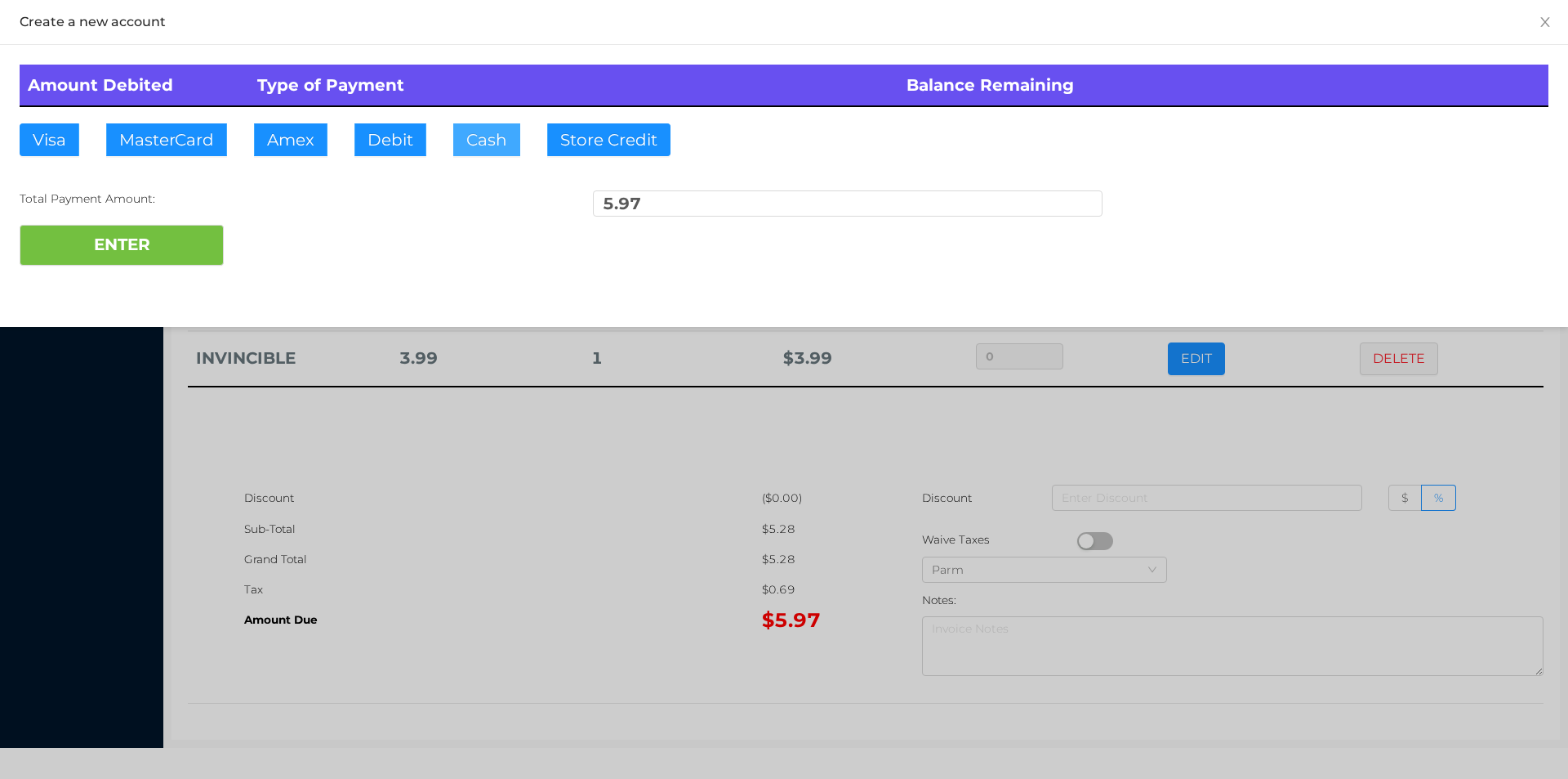
click at [458, 151] on button "Cash" at bounding box center [486, 139] width 67 height 32
type input "10."
click at [131, 244] on button "ENTER" at bounding box center [121, 246] width 204 height 41
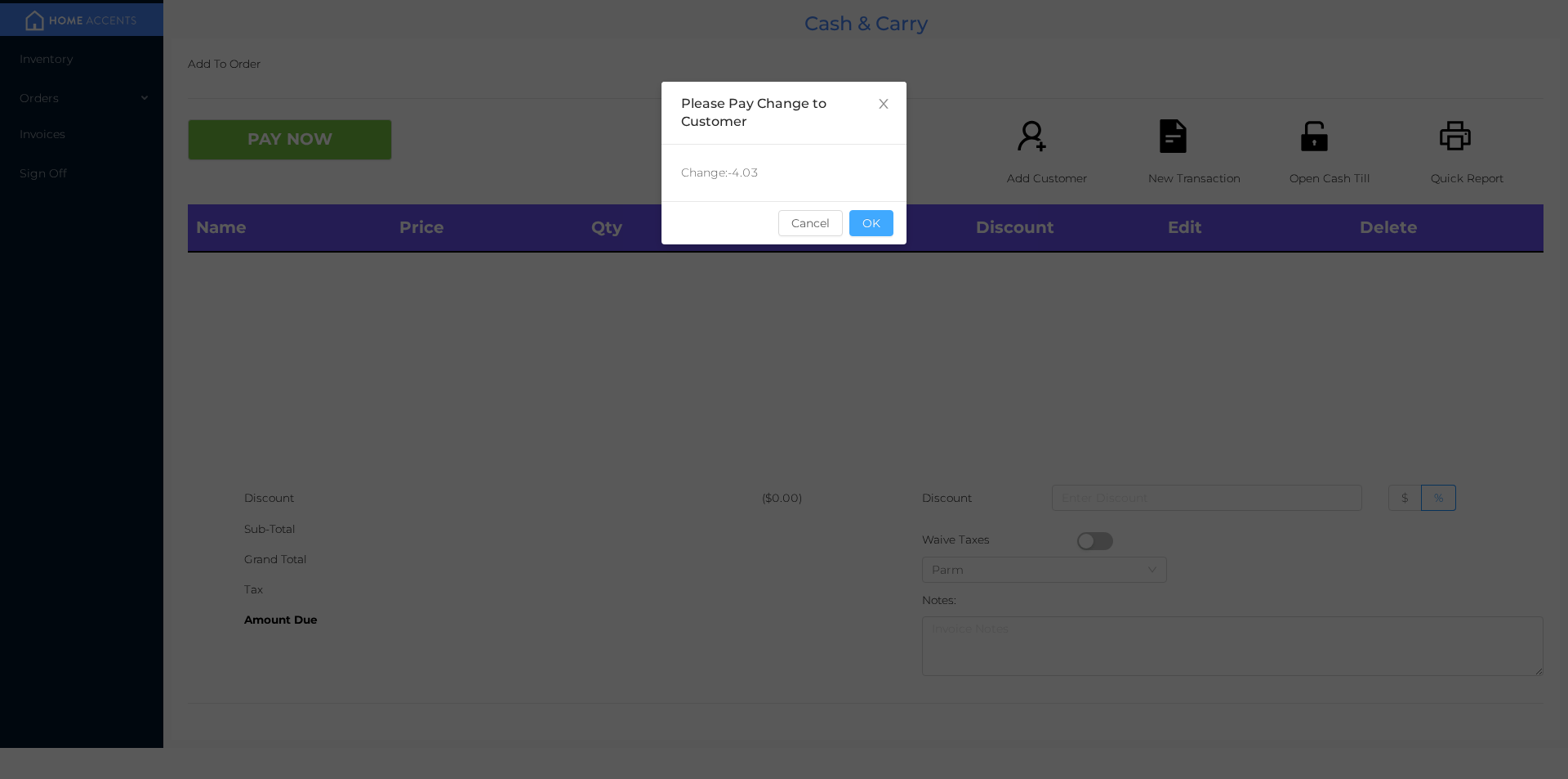
click at [879, 230] on button "OK" at bounding box center [872, 223] width 44 height 26
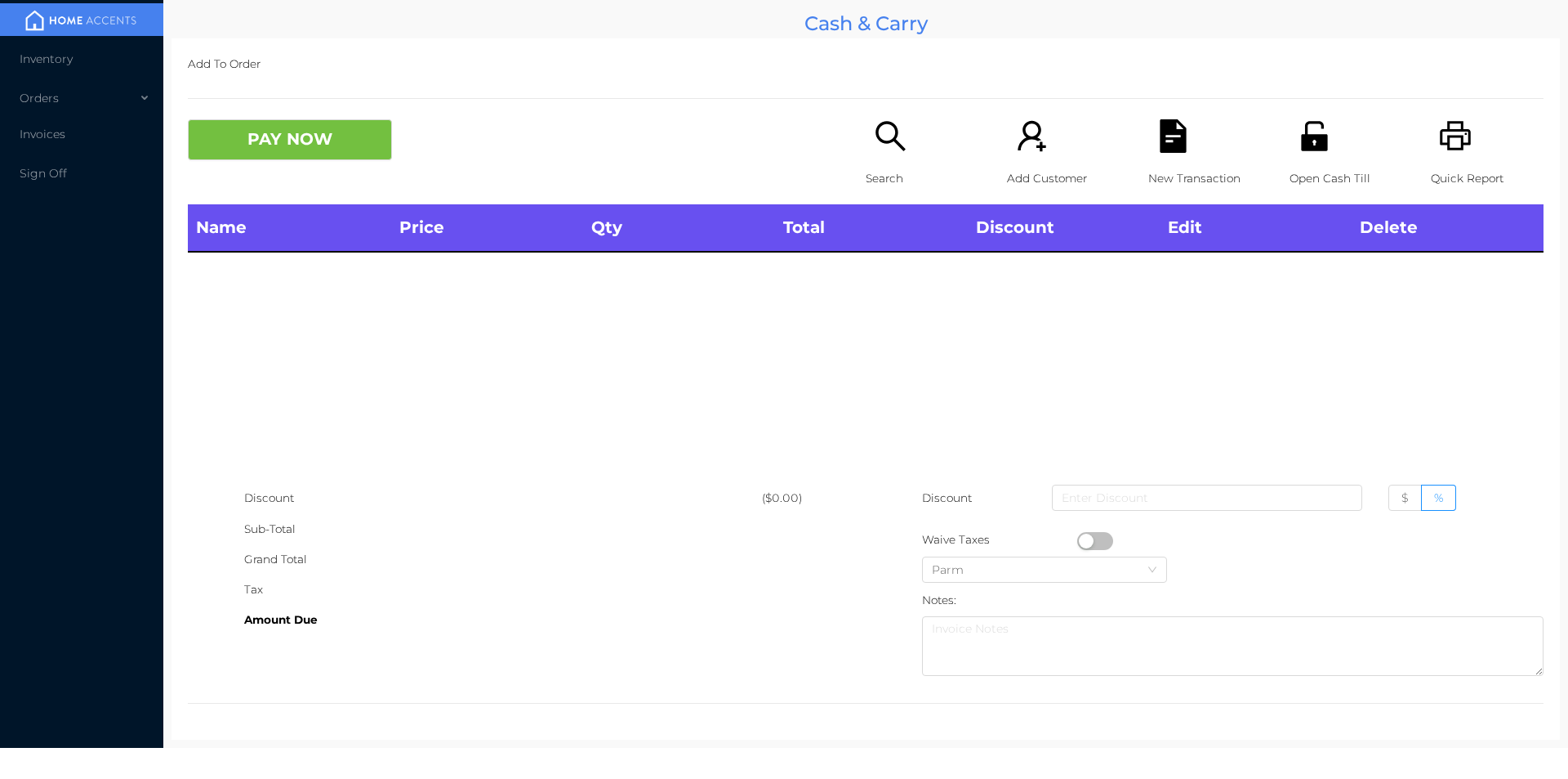
click at [894, 172] on p "Search" at bounding box center [921, 178] width 112 height 30
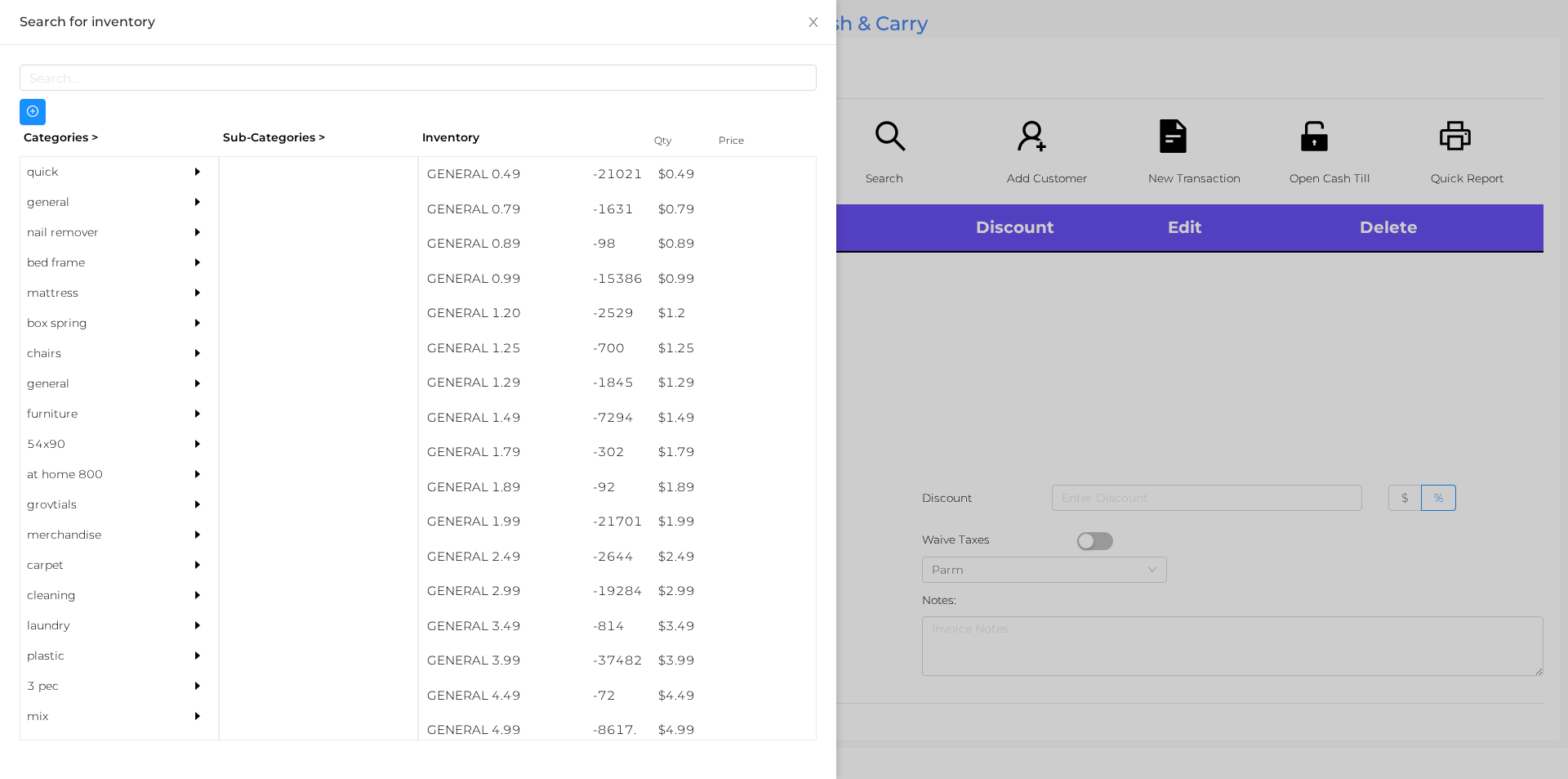
click at [67, 206] on div "general" at bounding box center [95, 202] width 149 height 30
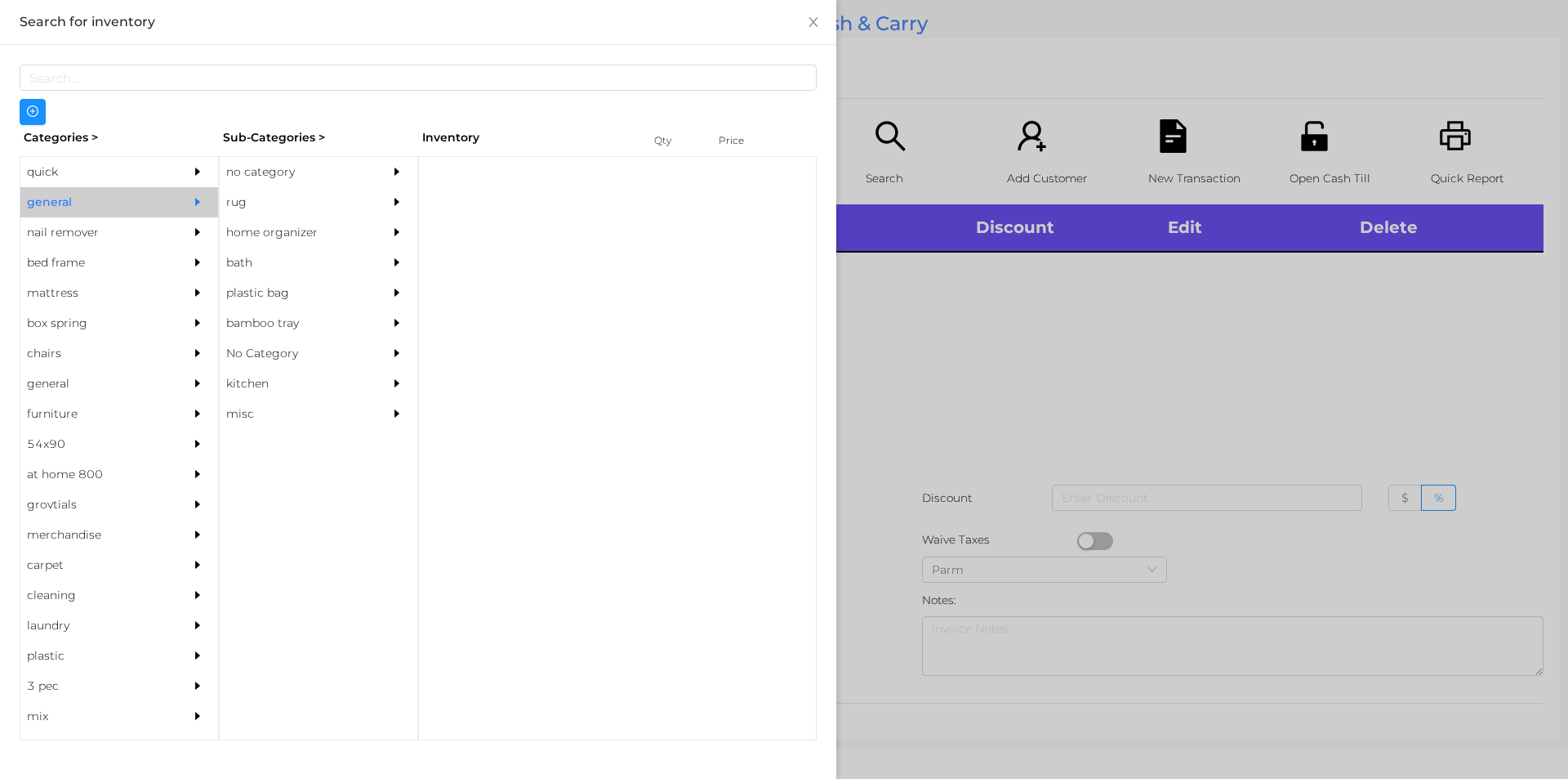
click at [270, 166] on div "no category" at bounding box center [294, 171] width 149 height 30
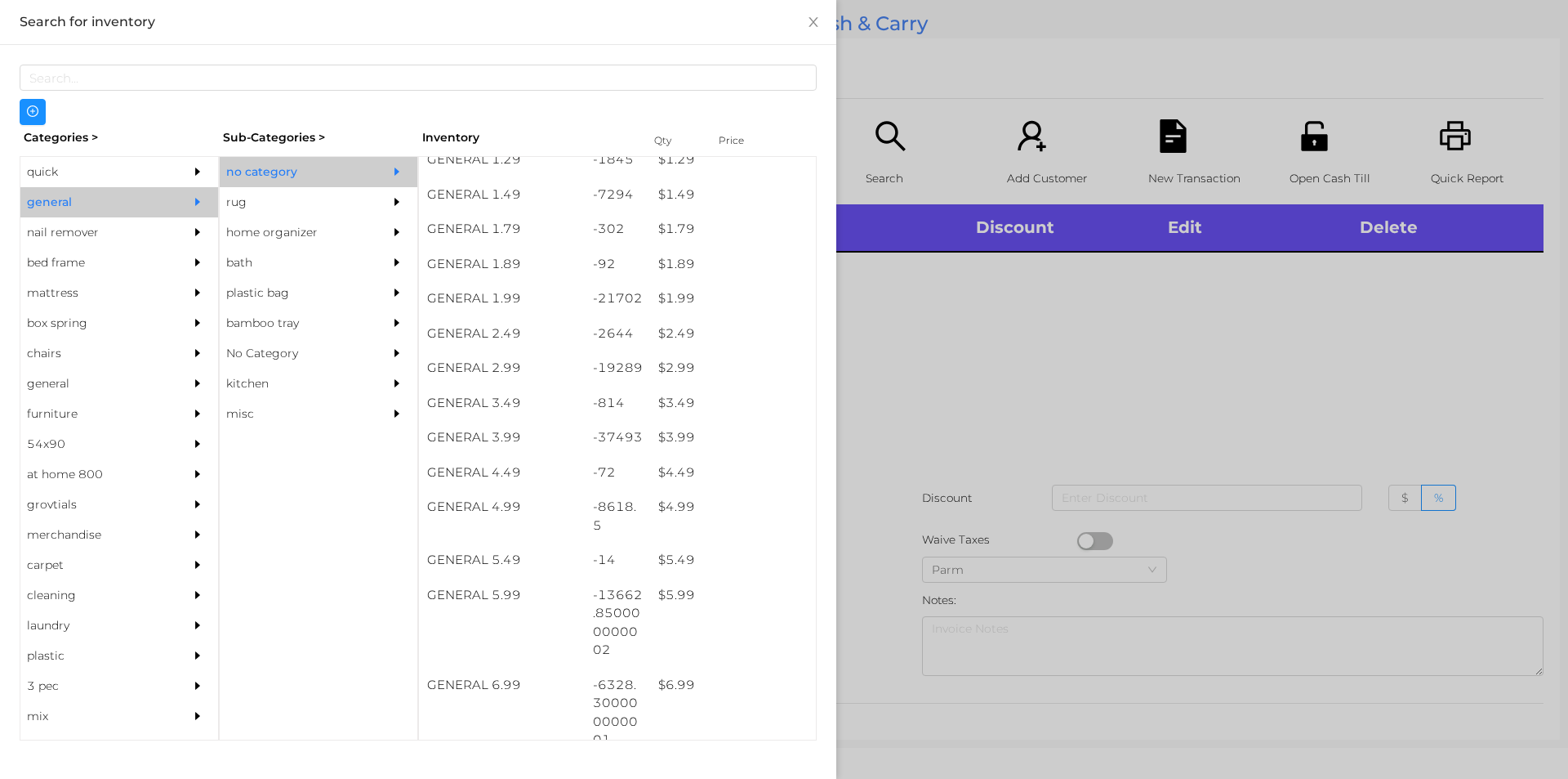
scroll to position [220, 0]
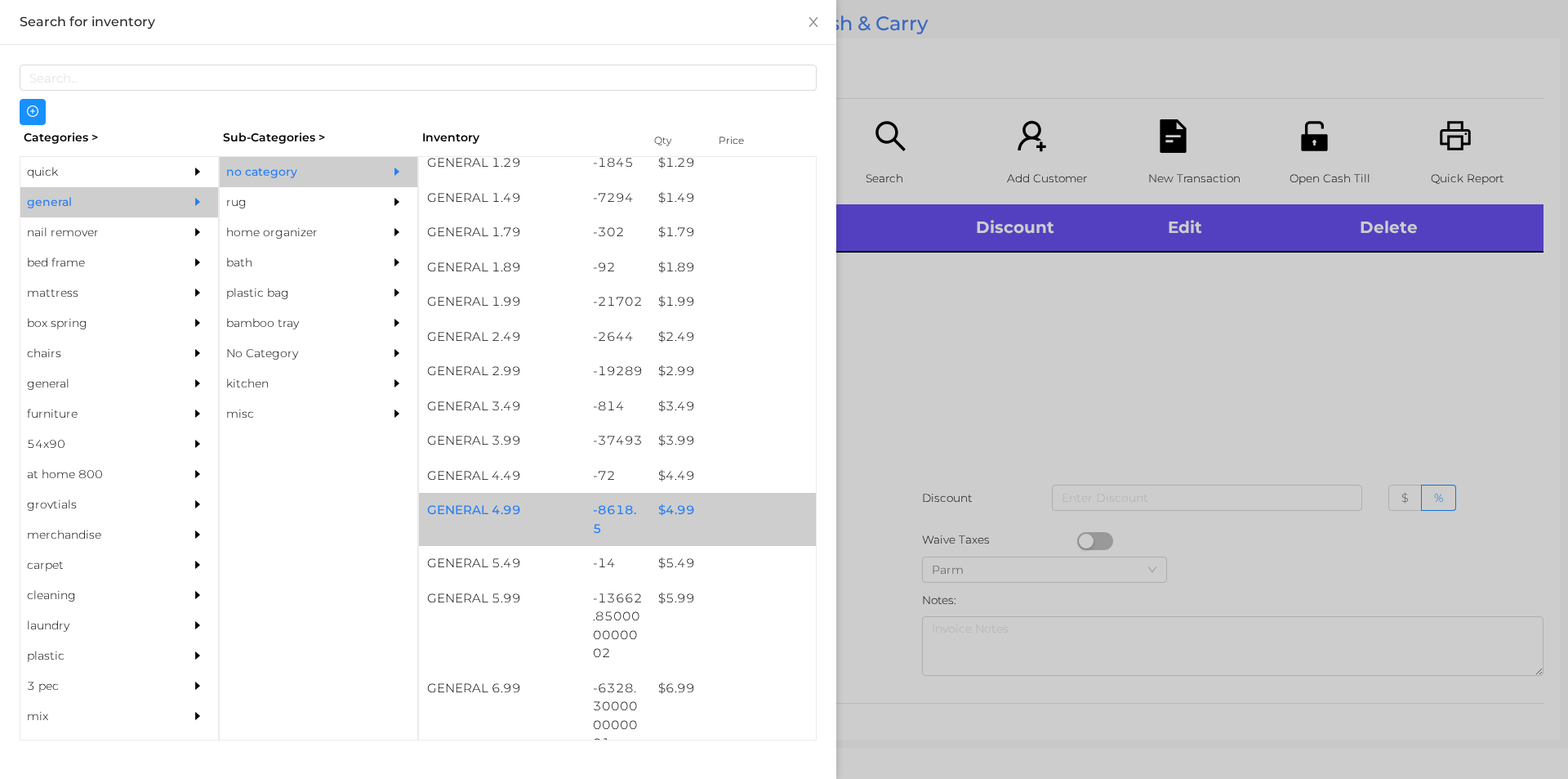
click at [670, 514] on div "$ 4.99" at bounding box center [734, 511] width 166 height 35
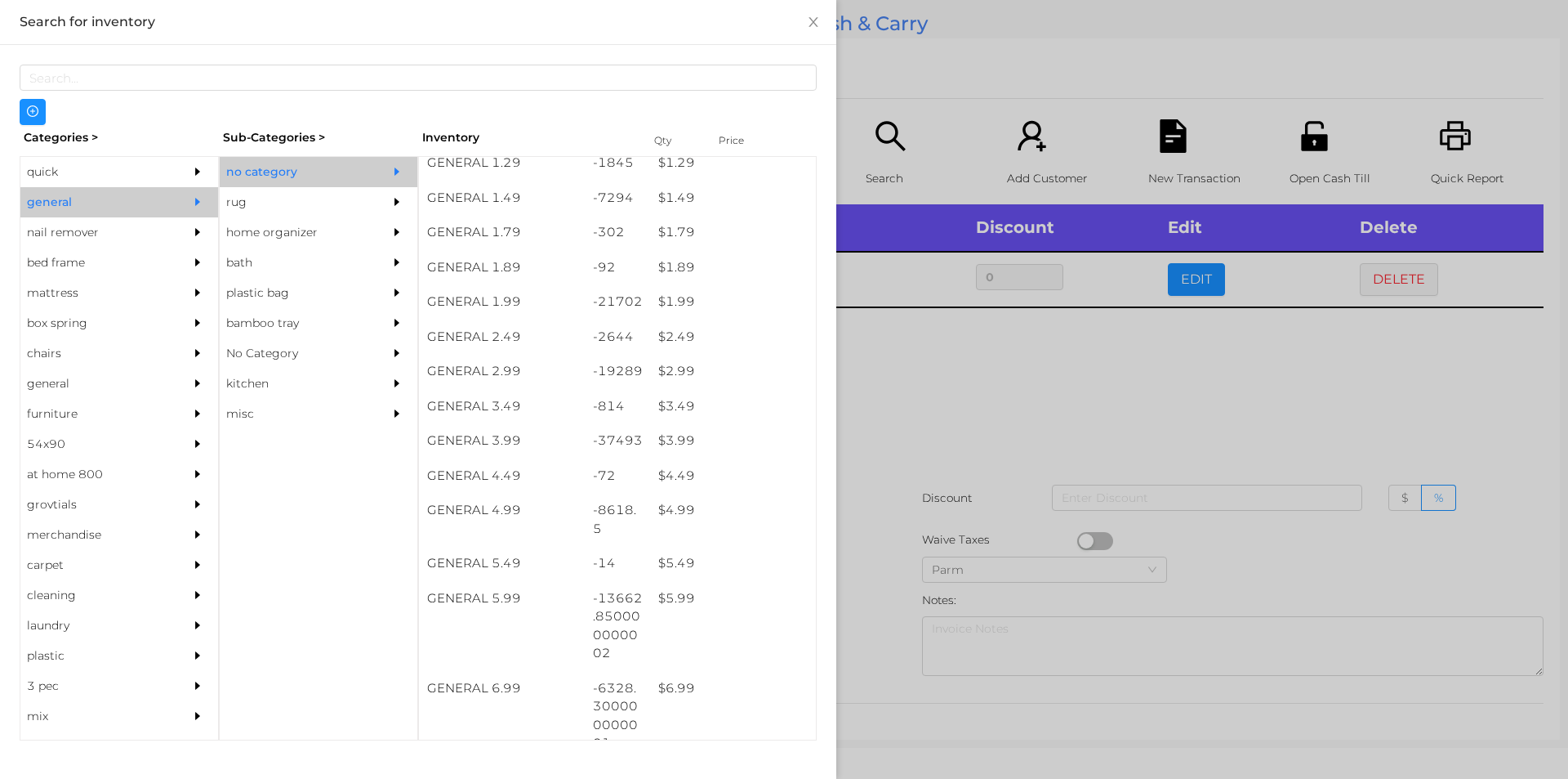
click at [903, 379] on div at bounding box center [784, 390] width 1568 height 779
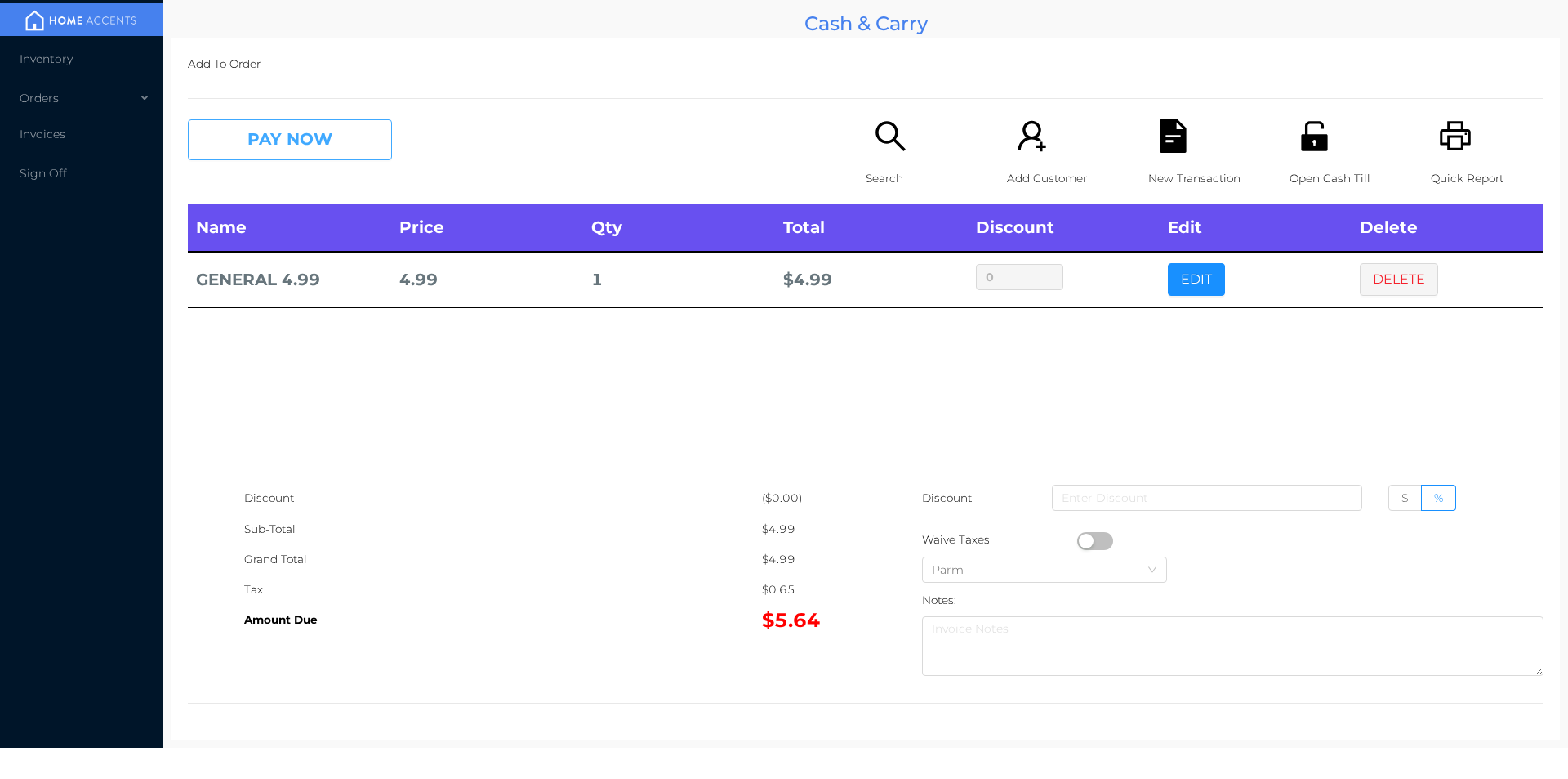
click at [279, 139] on button "PAY NOW" at bounding box center [290, 140] width 204 height 41
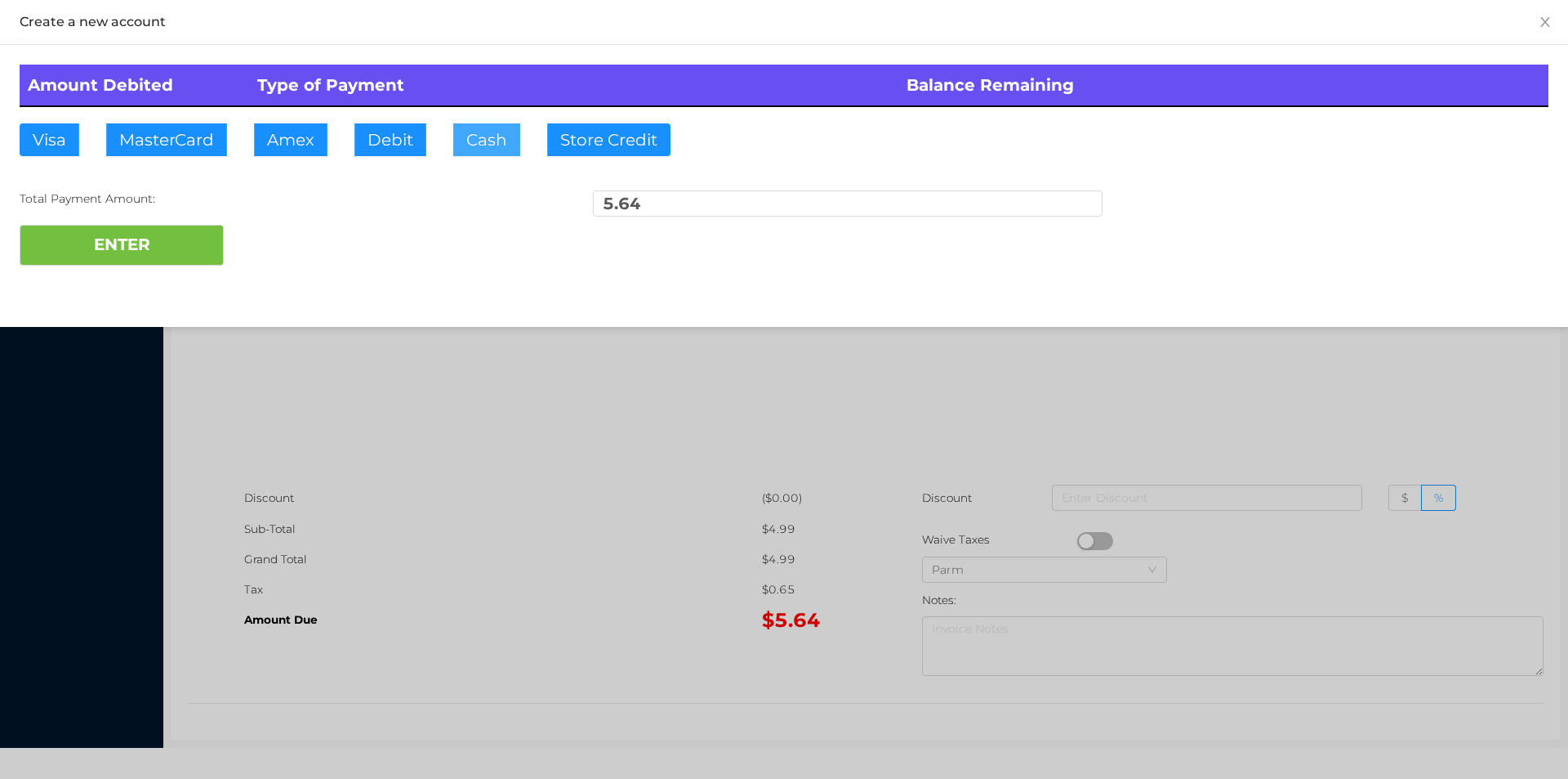
click at [494, 141] on button "Cash" at bounding box center [486, 139] width 67 height 32
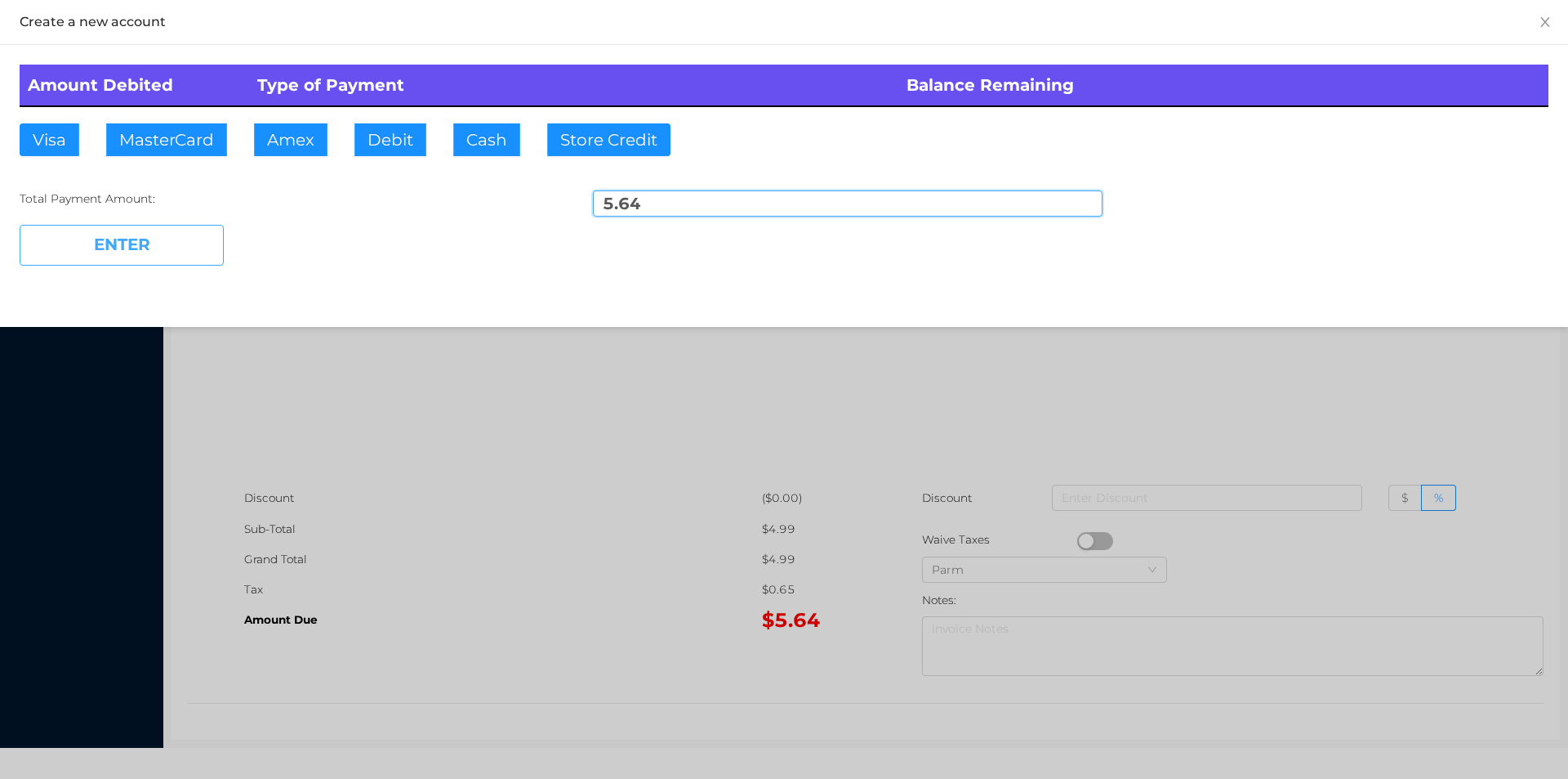
click at [137, 254] on button "ENTER" at bounding box center [121, 246] width 204 height 41
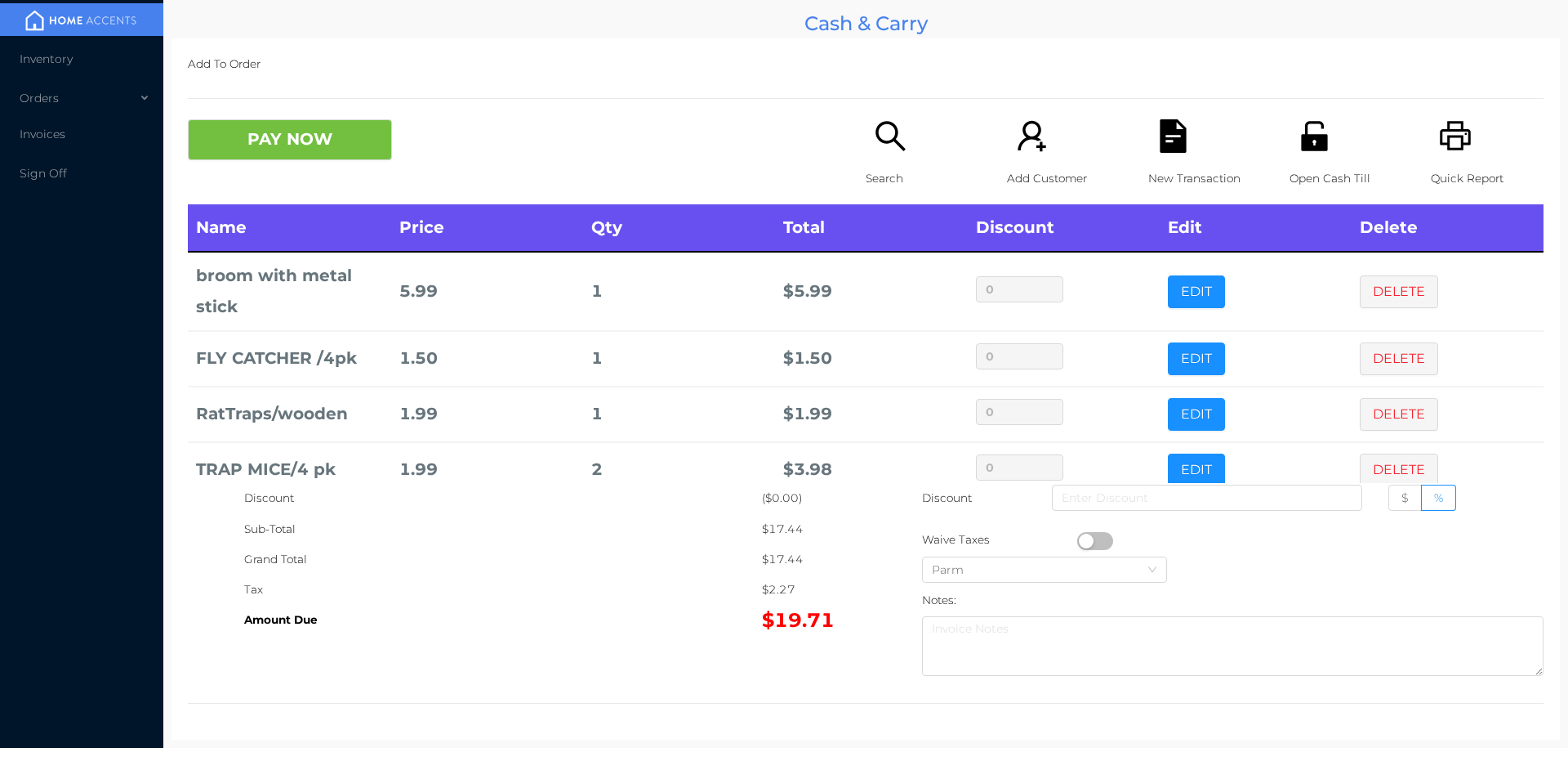
scroll to position [111, 0]
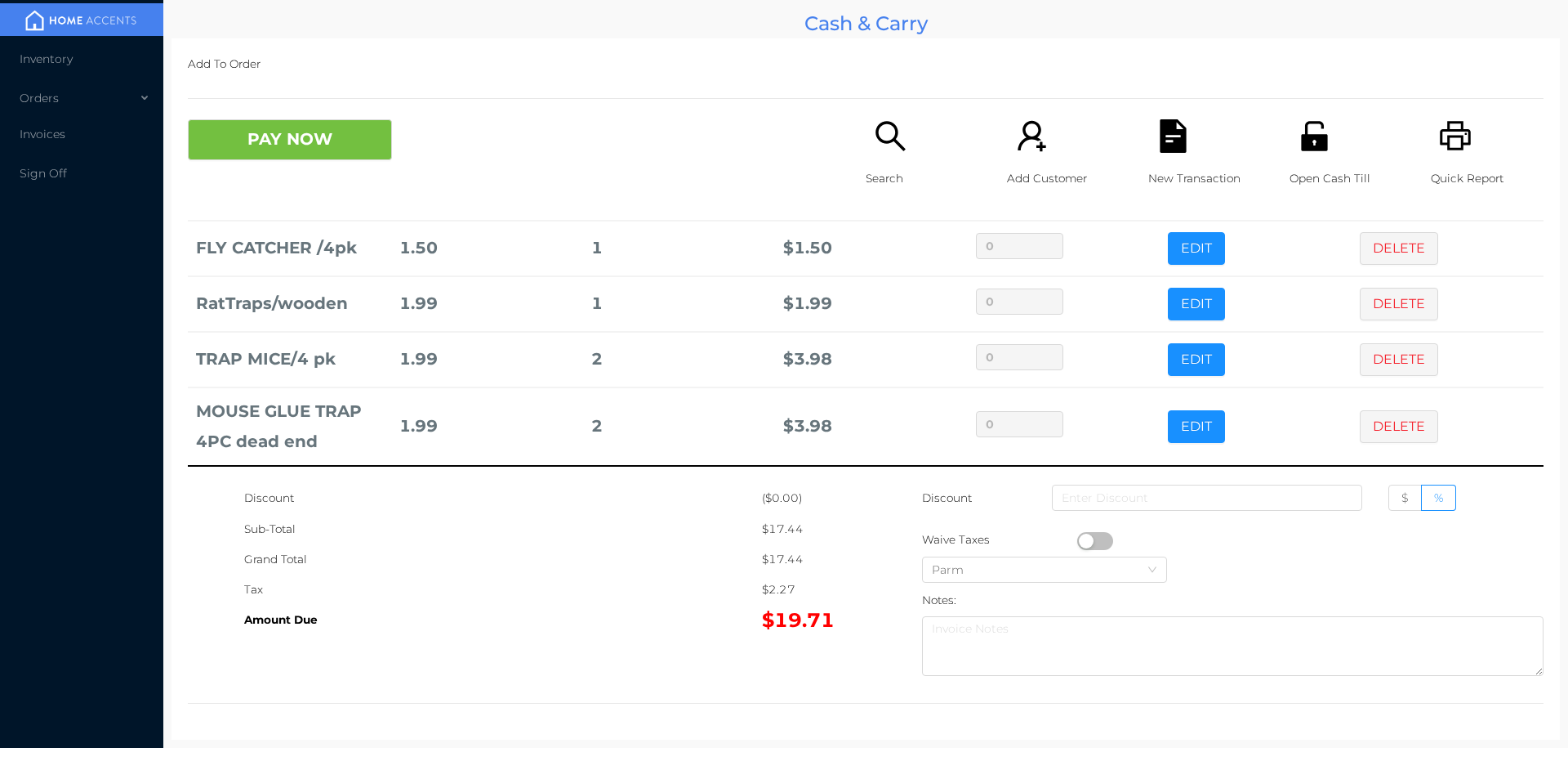
click at [1369, 424] on button "DELETE" at bounding box center [1399, 426] width 78 height 32
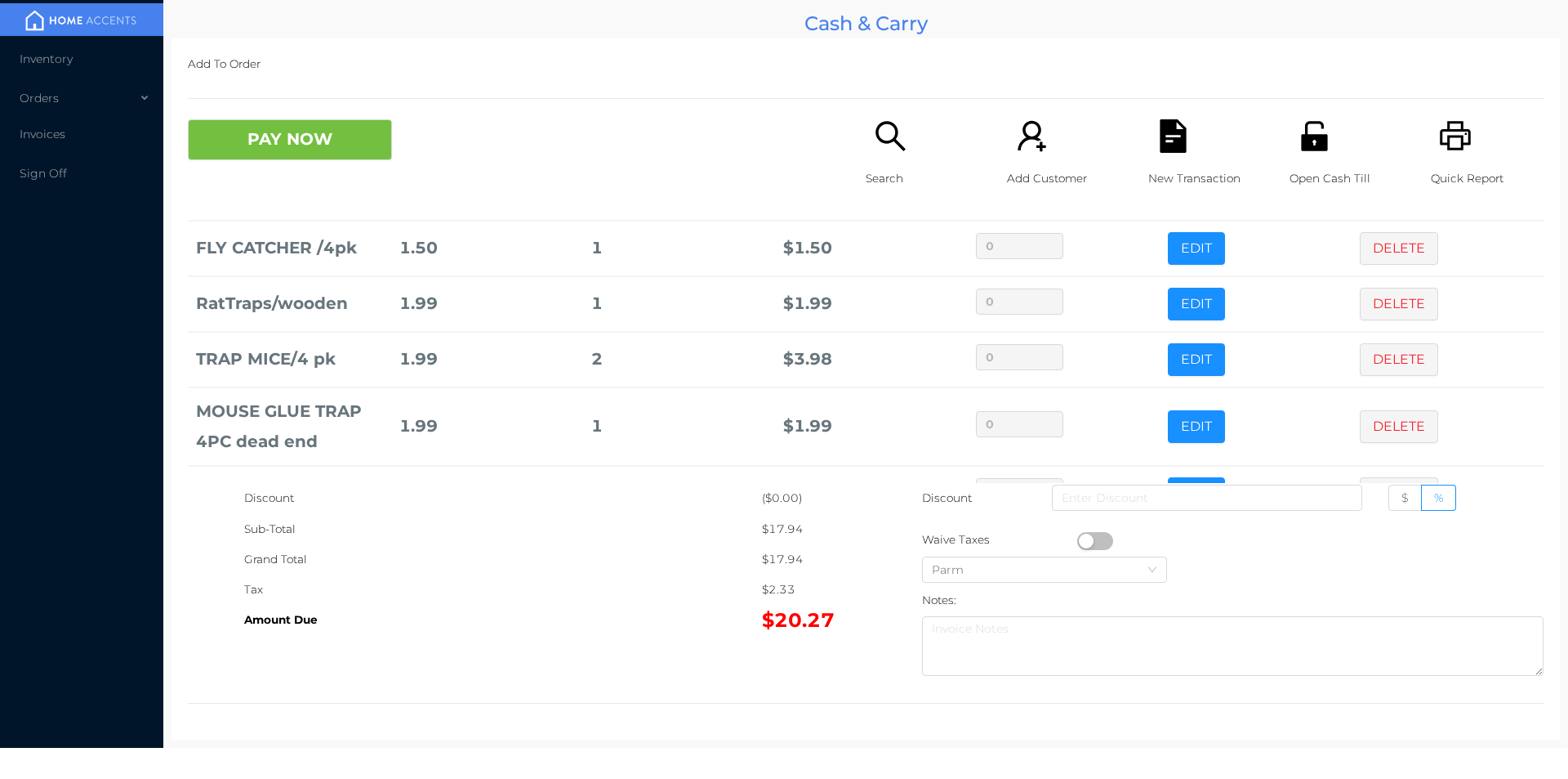
click at [296, 142] on button "PAY NOW" at bounding box center [290, 140] width 204 height 41
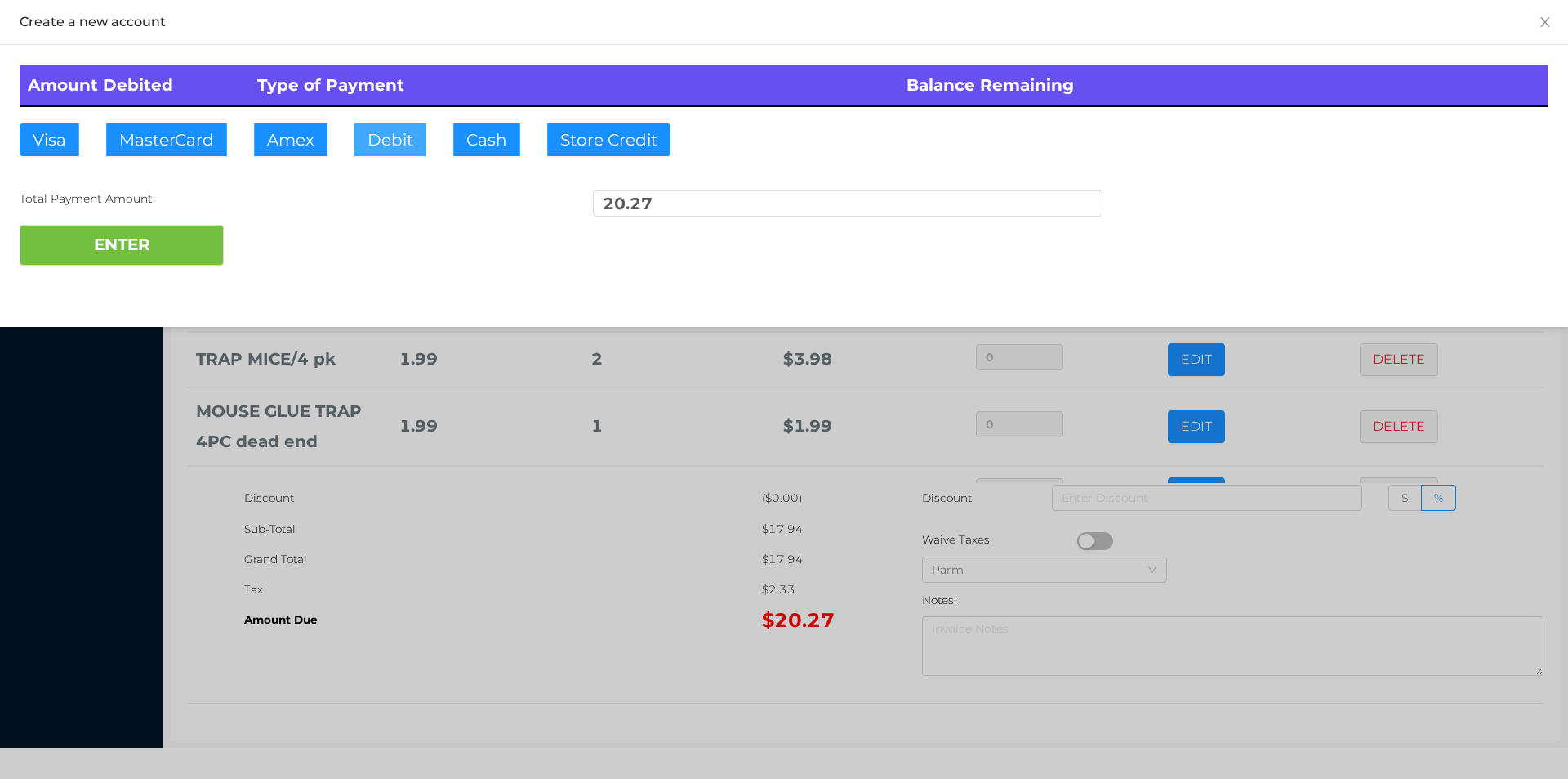
click at [402, 146] on button "Debit" at bounding box center [389, 139] width 71 height 32
click at [157, 250] on button "ENTER" at bounding box center [121, 246] width 204 height 41
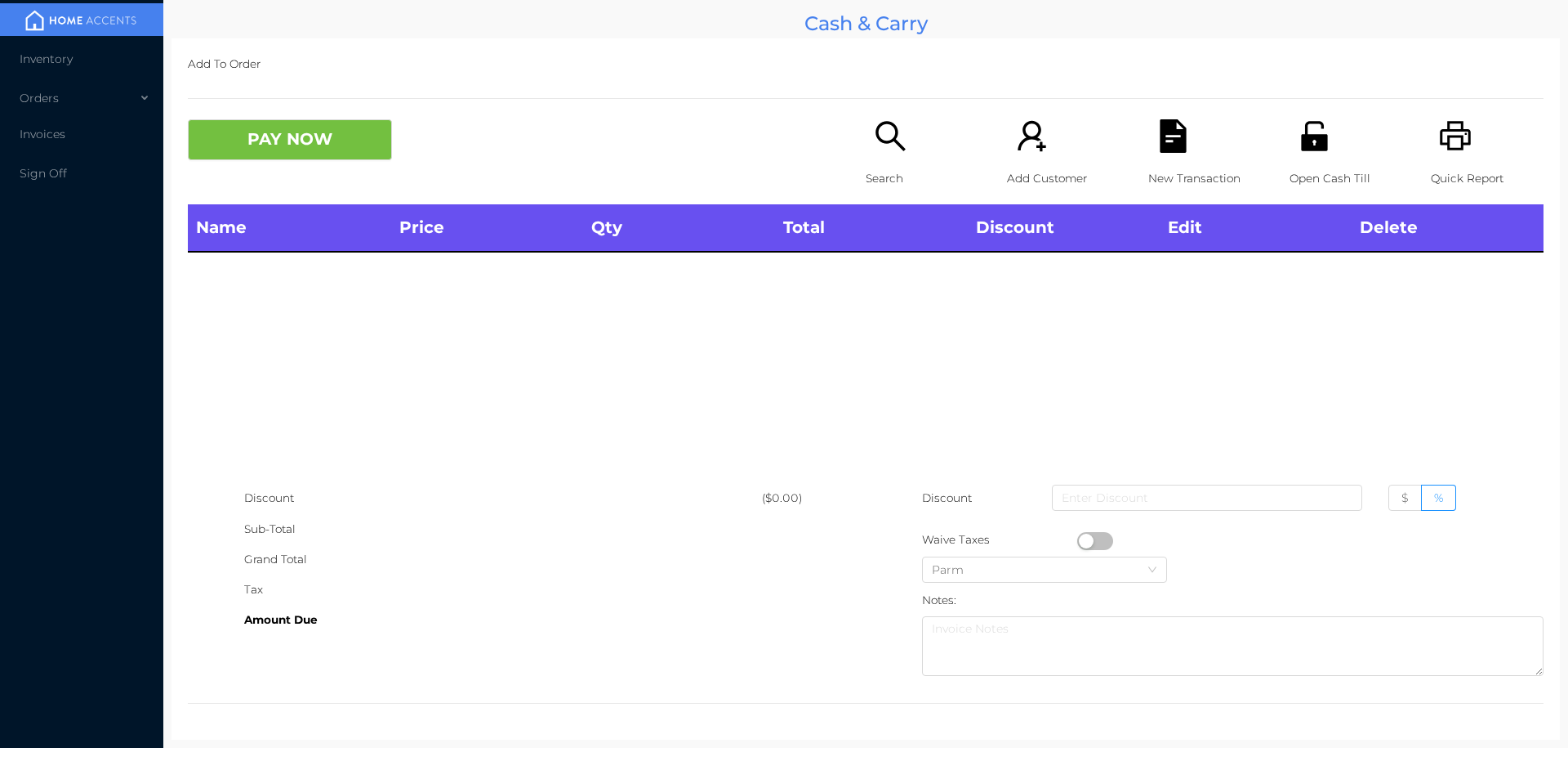
scroll to position [0, 0]
click at [869, 176] on p "Search" at bounding box center [921, 178] width 112 height 30
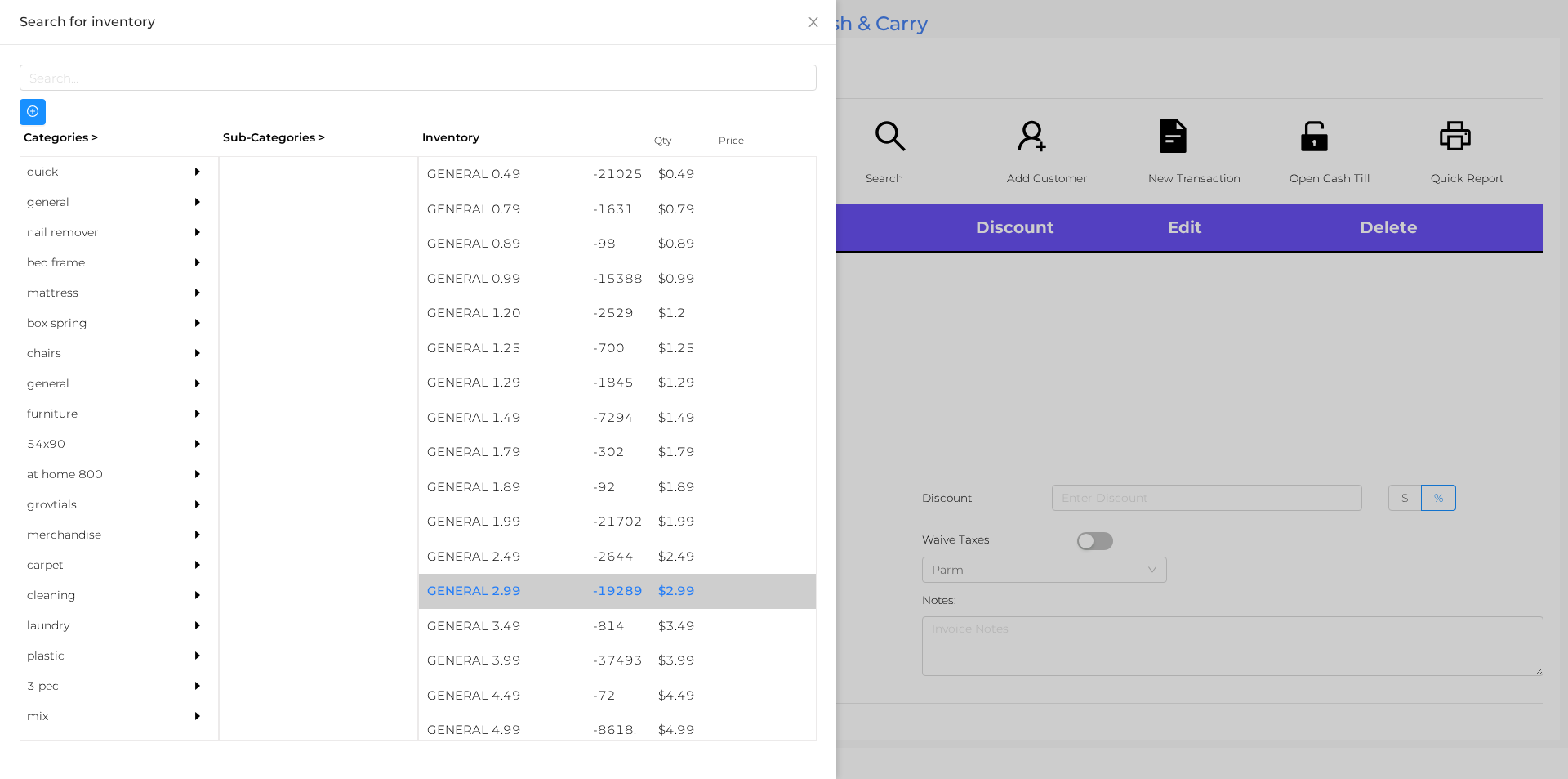
click at [670, 588] on div "$ 2.99" at bounding box center [734, 591] width 166 height 35
click at [678, 581] on div "$ 2.99" at bounding box center [734, 591] width 166 height 35
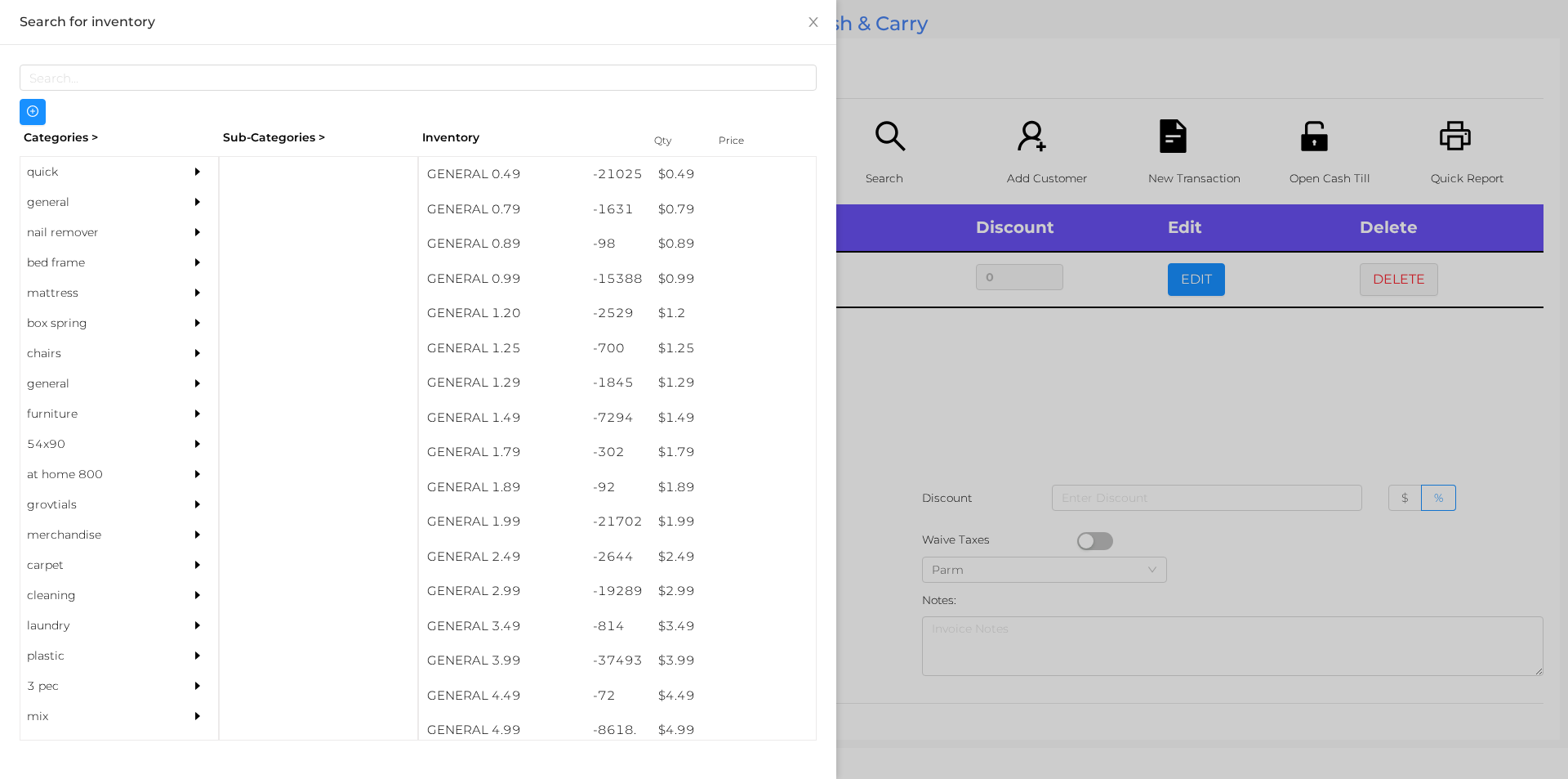
click at [910, 395] on div at bounding box center [784, 390] width 1568 height 779
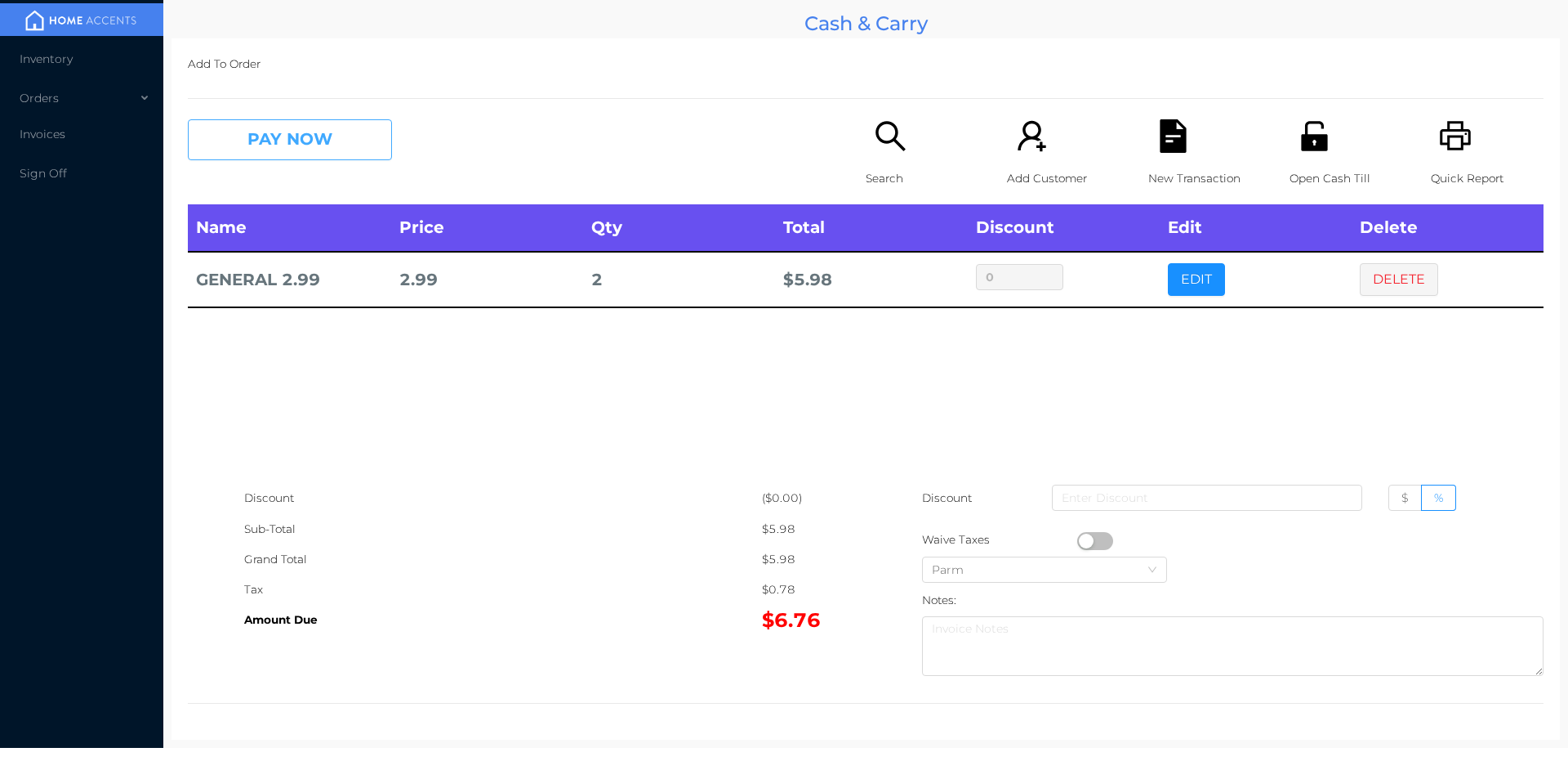
click at [285, 147] on button "PAY NOW" at bounding box center [290, 140] width 204 height 41
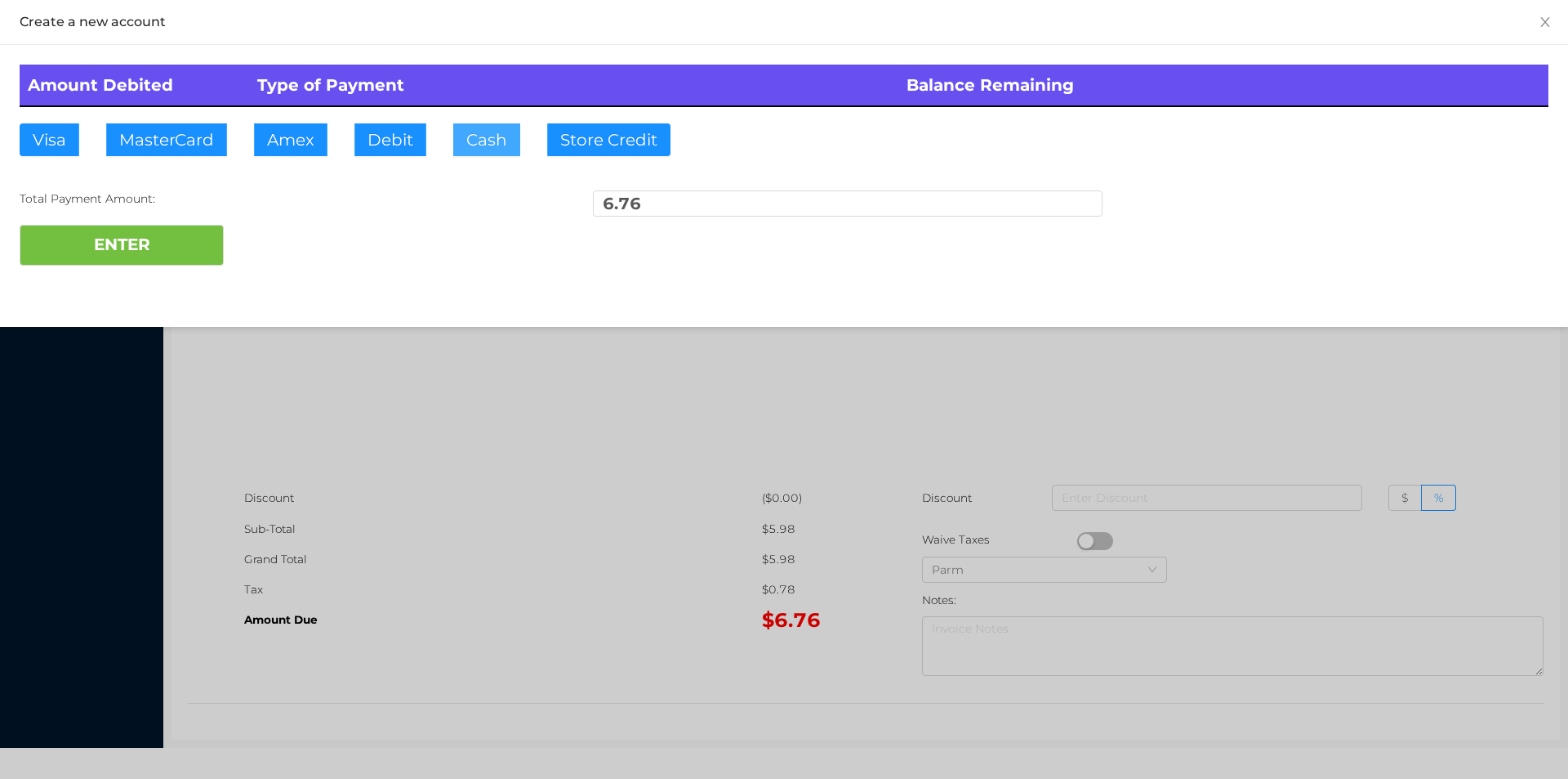
click at [470, 146] on button "Cash" at bounding box center [486, 139] width 67 height 32
type input "10."
click at [176, 250] on button "ENTER" at bounding box center [121, 246] width 204 height 41
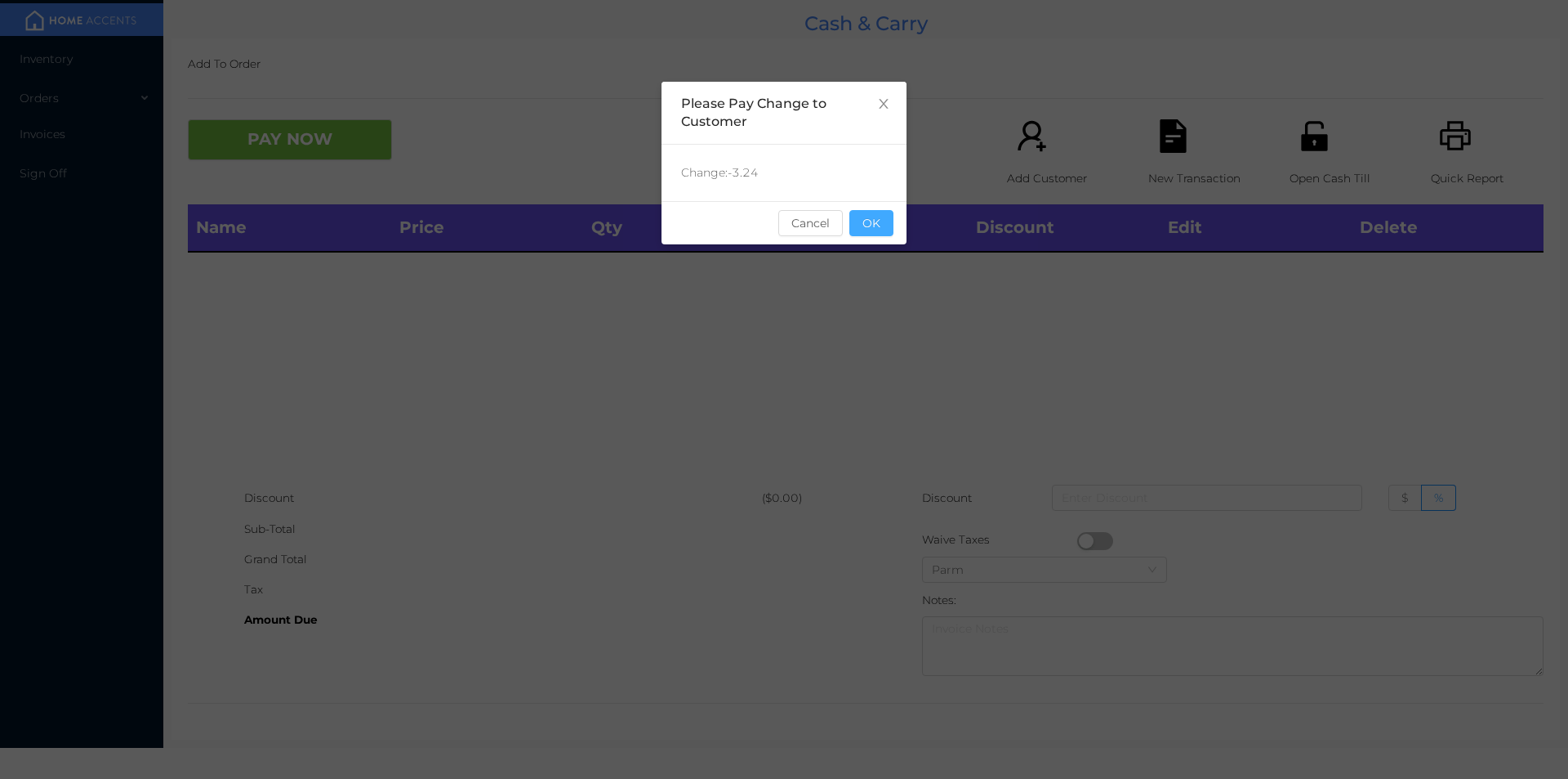
click at [868, 224] on button "OK" at bounding box center [872, 223] width 44 height 26
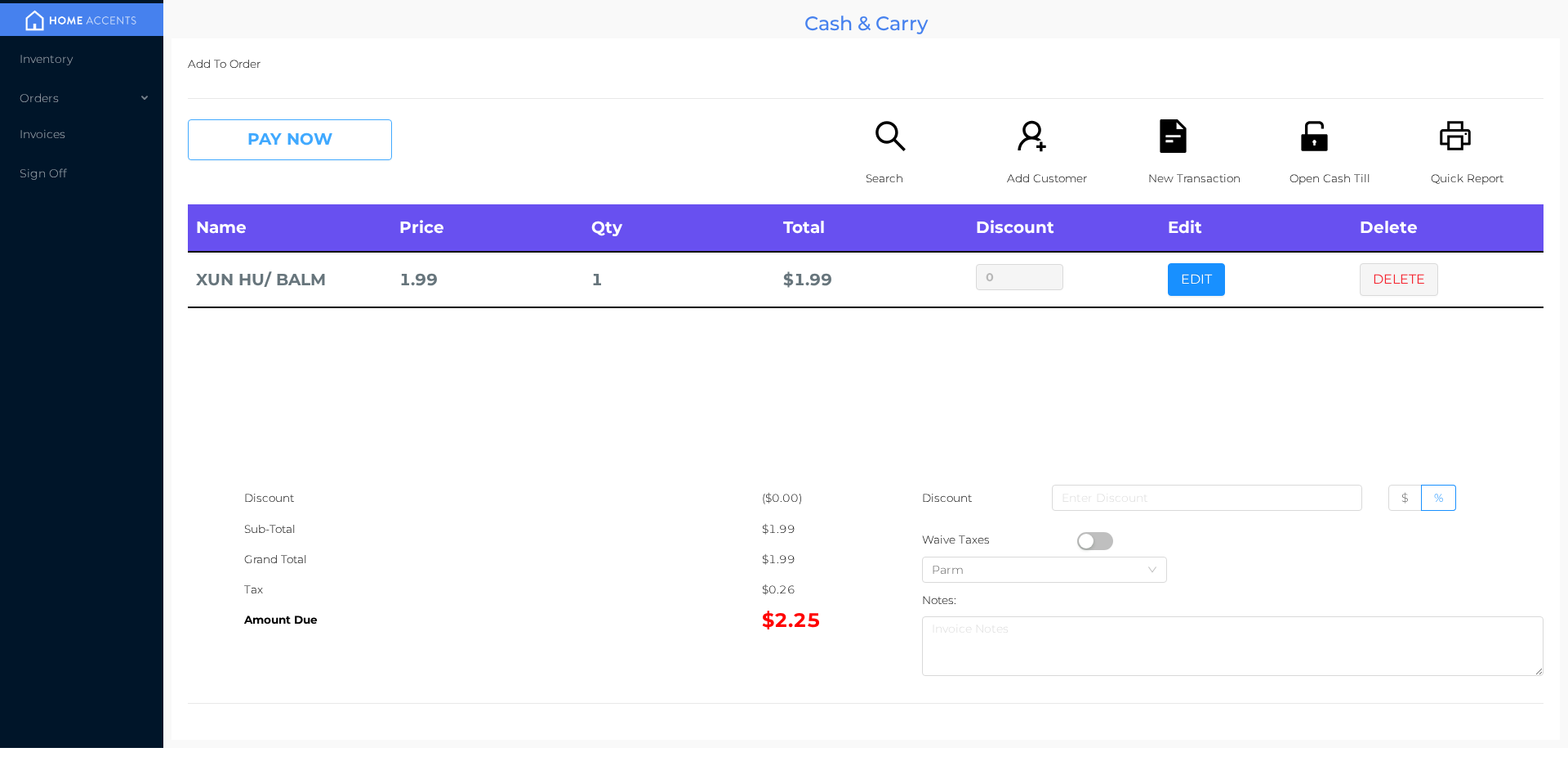
click at [276, 129] on button "PAY NOW" at bounding box center [290, 140] width 204 height 41
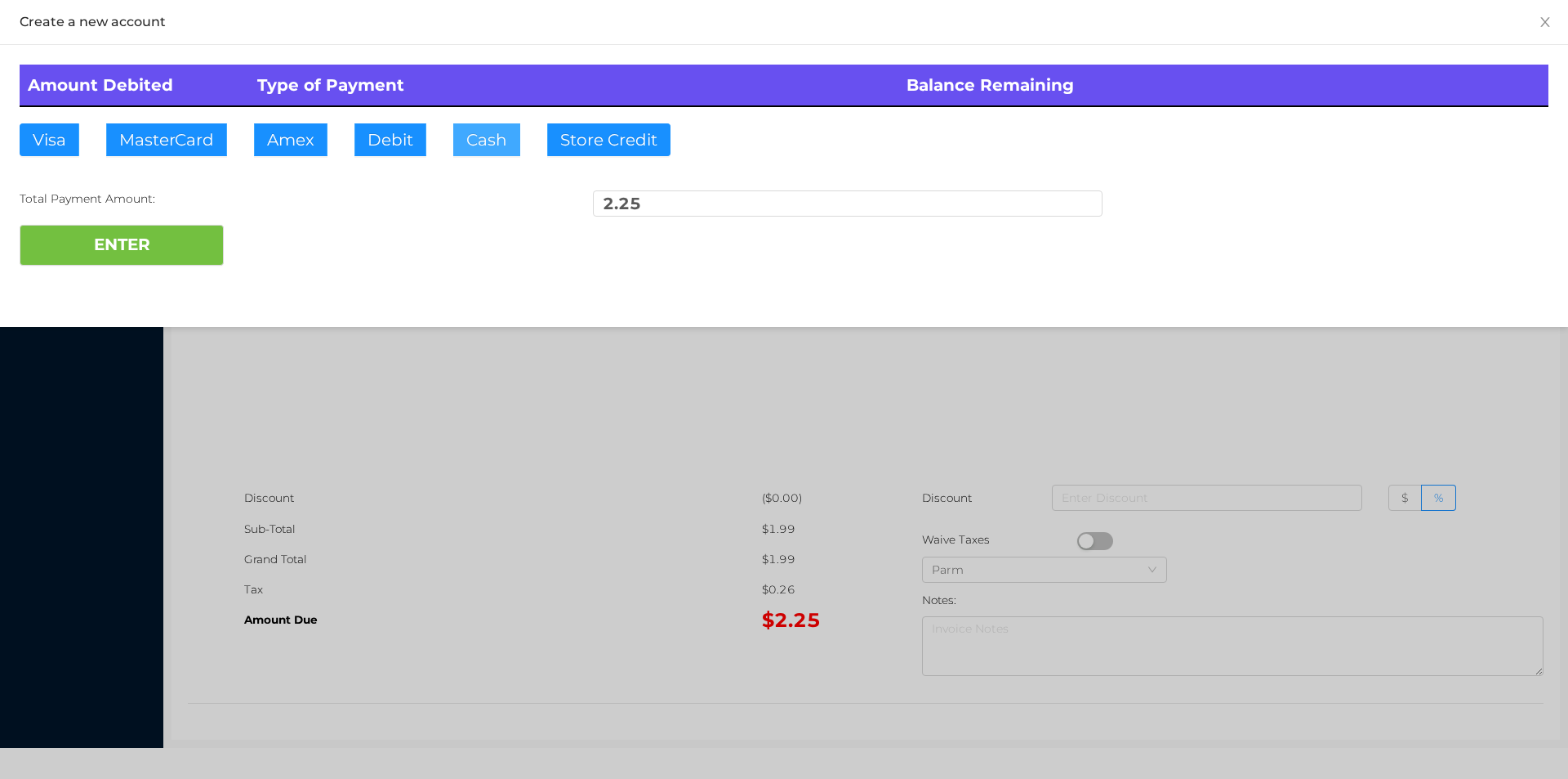
click at [464, 129] on button "Cash" at bounding box center [486, 139] width 67 height 32
click at [161, 244] on button "ENTER" at bounding box center [121, 246] width 204 height 41
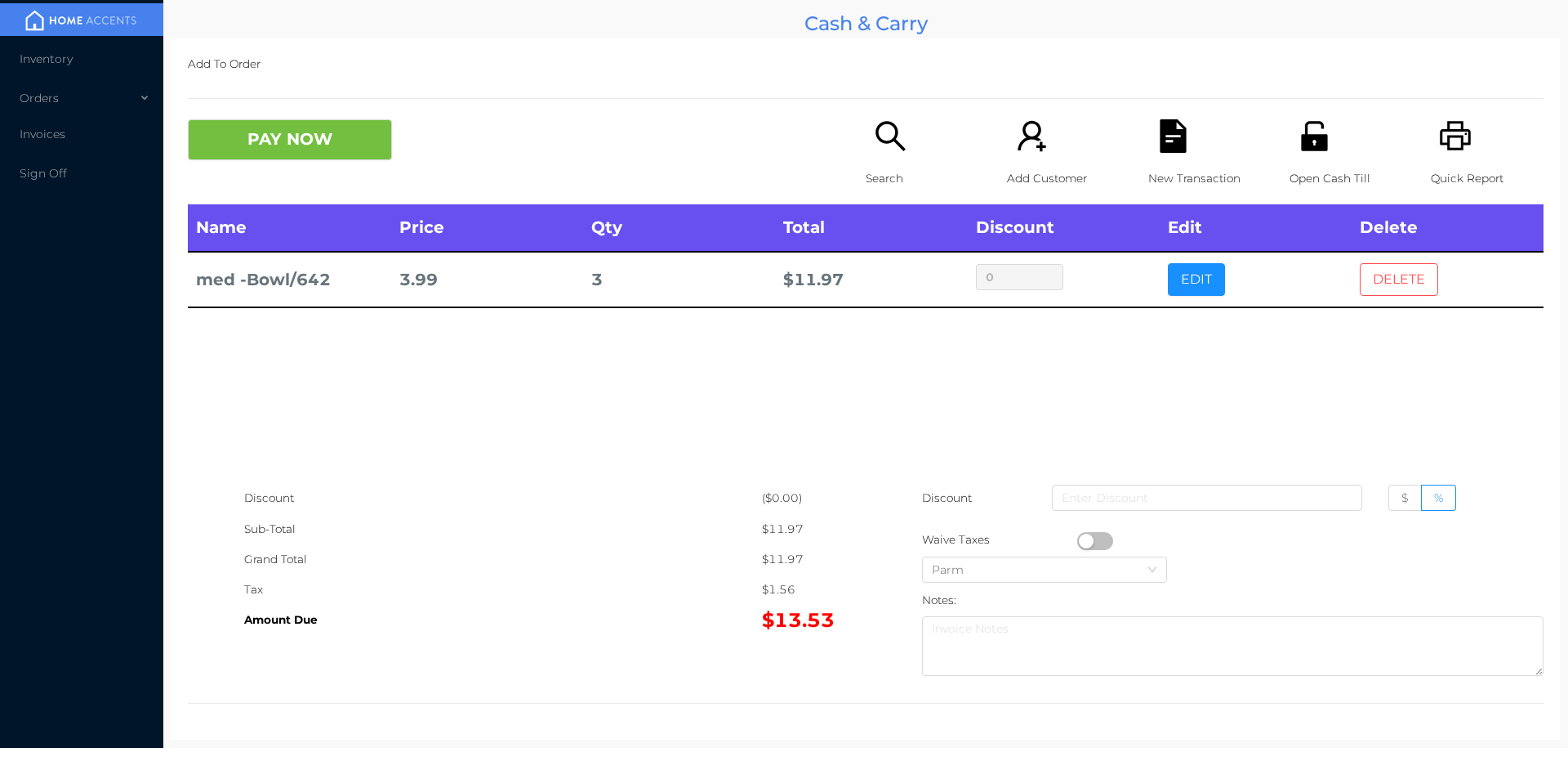
click at [1390, 267] on button "DELETE" at bounding box center [1399, 279] width 78 height 32
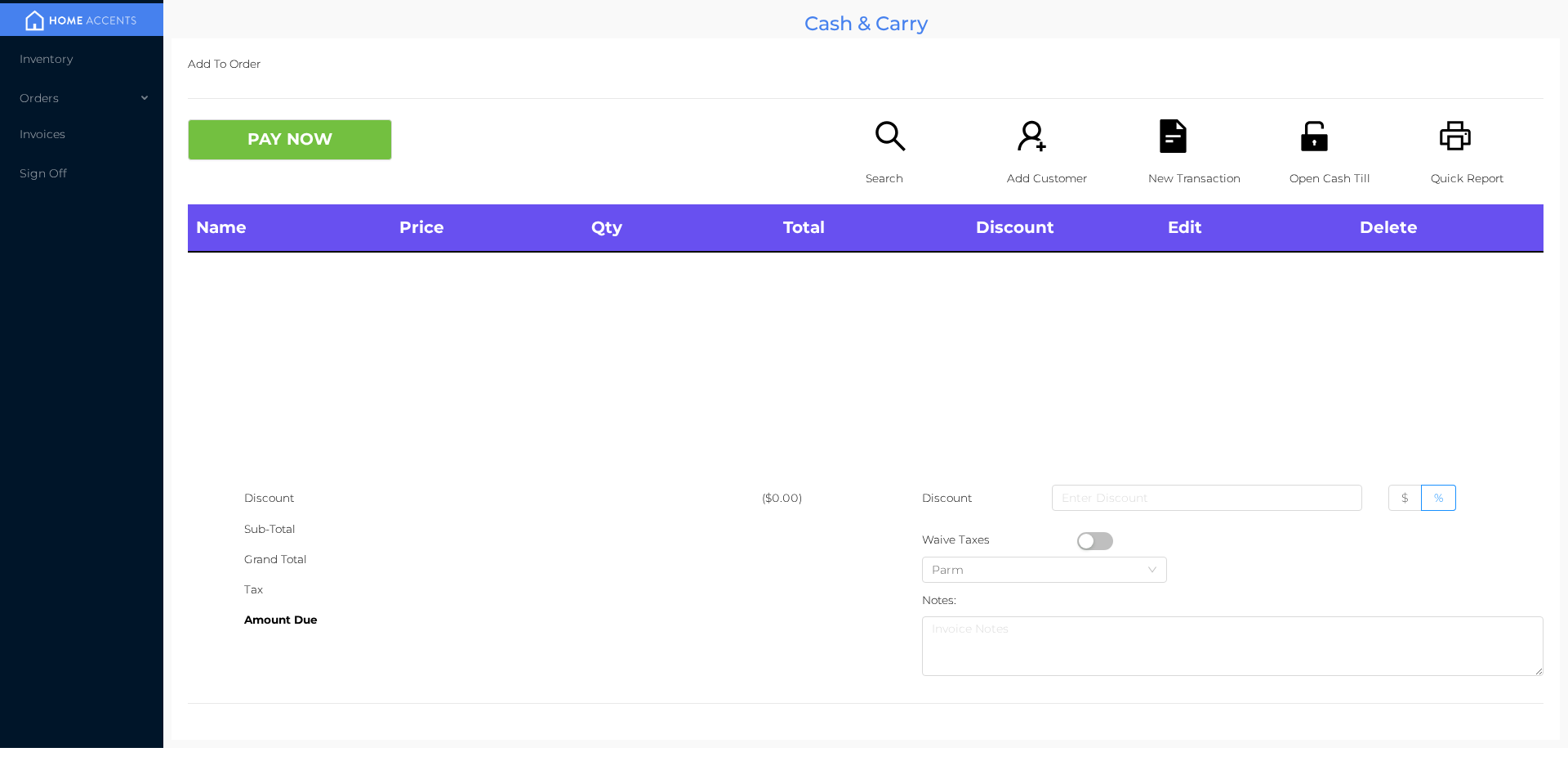
click at [1453, 130] on icon "icon: printer" at bounding box center [1456, 136] width 31 height 29
click at [367, 126] on button "PAY NOW" at bounding box center [290, 140] width 204 height 41
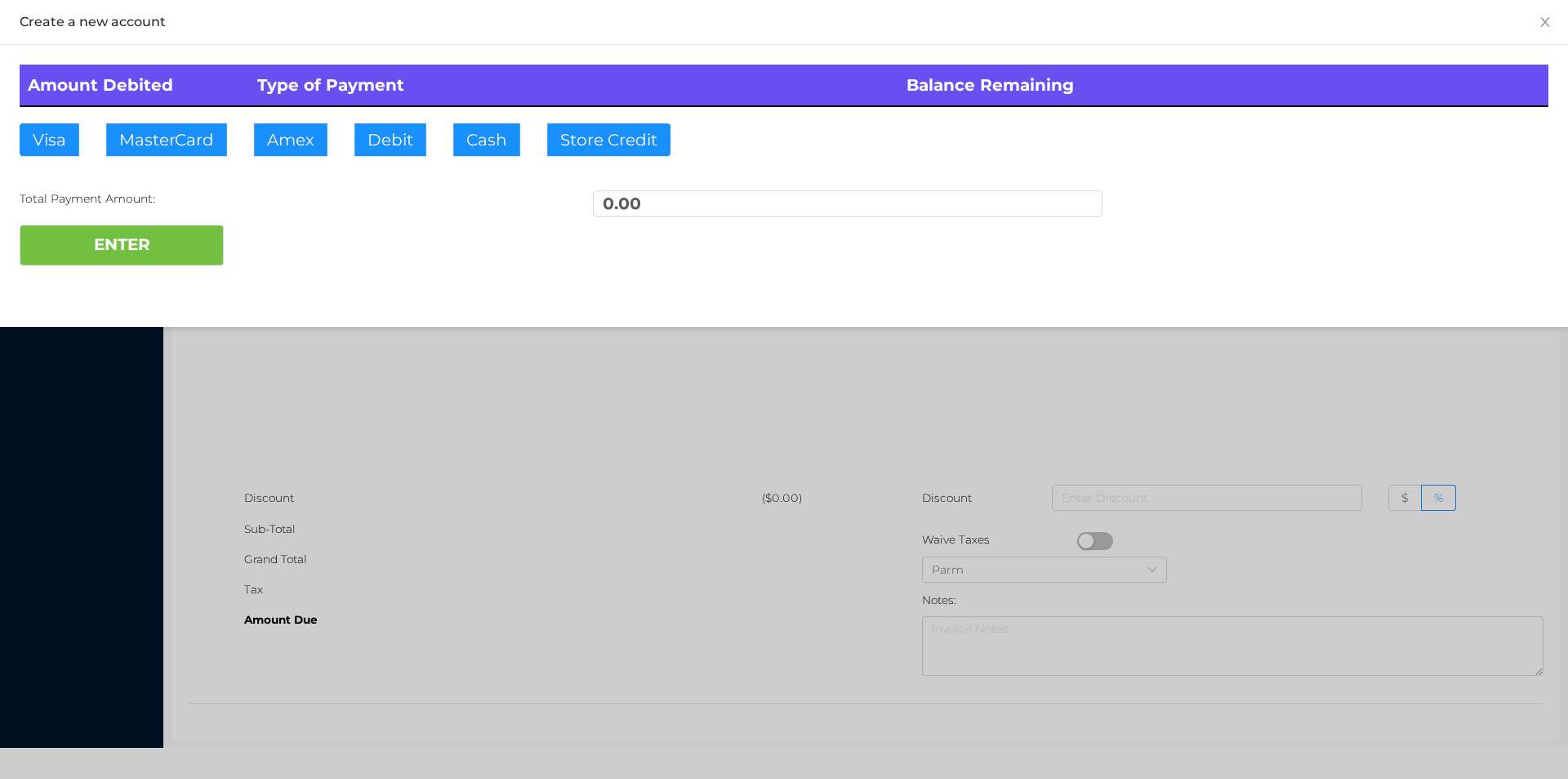
click at [880, 337] on div at bounding box center [784, 390] width 1568 height 779
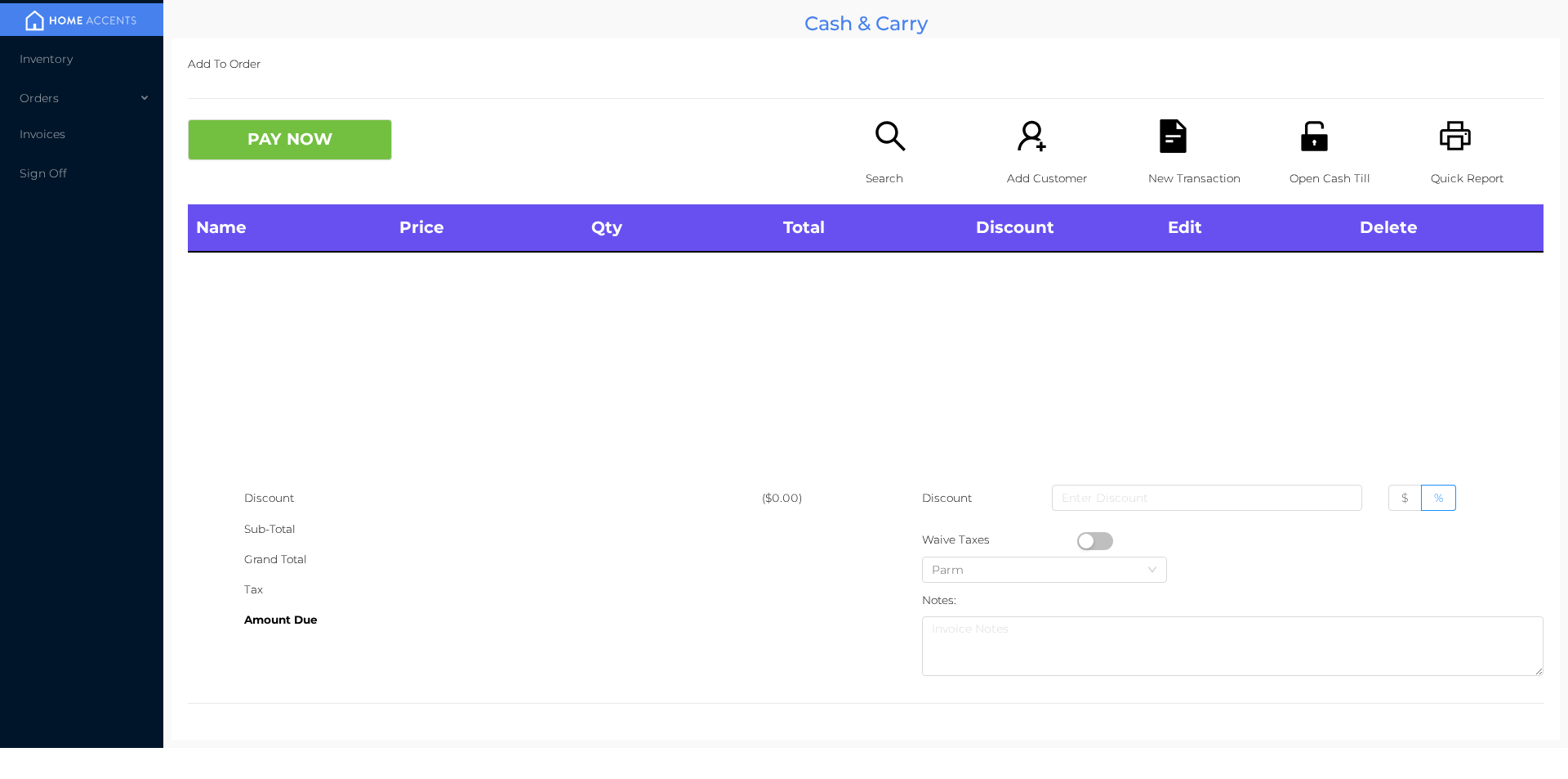
click at [884, 159] on div "Search" at bounding box center [921, 161] width 112 height 85
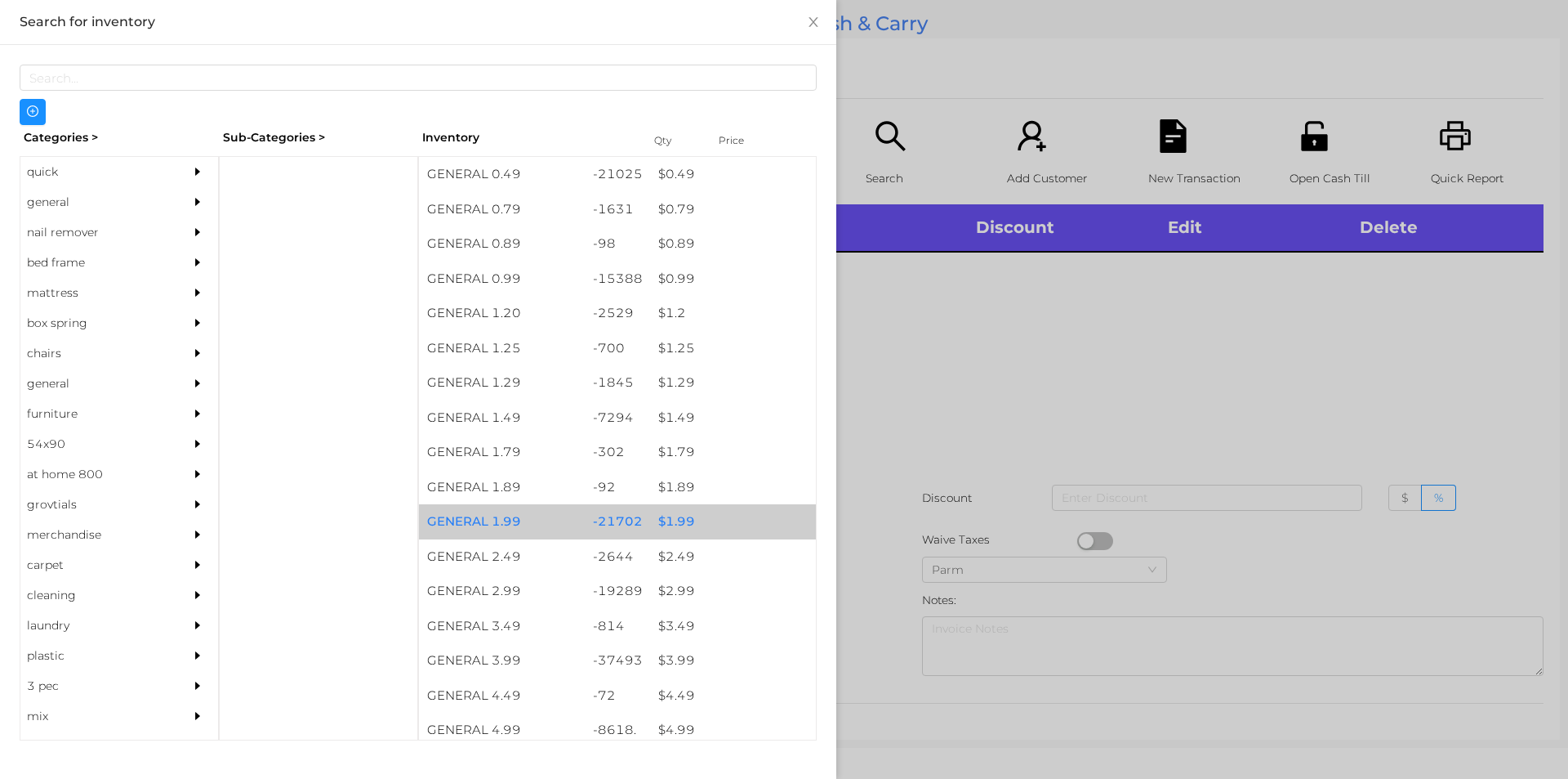
click at [666, 526] on div "$ 1.99" at bounding box center [734, 522] width 166 height 35
click at [668, 518] on div "$ 1.99" at bounding box center [734, 522] width 166 height 35
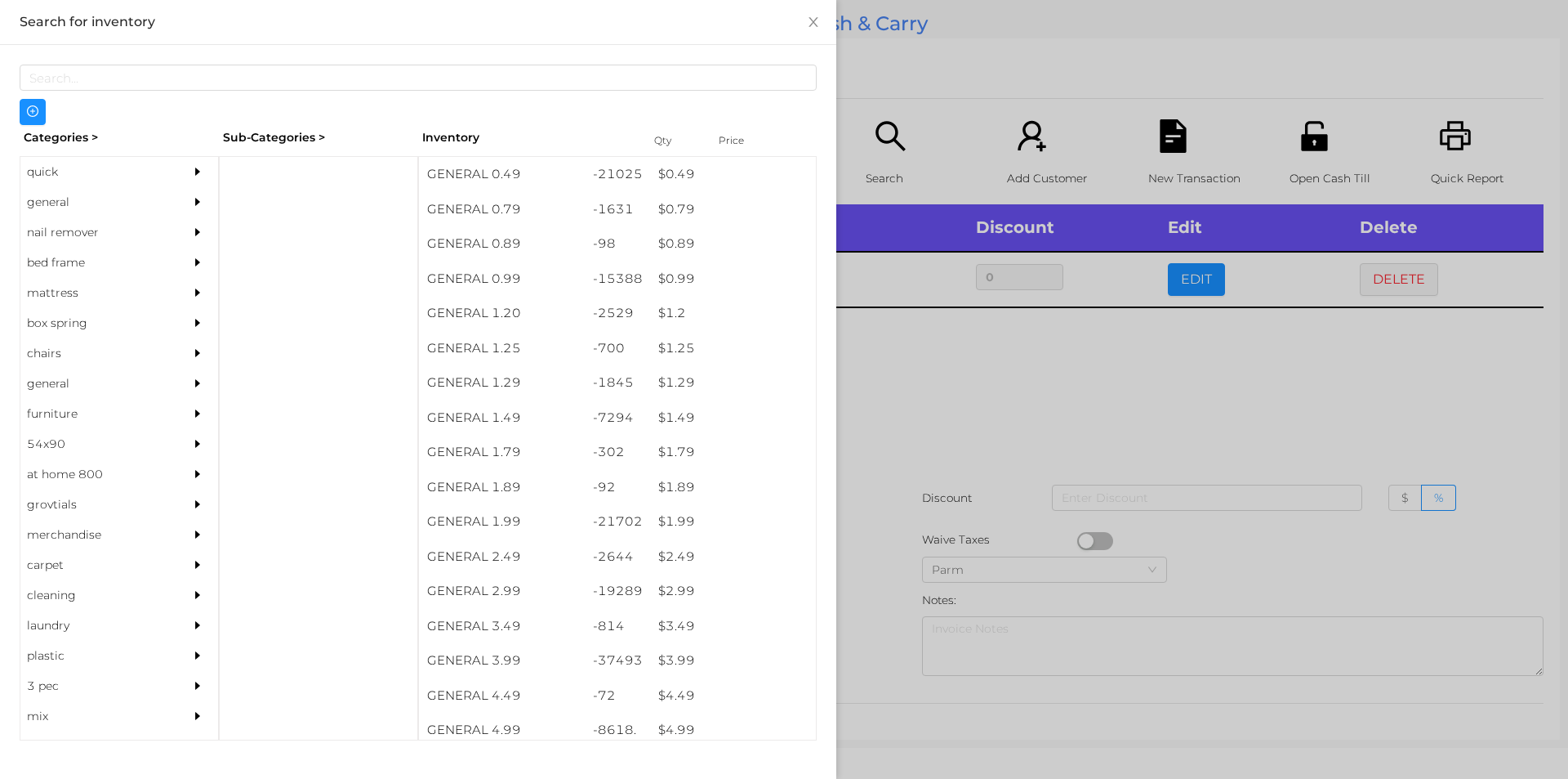
click at [894, 428] on div at bounding box center [784, 390] width 1568 height 779
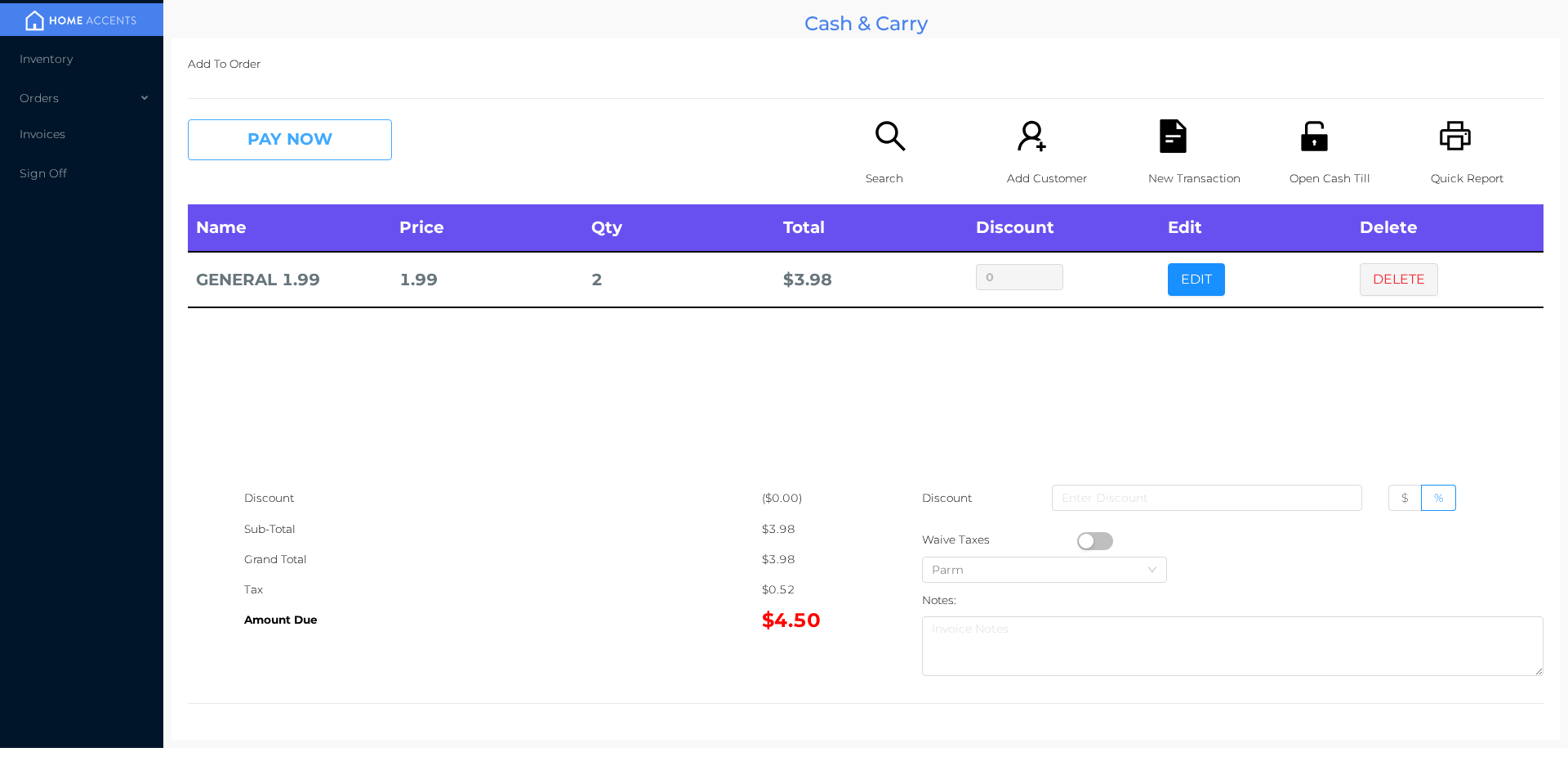
click at [268, 134] on button "PAY NOW" at bounding box center [290, 140] width 204 height 41
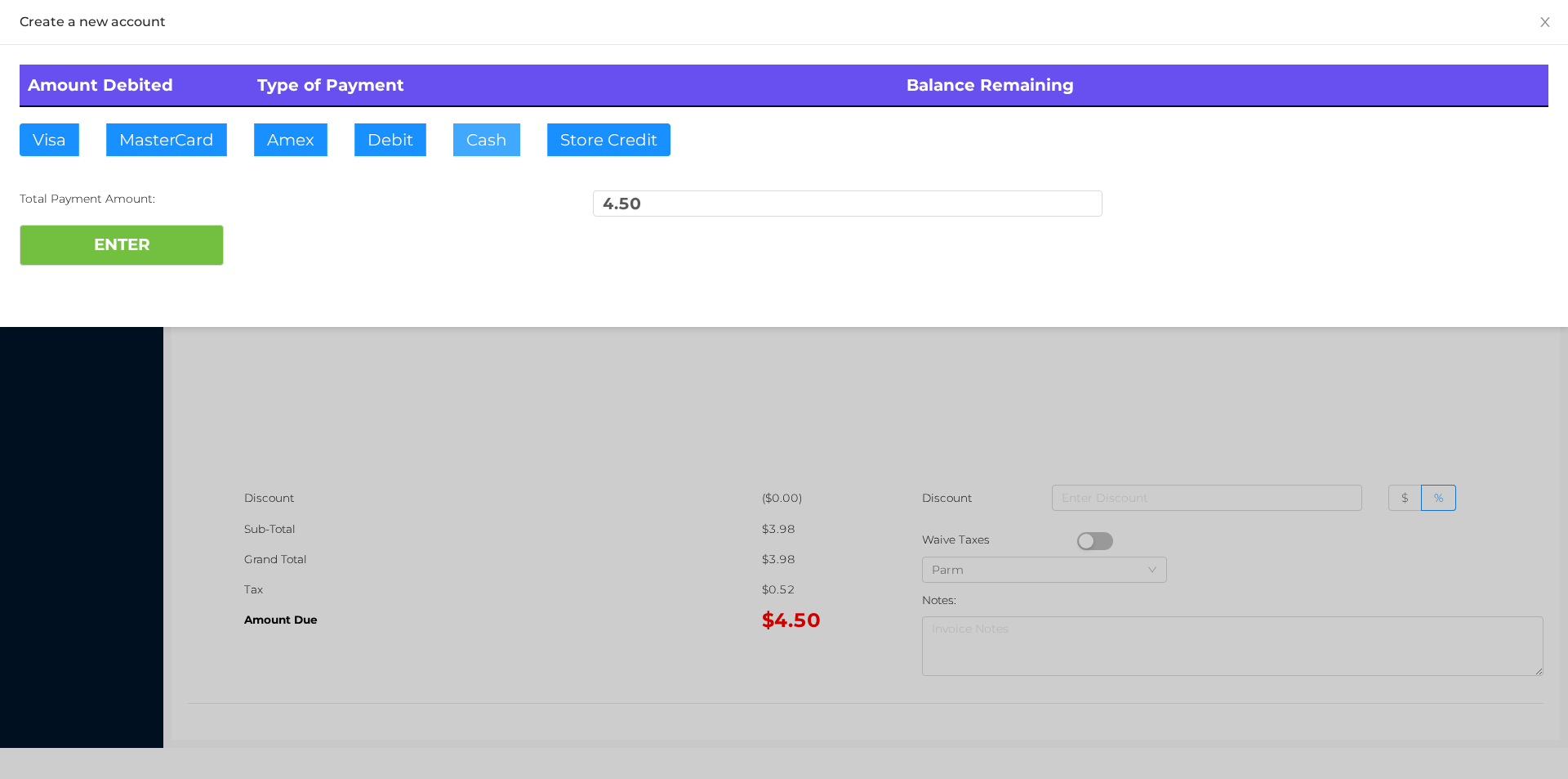
click at [456, 148] on button "Cash" at bounding box center [486, 139] width 67 height 32
click at [122, 244] on button "ENTER" at bounding box center [121, 246] width 204 height 41
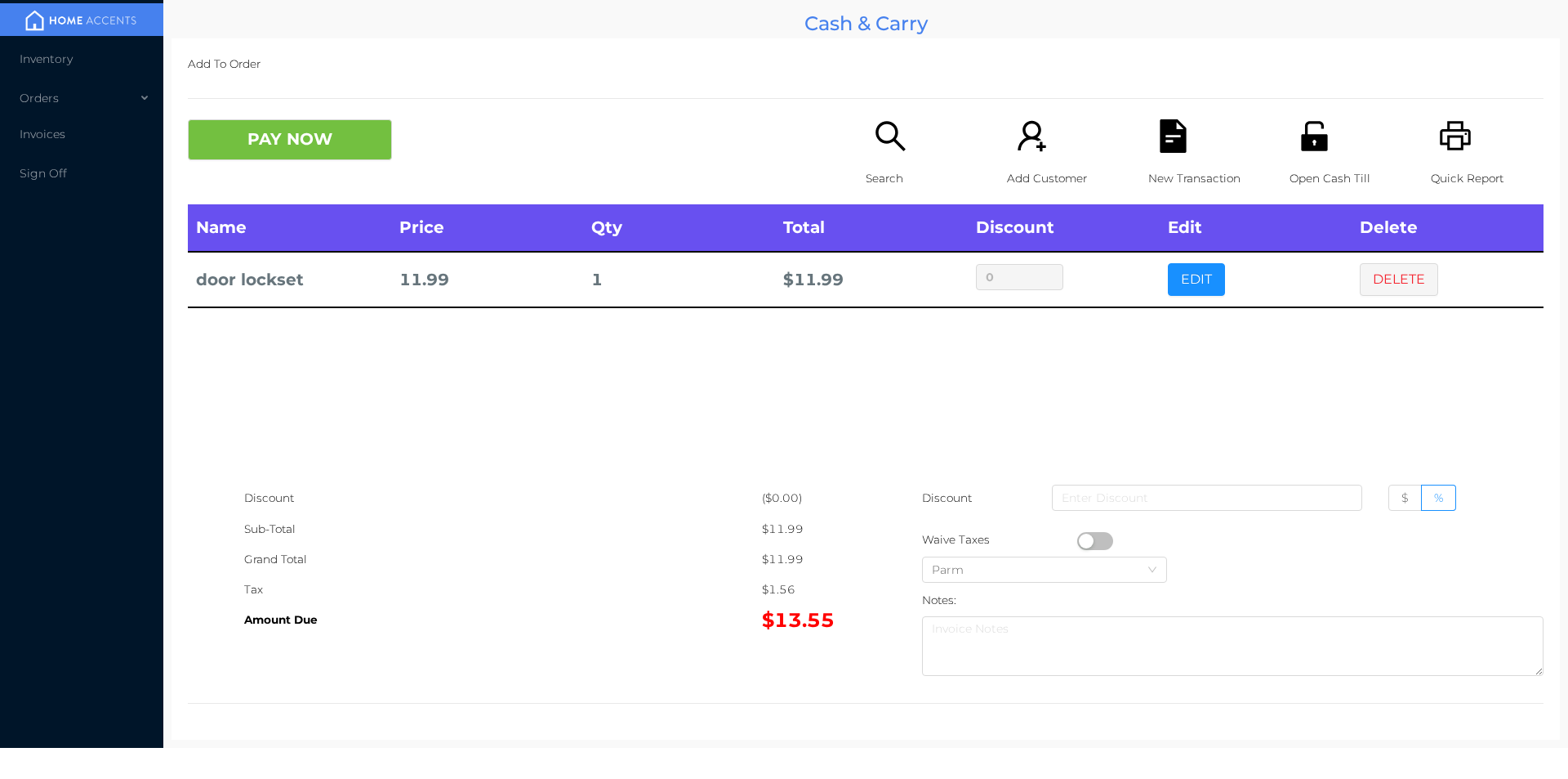
click at [282, 138] on button "PAY NOW" at bounding box center [290, 140] width 204 height 41
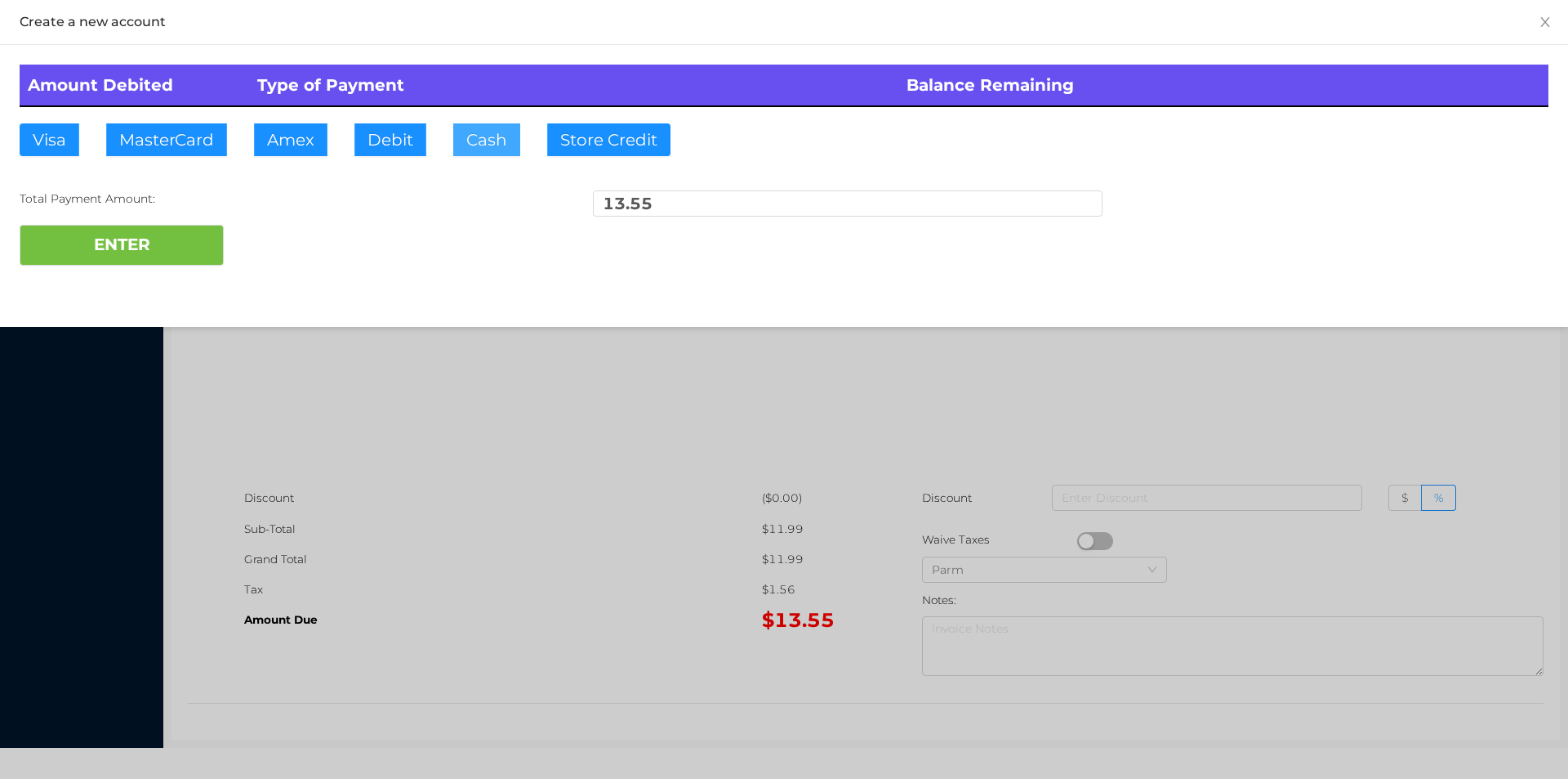
click at [479, 145] on button "Cash" at bounding box center [486, 139] width 67 height 32
type input "20."
click at [141, 251] on button "ENTER" at bounding box center [121, 246] width 204 height 41
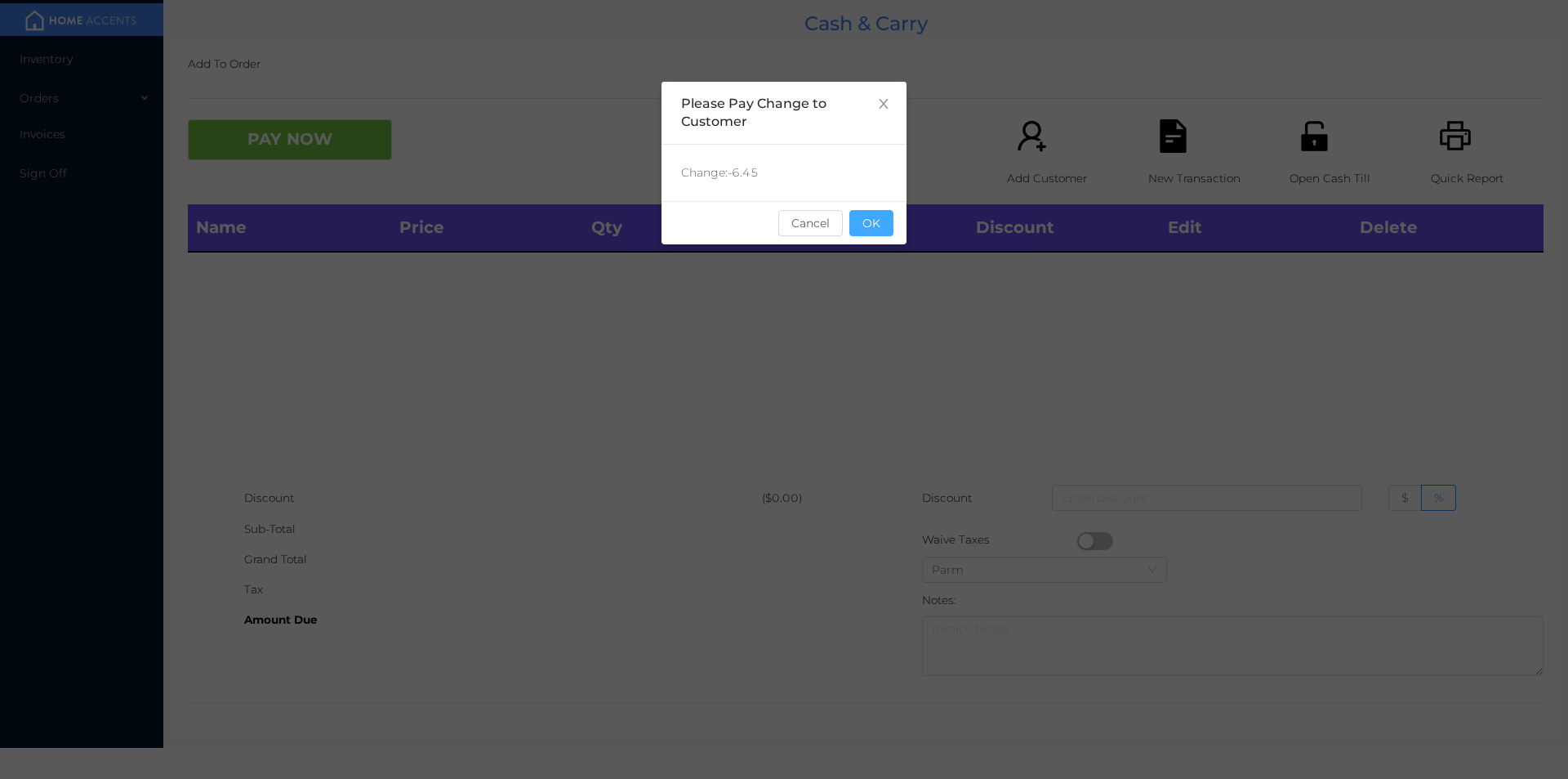
click at [867, 229] on button "OK" at bounding box center [872, 223] width 44 height 26
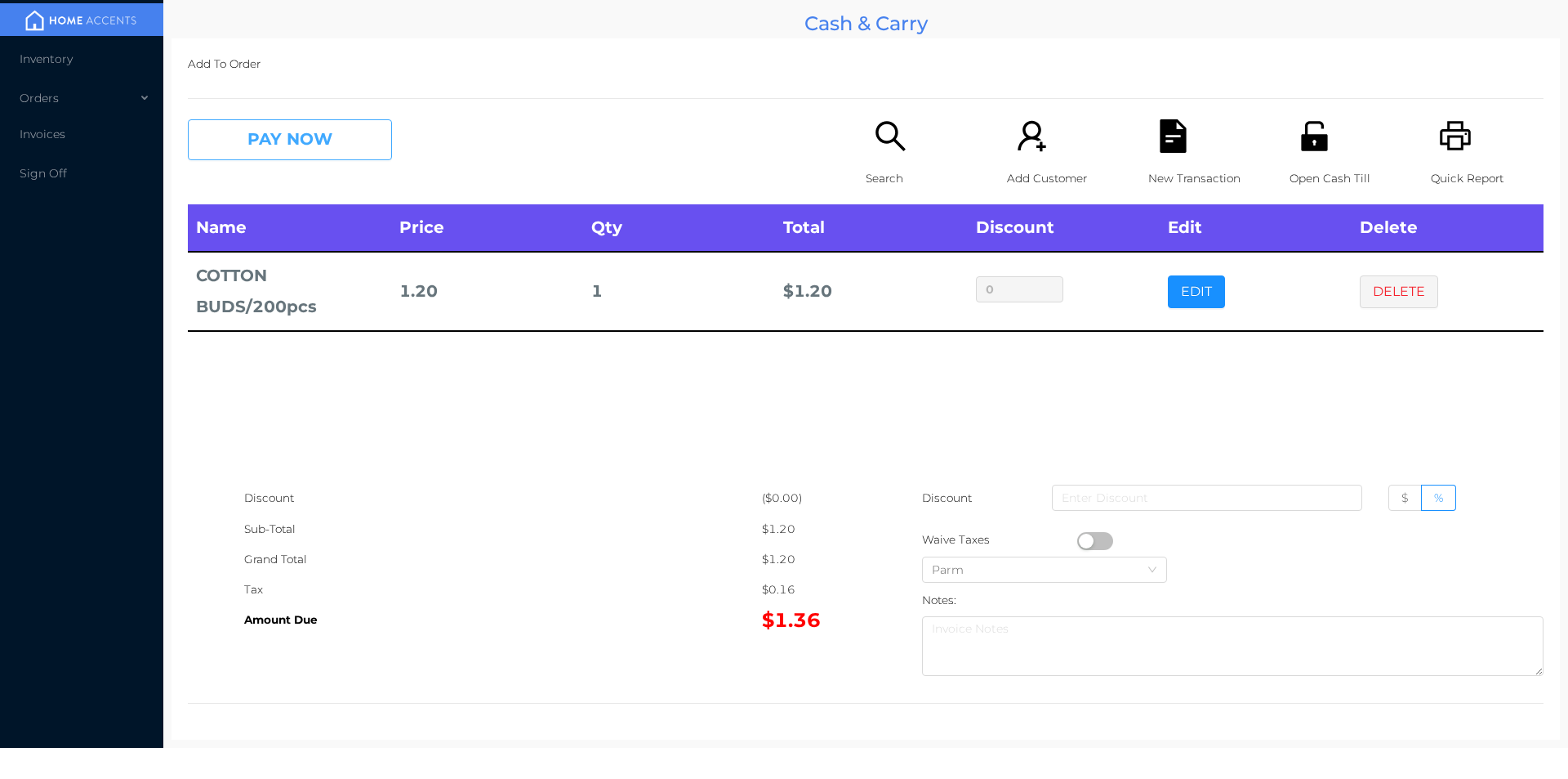
click at [250, 140] on button "PAY NOW" at bounding box center [290, 140] width 204 height 41
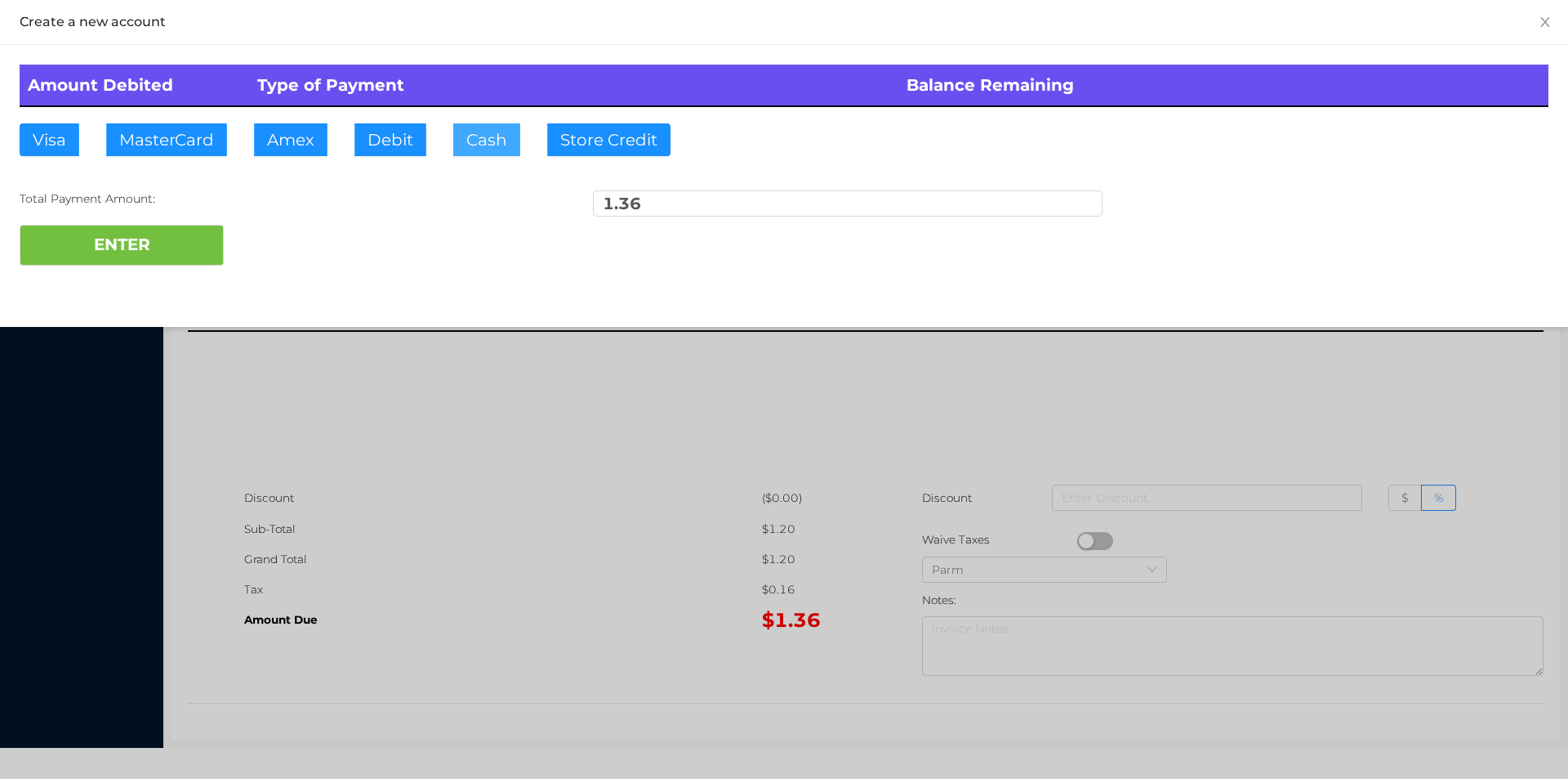
click at [473, 135] on button "Cash" at bounding box center [486, 139] width 67 height 32
click at [158, 250] on button "ENTER" at bounding box center [121, 246] width 204 height 41
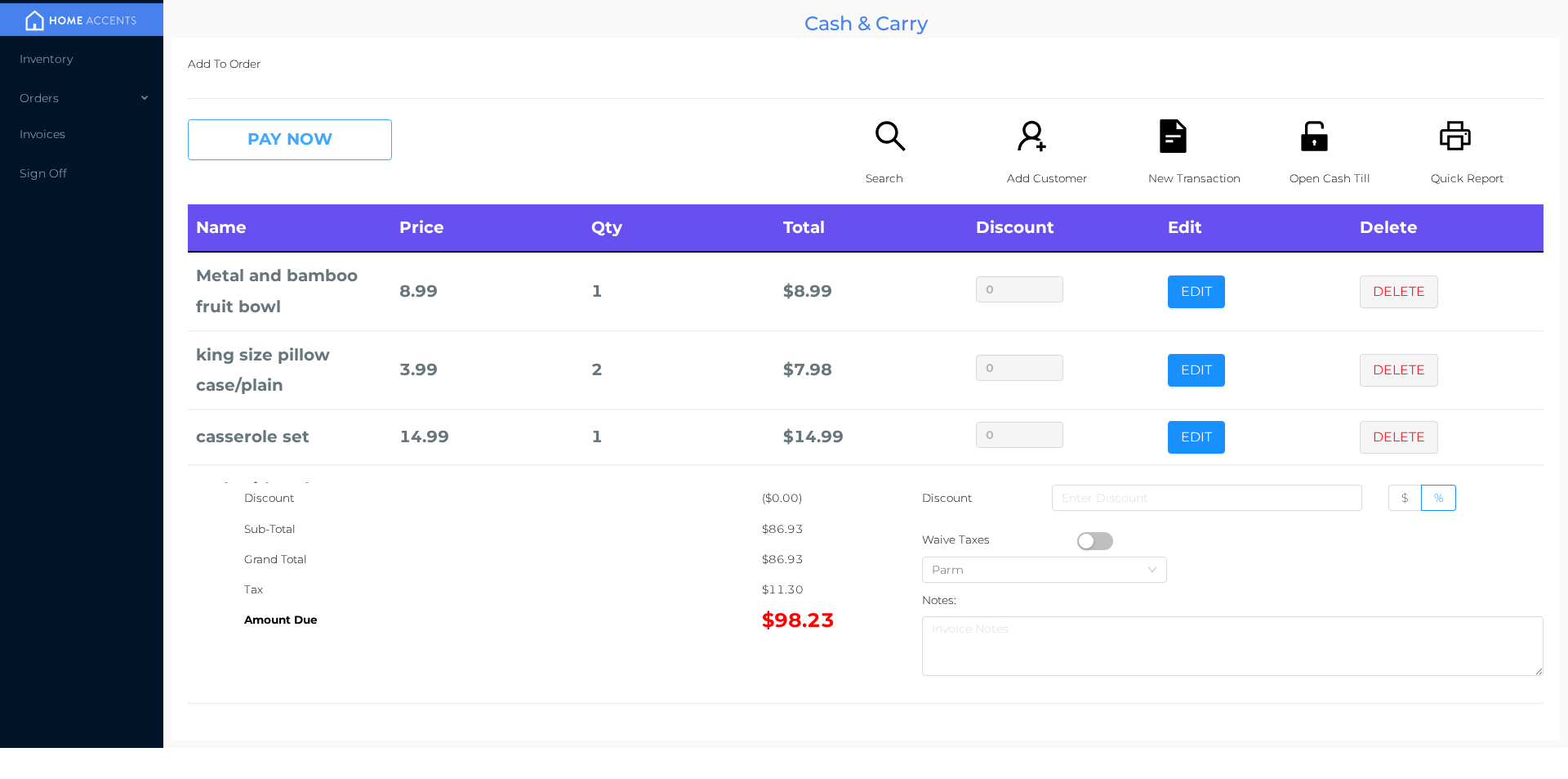
click at [323, 157] on button "PAY NOW" at bounding box center [290, 140] width 204 height 41
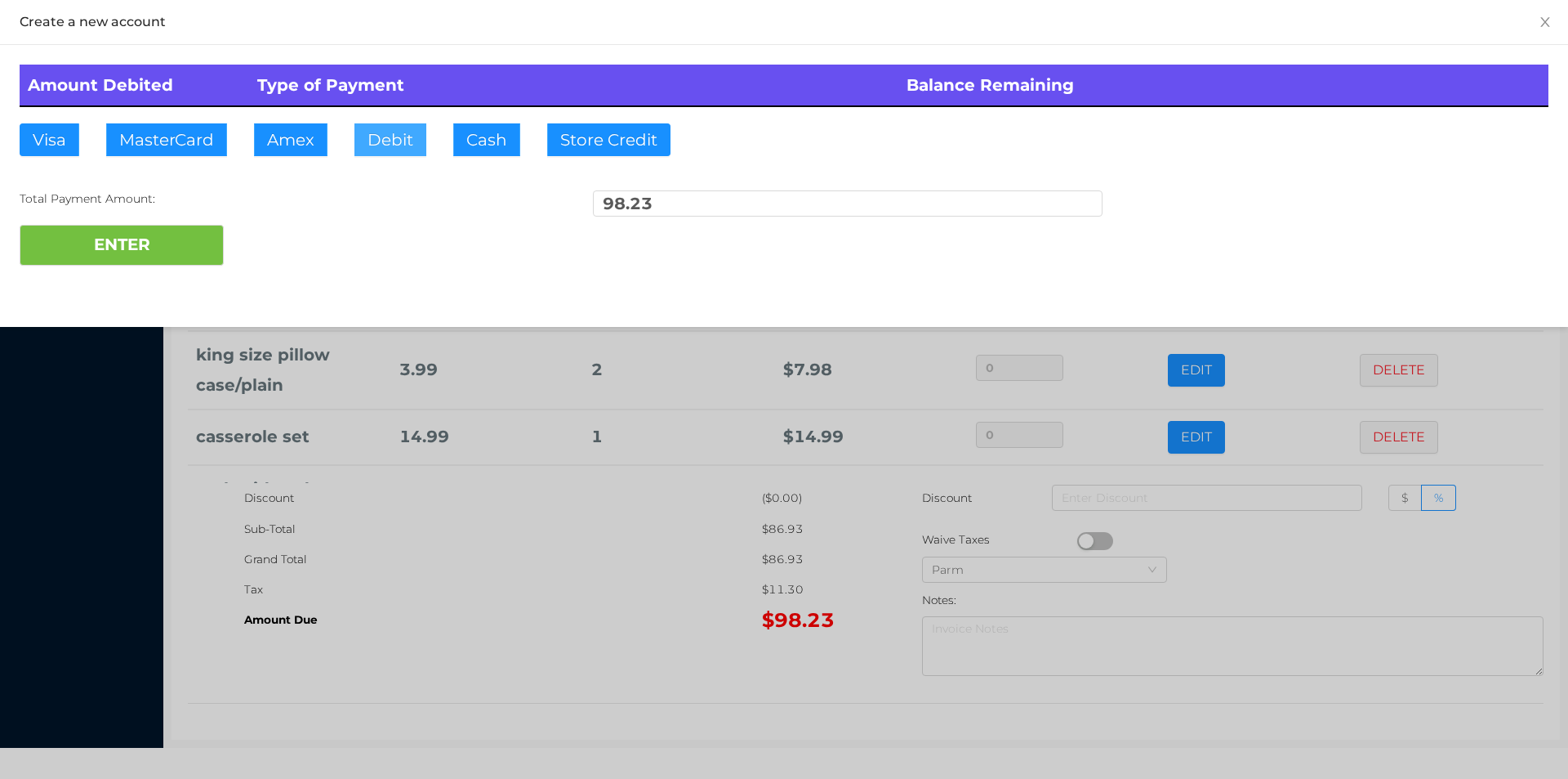
click at [381, 135] on button "Debit" at bounding box center [389, 139] width 71 height 32
click at [179, 236] on button "ENTER" at bounding box center [121, 246] width 204 height 41
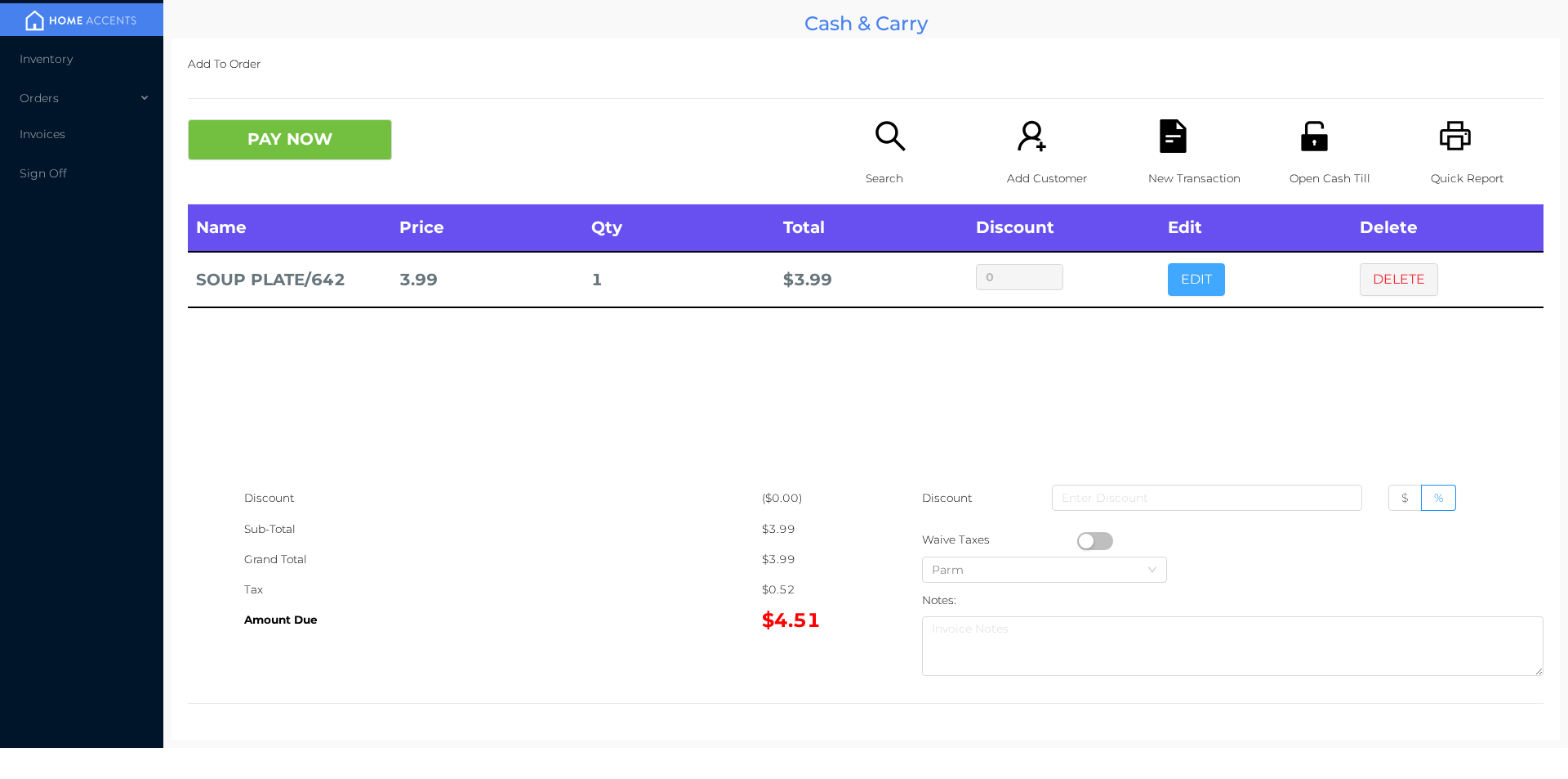
click at [1194, 269] on button "EDIT" at bounding box center [1196, 279] width 57 height 32
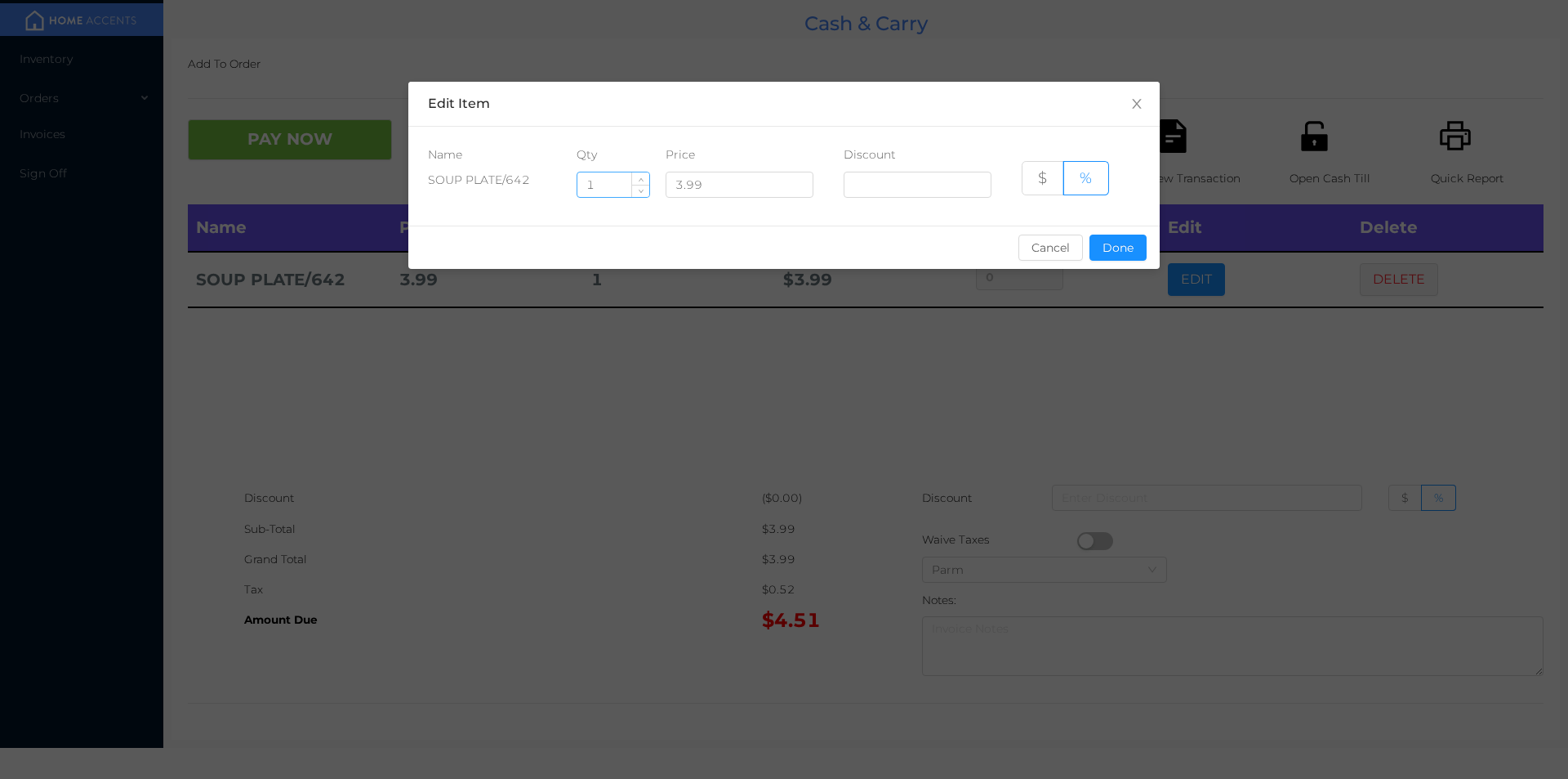
click at [611, 190] on input "1" at bounding box center [612, 184] width 71 height 24
type input "5"
click at [1115, 251] on button "Done" at bounding box center [1118, 248] width 57 height 26
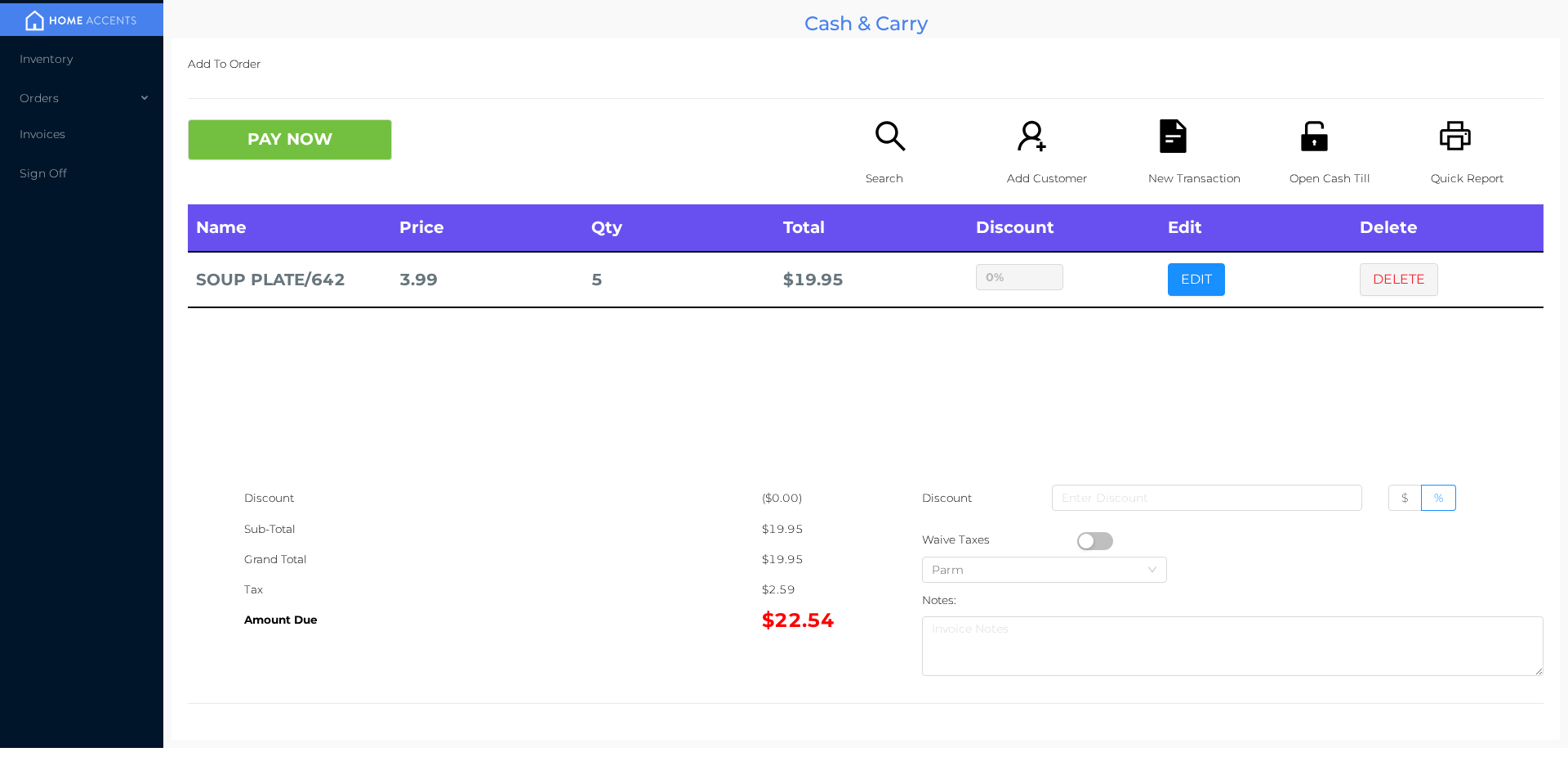
click at [1102, 325] on div "sentinelStart Edit Item Name Qty Price Discount SOUP PLATE/642 5 3.99 $ % Cance…" at bounding box center [784, 390] width 1568 height 779
click at [874, 160] on div "Search" at bounding box center [921, 161] width 112 height 85
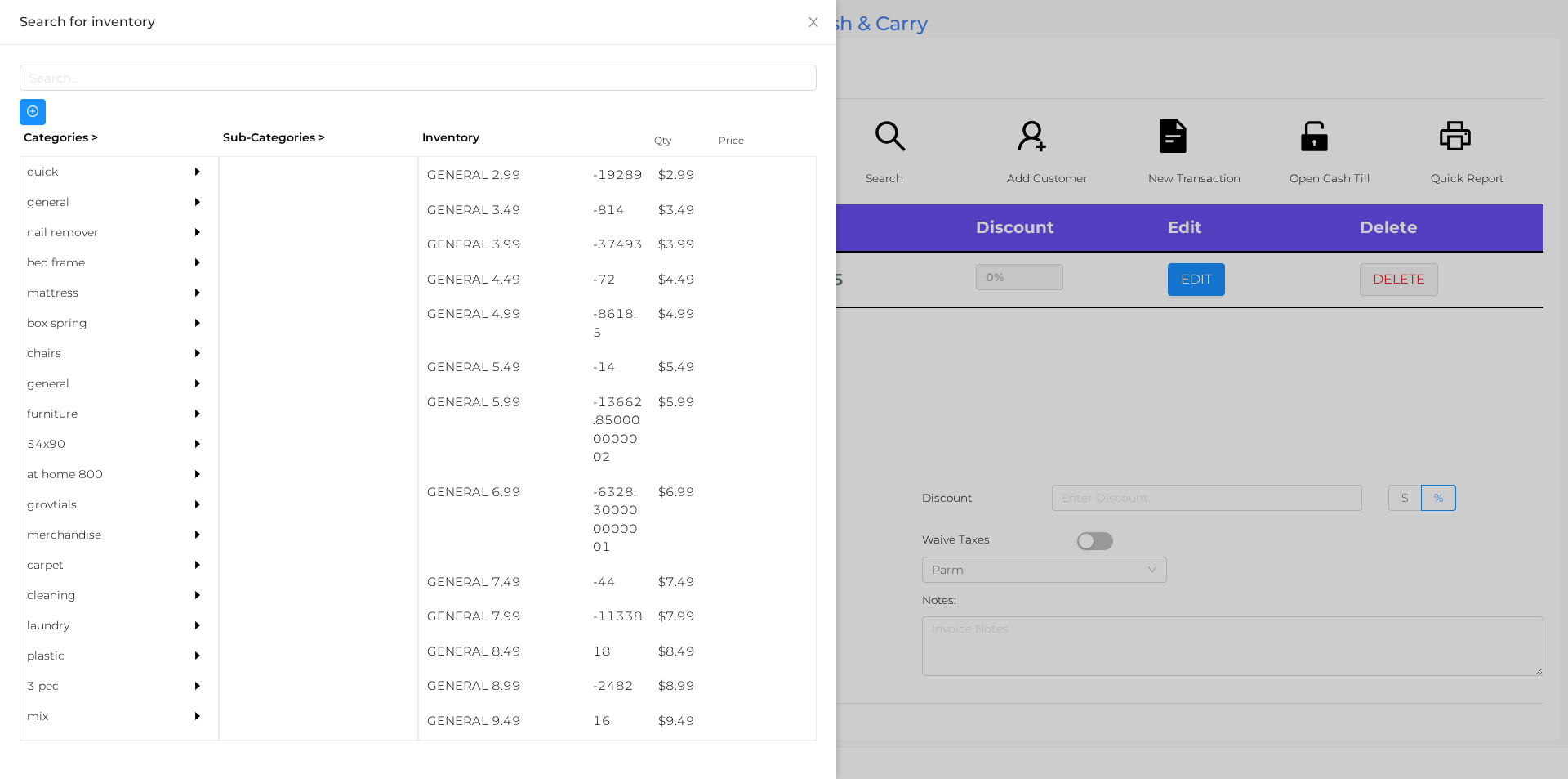
scroll to position [416, 0]
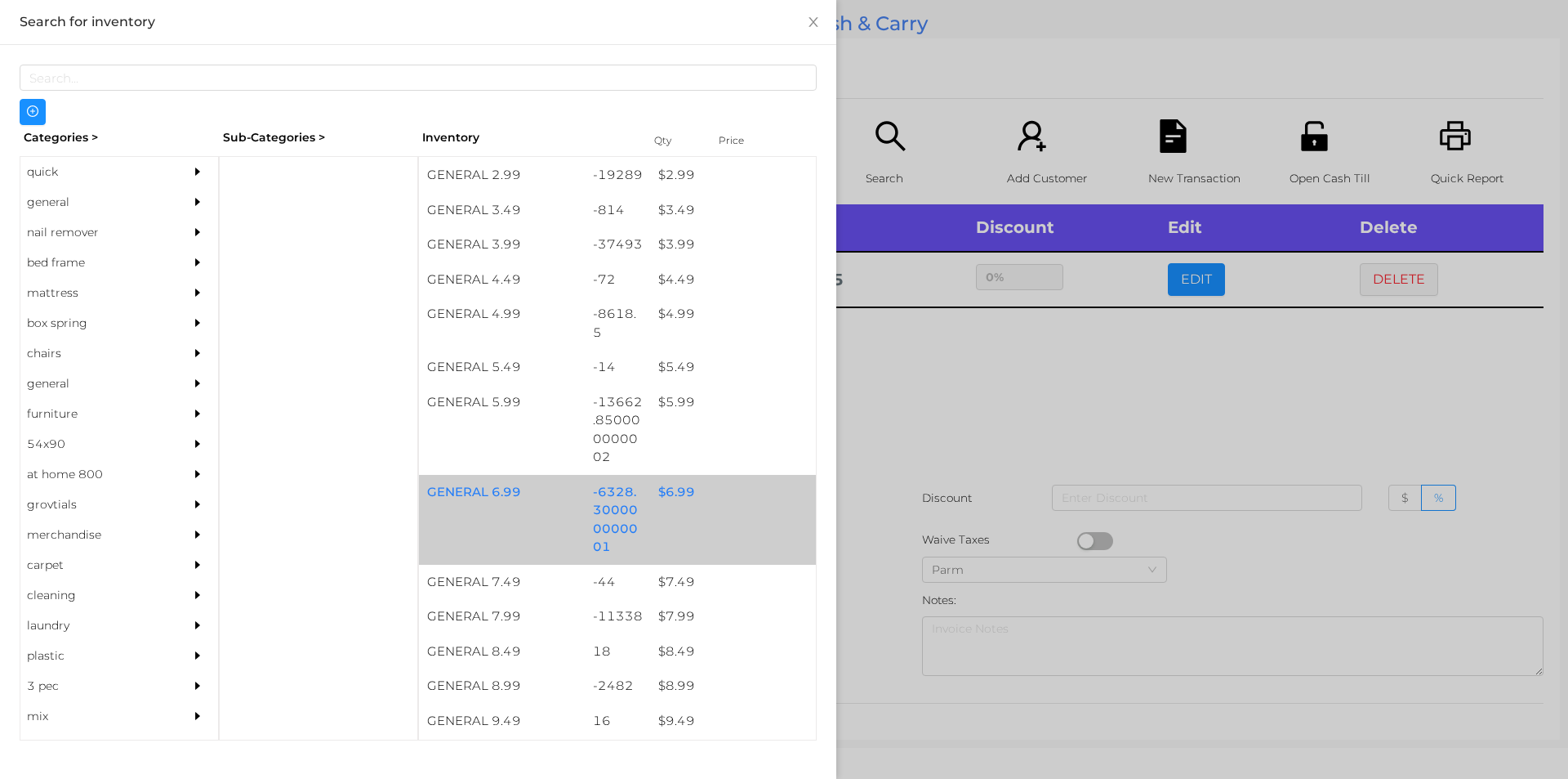
click at [667, 499] on div "$ 6.99" at bounding box center [734, 492] width 166 height 35
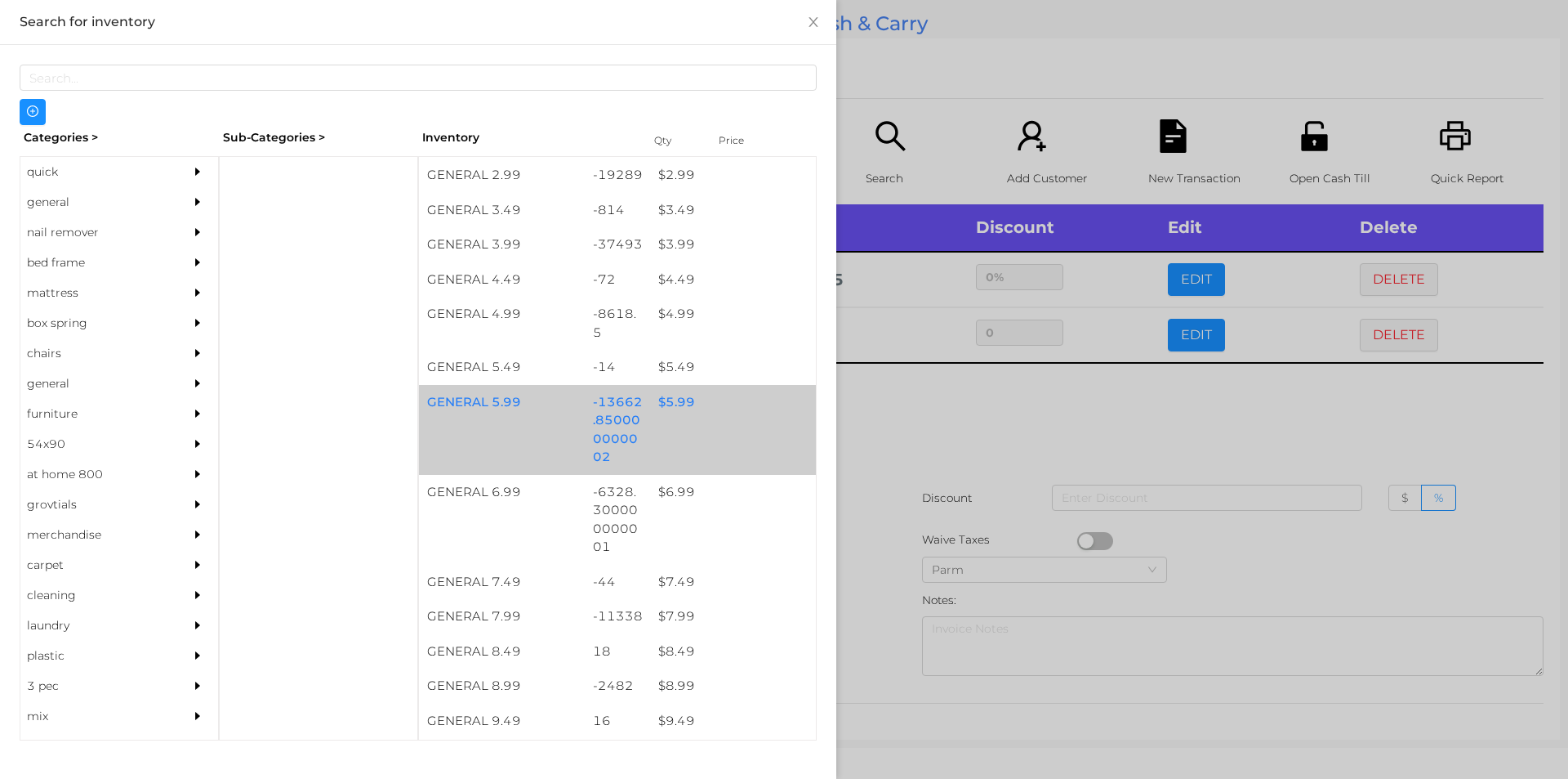
click at [658, 404] on div "$ 5.99" at bounding box center [734, 402] width 166 height 35
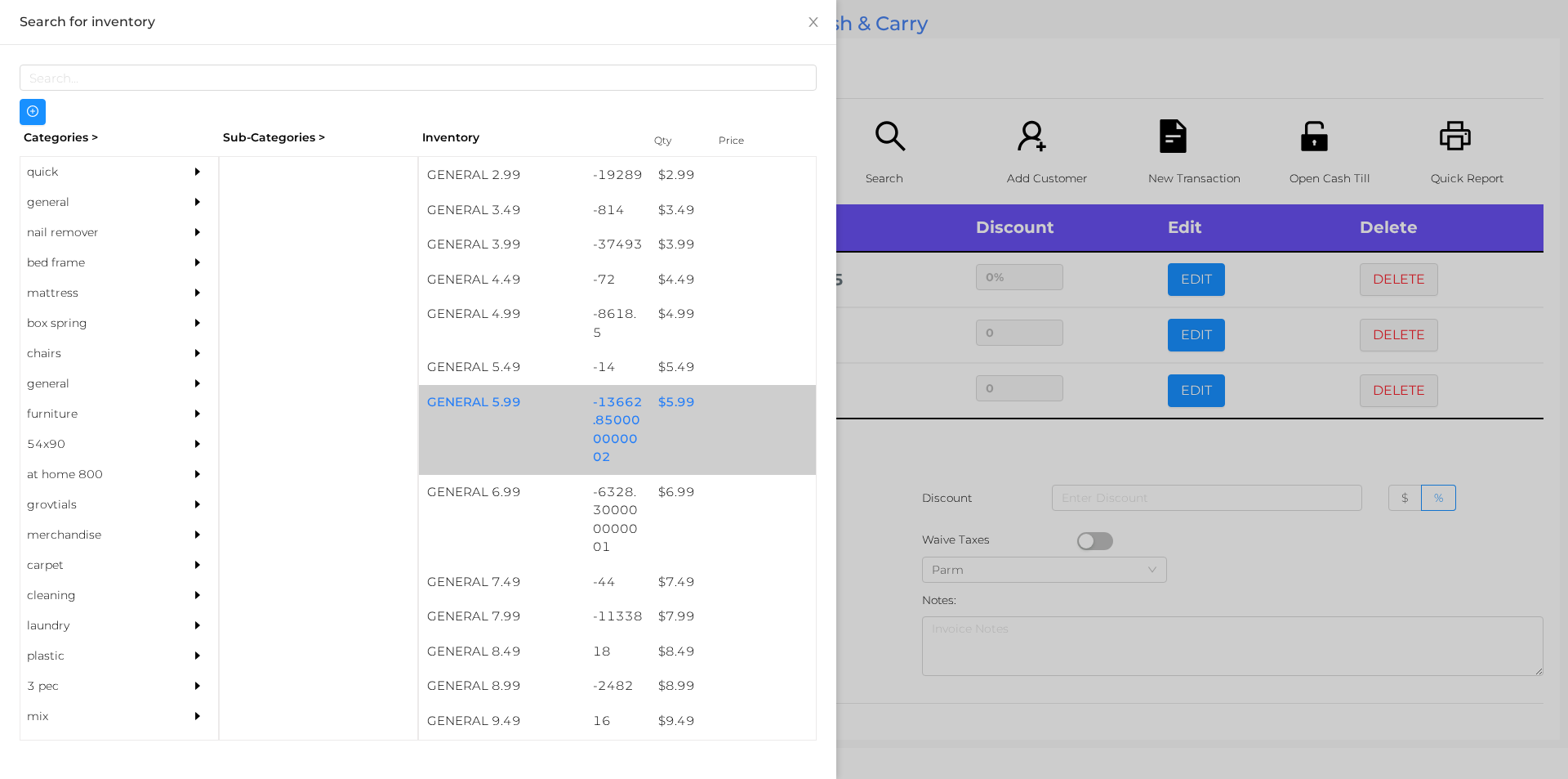
click at [680, 404] on div "$ 5.99" at bounding box center [734, 402] width 166 height 35
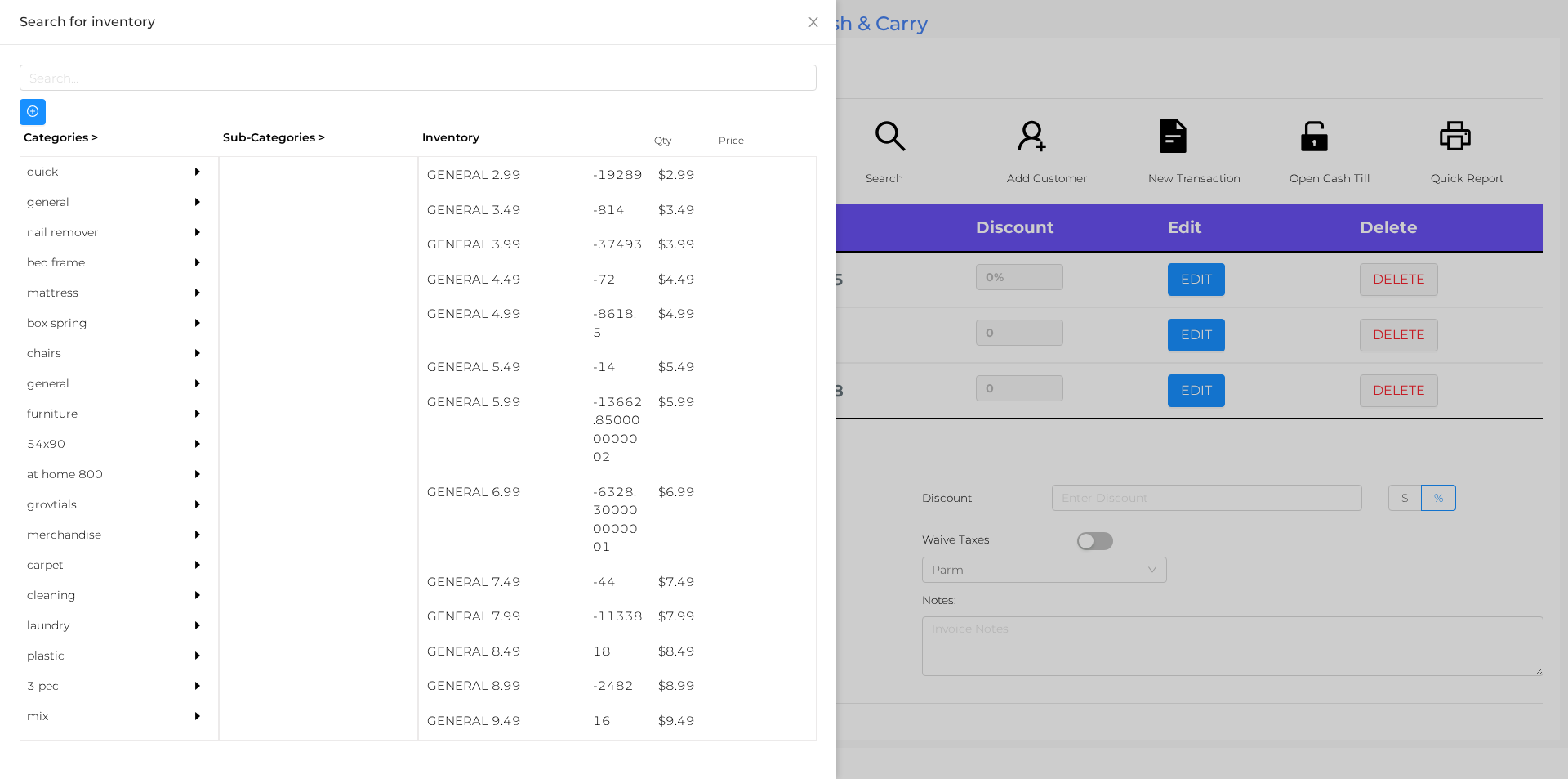
click at [912, 458] on div at bounding box center [784, 390] width 1568 height 779
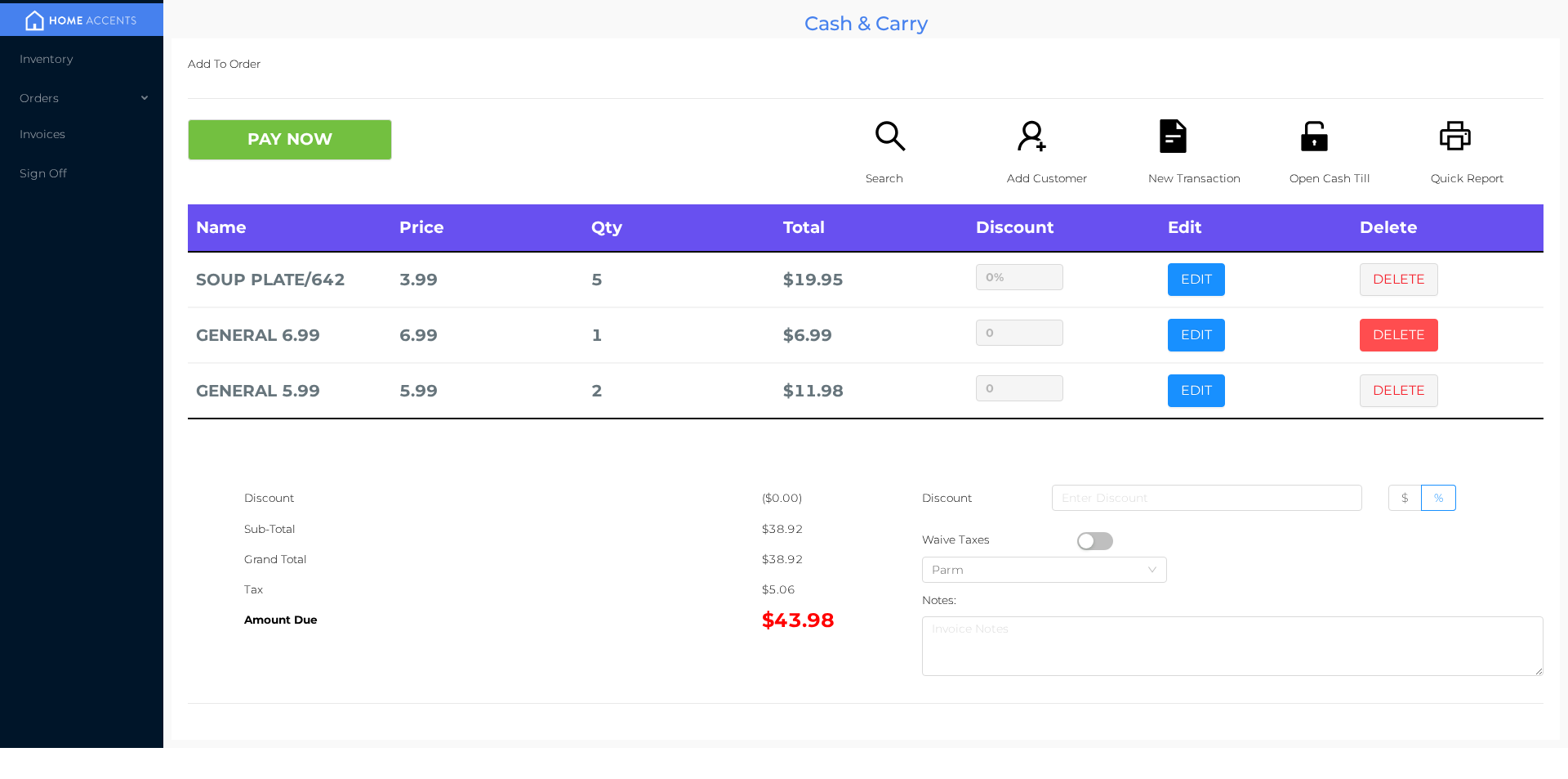
click at [1360, 320] on button "DELETE" at bounding box center [1399, 335] width 78 height 32
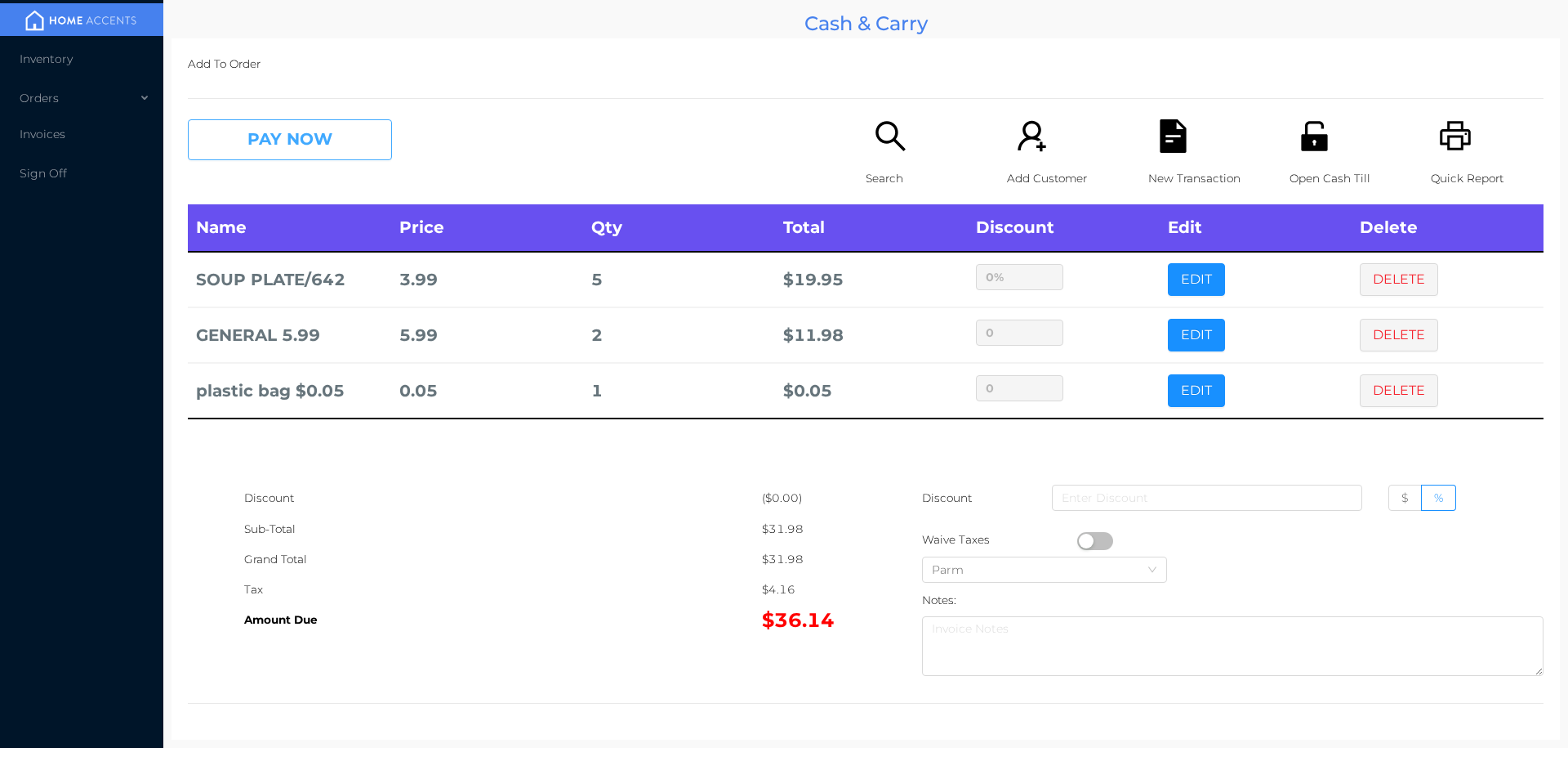
click at [356, 146] on button "PAY NOW" at bounding box center [290, 140] width 204 height 41
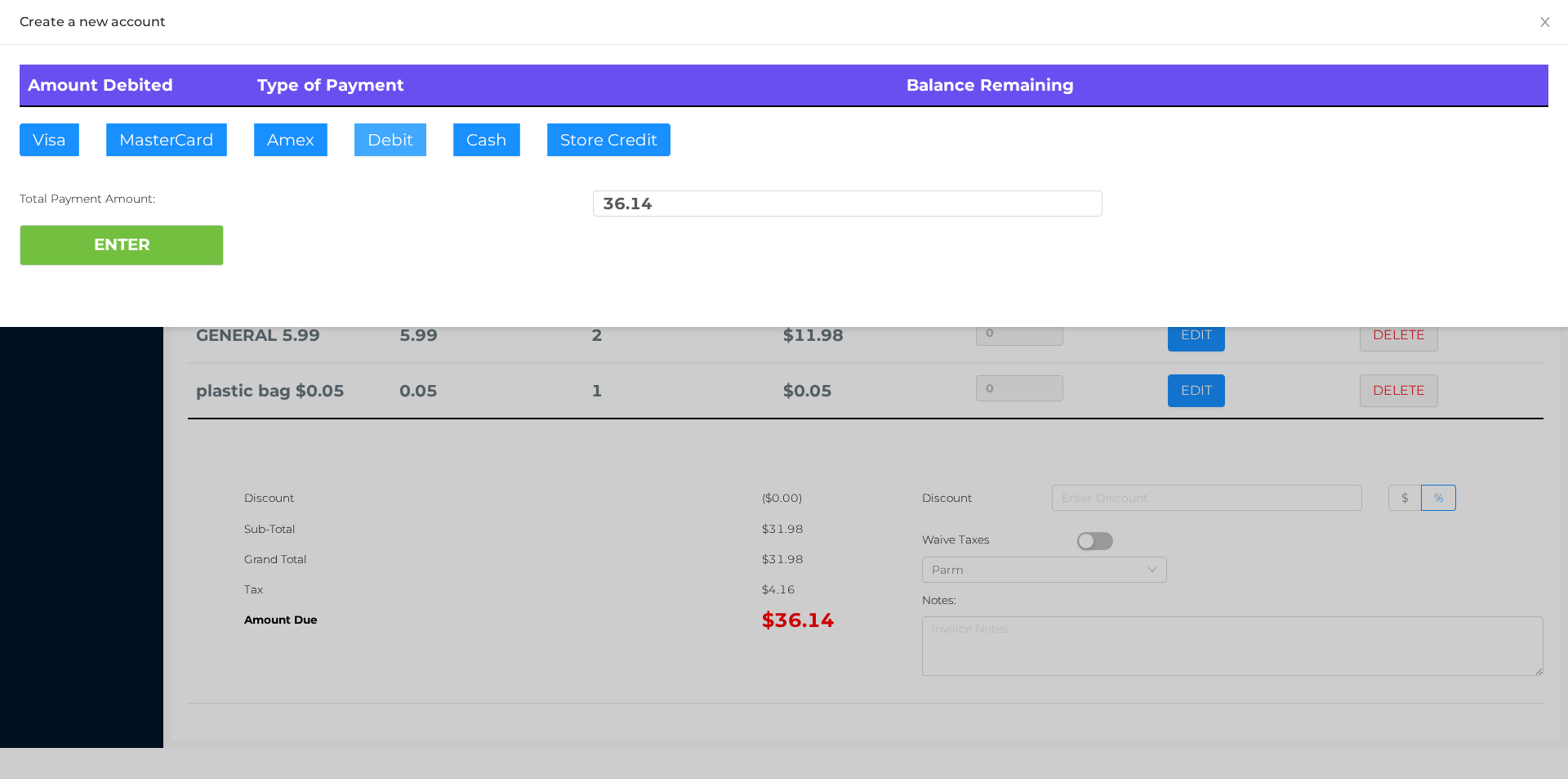
click at [392, 130] on button "Debit" at bounding box center [389, 139] width 71 height 32
click at [166, 258] on button "ENTER" at bounding box center [121, 246] width 204 height 41
type input "0"
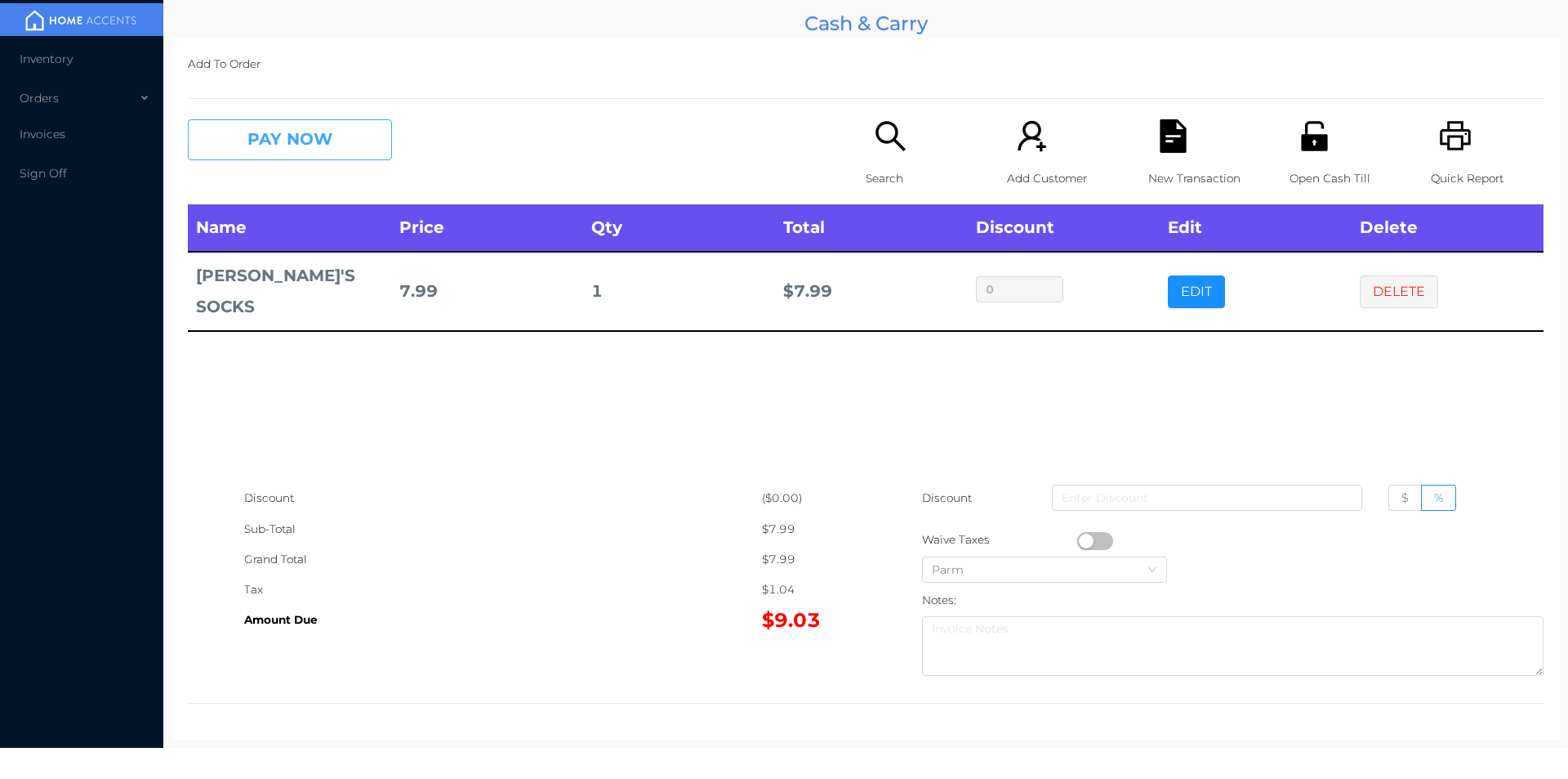
click at [261, 151] on button "PAY NOW" at bounding box center [290, 140] width 204 height 41
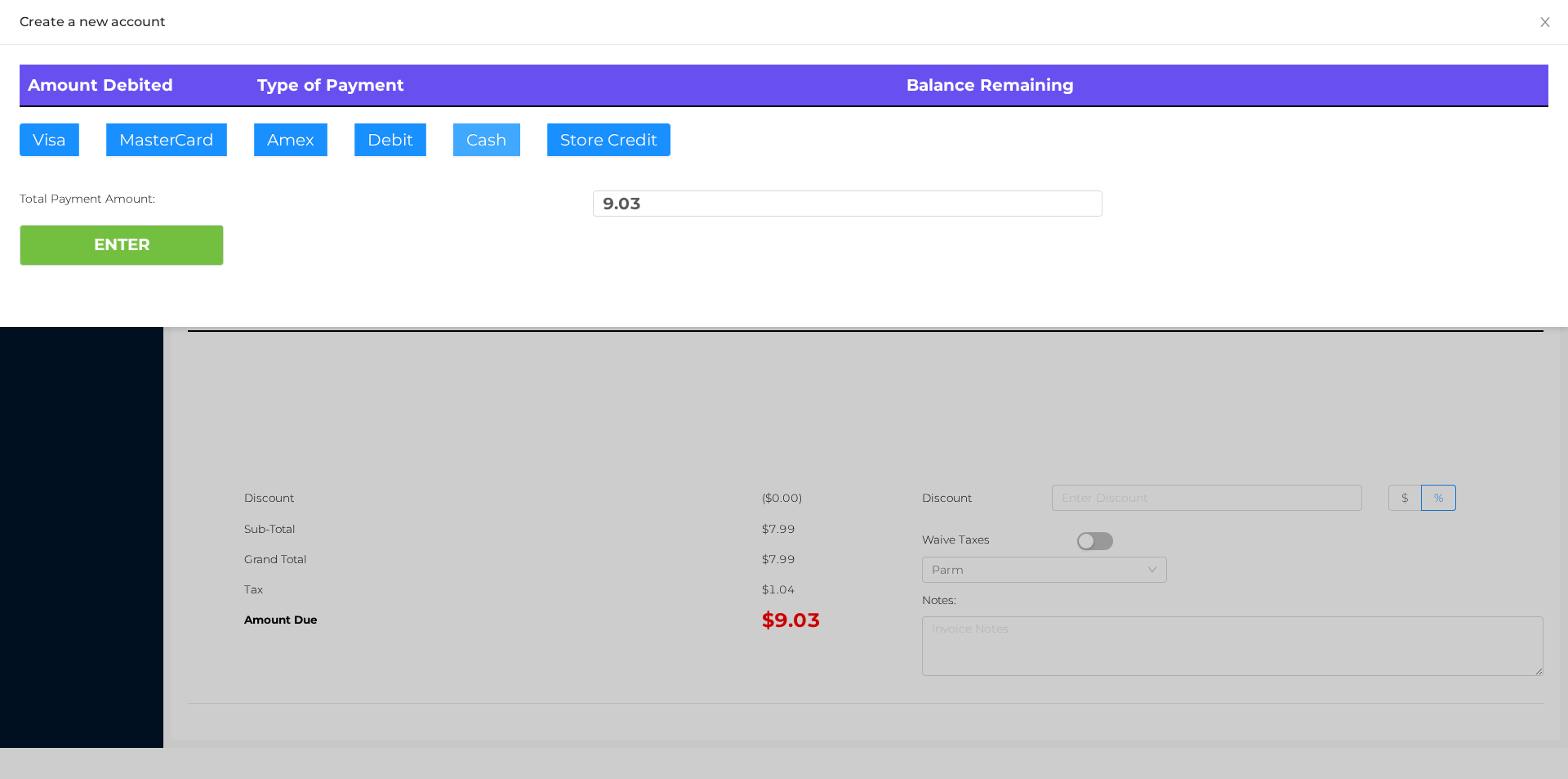
click at [475, 145] on button "Cash" at bounding box center [486, 139] width 67 height 32
click at [169, 242] on button "ENTER" at bounding box center [121, 246] width 204 height 41
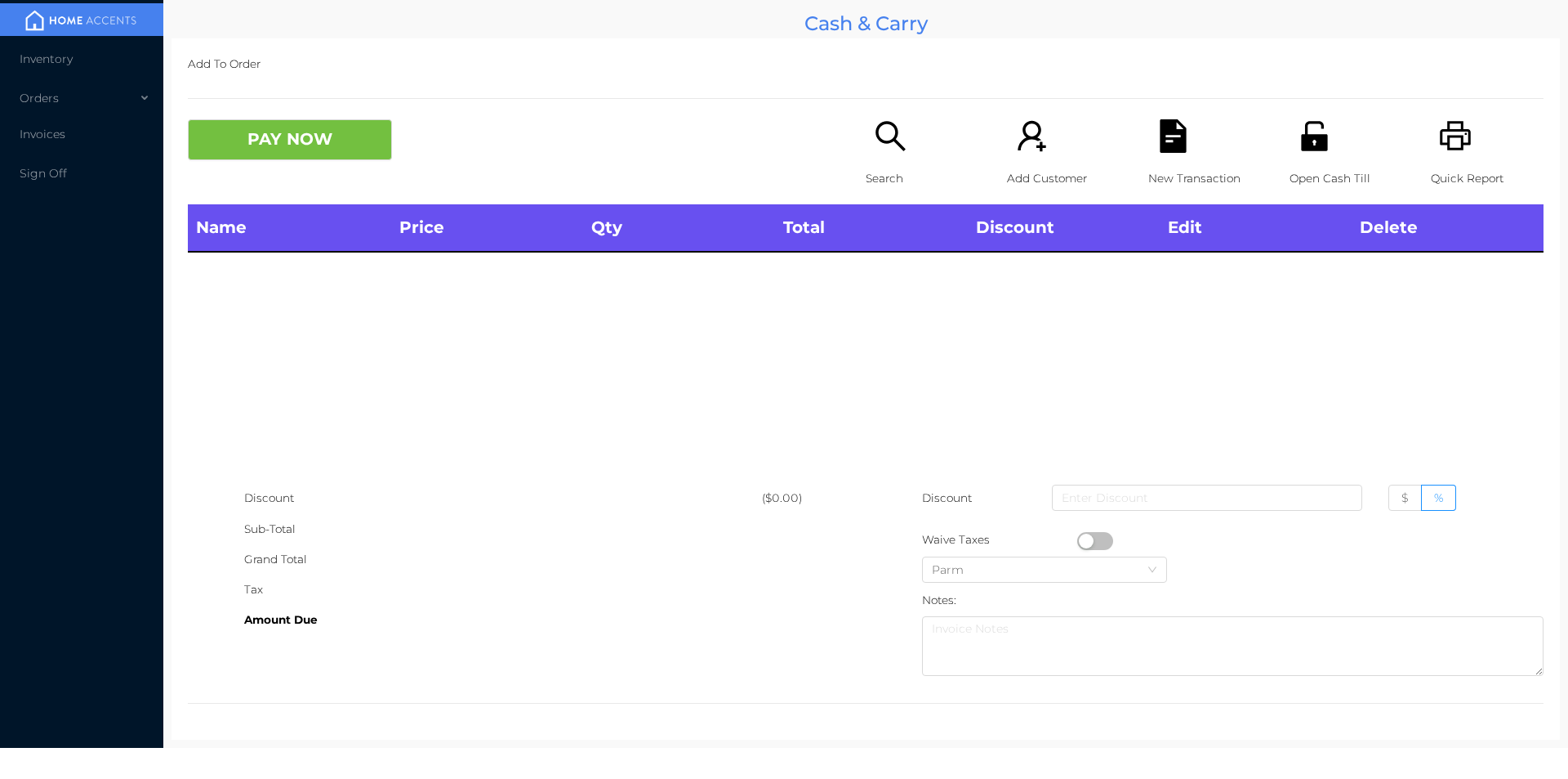
click at [899, 183] on p "Search" at bounding box center [921, 178] width 112 height 30
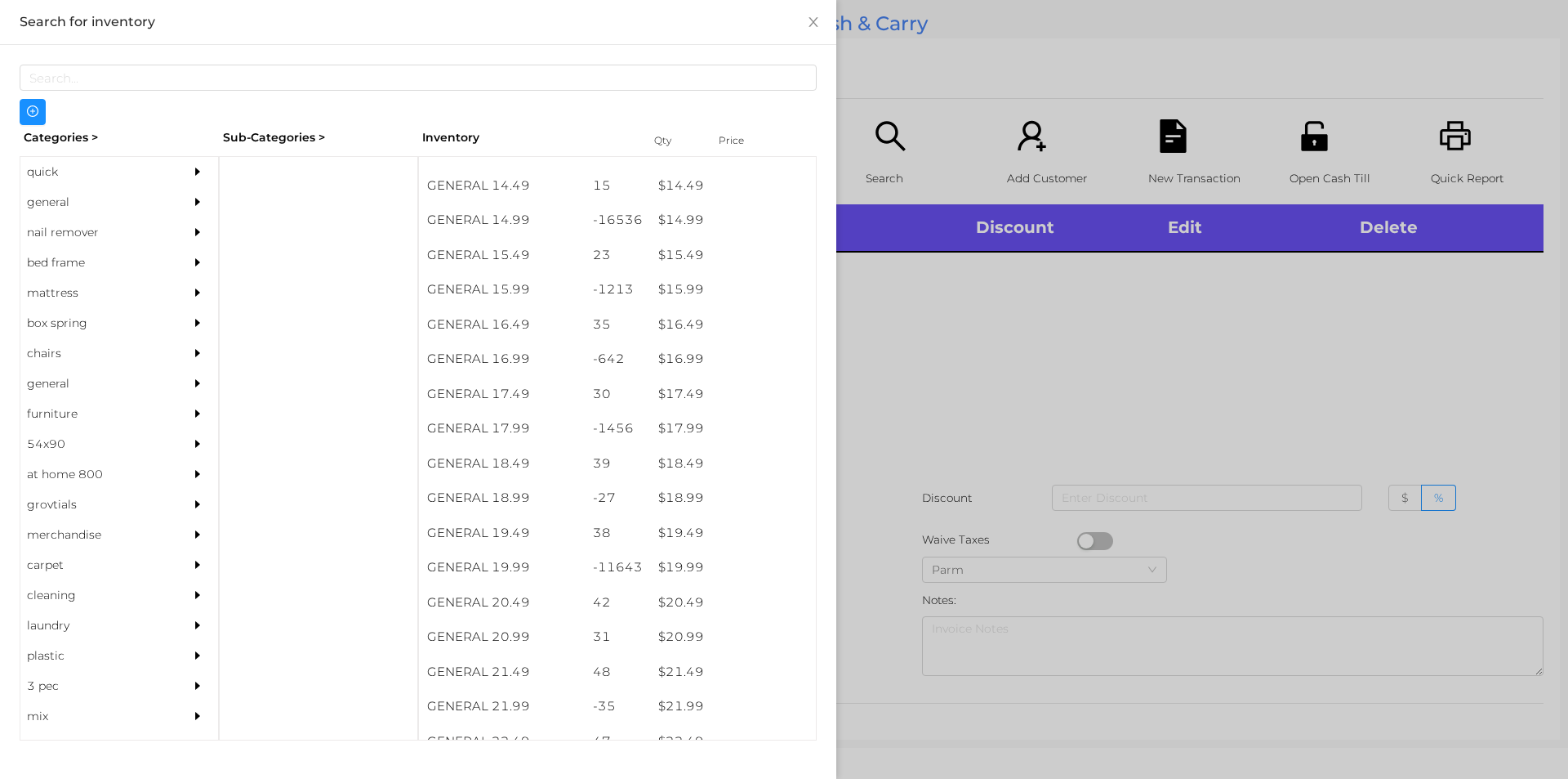
scroll to position [1368, 0]
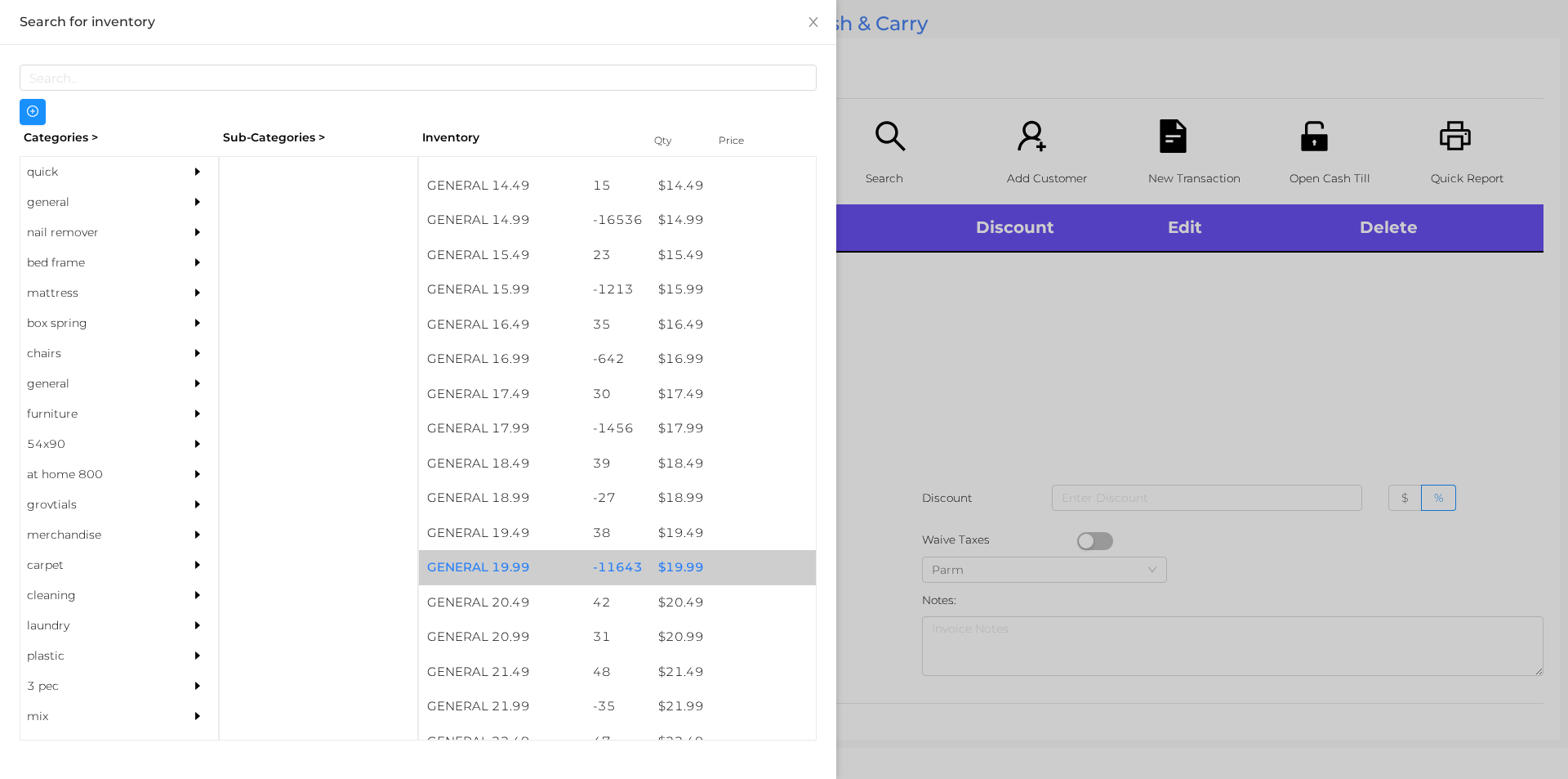
click at [682, 572] on div "$ 19.99" at bounding box center [734, 568] width 166 height 35
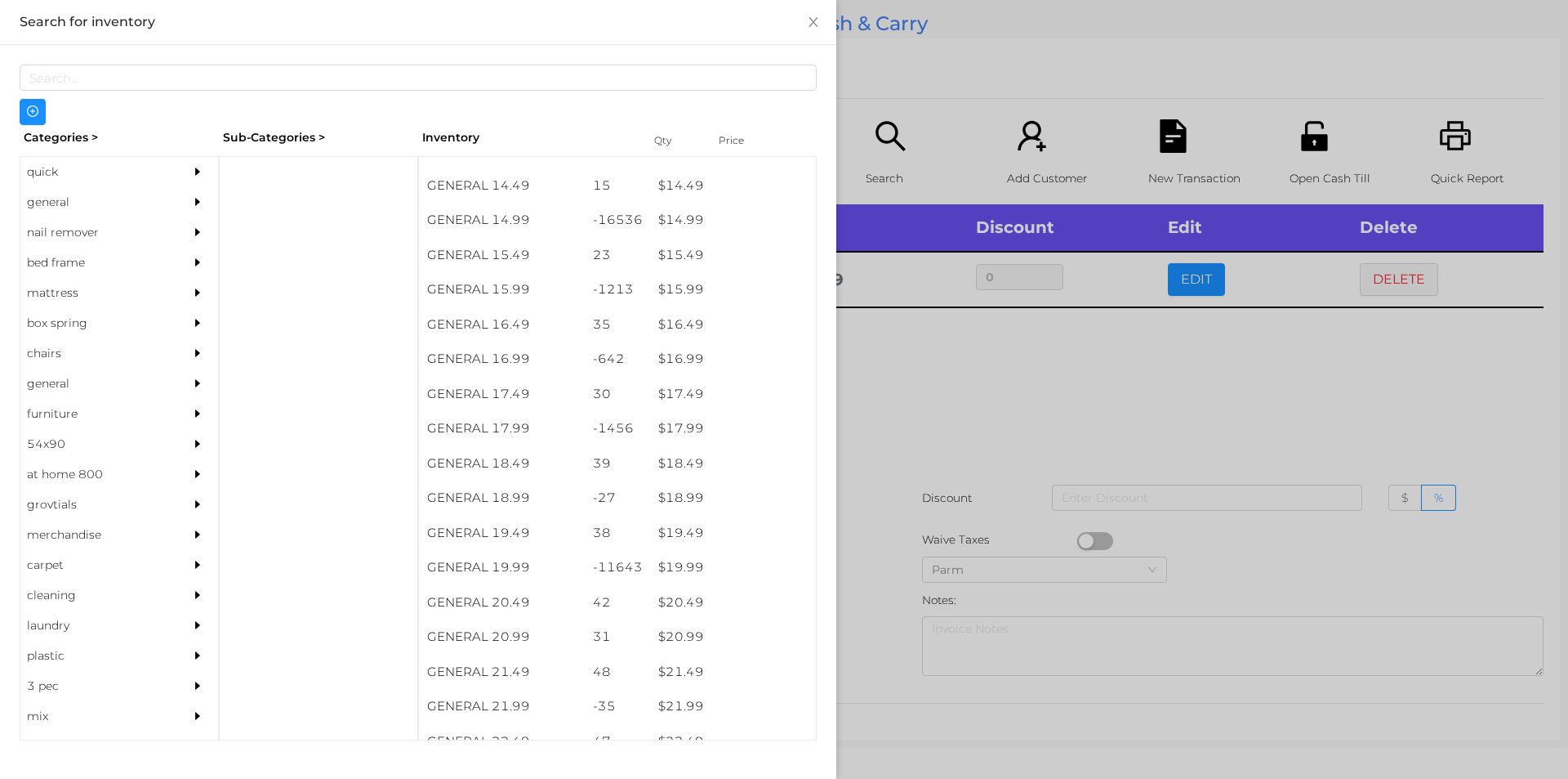
click at [973, 387] on div at bounding box center [784, 390] width 1568 height 779
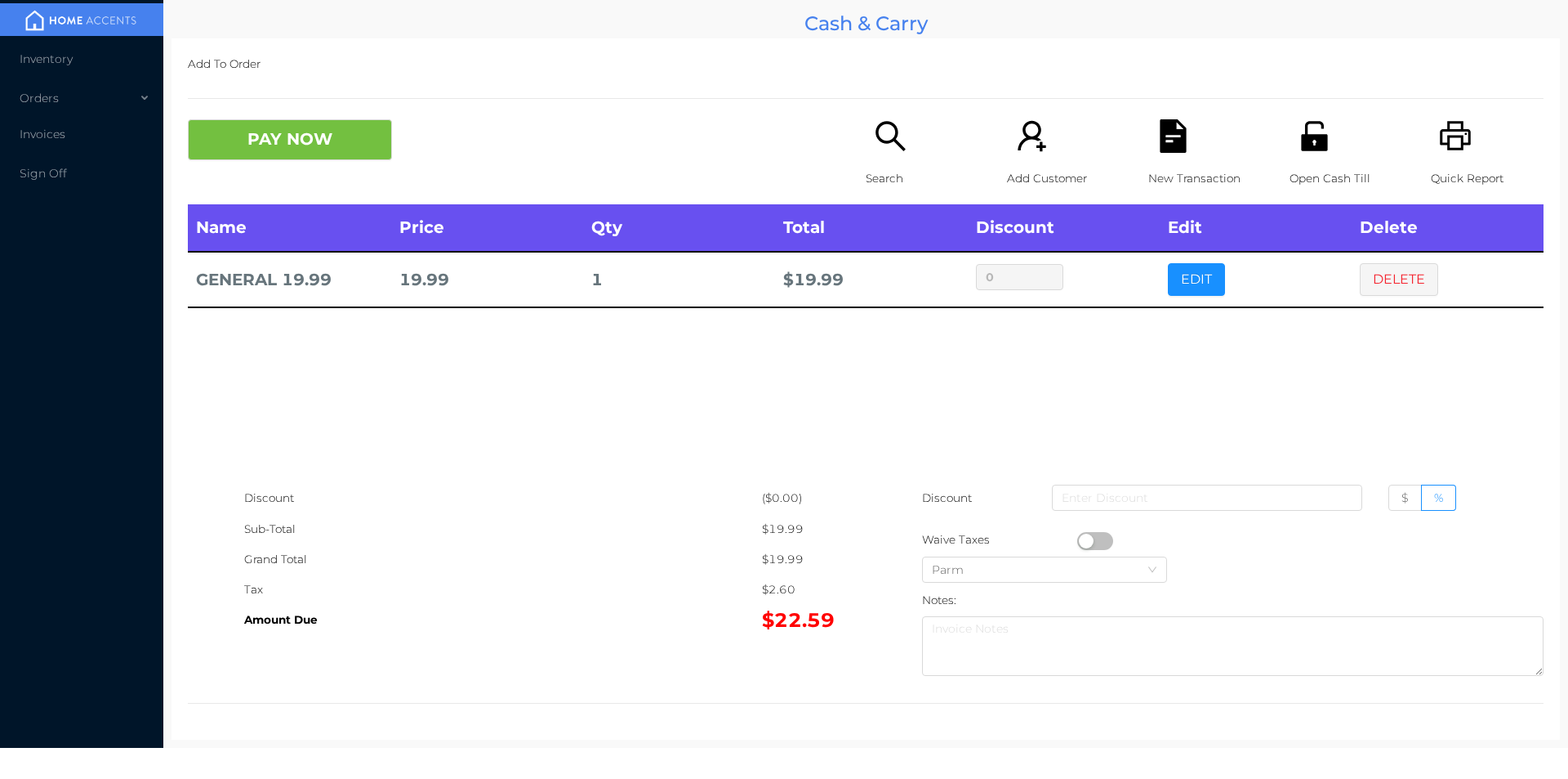
click at [1086, 540] on button "button" at bounding box center [1095, 541] width 36 height 18
click at [227, 152] on button "PAY NOW" at bounding box center [290, 140] width 204 height 41
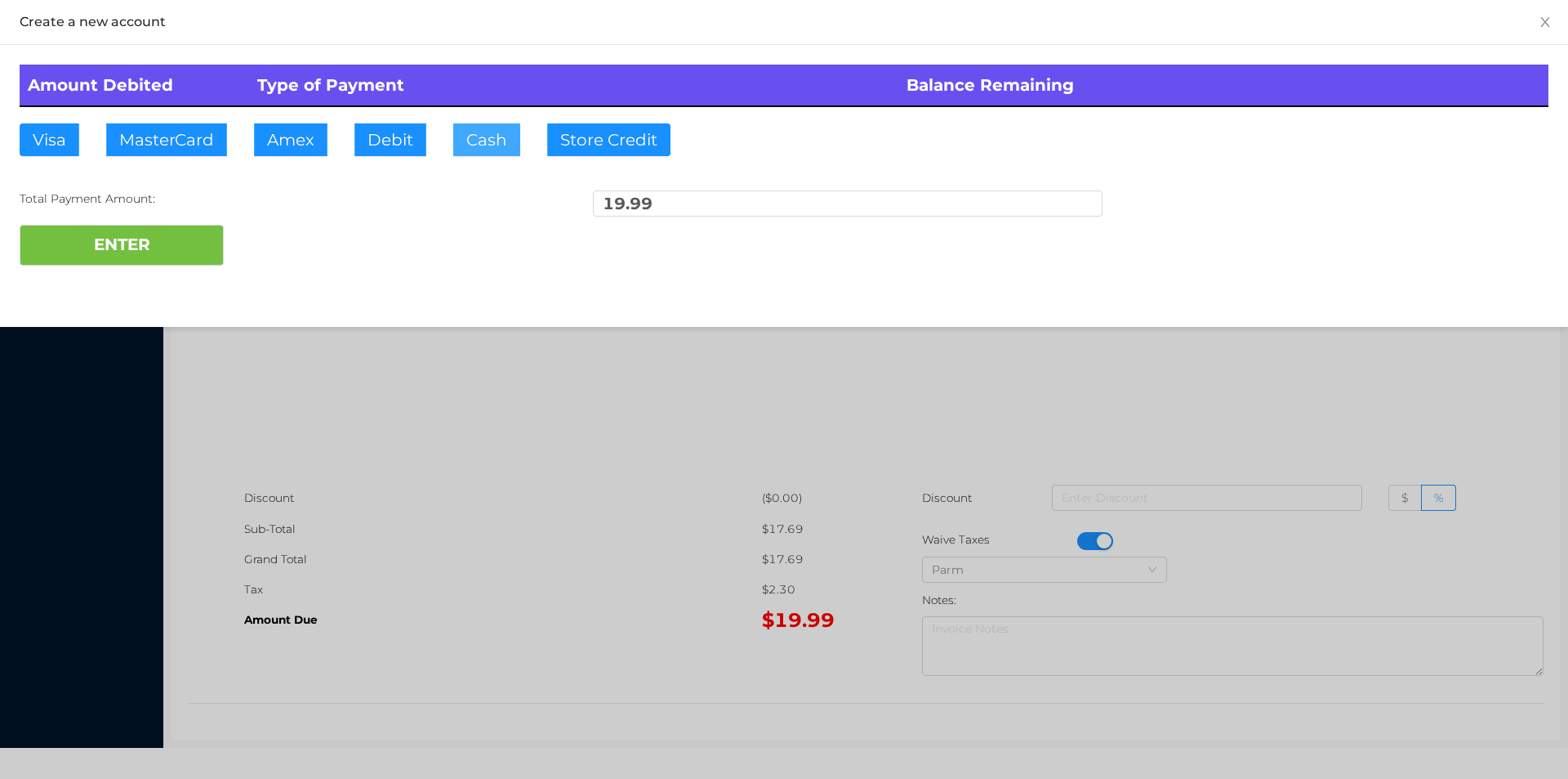
click at [463, 140] on button "Cash" at bounding box center [486, 139] width 67 height 32
type input "50."
click at [176, 244] on button "ENTER" at bounding box center [121, 246] width 204 height 41
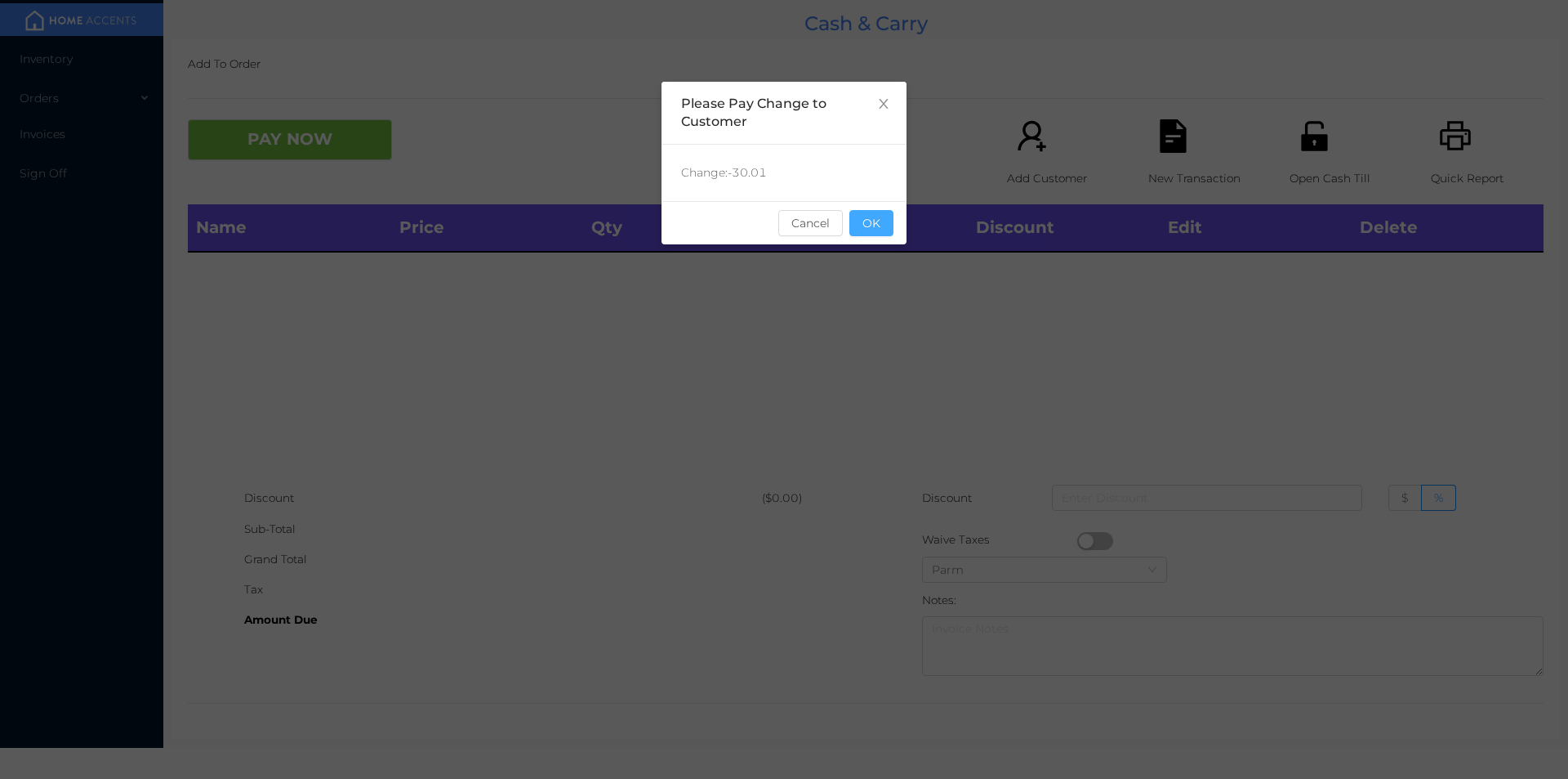
click at [882, 224] on button "OK" at bounding box center [872, 223] width 44 height 26
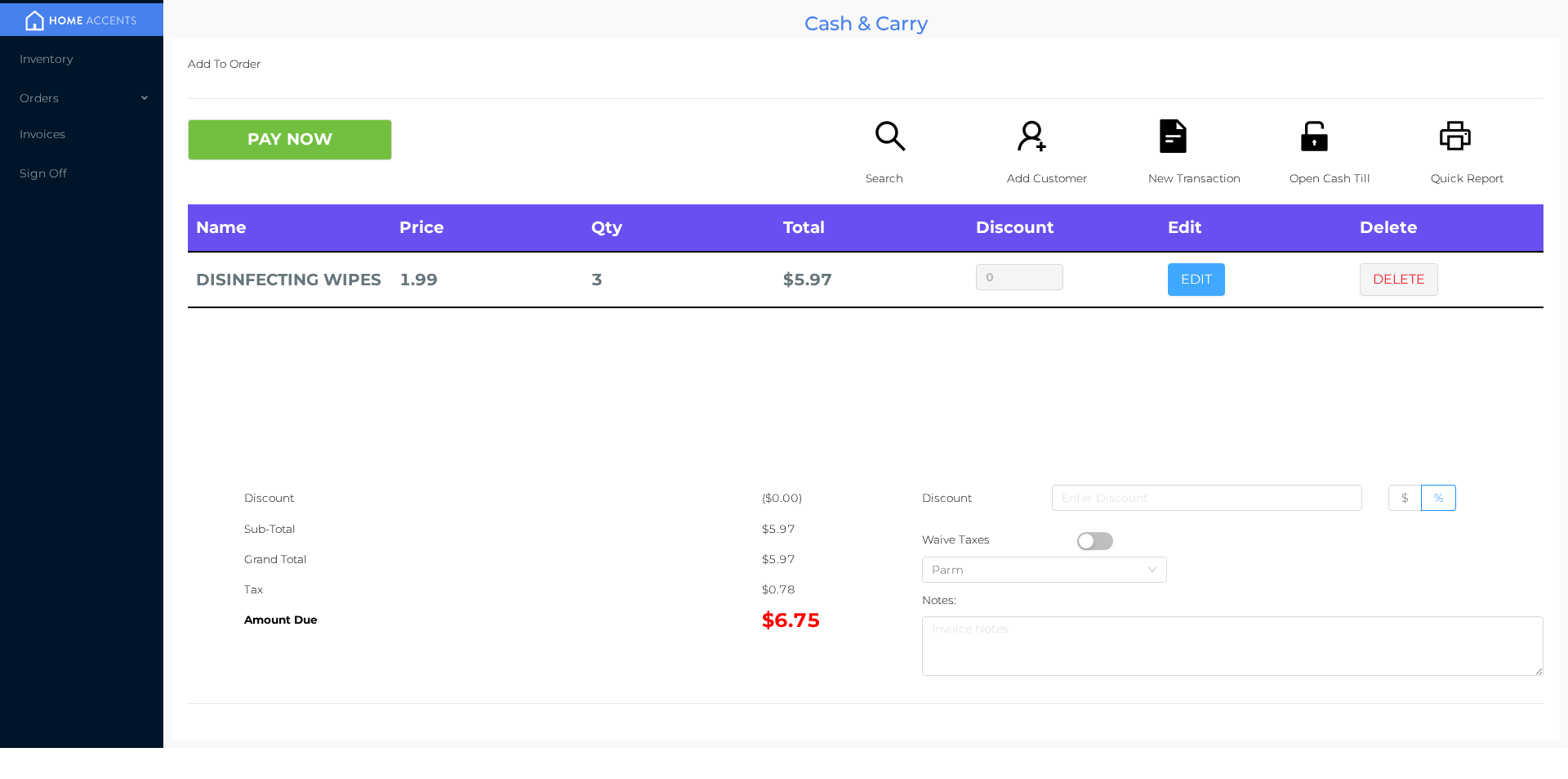
click at [1201, 280] on button "EDIT" at bounding box center [1196, 279] width 57 height 32
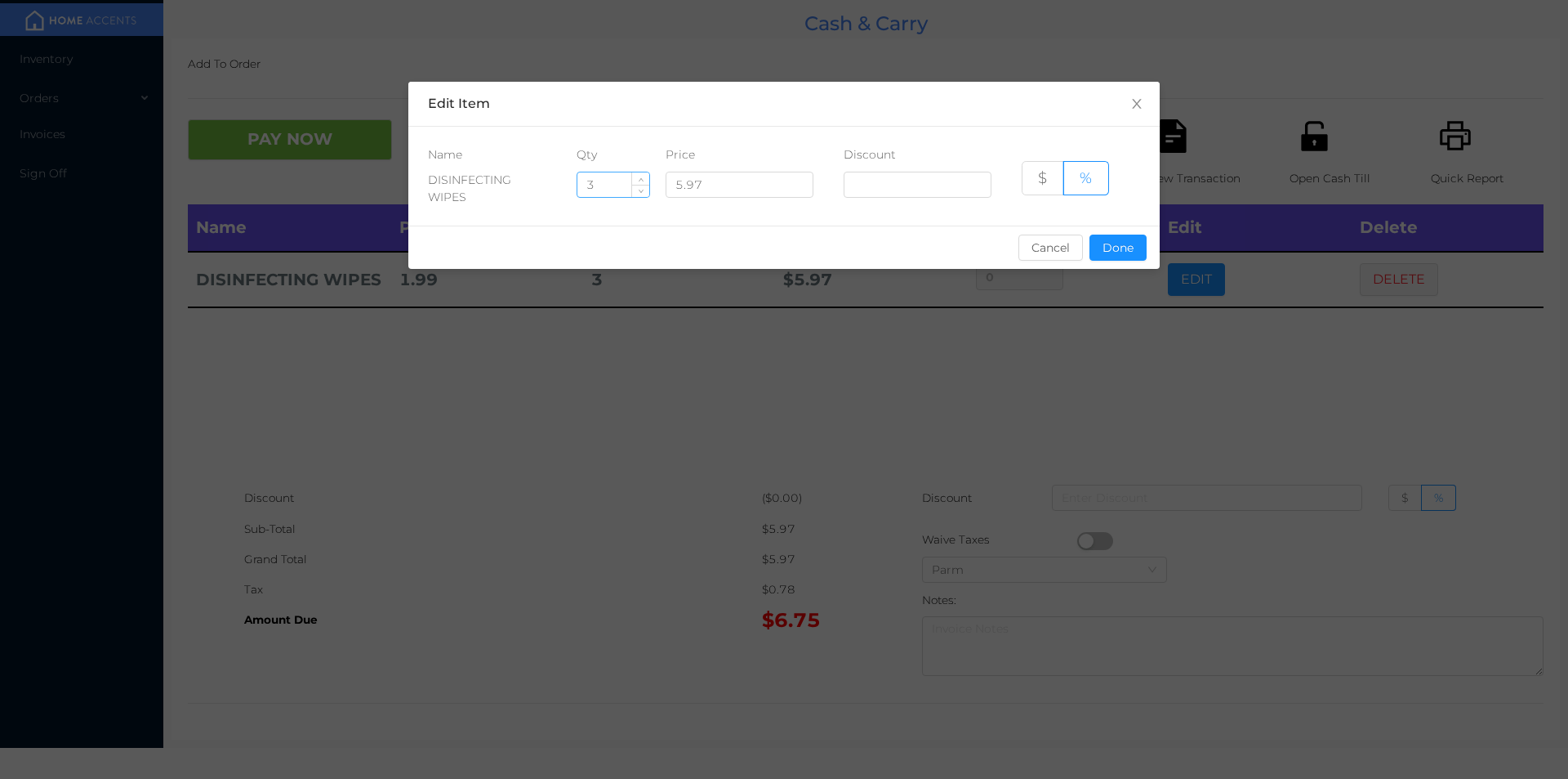
click at [612, 187] on input "3" at bounding box center [612, 184] width 71 height 24
type input "4"
click at [1115, 254] on button "Done" at bounding box center [1118, 248] width 57 height 26
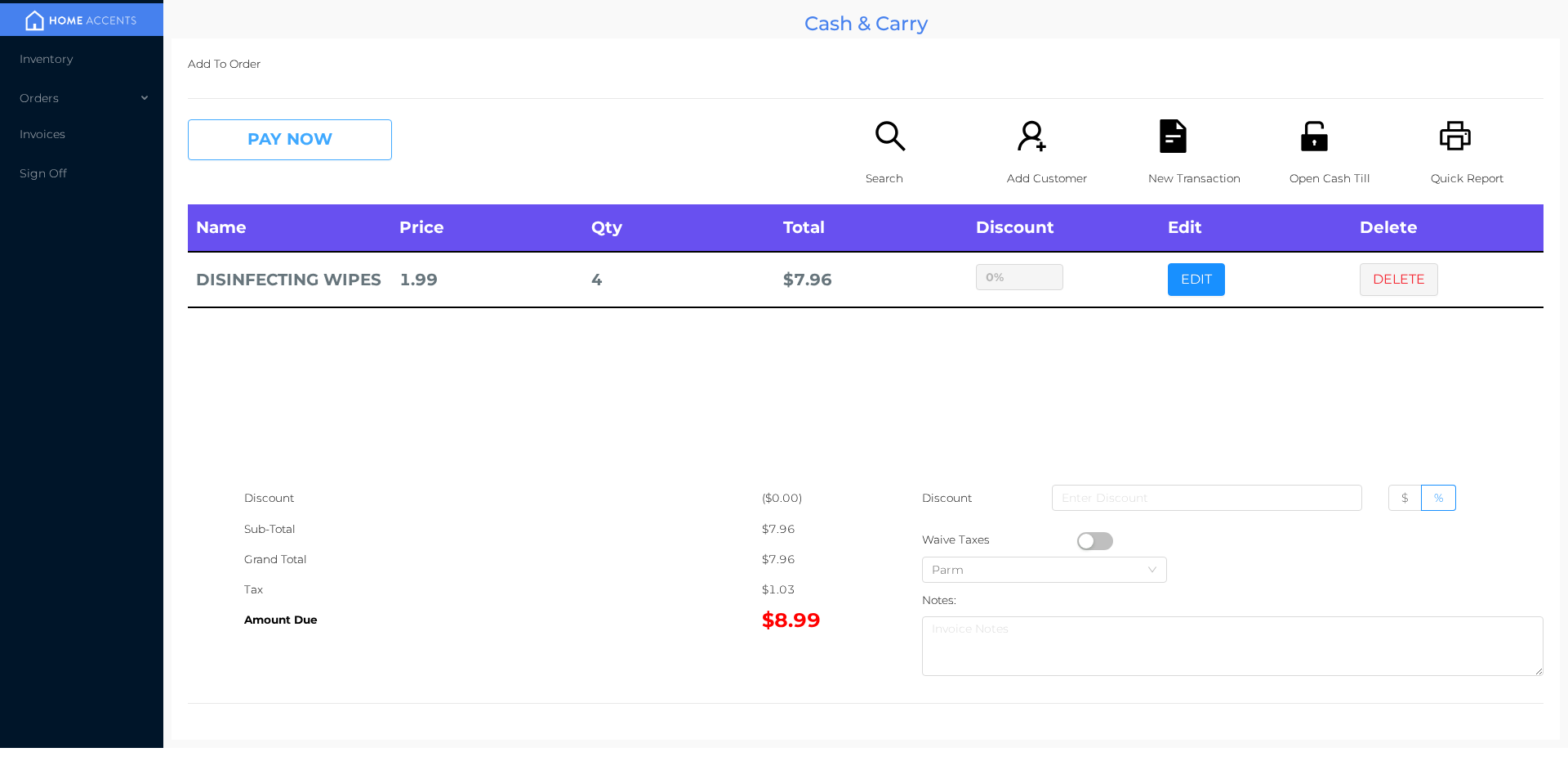
click at [289, 153] on button "PAY NOW" at bounding box center [290, 140] width 204 height 41
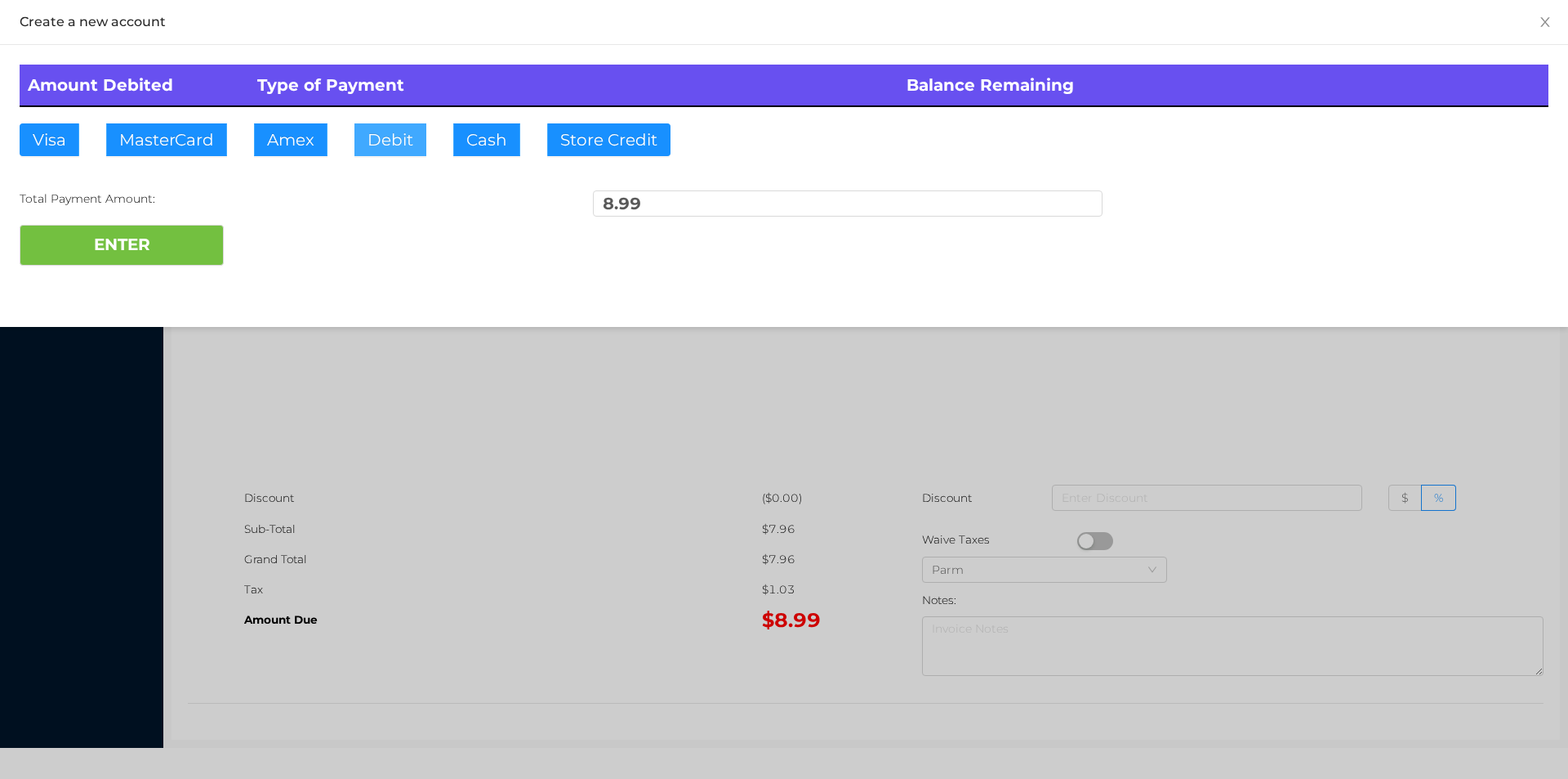
click at [390, 144] on button "Debit" at bounding box center [389, 139] width 71 height 32
click at [146, 255] on button "ENTER" at bounding box center [121, 246] width 204 height 41
type input "0"
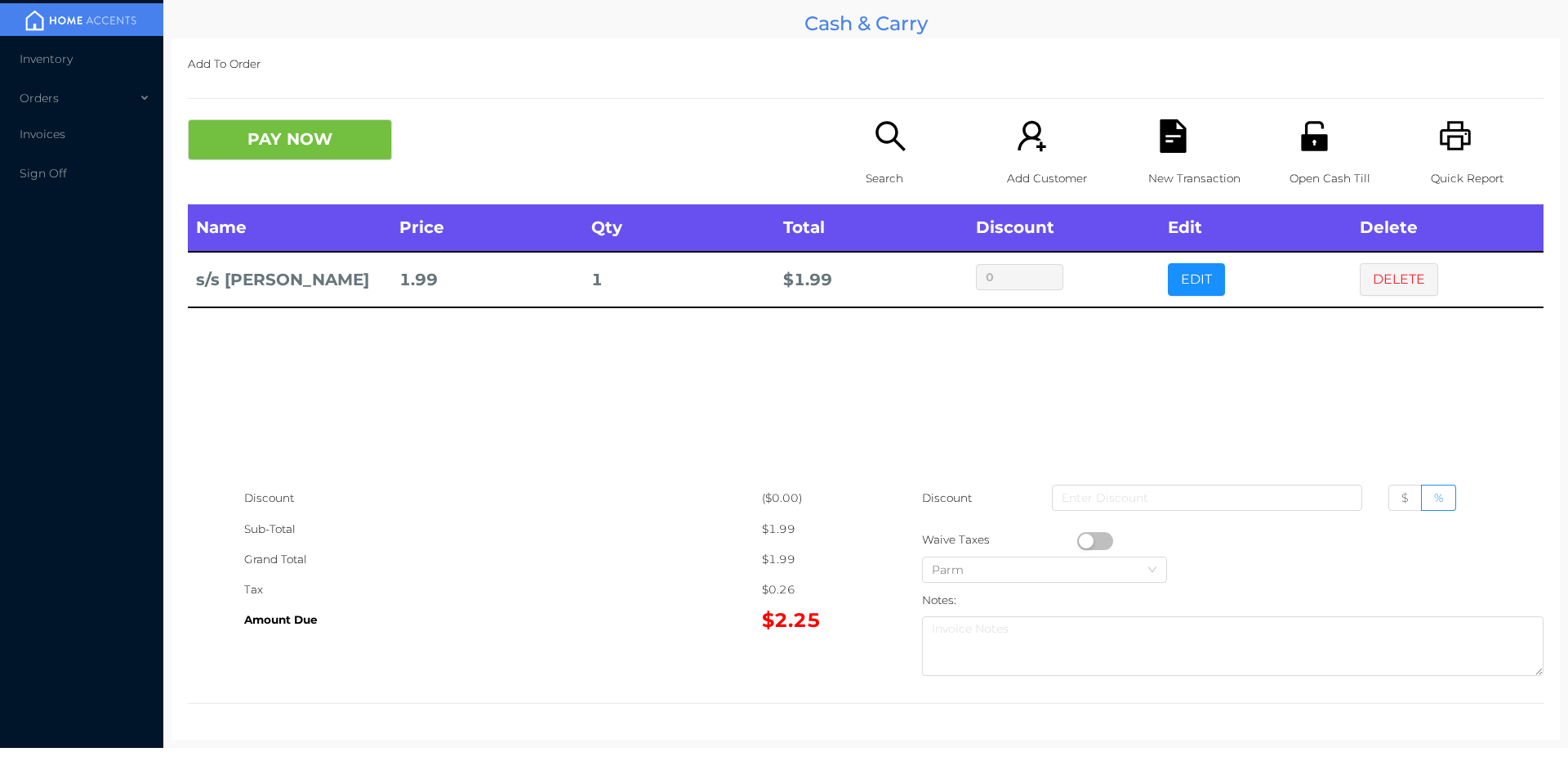
click at [898, 155] on div "Search" at bounding box center [921, 161] width 112 height 85
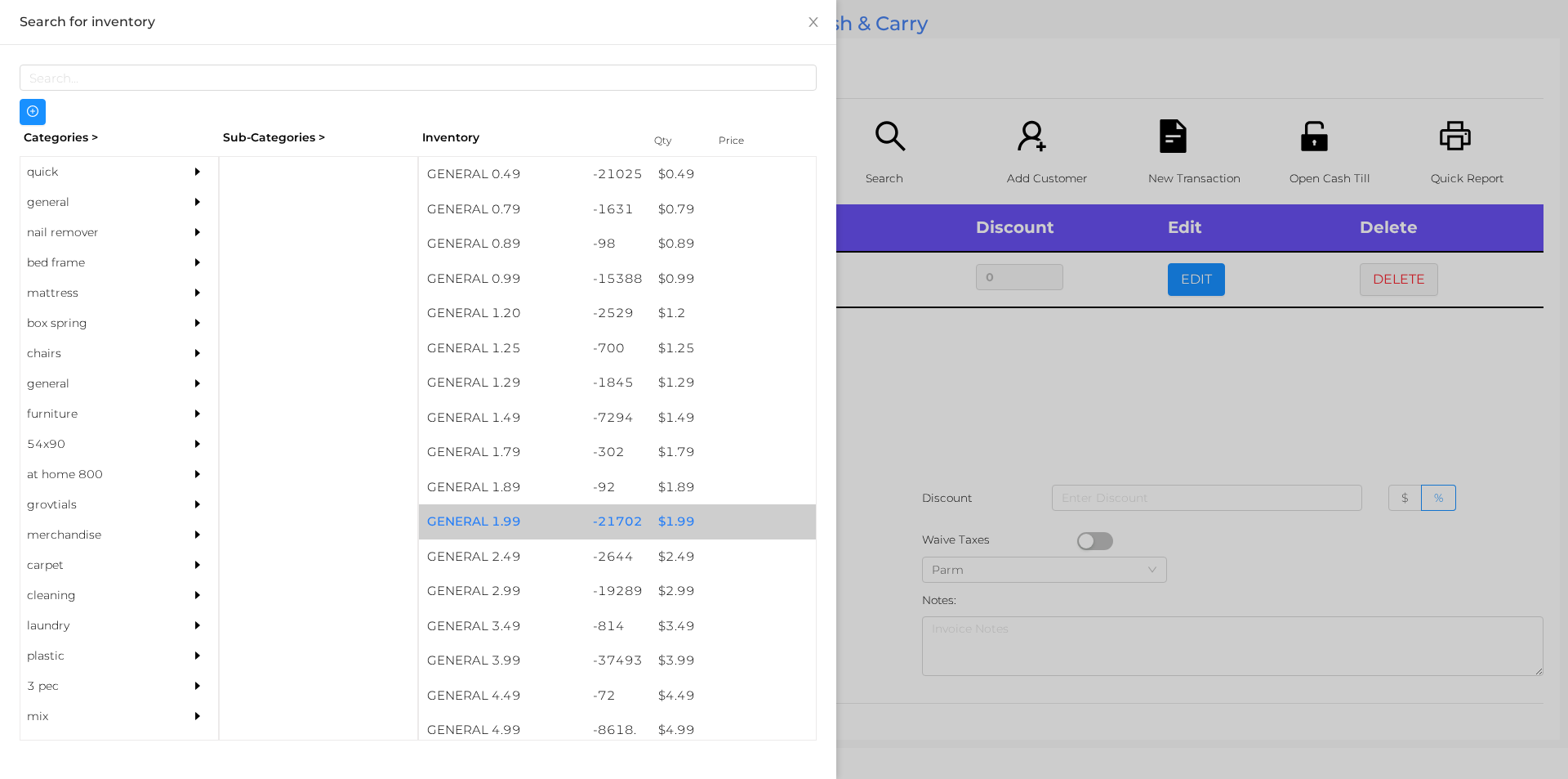
click at [674, 525] on div "$ 1.99" at bounding box center [734, 522] width 166 height 35
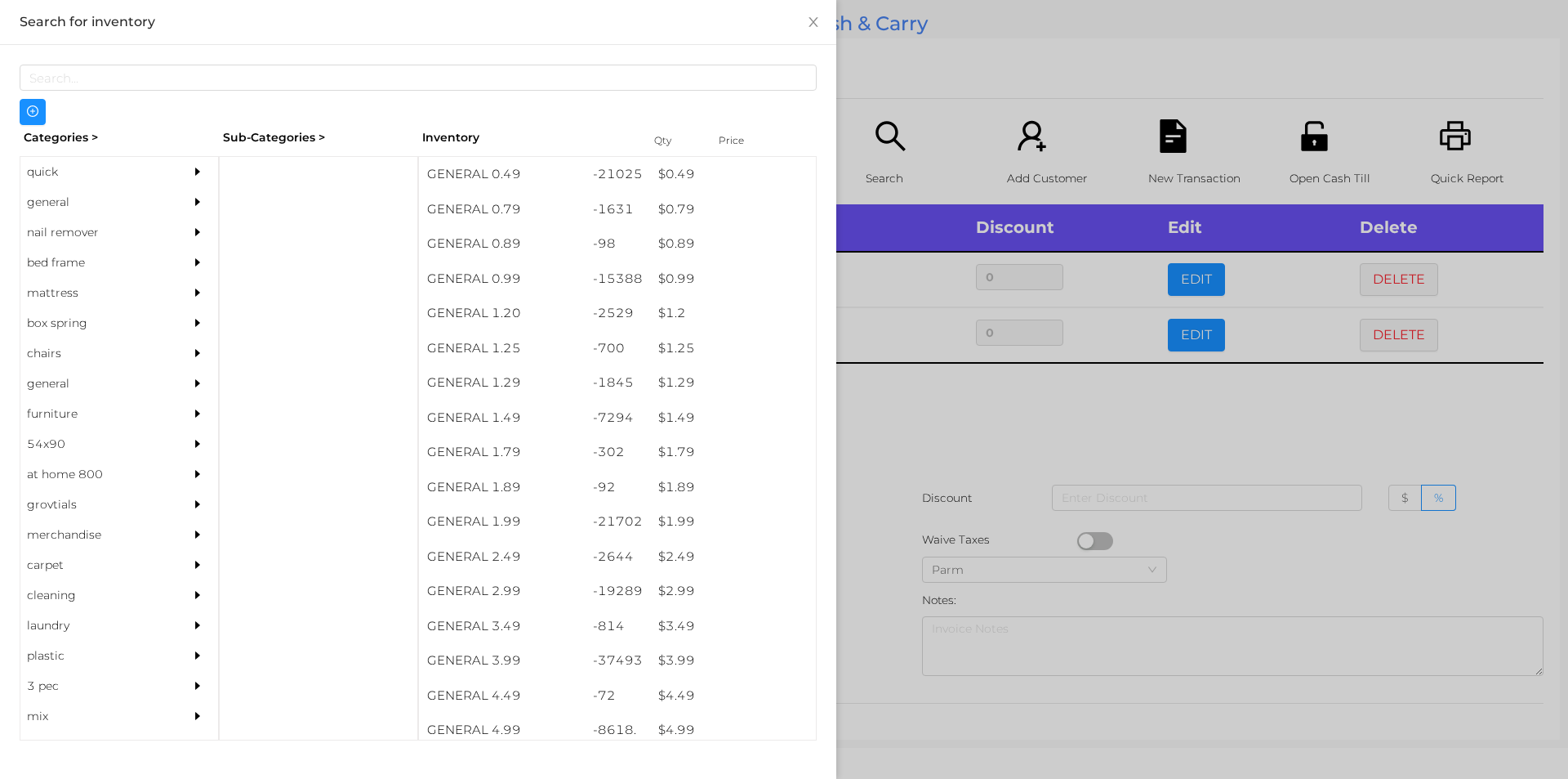
click at [859, 529] on div at bounding box center [784, 390] width 1568 height 779
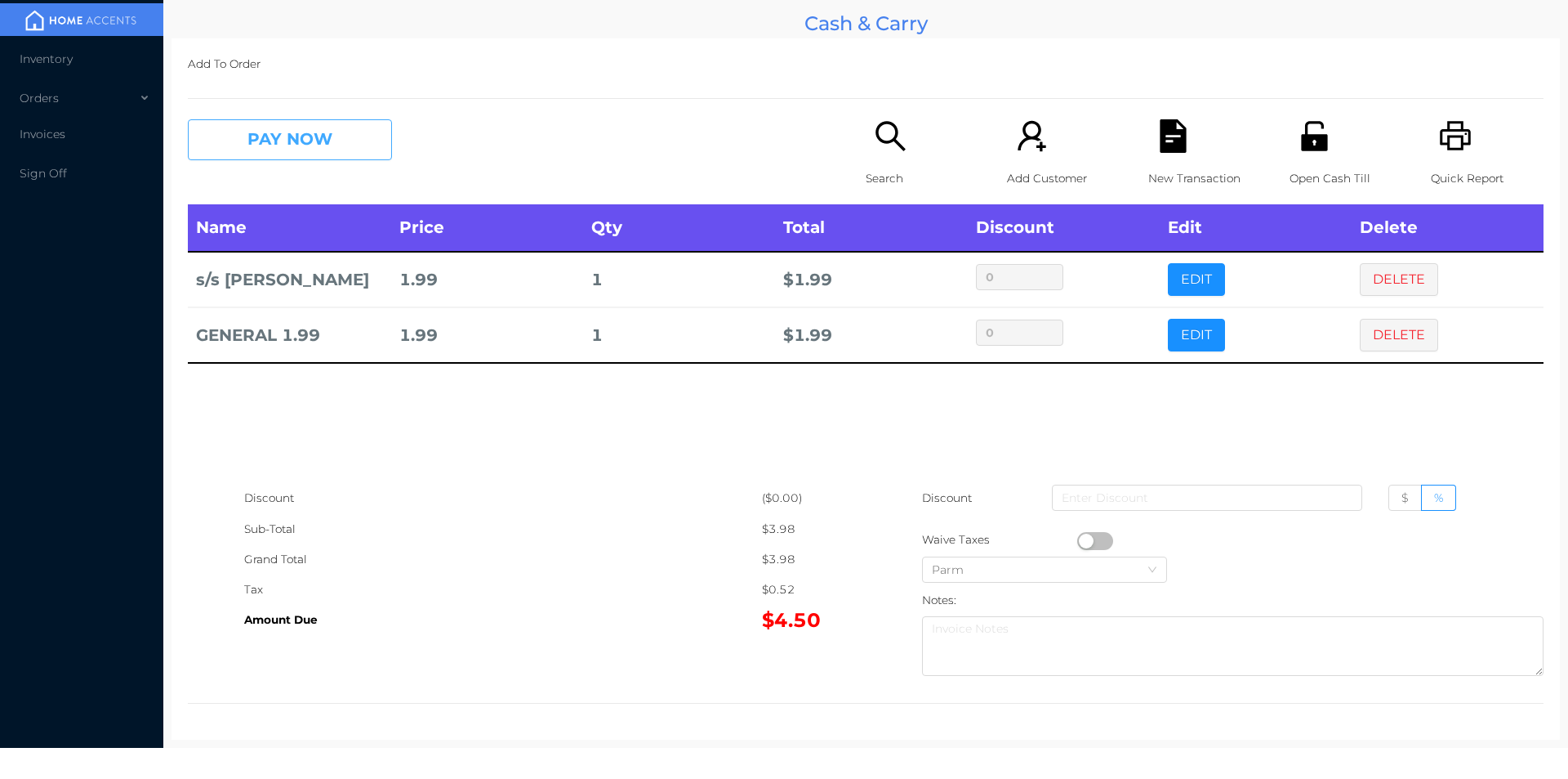
click at [275, 136] on button "PAY NOW" at bounding box center [290, 140] width 204 height 41
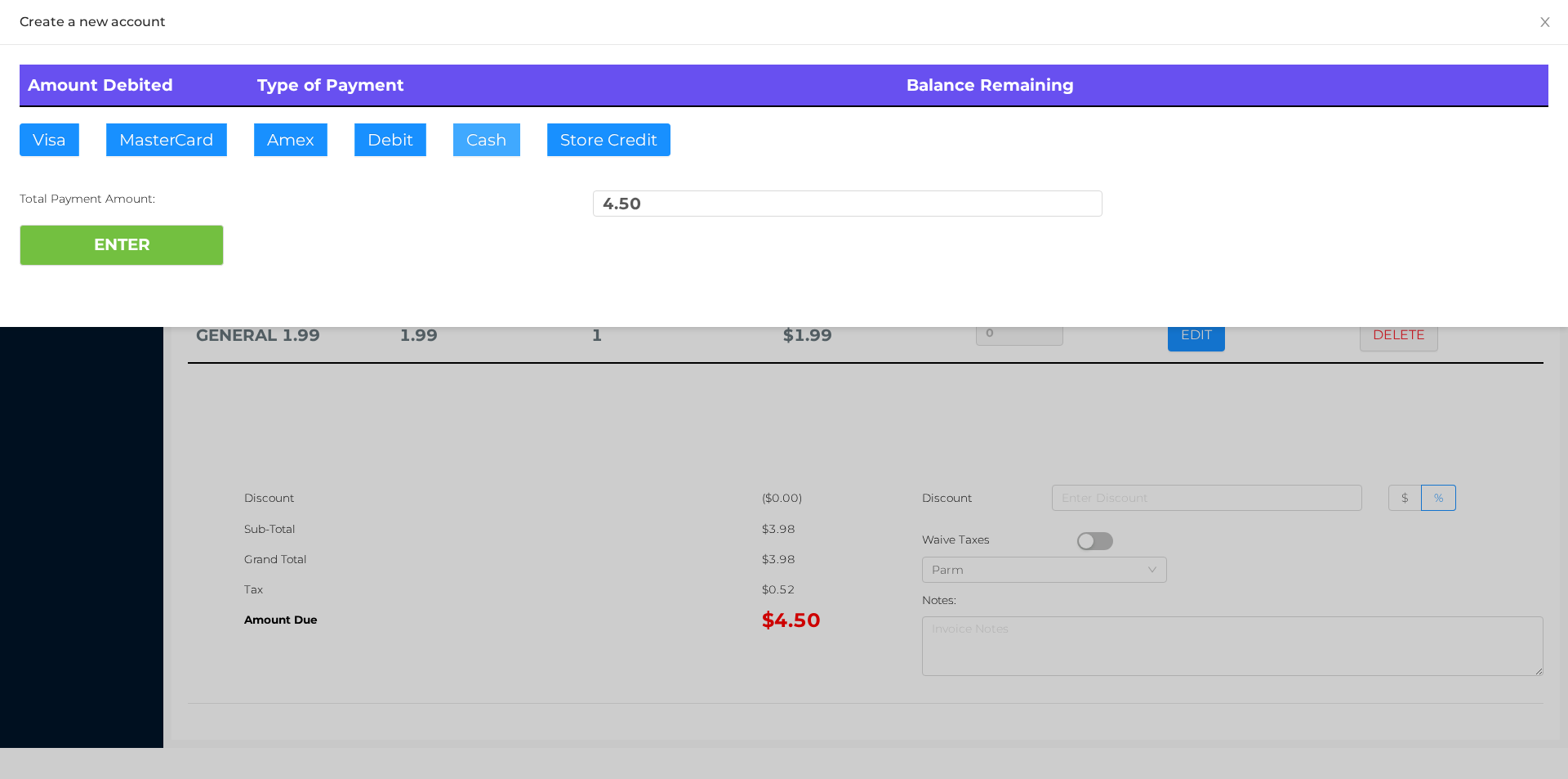
click at [455, 136] on button "Cash" at bounding box center [486, 139] width 67 height 32
click at [171, 265] on button "ENTER" at bounding box center [121, 246] width 204 height 41
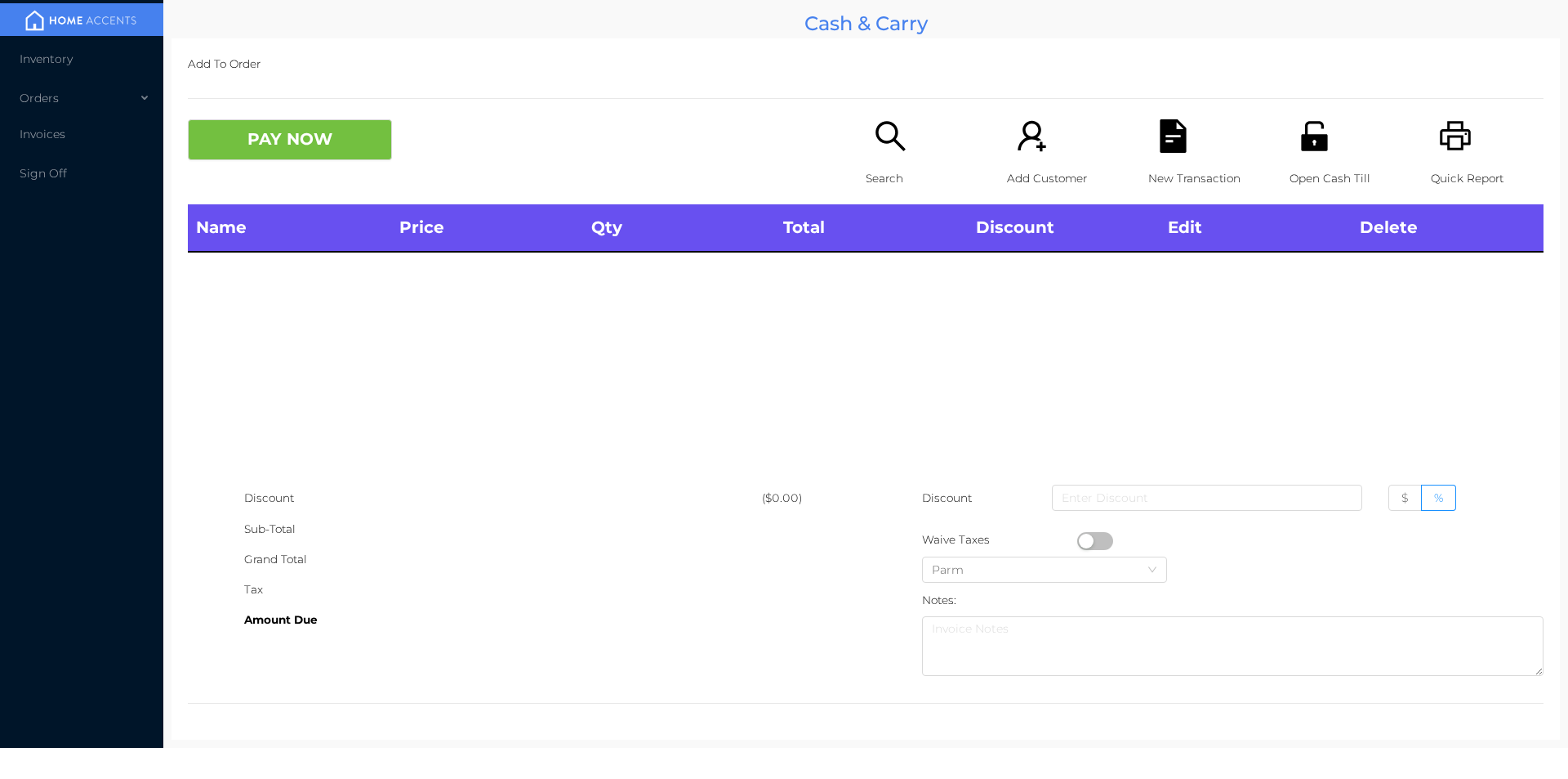
click at [879, 156] on div "Search" at bounding box center [921, 161] width 112 height 85
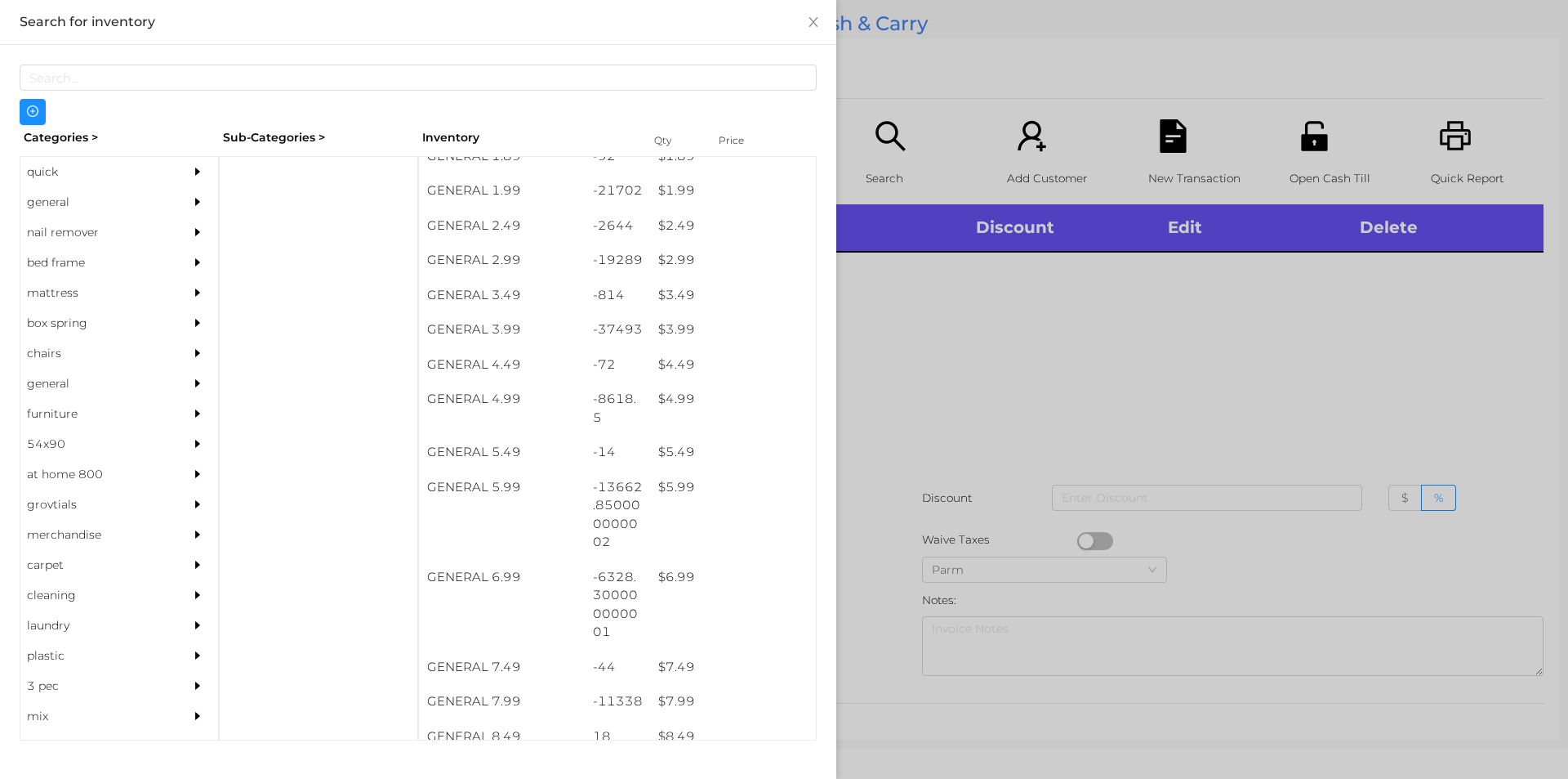
scroll to position [330, 0]
click at [650, 577] on div "$ 6.99" at bounding box center [734, 578] width 166 height 35
click at [878, 551] on div at bounding box center [784, 390] width 1568 height 779
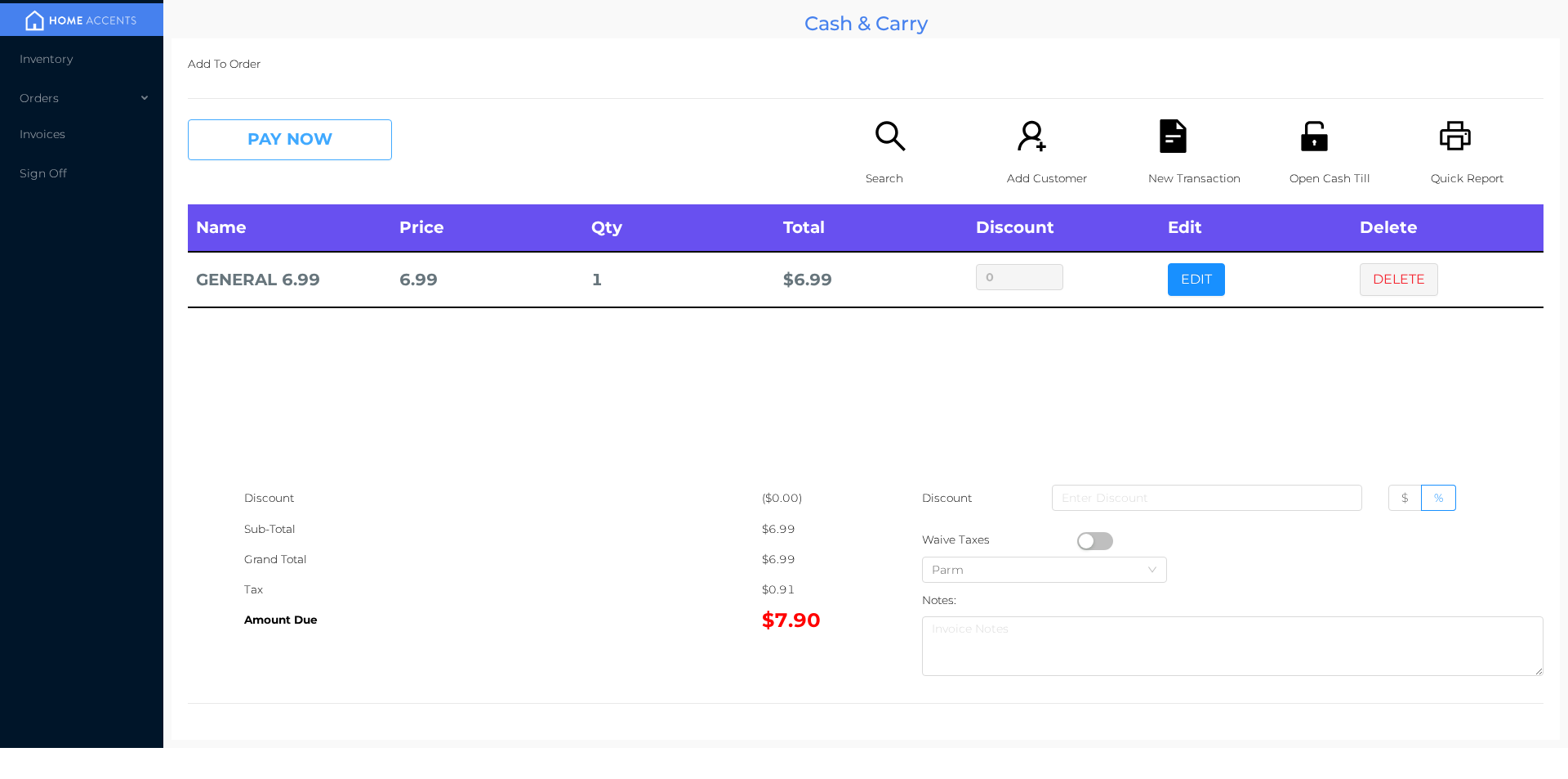
click at [306, 150] on button "PAY NOW" at bounding box center [290, 140] width 204 height 41
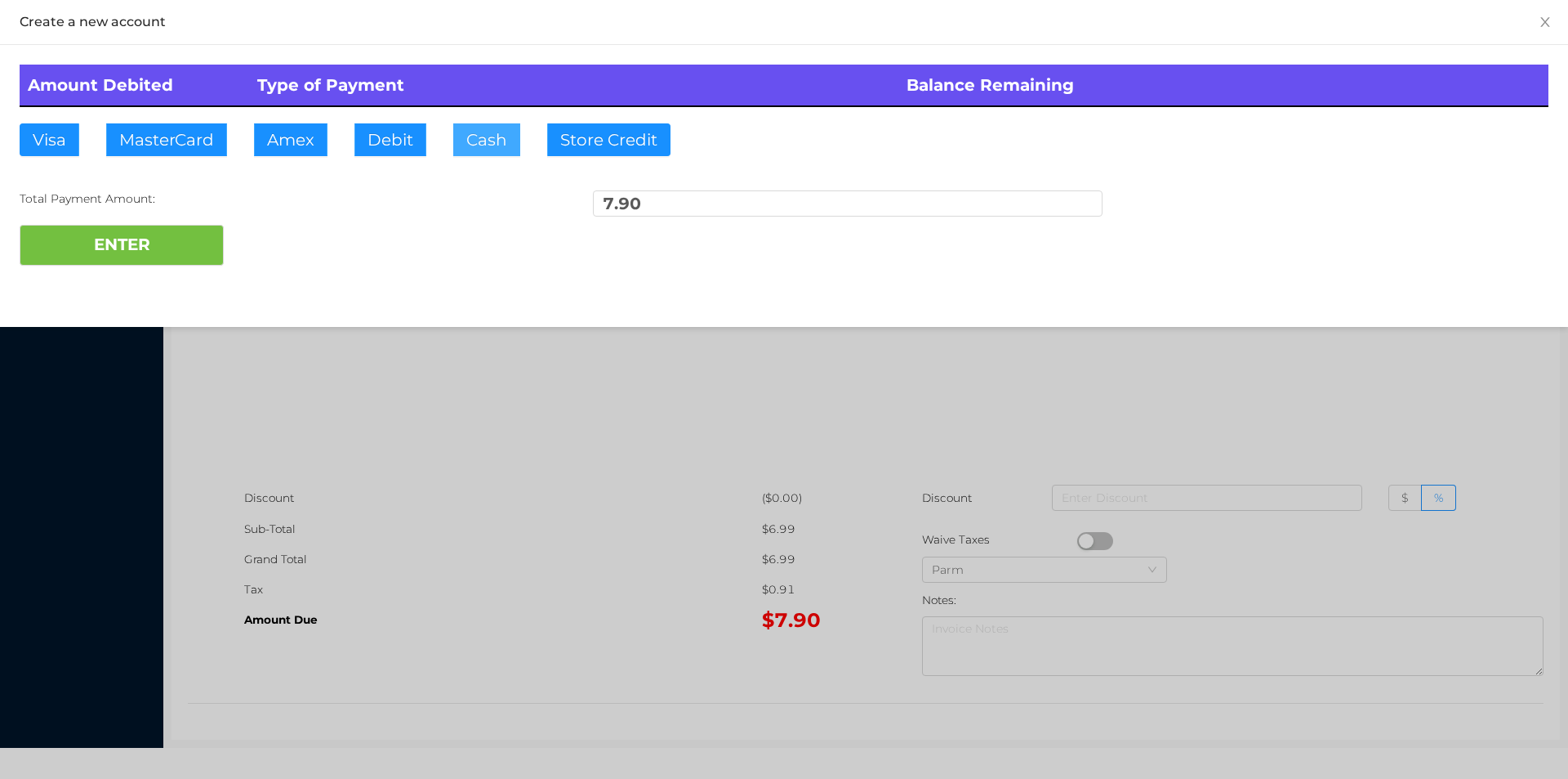
click at [471, 132] on button "Cash" at bounding box center [486, 139] width 67 height 32
type input "9."
click at [190, 263] on button "ENTER" at bounding box center [121, 246] width 204 height 41
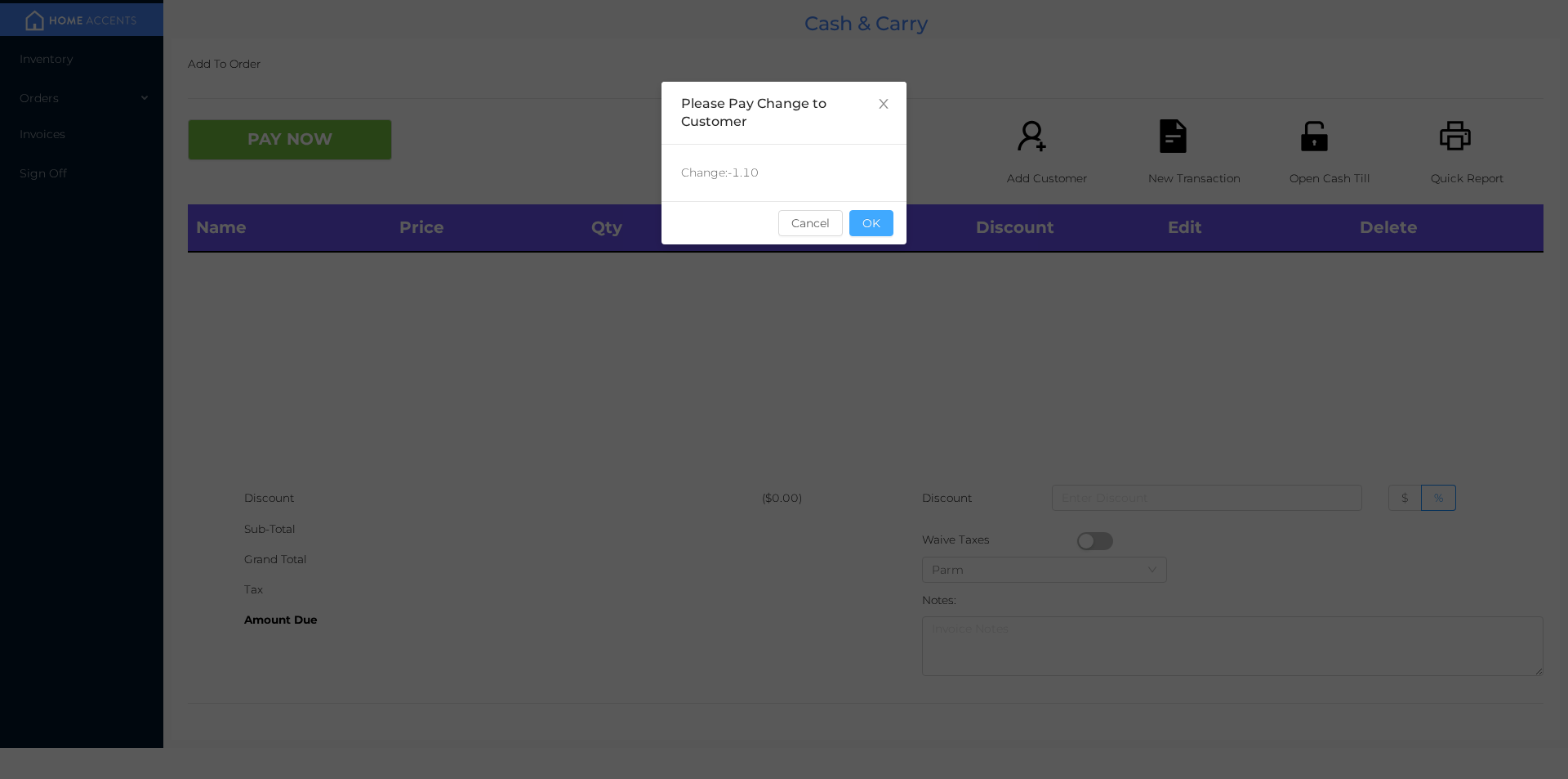
click at [880, 234] on button "OK" at bounding box center [872, 223] width 44 height 26
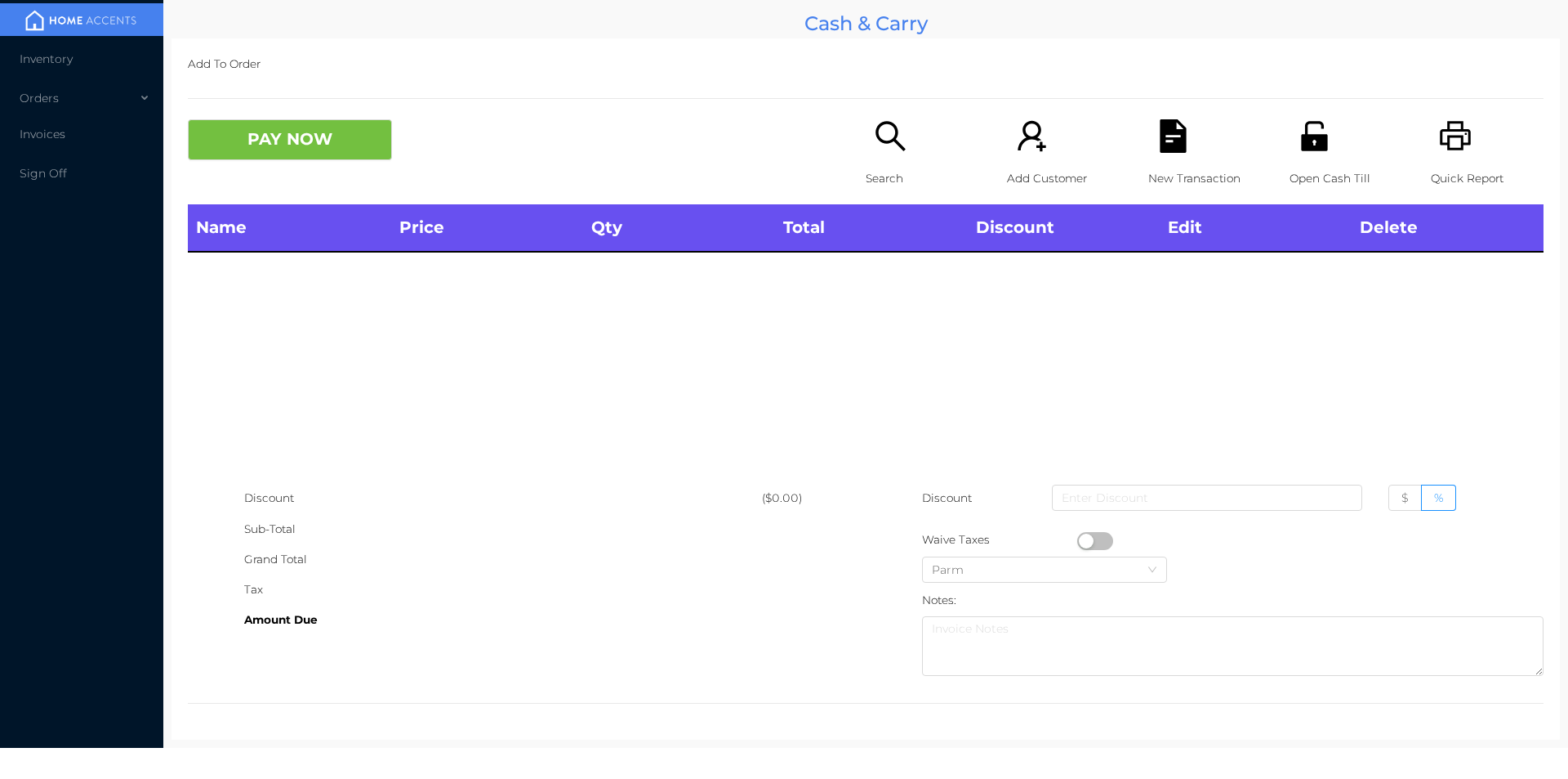
click at [1311, 181] on p "Open Cash Till" at bounding box center [1346, 178] width 112 height 30
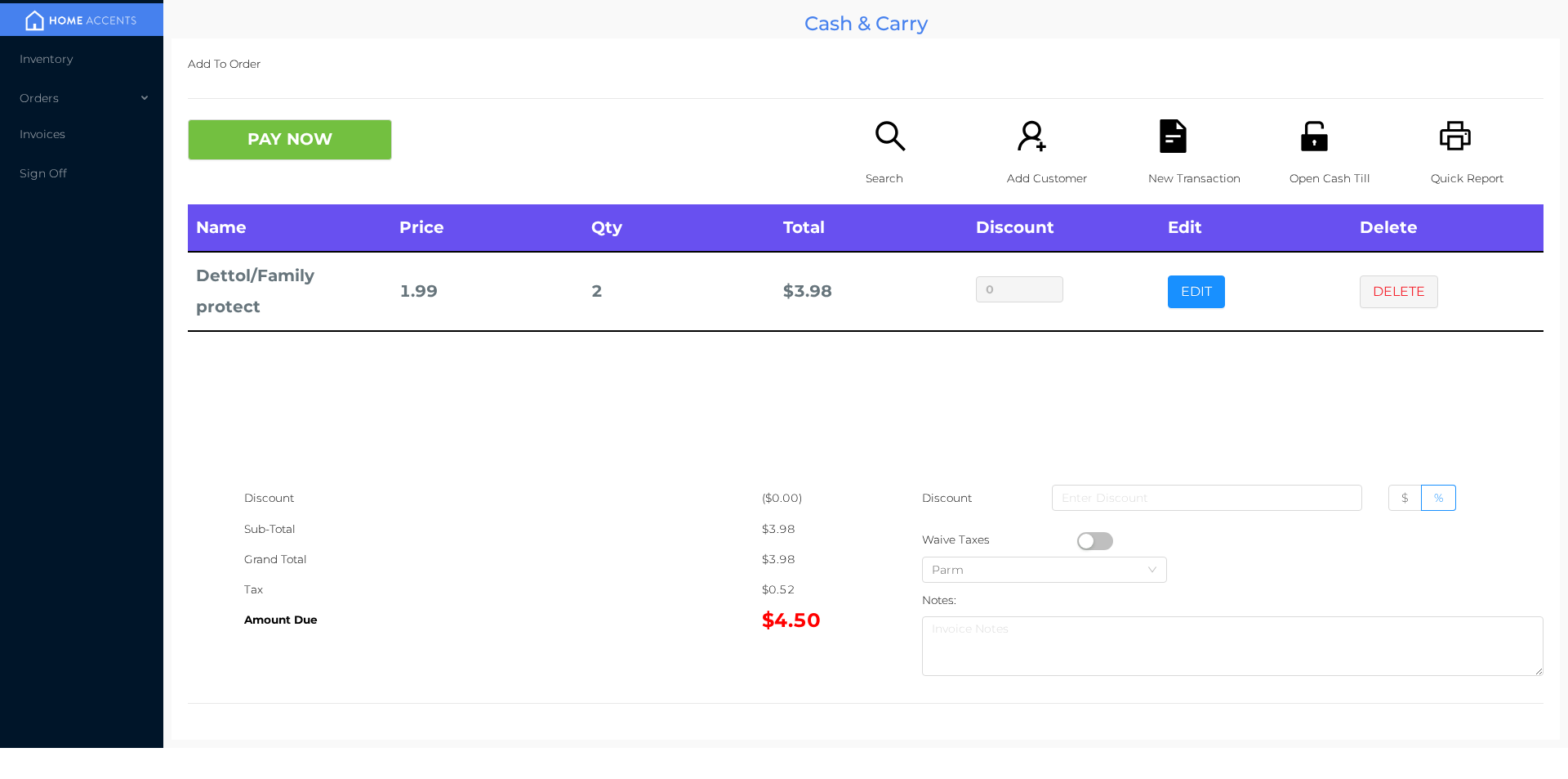
click at [285, 107] on div "Add To Order PAY NOW Search Add Customer New Transaction Open Cash Till Quick R…" at bounding box center [866, 389] width 1389 height 702
click at [304, 160] on button "PAY NOW" at bounding box center [290, 140] width 204 height 41
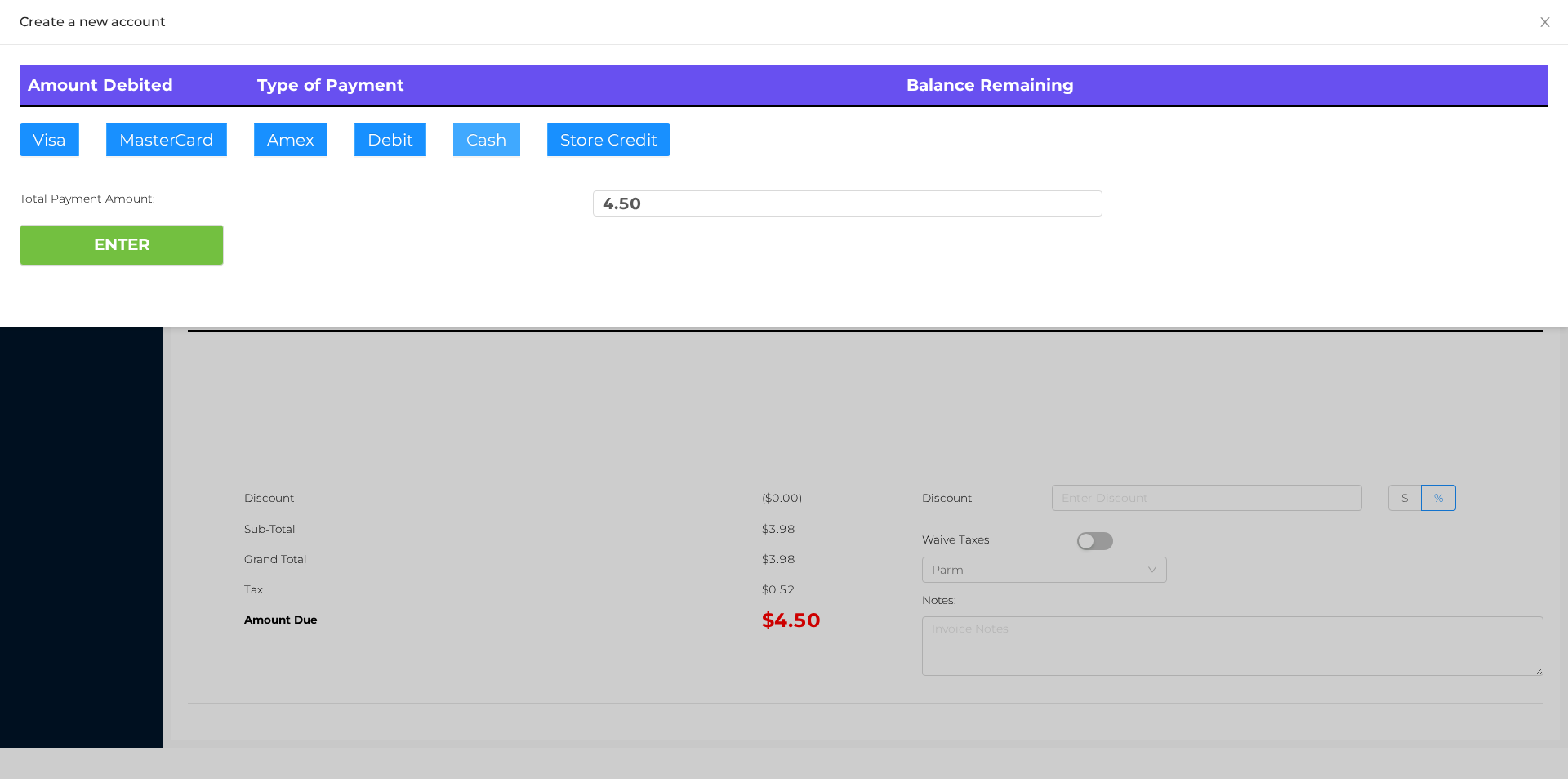
click at [478, 156] on button "Cash" at bounding box center [486, 139] width 67 height 32
click at [206, 237] on button "ENTER" at bounding box center [121, 246] width 204 height 41
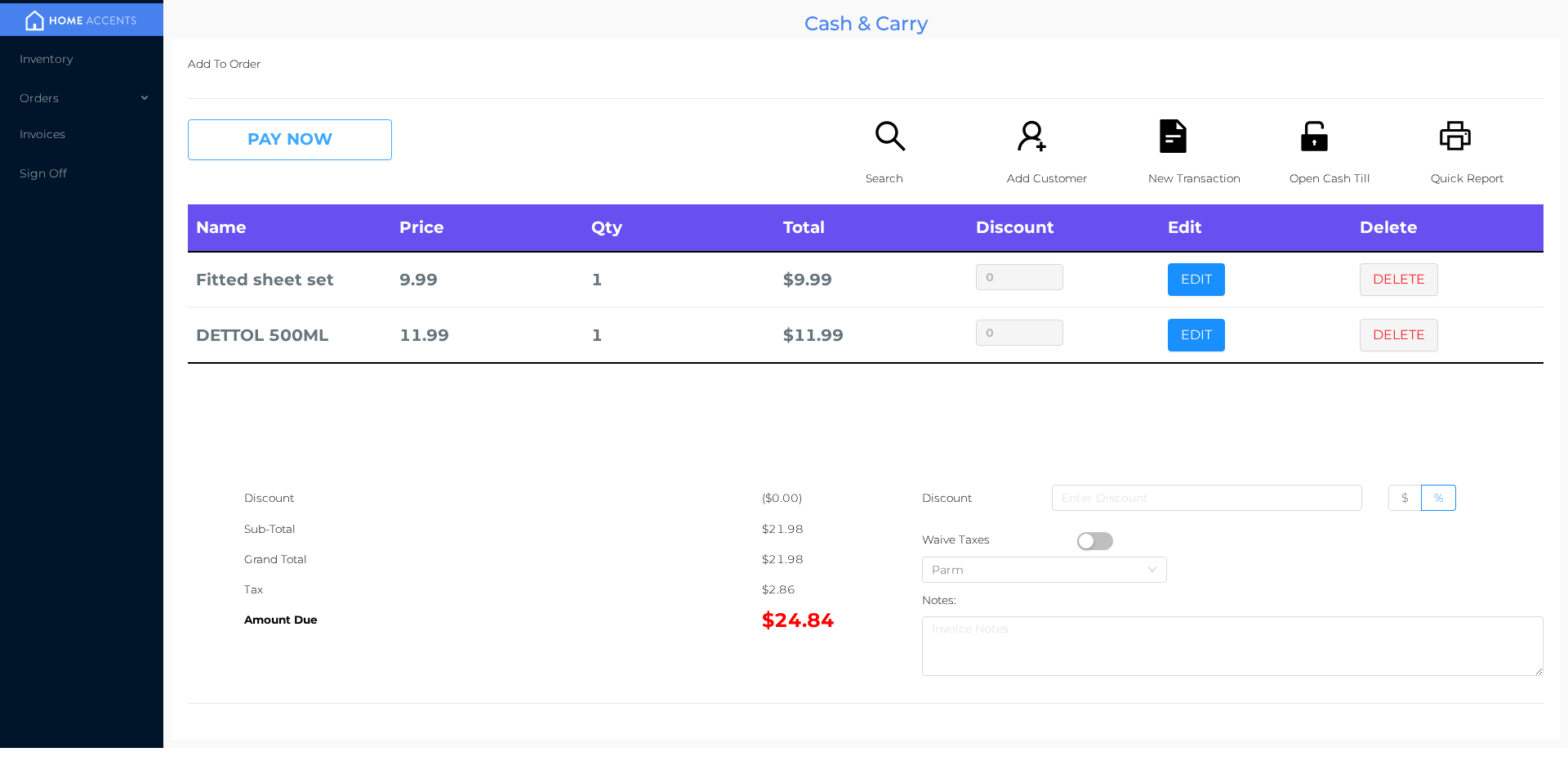
click at [268, 150] on button "PAY NOW" at bounding box center [290, 140] width 204 height 41
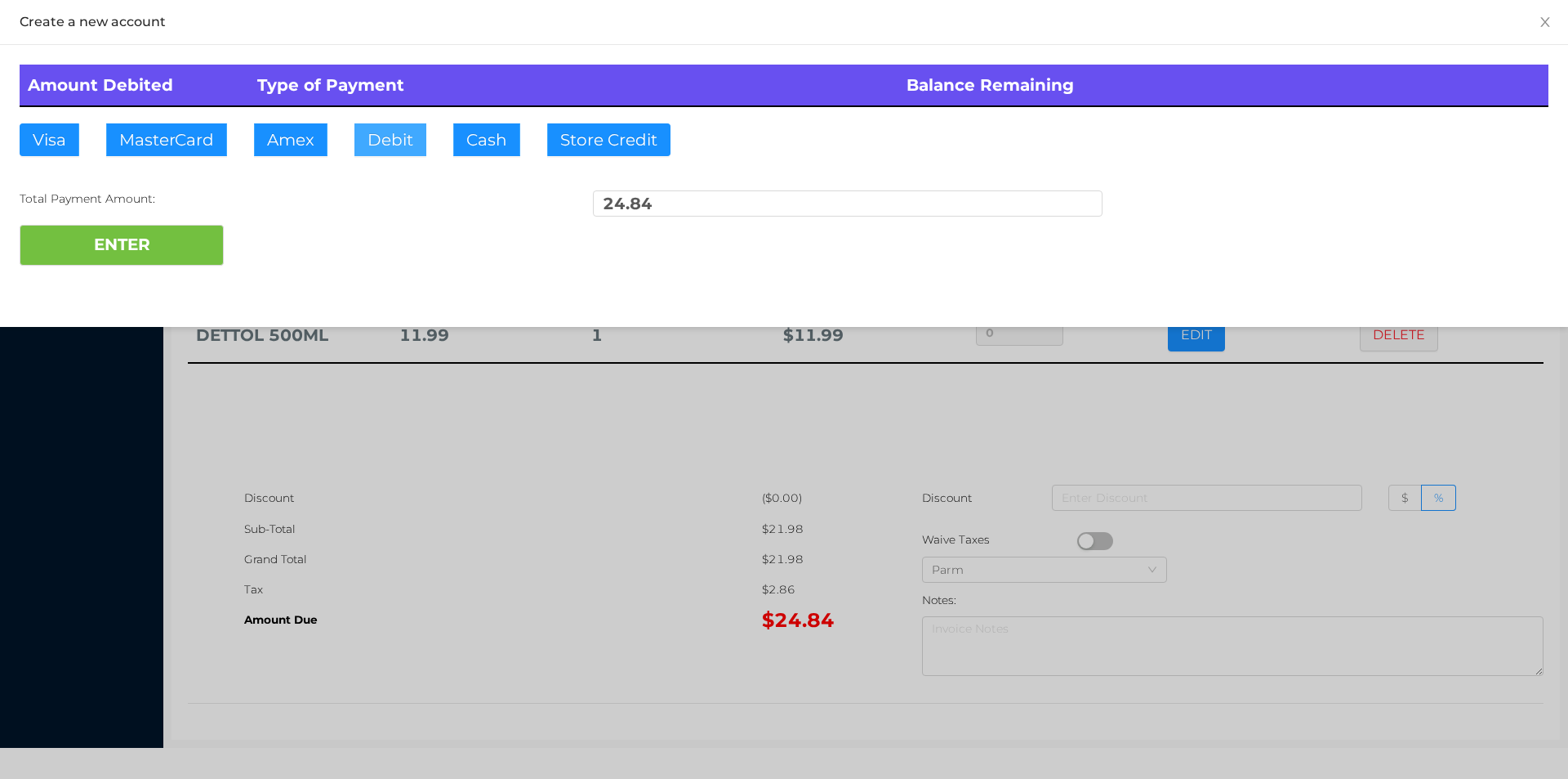
click at [386, 138] on button "Debit" at bounding box center [389, 139] width 71 height 32
click at [157, 236] on button "ENTER" at bounding box center [121, 246] width 204 height 41
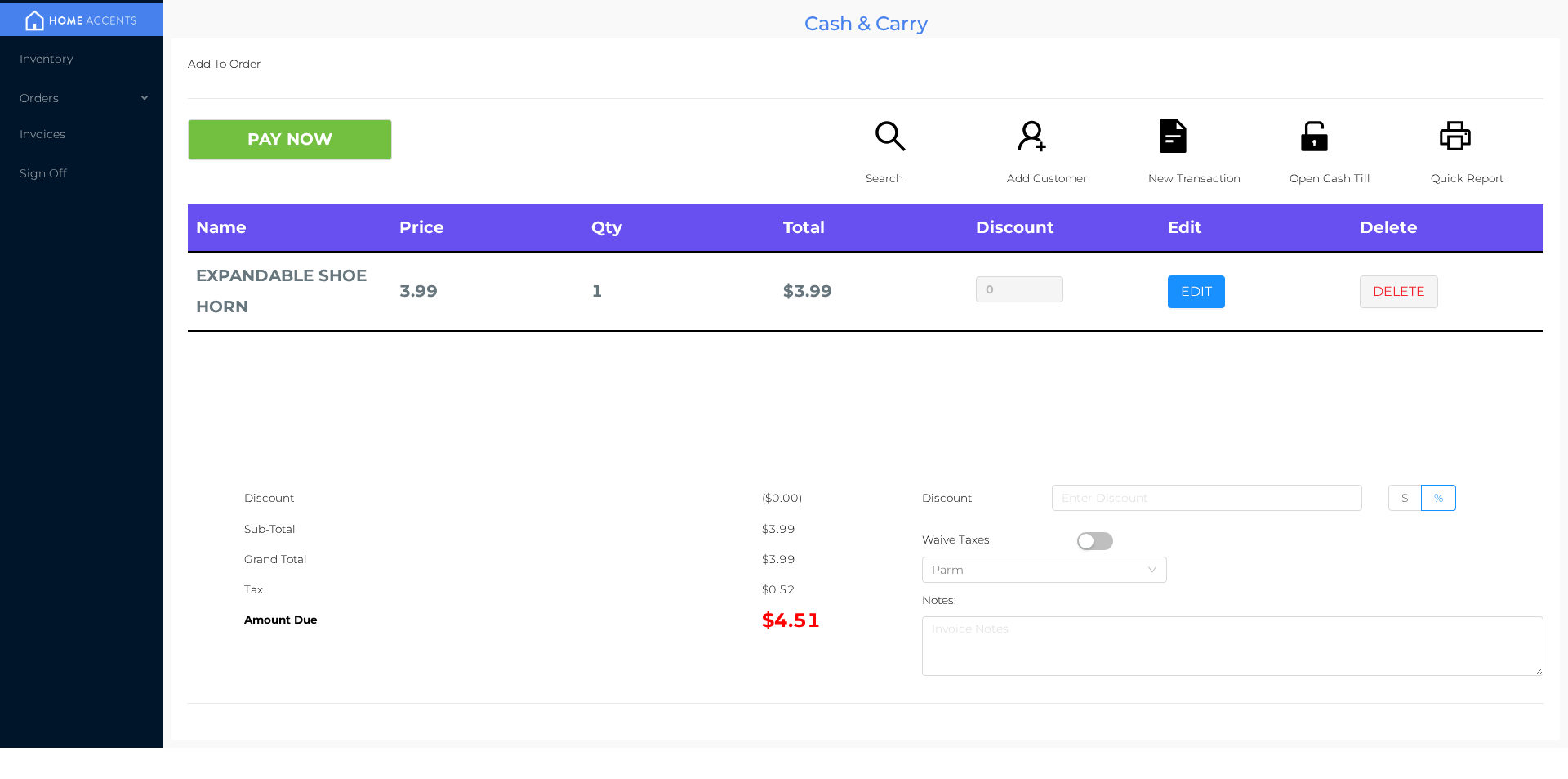
click at [874, 163] on p "Search" at bounding box center [921, 178] width 112 height 30
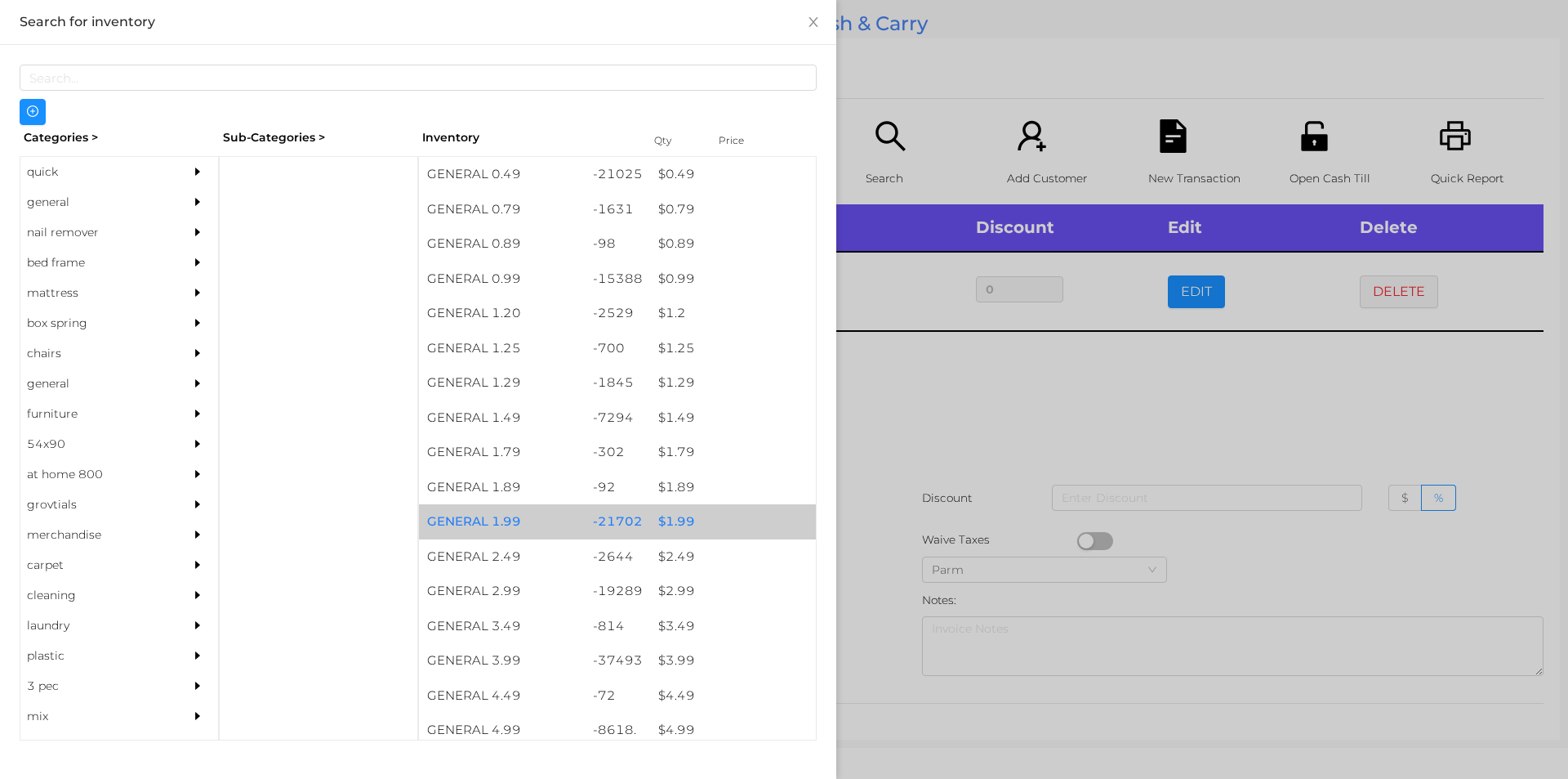
click at [670, 528] on div "$ 1.99" at bounding box center [734, 522] width 166 height 35
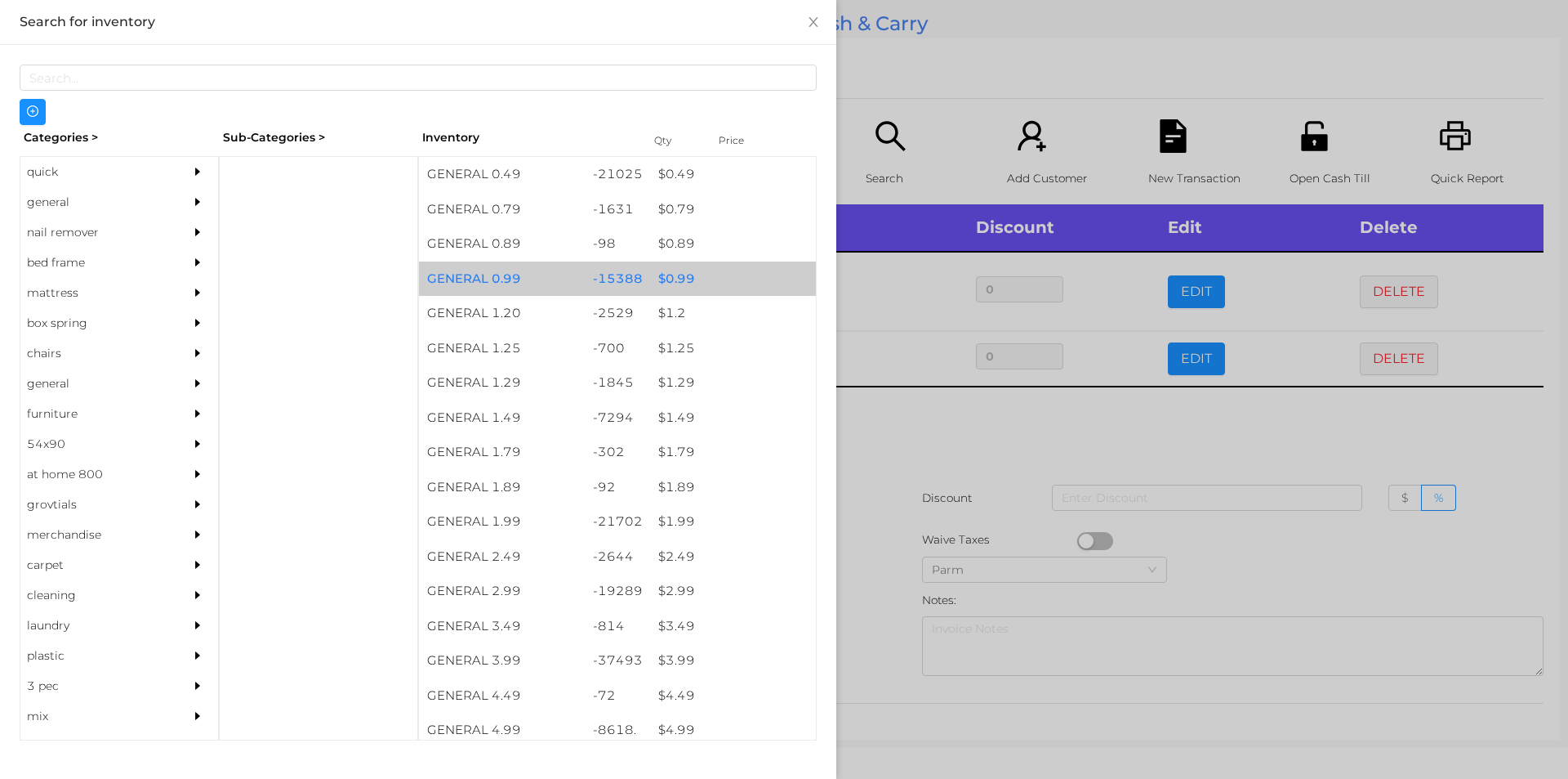
click at [676, 276] on div "$ 0.99" at bounding box center [734, 279] width 166 height 35
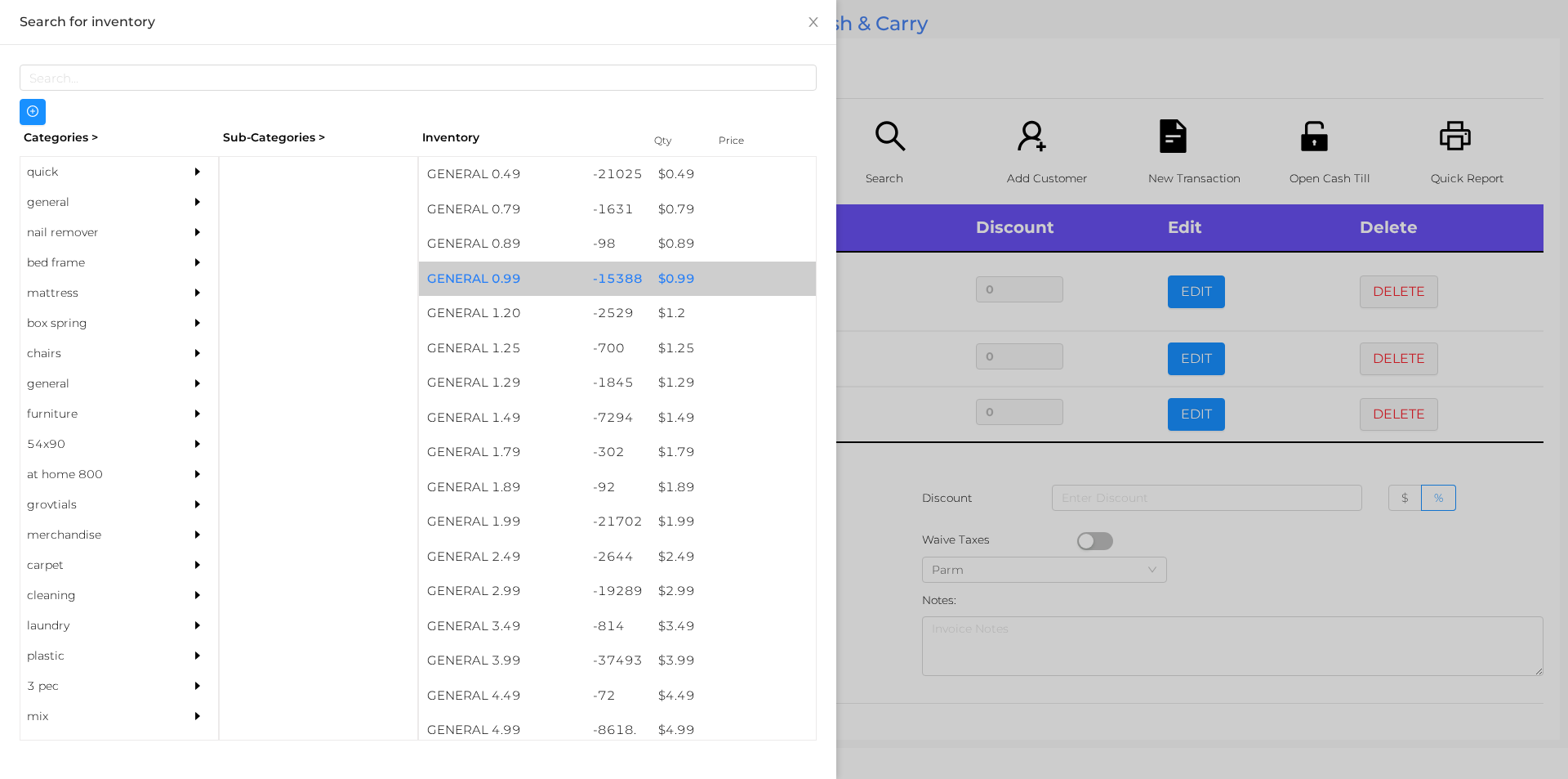
click at [666, 275] on div "$ 0.99" at bounding box center [734, 279] width 166 height 35
click at [673, 275] on div "$ 0.99" at bounding box center [734, 279] width 166 height 35
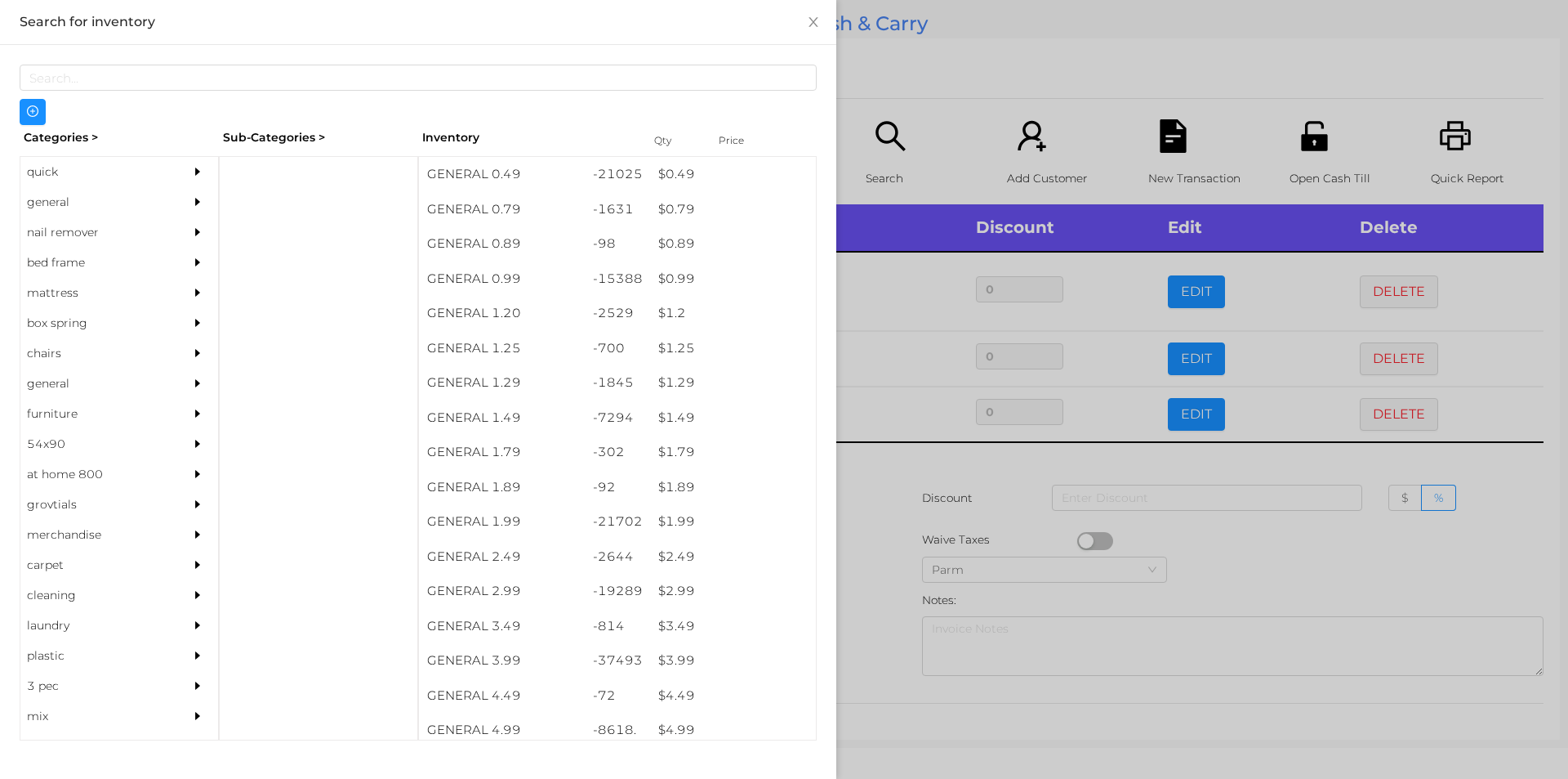
click at [860, 509] on div at bounding box center [784, 390] width 1568 height 779
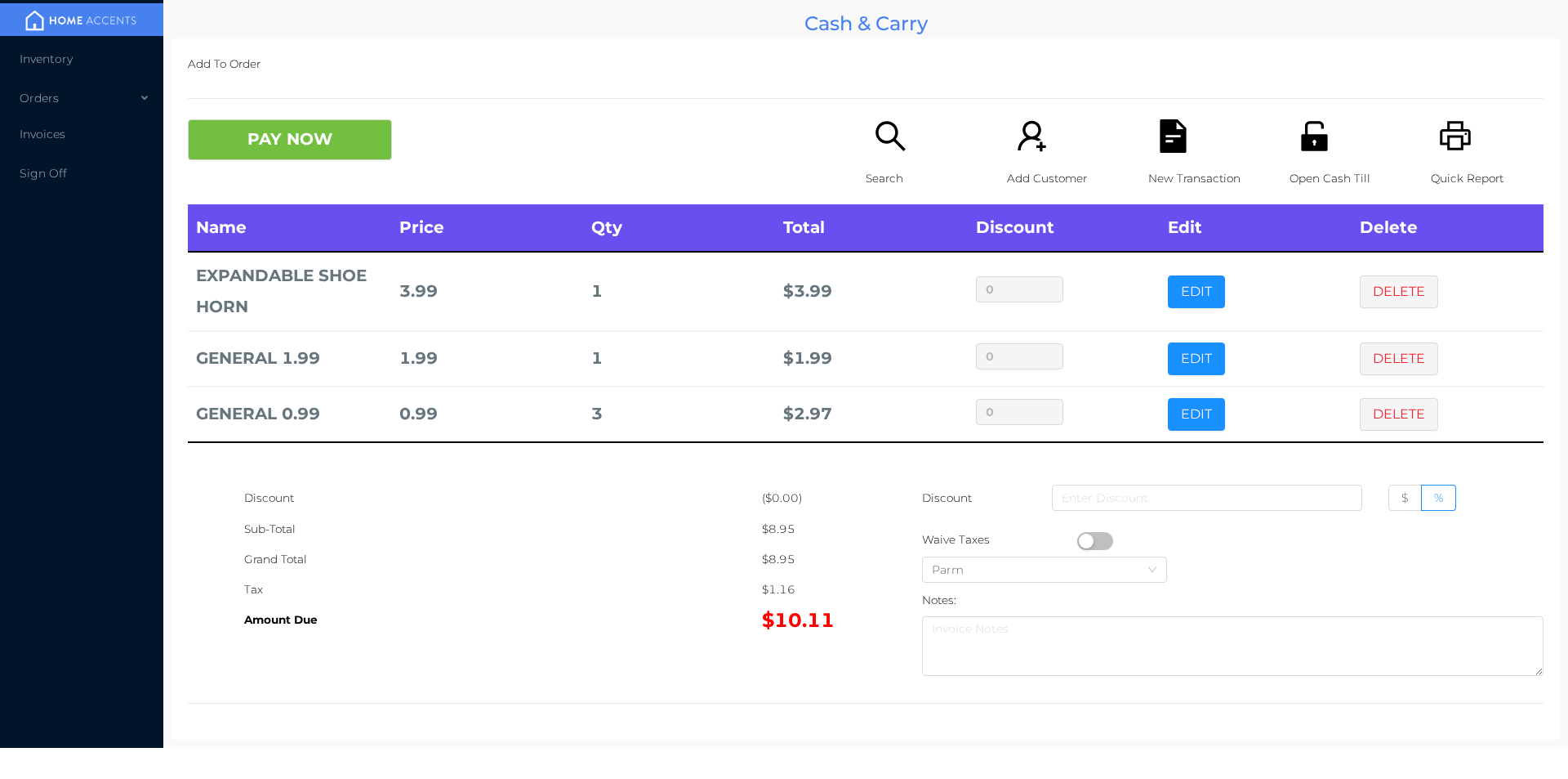
click at [874, 402] on td "$ 2.97" at bounding box center [872, 414] width 192 height 56
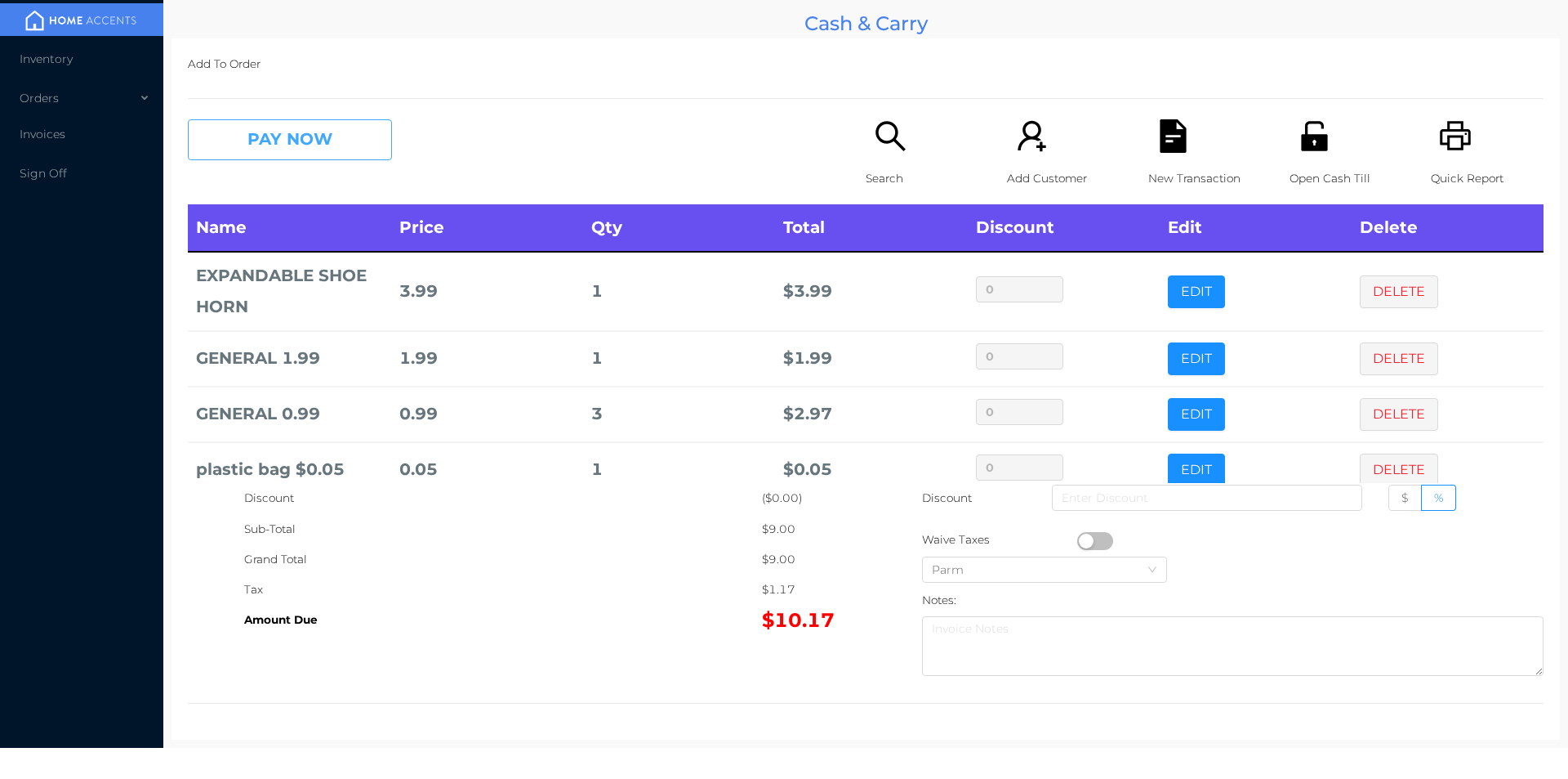
click at [288, 143] on button "PAY NOW" at bounding box center [290, 140] width 204 height 41
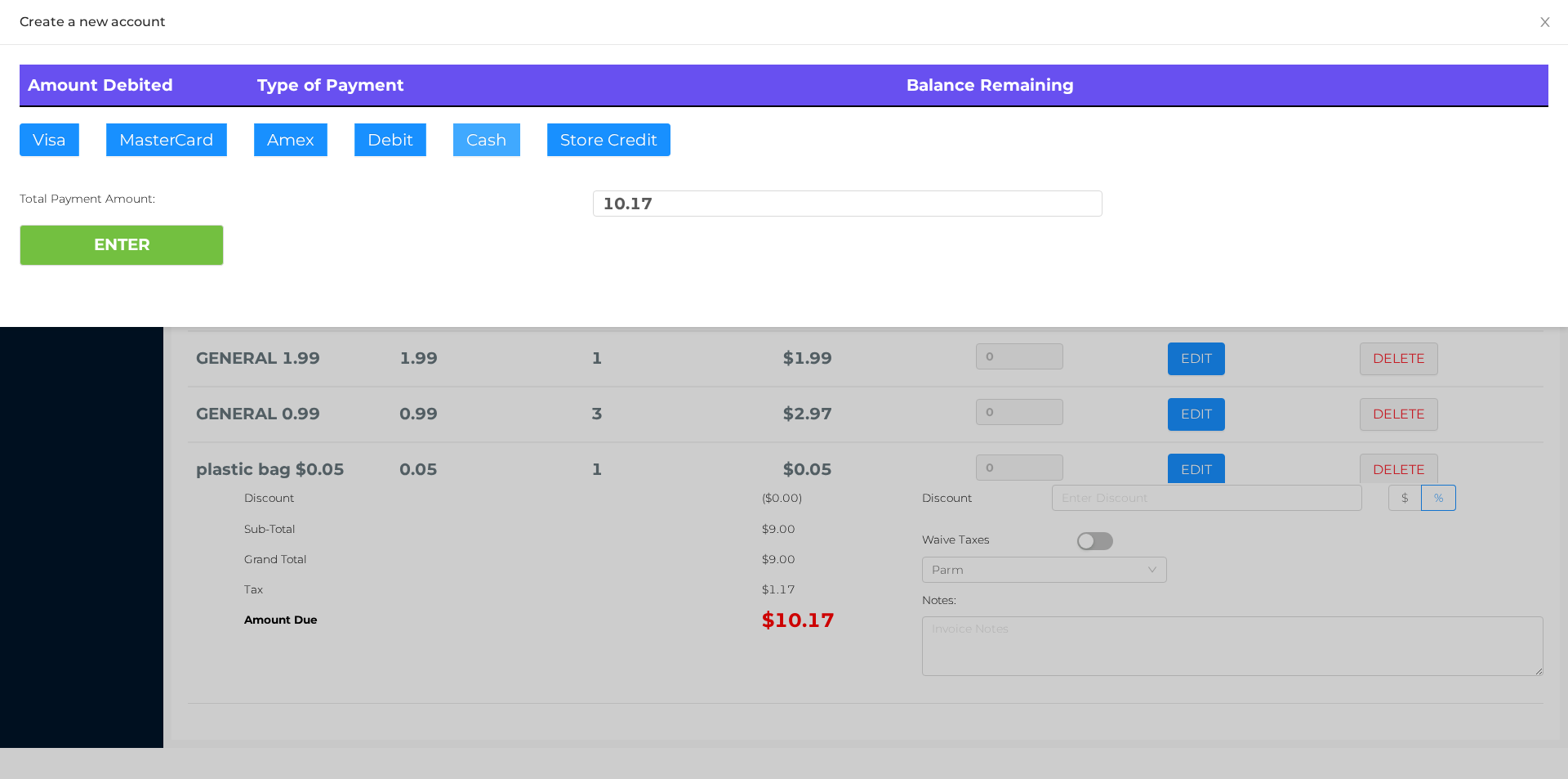
click at [487, 139] on button "Cash" at bounding box center [486, 139] width 67 height 32
click at [126, 227] on button "ENTER" at bounding box center [121, 246] width 204 height 41
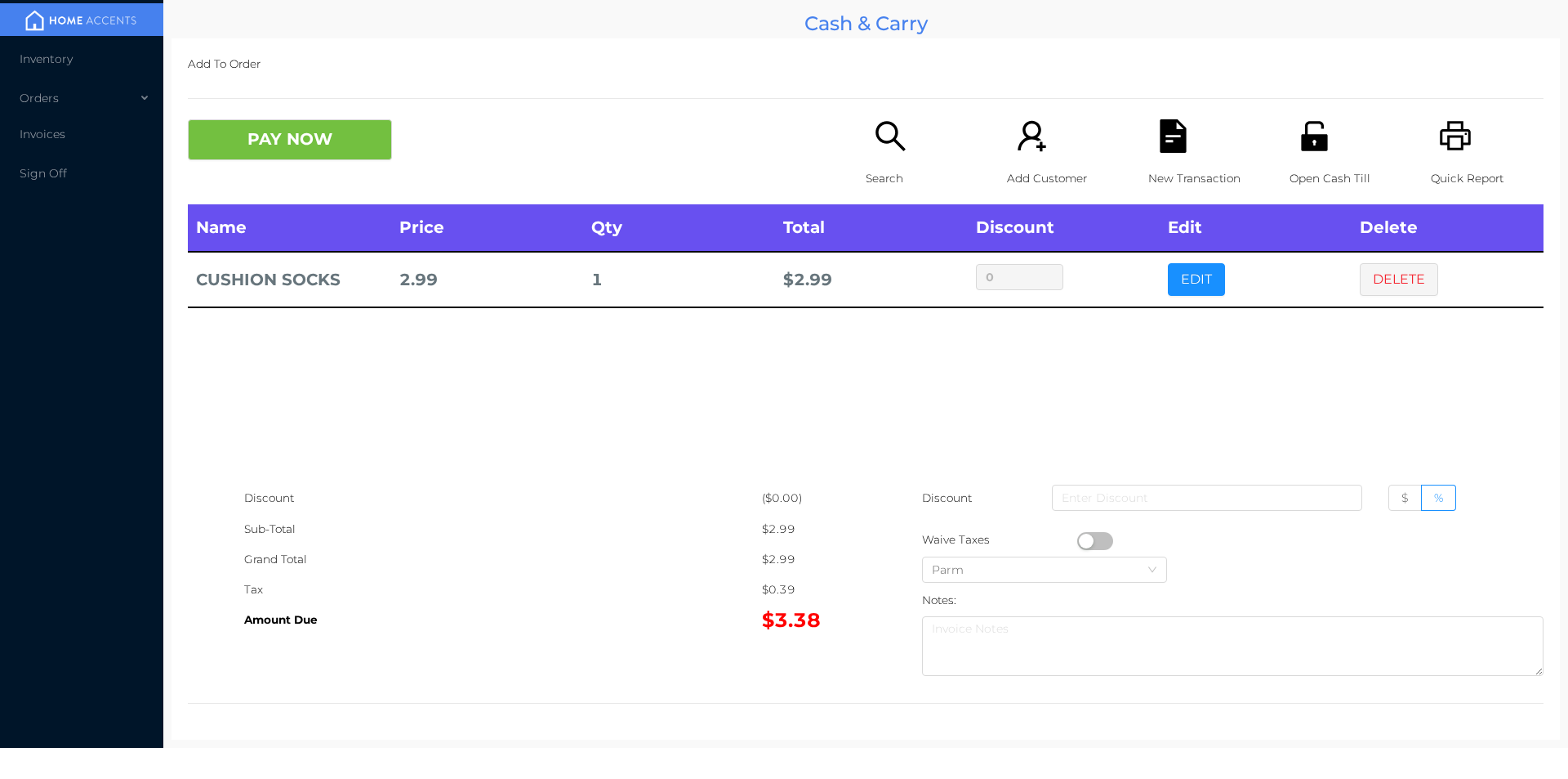
click at [288, 126] on button "PAY NOW" at bounding box center [290, 140] width 204 height 41
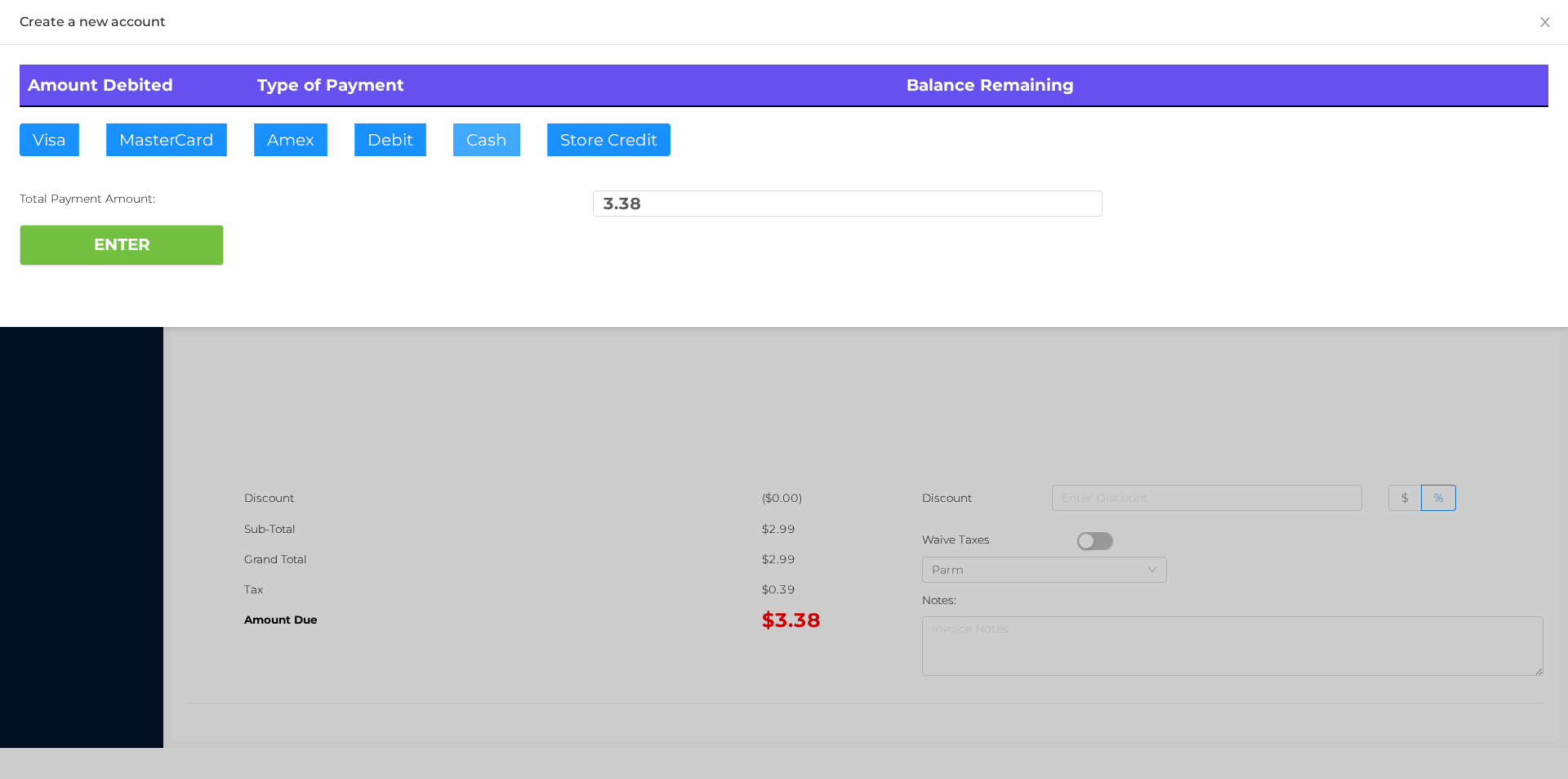
click at [492, 131] on button "Cash" at bounding box center [486, 139] width 67 height 32
type input "5."
click at [197, 259] on button "ENTER" at bounding box center [121, 246] width 204 height 41
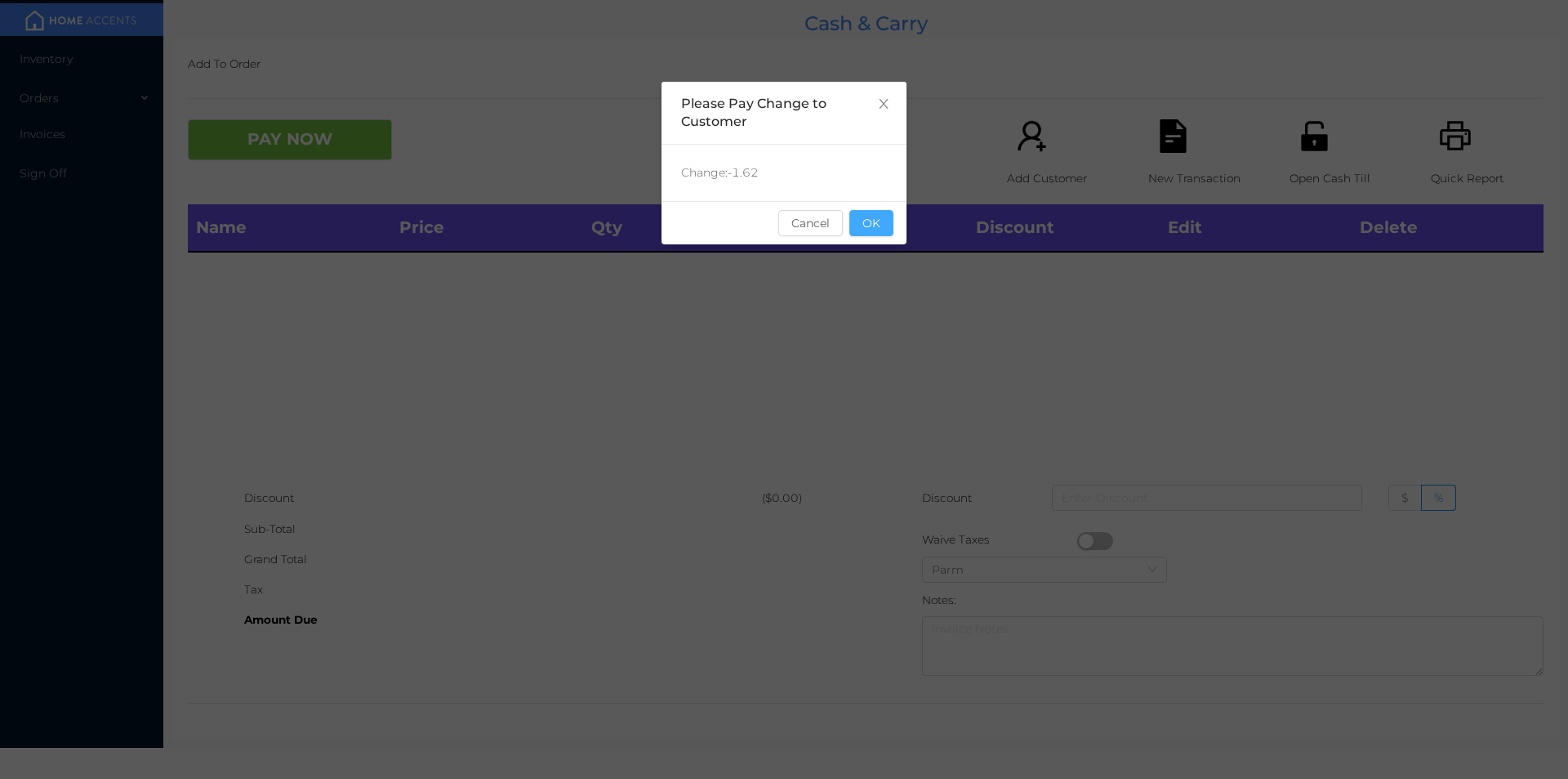
click at [880, 230] on button "OK" at bounding box center [872, 223] width 44 height 26
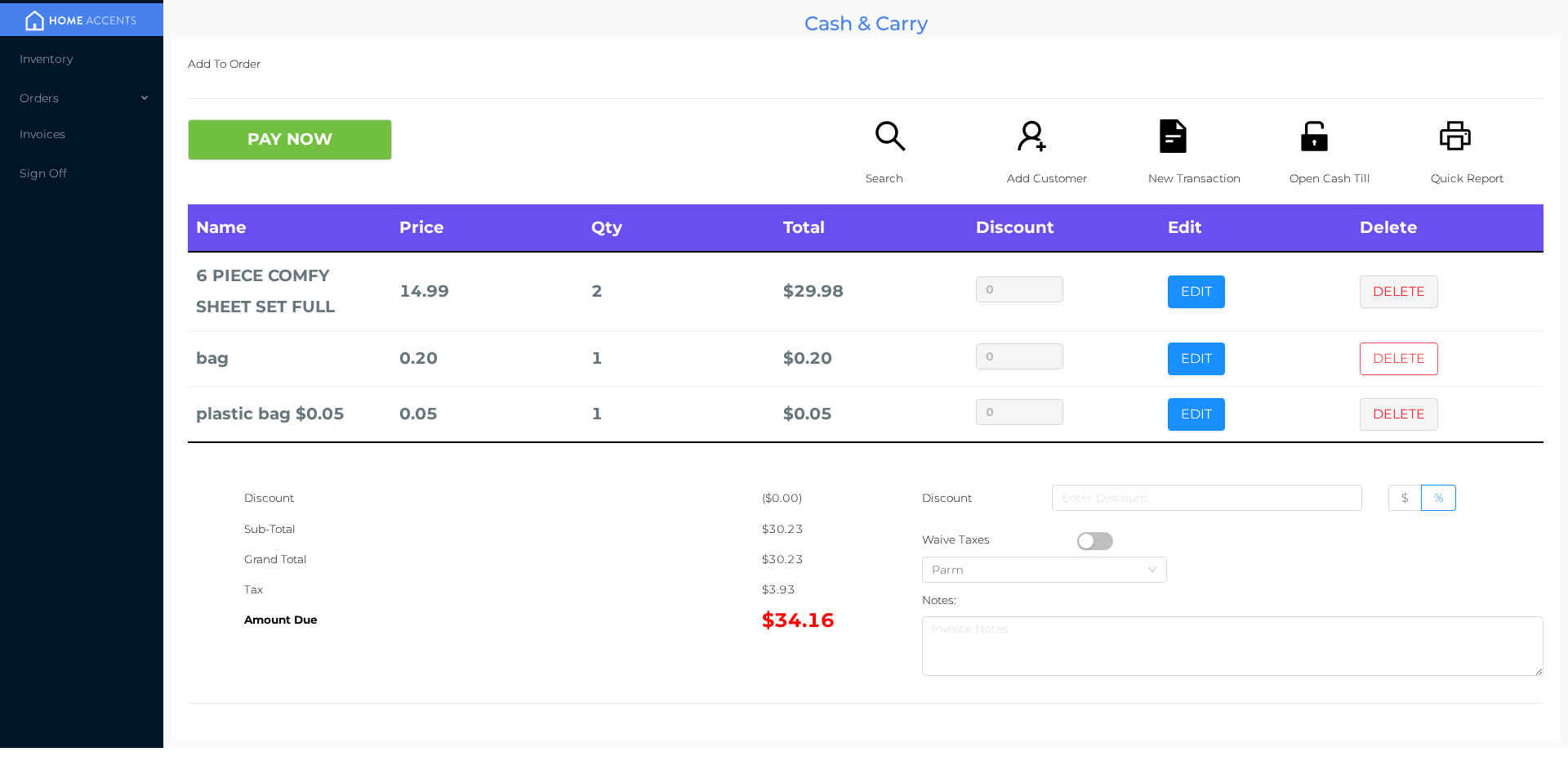
click at [1377, 346] on button "DELETE" at bounding box center [1399, 358] width 78 height 32
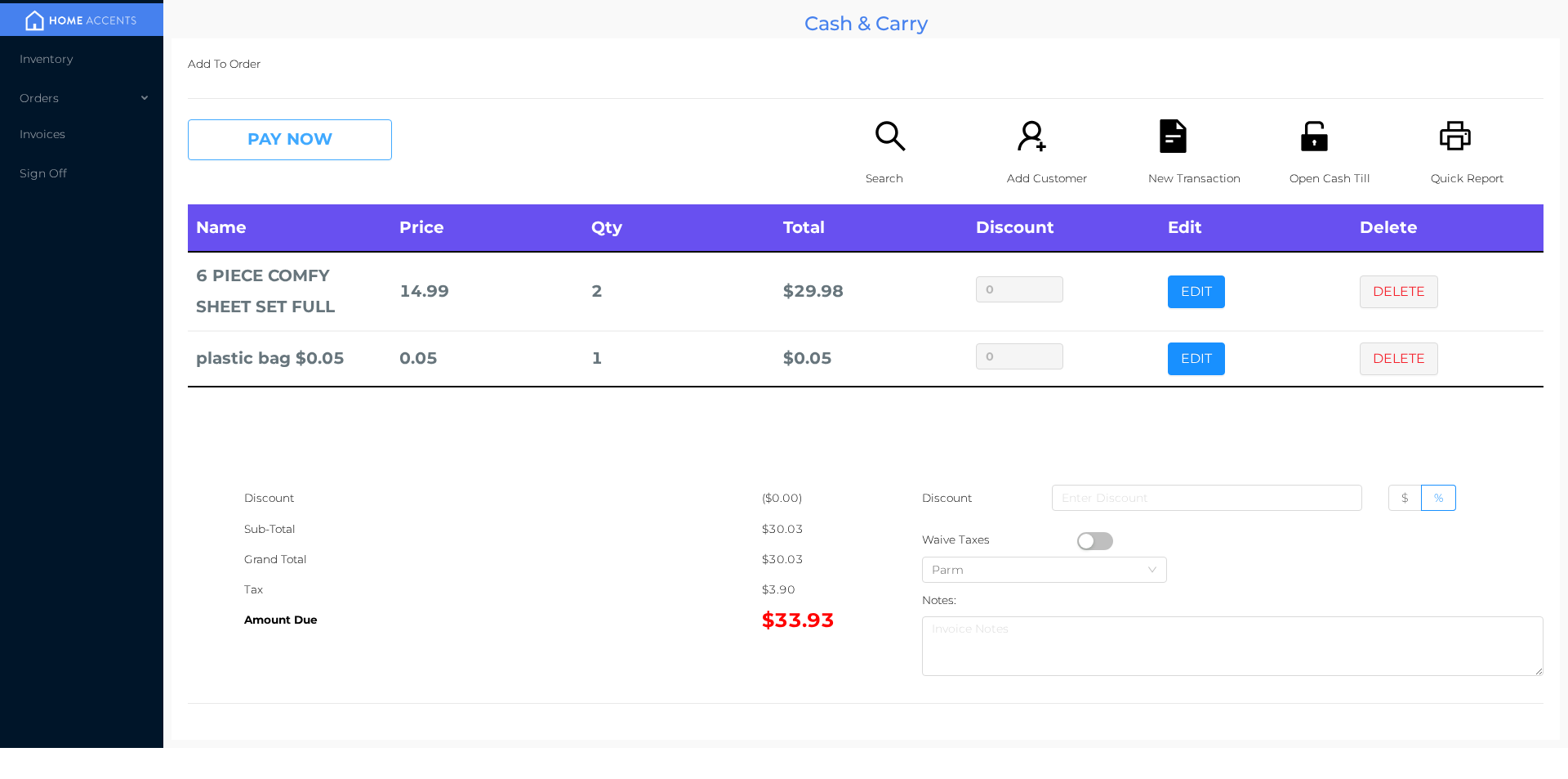
click at [349, 149] on button "PAY NOW" at bounding box center [290, 140] width 204 height 41
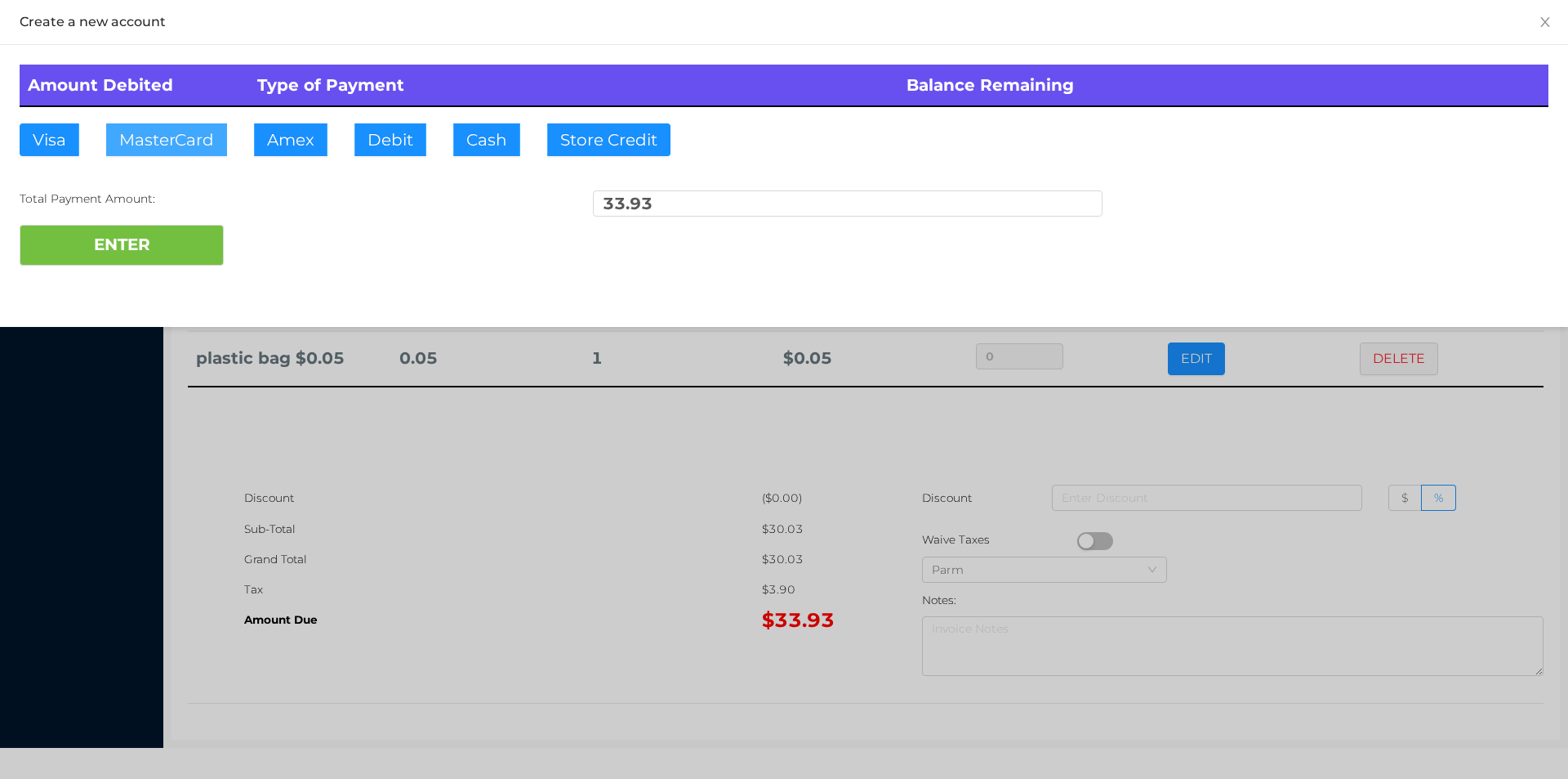
click at [166, 147] on button "MasterCard" at bounding box center [167, 139] width 121 height 32
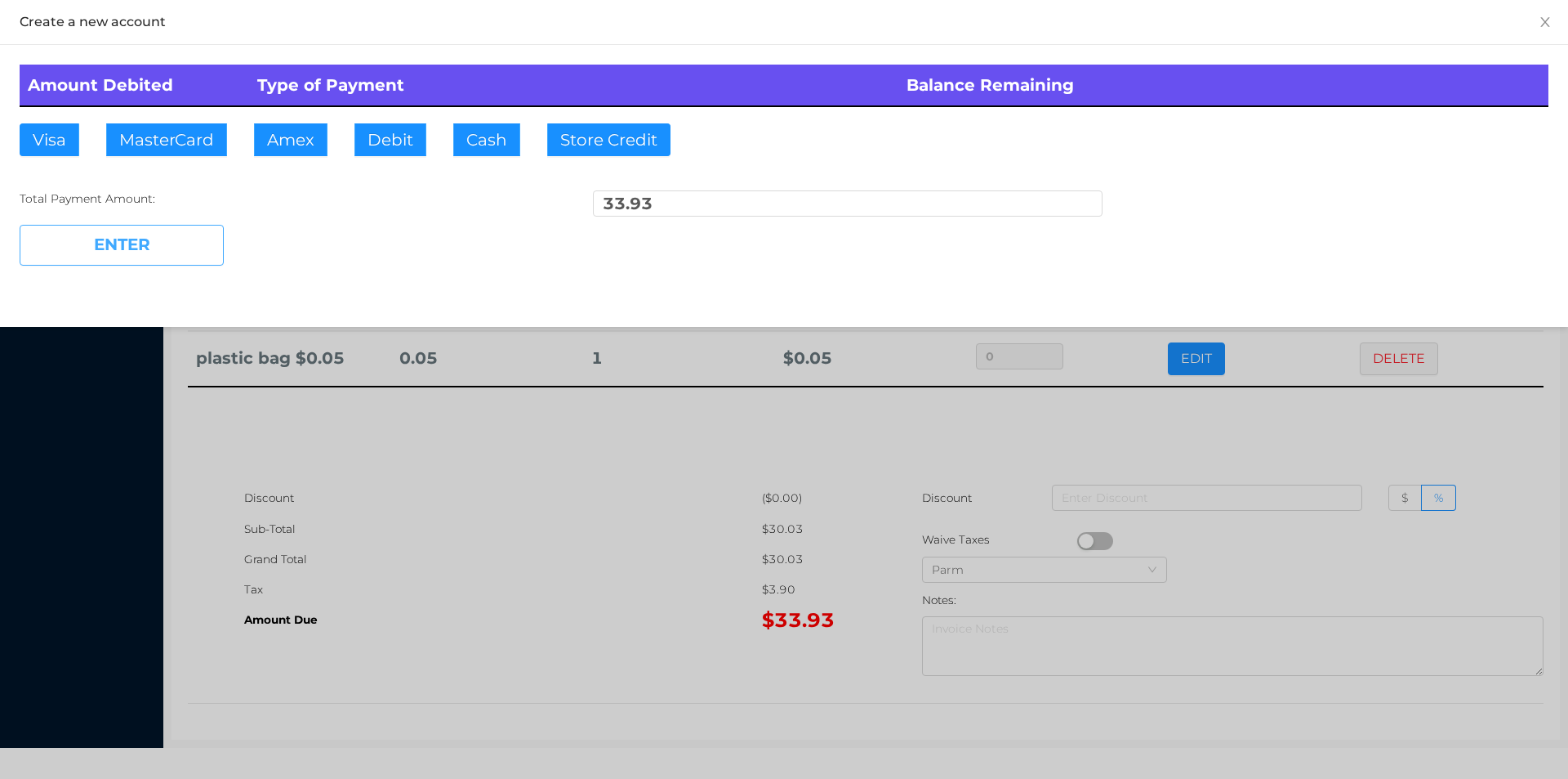
click at [122, 259] on button "ENTER" at bounding box center [121, 246] width 204 height 41
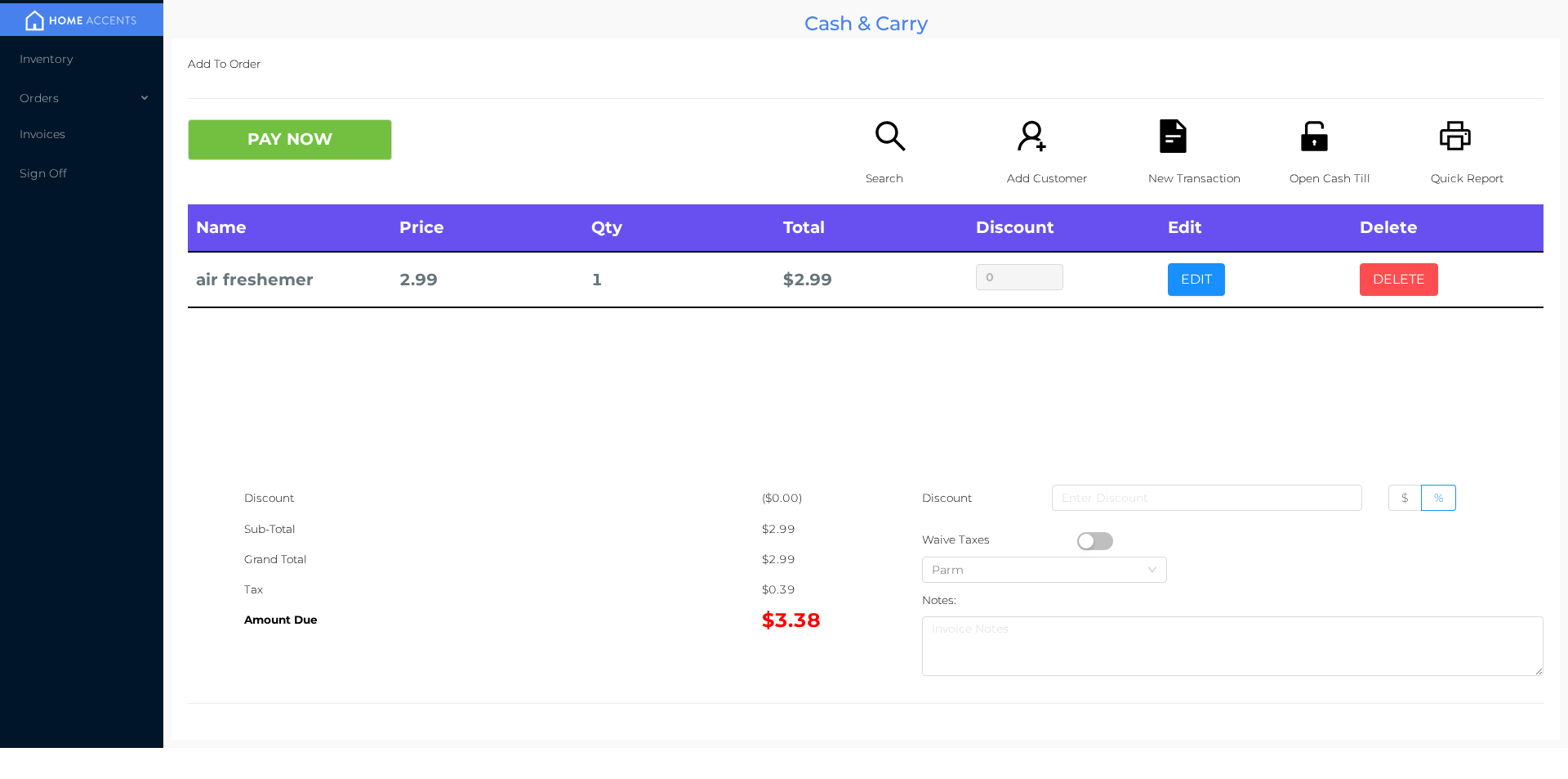
click at [1369, 291] on button "DELETE" at bounding box center [1399, 279] width 78 height 32
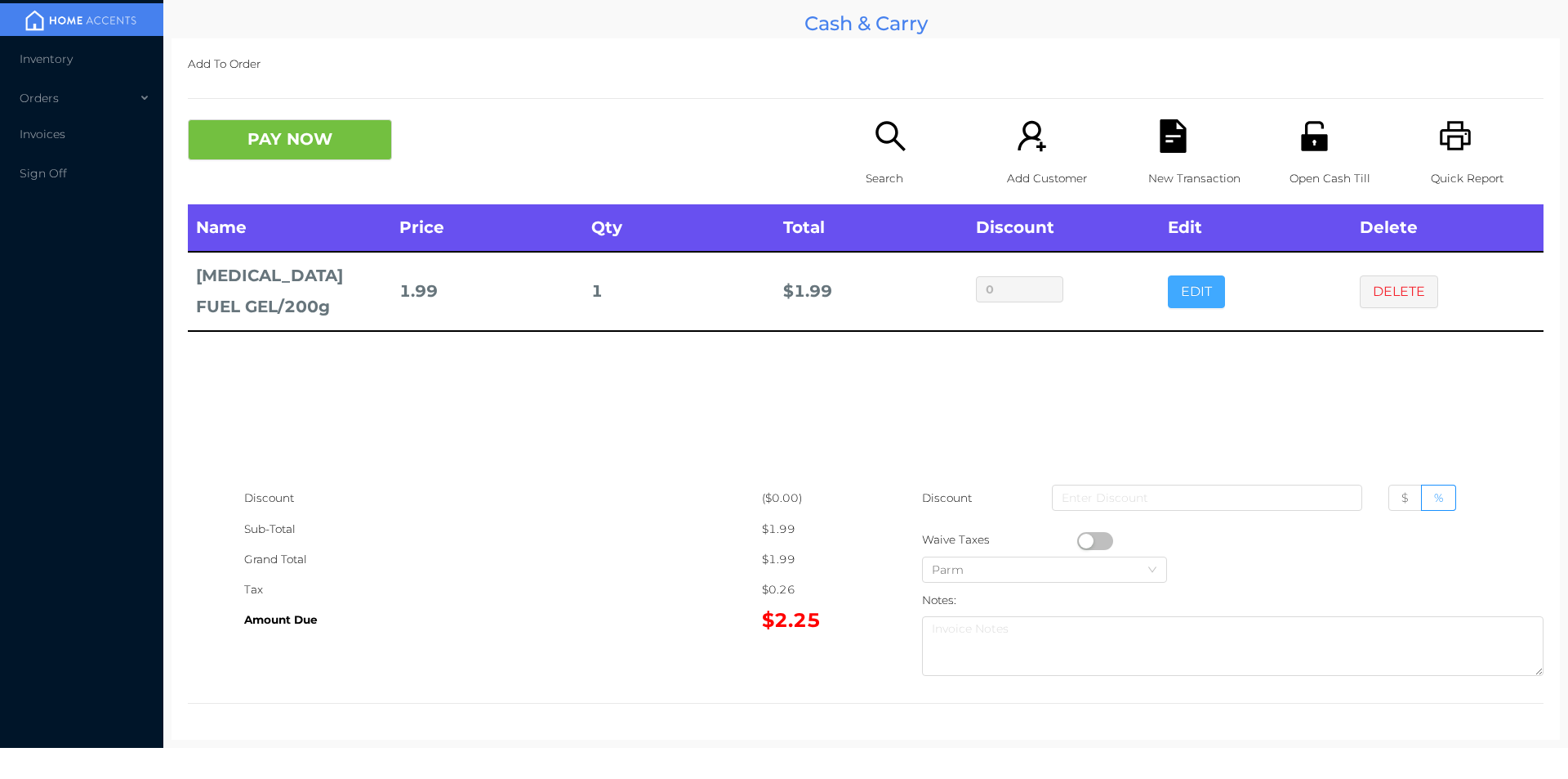
click at [1182, 299] on button "EDIT" at bounding box center [1196, 291] width 57 height 32
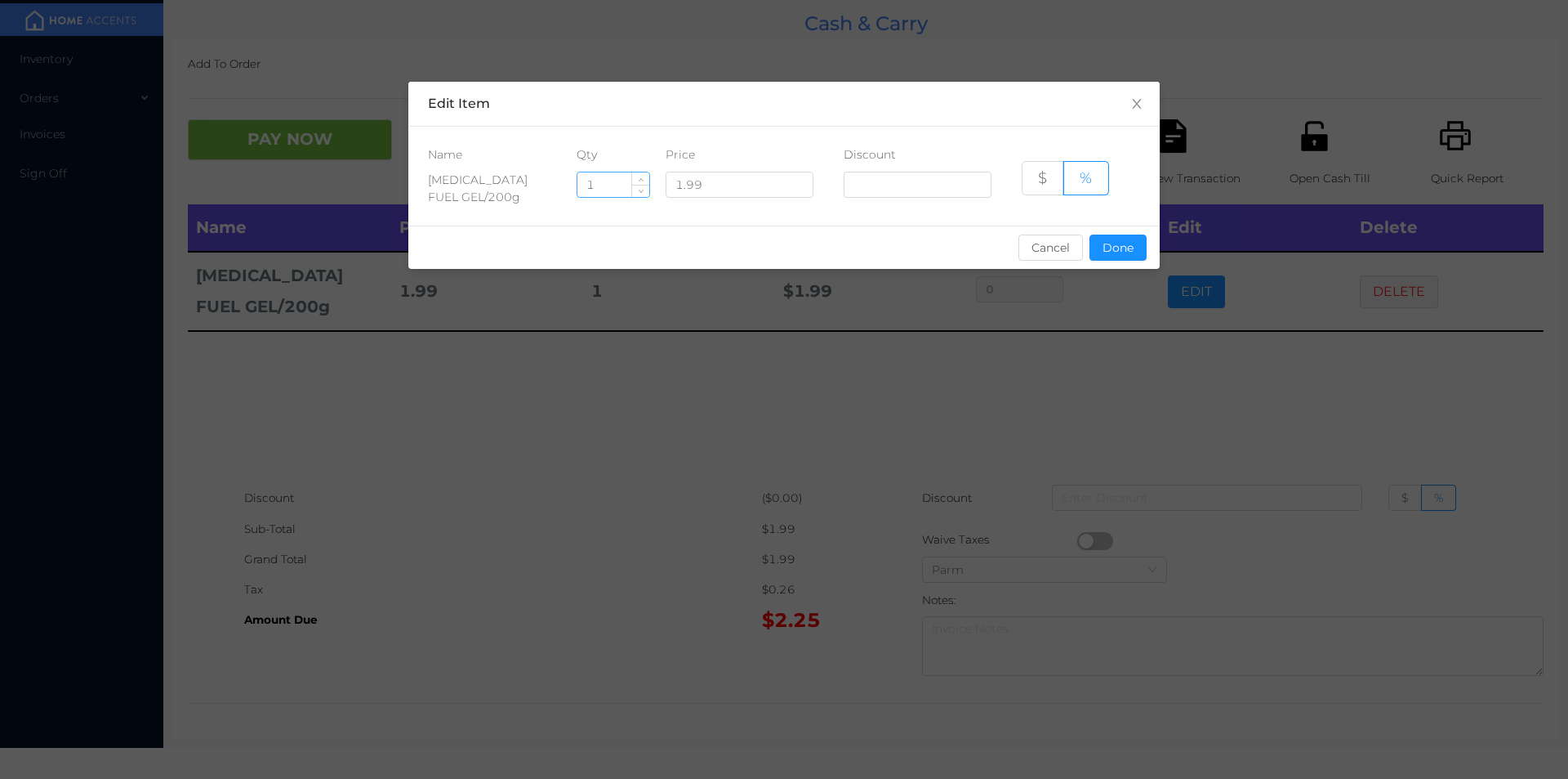
click at [606, 186] on input "1" at bounding box center [612, 184] width 71 height 24
type input "18"
click at [1125, 247] on button "Done" at bounding box center [1118, 248] width 57 height 26
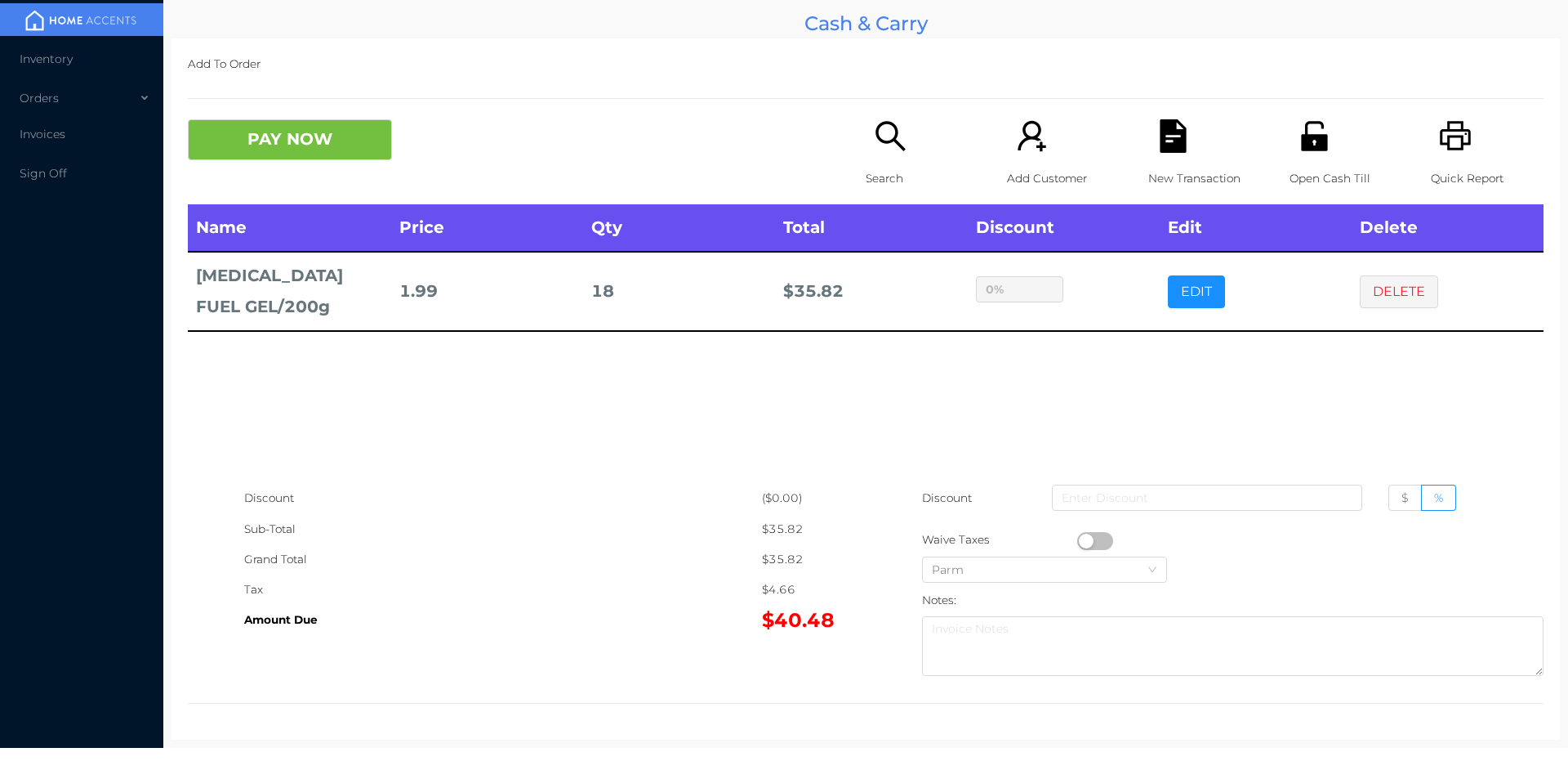
click at [1127, 321] on div "sentinelStart Edit Item Name Qty Price Discount [MEDICAL_DATA] FUEL GEL/200g 18…" at bounding box center [784, 390] width 1568 height 779
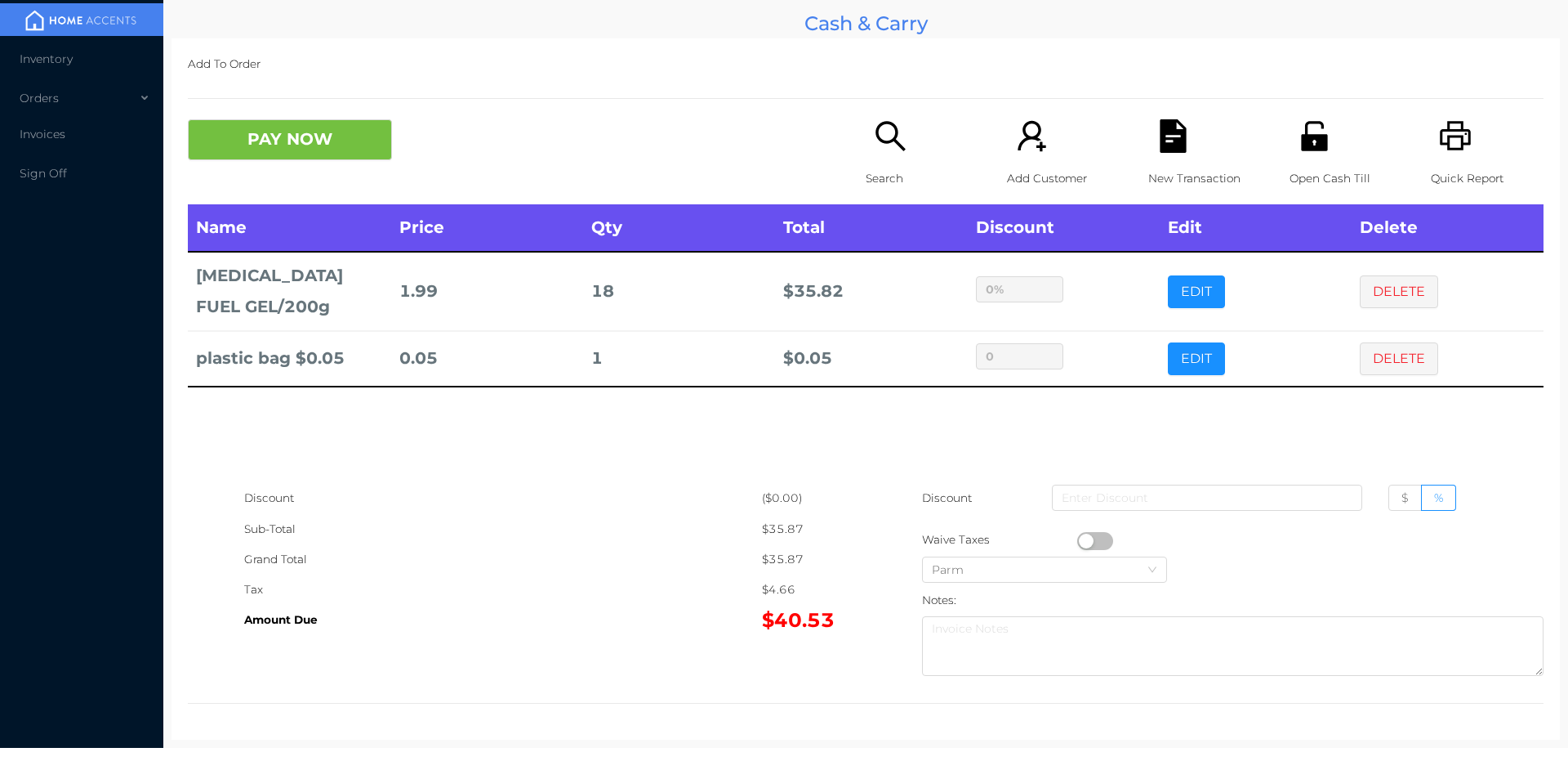
click at [341, 145] on button "PAY NOW" at bounding box center [290, 140] width 204 height 41
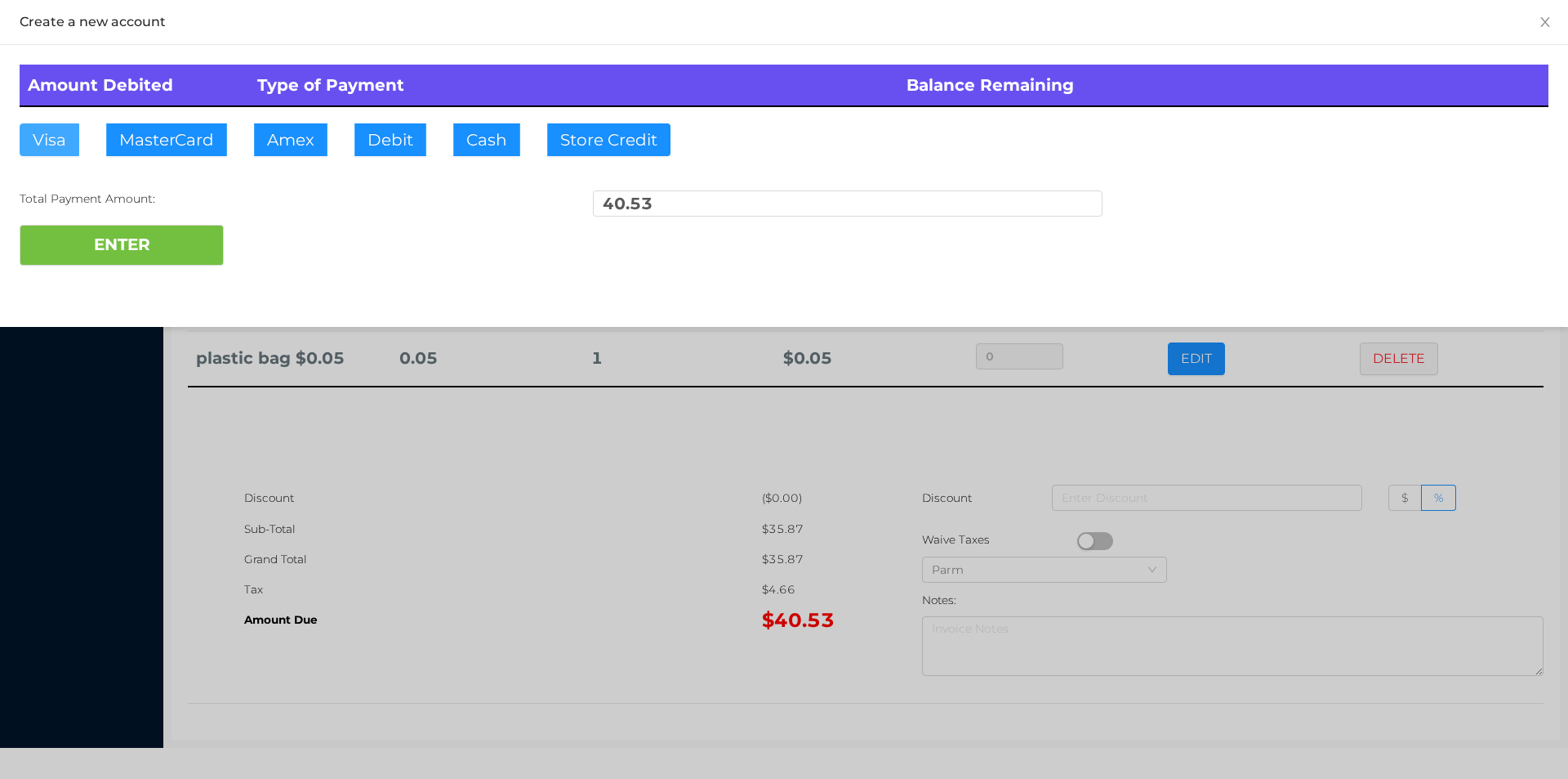
click at [53, 144] on button "Visa" at bounding box center [49, 139] width 60 height 32
click at [100, 254] on button "ENTER" at bounding box center [121, 246] width 204 height 41
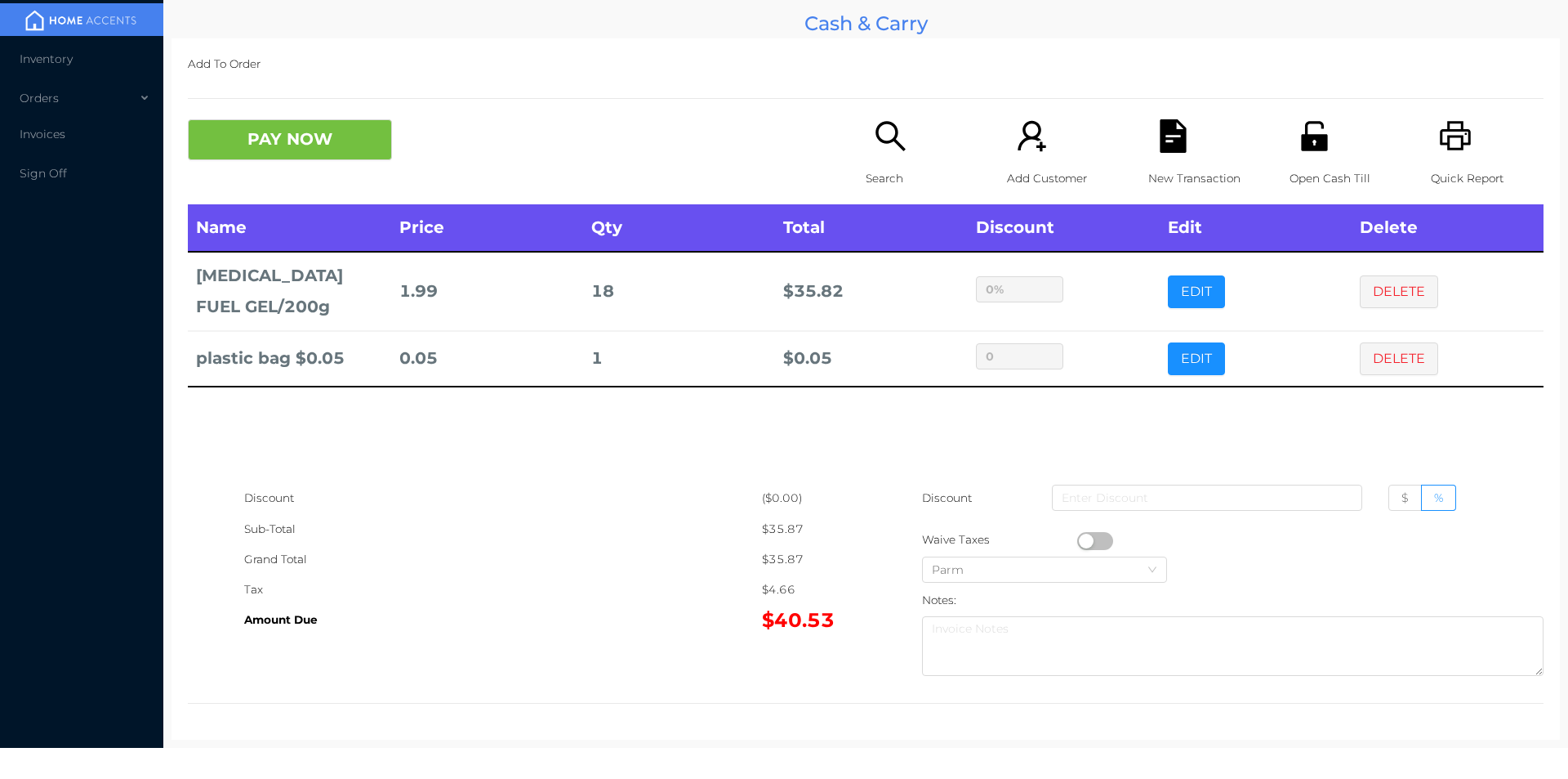
type input "0"
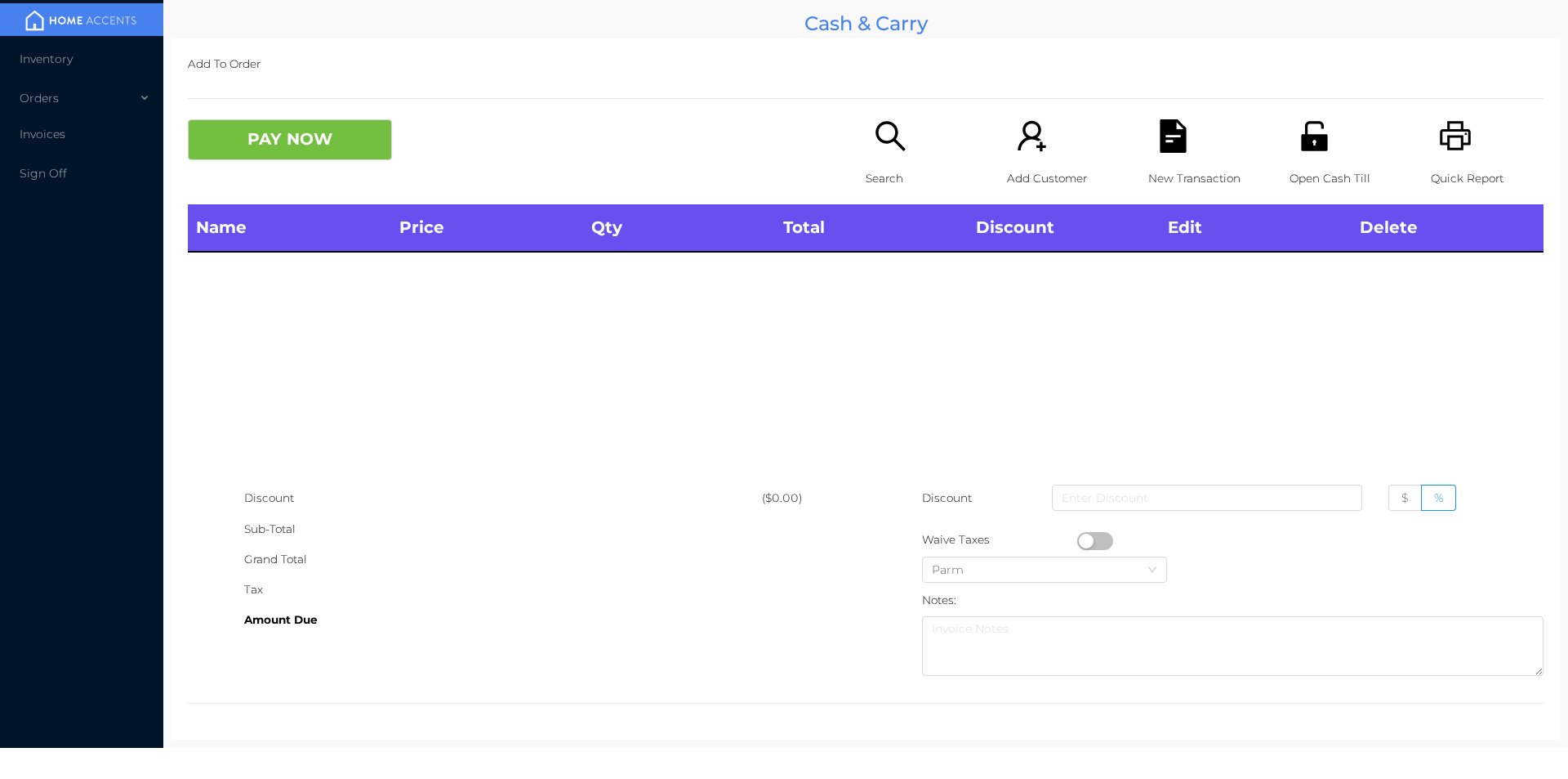
click at [1325, 141] on div "Open Cash Till" at bounding box center [1346, 161] width 112 height 85
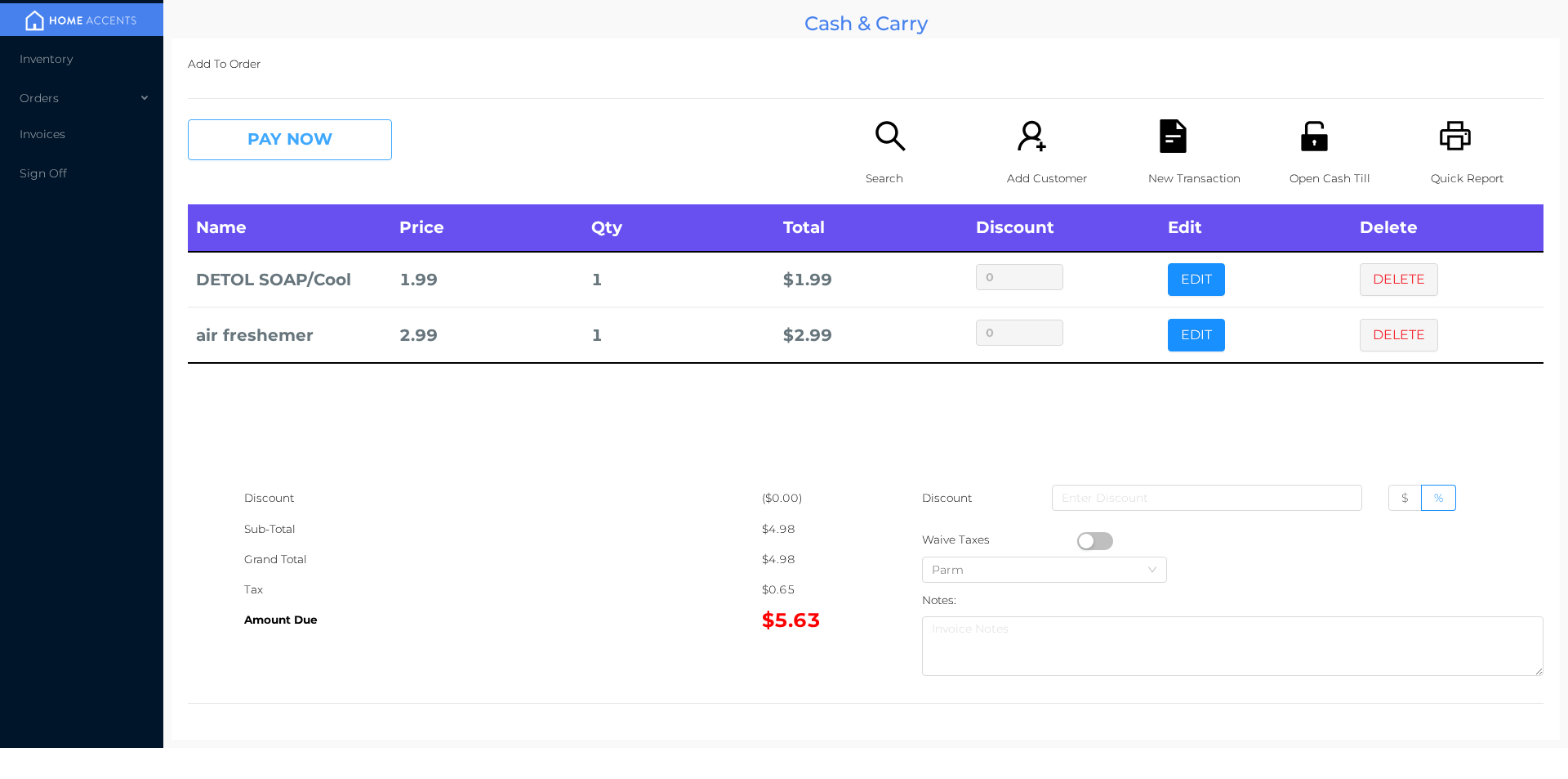
click at [325, 133] on button "PAY NOW" at bounding box center [290, 140] width 204 height 41
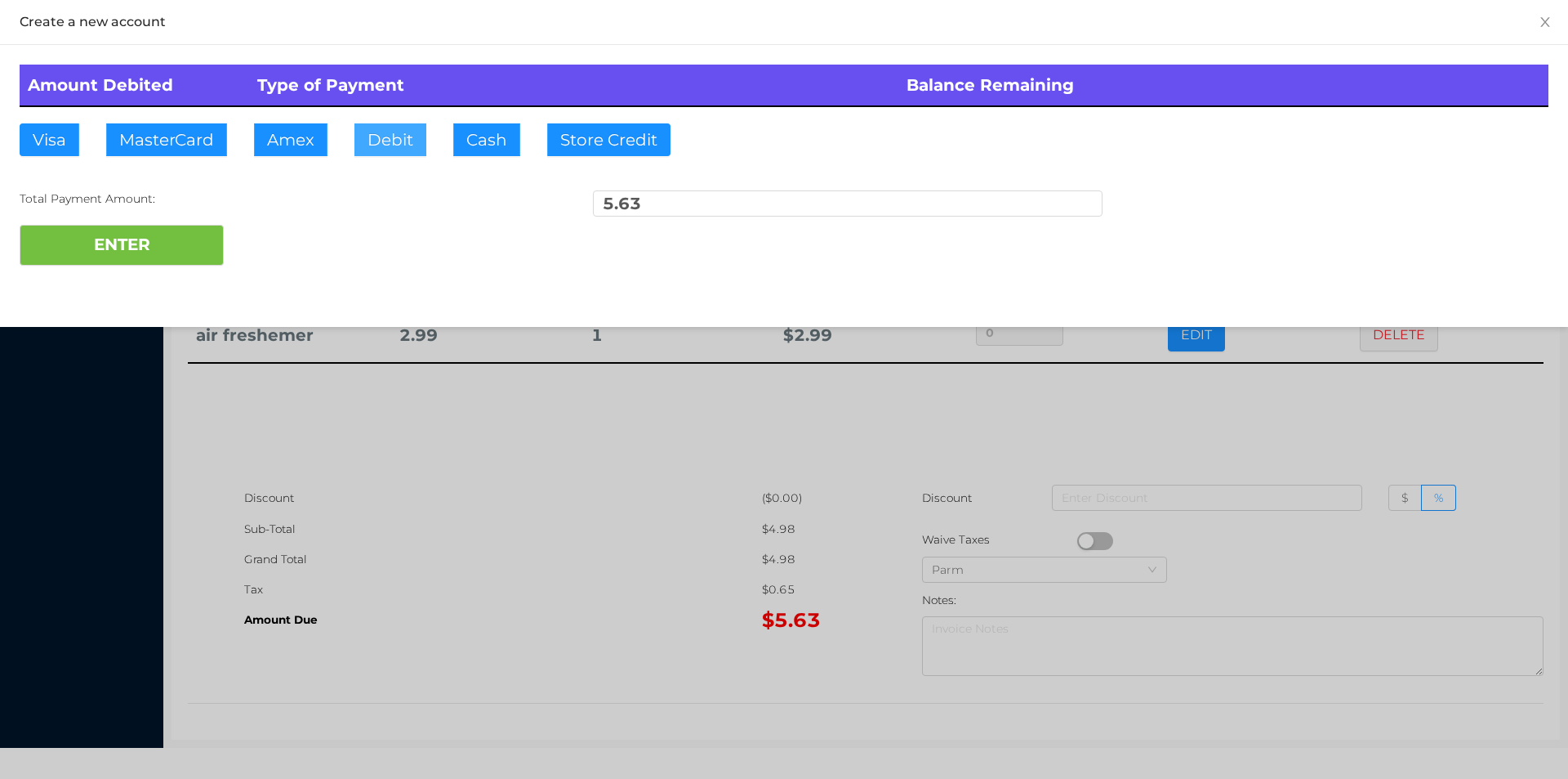
click at [382, 136] on button "Debit" at bounding box center [389, 139] width 71 height 32
click at [146, 255] on button "ENTER" at bounding box center [121, 246] width 204 height 41
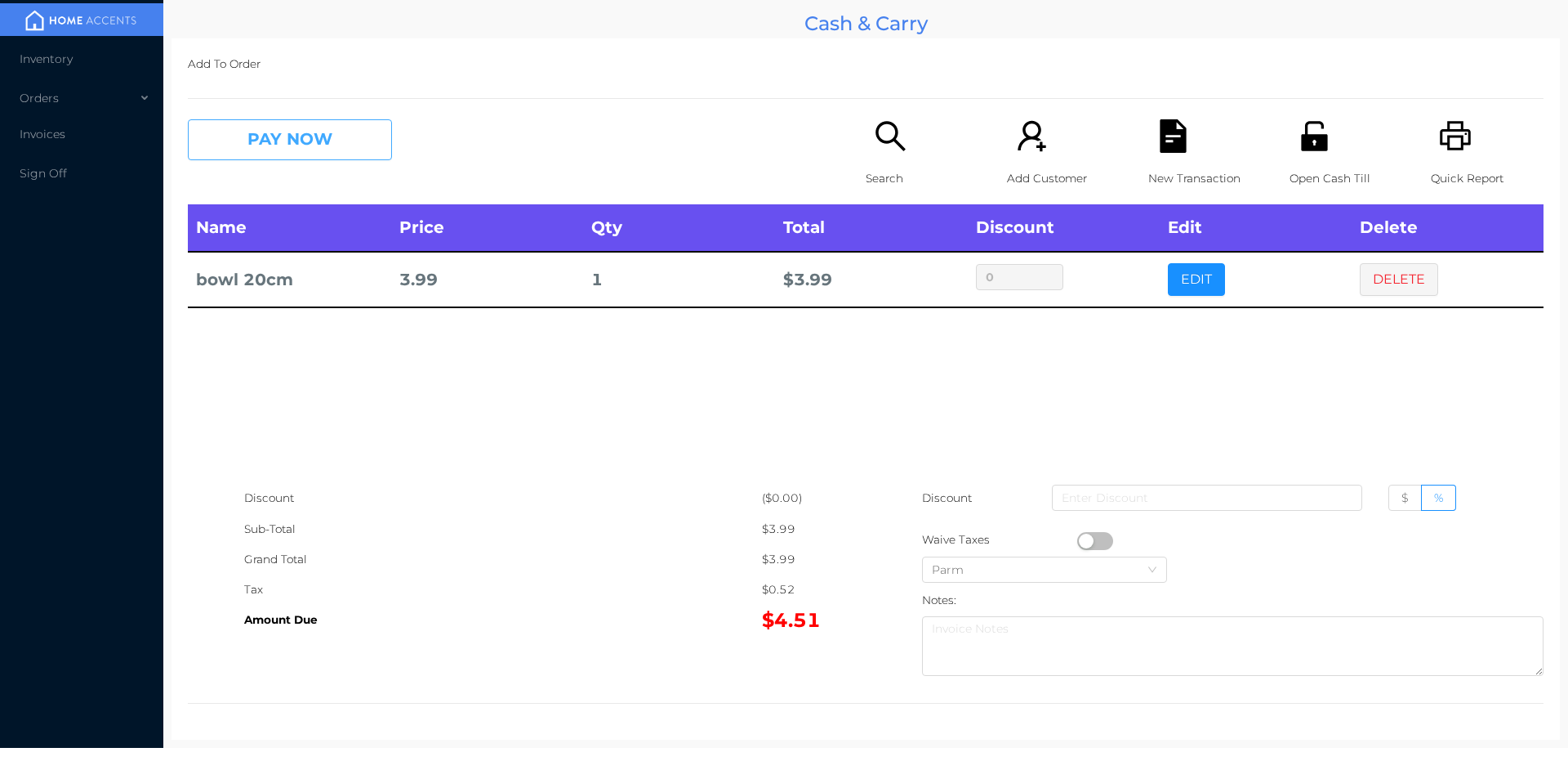
click at [304, 150] on button "PAY NOW" at bounding box center [290, 140] width 204 height 41
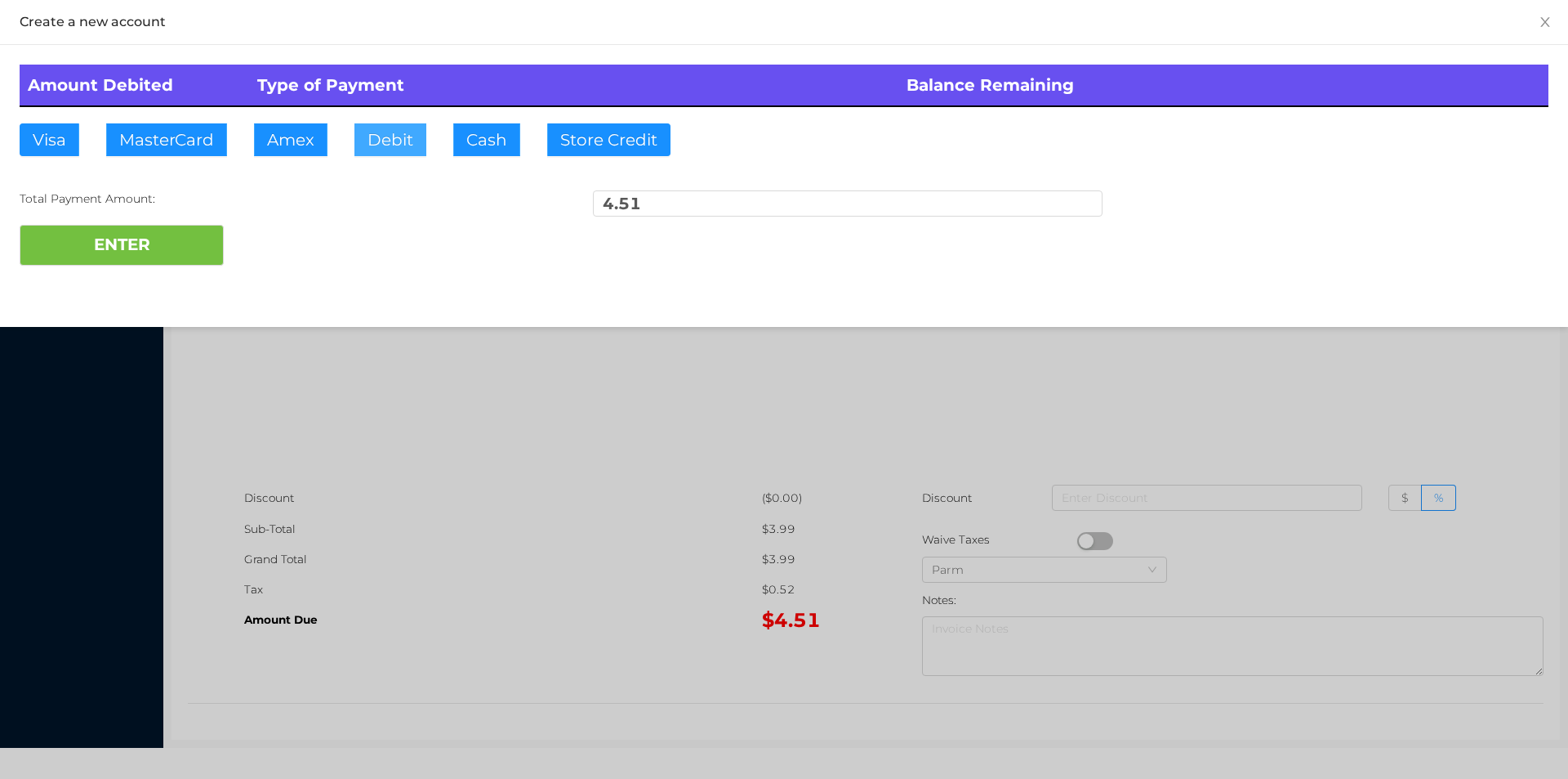
click at [378, 141] on button "Debit" at bounding box center [389, 139] width 71 height 32
click at [164, 225] on button "ENTER" at bounding box center [121, 246] width 204 height 41
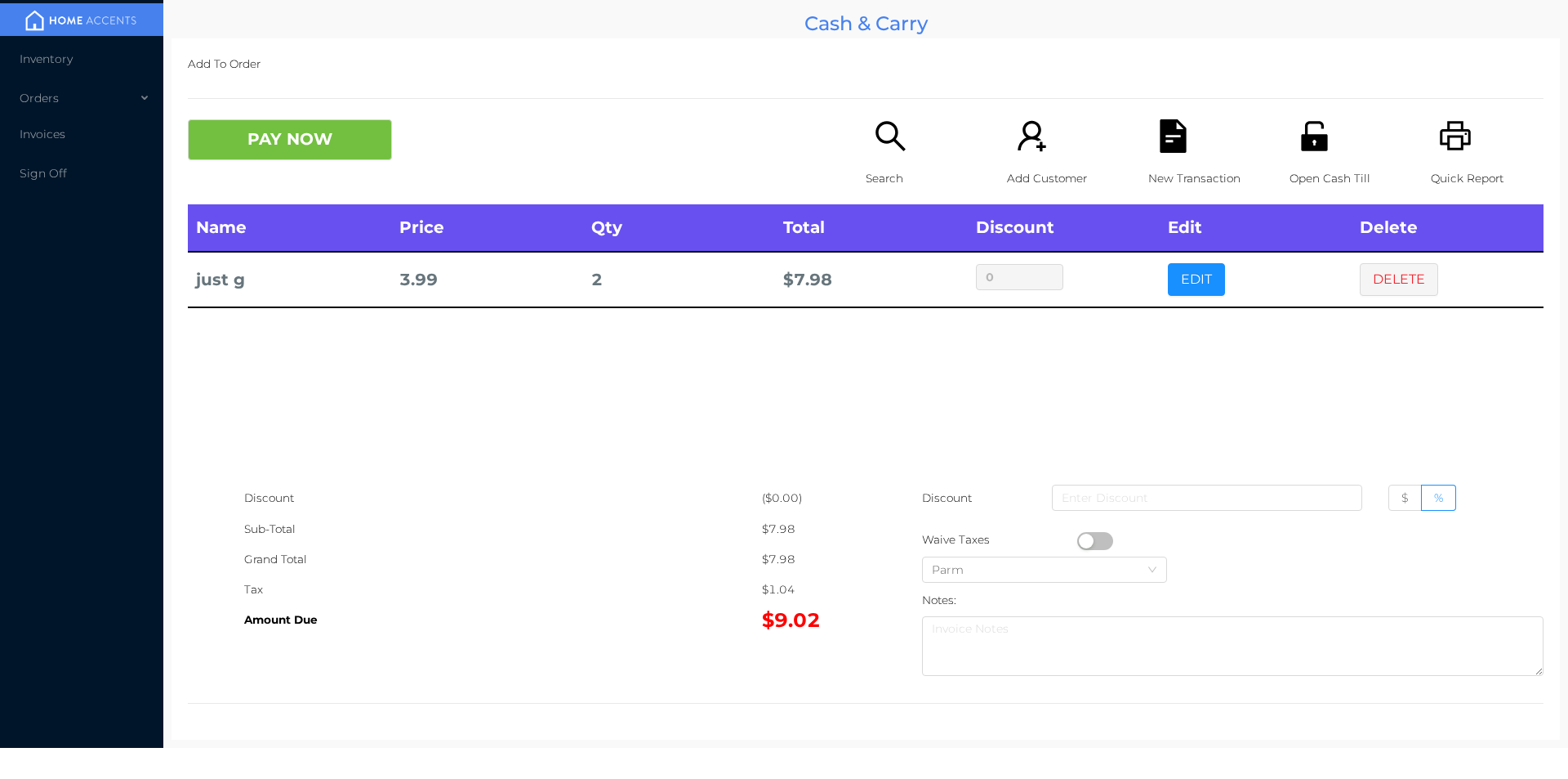
click at [1372, 279] on button "DELETE" at bounding box center [1399, 279] width 78 height 32
click at [336, 136] on button "PAY NOW" at bounding box center [290, 140] width 204 height 41
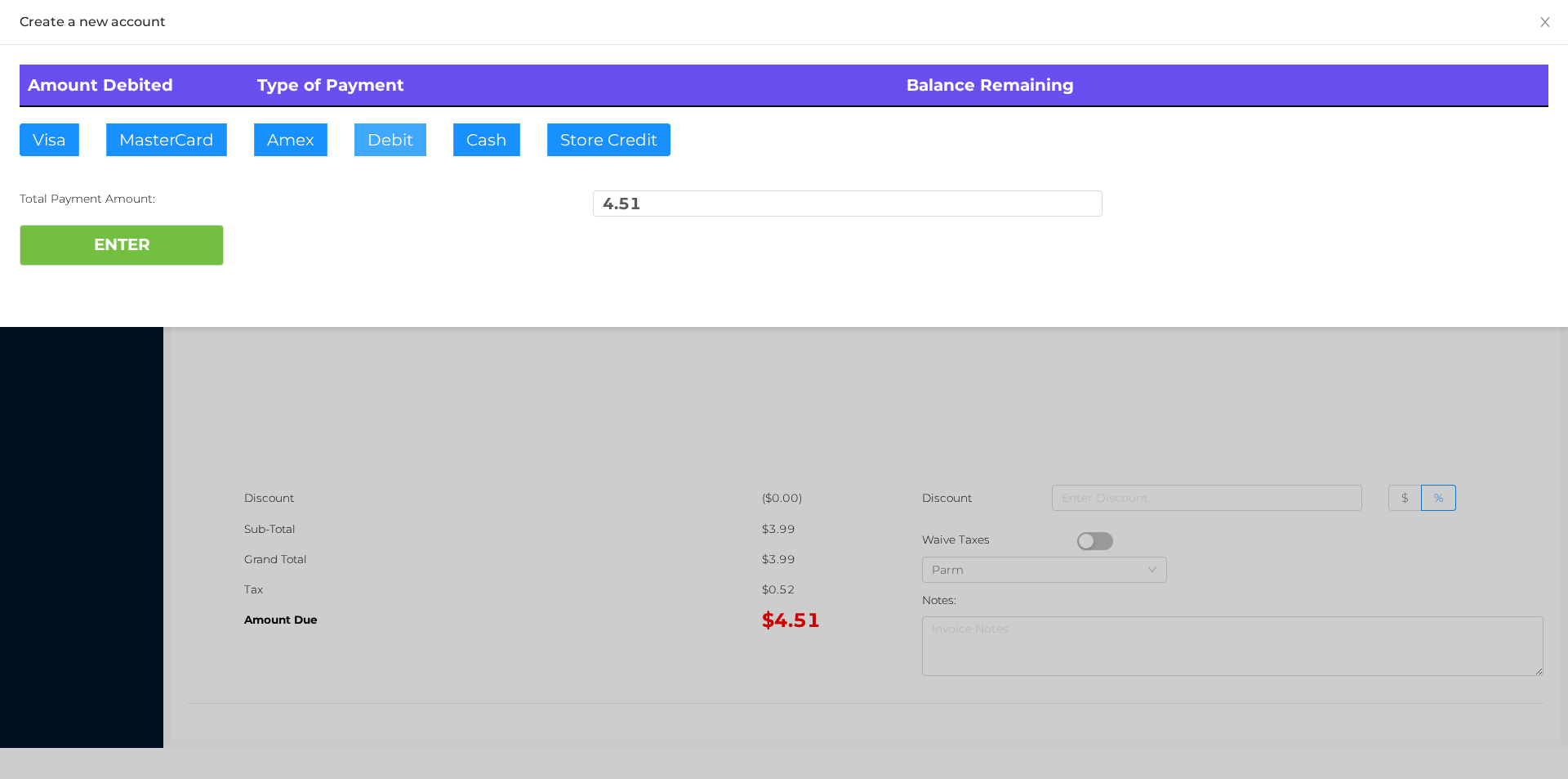
click at [384, 147] on button "Debit" at bounding box center [389, 139] width 71 height 32
click at [206, 250] on button "ENTER" at bounding box center [121, 246] width 204 height 41
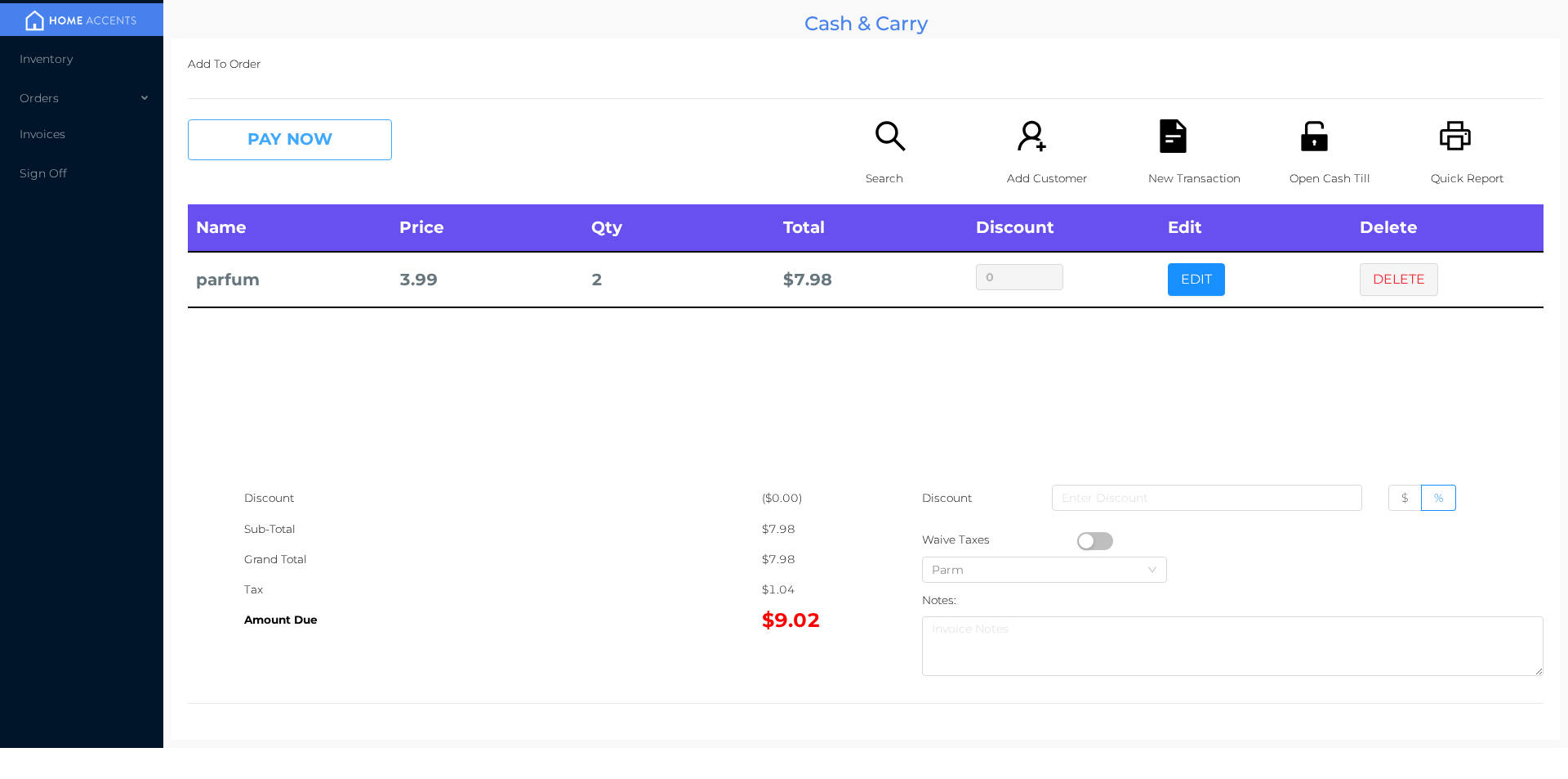
click at [291, 142] on button "PAY NOW" at bounding box center [290, 140] width 204 height 41
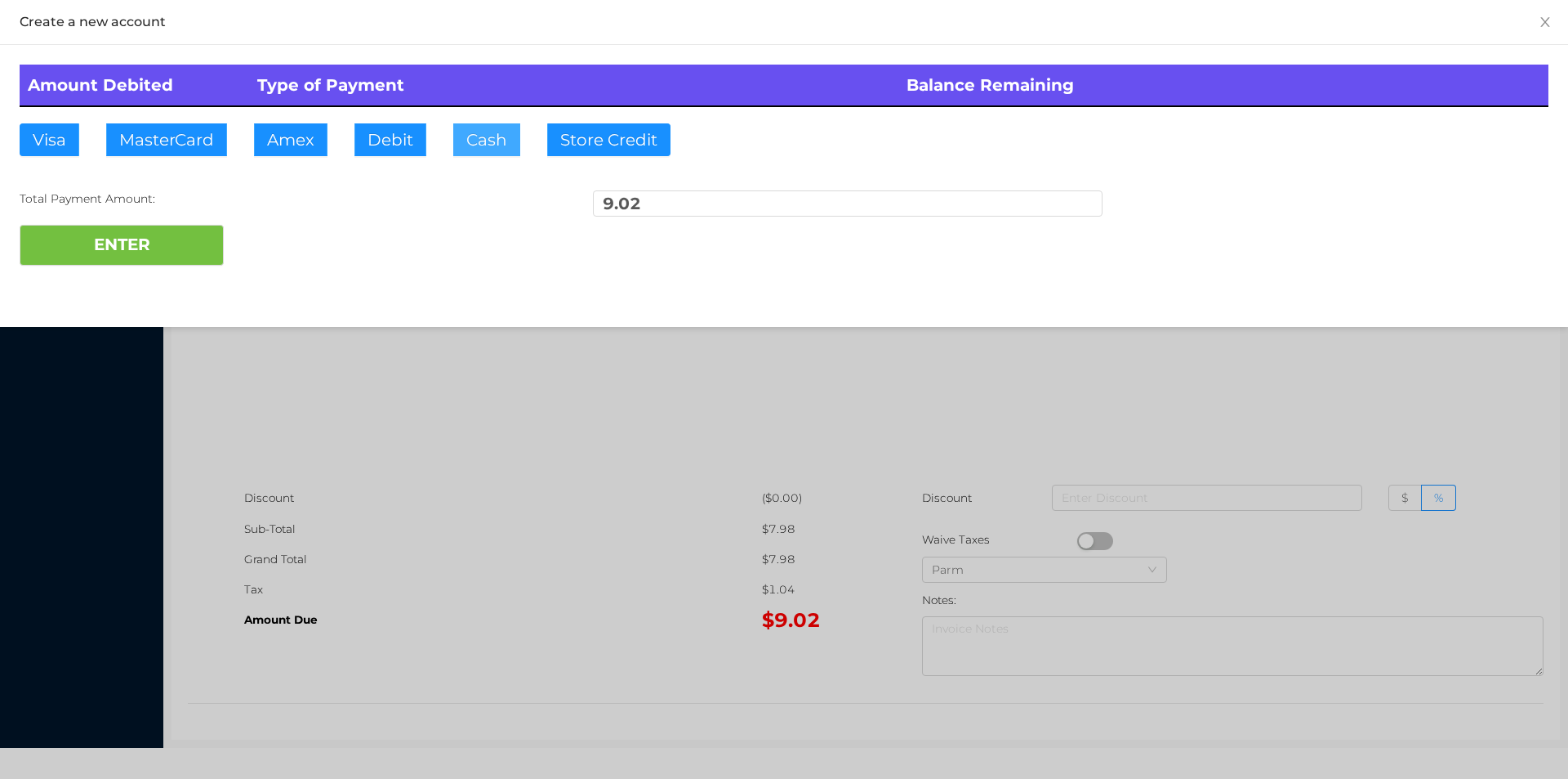
click at [488, 139] on button "Cash" at bounding box center [486, 139] width 67 height 32
type input "1"
type input "20."
click at [169, 254] on button "ENTER" at bounding box center [121, 246] width 204 height 41
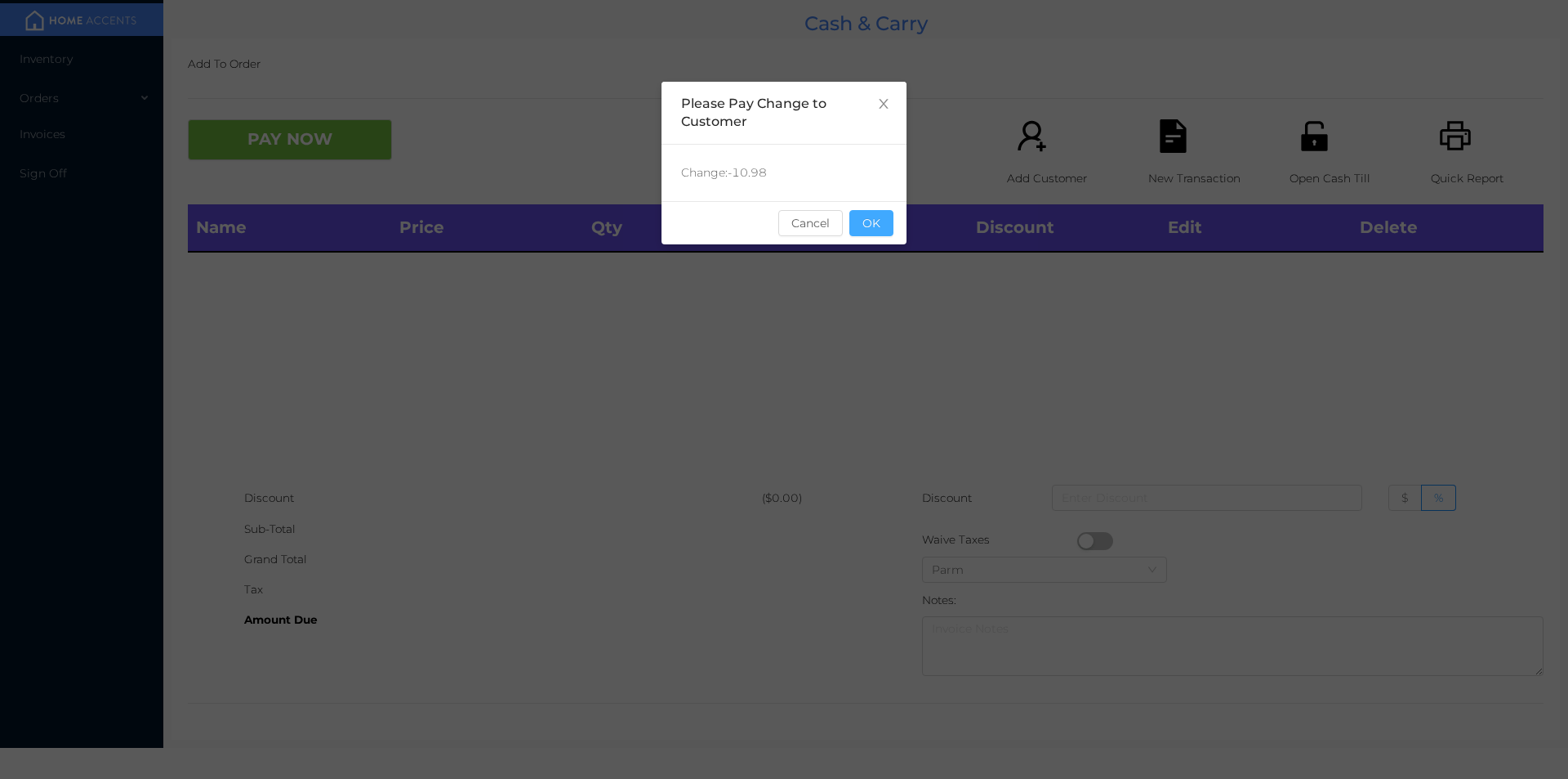
click at [871, 234] on button "OK" at bounding box center [872, 223] width 44 height 26
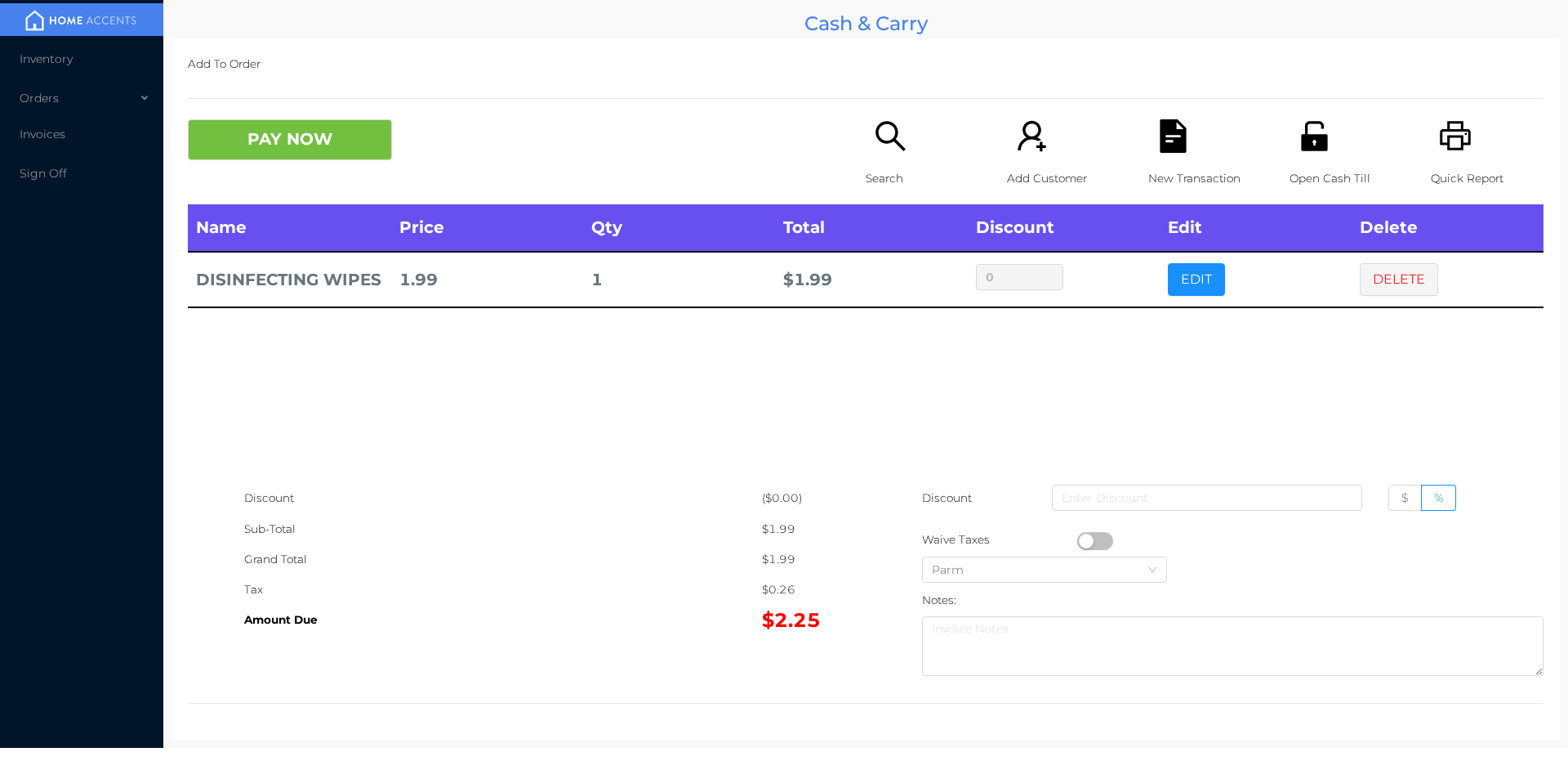
click at [1102, 537] on button "button" at bounding box center [1095, 541] width 36 height 18
click at [289, 146] on button "PAY NOW" at bounding box center [290, 140] width 204 height 41
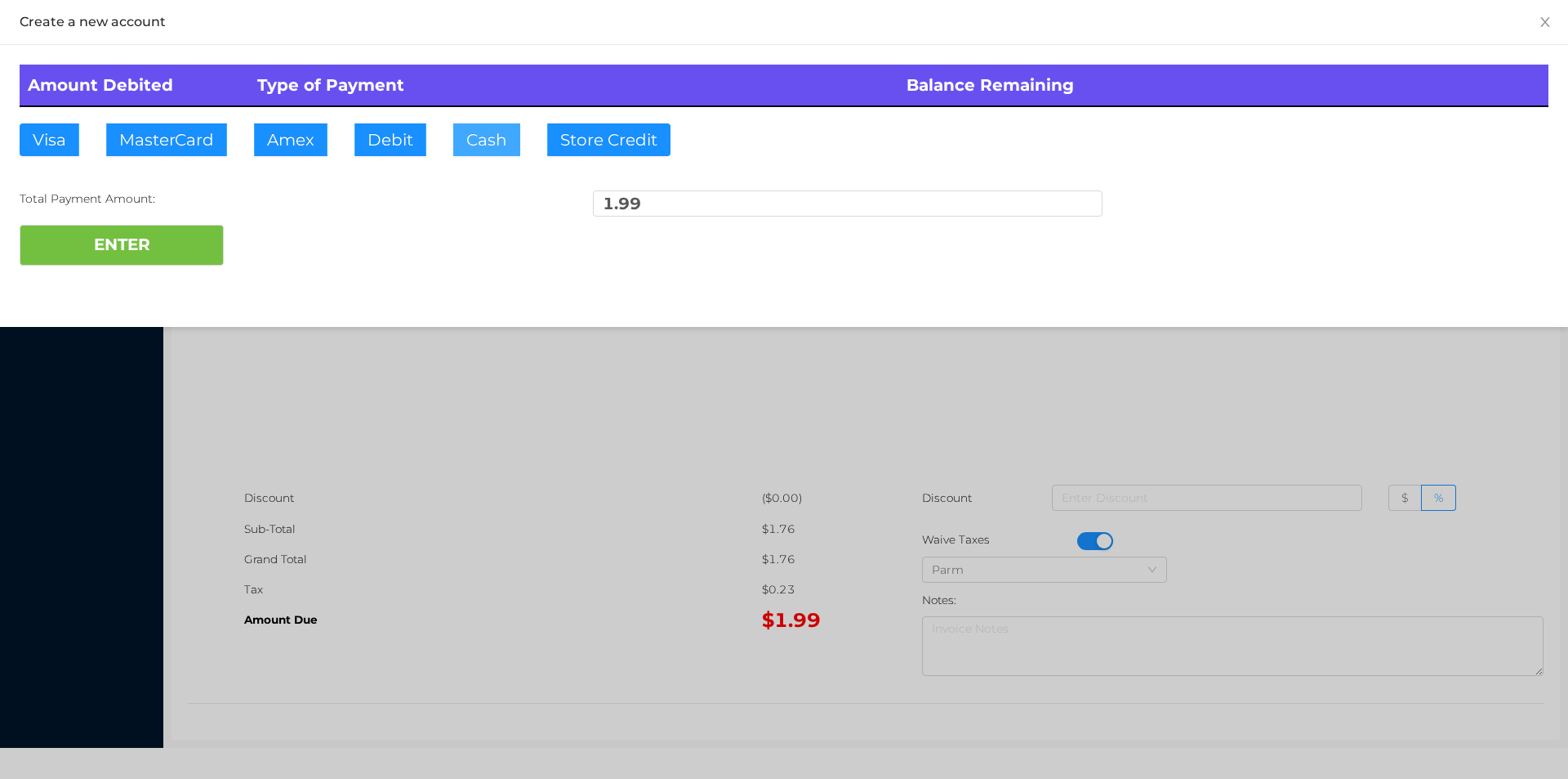
click at [478, 145] on button "Cash" at bounding box center [486, 139] width 67 height 32
click at [144, 265] on button "ENTER" at bounding box center [121, 246] width 204 height 41
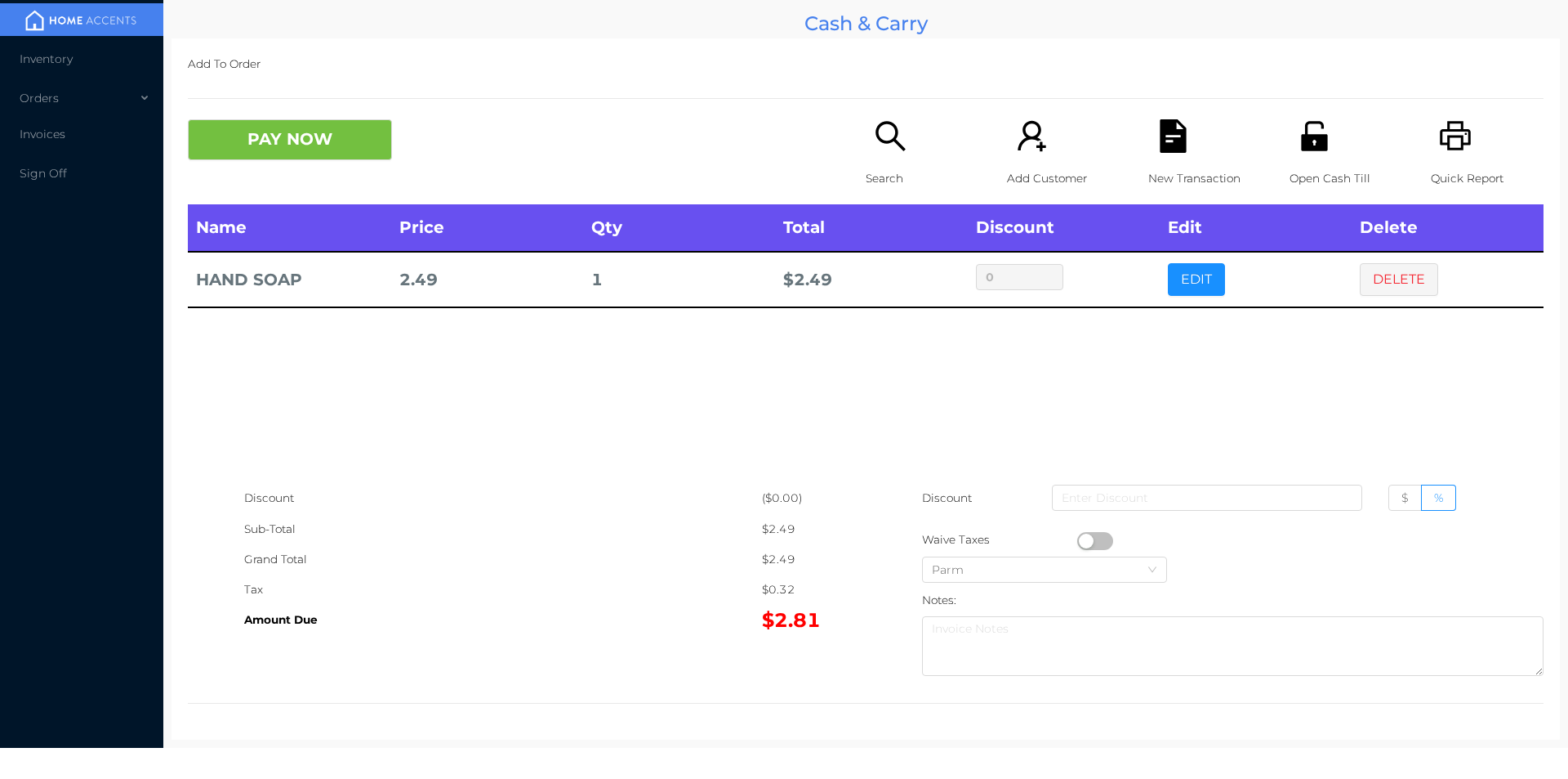
click at [899, 160] on div "Search" at bounding box center [921, 161] width 112 height 85
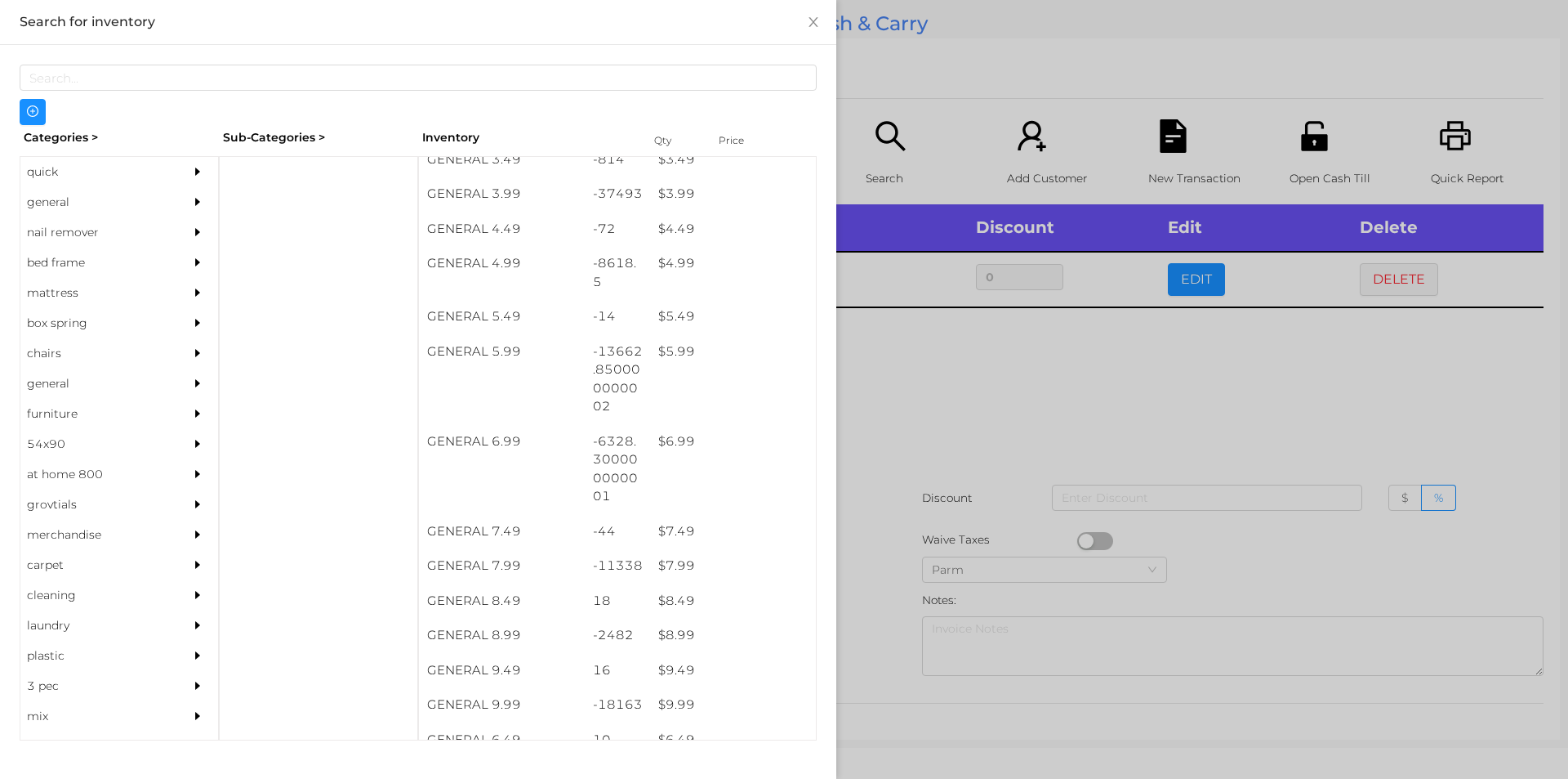
scroll to position [545, 0]
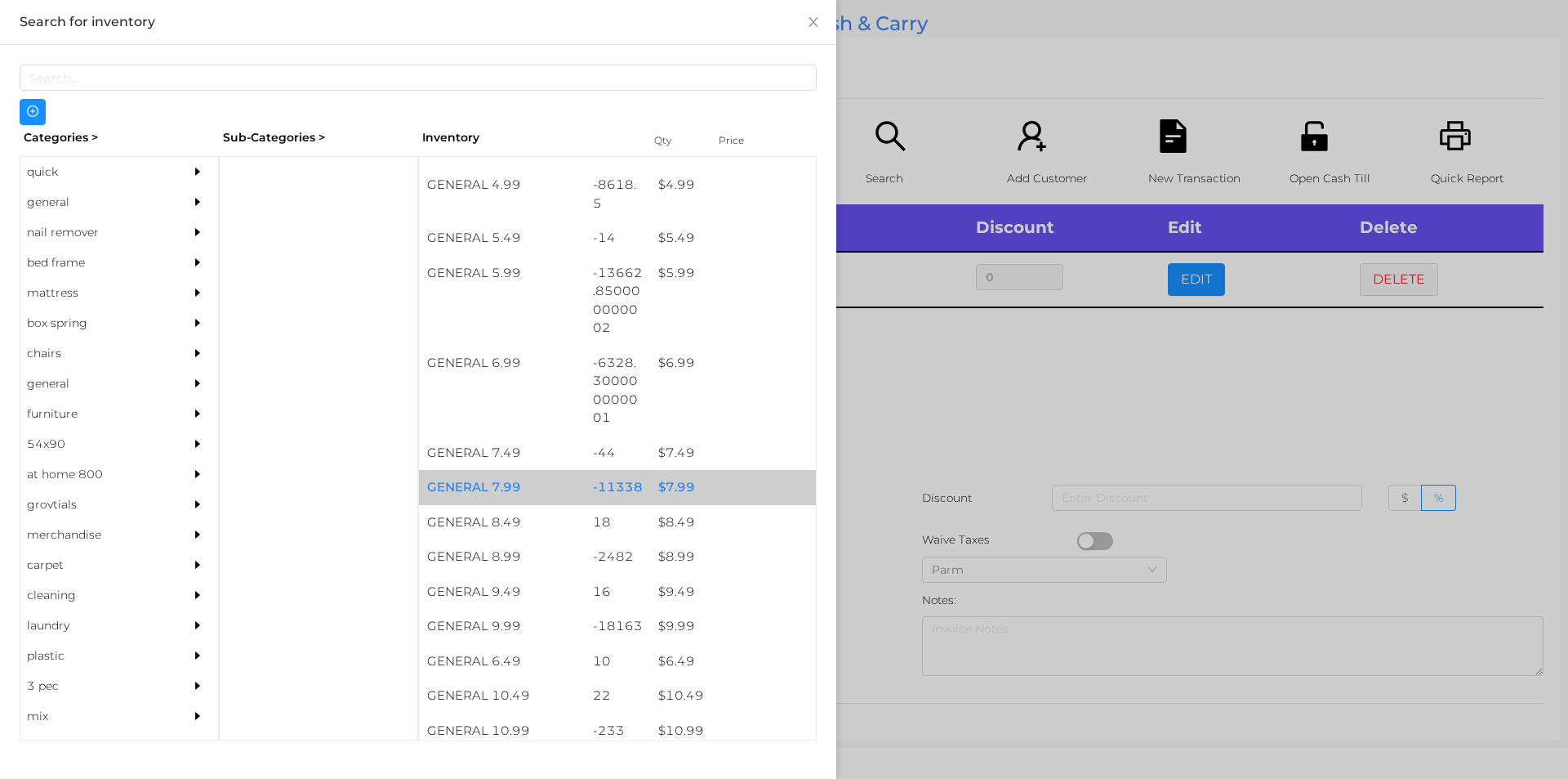
click at [668, 484] on div "$ 7.99" at bounding box center [734, 487] width 166 height 35
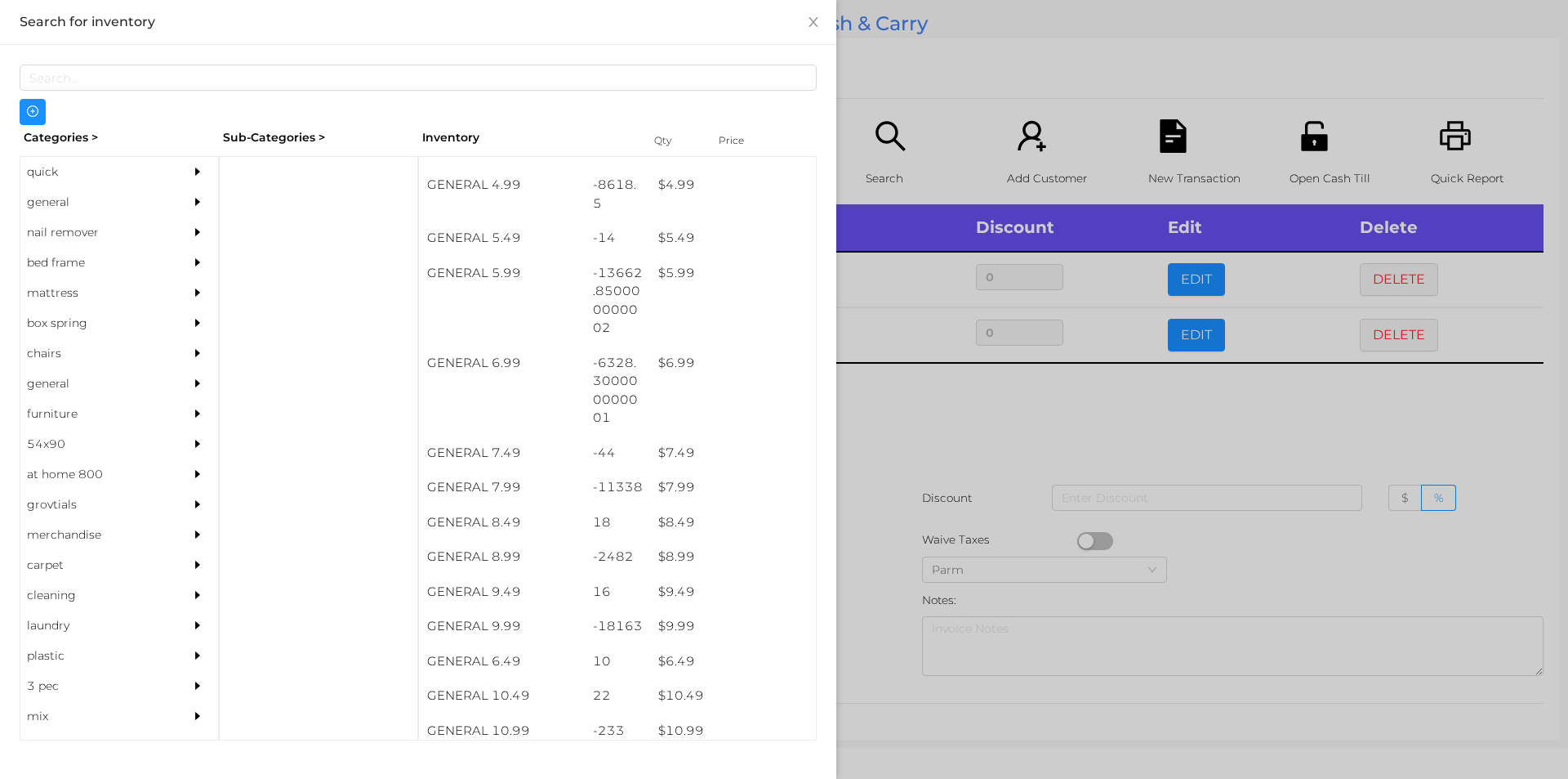
click at [909, 459] on div at bounding box center [784, 390] width 1568 height 779
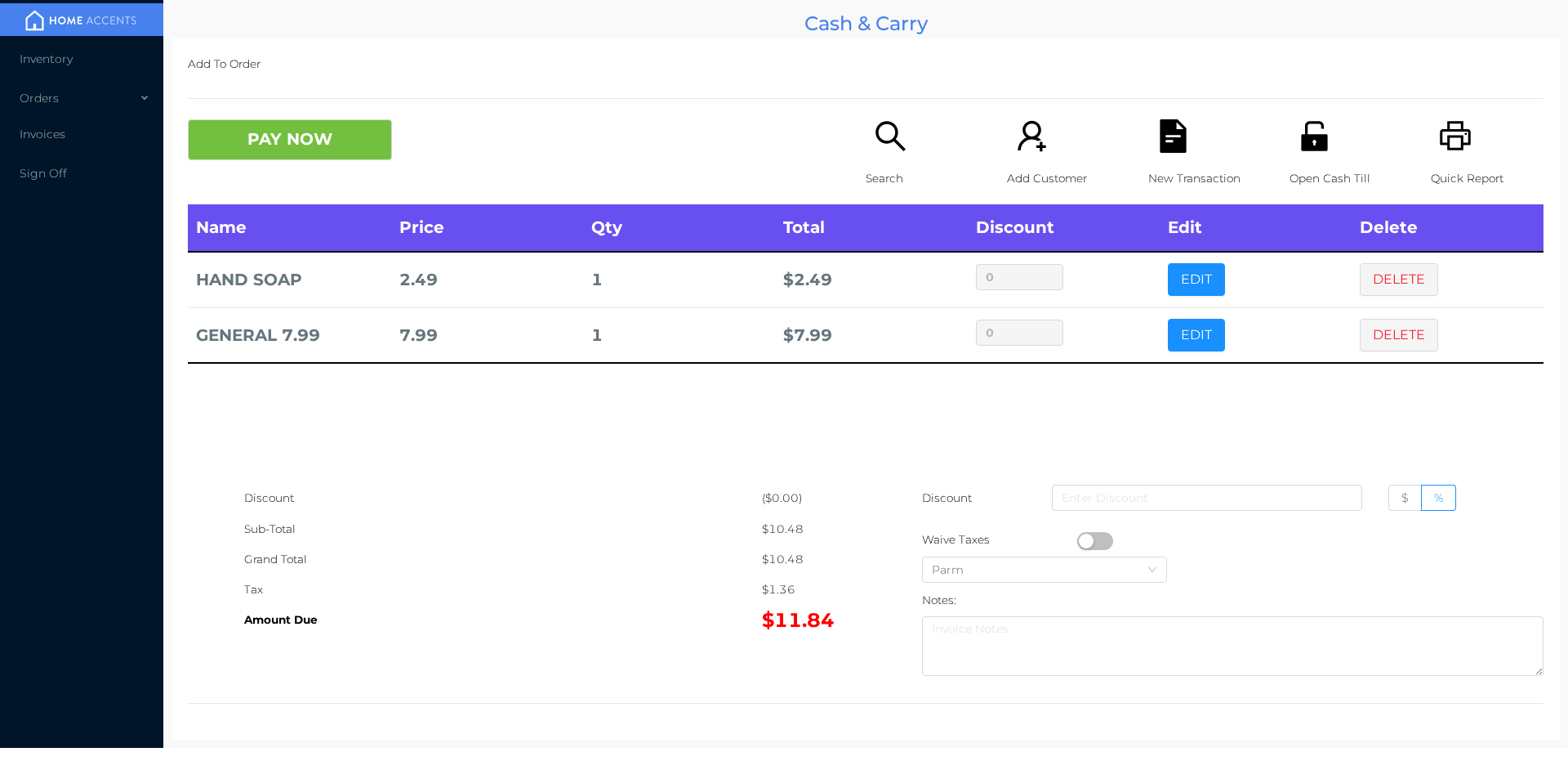
click at [1183, 157] on div "New Transaction" at bounding box center [1204, 161] width 112 height 85
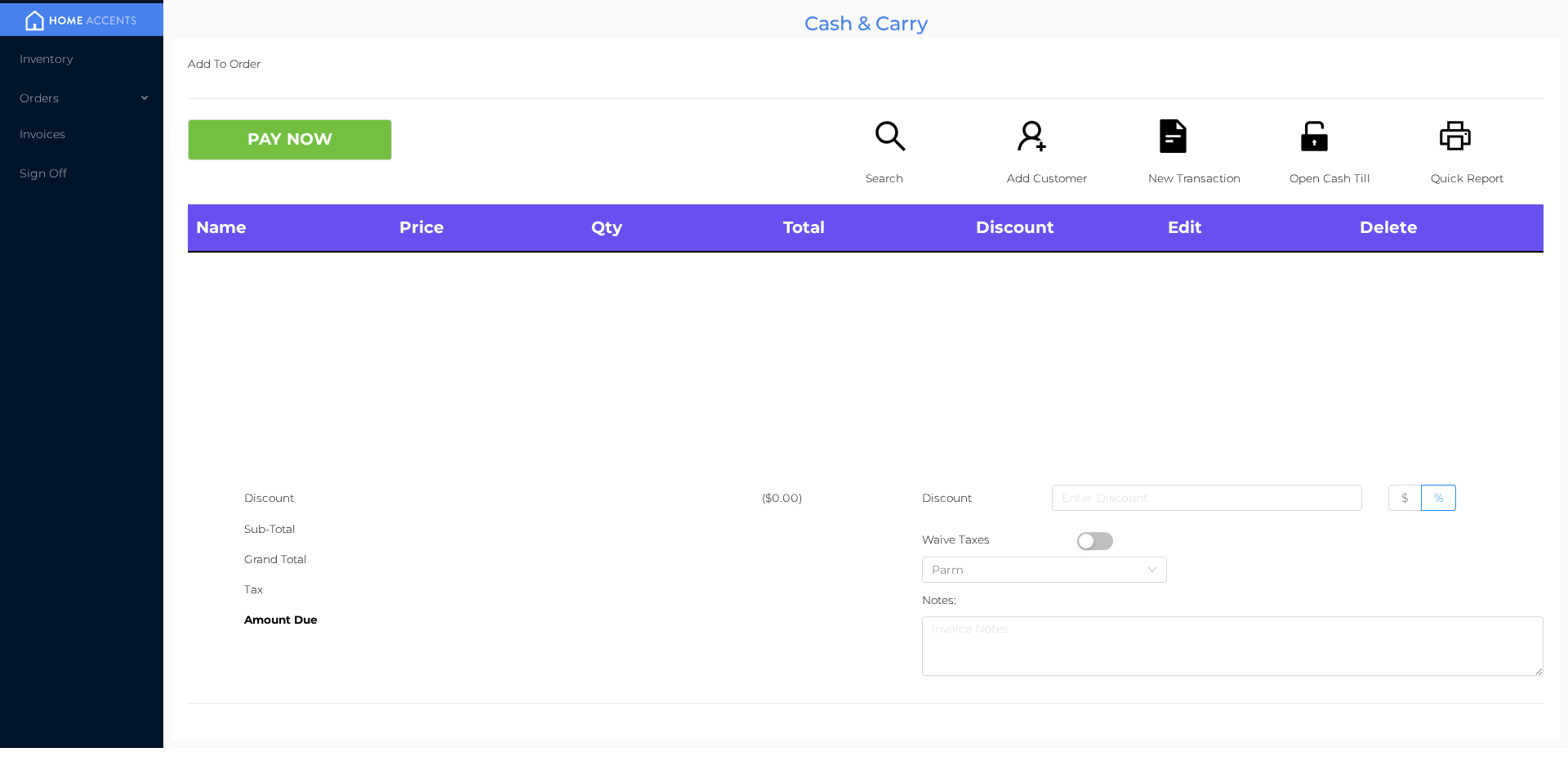
click at [1443, 143] on icon "icon: printer" at bounding box center [1456, 136] width 33 height 33
click at [1167, 157] on div "New Transaction" at bounding box center [1204, 161] width 112 height 85
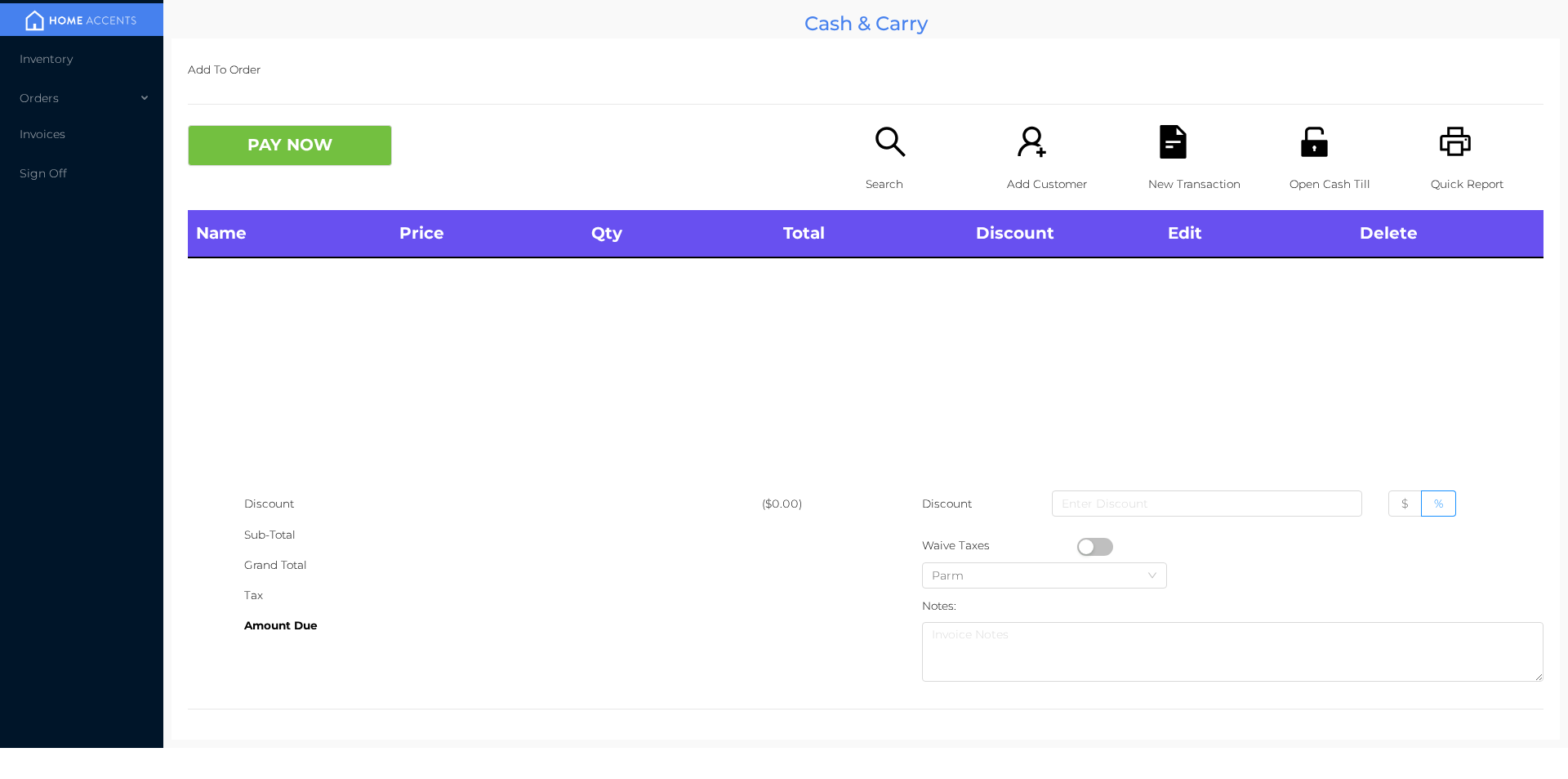
click at [1446, 138] on icon "icon: printer" at bounding box center [1456, 142] width 33 height 33
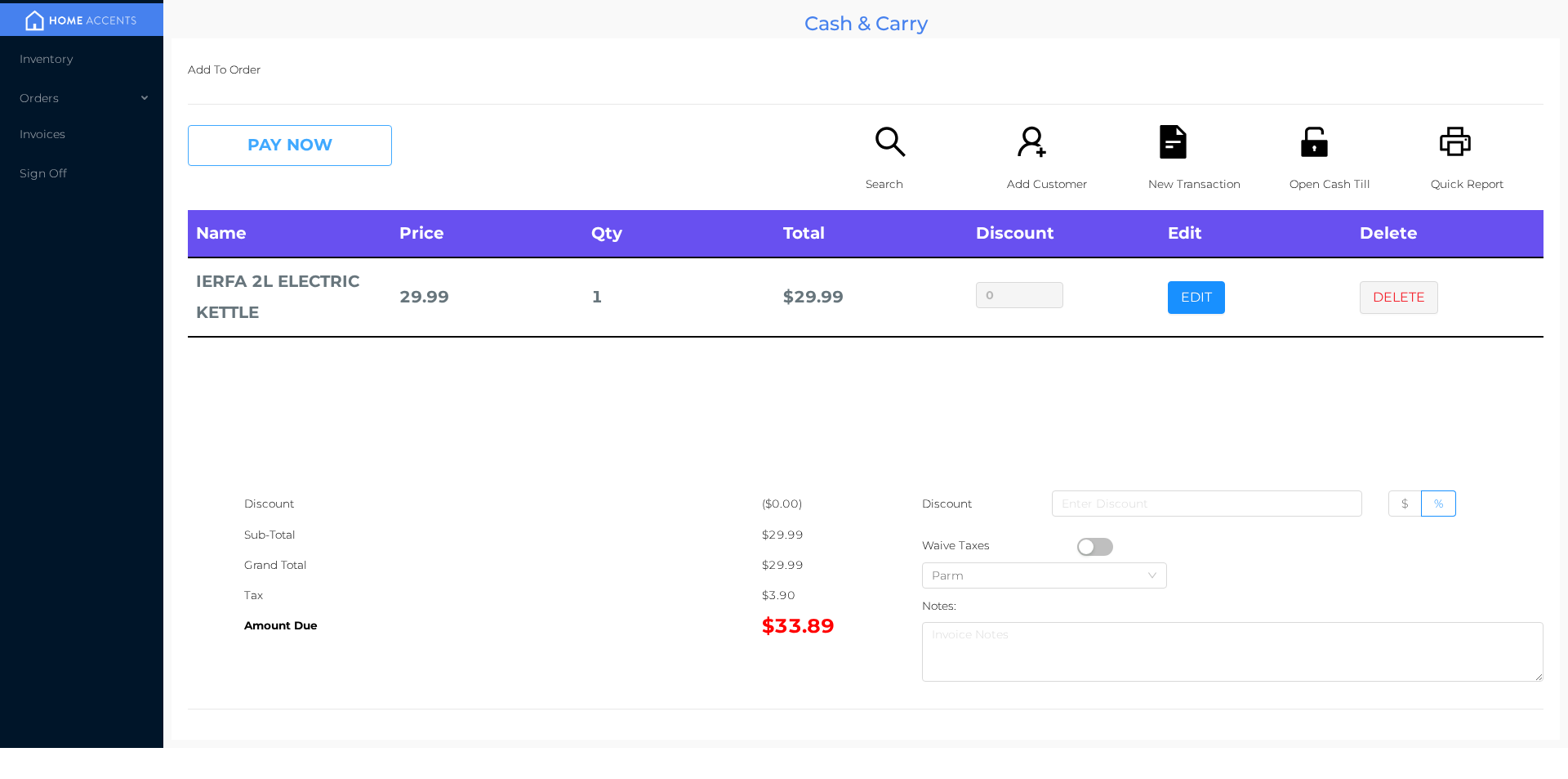
click at [325, 141] on button "PAY NOW" at bounding box center [290, 146] width 204 height 41
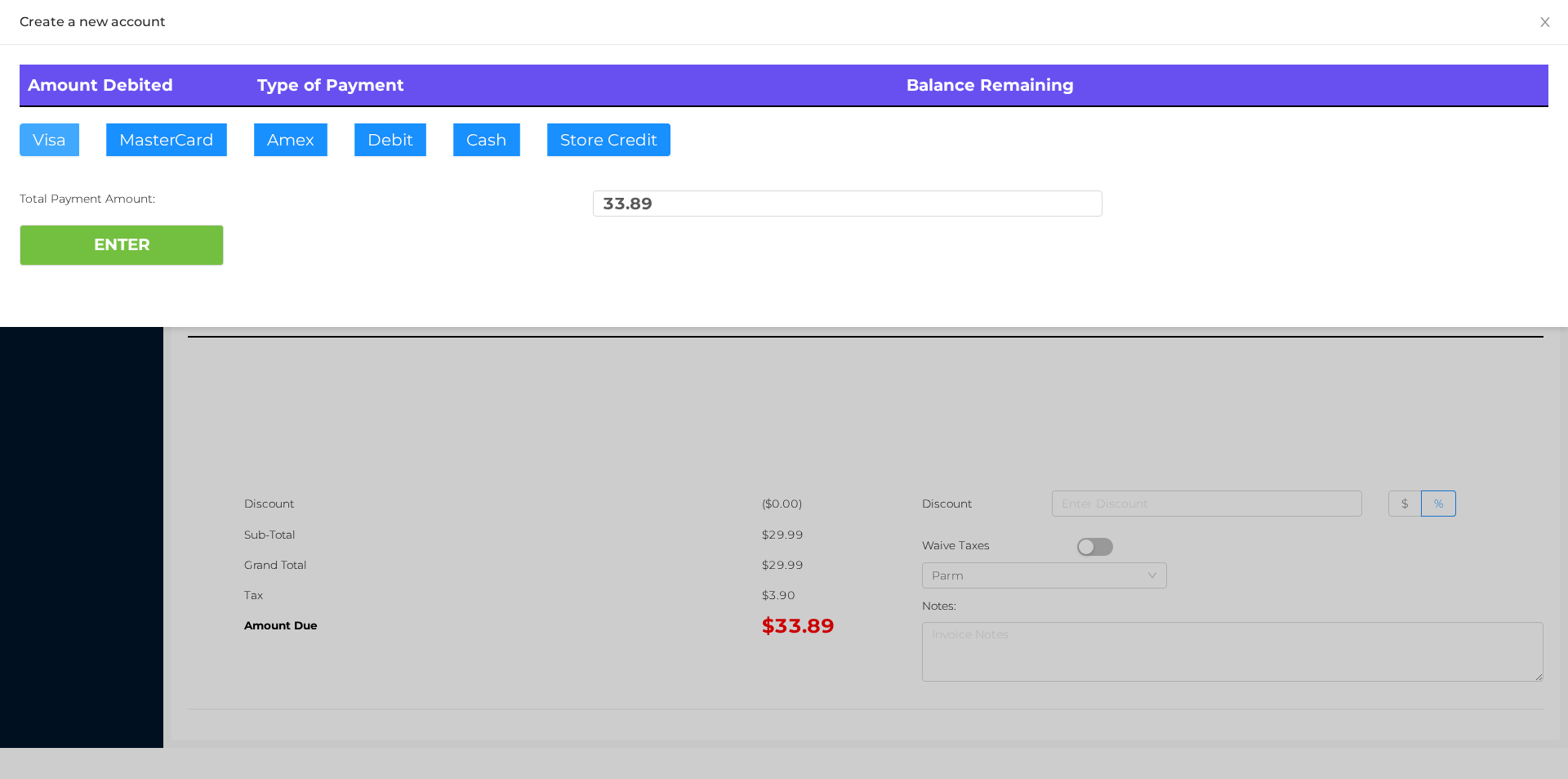
click at [52, 136] on button "Visa" at bounding box center [49, 139] width 60 height 32
click at [112, 261] on button "ENTER" at bounding box center [121, 246] width 204 height 41
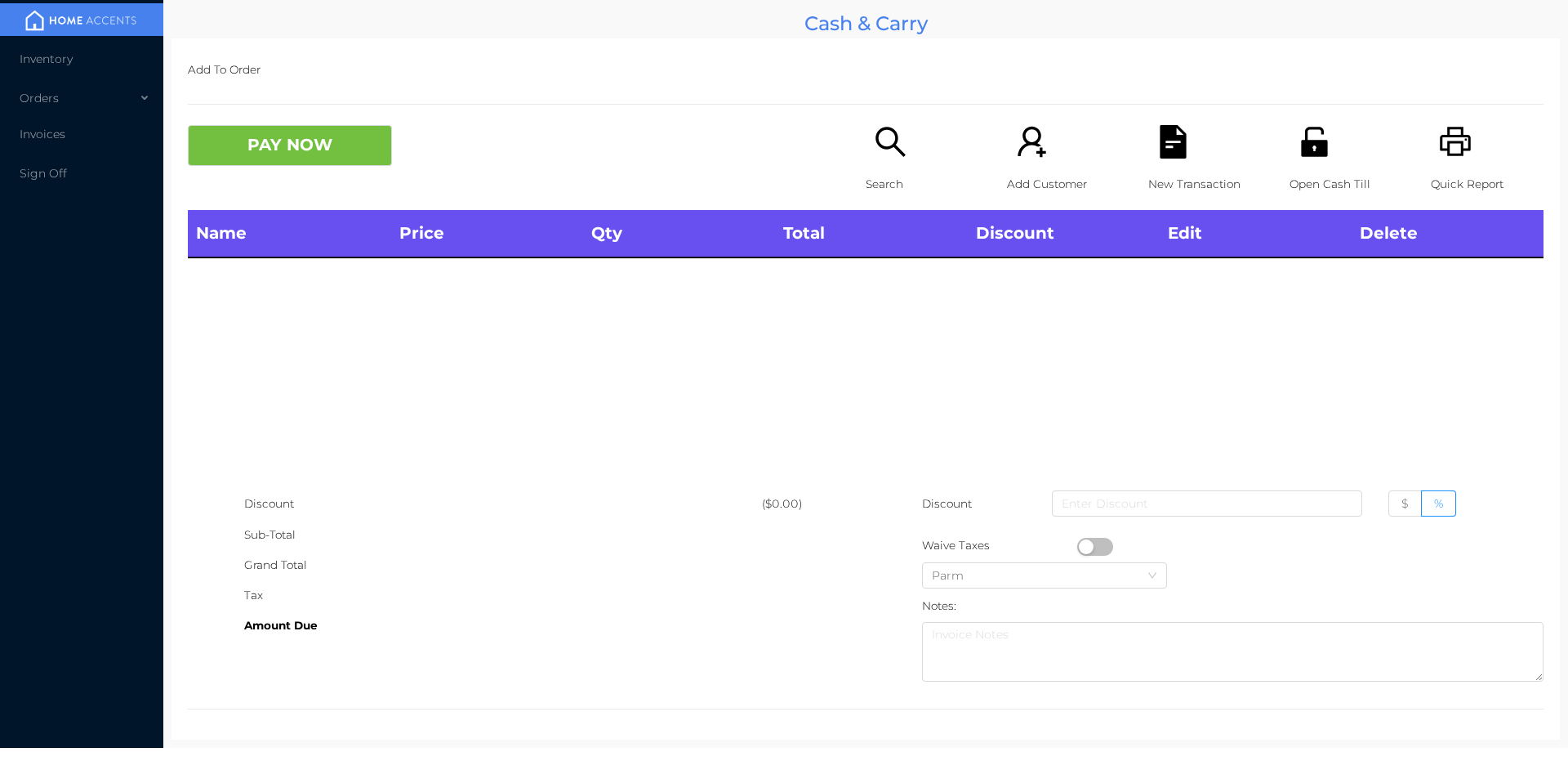
click at [1305, 146] on icon "icon: unlock" at bounding box center [1314, 141] width 26 height 29
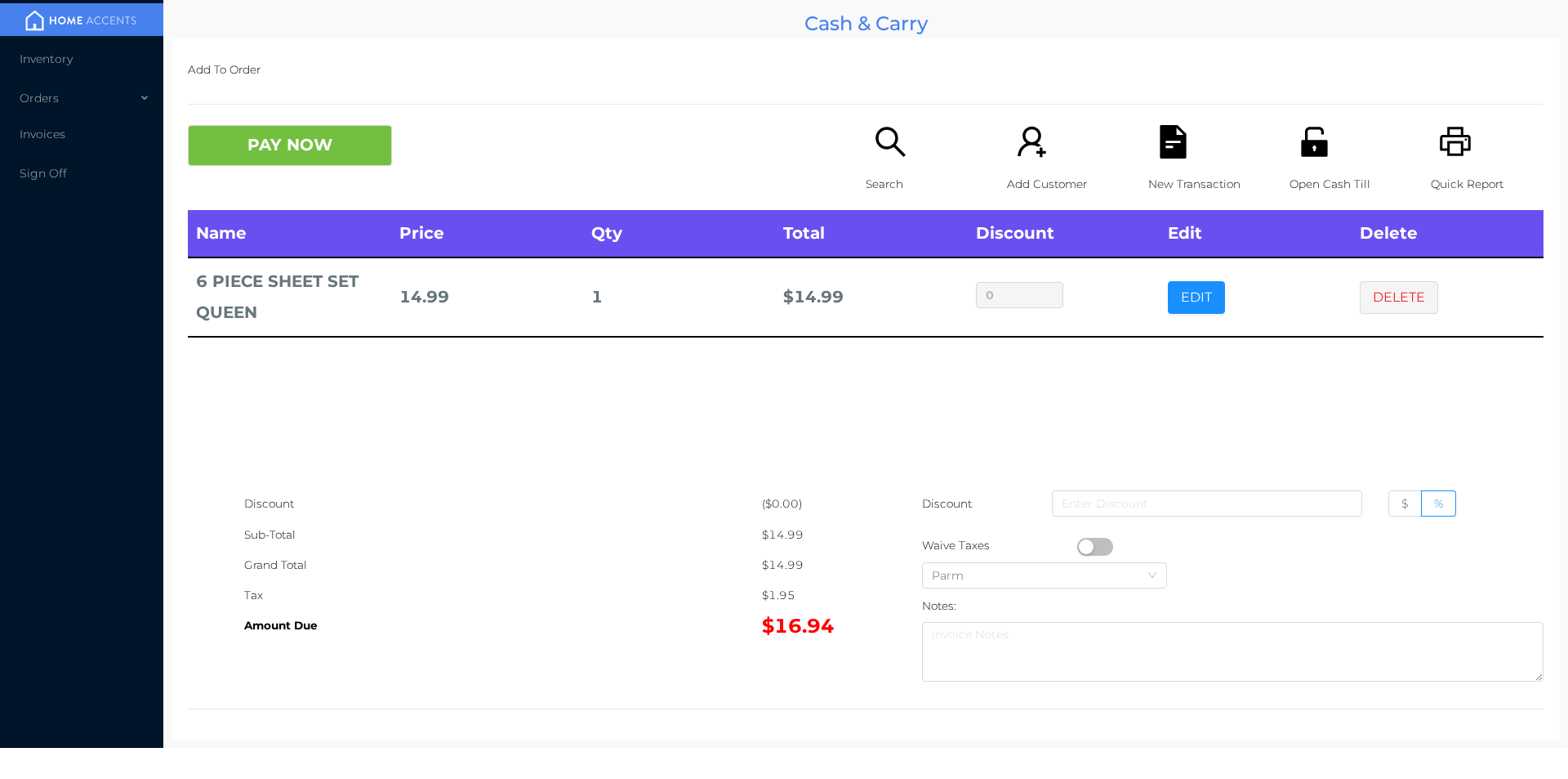
click at [893, 157] on icon "icon: search" at bounding box center [891, 142] width 33 height 33
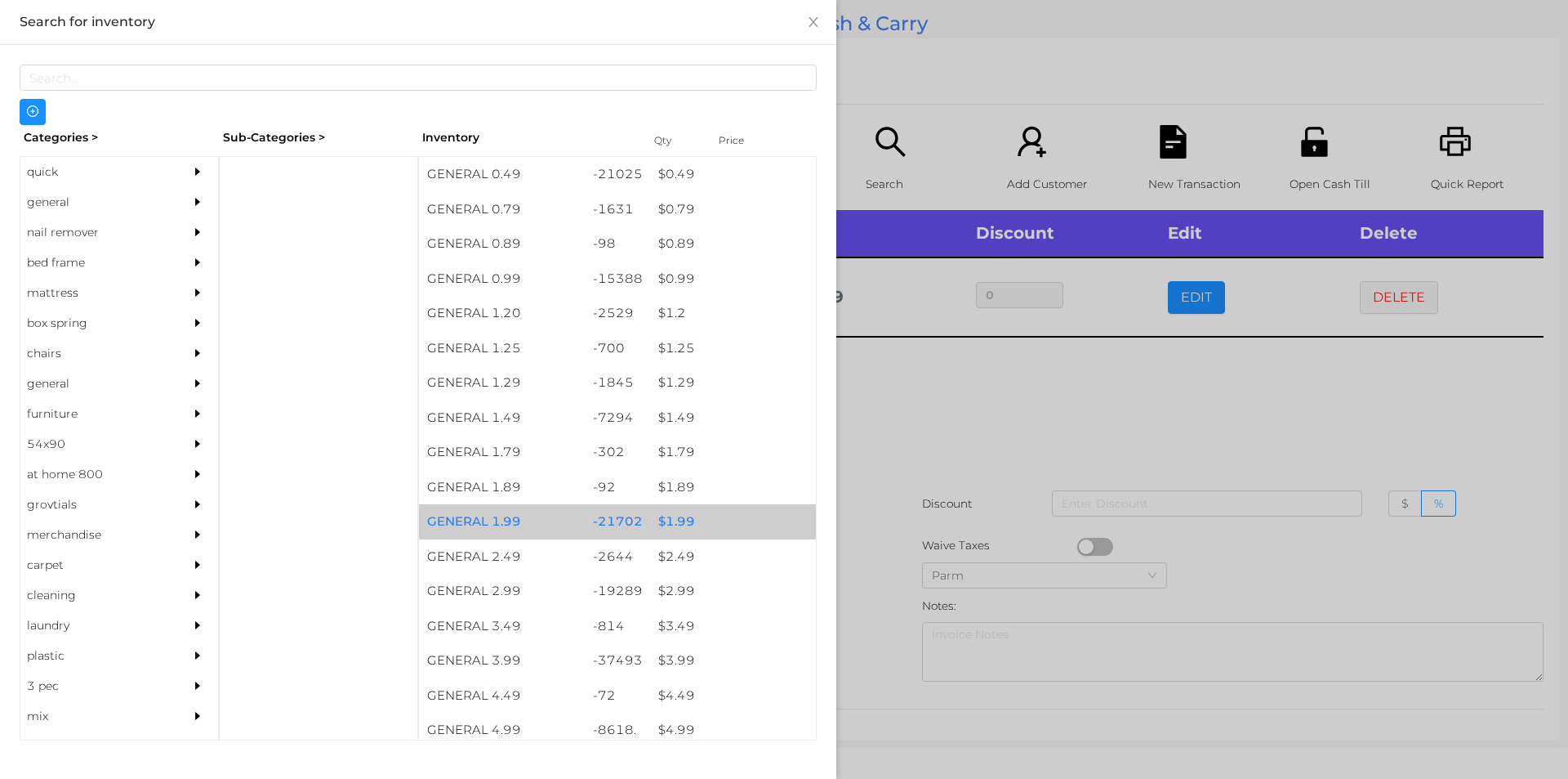
click at [685, 522] on div "$ 1.99" at bounding box center [734, 522] width 166 height 35
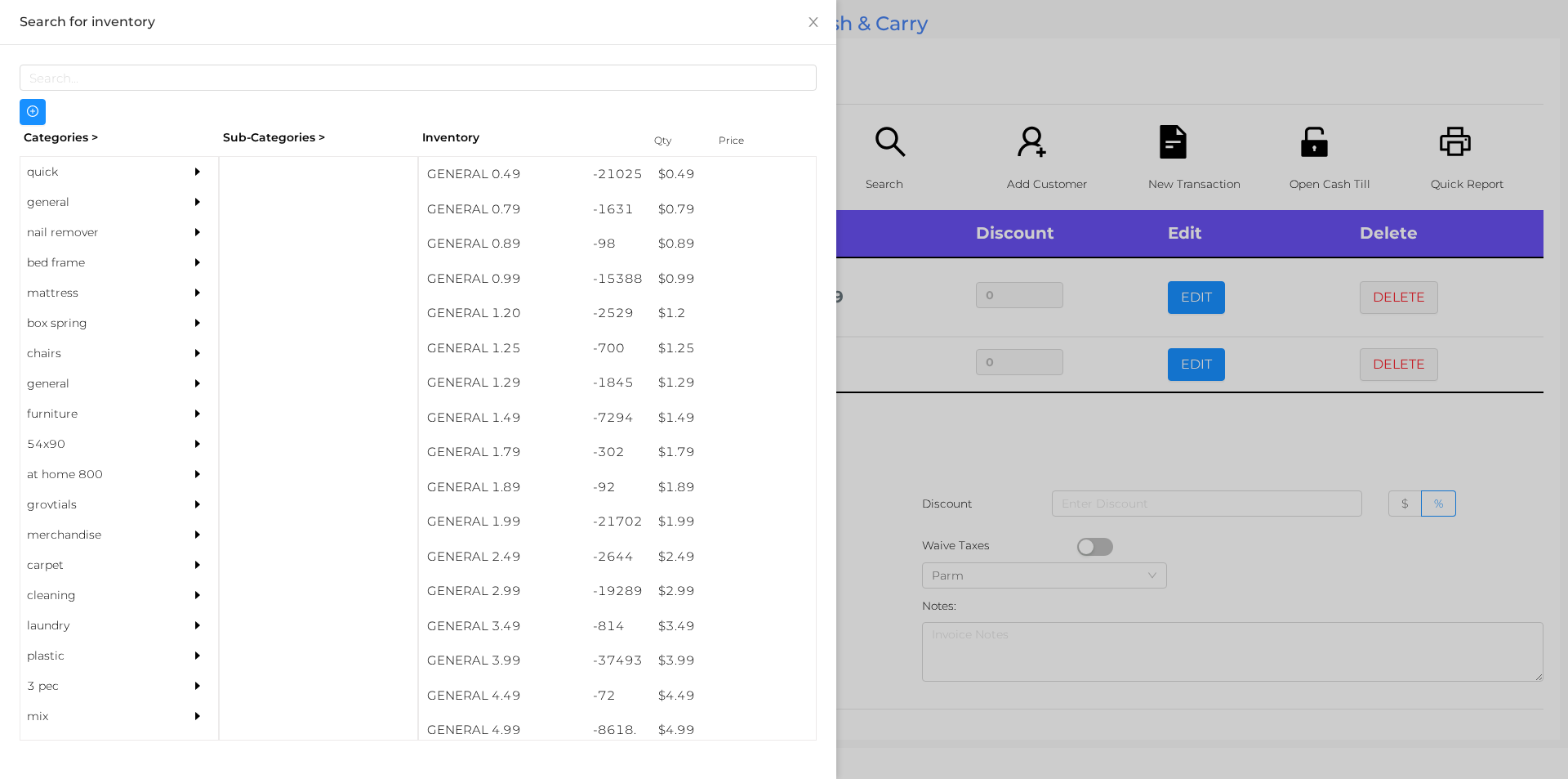
click at [879, 418] on div at bounding box center [784, 390] width 1568 height 779
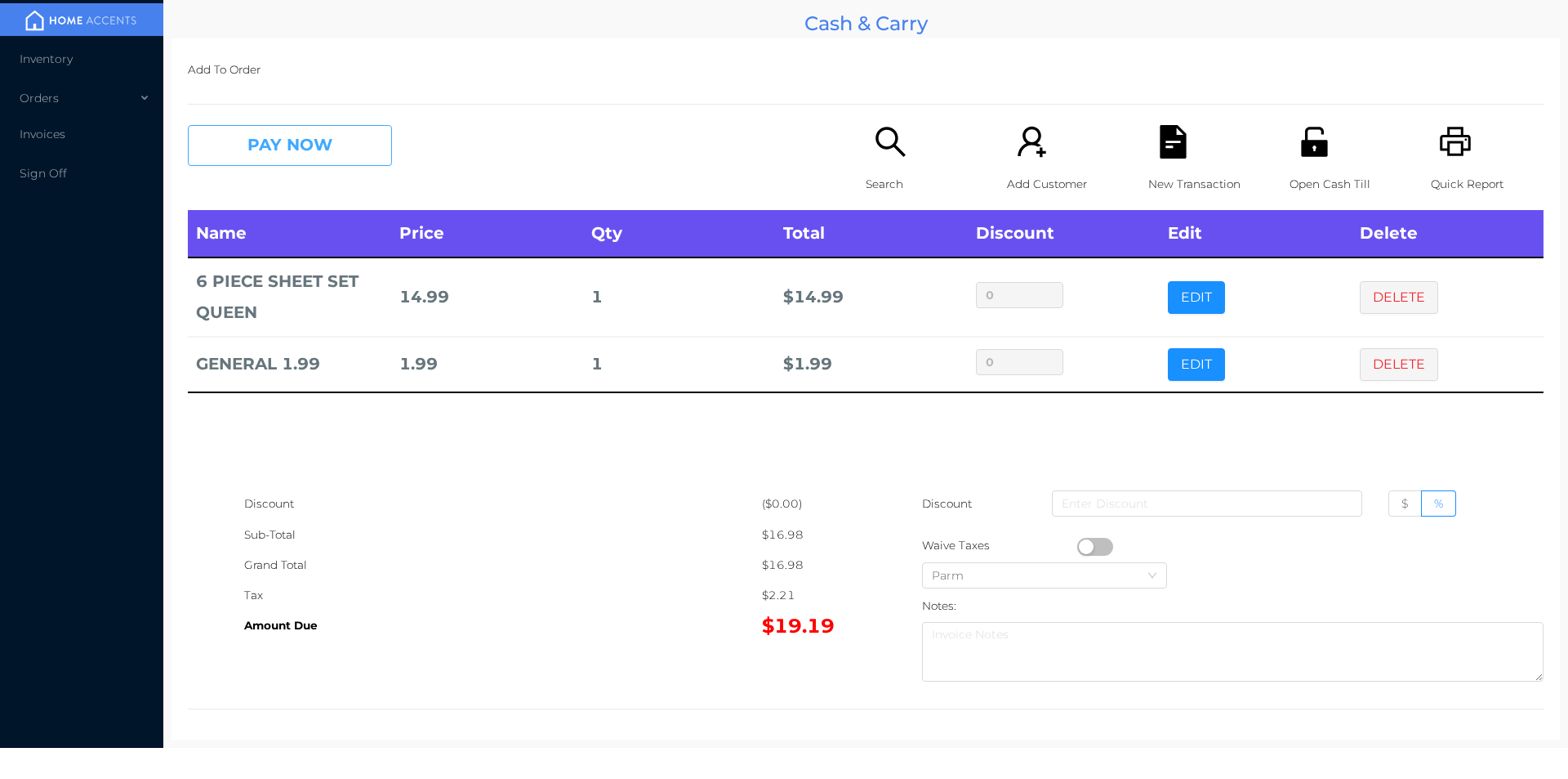
click at [310, 161] on button "PAY NOW" at bounding box center [290, 146] width 204 height 41
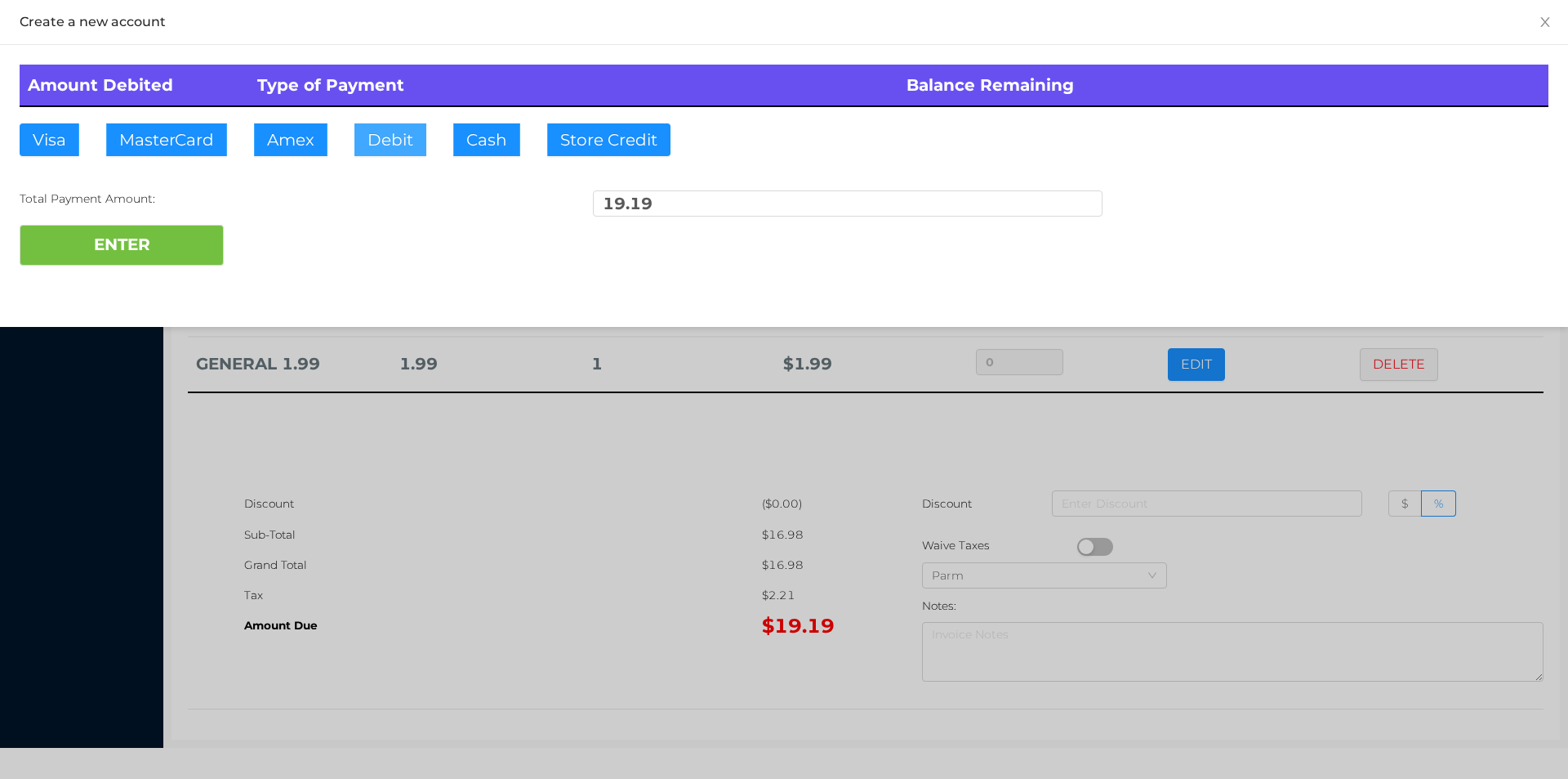
click at [389, 151] on button "Debit" at bounding box center [389, 139] width 71 height 32
click at [179, 253] on button "ENTER" at bounding box center [121, 246] width 204 height 41
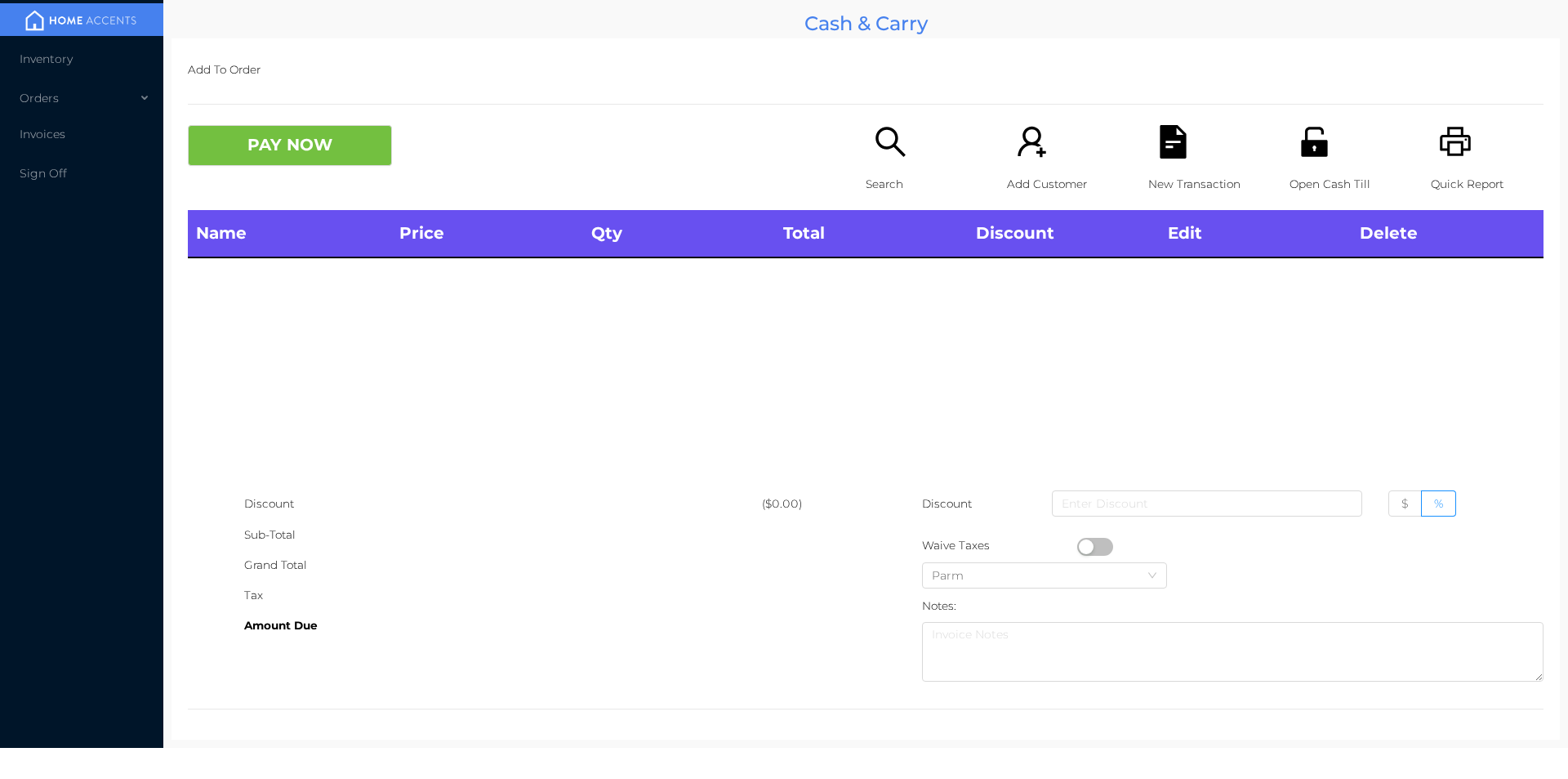
click at [1458, 138] on icon "icon: printer" at bounding box center [1456, 141] width 31 height 29
